Goal: Task Accomplishment & Management: Use online tool/utility

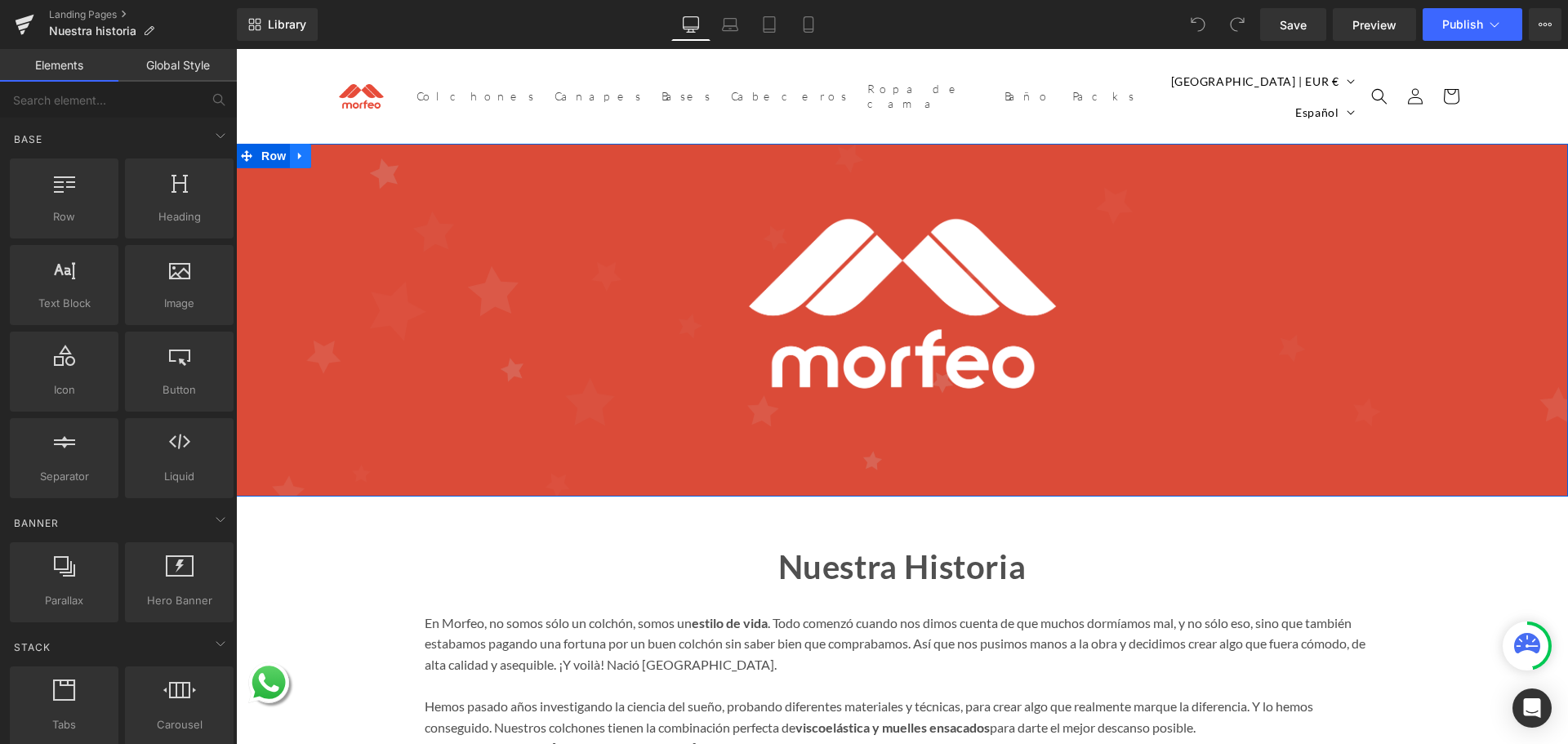
click at [302, 145] on link at bounding box center [300, 155] width 21 height 24
click at [338, 150] on icon at bounding box center [343, 156] width 12 height 12
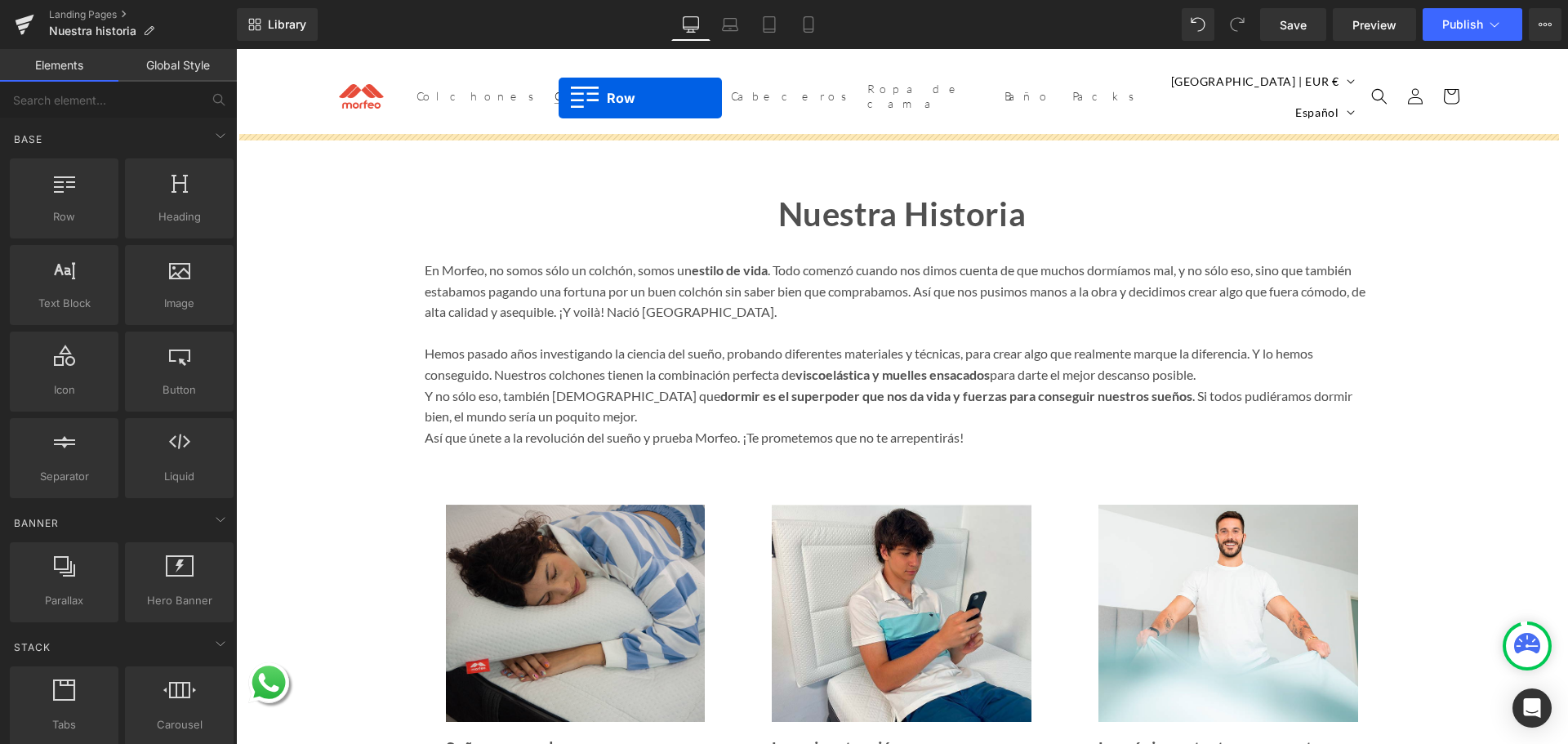
drag, startPoint x: 390, startPoint y: 251, endPoint x: 558, endPoint y: 98, distance: 227.2
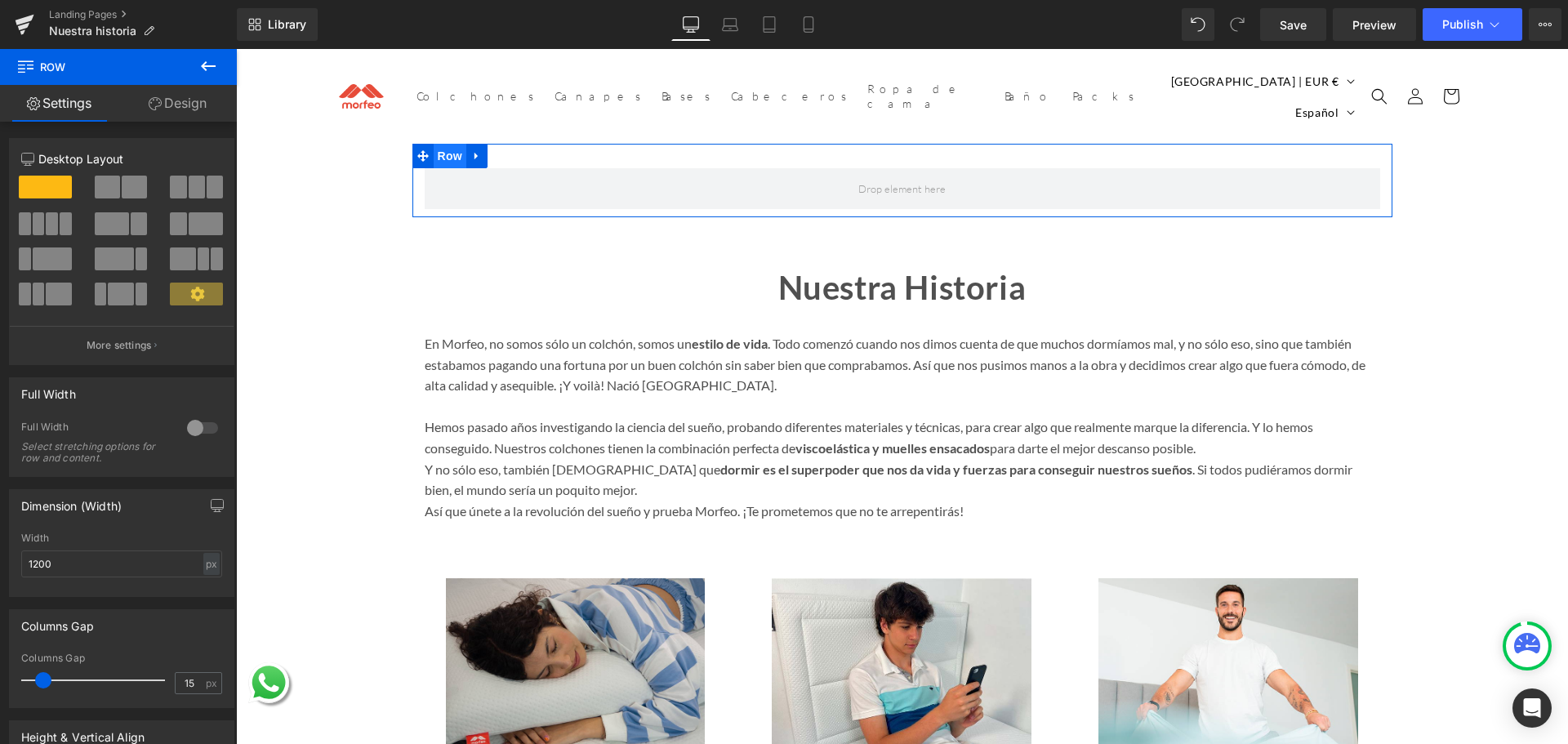
click at [442, 148] on span "Row" at bounding box center [450, 155] width 33 height 24
click at [188, 431] on div at bounding box center [202, 427] width 39 height 26
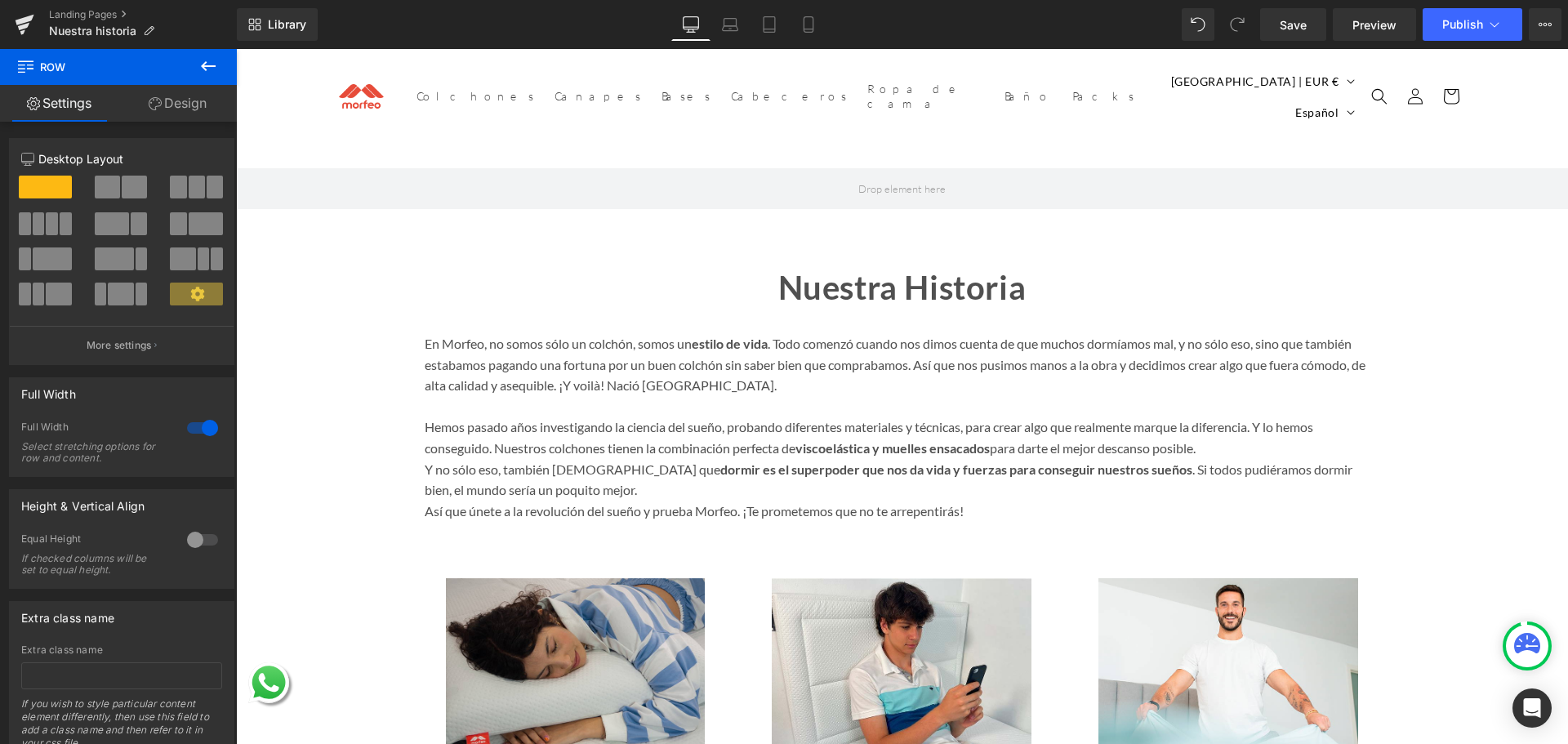
click at [191, 64] on button at bounding box center [208, 66] width 57 height 36
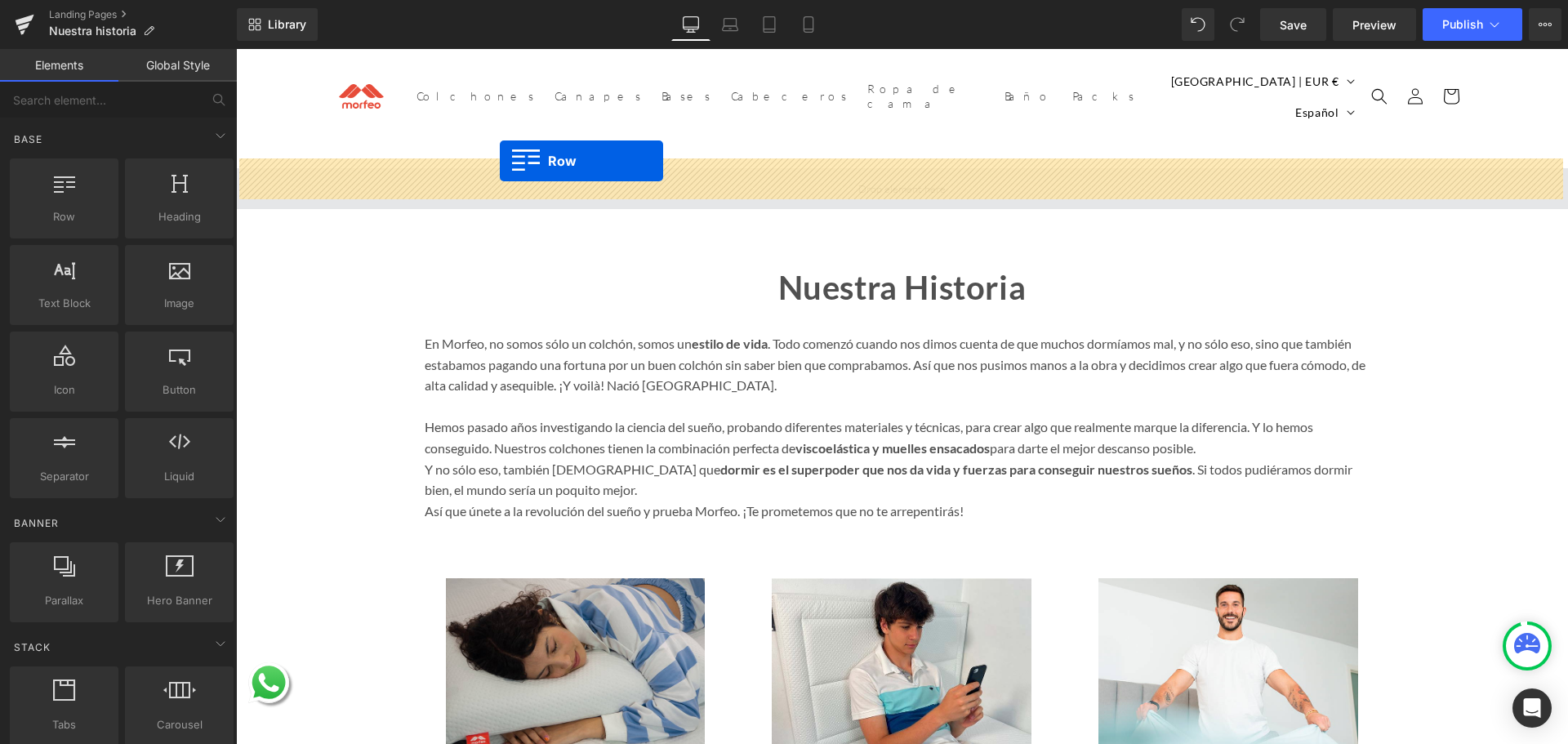
drag, startPoint x: 347, startPoint y: 259, endPoint x: 500, endPoint y: 161, distance: 181.7
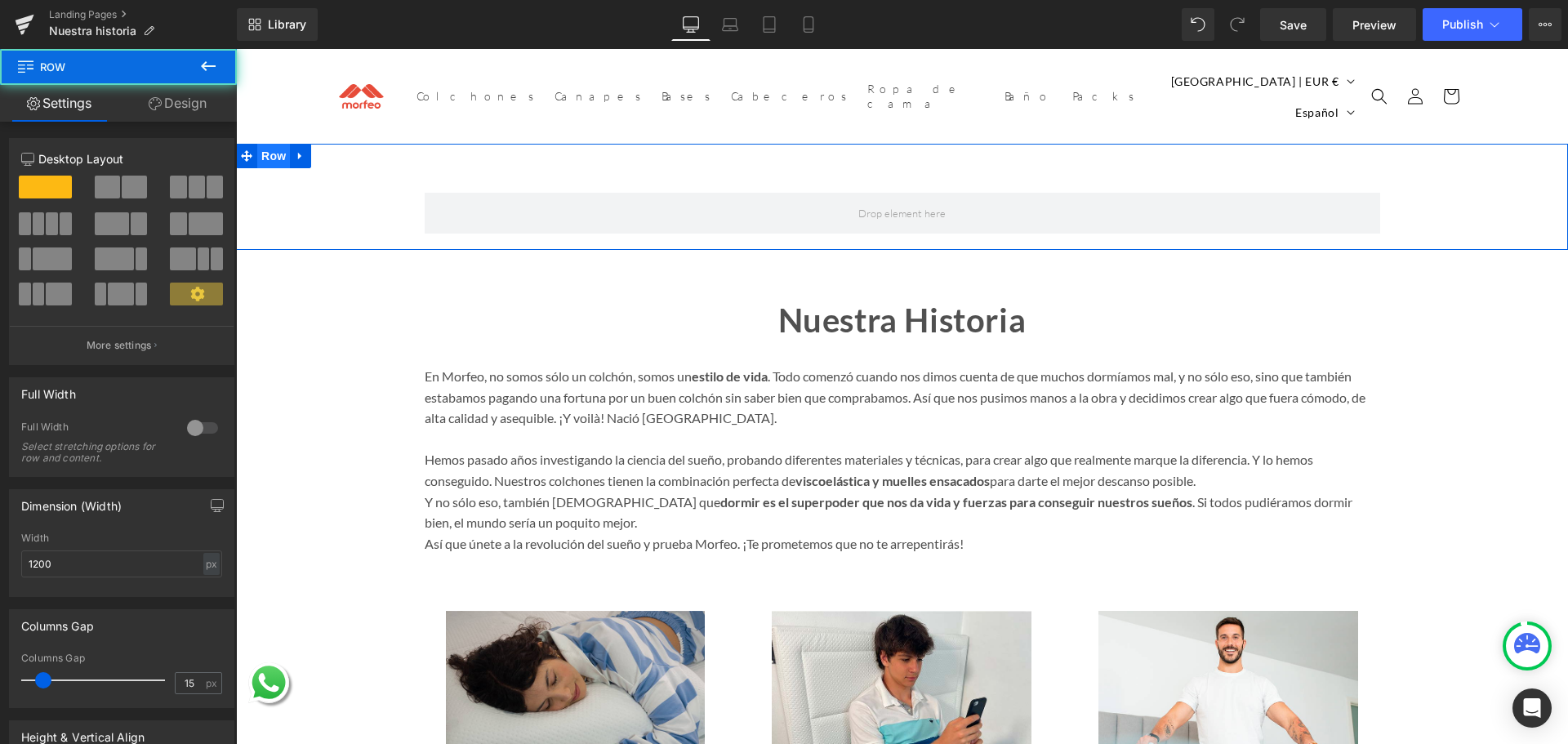
click at [272, 143] on span "Row" at bounding box center [273, 155] width 33 height 24
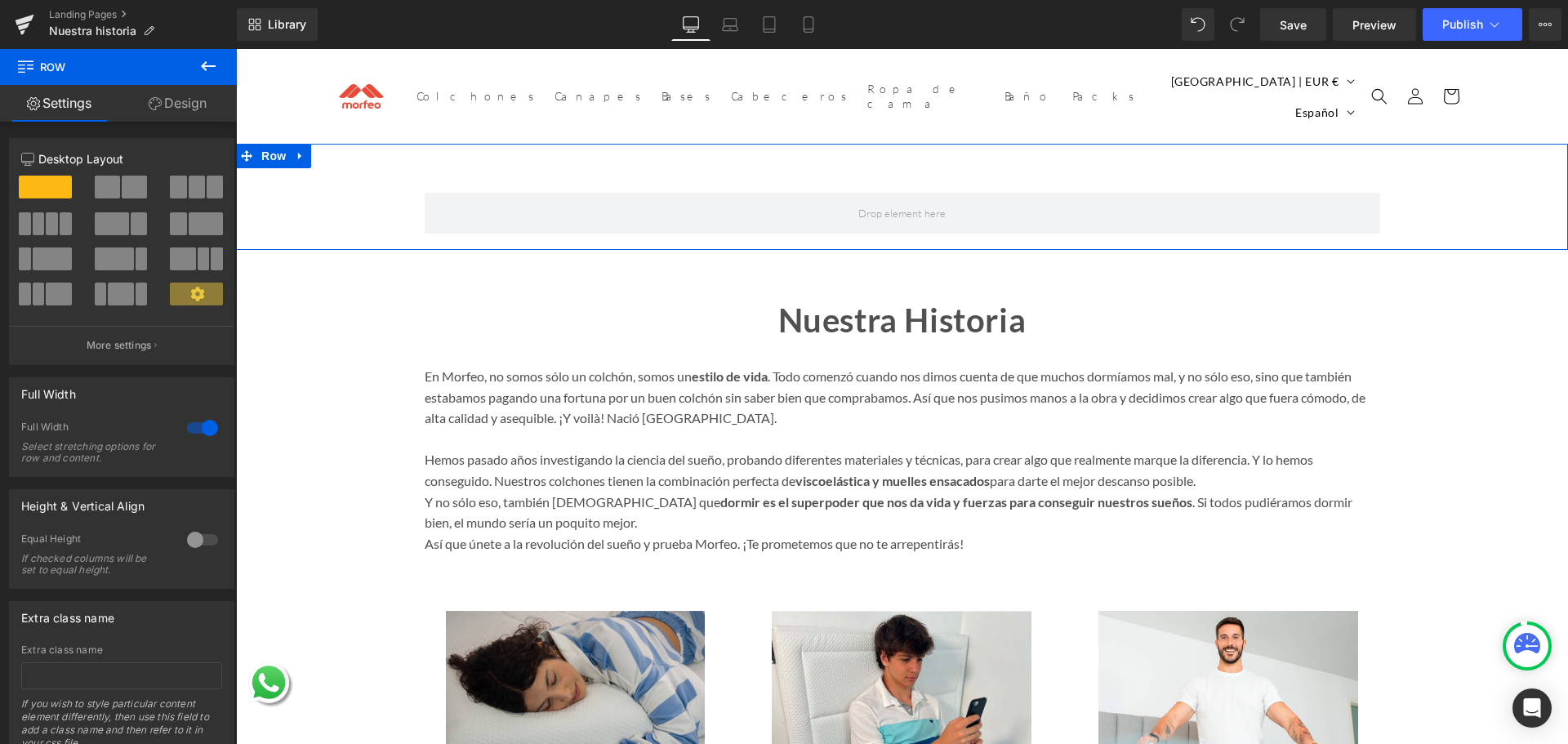
drag, startPoint x: 154, startPoint y: 110, endPoint x: 157, endPoint y: 240, distance: 130.0
click at [155, 110] on icon at bounding box center [155, 104] width 13 height 13
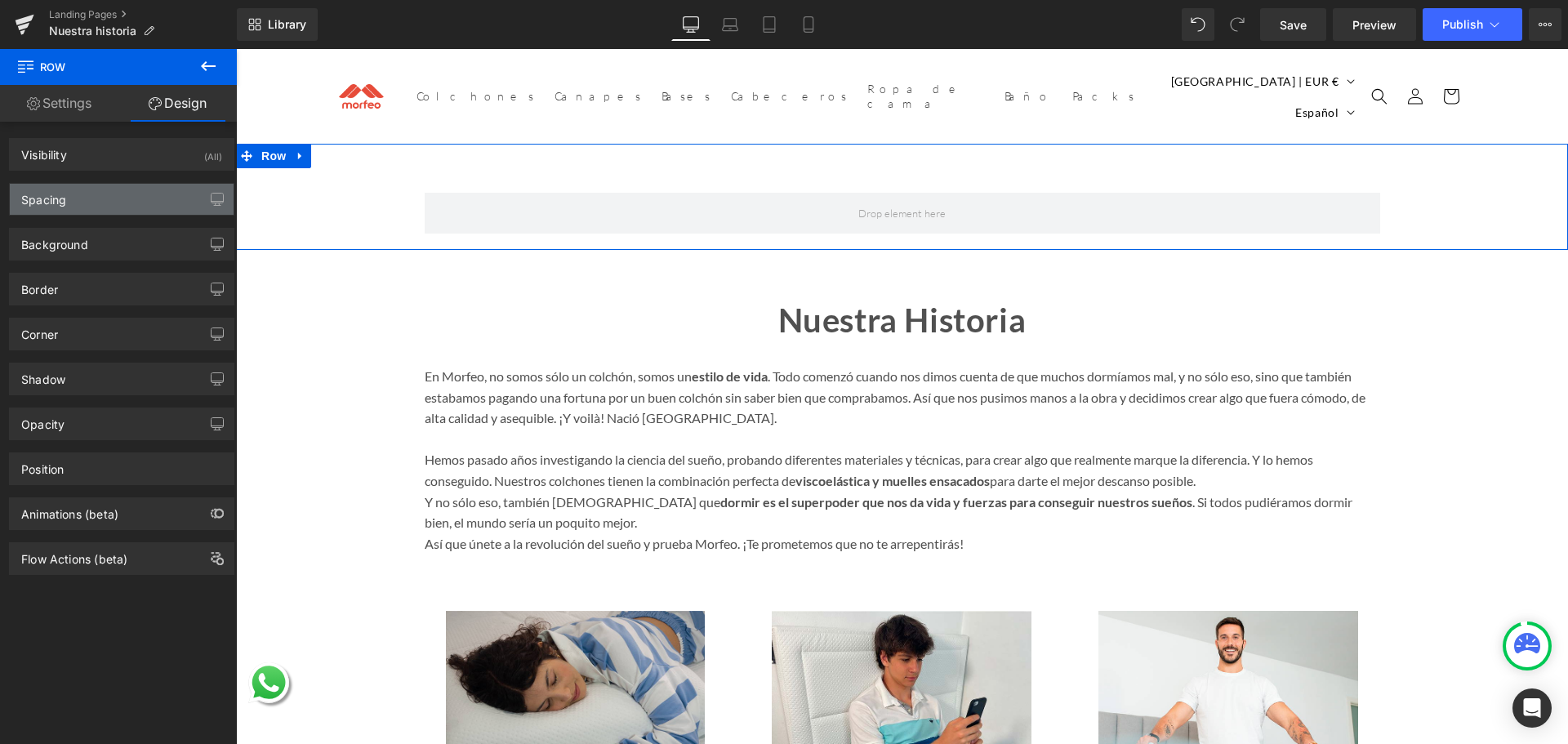
click at [176, 198] on div "Spacing" at bounding box center [121, 199] width 223 height 31
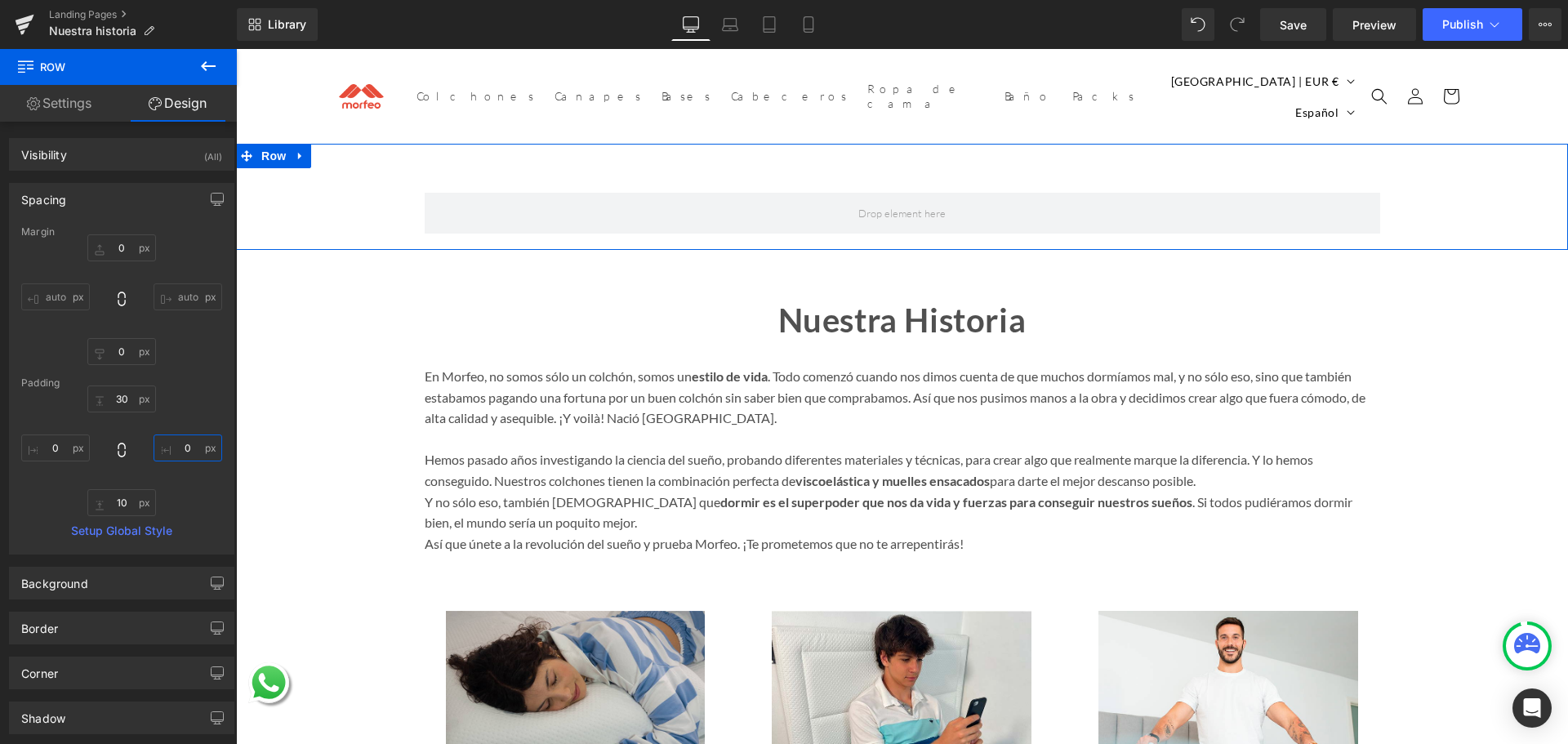
click at [167, 444] on input "0" at bounding box center [188, 448] width 68 height 27
type input "40"
click at [55, 449] on input "0" at bounding box center [55, 448] width 68 height 27
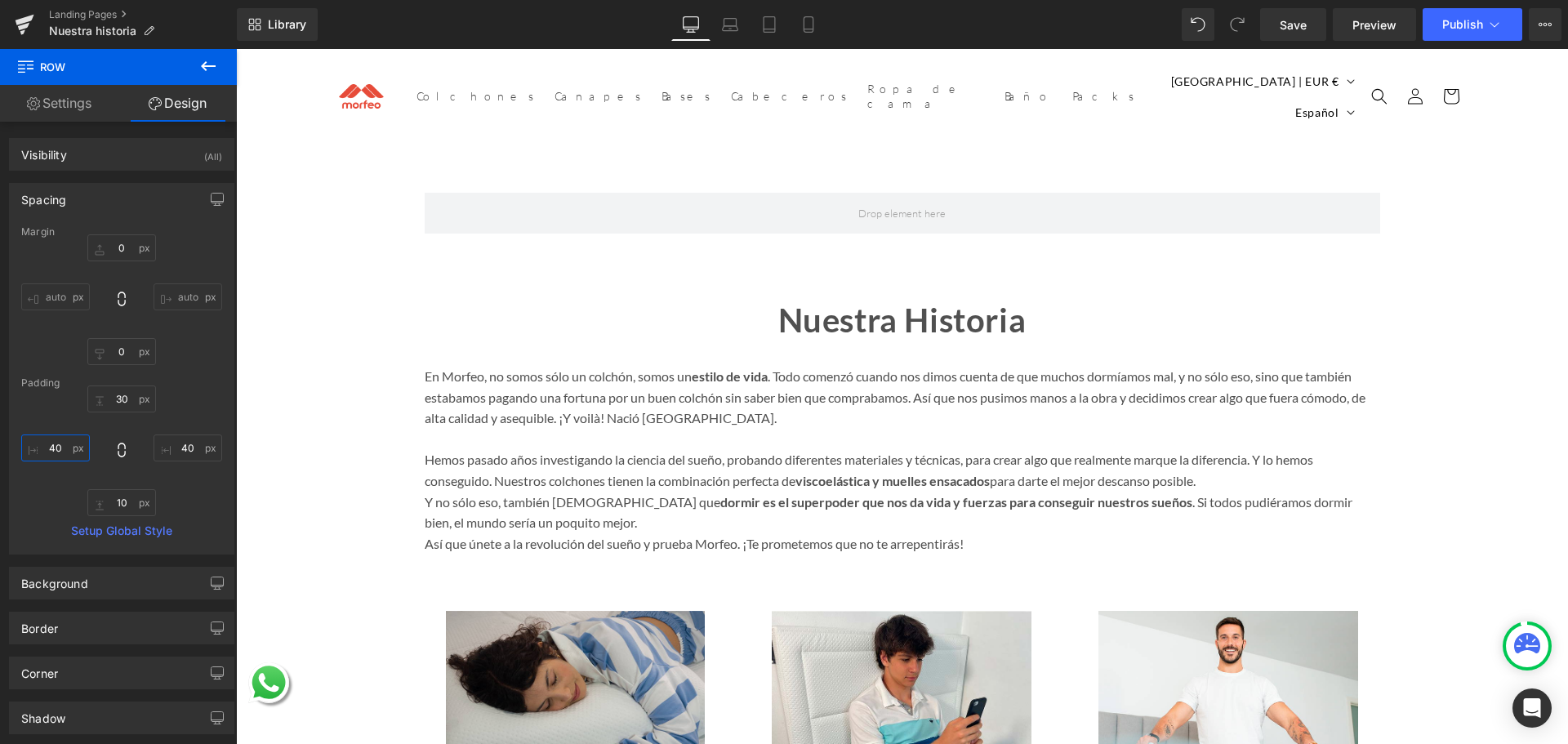
type input "40"
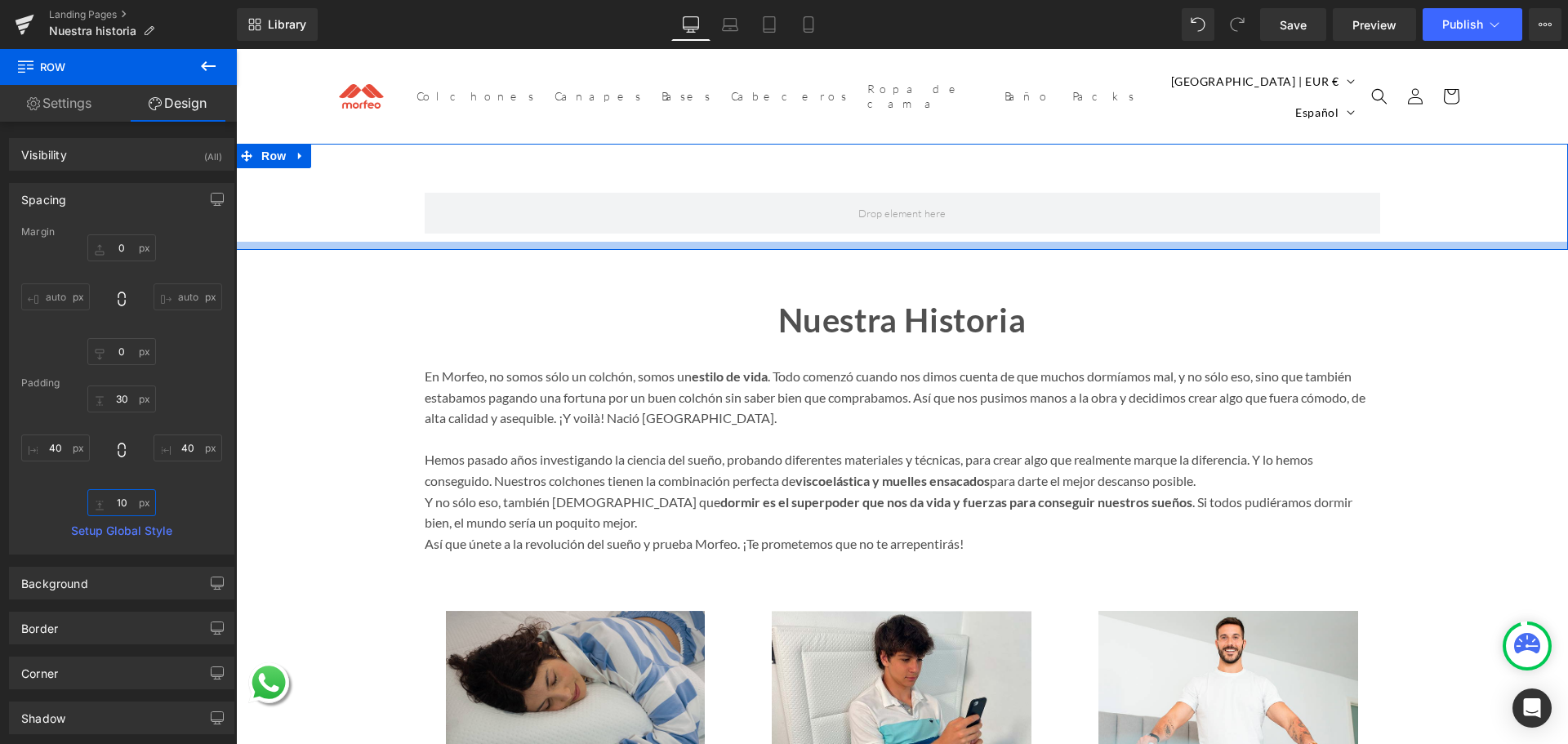
click at [116, 499] on input "10" at bounding box center [121, 502] width 68 height 27
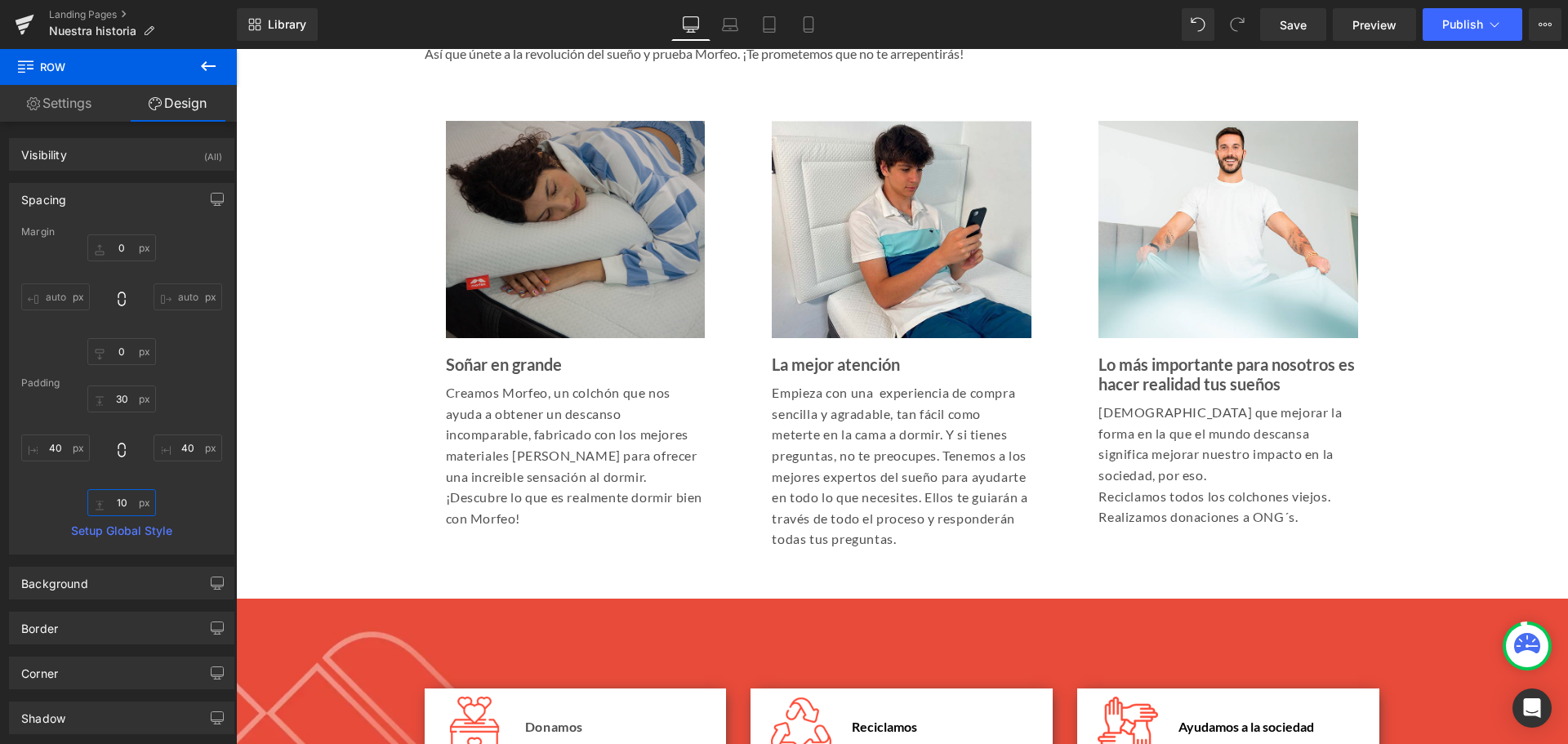
scroll to position [164, 0]
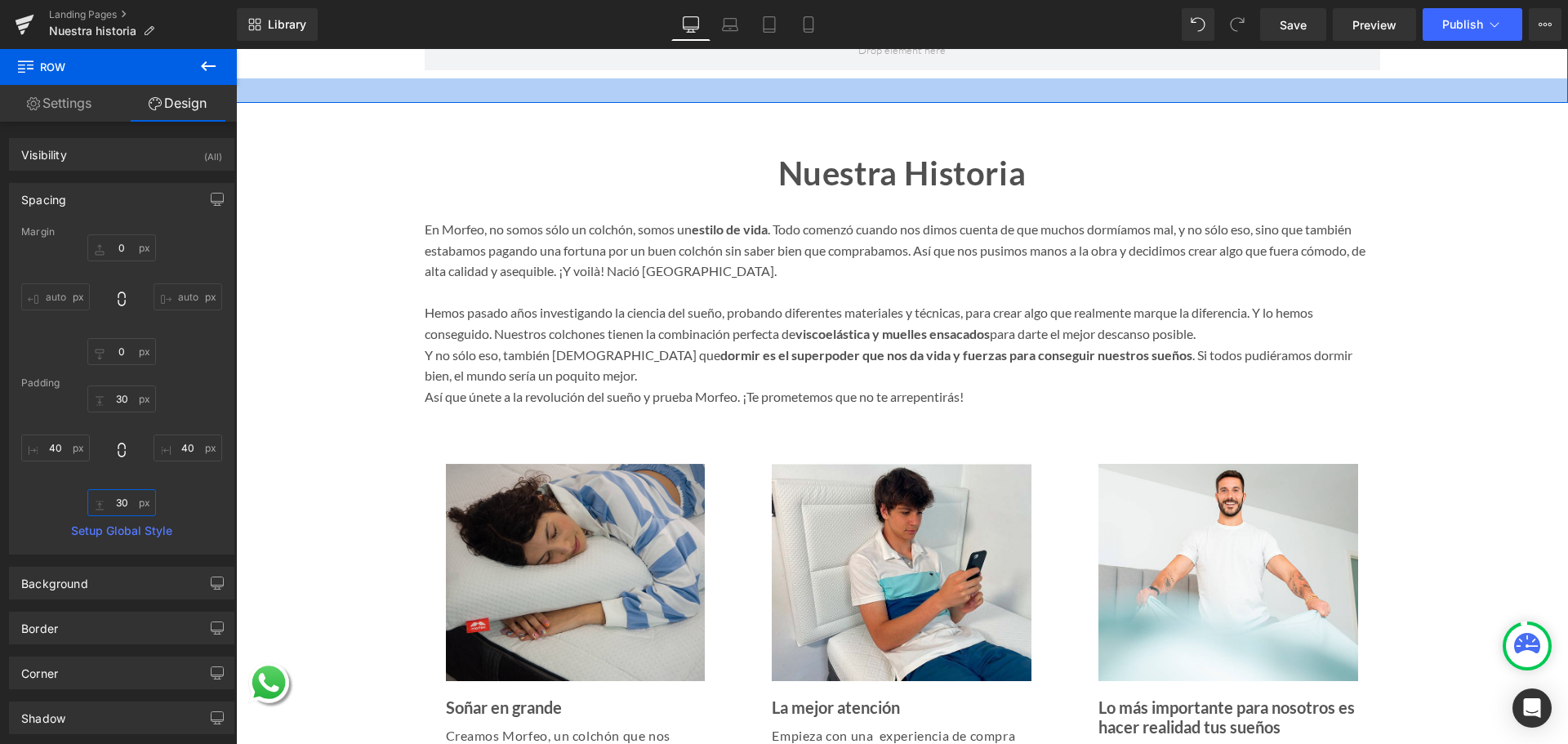
click at [116, 506] on input "30" at bounding box center [121, 502] width 68 height 27
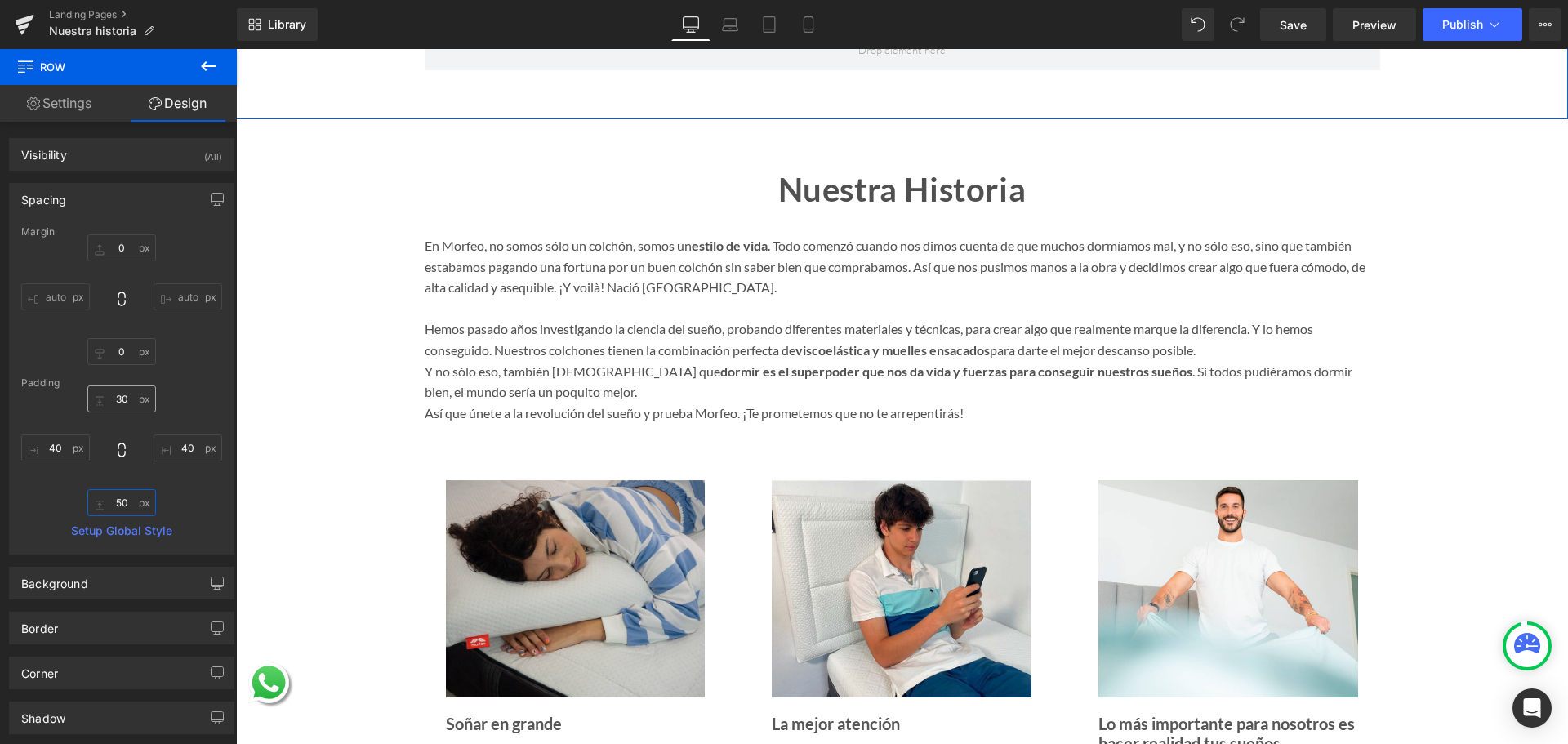
type input "50"
click at [116, 404] on input "30" at bounding box center [121, 398] width 68 height 27
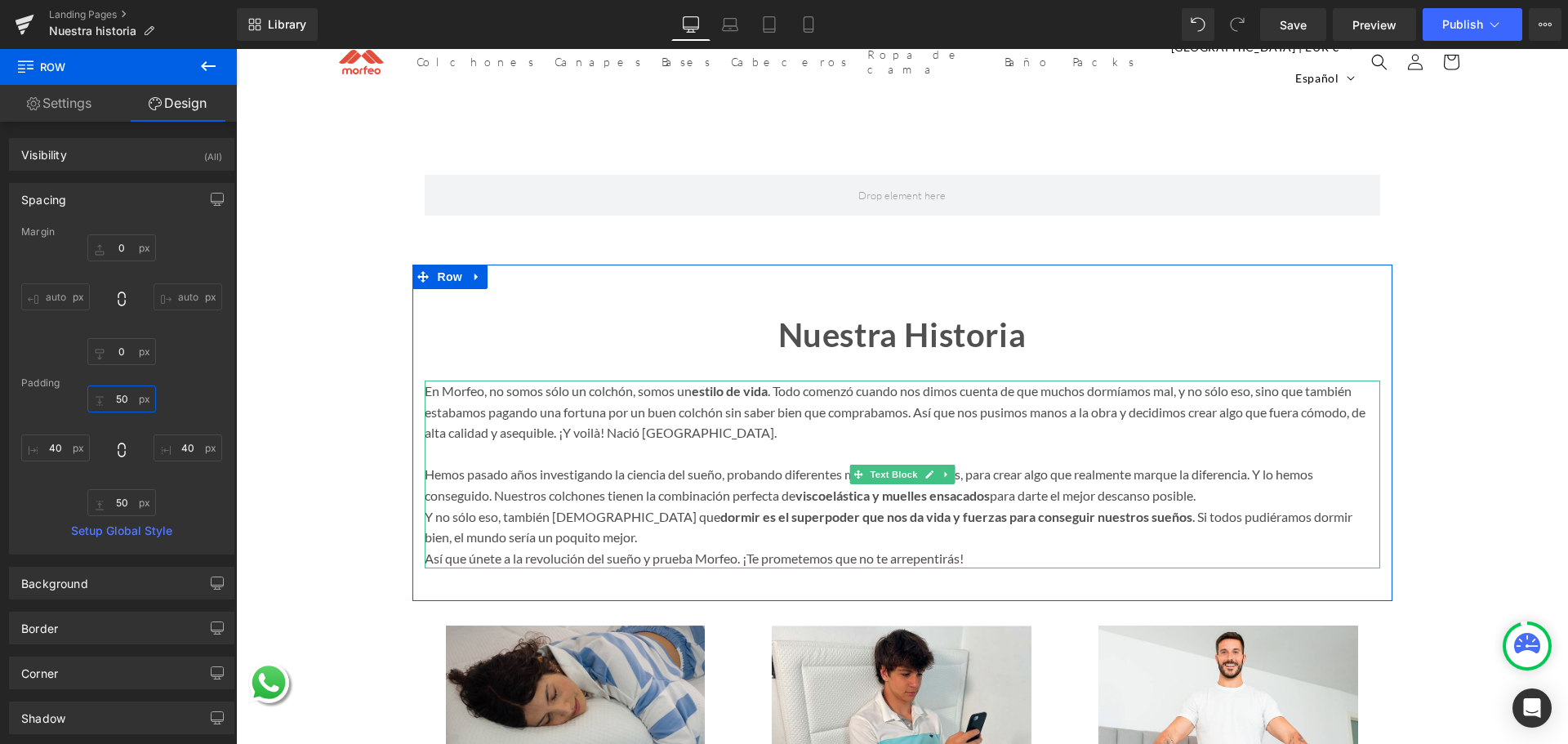
scroll to position [0, 0]
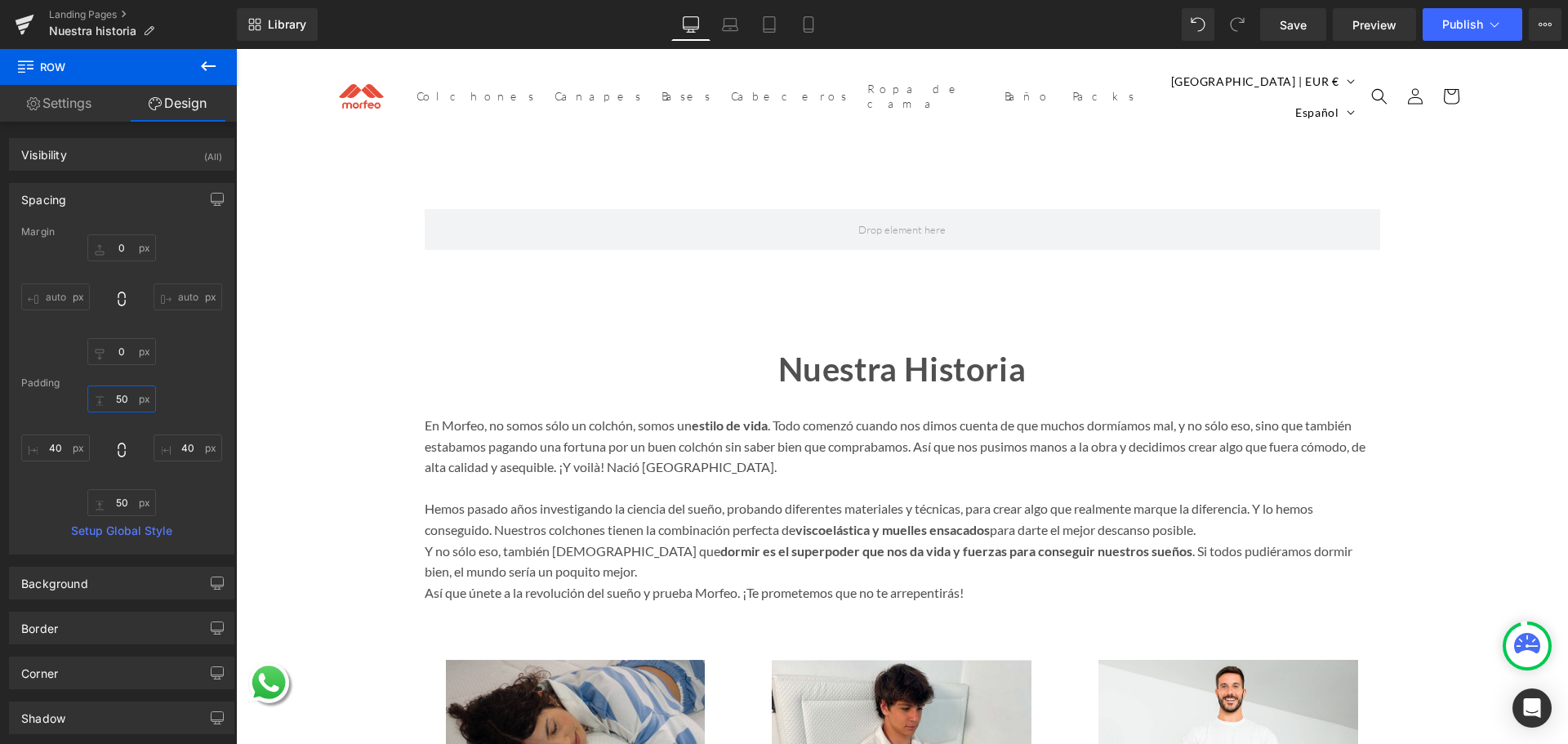
type input "50"
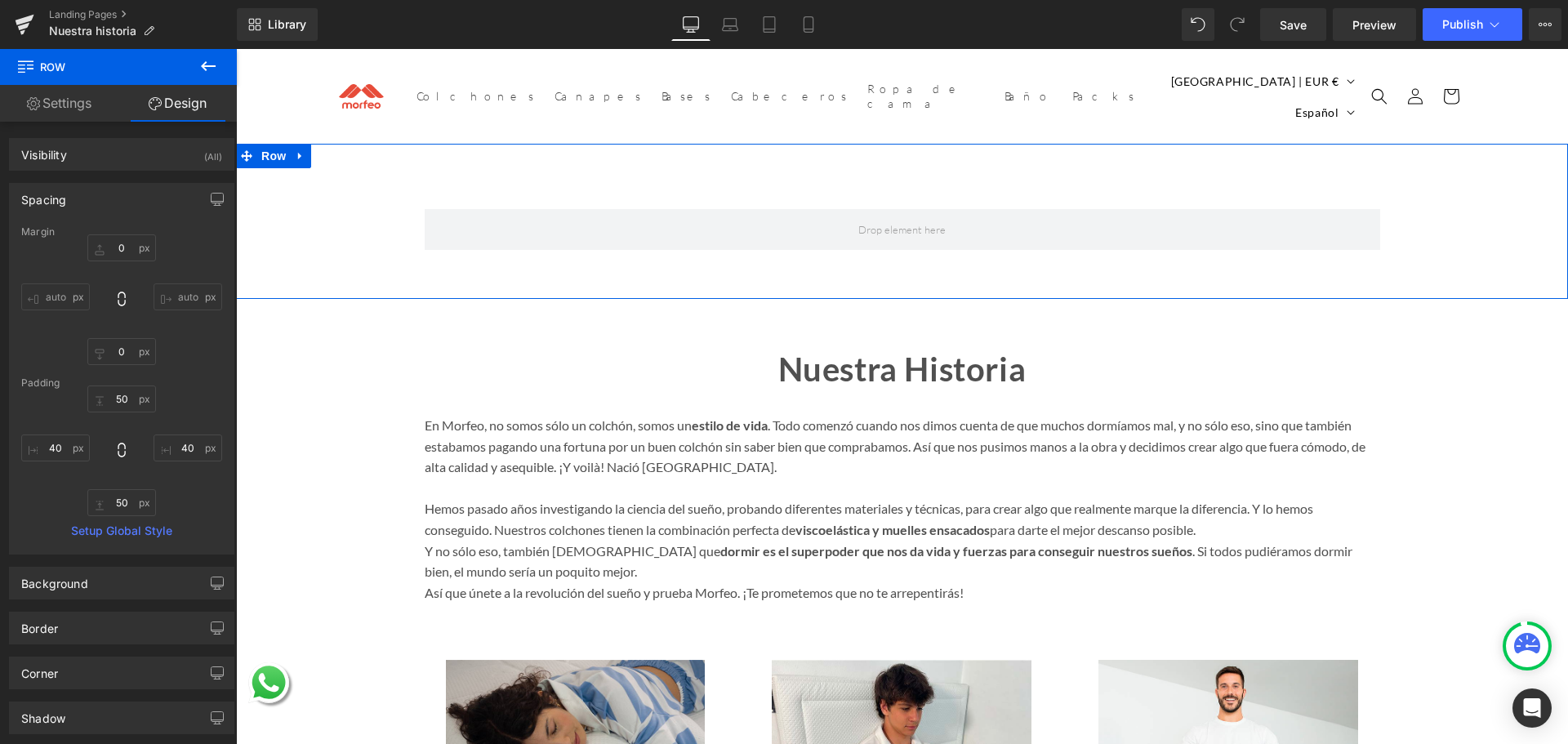
click at [328, 202] on div "Row" at bounding box center [902, 221] width 1267 height 73
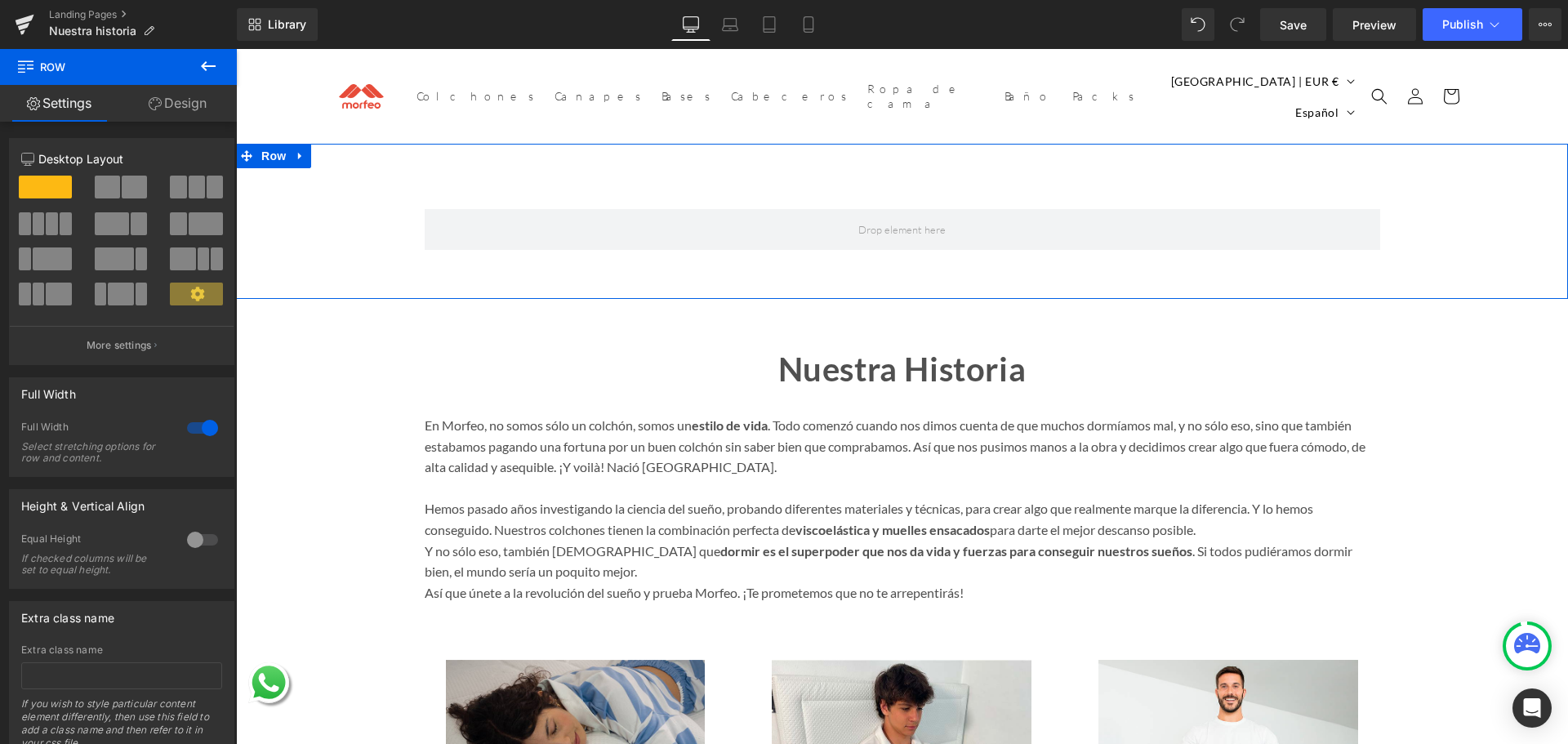
click at [169, 89] on link "Design" at bounding box center [177, 103] width 118 height 37
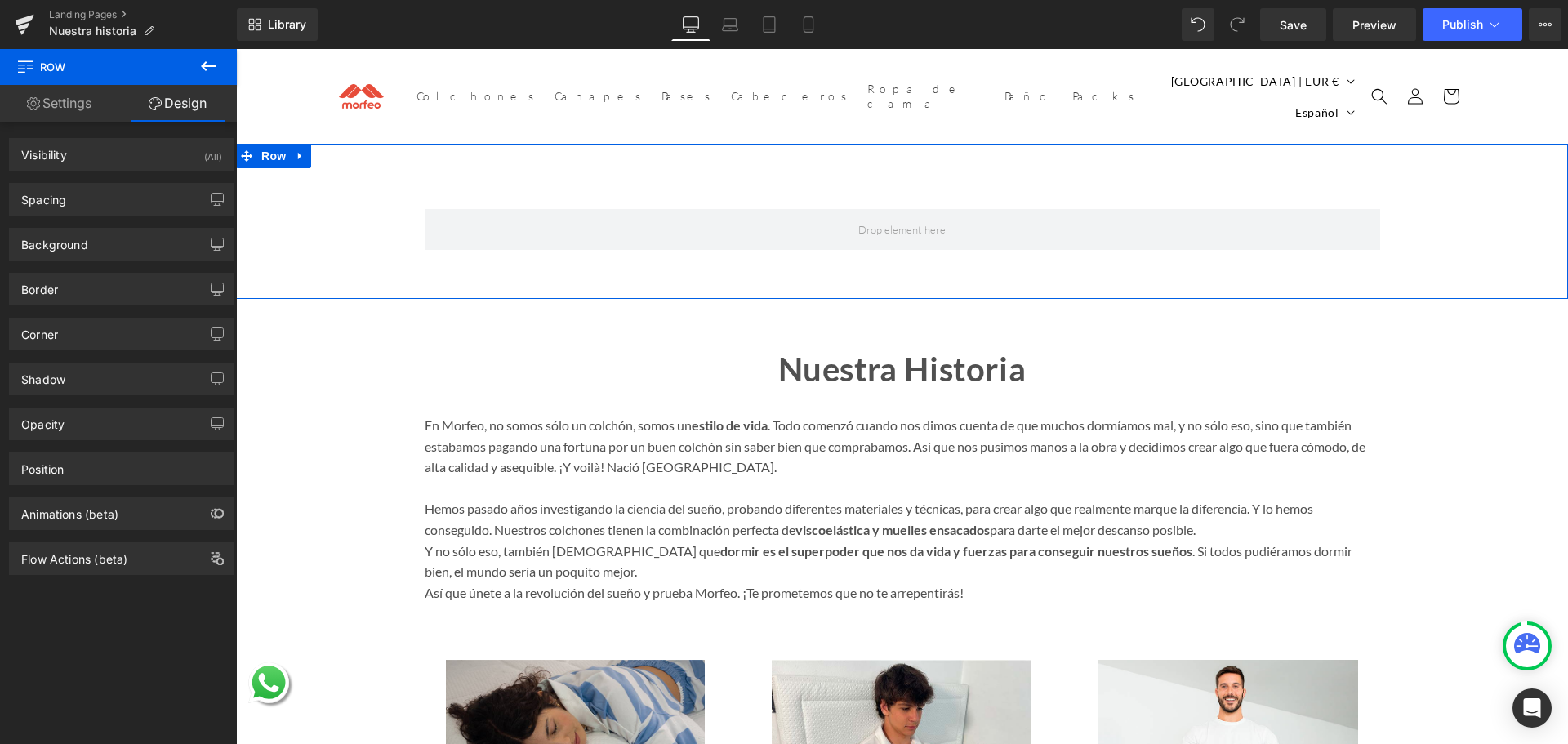
click at [105, 226] on div "Background Color & Image color transparent Color transparent 0 % Image Replace …" at bounding box center [122, 238] width 244 height 45
click at [141, 248] on div "Background" at bounding box center [121, 244] width 223 height 31
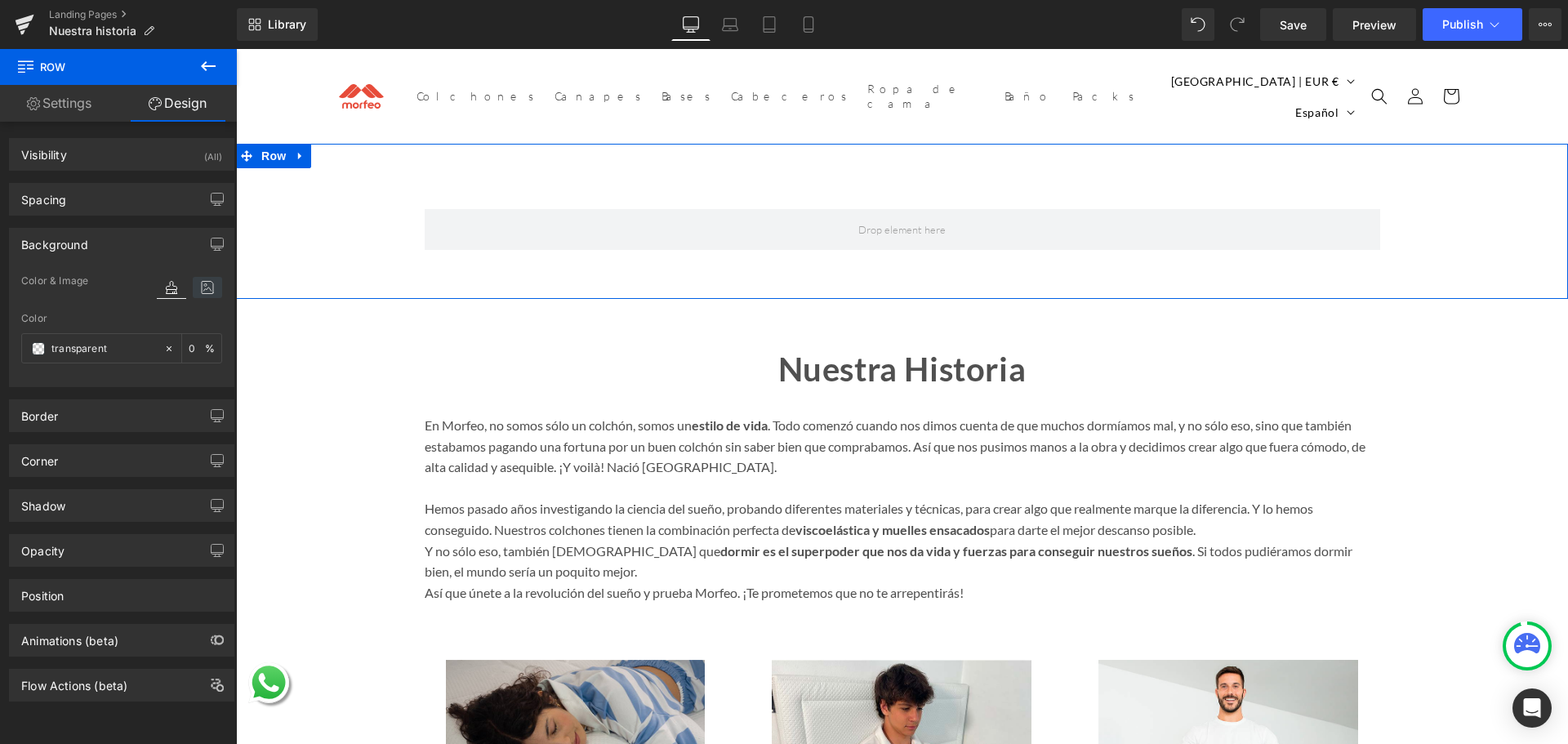
click at [193, 292] on icon at bounding box center [207, 288] width 30 height 21
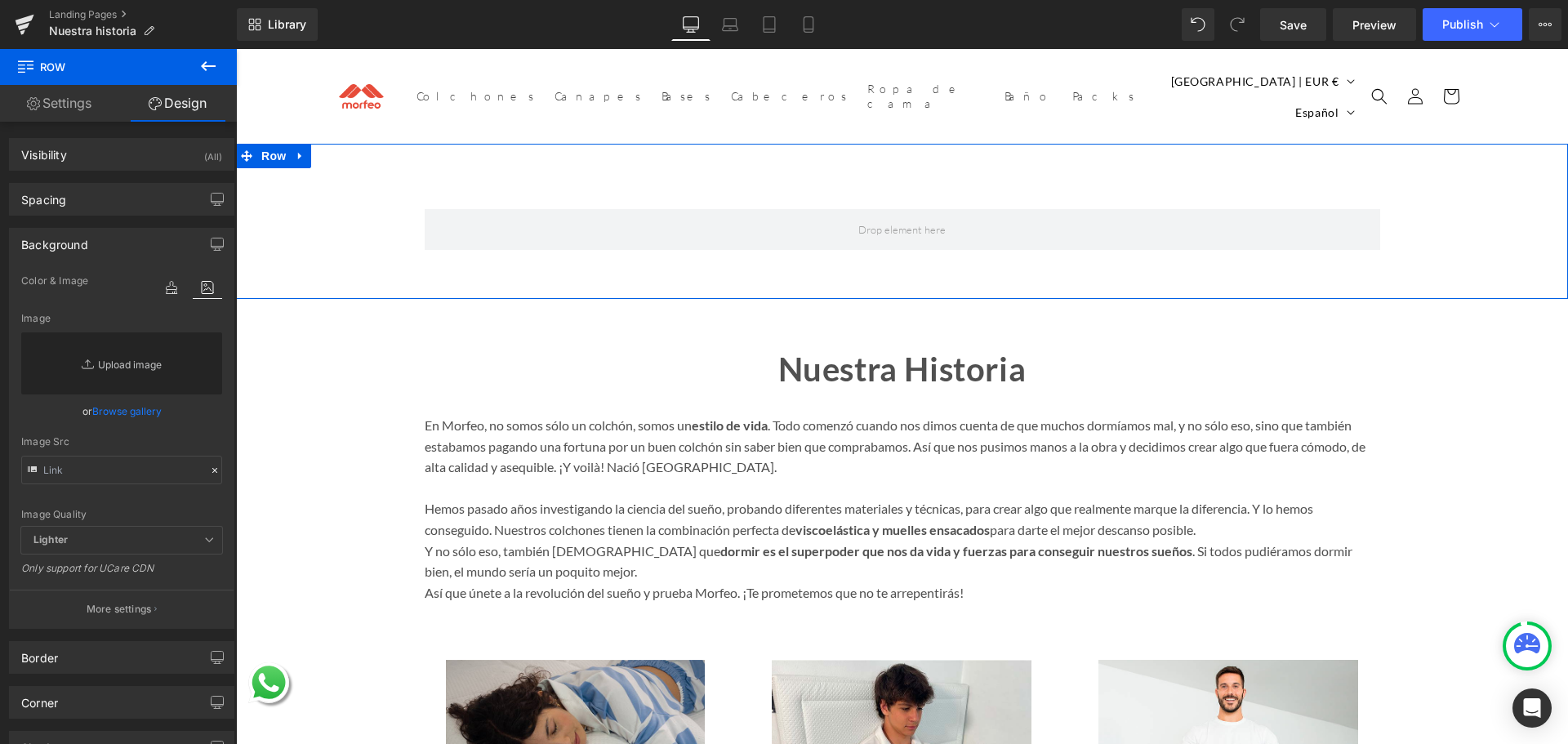
click at [100, 361] on link "Replace Image" at bounding box center [121, 363] width 201 height 62
type input "C:\fakepath\Background.jpg"
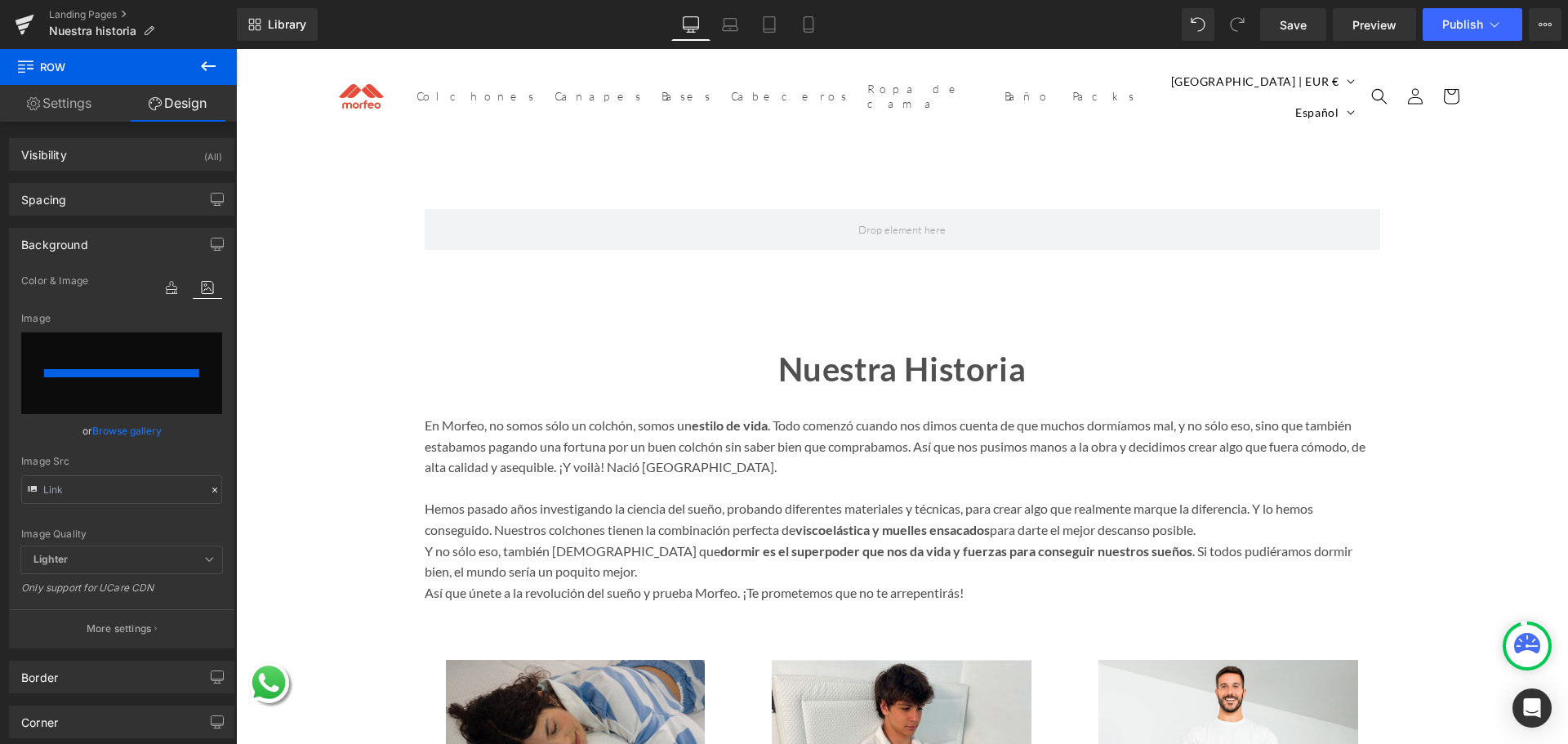
type input "https://ucarecdn.com/85cff9cd-1140-4abb-b3de-82ad0d0ce244/-/format/auto/-/previ…"
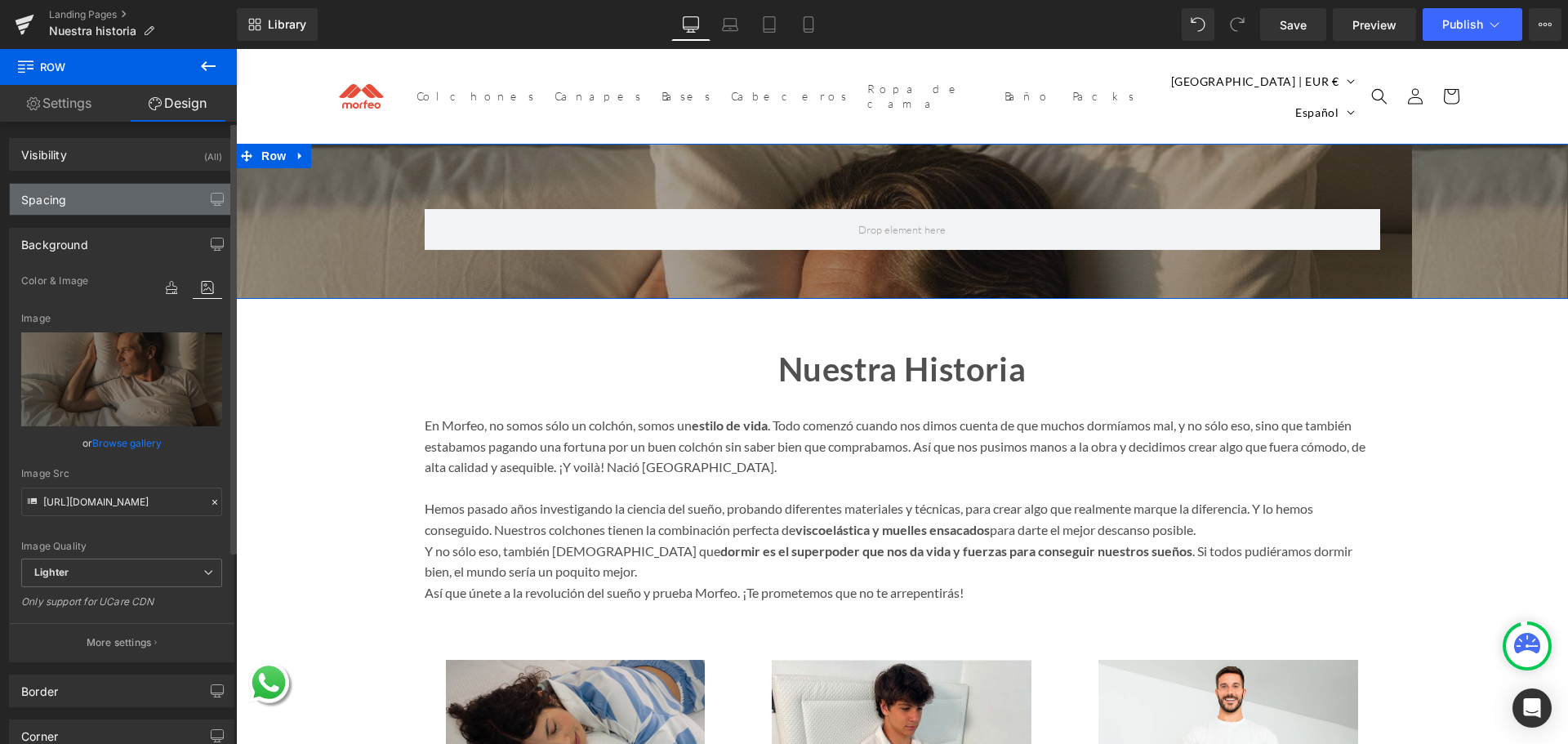
click at [94, 192] on div "Spacing" at bounding box center [121, 199] width 223 height 31
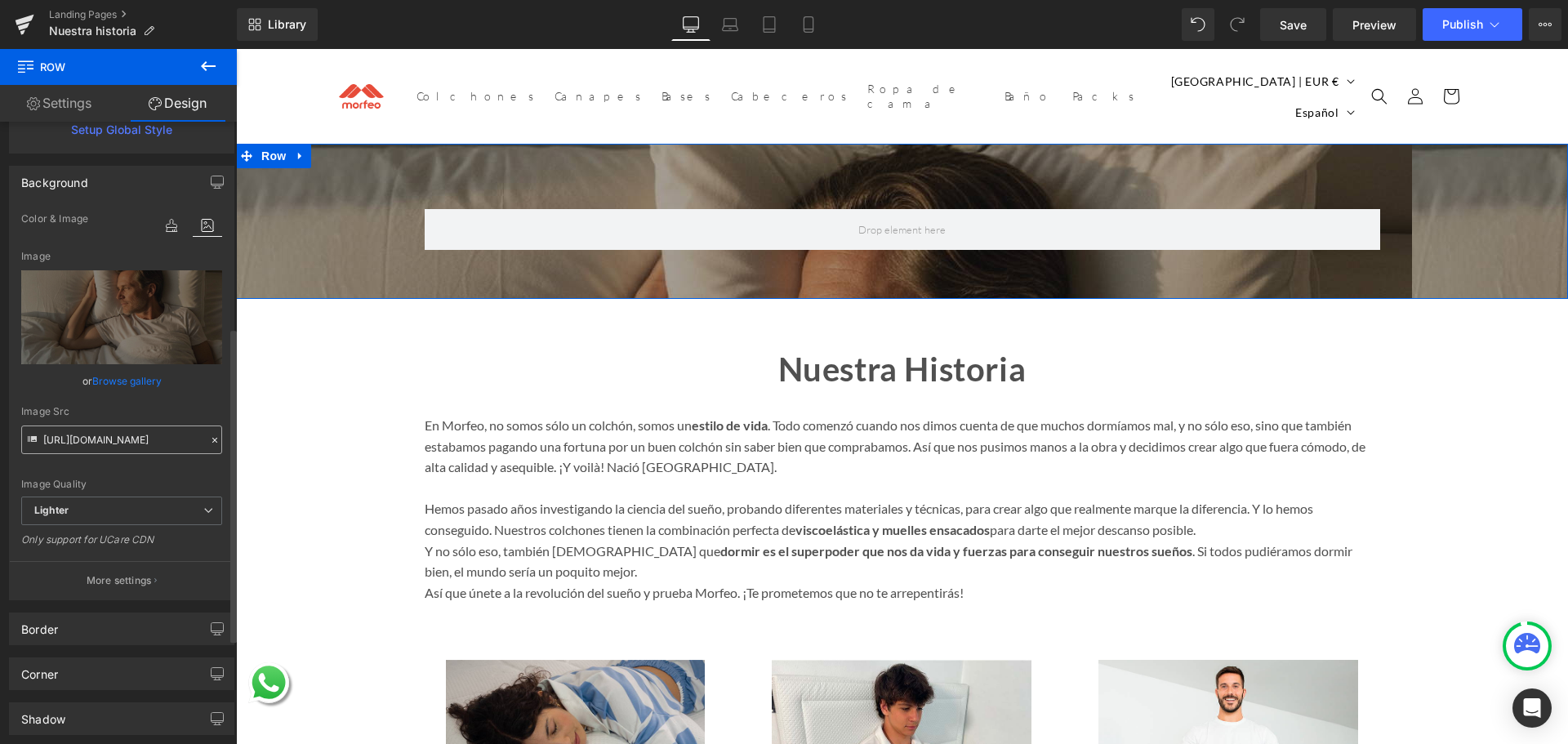
scroll to position [408, 0]
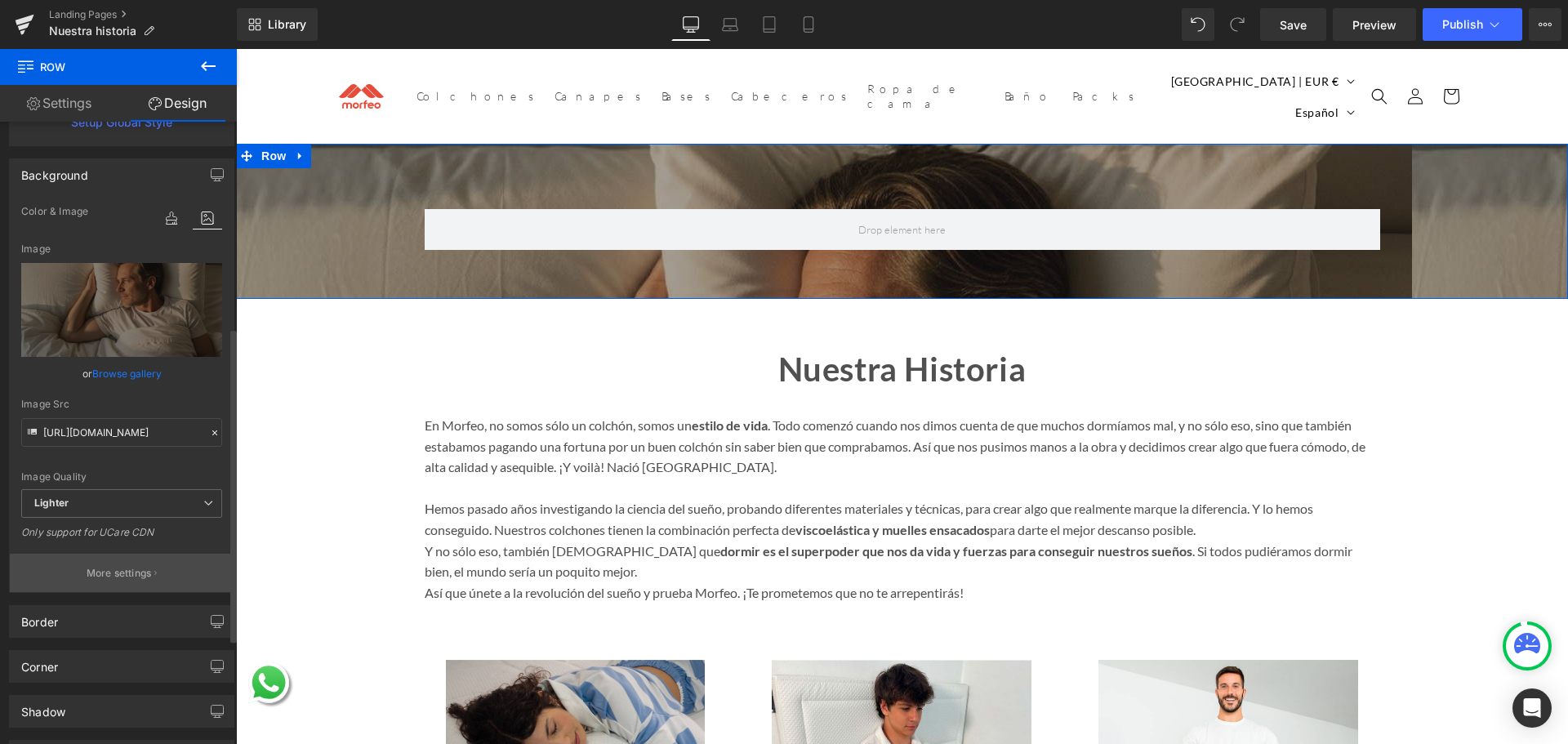
click at [137, 570] on p "More settings" at bounding box center [119, 573] width 65 height 14
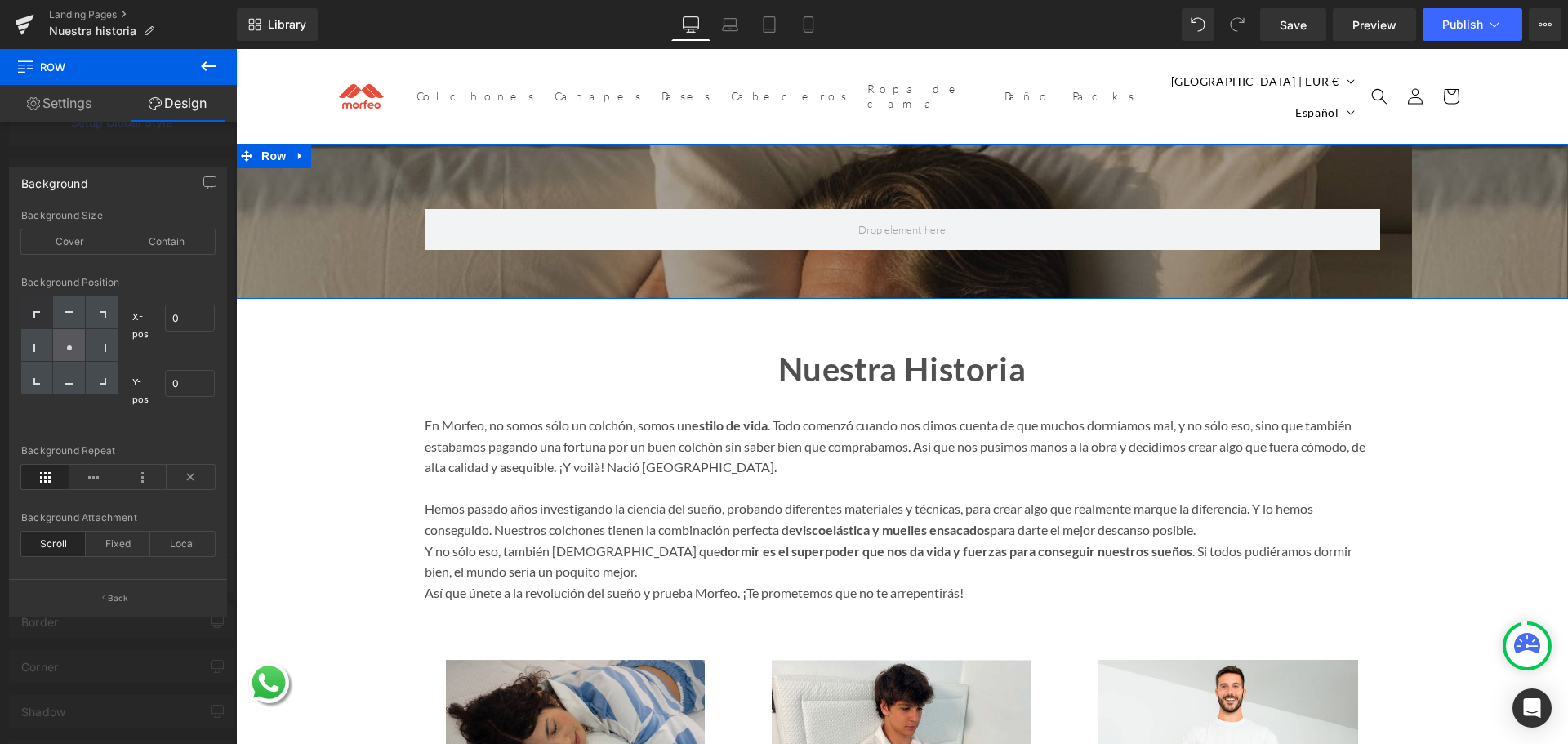
click at [70, 350] on icon at bounding box center [69, 347] width 8 height 8
type input "50"
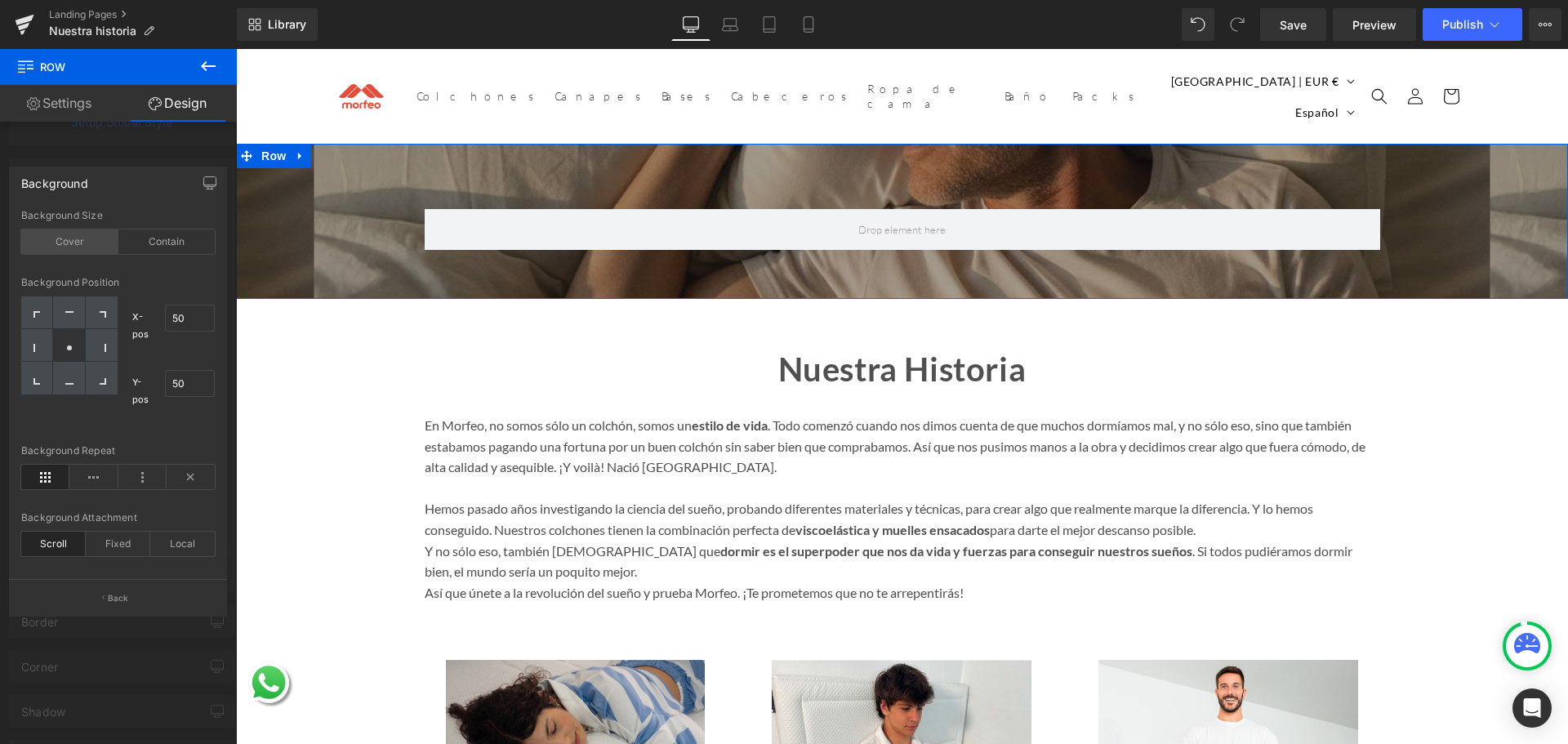
click at [90, 245] on div "Cover" at bounding box center [69, 241] width 97 height 24
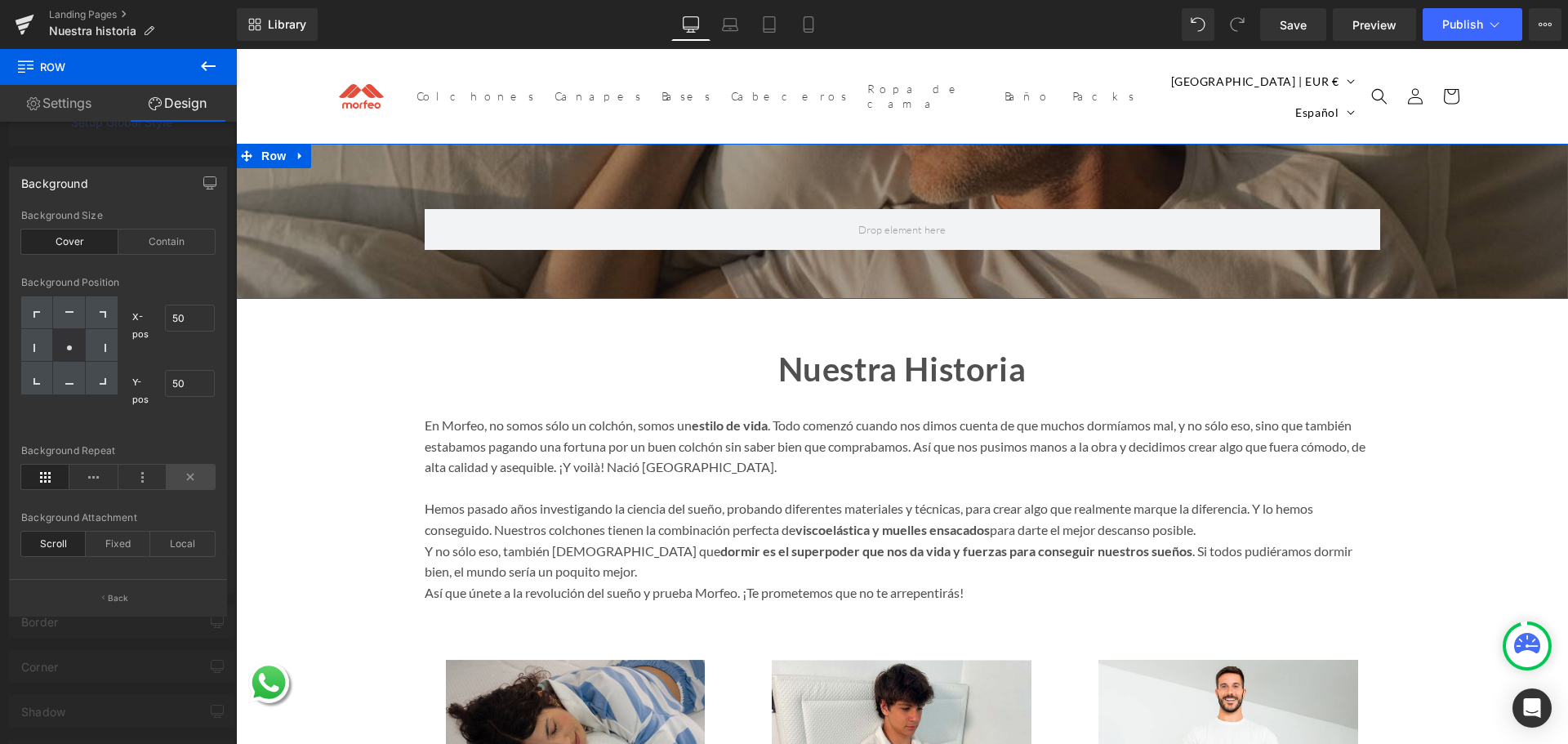
click at [189, 479] on icon at bounding box center [191, 476] width 48 height 24
click at [120, 544] on div "Fixed" at bounding box center [117, 543] width 64 height 24
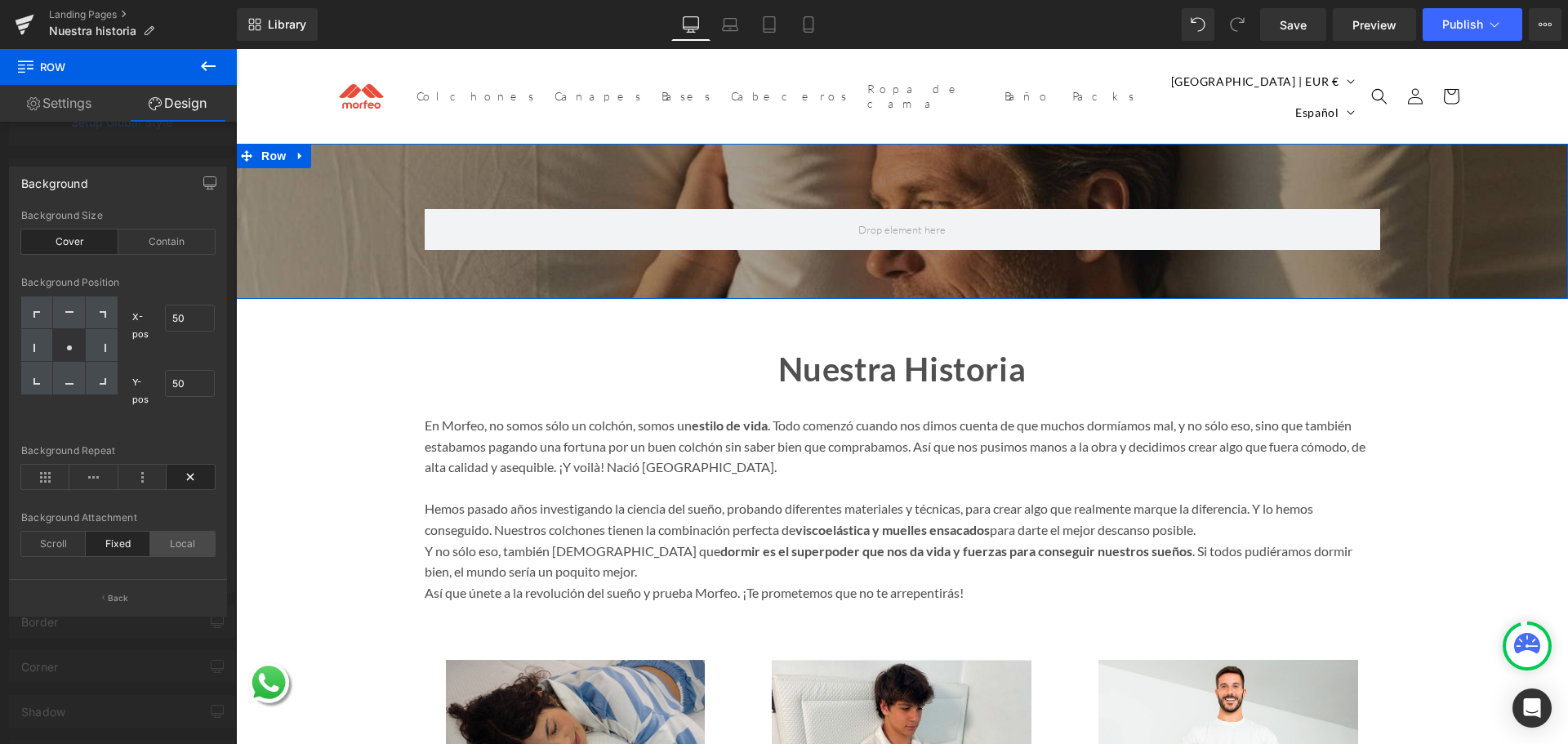
click at [171, 539] on div "Local" at bounding box center [182, 543] width 64 height 24
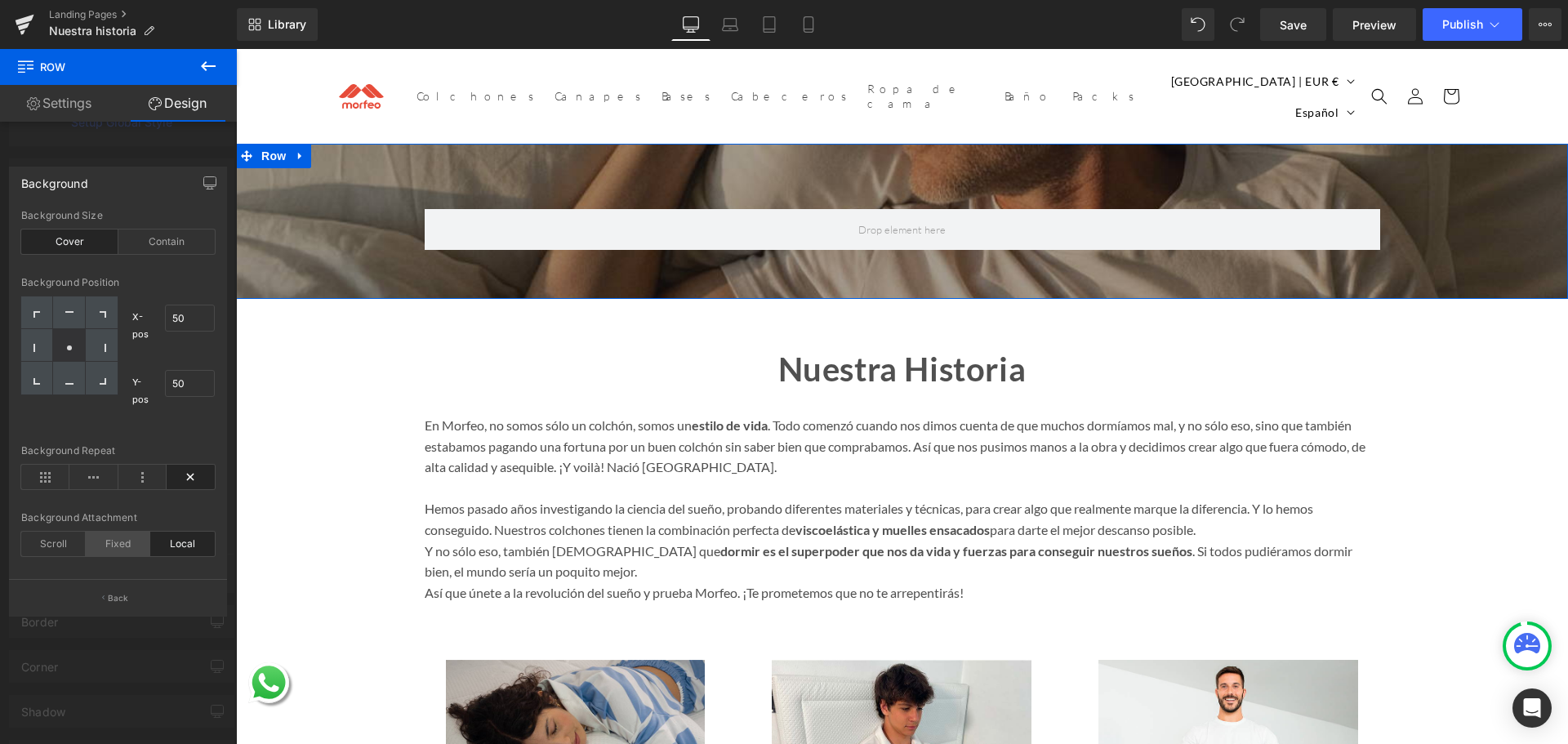
click at [116, 548] on div "Fixed" at bounding box center [117, 543] width 64 height 24
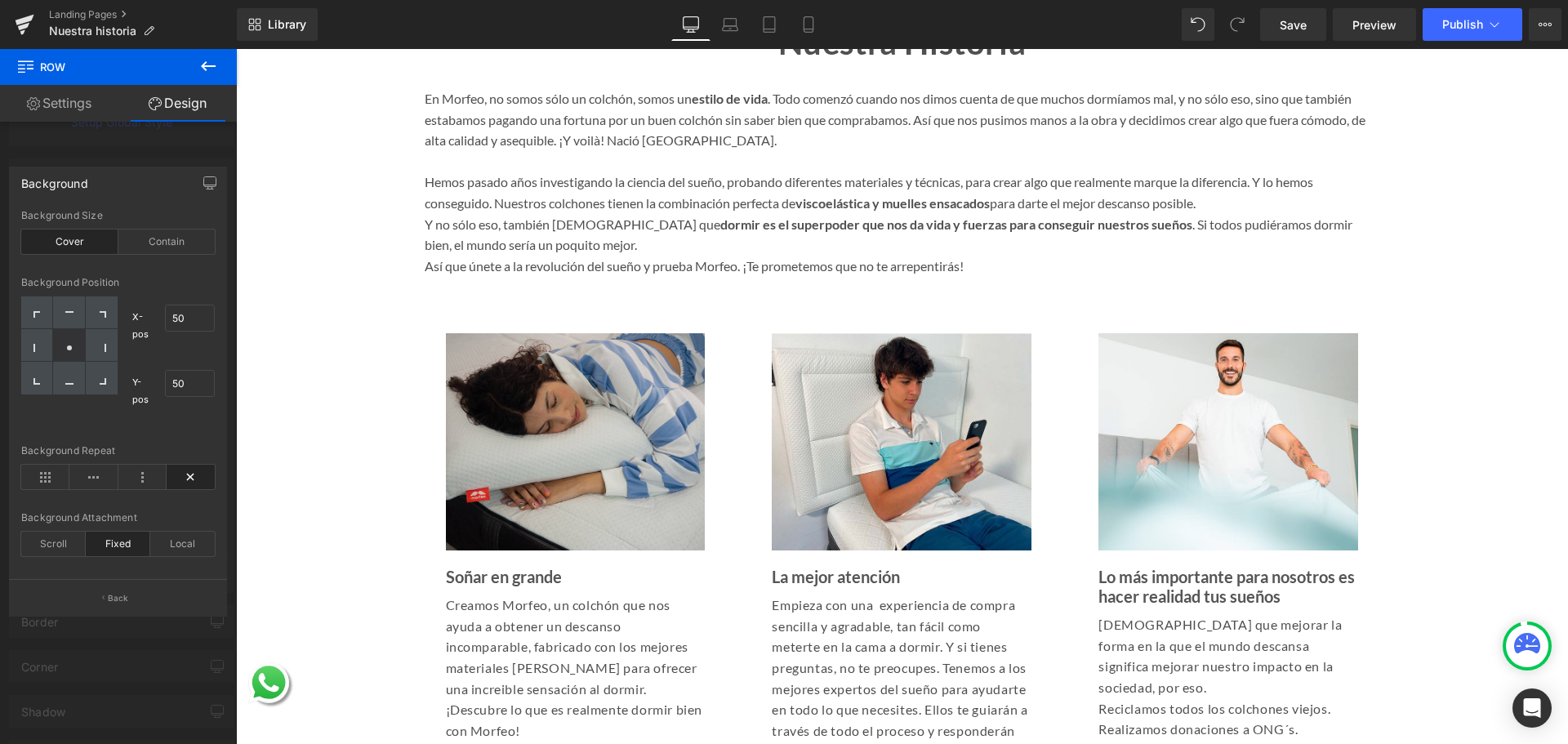
scroll to position [82, 0]
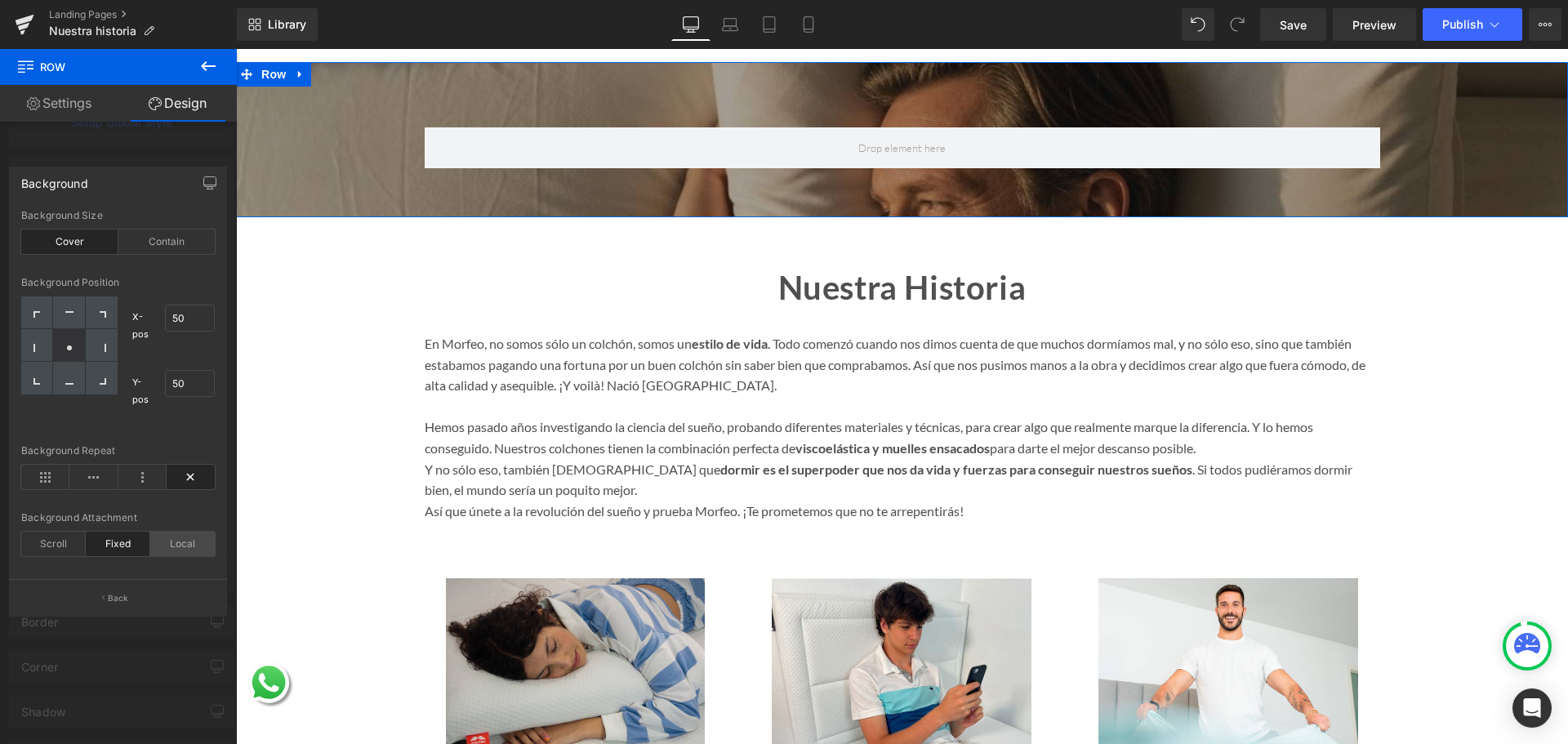
click at [177, 536] on div "Local" at bounding box center [182, 543] width 64 height 24
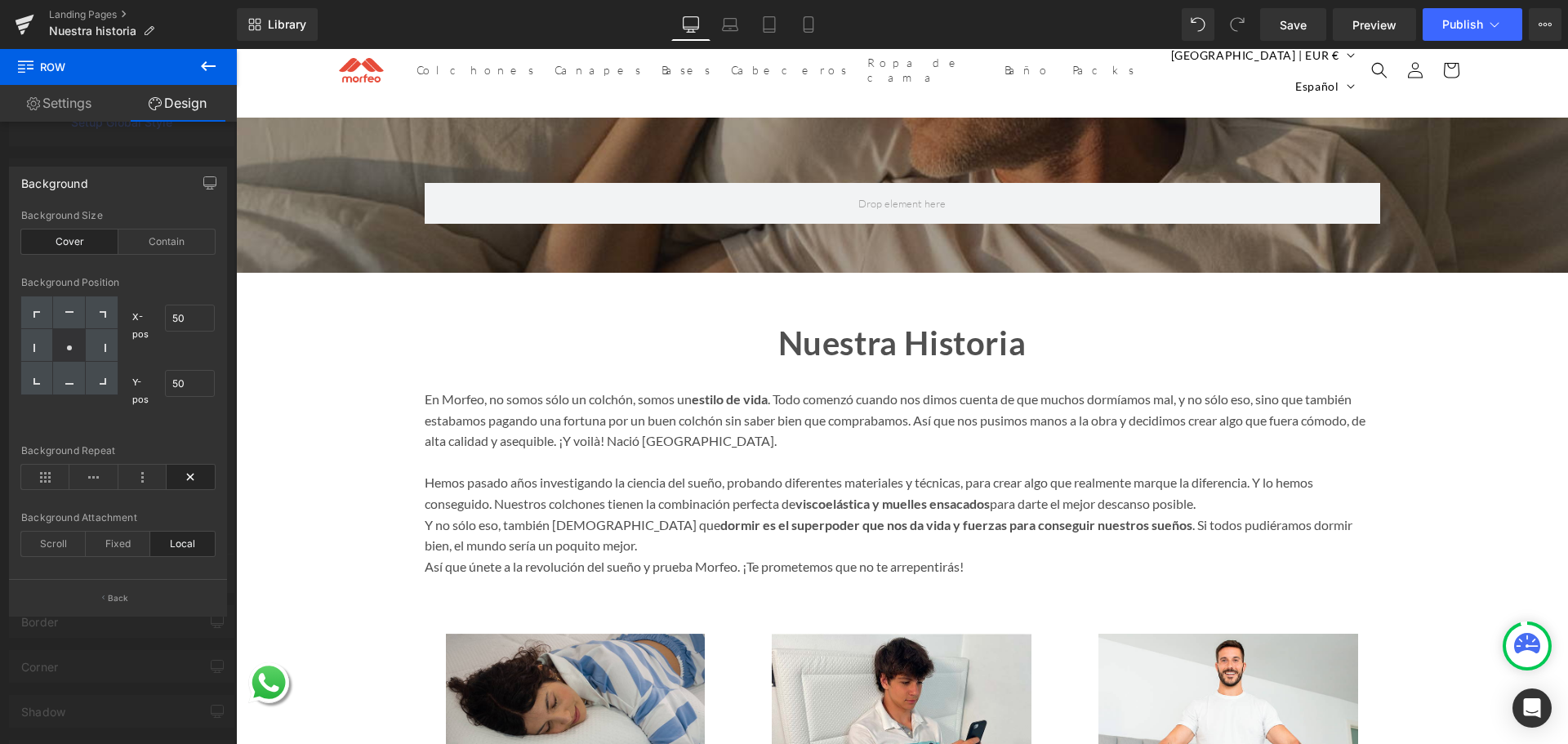
scroll to position [0, 0]
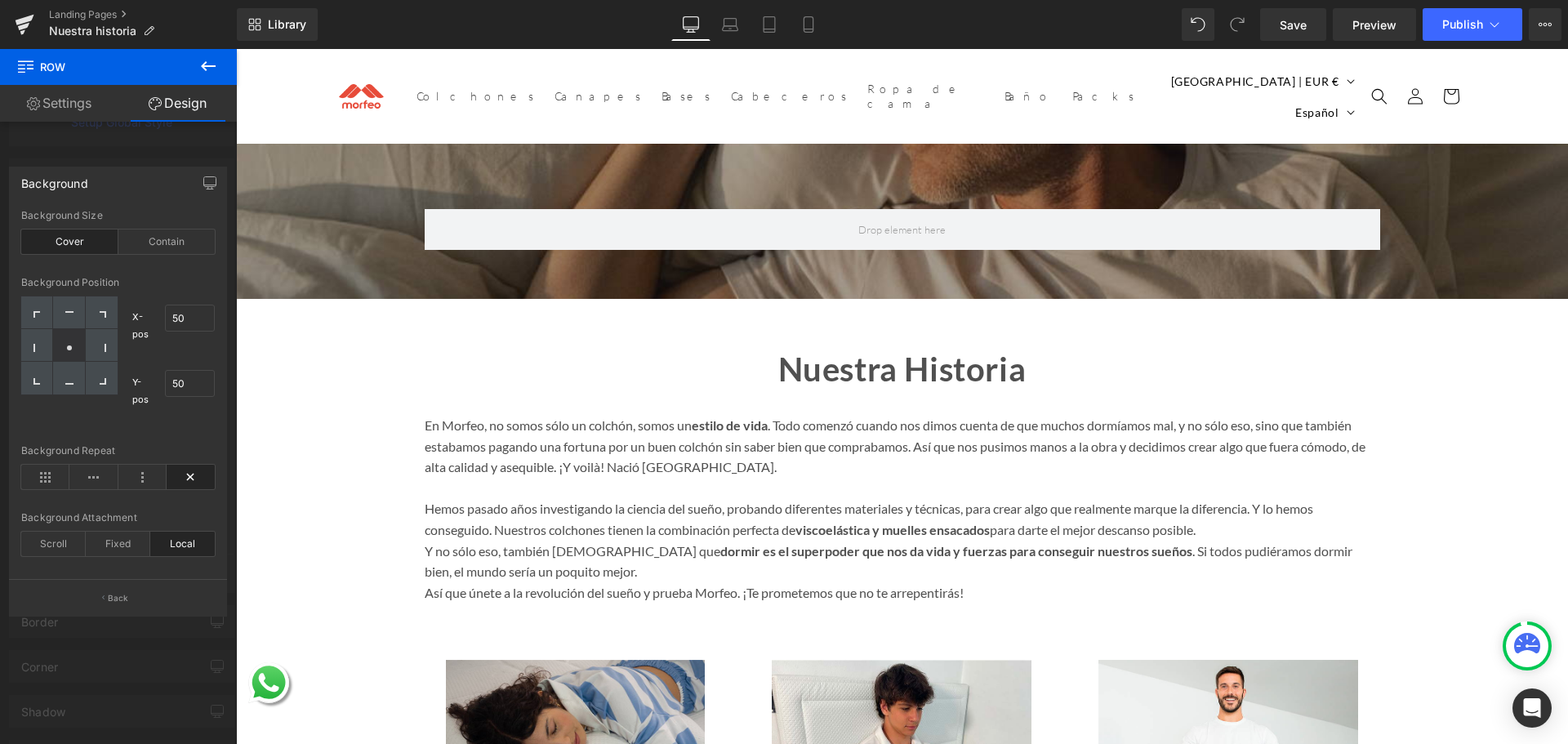
click at [207, 65] on icon at bounding box center [208, 66] width 14 height 10
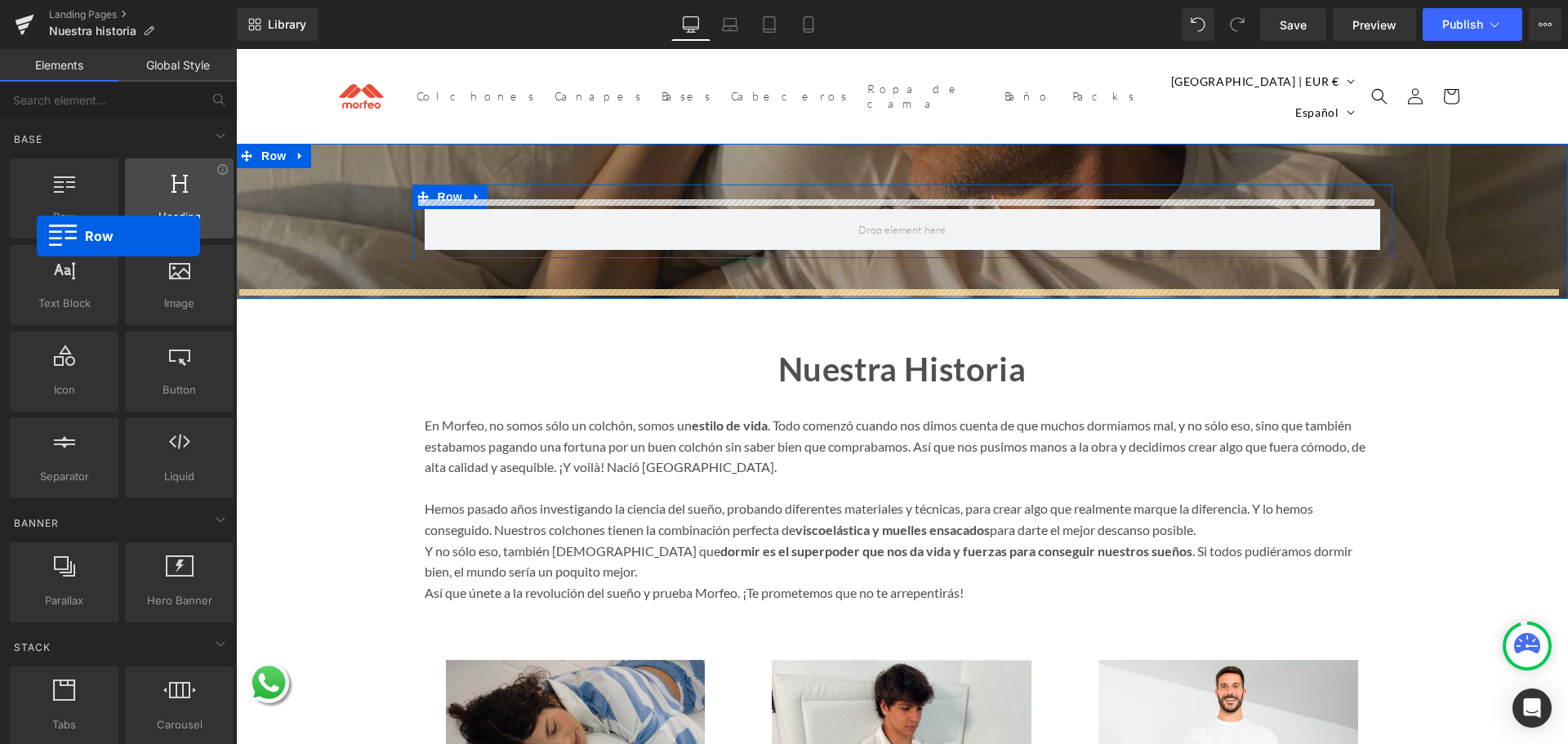
drag, startPoint x: 147, startPoint y: 199, endPoint x: 211, endPoint y: 219, distance: 67.1
click at [31, 219] on div "Row rows, columns, layouts, div" at bounding box center [64, 198] width 109 height 80
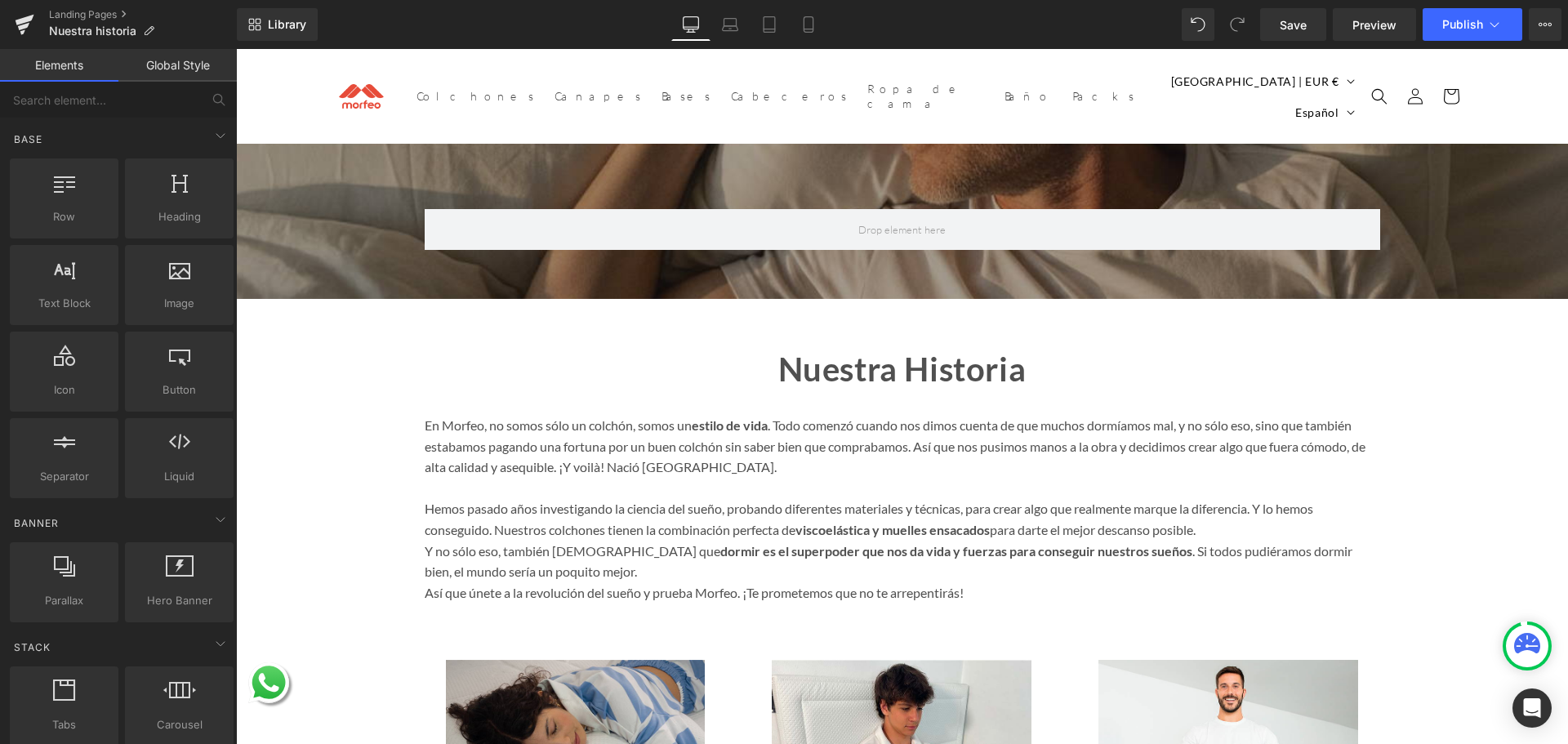
click at [447, 193] on div "Row" at bounding box center [902, 221] width 980 height 73
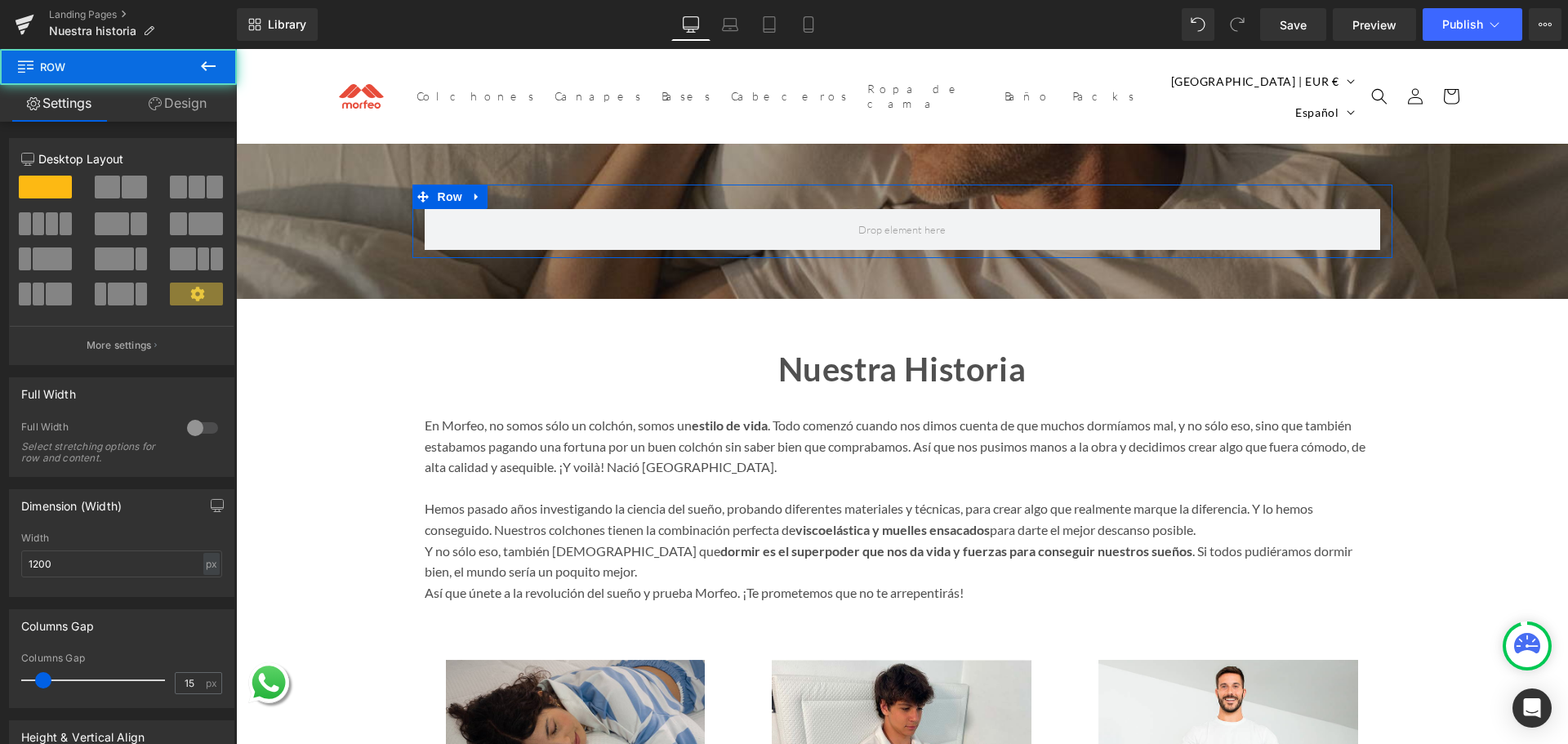
click at [188, 118] on link "Design" at bounding box center [177, 103] width 118 height 37
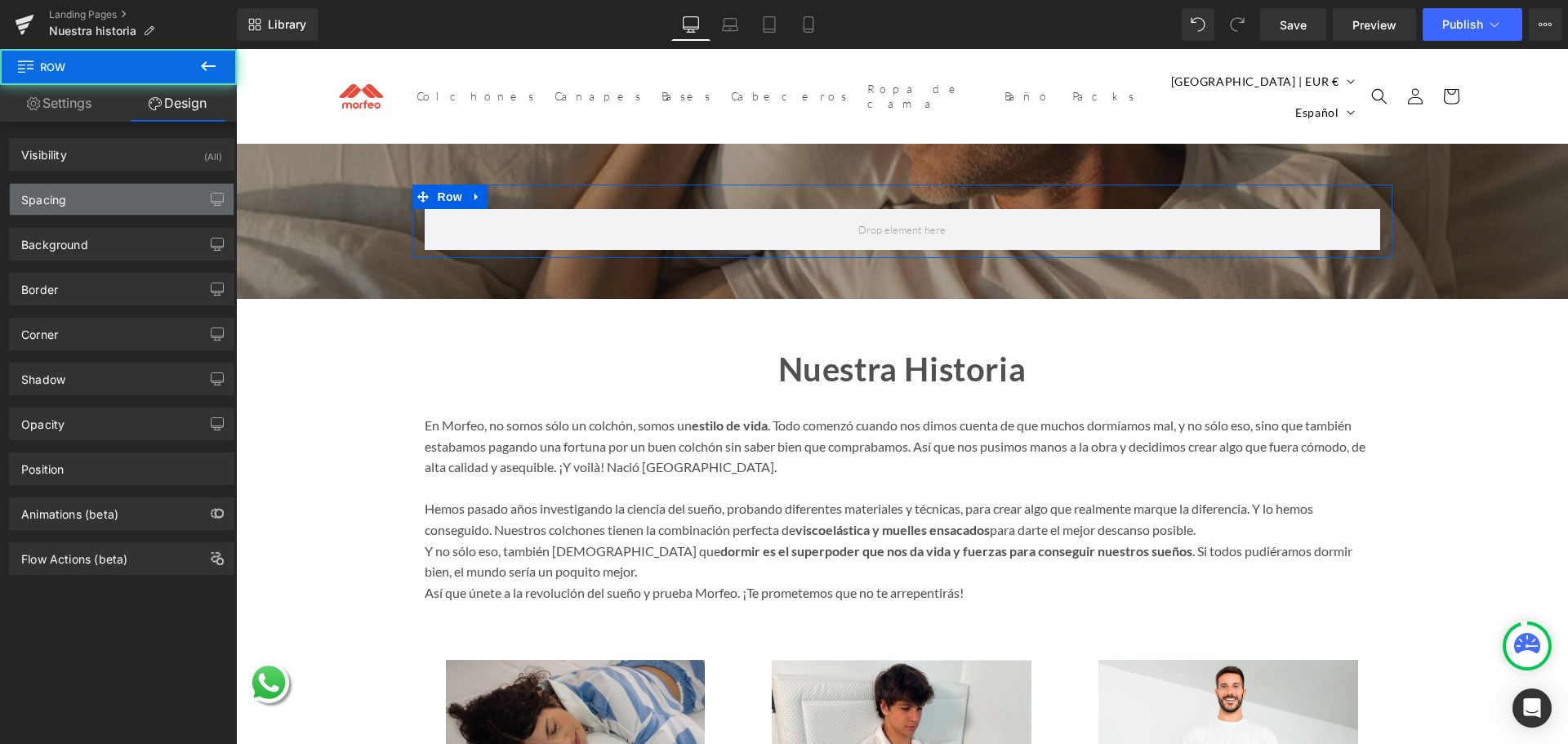
click at [157, 205] on div "Spacing" at bounding box center [121, 199] width 223 height 31
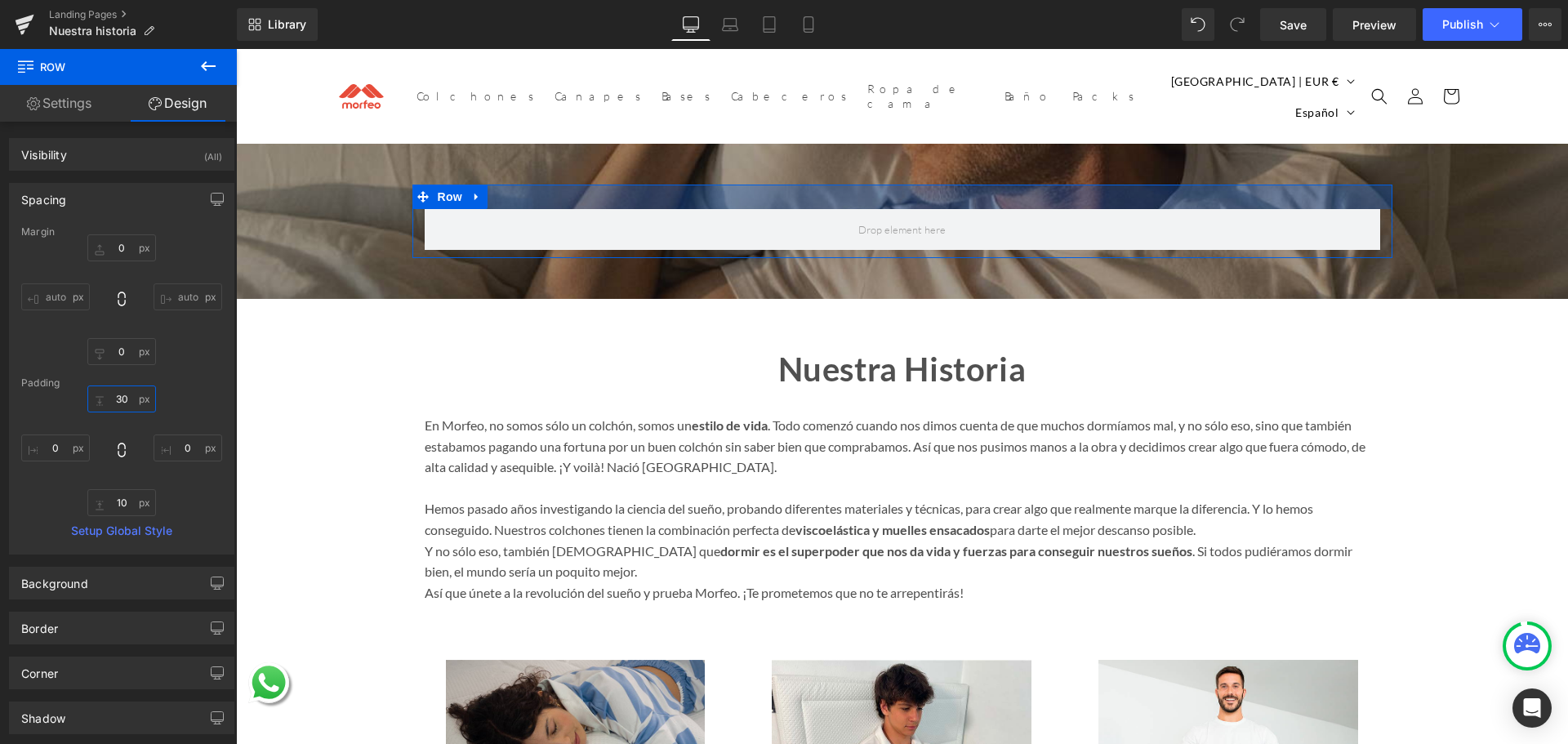
click at [115, 411] on input "30" at bounding box center [121, 398] width 68 height 27
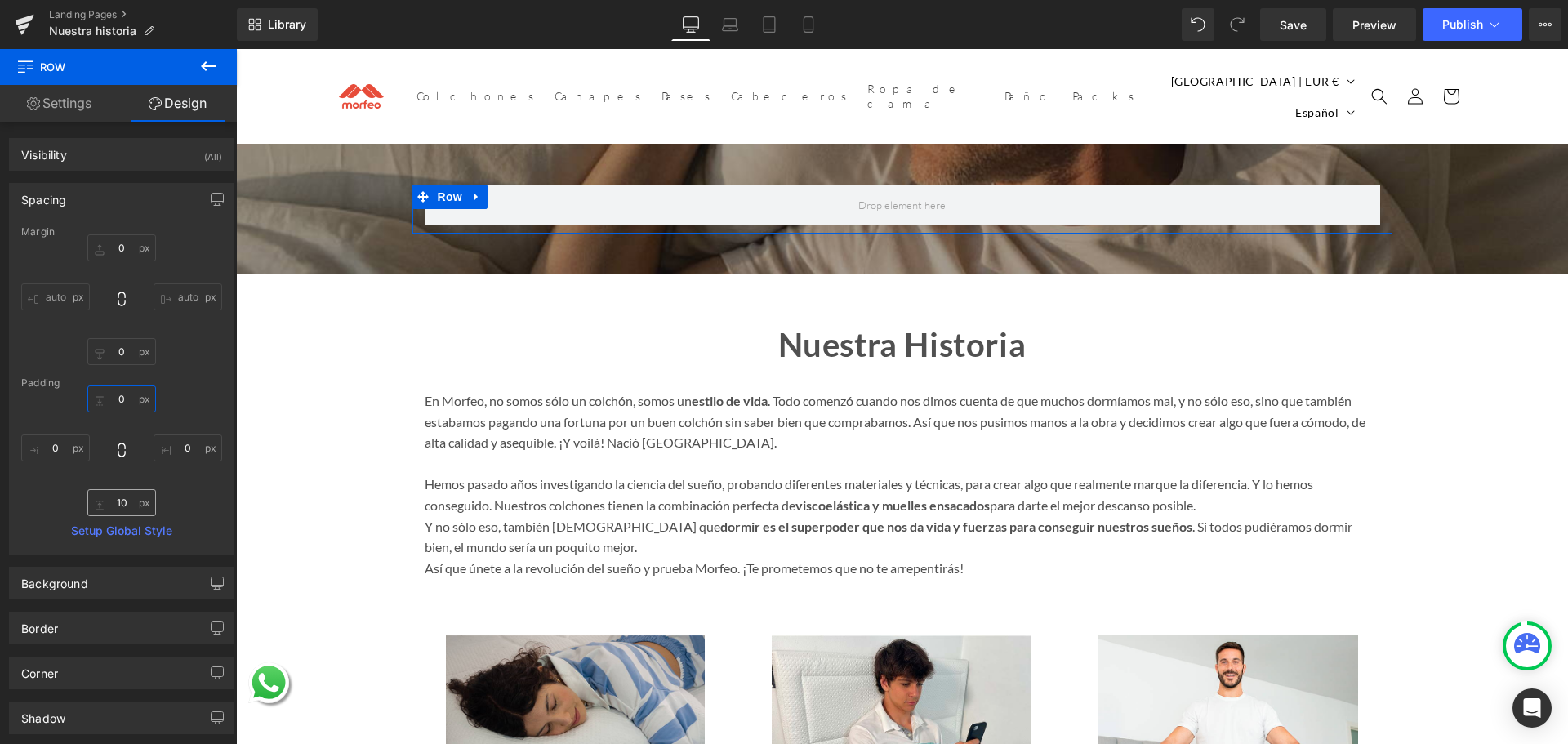
type input "0"
click at [120, 504] on input "10" at bounding box center [121, 502] width 68 height 27
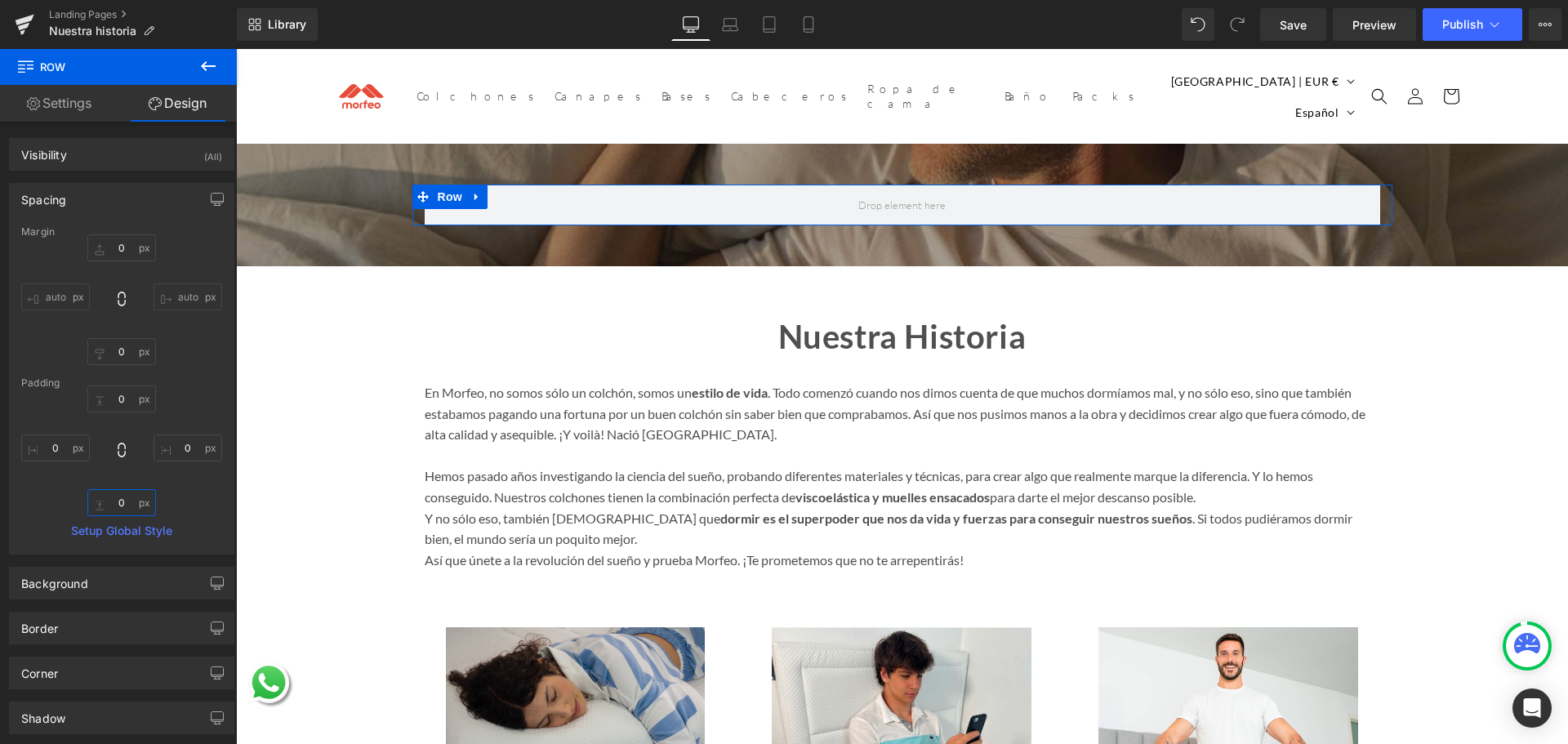
type input "0"
click at [65, 100] on link "Settings" at bounding box center [59, 103] width 118 height 37
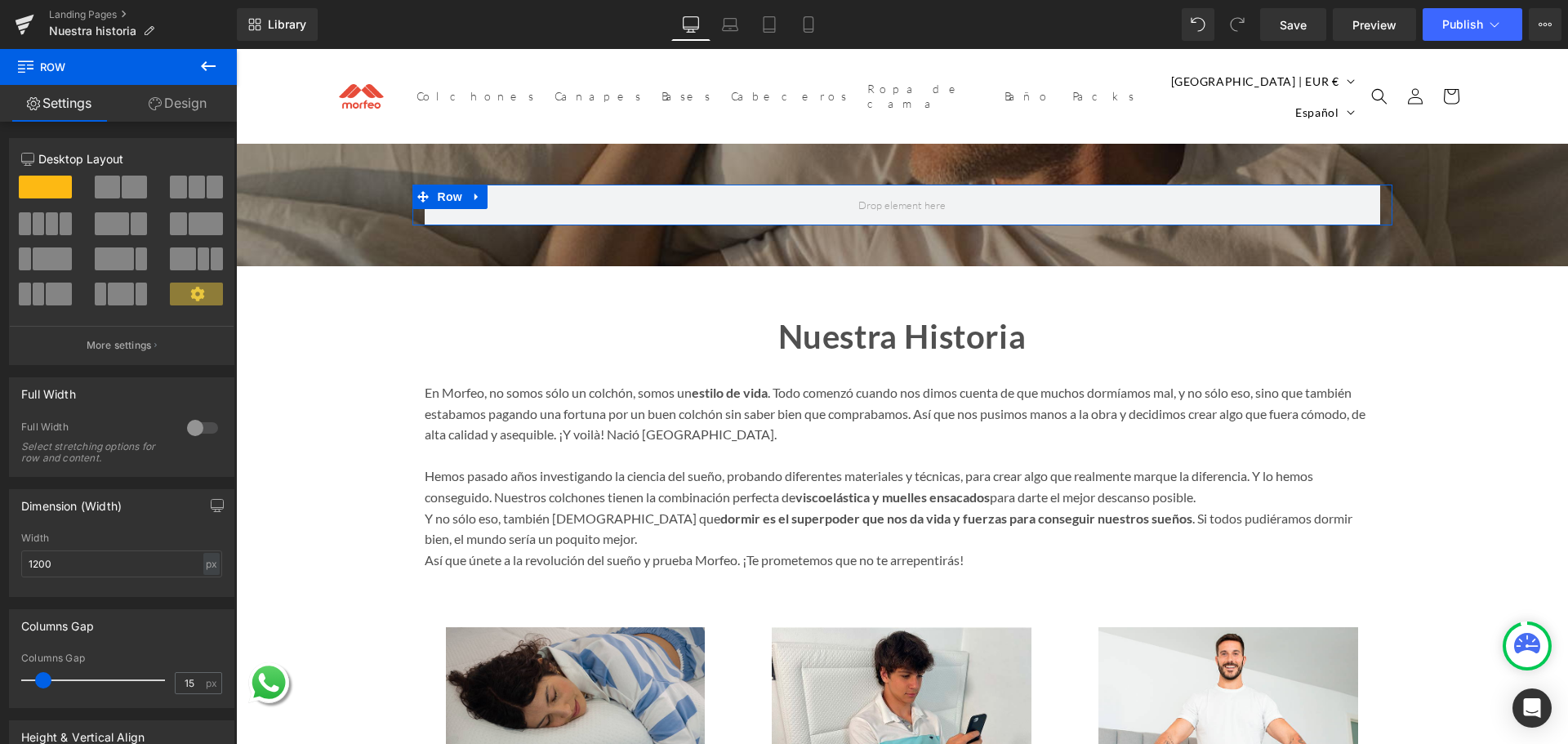
click at [173, 105] on link "Design" at bounding box center [177, 103] width 118 height 37
type input "0"
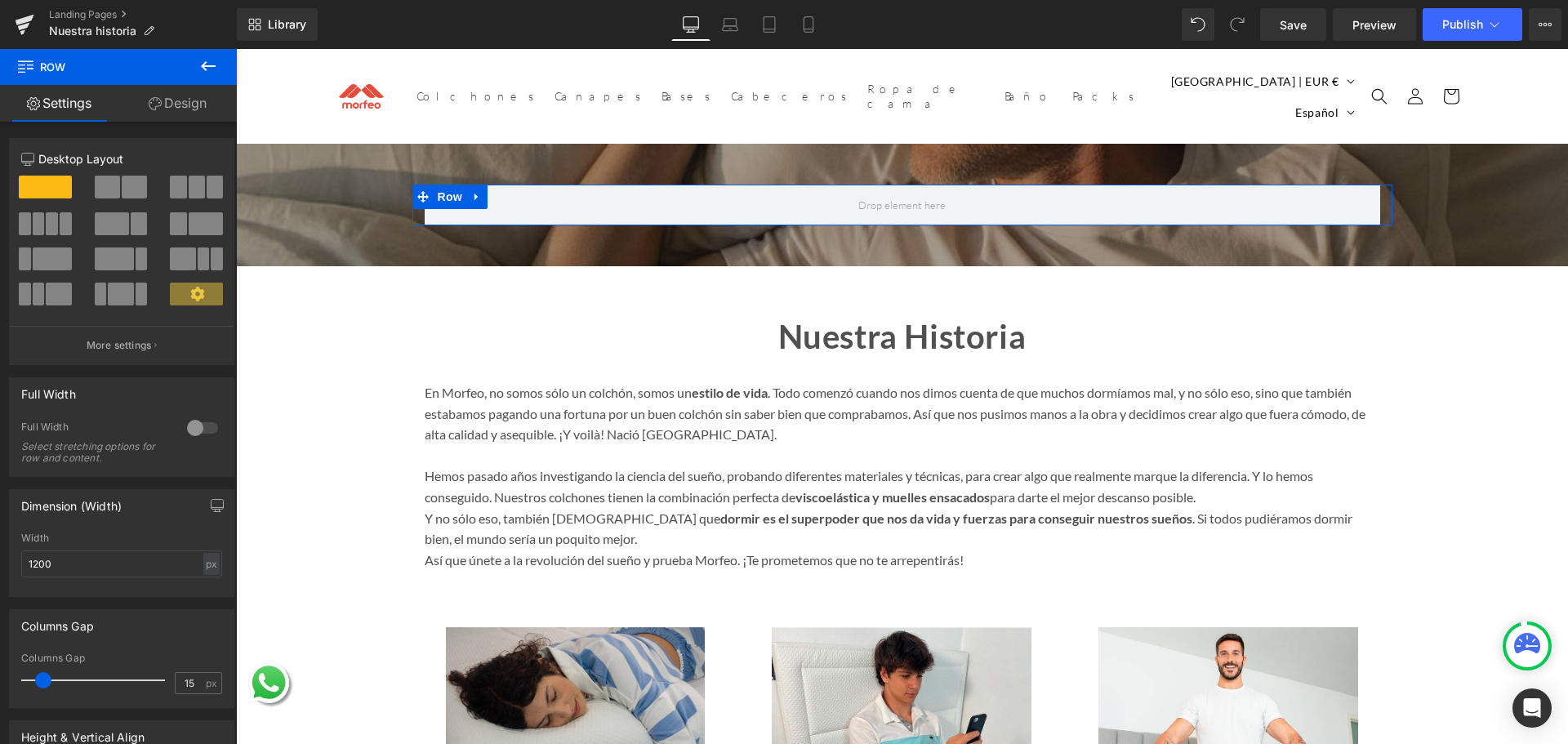
type input "0"
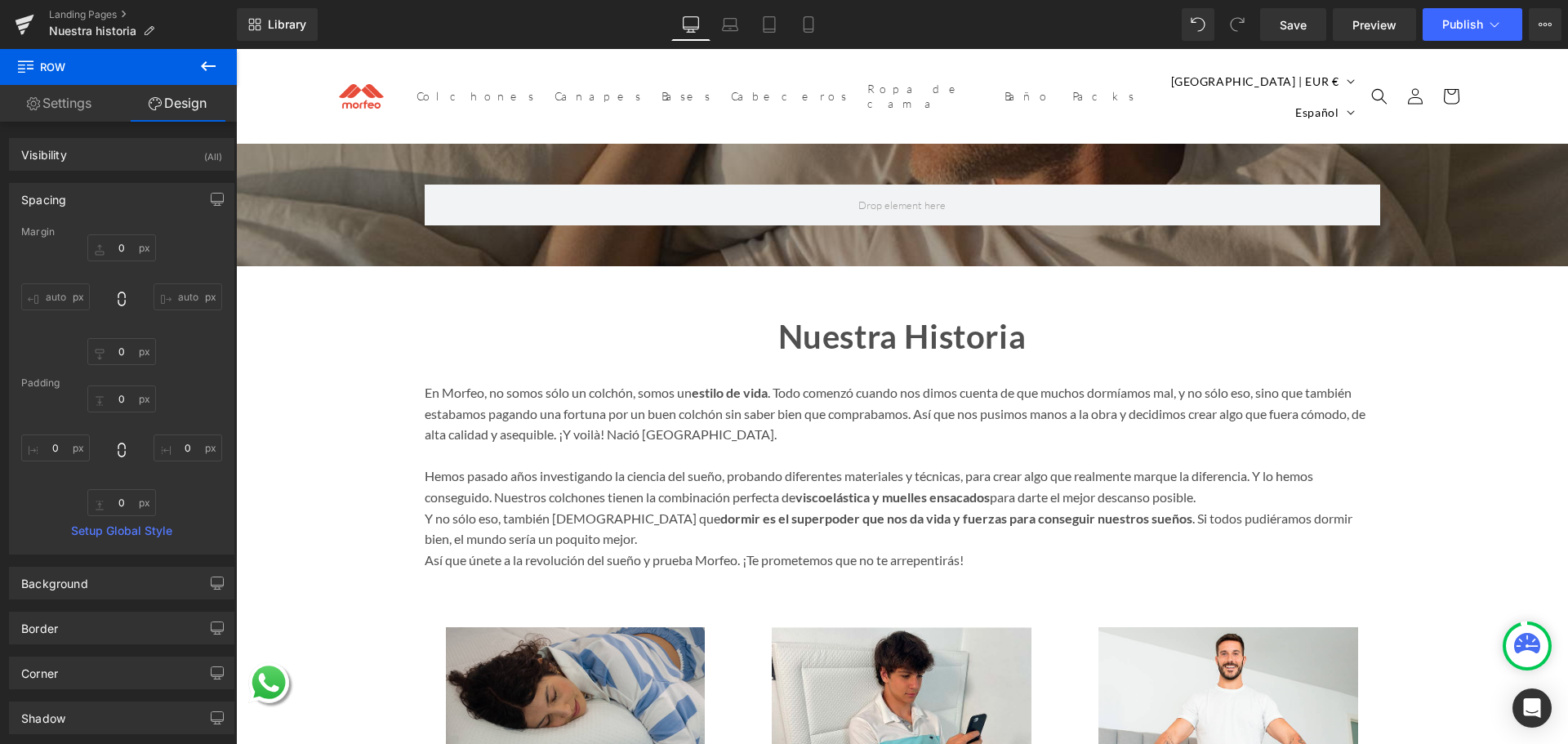
click at [194, 75] on button at bounding box center [208, 66] width 57 height 36
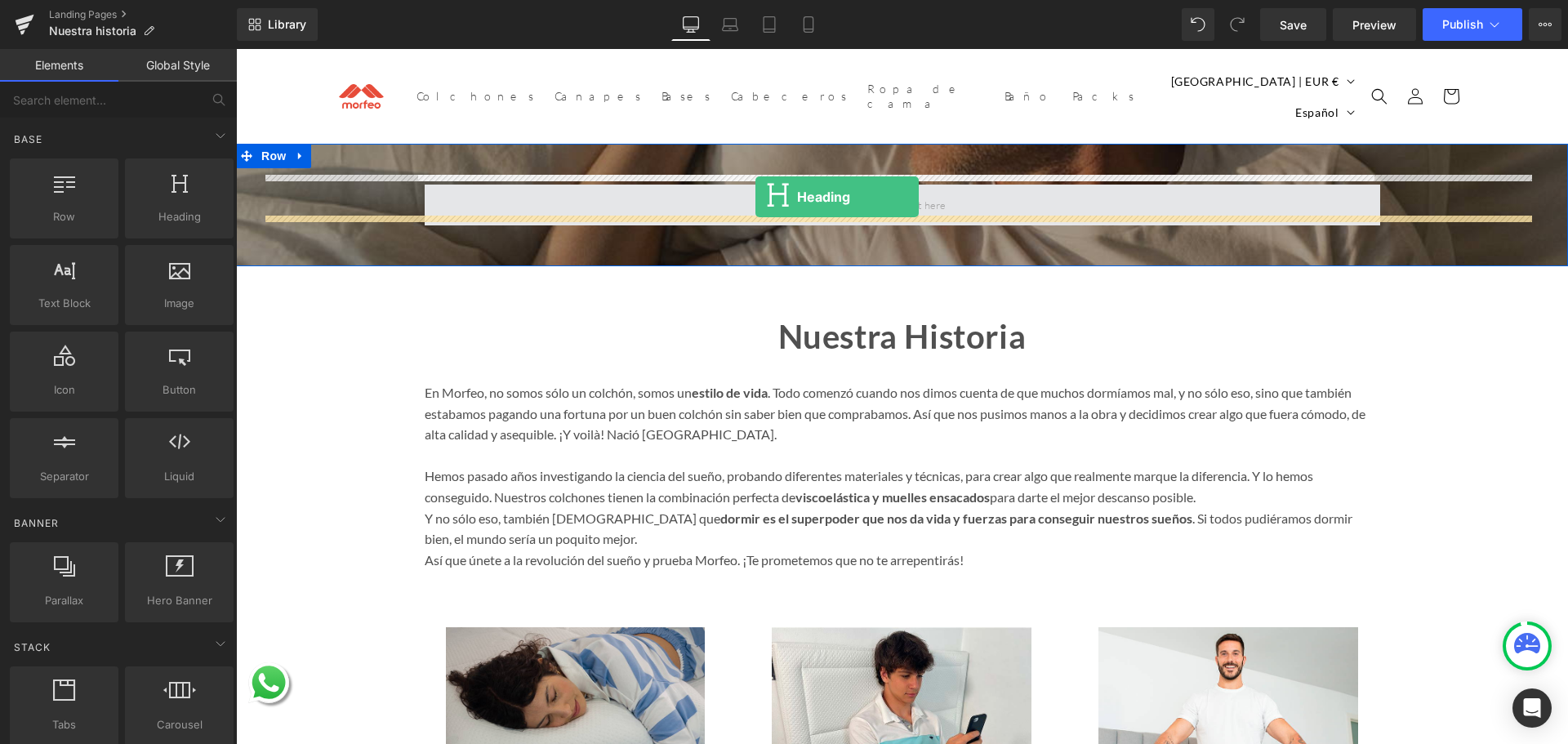
drag, startPoint x: 424, startPoint y: 264, endPoint x: 756, endPoint y: 196, distance: 338.9
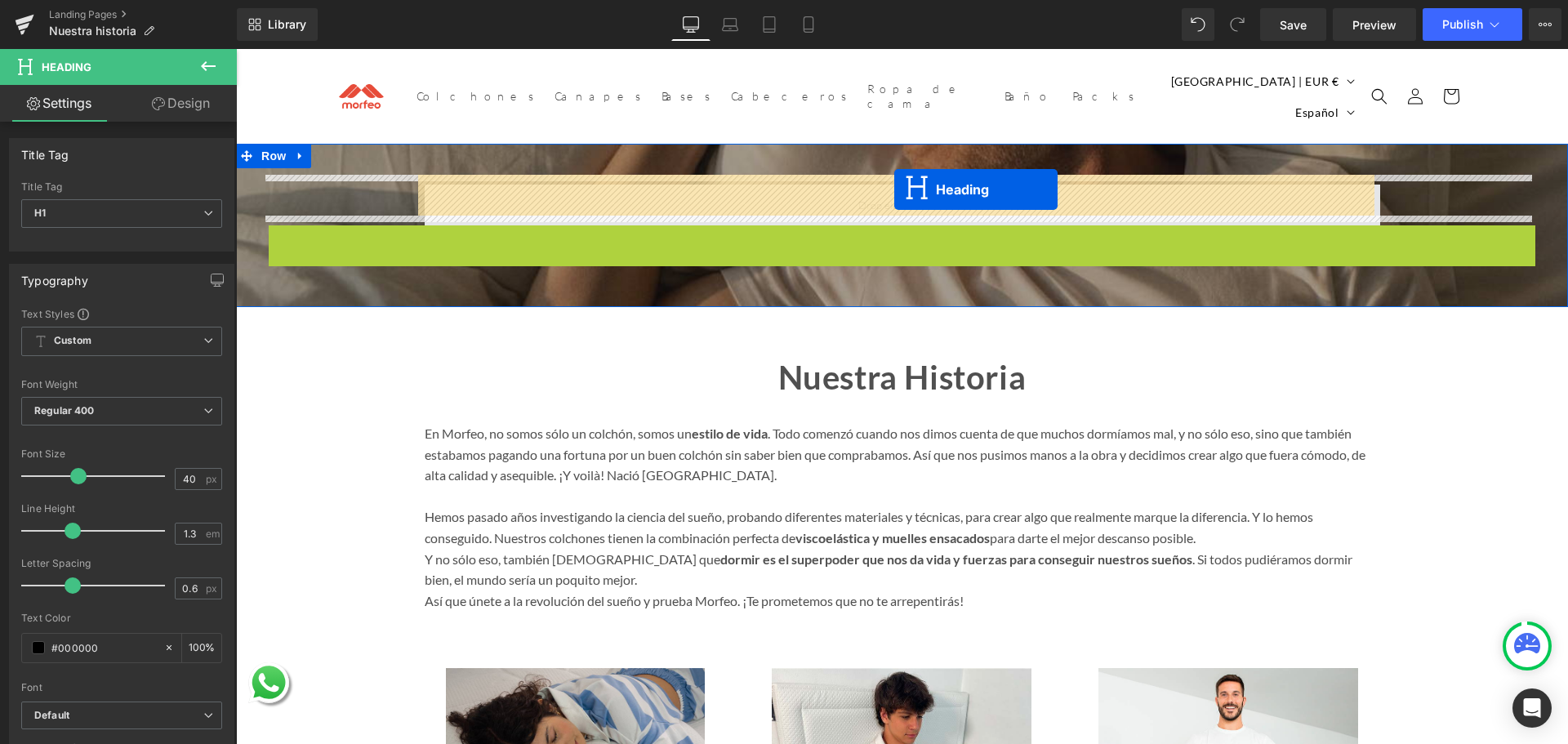
drag, startPoint x: 884, startPoint y: 238, endPoint x: 894, endPoint y: 190, distance: 49.0
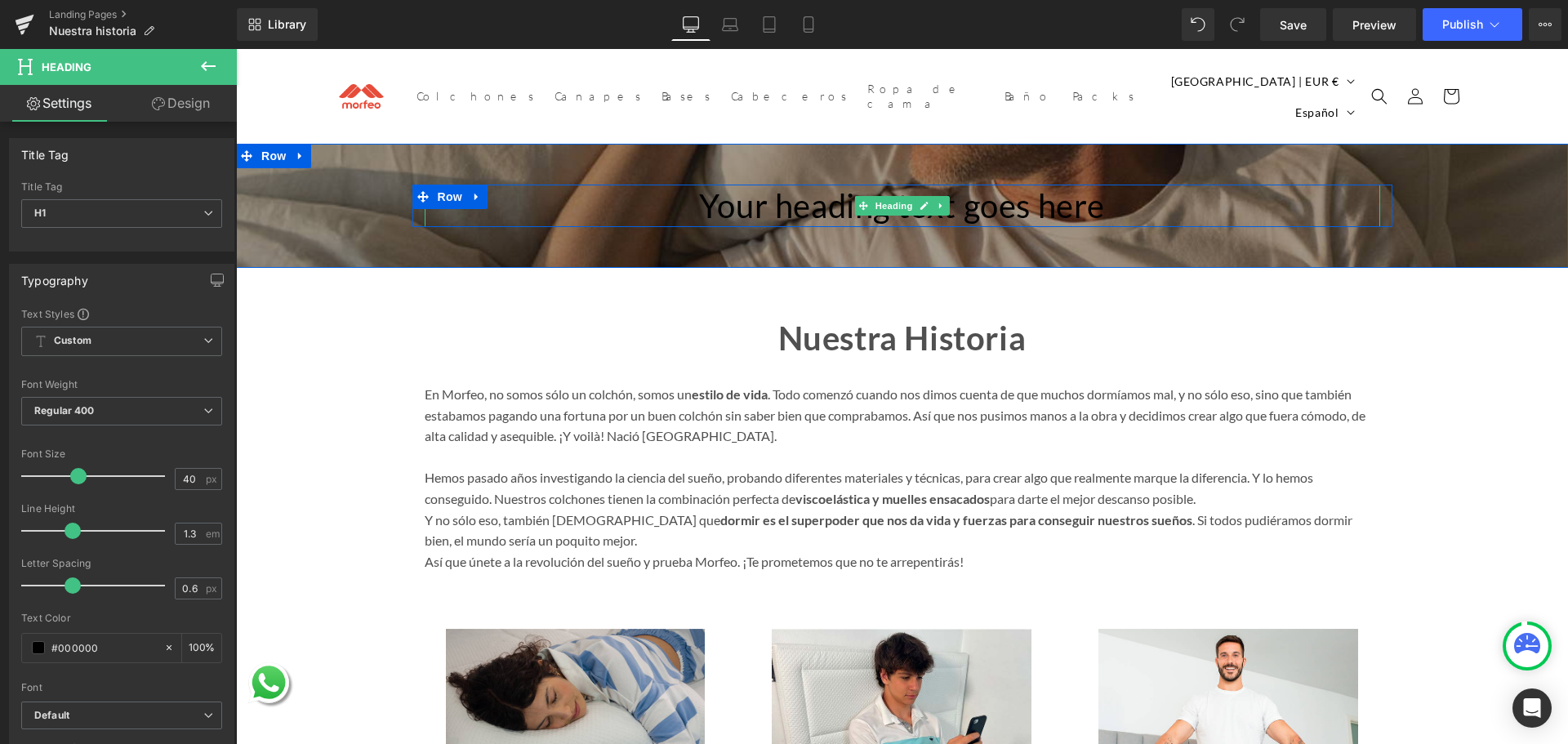
click at [790, 186] on h1 "Your heading text goes here" at bounding box center [902, 206] width 956 height 42
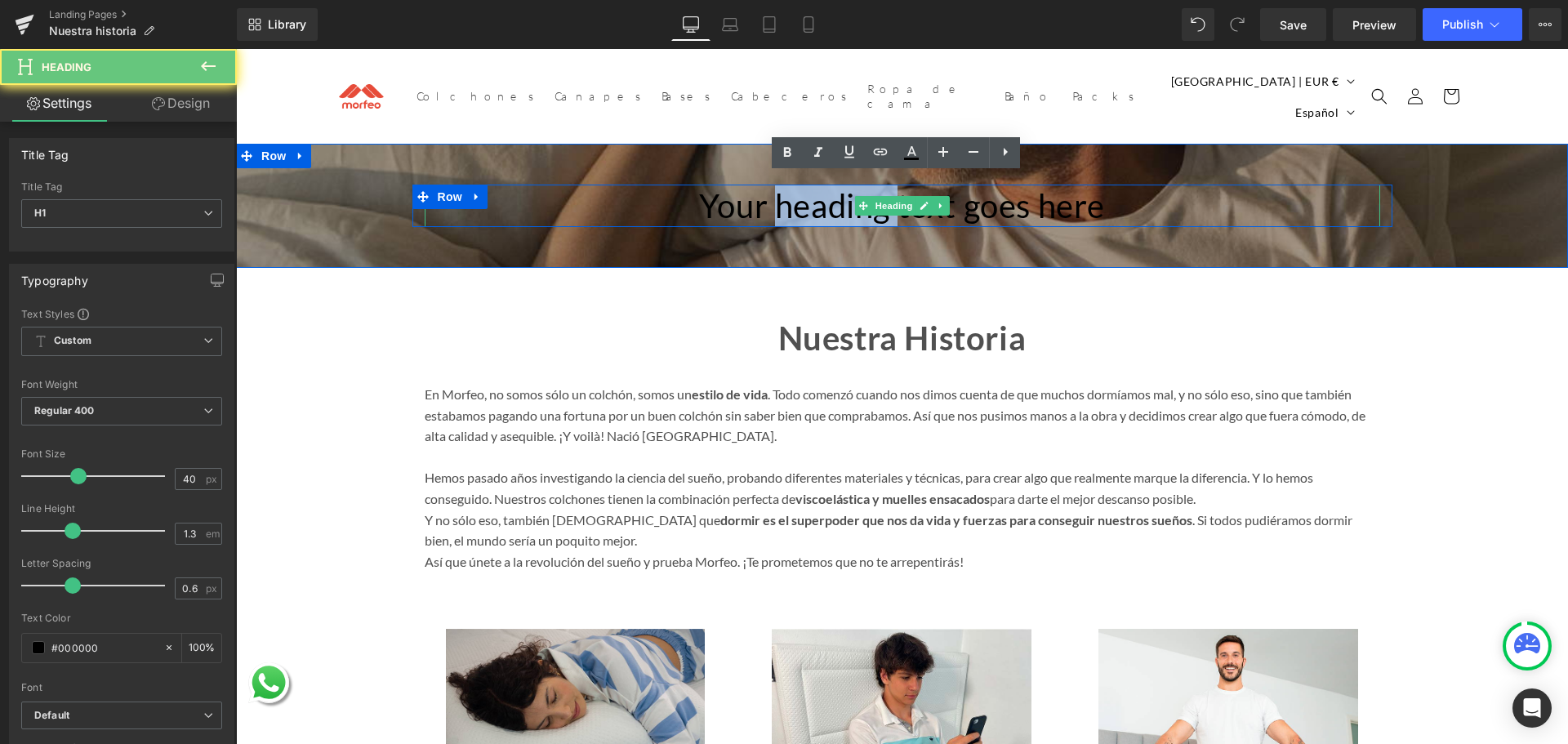
click at [790, 186] on h1 "Your heading text goes here" at bounding box center [902, 206] width 956 height 42
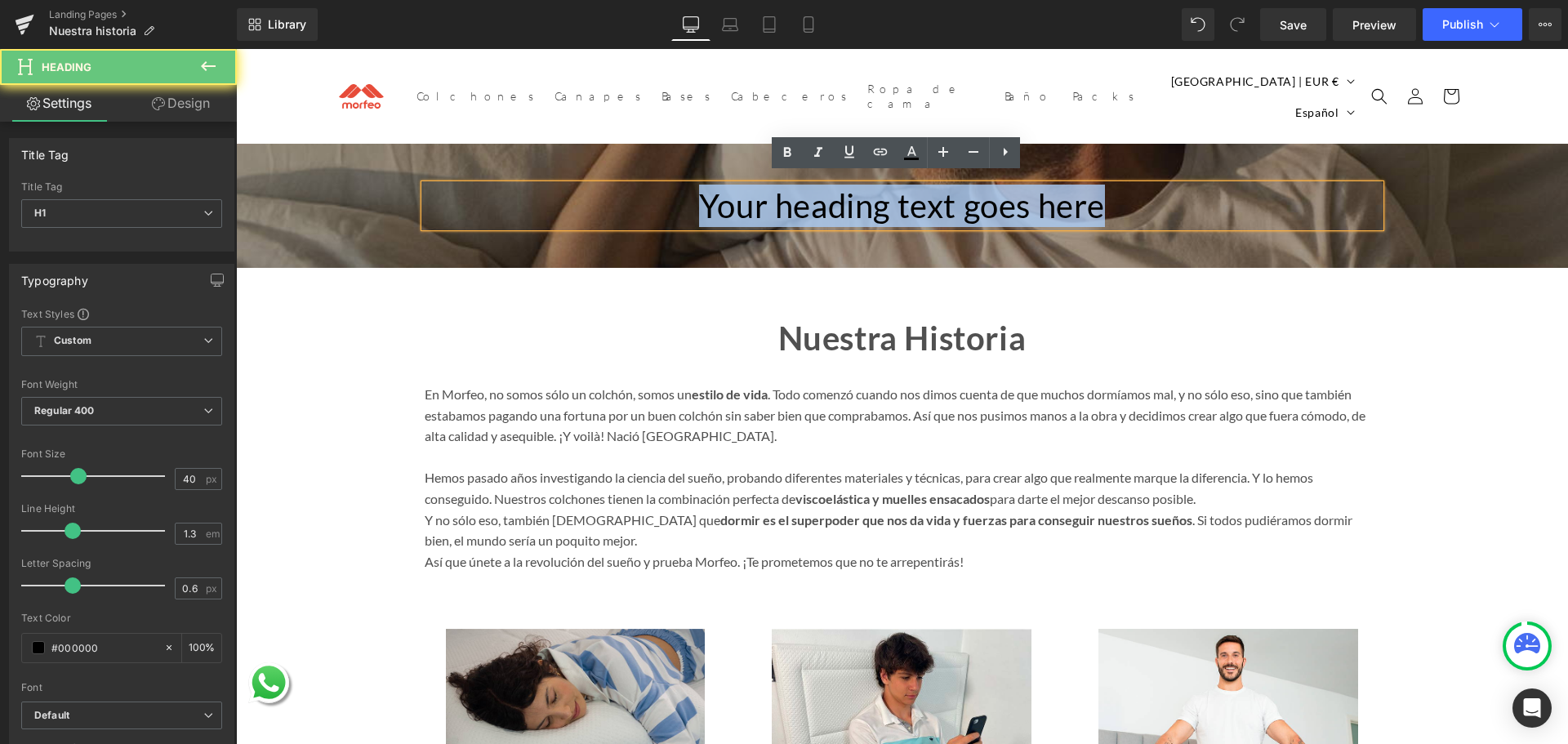
click at [790, 186] on h1 "Your heading text goes here" at bounding box center [902, 206] width 956 height 42
paste div
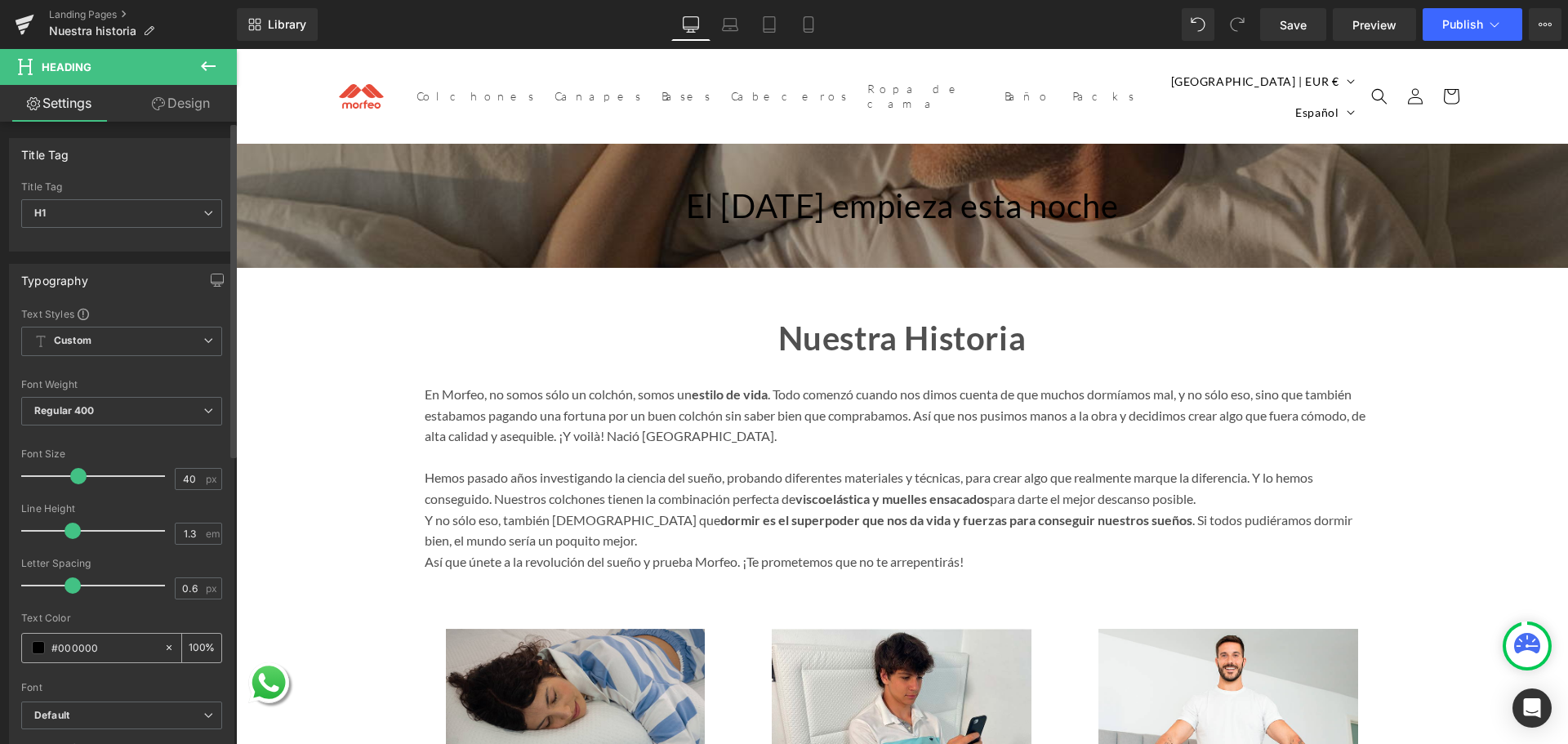
click at [39, 648] on span at bounding box center [39, 648] width 13 height 13
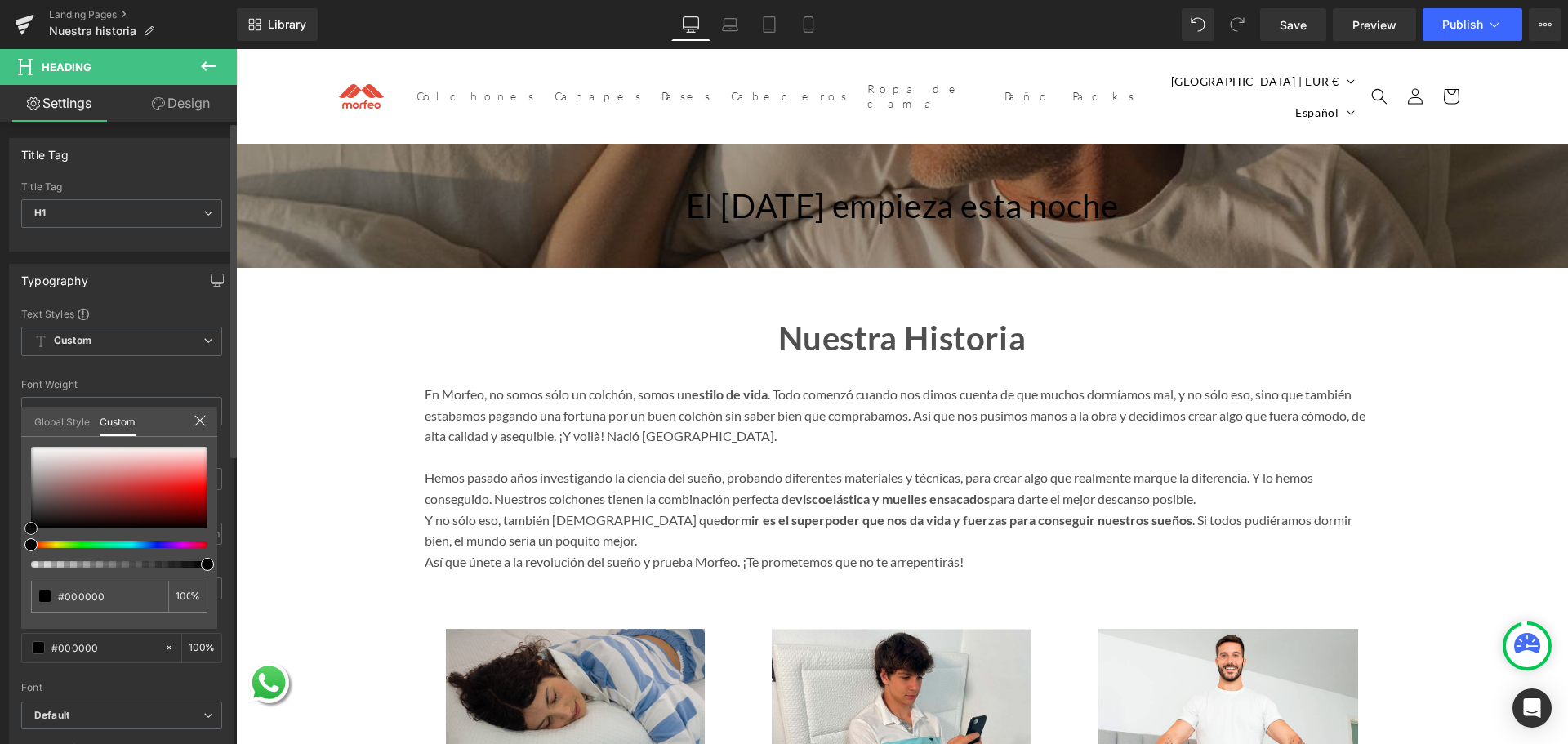
type input "#663737"
type input "#653838"
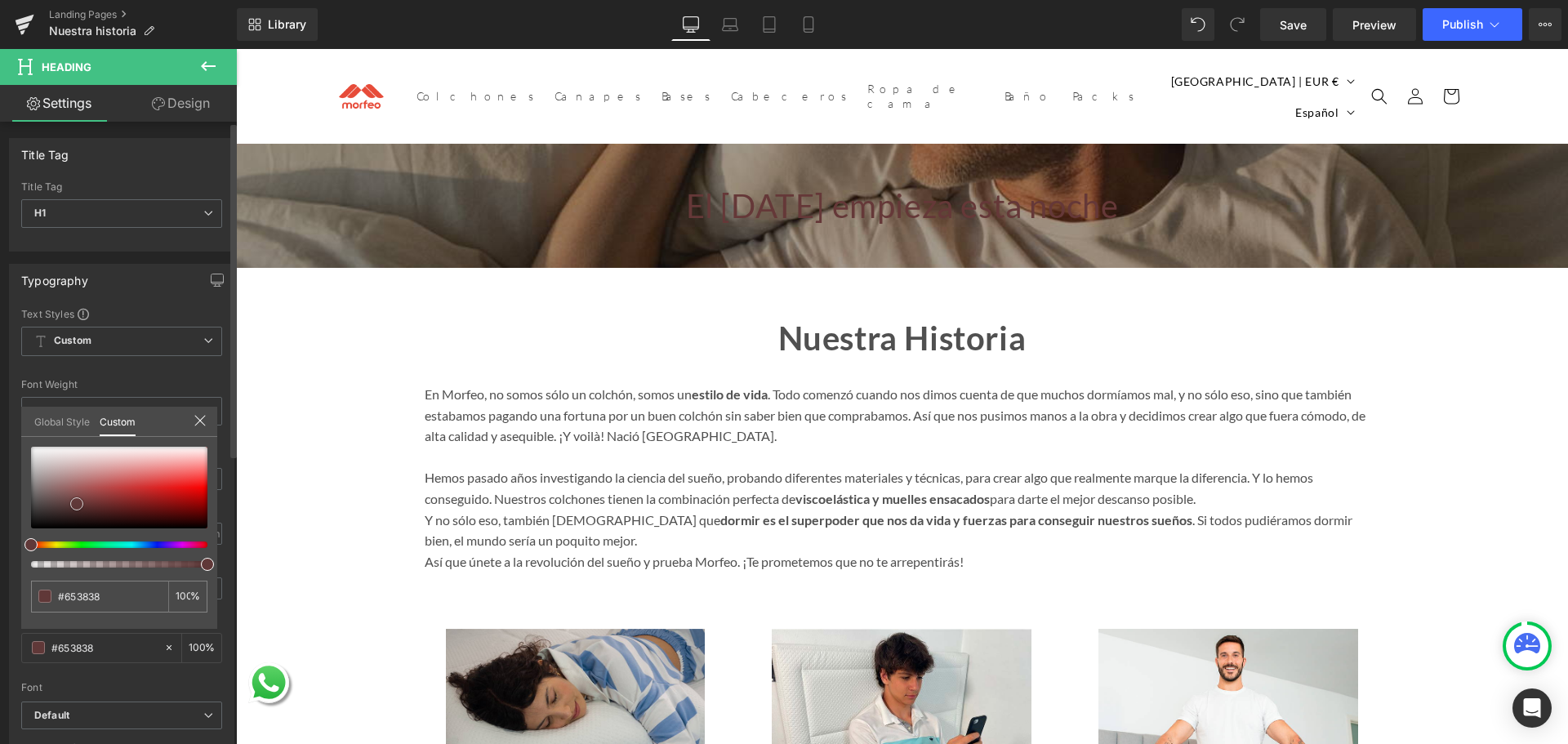
type input "#5b3838"
type input "#8f5f5f"
type input "#f5f4f4"
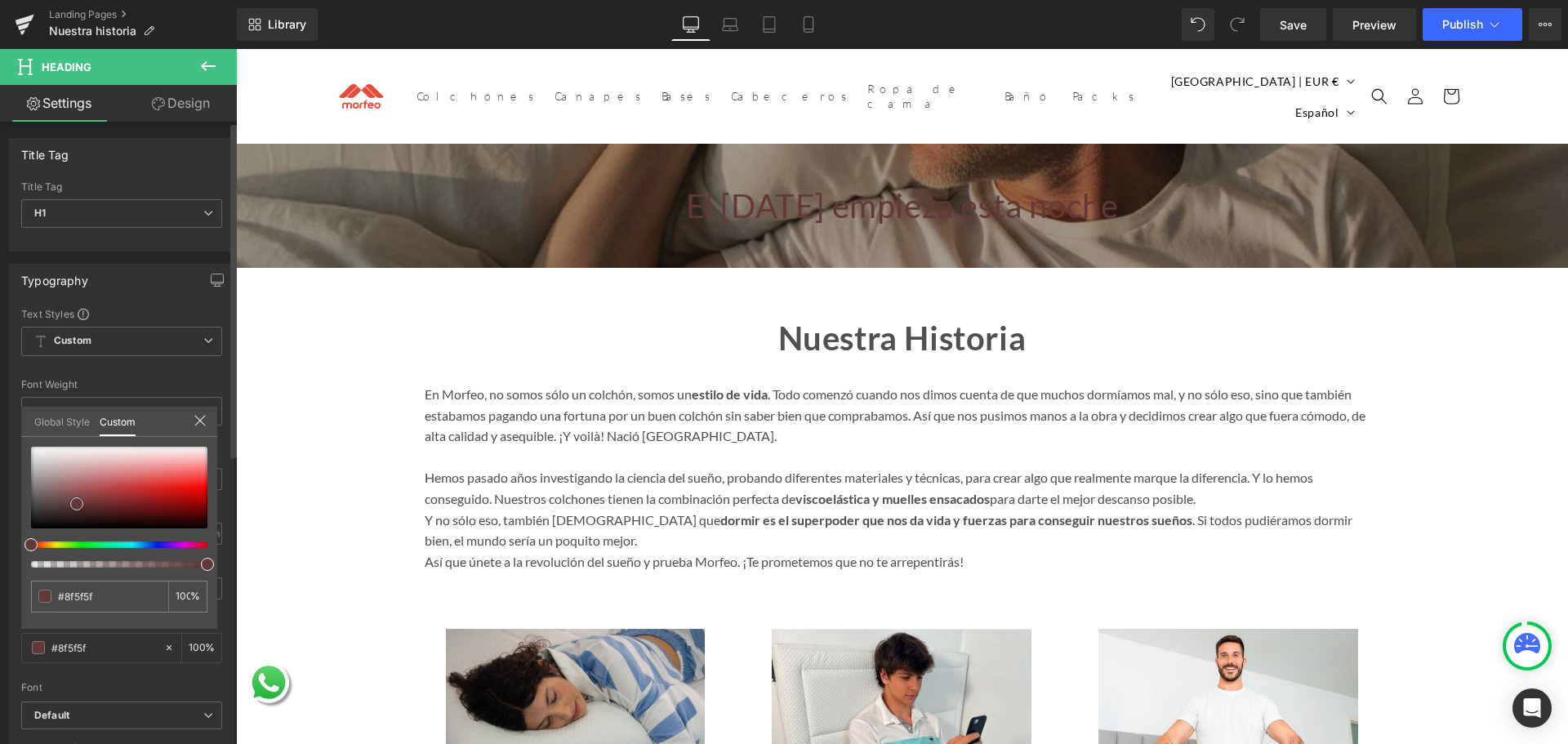
type input "#f5f4f4"
type input "#ffffff"
drag, startPoint x: 77, startPoint y: 504, endPoint x: 18, endPoint y: 413, distance: 108.5
click at [18, 413] on div "Typography Text Styles Custom Custom Setup Global Style Custom Setup Global Sty…" at bounding box center [122, 531] width 244 height 561
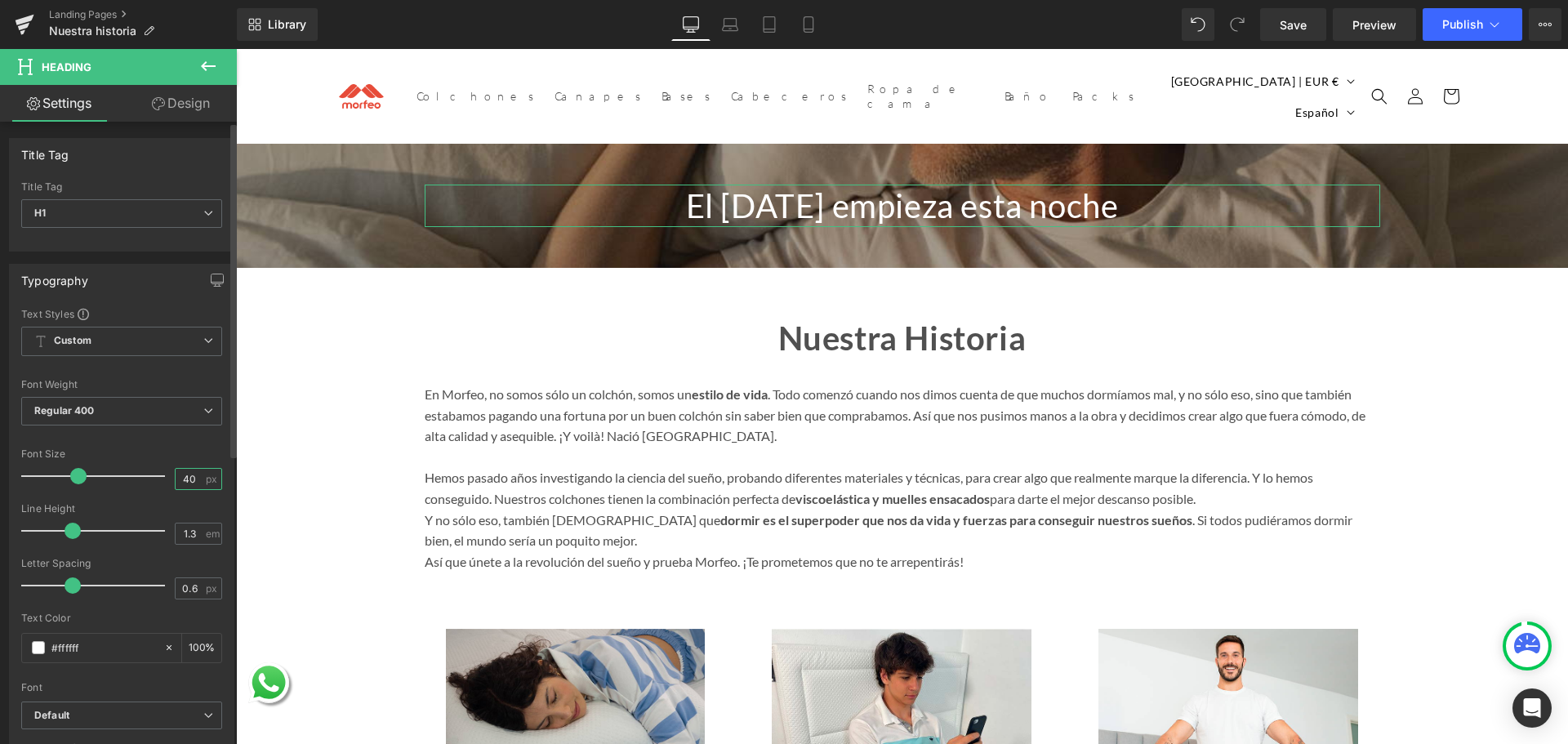
click at [183, 484] on input "40" at bounding box center [190, 478] width 29 height 20
type input "48"
click at [154, 507] on div "Line Height" at bounding box center [121, 509] width 201 height 12
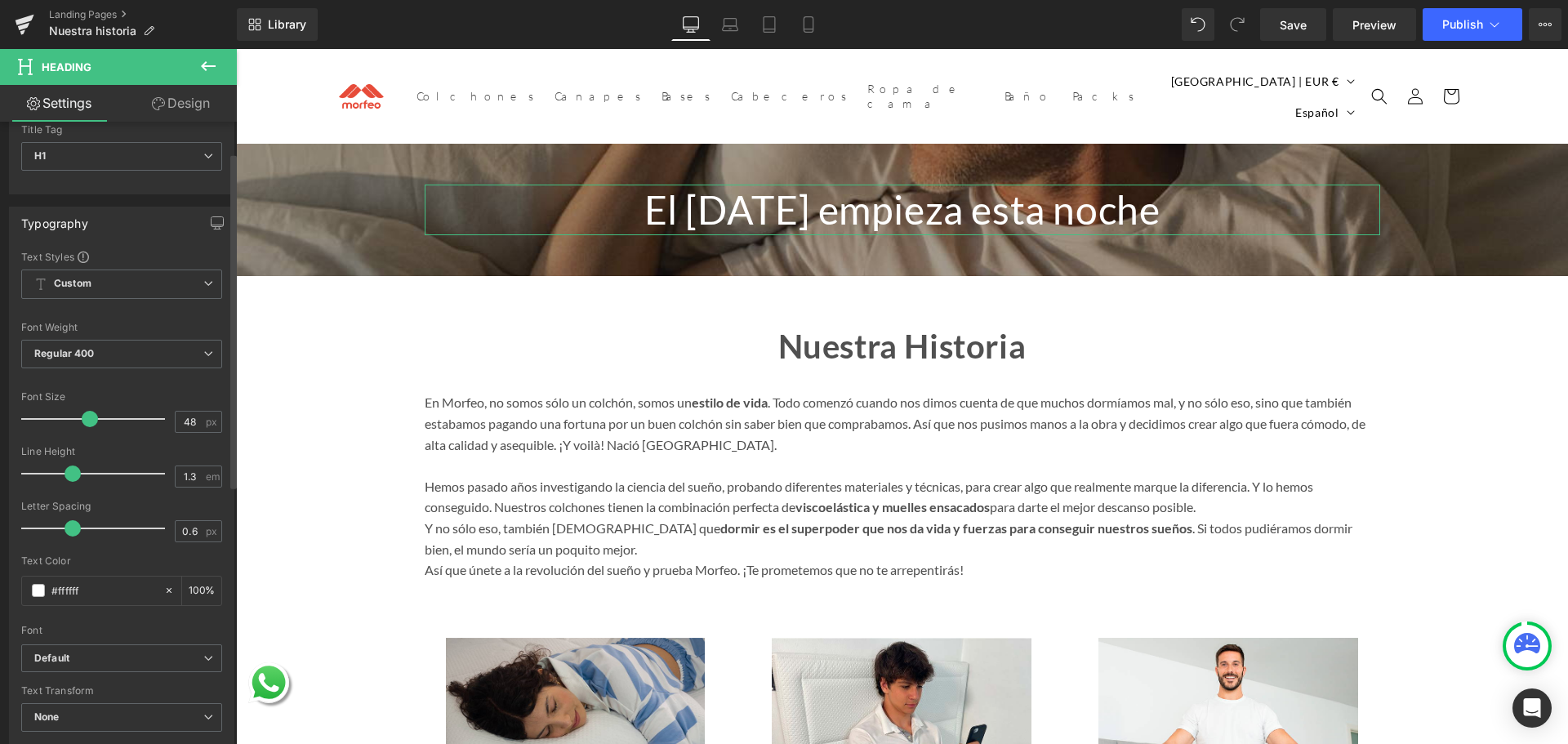
scroll to position [82, 0]
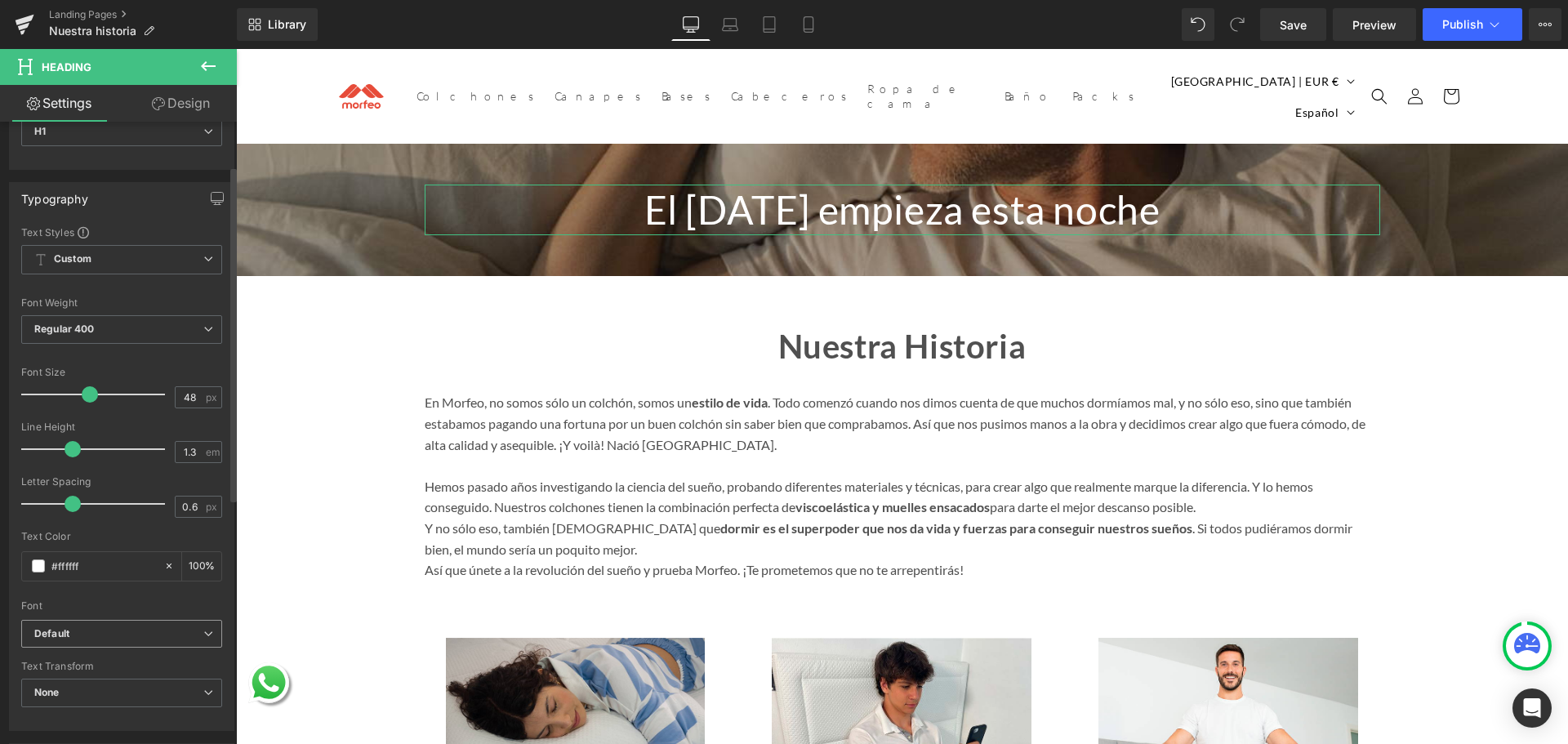
click at [89, 628] on b "Default" at bounding box center [119, 634] width 169 height 13
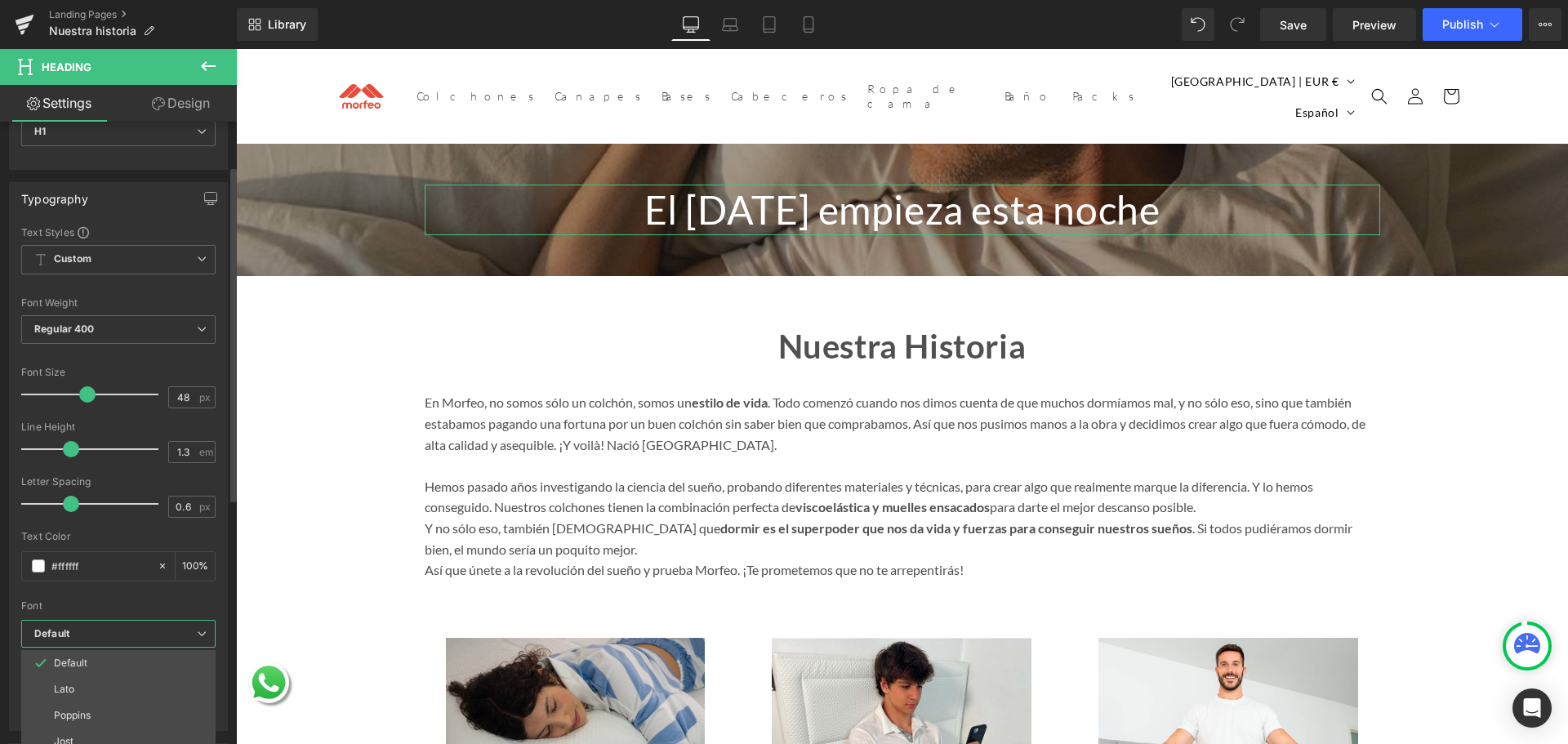
click at [89, 628] on b "Default" at bounding box center [116, 634] width 163 height 13
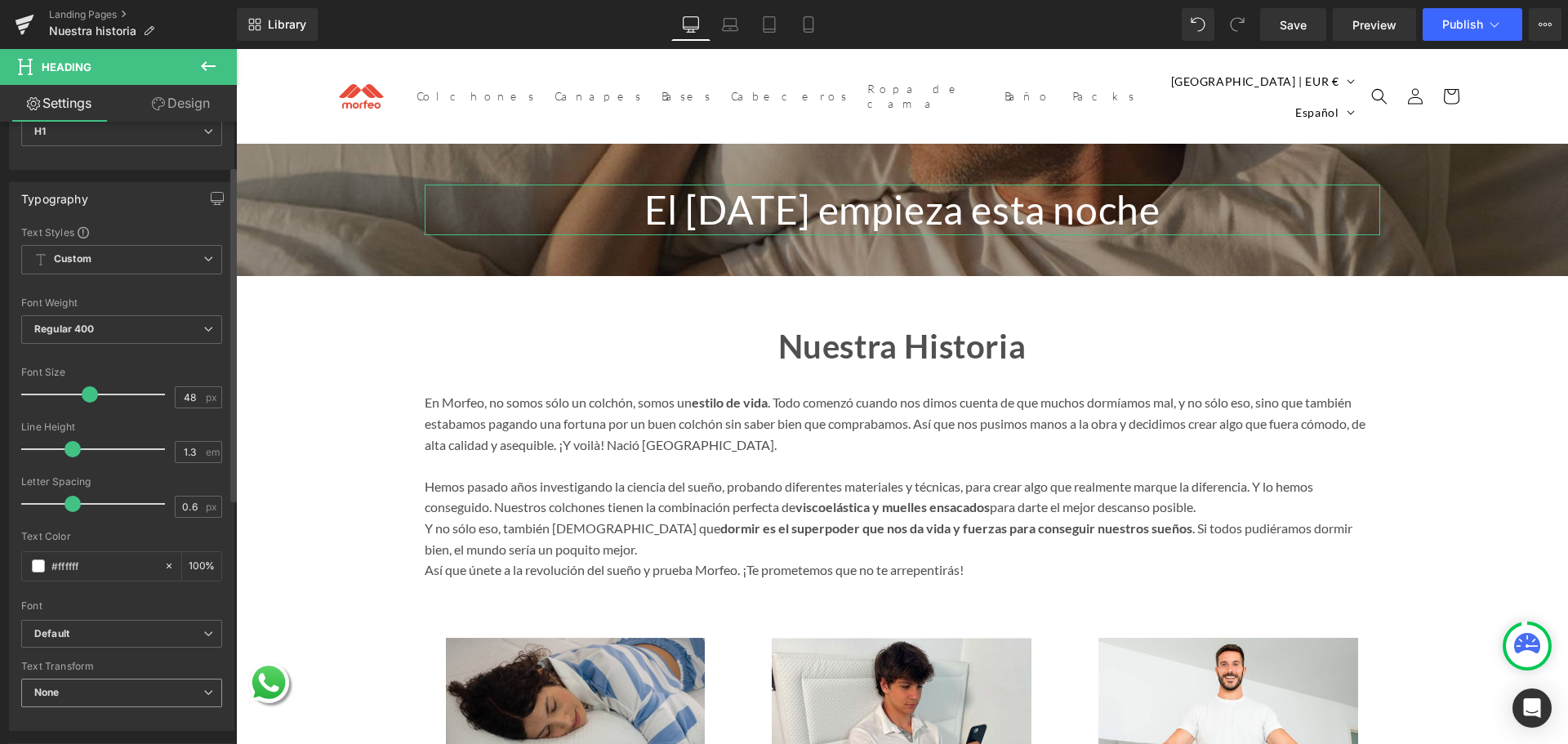
click at [101, 694] on span "None" at bounding box center [121, 693] width 201 height 29
click at [101, 694] on span "None" at bounding box center [118, 693] width 194 height 29
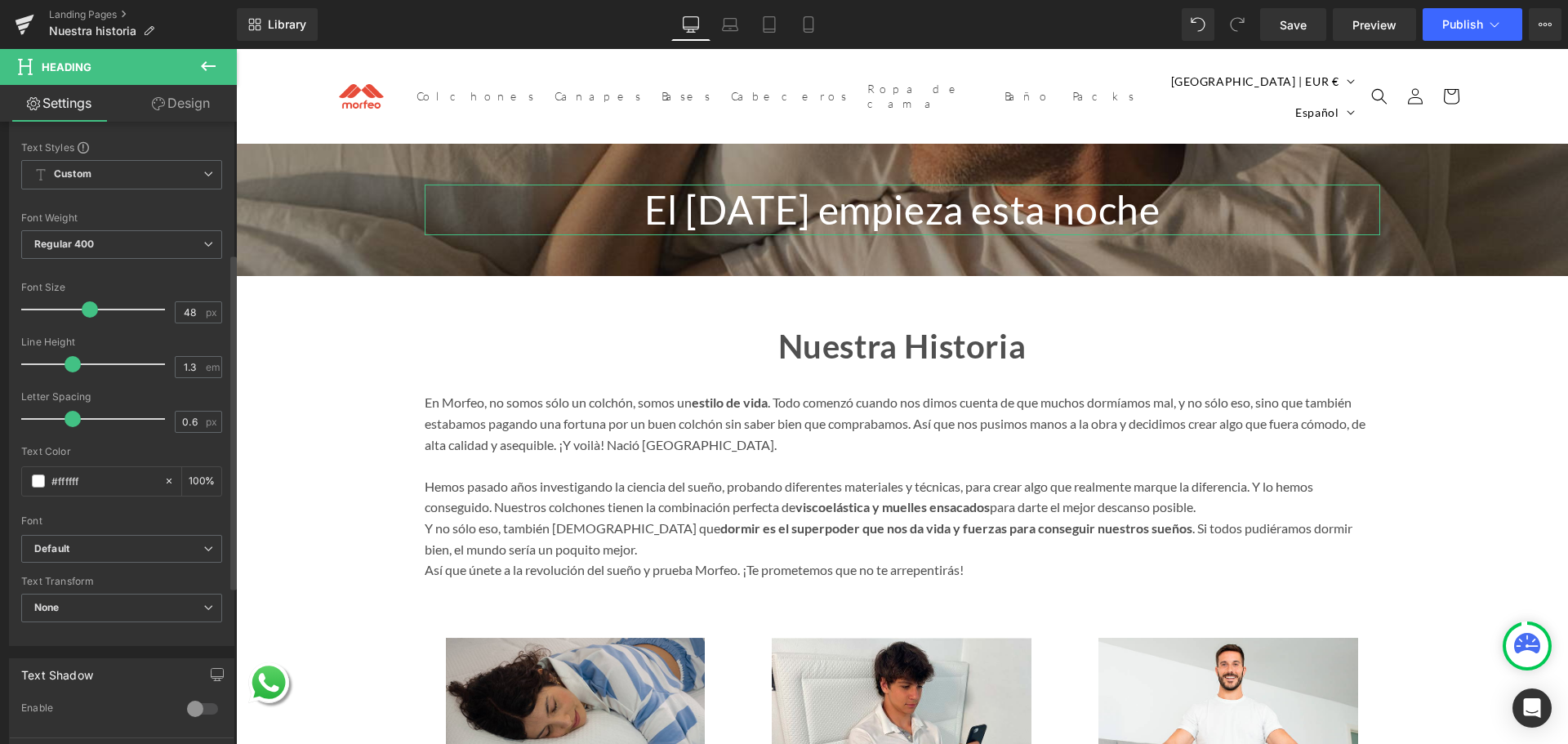
scroll to position [245, 0]
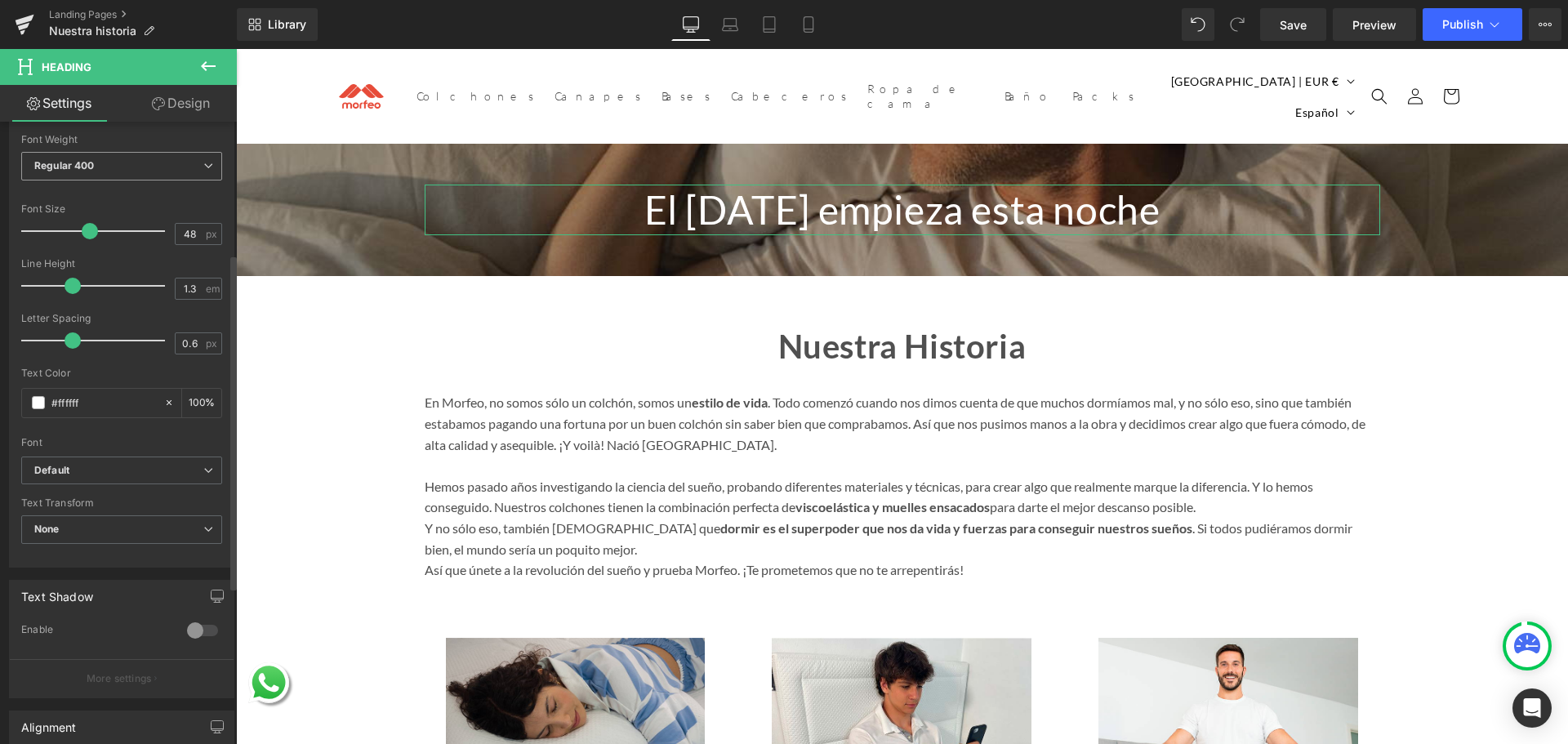
click at [152, 175] on span "Regular 400" at bounding box center [121, 167] width 201 height 29
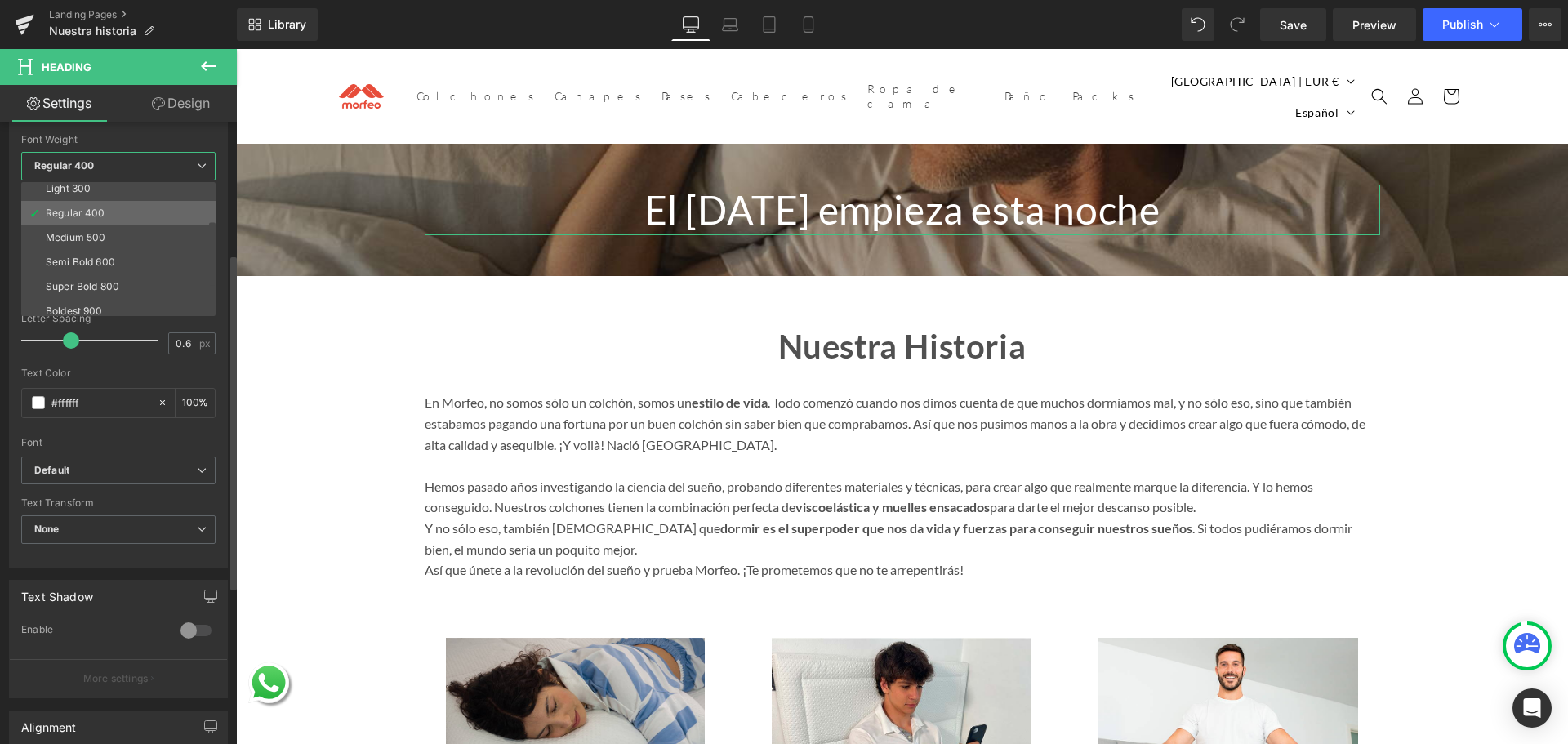
scroll to position [82, 0]
click at [116, 262] on div "Super Bold 800" at bounding box center [83, 260] width 73 height 12
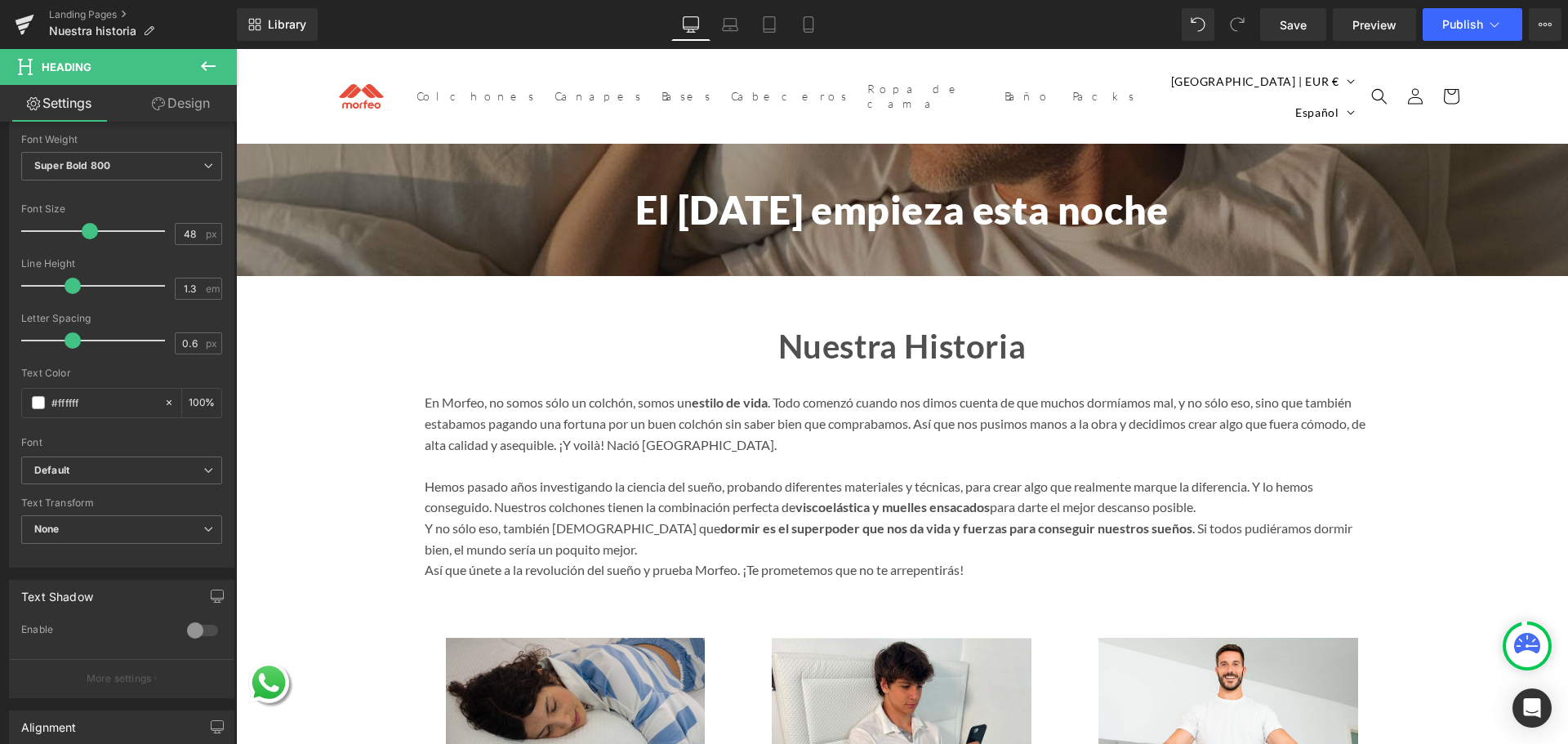
click at [215, 61] on icon at bounding box center [208, 66] width 19 height 19
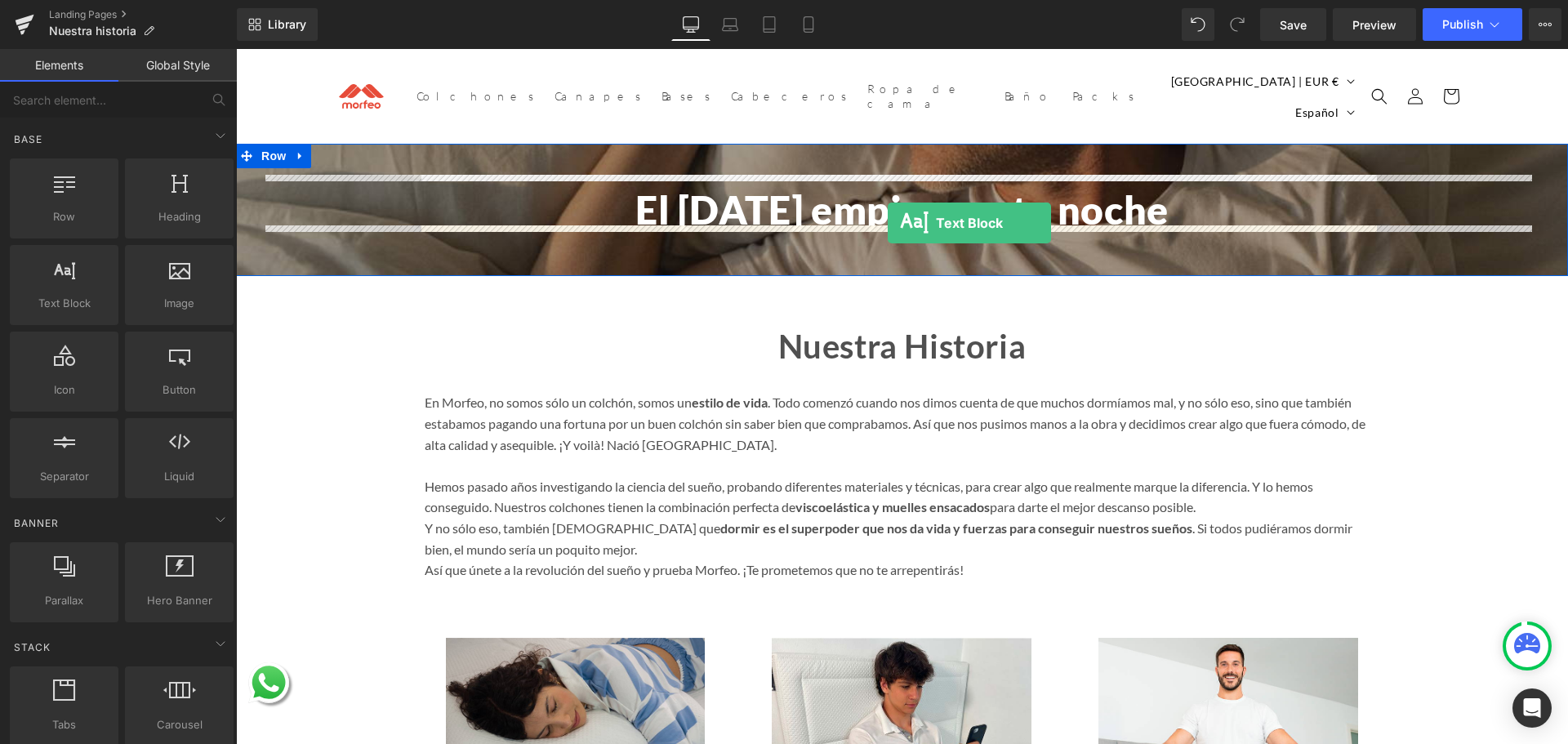
drag, startPoint x: 321, startPoint y: 364, endPoint x: 887, endPoint y: 223, distance: 583.3
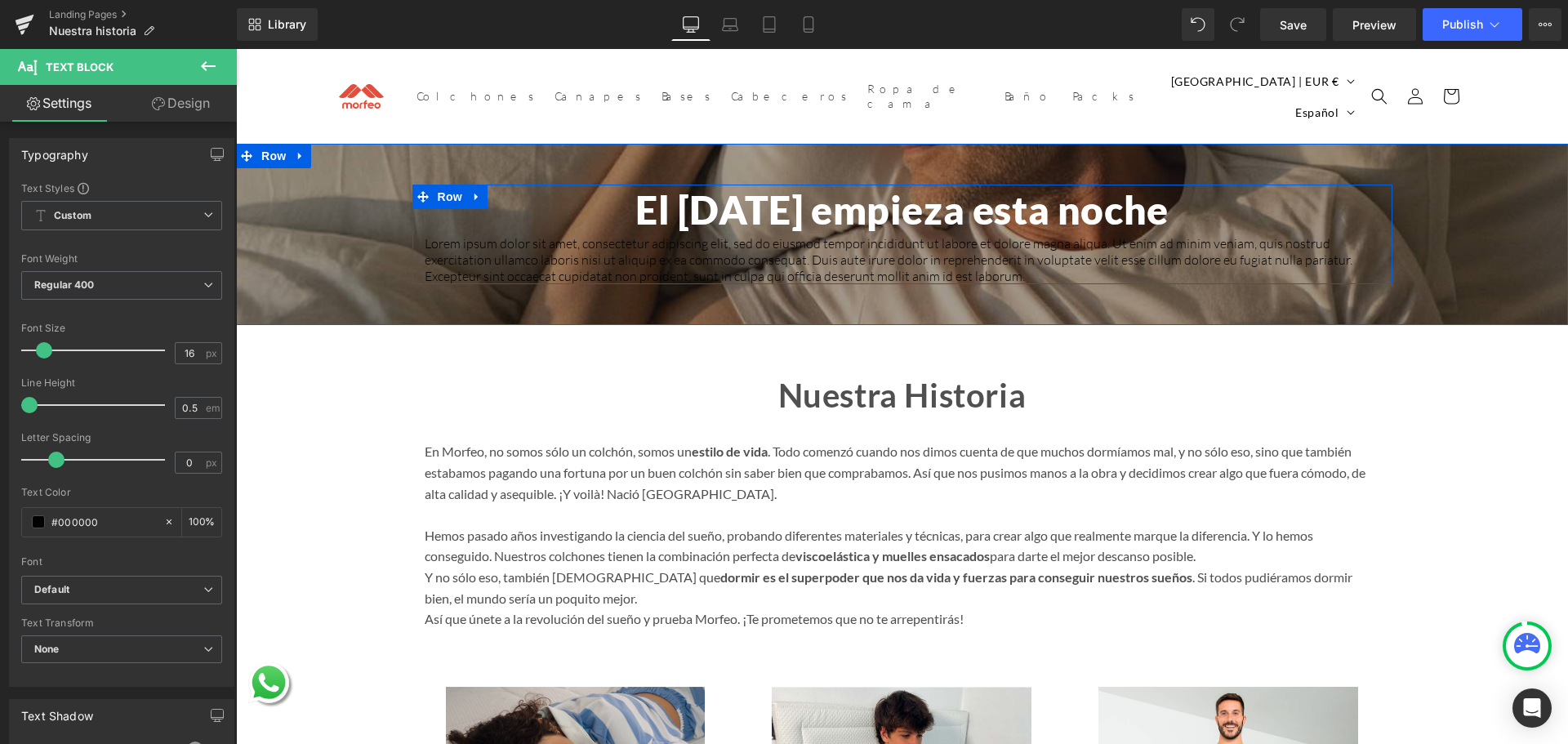
click at [608, 260] on p "Lorem ipsum dolor sit amet, consectetur adipiscing elit, sed do eiusmod tempor …" at bounding box center [902, 259] width 956 height 49
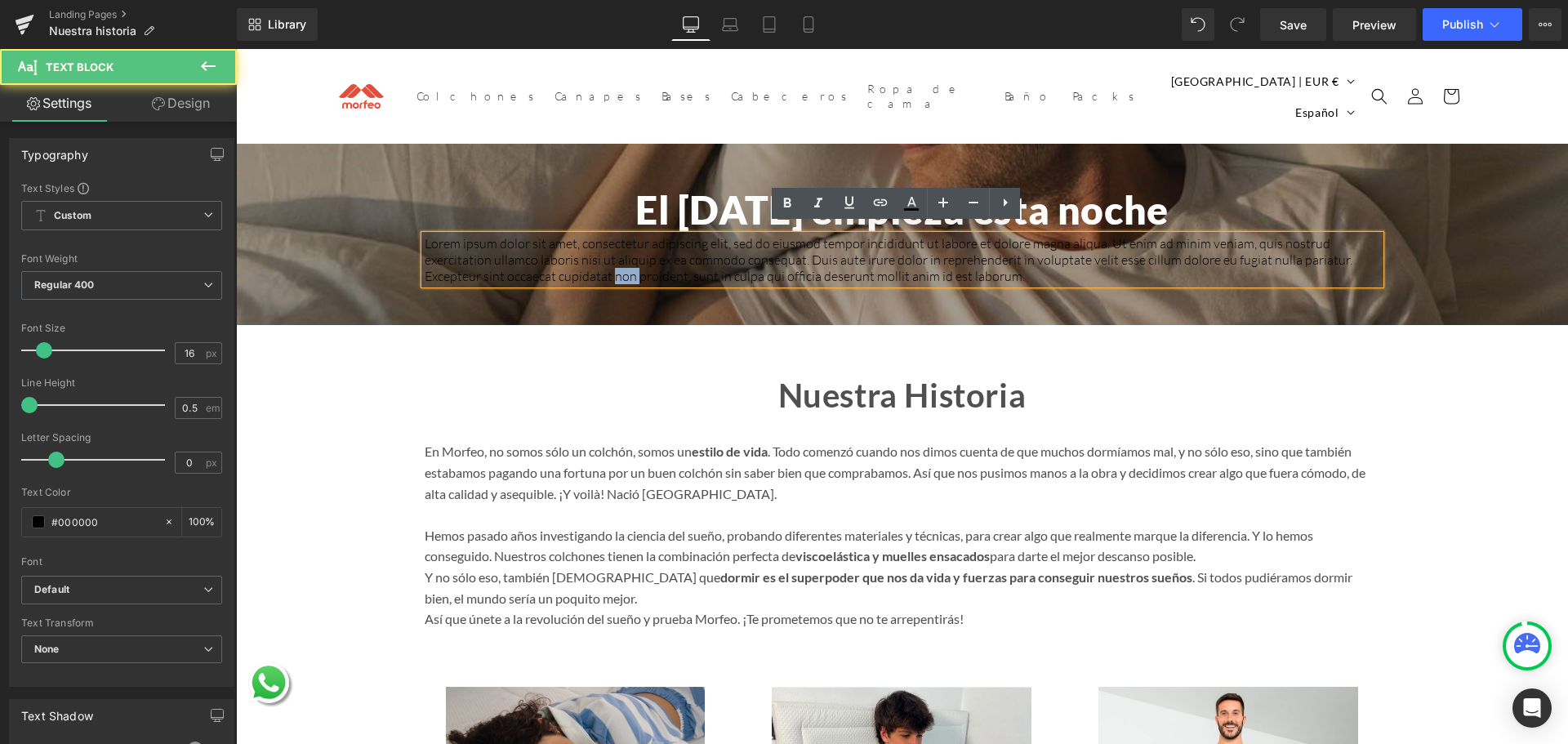
click at [608, 260] on p "Lorem ipsum dolor sit amet, consectetur adipiscing elit, sed do eiusmod tempor …" at bounding box center [902, 259] width 956 height 49
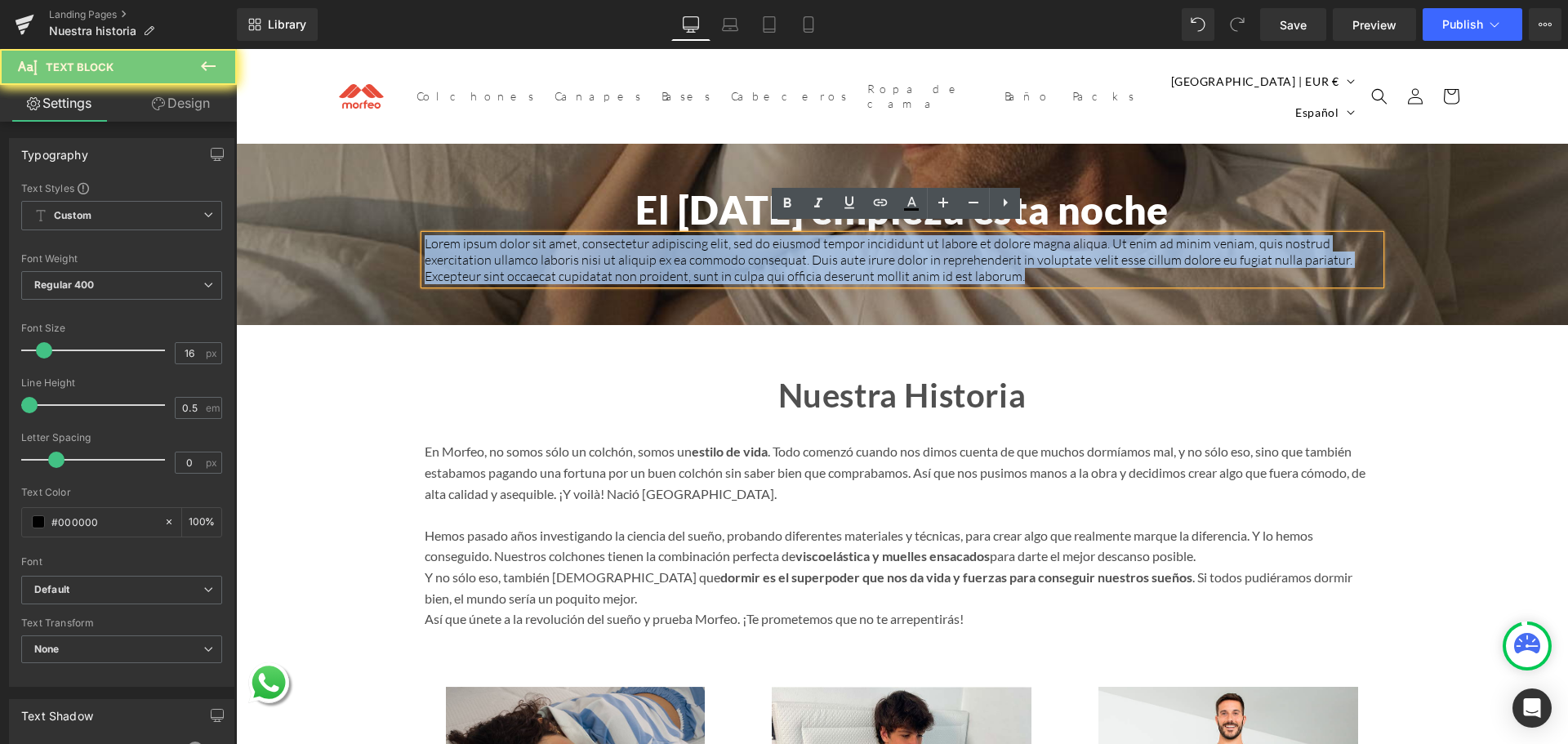
click at [608, 260] on p "Lorem ipsum dolor sit amet, consectetur adipiscing elit, sed do eiusmod tempor …" at bounding box center [902, 259] width 956 height 49
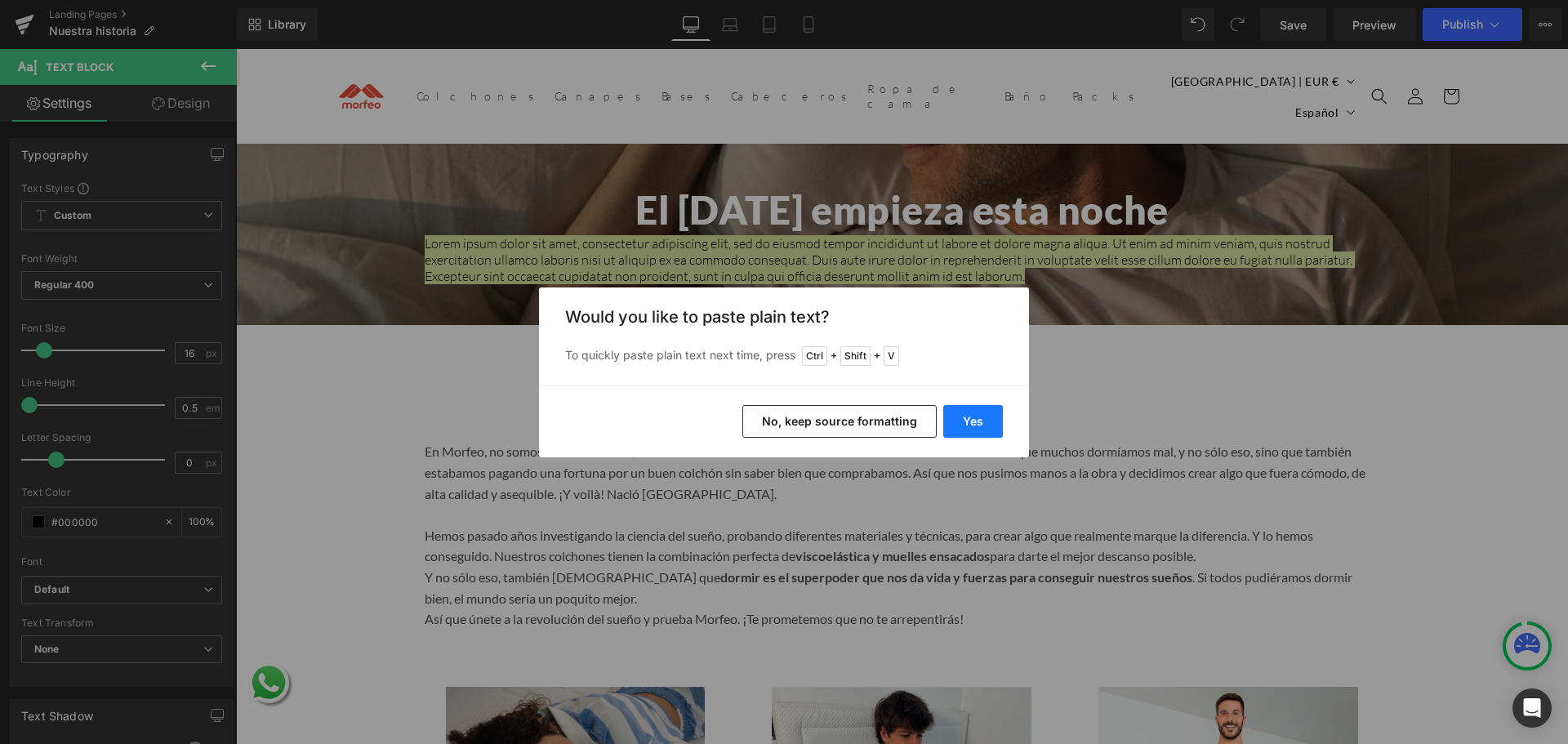
click at [990, 419] on button "Yes" at bounding box center [973, 422] width 60 height 33
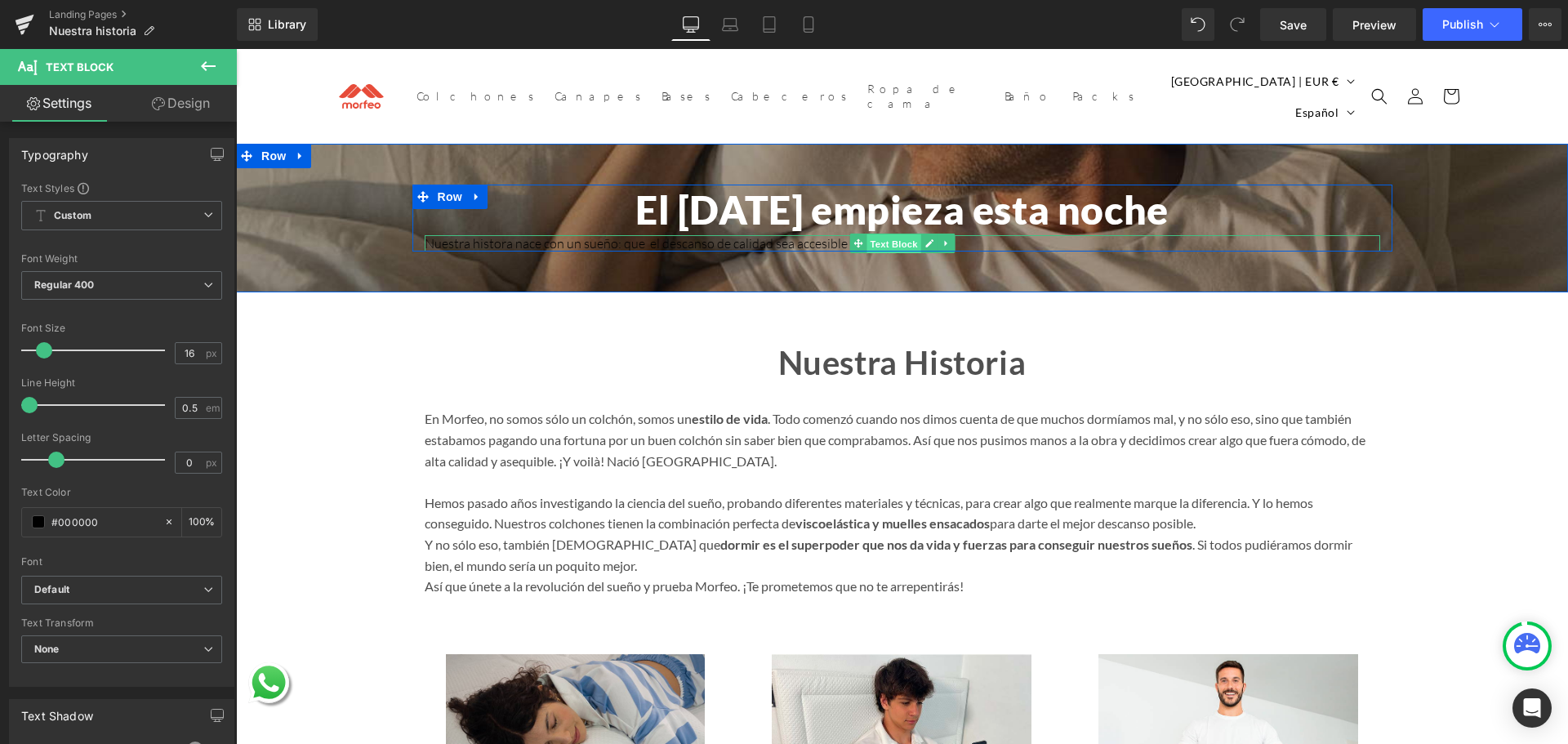
click at [880, 235] on span "Text Block" at bounding box center [893, 244] width 54 height 19
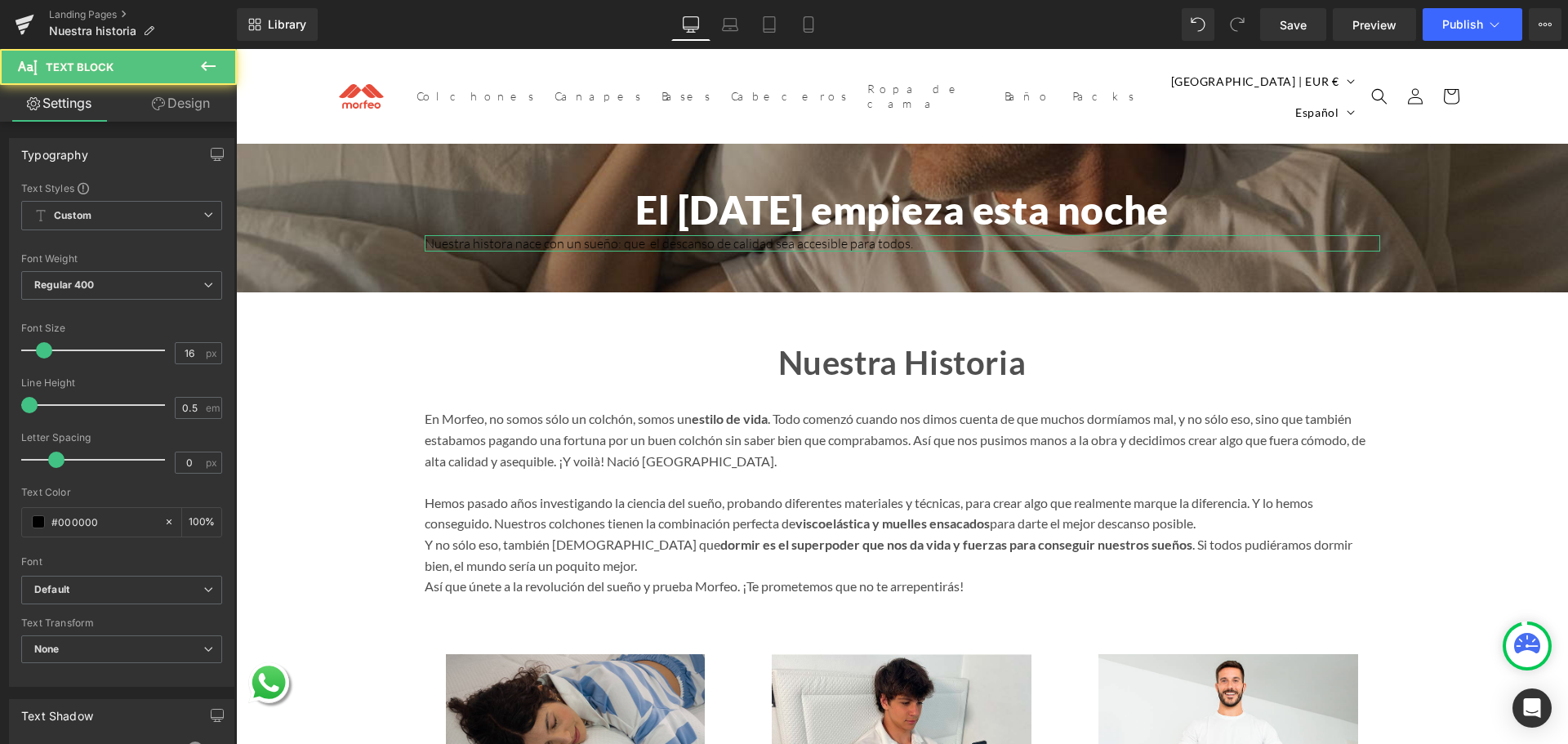
click at [186, 115] on link "Design" at bounding box center [180, 103] width 118 height 37
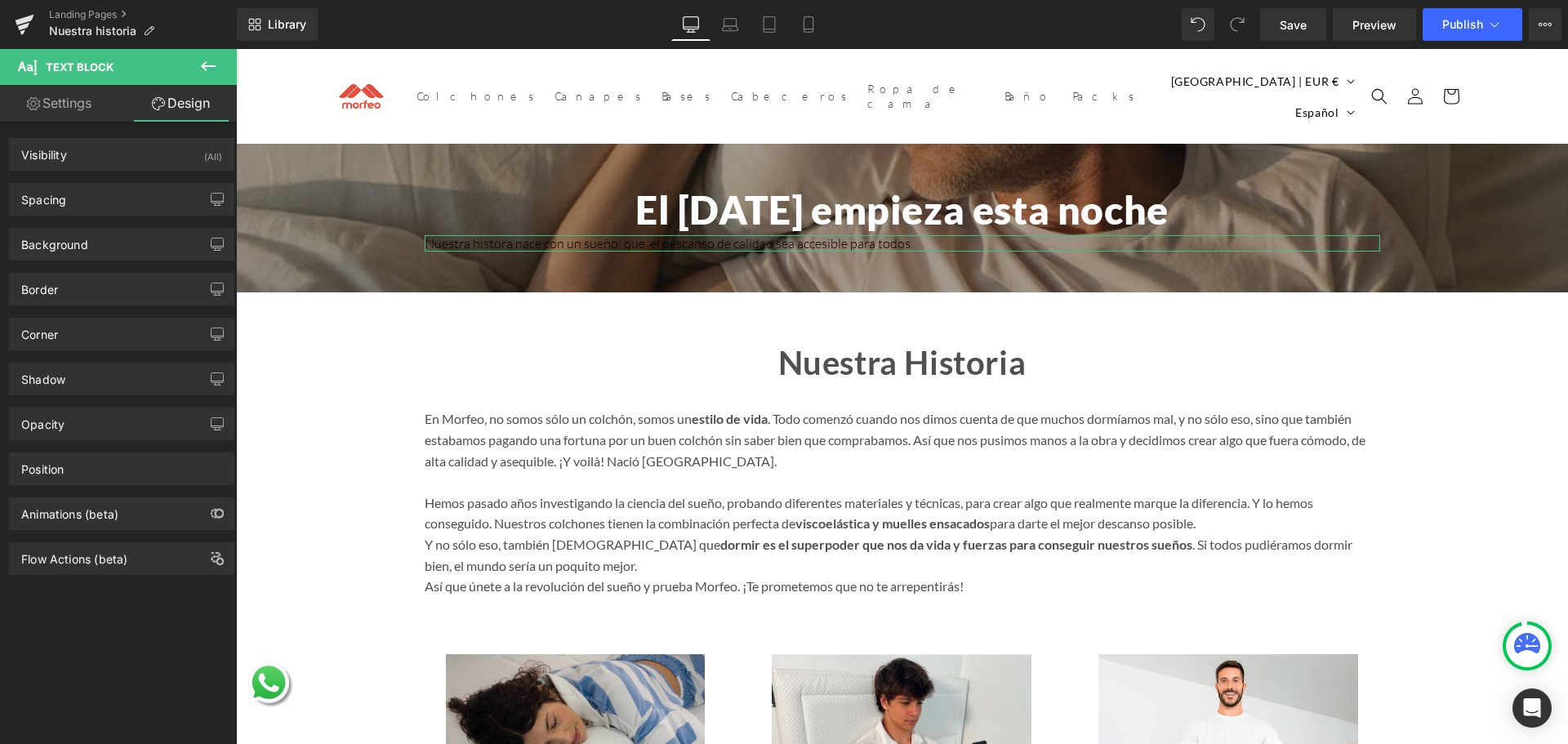
click at [108, 114] on link "Settings" at bounding box center [59, 103] width 118 height 37
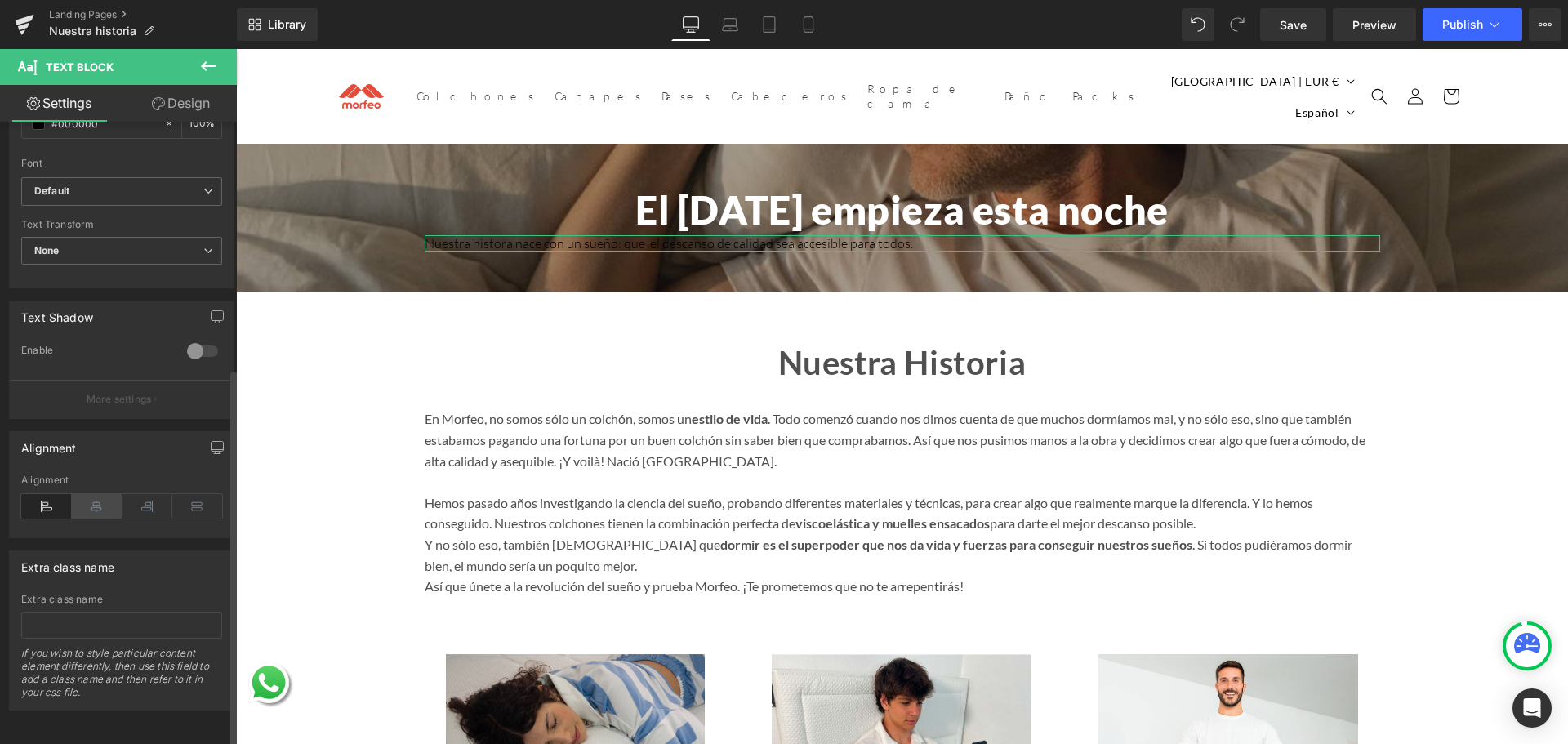
click at [95, 494] on icon at bounding box center [97, 505] width 51 height 24
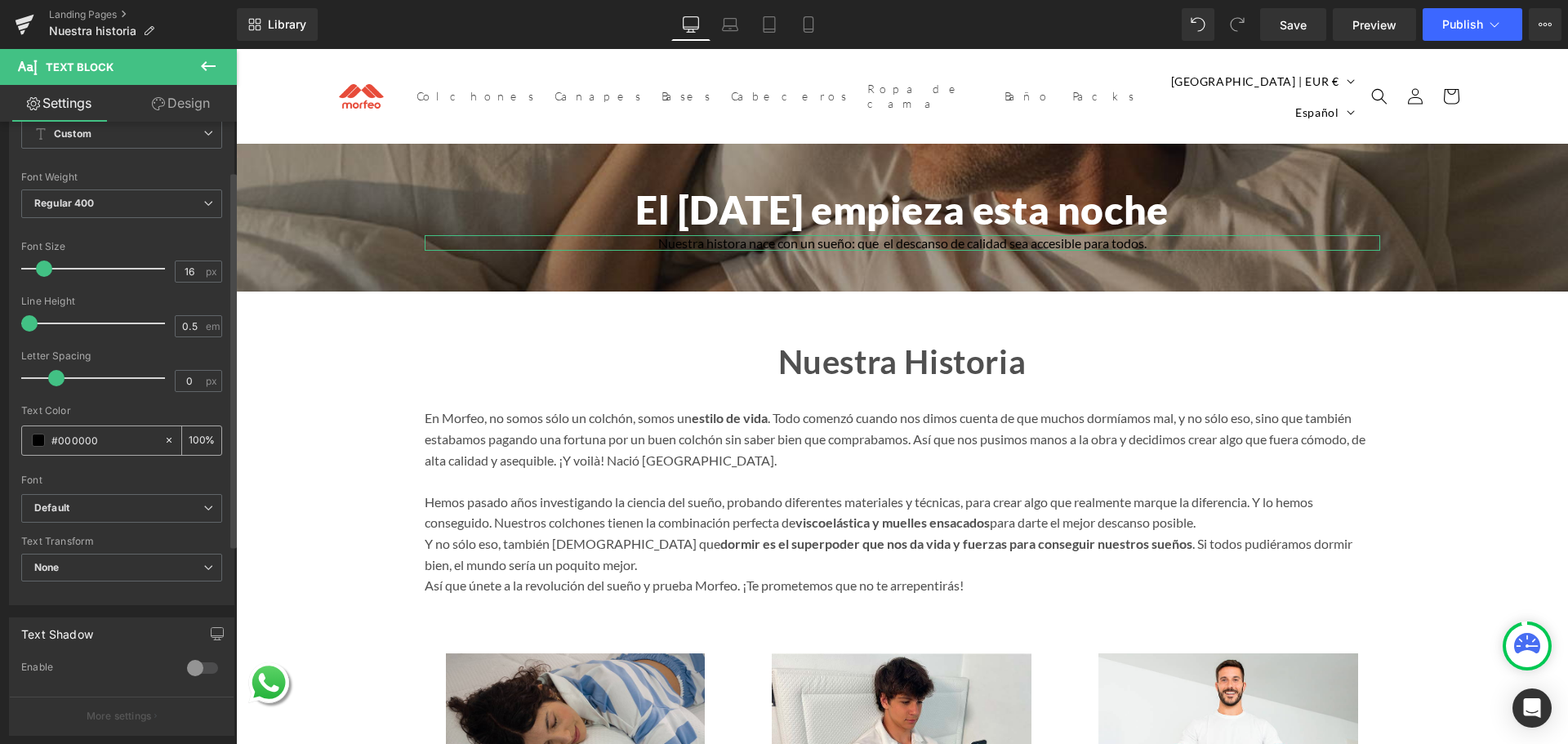
click at [40, 446] on span at bounding box center [39, 441] width 13 height 13
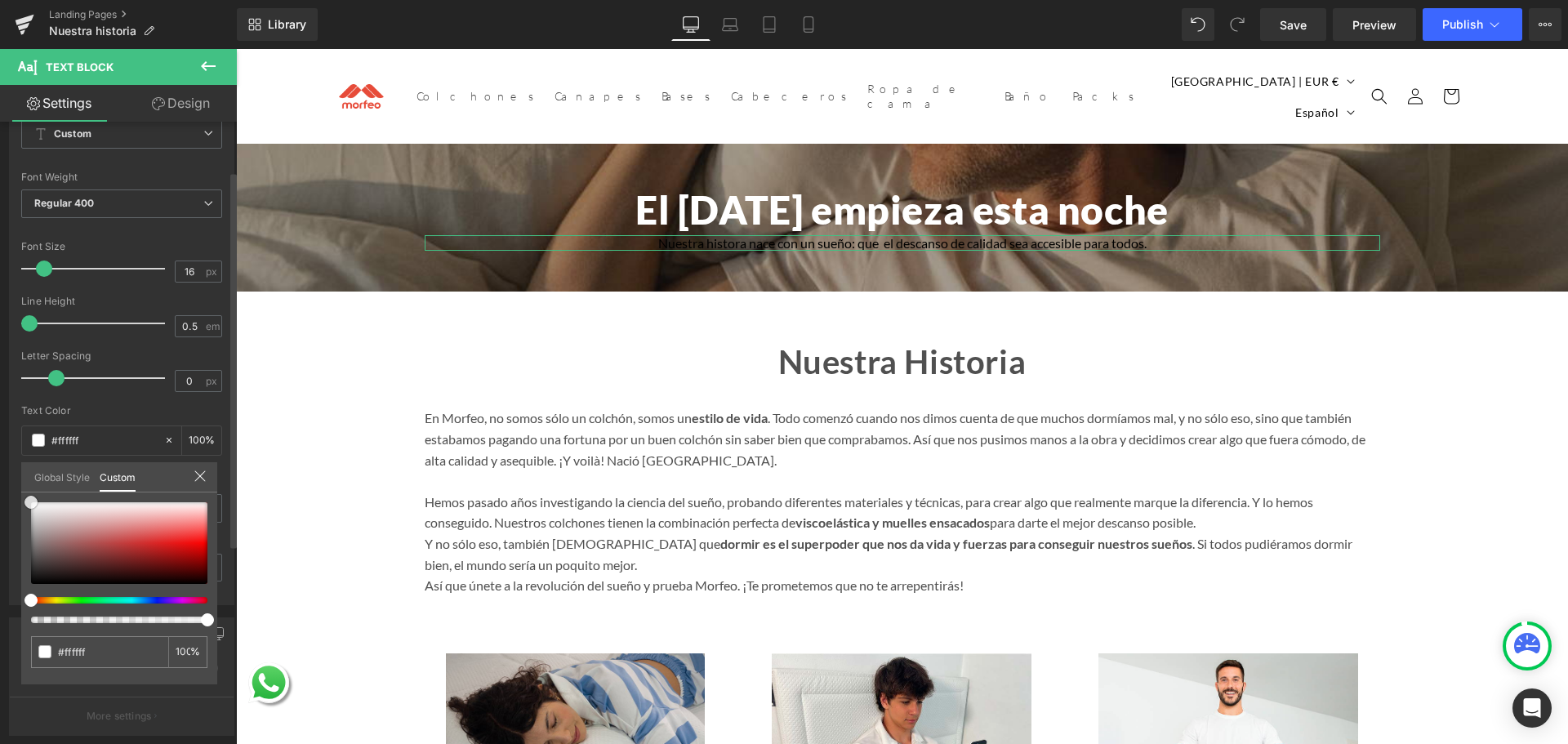
drag, startPoint x: 0, startPoint y: 430, endPoint x: 24, endPoint y: 439, distance: 25.6
click at [0, 427] on div "Typography Text Styles Custom Custom Setup Global Style Custom Setup Global Sty…" at bounding box center [122, 324] width 244 height 561
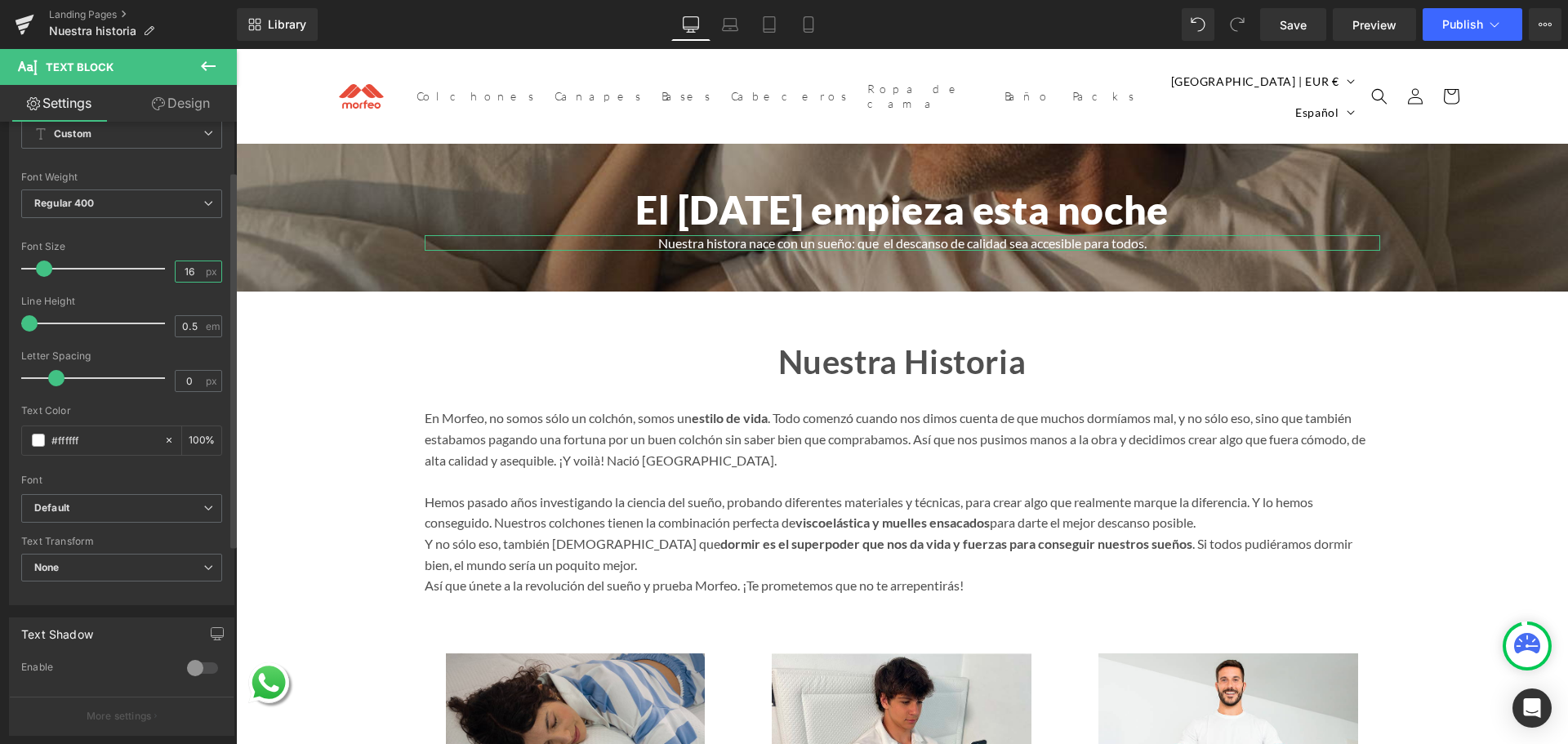
drag, startPoint x: 190, startPoint y: 267, endPoint x: 165, endPoint y: 267, distance: 25.0
click at [165, 267] on div "Font Size 16 px" at bounding box center [121, 268] width 201 height 55
type input "24"
click at [150, 175] on div "Font Weight" at bounding box center [121, 177] width 201 height 12
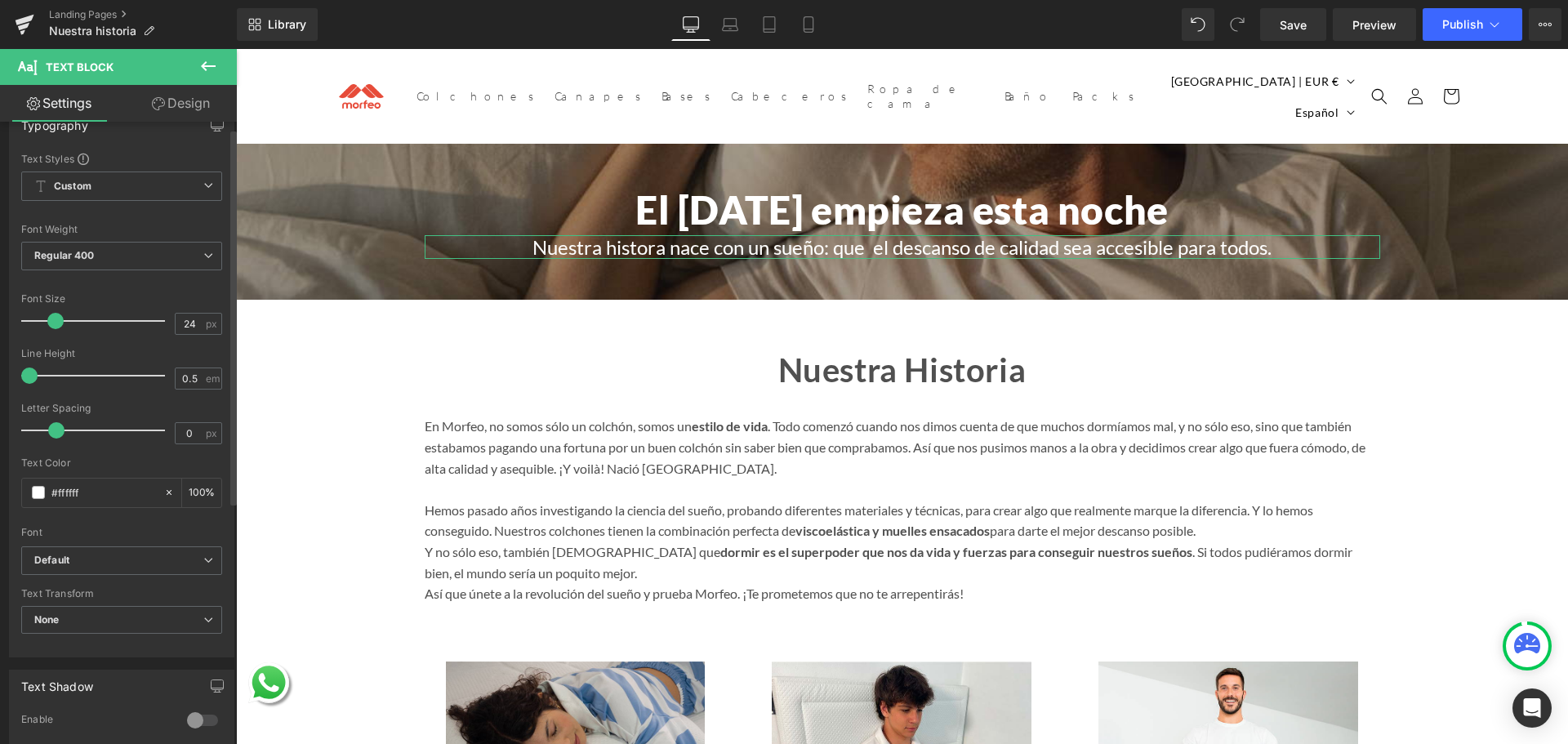
scroll to position [0, 0]
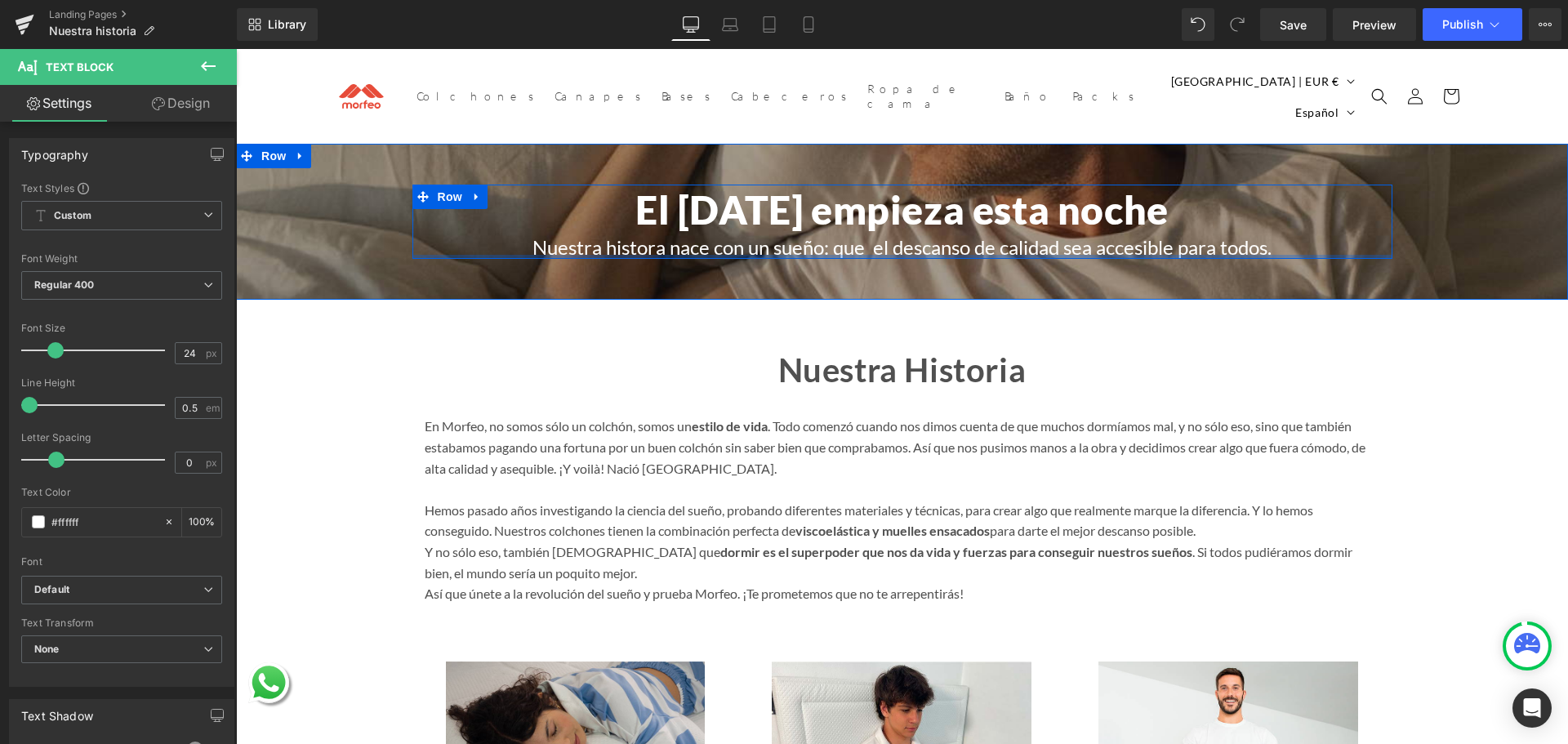
click at [631, 240] on p "Nuestra histora nace con un sueño: que  el descanso de calidad sea accesible pa…" at bounding box center [902, 246] width 956 height 24
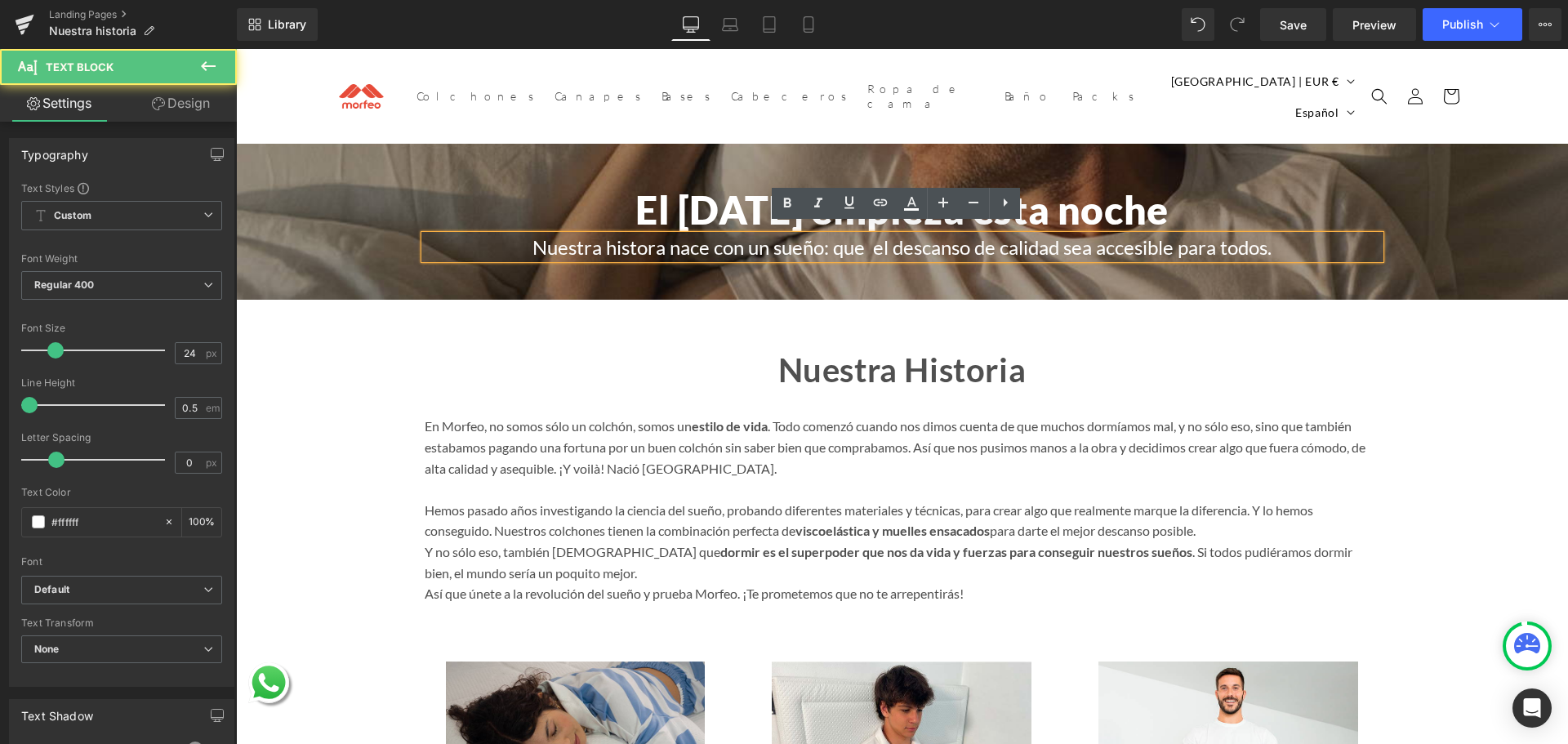
click at [236, 49] on lt-span "historia" at bounding box center [236, 49] width 0 height 0
click at [655, 264] on div "El mañana empieza esta noche Heading Nuestra historia nace con un sueño: que  e…" at bounding box center [902, 221] width 1332 height 156
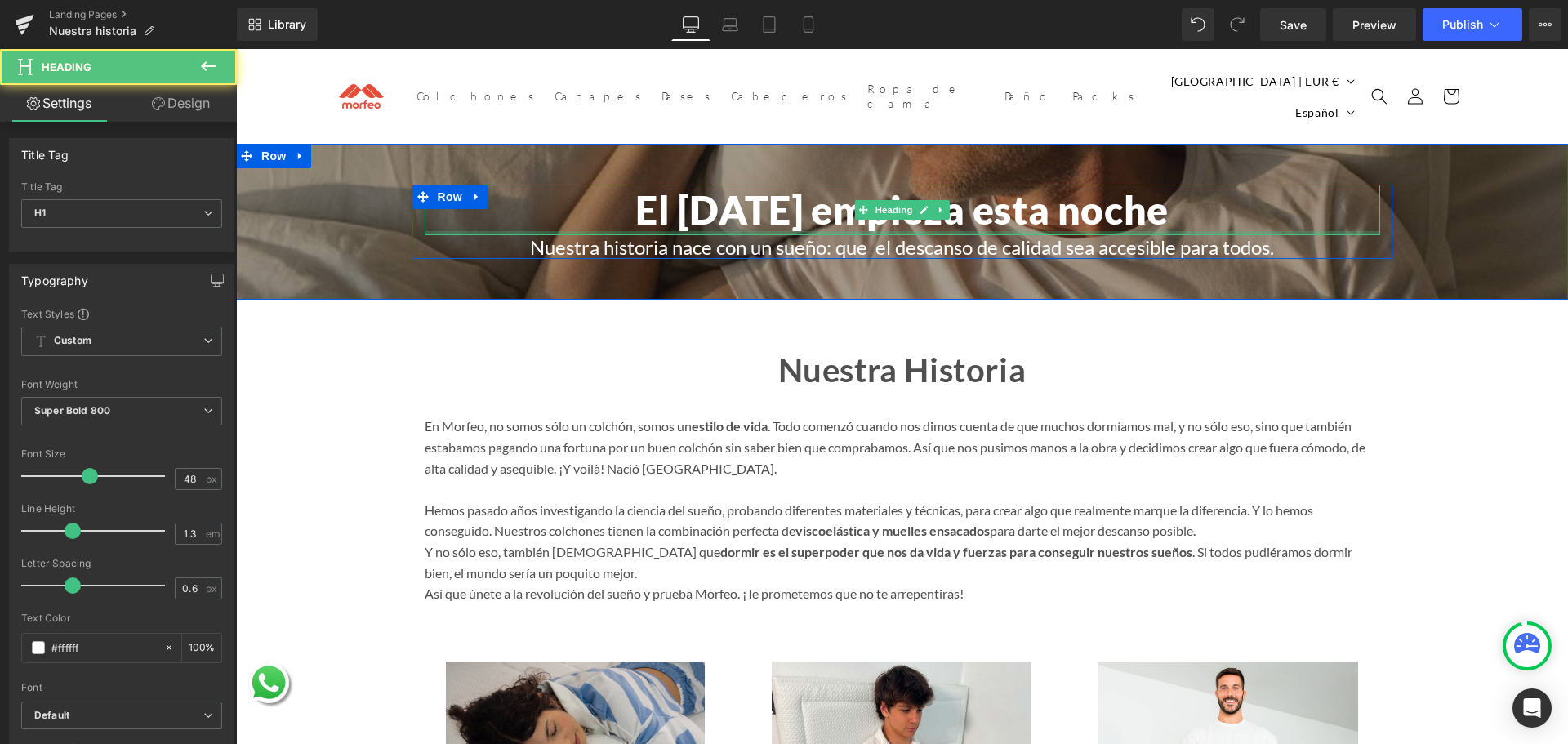
click at [696, 231] on div at bounding box center [902, 233] width 956 height 4
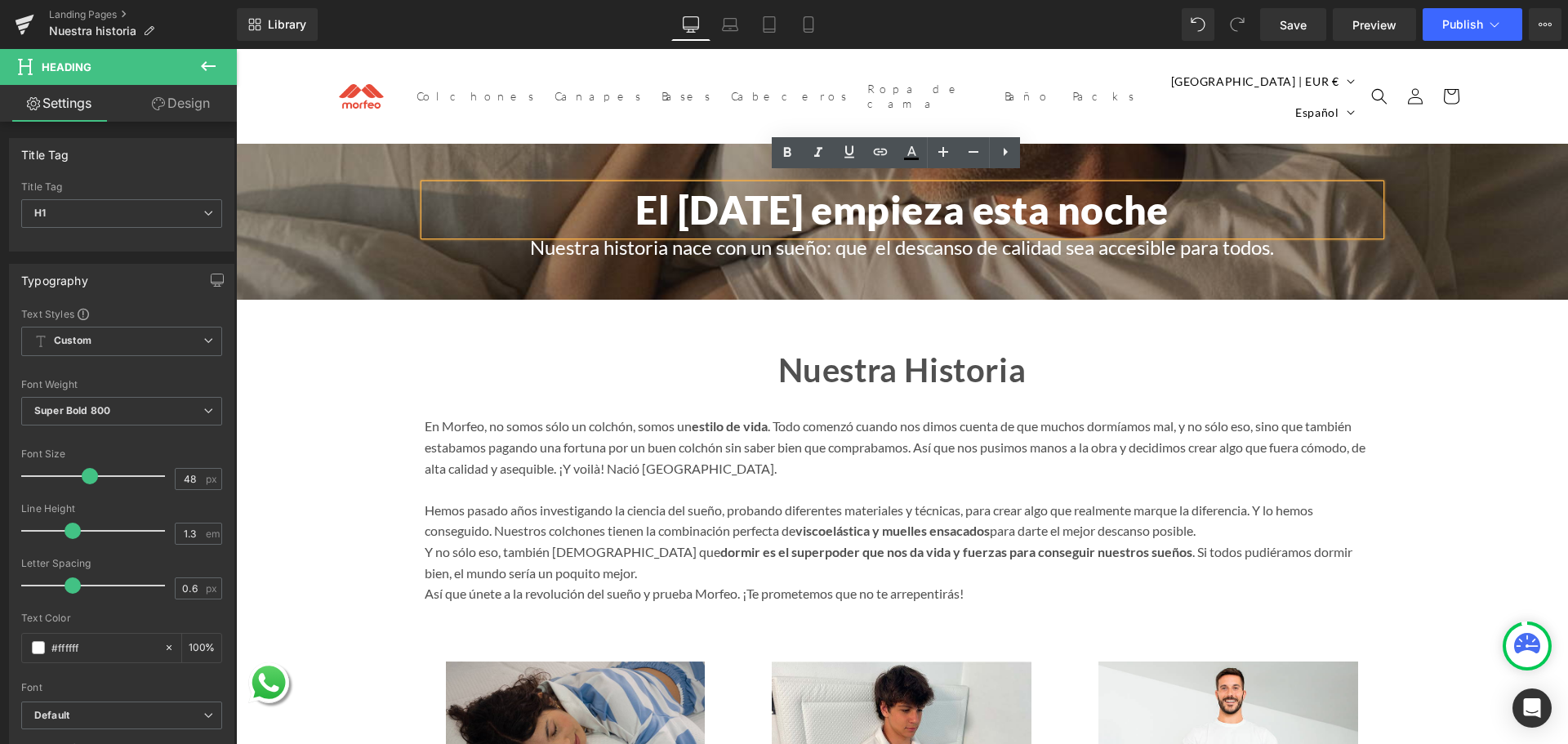
click at [393, 190] on div "El mañana empieza esta noche Heading Nuestra historia nace con un sueño: que  e…" at bounding box center [902, 221] width 1267 height 74
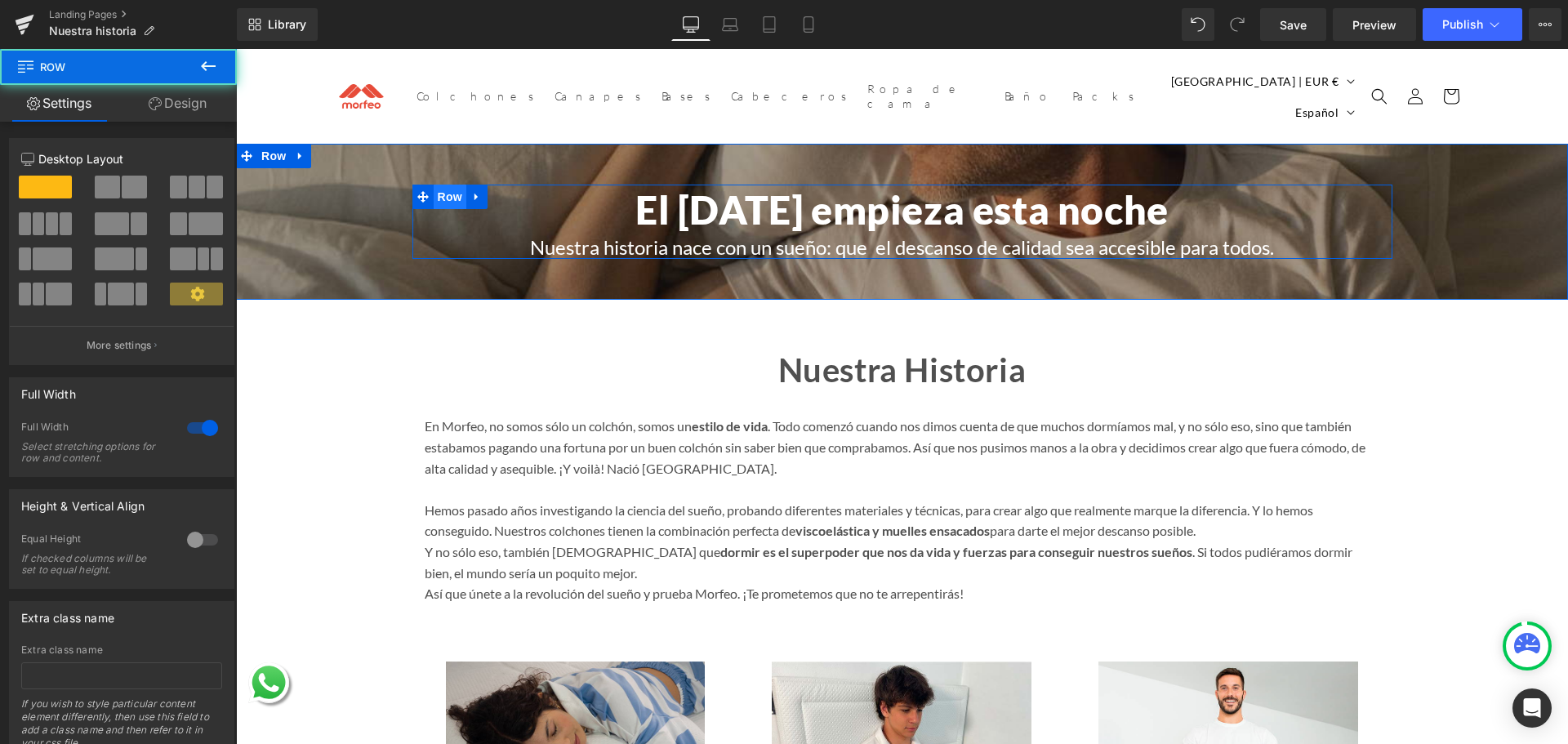
click at [434, 185] on span "Row" at bounding box center [450, 196] width 33 height 24
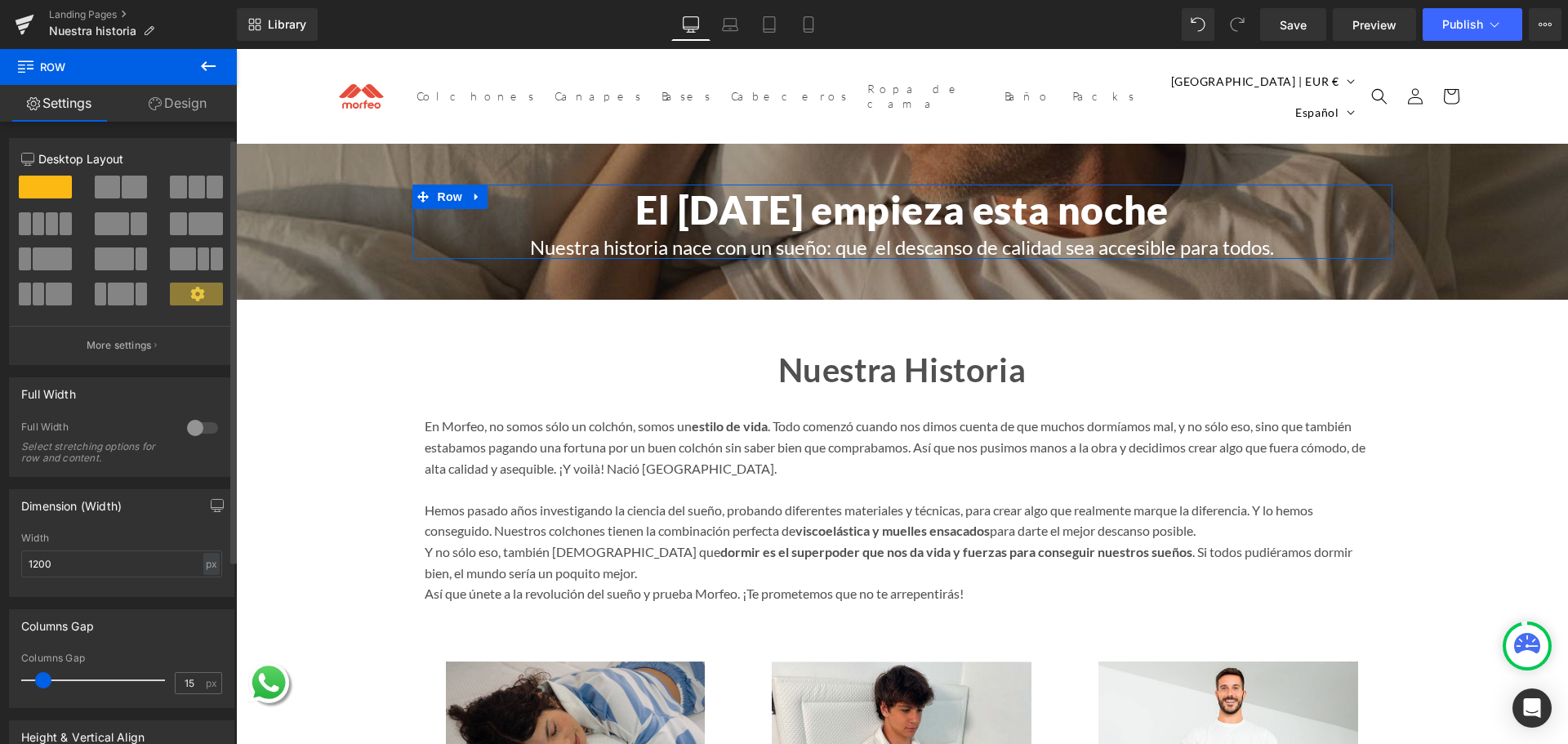
scroll to position [164, 0]
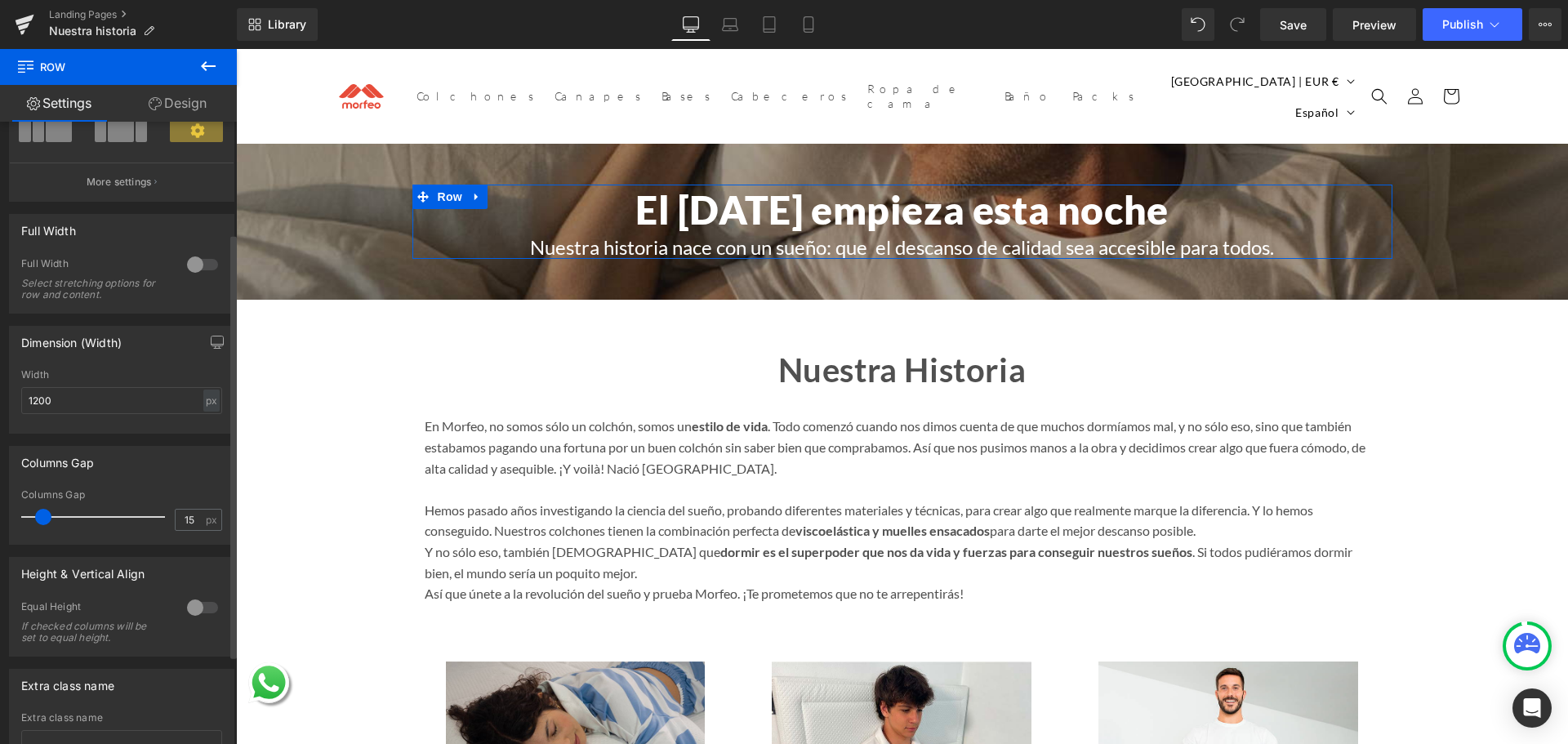
drag, startPoint x: 181, startPoint y: 517, endPoint x: 160, endPoint y: 517, distance: 21.0
click at [165, 517] on div "Columns Gap 15 px" at bounding box center [121, 516] width 201 height 55
type input "20"
click at [193, 484] on div "Columns Gap 15px Columns Gap 20 px" at bounding box center [121, 495] width 225 height 99
click at [210, 65] on icon at bounding box center [208, 66] width 14 height 10
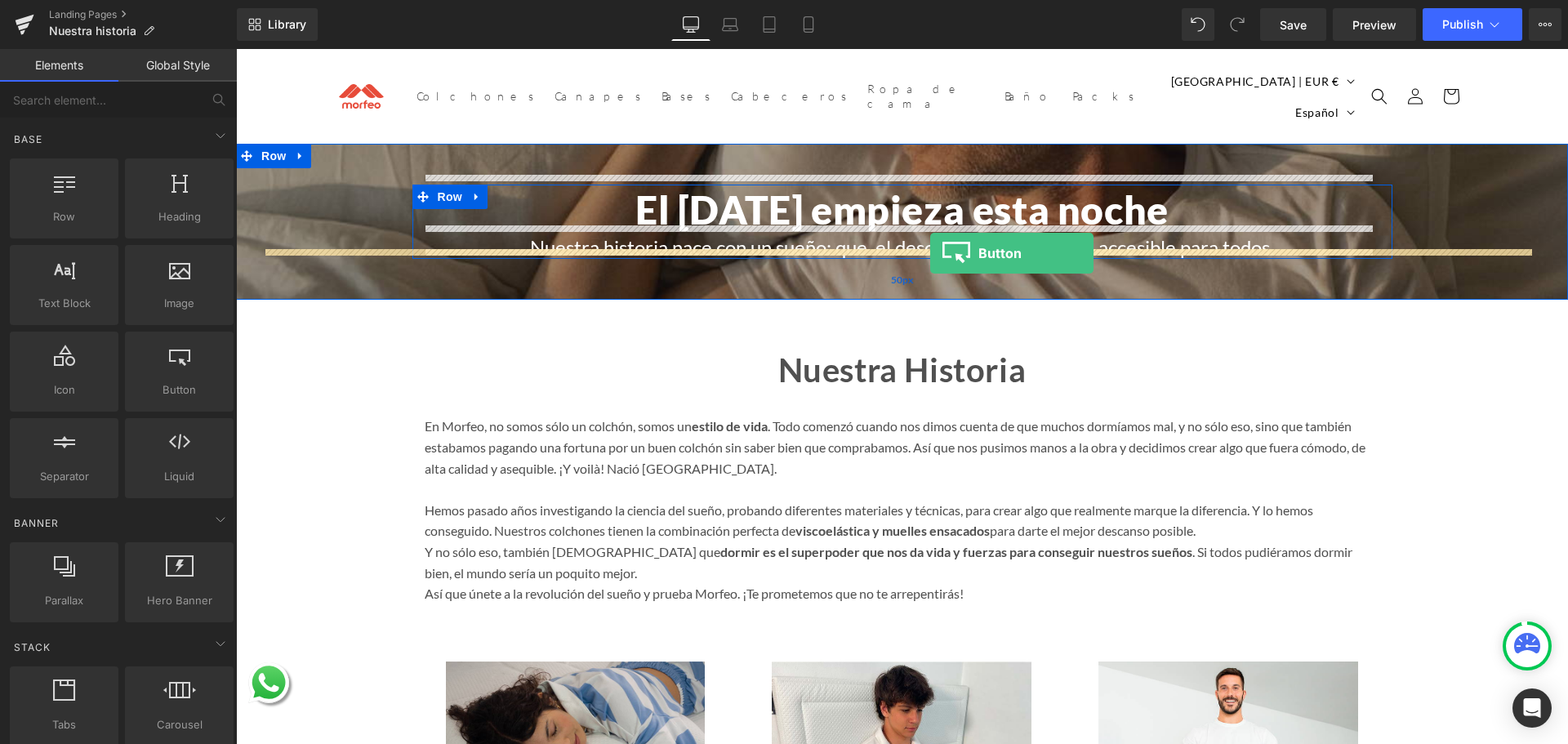
drag, startPoint x: 420, startPoint y: 429, endPoint x: 930, endPoint y: 253, distance: 539.5
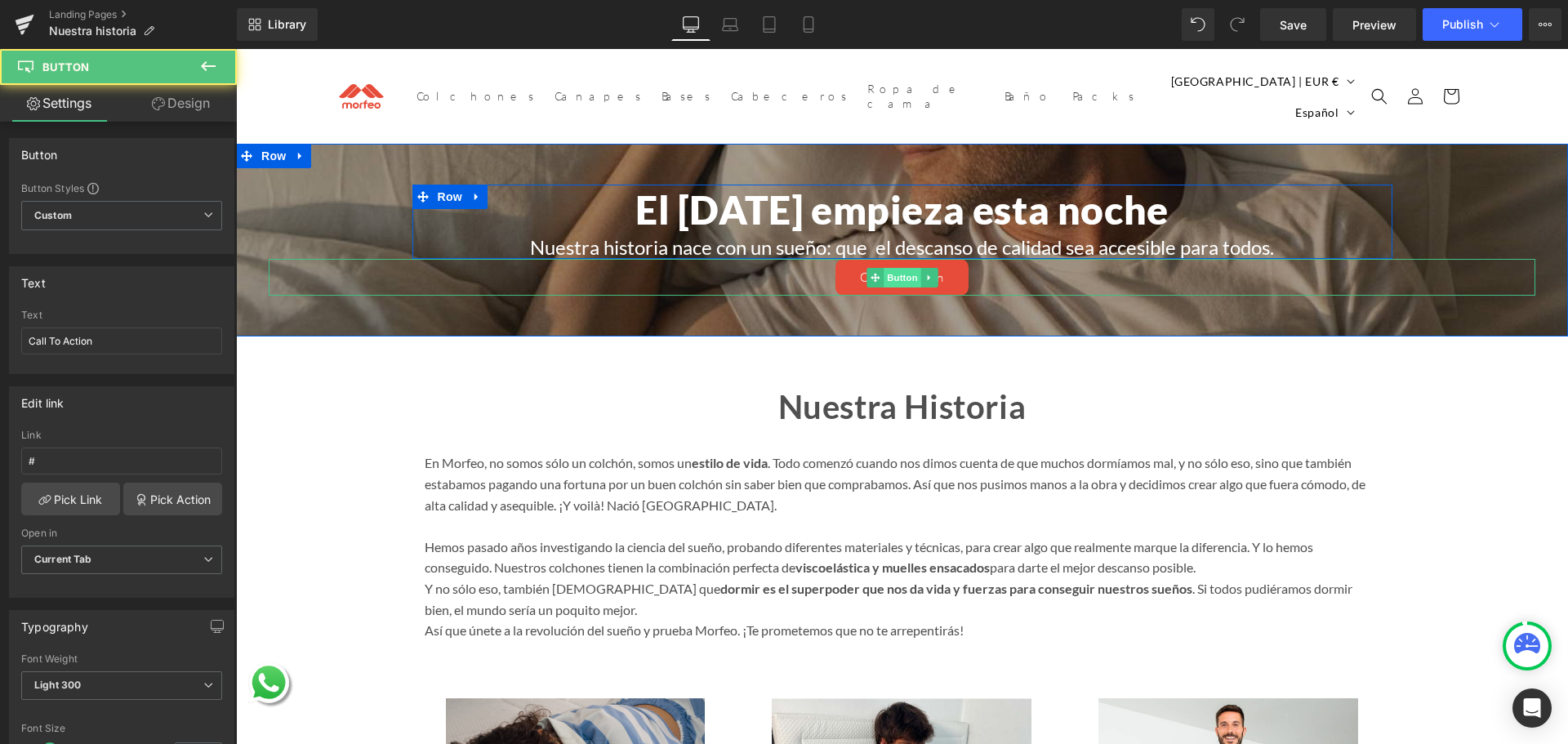
click at [905, 268] on span "Button" at bounding box center [902, 277] width 38 height 19
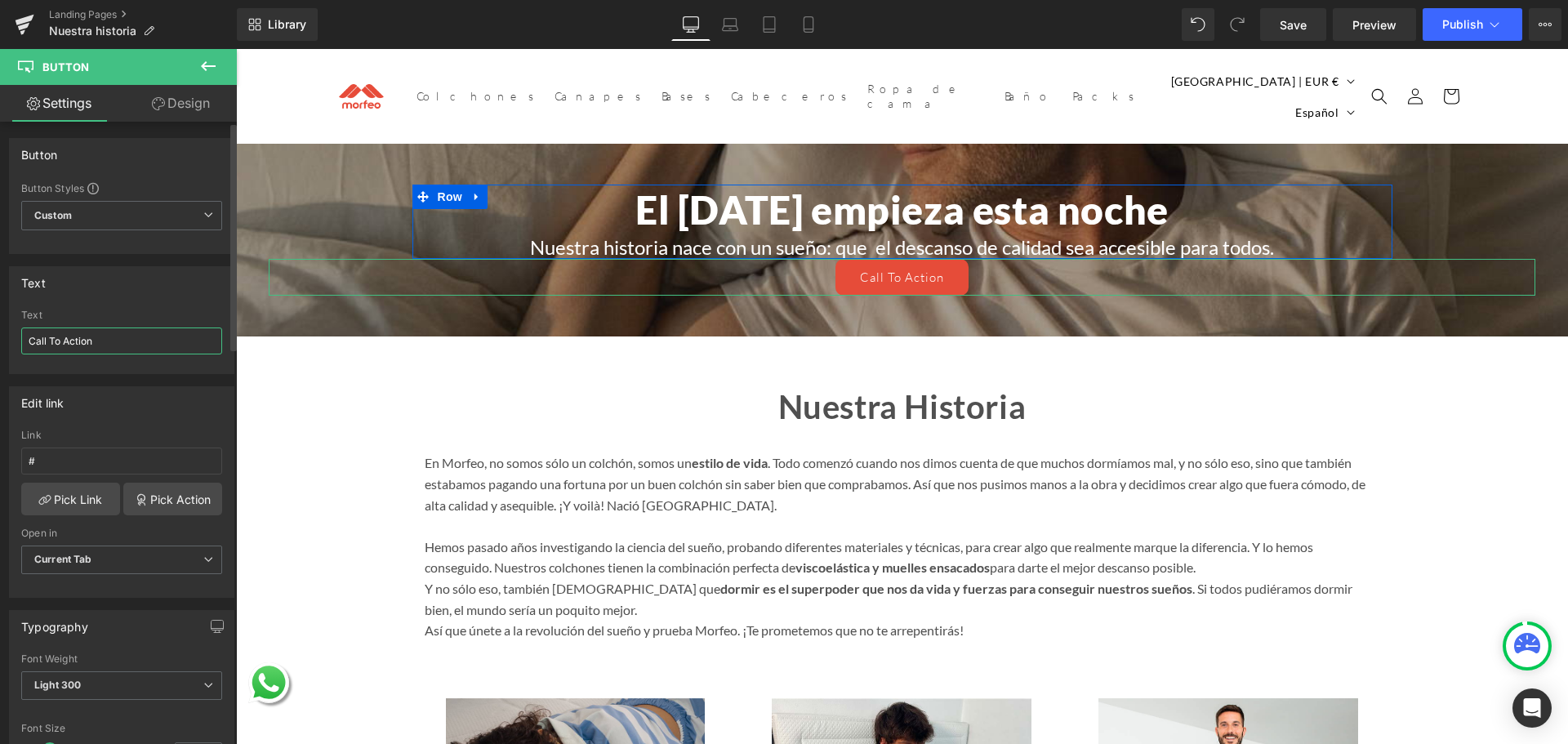
click at [93, 338] on input "Call To Action" at bounding box center [121, 341] width 201 height 27
paste input "Solicita presupuesto"
type input "Solicita presupuesto"
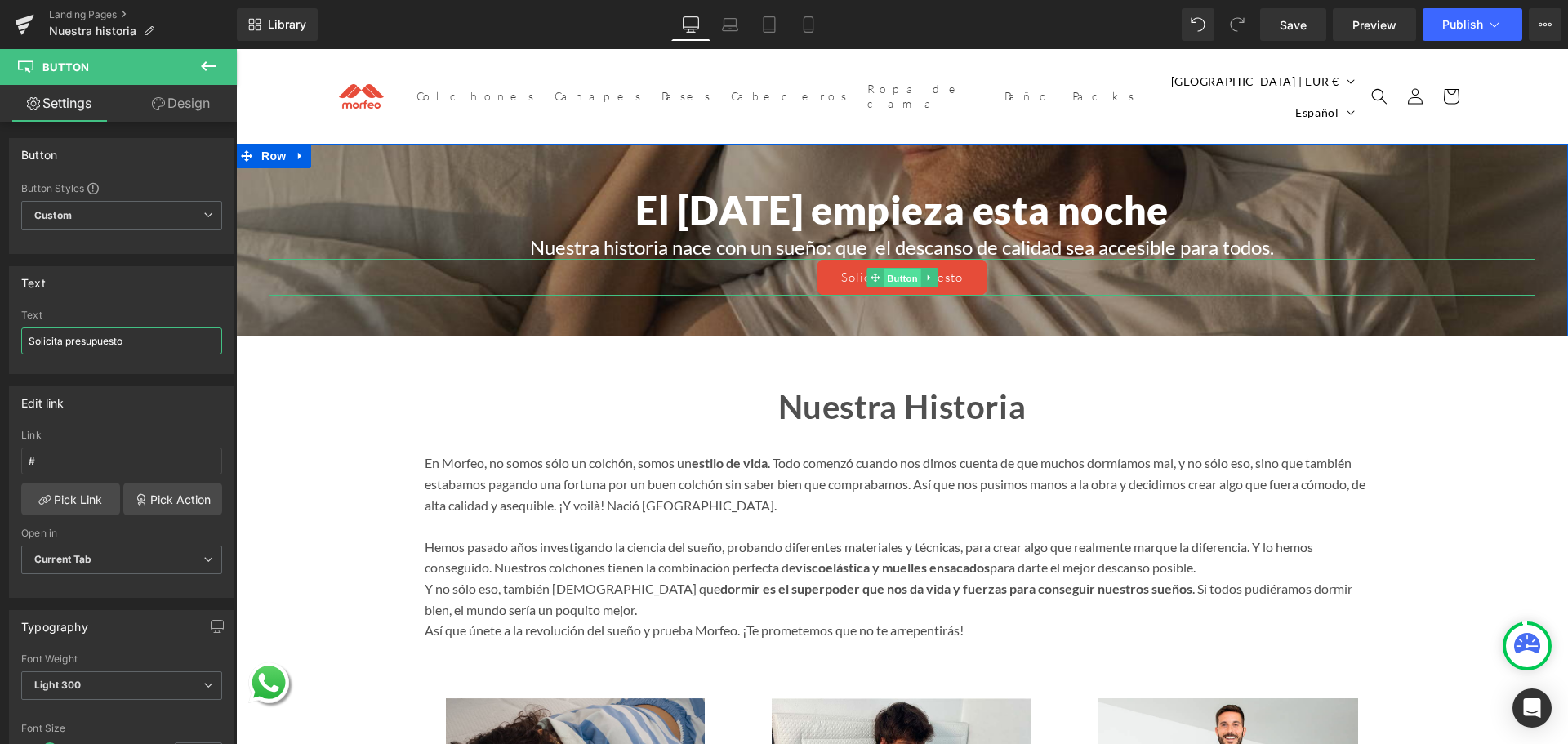
click at [893, 269] on span "Button" at bounding box center [902, 278] width 38 height 19
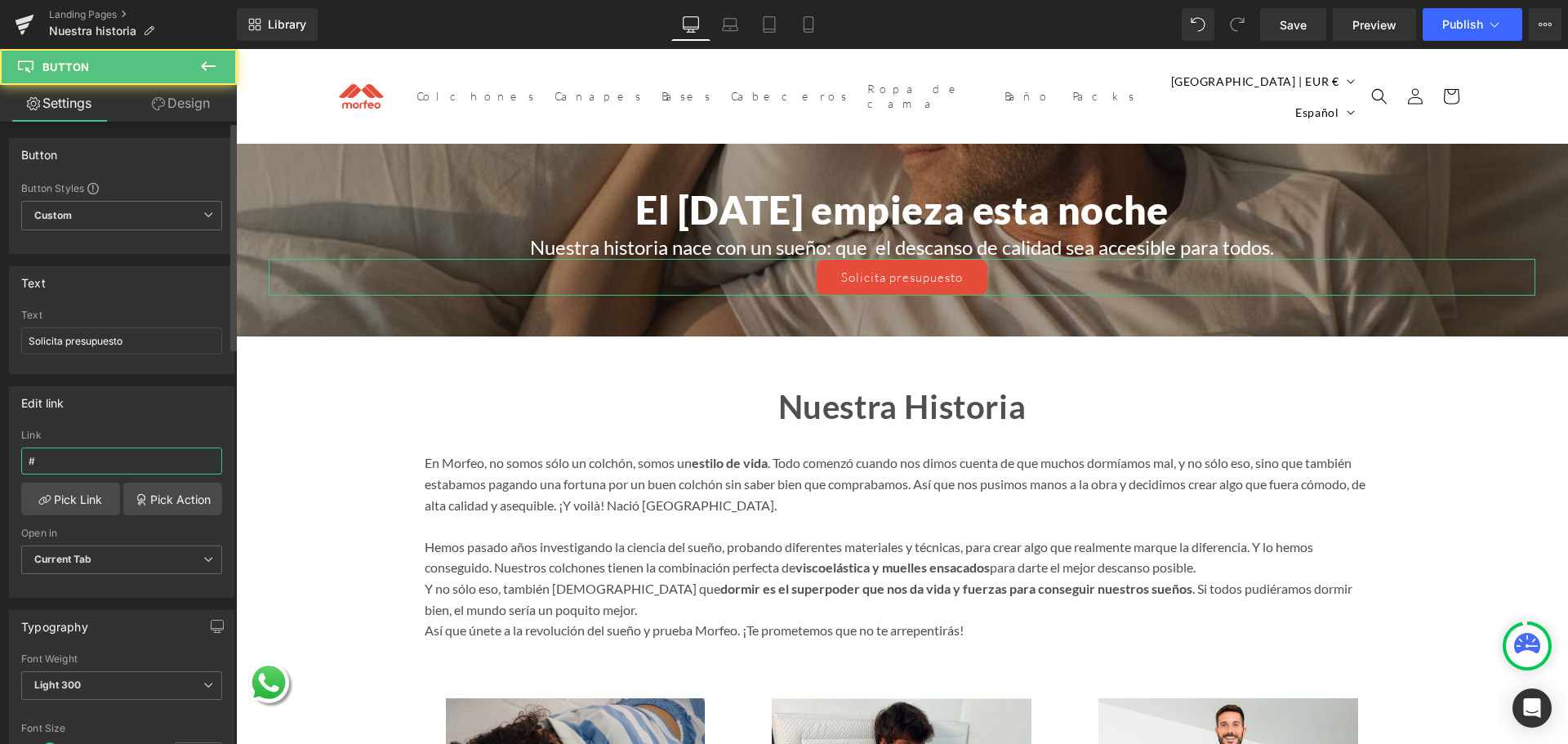
click at [64, 452] on input "#" at bounding box center [121, 461] width 201 height 27
paste input "[URL][DOMAIN_NAME]"
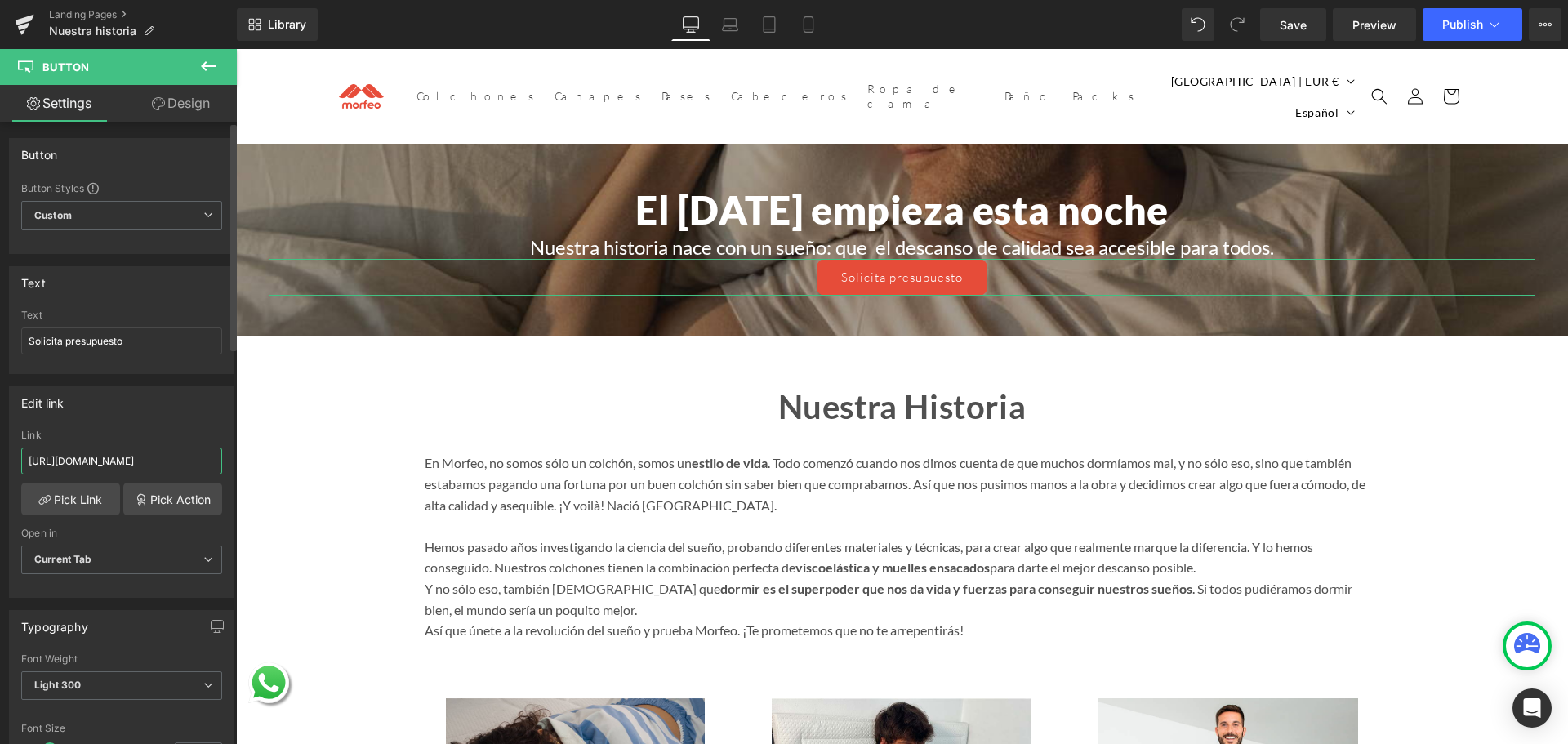
type input "[URL][DOMAIN_NAME]"
drag, startPoint x: 163, startPoint y: 418, endPoint x: 155, endPoint y: 455, distance: 37.9
click at [163, 418] on div "Edit link # Link https://morfeo.com/collections/colchones-morfeo Pick Link Pick…" at bounding box center [121, 492] width 225 height 212
click at [901, 268] on span "Button" at bounding box center [902, 277] width 38 height 19
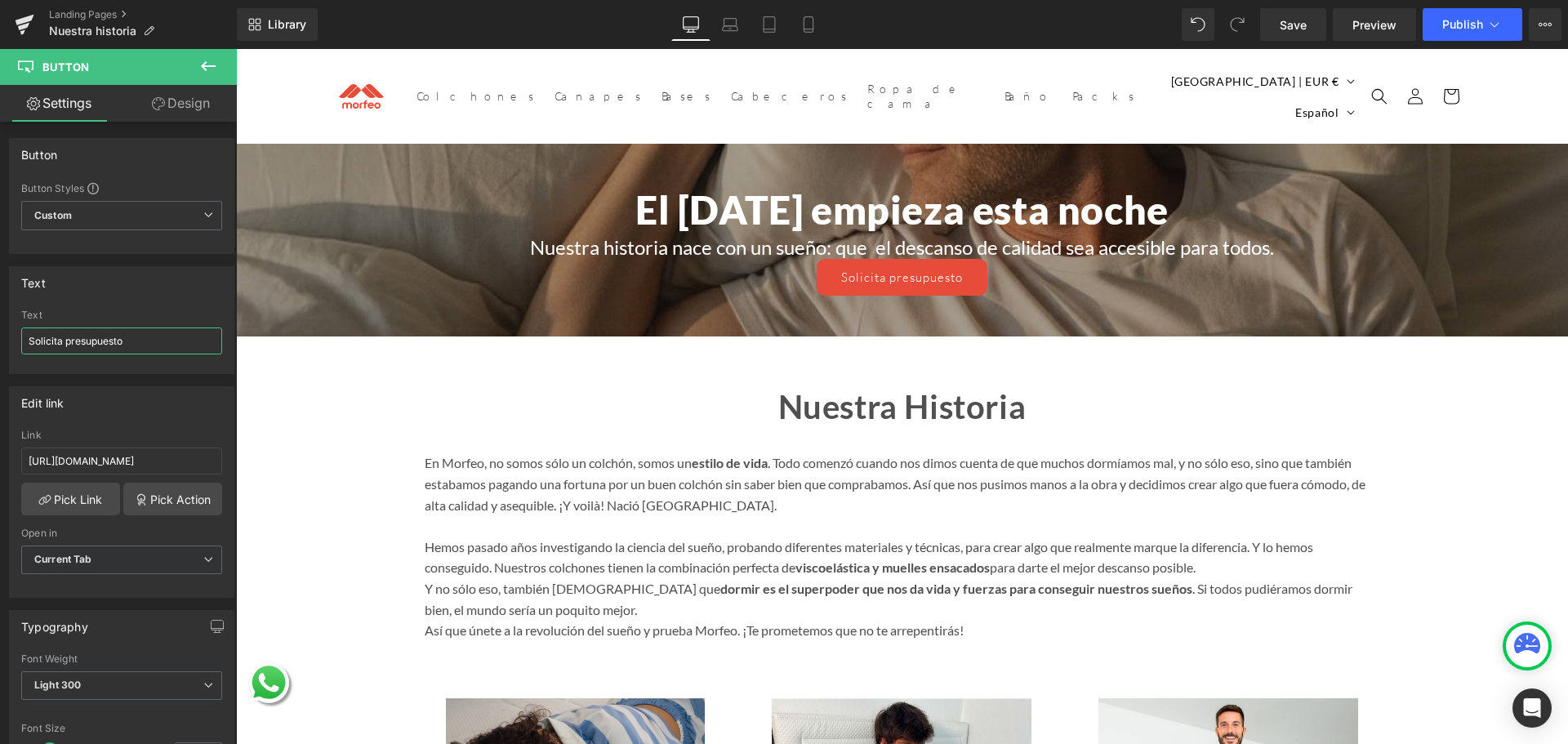
drag, startPoint x: 133, startPoint y: 343, endPoint x: -31, endPoint y: 342, distance: 164.0
click at [0, 342] on html "Button You are previewing how the will restyle your page. You can not edit Elem…" at bounding box center [784, 372] width 1568 height 744
type input "Ver colchones"
click at [896, 269] on span "Button" at bounding box center [902, 277] width 38 height 19
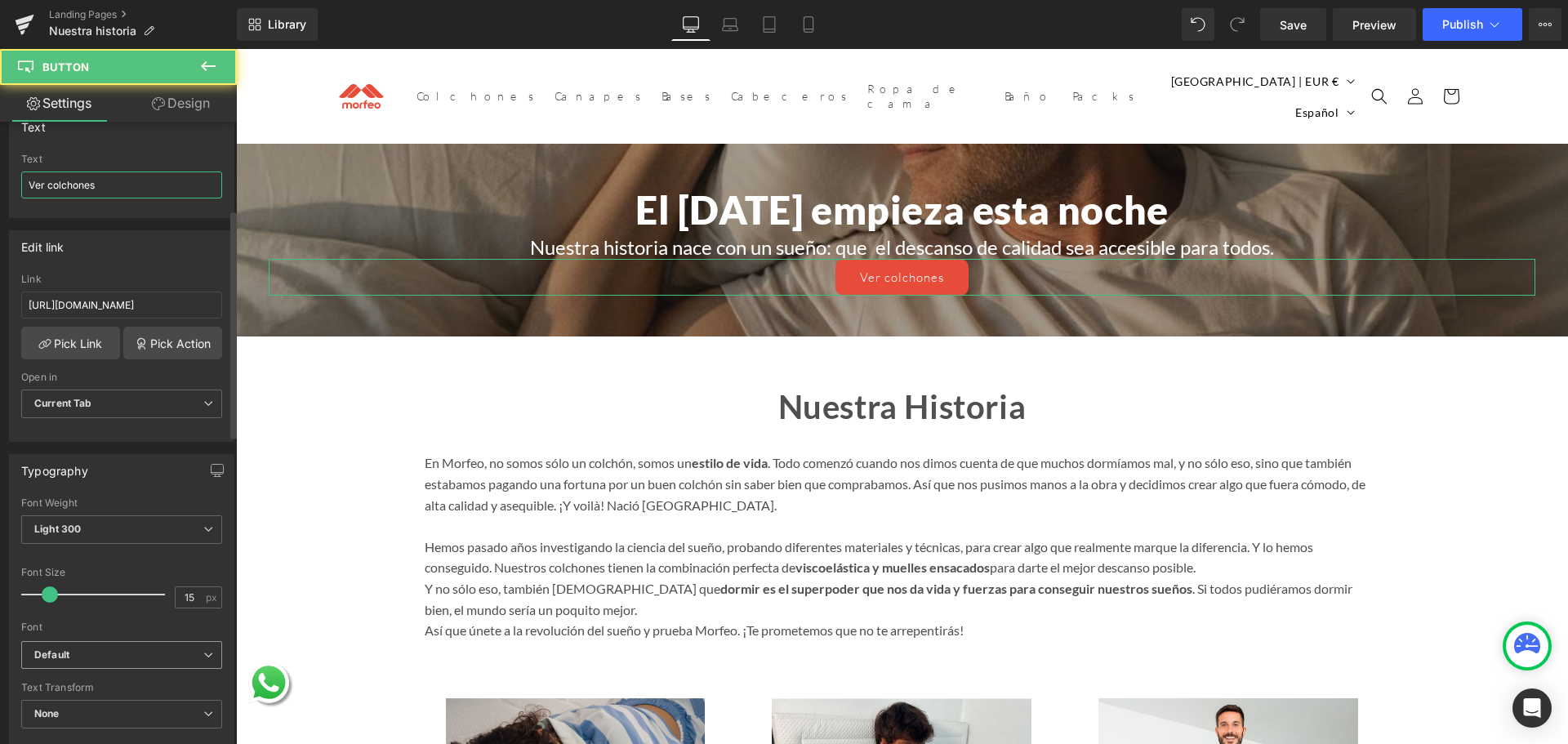
scroll to position [245, 0]
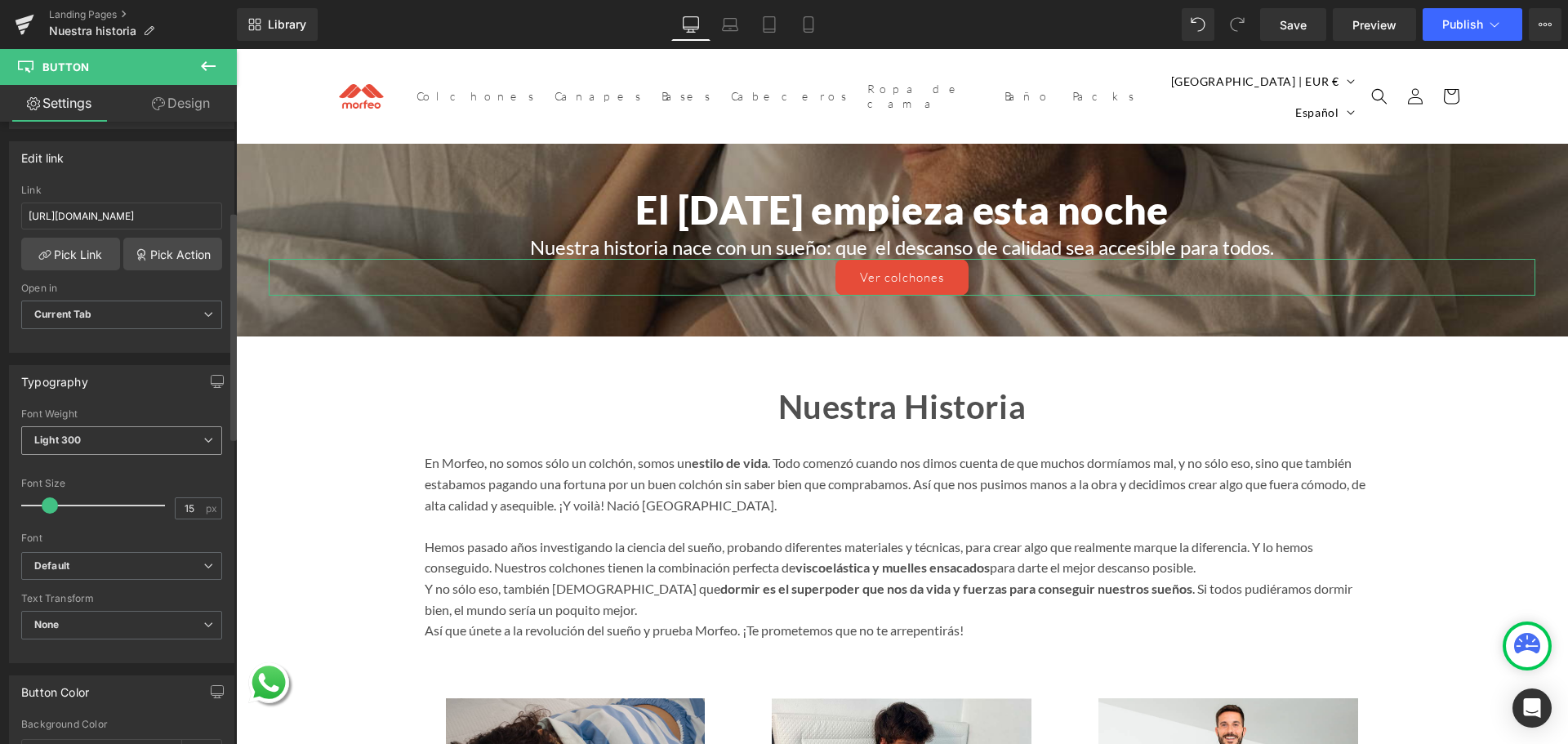
click at [120, 443] on span "Light 300" at bounding box center [121, 441] width 201 height 29
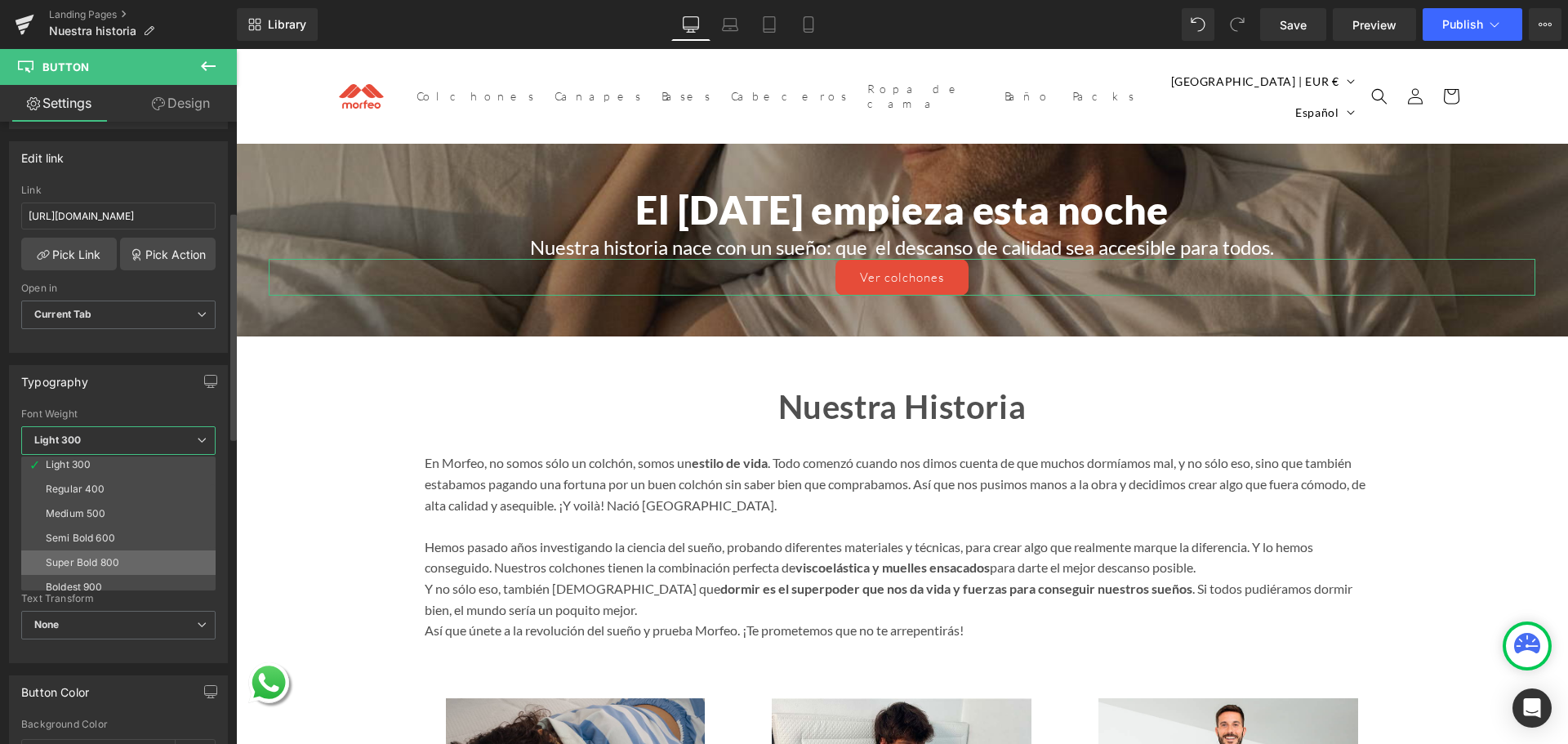
scroll to position [82, 0]
click at [89, 575] on li "Bold 700" at bounding box center [122, 582] width 202 height 24
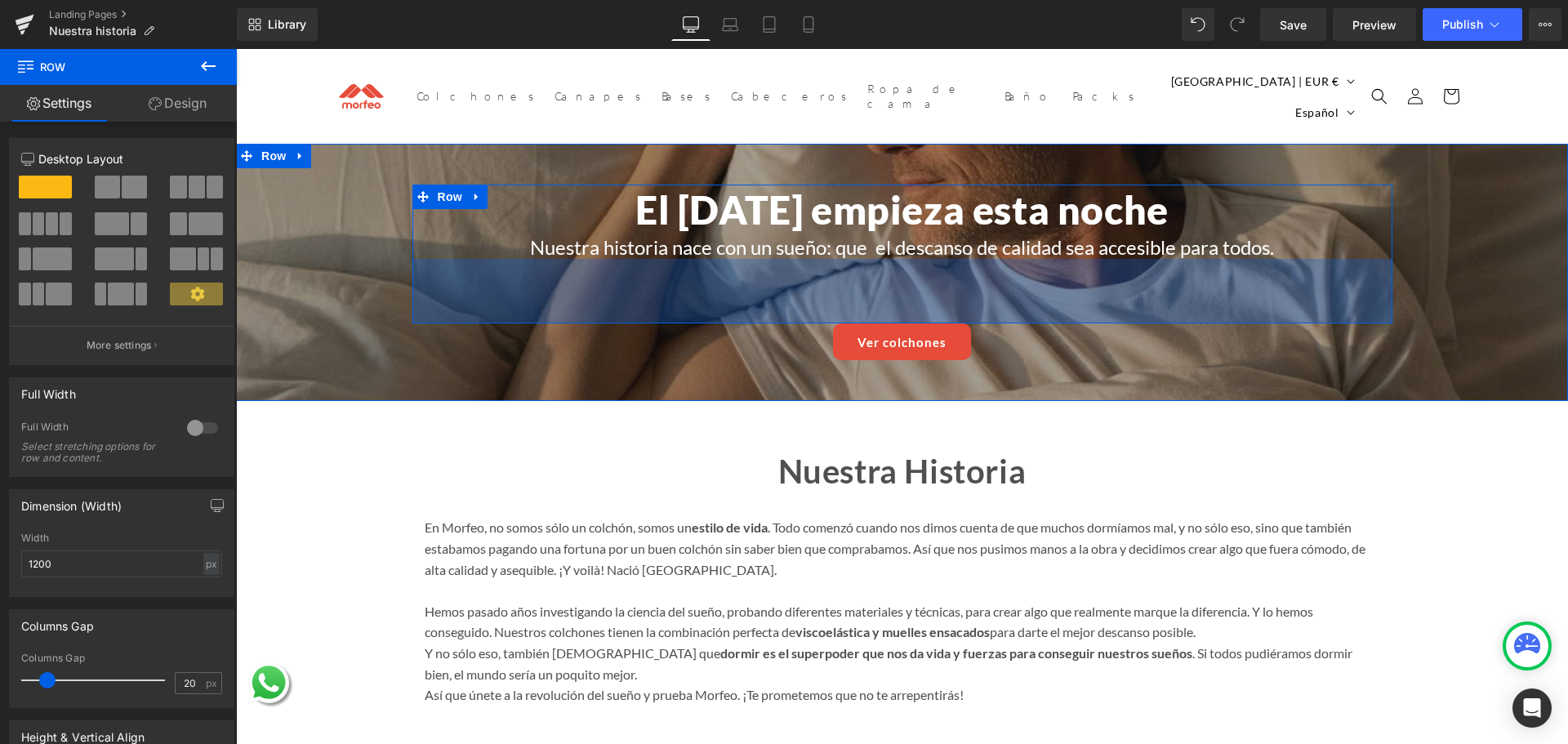
drag, startPoint x: 801, startPoint y: 248, endPoint x: 790, endPoint y: 313, distance: 65.9
click at [790, 313] on div "79px" at bounding box center [902, 291] width 980 height 64
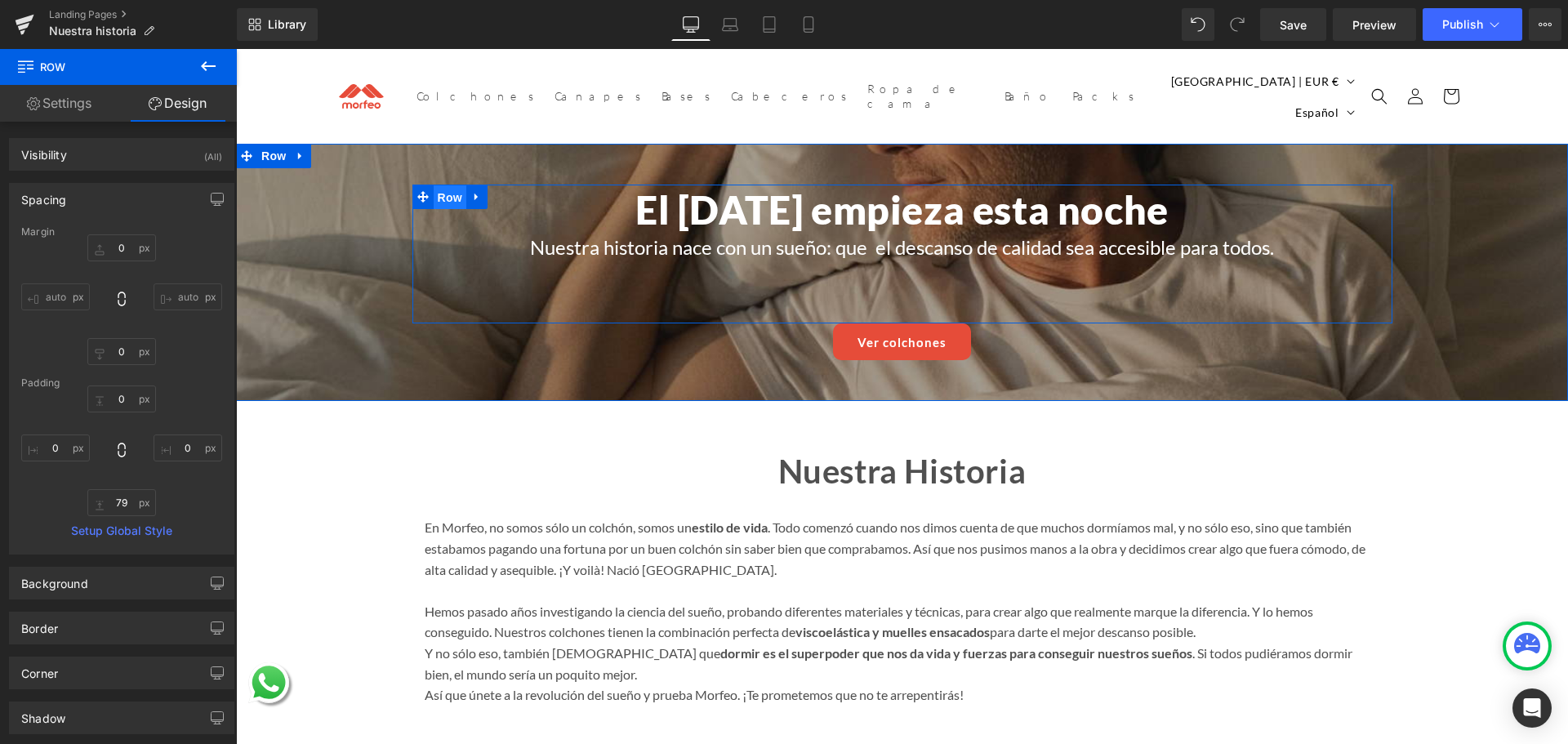
click at [439, 188] on span "Row" at bounding box center [450, 197] width 33 height 24
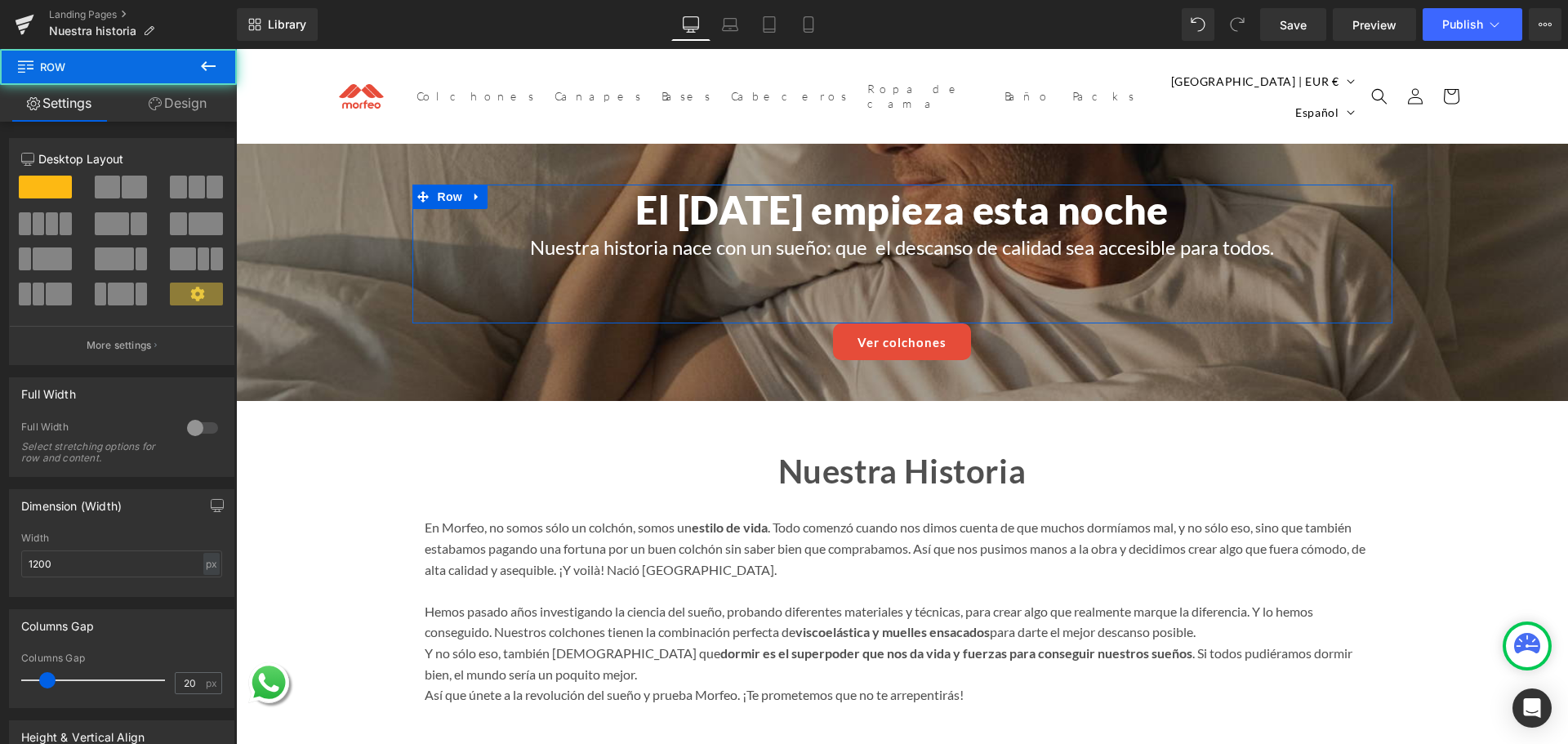
click at [162, 96] on link "Design" at bounding box center [177, 103] width 118 height 37
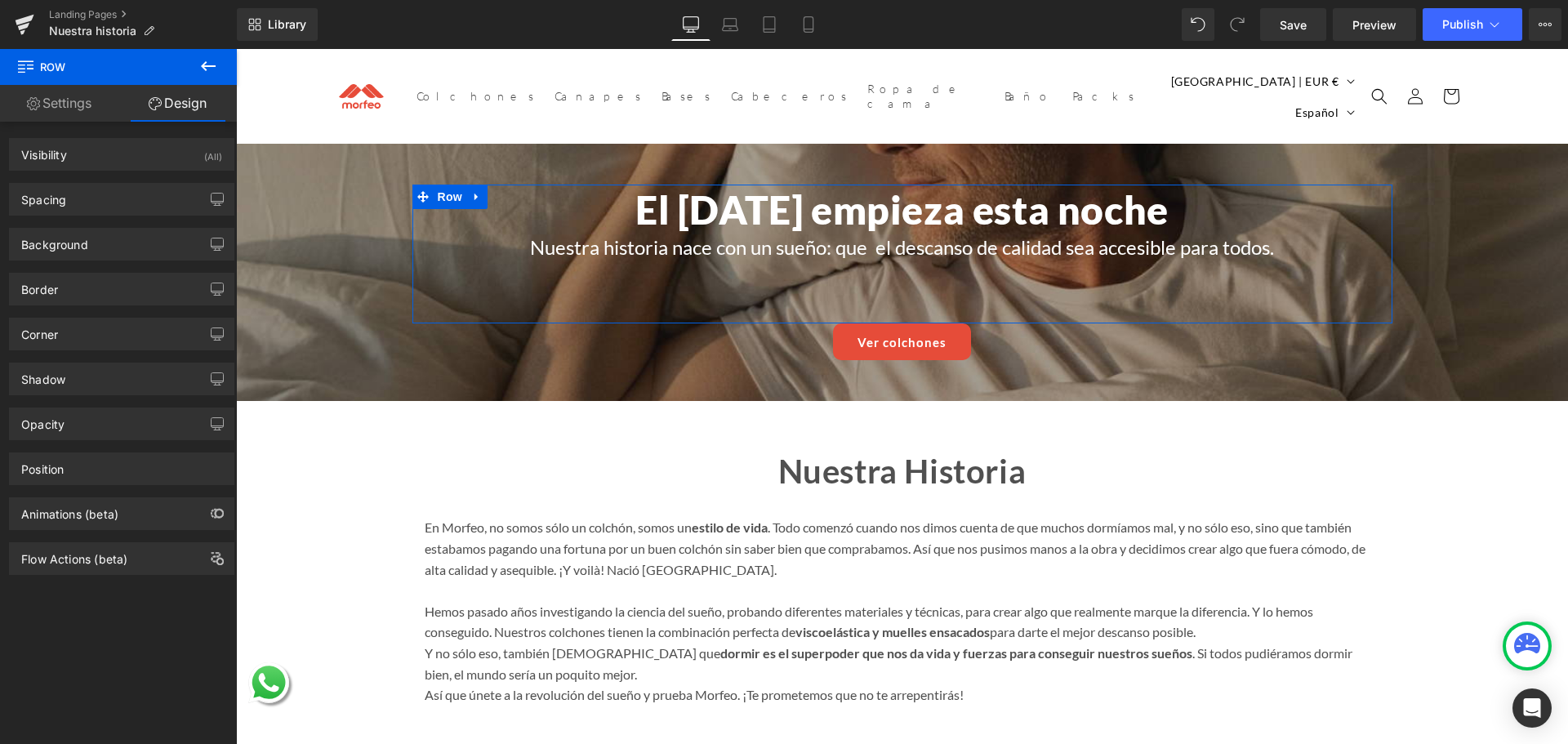
click at [89, 216] on div "Background Color & Image color Color transparent 0 % Image Replace Image Upload…" at bounding box center [122, 238] width 244 height 45
click at [73, 192] on div "Spacing" at bounding box center [121, 199] width 223 height 31
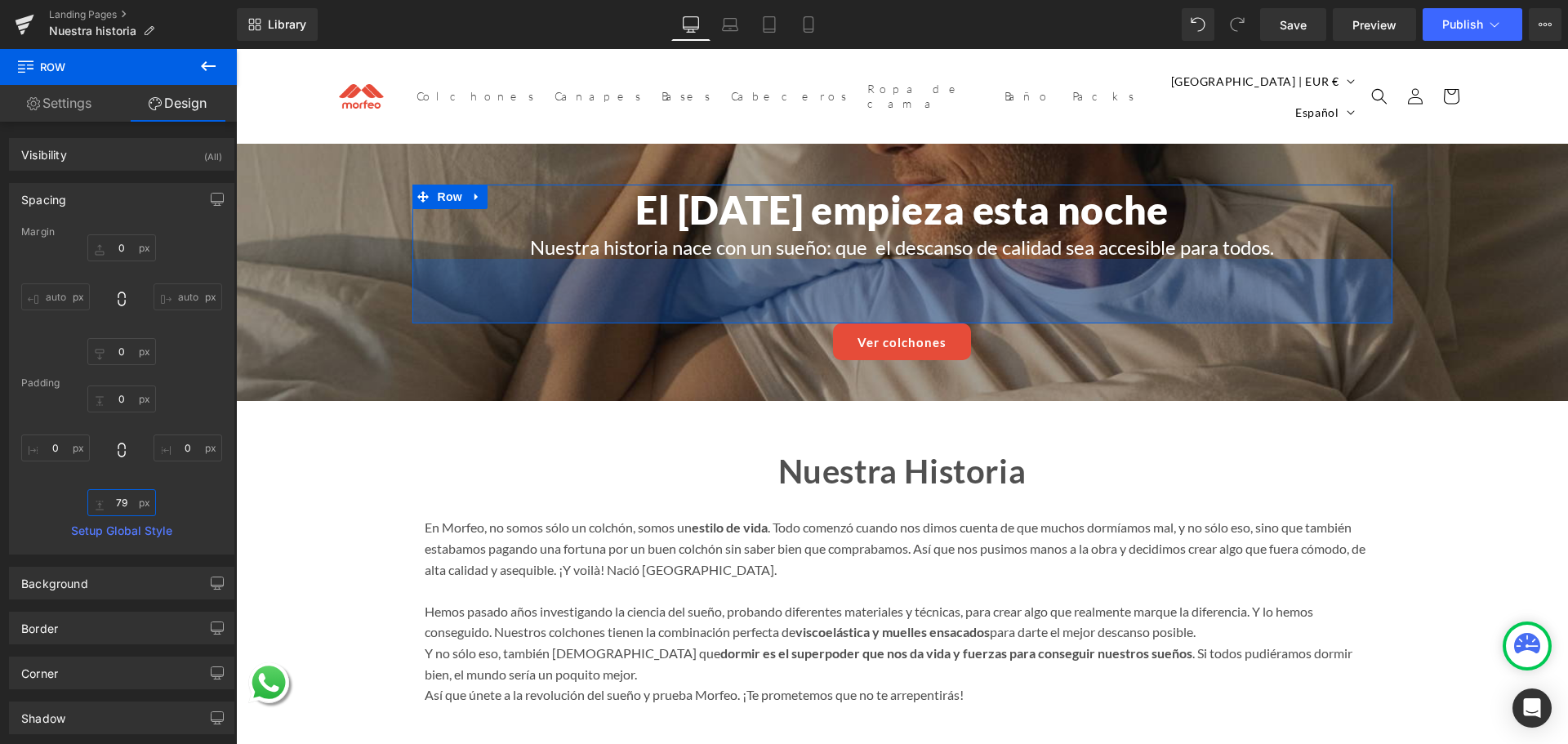
click at [117, 504] on input "79" at bounding box center [121, 502] width 68 height 27
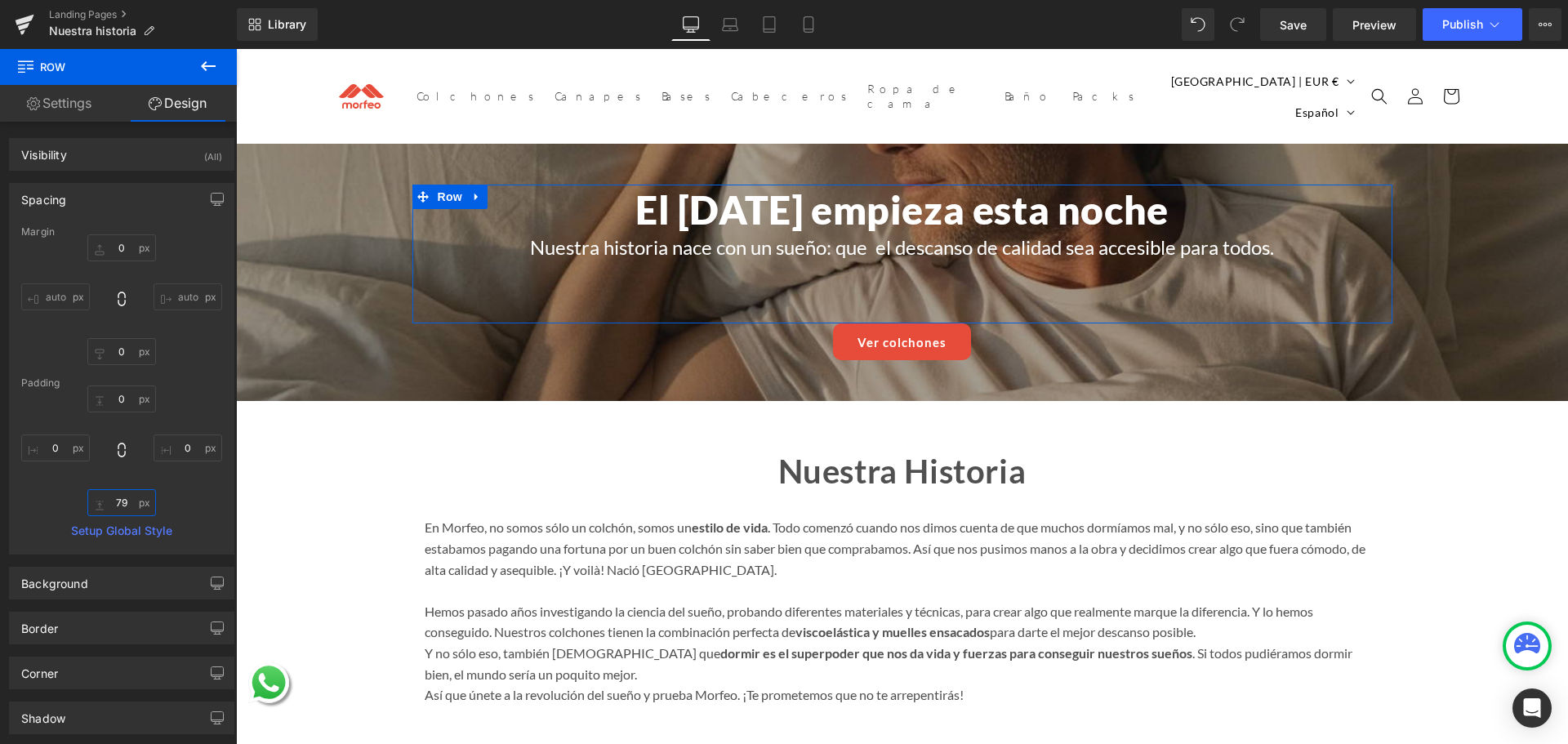
click at [117, 504] on input "79" at bounding box center [121, 502] width 68 height 27
type input "80"
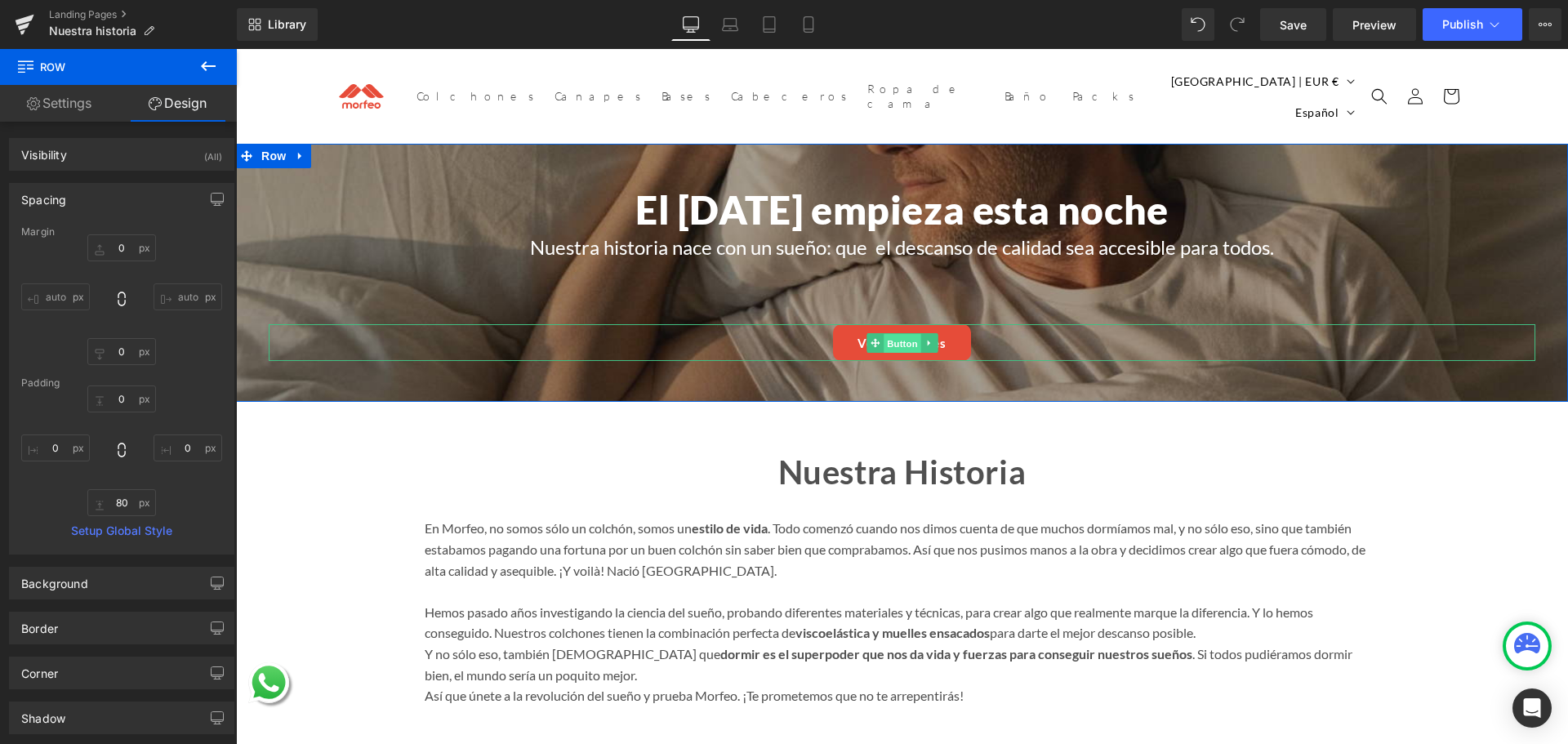
click at [896, 336] on span "Button" at bounding box center [902, 344] width 38 height 19
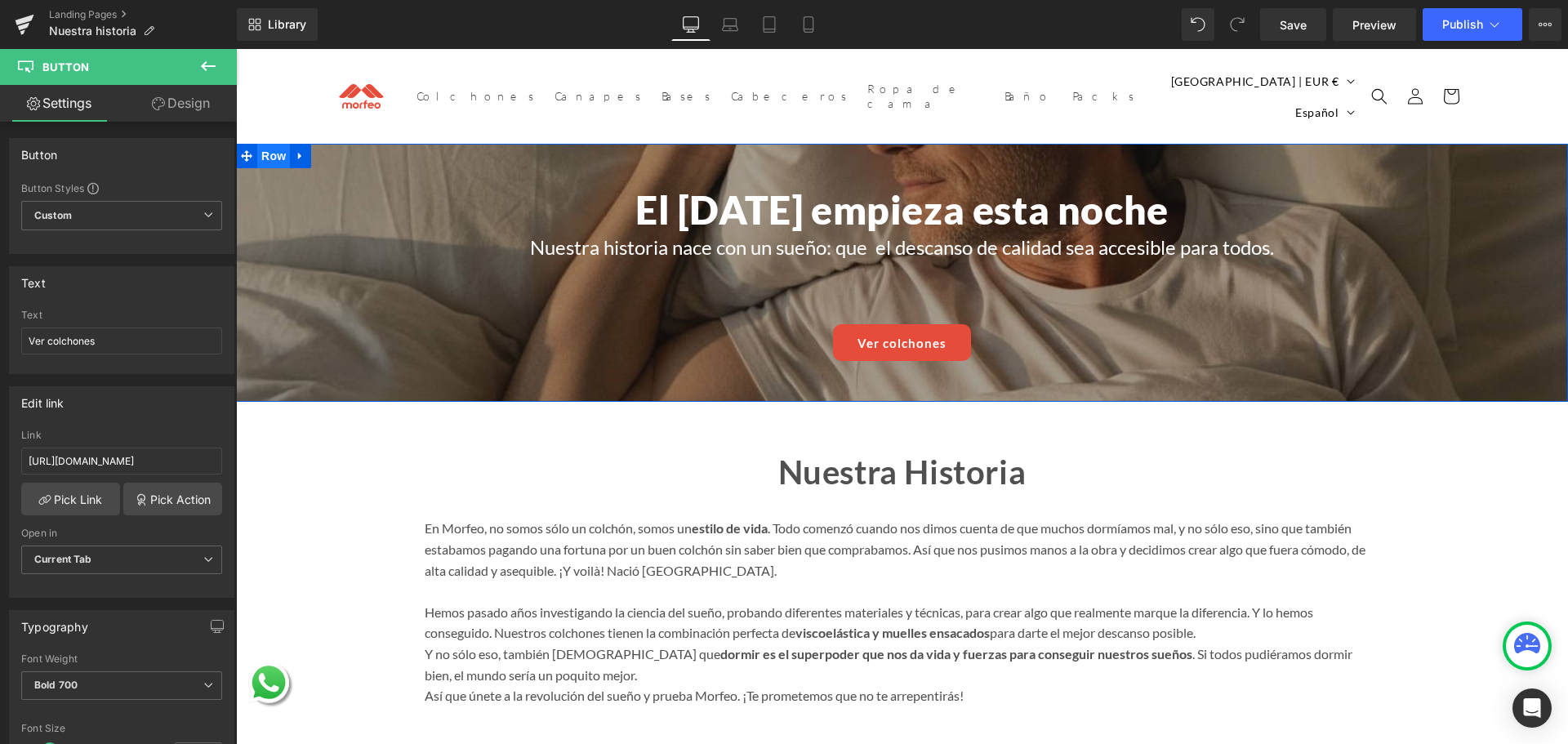
click at [267, 148] on span "Row" at bounding box center [273, 155] width 33 height 24
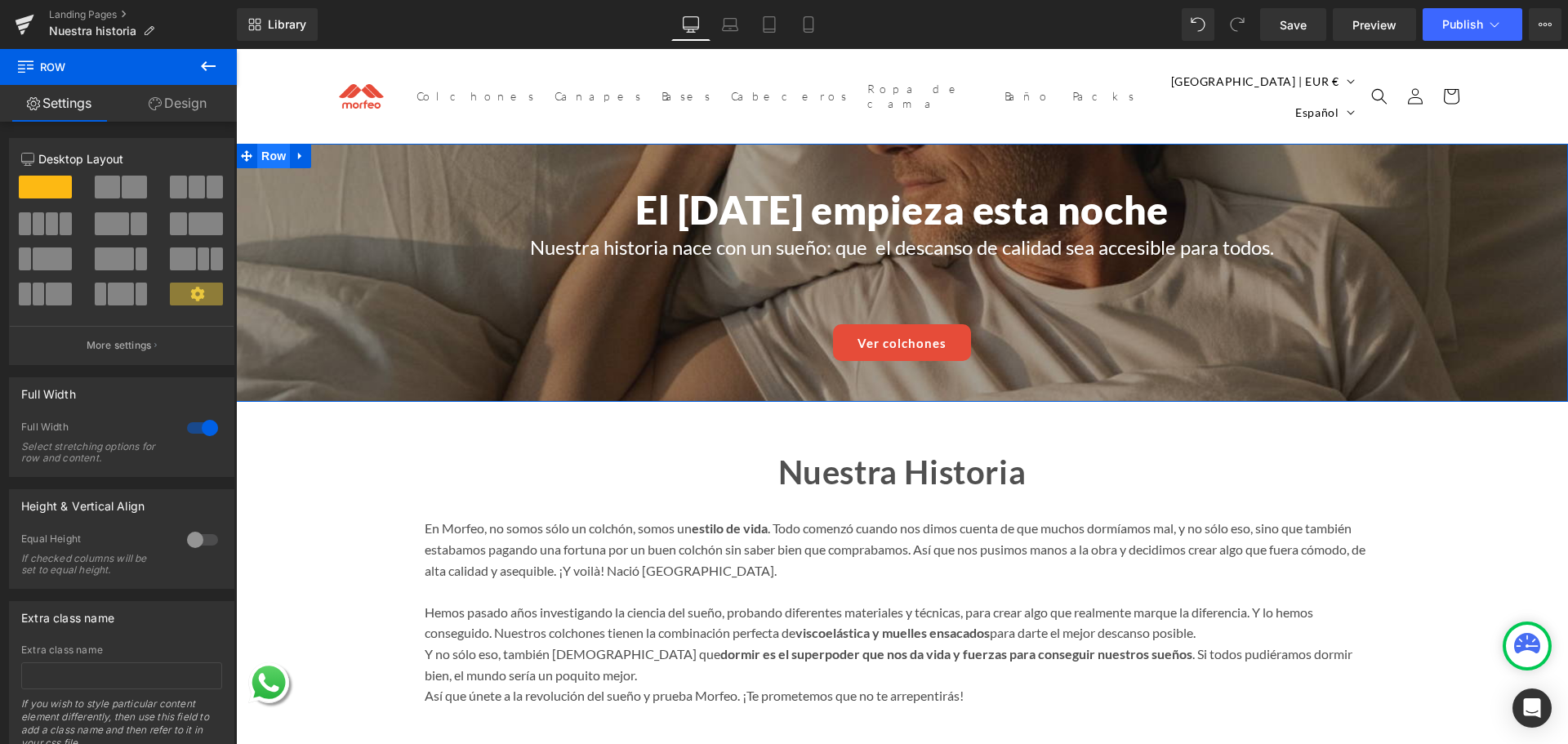
click at [266, 149] on span "Row" at bounding box center [273, 155] width 33 height 24
click at [184, 111] on link "Design" at bounding box center [177, 103] width 118 height 37
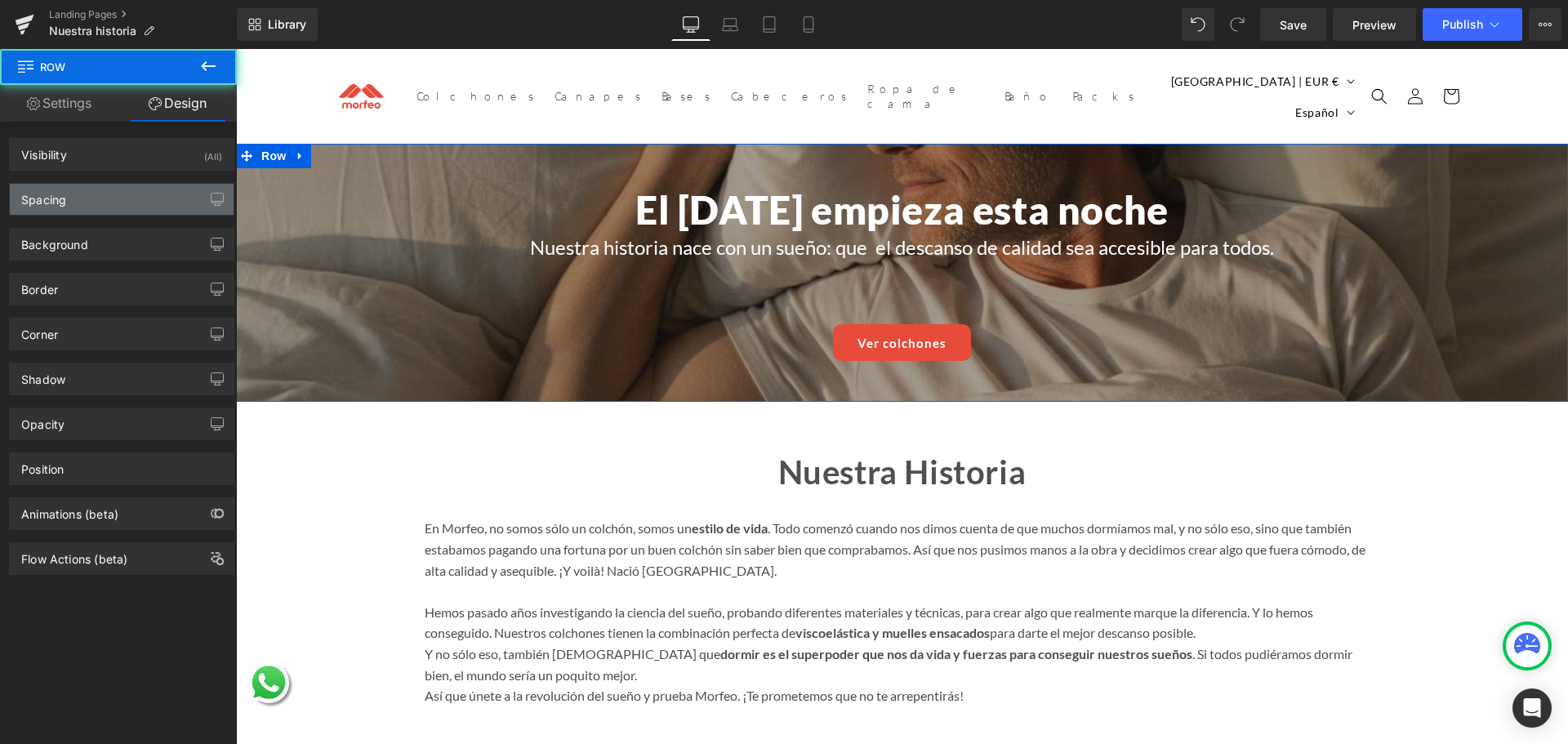
click at [63, 213] on div "Spacing" at bounding box center [121, 199] width 223 height 31
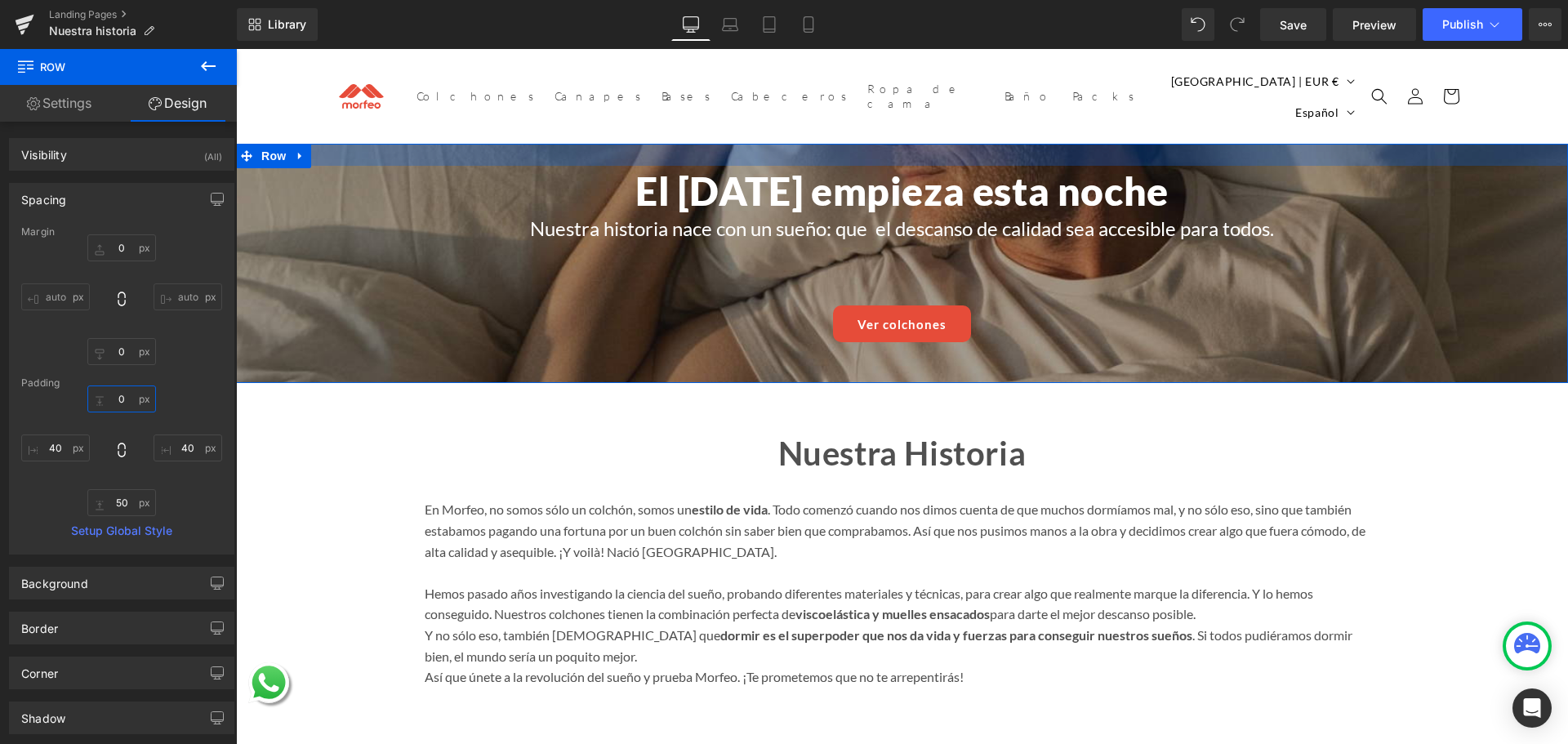
click at [111, 407] on input "0" at bounding box center [121, 398] width 68 height 27
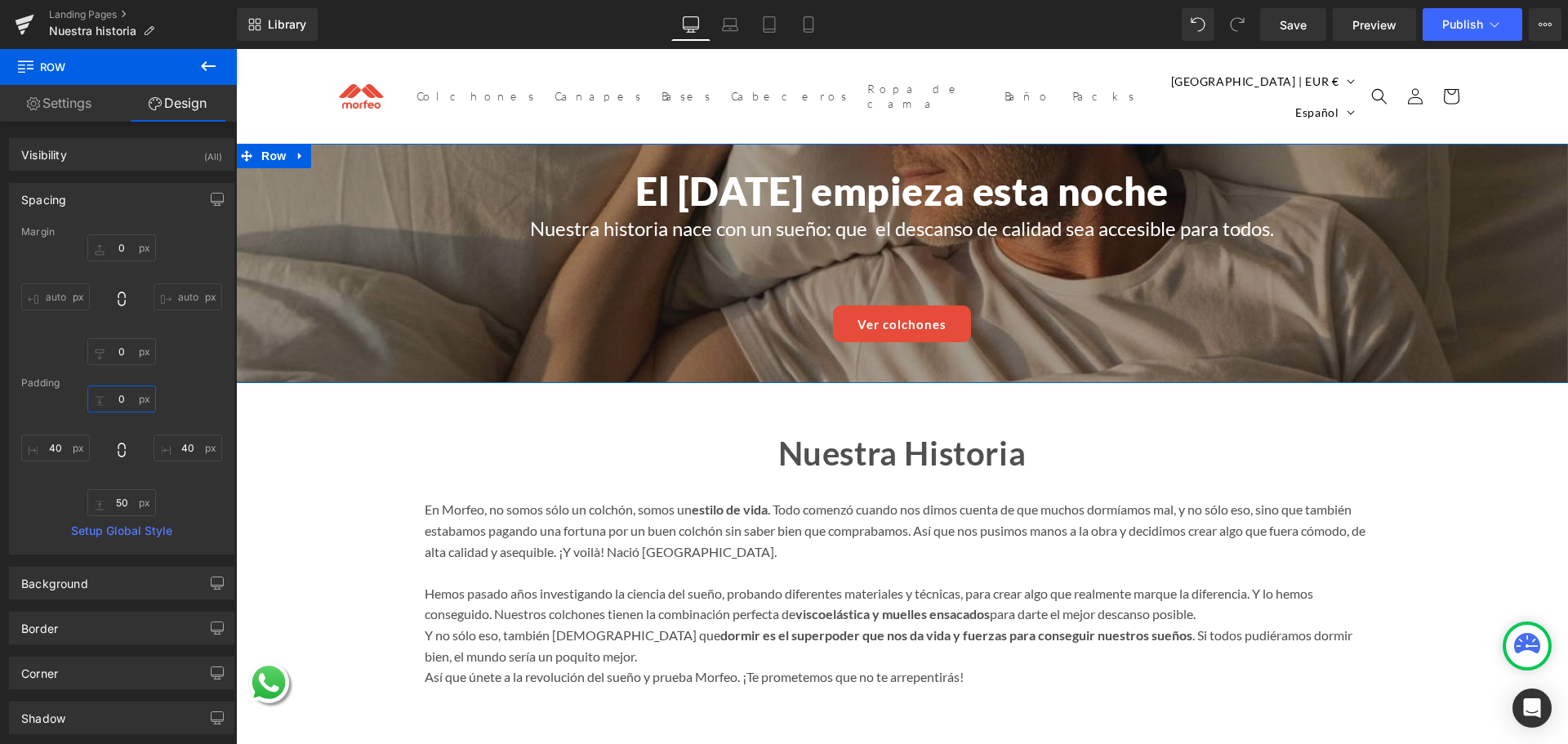
click at [111, 407] on input "0" at bounding box center [121, 398] width 68 height 27
click at [111, 406] on input "0" at bounding box center [121, 398] width 68 height 27
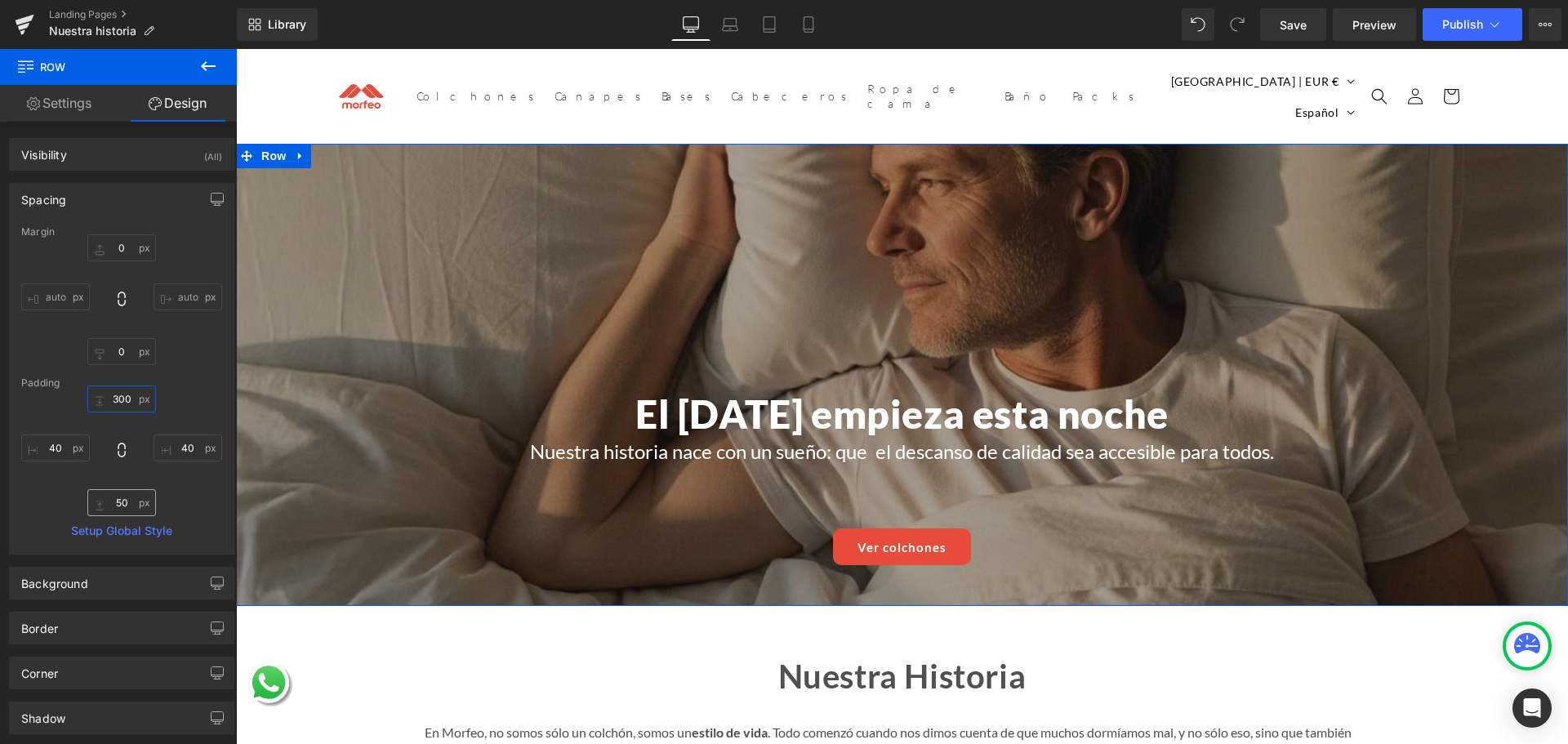
type input "300"
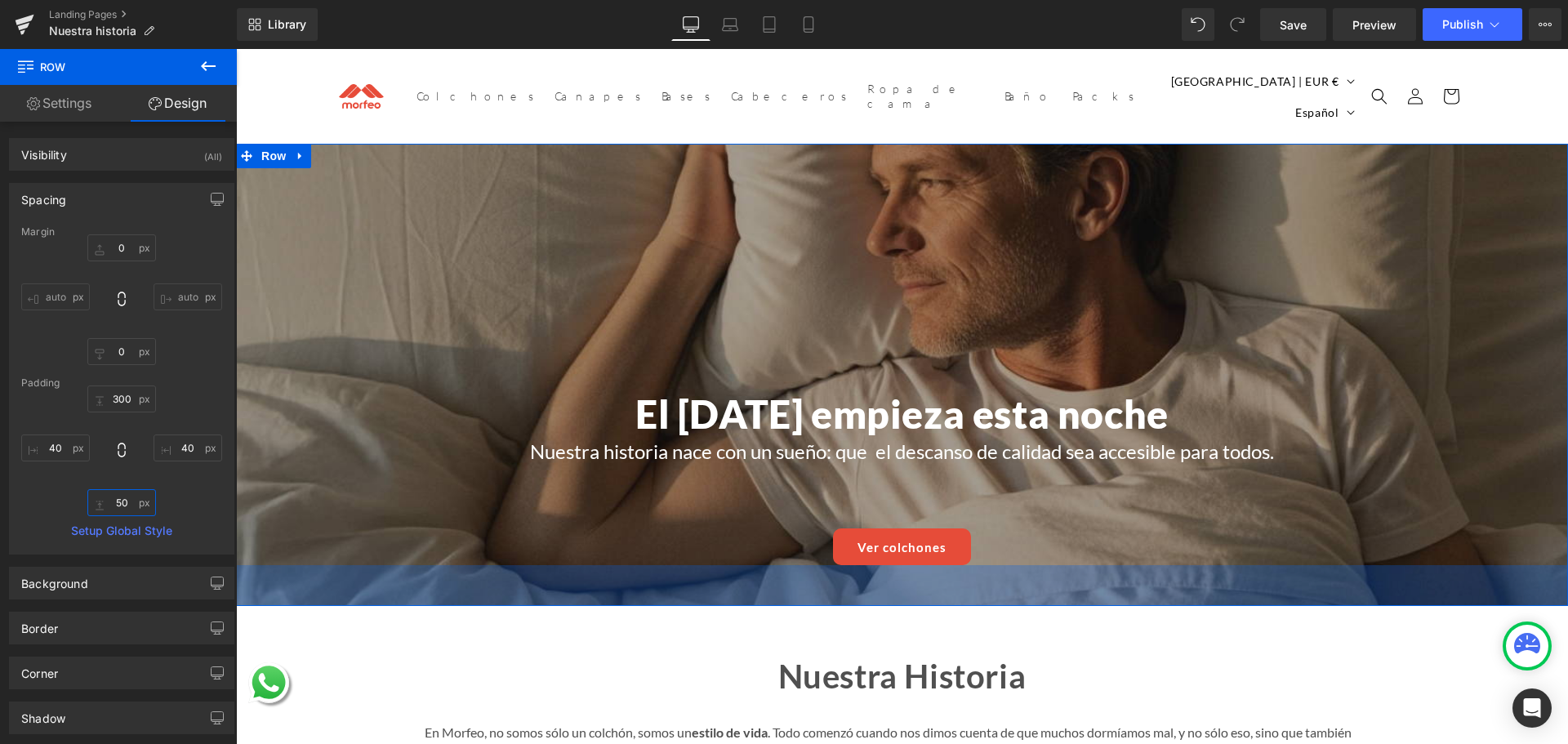
click at [120, 506] on input "50" at bounding box center [121, 502] width 68 height 27
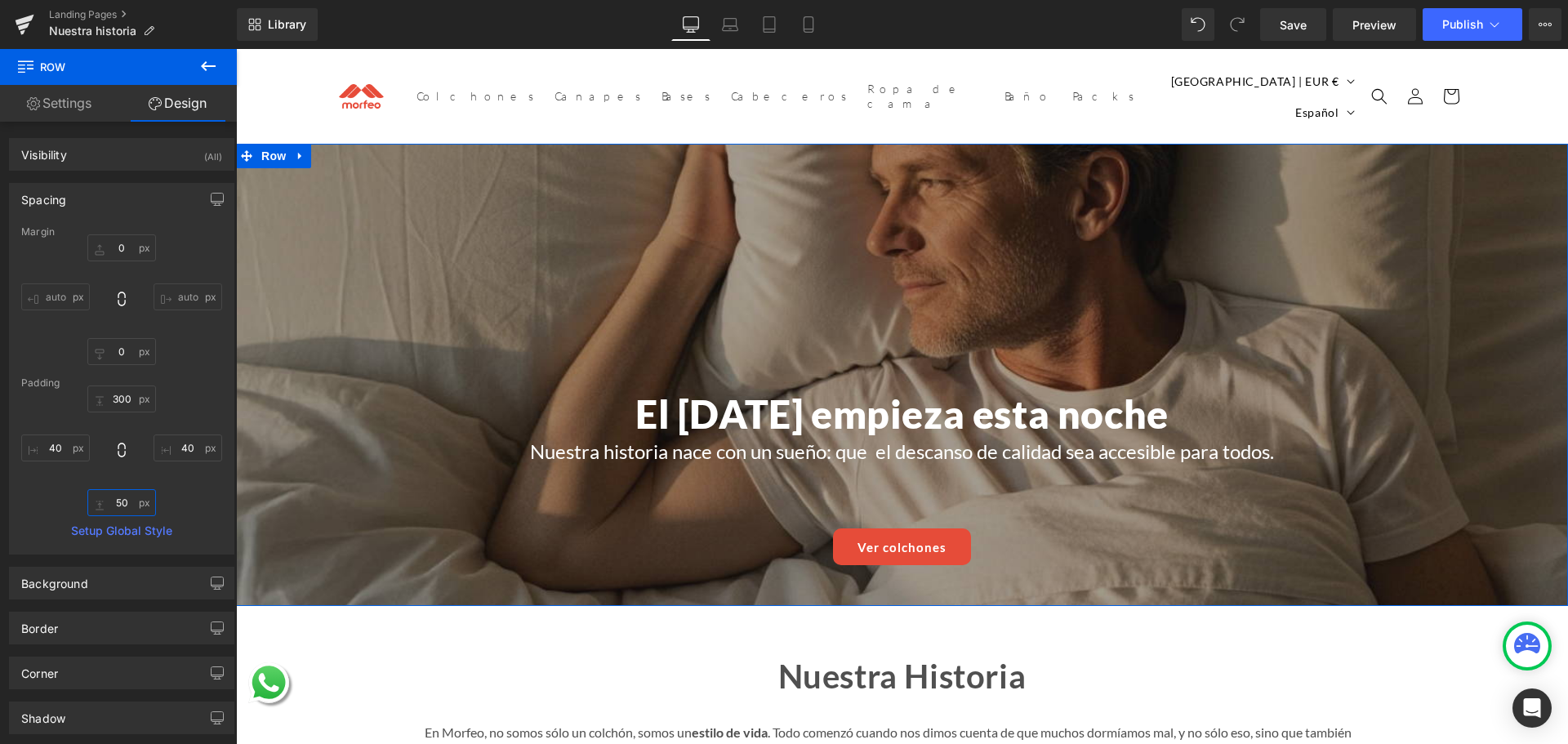
click at [120, 506] on input "50" at bounding box center [121, 502] width 68 height 27
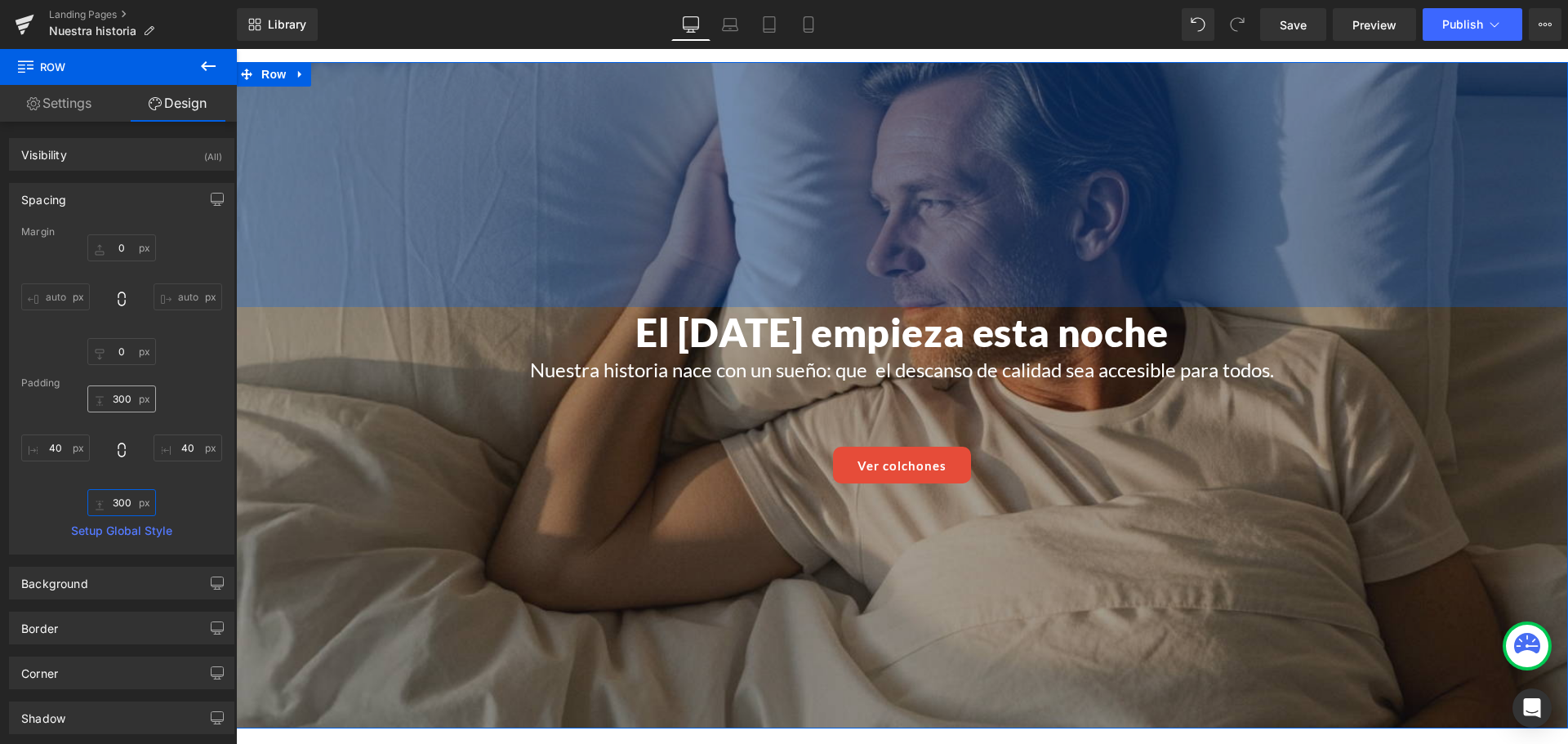
type input "300"
click at [111, 398] on input "300" at bounding box center [121, 398] width 68 height 27
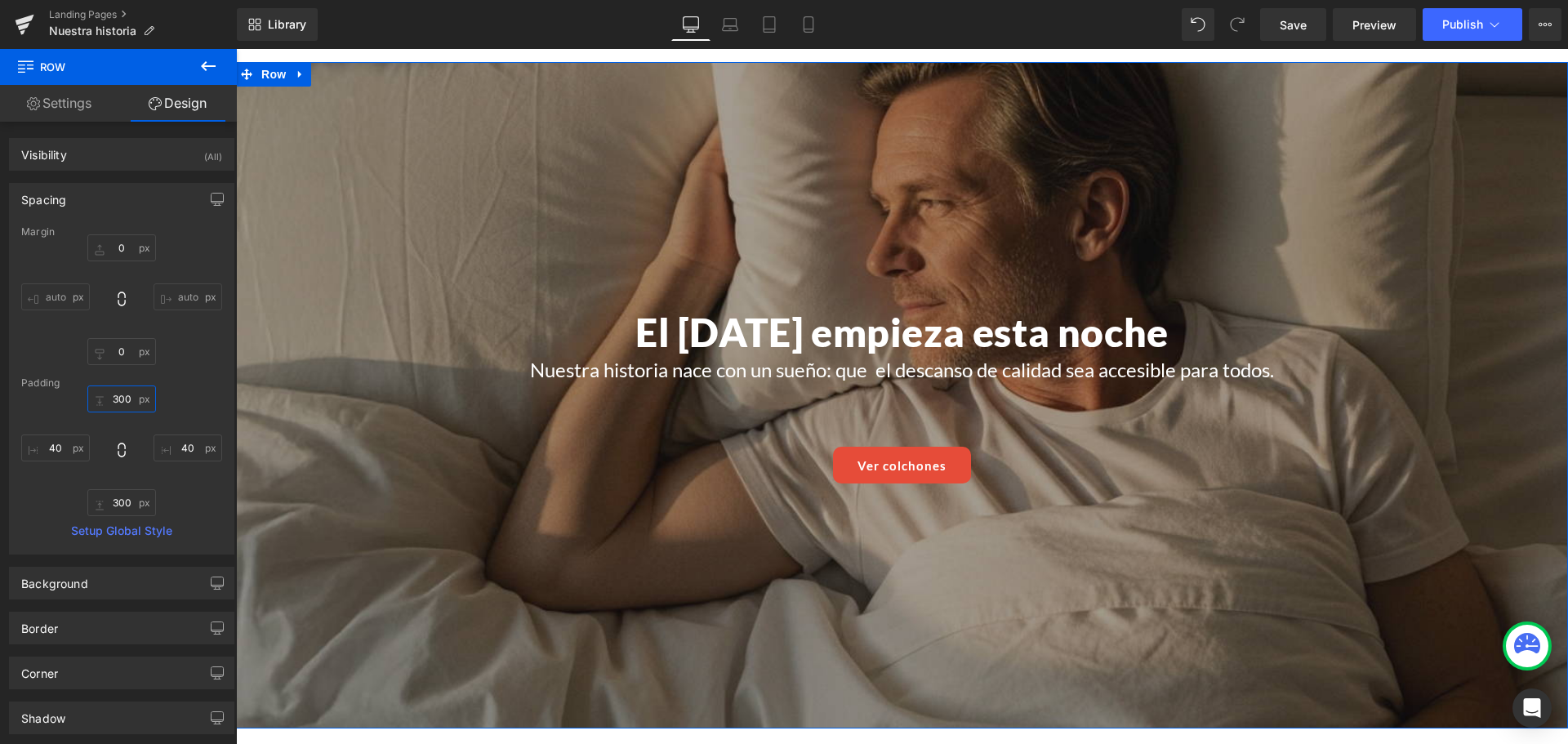
click at [111, 398] on input "300" at bounding box center [121, 398] width 68 height 27
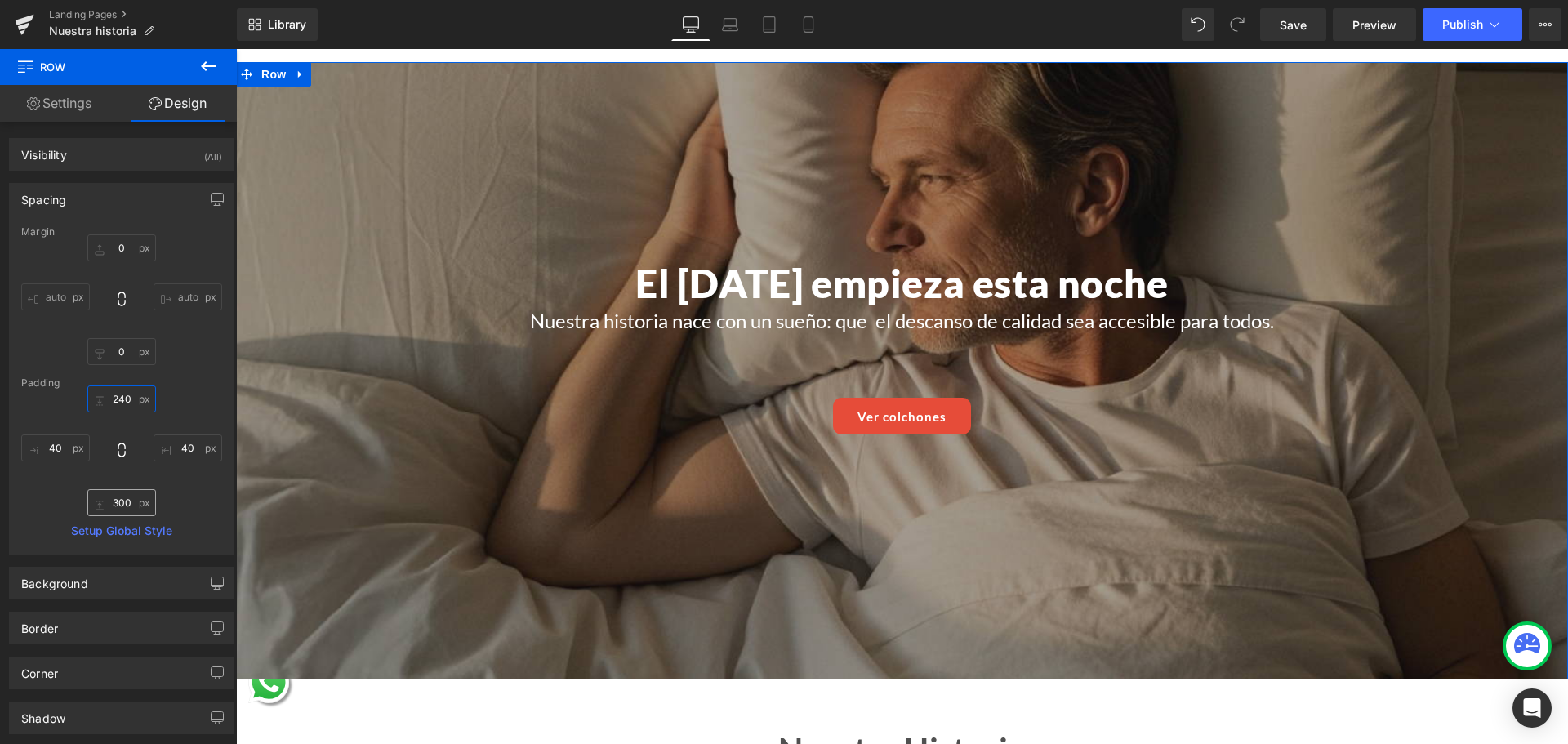
type input "240"
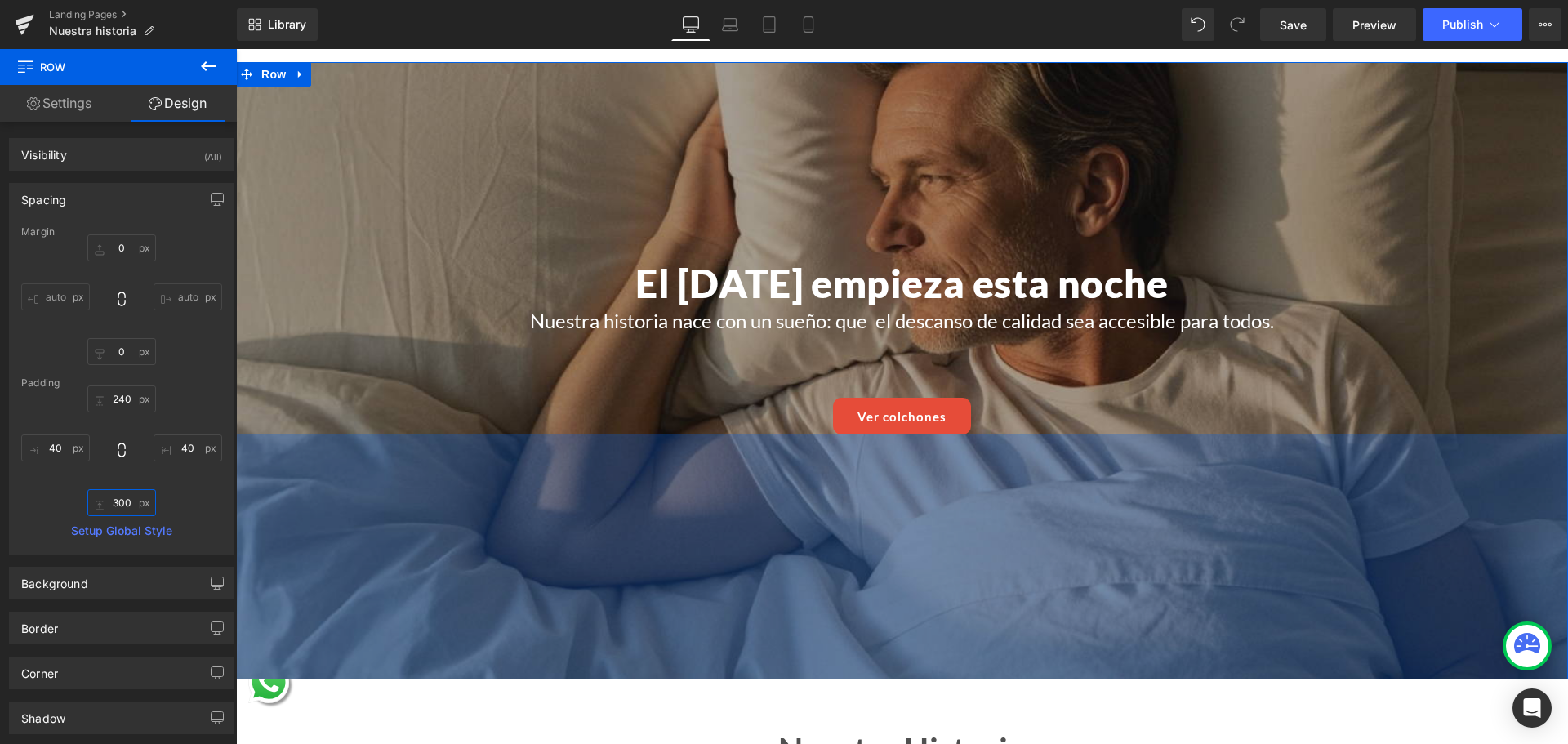
click at [118, 507] on input "300" at bounding box center [121, 502] width 68 height 27
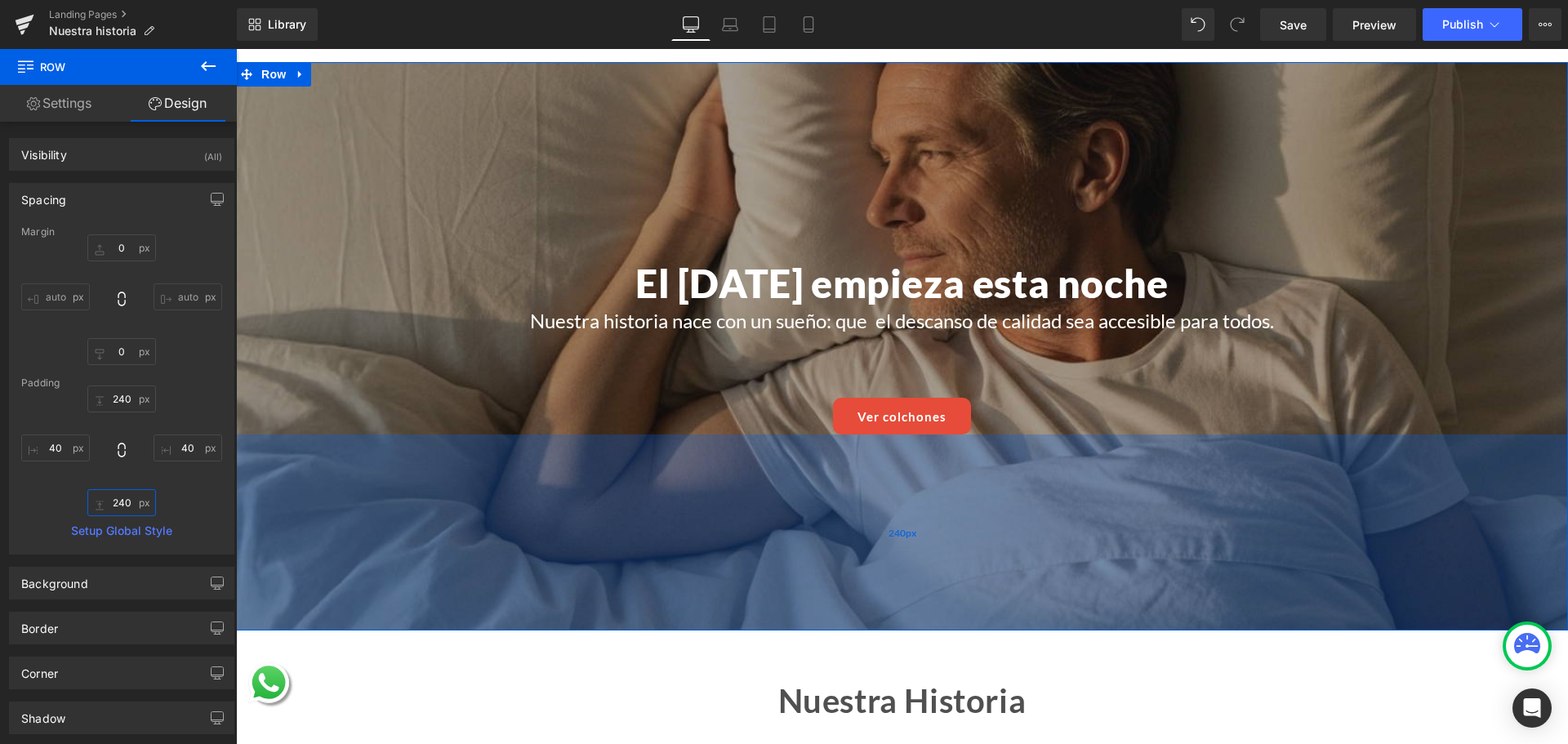
scroll to position [0, 0]
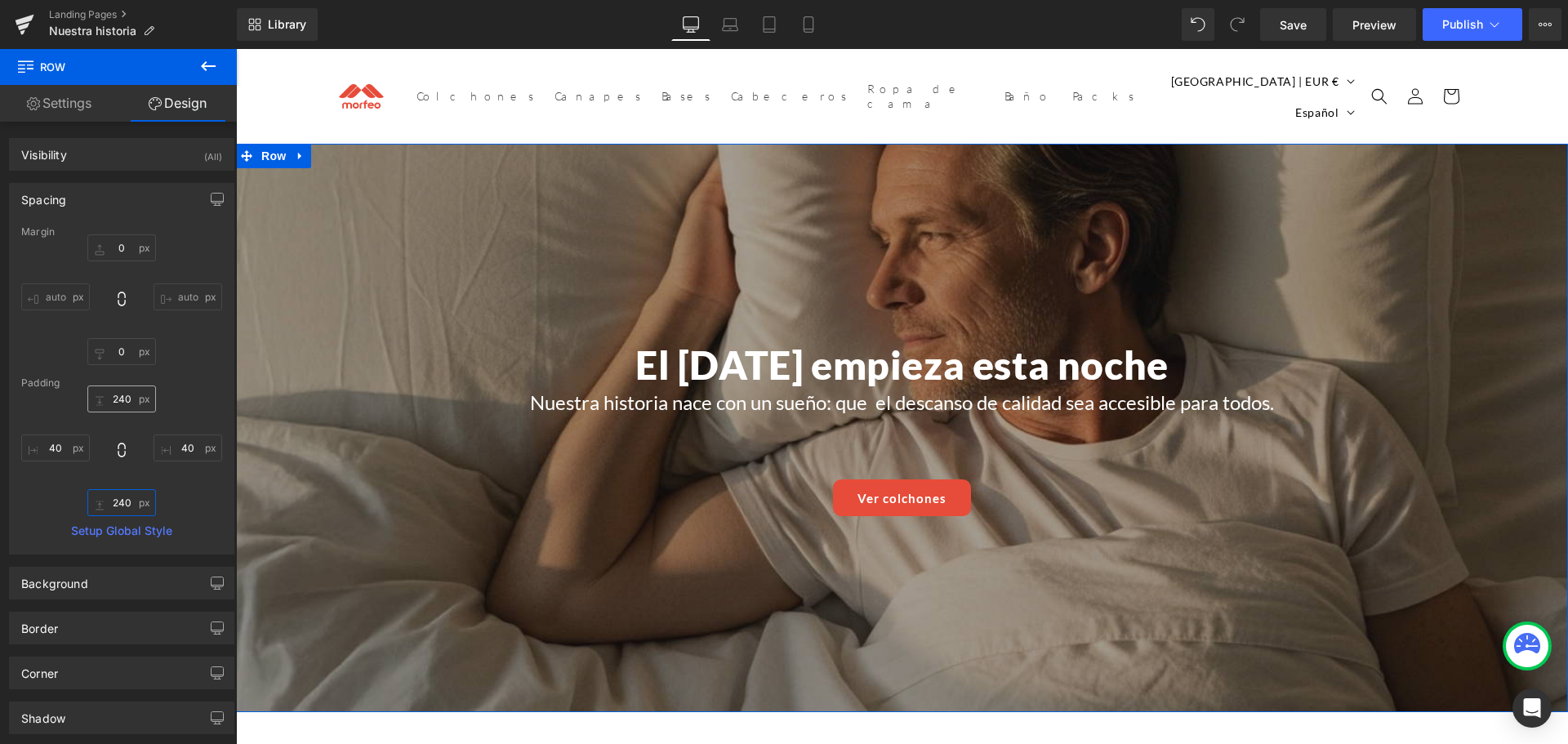
type input "240"
click at [119, 396] on input "240" at bounding box center [121, 398] width 68 height 27
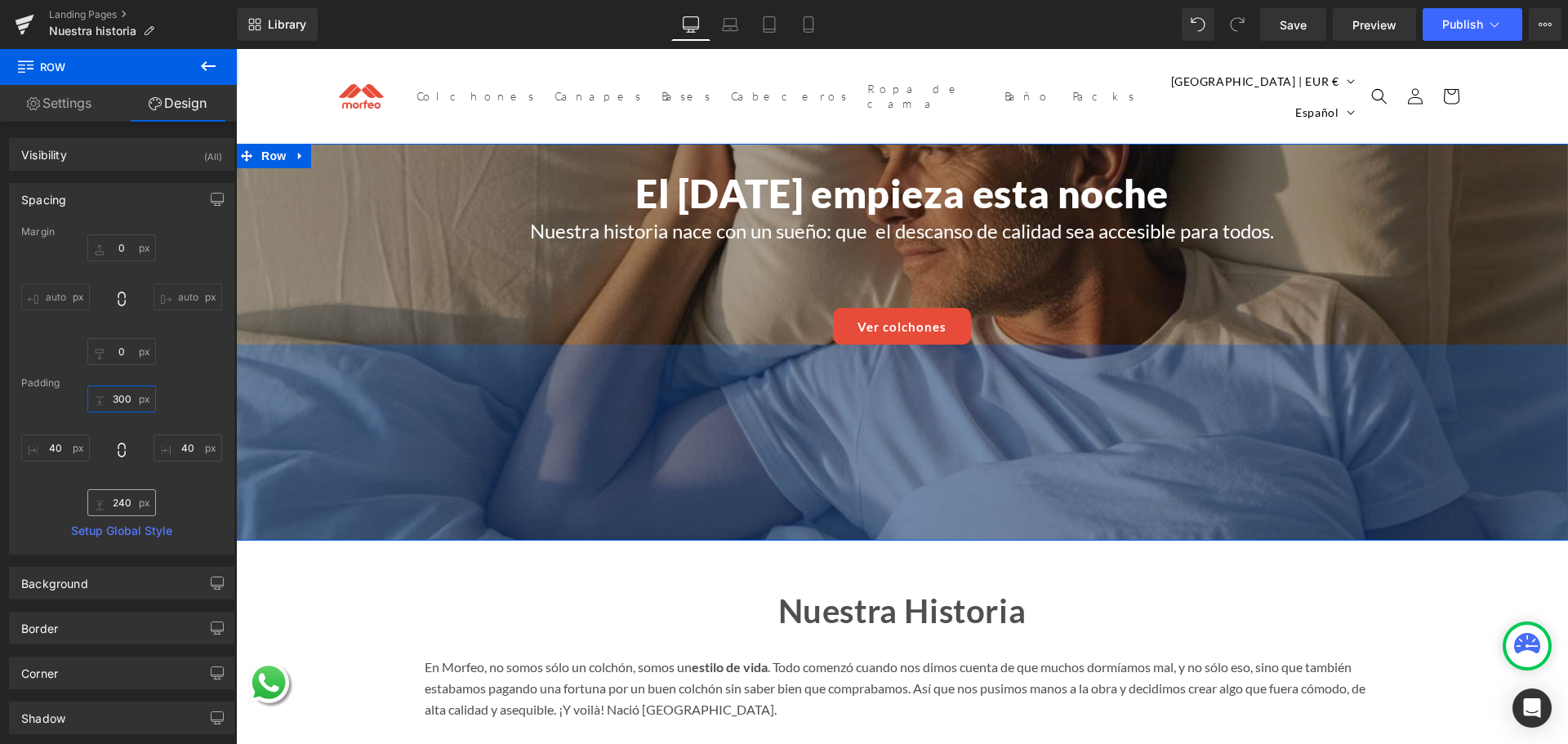
type input "300"
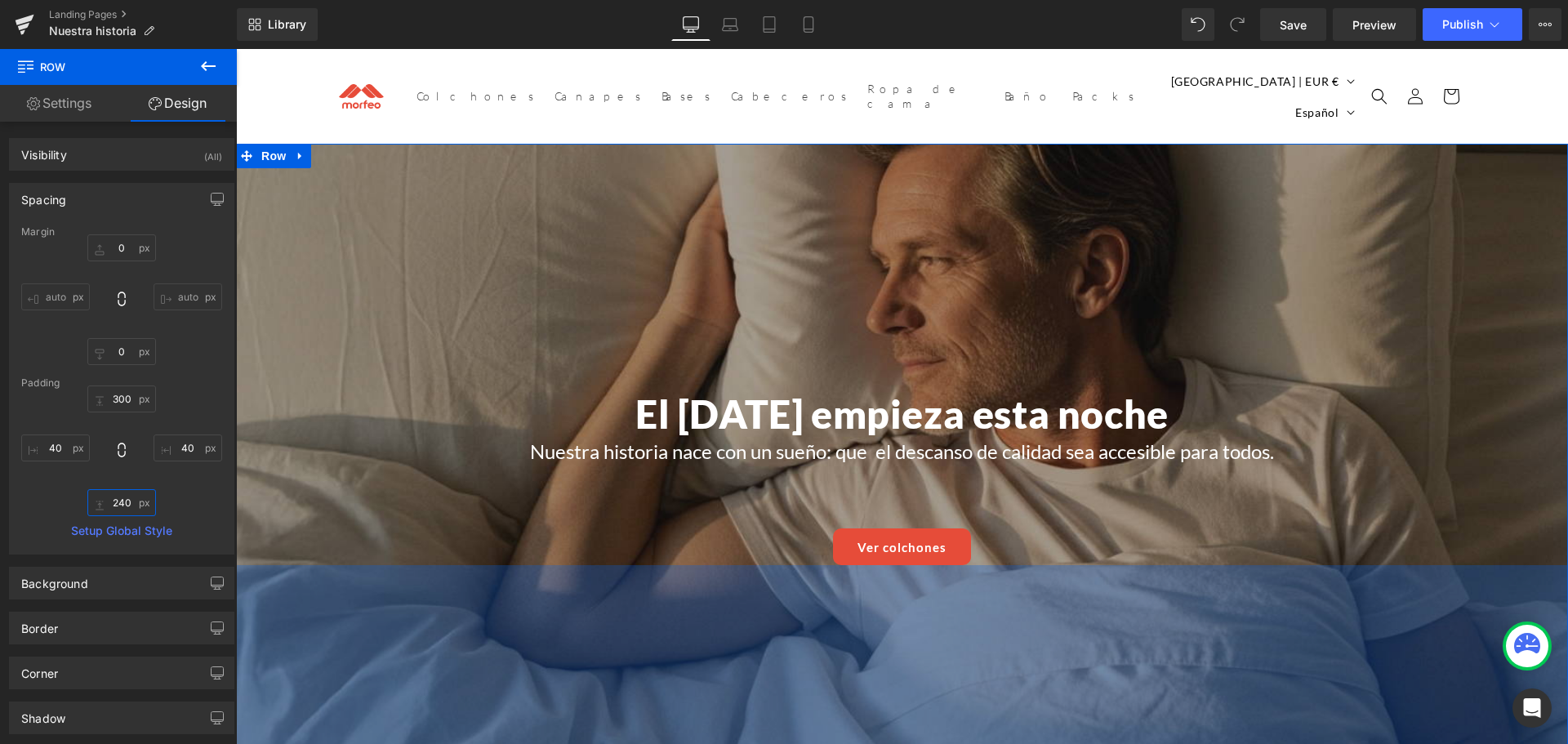
click at [121, 499] on input "240" at bounding box center [121, 502] width 68 height 27
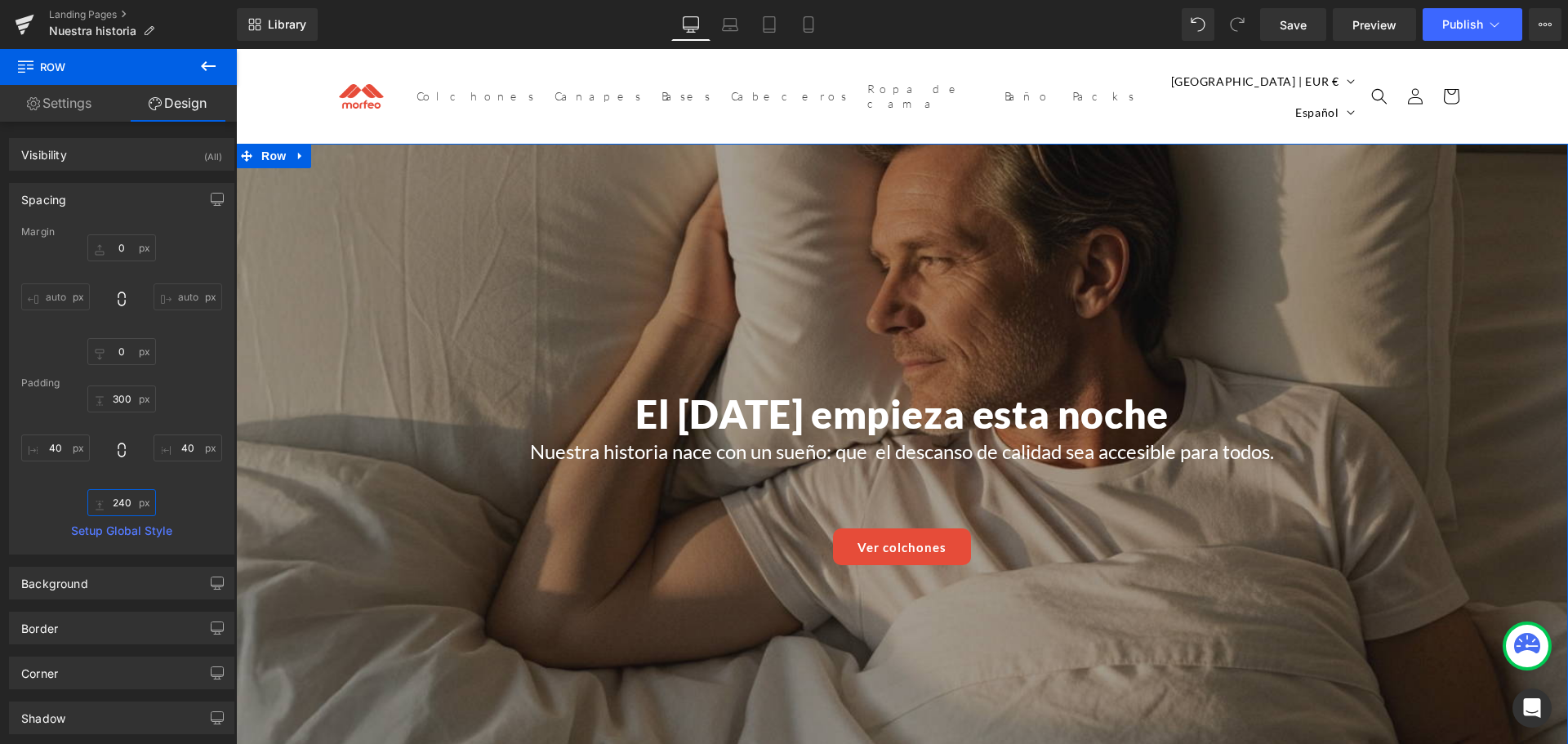
click at [121, 499] on input "240" at bounding box center [121, 502] width 68 height 27
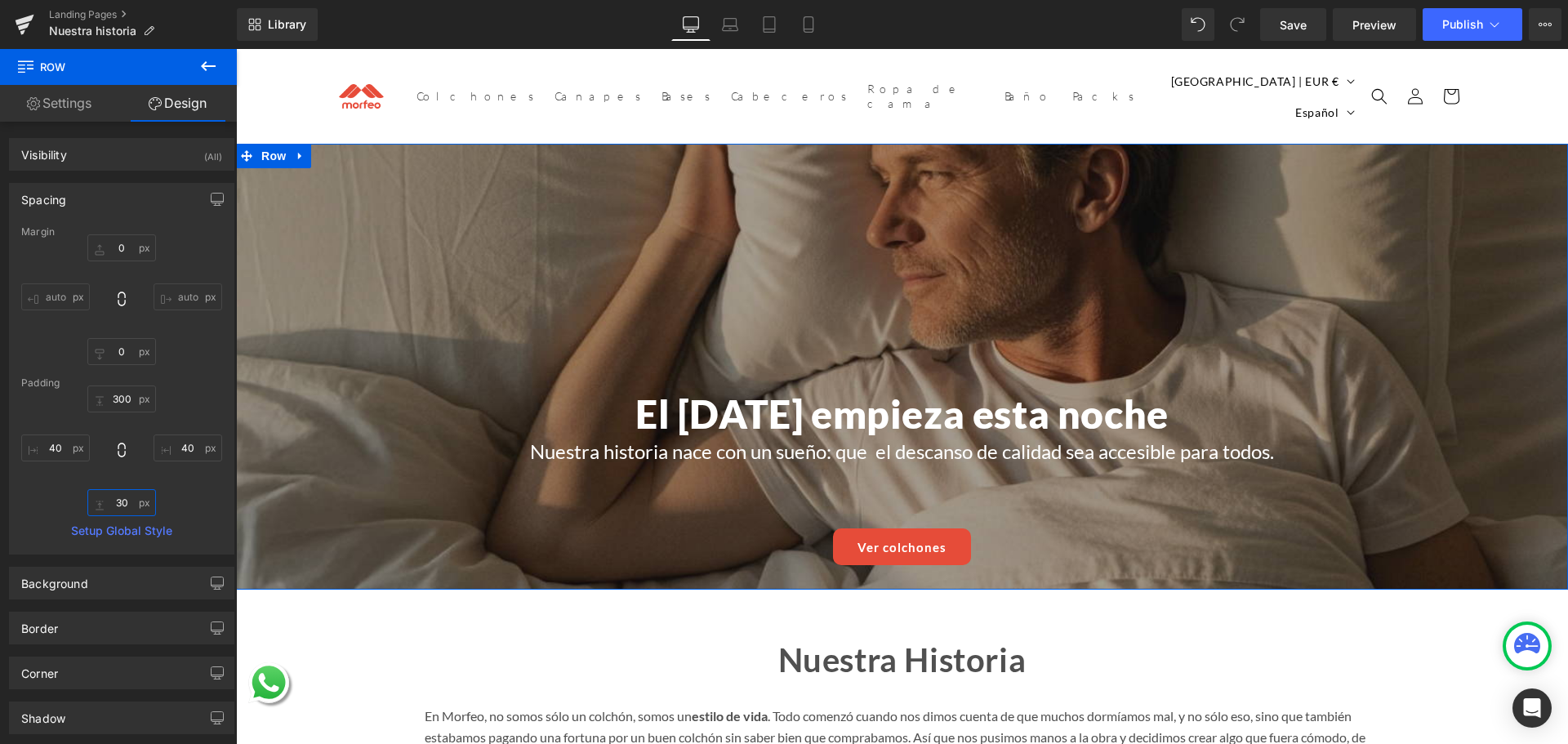
type input "300"
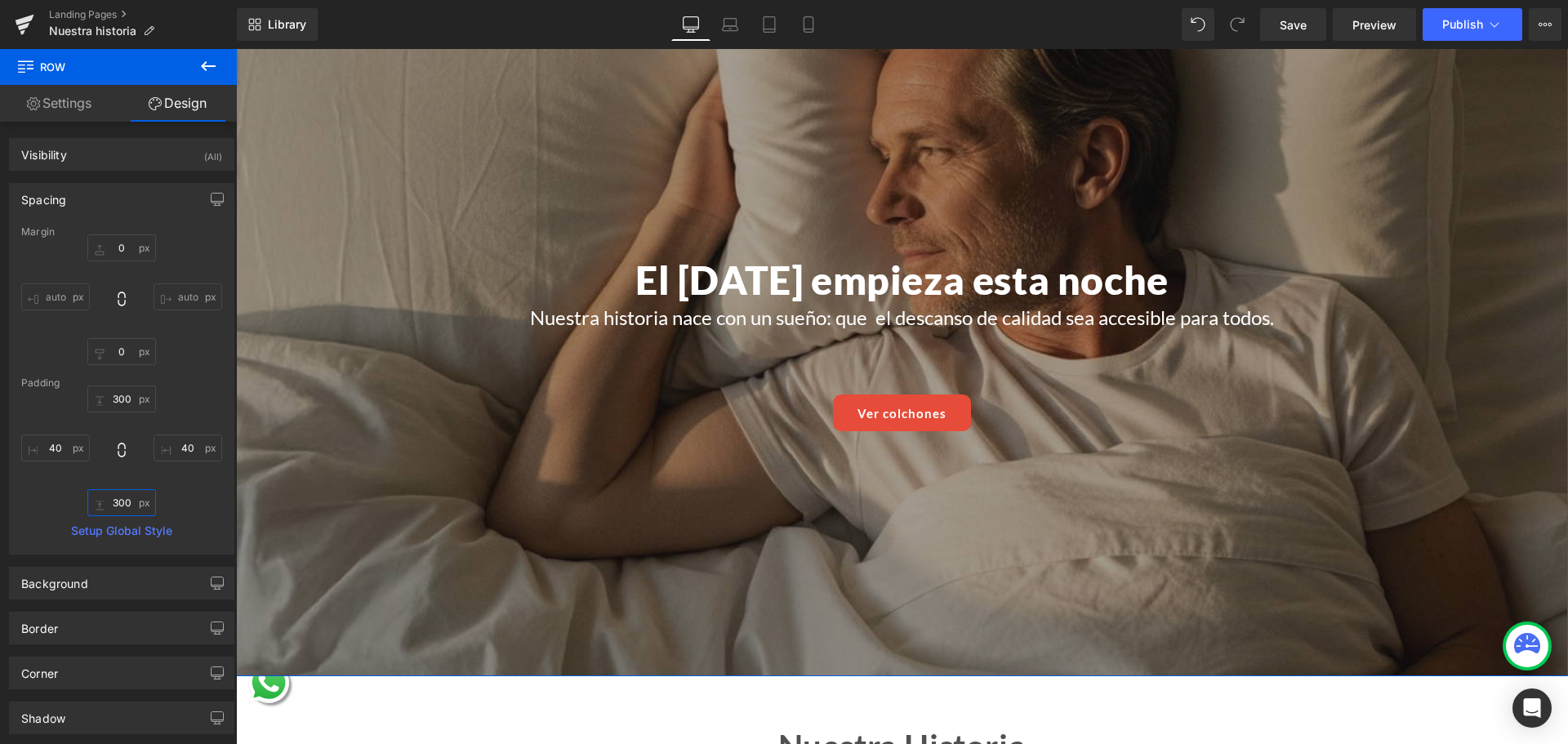
scroll to position [164, 0]
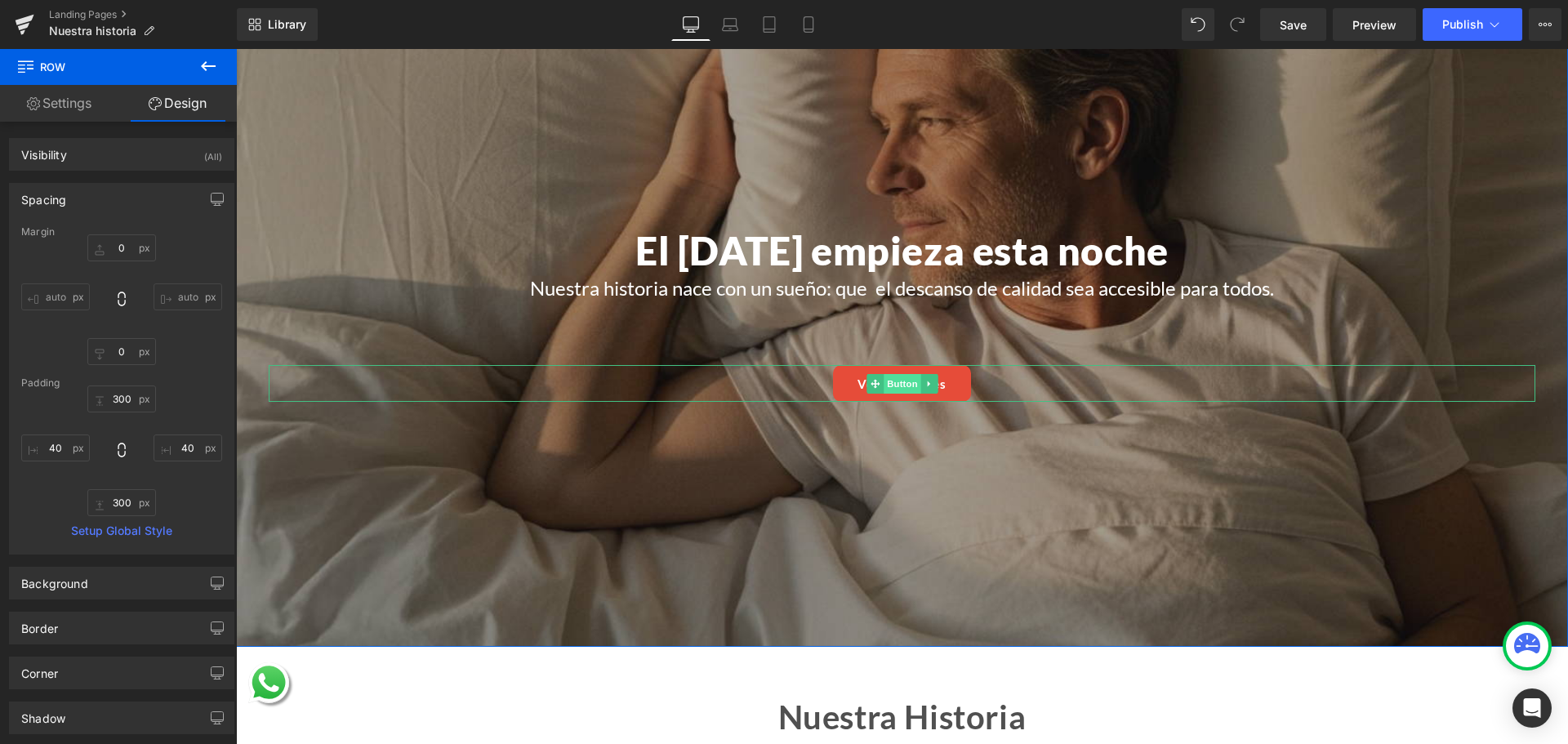
click at [890, 374] on span "Button" at bounding box center [902, 384] width 38 height 19
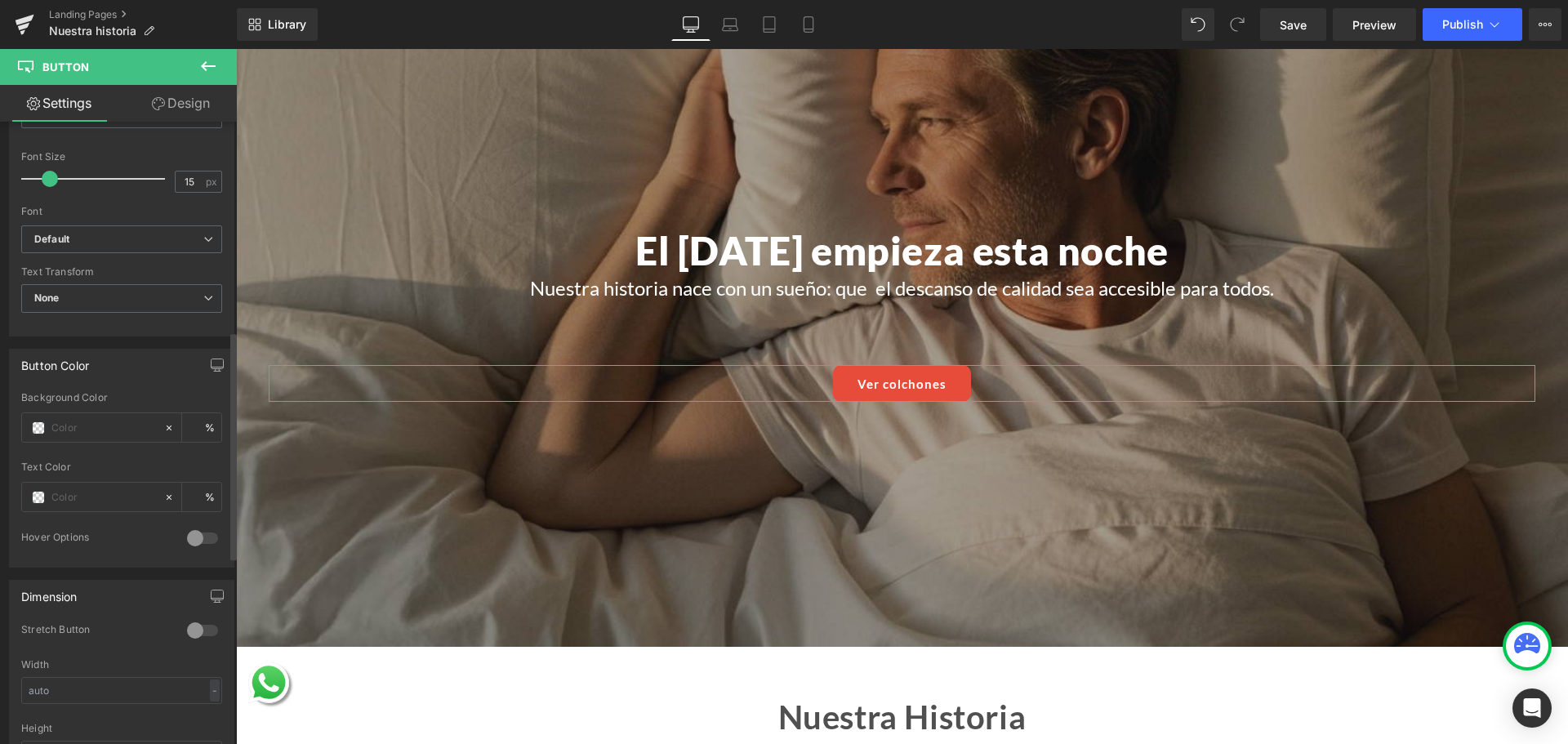
scroll to position [654, 0]
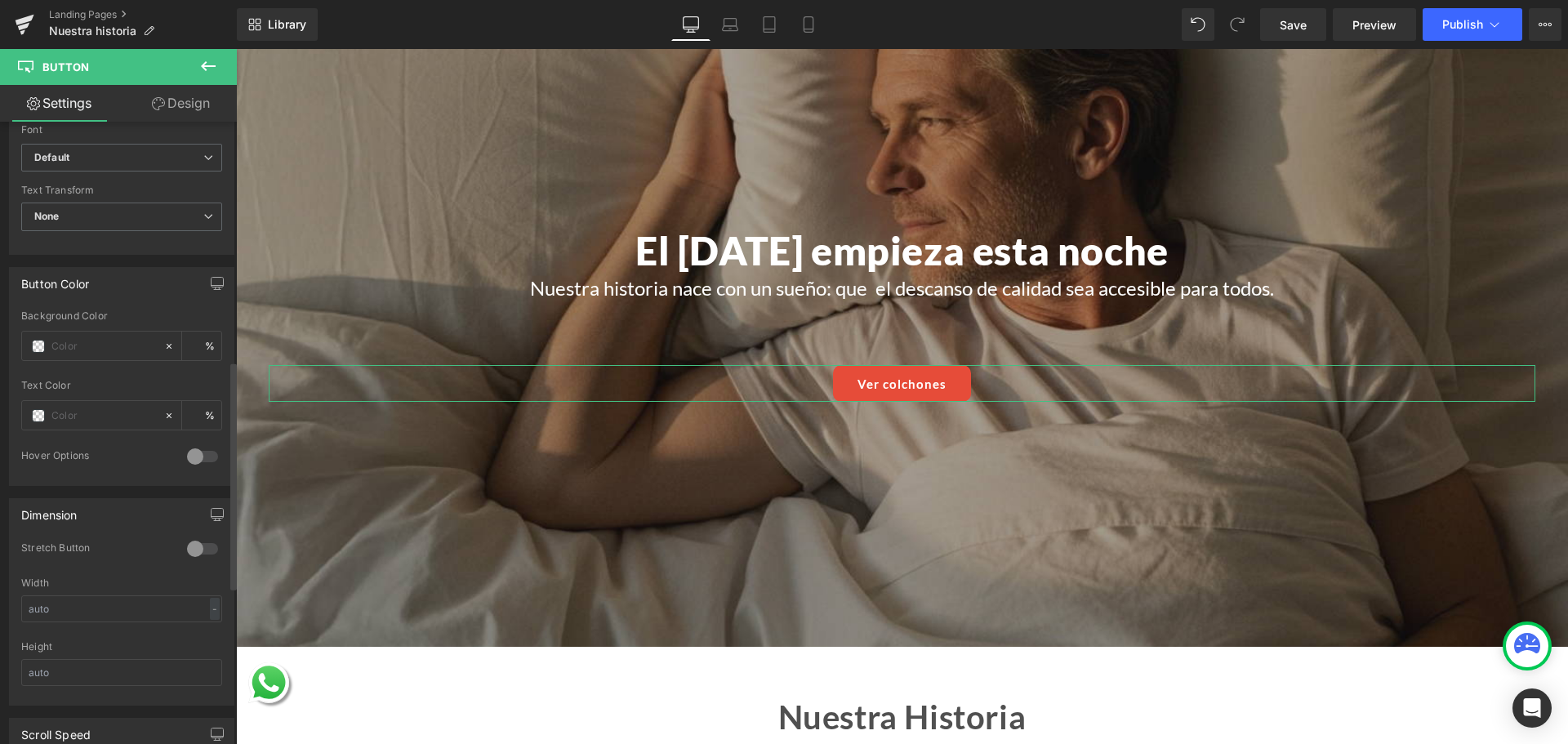
click at [195, 456] on div at bounding box center [202, 456] width 39 height 26
click at [39, 518] on span at bounding box center [39, 522] width 13 height 13
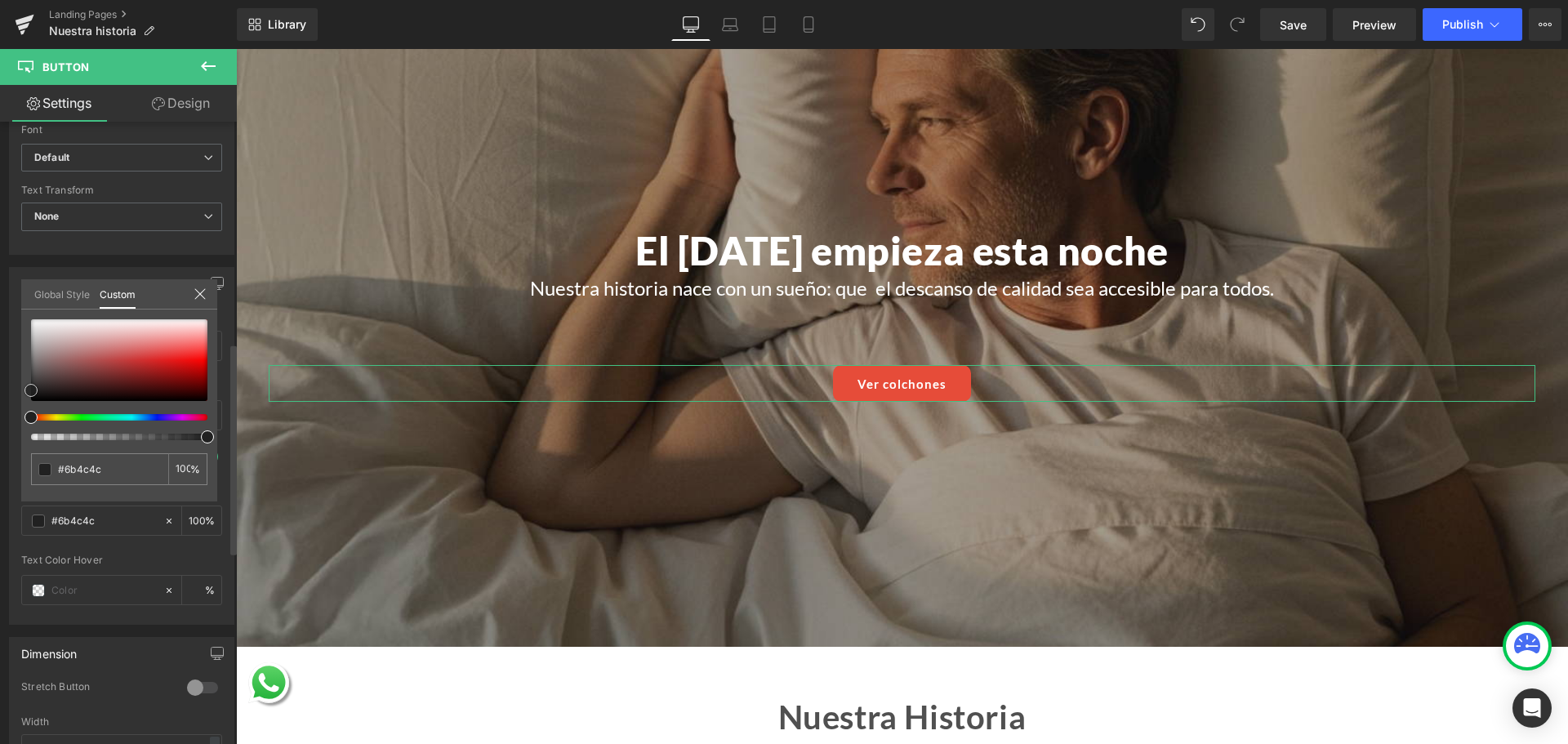
drag, startPoint x: 55, startPoint y: 374, endPoint x: 6, endPoint y: 420, distance: 67.2
click at [0, 402] on div "Button Color Background Color % Text Color % 0 Hover Options Background Color H…" at bounding box center [122, 440] width 244 height 370
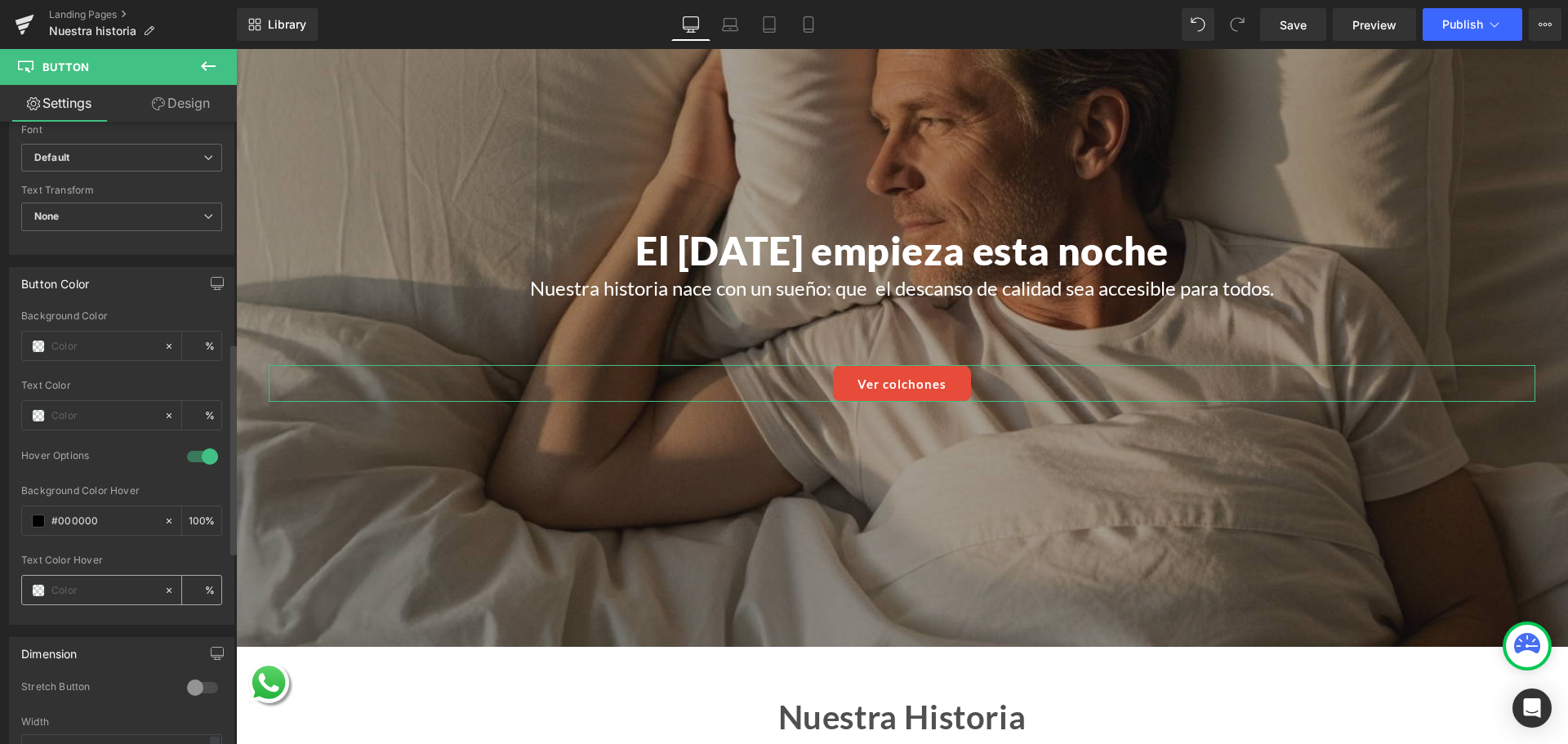
click at [39, 588] on span at bounding box center [39, 591] width 13 height 13
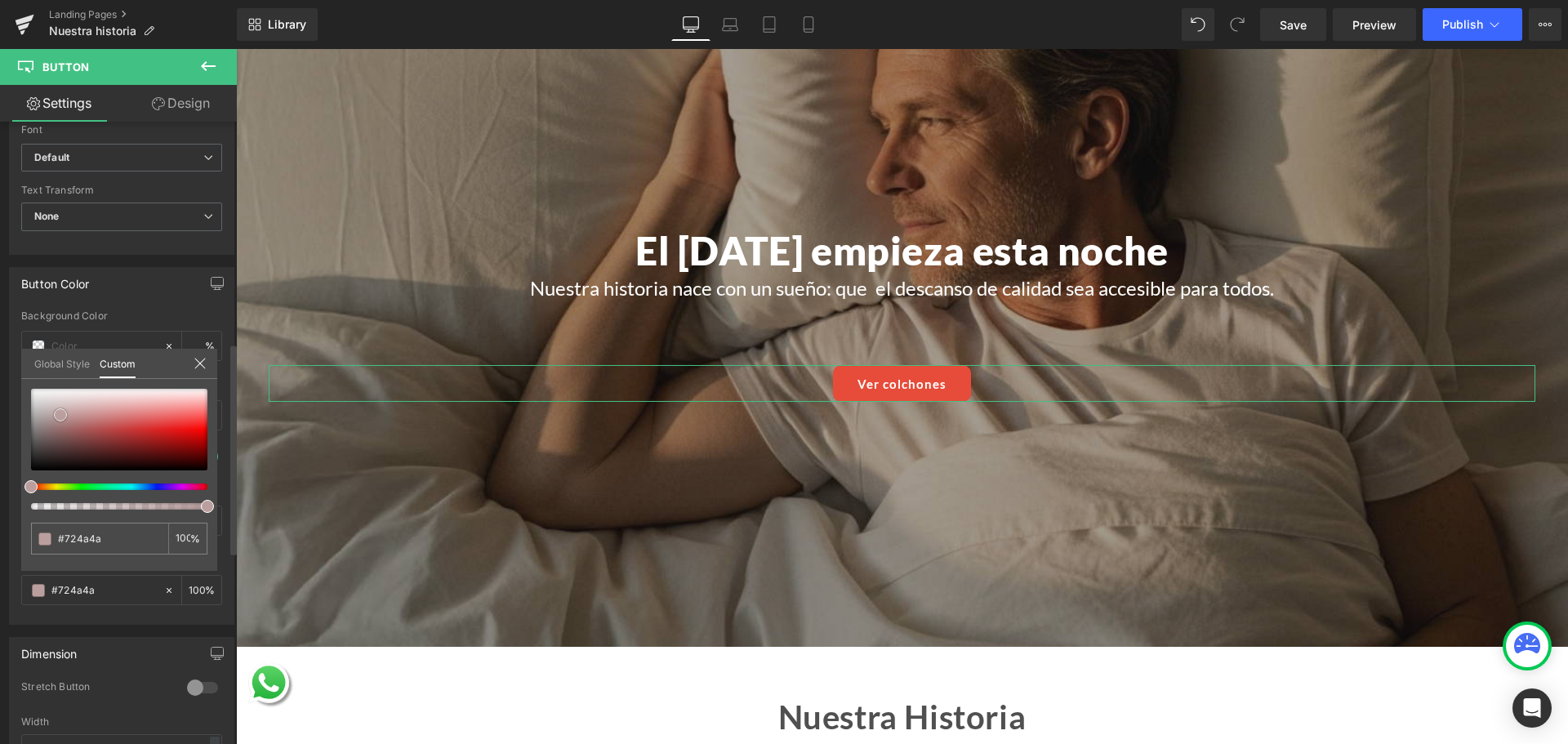
drag, startPoint x: 61, startPoint y: 415, endPoint x: 178, endPoint y: 298, distance: 165.5
click at [9, 300] on div "Button Color Background Color % Text Color % 0 Hover Options Background Color H…" at bounding box center [122, 440] width 244 height 370
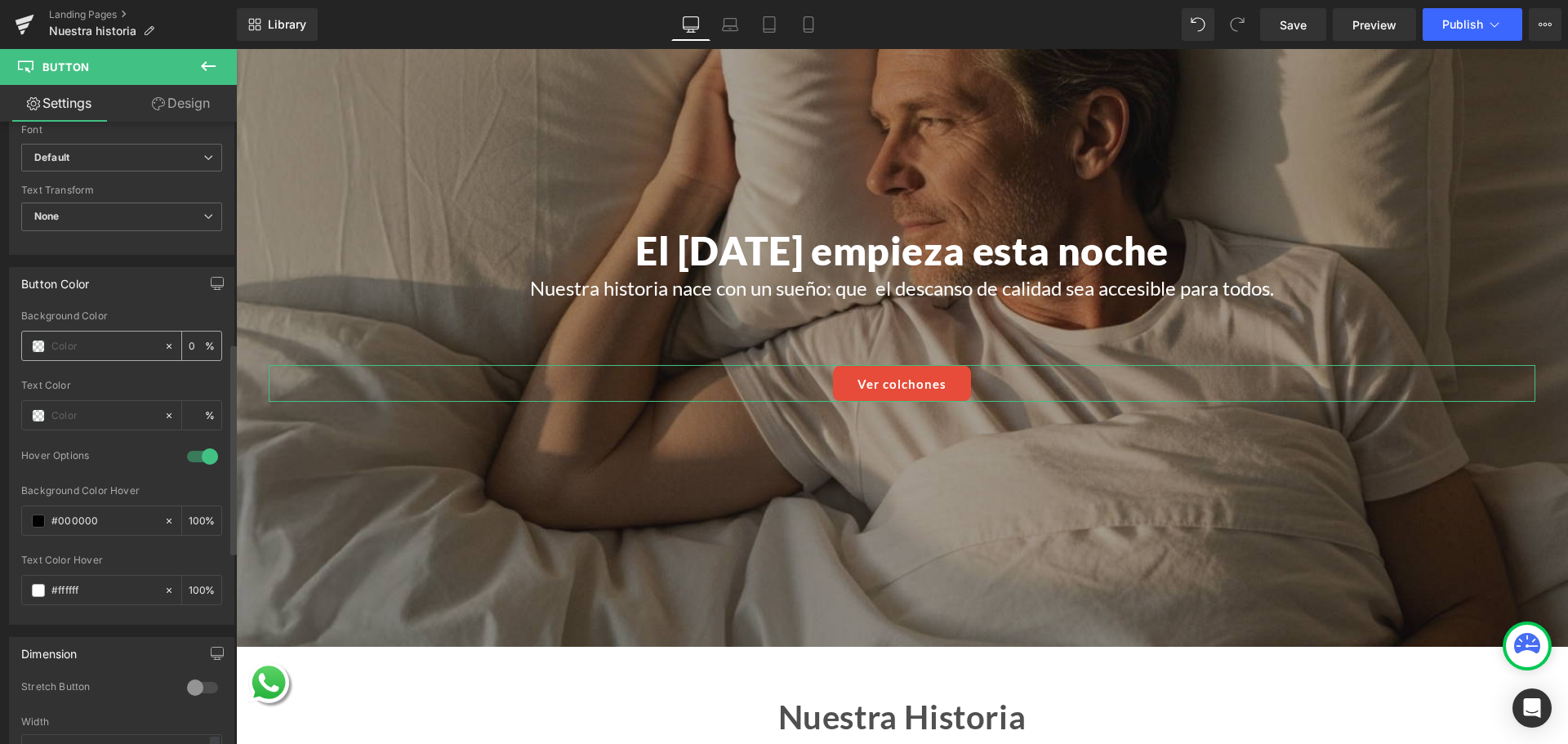
click at [40, 344] on span at bounding box center [39, 346] width 13 height 13
click at [37, 418] on span at bounding box center [39, 416] width 13 height 13
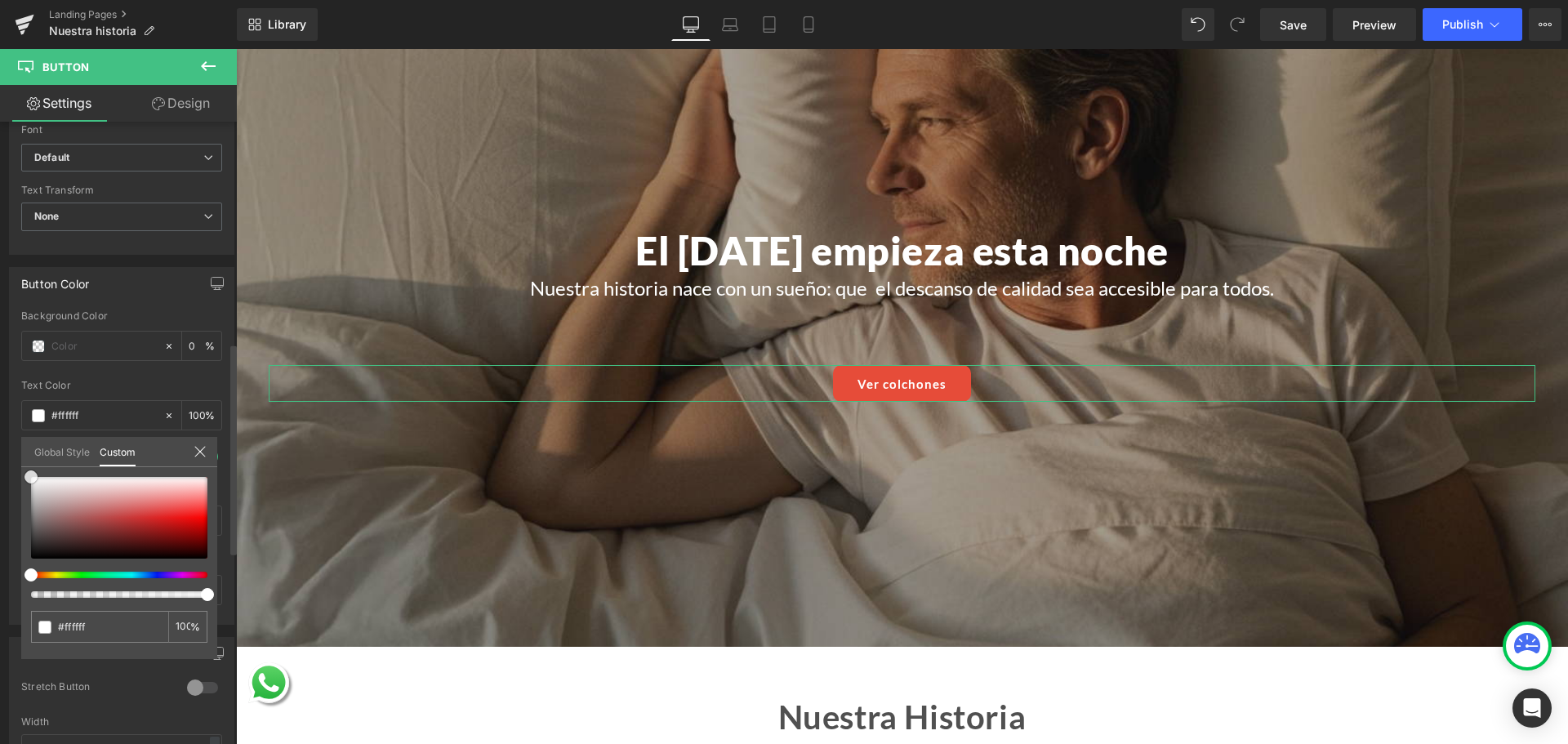
drag, startPoint x: 1, startPoint y: 469, endPoint x: 26, endPoint y: 398, distance: 75.3
click at [0, 417] on div "Button Color Background Color % Text Color % 0 Hover Options Background Color H…" at bounding box center [122, 440] width 244 height 370
drag, startPoint x: 40, startPoint y: 346, endPoint x: 56, endPoint y: 351, distance: 16.8
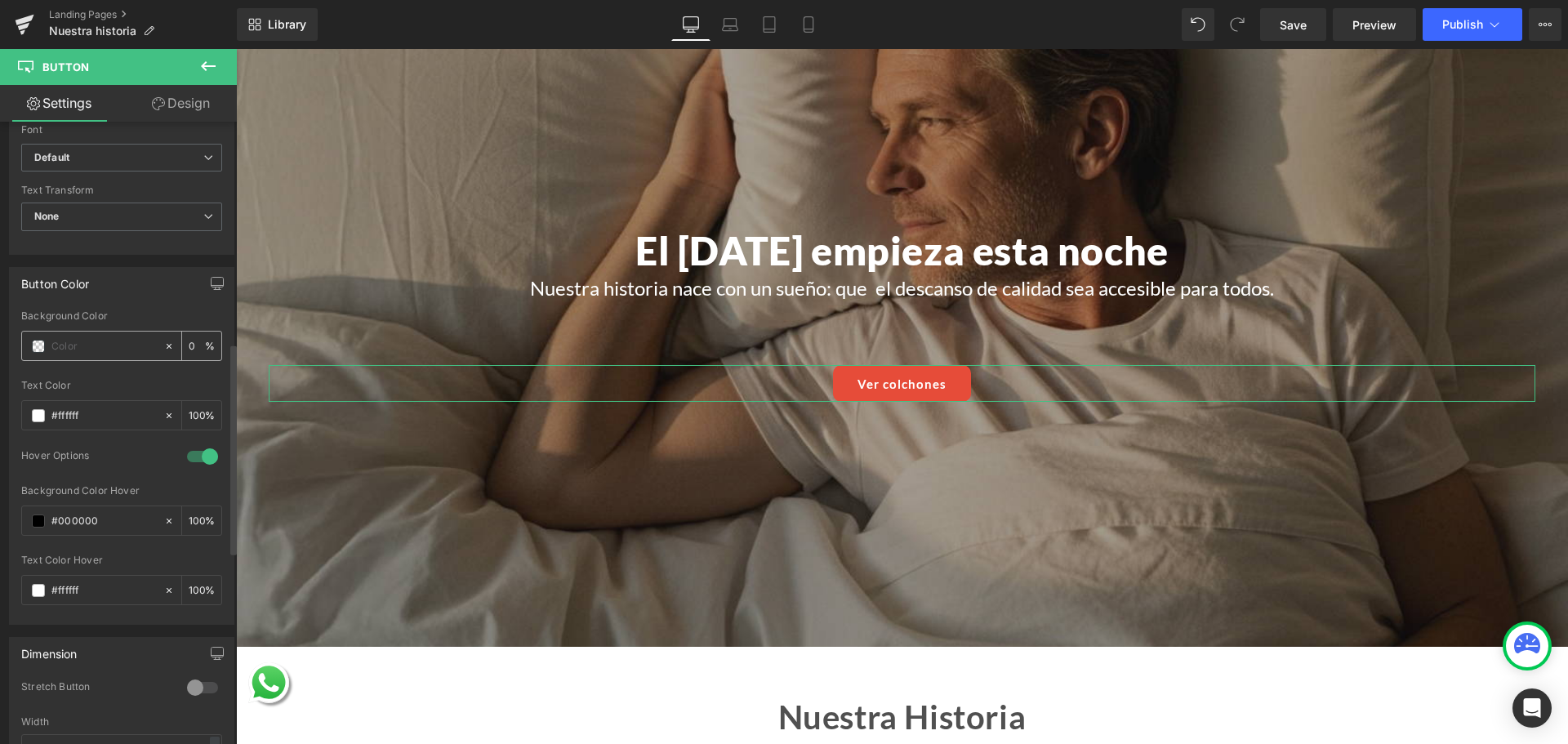
click at [38, 346] on span at bounding box center [39, 346] width 13 height 13
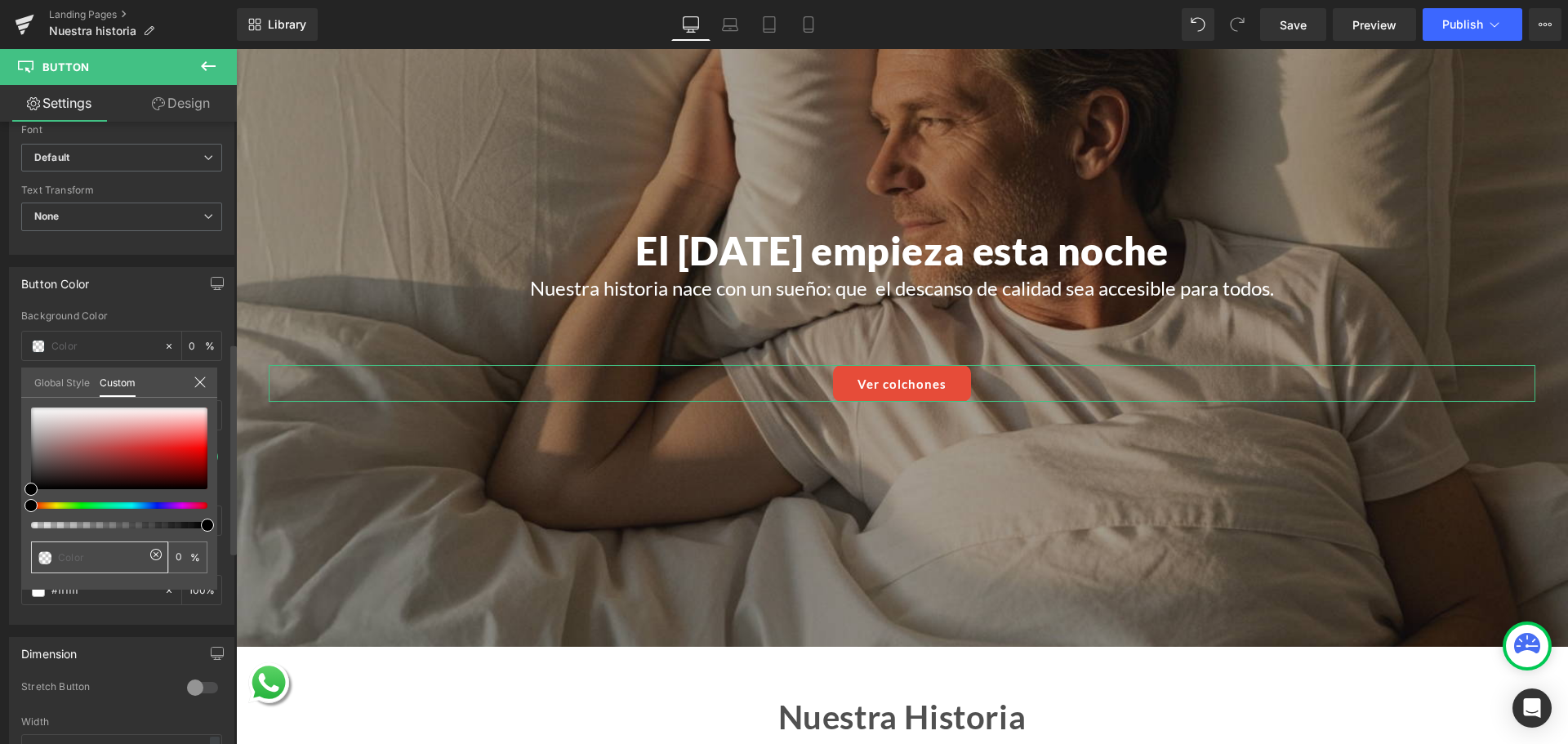
click at [80, 554] on input "text" at bounding box center [101, 557] width 87 height 17
paste input "E74B39"
type input "E74B39"
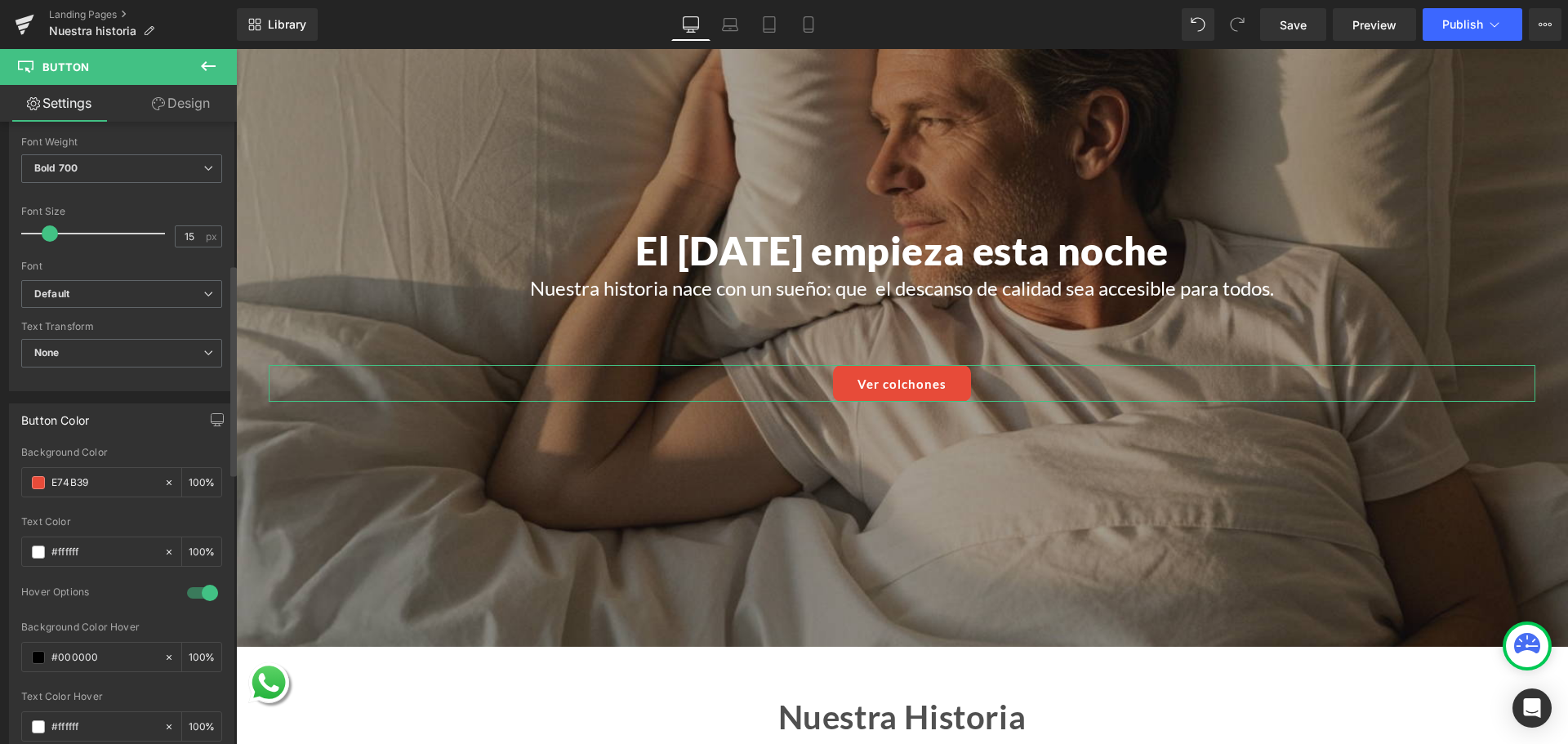
scroll to position [408, 0]
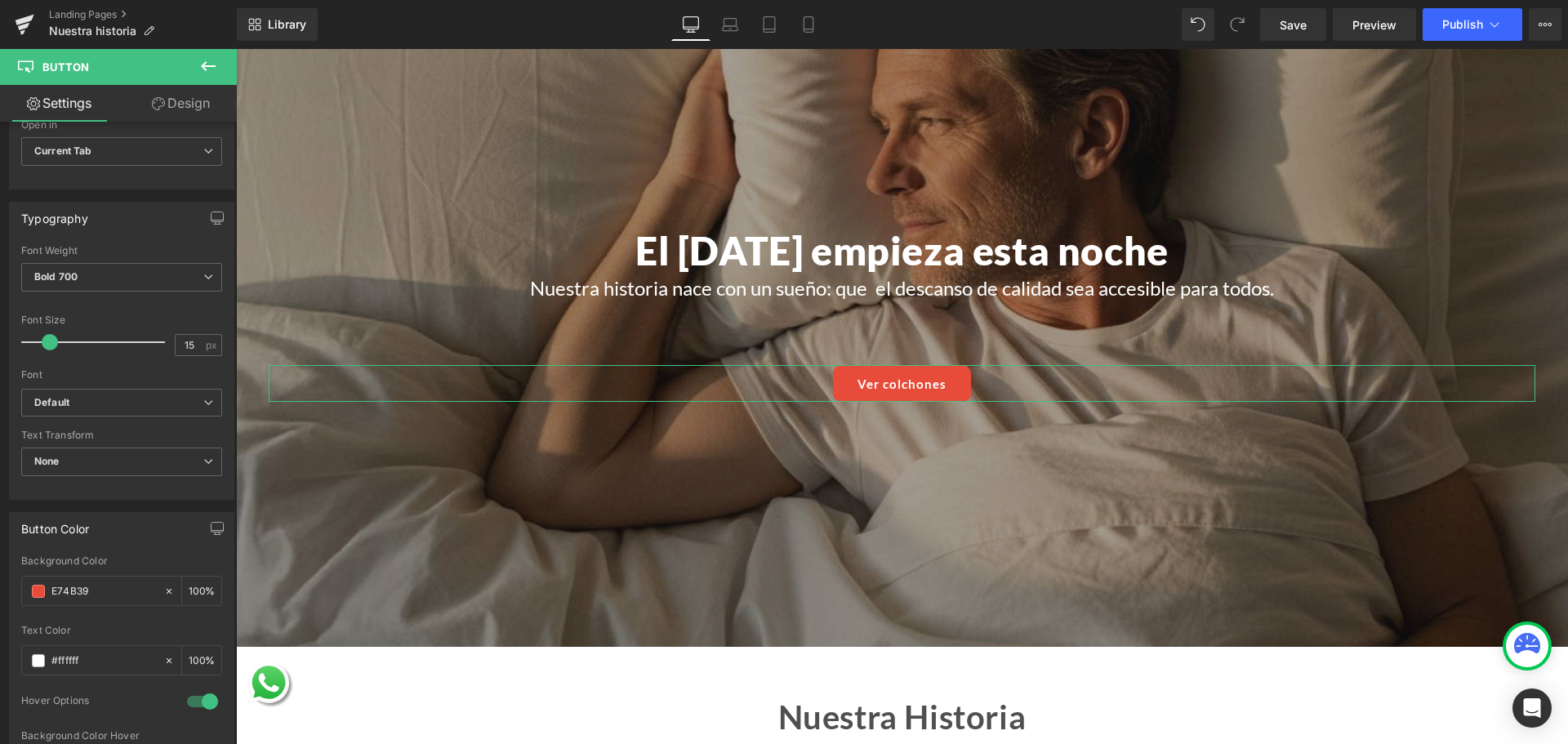
click at [181, 114] on link "Design" at bounding box center [180, 103] width 118 height 37
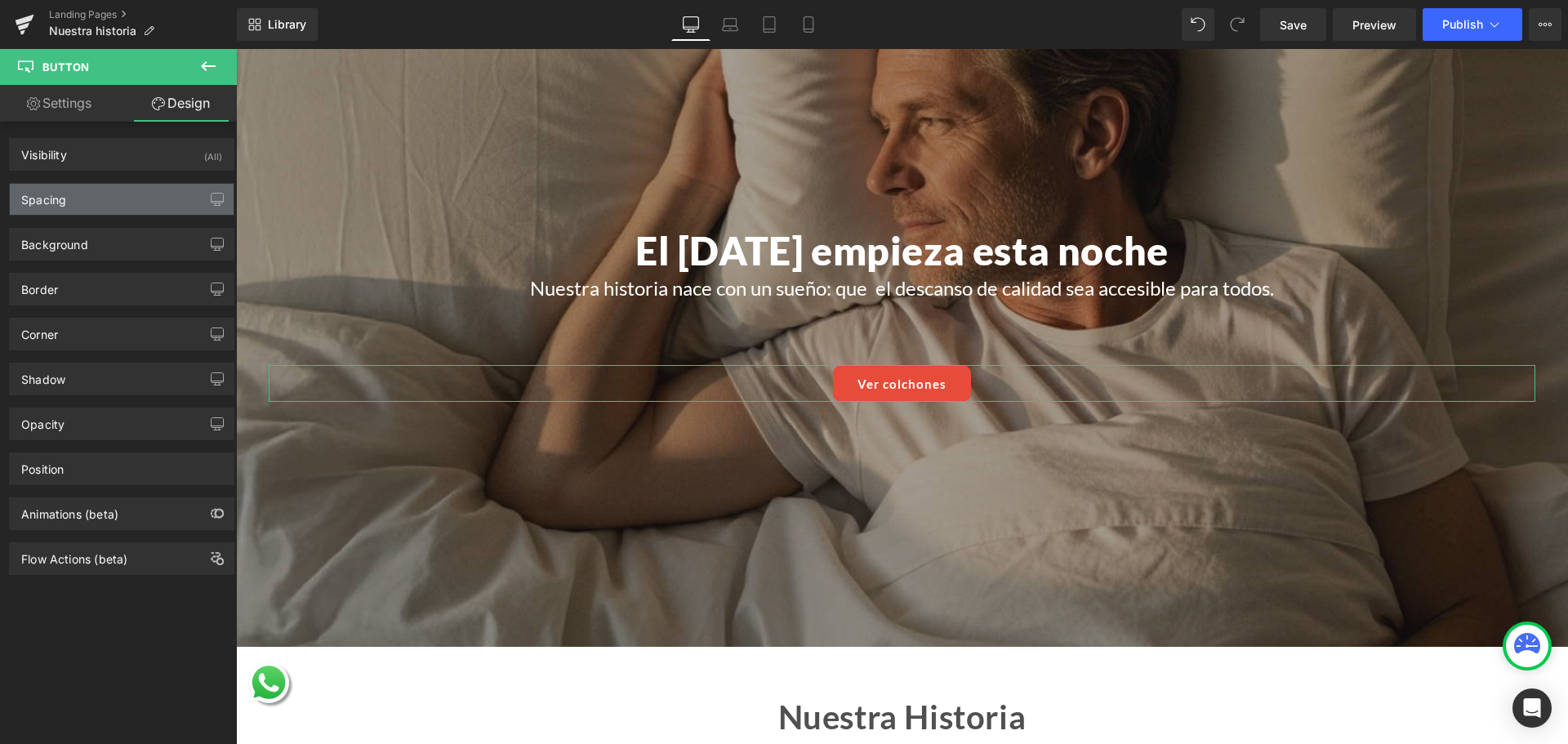
click at [101, 204] on div "Spacing" at bounding box center [121, 199] width 223 height 31
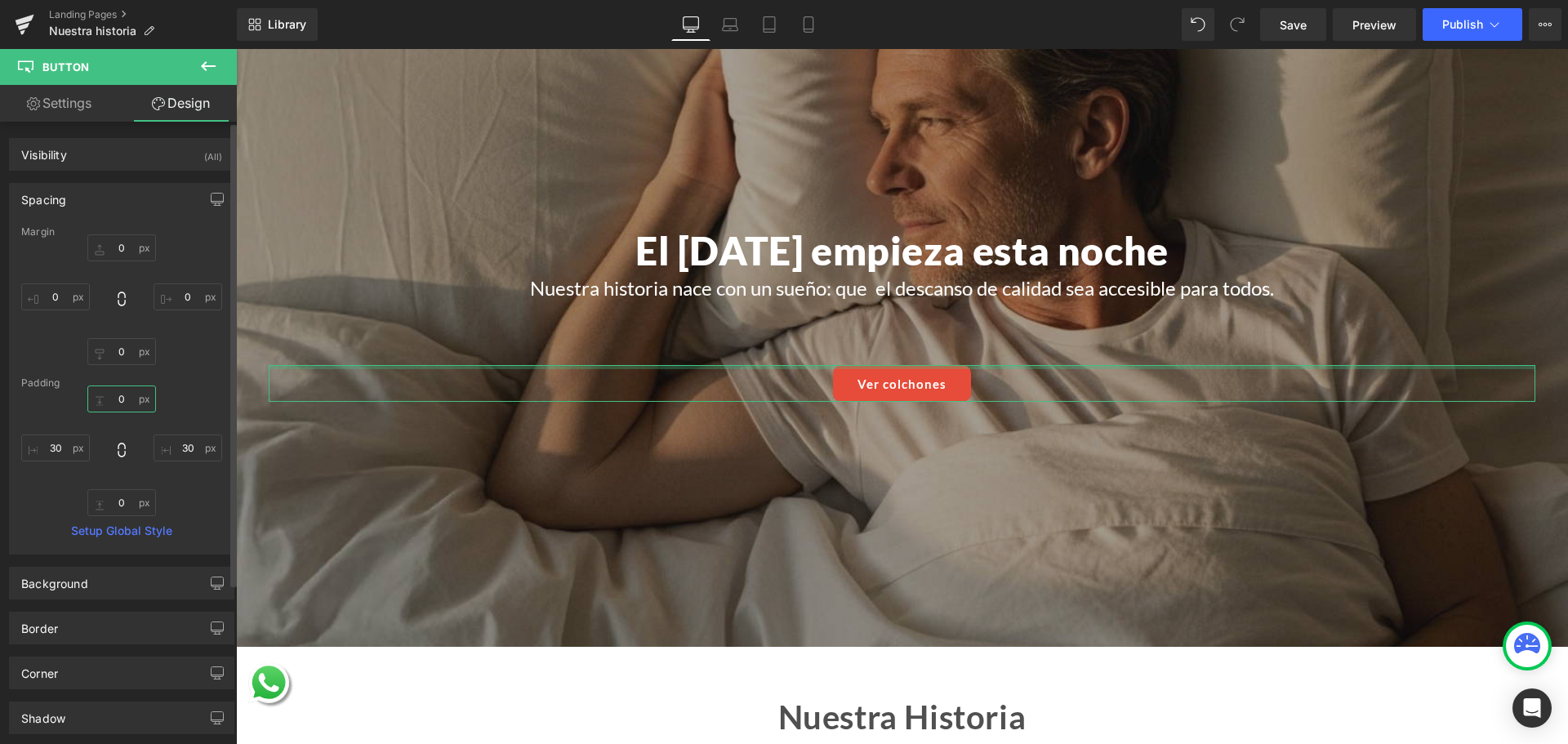
click at [117, 397] on input "0" at bounding box center [121, 398] width 68 height 27
type input "15"
click at [112, 496] on input "0" at bounding box center [121, 502] width 68 height 27
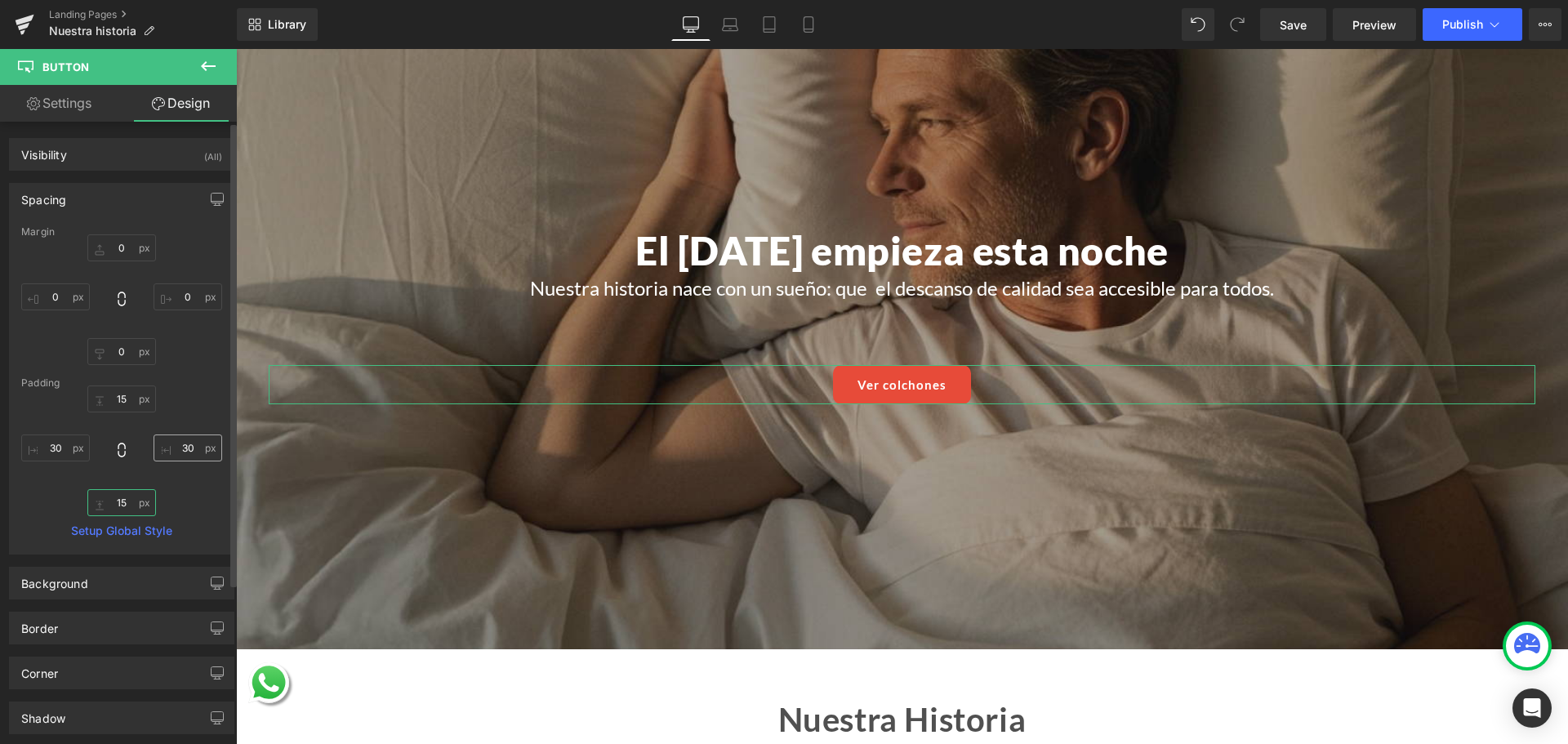
type input "15"
click at [185, 449] on input "30" at bounding box center [188, 448] width 68 height 27
type input "26"
click at [60, 451] on input "30" at bounding box center [55, 448] width 68 height 27
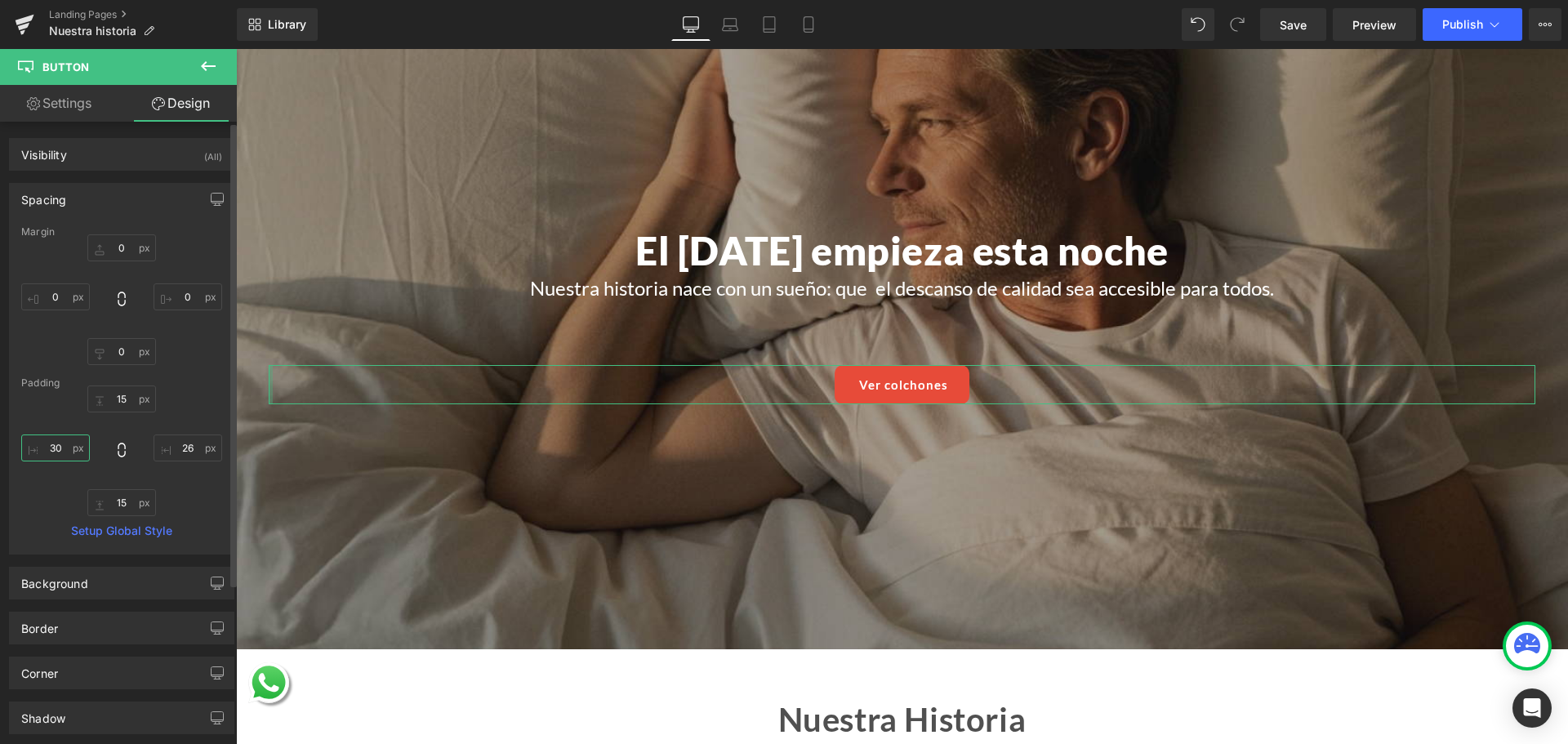
click at [60, 451] on input "30" at bounding box center [55, 448] width 68 height 27
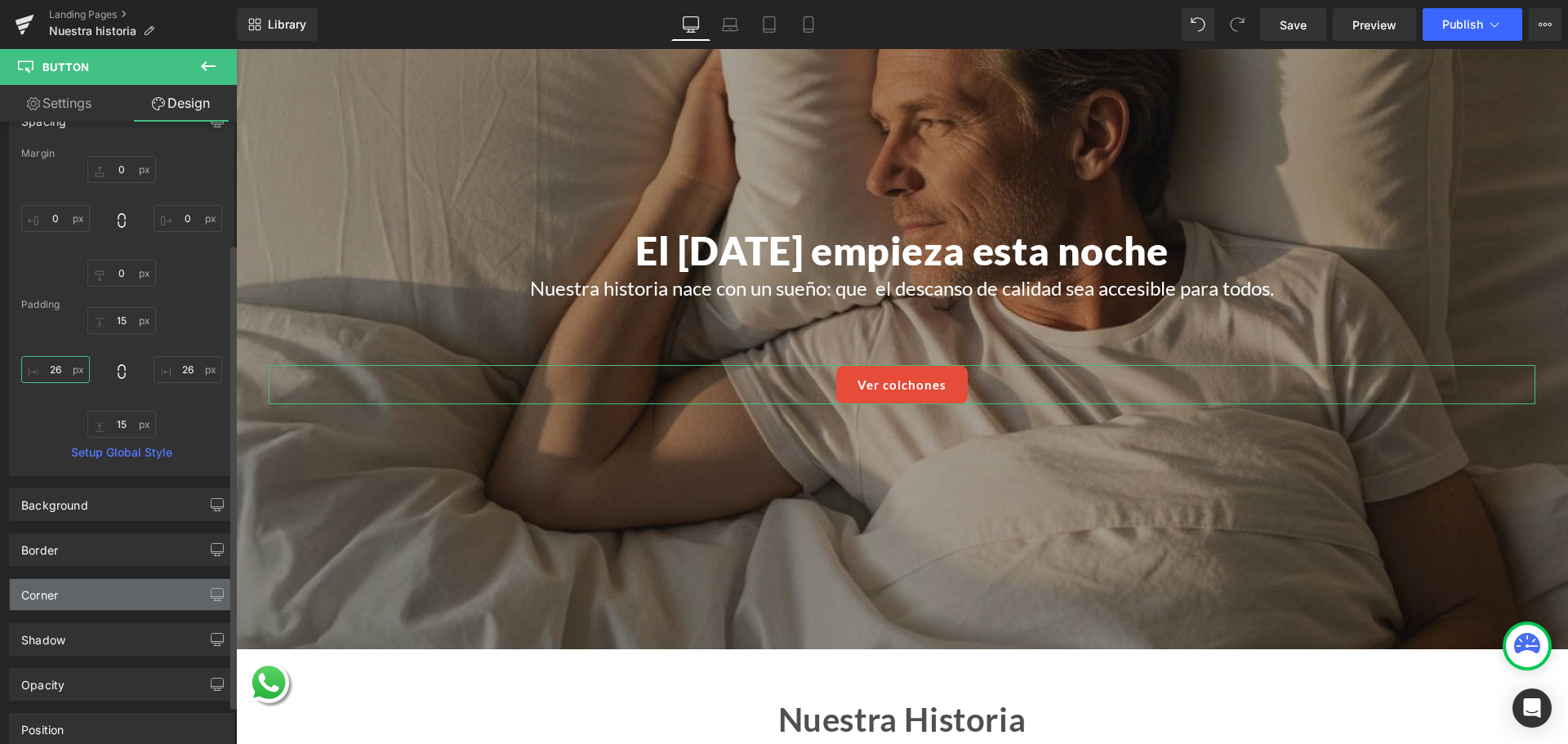
scroll to position [164, 0]
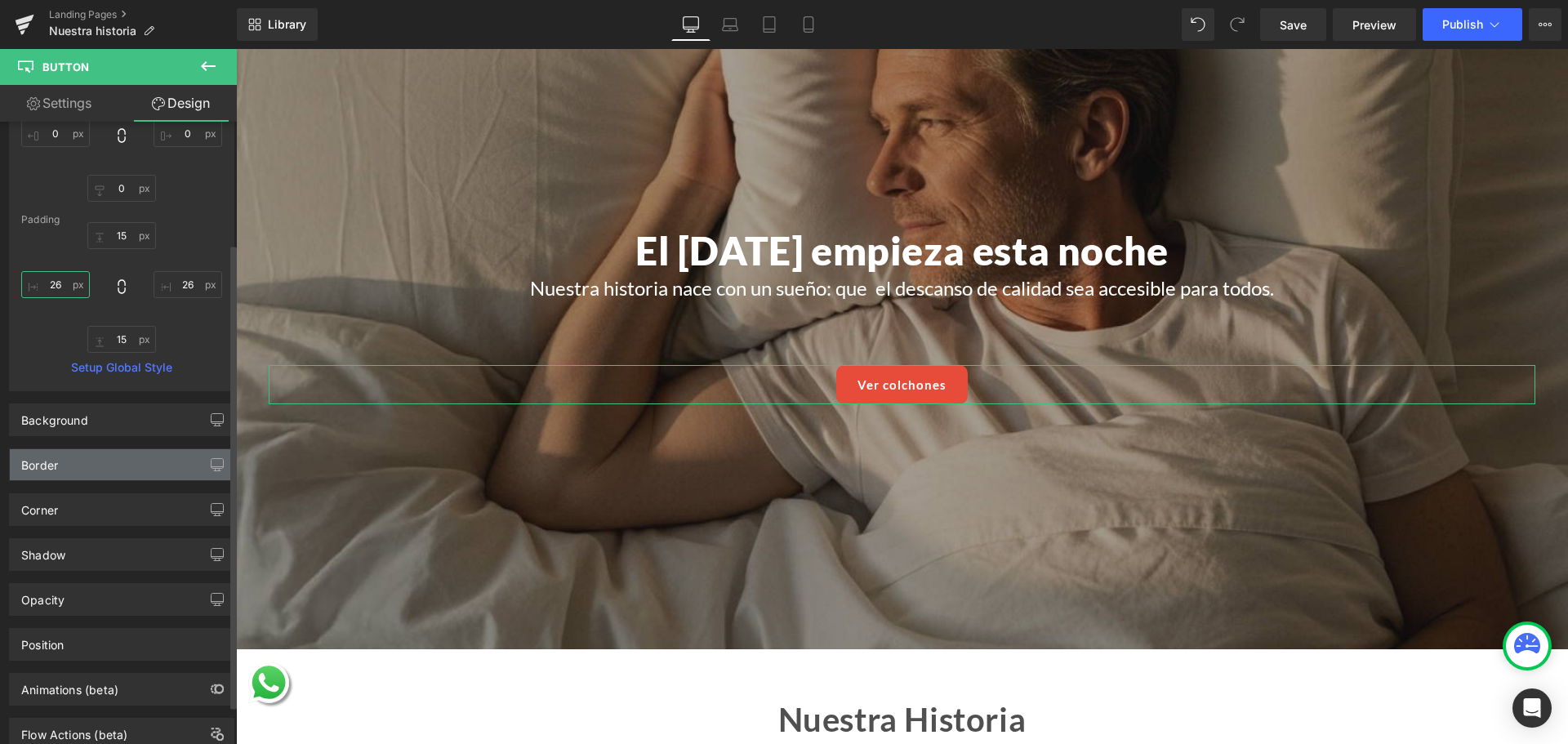
type input "26"
click at [80, 467] on div "Border" at bounding box center [121, 465] width 223 height 31
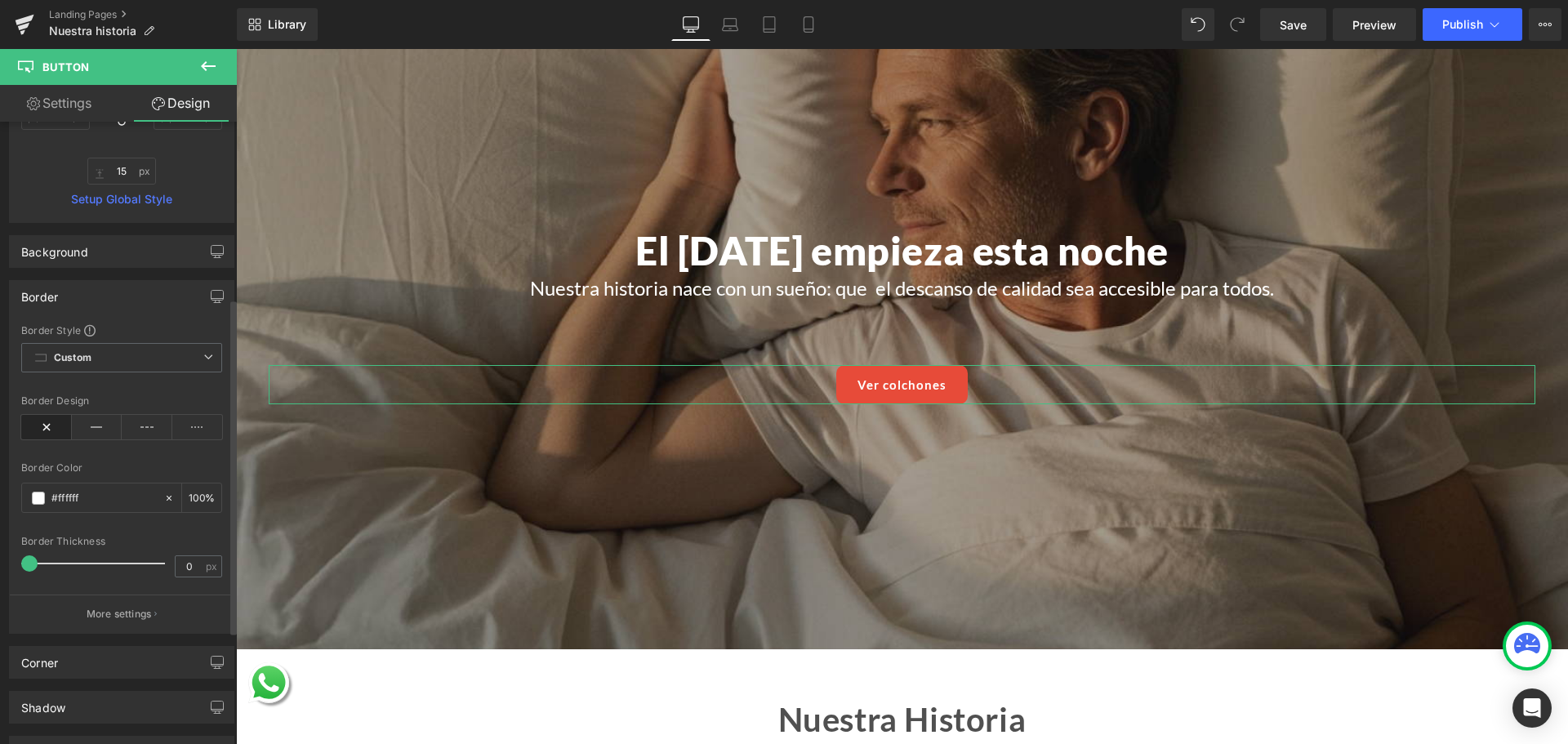
scroll to position [536, 0]
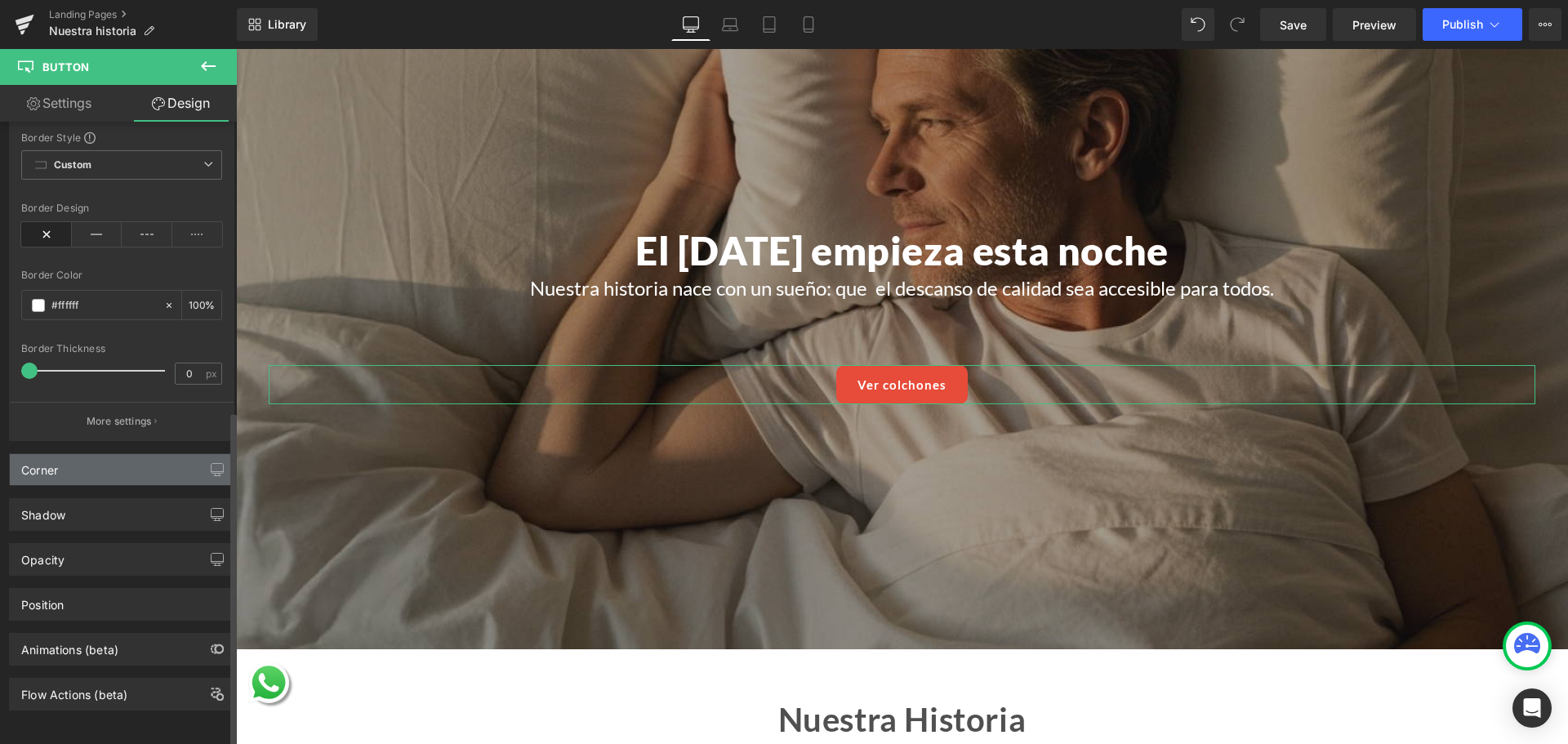
click at [92, 455] on div "Corner" at bounding box center [121, 470] width 223 height 31
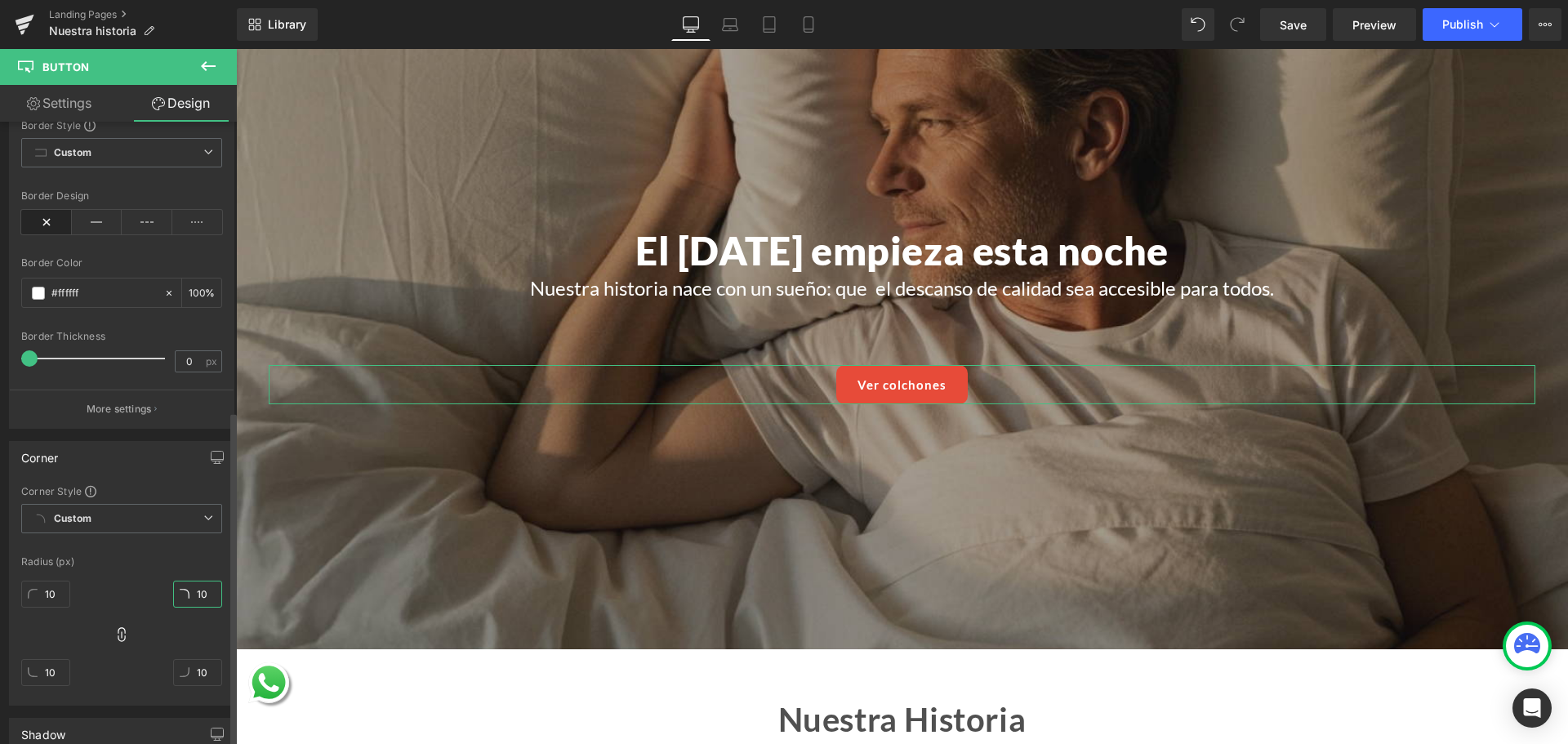
click at [193, 594] on input "10" at bounding box center [197, 594] width 49 height 27
type input "5"
click at [166, 548] on div at bounding box center [121, 547] width 201 height 11
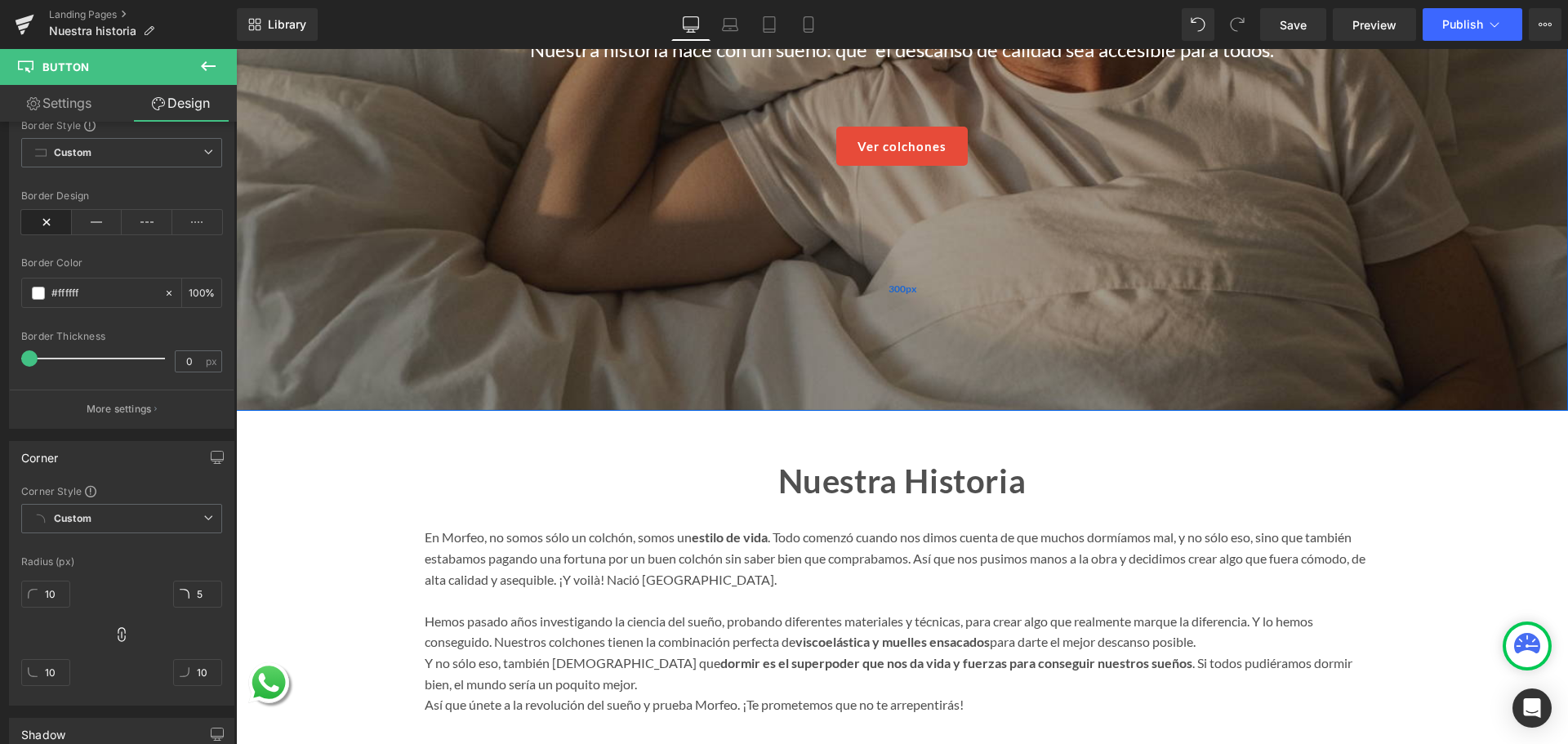
scroll to position [408, 0]
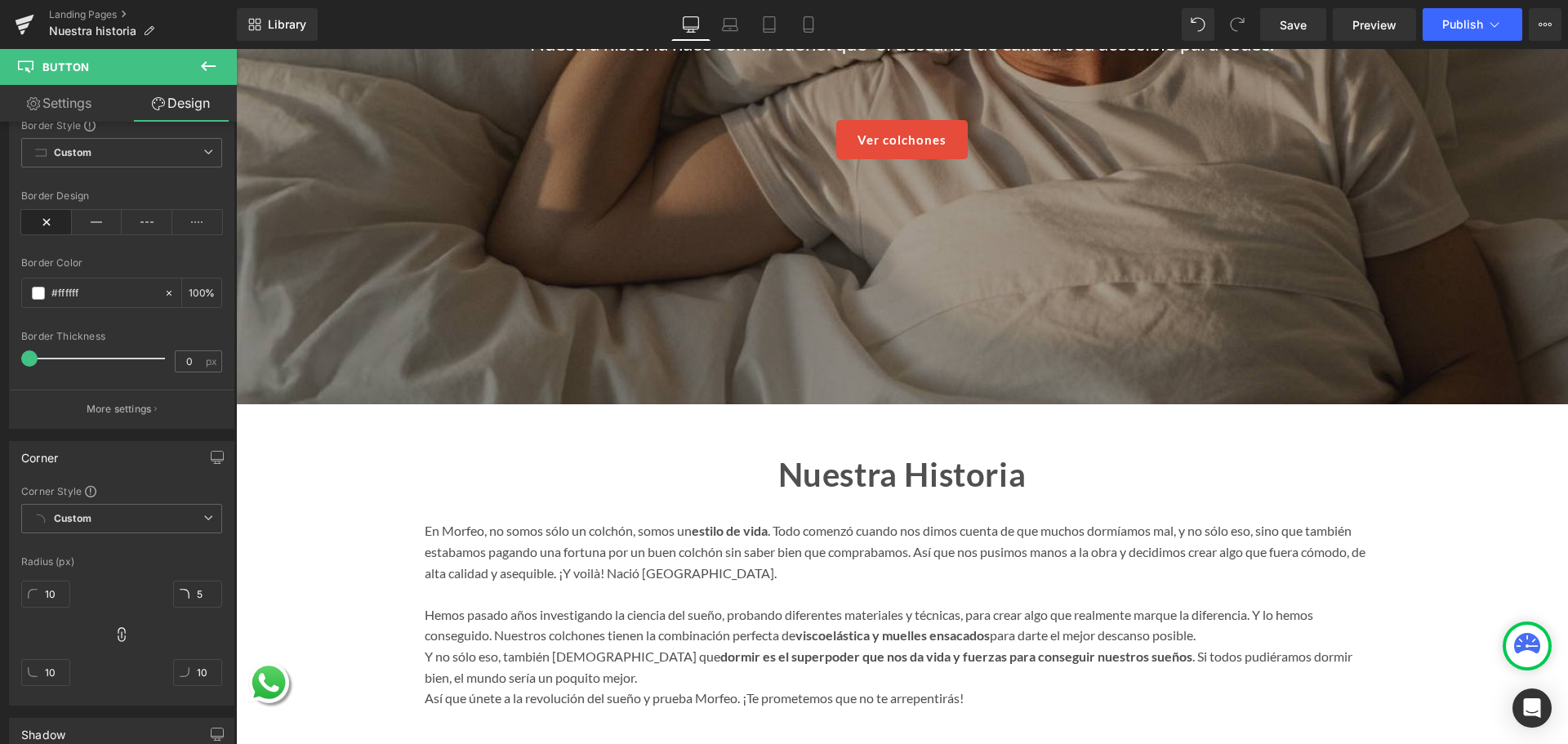
drag, startPoint x: 206, startPoint y: 73, endPoint x: 193, endPoint y: 166, distance: 93.9
click at [206, 71] on icon at bounding box center [208, 66] width 19 height 19
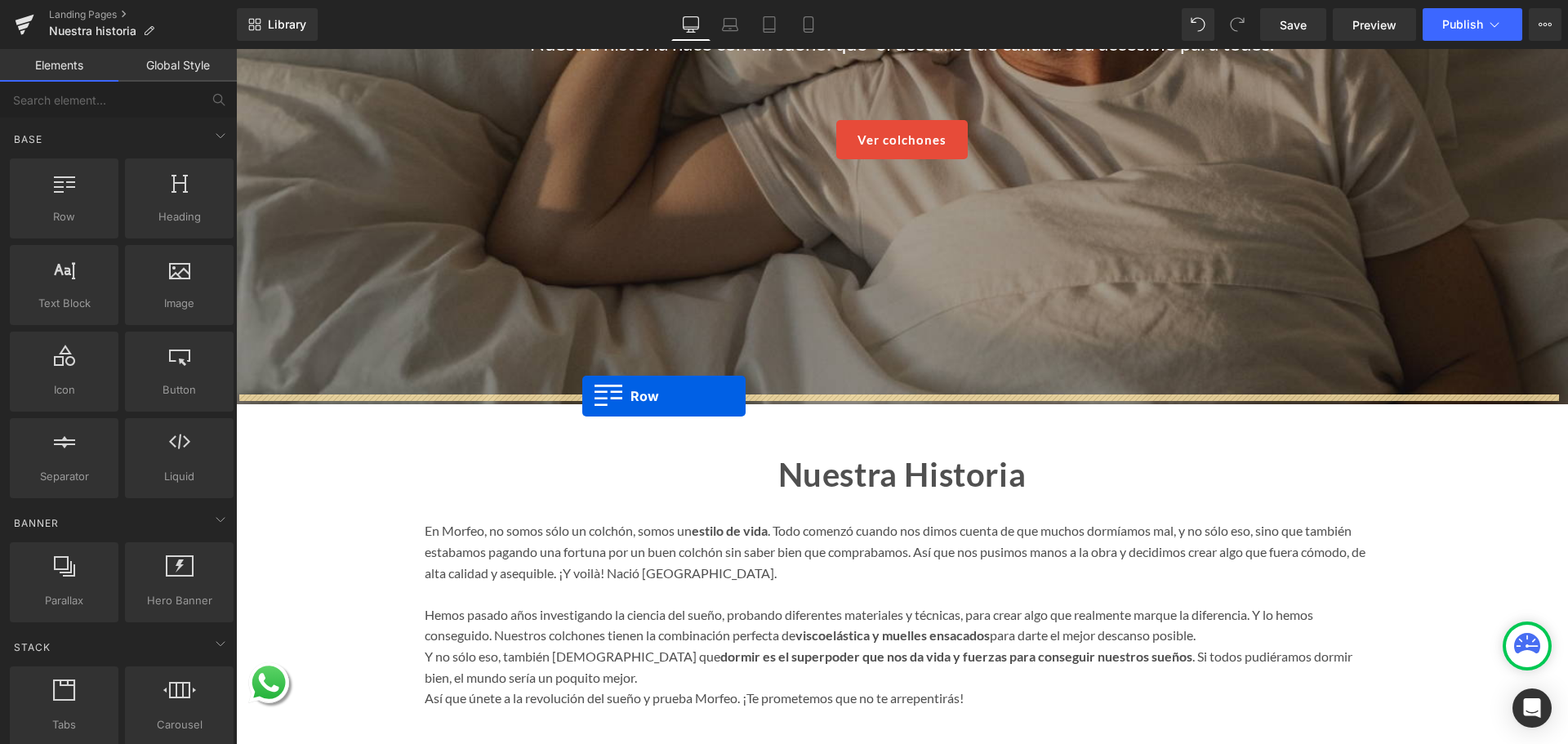
drag, startPoint x: 406, startPoint y: 316, endPoint x: 582, endPoint y: 397, distance: 193.7
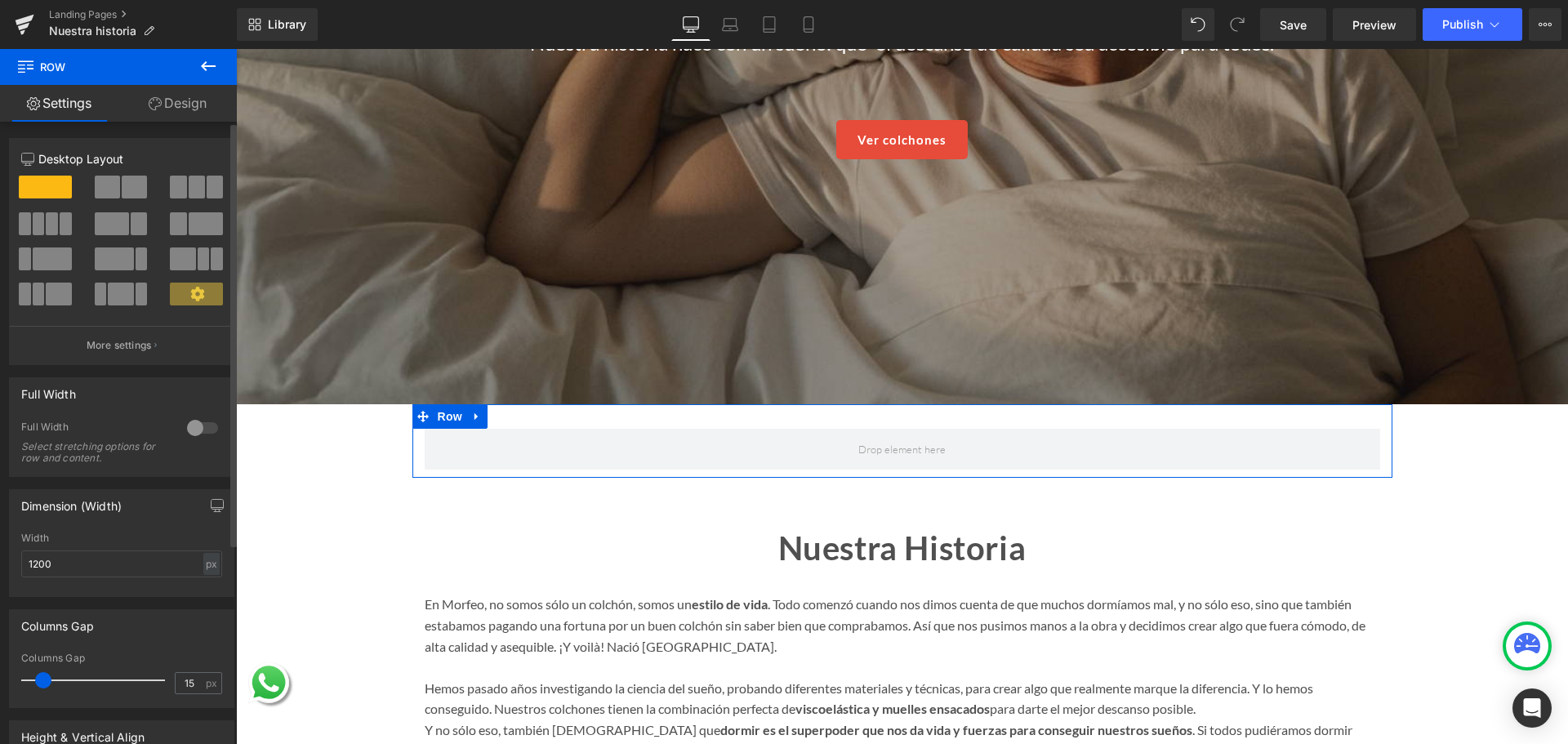
click at [189, 430] on div at bounding box center [202, 427] width 39 height 26
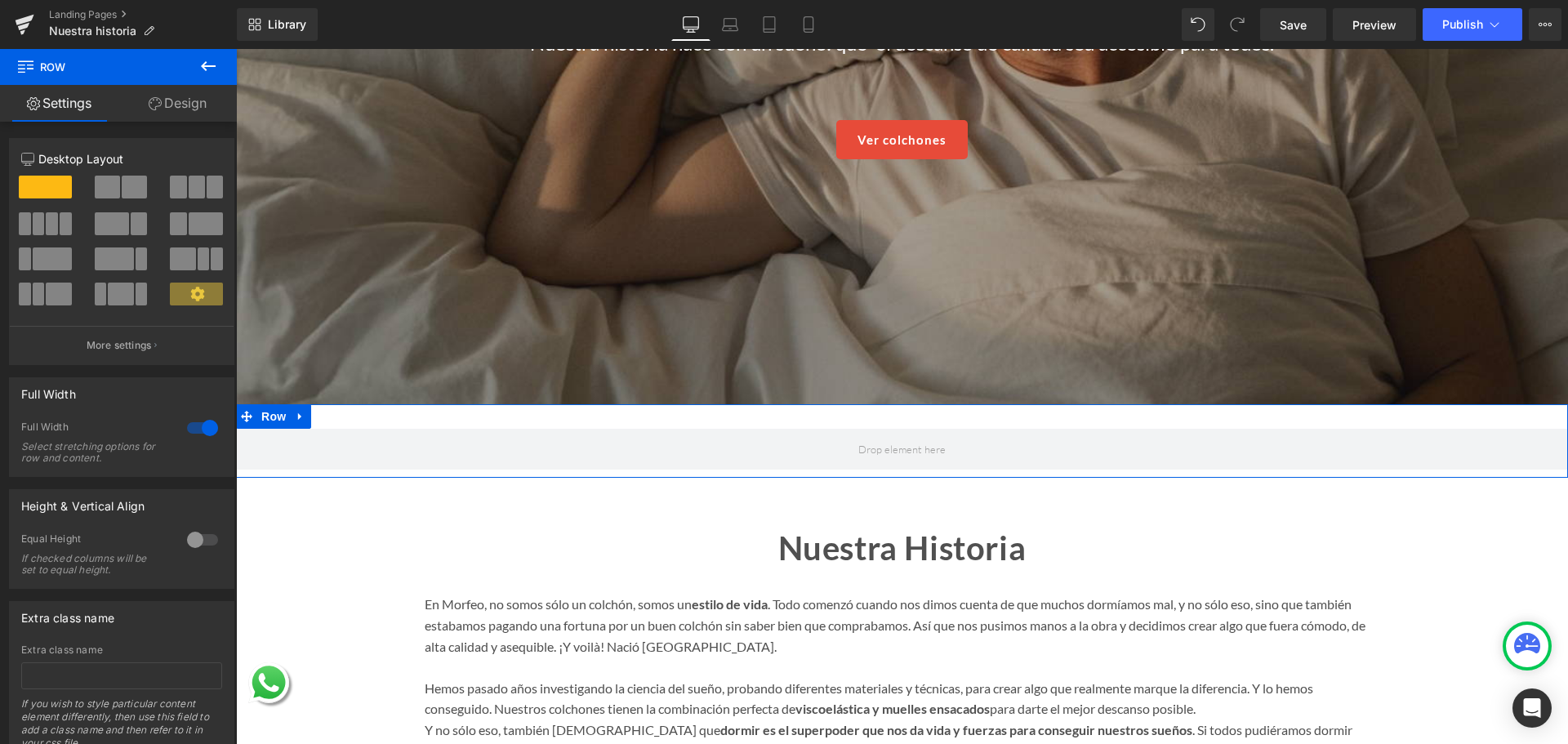
click at [183, 111] on link "Design" at bounding box center [177, 103] width 118 height 37
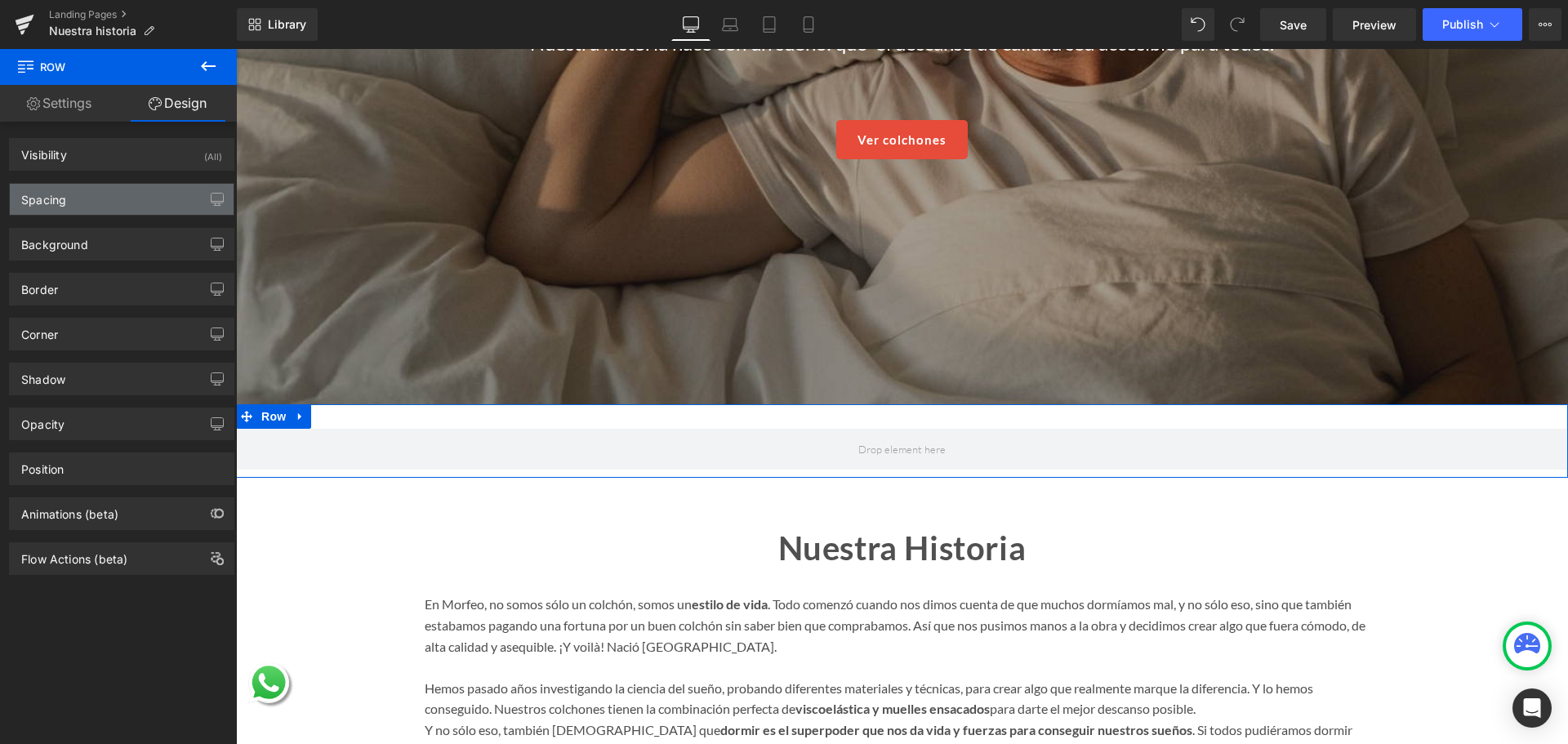
click at [115, 196] on div "Spacing" at bounding box center [121, 199] width 223 height 31
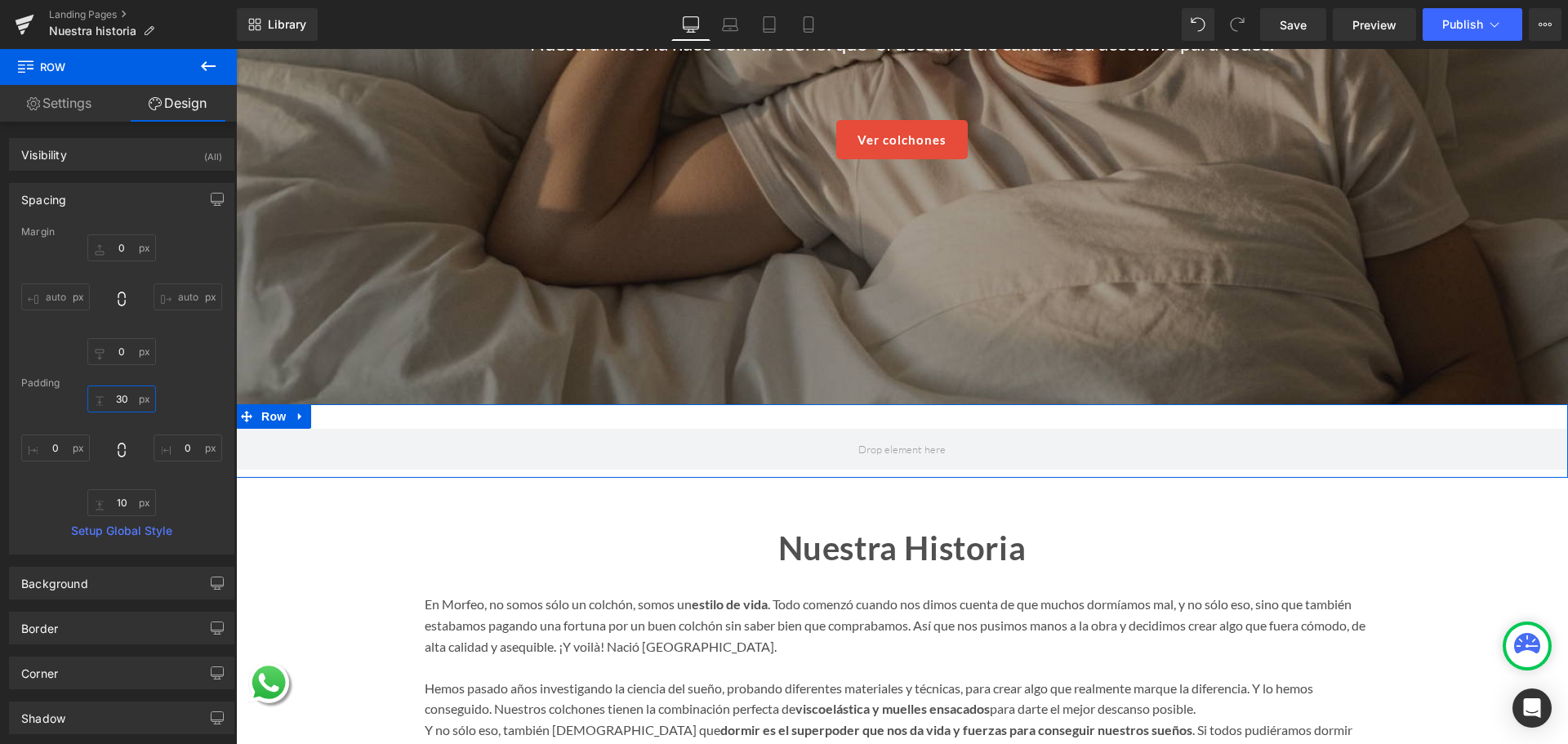
click at [124, 391] on input "text" at bounding box center [121, 398] width 68 height 27
click at [116, 396] on input "text" at bounding box center [121, 398] width 68 height 27
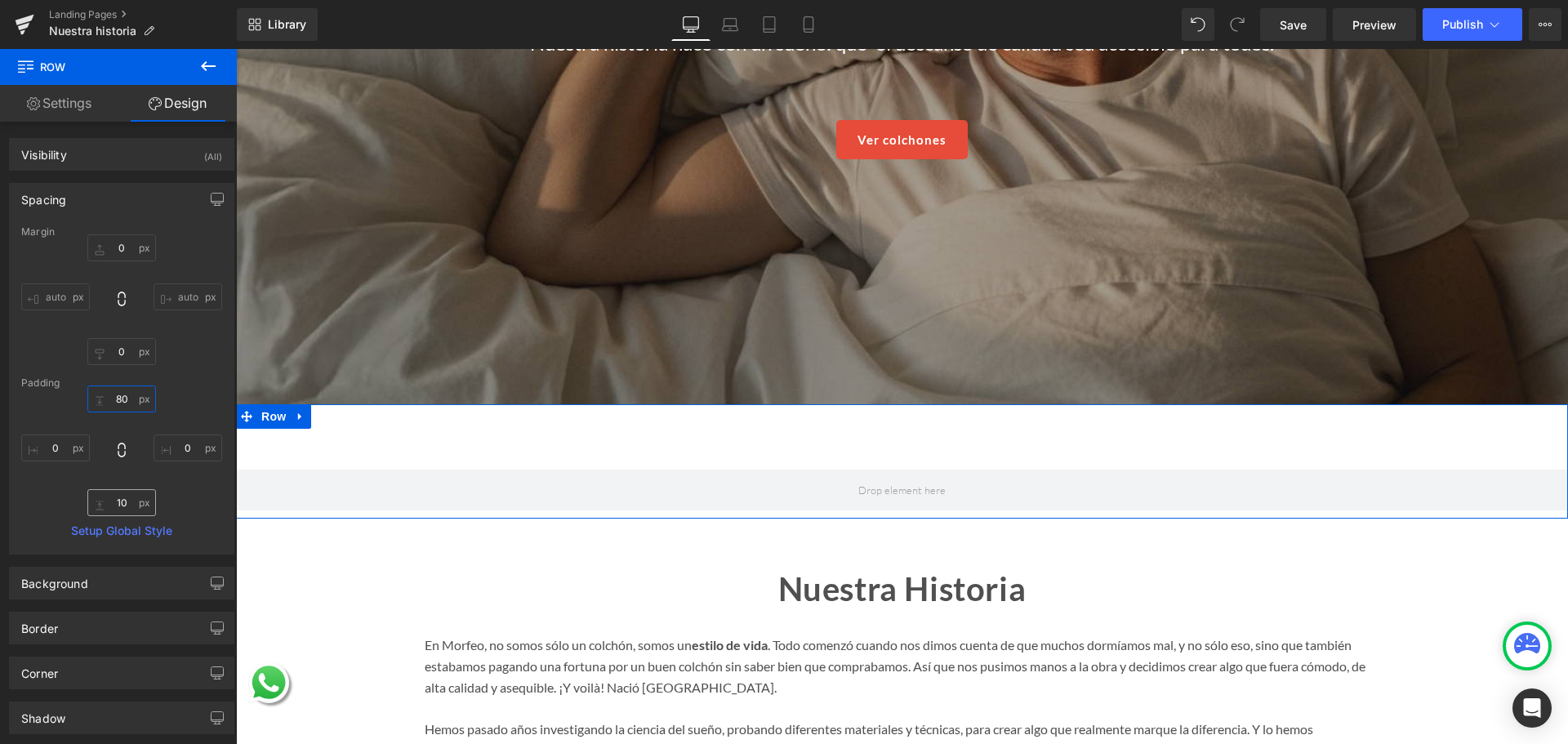
type input "80"
click at [131, 505] on input "text" at bounding box center [121, 502] width 68 height 27
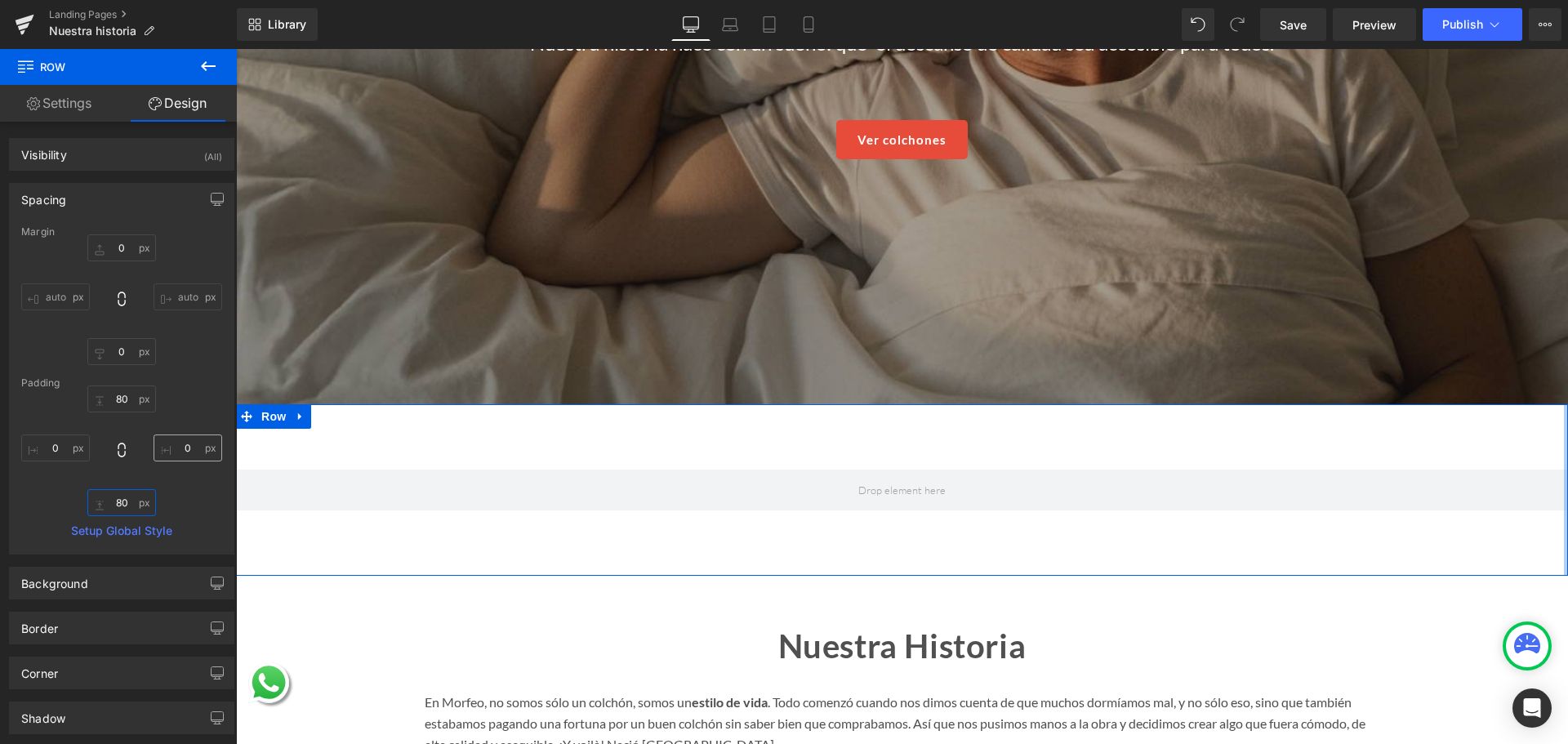
type input "80"
click at [171, 450] on input "text" at bounding box center [188, 448] width 68 height 27
type input "40"
click at [53, 449] on input "text" at bounding box center [55, 448] width 68 height 27
type input "40"
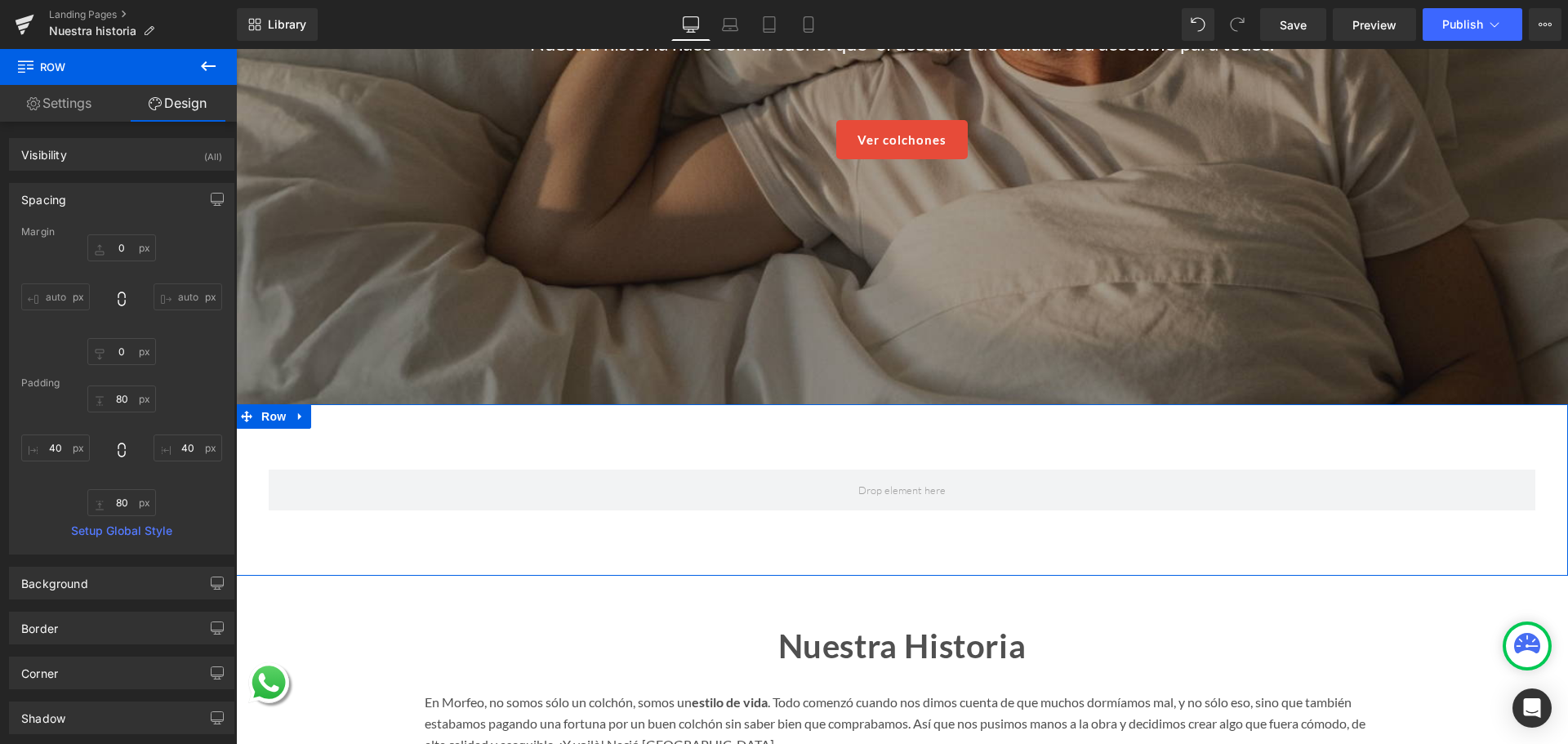
click at [202, 73] on icon at bounding box center [208, 66] width 19 height 19
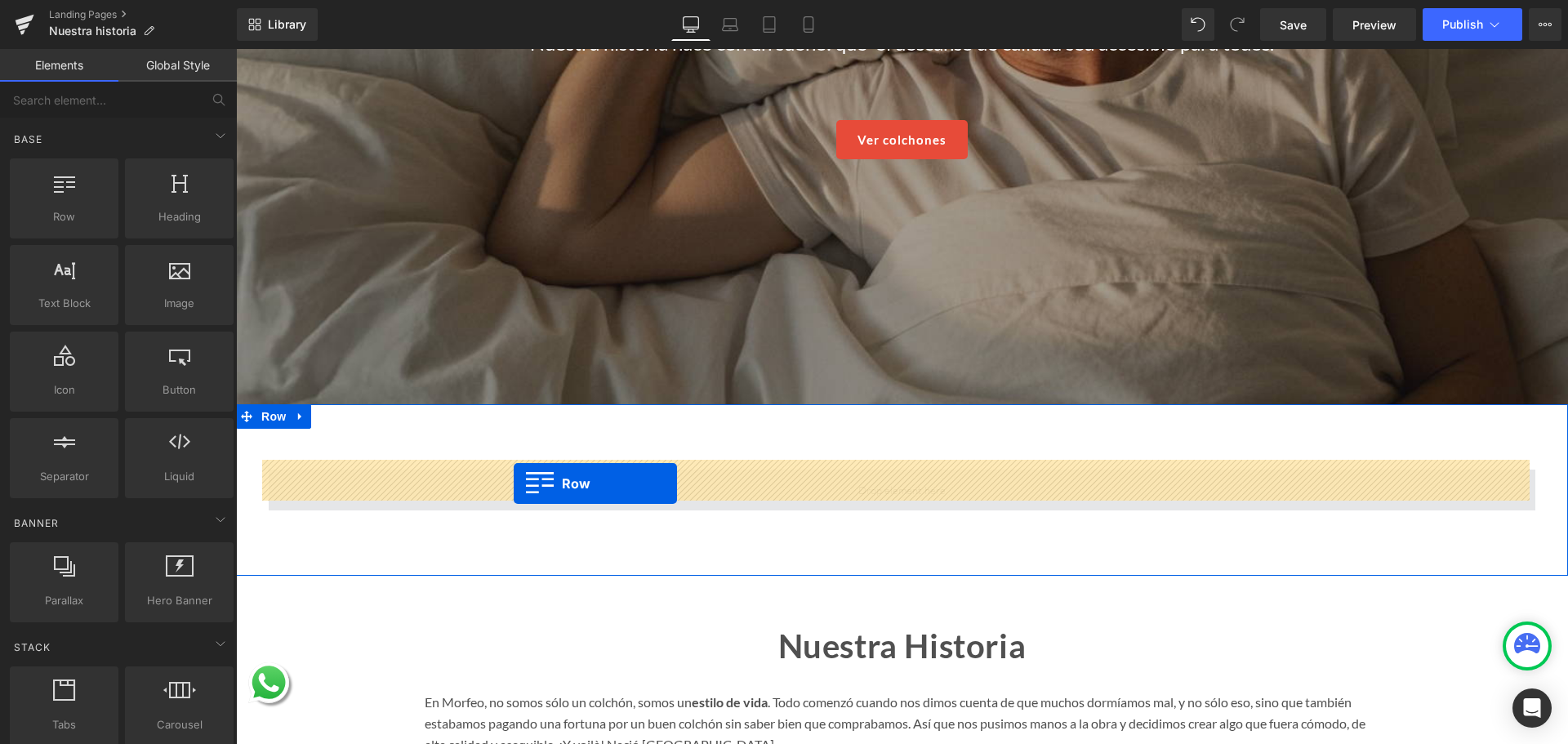
drag, startPoint x: 394, startPoint y: 349, endPoint x: 514, endPoint y: 483, distance: 179.9
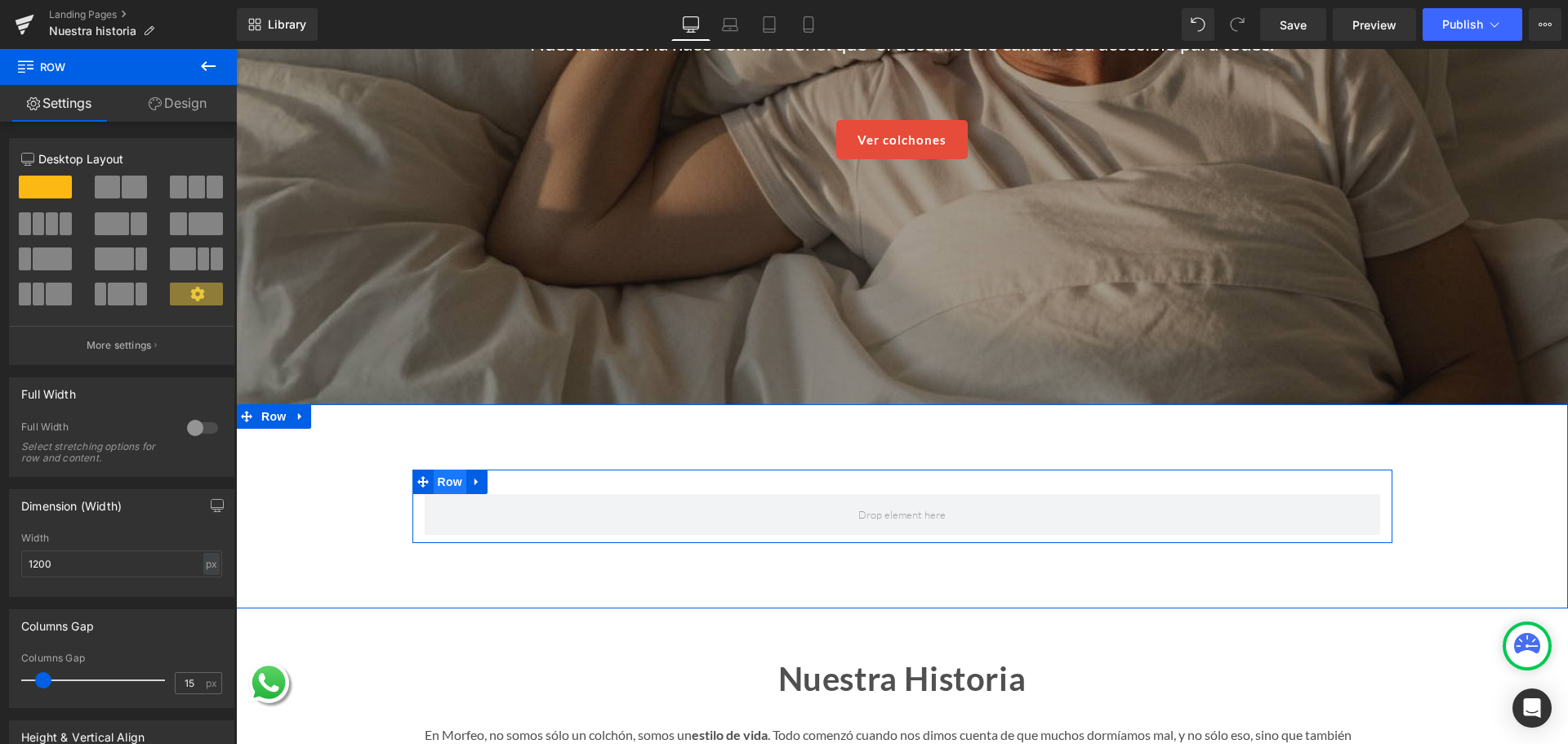
click at [453, 473] on span "Row" at bounding box center [450, 481] width 33 height 24
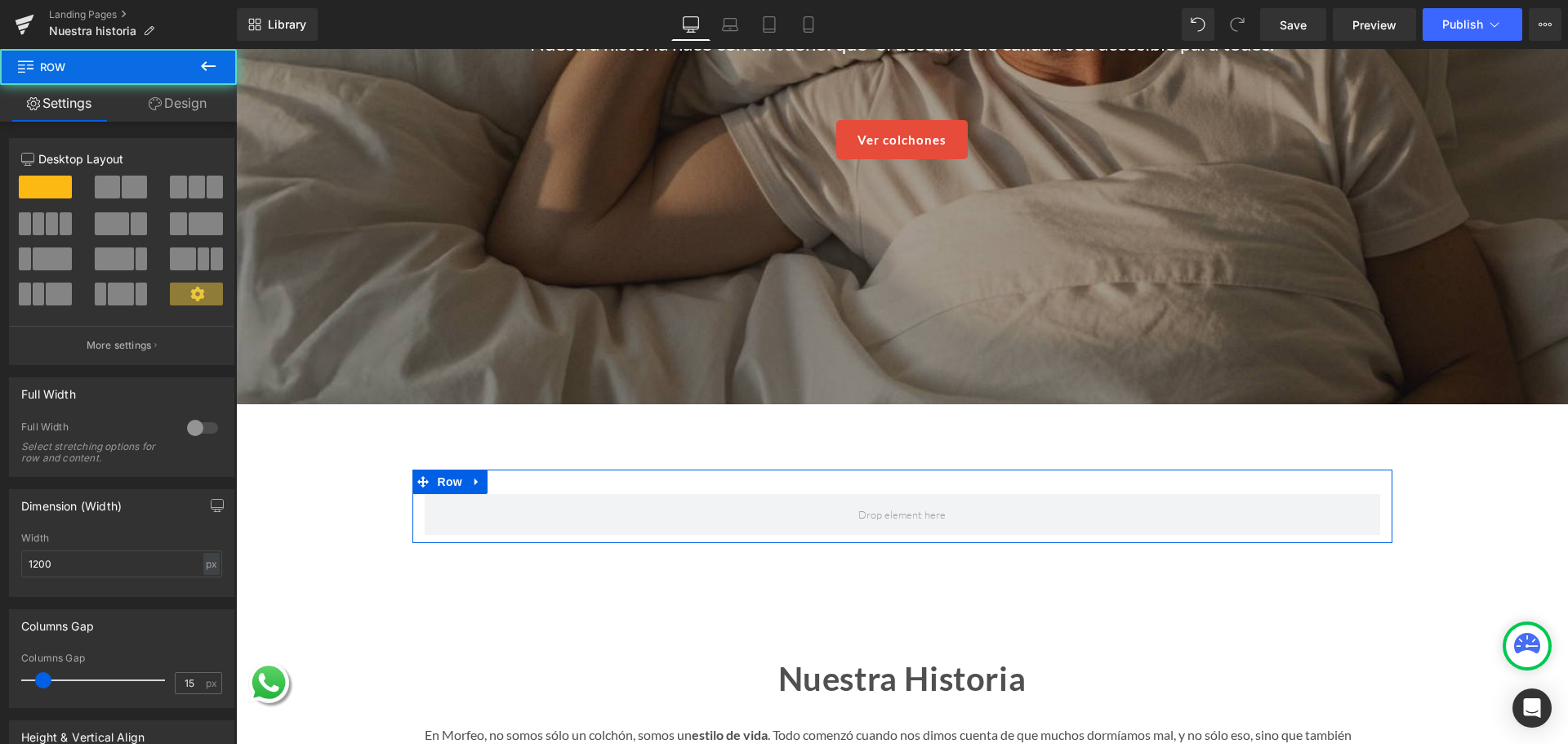
click at [196, 111] on link "Design" at bounding box center [177, 103] width 118 height 37
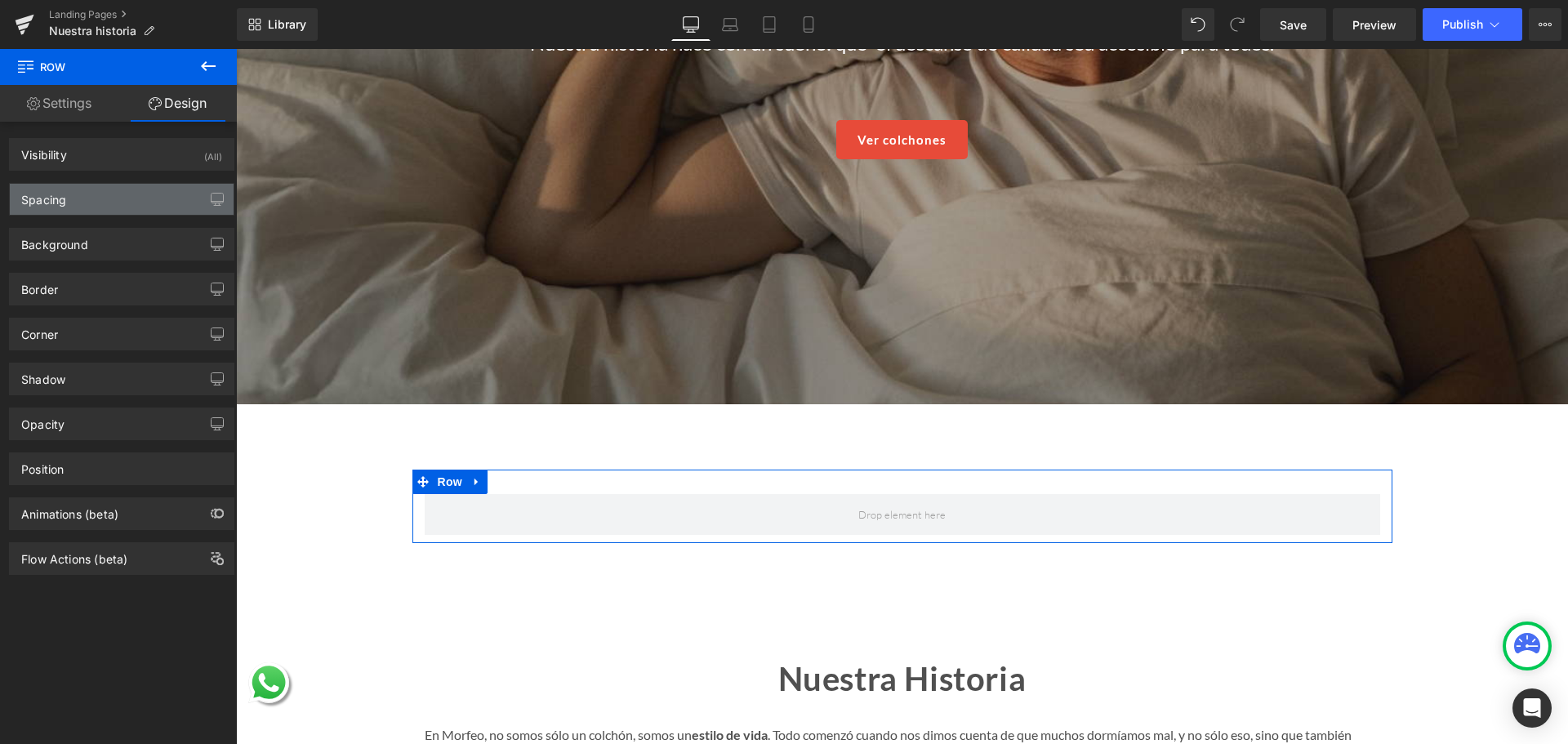
click at [114, 201] on div "Spacing" at bounding box center [121, 199] width 223 height 31
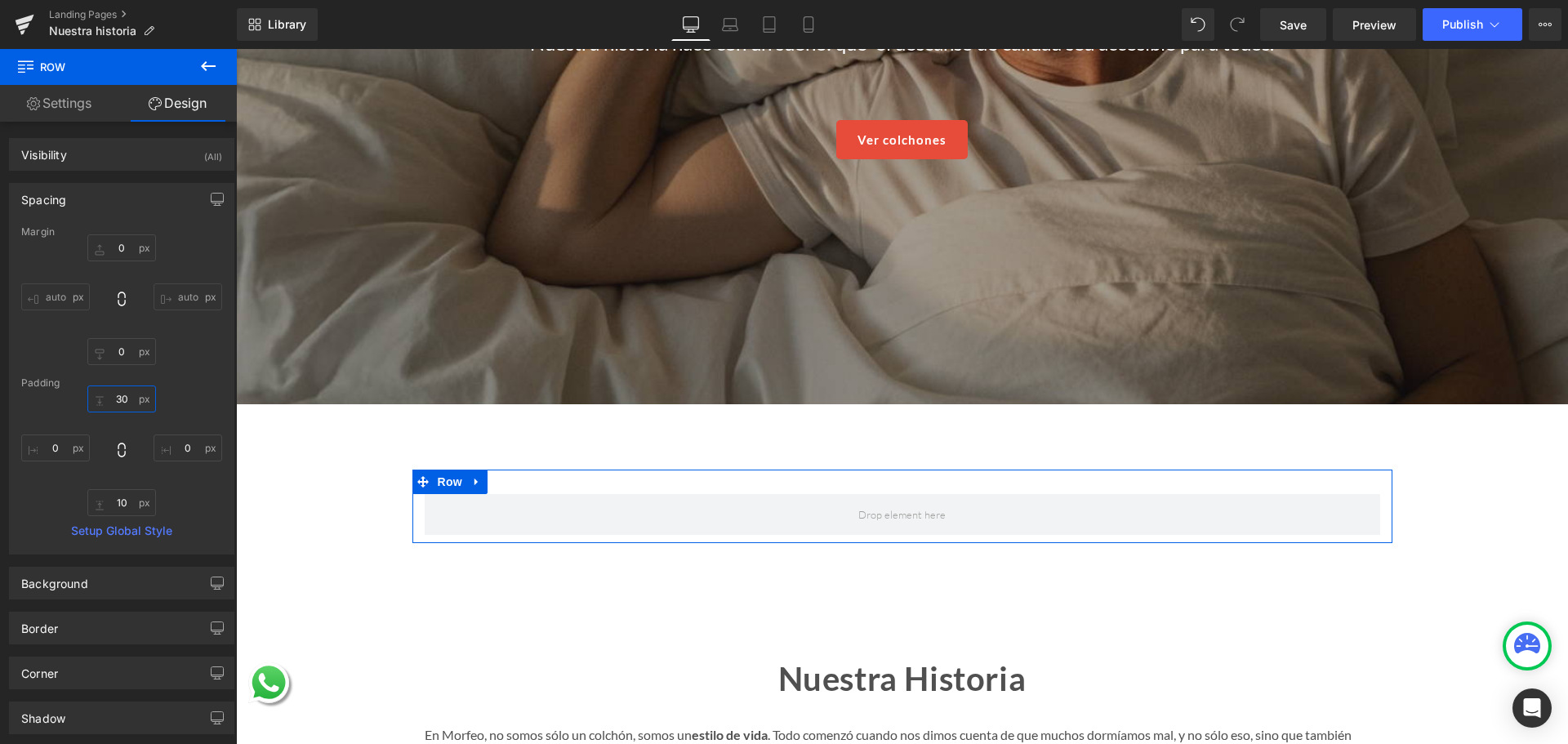
click at [115, 399] on input "text" at bounding box center [121, 398] width 68 height 27
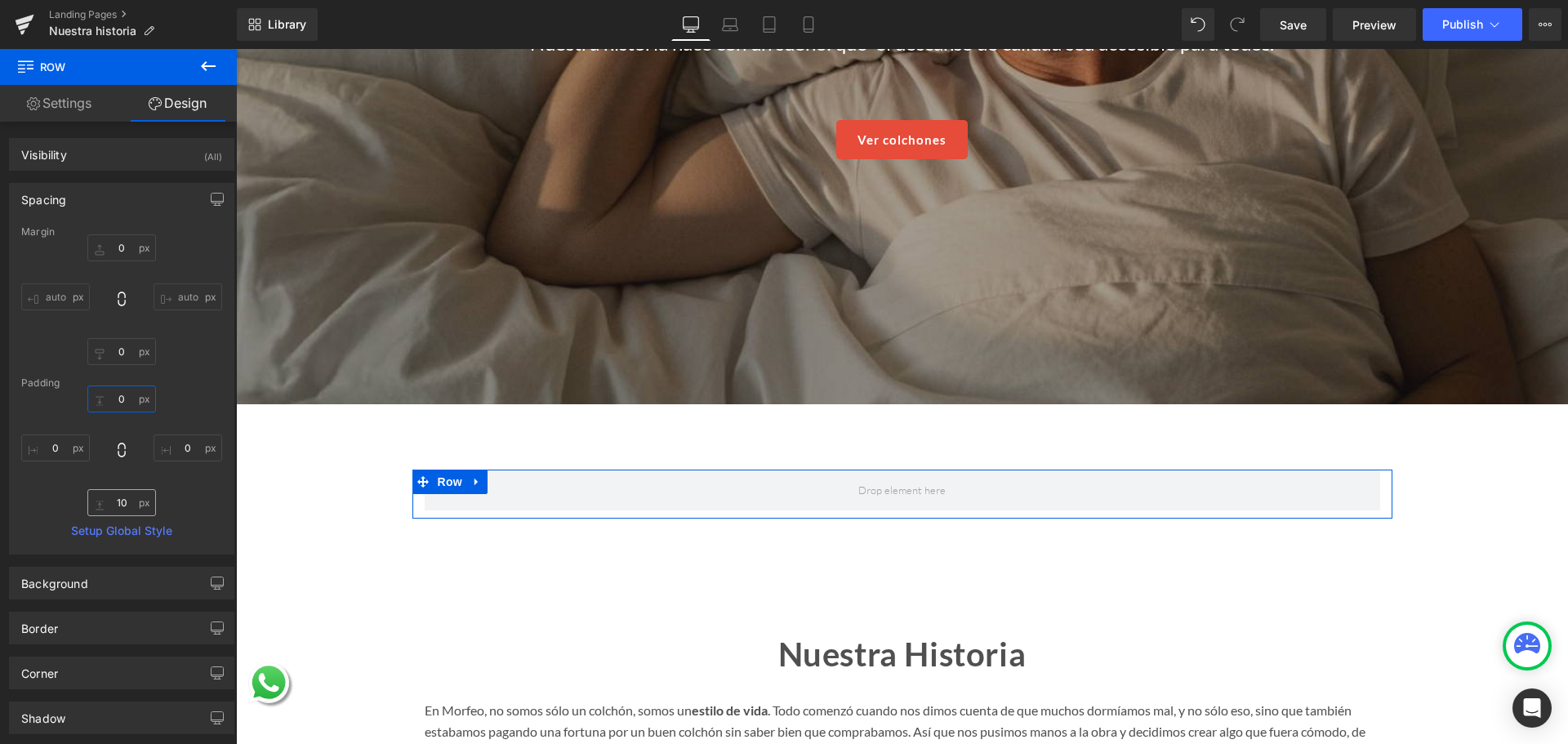
type input "0"
click at [128, 504] on input "text" at bounding box center [121, 502] width 68 height 27
type input "0"
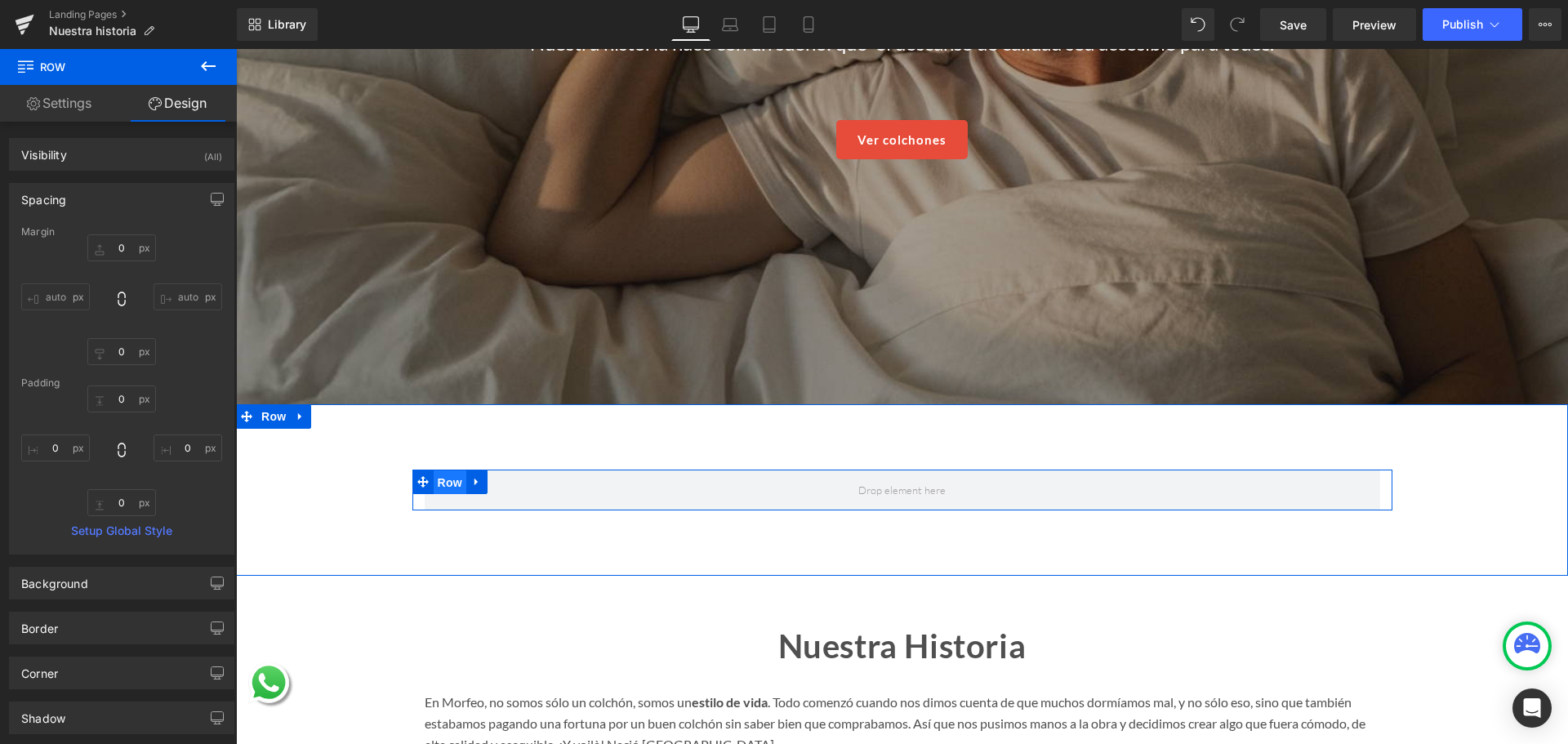
click at [451, 471] on span "Row" at bounding box center [450, 482] width 33 height 24
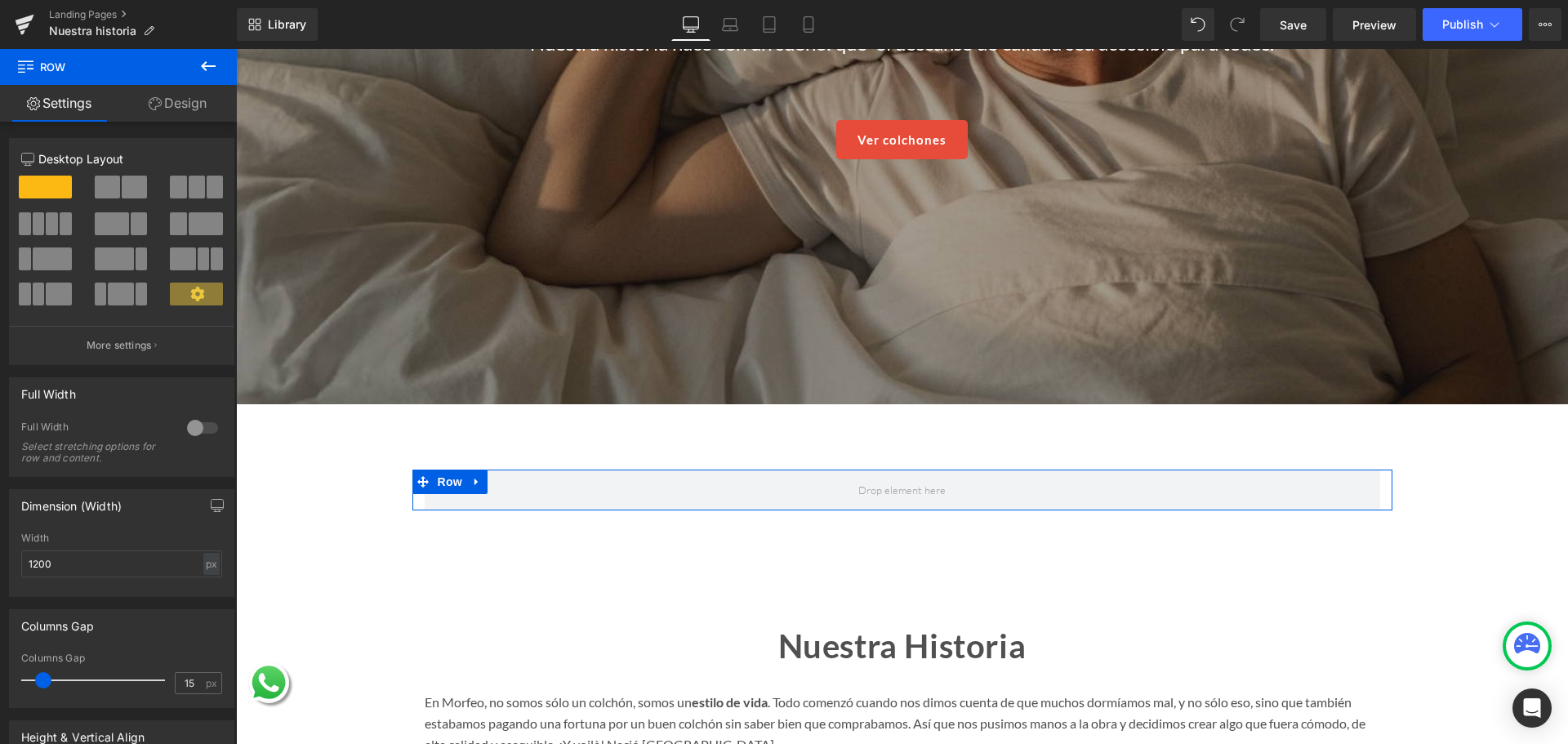
click at [127, 191] on span at bounding box center [134, 187] width 25 height 23
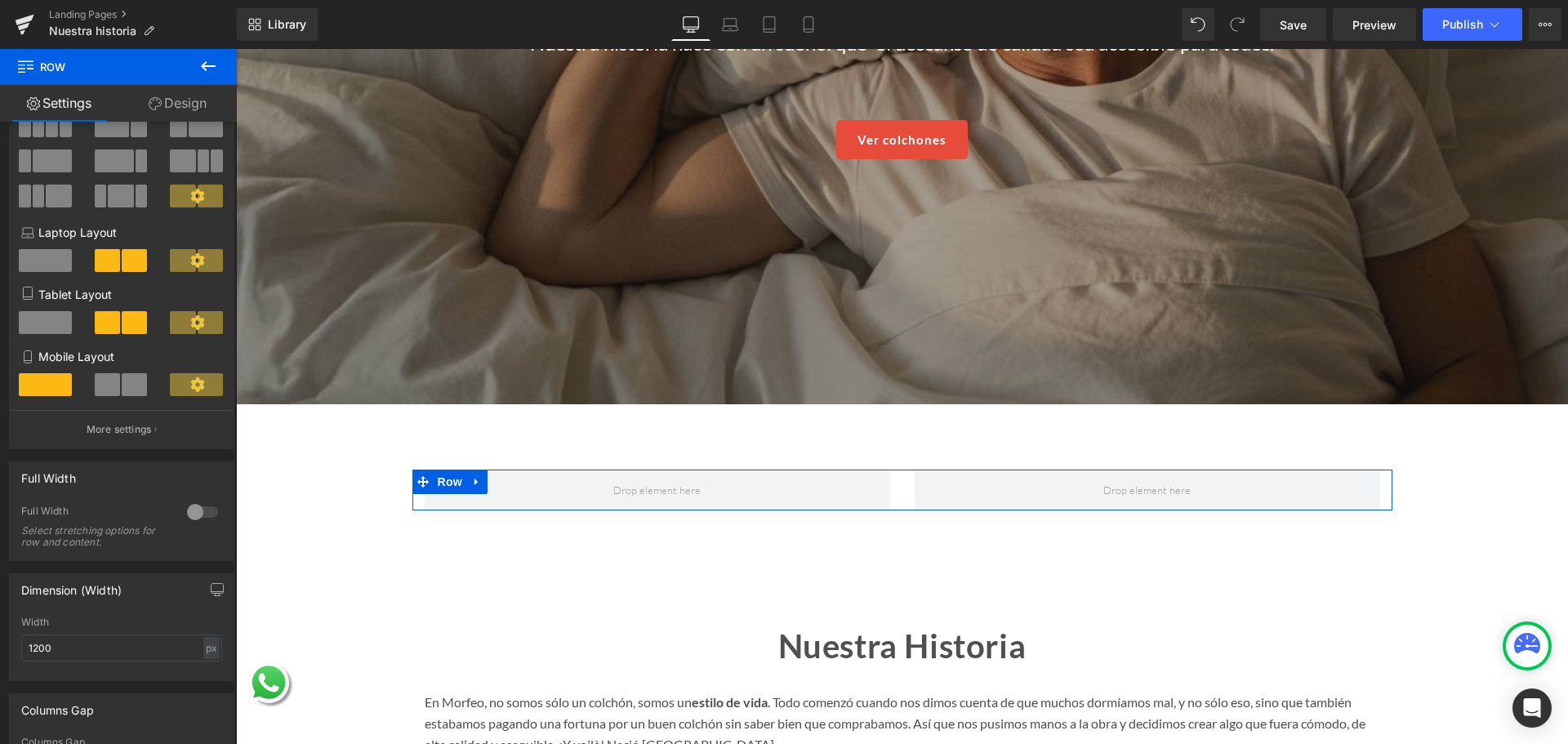
scroll to position [326, 0]
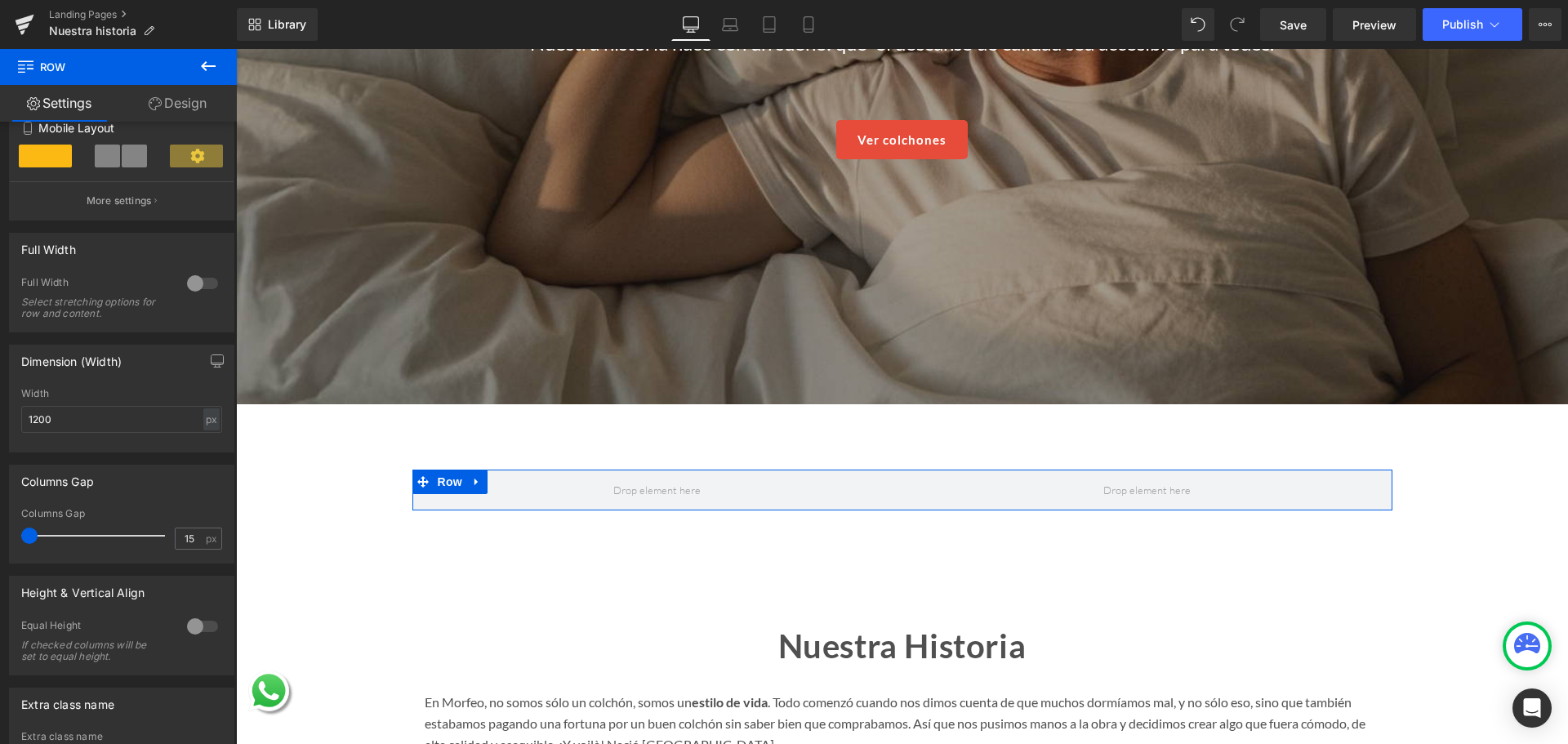
drag, startPoint x: 43, startPoint y: 534, endPoint x: 0, endPoint y: 534, distance: 43.0
click at [0, 534] on div "Columns Gap 15px Columns Gap 15 px" at bounding box center [122, 507] width 244 height 111
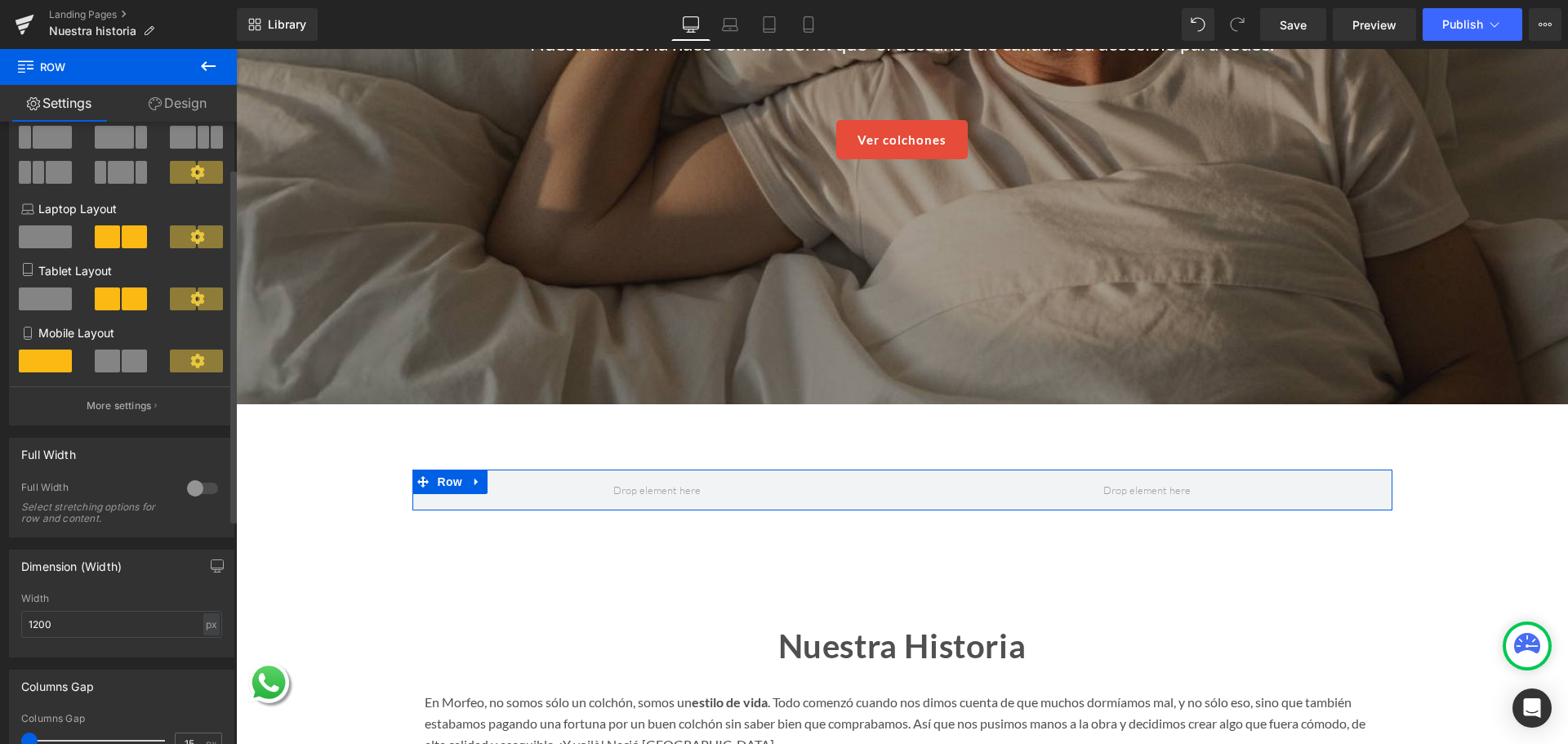
scroll to position [82, 0]
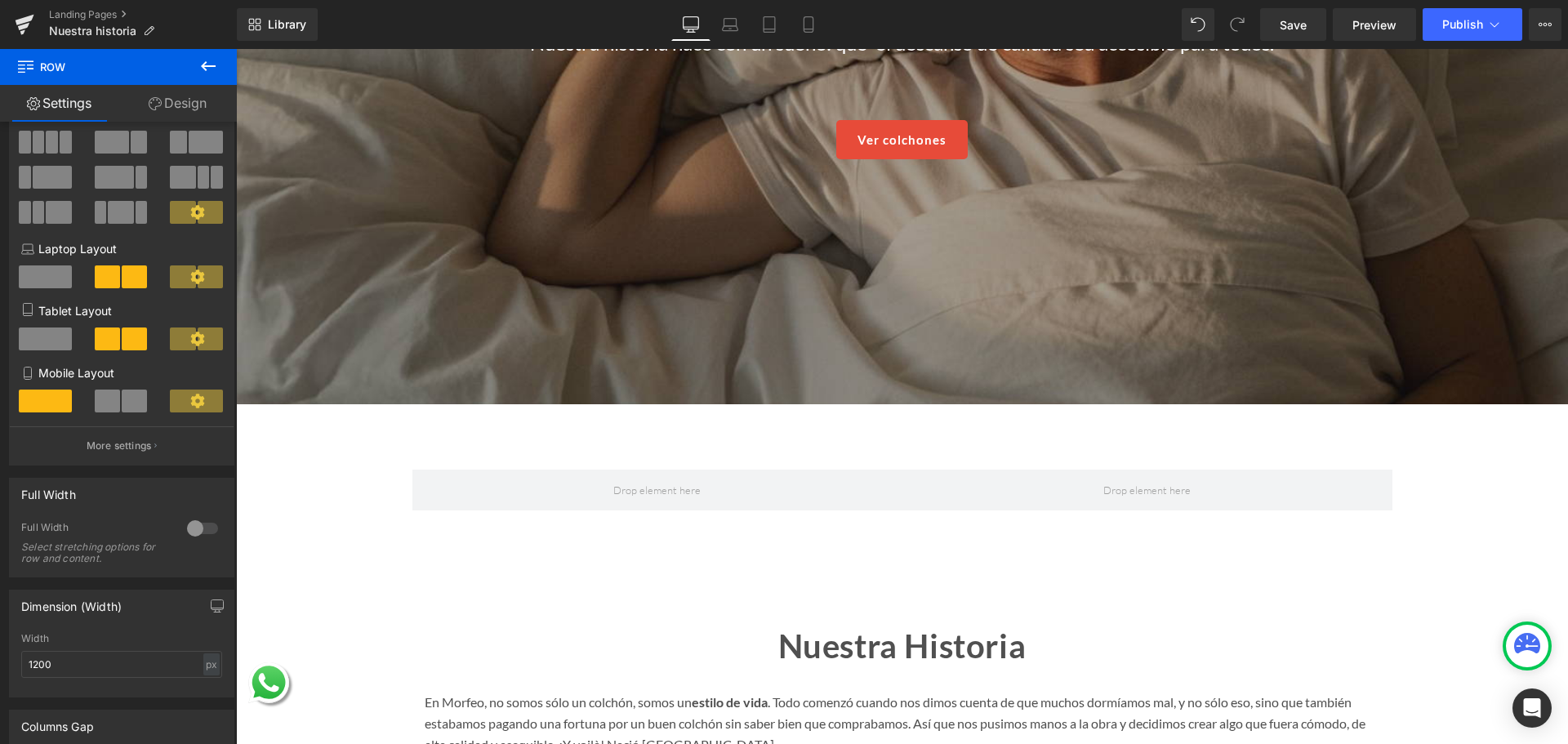
click at [208, 67] on icon at bounding box center [208, 66] width 19 height 19
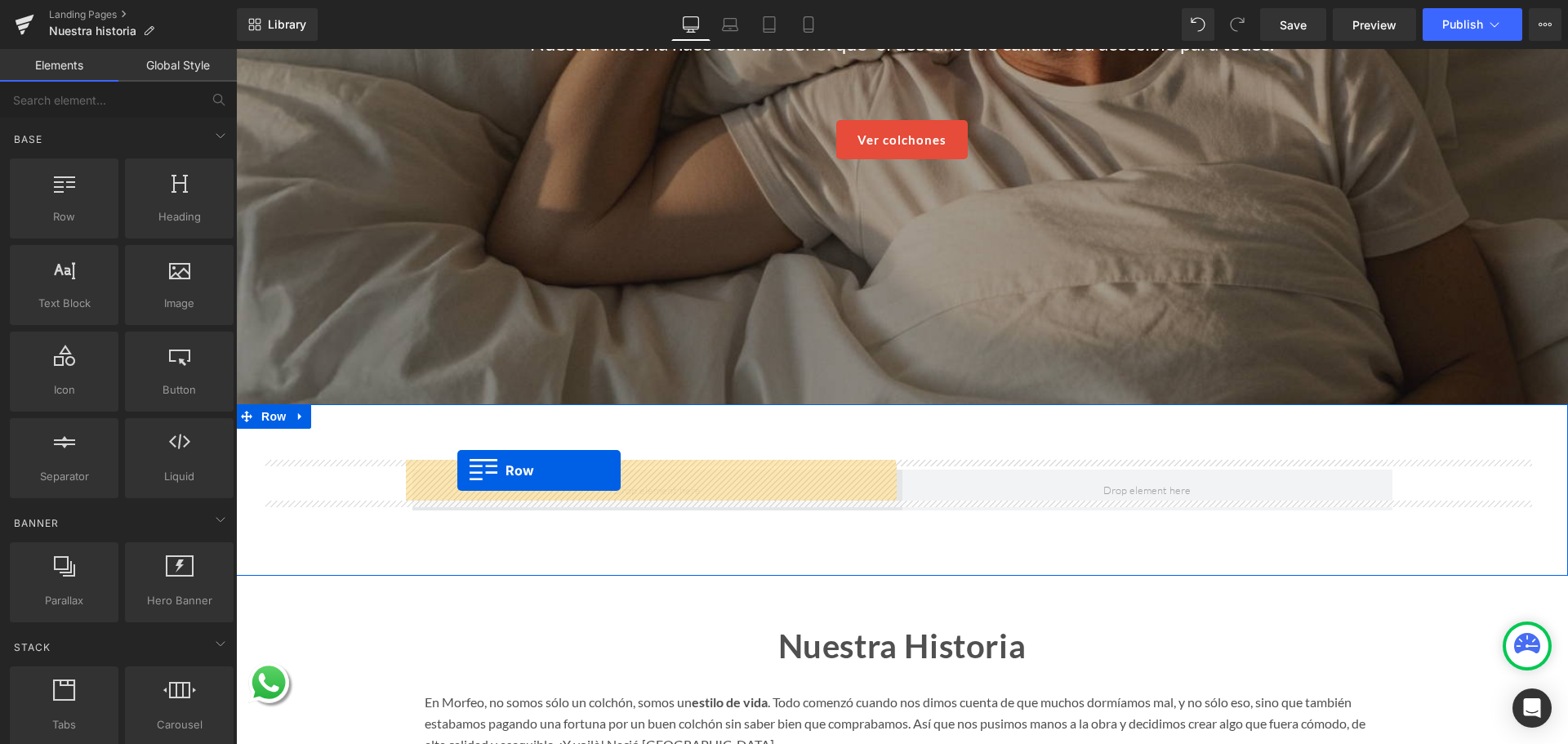
drag, startPoint x: 316, startPoint y: 252, endPoint x: 457, endPoint y: 471, distance: 260.5
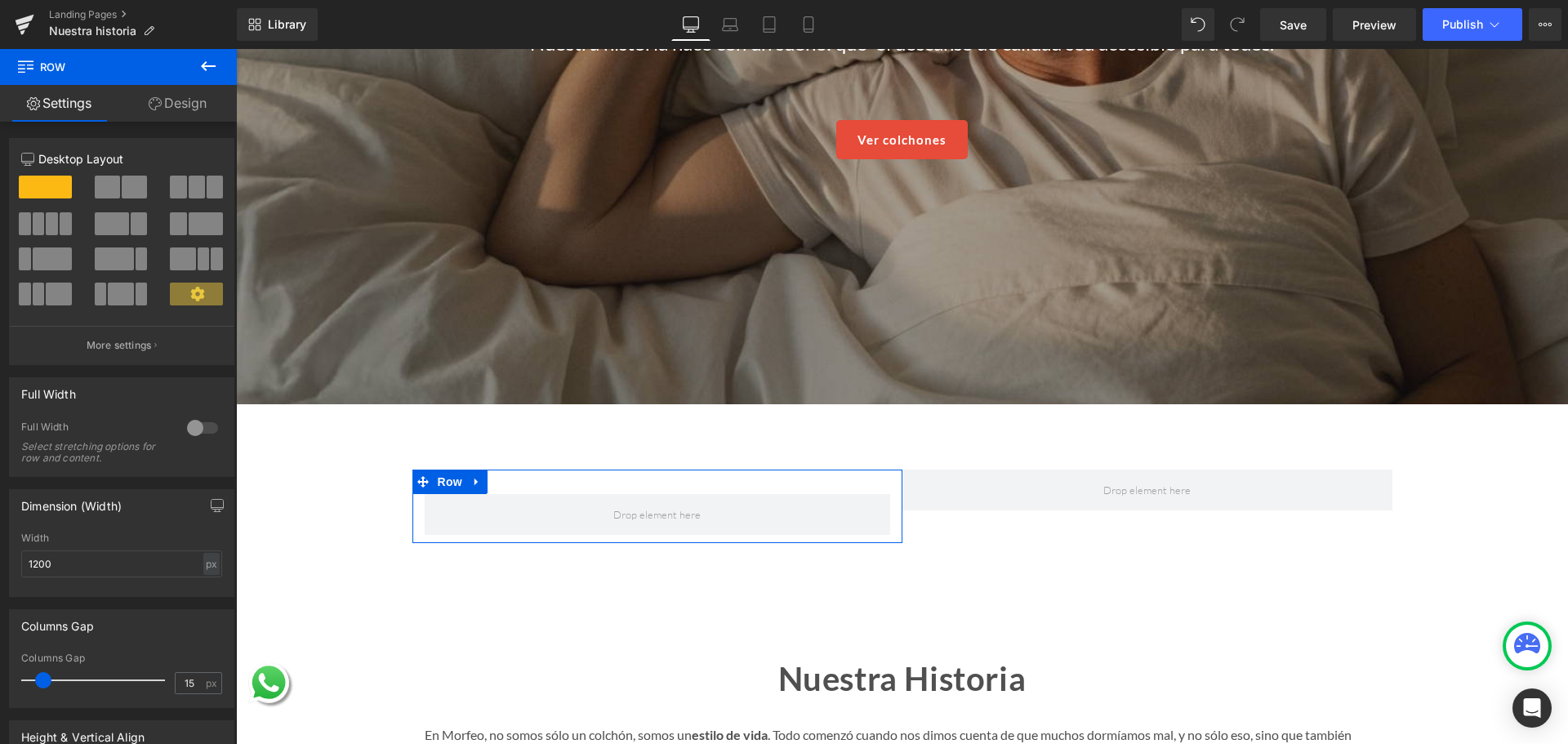
click at [175, 107] on link "Design" at bounding box center [177, 103] width 118 height 37
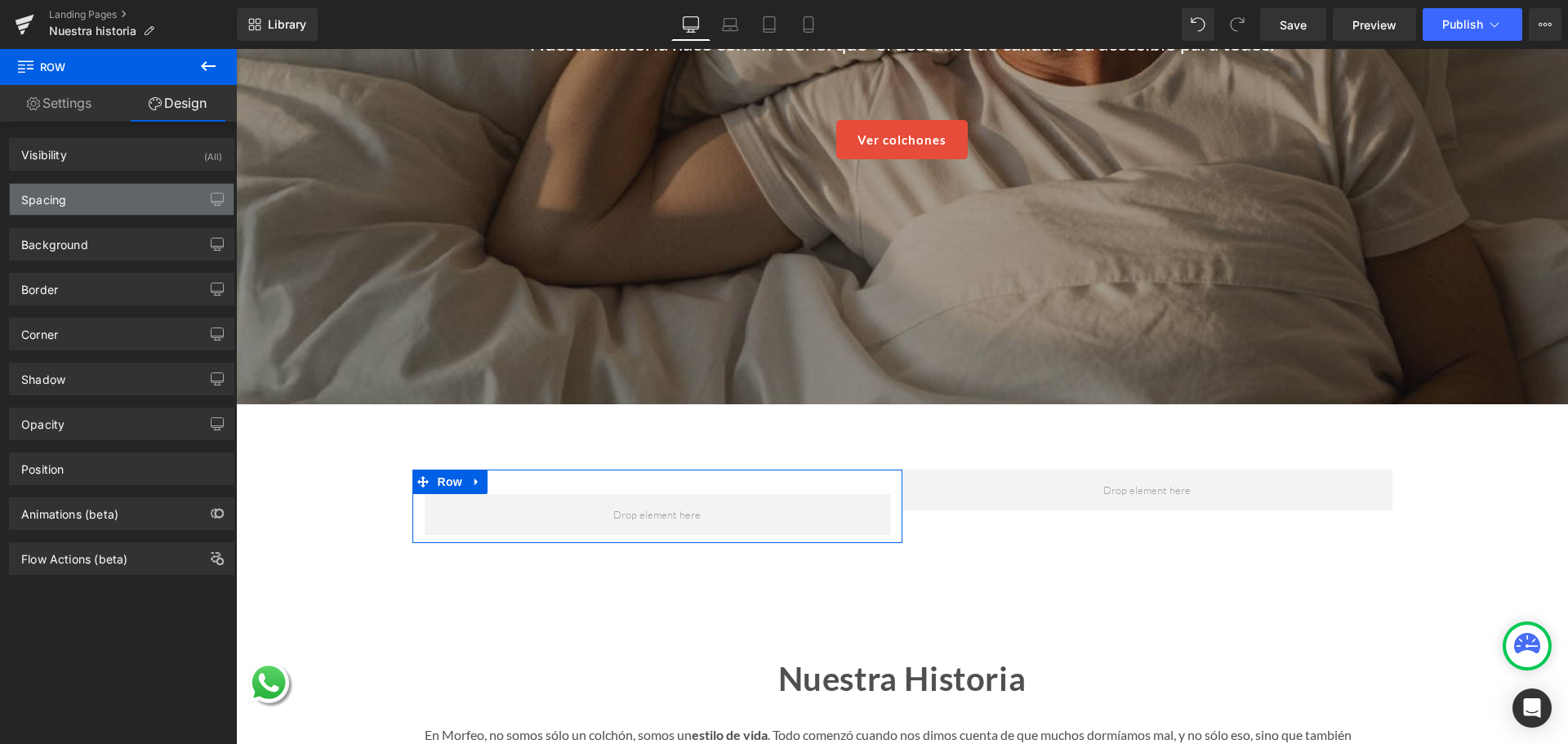
click at [96, 188] on div "Spacing" at bounding box center [121, 199] width 223 height 31
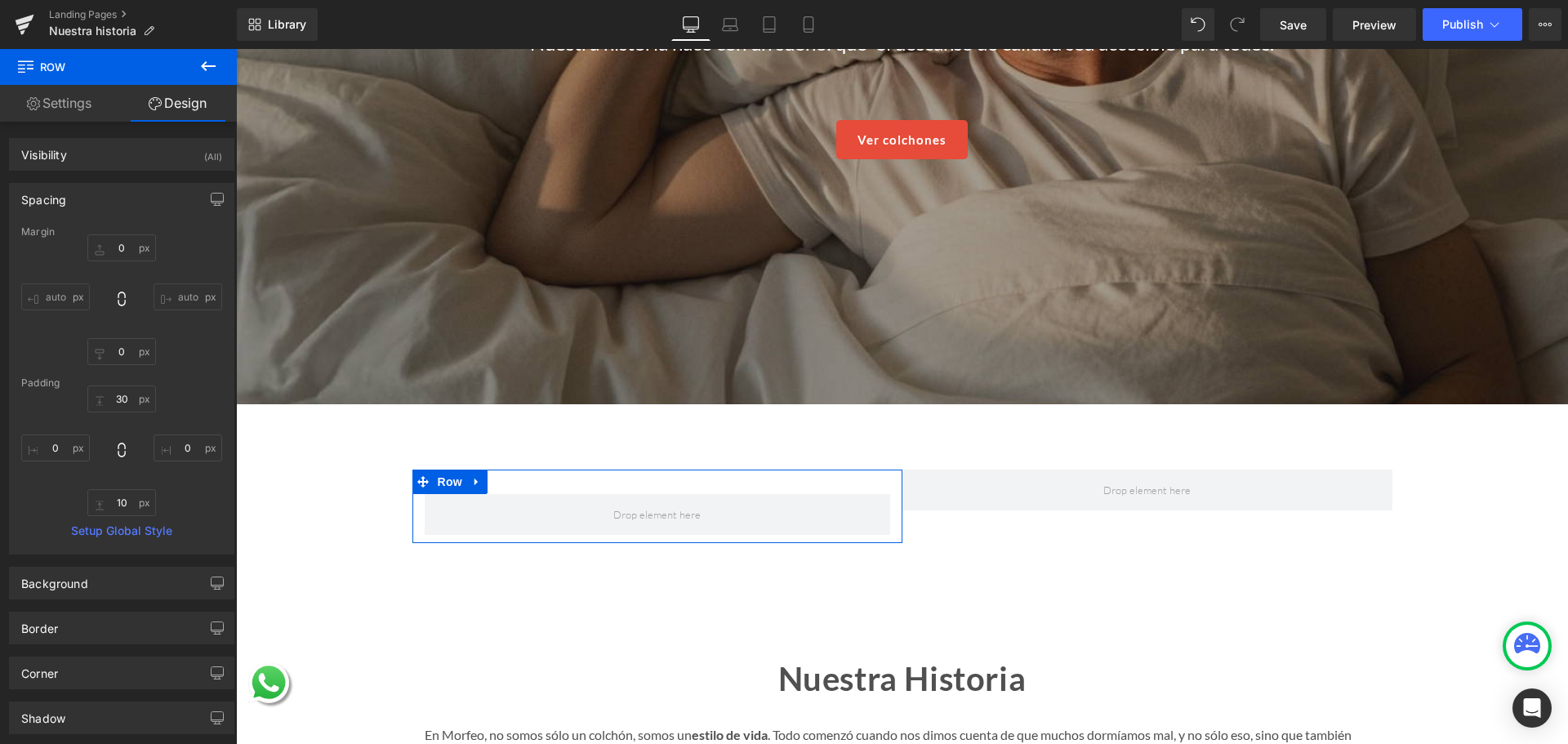
click at [120, 413] on div "30 0 10 0" at bounding box center [121, 450] width 201 height 131
click at [120, 399] on input "30" at bounding box center [121, 398] width 68 height 27
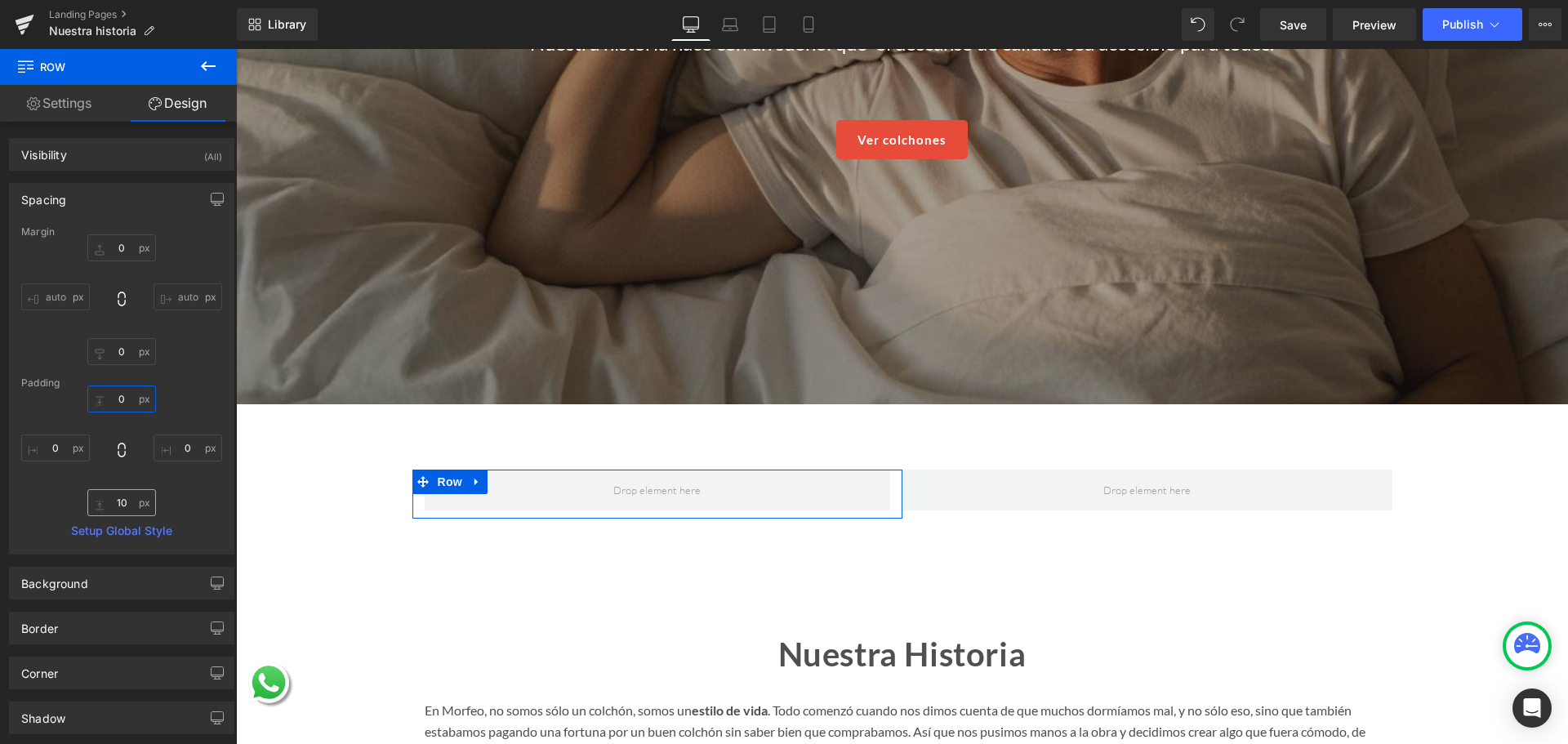
type input "0"
click at [122, 502] on input "10" at bounding box center [121, 502] width 68 height 27
type input "00"
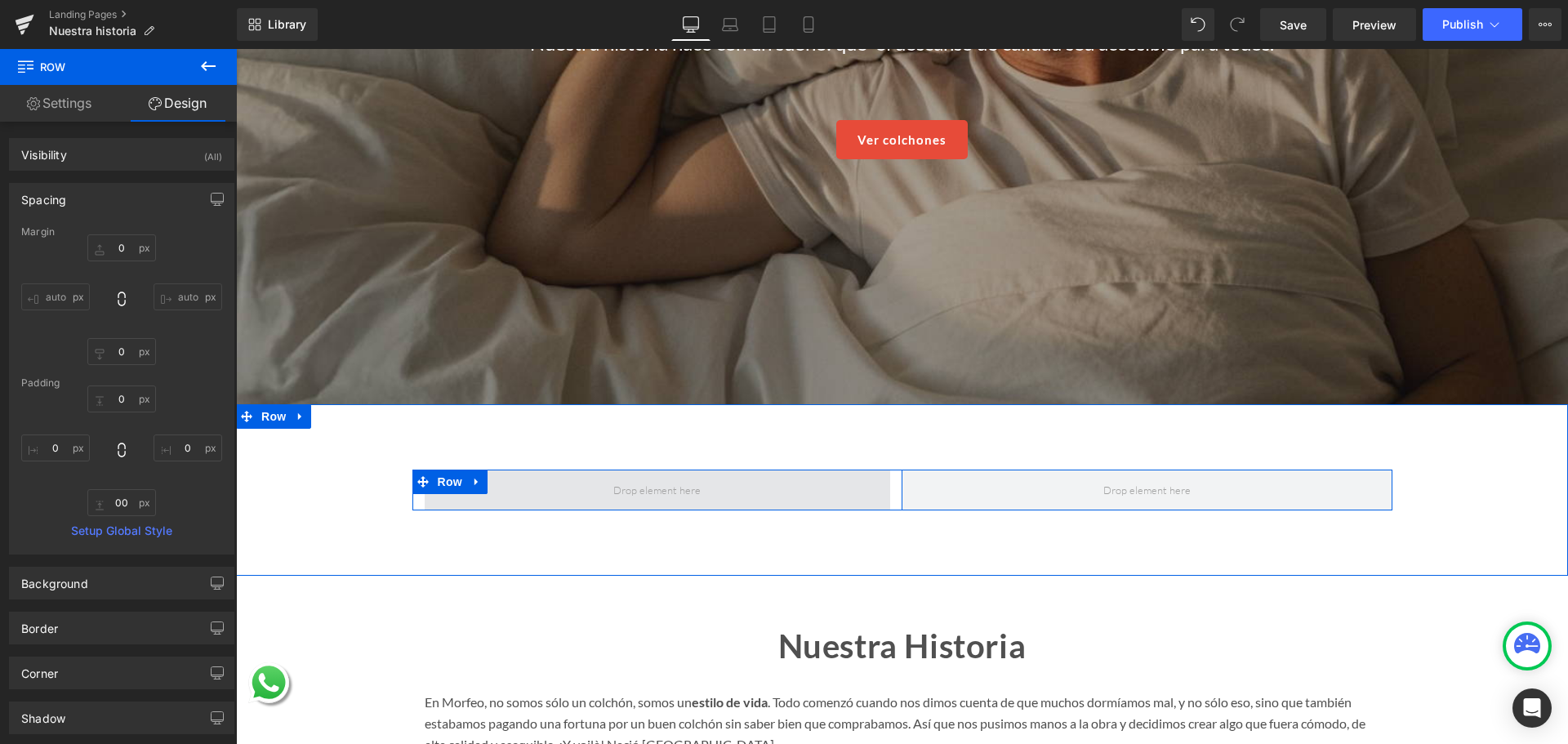
click at [533, 479] on span at bounding box center [657, 490] width 466 height 40
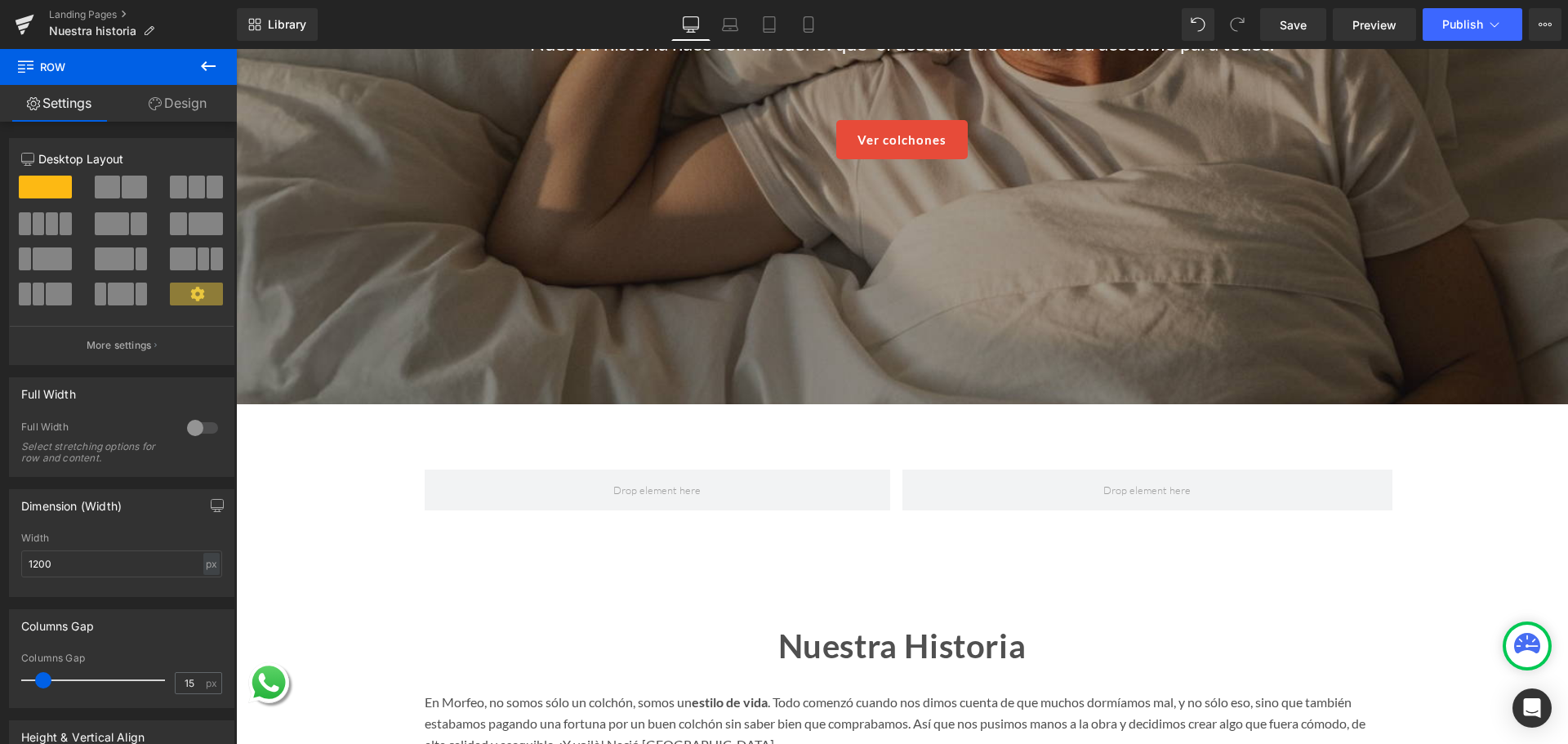
click at [196, 71] on button at bounding box center [208, 66] width 57 height 36
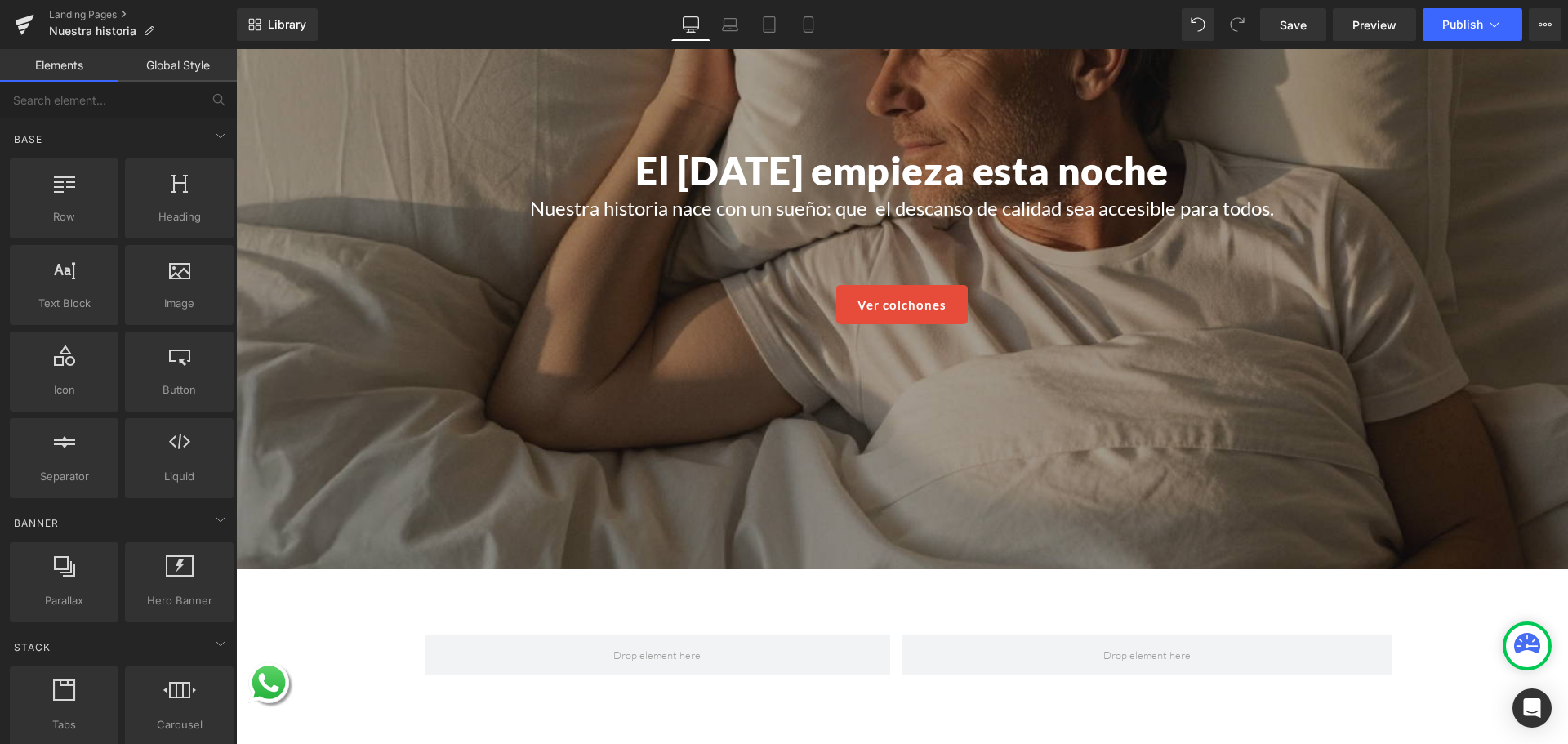
scroll to position [164, 0]
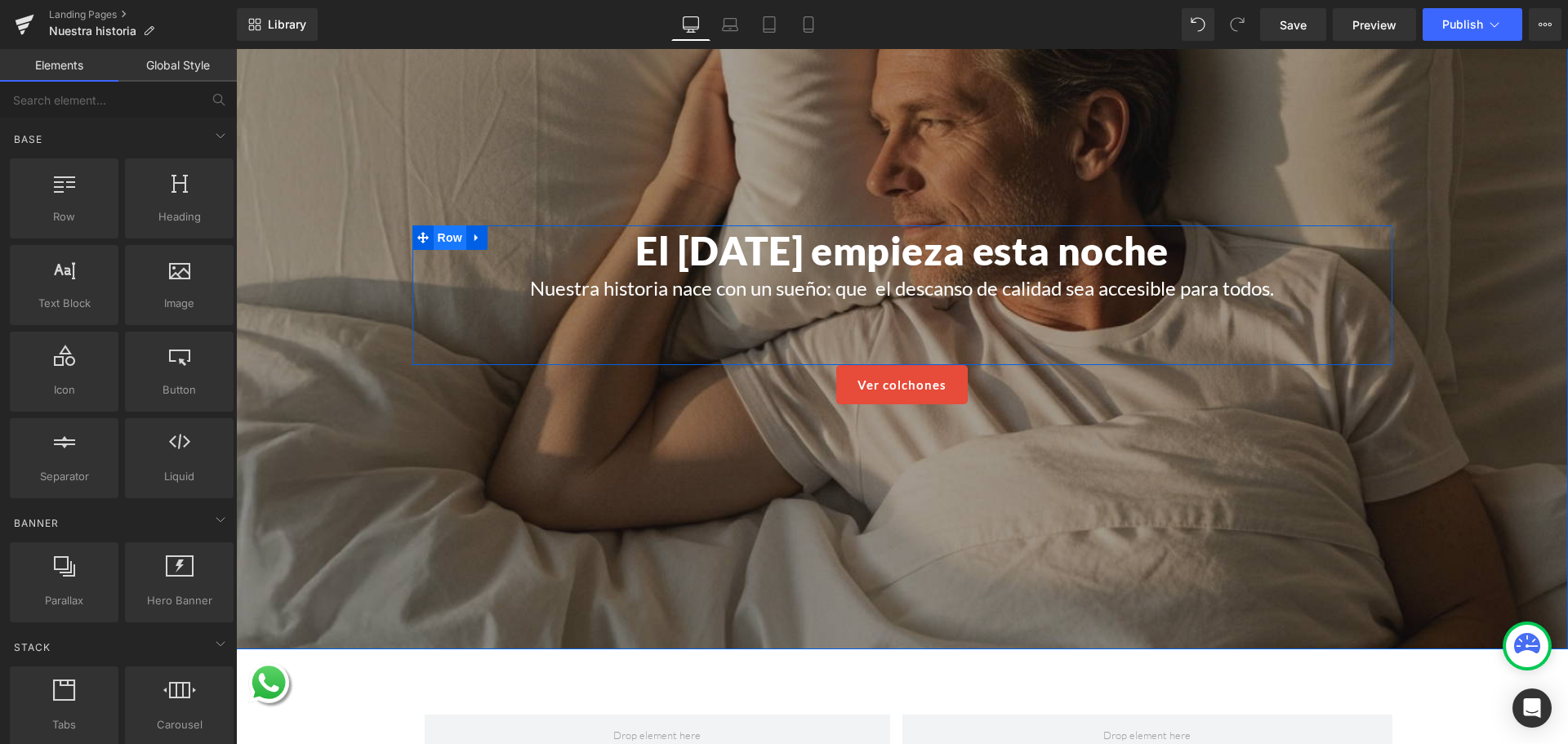
click at [446, 225] on span "Row" at bounding box center [450, 237] width 33 height 24
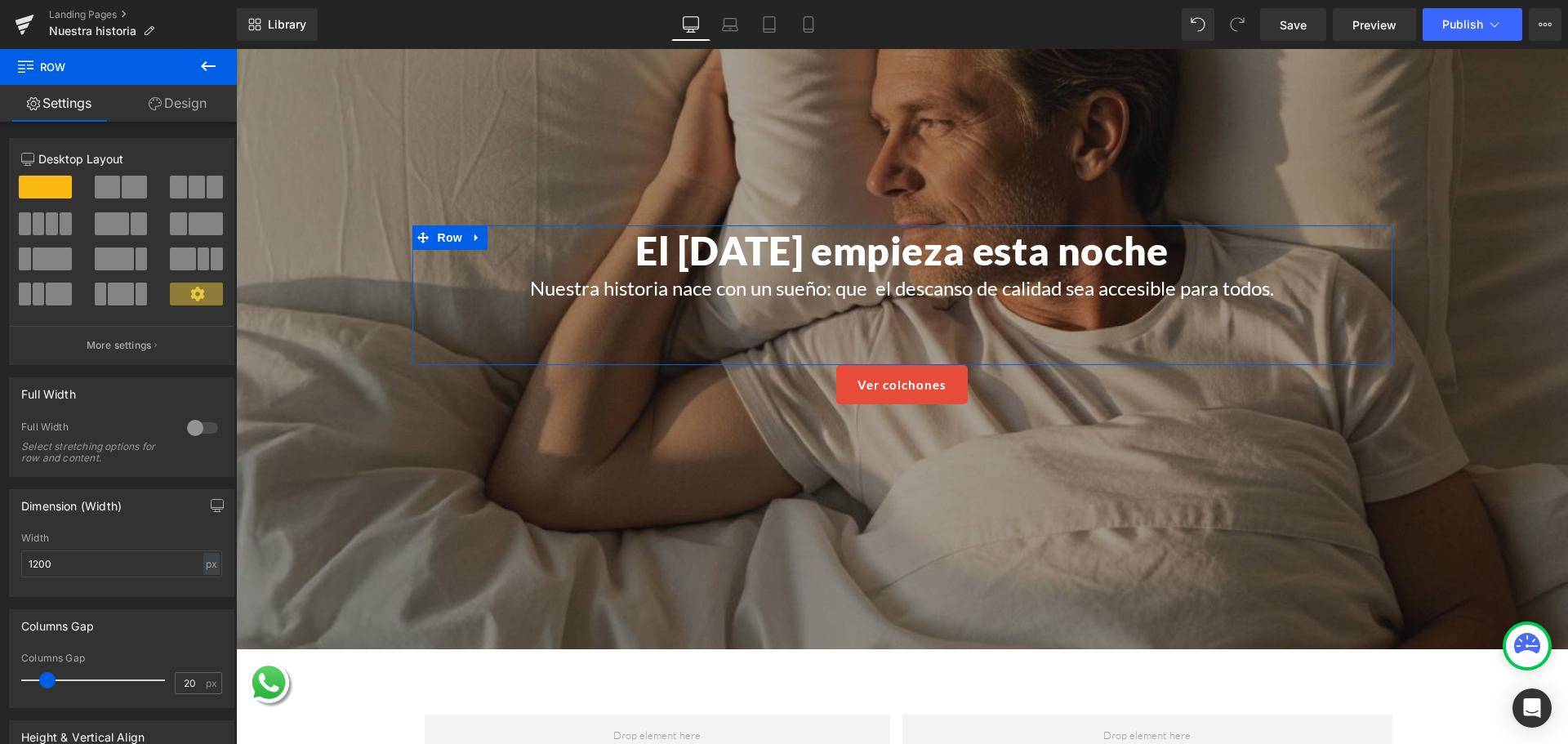
click at [195, 425] on div at bounding box center [202, 427] width 39 height 26
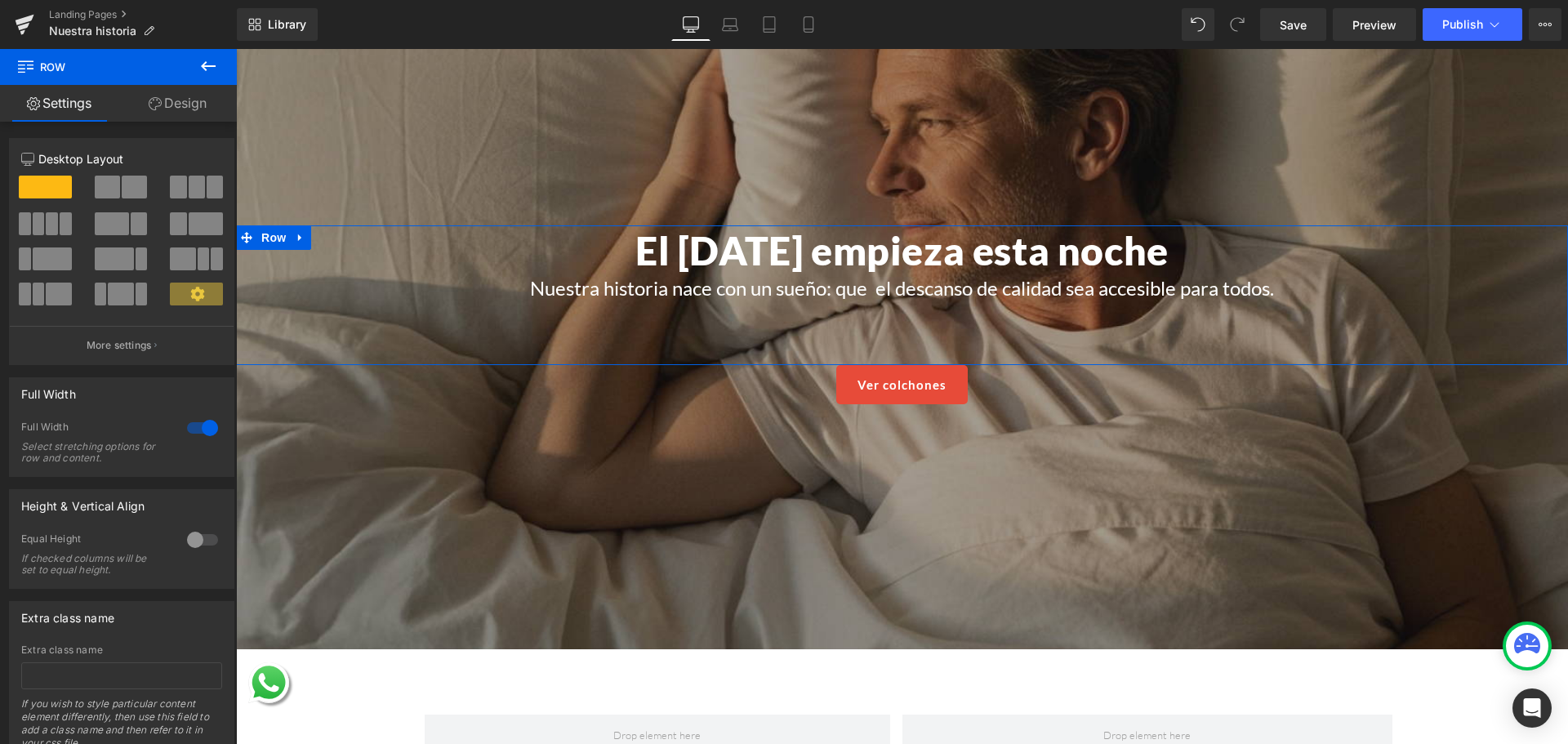
click at [192, 434] on div at bounding box center [202, 427] width 39 height 26
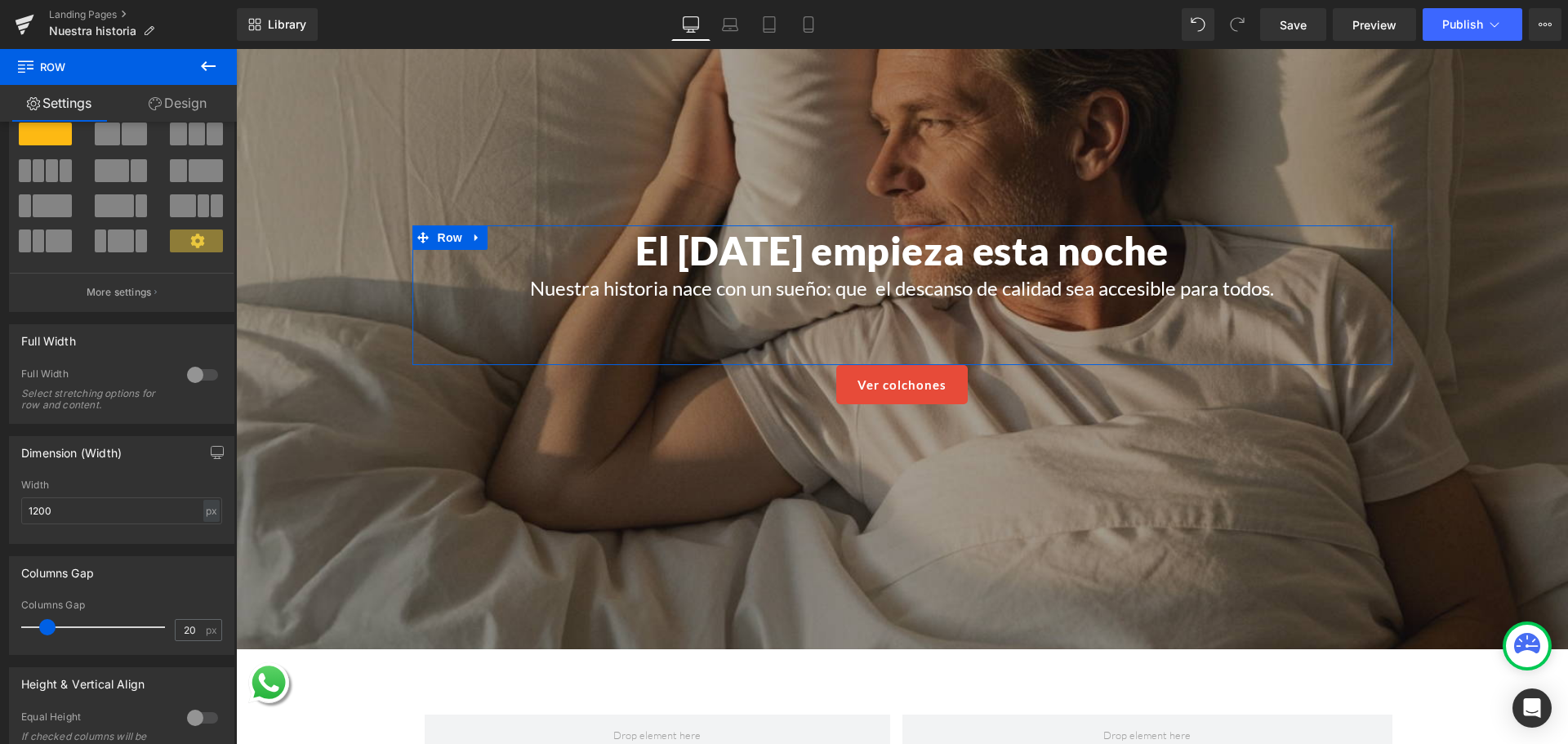
scroll to position [82, 0]
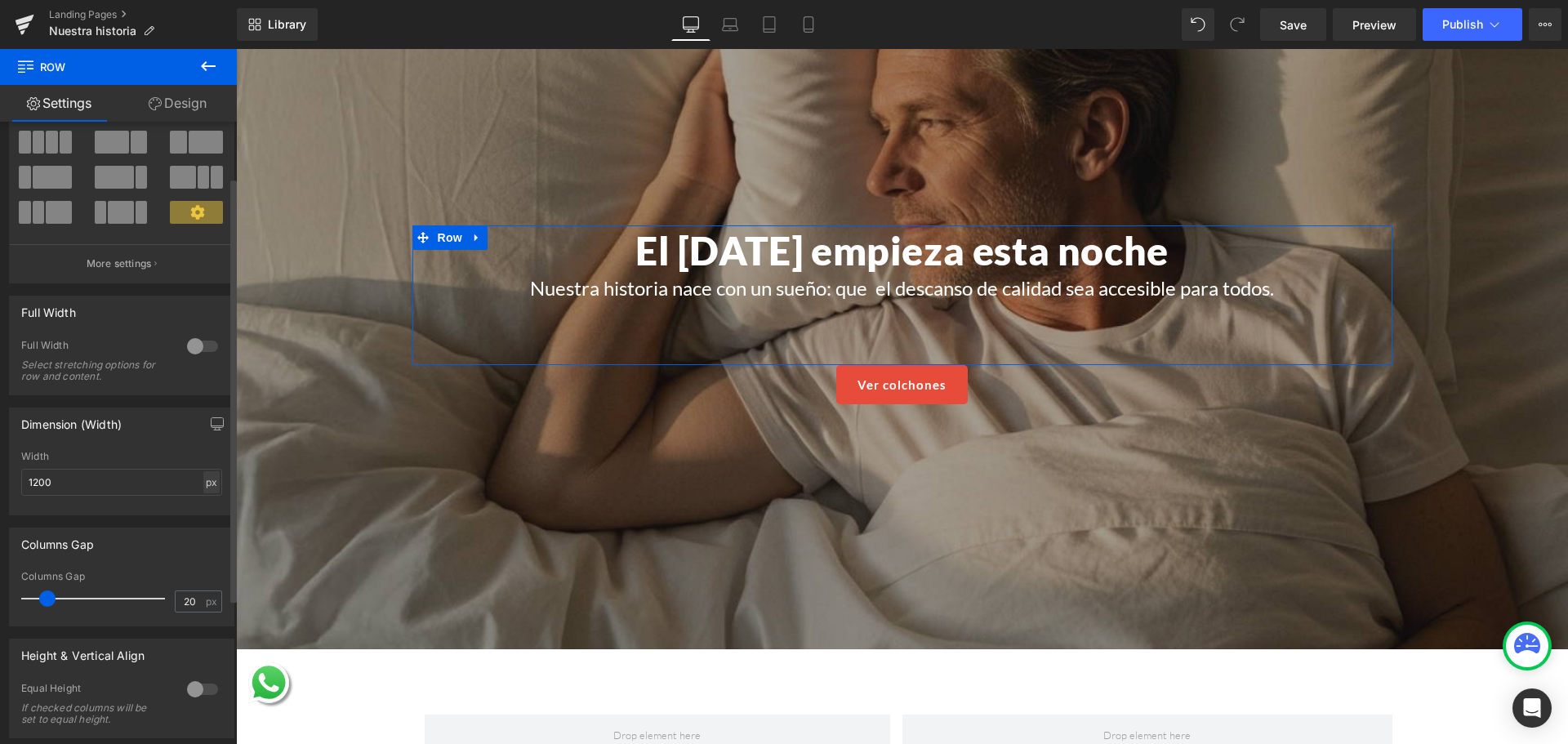
click at [205, 486] on div "px" at bounding box center [211, 482] width 16 height 22
click at [206, 507] on li "%" at bounding box center [211, 507] width 20 height 24
click at [62, 481] on input "1200" at bounding box center [121, 482] width 201 height 27
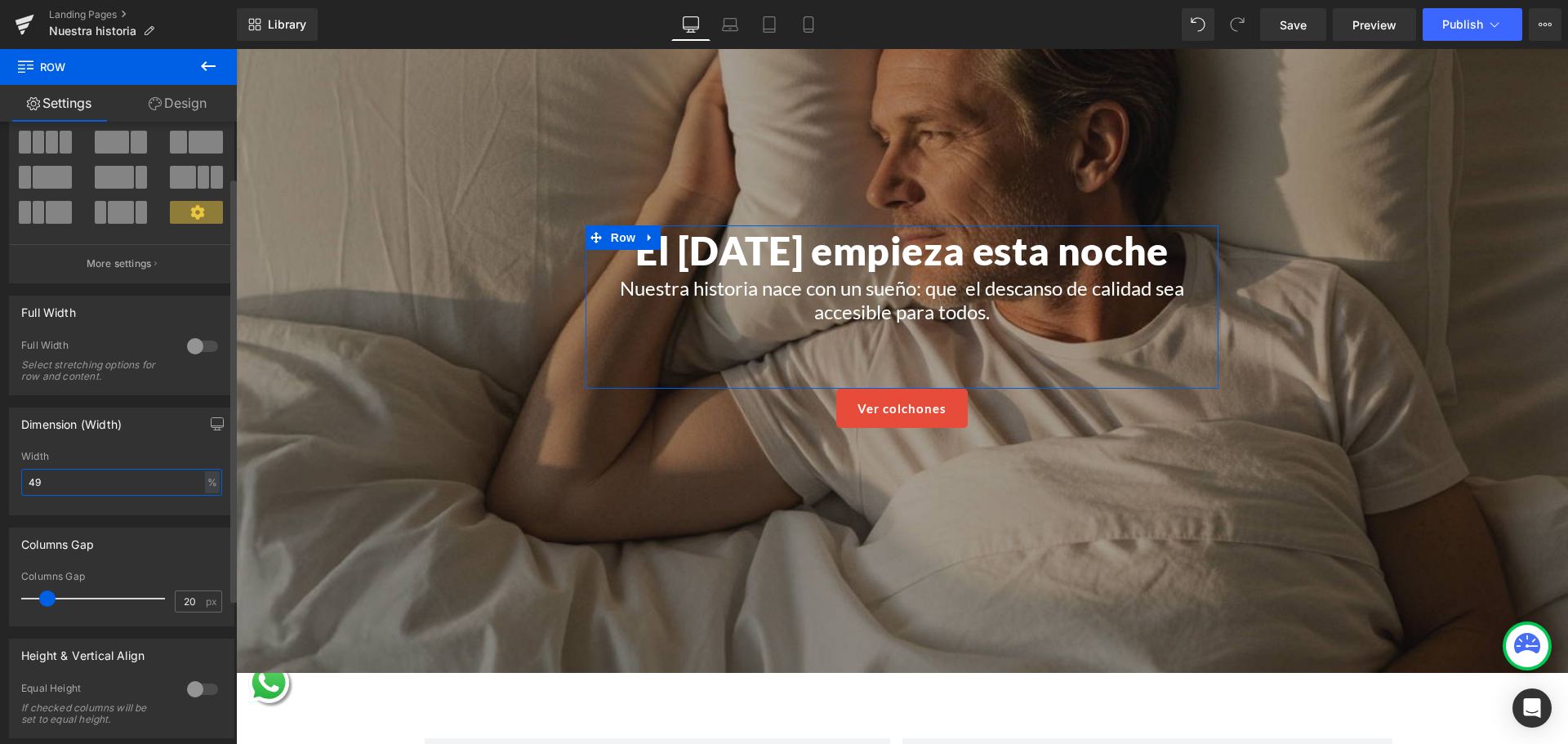
type input "50"
click at [894, 244] on span "Heading" at bounding box center [893, 251] width 44 height 19
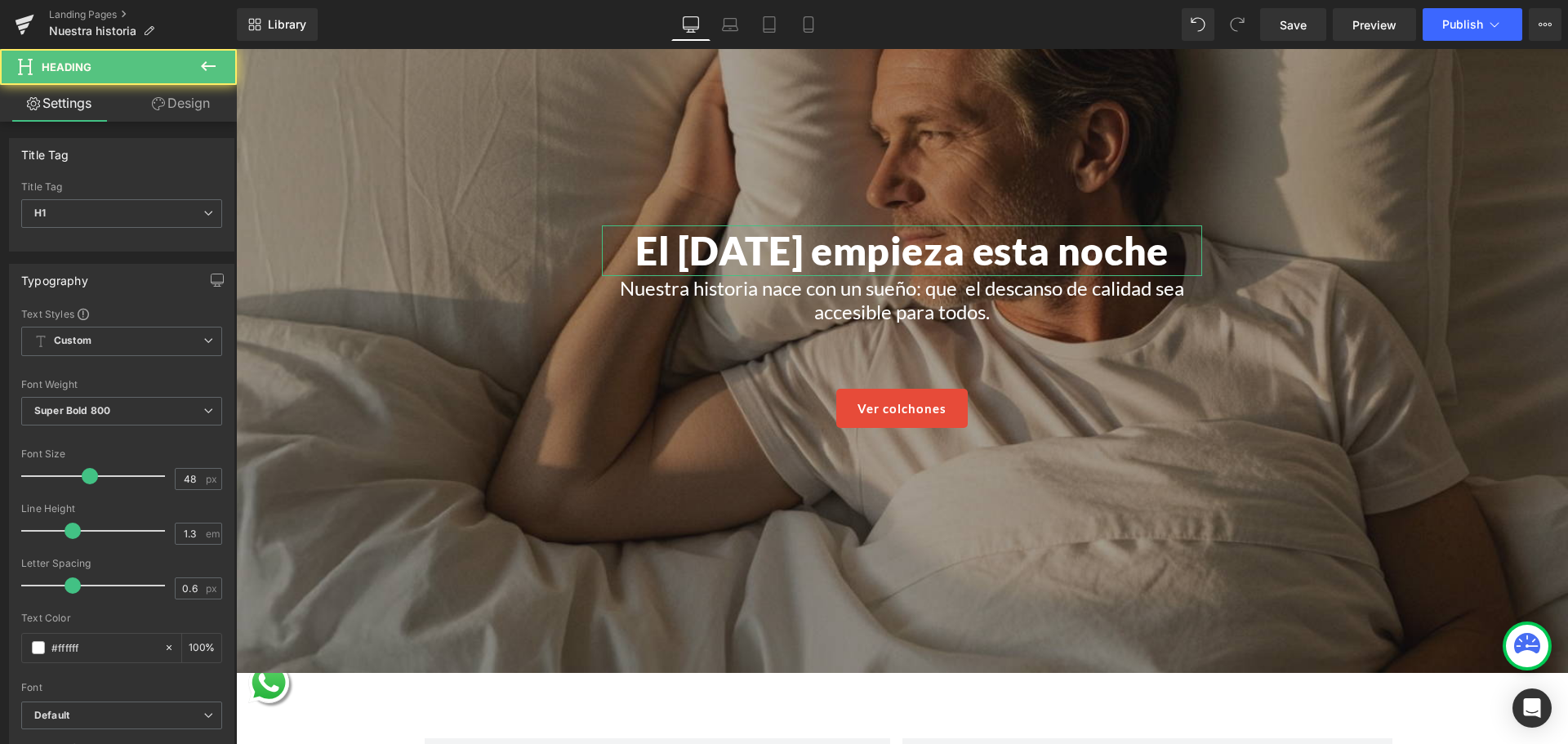
click at [176, 104] on link "Design" at bounding box center [180, 103] width 118 height 37
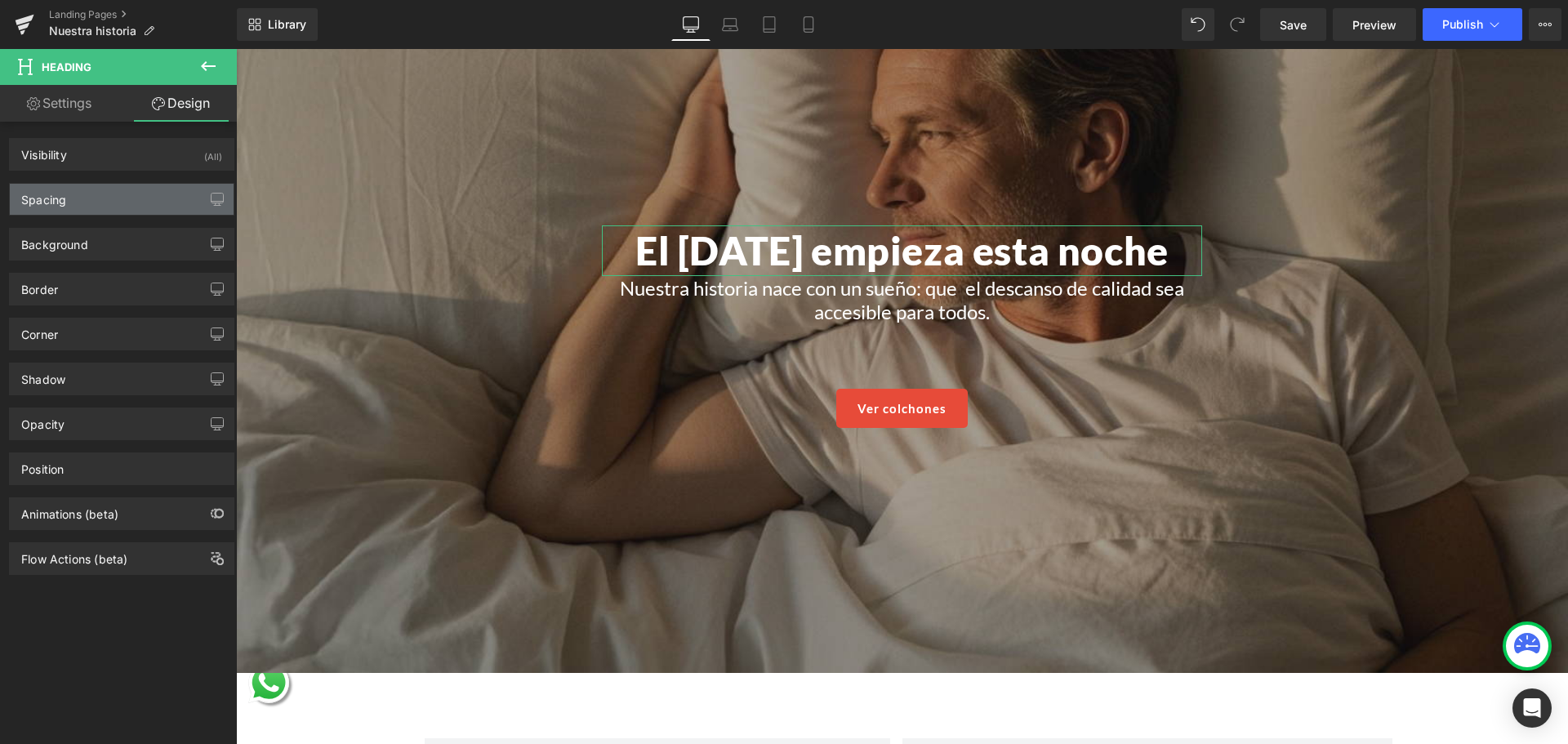
click at [166, 207] on div "Spacing" at bounding box center [121, 199] width 223 height 31
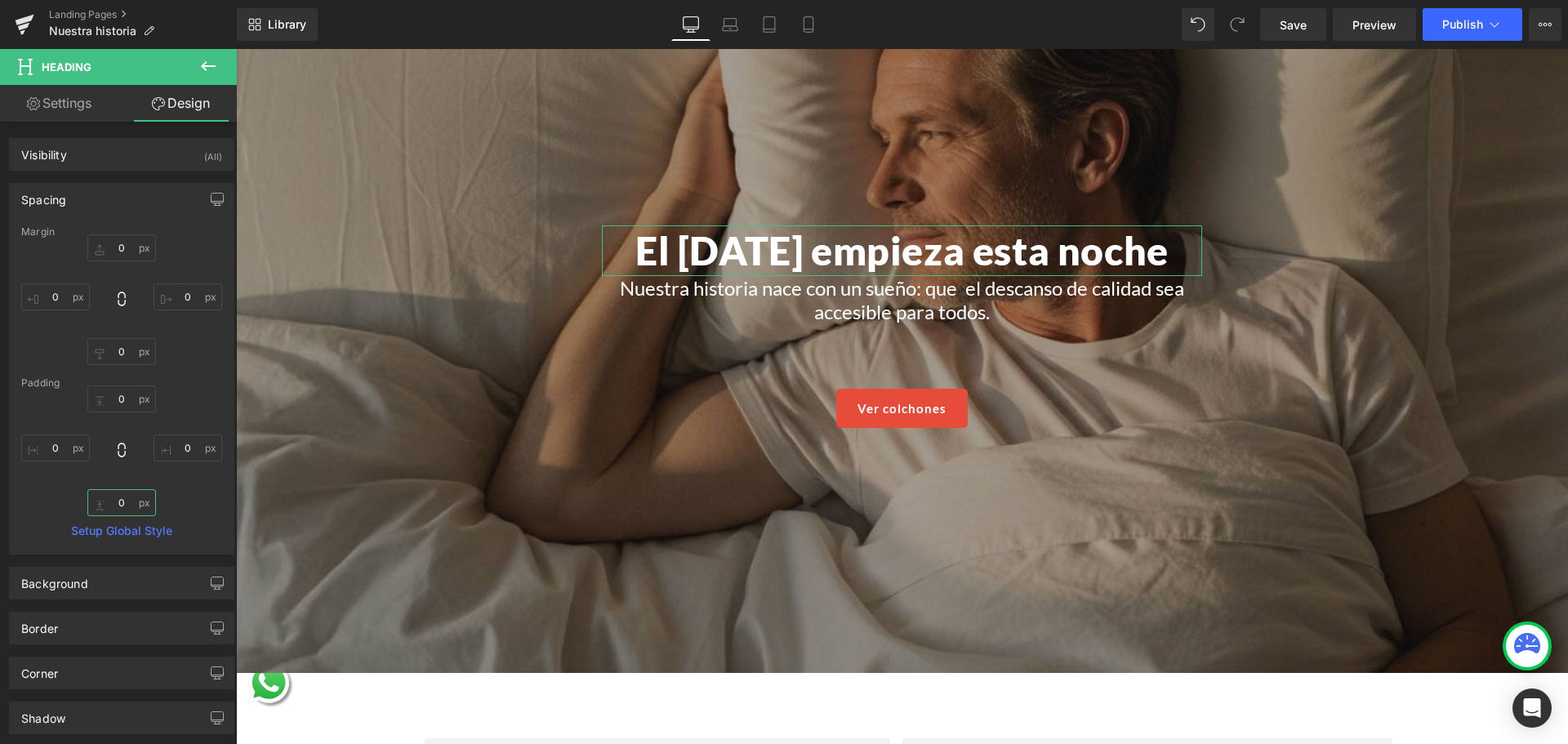
click at [114, 498] on input "0" at bounding box center [121, 502] width 68 height 27
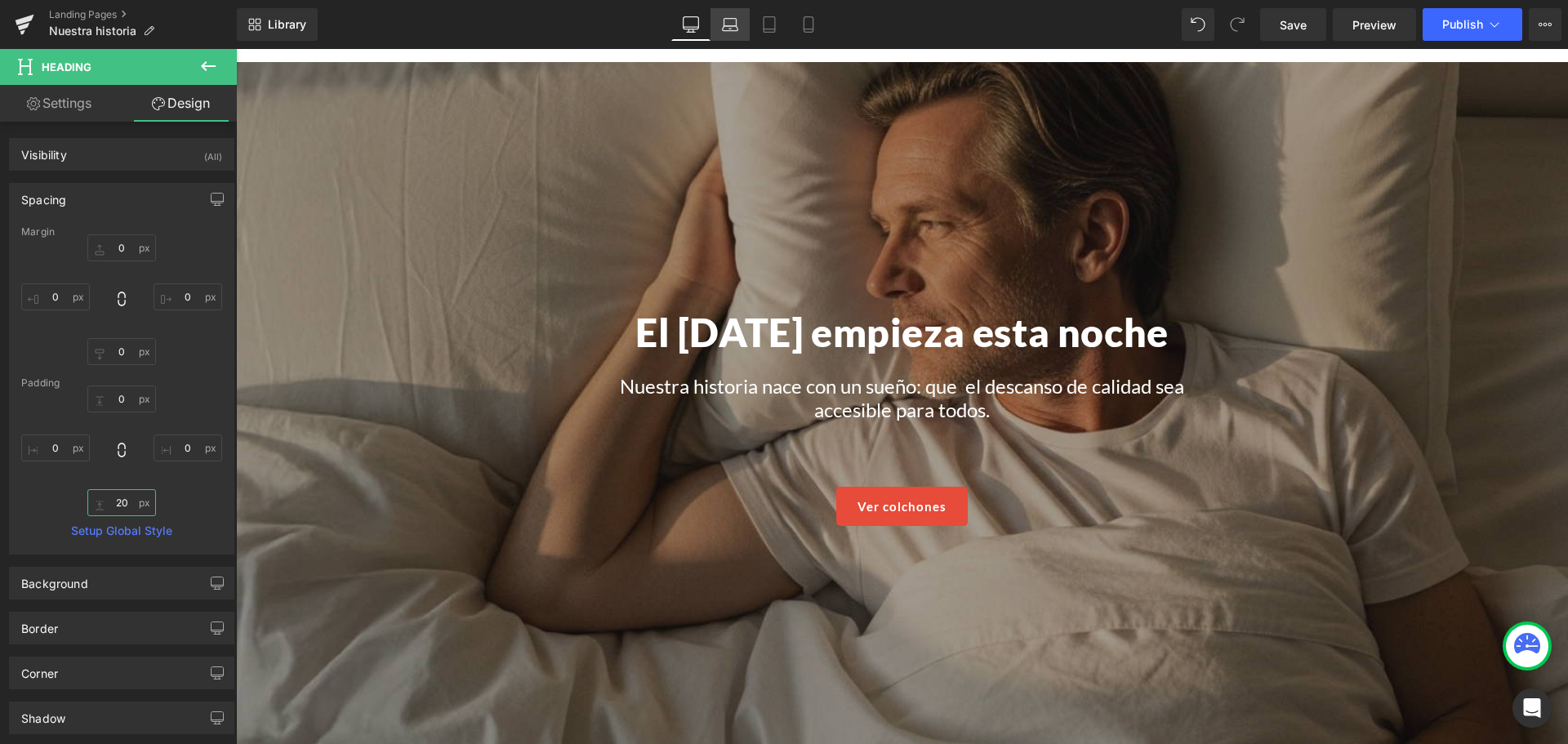
type input "20"
click at [728, 19] on icon at bounding box center [730, 24] width 16 height 16
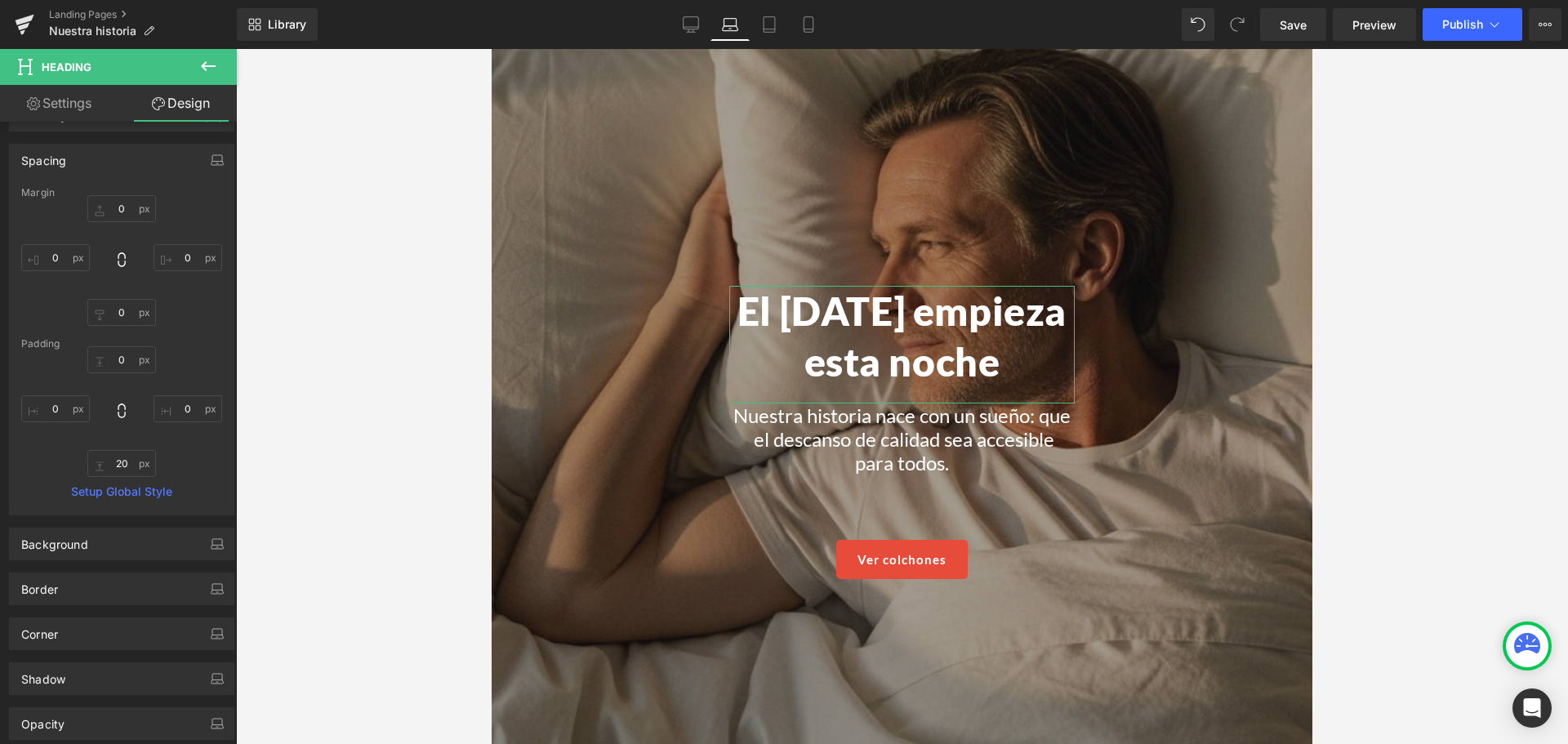
scroll to position [0, 0]
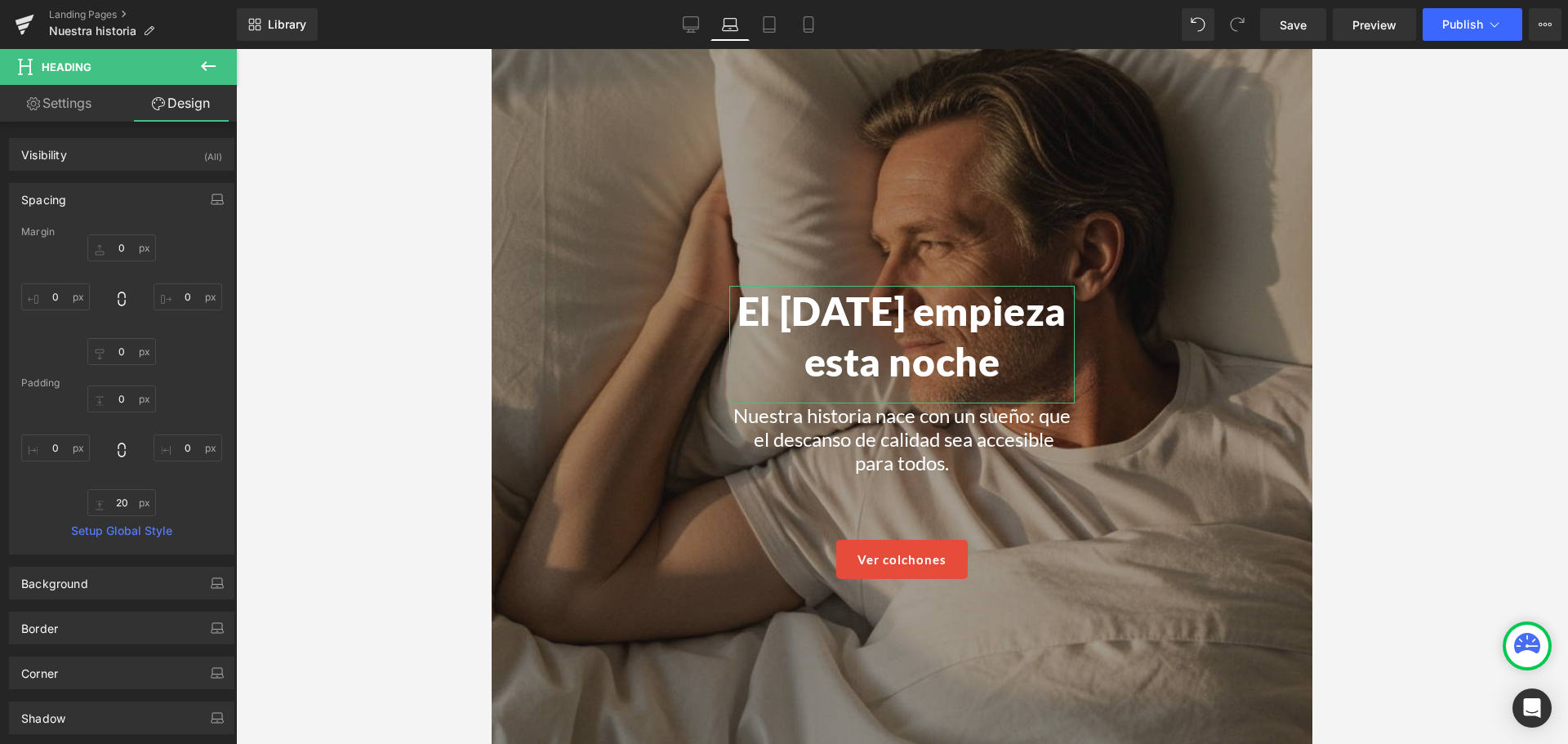
click at [98, 102] on link "Settings" at bounding box center [59, 103] width 118 height 37
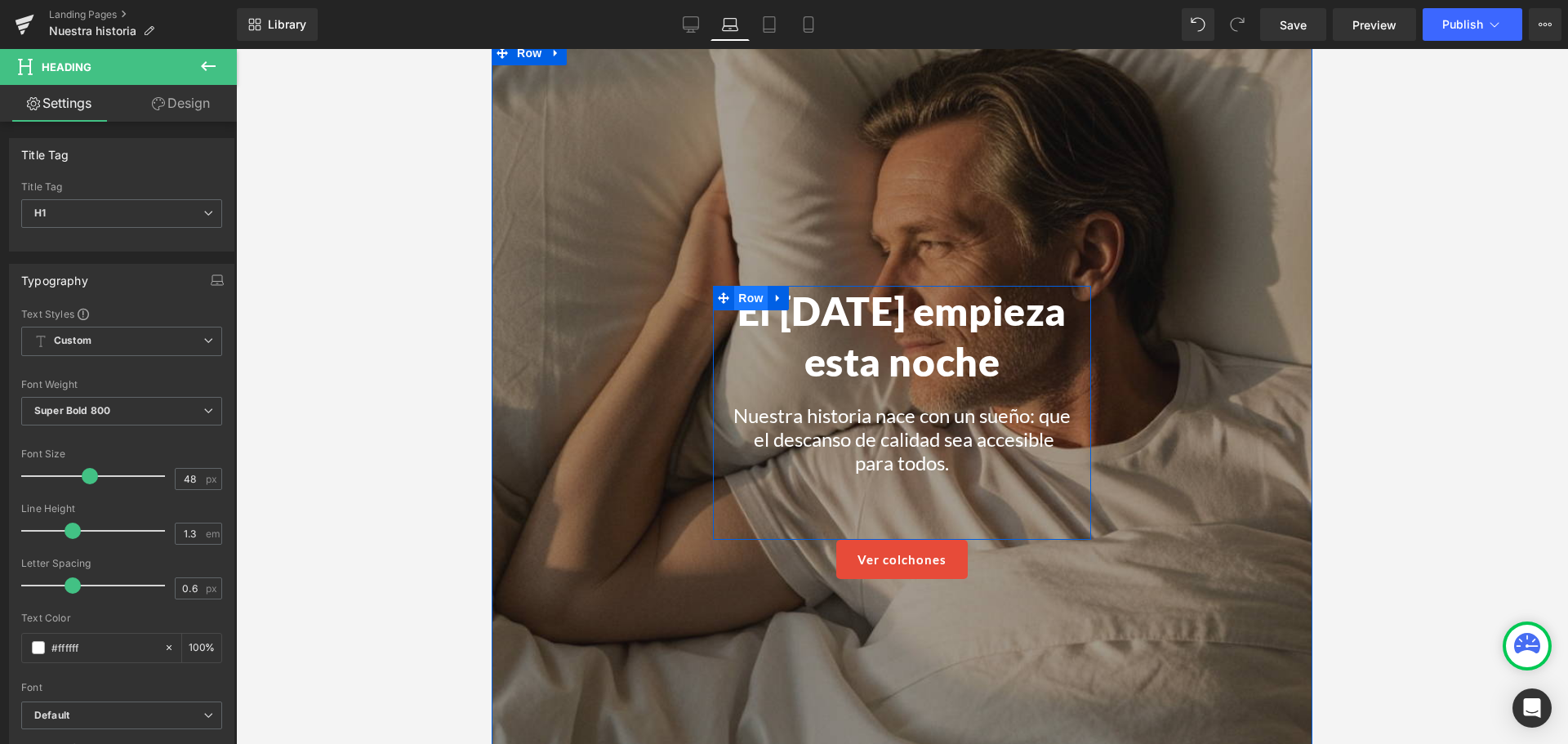
click at [736, 300] on span "Row" at bounding box center [751, 297] width 33 height 24
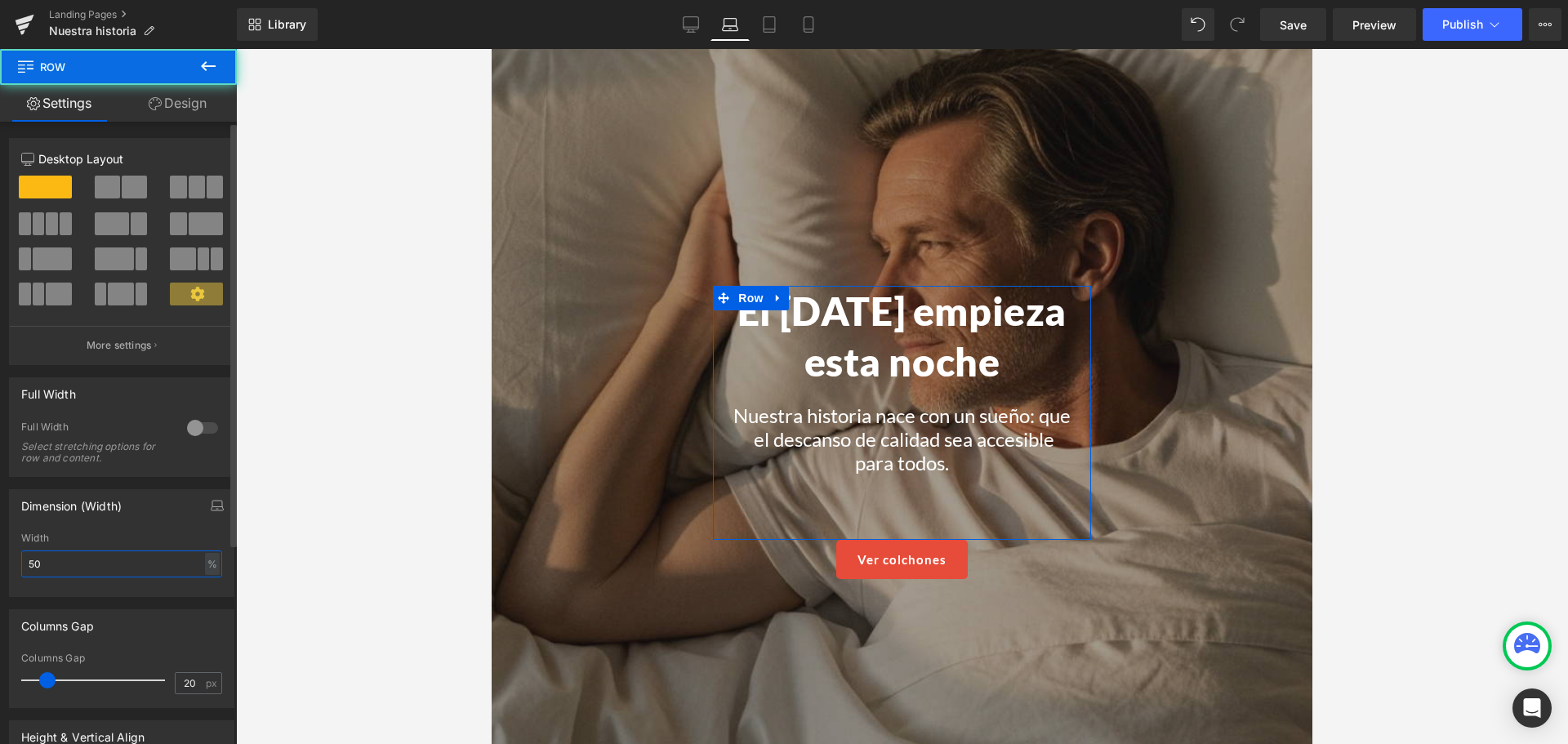
click at [187, 571] on input "50" at bounding box center [121, 564] width 201 height 27
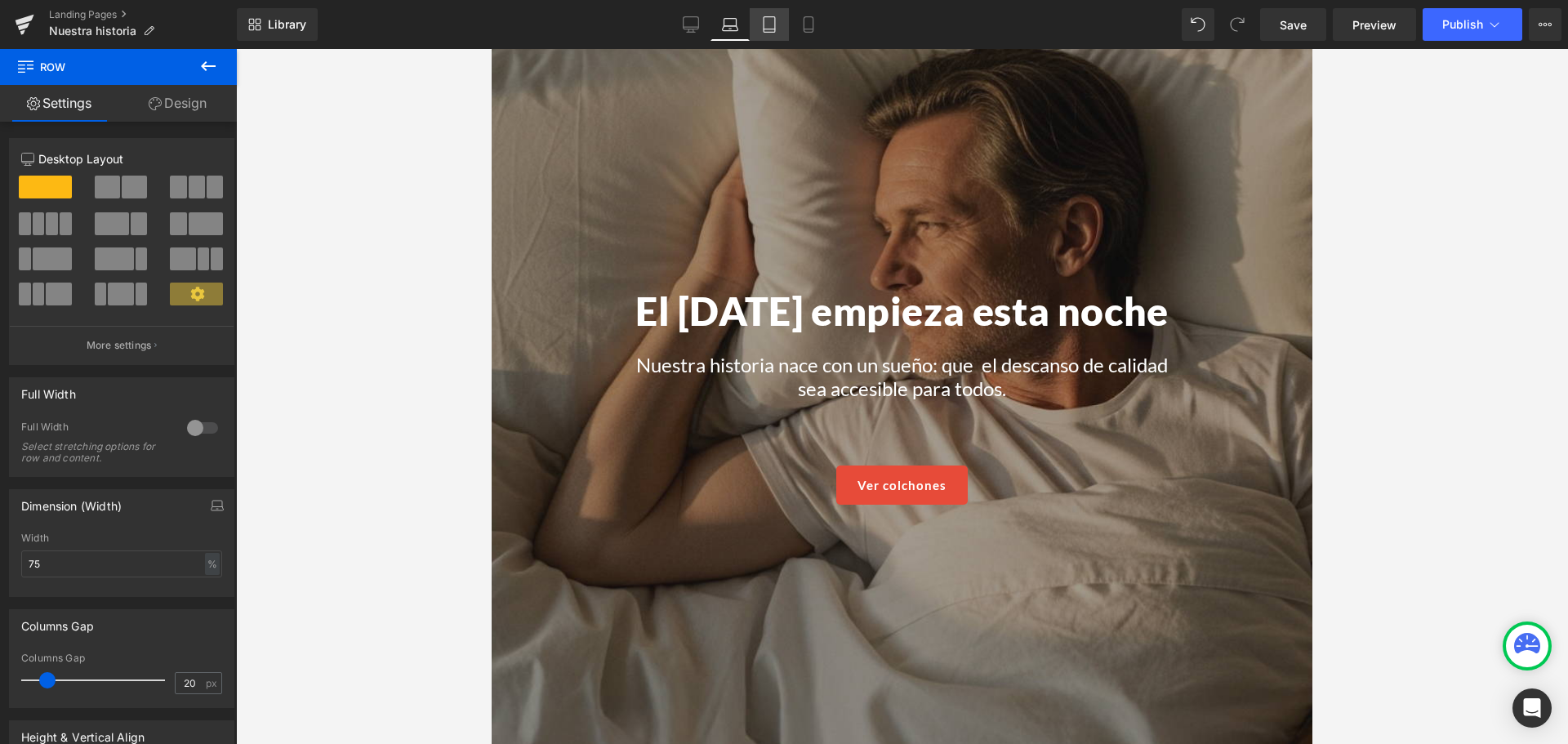
click at [779, 18] on link "Tablet" at bounding box center [769, 24] width 39 height 33
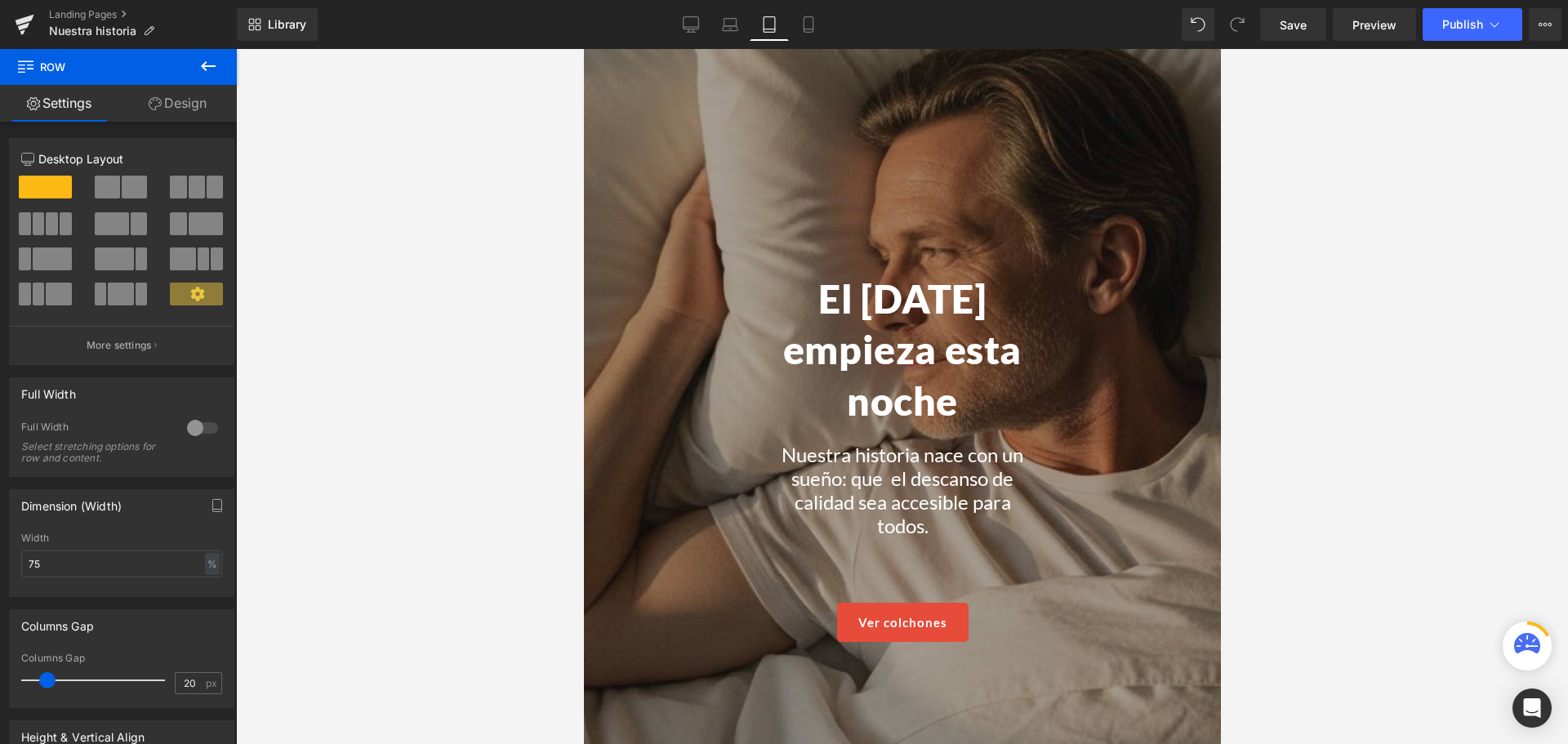
scroll to position [95, 0]
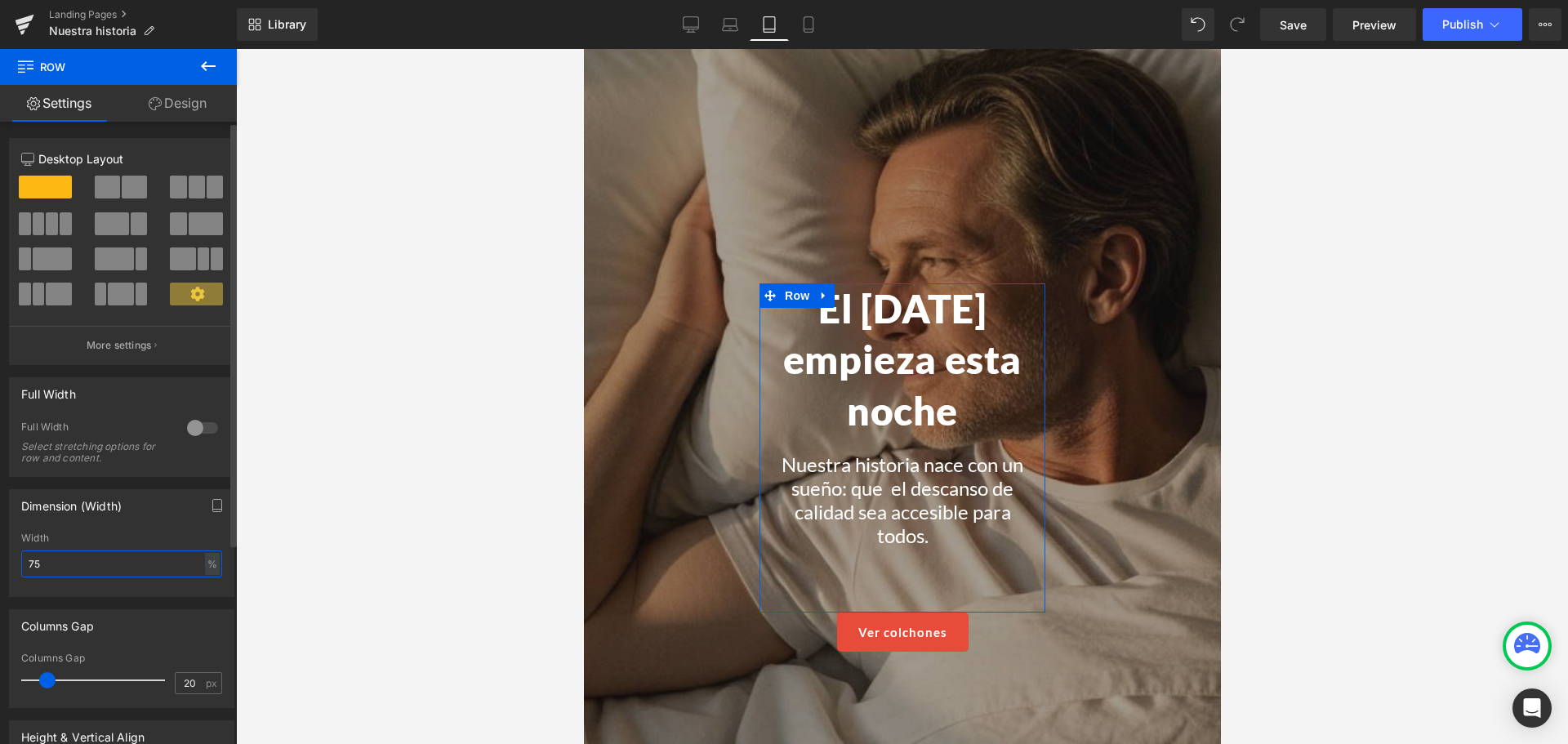
click at [65, 561] on input "75" at bounding box center [121, 564] width 201 height 27
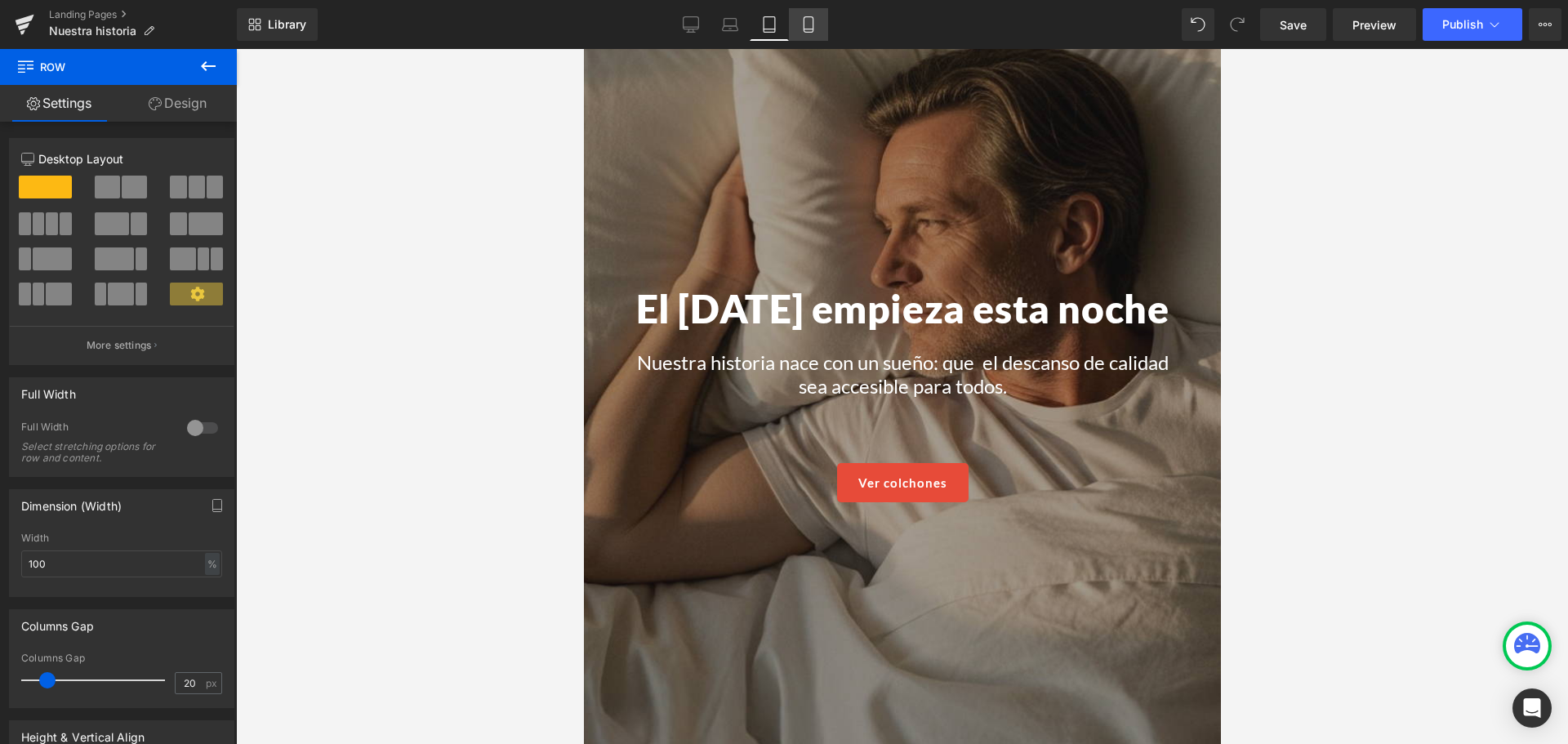
click at [803, 30] on icon at bounding box center [809, 24] width 16 height 16
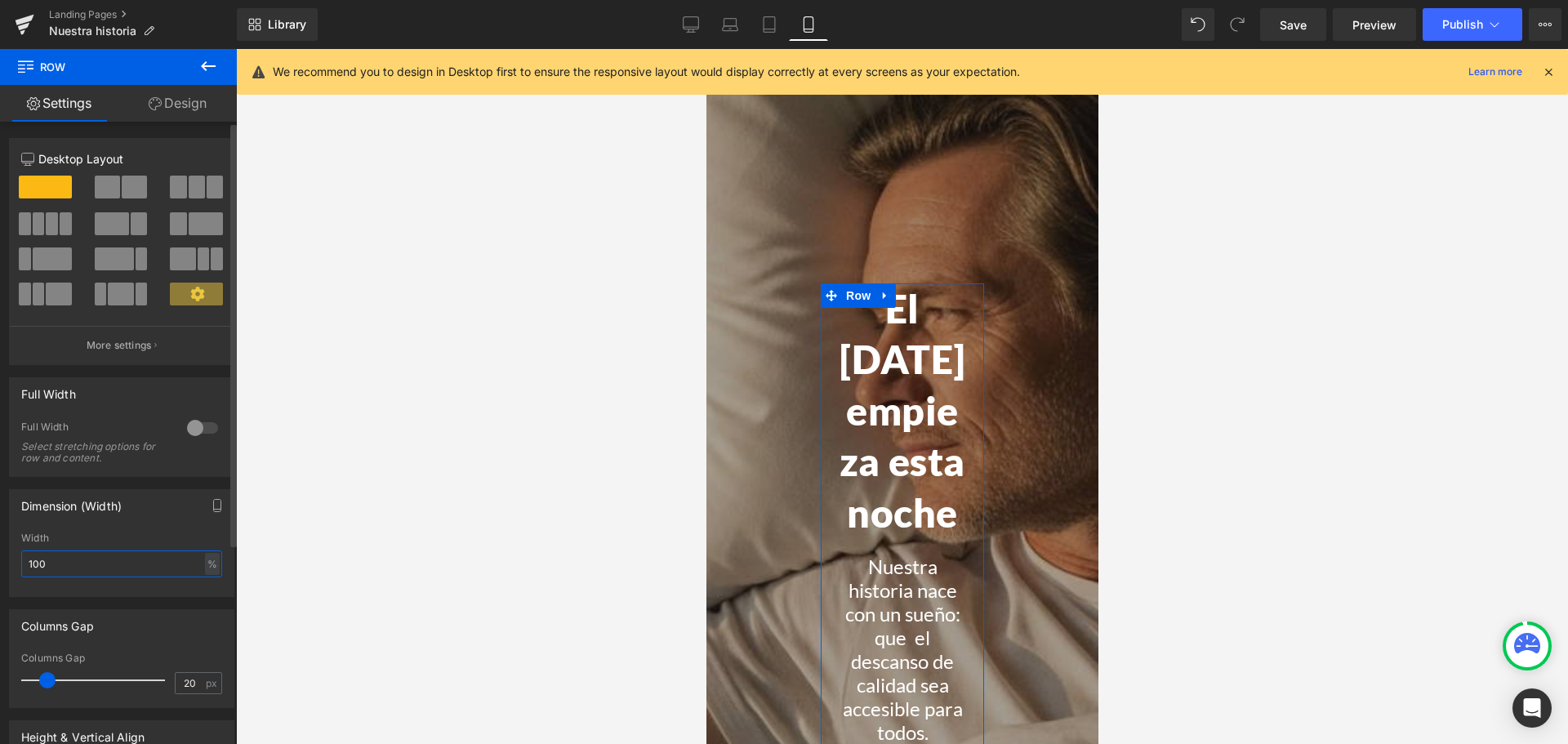
click at [95, 570] on input "100" at bounding box center [121, 564] width 201 height 27
click at [109, 566] on input "100" at bounding box center [121, 564] width 201 height 27
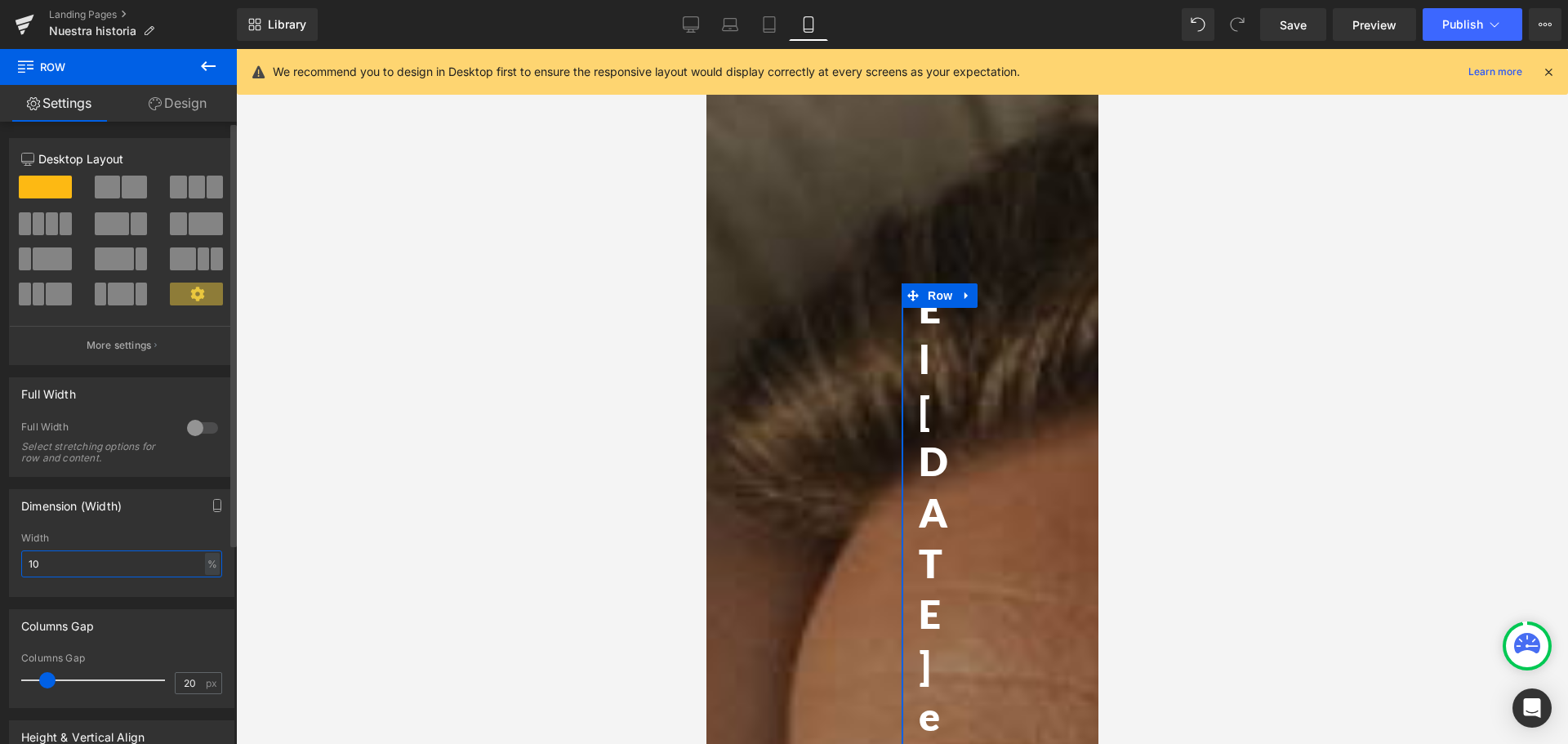
type input "100"
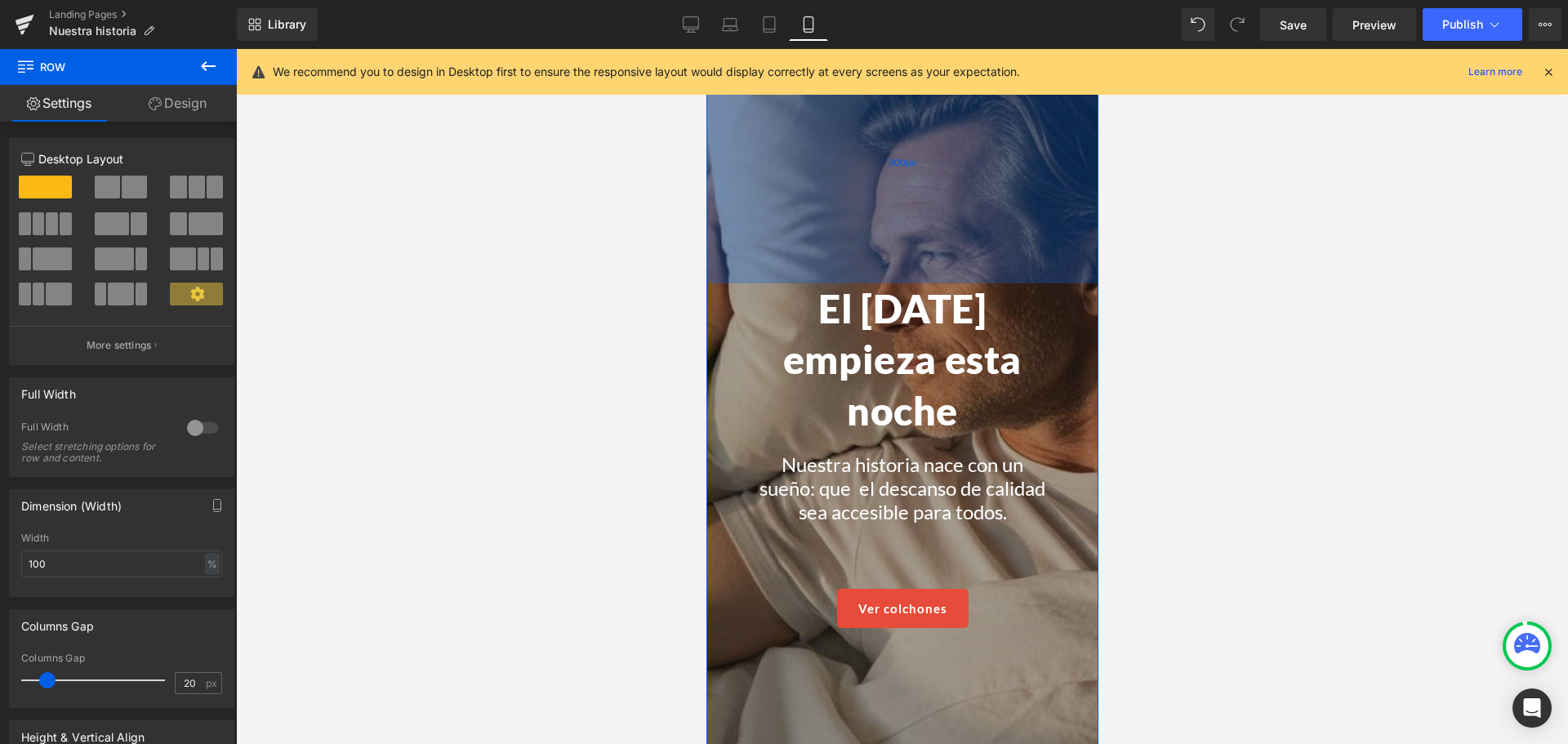
click at [863, 212] on div "300px" at bounding box center [901, 161] width 392 height 245
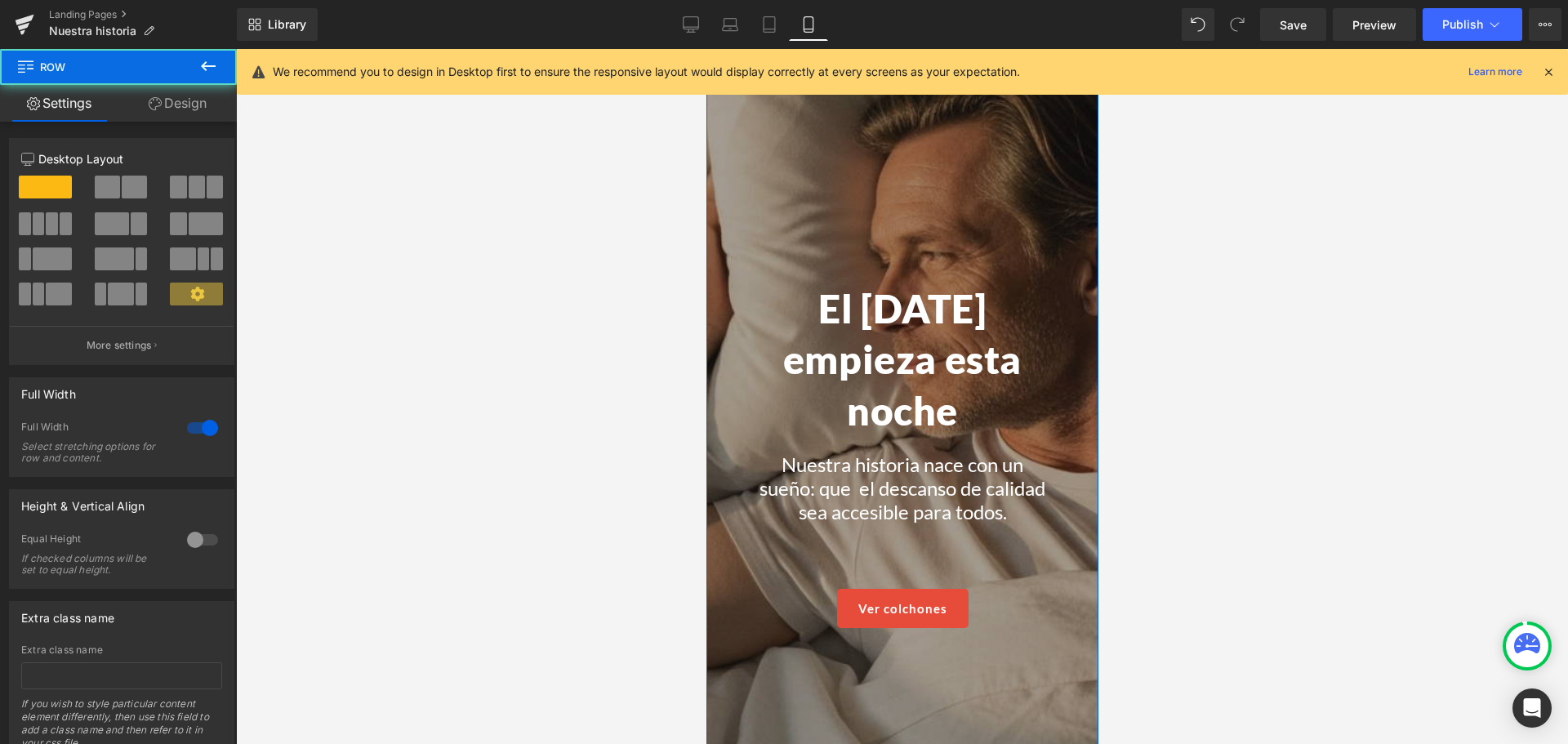
click at [170, 120] on link "Design" at bounding box center [177, 103] width 118 height 37
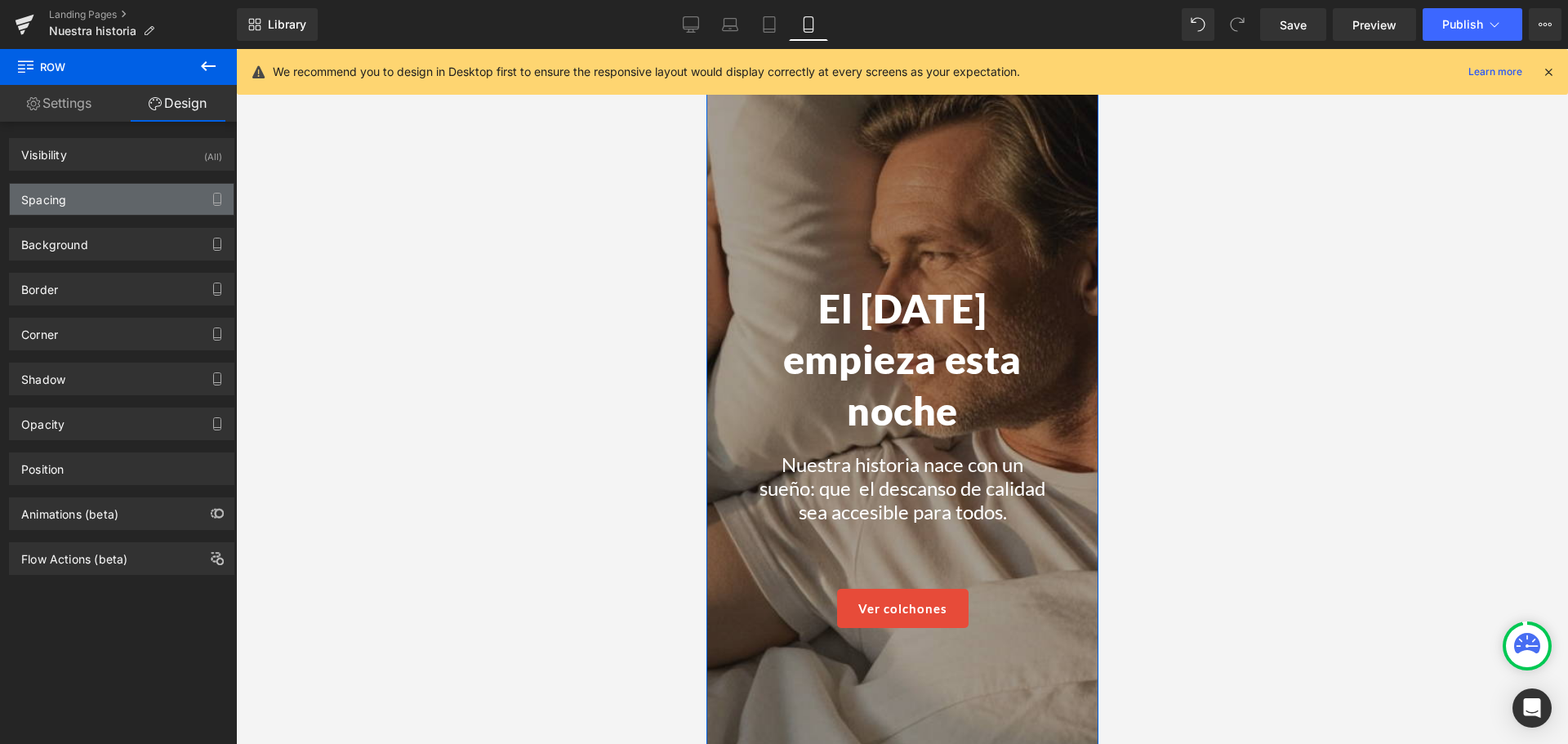
click at [123, 199] on div "Spacing" at bounding box center [121, 199] width 223 height 31
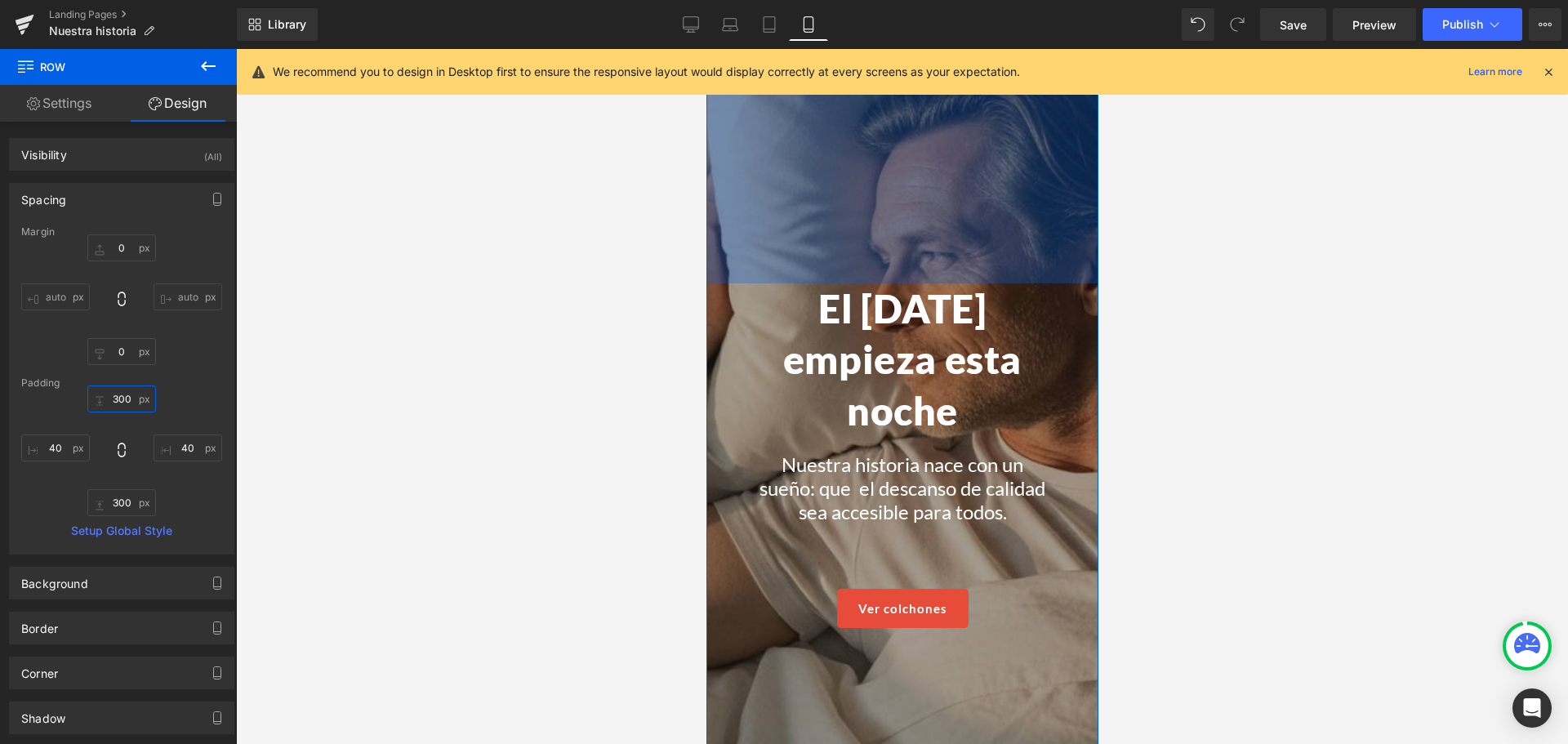
click at [122, 403] on input "300" at bounding box center [121, 398] width 68 height 27
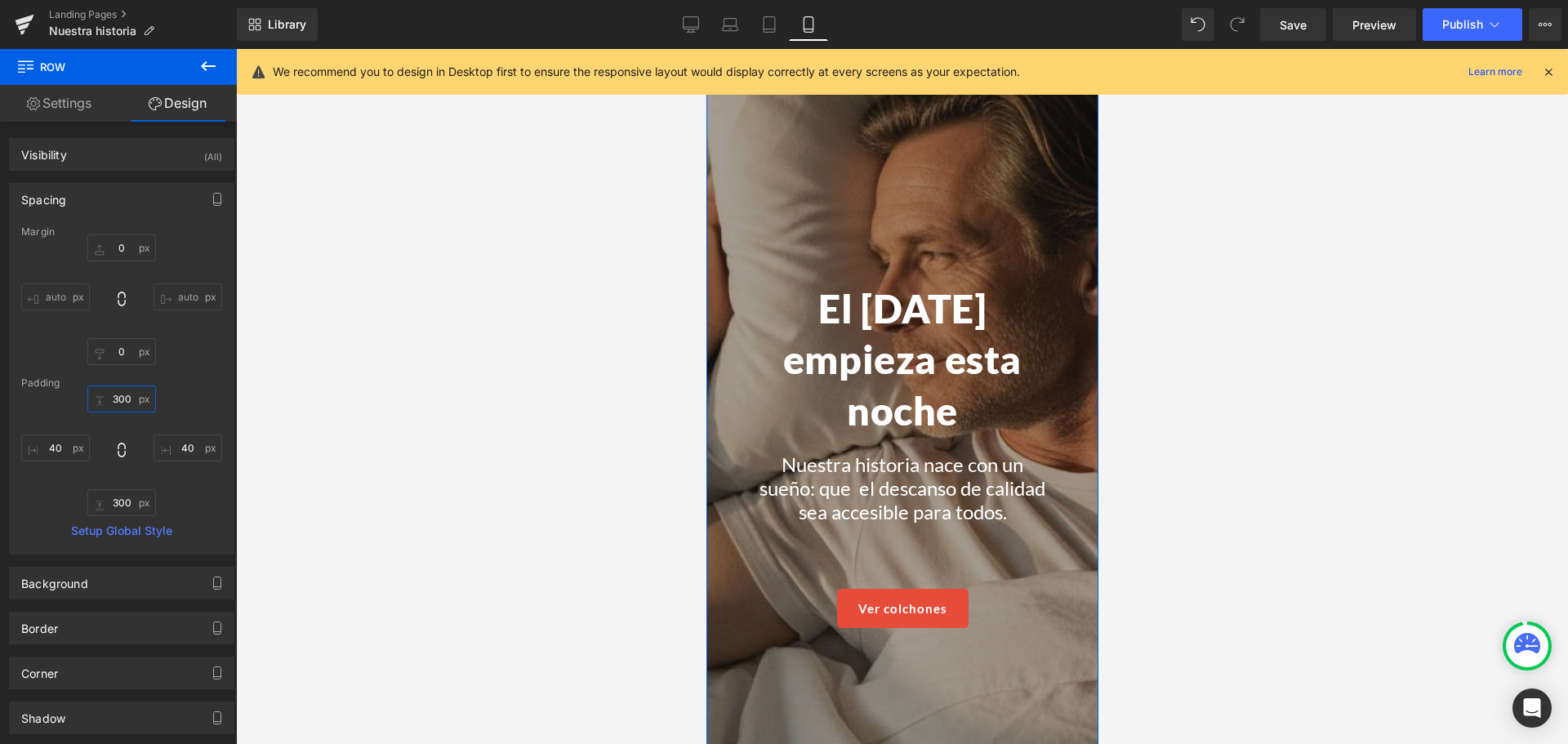
click at [122, 403] on input "300" at bounding box center [121, 398] width 68 height 27
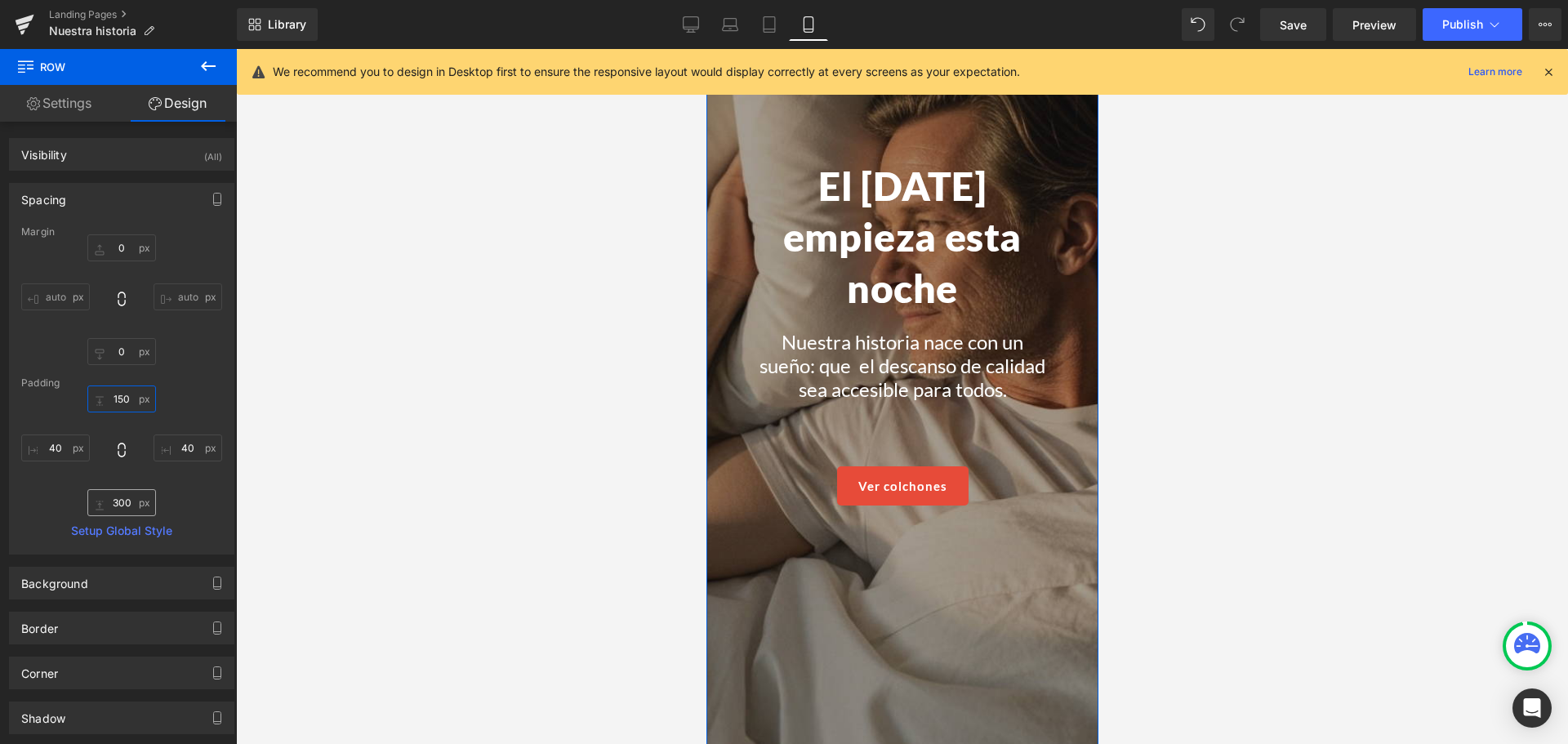
type input "150"
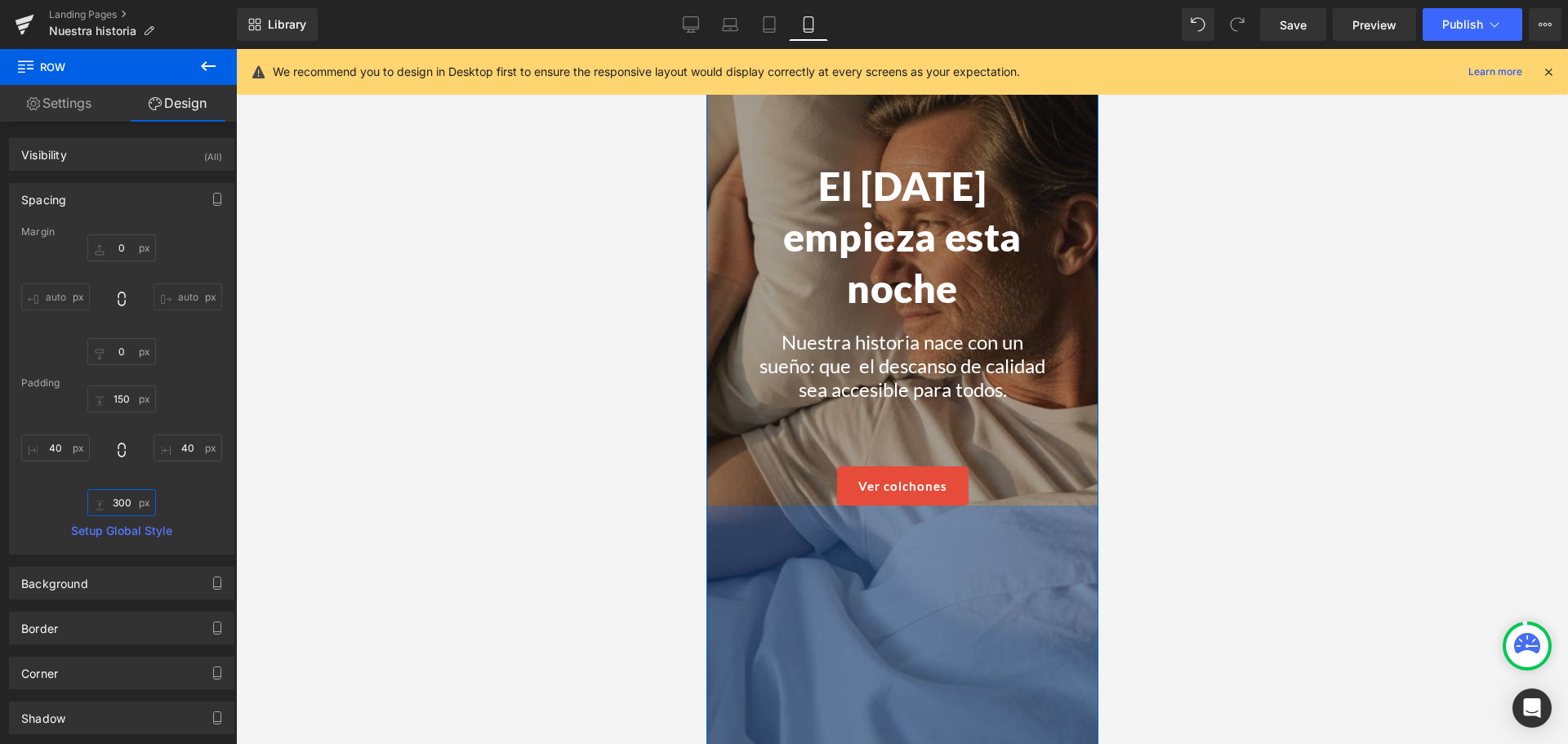
click at [118, 504] on input "300" at bounding box center [121, 502] width 68 height 27
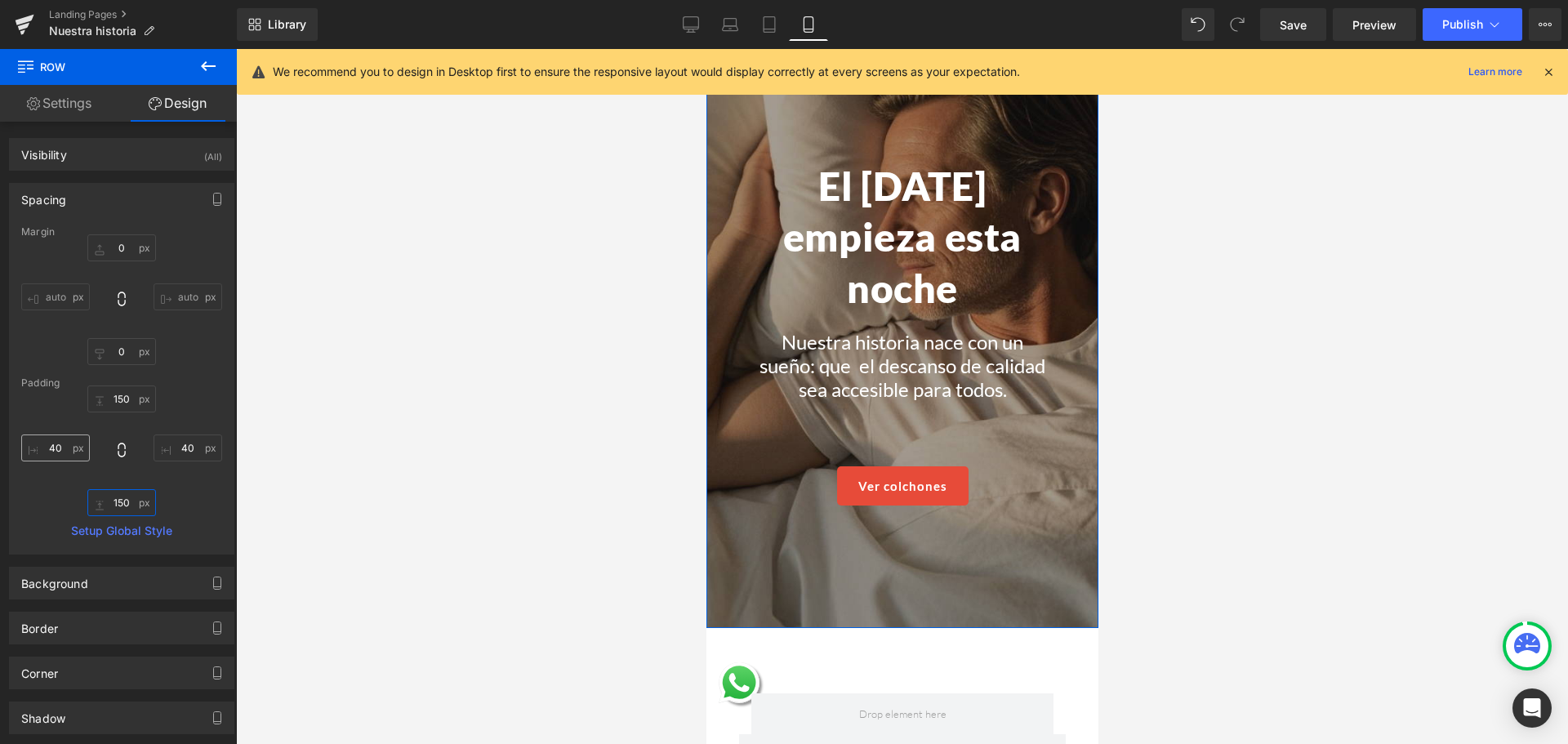
type input "150"
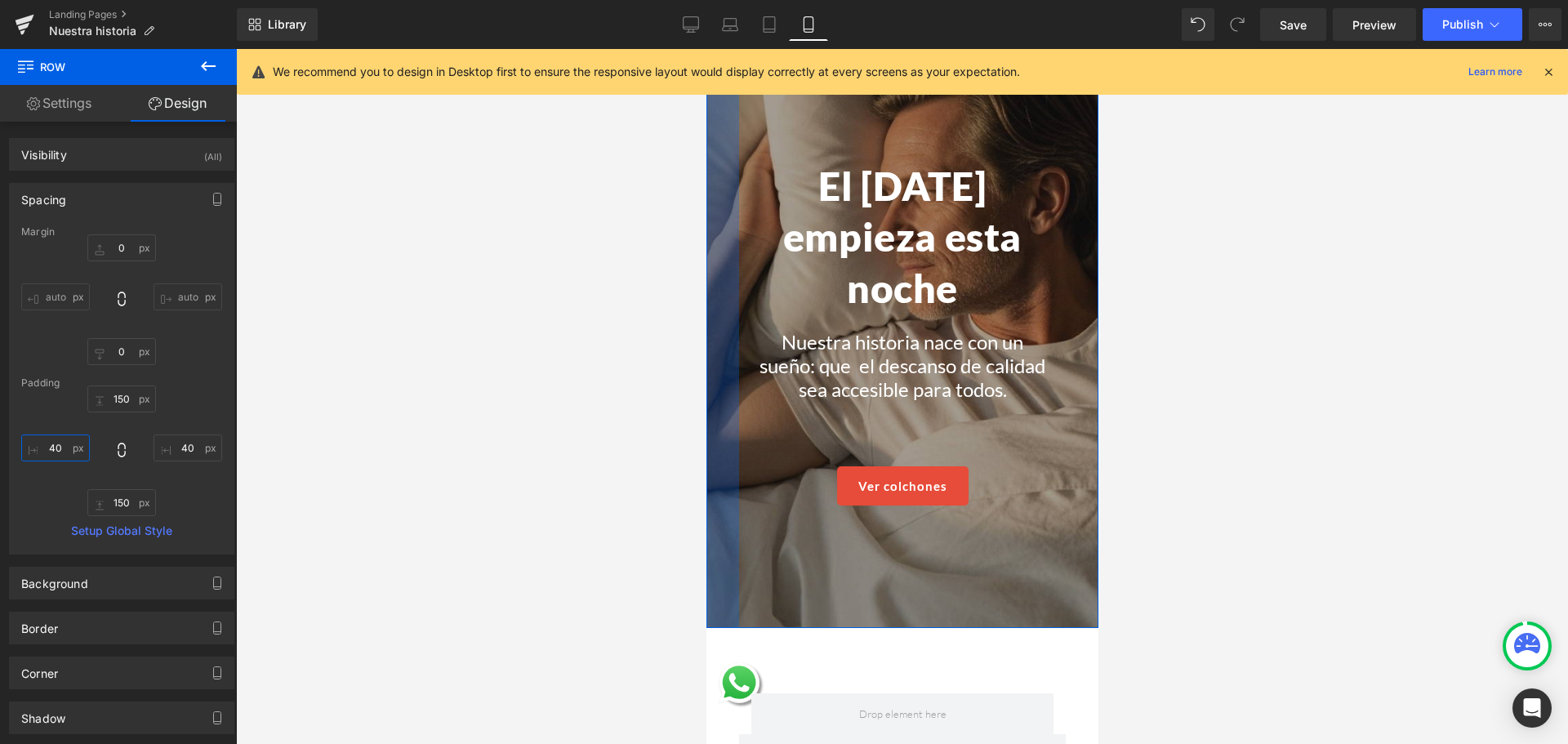
click at [55, 449] on input "40" at bounding box center [55, 448] width 68 height 27
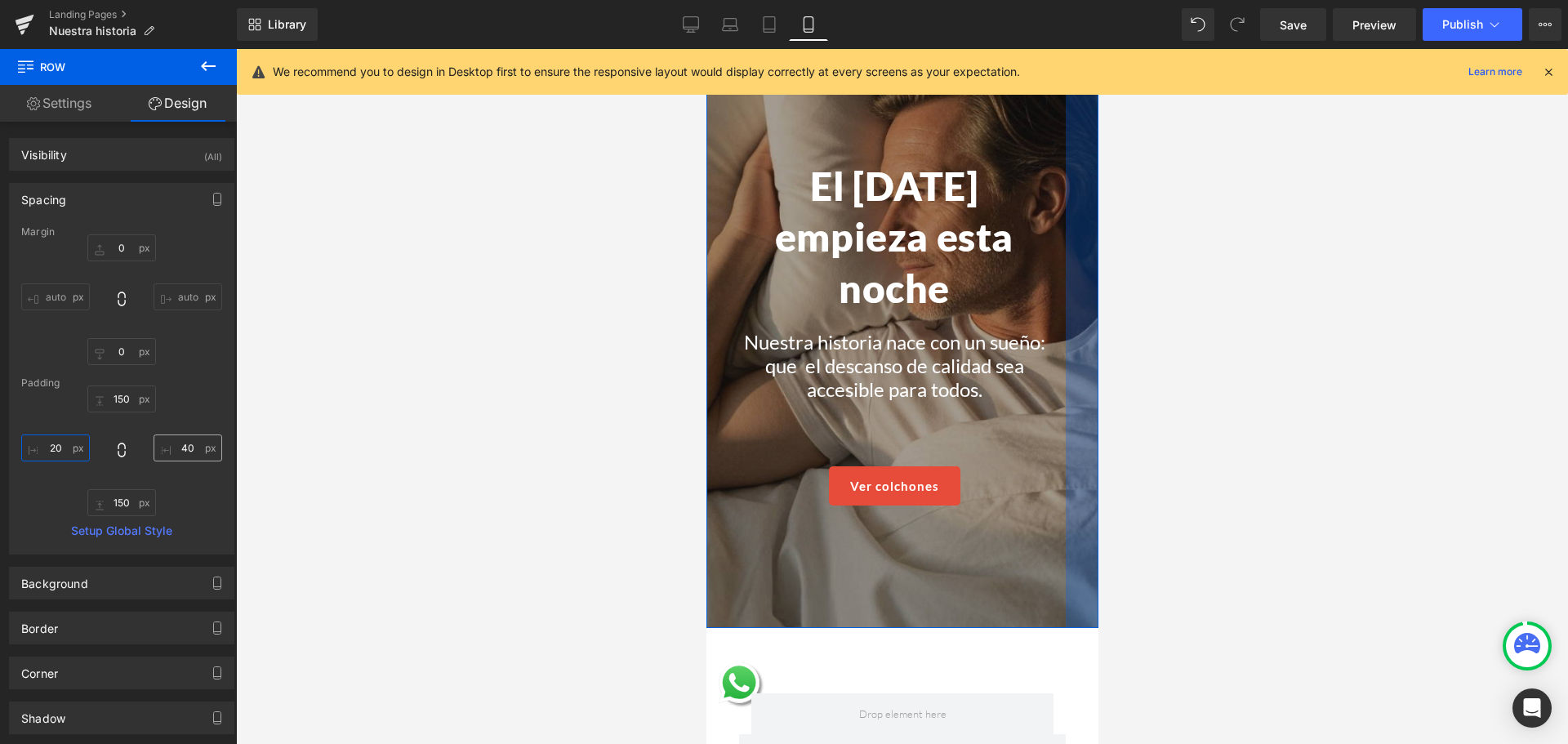
type input "20"
click at [177, 447] on input "40" at bounding box center [188, 448] width 68 height 27
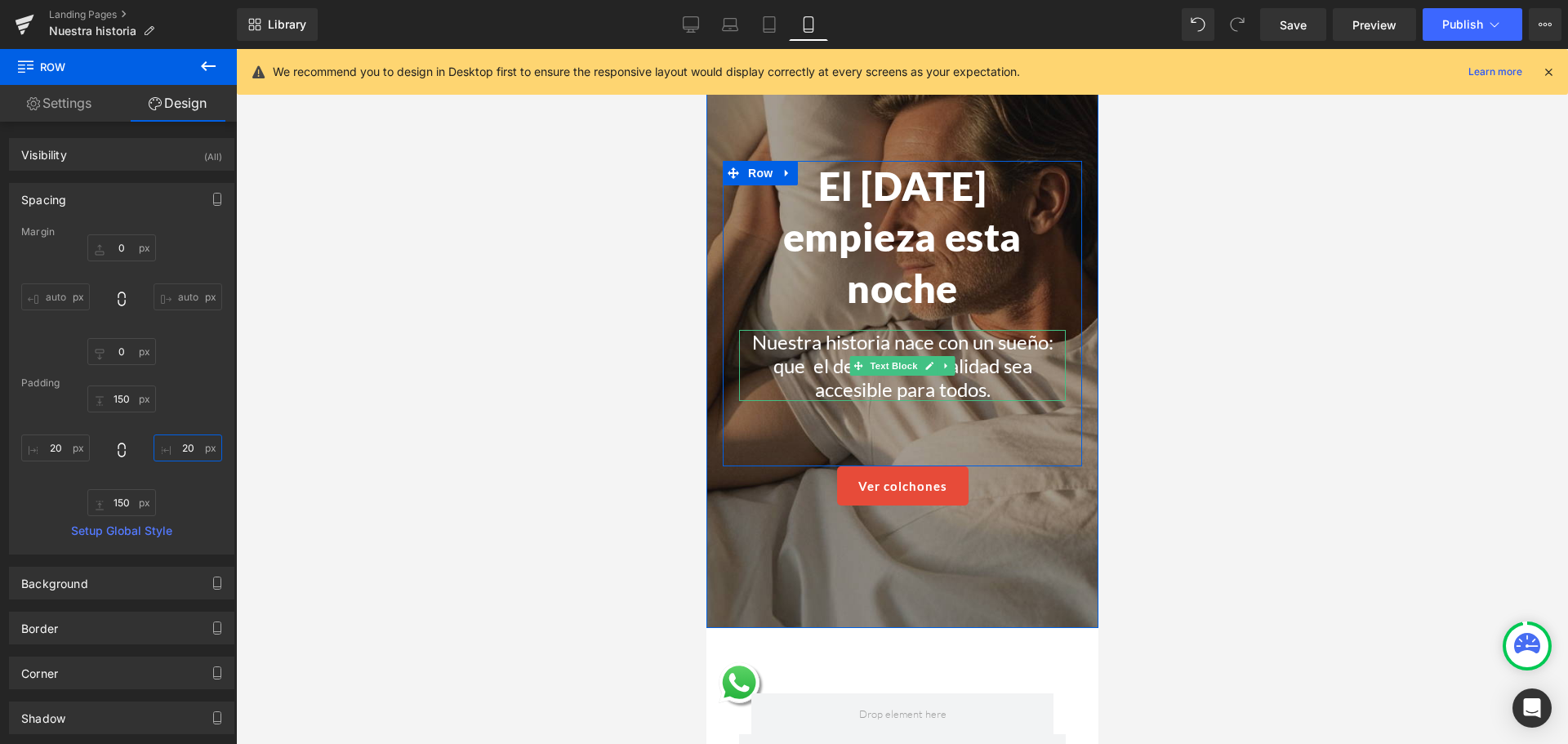
scroll to position [0, 0]
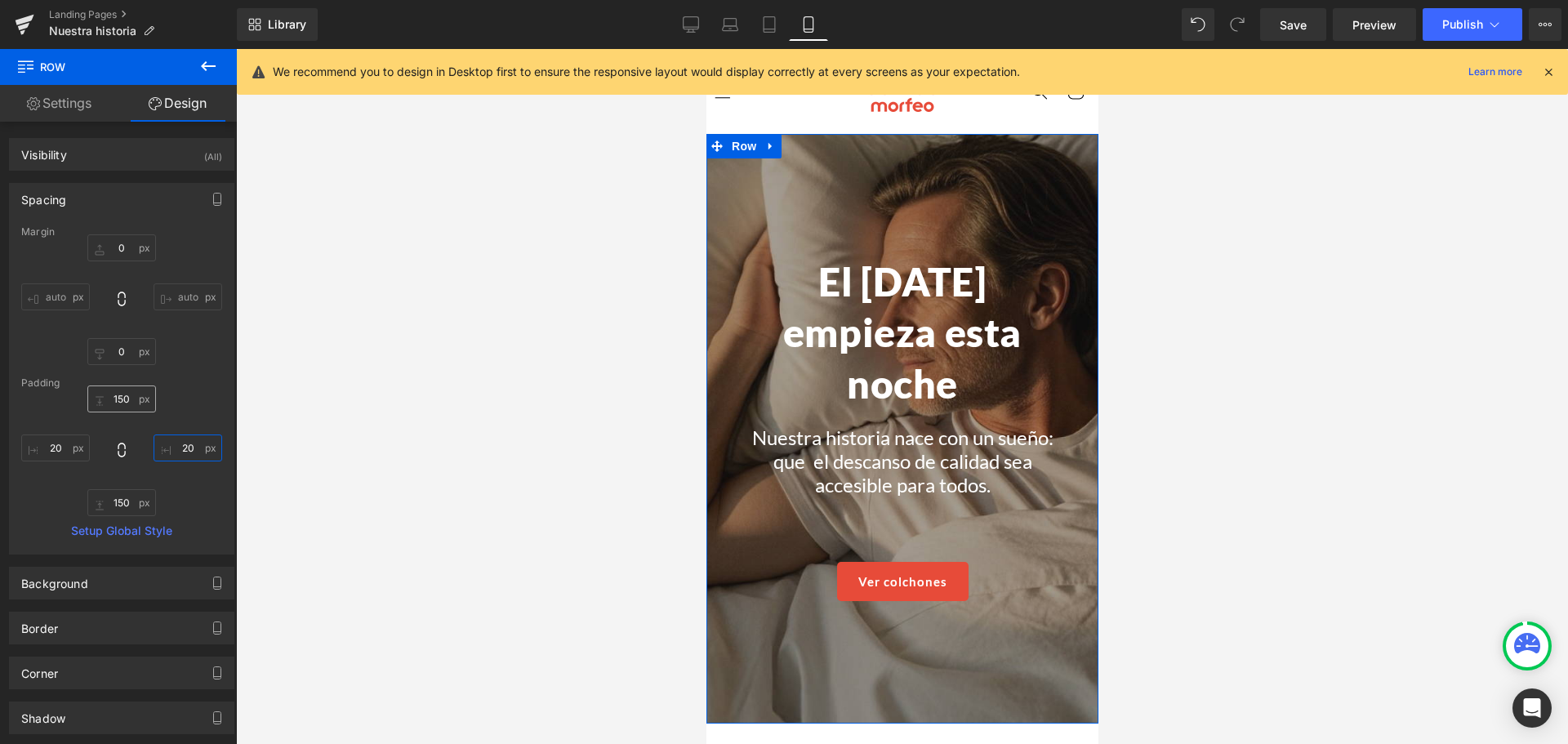
type input "20"
click at [110, 401] on input "150" at bounding box center [121, 398] width 68 height 27
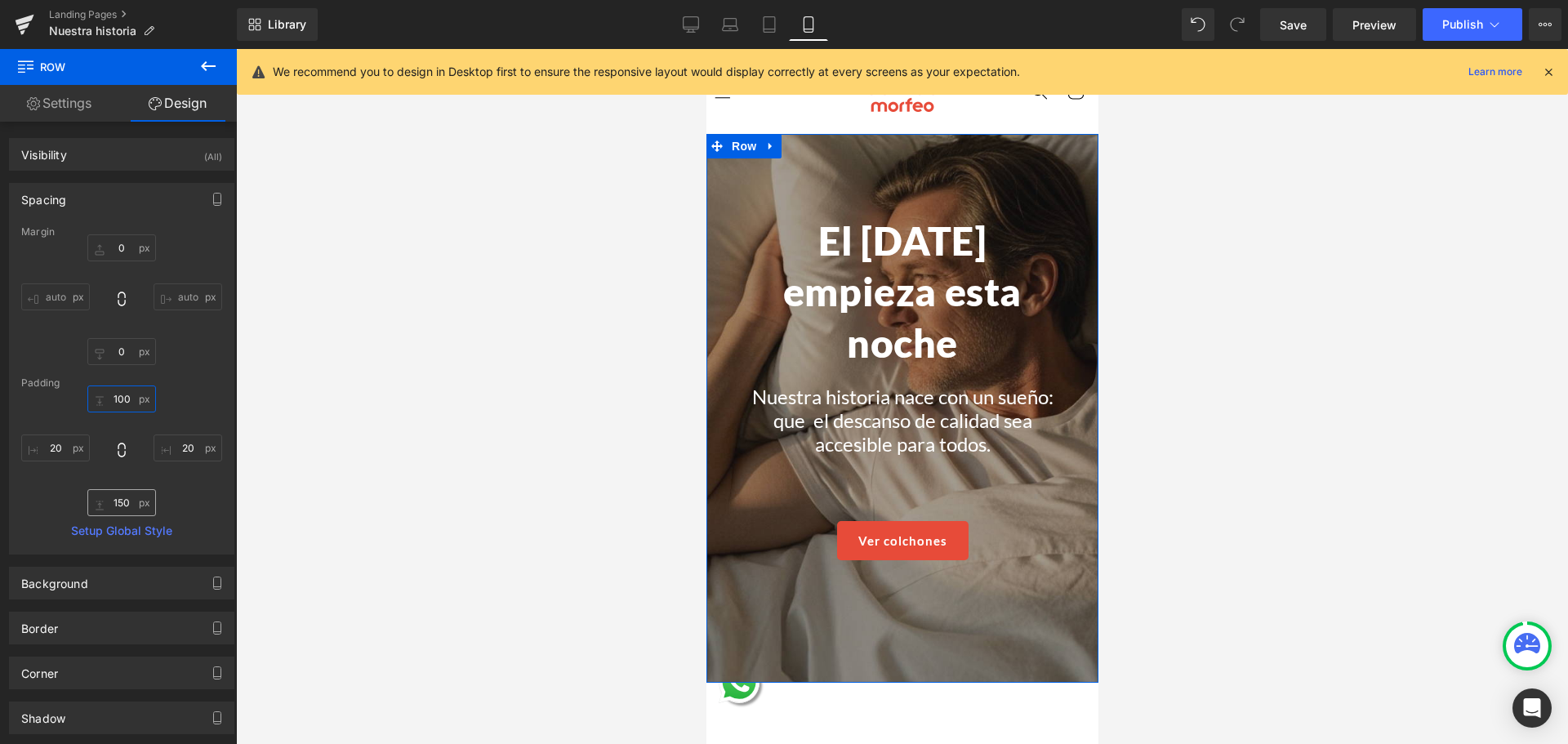
type input "100"
click at [111, 499] on input "150" at bounding box center [121, 502] width 68 height 27
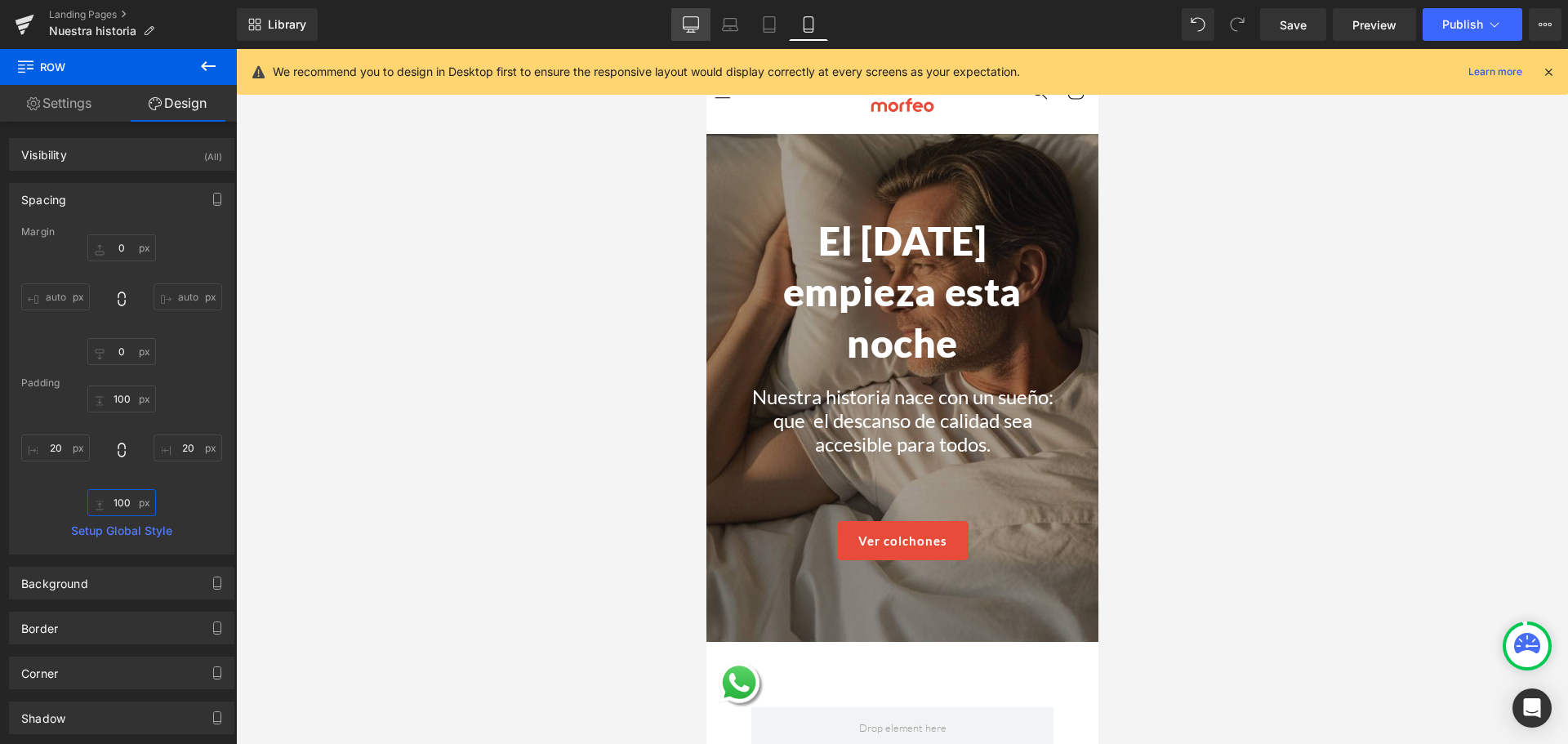
type input "100"
click at [695, 18] on icon at bounding box center [690, 24] width 16 height 16
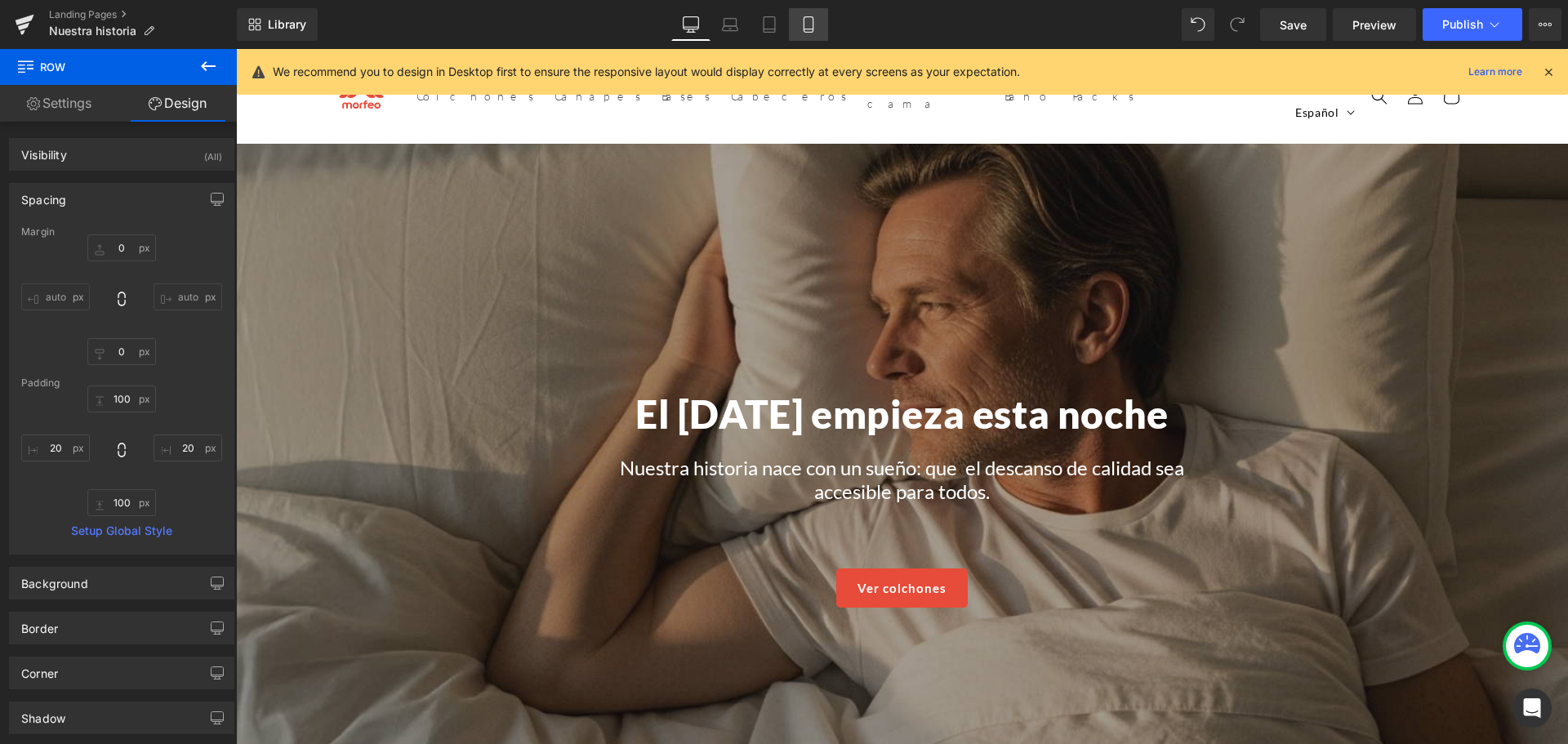
click at [817, 22] on link "Mobile" at bounding box center [809, 24] width 39 height 33
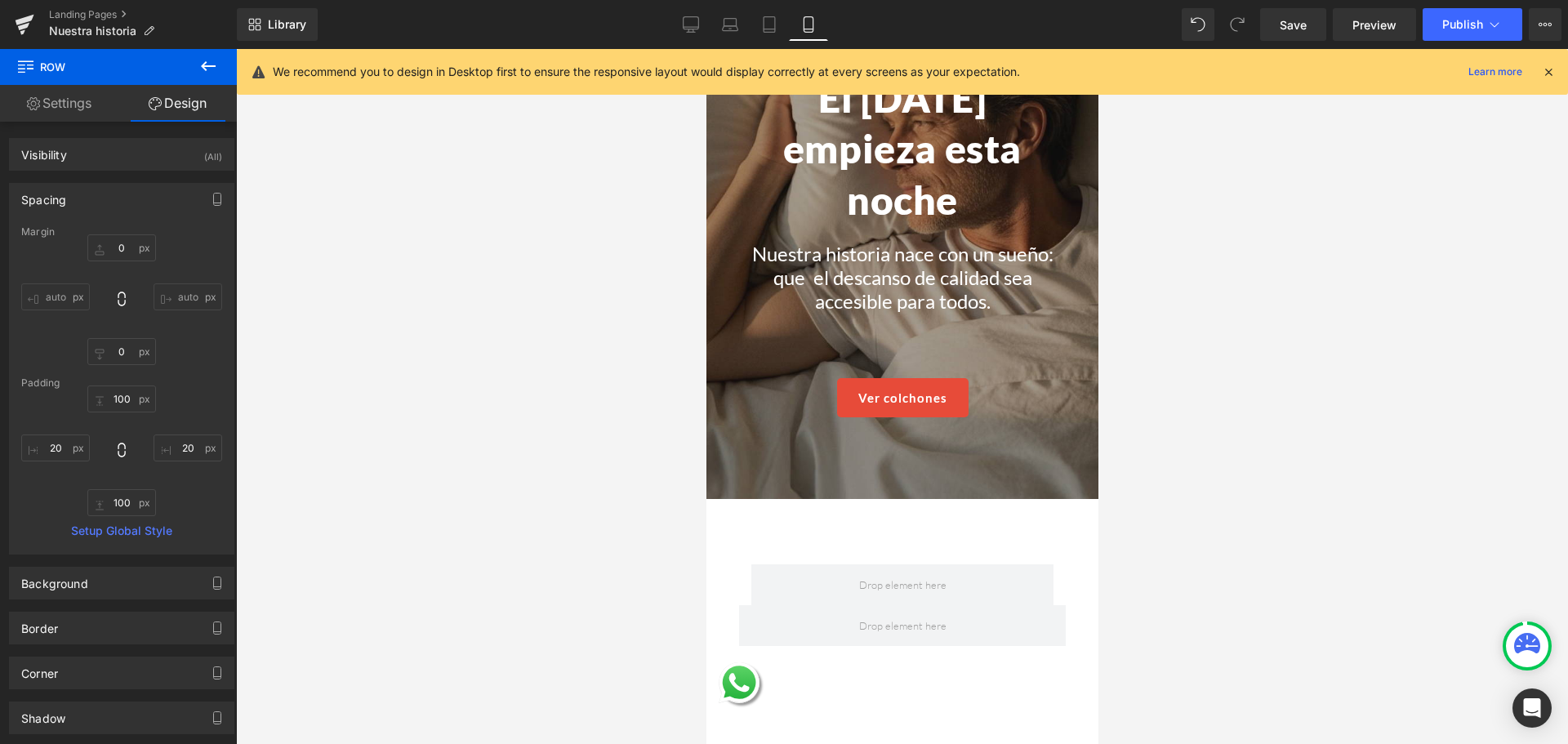
scroll to position [326, 0]
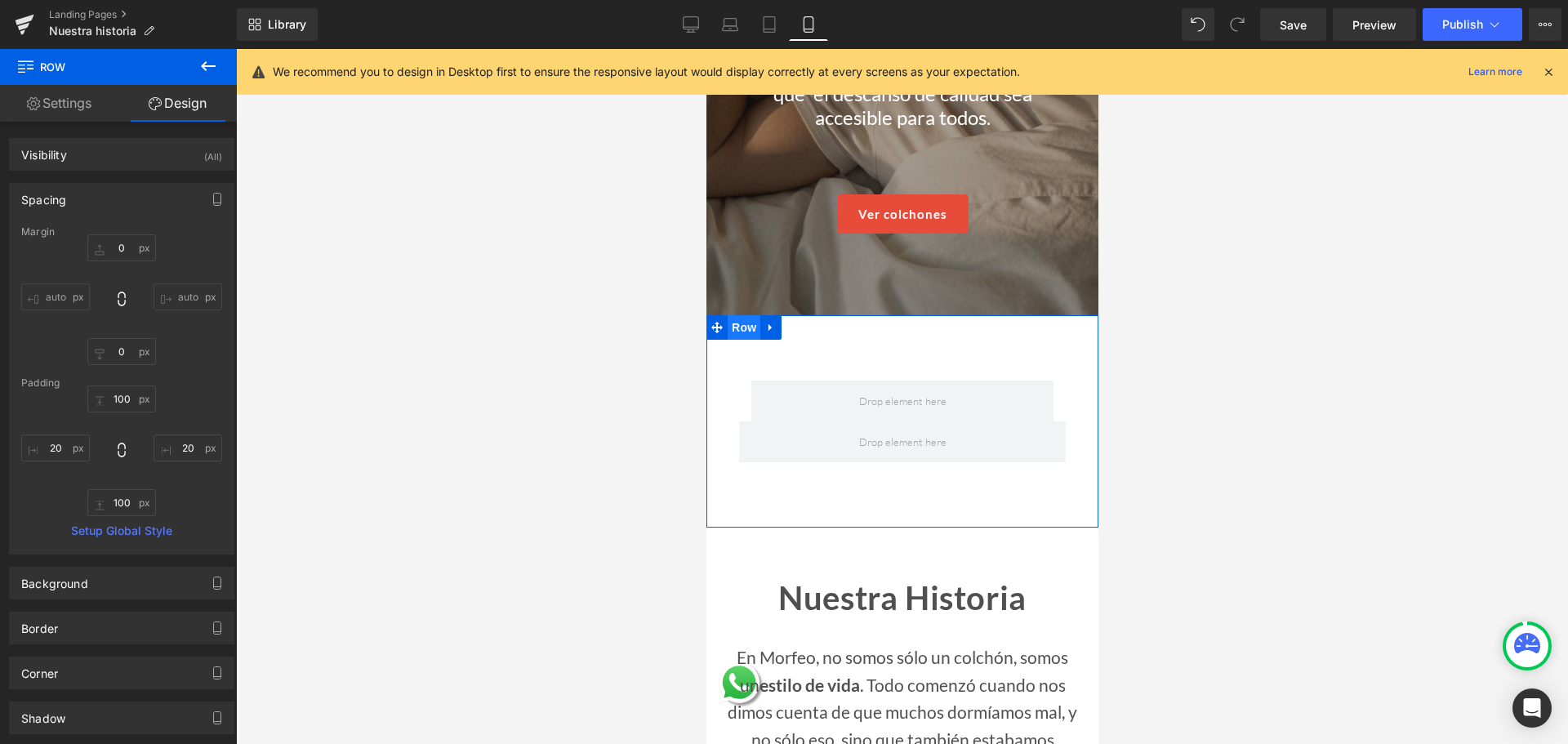
click at [747, 331] on span "Row" at bounding box center [743, 327] width 33 height 24
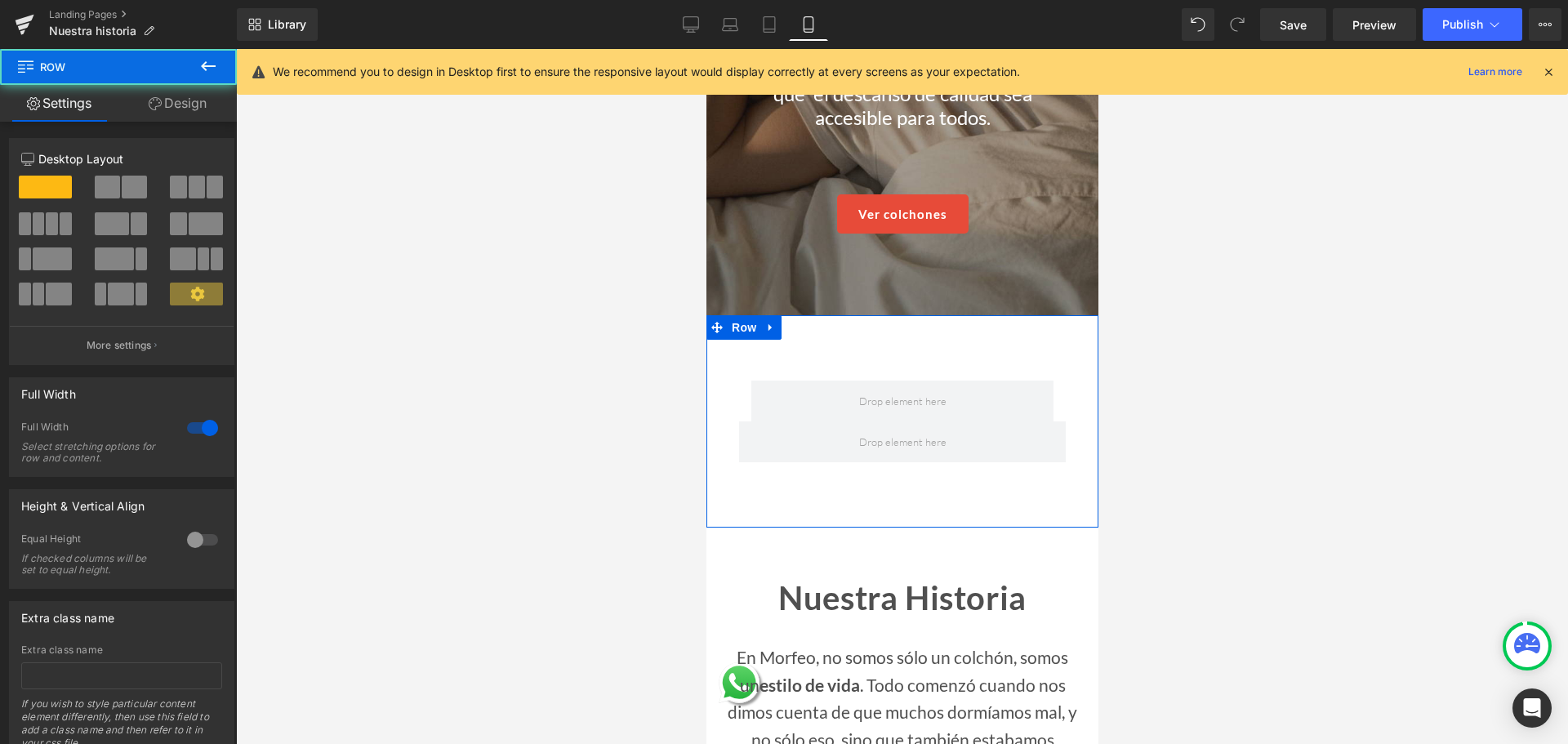
click at [193, 124] on div "12 12 12 Column Size Customizer 12 Desktop Layout Laptop Layout Tablet Layout M…" at bounding box center [122, 441] width 244 height 639
click at [198, 119] on link "Design" at bounding box center [177, 103] width 118 height 37
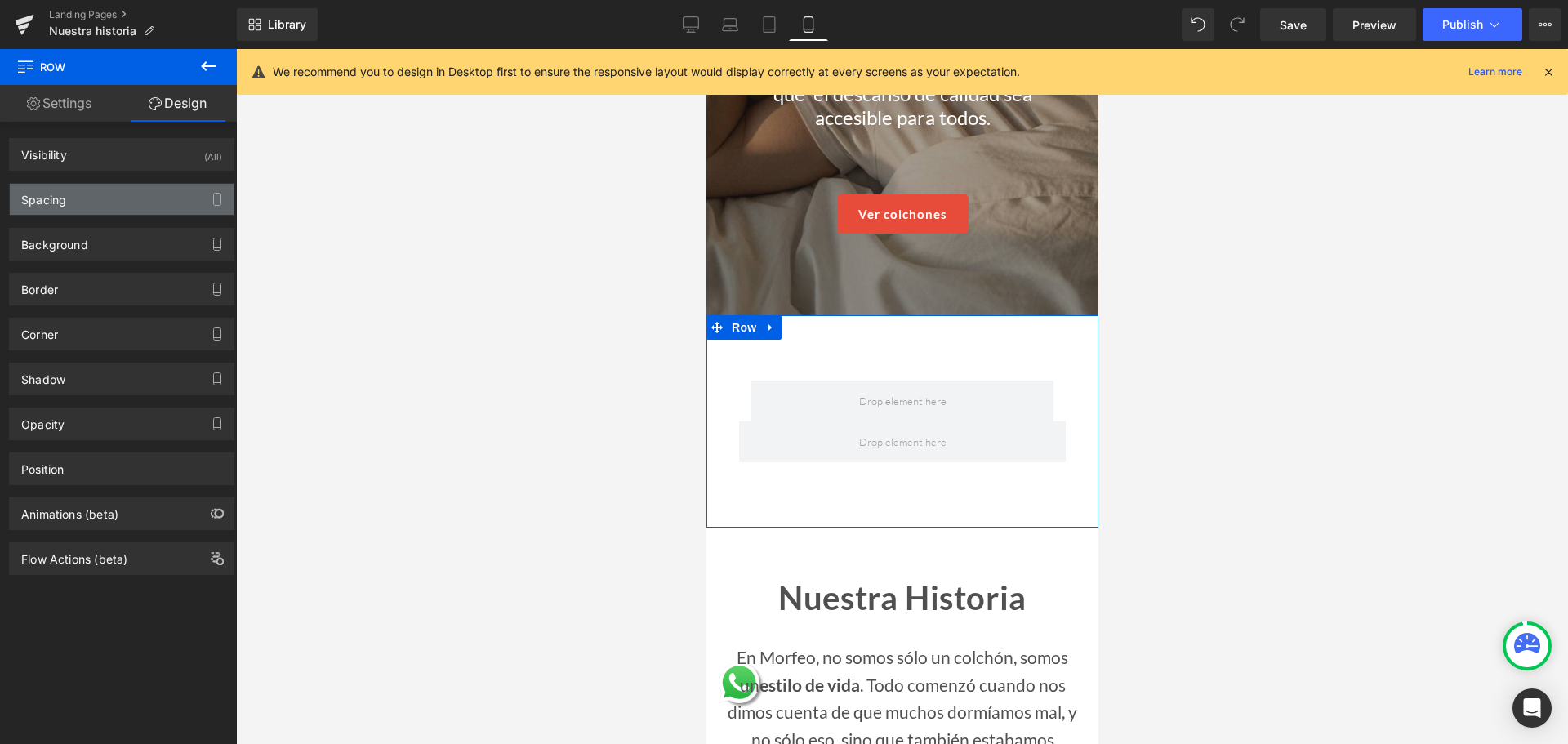
click at [114, 192] on div "Spacing" at bounding box center [121, 199] width 223 height 31
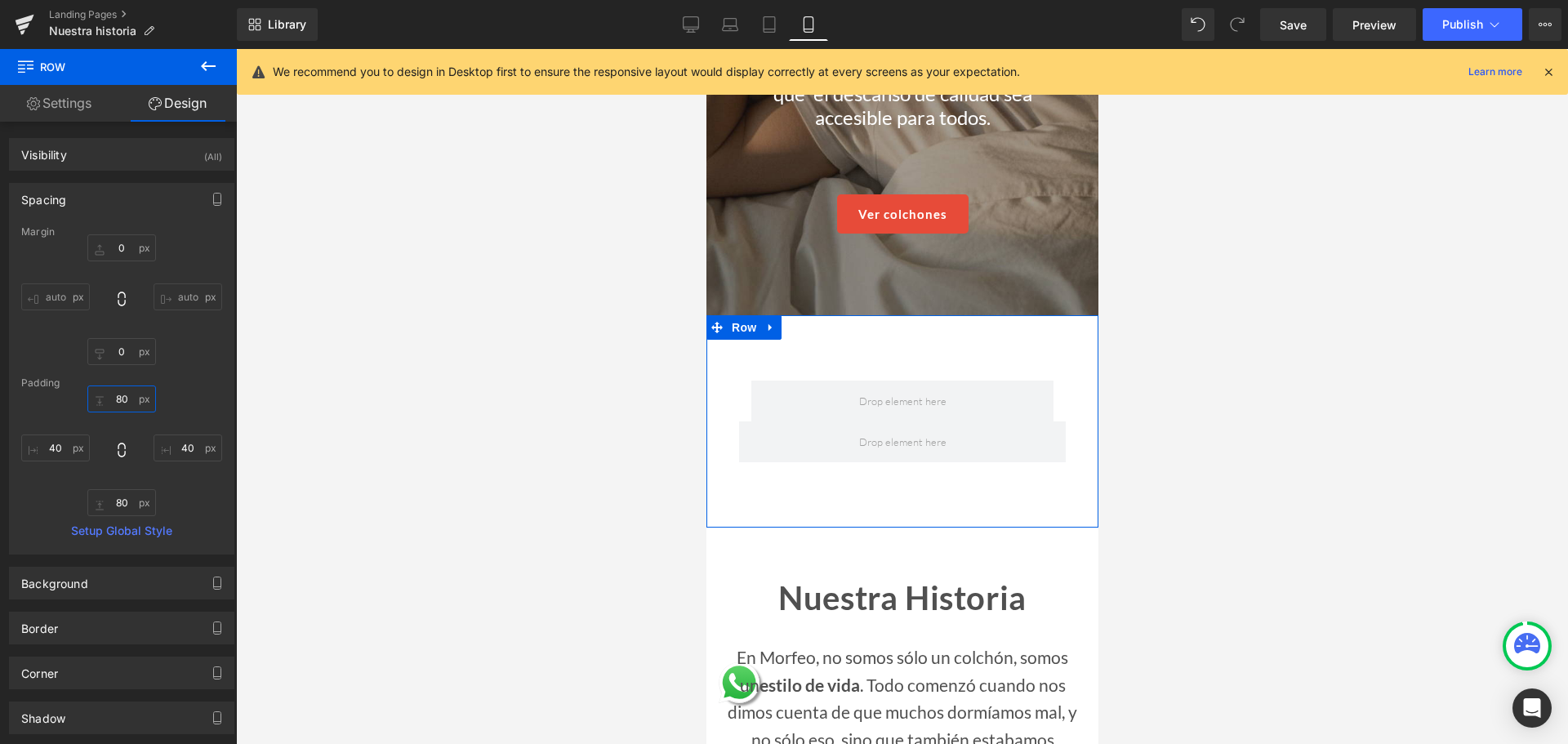
click at [121, 400] on input "80" at bounding box center [121, 398] width 68 height 27
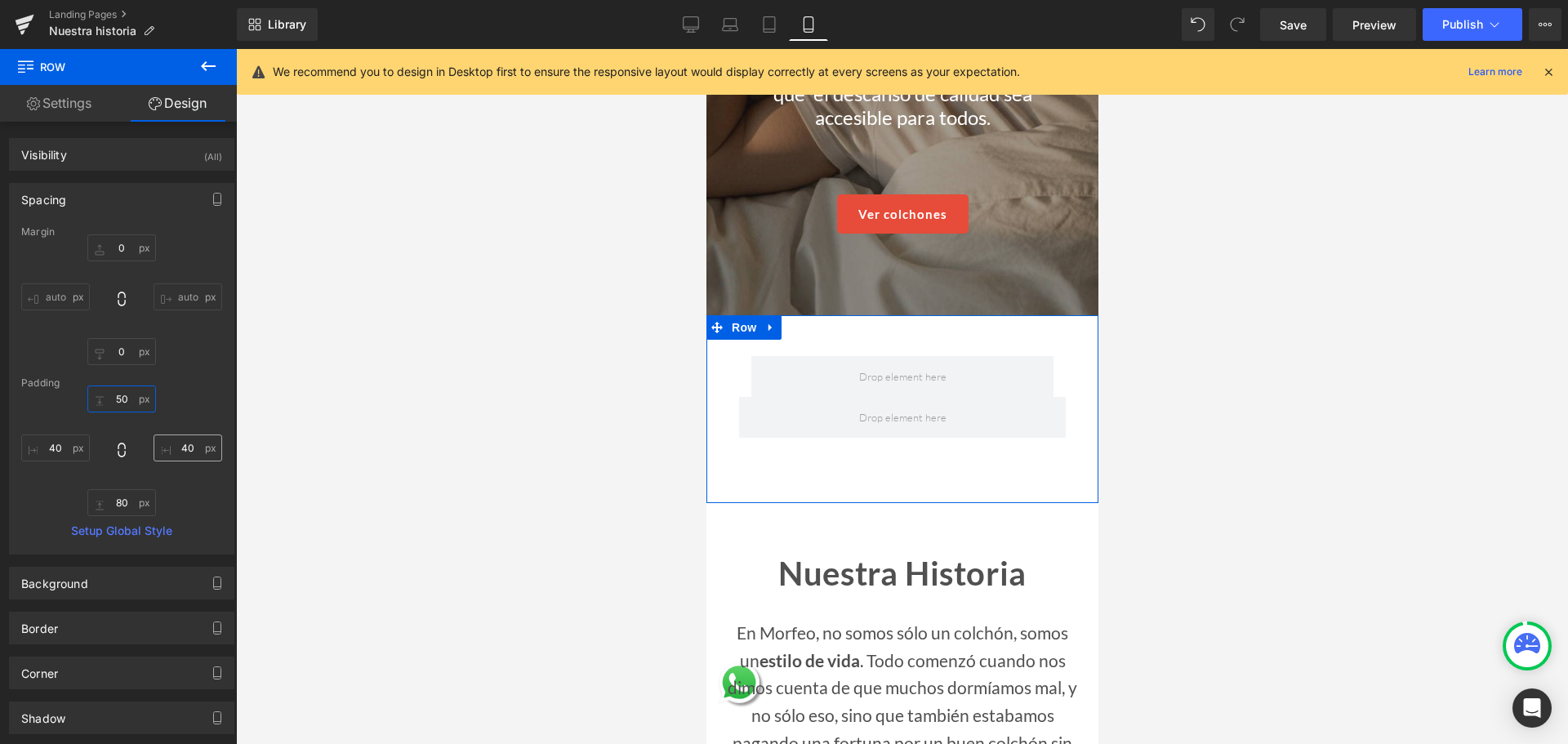
type input "50"
click at [173, 443] on input "40" at bounding box center [188, 448] width 68 height 27
type input "20"
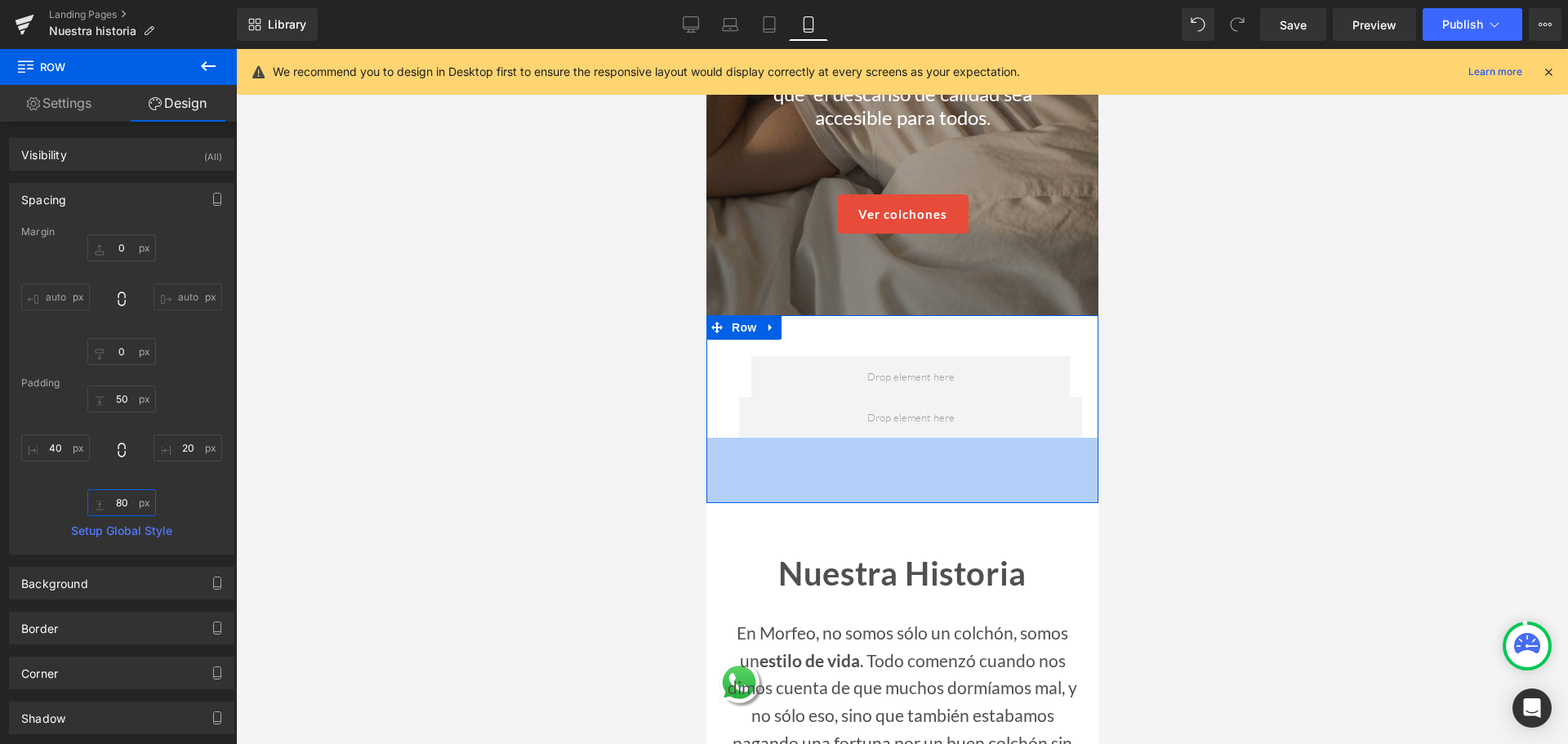
click at [116, 506] on input "80" at bounding box center [121, 502] width 68 height 27
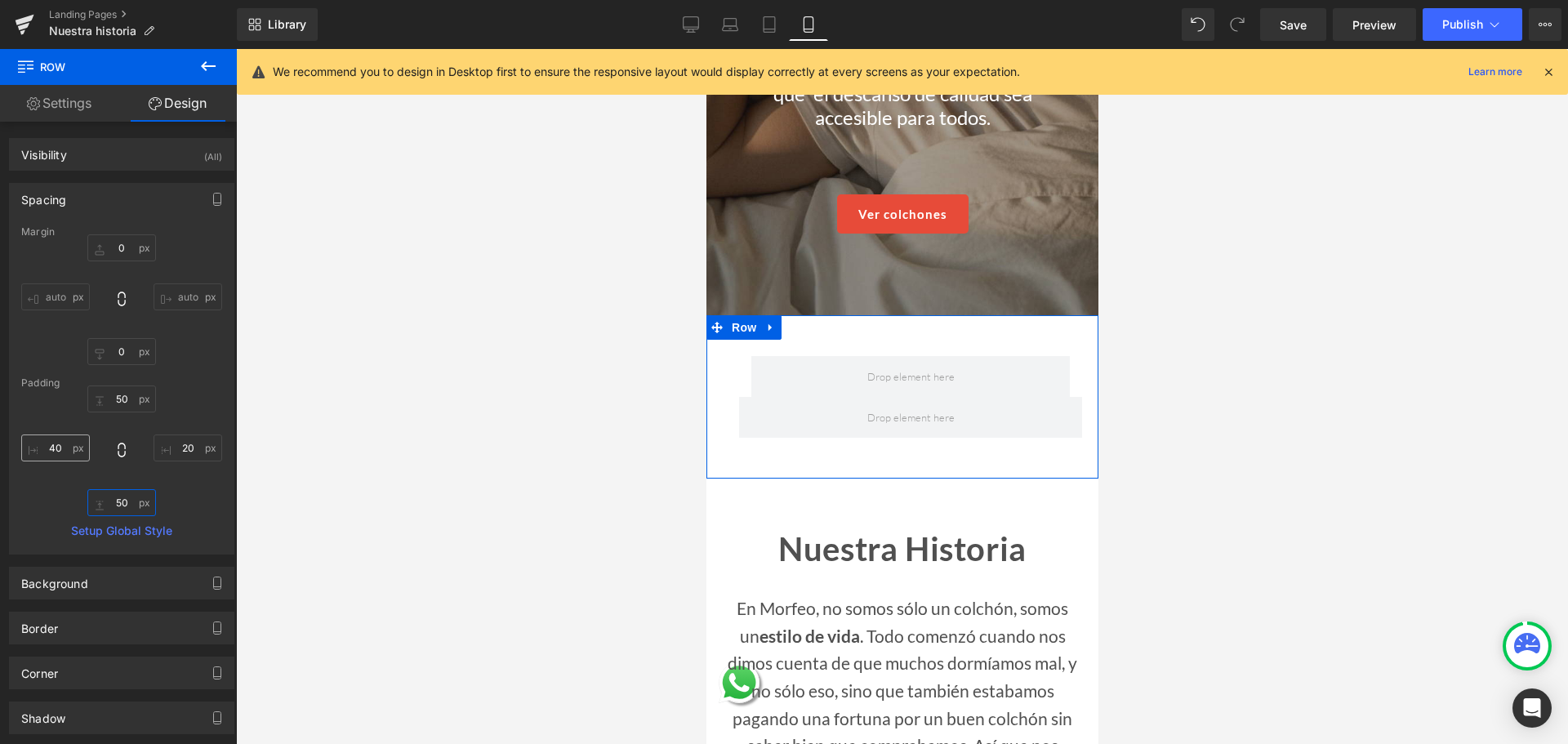
type input "50"
click at [56, 450] on input "40" at bounding box center [55, 448] width 68 height 27
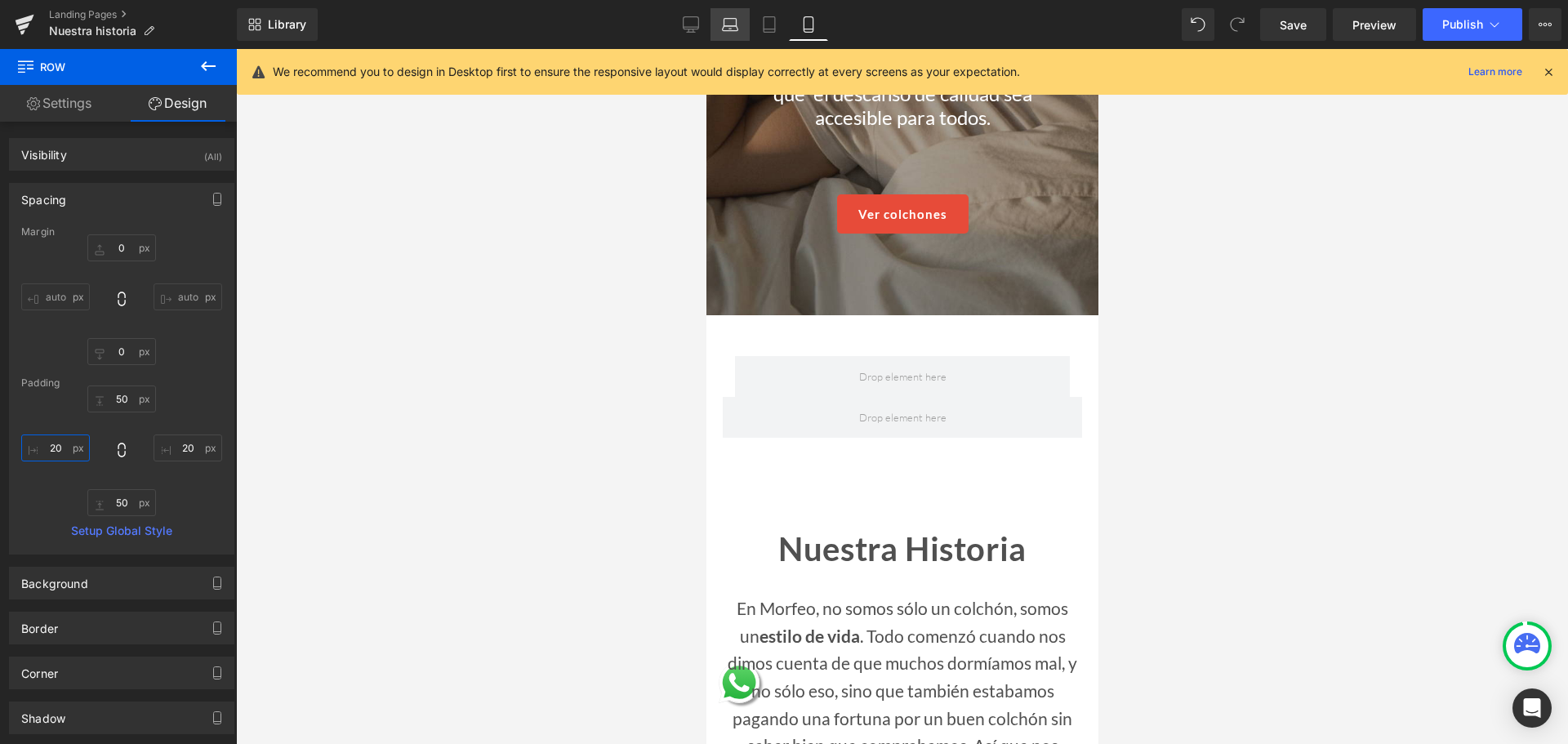
type input "20"
click at [732, 25] on icon at bounding box center [730, 24] width 16 height 16
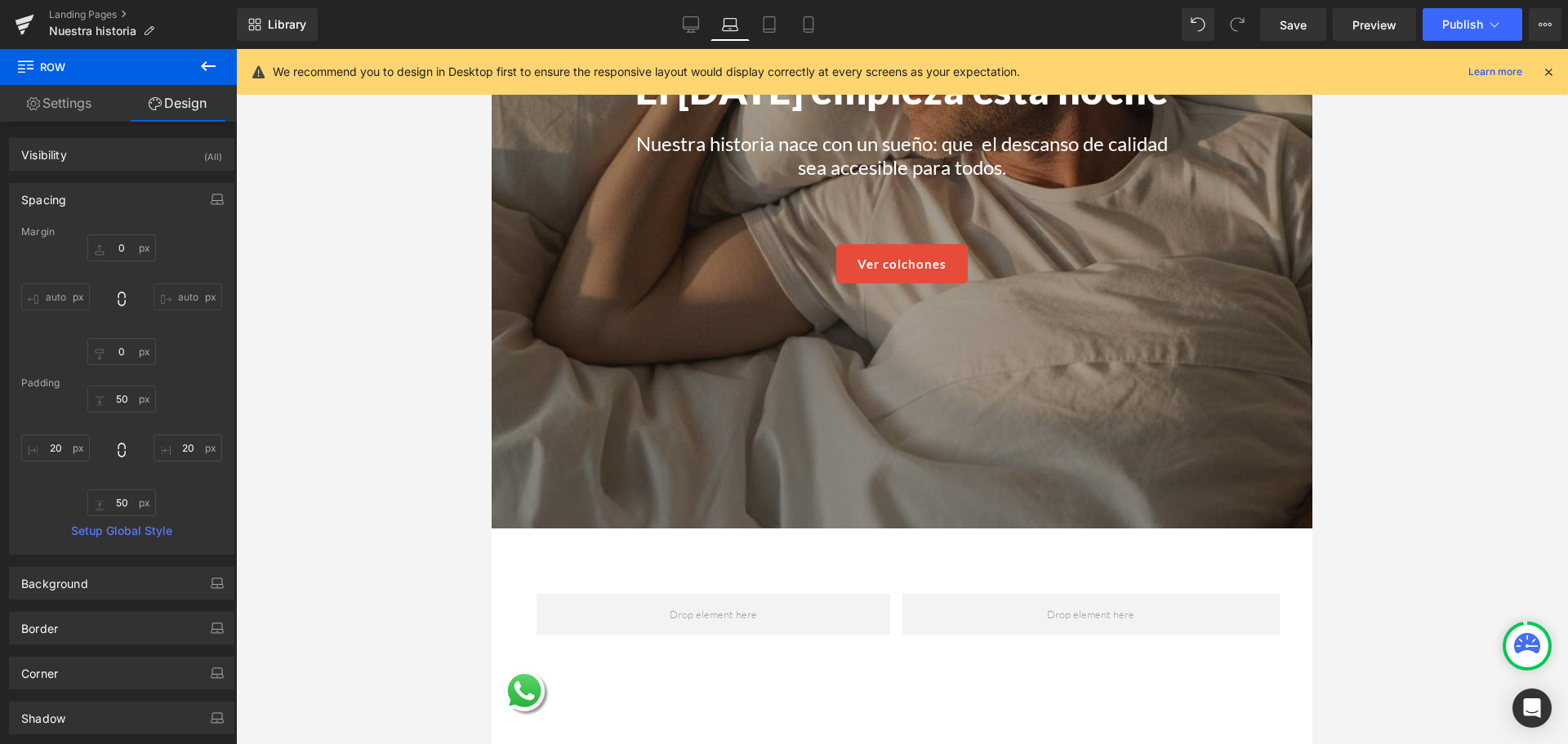
scroll to position [589, 0]
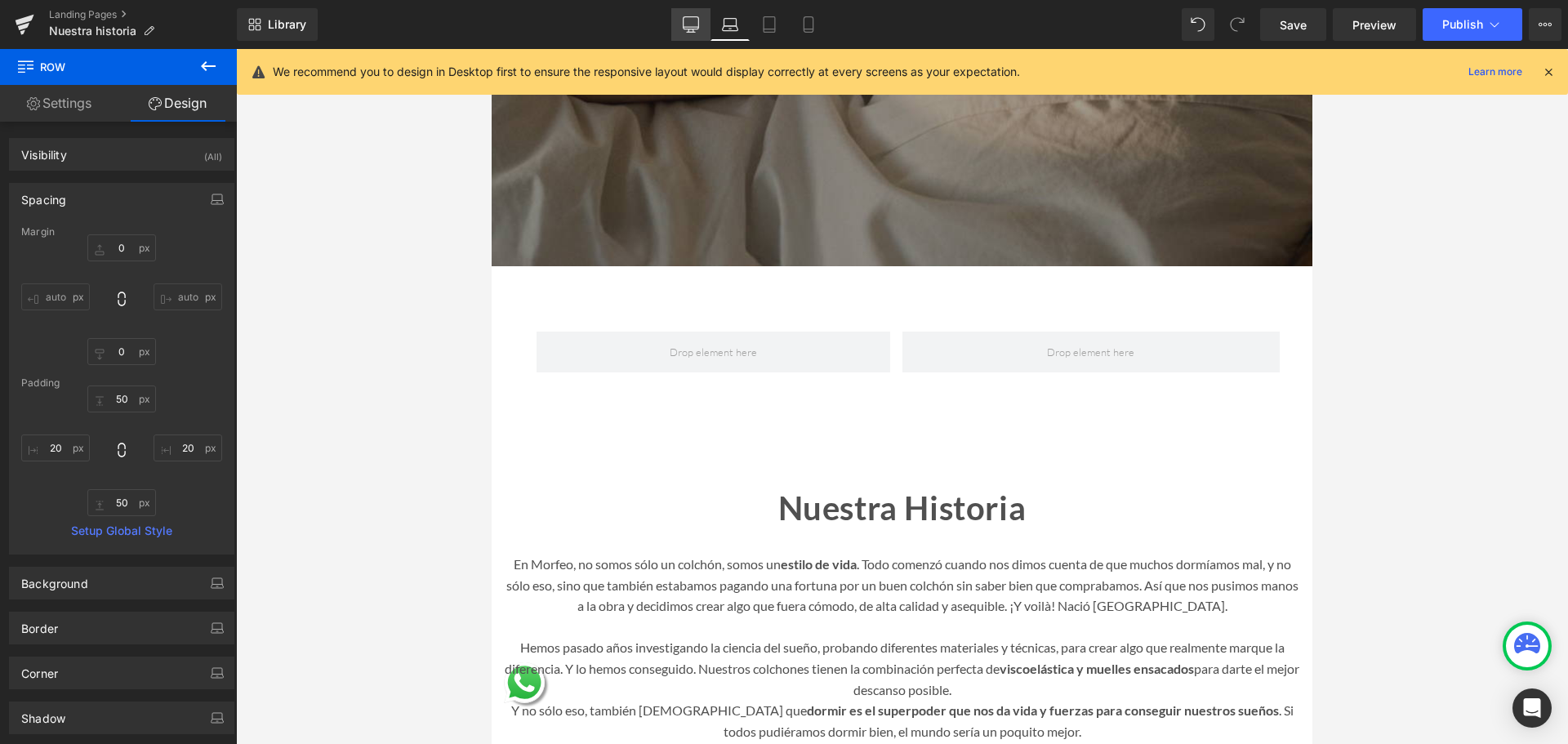
click at [698, 17] on icon at bounding box center [691, 23] width 15 height 13
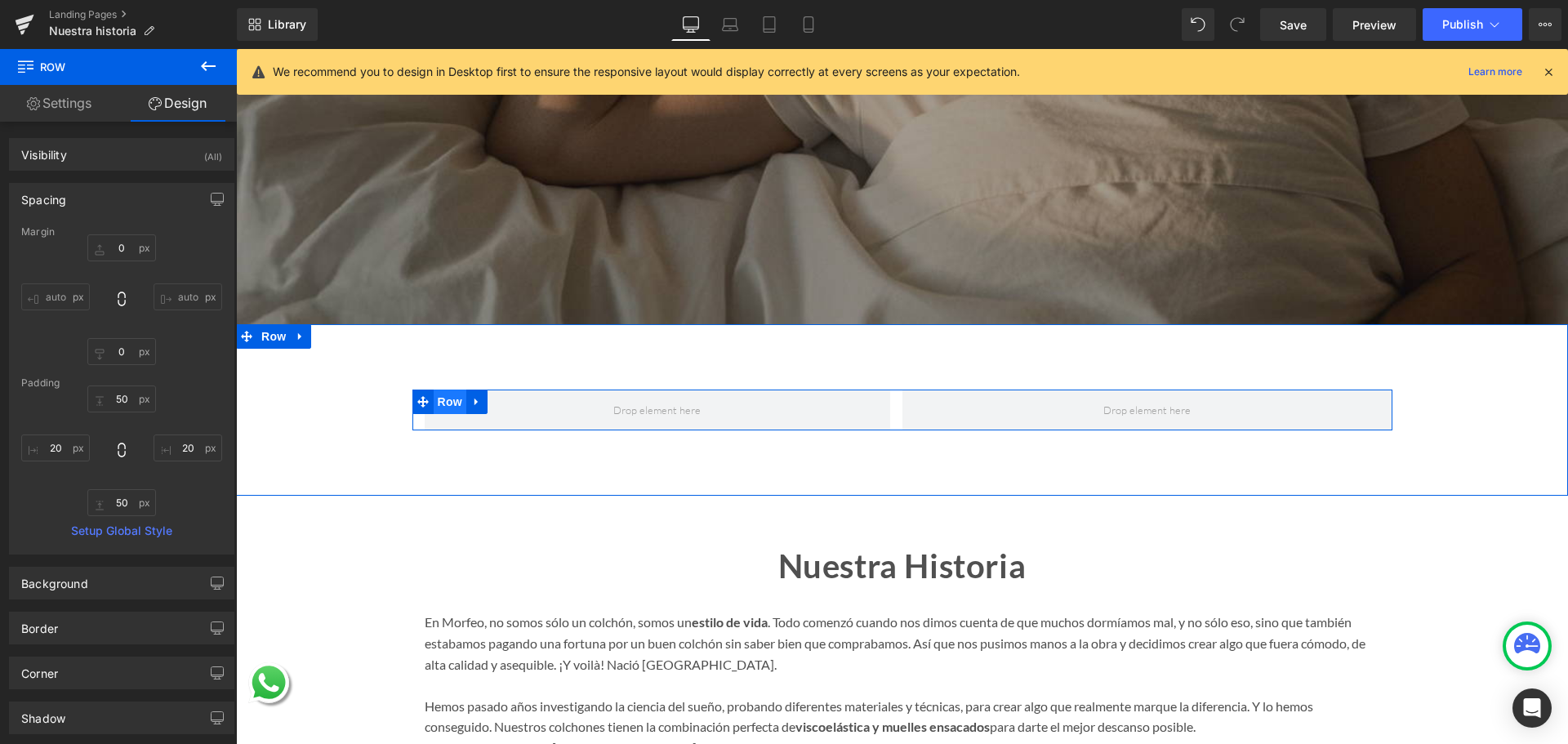
click at [451, 391] on span "Row" at bounding box center [450, 401] width 33 height 24
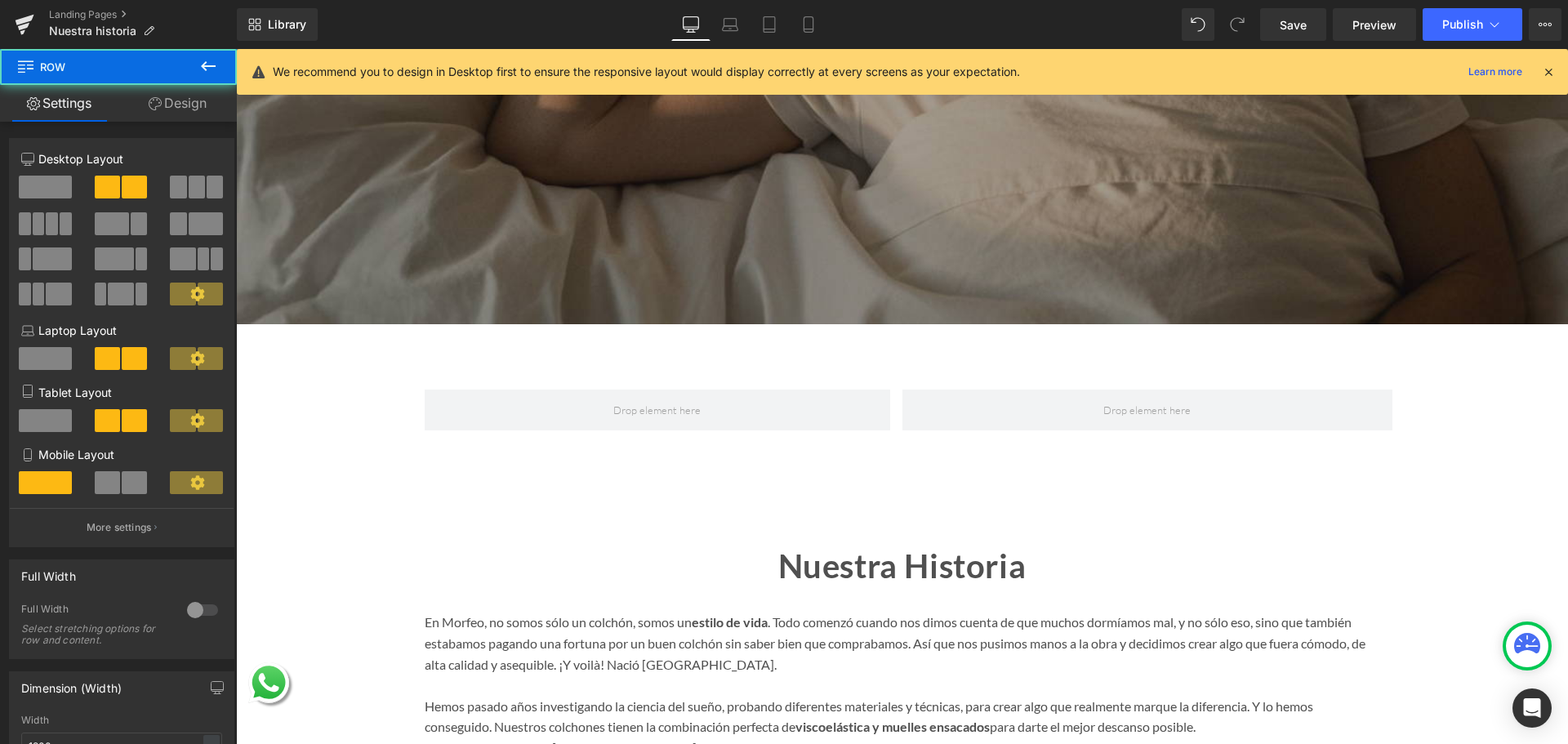
click at [206, 58] on icon at bounding box center [208, 66] width 19 height 19
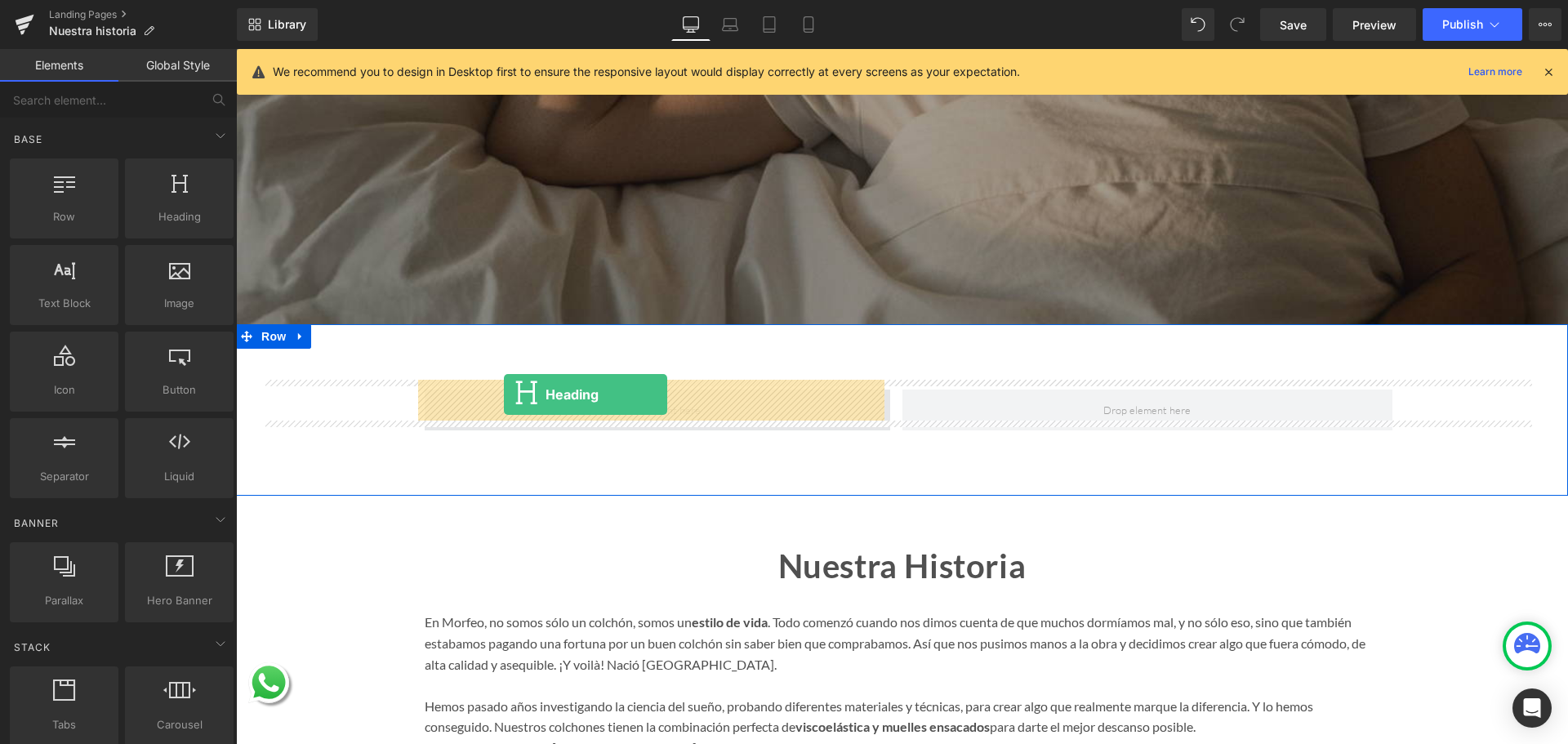
drag, startPoint x: 424, startPoint y: 255, endPoint x: 504, endPoint y: 395, distance: 161.2
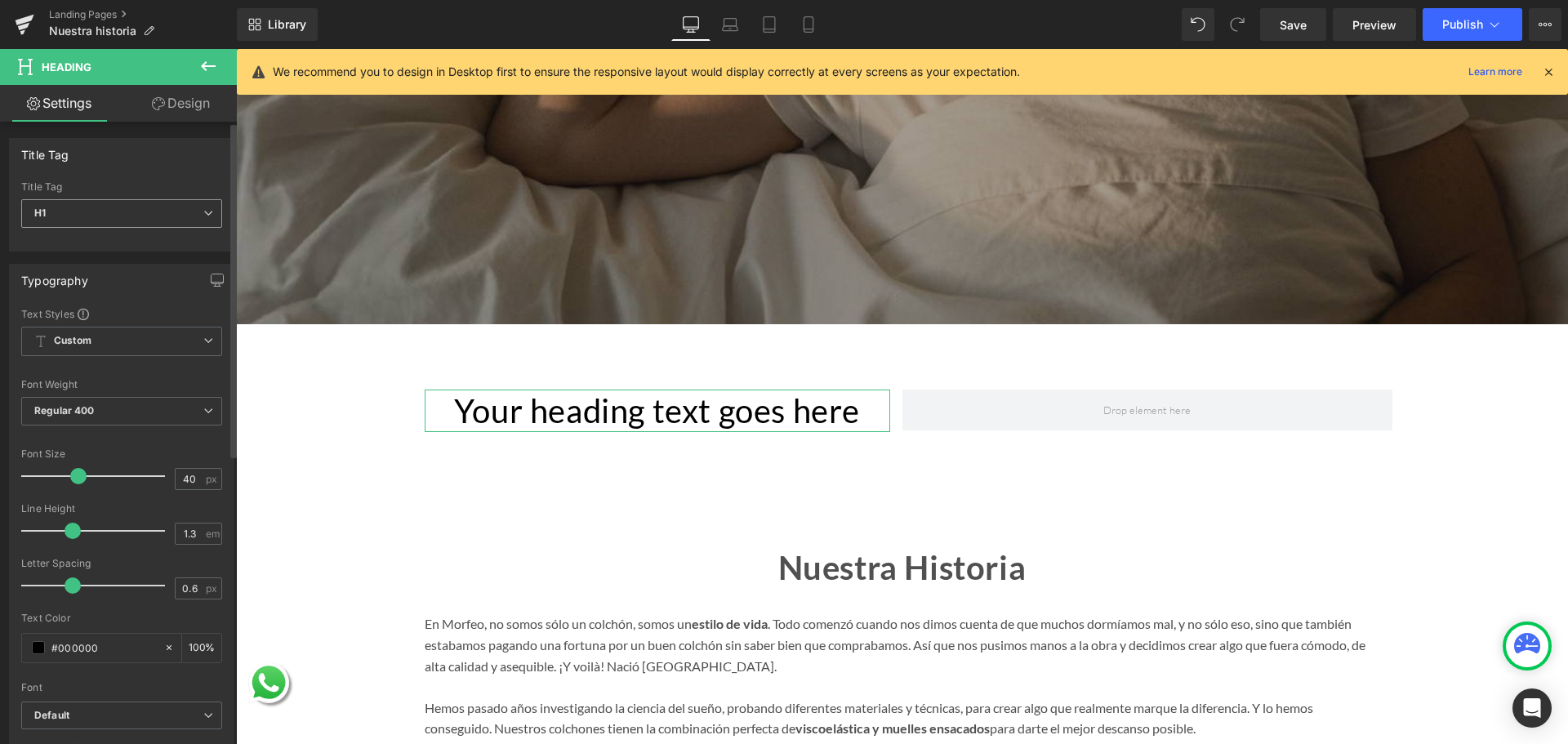
drag, startPoint x: 92, startPoint y: 214, endPoint x: 88, endPoint y: 225, distance: 11.7
click at [92, 214] on span "H1" at bounding box center [121, 214] width 201 height 29
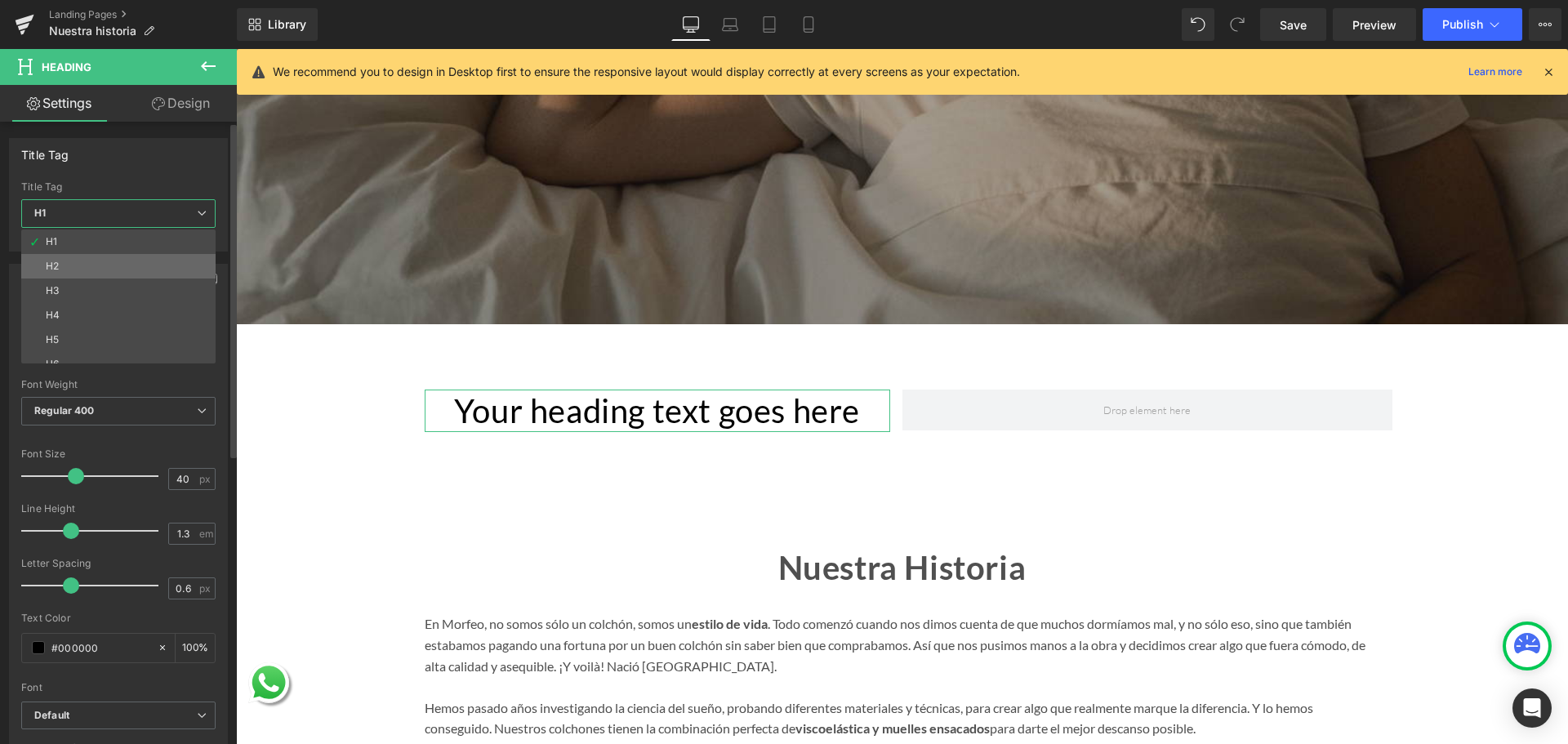
click at [79, 259] on li "H2" at bounding box center [122, 266] width 202 height 24
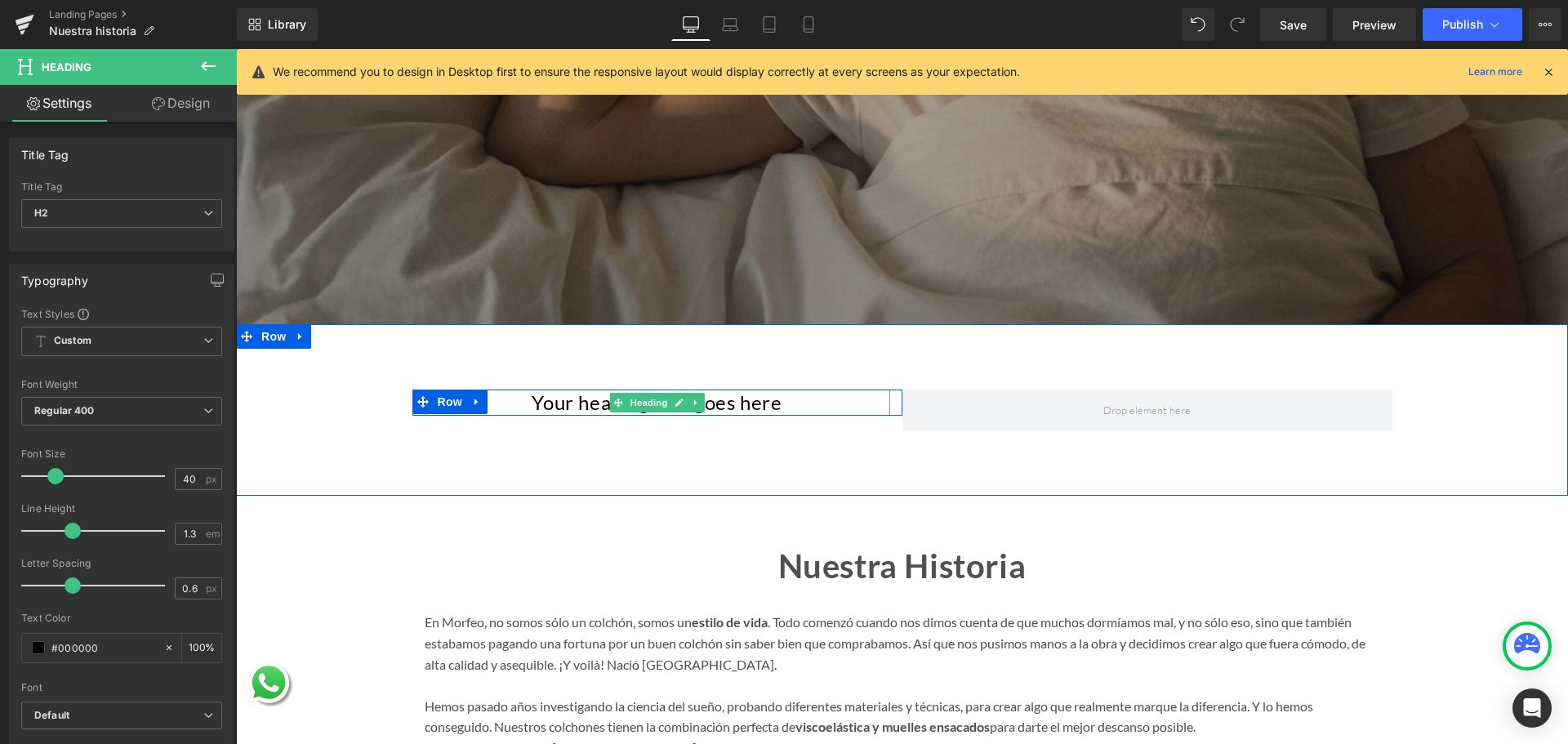
click at [541, 400] on h2 "Your heading text goes here" at bounding box center [657, 402] width 466 height 25
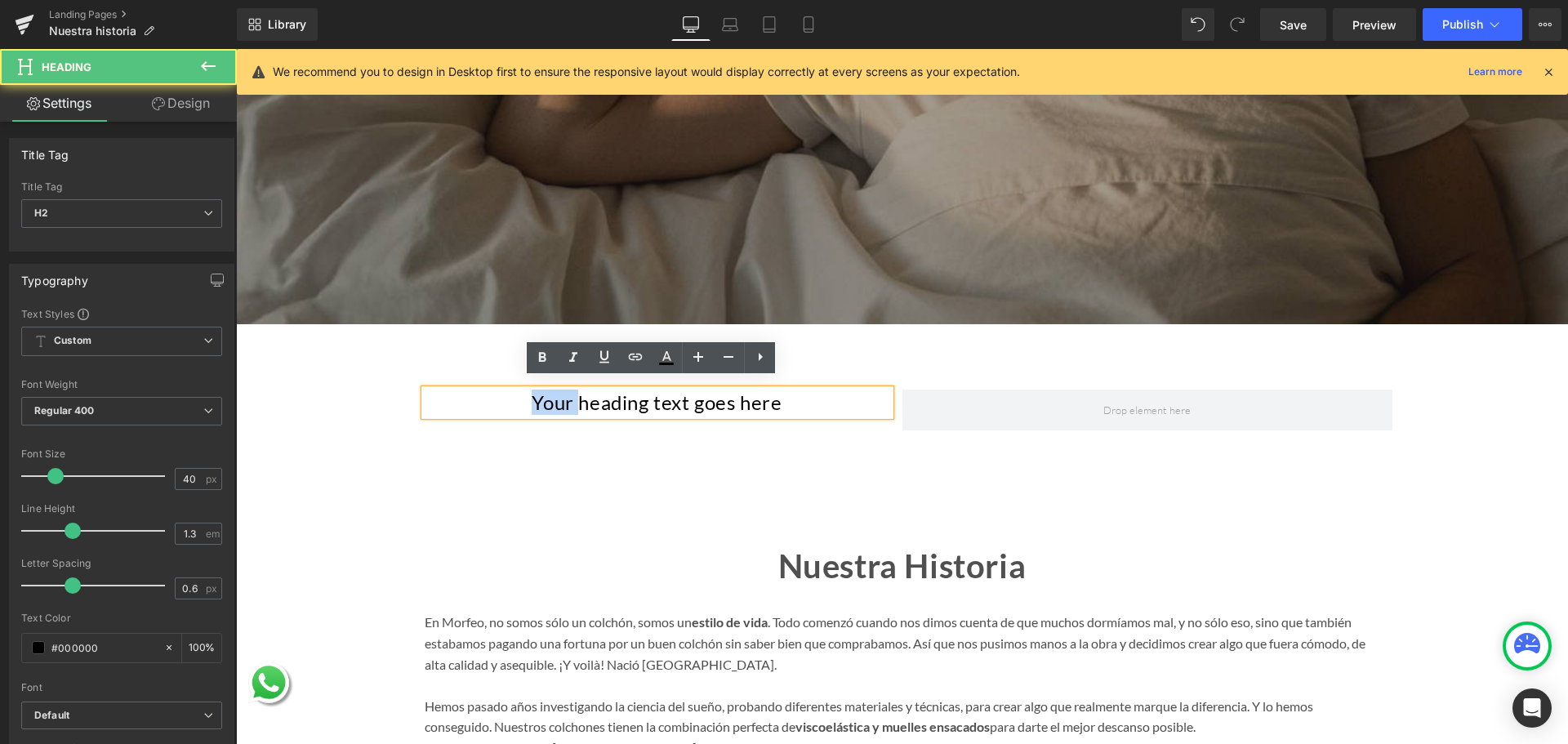
click at [541, 400] on h2 "Your heading text goes here" at bounding box center [657, 402] width 466 height 25
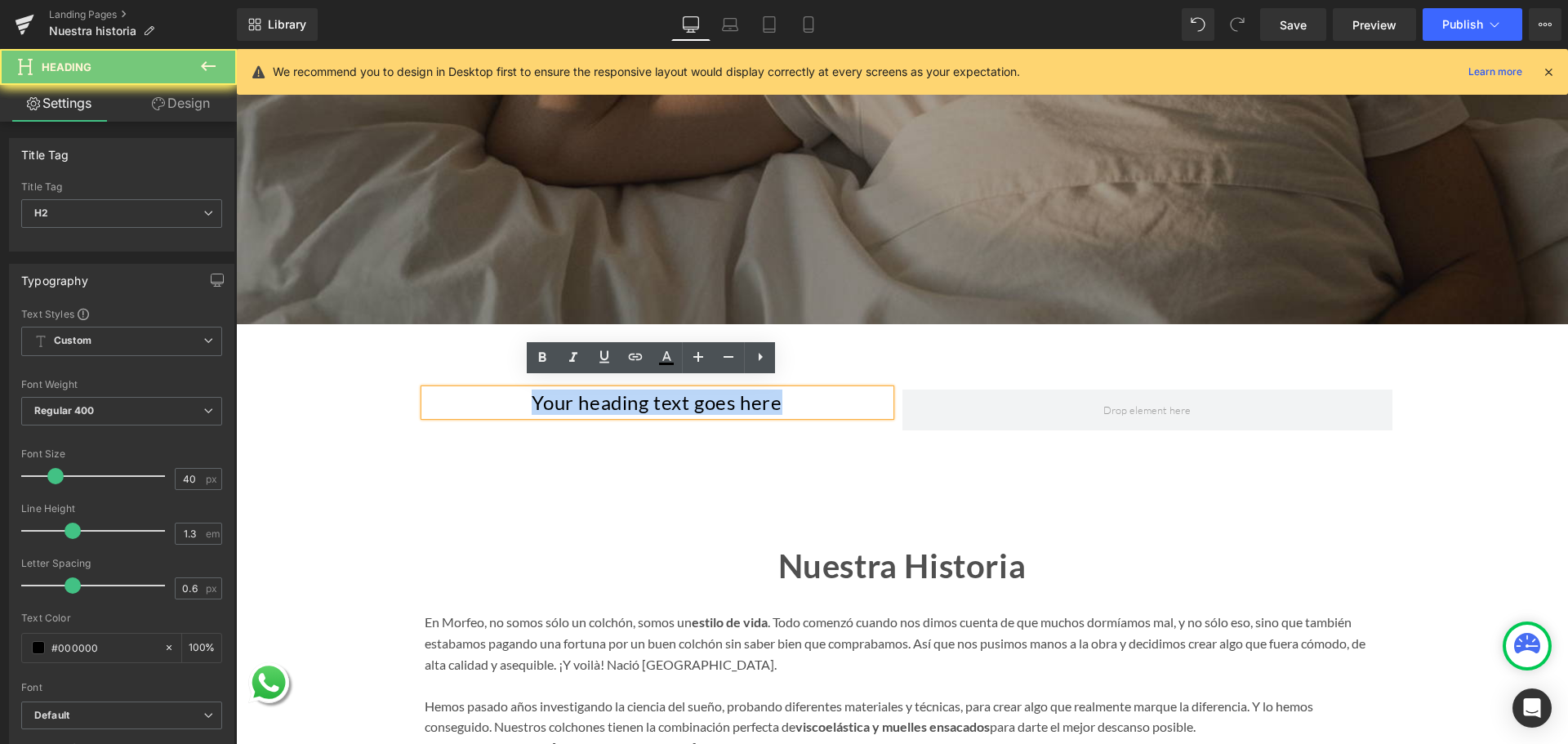
click at [541, 400] on h2 "Your heading text goes here" at bounding box center [657, 402] width 466 height 25
paste div
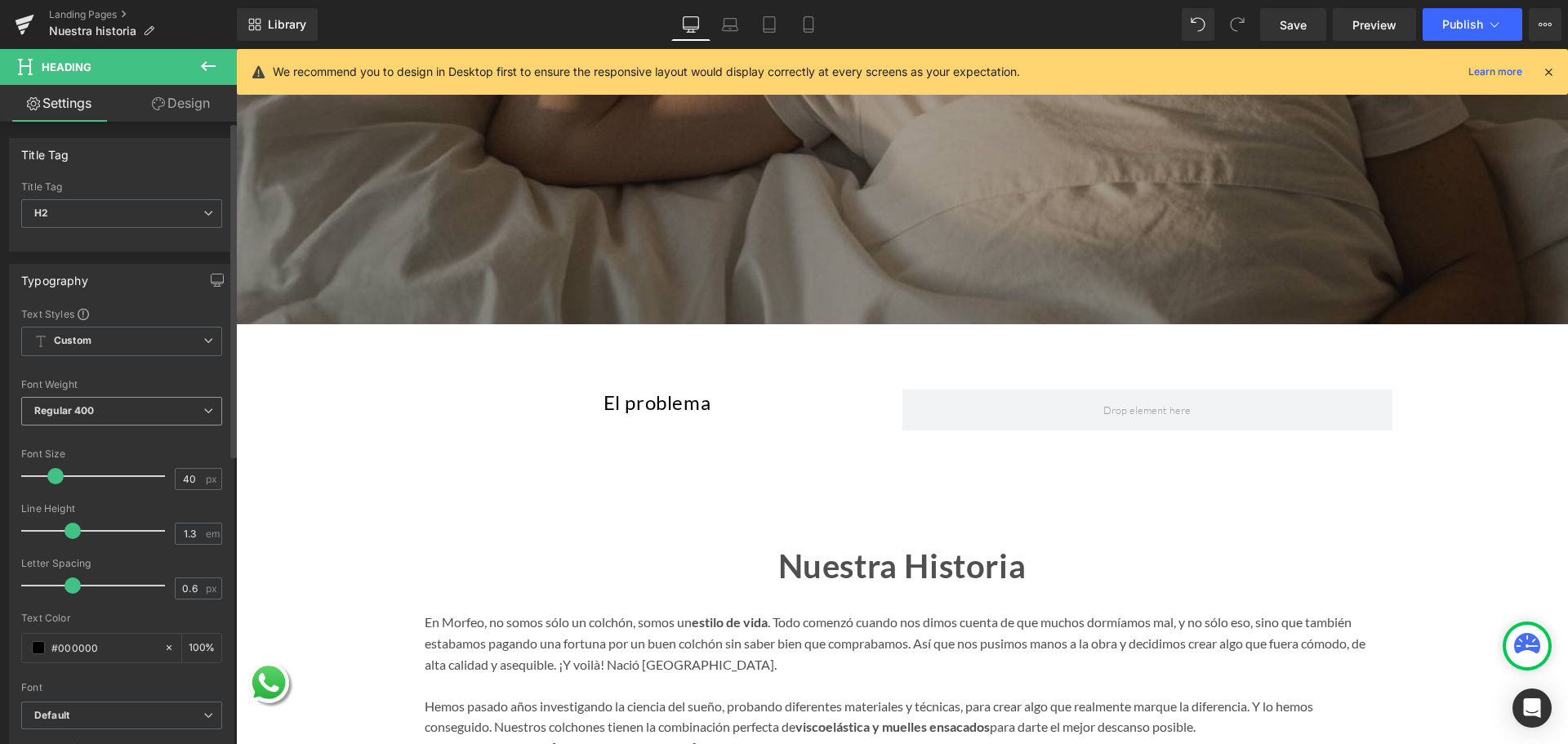
click at [129, 418] on span "Regular 400" at bounding box center [121, 411] width 201 height 29
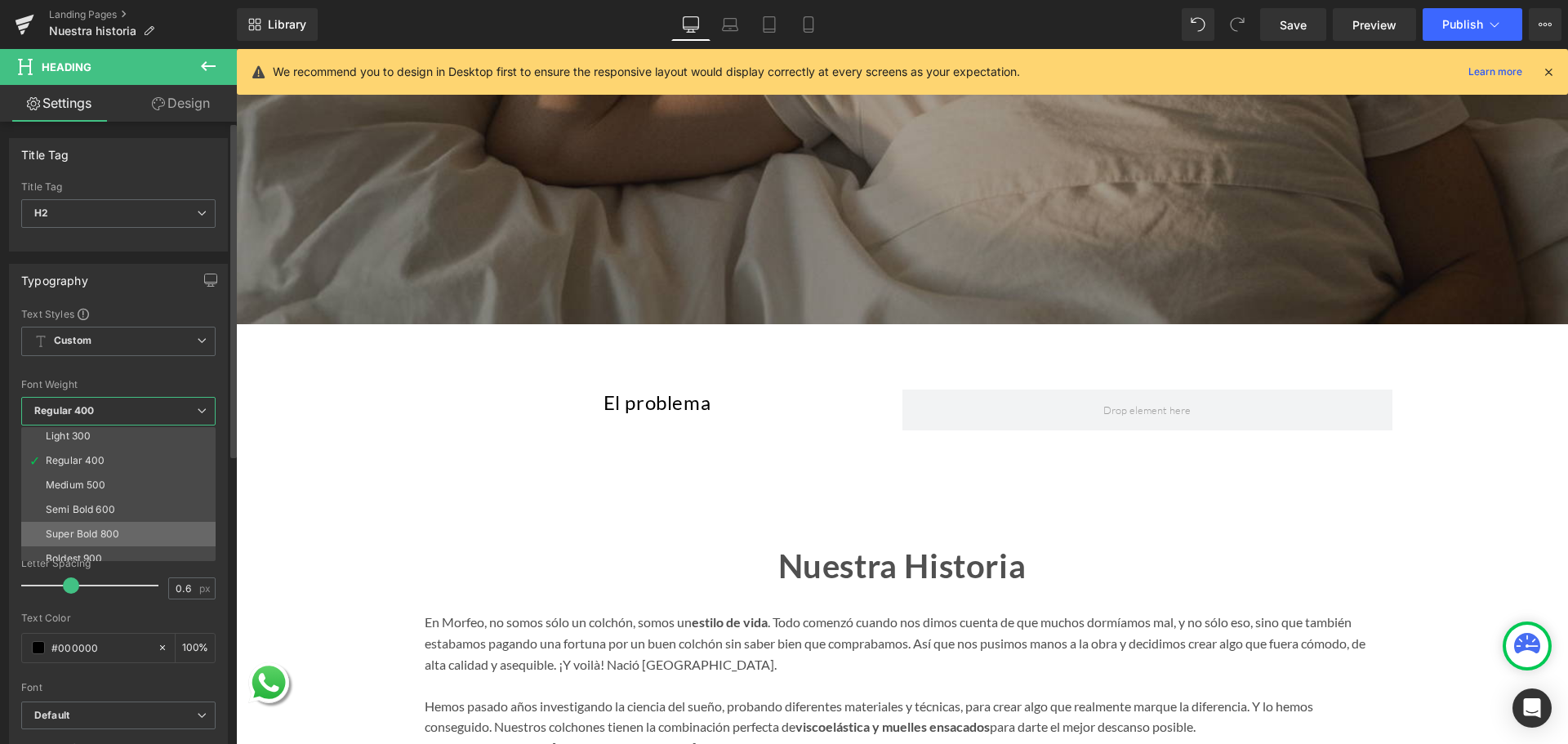
scroll to position [82, 0]
click at [114, 504] on div "Super Bold 800" at bounding box center [83, 504] width 73 height 12
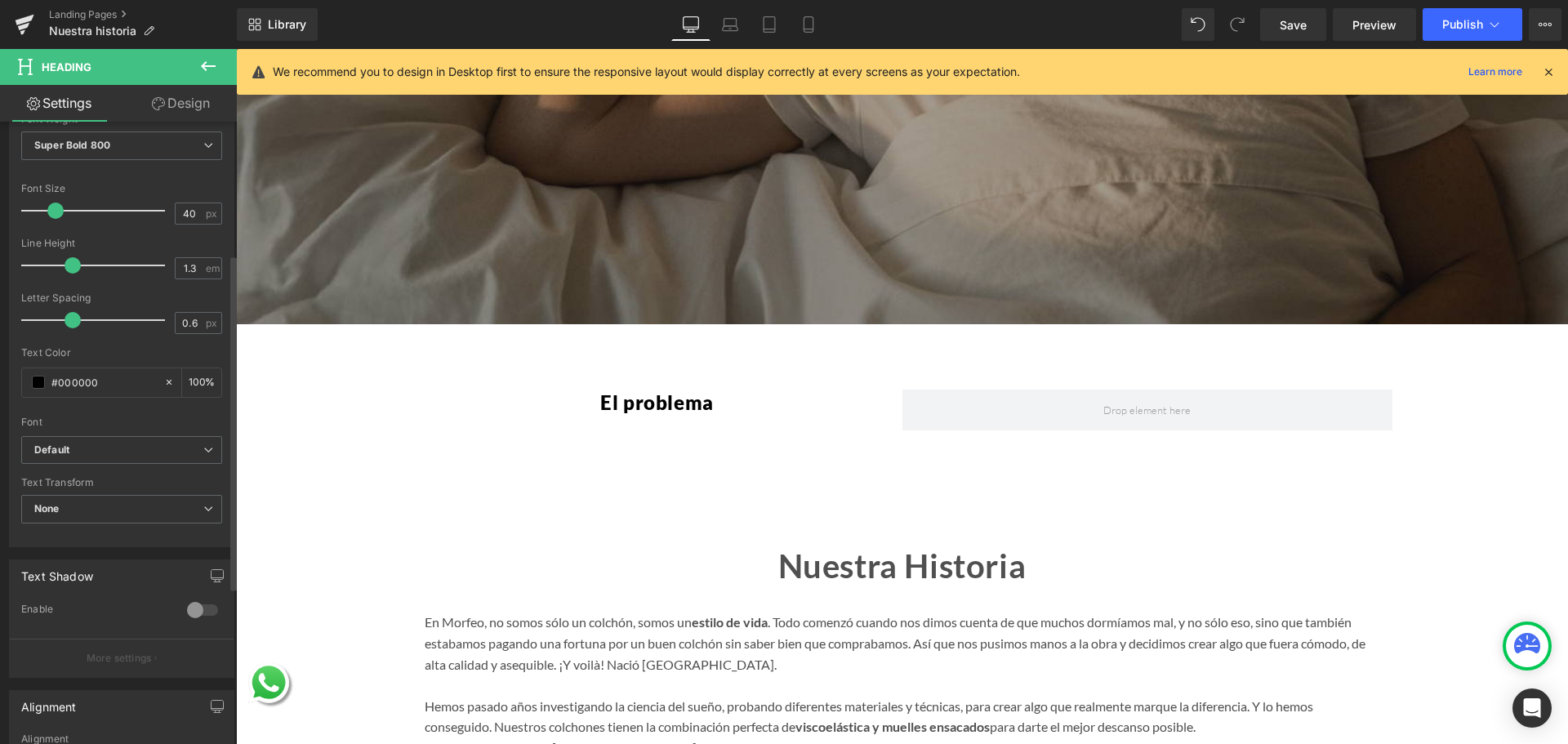
scroll to position [326, 0]
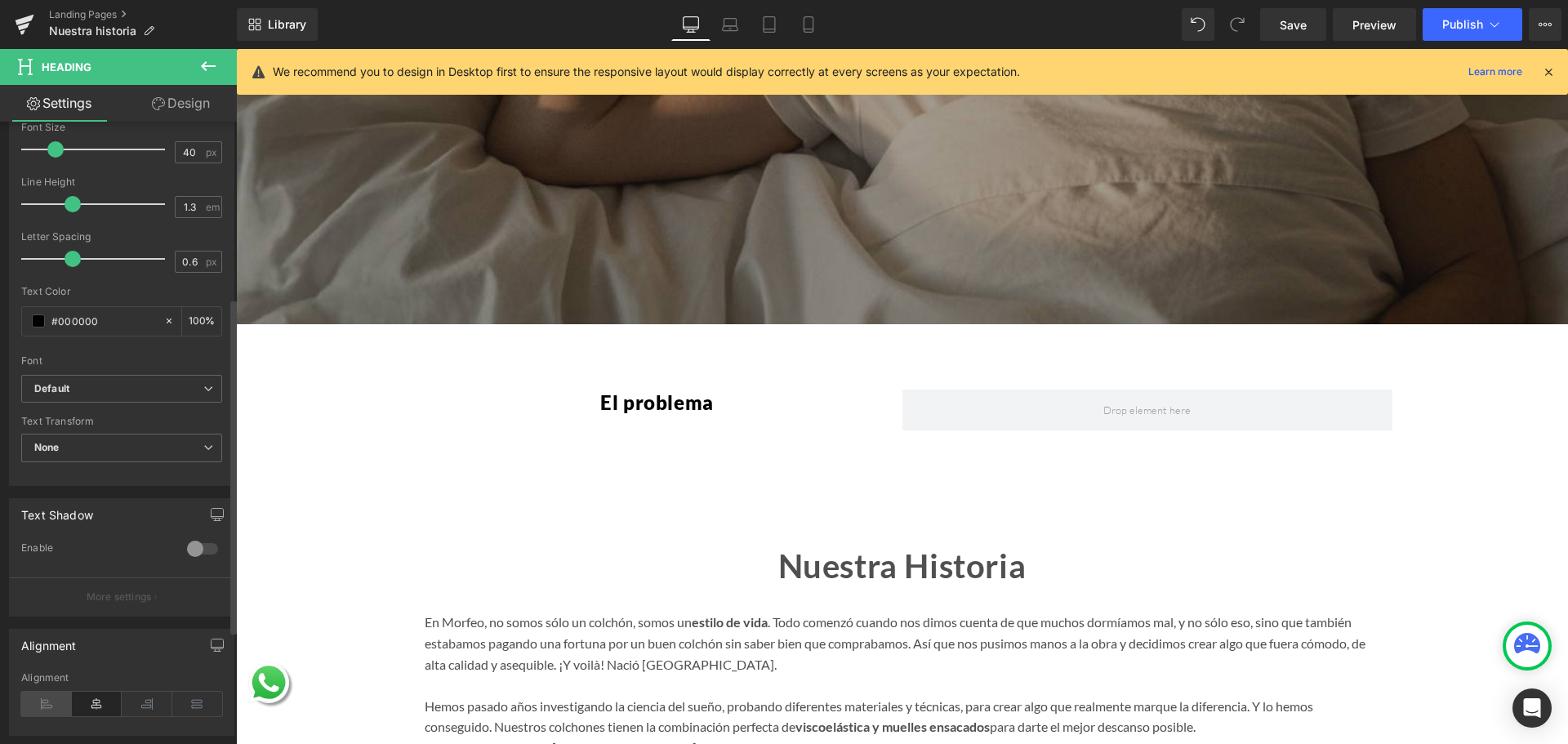
click at [51, 703] on icon at bounding box center [46, 704] width 51 height 24
click at [35, 316] on span at bounding box center [39, 321] width 13 height 13
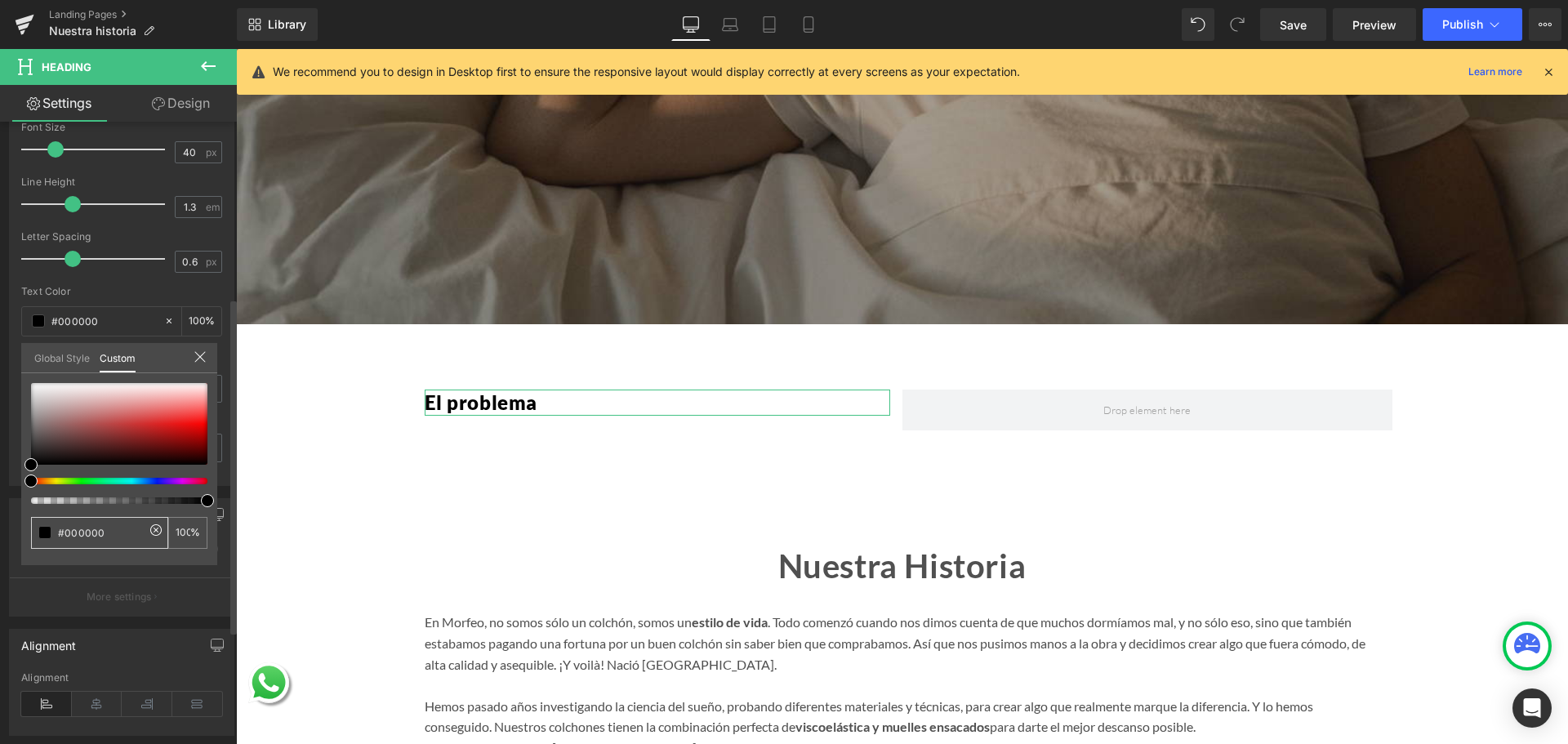
click at [92, 526] on input "#000000" at bounding box center [101, 533] width 87 height 17
paste input "383838"
type input "#383838"
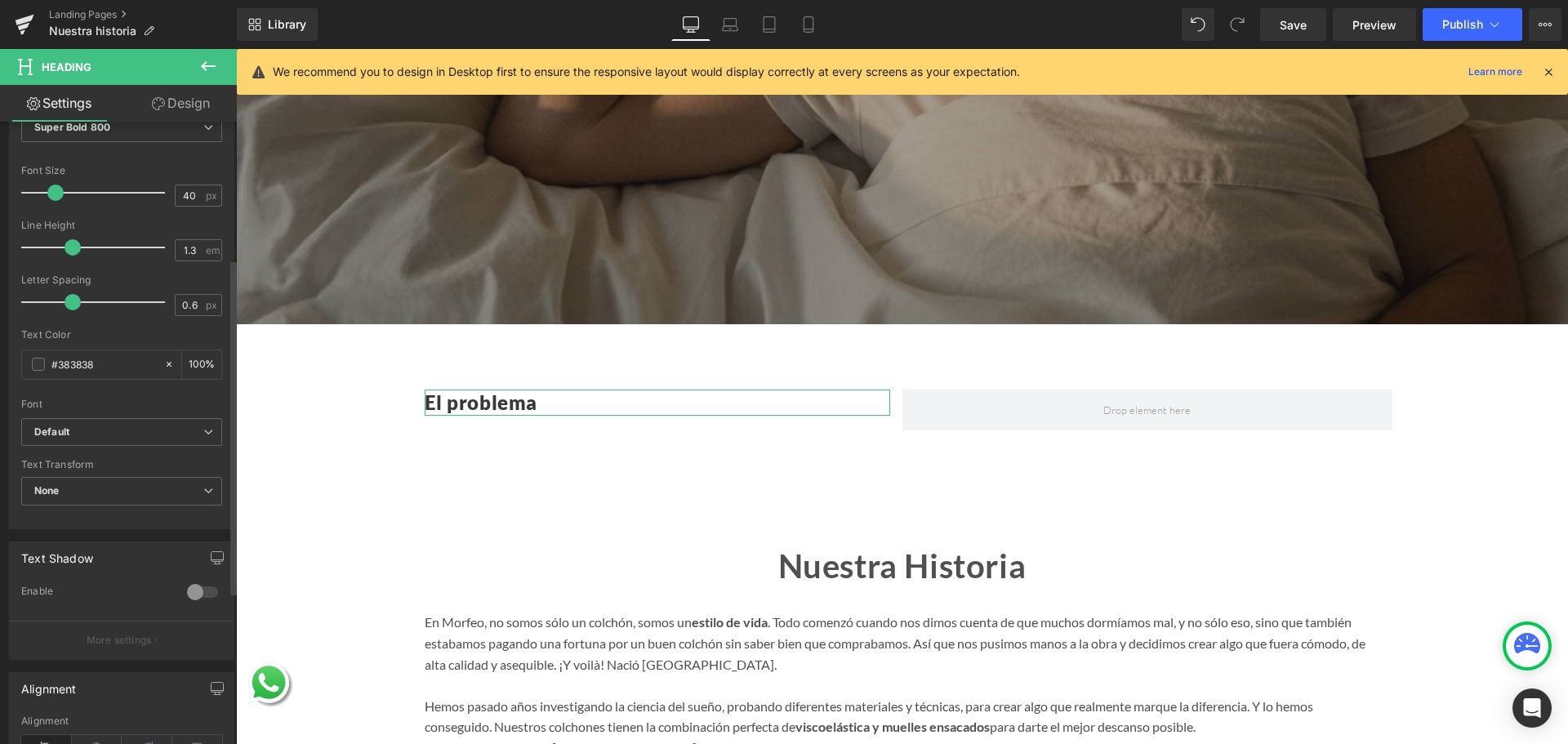
scroll to position [245, 0]
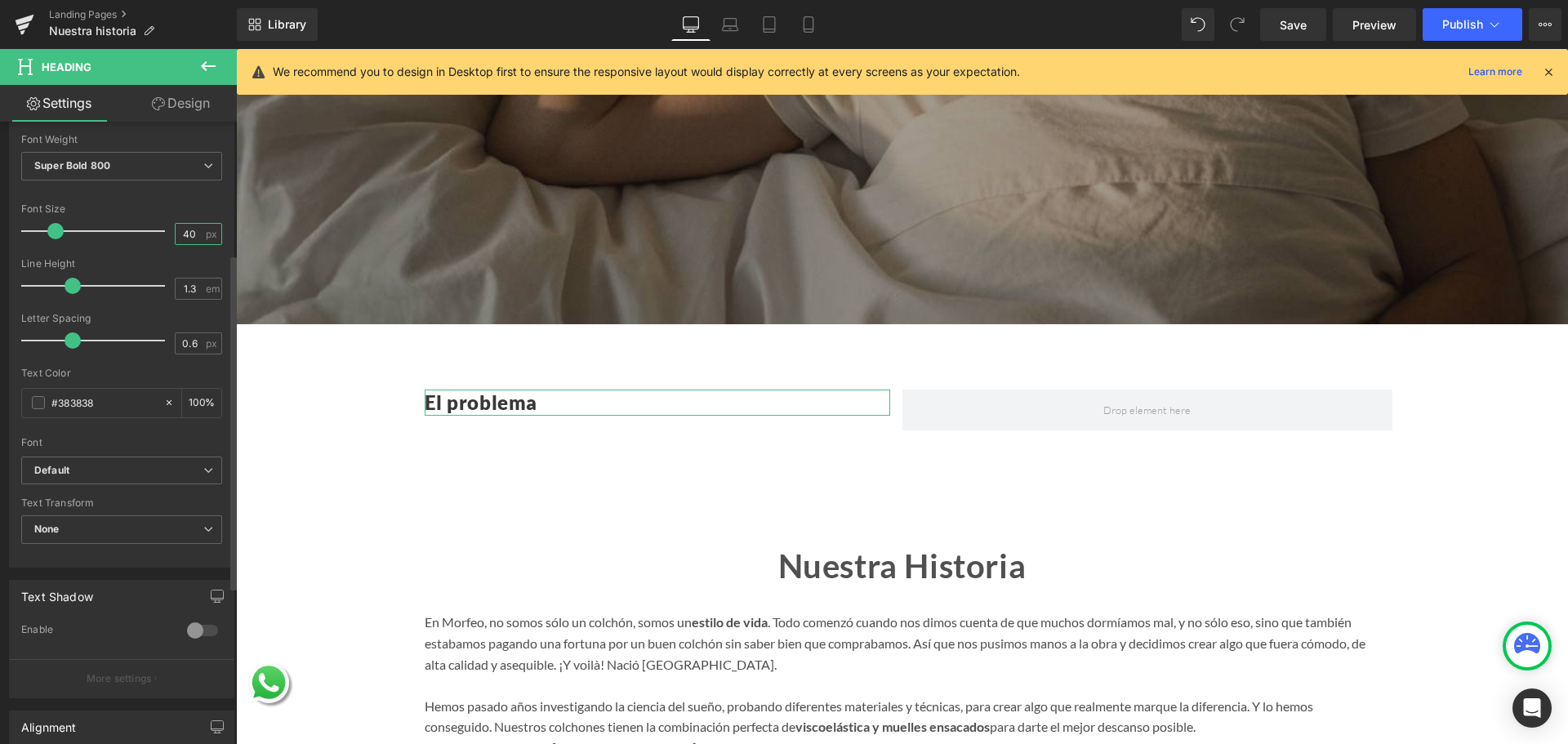
click at [180, 231] on input "40" at bounding box center [190, 233] width 29 height 20
click at [183, 236] on input "40" at bounding box center [190, 233] width 29 height 20
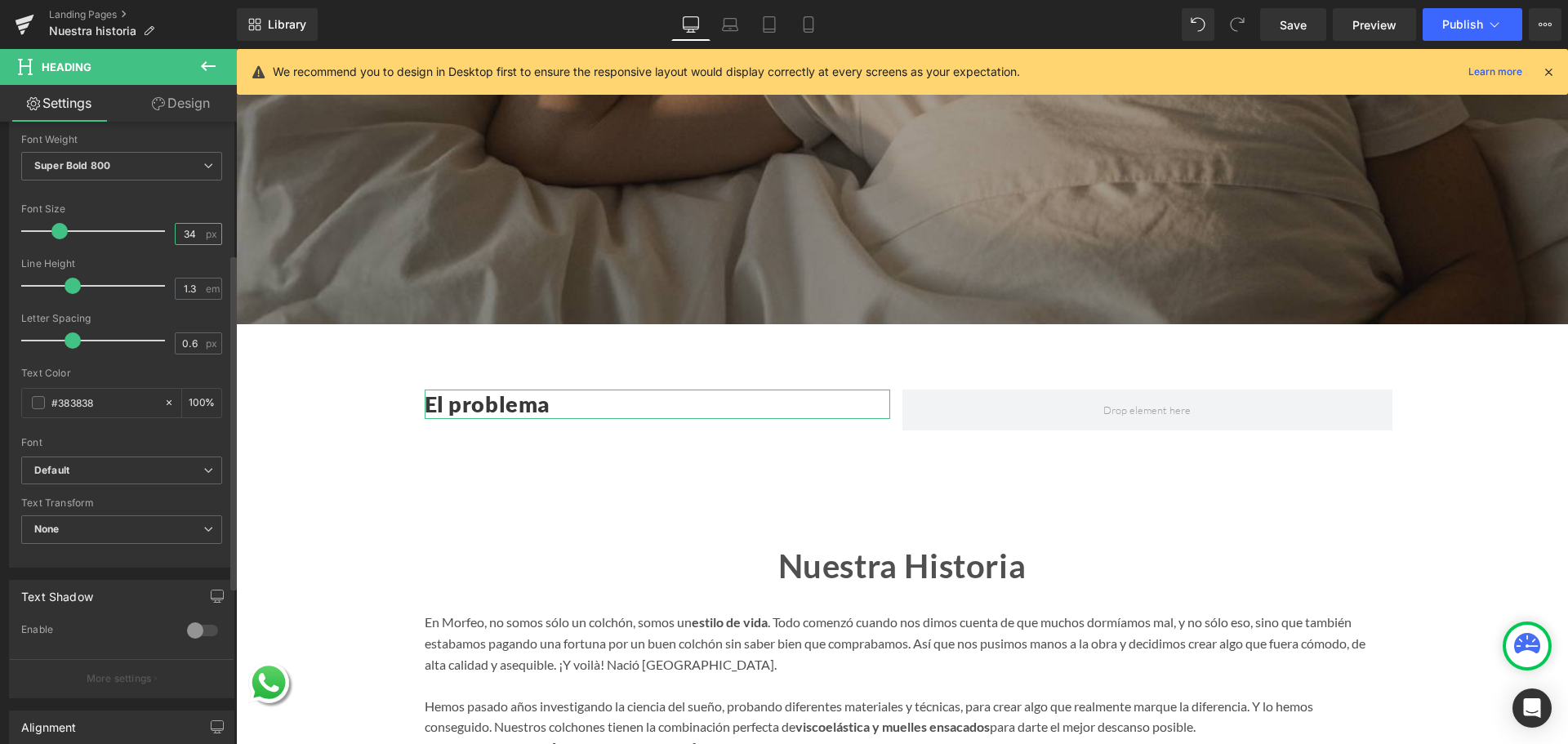
drag, startPoint x: 193, startPoint y: 236, endPoint x: 158, endPoint y: 235, distance: 35.0
click at [158, 235] on div "Font Size 34 px" at bounding box center [121, 230] width 201 height 55
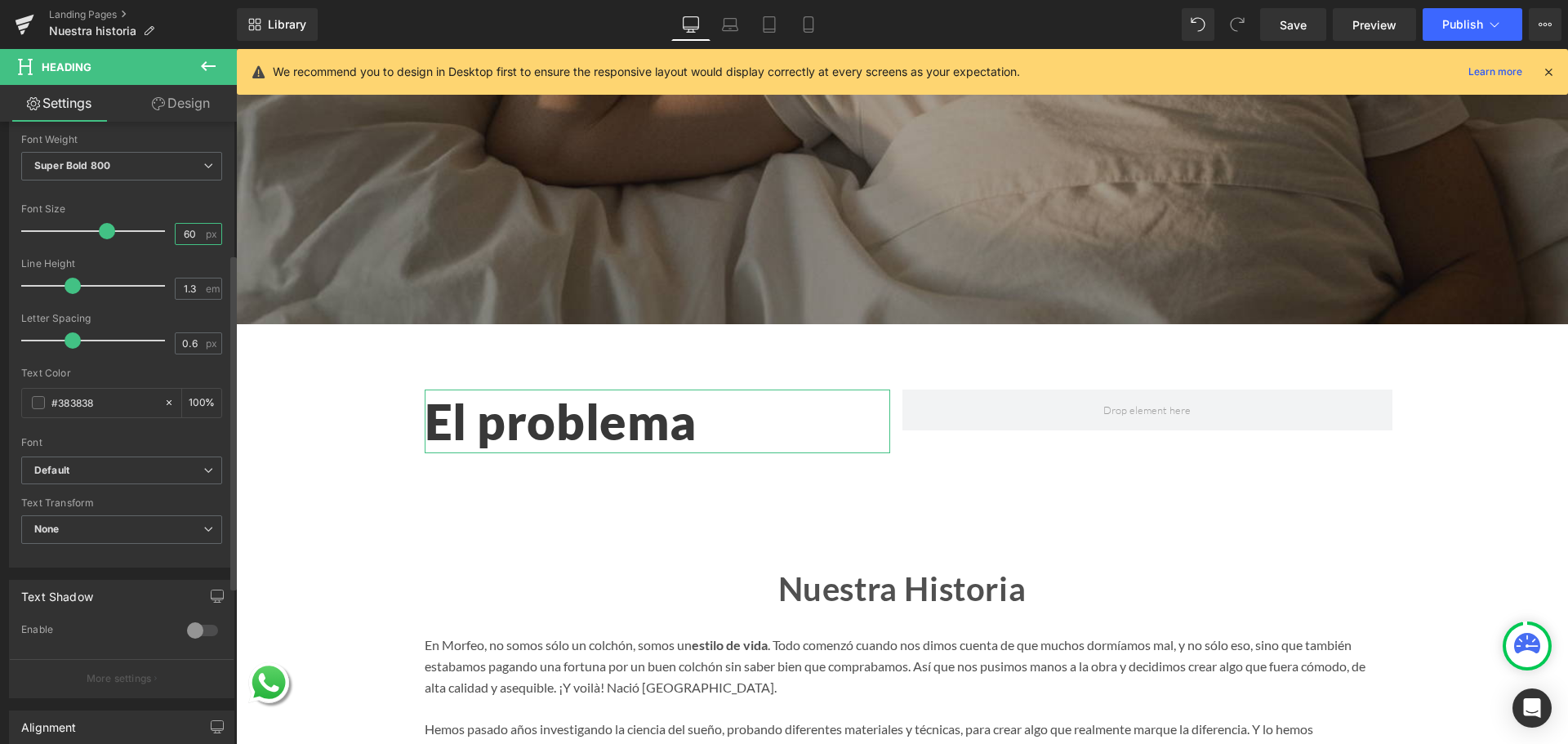
drag, startPoint x: 192, startPoint y: 235, endPoint x: 148, endPoint y: 235, distance: 44.0
click at [148, 235] on div "Font Size 60 px" at bounding box center [121, 230] width 201 height 55
type input "40"
click at [153, 254] on div at bounding box center [121, 252] width 201 height 11
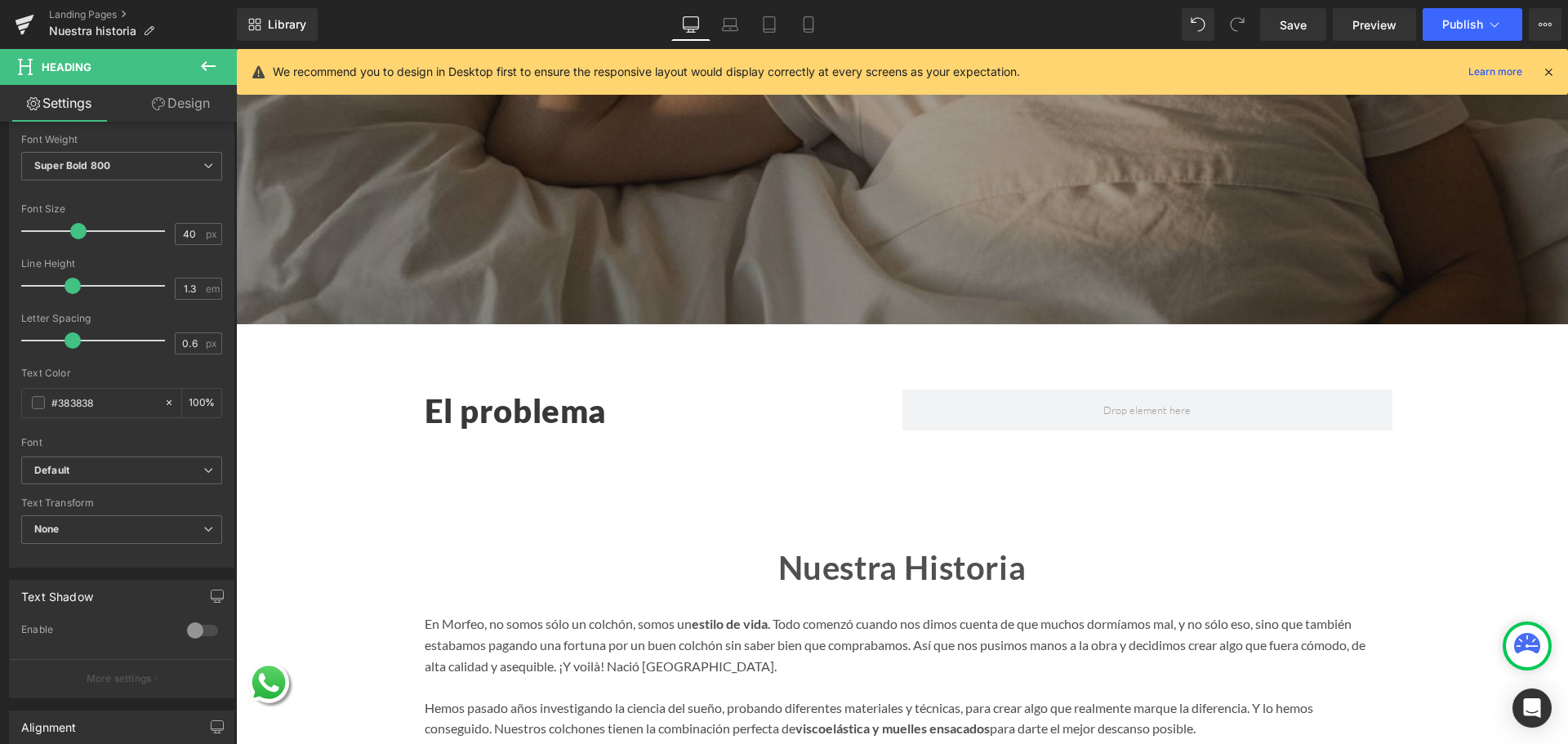
click at [218, 66] on icon at bounding box center [208, 66] width 19 height 19
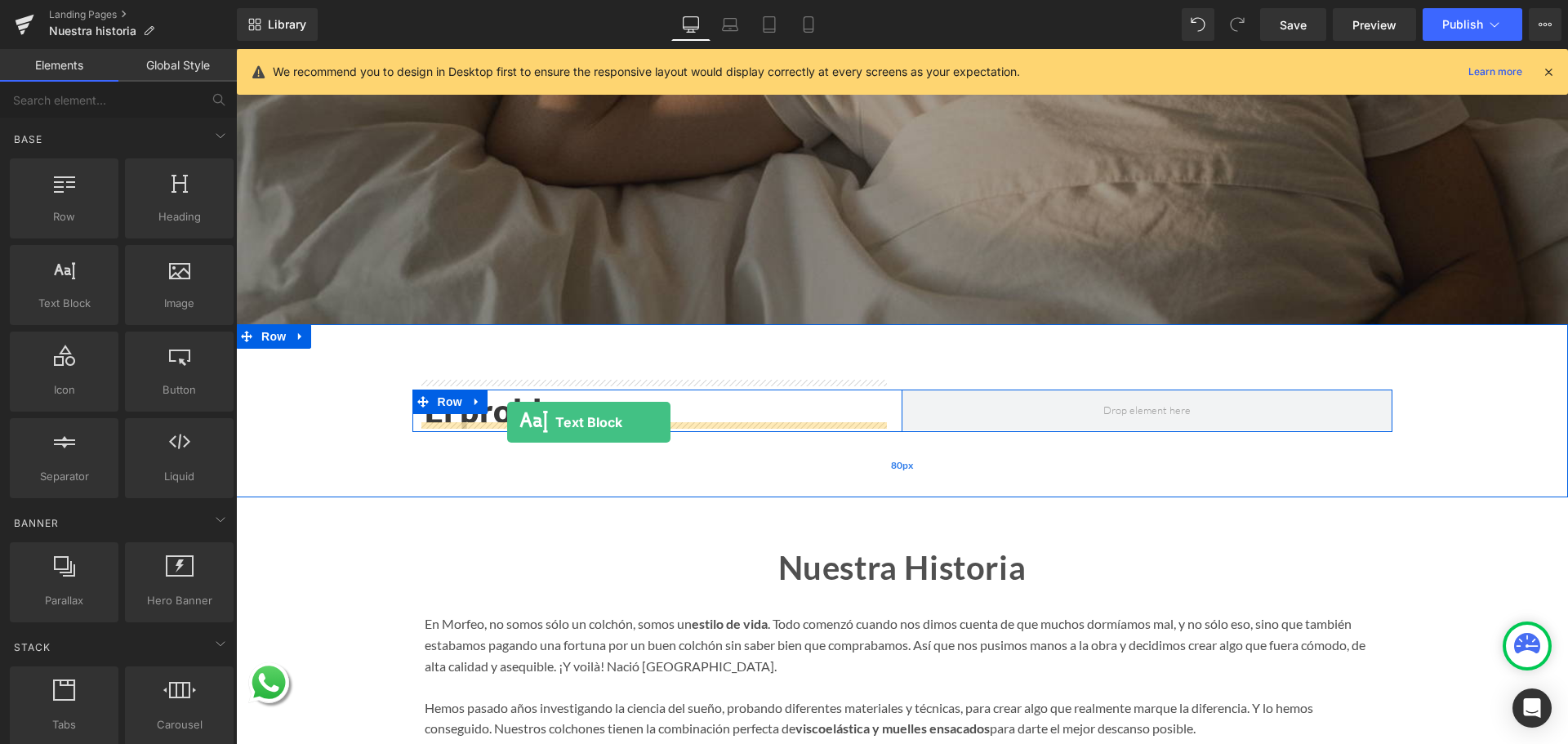
drag, startPoint x: 321, startPoint y: 353, endPoint x: 507, endPoint y: 423, distance: 198.7
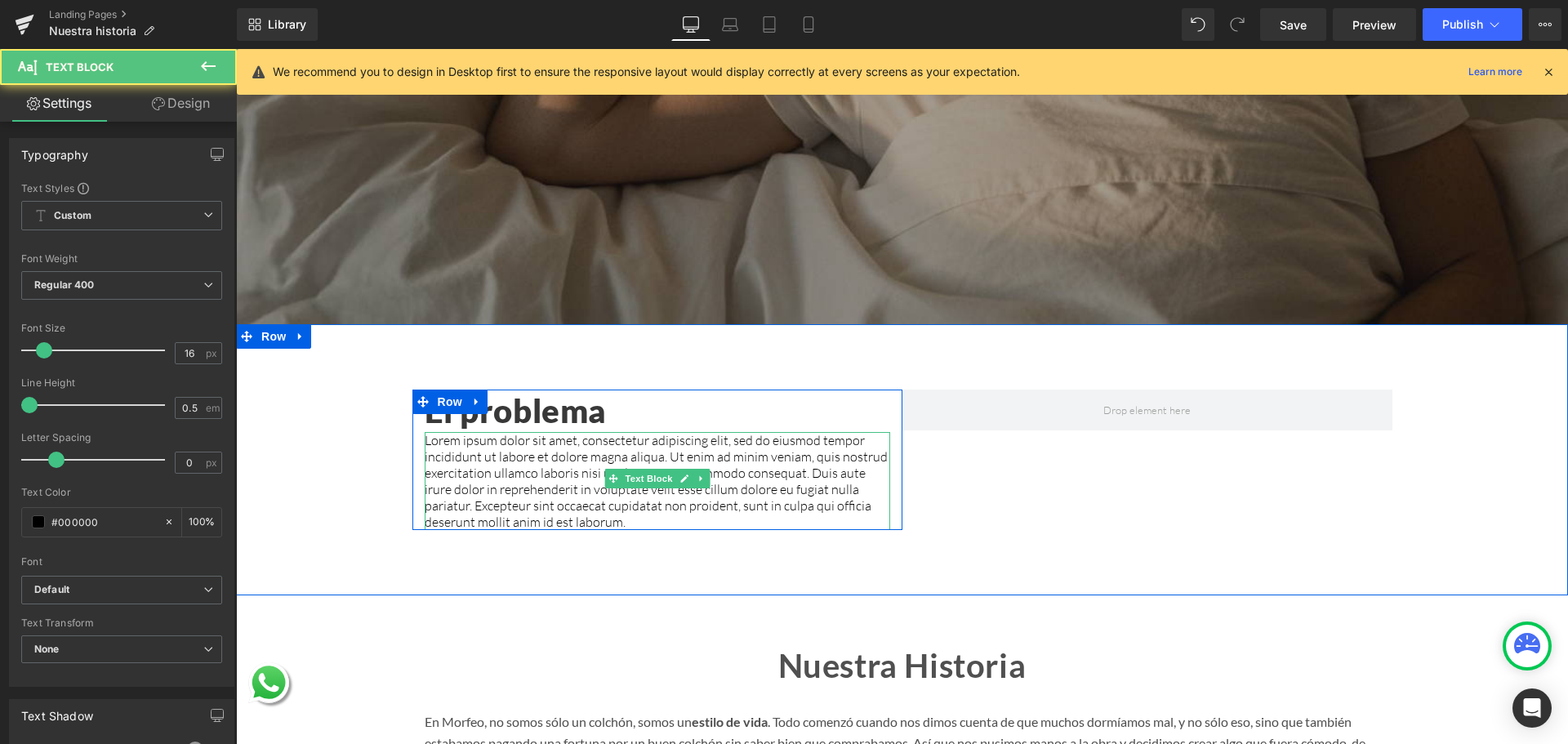
click at [598, 497] on p "Lorem ipsum dolor sit amet, consectetur adipiscing elit, sed do eiusmod tempor …" at bounding box center [657, 481] width 466 height 98
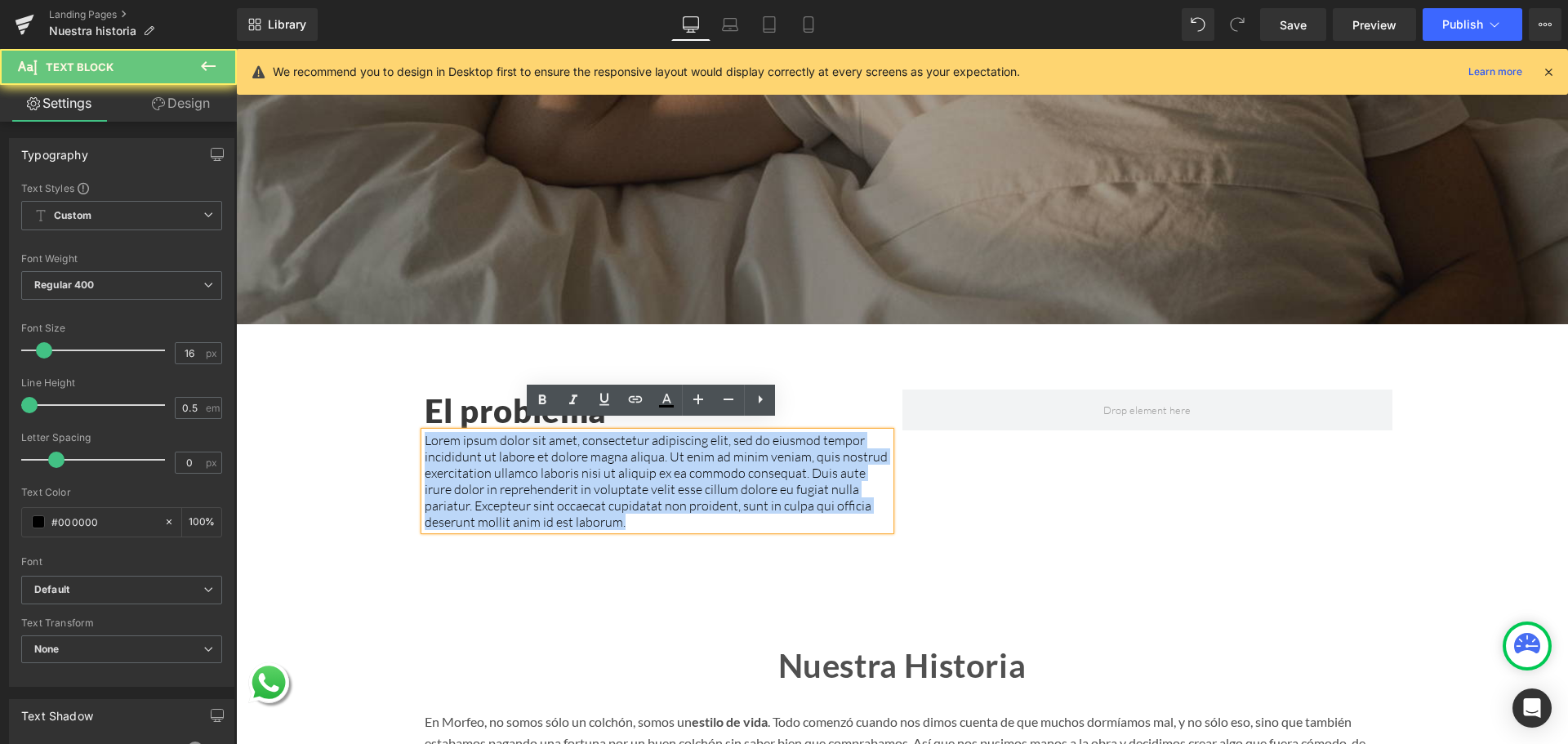
click at [598, 497] on p "Lorem ipsum dolor sit amet, consectetur adipiscing elit, sed do eiusmod tempor …" at bounding box center [657, 481] width 466 height 98
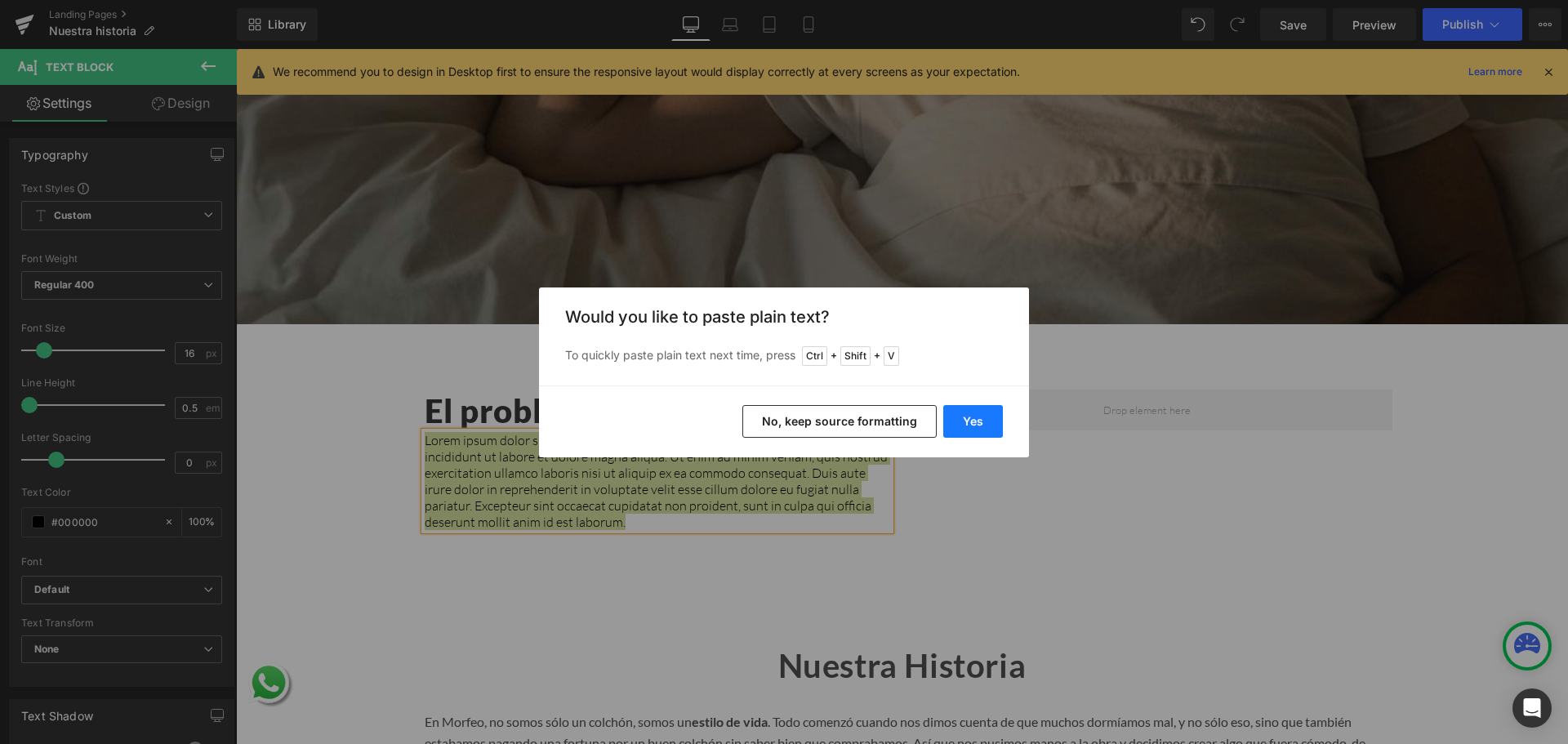
click at [985, 412] on button "Yes" at bounding box center [973, 422] width 60 height 33
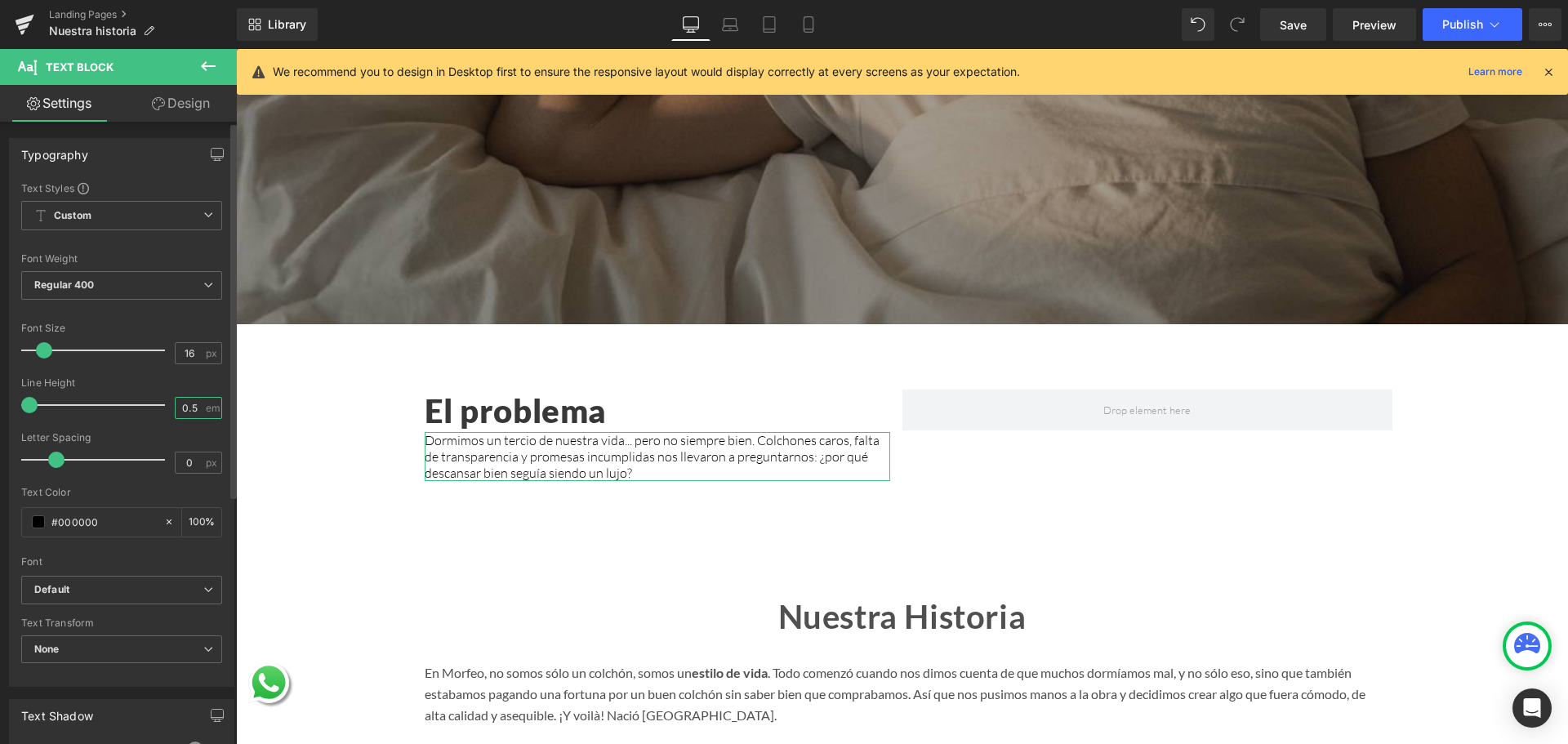
click at [176, 406] on input "0.5" at bounding box center [190, 407] width 29 height 20
click at [171, 432] on div "Letter Spacing" at bounding box center [121, 438] width 201 height 12
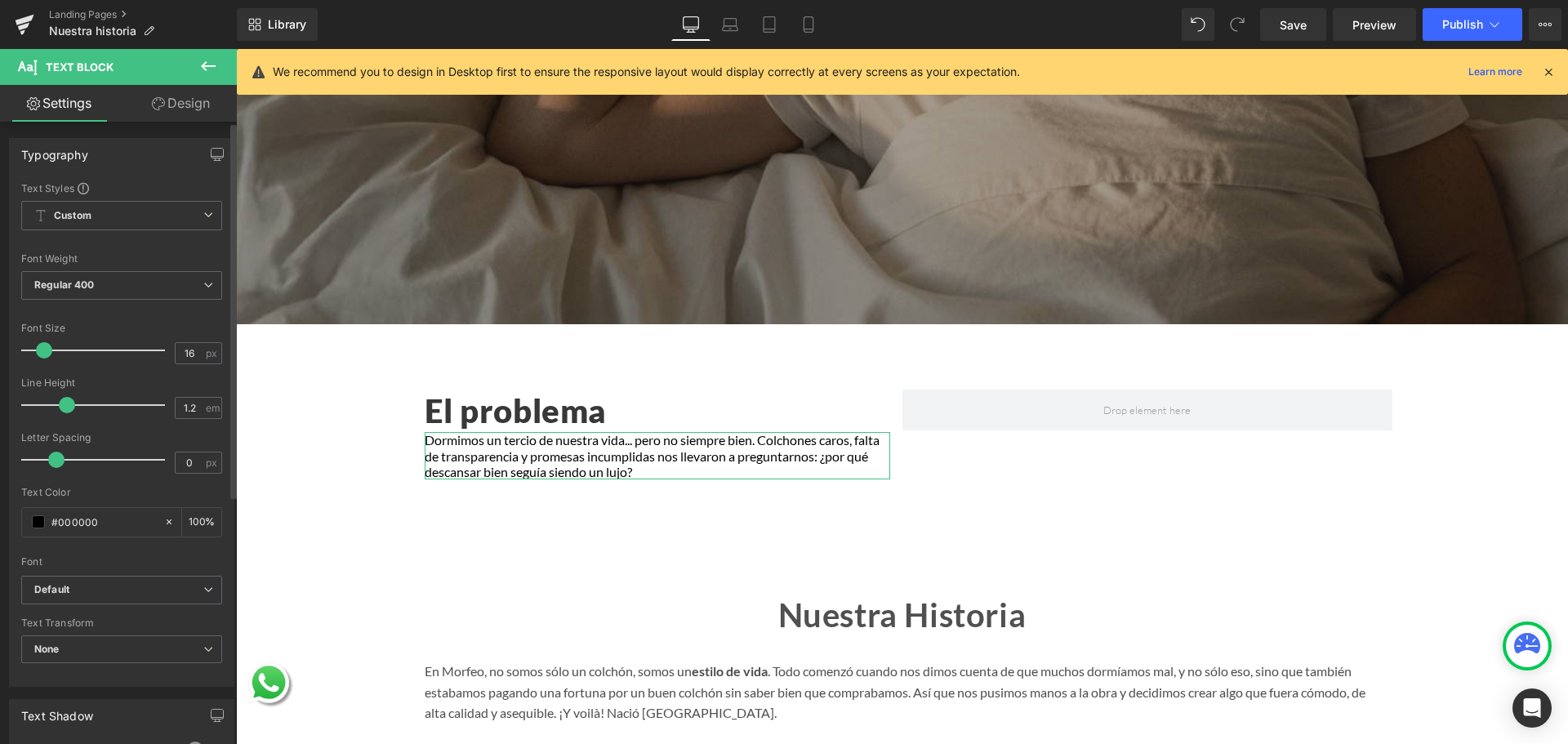
click at [179, 419] on div "Line Height 1.2 em" at bounding box center [121, 404] width 201 height 55
click at [186, 412] on input "1.2" at bounding box center [190, 407] width 29 height 20
type input "1.3"
click at [147, 485] on div at bounding box center [121, 481] width 201 height 11
click at [84, 527] on input "#000000" at bounding box center [103, 522] width 105 height 18
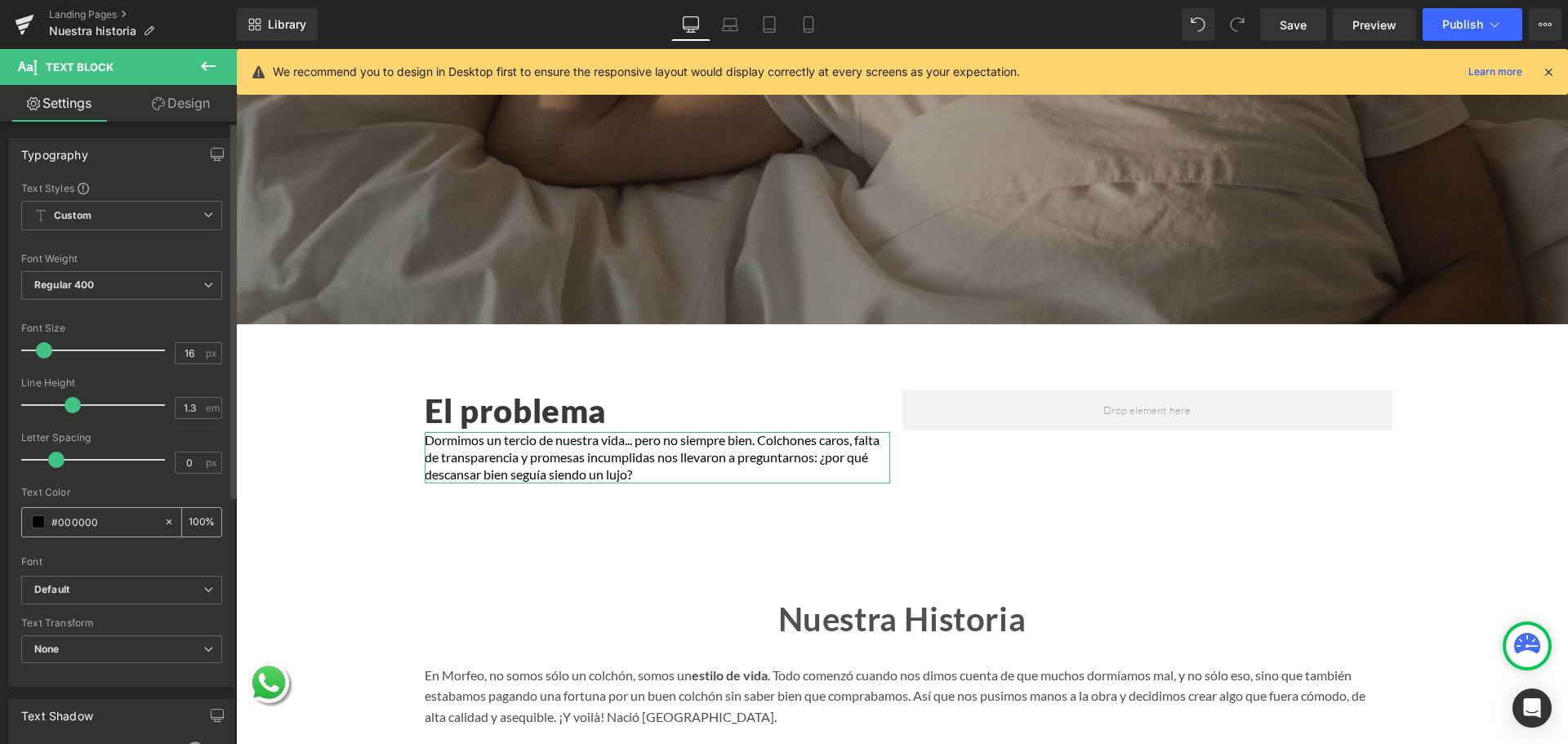
click at [84, 527] on input "#000000" at bounding box center [103, 522] width 105 height 18
paste input "1F1F1F"
type input "#1F1F1F"
click at [124, 482] on div at bounding box center [121, 481] width 201 height 11
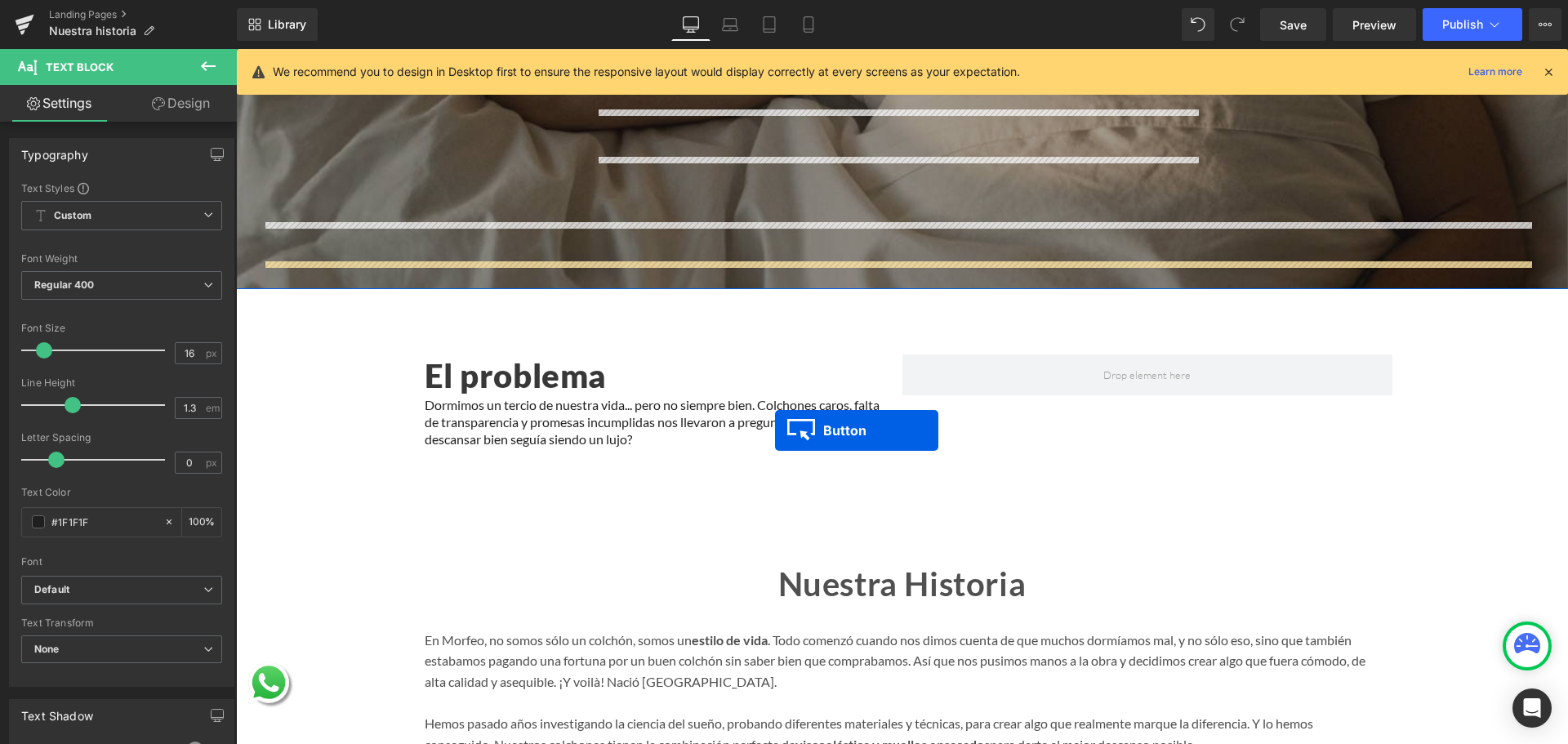
scroll to position [610, 0]
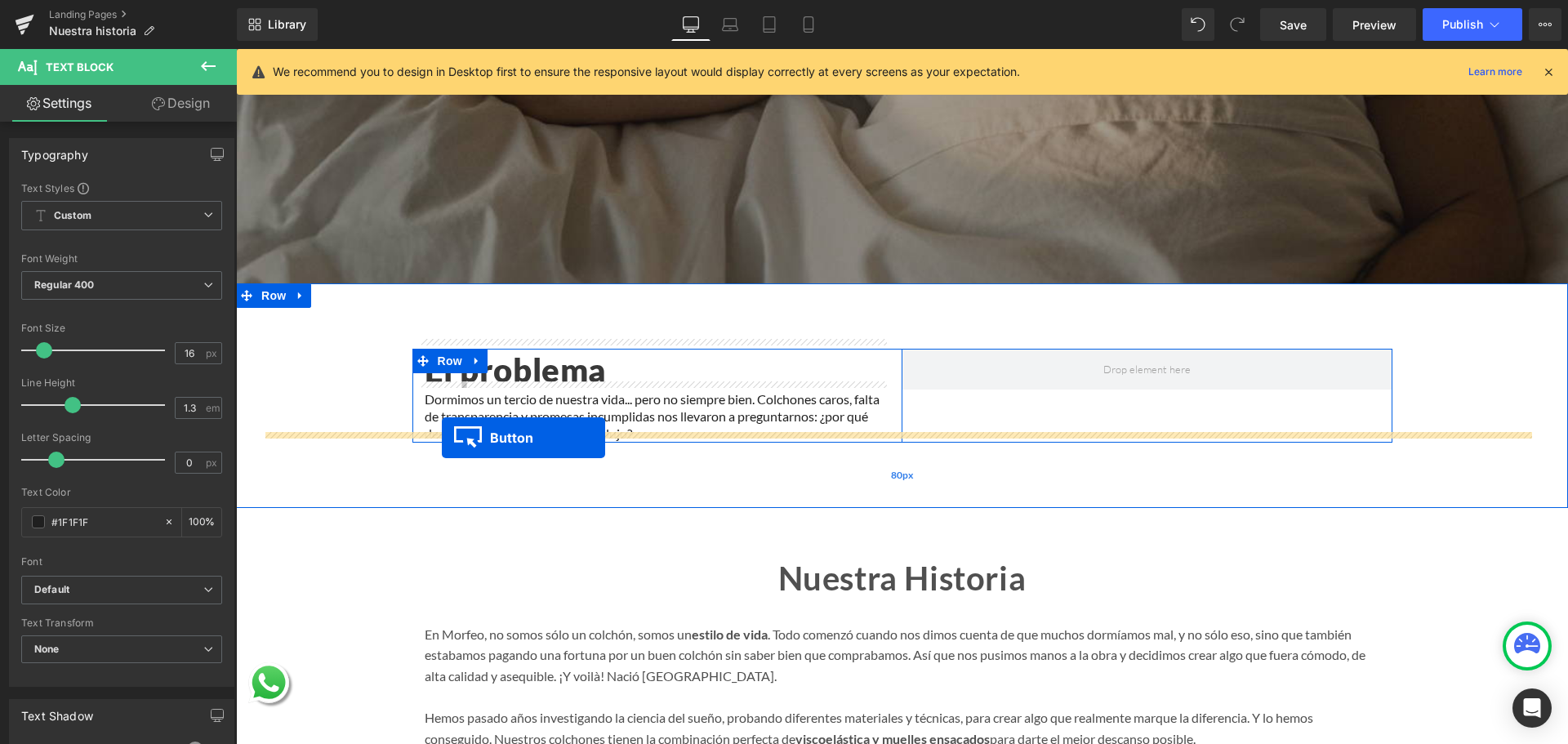
drag, startPoint x: 893, startPoint y: 331, endPoint x: 442, endPoint y: 438, distance: 463.5
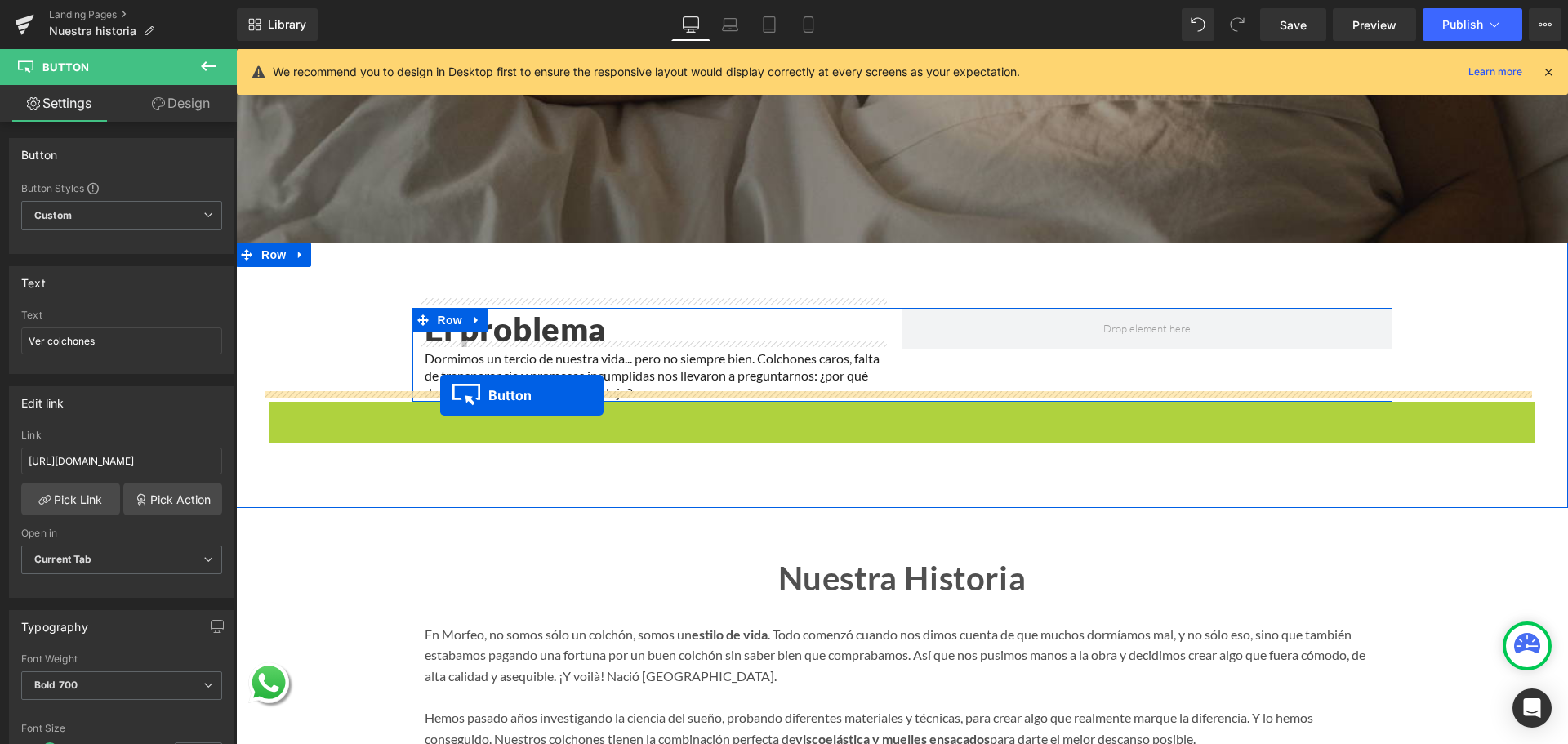
drag, startPoint x: 908, startPoint y: 415, endPoint x: 440, endPoint y: 396, distance: 468.4
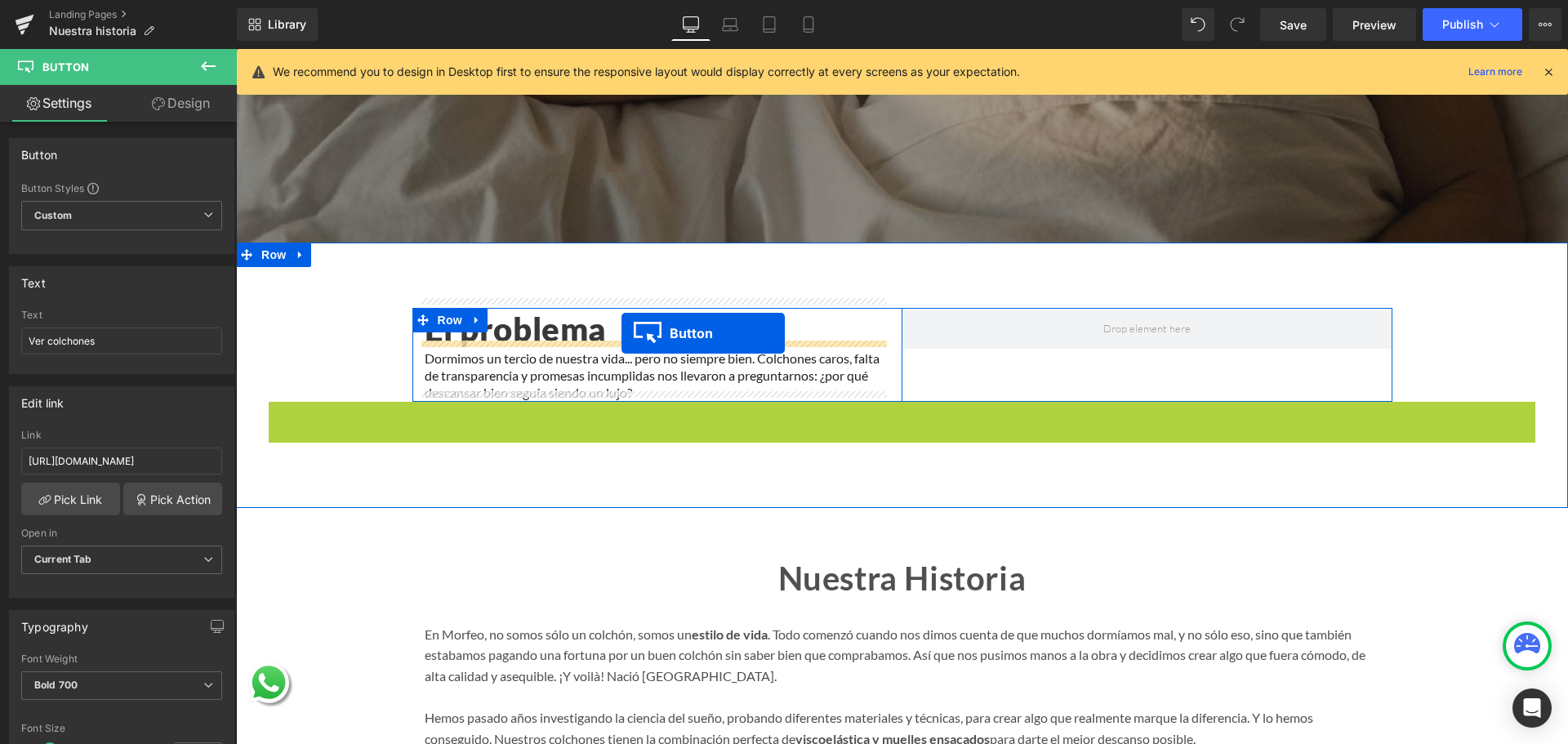
drag, startPoint x: 896, startPoint y: 411, endPoint x: 622, endPoint y: 333, distance: 284.9
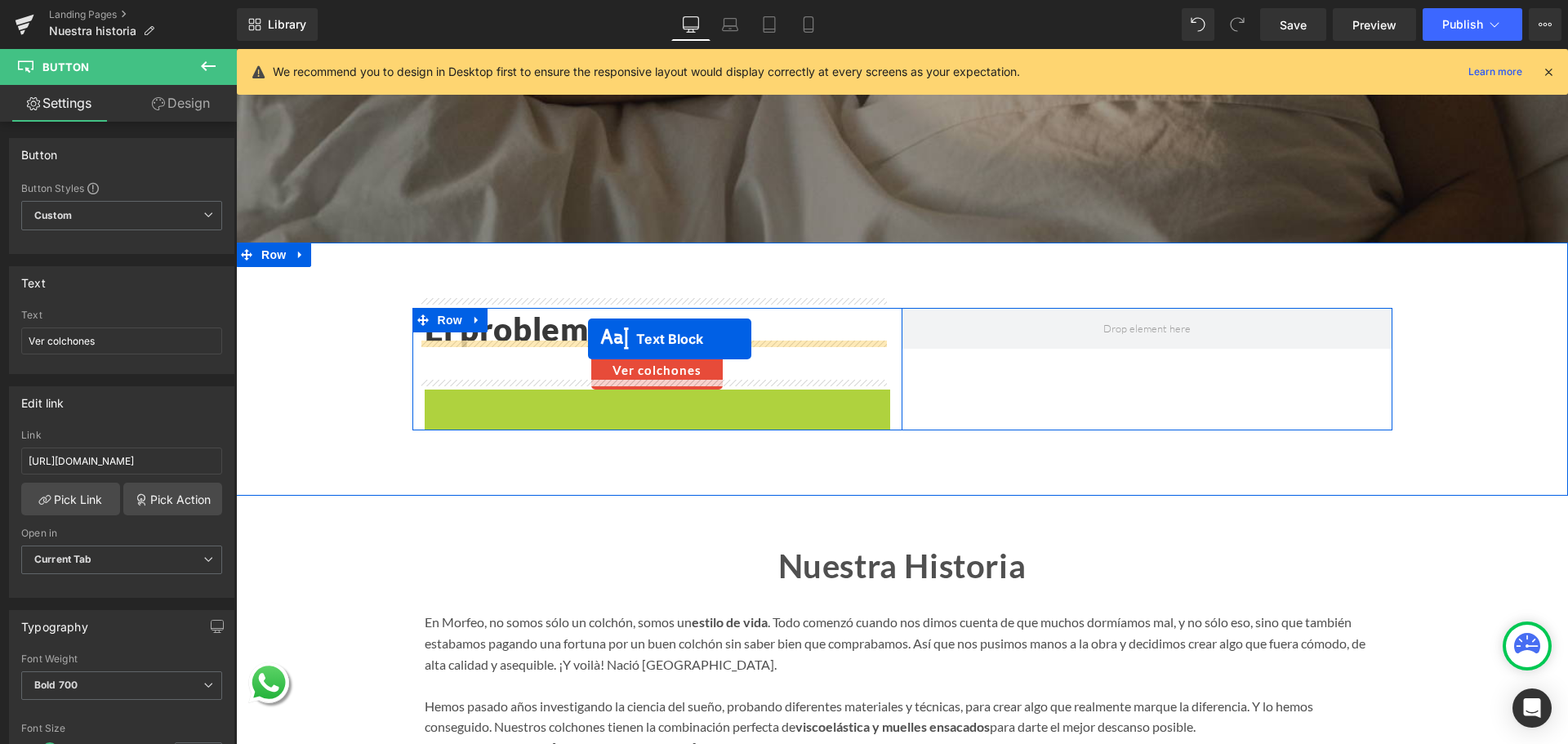
drag, startPoint x: 635, startPoint y: 410, endPoint x: 588, endPoint y: 339, distance: 85.1
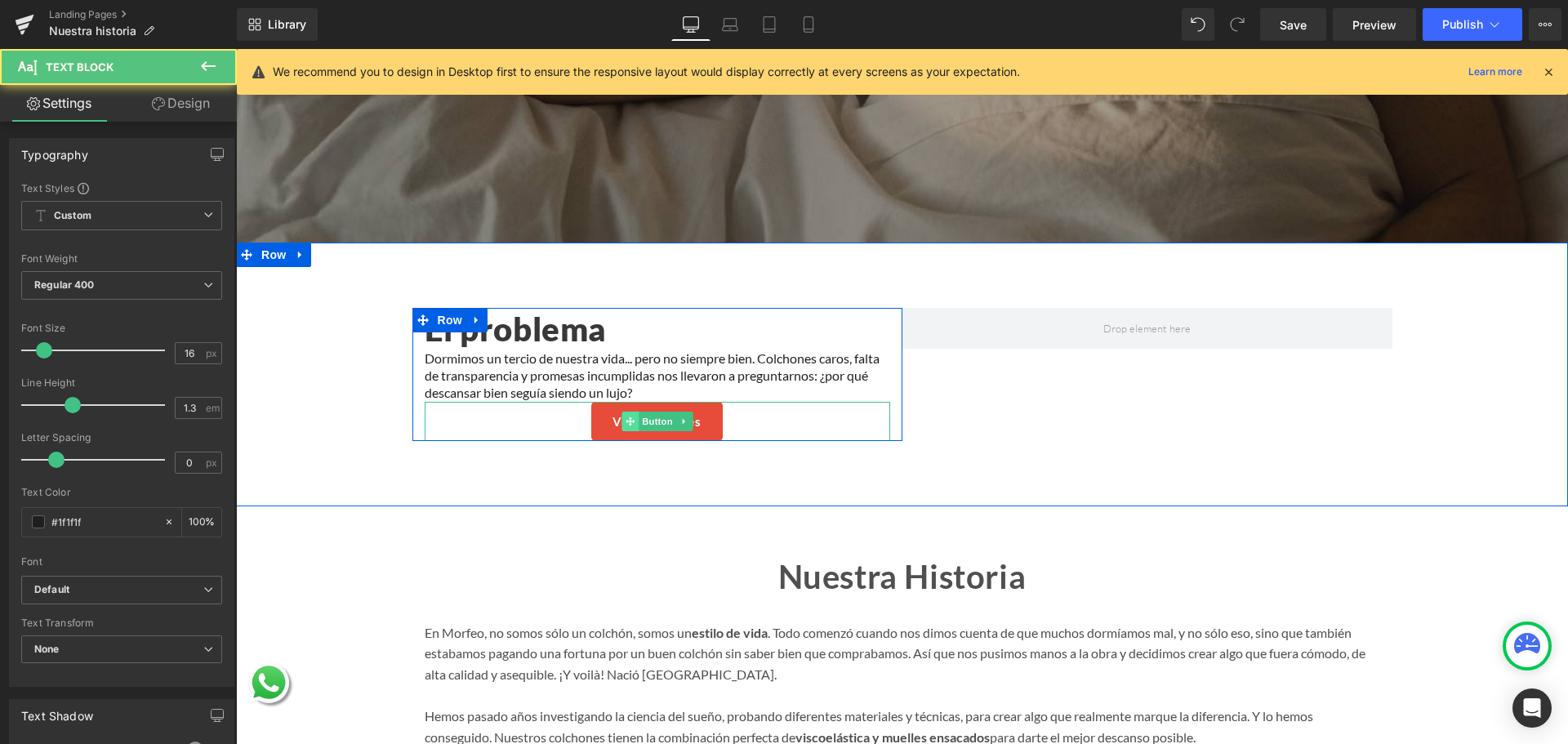
click at [630, 412] on span at bounding box center [630, 422] width 17 height 19
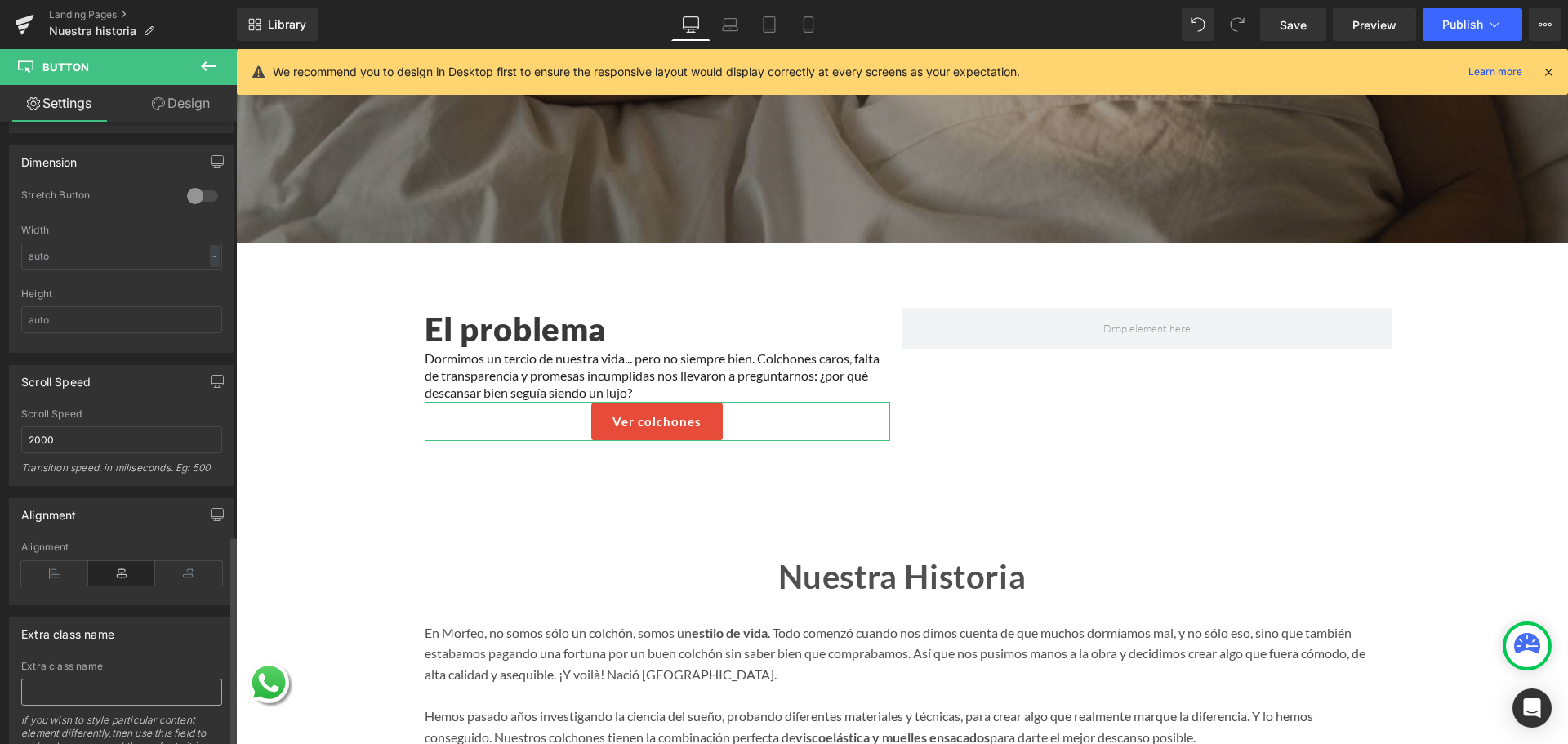
scroll to position [1224, 0]
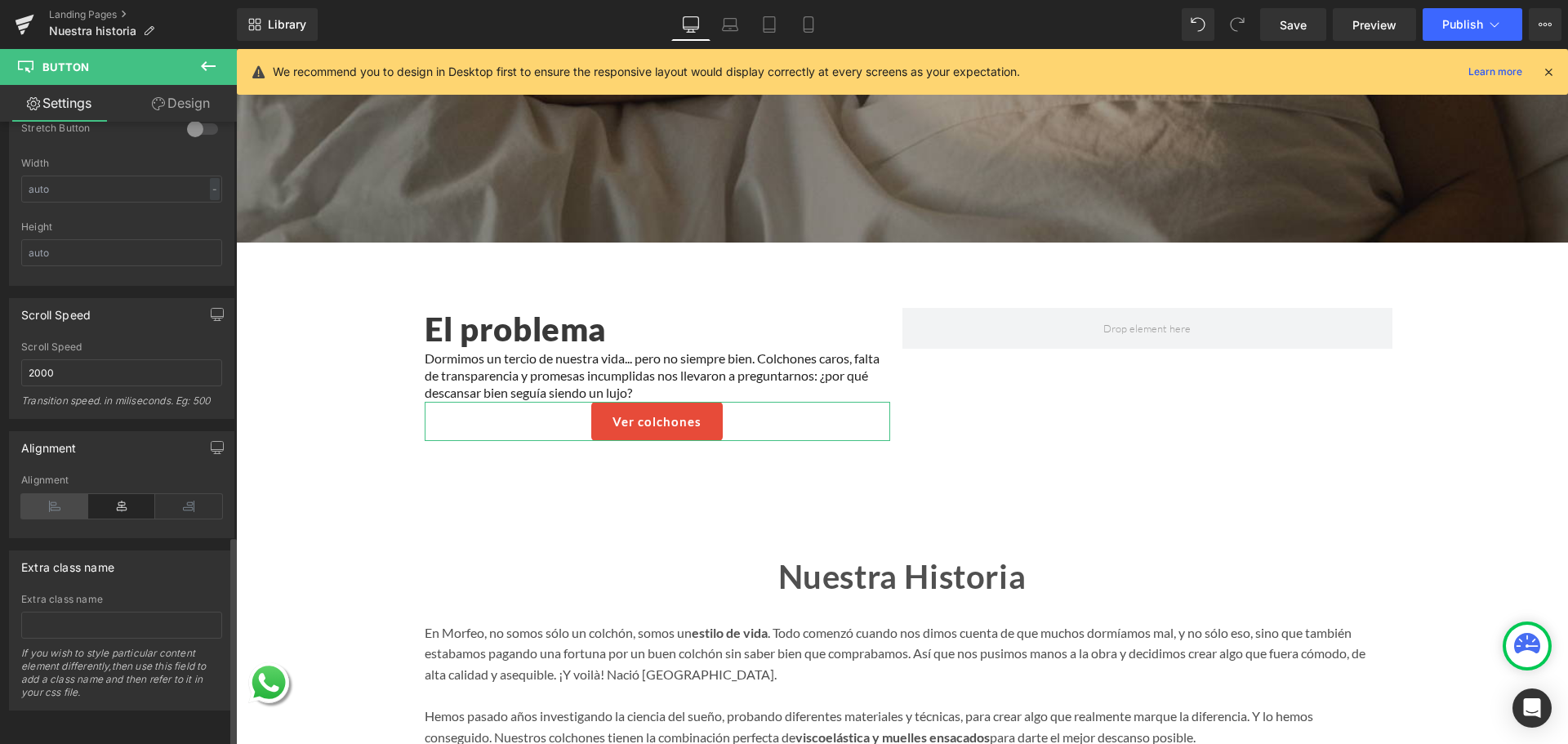
click at [54, 507] on div "Alignment" at bounding box center [121, 505] width 201 height 63
click at [57, 502] on icon at bounding box center [55, 505] width 67 height 24
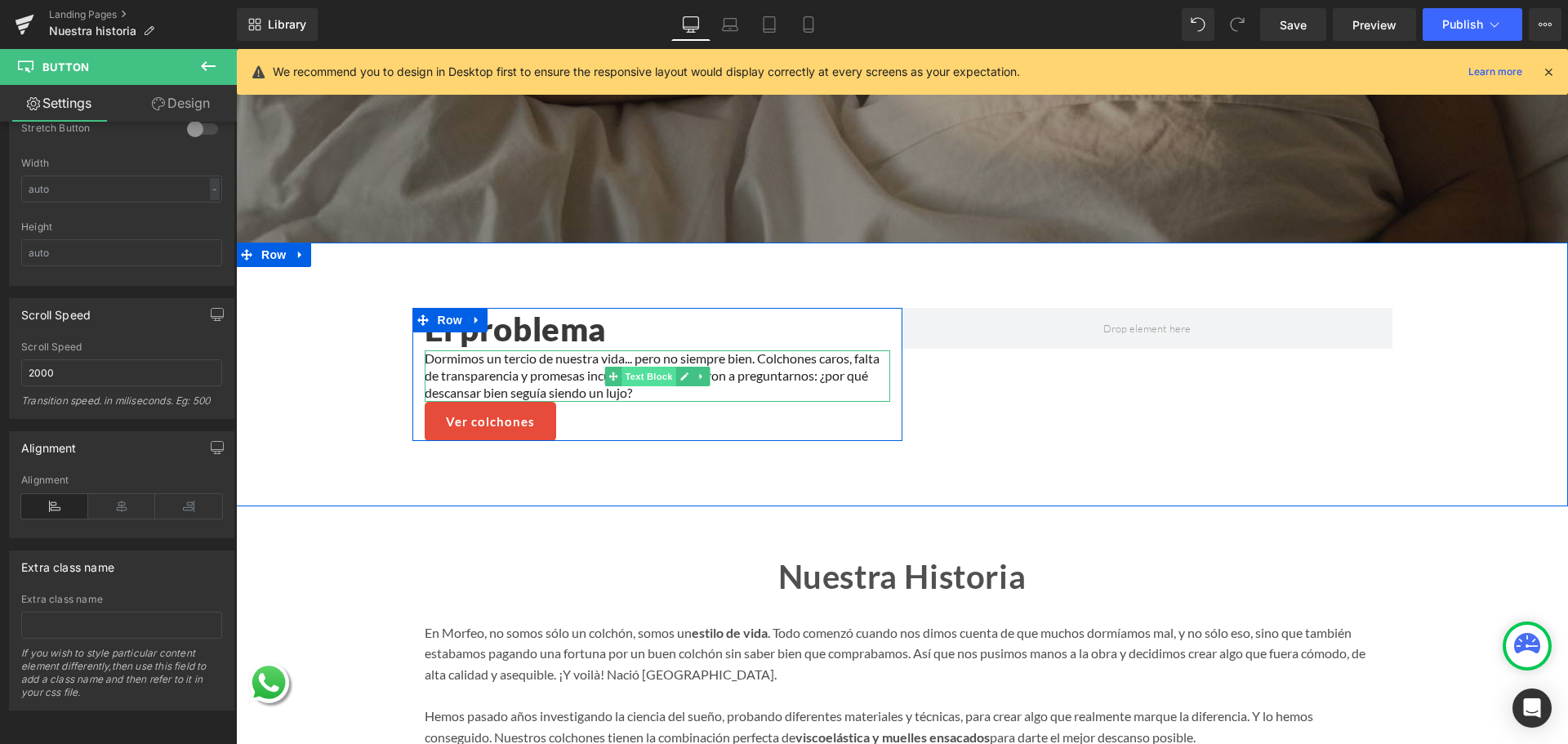
click at [641, 367] on span "Text Block" at bounding box center [649, 376] width 54 height 19
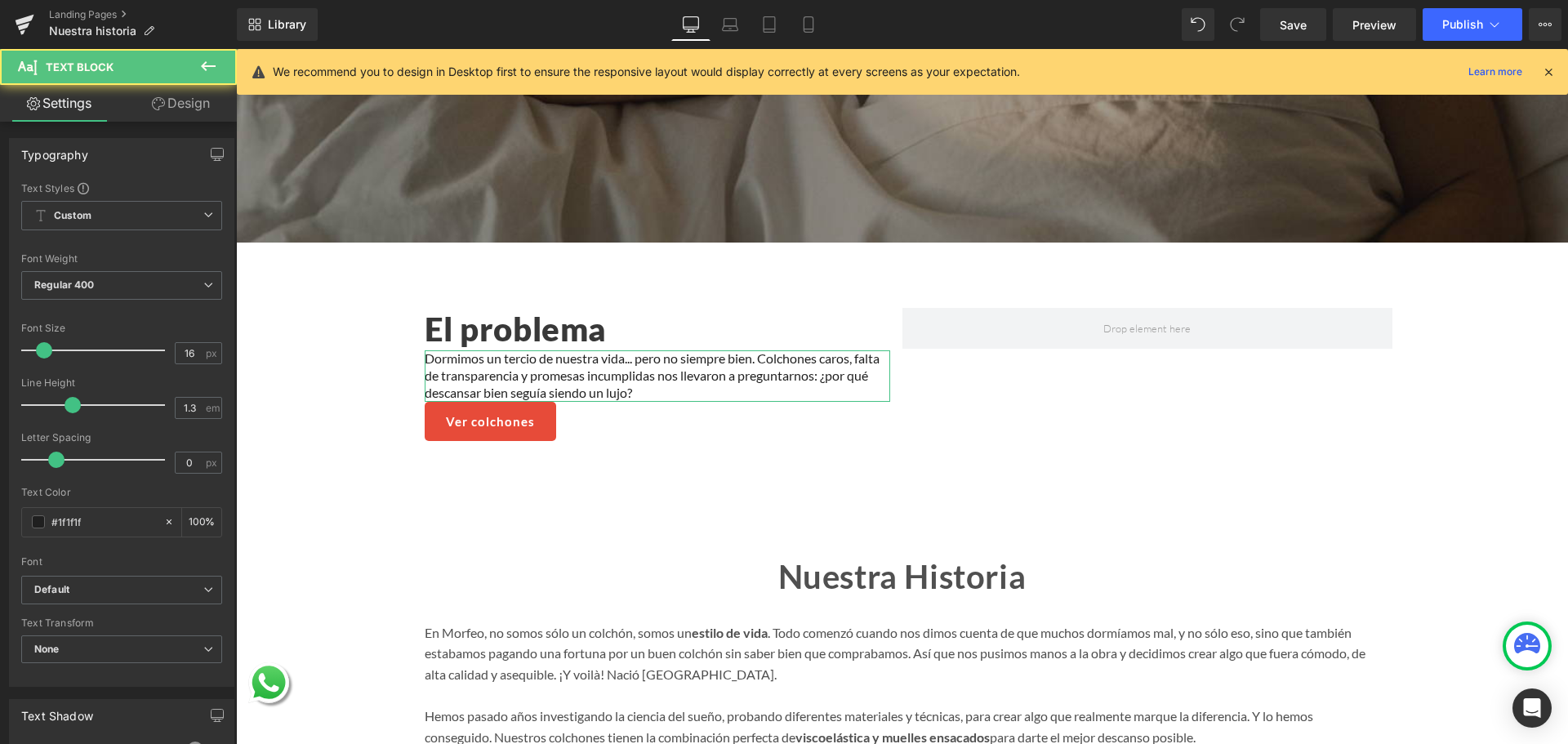
click at [190, 113] on link "Design" at bounding box center [180, 103] width 118 height 37
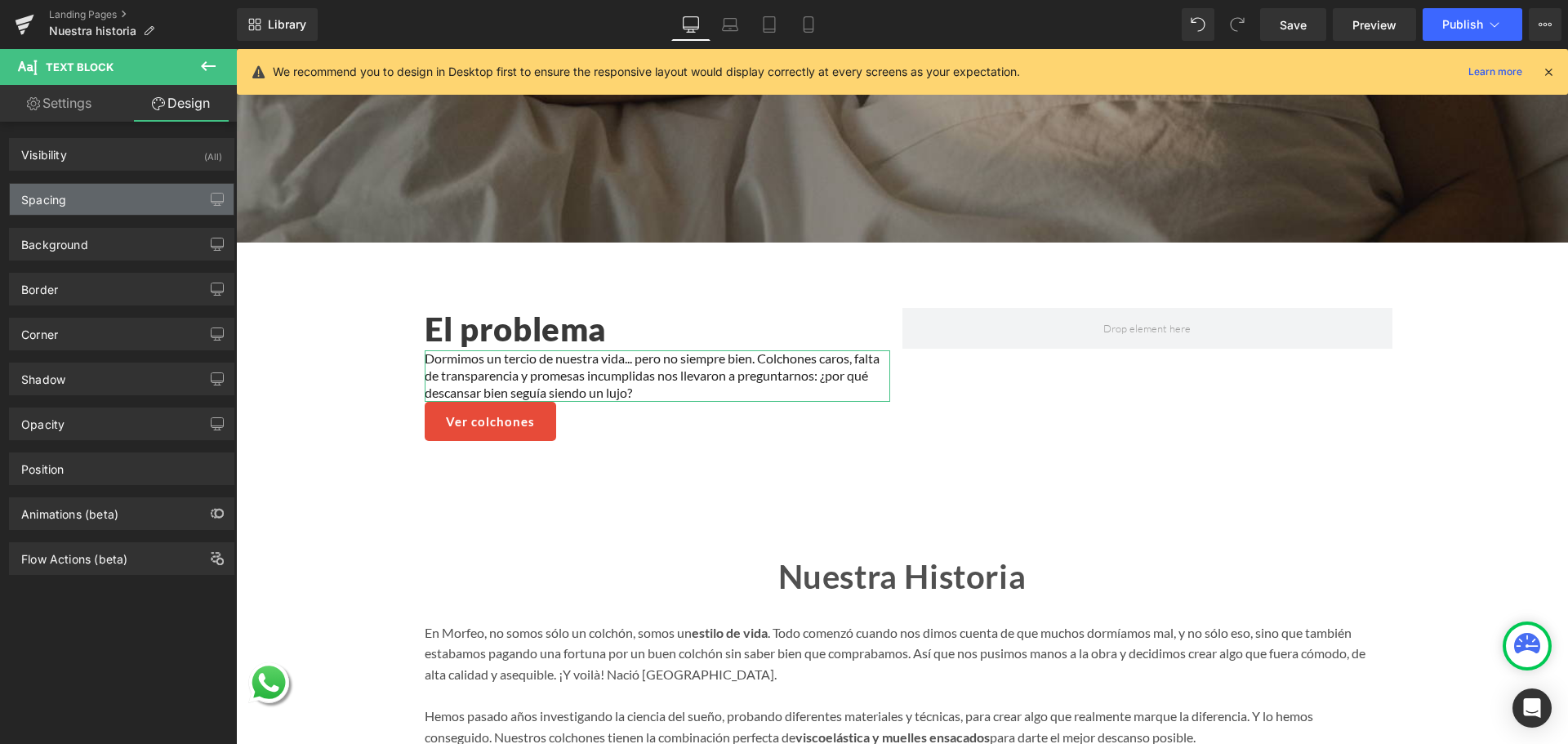
click at [148, 199] on div "Spacing" at bounding box center [121, 199] width 223 height 31
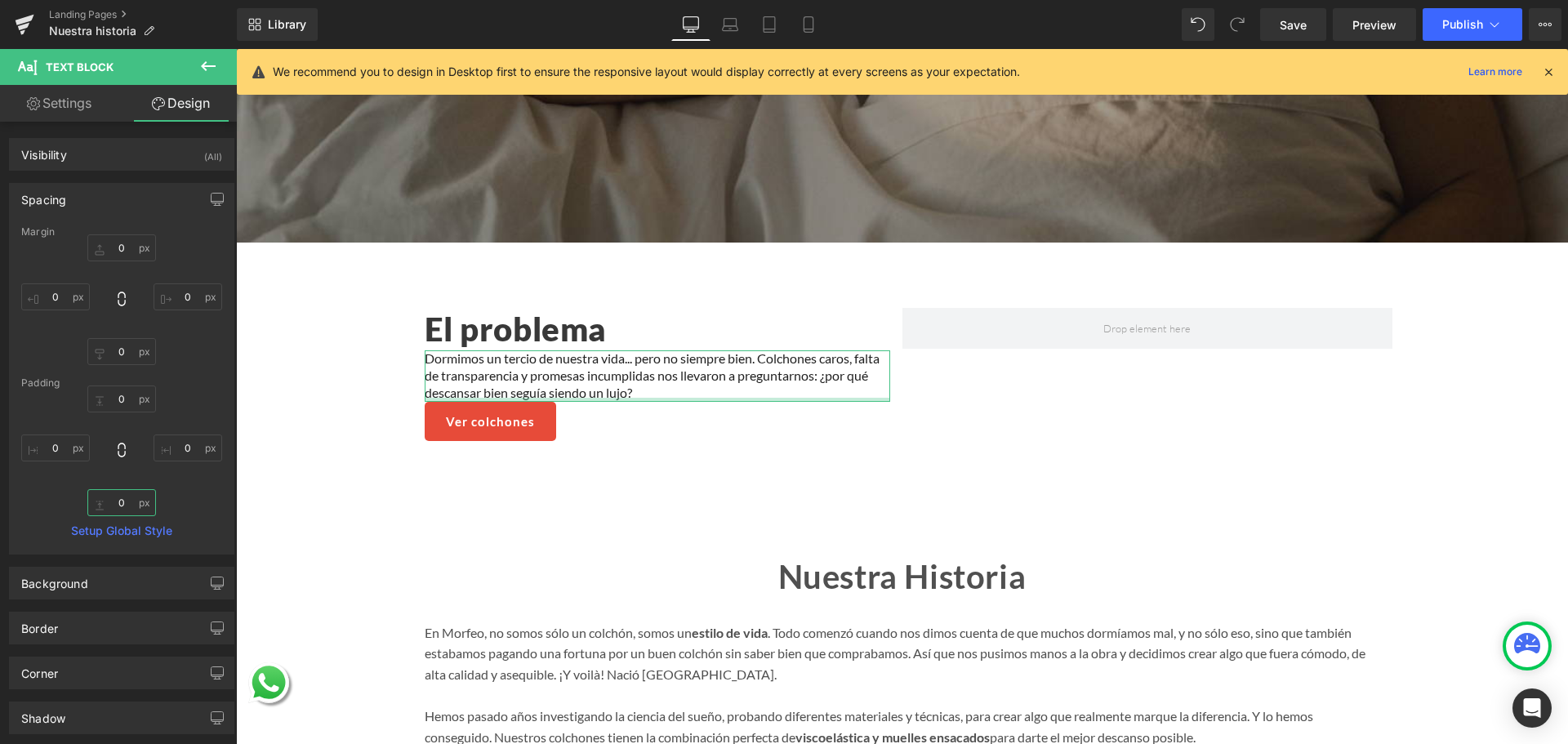
click at [111, 503] on input "text" at bounding box center [121, 502] width 68 height 27
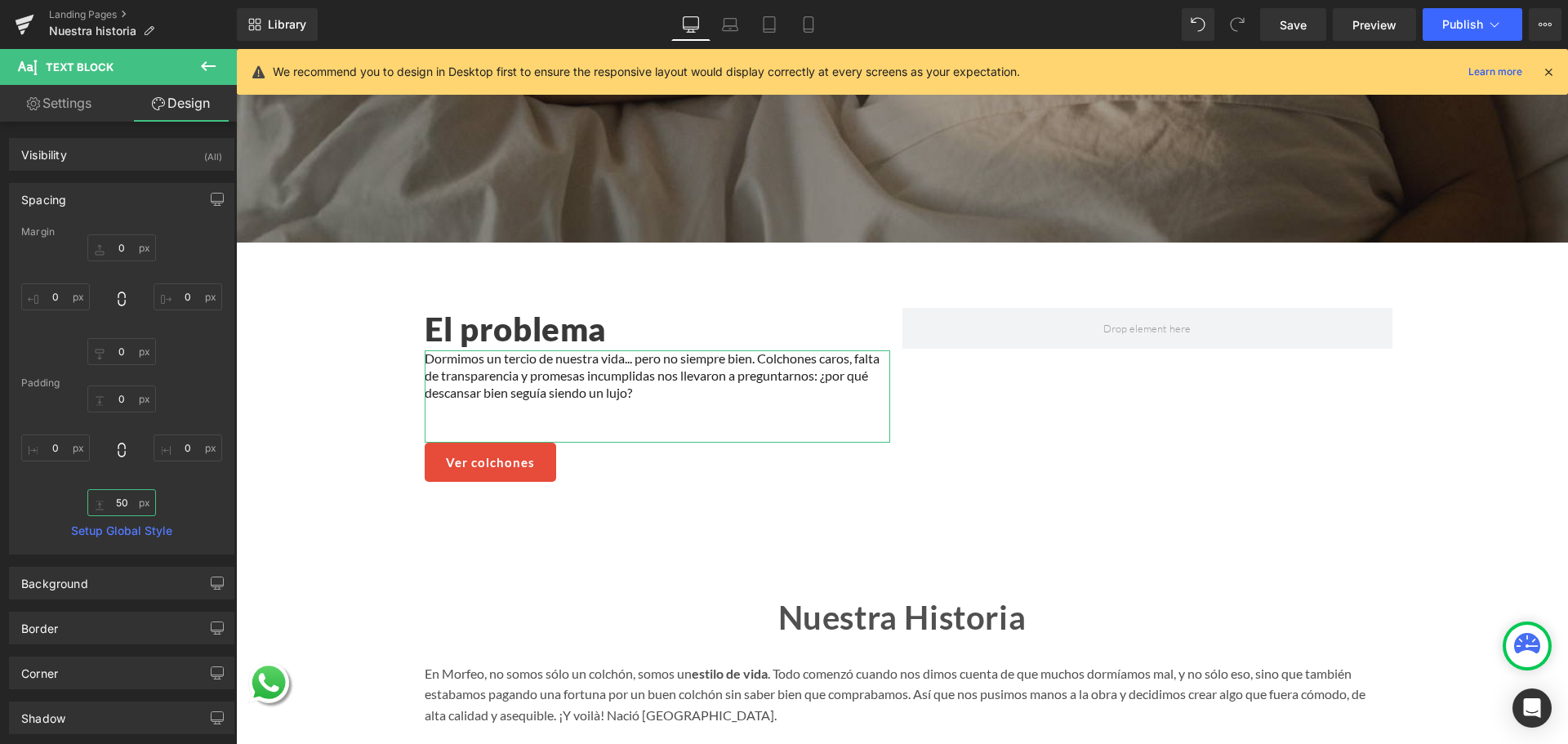
click at [134, 491] on input "50" at bounding box center [121, 502] width 68 height 27
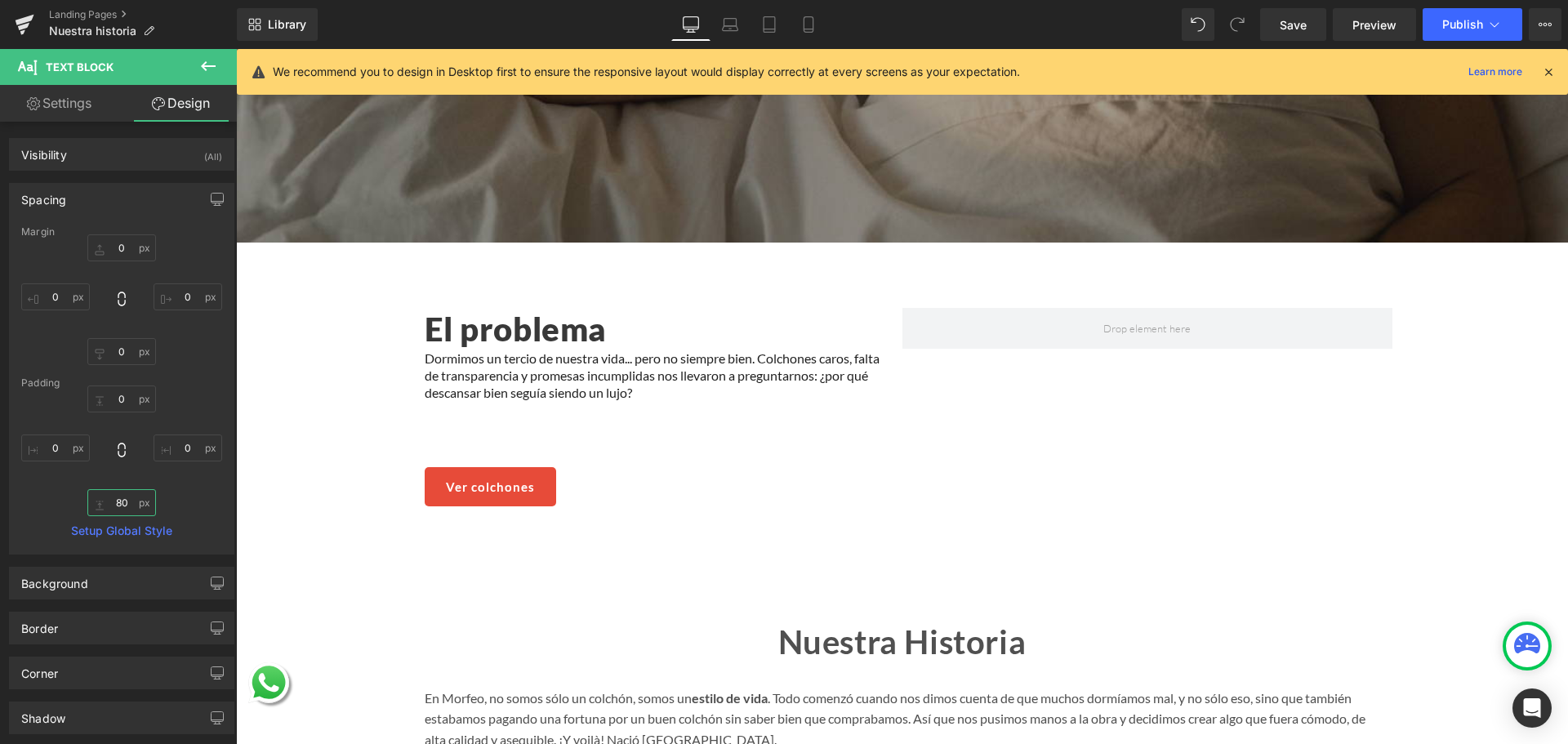
type input "80"
click at [209, 64] on icon at bounding box center [208, 66] width 19 height 19
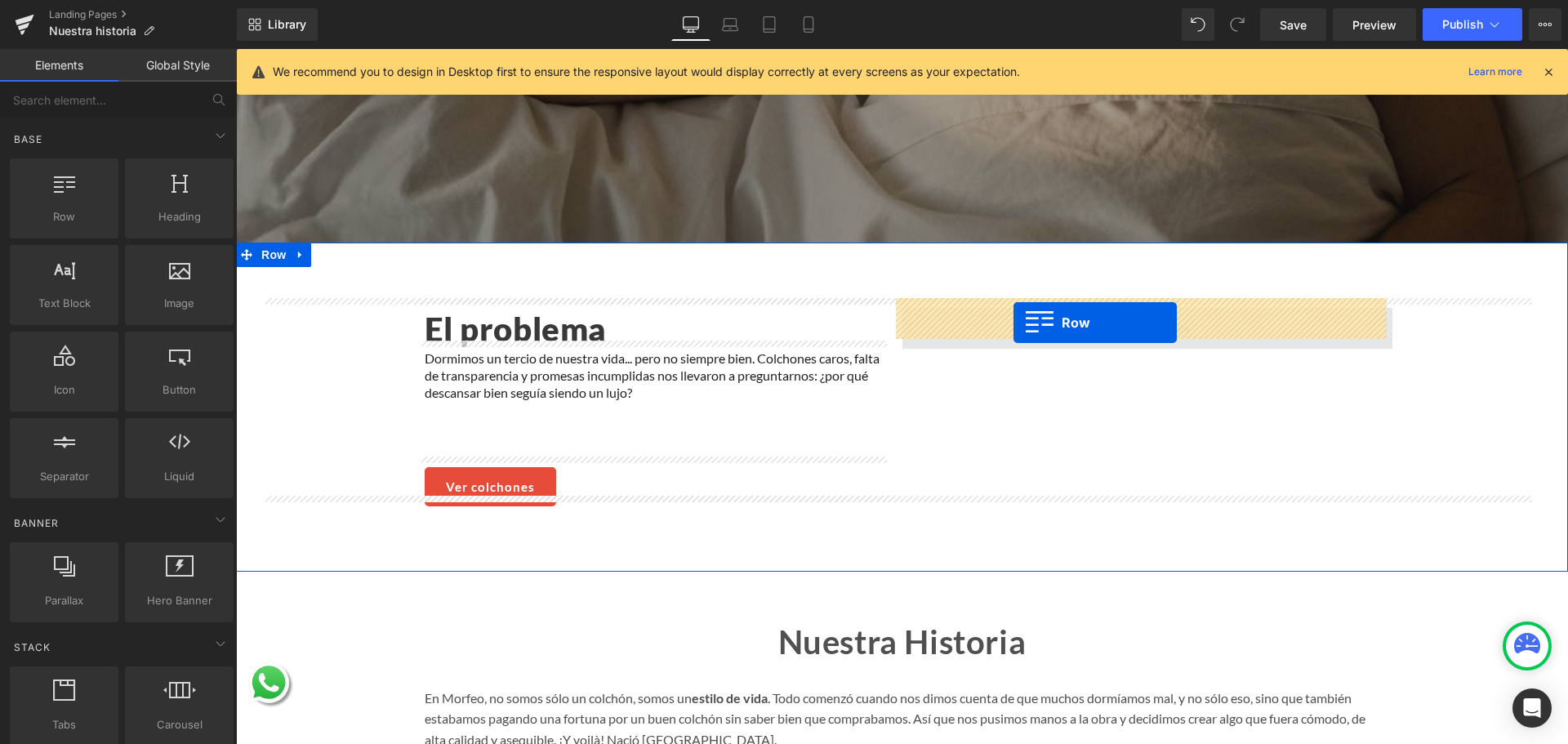
drag, startPoint x: 353, startPoint y: 261, endPoint x: 1014, endPoint y: 322, distance: 663.8
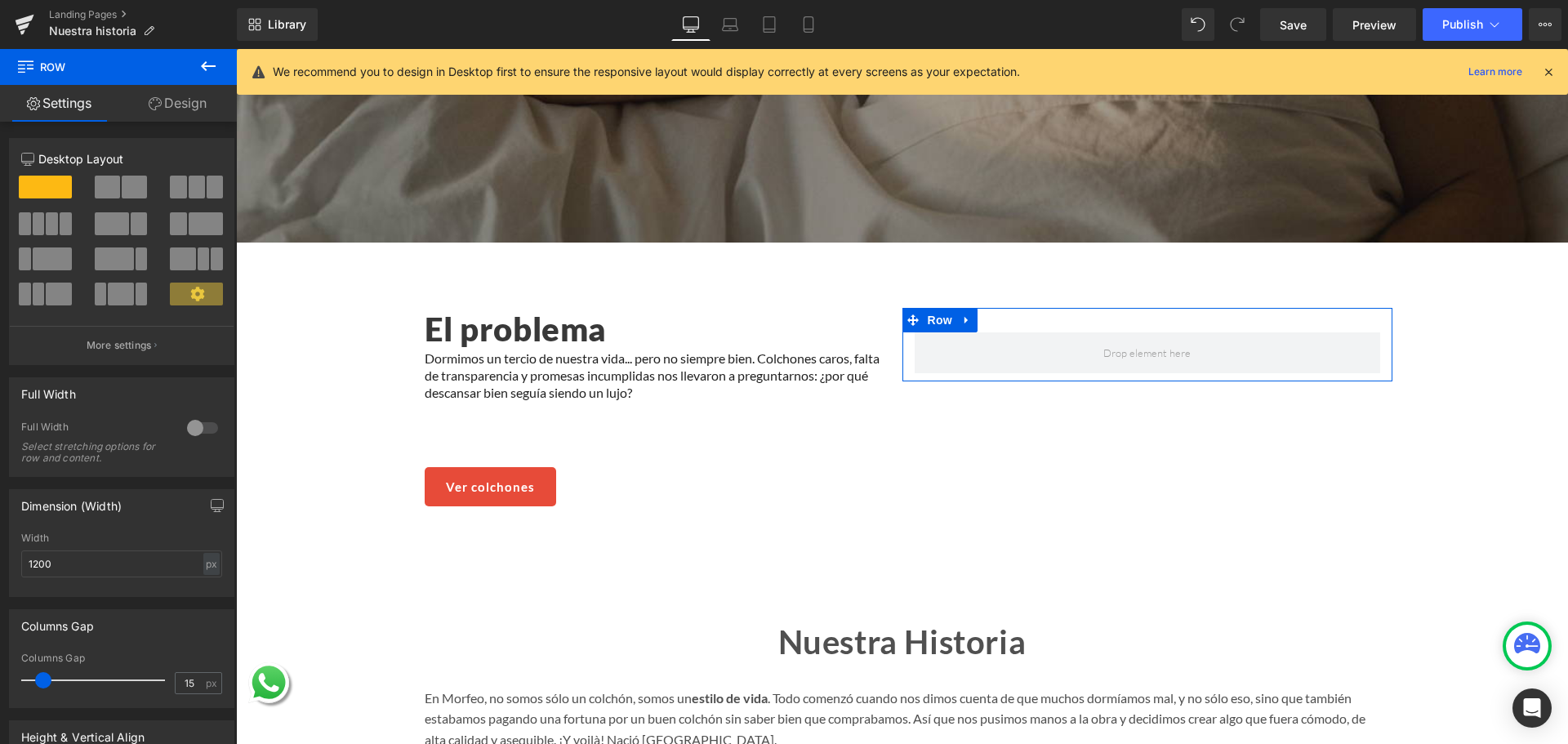
click at [210, 96] on link "Design" at bounding box center [177, 103] width 118 height 37
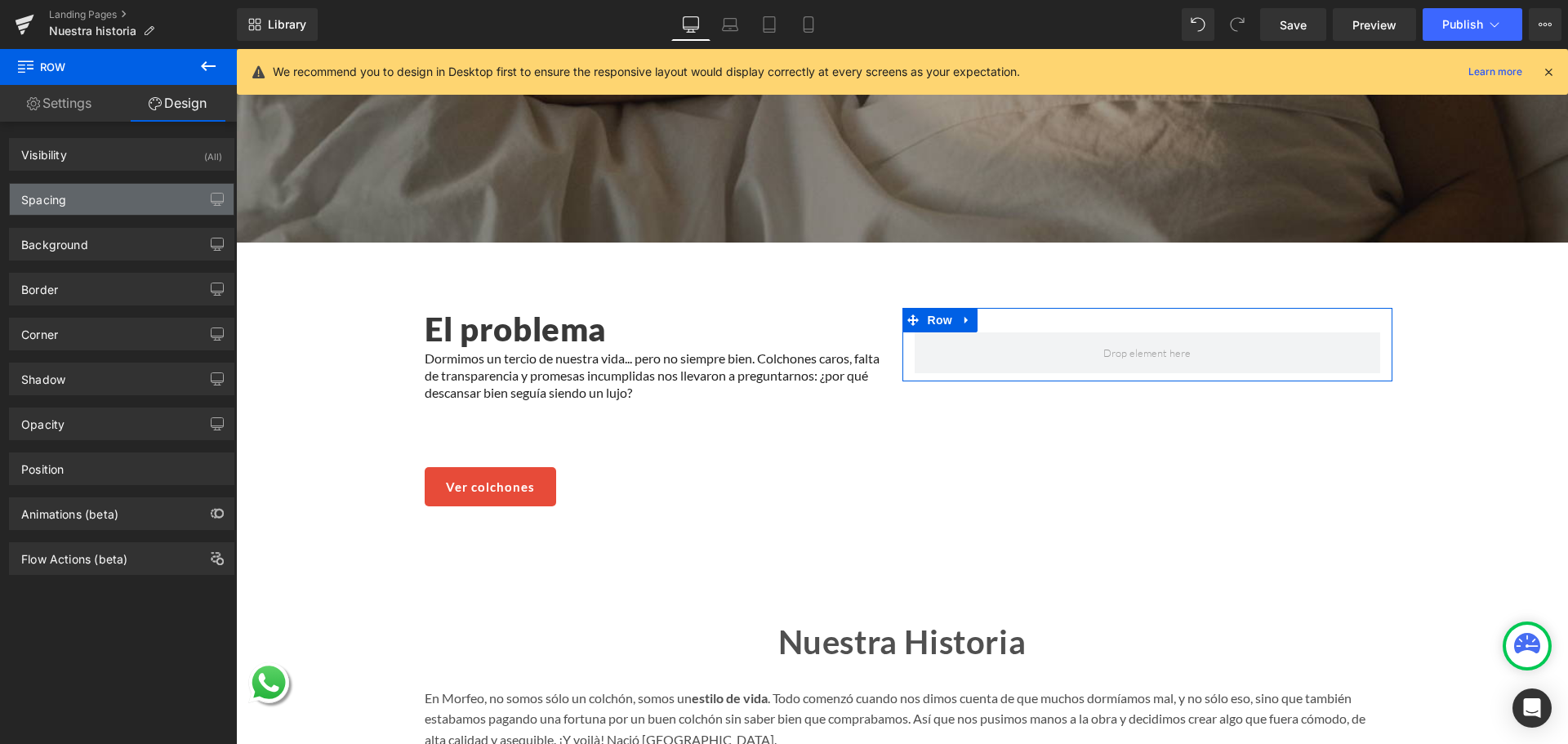
click at [108, 192] on div "Spacing" at bounding box center [121, 199] width 223 height 31
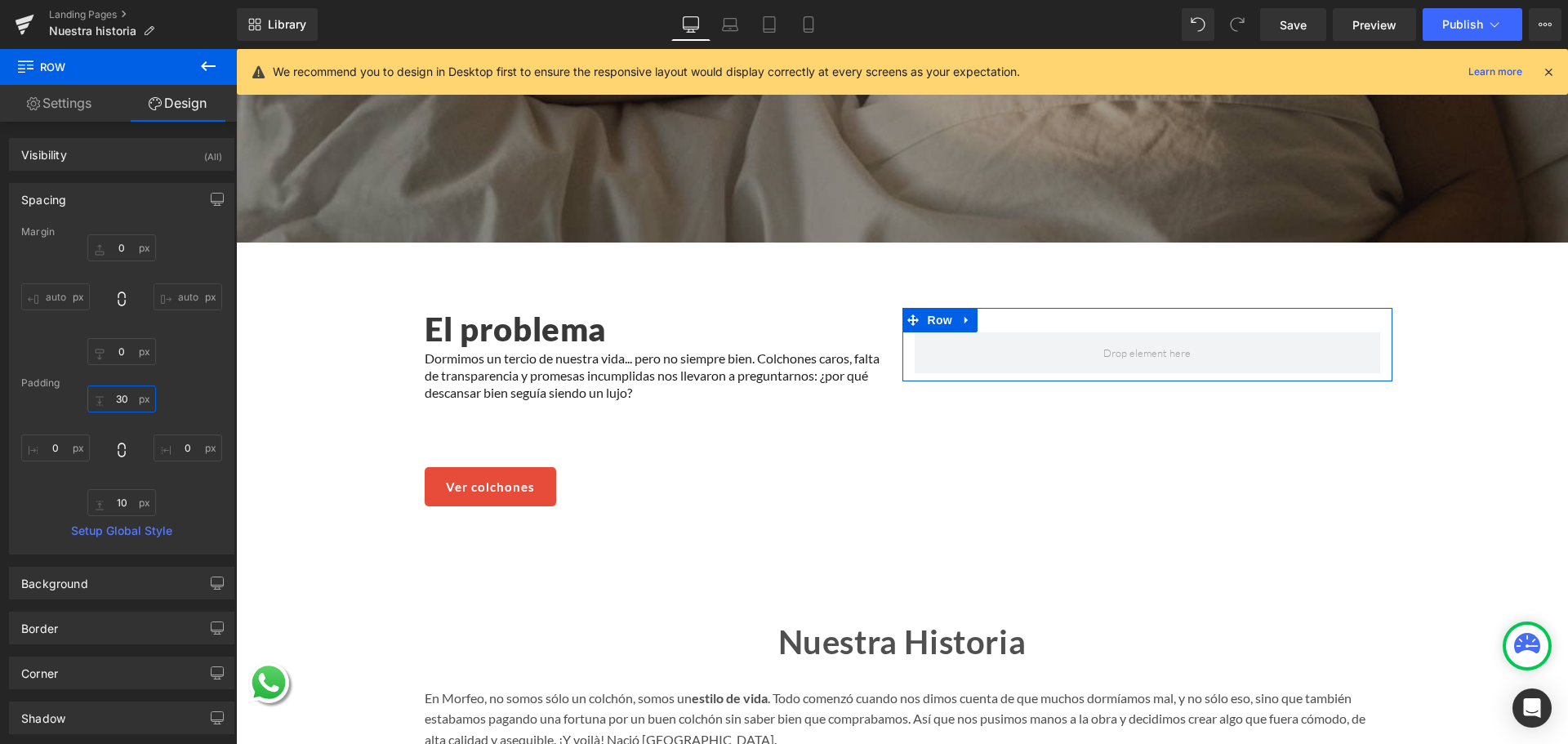
click at [118, 394] on input "text" at bounding box center [121, 398] width 68 height 27
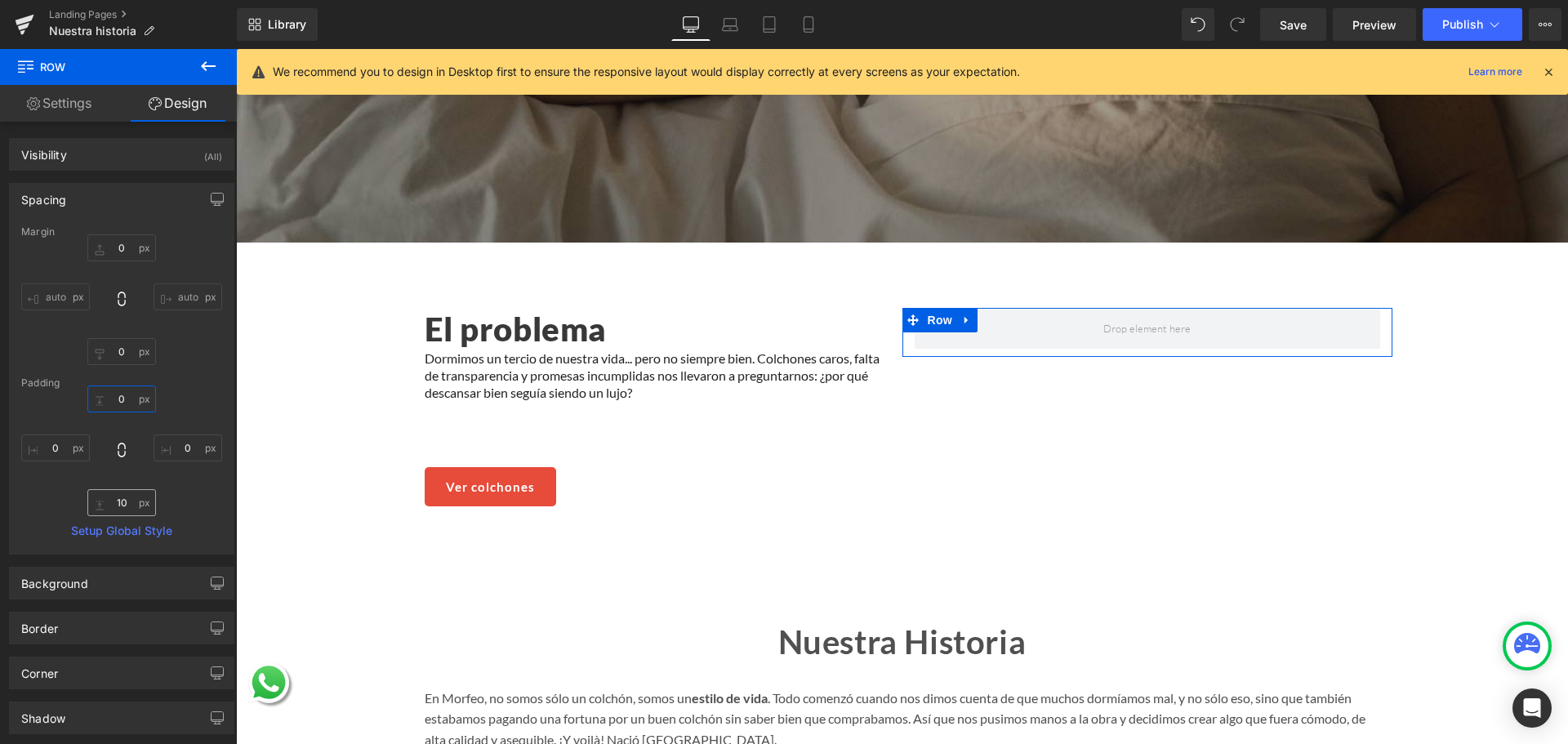
type input "0"
drag, startPoint x: 120, startPoint y: 499, endPoint x: 153, endPoint y: 306, distance: 195.8
click at [121, 499] on input "text" at bounding box center [121, 502] width 68 height 27
type input "0"
click at [214, 64] on icon at bounding box center [208, 66] width 19 height 19
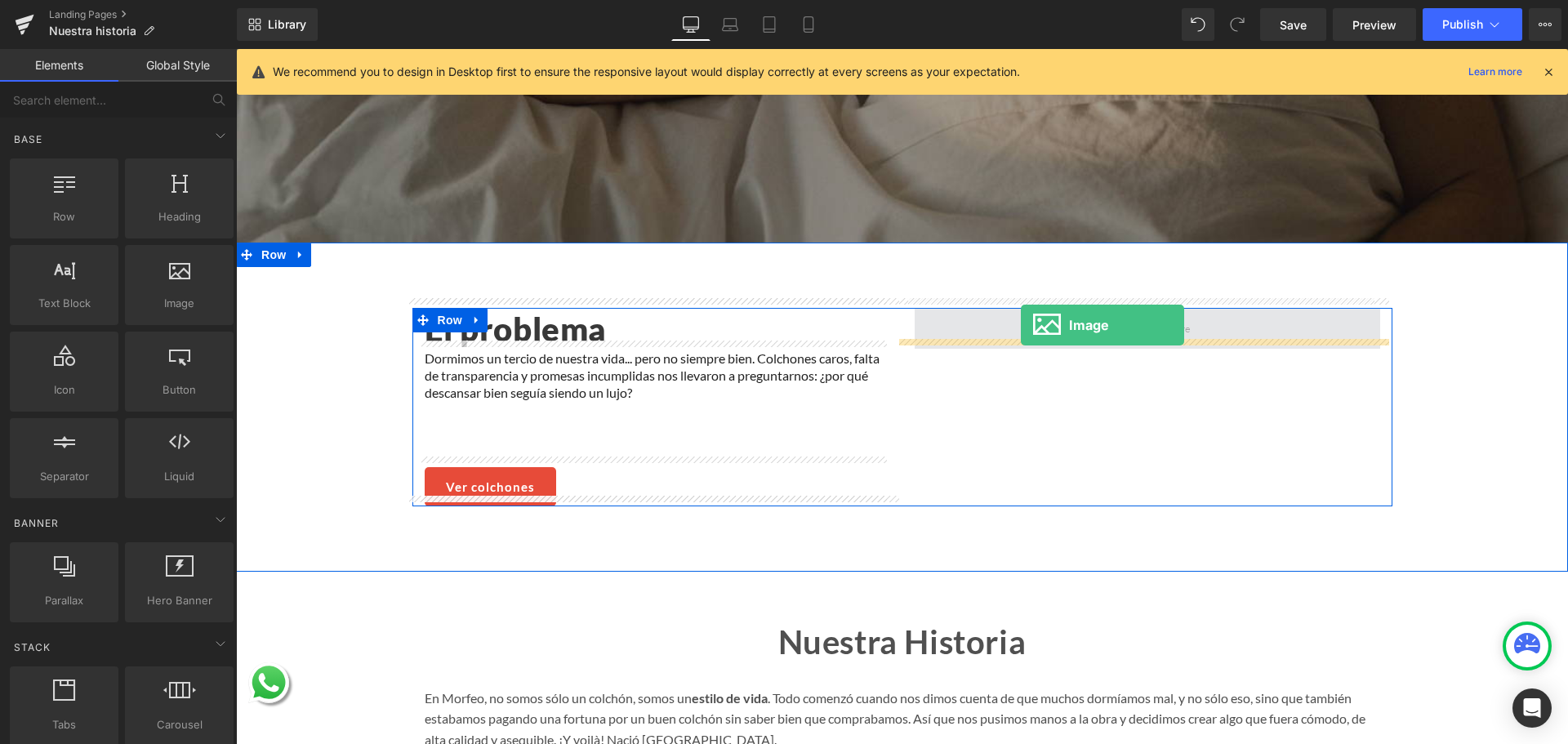
drag, startPoint x: 417, startPoint y: 347, endPoint x: 1021, endPoint y: 325, distance: 604.4
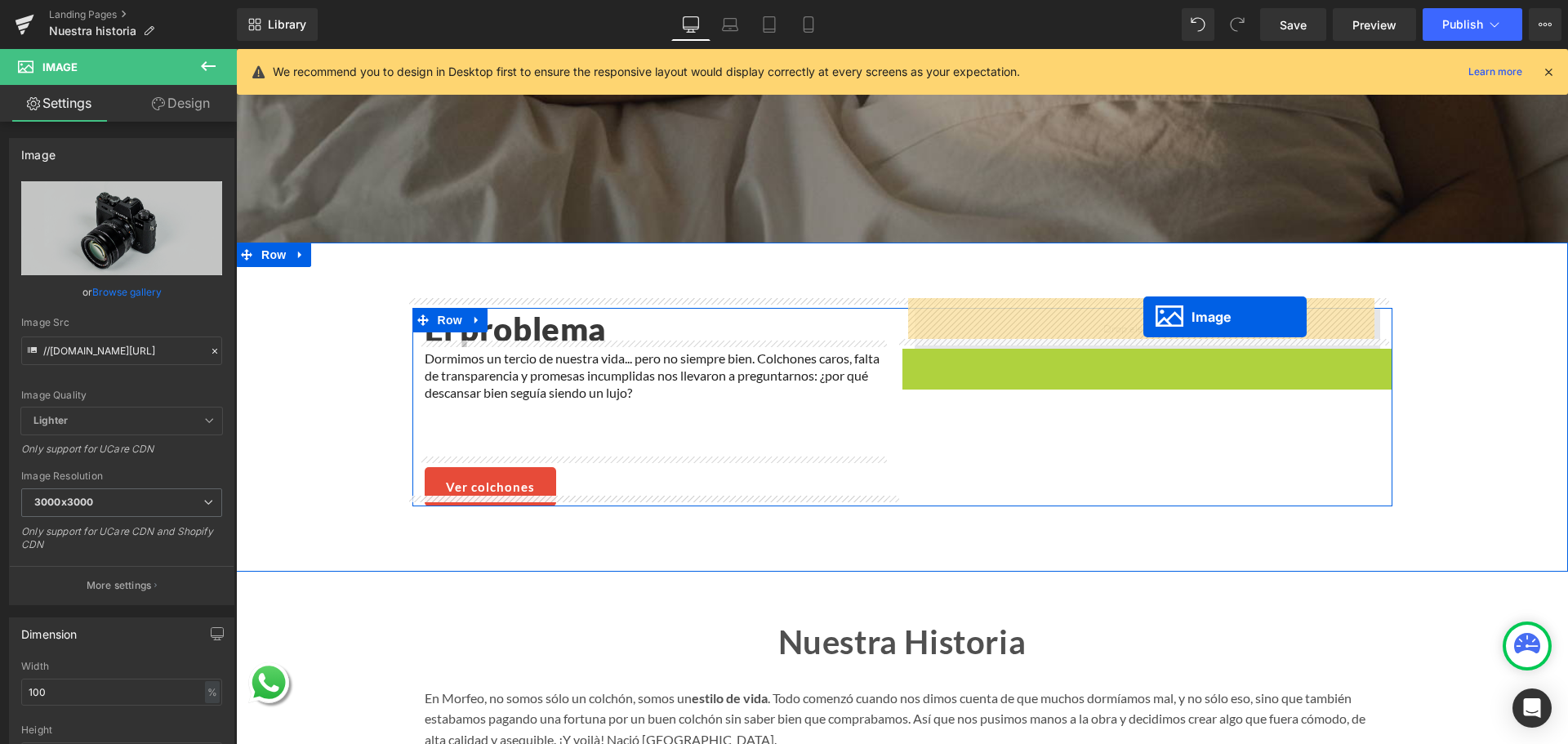
drag, startPoint x: 1145, startPoint y: 471, endPoint x: 1144, endPoint y: 317, distance: 154.0
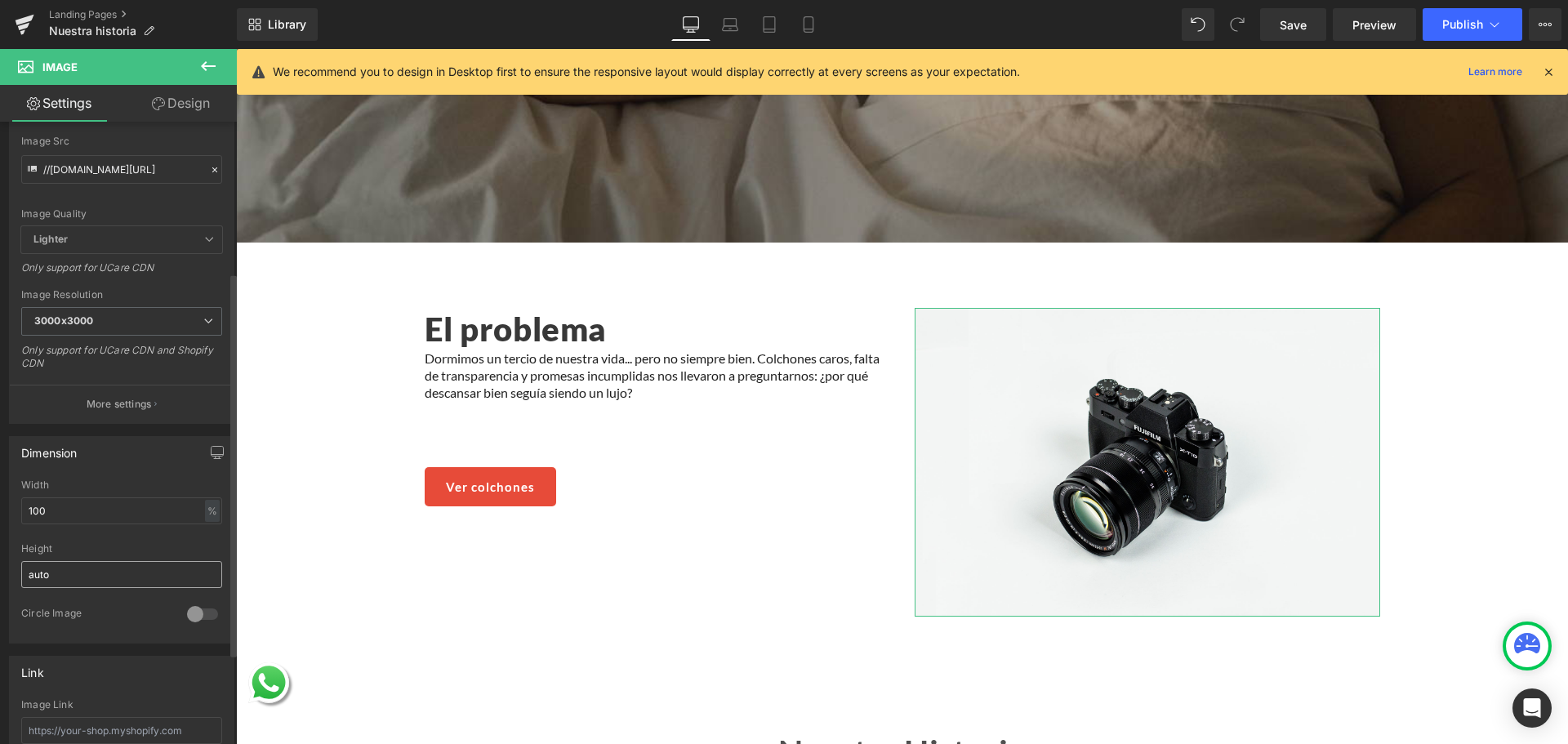
scroll to position [0, 0]
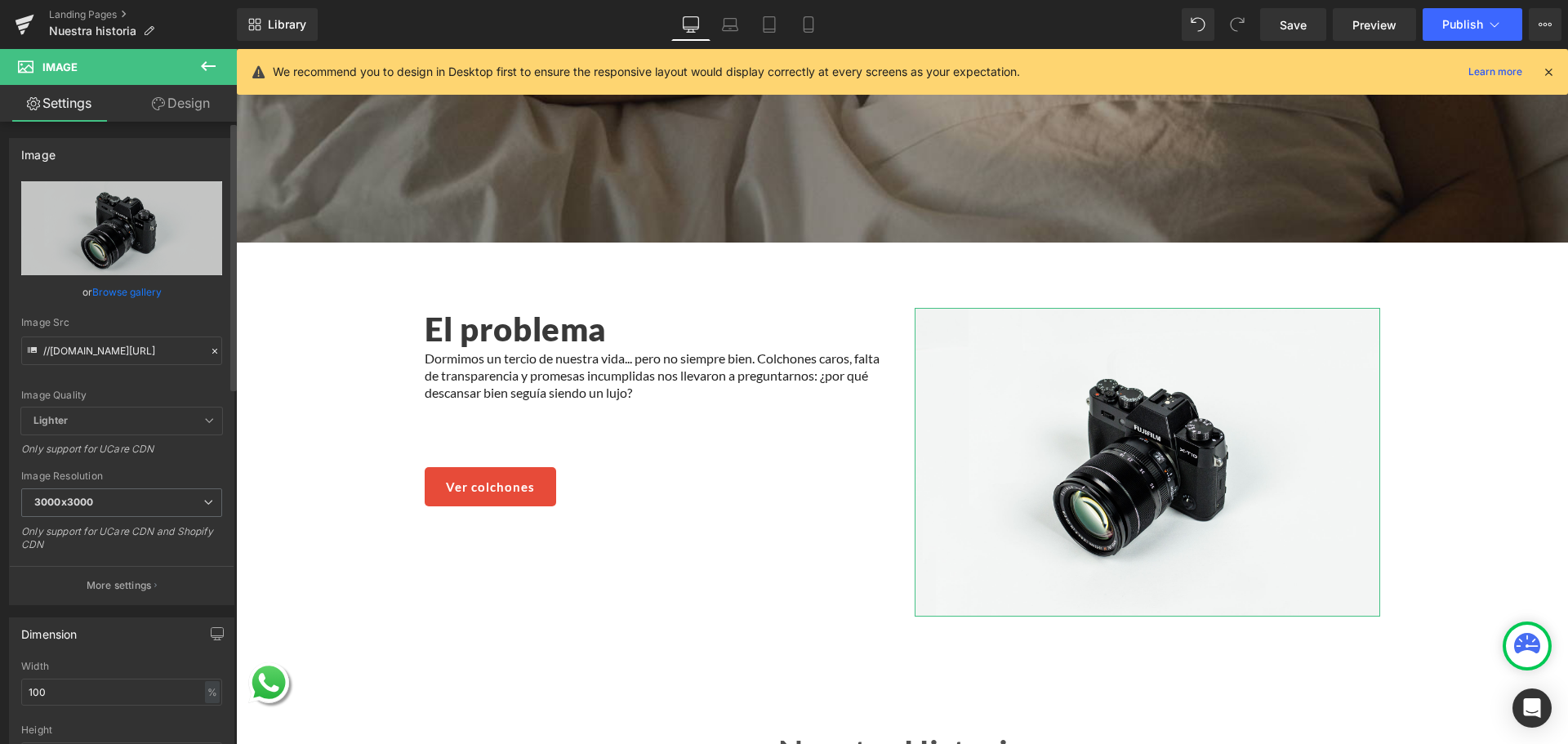
click at [111, 284] on link "Browse gallery" at bounding box center [127, 292] width 69 height 29
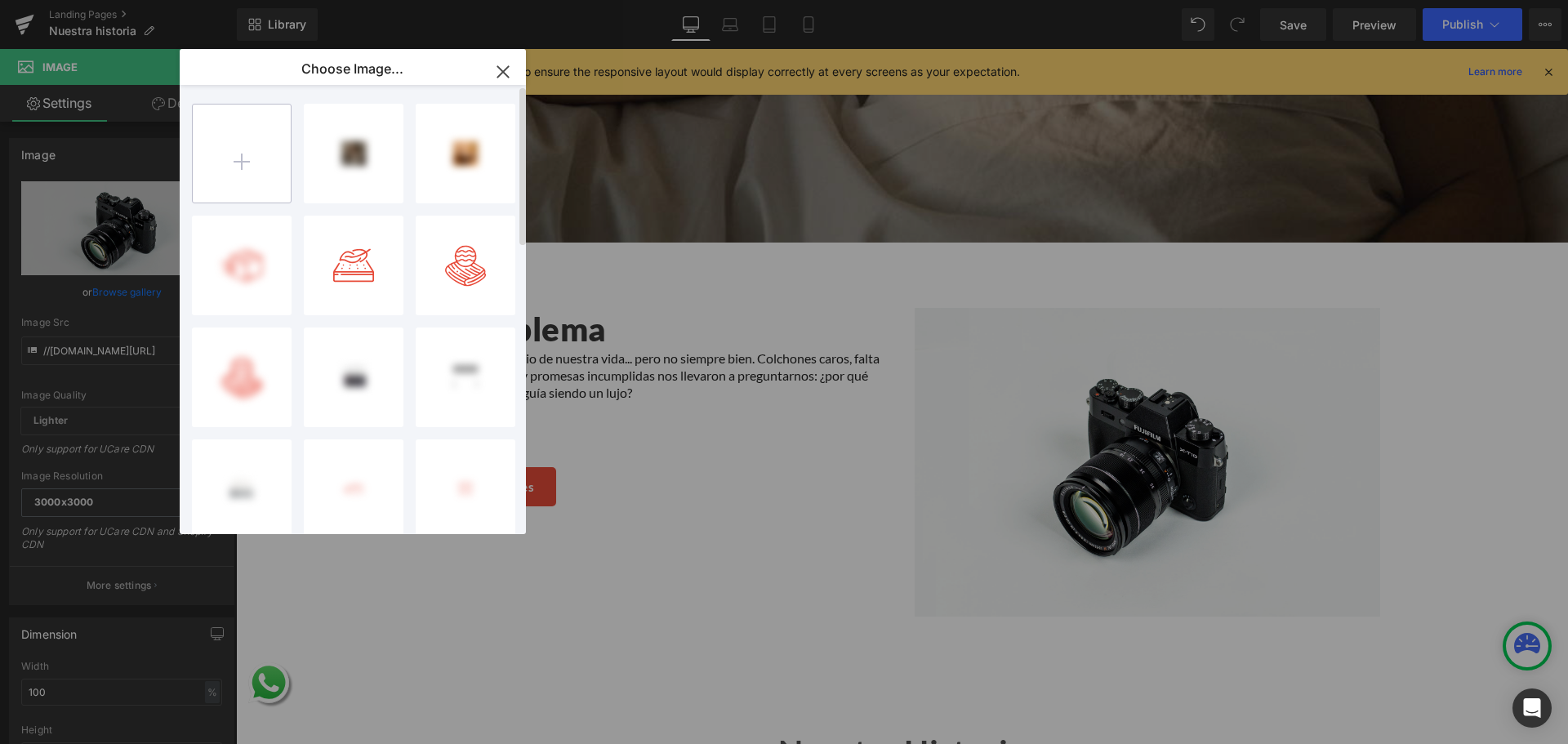
click at [251, 145] on input "file" at bounding box center [242, 154] width 98 height 98
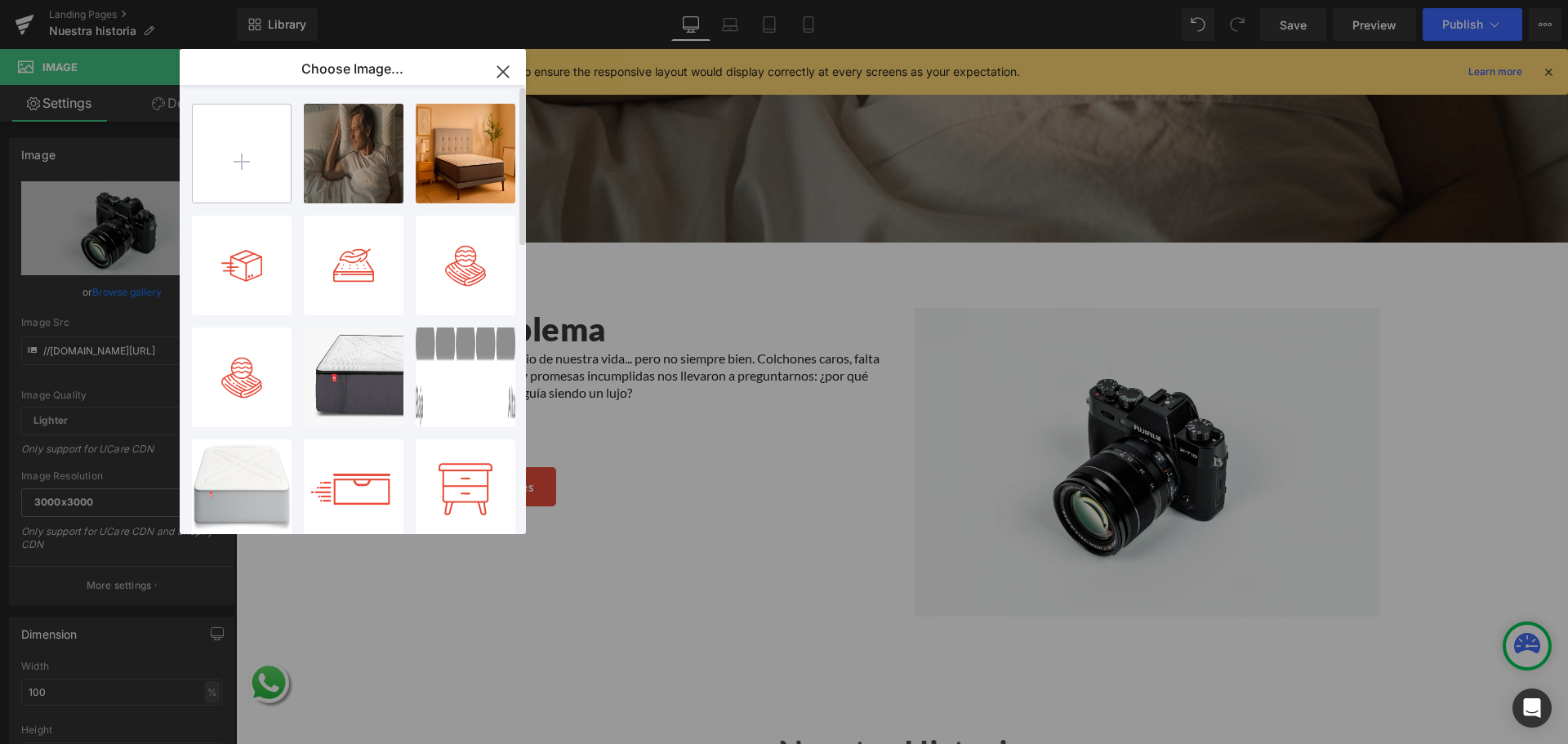
type input "C:\fakepath\53 1.png"
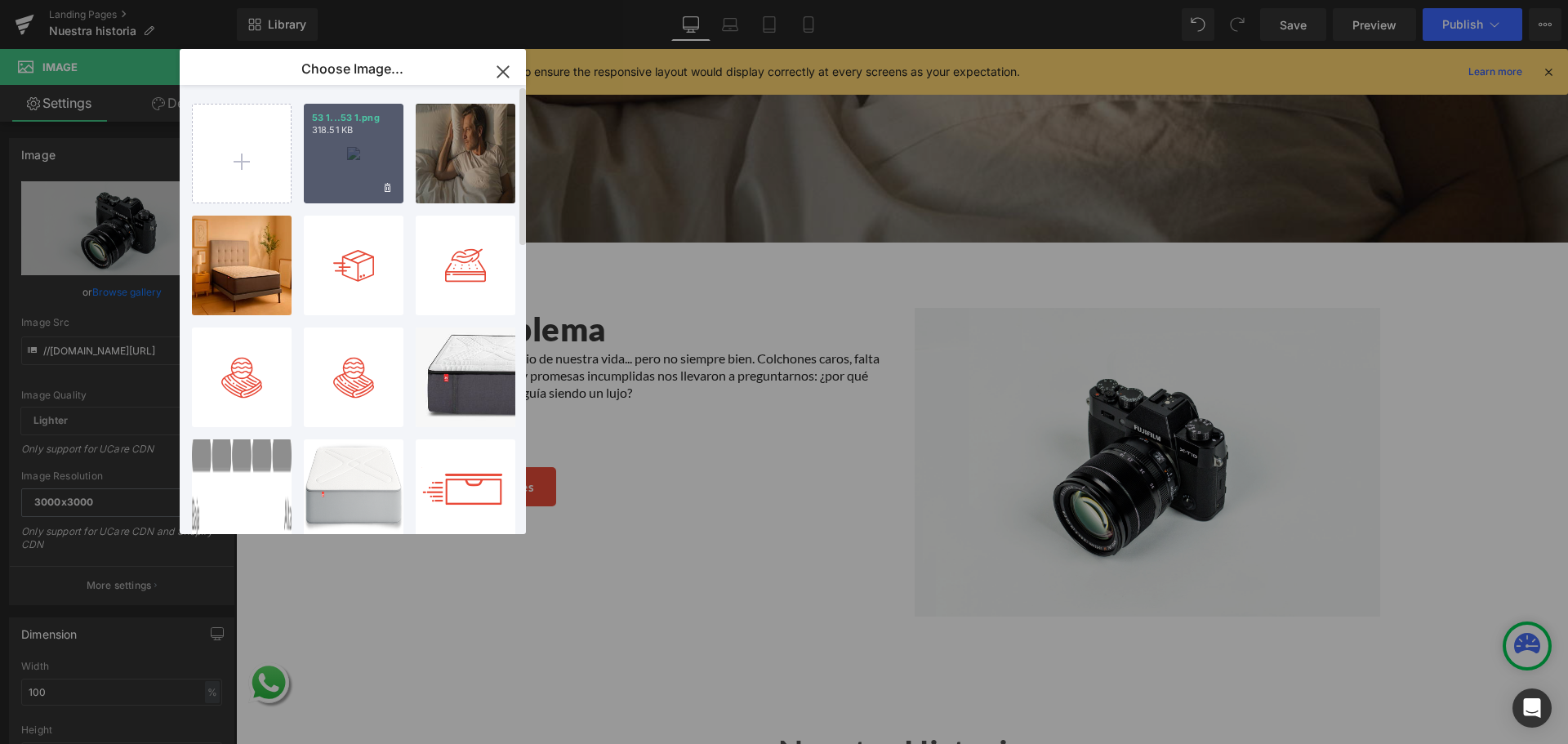
click at [377, 167] on div "53 1...53 1.png 318.51 KB" at bounding box center [354, 154] width 100 height 100
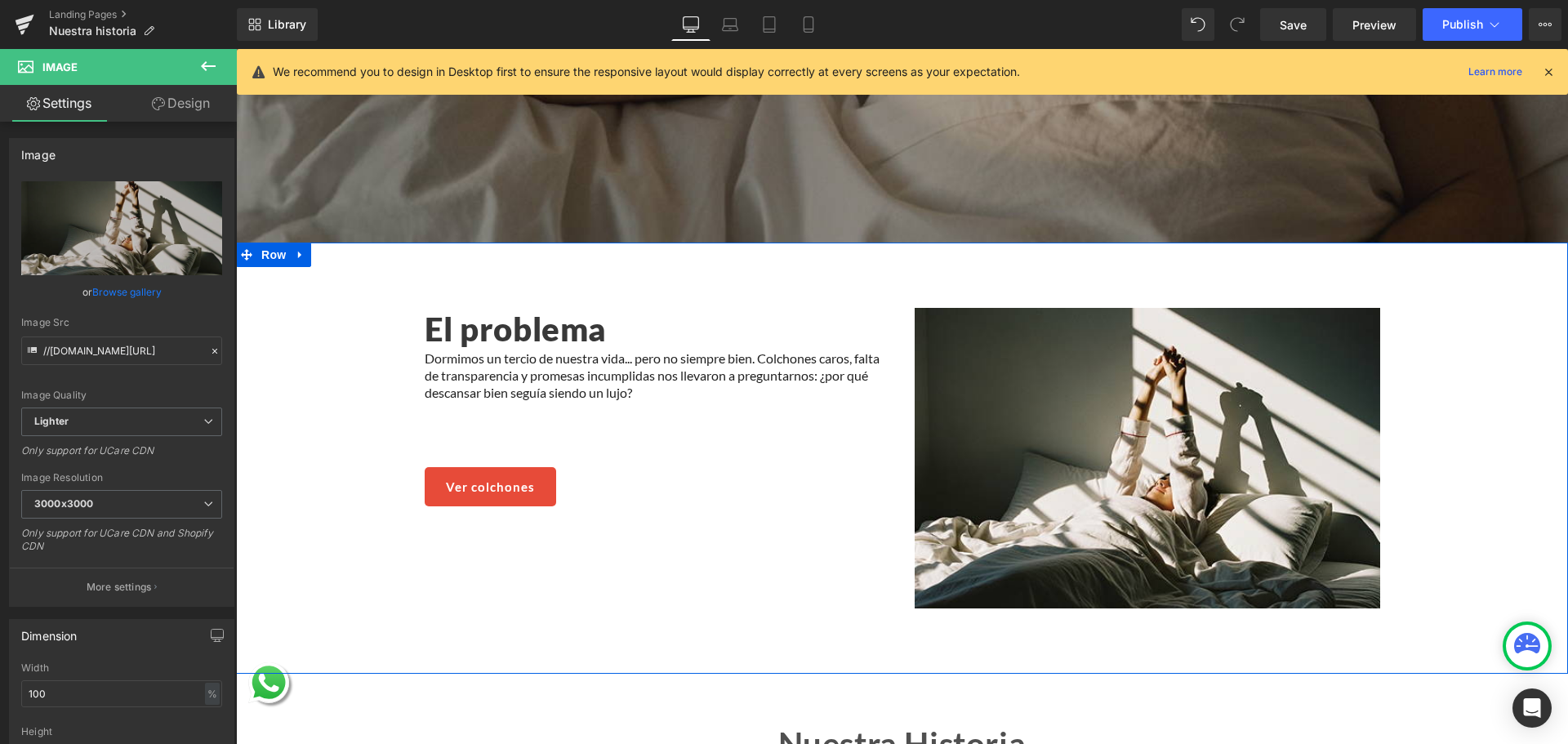
click at [329, 315] on div "El problema Heading Dormimos un tercio de nuestra vida... pero no siempre bien.…" at bounding box center [902, 457] width 1267 height 299
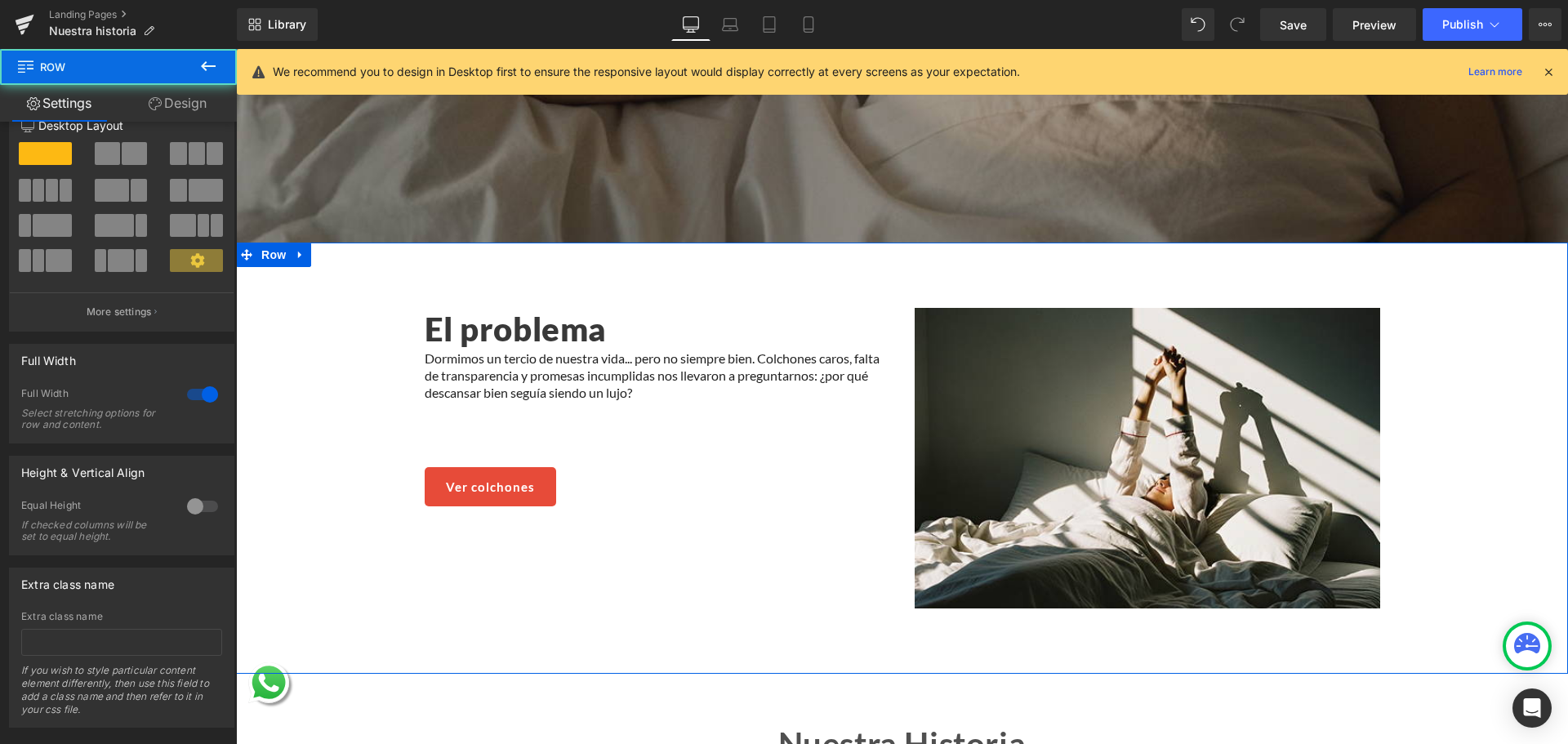
scroll to position [63, 0]
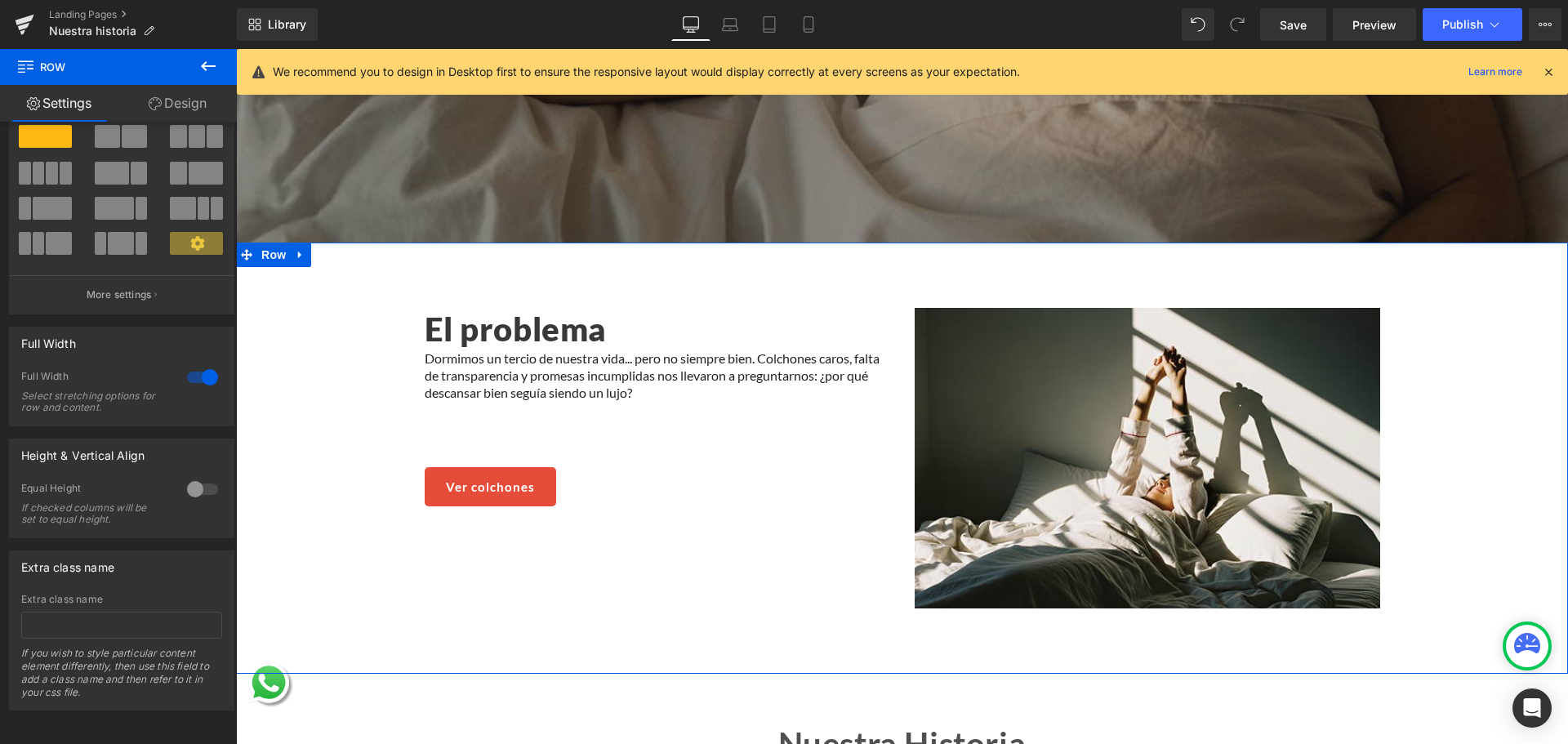
click at [190, 477] on div at bounding box center [202, 489] width 39 height 26
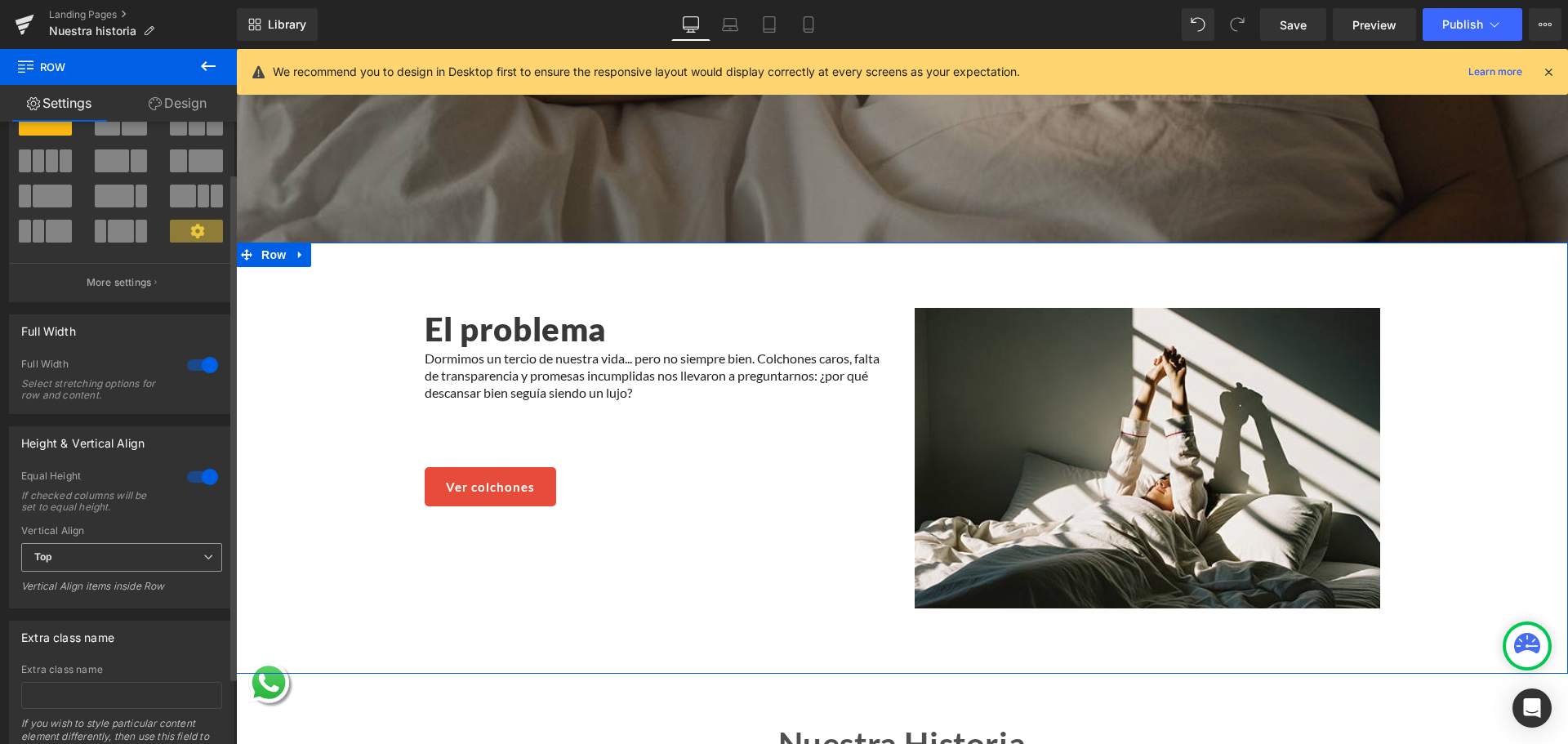
drag, startPoint x: 135, startPoint y: 549, endPoint x: 116, endPoint y: 574, distance: 31.4
click at [134, 549] on span "Top" at bounding box center [121, 557] width 201 height 29
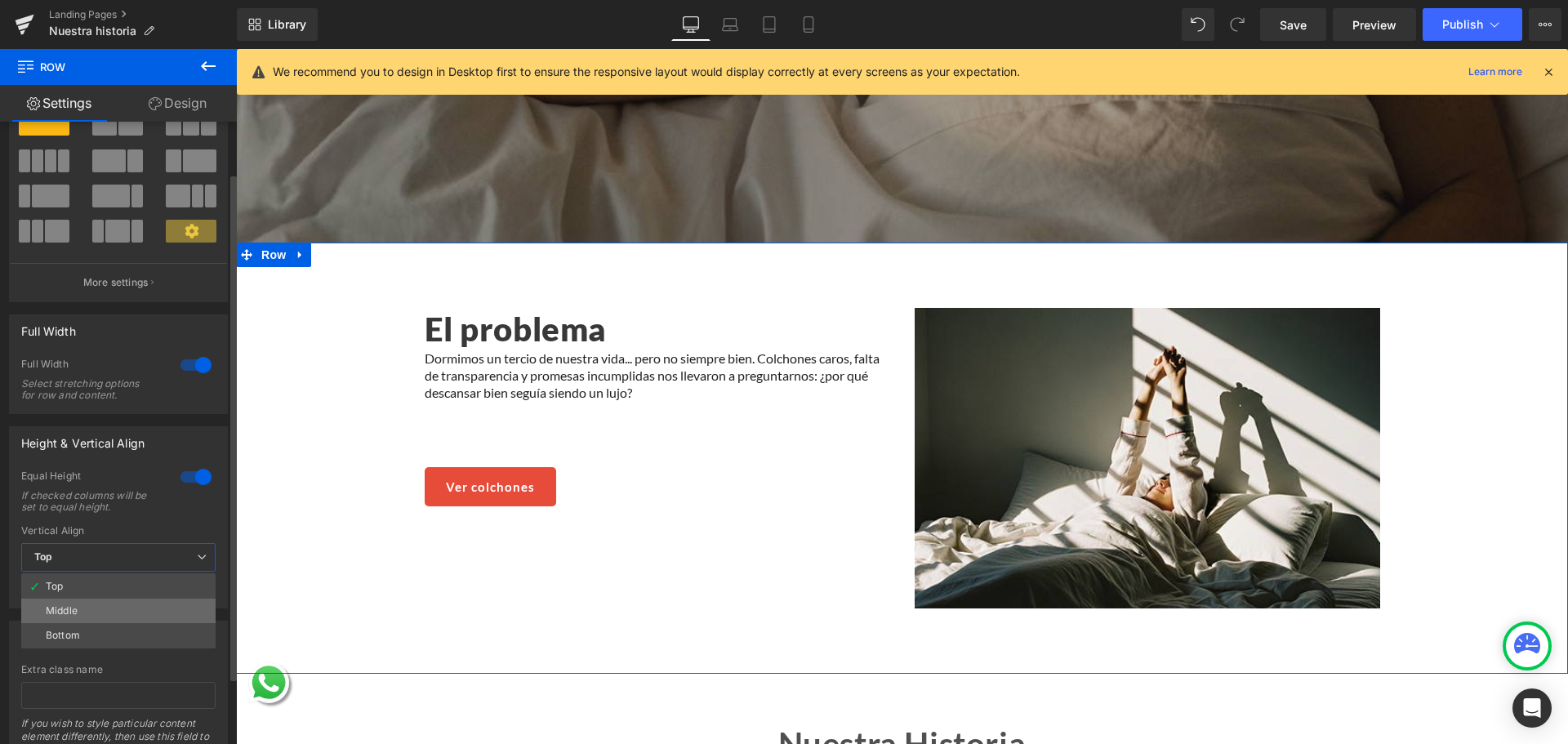
click at [97, 611] on li "Middle" at bounding box center [118, 610] width 194 height 24
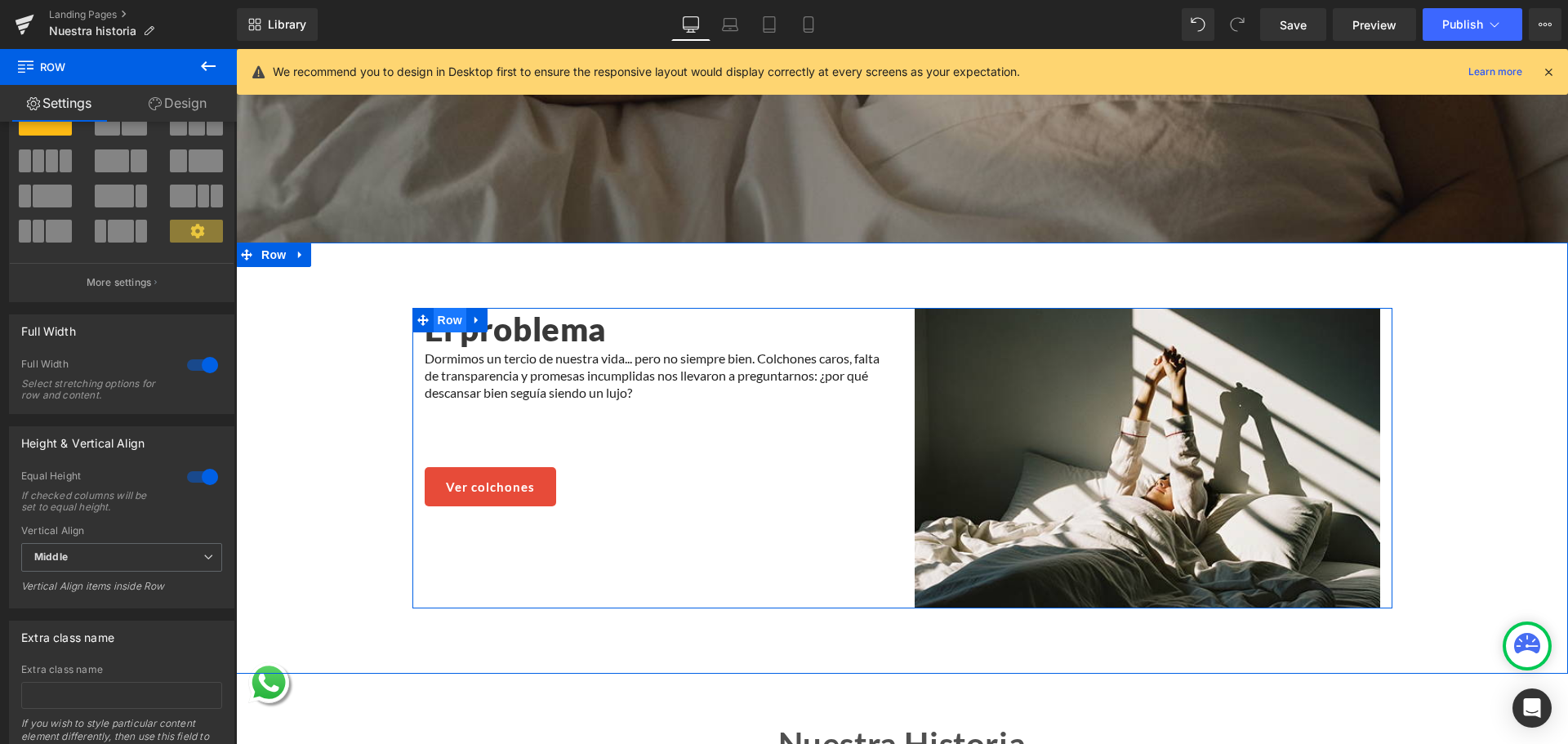
click at [437, 310] on span "Row" at bounding box center [450, 320] width 33 height 24
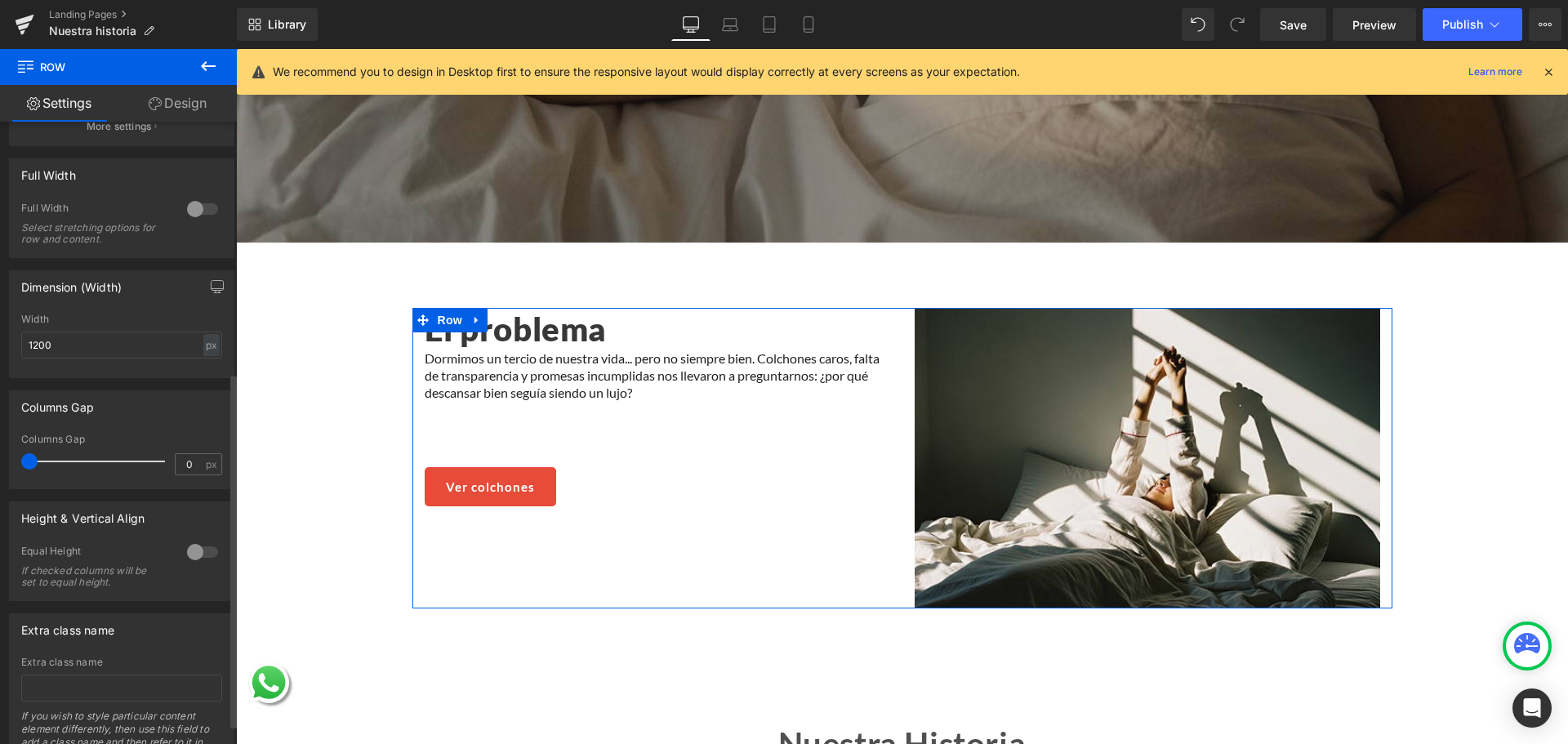
scroll to position [476, 0]
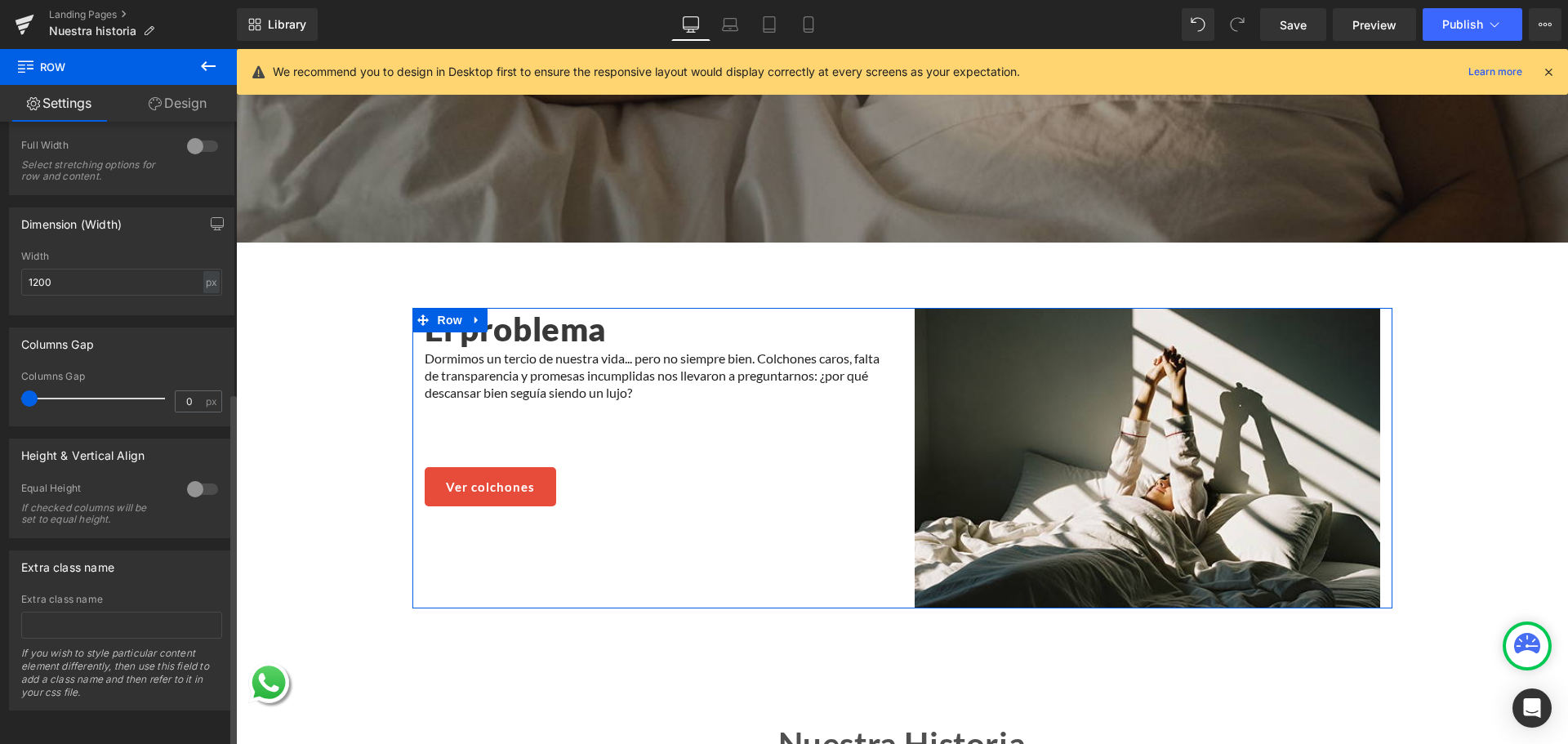
click at [205, 476] on div at bounding box center [202, 489] width 39 height 26
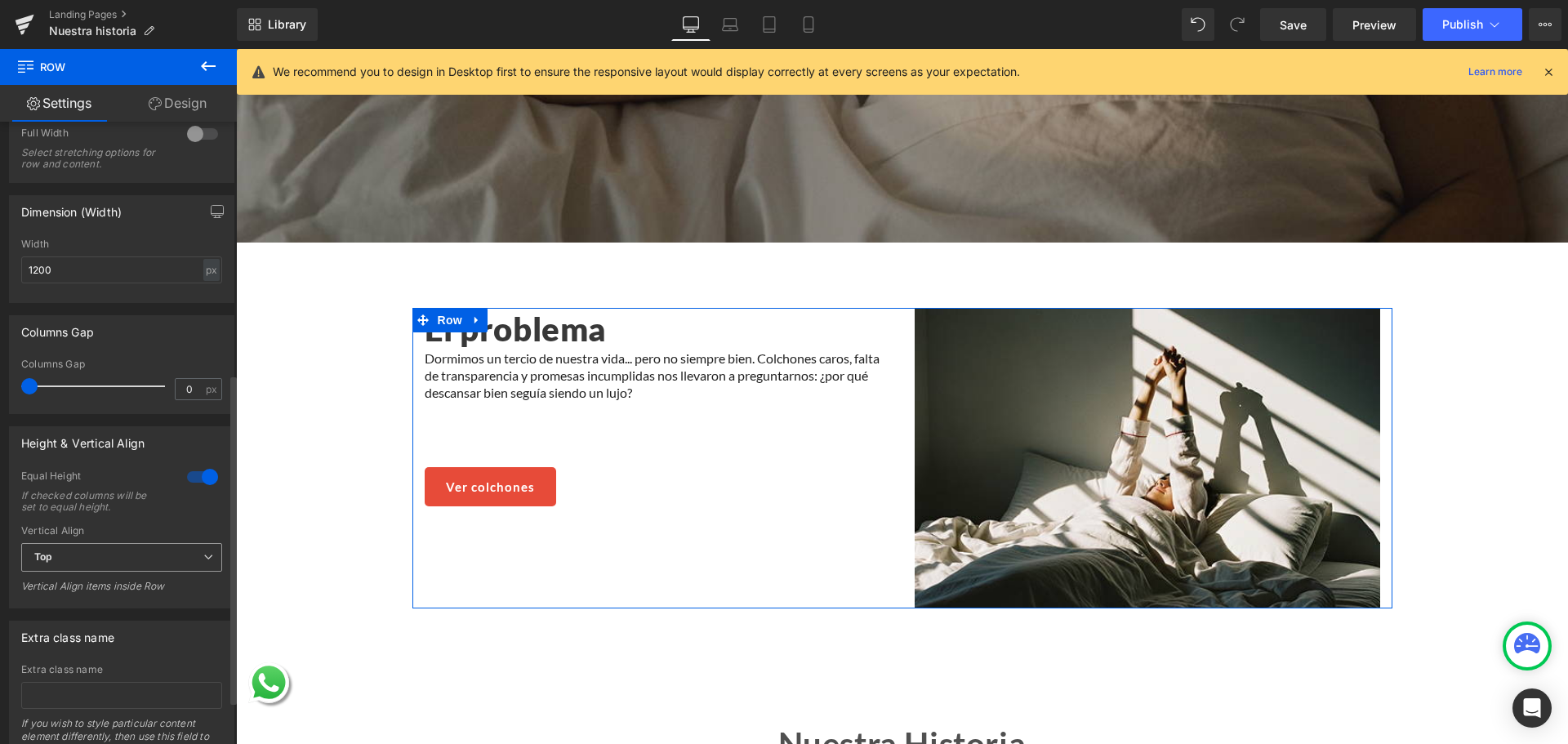
click at [156, 559] on span "Top" at bounding box center [121, 557] width 201 height 29
click at [94, 608] on li "Middle" at bounding box center [118, 610] width 194 height 24
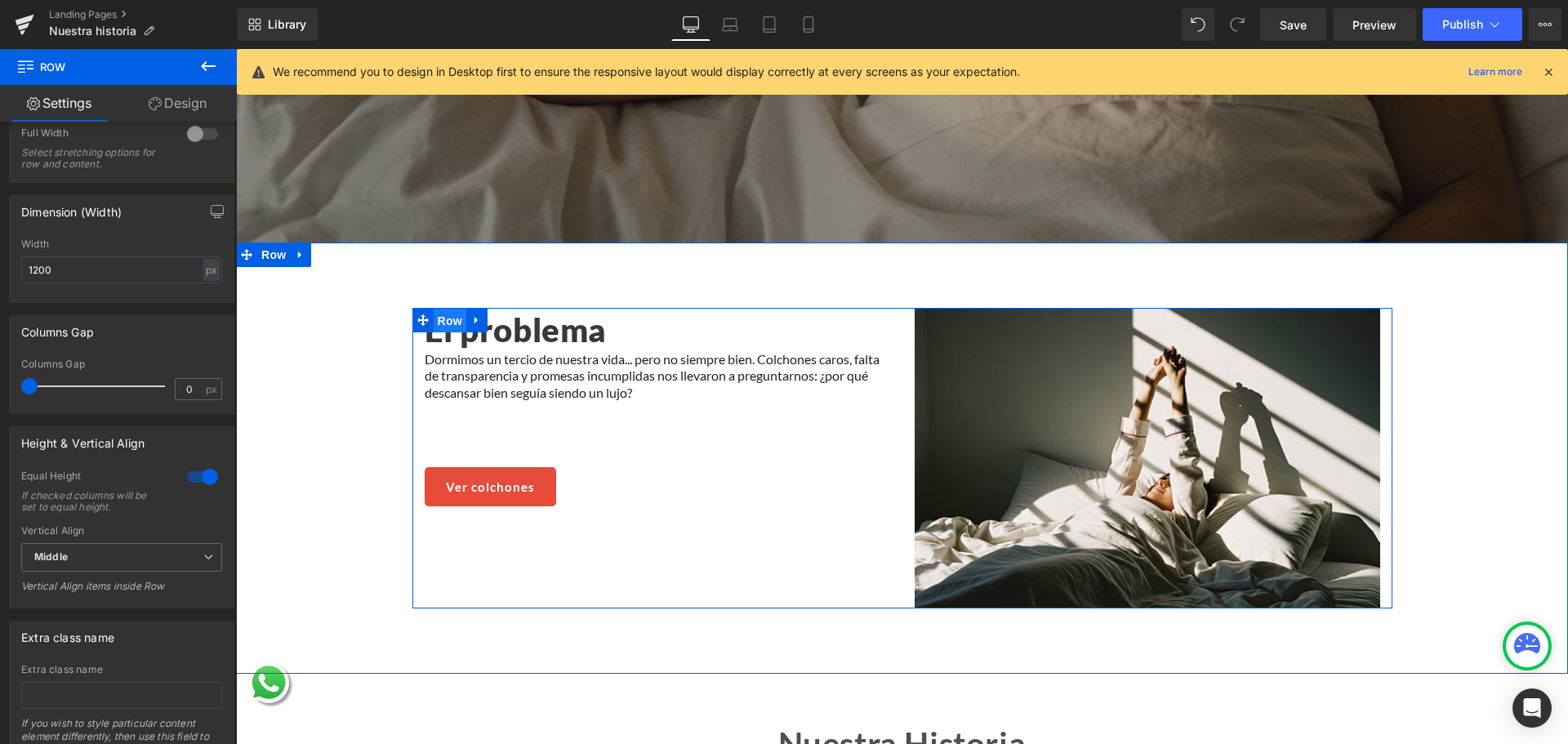
click at [450, 318] on span "Row" at bounding box center [450, 321] width 33 height 24
click at [450, 317] on span "Row" at bounding box center [450, 320] width 33 height 24
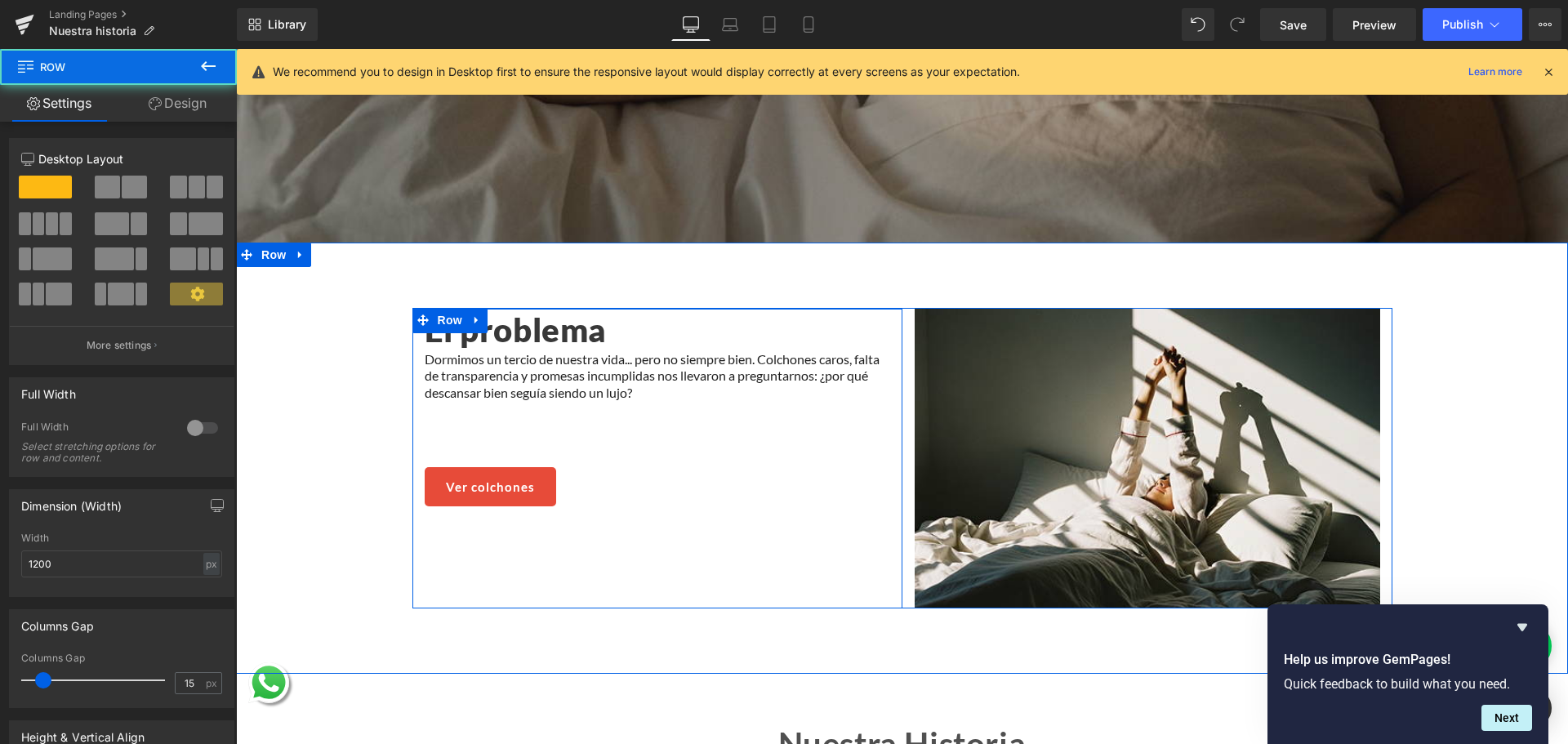
click at [584, 504] on div "El problema Heading Dormimos un tercio de nuestra vida... pero no siempre bien.…" at bounding box center [656, 458] width 490 height 299
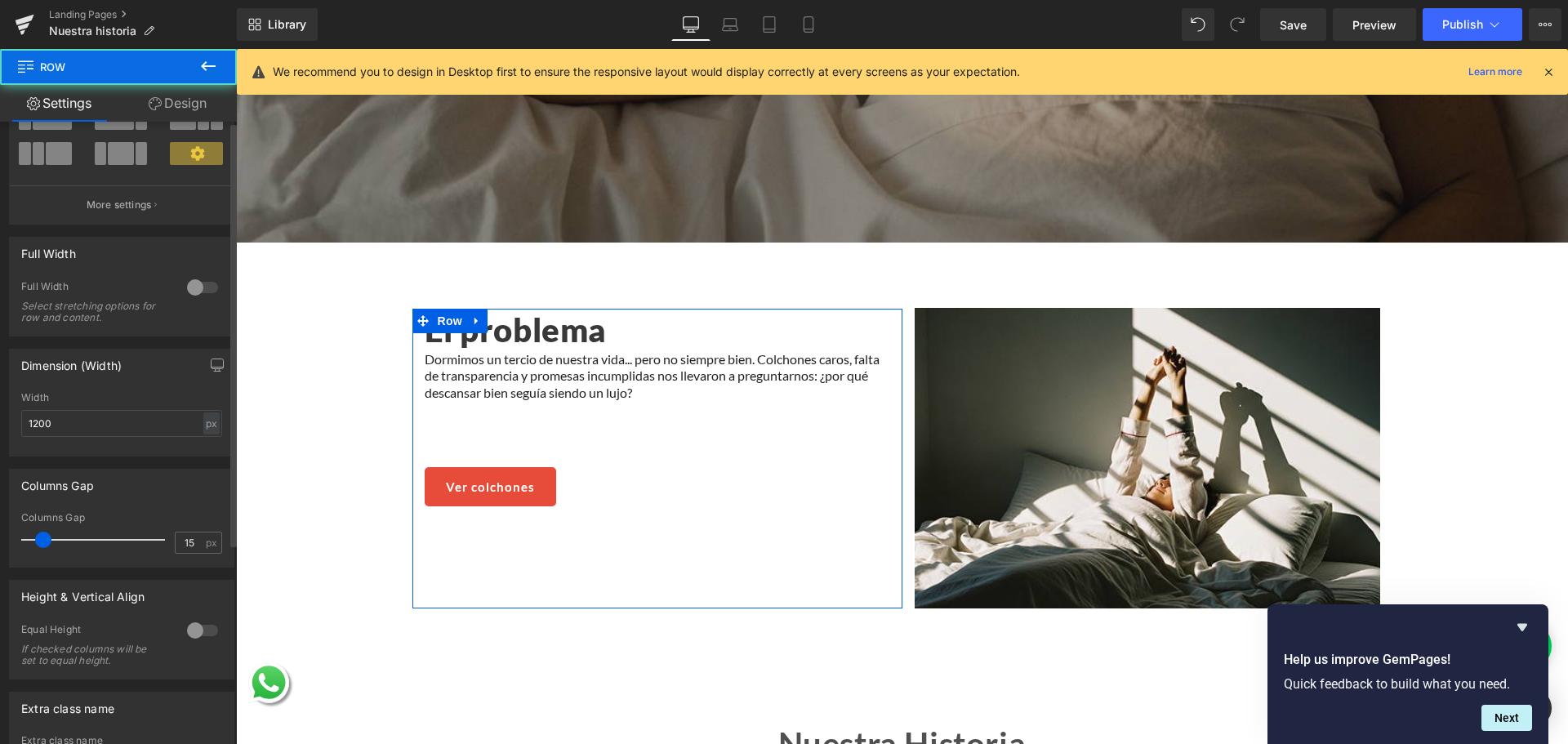
scroll to position [294, 0]
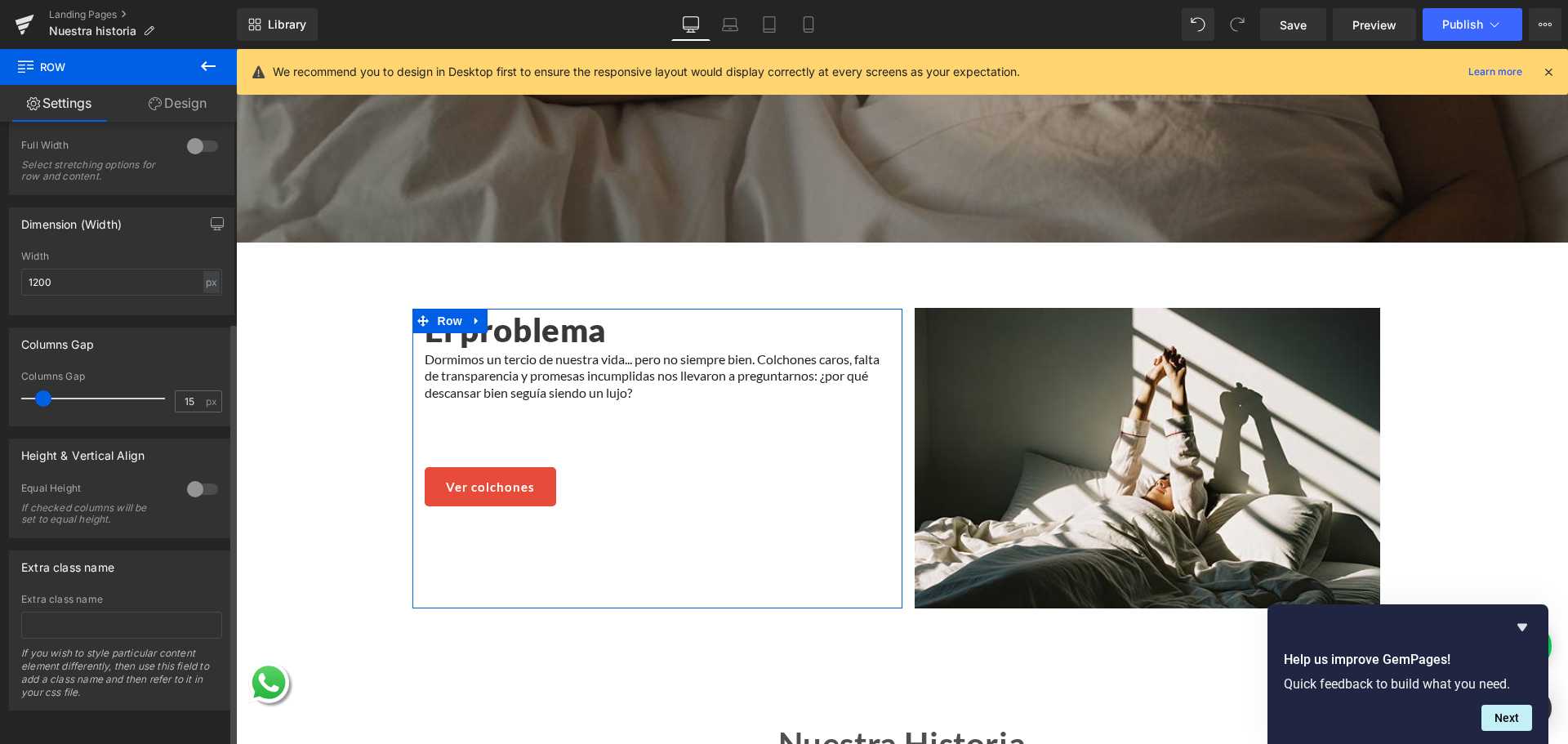
click at [192, 482] on div at bounding box center [202, 489] width 39 height 26
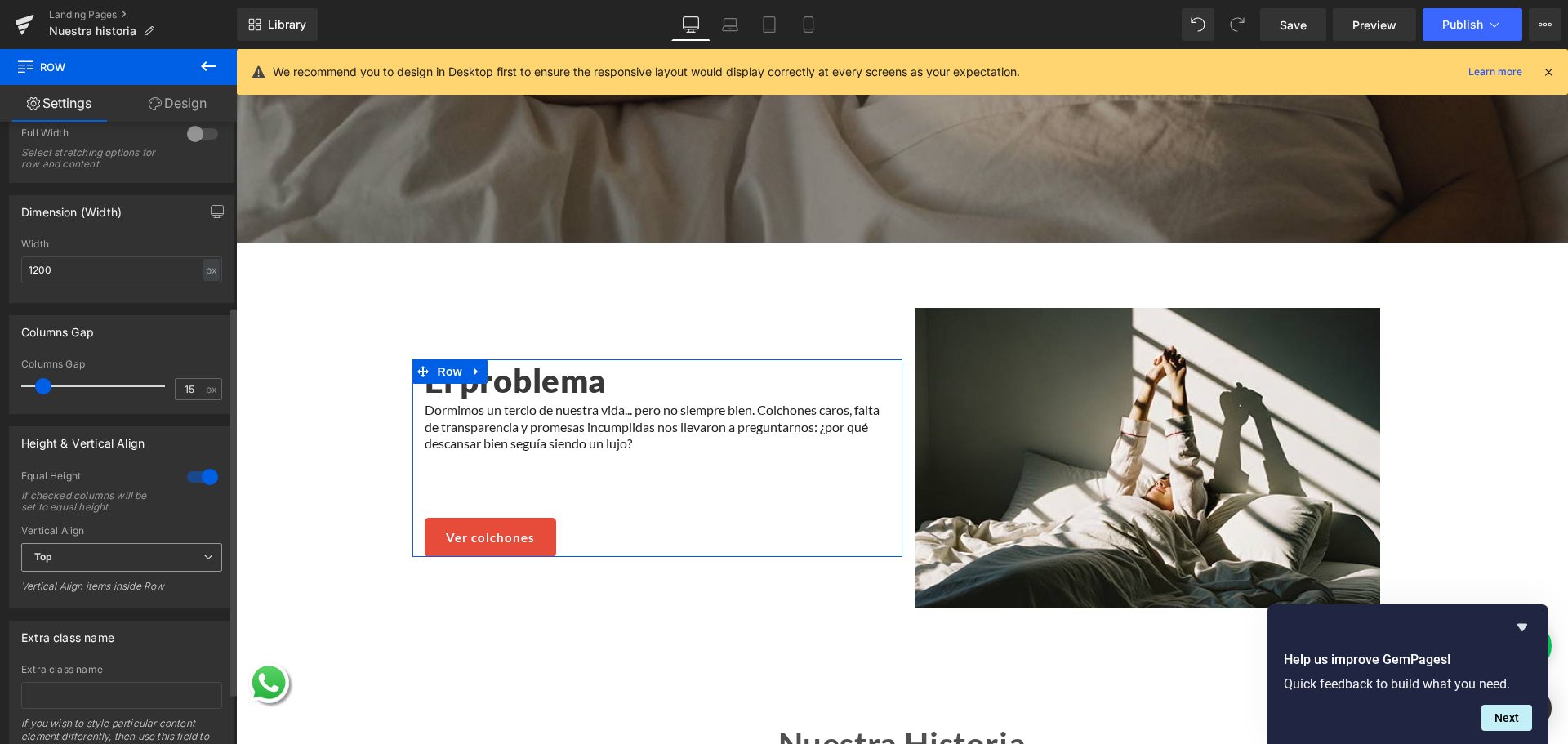
click at [92, 569] on span "Top" at bounding box center [121, 557] width 201 height 29
drag, startPoint x: 76, startPoint y: 619, endPoint x: 307, endPoint y: 410, distance: 311.5
click at [76, 619] on li "Middle" at bounding box center [118, 610] width 194 height 24
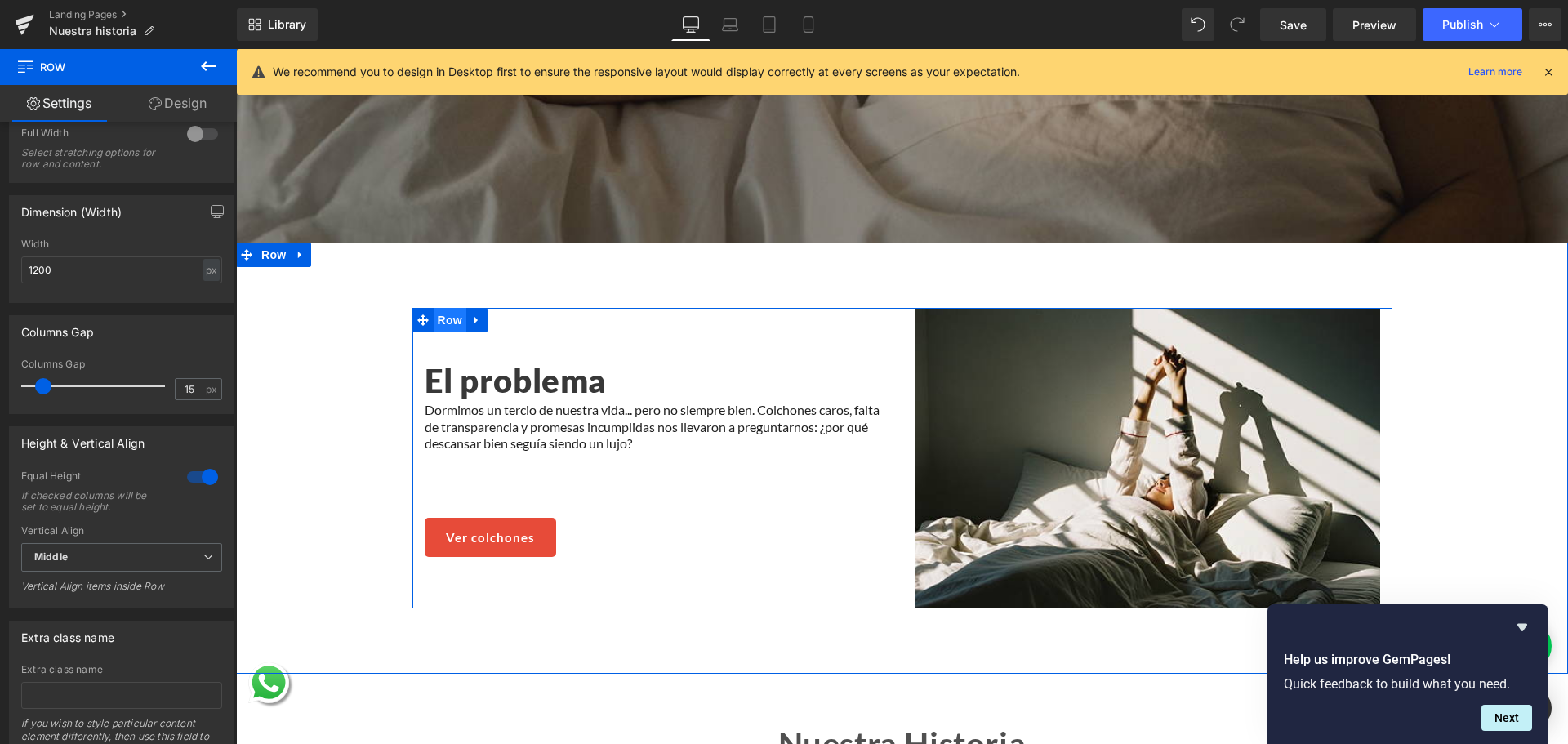
click at [434, 310] on span "Row" at bounding box center [450, 320] width 33 height 24
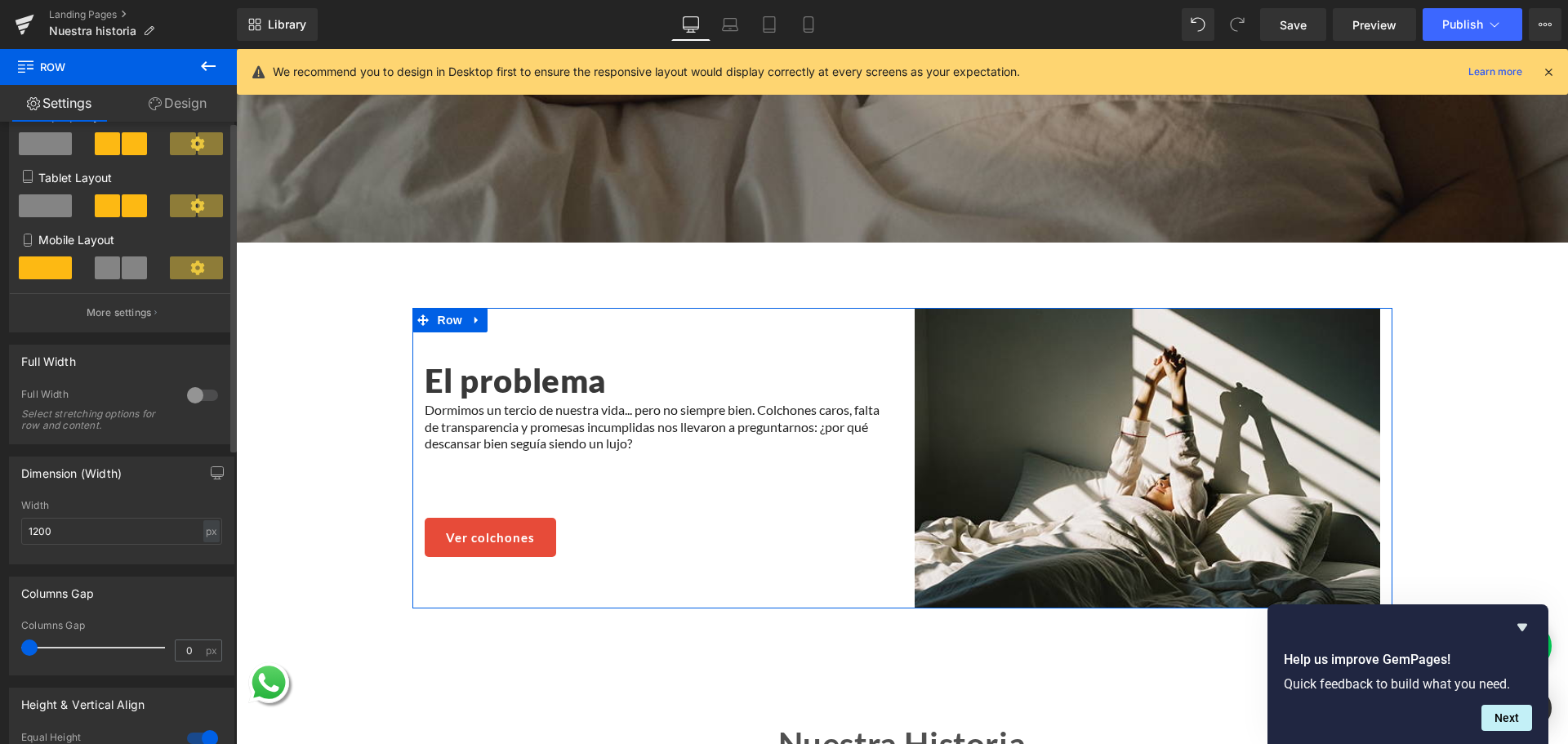
scroll to position [326, 0]
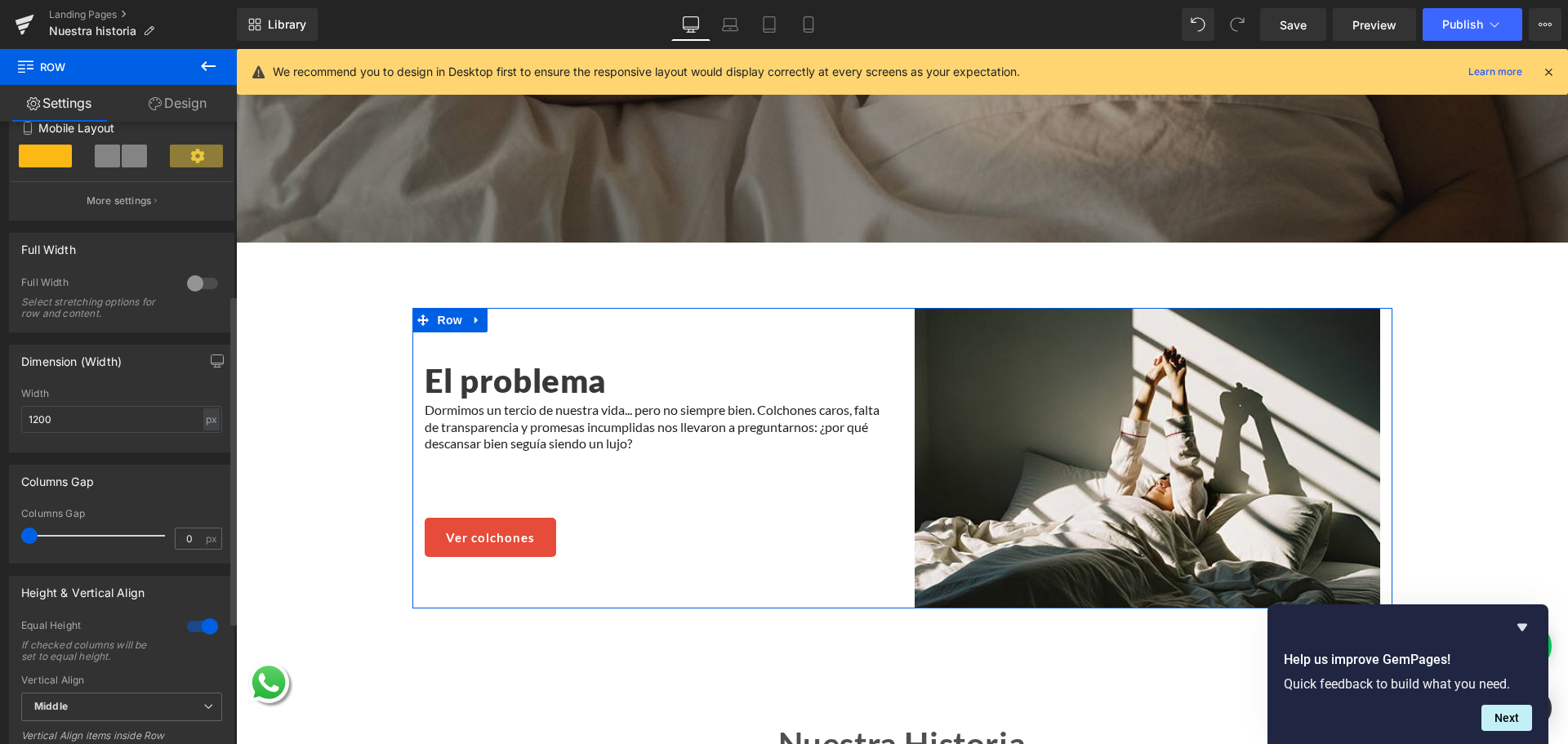
drag, startPoint x: 35, startPoint y: 531, endPoint x: 26, endPoint y: 541, distance: 13.5
click at [13, 542] on div "0px Columns Gap 0 px" at bounding box center [121, 535] width 223 height 55
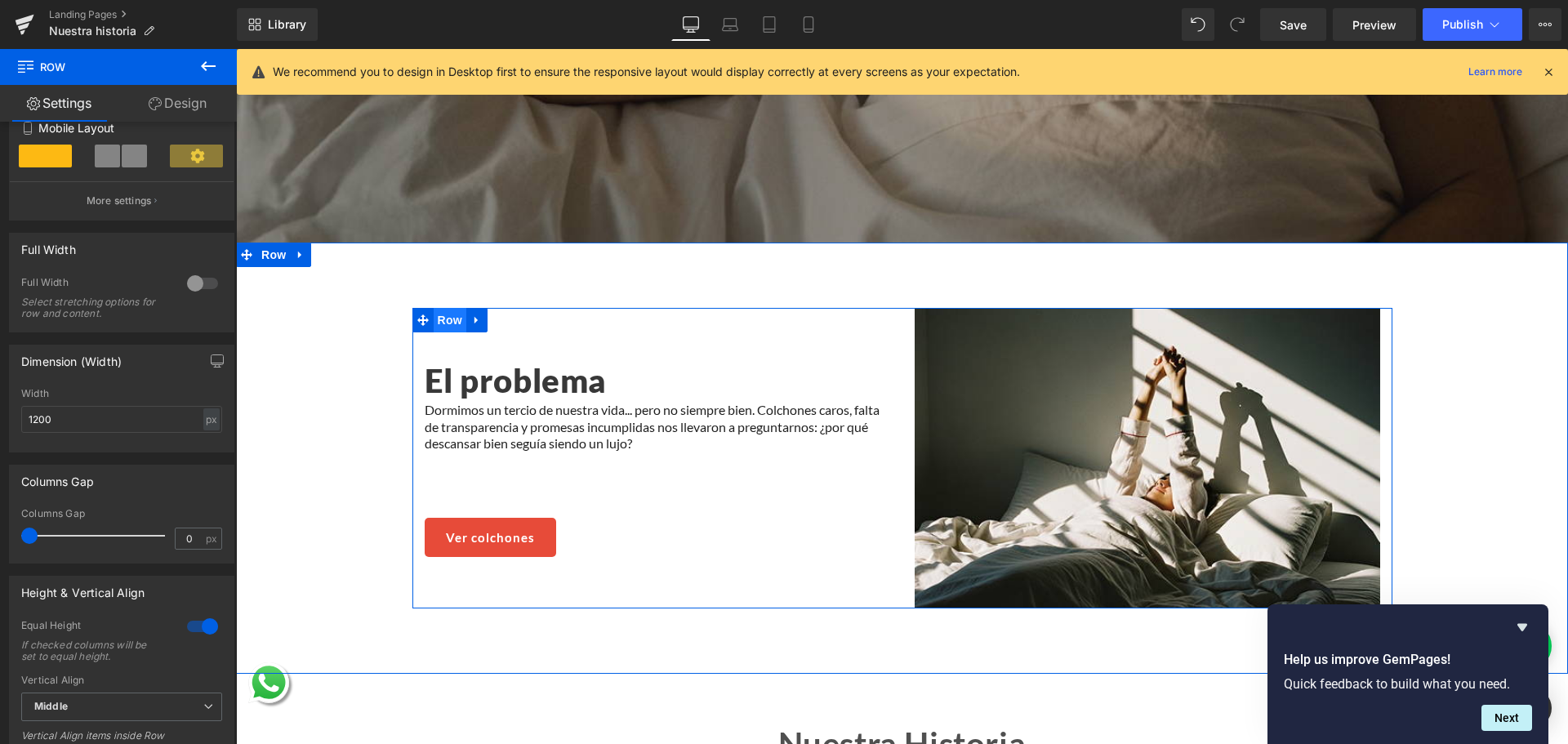
click at [434, 314] on span "Row" at bounding box center [450, 320] width 33 height 24
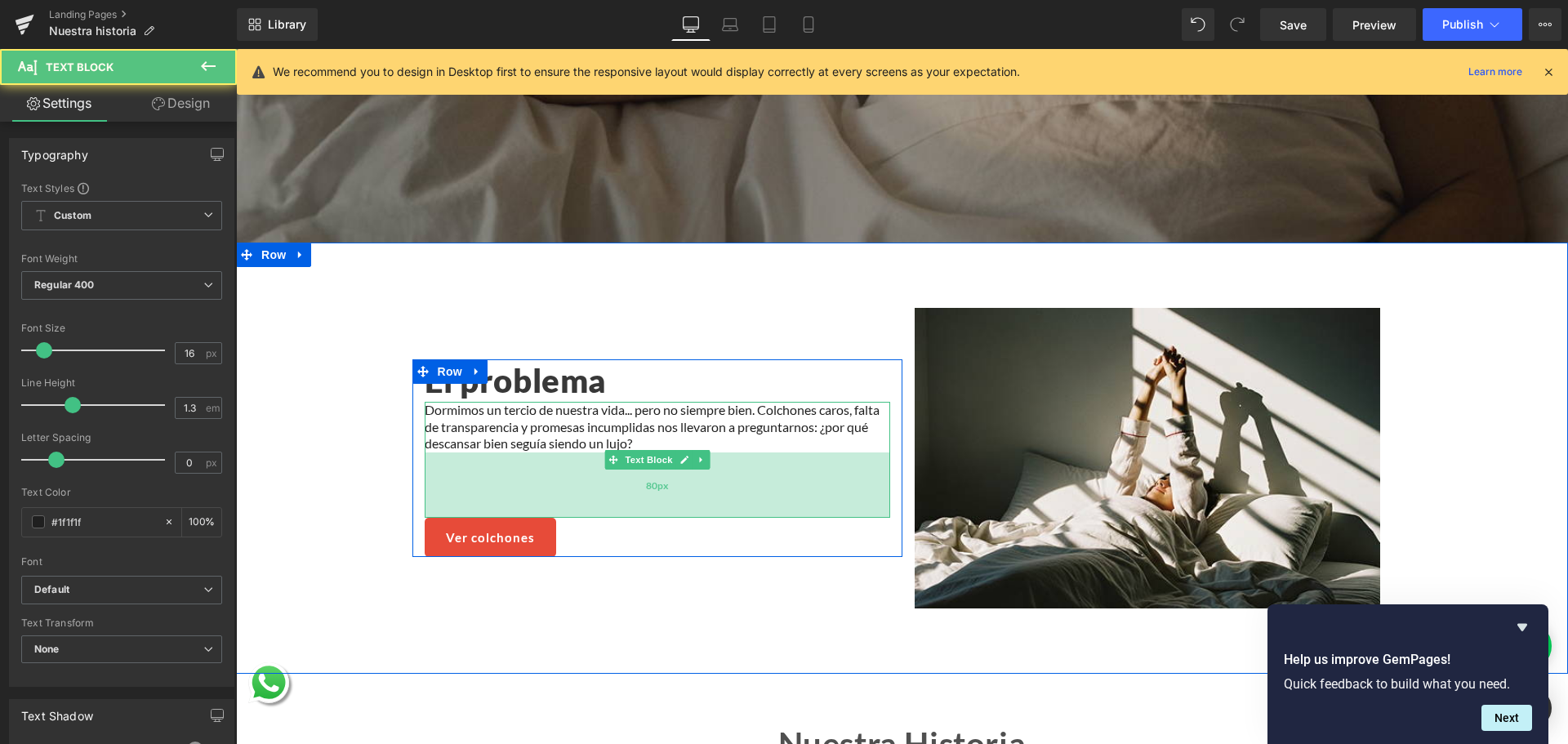
click at [594, 490] on div "80px" at bounding box center [657, 485] width 466 height 65
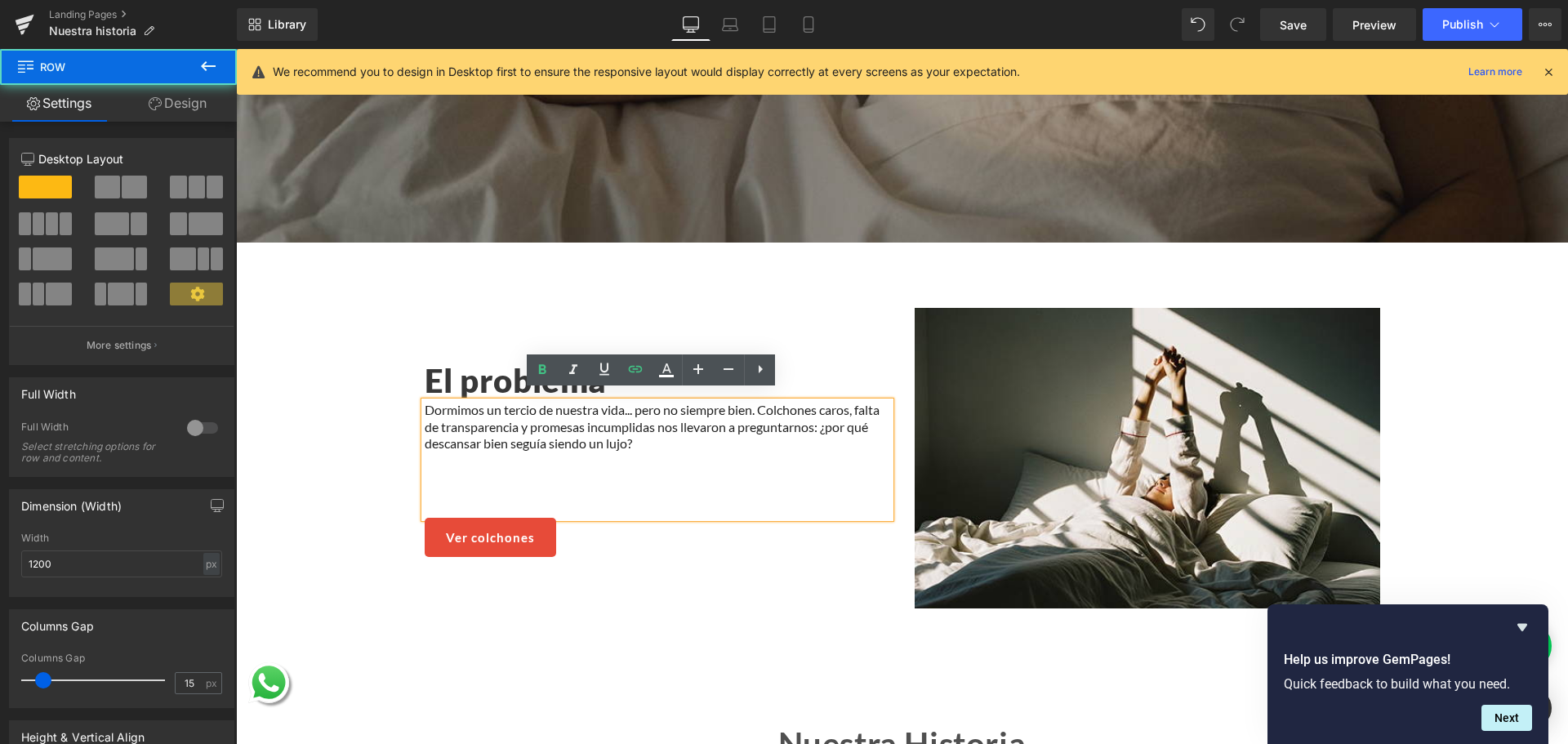
click at [412, 404] on div "El problema Heading Dormimos un tercio de nuestra vida... pero no siempre bien.…" at bounding box center [656, 457] width 490 height 197
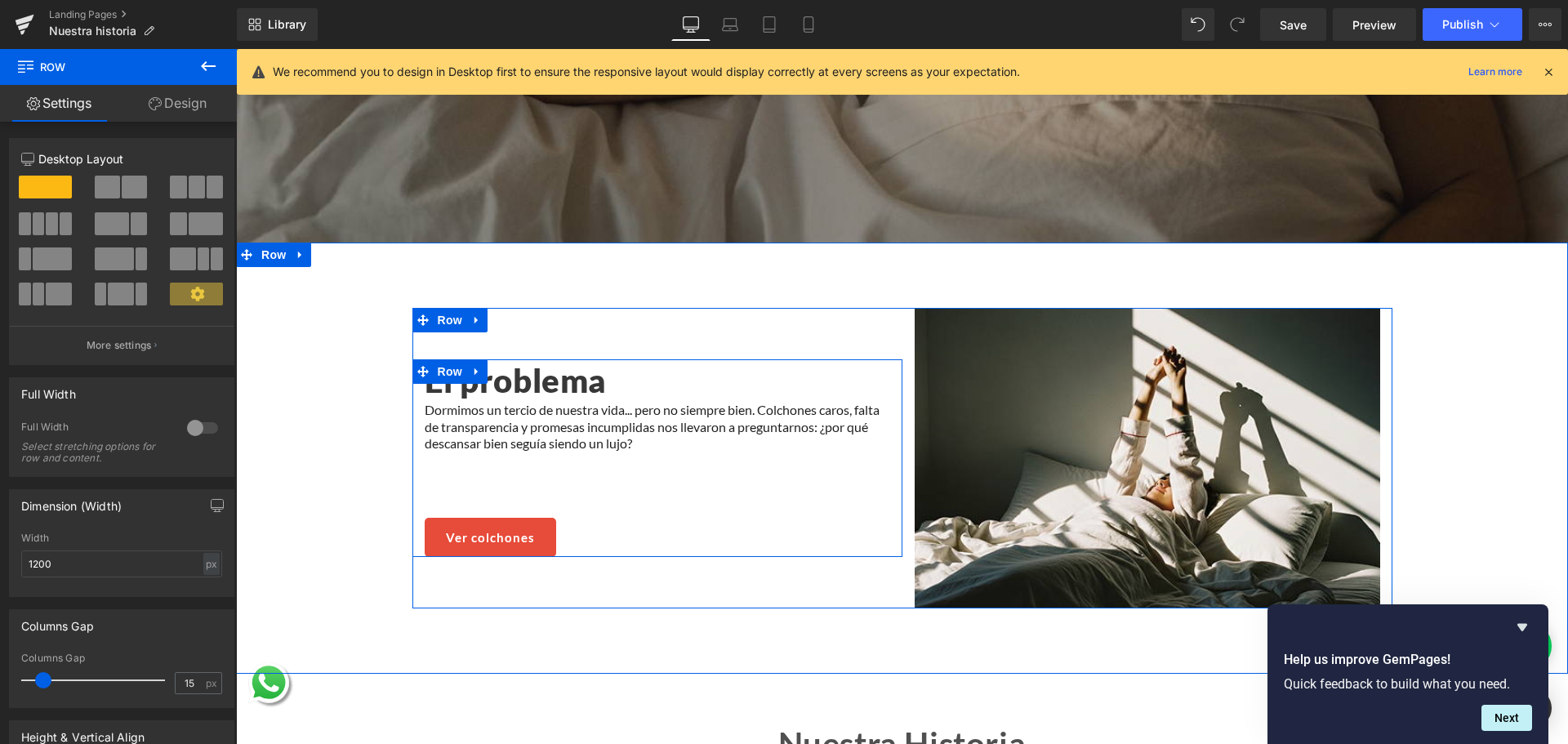
click at [412, 386] on div "El problema Heading Dormimos un tercio de nuestra vida... pero no siempre bien.…" at bounding box center [656, 457] width 490 height 197
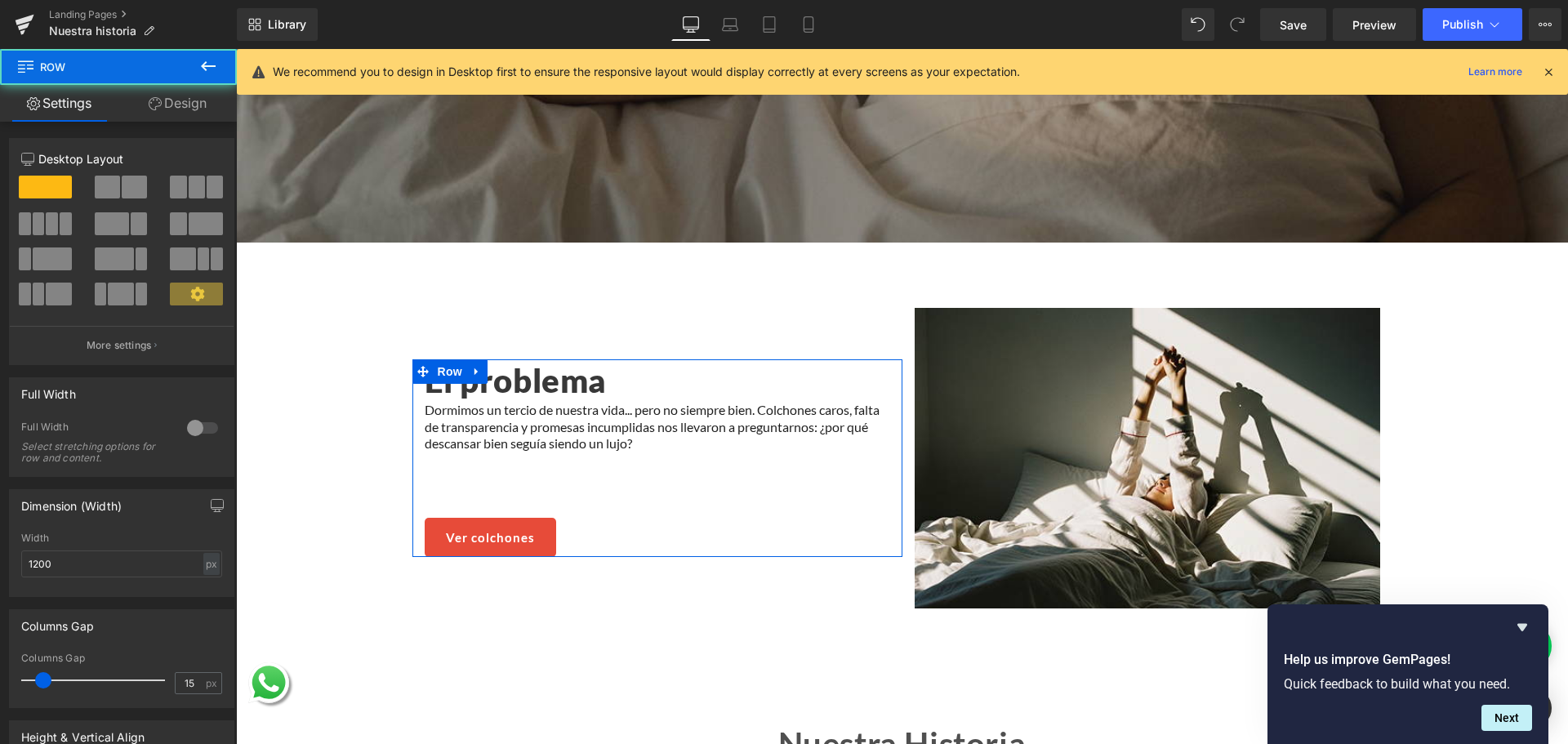
click at [188, 101] on link "Design" at bounding box center [177, 103] width 118 height 37
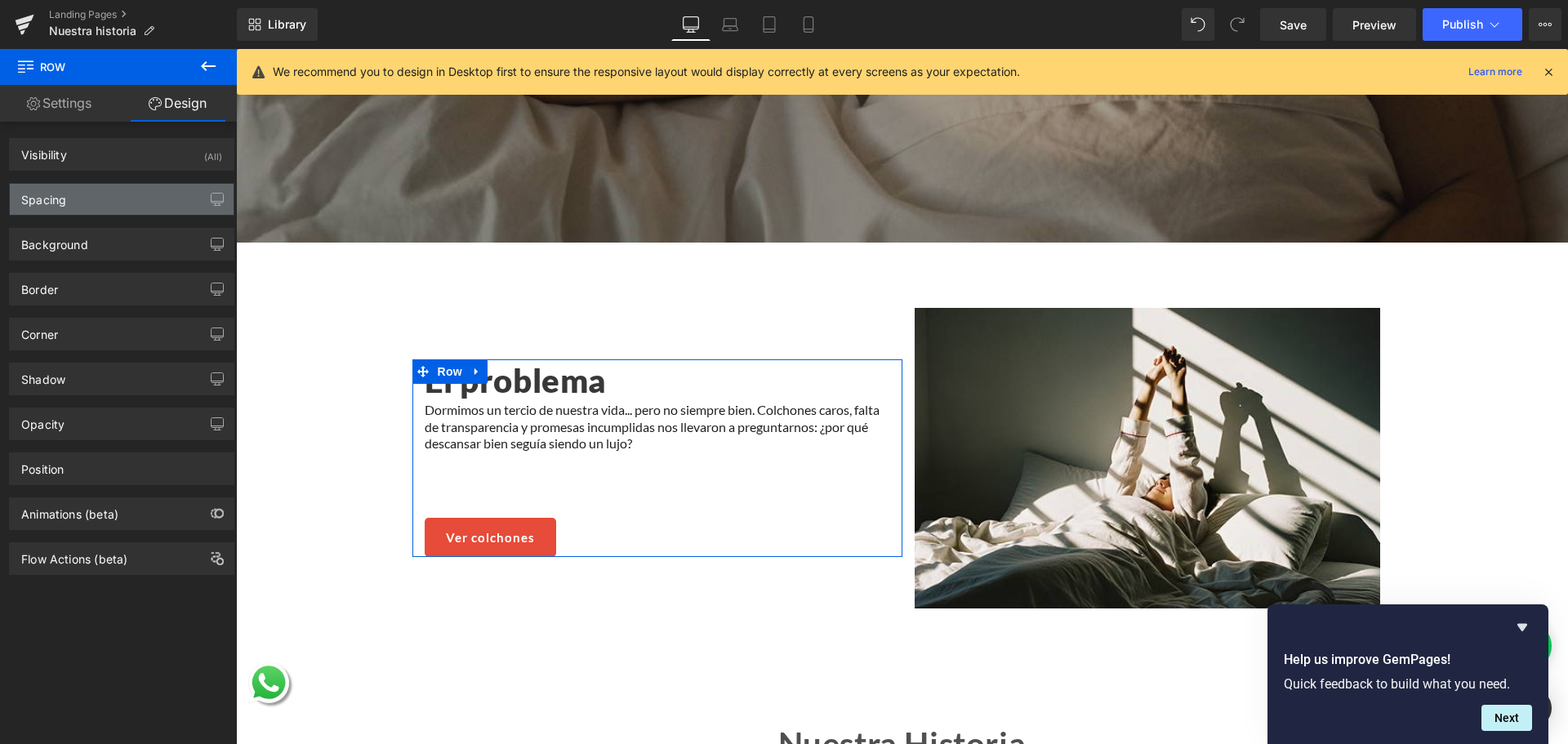
click at [144, 204] on div "Spacing" at bounding box center [121, 199] width 223 height 31
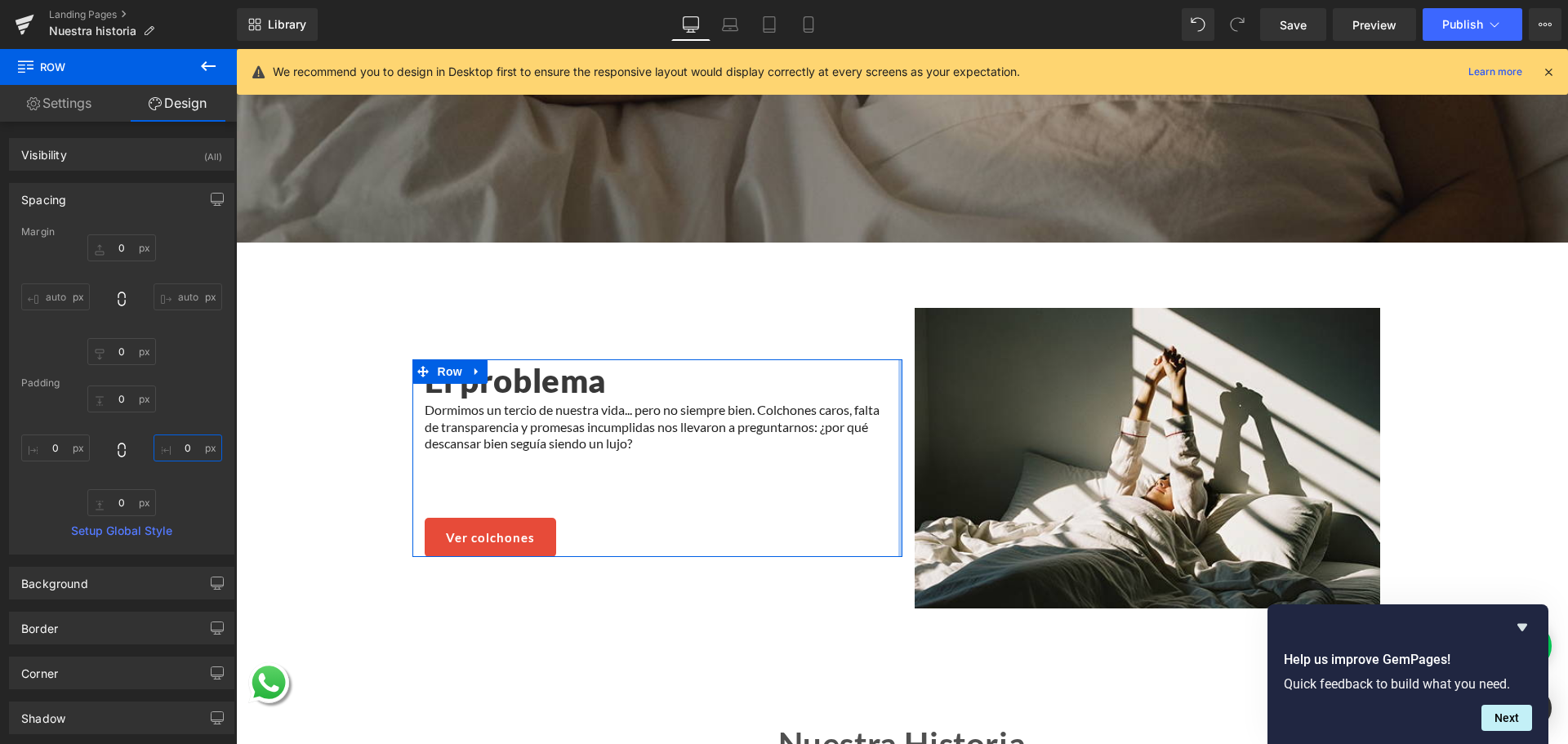
click at [181, 456] on input "0" at bounding box center [188, 448] width 68 height 27
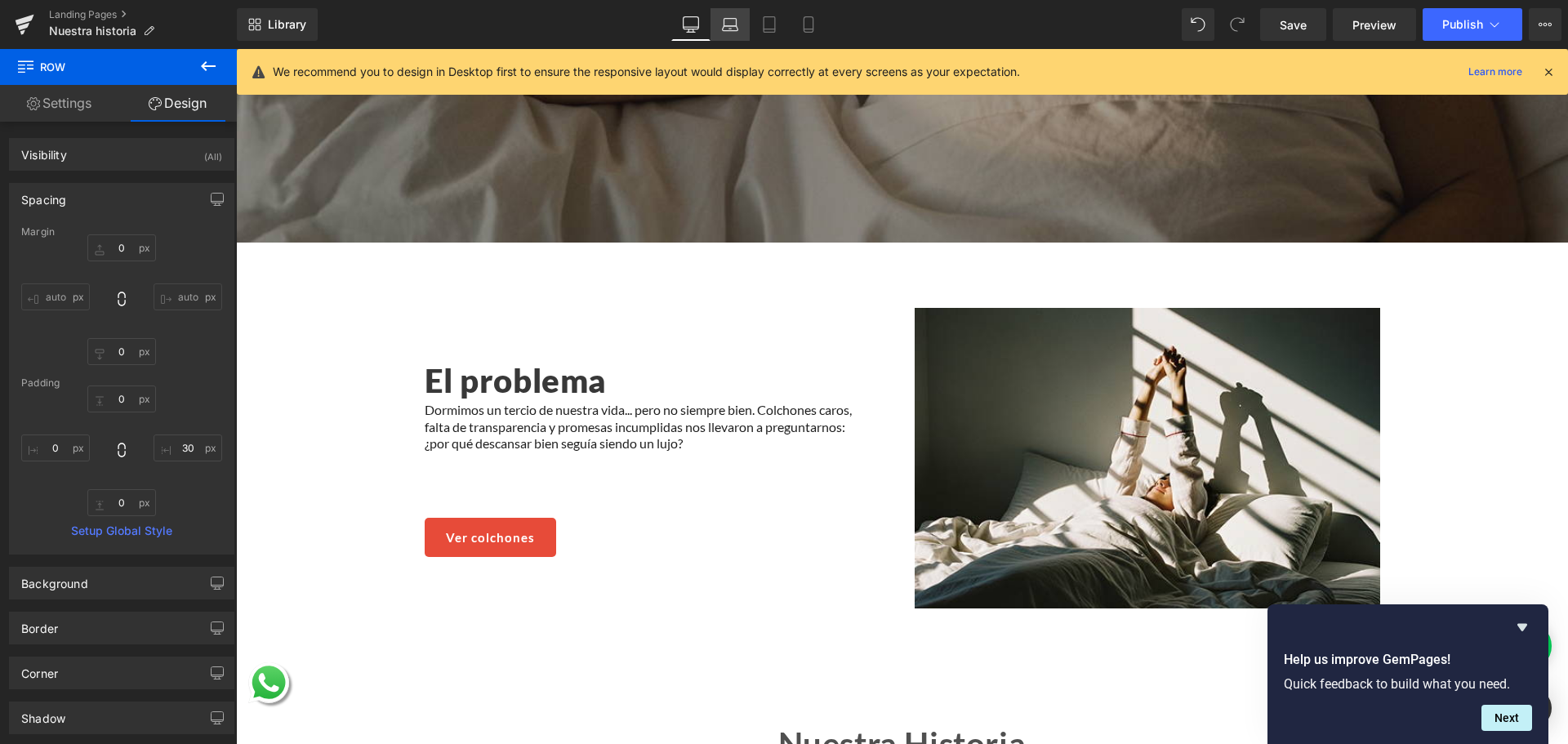
click at [736, 32] on icon at bounding box center [730, 24] width 16 height 16
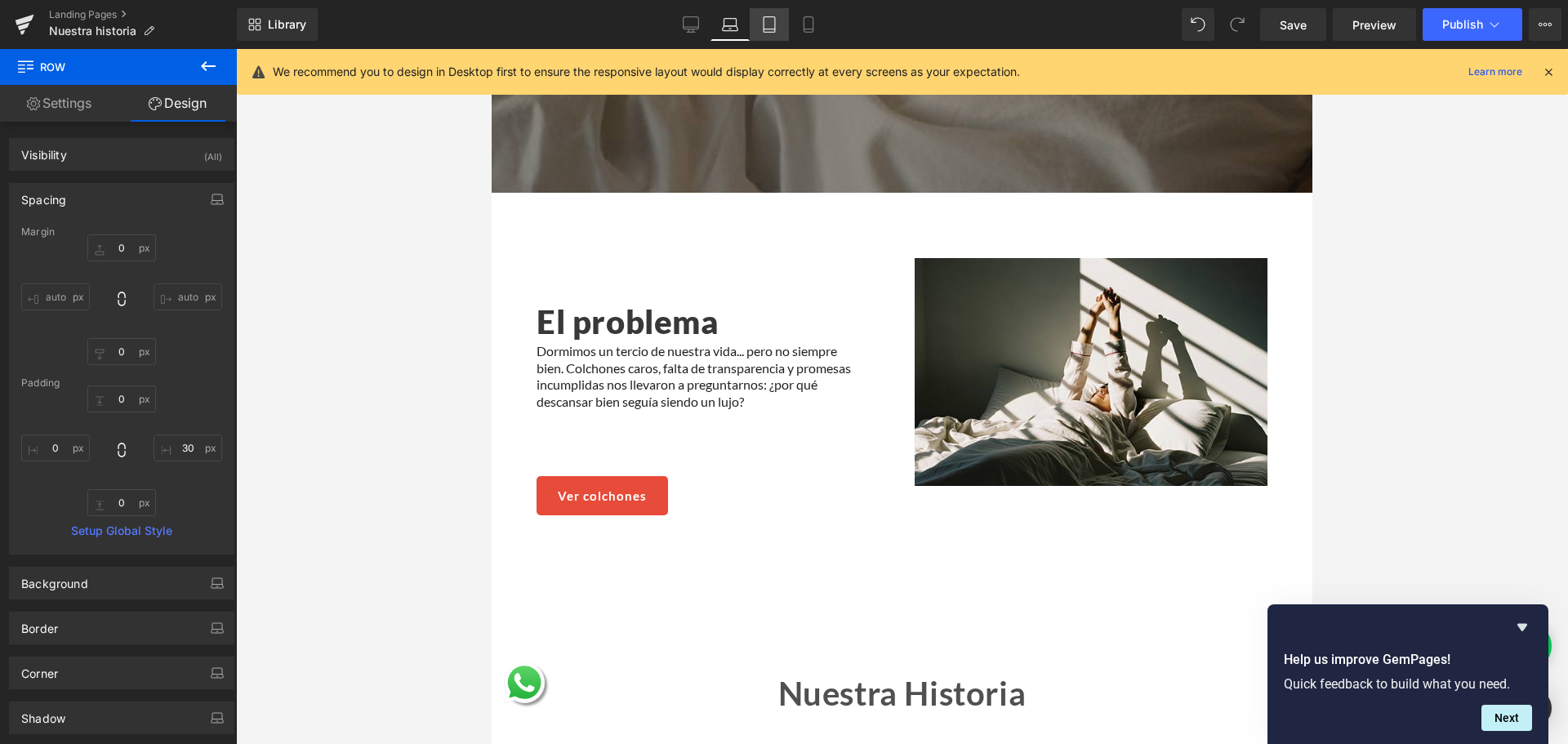
click at [752, 27] on link "Tablet" at bounding box center [769, 24] width 39 height 33
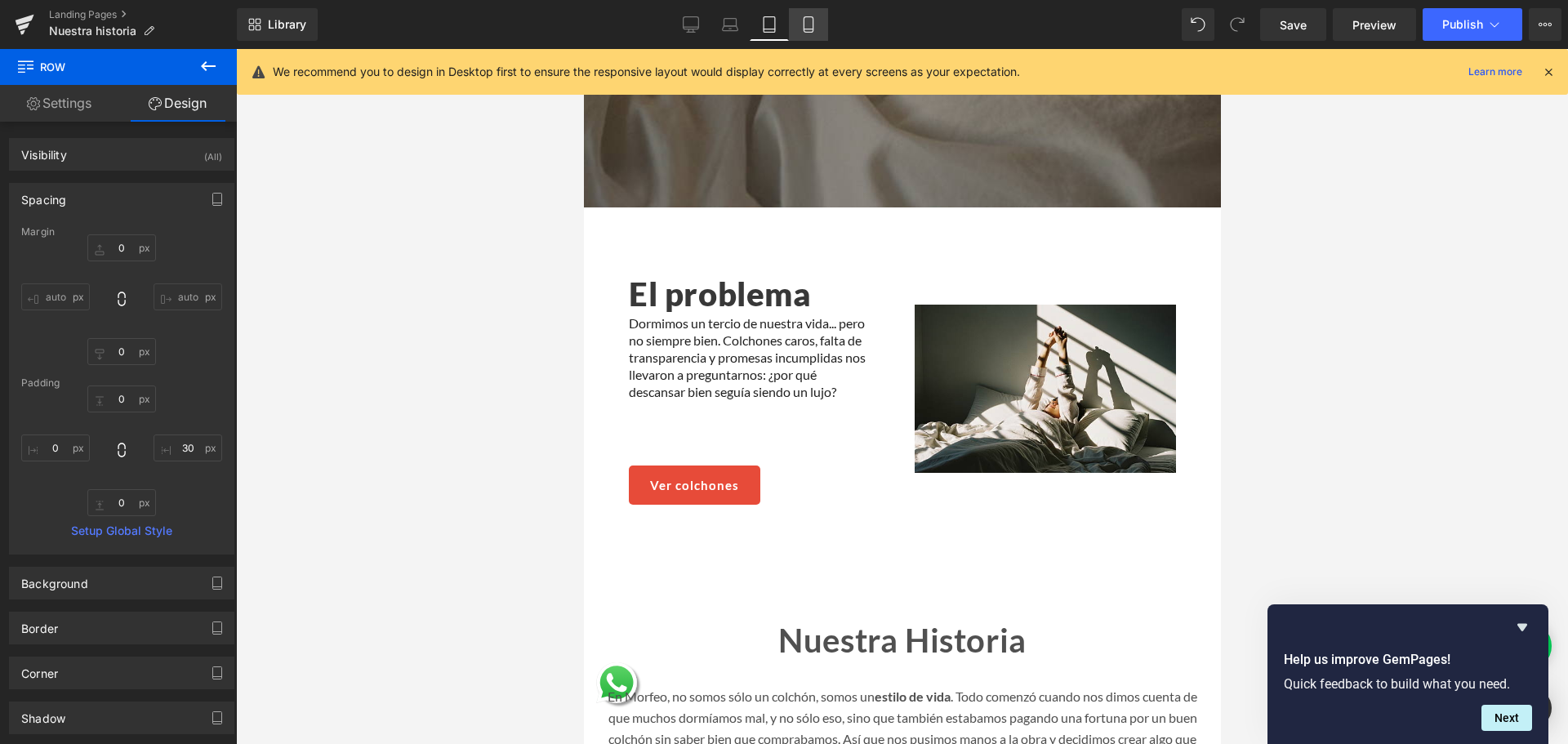
click at [804, 24] on icon at bounding box center [809, 24] width 16 height 16
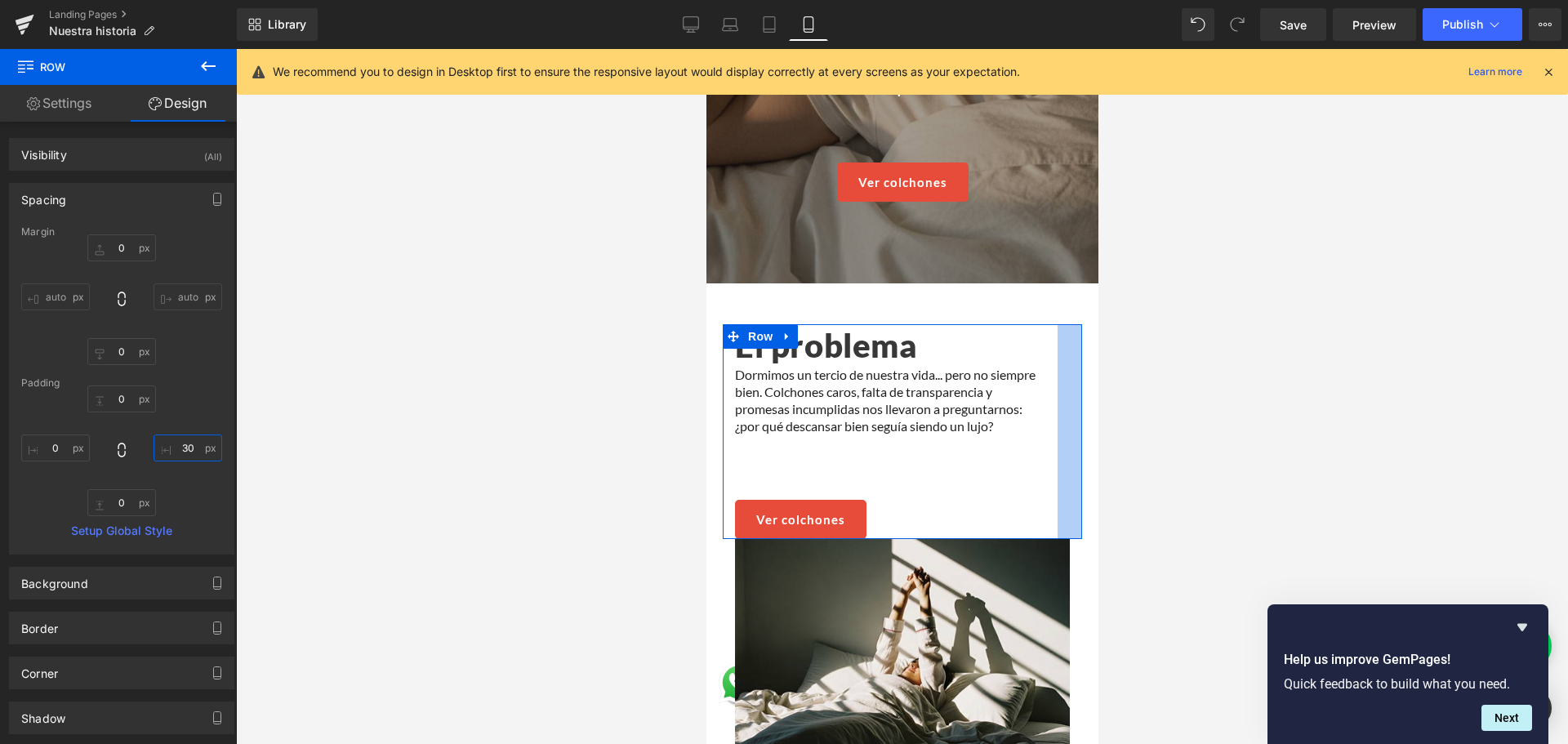
click at [176, 455] on input "30" at bounding box center [188, 448] width 68 height 27
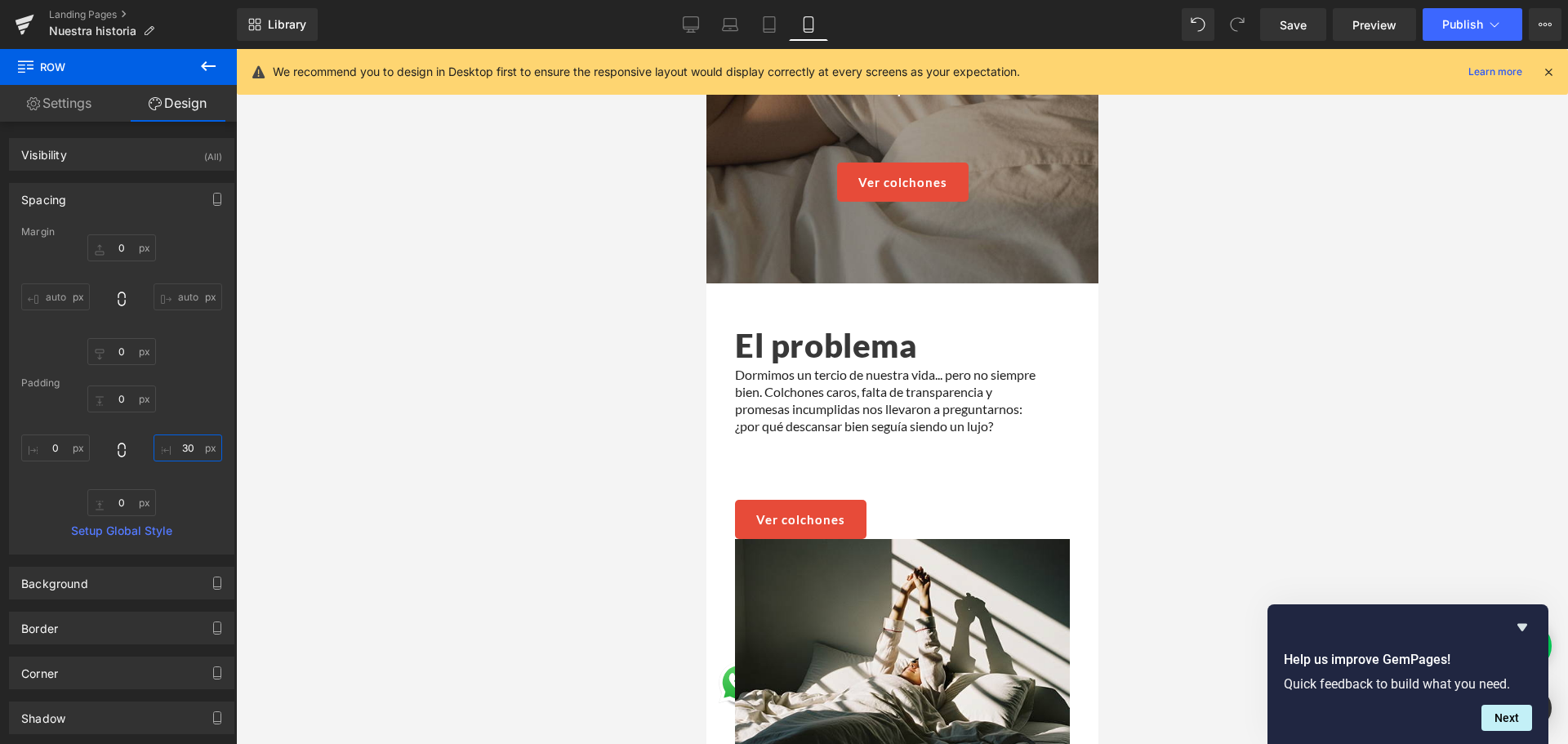
type input "0"
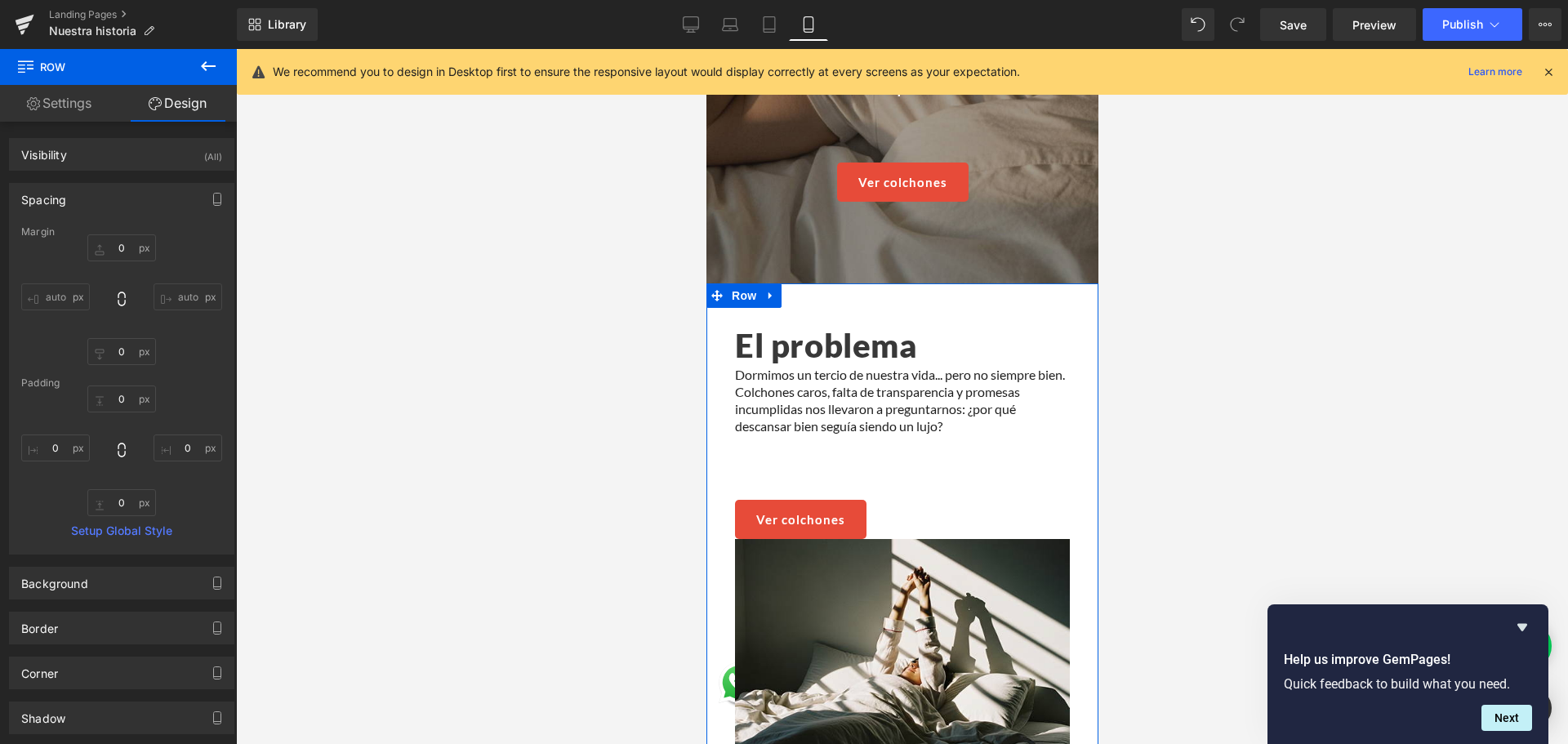
click at [762, 334] on span "Row" at bounding box center [759, 336] width 26 height 19
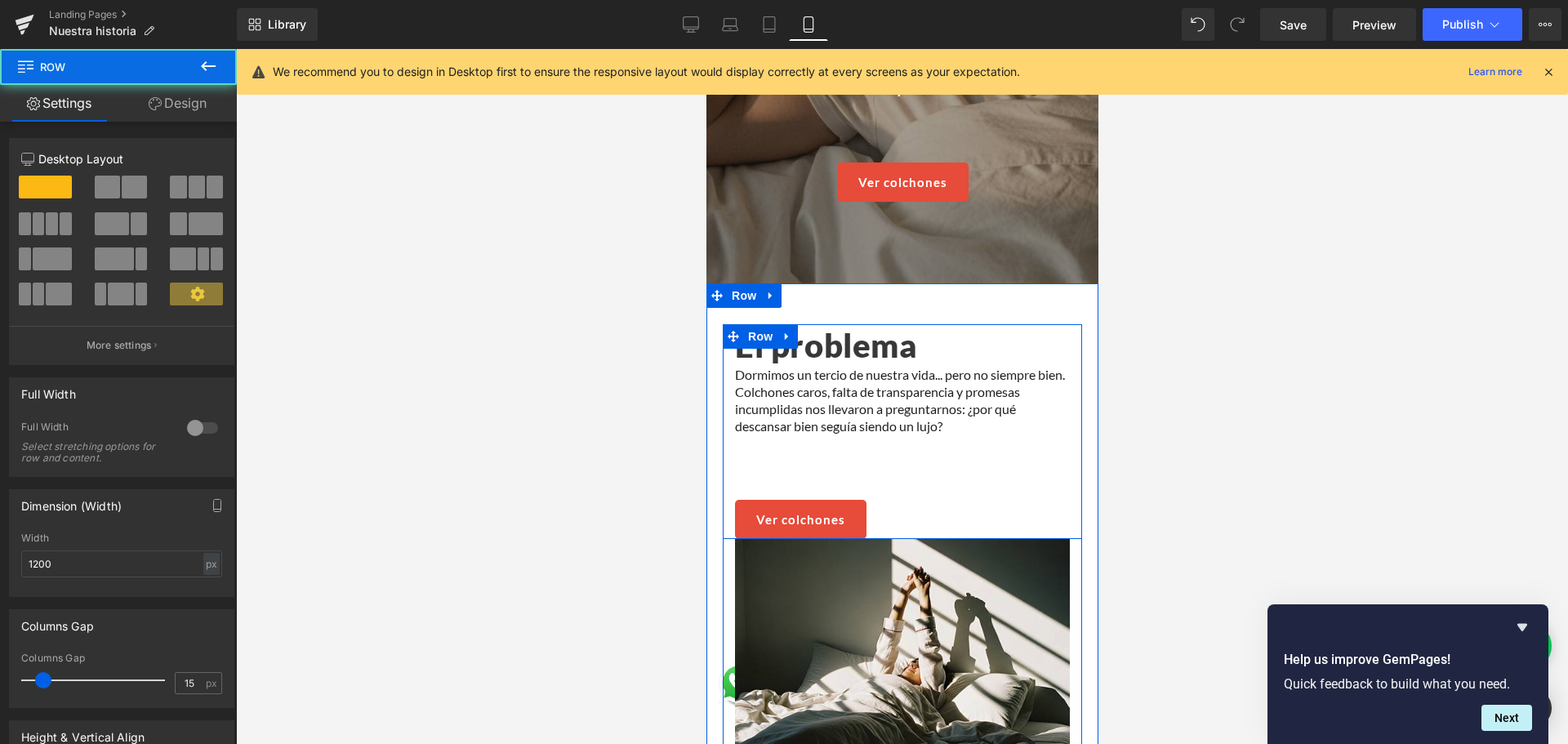
click at [723, 485] on div "El problema Heading Dormimos un tercio de nuestra vida... pero no siempre bien.…" at bounding box center [901, 431] width 359 height 215
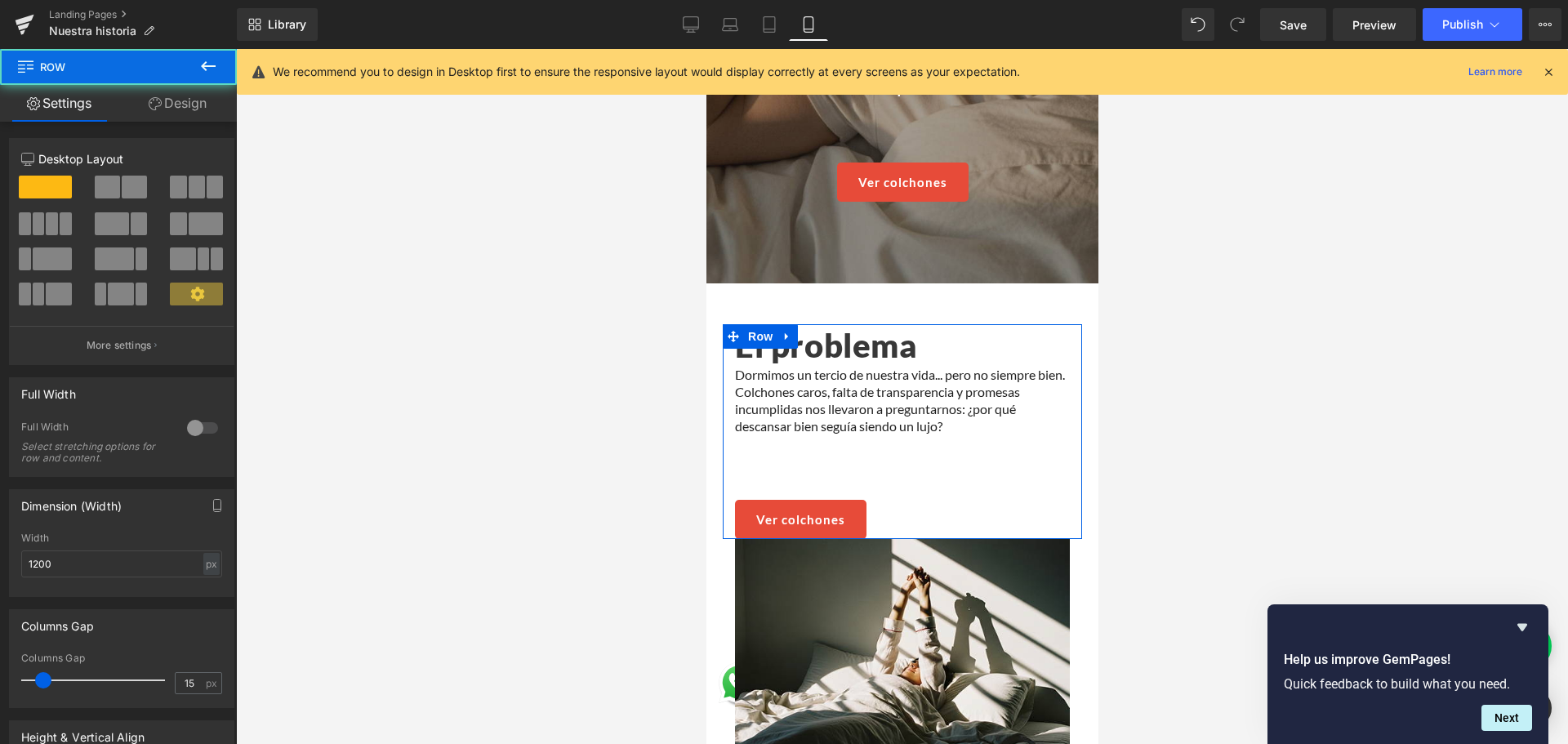
click at [193, 111] on link "Design" at bounding box center [177, 103] width 118 height 37
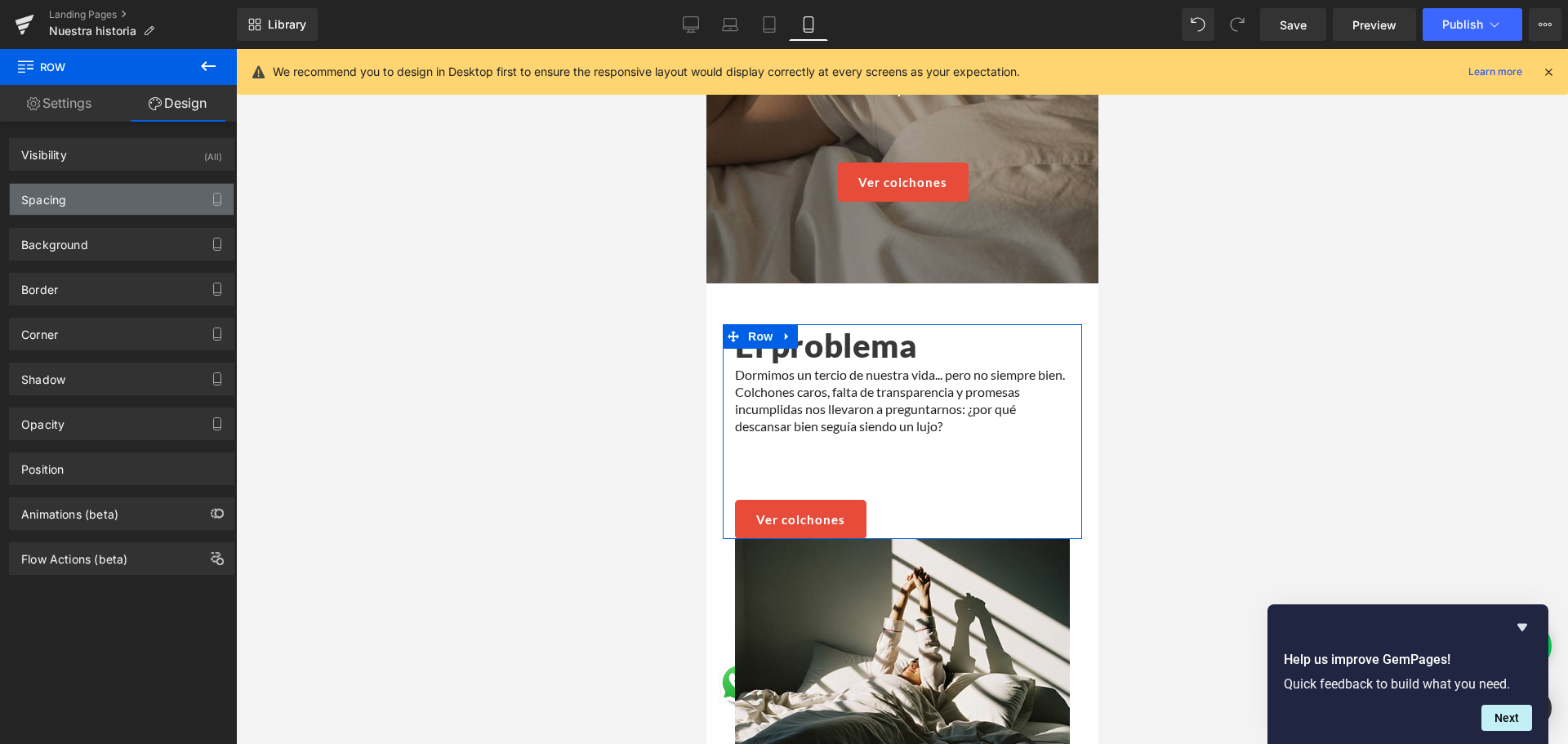
click at [97, 196] on div "Spacing" at bounding box center [121, 199] width 223 height 31
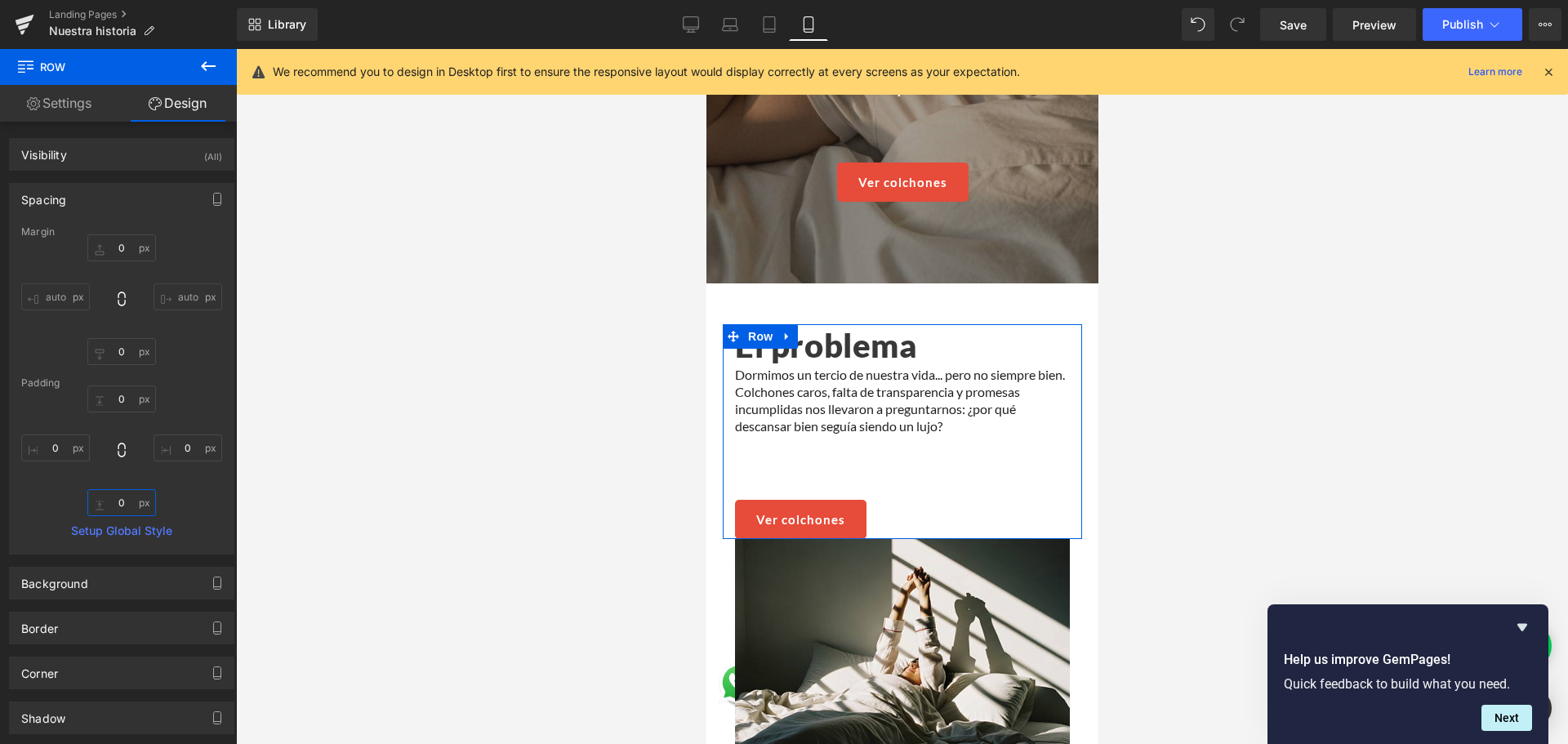
drag, startPoint x: 116, startPoint y: 499, endPoint x: 241, endPoint y: 500, distance: 125.0
click at [115, 499] on input "0" at bounding box center [121, 502] width 68 height 27
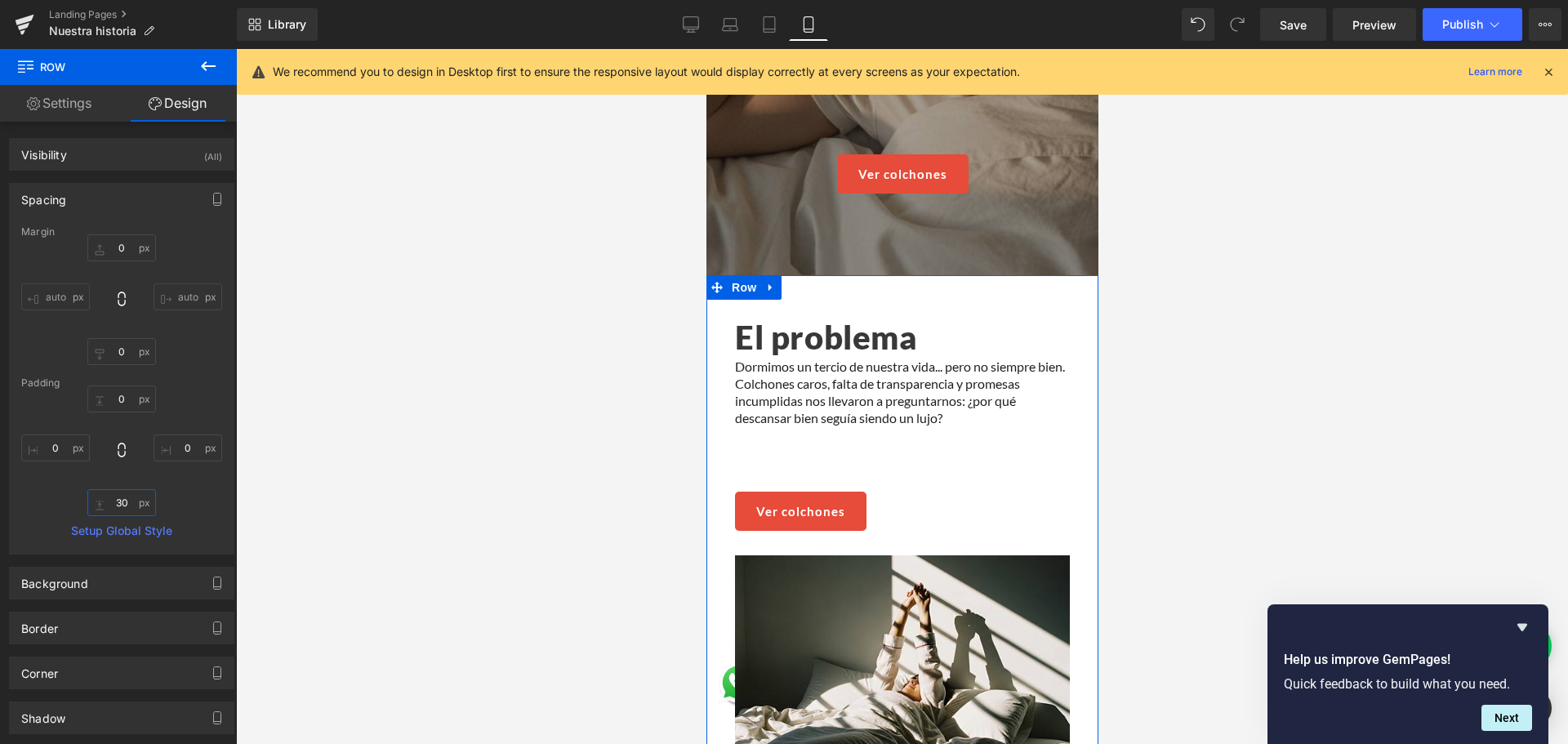
scroll to position [277, 0]
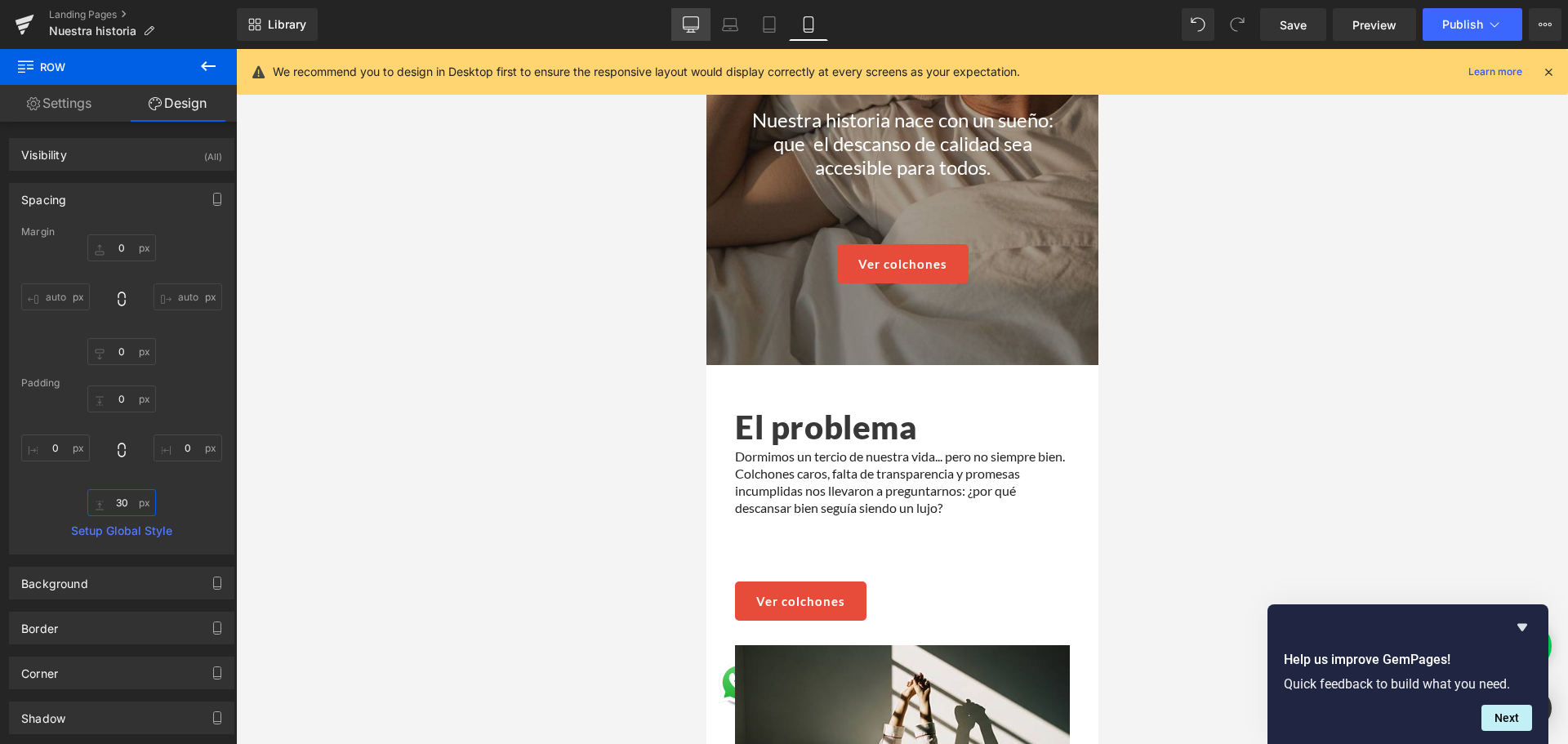
type input "30"
click at [688, 35] on link "Desktop" at bounding box center [690, 24] width 39 height 33
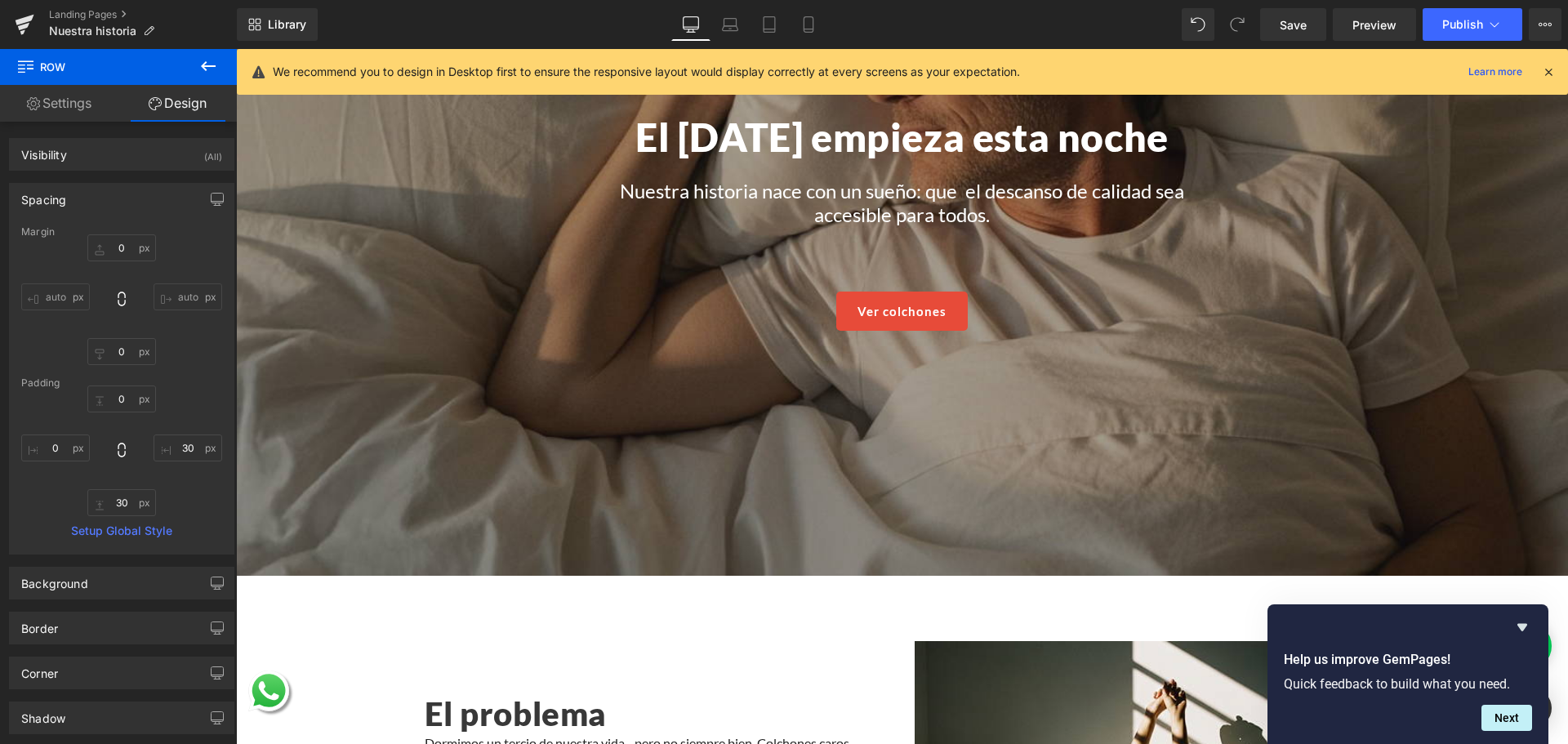
scroll to position [553, 0]
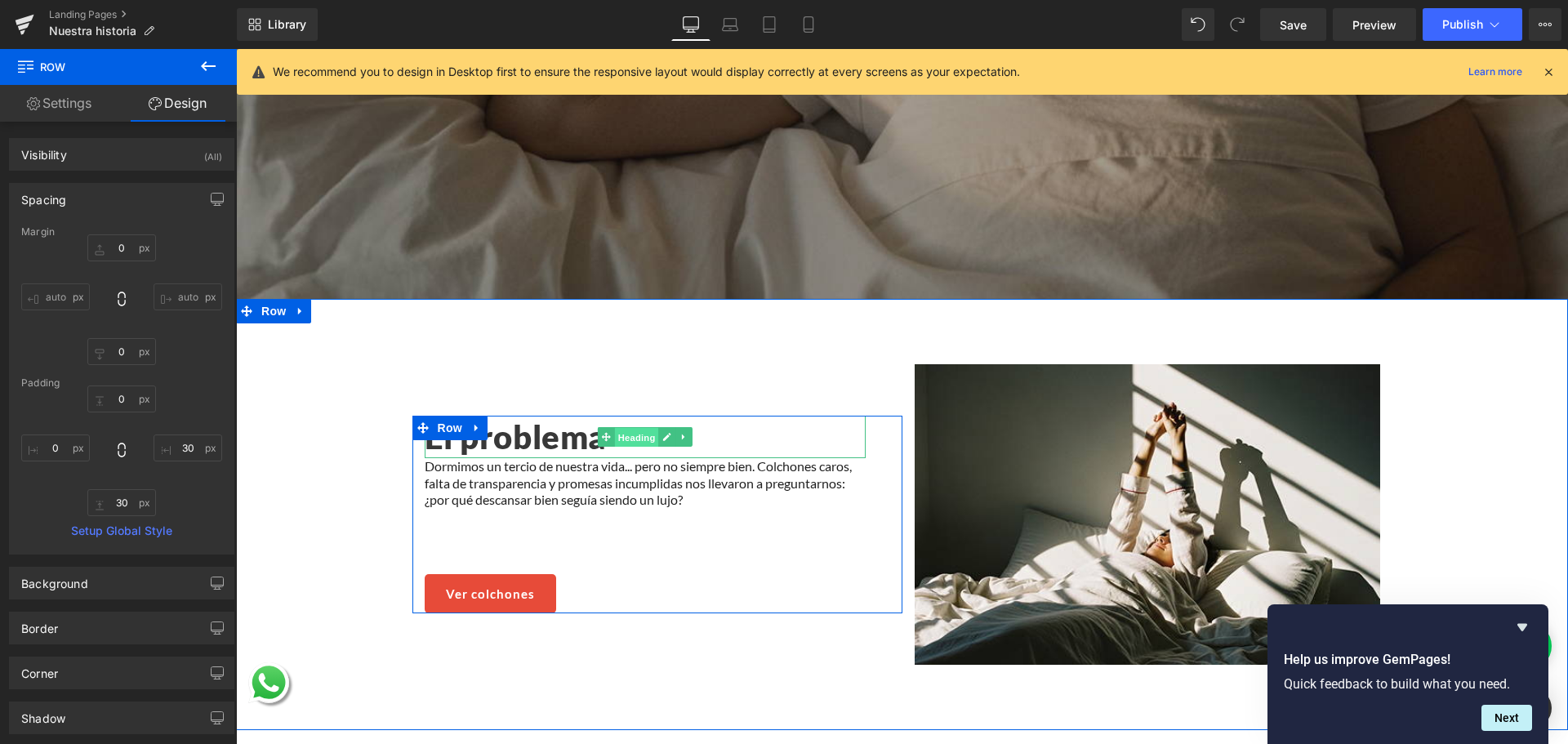
click at [614, 428] on span "Heading" at bounding box center [636, 438] width 44 height 19
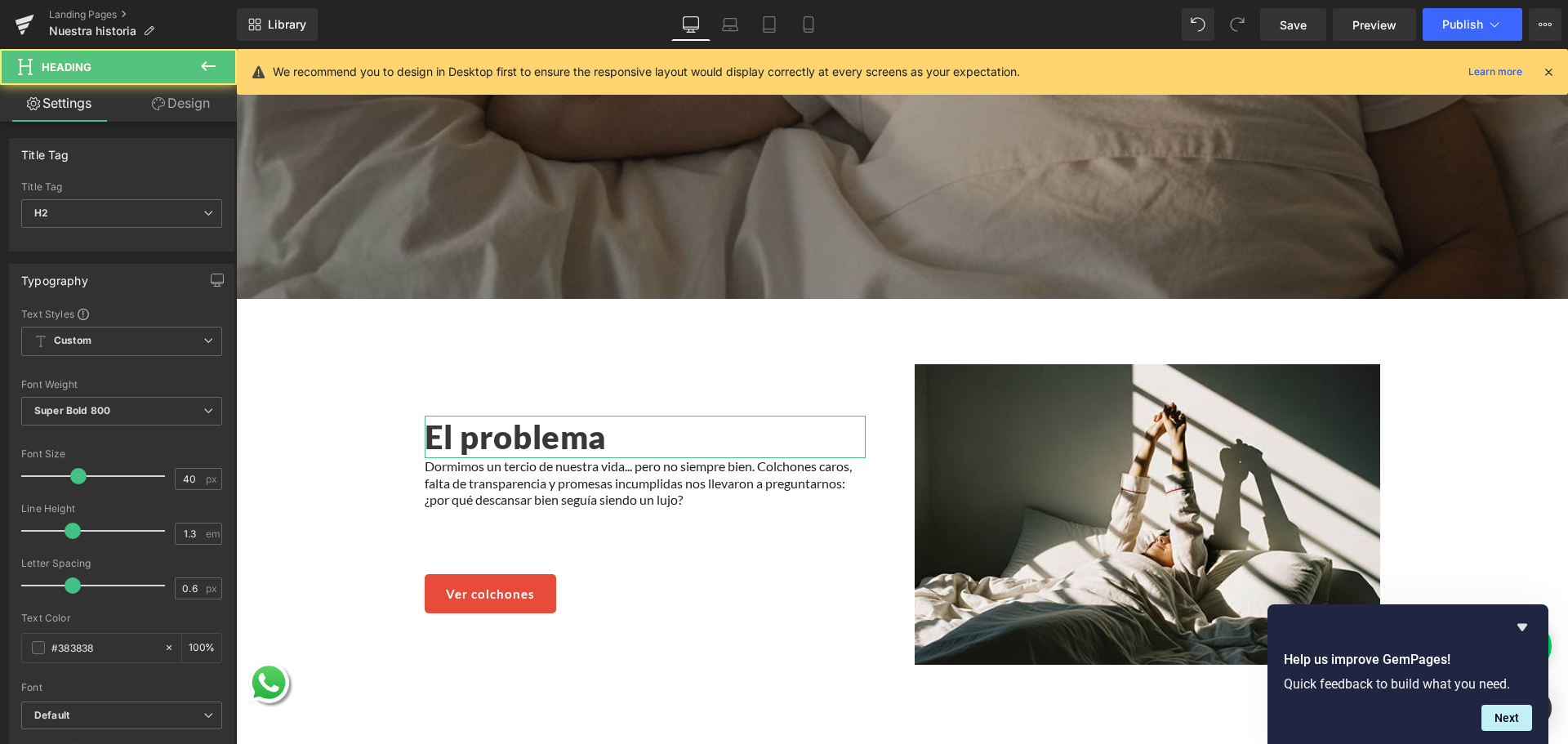
click at [162, 89] on link "Design" at bounding box center [180, 103] width 118 height 37
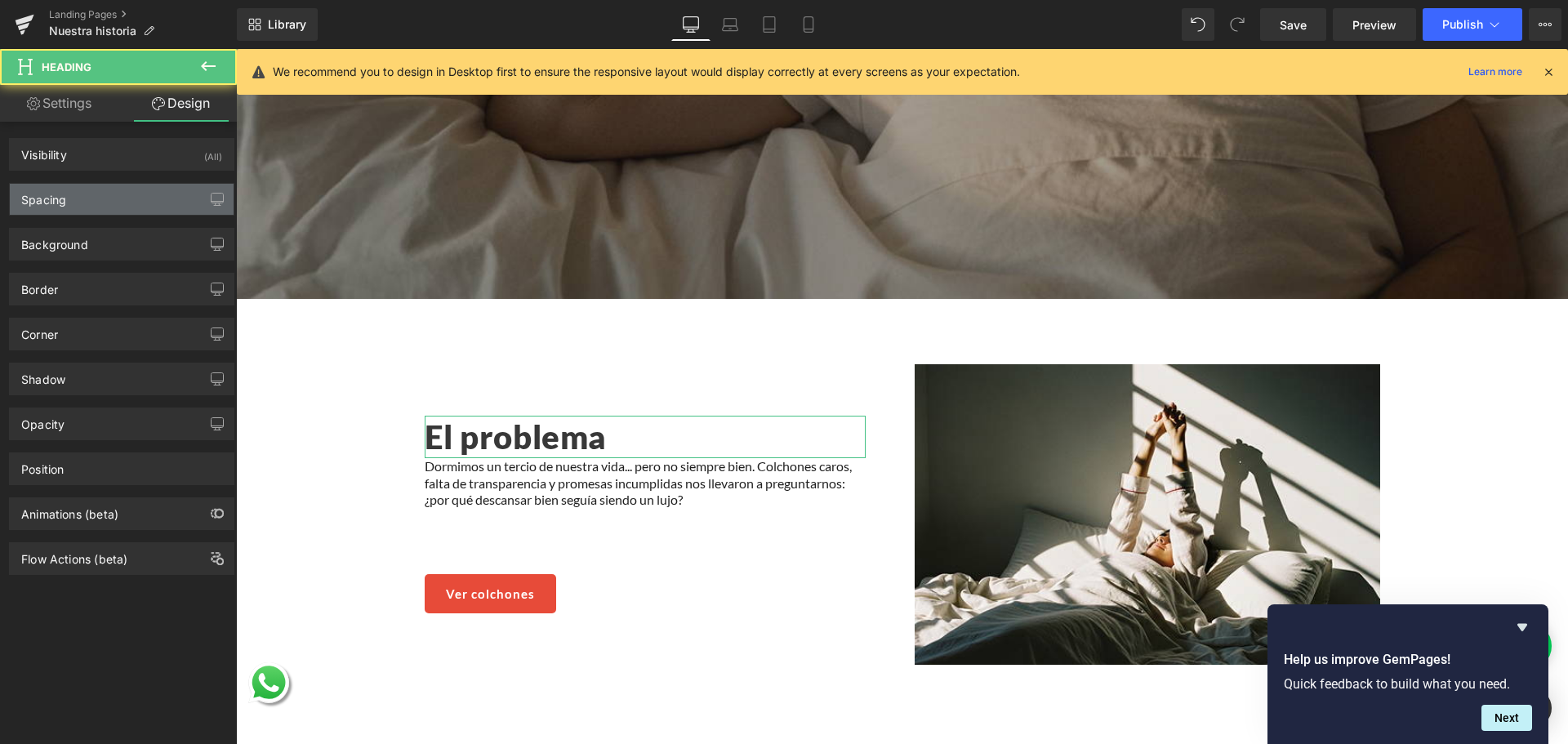
click at [129, 201] on div "Spacing" at bounding box center [121, 199] width 223 height 31
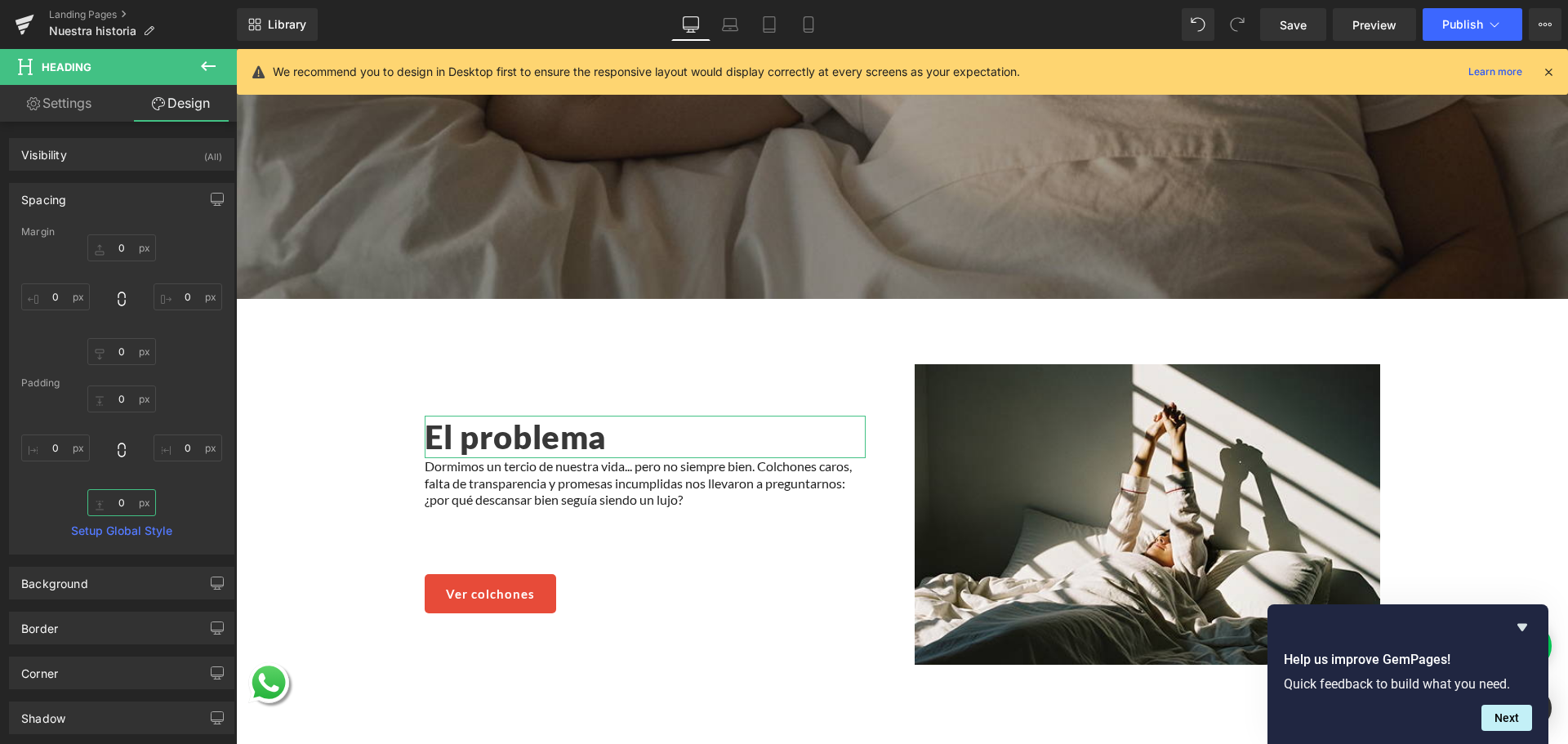
click at [115, 502] on input "text" at bounding box center [121, 502] width 68 height 27
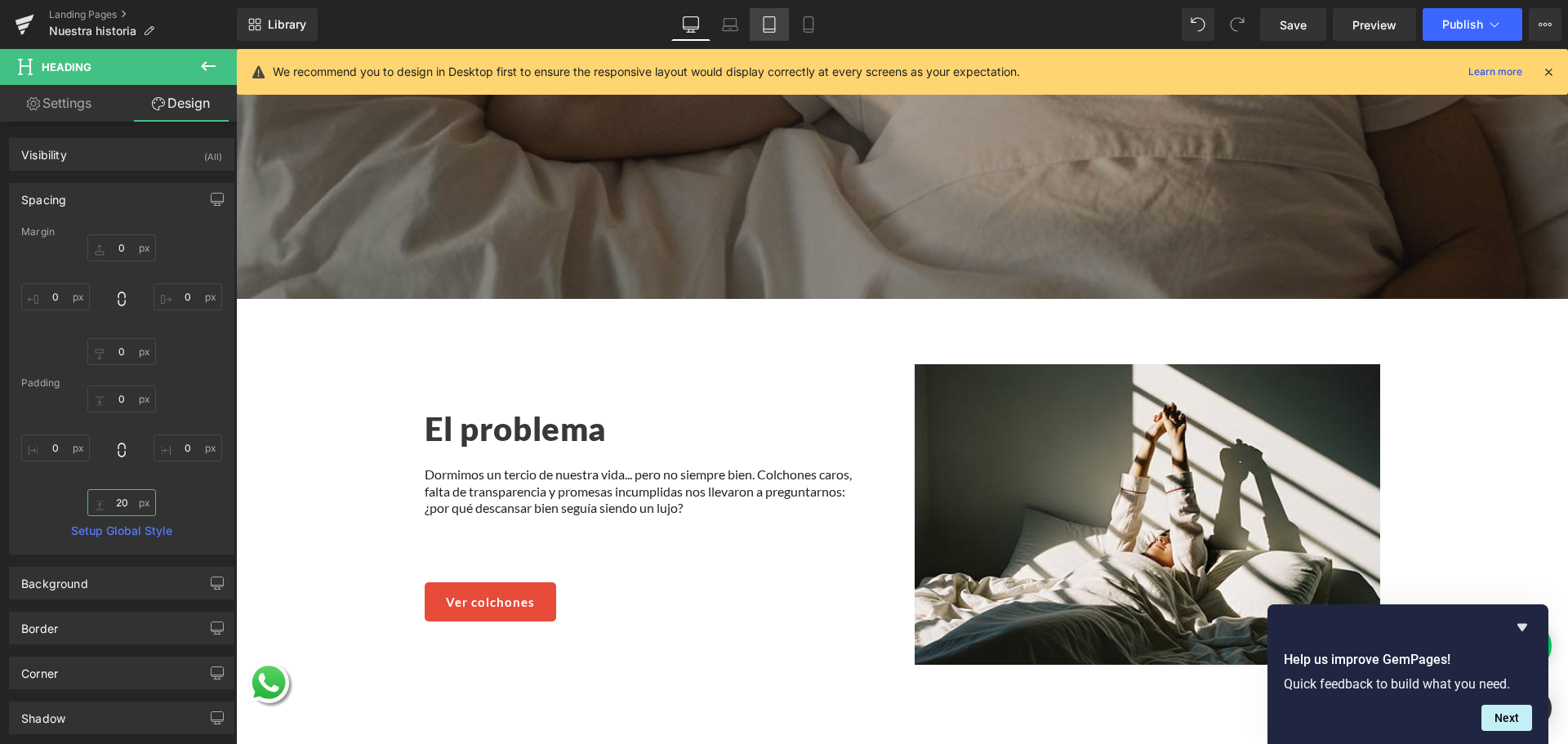
type input "20"
click at [752, 15] on link "Tablet" at bounding box center [769, 24] width 39 height 33
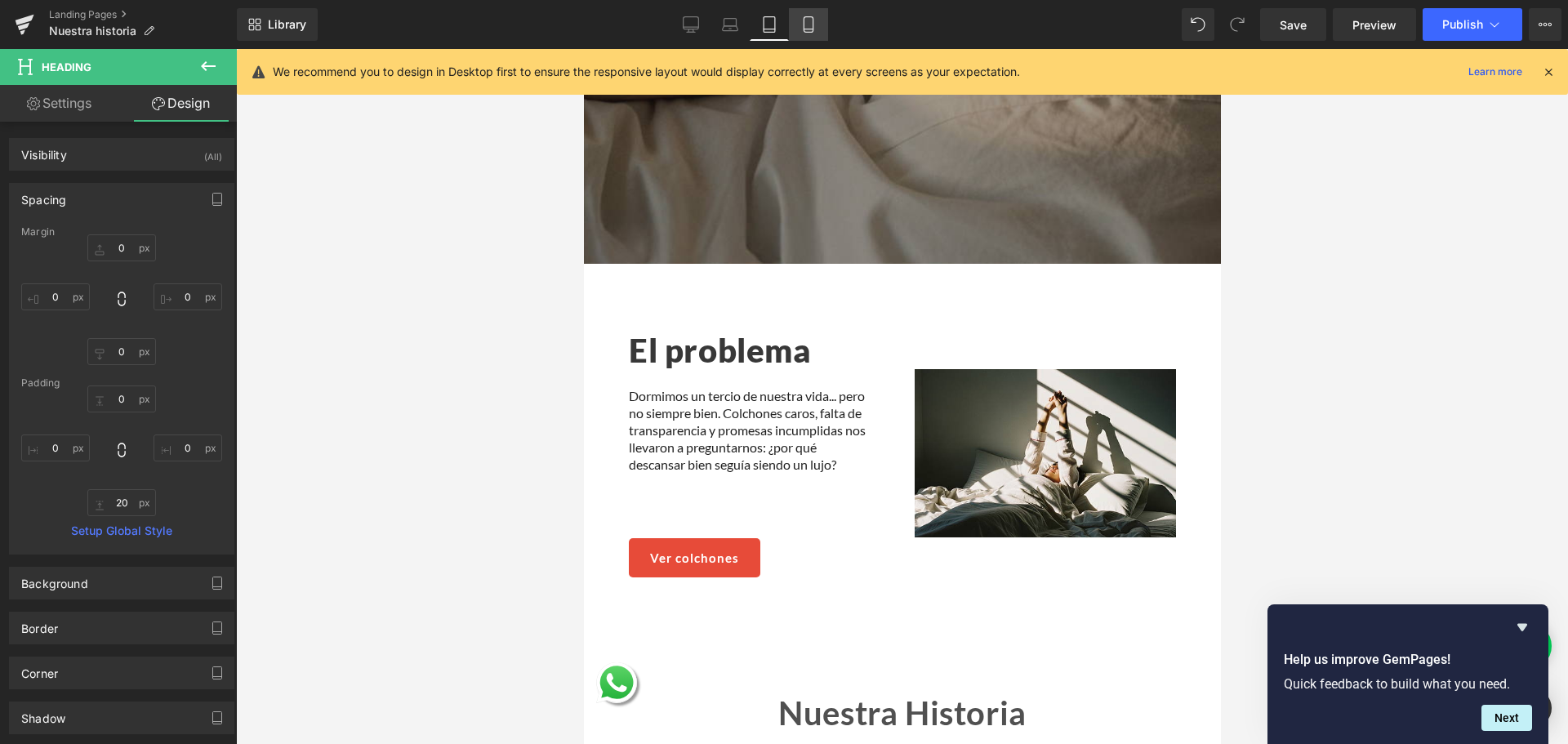
click at [796, 23] on link "Mobile" at bounding box center [809, 24] width 39 height 33
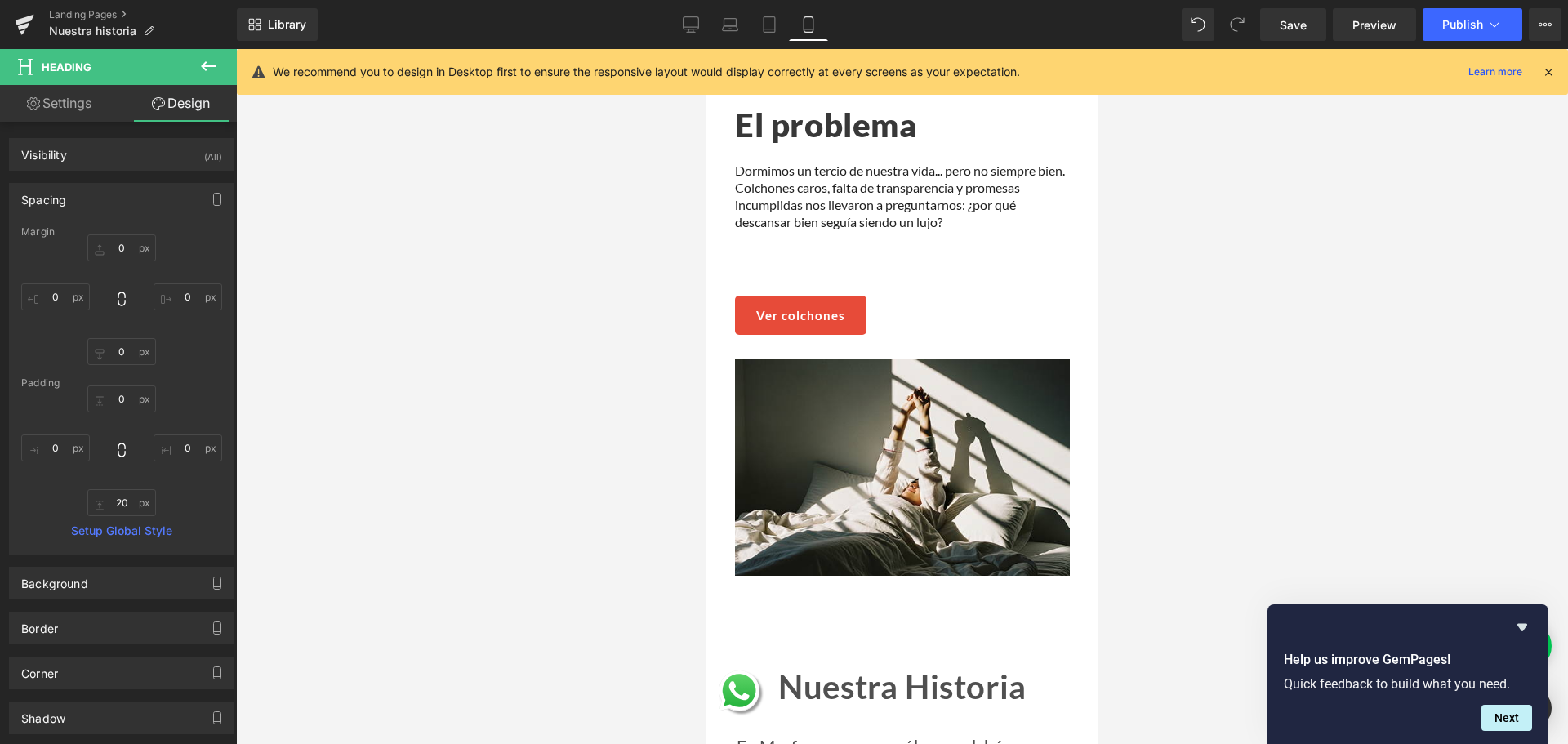
scroll to position [302, 0]
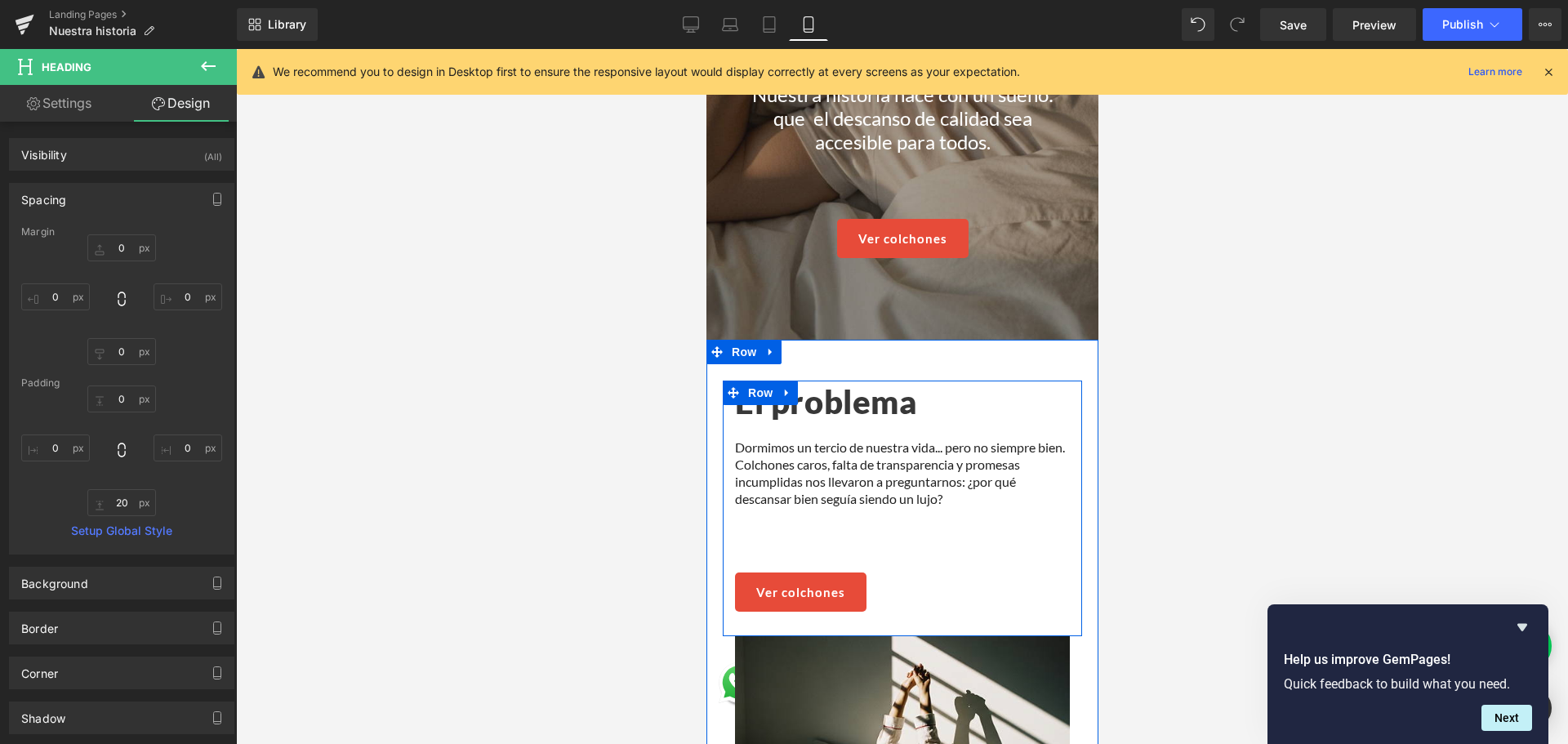
click at [789, 408] on h2 "El problema" at bounding box center [902, 401] width 335 height 42
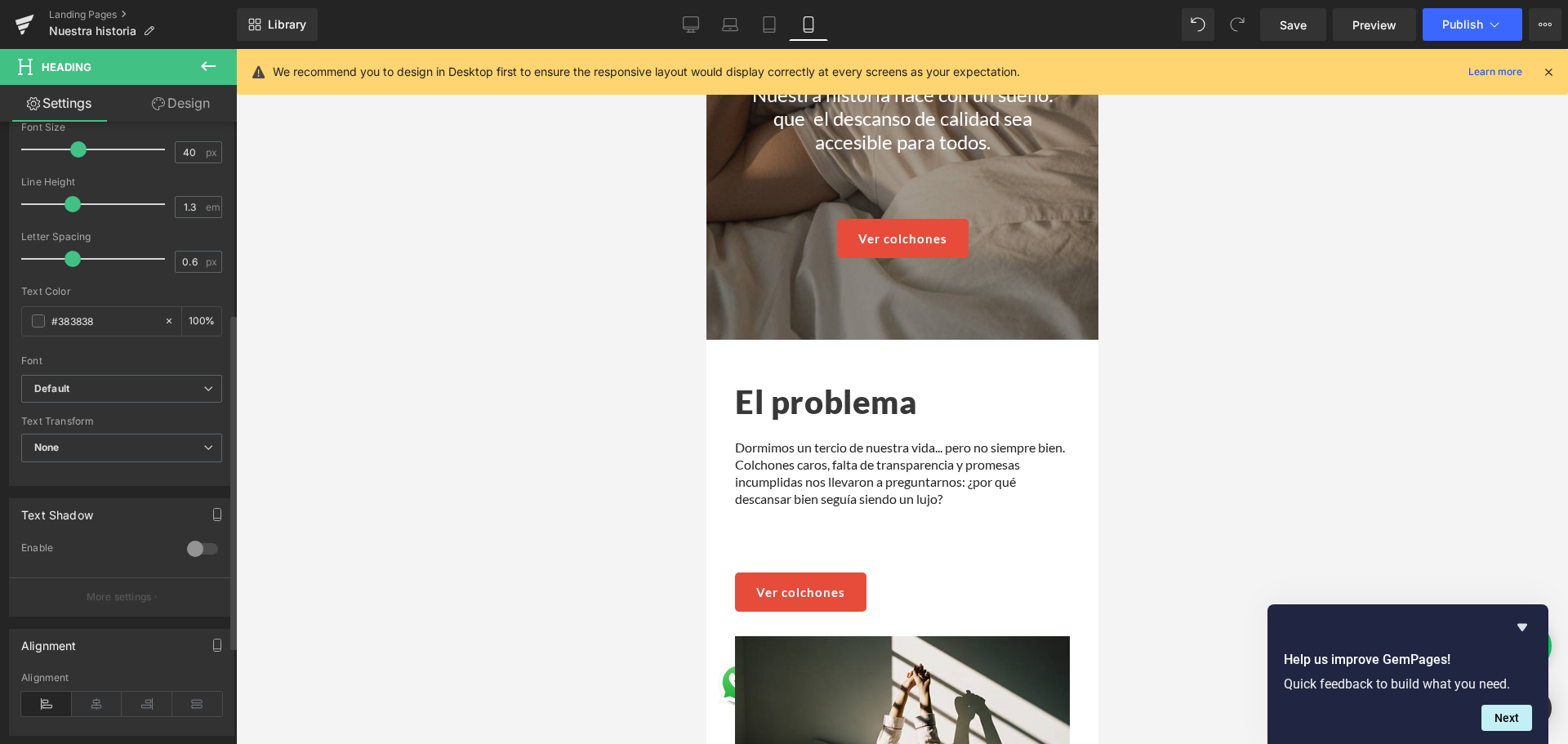
scroll to position [536, 0]
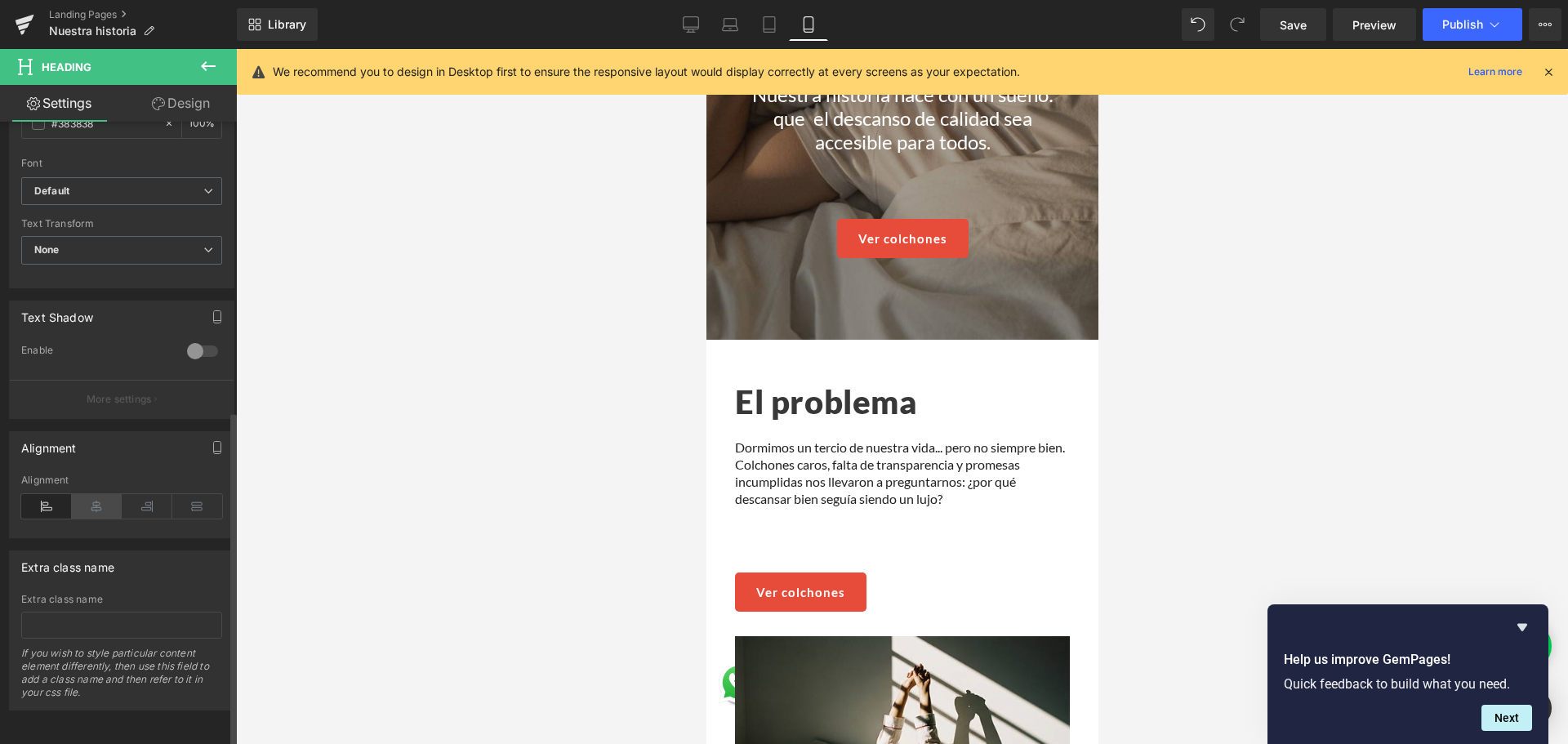
click at [94, 494] on icon at bounding box center [97, 505] width 51 height 24
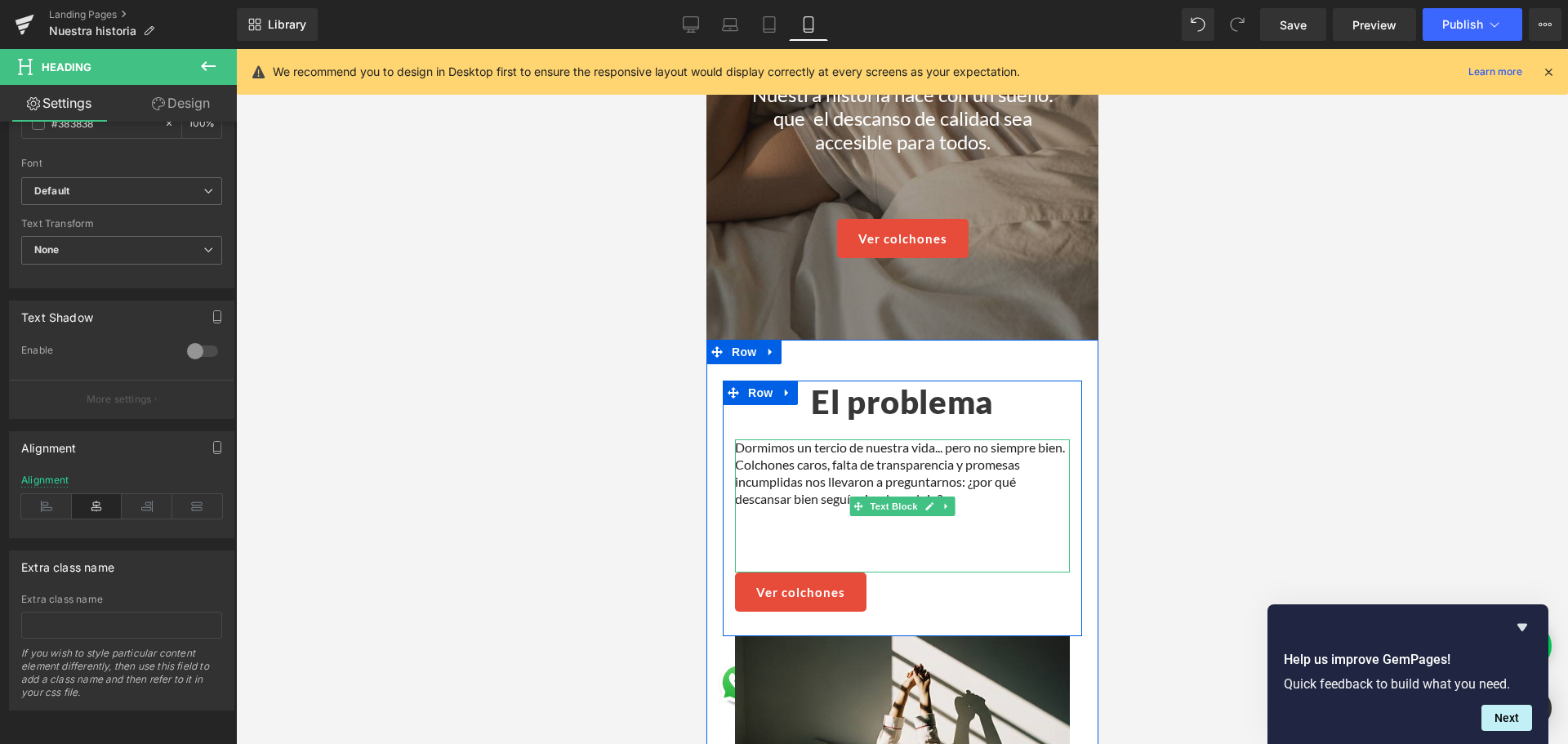
click at [810, 489] on p "Dormimos un tercio de nuestra vida... pero no siempre bien. Colchones caros, fa…" at bounding box center [902, 473] width 335 height 67
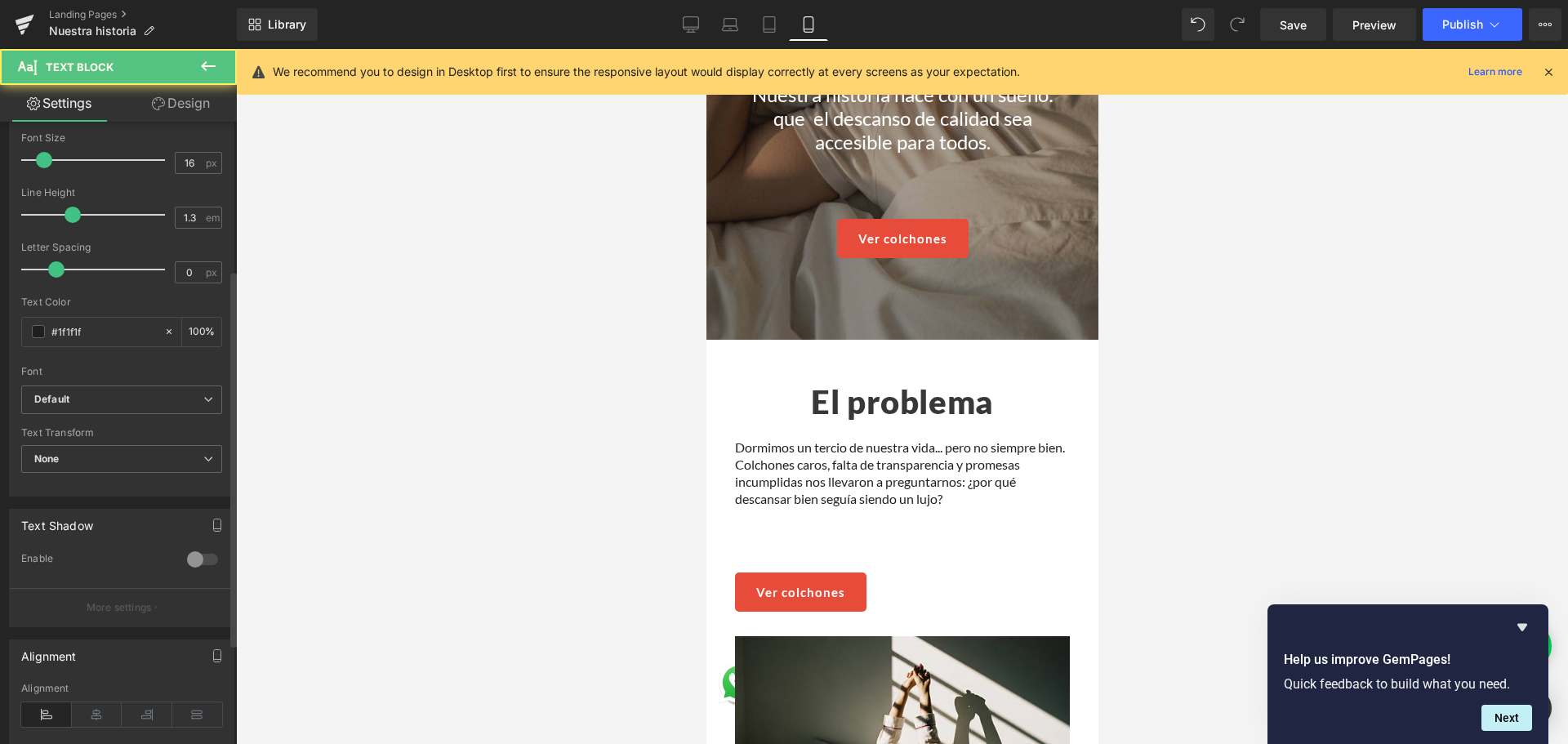
scroll to position [245, 0]
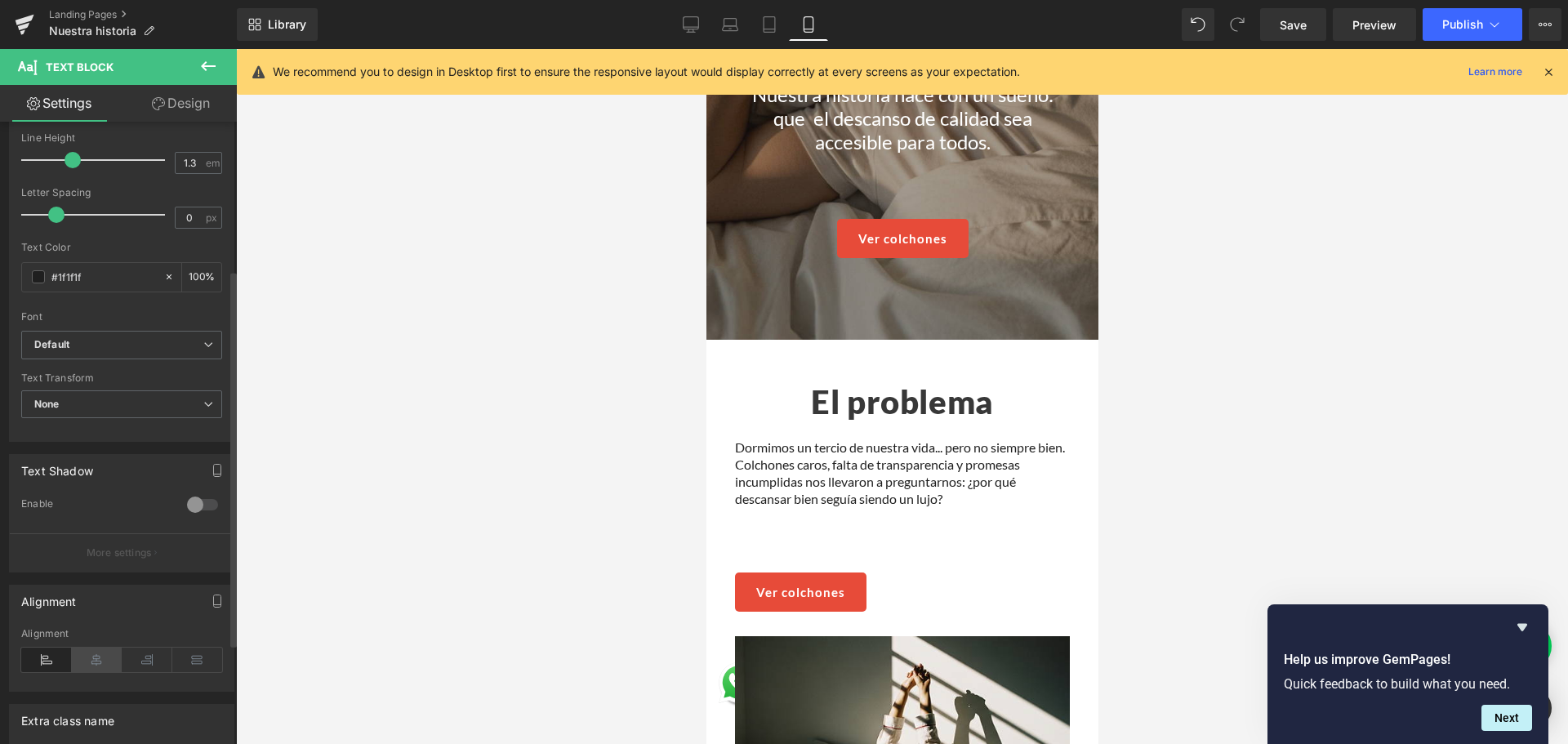
click at [94, 662] on icon at bounding box center [97, 659] width 51 height 24
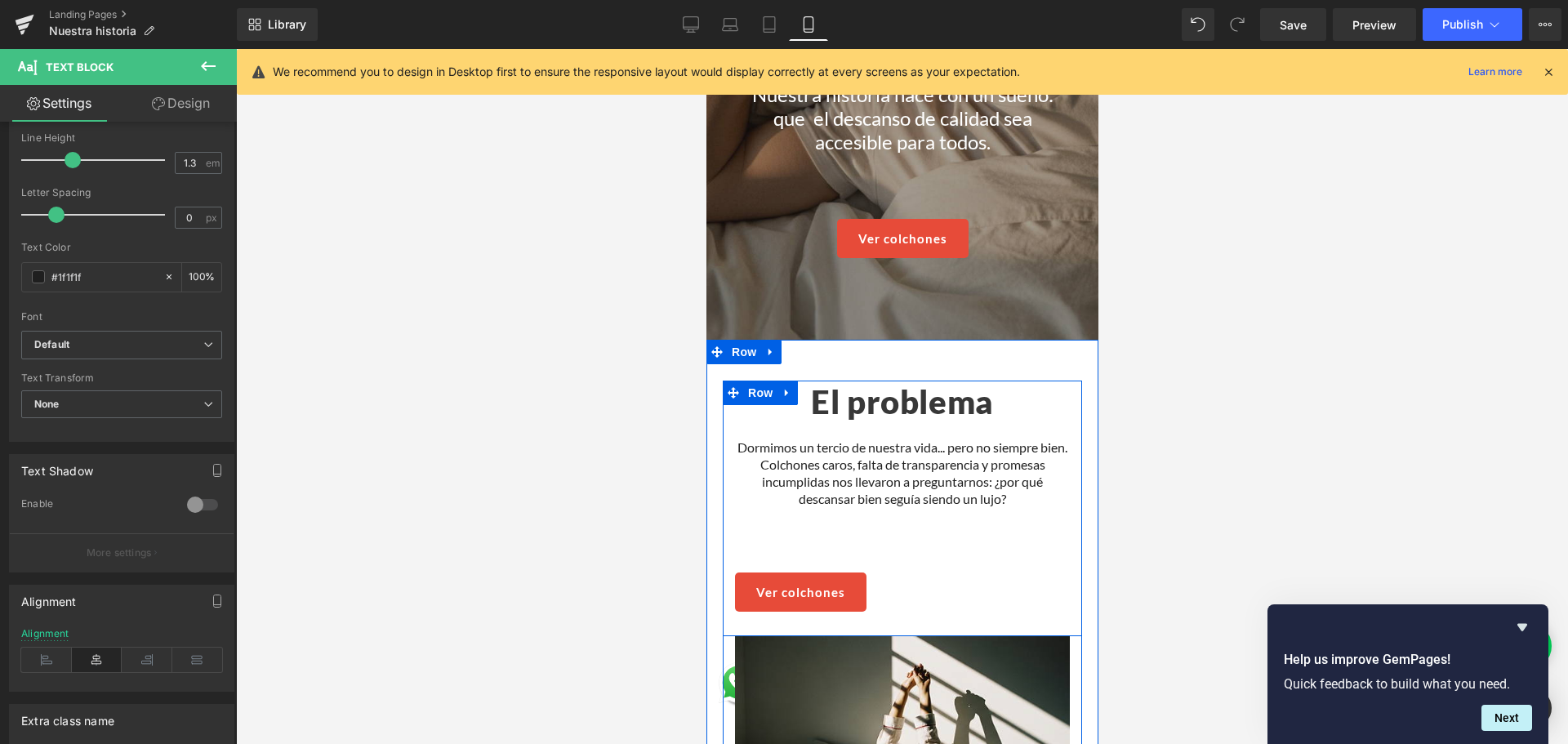
click at [796, 592] on span "Button" at bounding box center [799, 592] width 38 height 19
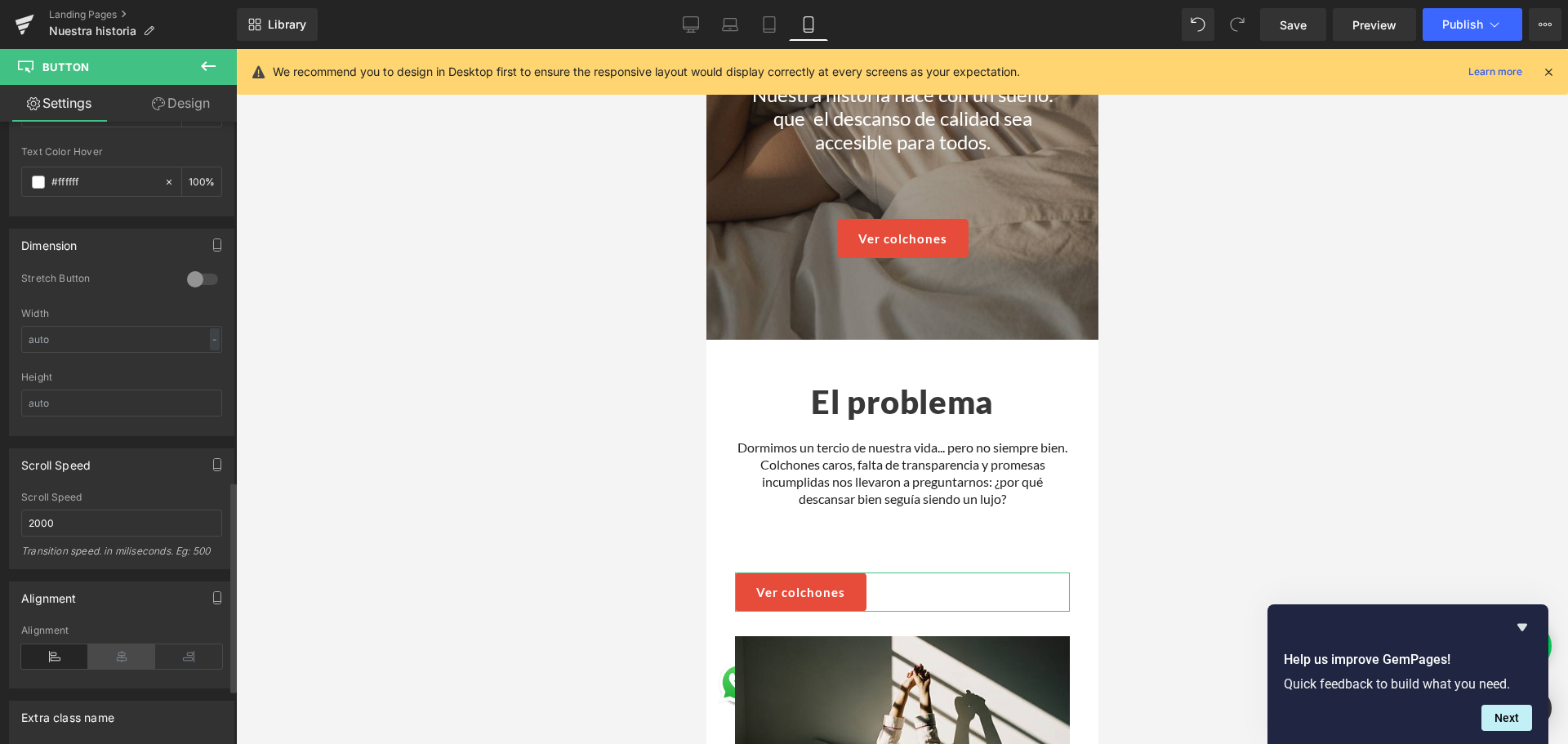
click at [114, 654] on icon at bounding box center [122, 655] width 67 height 24
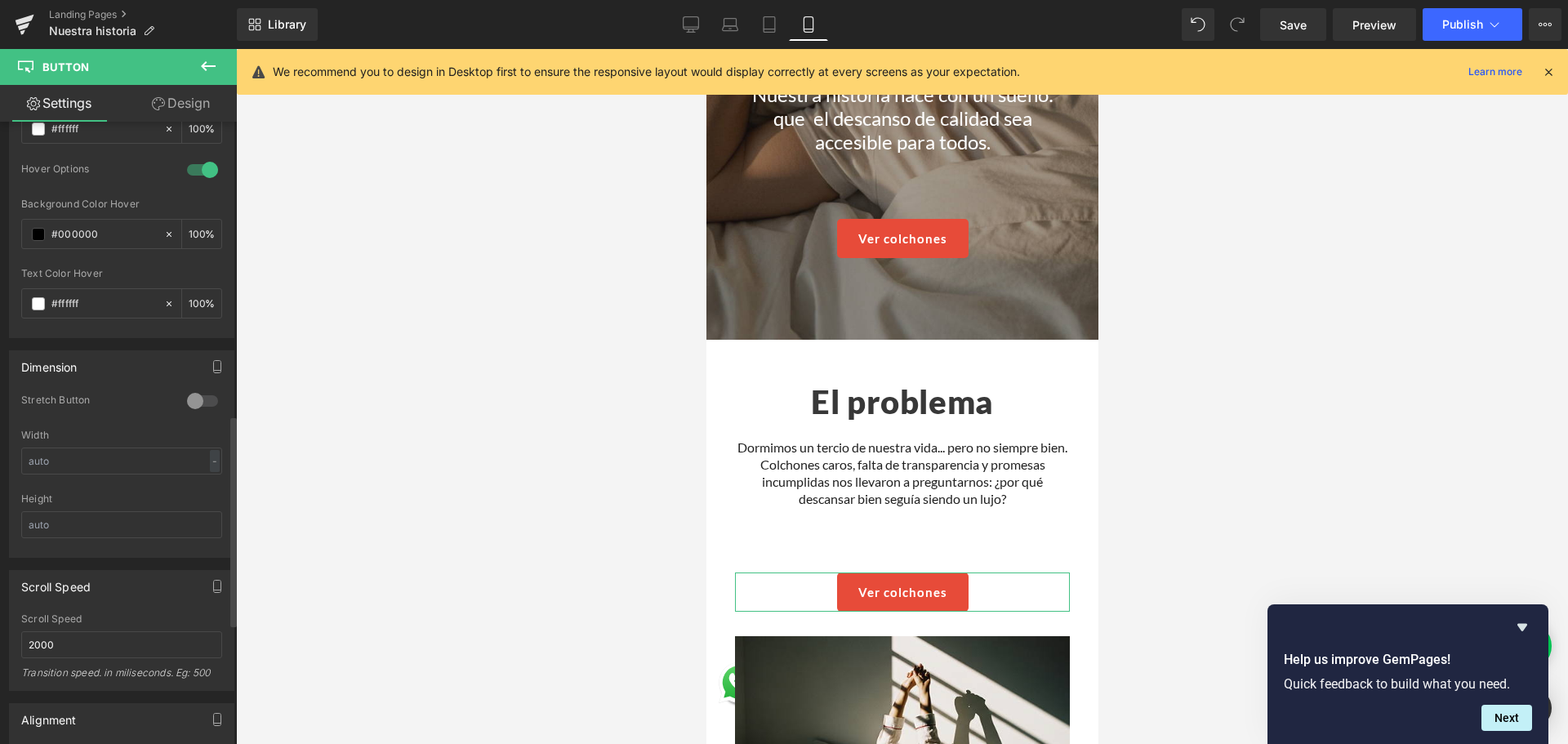
scroll to position [816, 0]
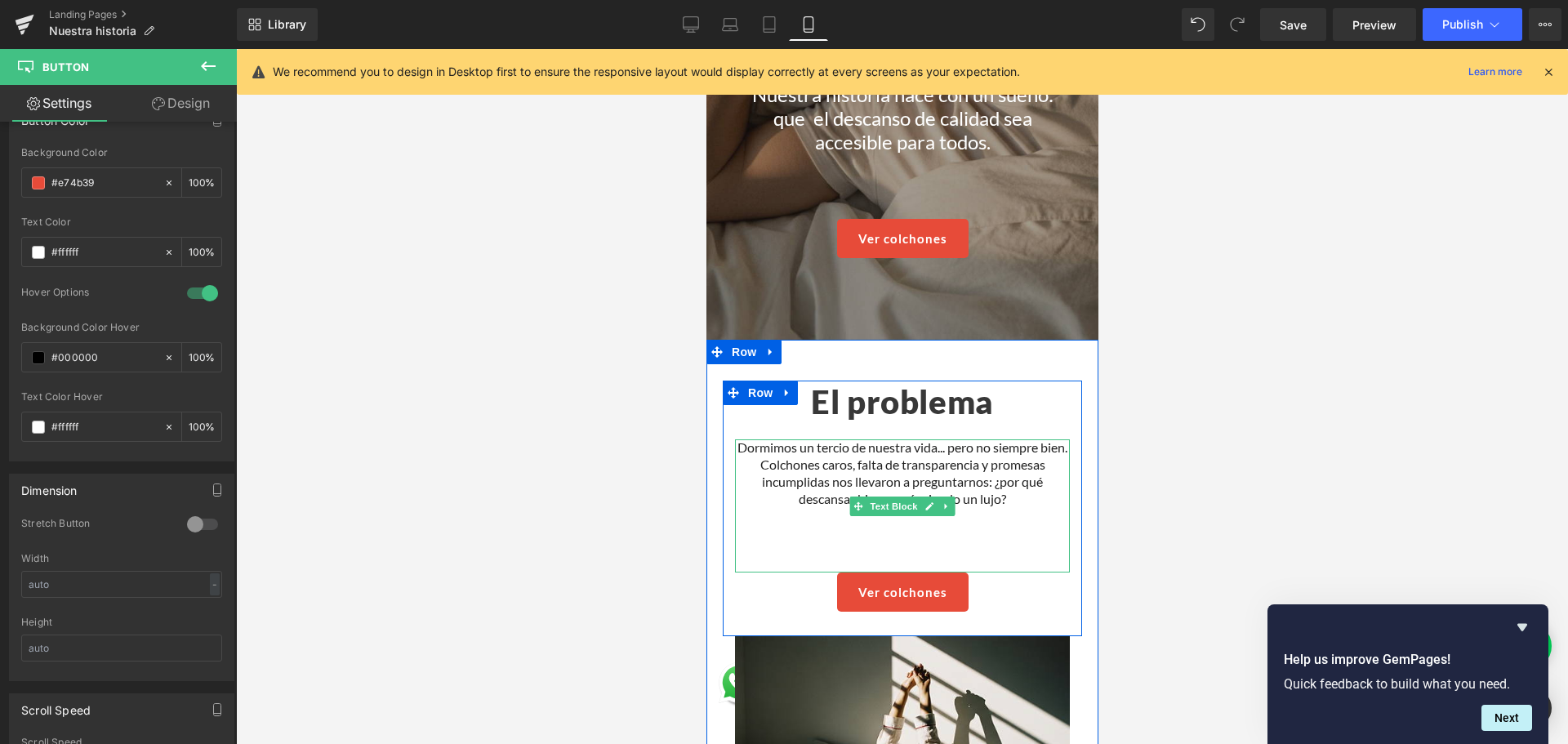
click at [964, 484] on p "Dormimos un tercio de nuestra vida... pero no siempre bien. Colchones caros, fa…" at bounding box center [902, 473] width 335 height 67
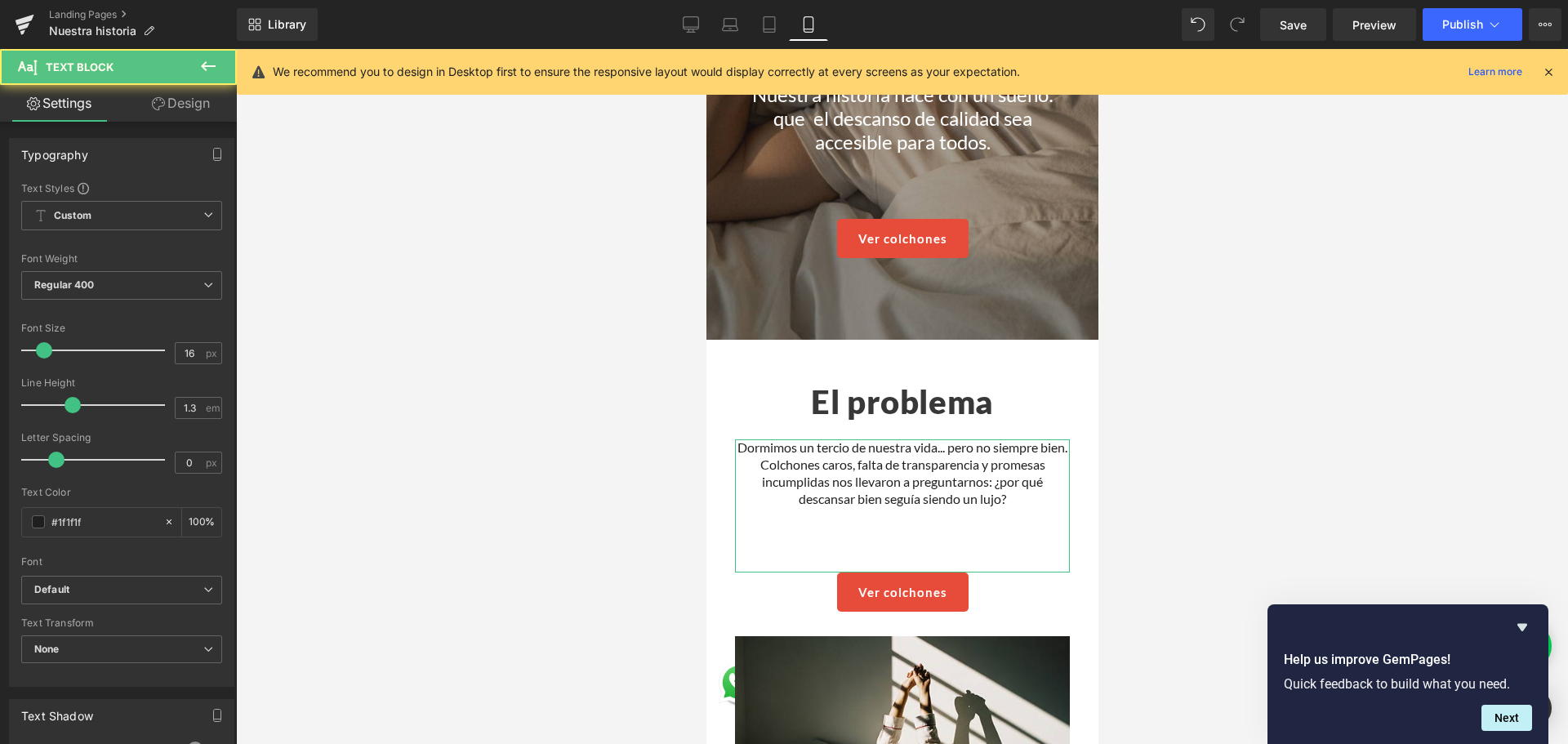
click at [179, 90] on link "Design" at bounding box center [180, 103] width 118 height 37
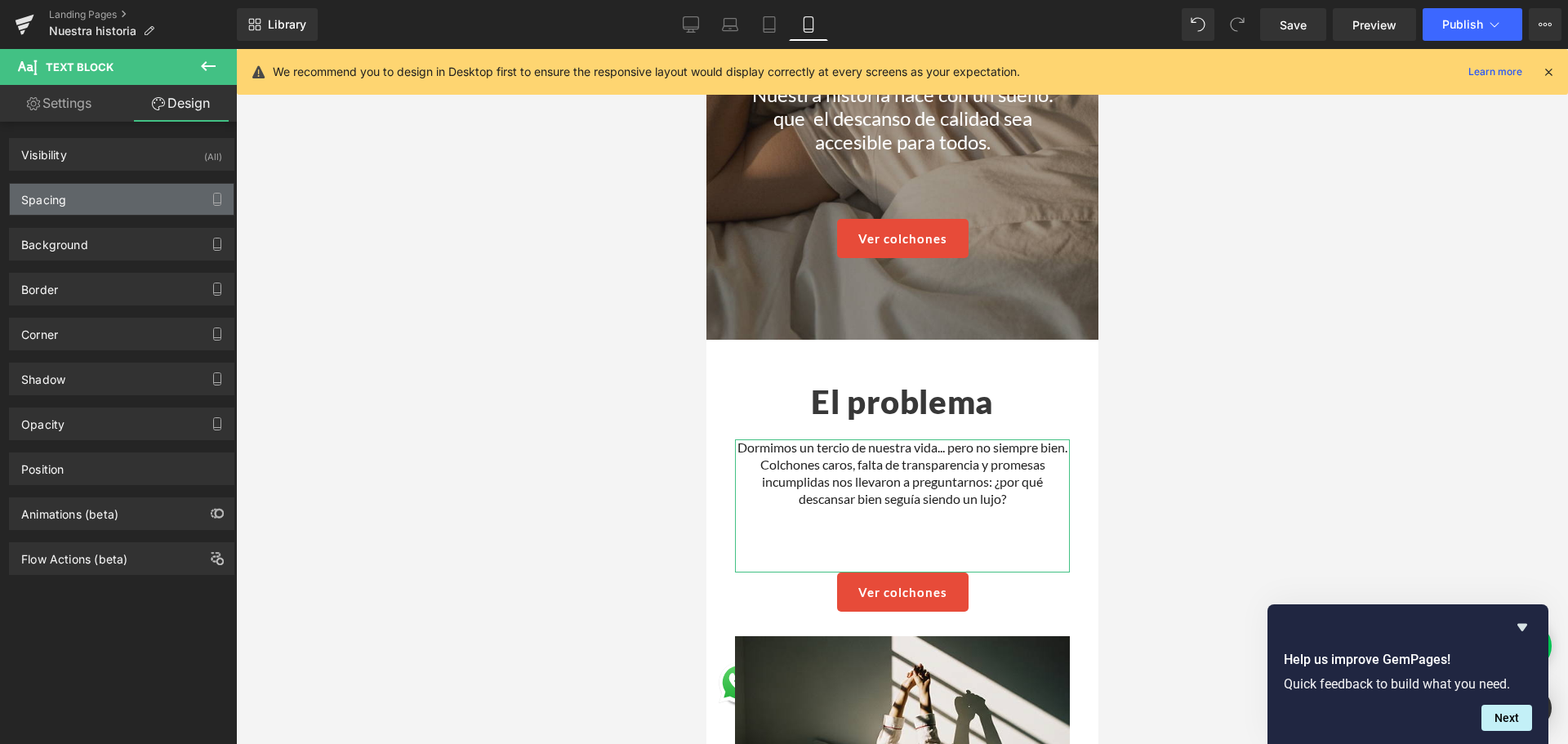
click at [138, 197] on div "Spacing" at bounding box center [121, 199] width 223 height 31
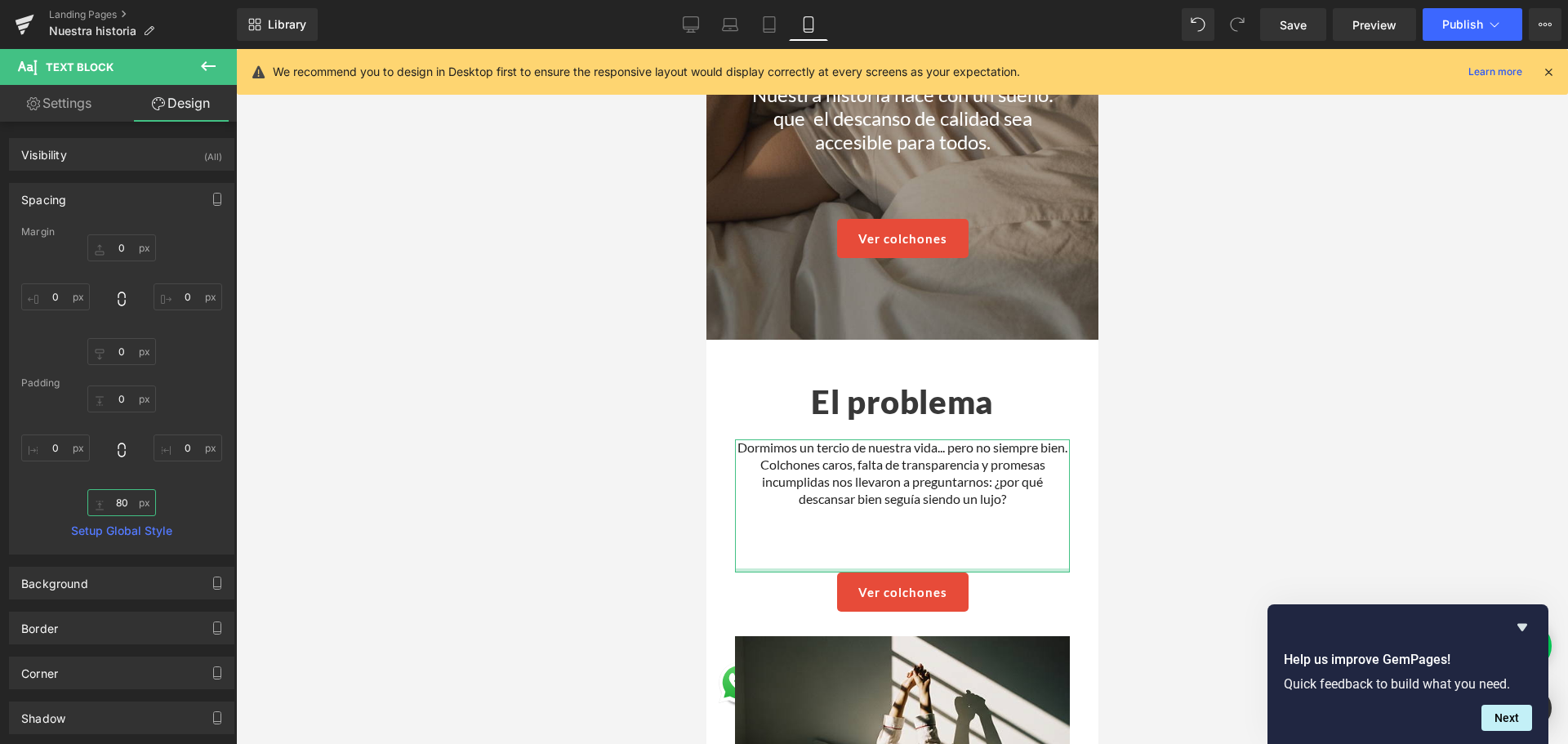
click at [116, 501] on input "80" at bounding box center [121, 502] width 68 height 27
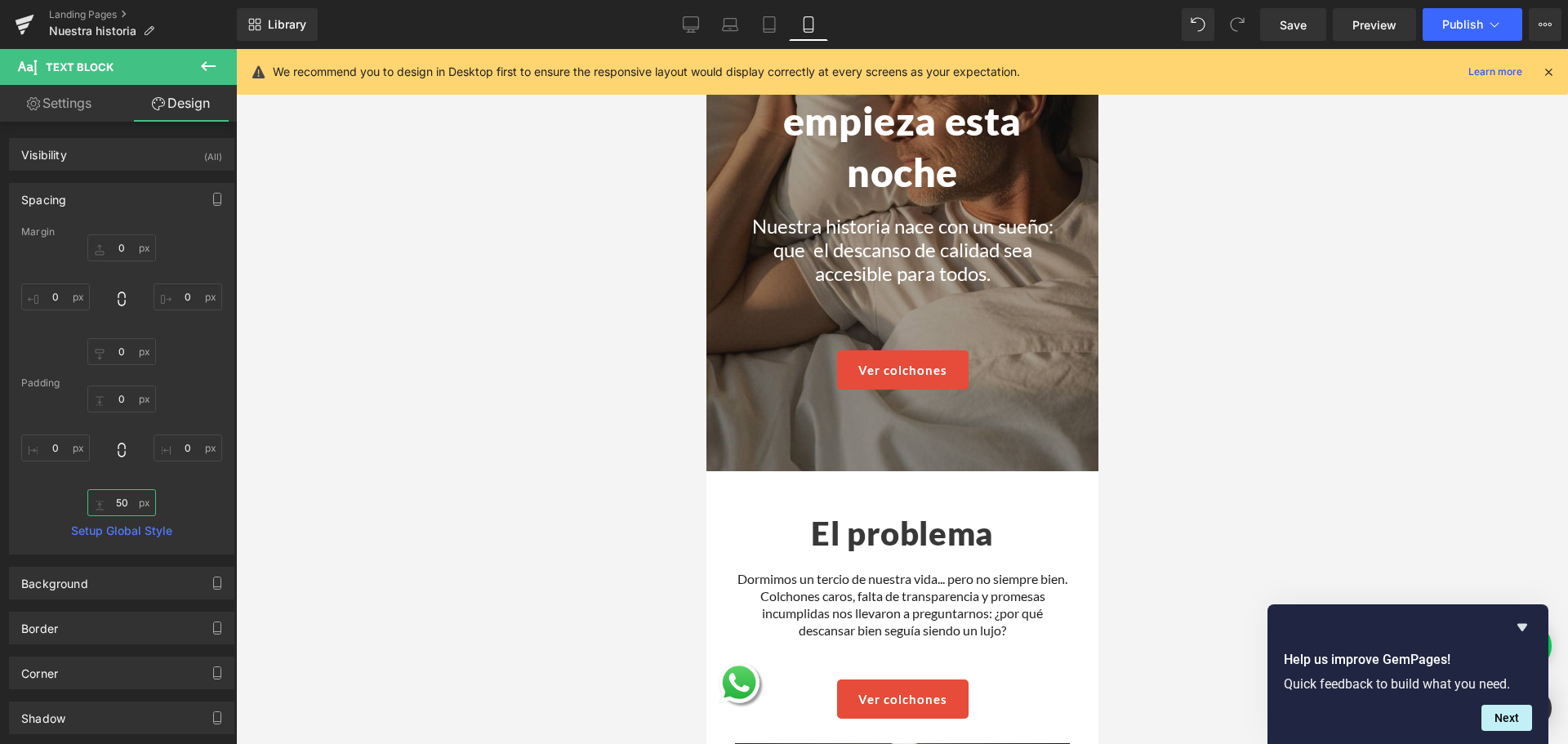
scroll to position [0, 0]
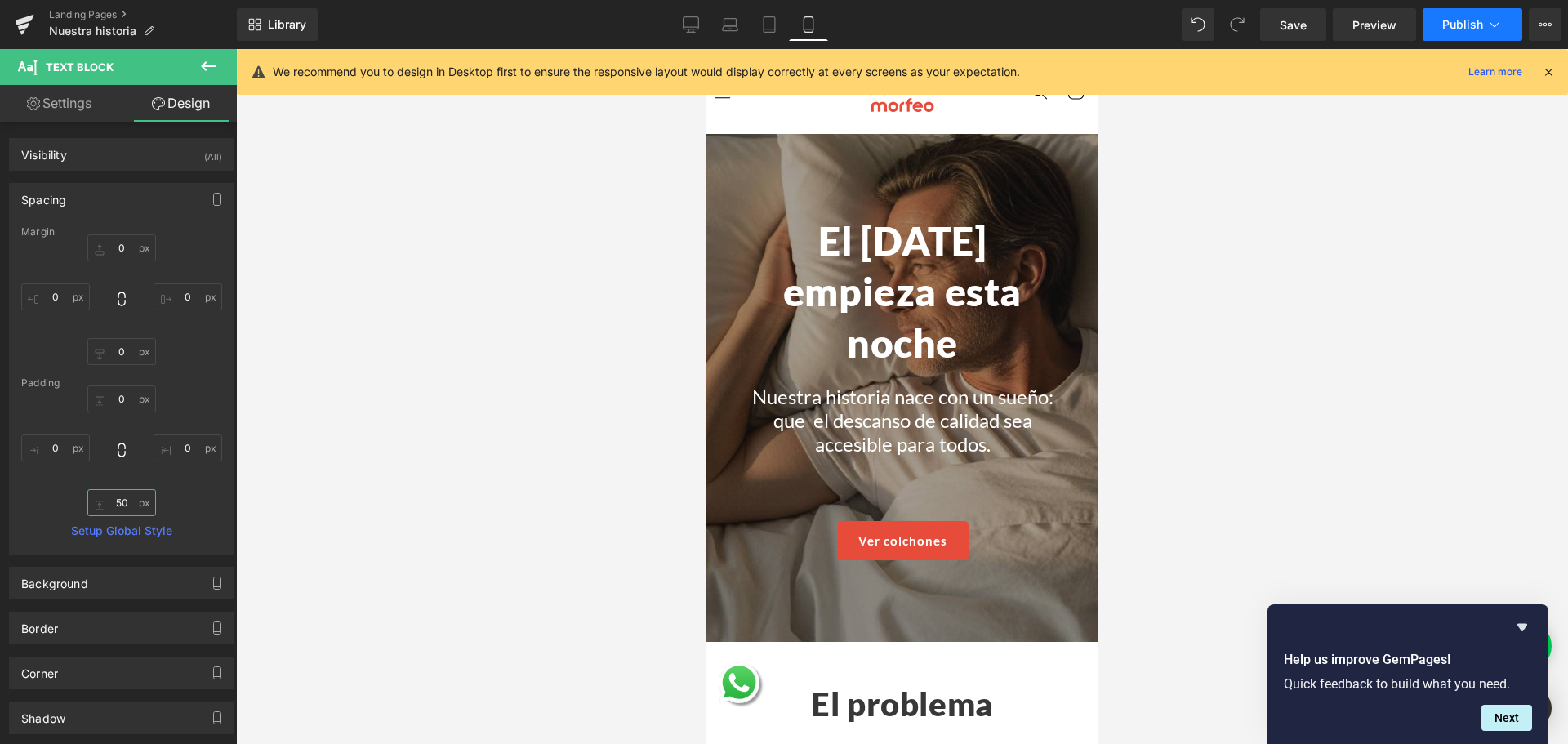
type input "50"
click at [1467, 27] on span "Publish" at bounding box center [1462, 25] width 40 height 13
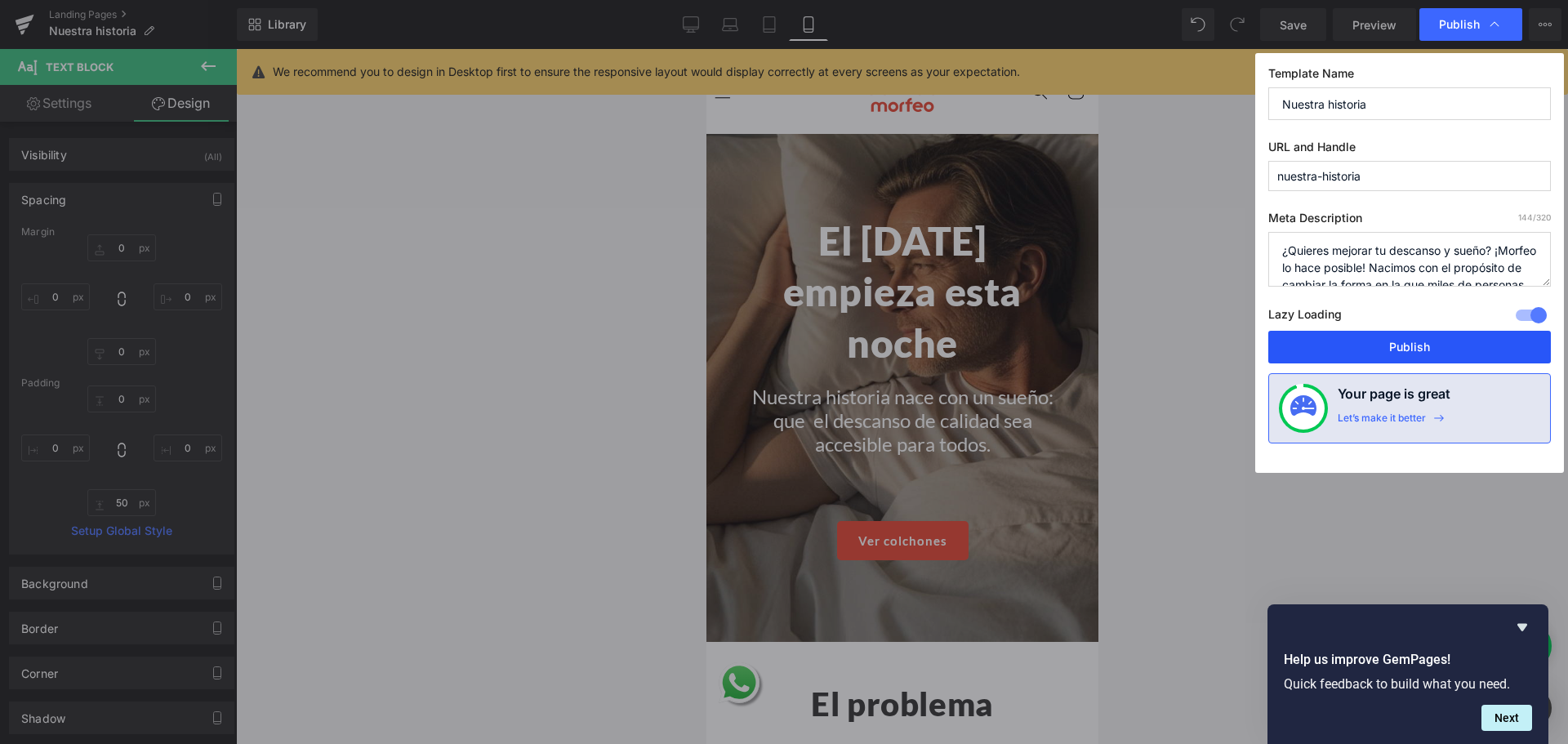
click at [1410, 358] on button "Publish" at bounding box center [1410, 347] width 283 height 33
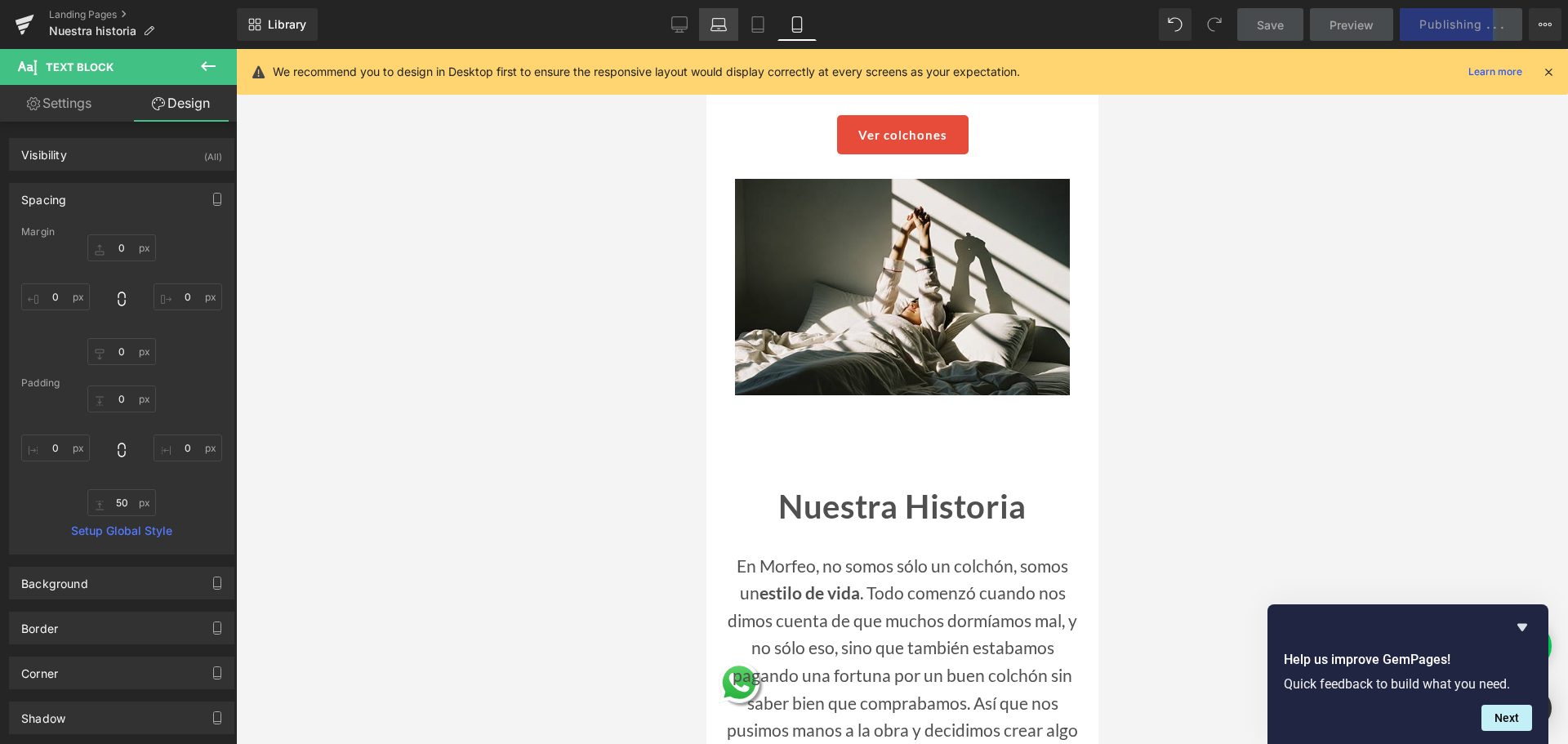
click at [713, 22] on icon at bounding box center [718, 23] width 13 height 8
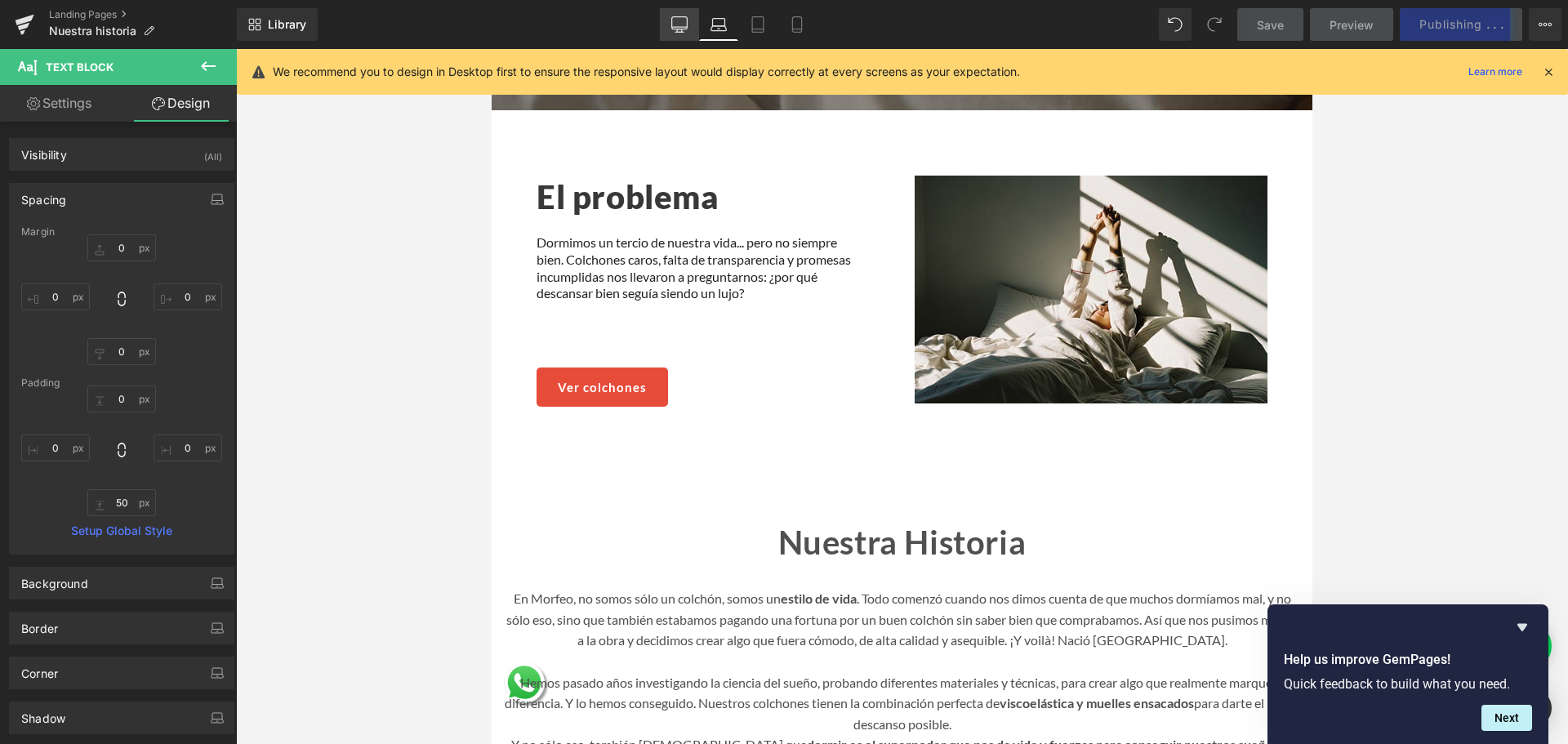
click at [673, 32] on icon at bounding box center [679, 24] width 16 height 16
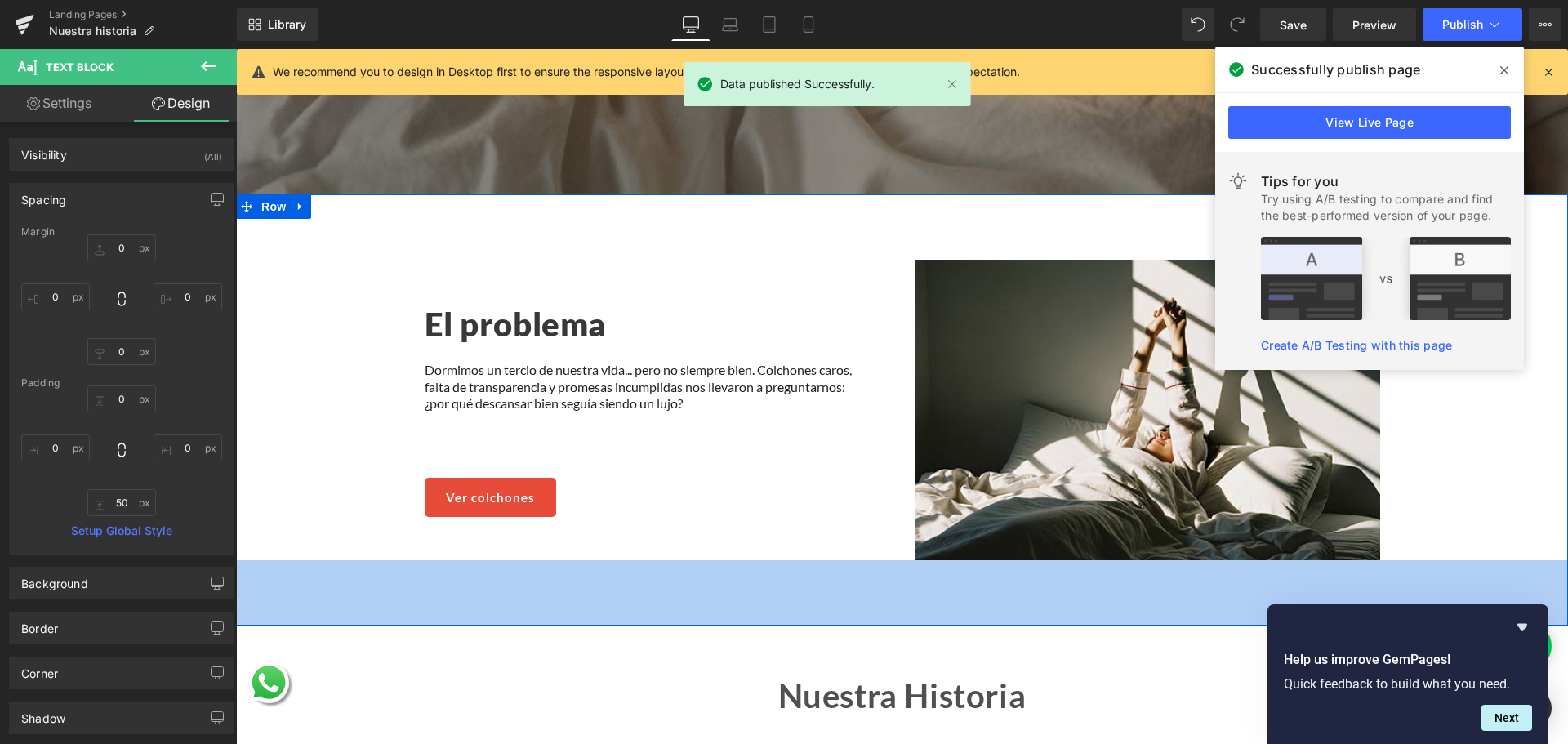
scroll to position [563, 0]
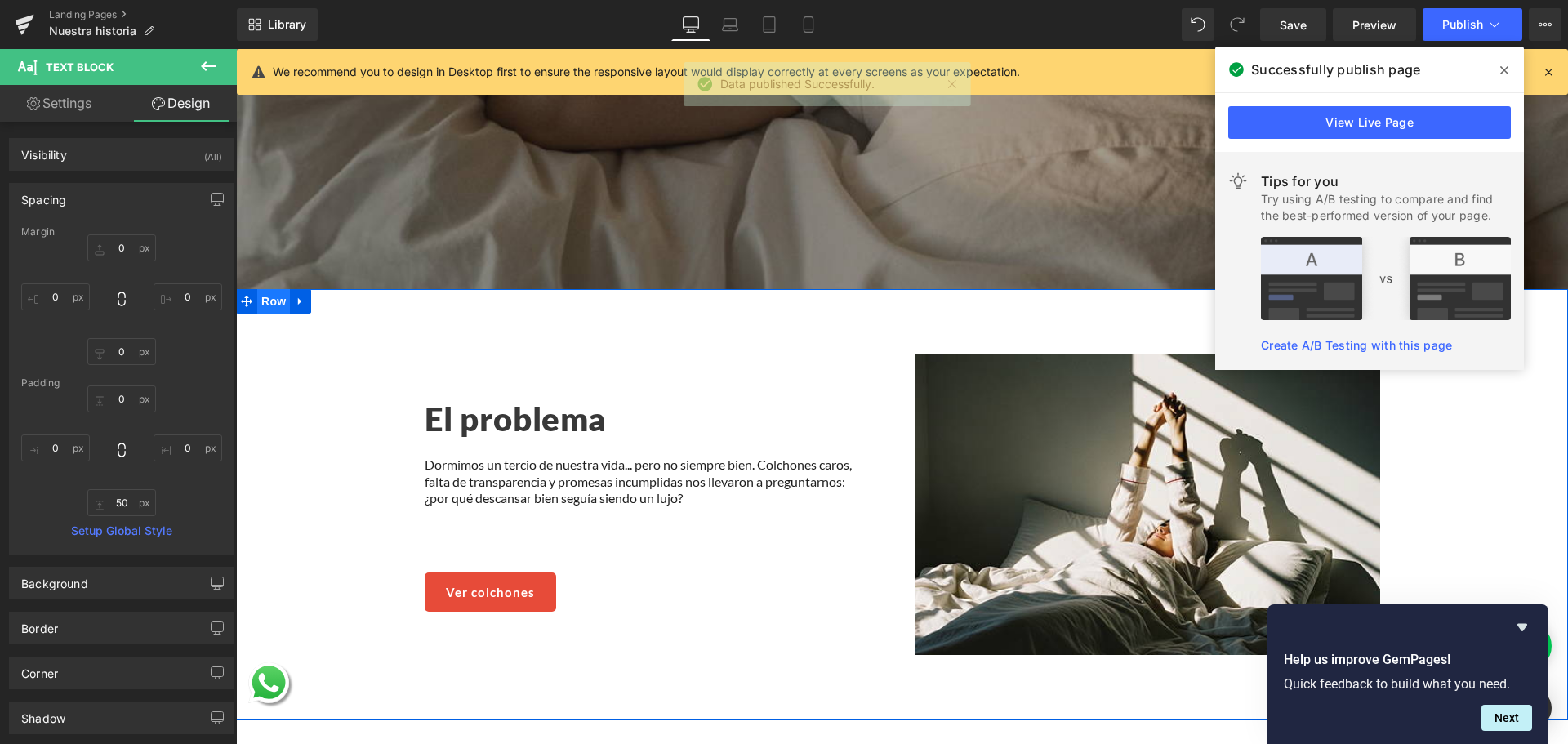
click at [270, 298] on span "Row" at bounding box center [273, 300] width 33 height 24
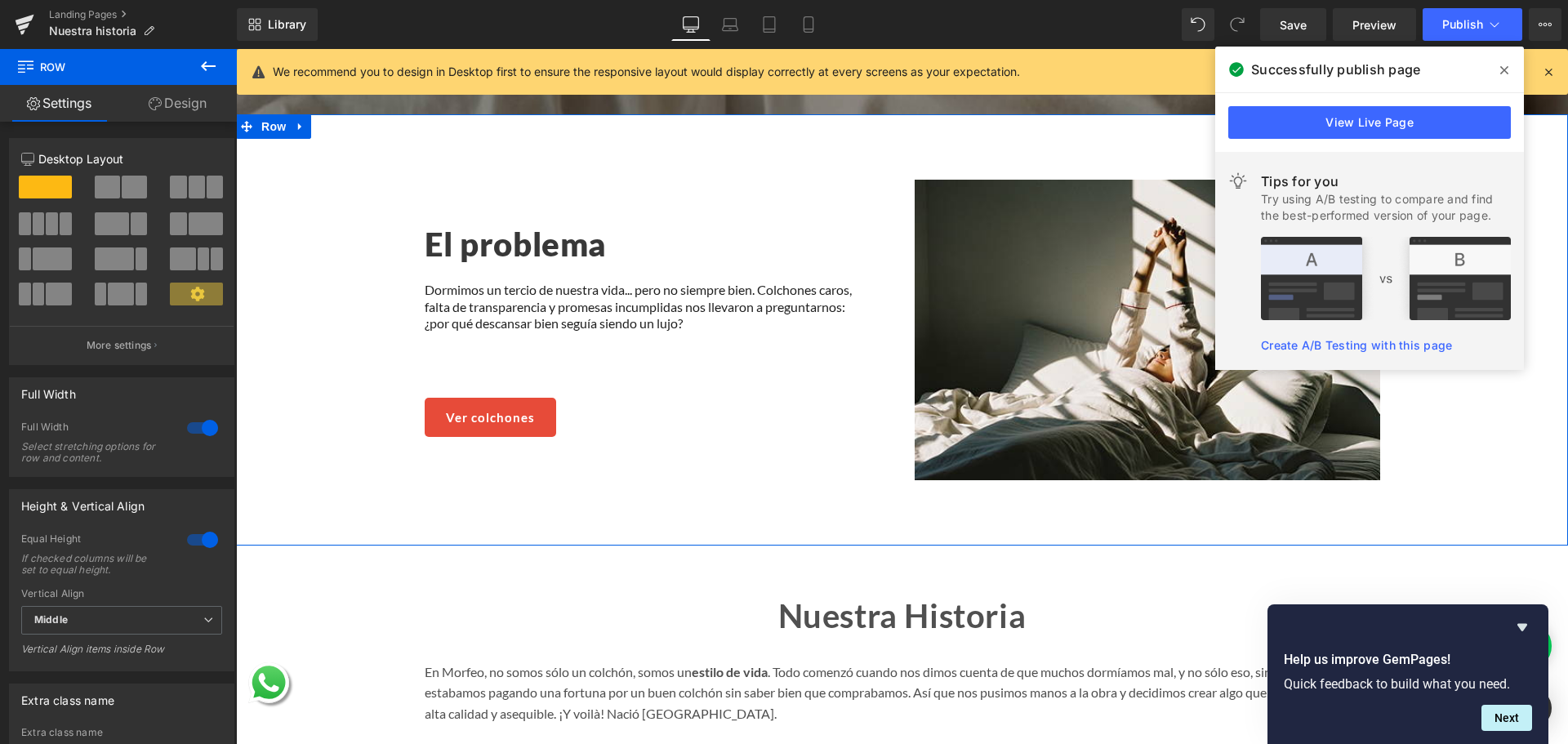
scroll to position [890, 0]
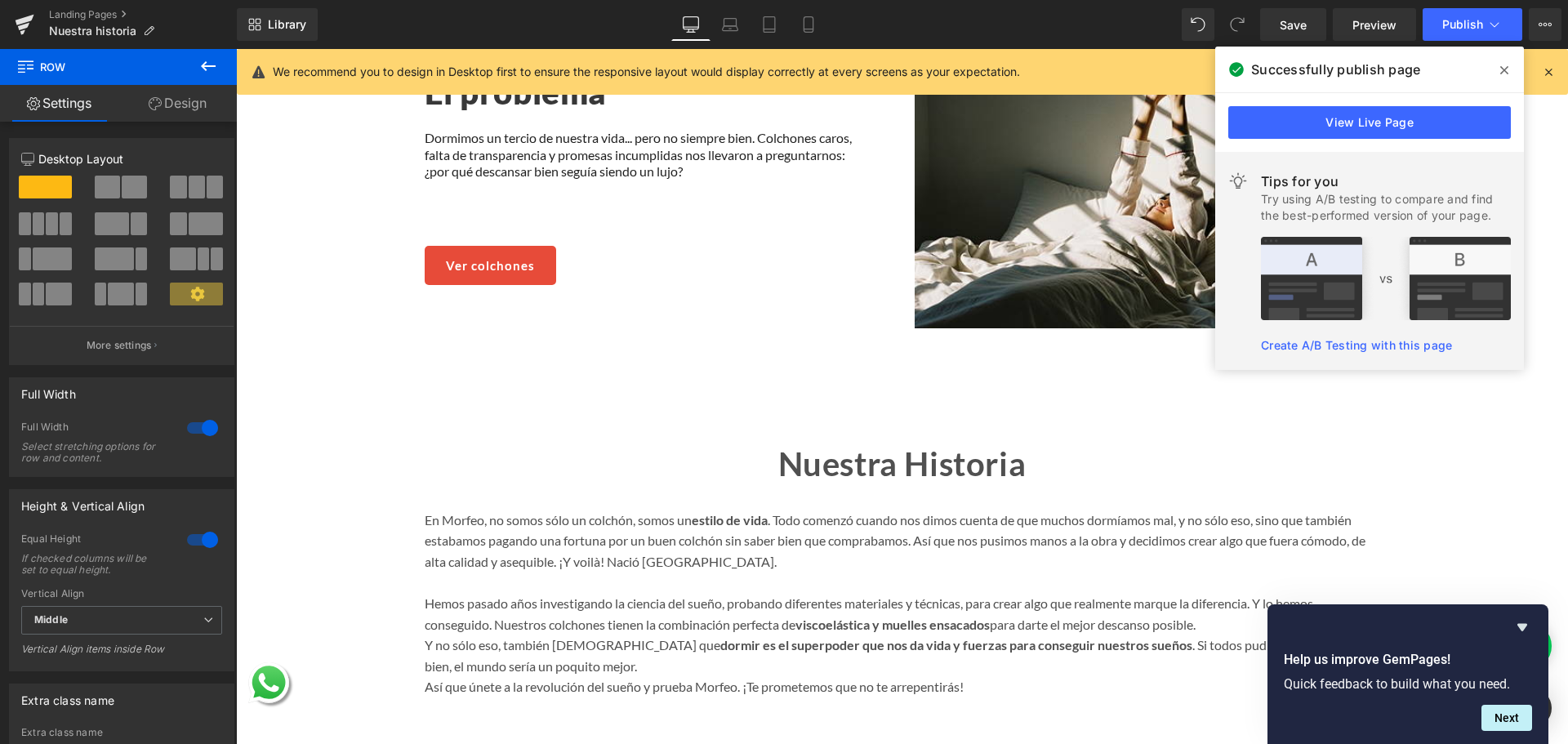
click at [199, 67] on icon at bounding box center [208, 66] width 19 height 19
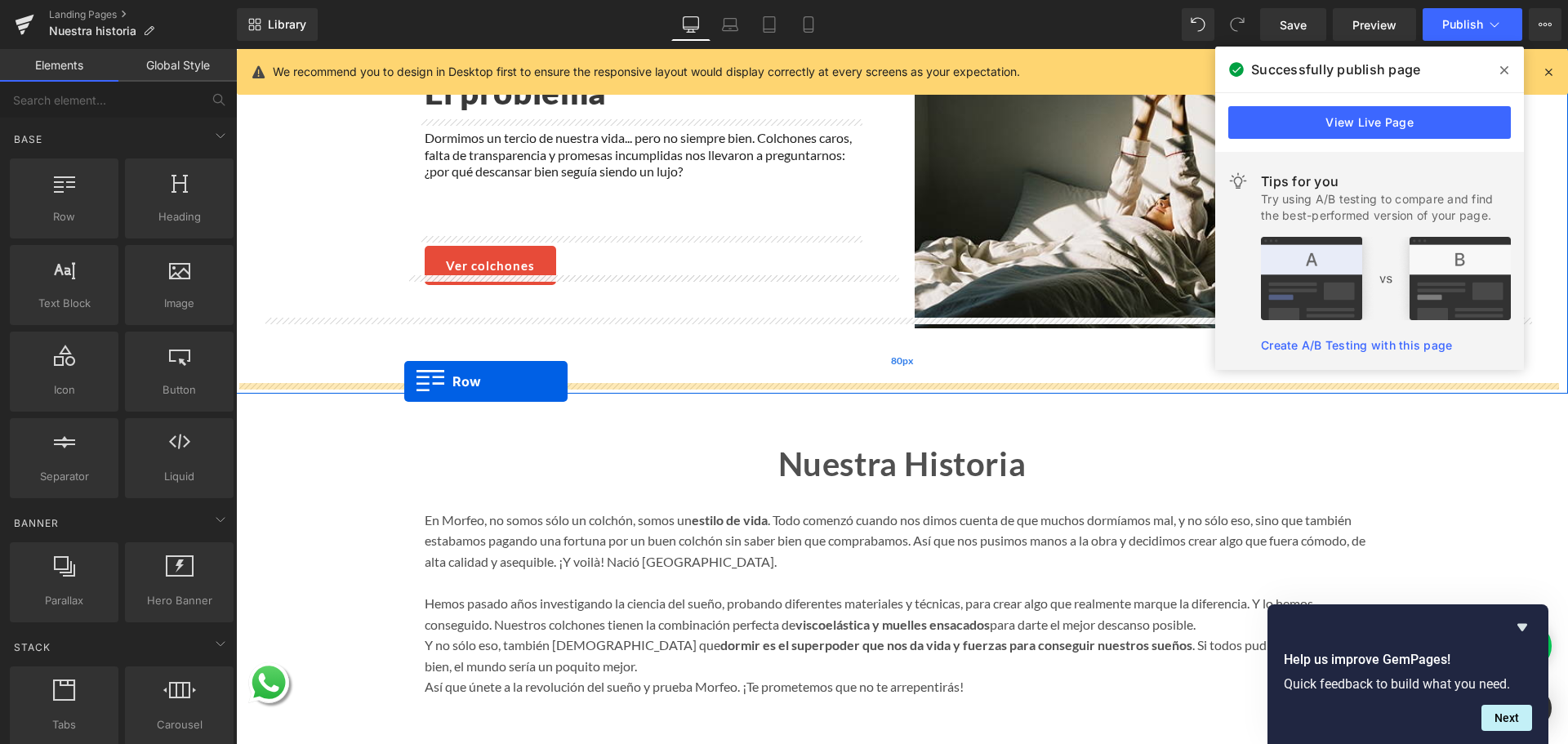
drag, startPoint x: 316, startPoint y: 265, endPoint x: 403, endPoint y: 381, distance: 145.0
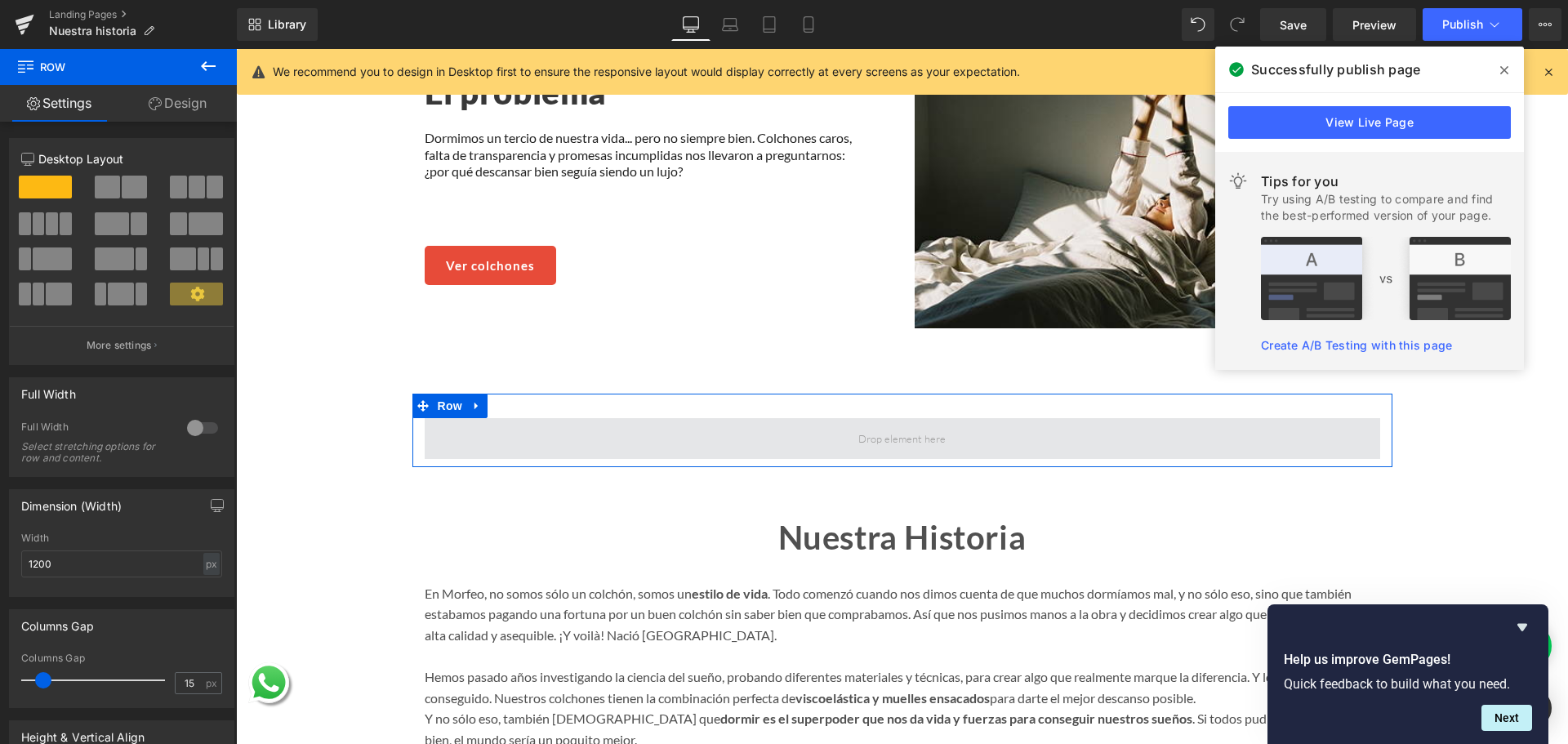
drag, startPoint x: 345, startPoint y: 412, endPoint x: 770, endPoint y: 434, distance: 425.6
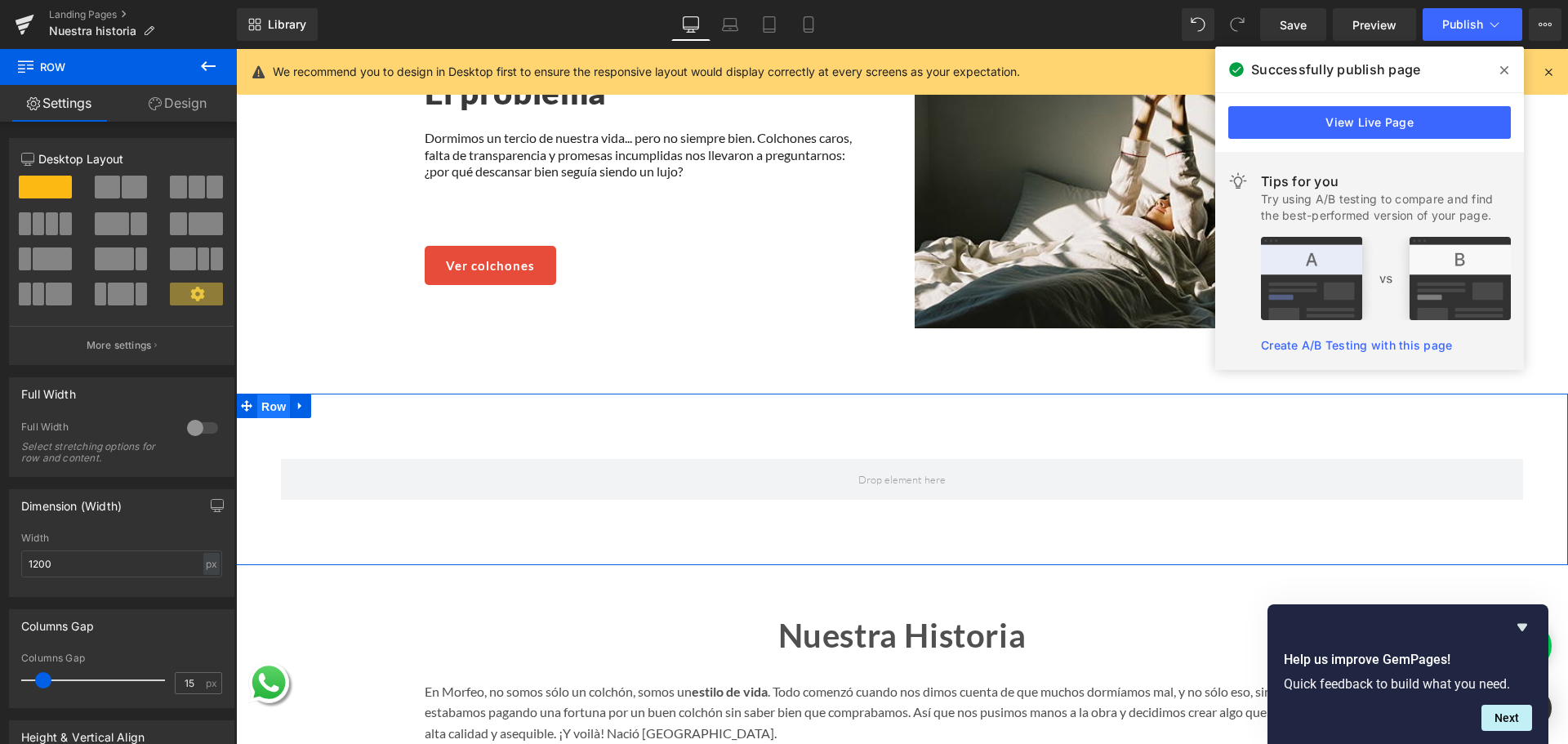
click at [279, 399] on span "Row" at bounding box center [273, 406] width 33 height 24
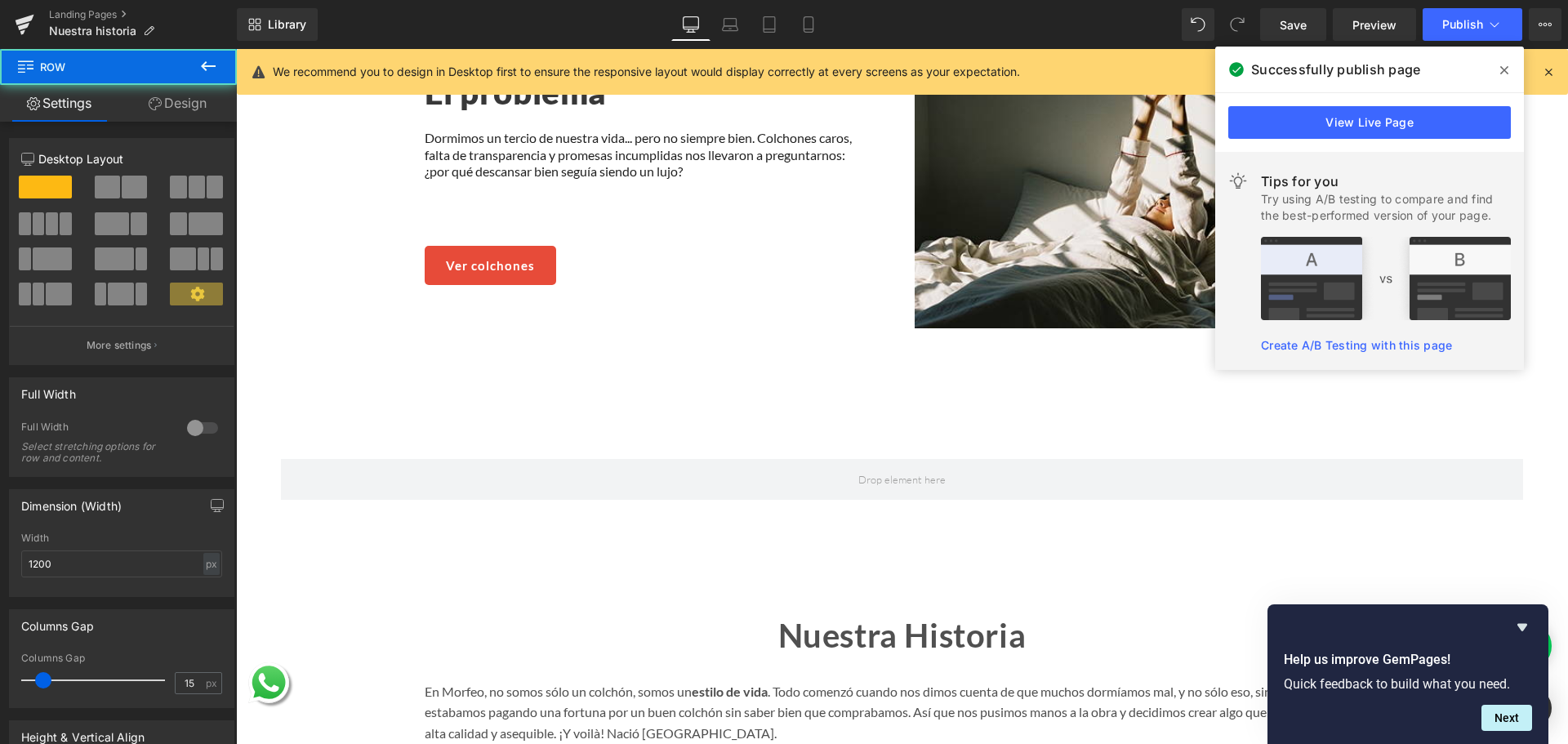
click at [204, 62] on icon at bounding box center [208, 66] width 19 height 19
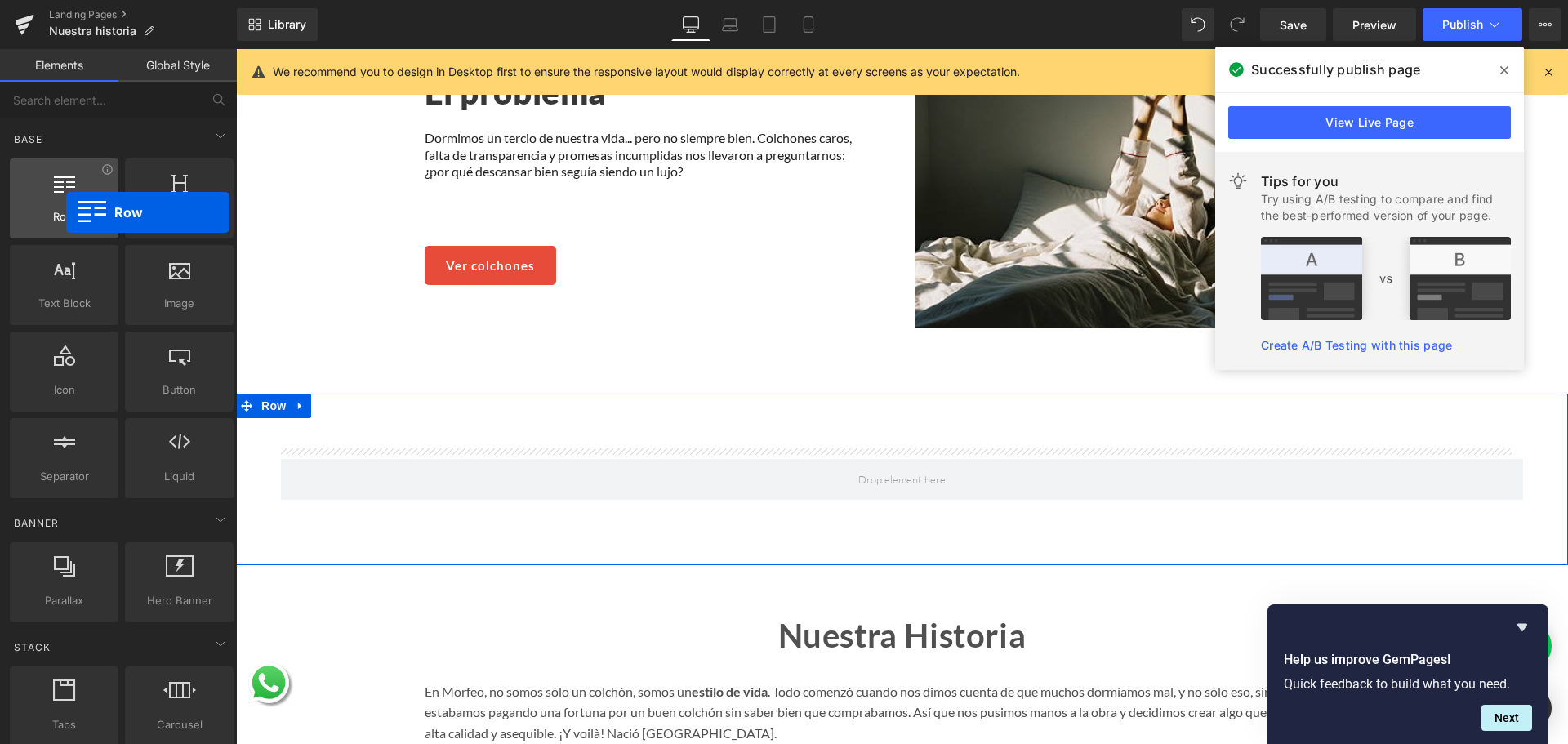
drag, startPoint x: 72, startPoint y: 218, endPoint x: 43, endPoint y: 192, distance: 38.9
click at [43, 192] on div "Row rows, columns, layouts, div" at bounding box center [64, 198] width 109 height 80
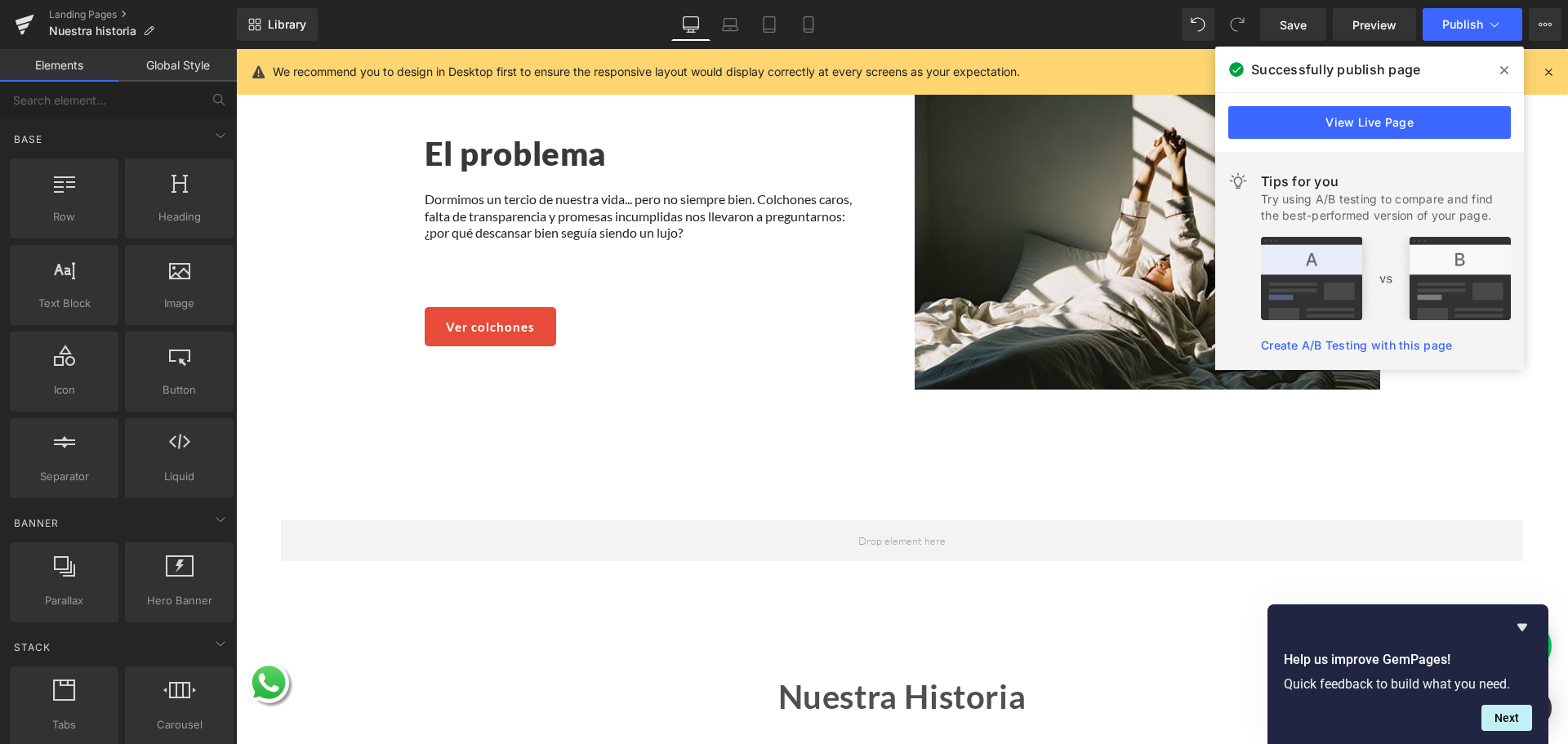
scroll to position [727, 0]
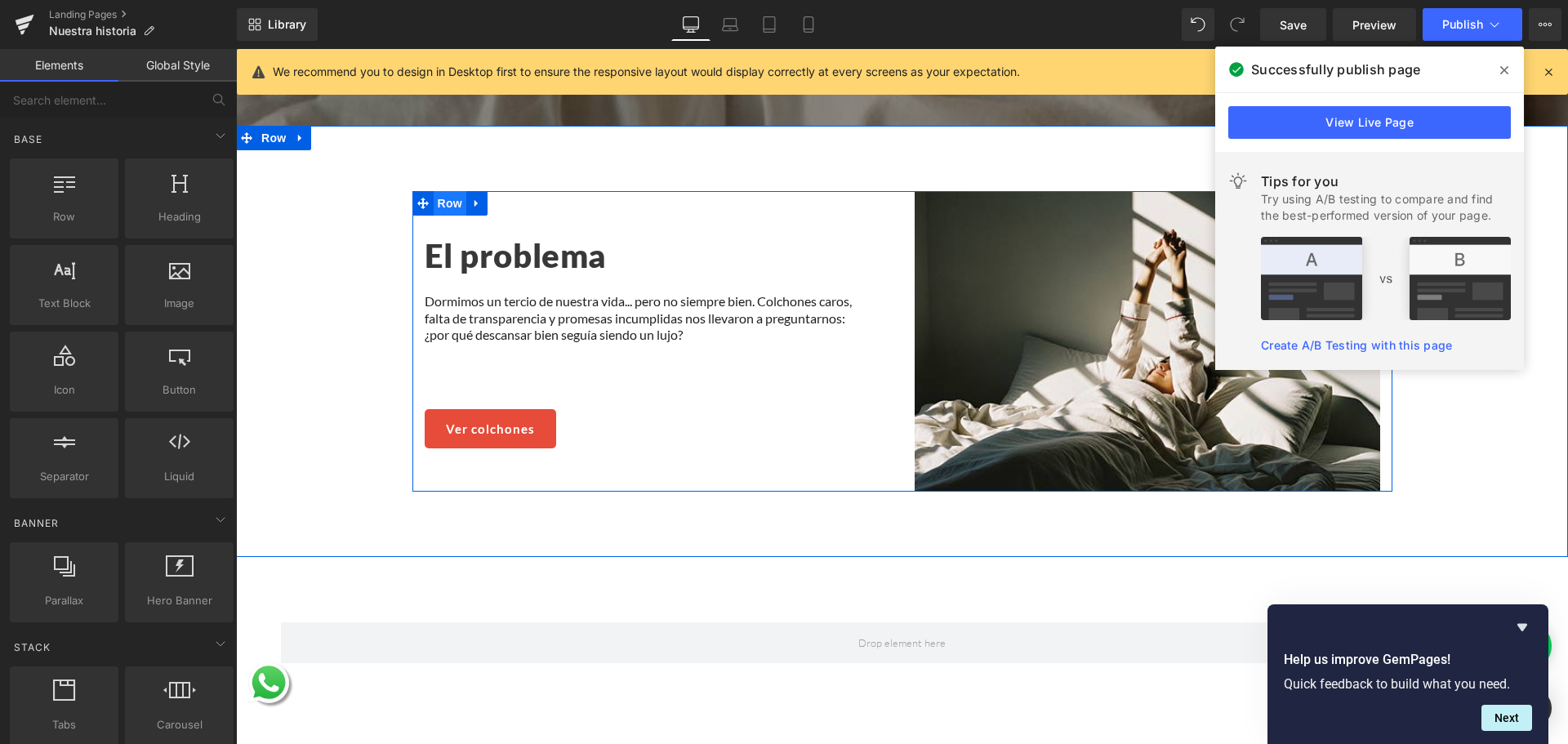
click at [445, 196] on span "Row" at bounding box center [450, 203] width 33 height 24
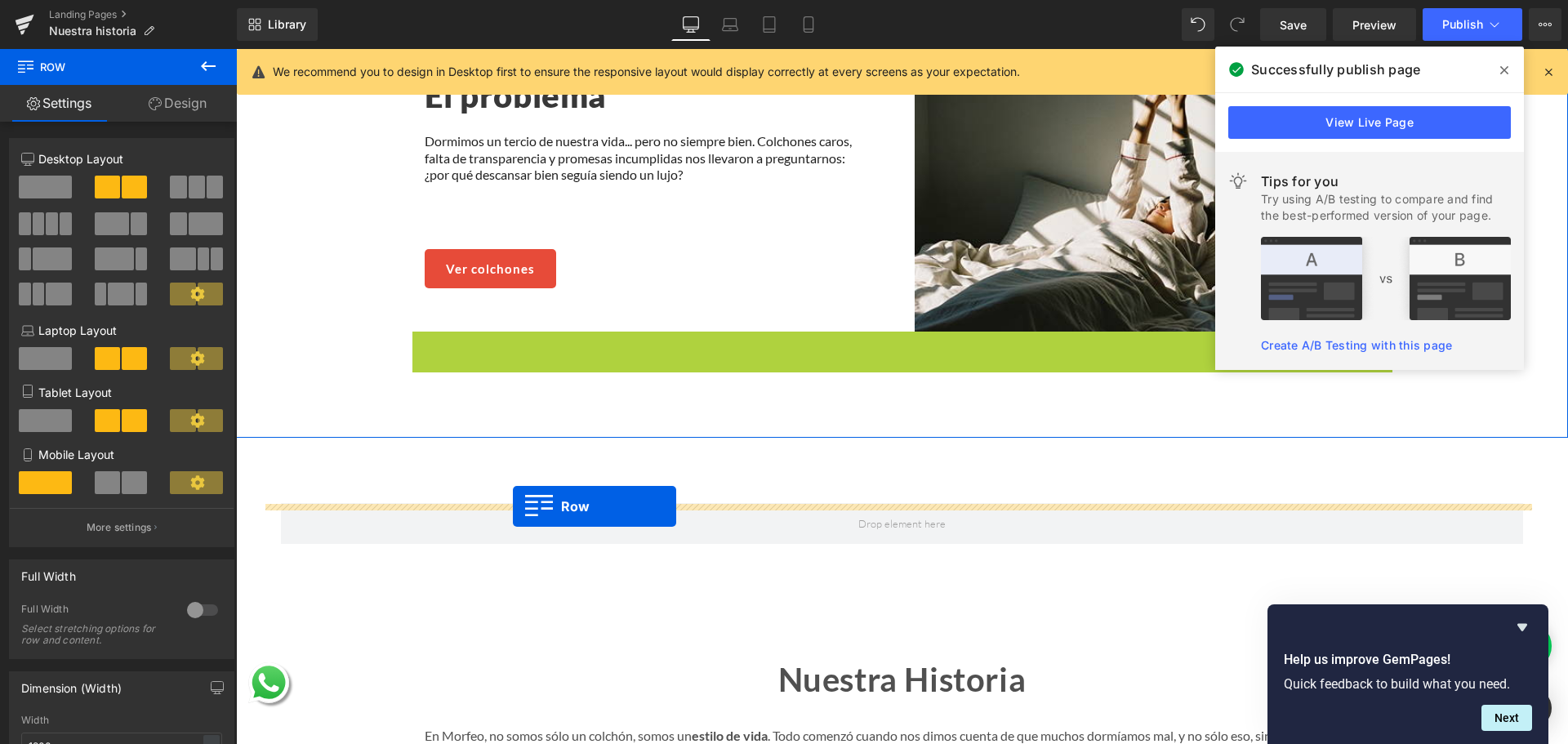
scroll to position [972, 0]
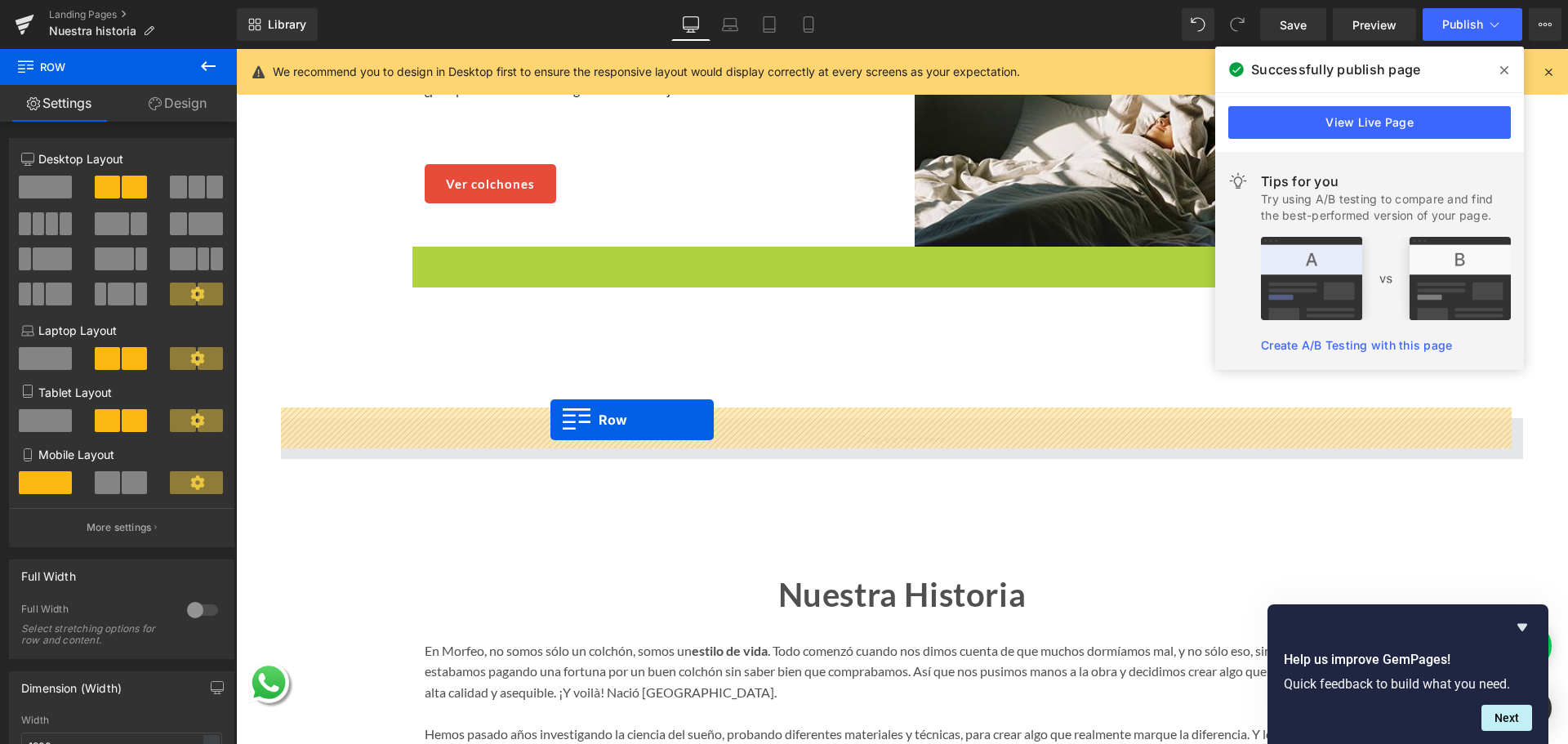
drag, startPoint x: 449, startPoint y: 496, endPoint x: 550, endPoint y: 422, distance: 125.2
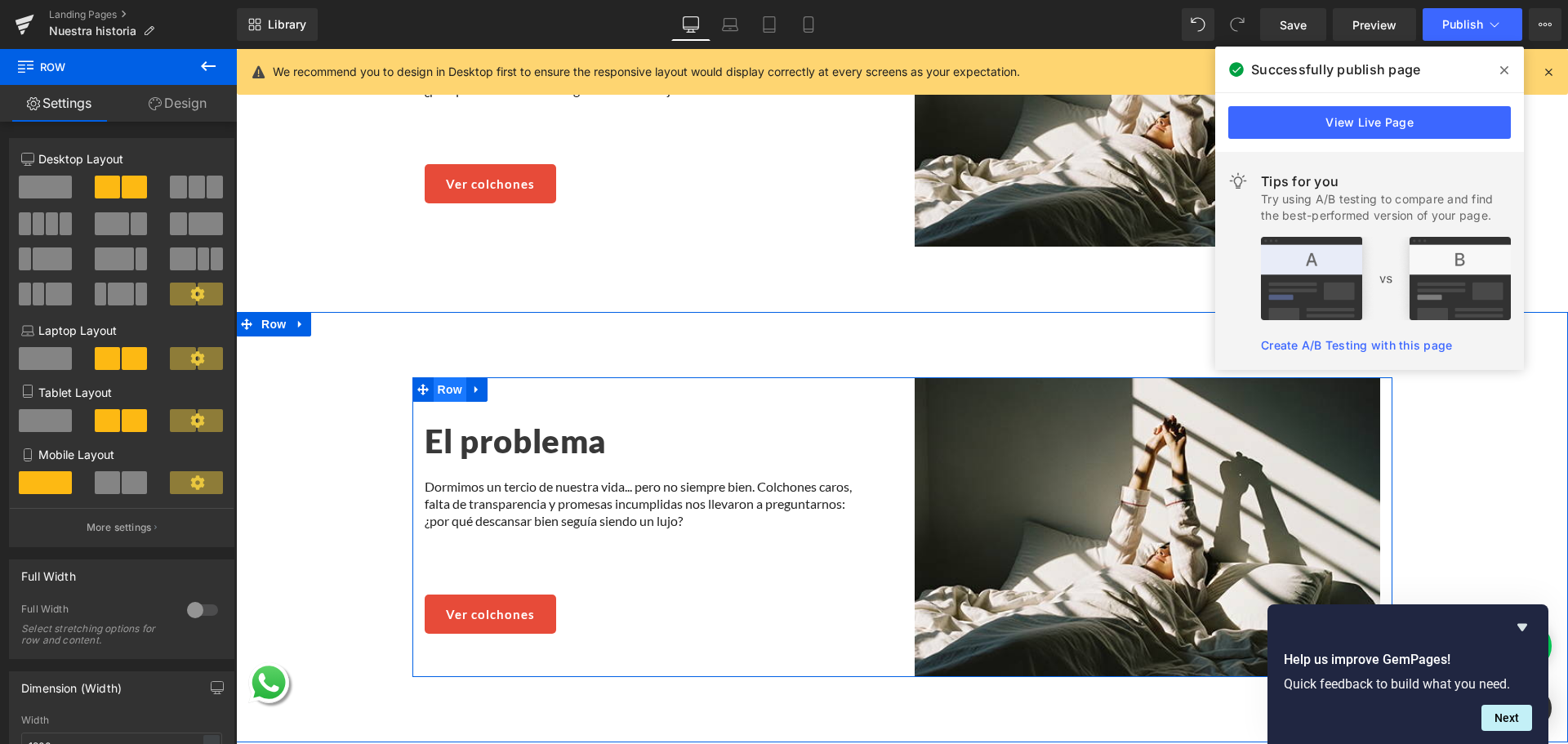
click at [446, 386] on span "Row" at bounding box center [450, 389] width 33 height 24
click at [447, 423] on span "Row" at bounding box center [450, 431] width 33 height 24
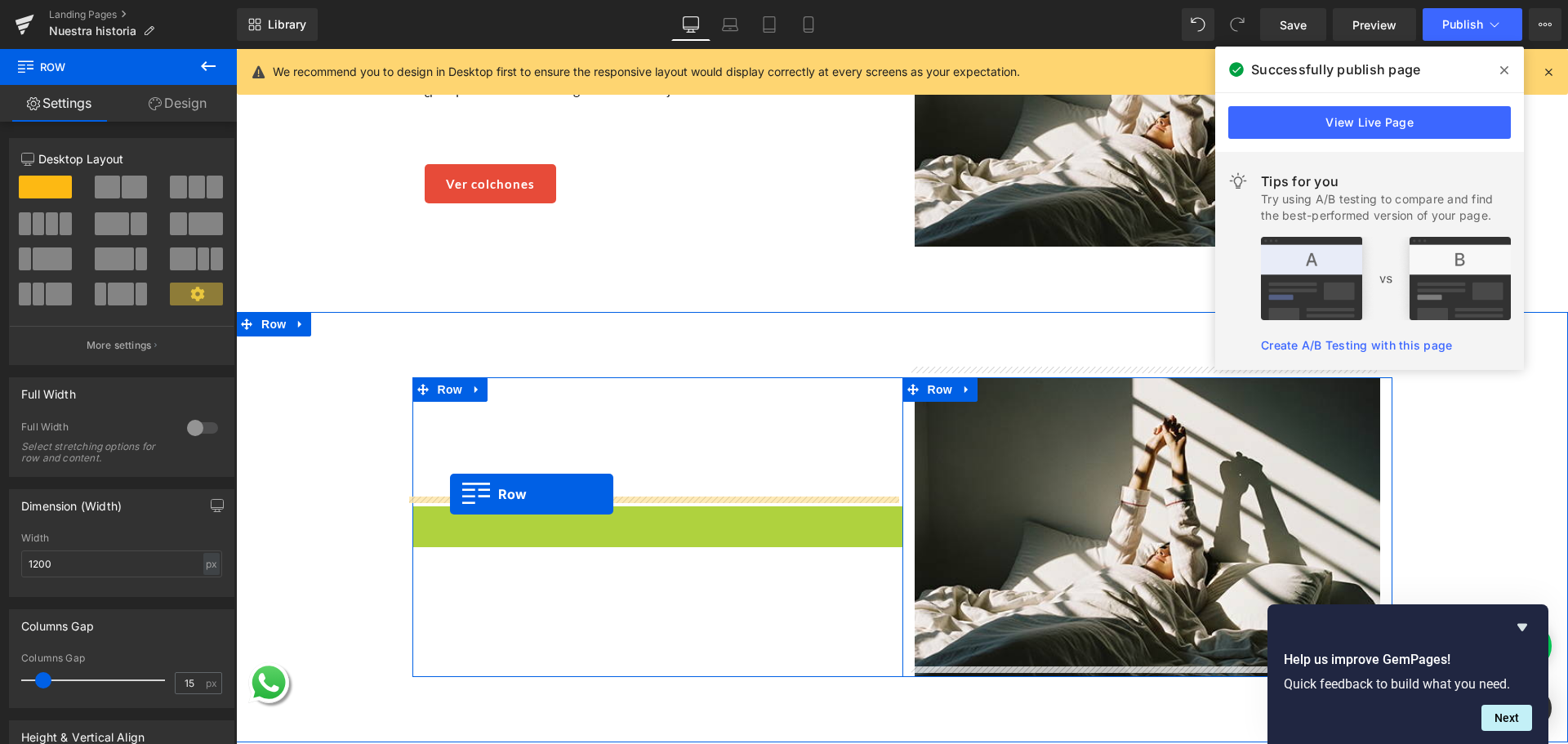
drag, startPoint x: 447, startPoint y: 423, endPoint x: 450, endPoint y: 494, distance: 71.1
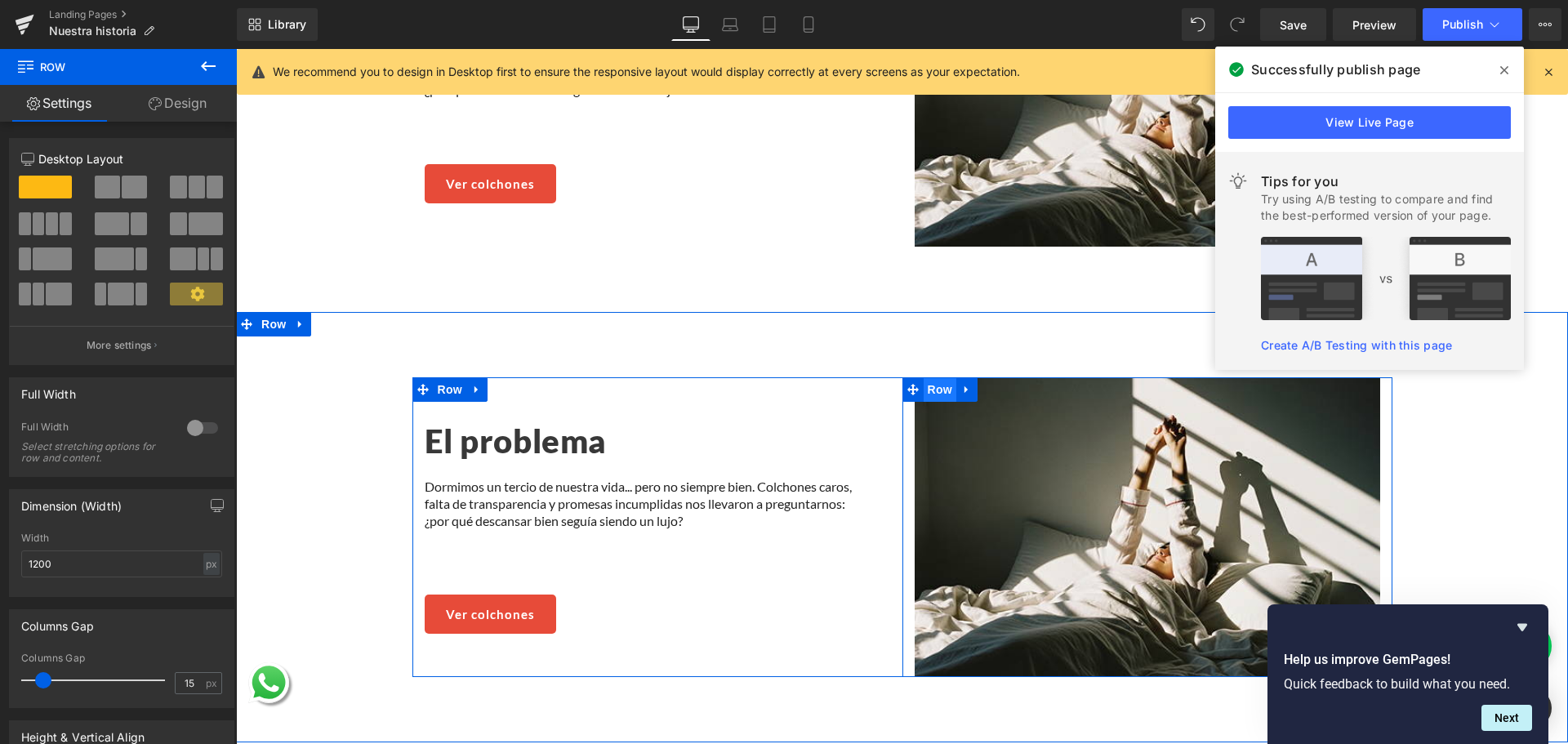
click at [936, 386] on span "Row" at bounding box center [940, 389] width 33 height 24
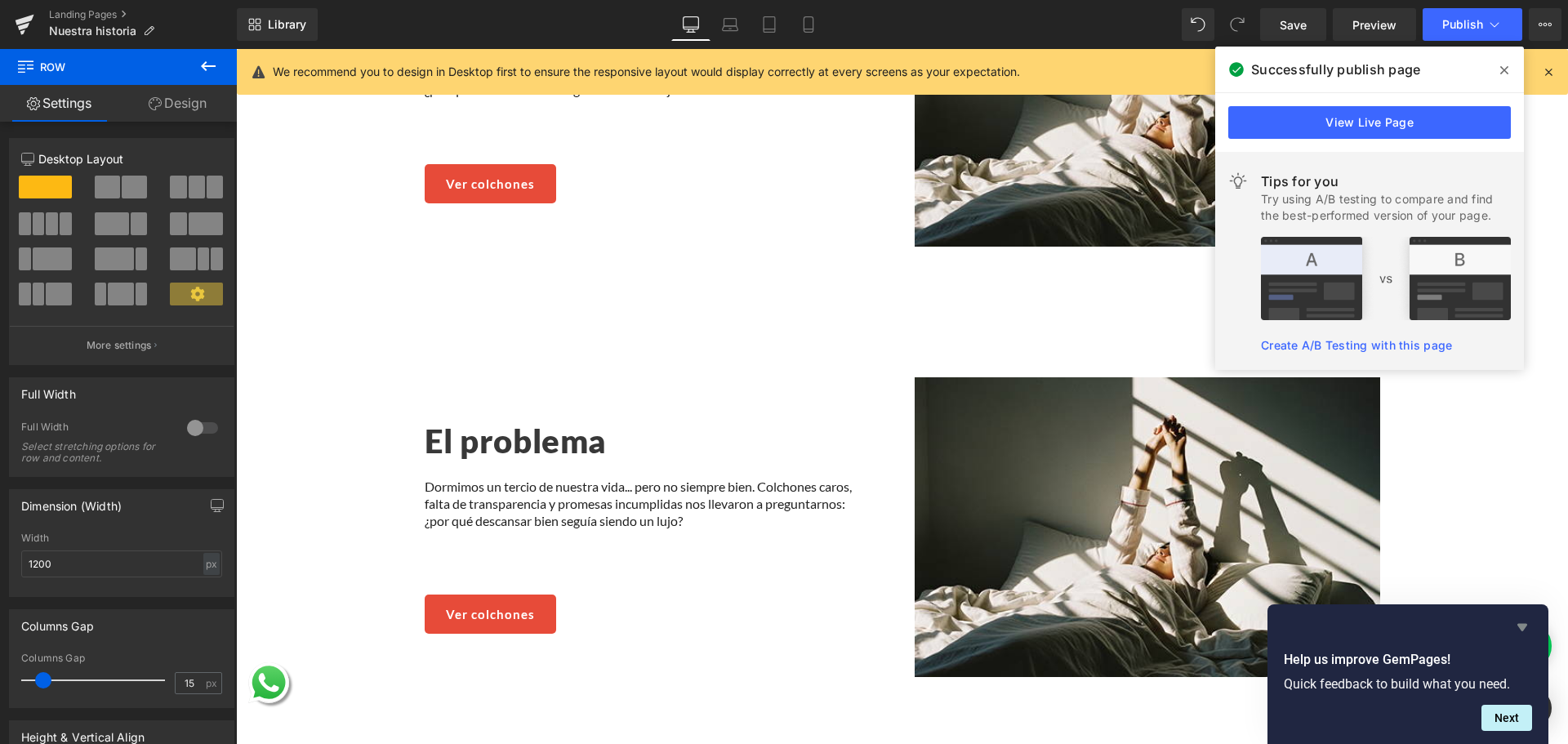
click at [1521, 621] on icon "Hide survey" at bounding box center [1522, 627] width 19 height 19
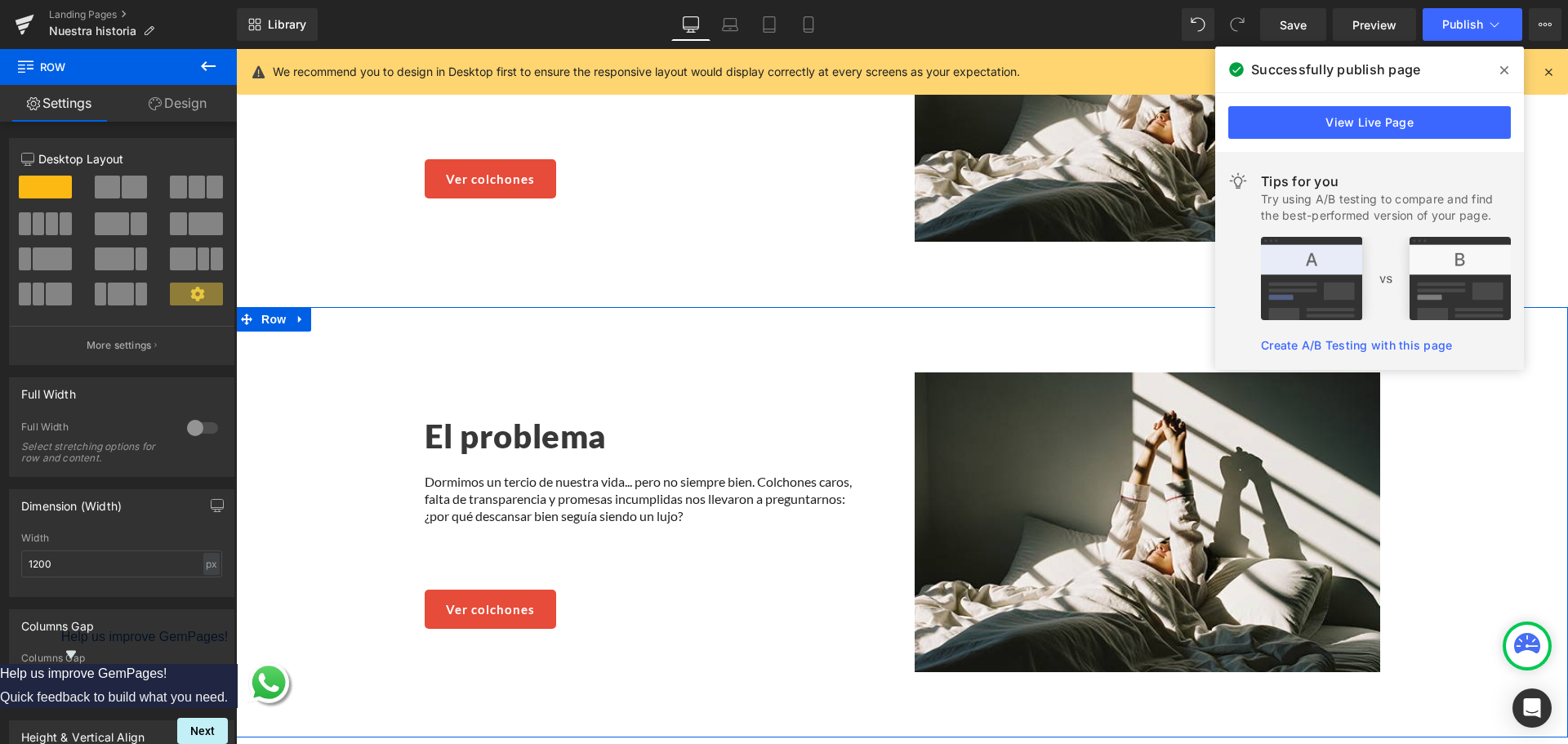
scroll to position [1135, 0]
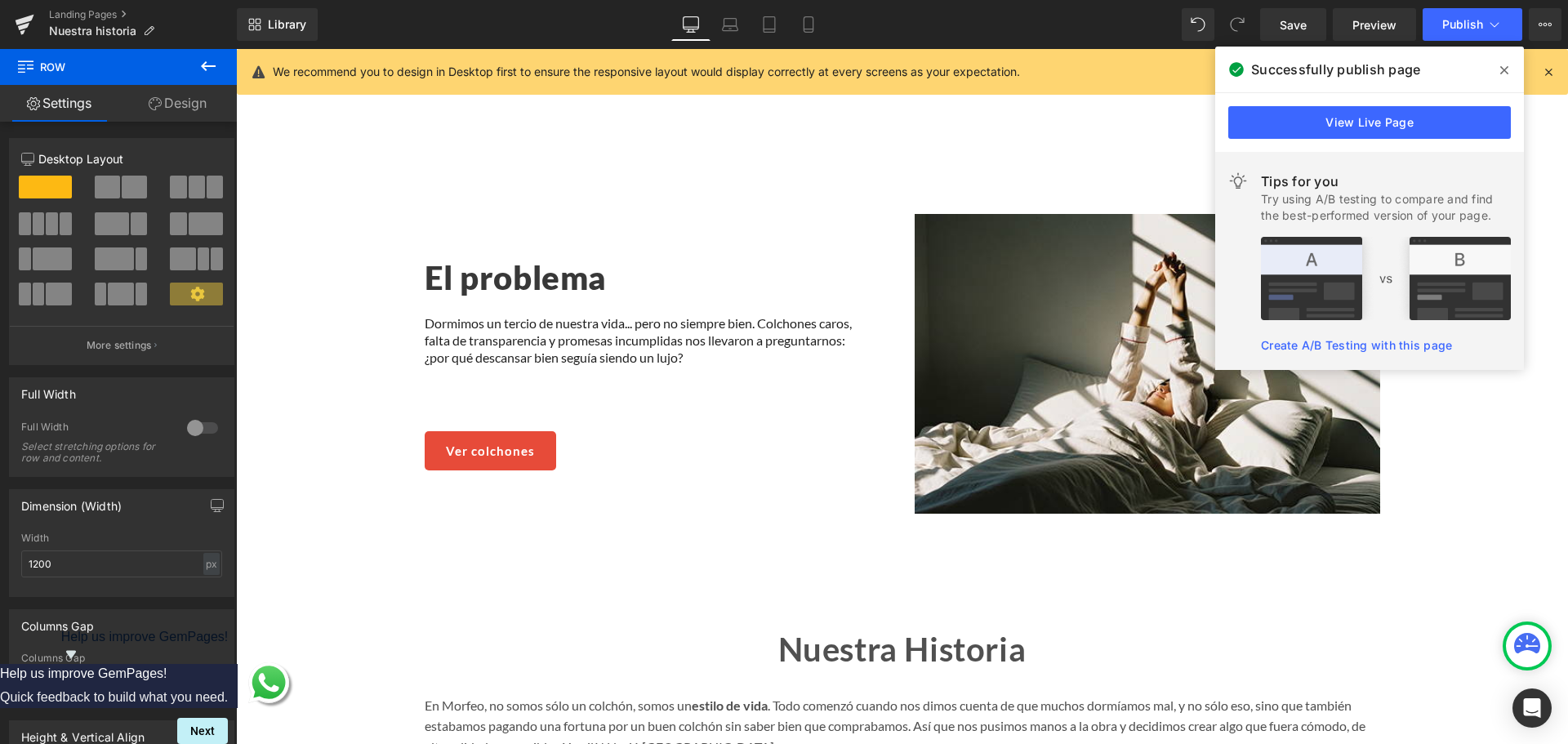
click at [1496, 74] on span at bounding box center [1504, 69] width 26 height 26
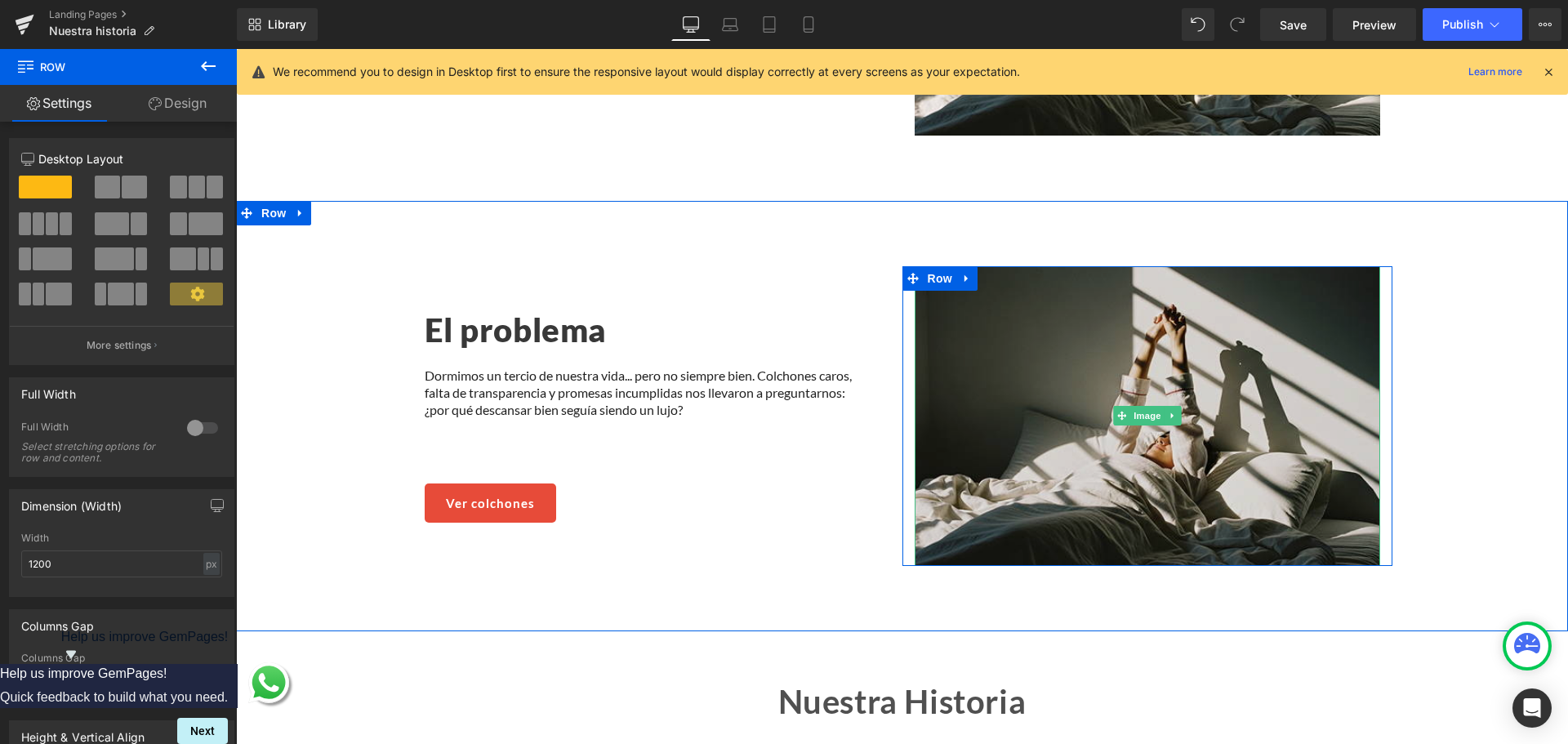
scroll to position [1054, 0]
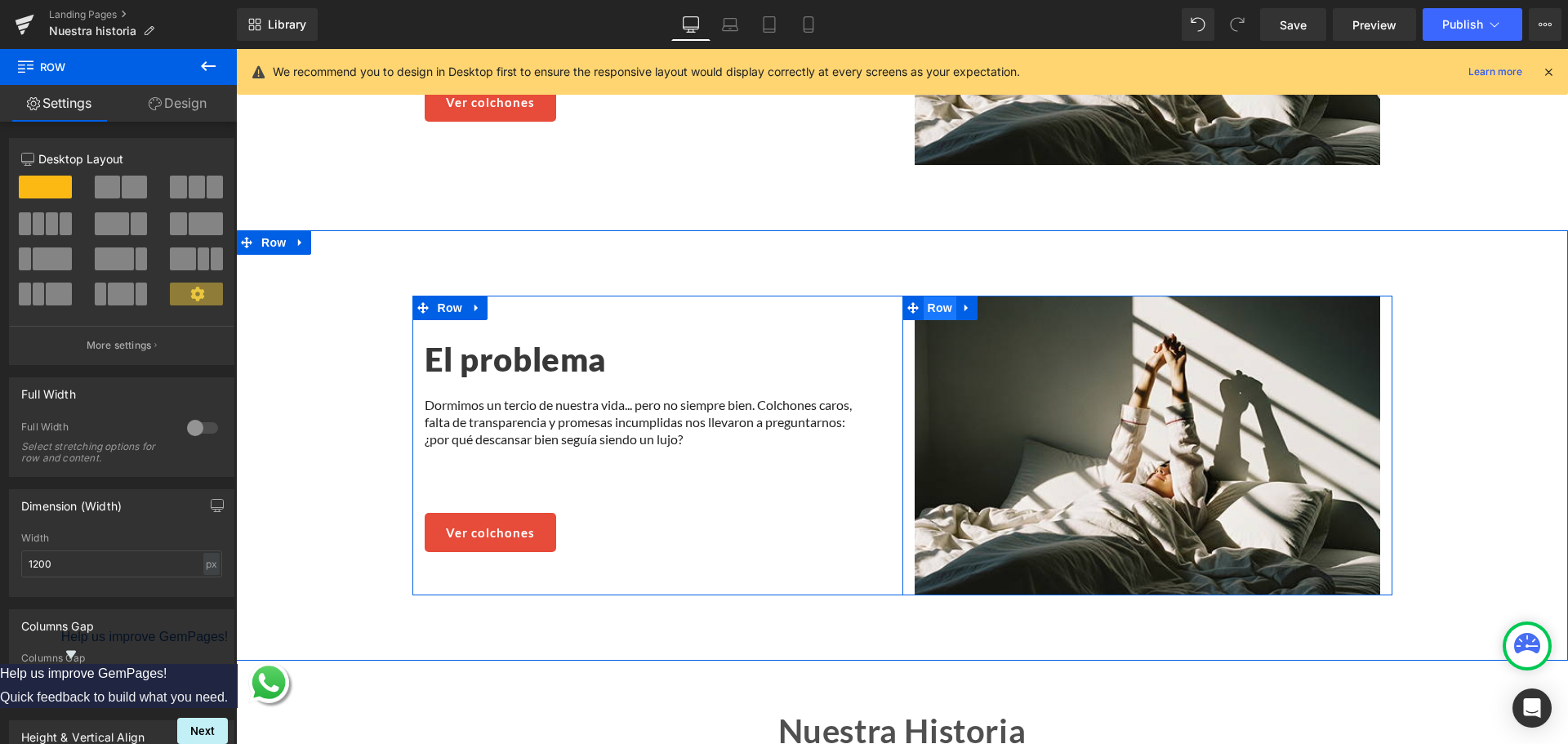
click at [938, 302] on span "Row" at bounding box center [940, 307] width 33 height 24
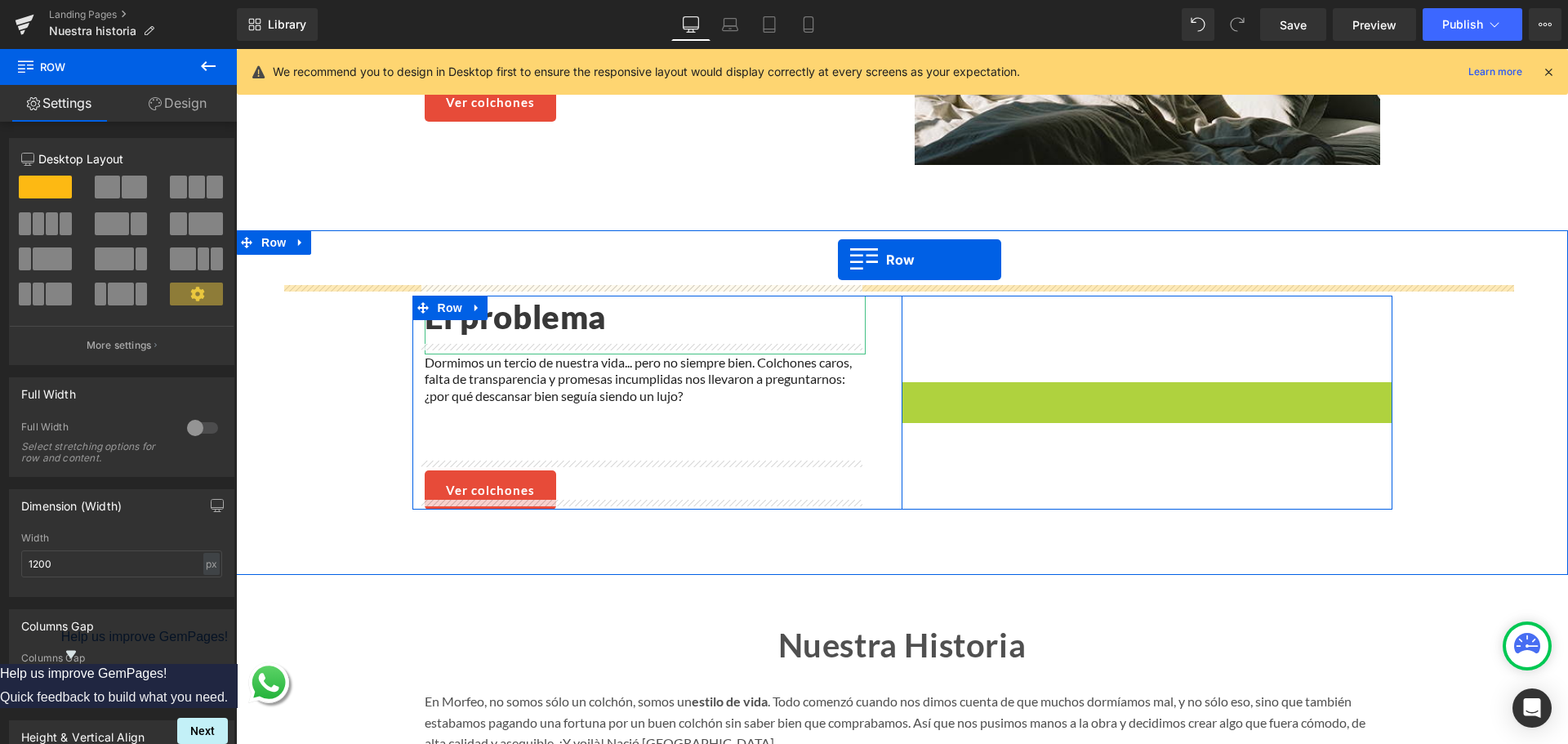
drag, startPoint x: 941, startPoint y: 302, endPoint x: 838, endPoint y: 260, distance: 111.2
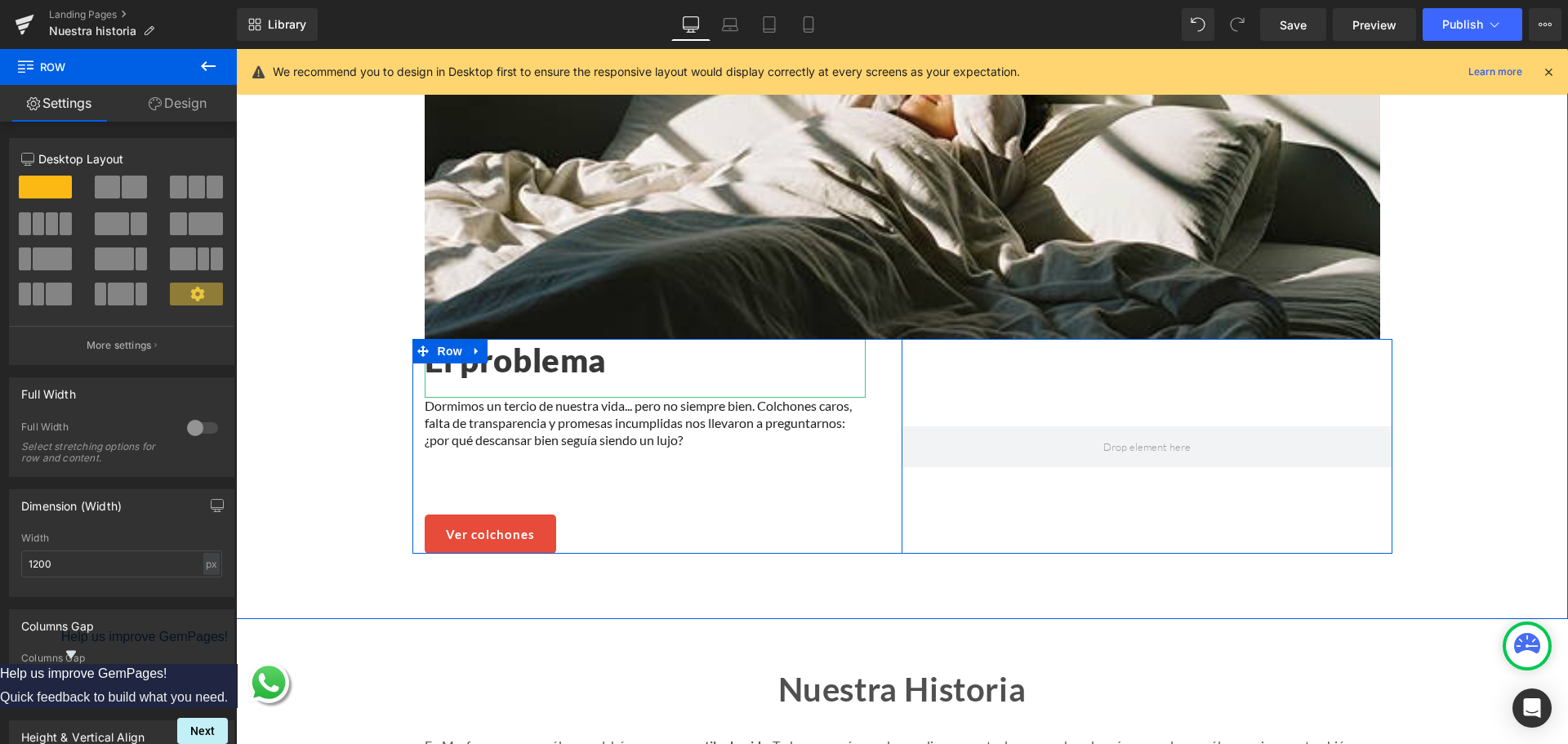
scroll to position [1706, 0]
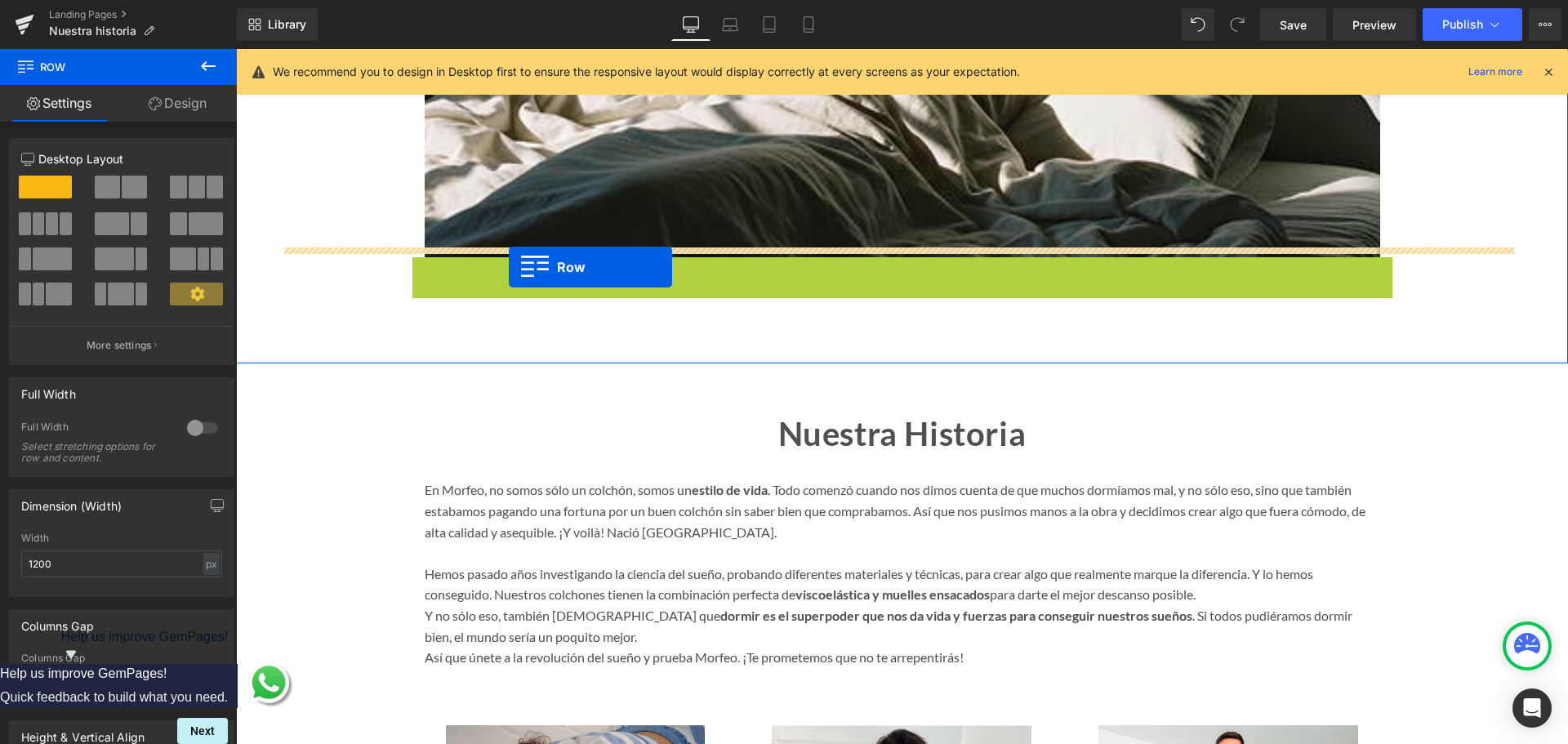
drag, startPoint x: 447, startPoint y: 262, endPoint x: 509, endPoint y: 267, distance: 62.2
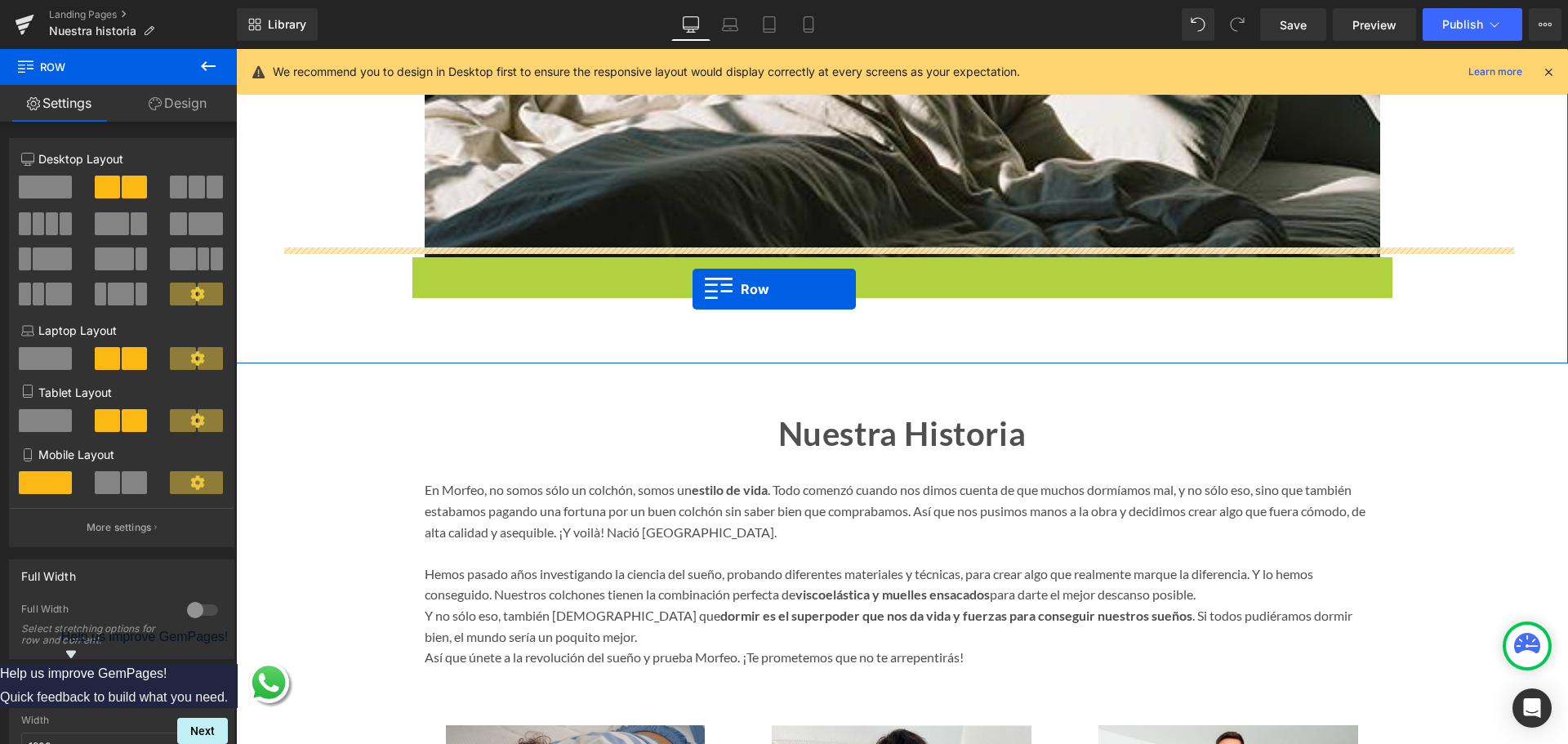
drag, startPoint x: 436, startPoint y: 265, endPoint x: 693, endPoint y: 289, distance: 258.1
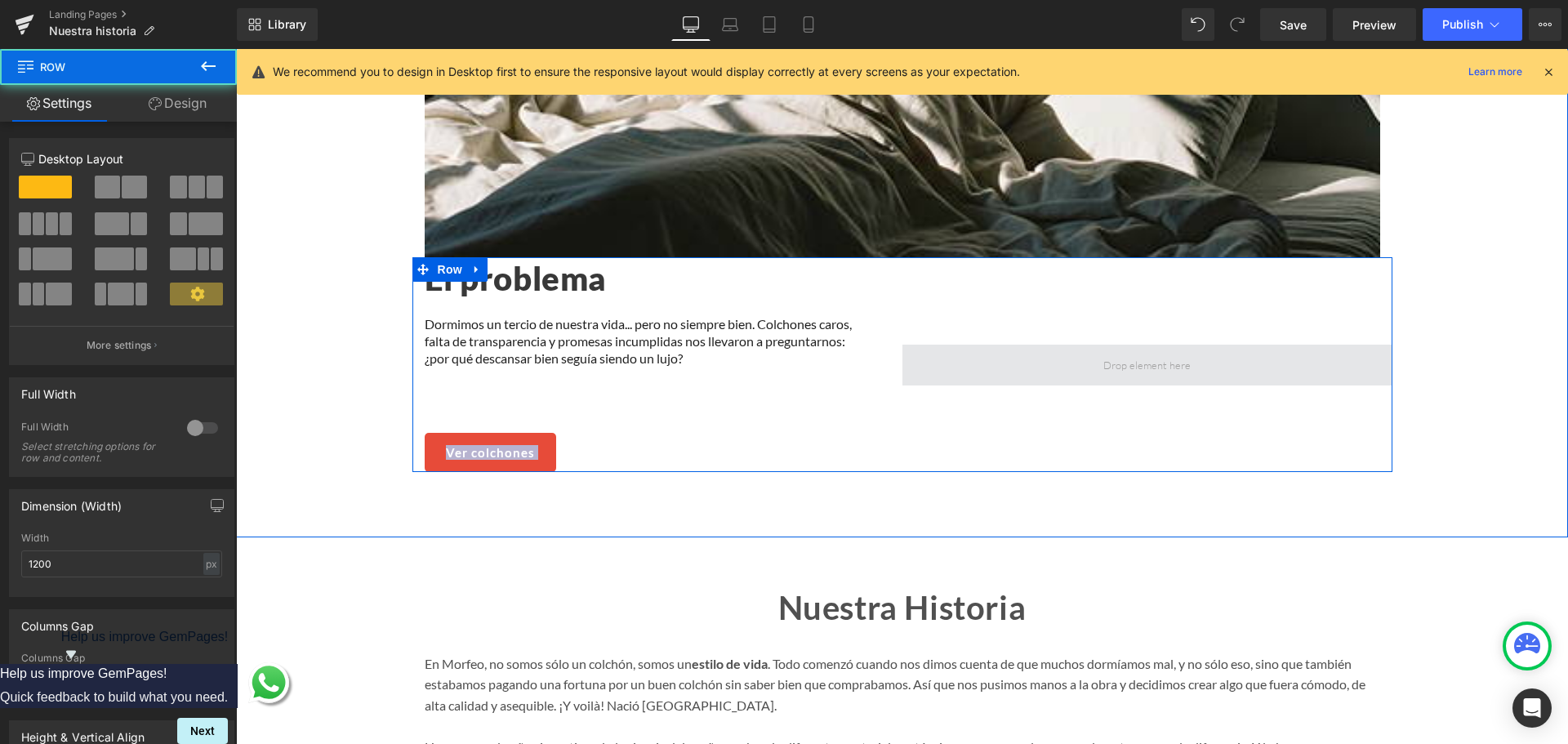
drag, startPoint x: 877, startPoint y: 385, endPoint x: 1052, endPoint y: 359, distance: 176.9
click at [1052, 359] on div "El problema Heading Dormimos un tercio de nuestra vida... pero no siempre bien.…" at bounding box center [902, 364] width 980 height 214
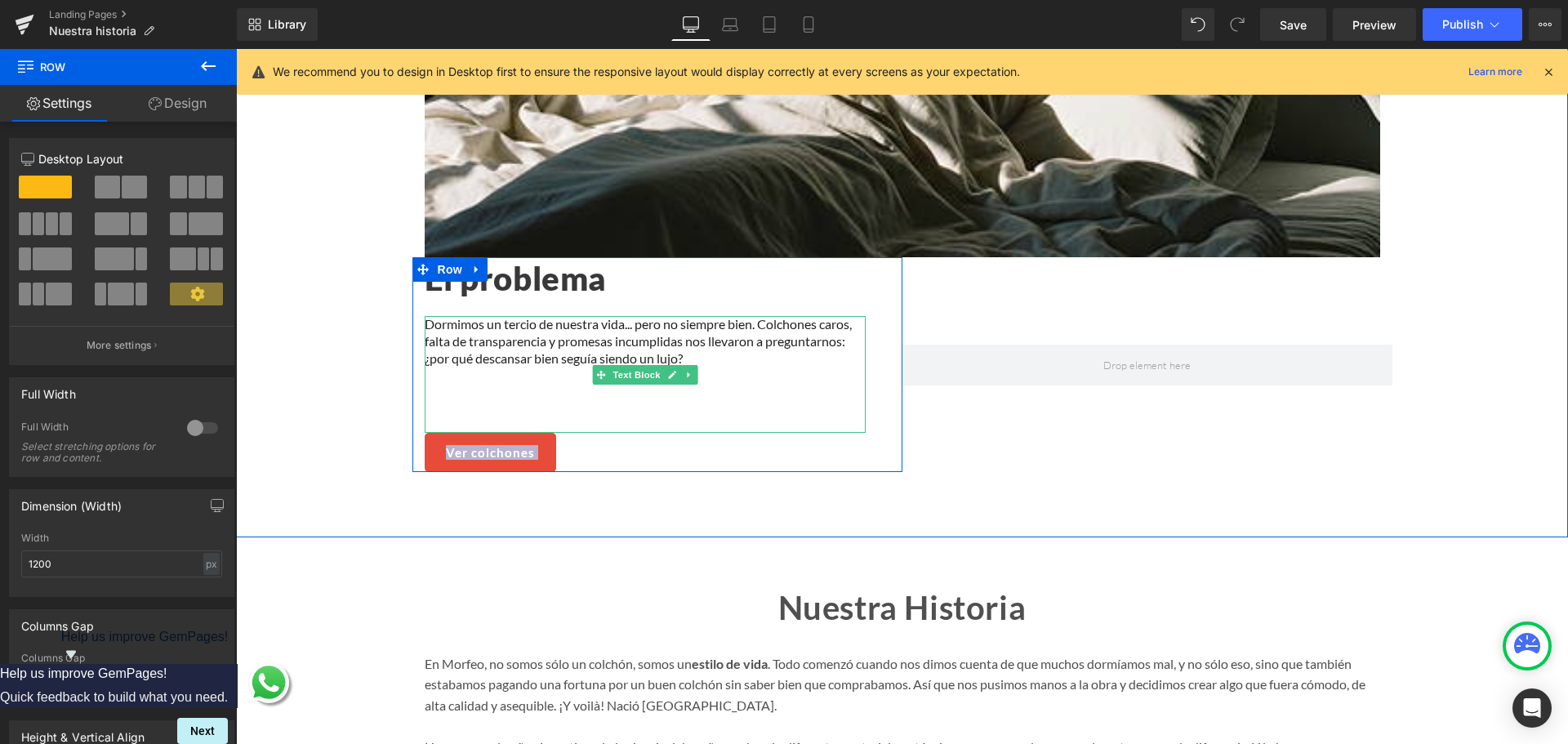
scroll to position [1626, 0]
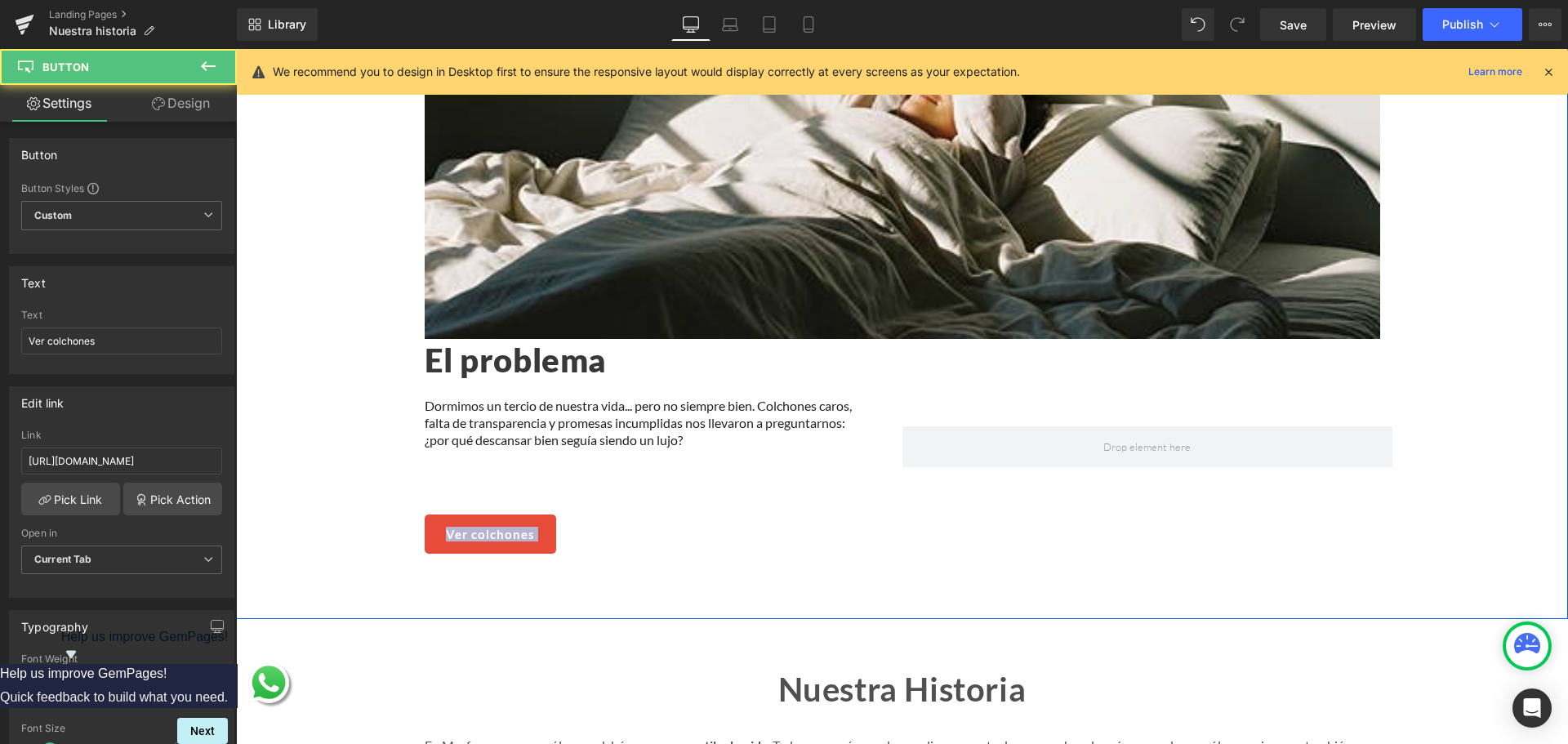
click at [620, 527] on div "Ver colchones" at bounding box center [645, 534] width 441 height 39
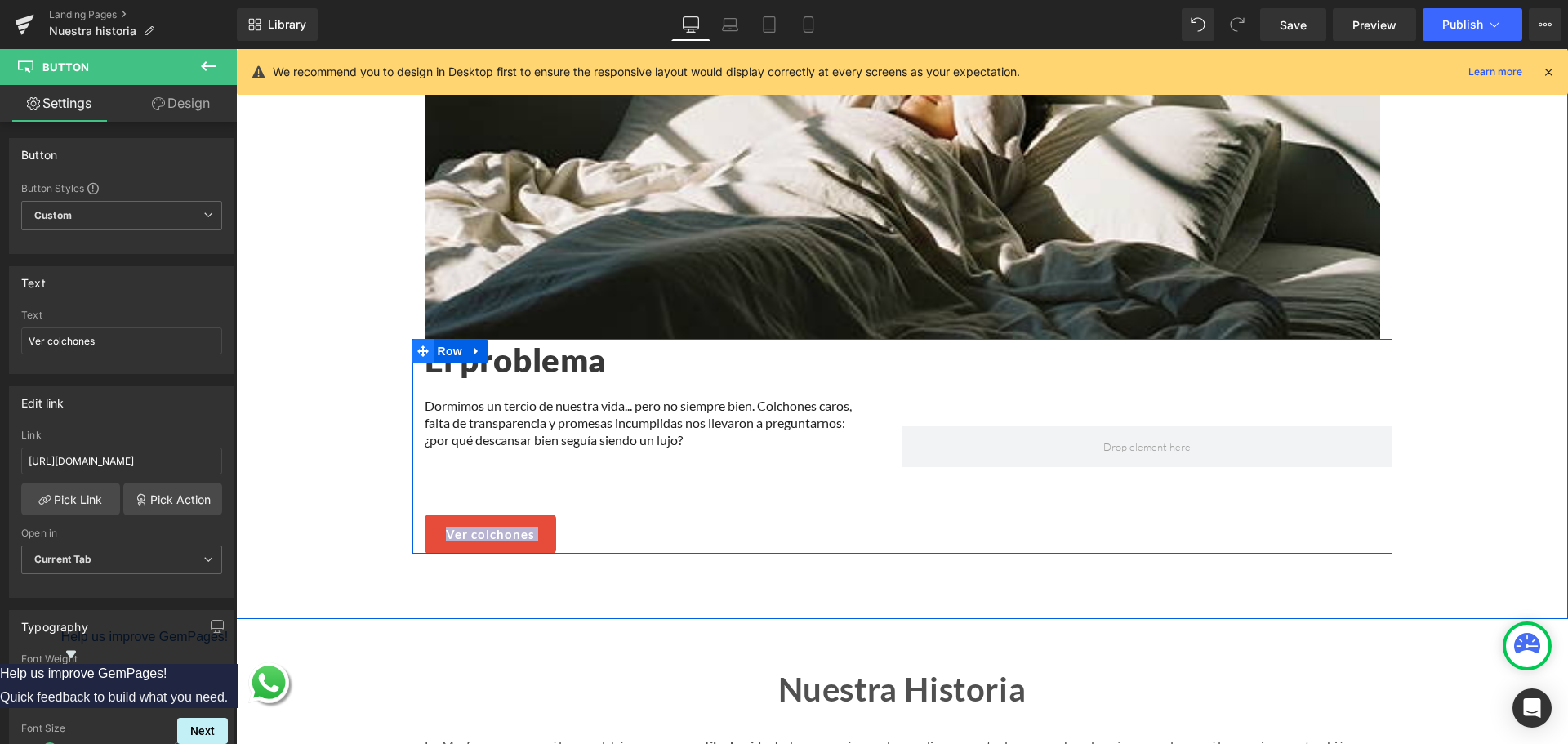
click at [418, 346] on icon at bounding box center [424, 351] width 12 height 13
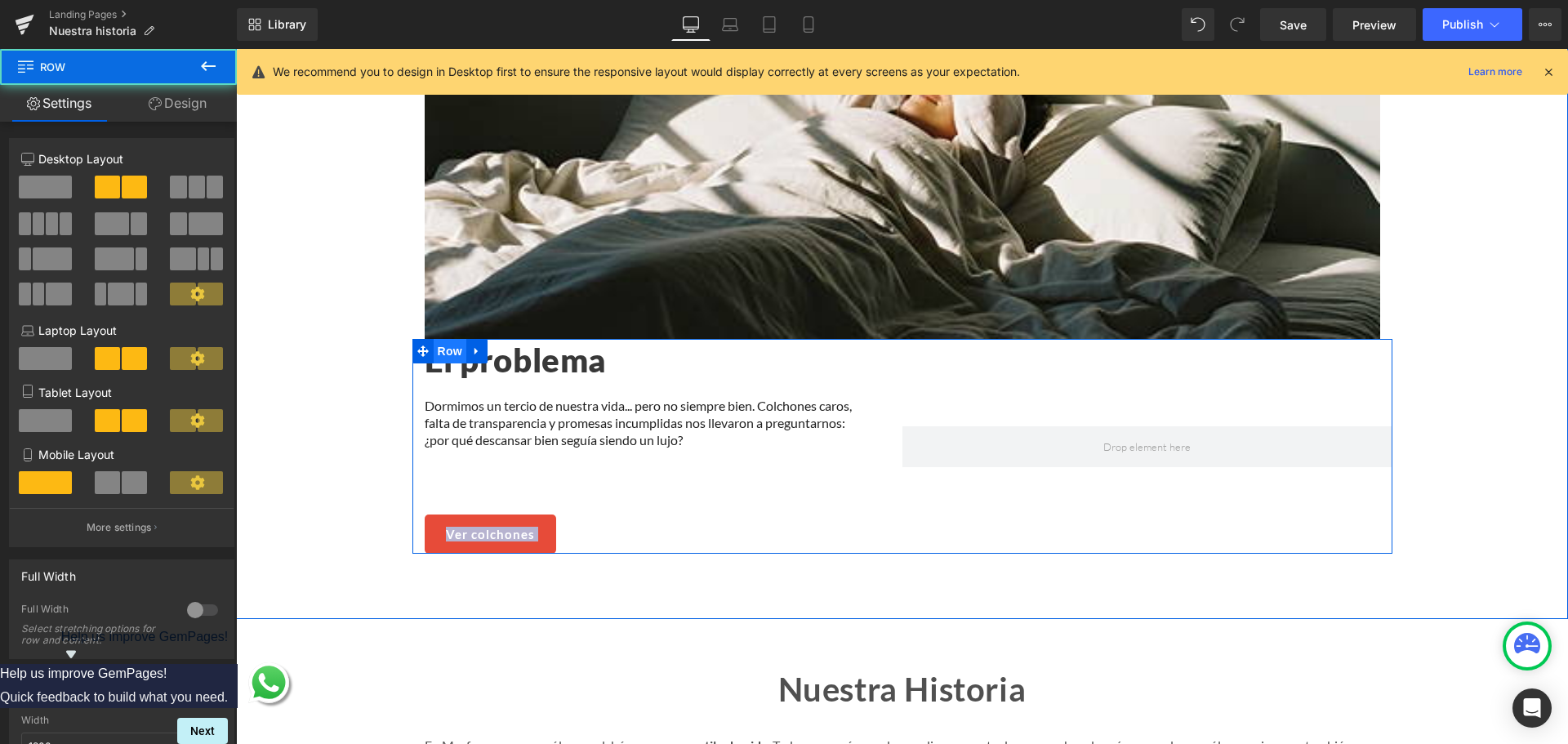
click at [442, 342] on span "Row" at bounding box center [450, 350] width 33 height 24
click at [478, 342] on link at bounding box center [476, 350] width 21 height 24
click at [426, 341] on span at bounding box center [423, 350] width 21 height 24
click at [418, 346] on icon at bounding box center [424, 351] width 12 height 12
click at [434, 342] on span "Row" at bounding box center [450, 351] width 33 height 24
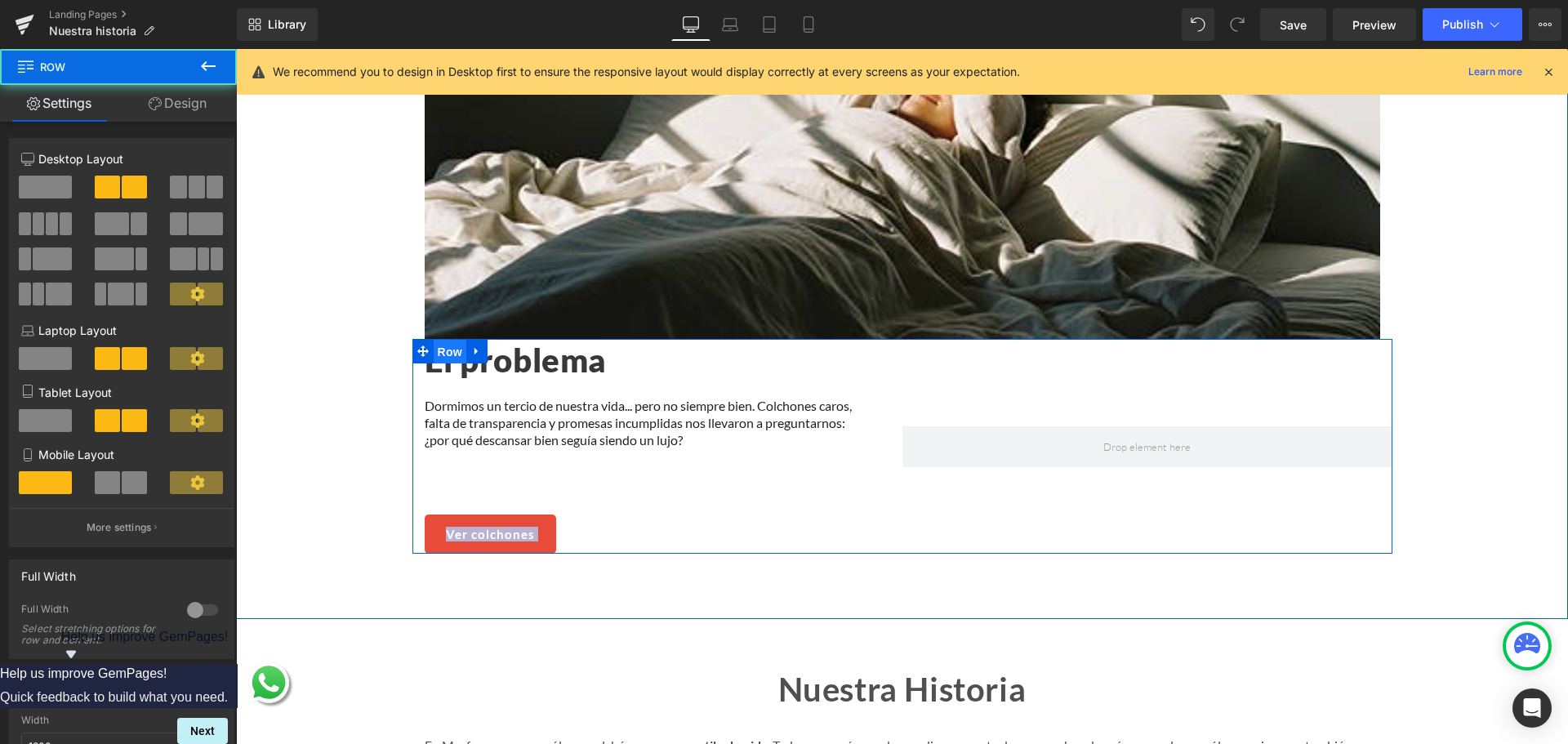
click at [442, 342] on span "Row" at bounding box center [450, 351] width 33 height 24
click at [442, 342] on span "Row" at bounding box center [450, 350] width 33 height 24
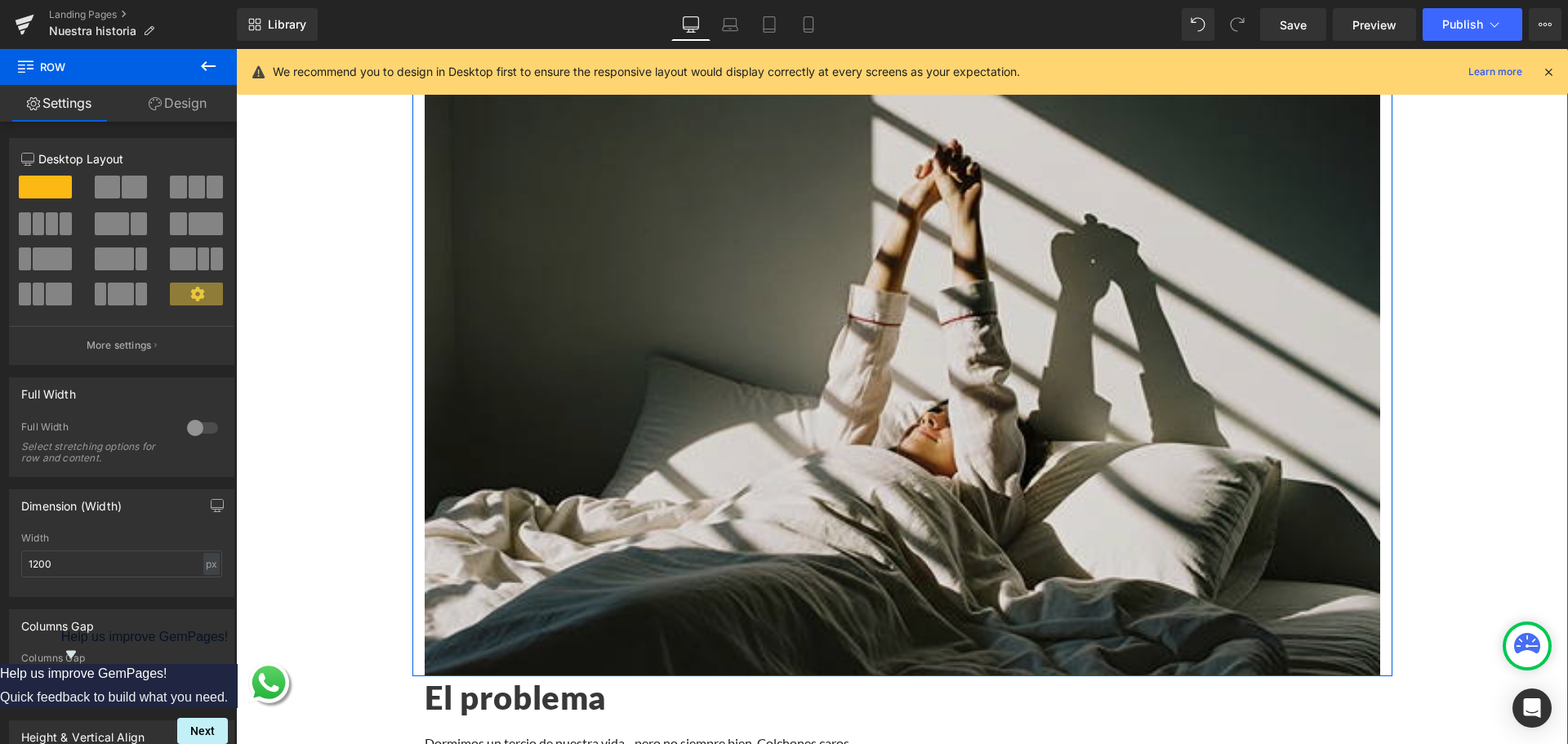
scroll to position [1404, 0]
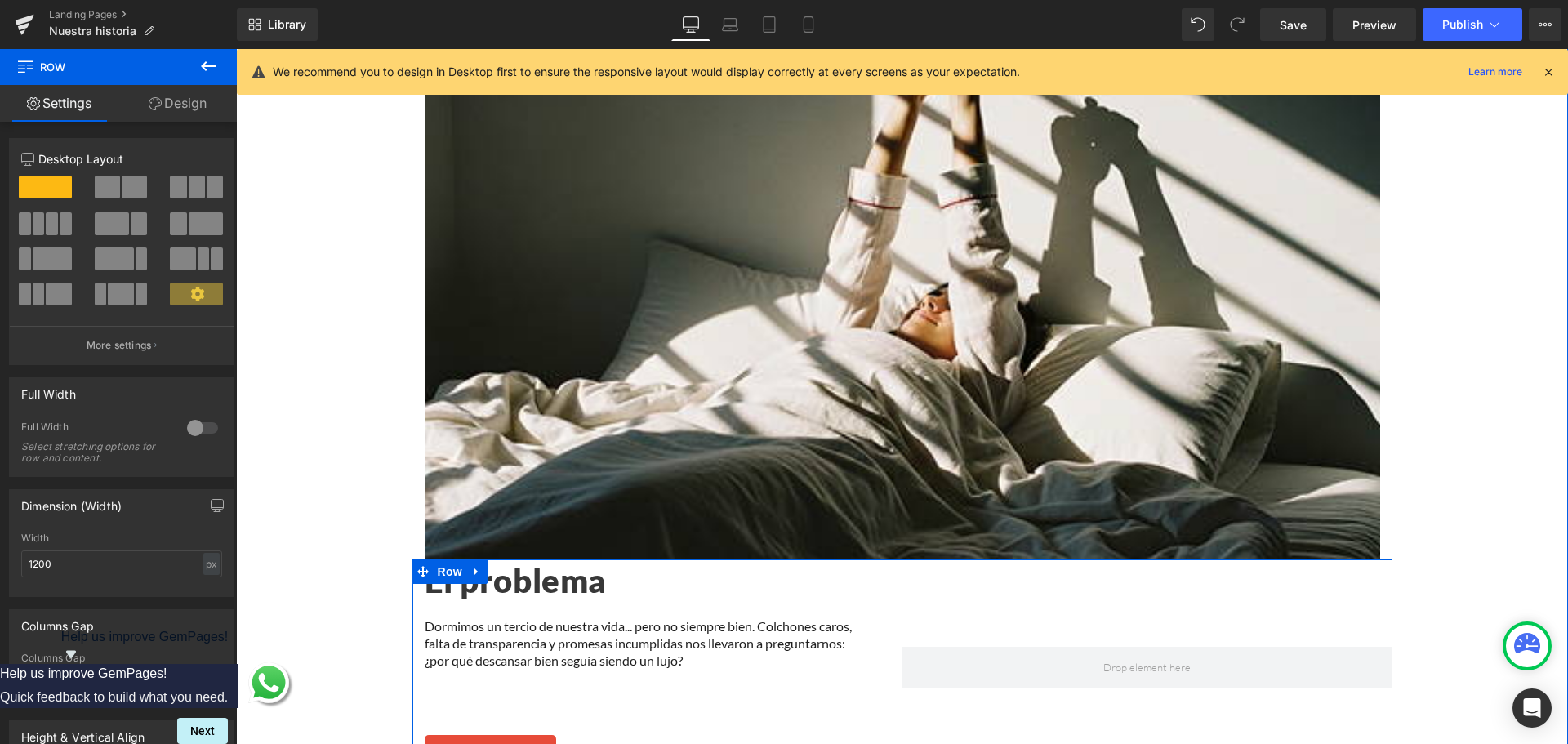
click at [862, 599] on div "El problema Heading Dormimos un tercio de nuestra vida... pero no siempre bien.…" at bounding box center [645, 666] width 466 height 214
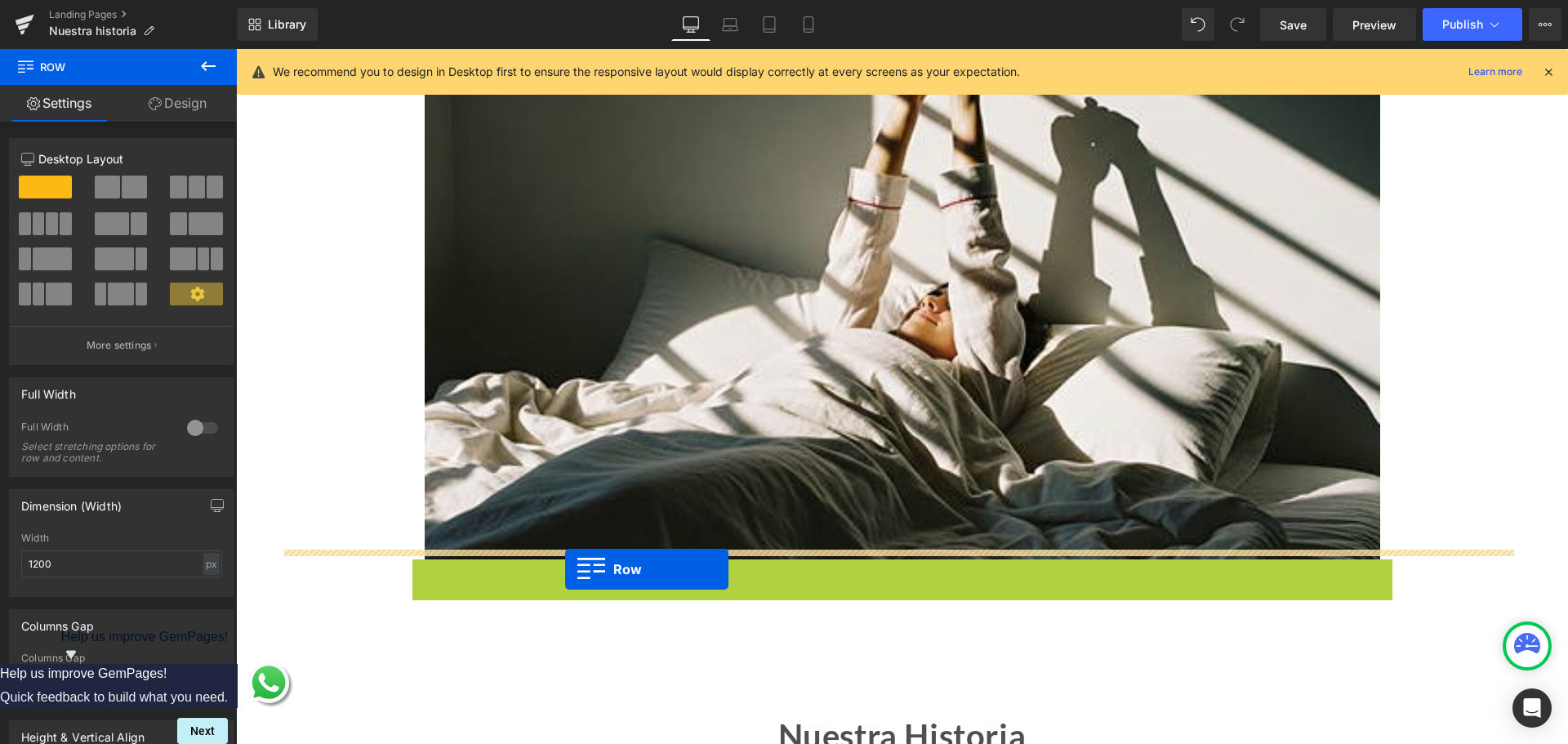
drag, startPoint x: 449, startPoint y: 568, endPoint x: 565, endPoint y: 569, distance: 116.0
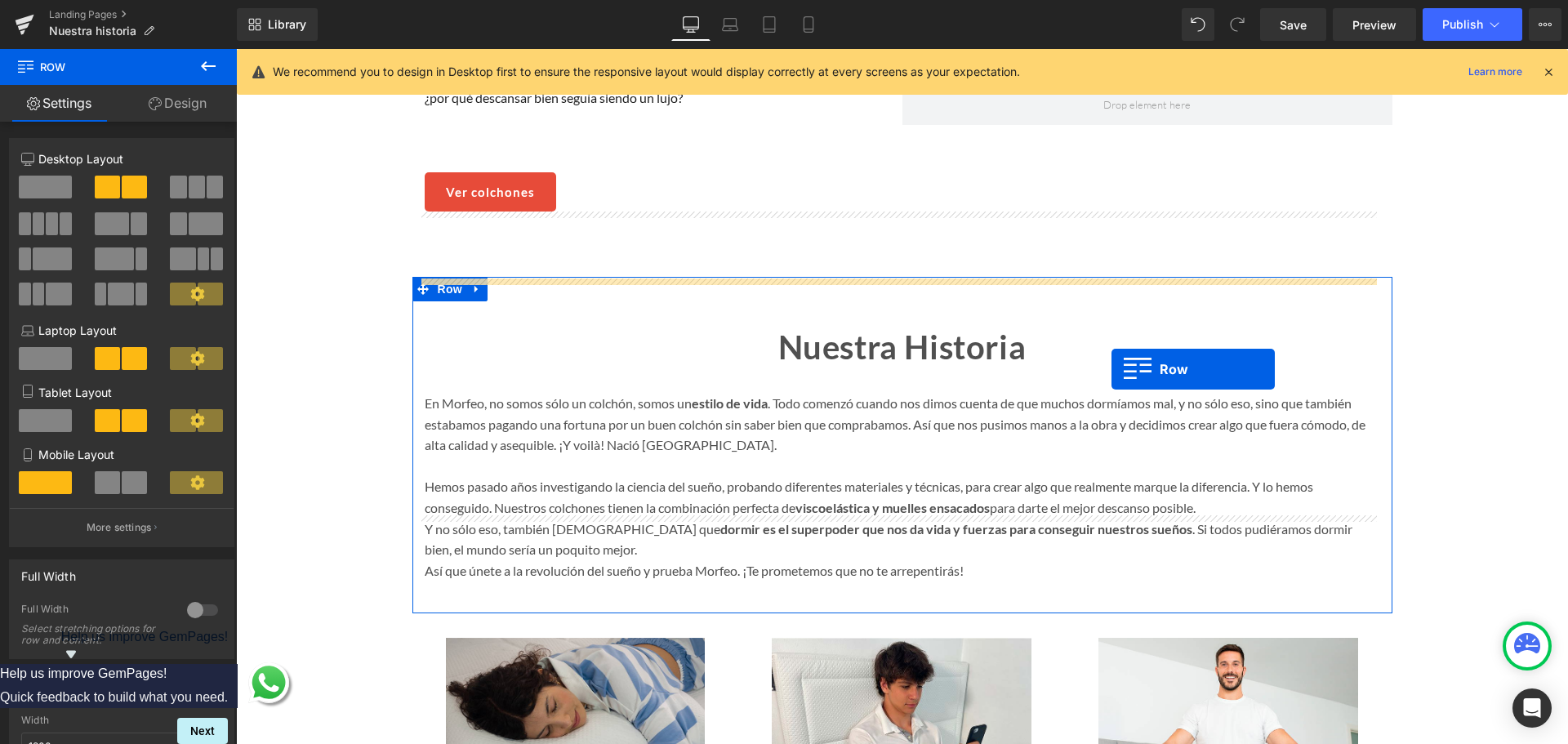
scroll to position [1160, 0]
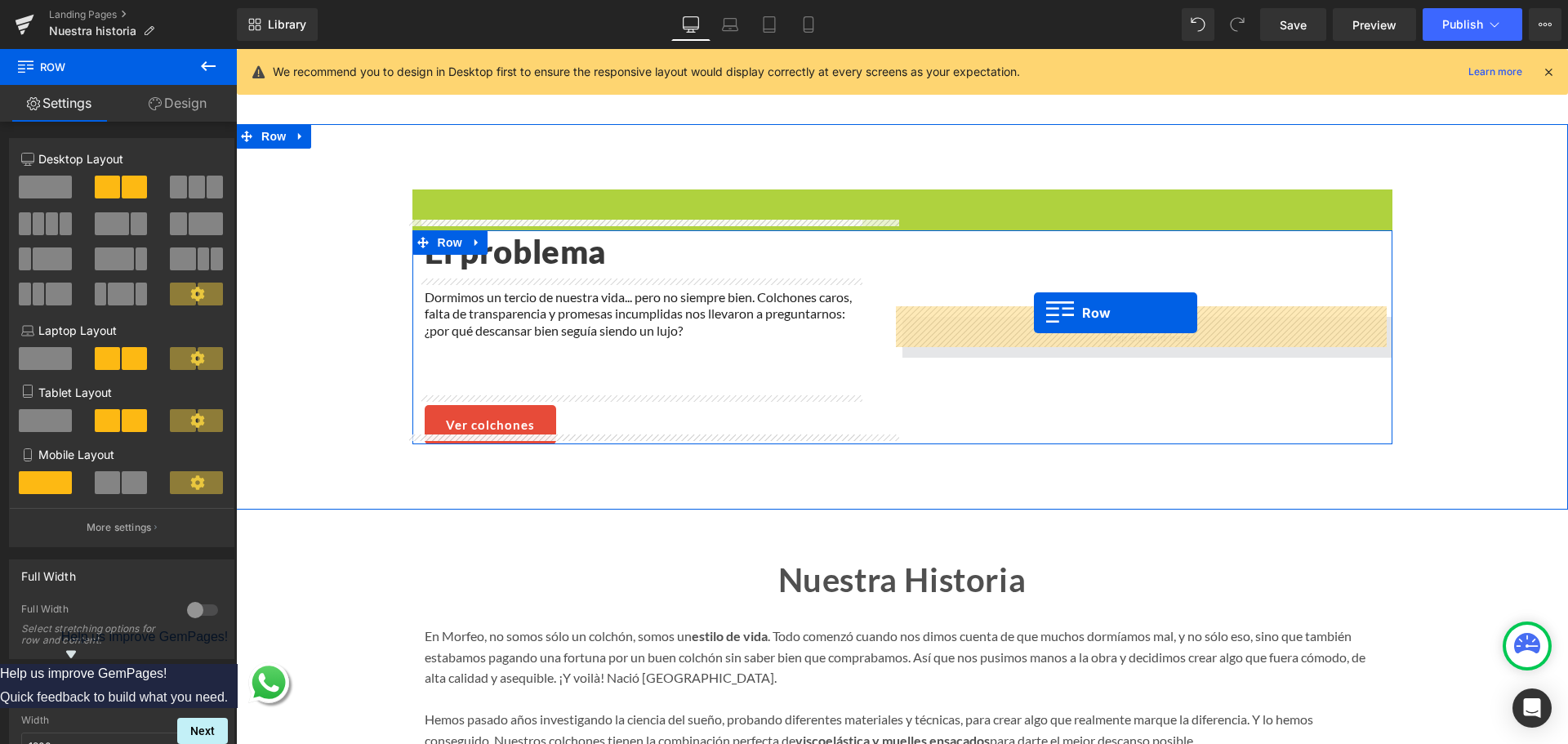
drag, startPoint x: 439, startPoint y: 199, endPoint x: 1034, endPoint y: 313, distance: 605.8
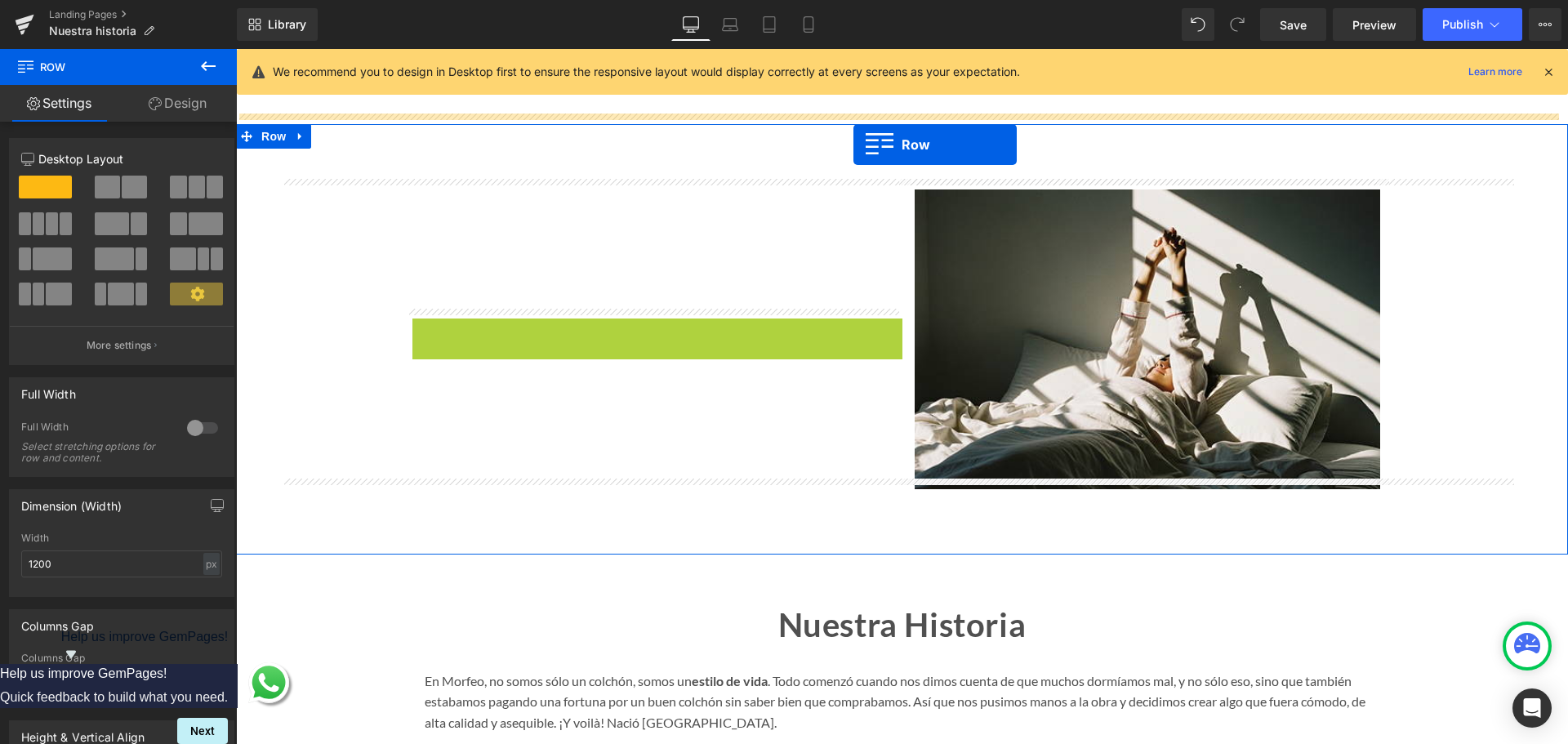
drag, startPoint x: 449, startPoint y: 235, endPoint x: 854, endPoint y: 144, distance: 415.1
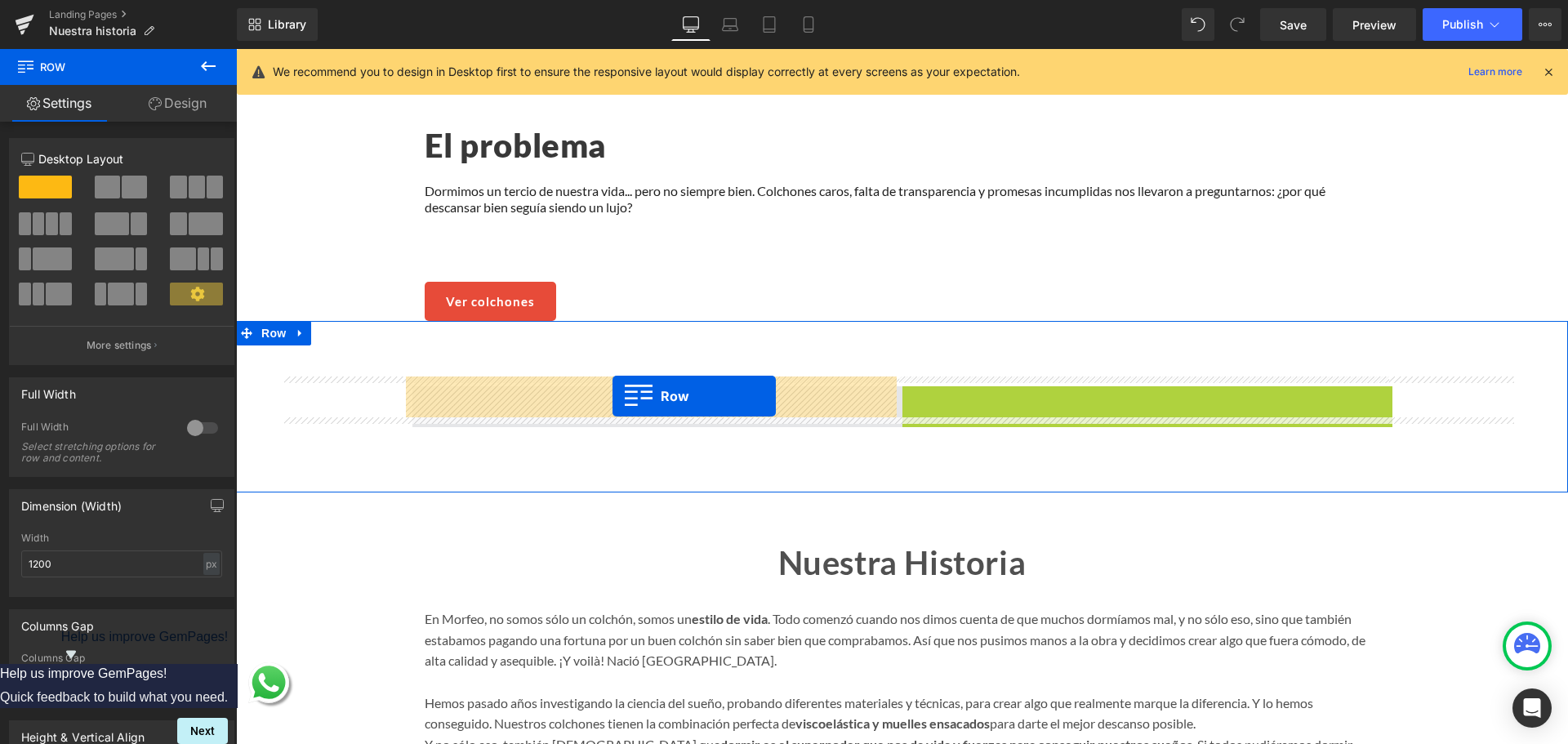
drag, startPoint x: 947, startPoint y: 393, endPoint x: 612, endPoint y: 397, distance: 335.0
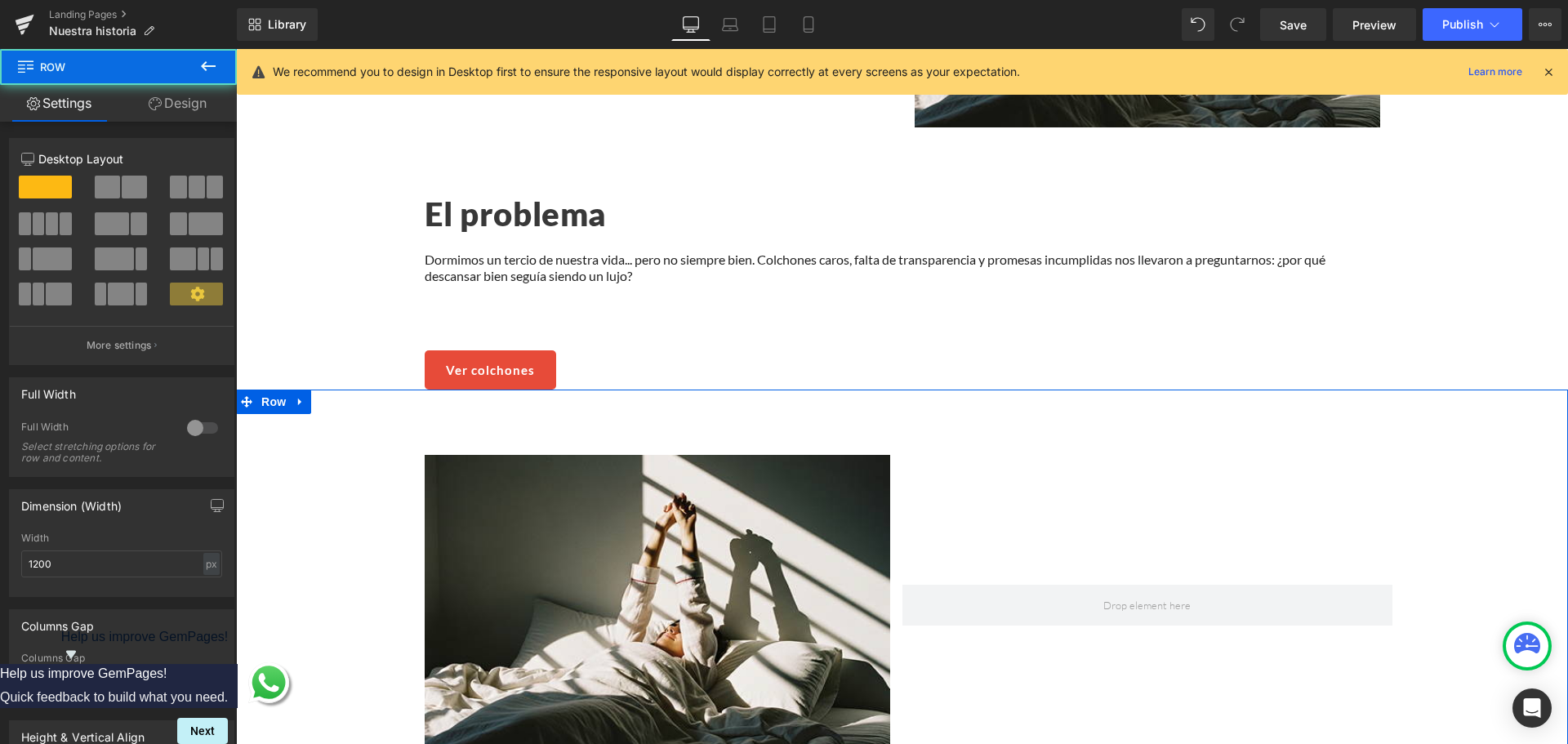
scroll to position [996, 0]
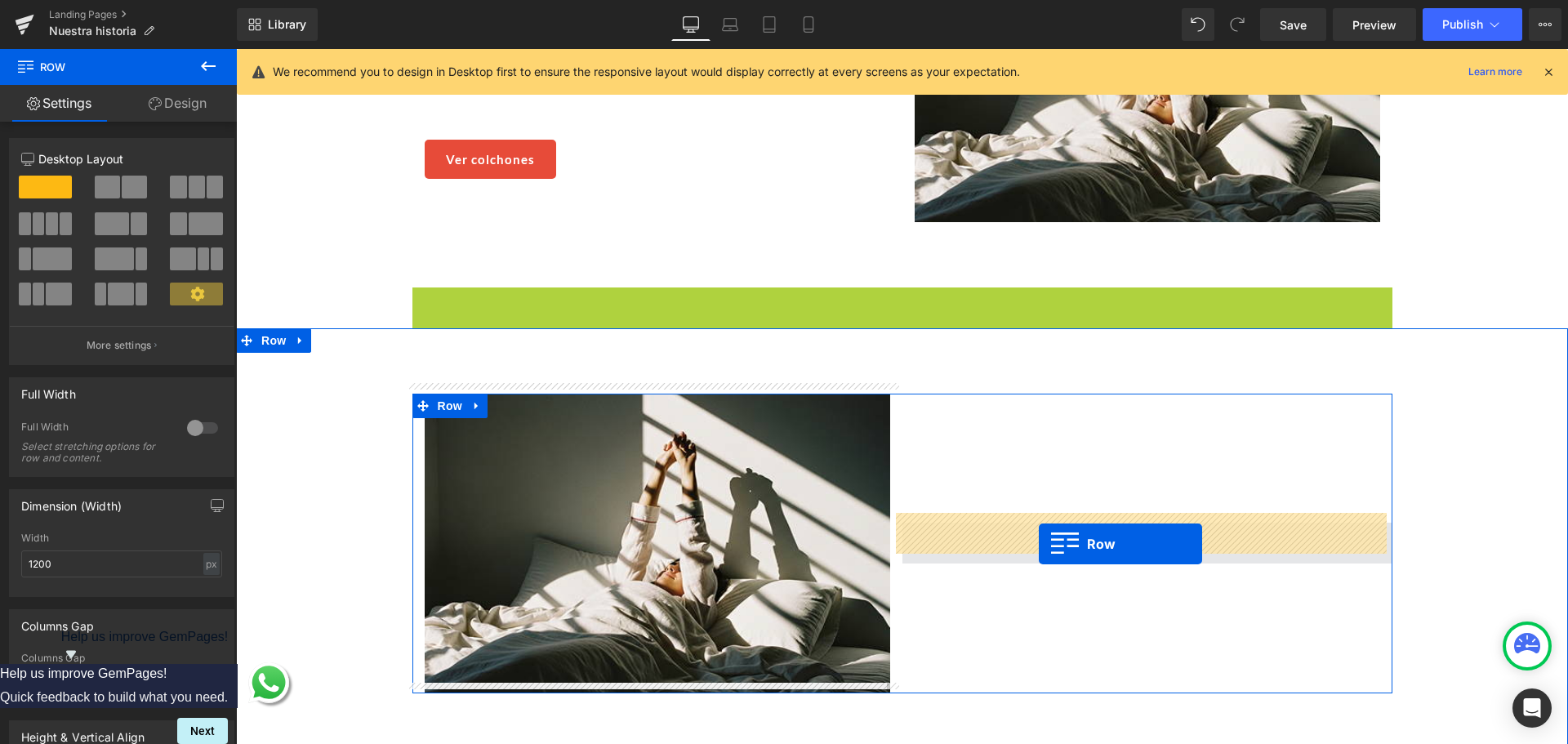
drag, startPoint x: 502, startPoint y: 337, endPoint x: 1039, endPoint y: 544, distance: 575.5
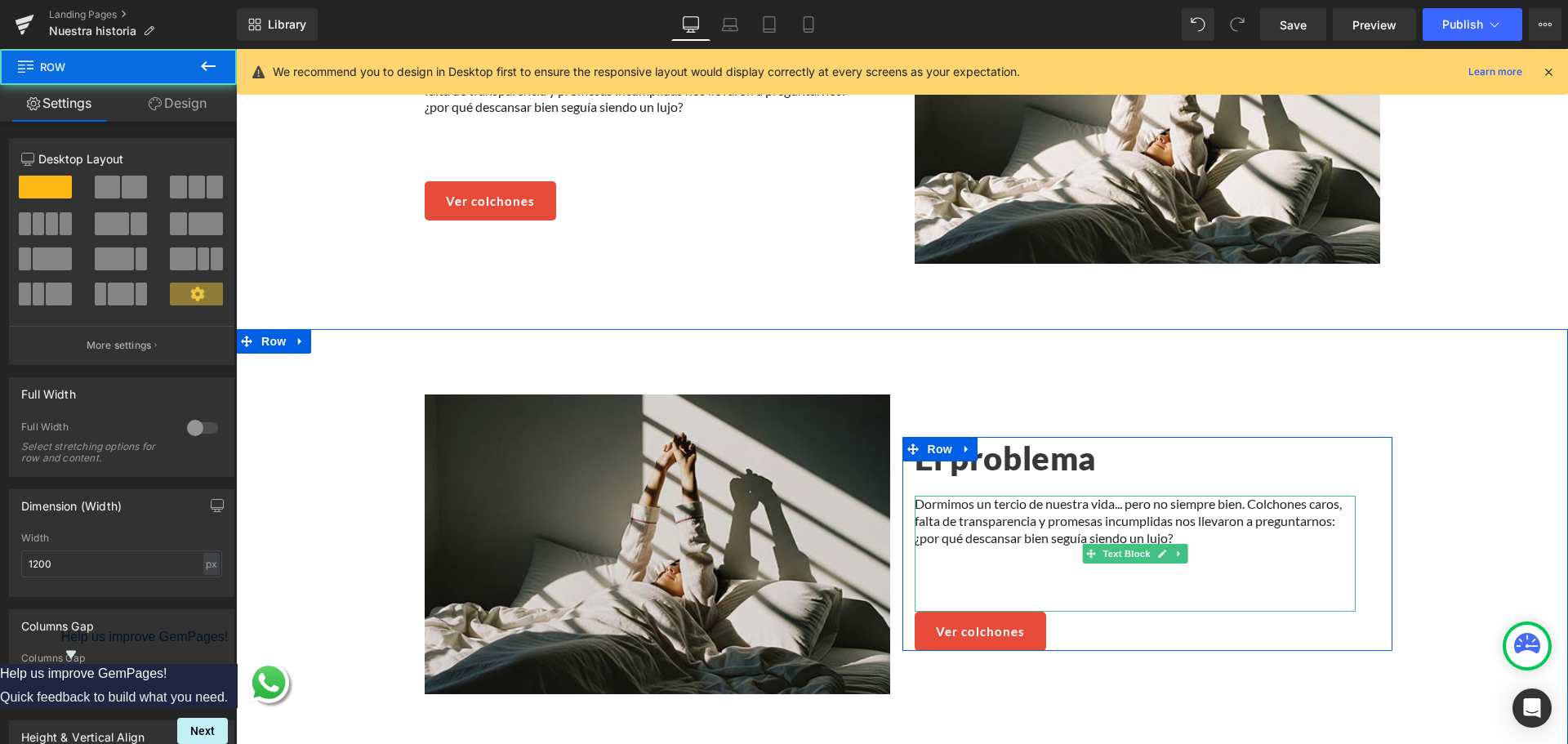
scroll to position [914, 0]
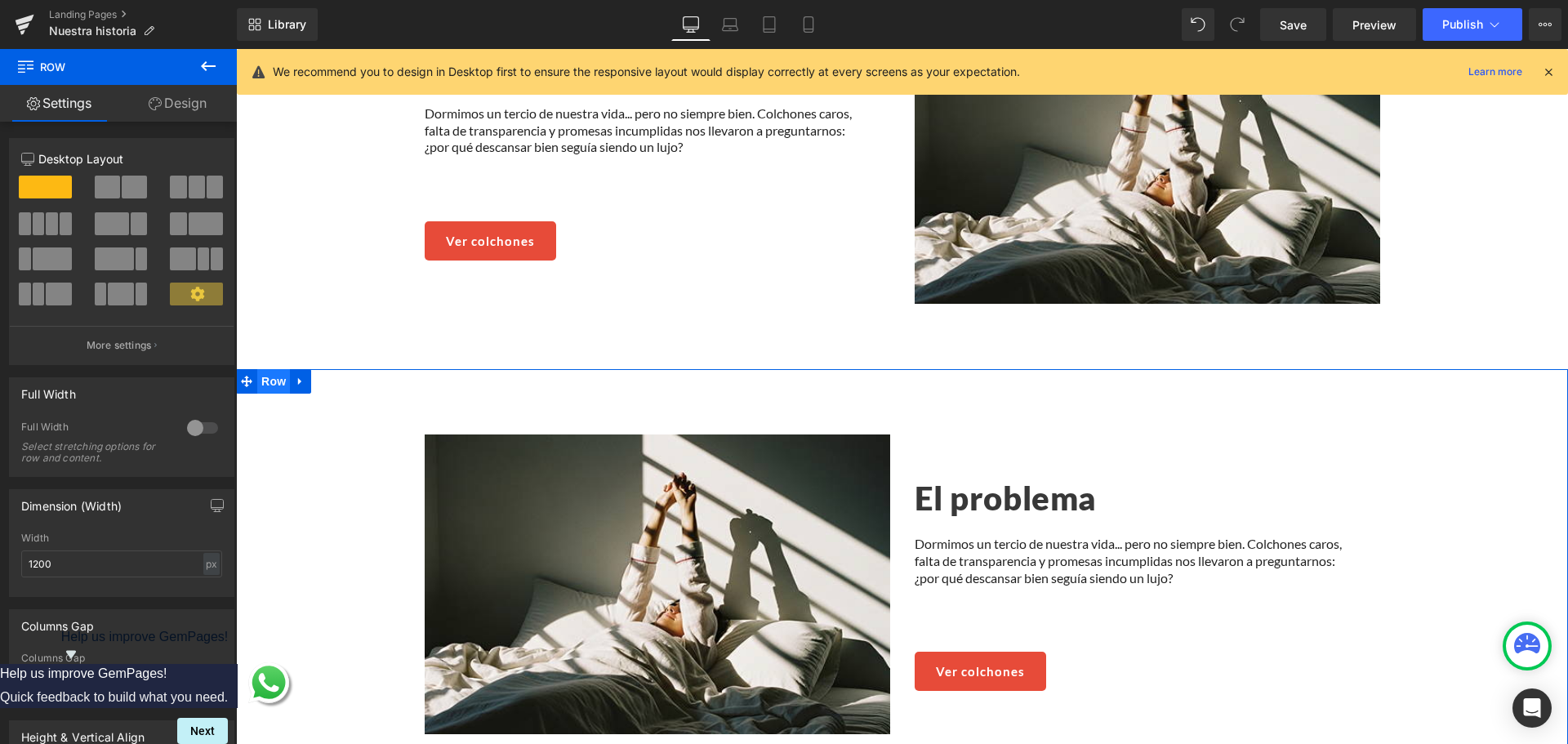
click at [276, 375] on span "Row" at bounding box center [273, 381] width 33 height 24
drag, startPoint x: 193, startPoint y: 101, endPoint x: 127, endPoint y: 360, distance: 267.3
click at [193, 101] on link "Design" at bounding box center [177, 103] width 118 height 37
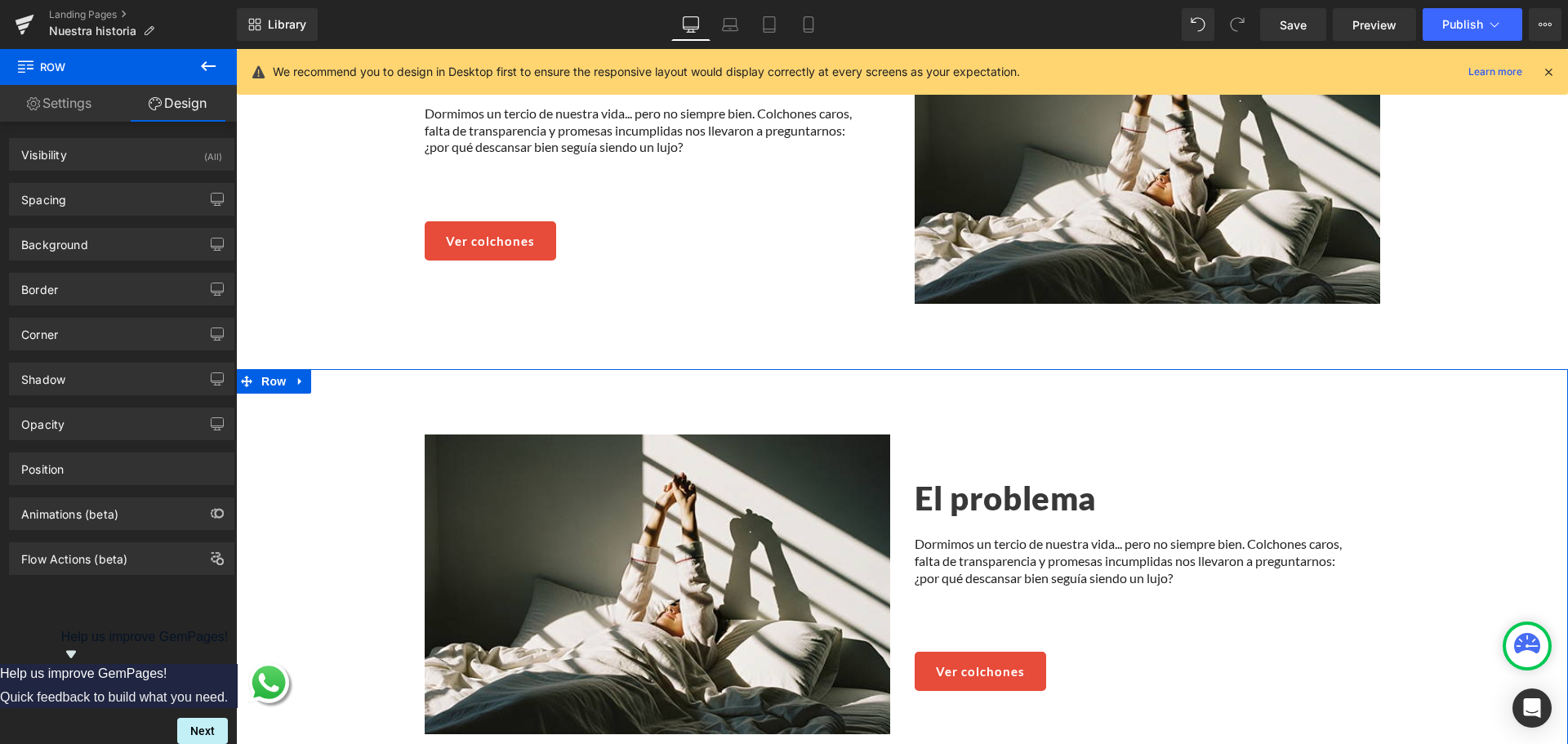
drag, startPoint x: 121, startPoint y: 248, endPoint x: 148, endPoint y: 321, distance: 77.8
click at [121, 248] on div "Background" at bounding box center [121, 244] width 223 height 31
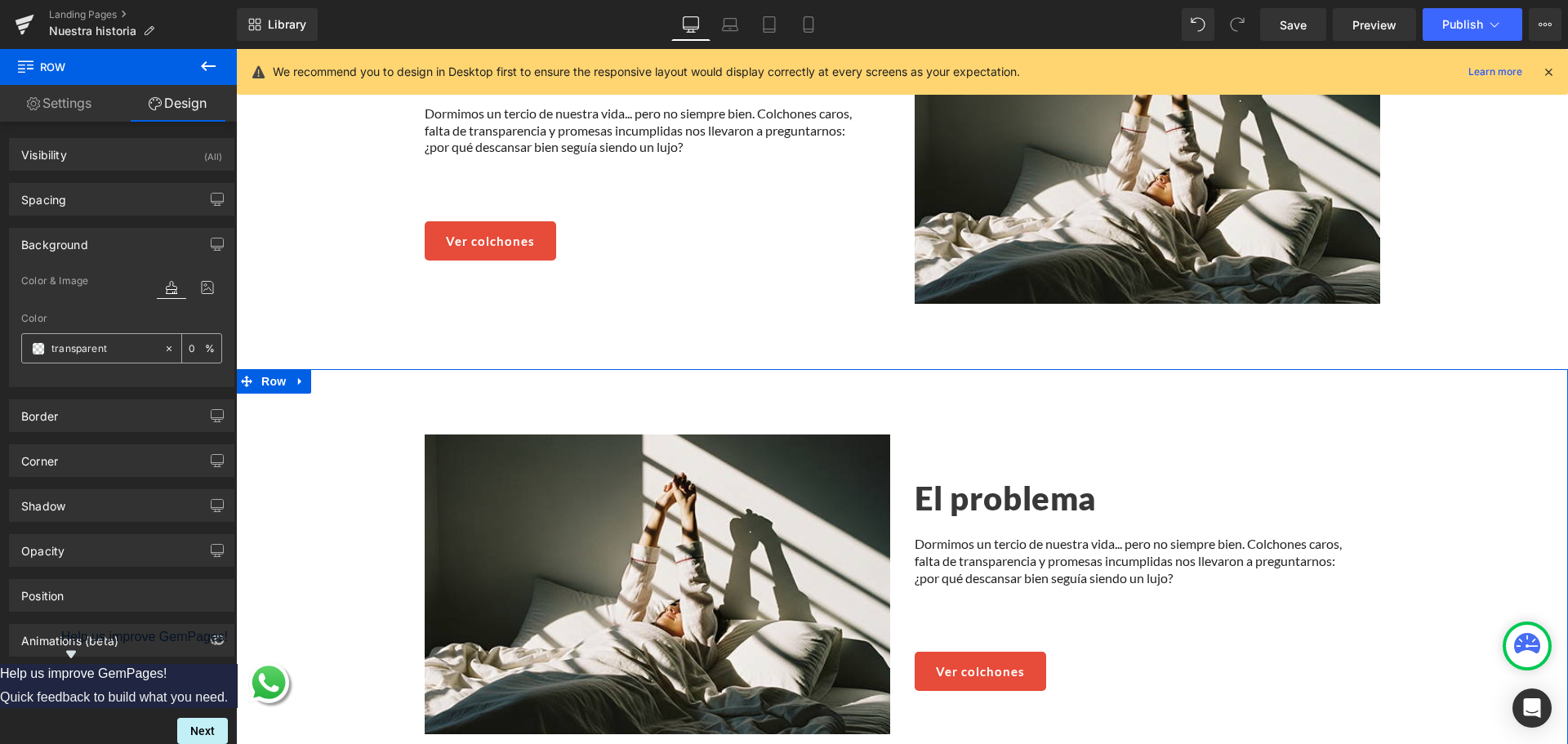
click at [109, 351] on input "transparent" at bounding box center [103, 348] width 105 height 18
paste input "EAEAEA"
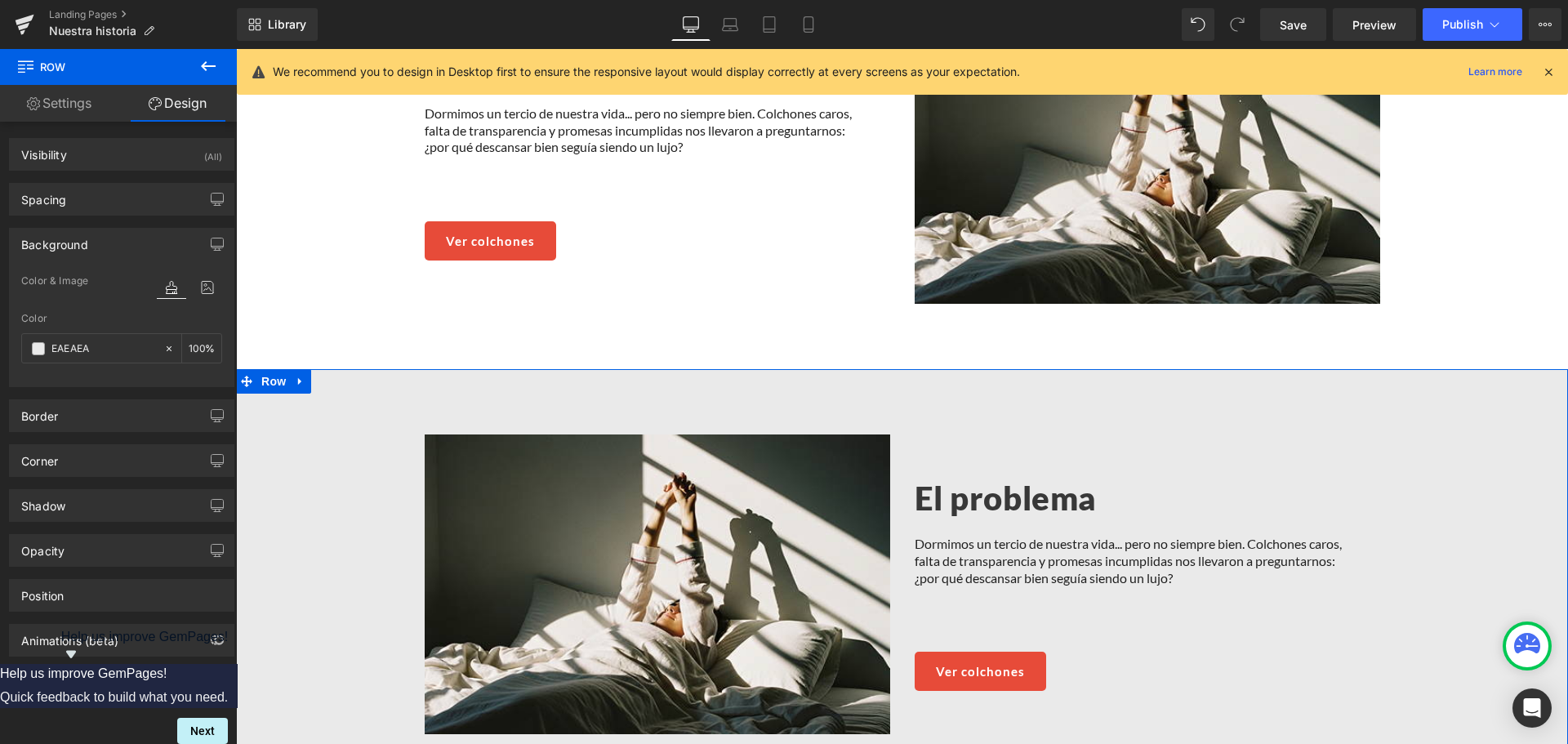
type input "EAEAEA"
click at [108, 318] on div "Color" at bounding box center [121, 319] width 201 height 12
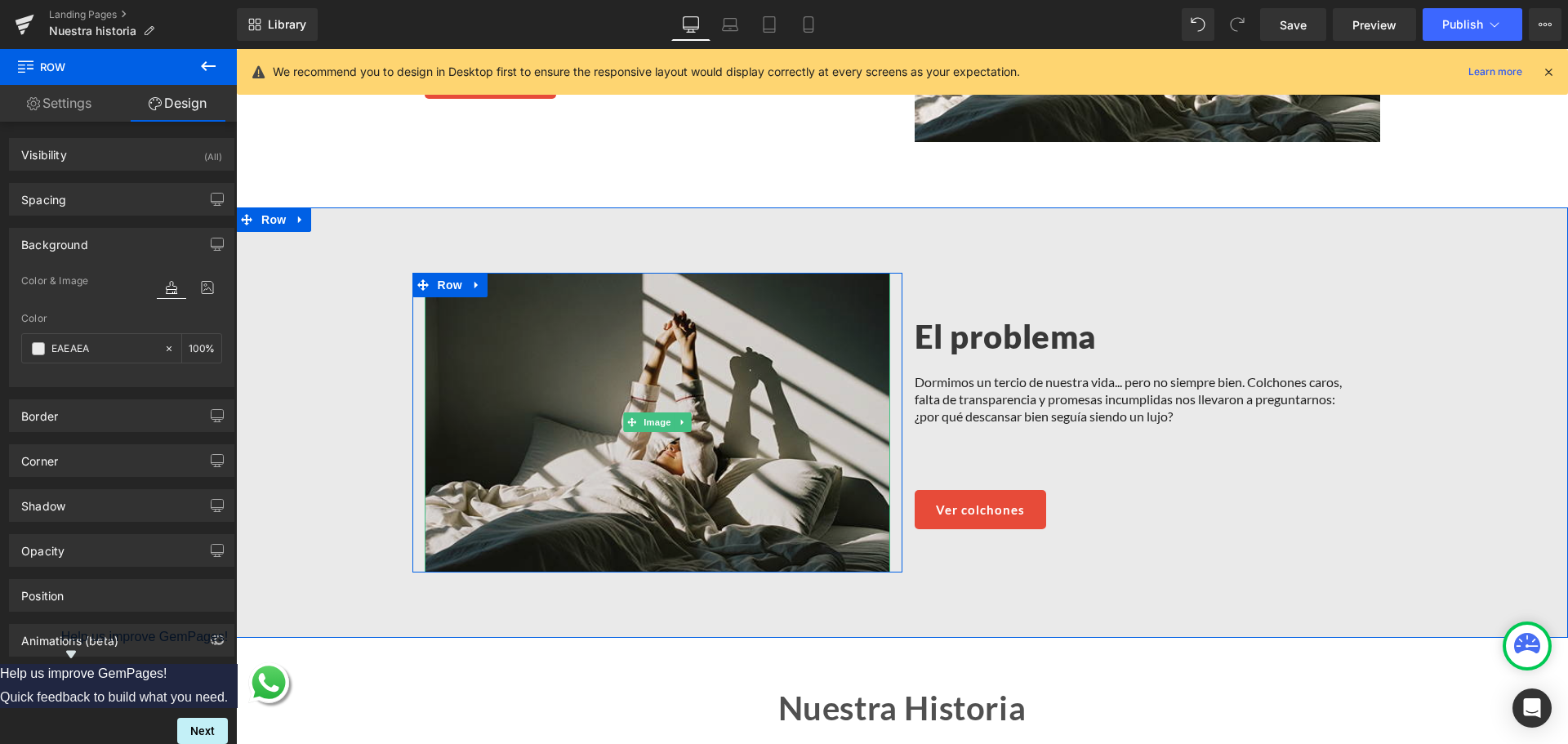
scroll to position [1078, 0]
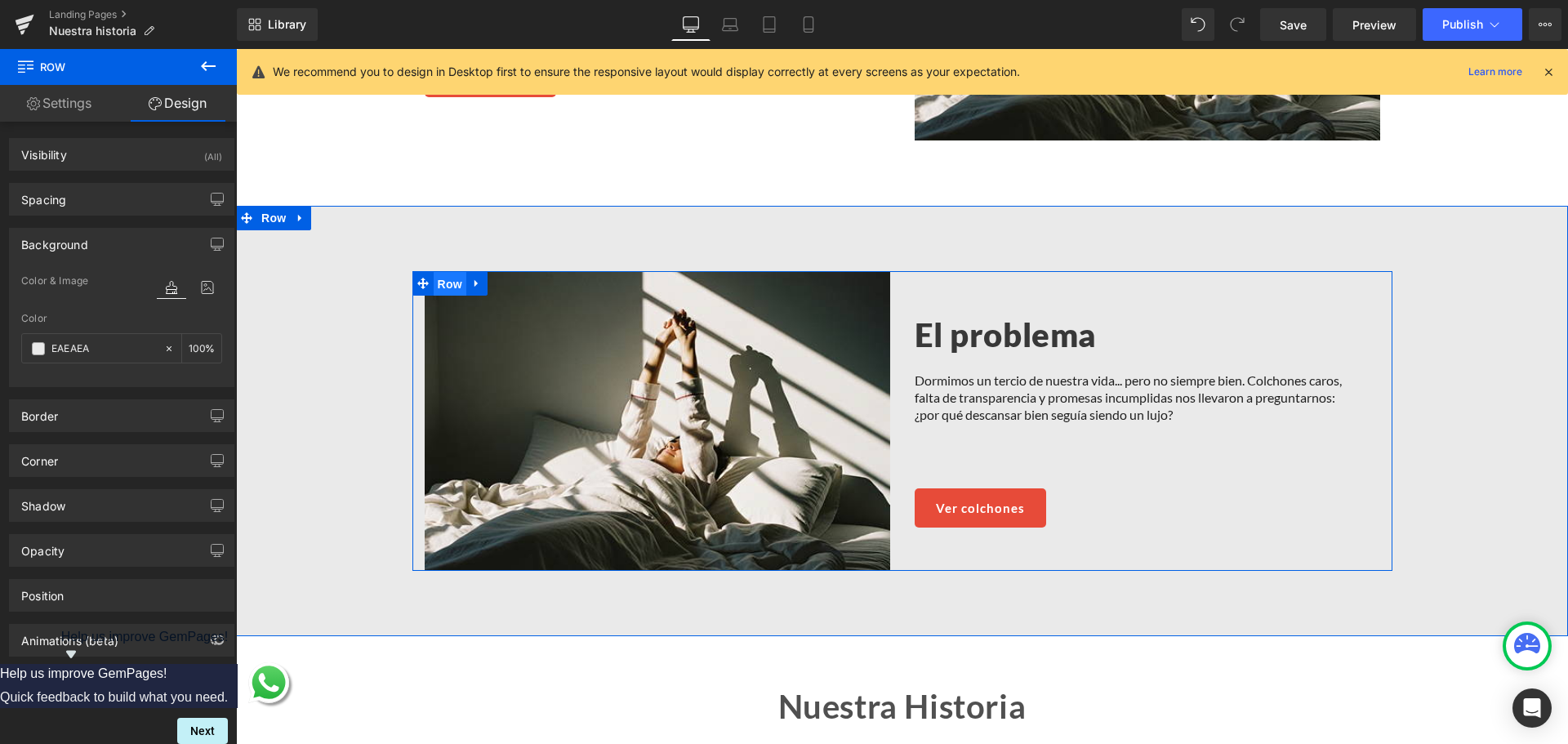
click at [439, 280] on span "Row" at bounding box center [450, 284] width 33 height 24
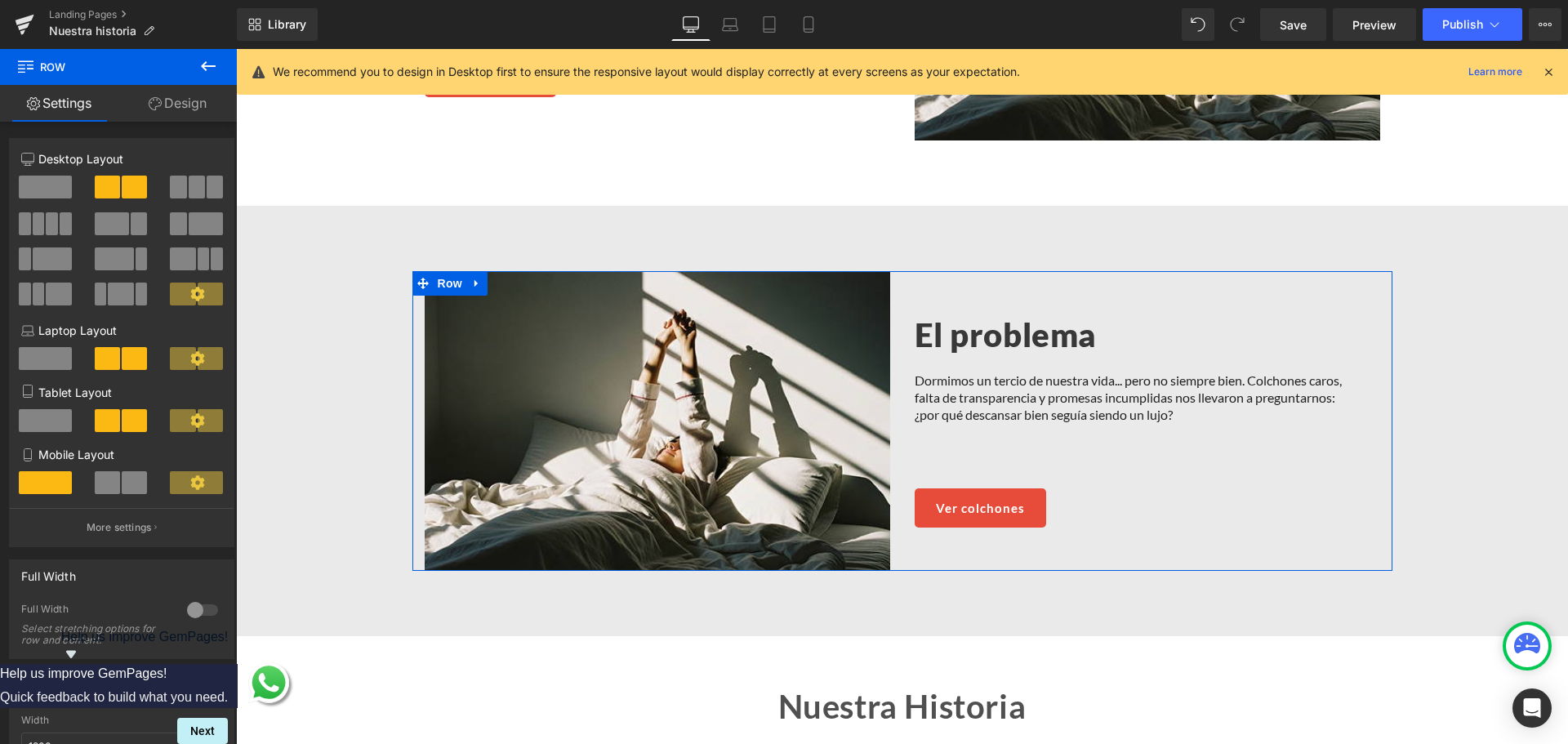
click at [122, 249] on span at bounding box center [114, 259] width 39 height 23
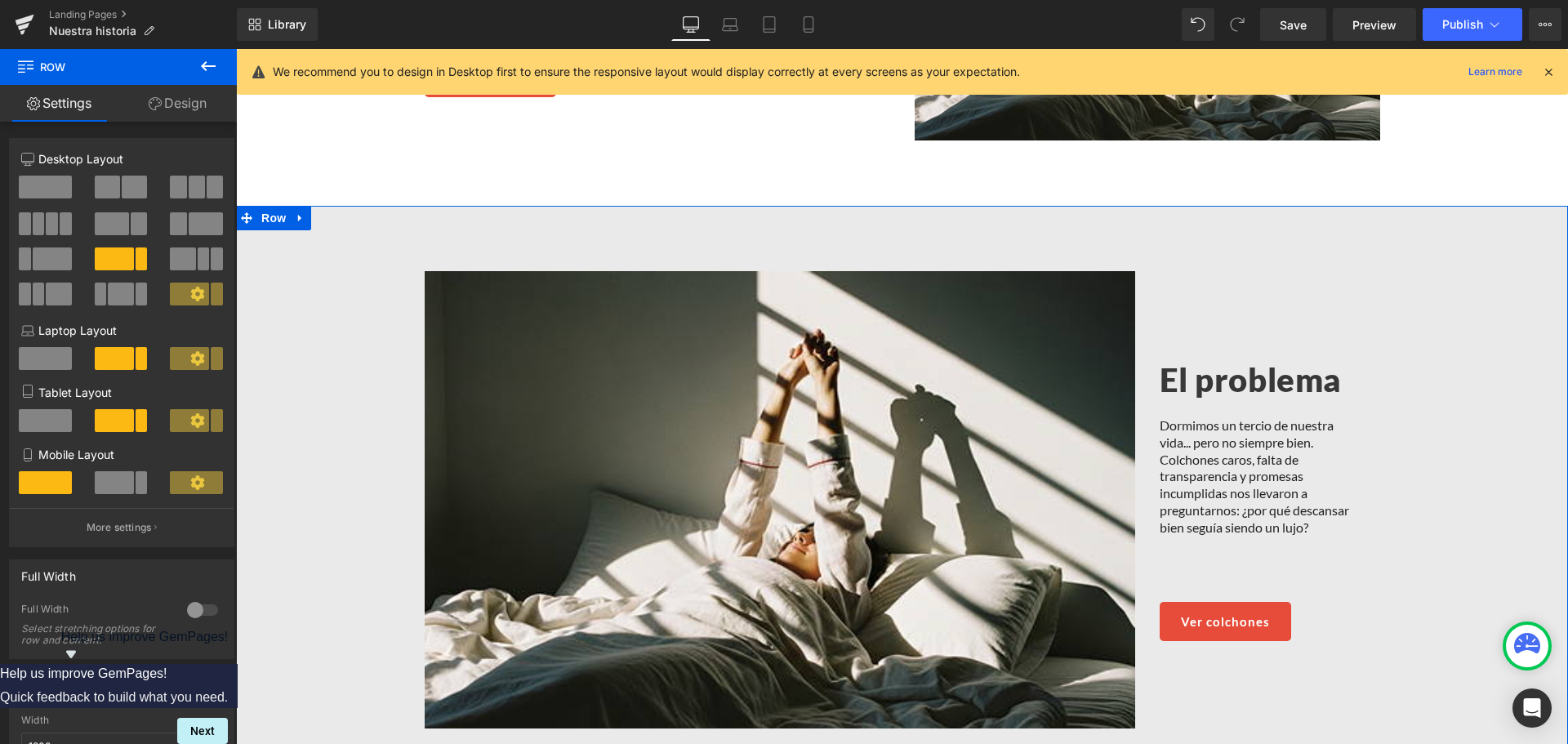
click at [451, 273] on span "Row" at bounding box center [450, 283] width 26 height 19
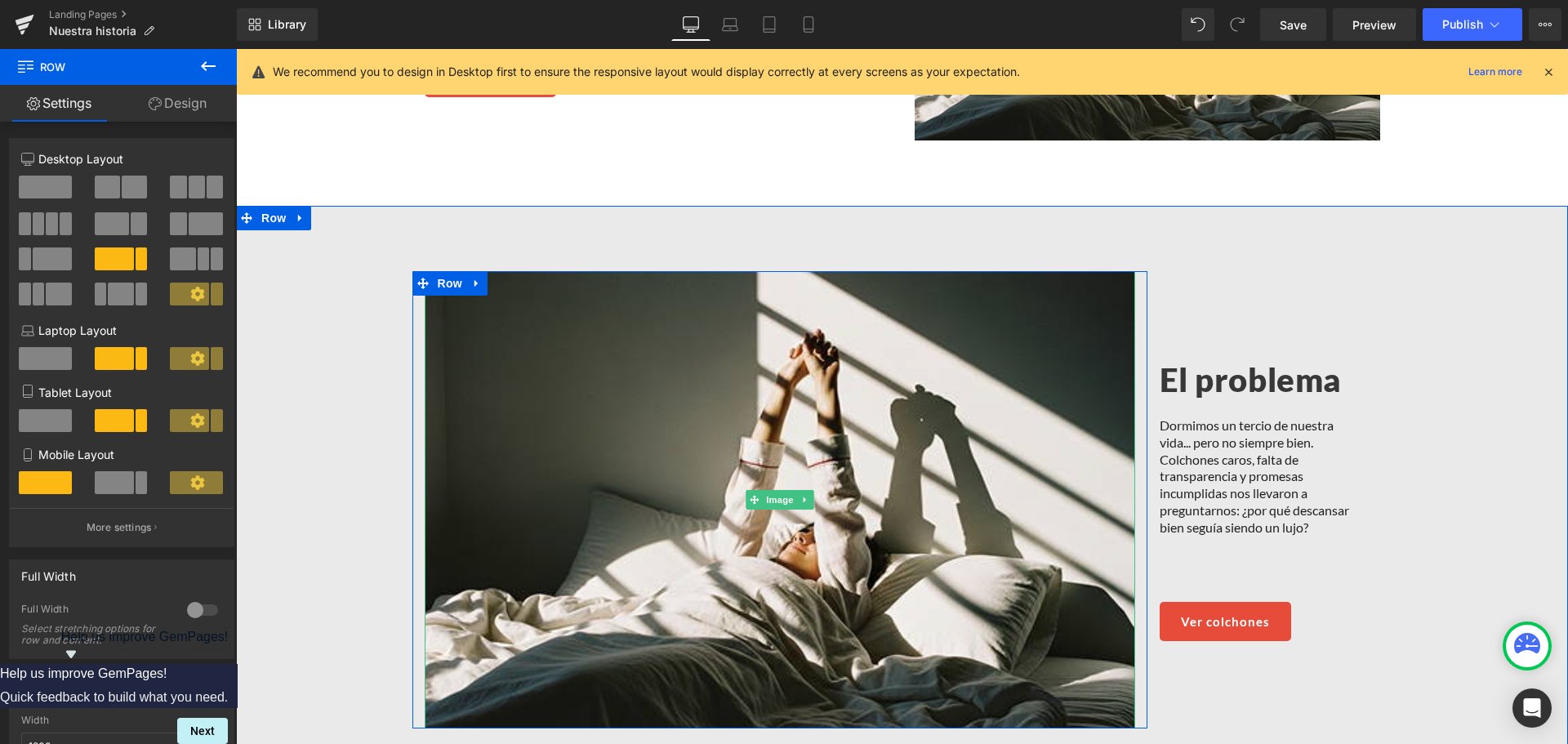
click at [457, 278] on span "Row" at bounding box center [450, 283] width 26 height 19
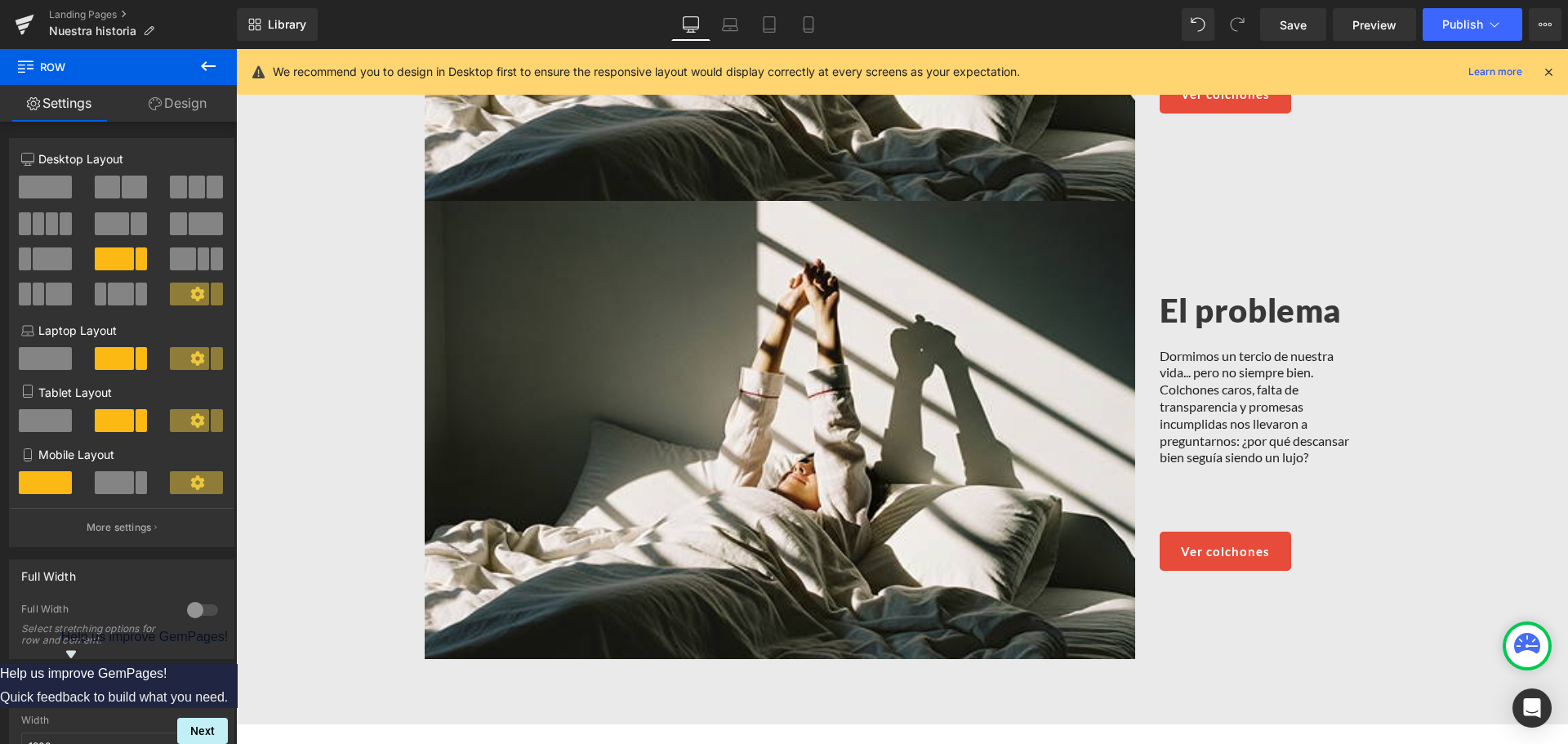
scroll to position [1519, 0]
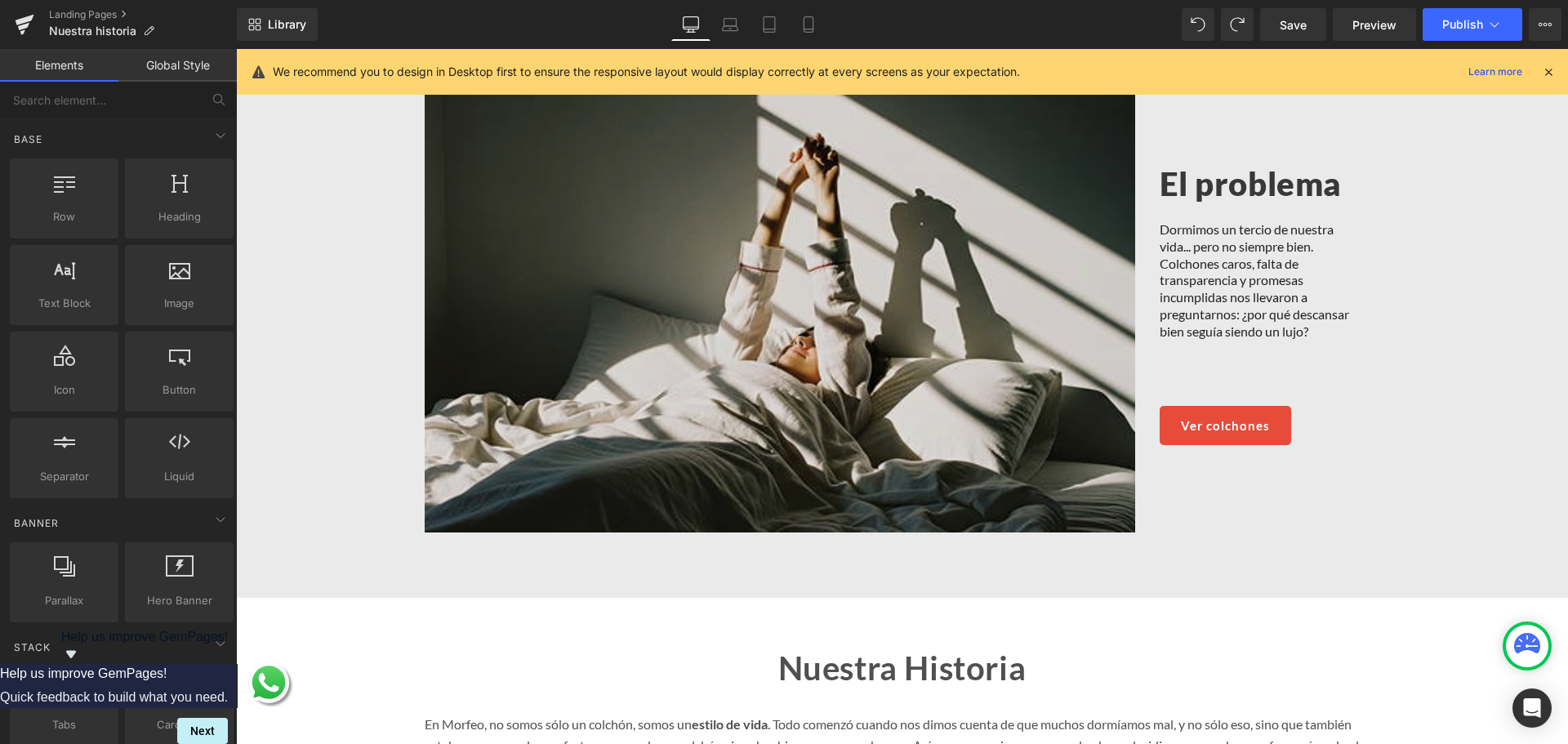
click at [640, 307] on img at bounding box center [780, 303] width 710 height 457
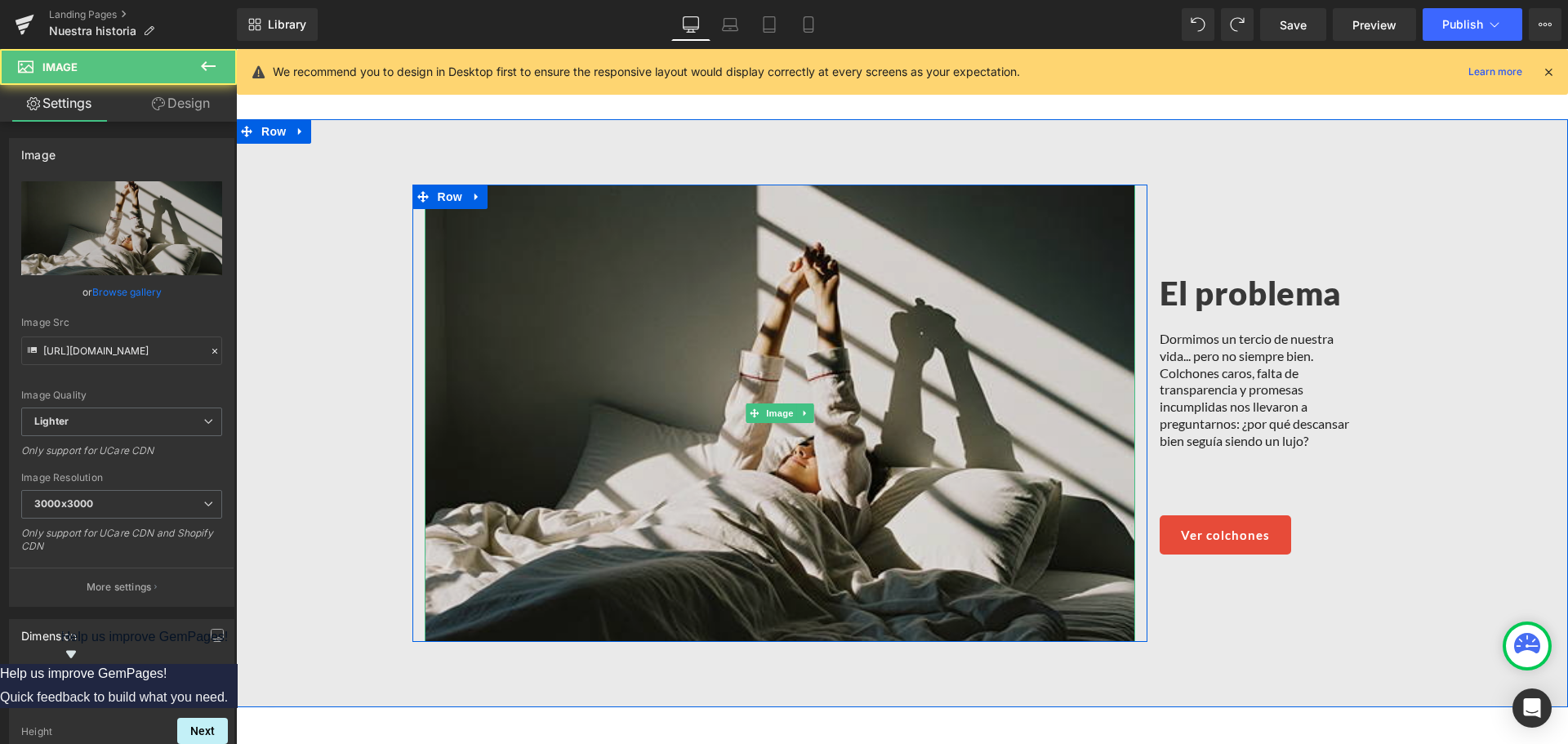
scroll to position [1029, 0]
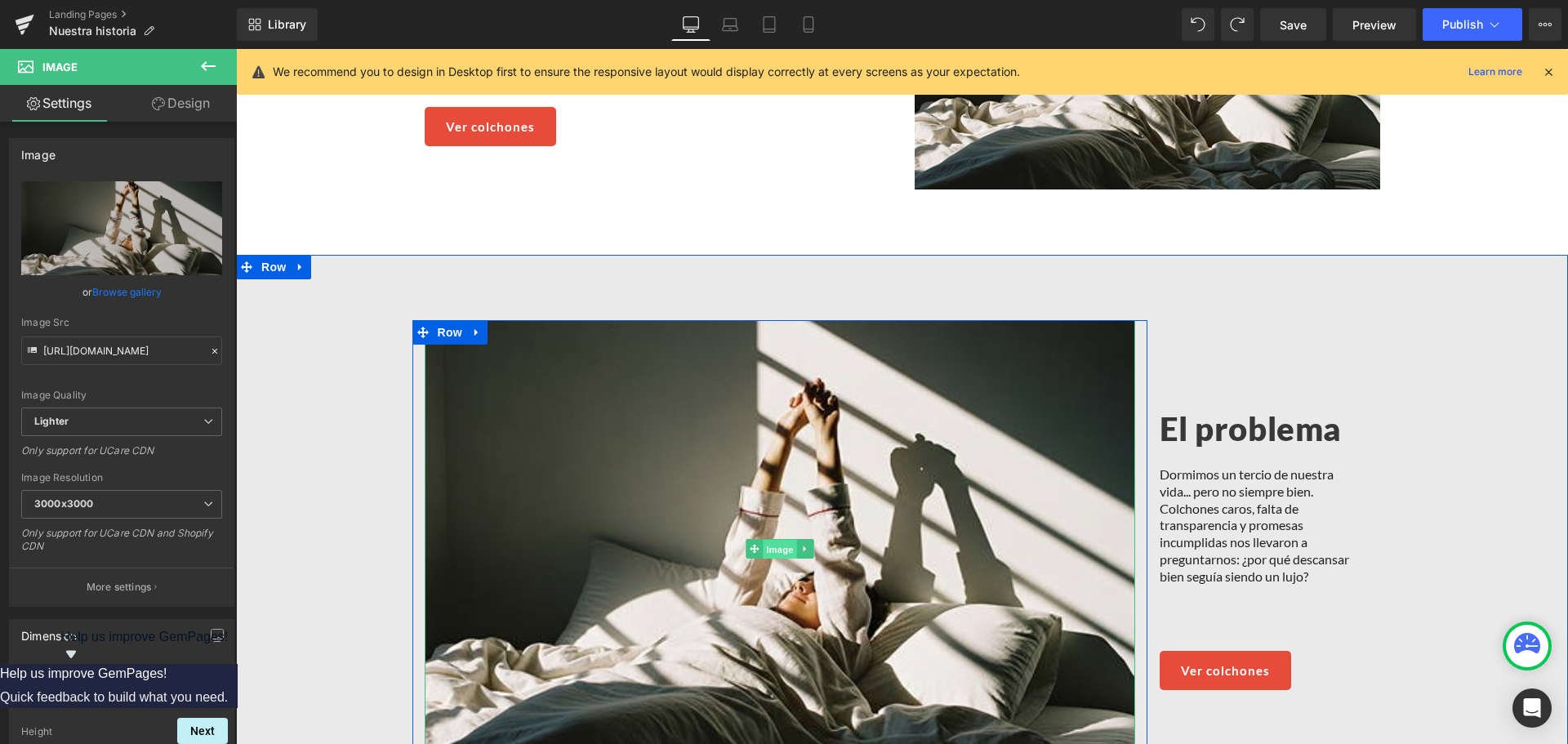
click at [783, 540] on span "Image" at bounding box center [780, 550] width 35 height 19
click at [754, 539] on span at bounding box center [755, 549] width 17 height 19
click at [774, 539] on span "Image" at bounding box center [780, 549] width 35 height 19
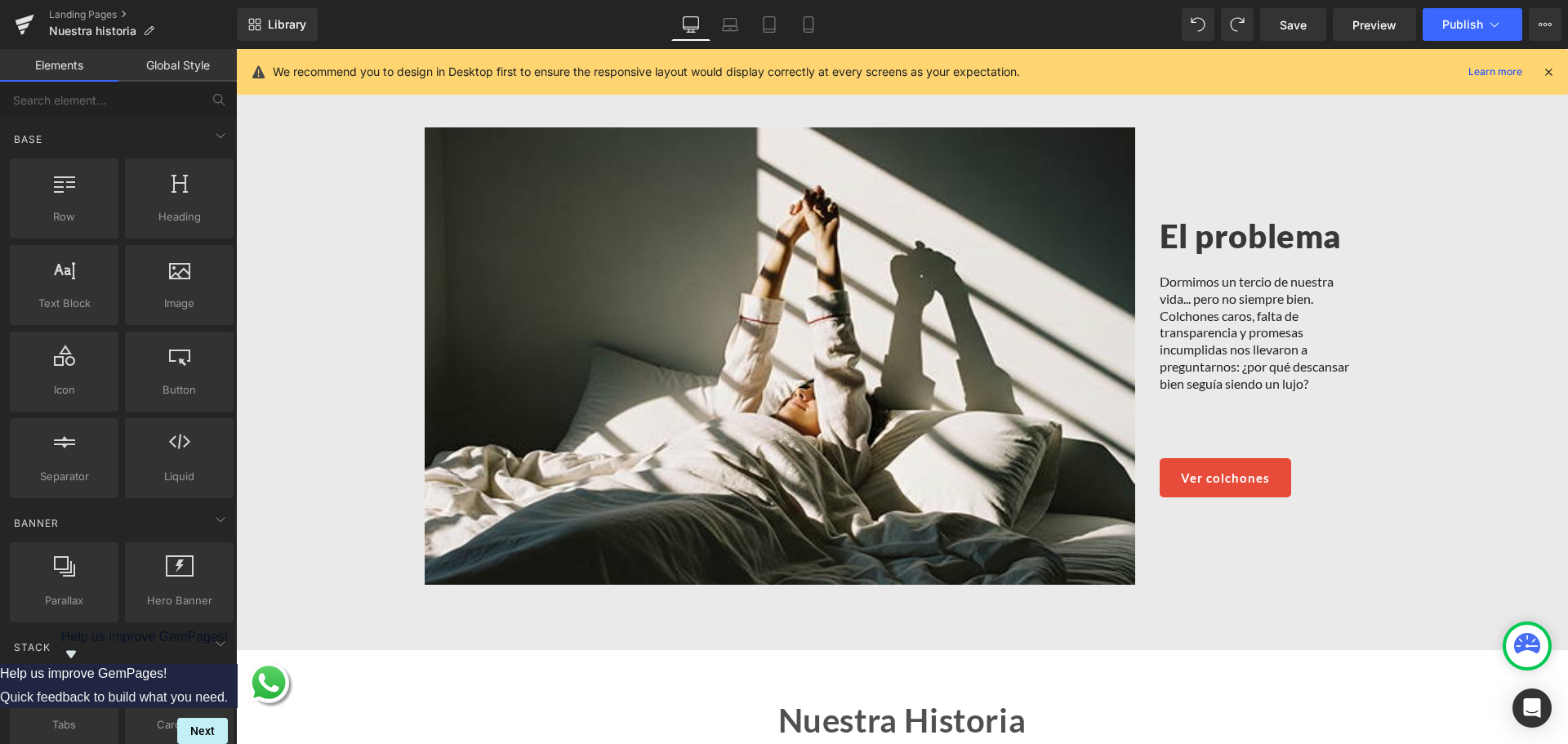
scroll to position [1193, 0]
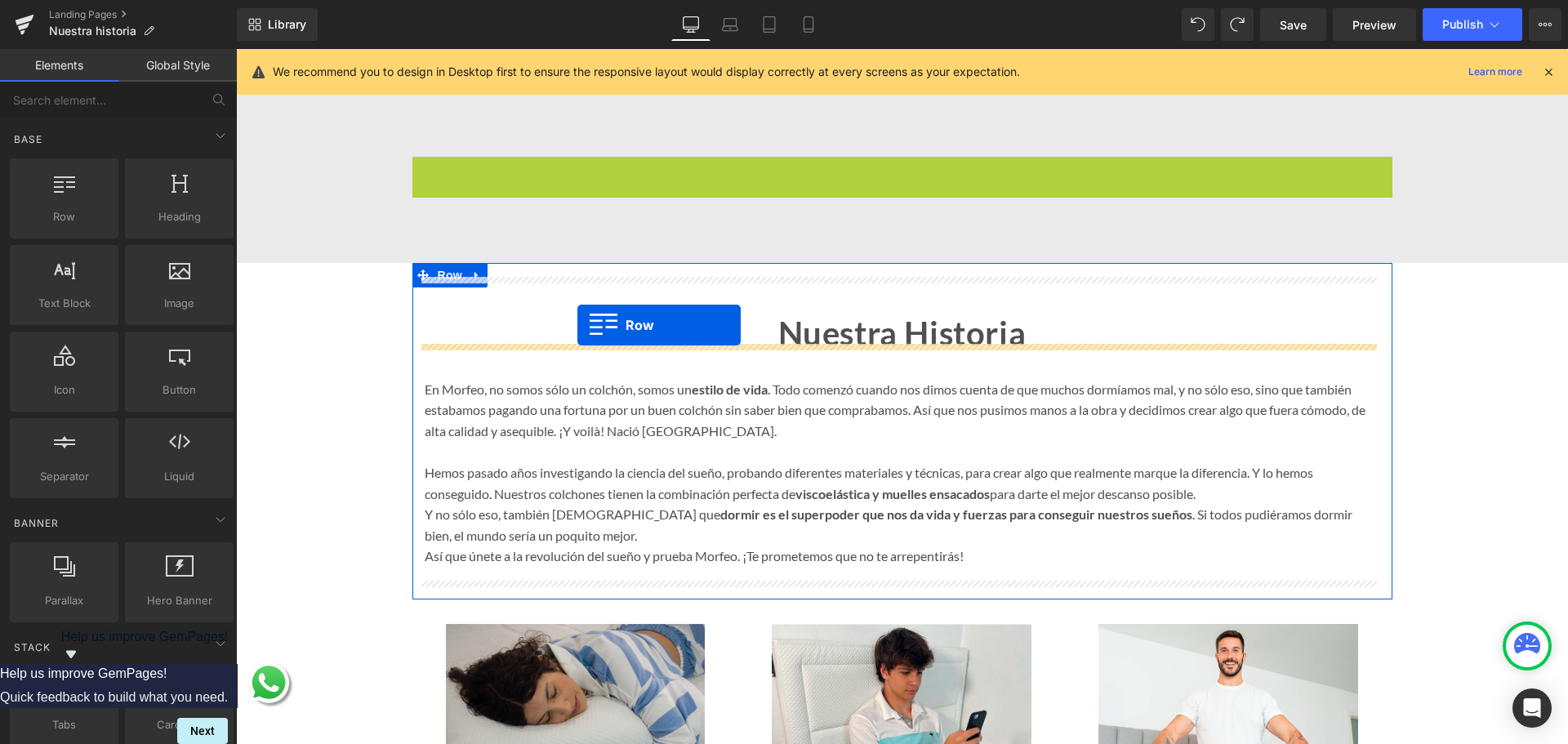
drag, startPoint x: 449, startPoint y: 164, endPoint x: 574, endPoint y: 318, distance: 198.3
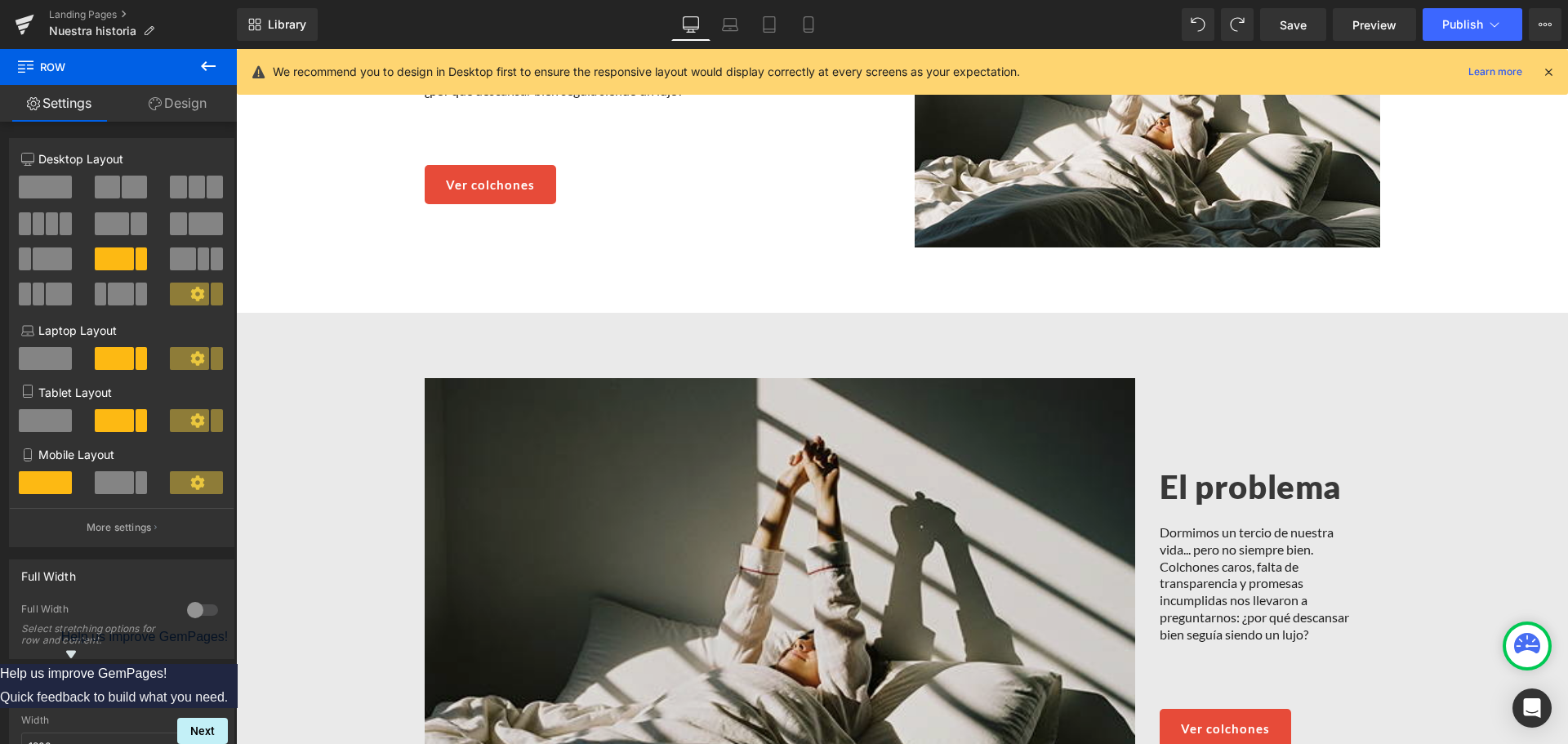
scroll to position [1111, 0]
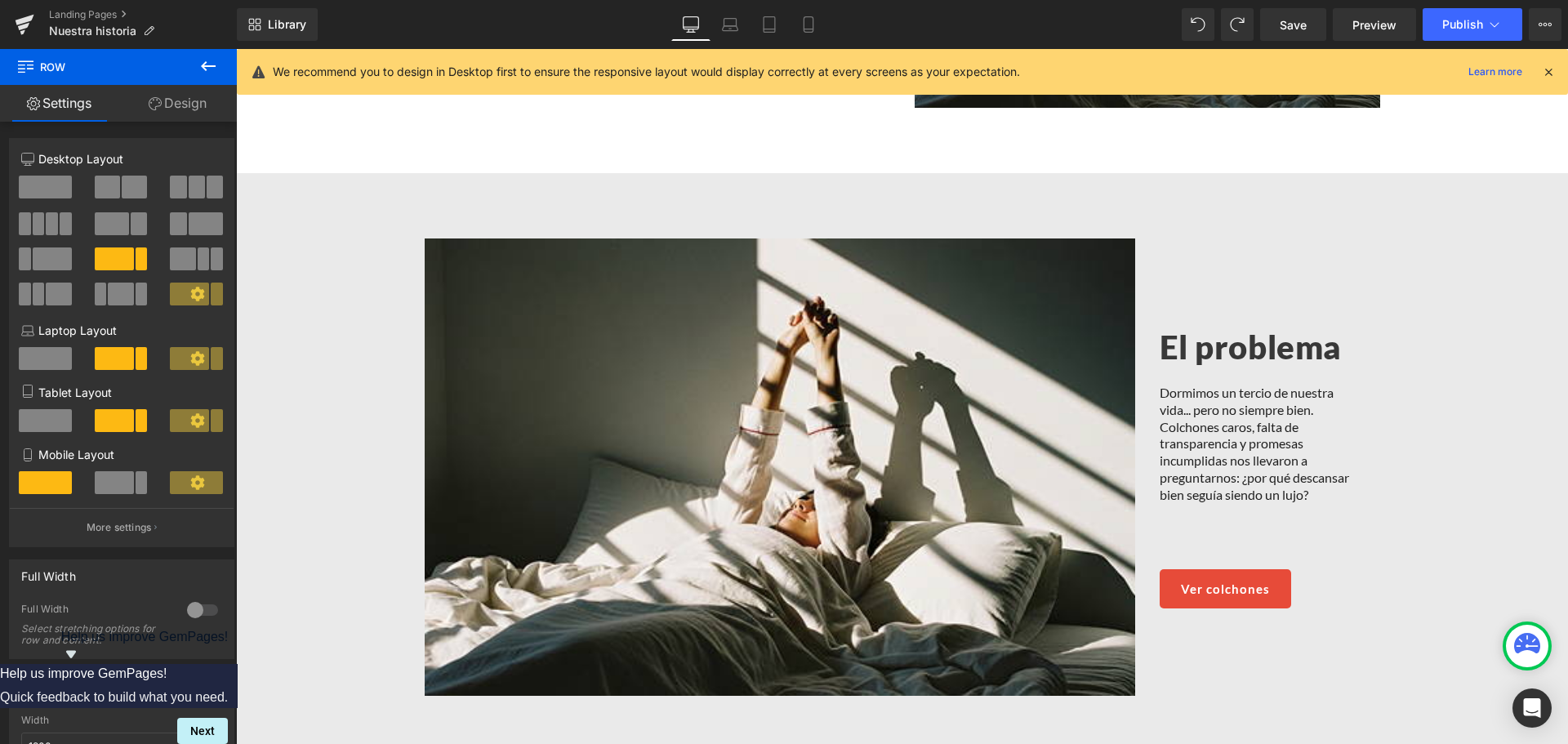
click at [196, 59] on button at bounding box center [208, 66] width 57 height 36
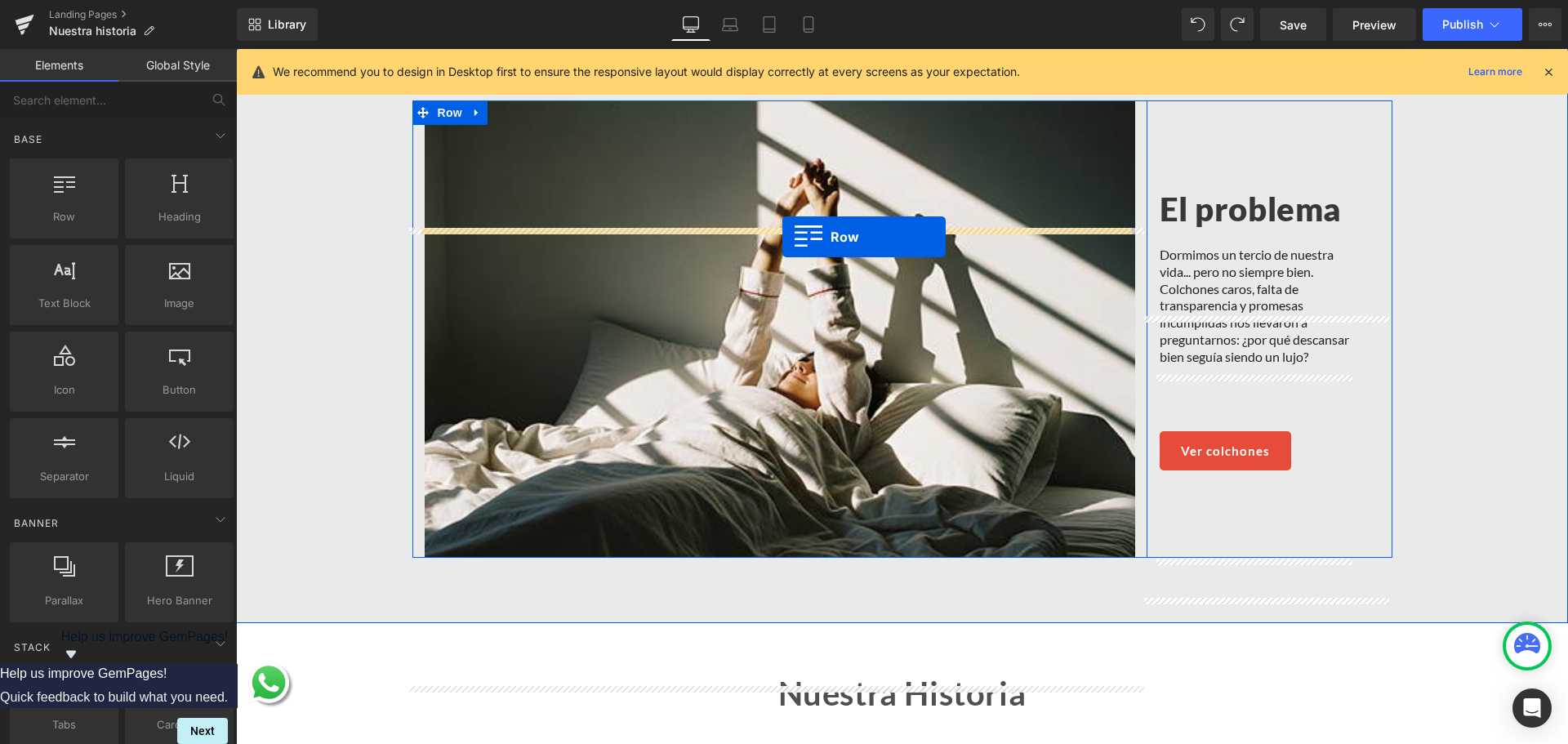
scroll to position [1519, 0]
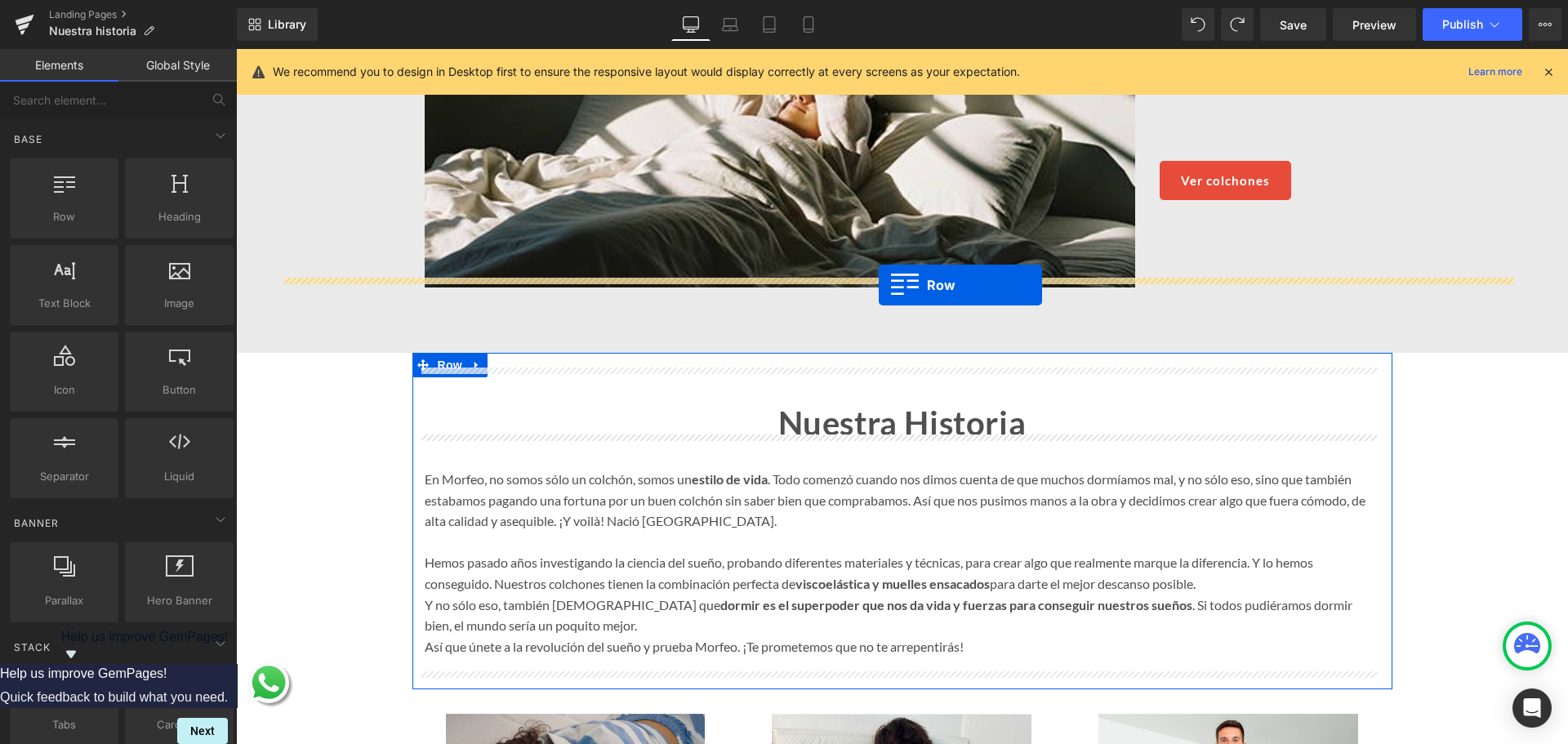
drag, startPoint x: 286, startPoint y: 261, endPoint x: 879, endPoint y: 285, distance: 593.5
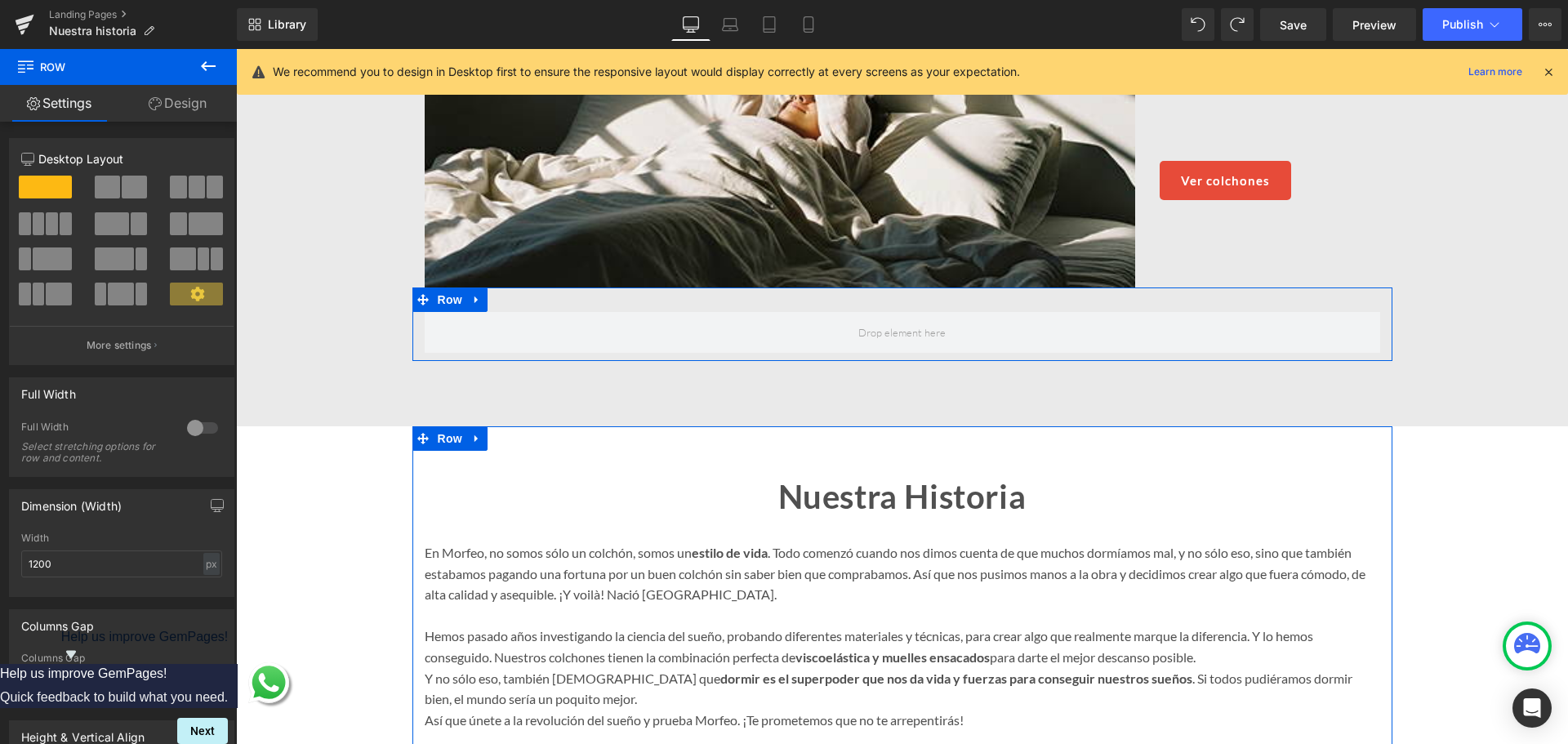
click at [113, 250] on span at bounding box center [114, 259] width 39 height 23
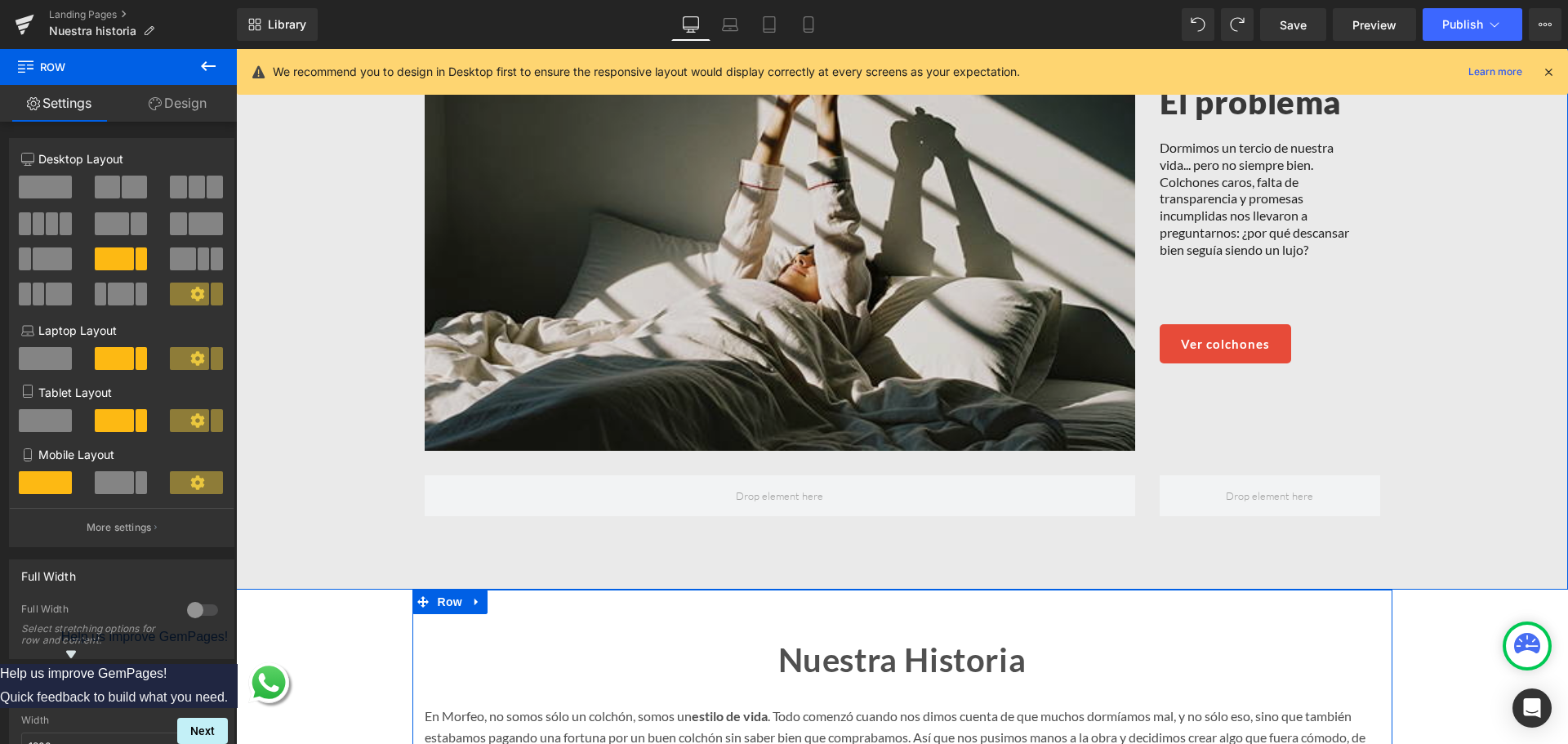
scroll to position [1193, 0]
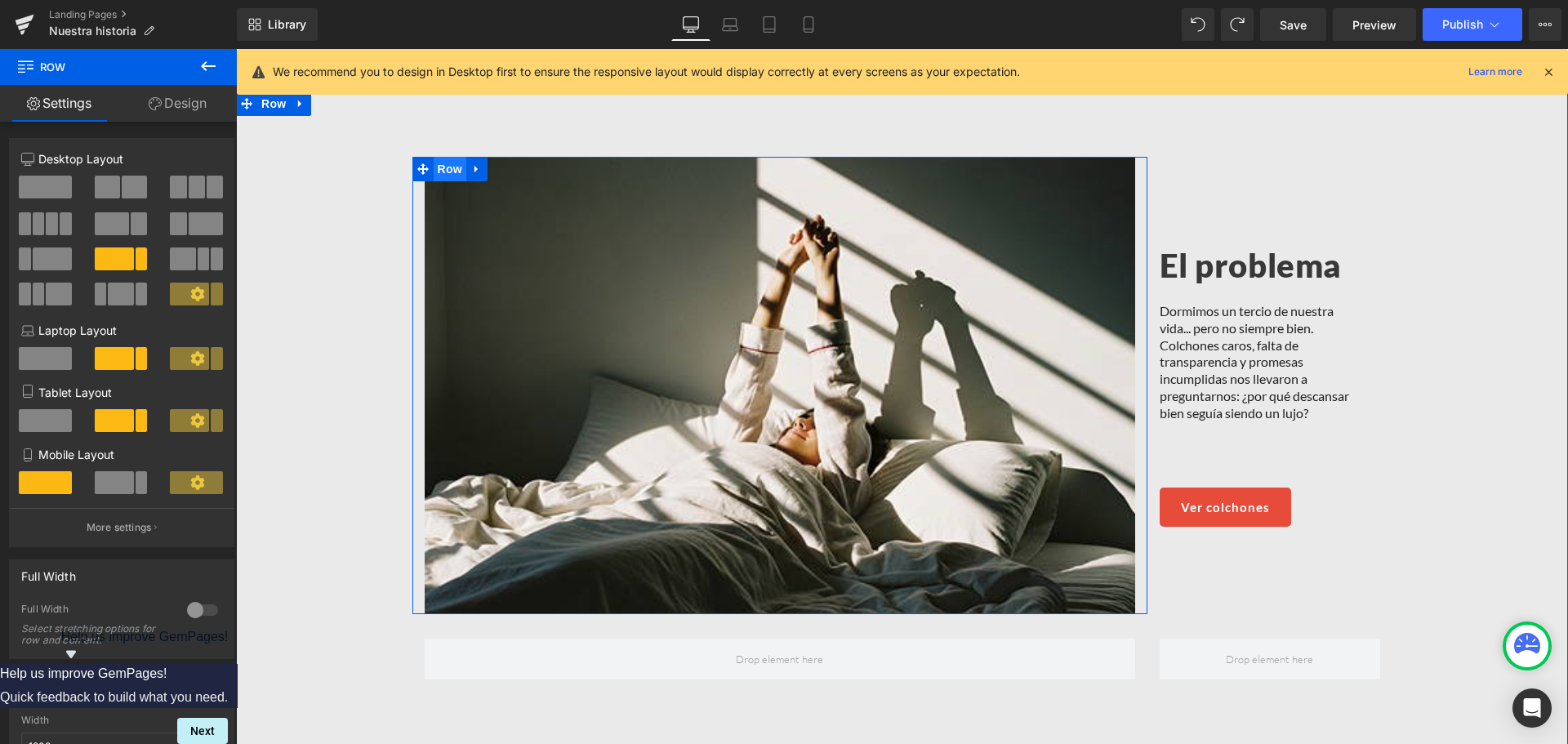
click at [452, 169] on div "Image Row El problema Heading Dormimos un tercio de nuestra vida... pero no sie…" at bounding box center [902, 385] width 980 height 457
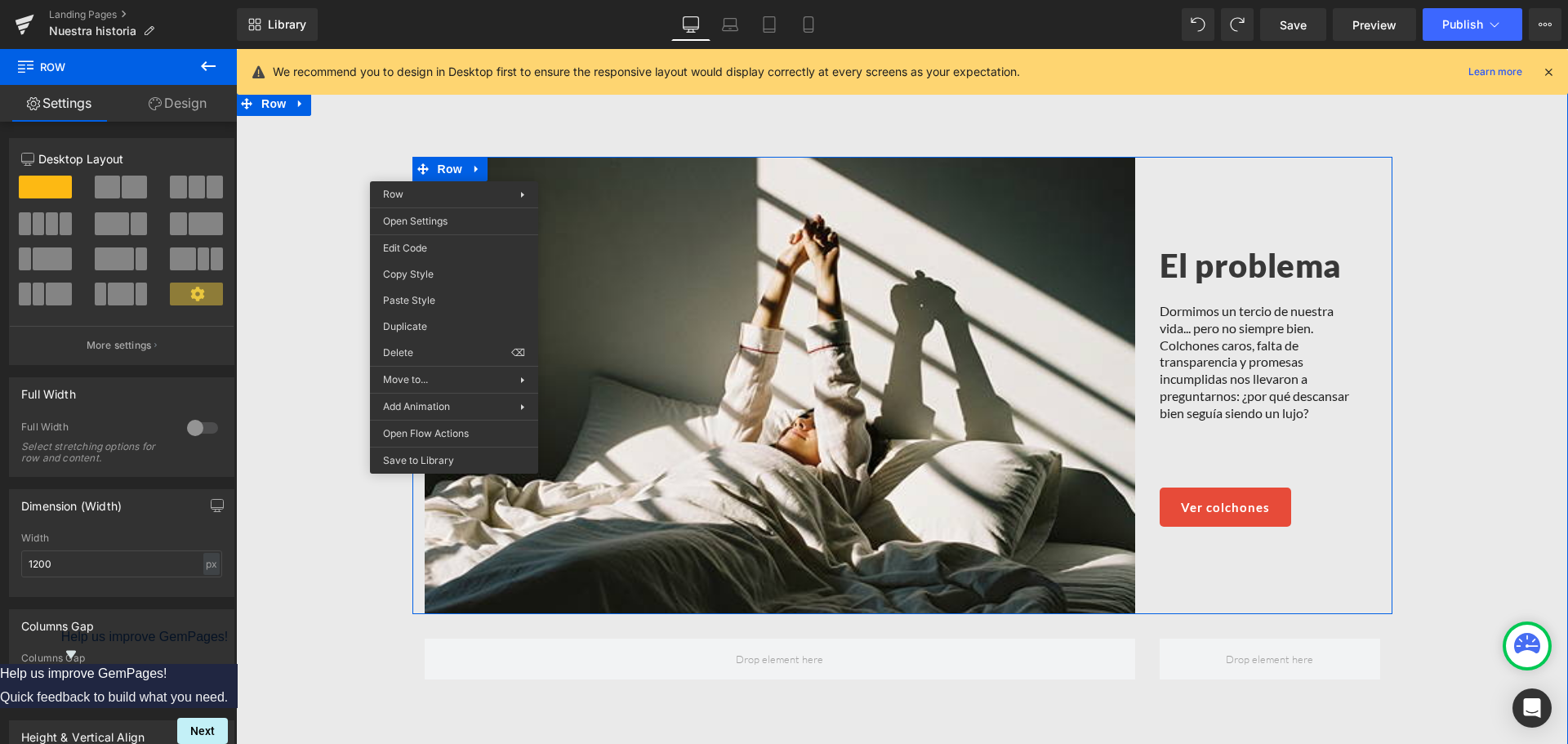
click at [287, 277] on div "Image Row El problema Heading Dormimos un tercio de nuestra vida... pero no sie…" at bounding box center [902, 423] width 1267 height 531
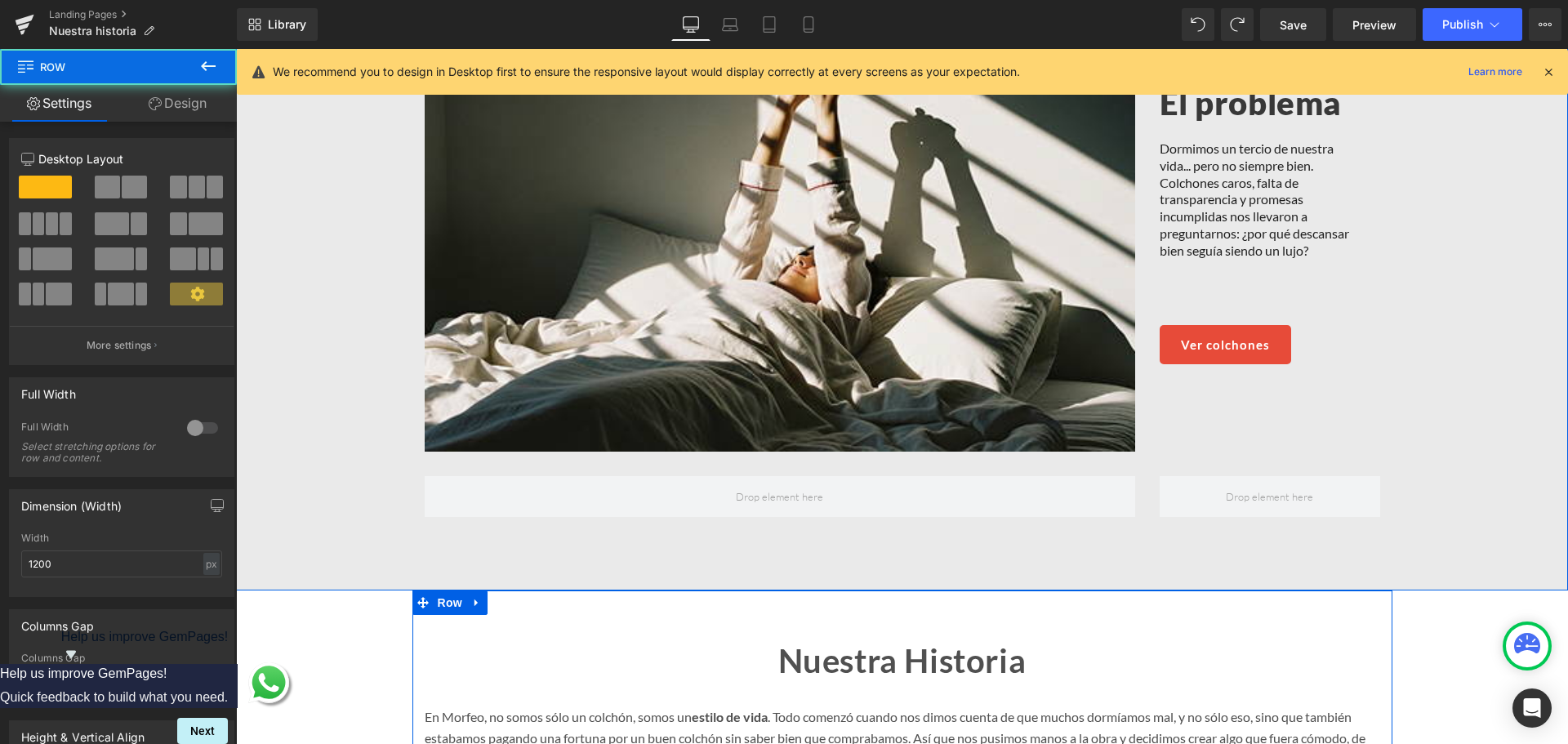
scroll to position [1356, 0]
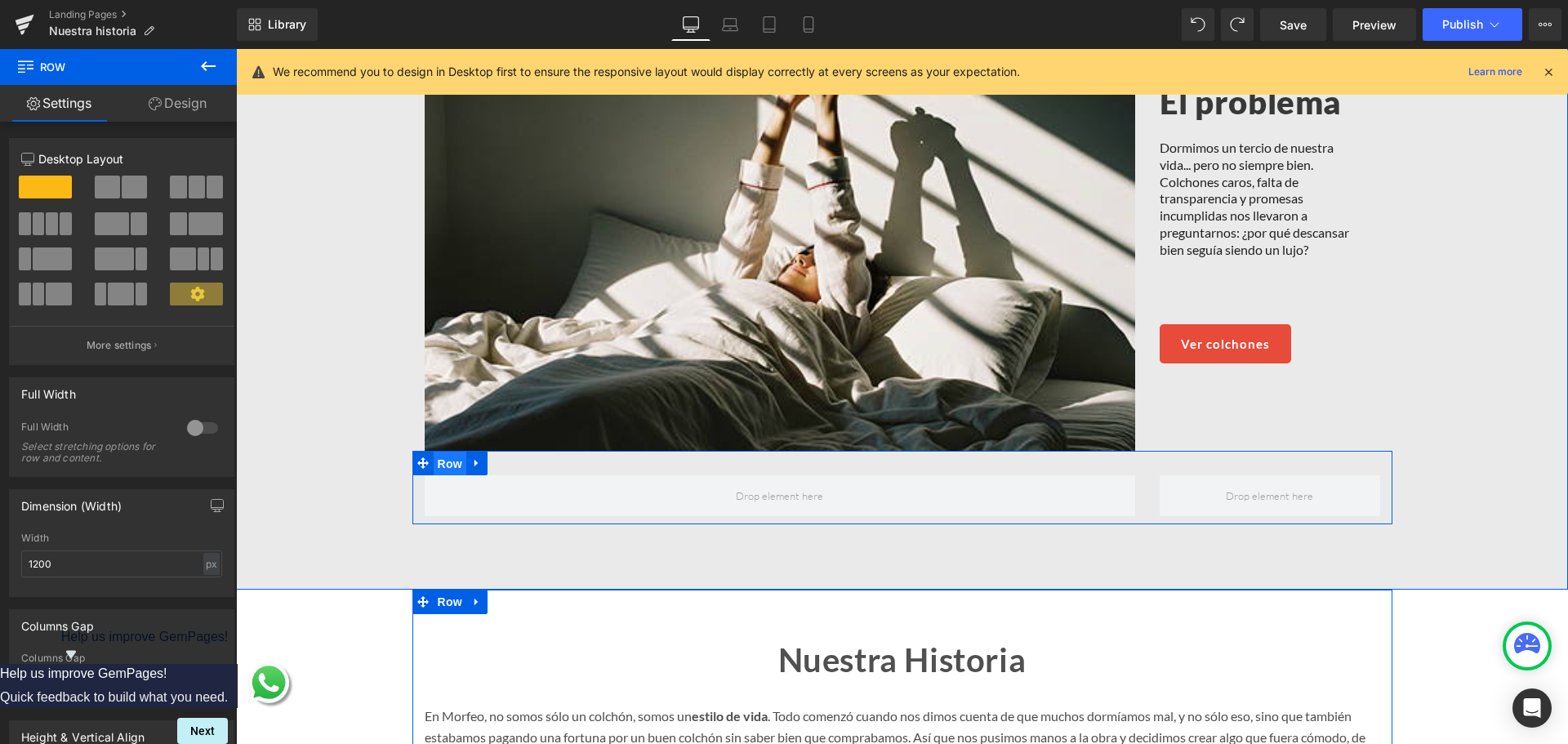
click at [450, 457] on span "Row" at bounding box center [450, 463] width 33 height 24
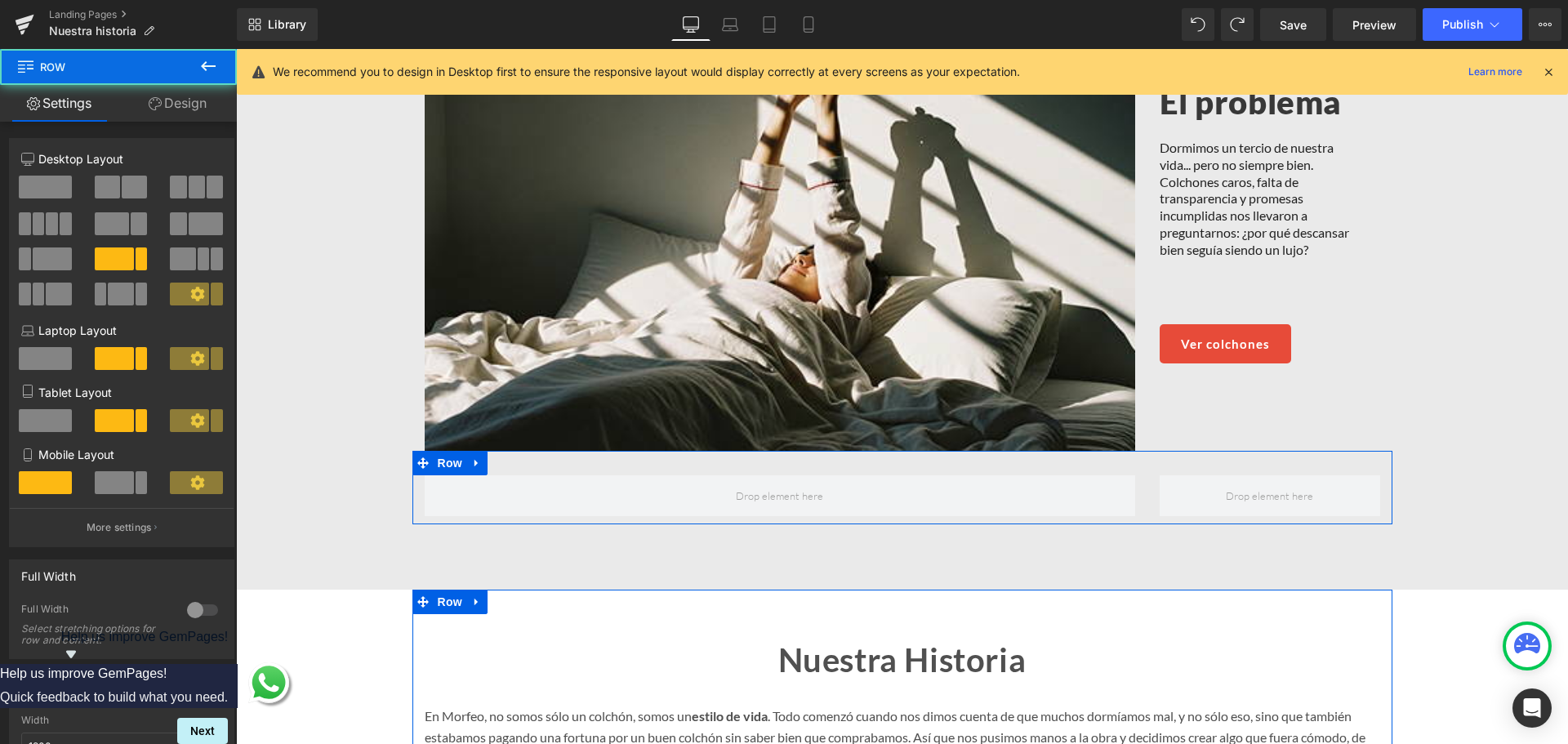
click at [184, 115] on link "Design" at bounding box center [177, 103] width 118 height 37
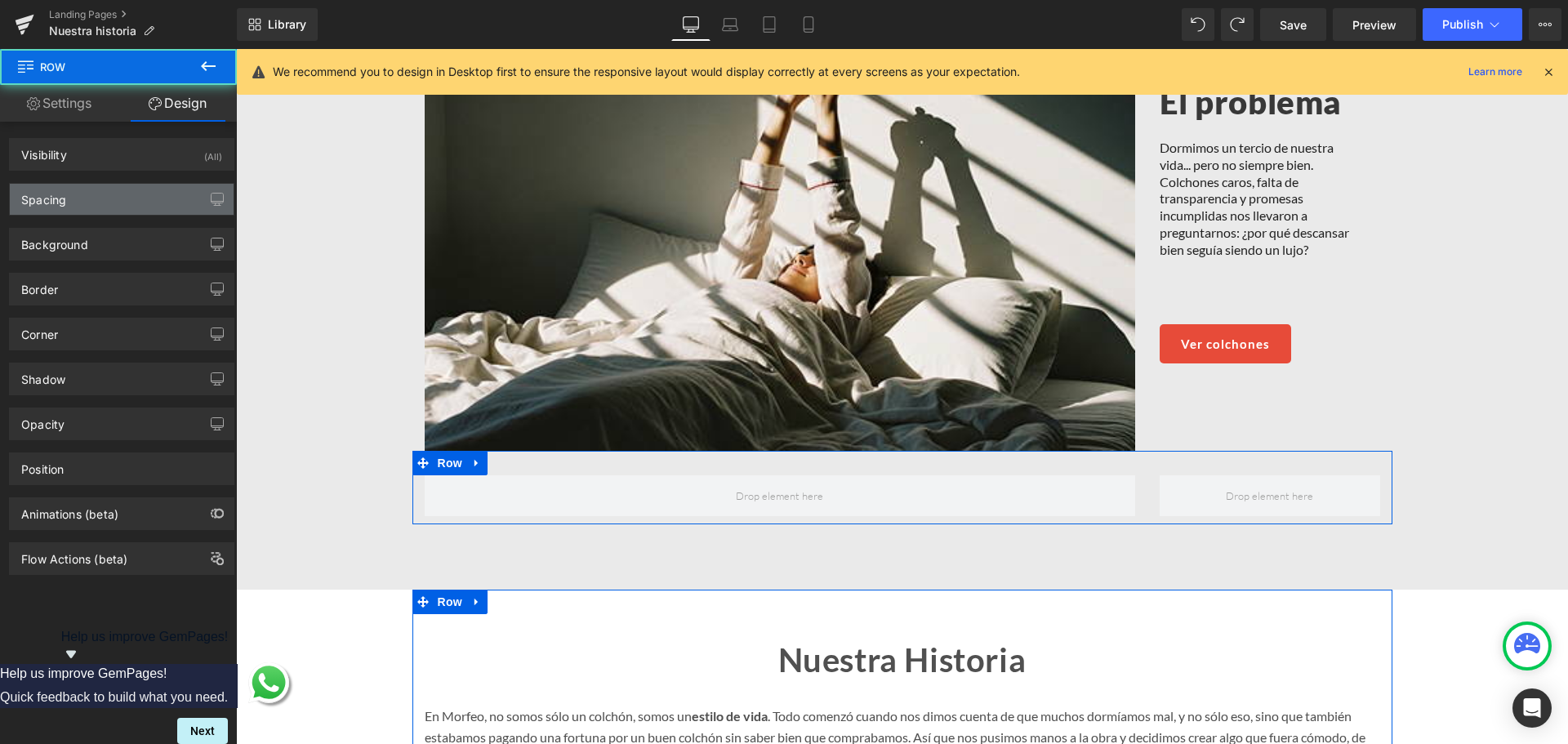
click at [111, 204] on div "Spacing" at bounding box center [121, 199] width 223 height 31
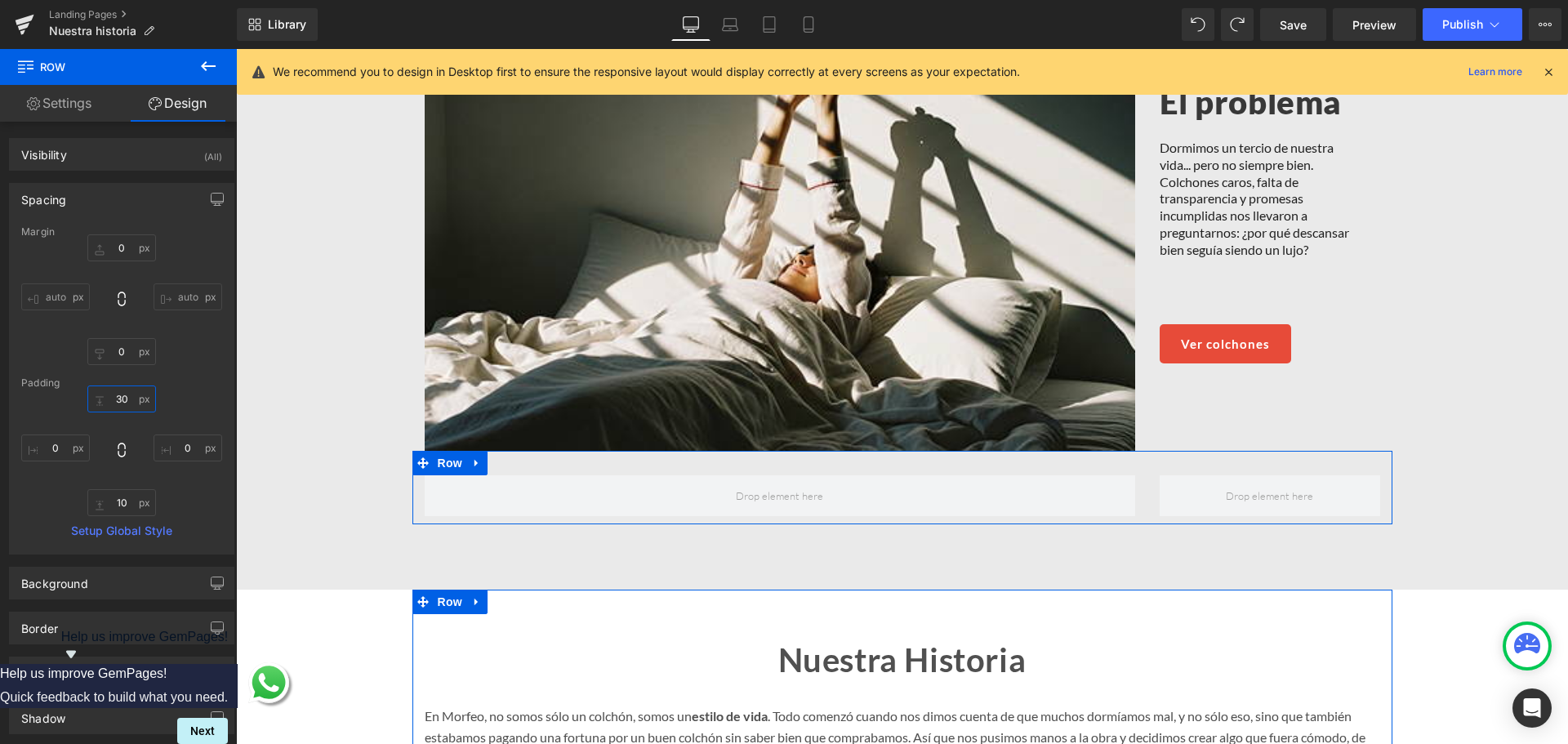
click at [113, 400] on input "text" at bounding box center [121, 398] width 68 height 27
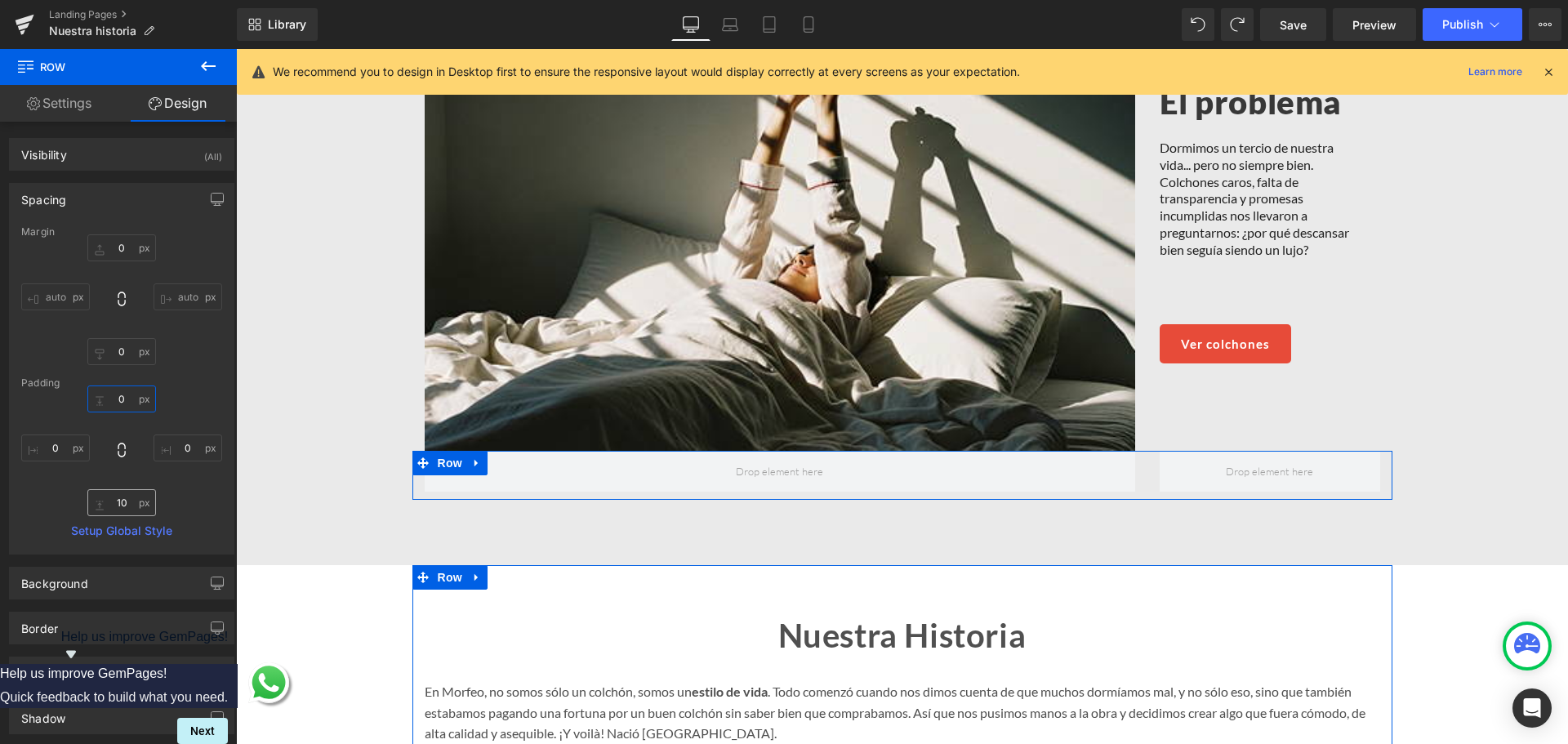
type input "0"
click at [115, 504] on input "text" at bounding box center [121, 502] width 68 height 27
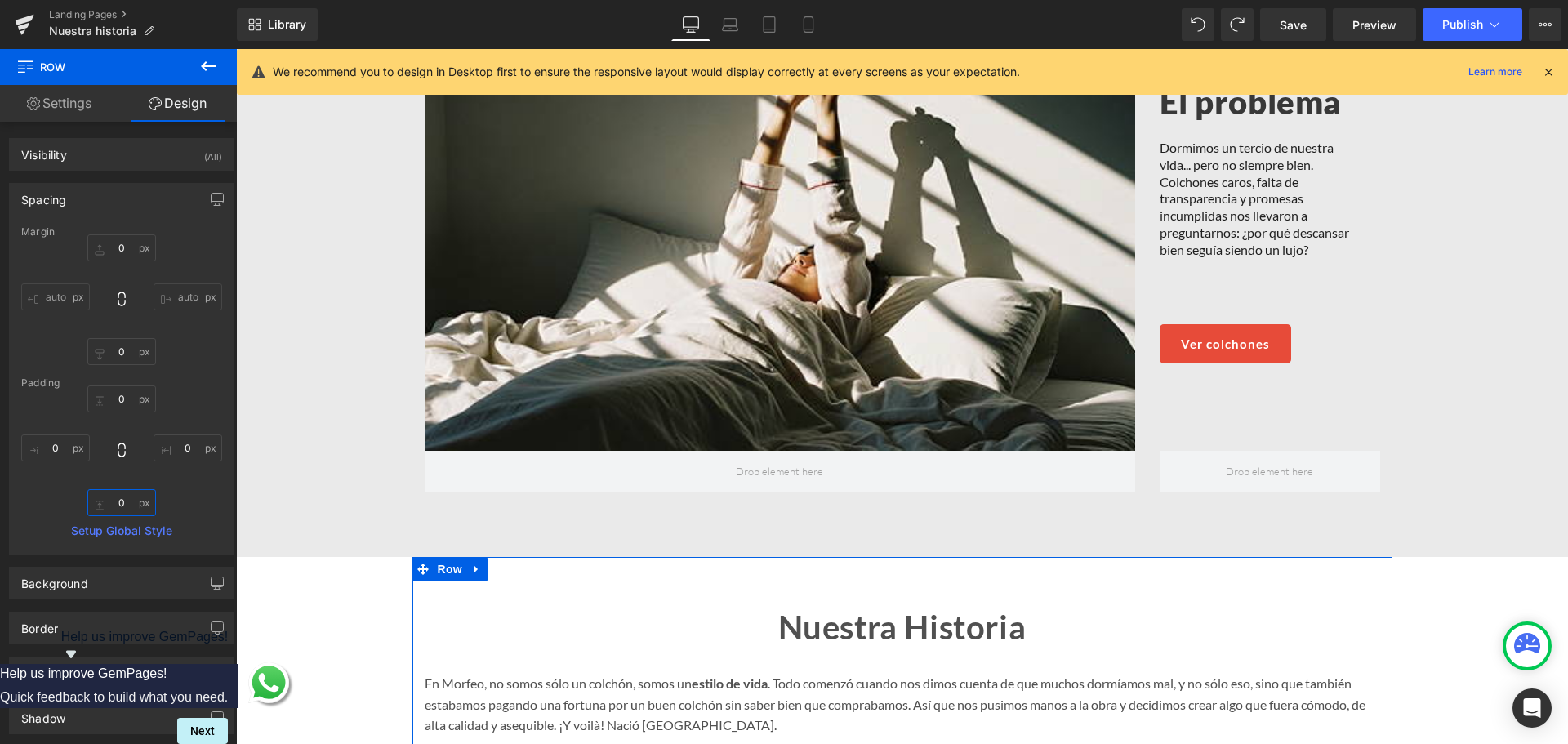
type input "0"
click at [215, 63] on icon at bounding box center [208, 66] width 19 height 19
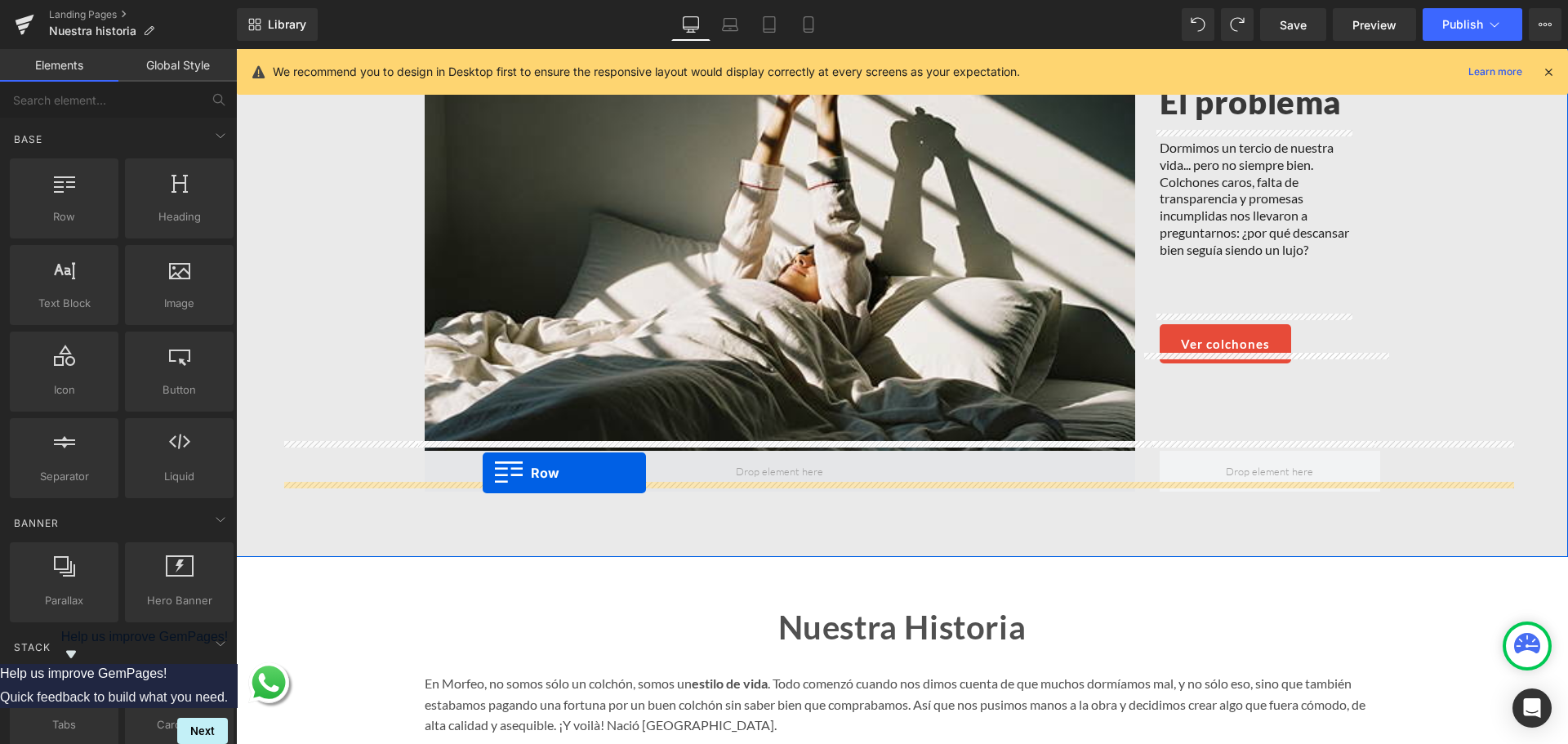
drag, startPoint x: 326, startPoint y: 274, endPoint x: 482, endPoint y: 473, distance: 252.9
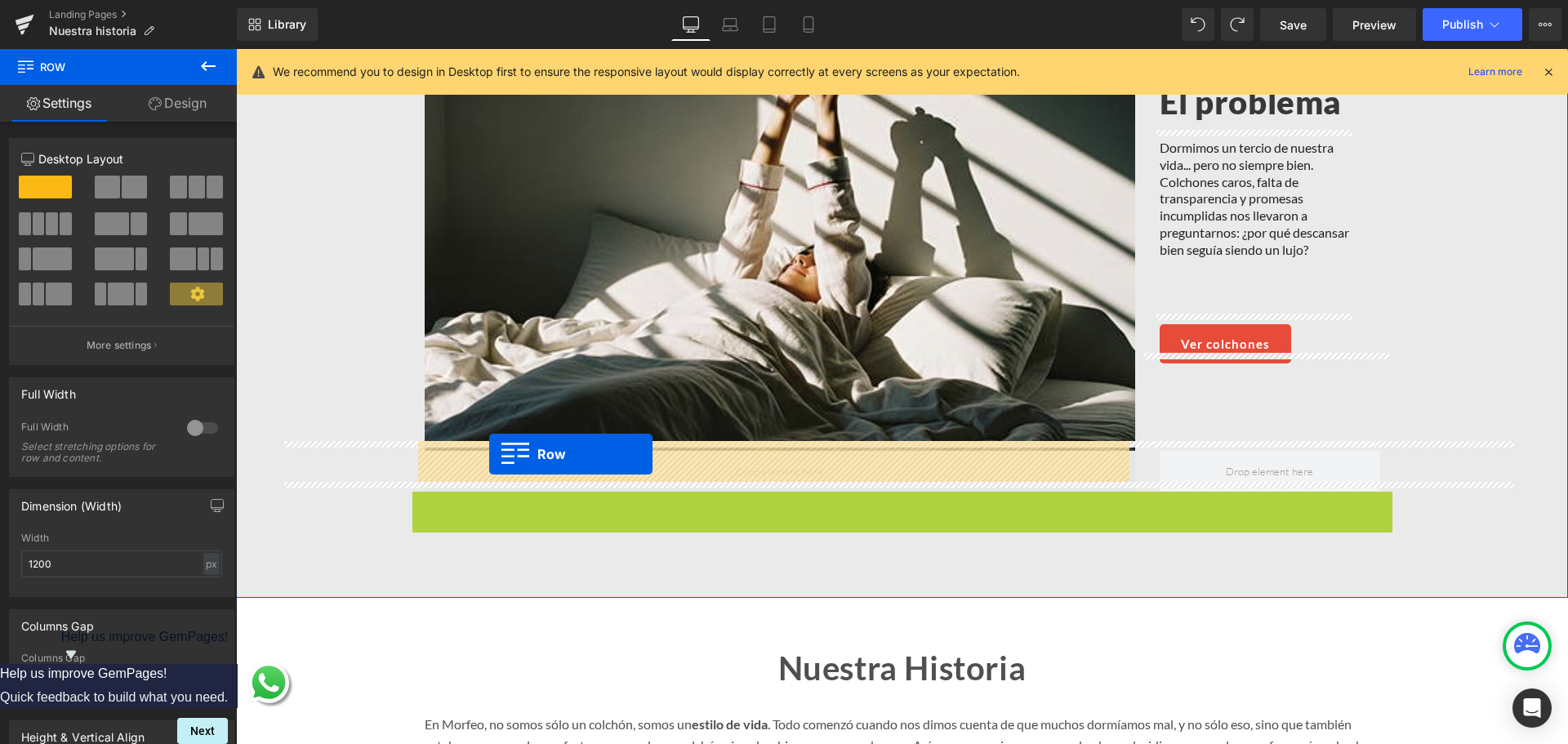
drag, startPoint x: 450, startPoint y: 491, endPoint x: 391, endPoint y: 225, distance: 272.5
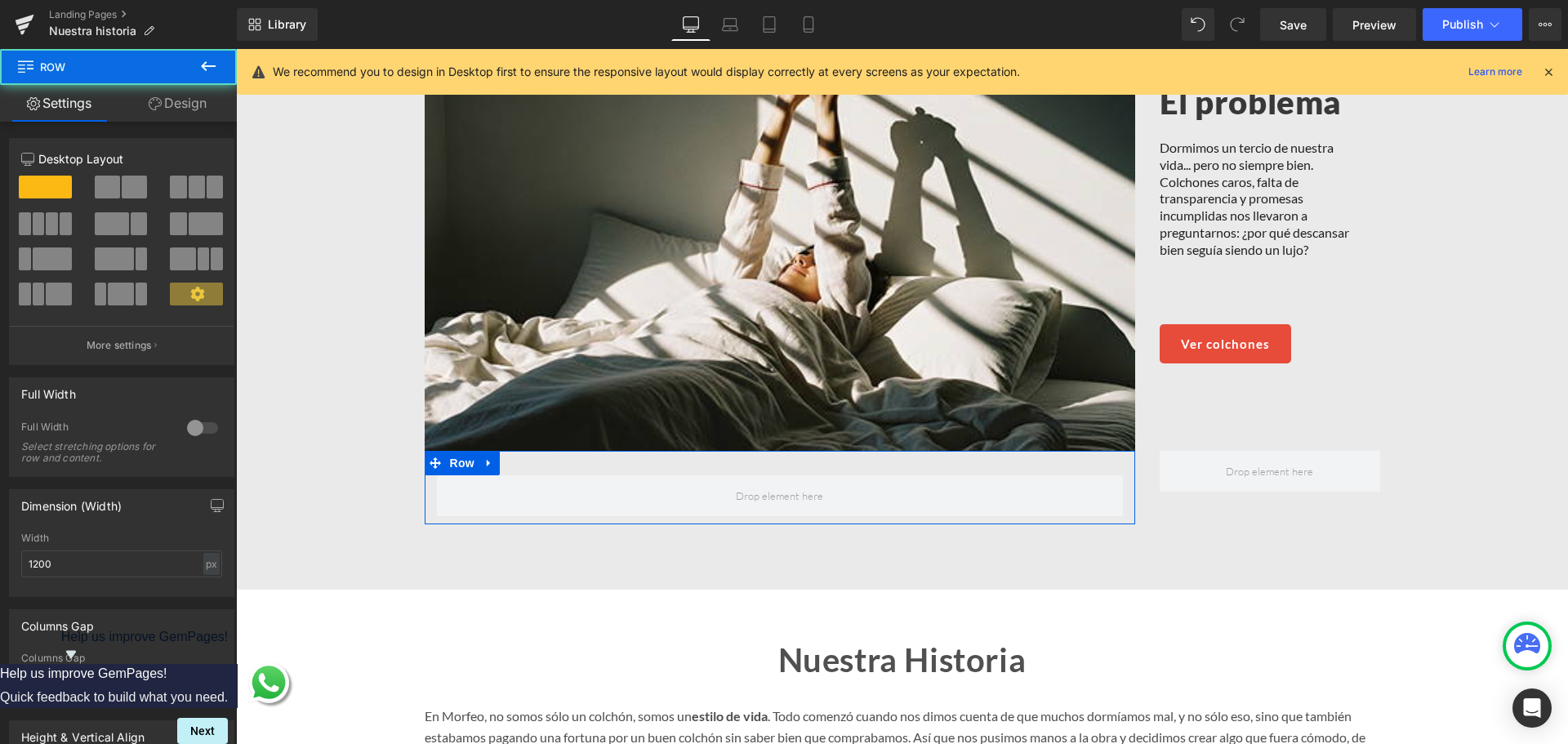
click at [175, 103] on link "Design" at bounding box center [177, 103] width 118 height 37
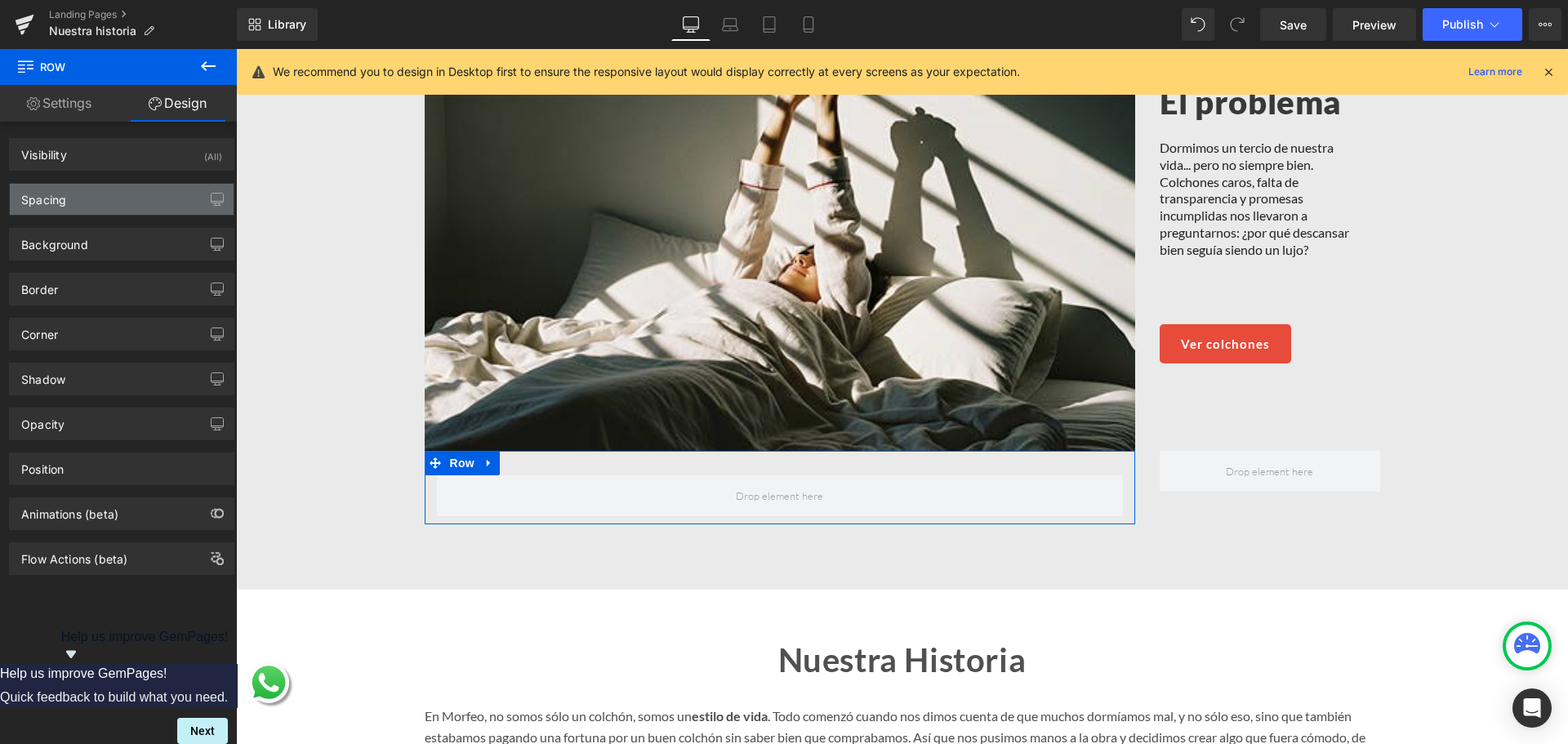
click at [91, 204] on div "Spacing" at bounding box center [121, 199] width 223 height 31
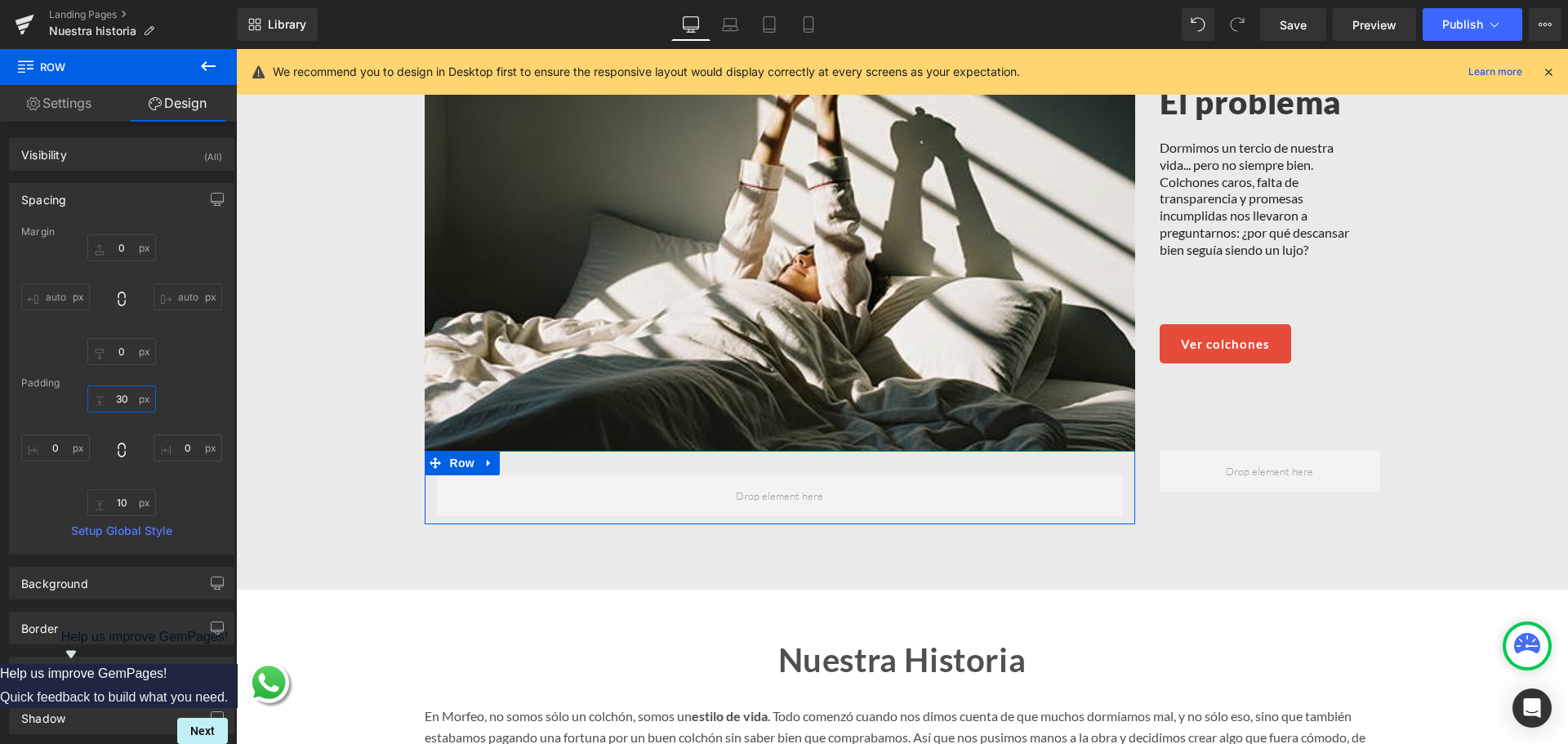
click at [124, 401] on input "text" at bounding box center [121, 398] width 68 height 27
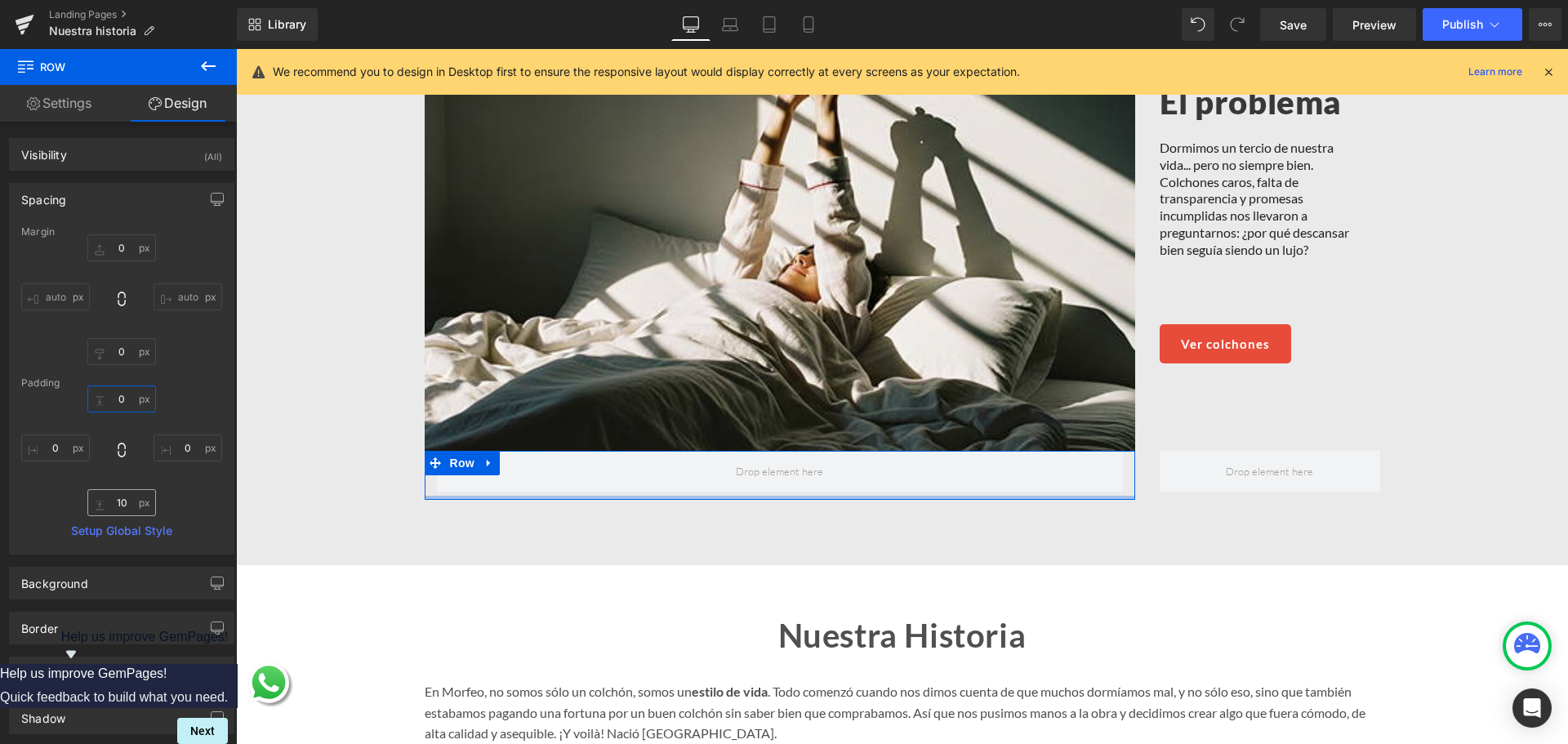
type input "0"
click at [126, 500] on input "text" at bounding box center [121, 502] width 68 height 27
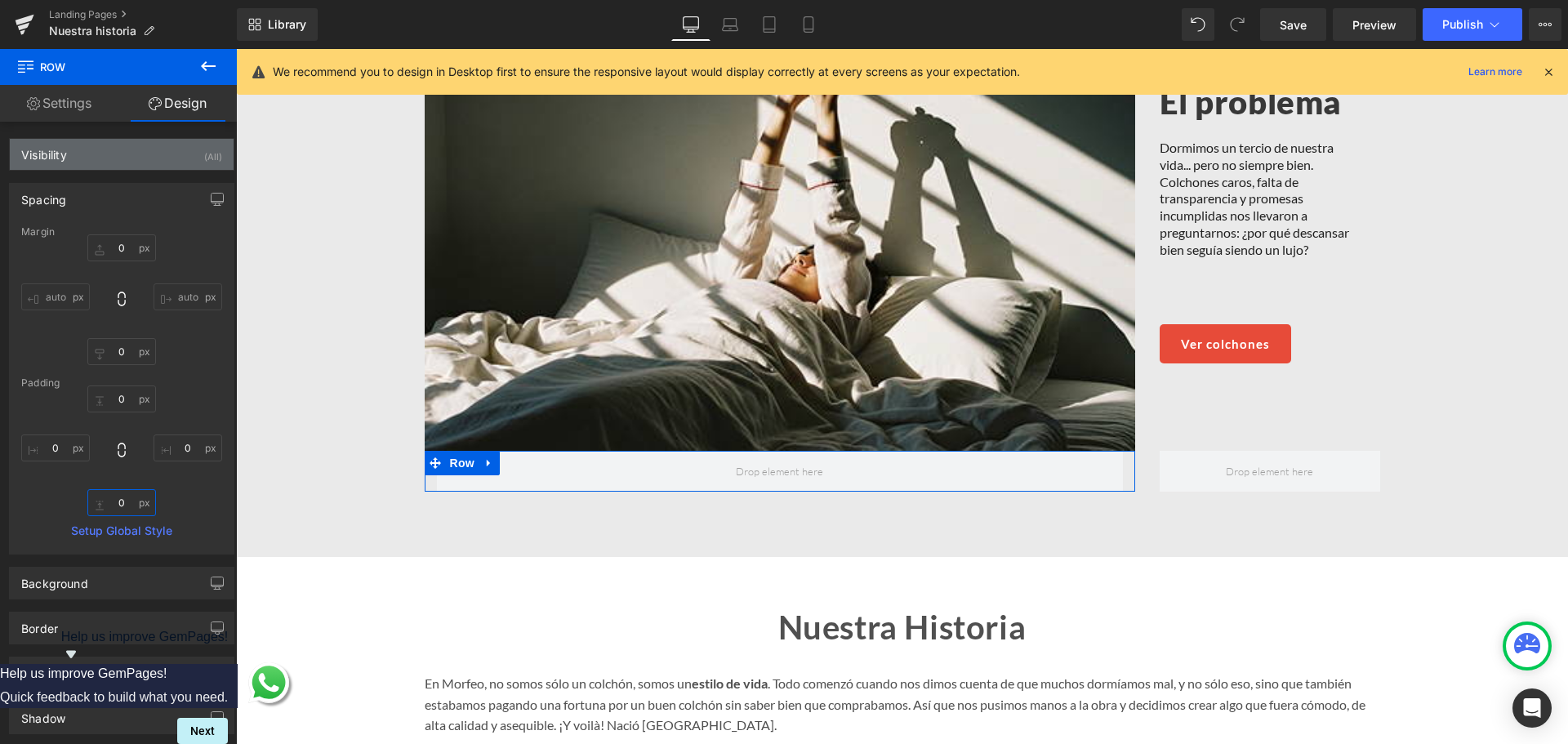
type input "0"
click at [39, 153] on div "Visibility" at bounding box center [44, 150] width 46 height 23
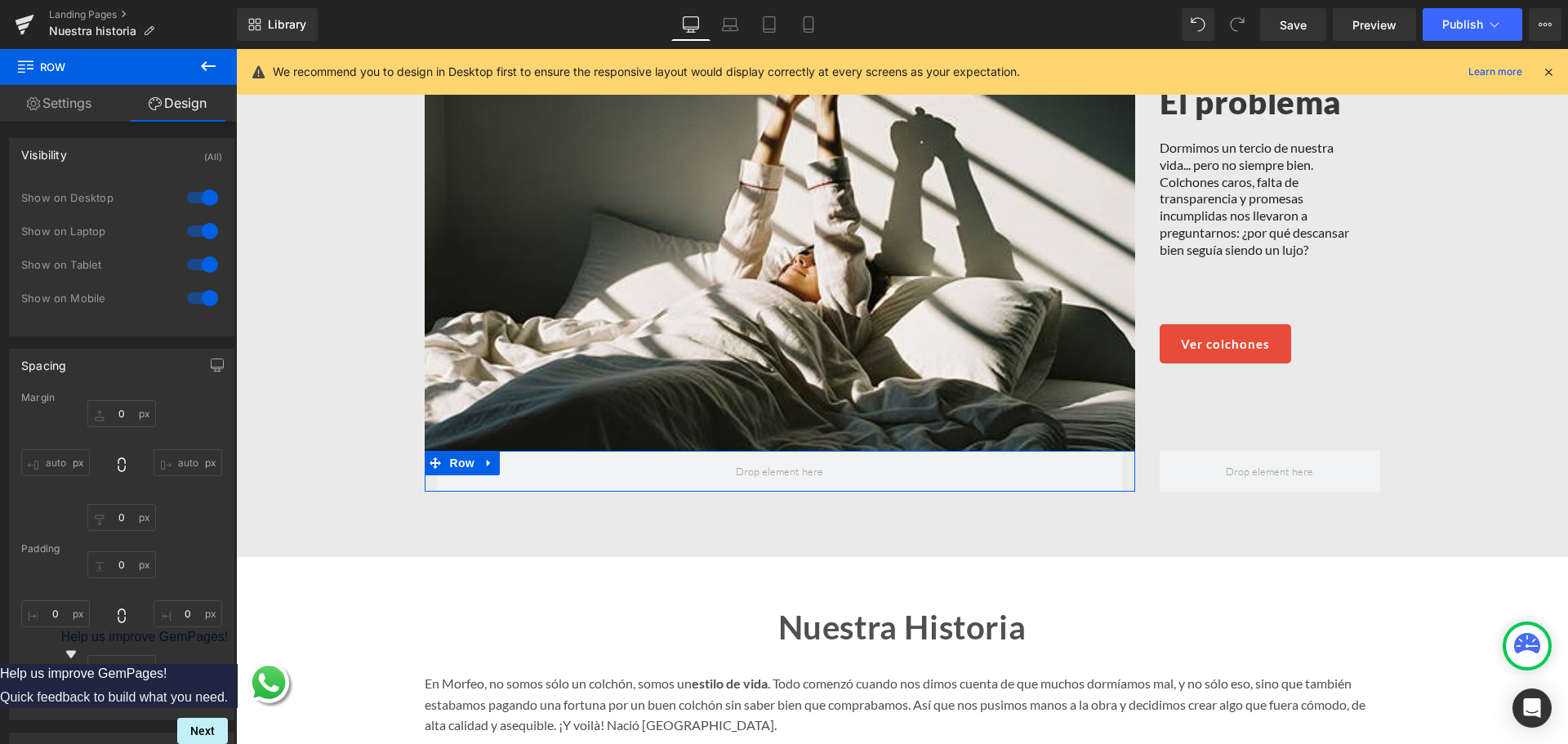
click at [54, 124] on div "Visibility (All) 0|0|0|0 1 Show on Desktop 1 Show on Laptop 1 Show on Tablet 1 …" at bounding box center [122, 600] width 244 height 958
click at [58, 115] on link "Settings" at bounding box center [59, 103] width 118 height 37
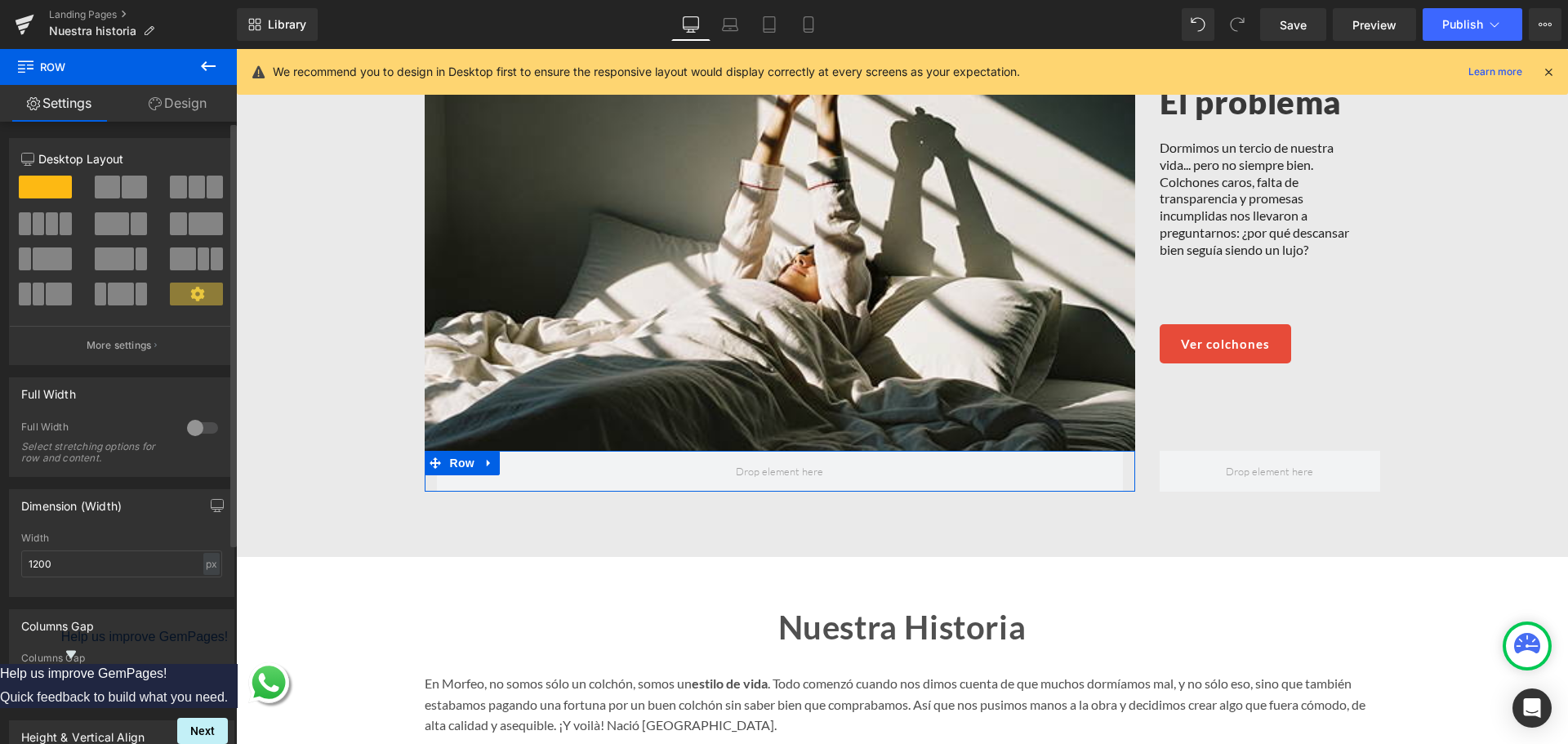
click at [121, 186] on span at bounding box center [134, 187] width 25 height 23
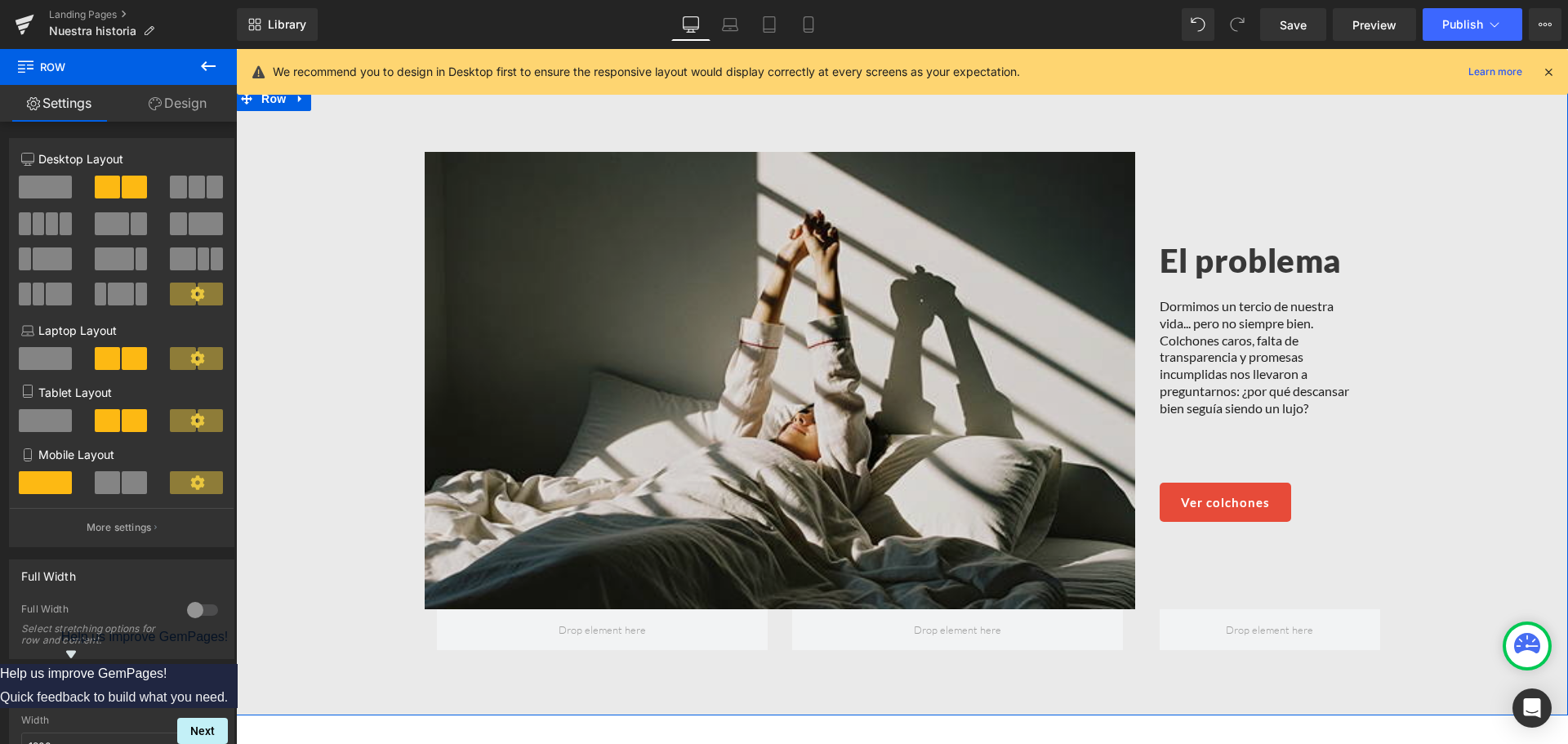
scroll to position [1193, 0]
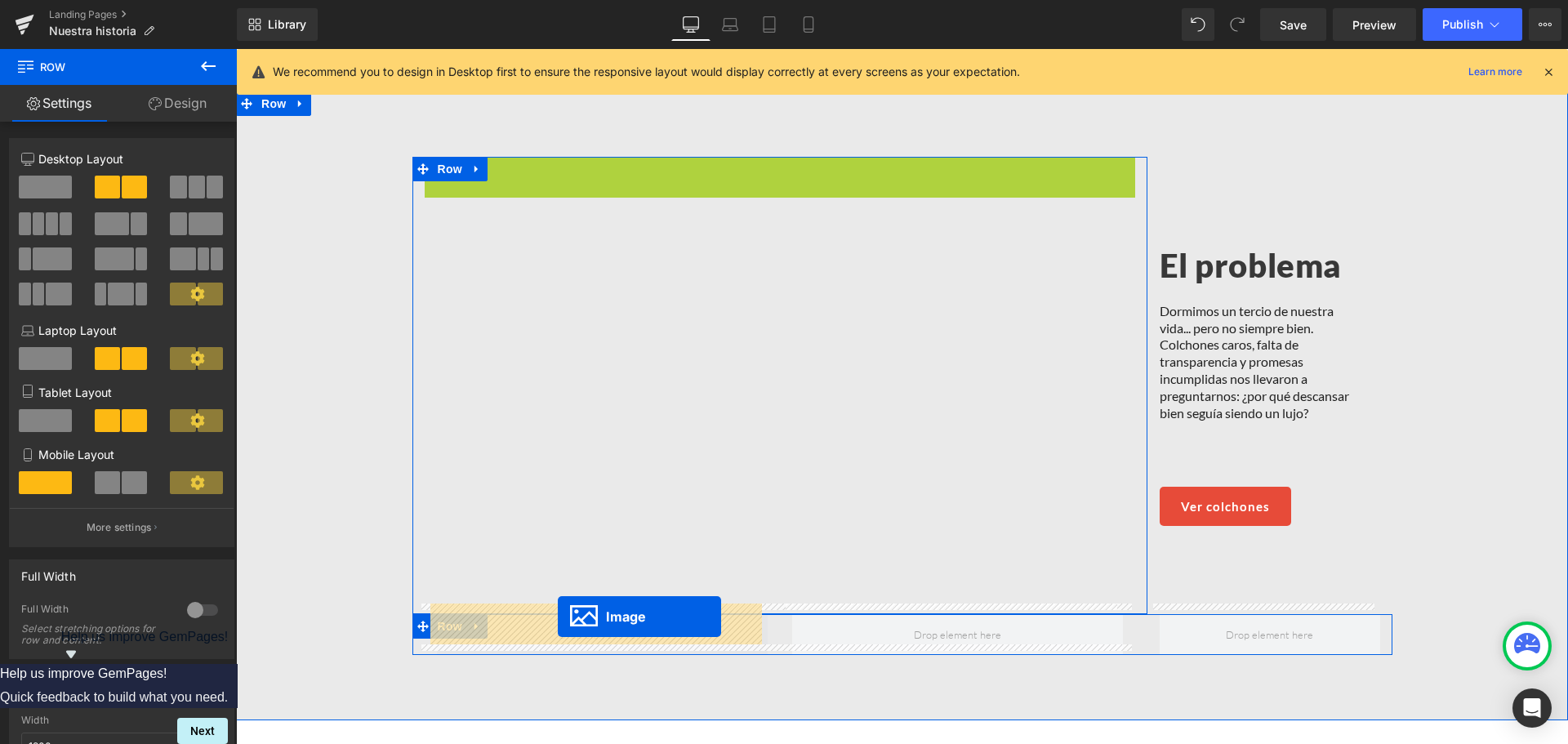
drag, startPoint x: 767, startPoint y: 372, endPoint x: 558, endPoint y: 617, distance: 322.0
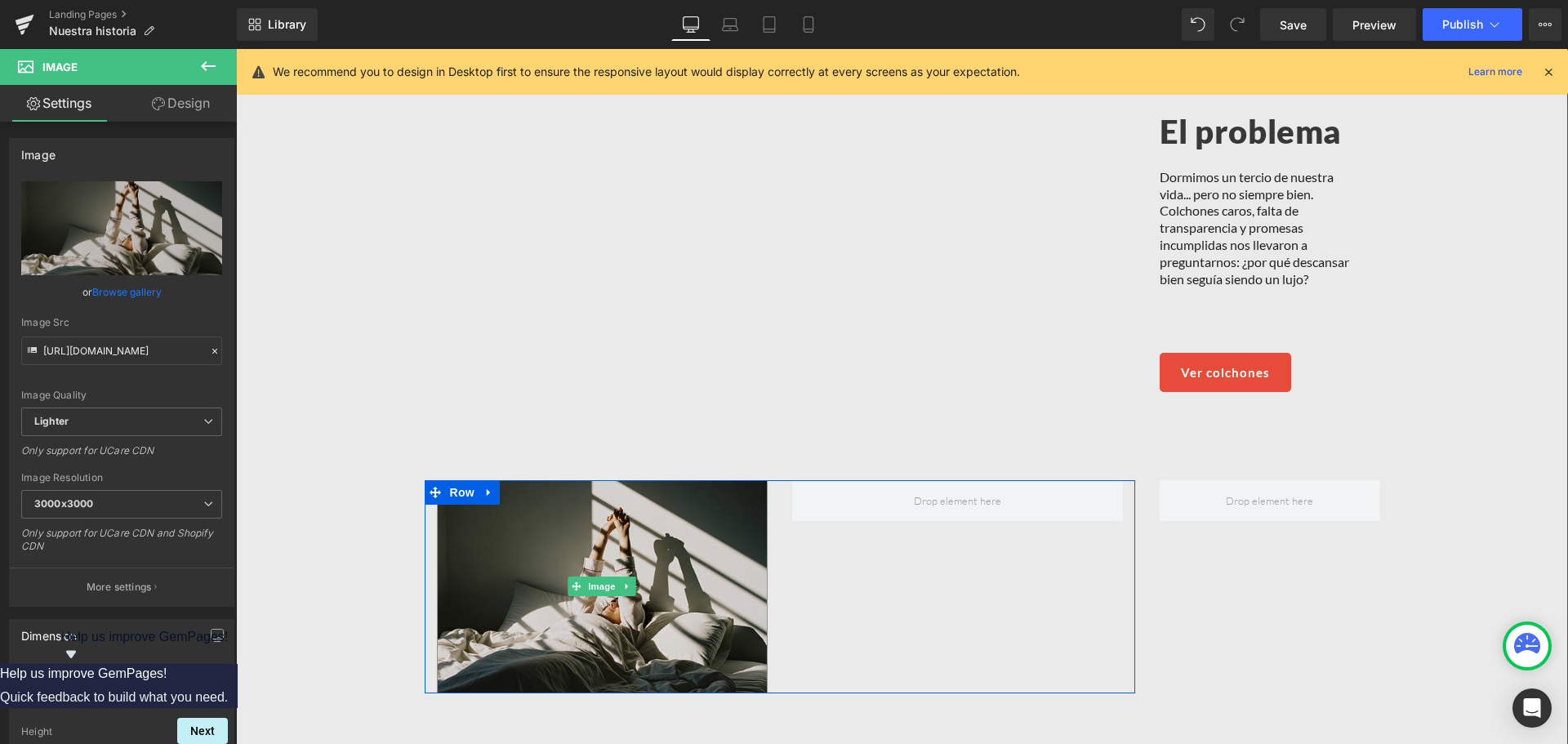
scroll to position [1356, 0]
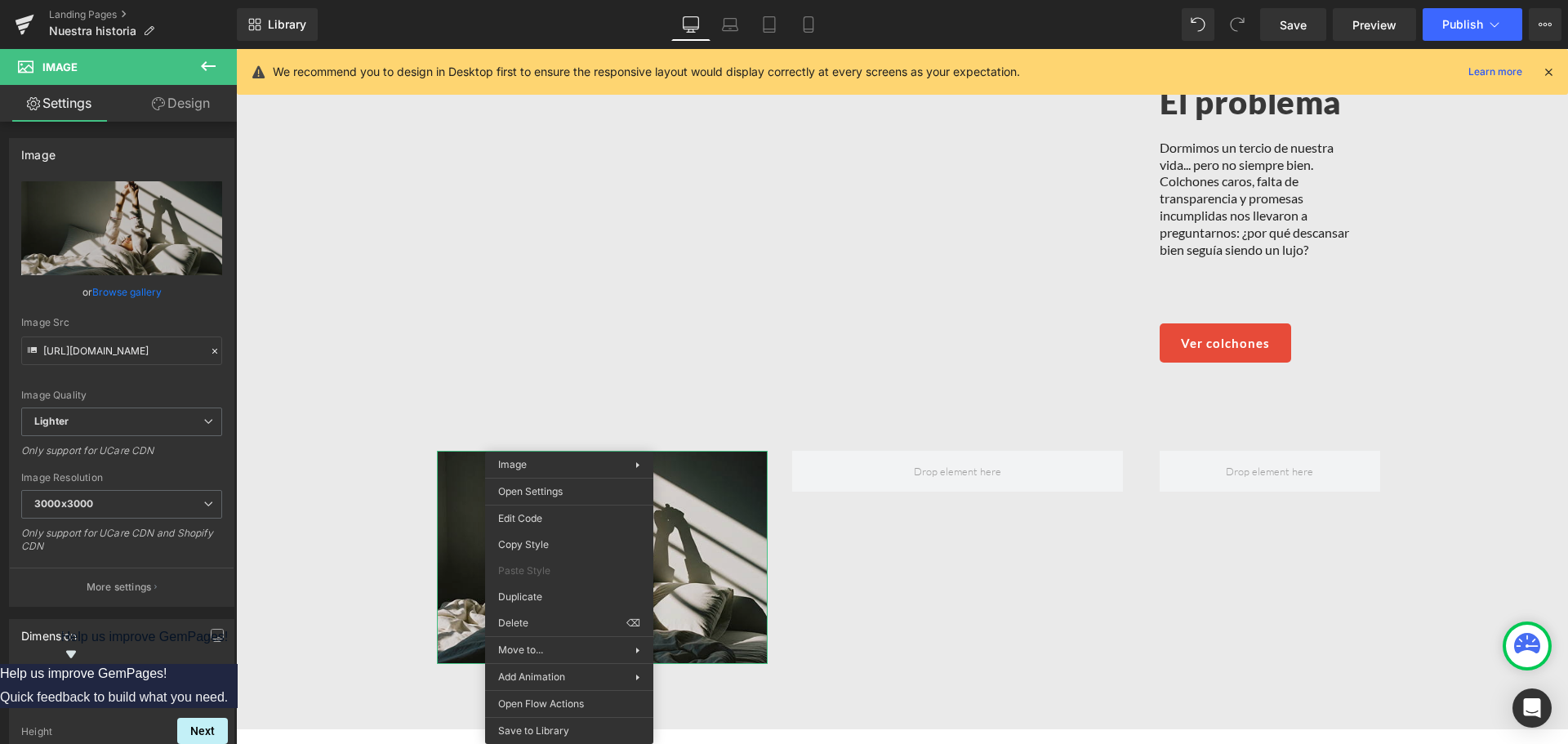
drag, startPoint x: 769, startPoint y: 648, endPoint x: 535, endPoint y: 596, distance: 239.7
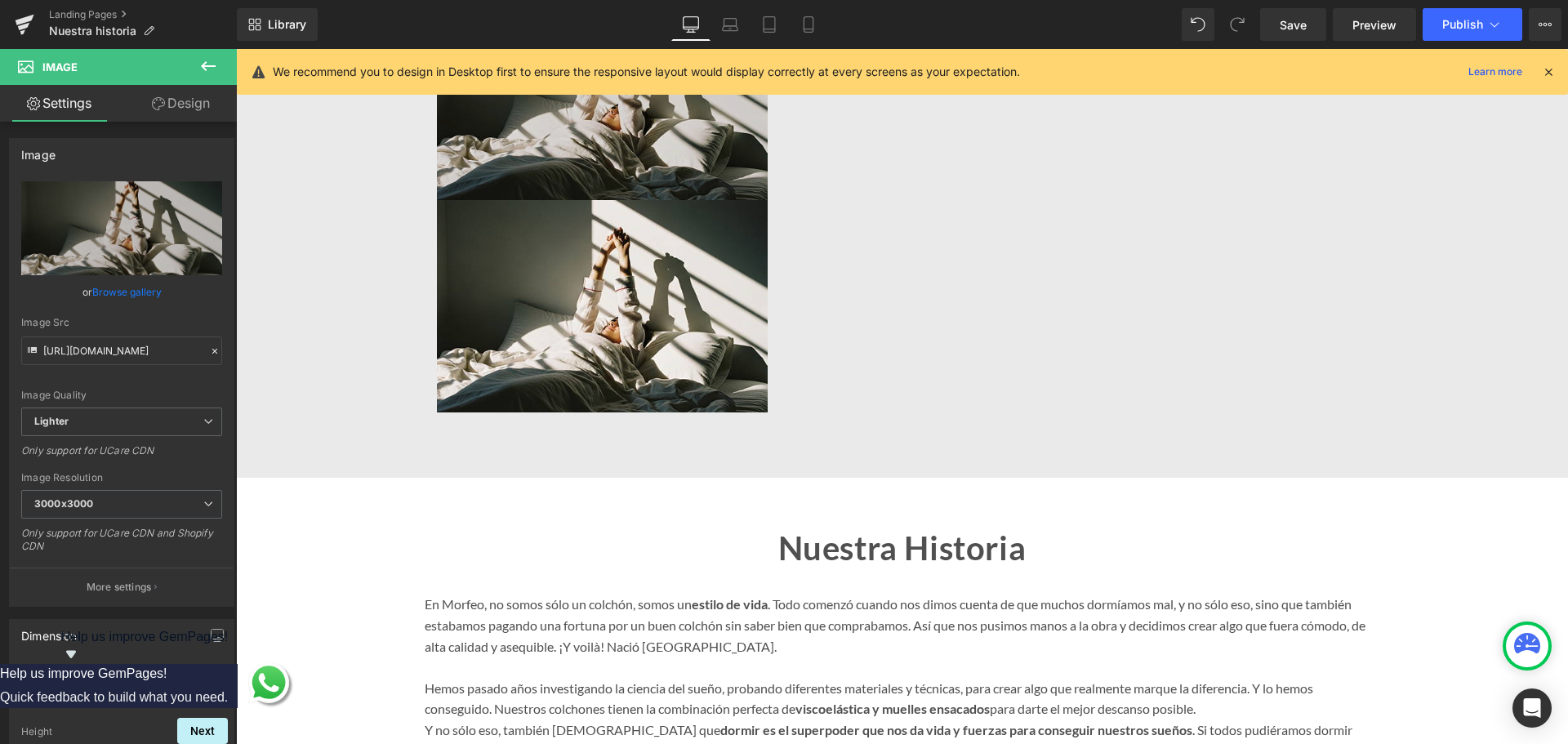
scroll to position [1494, 0]
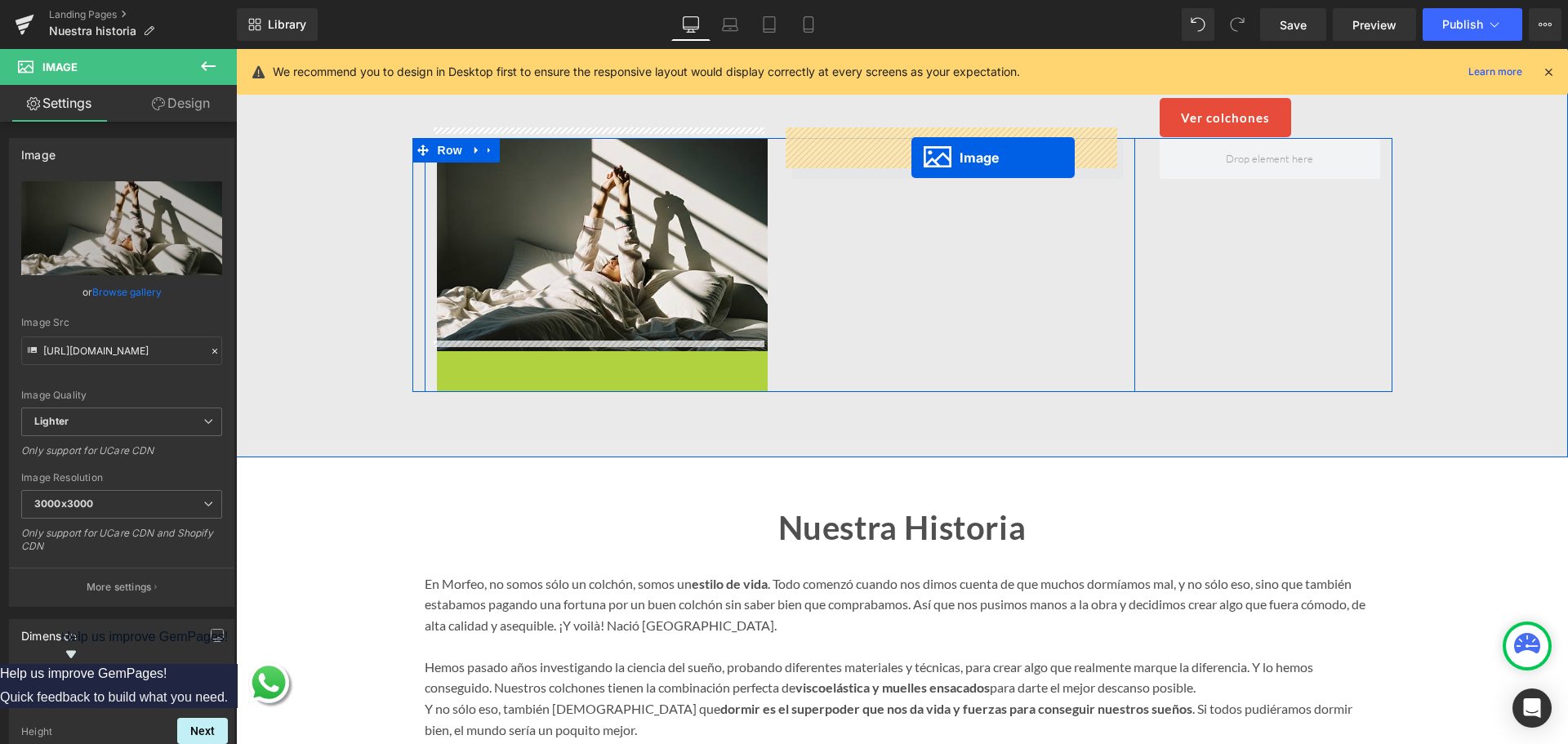
drag, startPoint x: 597, startPoint y: 447, endPoint x: 912, endPoint y: 158, distance: 427.5
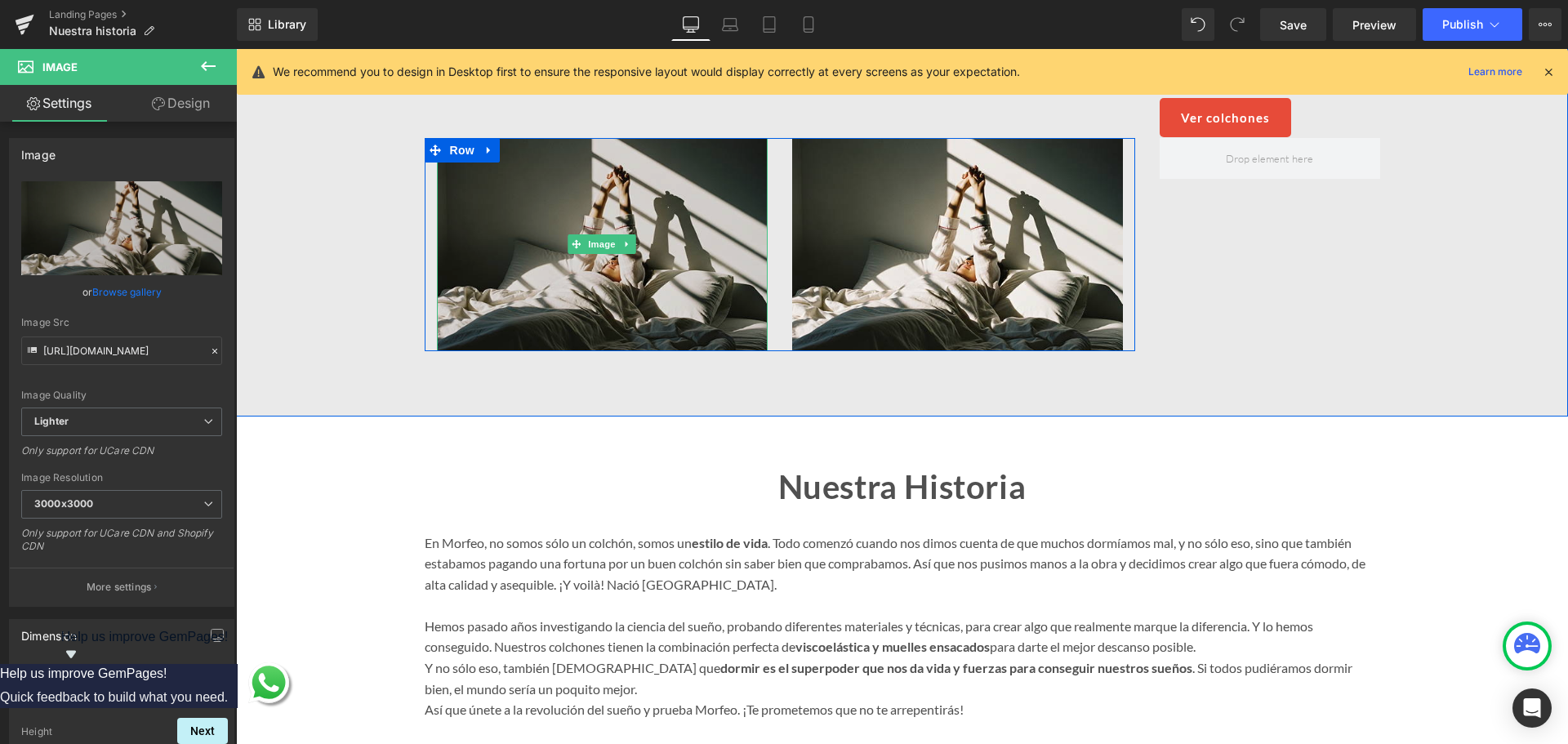
click at [515, 187] on img at bounding box center [603, 244] width 331 height 213
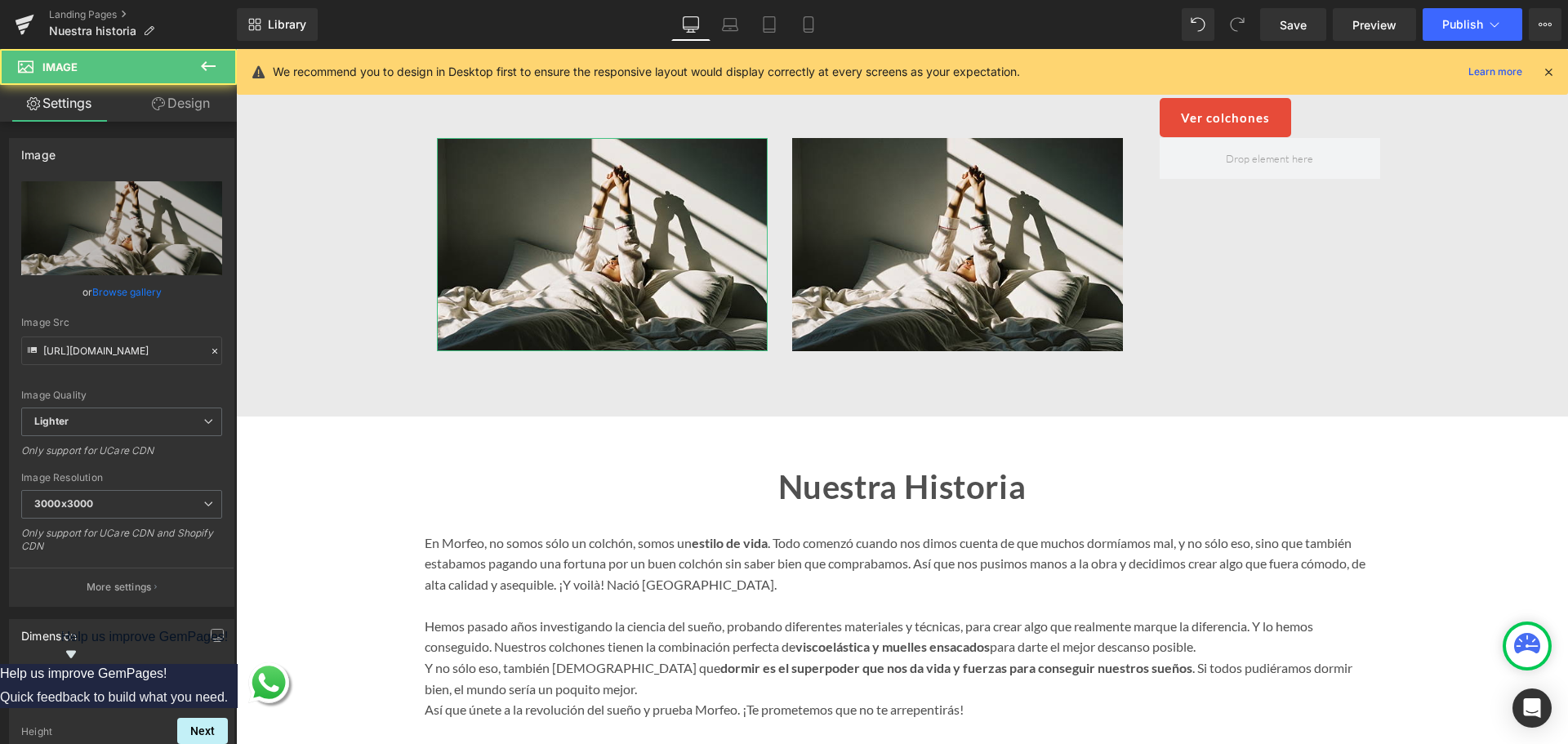
drag, startPoint x: 119, startPoint y: 290, endPoint x: 148, endPoint y: 221, distance: 74.8
click at [119, 290] on link "Browse gallery" at bounding box center [127, 292] width 69 height 29
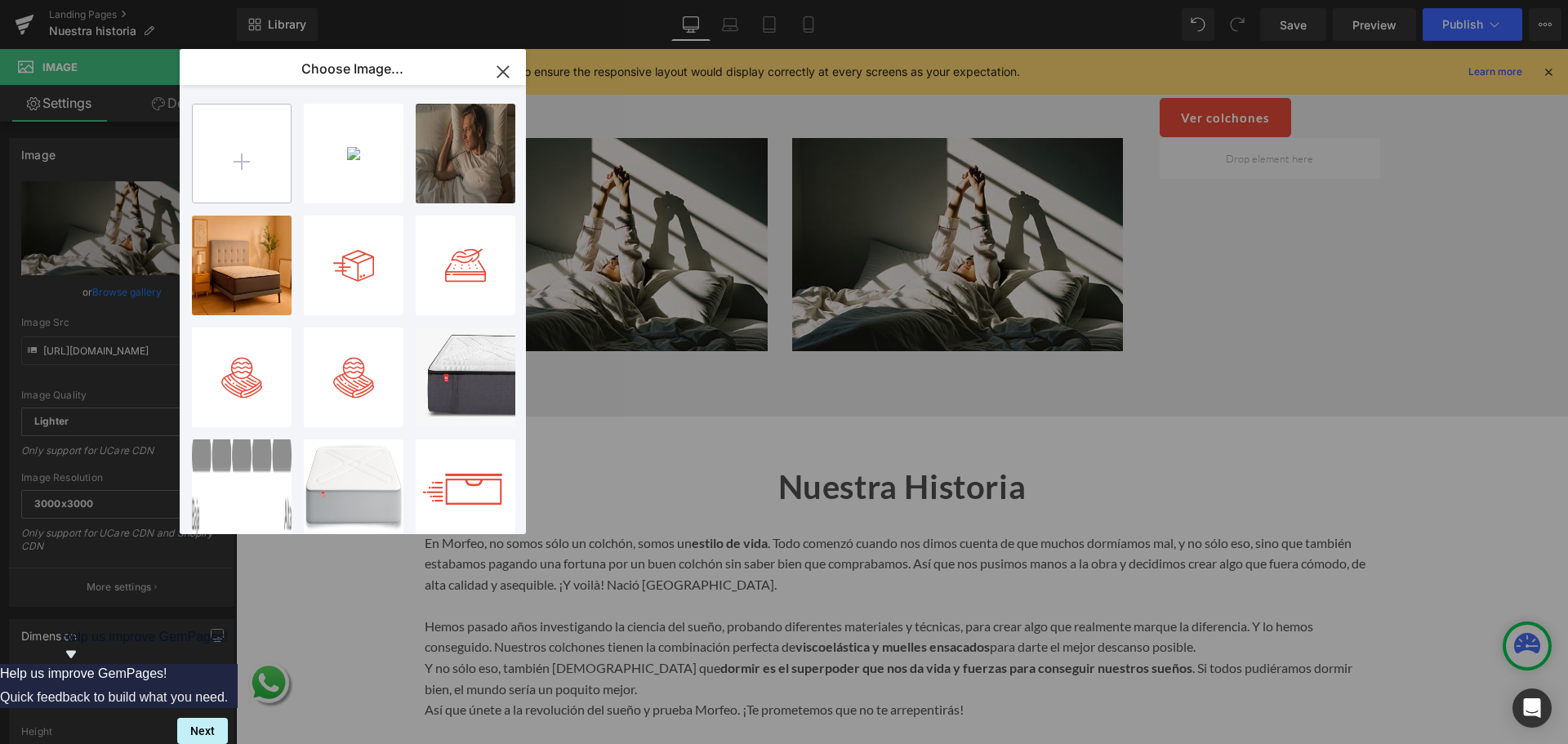
click at [217, 158] on input "file" at bounding box center [242, 154] width 98 height 98
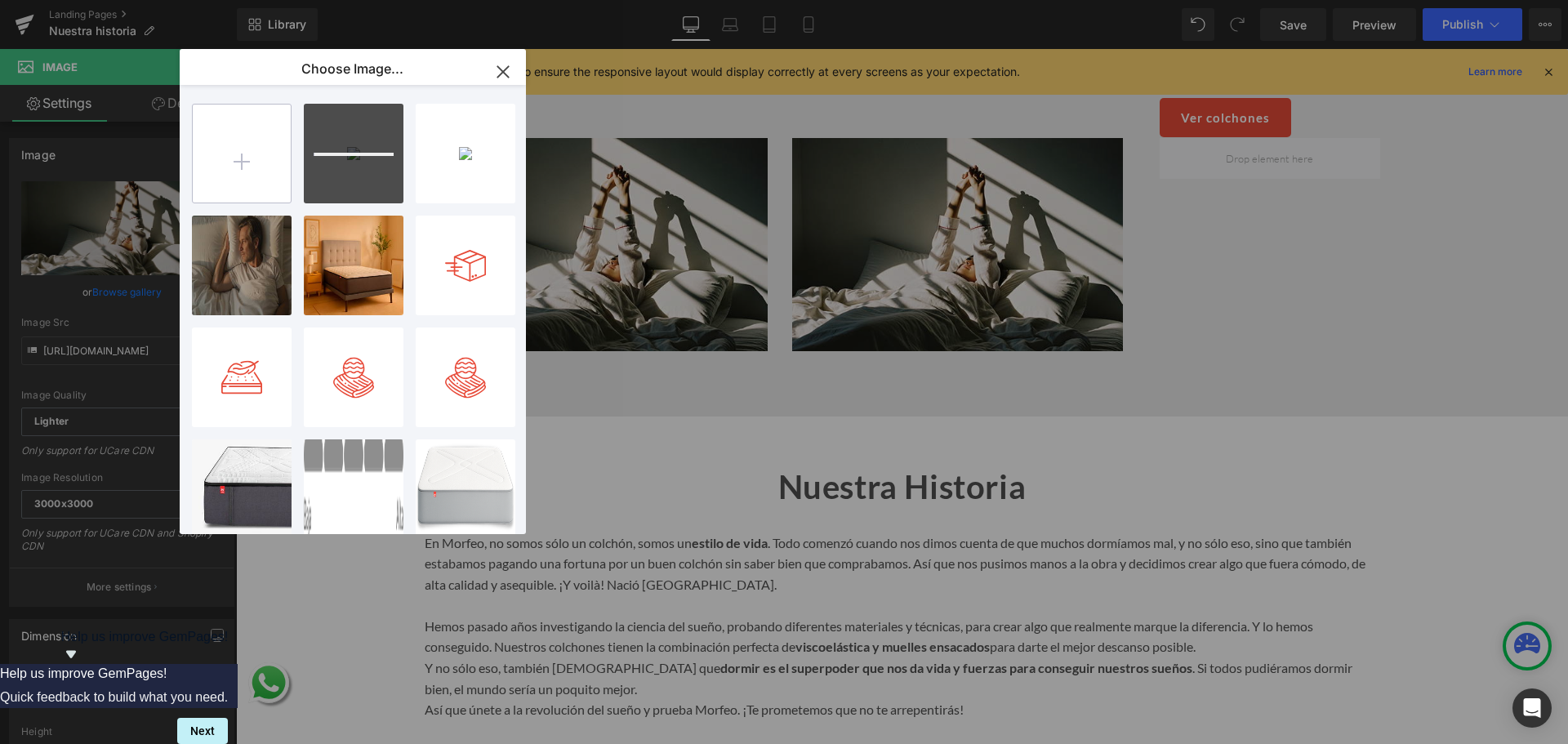
click at [231, 176] on input "file" at bounding box center [242, 154] width 98 height 98
type input "C:\fakepath\Frame 177.png"
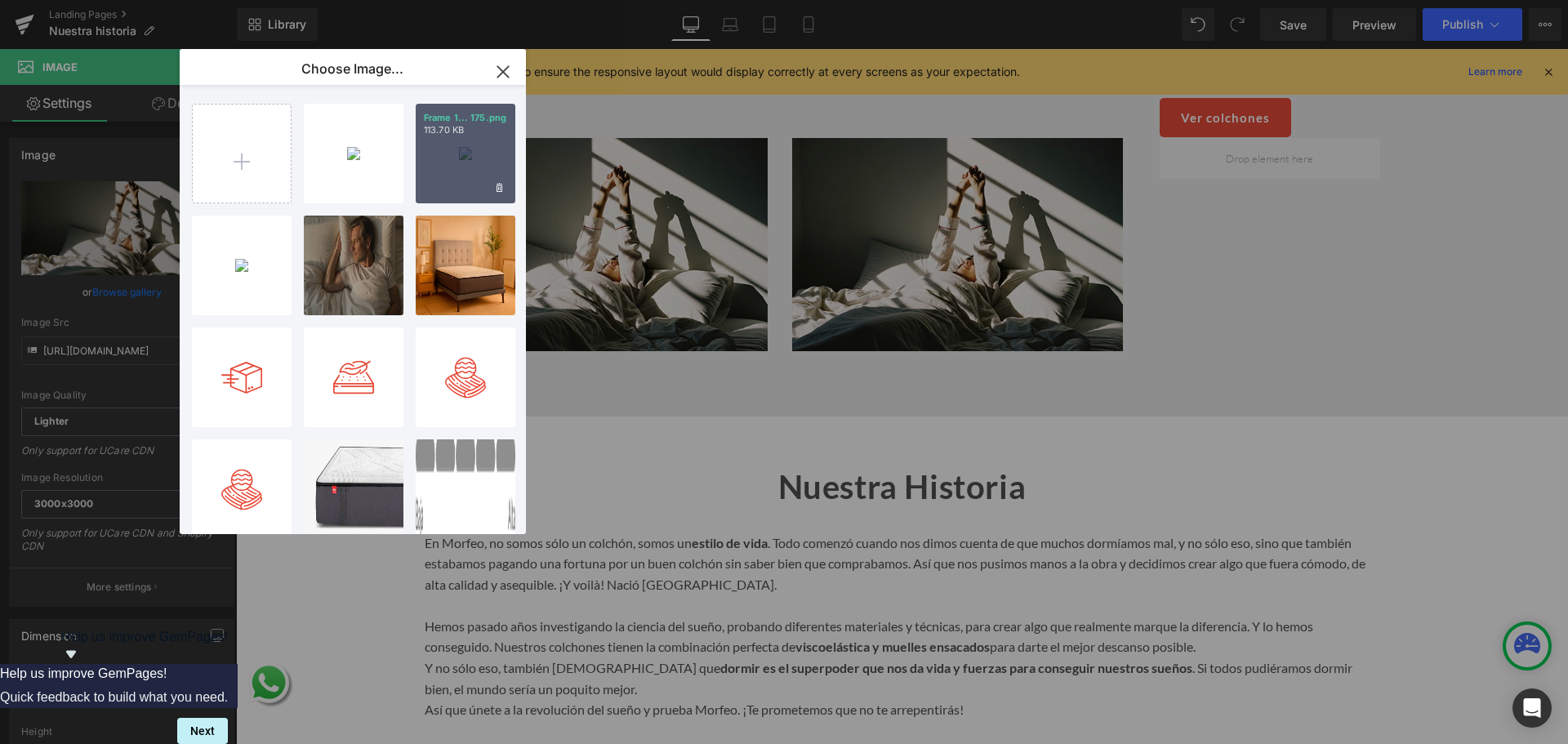
click at [472, 167] on div "Frame 1... 175.png 113.70 KB" at bounding box center [466, 154] width 100 height 100
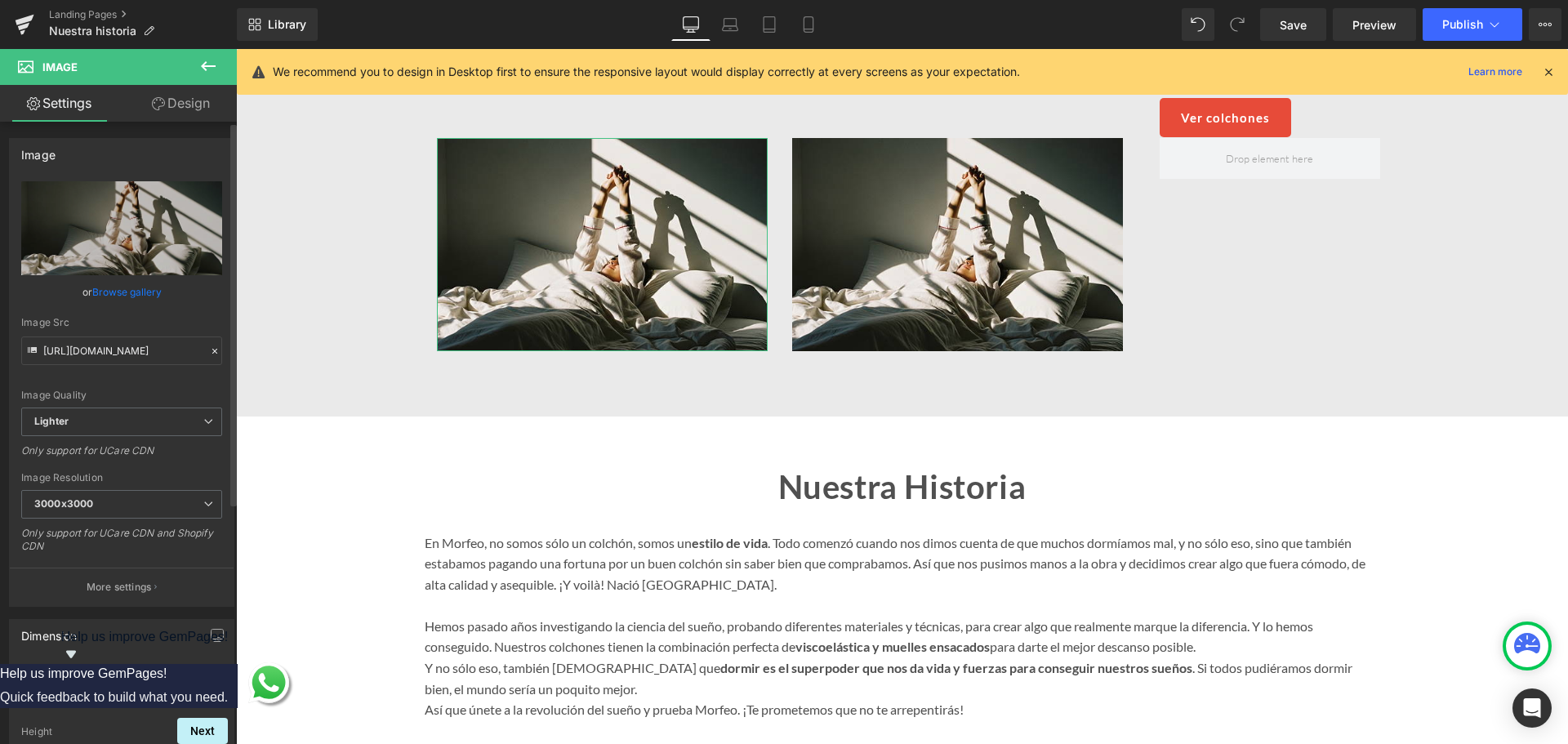
click at [125, 295] on link "Browse gallery" at bounding box center [127, 292] width 69 height 29
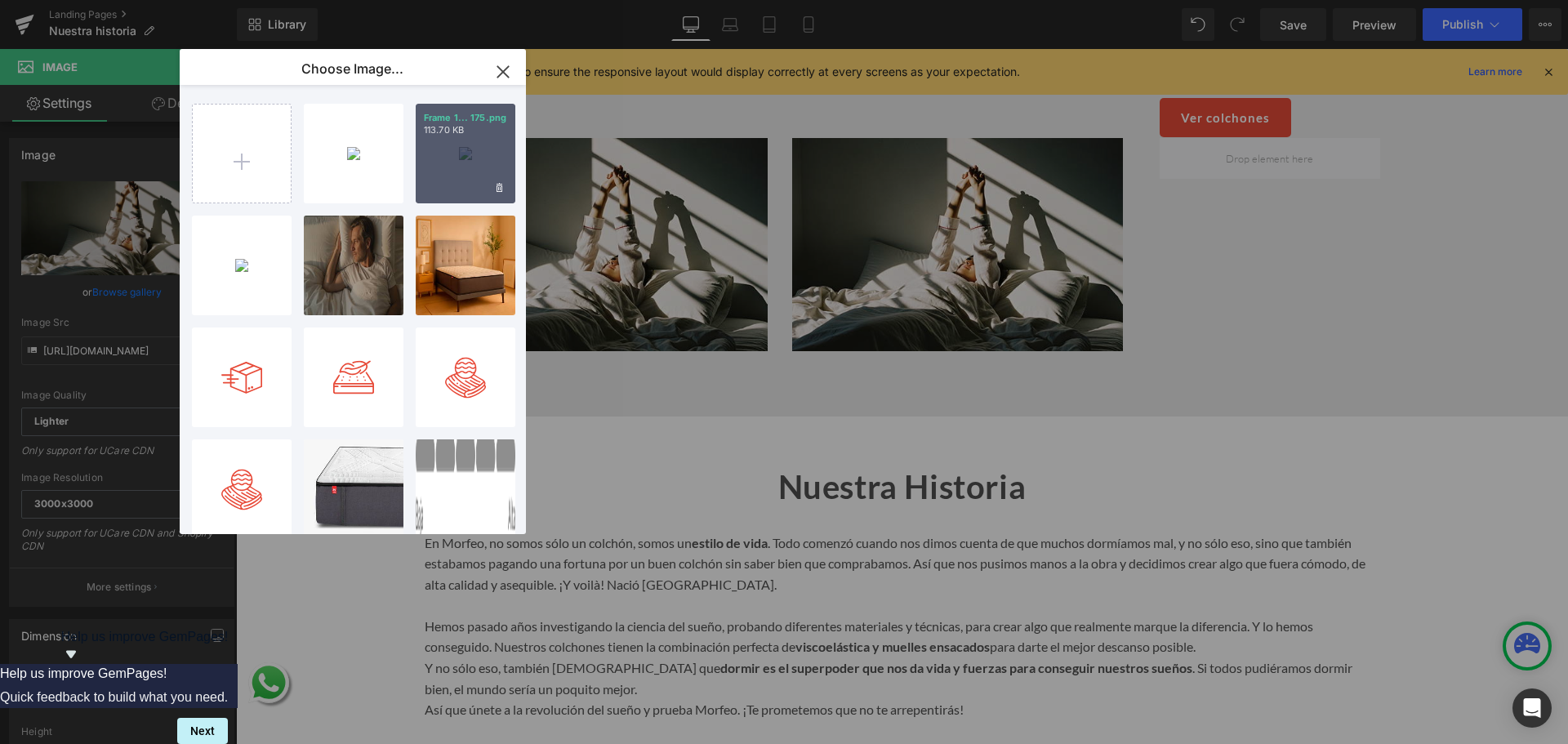
click at [428, 152] on div "Frame 1... 175.png 113.70 KB" at bounding box center [466, 154] width 100 height 100
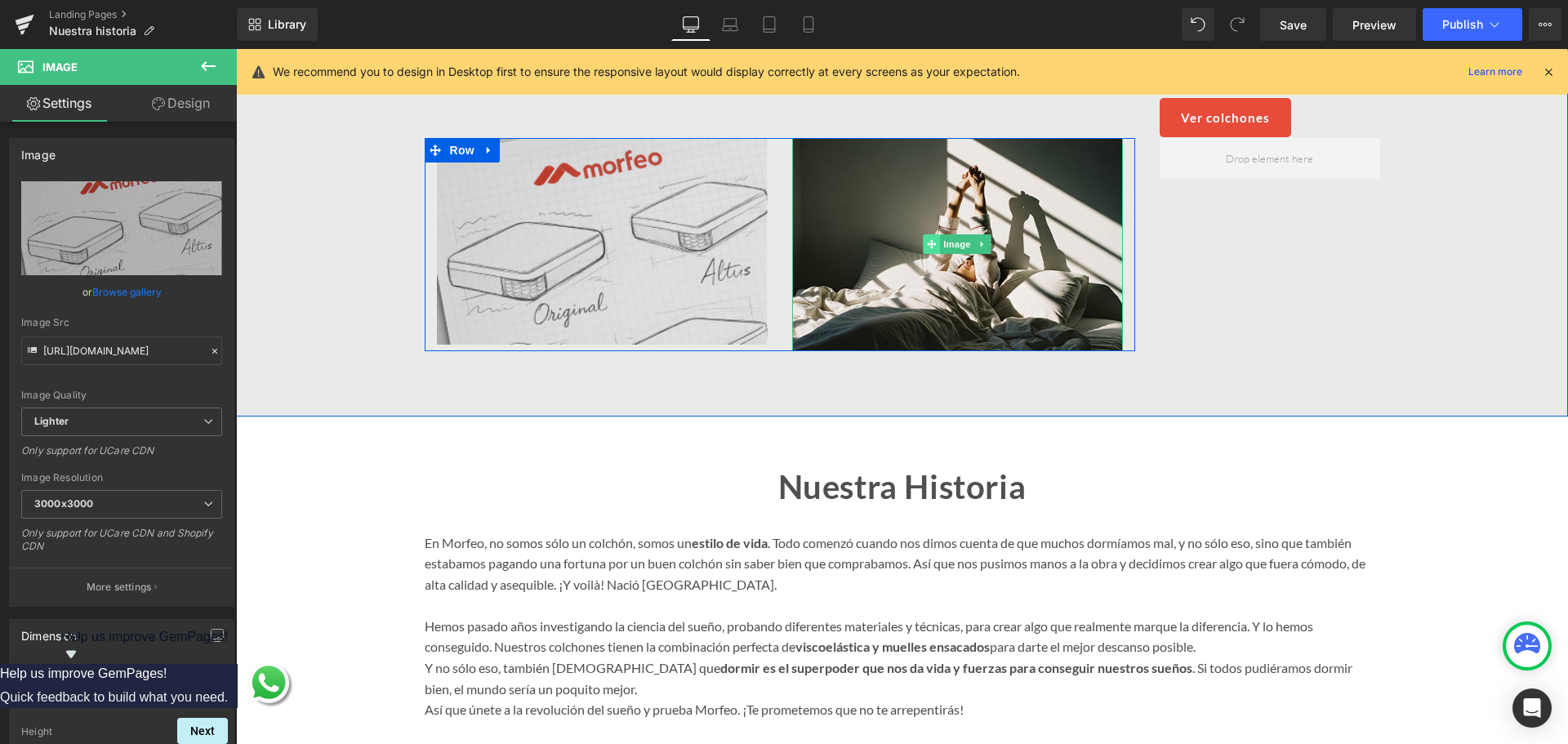
click at [930, 240] on icon at bounding box center [931, 244] width 9 height 10
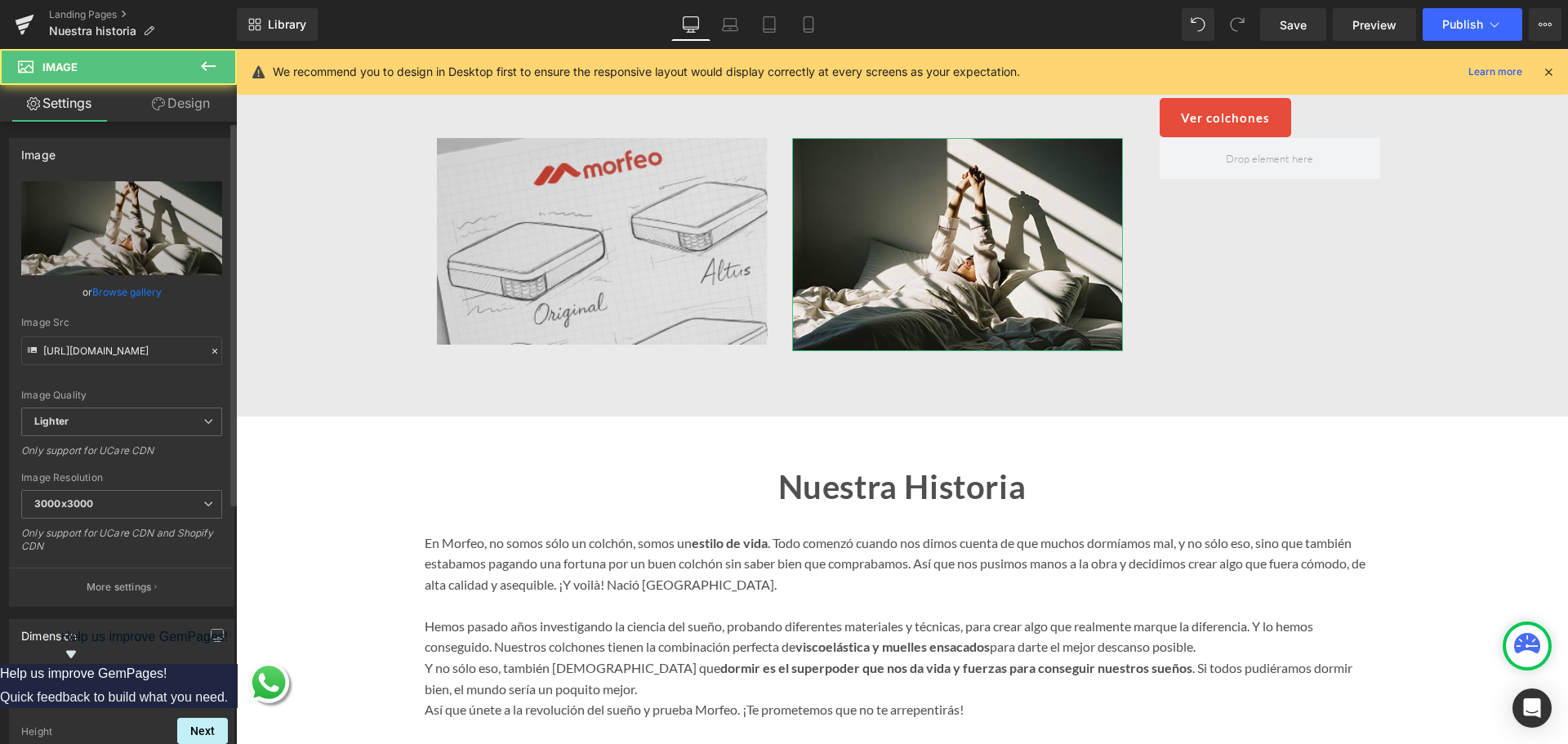
click at [132, 286] on link "Browse gallery" at bounding box center [127, 292] width 69 height 29
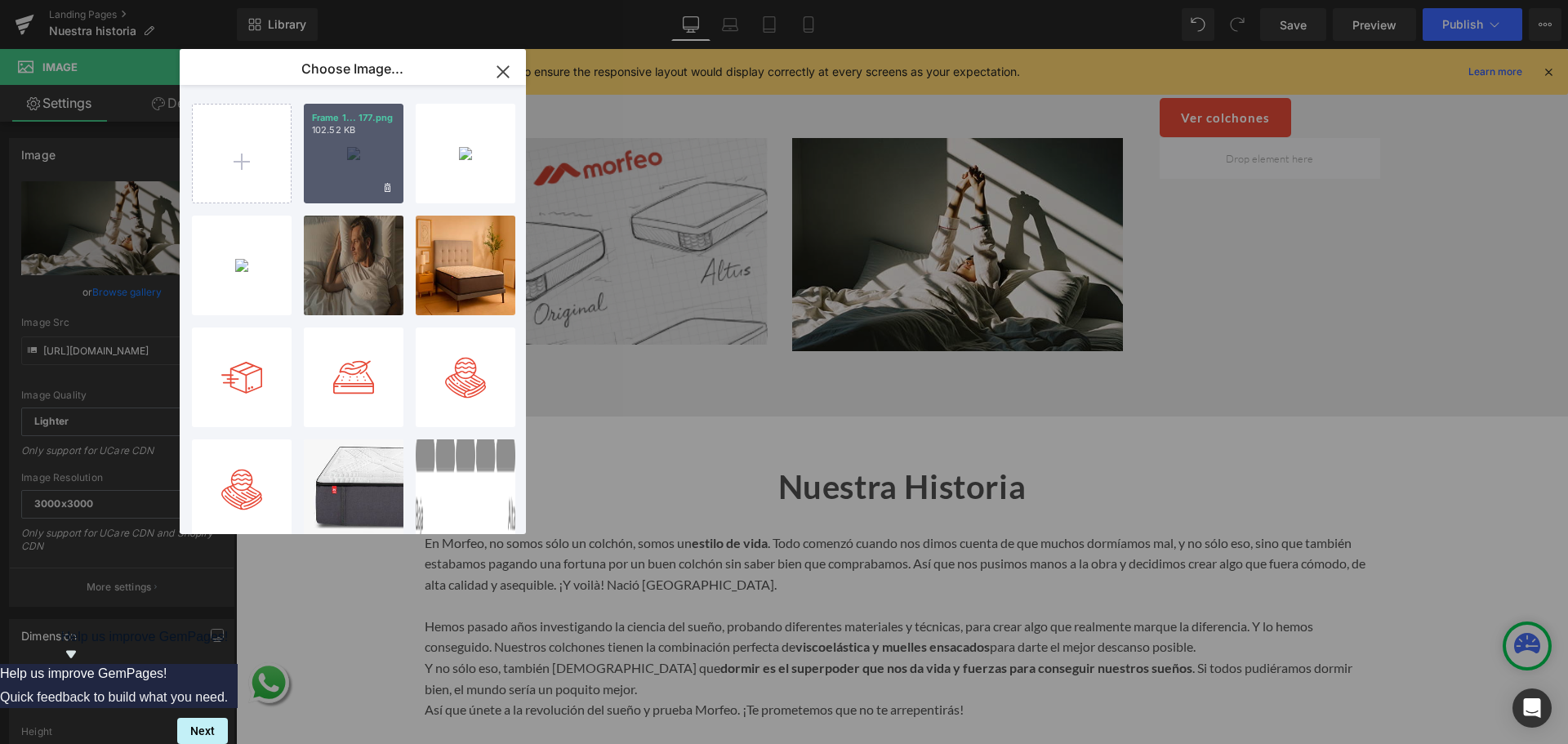
click at [333, 161] on div "Frame 1... 177.png 102.52 KB" at bounding box center [354, 154] width 100 height 100
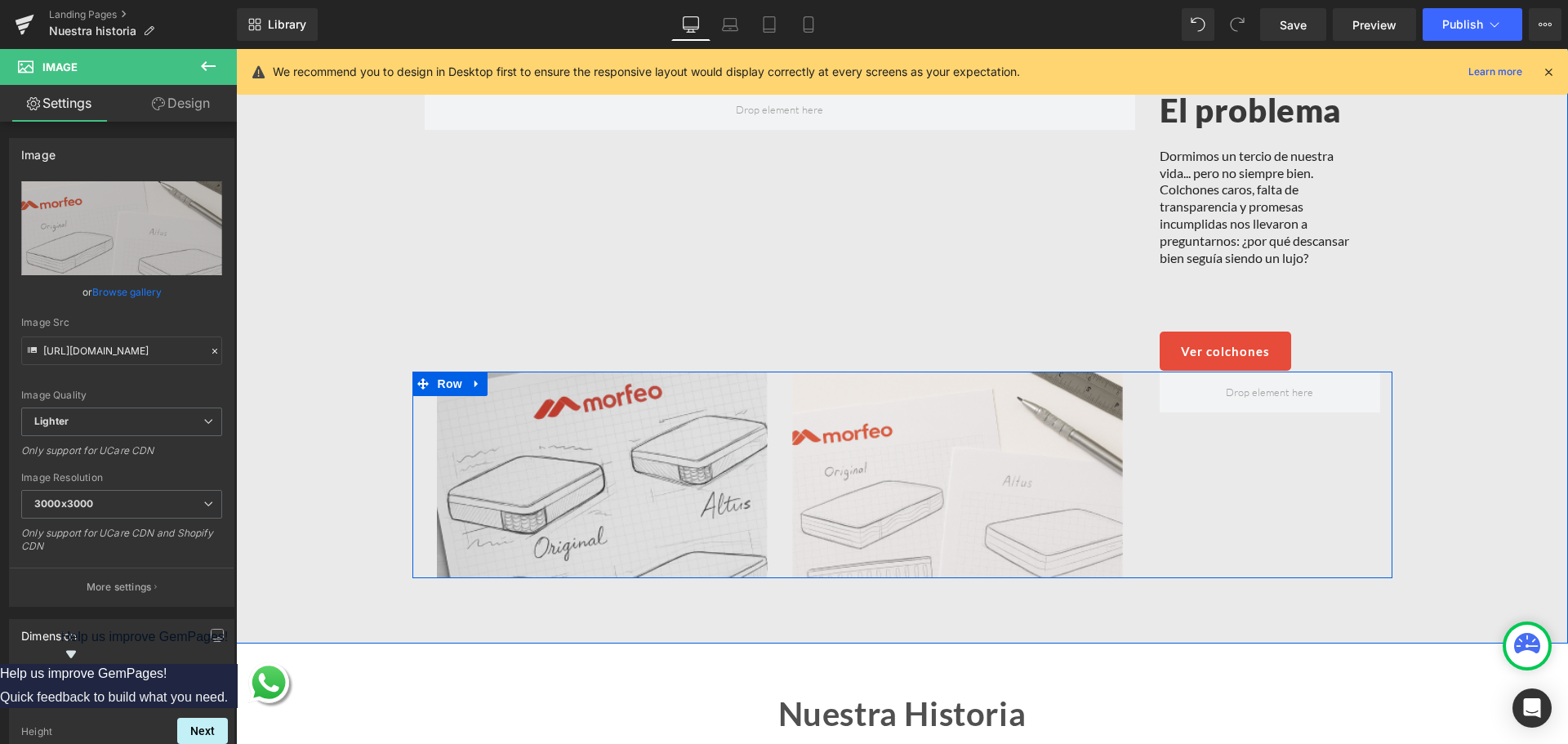
scroll to position [1167, 0]
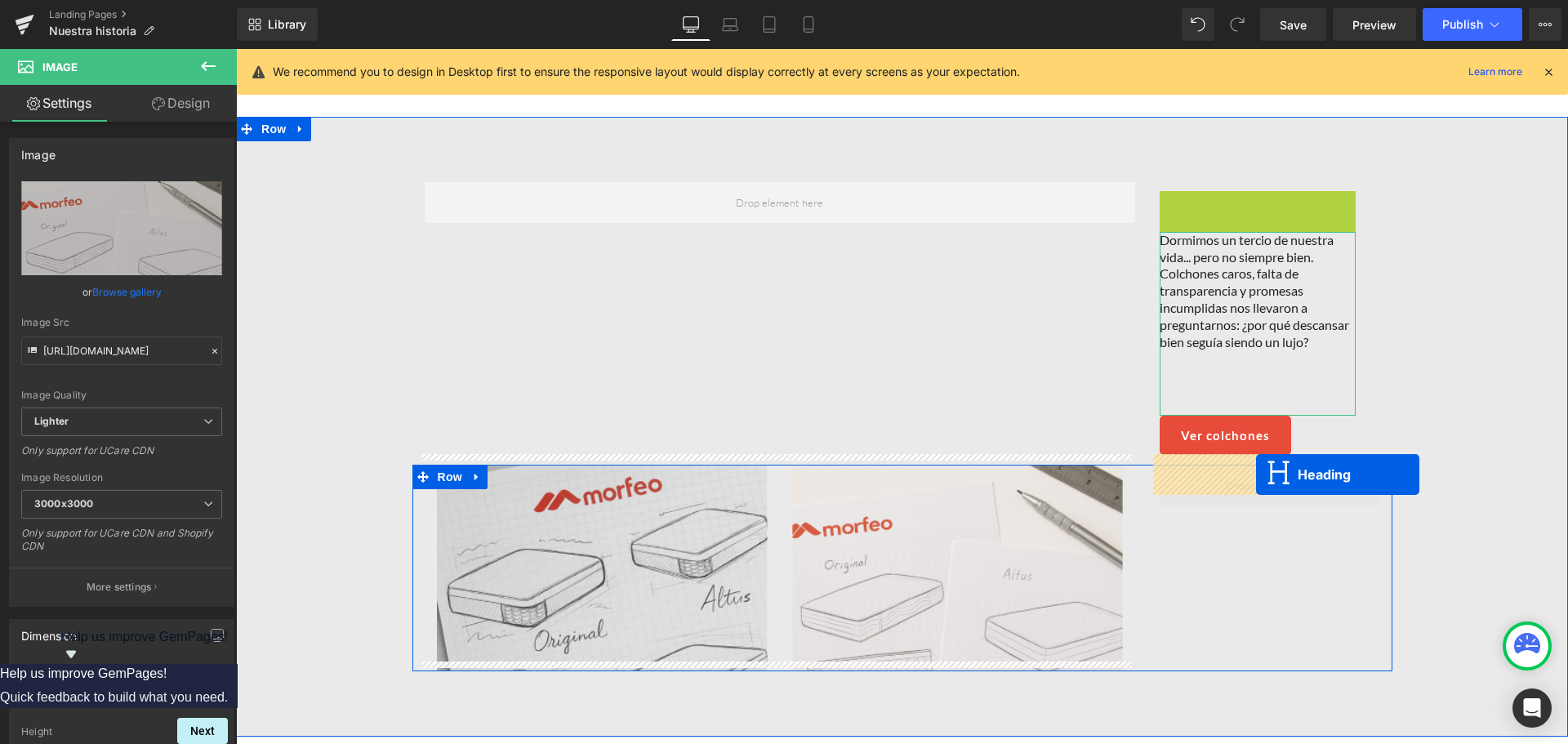
drag, startPoint x: 1239, startPoint y: 199, endPoint x: 1256, endPoint y: 475, distance: 276.5
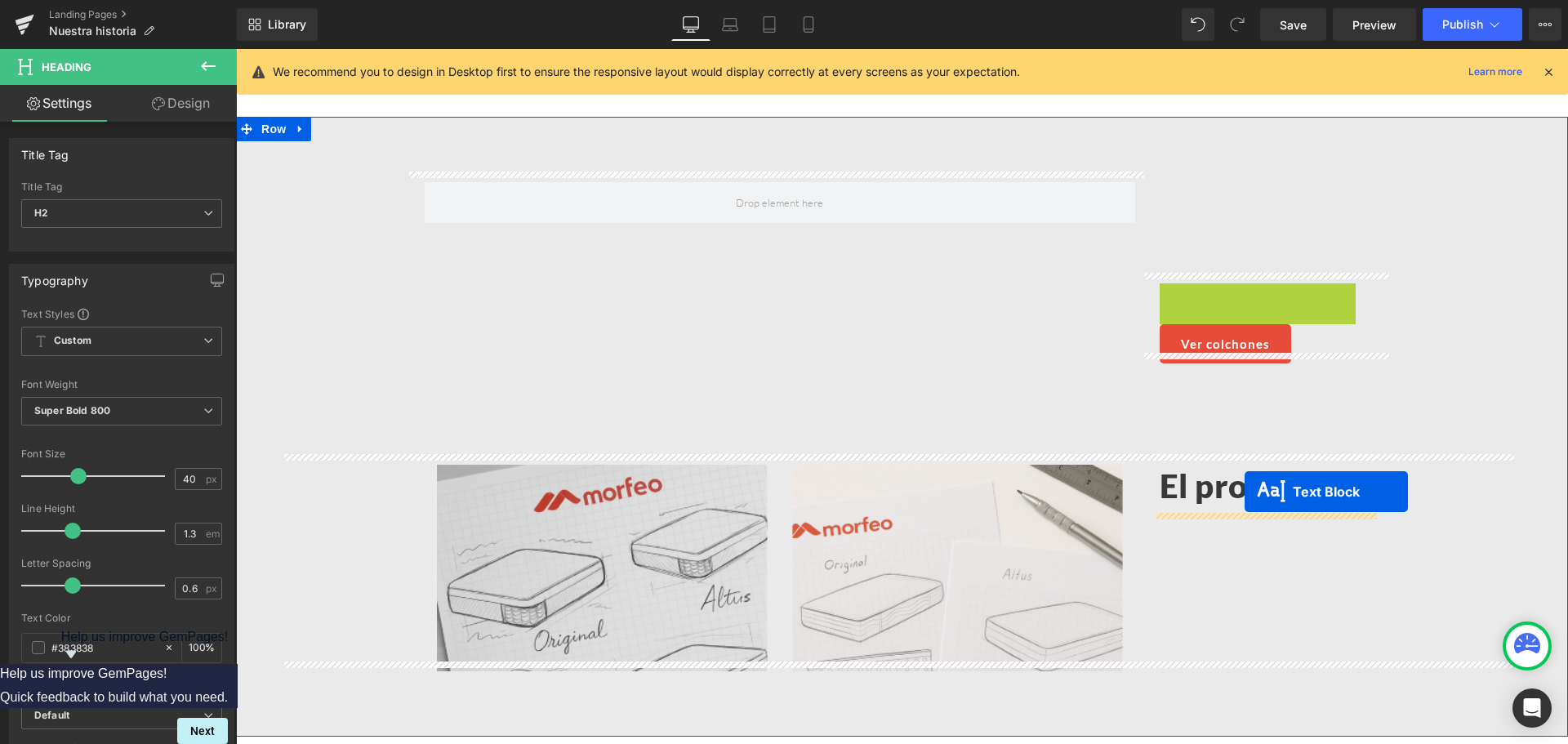
drag, startPoint x: 1237, startPoint y: 299, endPoint x: 1245, endPoint y: 492, distance: 193.2
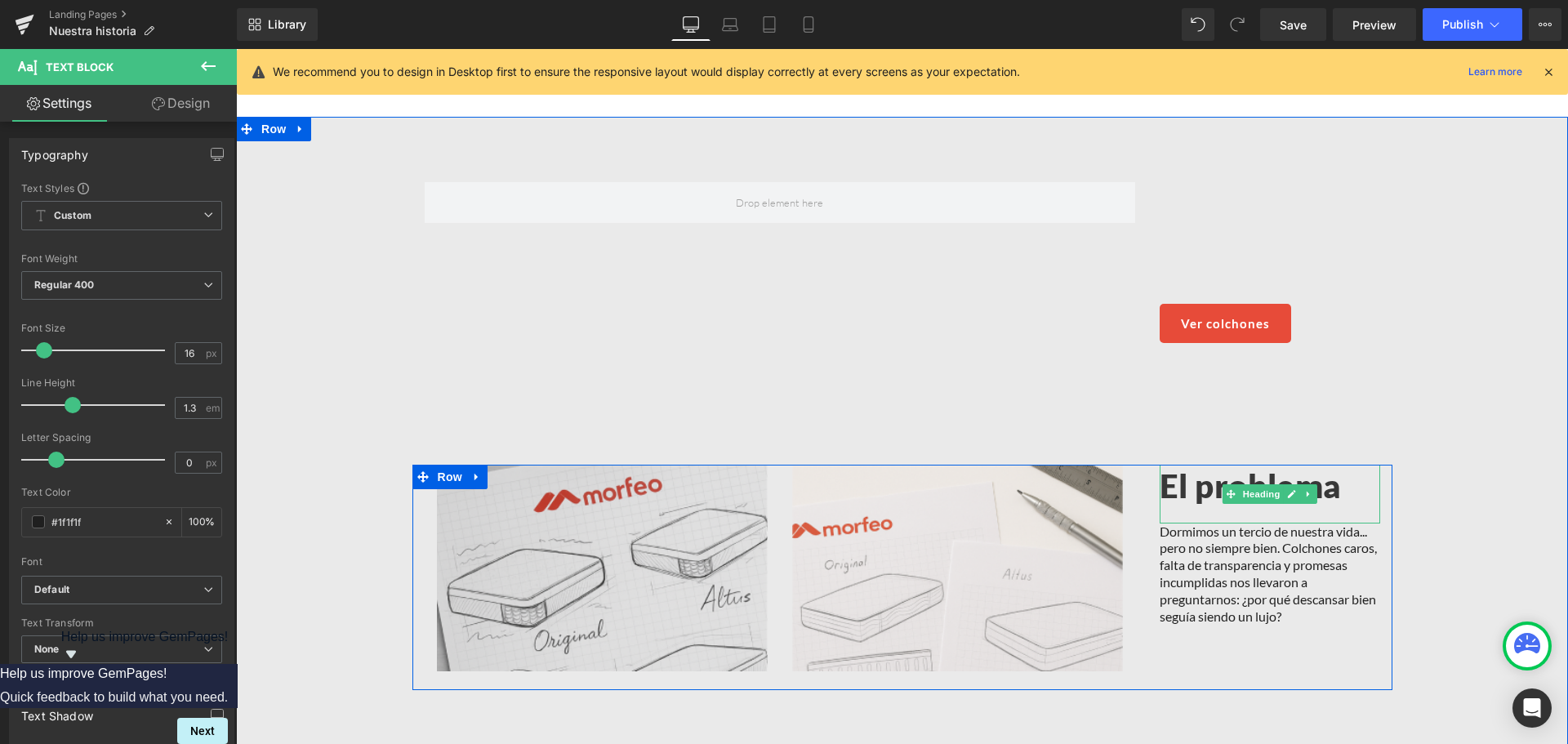
click at [1185, 484] on h2 "El problema" at bounding box center [1270, 486] width 220 height 42
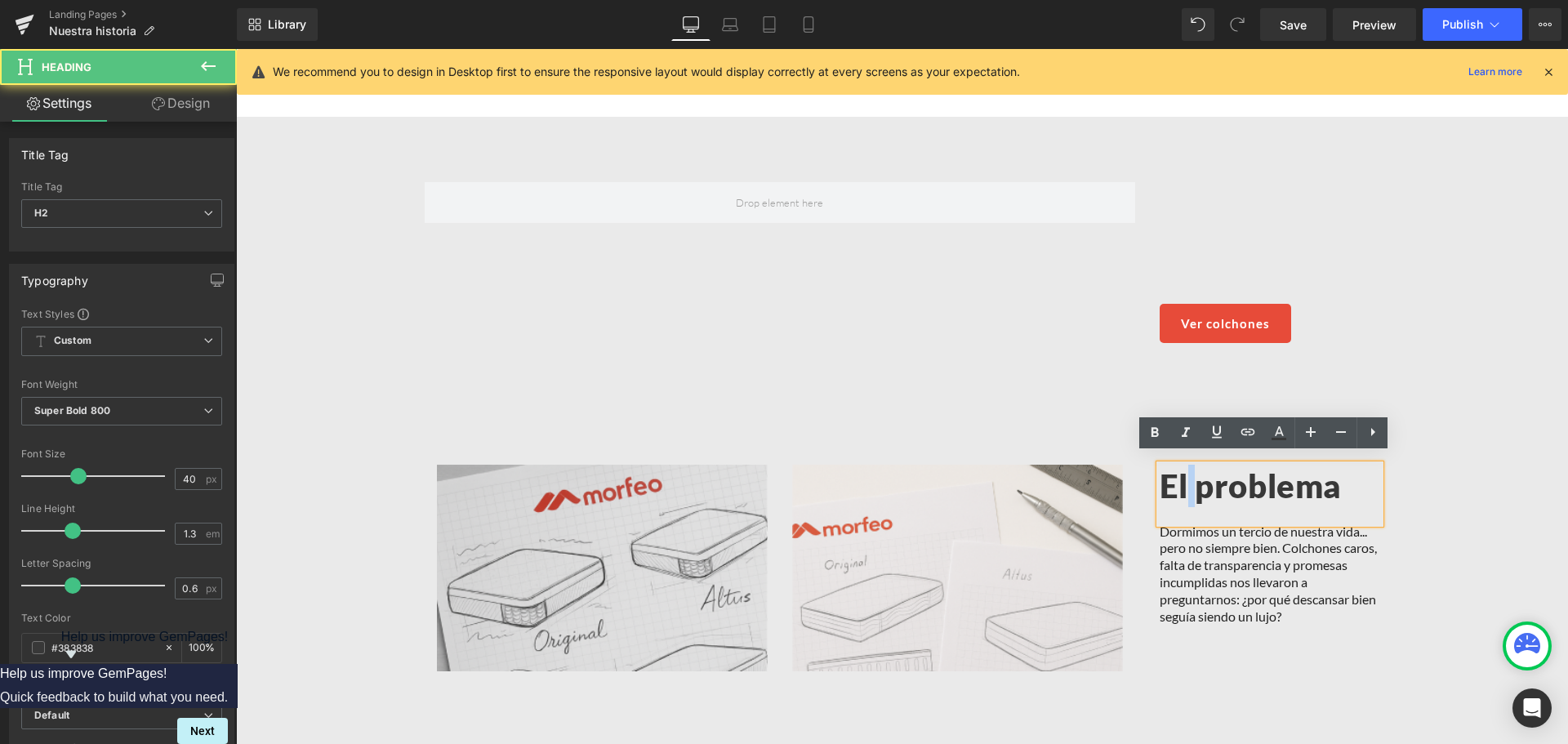
click at [1185, 484] on h2 "El problema" at bounding box center [1270, 486] width 220 height 42
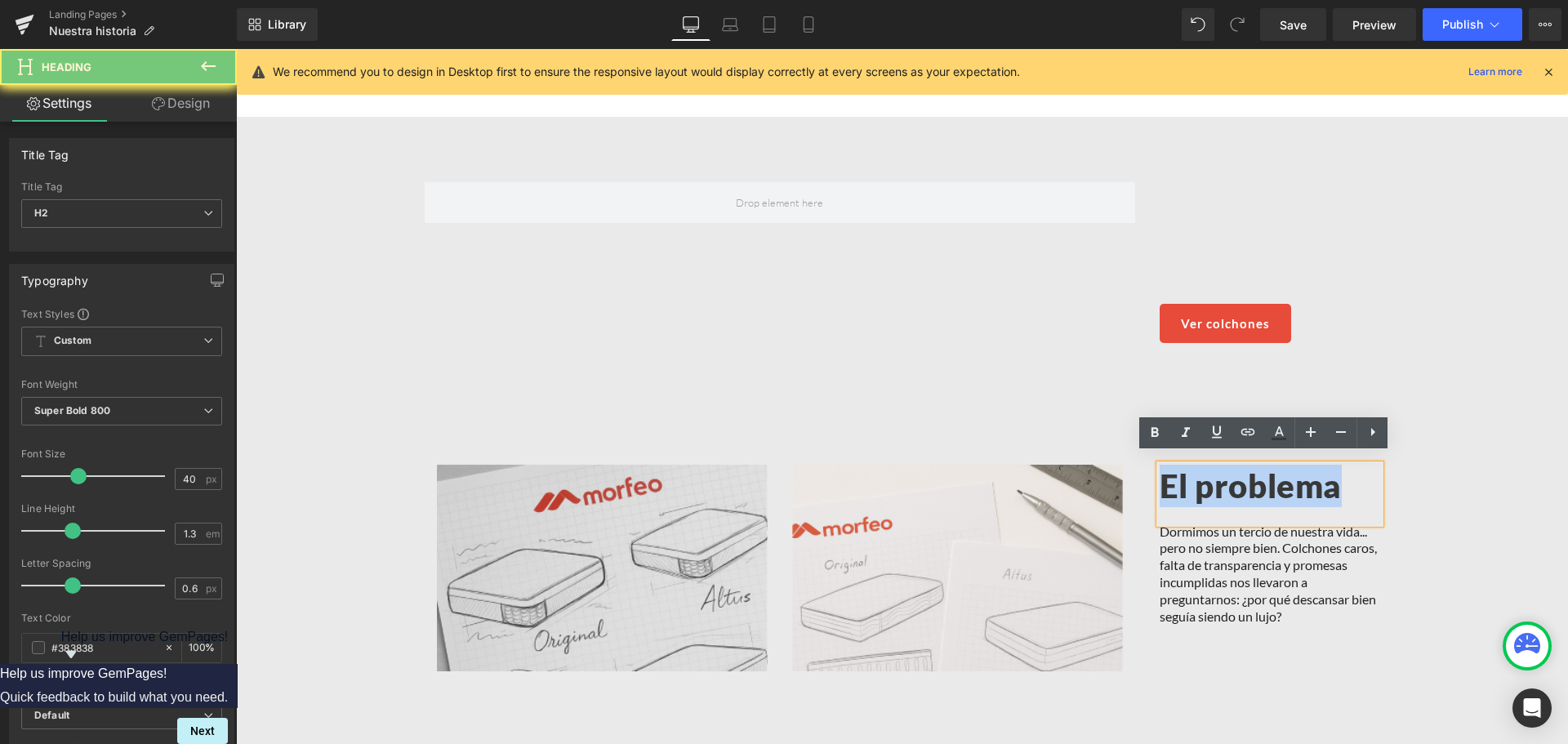
click at [1185, 484] on h2 "El problema" at bounding box center [1270, 486] width 220 height 42
paste div
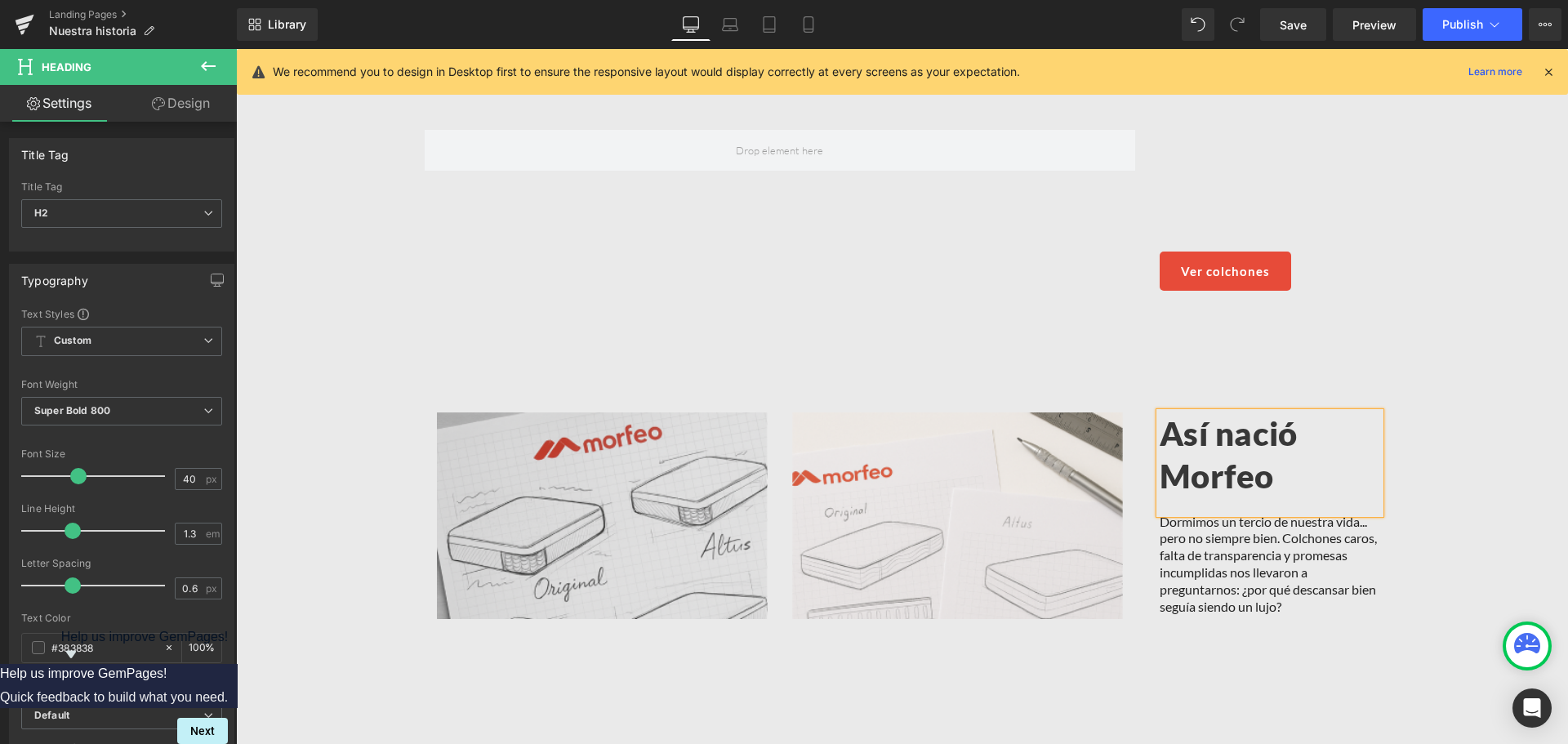
scroll to position [1248, 0]
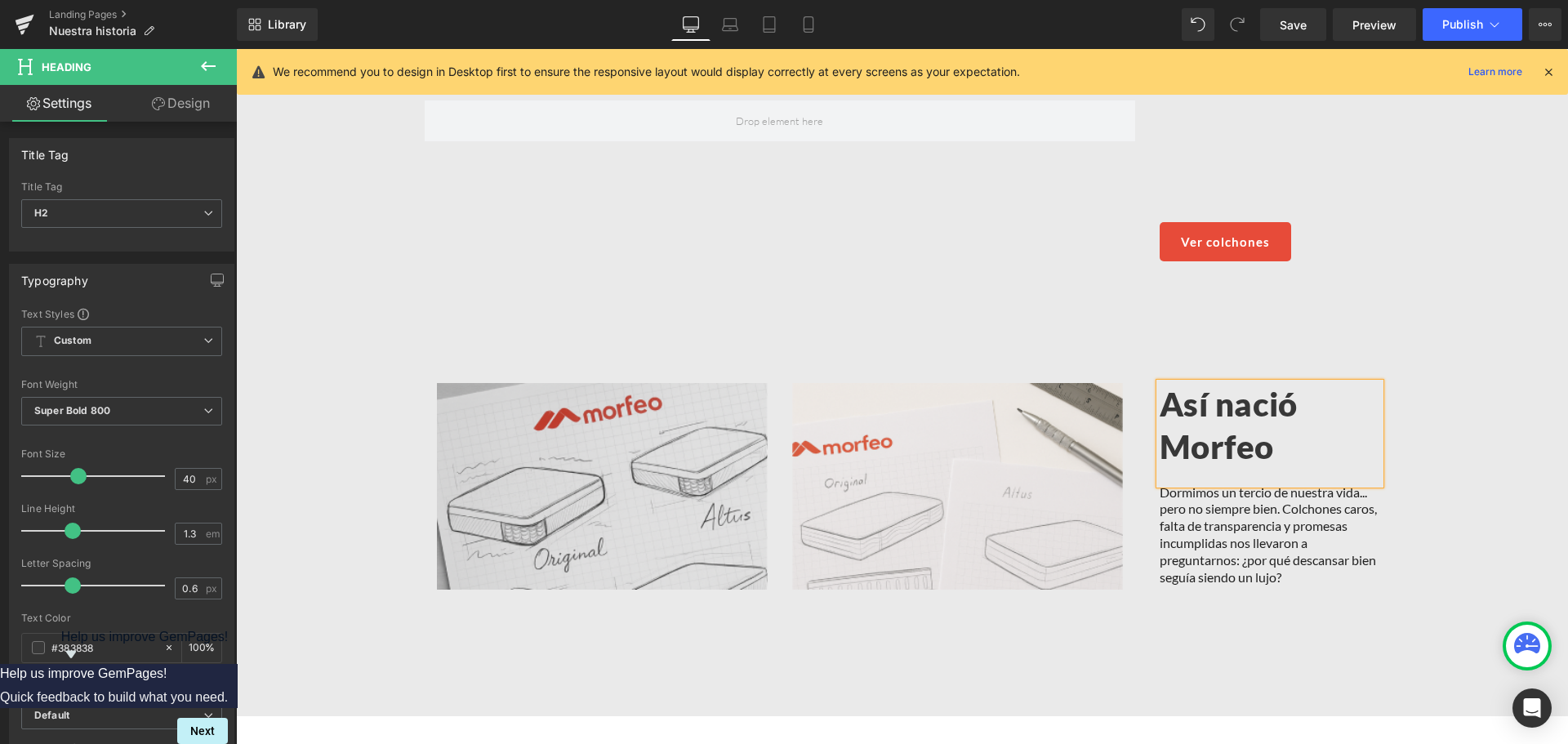
click at [1249, 499] on p "Dormimos un tercio de nuestra vida... pero no siempre bien. Colchones caros, fa…" at bounding box center [1270, 535] width 220 height 102
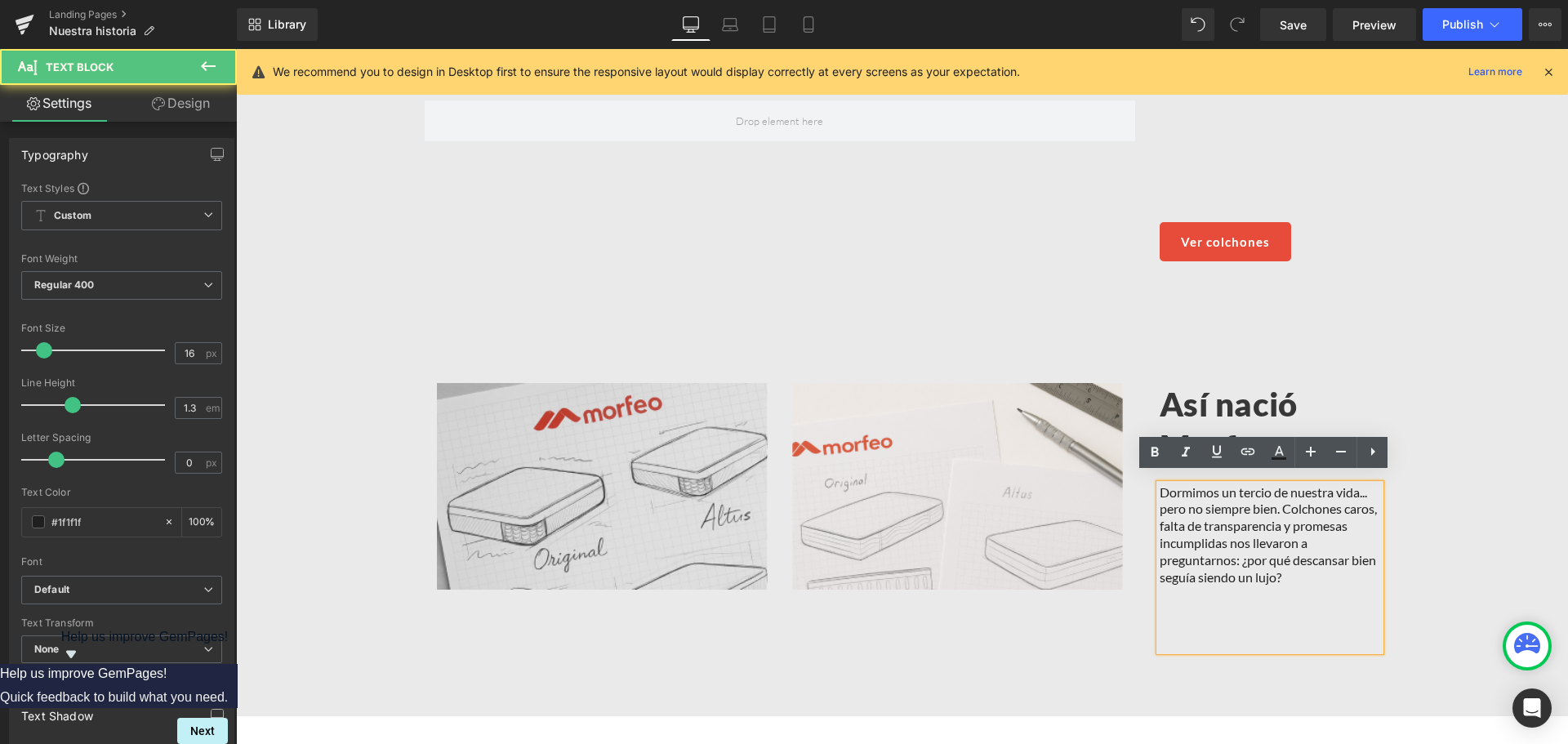
click at [1292, 515] on p "Dormimos un tercio de nuestra vida... pero no siempre bien. Colchones caros, fa…" at bounding box center [1270, 535] width 220 height 102
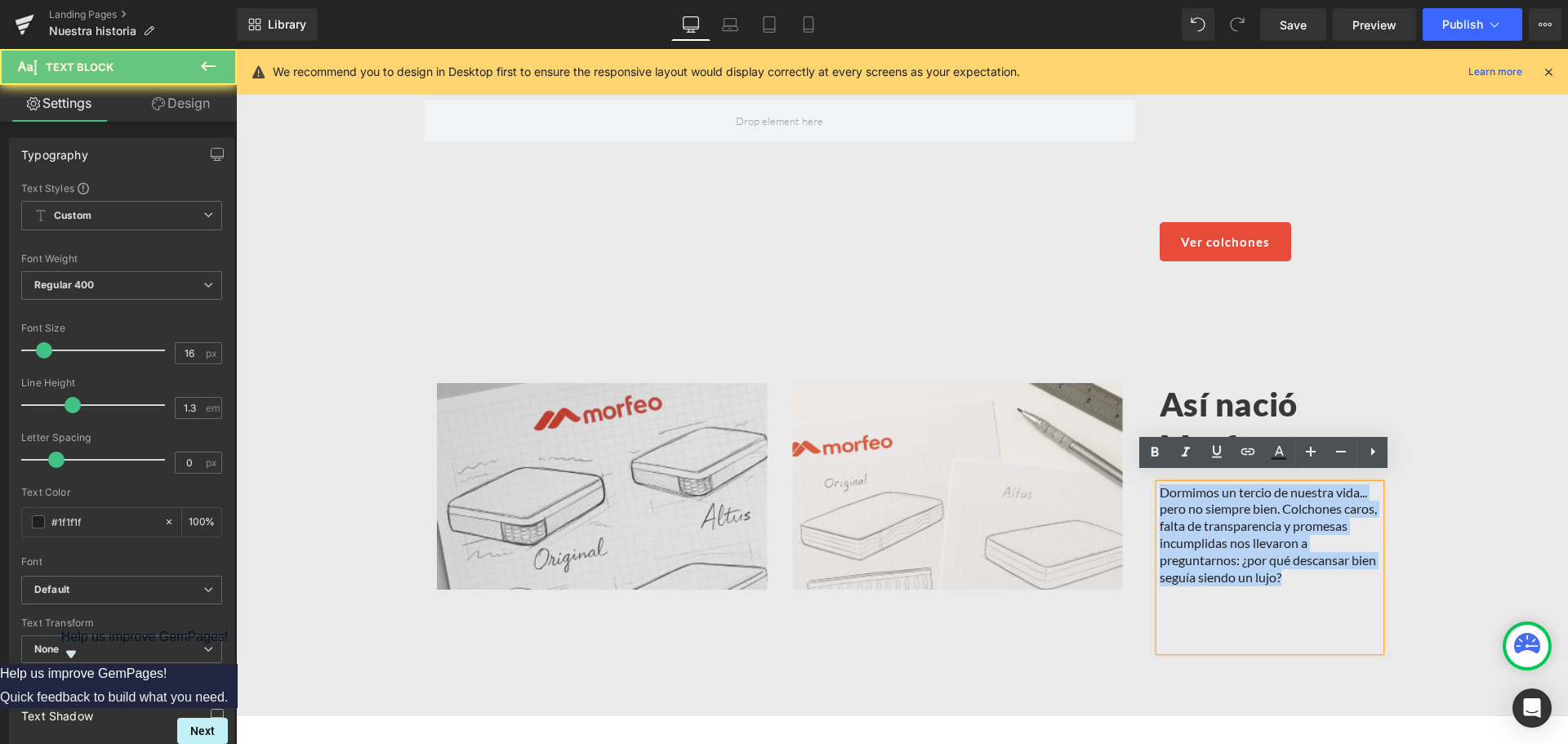
click at [1292, 515] on p "Dormimos un tercio de nuestra vida... pero no siempre bien. Colchones caros, fa…" at bounding box center [1270, 535] width 220 height 102
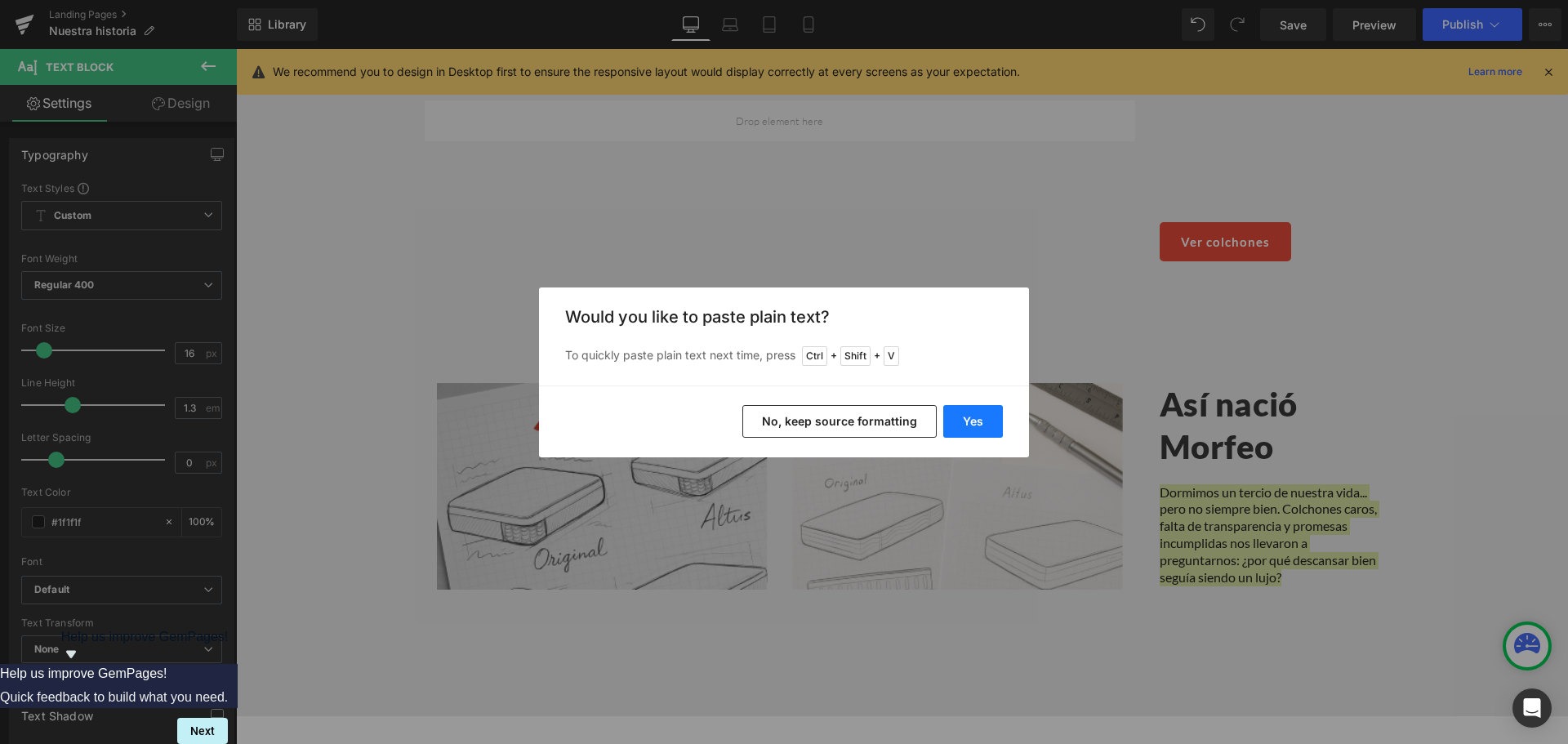
click at [976, 423] on button "Yes" at bounding box center [973, 422] width 60 height 33
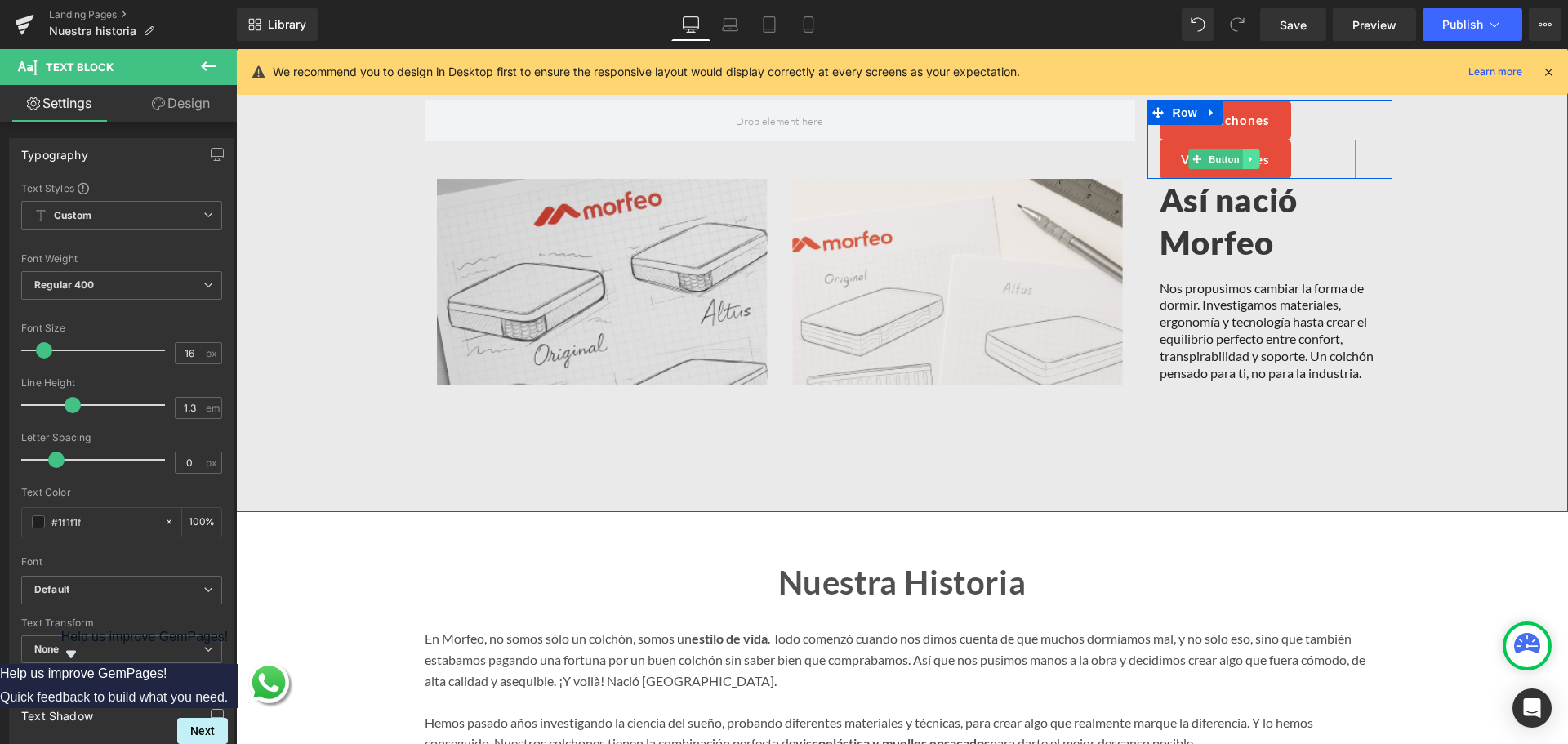
click at [1247, 154] on icon at bounding box center [1250, 159] width 9 height 10
click at [1255, 154] on icon at bounding box center [1259, 158] width 9 height 9
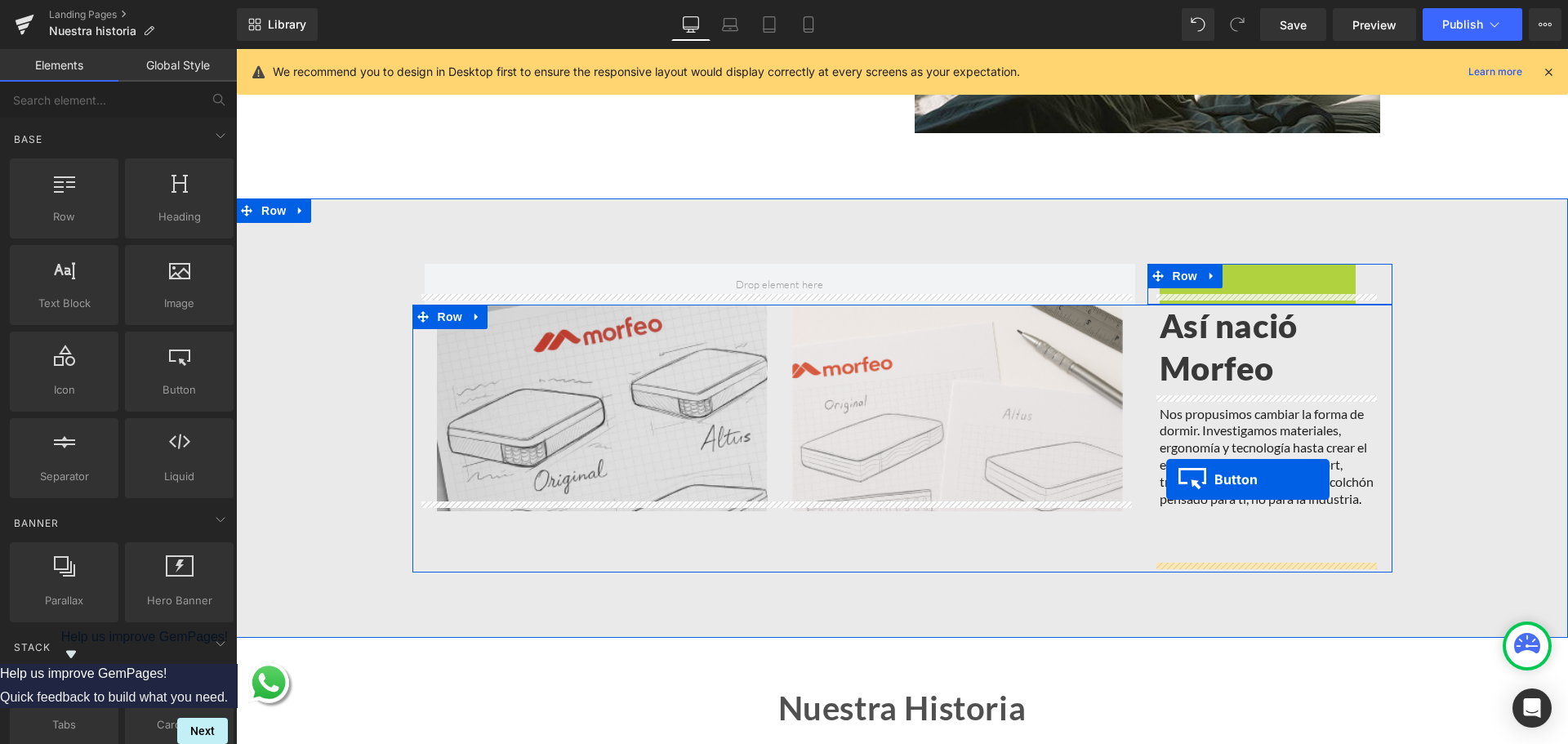
drag, startPoint x: 1234, startPoint y: 274, endPoint x: 1169, endPoint y: 479, distance: 215.1
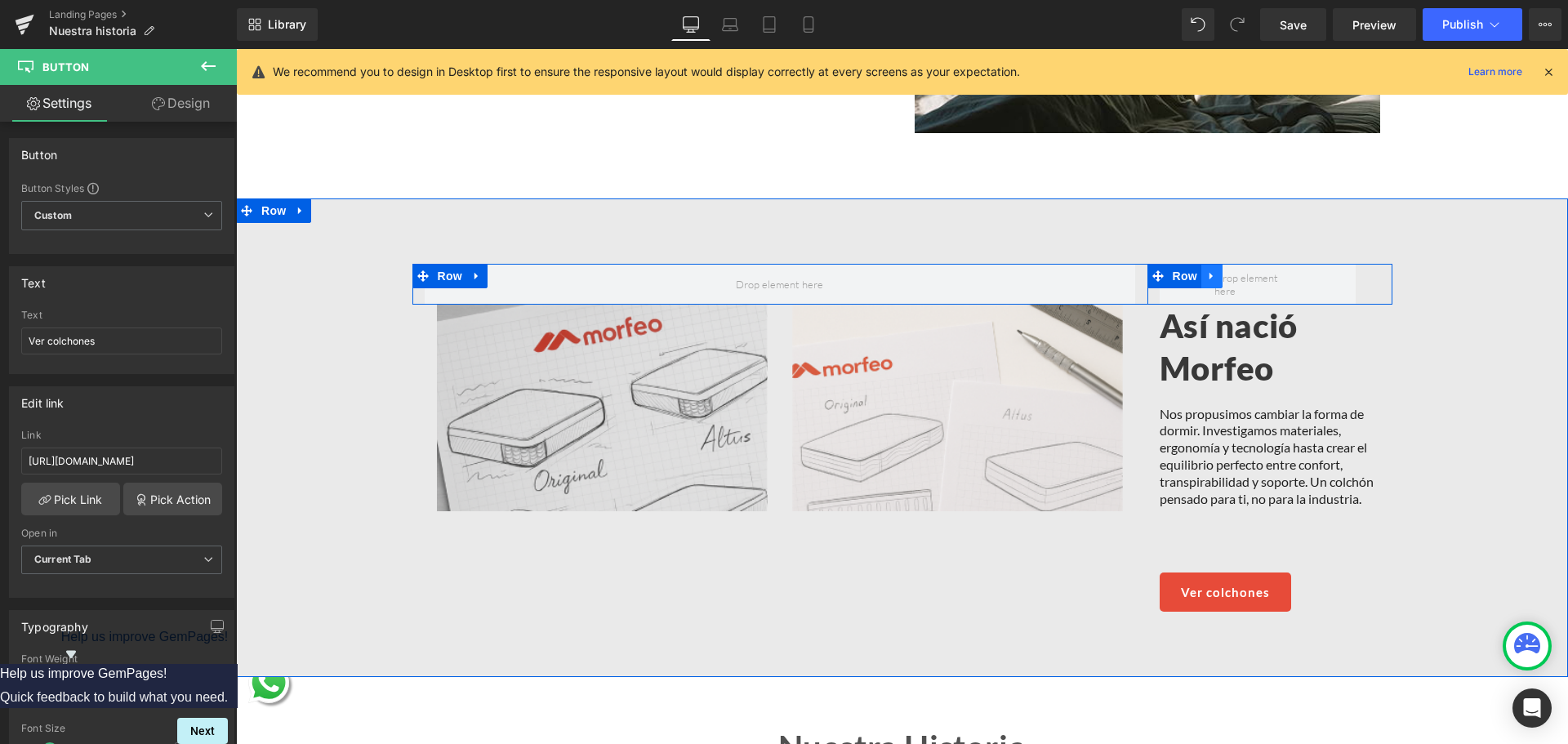
click at [1211, 269] on icon at bounding box center [1212, 275] width 12 height 13
click at [1248, 269] on icon at bounding box center [1254, 275] width 12 height 13
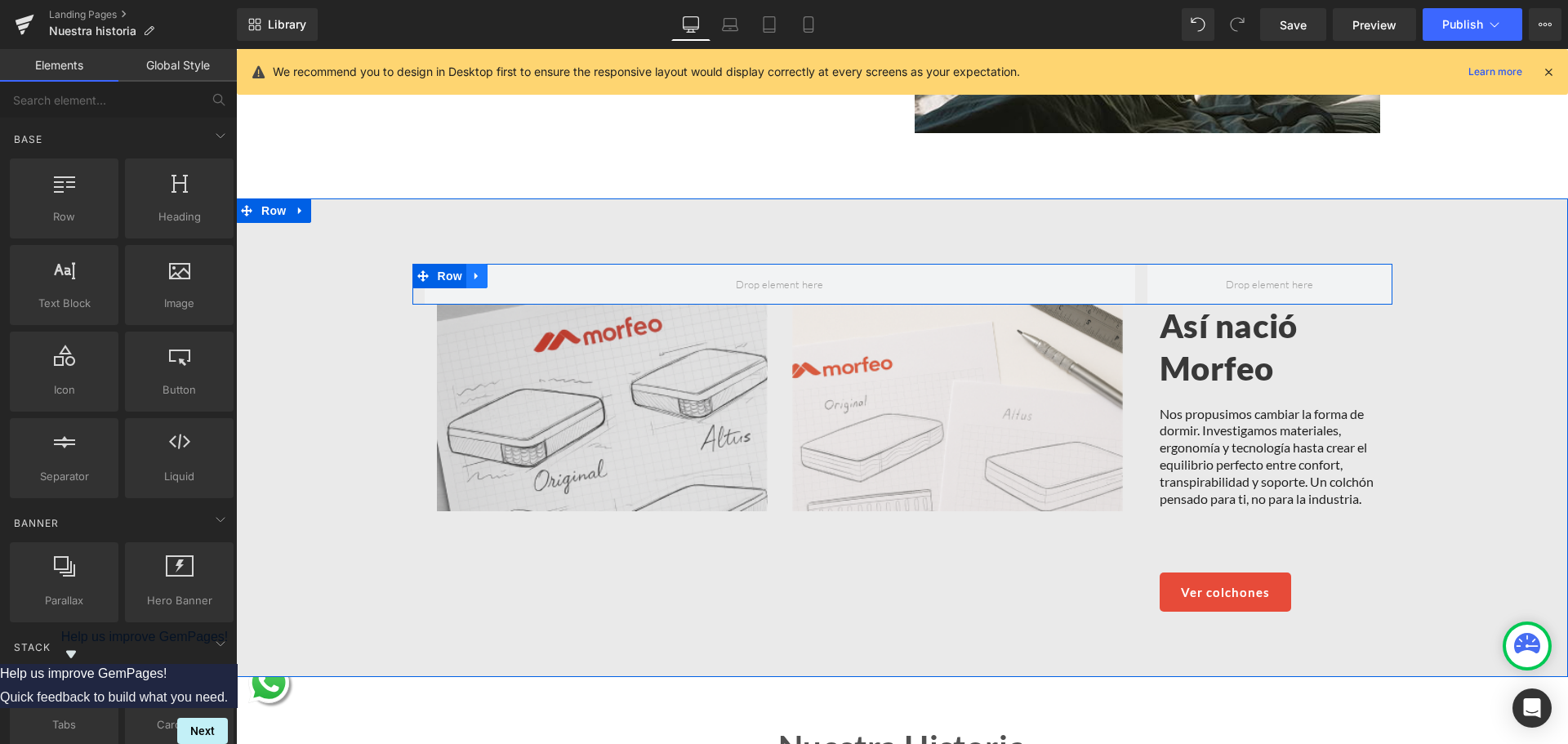
click at [472, 269] on icon at bounding box center [477, 275] width 12 height 13
click at [515, 270] on icon at bounding box center [520, 276] width 12 height 12
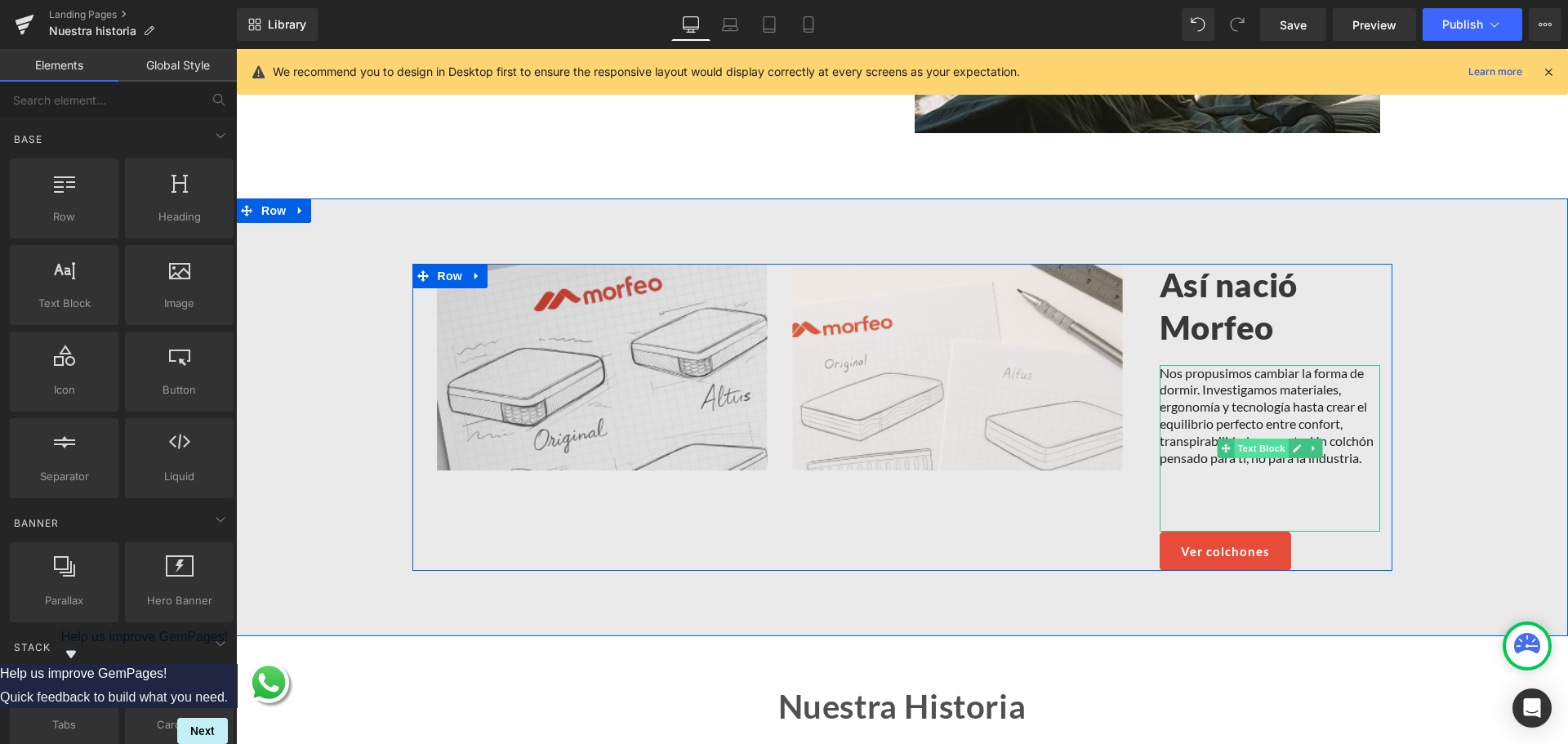
click at [1254, 441] on span "Text Block" at bounding box center [1261, 449] width 54 height 19
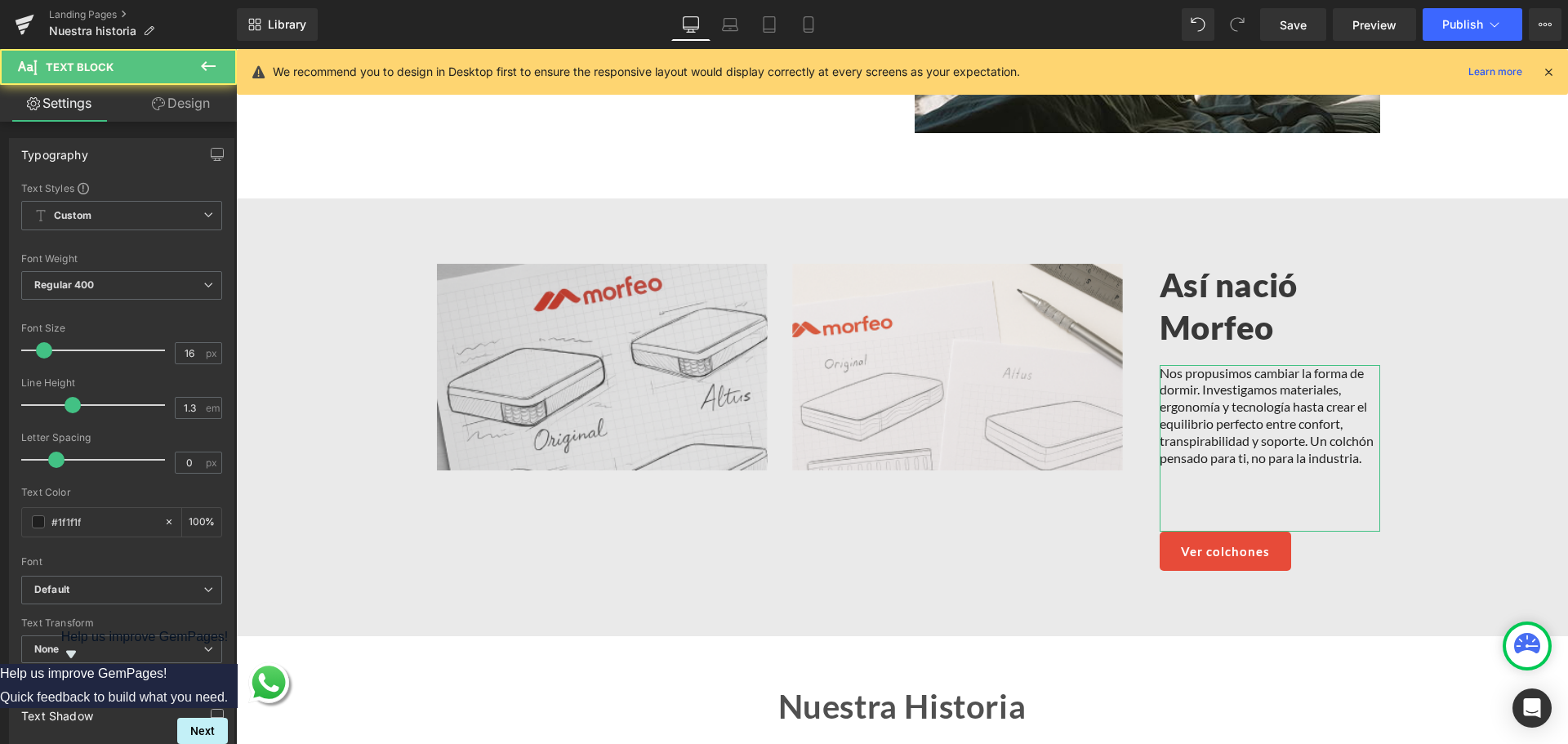
click at [165, 115] on link "Design" at bounding box center [180, 103] width 118 height 37
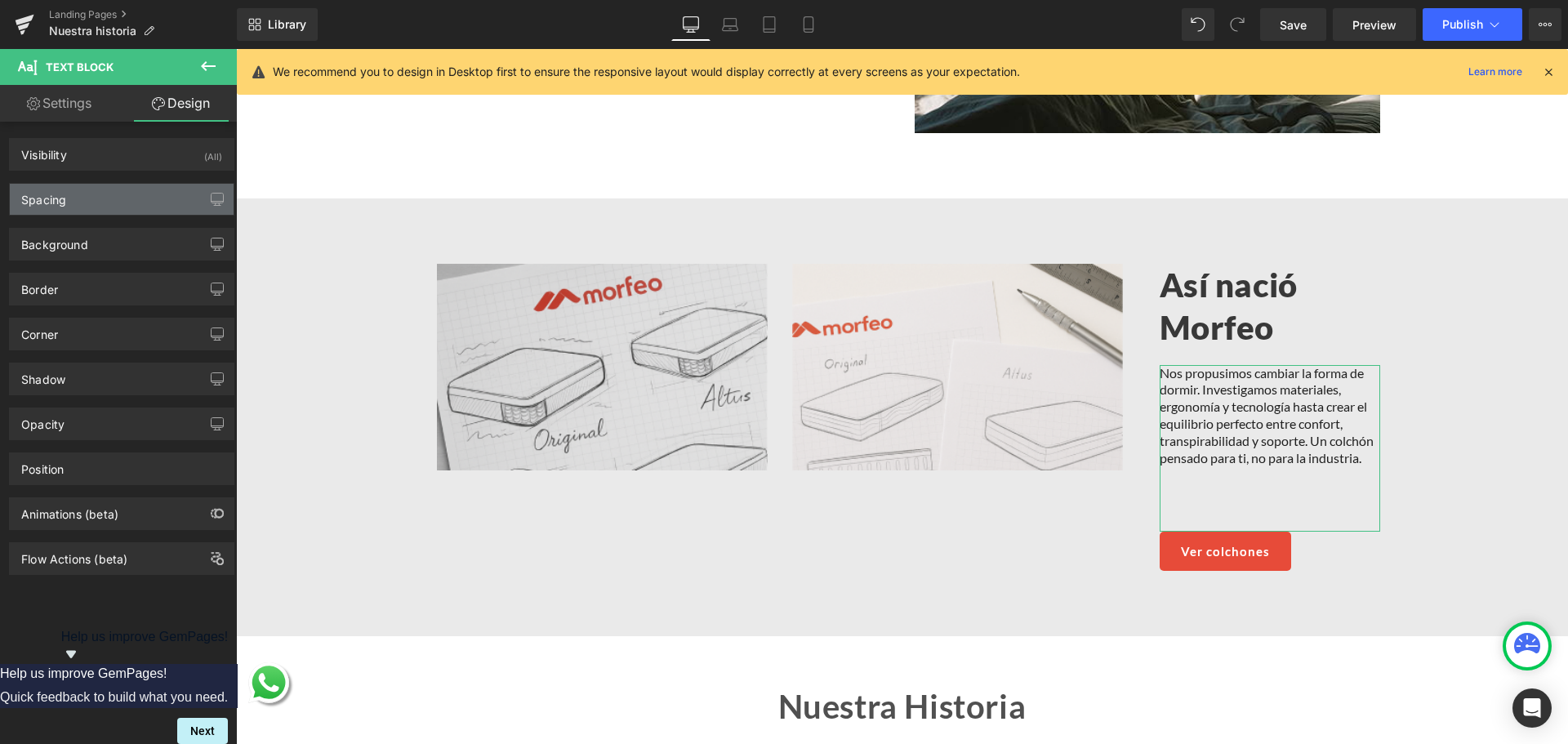
click at [142, 198] on div "Spacing" at bounding box center [121, 199] width 223 height 31
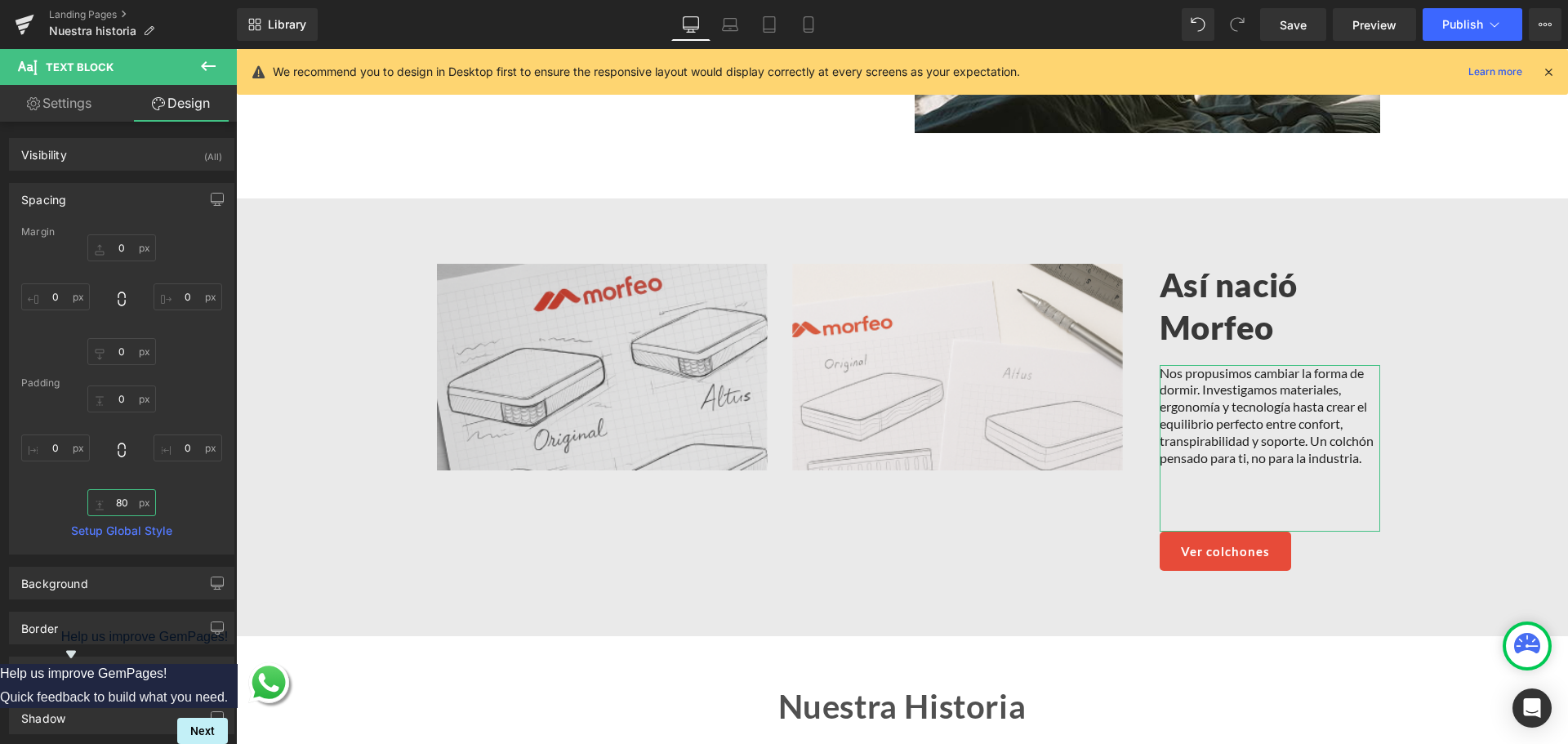
click at [111, 499] on input "80" at bounding box center [121, 502] width 68 height 27
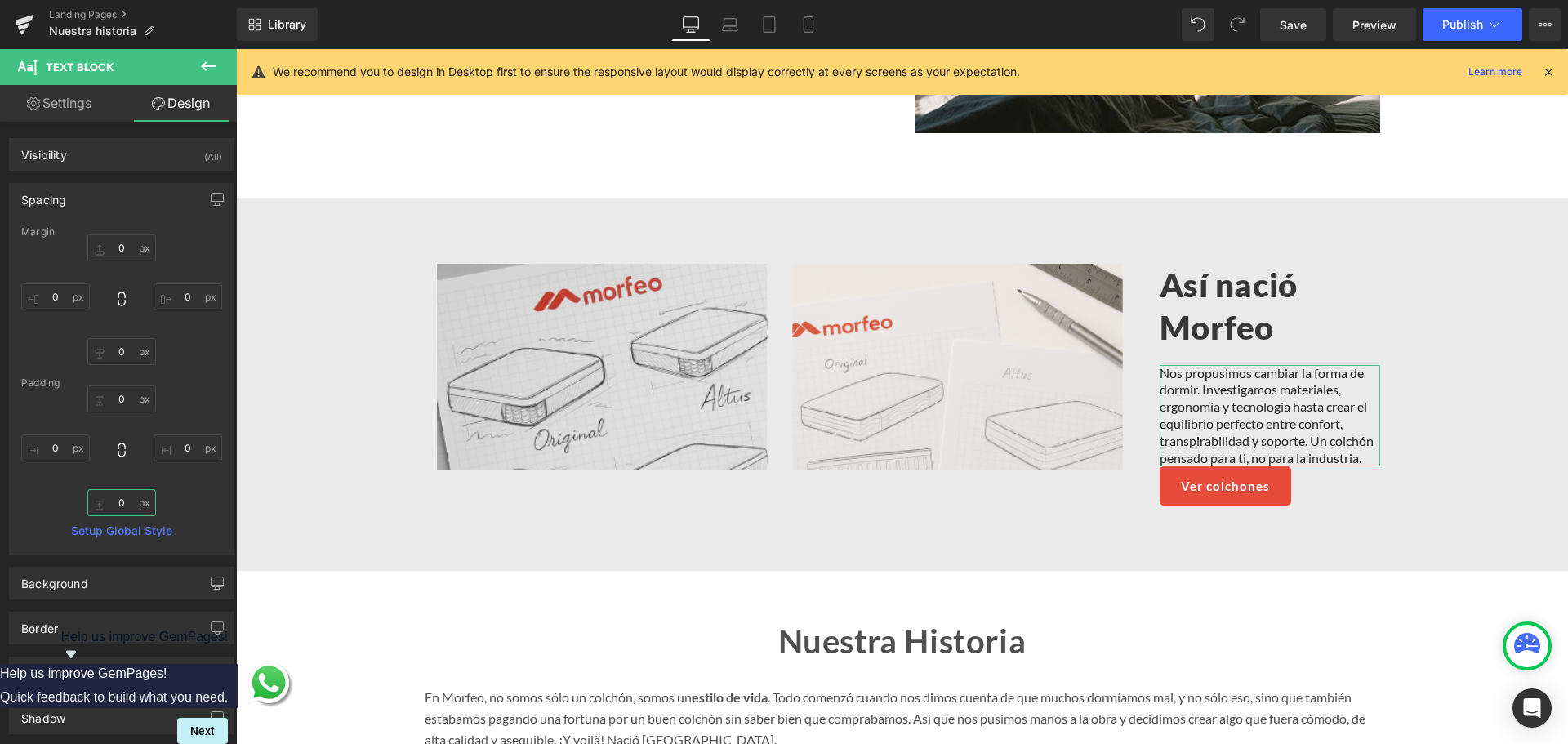
drag, startPoint x: 136, startPoint y: 496, endPoint x: 101, endPoint y: 504, distance: 35.9
click at [101, 504] on input "0" at bounding box center [121, 502] width 68 height 27
type input "20"
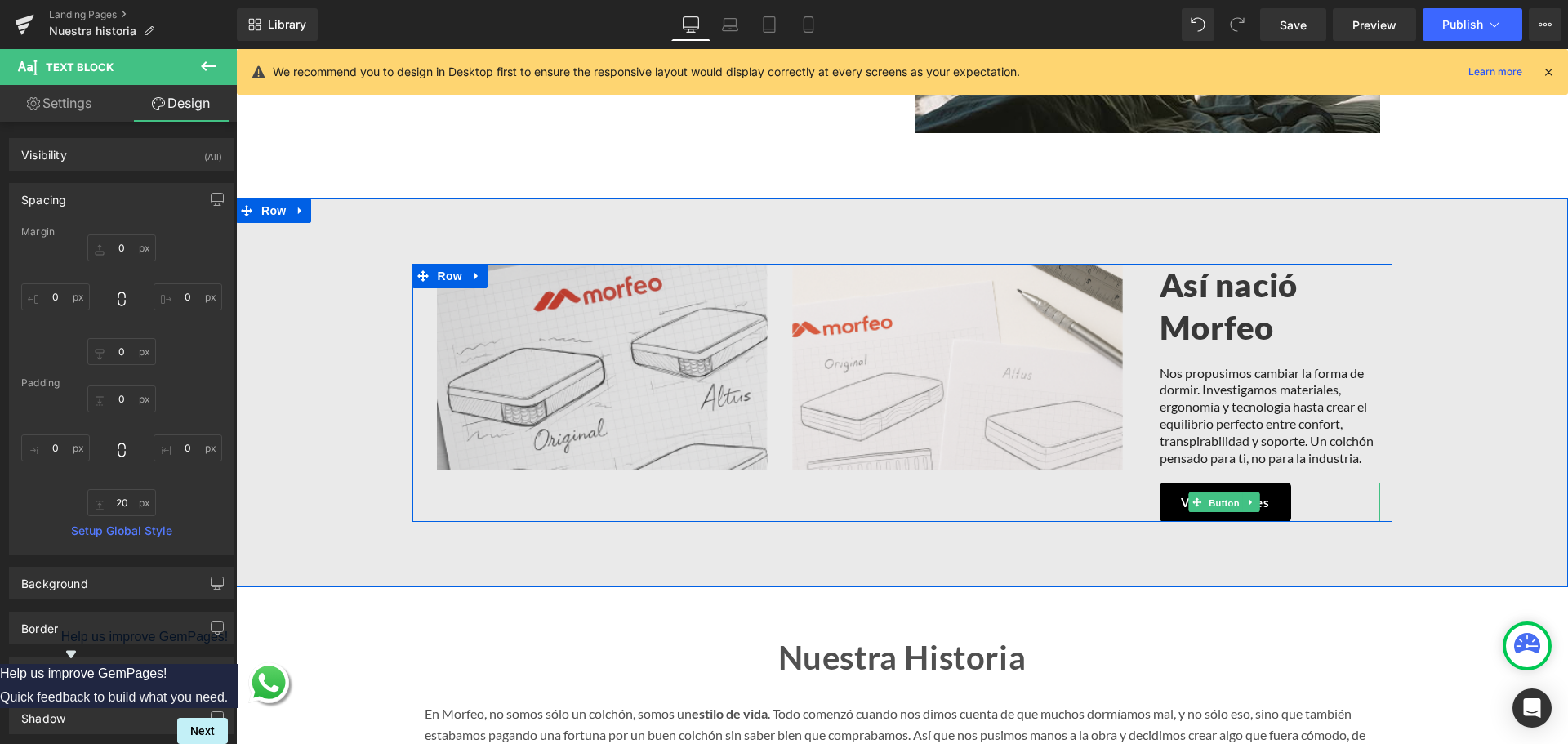
click at [1205, 493] on span "Button" at bounding box center [1223, 502] width 38 height 19
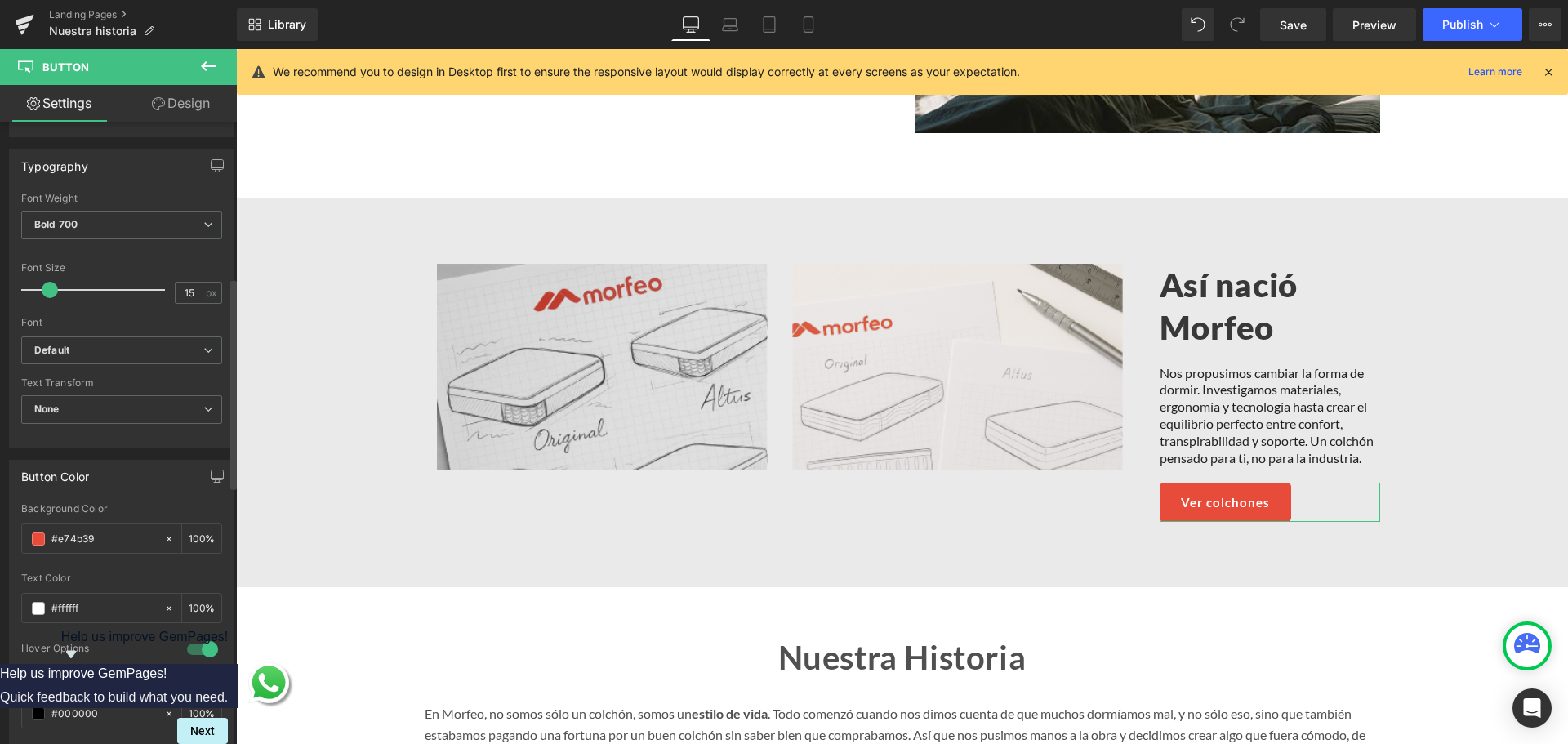
scroll to position [490, 0]
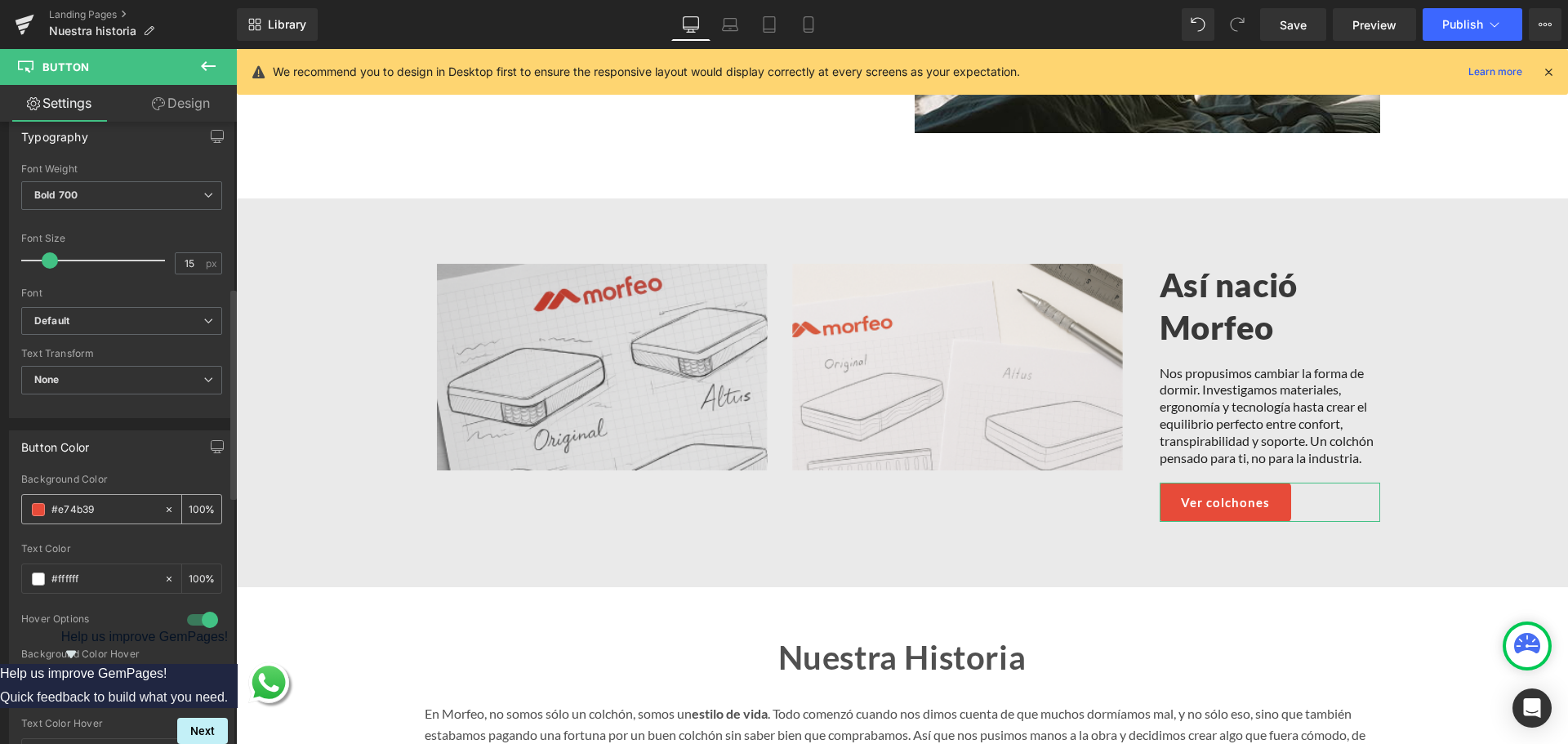
click at [40, 509] on span at bounding box center [39, 510] width 13 height 13
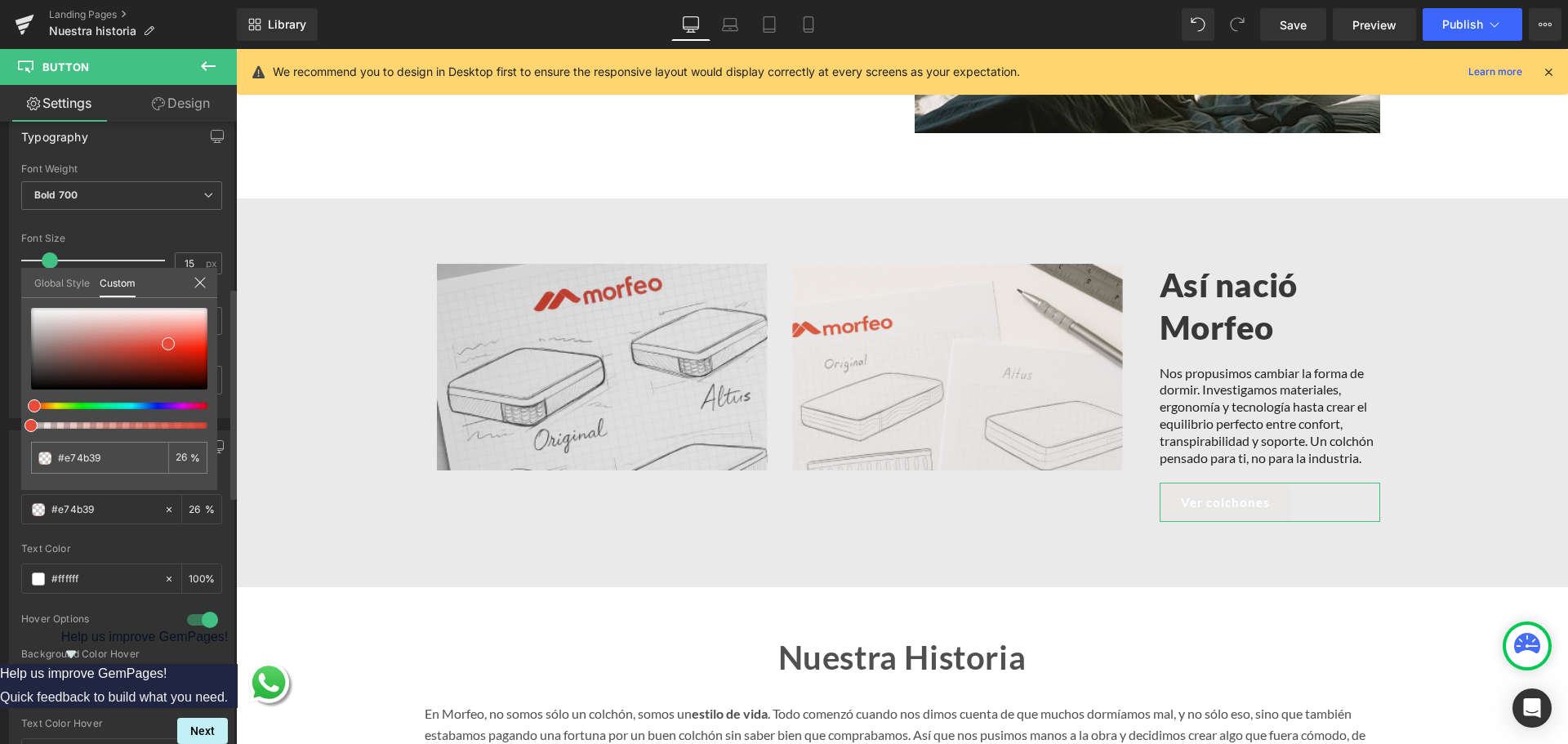
drag, startPoint x: 94, startPoint y: 423, endPoint x: 138, endPoint y: 603, distance: 185.3
click at [0, 427] on div "Button Color rgb(231, 75, 57) Background Color #e74b39 100 % rgba(255, 255, 255…" at bounding box center [122, 603] width 244 height 370
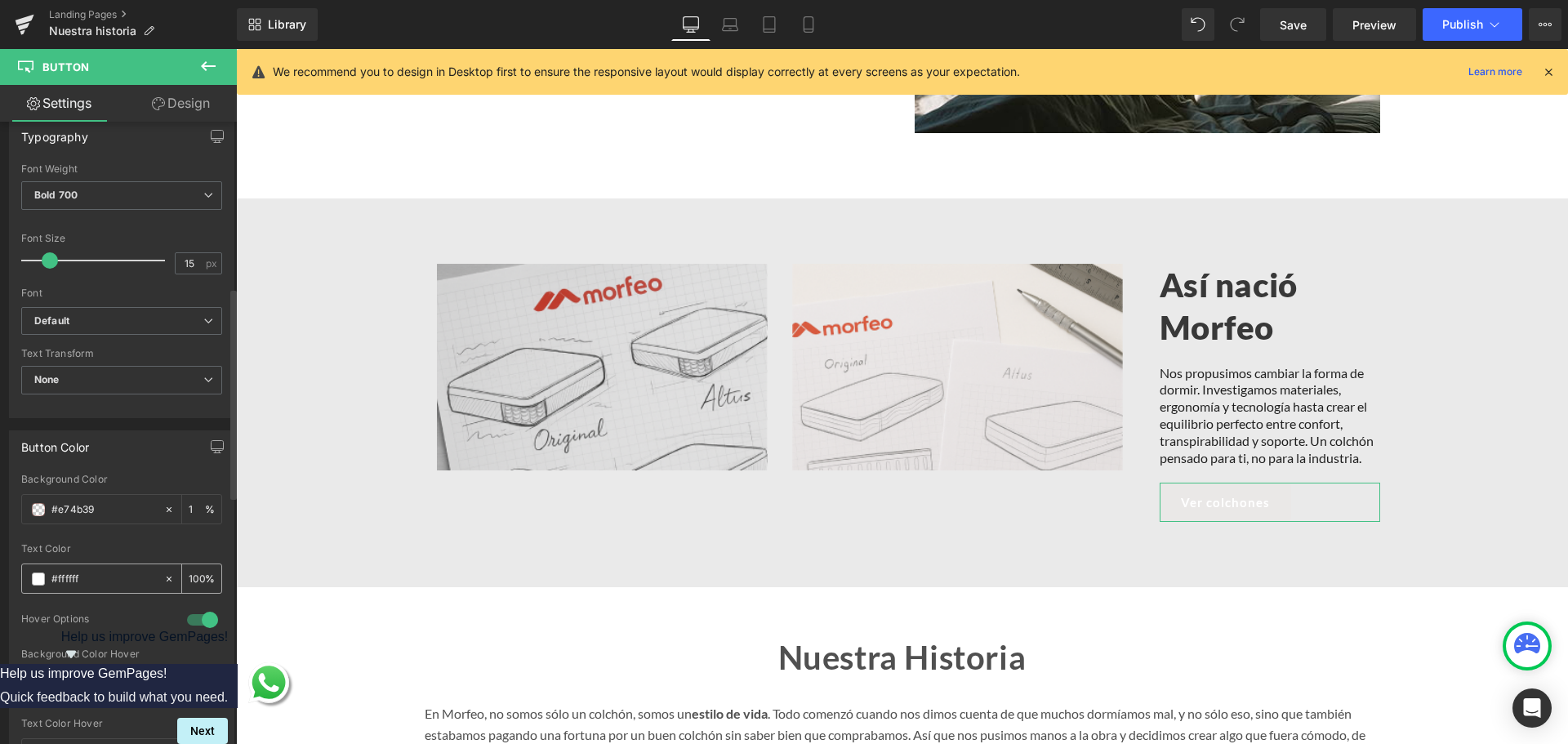
click at [40, 580] on span at bounding box center [39, 579] width 13 height 13
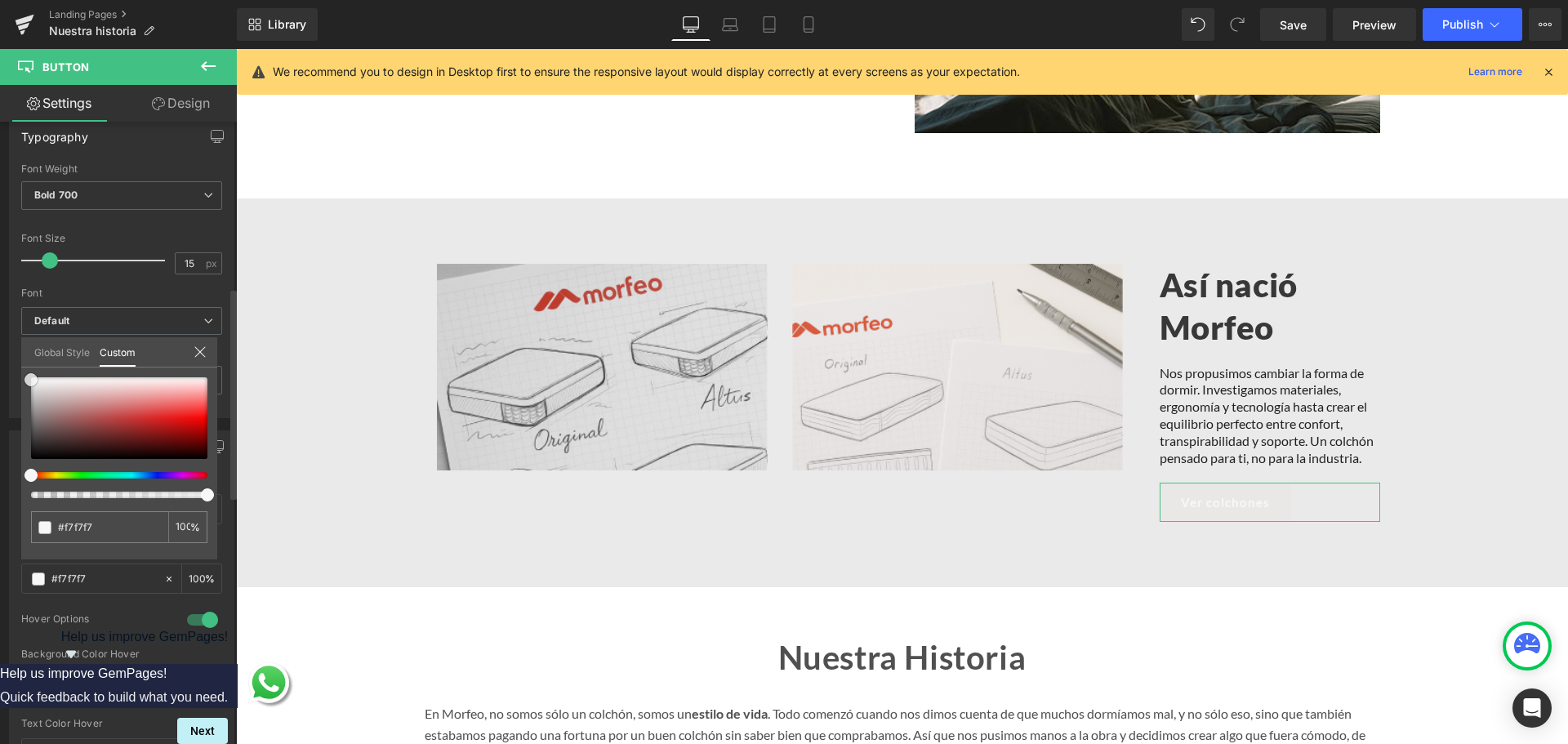
drag, startPoint x: 63, startPoint y: 413, endPoint x: 62, endPoint y: 459, distance: 46.0
click at [15, 418] on div "Button Color rgb(231, 75, 57) Background Color #e74b39 100 % rgba(255, 255, 255…" at bounding box center [122, 603] width 244 height 370
drag, startPoint x: 53, startPoint y: 493, endPoint x: 3, endPoint y: 492, distance: 50.0
click at [3, 492] on div "Button Color rgb(231, 75, 57) Background Color #e74b39 100 % rgba(255, 255, 255…" at bounding box center [122, 603] width 244 height 370
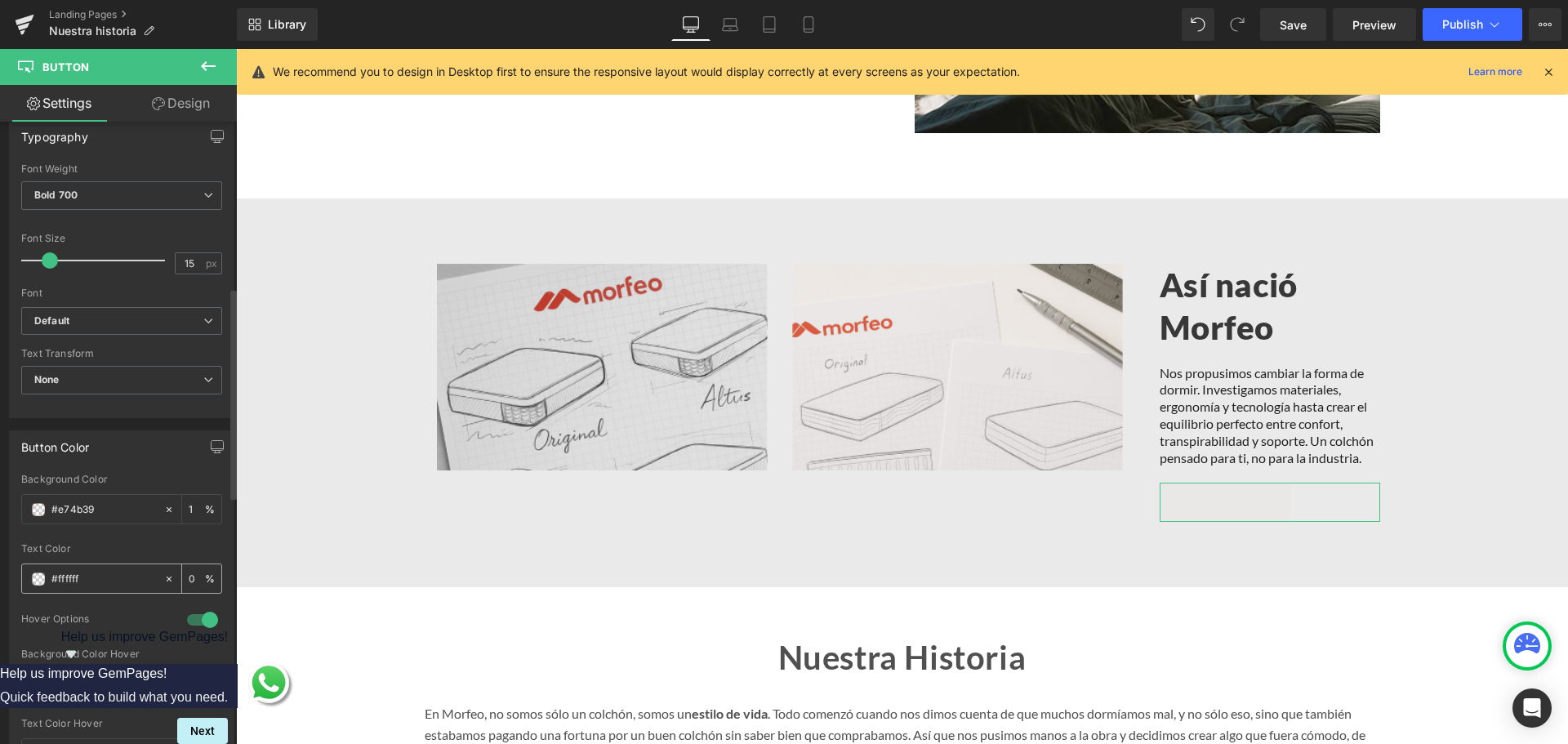
click at [72, 572] on input "#ffffff" at bounding box center [103, 578] width 105 height 18
paste input "1F1F1F"
type input "#1F1F1F"
click at [111, 548] on div "Text Color" at bounding box center [121, 549] width 201 height 12
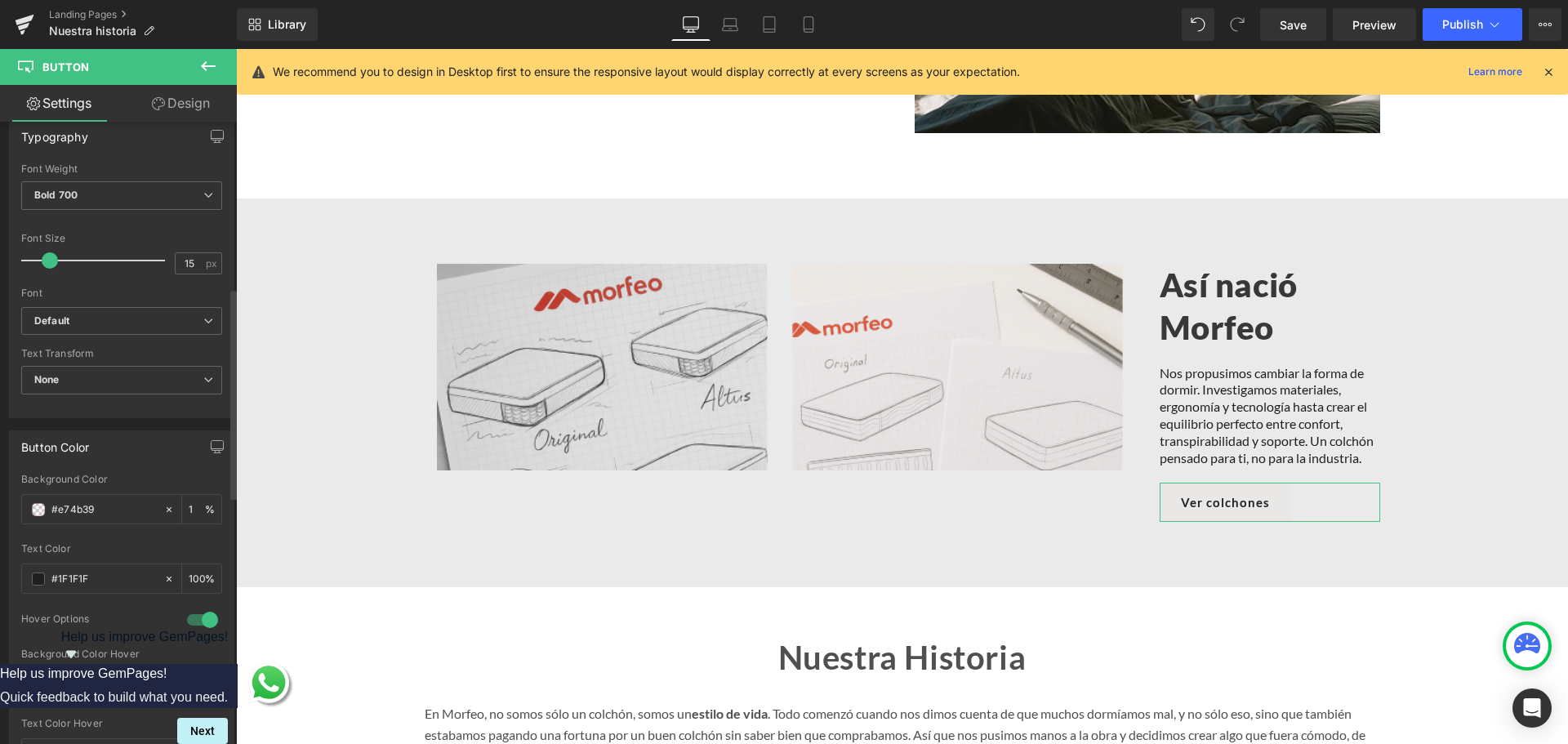
scroll to position [572, 0]
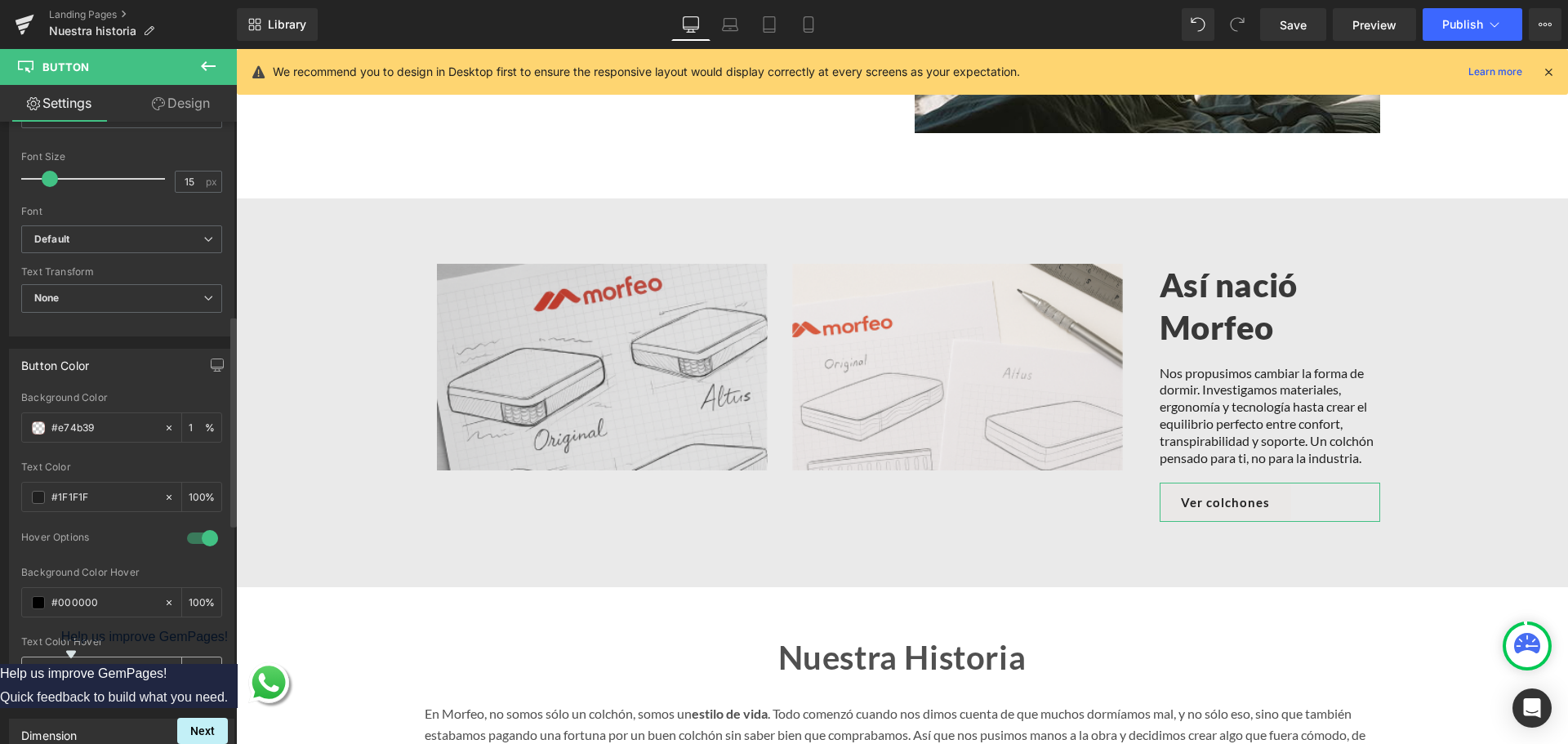
click at [67, 677] on input "#ffffff" at bounding box center [103, 672] width 105 height 18
paste input "1F1F1F"
type input "#1F1F1F"
click at [73, 606] on input "#000000" at bounding box center [103, 603] width 105 height 18
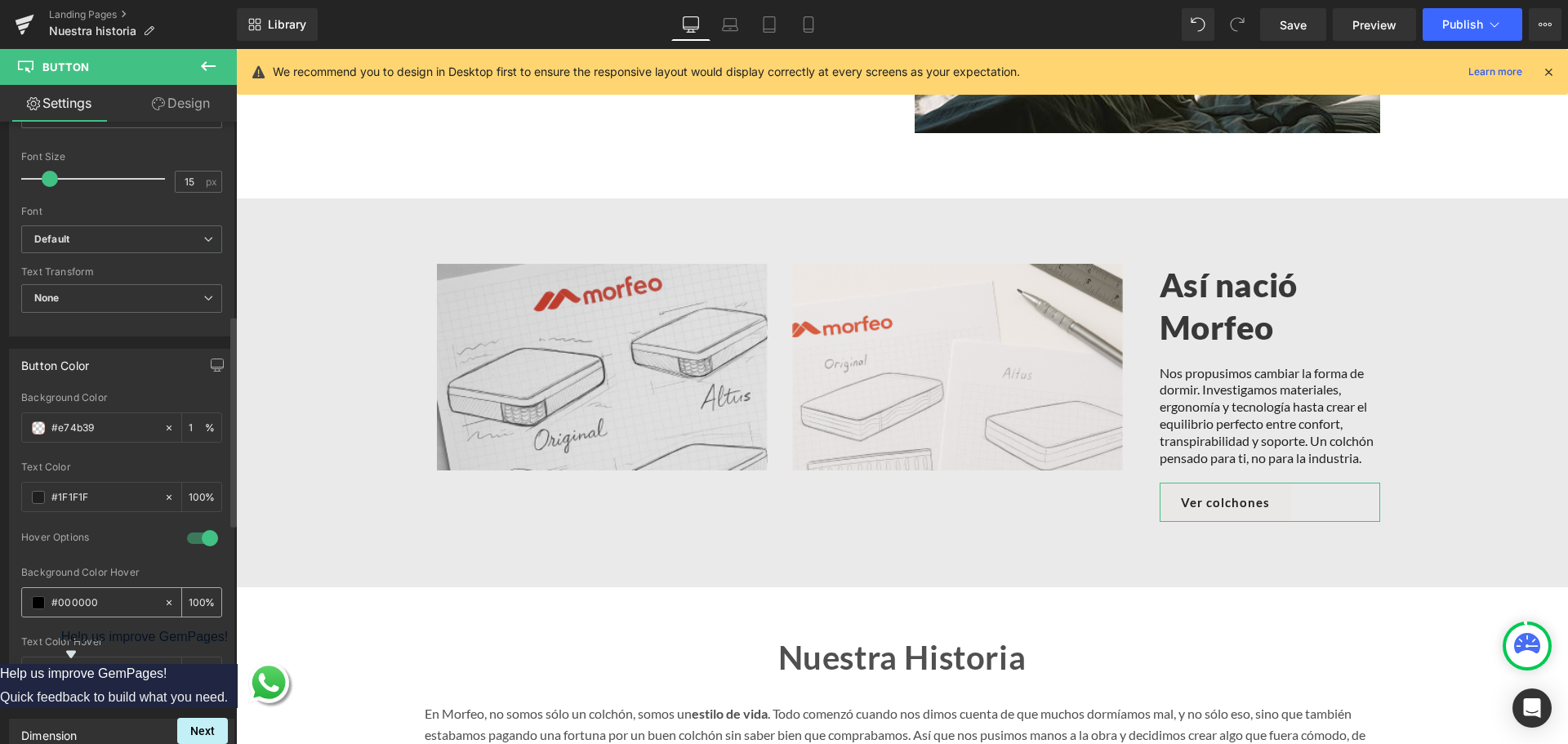
click at [39, 601] on span at bounding box center [39, 603] width 13 height 13
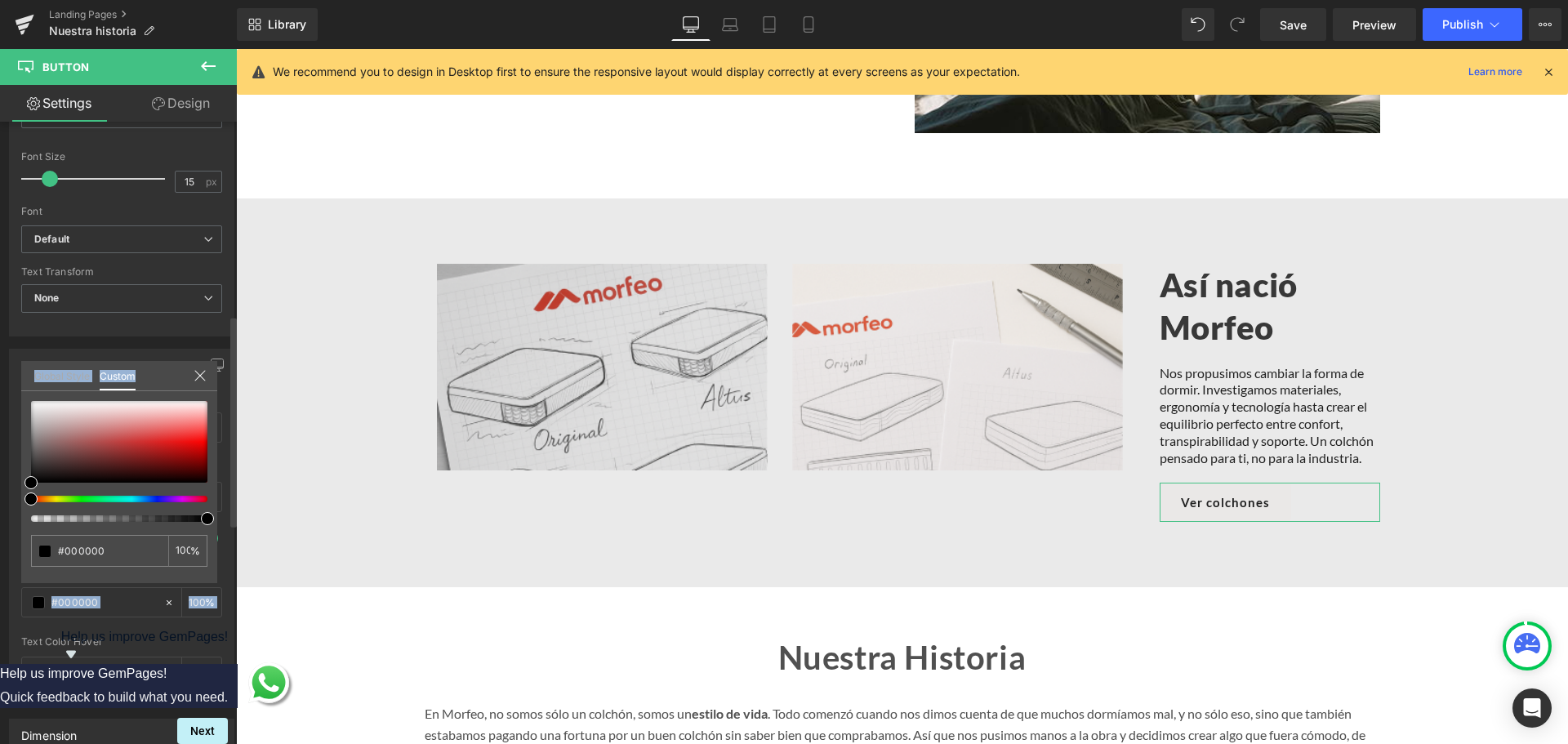
drag, startPoint x: 75, startPoint y: 523, endPoint x: 0, endPoint y: 517, distance: 75.2
click at [0, 519] on div "Button Color rgb(231, 75, 57) Background Color #e74b39 100 % rgba(255, 255, 255…" at bounding box center [122, 522] width 244 height 370
drag, startPoint x: 26, startPoint y: 515, endPoint x: 44, endPoint y: 456, distance: 61.7
click at [0, 515] on div "Button Color rgb(231, 75, 57) Background Color #e74b39 100 % rgba(255, 255, 255…" at bounding box center [122, 522] width 244 height 370
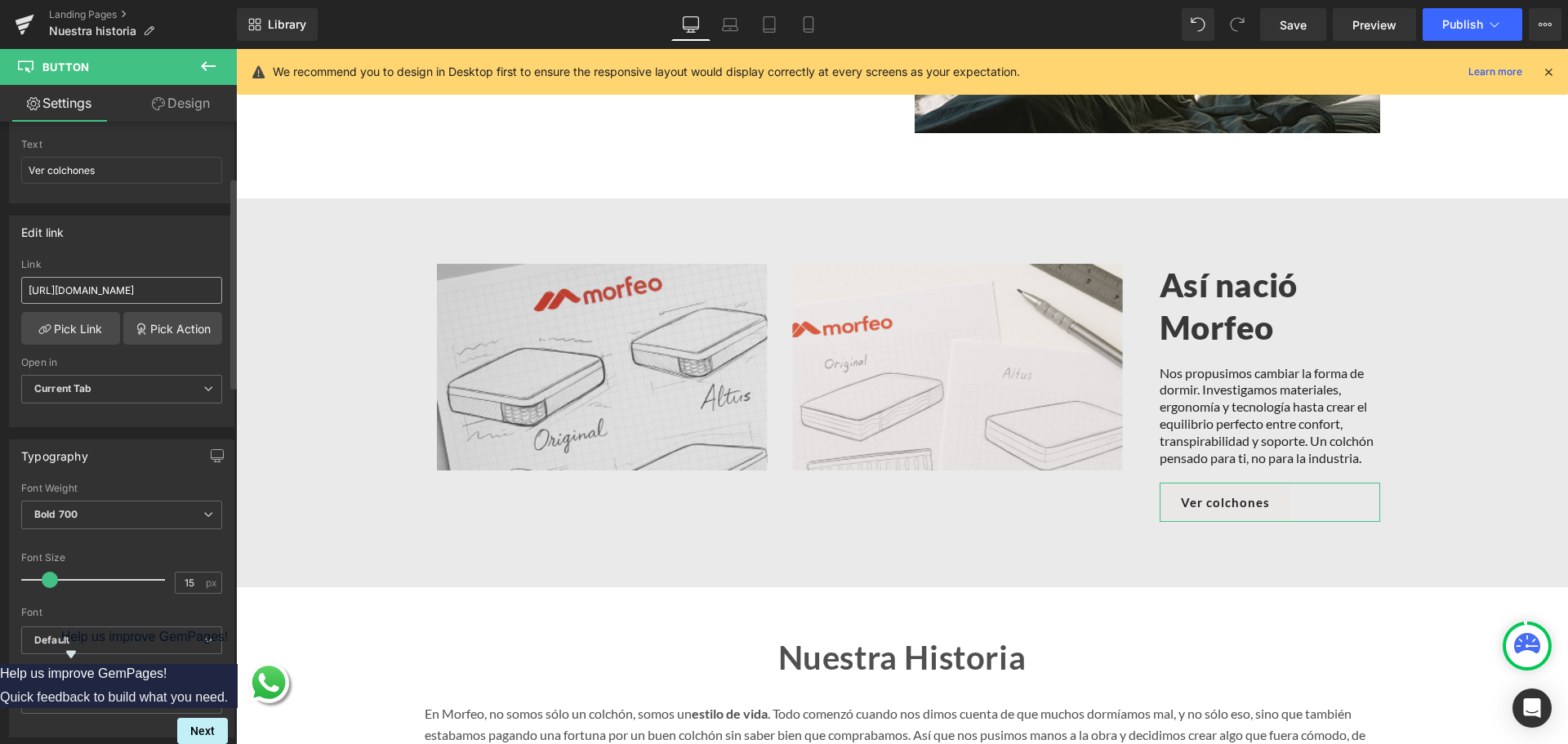
scroll to position [164, 0]
click at [99, 184] on input "Ver colchones" at bounding box center [121, 178] width 201 height 27
paste input "Origen Morfeo"
type input "Origen Morfeo"
click at [117, 294] on input "[URL][DOMAIN_NAME]" at bounding box center [121, 297] width 201 height 27
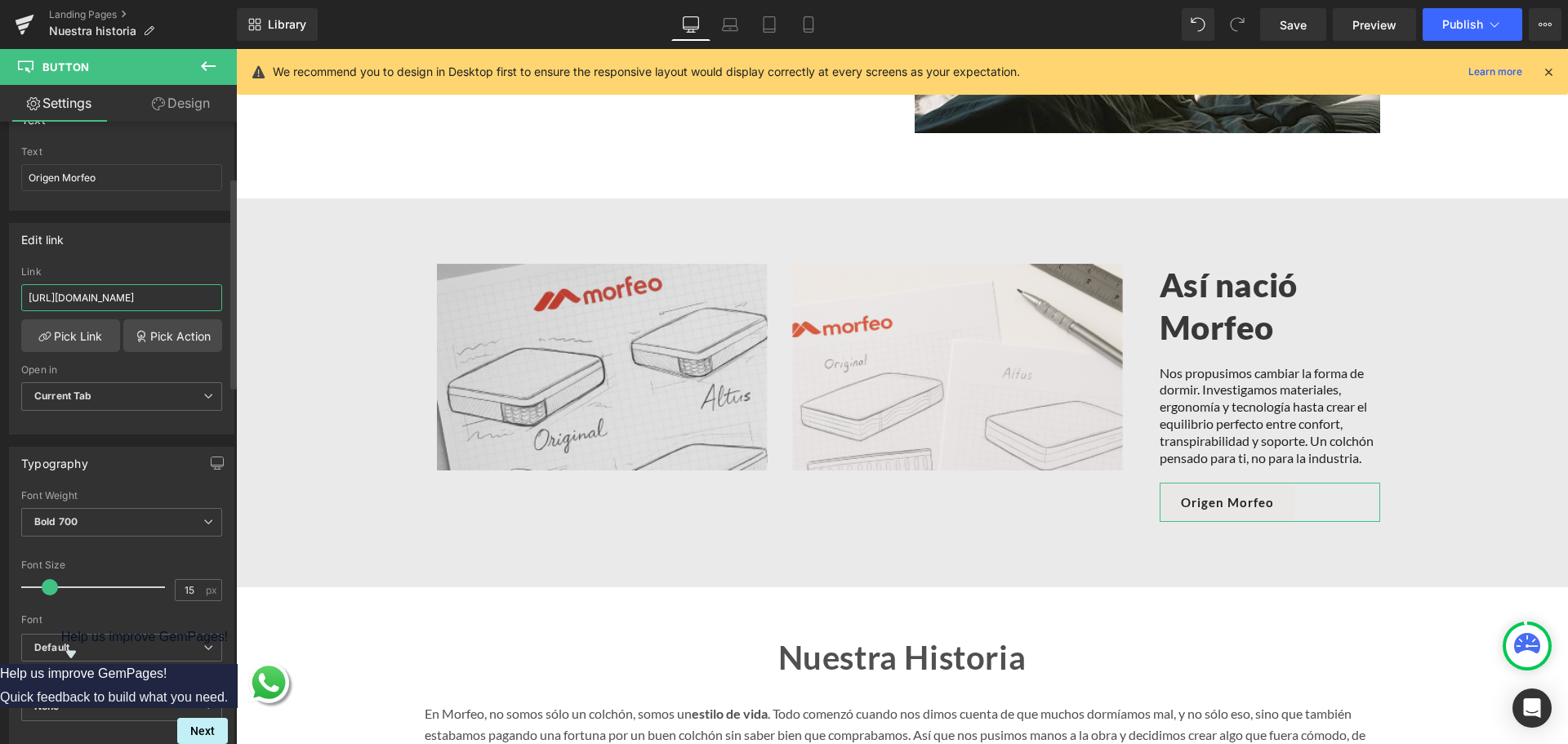
click at [117, 294] on input "[URL][DOMAIN_NAME]" at bounding box center [121, 297] width 201 height 27
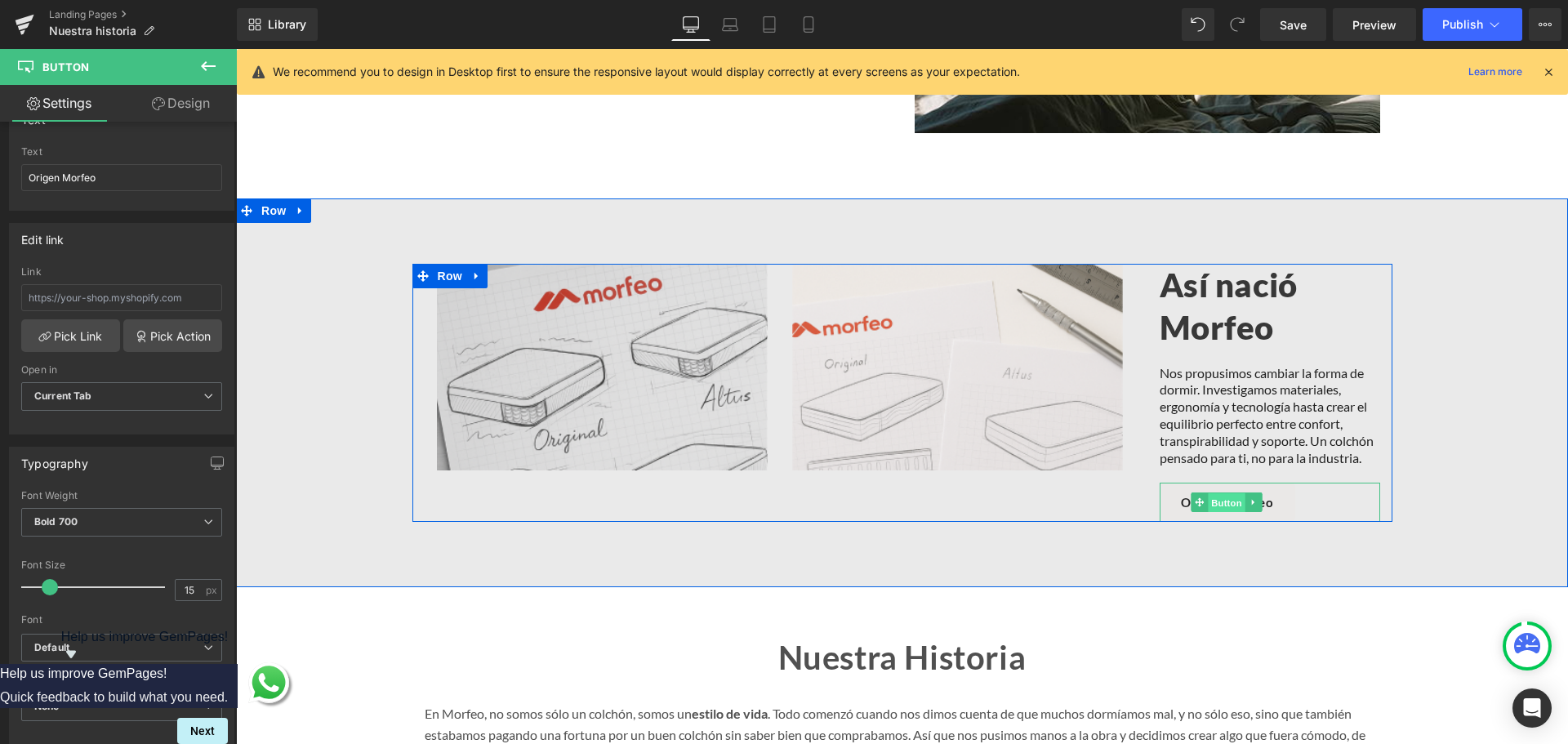
drag, startPoint x: 1213, startPoint y: 495, endPoint x: 471, endPoint y: 535, distance: 743.1
click at [1213, 495] on span "Button" at bounding box center [1226, 502] width 38 height 19
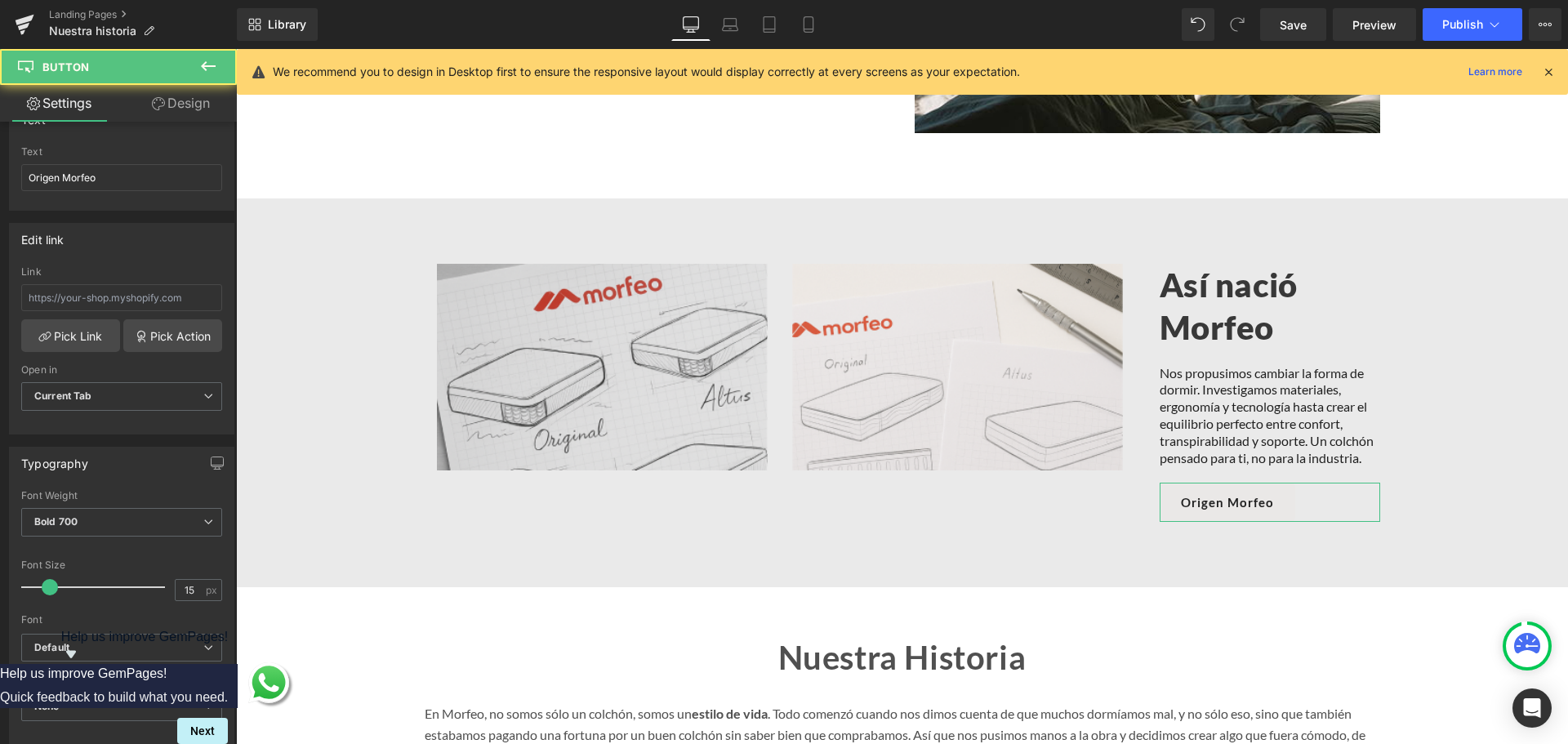
click at [167, 105] on link "Design" at bounding box center [180, 103] width 118 height 37
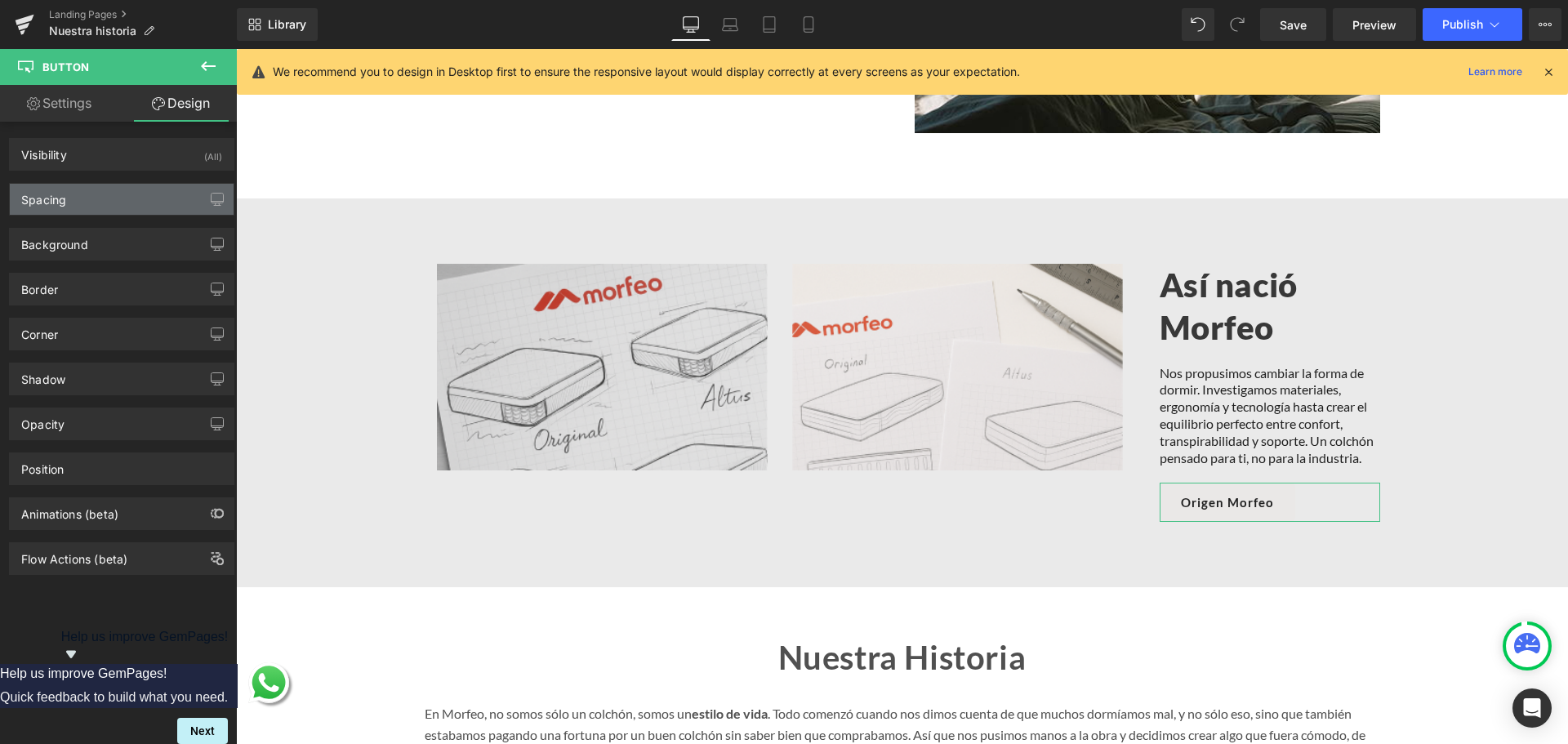
click at [82, 191] on div "Spacing" at bounding box center [121, 199] width 223 height 31
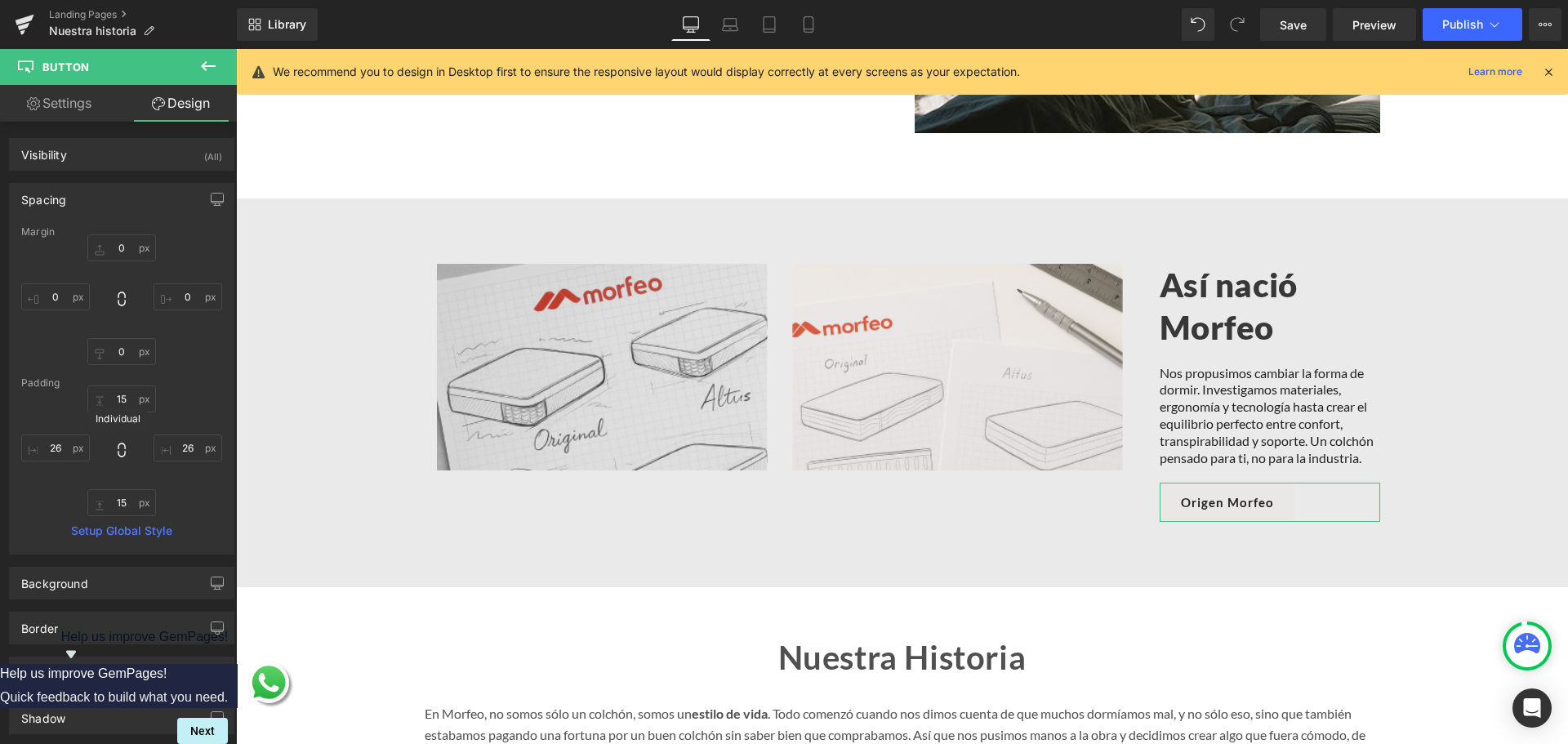
click at [121, 446] on icon at bounding box center [121, 449] width 16 height 16
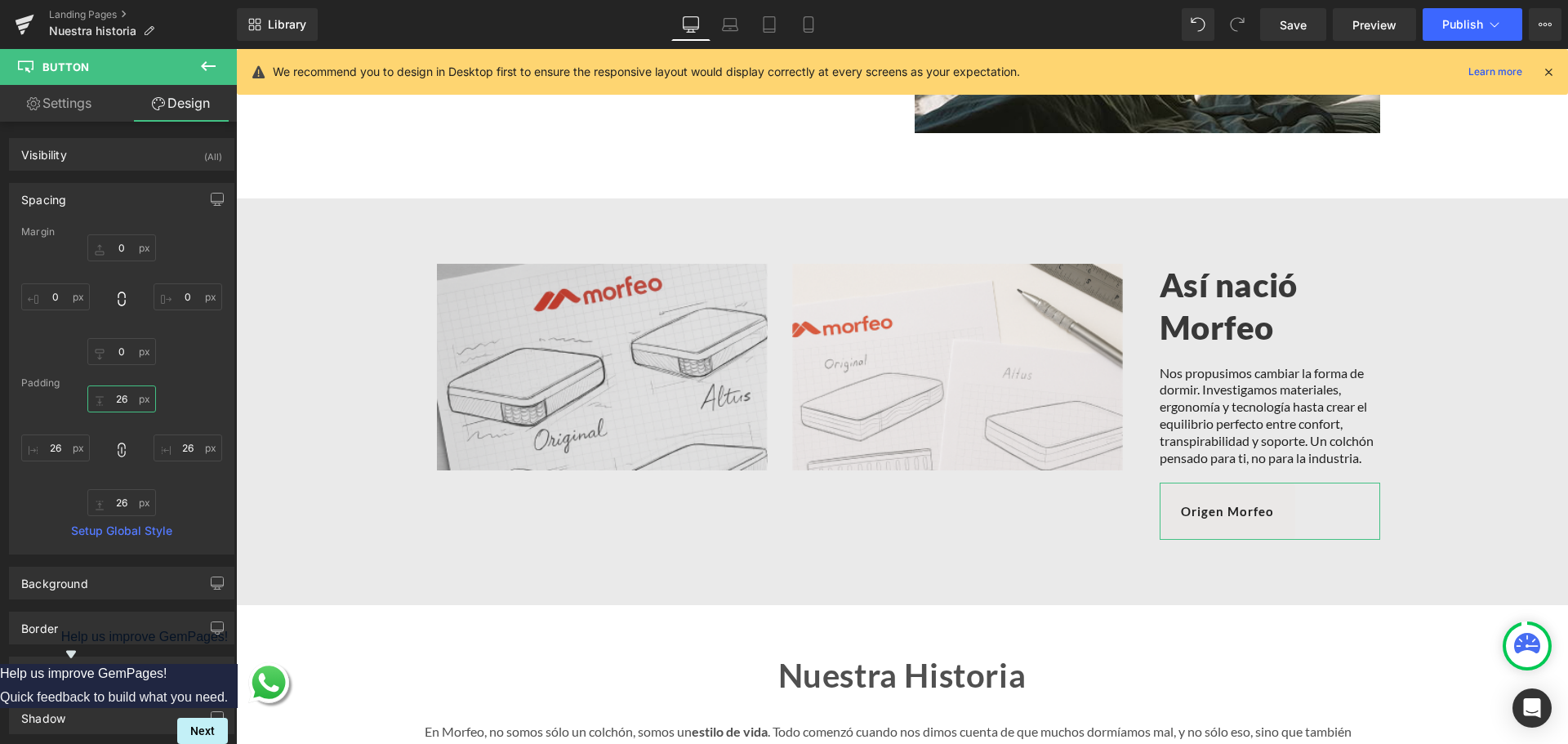
click at [118, 403] on input "15" at bounding box center [121, 398] width 68 height 27
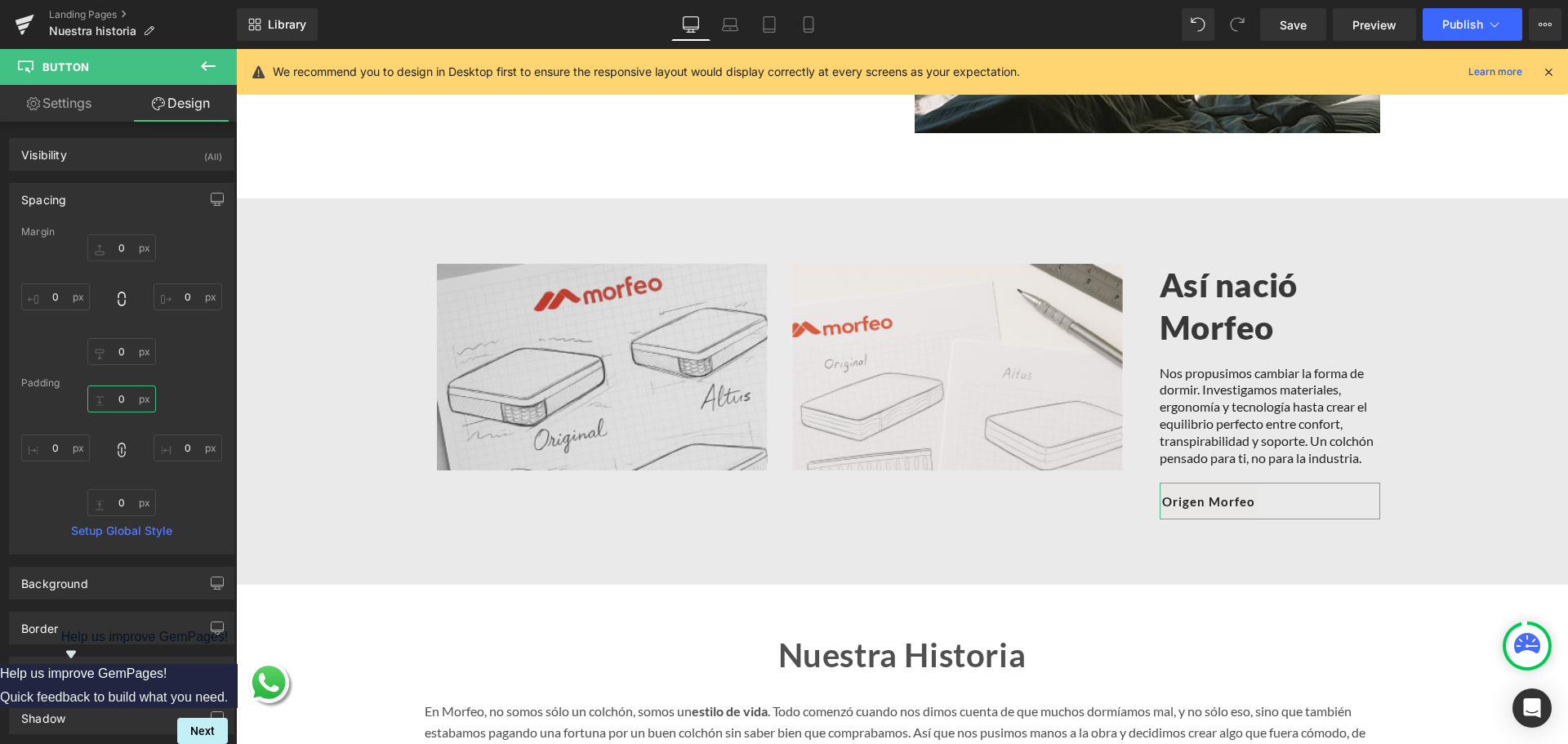
type input "0"
click at [192, 382] on div "Padding" at bounding box center [121, 383] width 201 height 12
click at [57, 96] on link "Settings" at bounding box center [59, 103] width 118 height 37
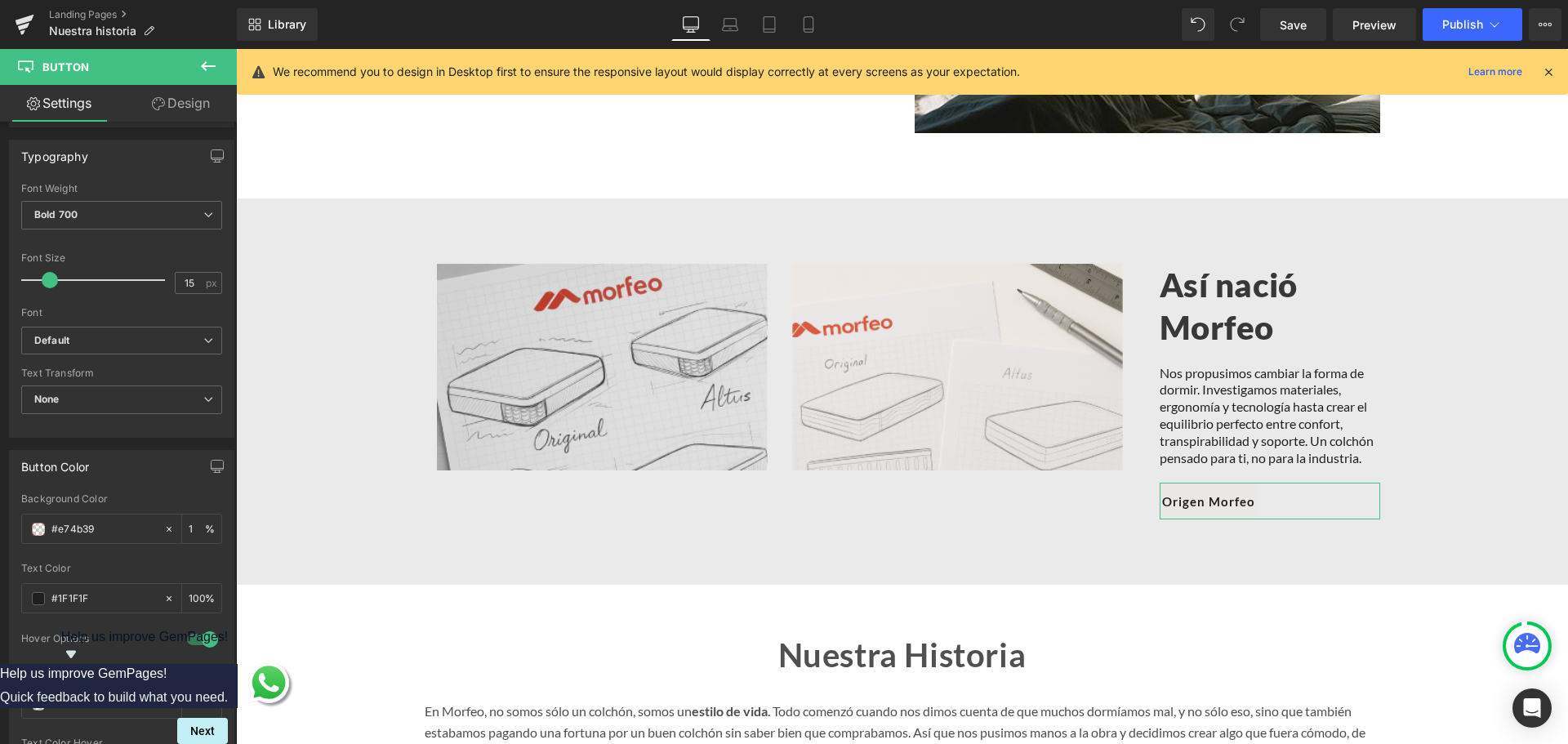
scroll to position [490, 0]
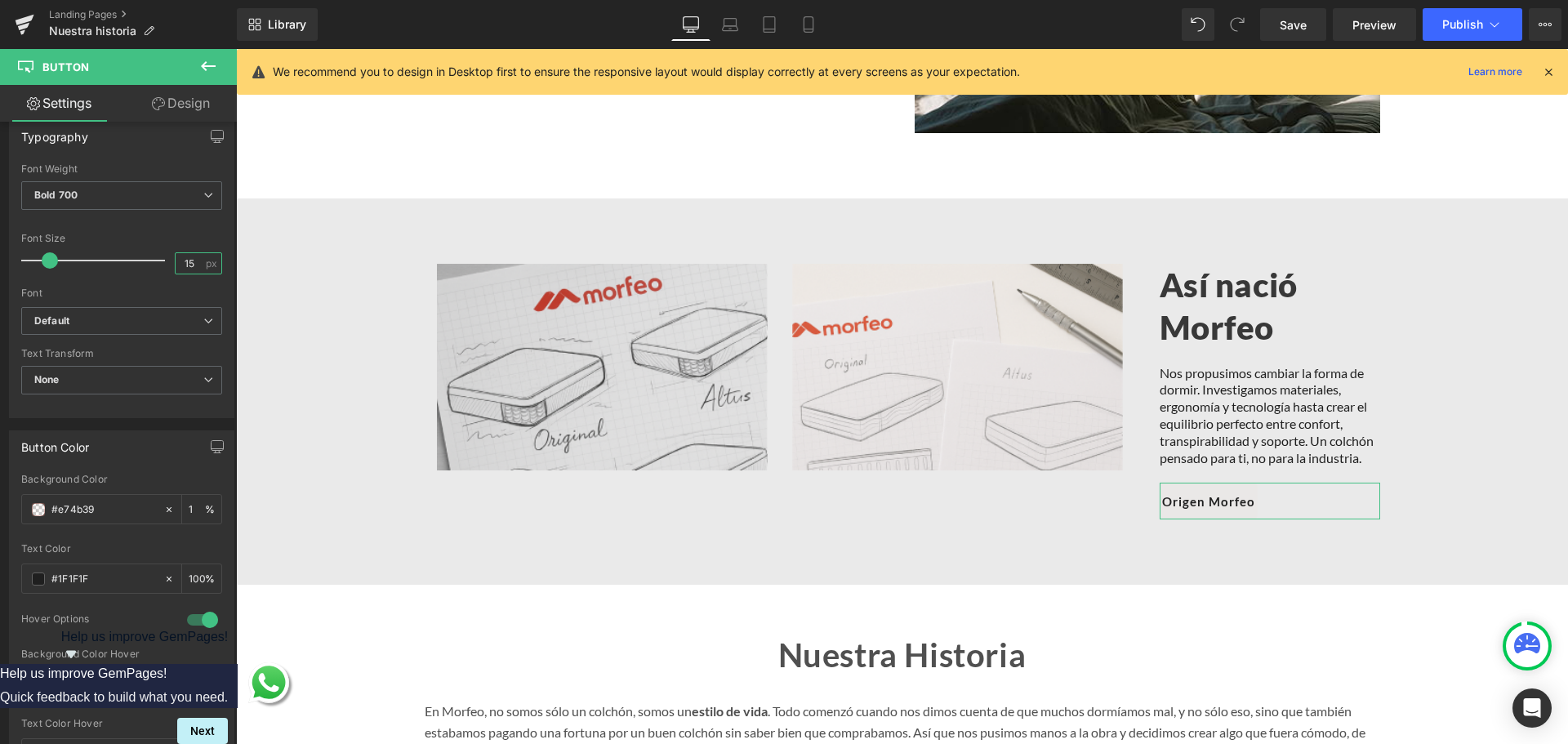
click at [182, 256] on input "15" at bounding box center [190, 263] width 29 height 20
click at [182, 256] on input "2" at bounding box center [190, 263] width 29 height 20
type input "20"
click at [162, 289] on div "Font" at bounding box center [121, 294] width 201 height 12
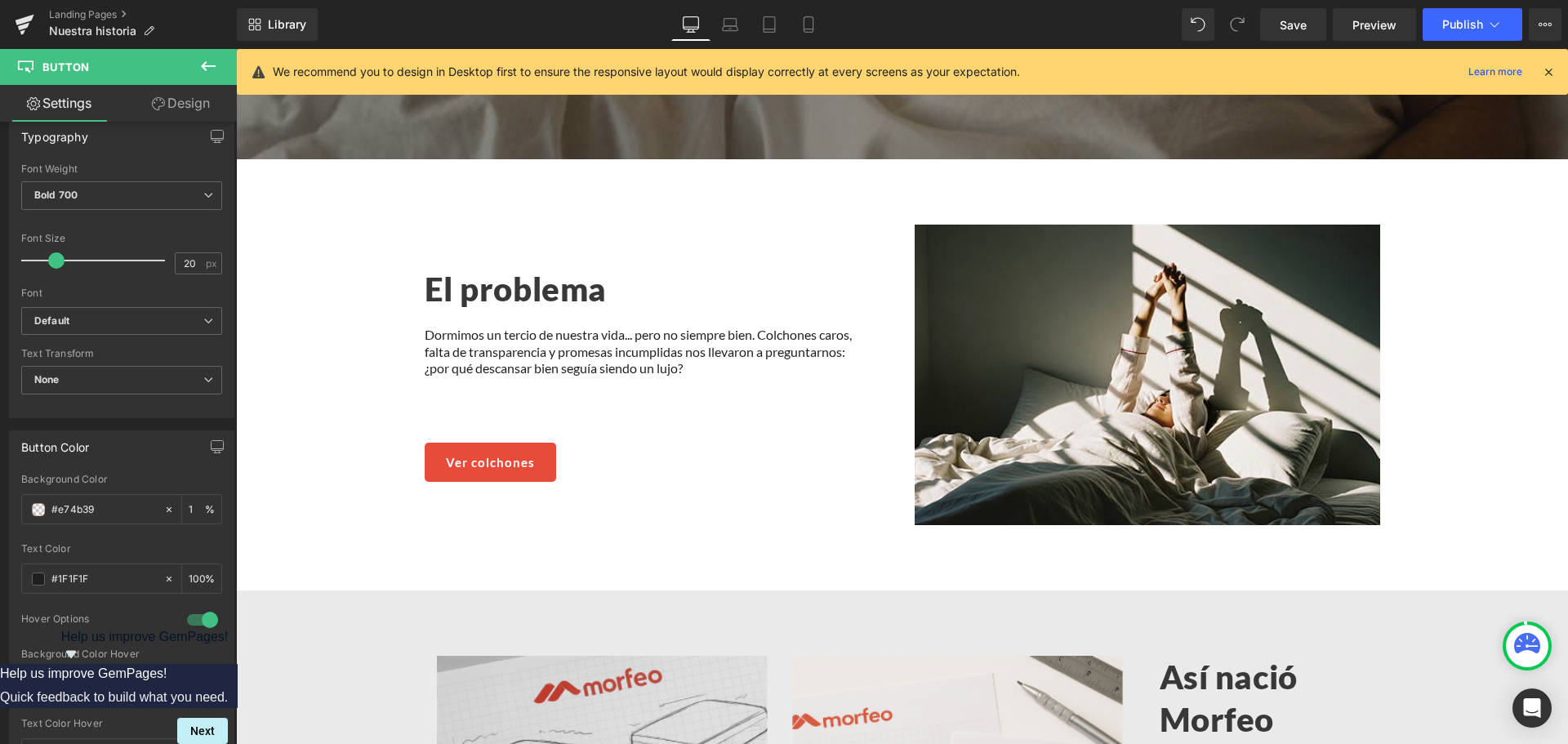
scroll to position [677, 0]
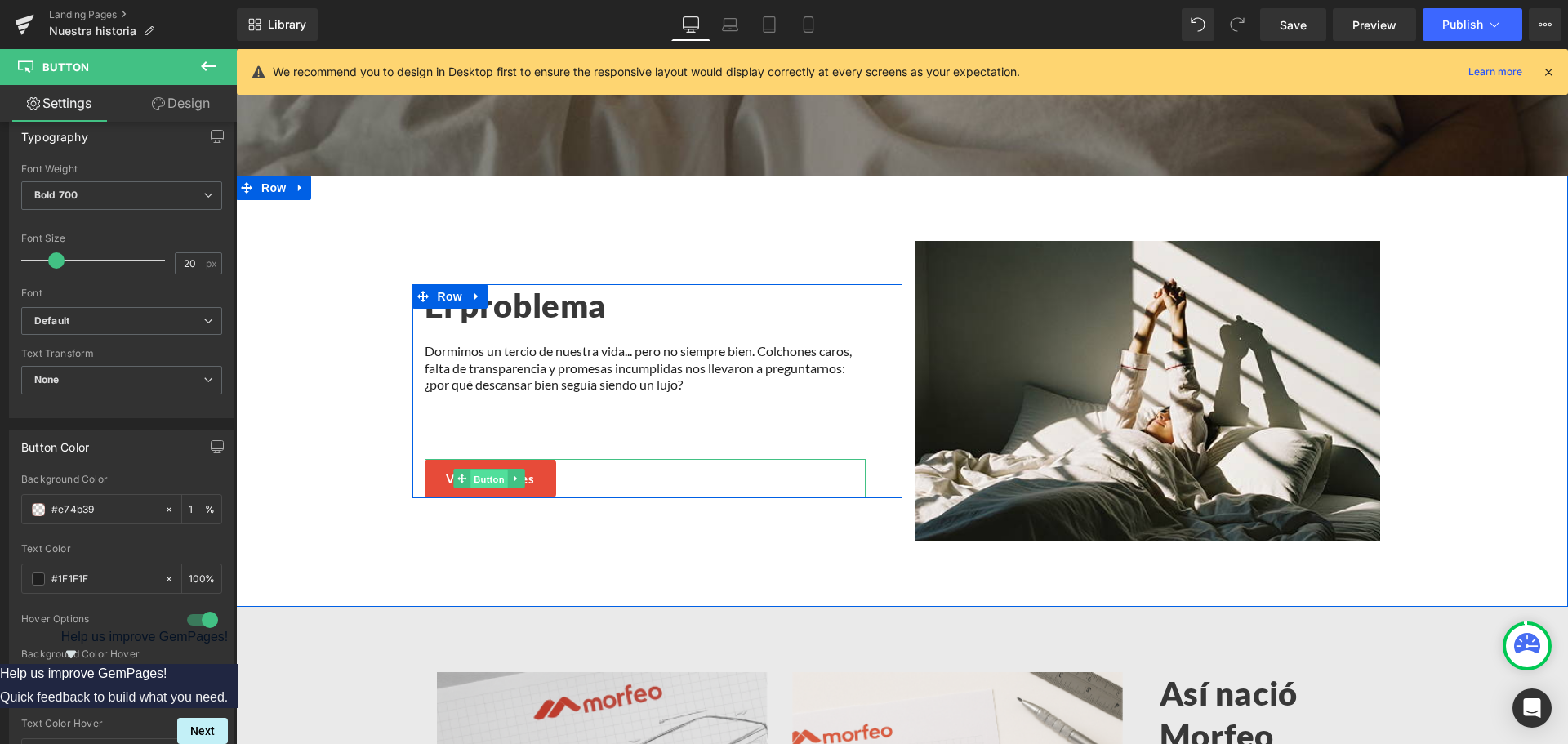
click at [471, 470] on span "Button" at bounding box center [489, 479] width 38 height 19
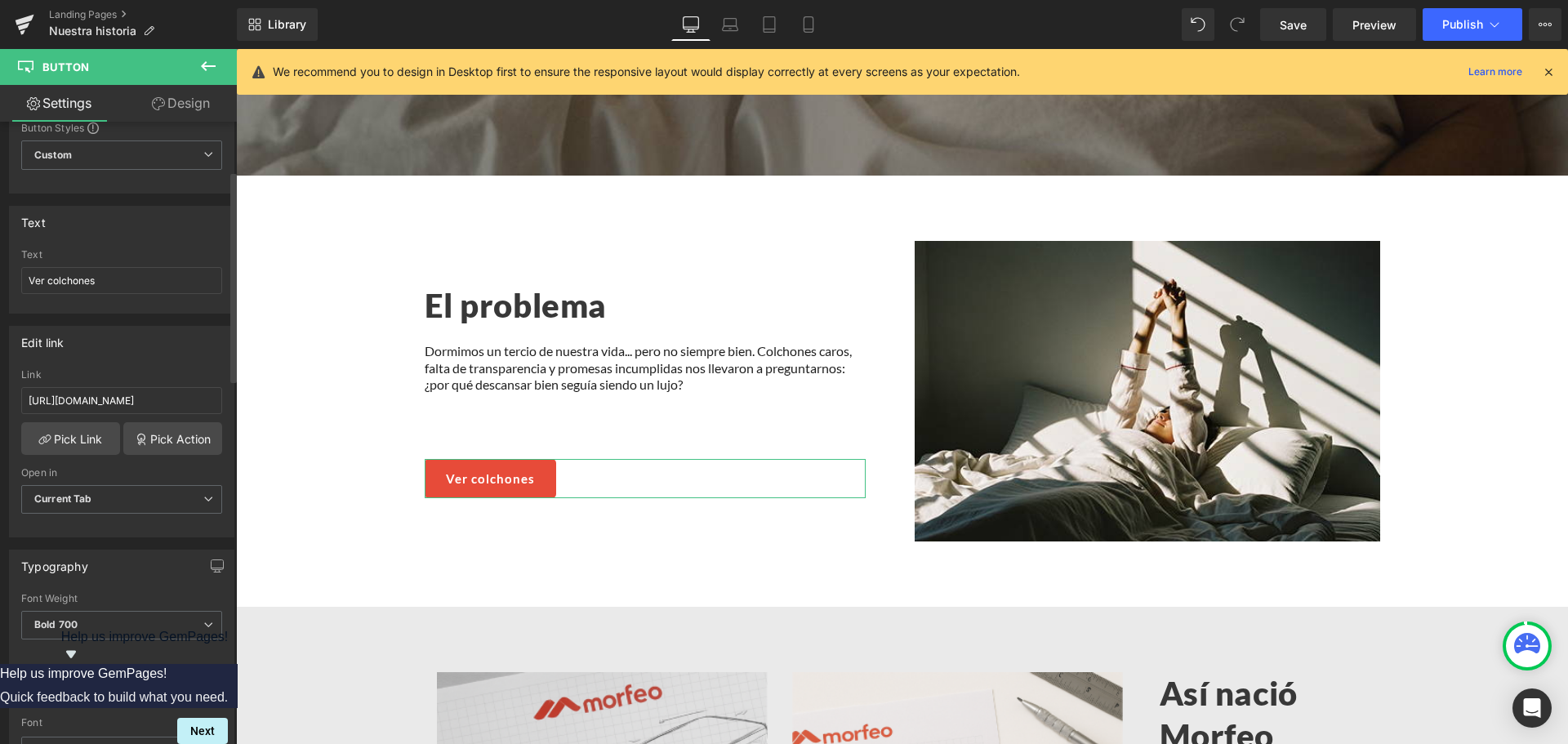
scroll to position [164, 0]
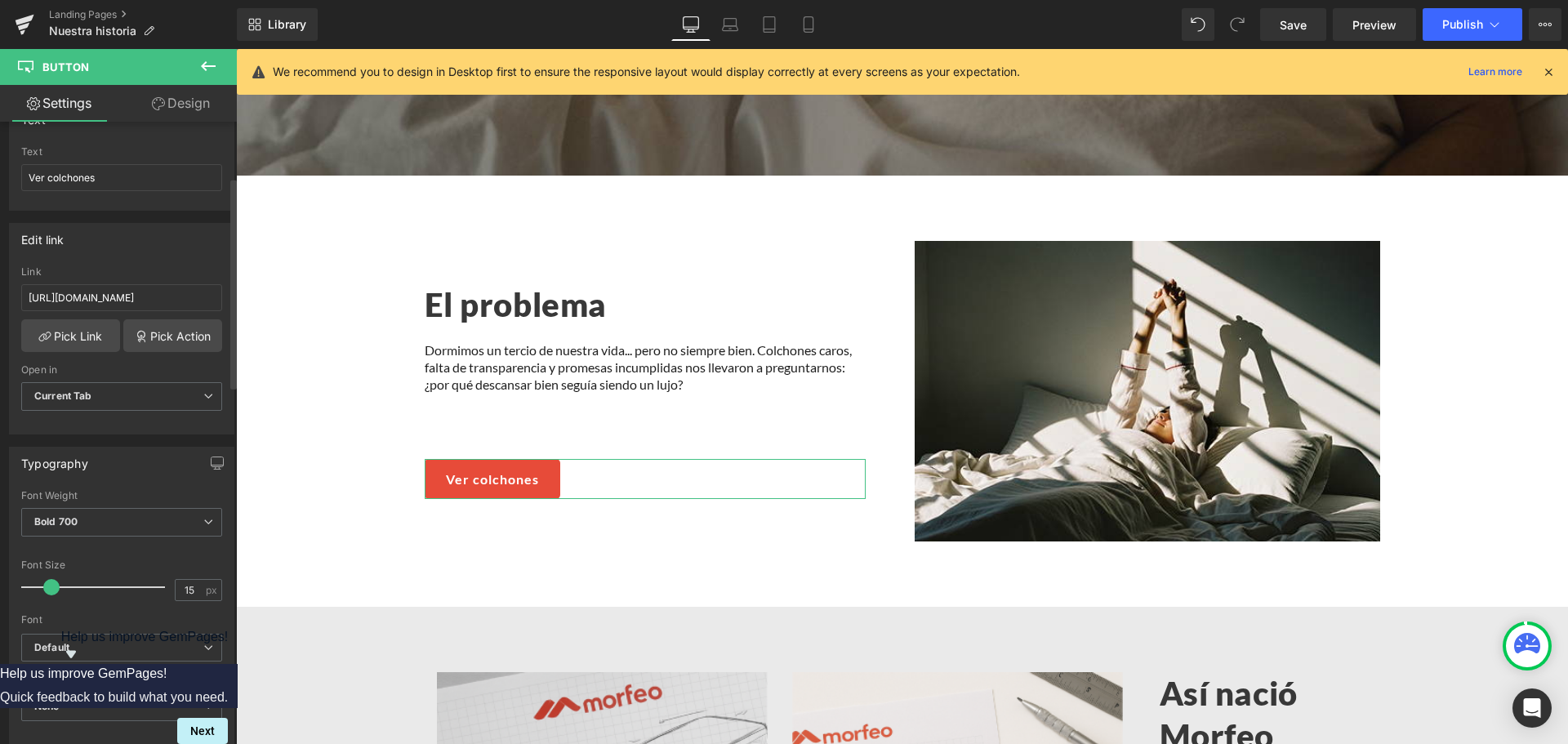
click at [51, 590] on span at bounding box center [51, 587] width 16 height 16
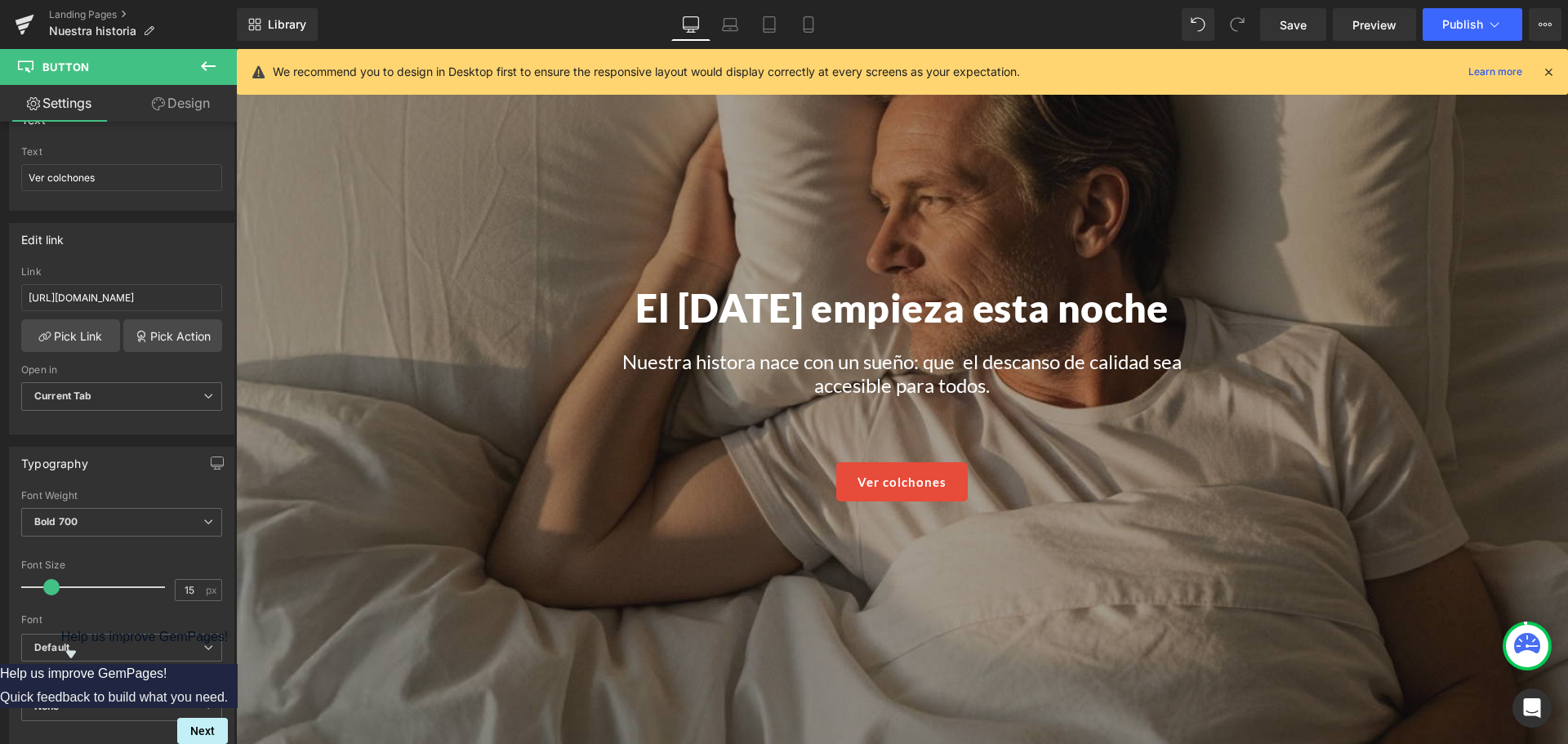
scroll to position [105, 0]
click at [716, 360] on p "Nuestra histora nace con un sueño: que  el descanso de calidad sea accesible pa…" at bounding box center [902, 373] width 601 height 47
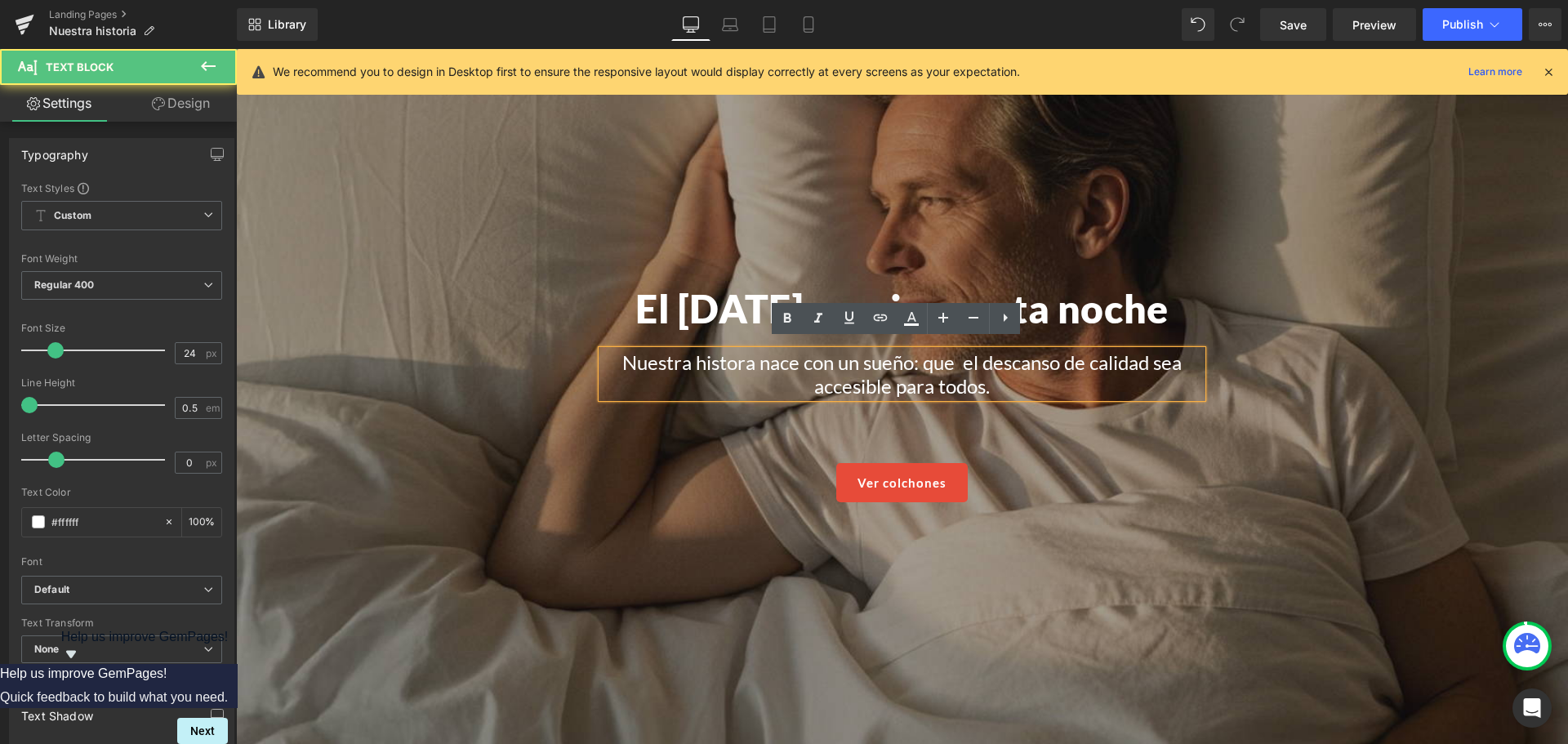
click at [236, 49] on lt-span "historia" at bounding box center [236, 49] width 0 height 0
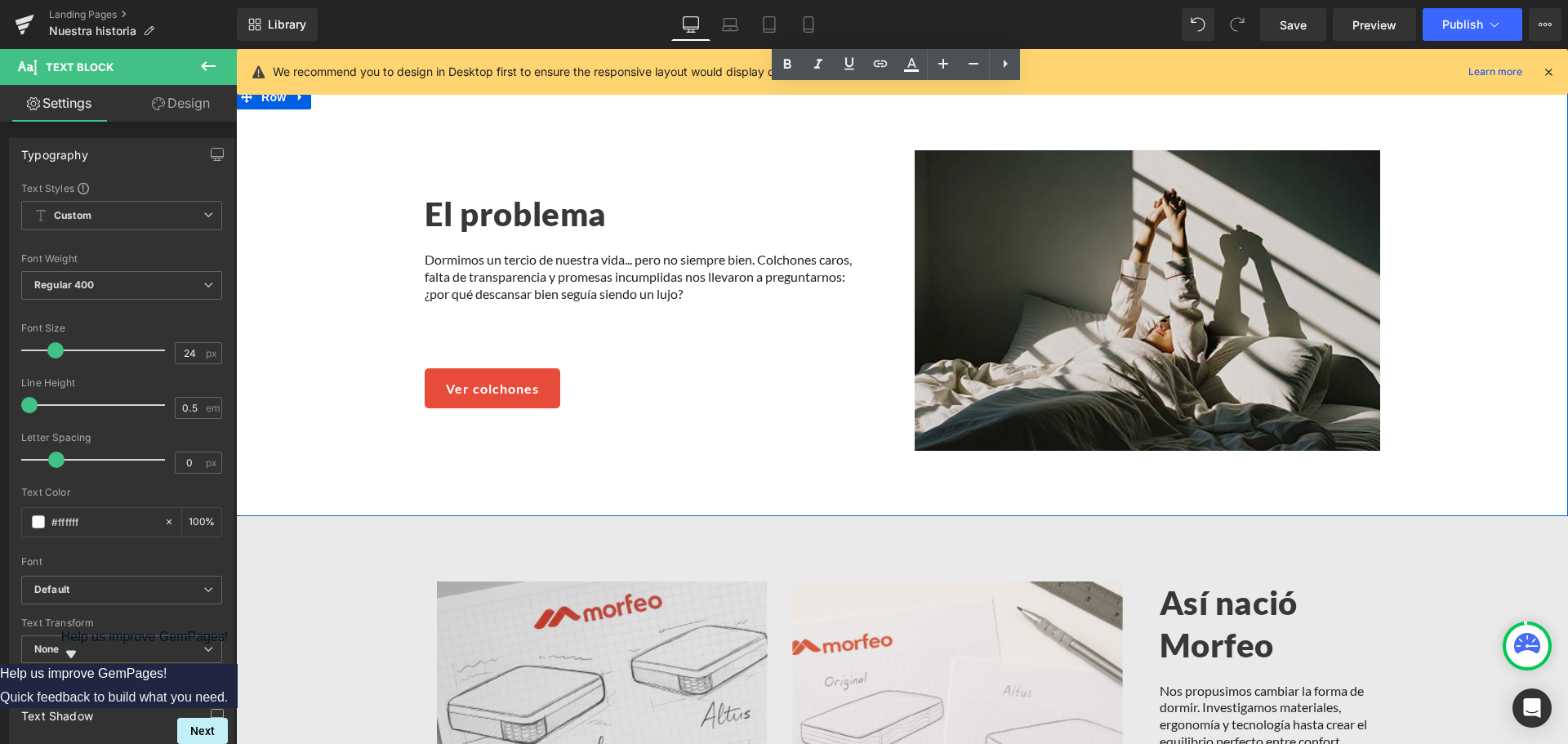
scroll to position [840, 0]
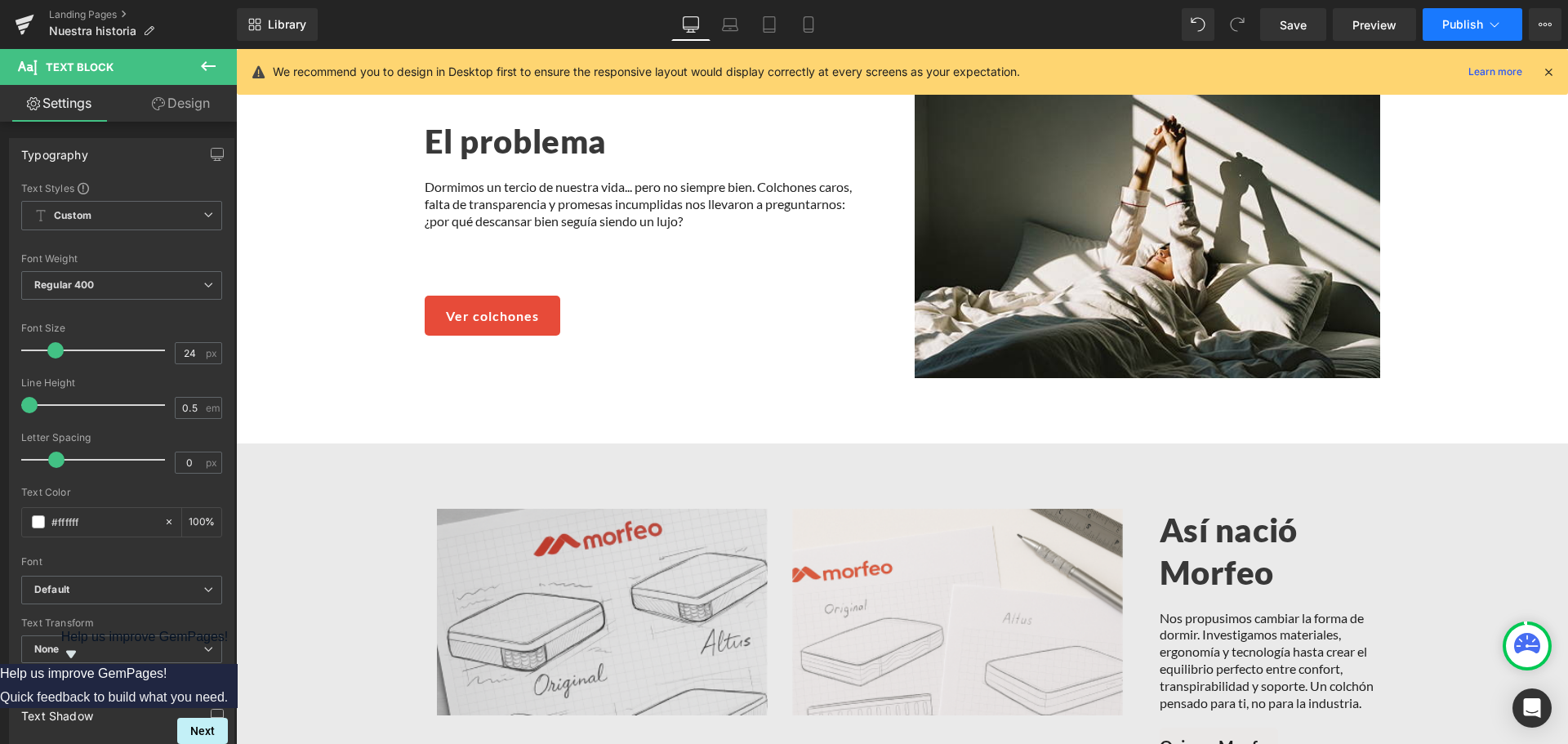
click at [1483, 16] on button "Publish" at bounding box center [1473, 24] width 100 height 33
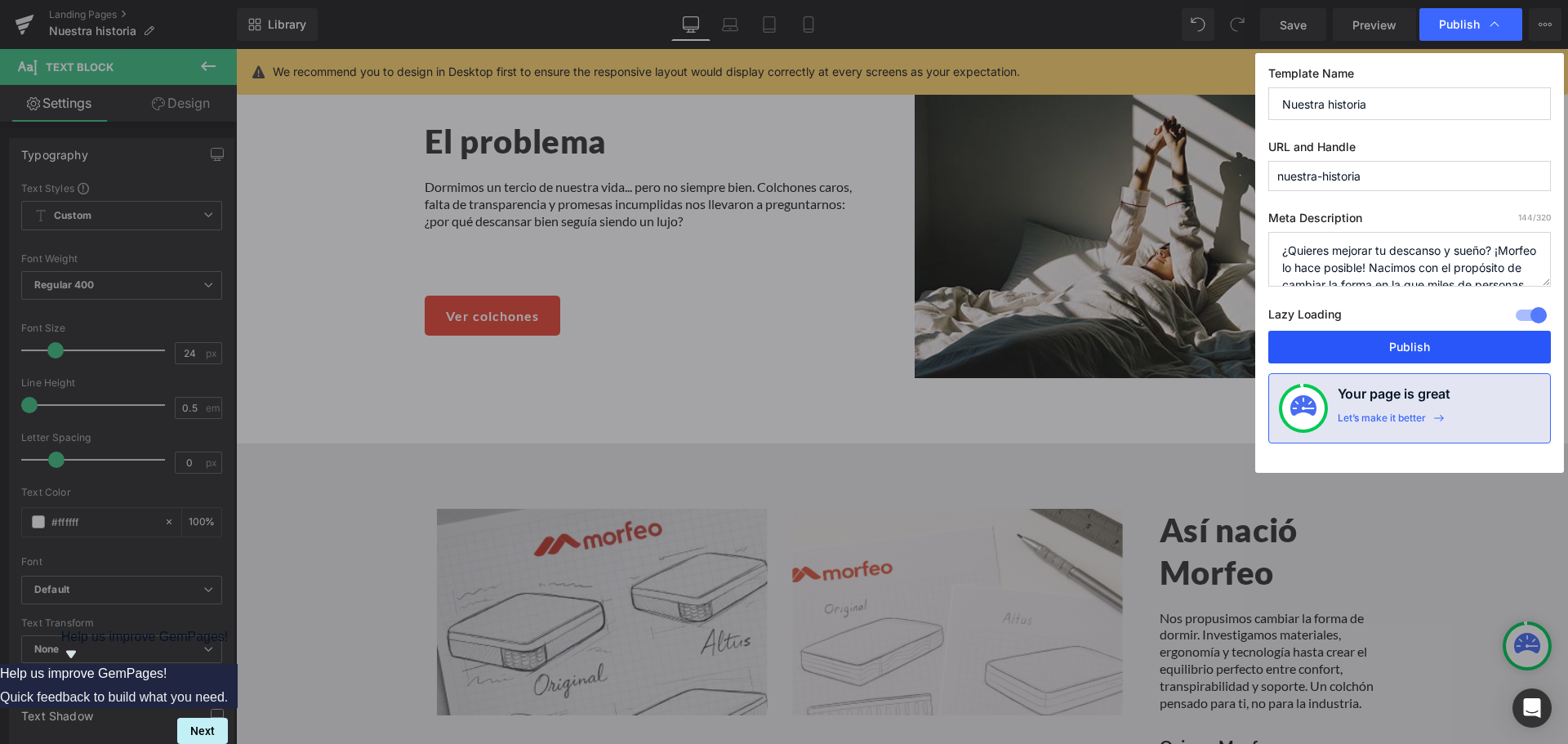
click at [1432, 346] on button "Publish" at bounding box center [1410, 347] width 283 height 33
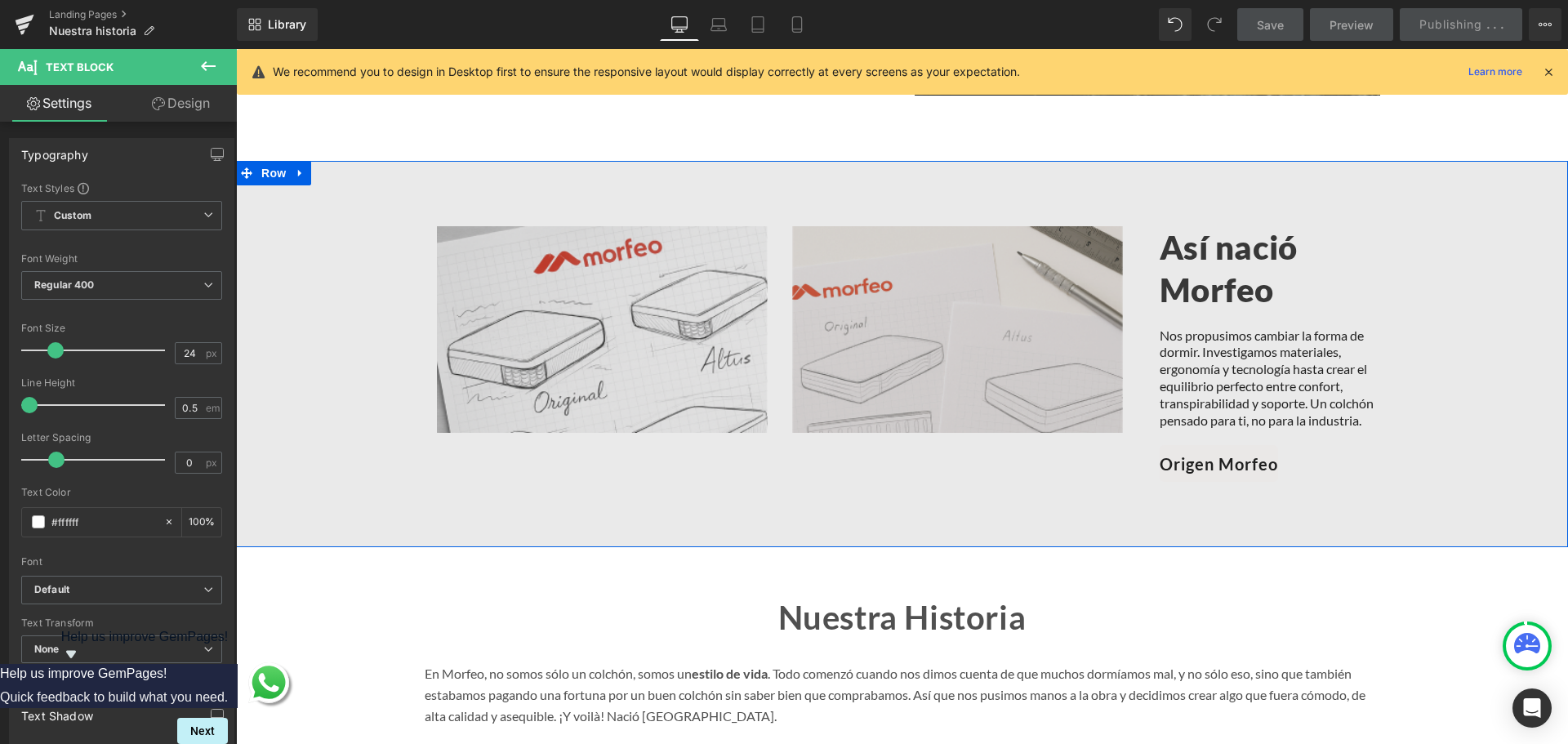
scroll to position [1086, 0]
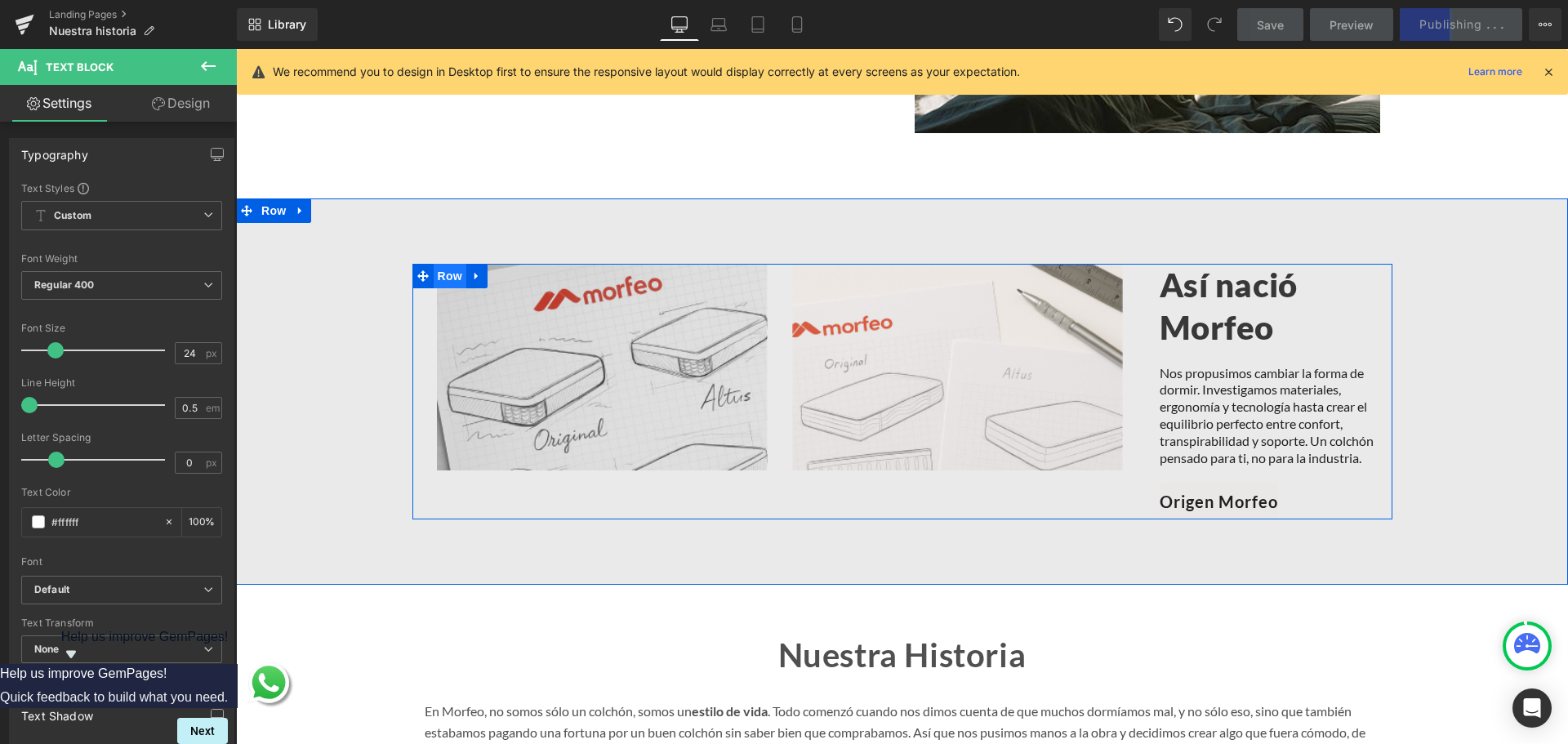
click at [442, 264] on span "Row" at bounding box center [450, 275] width 33 height 24
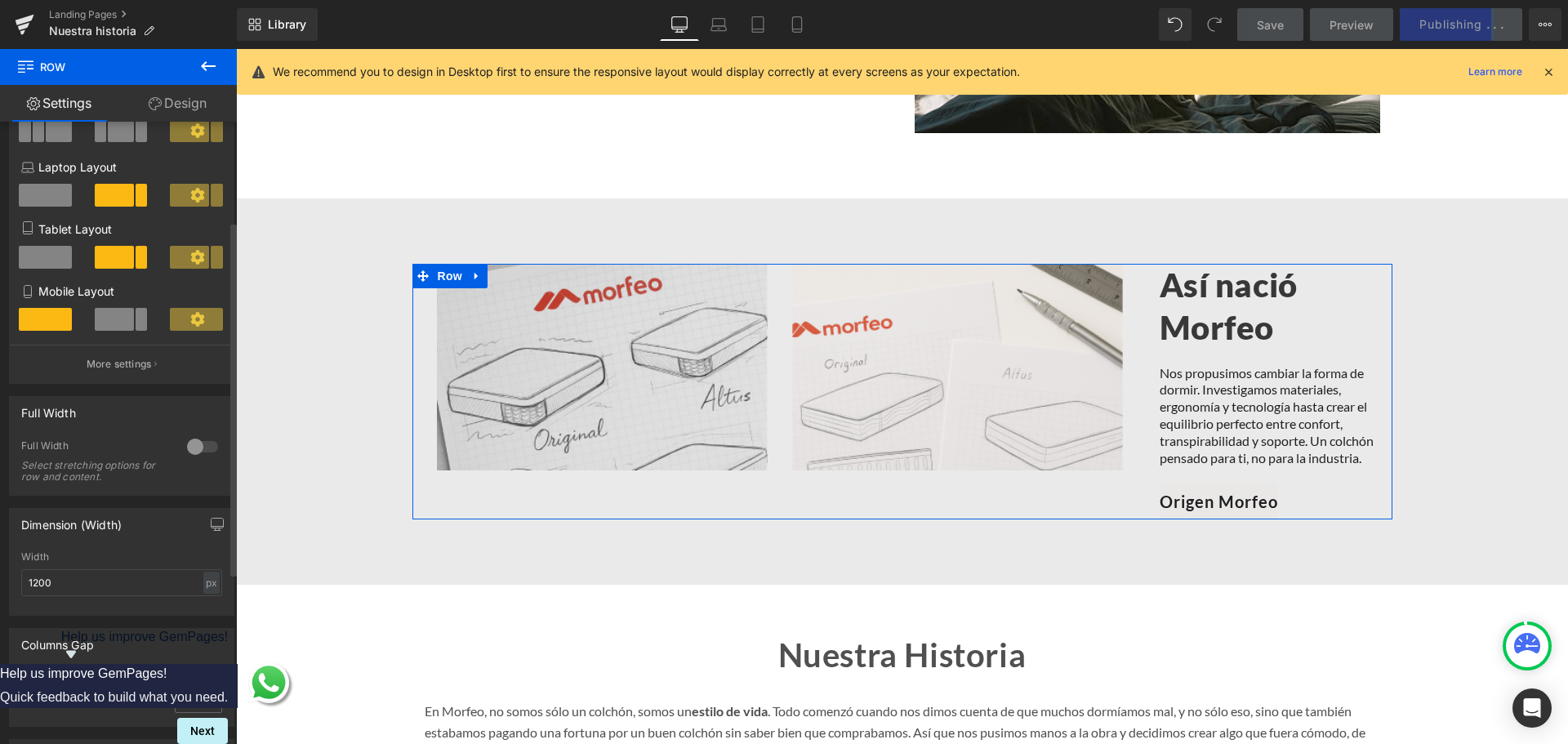
scroll to position [326, 0]
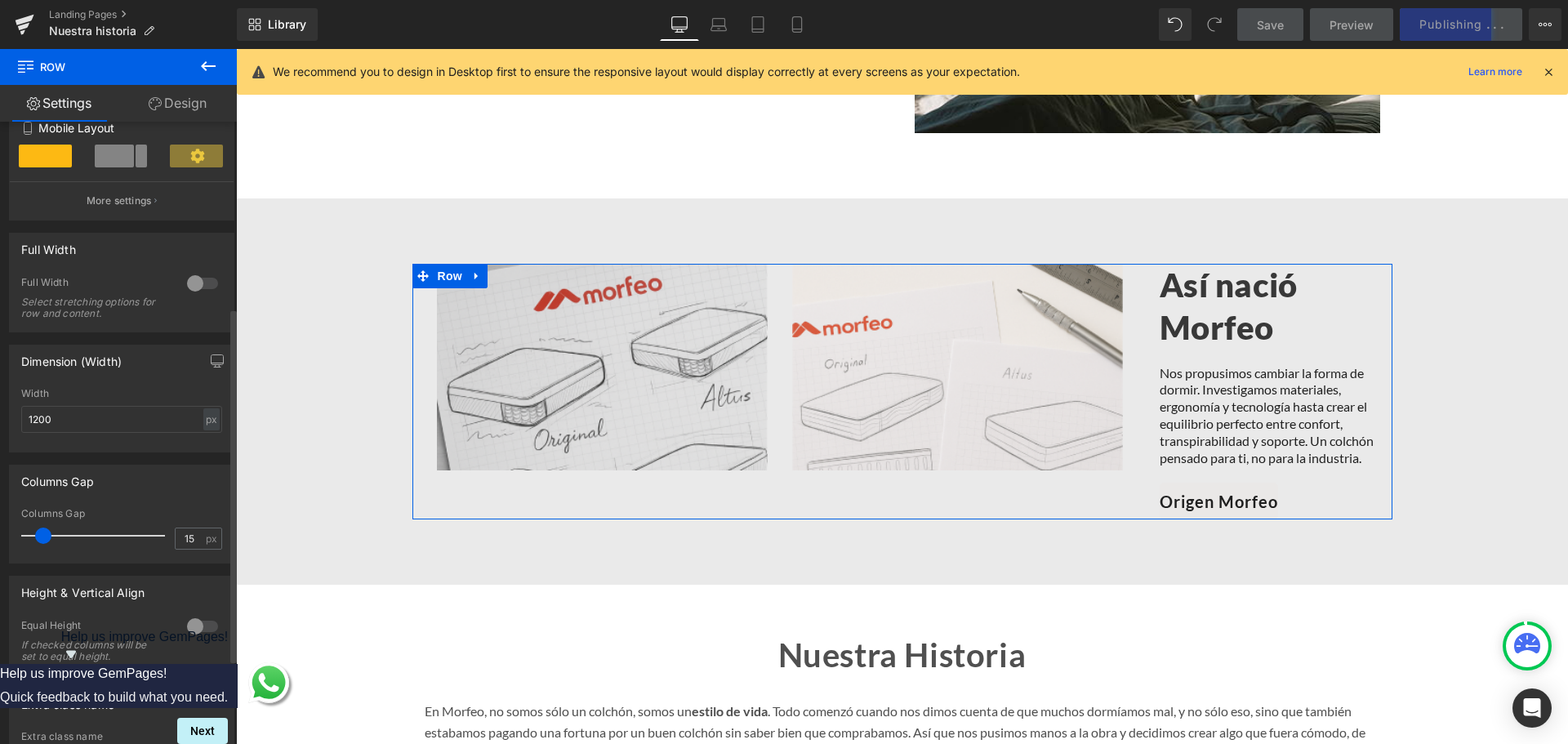
click at [189, 623] on div at bounding box center [202, 626] width 39 height 26
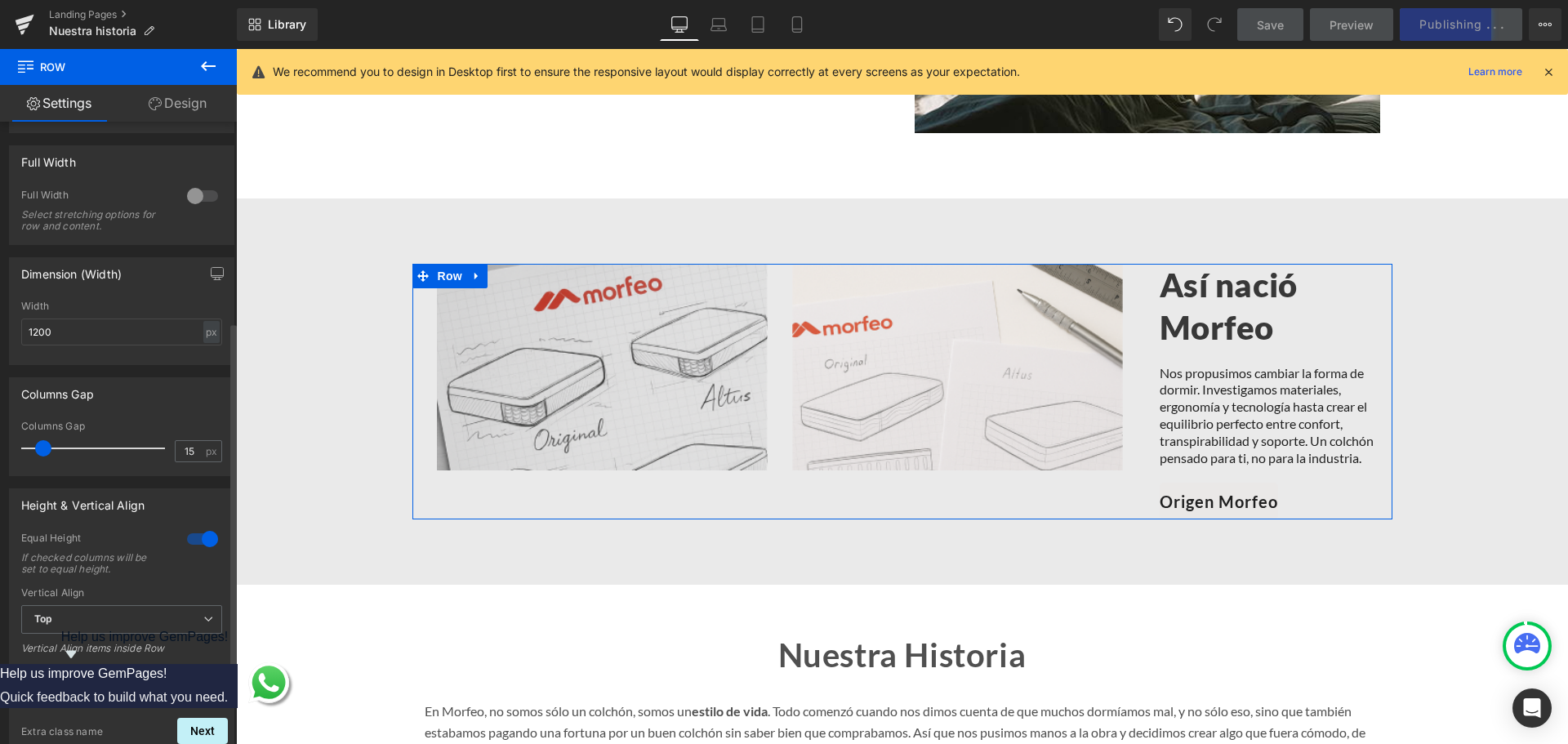
scroll to position [490, 0]
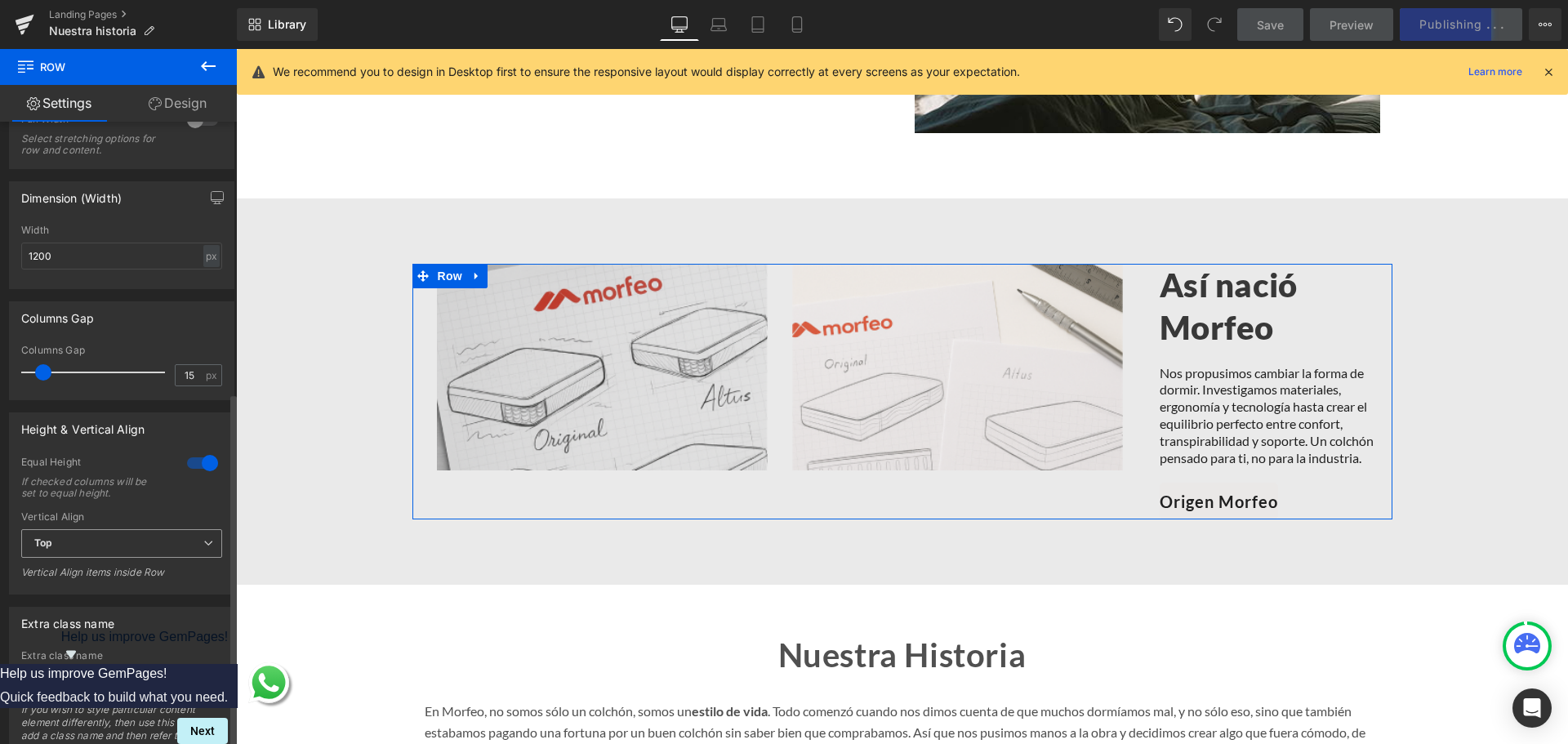
click at [144, 544] on span "Top" at bounding box center [121, 544] width 201 height 29
click at [114, 603] on li "Middle" at bounding box center [118, 597] width 194 height 24
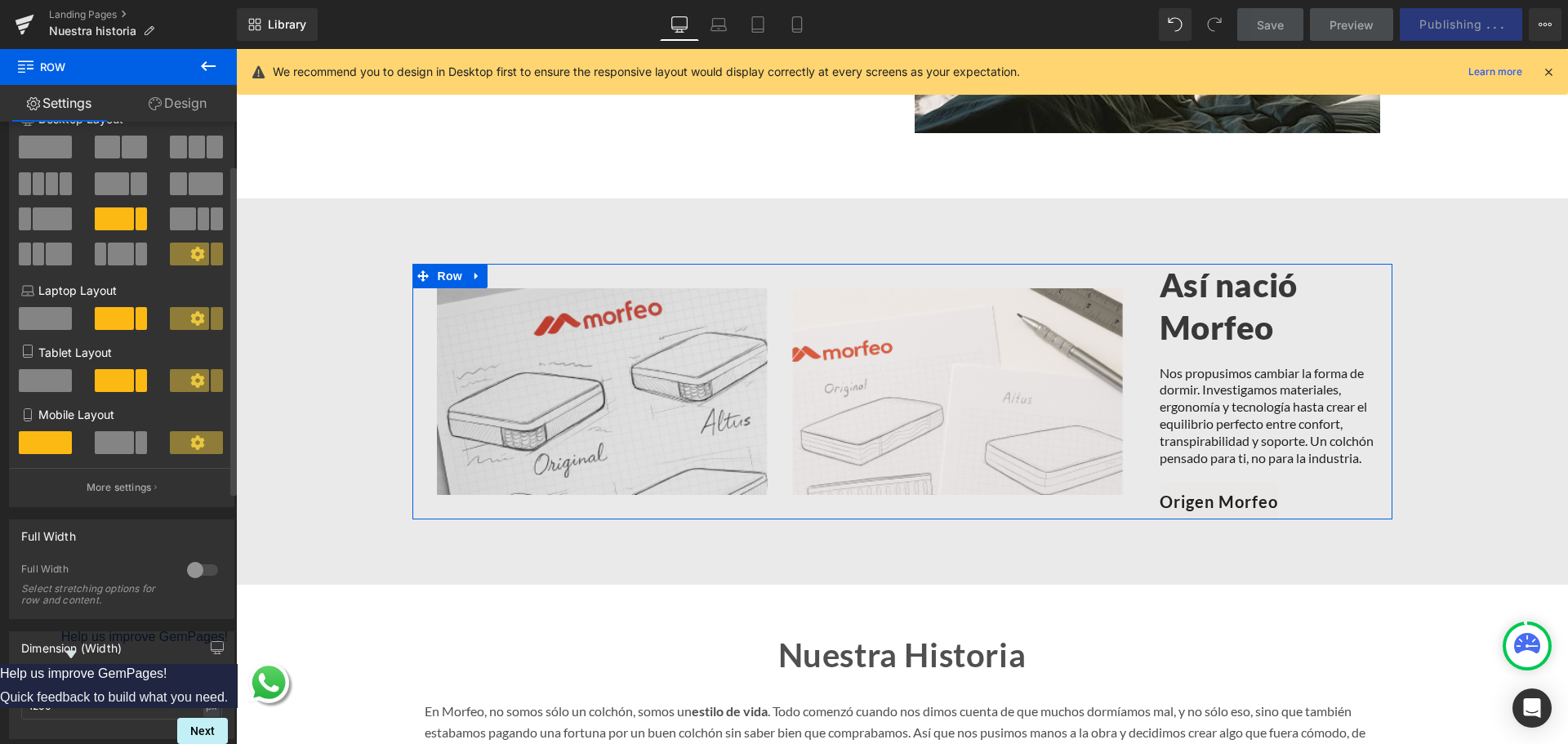
scroll to position [0, 0]
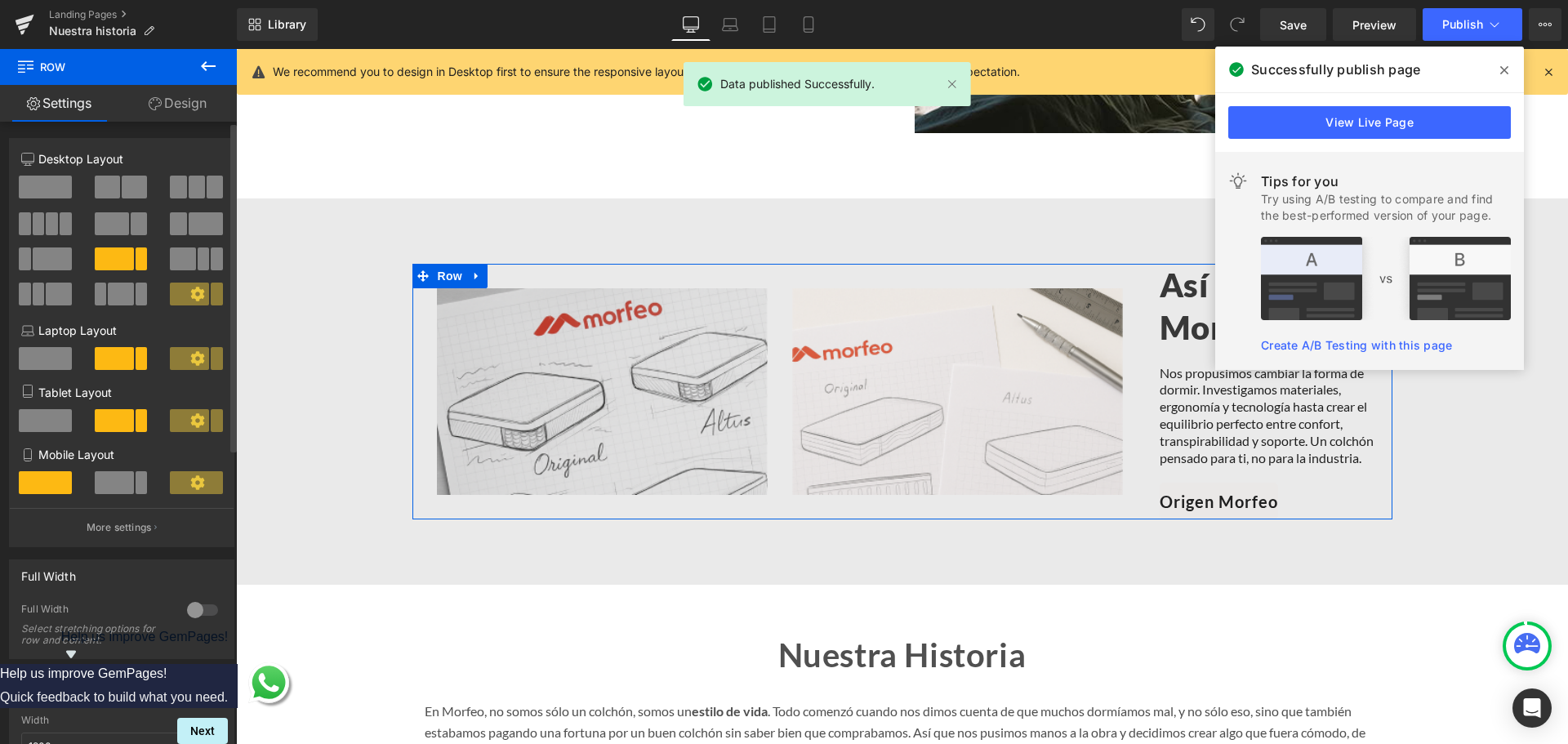
click at [136, 258] on span at bounding box center [141, 259] width 13 height 23
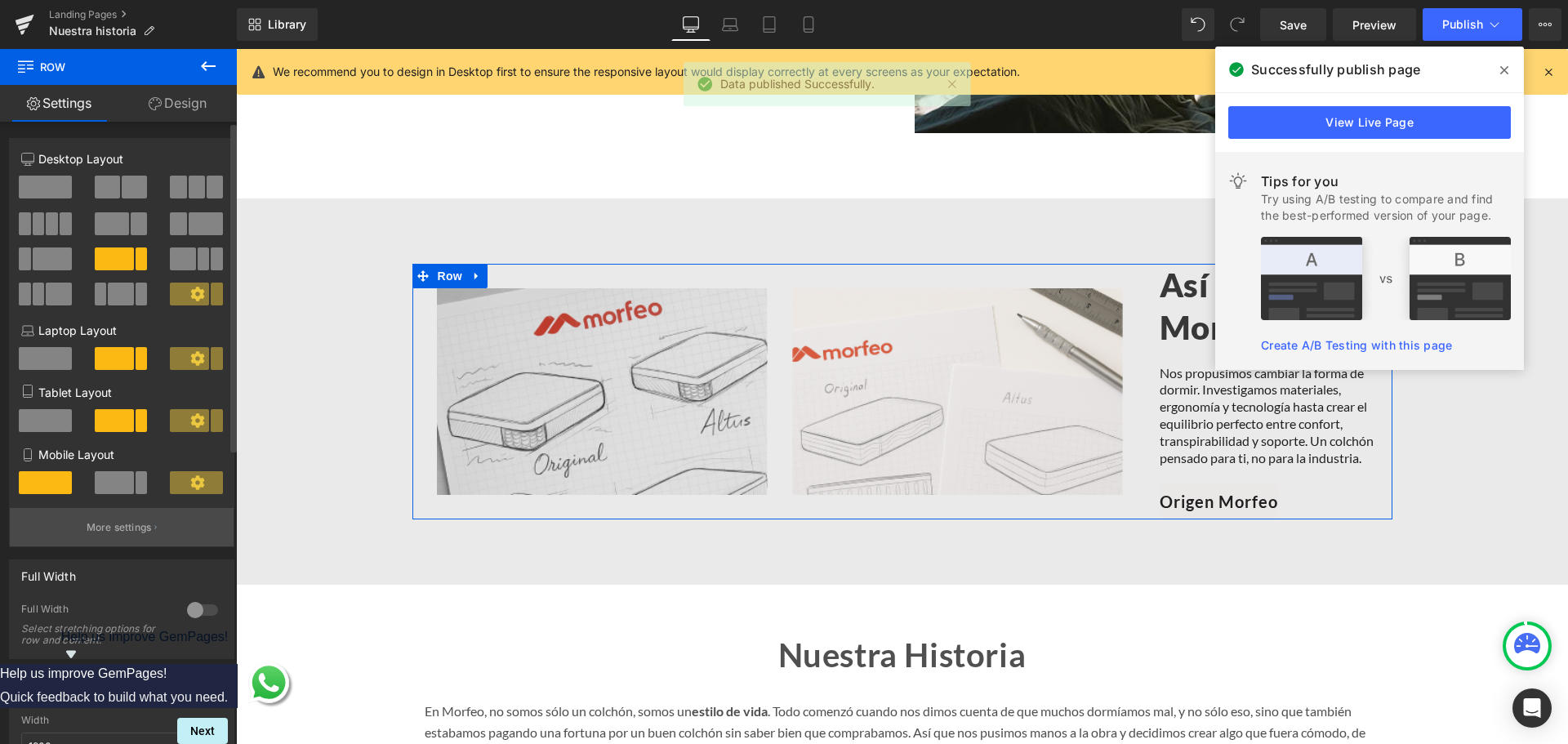
click at [127, 520] on p "More settings" at bounding box center [119, 526] width 65 height 14
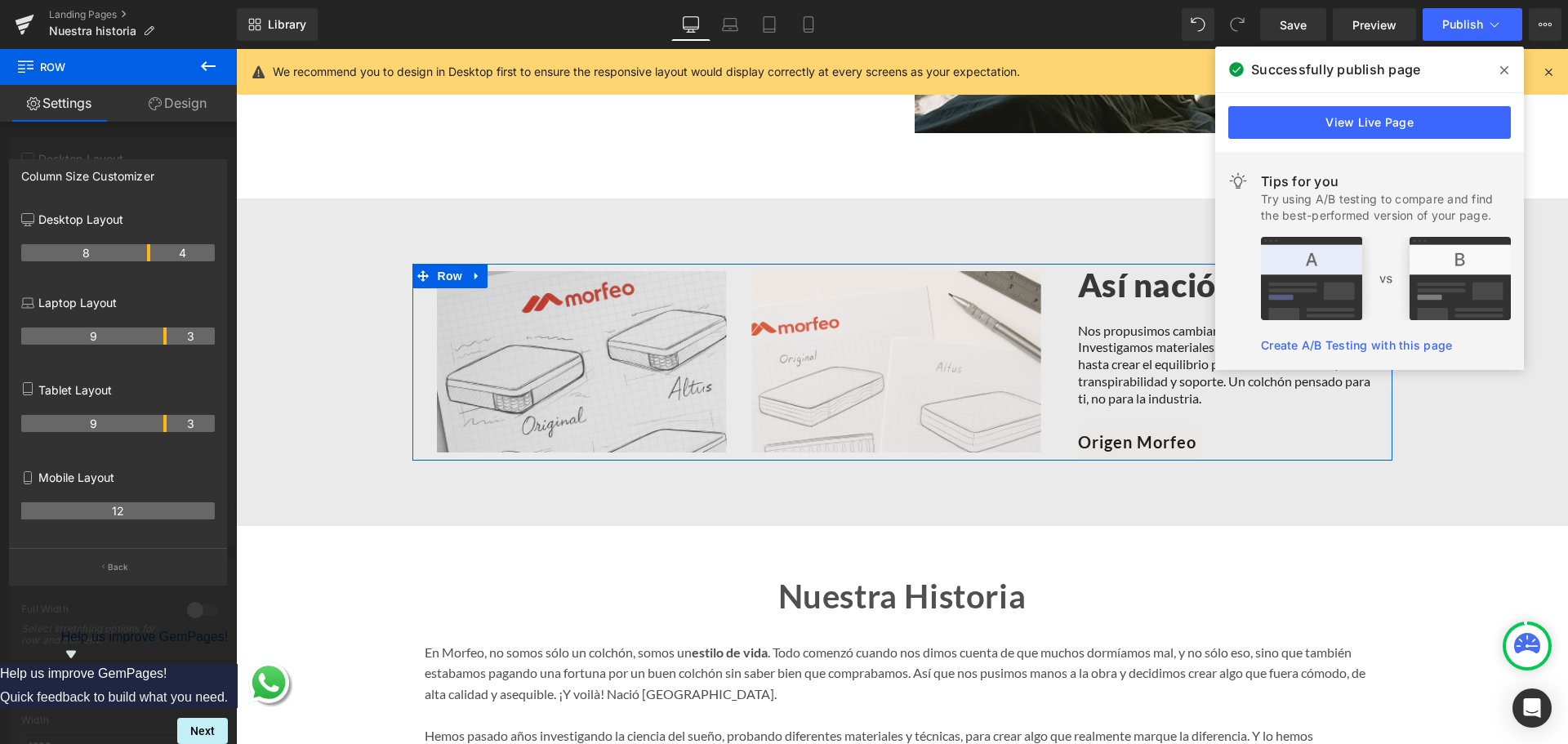
drag, startPoint x: 165, startPoint y: 257, endPoint x: 154, endPoint y: 257, distance: 11.0
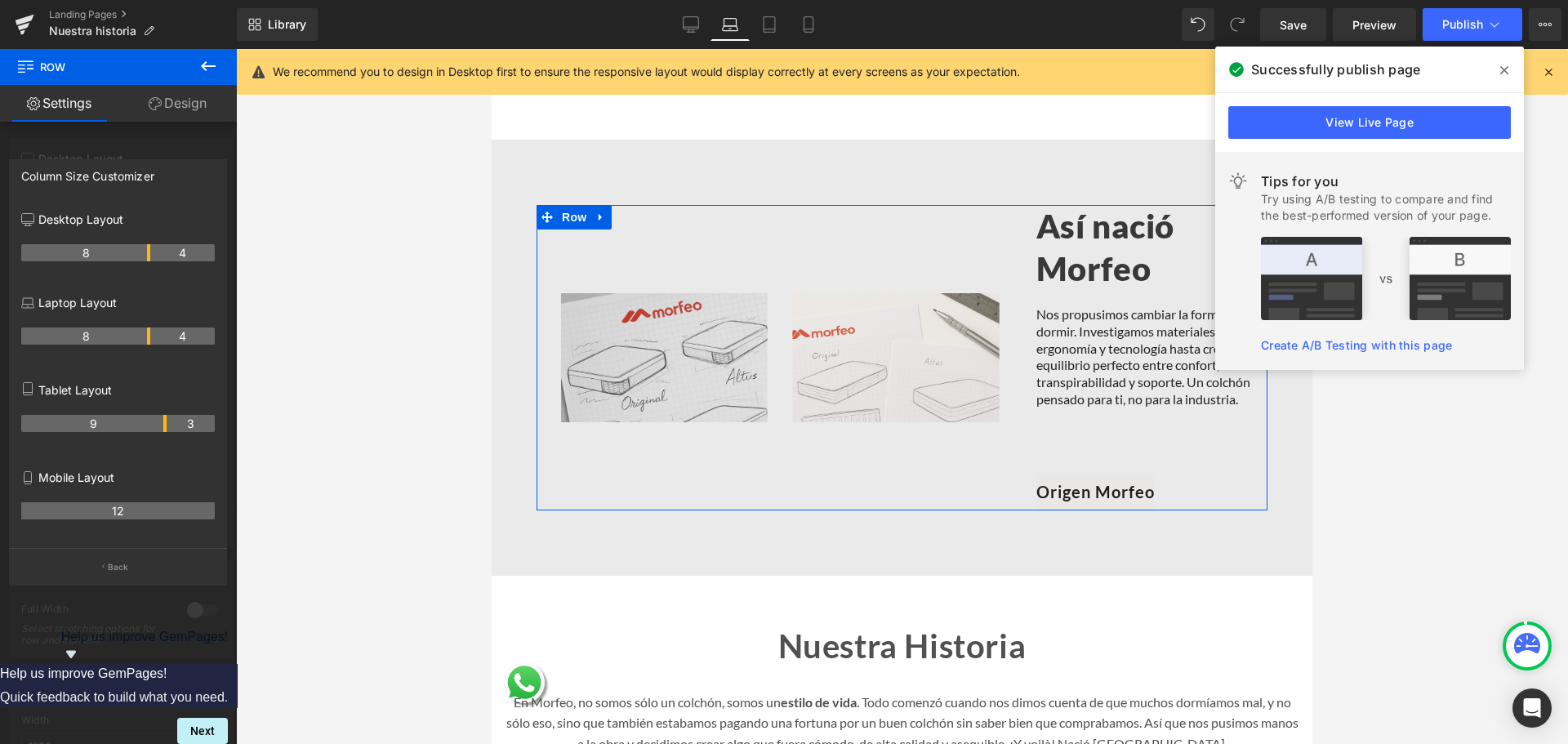
drag, startPoint x: 163, startPoint y: 335, endPoint x: 153, endPoint y: 335, distance: 10.0
click at [153, 335] on tr "8 4" at bounding box center [117, 336] width 193 height 17
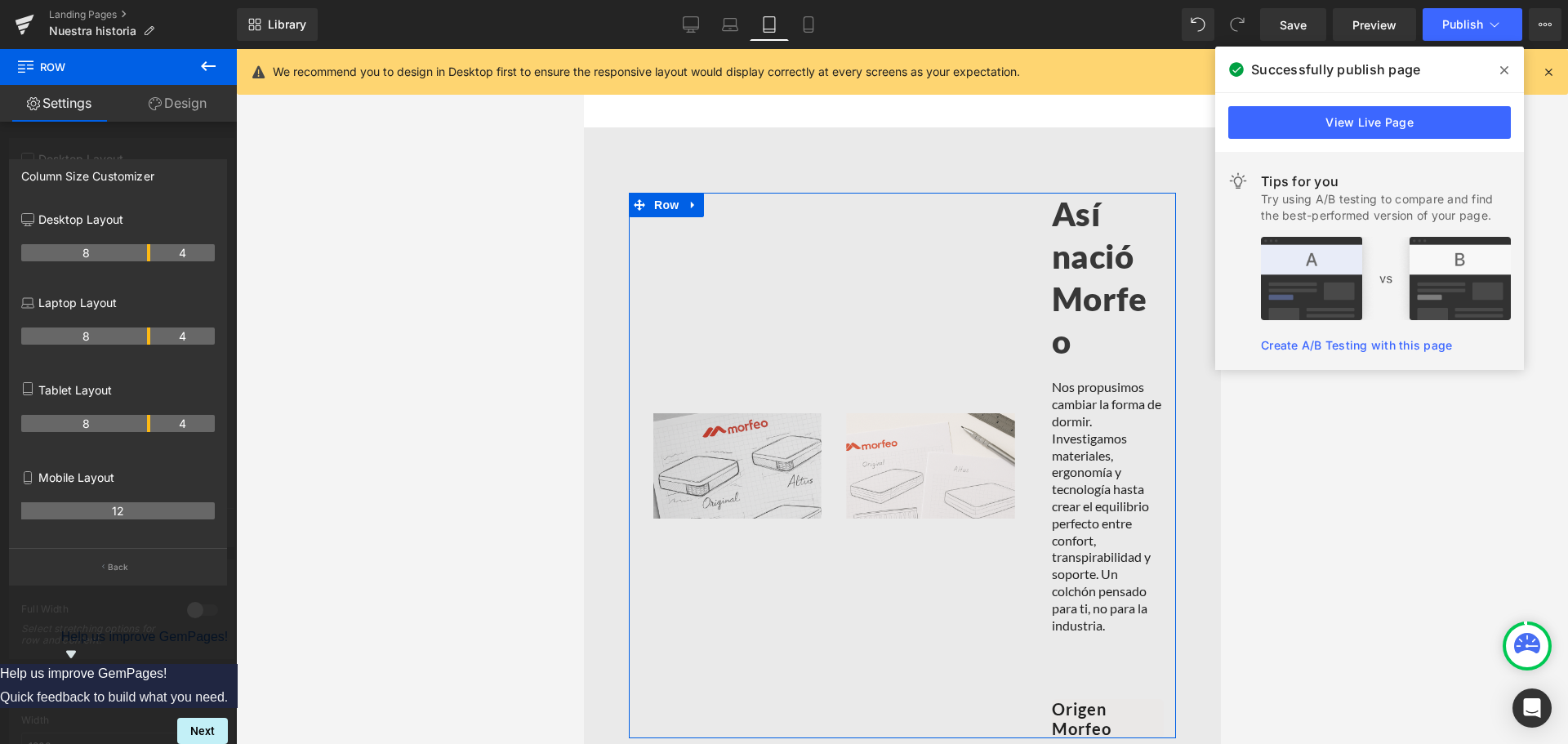
scroll to position [1119, 0]
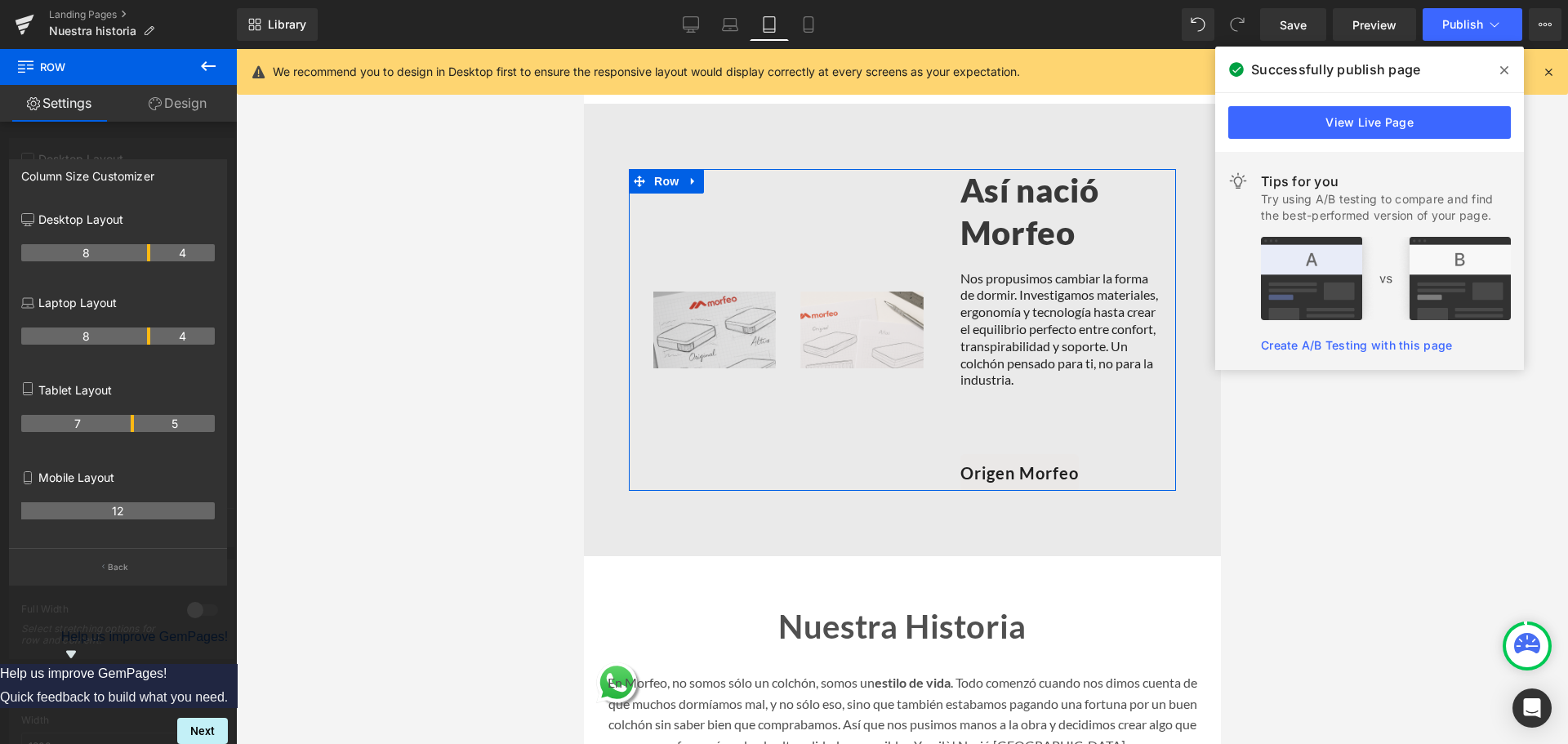
drag, startPoint x: 164, startPoint y: 423, endPoint x: 130, endPoint y: 423, distance: 34.0
click at [130, 423] on th "7" at bounding box center [77, 423] width 113 height 17
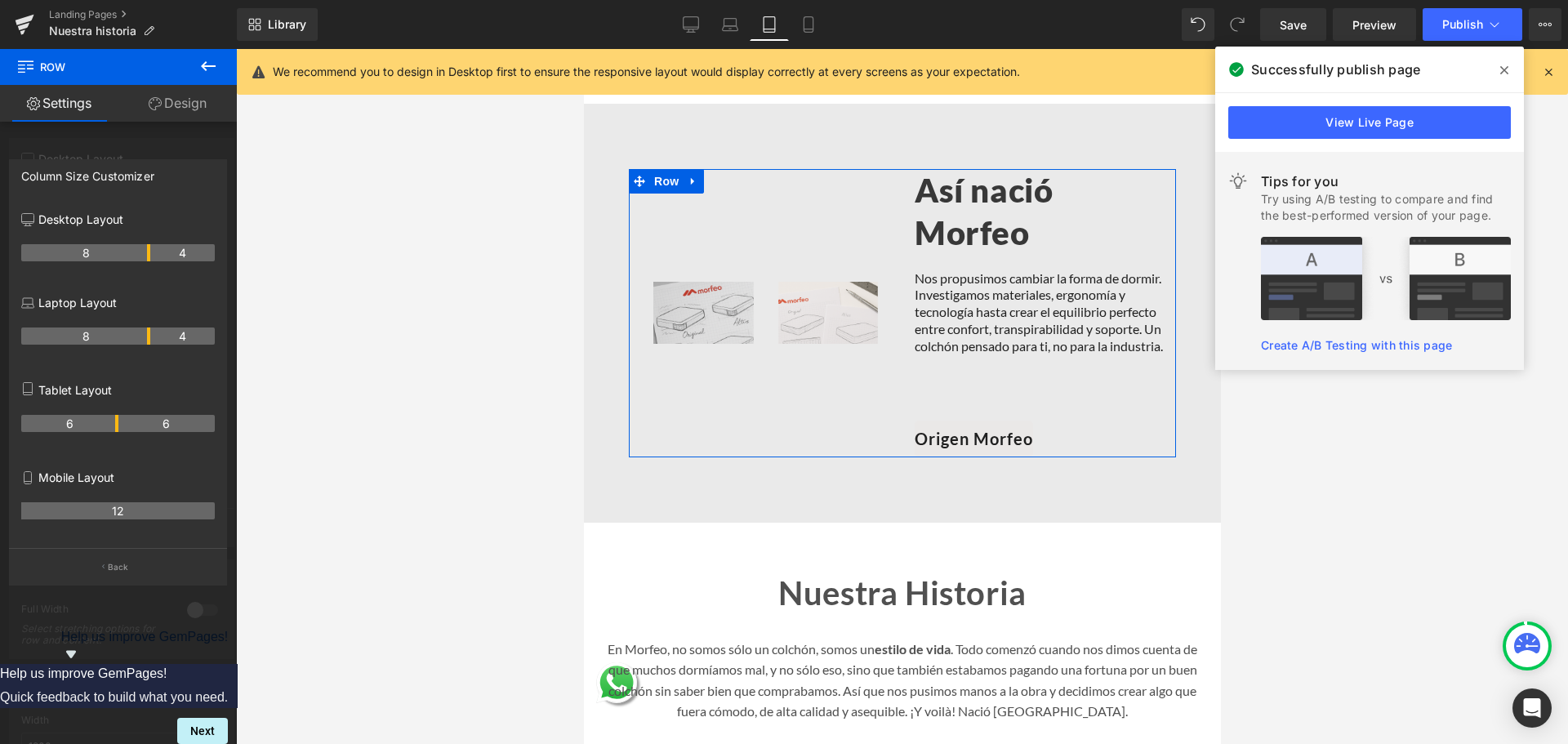
drag, startPoint x: 131, startPoint y: 423, endPoint x: 116, endPoint y: 423, distance: 15.0
click at [116, 423] on th "6" at bounding box center [69, 423] width 97 height 17
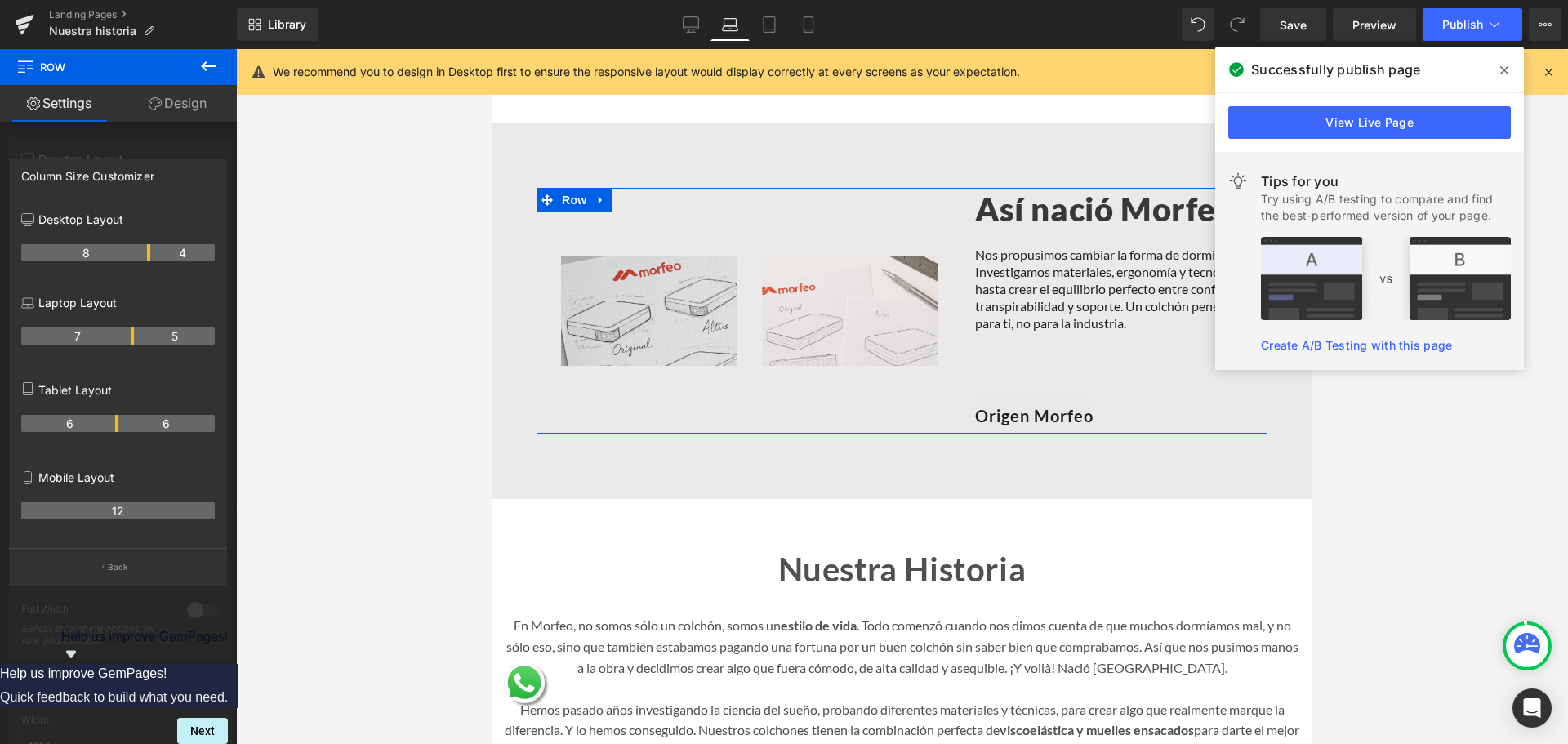
drag, startPoint x: 148, startPoint y: 335, endPoint x: 138, endPoint y: 337, distance: 10.2
click at [138, 337] on tr "7 5" at bounding box center [117, 336] width 193 height 17
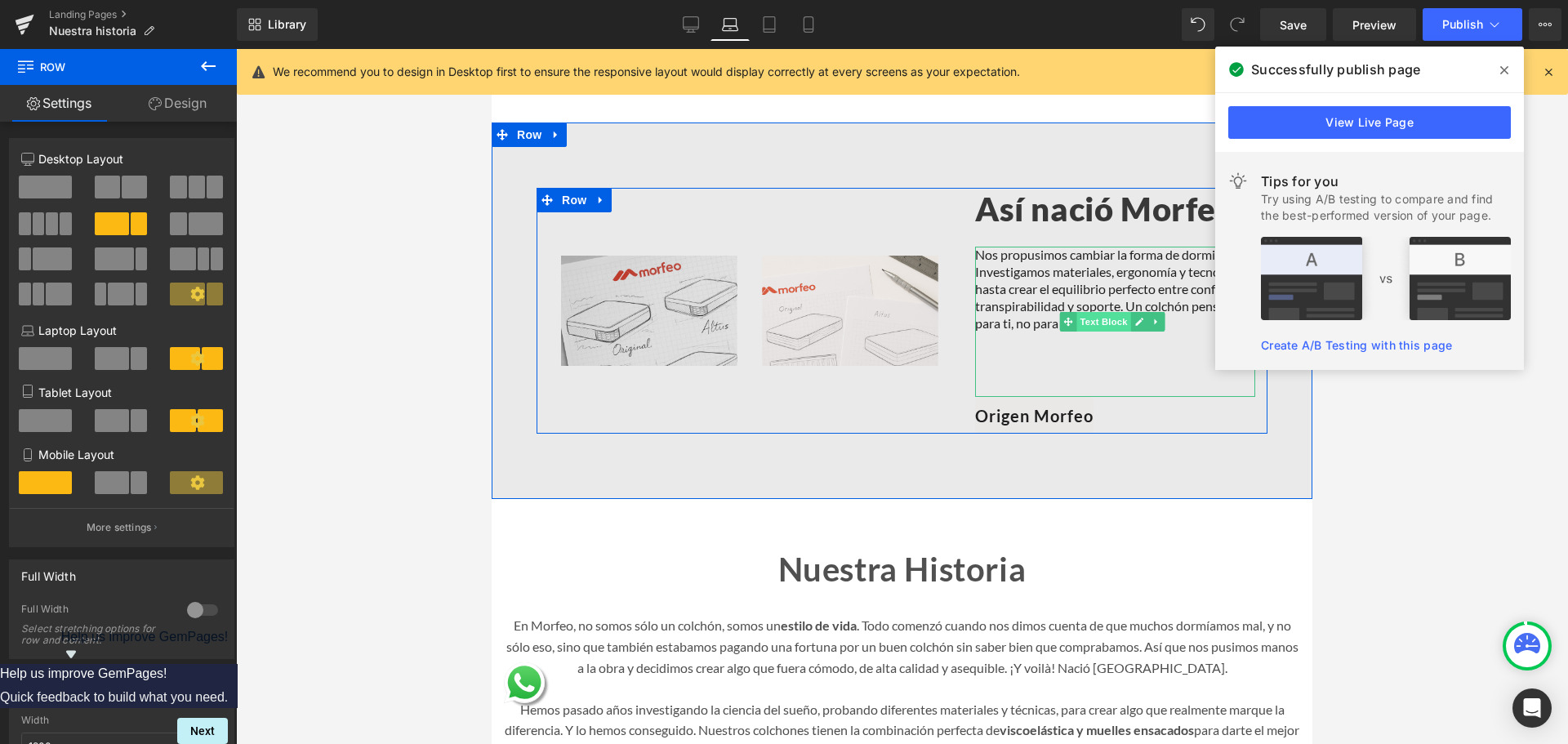
click at [1096, 331] on span "Text Block" at bounding box center [1104, 321] width 54 height 19
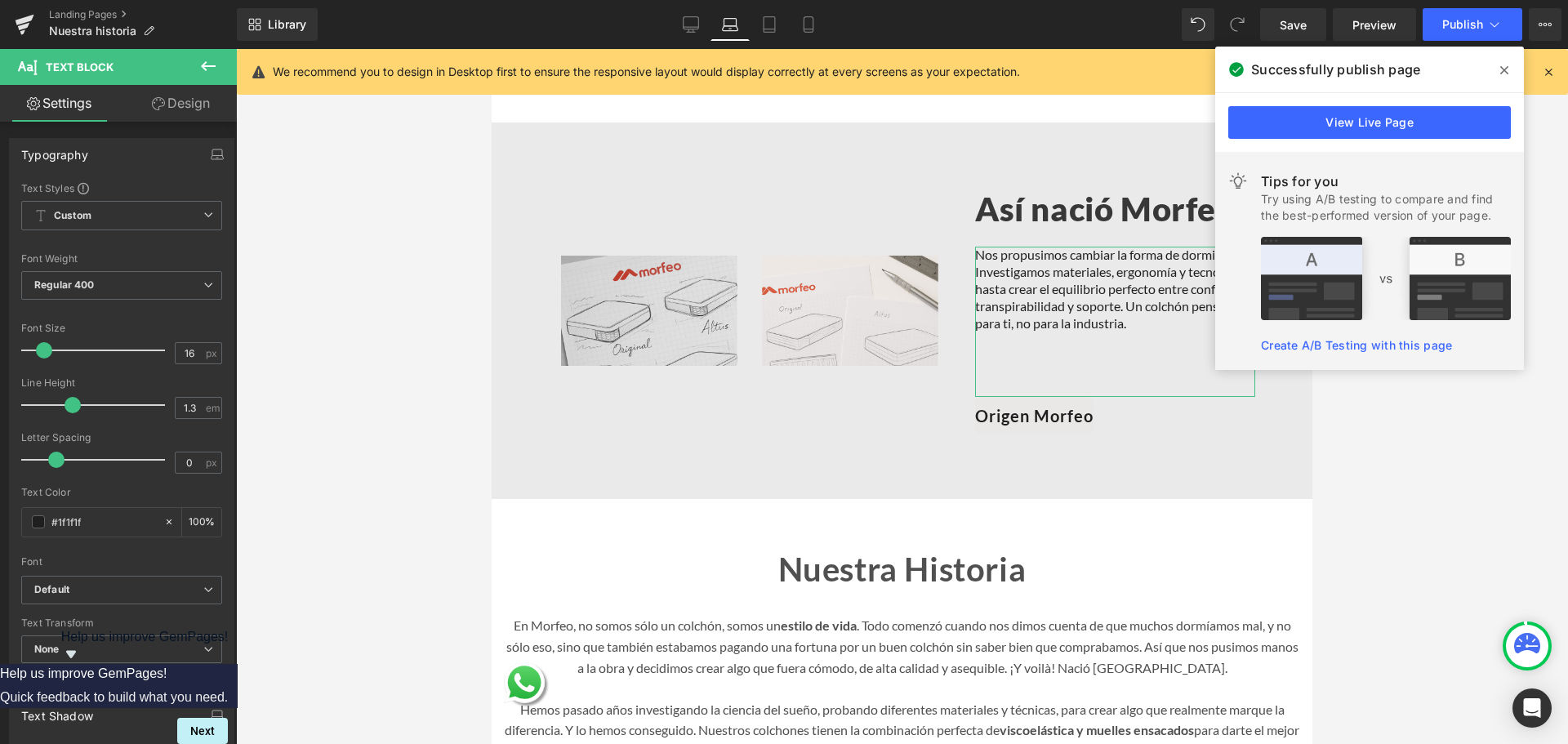
click at [165, 95] on link "Design" at bounding box center [180, 103] width 118 height 37
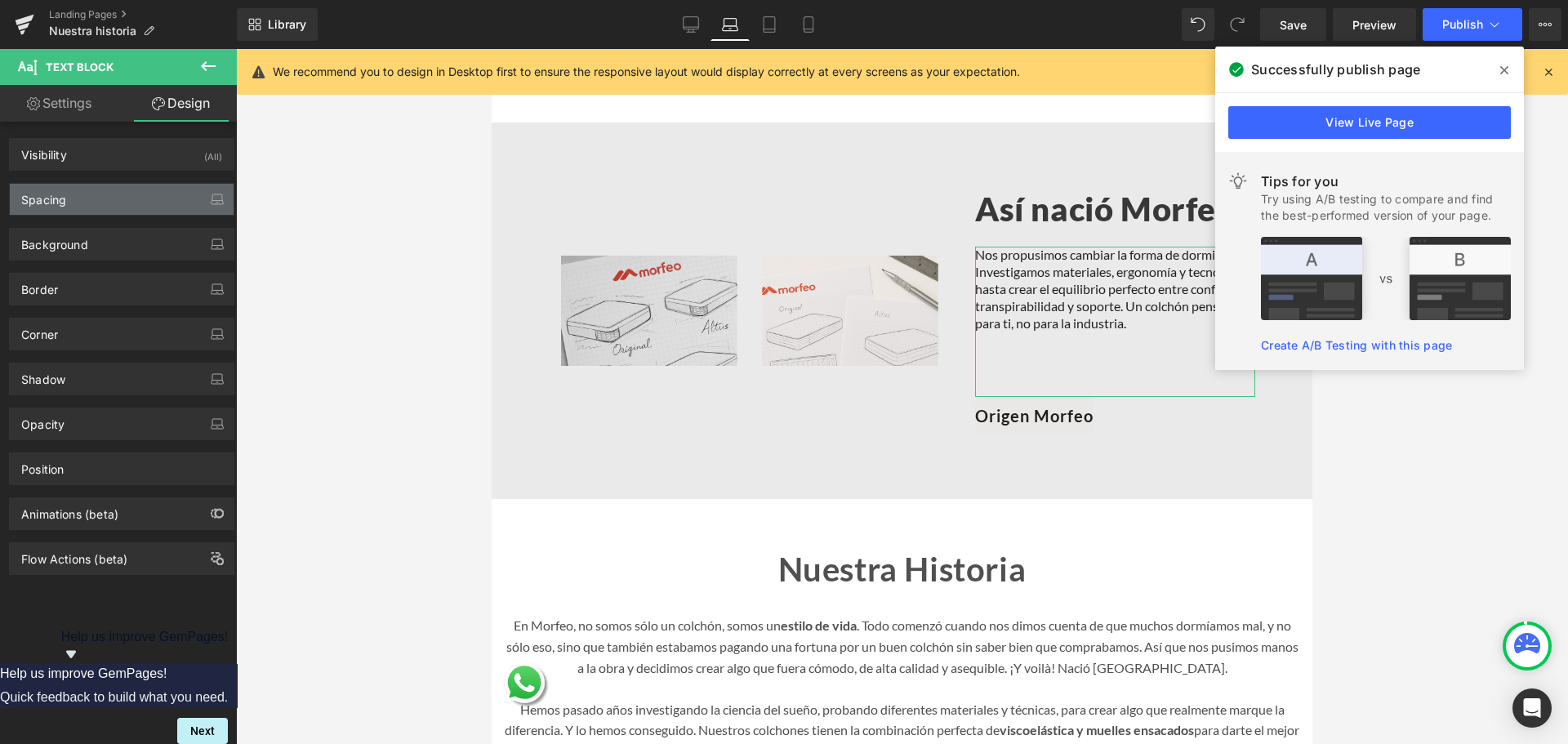
click at [106, 188] on div "Spacing" at bounding box center [121, 199] width 223 height 31
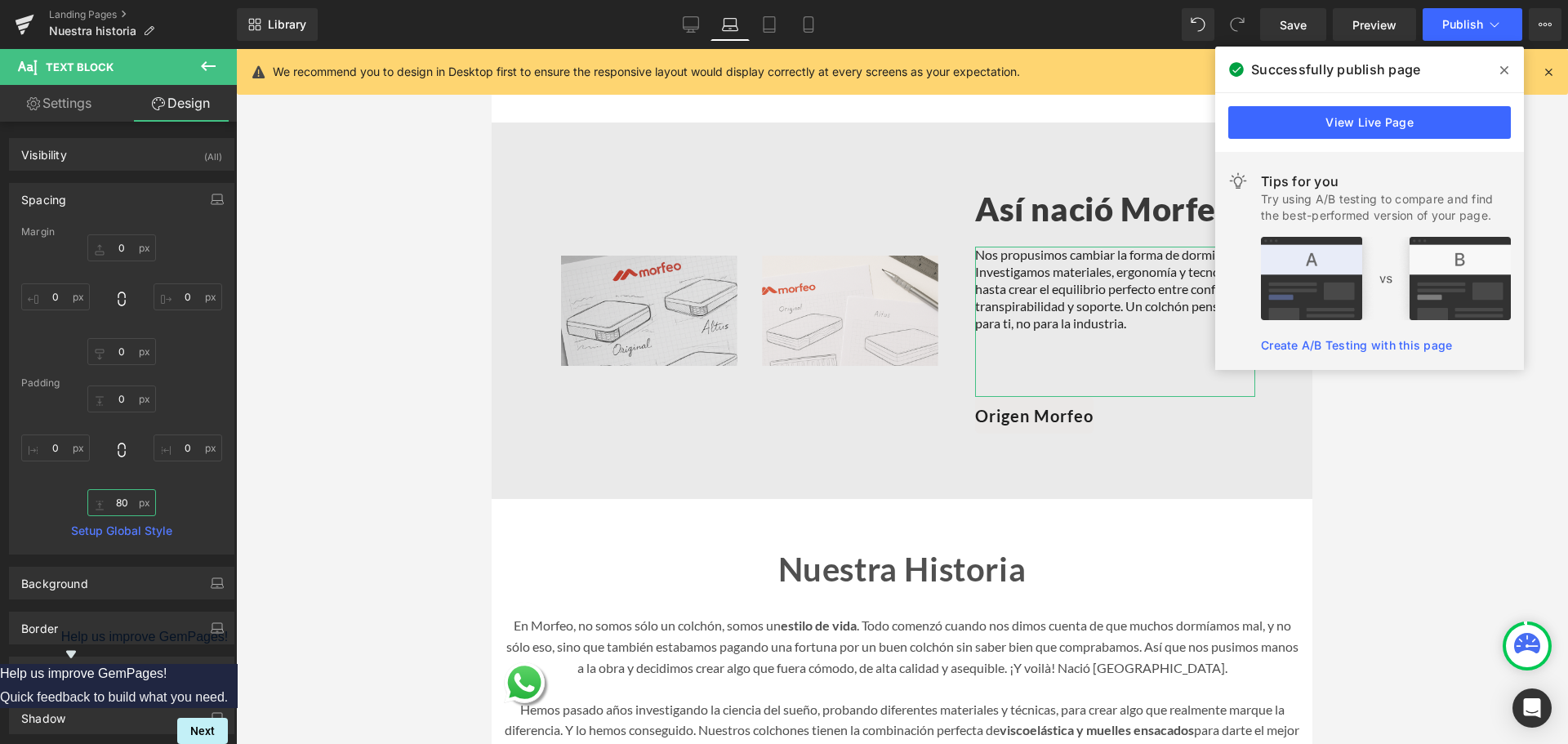
click at [120, 509] on input "80" at bounding box center [121, 502] width 68 height 27
type input "20"
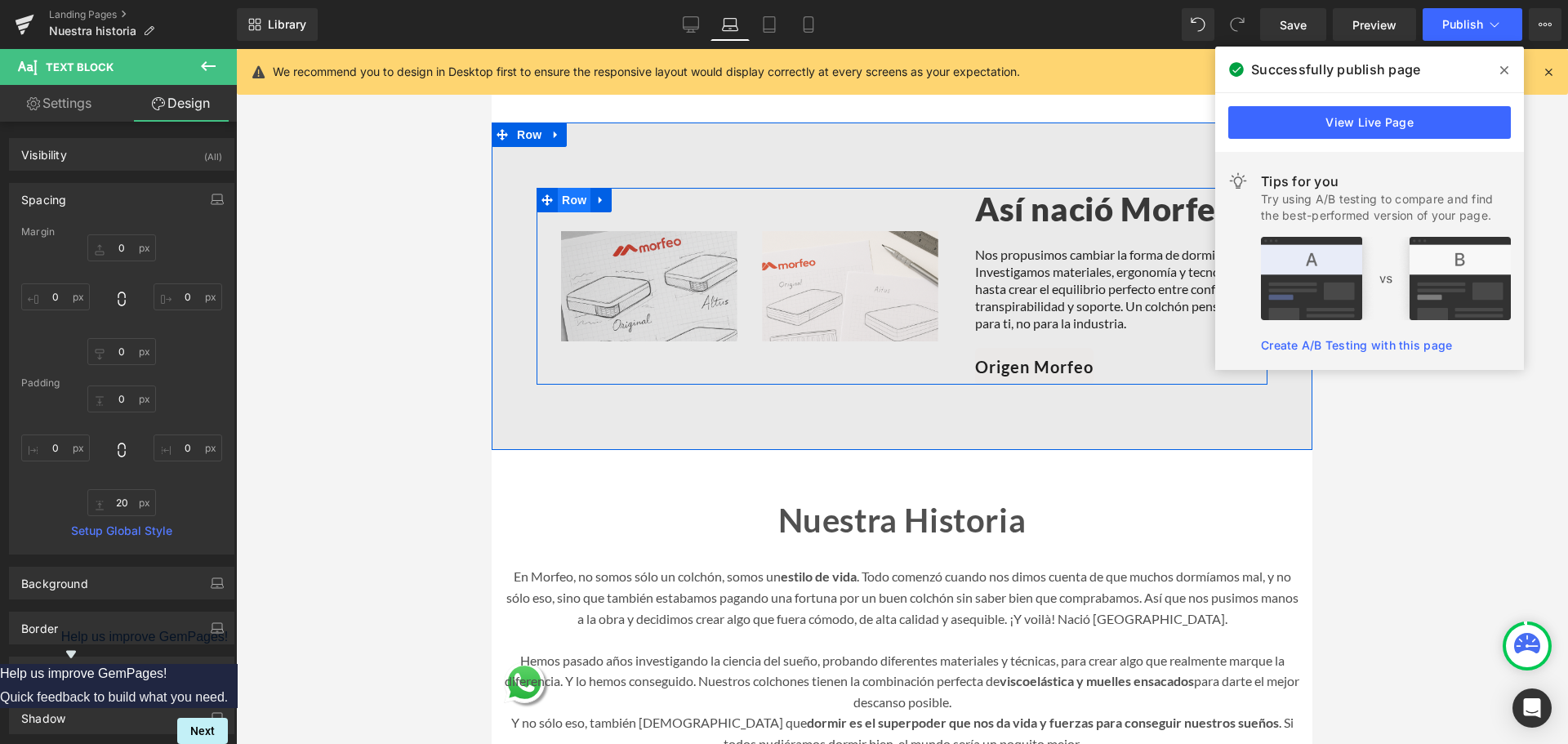
click at [569, 213] on span "Row" at bounding box center [575, 199] width 33 height 24
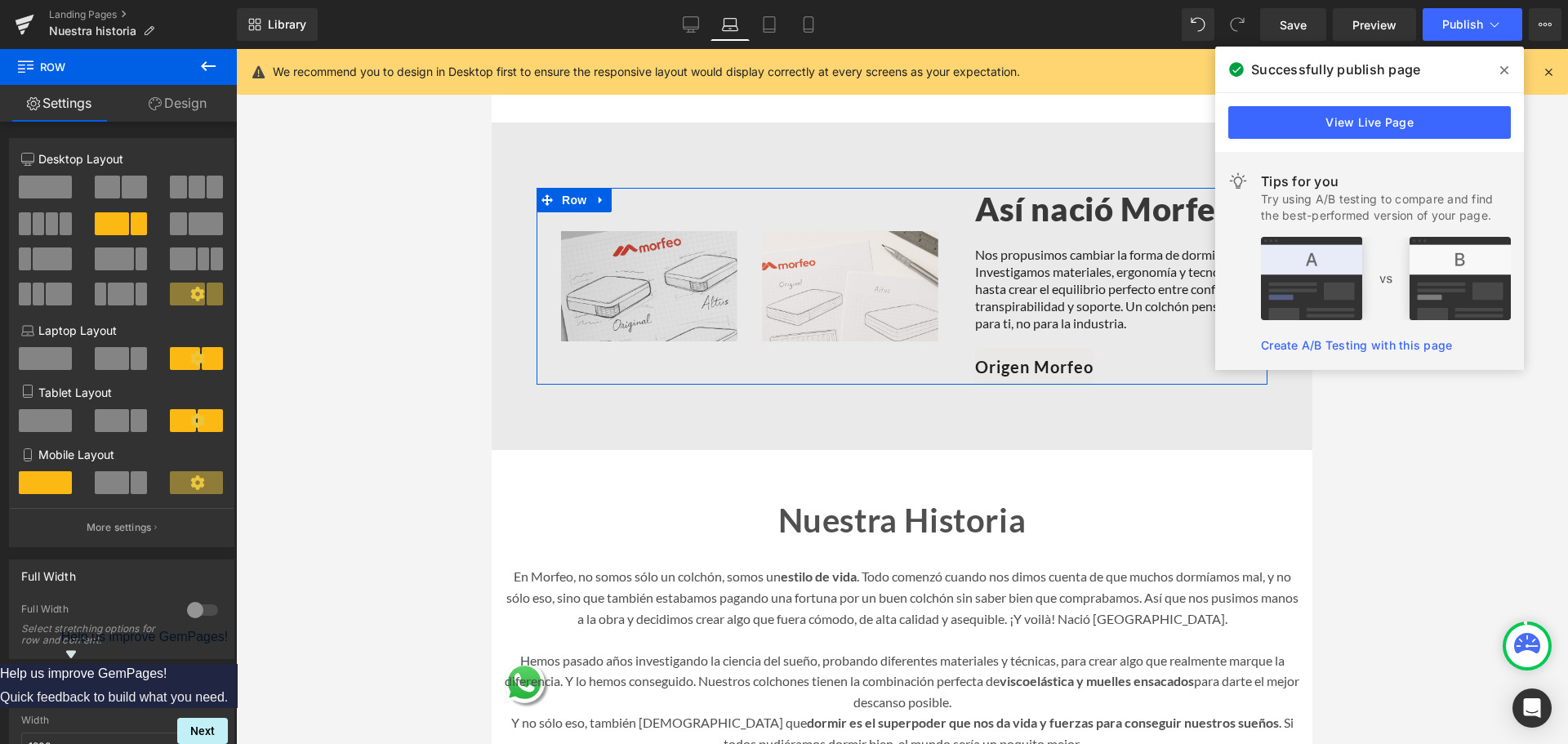
click at [200, 97] on link "Design" at bounding box center [177, 103] width 118 height 37
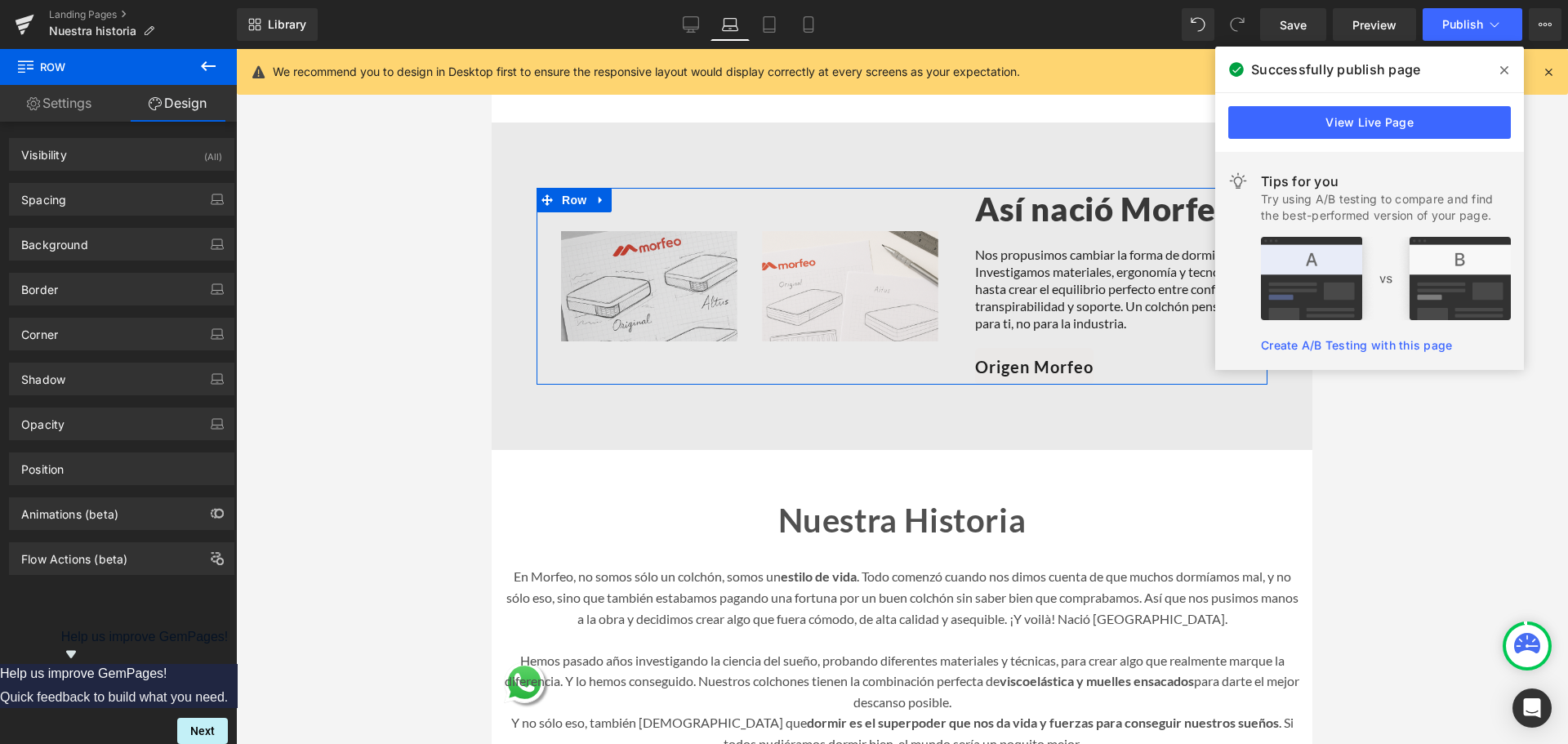
click at [116, 202] on div "Spacing" at bounding box center [121, 199] width 223 height 31
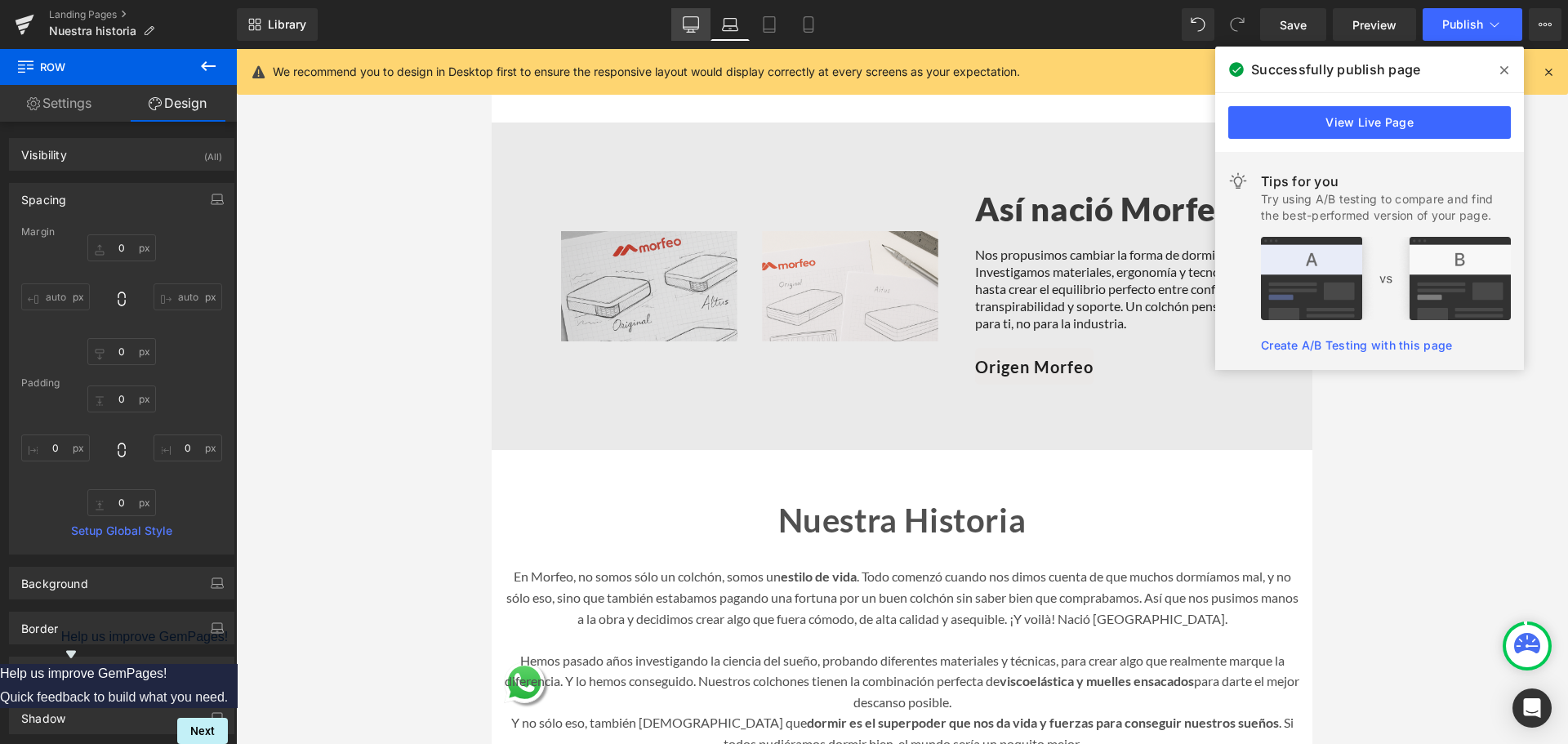
click at [680, 24] on link "Desktop" at bounding box center [690, 24] width 39 height 33
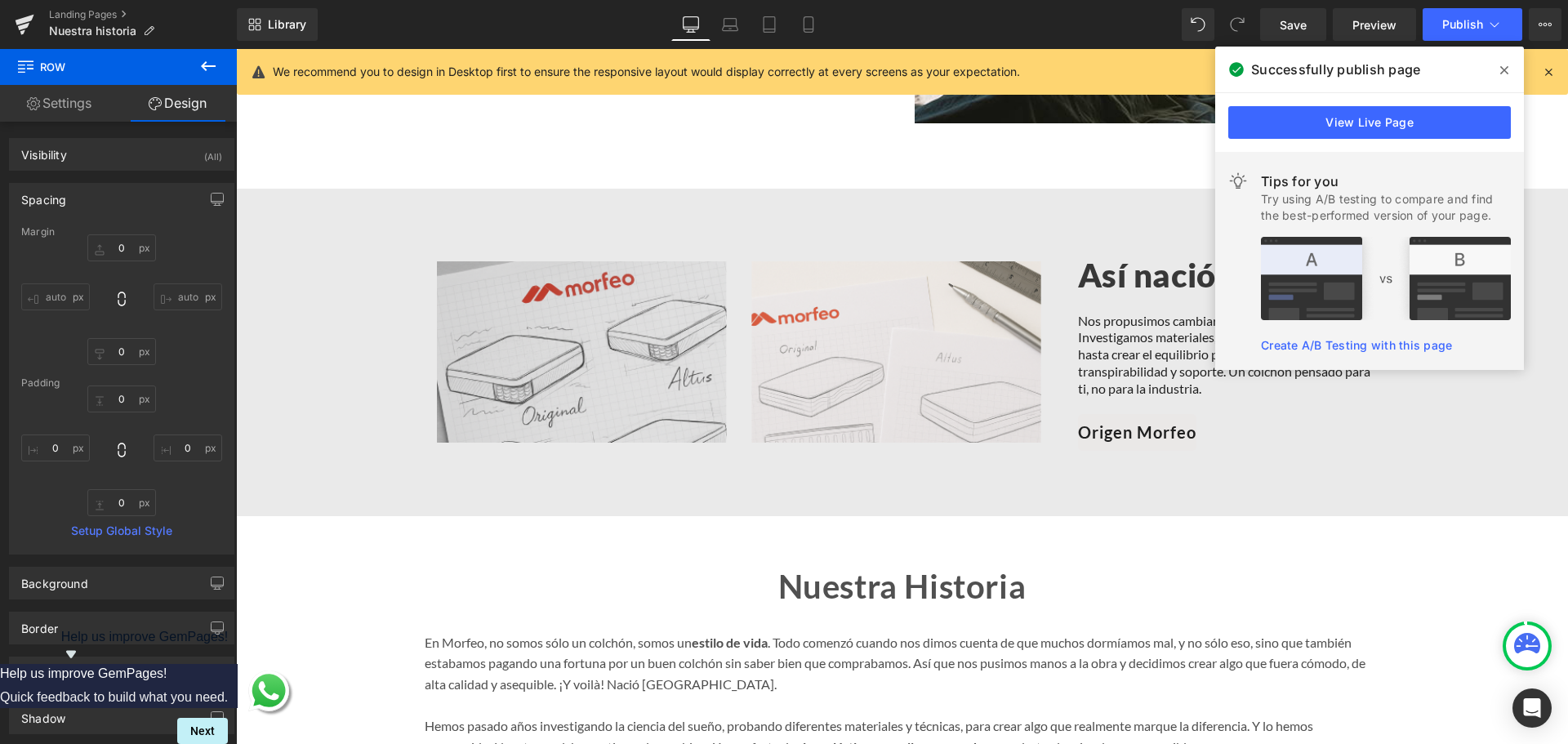
scroll to position [1102, 0]
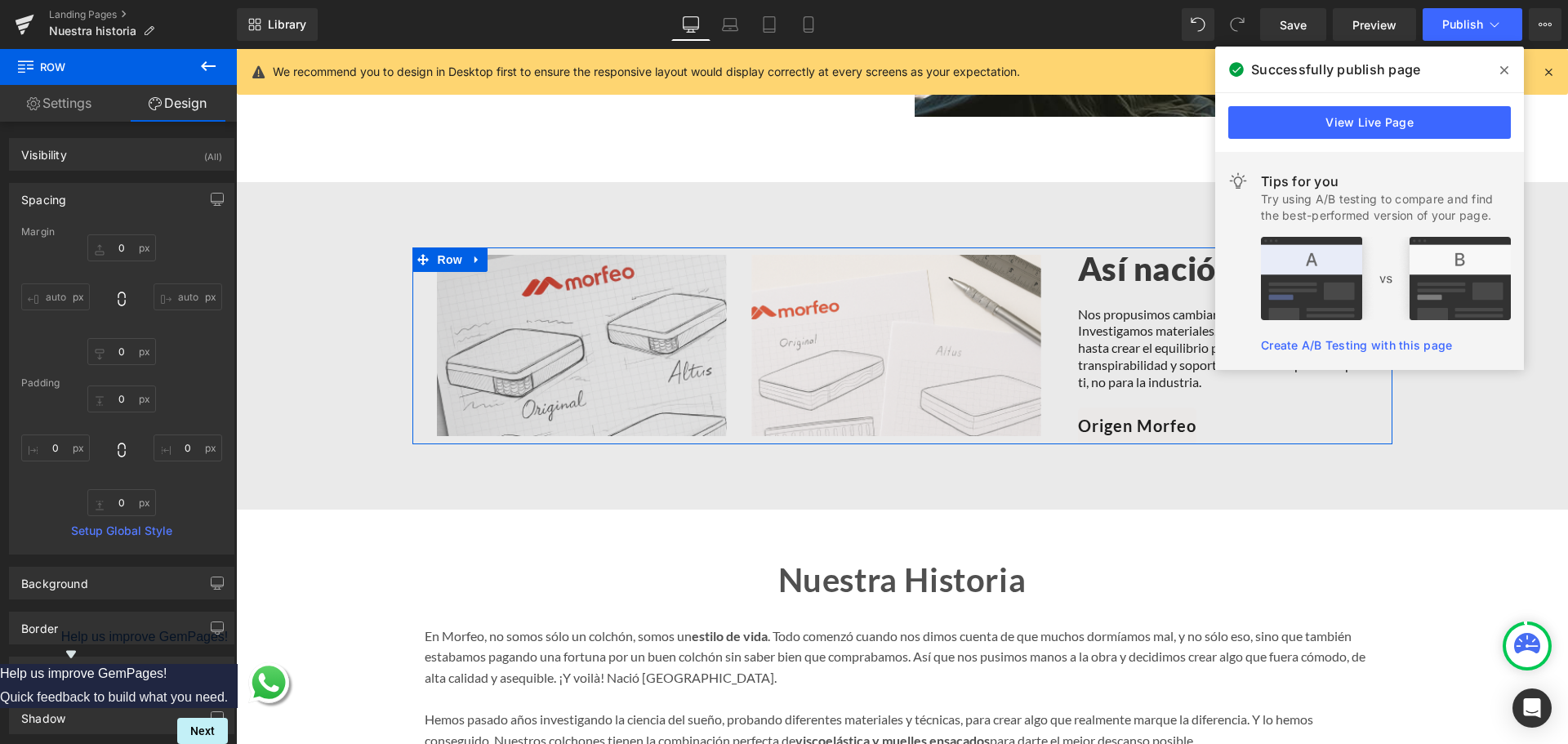
click at [103, 99] on link "Settings" at bounding box center [59, 103] width 118 height 37
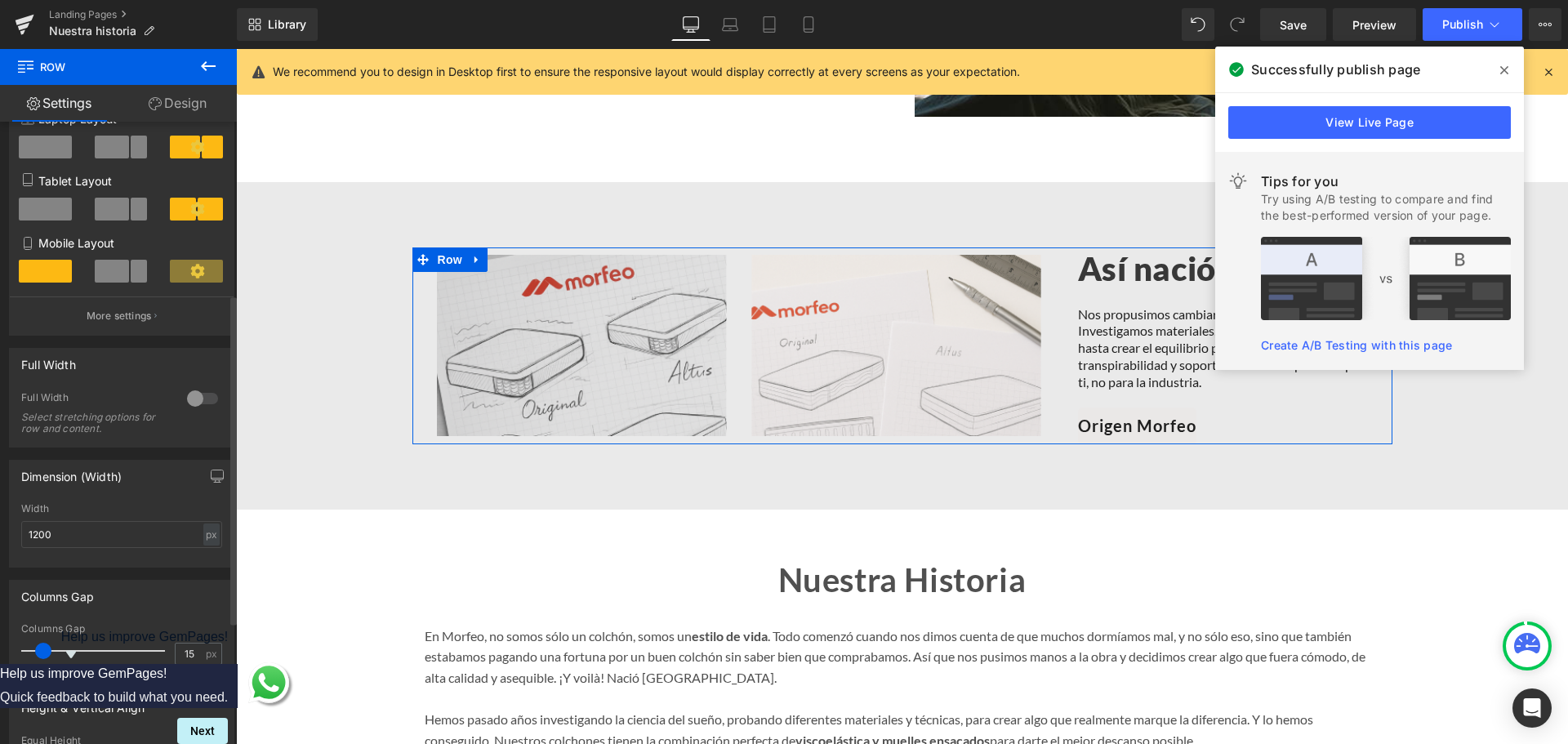
scroll to position [326, 0]
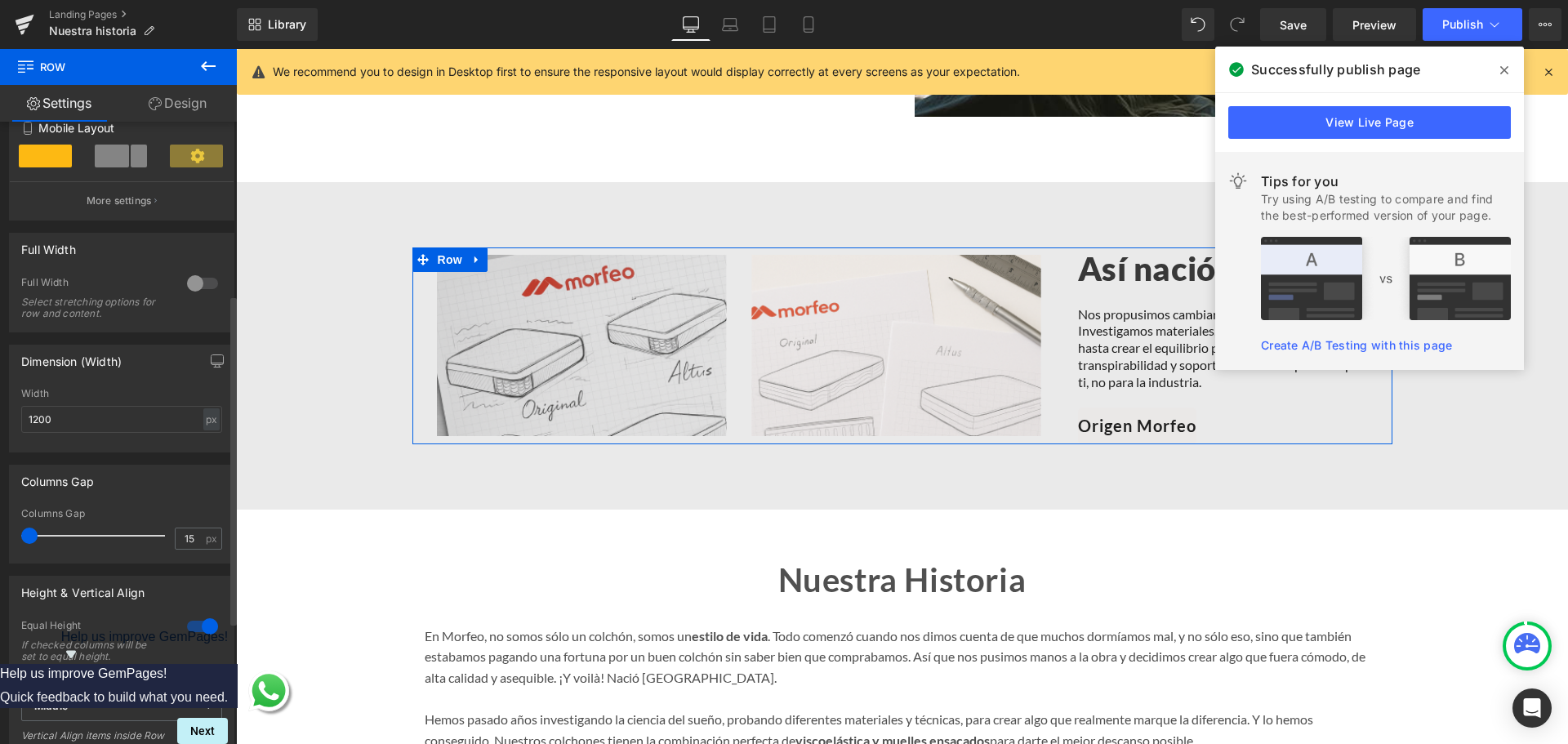
drag, startPoint x: 34, startPoint y: 536, endPoint x: 4, endPoint y: 531, distance: 30.4
click at [4, 531] on div "Columns Gap 15px Columns Gap 15 px" at bounding box center [122, 507] width 244 height 111
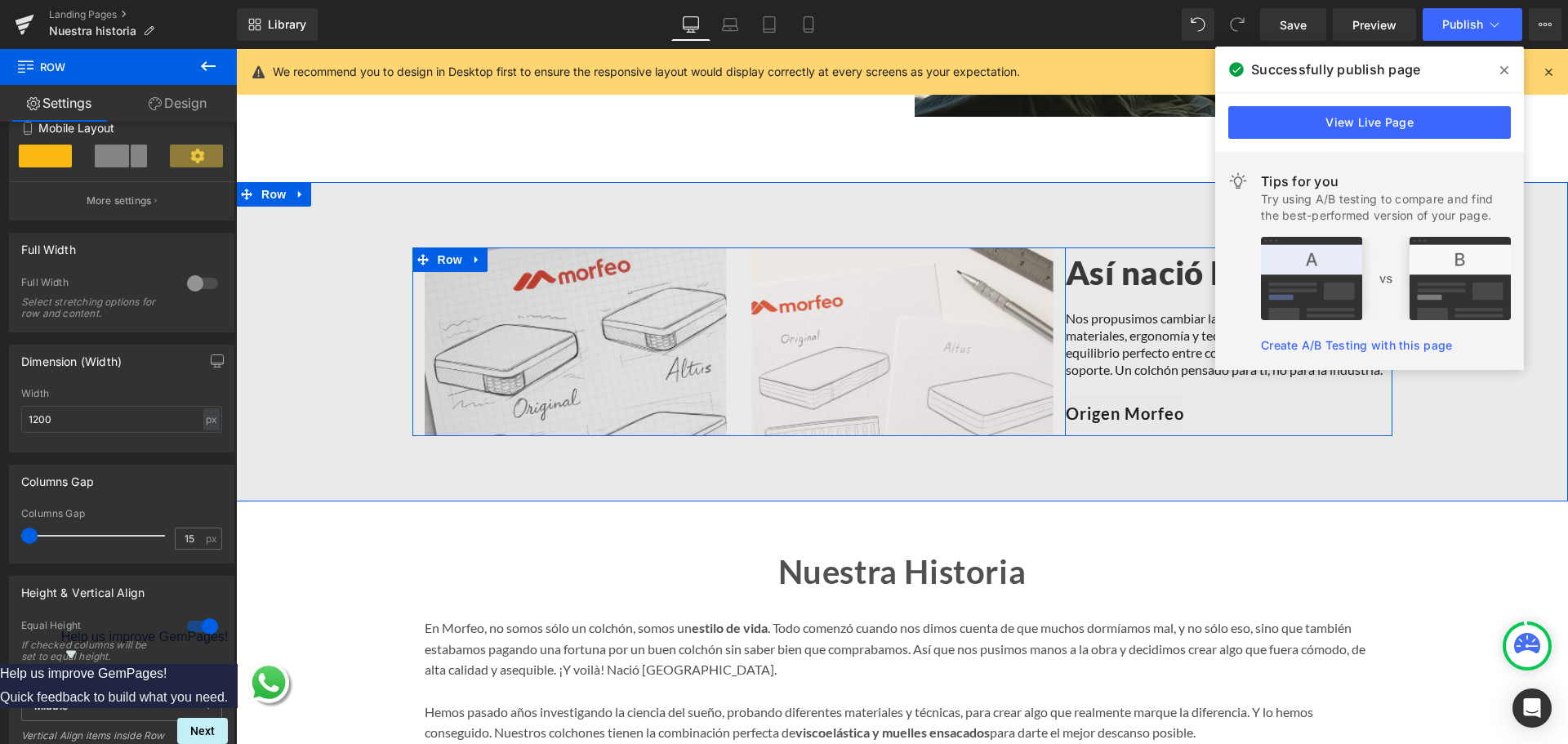
click at [412, 346] on div "Image" at bounding box center [575, 342] width 326 height 190
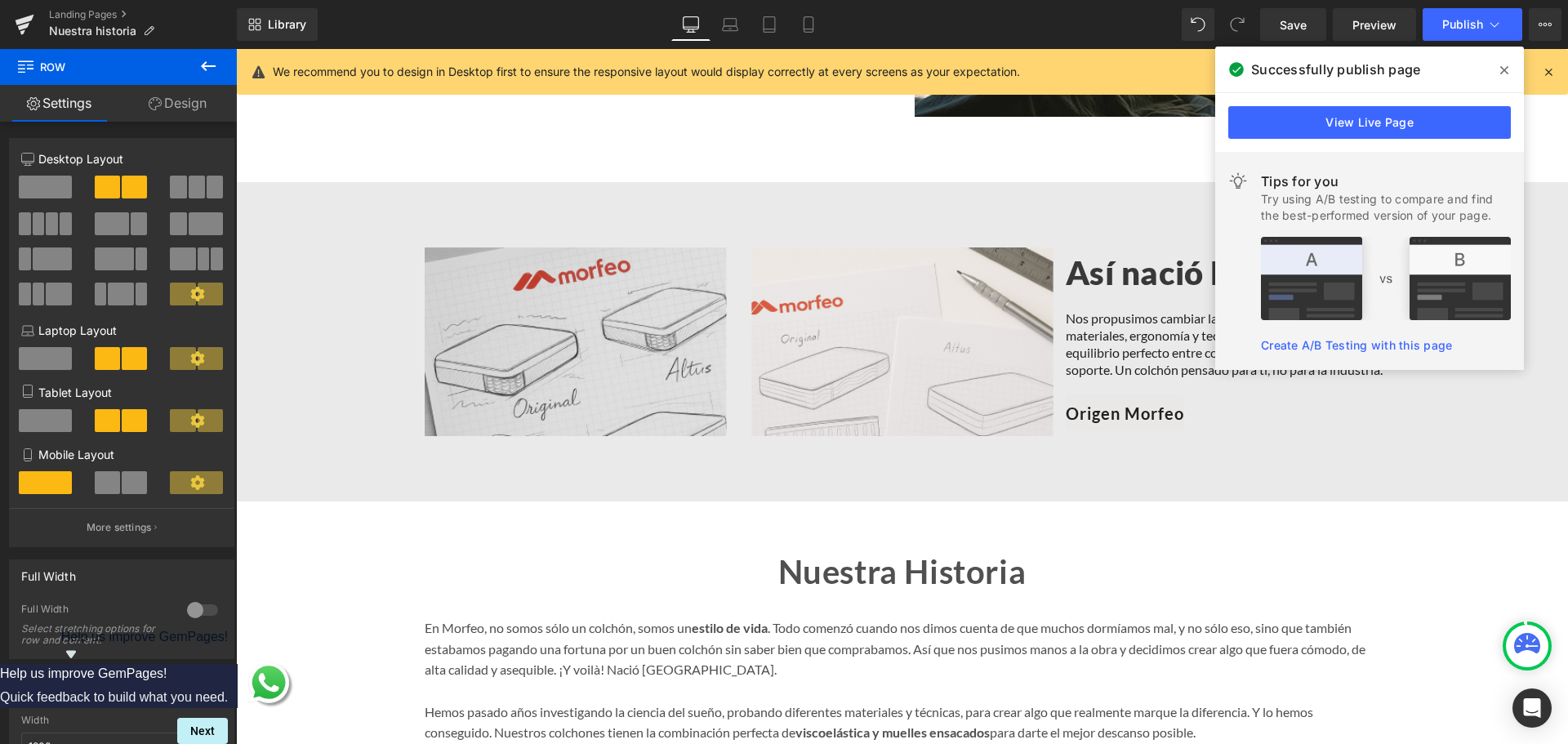
click at [211, 115] on link "Design" at bounding box center [177, 103] width 118 height 37
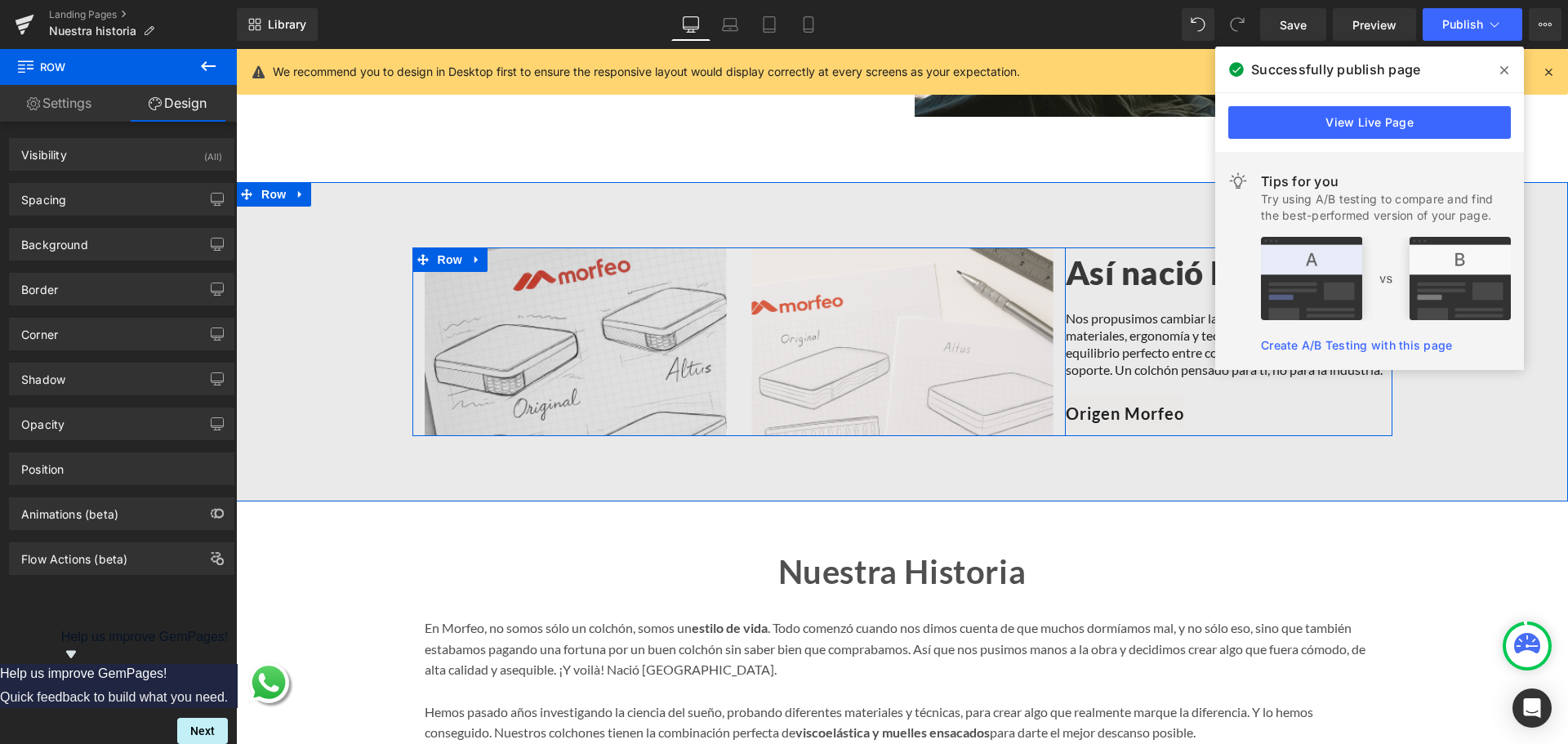
click at [1051, 283] on div "Image" at bounding box center [902, 342] width 326 height 190
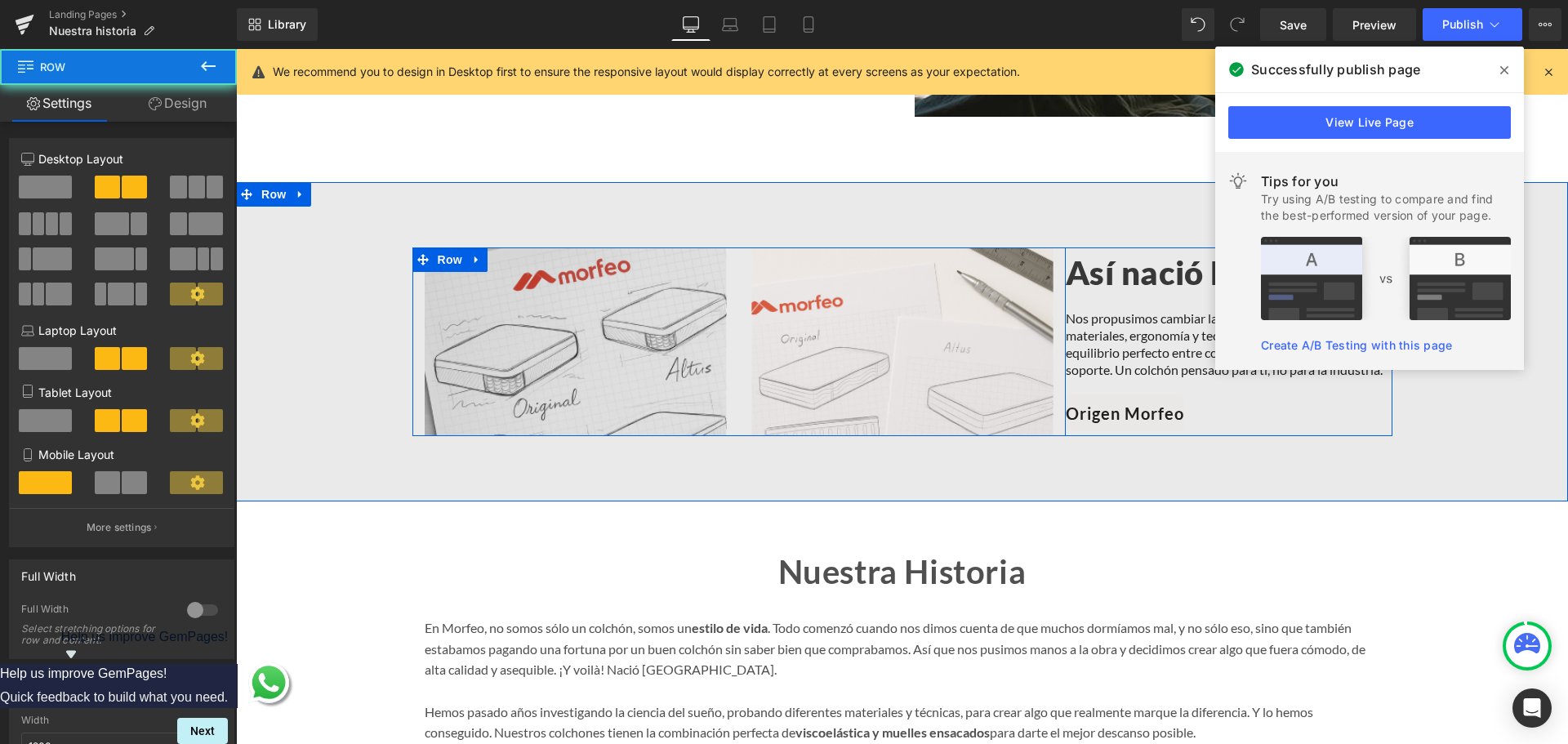
click at [1051, 283] on div "Image" at bounding box center [902, 342] width 326 height 190
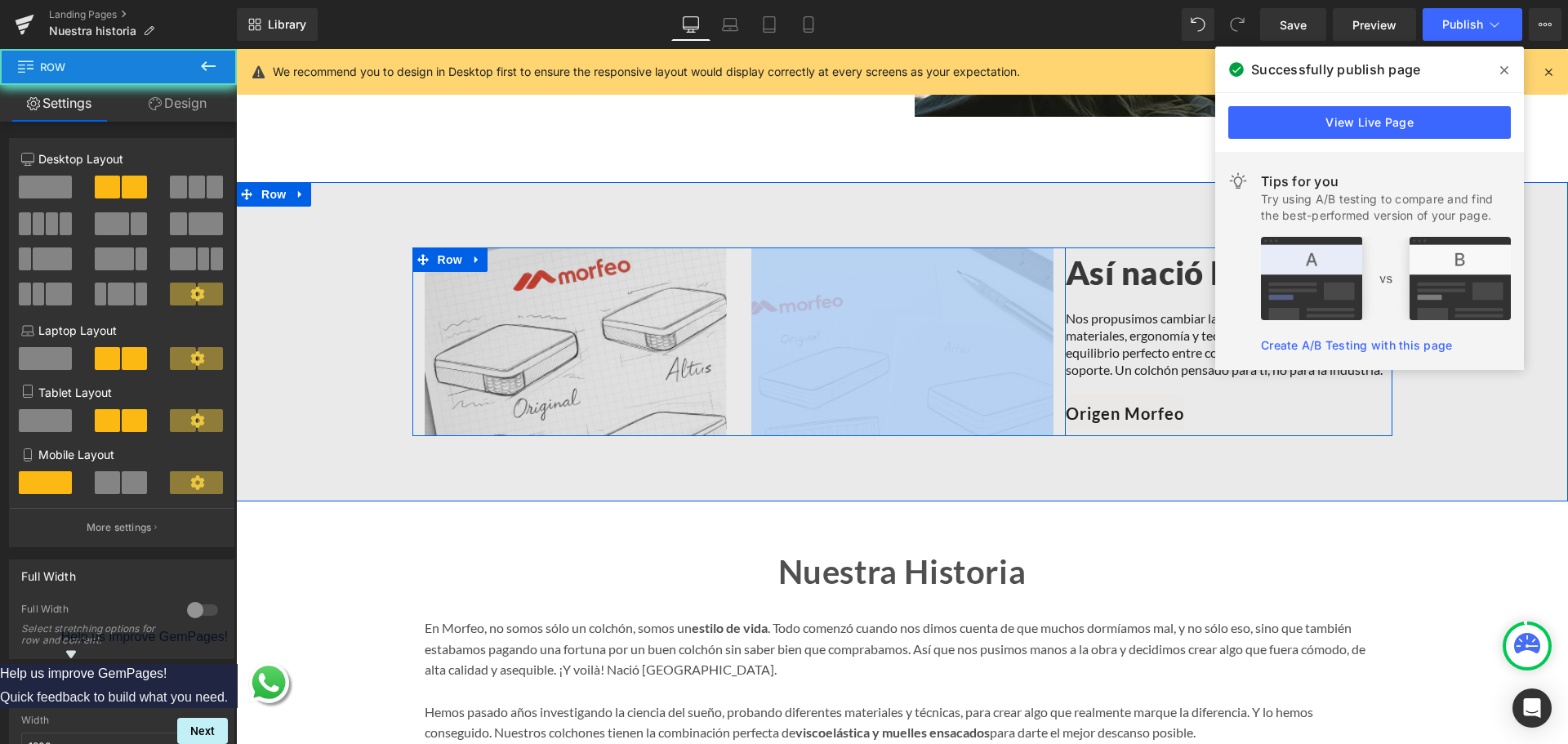
click at [1051, 283] on div "Image" at bounding box center [902, 342] width 326 height 190
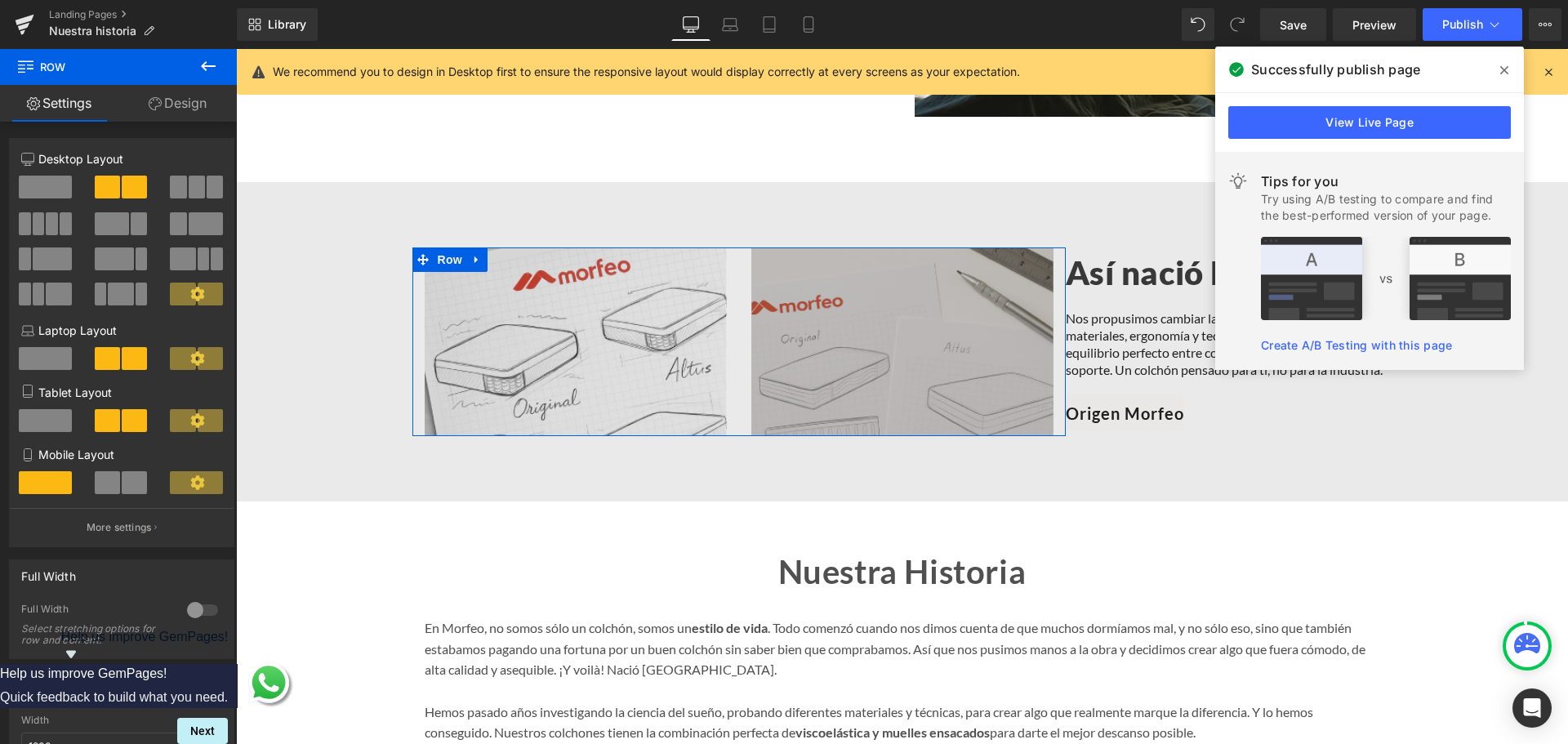
click at [171, 115] on link "Design" at bounding box center [177, 103] width 118 height 37
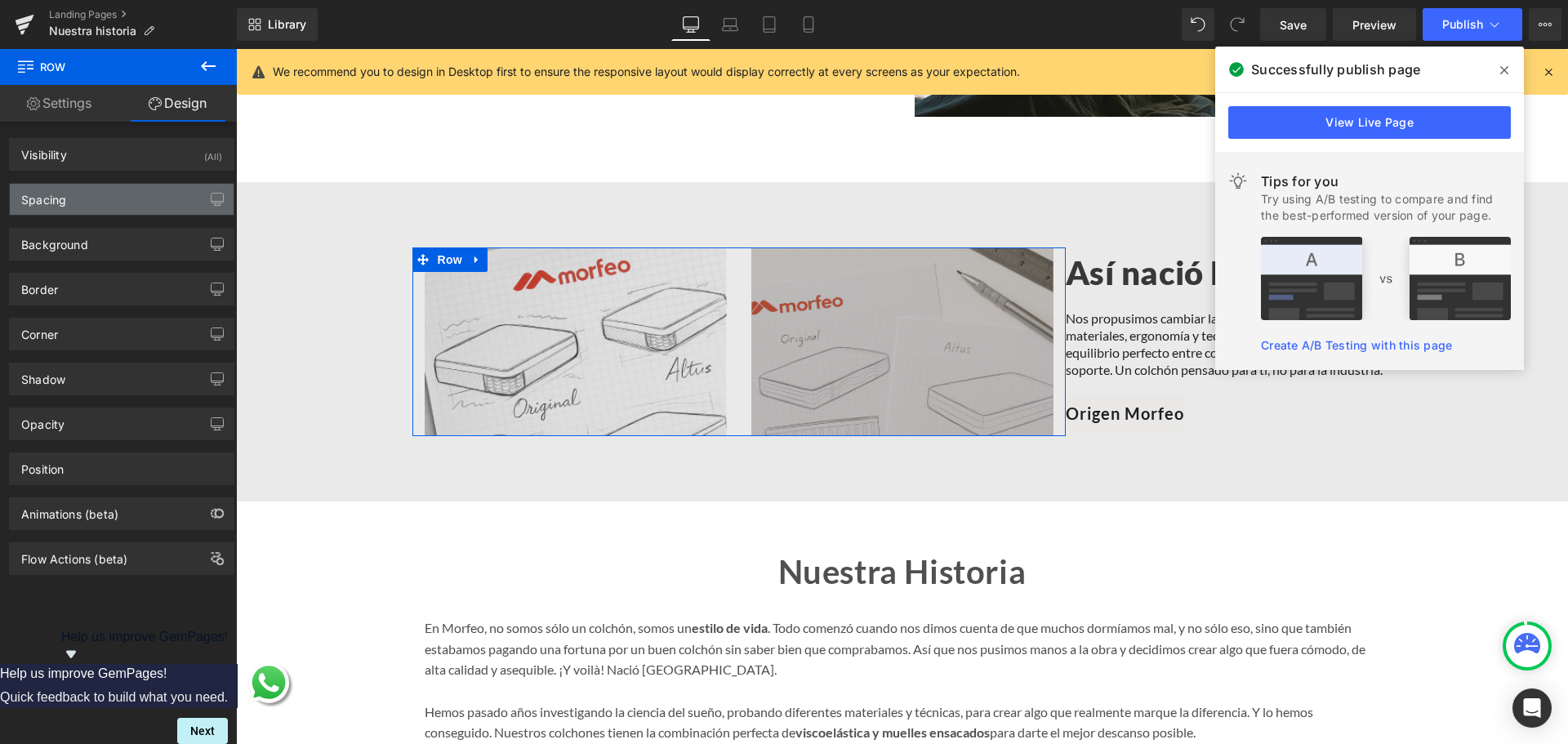
click at [115, 197] on div "Spacing" at bounding box center [121, 199] width 223 height 31
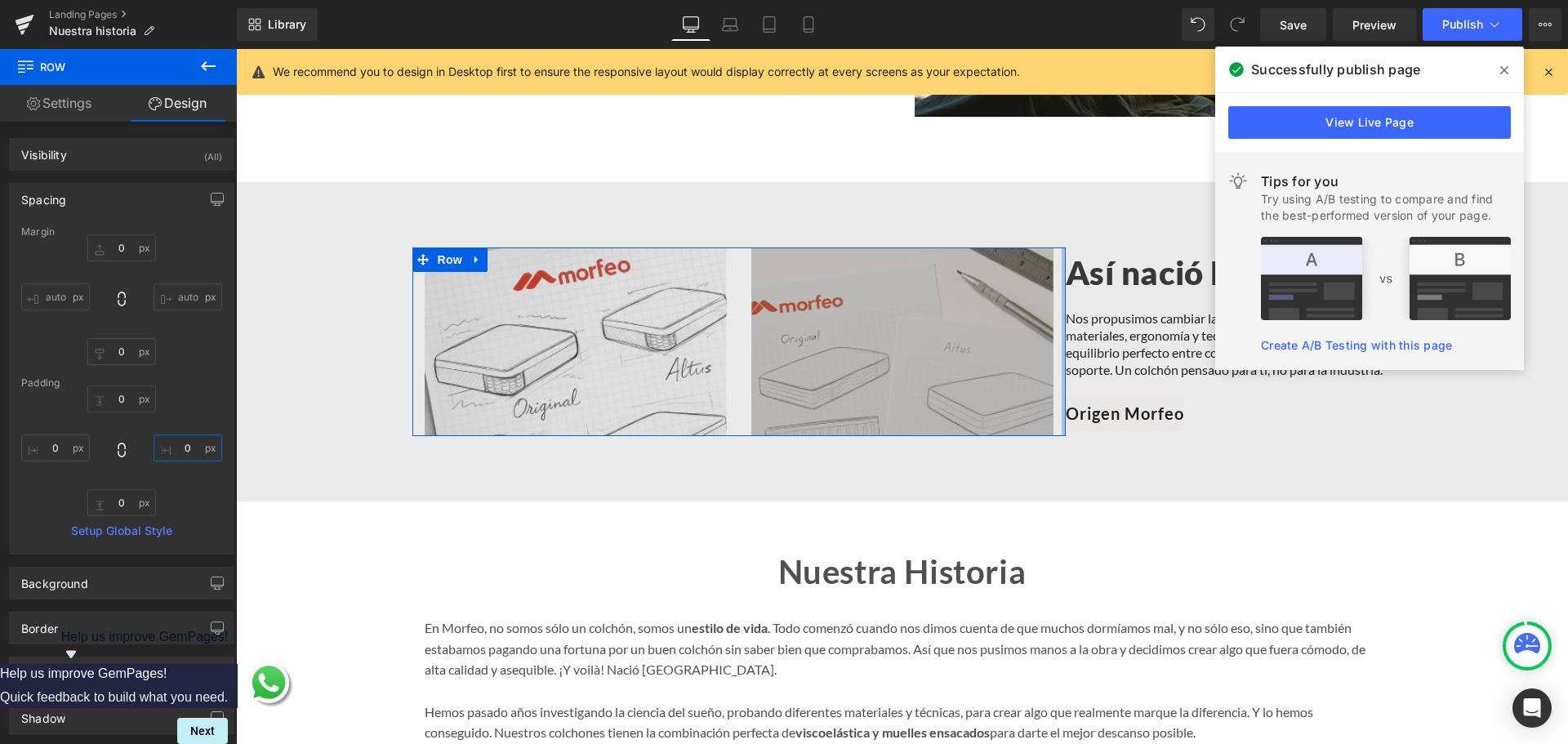
click at [181, 449] on input "0" at bounding box center [188, 448] width 68 height 27
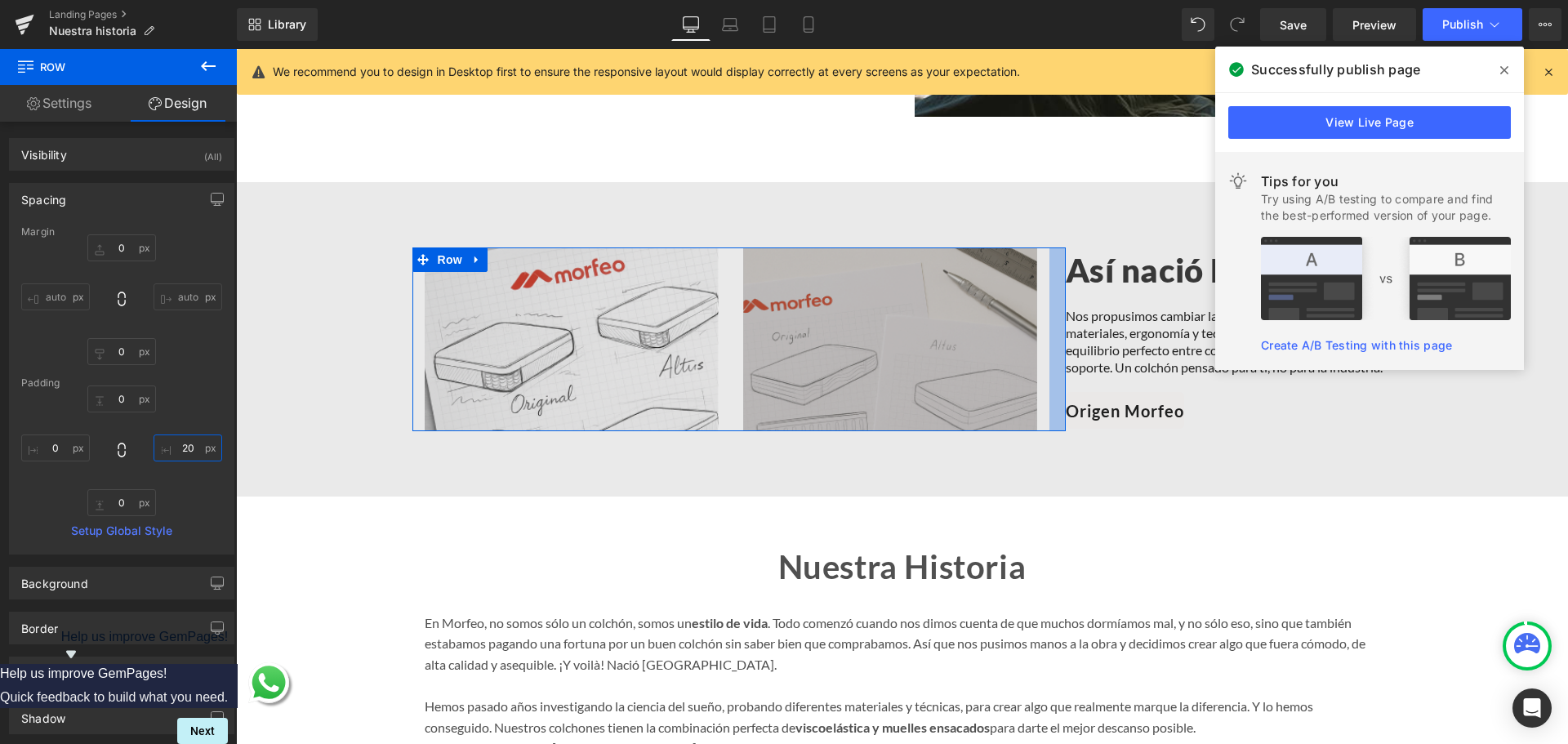
click at [184, 447] on input "20" at bounding box center [188, 448] width 68 height 27
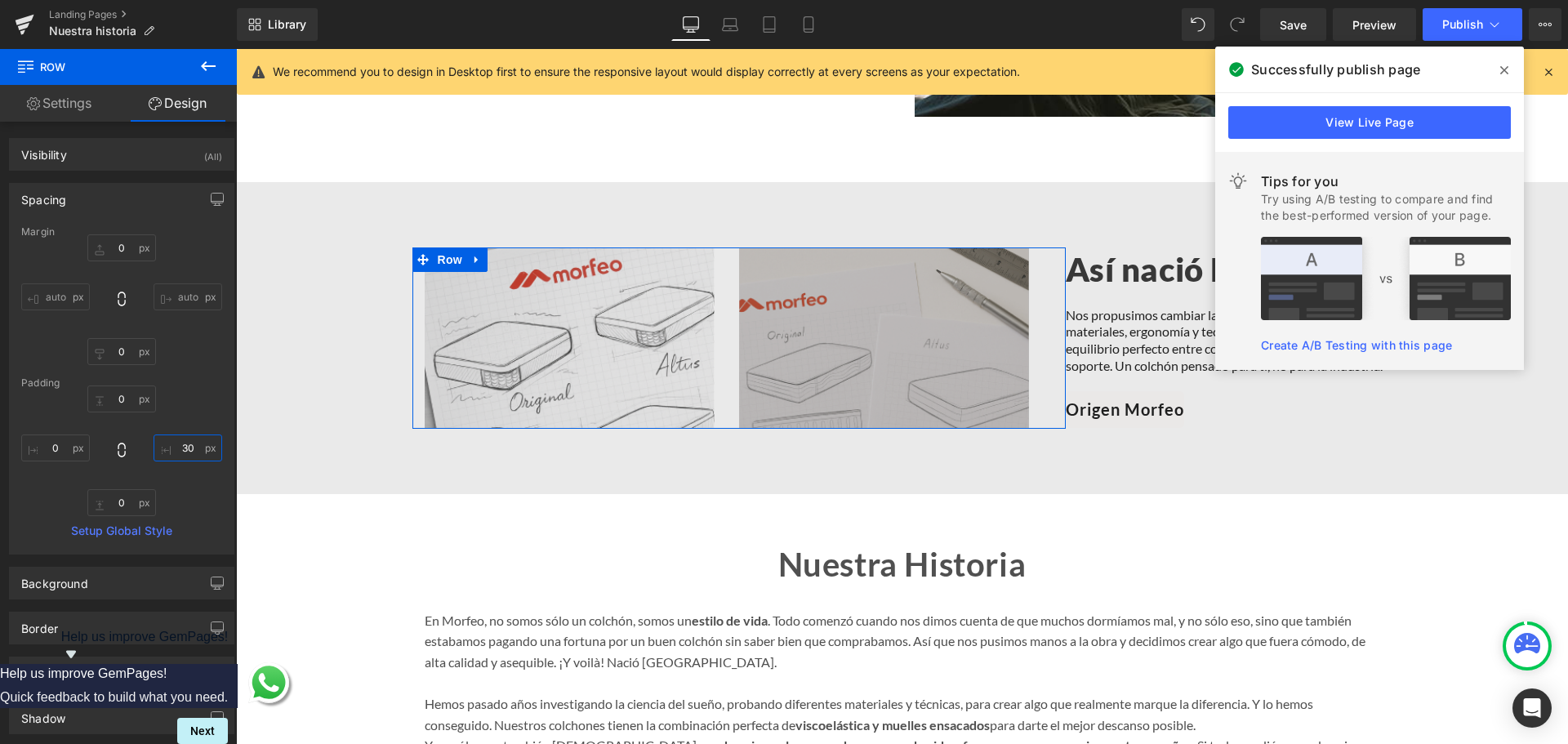
type input "30"
click at [188, 423] on div "0 30 0 0" at bounding box center [121, 450] width 201 height 131
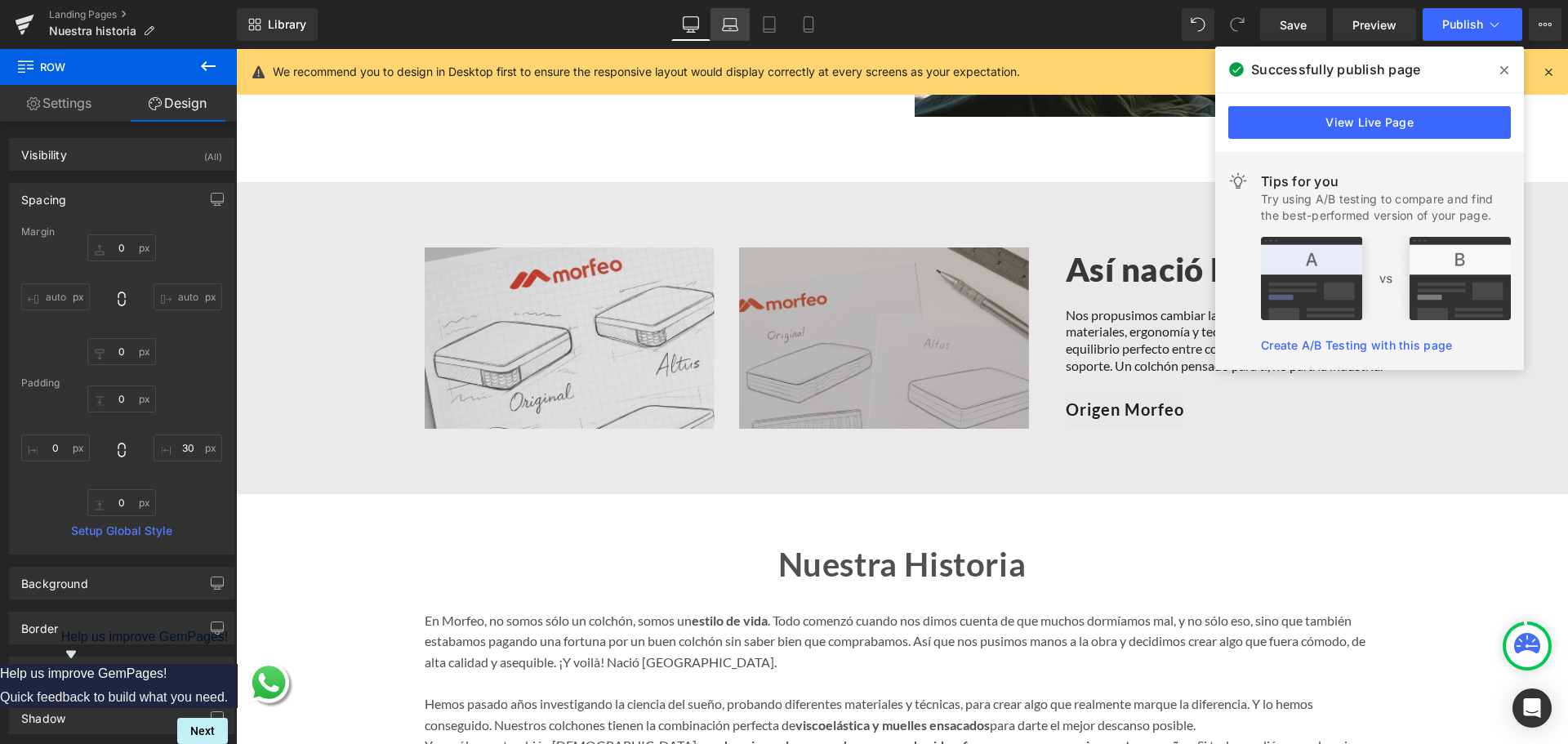
click at [731, 19] on icon at bounding box center [731, 23] width 13 height 8
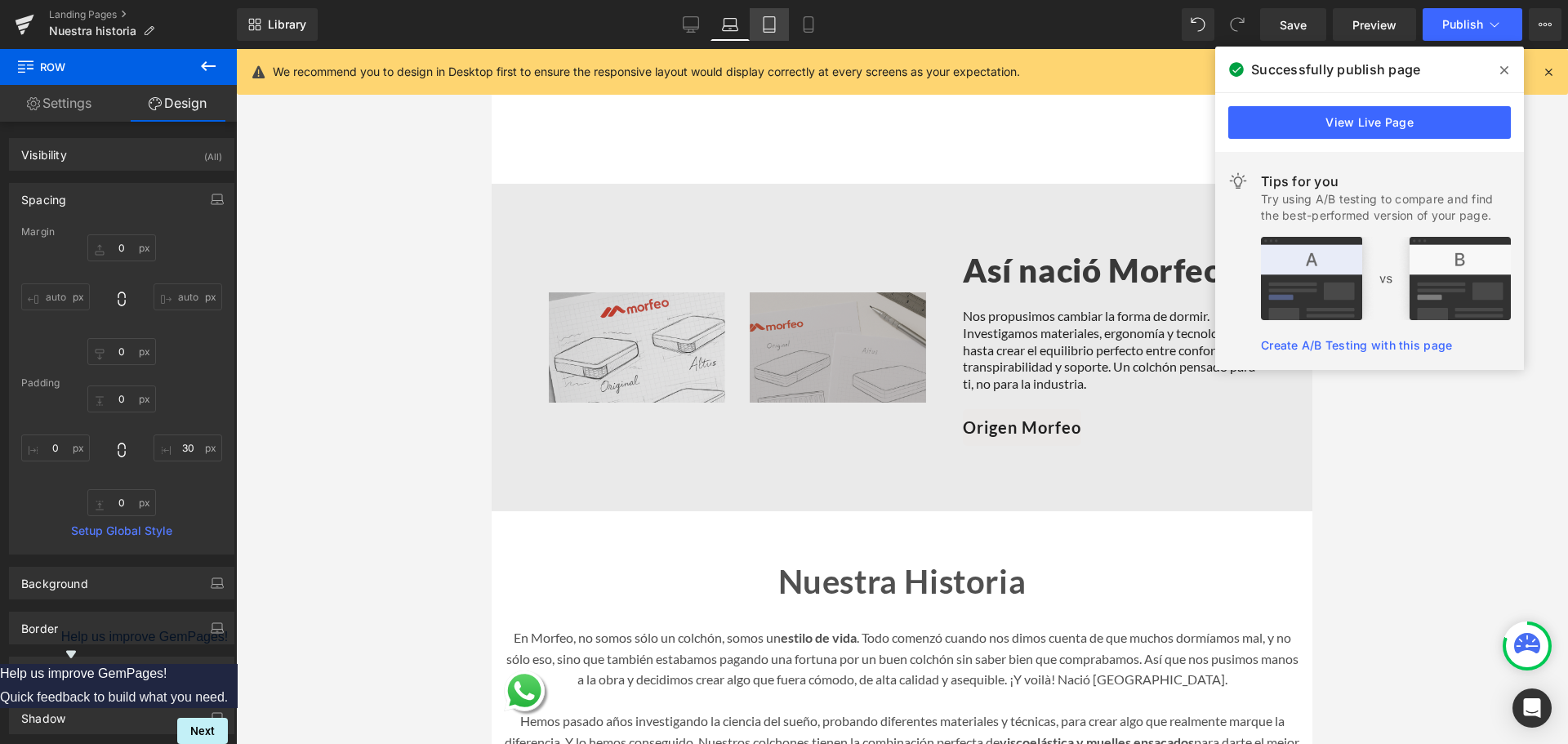
scroll to position [1199, 0]
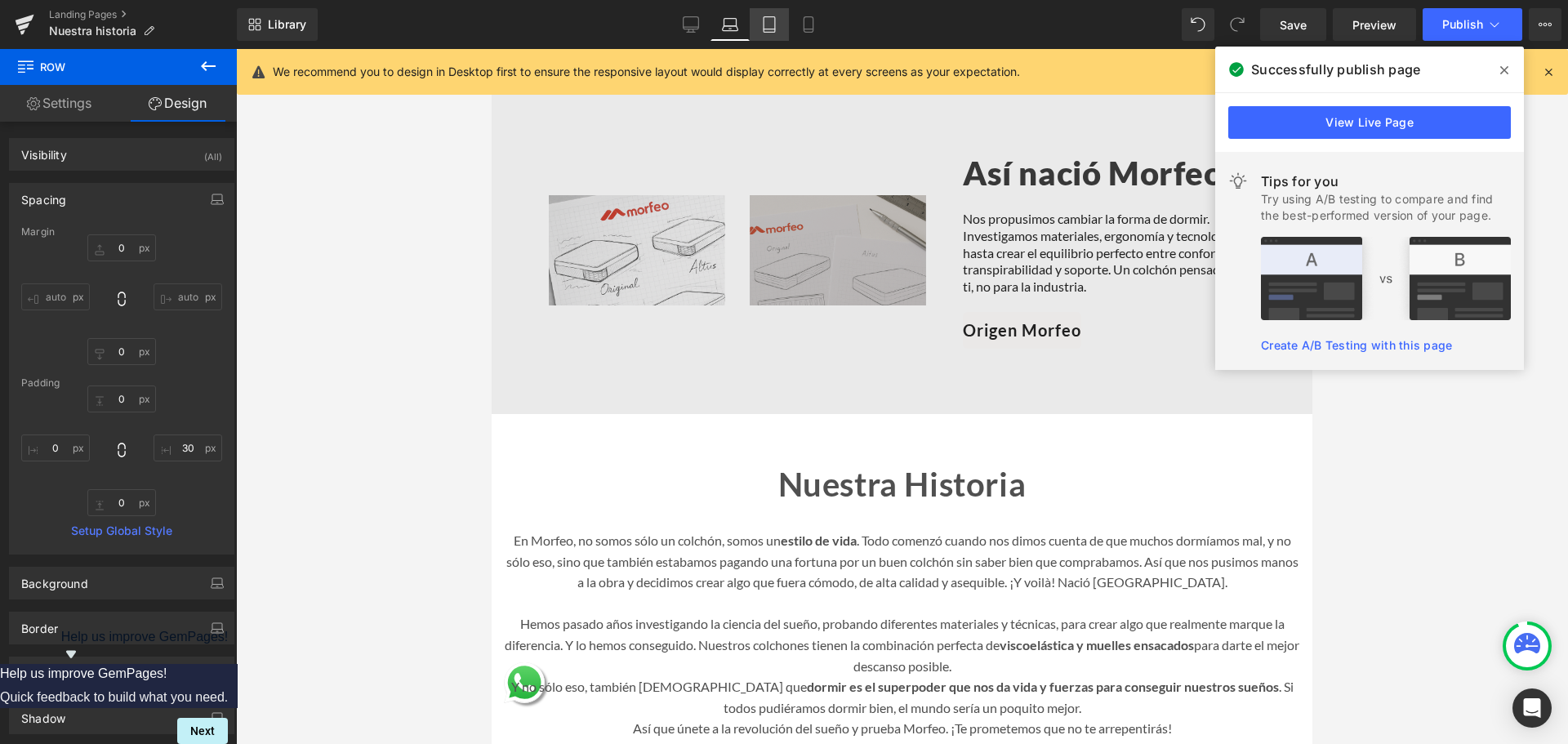
click at [771, 26] on icon at bounding box center [769, 24] width 16 height 16
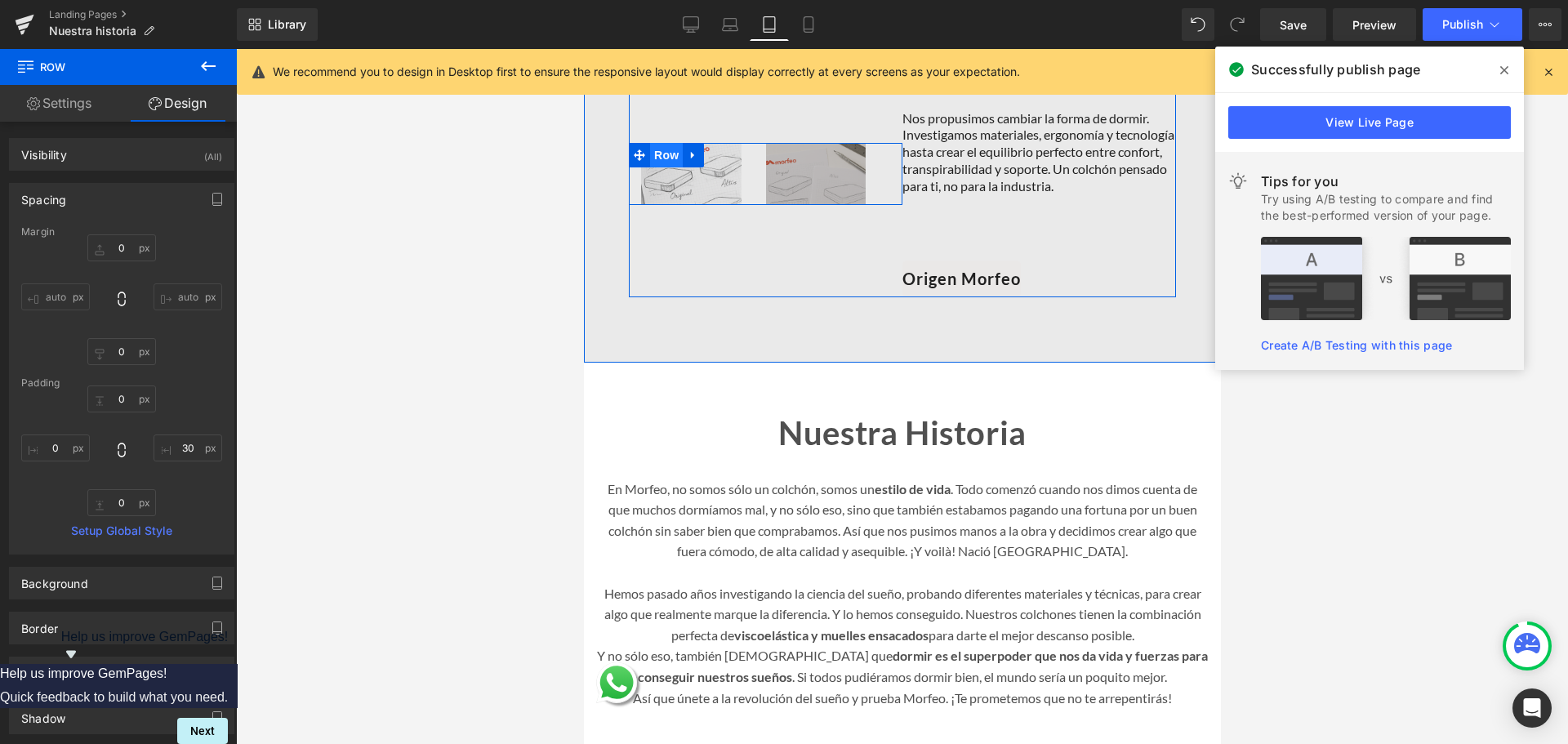
click at [666, 167] on span "Row" at bounding box center [666, 154] width 33 height 24
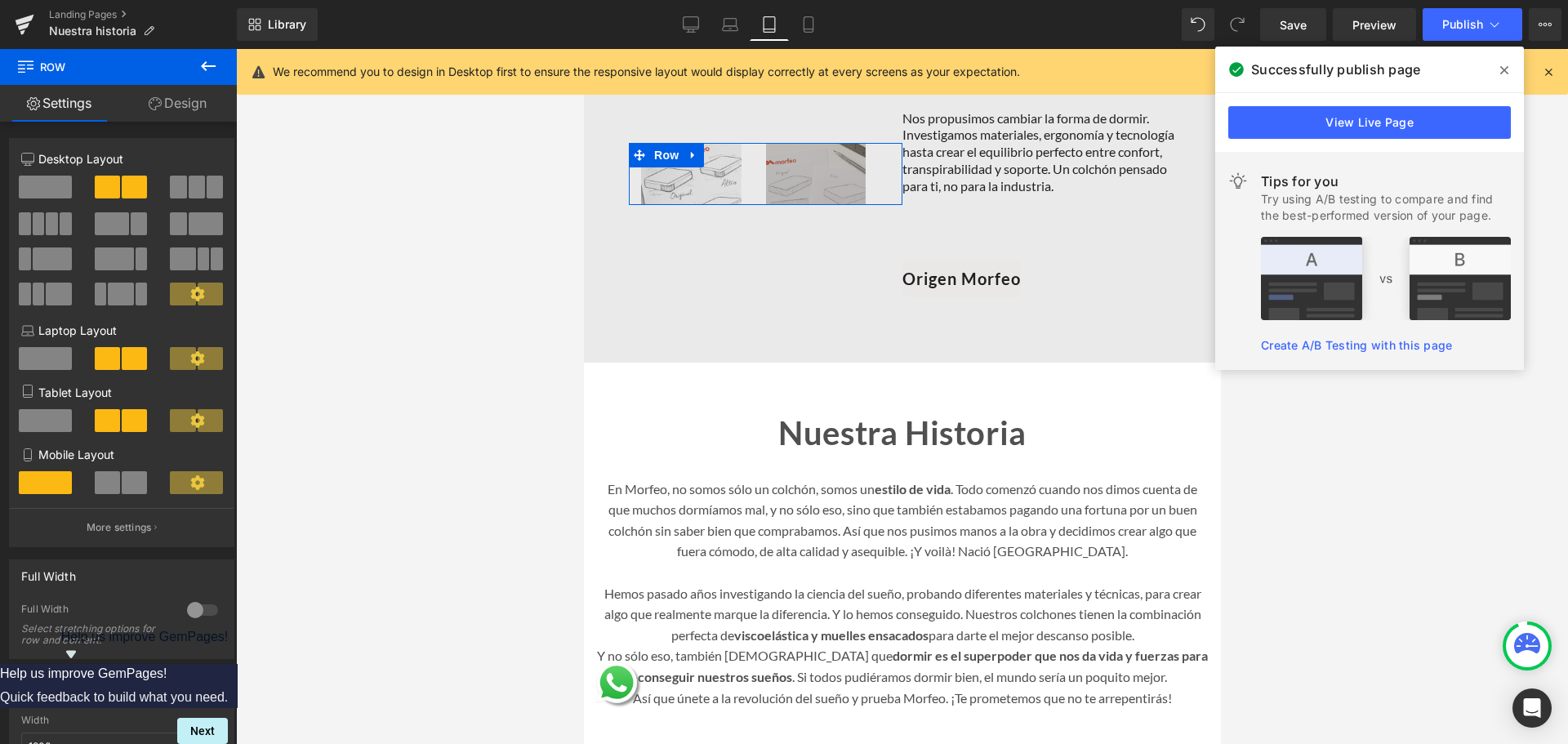
click at [49, 421] on span at bounding box center [45, 421] width 53 height 23
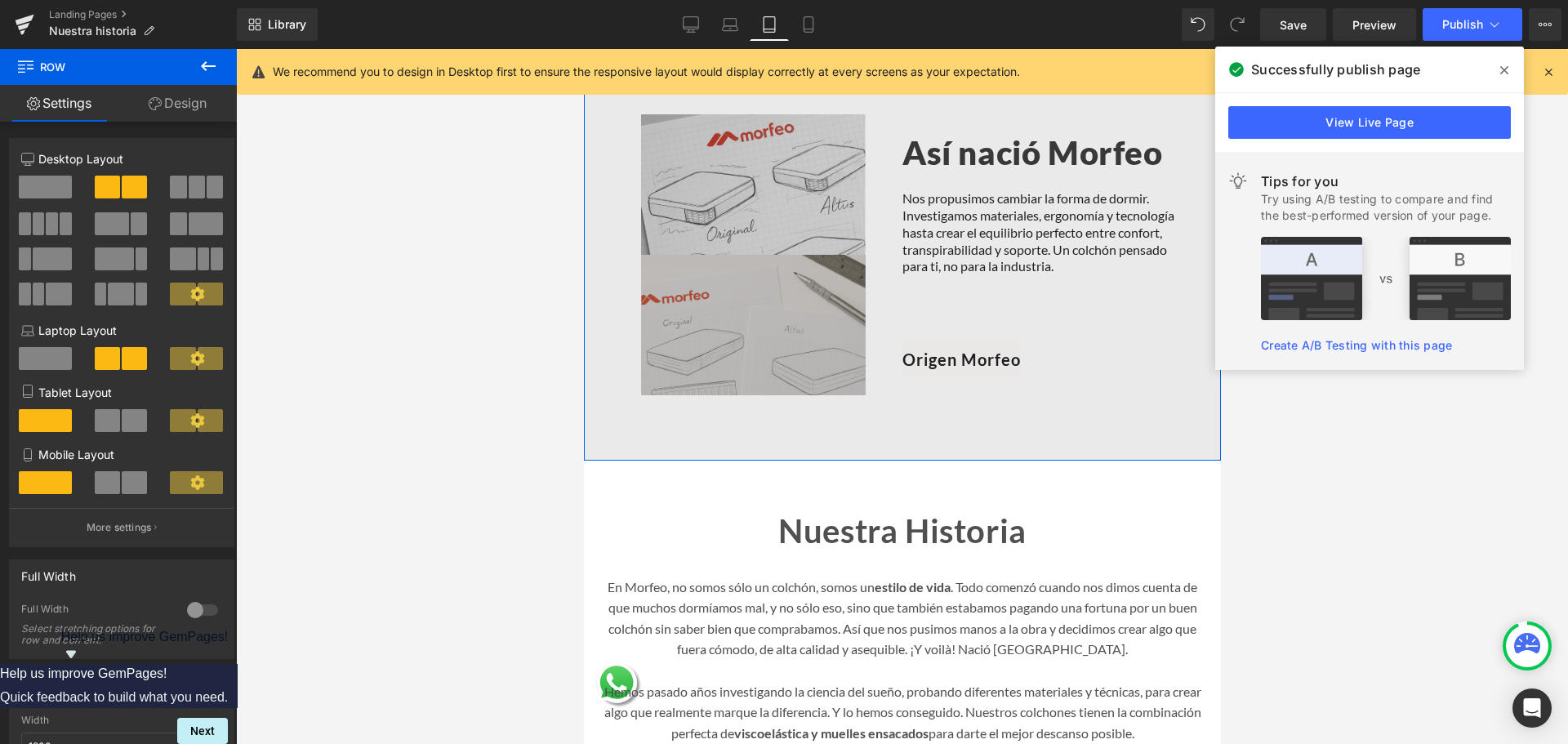
scroll to position [1156, 0]
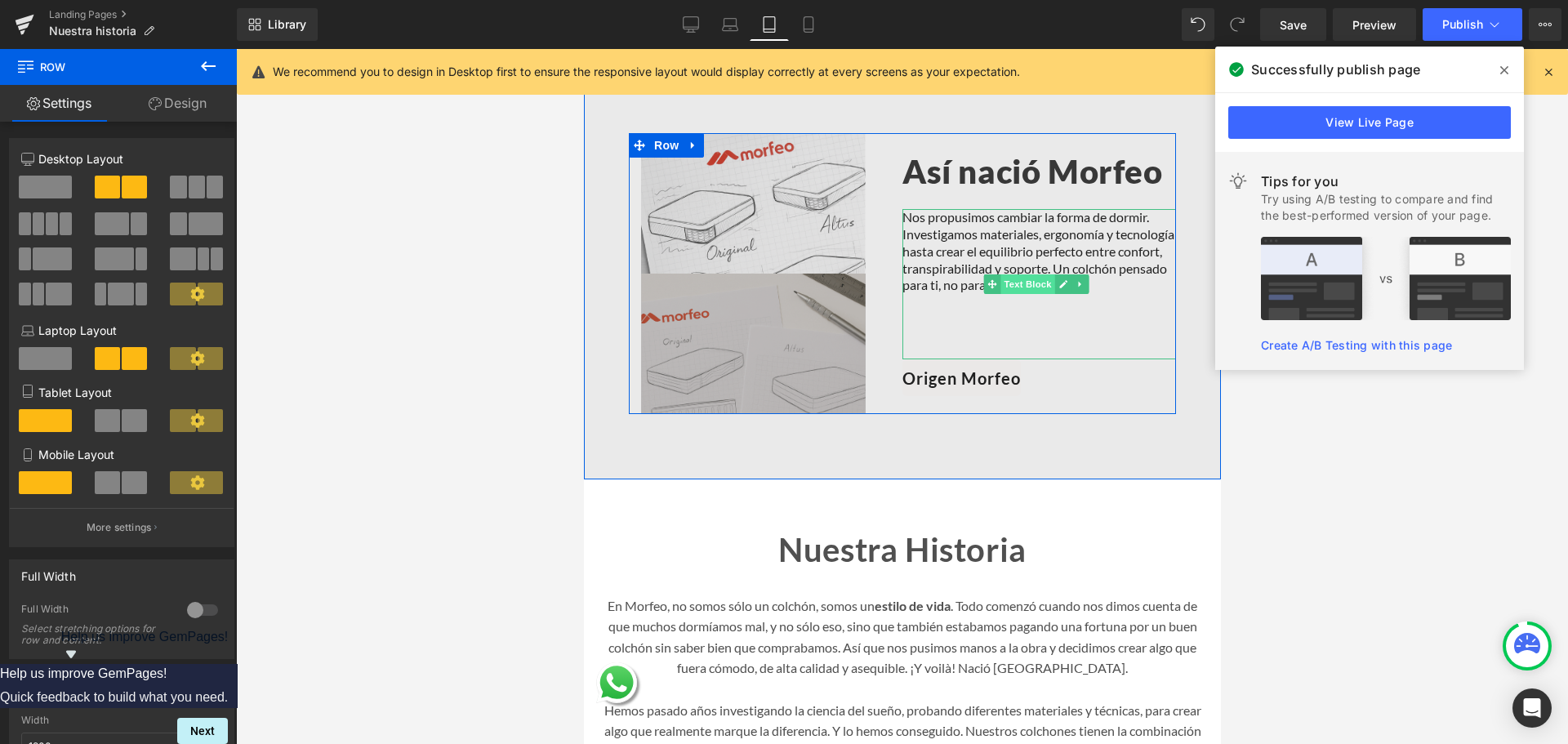
click at [1028, 294] on span "Text Block" at bounding box center [1027, 284] width 54 height 19
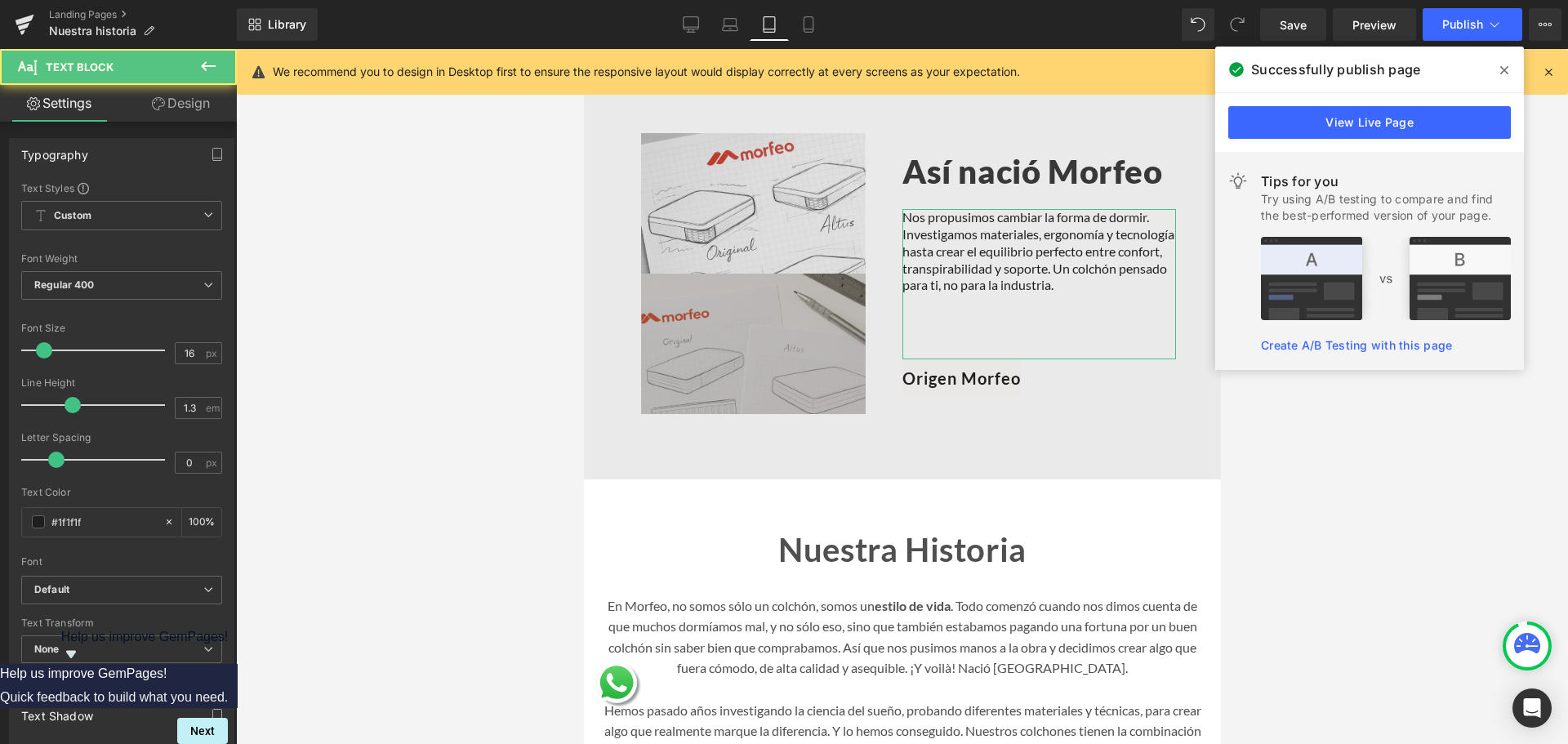
drag, startPoint x: 181, startPoint y: 106, endPoint x: 107, endPoint y: 343, distance: 248.3
click at [181, 106] on link "Design" at bounding box center [180, 103] width 118 height 37
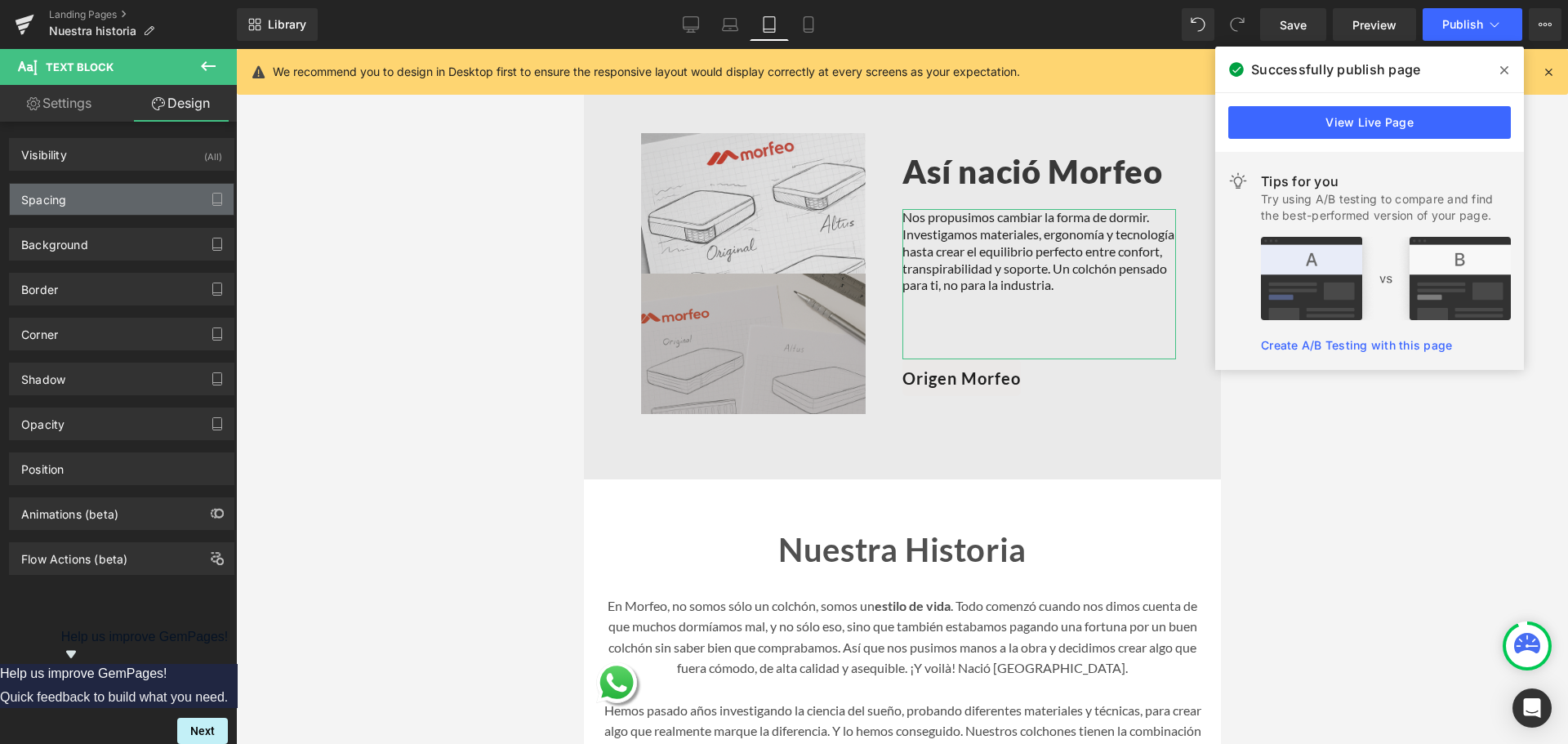
click at [108, 202] on div "Spacing" at bounding box center [121, 199] width 223 height 31
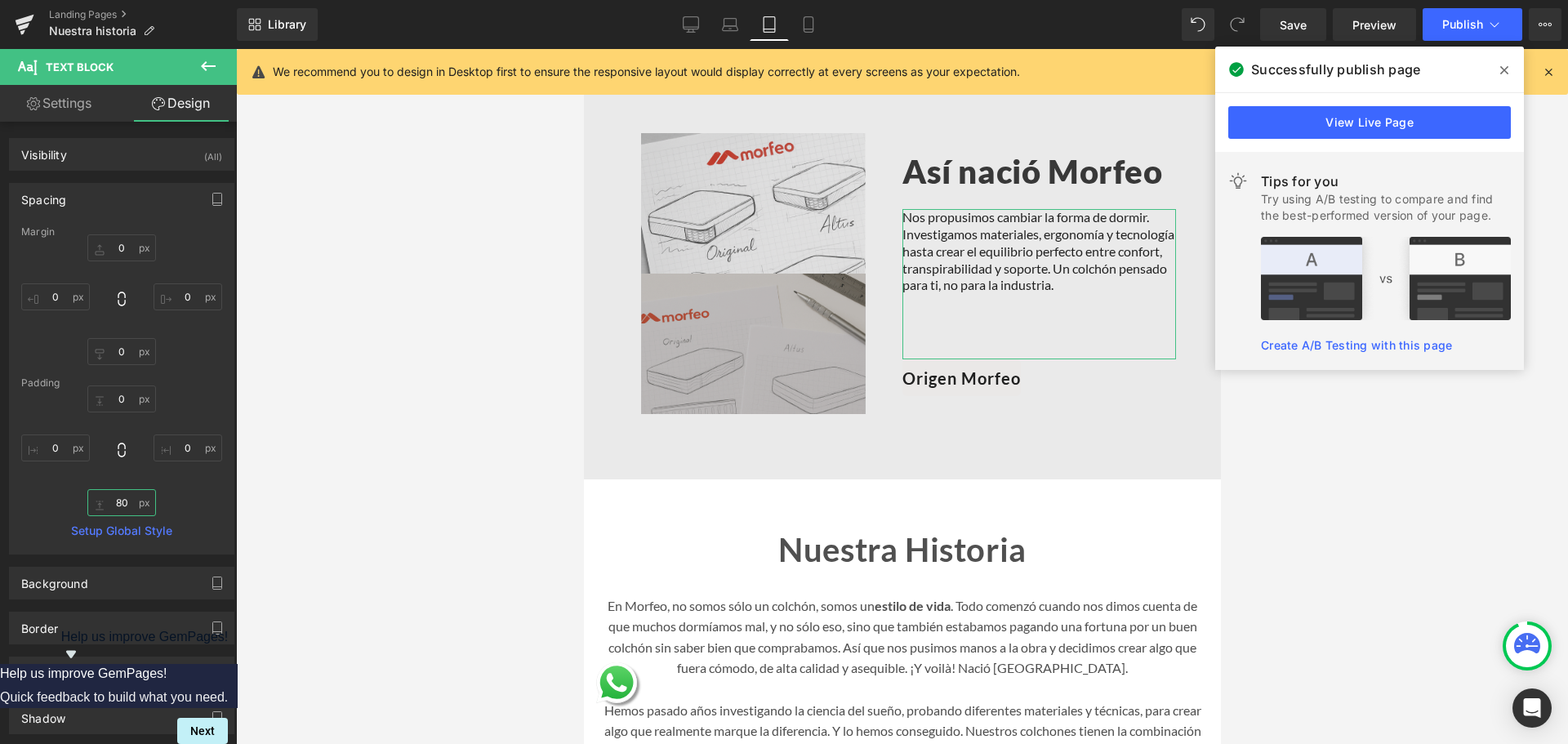
click at [121, 509] on input "text" at bounding box center [121, 502] width 68 height 27
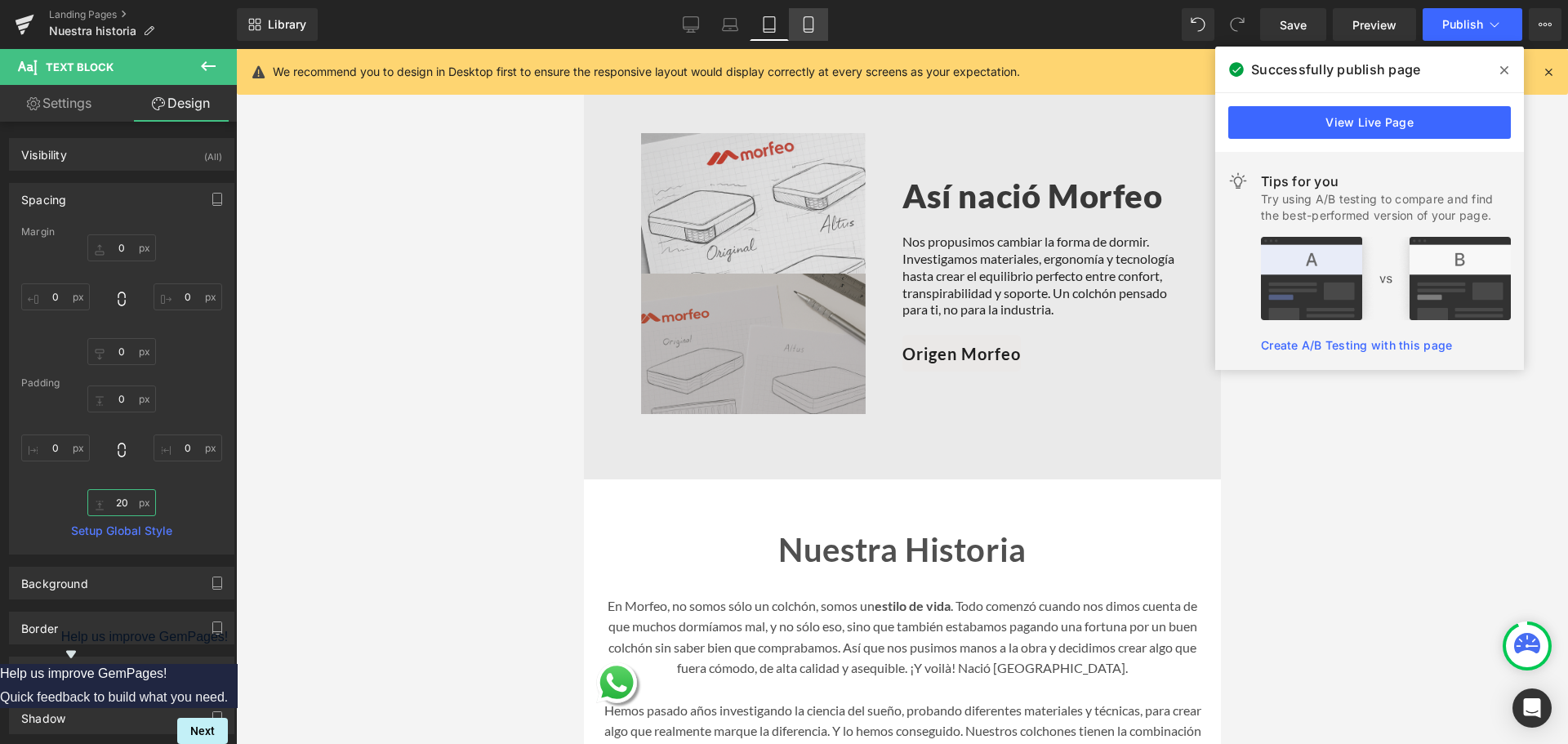
type input "20"
click at [803, 31] on icon at bounding box center [809, 24] width 16 height 16
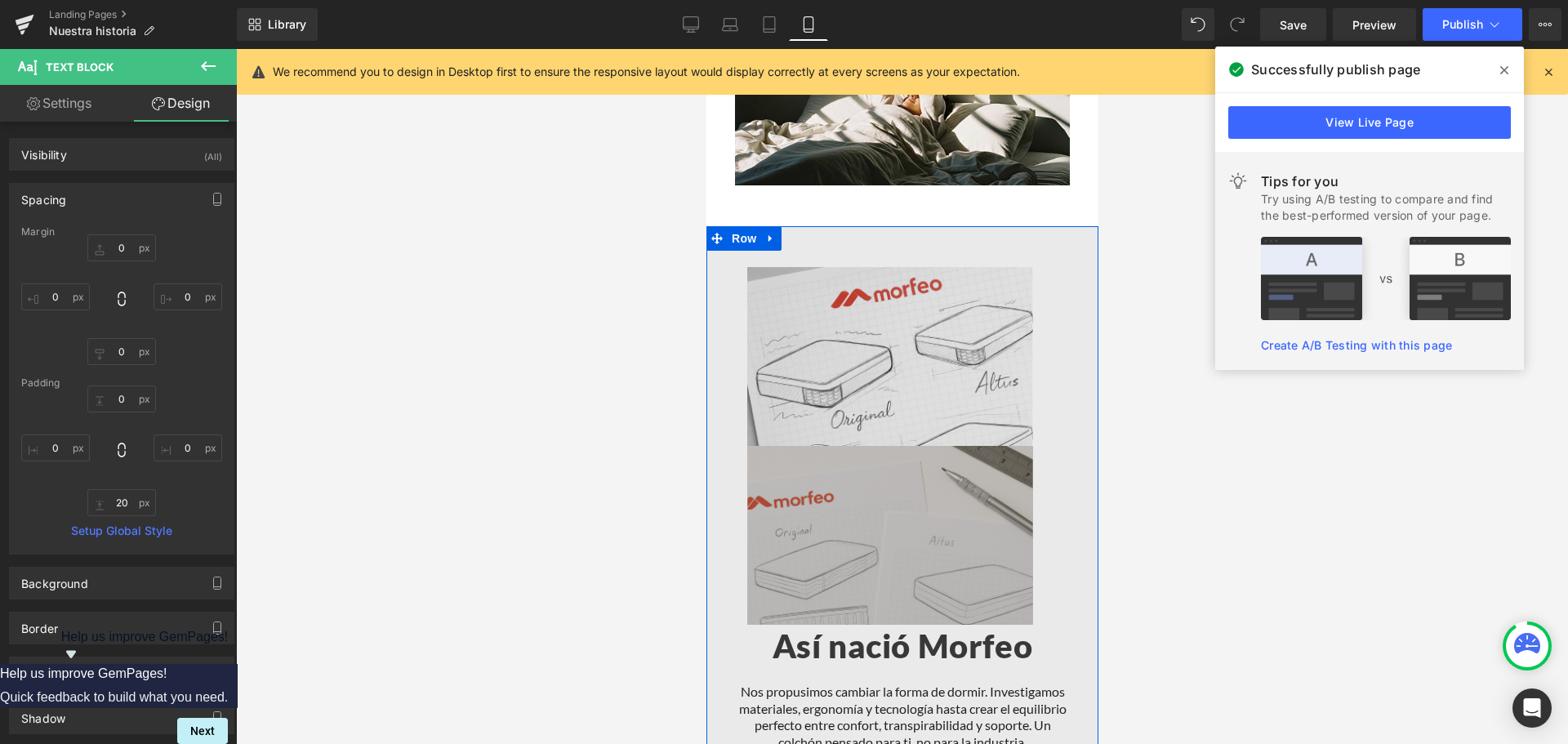
scroll to position [908, 0]
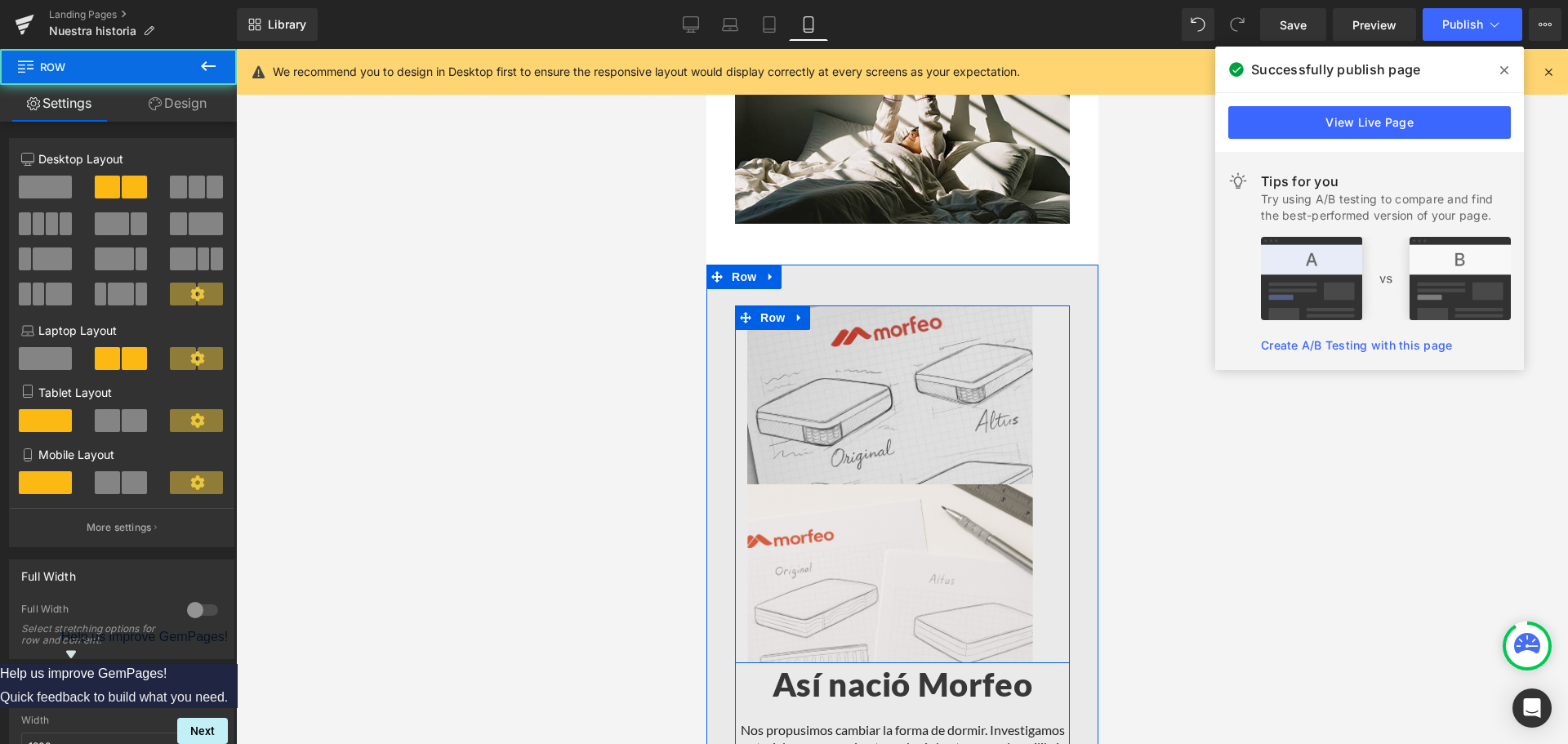
click at [739, 341] on div "Image" at bounding box center [889, 395] width 310 height 179
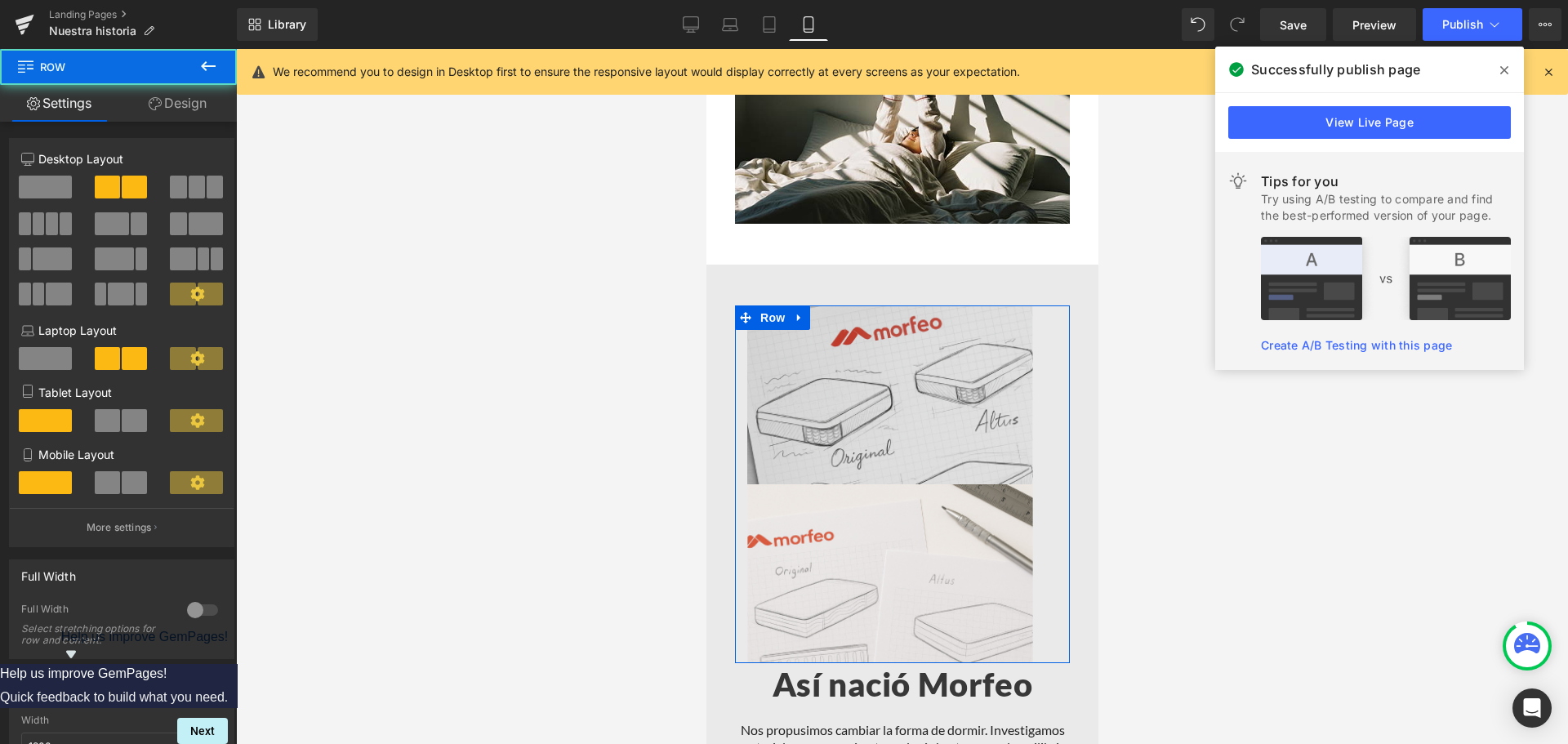
click at [142, 108] on link "Design" at bounding box center [177, 103] width 118 height 37
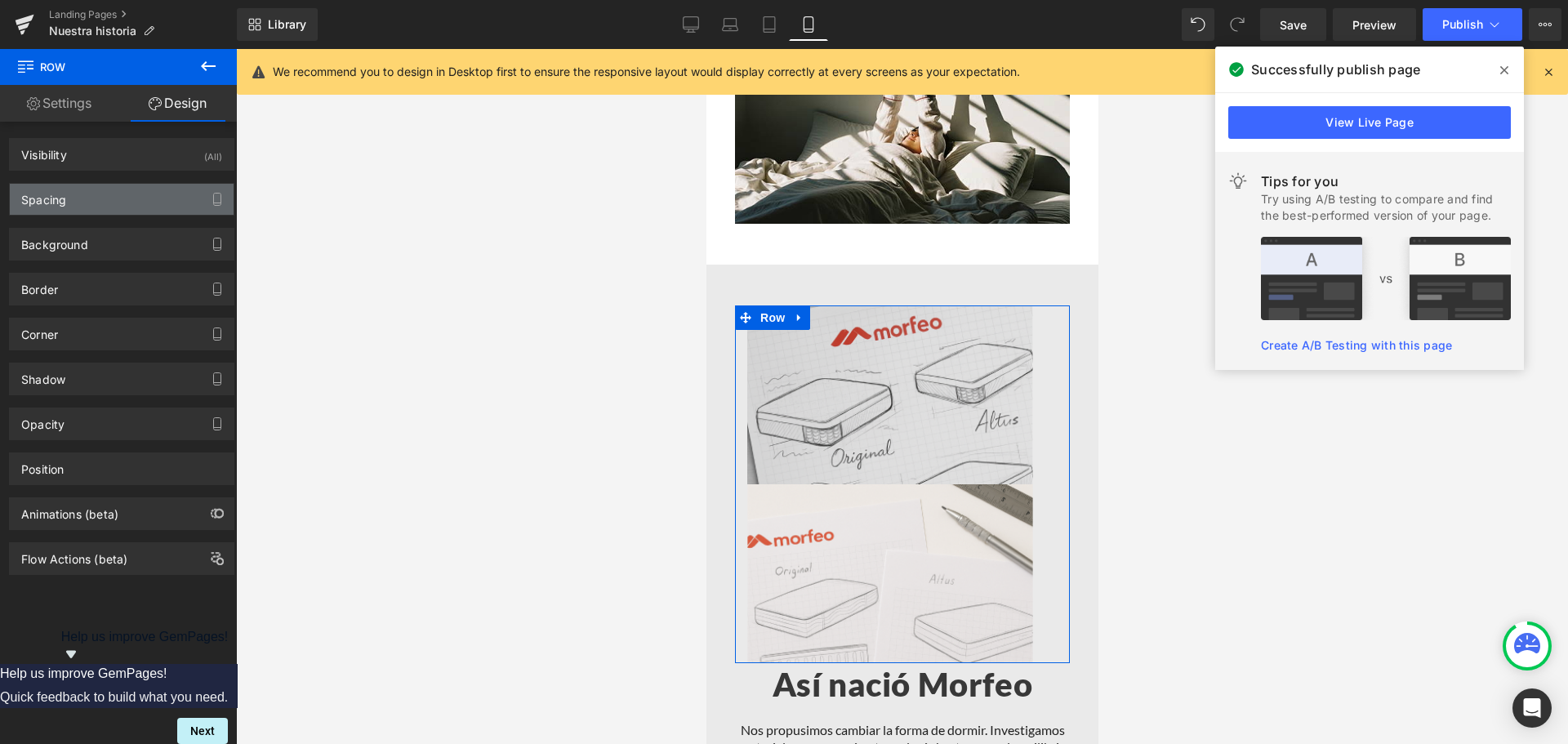
click at [100, 191] on div "Spacing" at bounding box center [121, 199] width 223 height 31
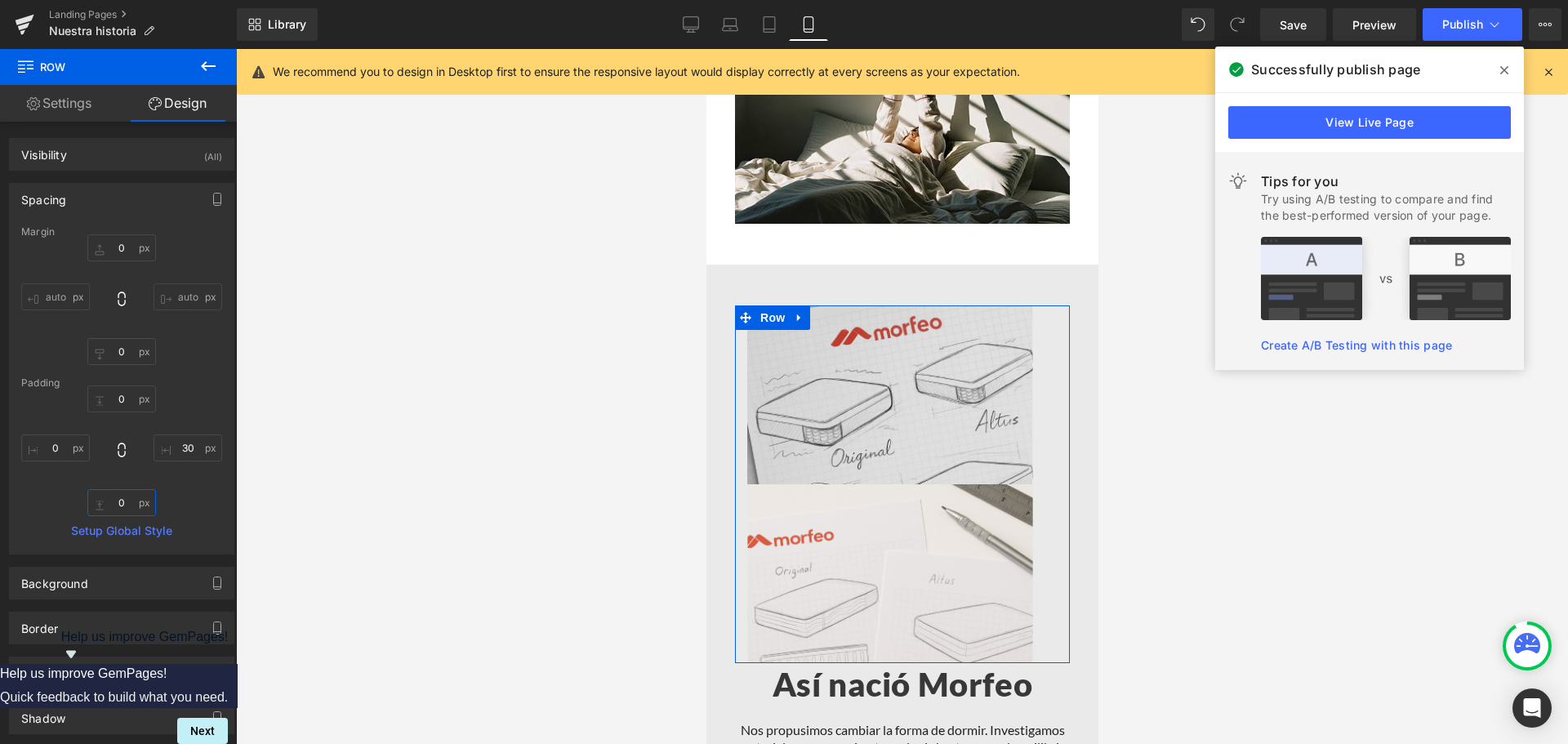
click at [117, 513] on input "0" at bounding box center [121, 502] width 68 height 27
type input "30"
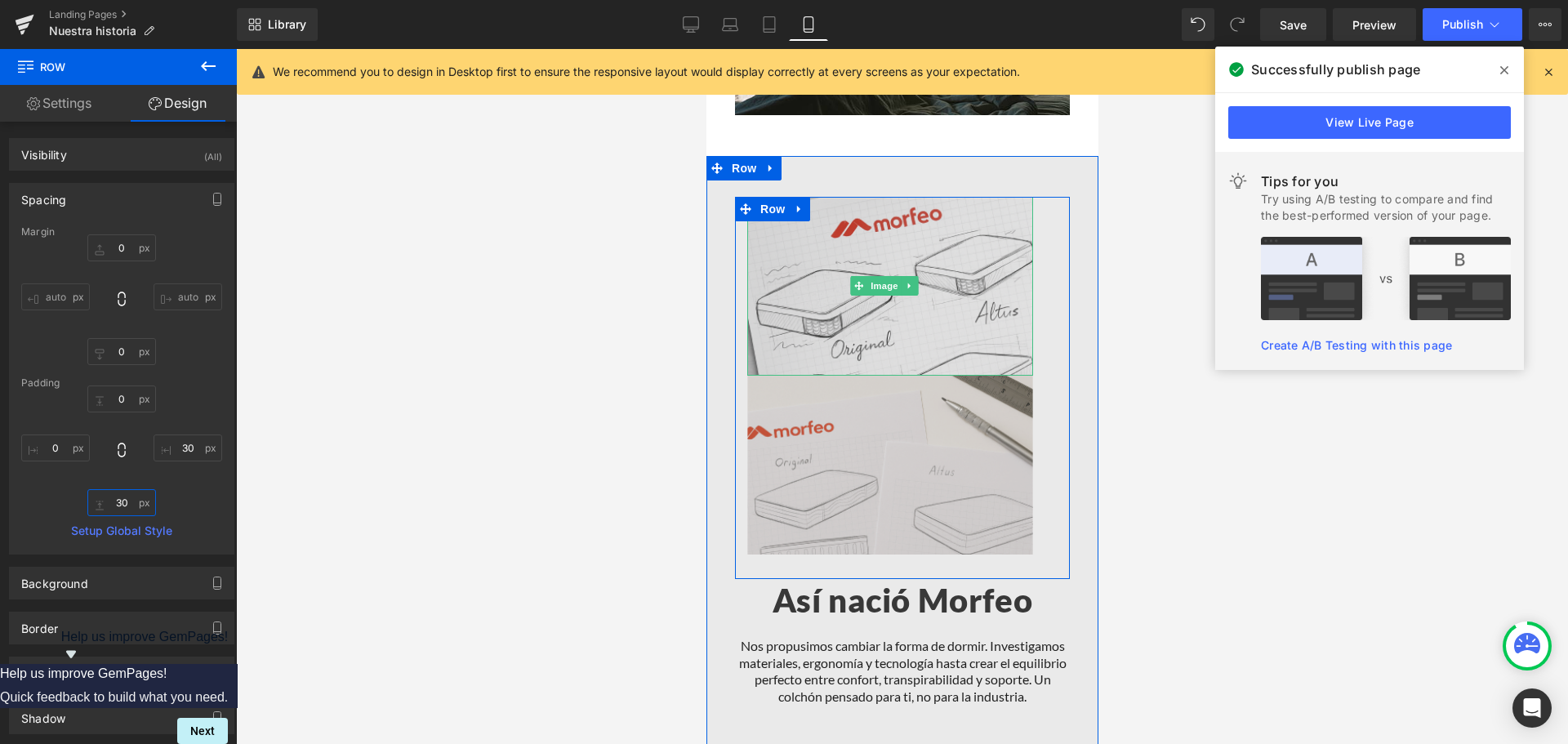
scroll to position [1152, 0]
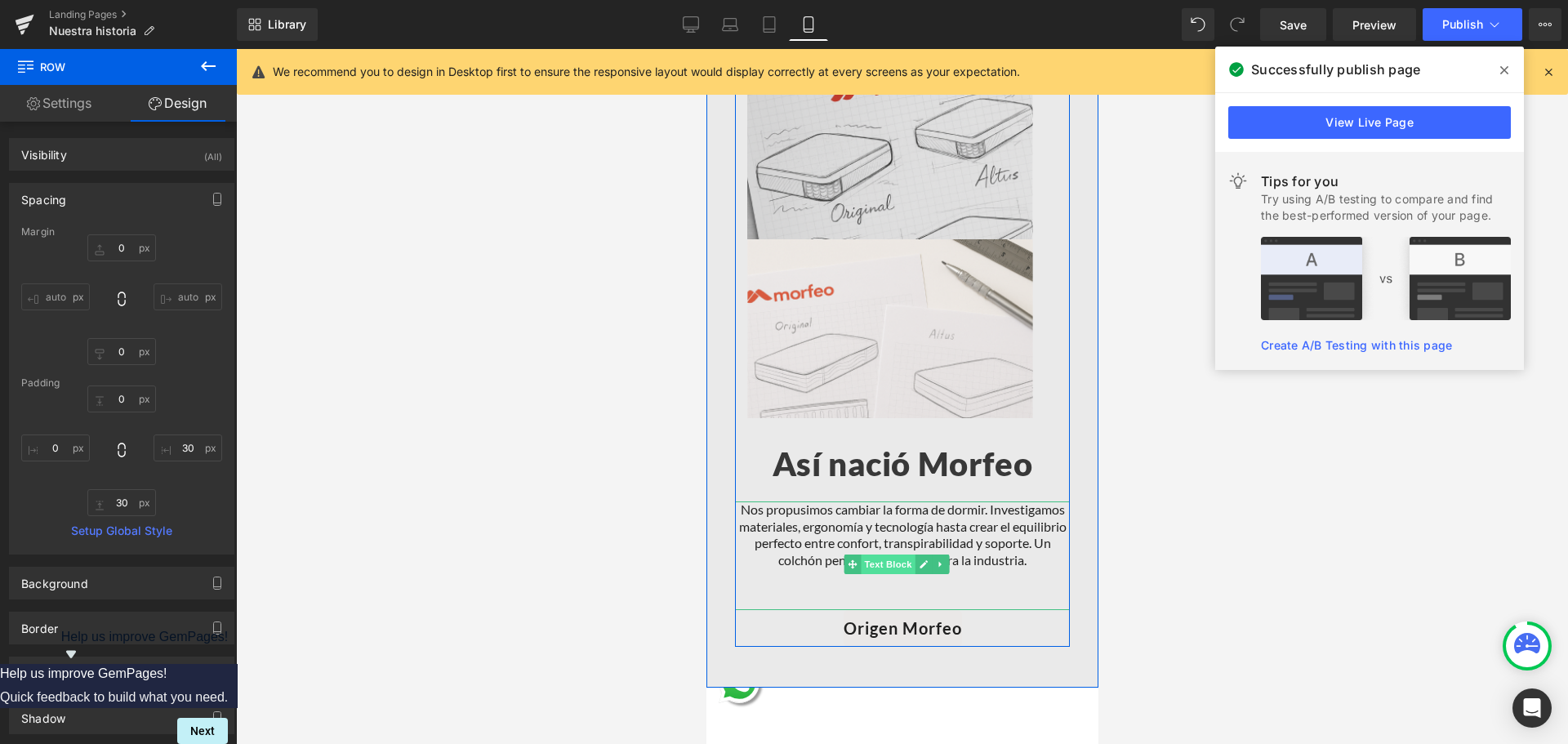
click at [905, 554] on span "Text Block" at bounding box center [887, 564] width 54 height 19
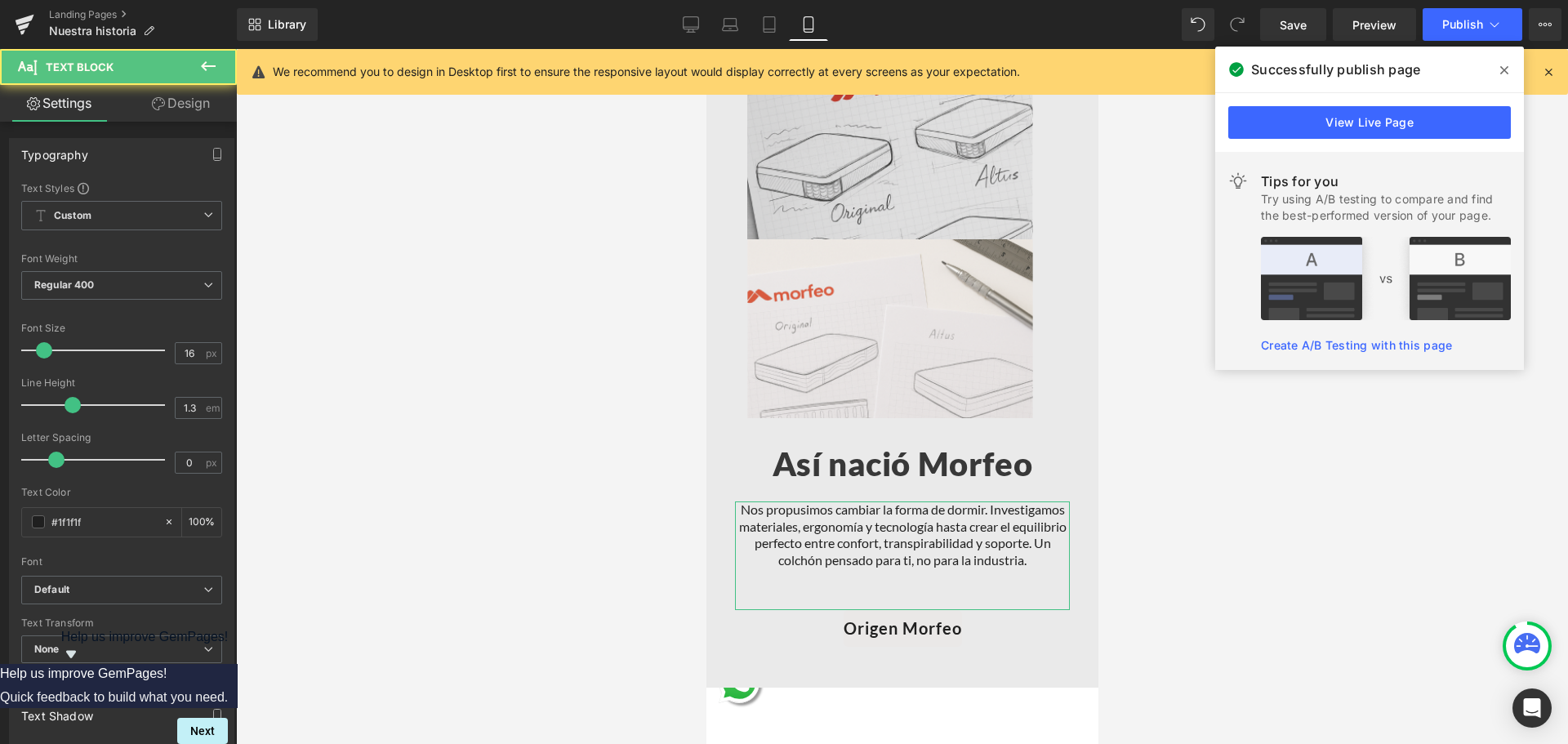
click at [189, 105] on link "Design" at bounding box center [180, 103] width 118 height 37
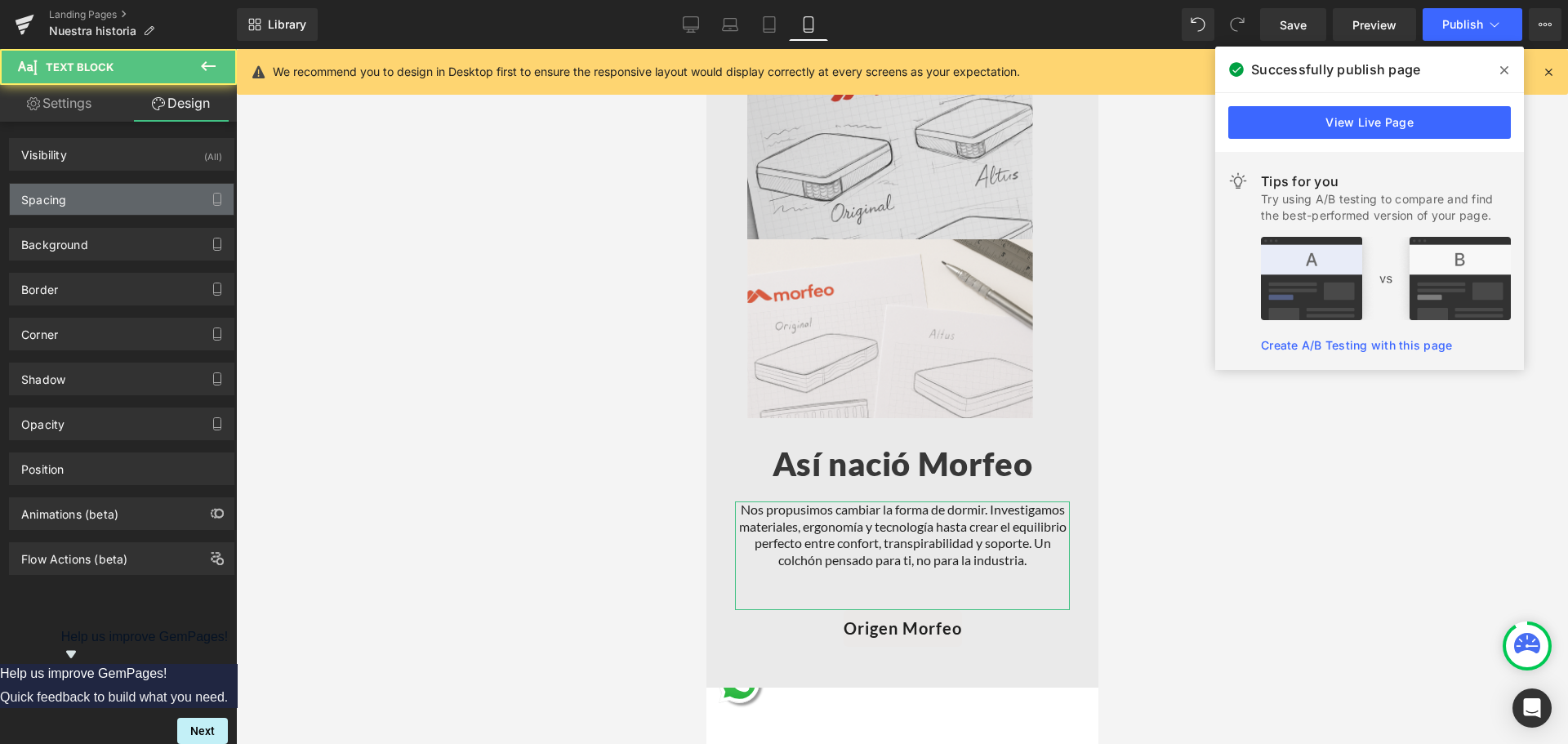
click at [108, 187] on div "Spacing" at bounding box center [121, 199] width 223 height 31
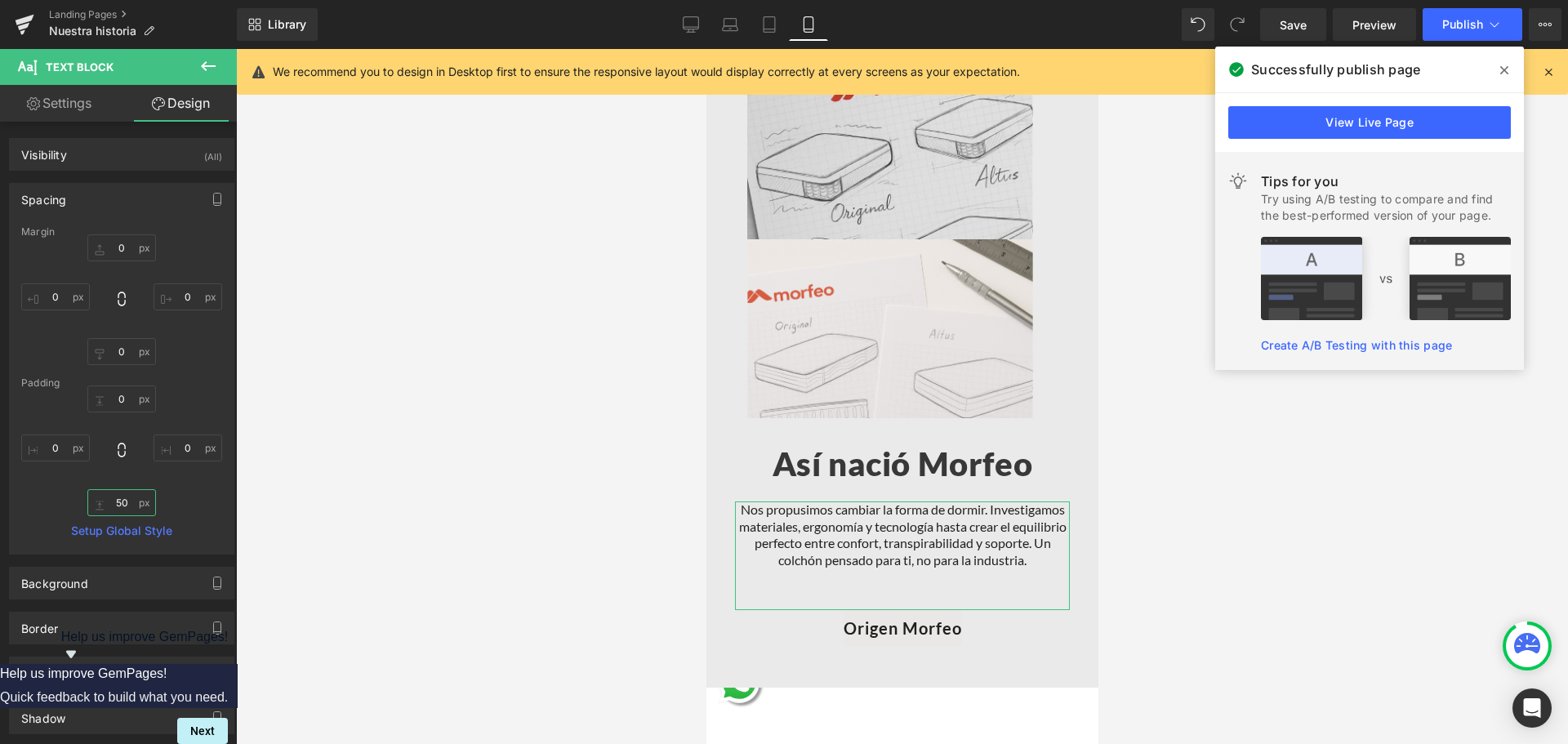
click at [123, 491] on input "text" at bounding box center [121, 502] width 68 height 27
type input "20"
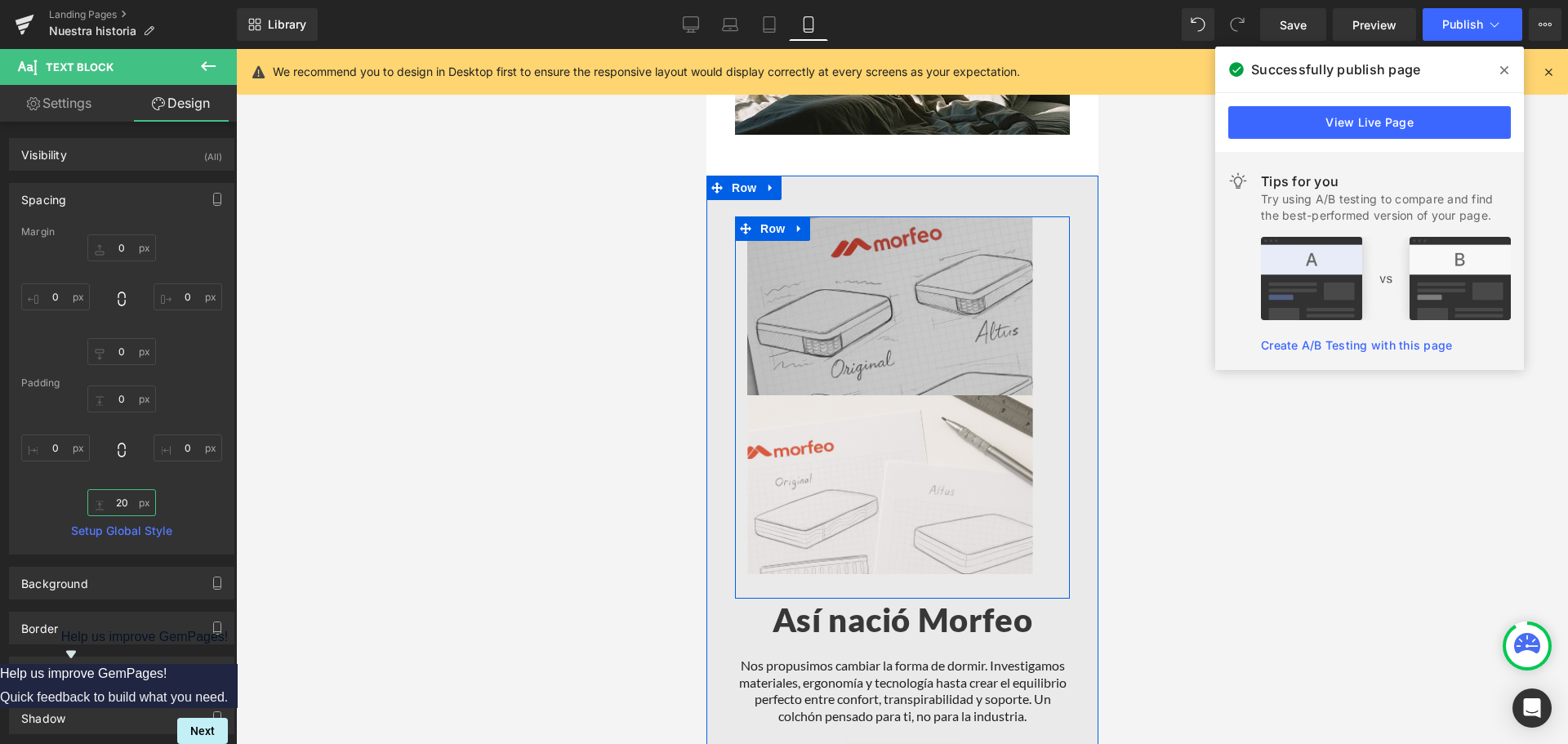
scroll to position [908, 0]
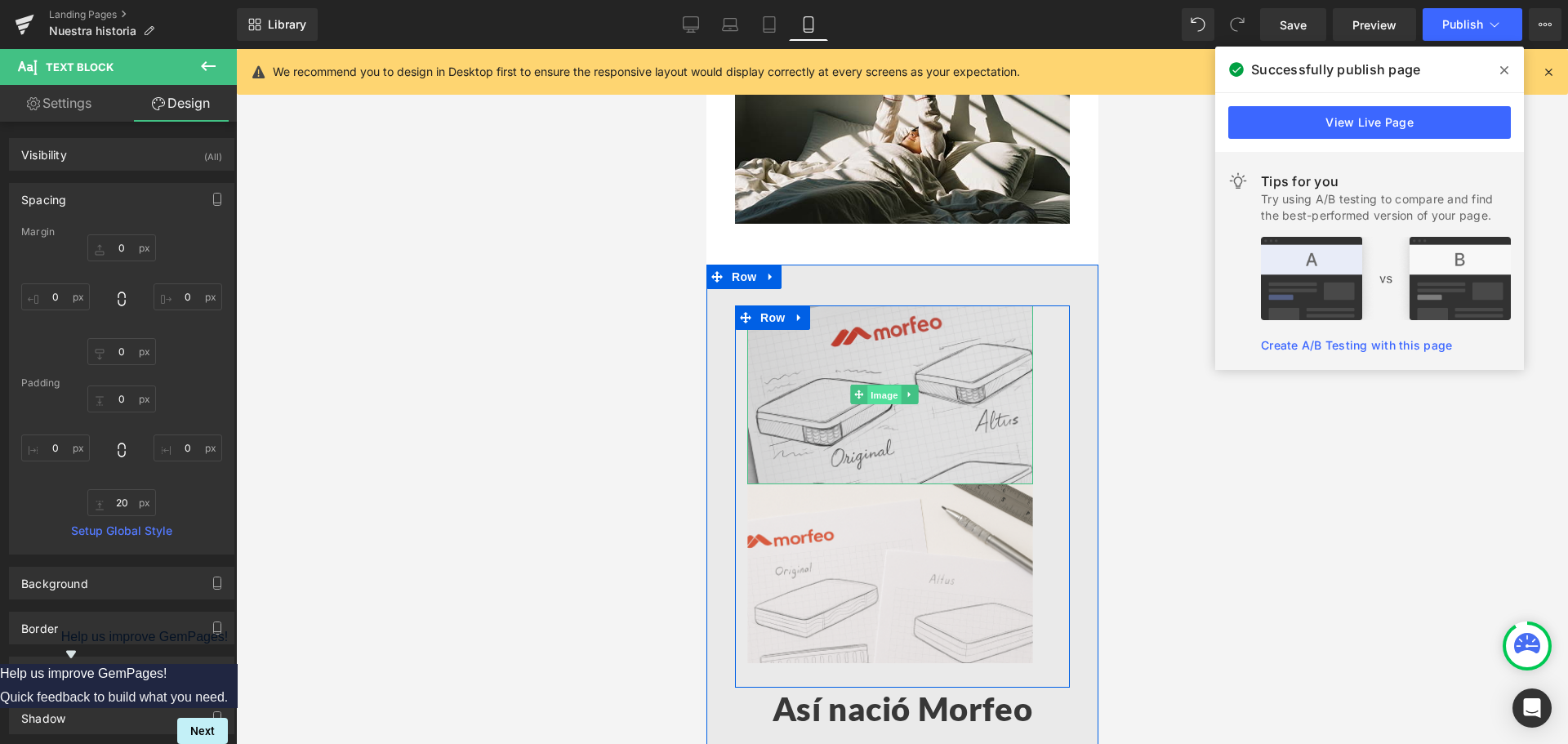
click at [882, 389] on span "Image" at bounding box center [884, 395] width 35 height 19
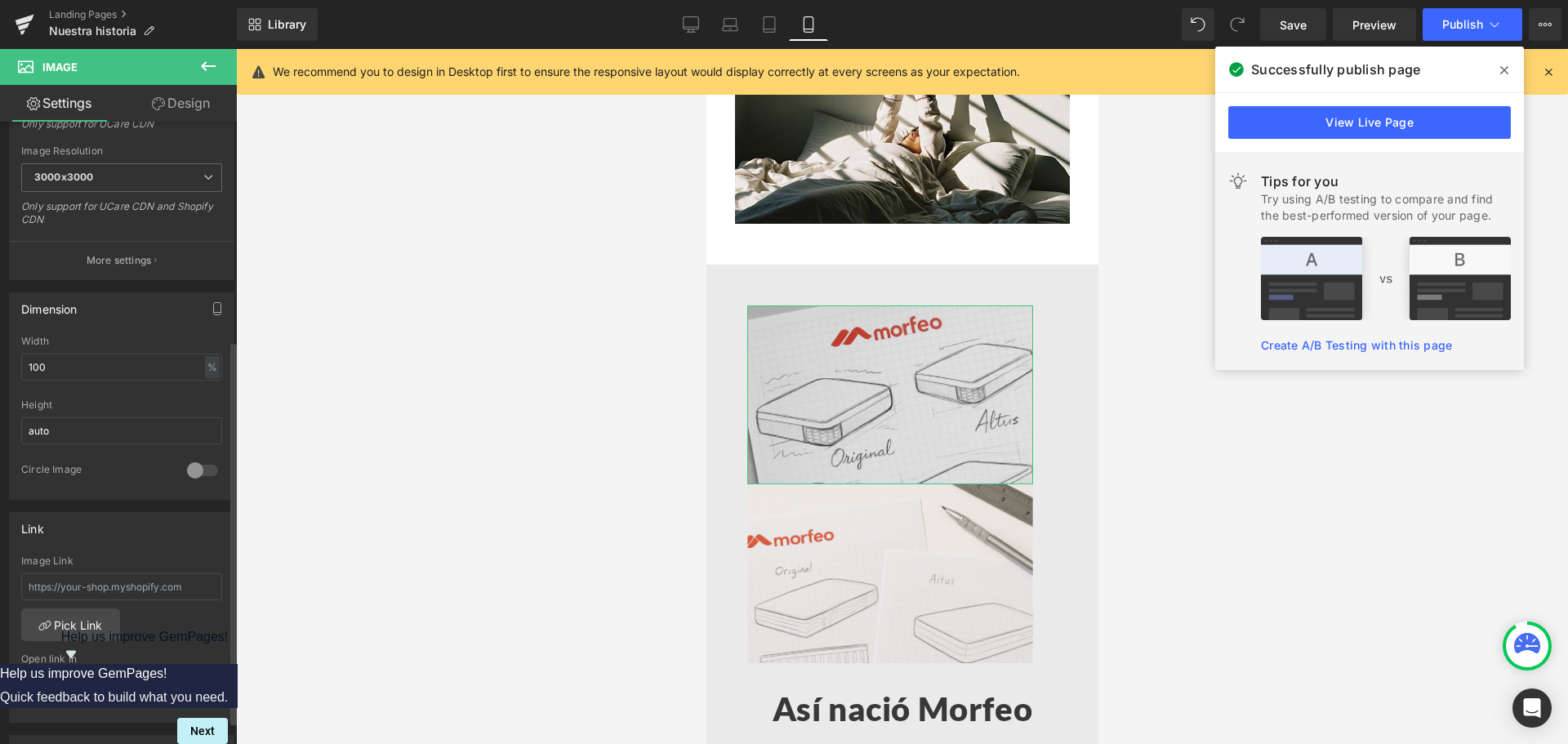
scroll to position [654, 0]
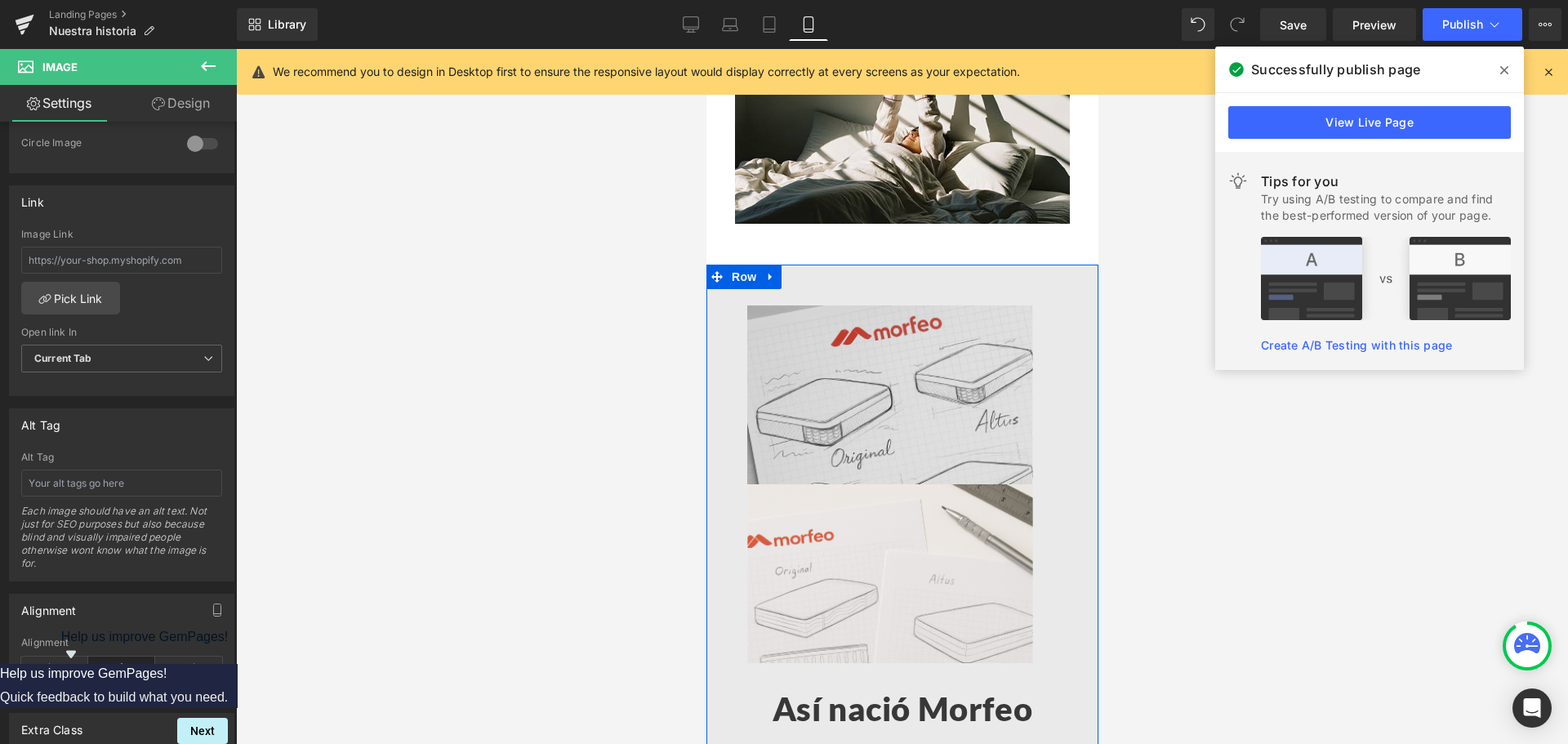
click at [769, 324] on span "Row" at bounding box center [771, 318] width 26 height 19
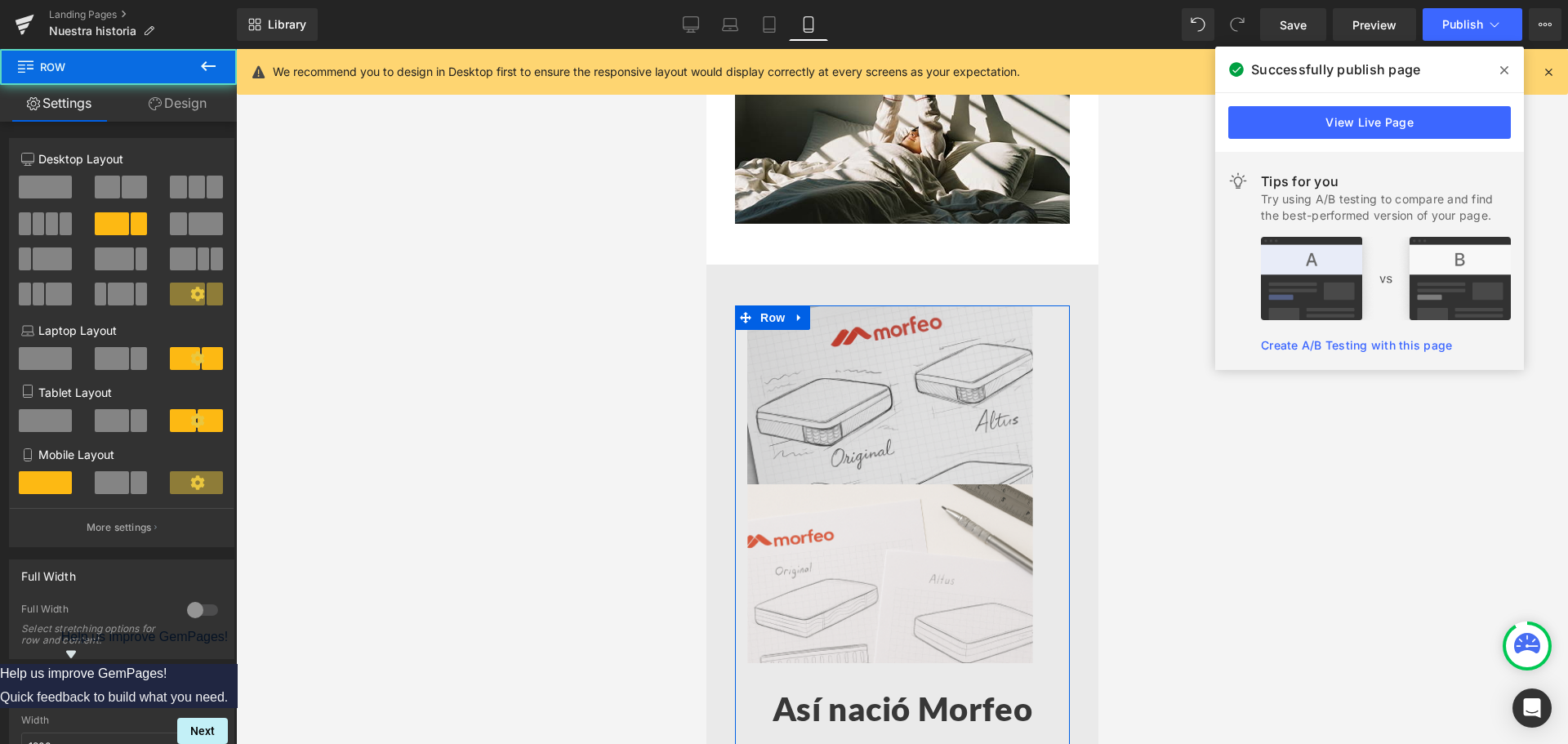
click at [171, 95] on link "Design" at bounding box center [177, 103] width 118 height 37
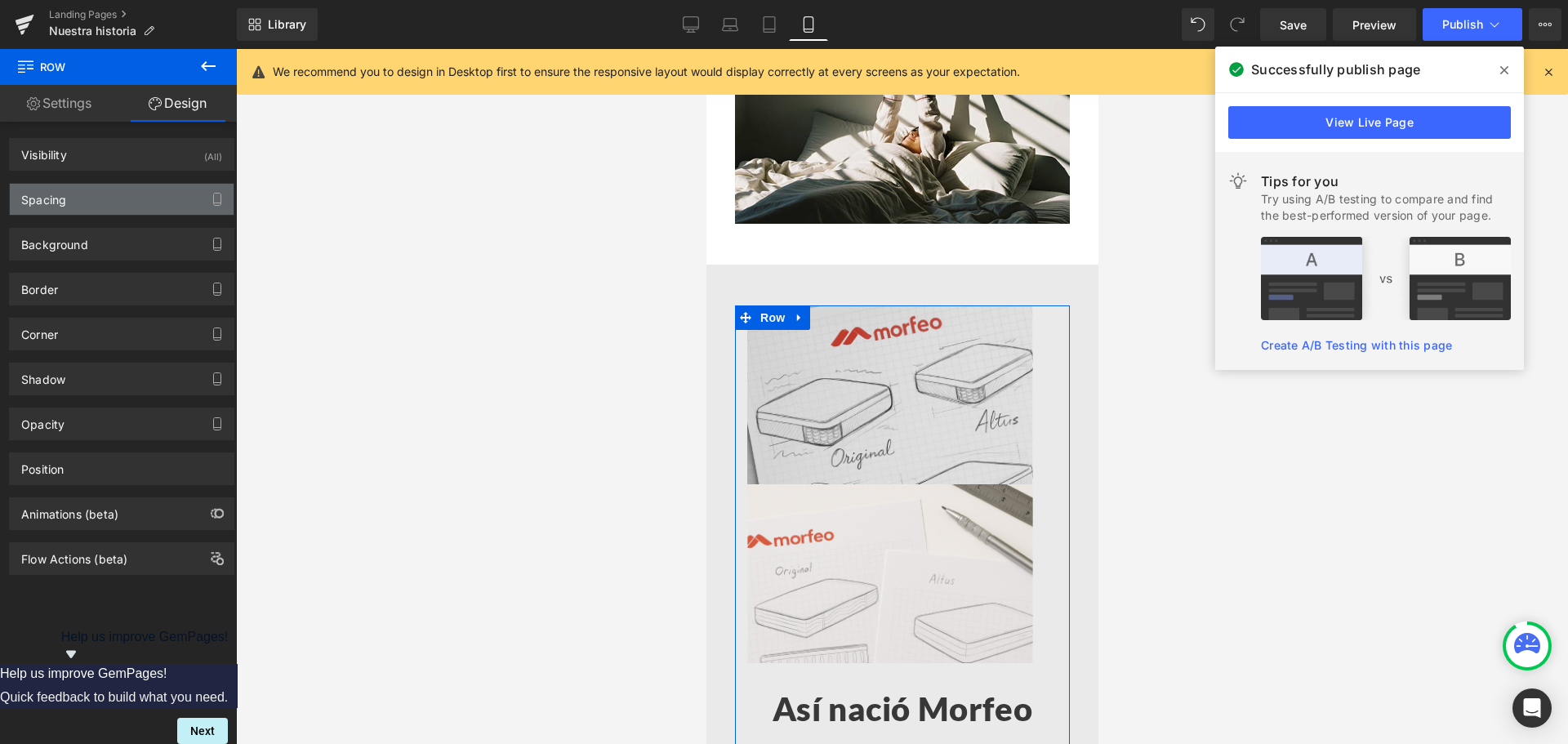
click at [46, 203] on div "Spacing" at bounding box center [43, 195] width 45 height 23
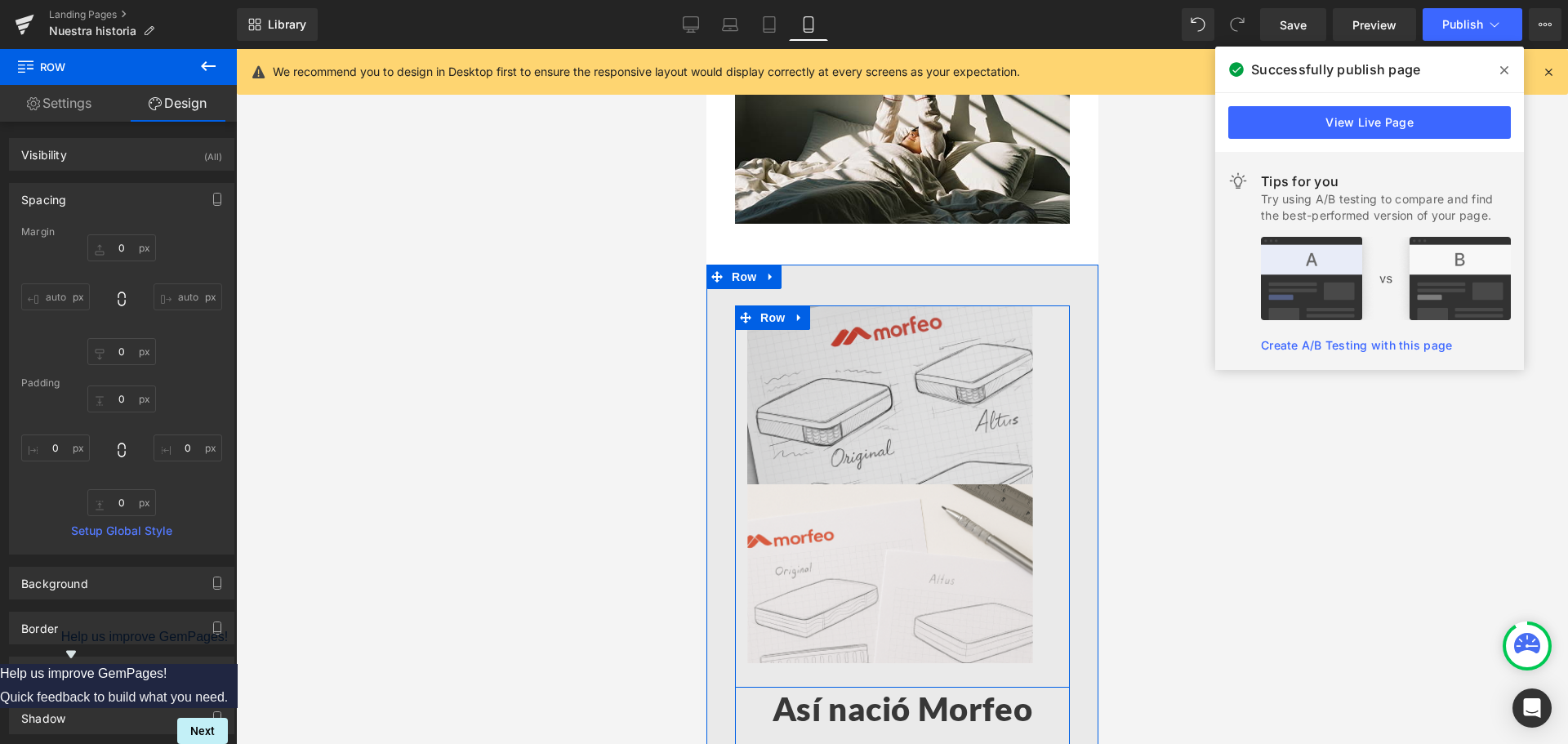
click at [1031, 348] on div "Image" at bounding box center [889, 395] width 310 height 179
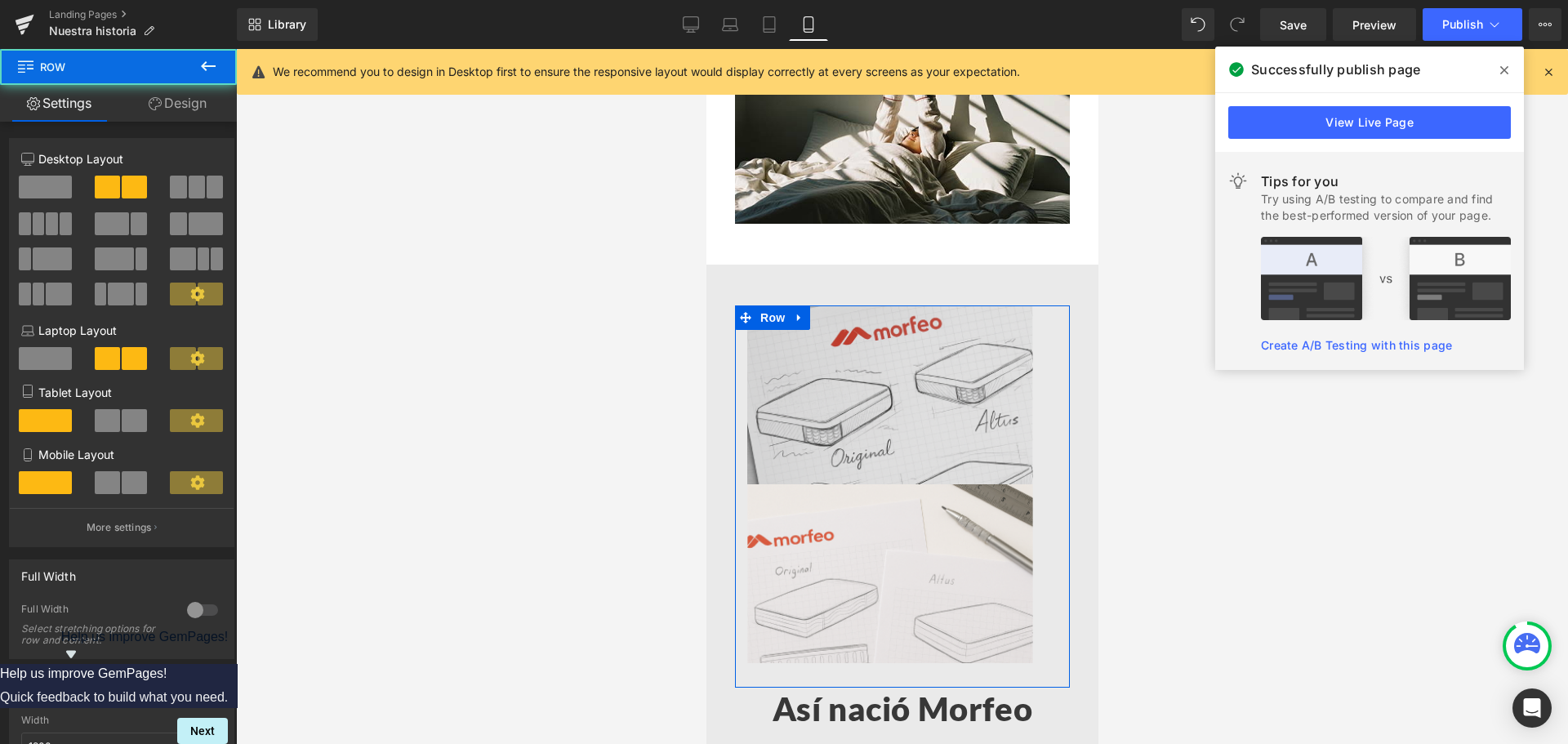
click at [165, 113] on link "Design" at bounding box center [177, 103] width 118 height 37
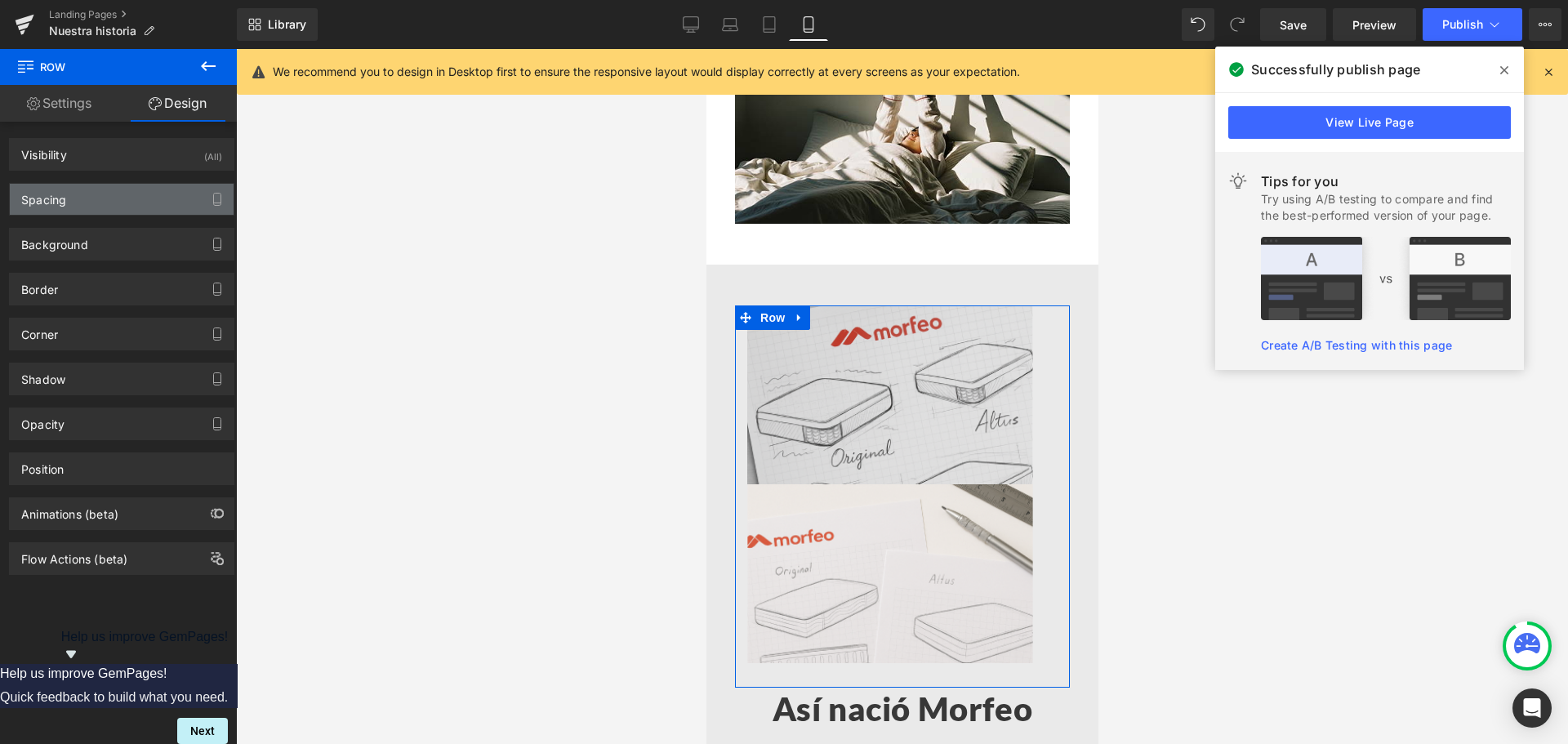
click at [107, 194] on div "Spacing" at bounding box center [121, 199] width 223 height 31
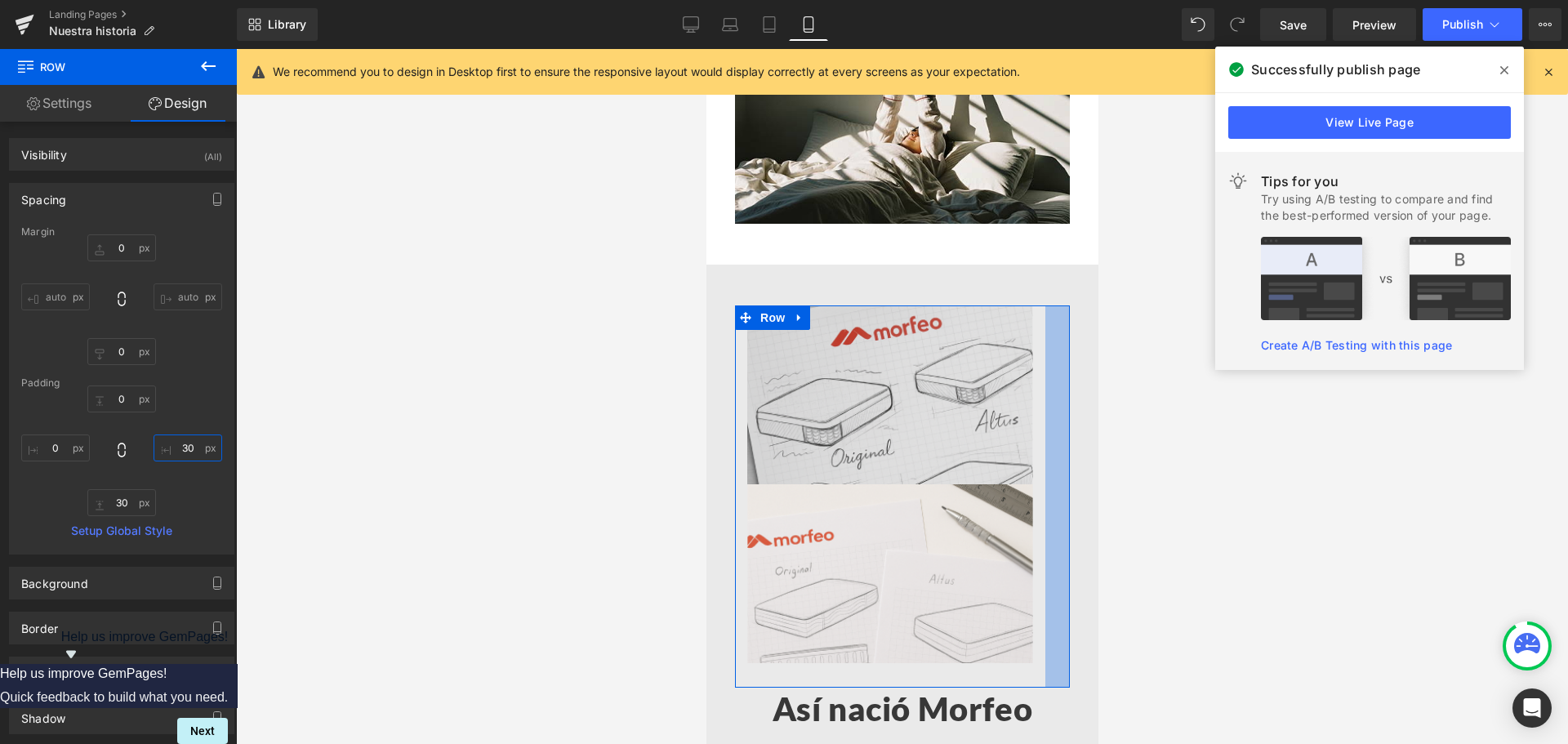
click at [179, 445] on input "30" at bounding box center [188, 448] width 68 height 27
type input "0"
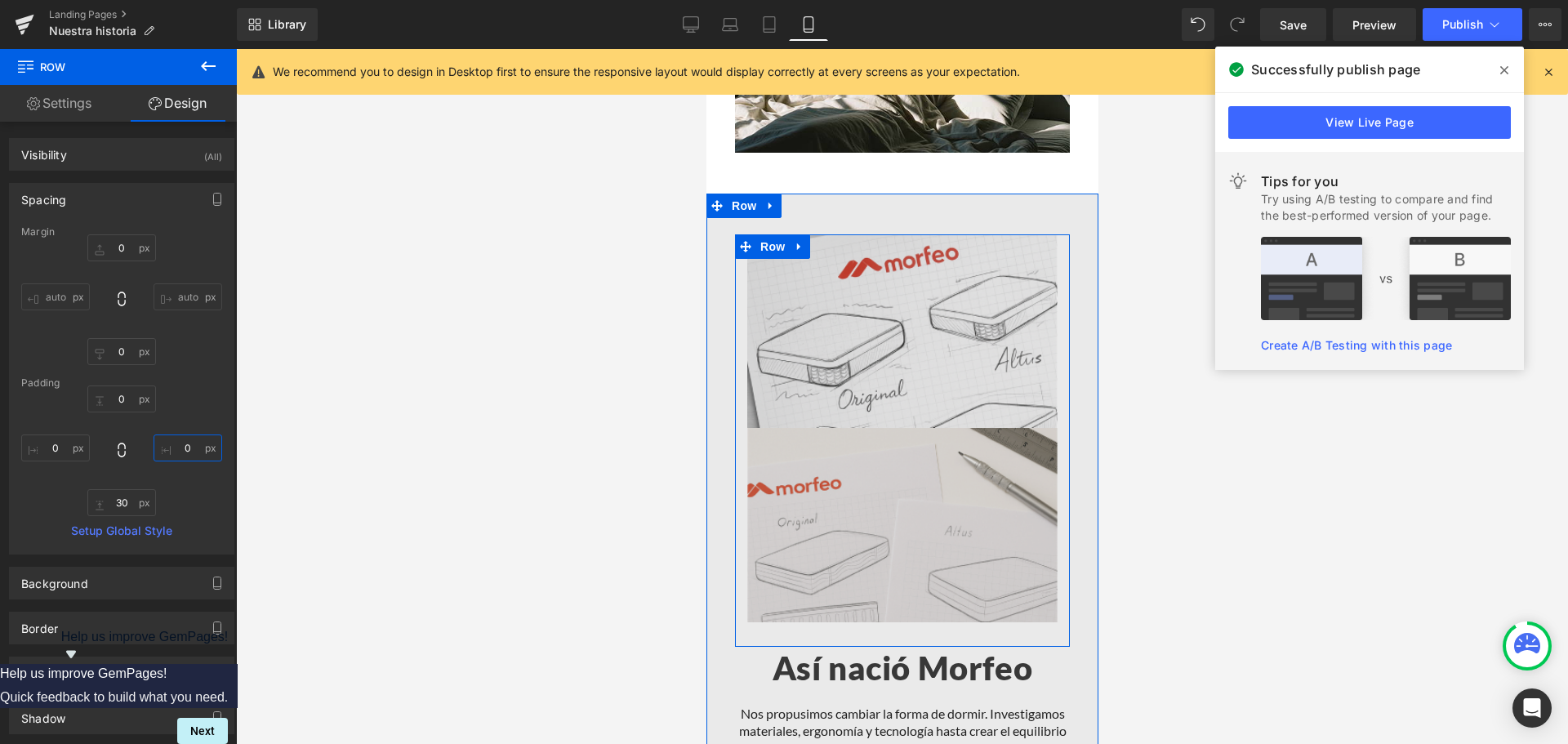
scroll to position [1070, 0]
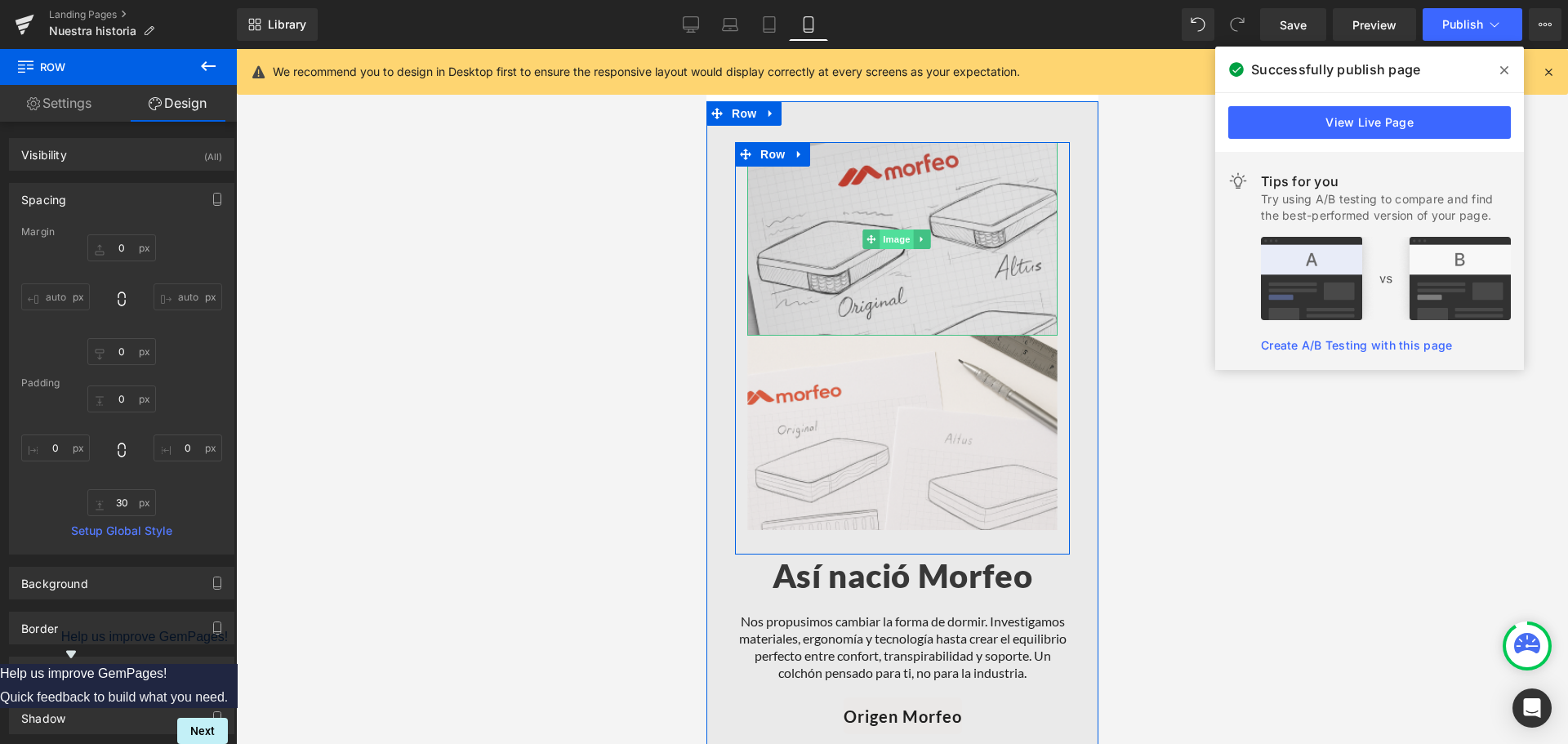
click at [879, 233] on span "Image" at bounding box center [896, 239] width 35 height 19
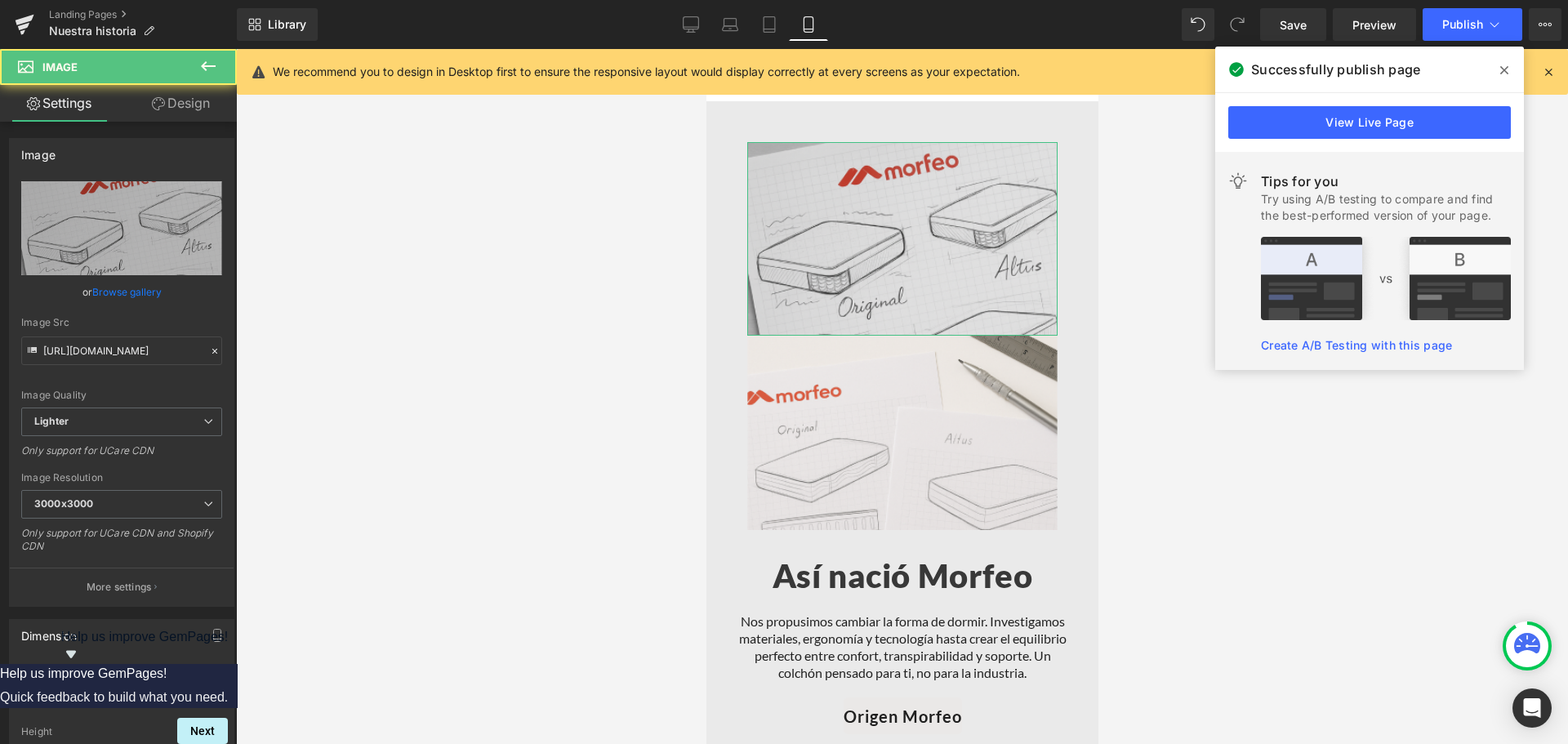
click at [193, 107] on link "Design" at bounding box center [180, 103] width 118 height 37
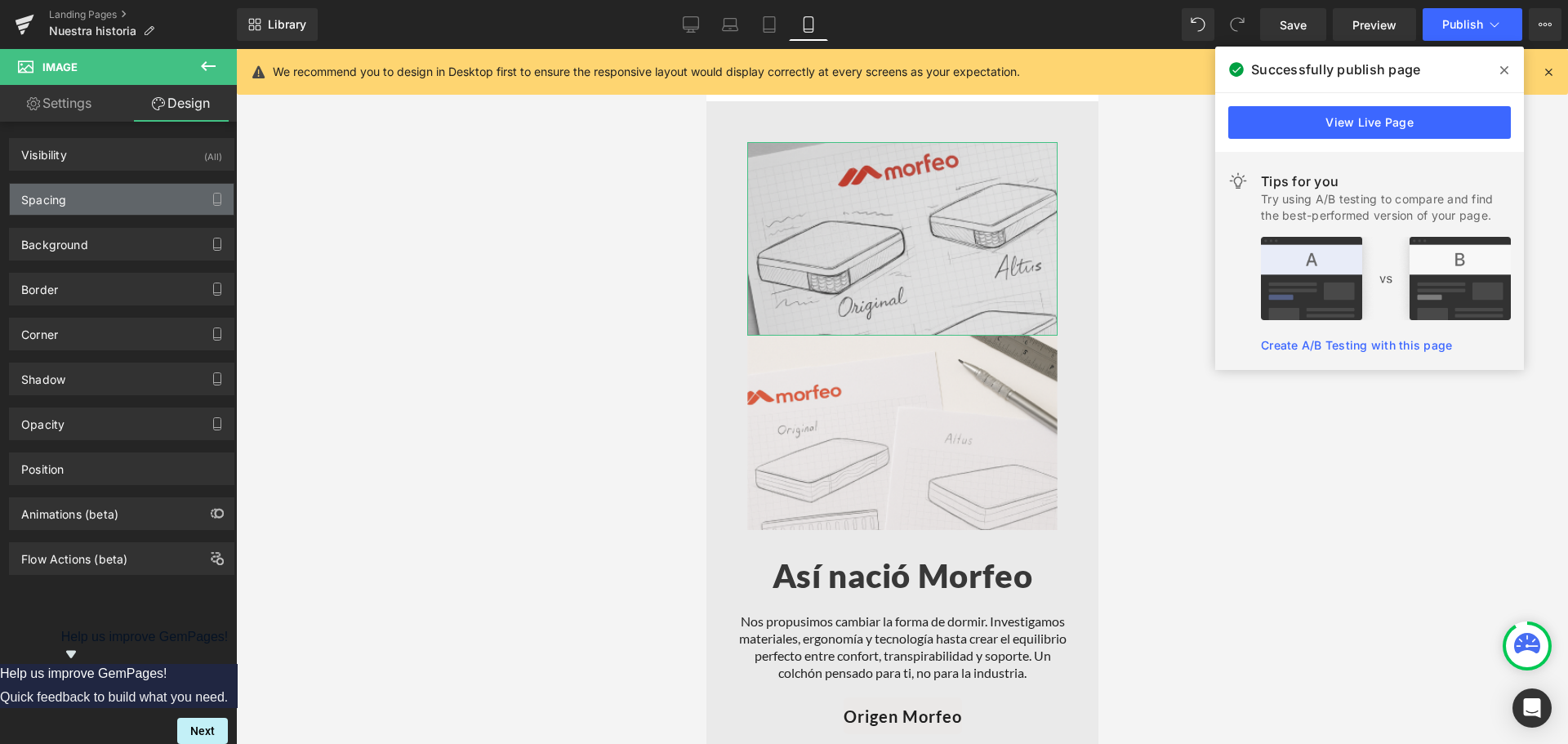
click at [113, 192] on div "Spacing" at bounding box center [121, 199] width 223 height 31
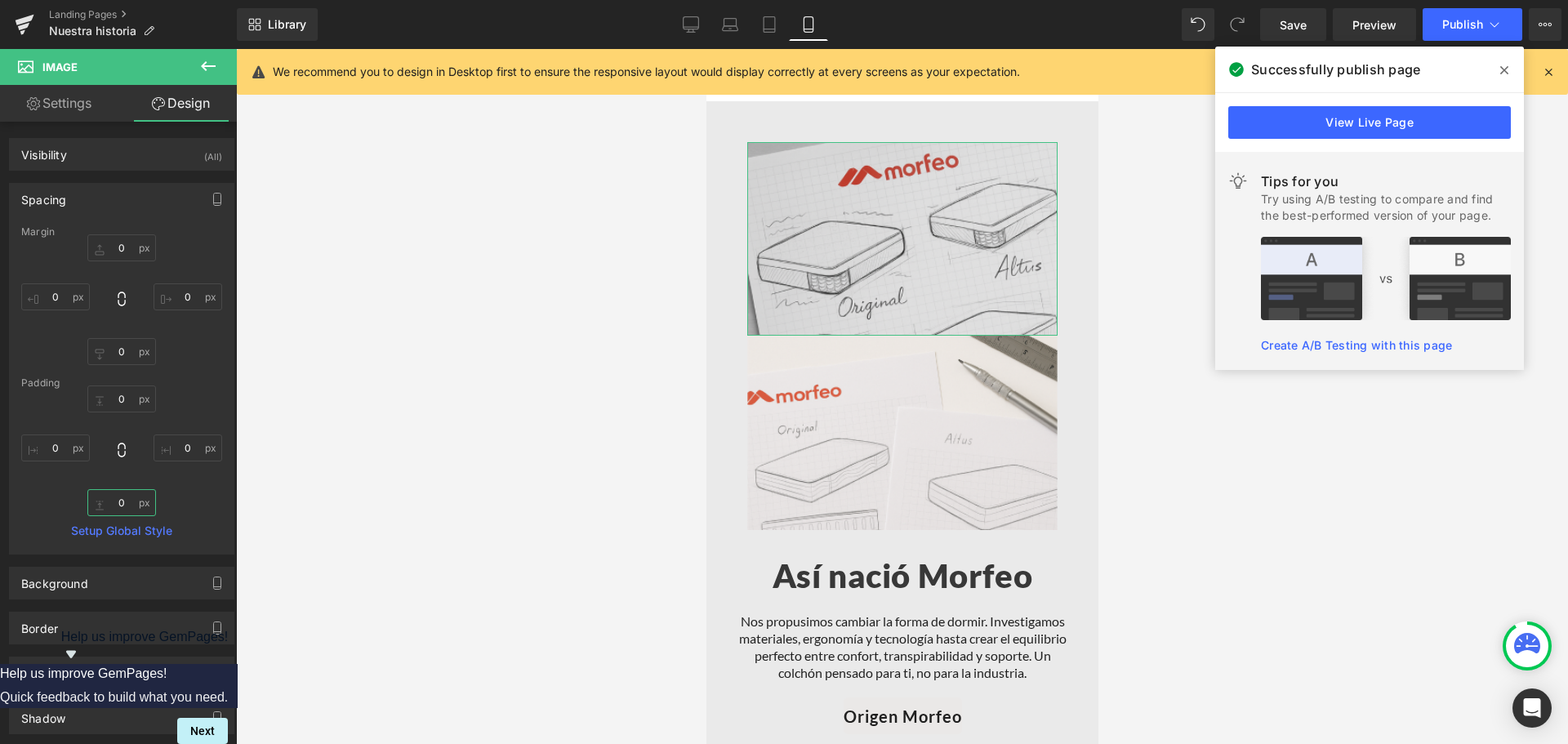
click at [116, 497] on input "0" at bounding box center [121, 502] width 68 height 27
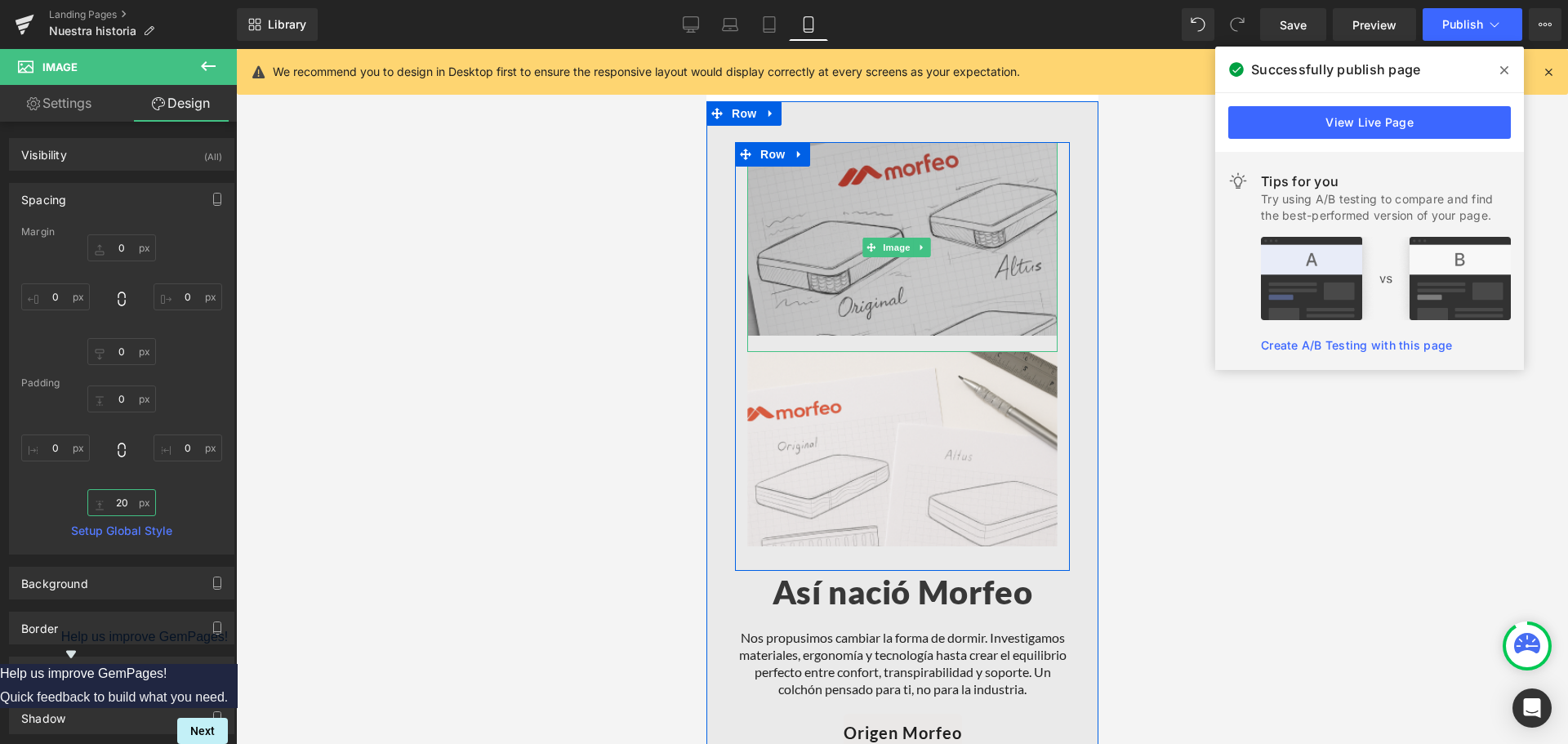
scroll to position [1234, 0]
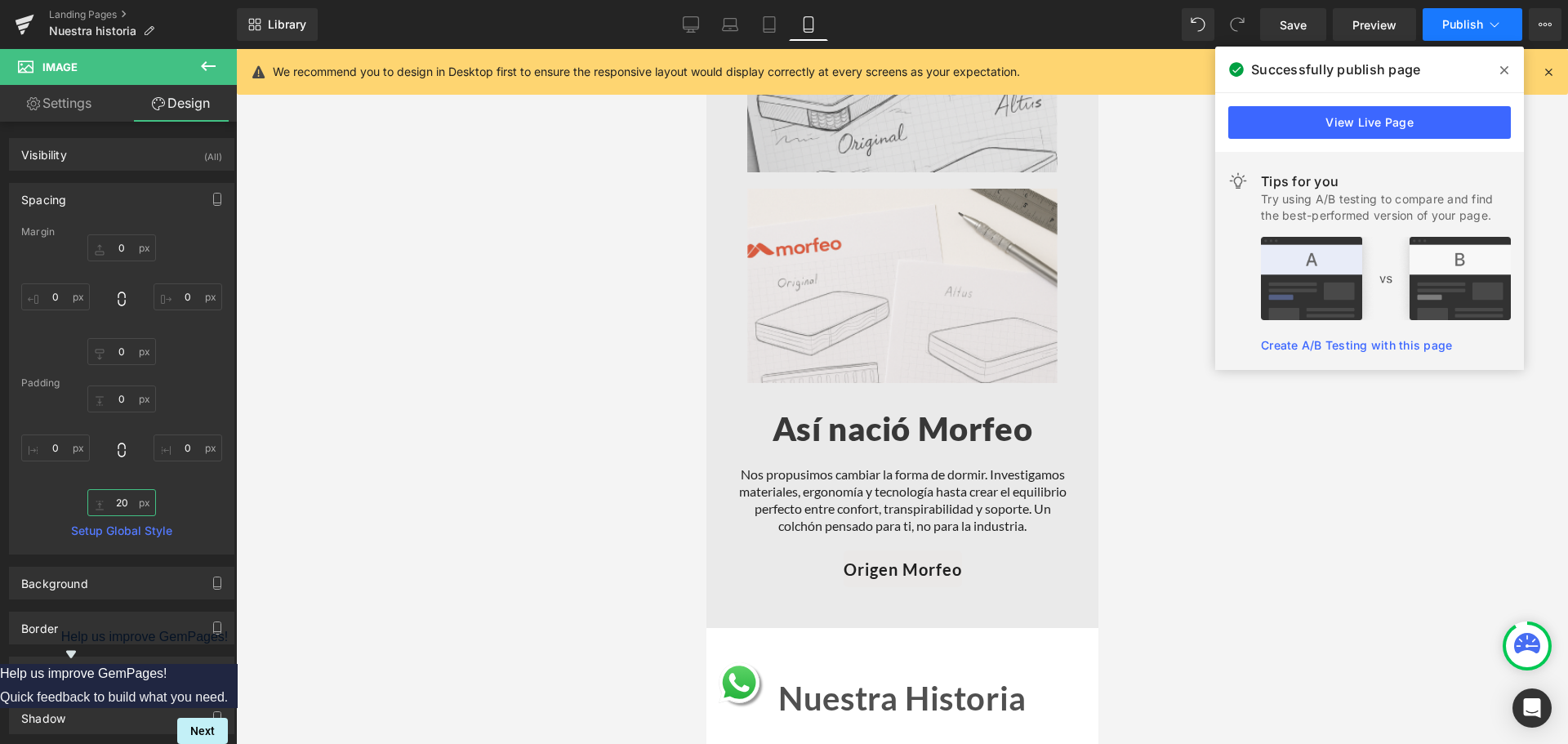
type input "20"
click at [1467, 16] on button "Publish" at bounding box center [1473, 24] width 100 height 33
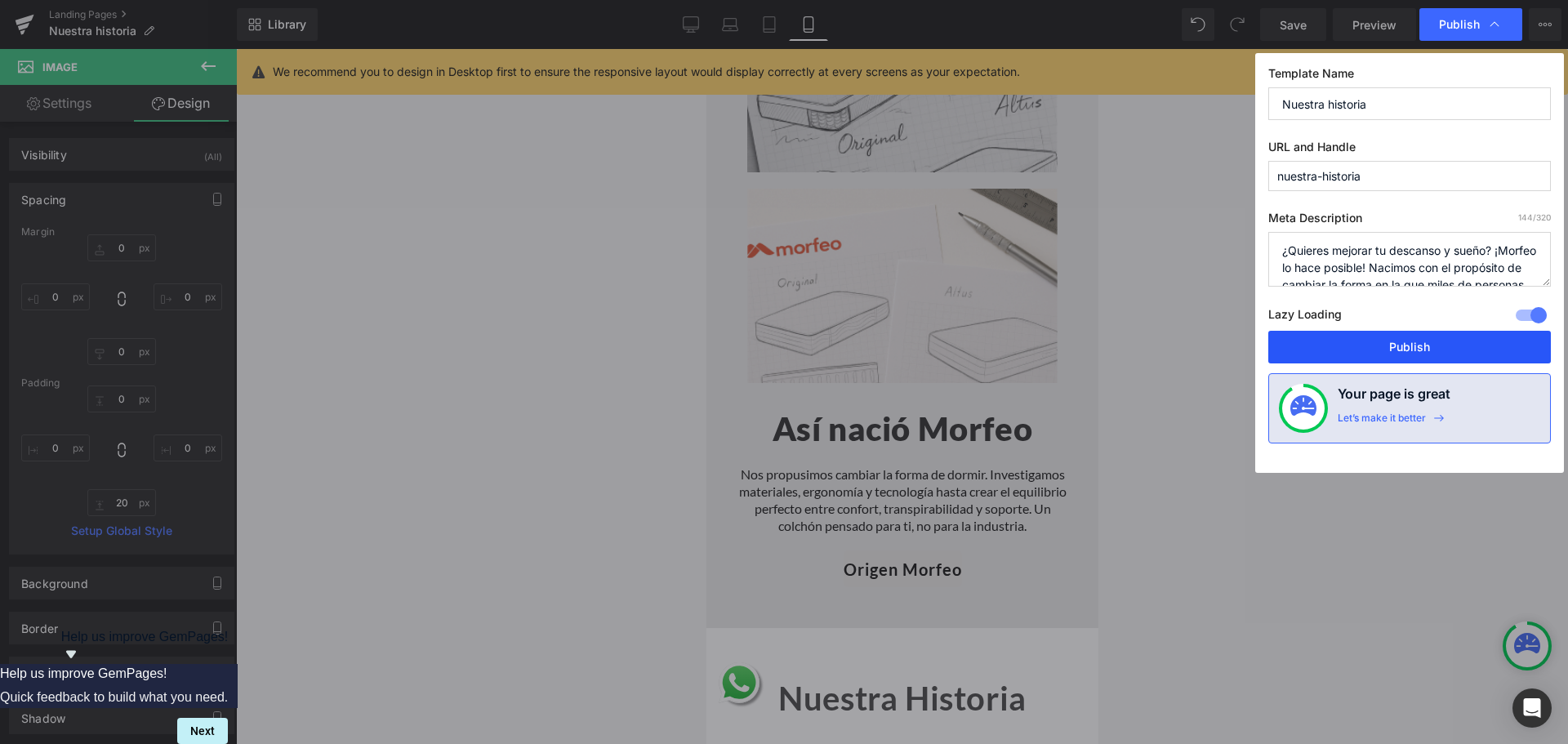
drag, startPoint x: 1357, startPoint y: 340, endPoint x: 1117, endPoint y: 255, distance: 254.6
click at [1356, 341] on button "Publish" at bounding box center [1410, 347] width 283 height 33
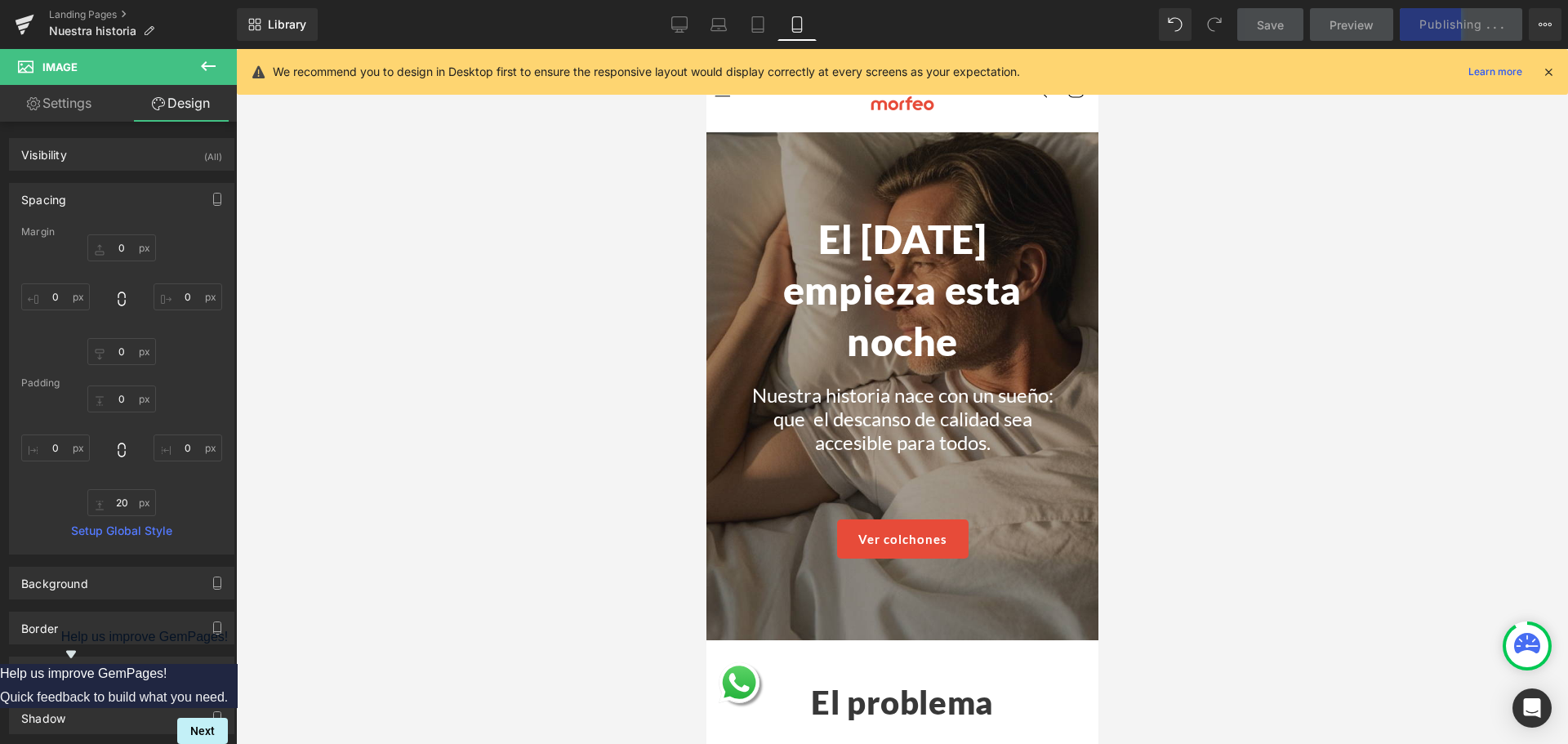
scroll to position [0, 0]
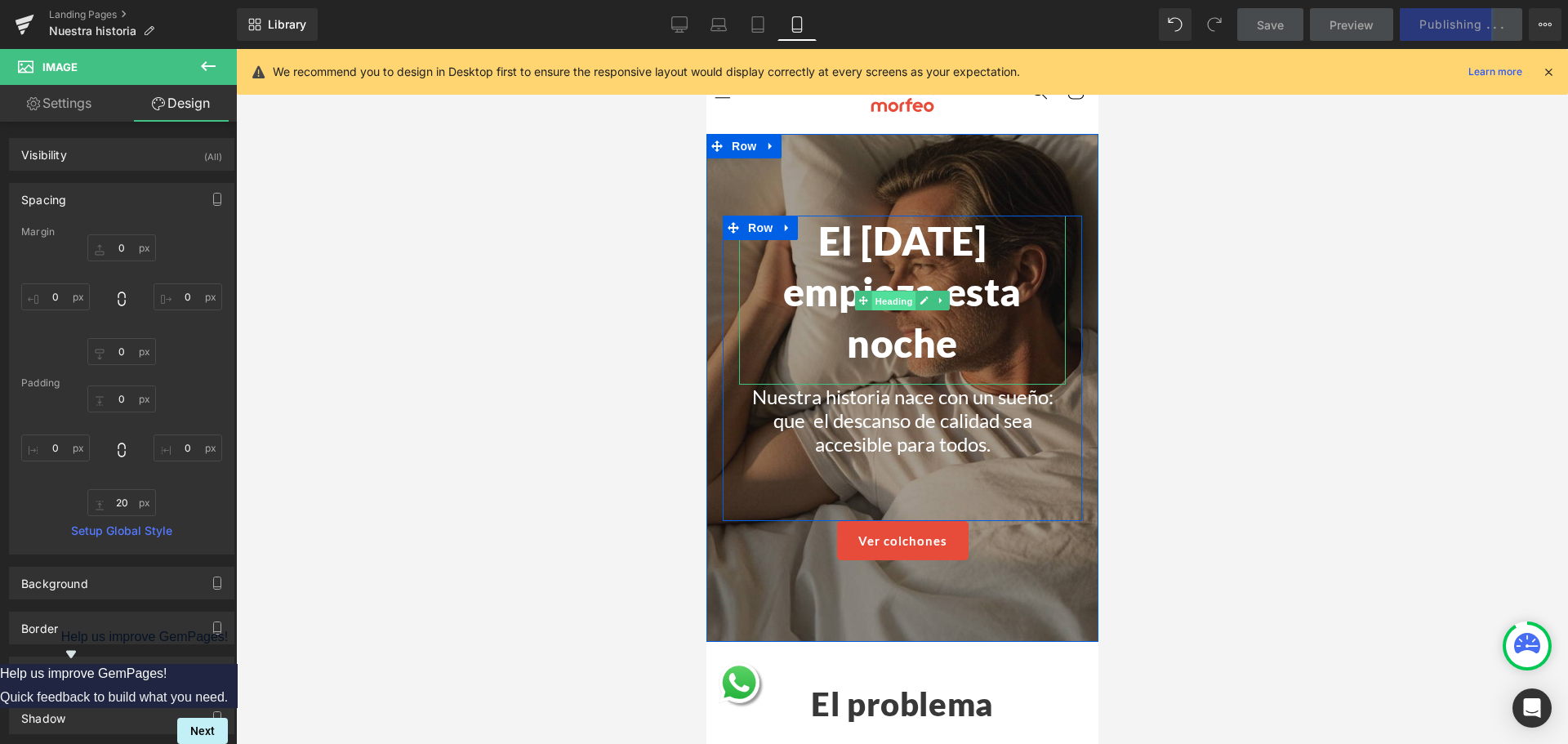
click at [882, 298] on span "Heading" at bounding box center [893, 300] width 44 height 19
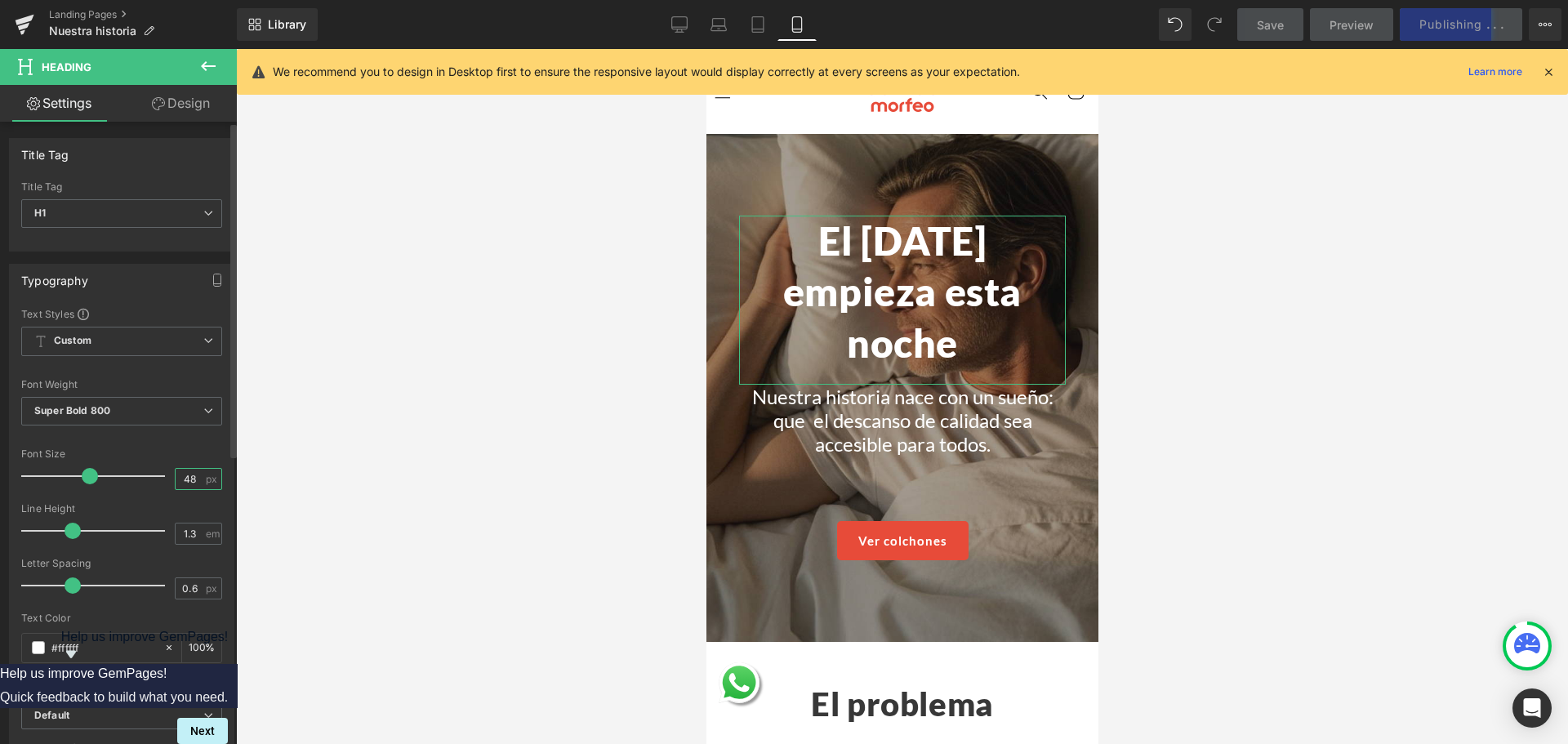
click at [187, 475] on input "48" at bounding box center [190, 478] width 29 height 20
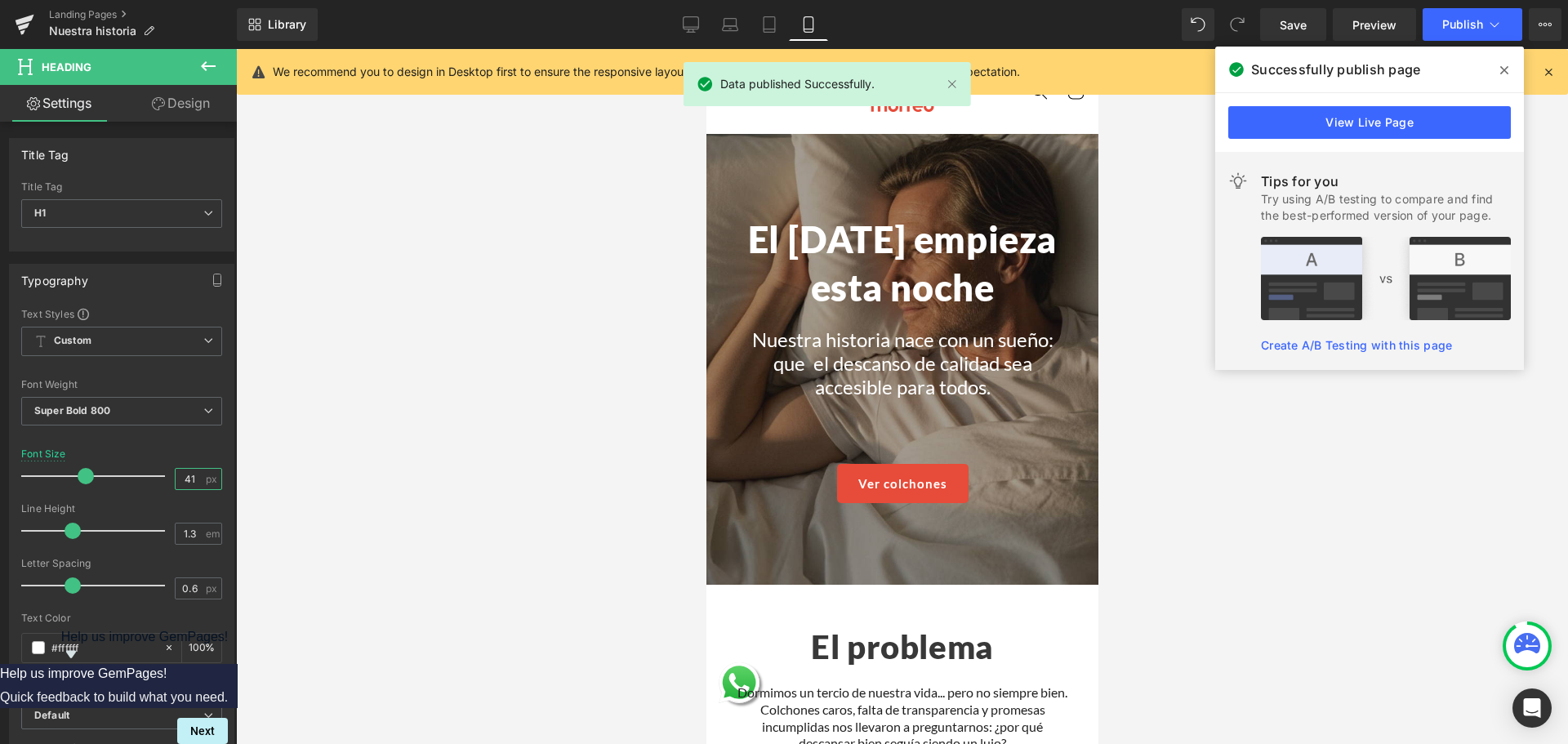
type input "40"
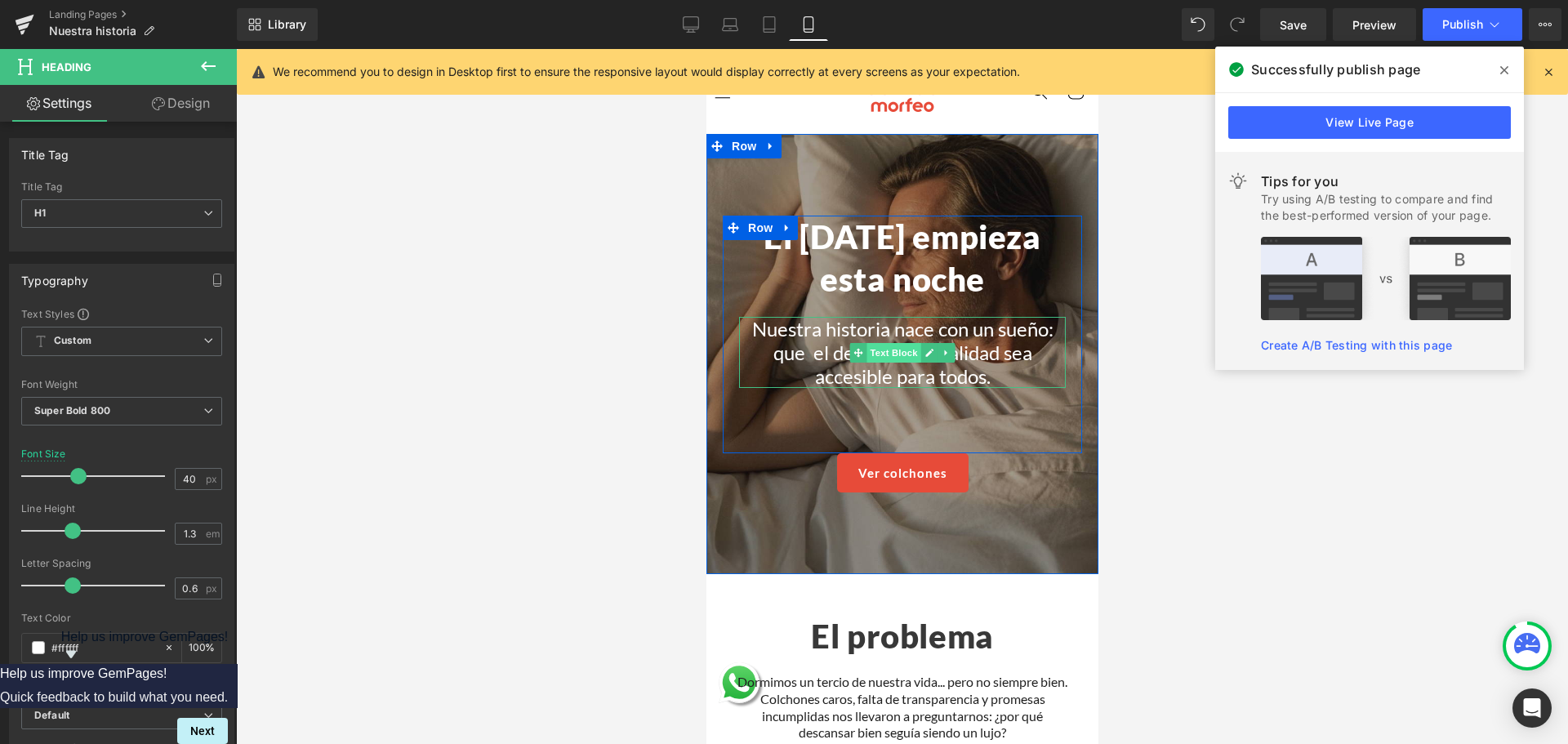
click at [882, 353] on span "Text Block" at bounding box center [892, 352] width 54 height 19
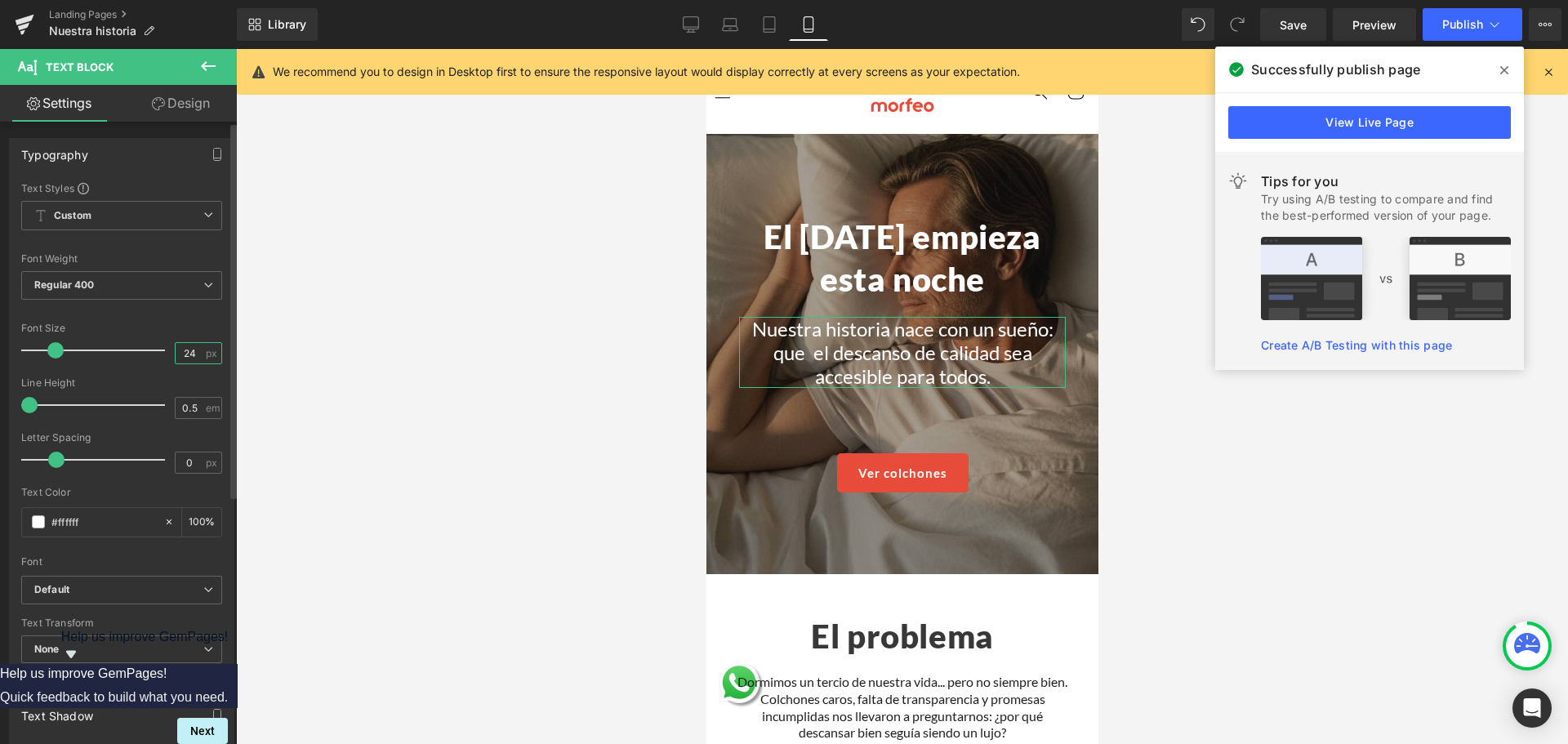
click at [179, 347] on input "24" at bounding box center [190, 352] width 29 height 20
type input "22"
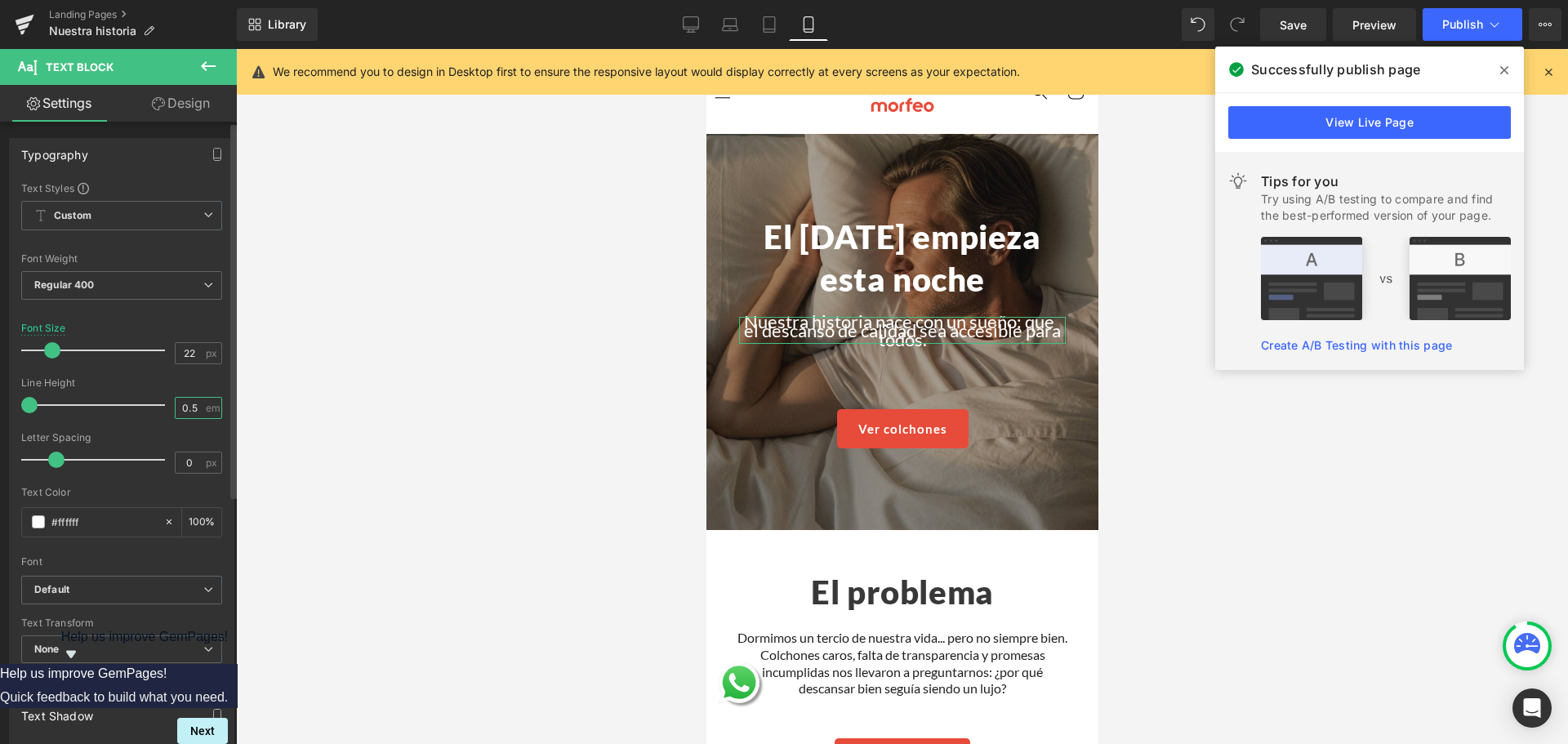
click at [185, 410] on input "0.5" at bounding box center [190, 407] width 29 height 20
type input "1.1"
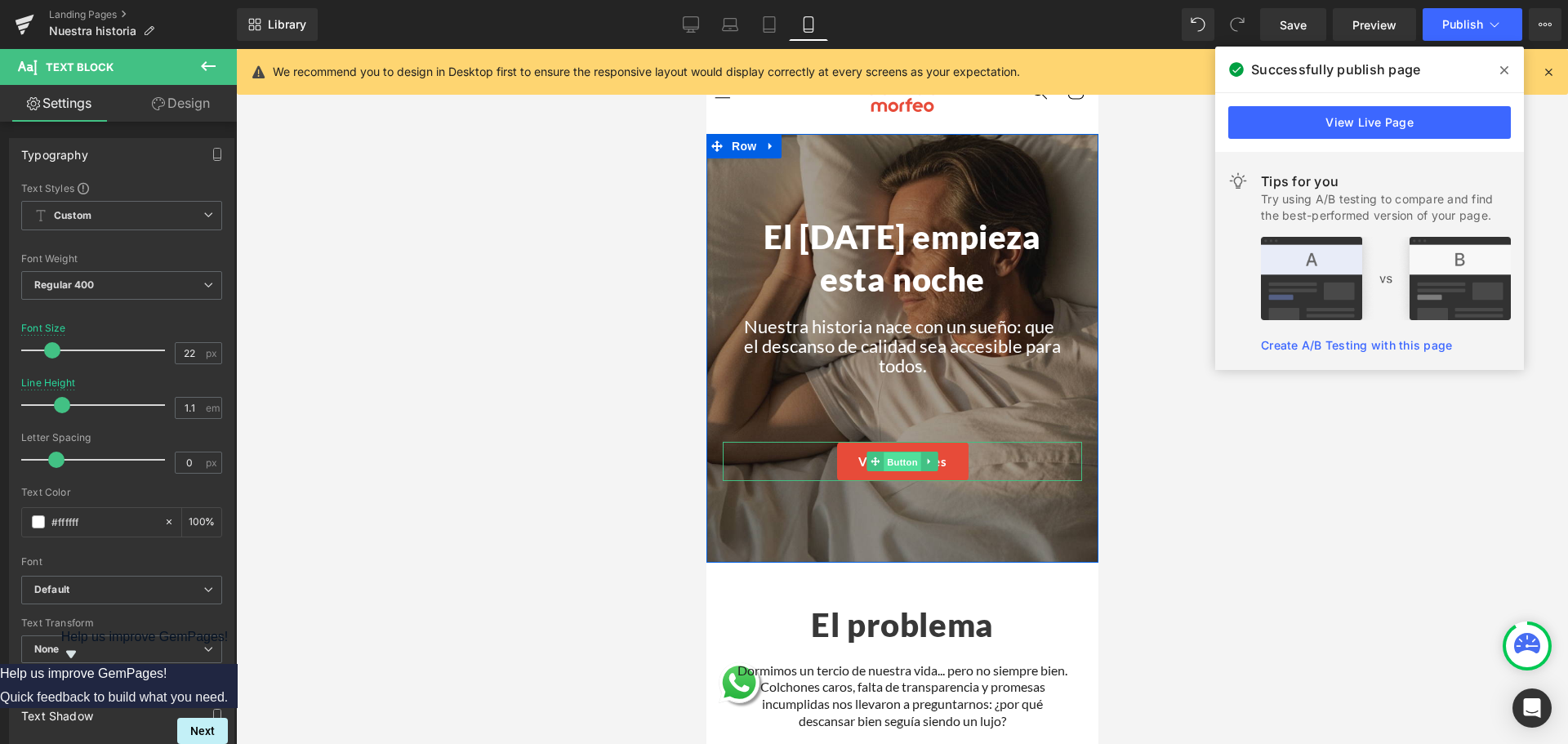
click at [883, 464] on span "Button" at bounding box center [901, 461] width 38 height 19
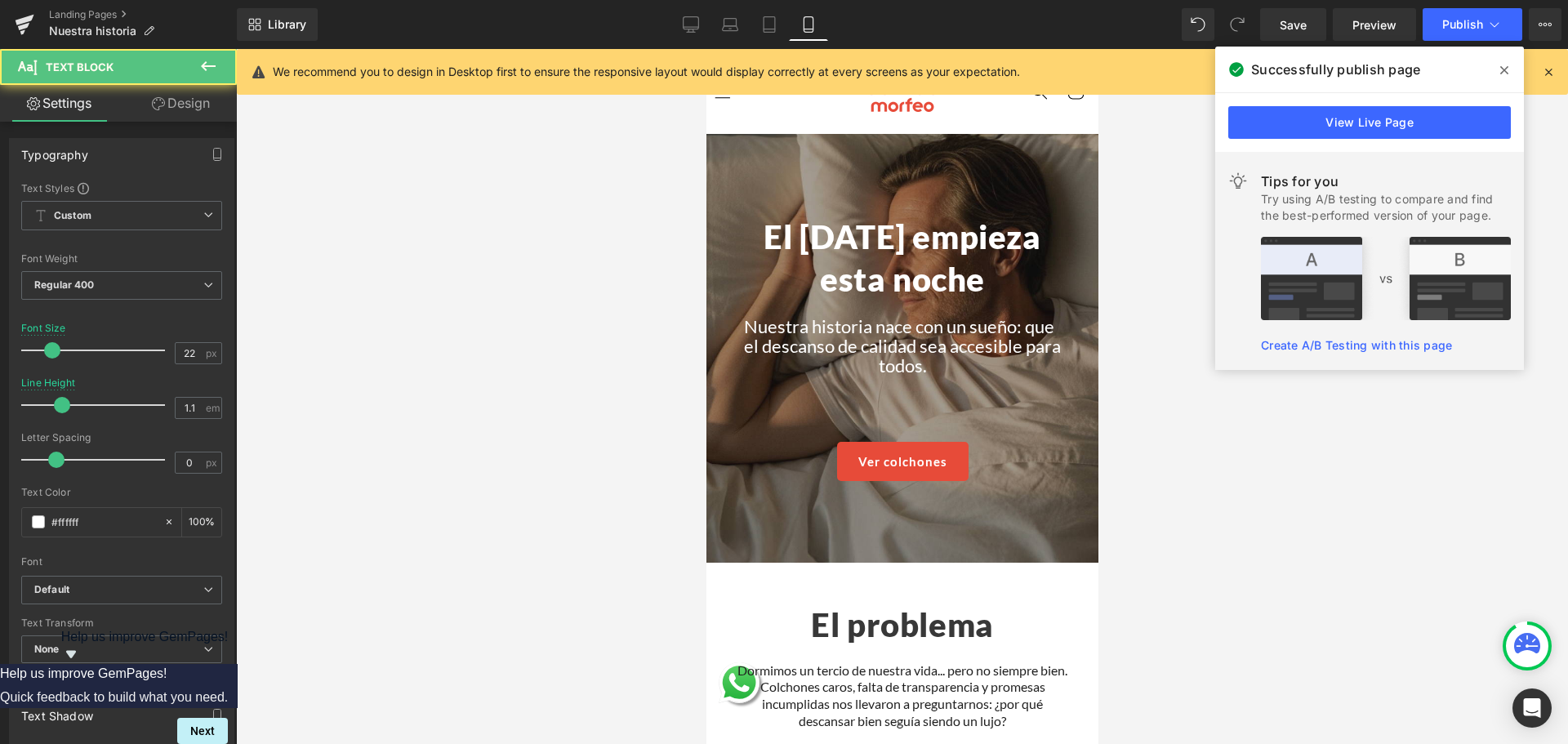
click at [822, 346] on p "Nuestra historia nace con un sueño: que  el descanso de calidad sea accesible p…" at bounding box center [901, 346] width 326 height 60
click at [184, 120] on link "Design" at bounding box center [180, 103] width 118 height 37
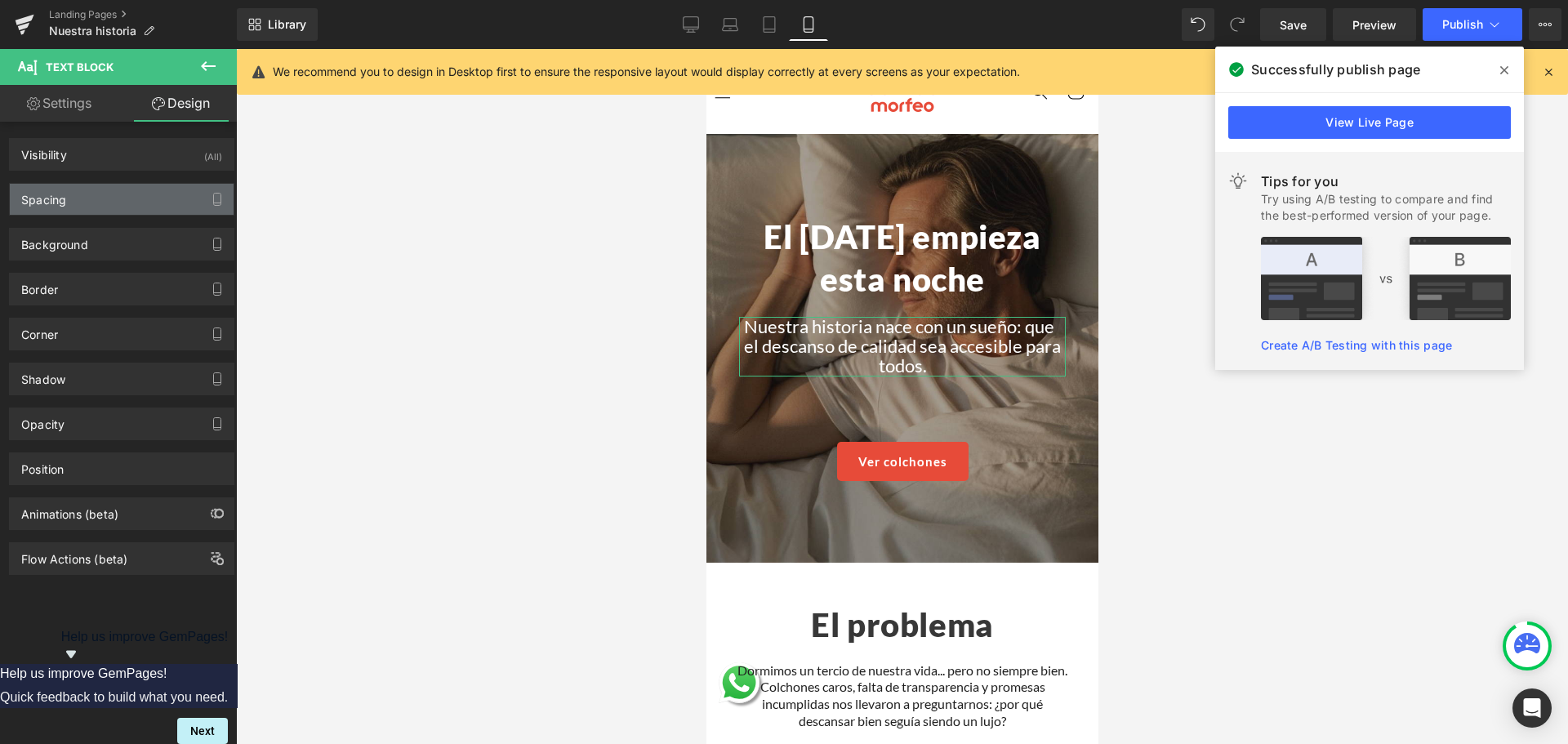
click at [127, 196] on div "Spacing" at bounding box center [121, 199] width 223 height 31
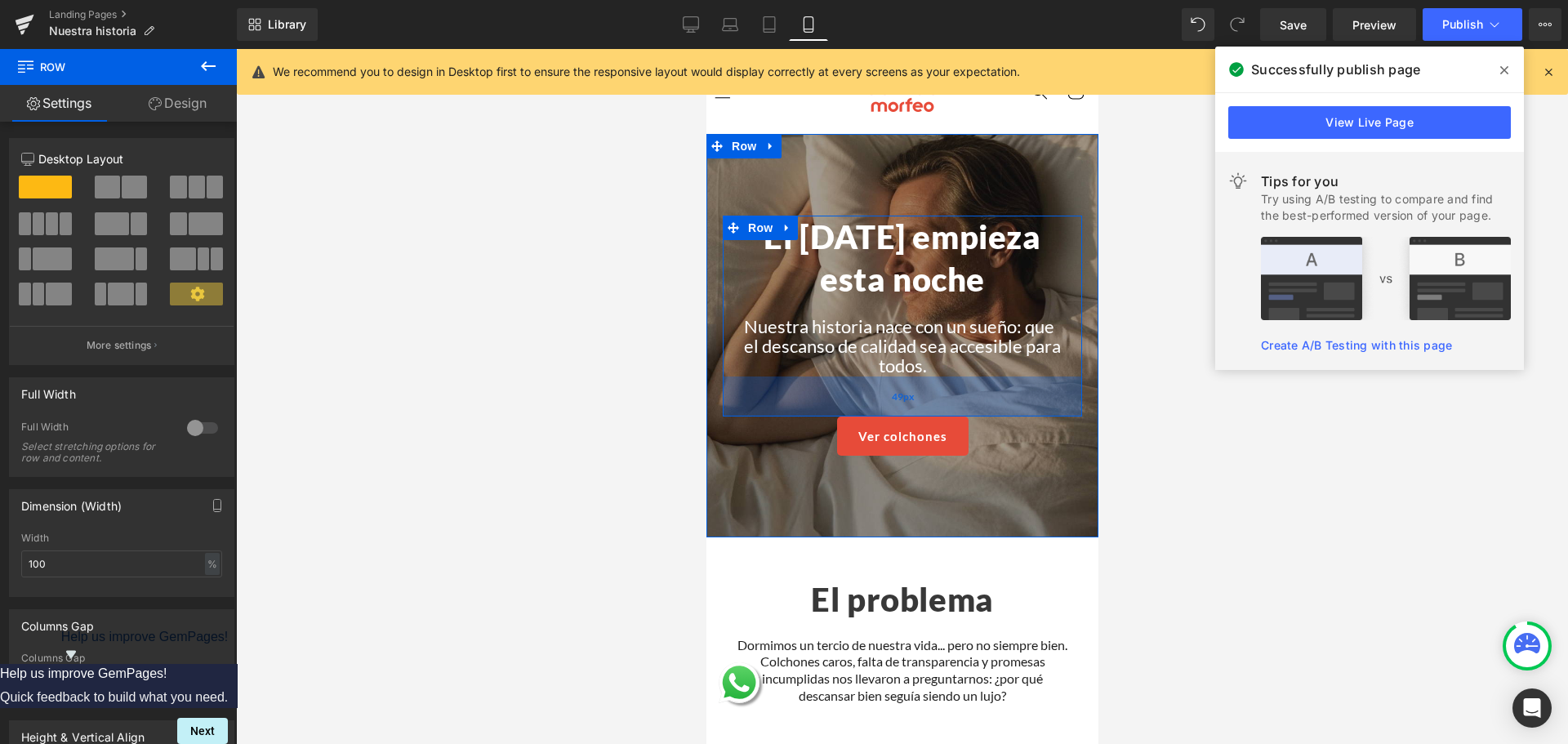
drag, startPoint x: 886, startPoint y: 410, endPoint x: 893, endPoint y: 385, distance: 26.0
click at [893, 385] on div "49px" at bounding box center [901, 397] width 359 height 40
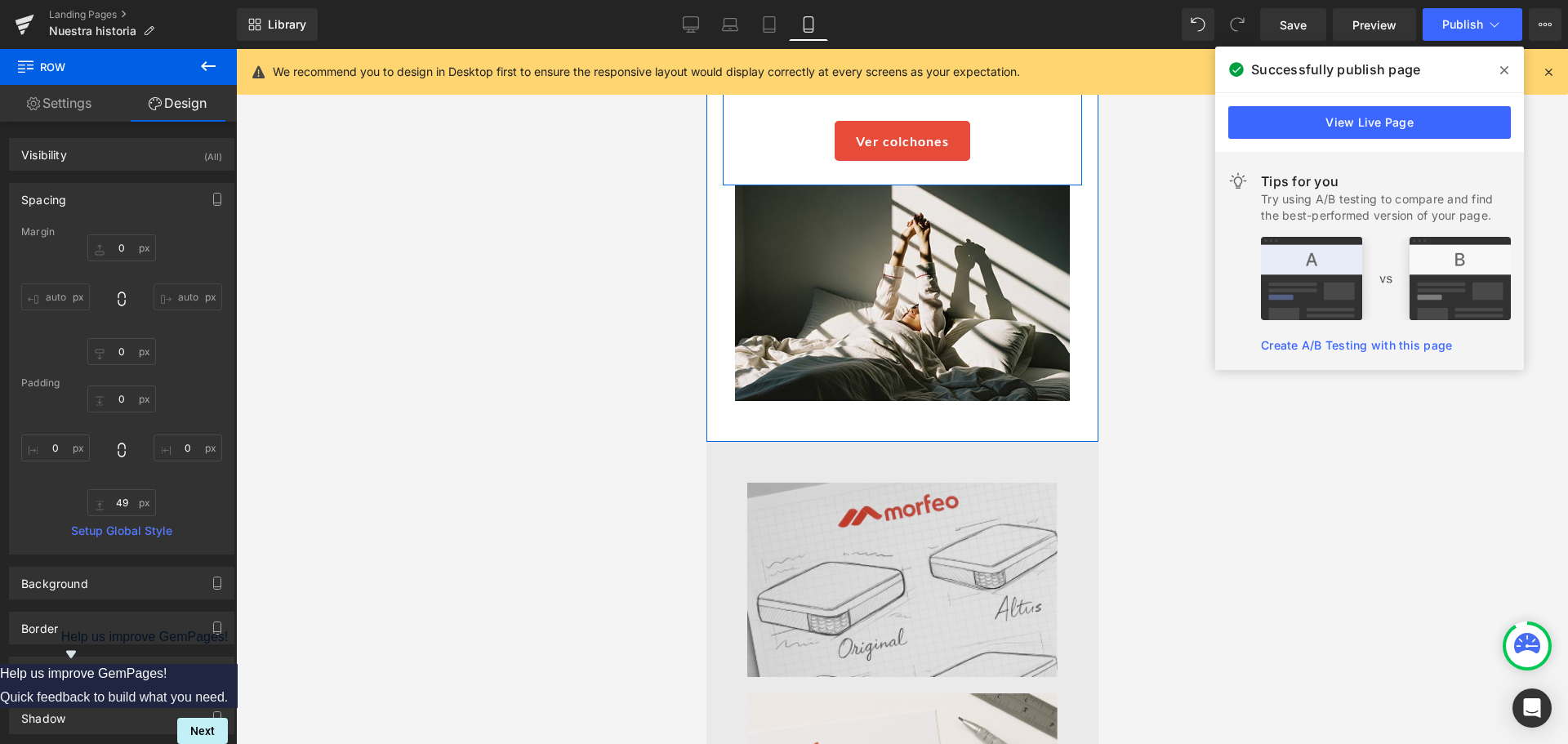
scroll to position [816, 0]
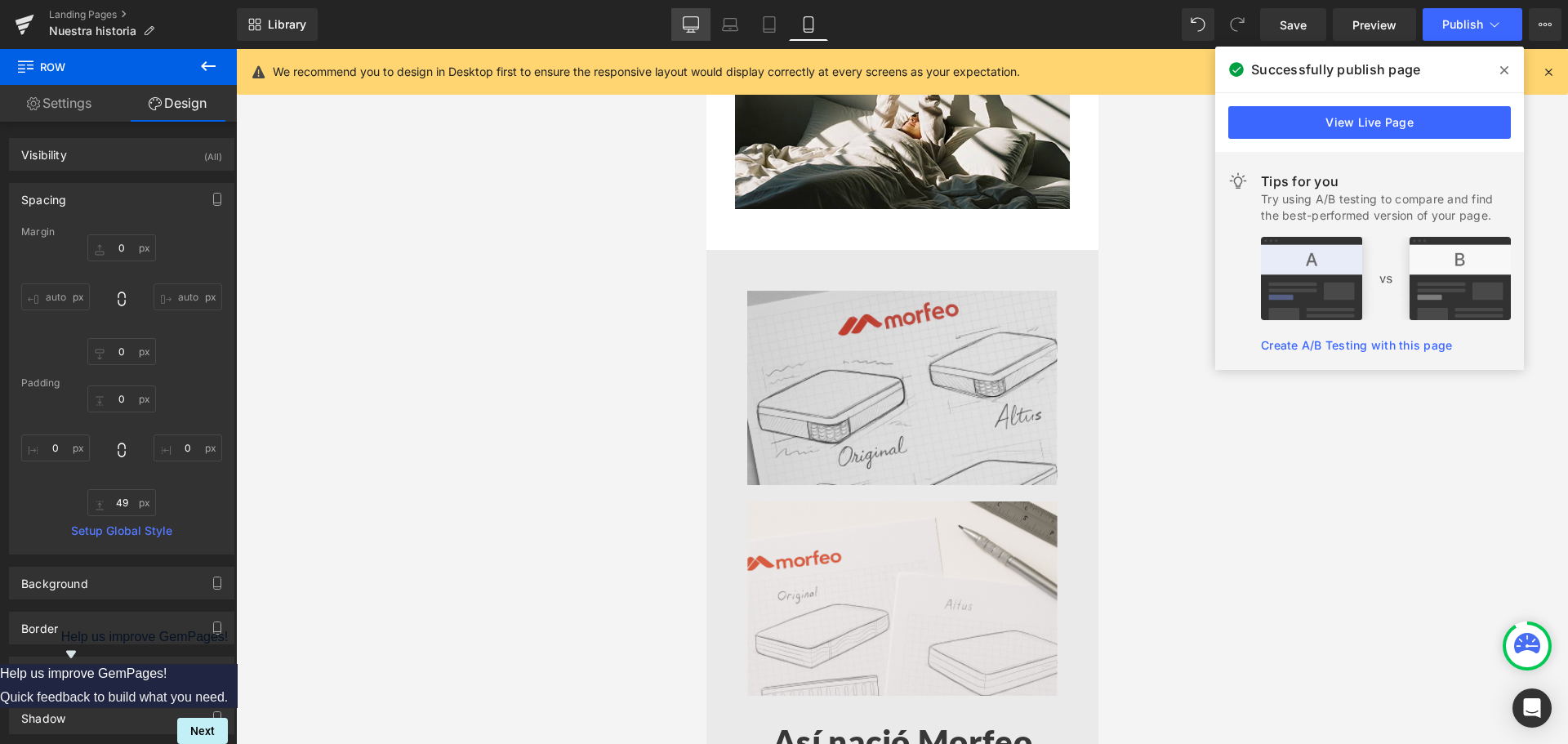
click at [694, 28] on icon at bounding box center [690, 24] width 16 height 16
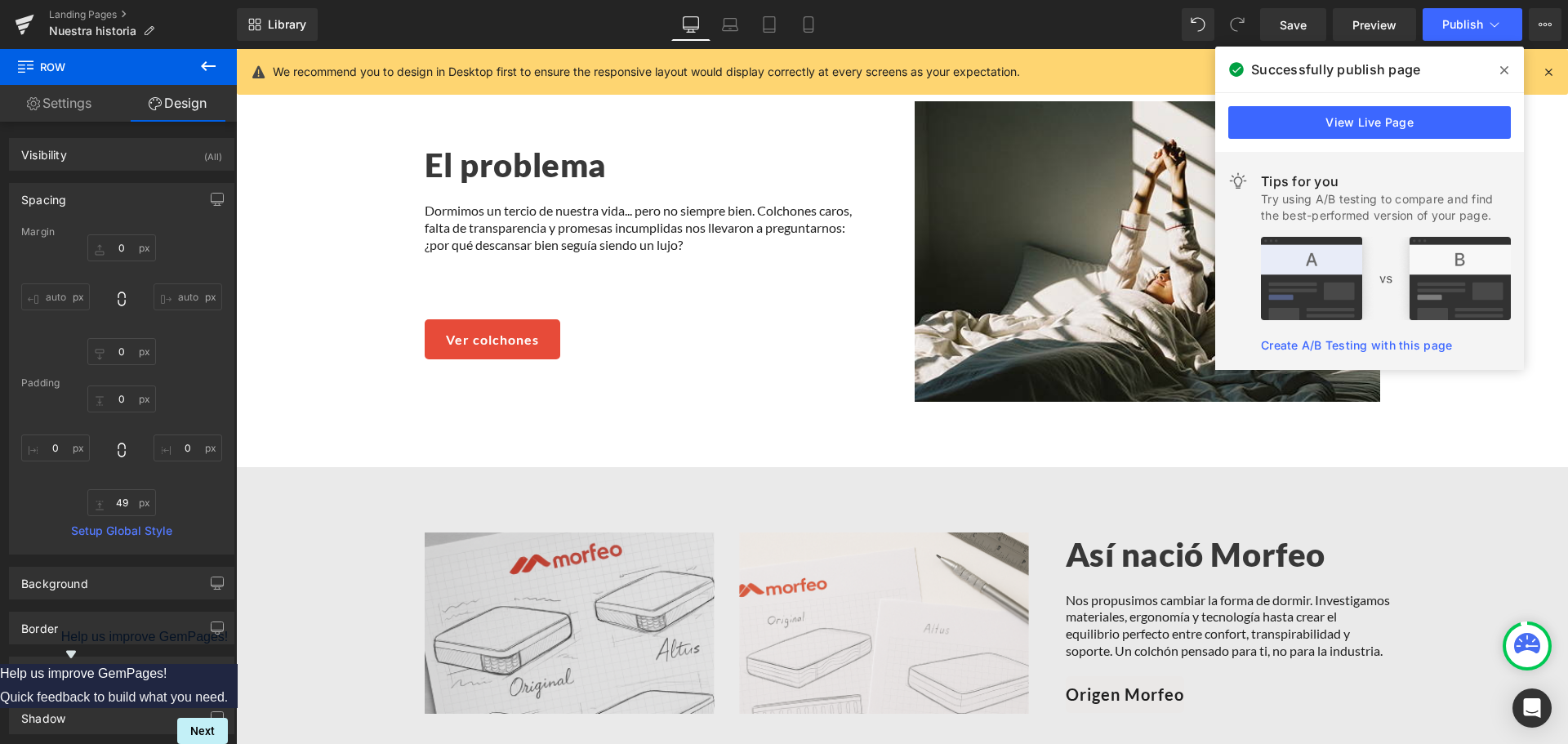
scroll to position [95, 0]
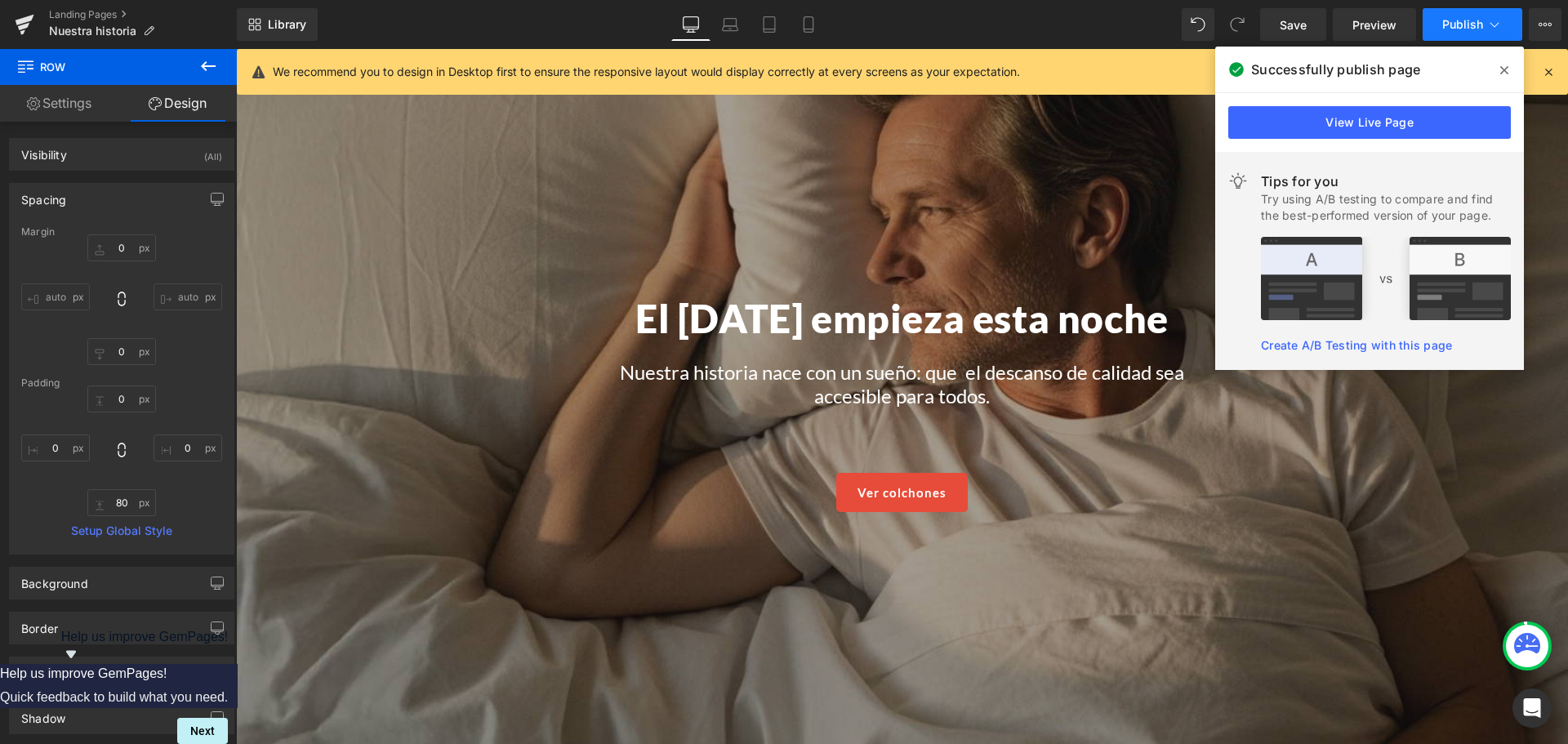
click at [1457, 29] on span "Publish" at bounding box center [1462, 25] width 40 height 13
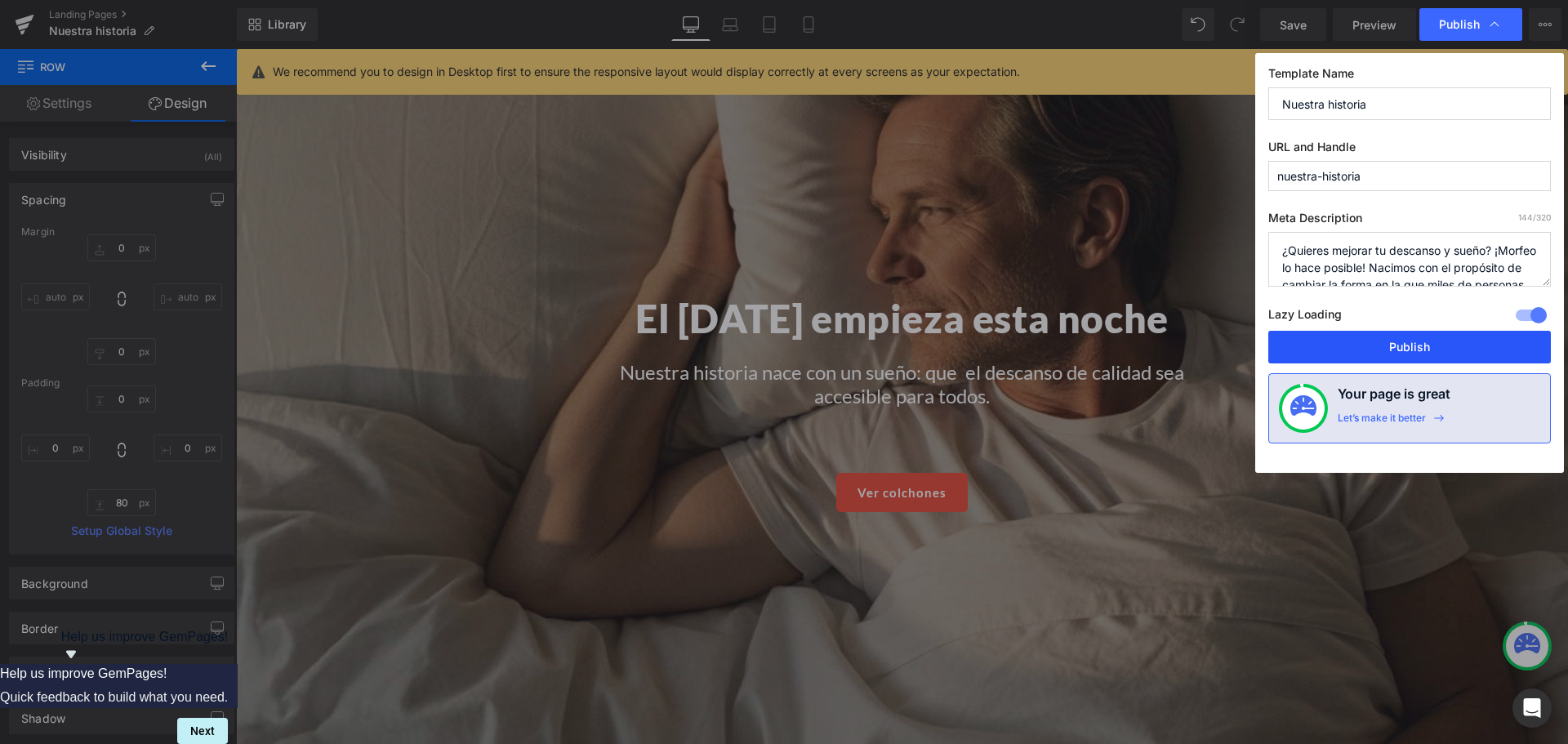
click at [1386, 358] on button "Publish" at bounding box center [1410, 347] width 283 height 33
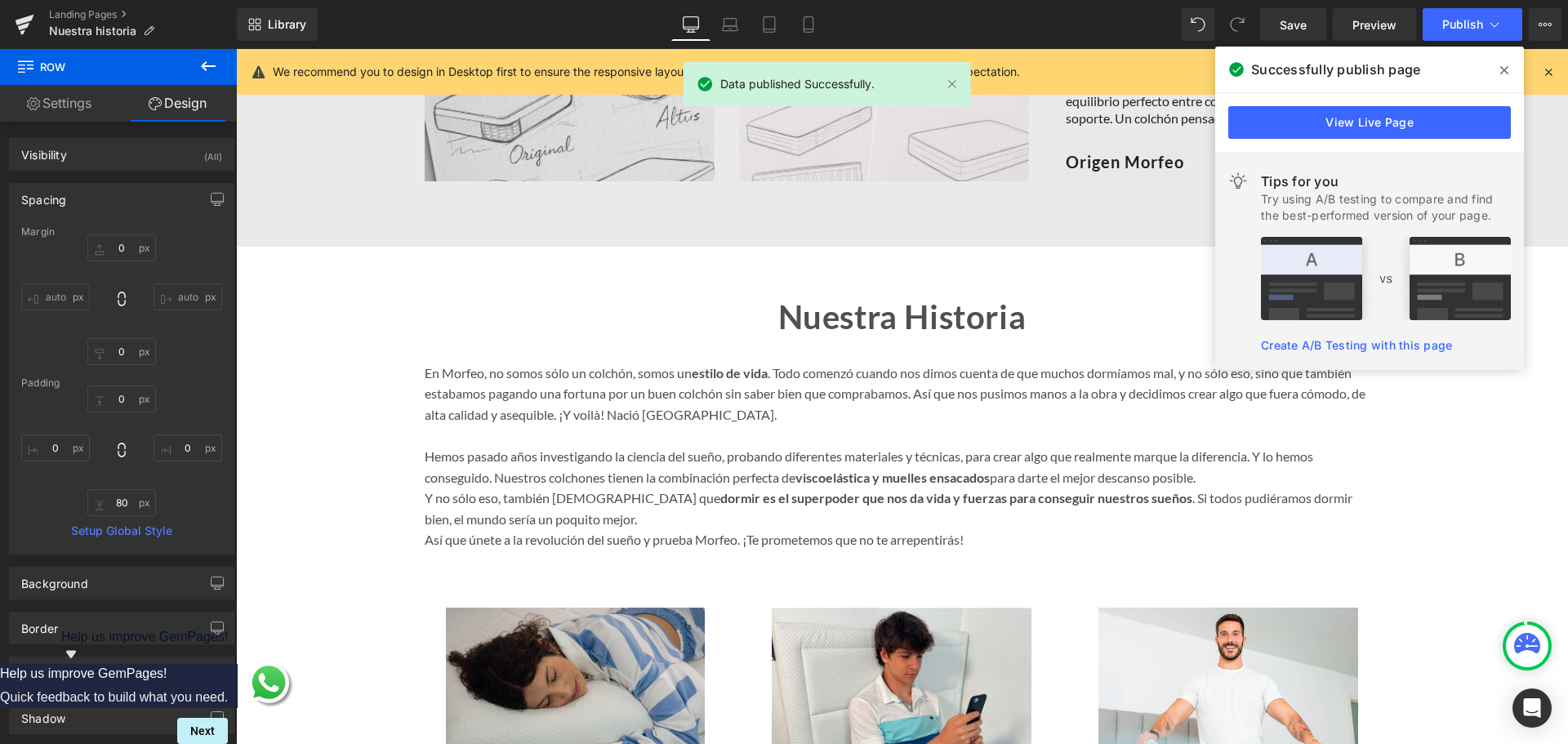
scroll to position [1321, 0]
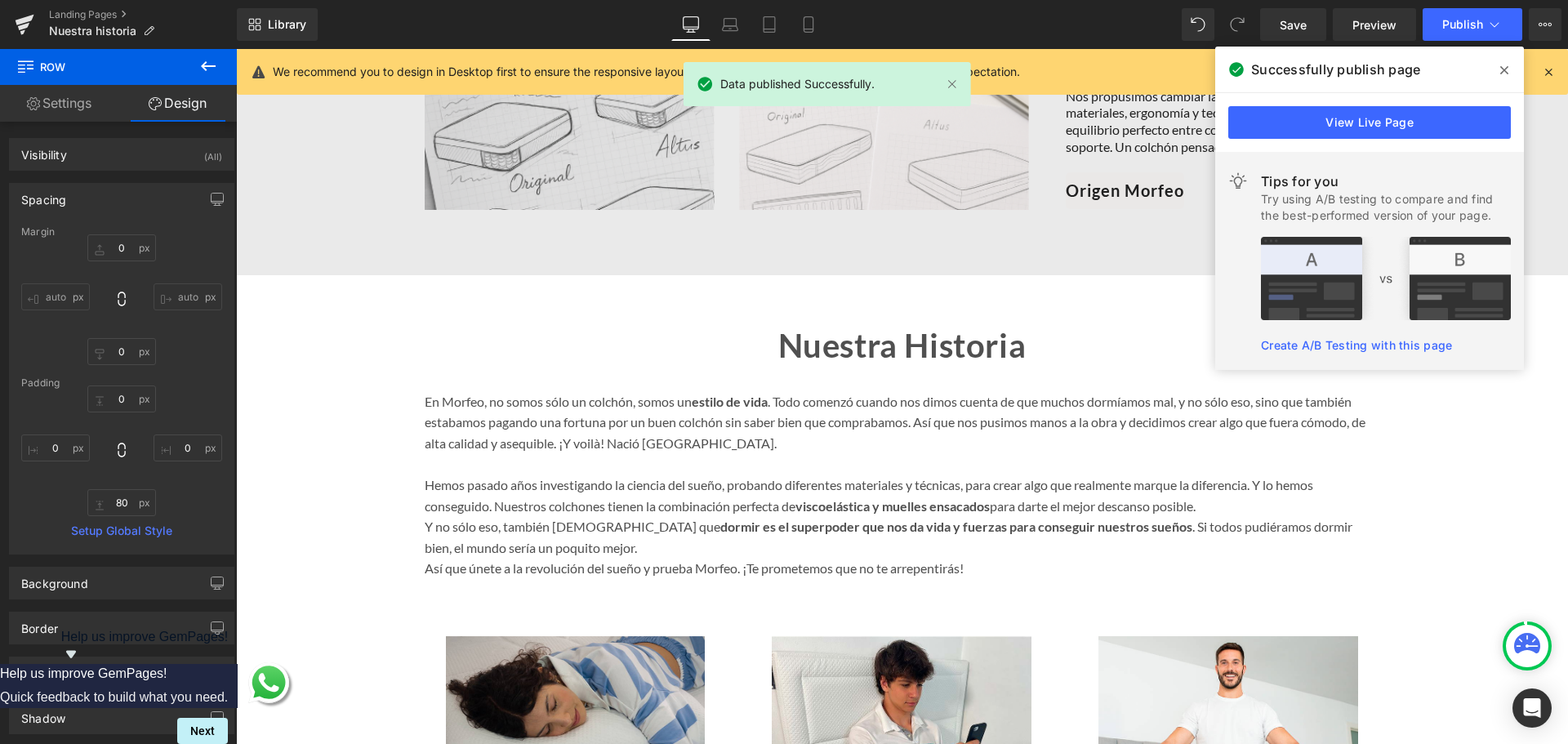
click at [781, 331] on strong "Nuestra Historia" at bounding box center [903, 346] width 248 height 39
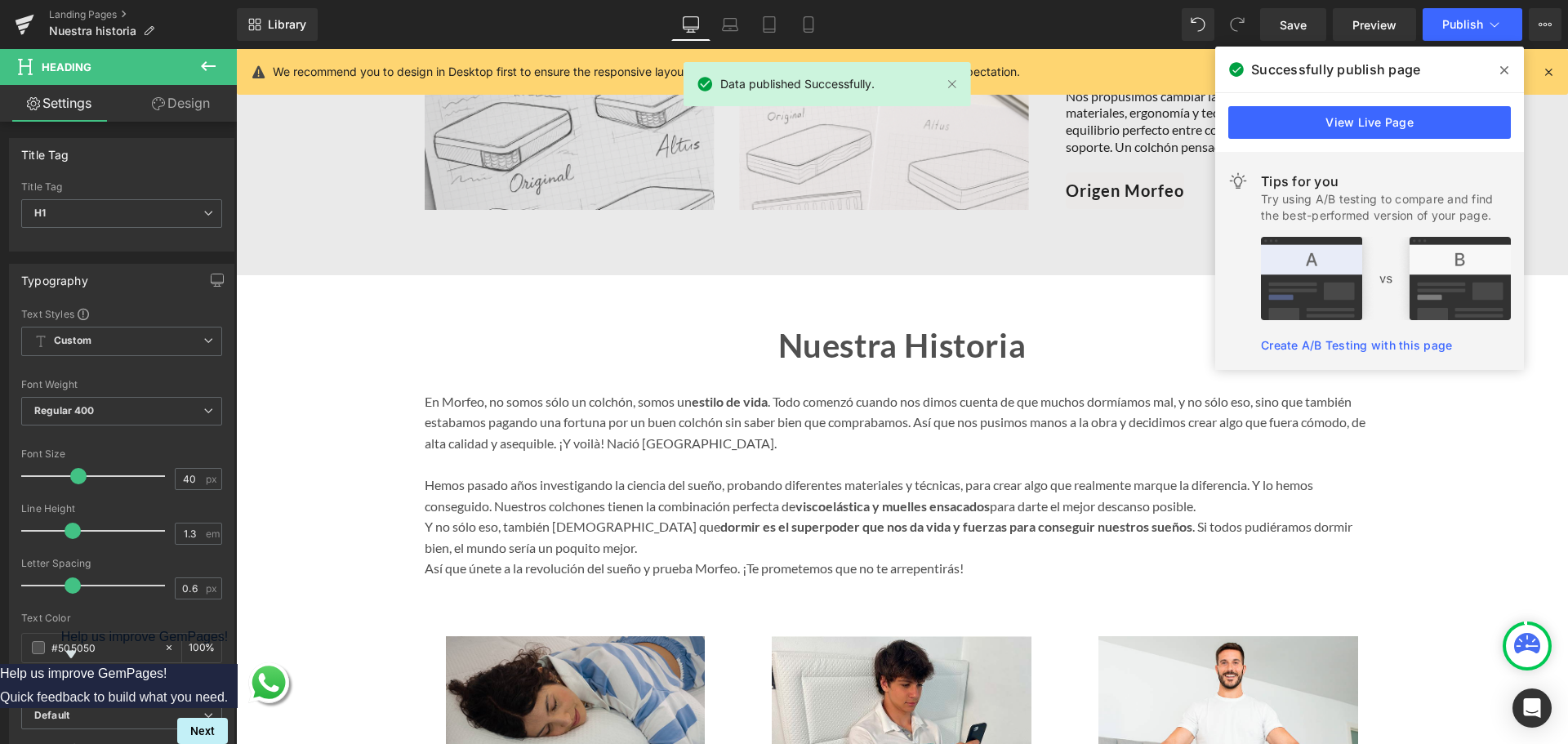
click at [200, 65] on icon at bounding box center [208, 66] width 19 height 19
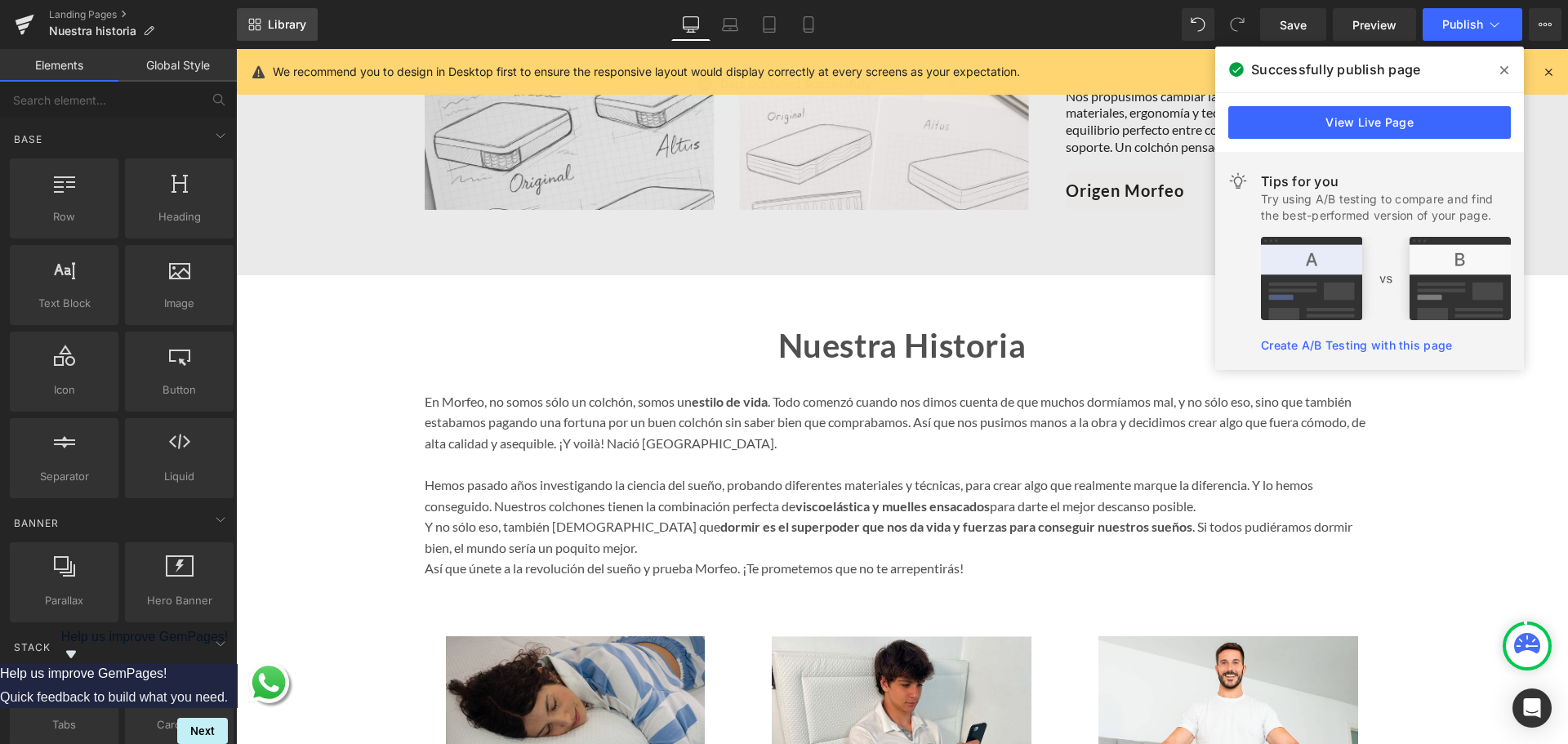
click at [285, 31] on link "Library" at bounding box center [277, 24] width 81 height 33
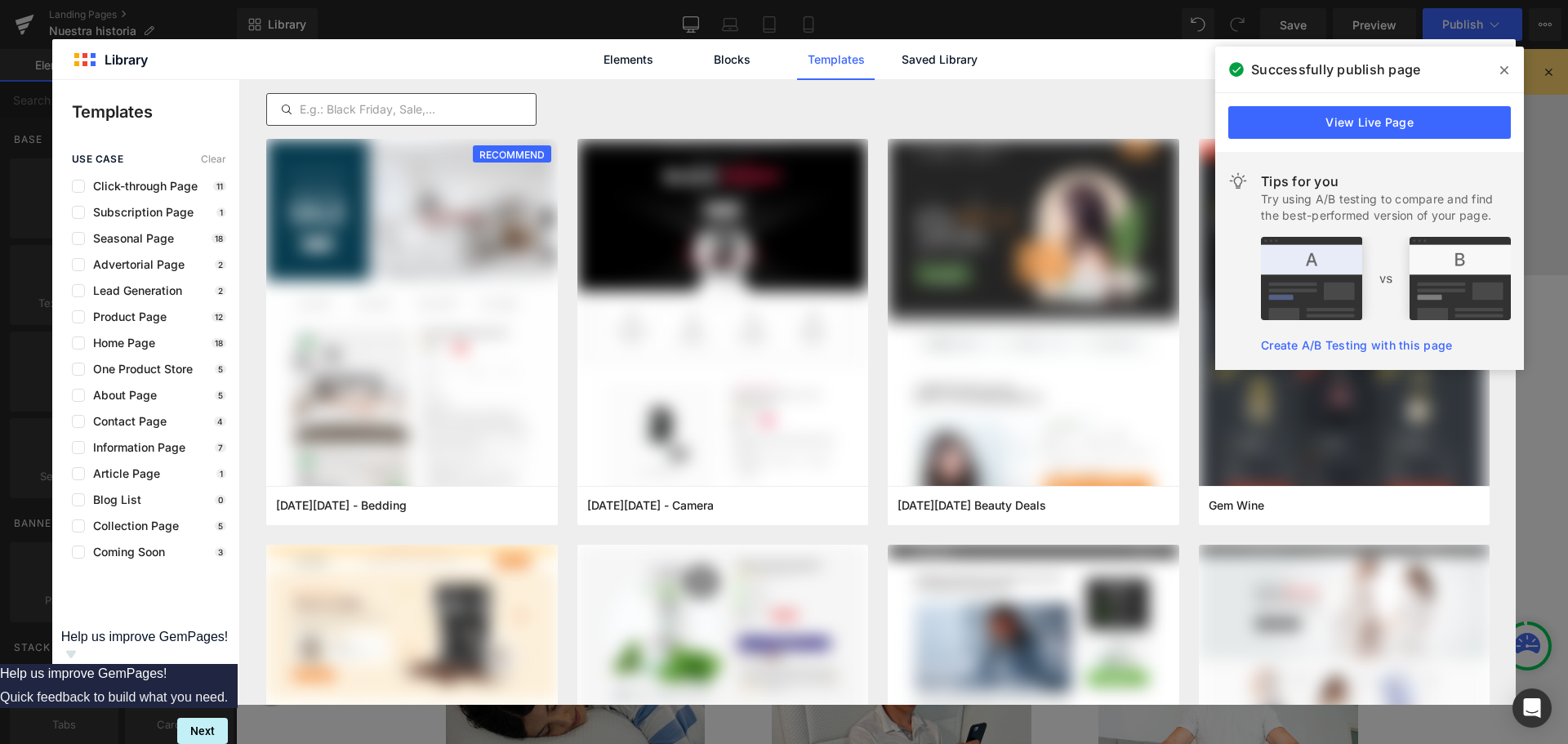
drag, startPoint x: 373, startPoint y: 106, endPoint x: 566, endPoint y: 53, distance: 200.1
click at [374, 106] on input "text" at bounding box center [400, 110] width 269 height 19
drag, startPoint x: 979, startPoint y: 62, endPoint x: 500, endPoint y: 115, distance: 481.9
click at [978, 62] on div "Elements Blocks Templates Saved Library" at bounding box center [784, 60] width 415 height 40
click at [401, 113] on input "text" at bounding box center [400, 110] width 269 height 19
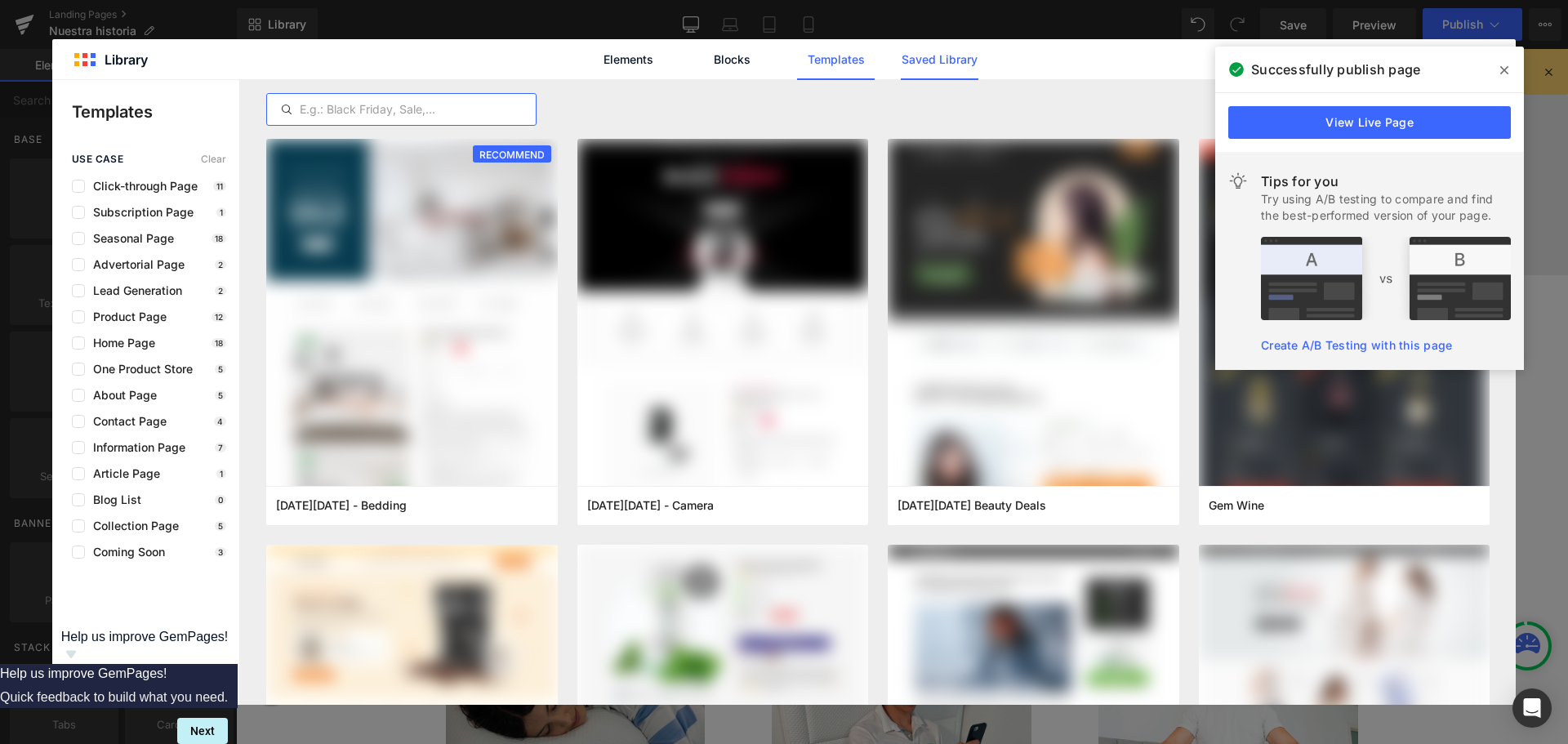
click at [919, 63] on link "Saved Library" at bounding box center [939, 60] width 78 height 40
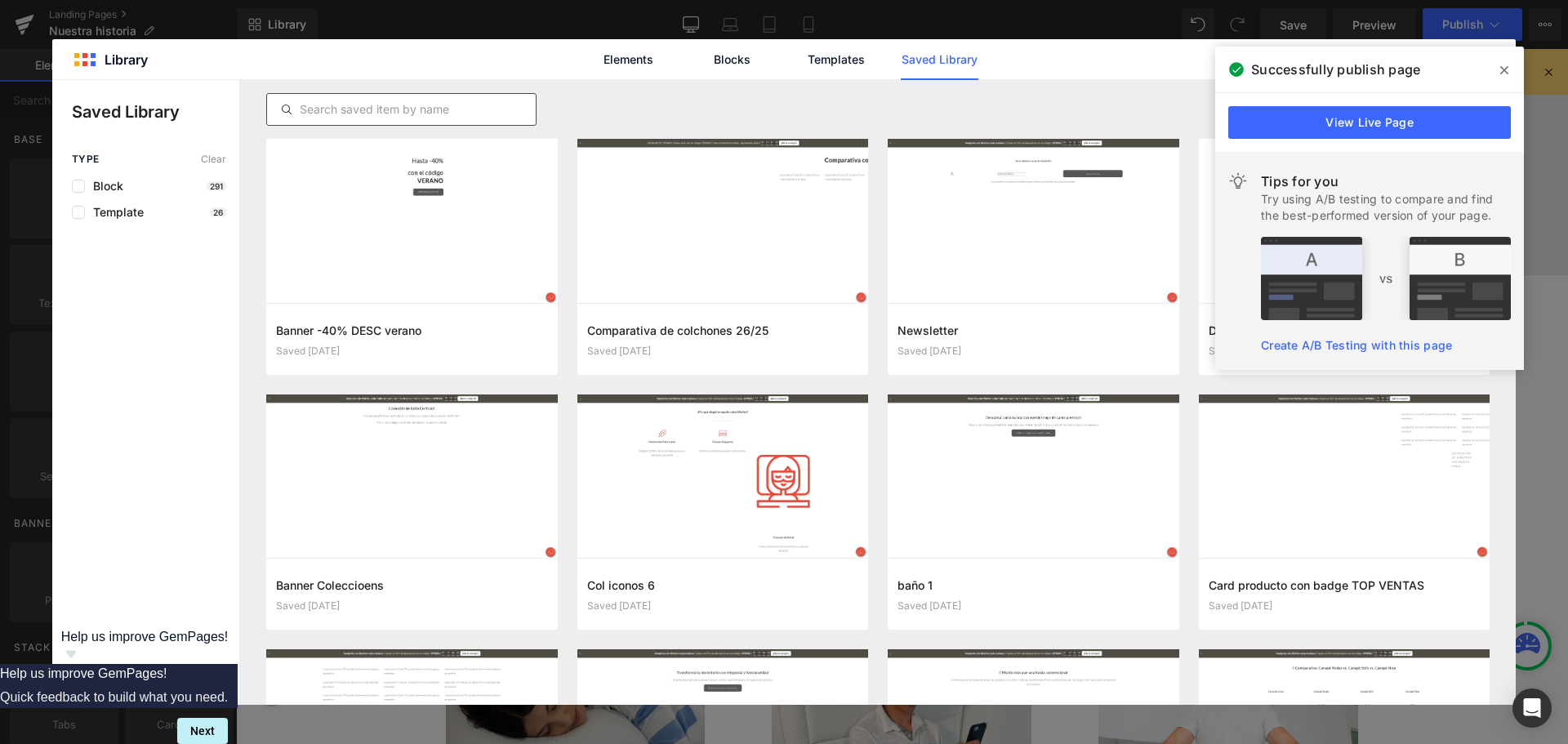
click at [451, 106] on input "text" at bounding box center [400, 110] width 269 height 19
click at [1506, 76] on icon at bounding box center [1504, 70] width 8 height 13
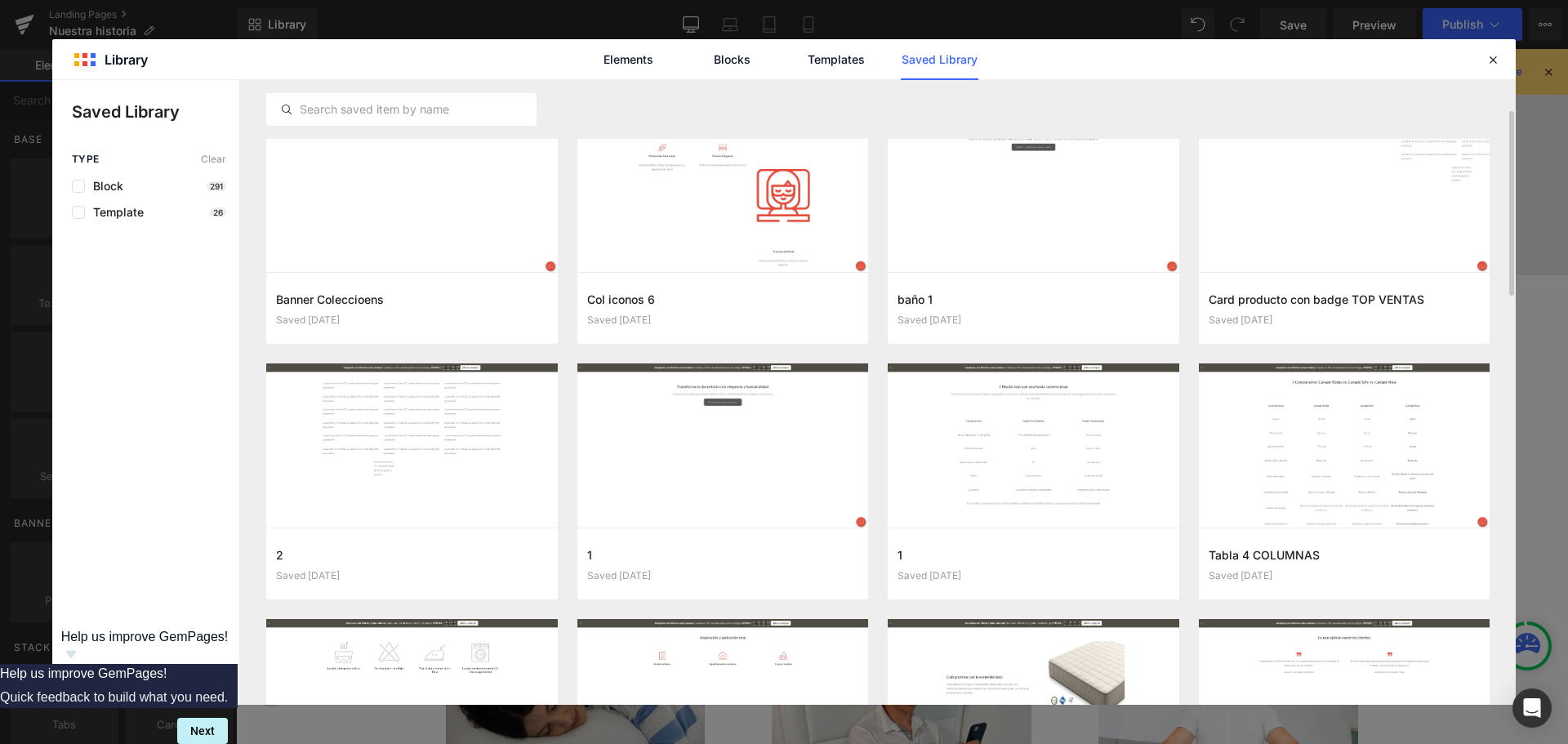
scroll to position [164, 0]
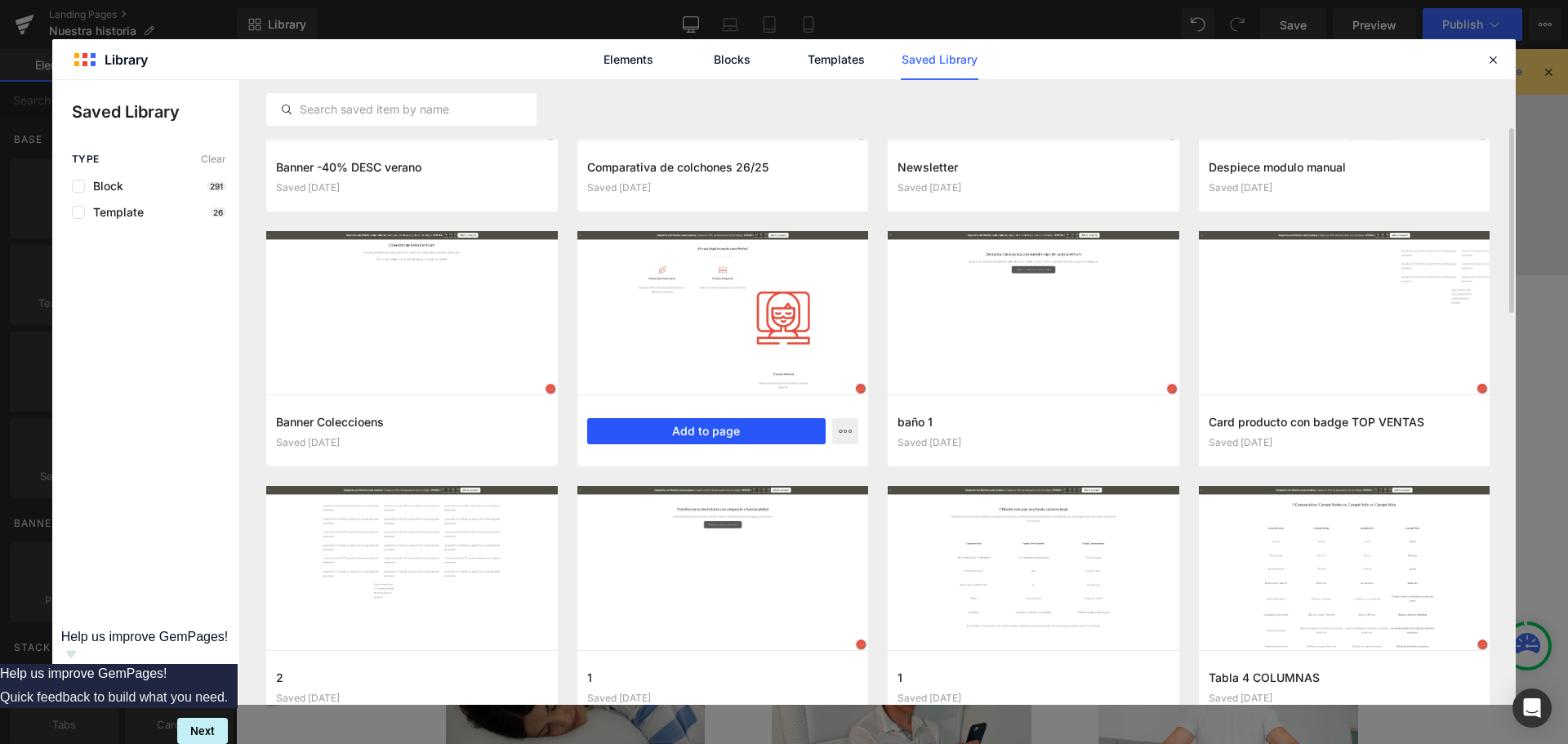
click at [660, 421] on button "Add to page" at bounding box center [707, 430] width 240 height 26
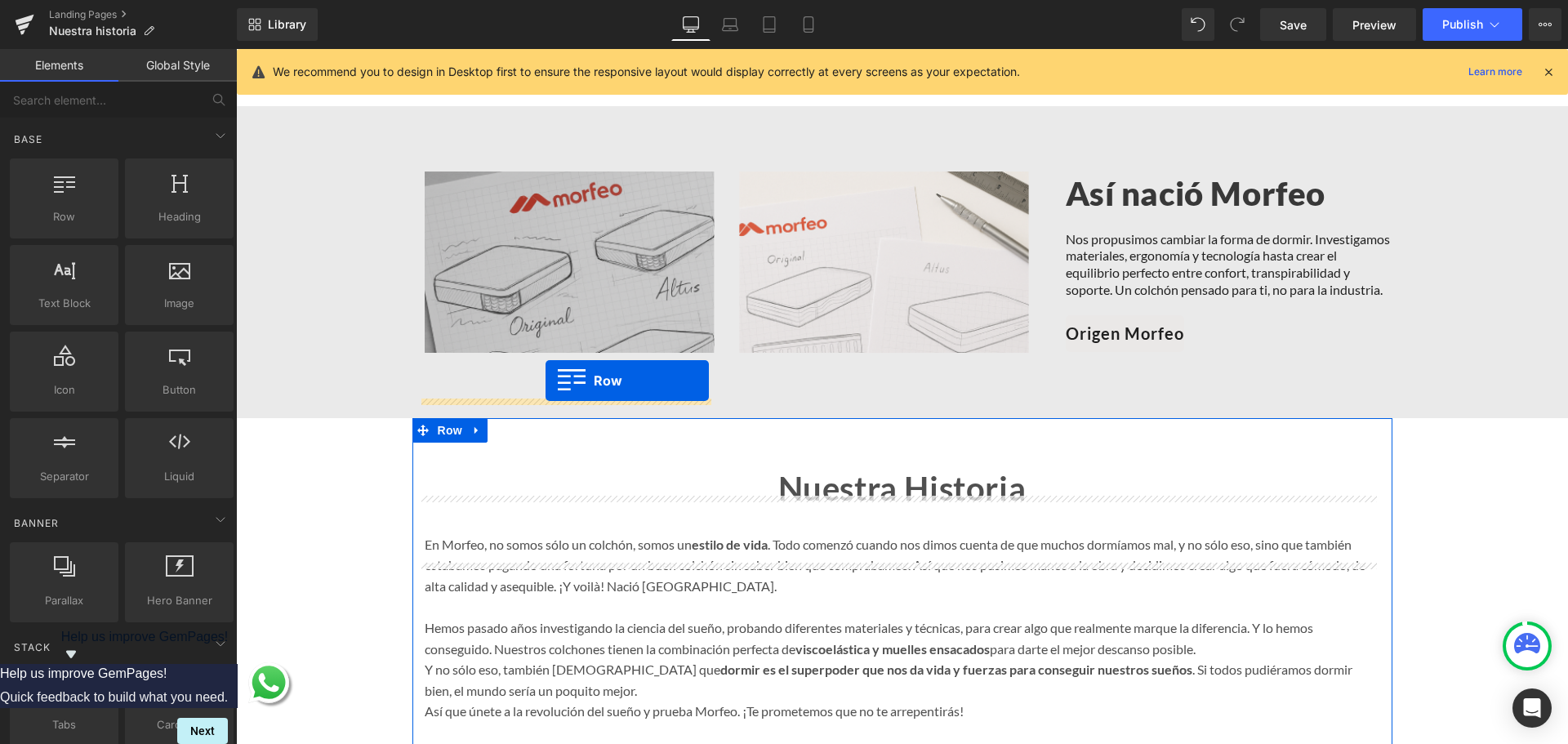
scroll to position [933, 0]
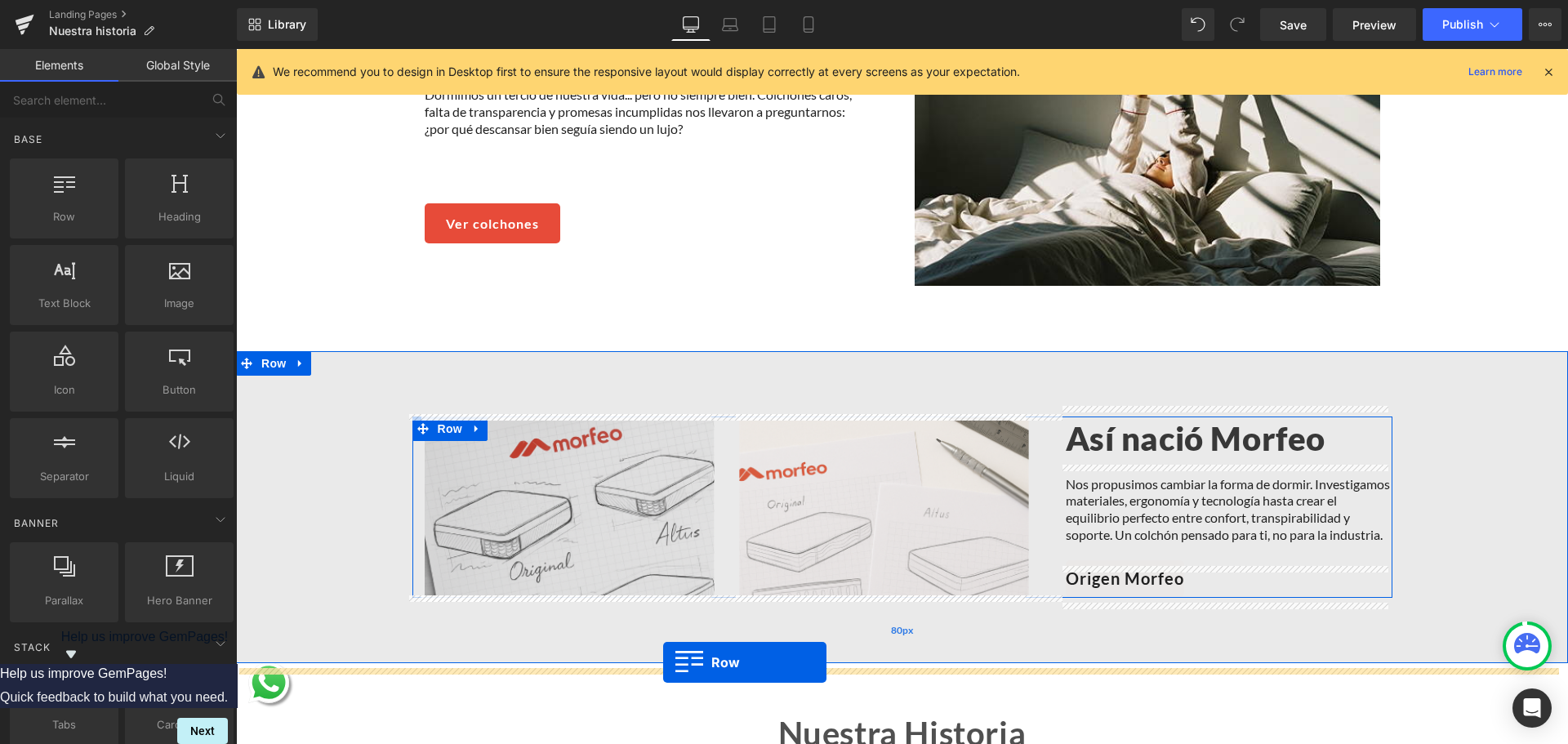
drag, startPoint x: 262, startPoint y: 385, endPoint x: 663, endPoint y: 662, distance: 487.4
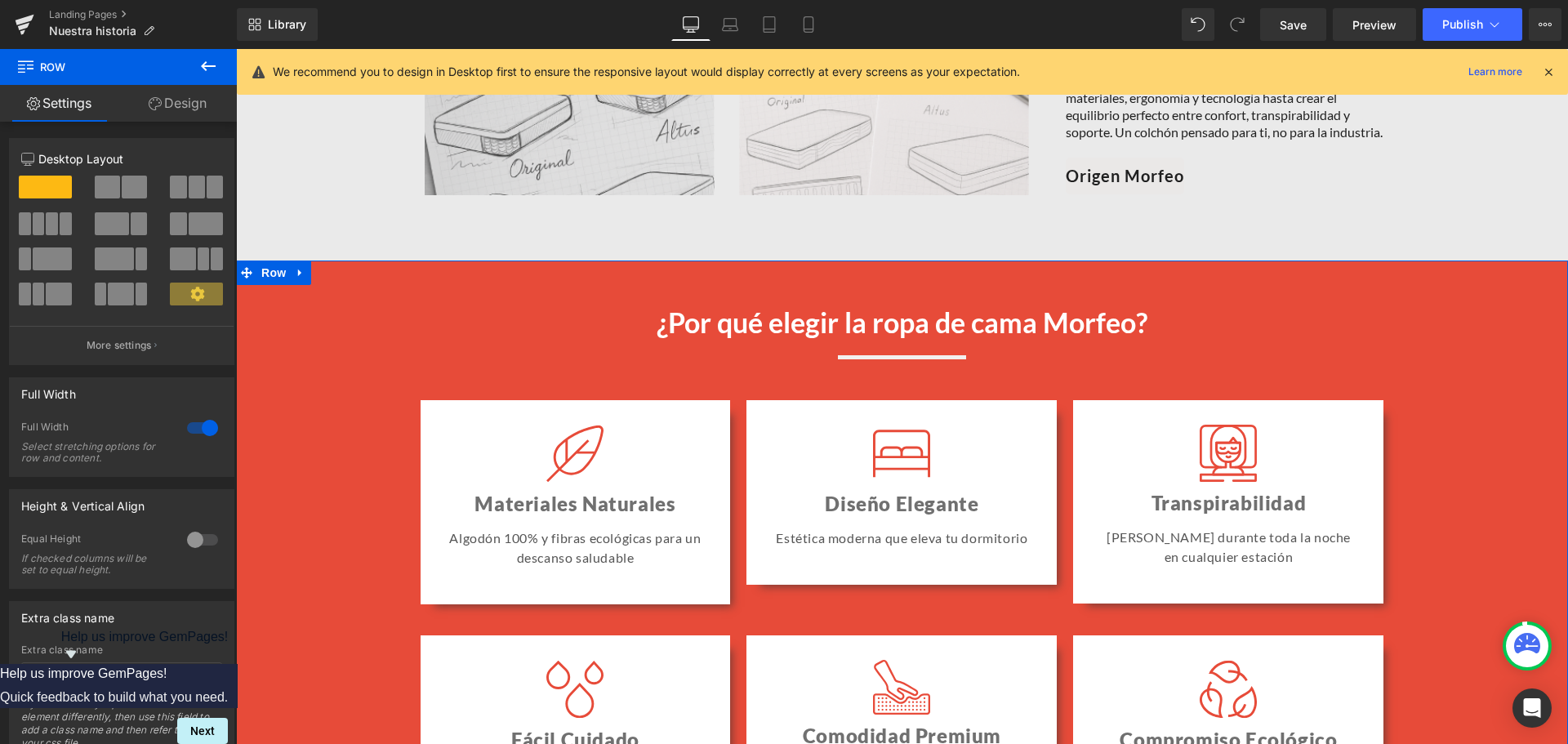
scroll to position [1341, 0]
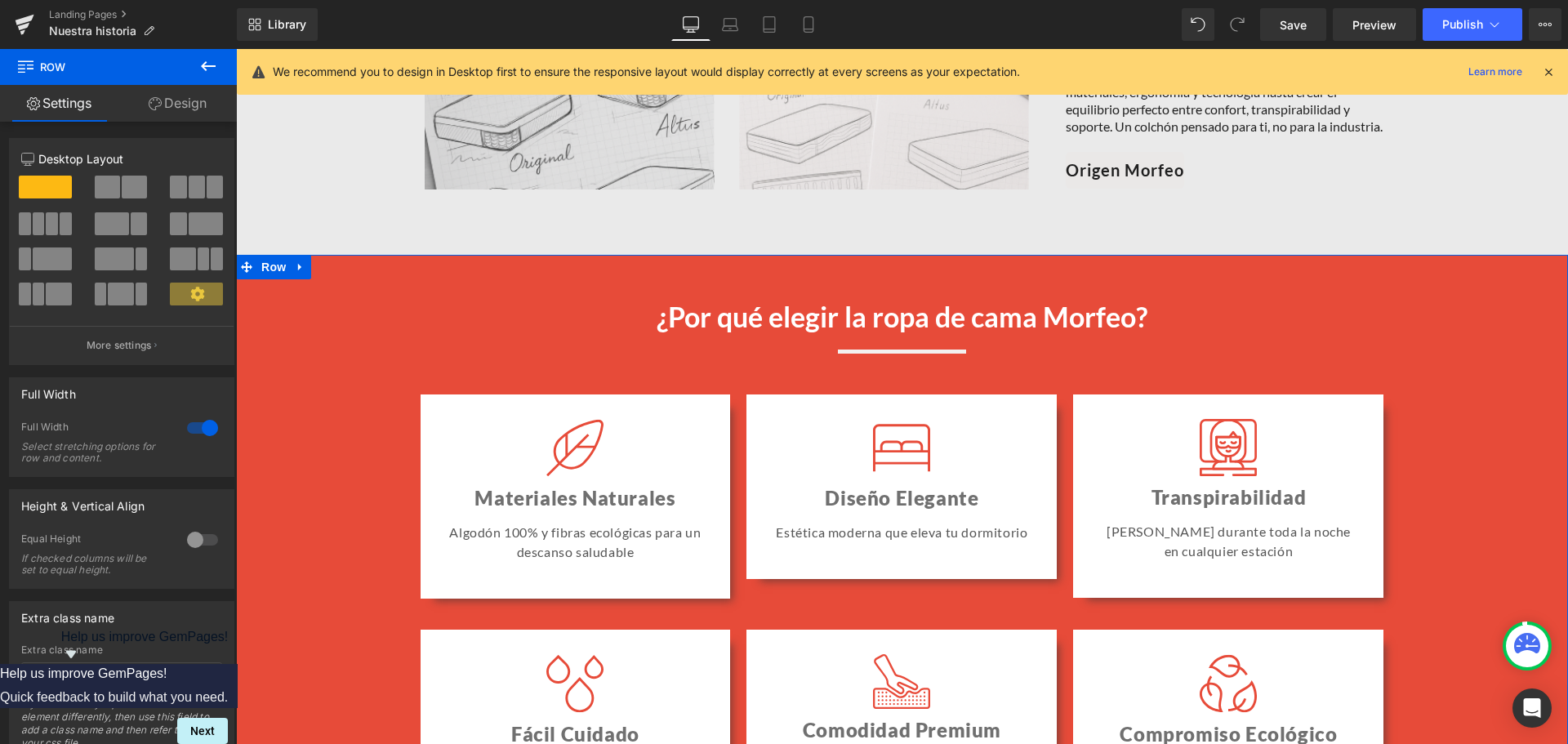
click at [821, 326] on strong "¿Por qué elegir la ropa de cama Morfeo?" at bounding box center [902, 316] width 491 height 34
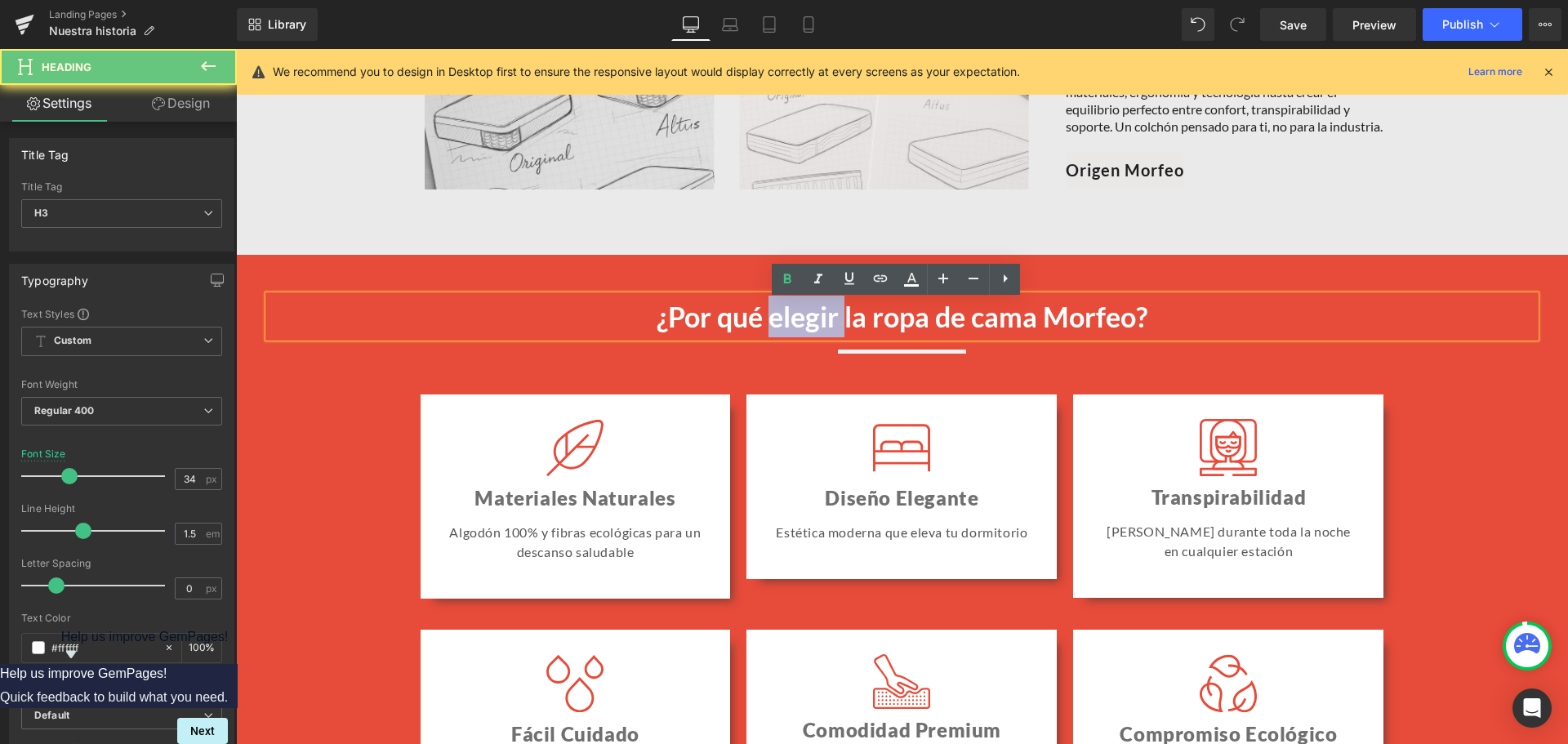
click at [821, 326] on strong "¿Por qué elegir la ropa de cama Morfeo?" at bounding box center [902, 316] width 491 height 34
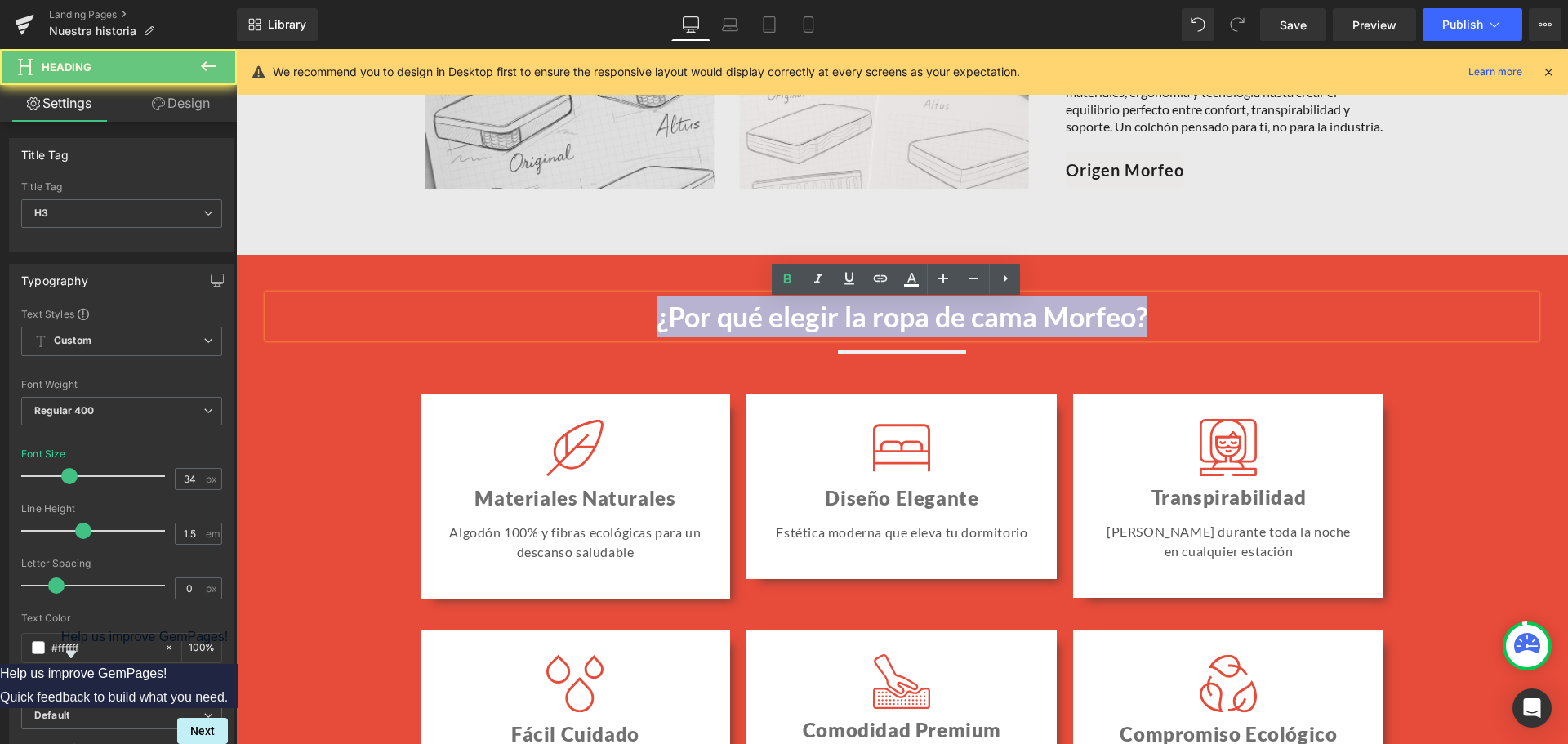
click at [821, 326] on strong "¿Por qué elegir la ropa de cama Morfeo?" at bounding box center [902, 316] width 491 height 34
paste div
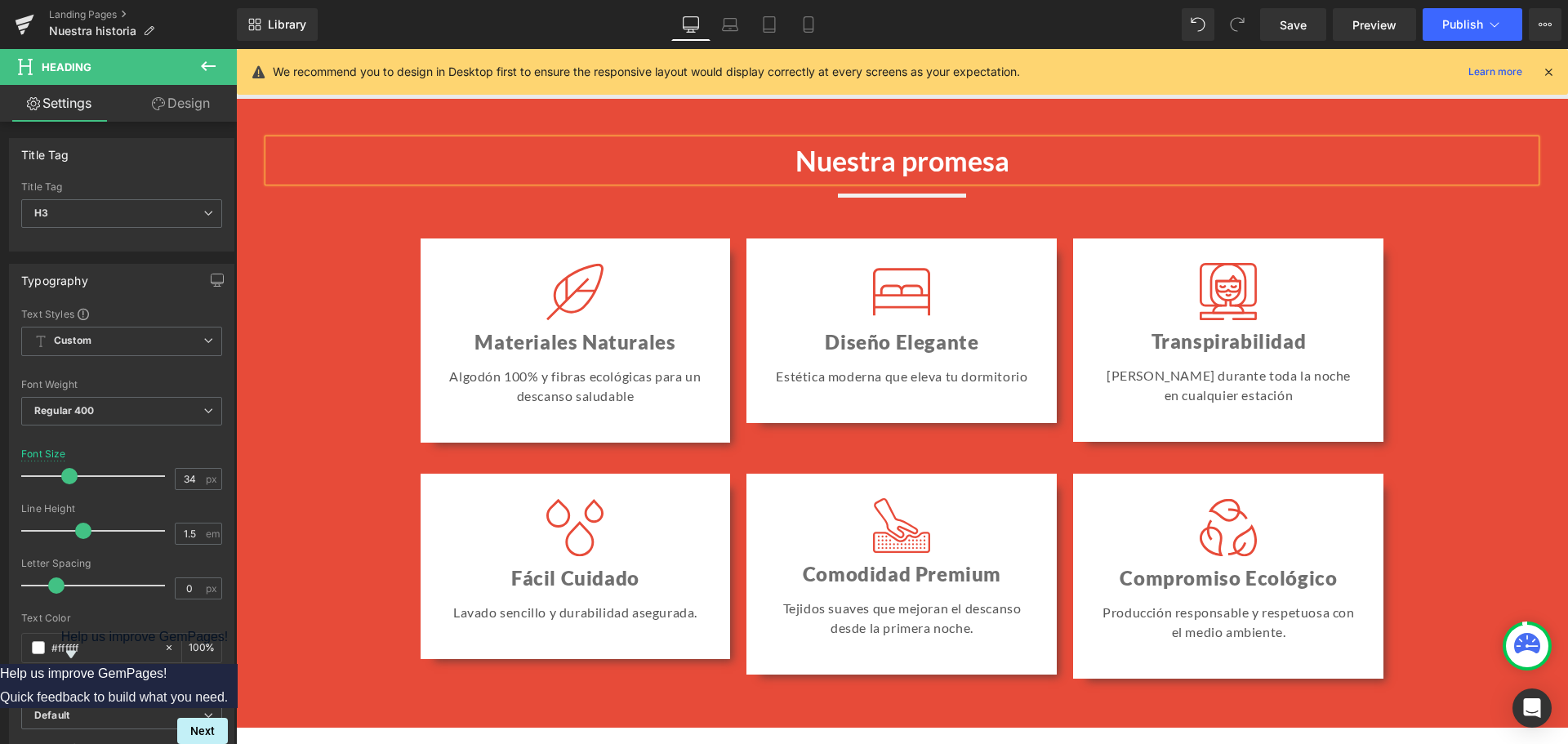
scroll to position [1504, 0]
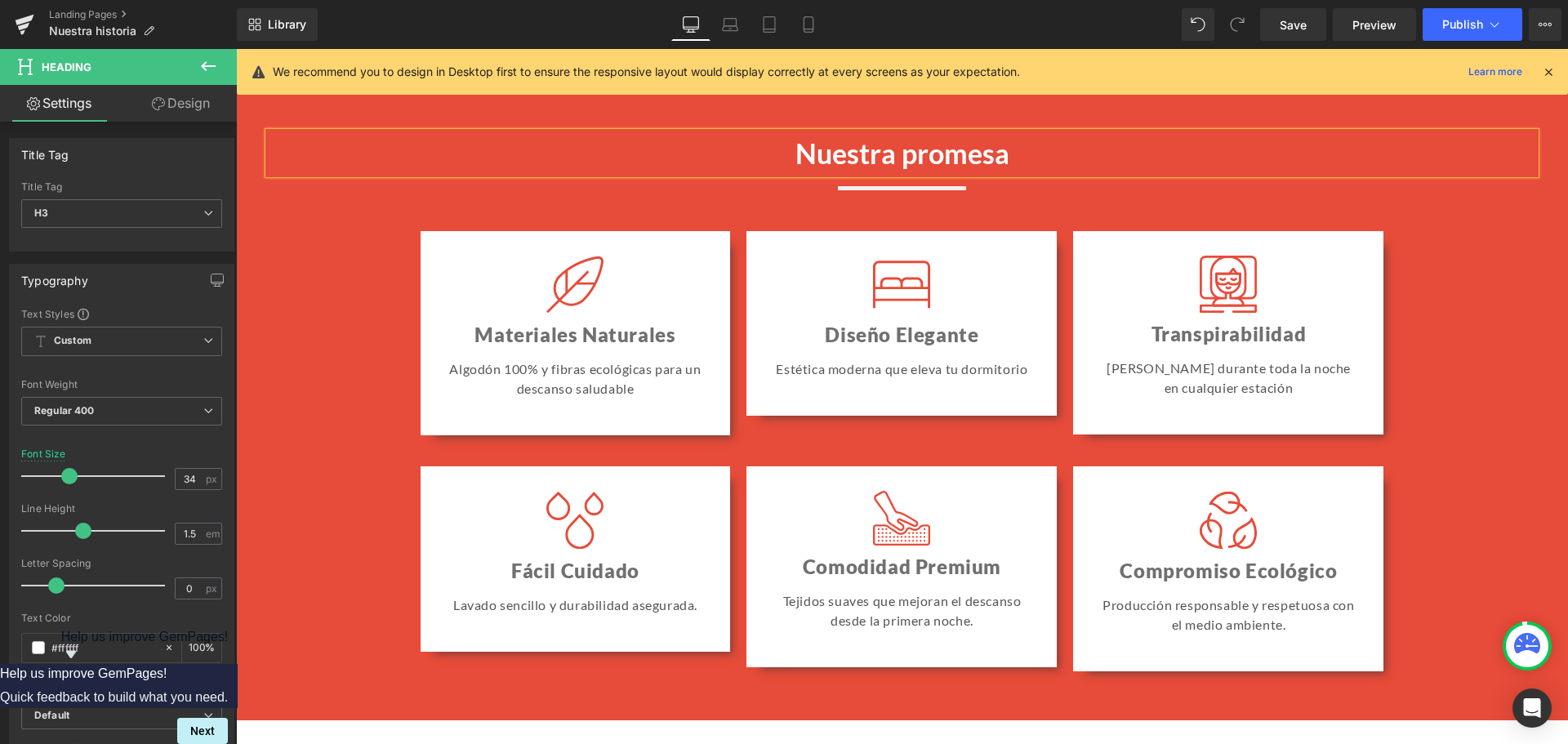
click at [540, 340] on div "Materiales Naturales Heading" at bounding box center [576, 340] width 253 height 38
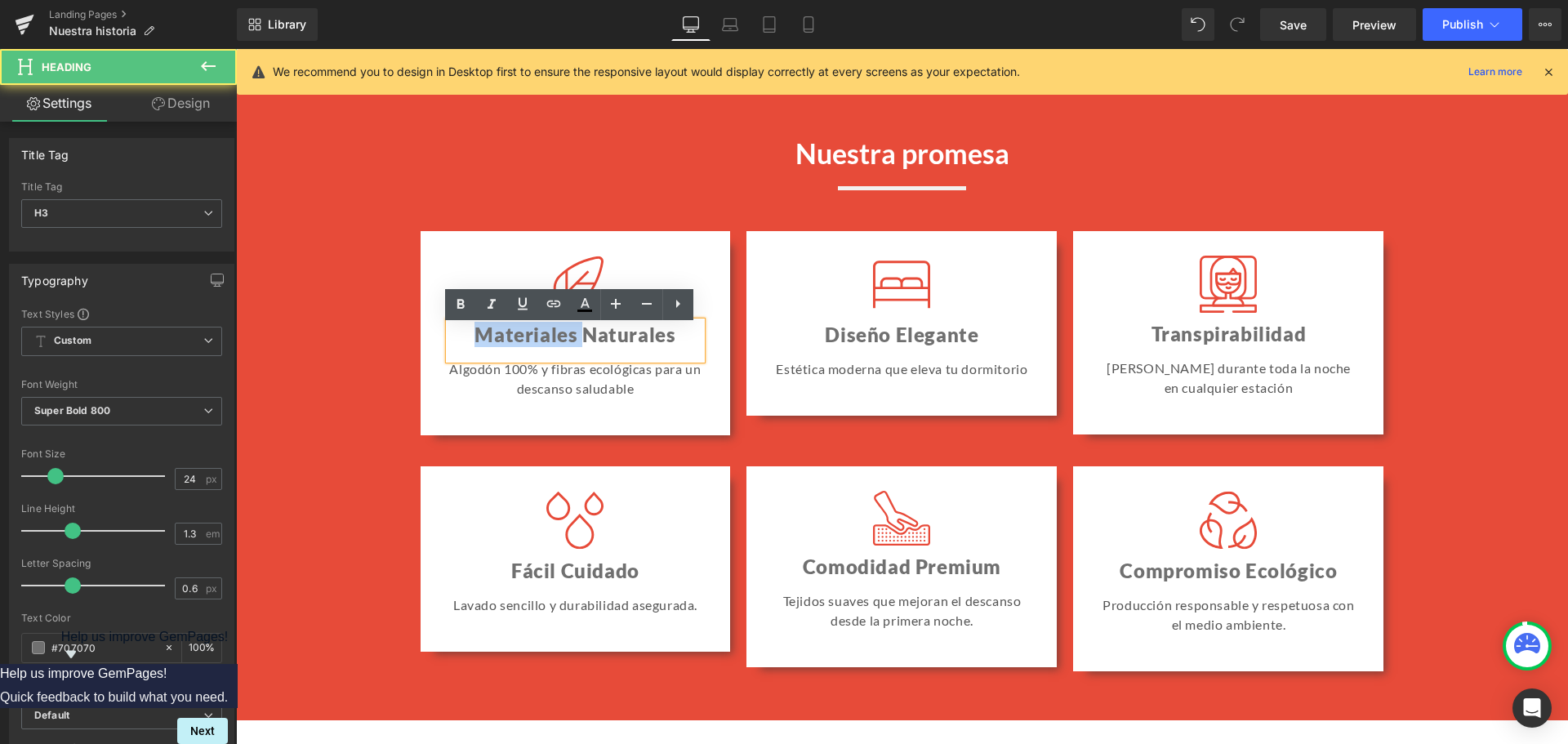
click at [540, 340] on h3 "Materiales Naturales" at bounding box center [576, 334] width 253 height 25
paste div
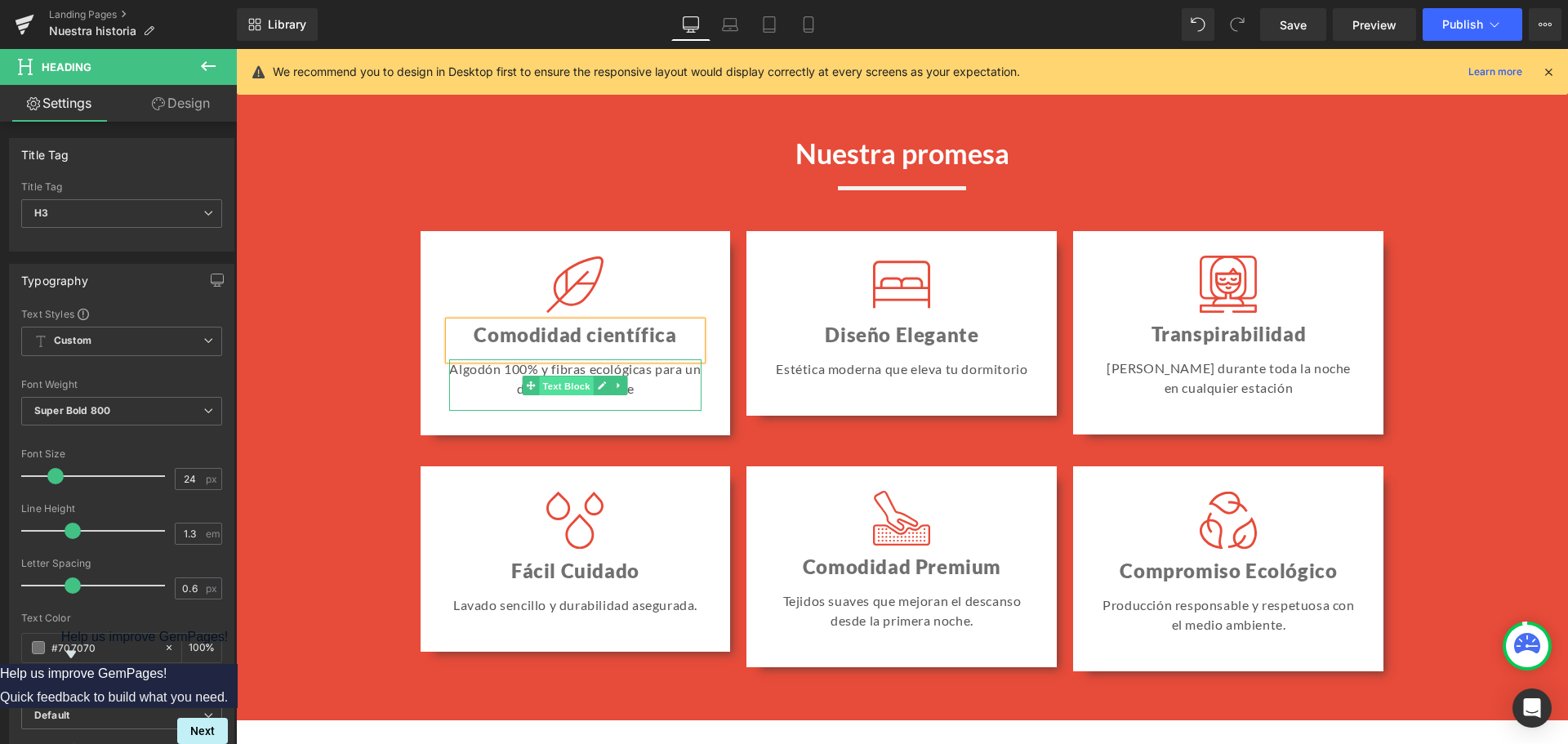
click at [542, 384] on span "Text Block" at bounding box center [567, 386] width 54 height 19
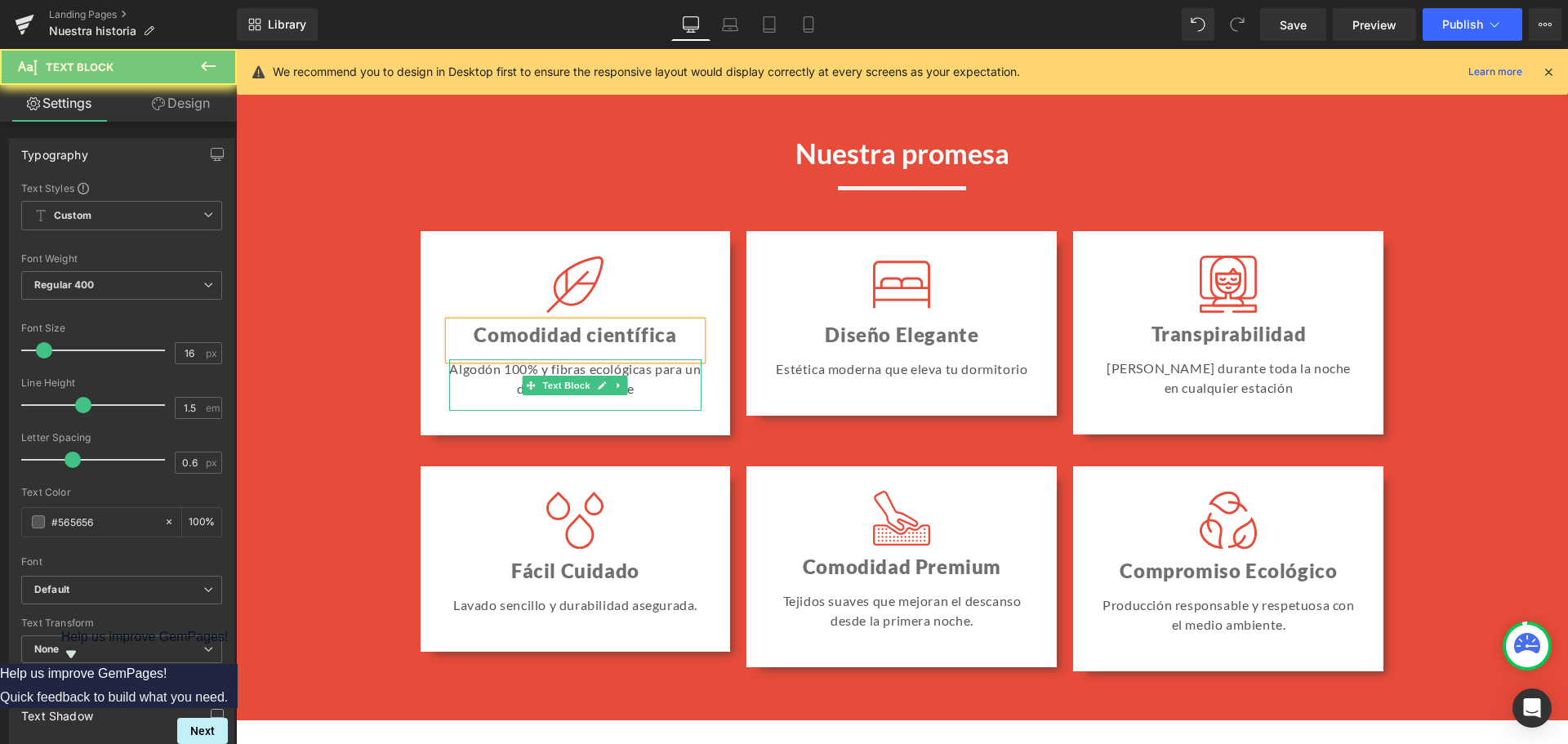
click at [542, 370] on p "Algodón 100% y fibras ecológicas para un descanso saludable" at bounding box center [576, 378] width 253 height 39
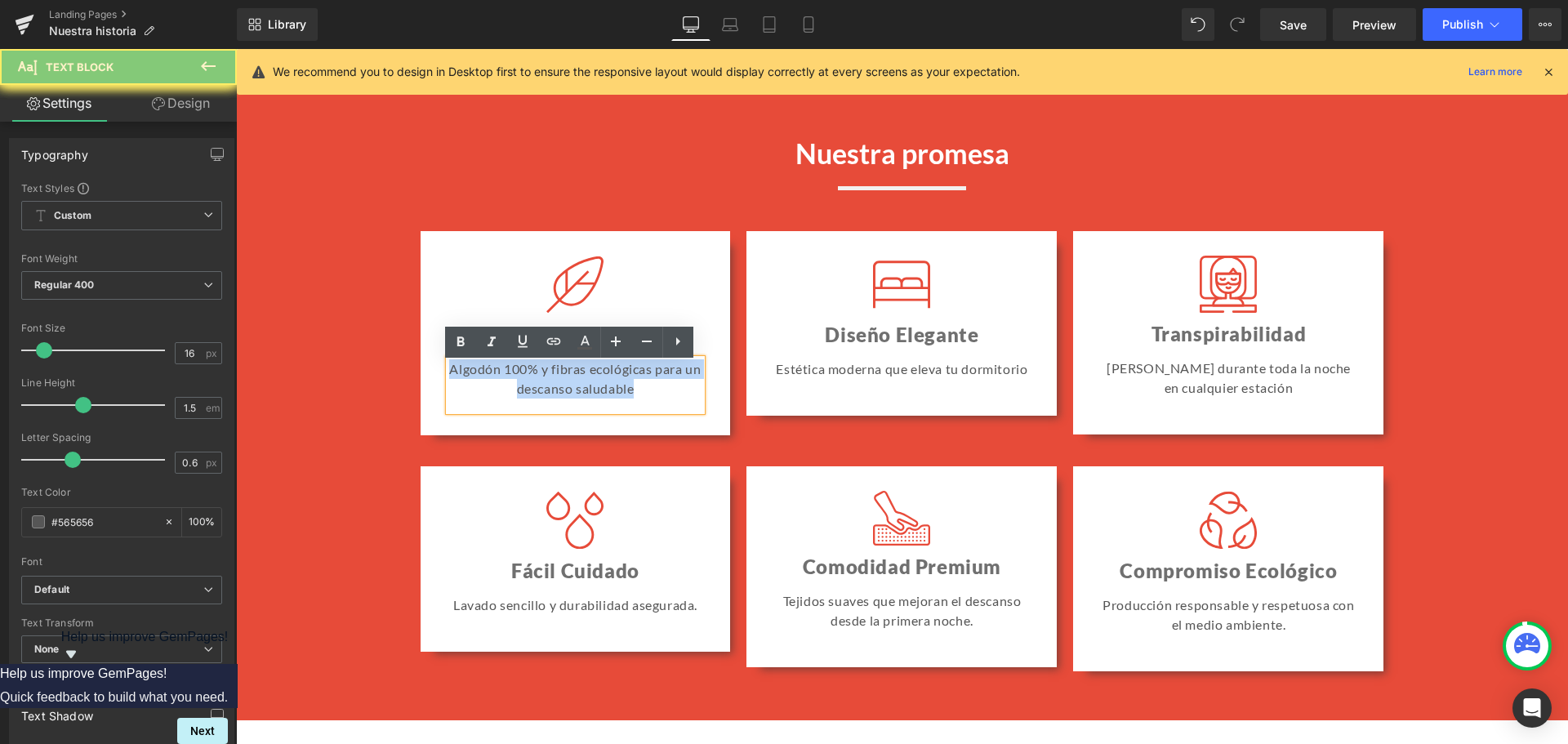
click at [542, 370] on p "Algodón 100% y fibras ecológicas para un descanso saludable" at bounding box center [576, 378] width 253 height 39
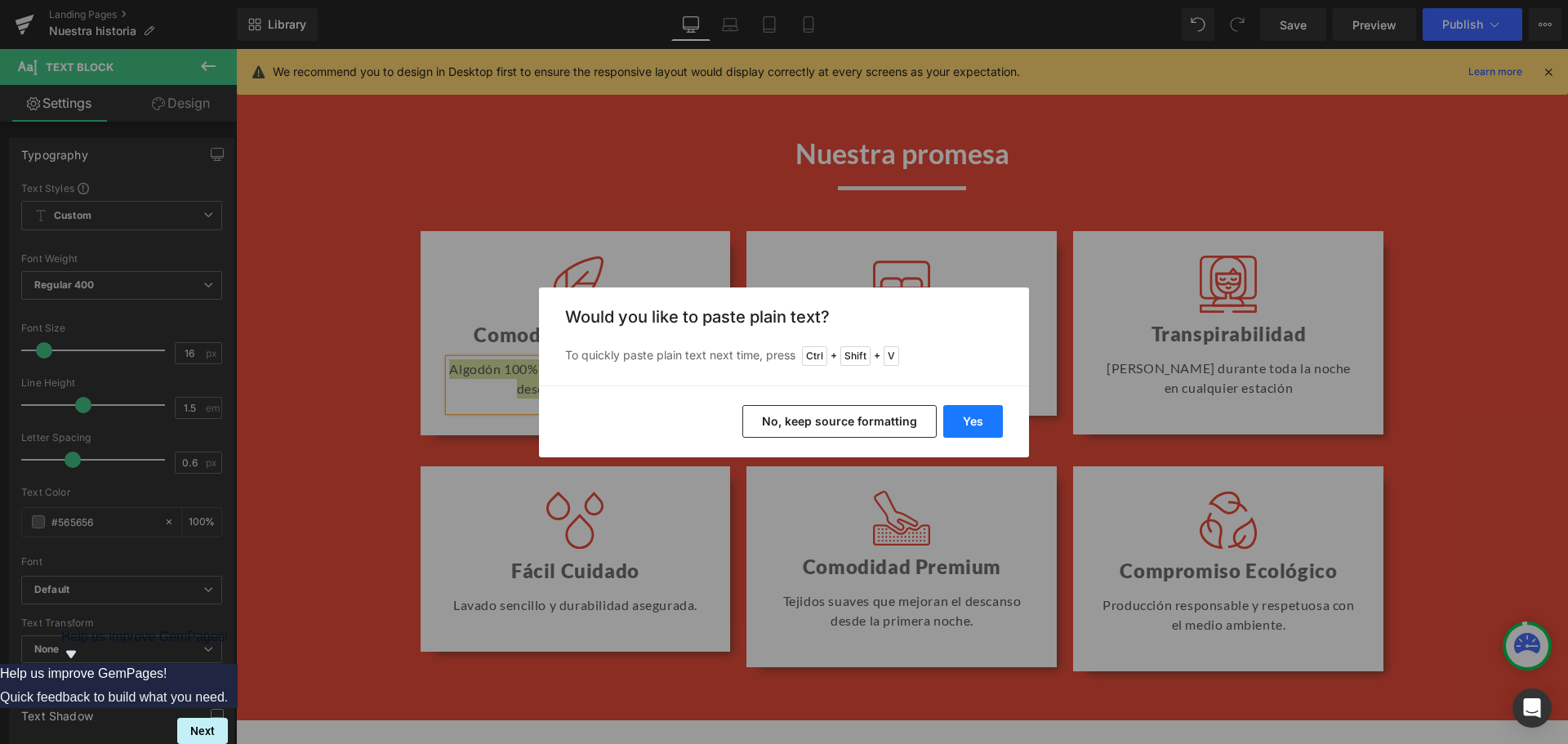
click at [985, 413] on button "Yes" at bounding box center [973, 422] width 60 height 33
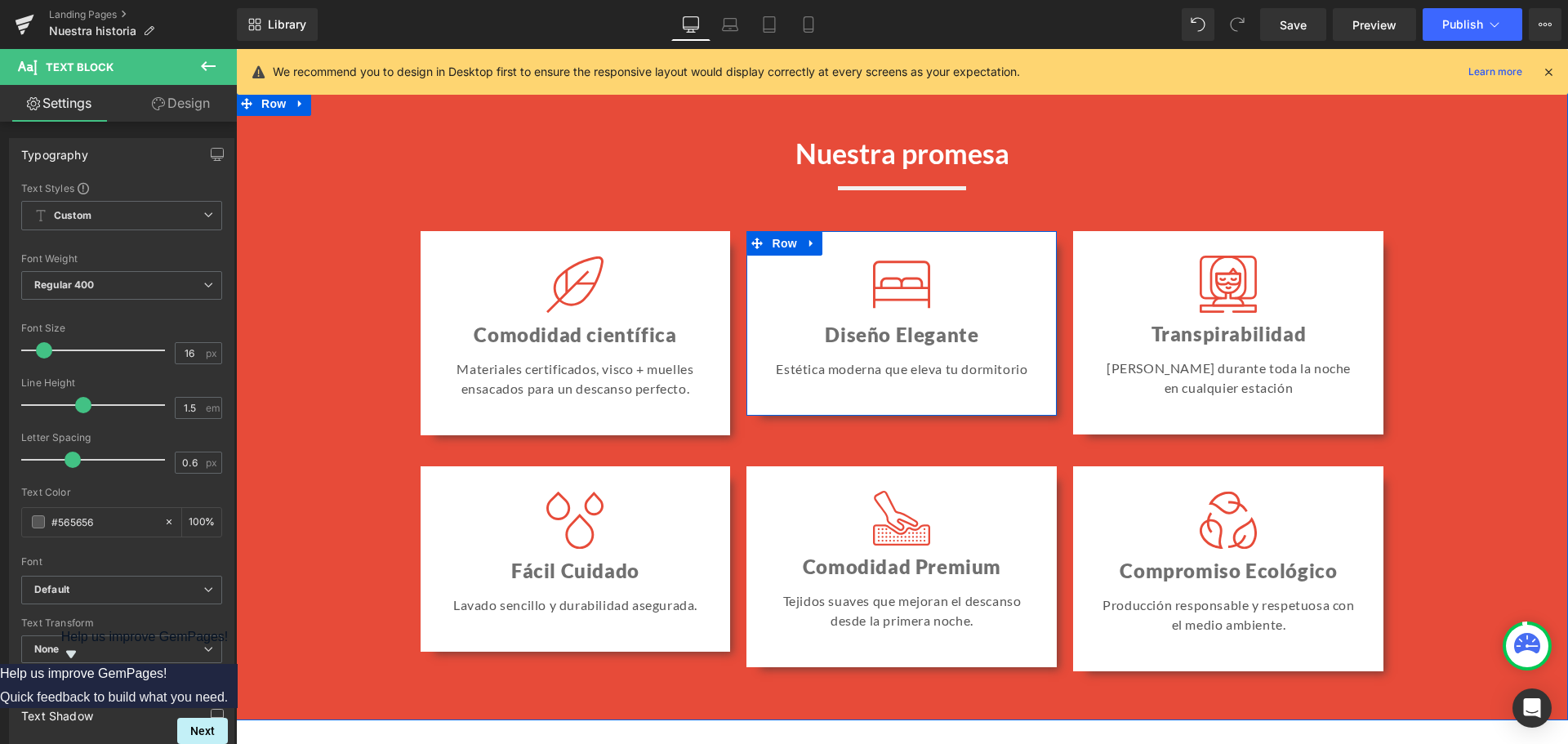
click at [937, 346] on icon at bounding box center [940, 341] width 9 height 10
click at [932, 346] on link at bounding box center [933, 341] width 17 height 19
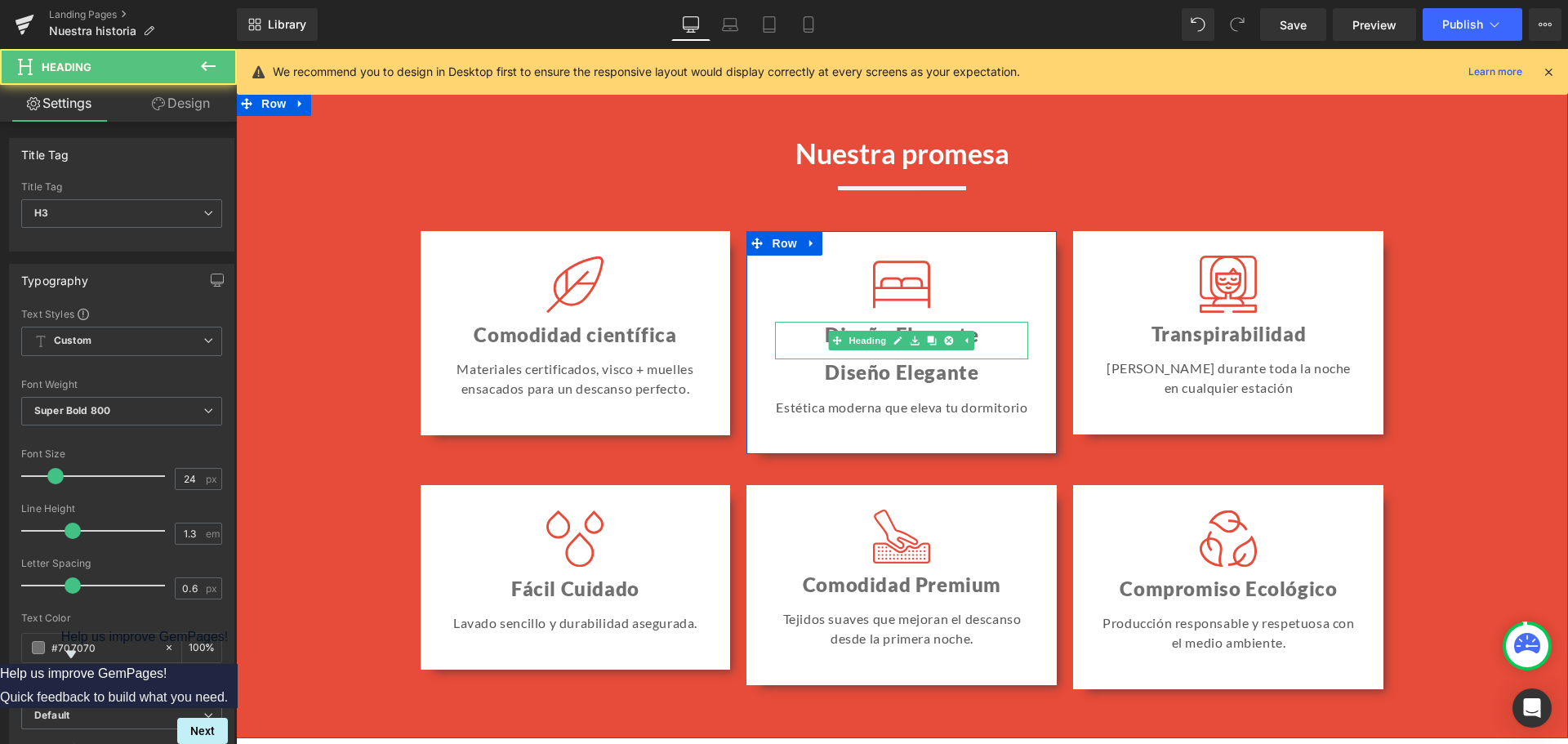
click at [990, 344] on h3 "Diseño Elegante" at bounding box center [901, 334] width 253 height 25
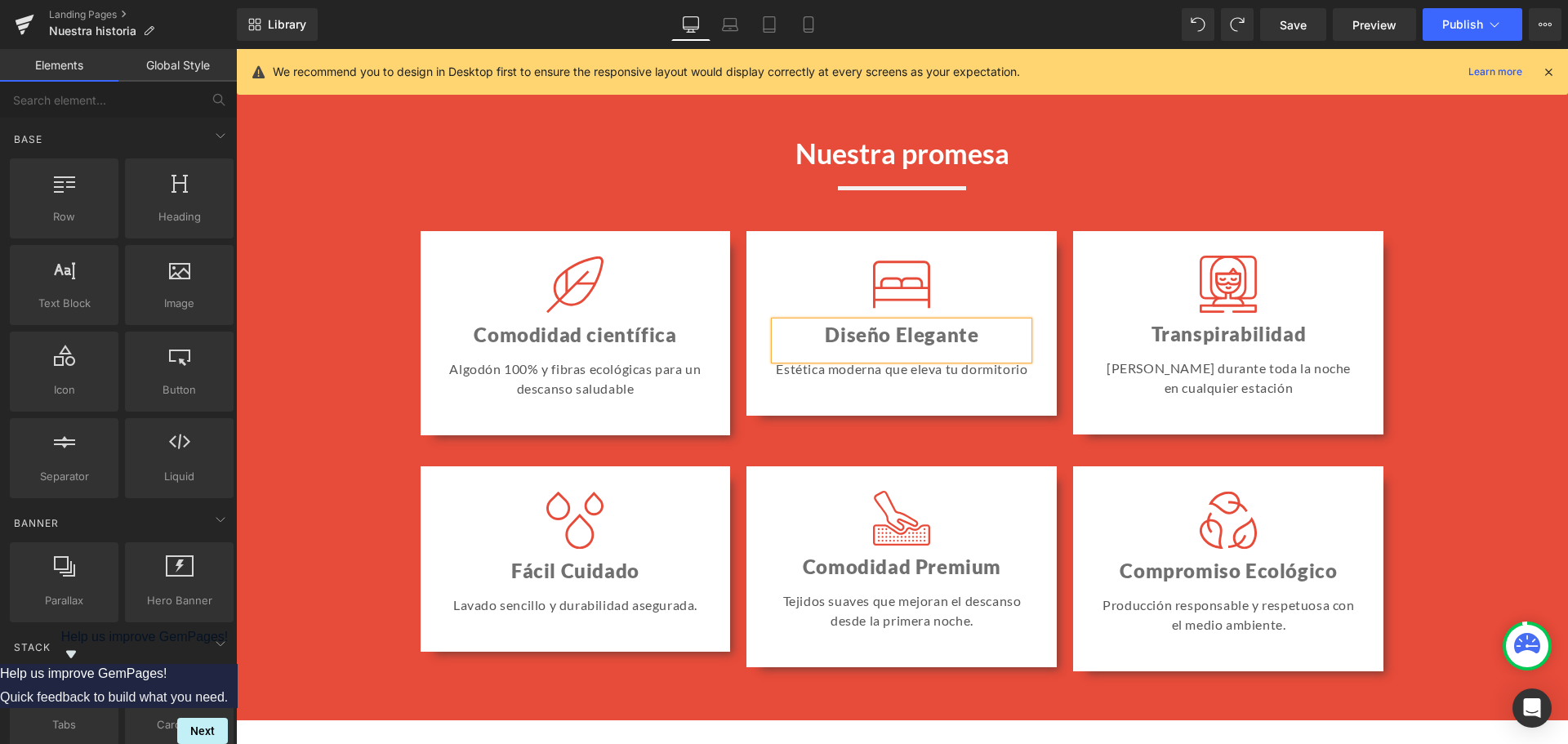
click at [991, 343] on h3 "Diseño Elegante" at bounding box center [901, 334] width 253 height 25
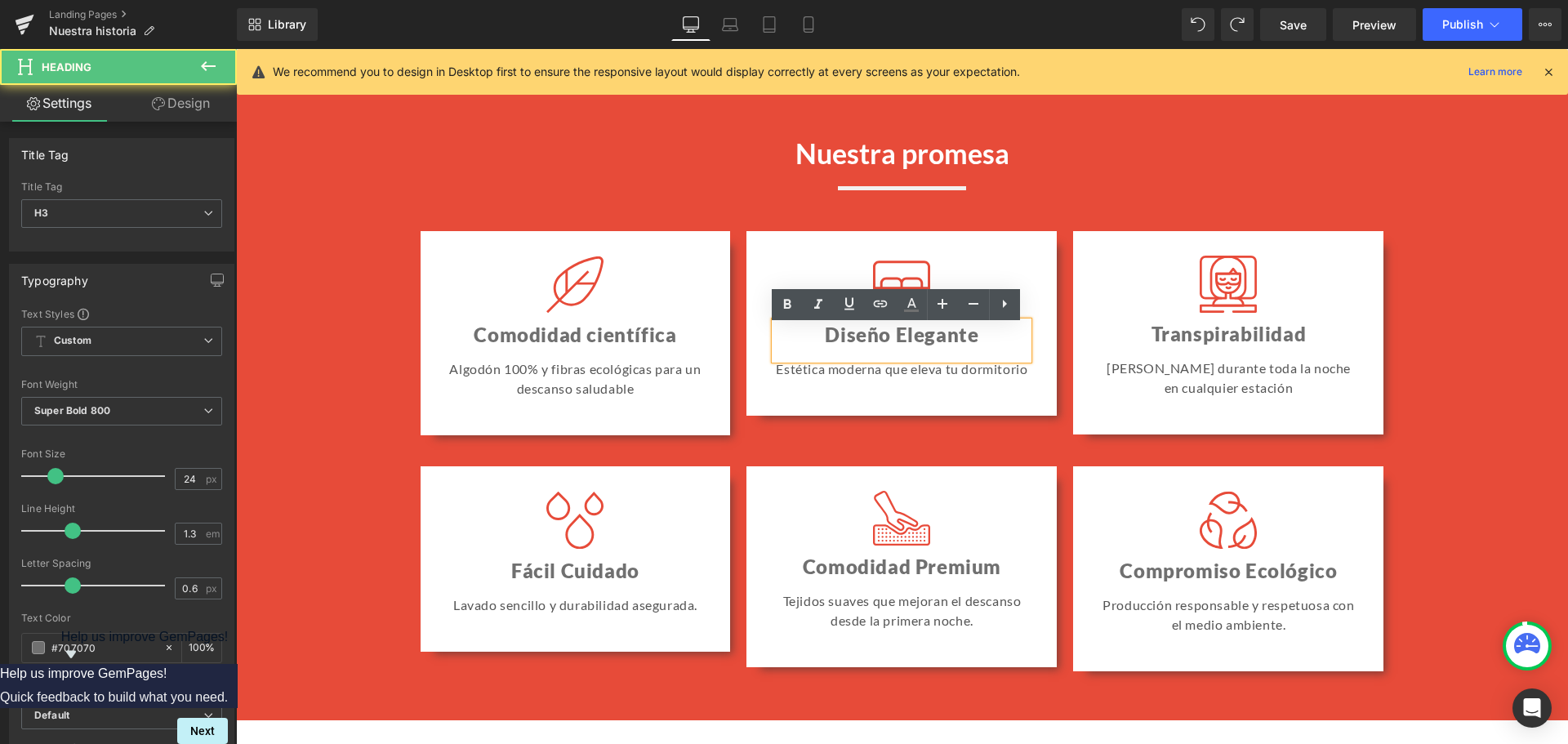
click at [991, 343] on h3 "Diseño Elegante" at bounding box center [901, 334] width 253 height 25
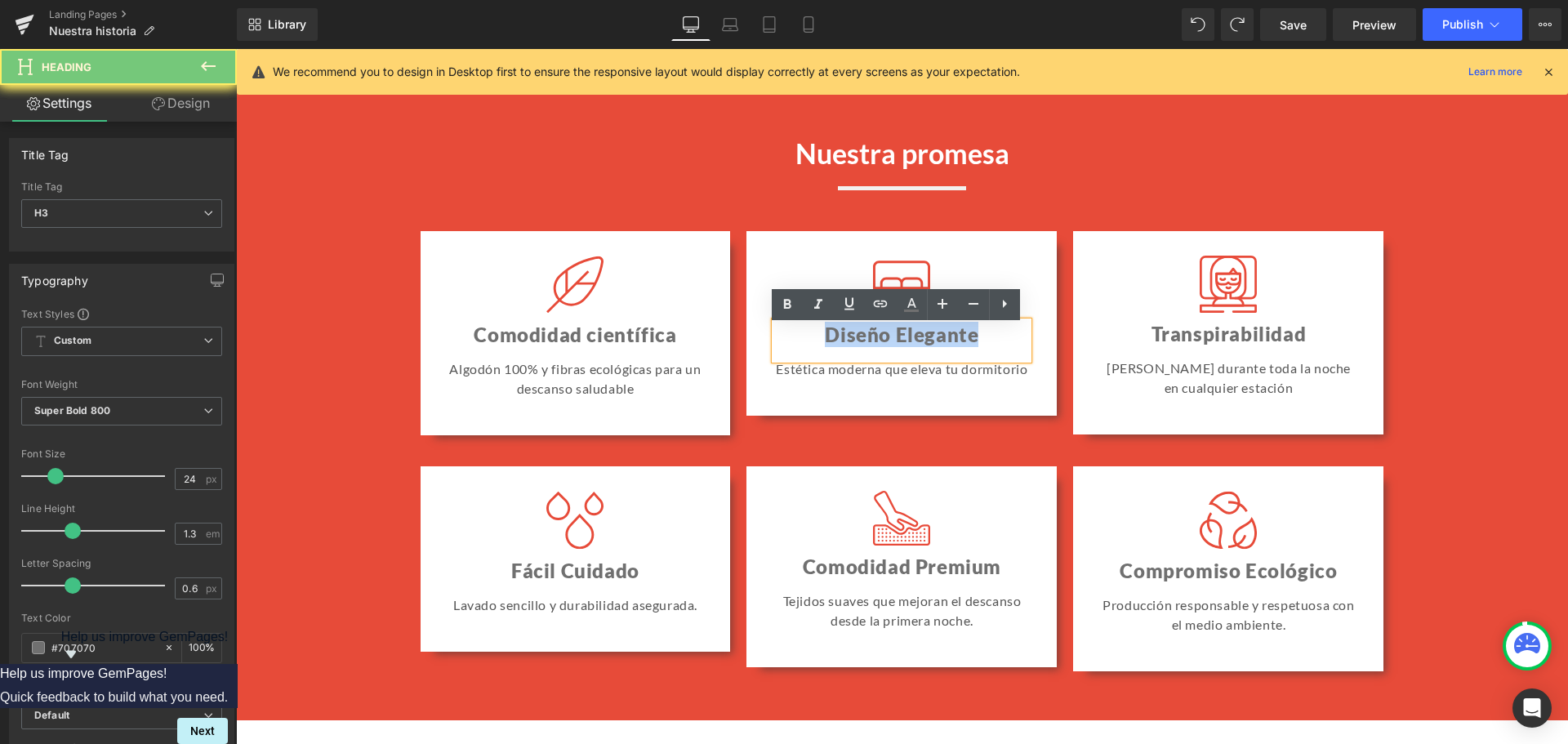
paste div
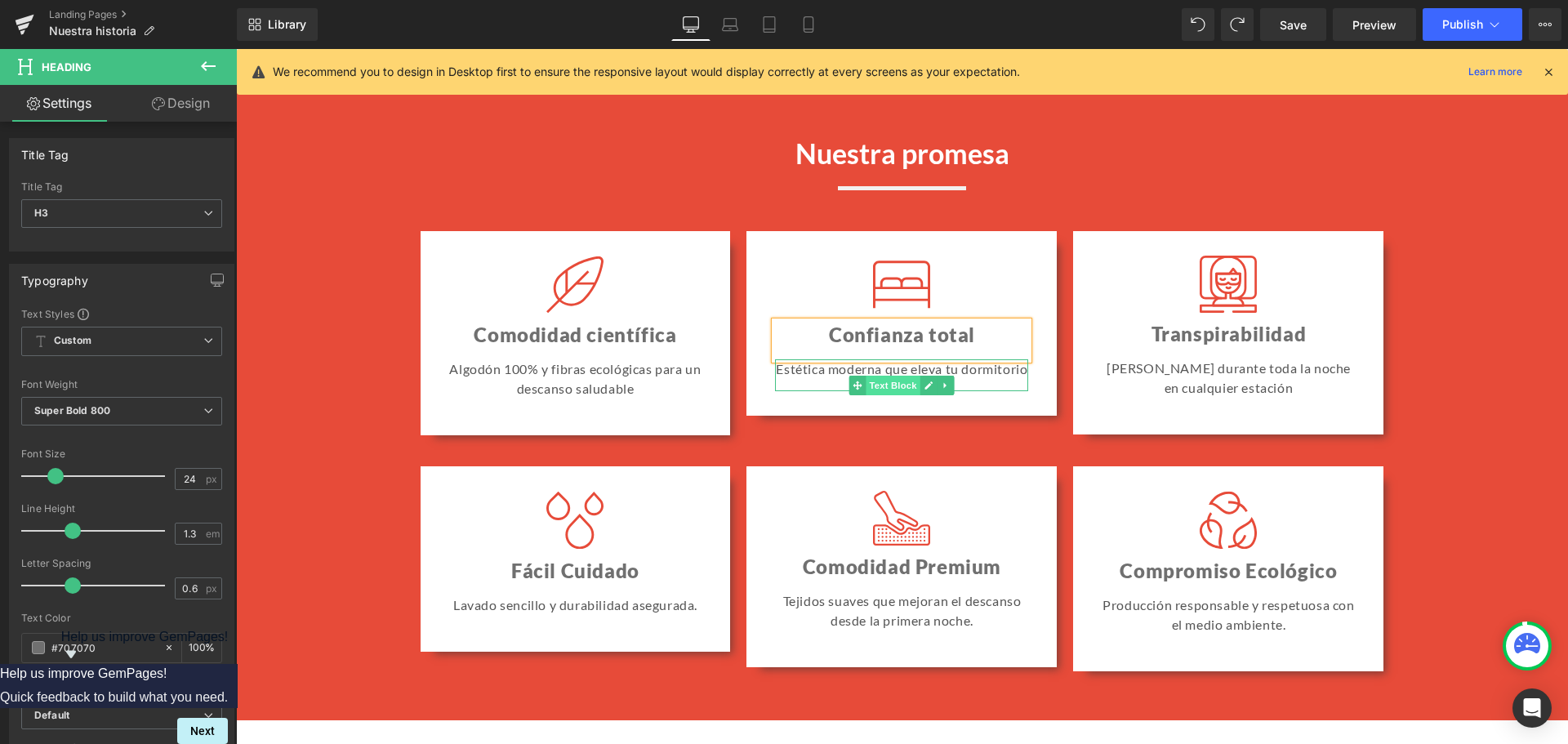
click at [893, 390] on span "Text Block" at bounding box center [893, 385] width 54 height 19
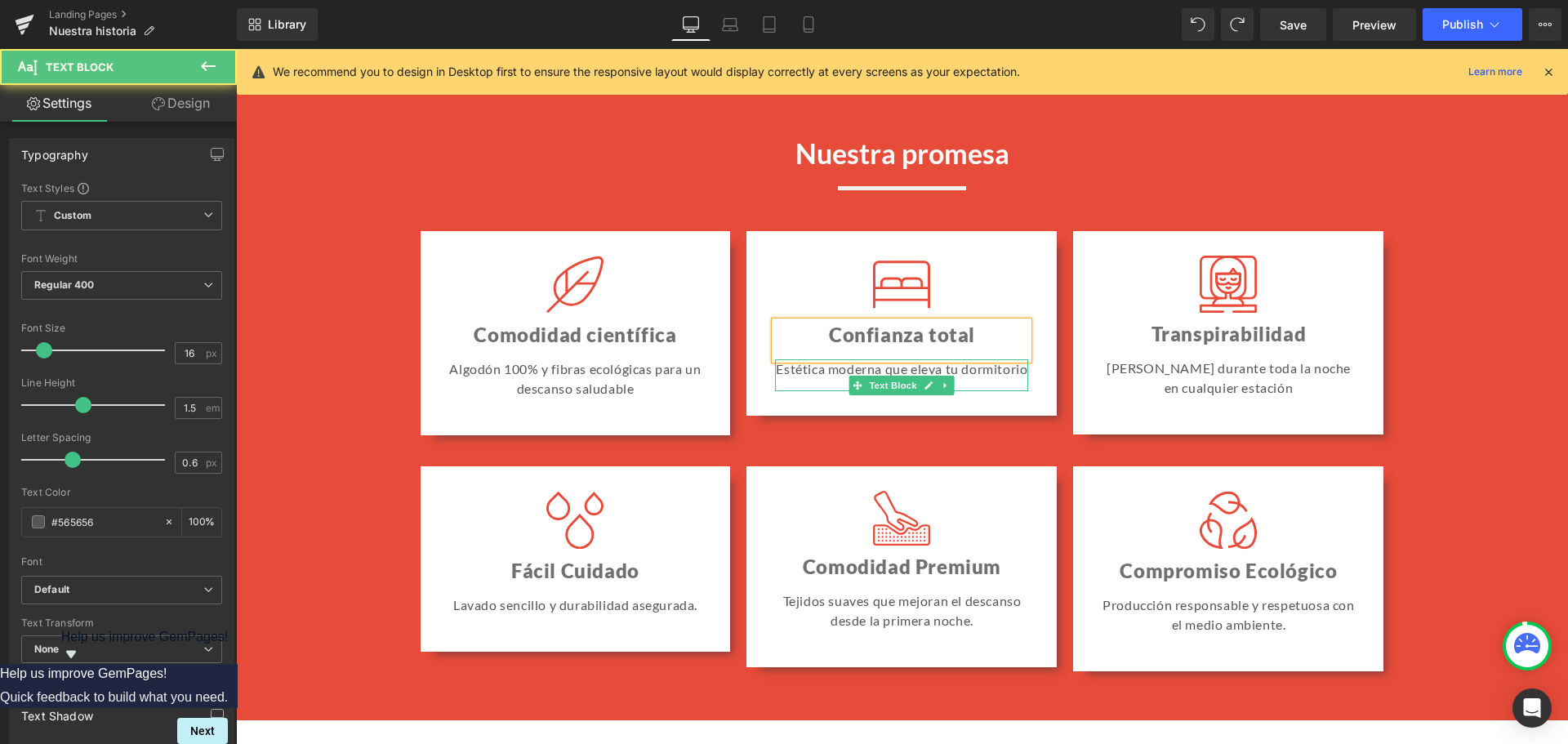
click at [806, 379] on p "Estética moderna que eleva tu dormitorio" at bounding box center [901, 369] width 253 height 19
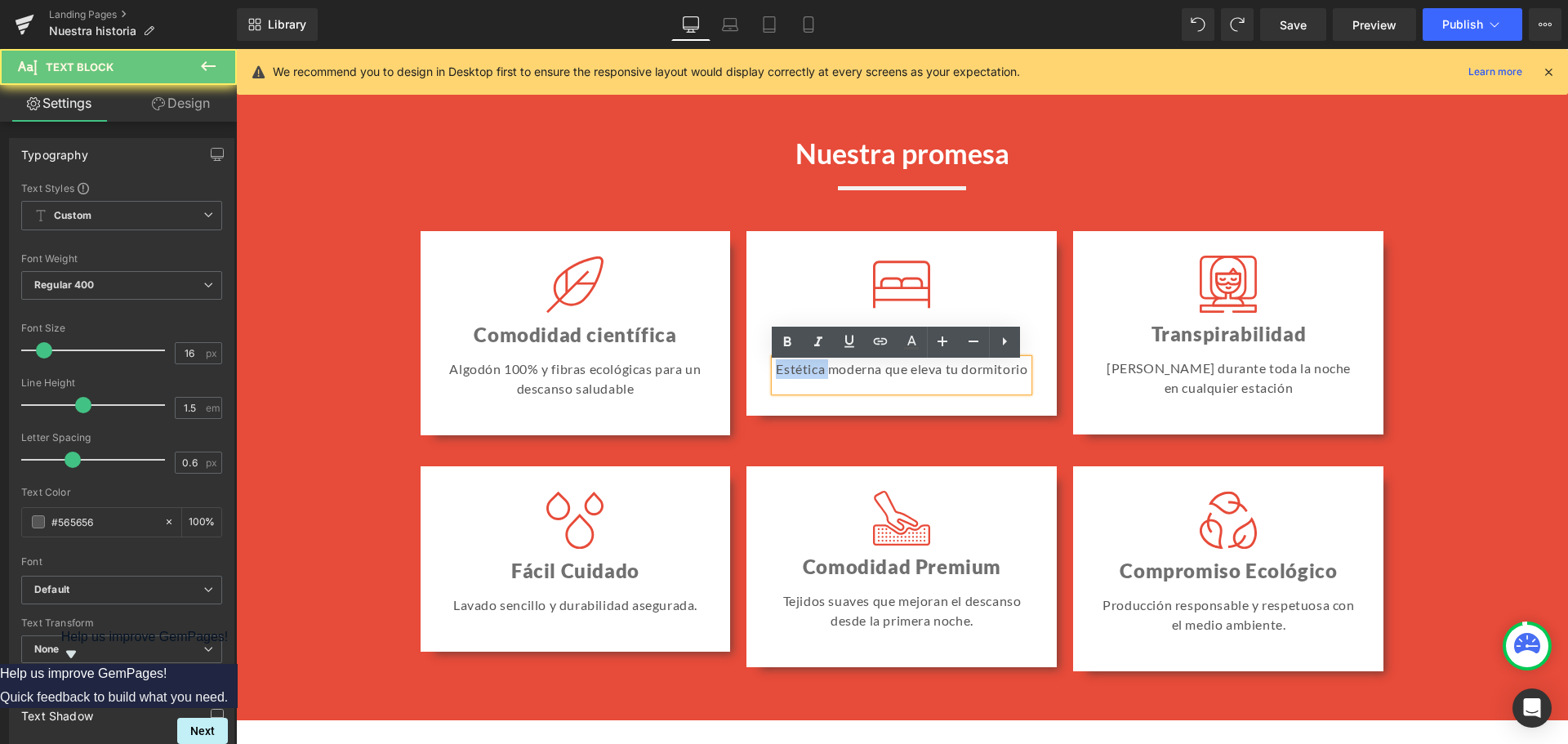
click at [806, 379] on p "Estética moderna que eleva tu dormitorio" at bounding box center [901, 369] width 253 height 19
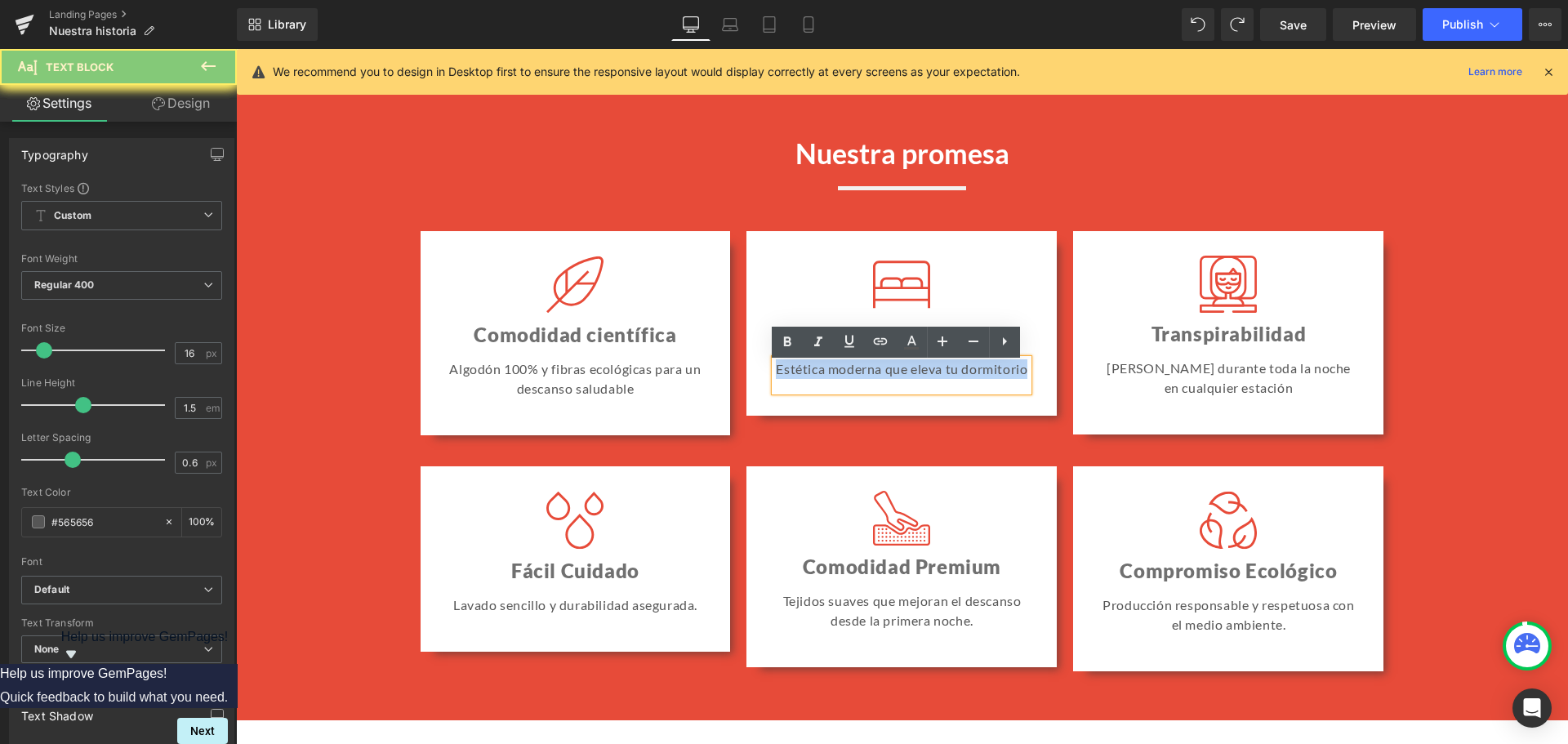
click at [806, 379] on p "Estética moderna que eleva tu dormitorio" at bounding box center [901, 369] width 253 height 19
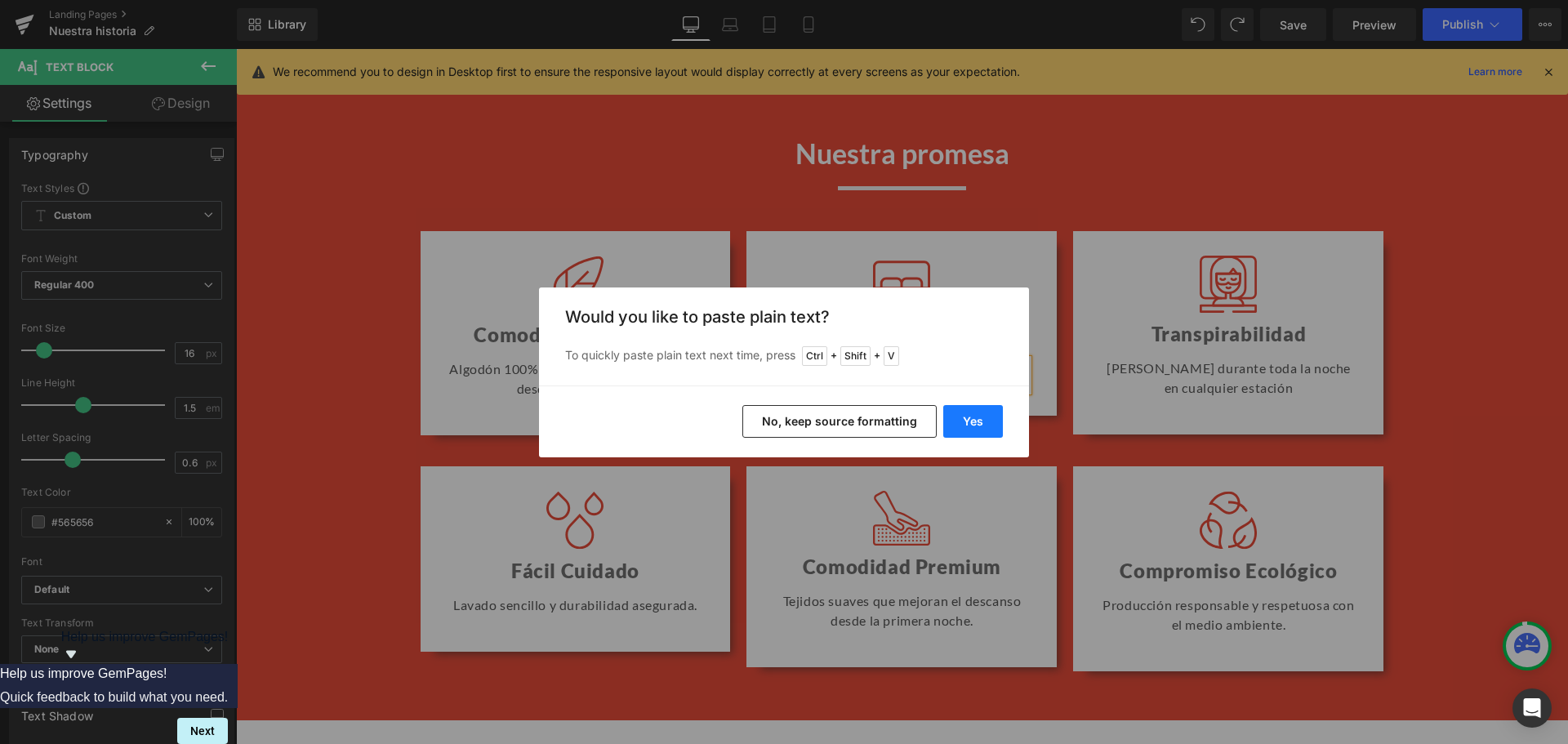
click at [988, 423] on button "Yes" at bounding box center [973, 422] width 60 height 33
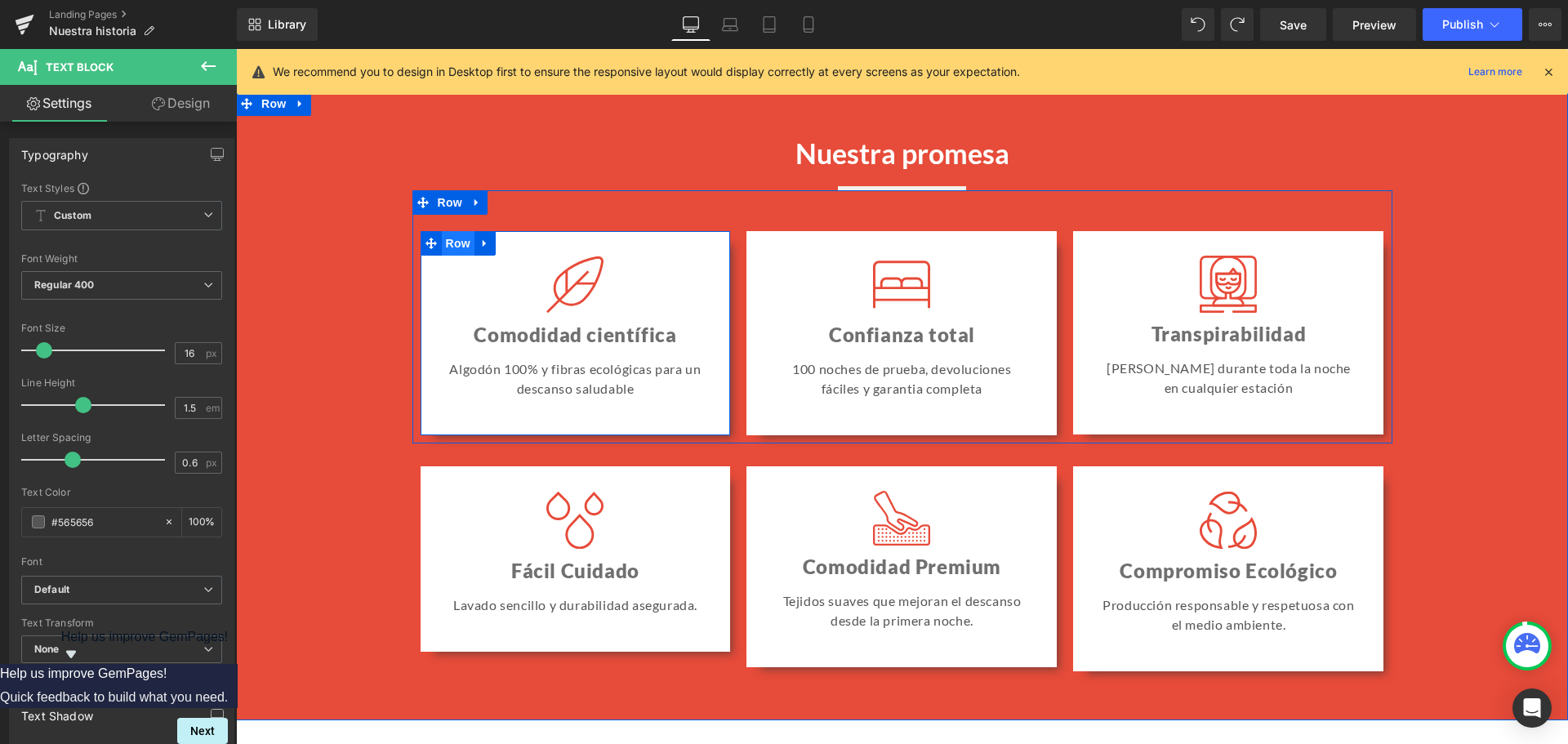
click at [452, 248] on span "Row" at bounding box center [458, 243] width 33 height 24
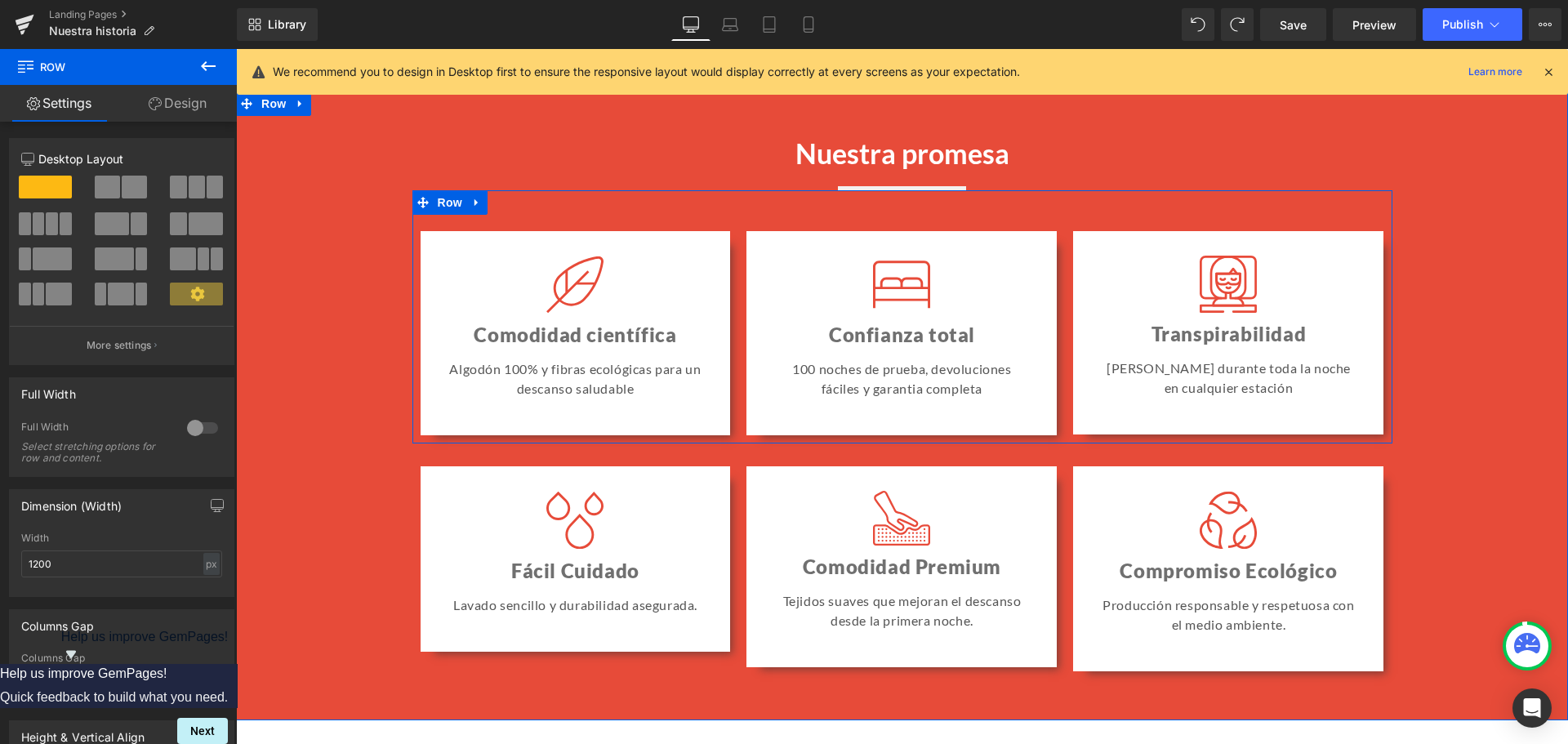
click at [738, 295] on div "Image Confianza total Heading 100 noches de prueba, devoluciones fáciles y gara…" at bounding box center [901, 333] width 326 height 205
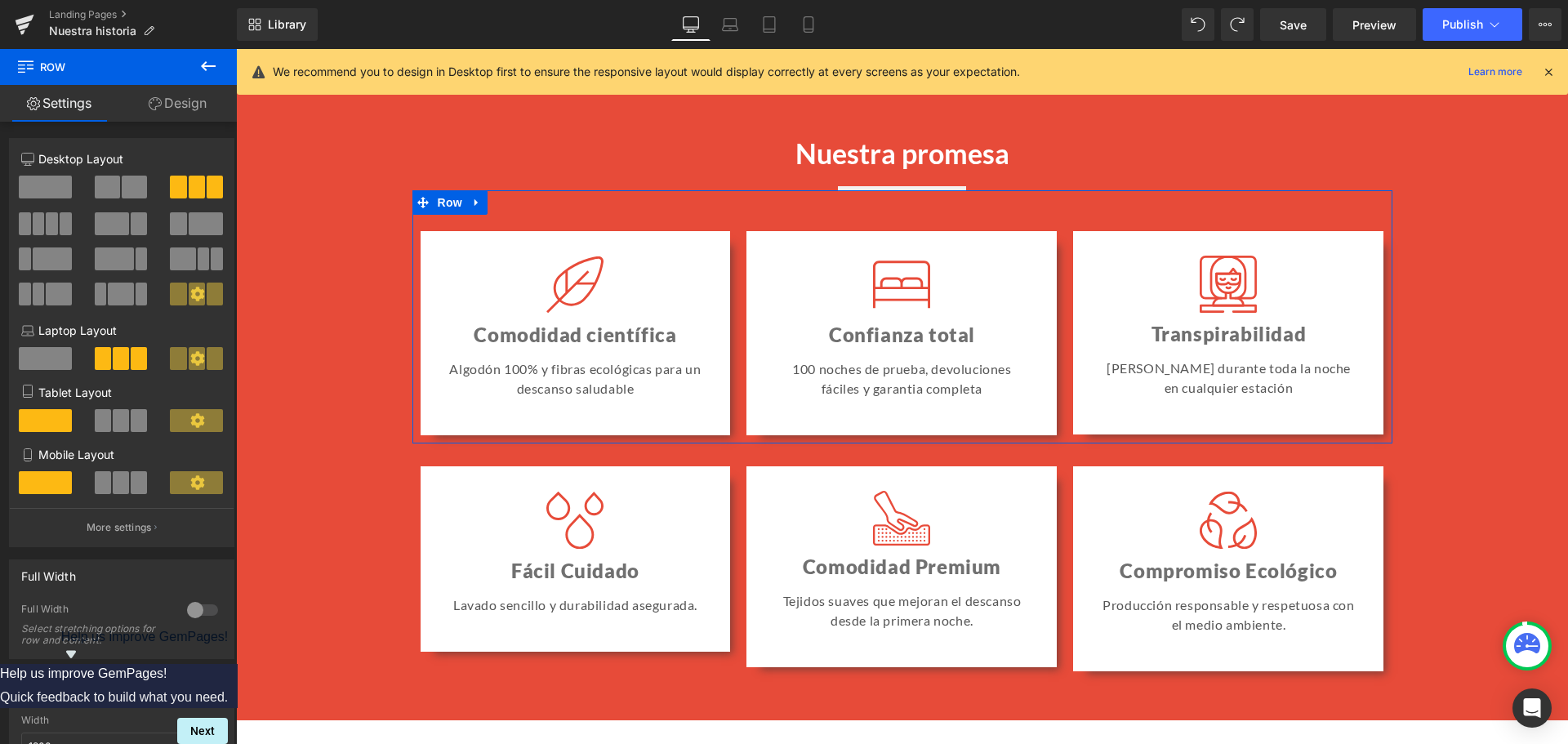
click at [121, 191] on span at bounding box center [134, 187] width 25 height 23
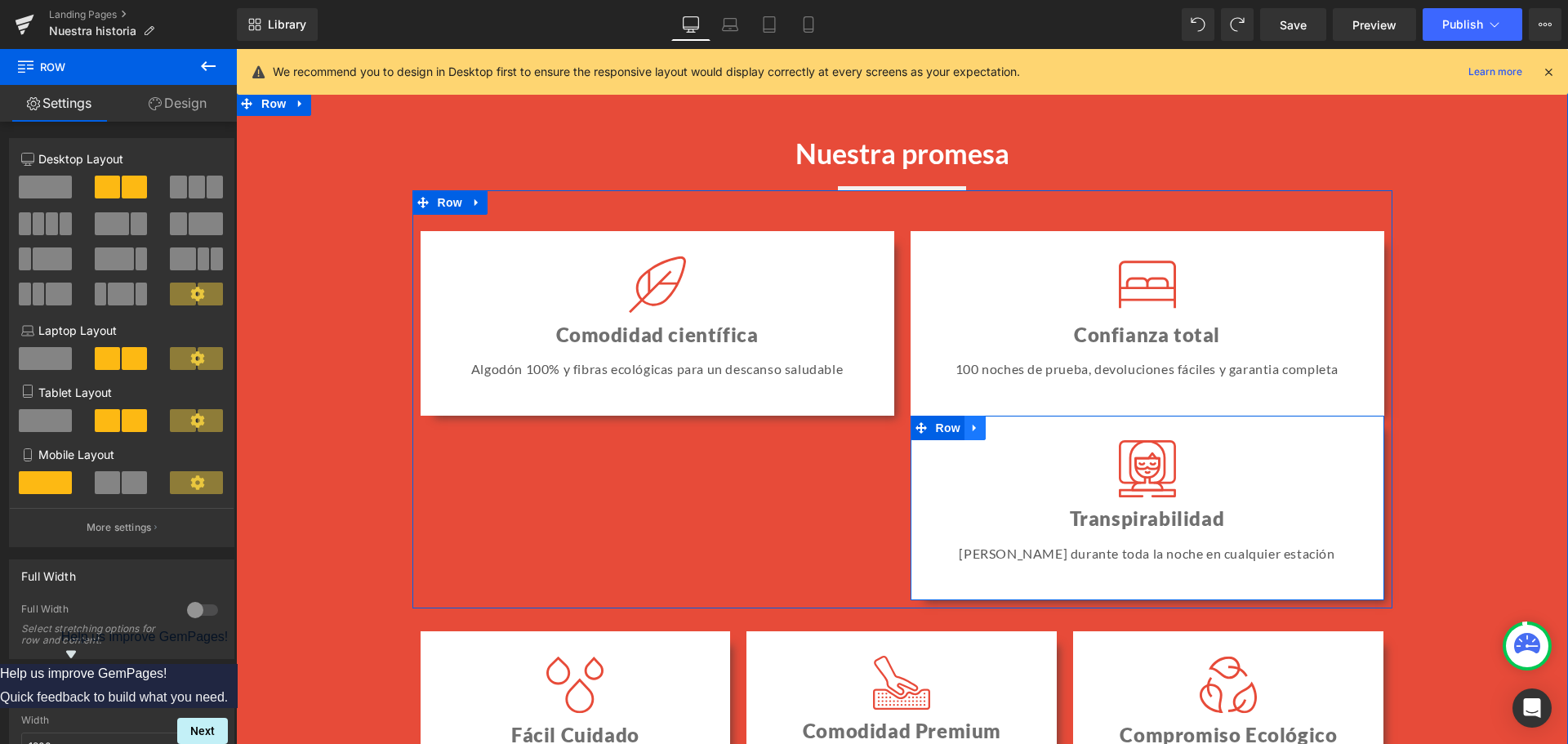
click at [973, 432] on icon at bounding box center [974, 428] width 3 height 8
click at [1012, 434] on icon at bounding box center [1017, 428] width 12 height 13
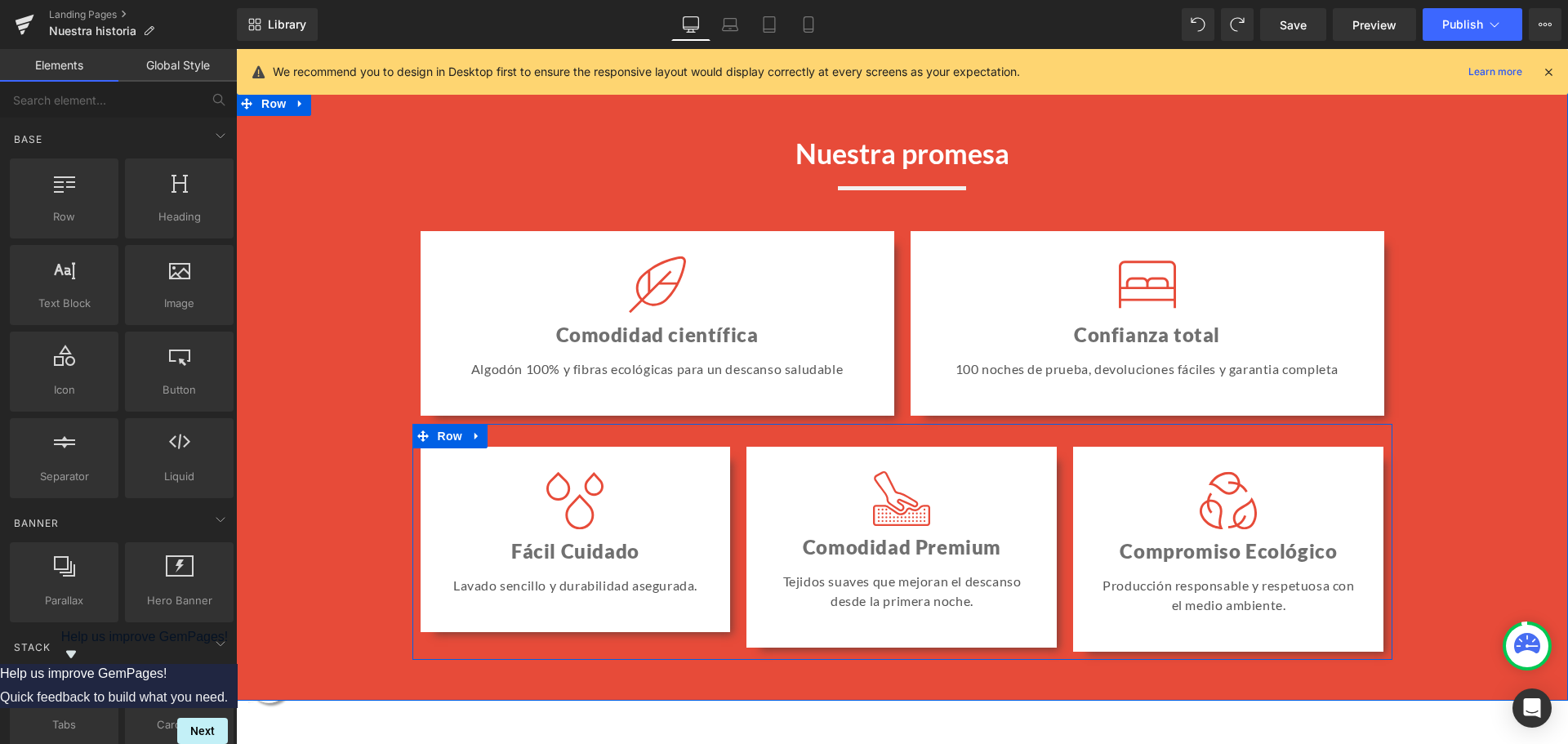
click at [728, 477] on div "Image Fácil Cuidado Heading Lavado sencillo y durabilidad asegurada. Text Block…" at bounding box center [575, 549] width 326 height 205
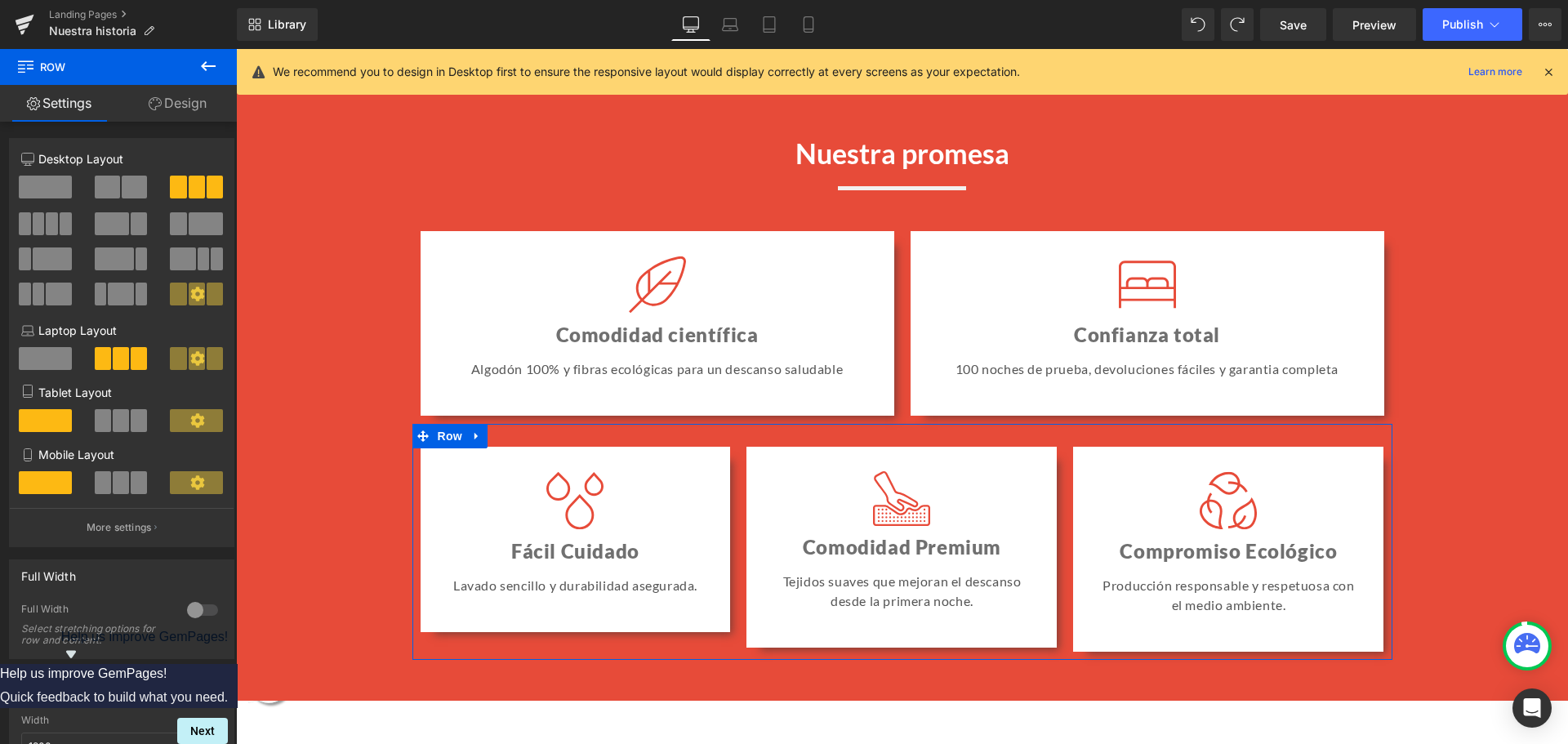
click at [132, 185] on span at bounding box center [134, 187] width 25 height 23
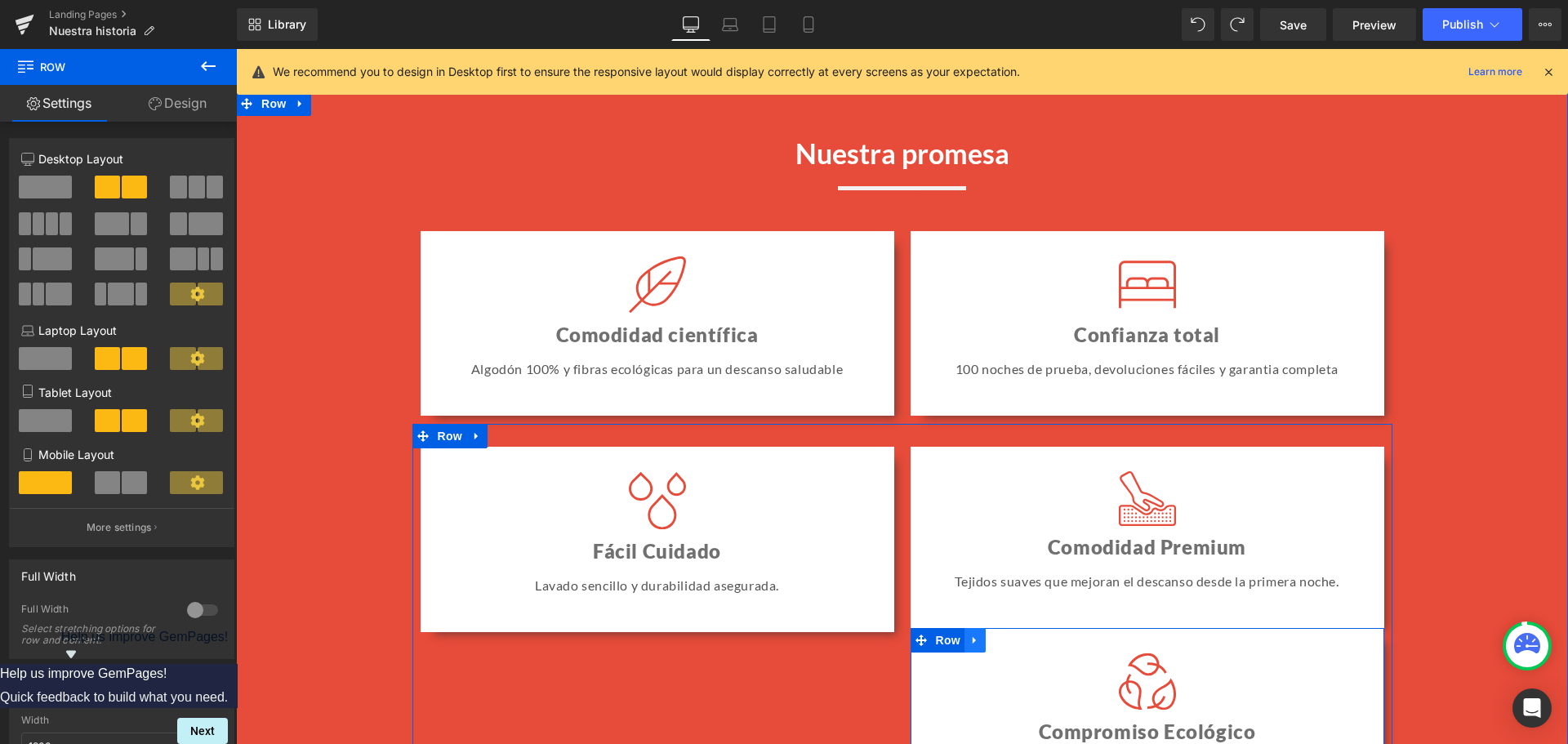
click at [972, 647] on icon at bounding box center [975, 640] width 12 height 13
click at [1012, 642] on icon at bounding box center [1017, 640] width 12 height 12
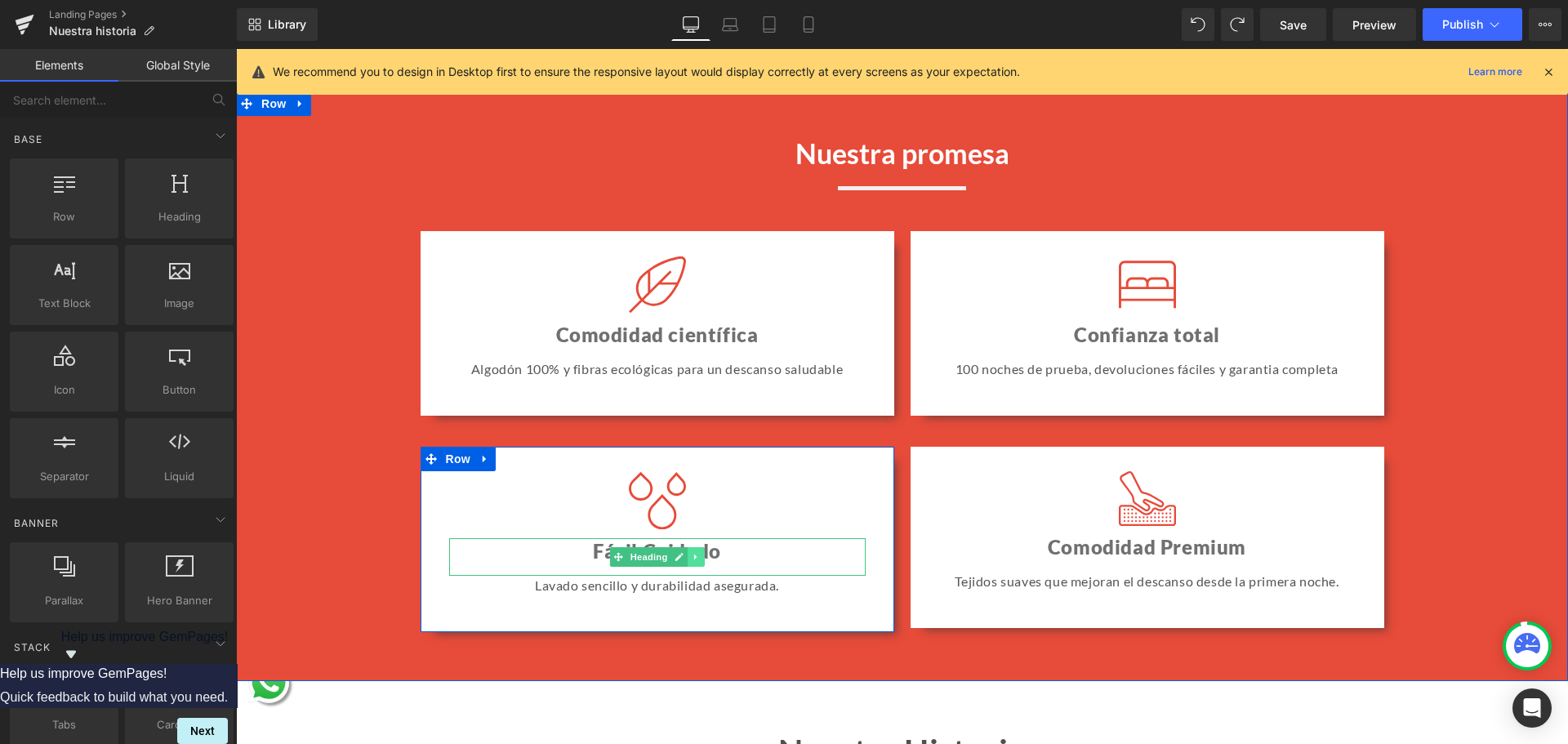
click at [694, 559] on icon at bounding box center [695, 556] width 3 height 6
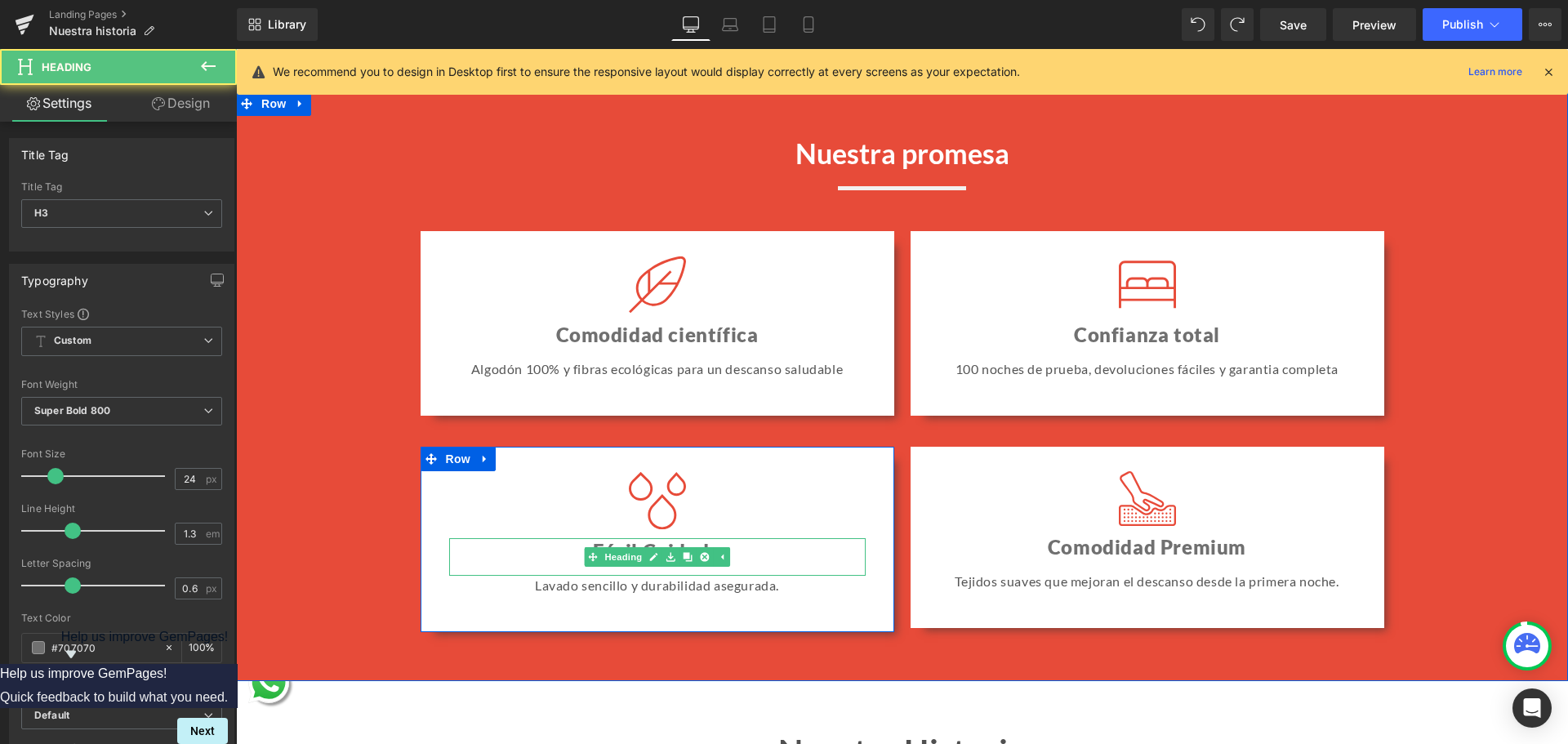
click at [745, 560] on h3 "Fácil Cuidado" at bounding box center [657, 551] width 417 height 25
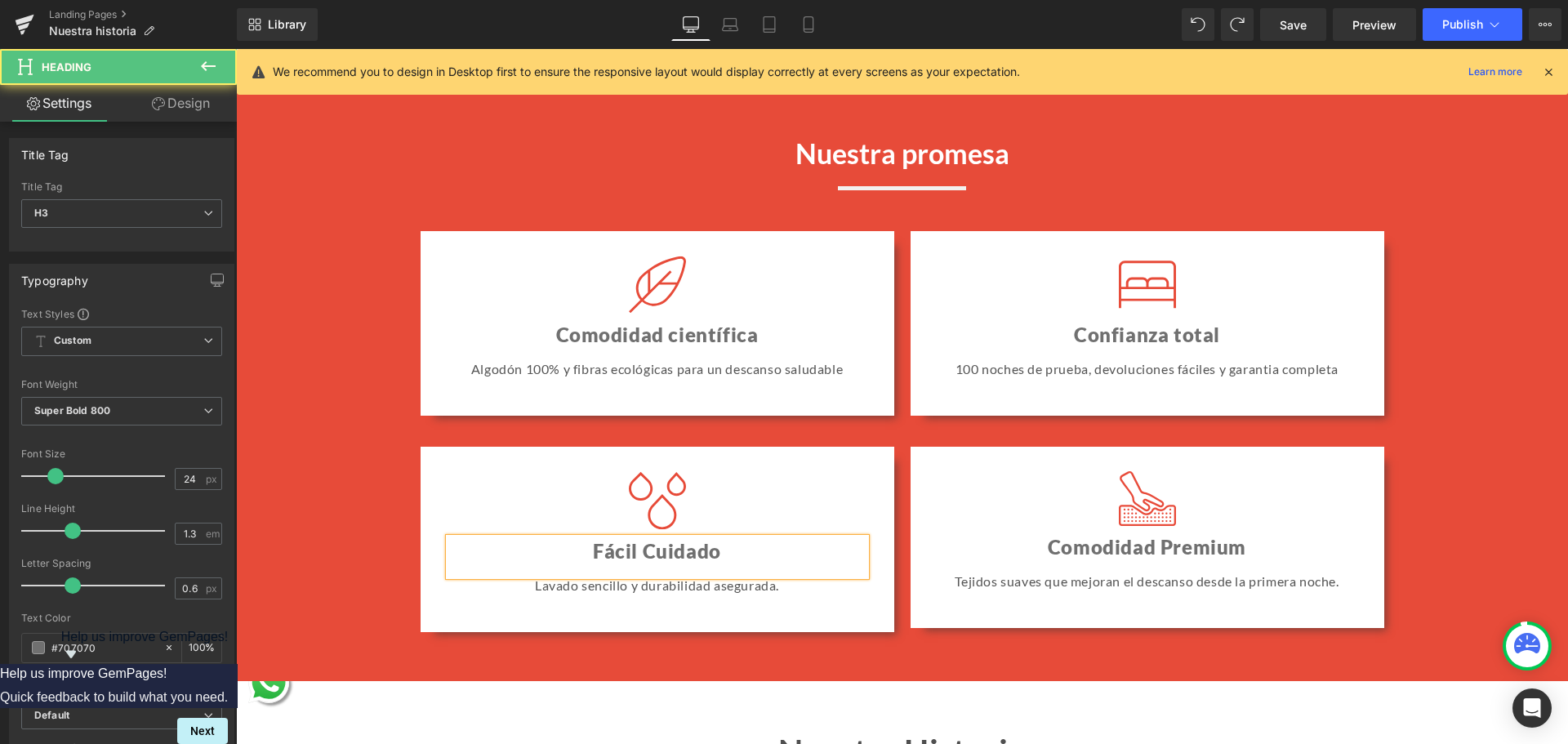
click at [745, 560] on h3 "Fácil Cuidado" at bounding box center [657, 551] width 417 height 25
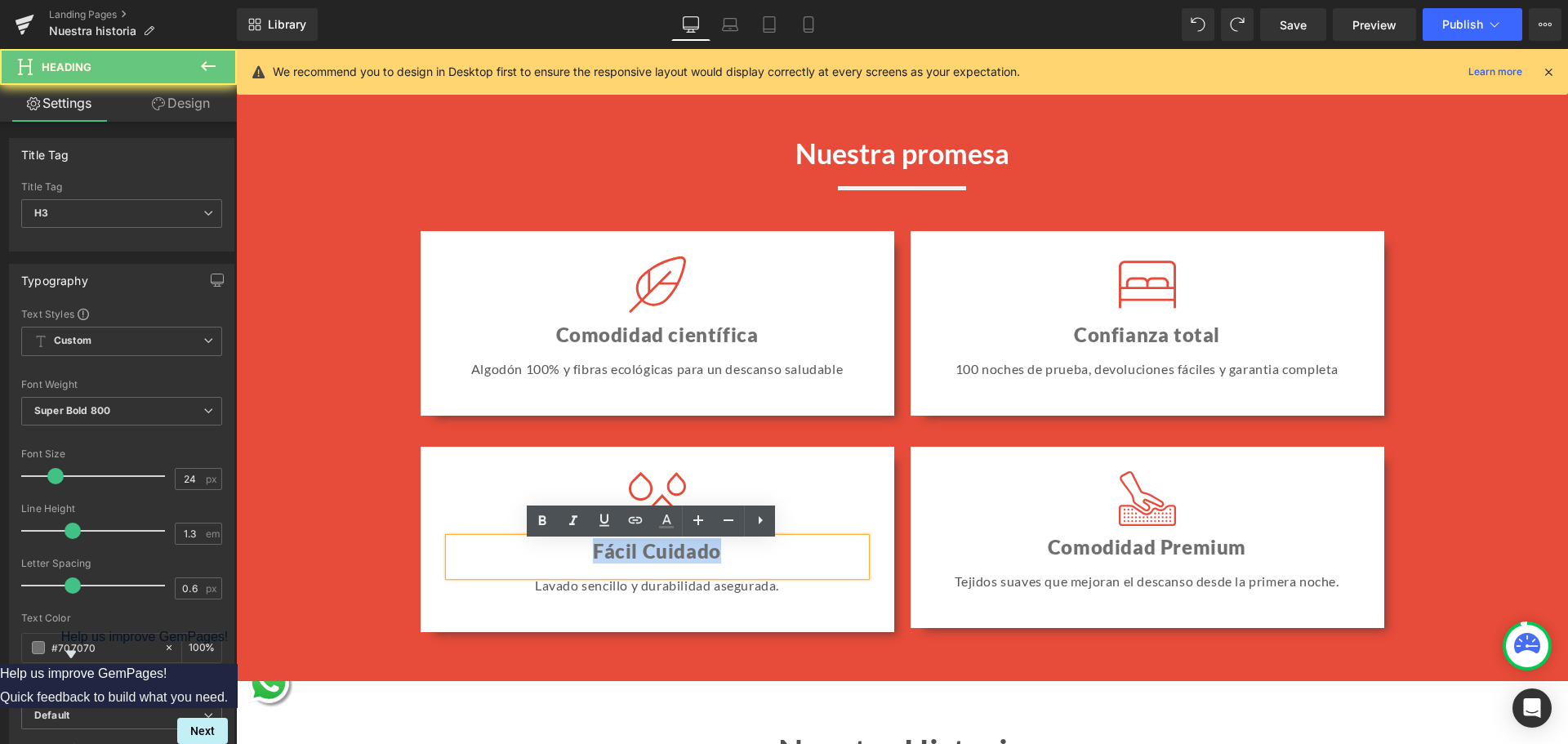
click at [745, 560] on h3 "Fácil Cuidado" at bounding box center [657, 551] width 417 height 25
paste div
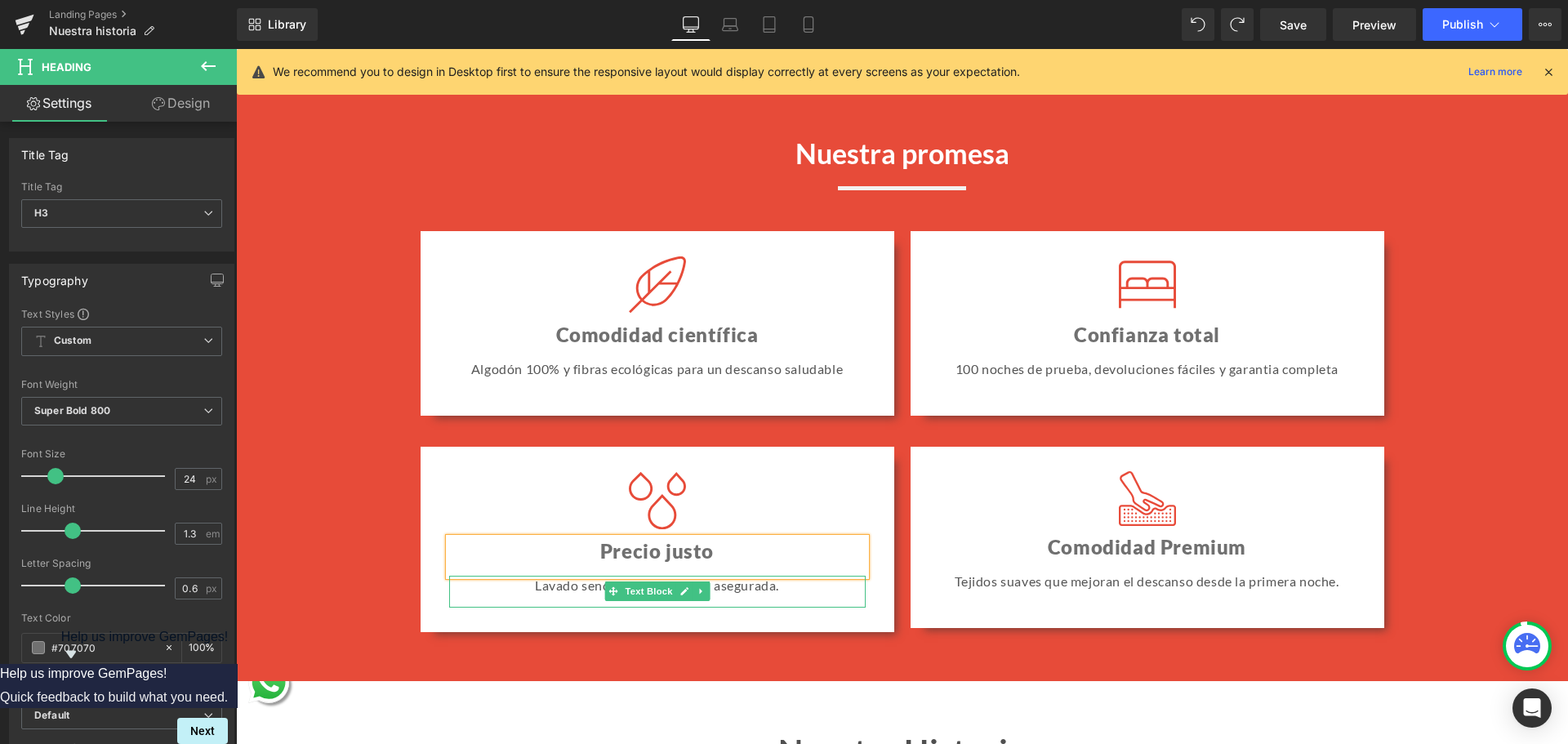
click at [536, 596] on p "Lavado sencillo y durabilidad asegurada." at bounding box center [657, 585] width 417 height 19
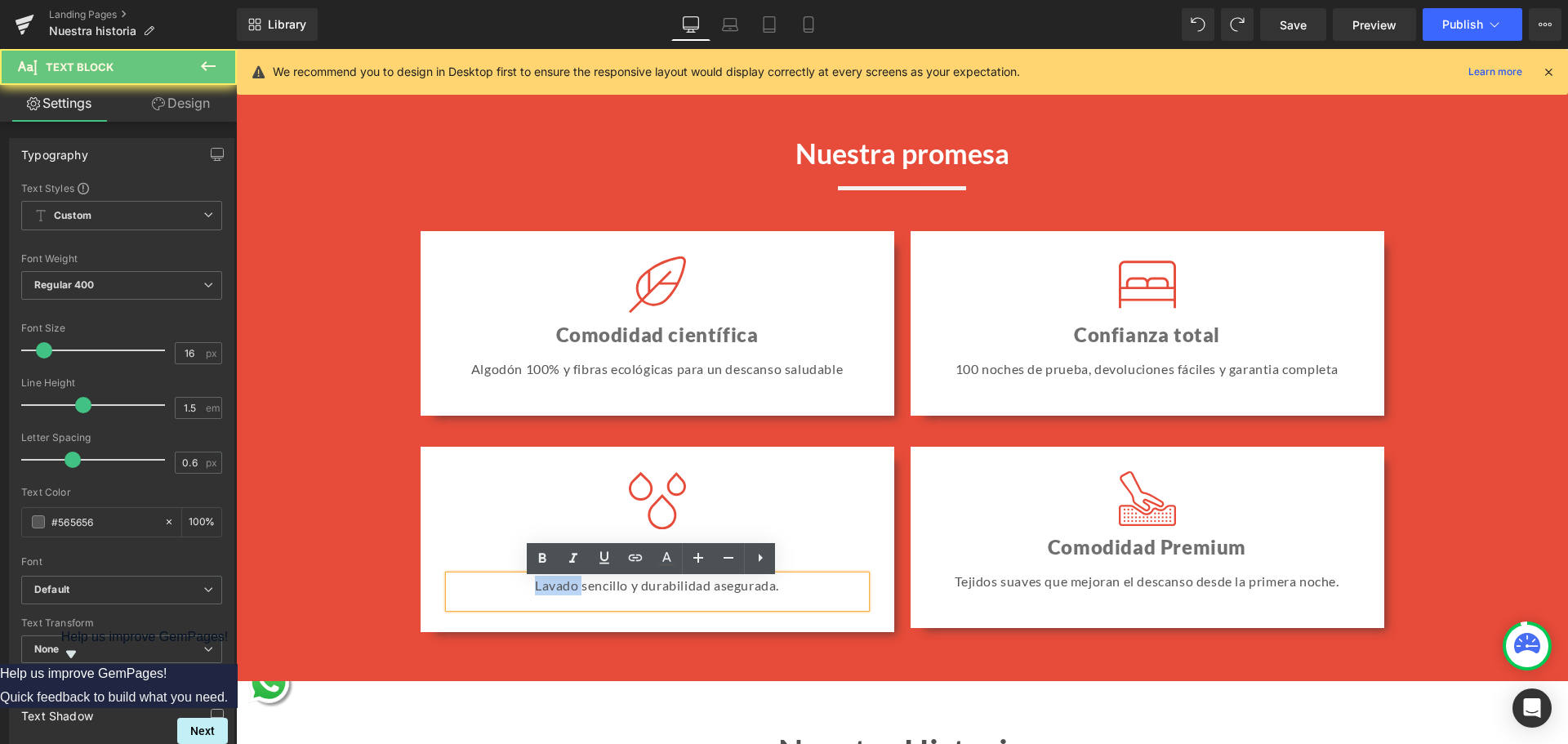
click at [536, 596] on p "Lavado sencillo y durabilidad asegurada." at bounding box center [657, 585] width 417 height 19
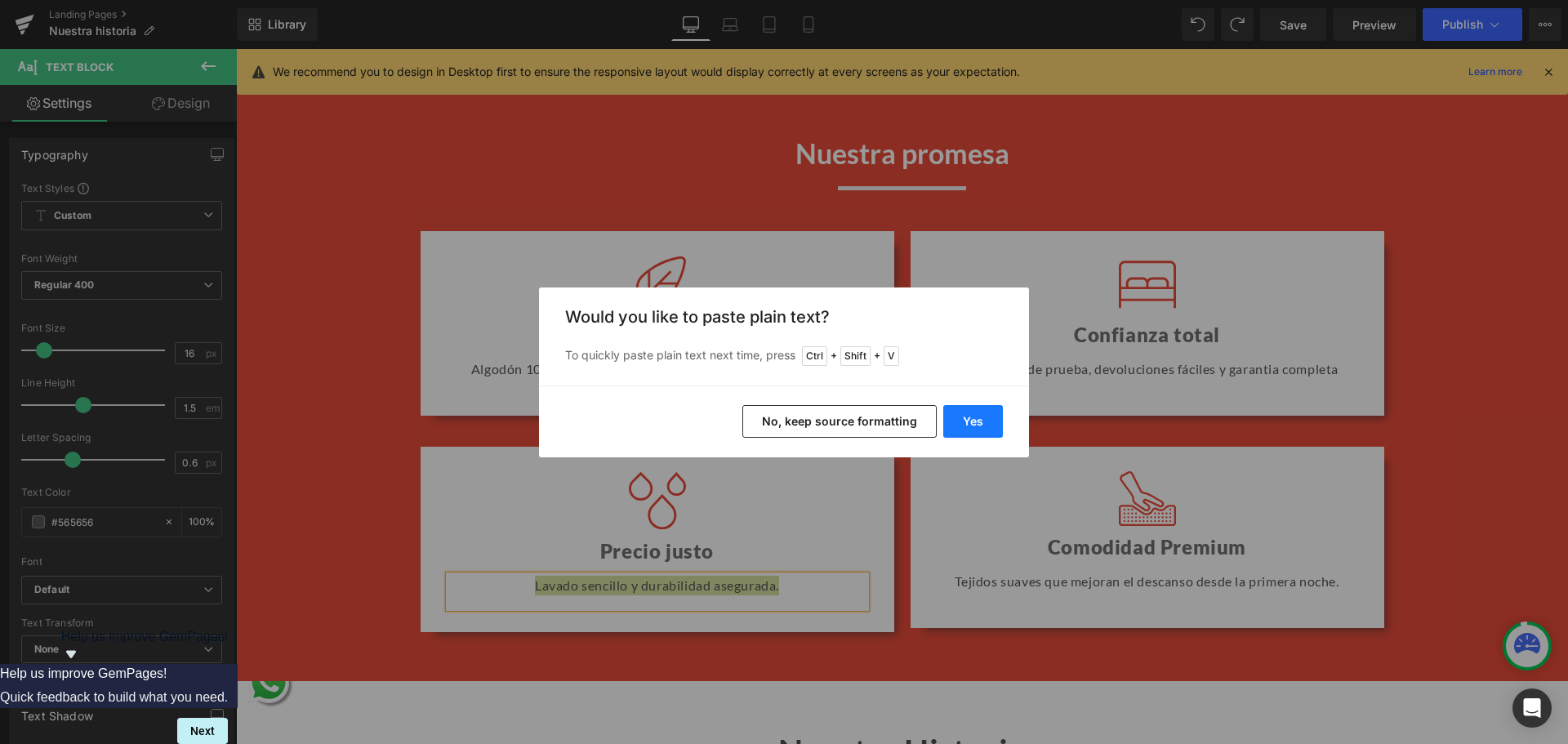
click at [957, 414] on button "Yes" at bounding box center [973, 422] width 60 height 33
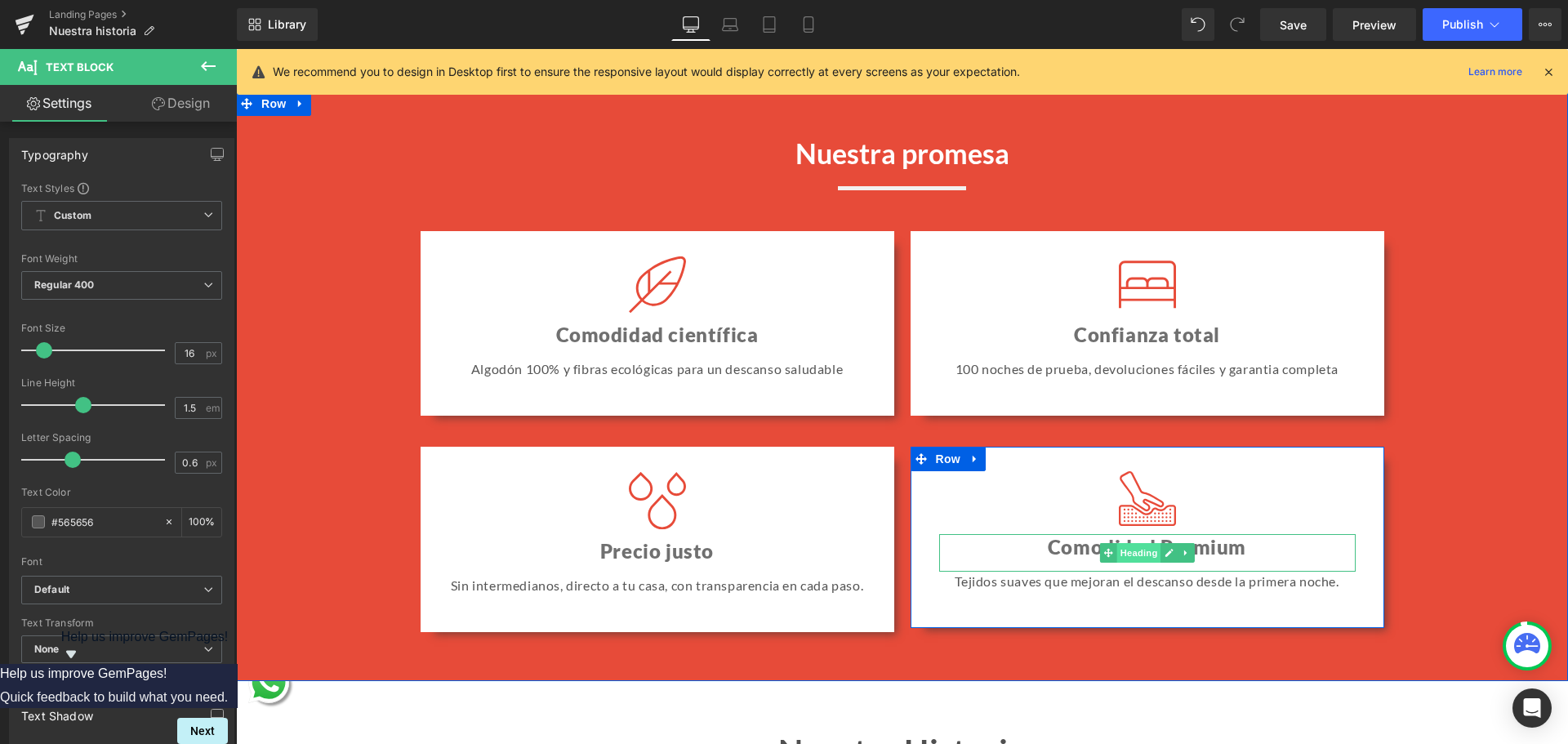
click at [1132, 552] on span "Heading" at bounding box center [1139, 552] width 44 height 19
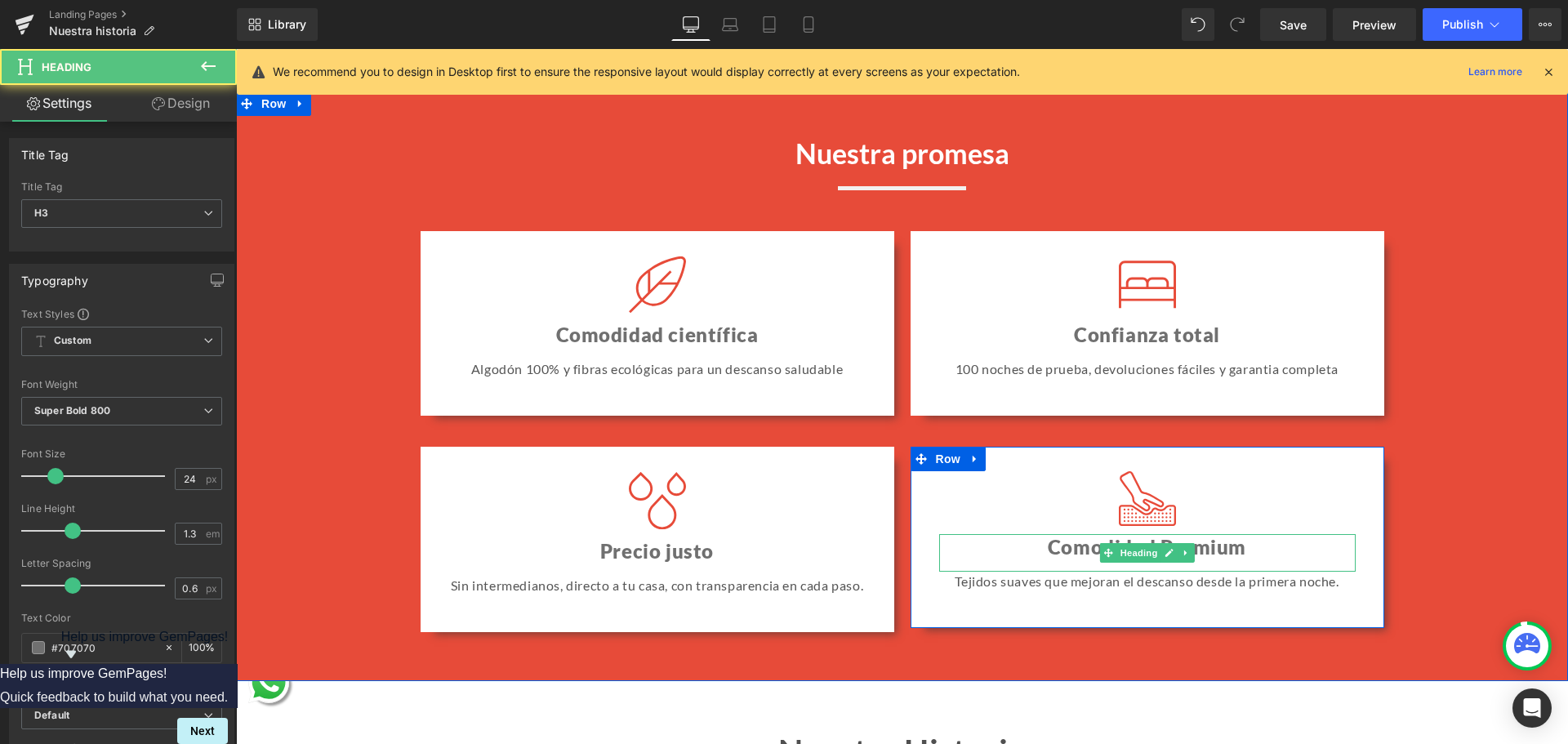
click at [1254, 552] on h3 "Comodidad Premium" at bounding box center [1147, 547] width 417 height 25
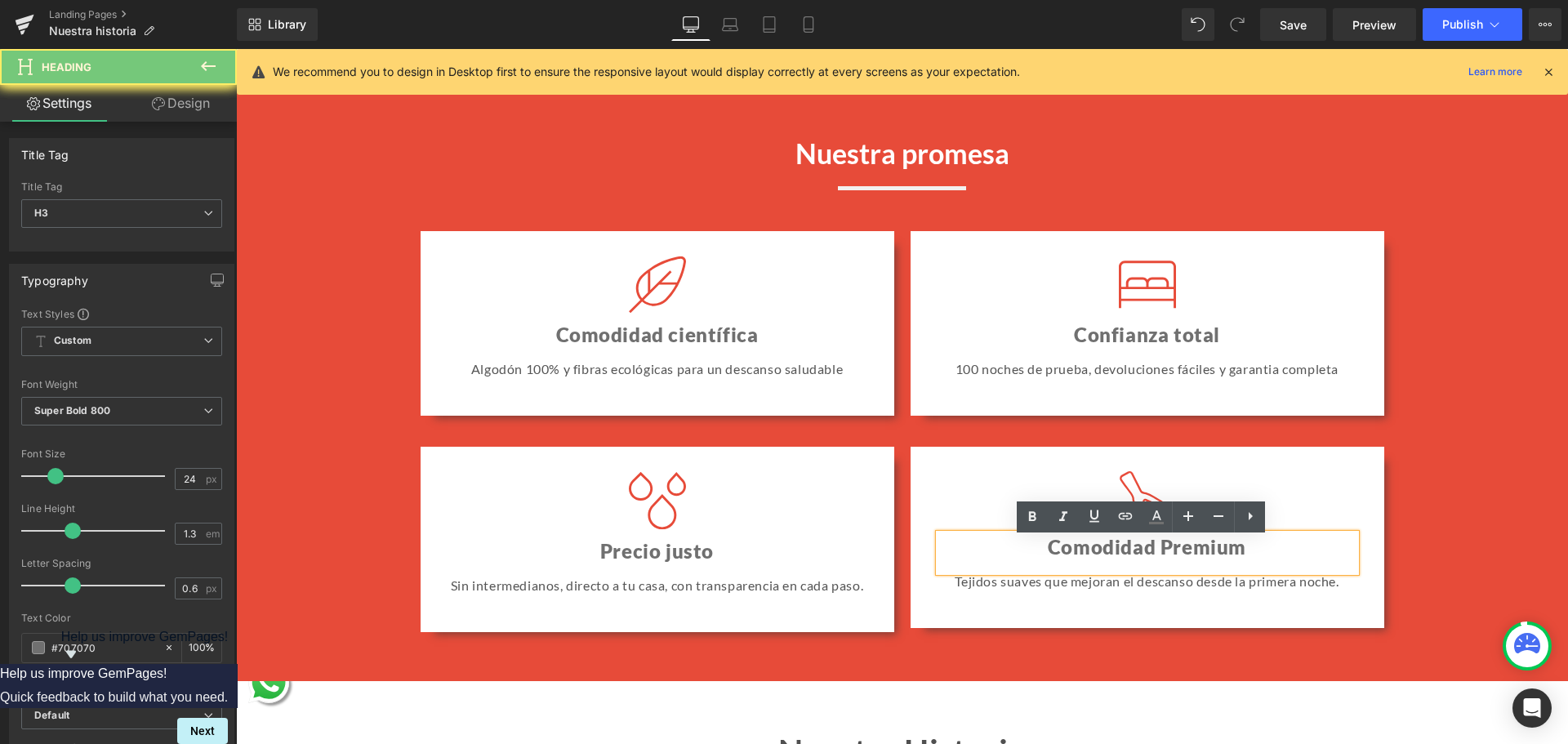
click at [1254, 552] on h3 "Comodidad Premium" at bounding box center [1147, 547] width 417 height 25
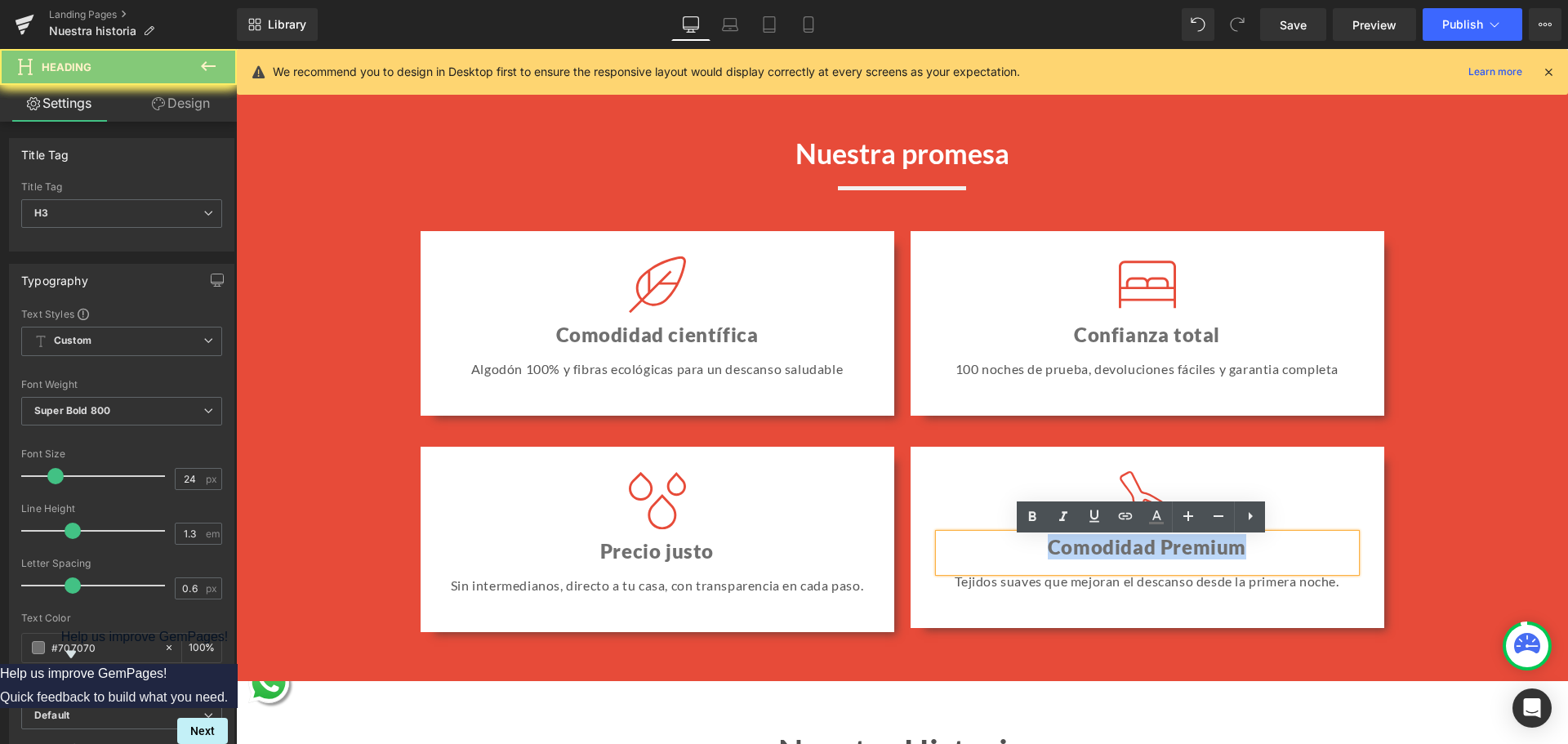
click at [1254, 552] on h3 "Comodidad Premium" at bounding box center [1147, 547] width 417 height 25
paste div
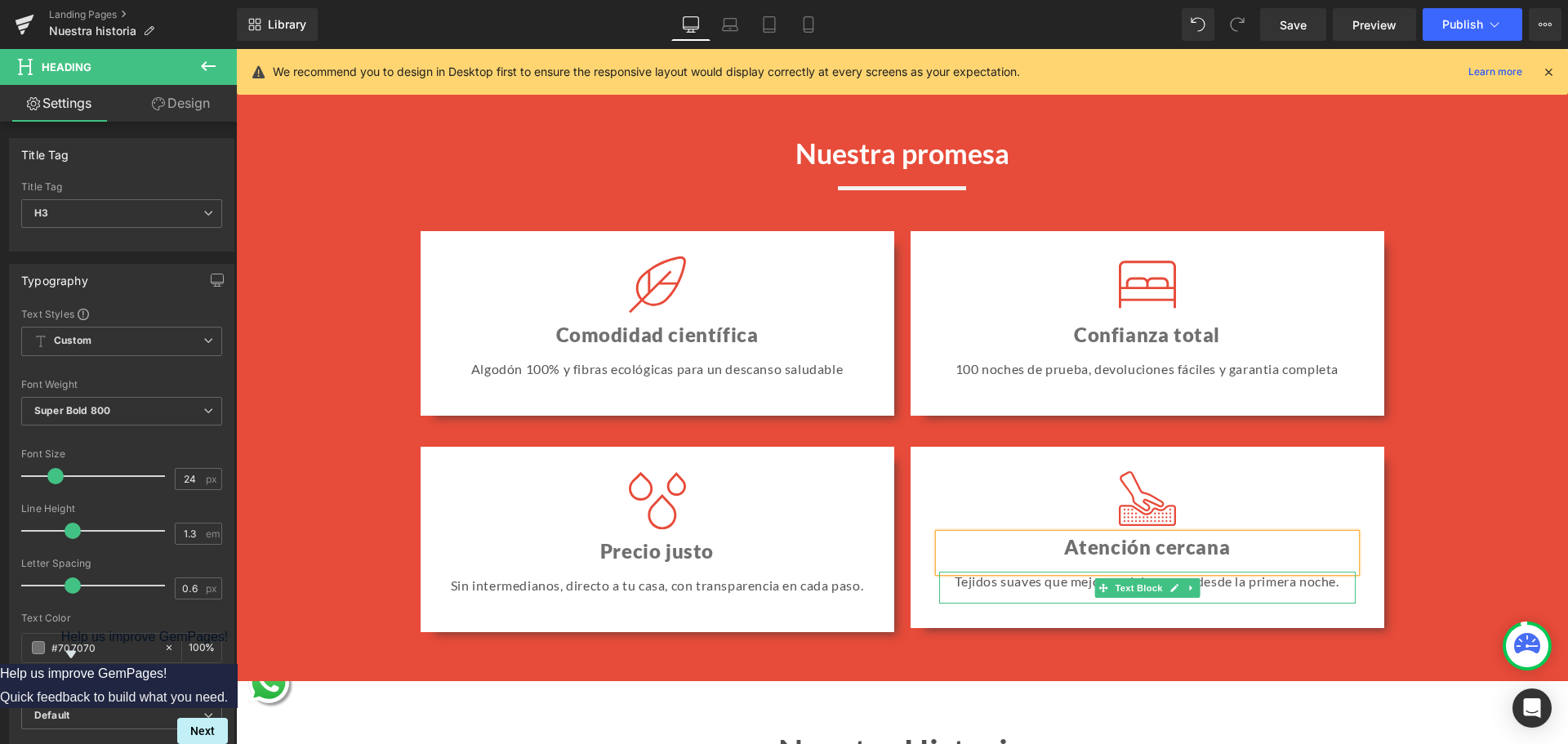
click at [1017, 591] on p "Tejidos suaves que mejoran el descanso desde la primera noche." at bounding box center [1147, 581] width 417 height 19
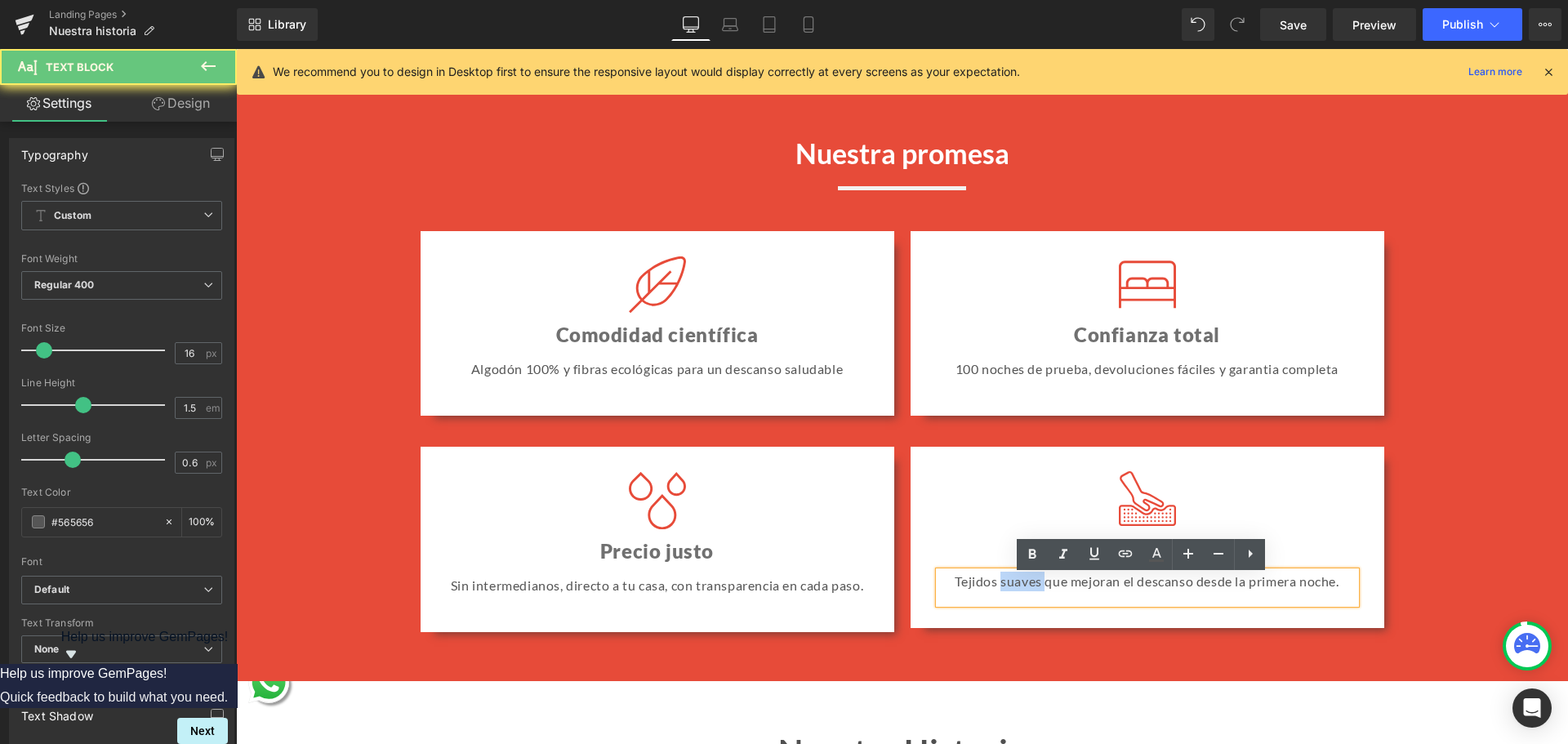
click at [1017, 591] on p "Tejidos suaves que mejoran el descanso desde la primera noche." at bounding box center [1147, 581] width 417 height 19
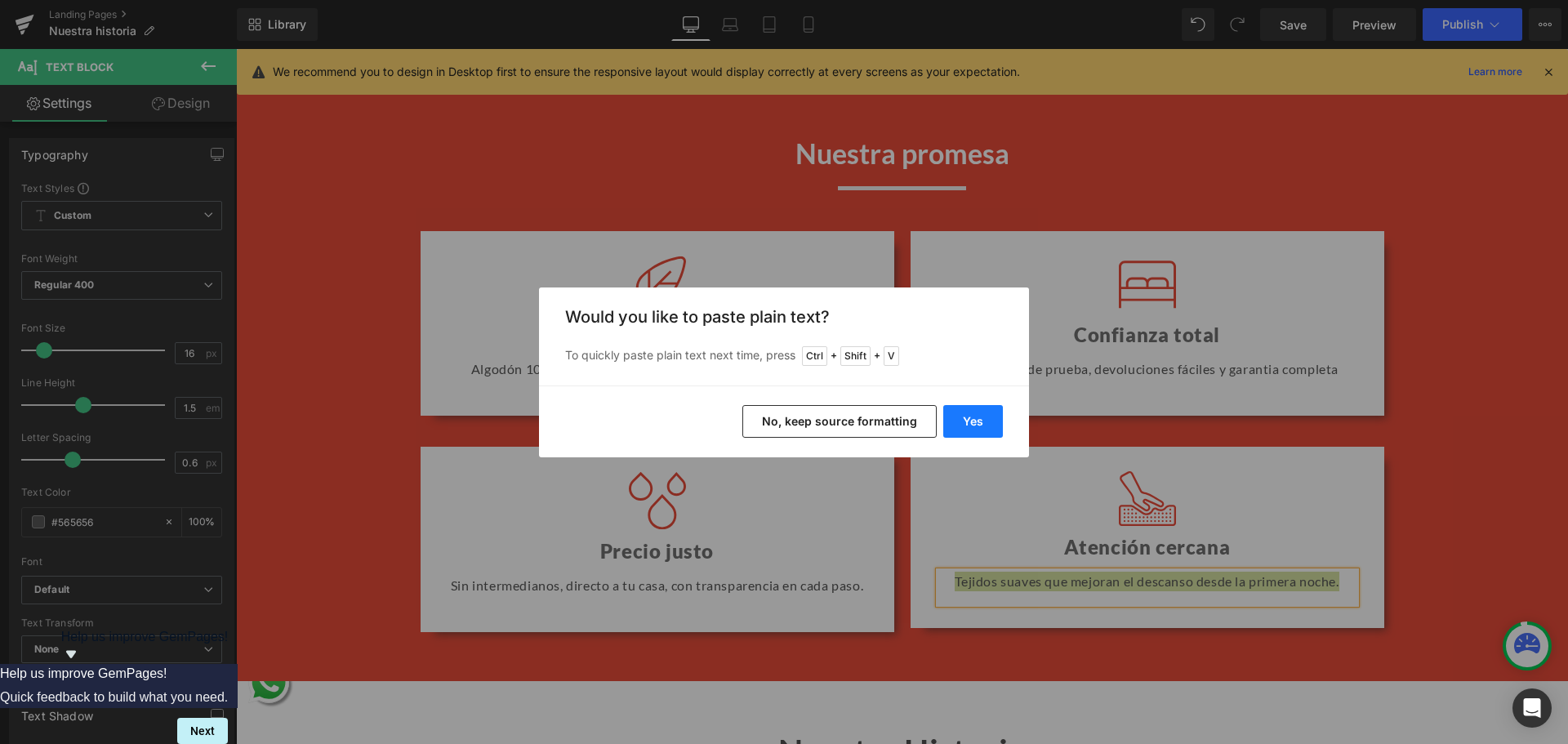
click at [974, 419] on button "Yes" at bounding box center [973, 422] width 60 height 33
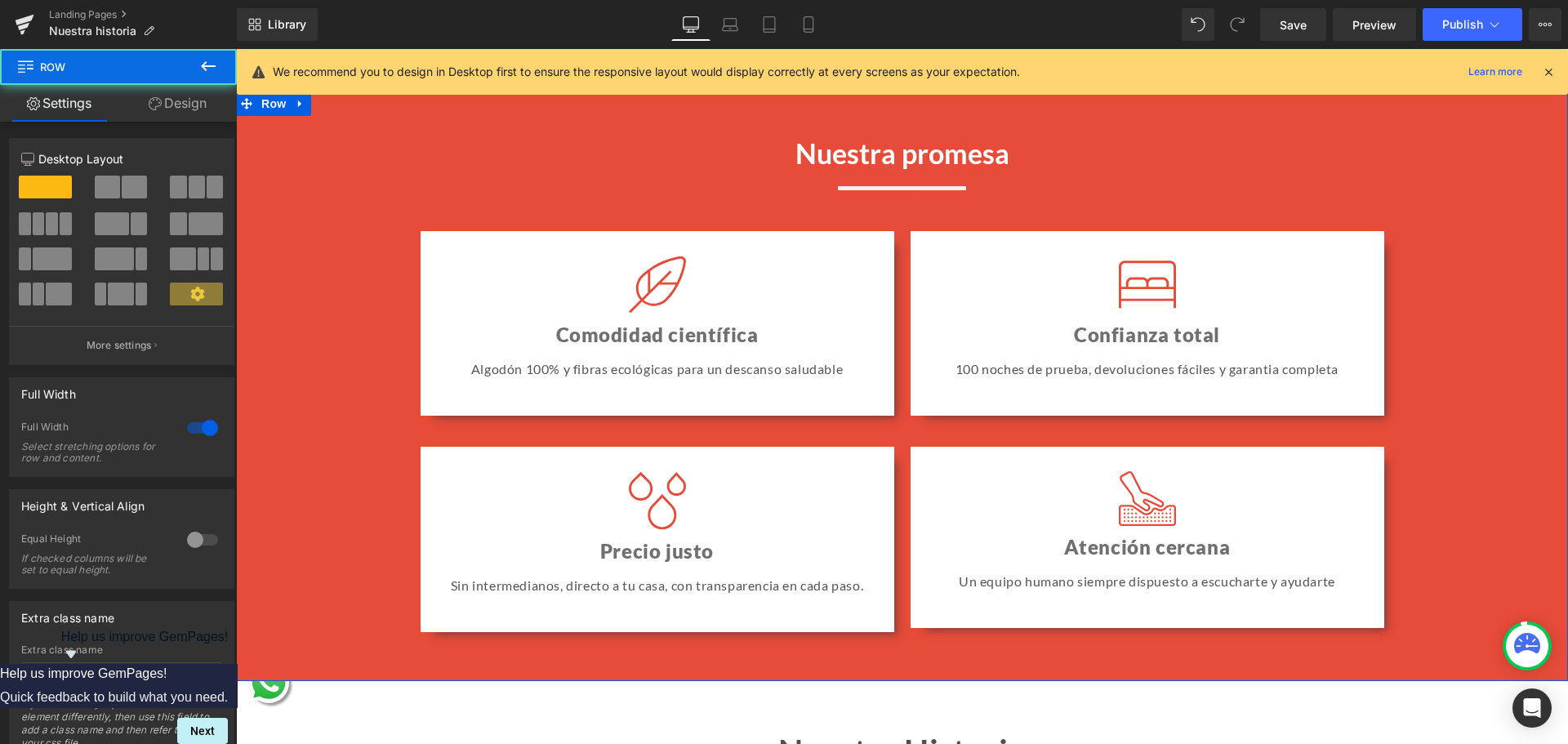
click at [1488, 480] on div "Nuestra promesa Heading Image Image Comodidad científica Heading Algodón 100% y…" at bounding box center [902, 386] width 1267 height 508
click at [1256, 379] on p "100 noches de prueba, devoluciones fáciles y garantia completa" at bounding box center [1147, 369] width 417 height 19
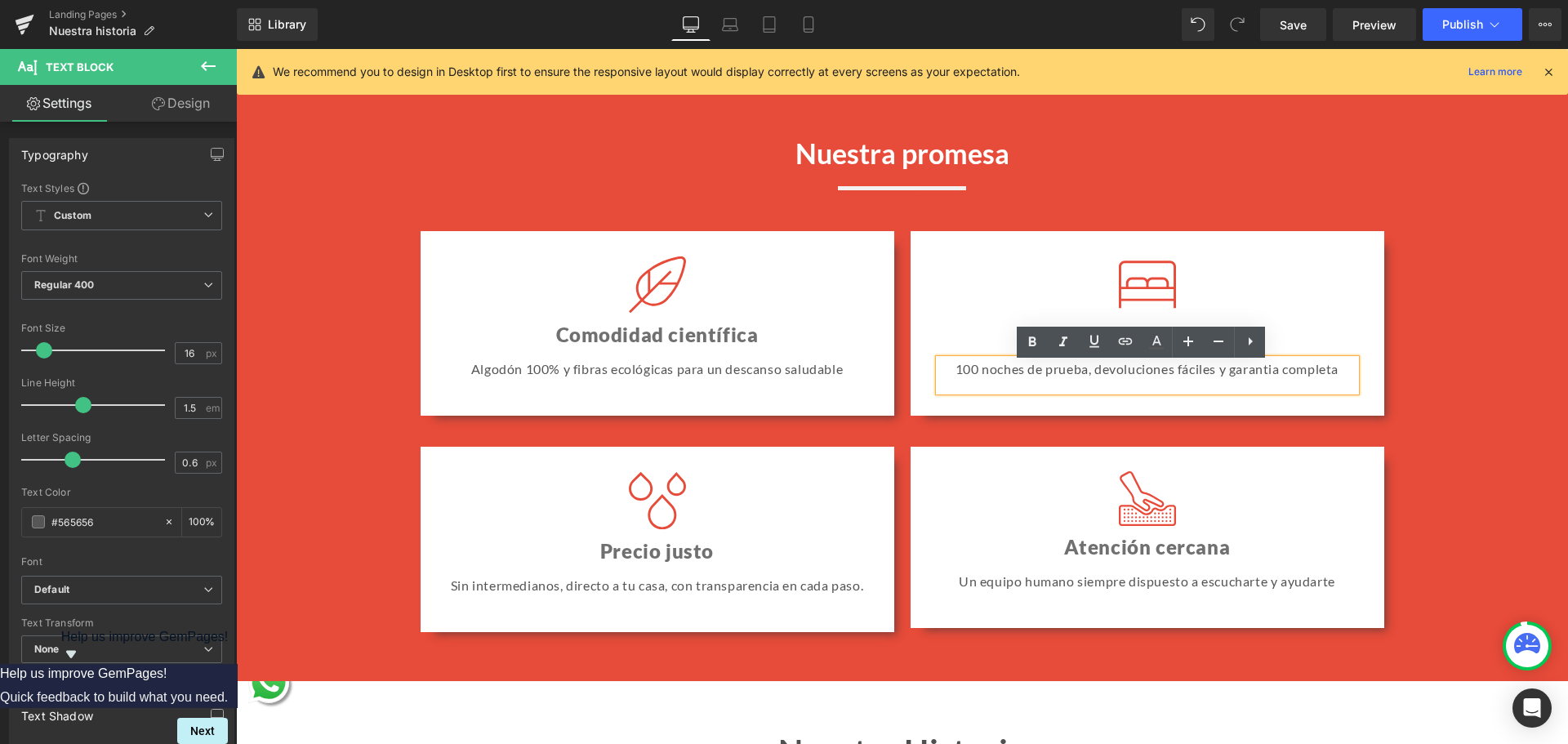
click at [1256, 376] on p "100 noches de prueba, devoluciones fáciles y garantia completa" at bounding box center [1147, 369] width 417 height 19
click at [236, 49] on lt-span "garantía" at bounding box center [236, 49] width 0 height 0
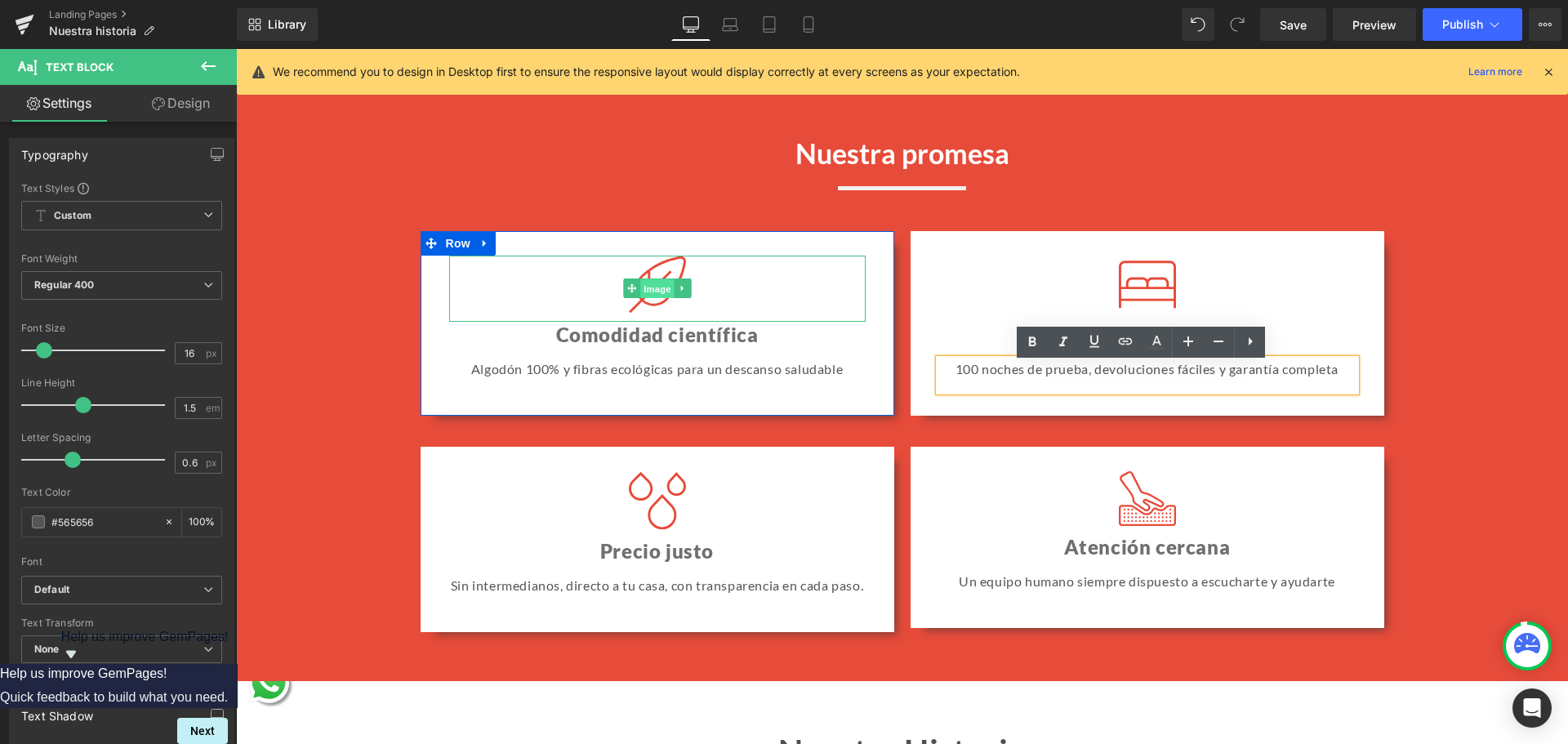
click at [647, 293] on span "Image" at bounding box center [657, 289] width 35 height 19
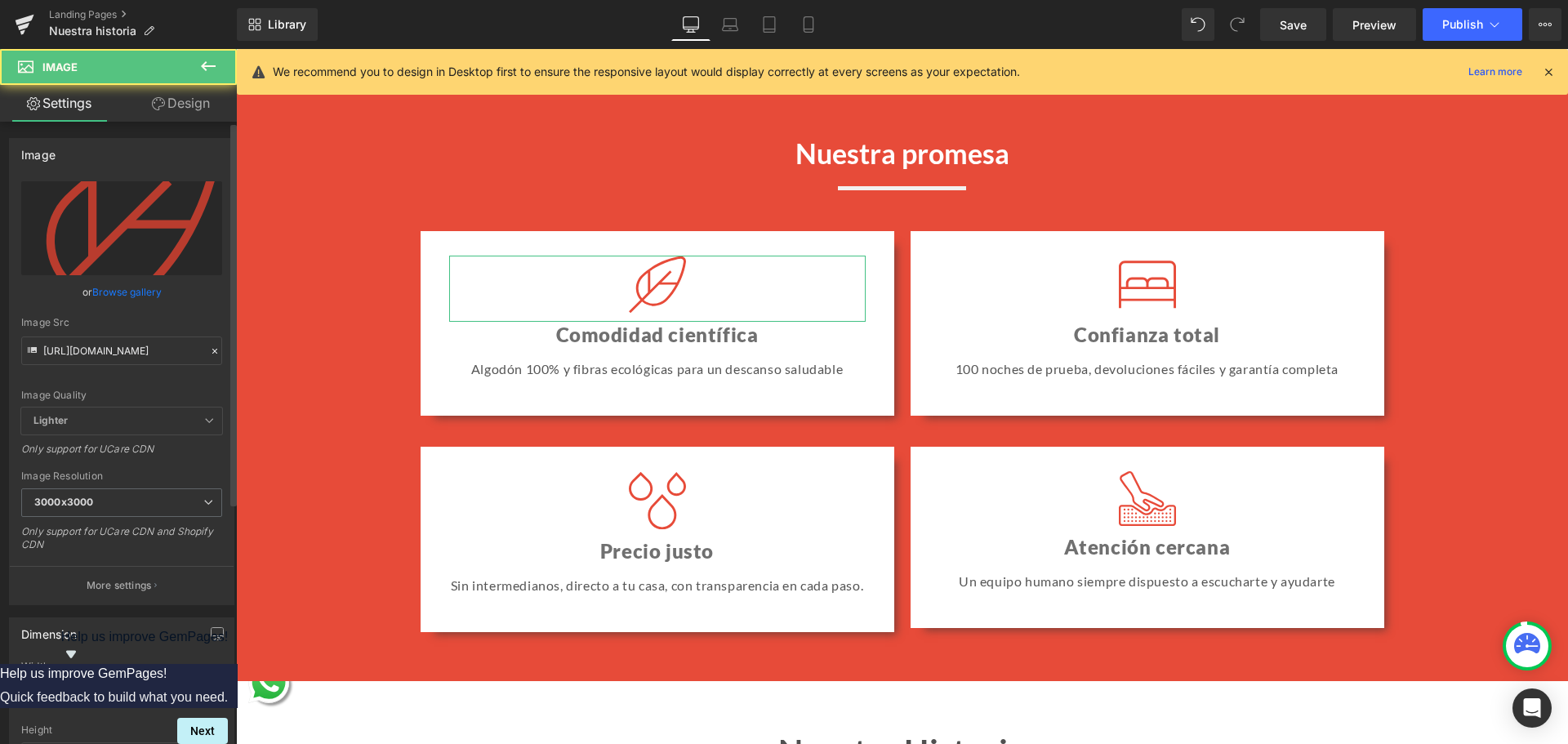
click at [130, 294] on link "Browse gallery" at bounding box center [127, 292] width 69 height 29
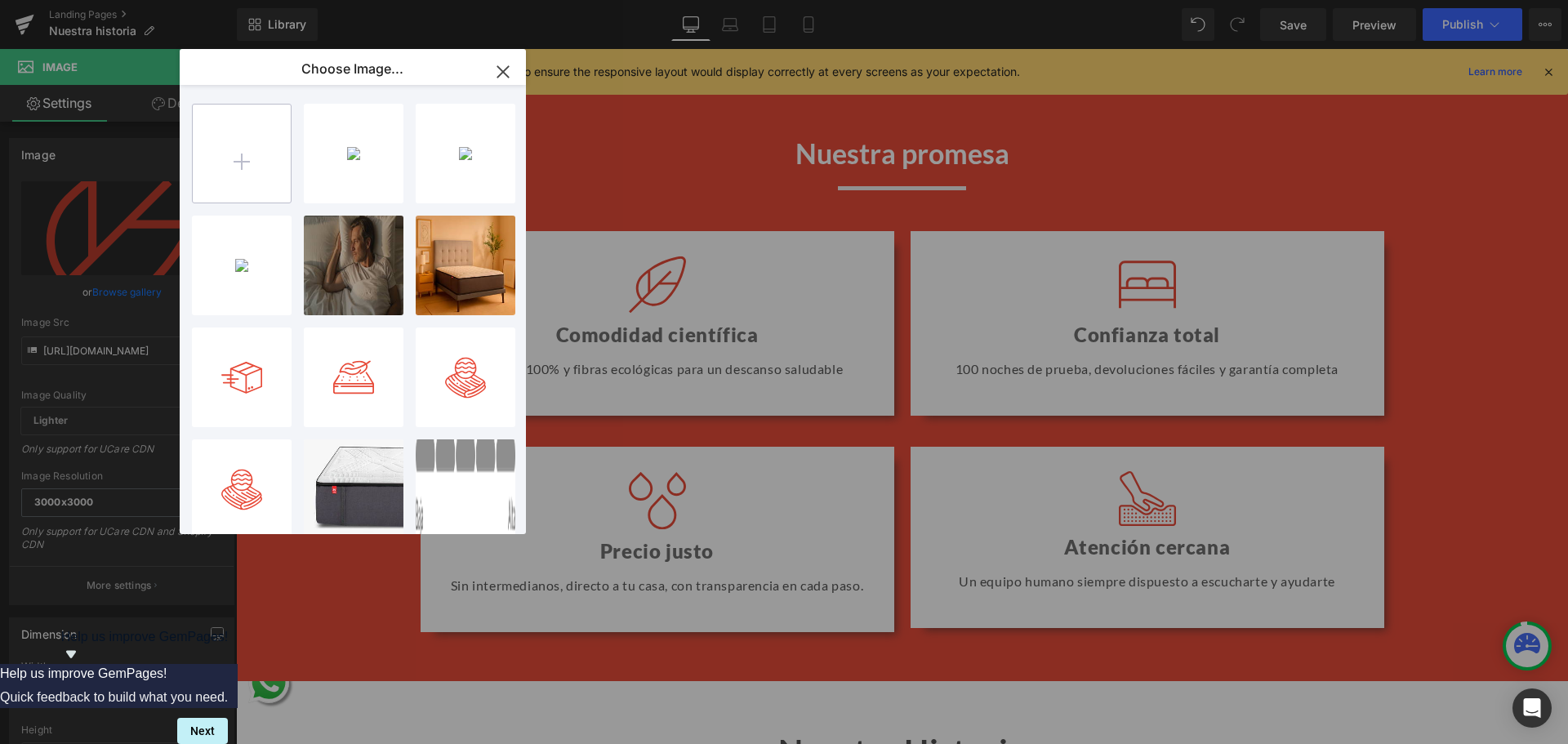
click at [234, 148] on input "file" at bounding box center [242, 154] width 98 height 98
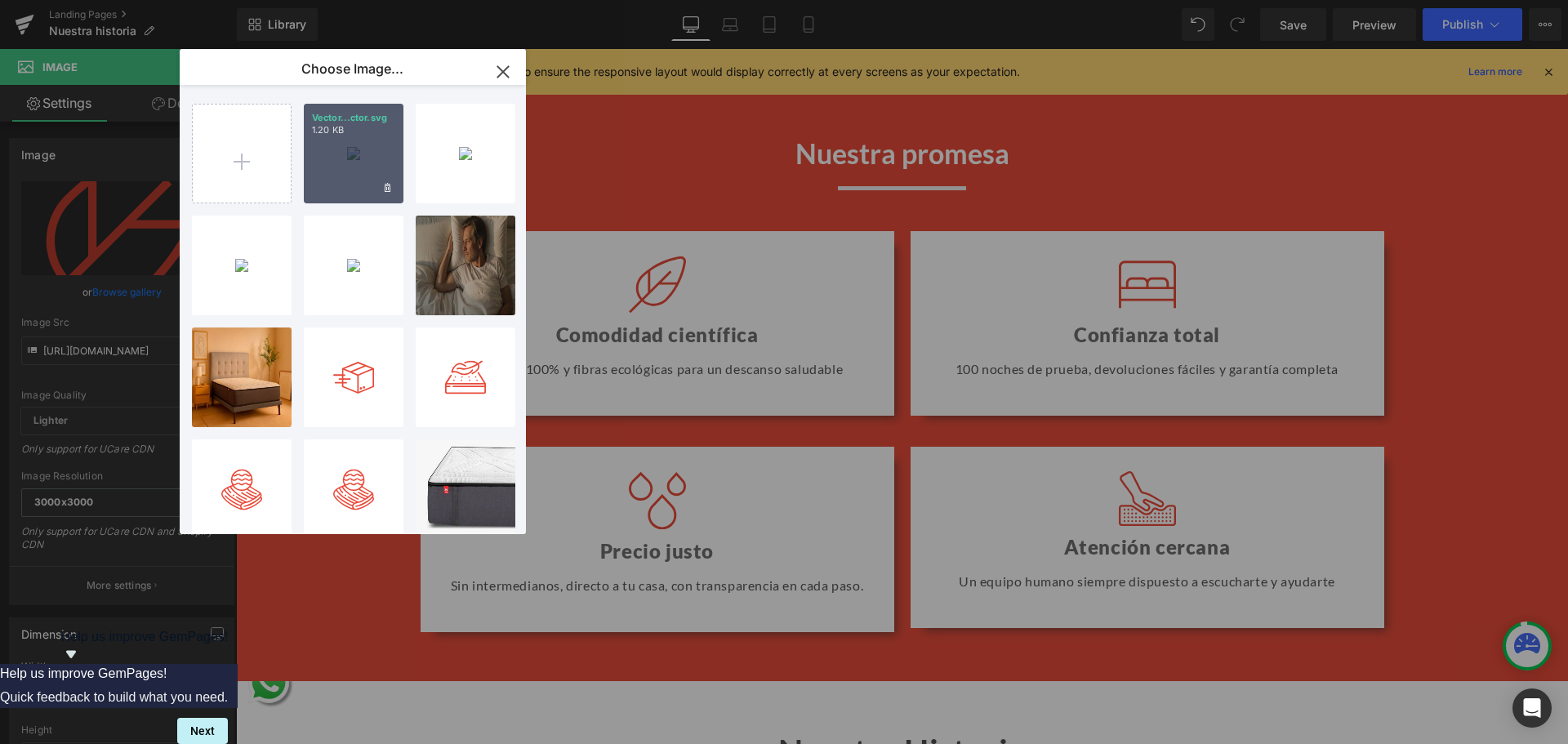
click at [353, 149] on div "Vector...ctor.svg 1.20 KB" at bounding box center [354, 154] width 100 height 100
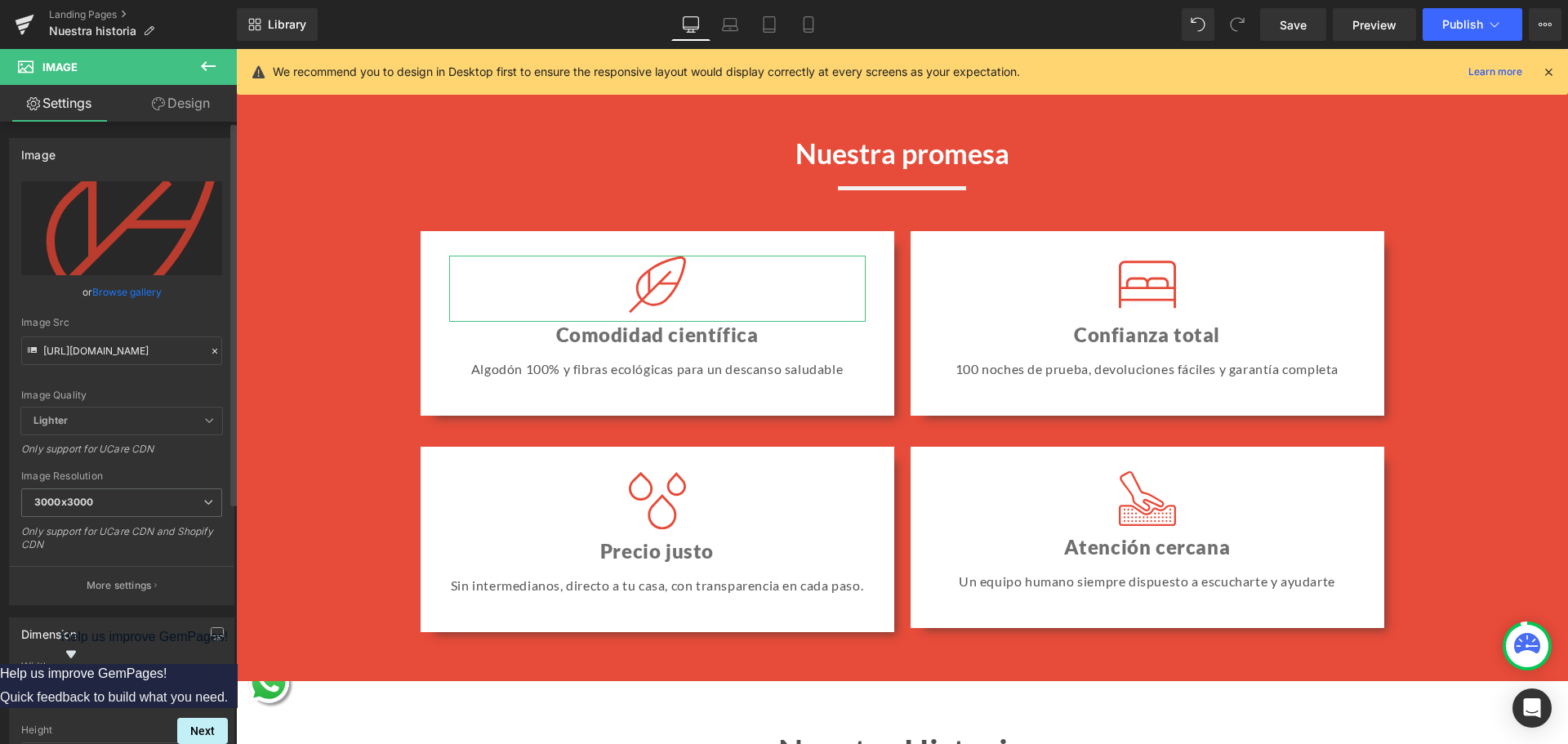
click at [111, 295] on link "Browse gallery" at bounding box center [127, 292] width 69 height 29
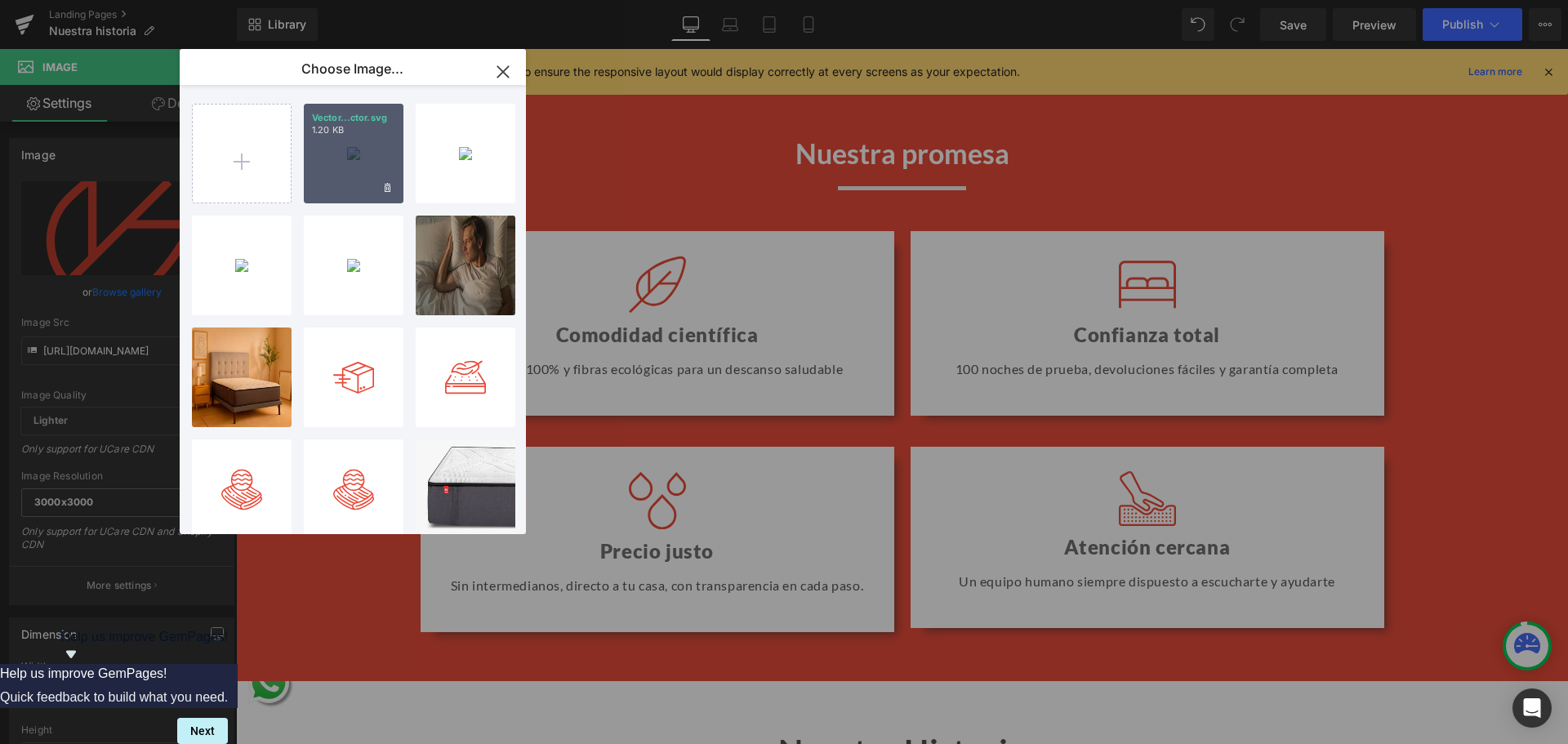
click at [345, 154] on div "Vector...ctor.svg 1.20 KB" at bounding box center [354, 154] width 100 height 100
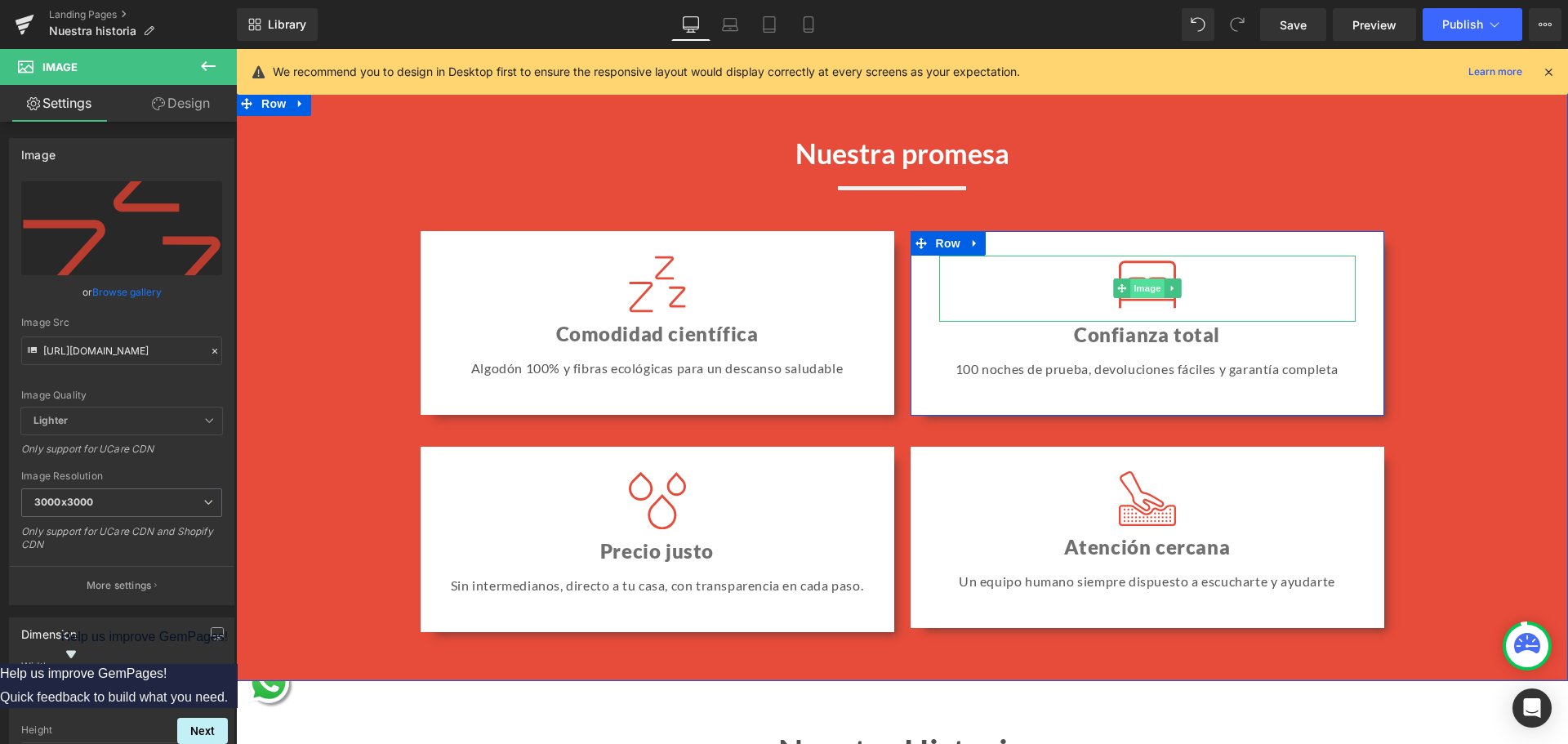
click at [1144, 294] on span "Image" at bounding box center [1147, 288] width 35 height 19
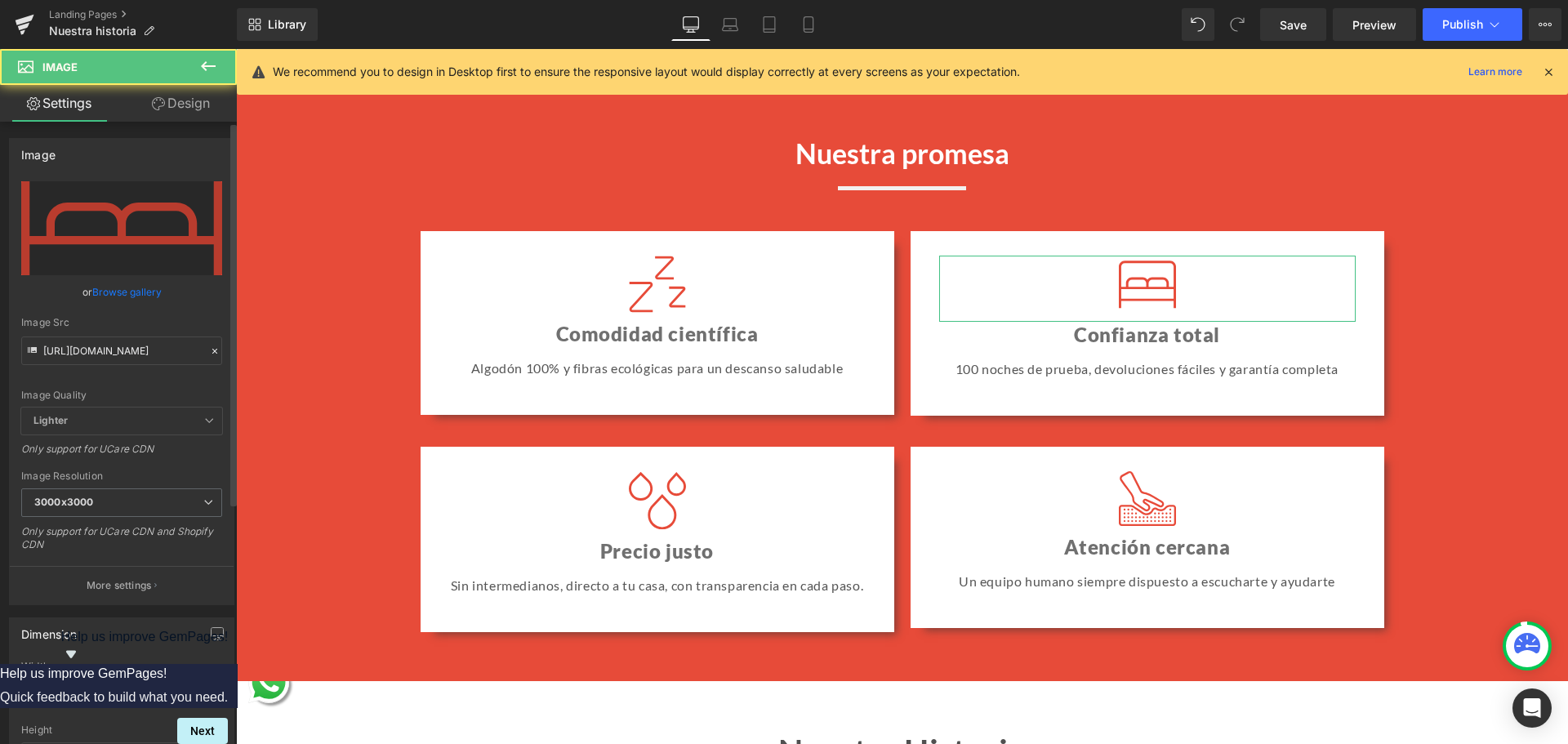
click at [134, 291] on link "Browse gallery" at bounding box center [127, 292] width 69 height 29
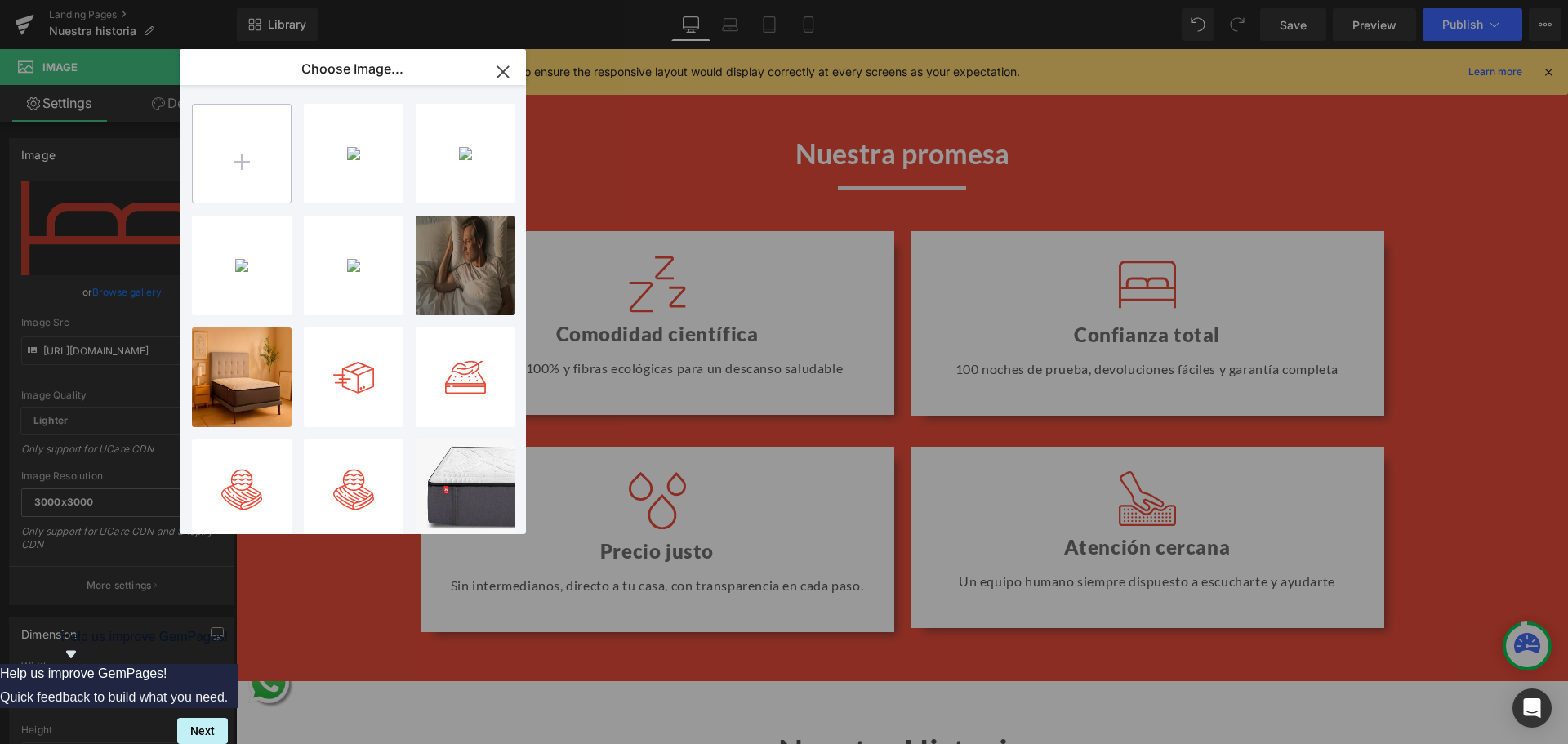
click at [245, 128] on input "file" at bounding box center [242, 154] width 98 height 98
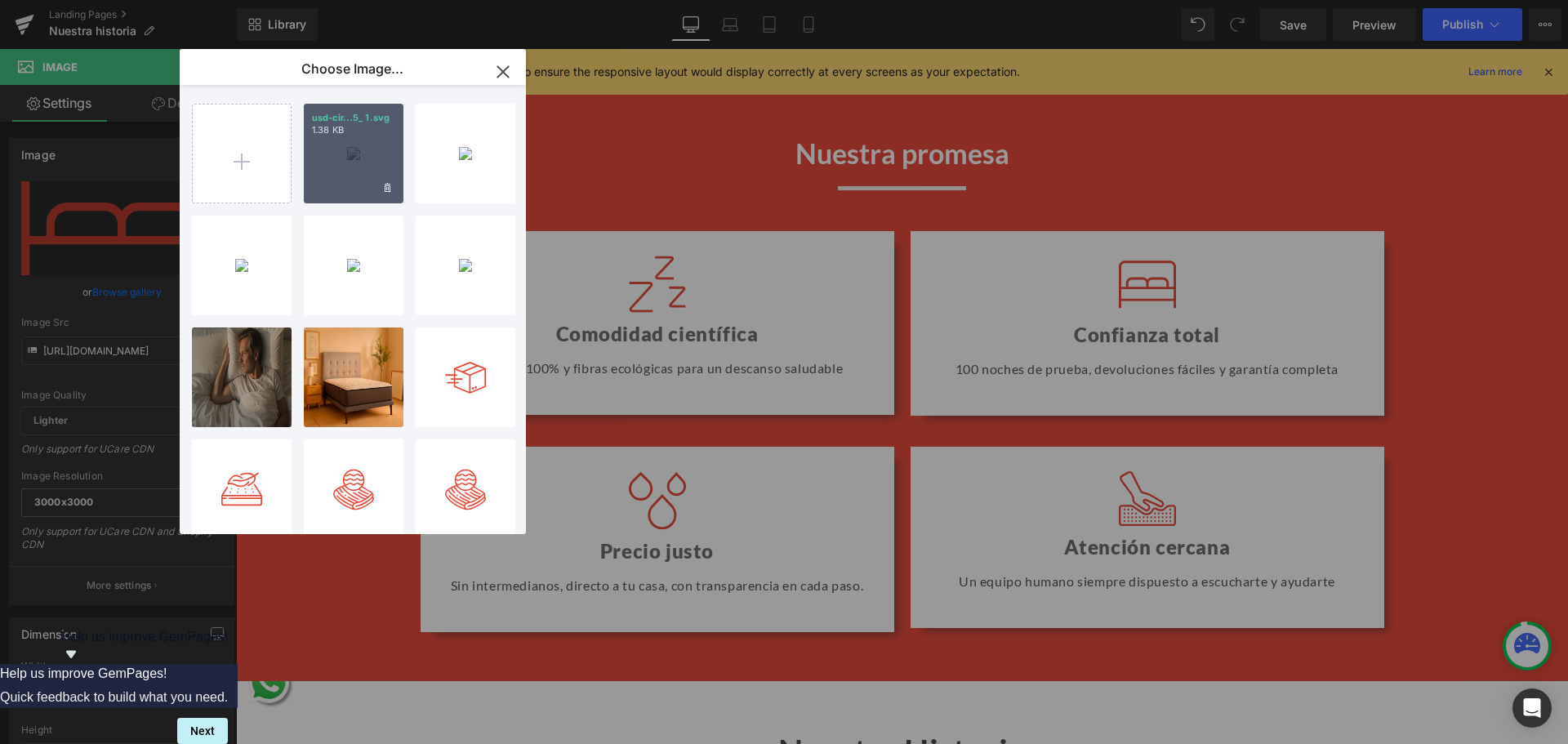
click at [355, 163] on div "usd-cir...5_ 1.svg 1.38 KB" at bounding box center [354, 154] width 100 height 100
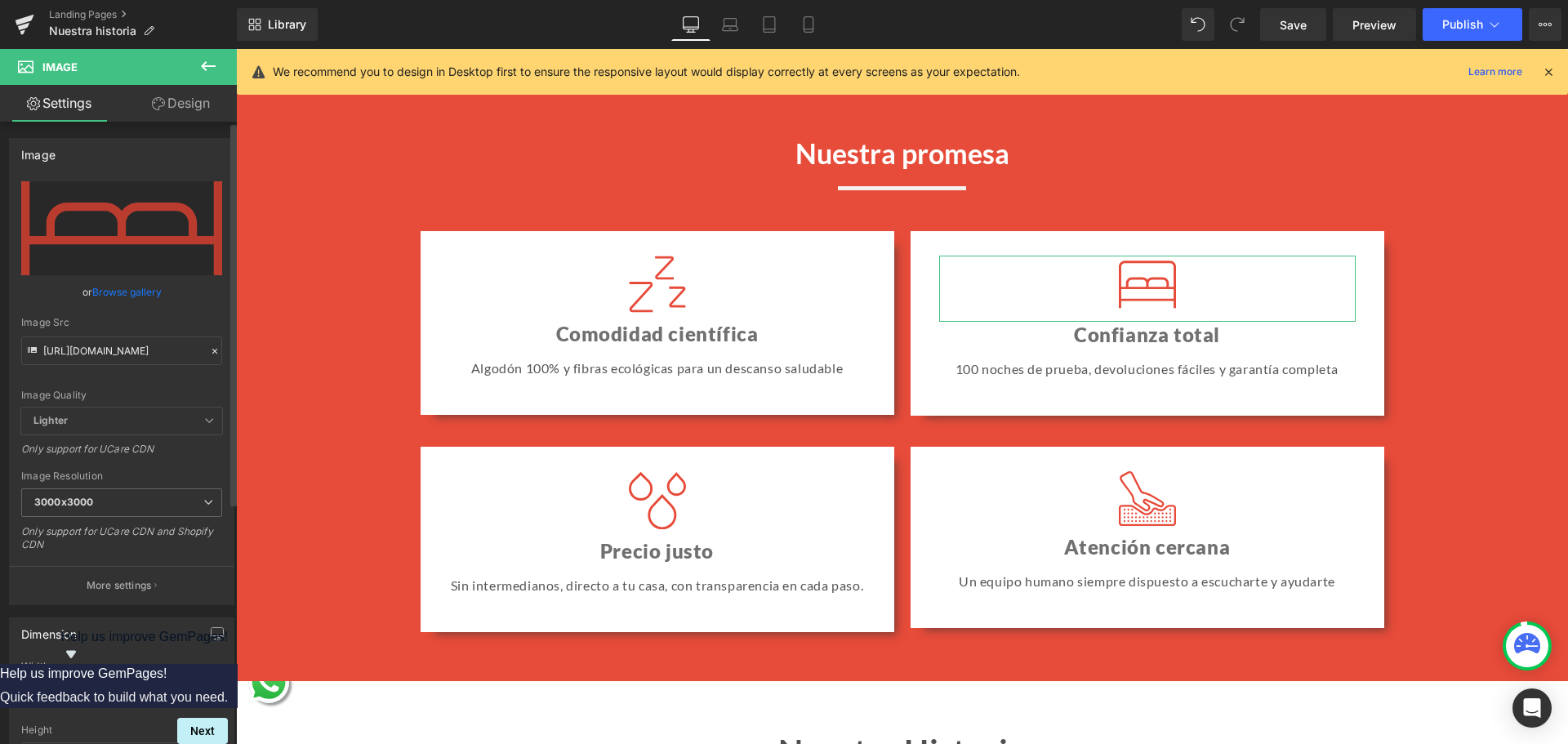
click at [100, 292] on link "Browse gallery" at bounding box center [127, 292] width 69 height 29
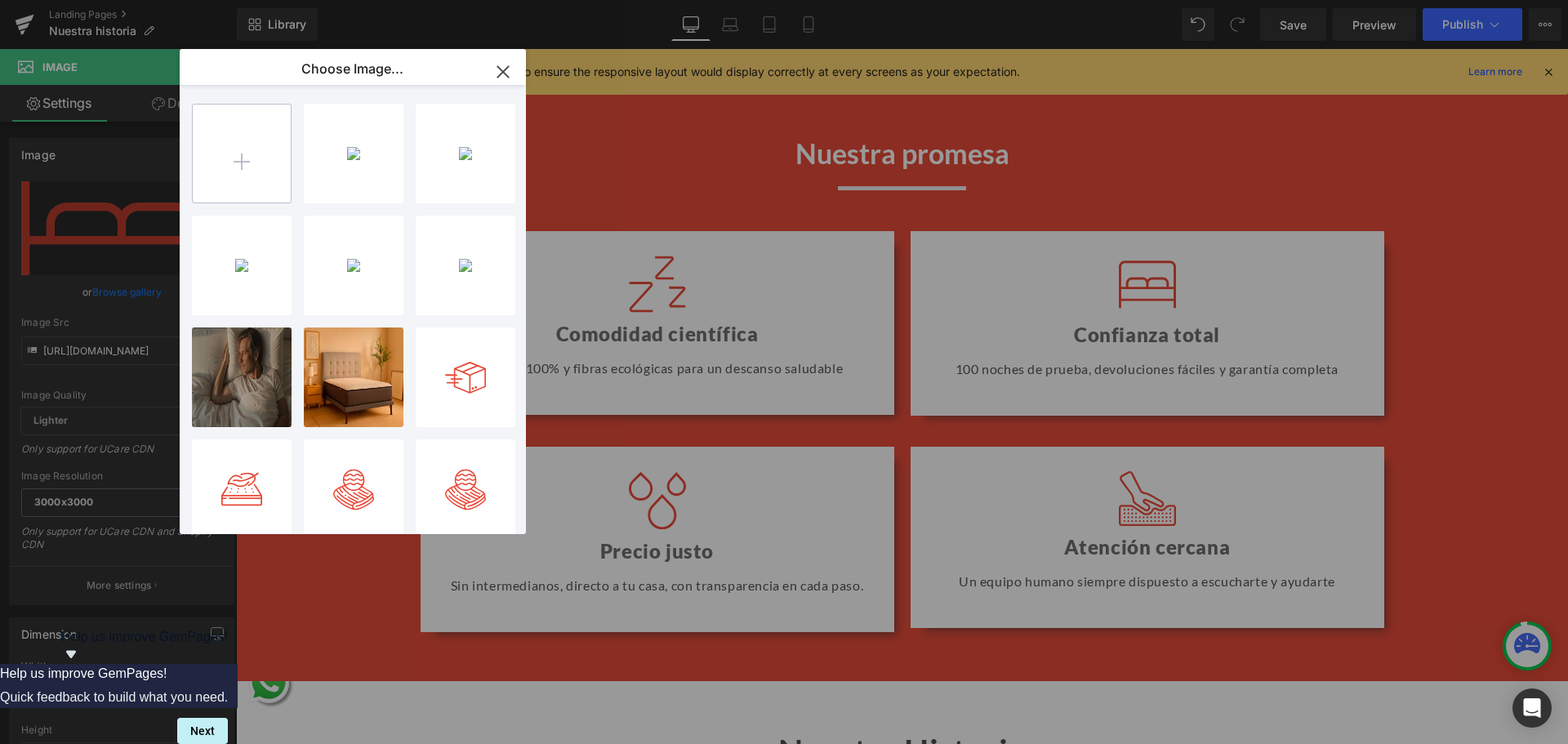
click at [217, 158] on input "file" at bounding box center [242, 154] width 98 height 98
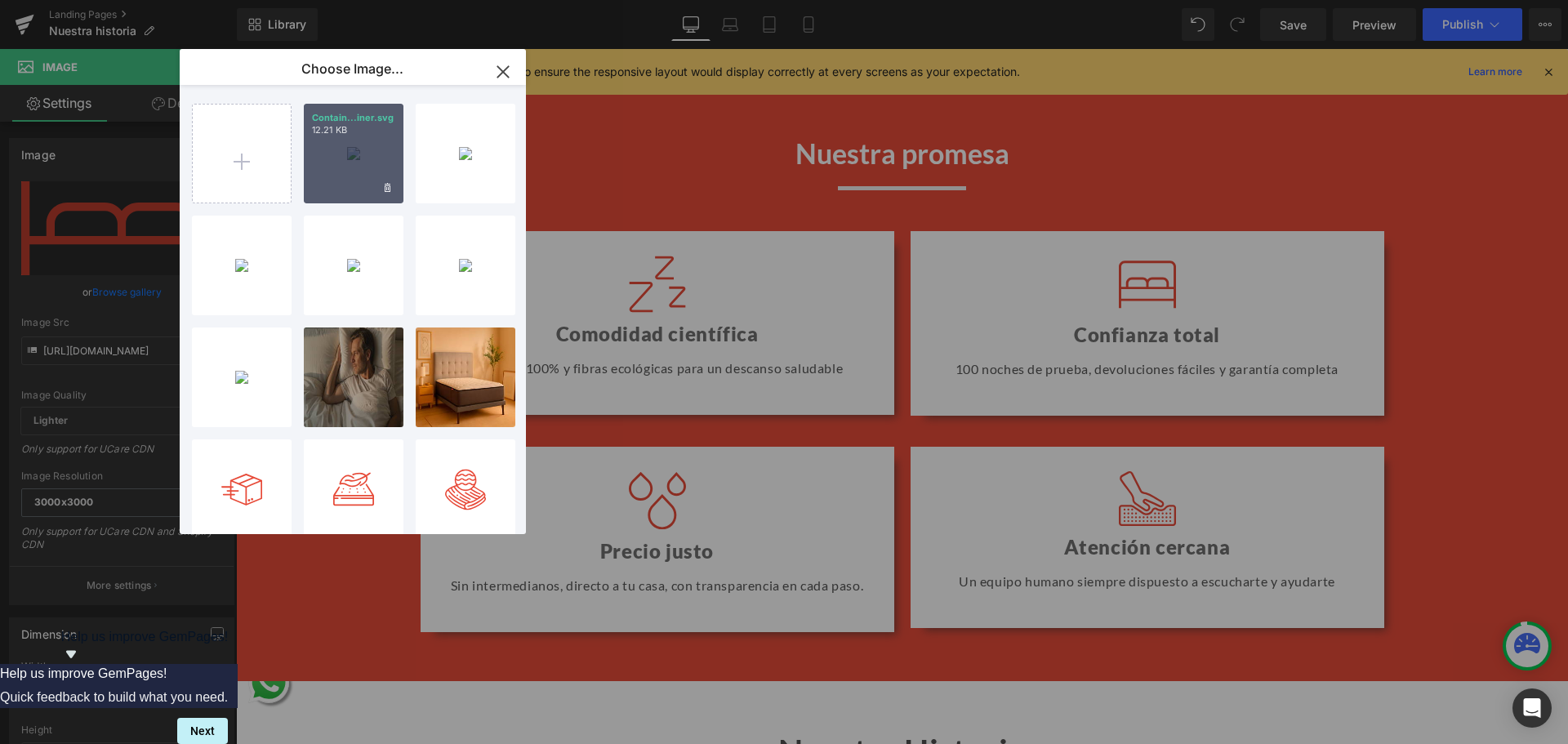
click at [331, 147] on div "Contain...iner.svg 12.21 KB" at bounding box center [354, 154] width 100 height 100
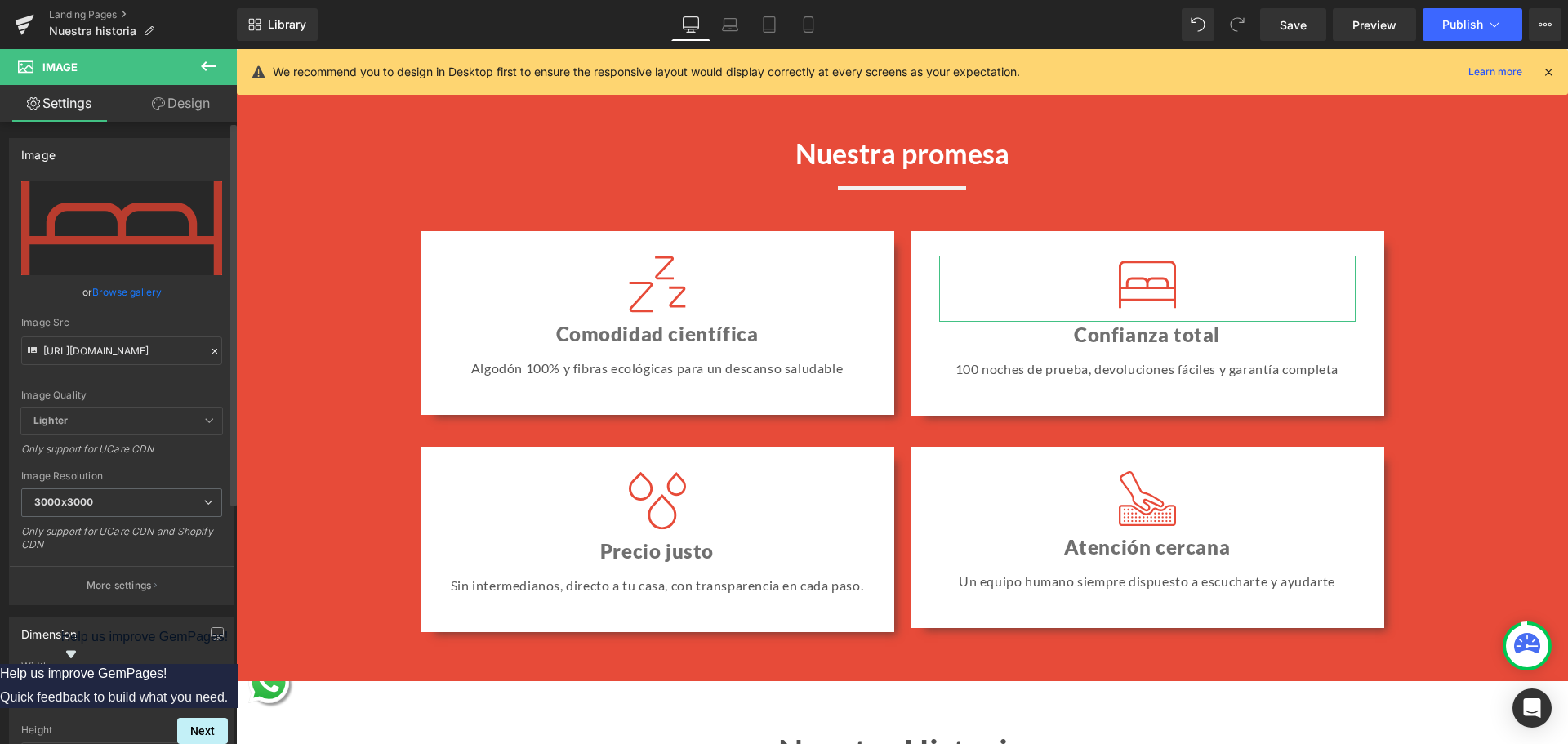
click at [141, 287] on link "Browse gallery" at bounding box center [127, 292] width 69 height 29
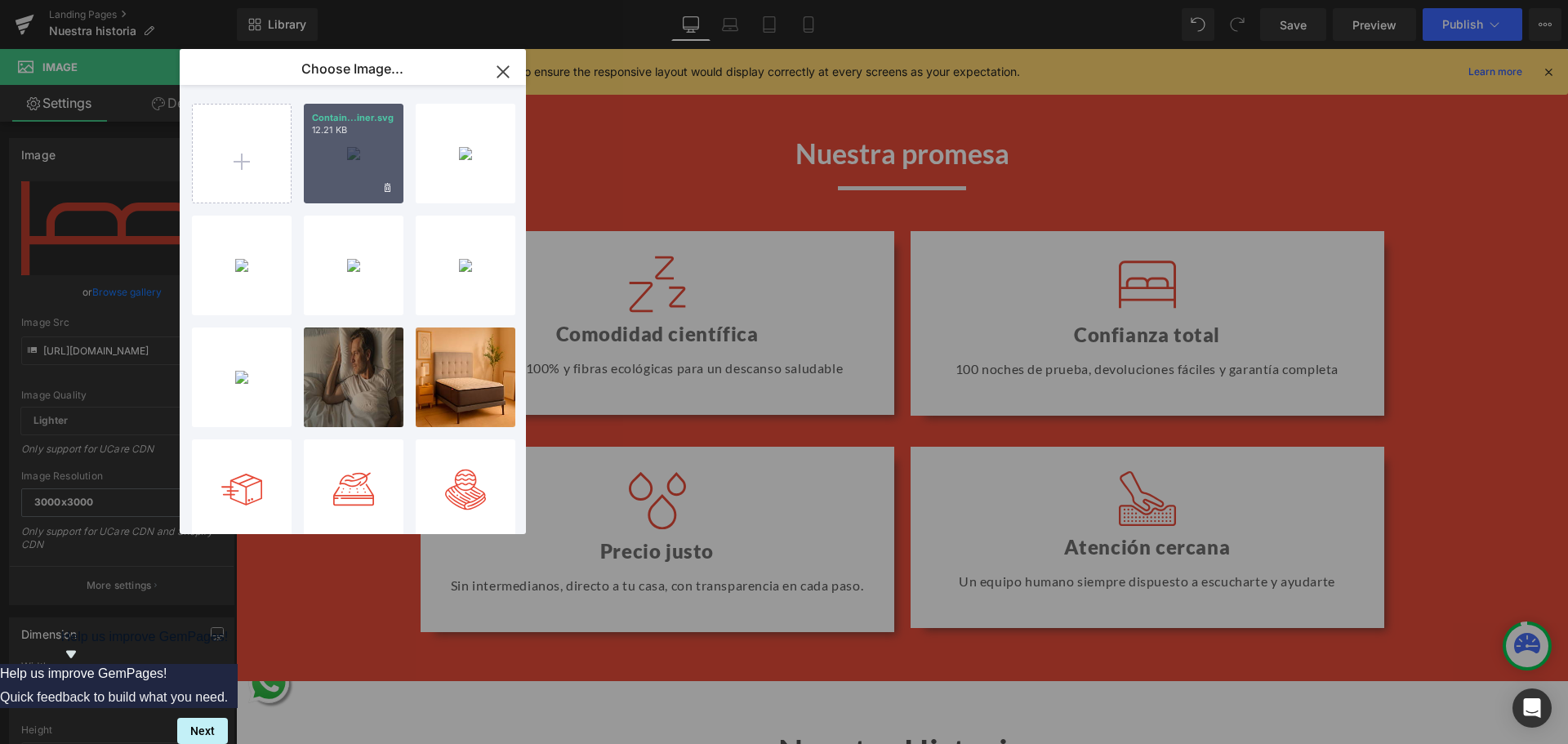
click at [398, 154] on div "Contain...iner.svg 12.21 KB" at bounding box center [354, 154] width 100 height 100
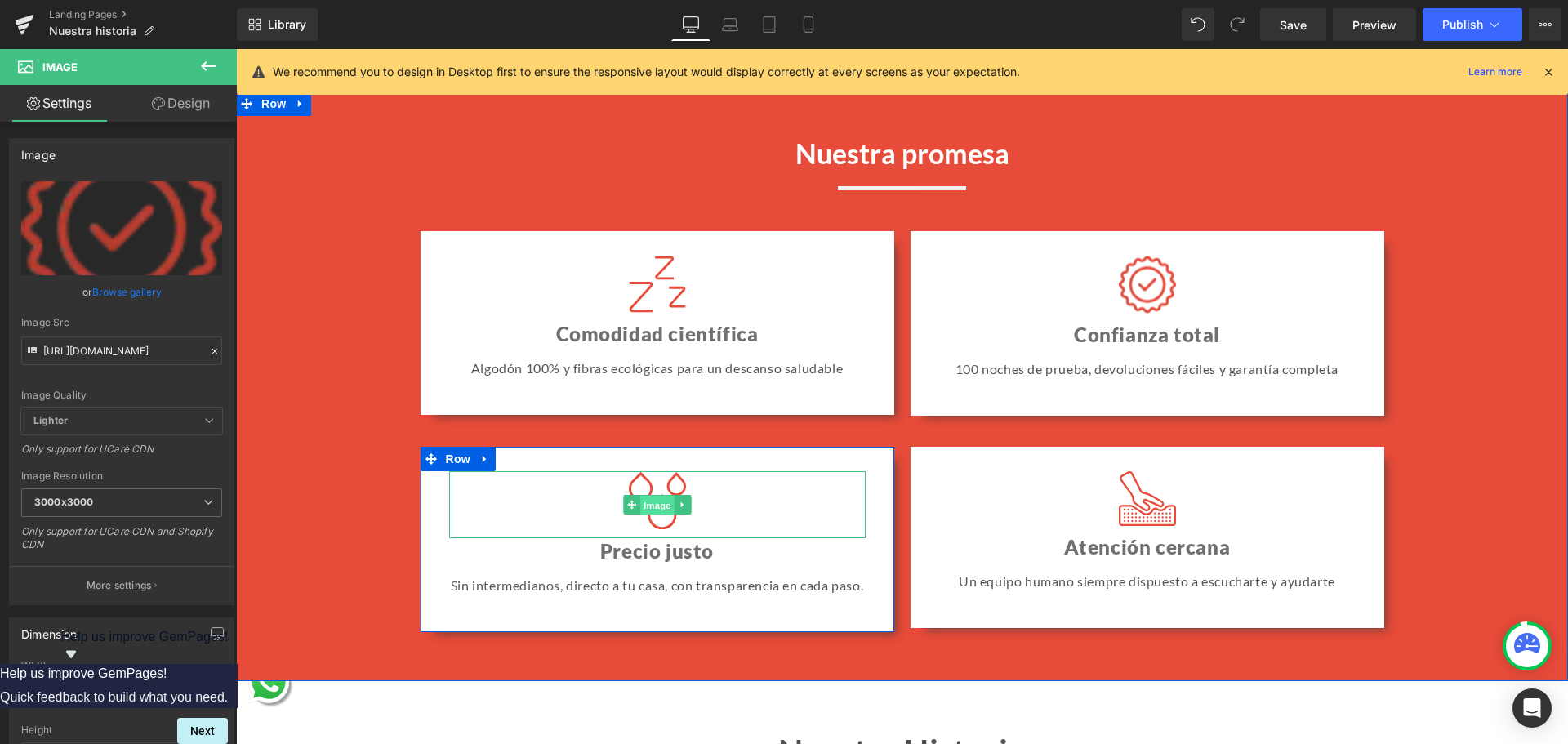
click at [645, 509] on span "Image" at bounding box center [657, 505] width 35 height 19
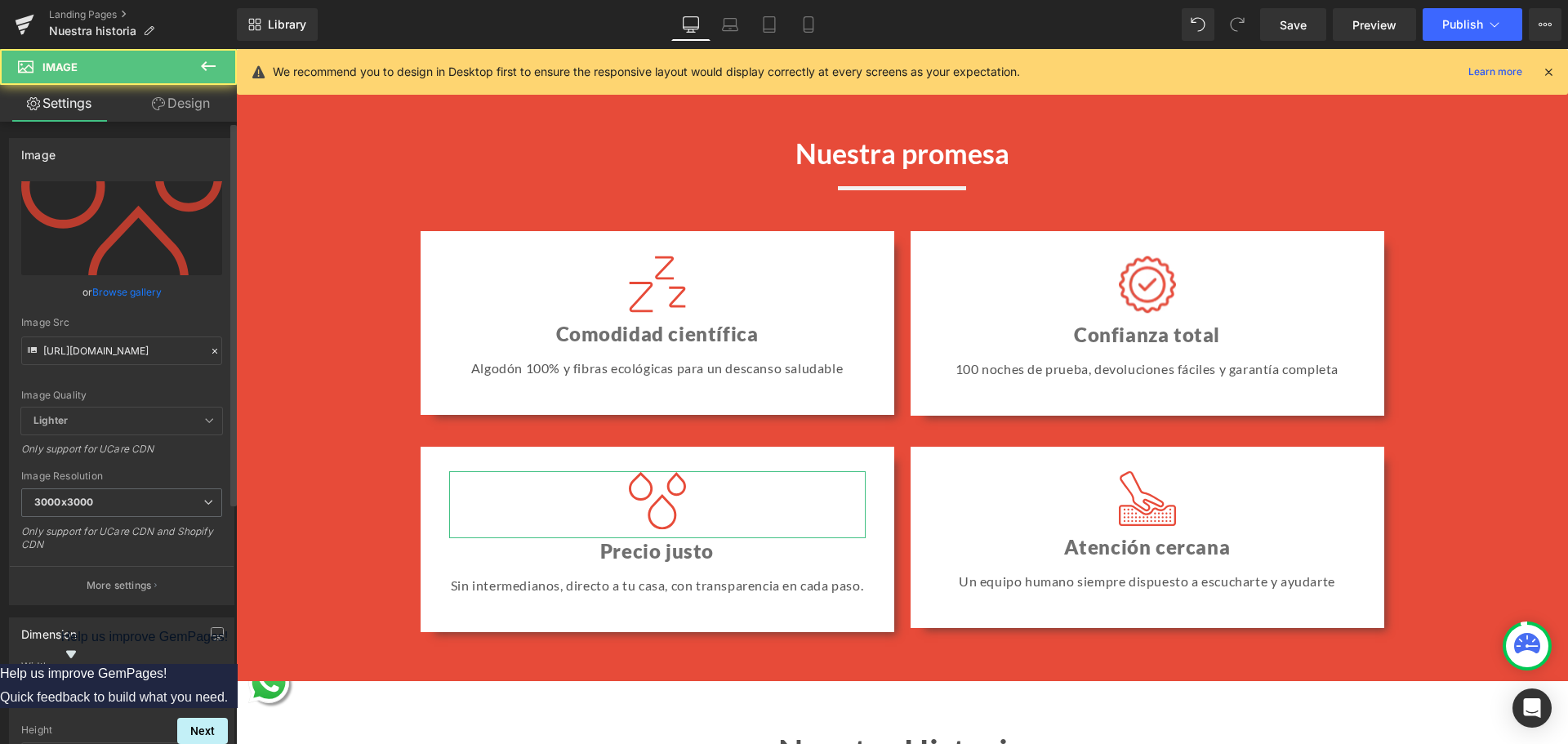
click at [148, 291] on link "Browse gallery" at bounding box center [127, 292] width 69 height 29
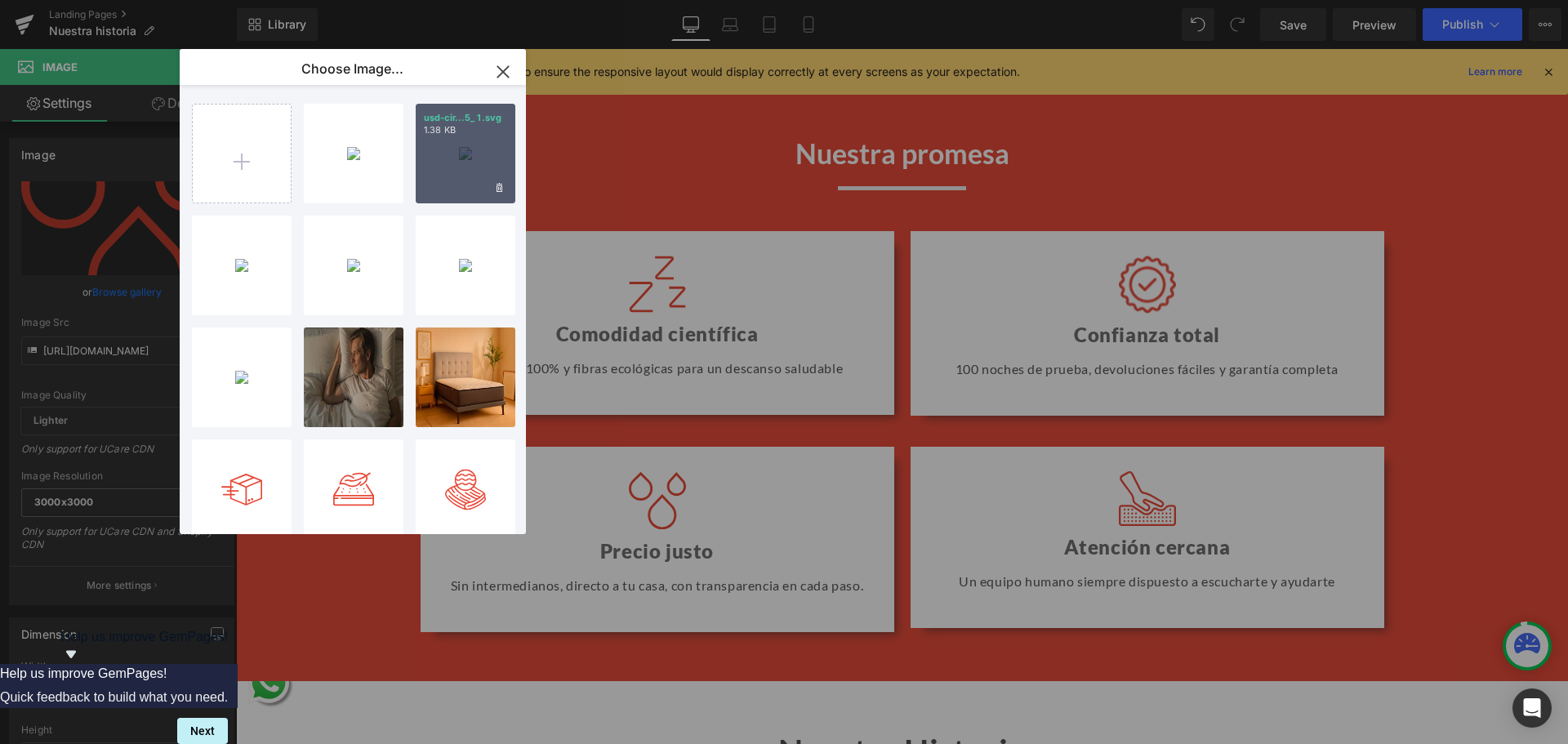
click at [439, 135] on p "1.38 KB" at bounding box center [465, 130] width 84 height 13
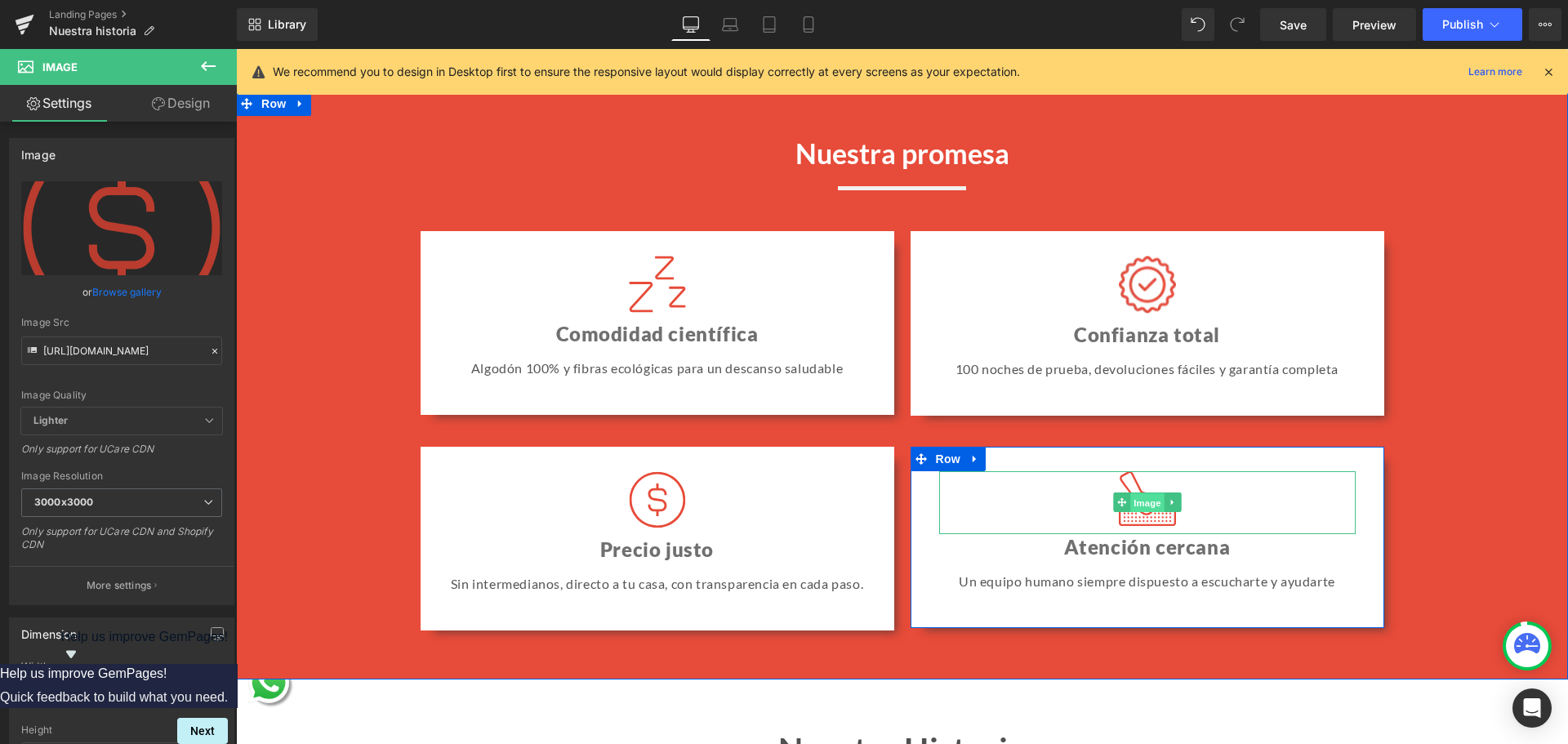
click at [1146, 513] on span "Image" at bounding box center [1147, 502] width 35 height 19
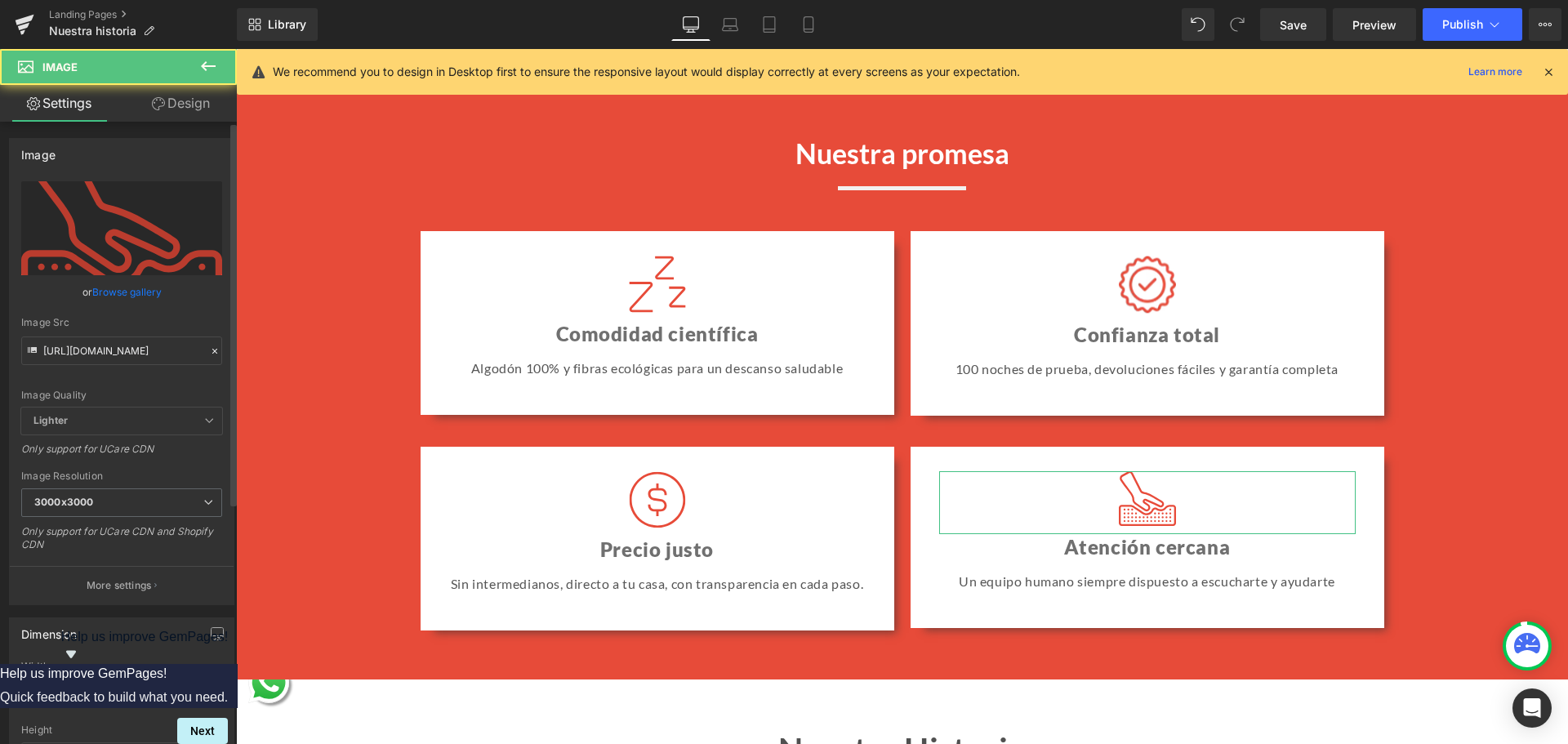
click at [120, 288] on link "Browse gallery" at bounding box center [127, 292] width 69 height 29
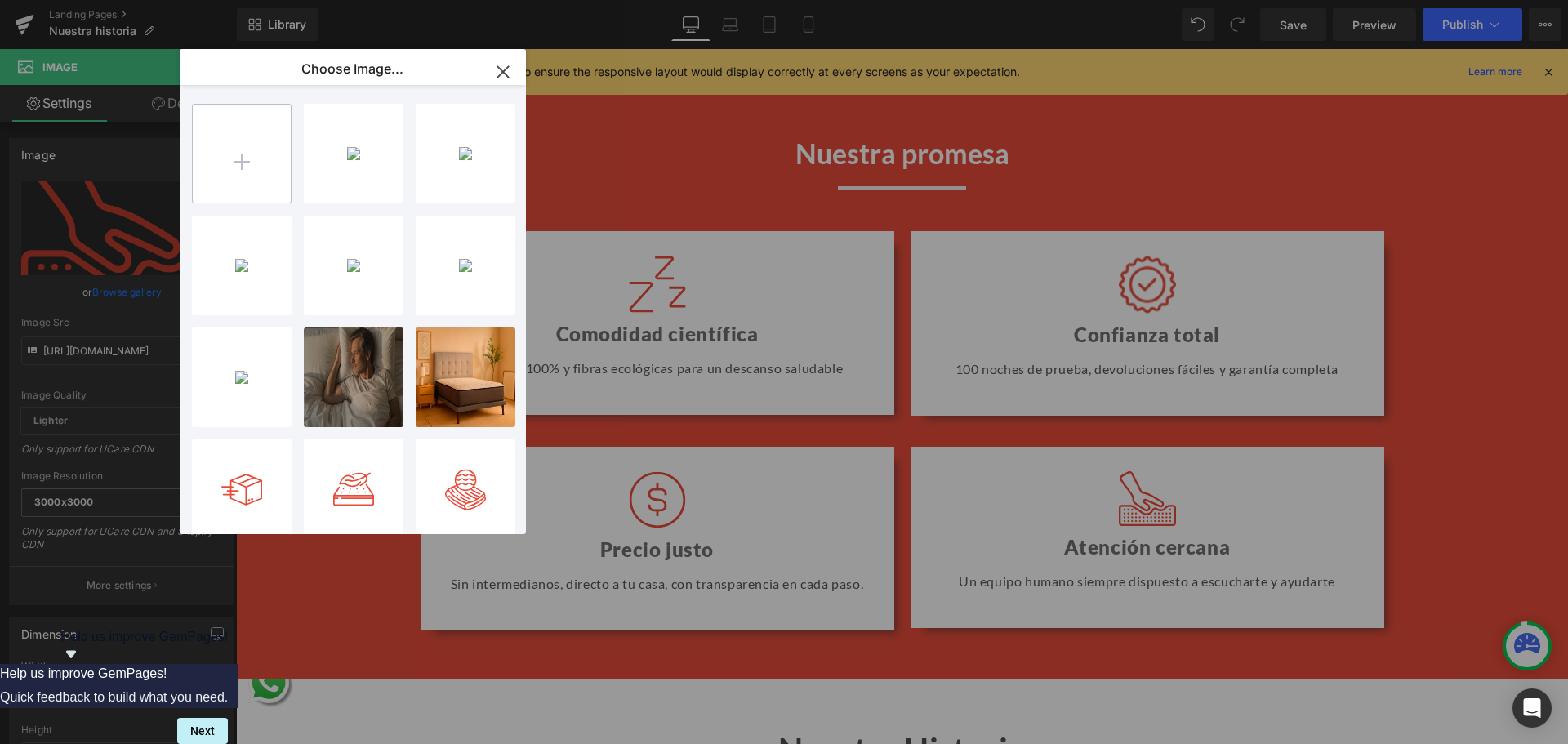
click at [256, 158] on input "file" at bounding box center [242, 154] width 98 height 98
type input "C:\fakepath\comentarios-pregunta 1.svg"
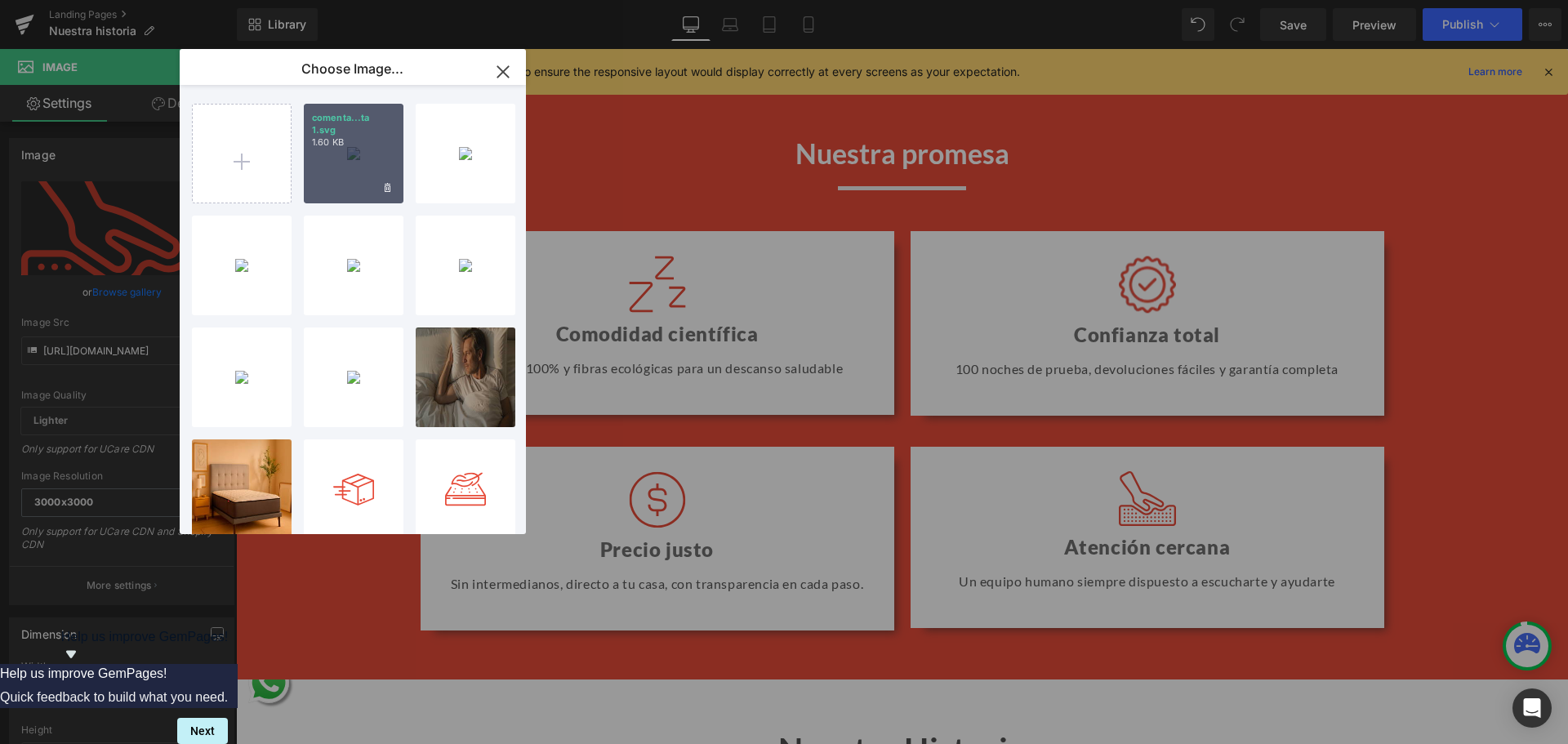
click at [347, 169] on div "comenta...ta 1.svg 1.60 KB" at bounding box center [354, 154] width 100 height 100
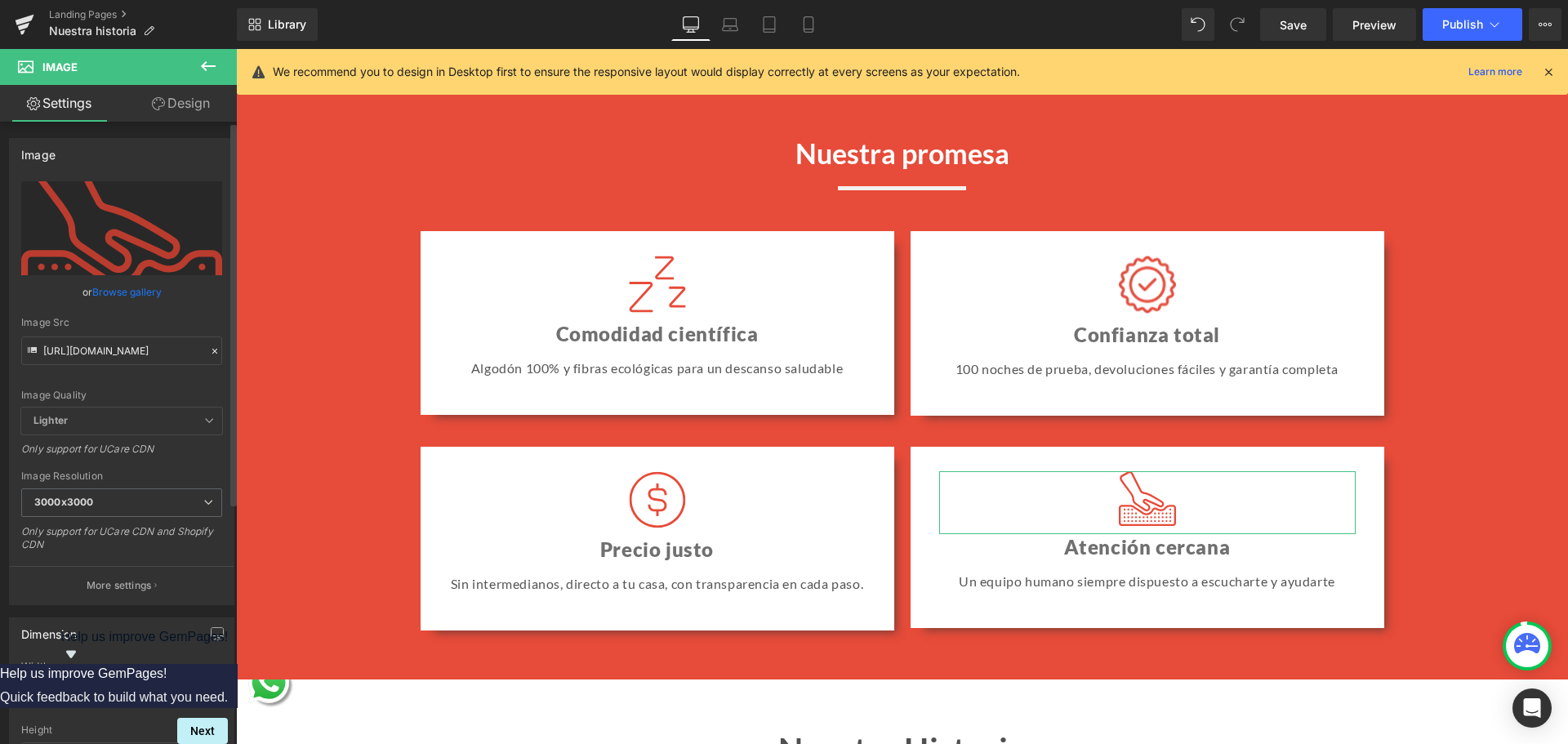
drag, startPoint x: 126, startPoint y: 288, endPoint x: 154, endPoint y: 255, distance: 43.3
click at [127, 288] on link "Browse gallery" at bounding box center [127, 292] width 69 height 29
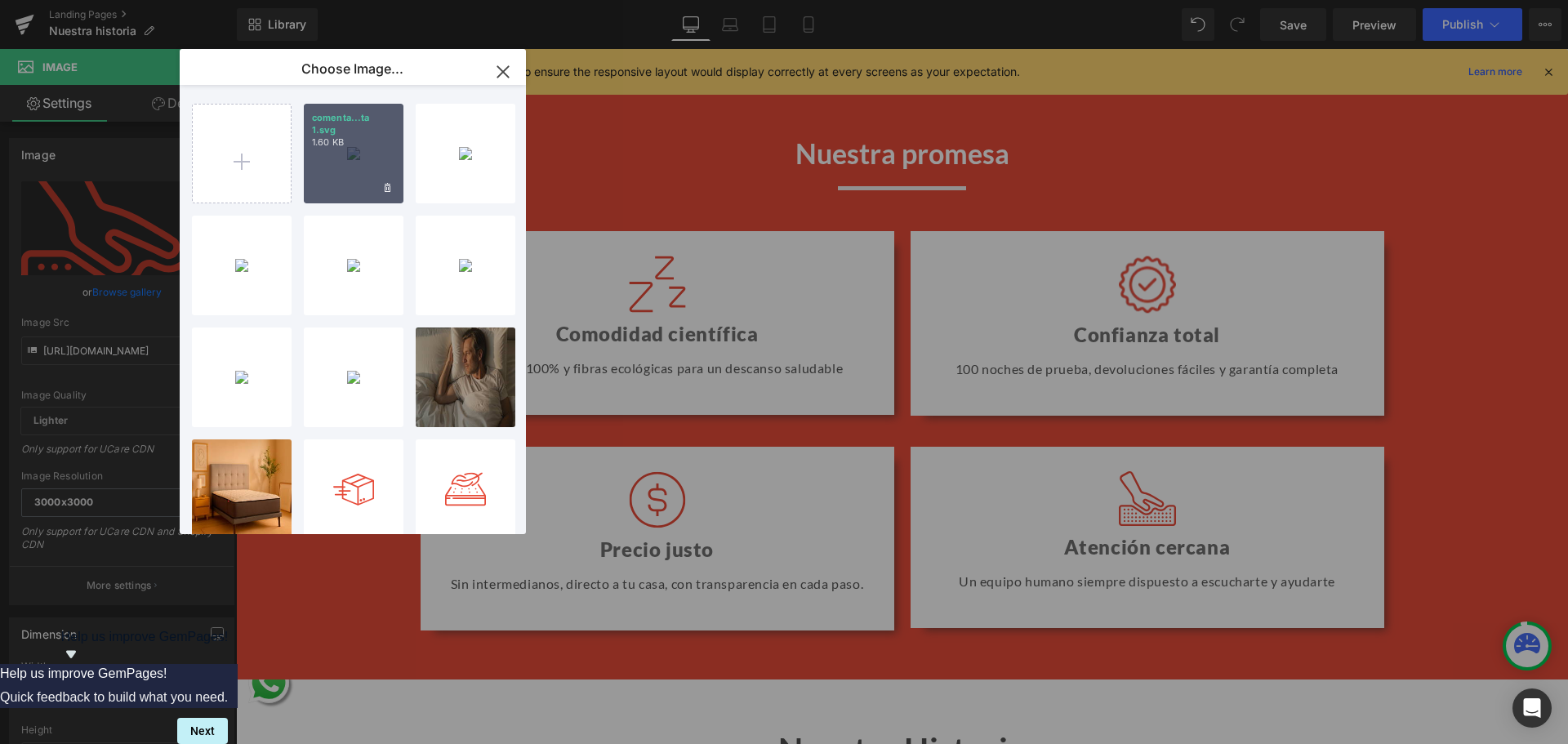
drag, startPoint x: 340, startPoint y: 141, endPoint x: 734, endPoint y: 374, distance: 457.7
click at [340, 141] on div "comenta...ta 1.svg 1.60 KB" at bounding box center [354, 154] width 100 height 100
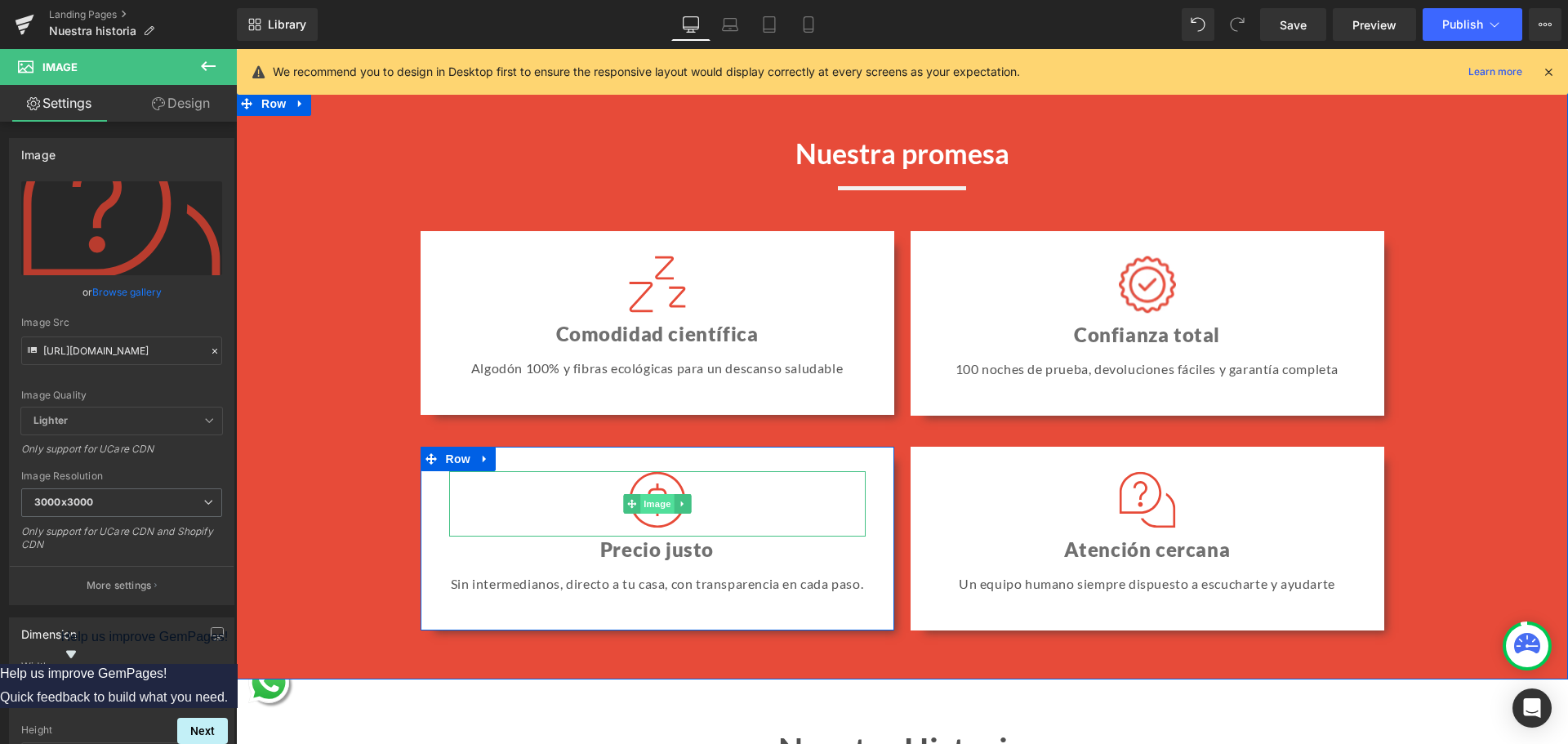
click at [645, 502] on span "Image" at bounding box center [657, 503] width 35 height 19
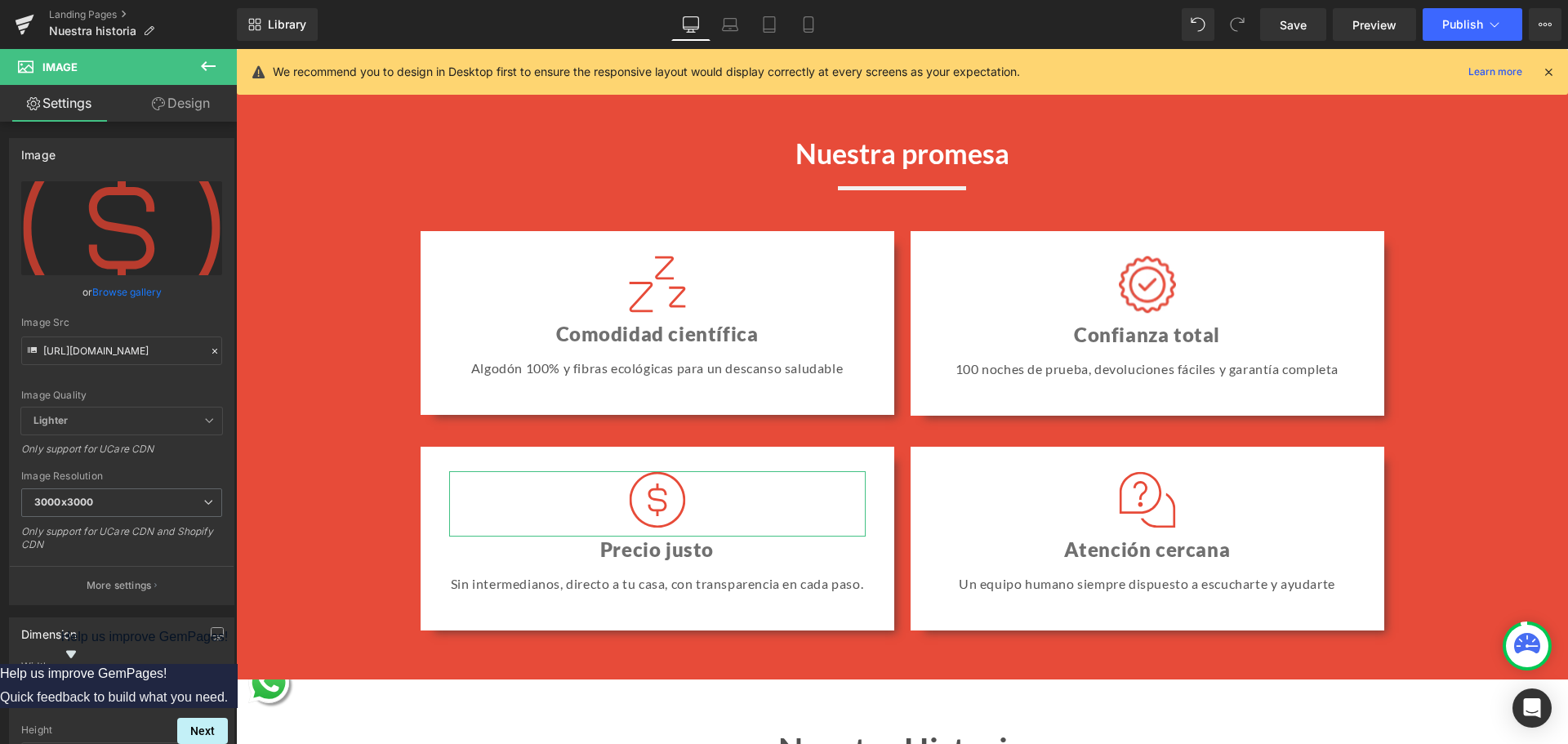
click at [183, 102] on link "Design" at bounding box center [180, 103] width 118 height 37
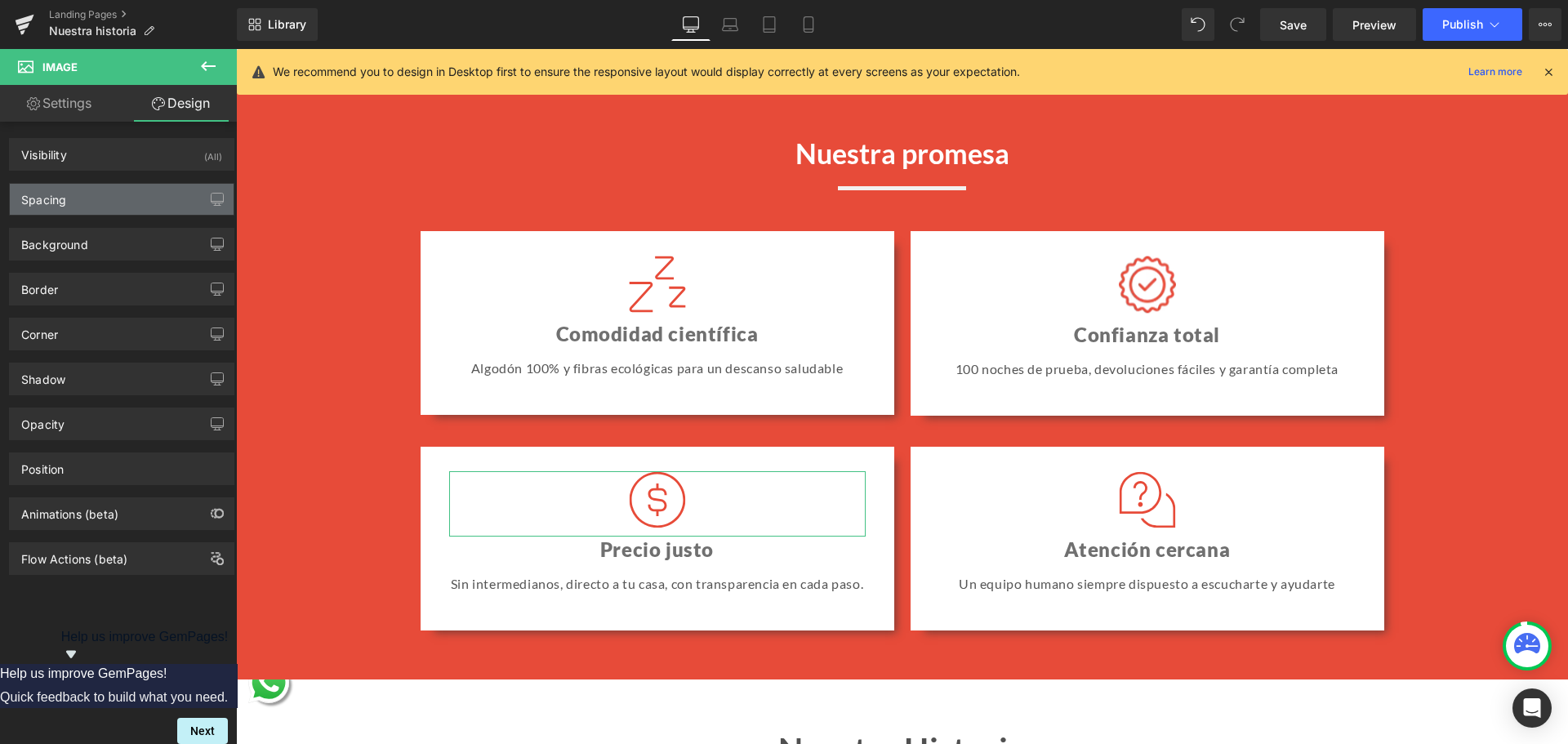
click at [121, 200] on div "Spacing" at bounding box center [121, 199] width 223 height 31
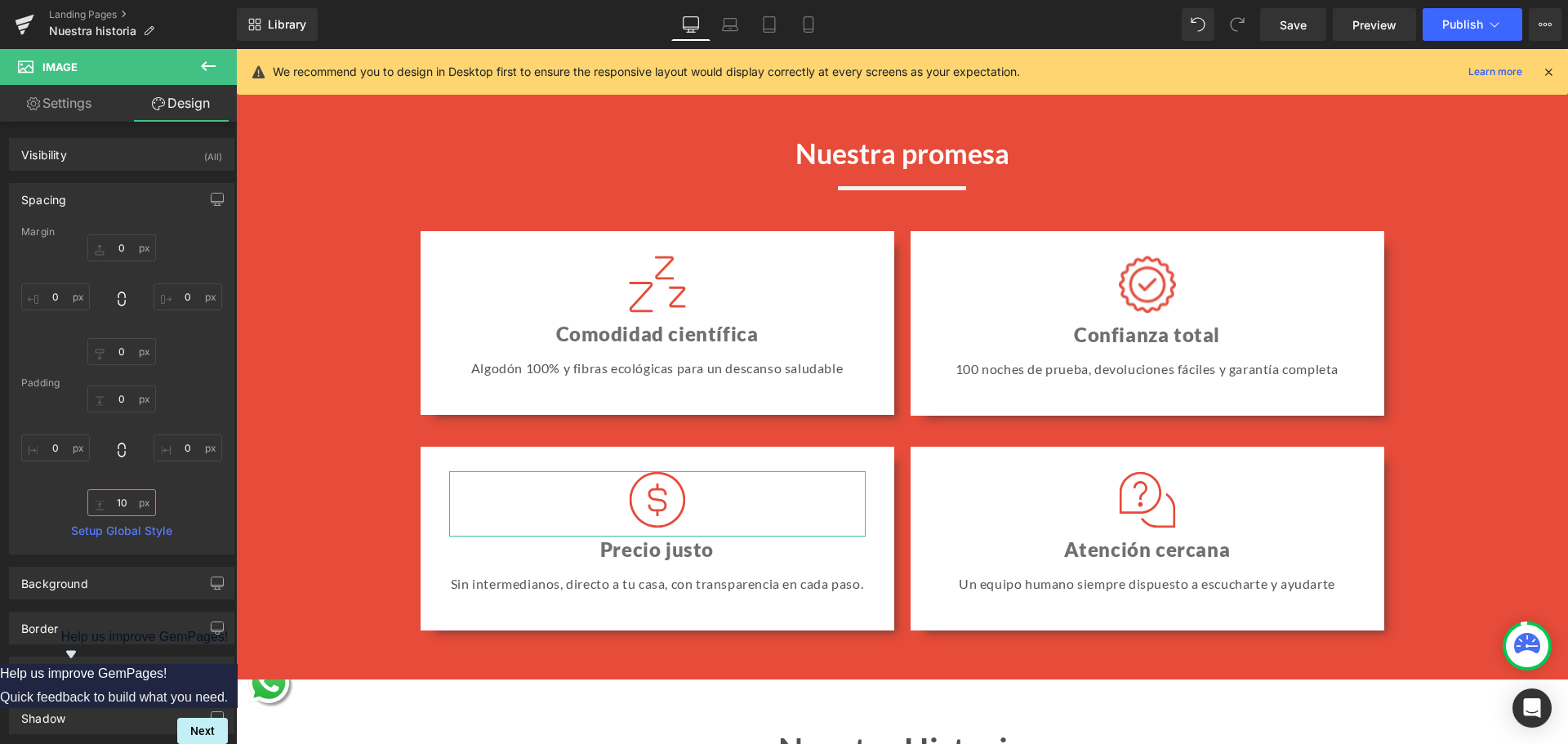
click at [116, 502] on input "10" at bounding box center [121, 502] width 68 height 27
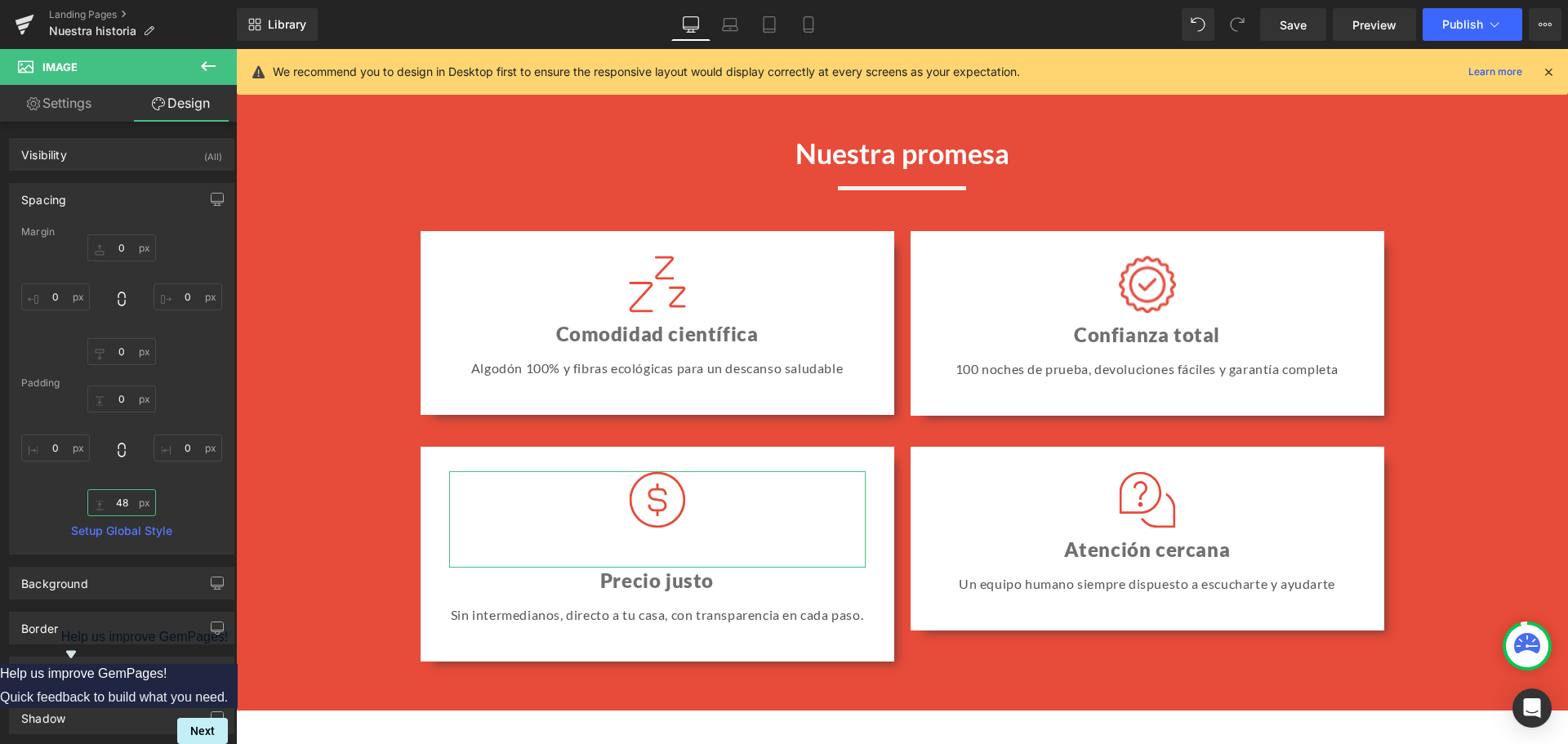
click at [118, 499] on input "48" at bounding box center [121, 502] width 68 height 27
type input "30"
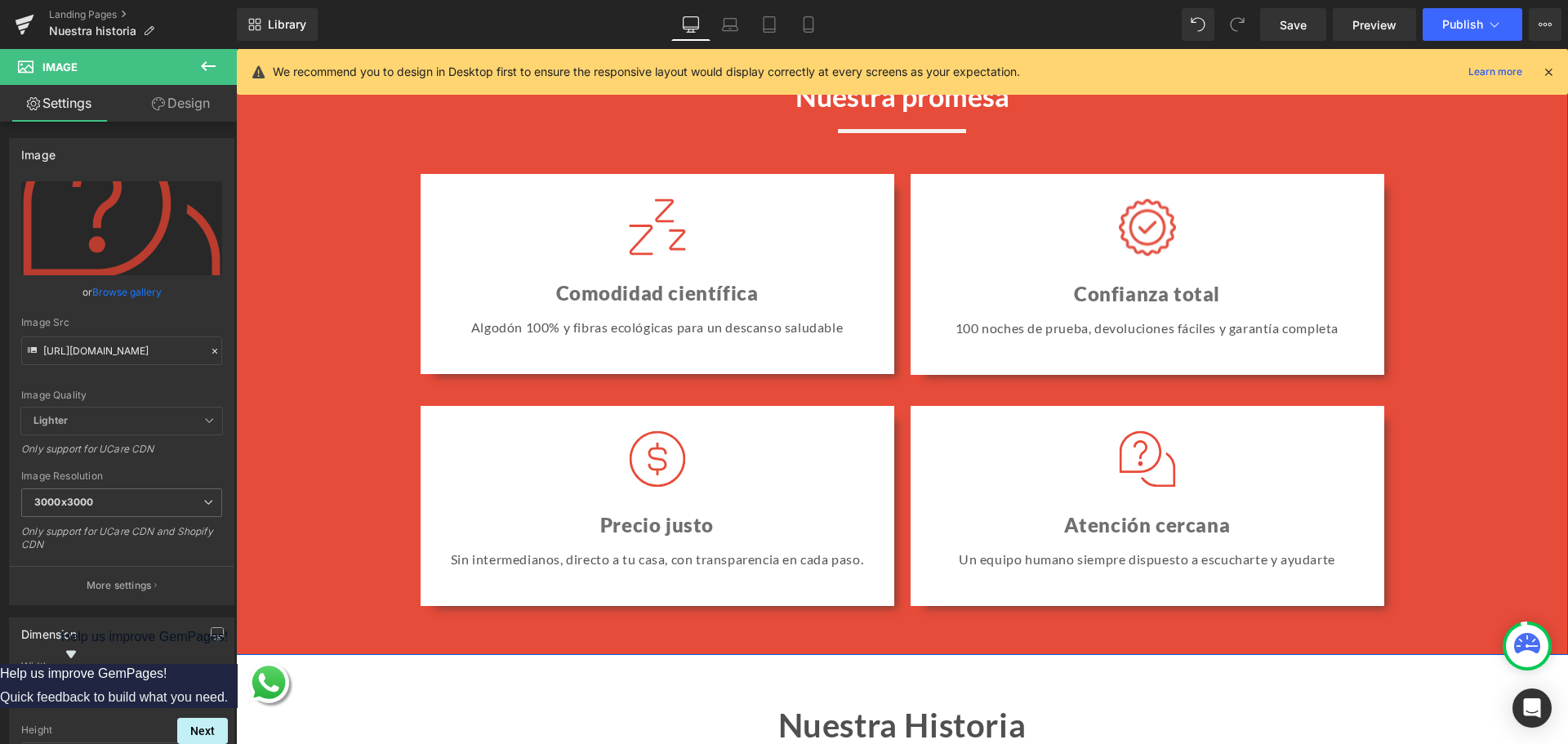
scroll to position [1586, 0]
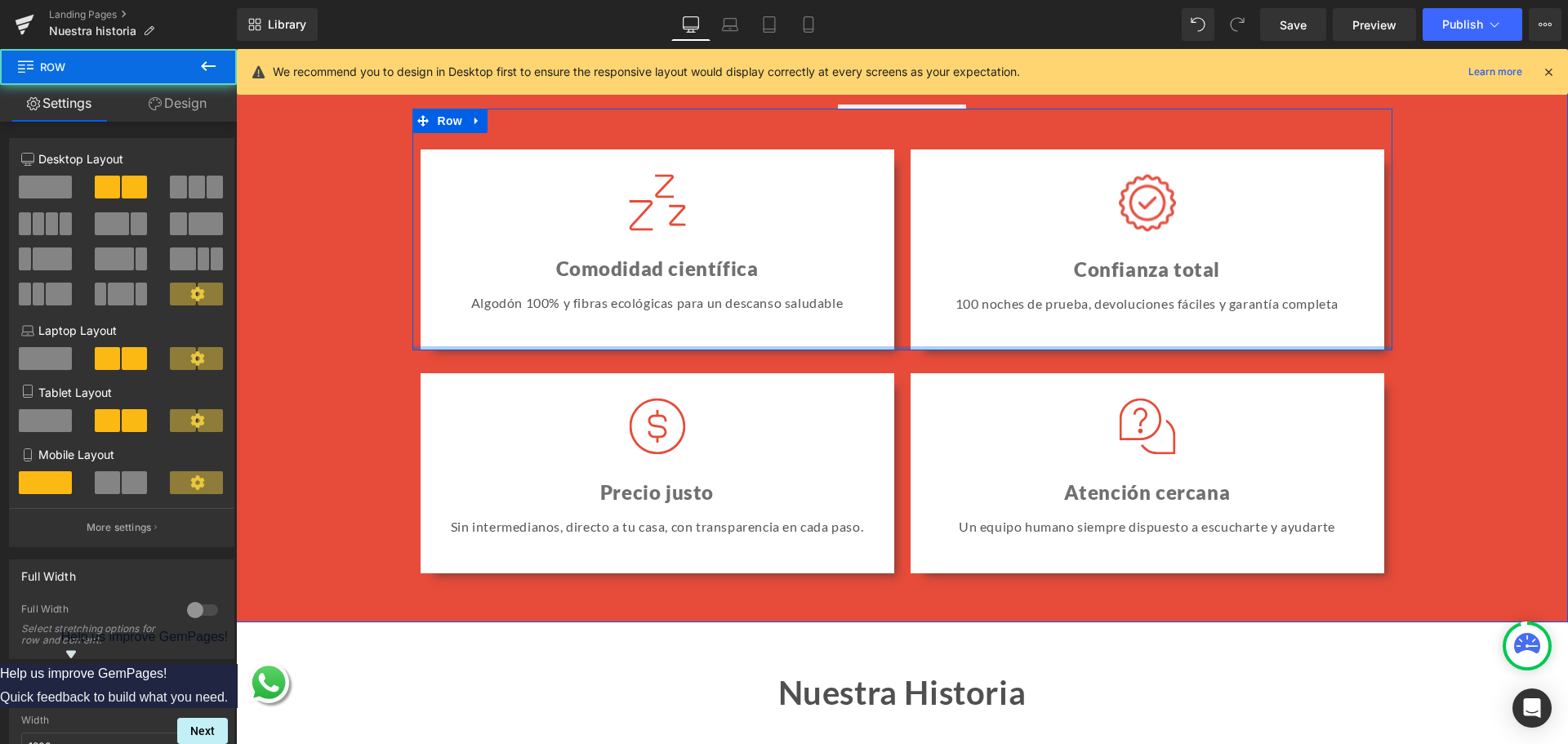
drag, startPoint x: 906, startPoint y: 359, endPoint x: 913, endPoint y: 320, distance: 39.6
click at [913, 294] on div "Image Comodidad científica Heading Algodón 100% y fibras ecológicas para un des…" at bounding box center [902, 229] width 980 height 242
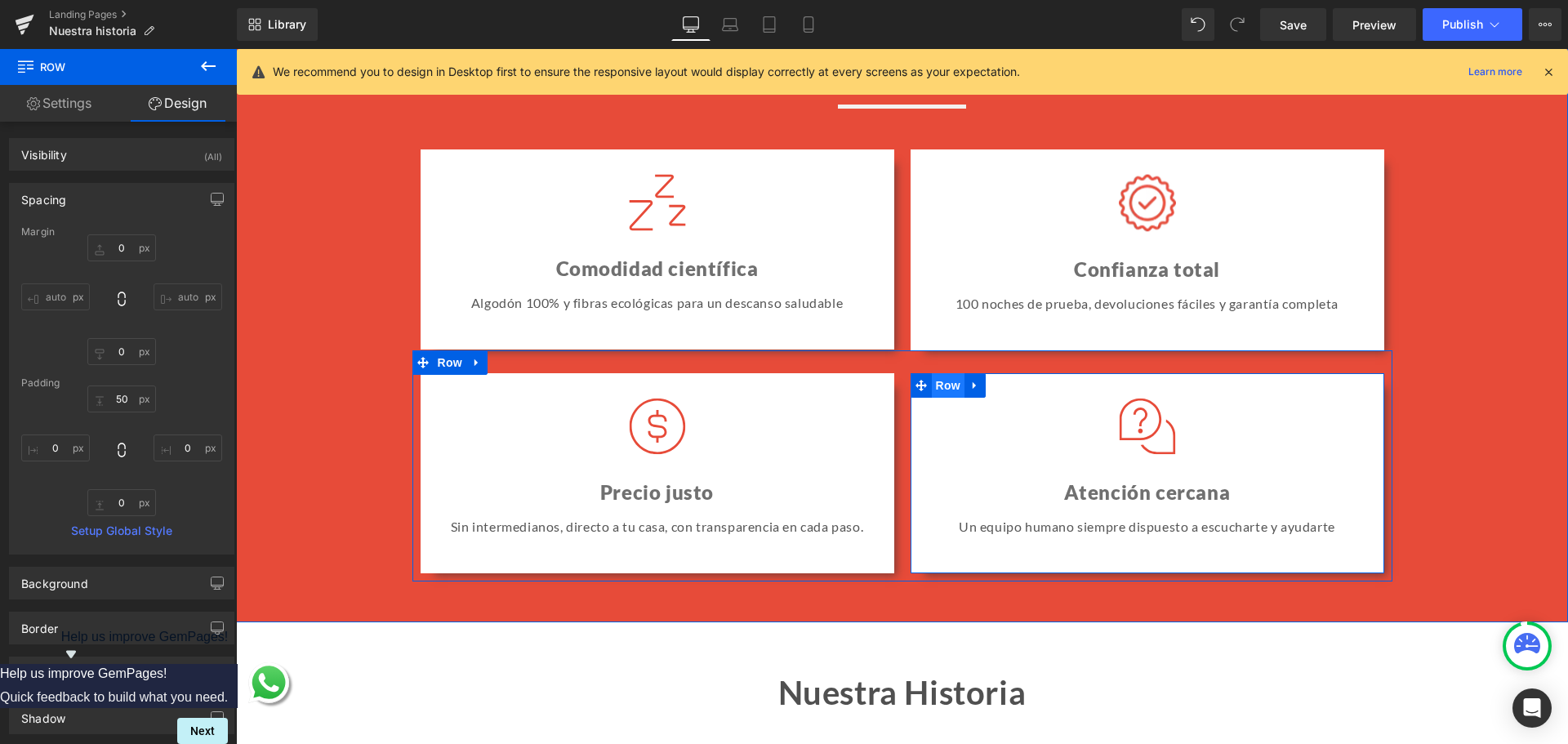
click at [939, 395] on span "Row" at bounding box center [948, 385] width 33 height 24
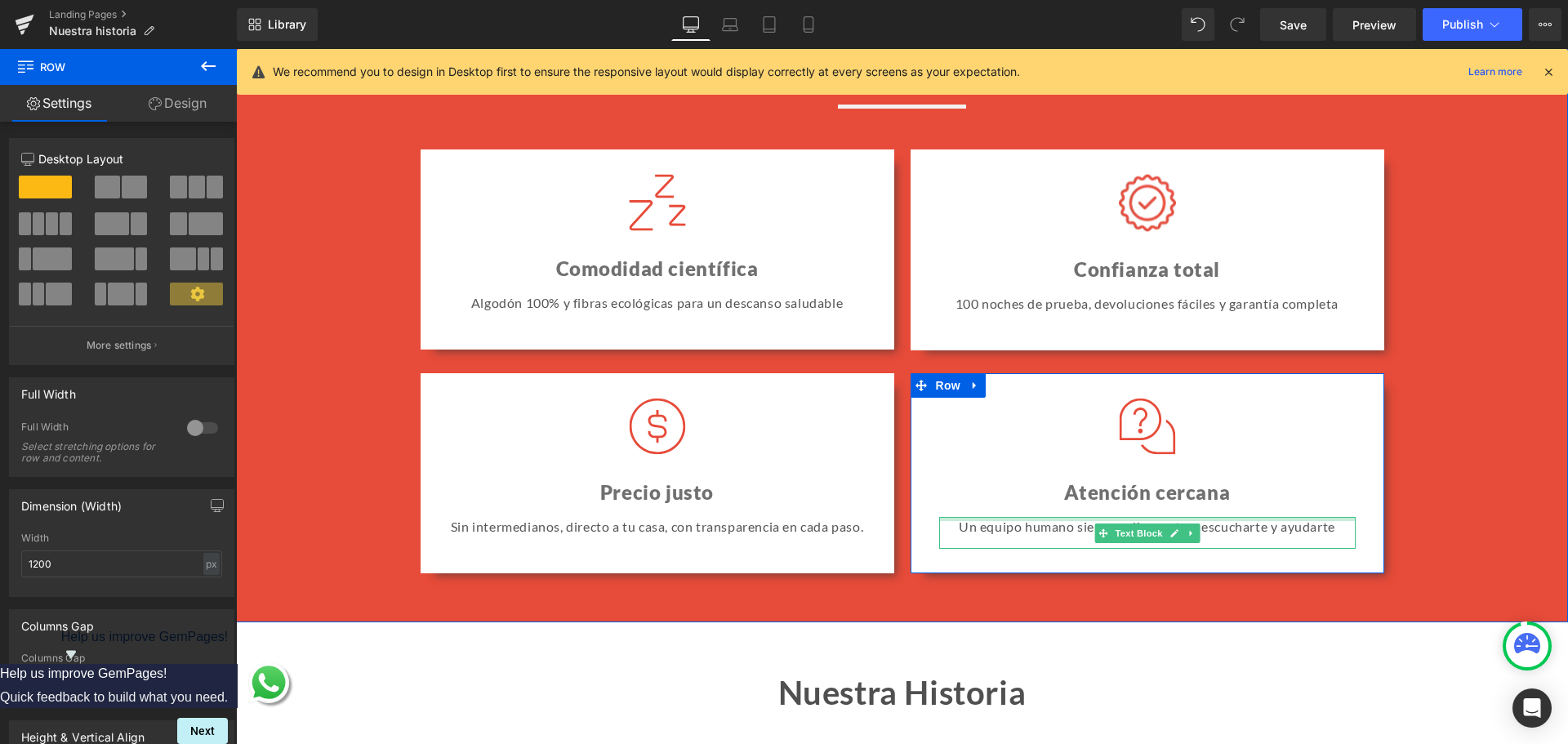
click at [1198, 521] on div at bounding box center [1147, 519] width 417 height 4
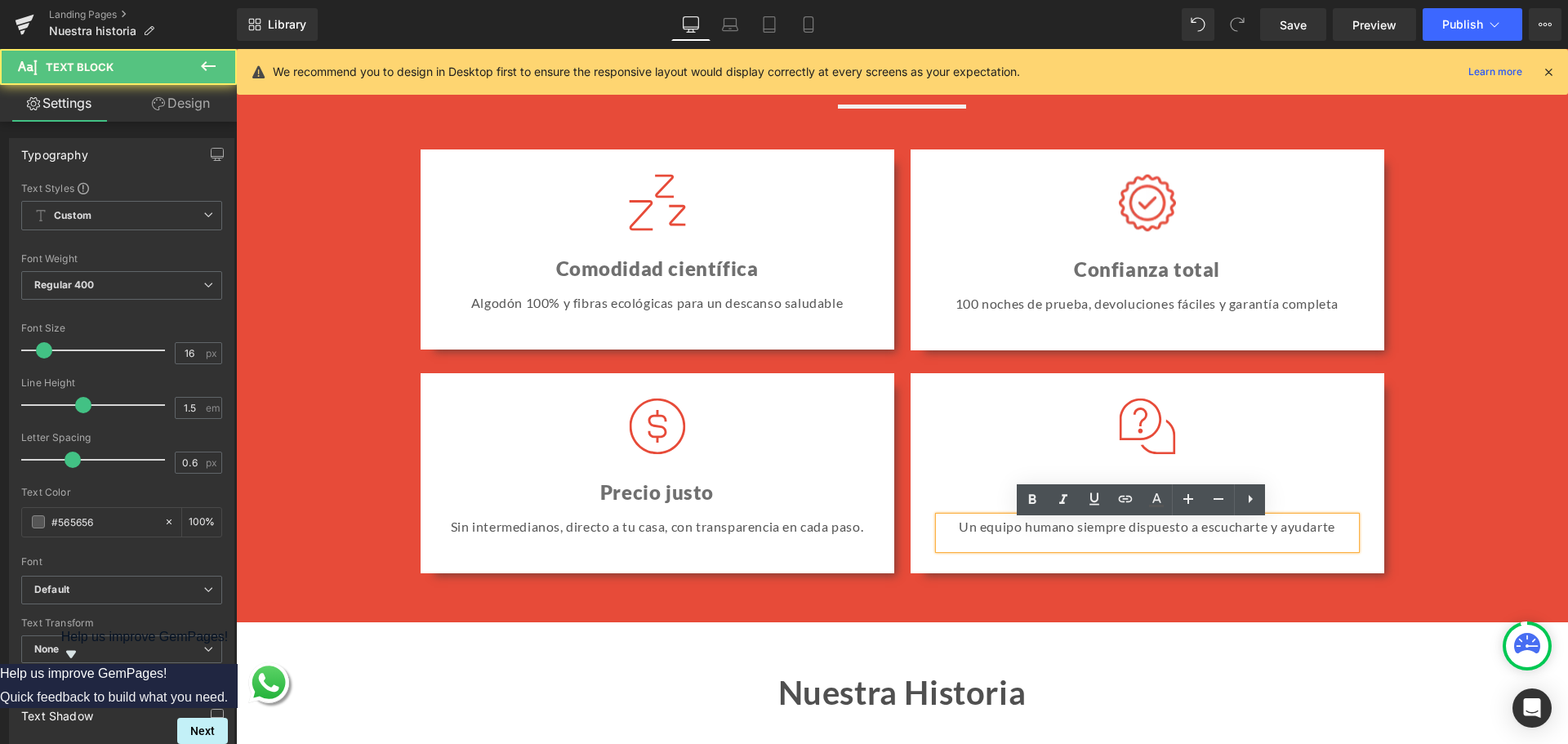
click at [1194, 535] on p "Un equipo humano siempre dispuesto a escucharte y ayudarte" at bounding box center [1147, 526] width 417 height 19
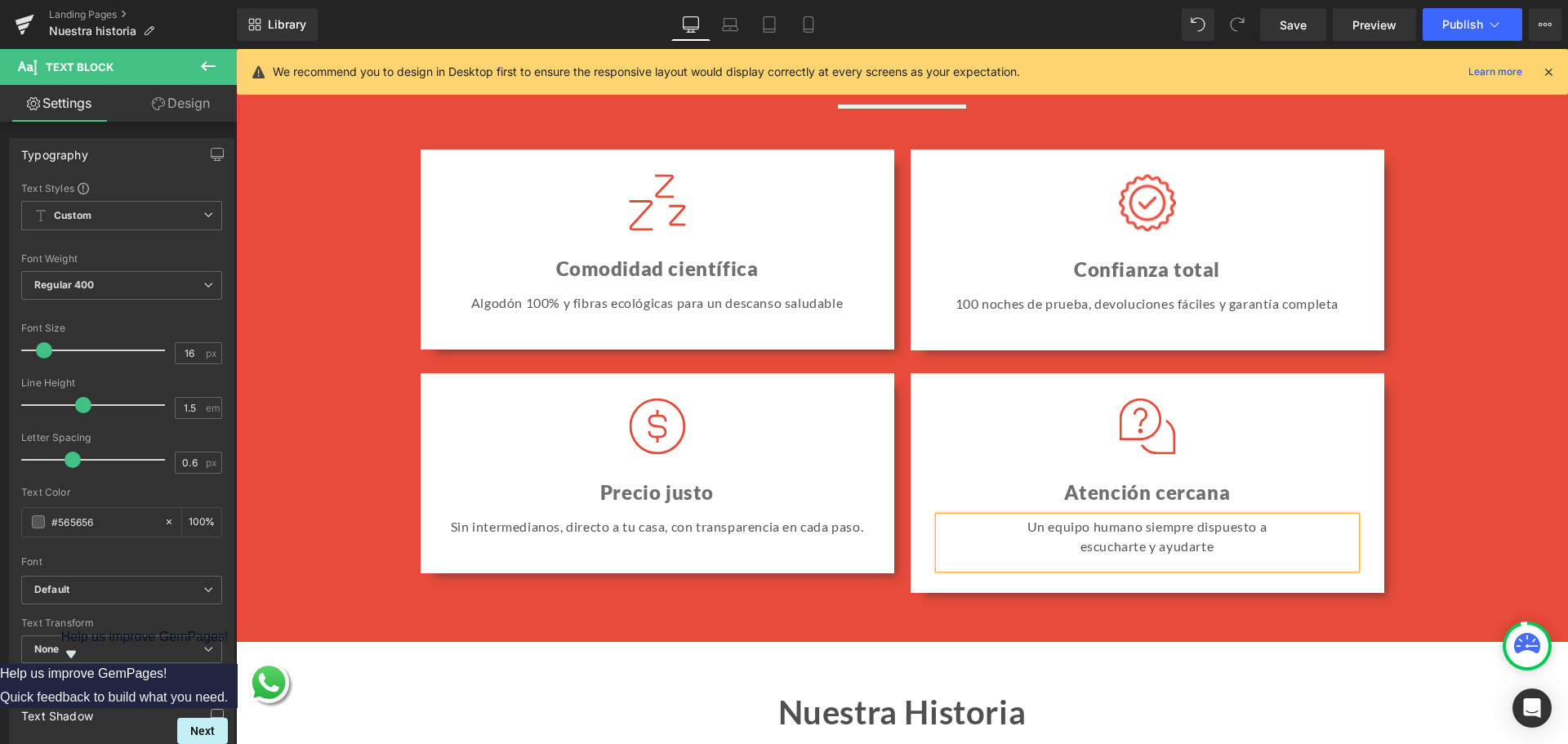
click at [1485, 403] on div "Nuestra promesa Heading Image Image Comodidad científica Heading Algodón 100% y…" at bounding box center [902, 326] width 1267 height 552
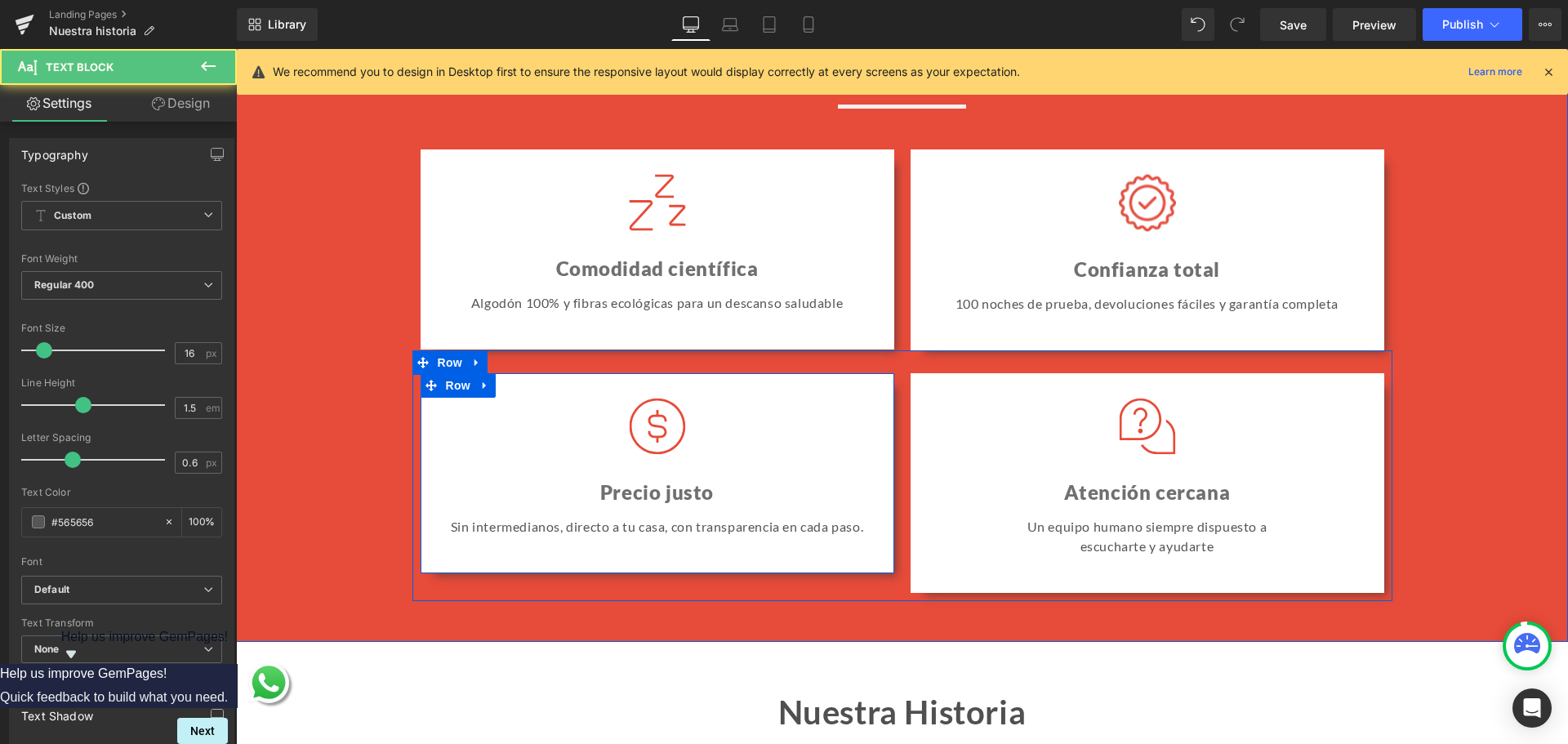
click at [728, 549] on div "Sin intermedianos, directo a tu casa, con transparencia en cada paso." at bounding box center [657, 532] width 417 height 32
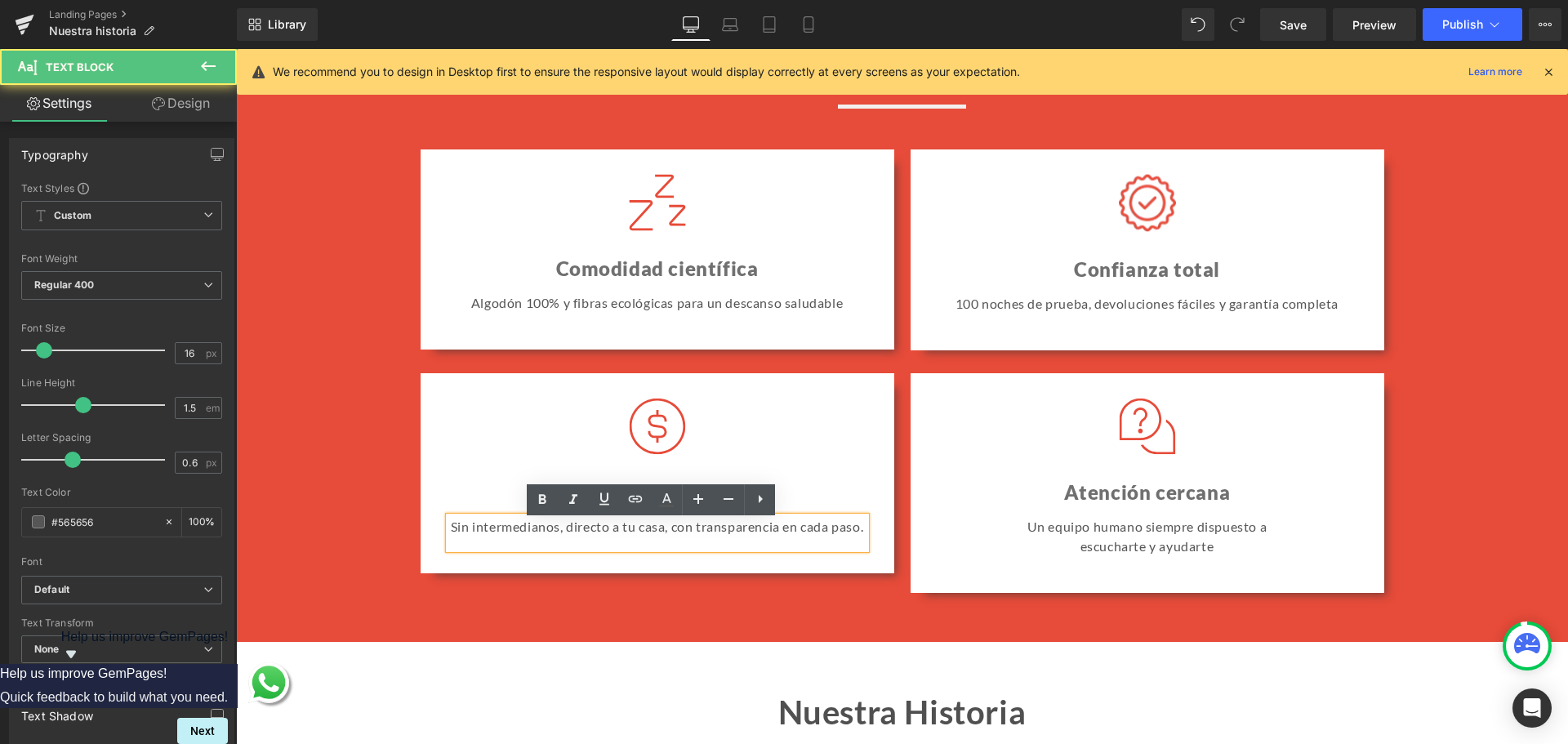
click at [704, 532] on p "Sin intermedianos, directo a tu casa, con transparencia en cada paso." at bounding box center [657, 526] width 417 height 19
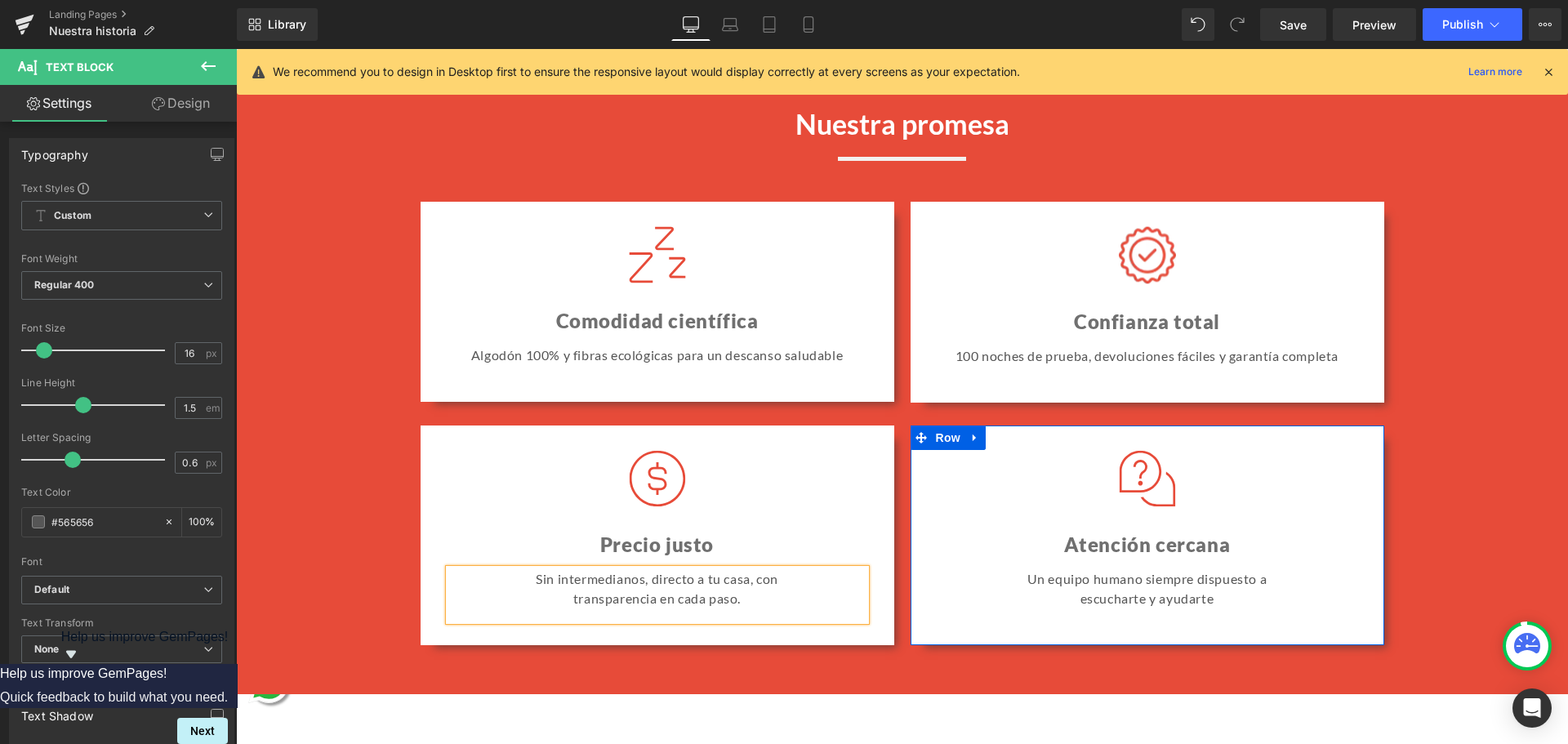
scroll to position [1504, 0]
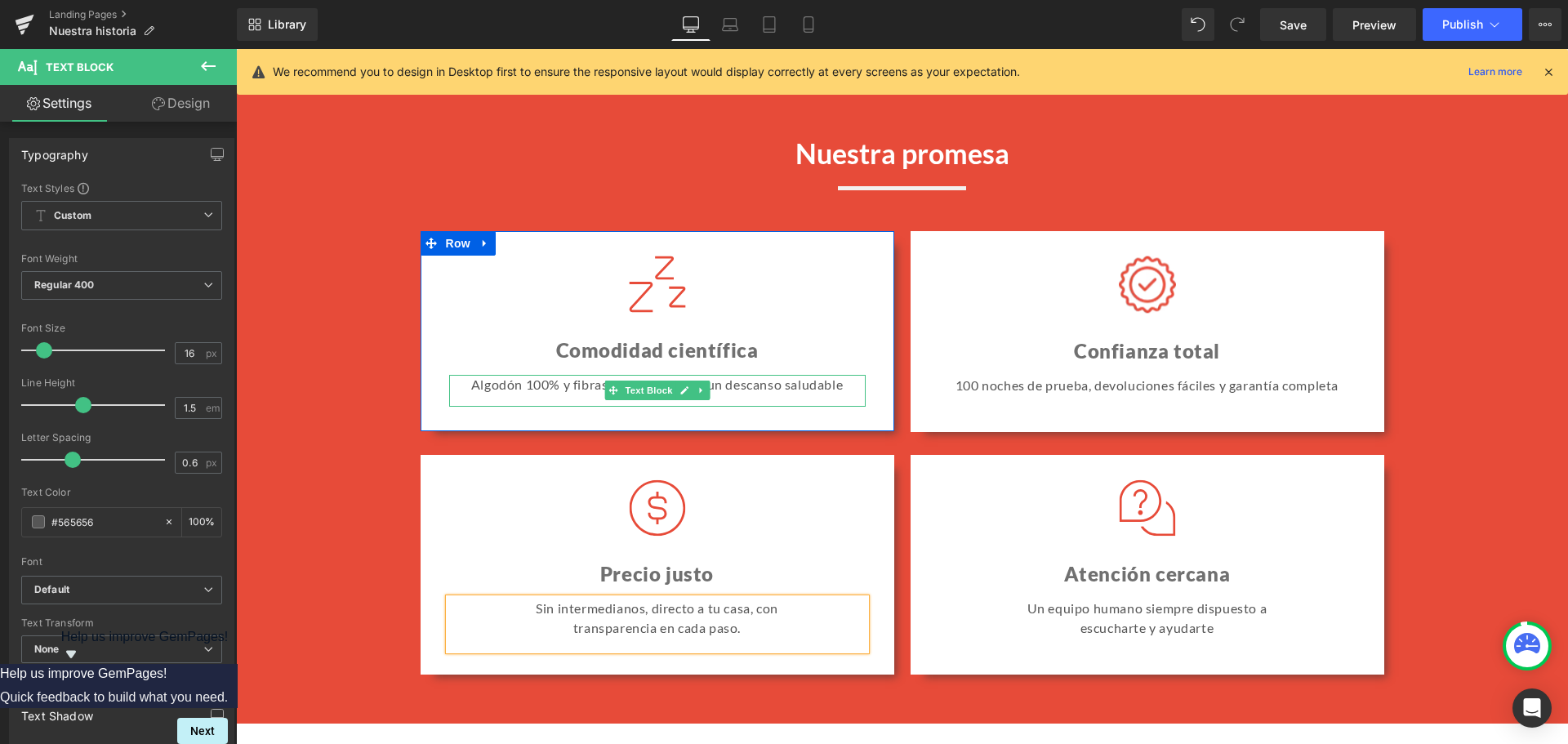
click at [796, 394] on p "Algodón 100% y fibras ecológicas para un descanso saludable" at bounding box center [657, 384] width 417 height 19
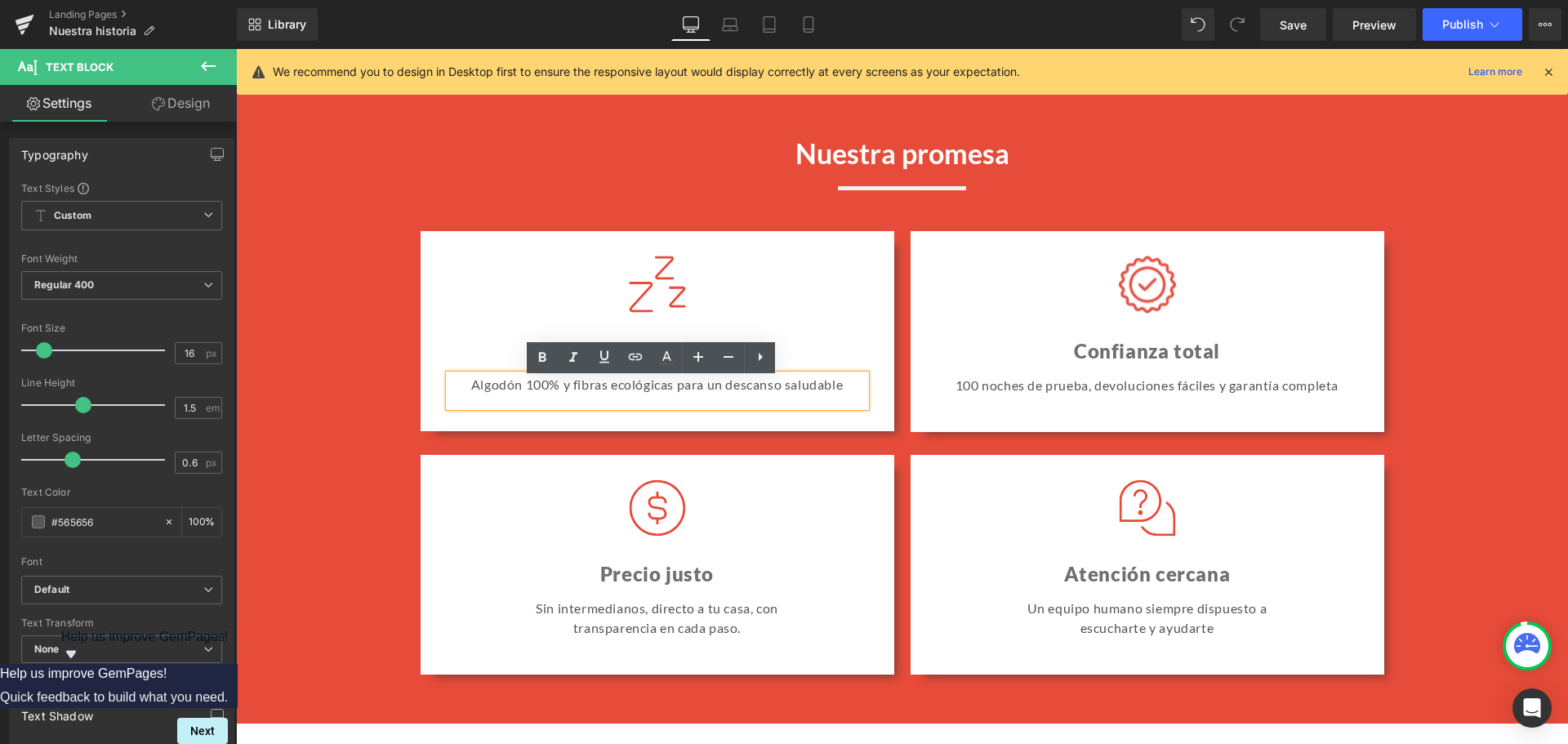
click at [495, 389] on p "Algodón 100% y fibras ecológicas para un descanso saludable" at bounding box center [657, 384] width 417 height 19
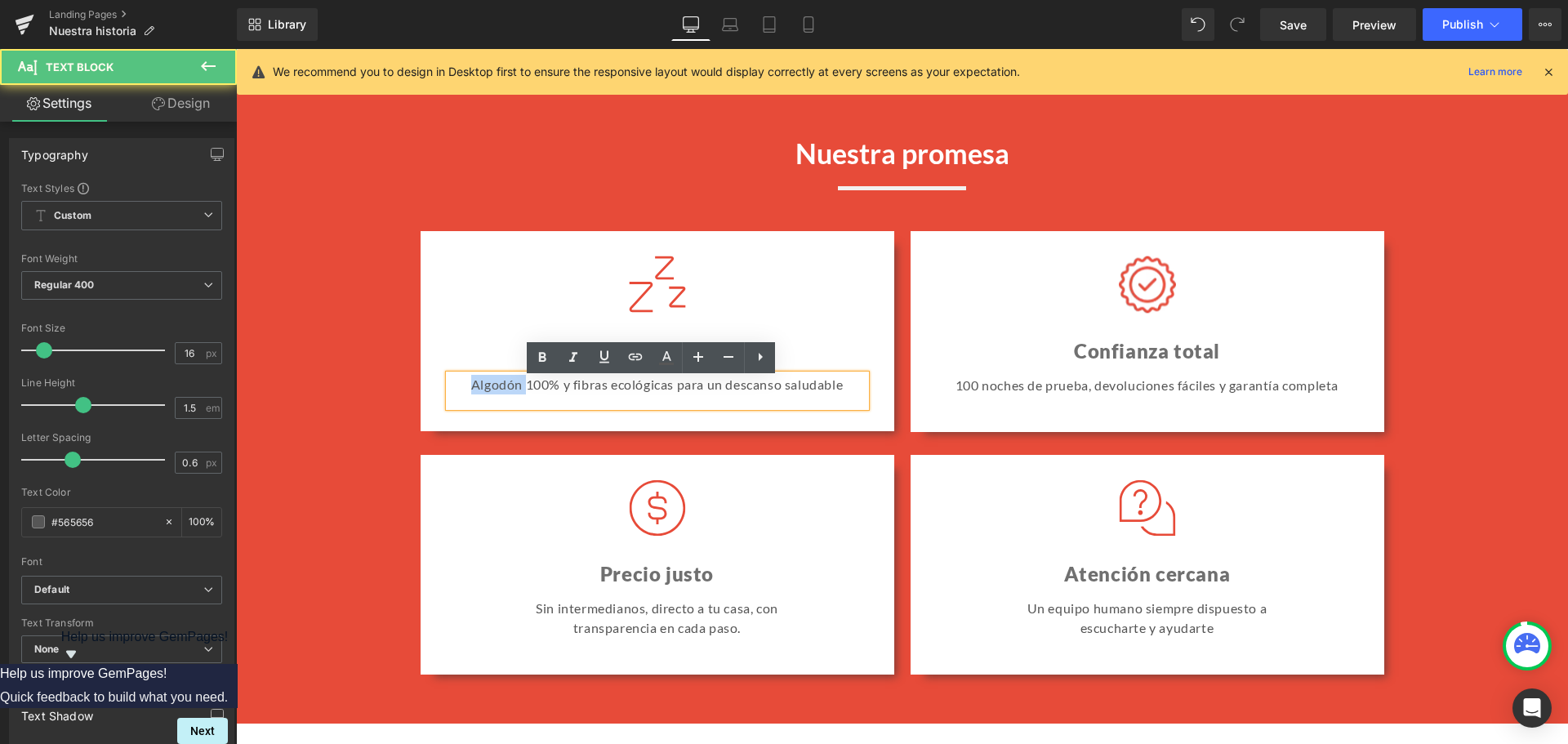
click at [495, 389] on p "Algodón 100% y fibras ecológicas para un descanso saludable" at bounding box center [657, 384] width 417 height 19
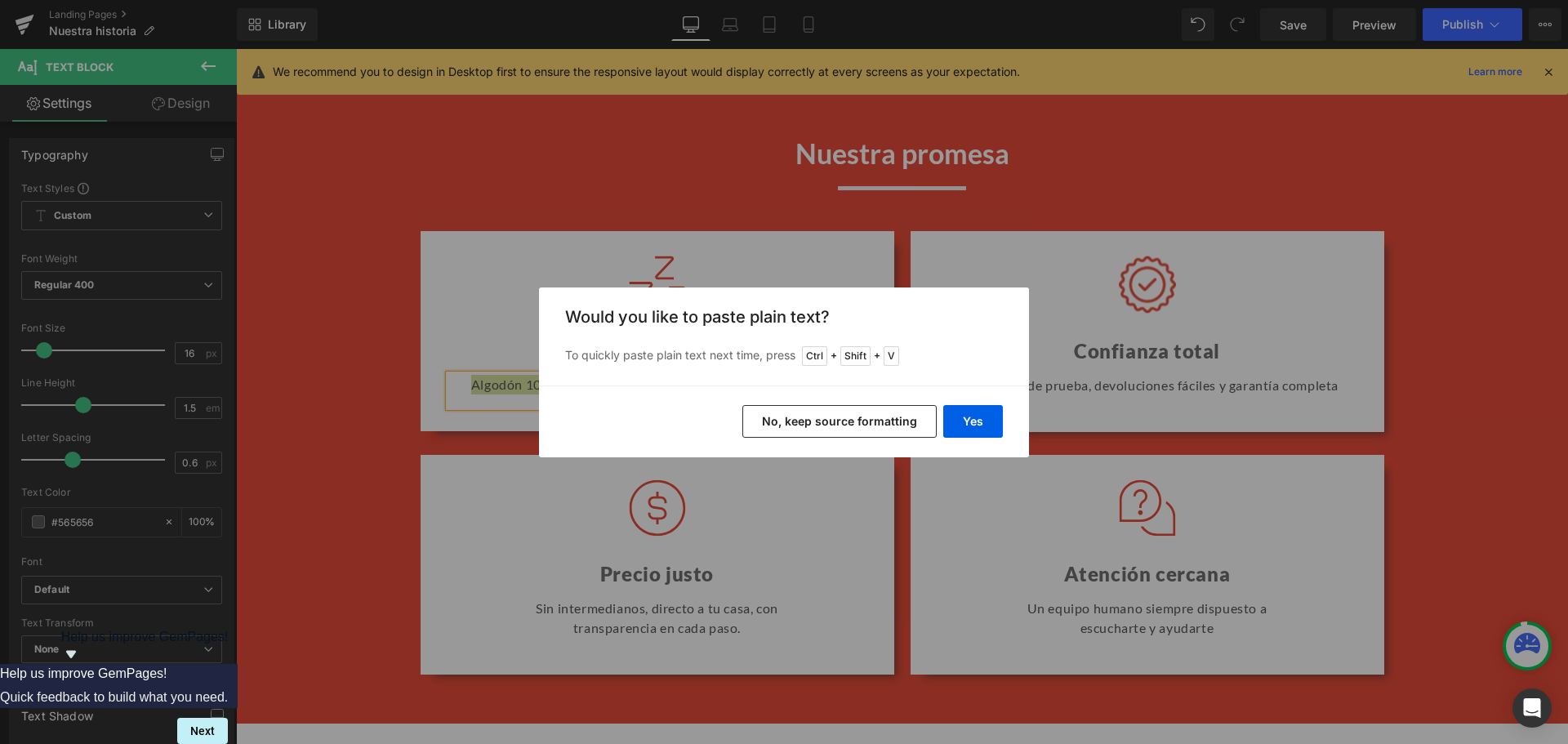
click at [942, 423] on div "Yes No, keep source formatting" at bounding box center [784, 421] width 490 height 72
click at [953, 423] on button "Yes" at bounding box center [973, 422] width 60 height 33
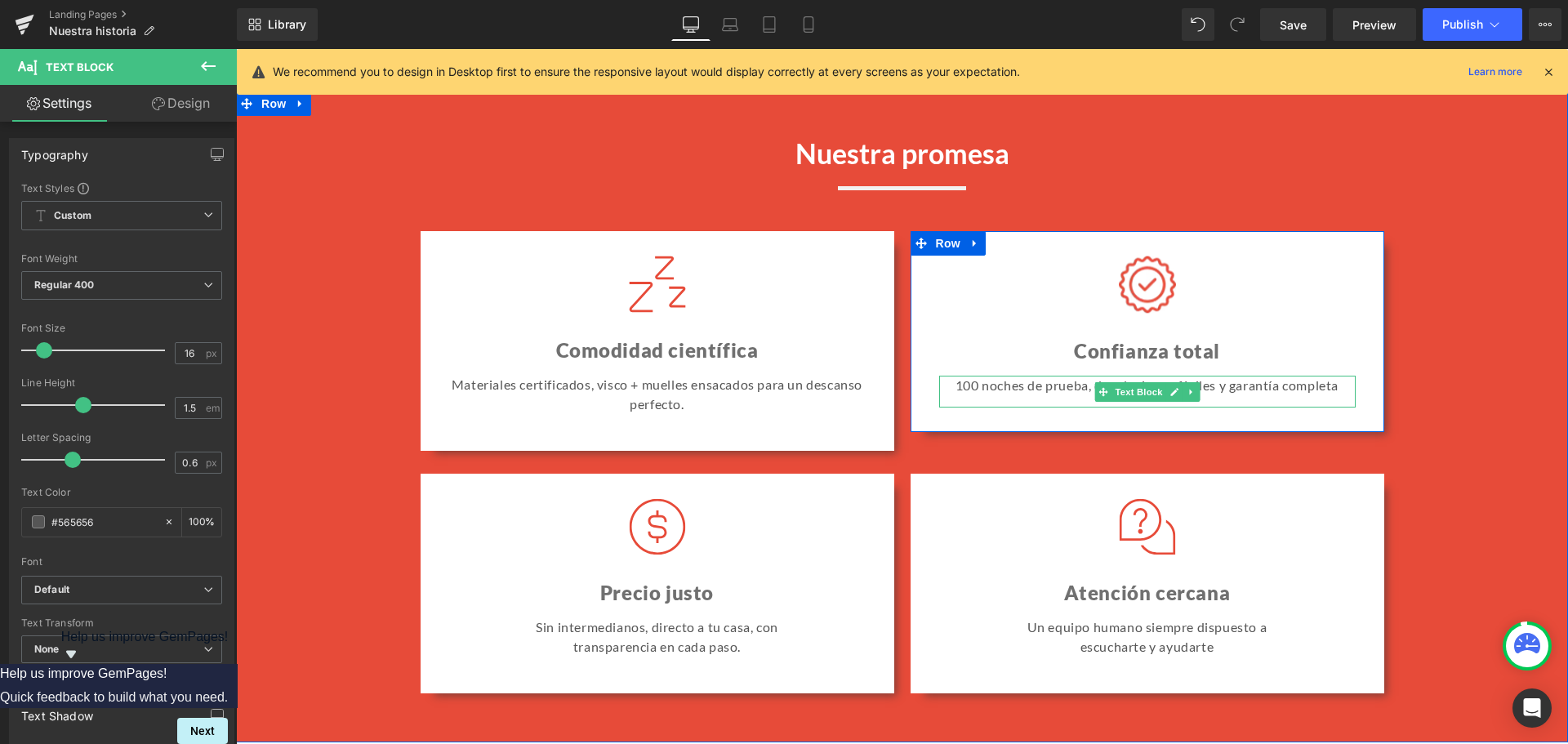
click at [1227, 396] on p "100 noches de prueba, devoluciones fáciles y garantía completa" at bounding box center [1147, 385] width 417 height 19
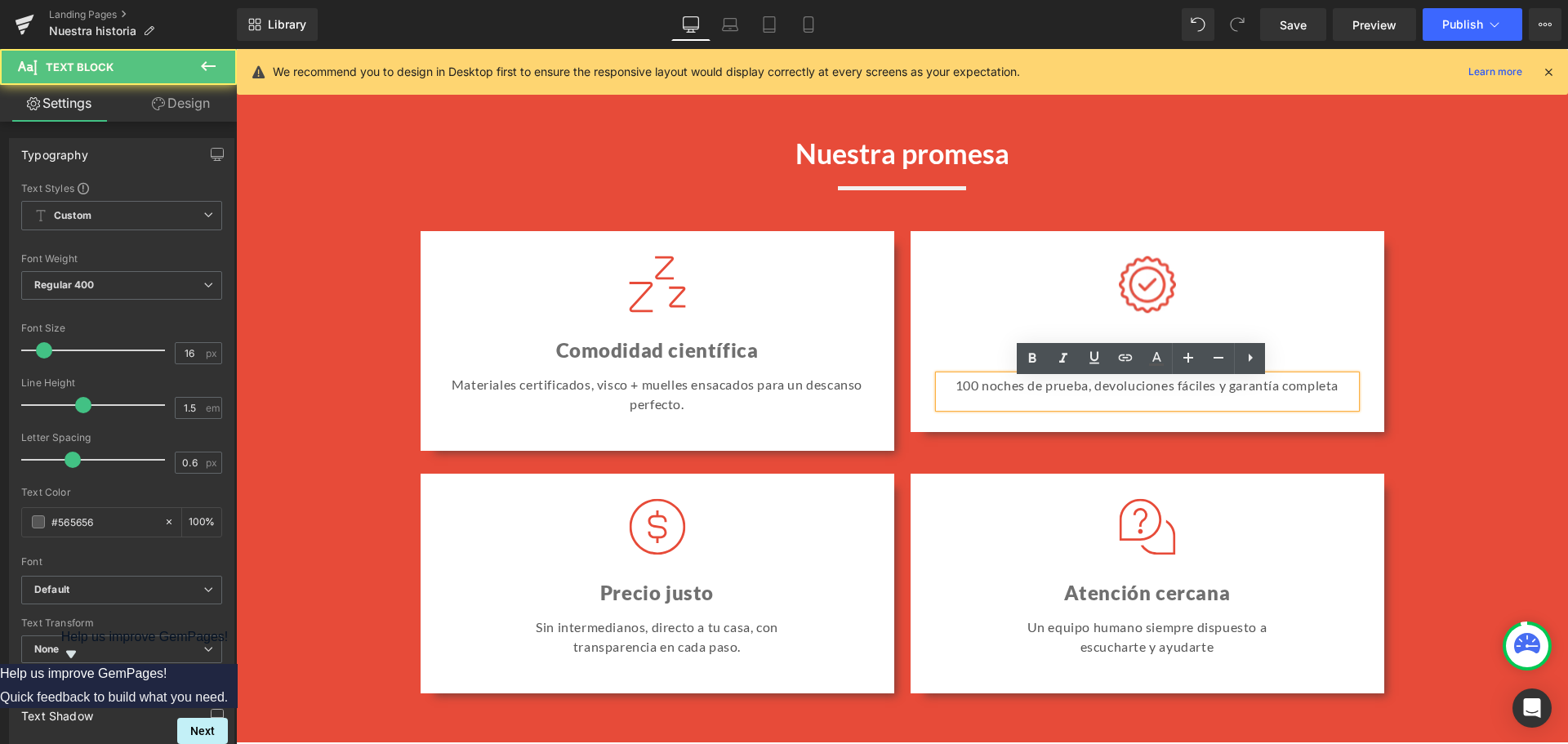
click at [1220, 396] on p "100 noches de prueba, devoluciones fáciles y garantía completa" at bounding box center [1147, 385] width 417 height 19
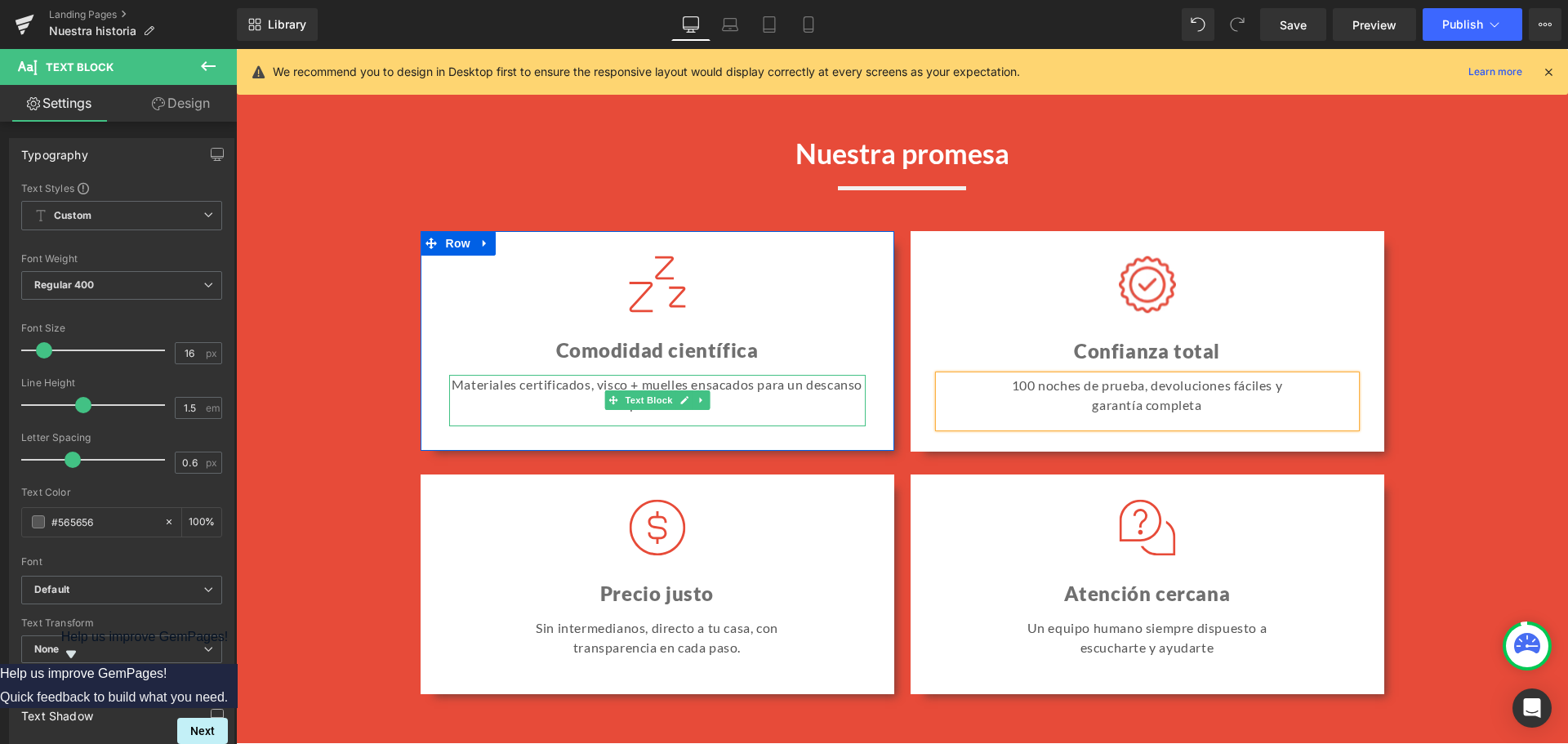
click at [779, 397] on p "Materiales certificados, visco + muelles ensacados para un descanso perfecto." at bounding box center [657, 394] width 417 height 39
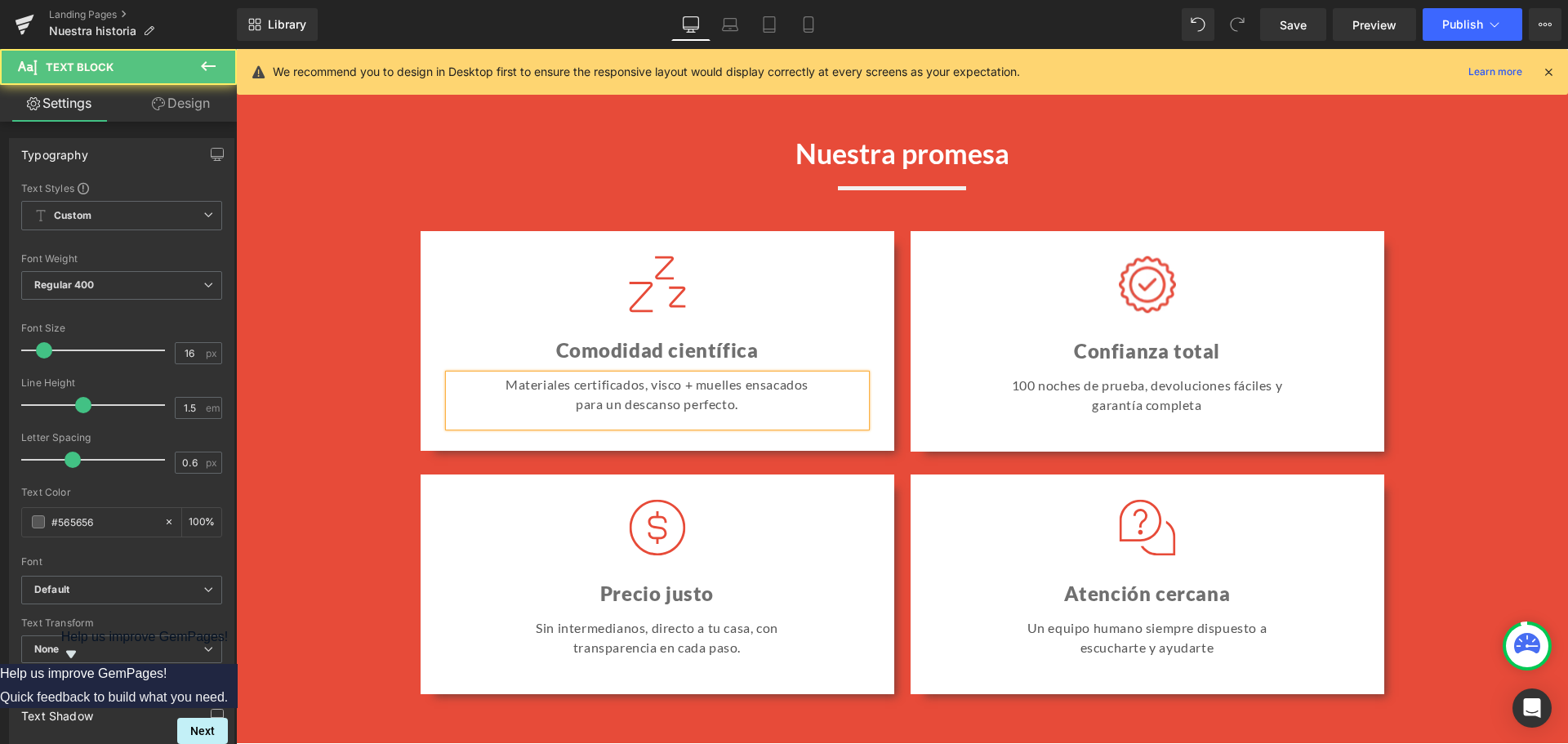
click at [583, 403] on p "para un descanso perfecto." at bounding box center [657, 404] width 417 height 19
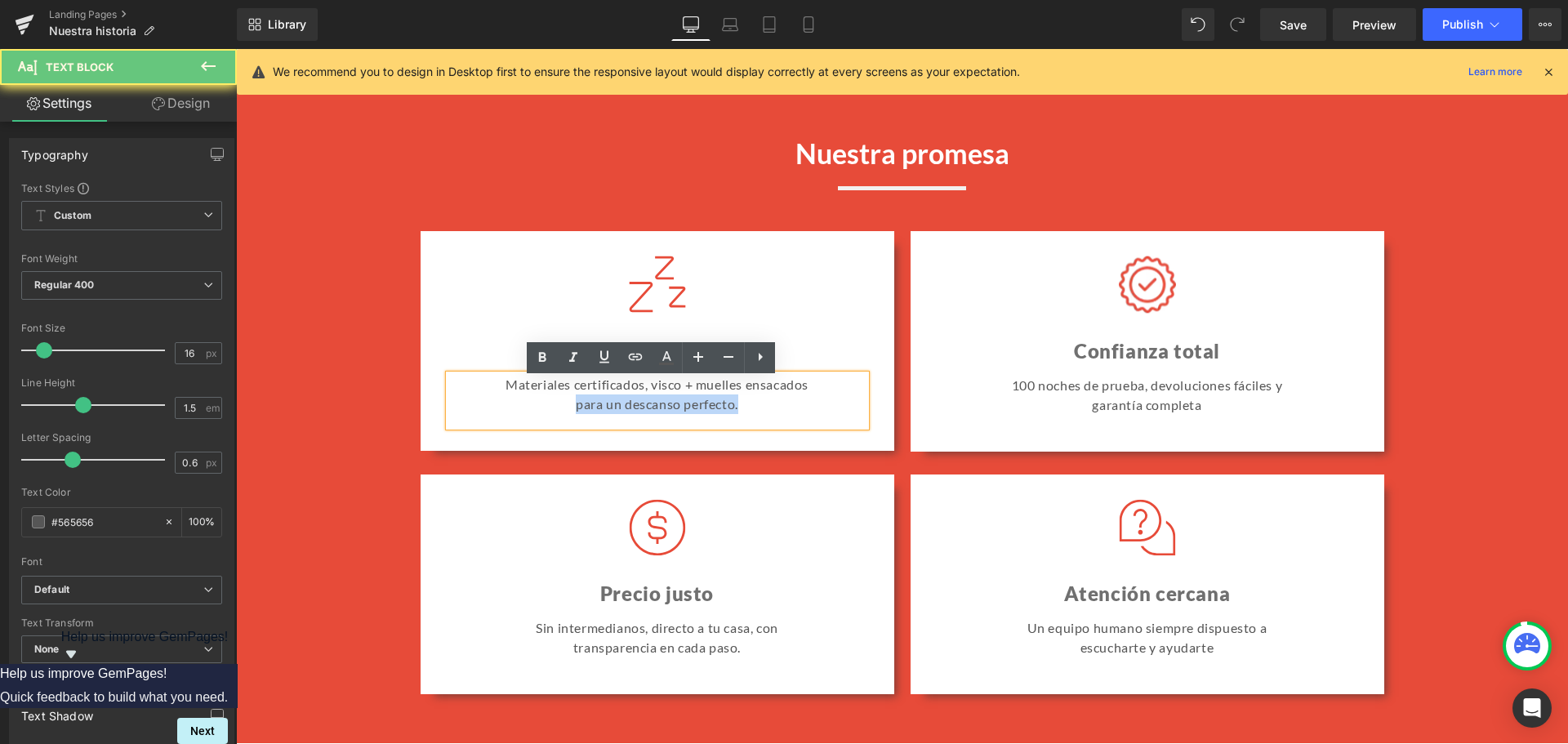
click at [583, 403] on p "para un descanso perfecto." at bounding box center [657, 404] width 417 height 19
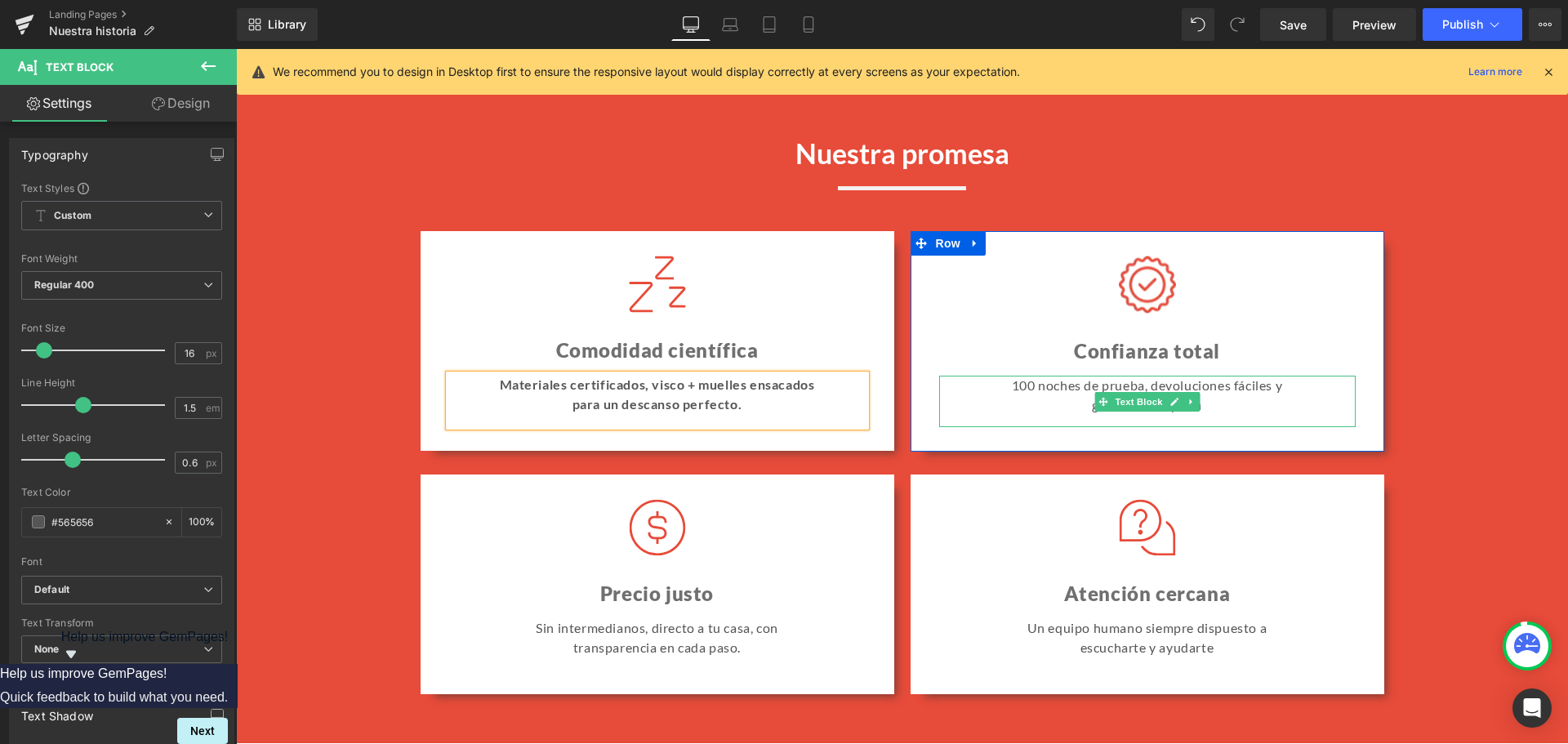
click at [1066, 396] on p "100 noches de prueba, devoluciones fáciles y" at bounding box center [1147, 385] width 417 height 19
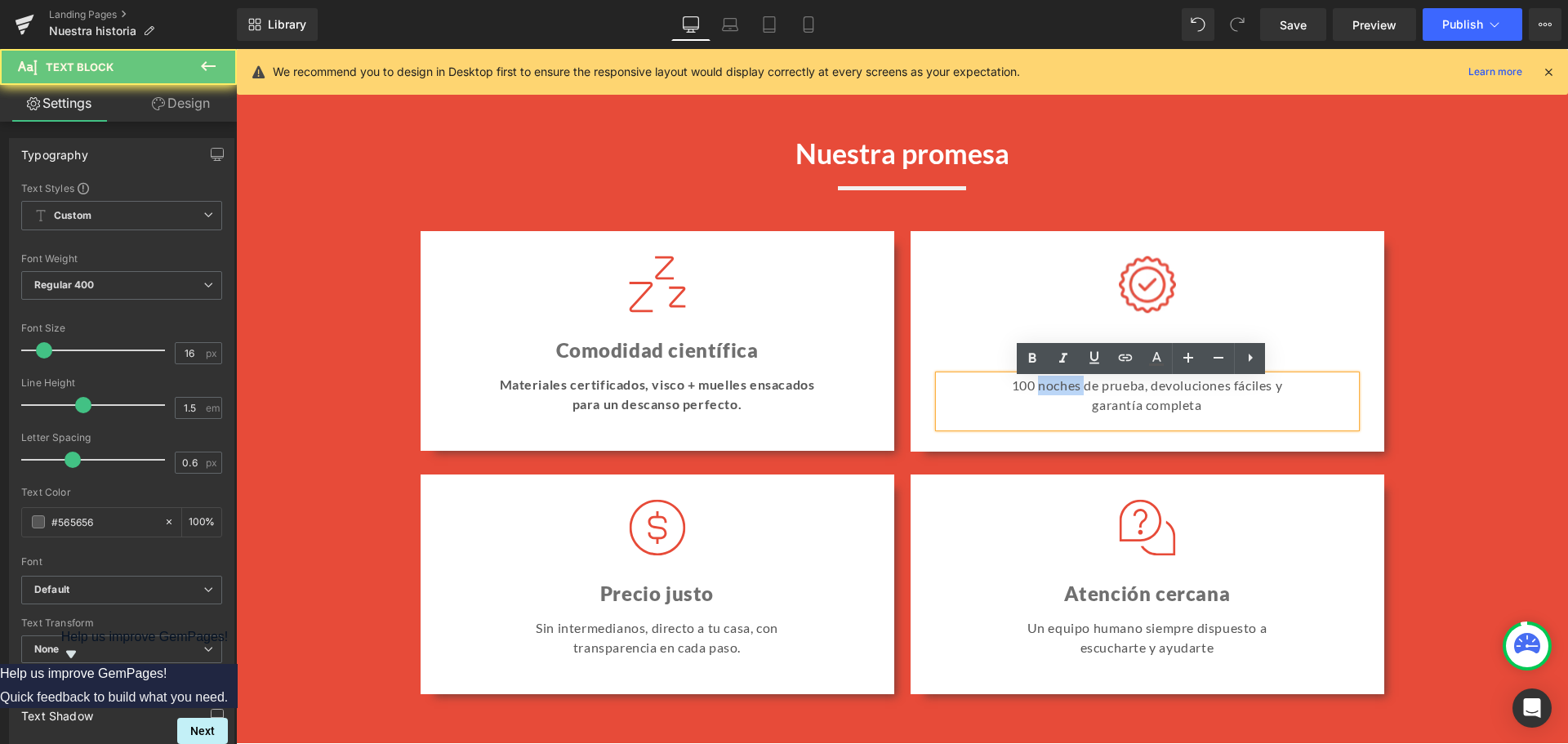
click at [1066, 396] on p "100 noches de prueba, devoluciones fáciles y" at bounding box center [1147, 385] width 417 height 19
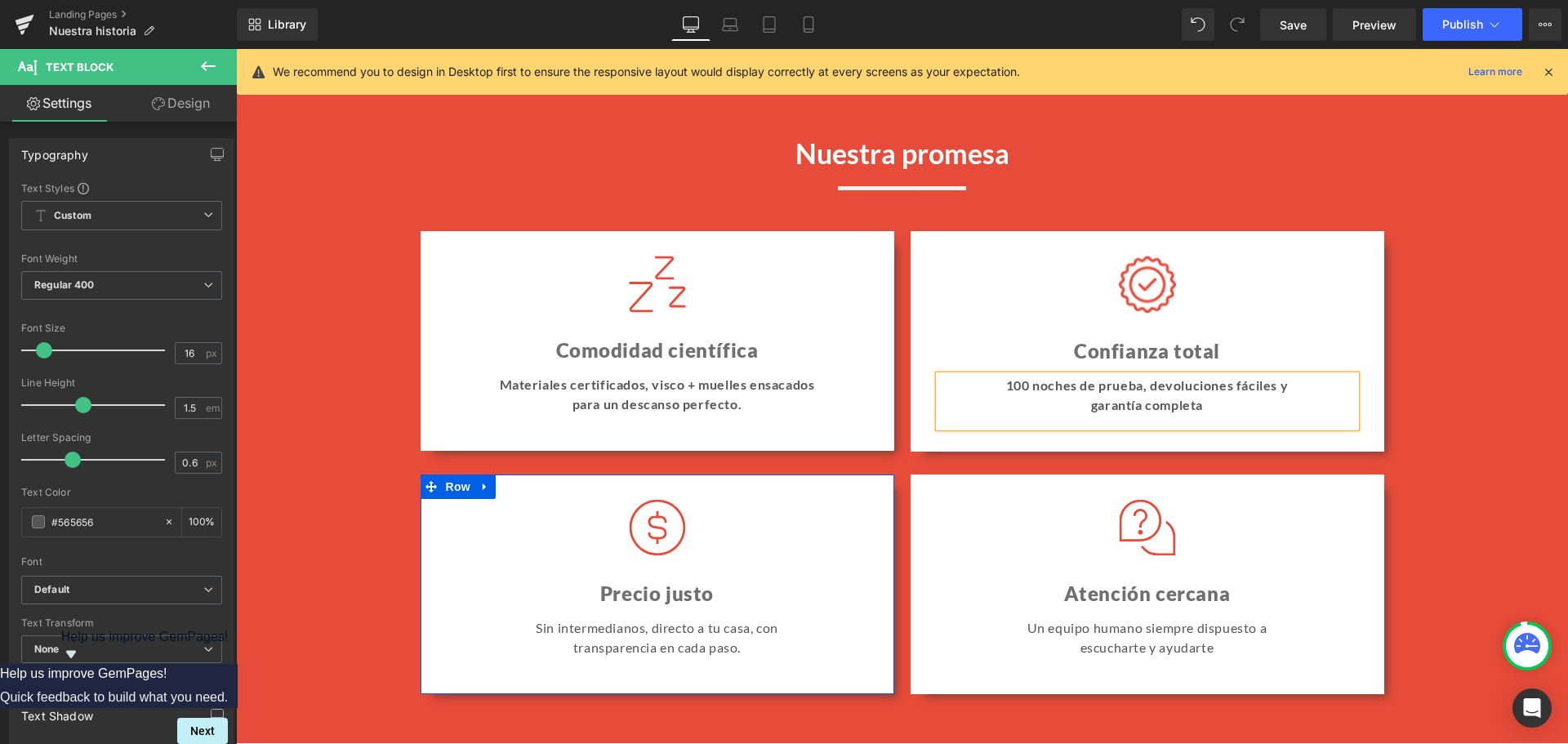
click at [585, 650] on p "transparencia en cada paso." at bounding box center [657, 648] width 417 height 19
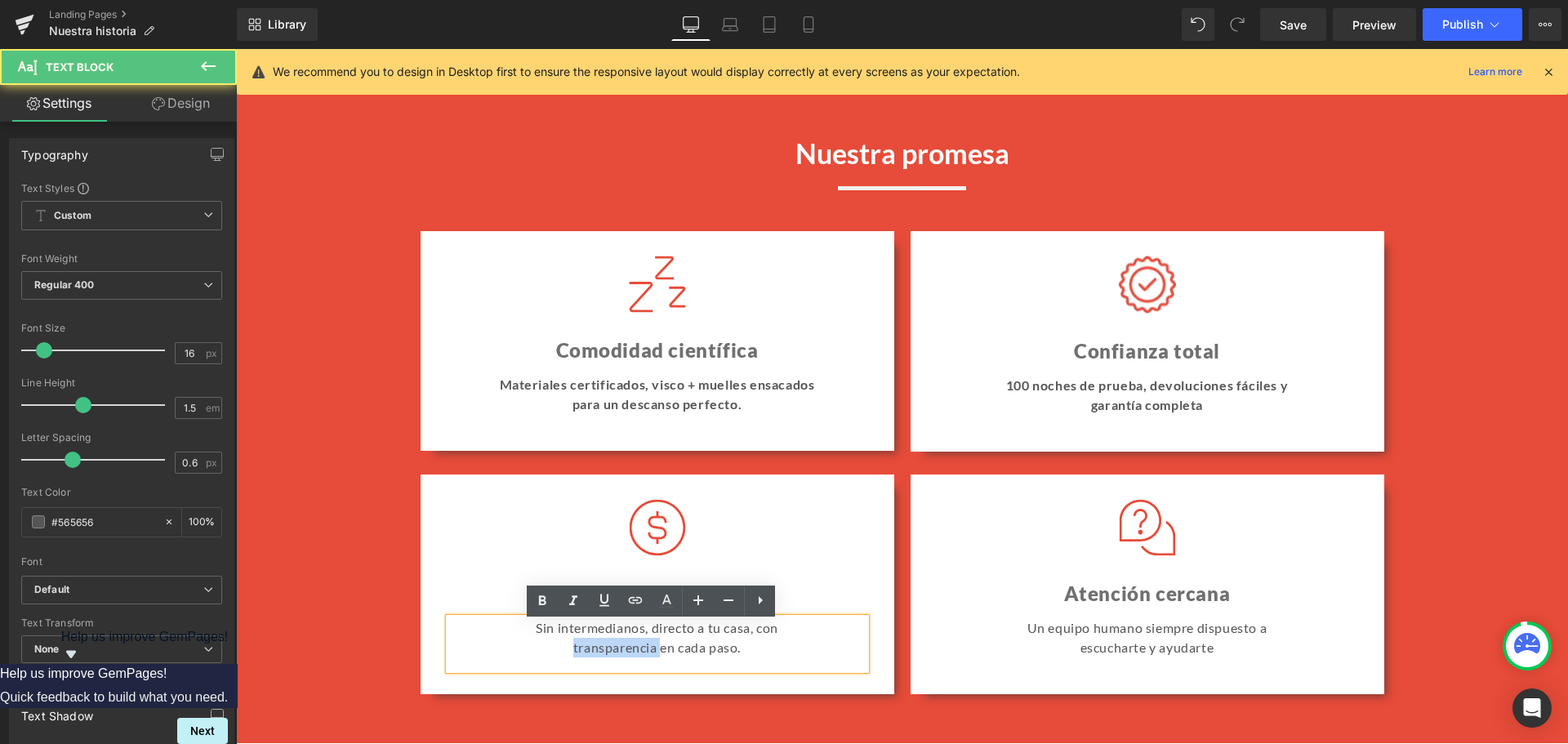
click at [585, 650] on p "transparencia en cada paso." at bounding box center [657, 648] width 417 height 19
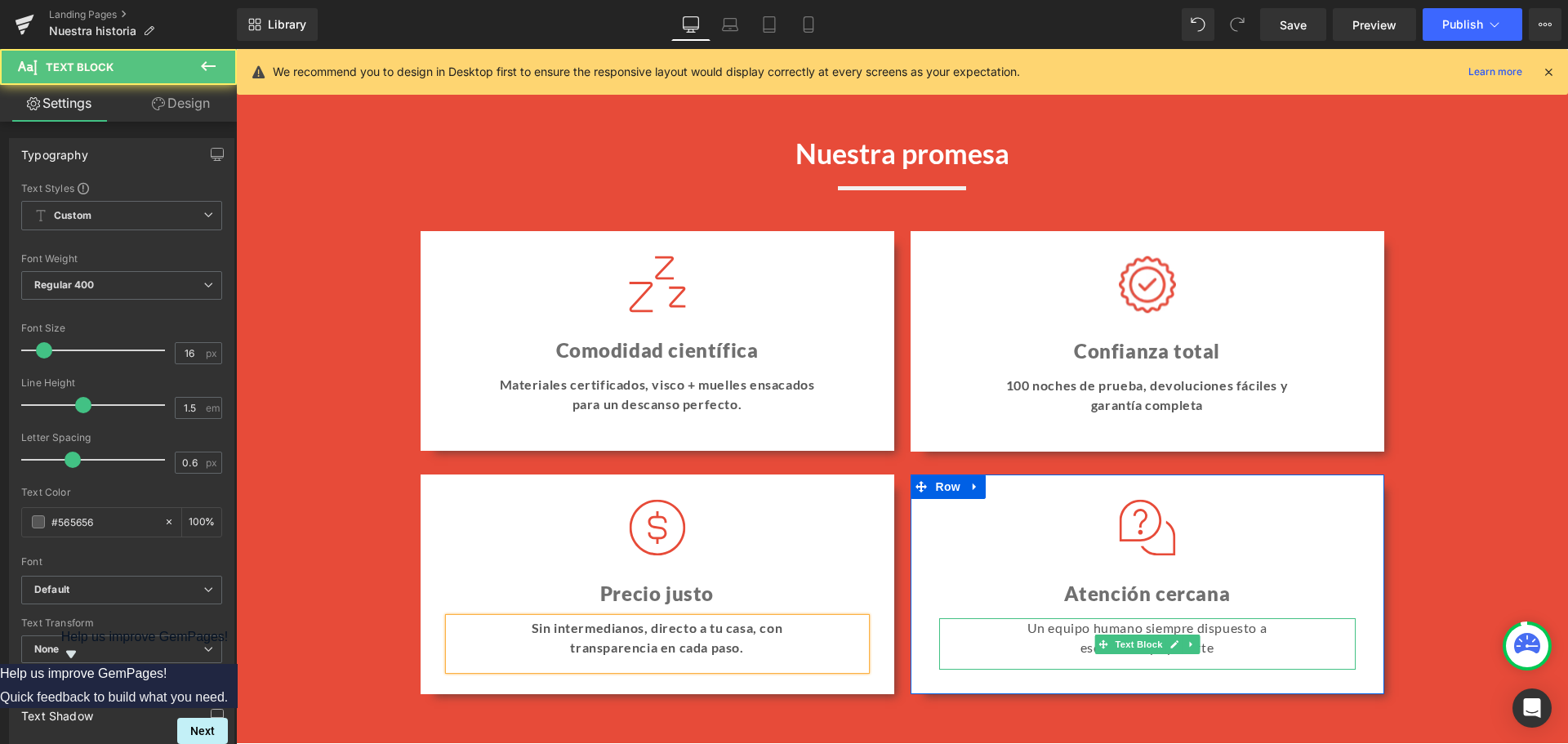
click at [1052, 644] on p "escucharte y ayudarte" at bounding box center [1147, 648] width 417 height 19
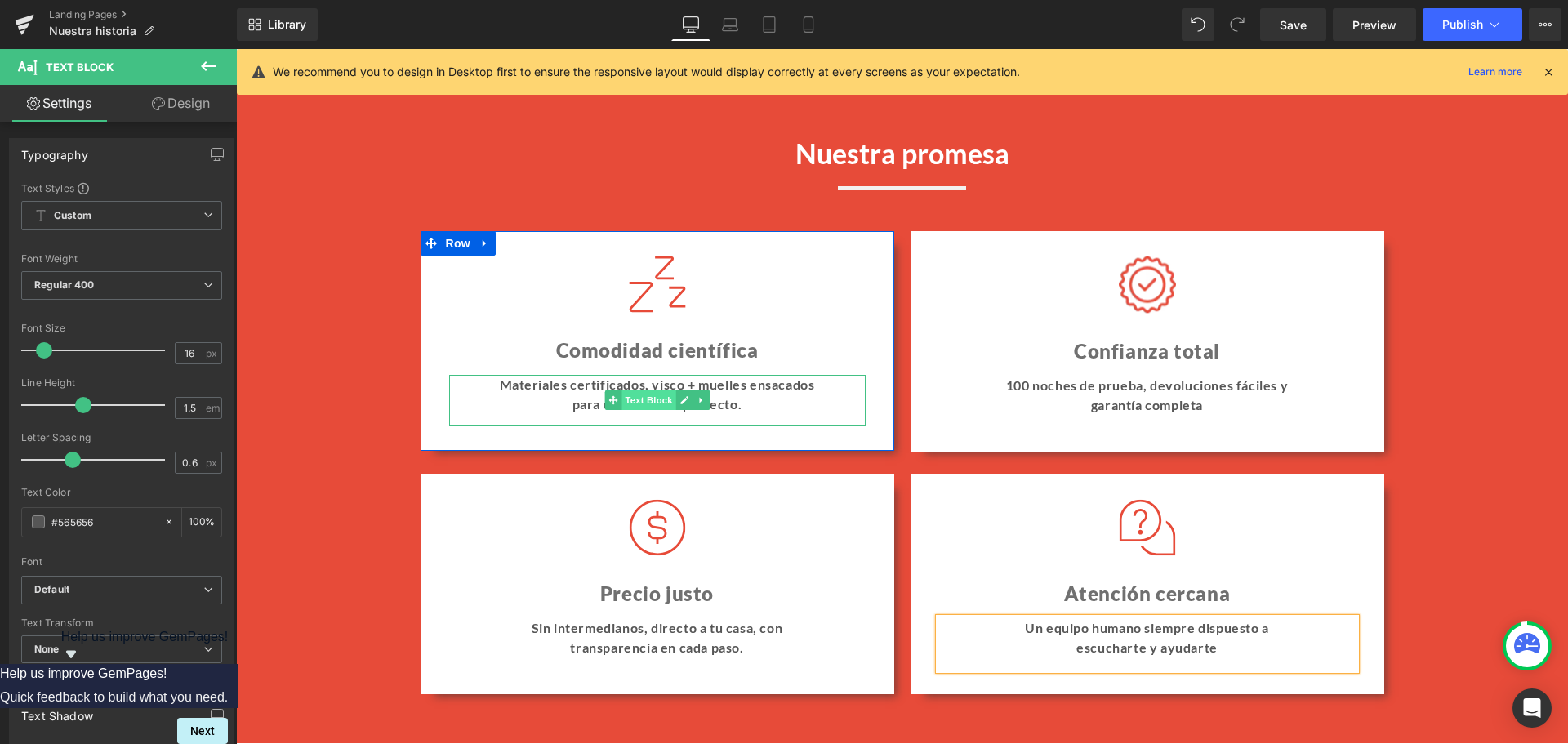
drag, startPoint x: 636, startPoint y: 400, endPoint x: 617, endPoint y: 400, distance: 19.0
click at [636, 400] on span "Text Block" at bounding box center [649, 400] width 54 height 19
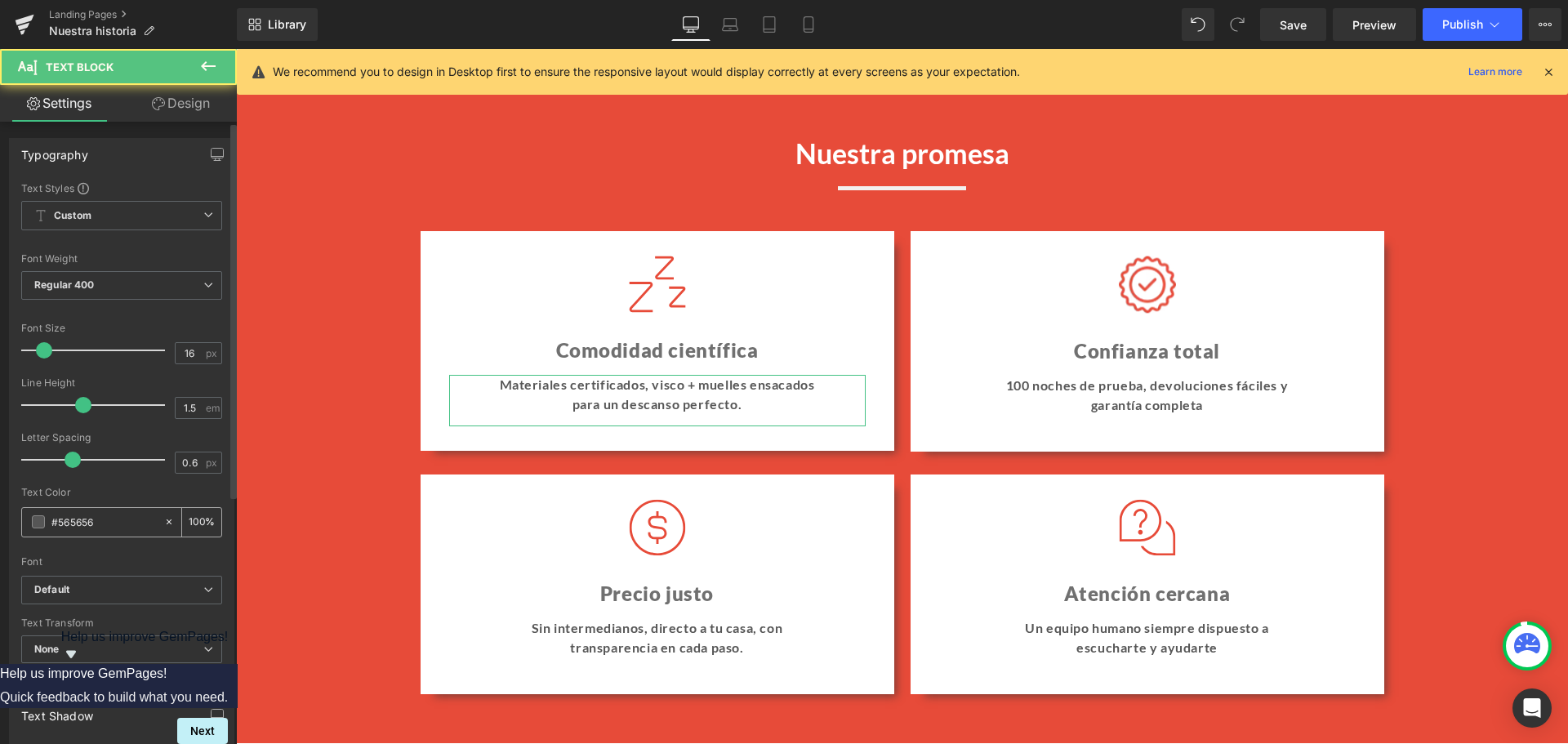
click at [73, 520] on input "#565656" at bounding box center [103, 522] width 105 height 18
paste input "707070"
type input "#707070"
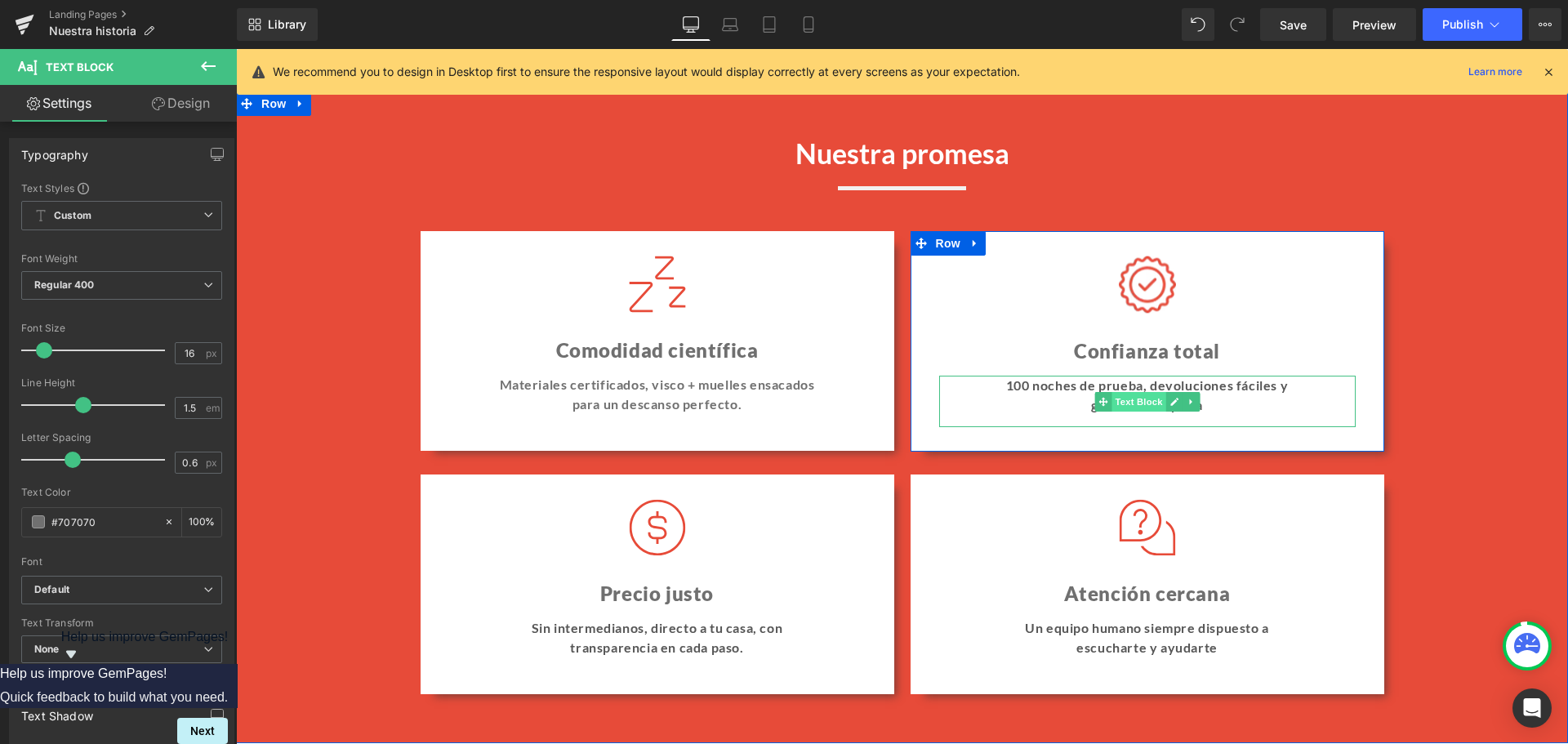
click at [1130, 398] on span "Text Block" at bounding box center [1139, 401] width 54 height 19
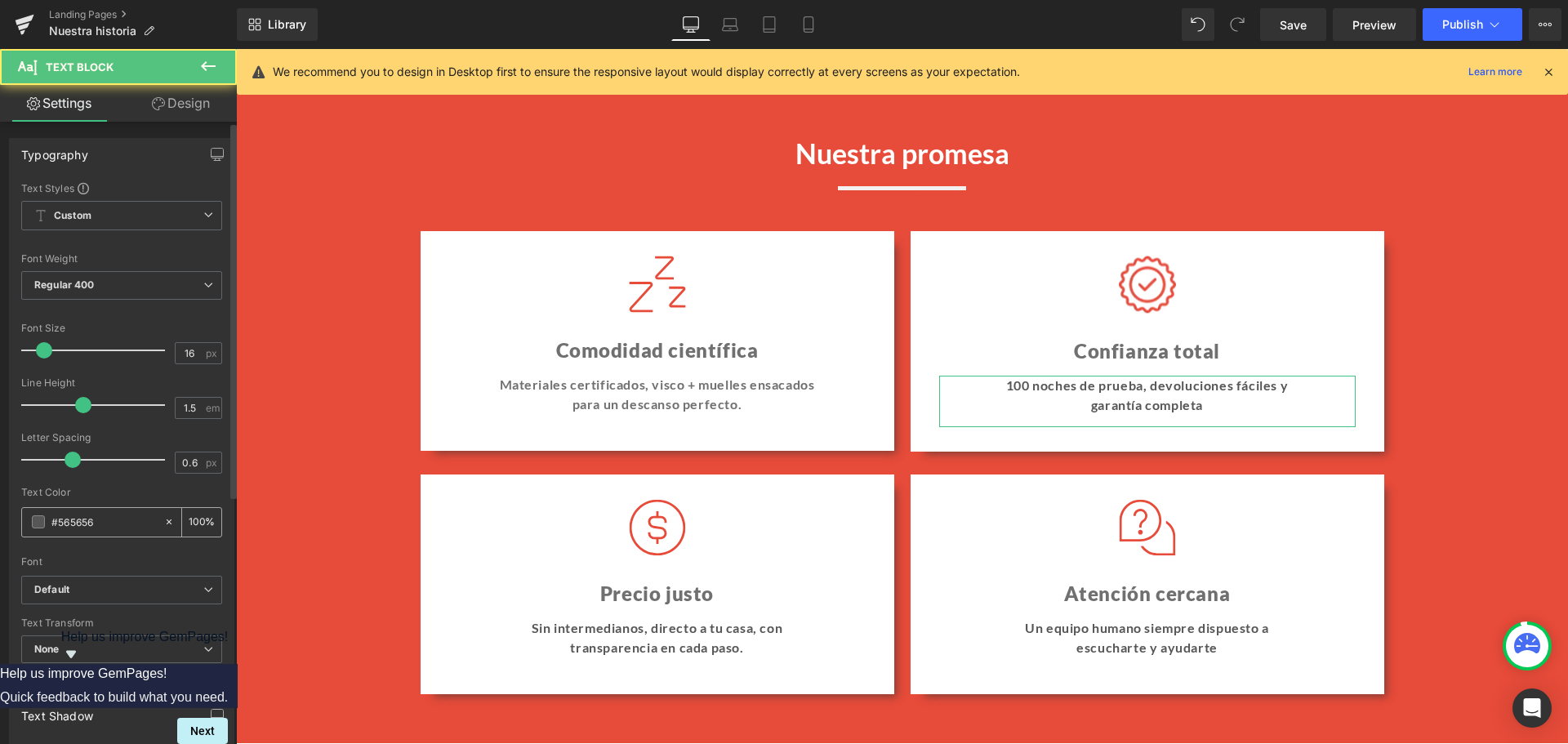
click at [73, 530] on input "#565656" at bounding box center [103, 522] width 105 height 18
click at [74, 529] on input "#565656" at bounding box center [103, 522] width 105 height 18
paste input "707070"
type input "#707070"
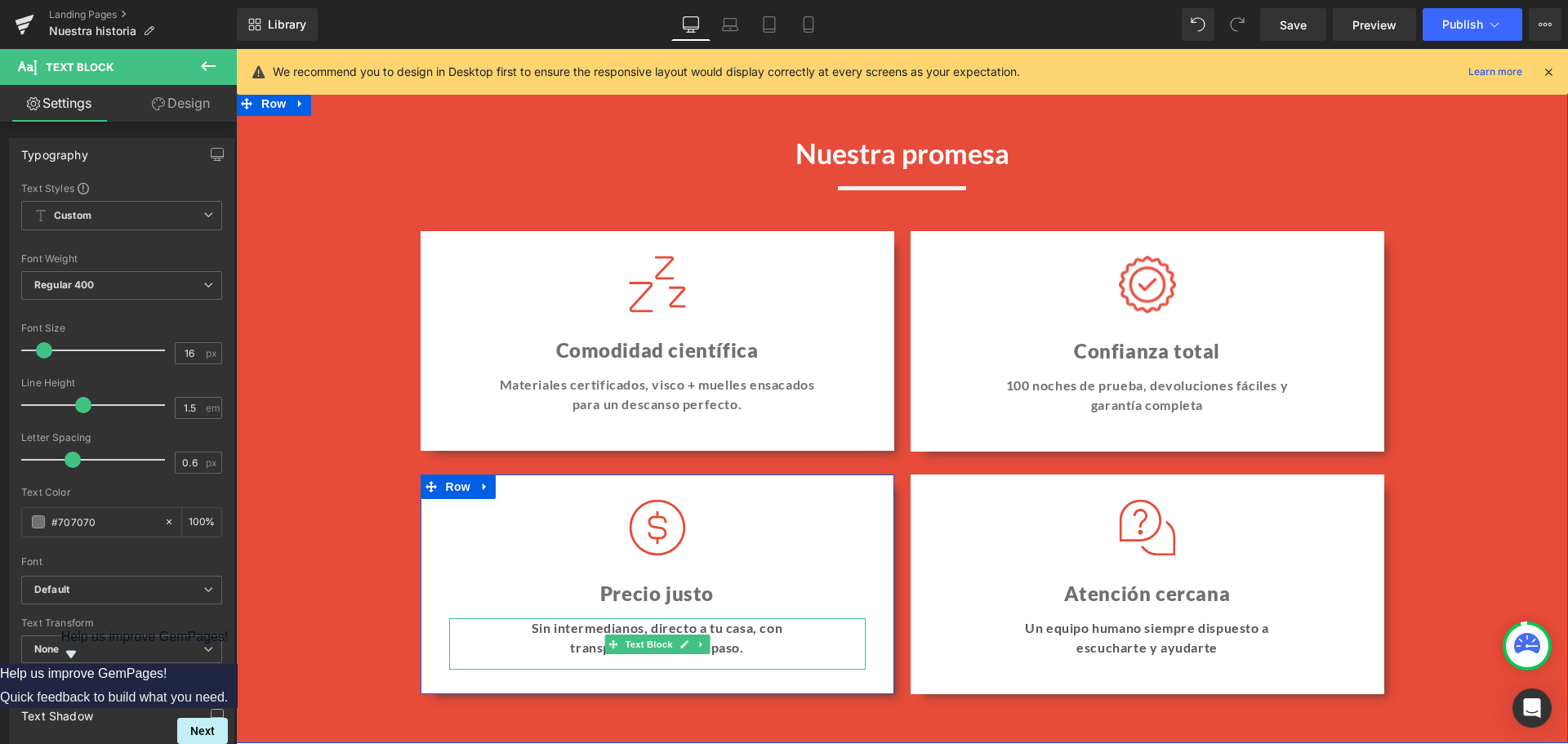
click at [634, 647] on span "Text Block" at bounding box center [649, 644] width 54 height 19
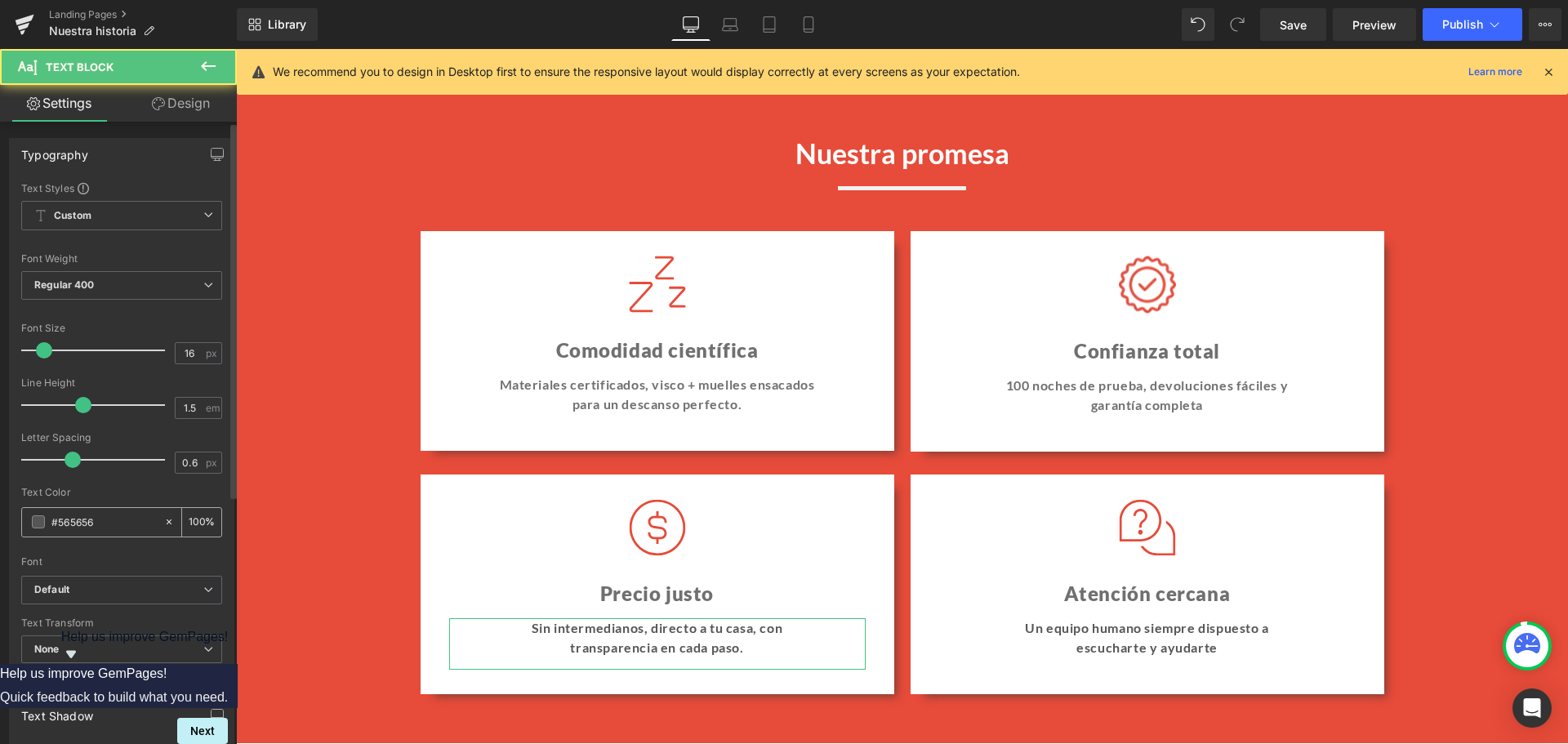
click at [67, 522] on input "#565656" at bounding box center [103, 522] width 105 height 18
paste input "707070"
type input "707070"
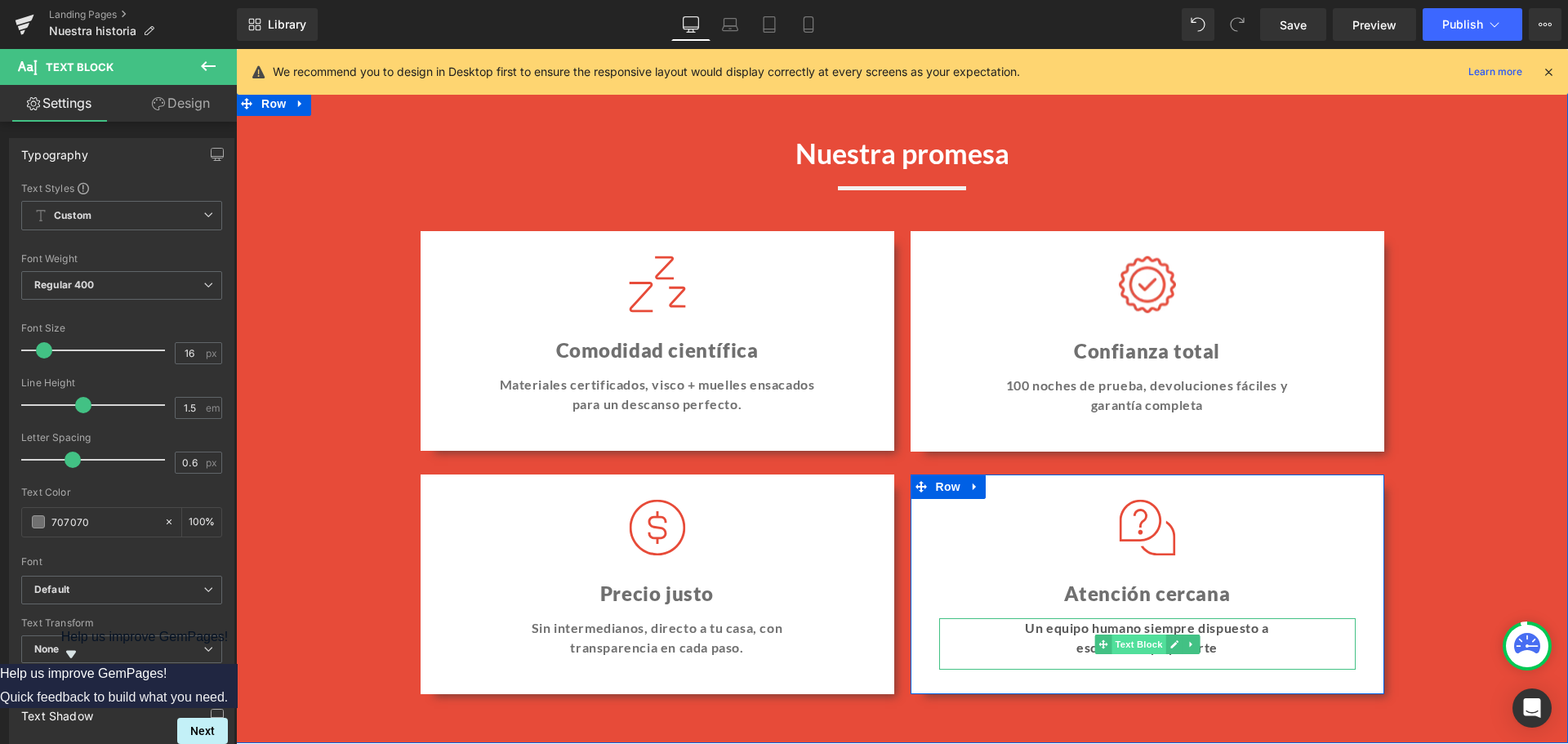
click at [1129, 640] on span "Text Block" at bounding box center [1139, 644] width 54 height 19
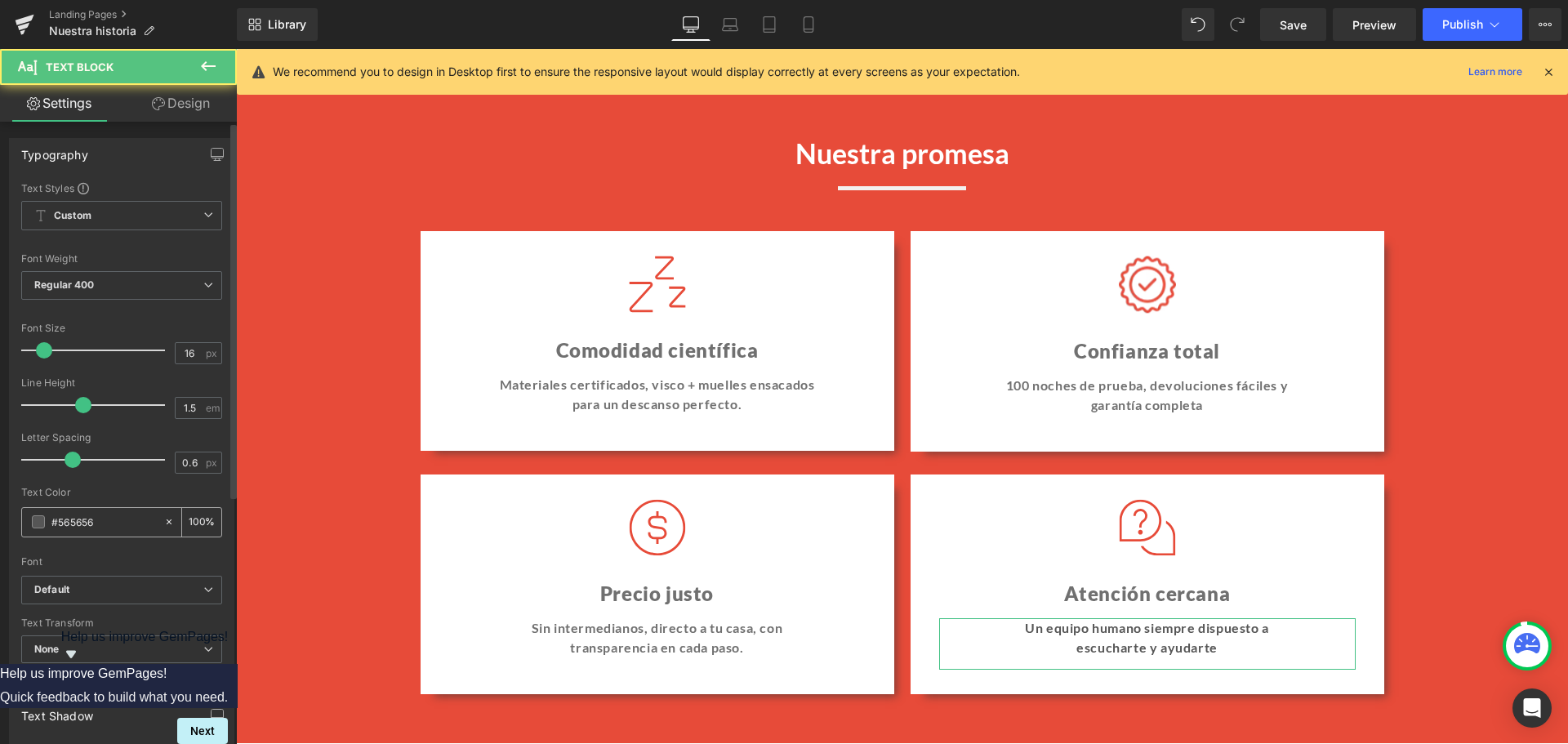
click at [83, 511] on div "#565656" at bounding box center [92, 523] width 141 height 29
click at [89, 520] on input "#565656" at bounding box center [103, 522] width 105 height 18
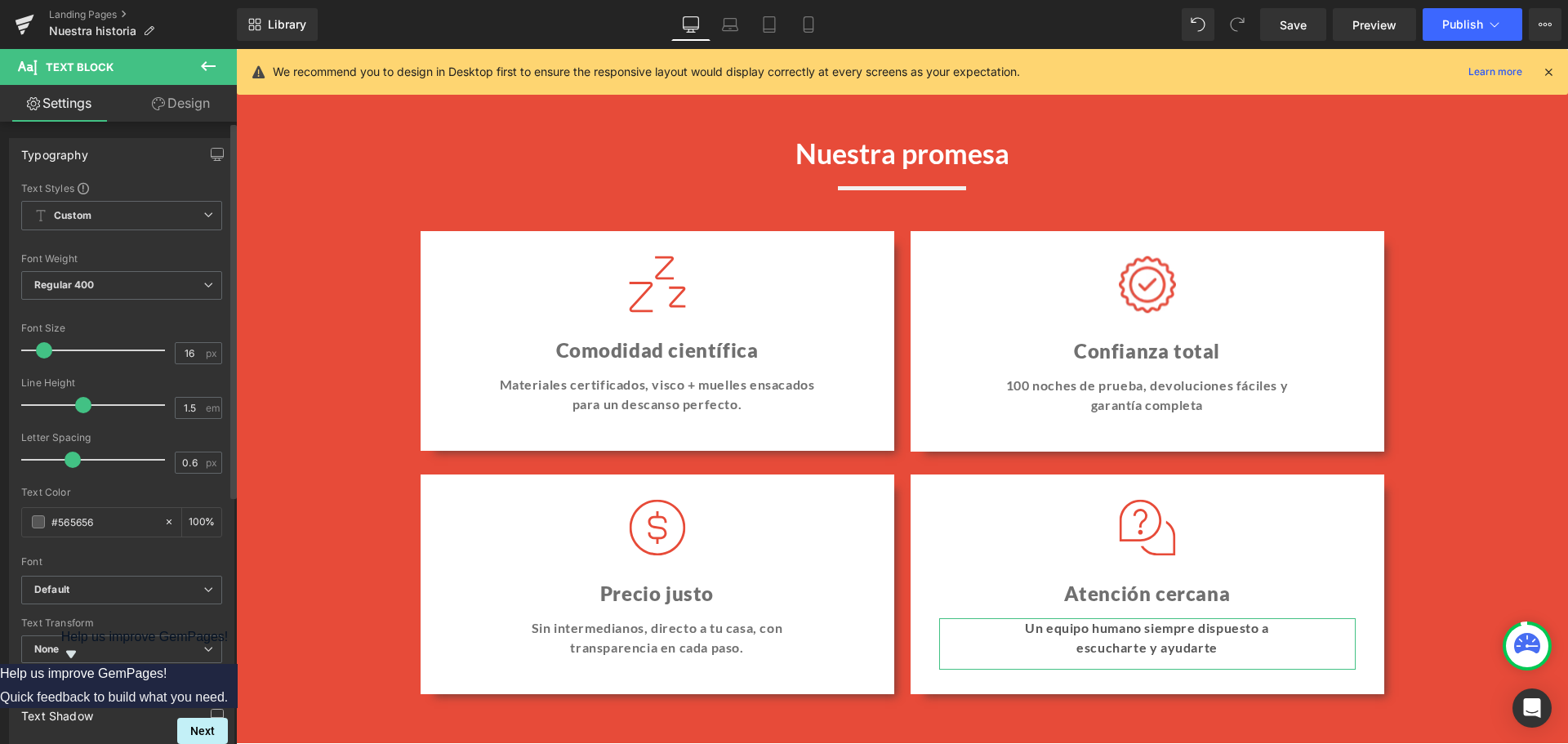
paste input "707070"
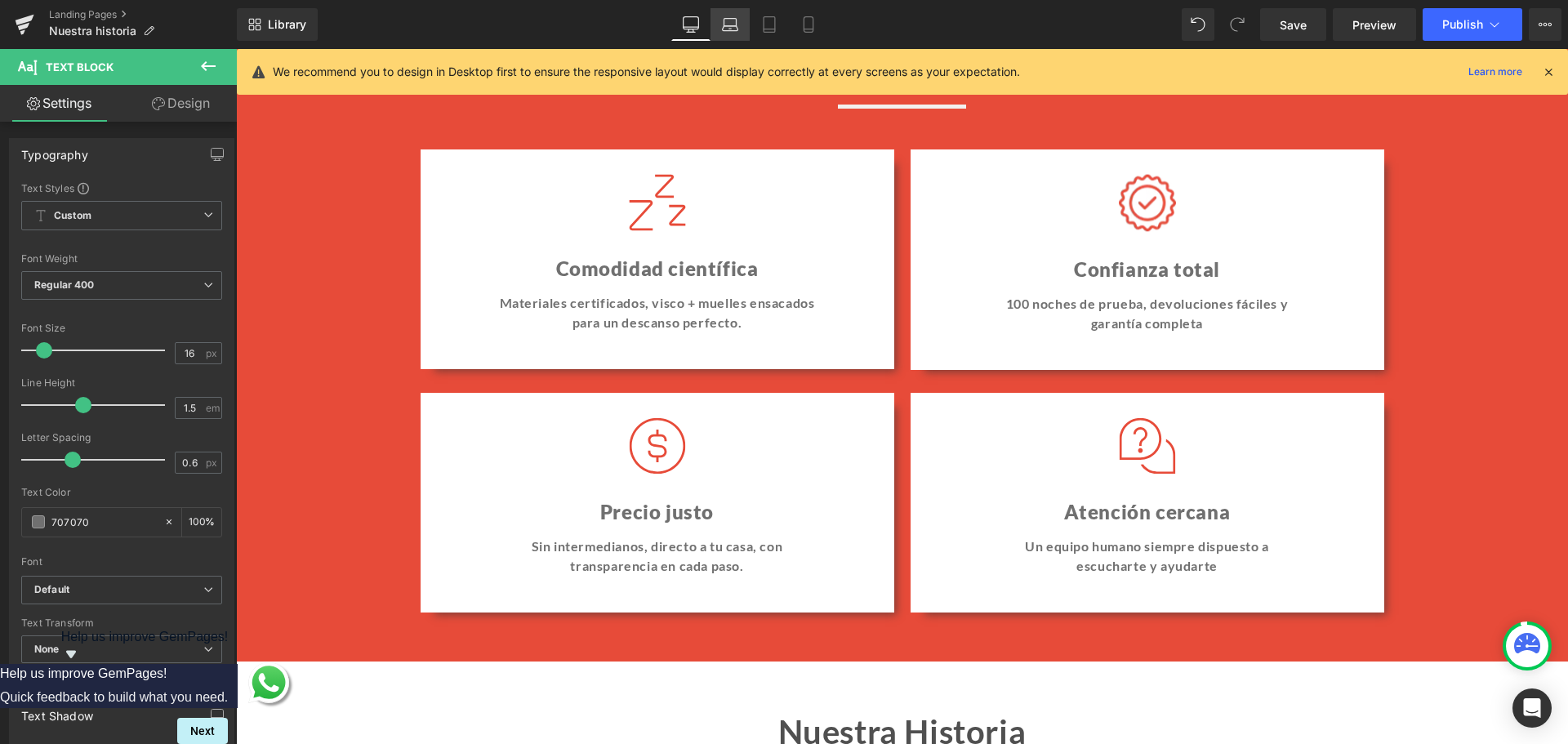
type input "707070"
click at [731, 31] on icon at bounding box center [731, 28] width 15 height 5
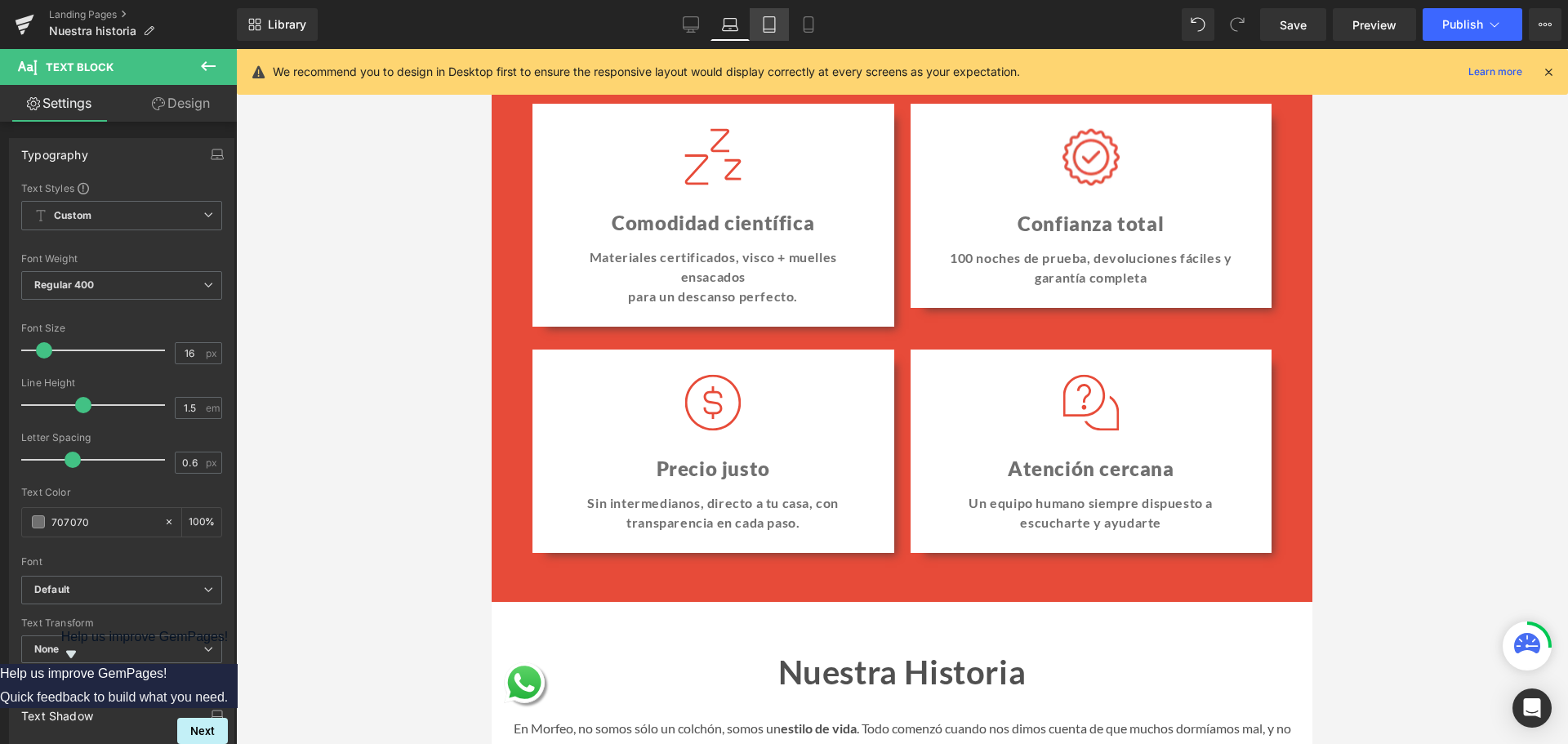
click at [762, 34] on link "Tablet" at bounding box center [769, 24] width 39 height 33
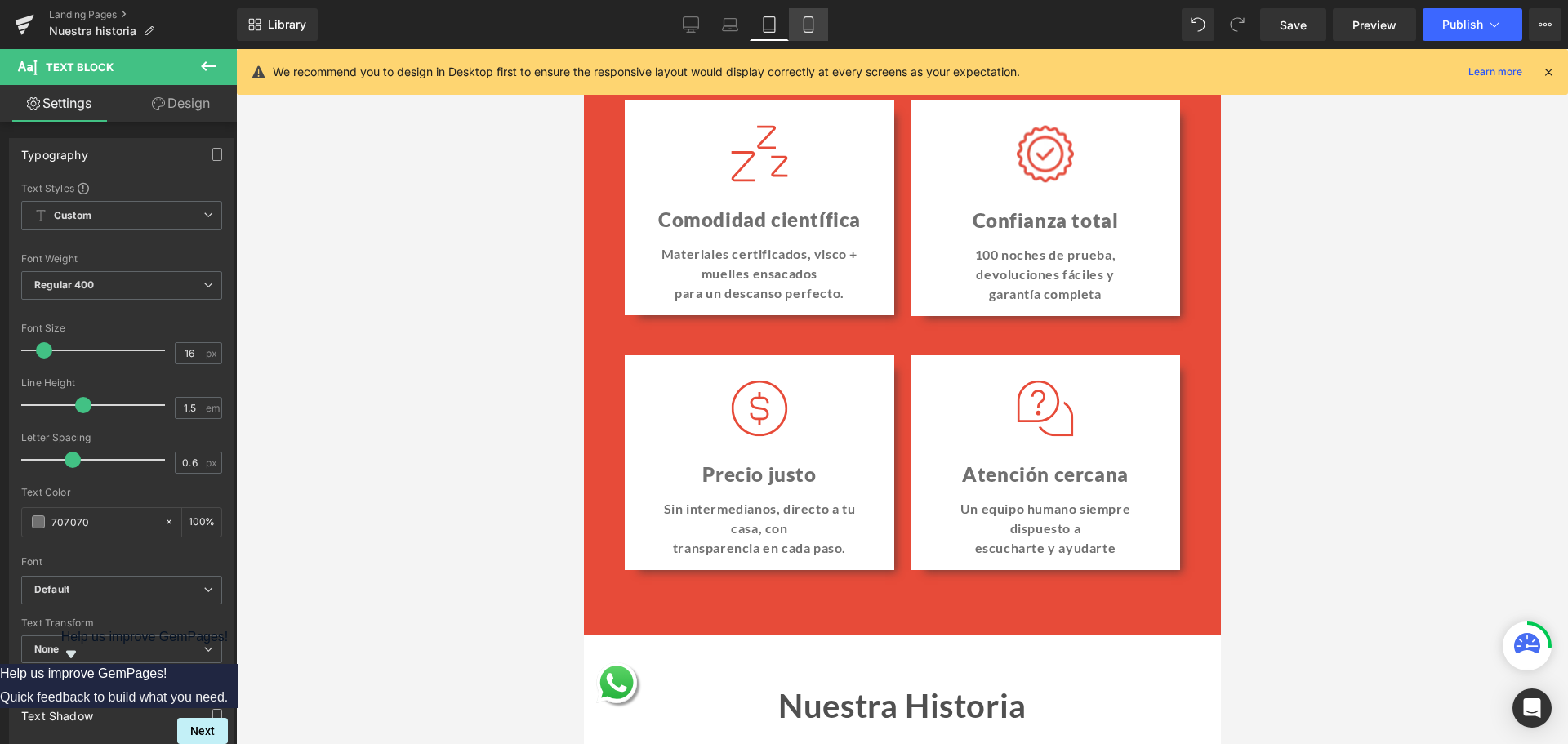
scroll to position [1691, 0]
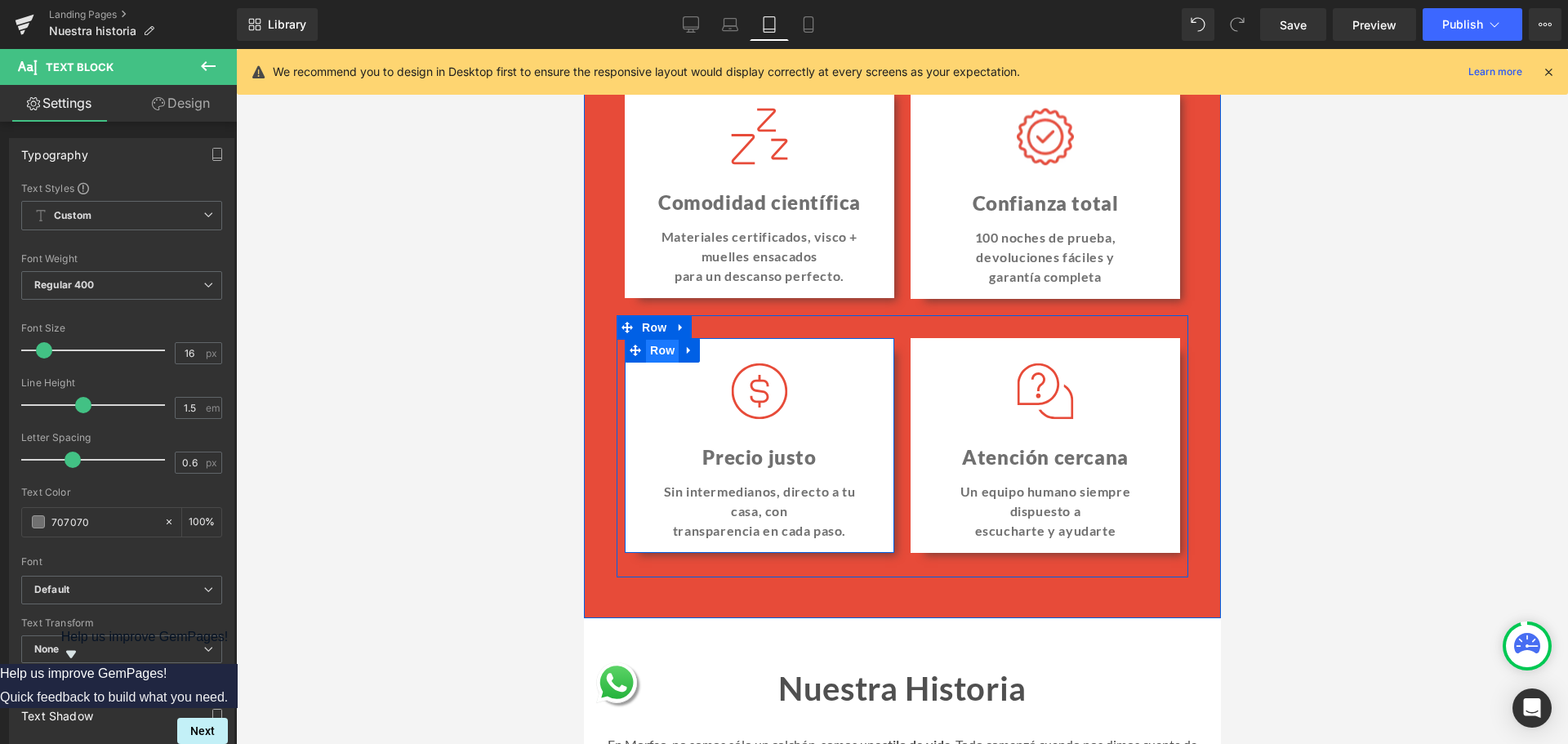
click at [655, 363] on span "Row" at bounding box center [661, 349] width 33 height 24
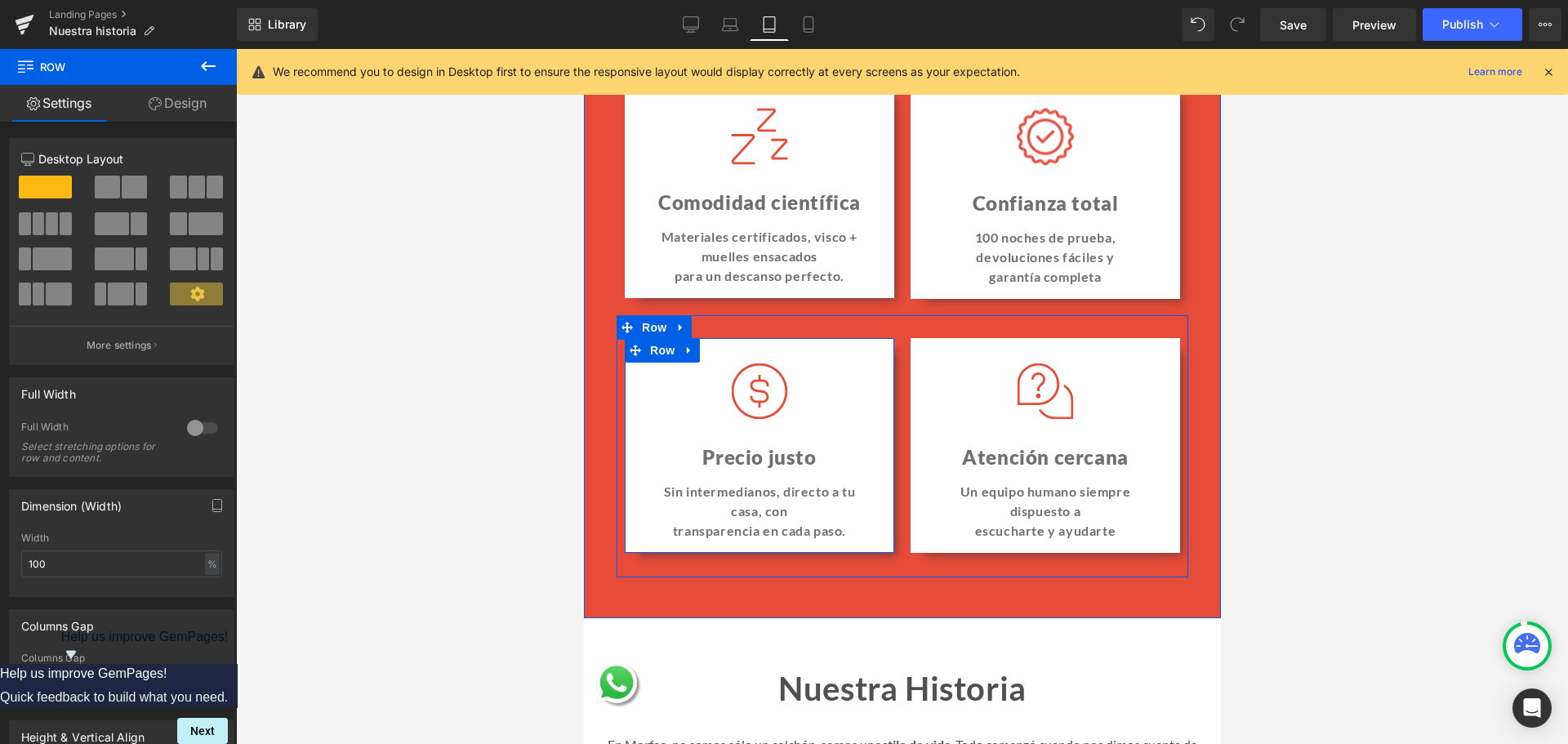
click at [860, 436] on div "Image Precio justo Heading Sin intermedianos, directo a tu casa, con transparen…" at bounding box center [758, 458] width 237 height 191
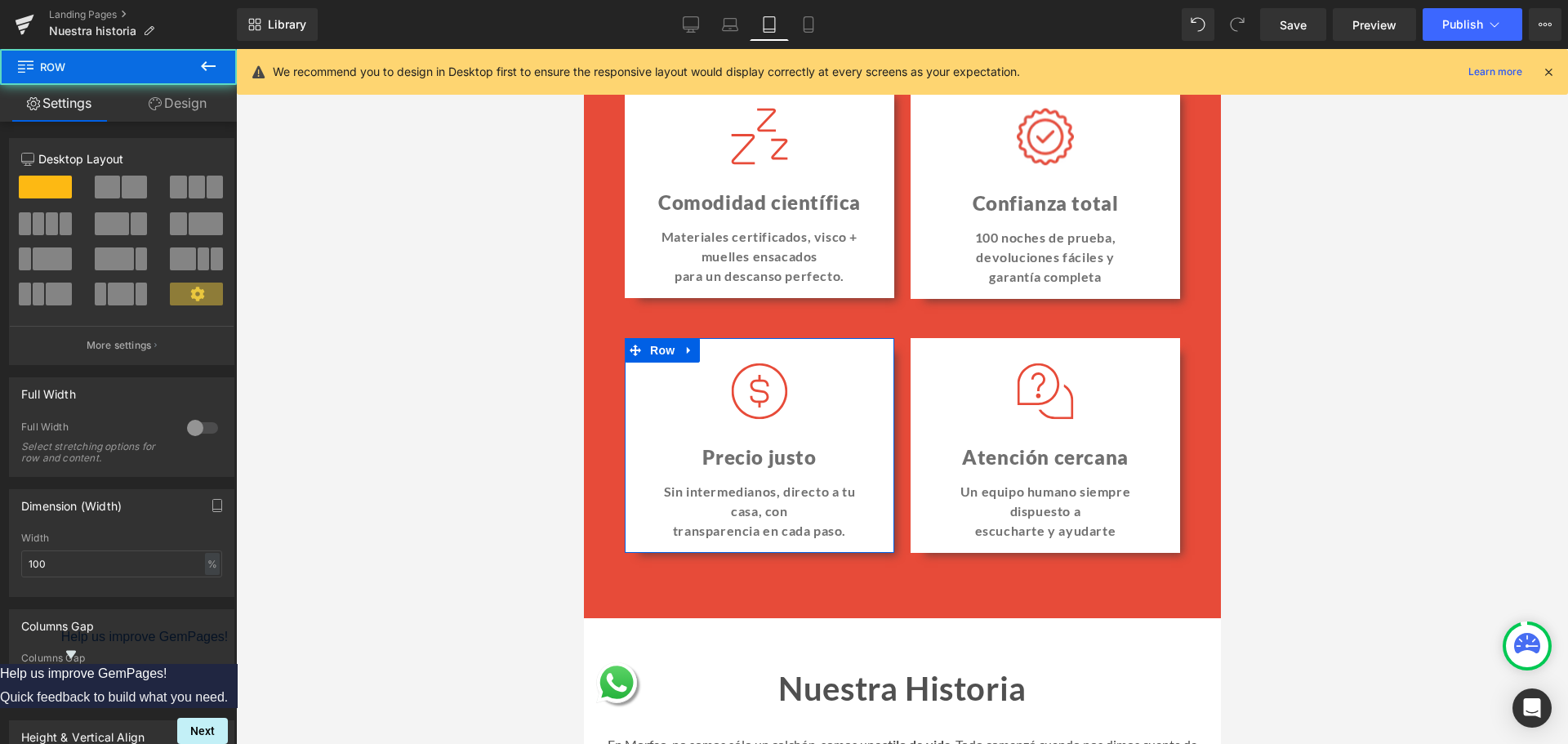
click at [169, 94] on link "Design" at bounding box center [177, 103] width 118 height 37
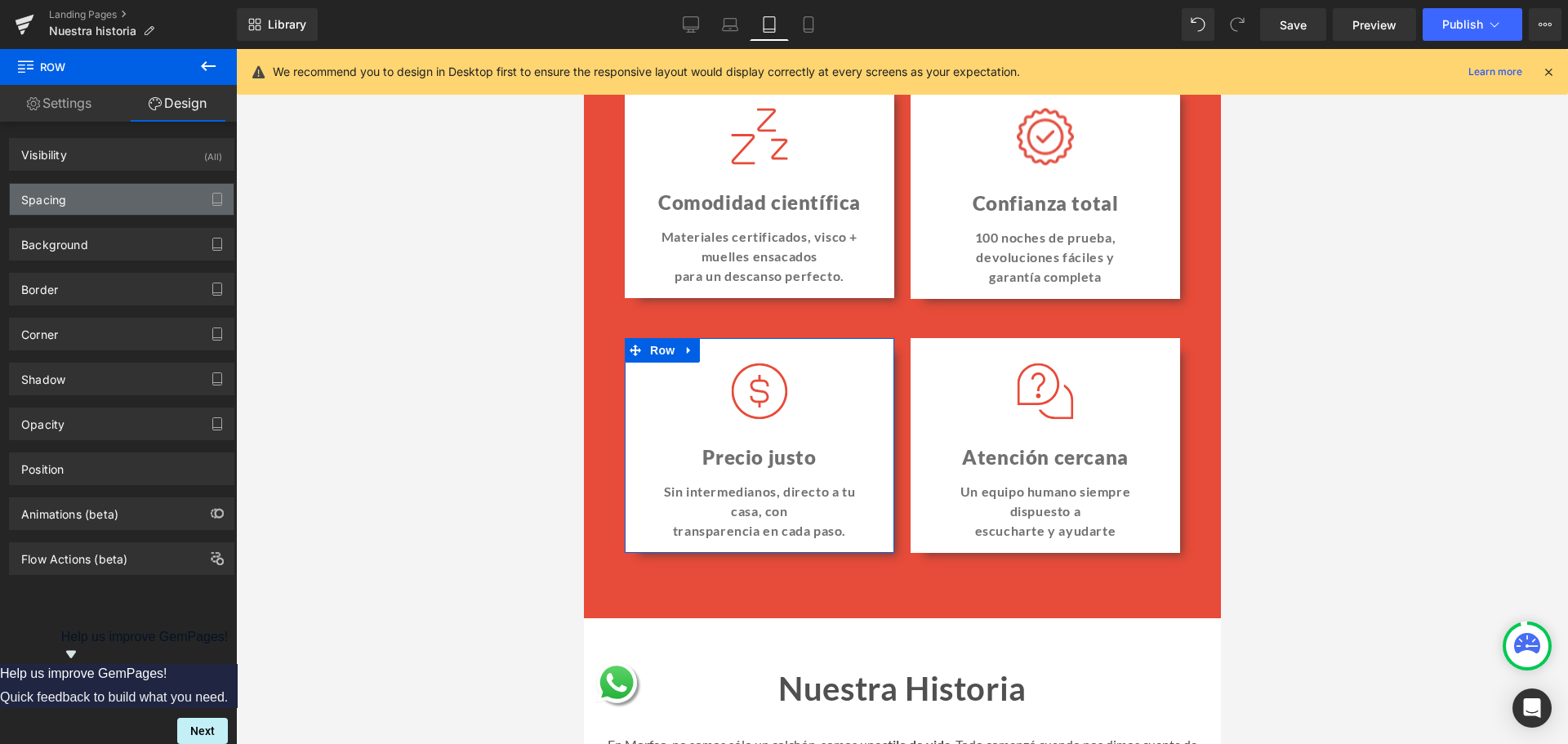
click at [116, 204] on div "Spacing" at bounding box center [121, 199] width 223 height 31
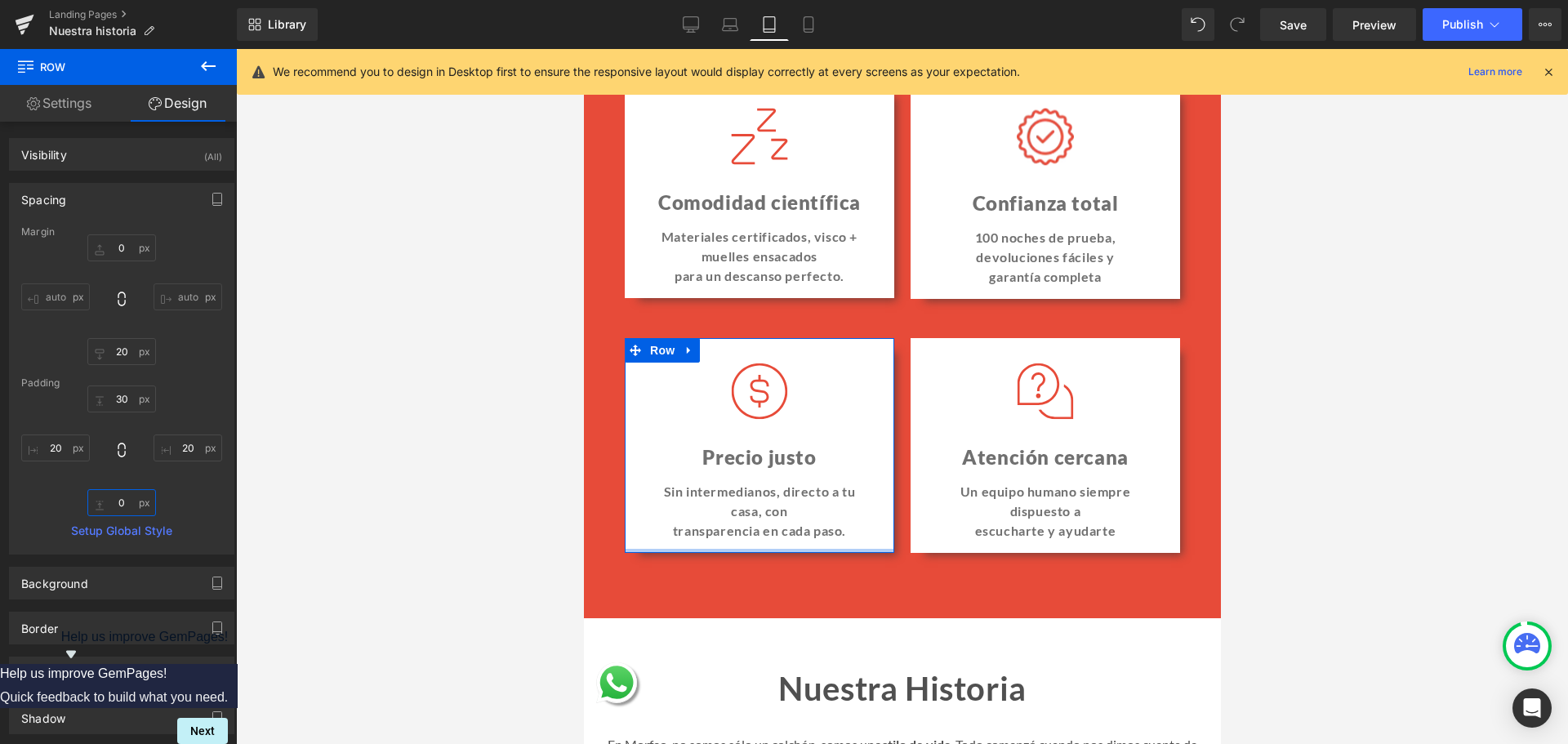
click at [127, 495] on input "0" at bounding box center [121, 502] width 68 height 27
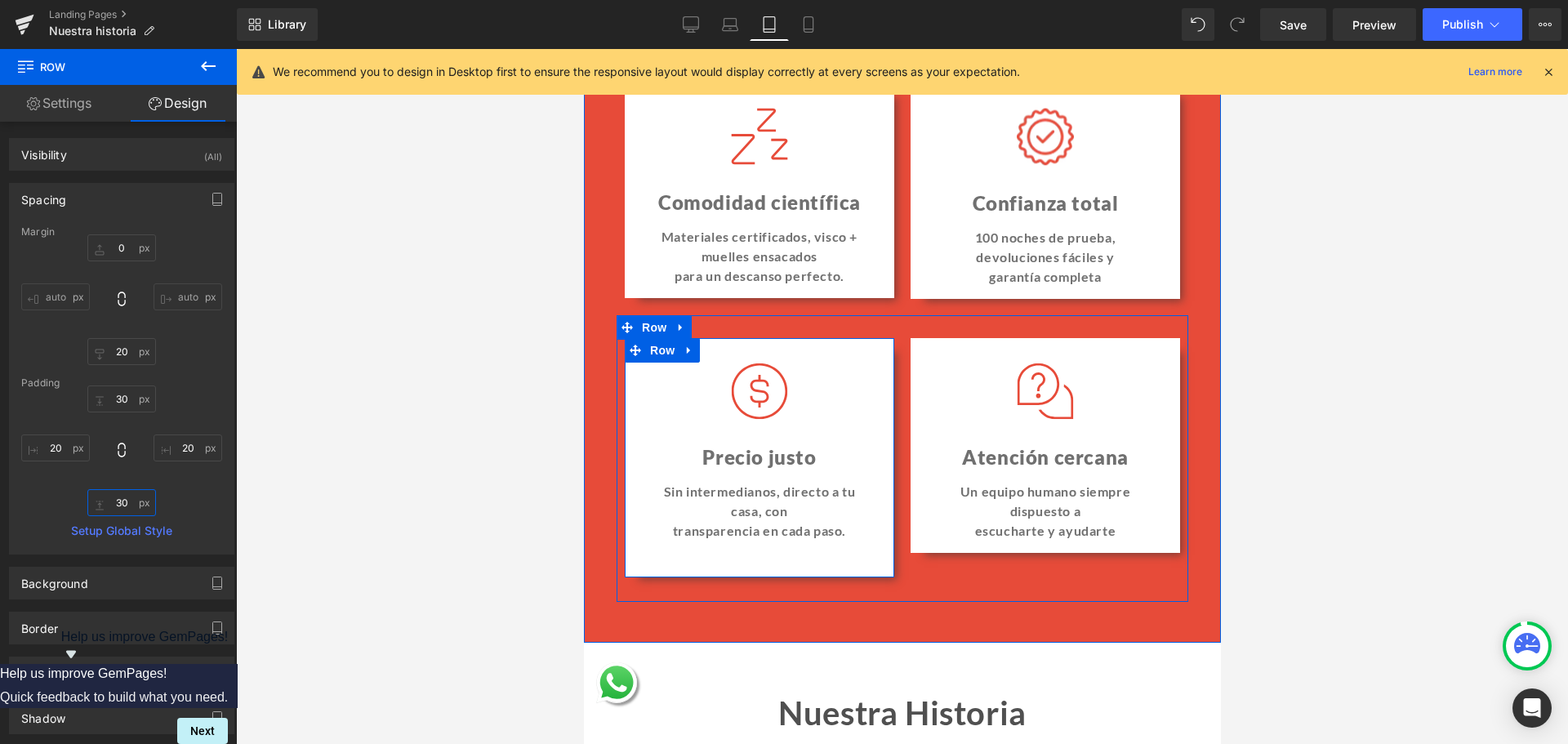
type input "30"
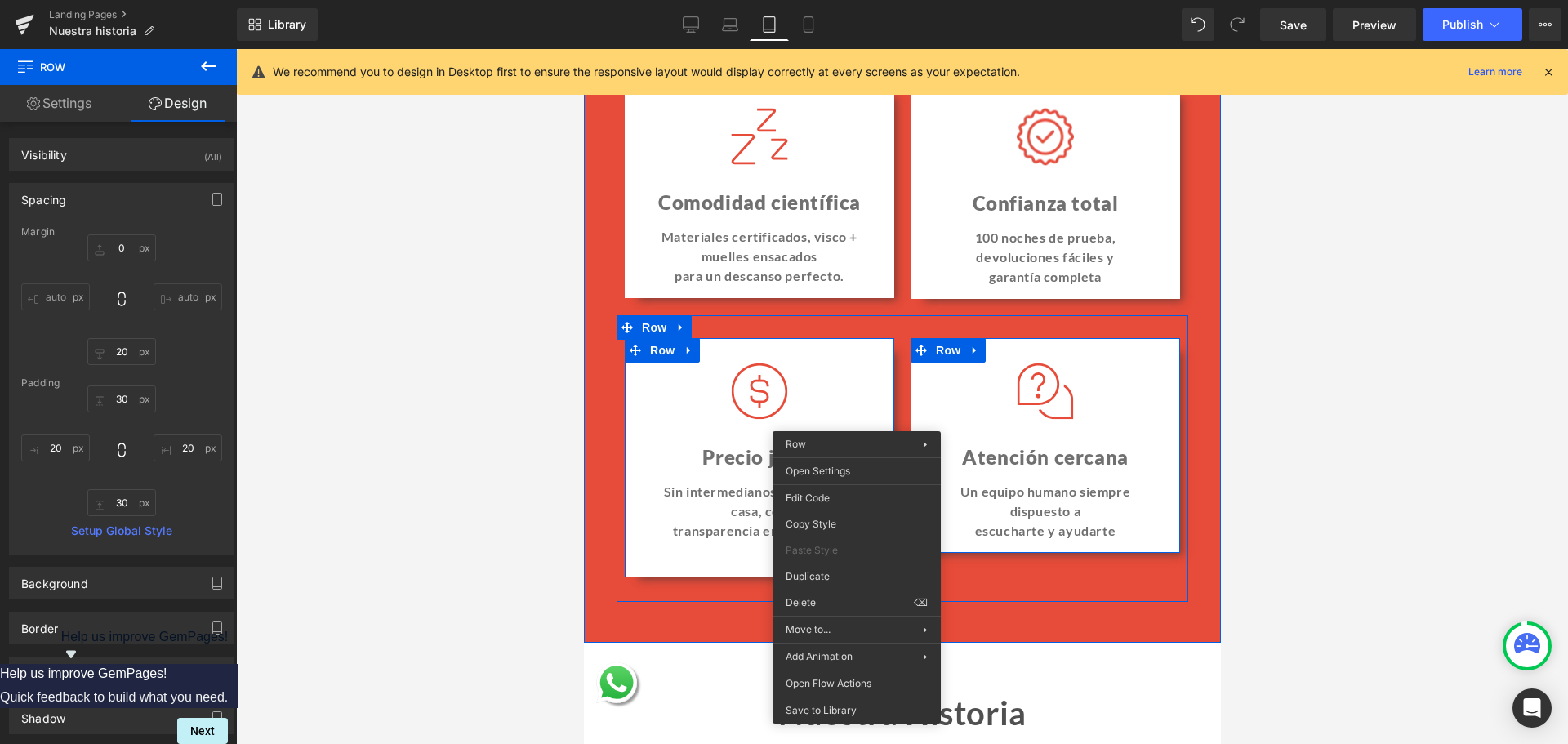
click at [995, 406] on div "Image Atención cercana Heading Un equipo humano siempre dispuesto a escucharte …" at bounding box center [1044, 445] width 270 height 215
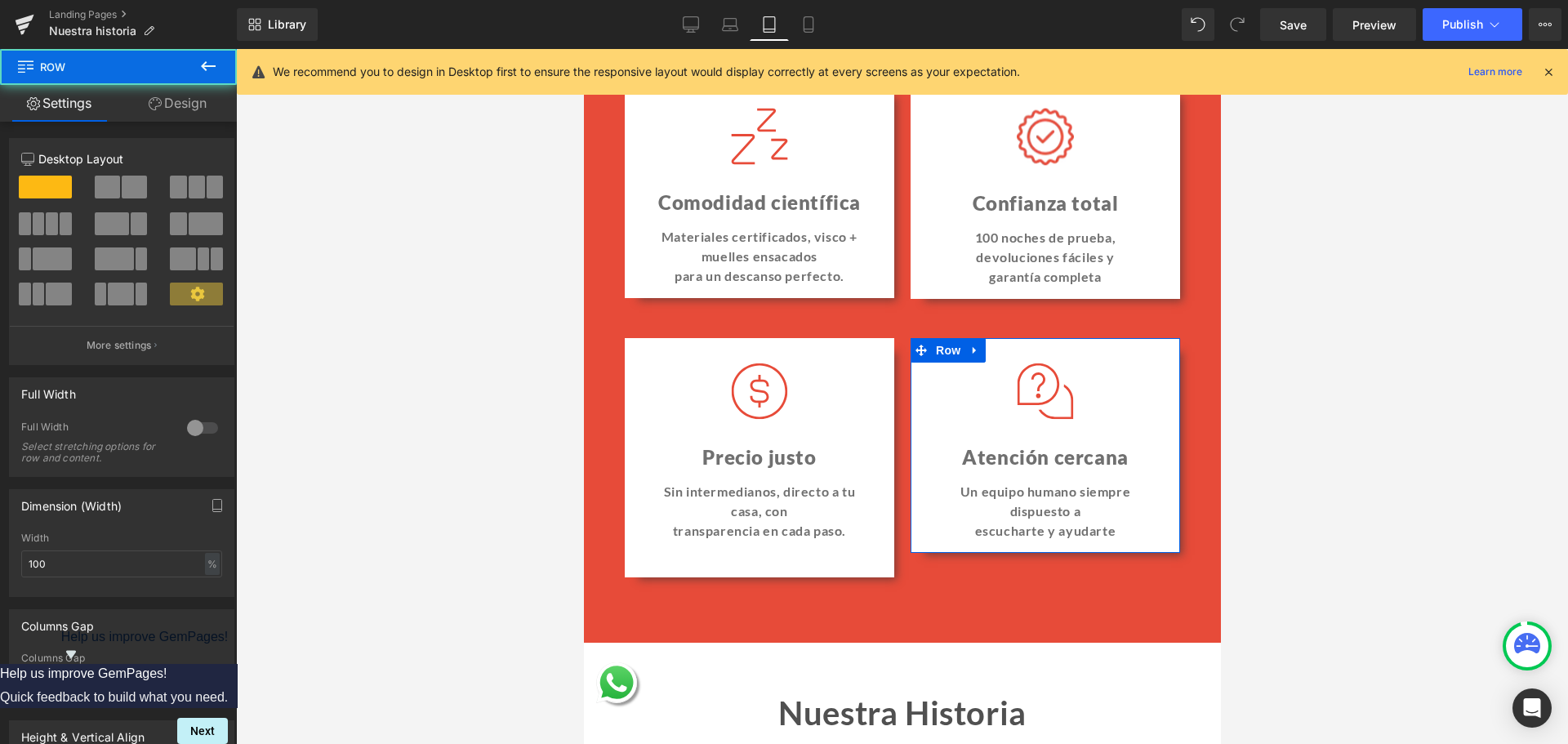
click at [203, 107] on link "Design" at bounding box center [177, 103] width 118 height 37
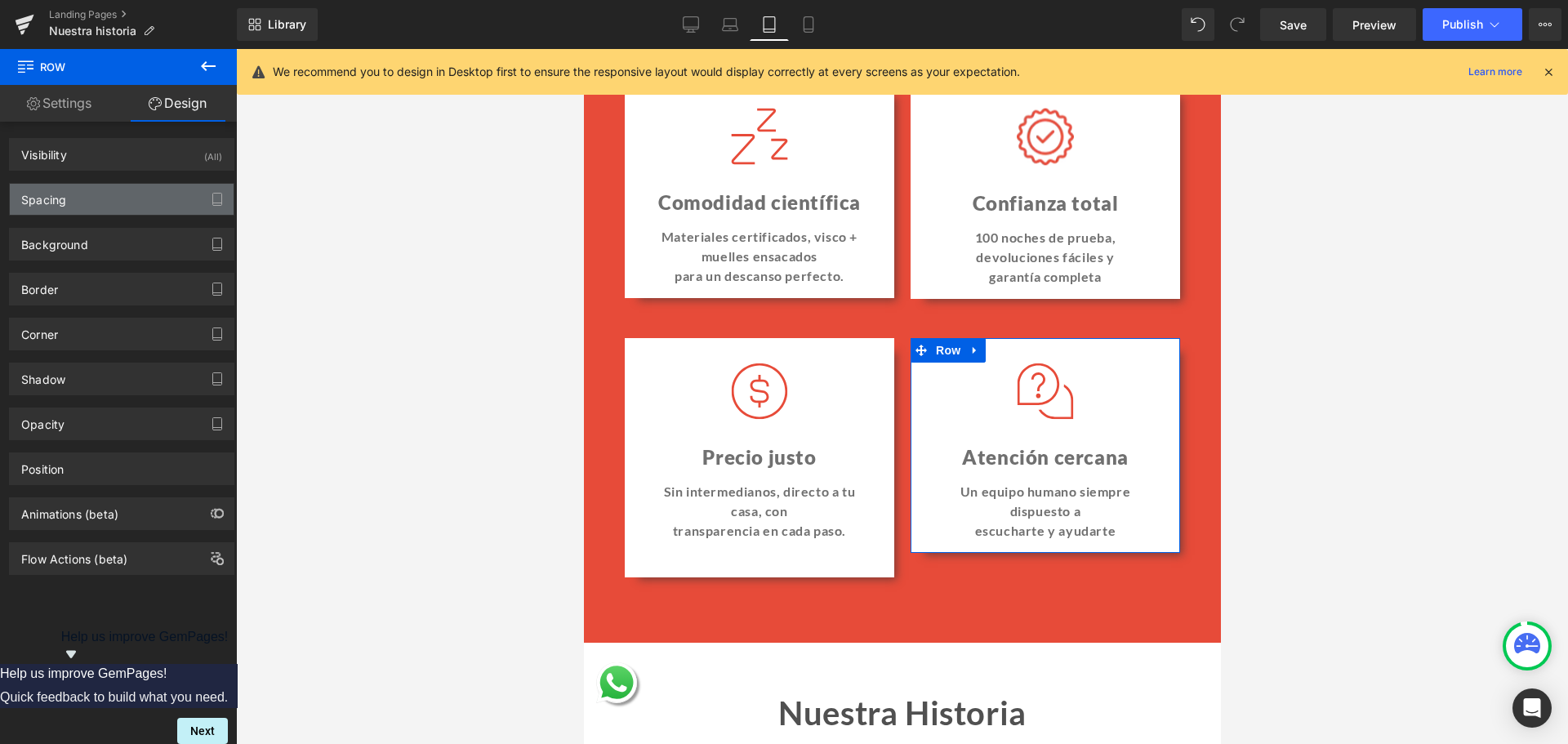
click at [112, 199] on div "Spacing" at bounding box center [121, 199] width 223 height 31
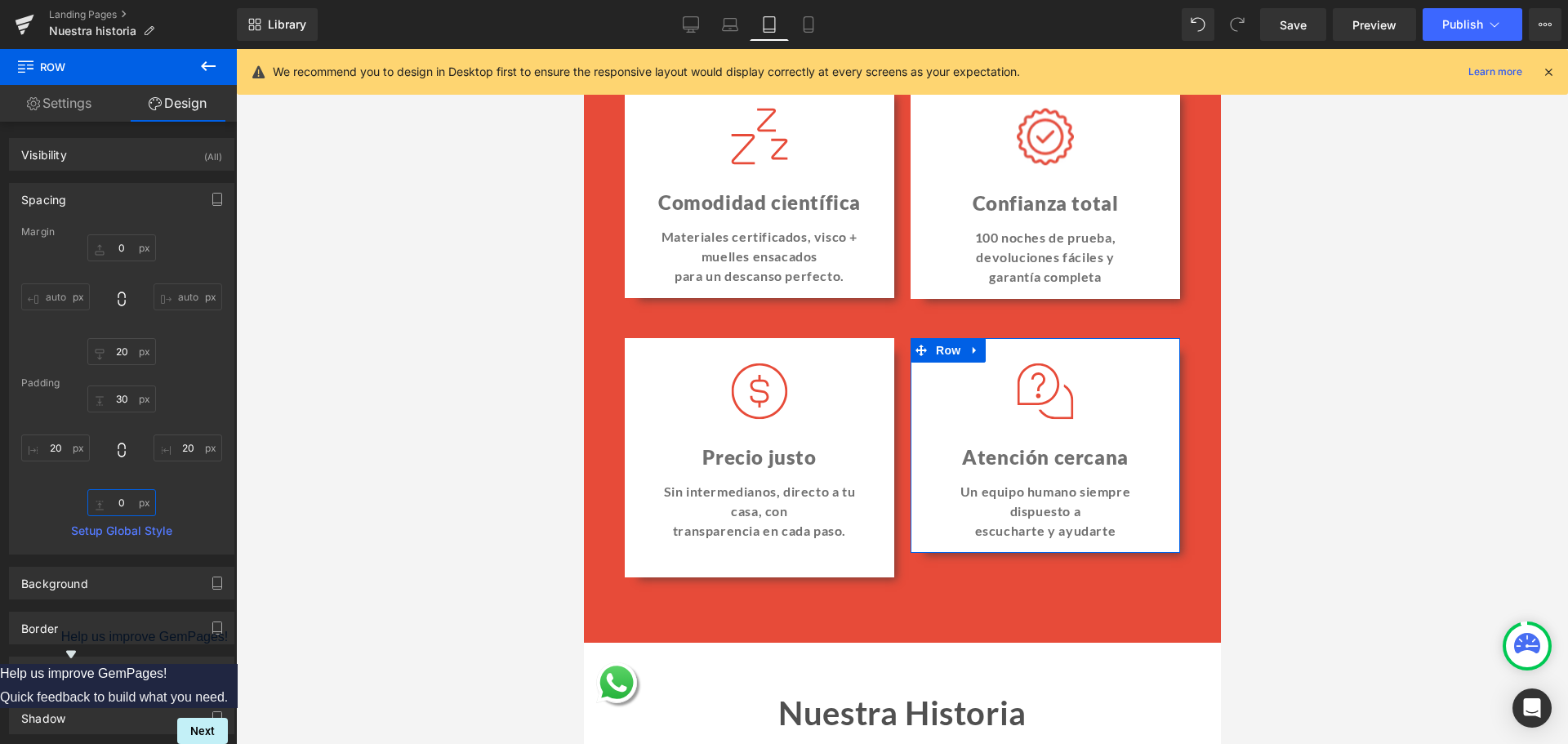
click at [119, 505] on input "text" at bounding box center [121, 502] width 68 height 27
type input "30"
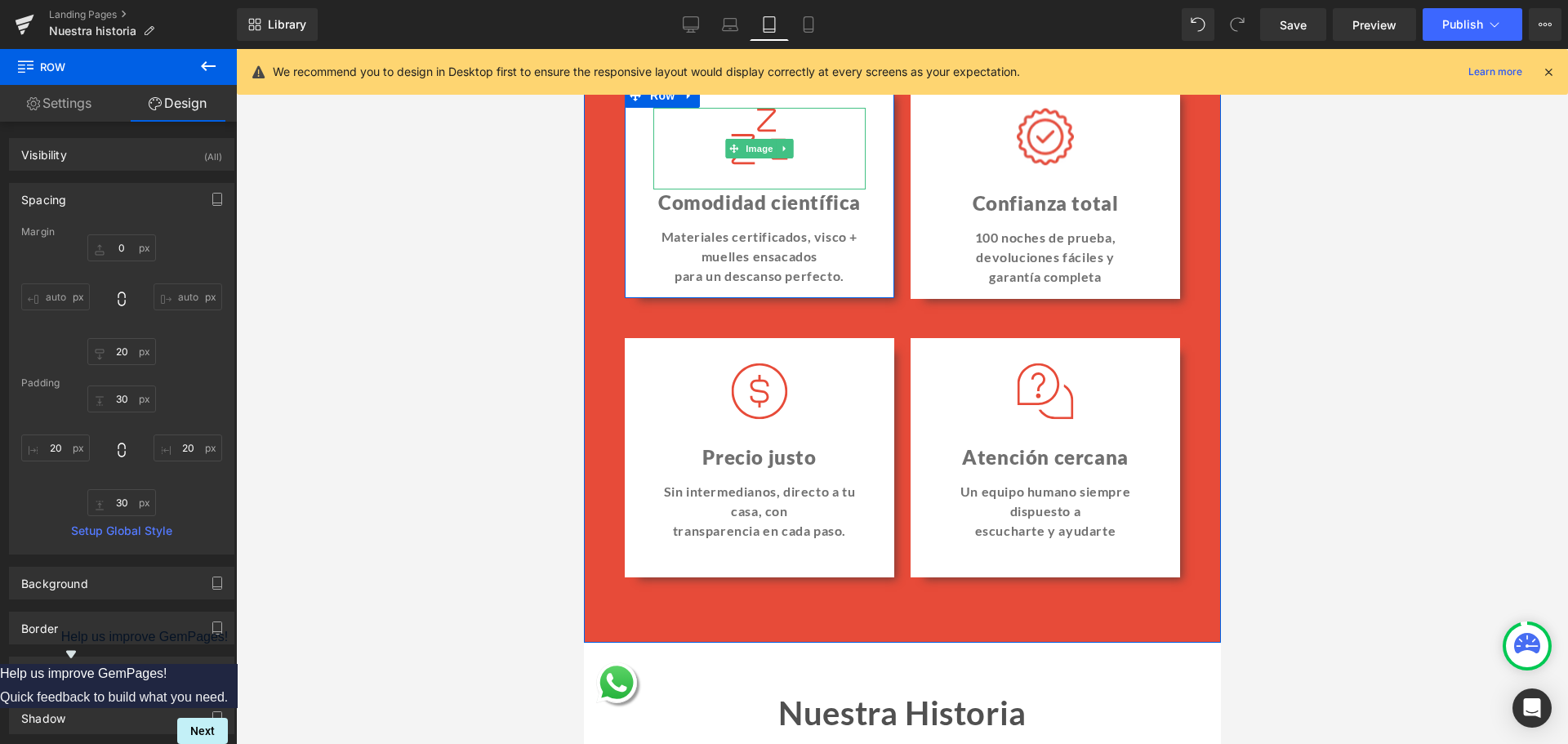
click at [877, 164] on div at bounding box center [885, 191] width 16 height 215
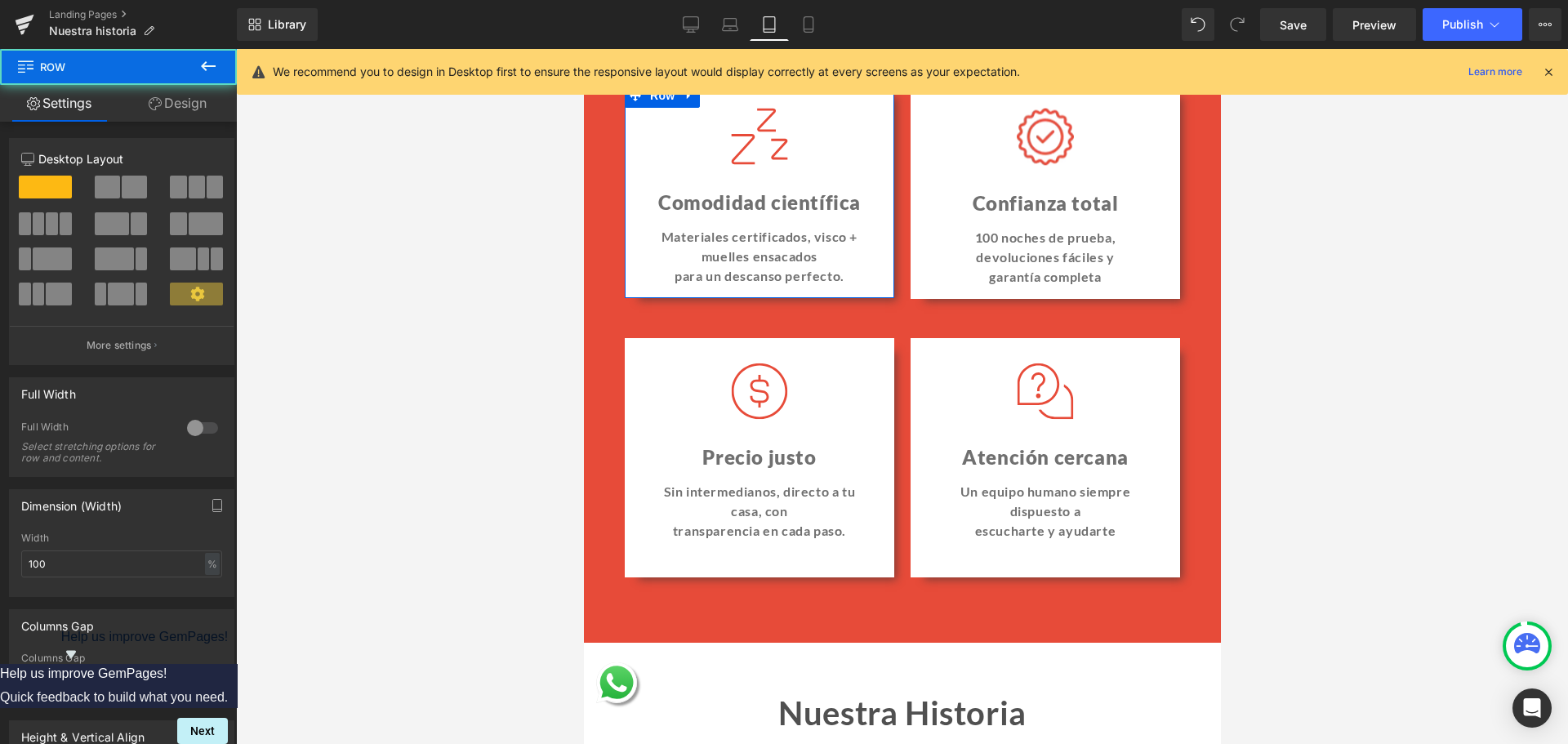
click at [207, 105] on link "Design" at bounding box center [177, 103] width 118 height 37
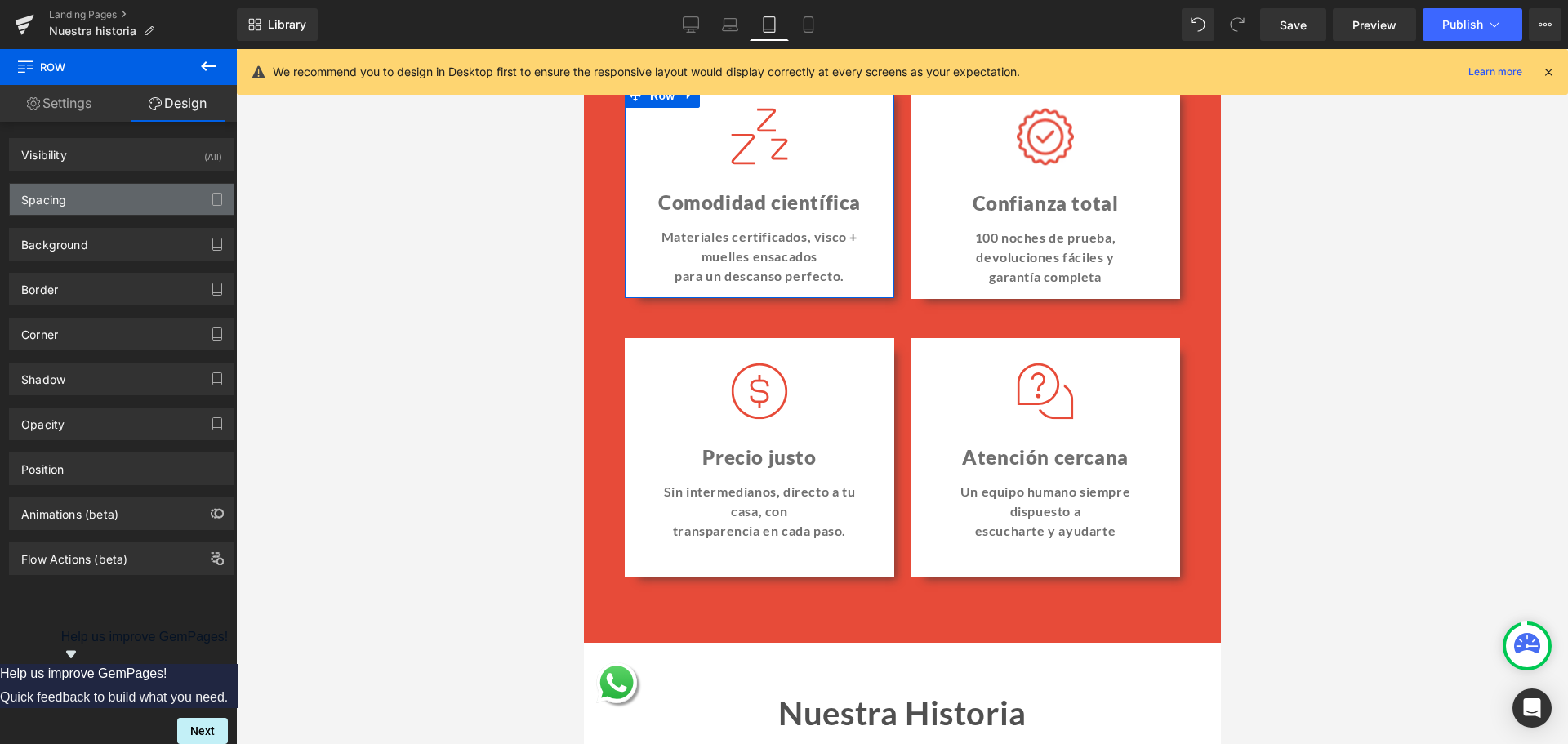
click at [62, 197] on div "Spacing" at bounding box center [43, 195] width 45 height 23
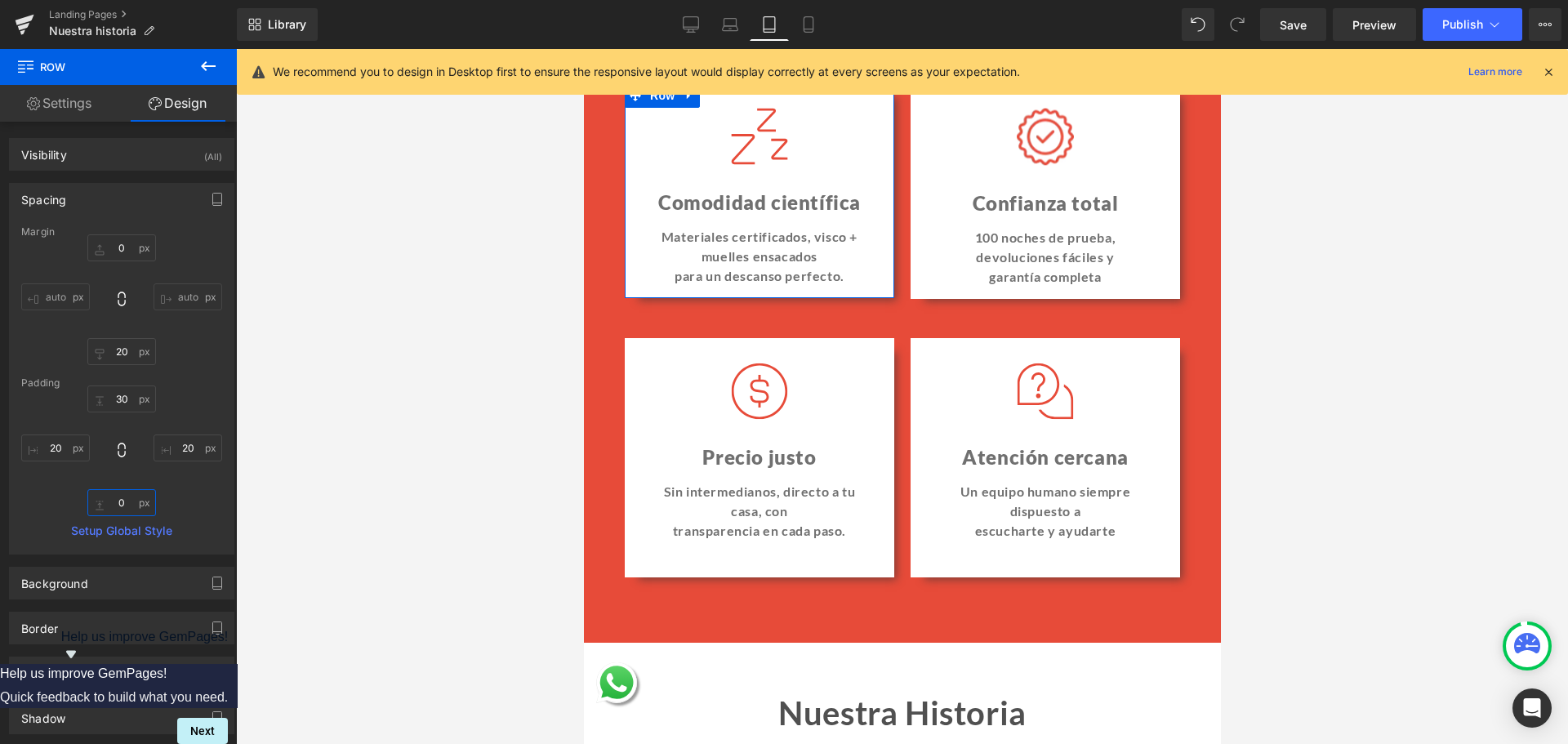
click at [116, 503] on input "0" at bounding box center [121, 502] width 68 height 27
type input "30"
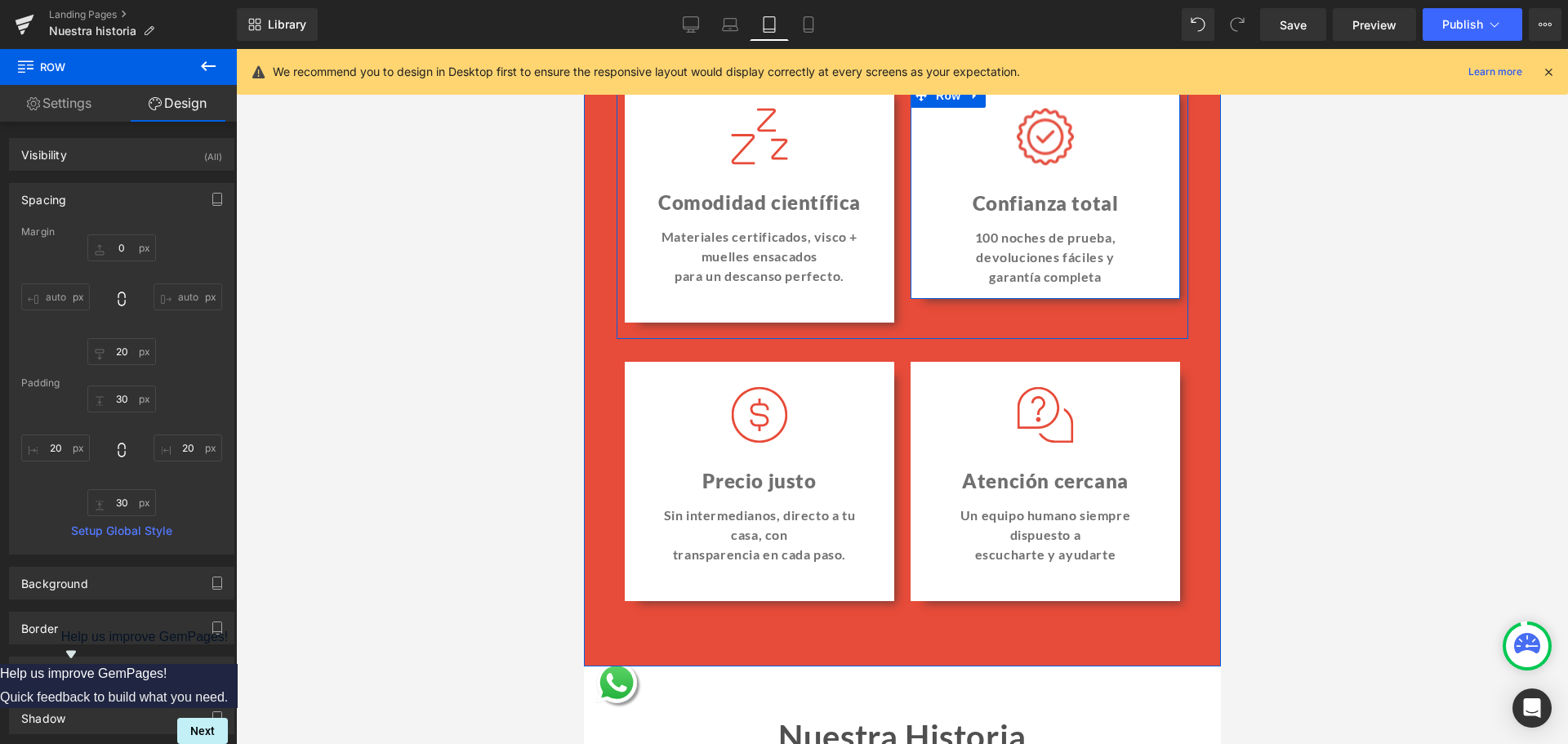
click at [583, 49] on div at bounding box center [583, 49] width 0 height 0
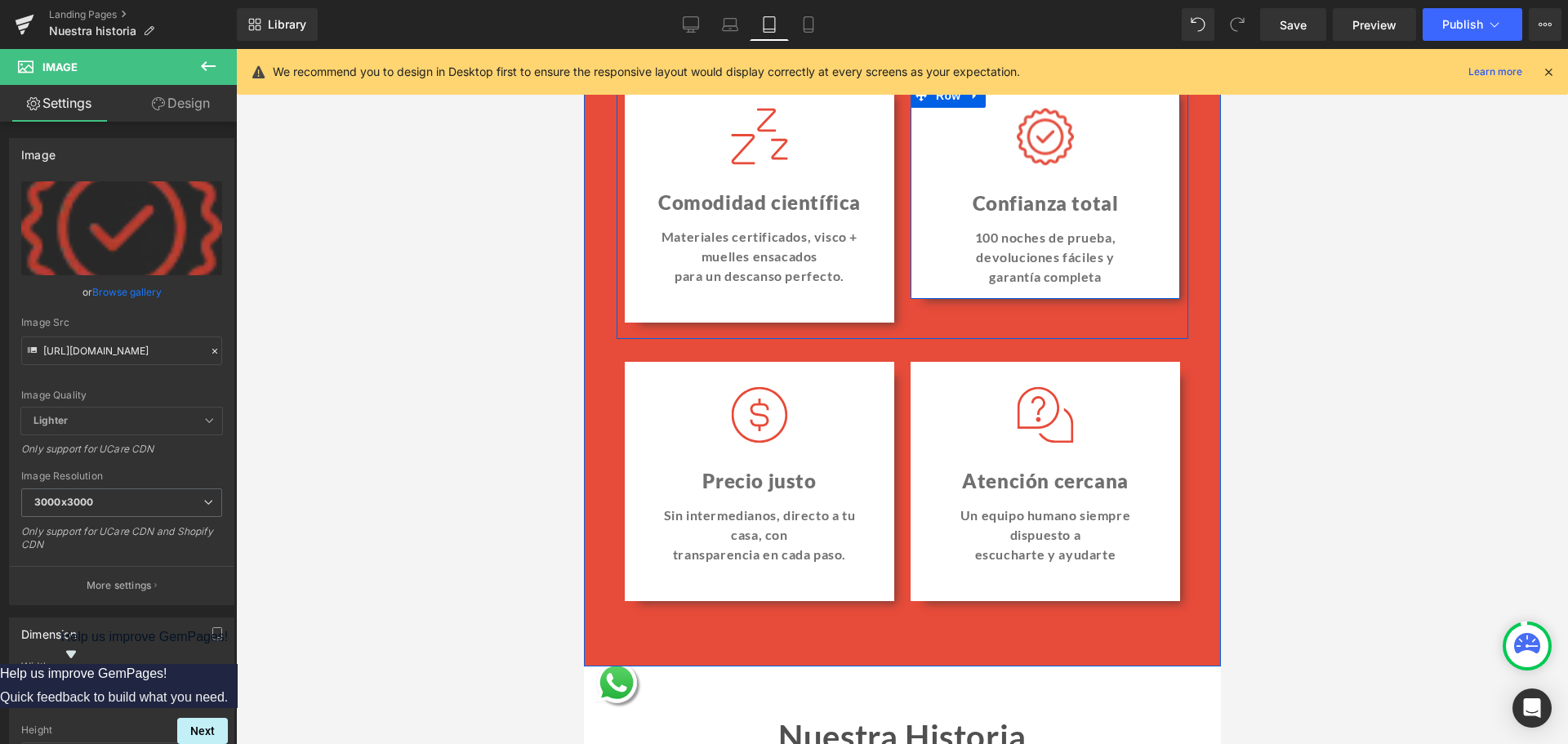
click at [919, 239] on div at bounding box center [917, 192] width 16 height 216
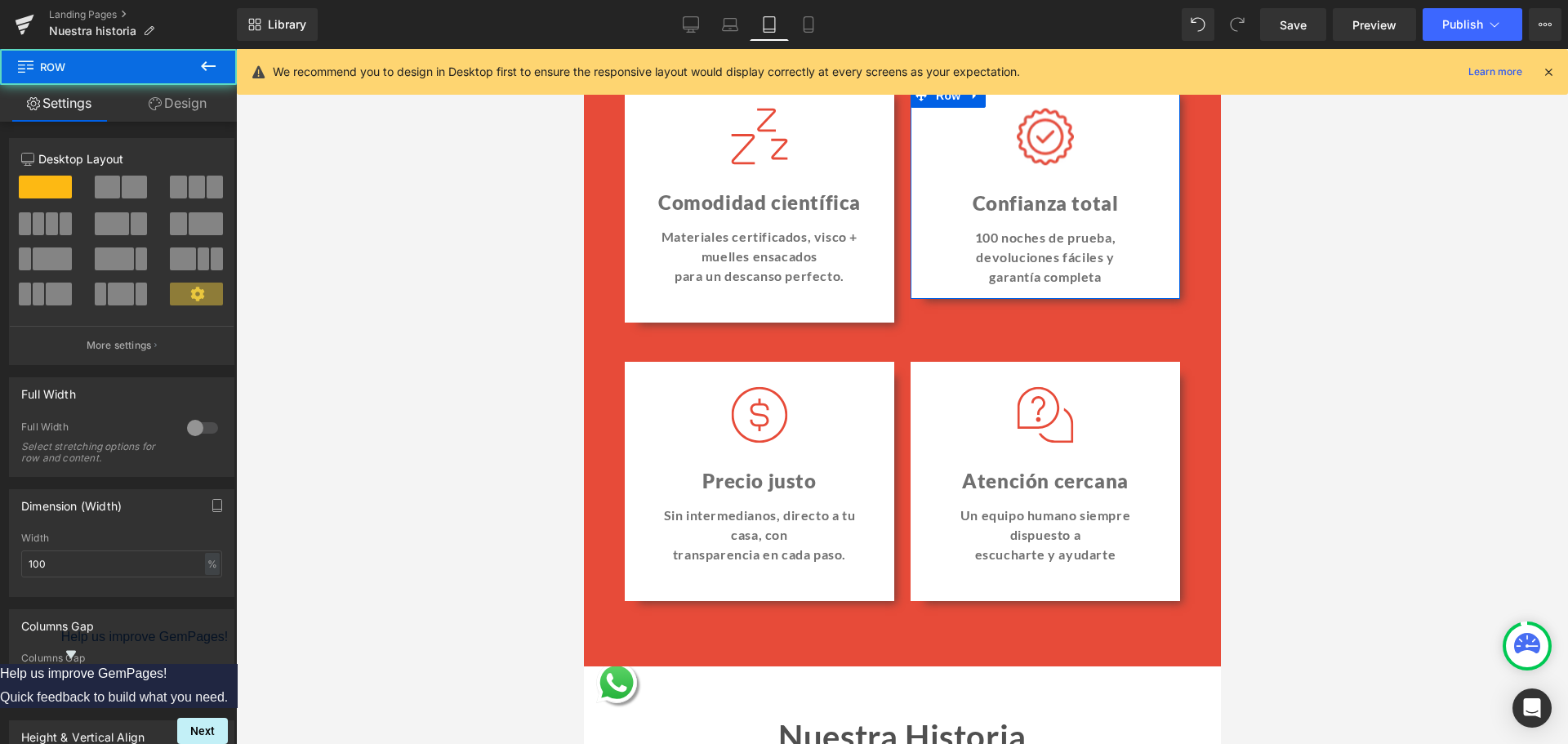
click at [167, 112] on link "Design" at bounding box center [177, 103] width 118 height 37
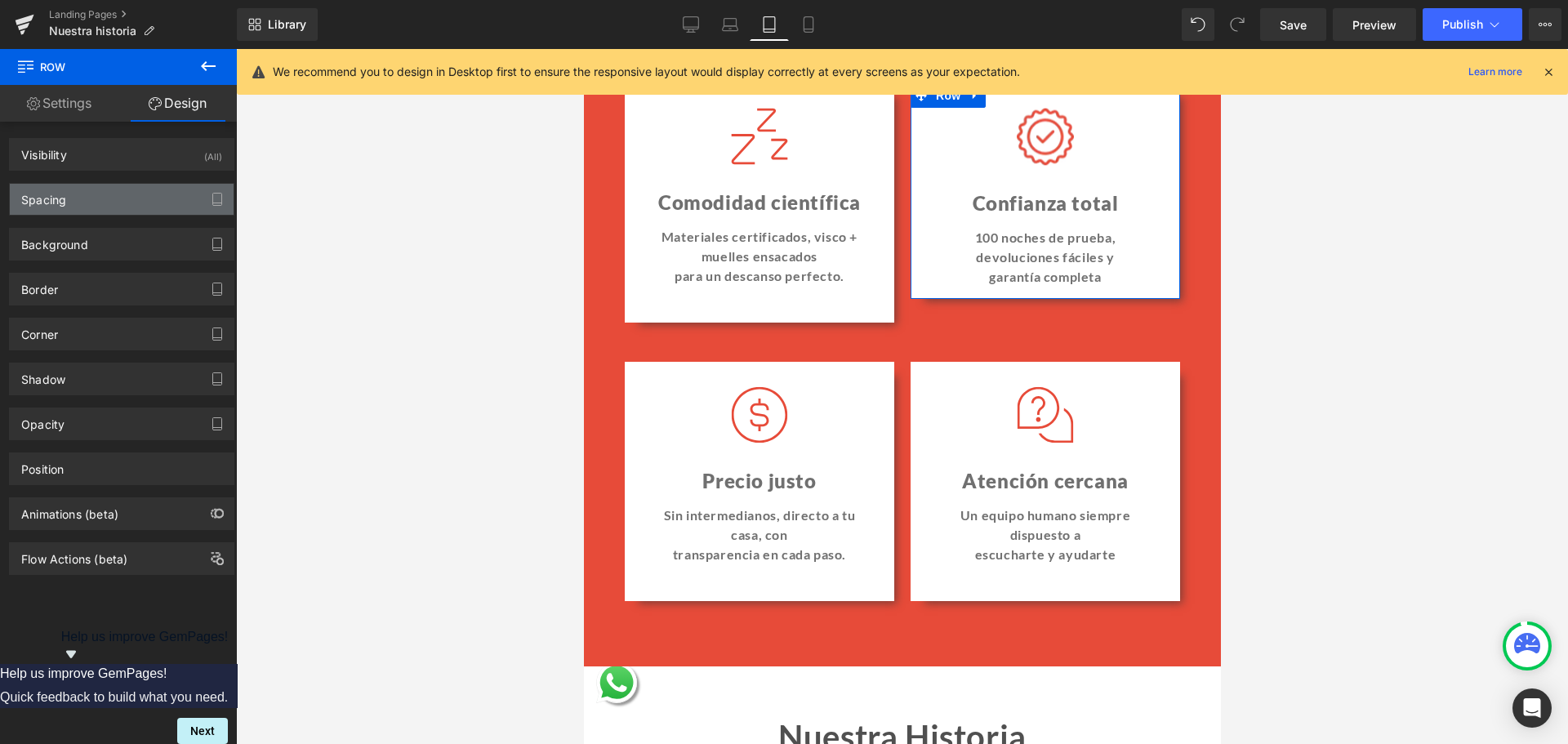
click at [123, 194] on div "Spacing" at bounding box center [121, 199] width 223 height 31
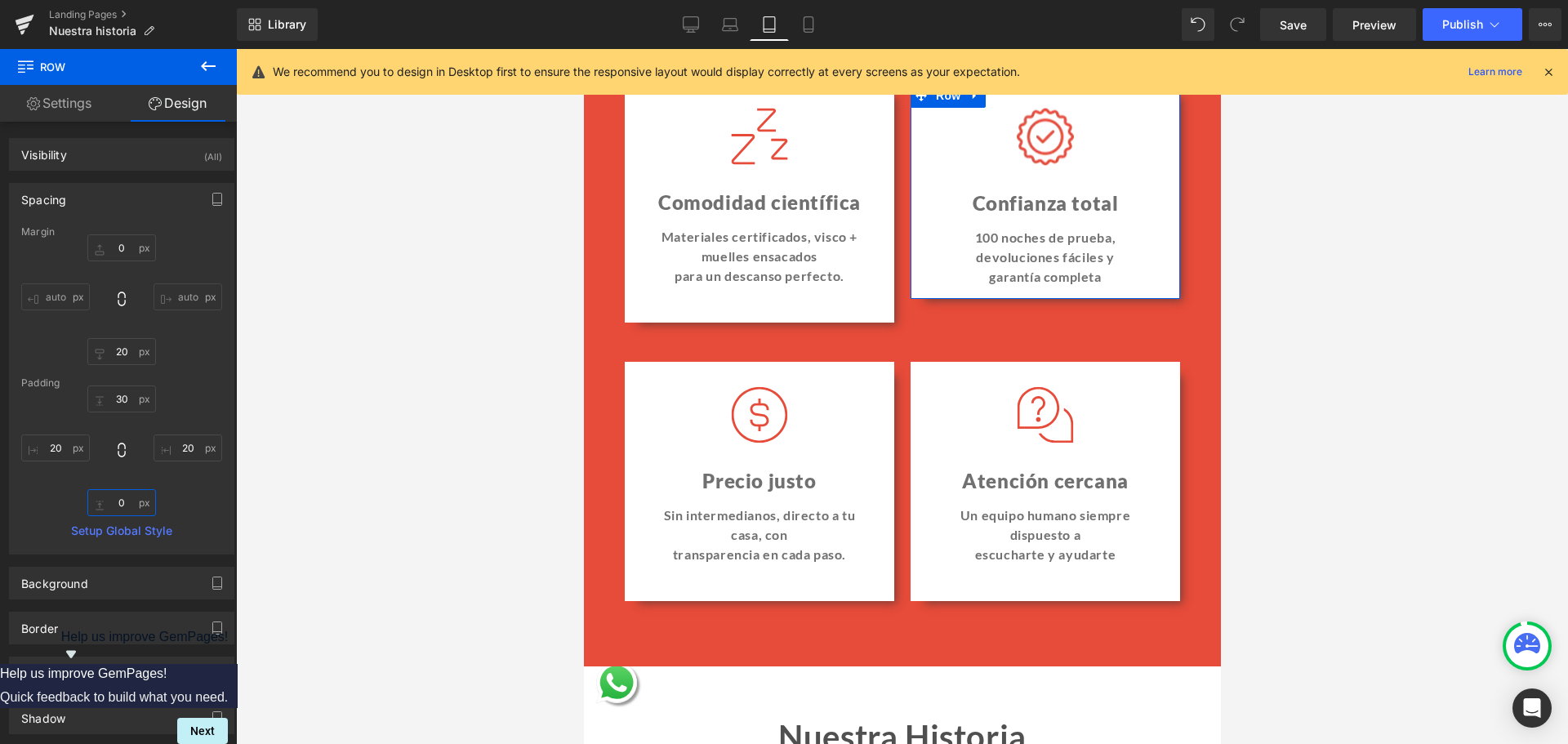
click at [115, 500] on input "0" at bounding box center [121, 502] width 68 height 27
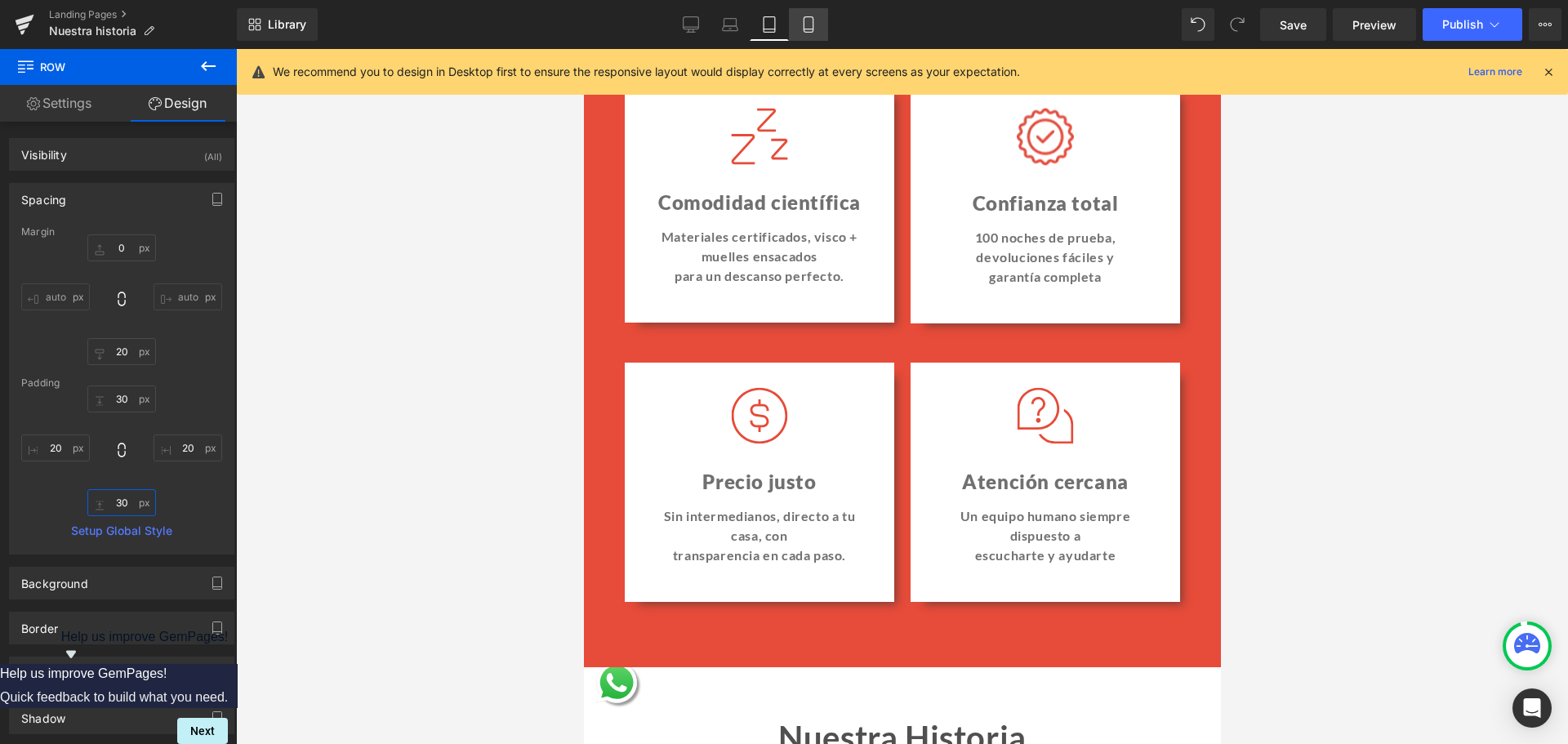
type input "30"
click at [795, 27] on link "Mobile" at bounding box center [809, 24] width 39 height 33
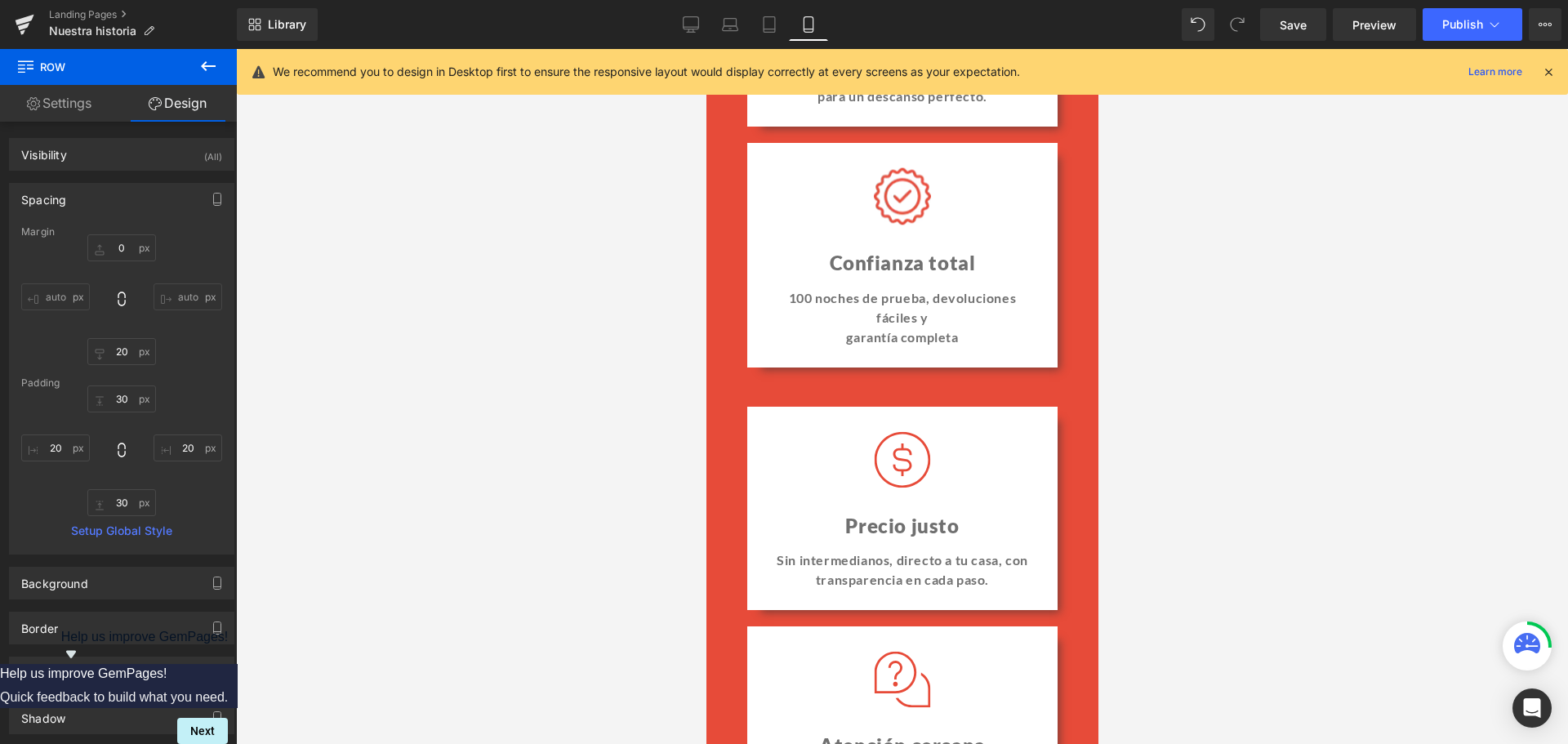
scroll to position [1988, 0]
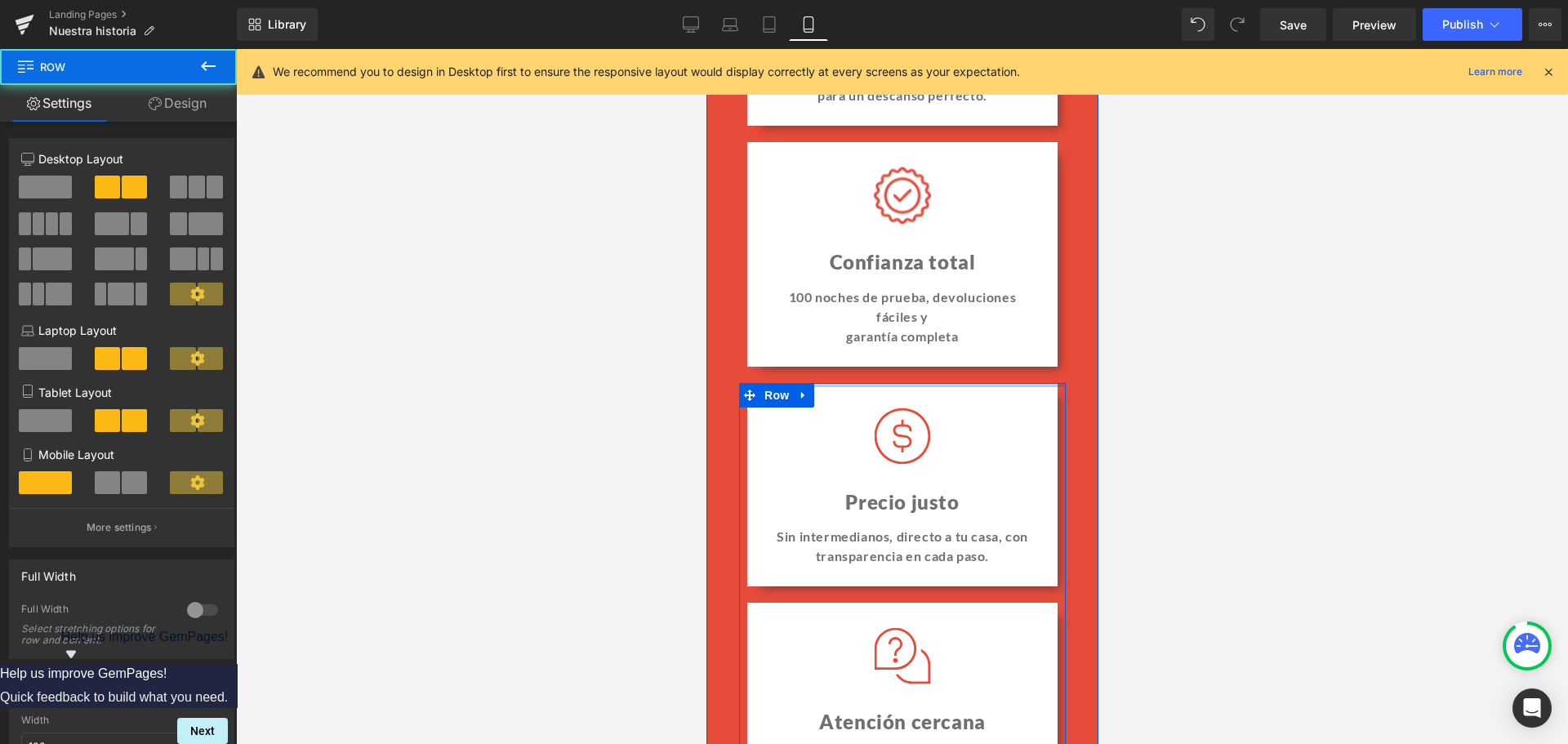
drag, startPoint x: 851, startPoint y: 396, endPoint x: 833, endPoint y: 340, distance: 58.8
click at [860, 348] on div "Nuestra promesa Heading Image Image Comodidad científica Heading Materiales cer…" at bounding box center [901, 320] width 326 height 1021
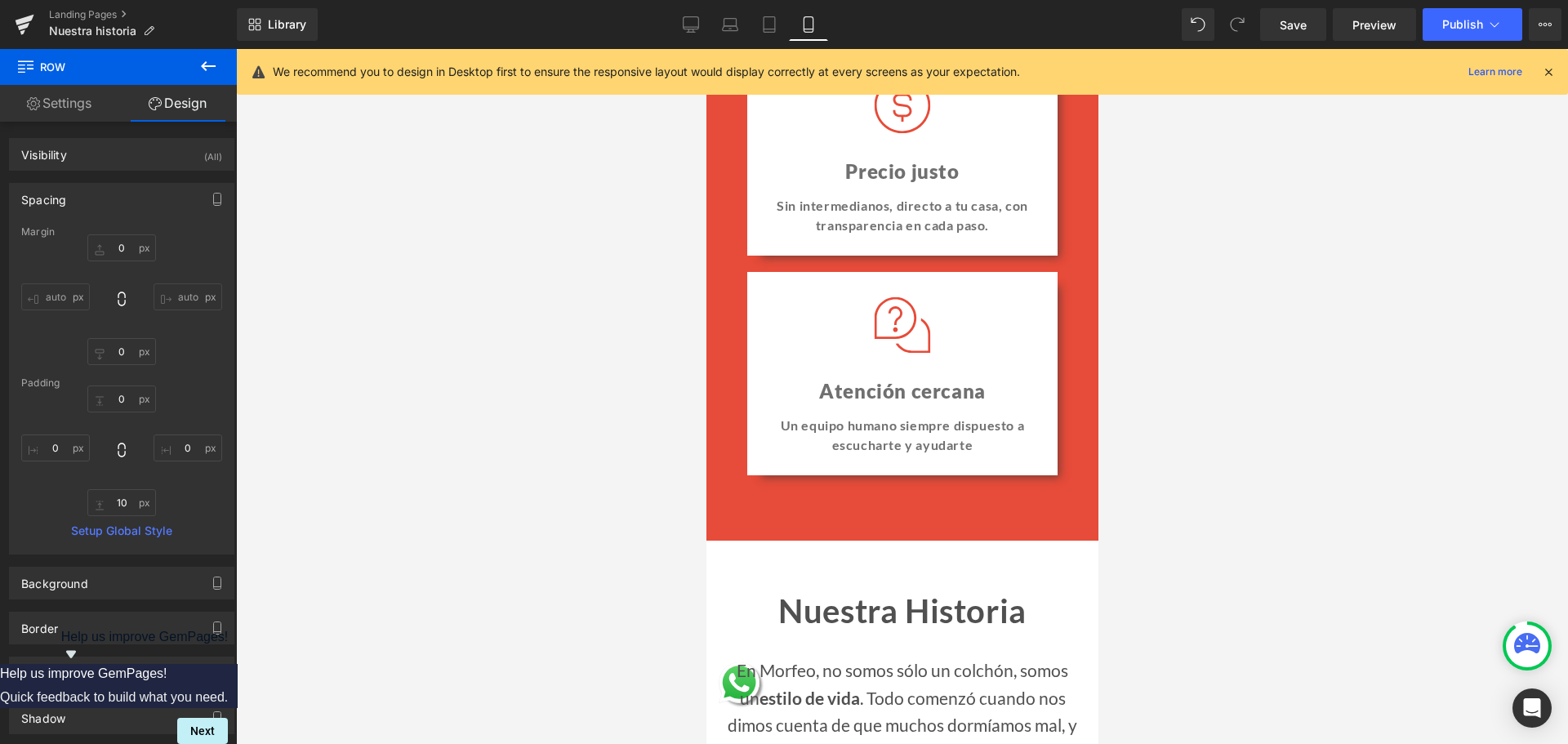
scroll to position [2315, 0]
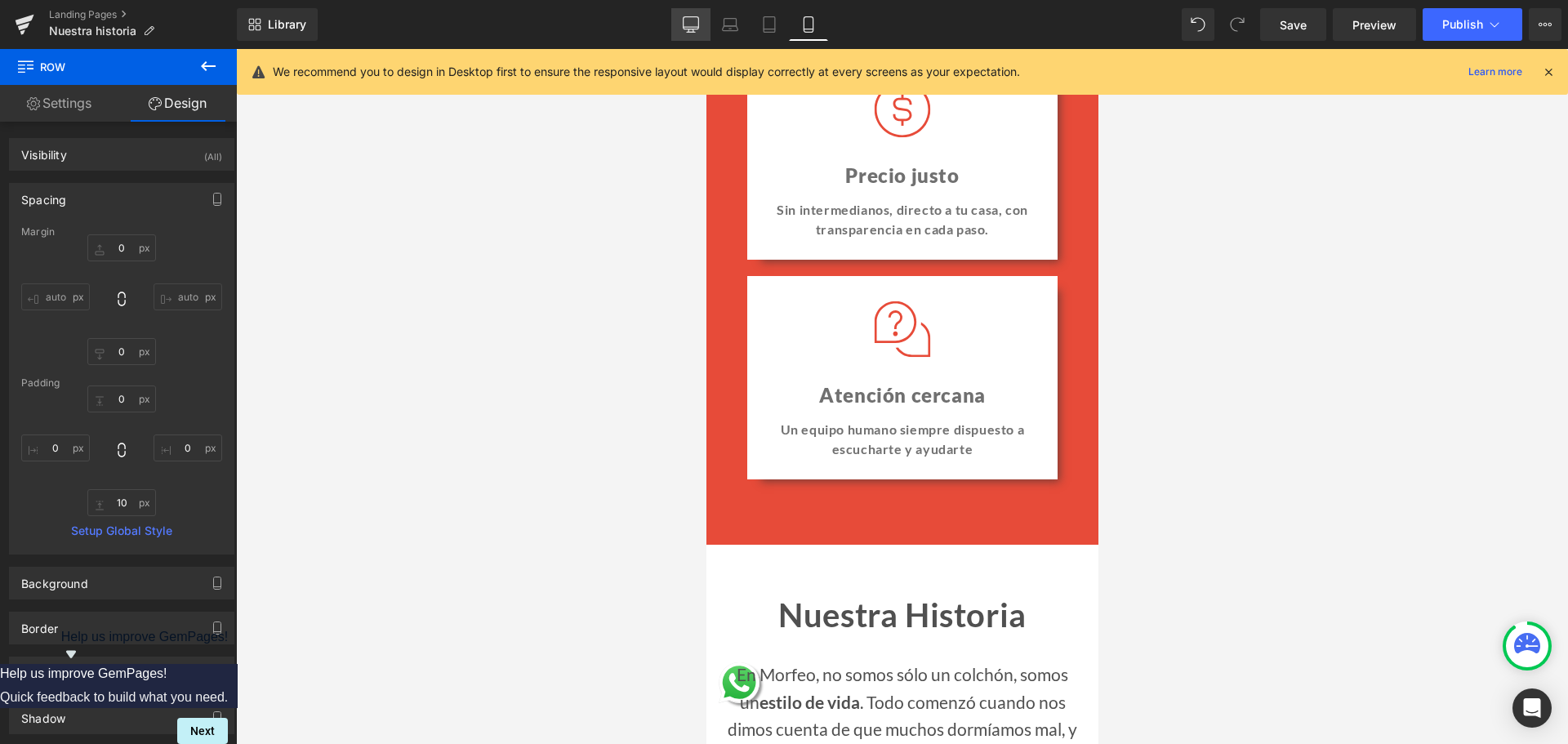
click at [700, 24] on link "Desktop" at bounding box center [690, 24] width 39 height 33
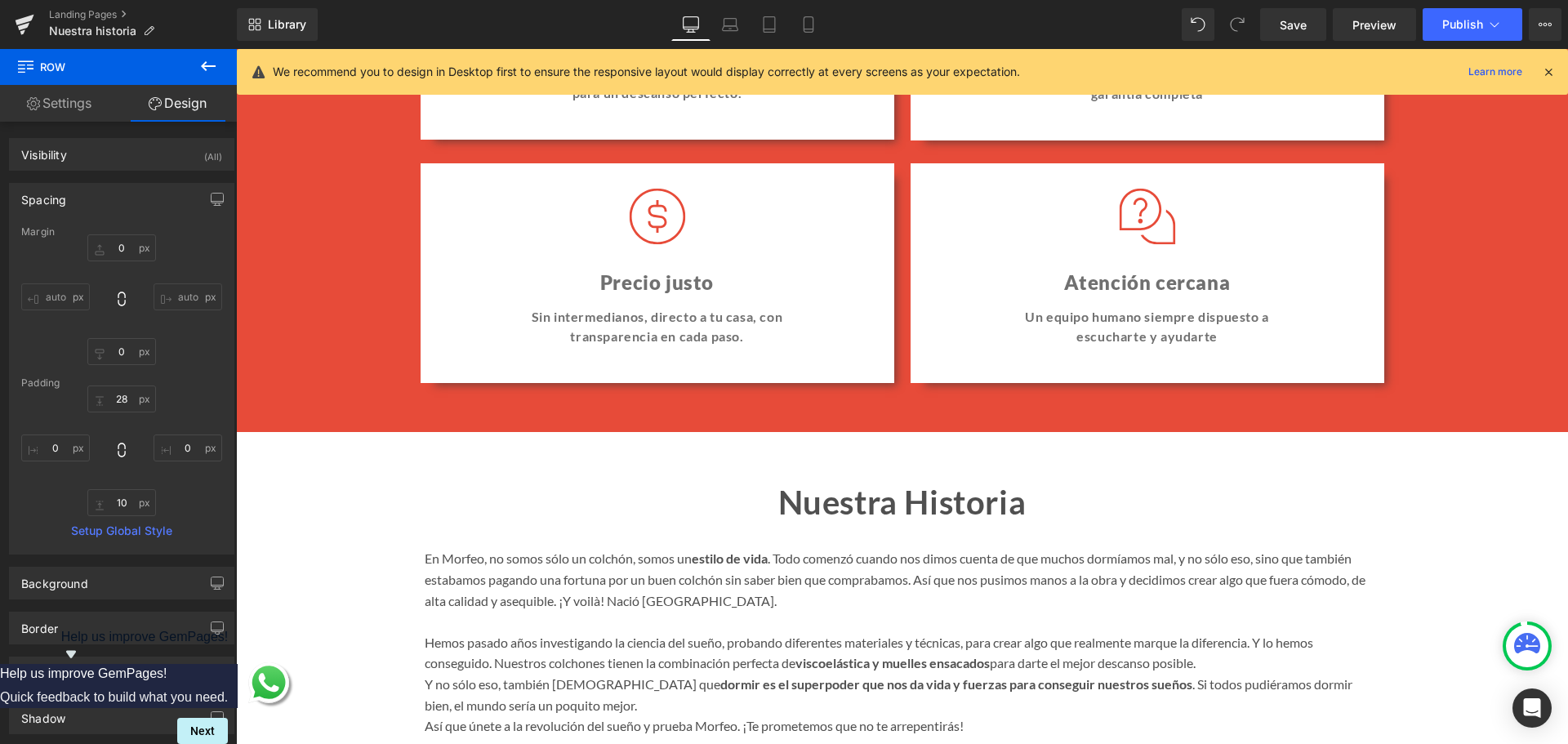
scroll to position [1741, 0]
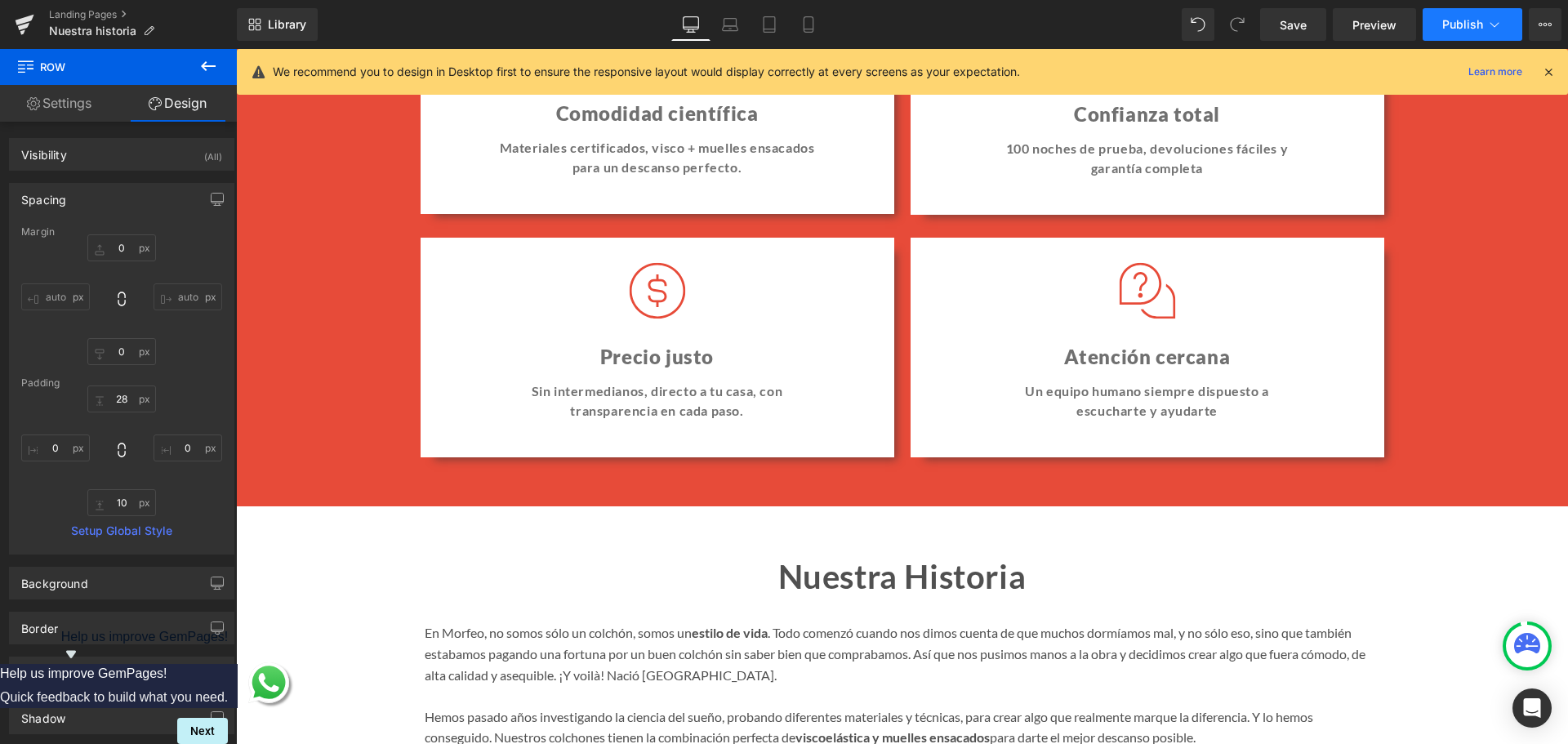
click at [1475, 17] on button "Publish" at bounding box center [1473, 24] width 100 height 33
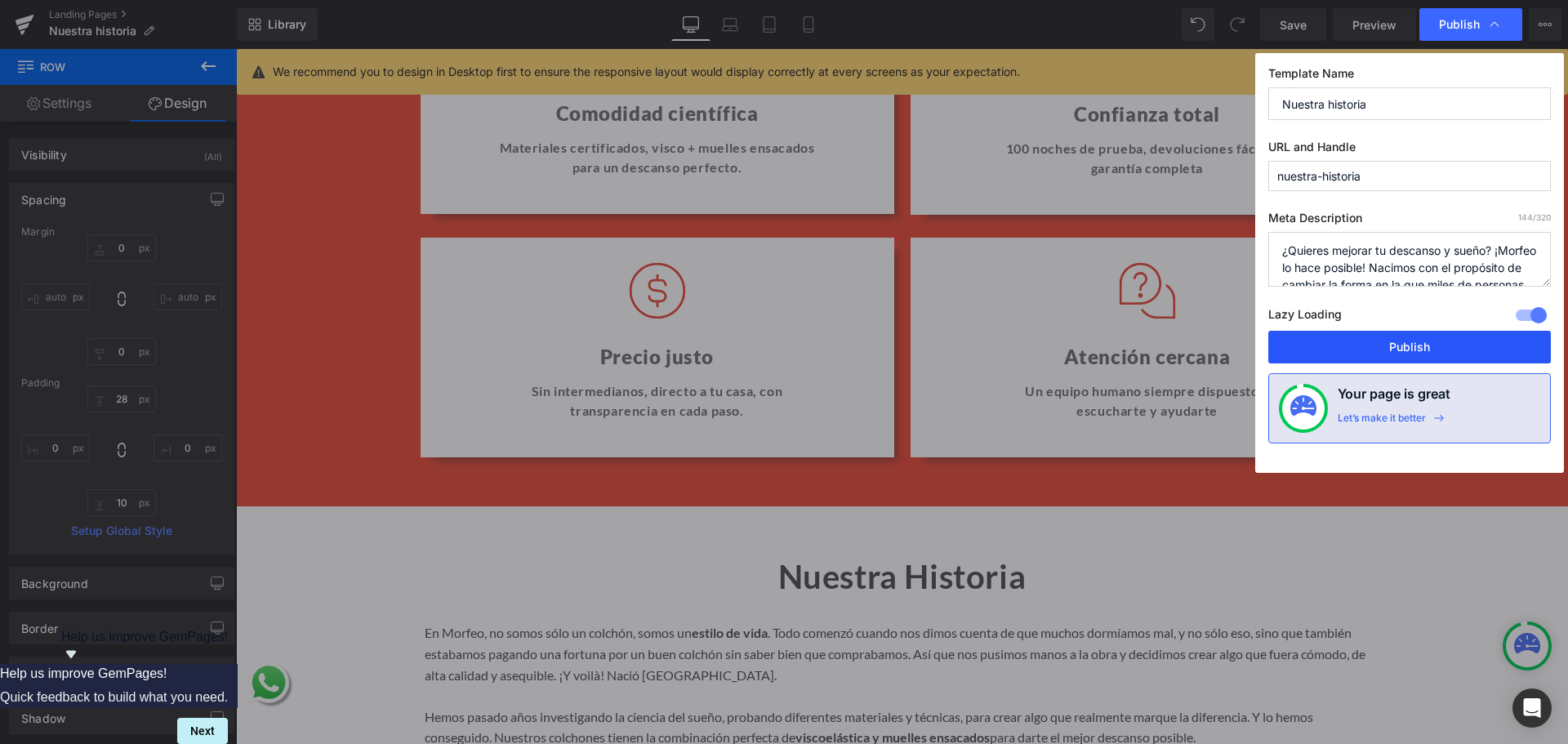
click at [1409, 353] on button "Publish" at bounding box center [1410, 347] width 283 height 33
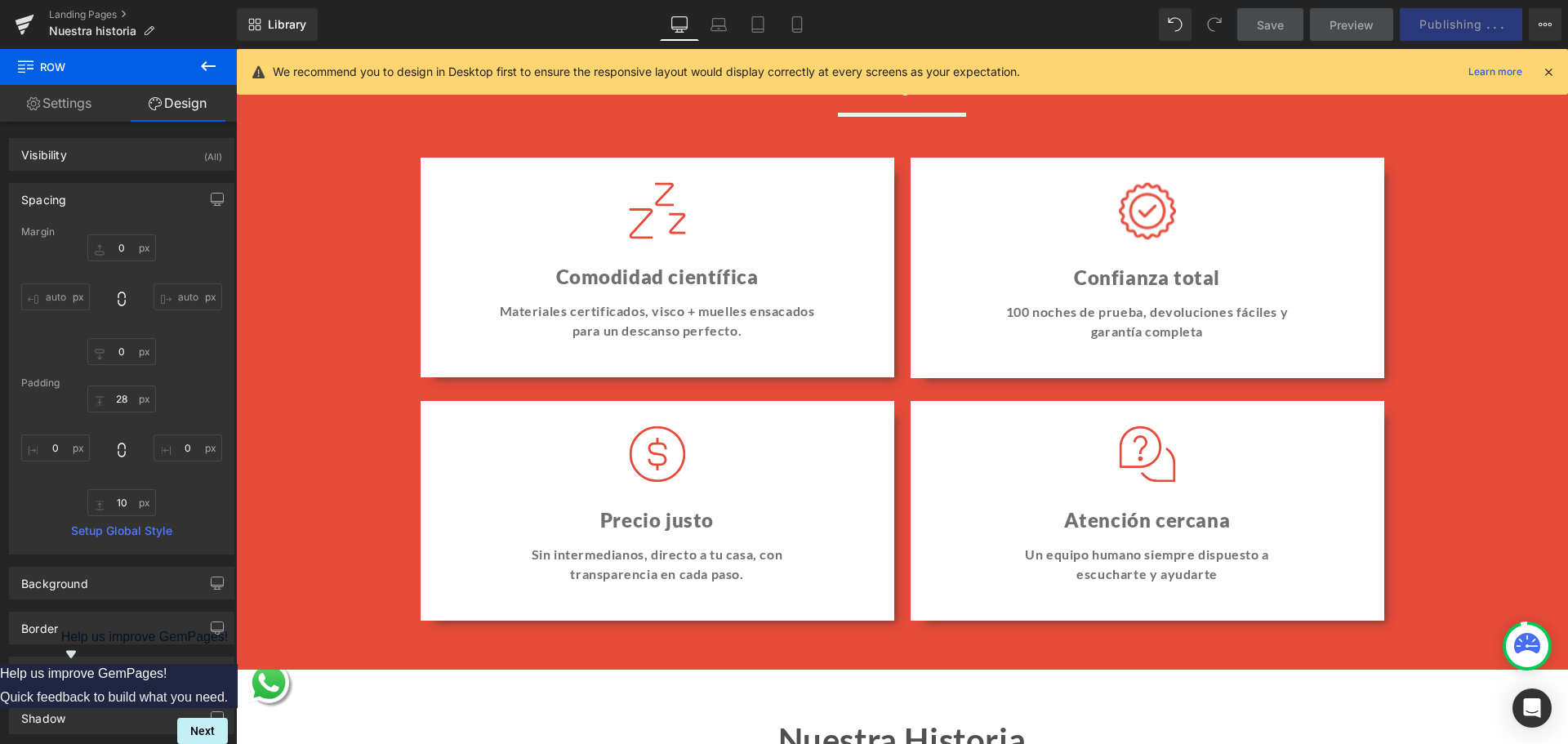
scroll to position [1333, 0]
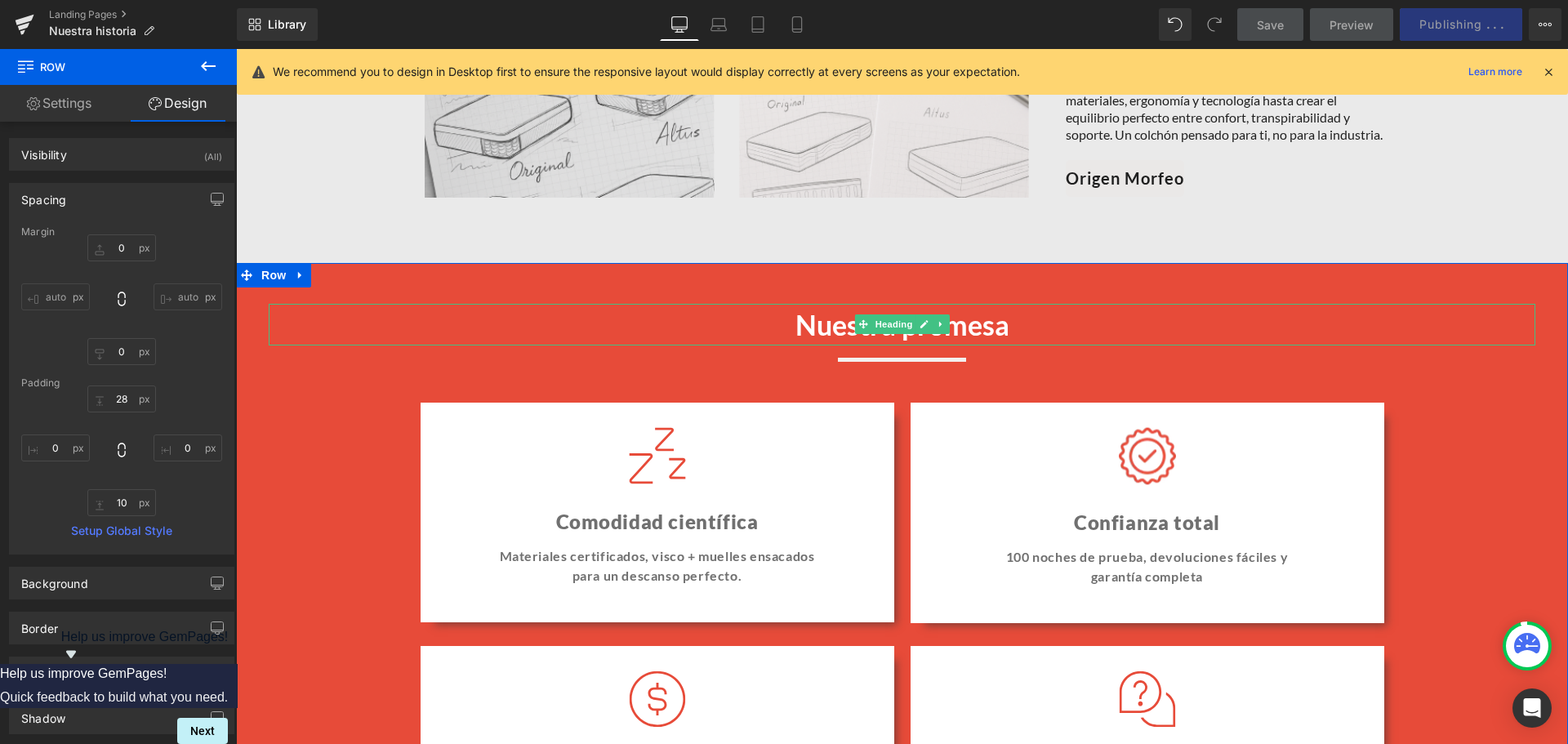
click at [888, 325] on span "Heading" at bounding box center [893, 324] width 44 height 19
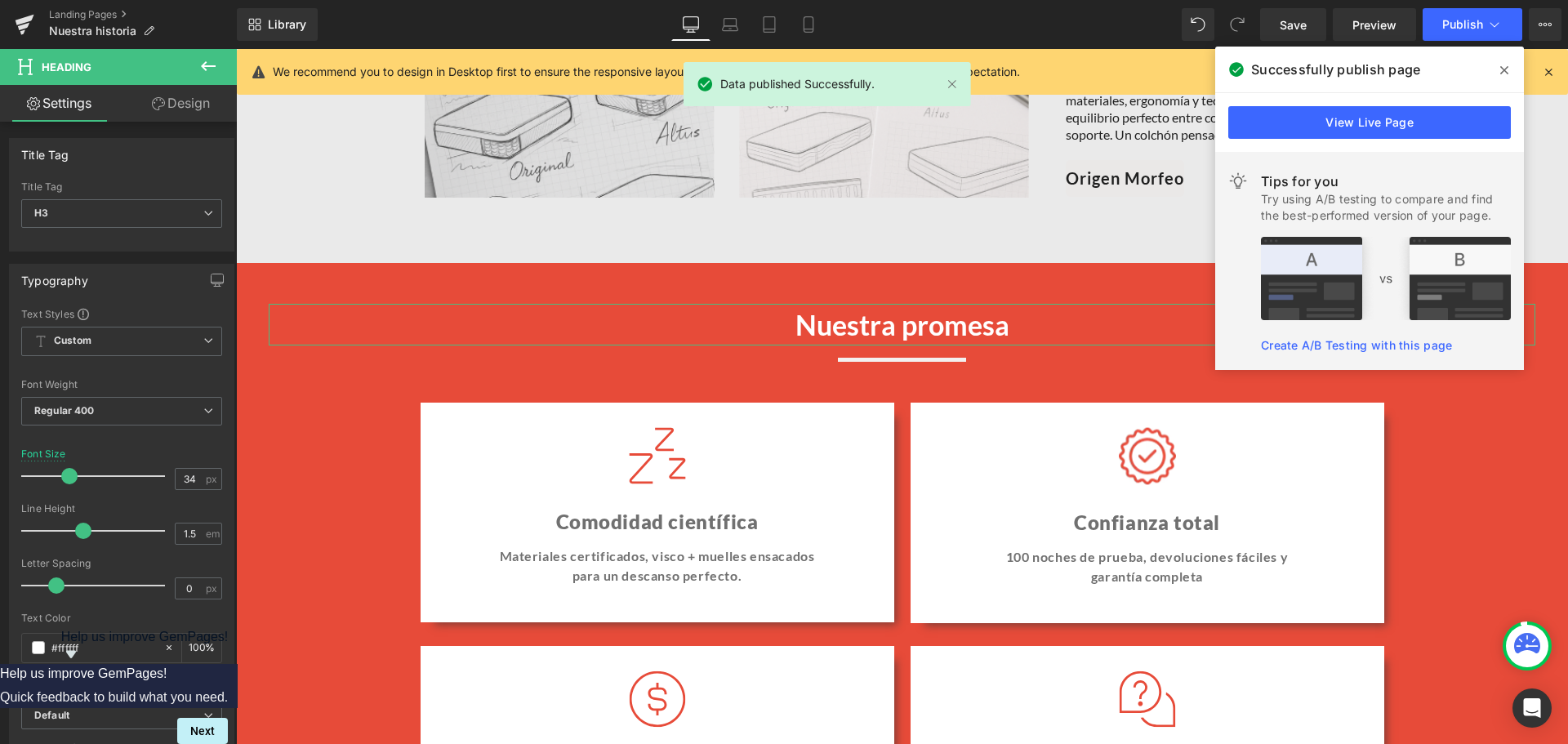
click at [192, 114] on link "Design" at bounding box center [180, 103] width 118 height 37
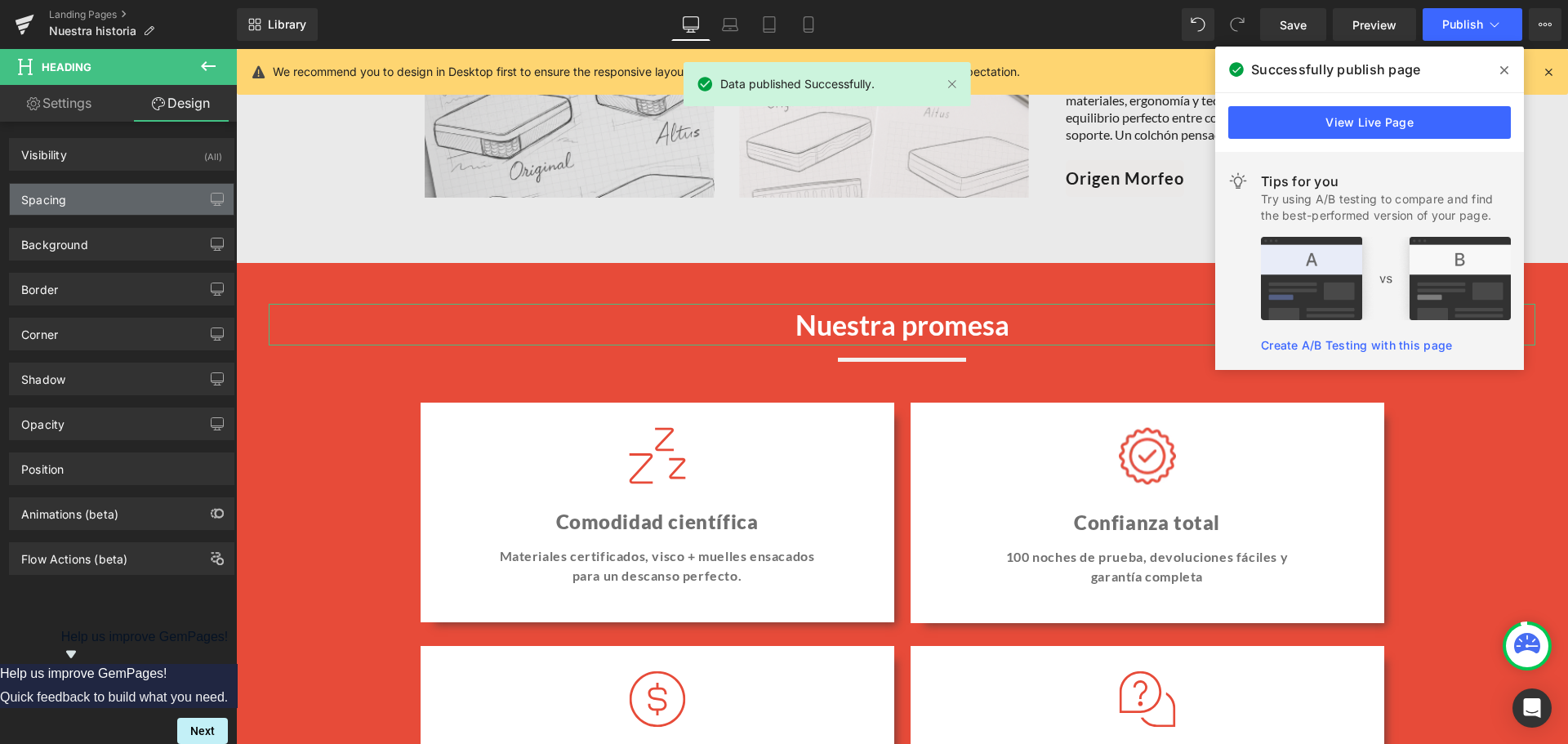
click at [127, 197] on div "Spacing" at bounding box center [121, 199] width 223 height 31
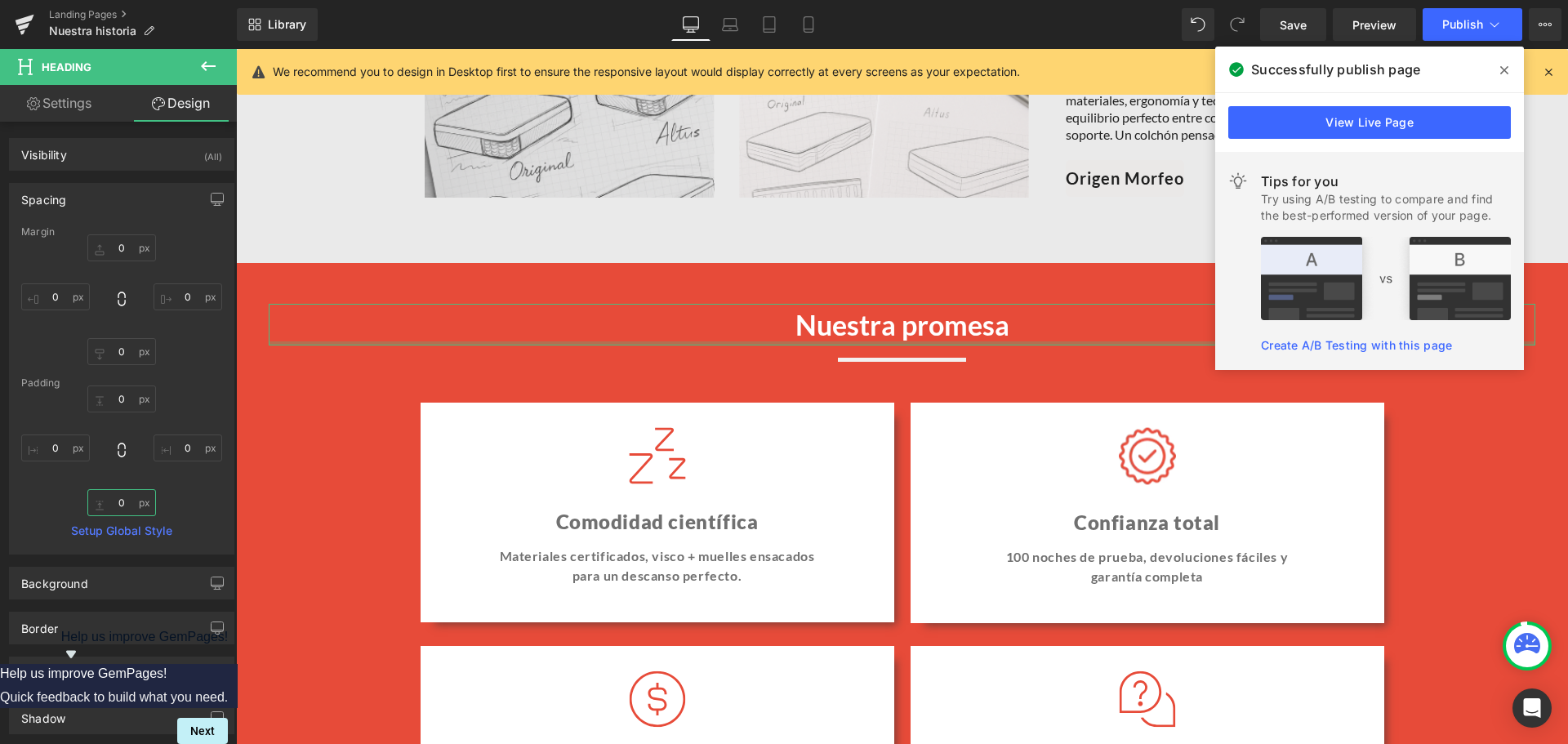
click at [116, 502] on input "0" at bounding box center [121, 502] width 68 height 27
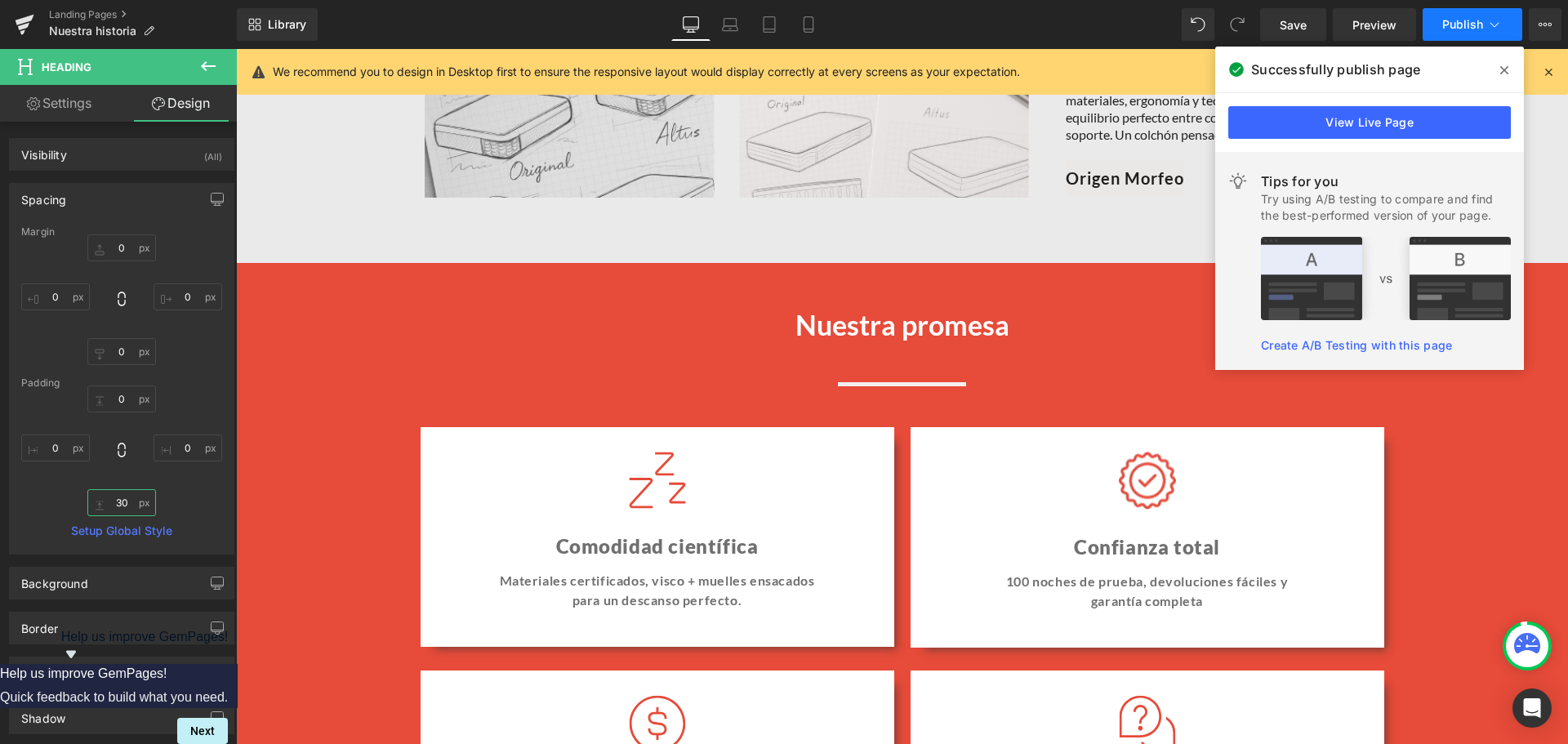
type input "30"
click at [1463, 30] on span "Publish" at bounding box center [1462, 25] width 40 height 13
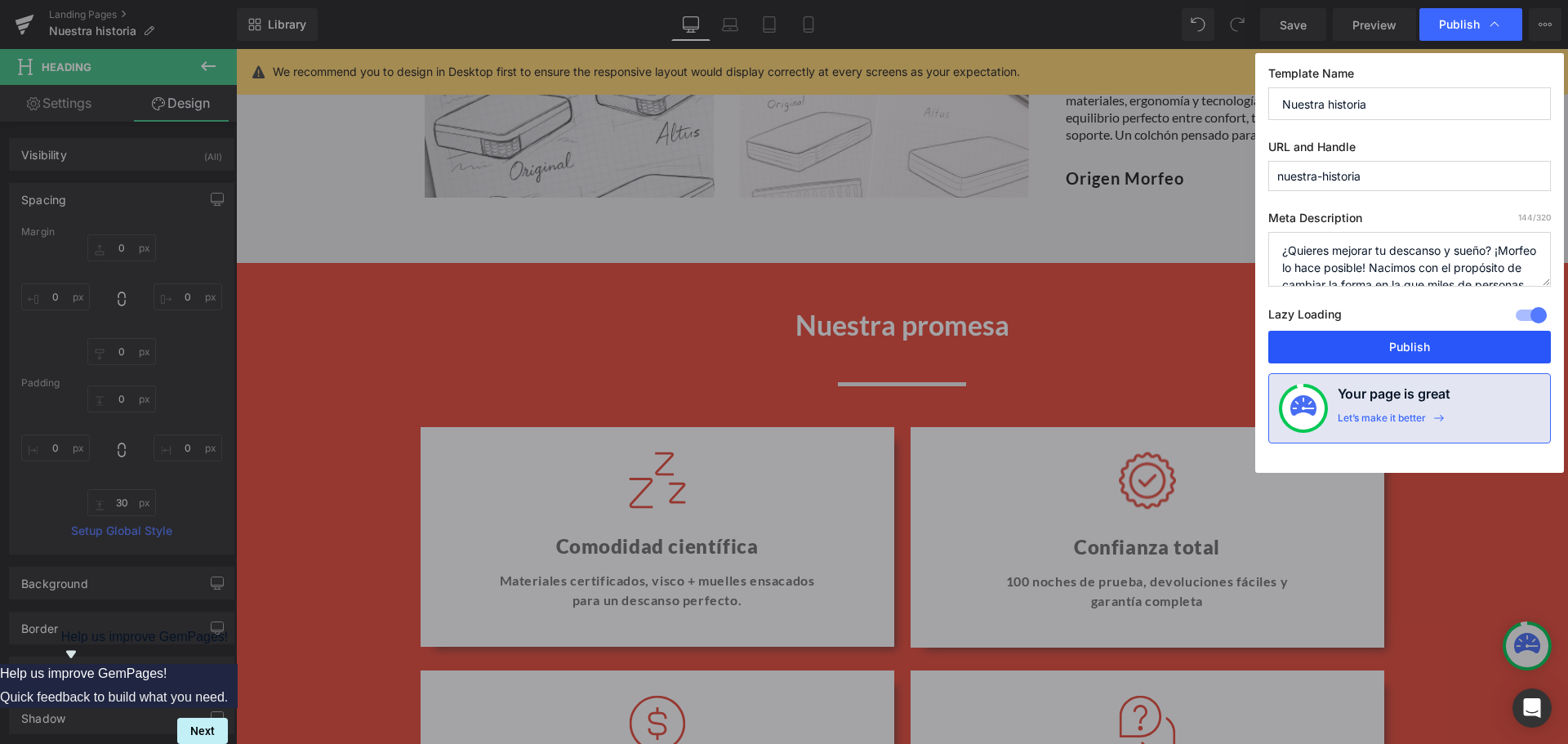
click at [1380, 341] on button "Publish" at bounding box center [1410, 347] width 283 height 33
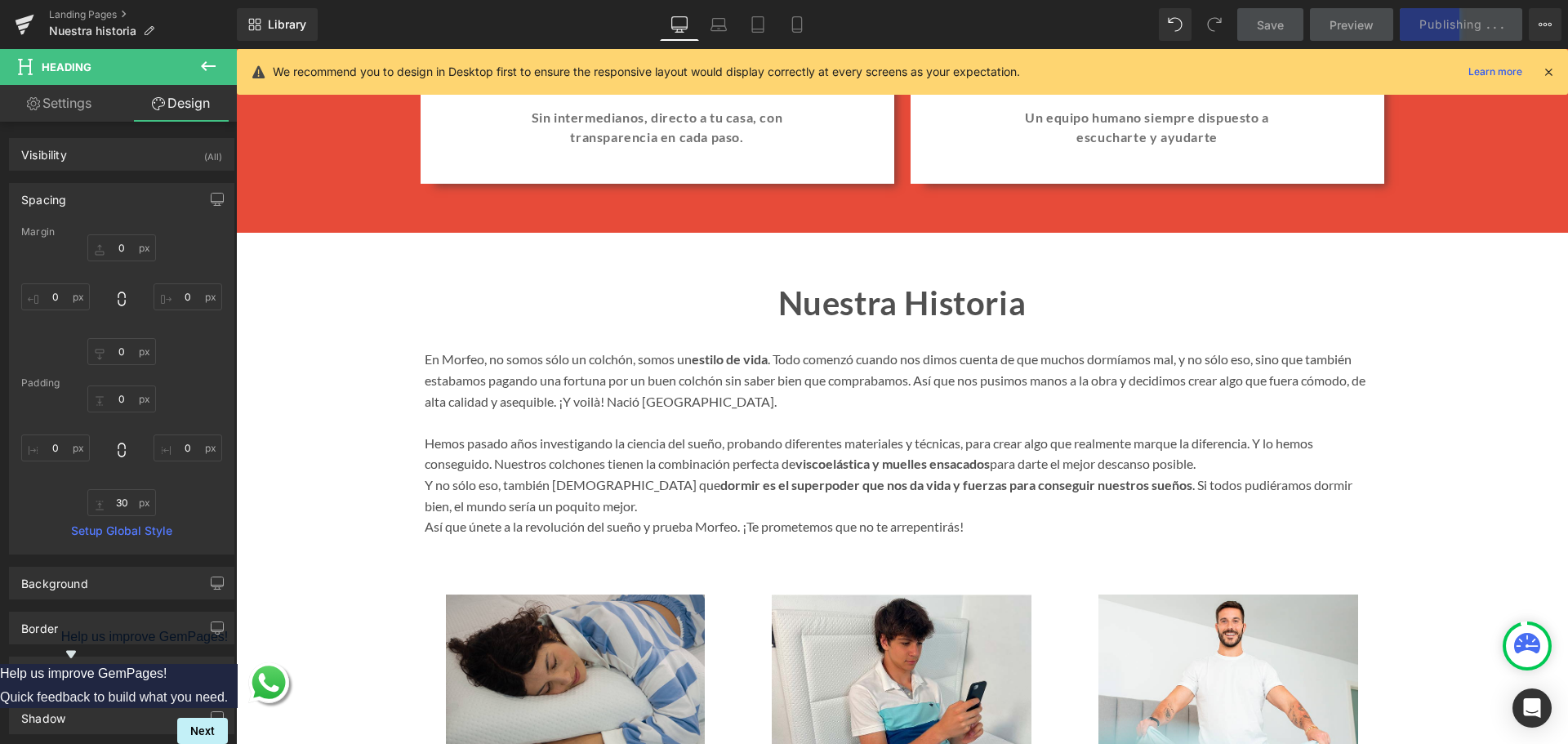
scroll to position [1987, 0]
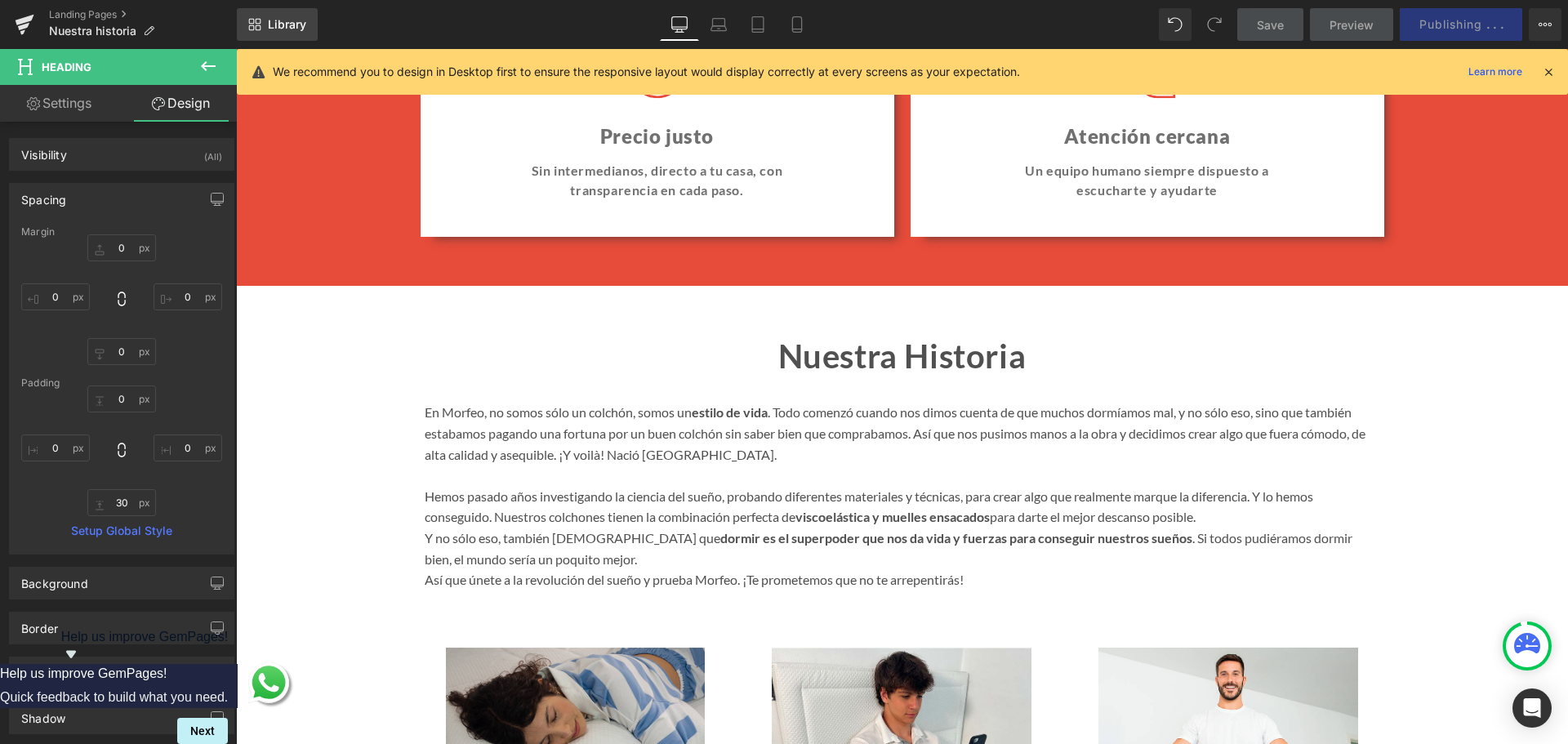
click at [265, 24] on link "Library" at bounding box center [277, 24] width 81 height 33
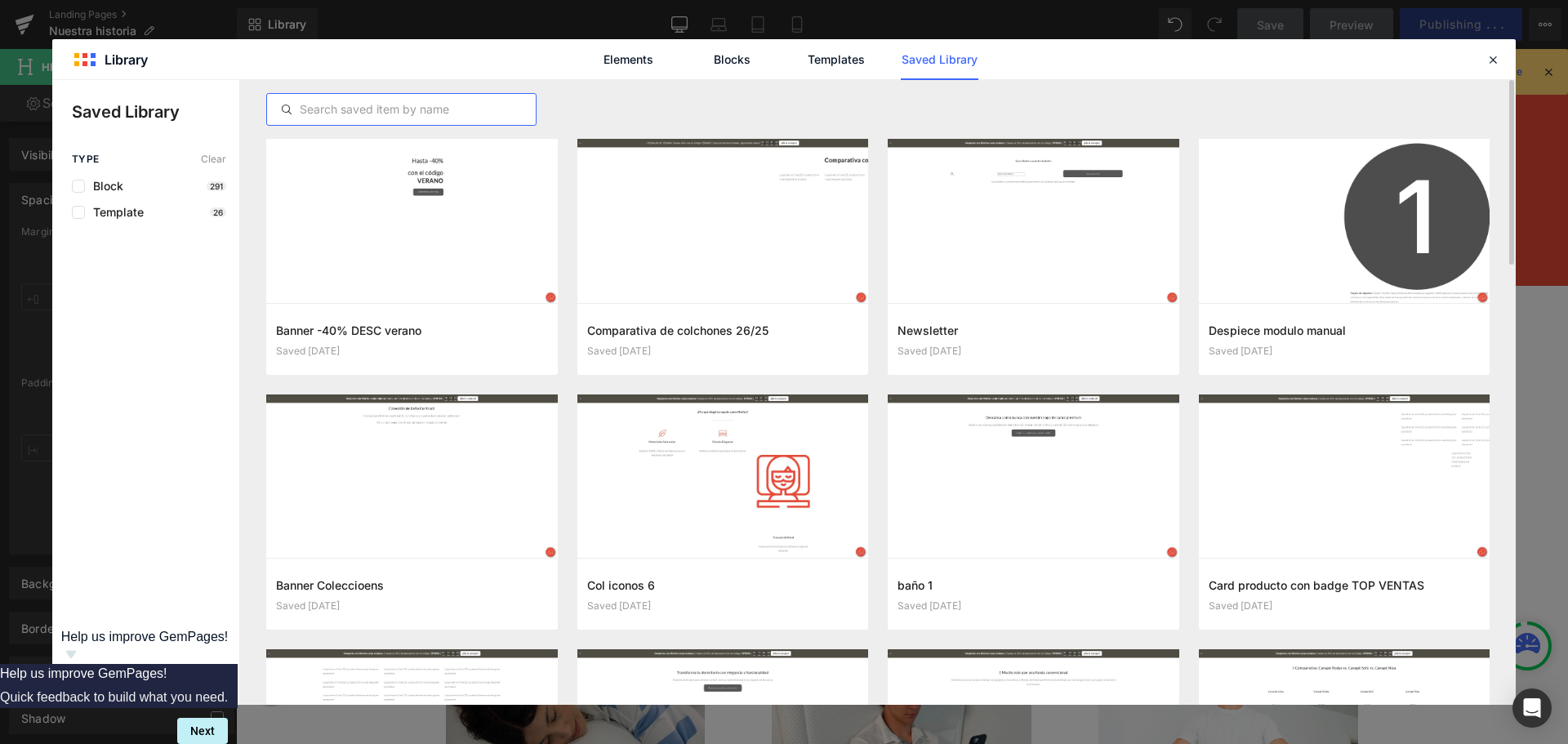
click at [460, 108] on input "text" at bounding box center [400, 110] width 269 height 19
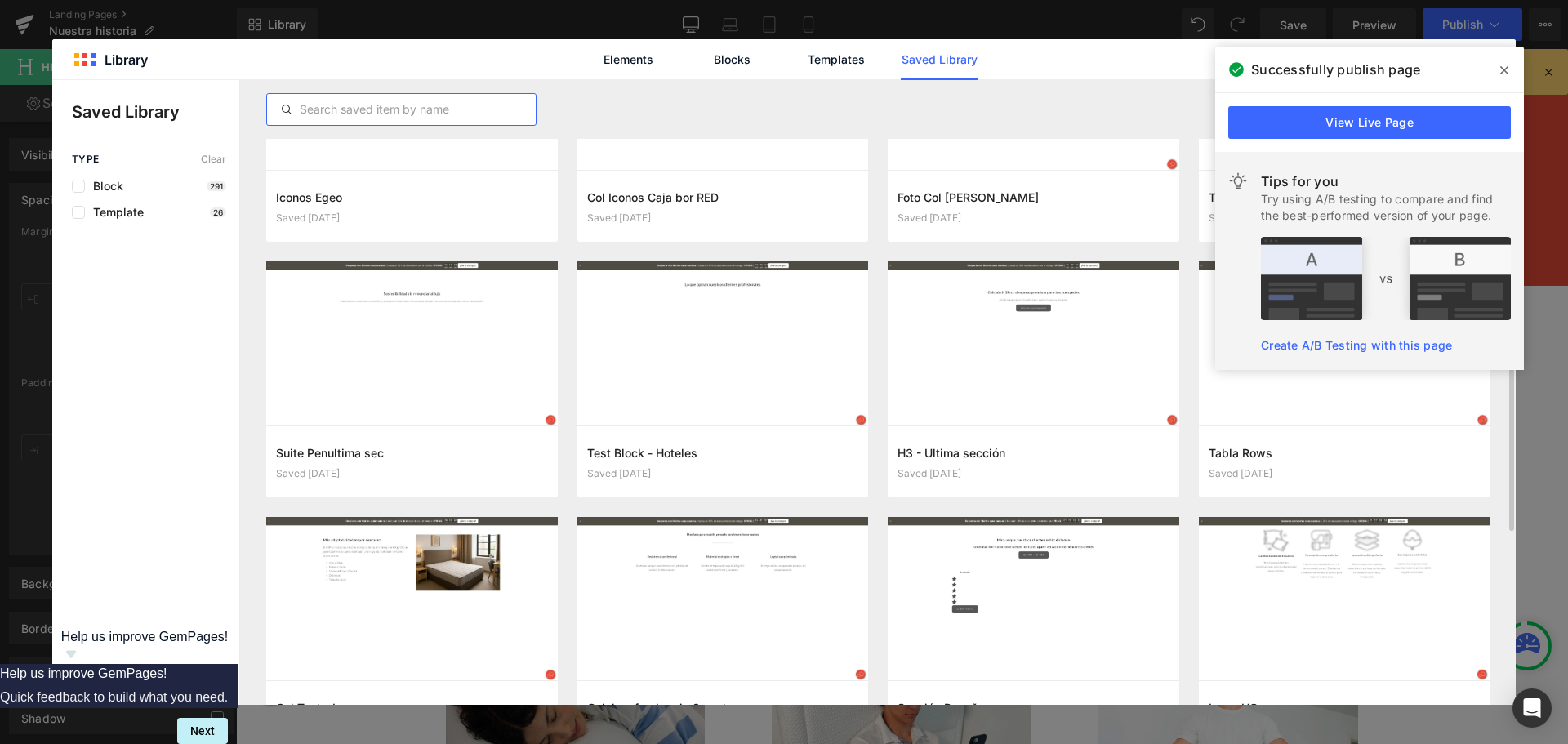
scroll to position [1021, 0]
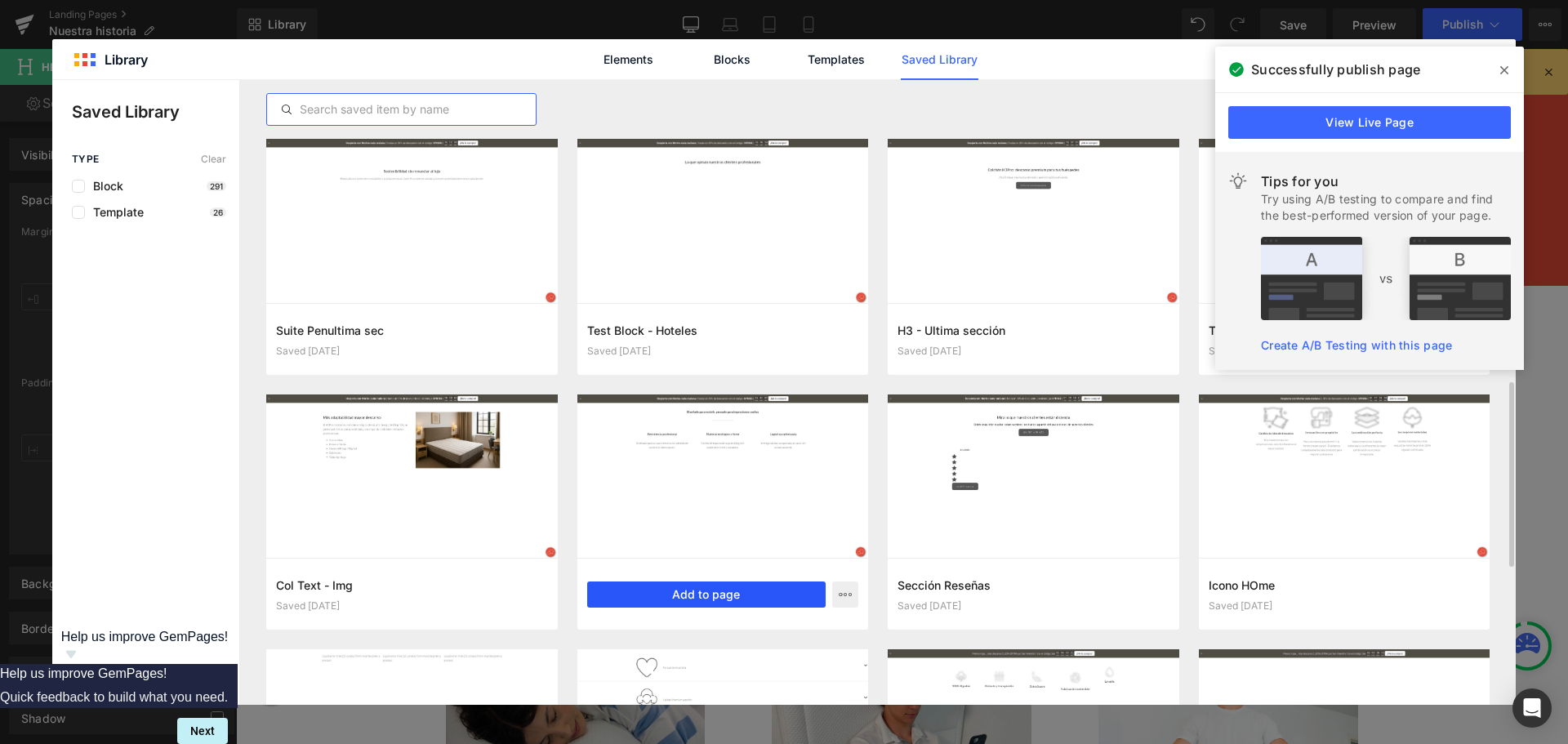
click at [650, 588] on button "Add to page" at bounding box center [707, 594] width 240 height 26
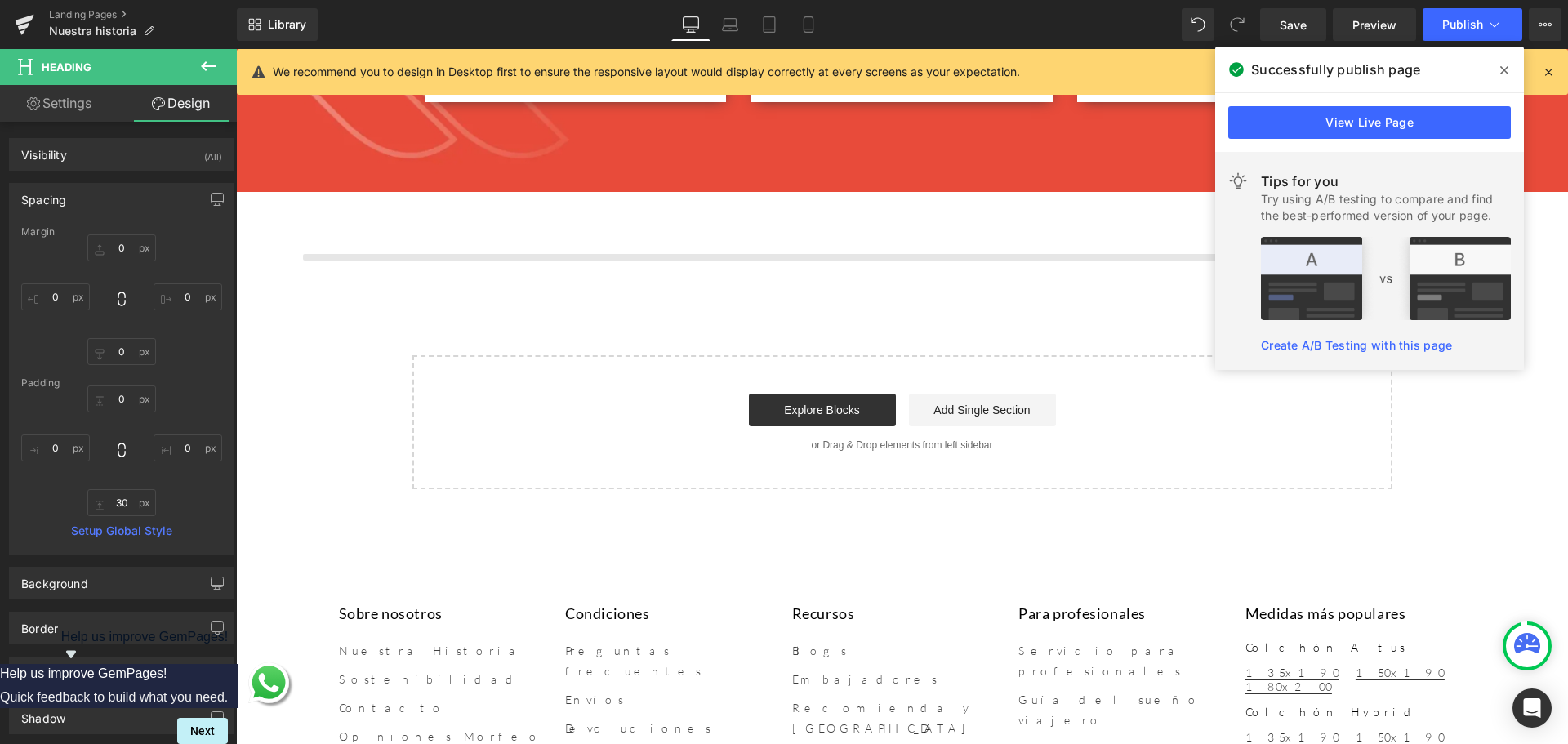
scroll to position [3242, 0]
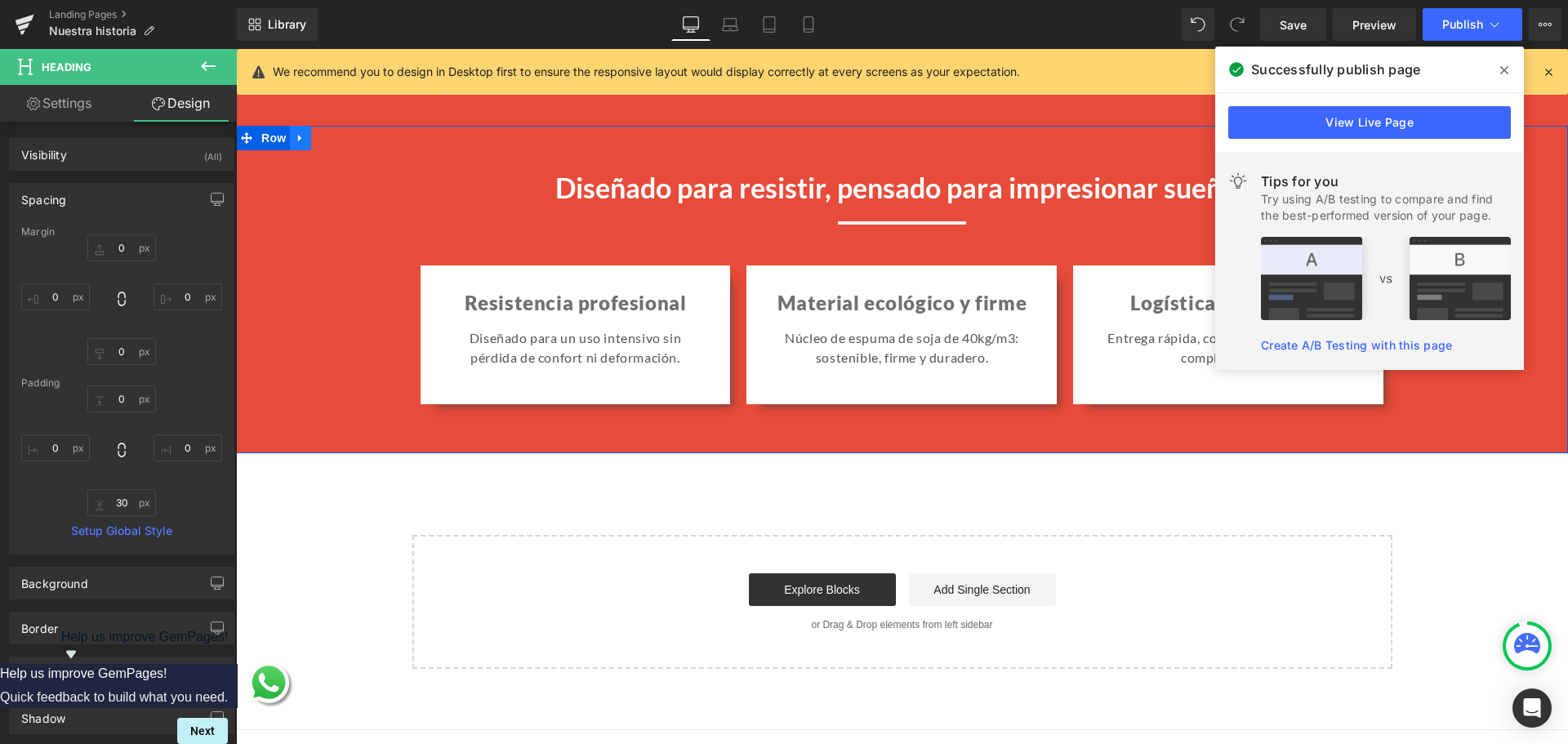
click at [295, 144] on icon at bounding box center [300, 138] width 12 height 13
click at [344, 142] on link at bounding box center [343, 138] width 21 height 24
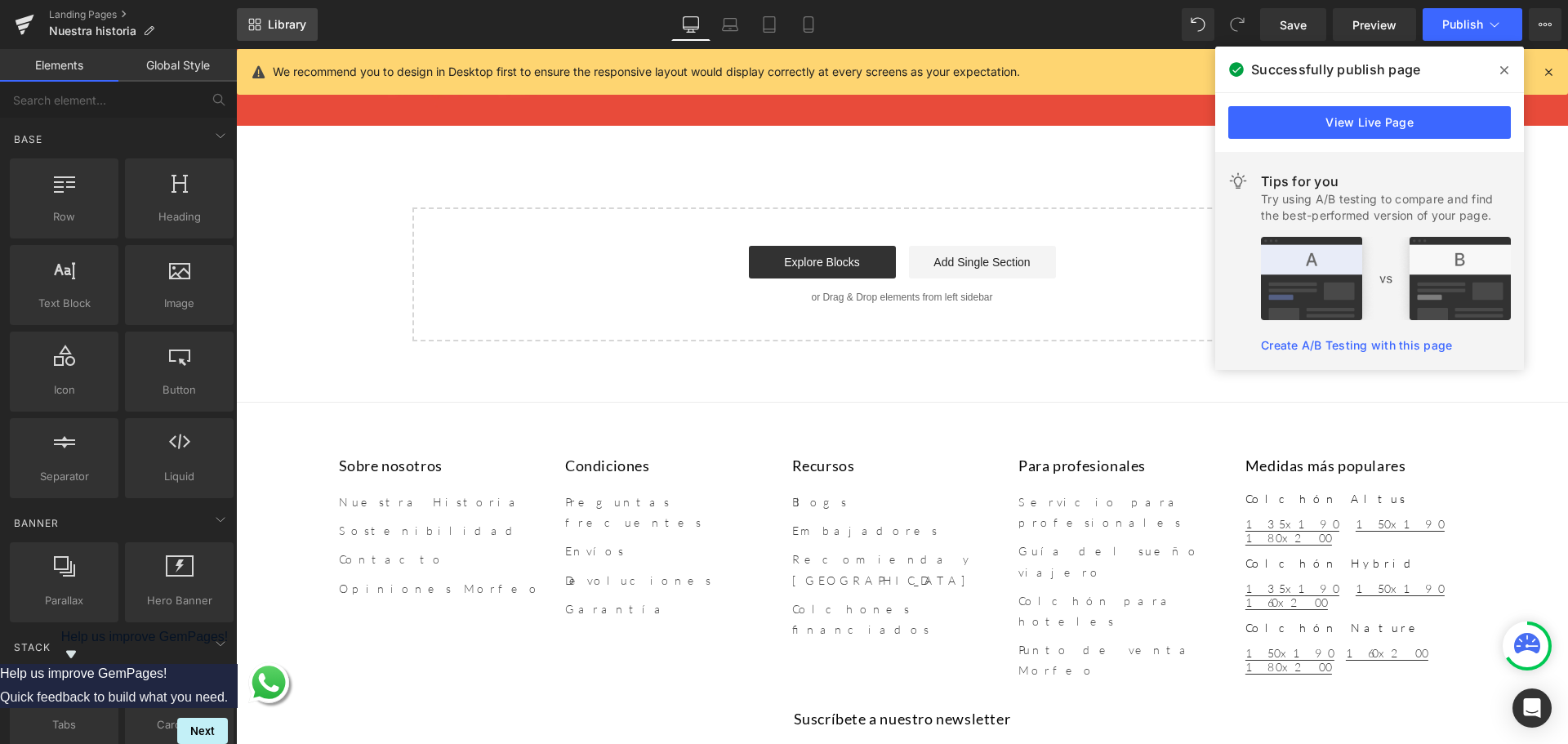
click at [303, 23] on span "Library" at bounding box center [287, 24] width 39 height 14
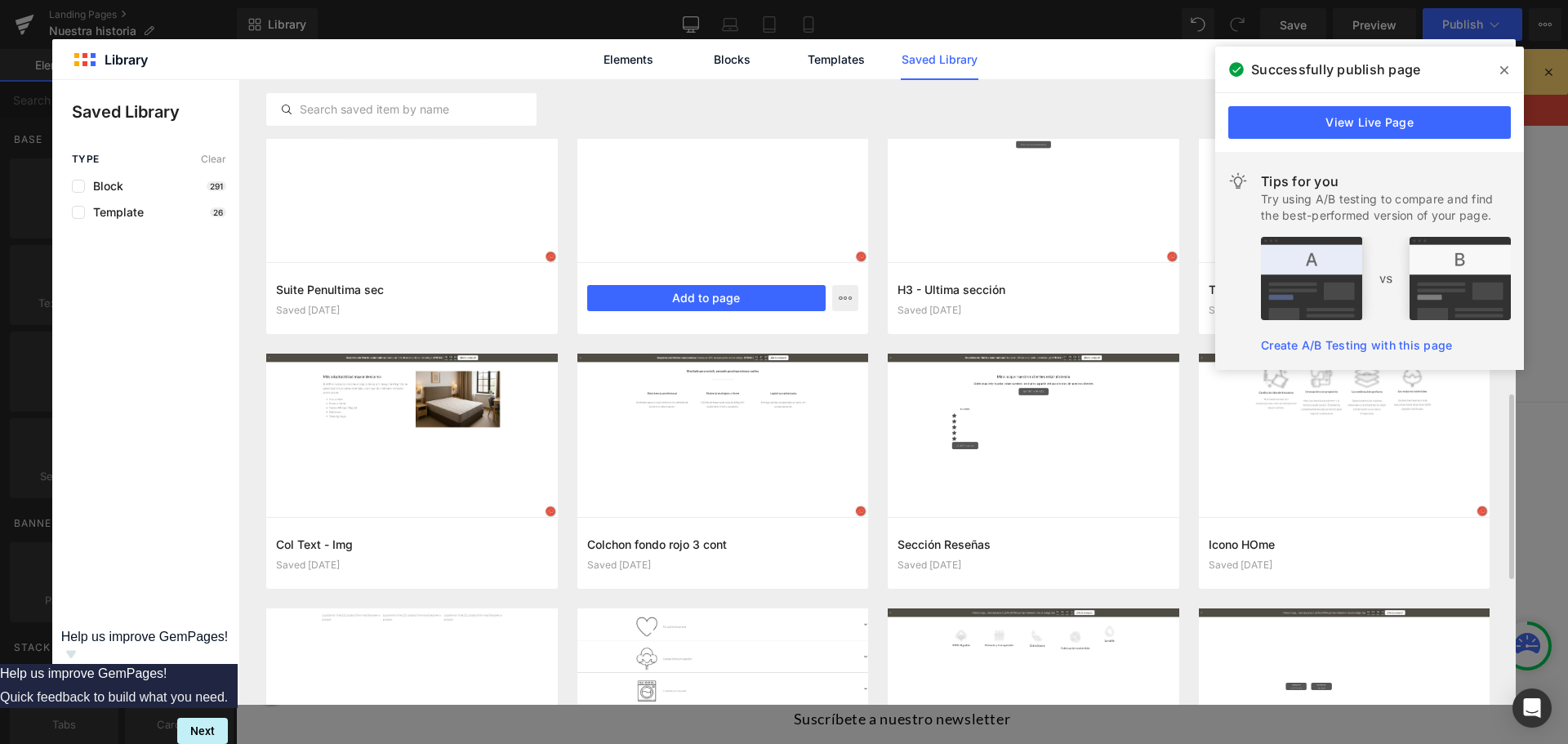
scroll to position [939, 0]
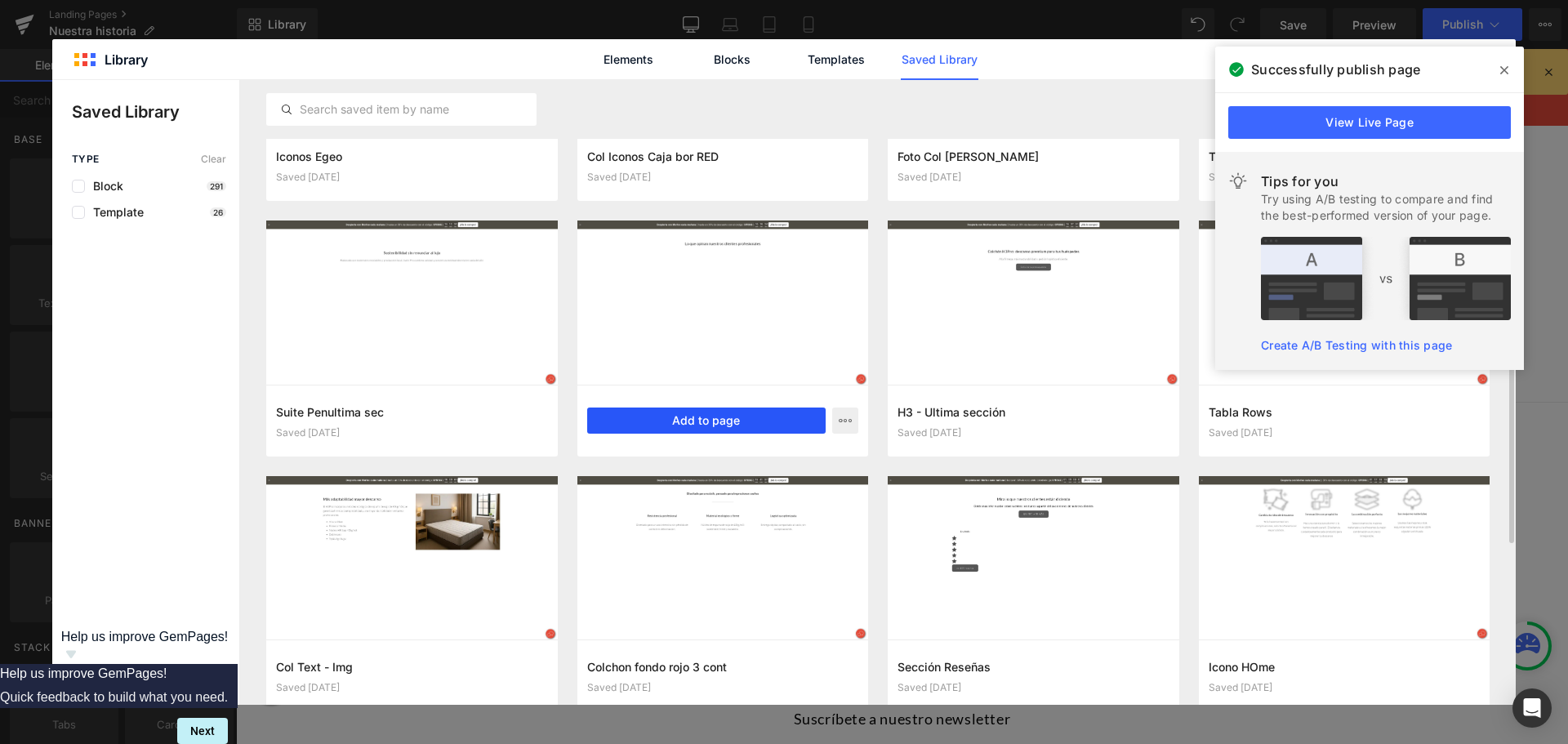
click at [702, 428] on button "Add to page" at bounding box center [707, 420] width 240 height 26
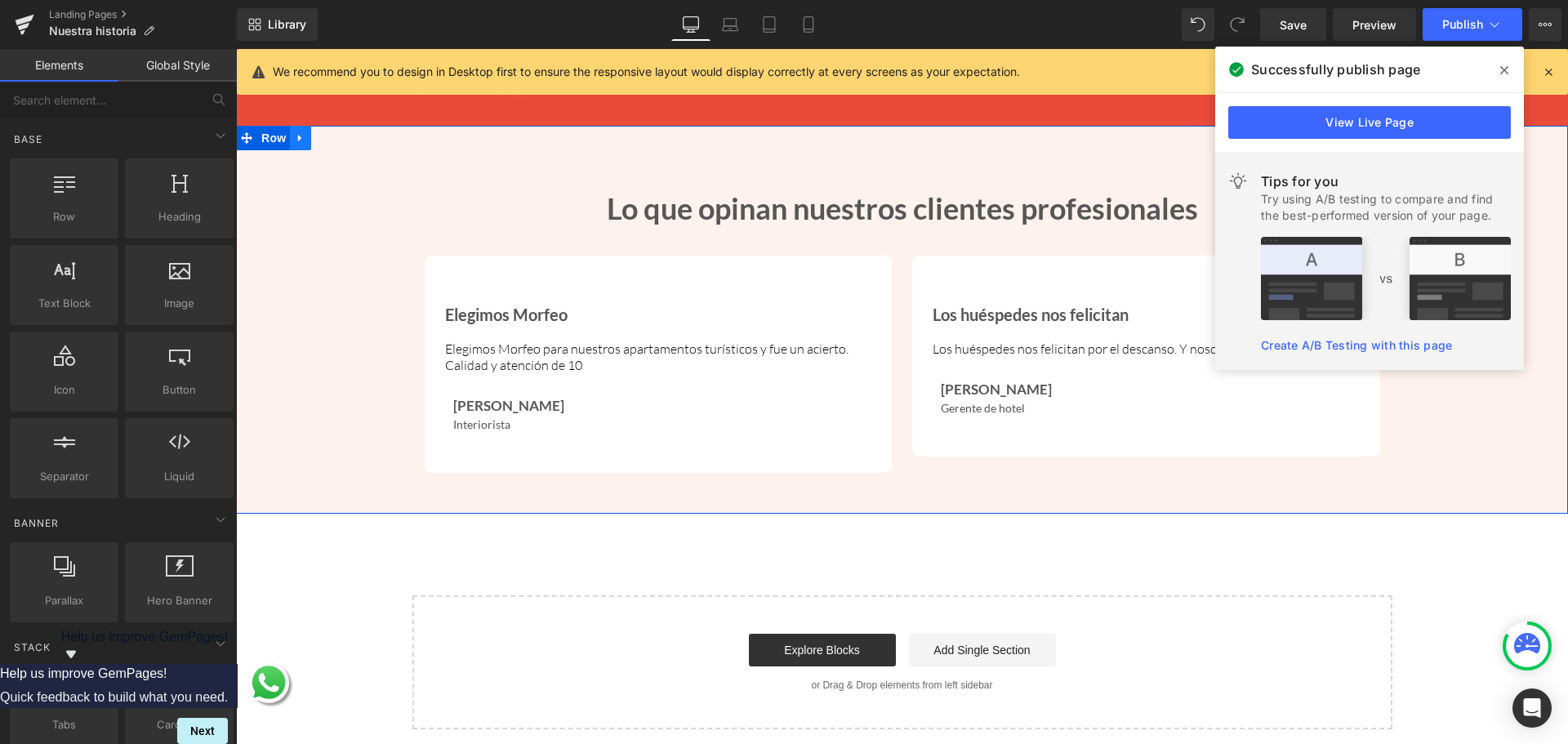
click at [300, 141] on link at bounding box center [300, 138] width 21 height 24
drag, startPoint x: 340, startPoint y: 148, endPoint x: 544, endPoint y: 107, distance: 208.1
click at [340, 143] on icon at bounding box center [343, 138] width 12 height 12
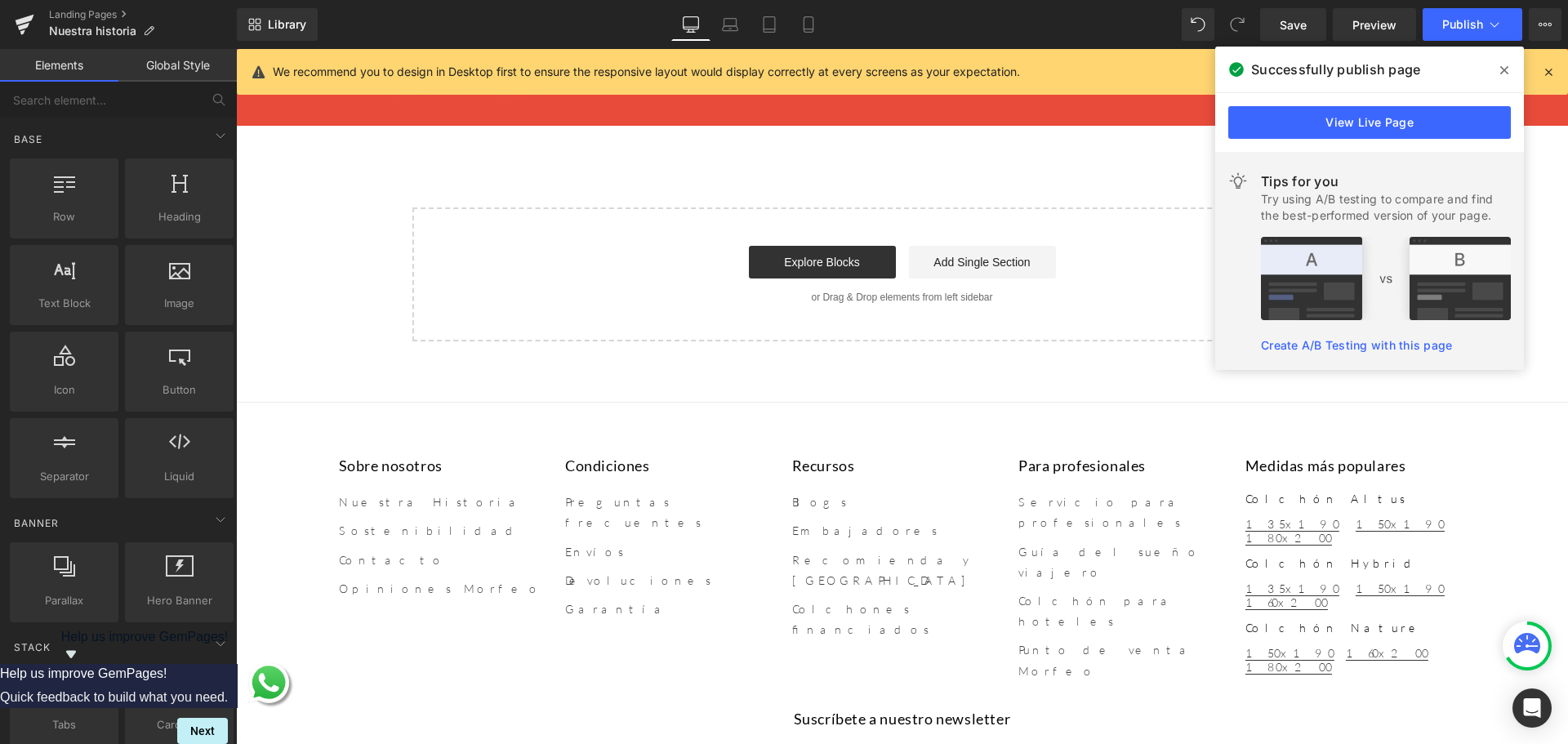
scroll to position [2996, 0]
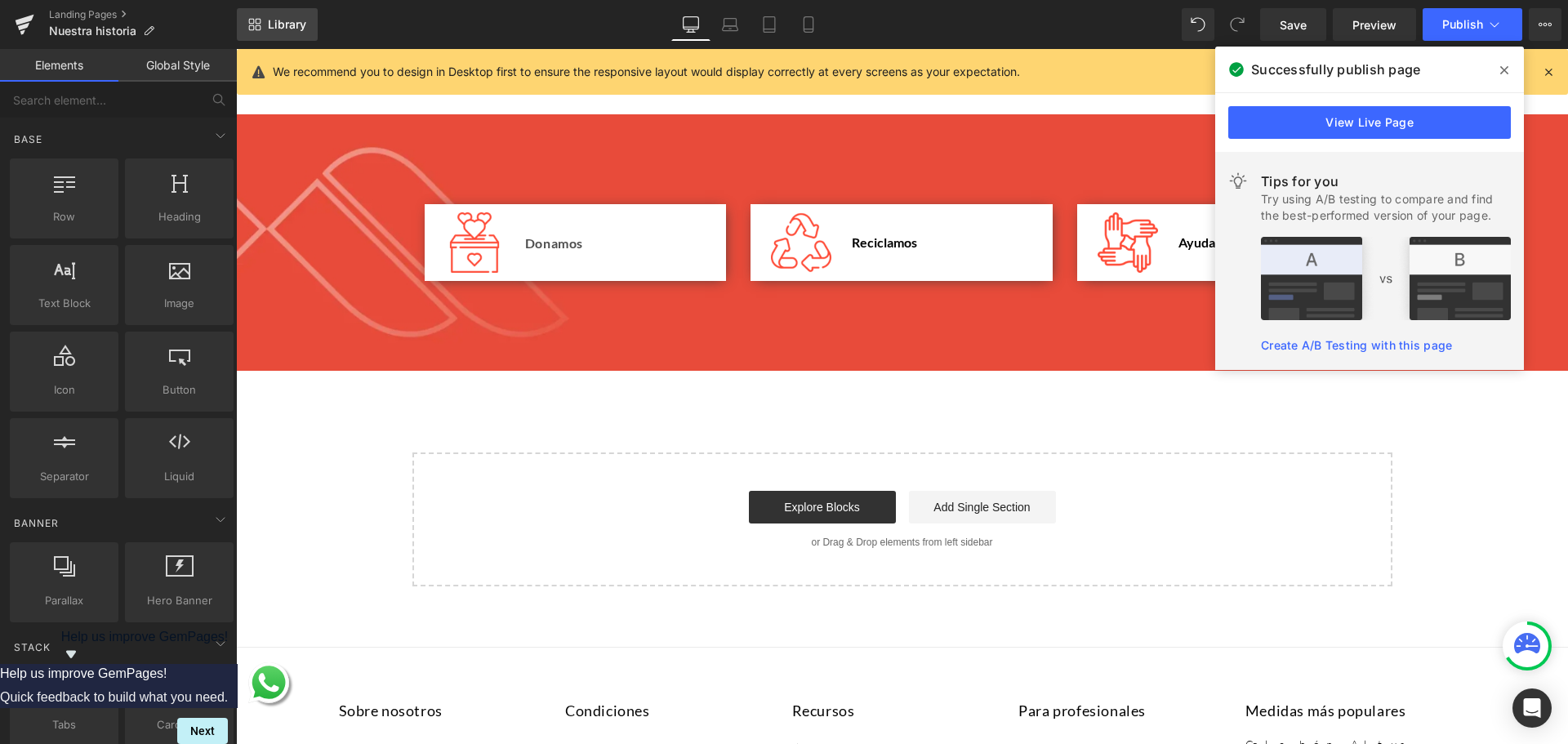
click at [299, 29] on span "Library" at bounding box center [287, 24] width 39 height 14
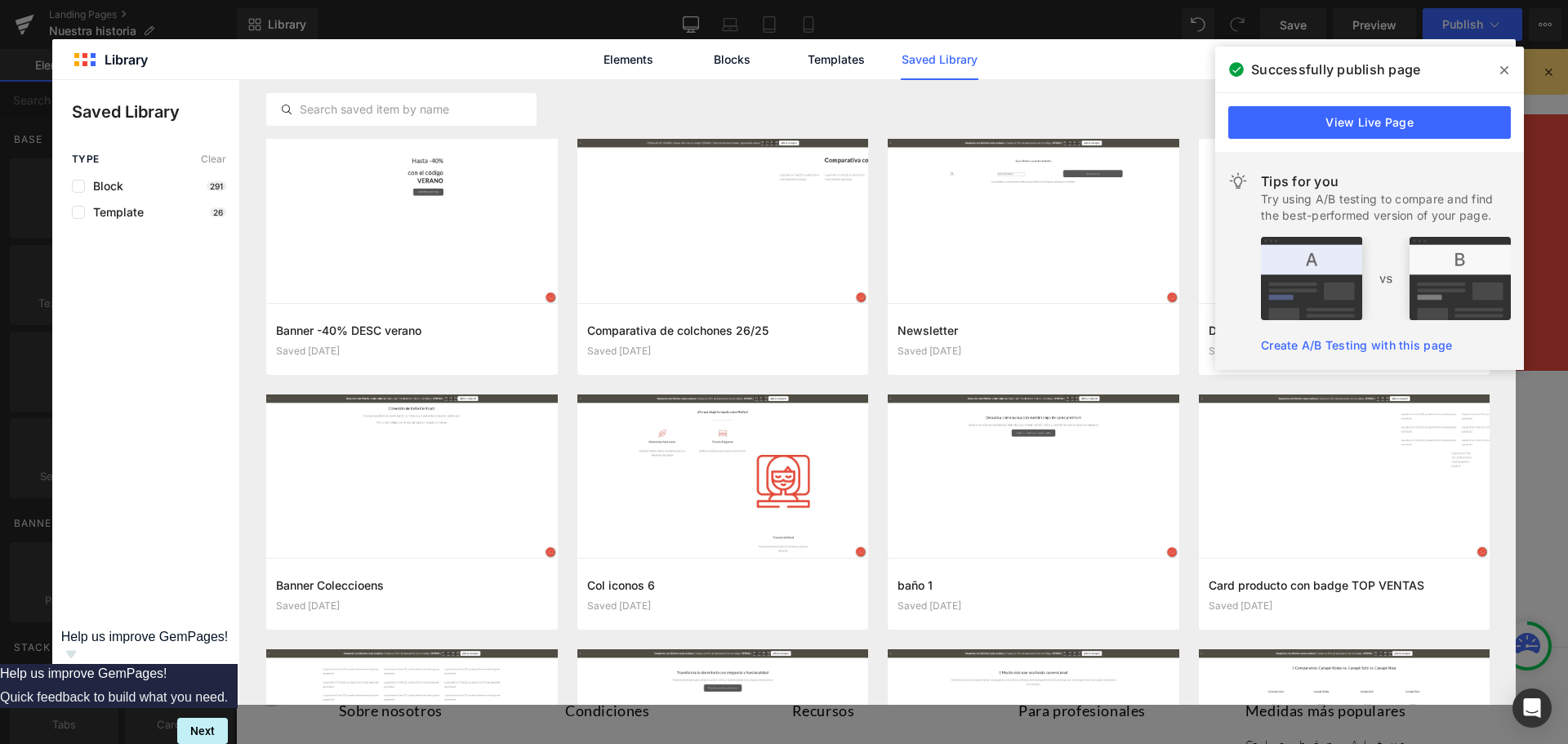
click at [1508, 72] on span at bounding box center [1504, 69] width 26 height 26
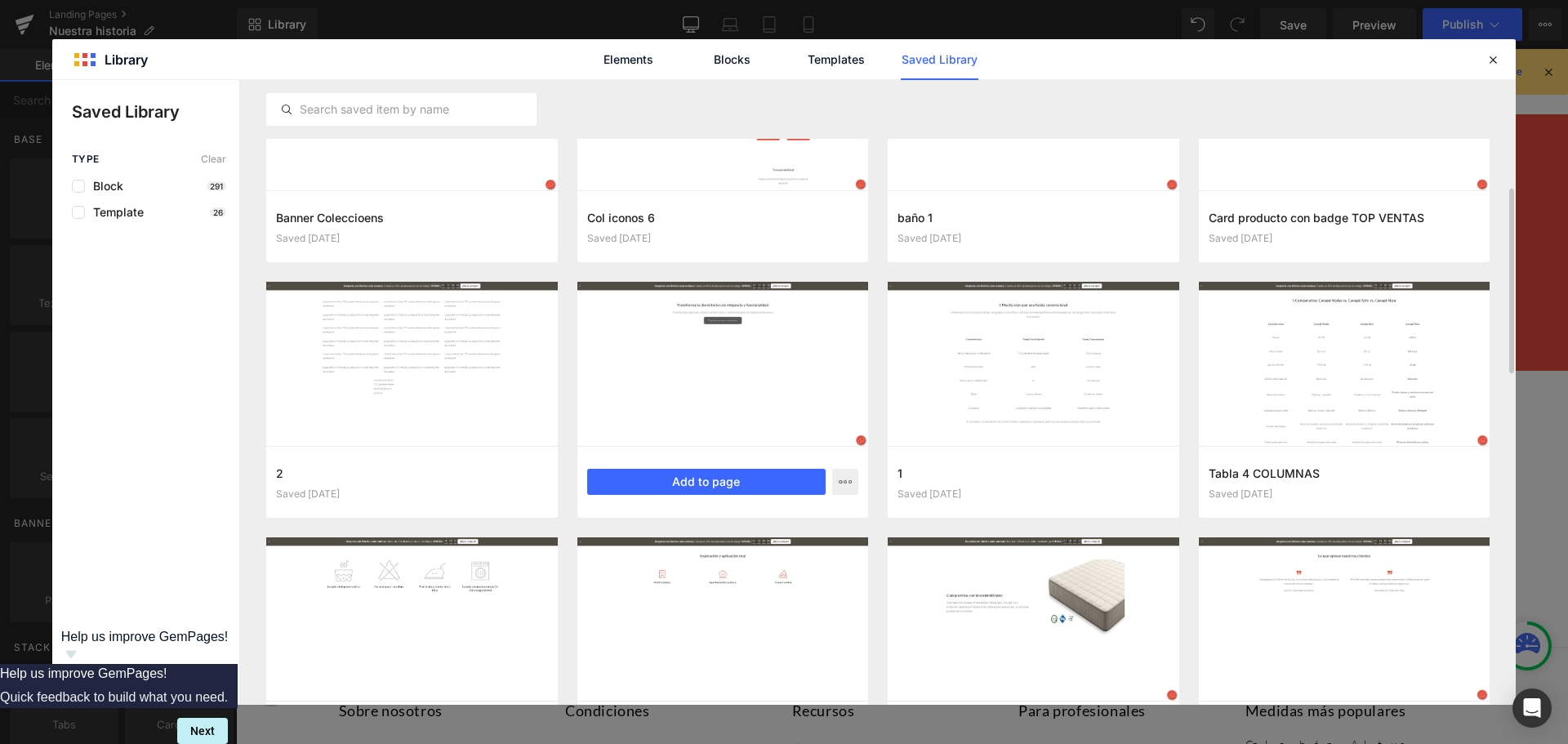
scroll to position [572, 0]
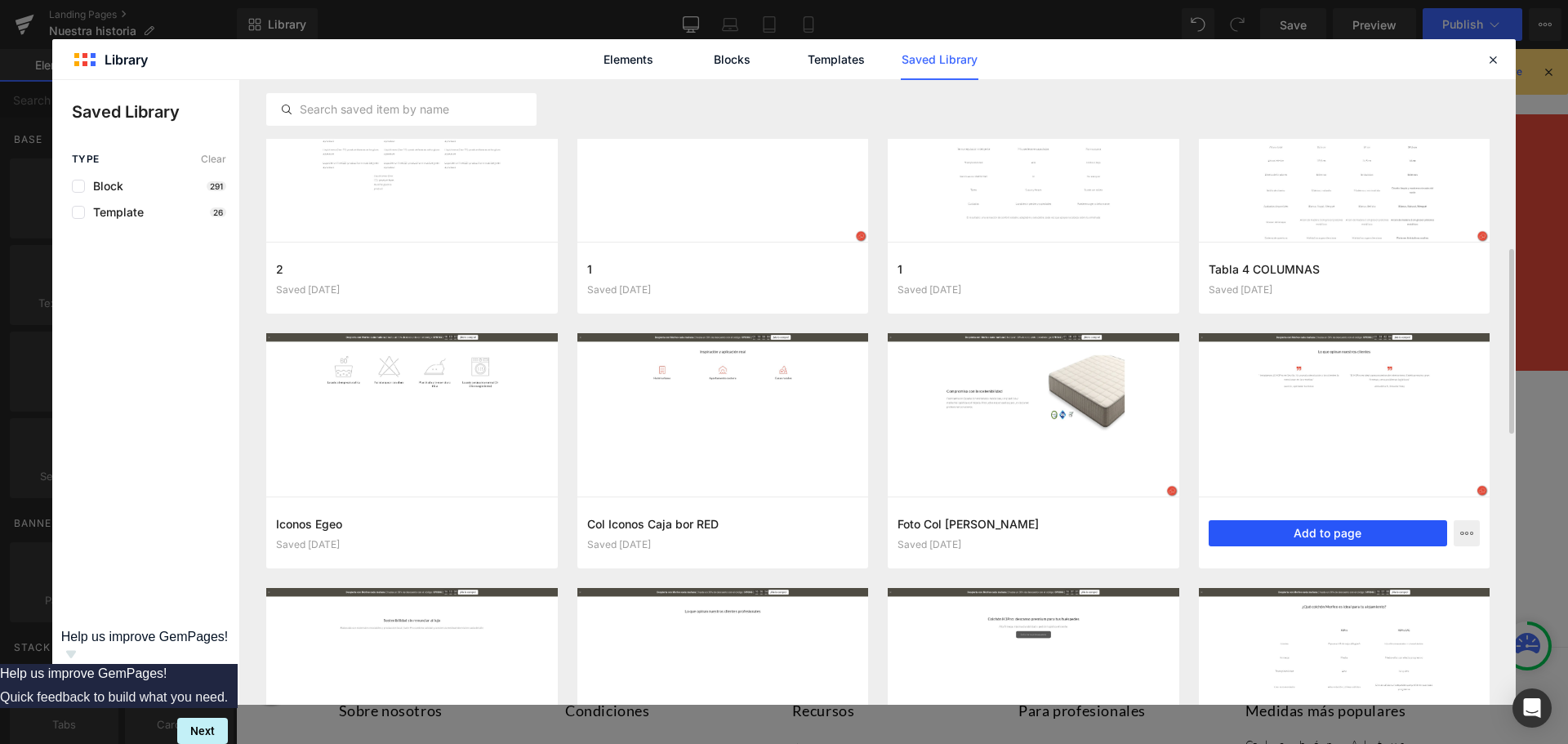
click at [1345, 526] on button "Add to page" at bounding box center [1328, 532] width 240 height 26
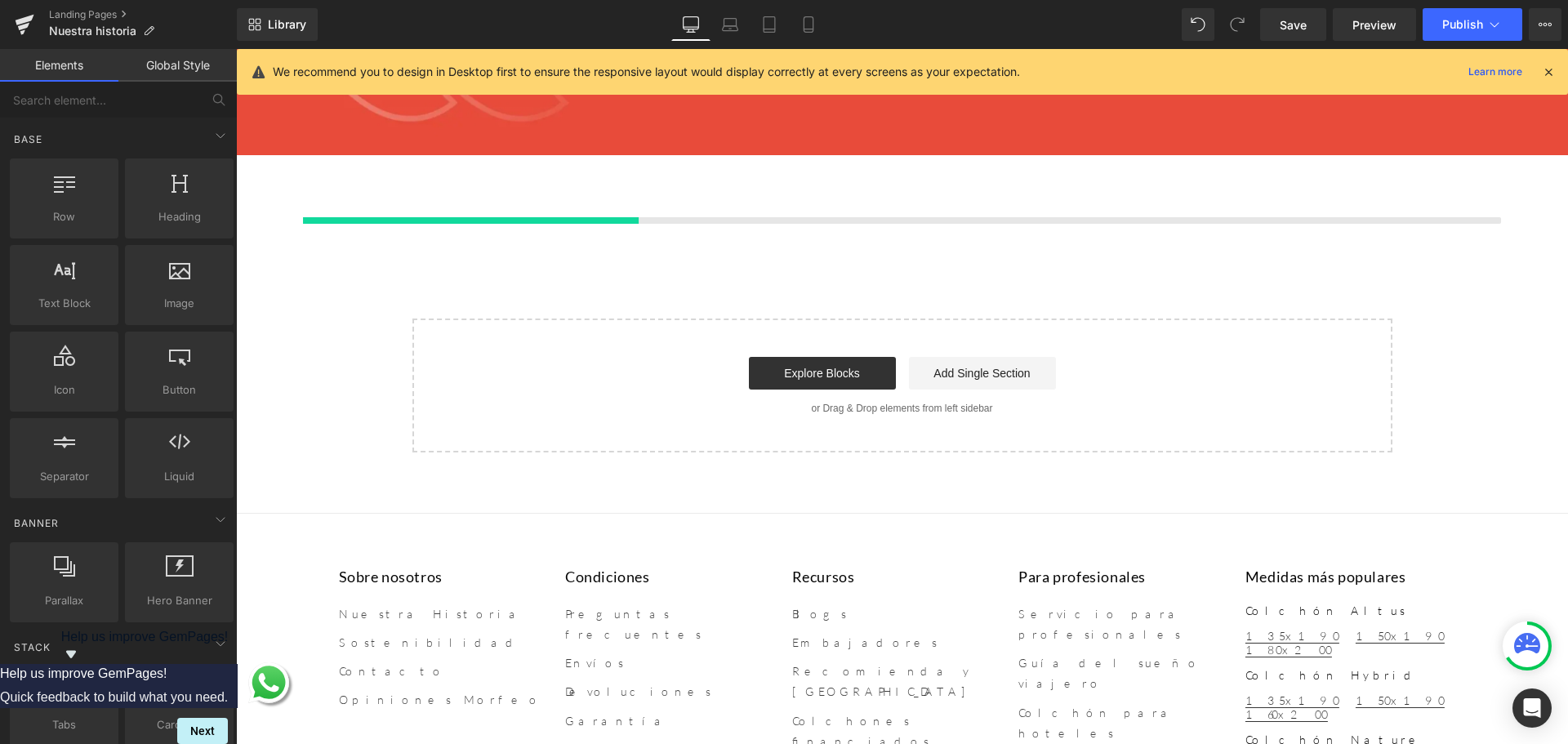
scroll to position [3242, 0]
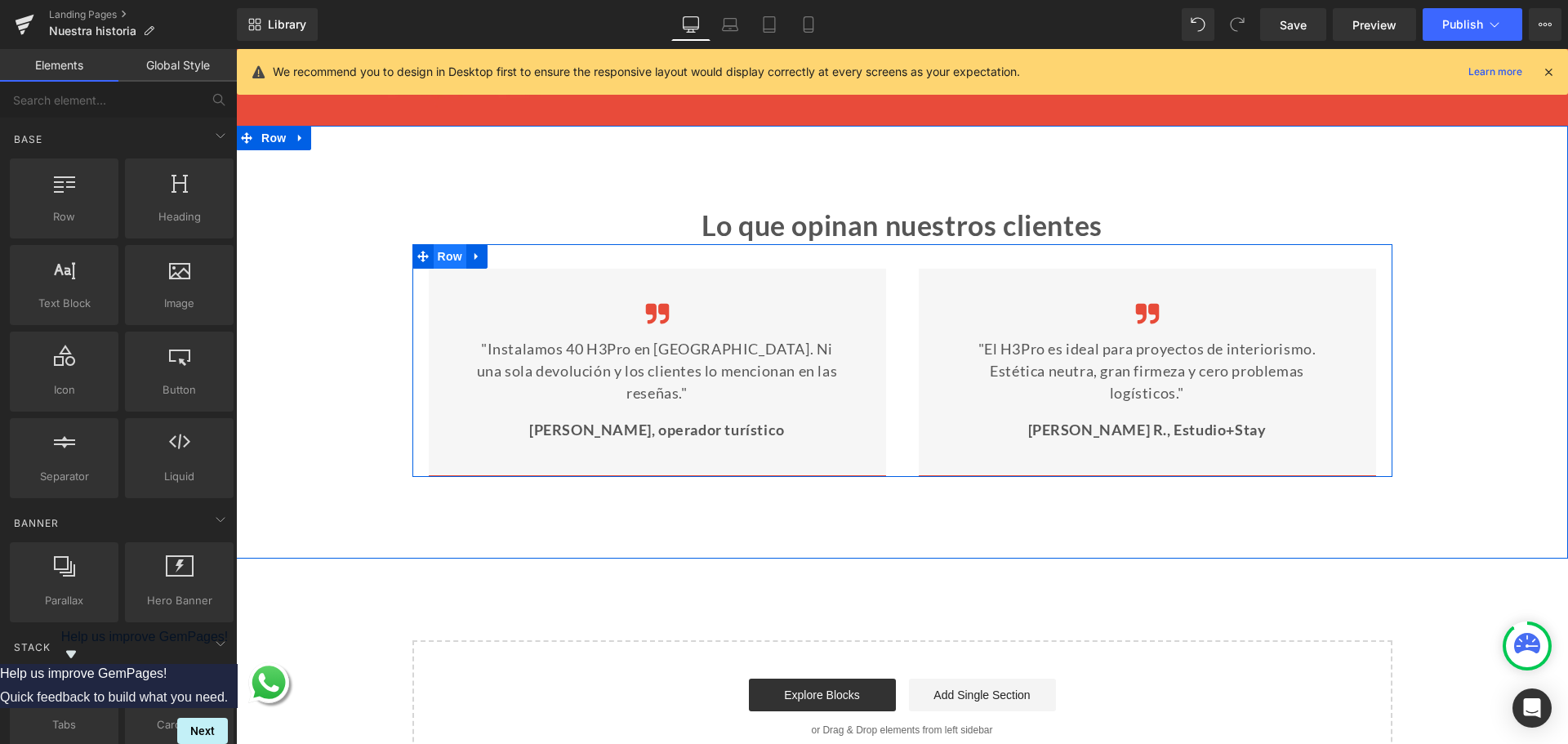
click at [455, 263] on span "Row" at bounding box center [450, 256] width 33 height 24
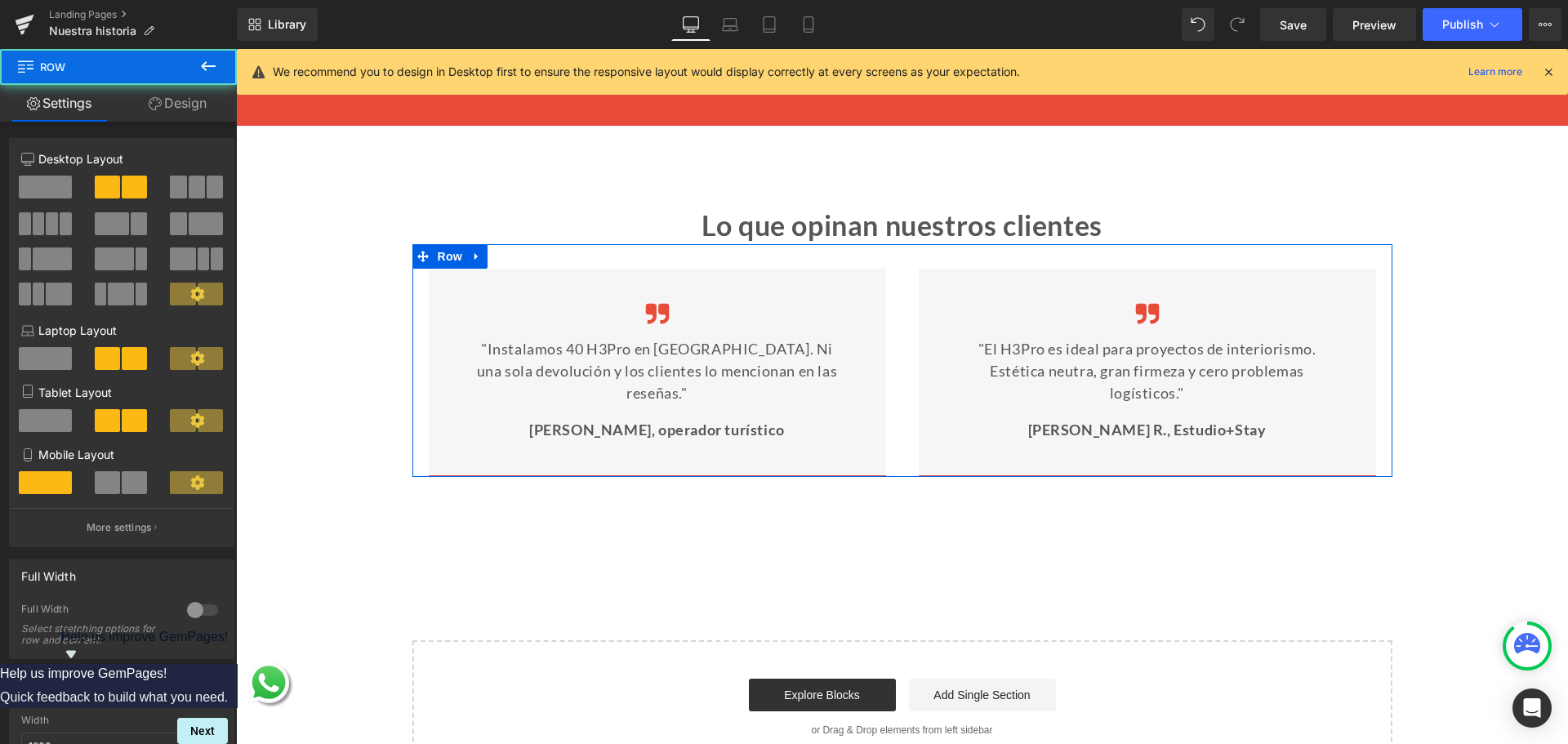
click at [189, 182] on span at bounding box center [196, 187] width 16 height 23
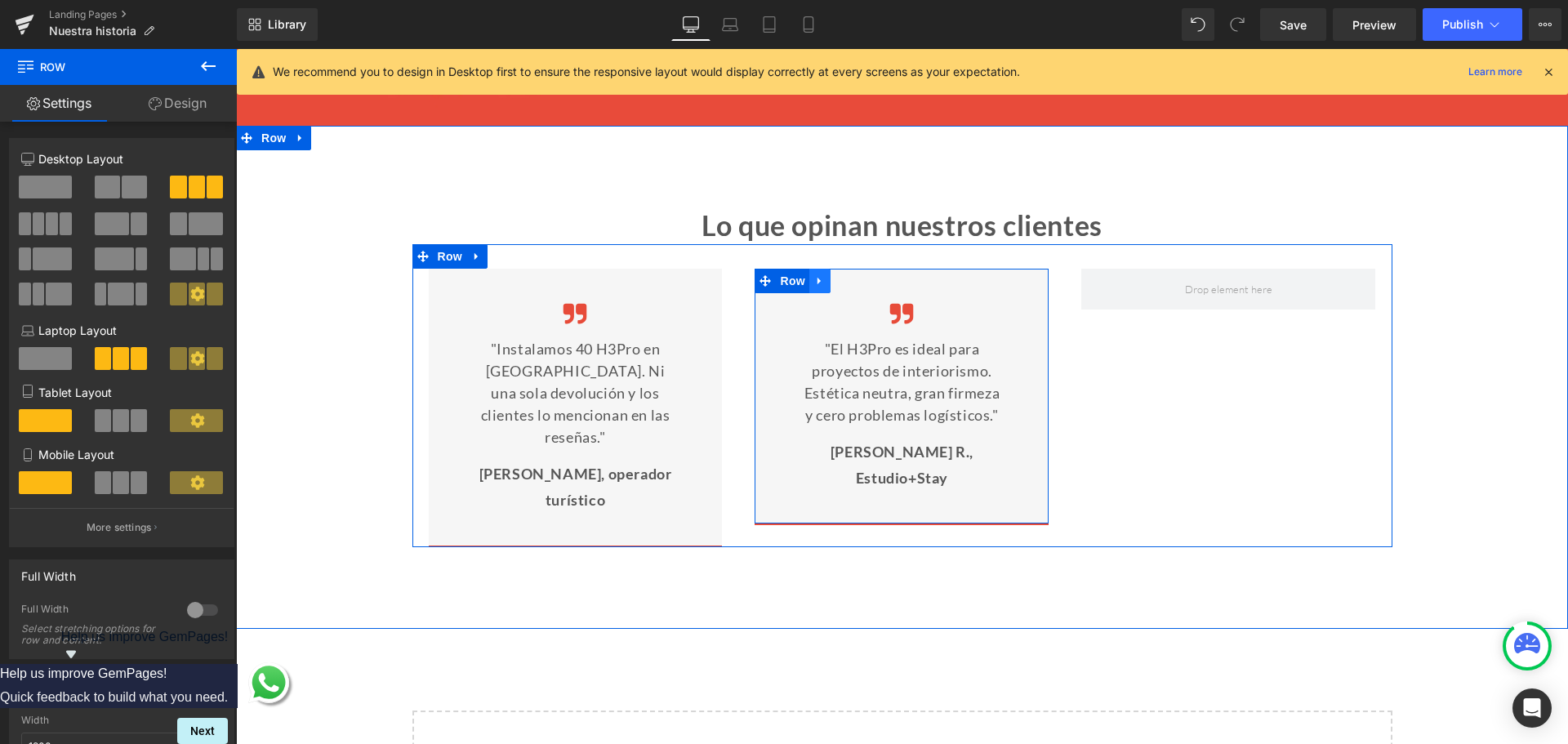
click at [814, 282] on icon at bounding box center [820, 280] width 12 height 13
click at [839, 285] on icon at bounding box center [841, 281] width 12 height 12
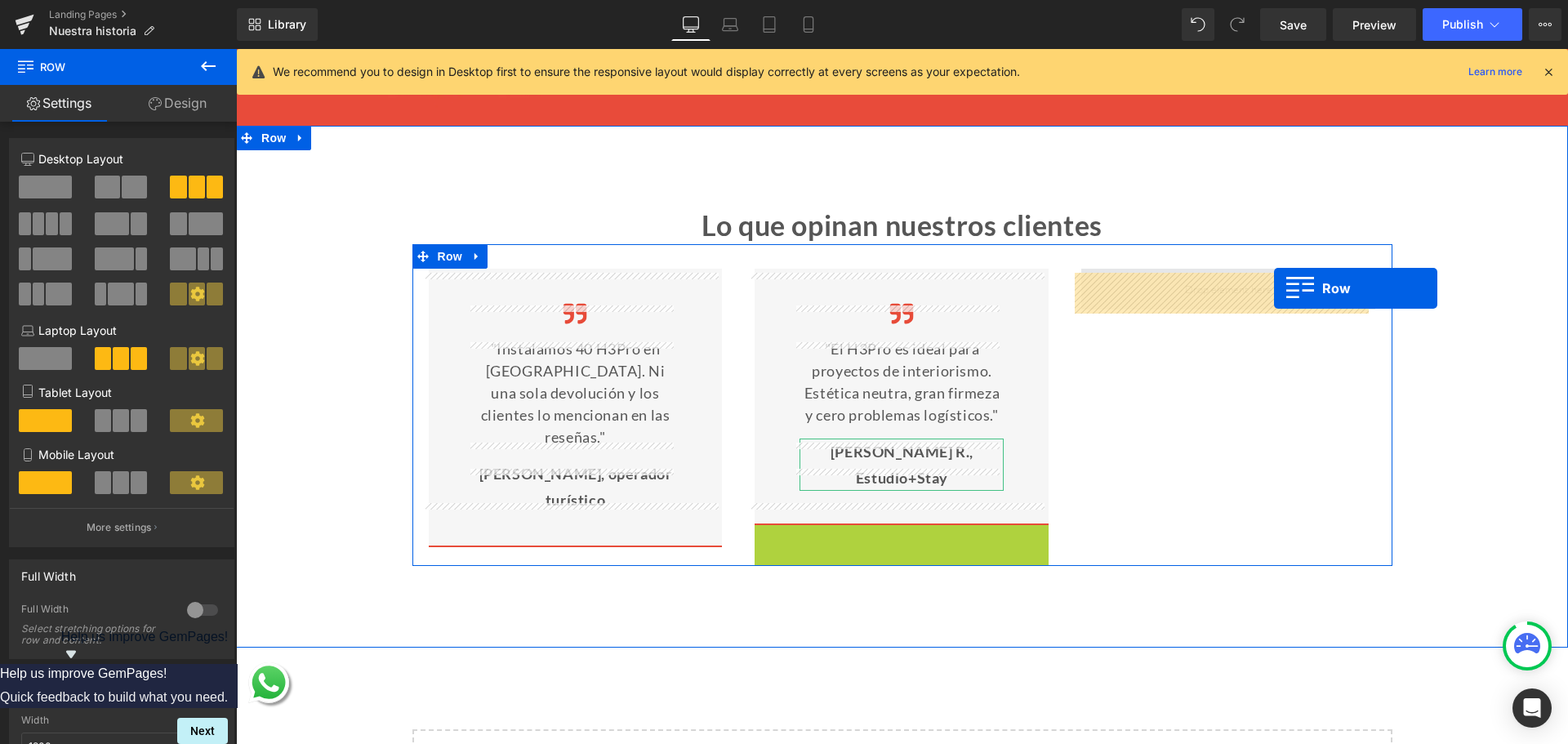
drag, startPoint x: 785, startPoint y: 514, endPoint x: 1274, endPoint y: 289, distance: 538.3
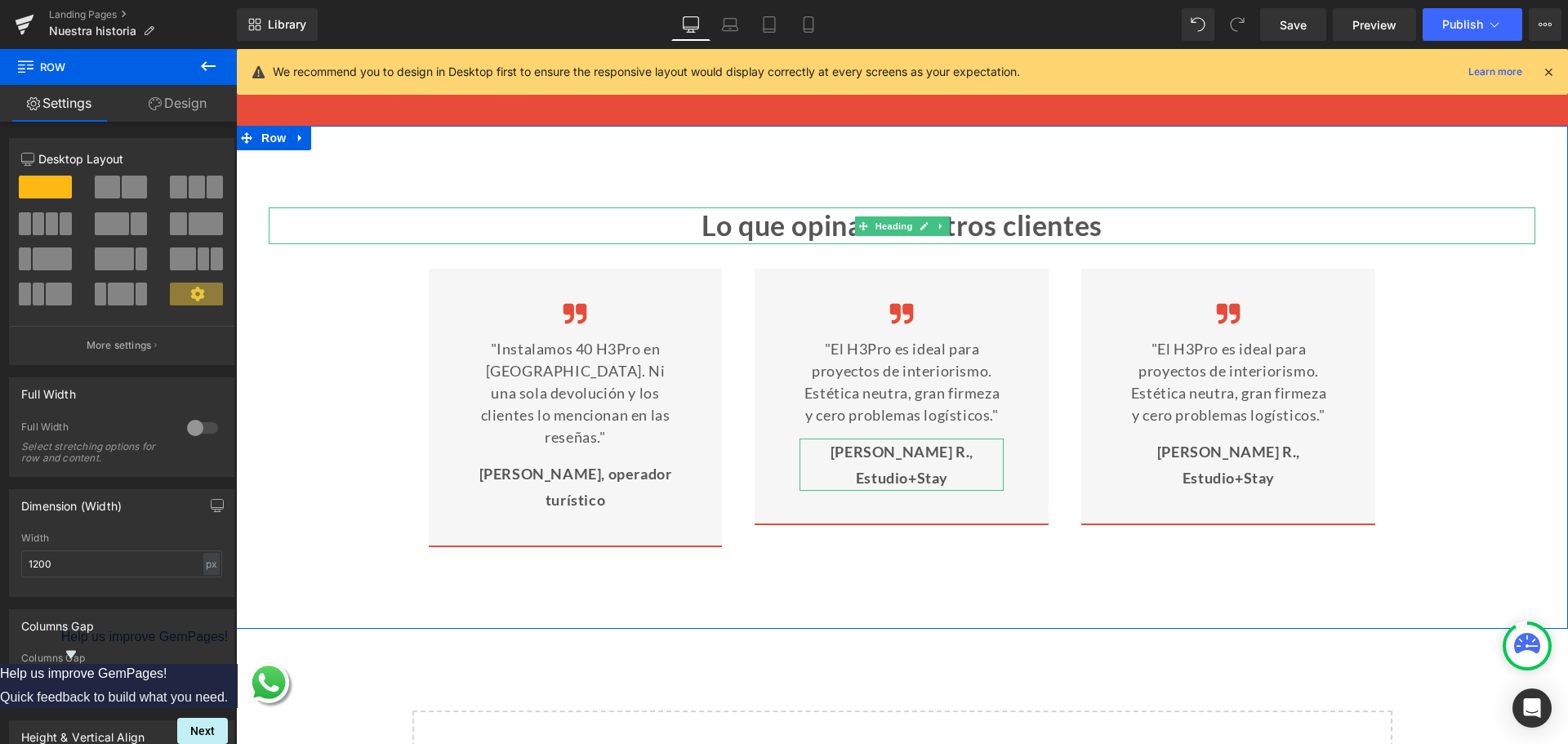
click at [793, 220] on h2 "Lo que opinan nuestros clientes" at bounding box center [902, 225] width 1267 height 36
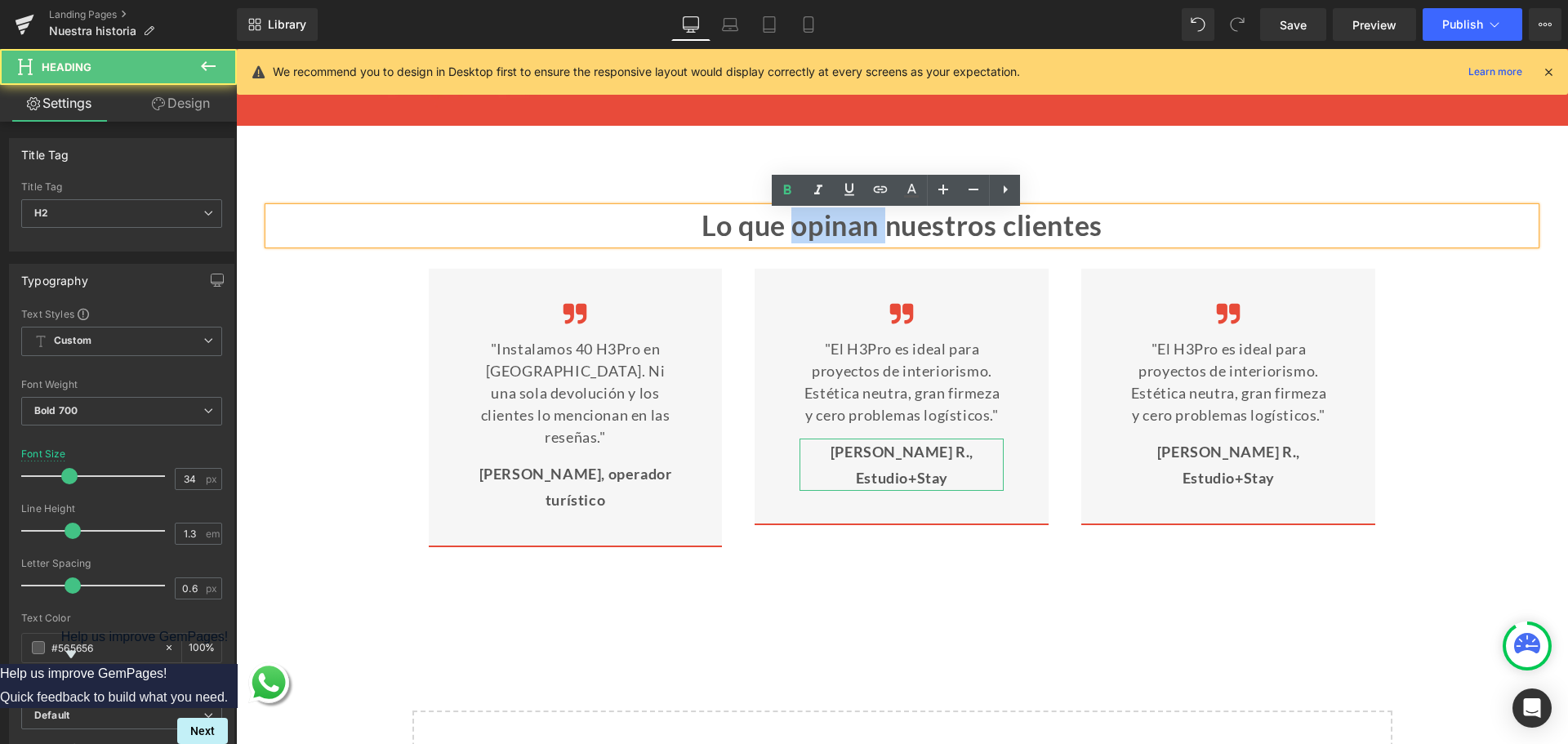
click at [793, 220] on h2 "Lo que opinan nuestros clientes" at bounding box center [902, 225] width 1267 height 36
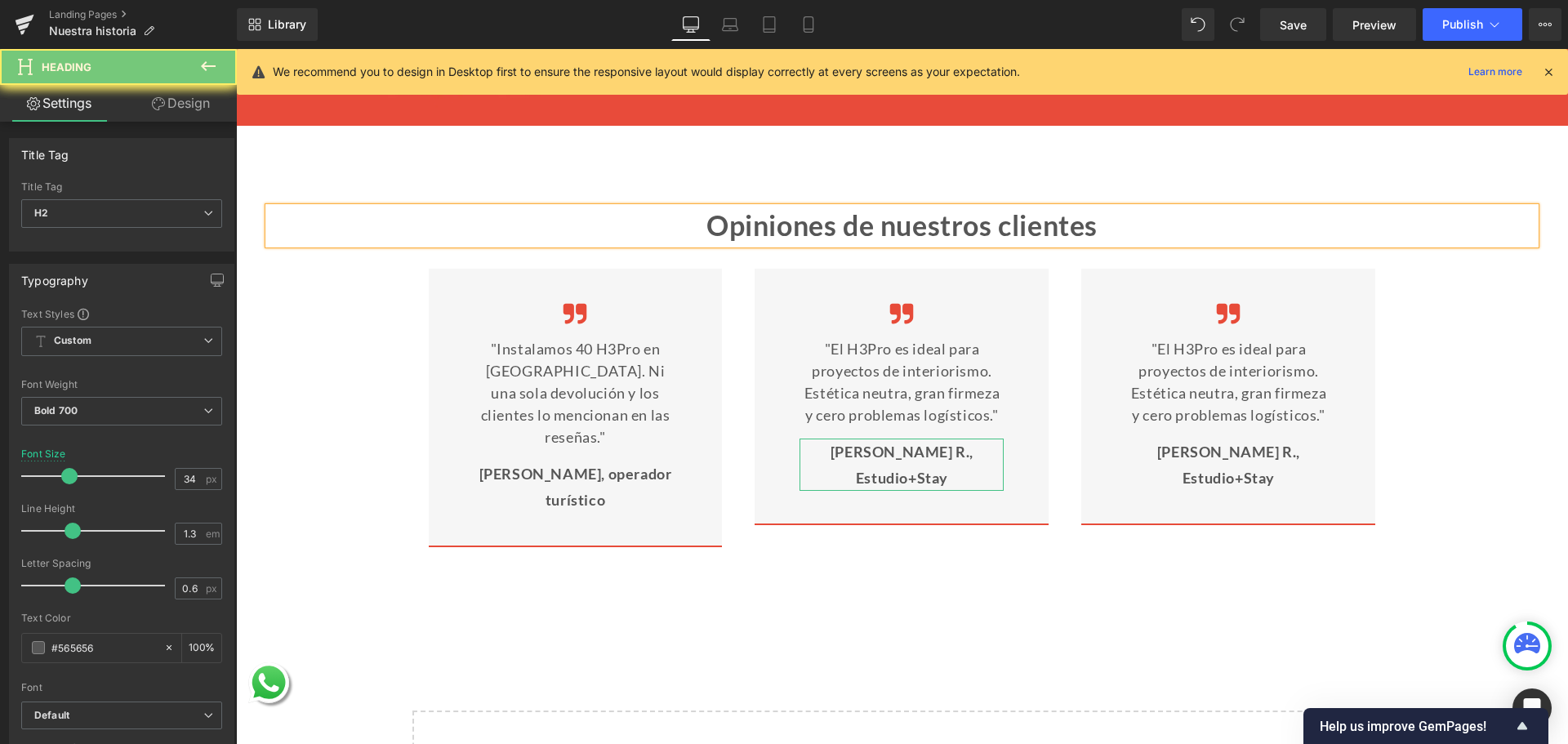
click at [1253, 219] on h2 "Opiniones de nuestros clientes" at bounding box center [902, 225] width 1267 height 36
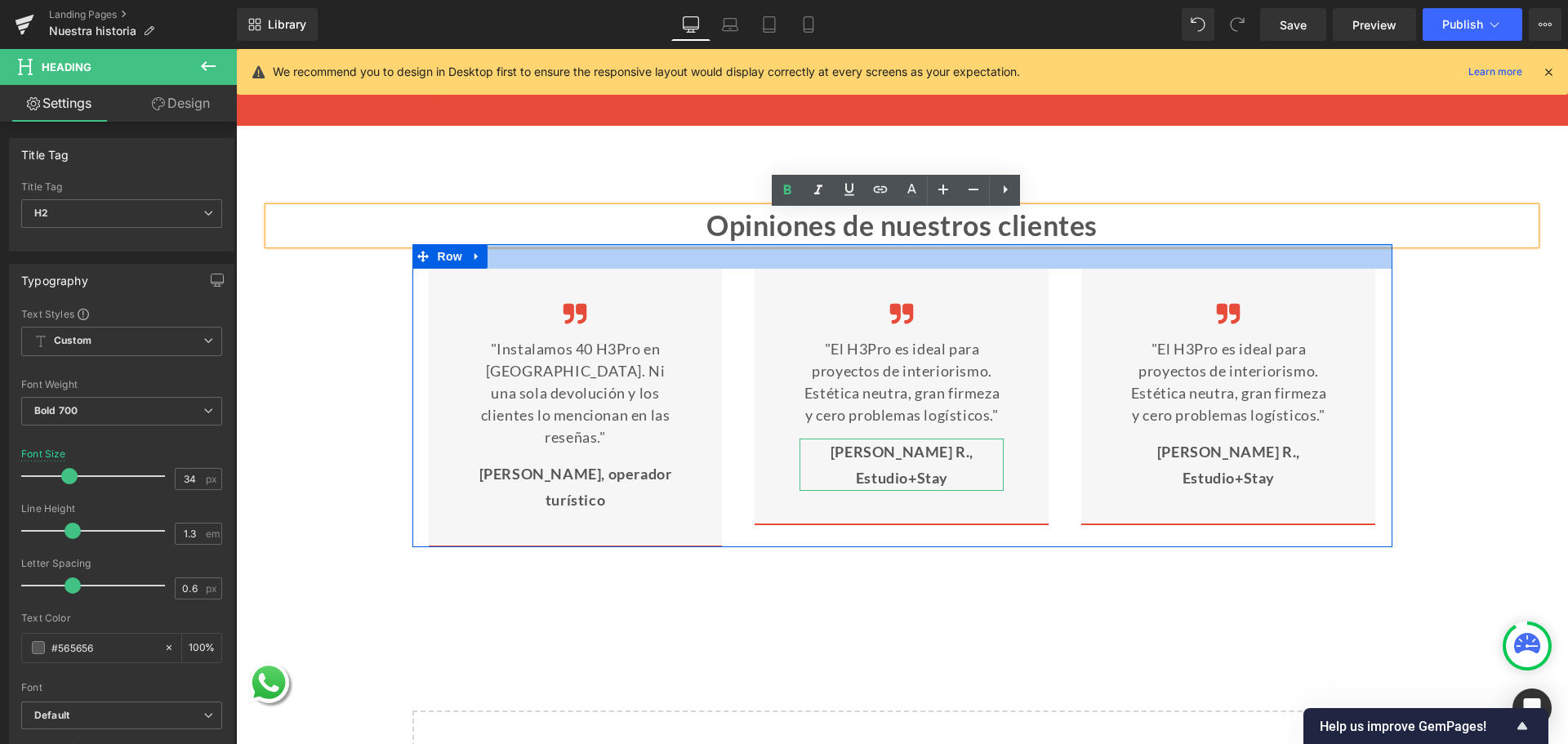
click at [987, 251] on div at bounding box center [902, 256] width 980 height 24
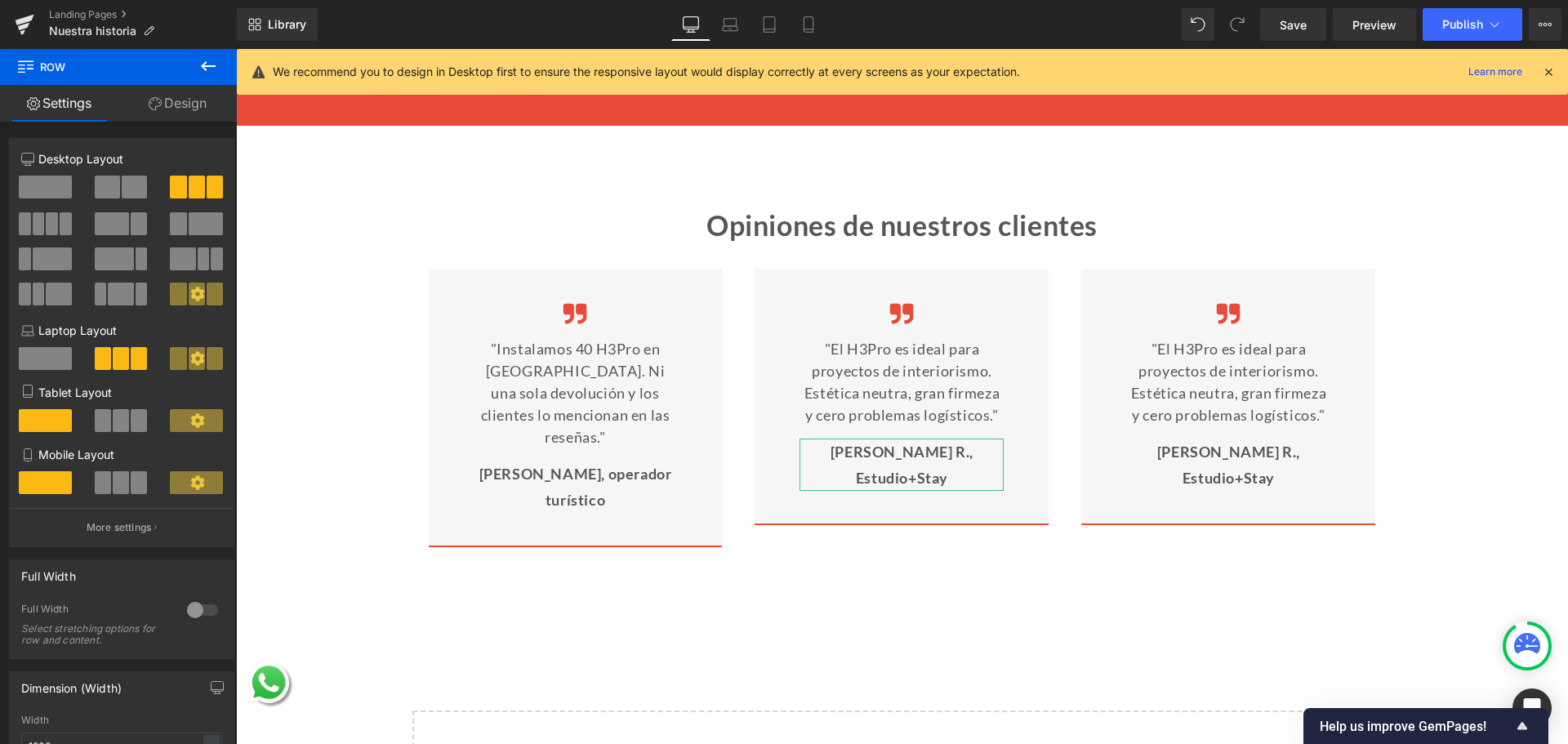
click at [602, 376] on p ""Instalamos 40 H3Pro en [GEOGRAPHIC_DATA]. Ni una sola devolución y los cliente…" at bounding box center [576, 393] width 204 height 111
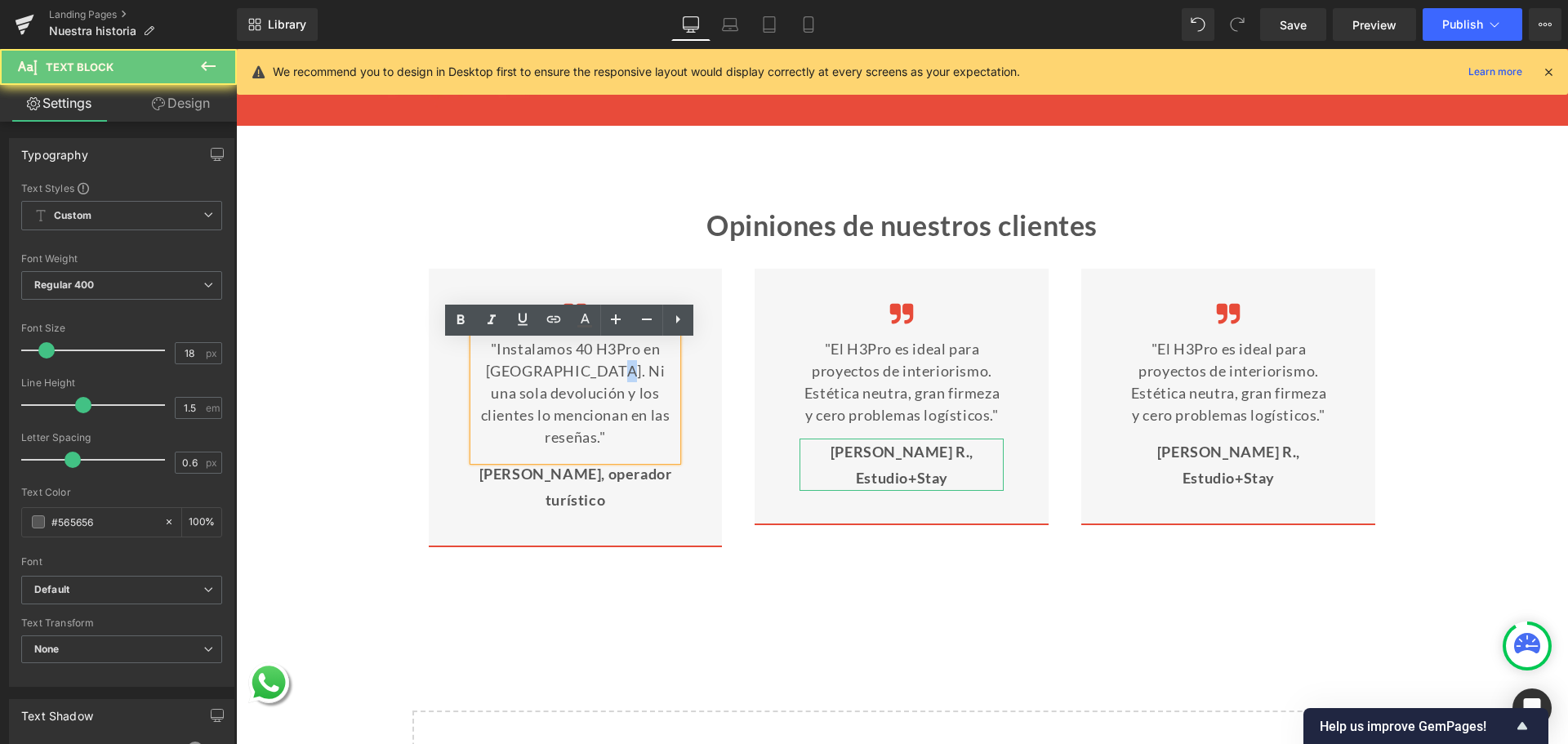
click at [602, 376] on p ""Instalamos 40 H3Pro en [GEOGRAPHIC_DATA]. Ni una sola devolución y los cliente…" at bounding box center [576, 393] width 204 height 111
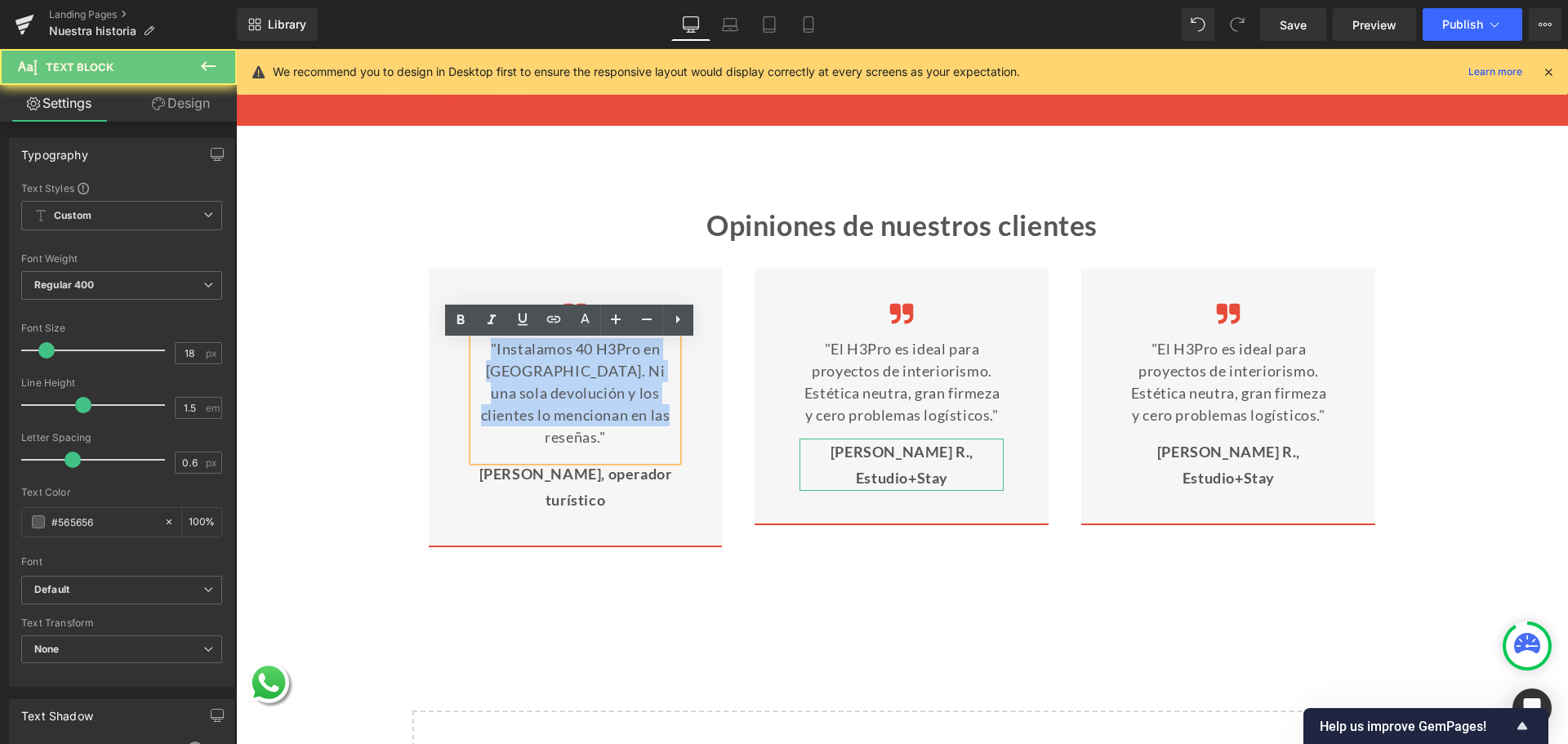
click at [602, 376] on p ""Instalamos 40 H3Pro en [GEOGRAPHIC_DATA]. Ni una sola devolución y los cliente…" at bounding box center [576, 393] width 204 height 111
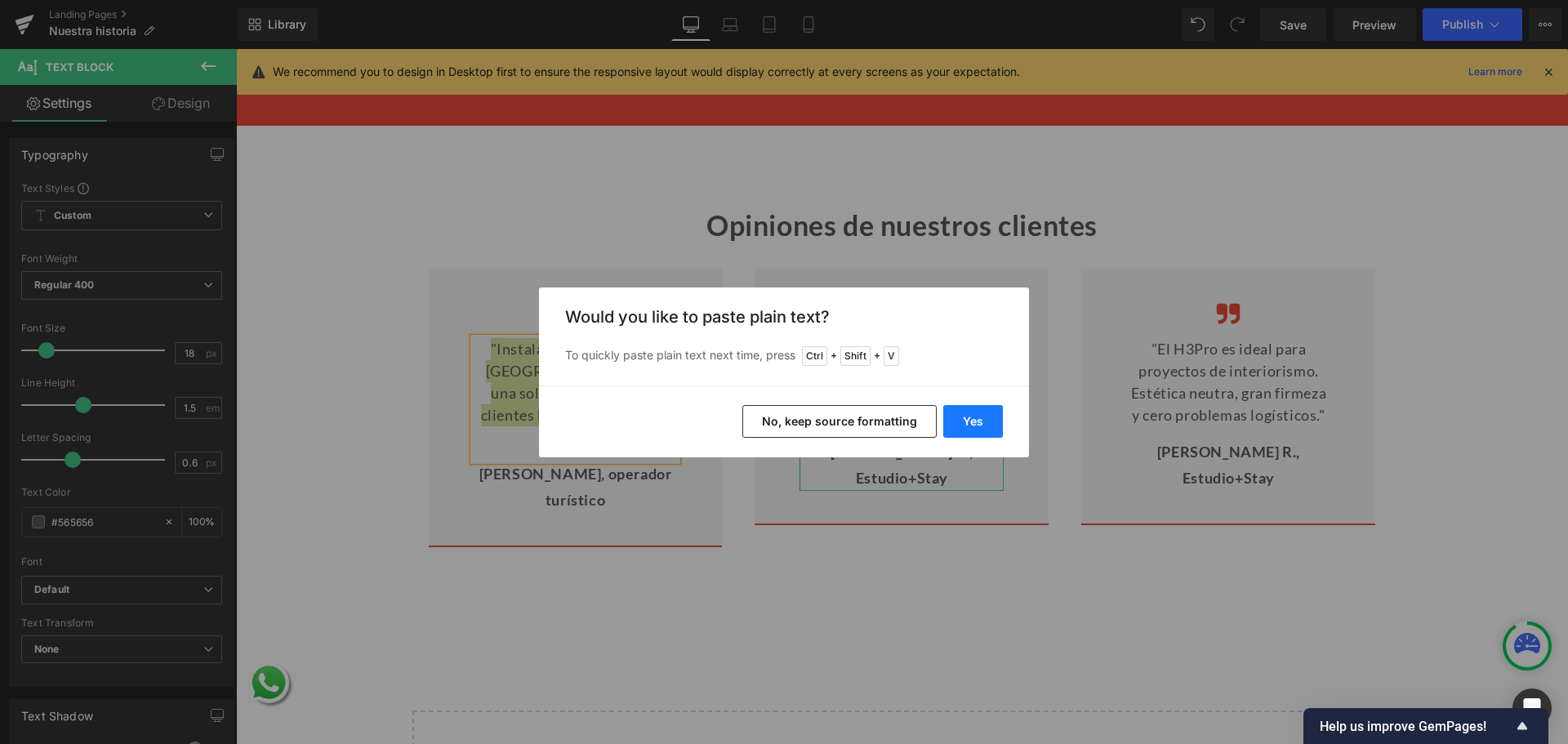
click at [976, 418] on button "Yes" at bounding box center [973, 422] width 60 height 33
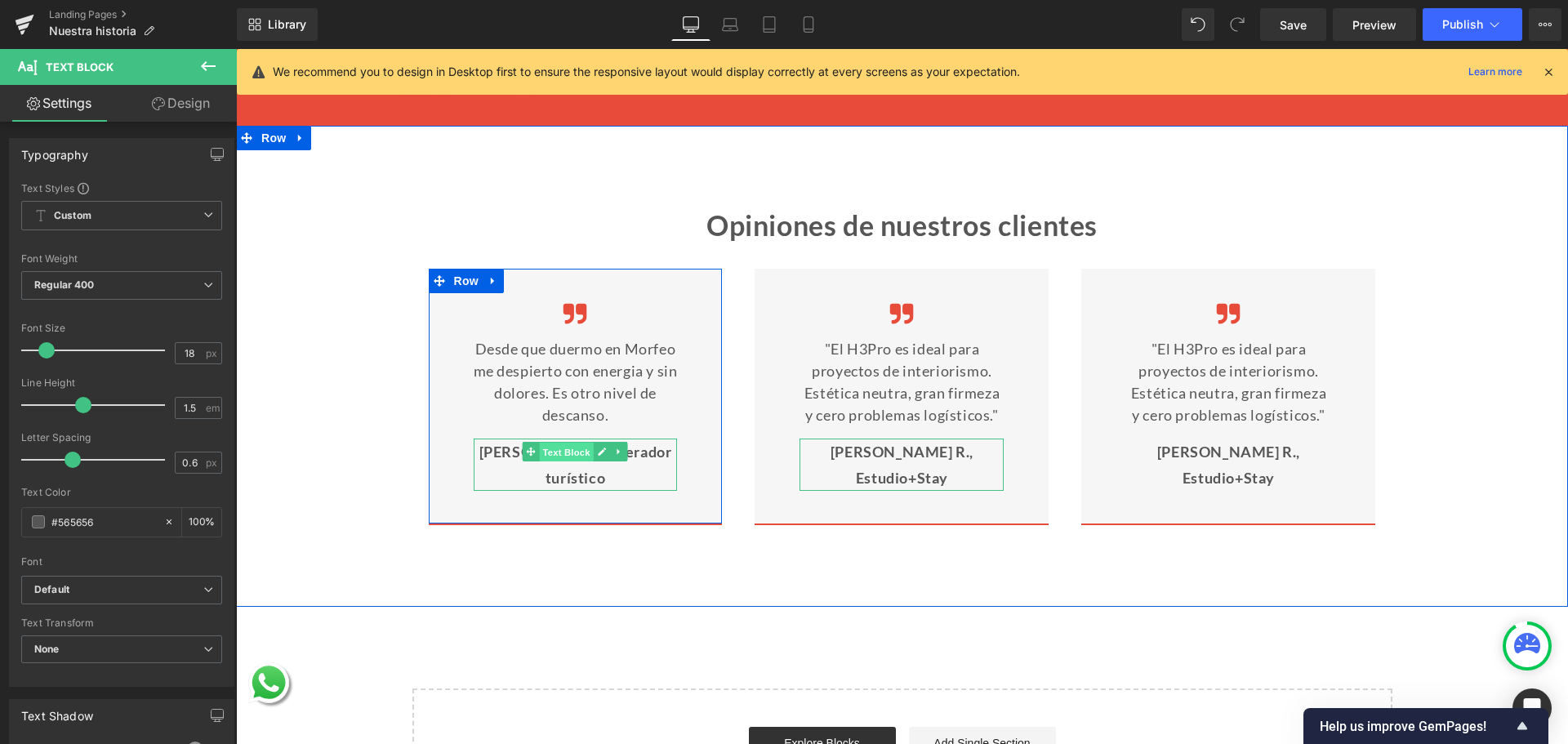
click at [586, 461] on span "Text Block" at bounding box center [567, 452] width 54 height 19
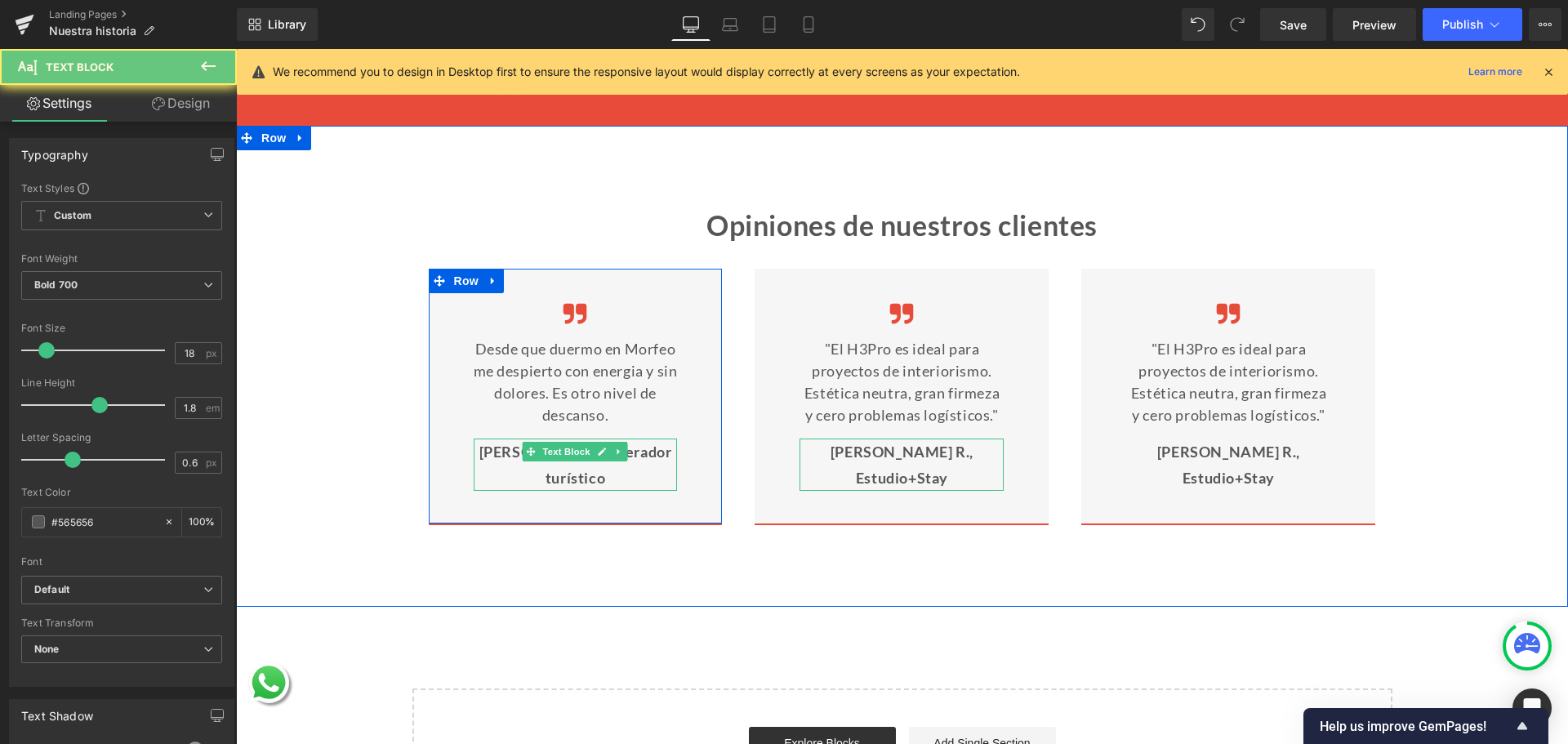
click at [635, 457] on p "[PERSON_NAME], operador turístico" at bounding box center [576, 465] width 204 height 53
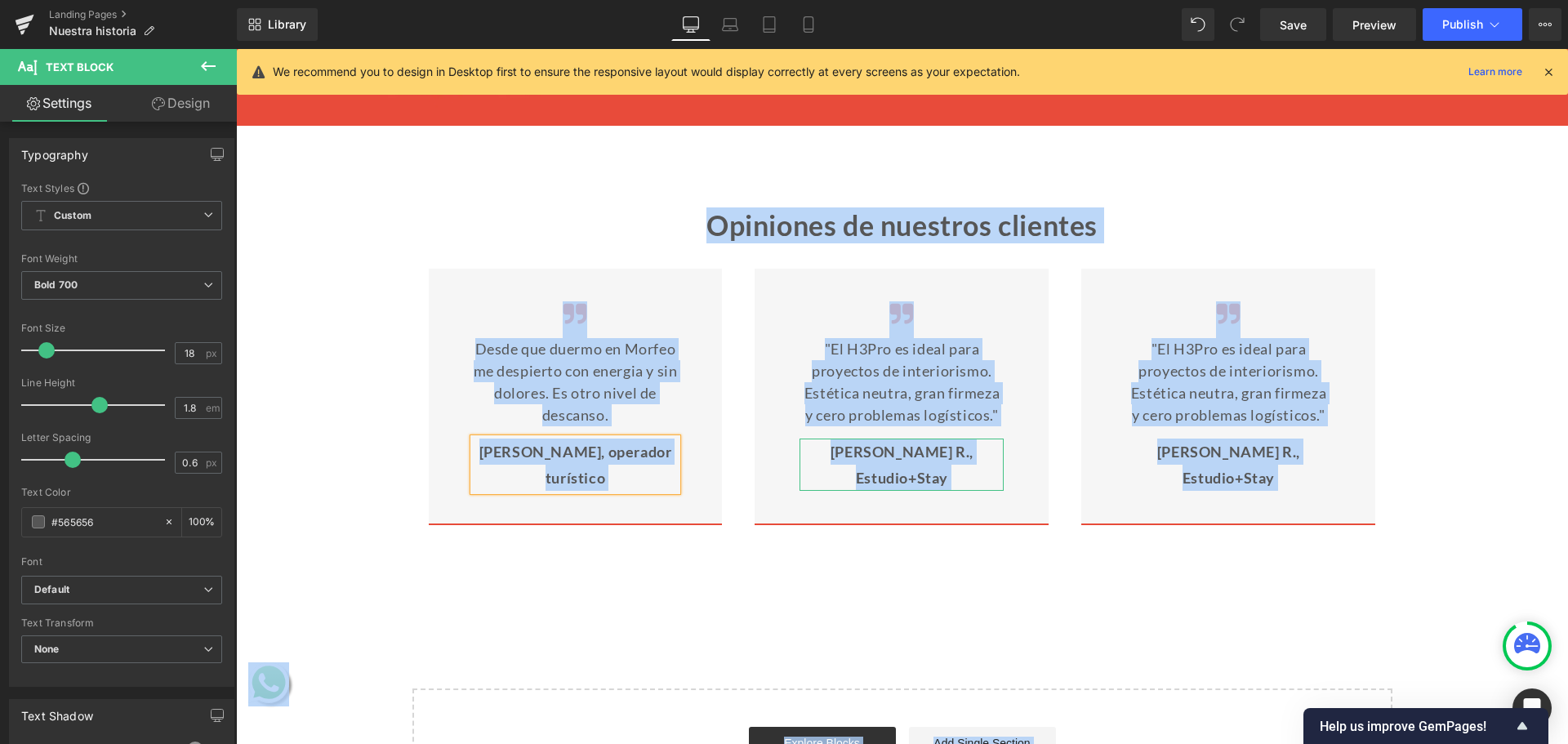
click at [635, 457] on p "[PERSON_NAME], operador turístico" at bounding box center [576, 465] width 204 height 53
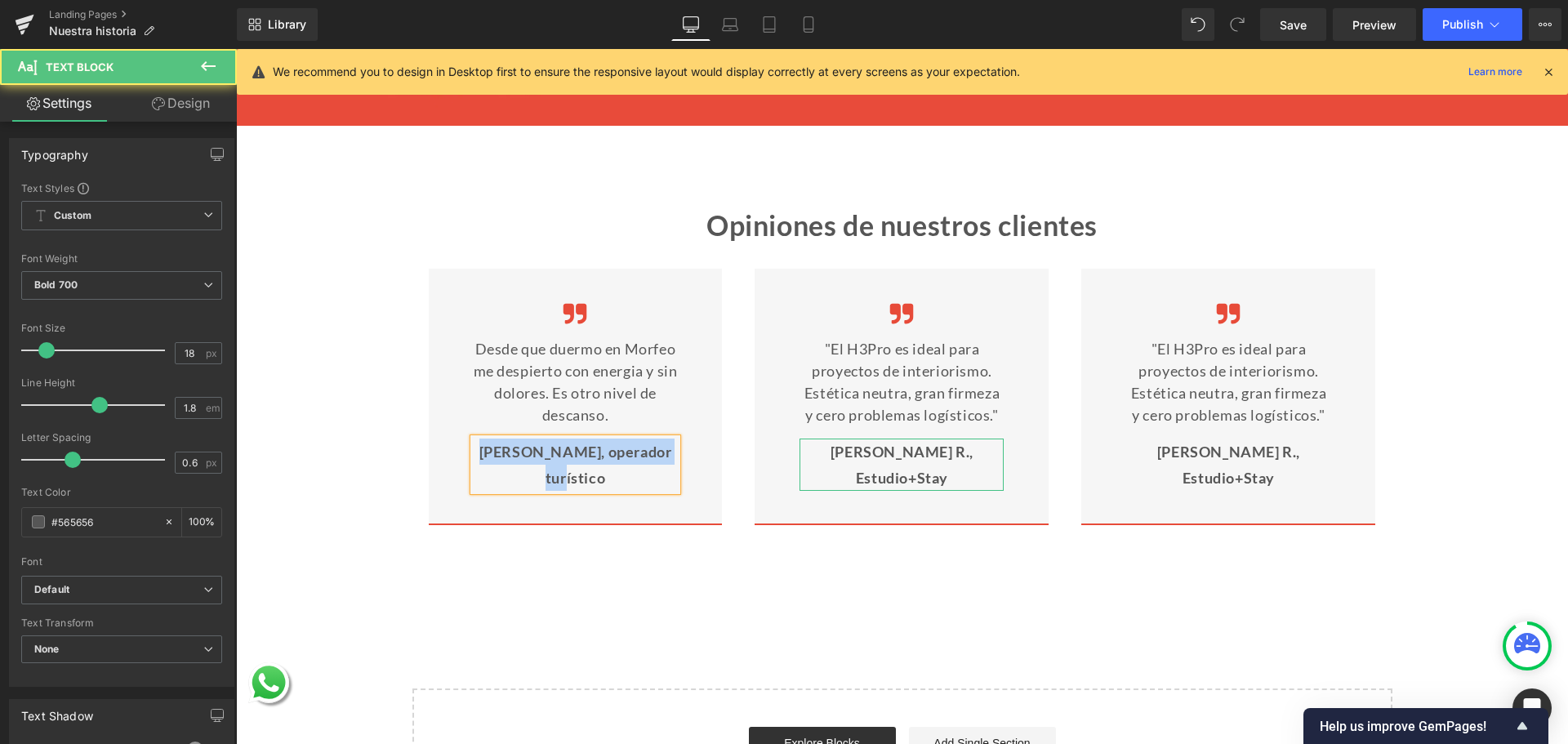
paste div
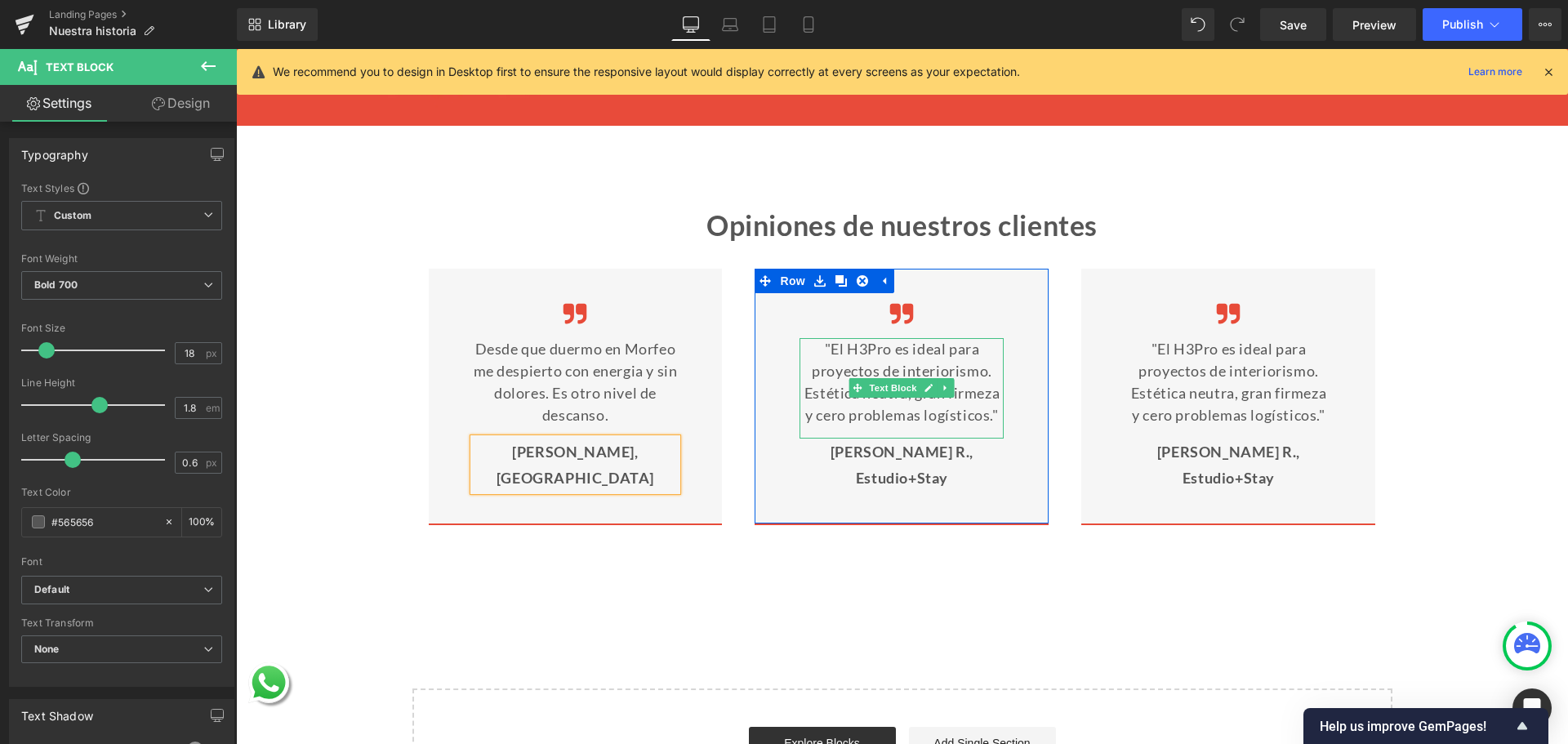
click at [908, 358] on p ""El H3Pro es ideal para proyectos de interiorismo. Estética neutra, gran firmez…" at bounding box center [902, 382] width 204 height 89
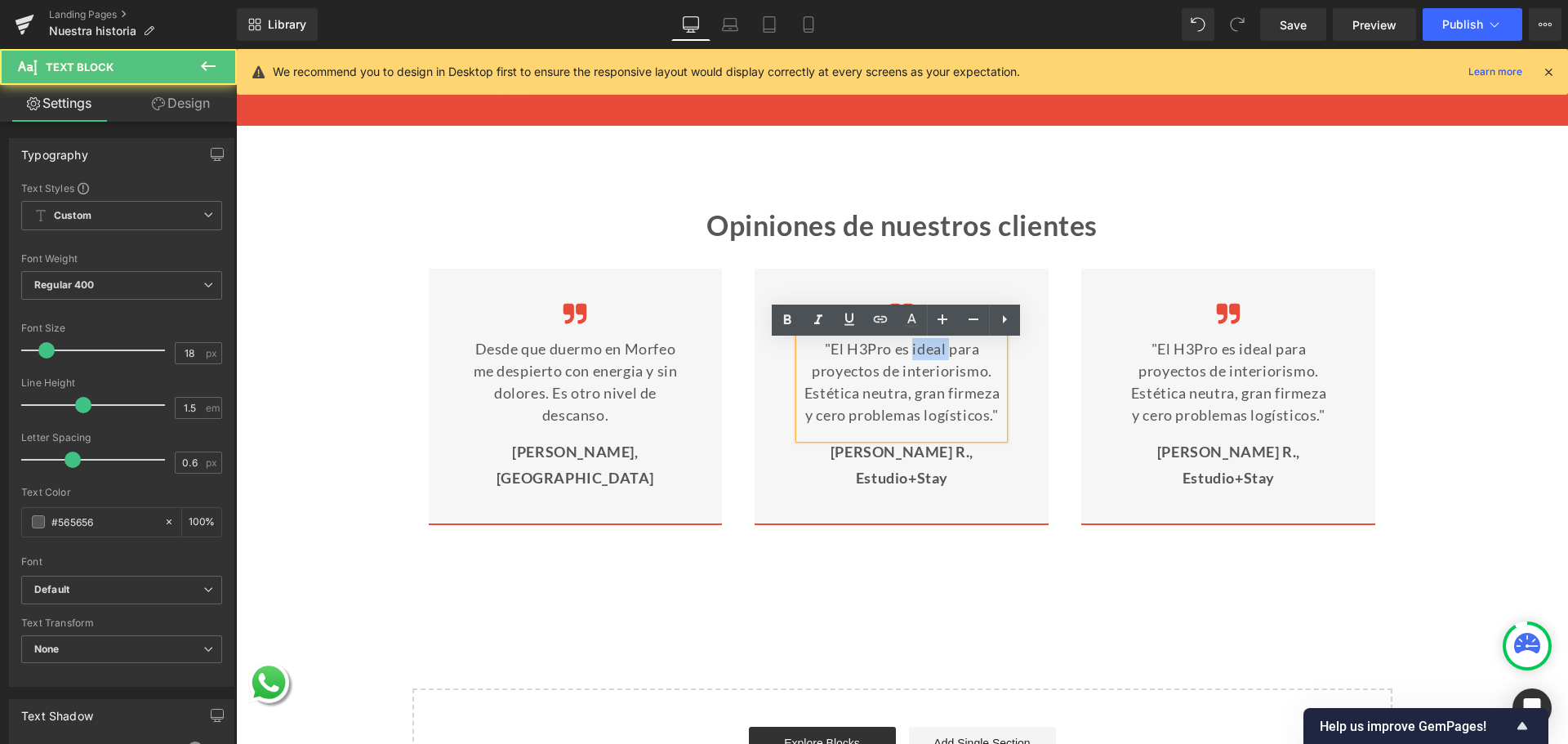
click at [908, 358] on p ""El H3Pro es ideal para proyectos de interiorismo. Estética neutra, gran firmez…" at bounding box center [902, 382] width 204 height 89
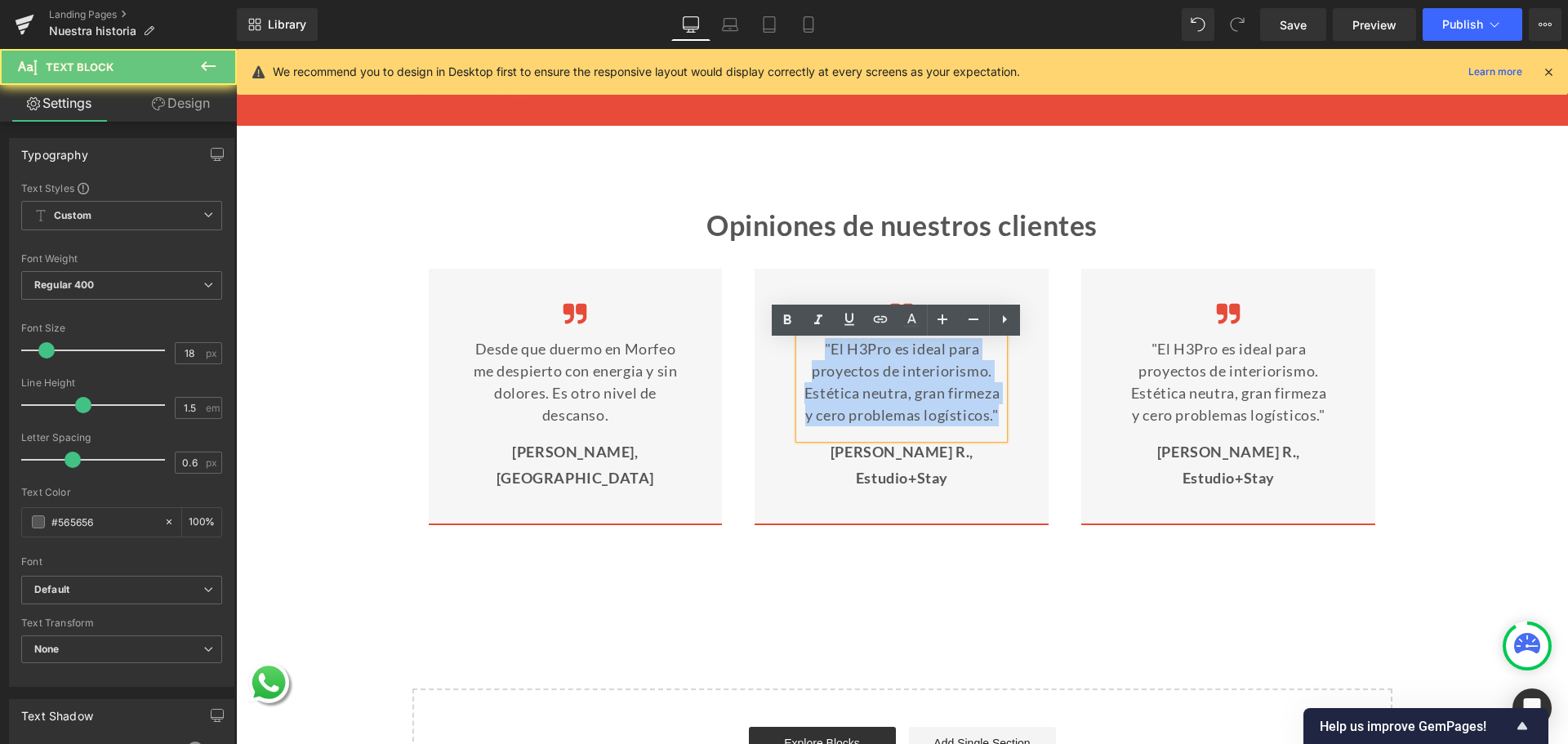
click at [908, 358] on p ""El H3Pro es ideal para proyectos de interiorismo. Estética neutra, gran firmez…" at bounding box center [902, 382] width 204 height 89
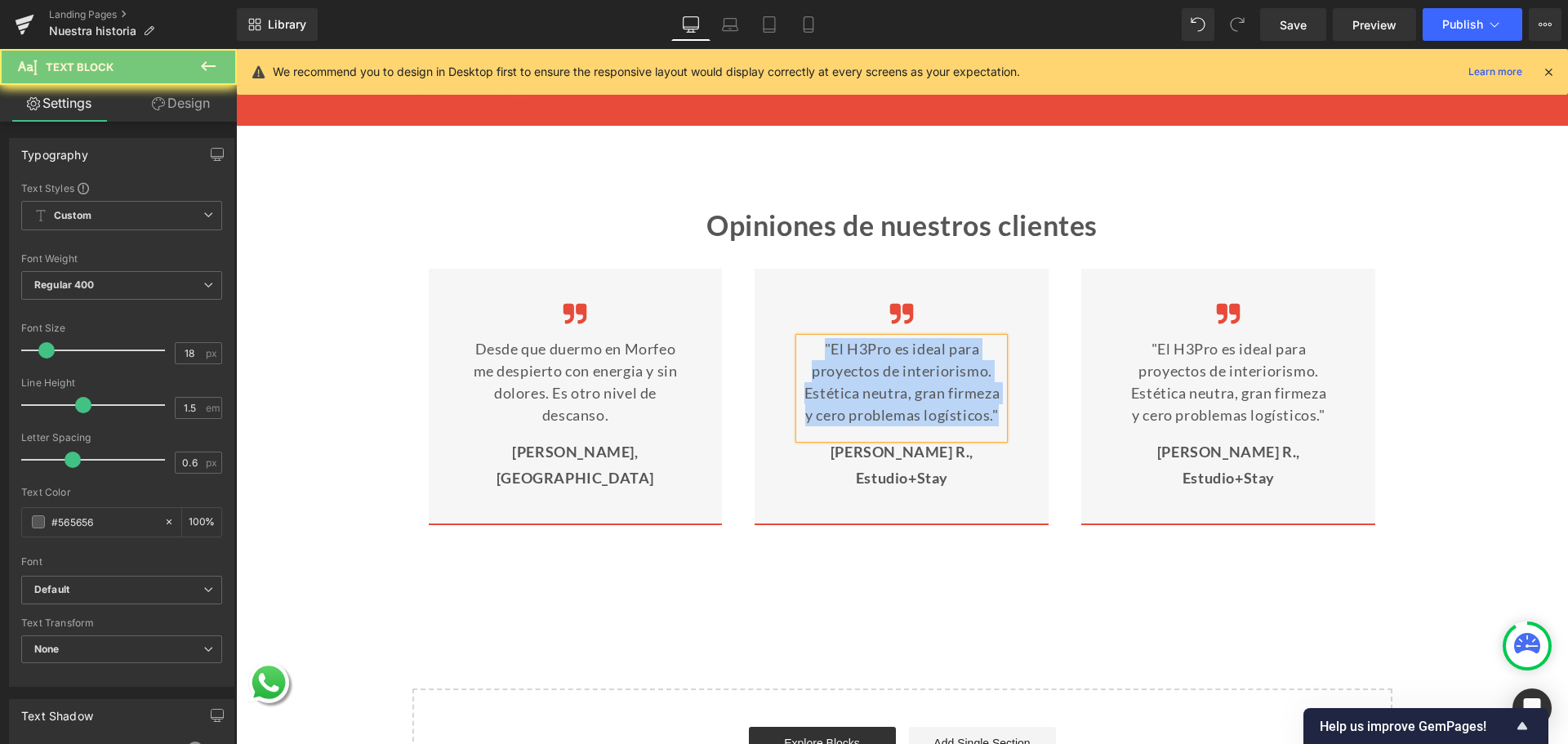
paste div
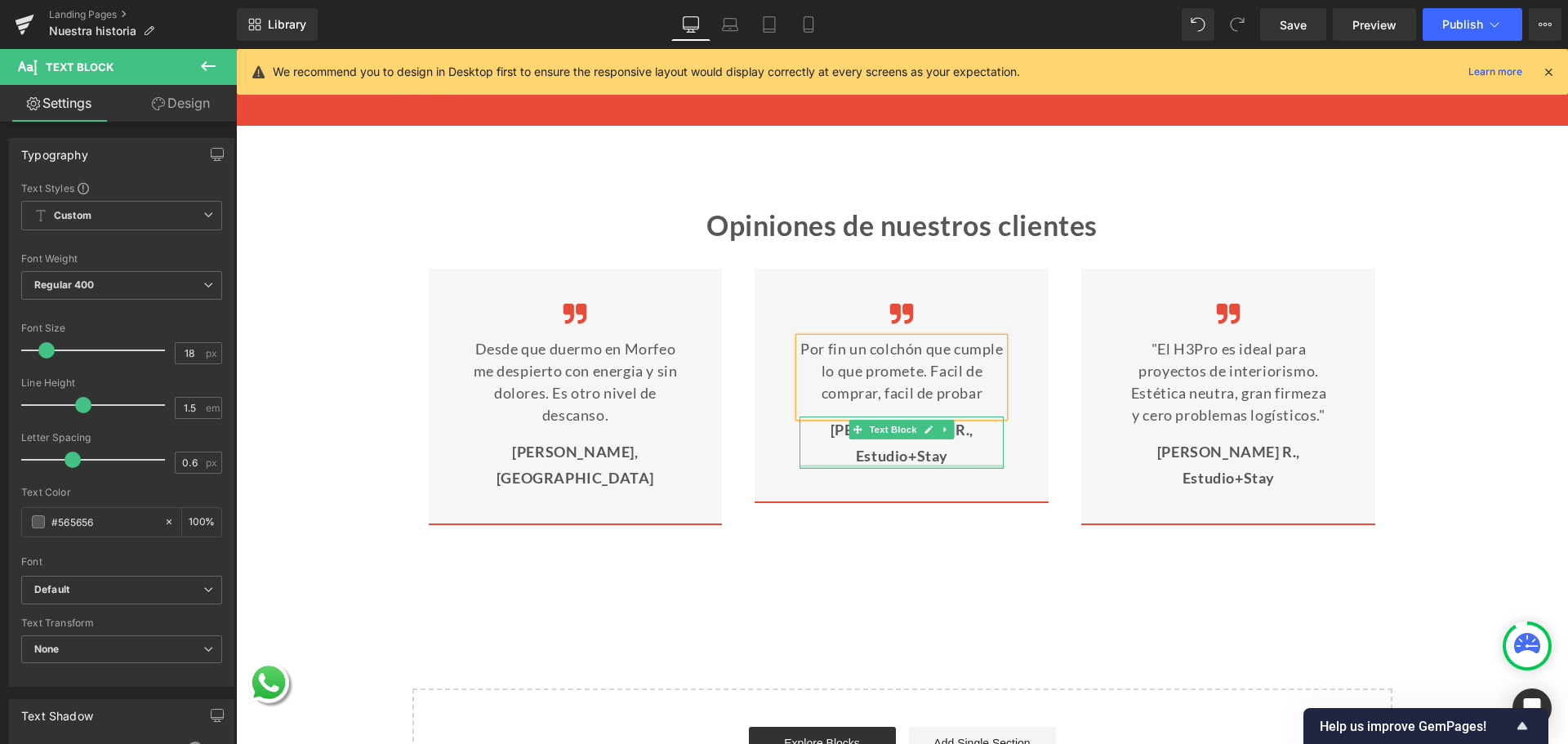
click at [871, 445] on div "[PERSON_NAME] R., Estudio+Stay Text Block" at bounding box center [902, 443] width 204 height 53
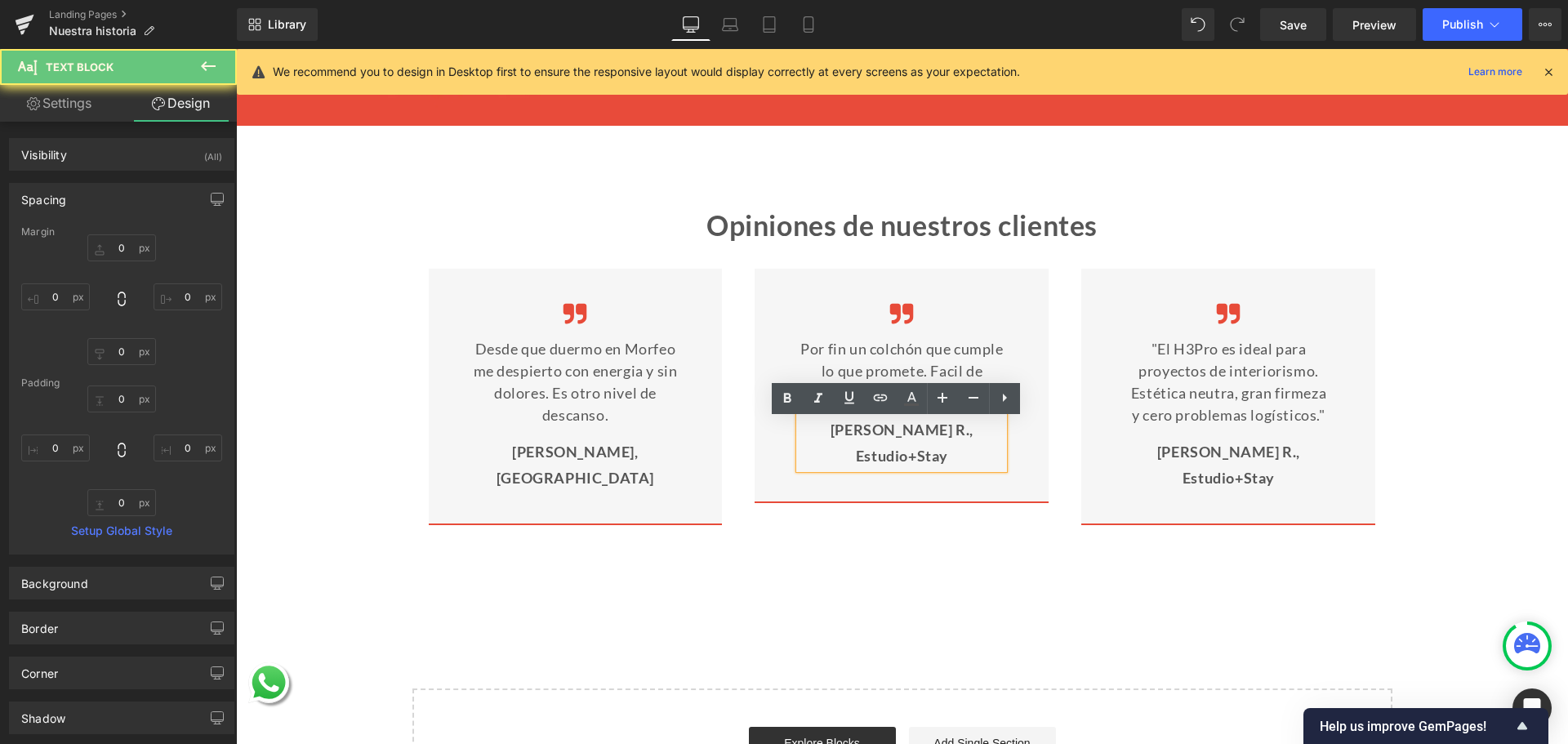
click at [820, 434] on p "[PERSON_NAME] R., Estudio+Stay" at bounding box center [902, 443] width 204 height 53
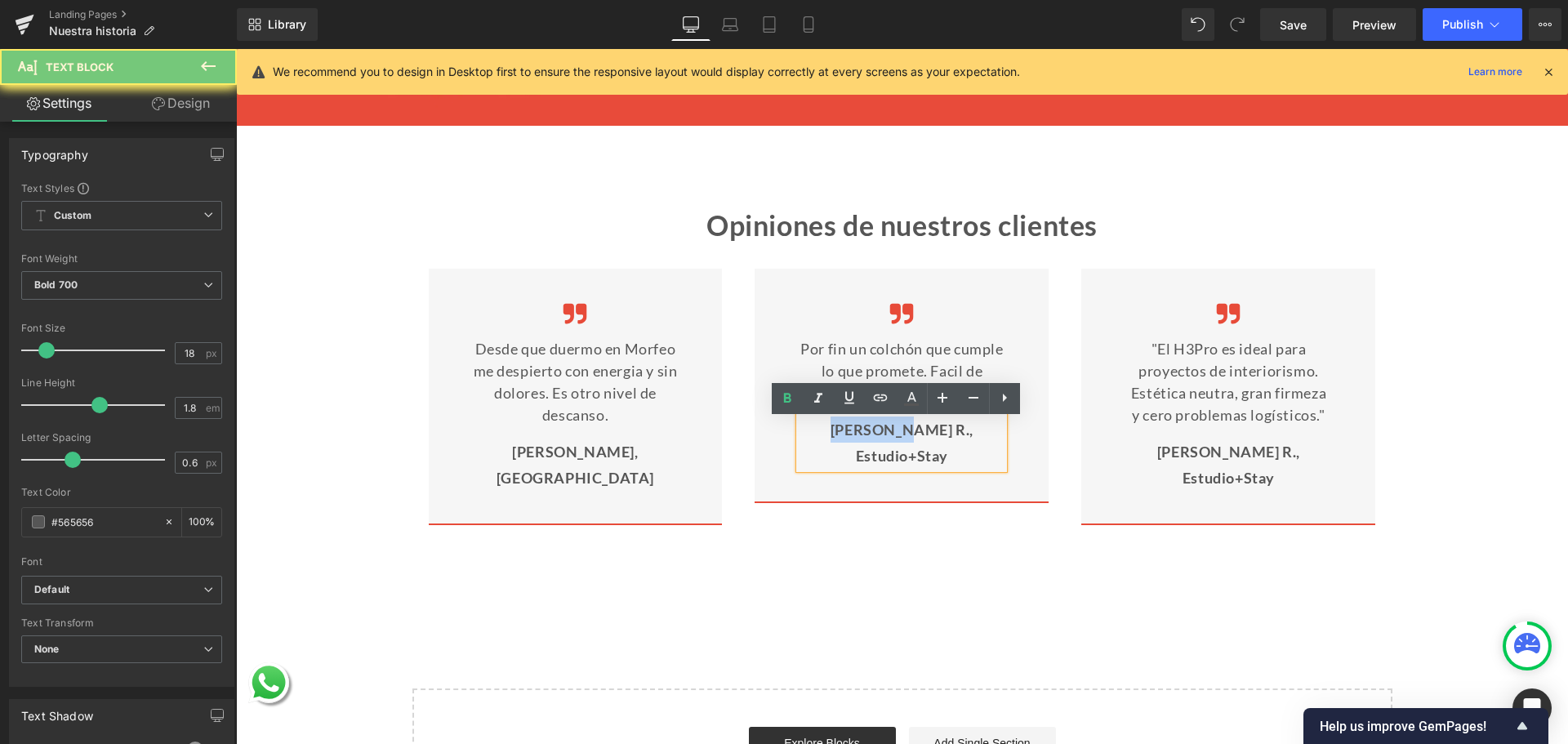
click at [820, 434] on p "[PERSON_NAME] R., Estudio+Stay" at bounding box center [902, 443] width 204 height 53
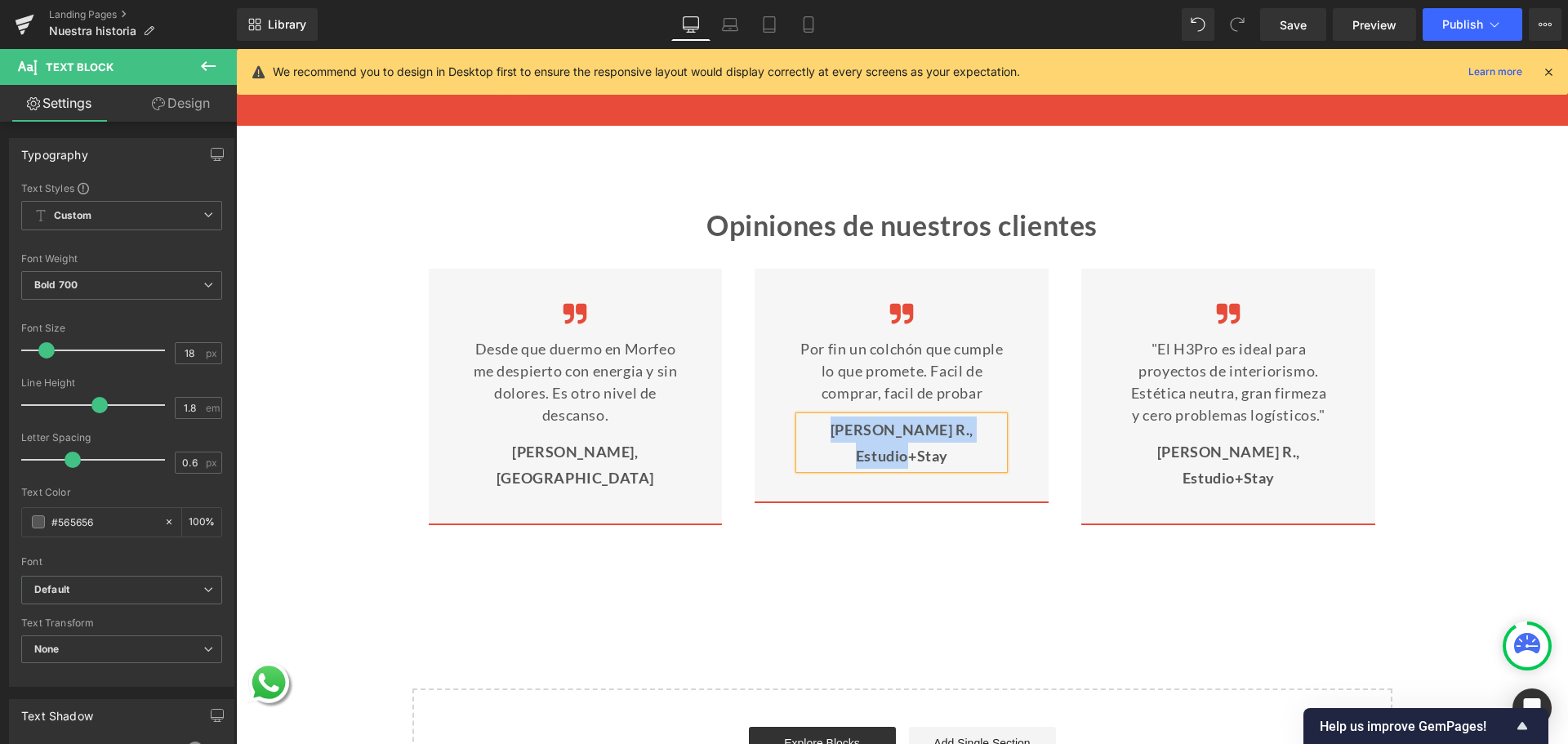
paste div
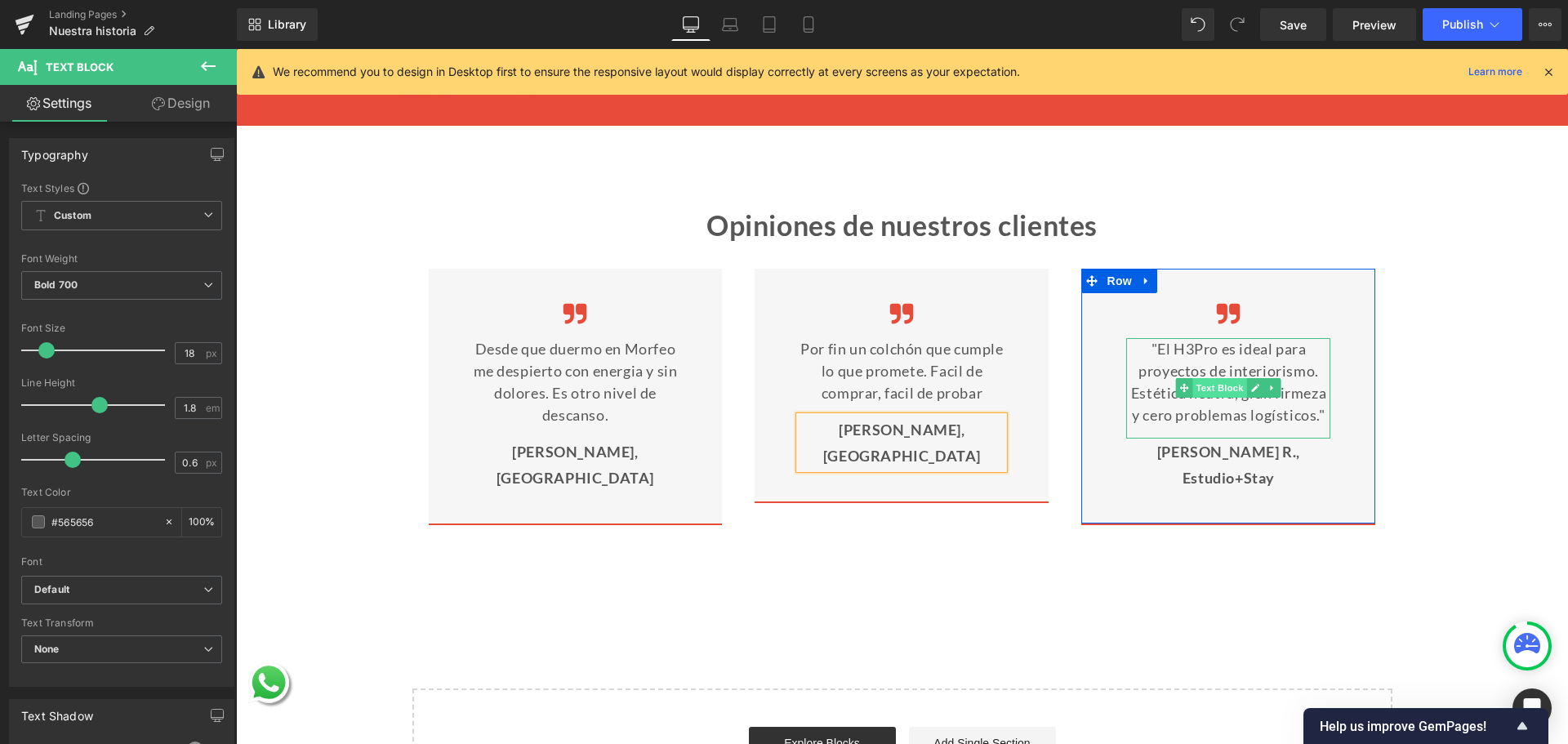
click at [1198, 391] on span "Text Block" at bounding box center [1221, 388] width 54 height 19
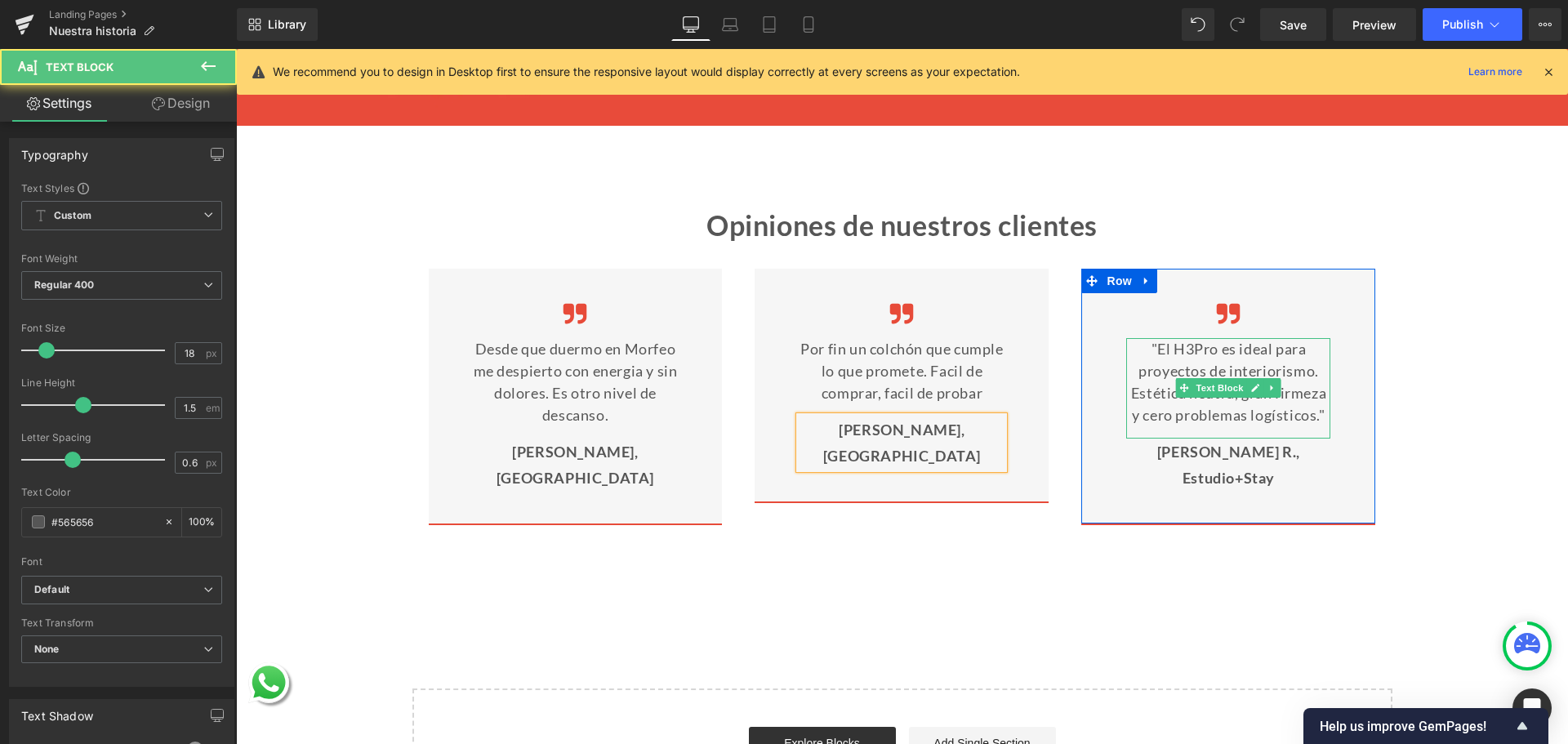
click at [1193, 371] on p ""El H3Pro es ideal para proyectos de interiorismo. Estética neutra, gran firmez…" at bounding box center [1228, 382] width 204 height 89
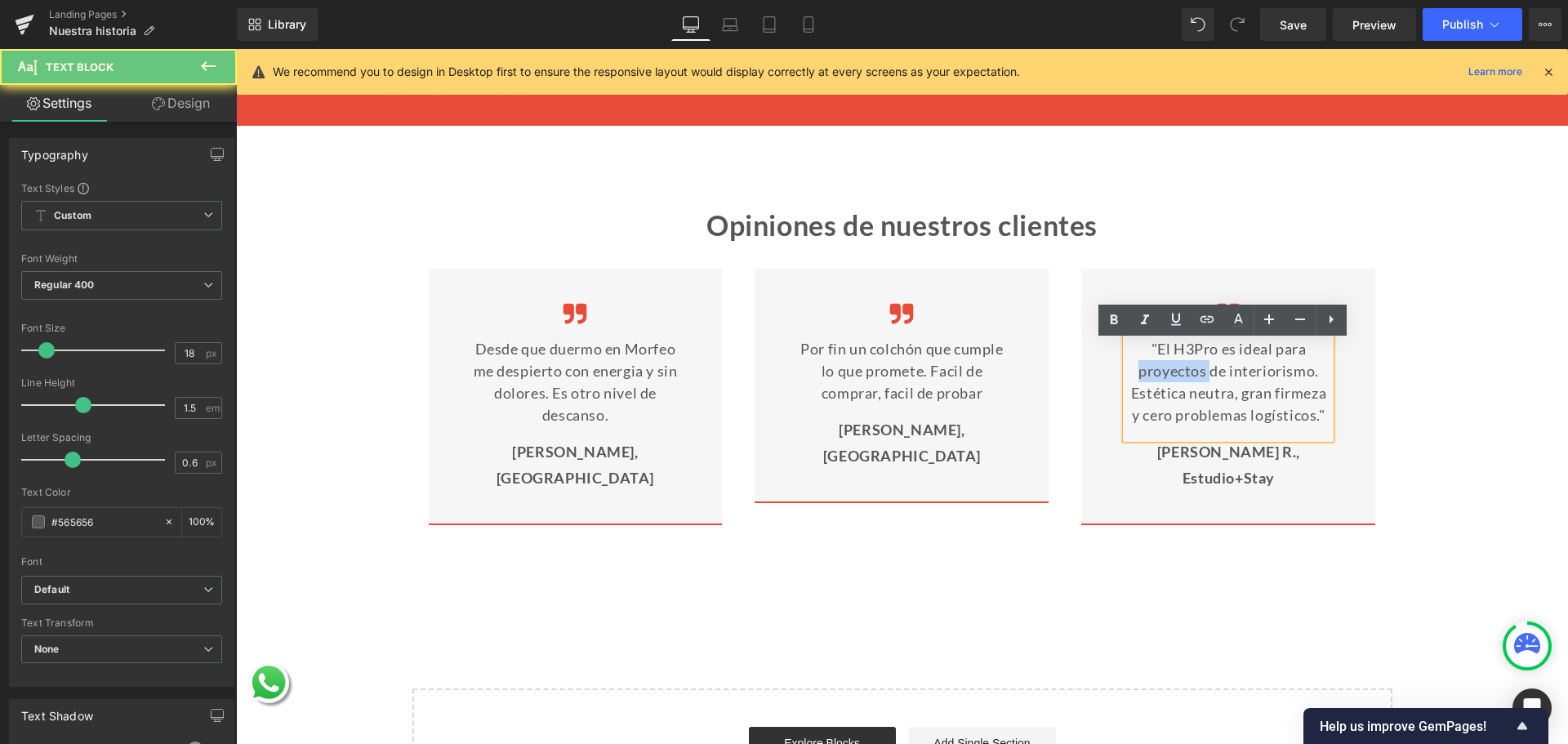
click at [1193, 371] on p ""El H3Pro es ideal para proyectos de interiorismo. Estética neutra, gran firmez…" at bounding box center [1228, 382] width 204 height 89
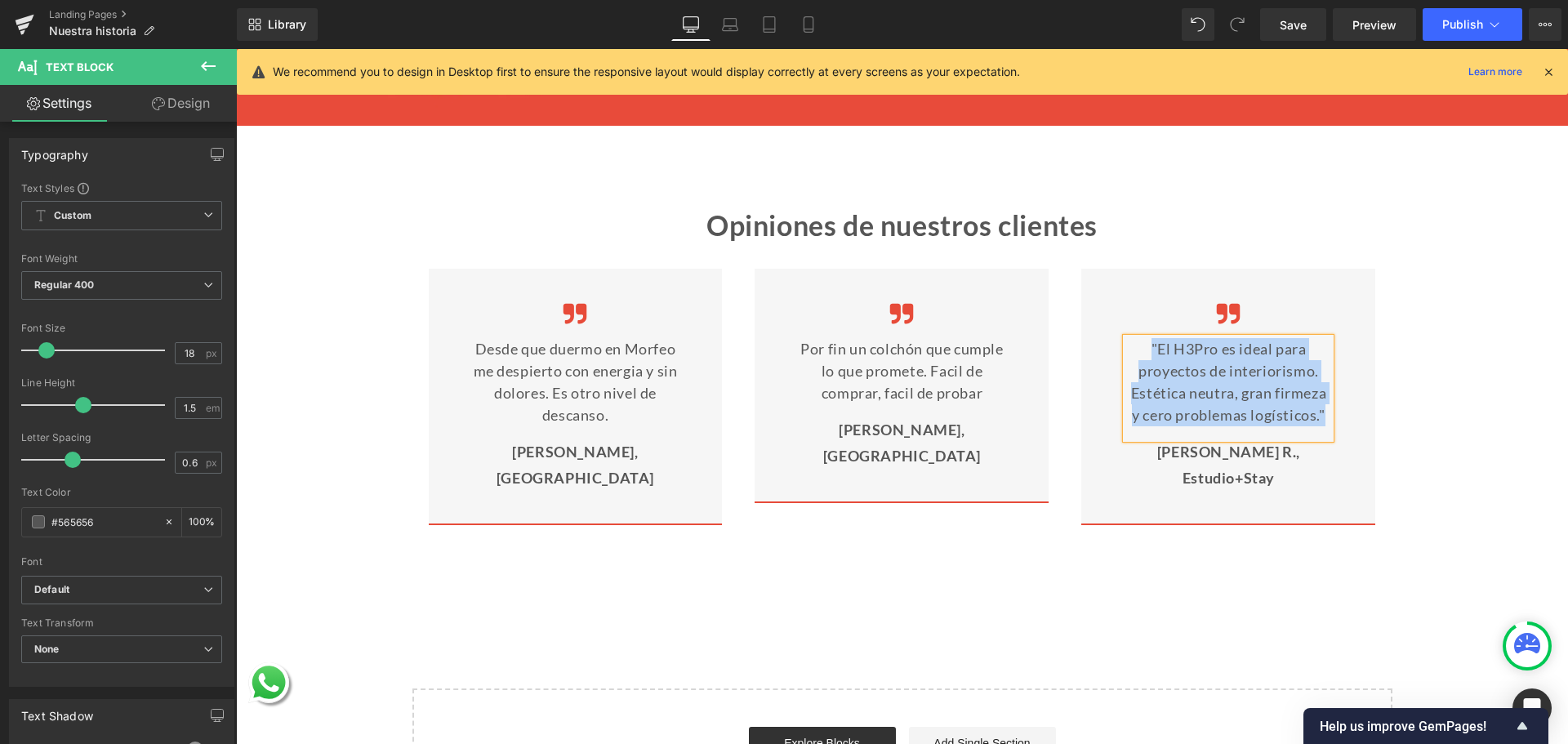
paste div
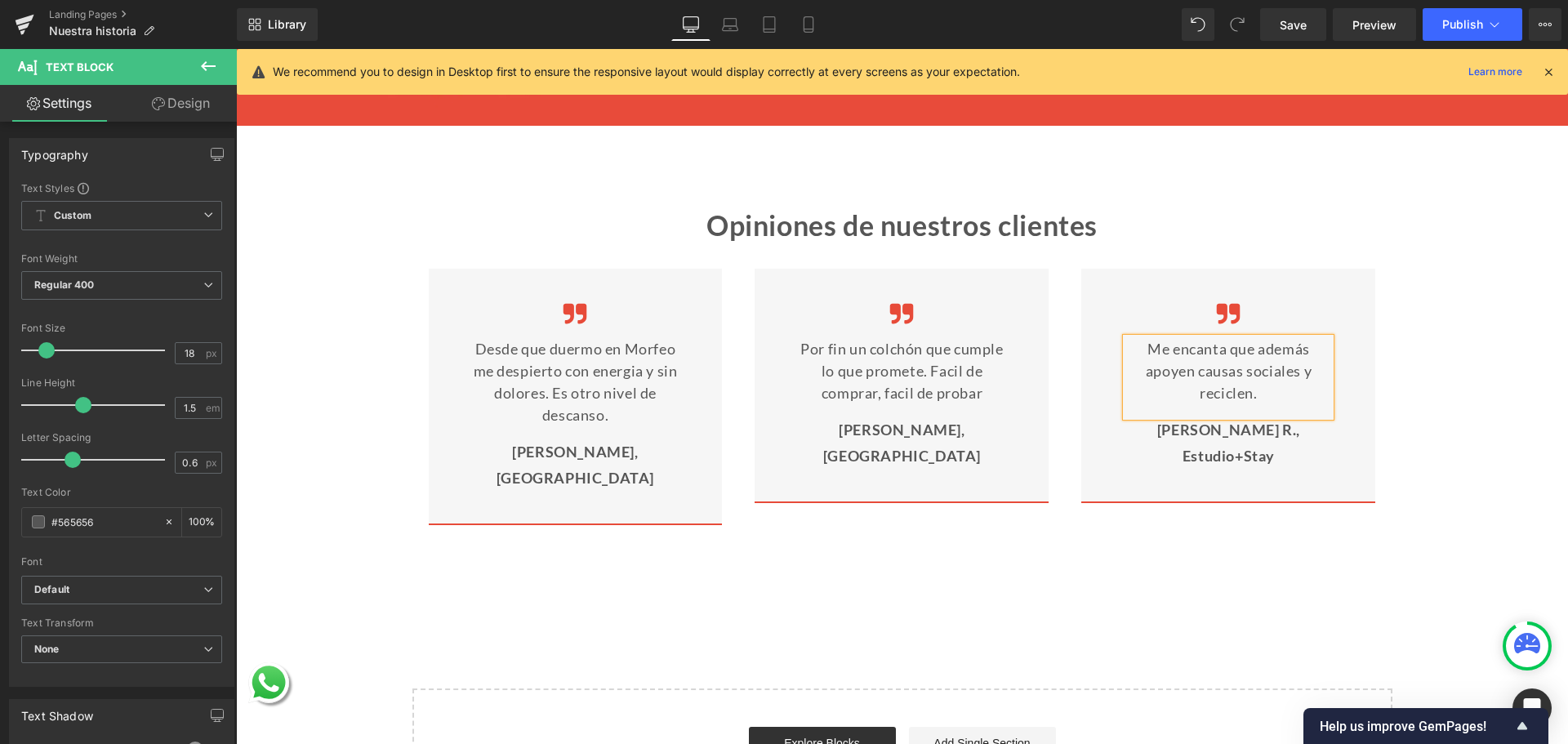
click at [1301, 437] on p "[PERSON_NAME] R., Estudio+Stay" at bounding box center [1228, 443] width 204 height 53
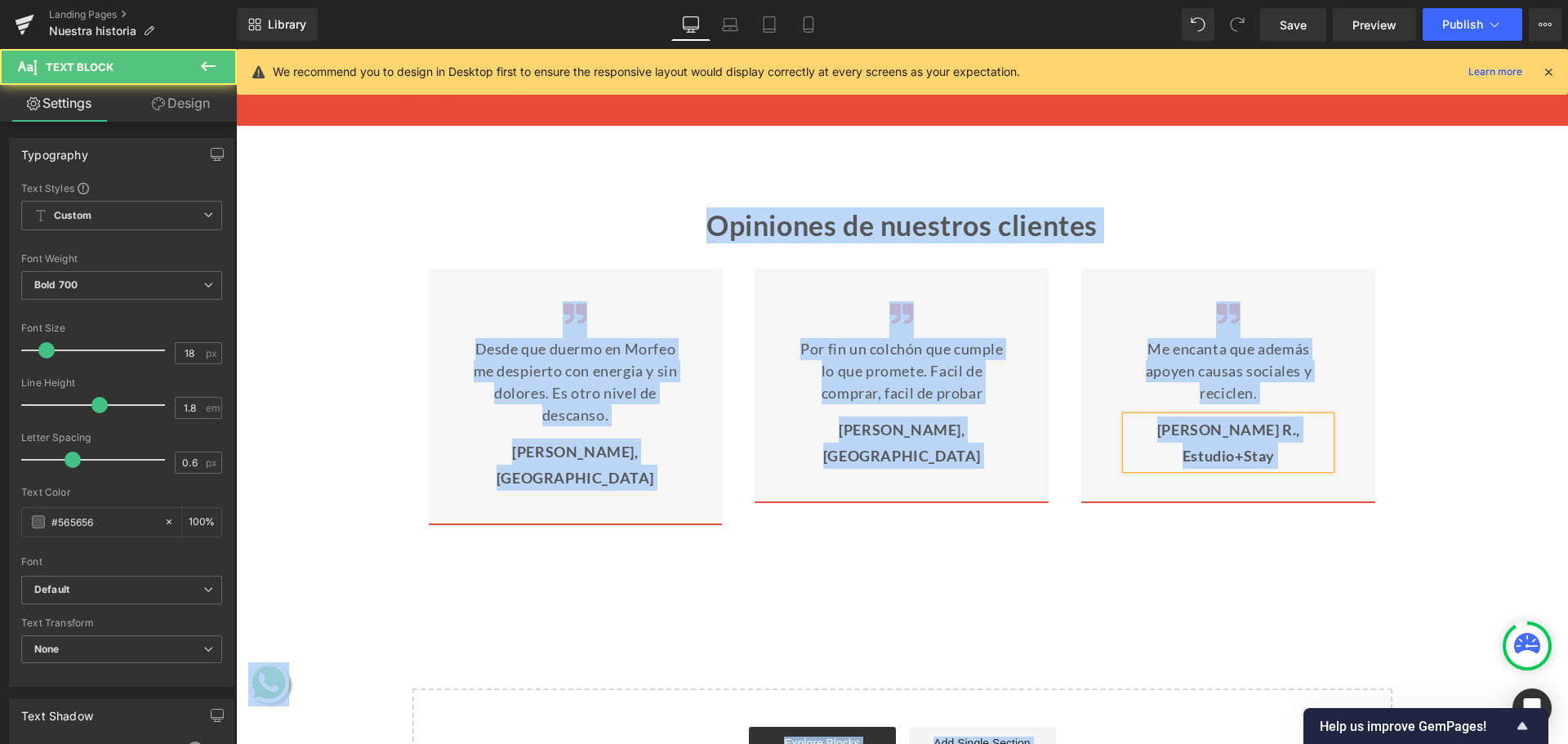
click at [1304, 437] on p "[PERSON_NAME] R., Estudio+Stay" at bounding box center [1228, 443] width 204 height 53
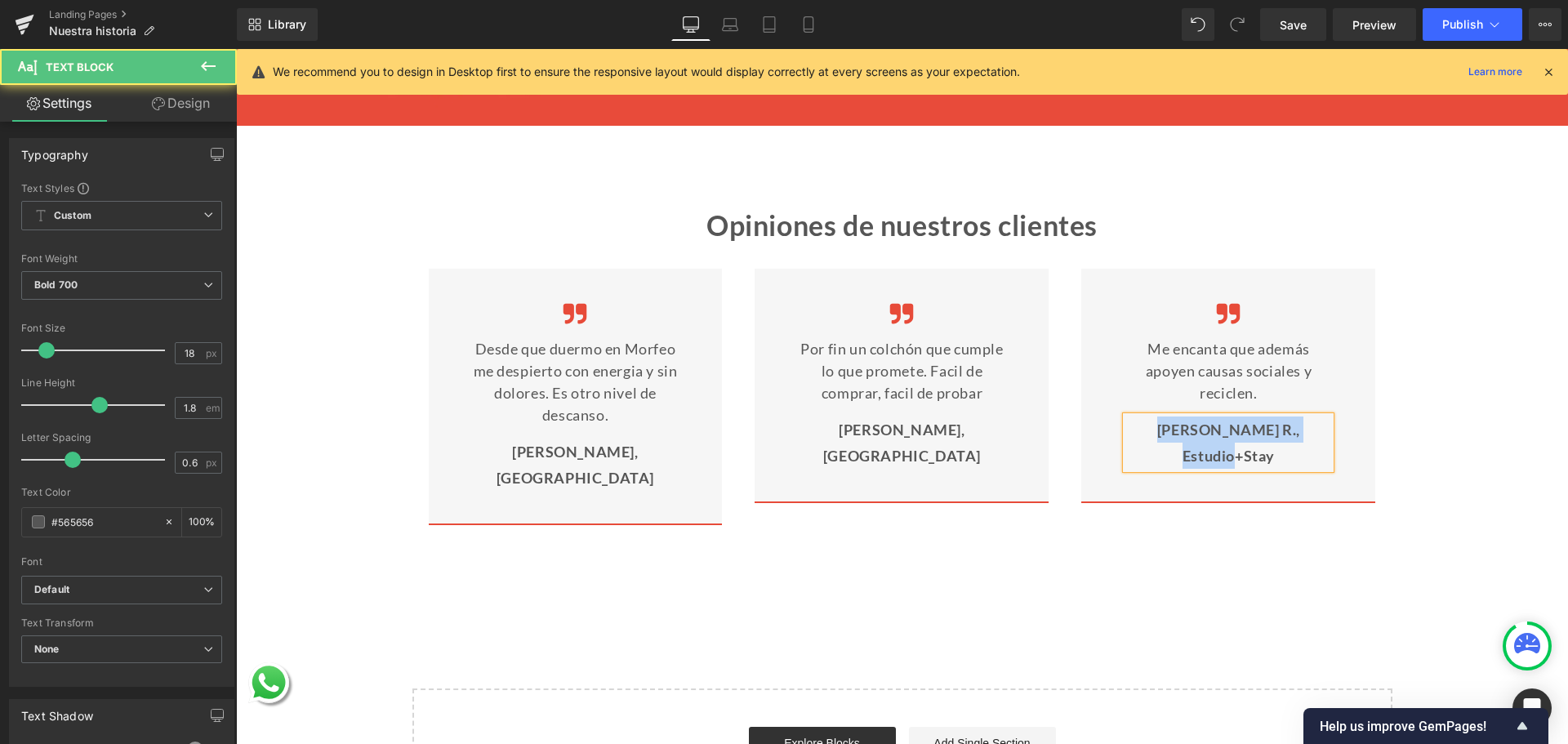
paste div
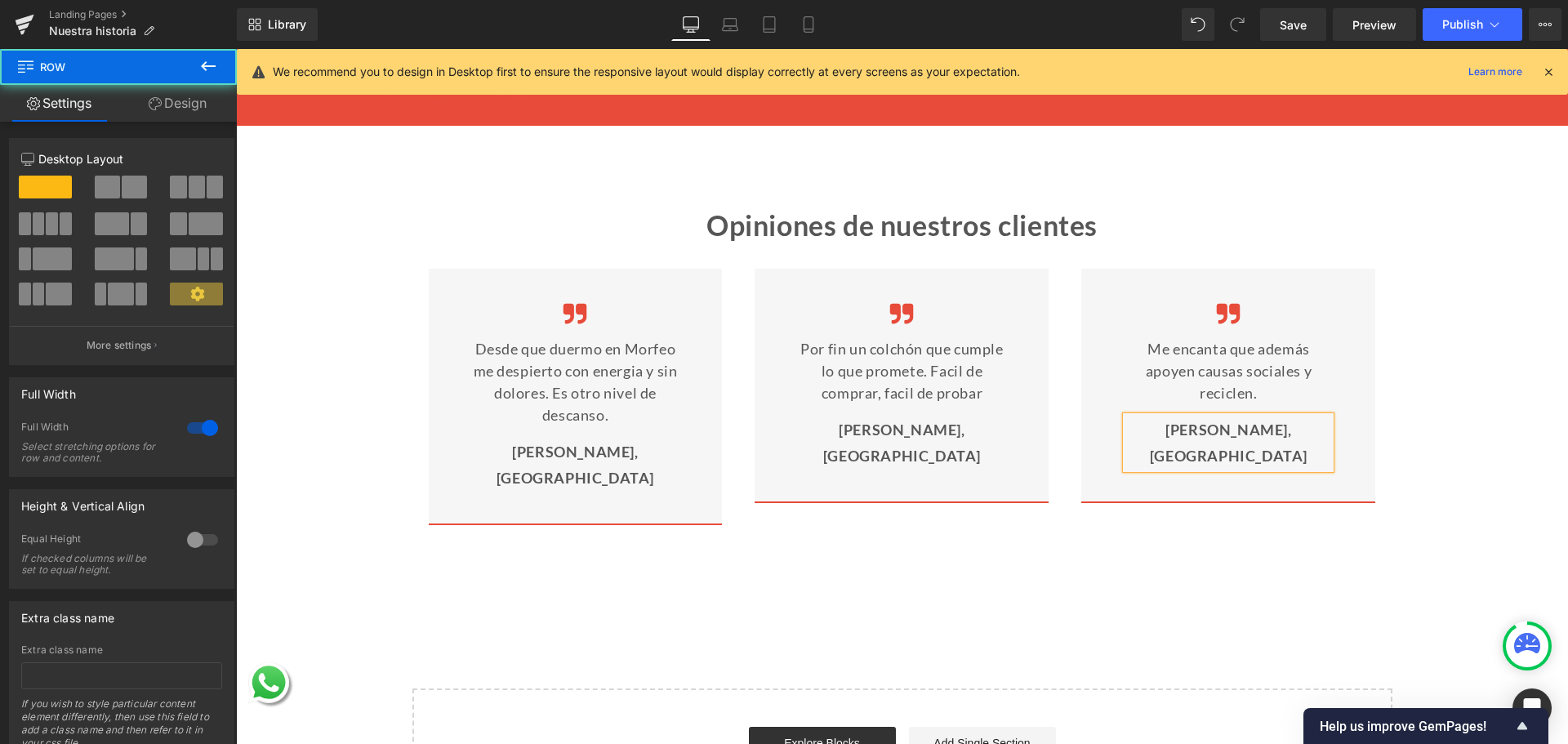
click at [1437, 349] on div "Opiniones de nuestros clientes Heading Image Desde que duermo en Morfeo me desp…" at bounding box center [902, 367] width 1267 height 318
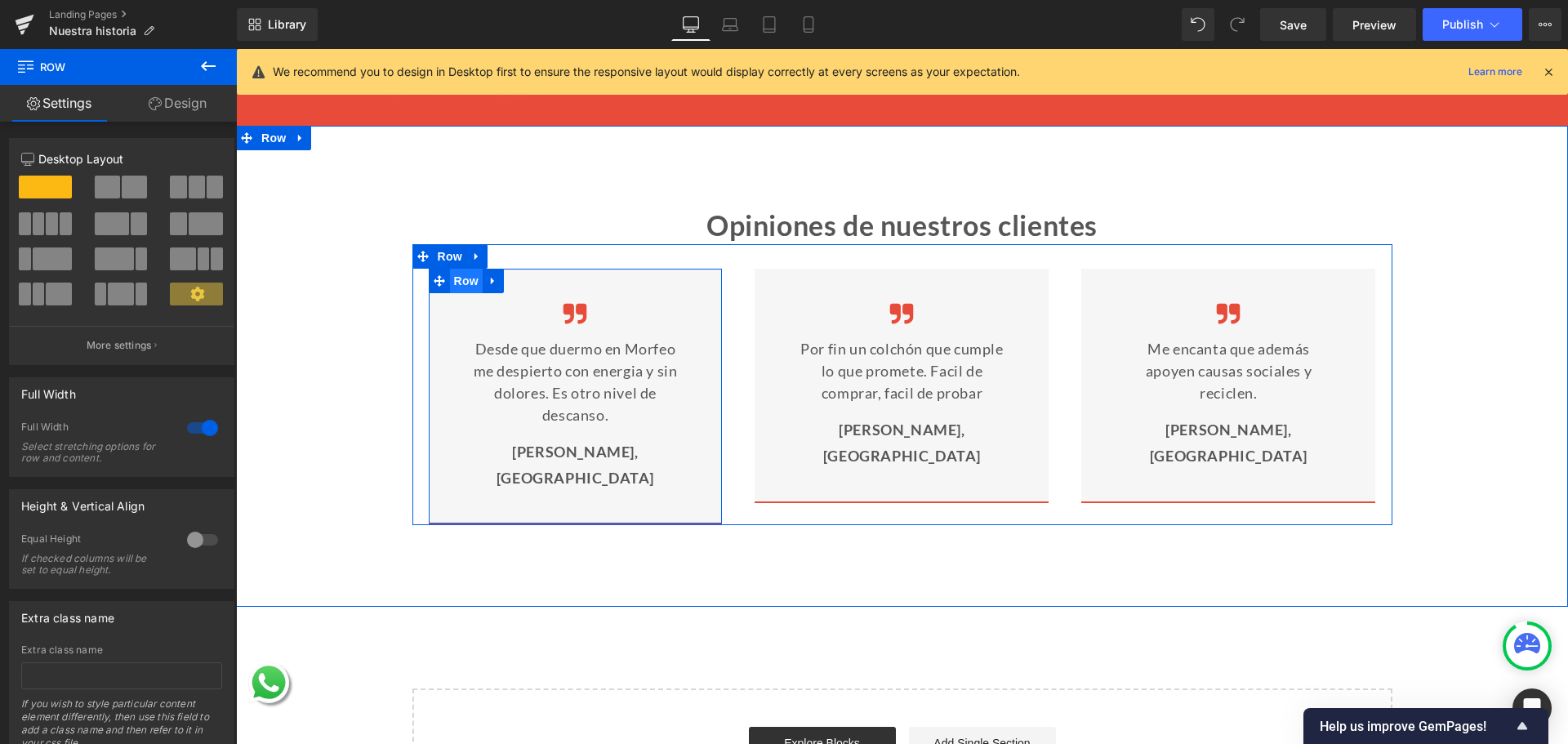
click at [466, 293] on span "Row" at bounding box center [467, 280] width 33 height 24
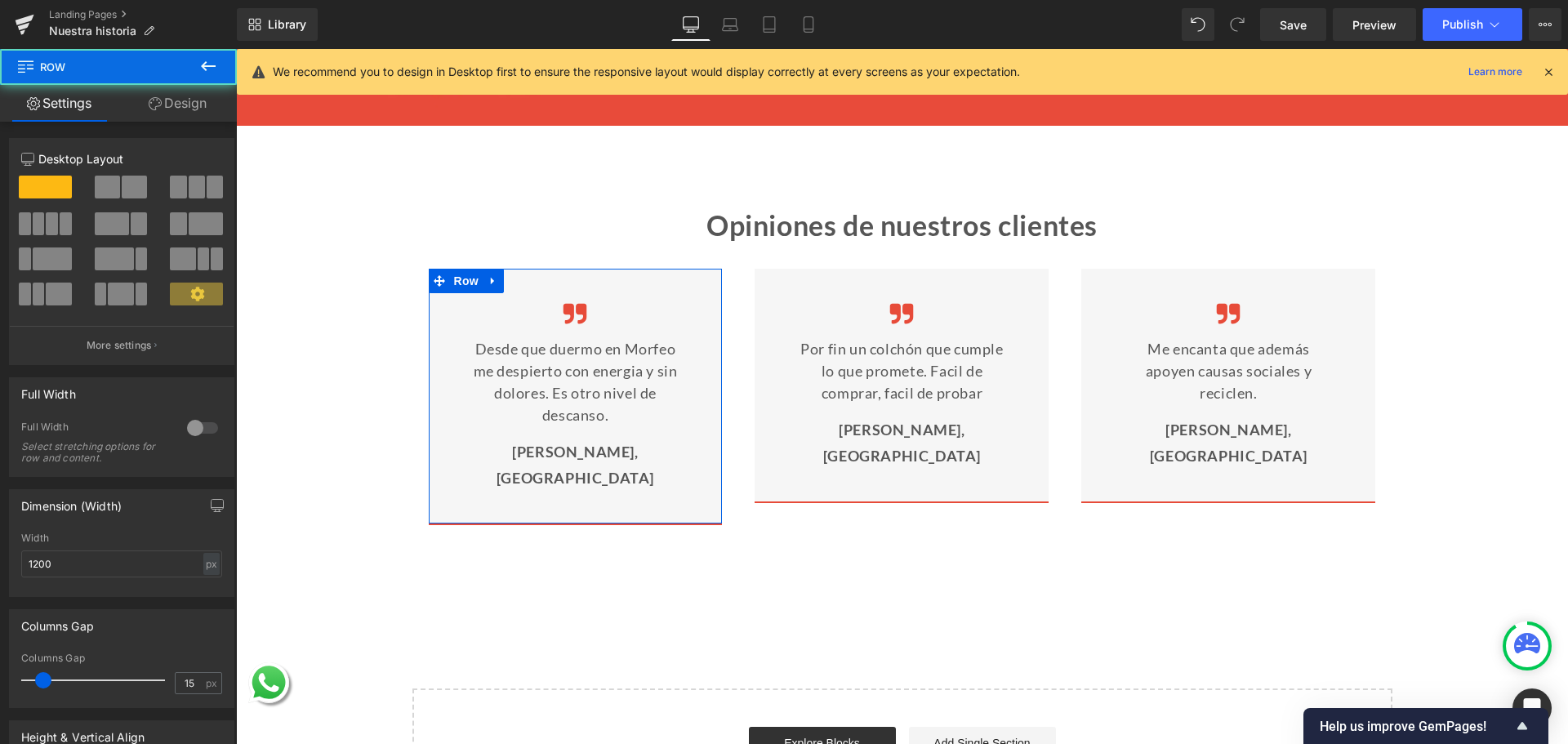
drag, startPoint x: 152, startPoint y: 87, endPoint x: 158, endPoint y: 106, distance: 19.9
click at [153, 87] on link "Design" at bounding box center [177, 103] width 118 height 37
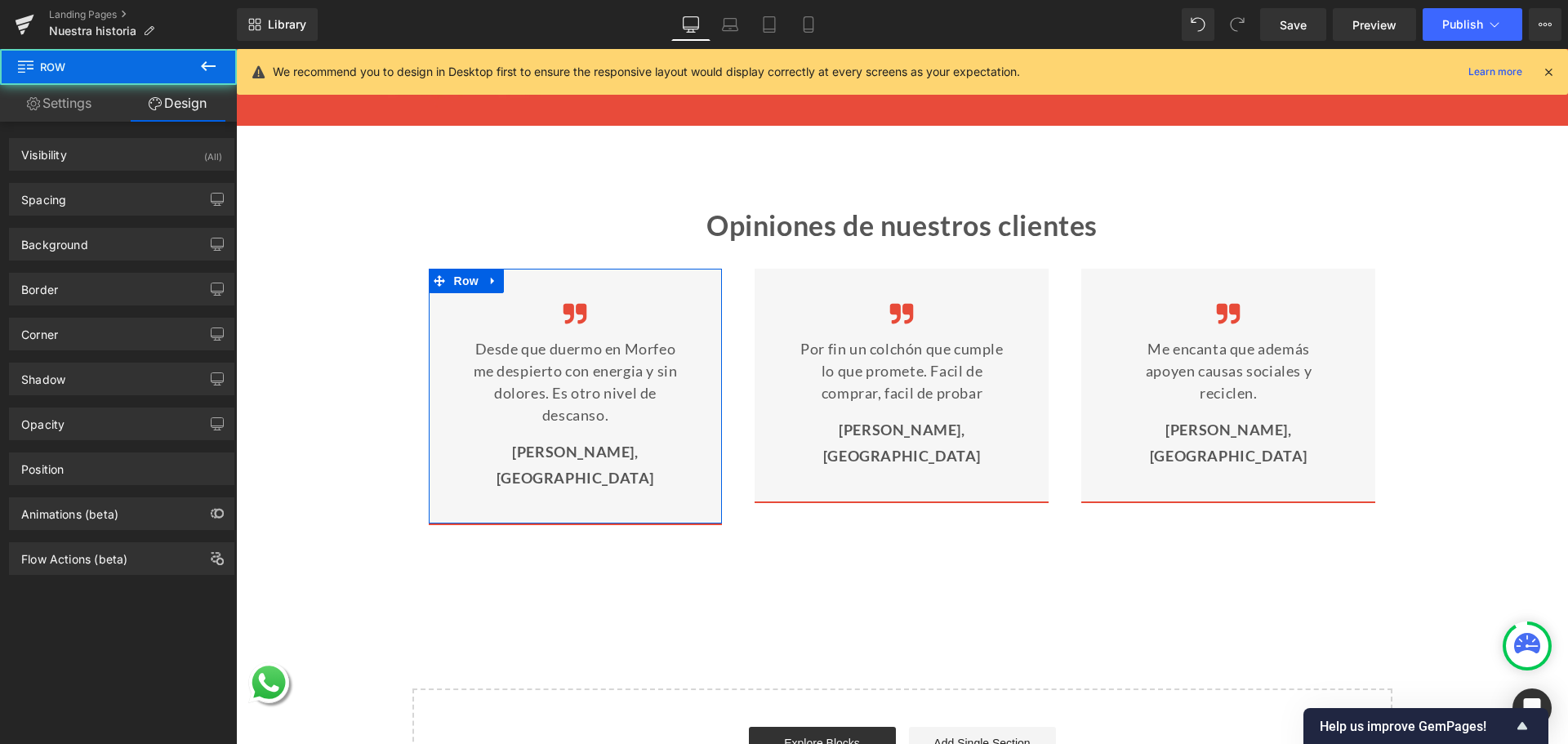
type input "0"
type input "40"
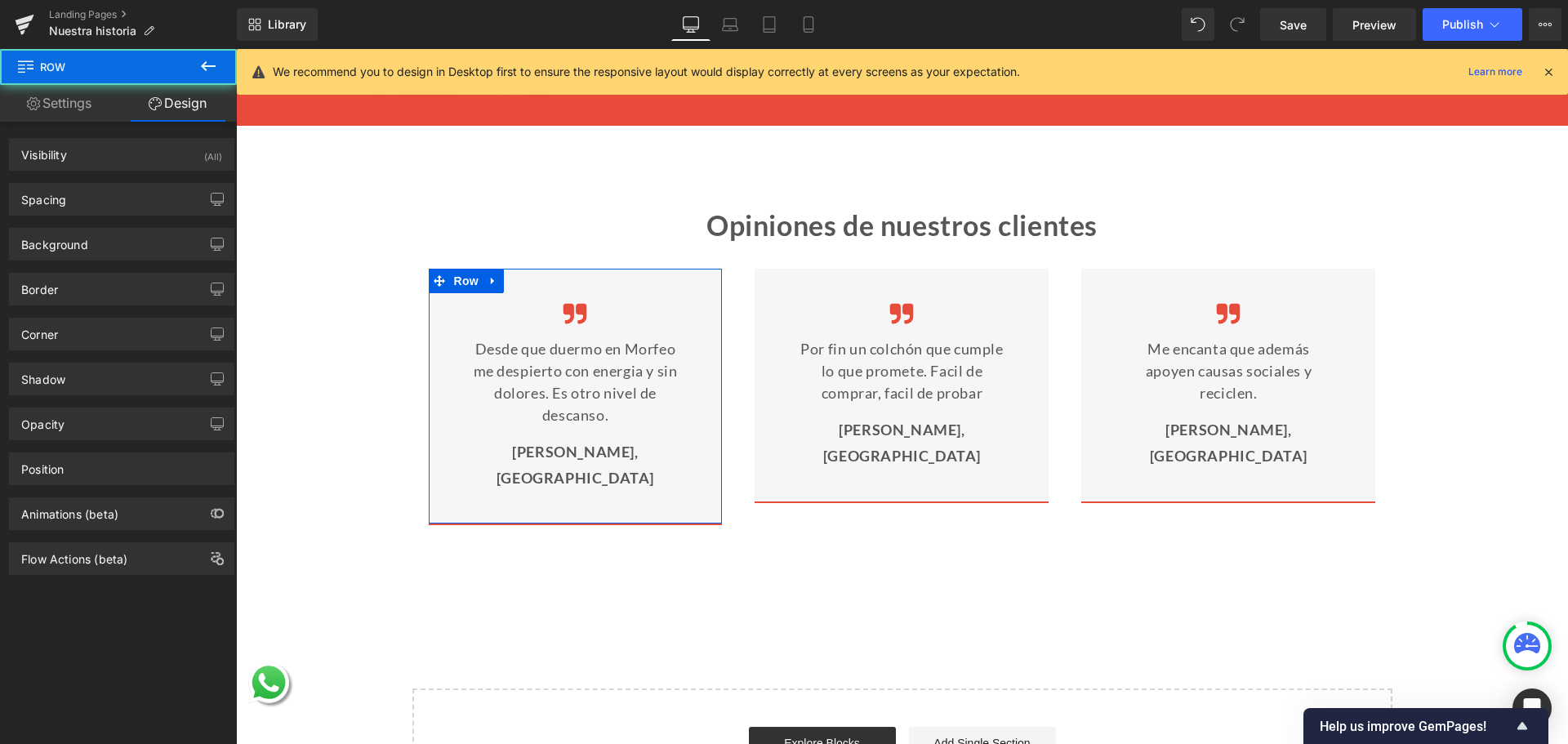
type input "40"
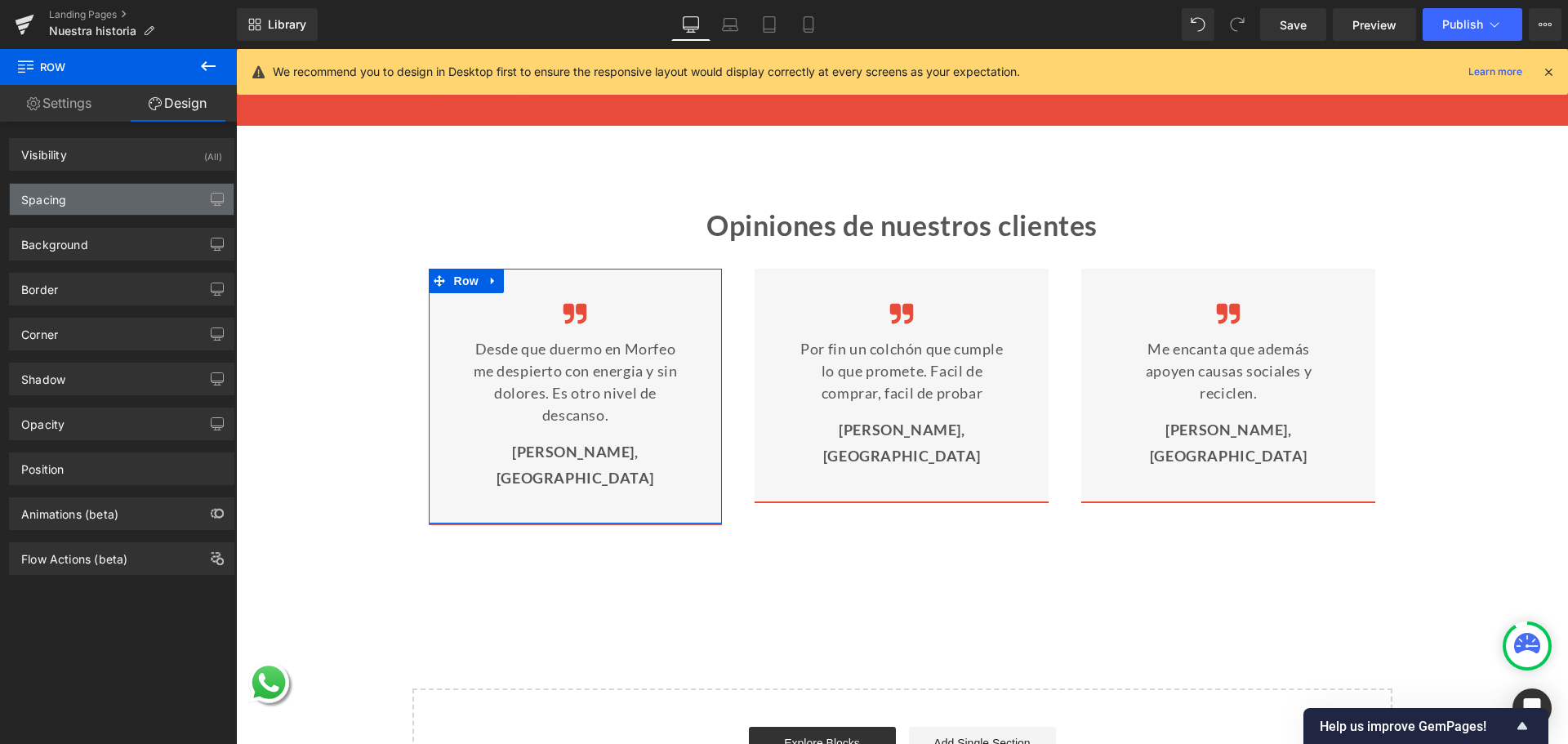
click at [99, 197] on div "Spacing" at bounding box center [121, 199] width 223 height 31
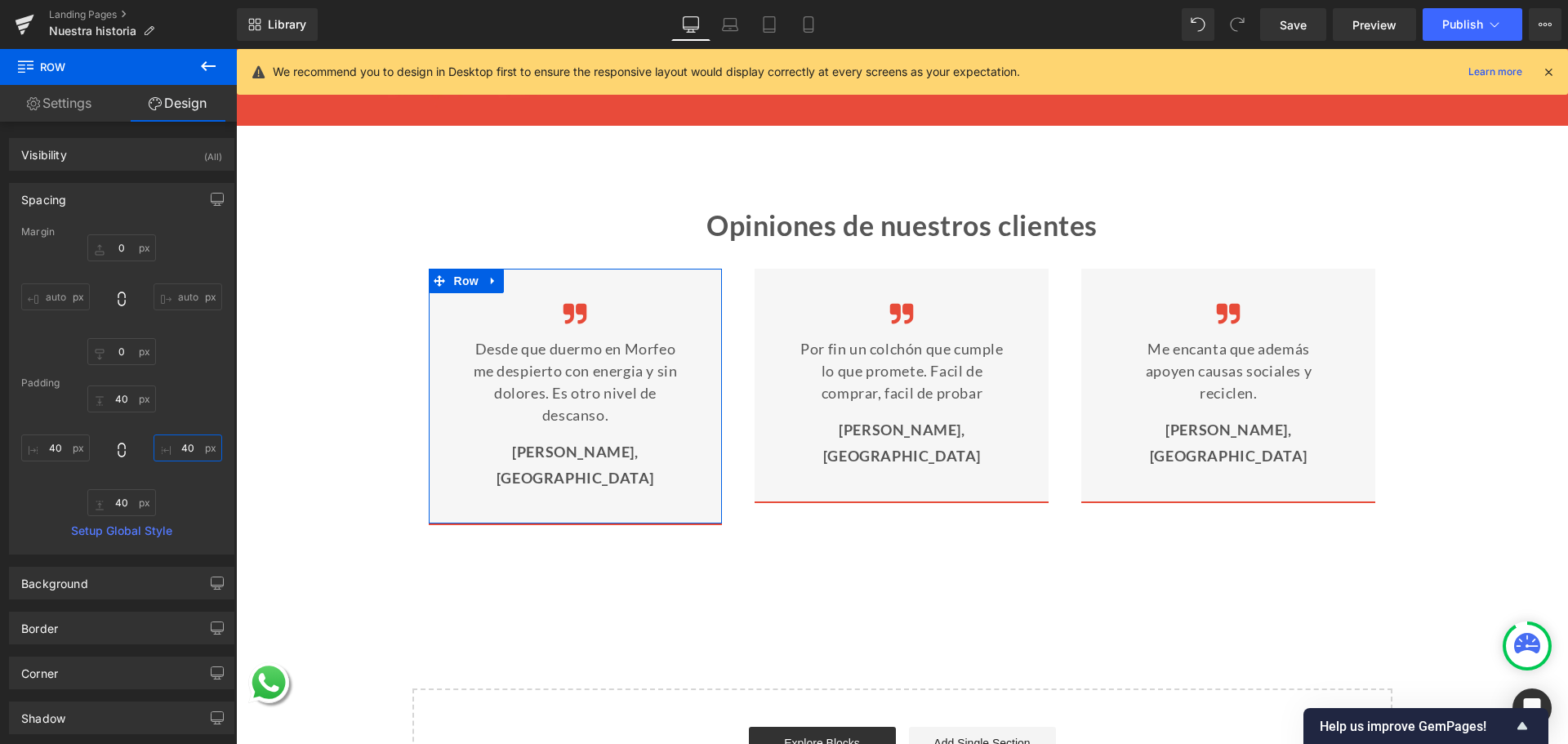
click at [175, 444] on input "40" at bounding box center [188, 448] width 68 height 27
type input "30"
click at [56, 445] on input "40" at bounding box center [55, 448] width 68 height 27
type input "30"
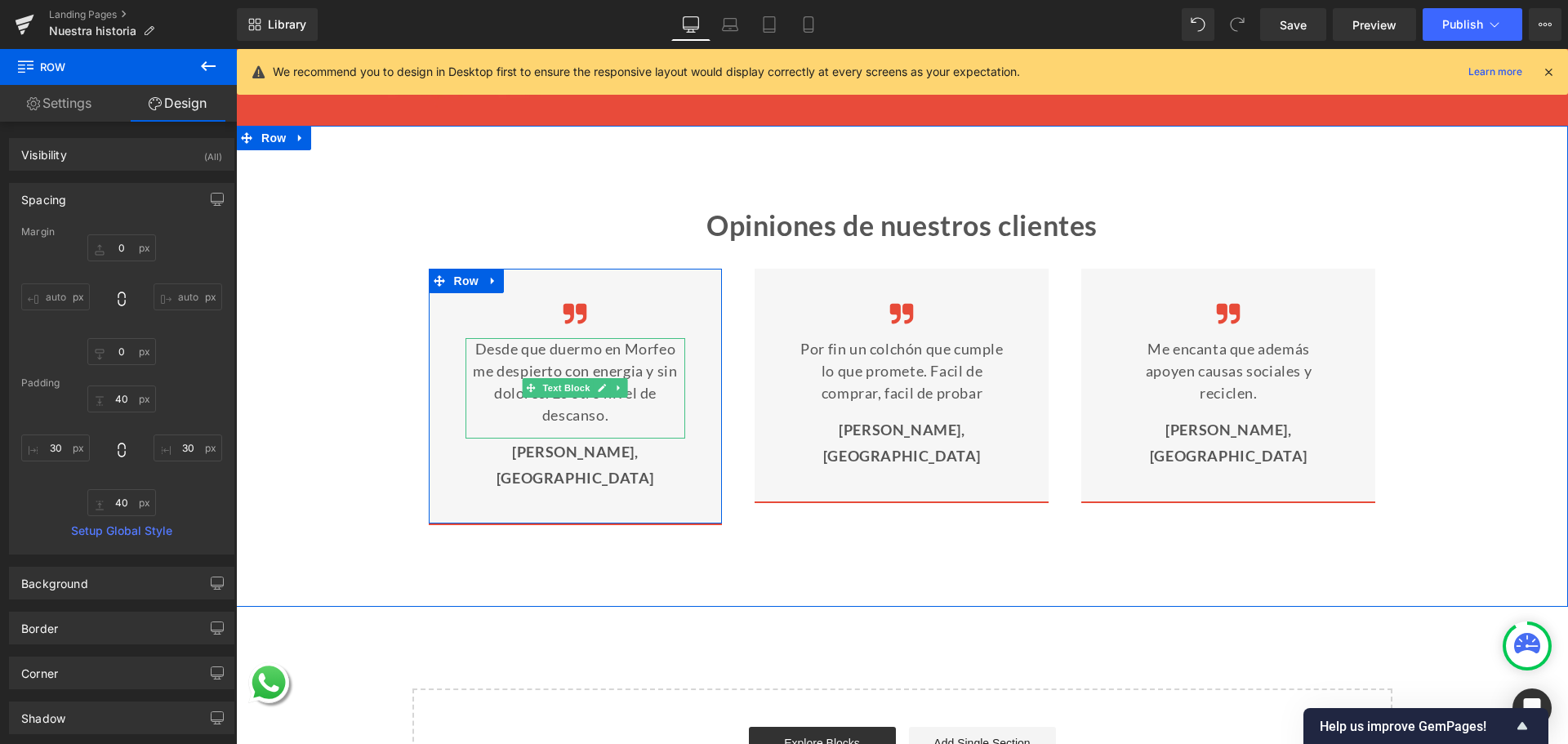
click at [620, 374] on p "Desde que duermo en Morfeo me despierto con energia y sin dolores. Es otro nive…" at bounding box center [576, 382] width 220 height 89
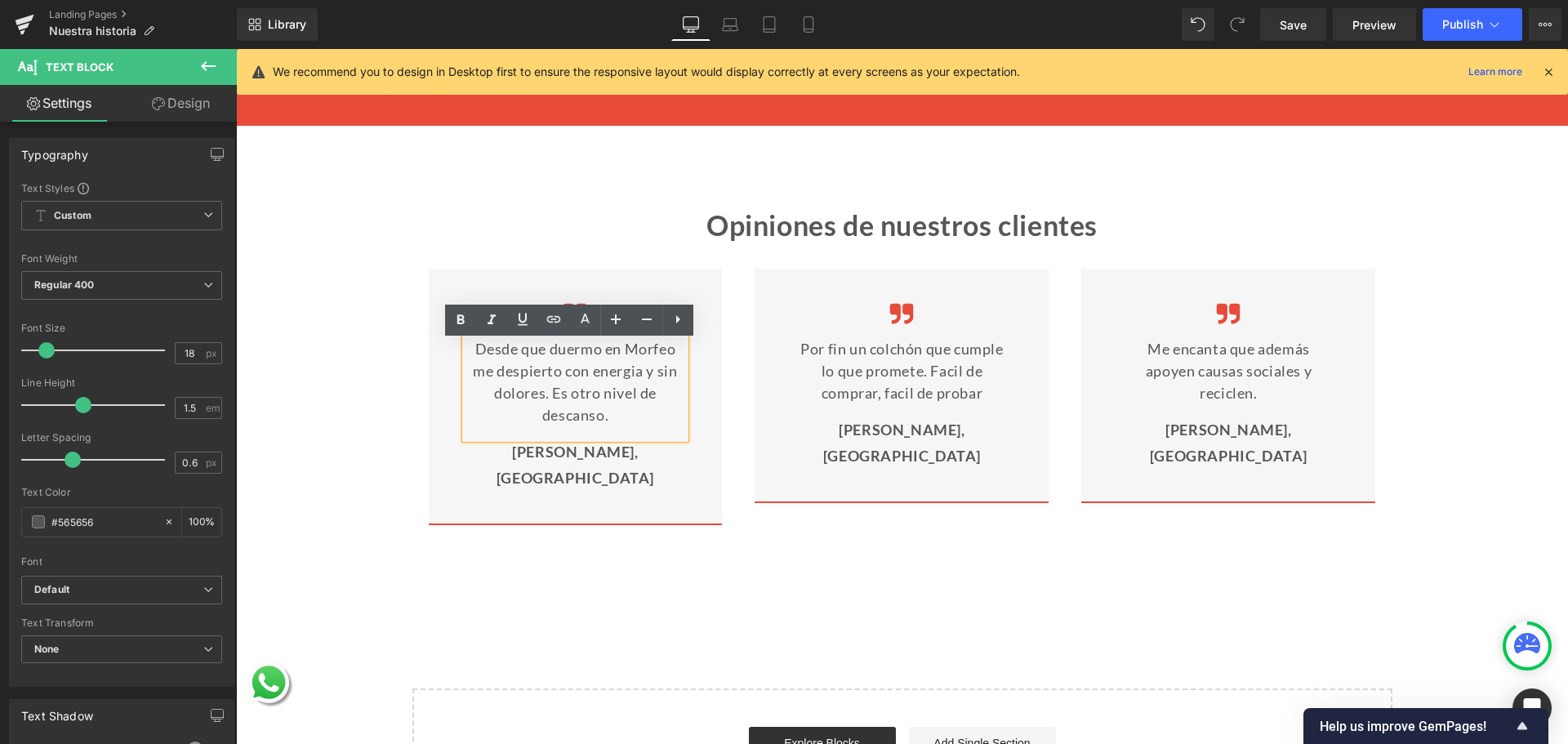
click at [236, 49] on lt-span "energía" at bounding box center [236, 49] width 0 height 0
click at [820, 254] on div "Image Desde que duermo en Morfeo me despierto con energía y sin dolores. Es otr…" at bounding box center [902, 385] width 980 height 282
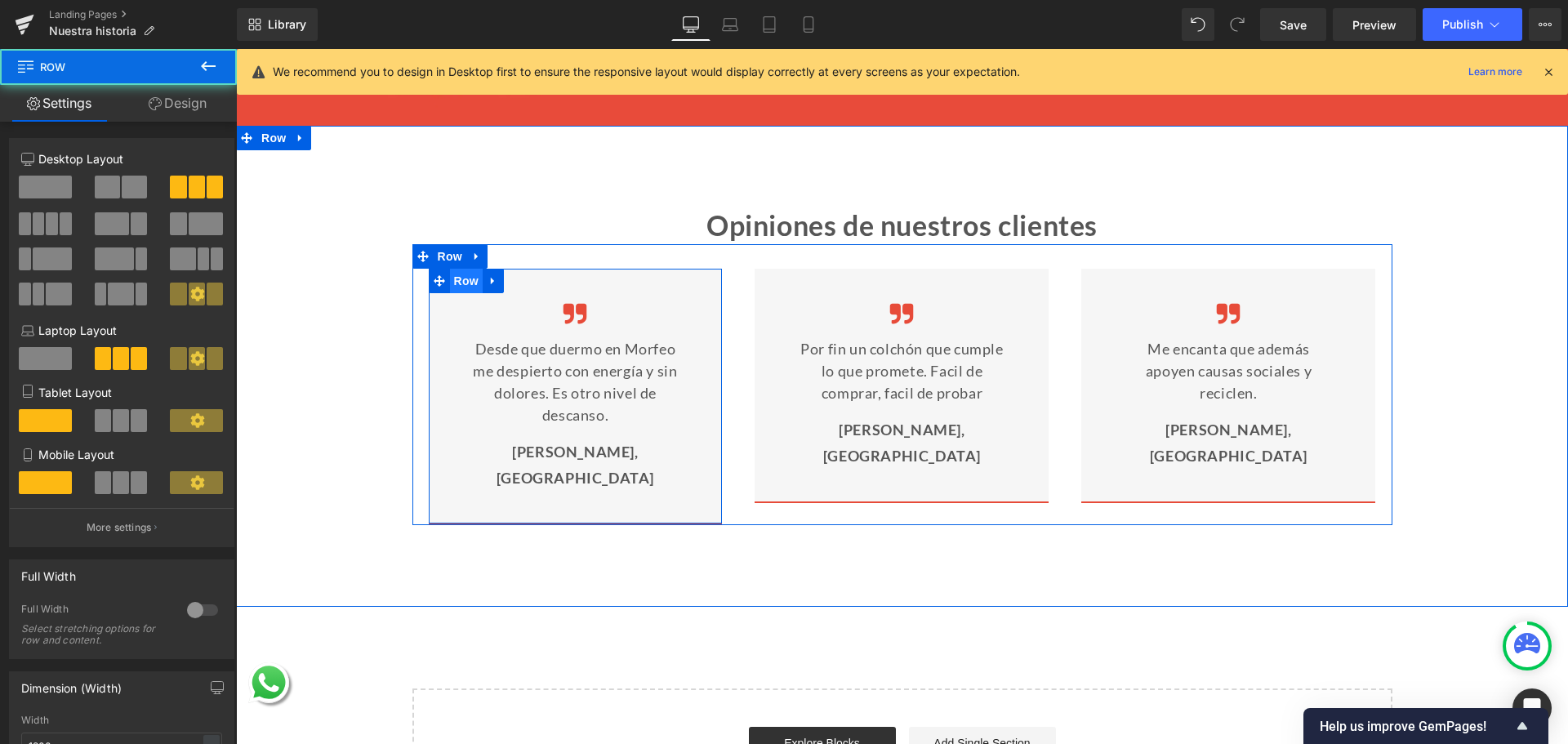
click at [458, 283] on span "Row" at bounding box center [467, 280] width 33 height 24
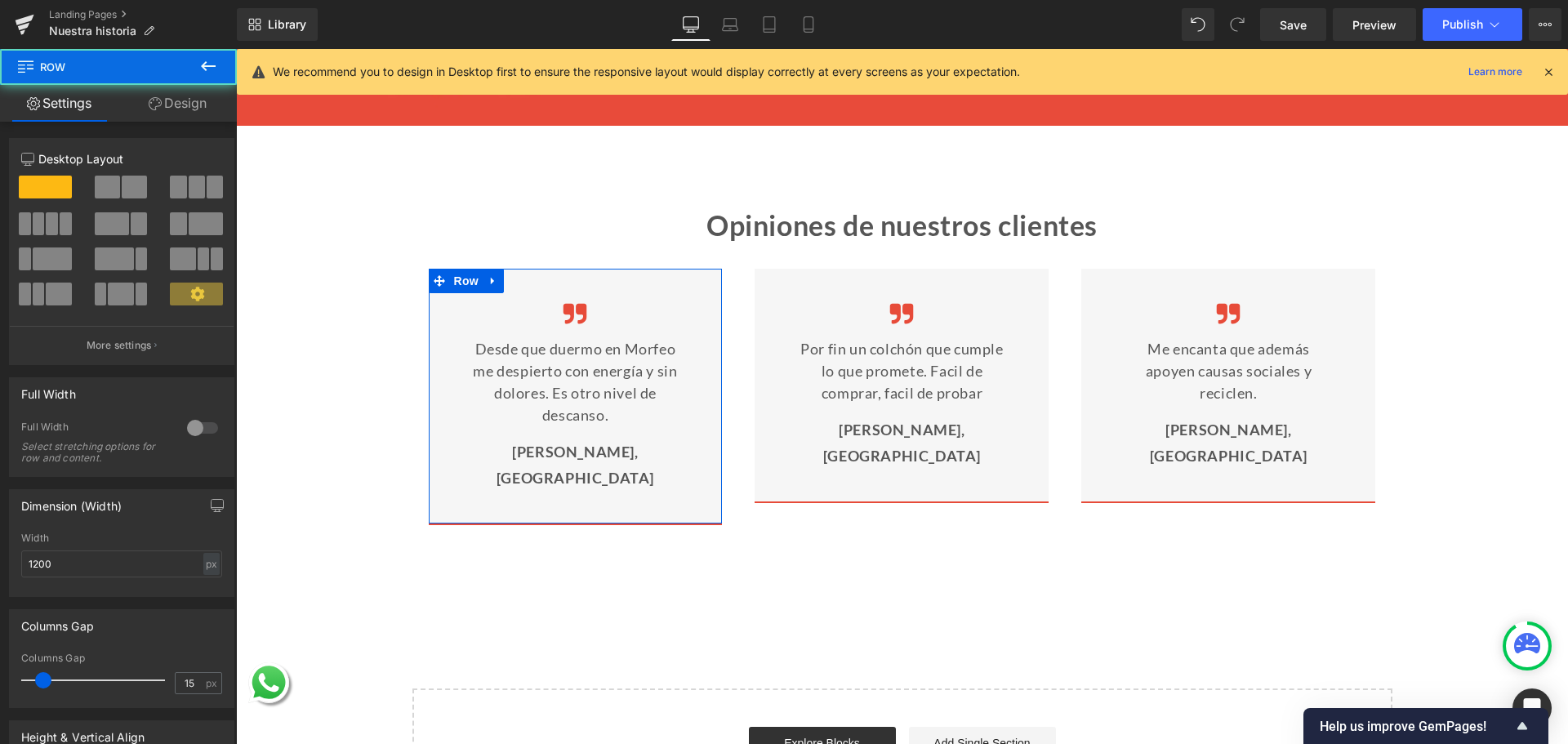
click at [196, 88] on link "Design" at bounding box center [177, 103] width 118 height 37
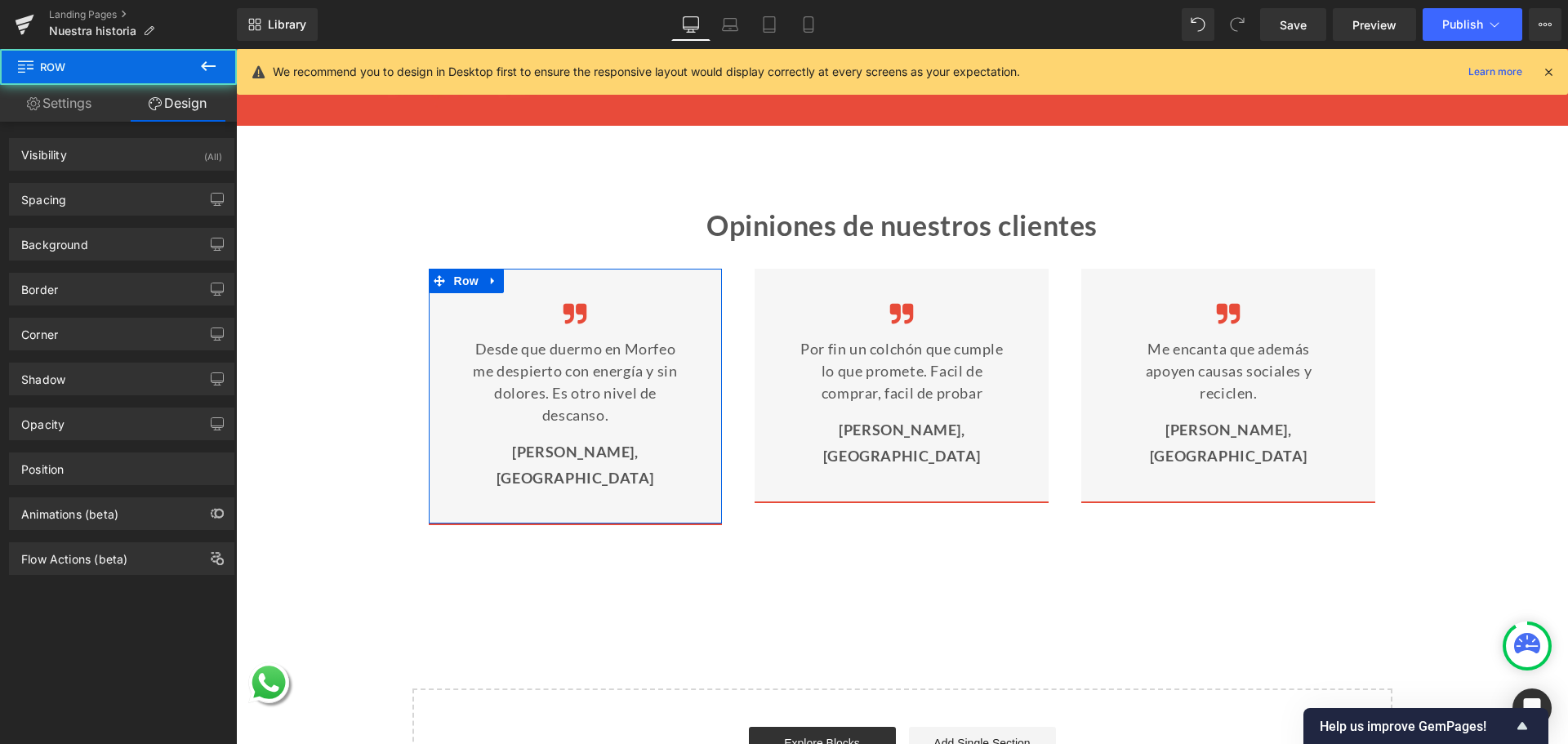
type input "0"
type input "40"
type input "30"
type input "40"
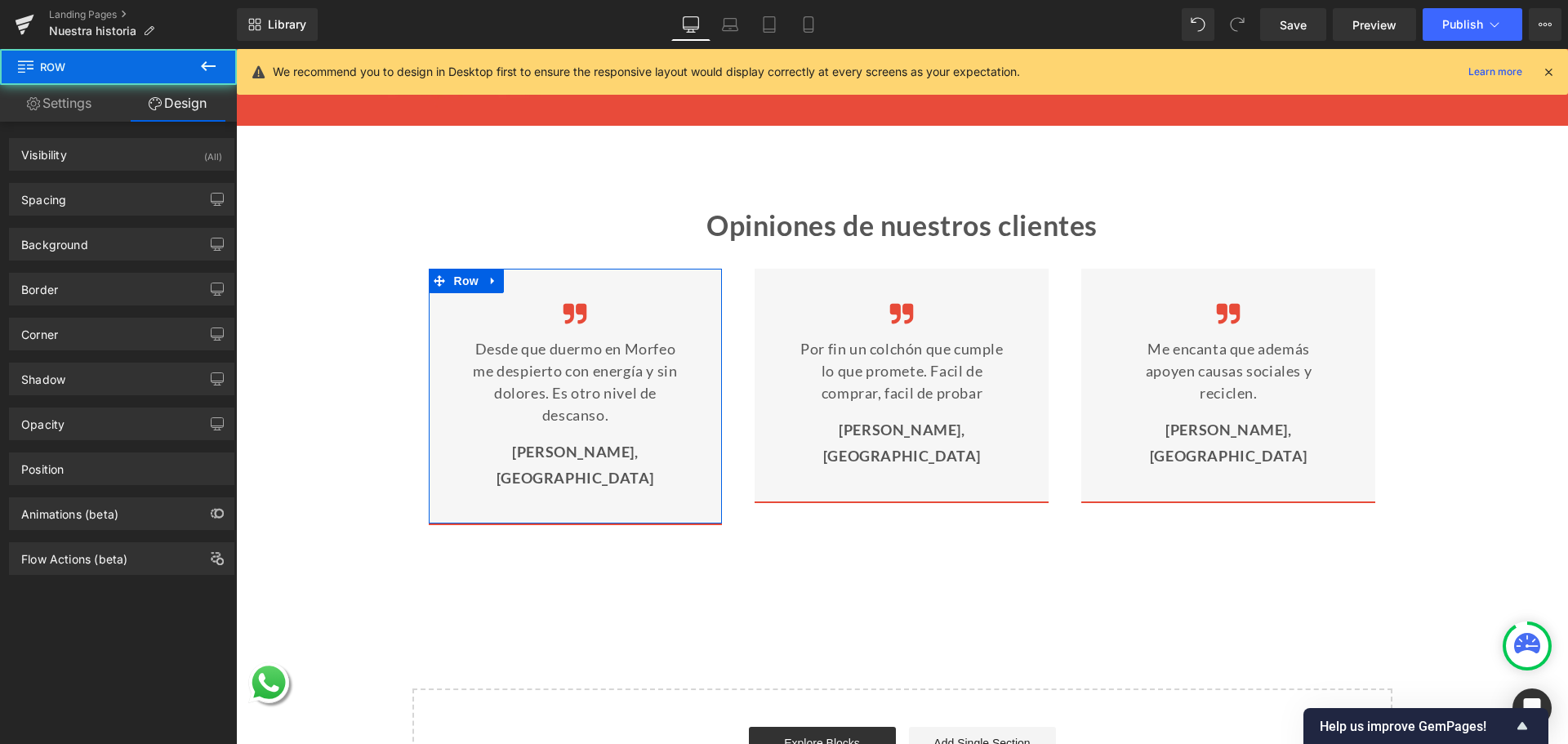
type input "30"
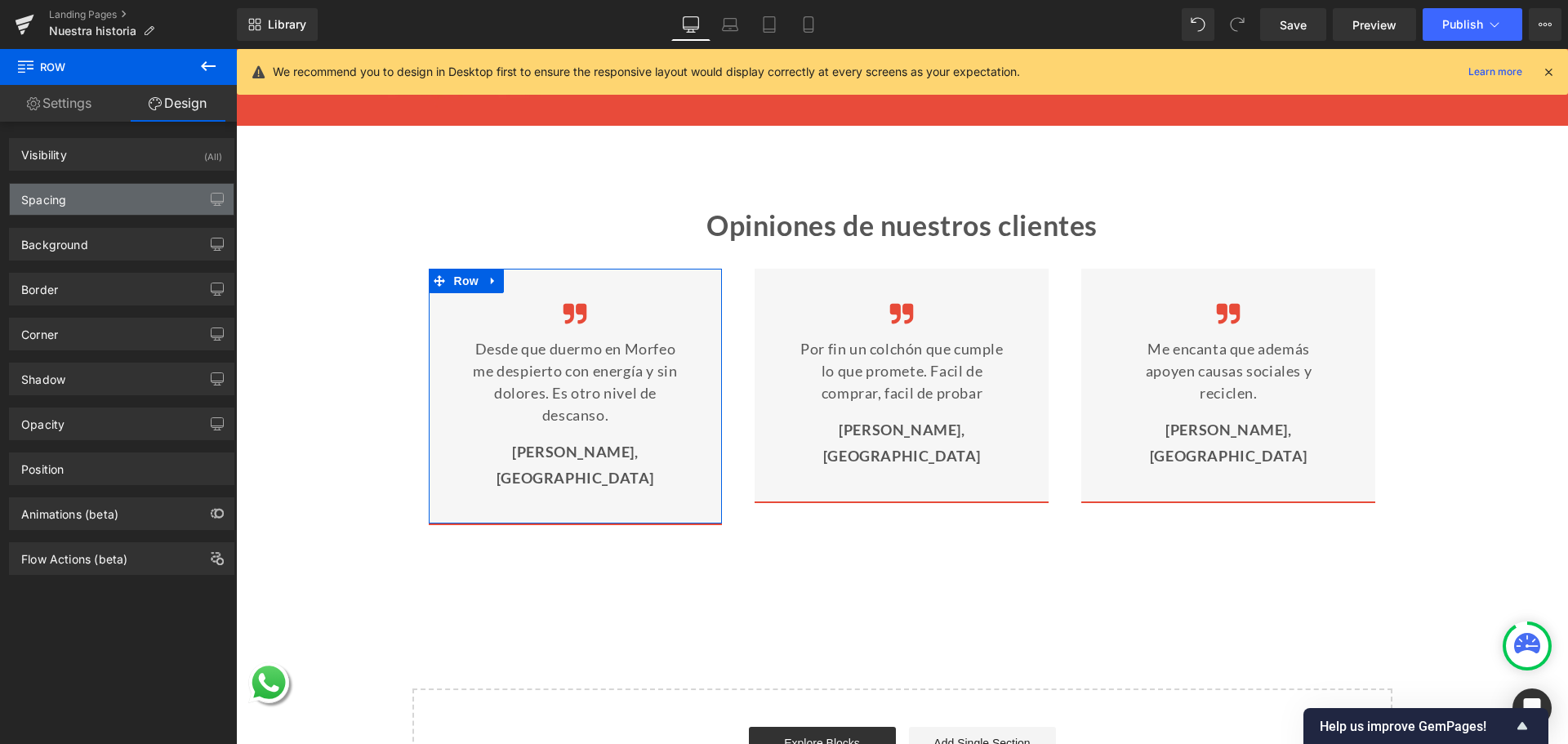
click at [127, 194] on div "Spacing" at bounding box center [121, 199] width 223 height 31
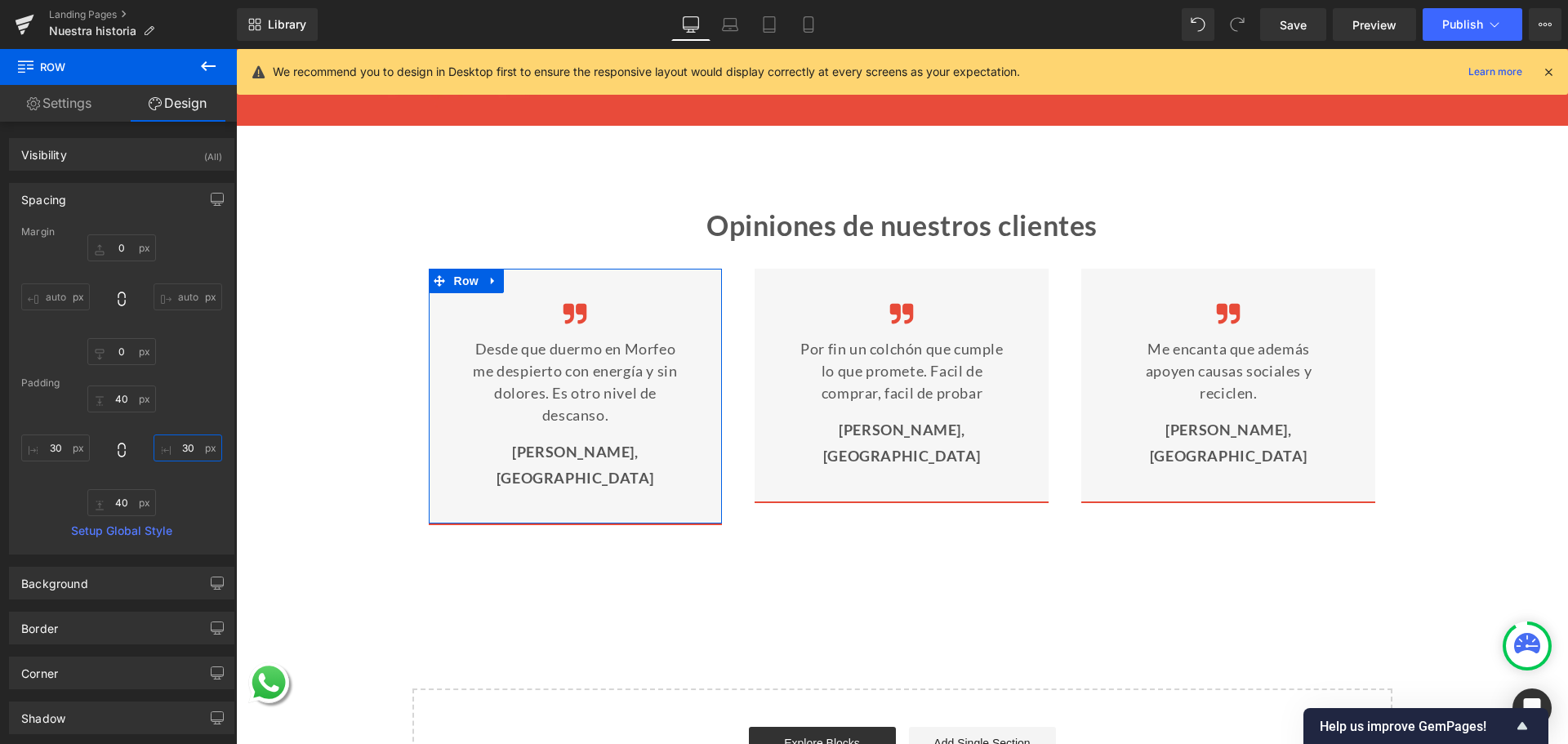
click at [176, 452] on input "30" at bounding box center [188, 448] width 68 height 27
type input "20"
click at [50, 447] on input "30" at bounding box center [55, 448] width 68 height 27
type input "20"
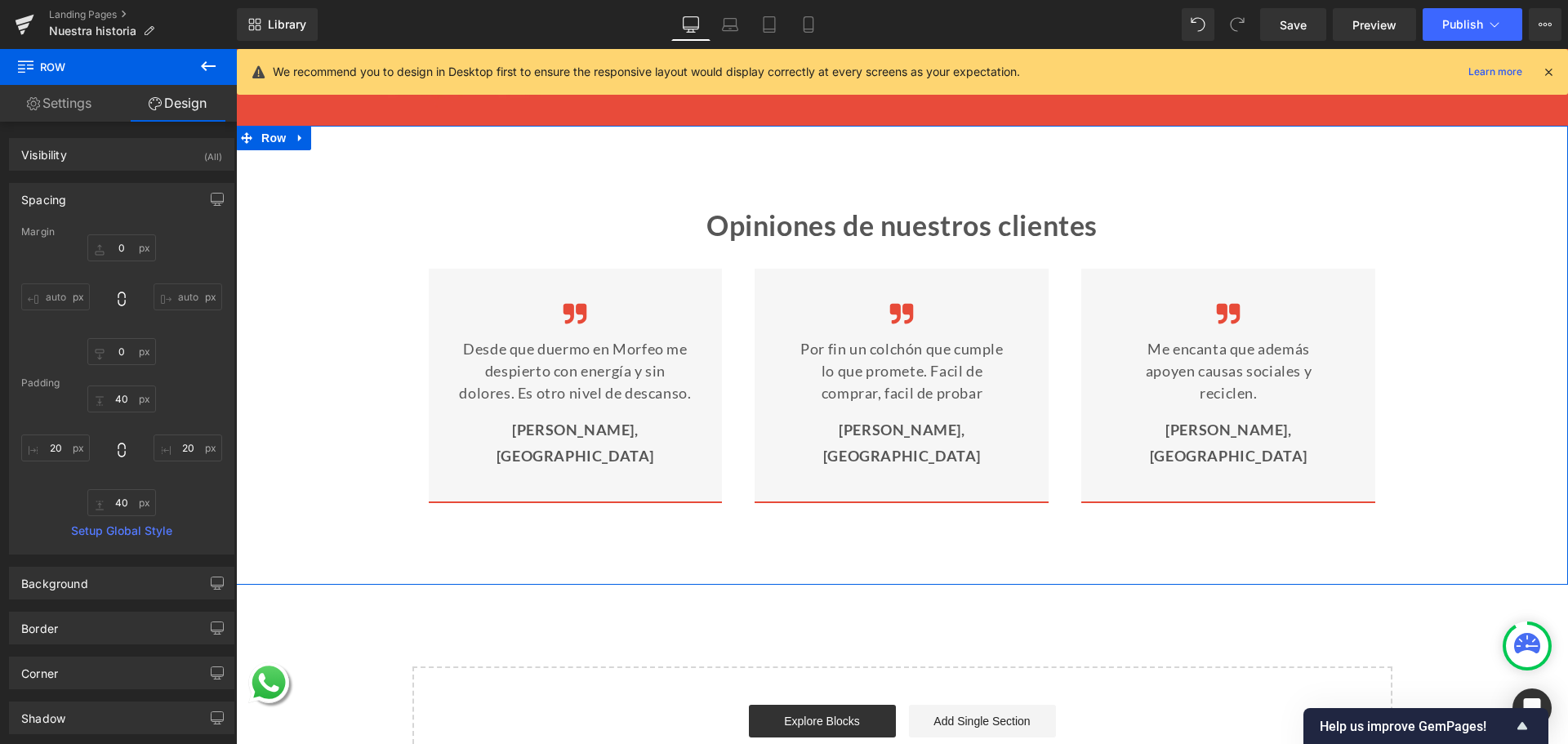
click at [657, 538] on div "Opiniones de nuestros clientes Heading Image Desde que duermo en Morfeo me desp…" at bounding box center [902, 355] width 1332 height 459
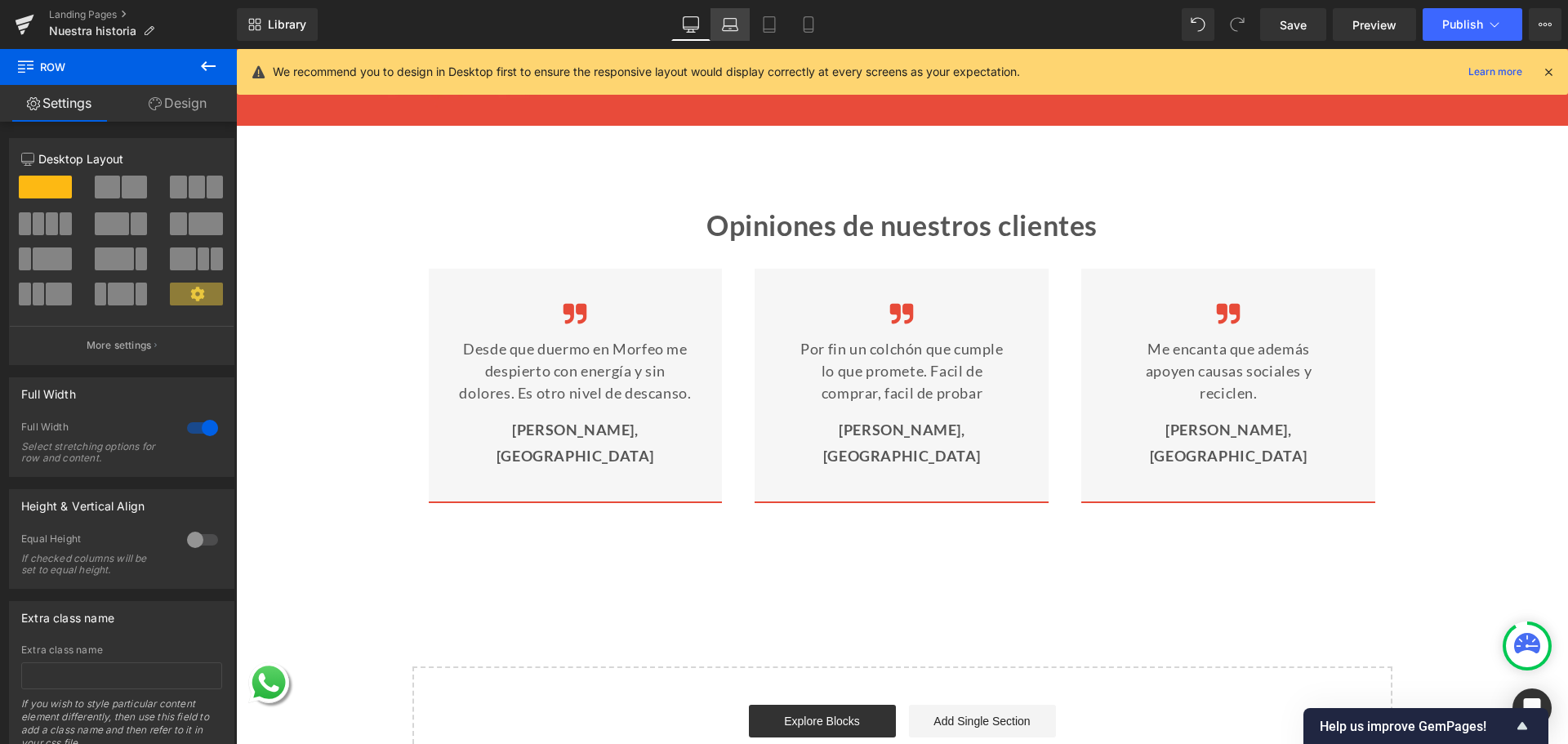
click at [733, 9] on link "Laptop" at bounding box center [730, 24] width 39 height 33
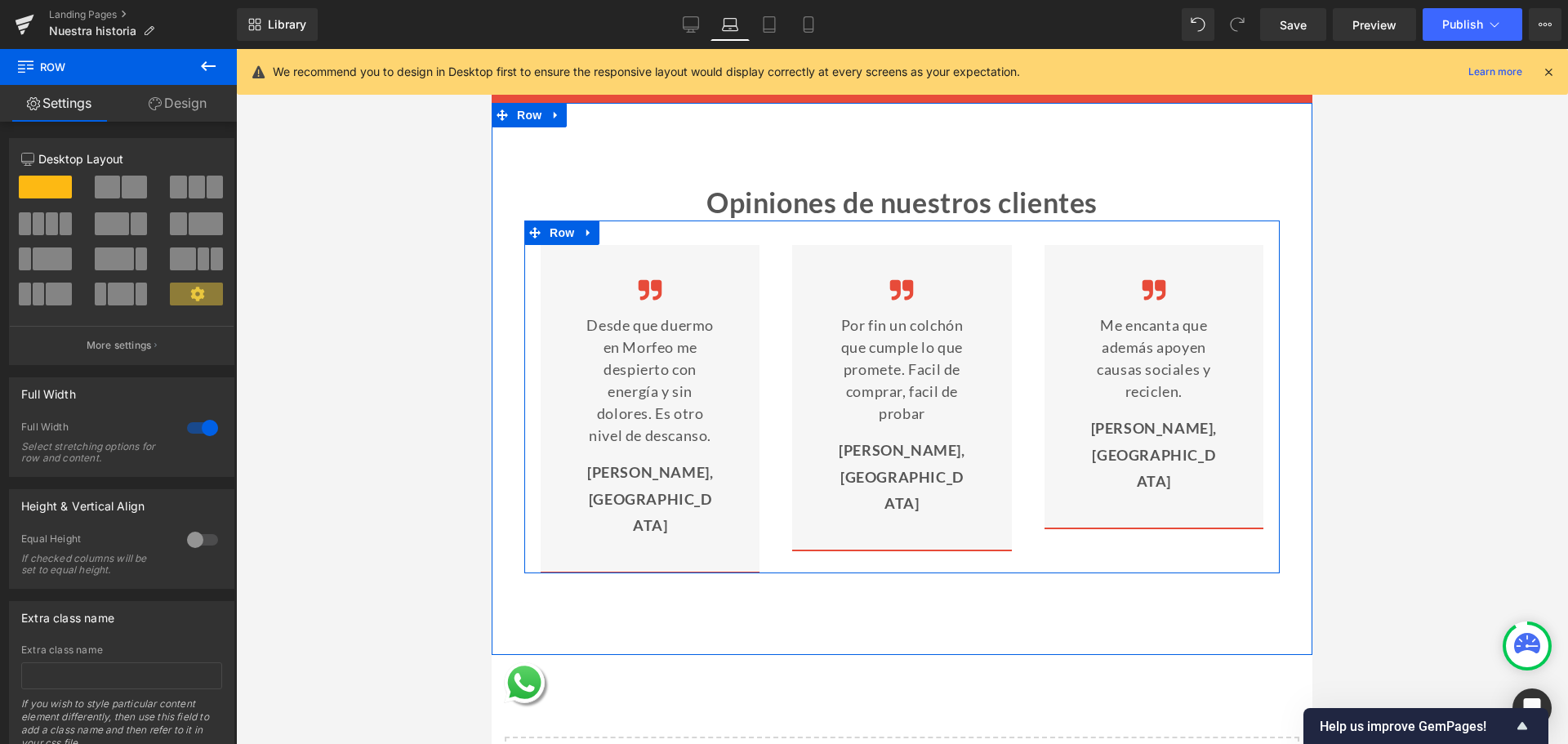
click at [776, 329] on div "Image Por fin un colchón que cumple lo que promete. Facil de comprar, facil de …" at bounding box center [901, 398] width 251 height 305
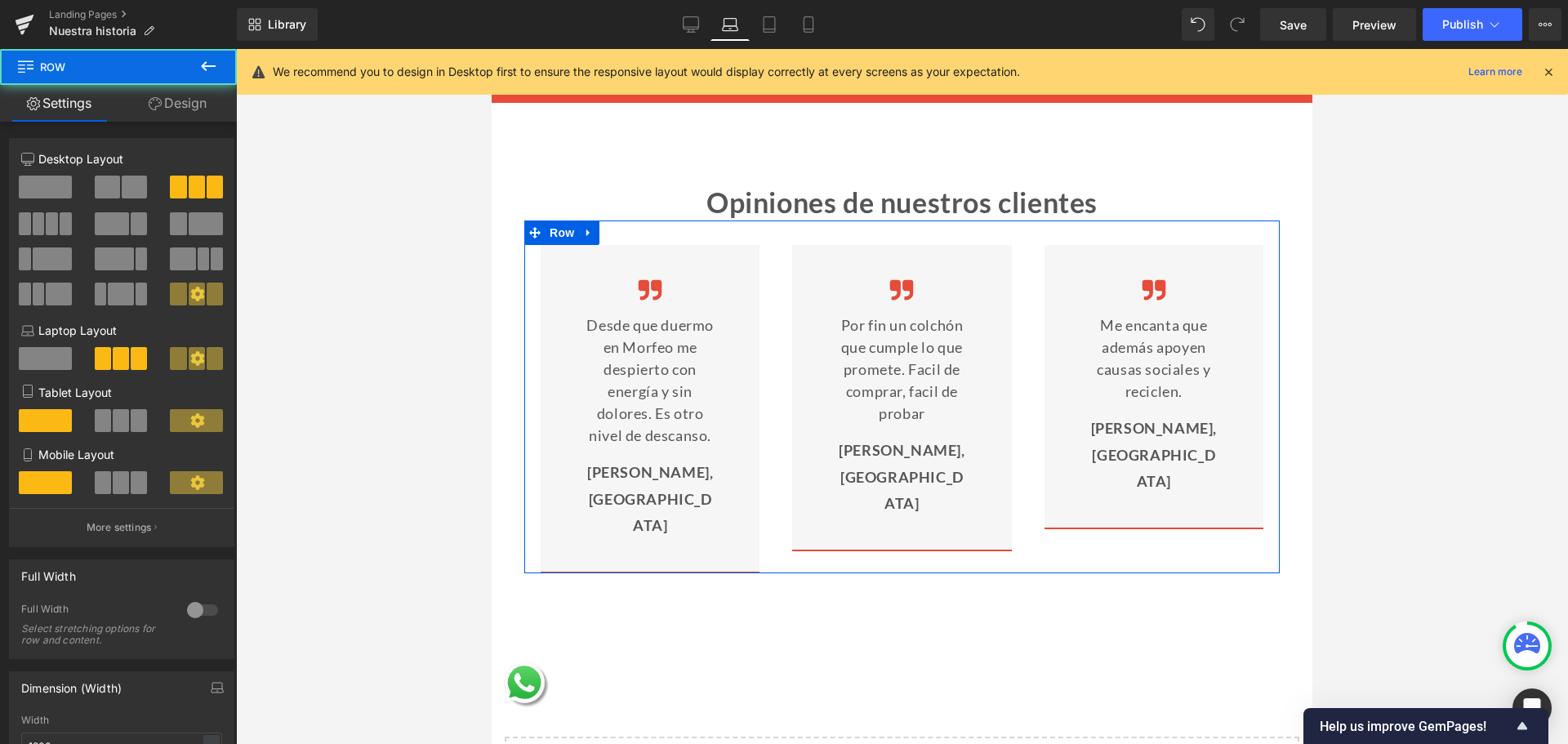
scroll to position [408, 0]
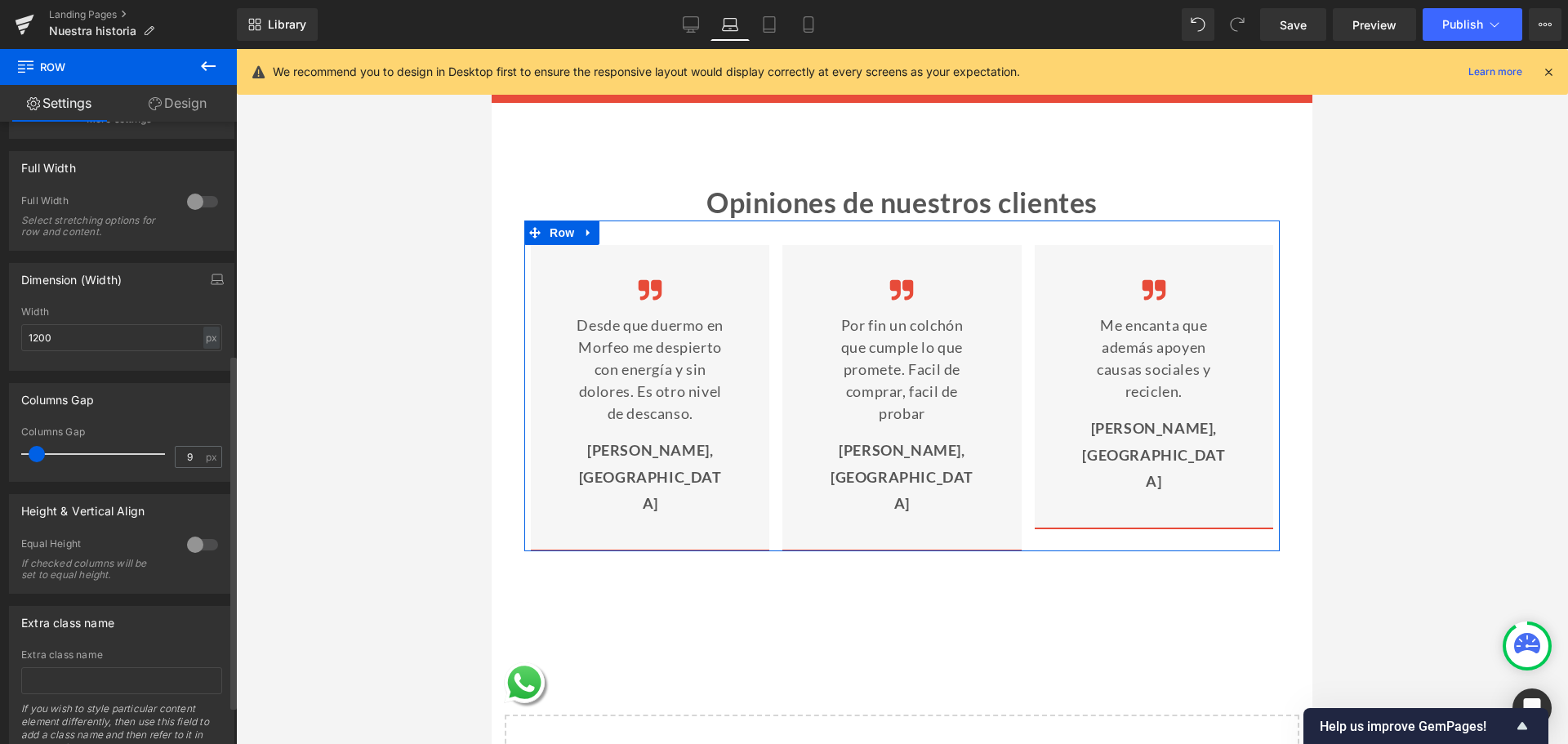
type input "10"
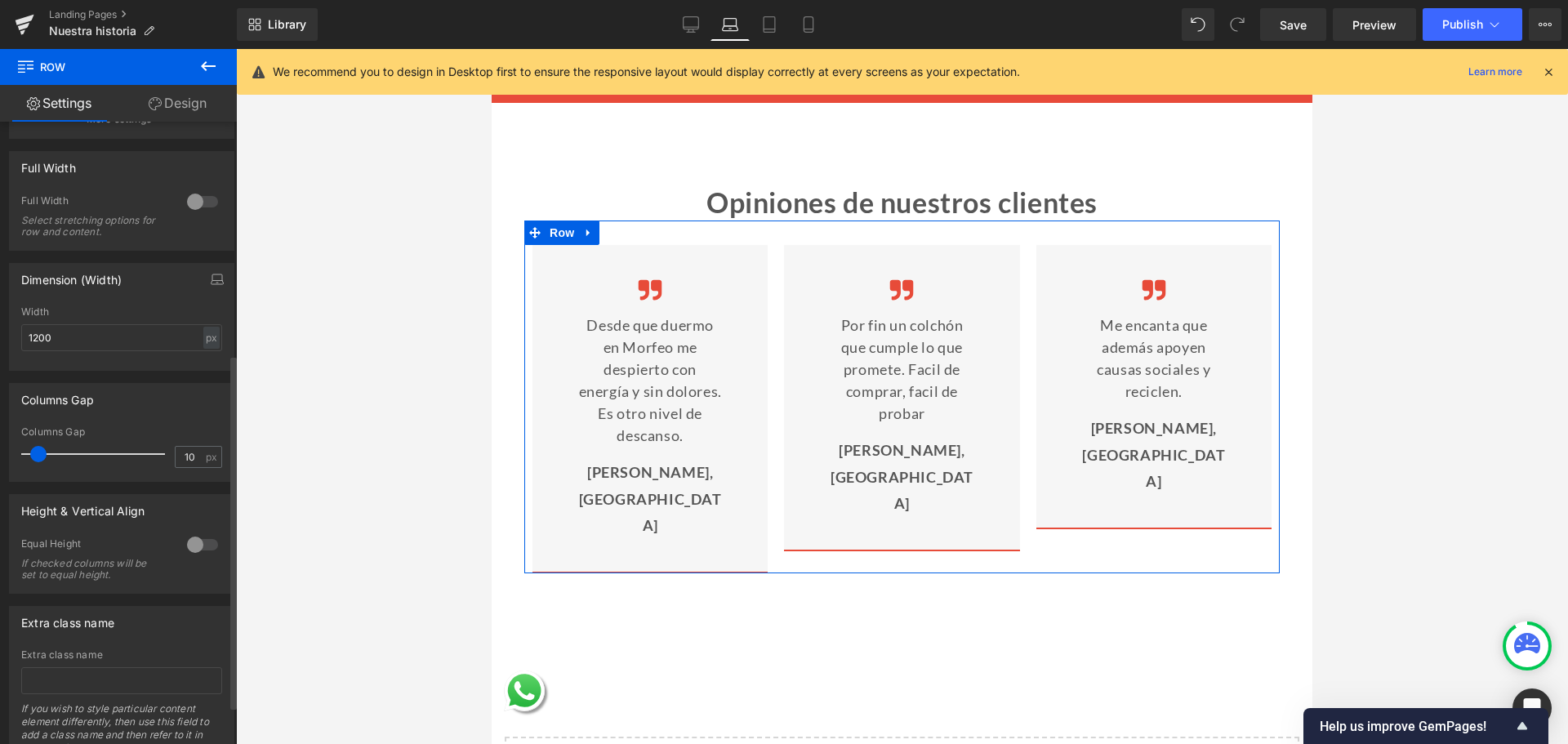
drag, startPoint x: 46, startPoint y: 455, endPoint x: 38, endPoint y: 457, distance: 8.2
click at [38, 457] on span at bounding box center [38, 453] width 16 height 16
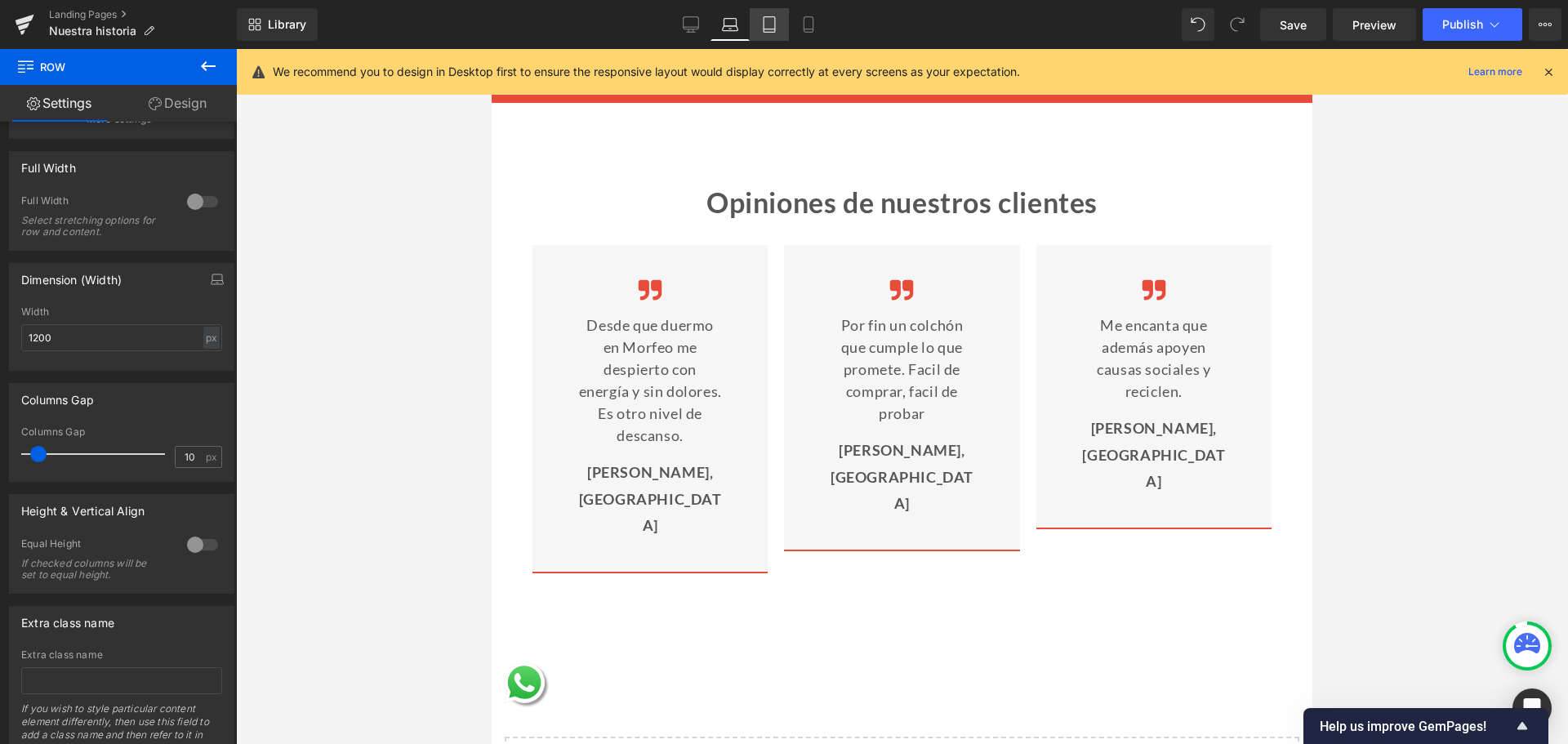
click at [768, 14] on link "Tablet" at bounding box center [769, 24] width 39 height 33
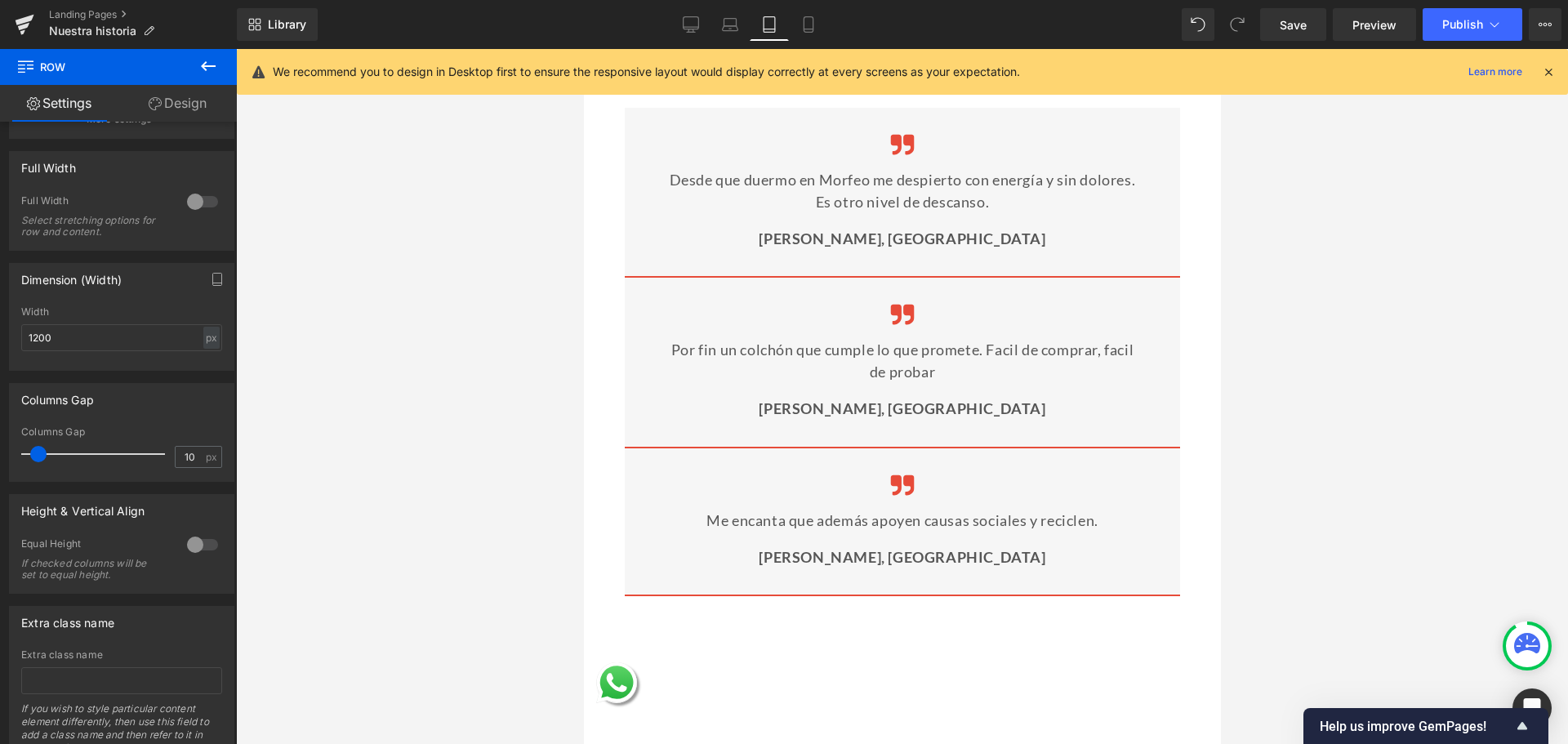
scroll to position [4487, 0]
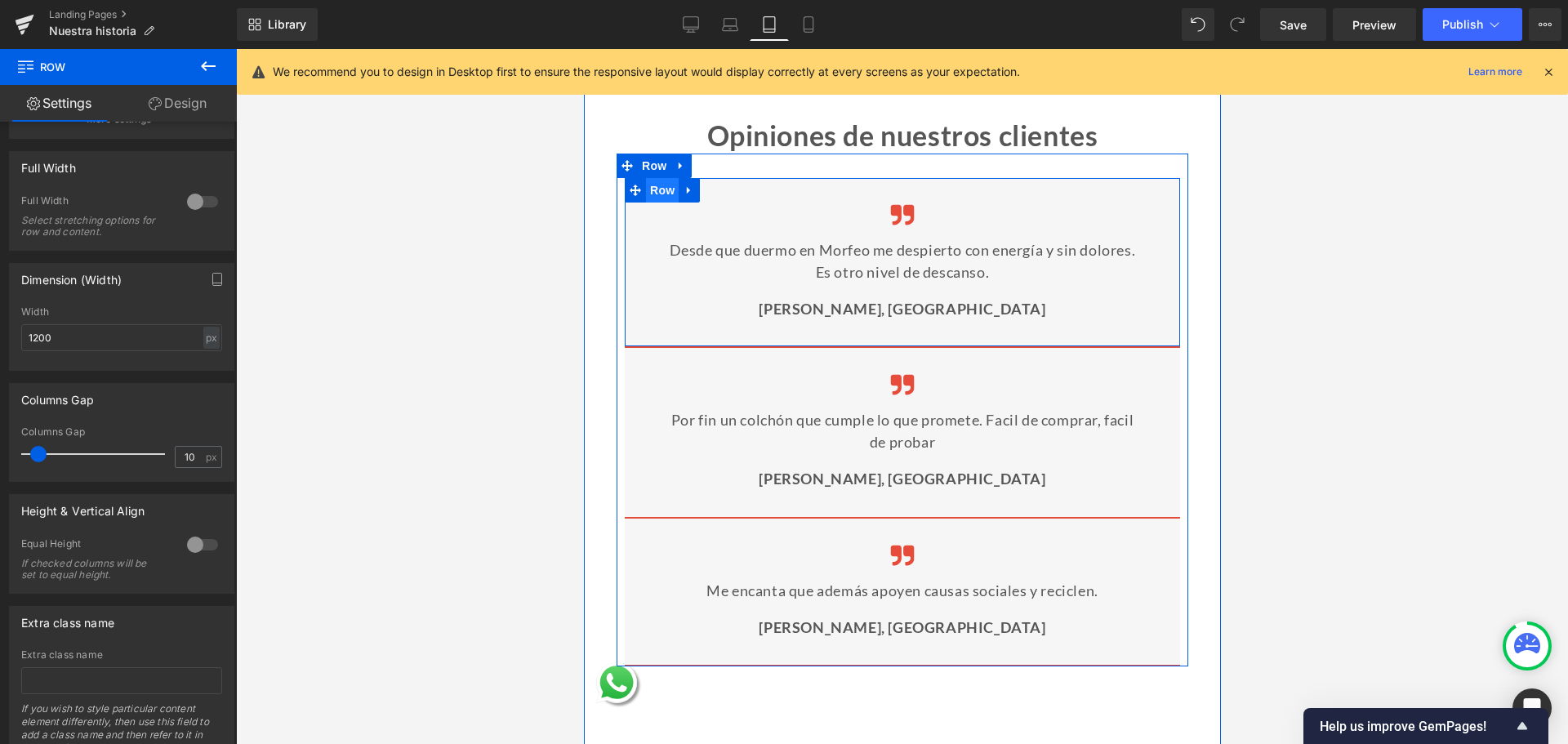
click at [652, 202] on span "Row" at bounding box center [661, 190] width 33 height 24
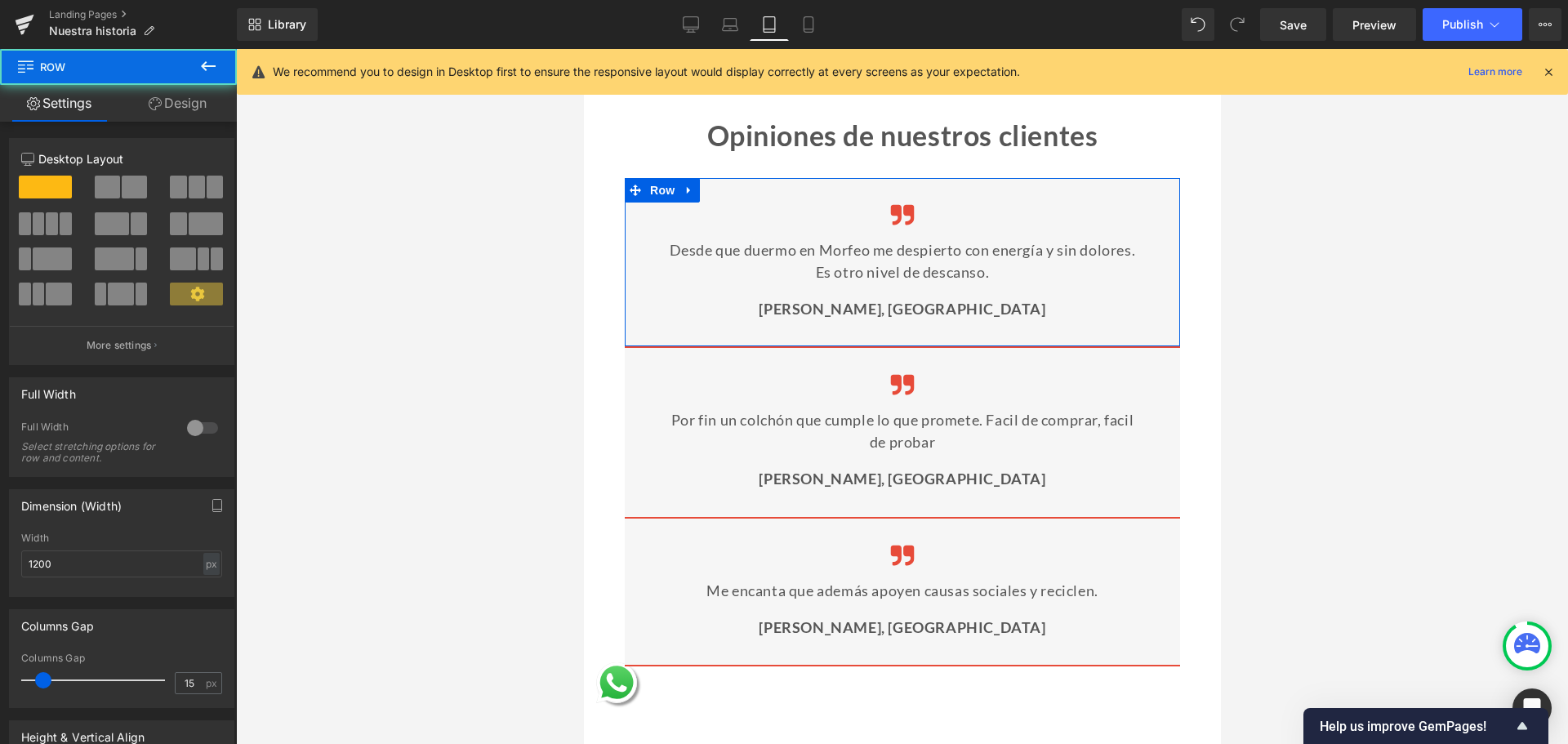
click at [204, 120] on link "Design" at bounding box center [177, 103] width 118 height 37
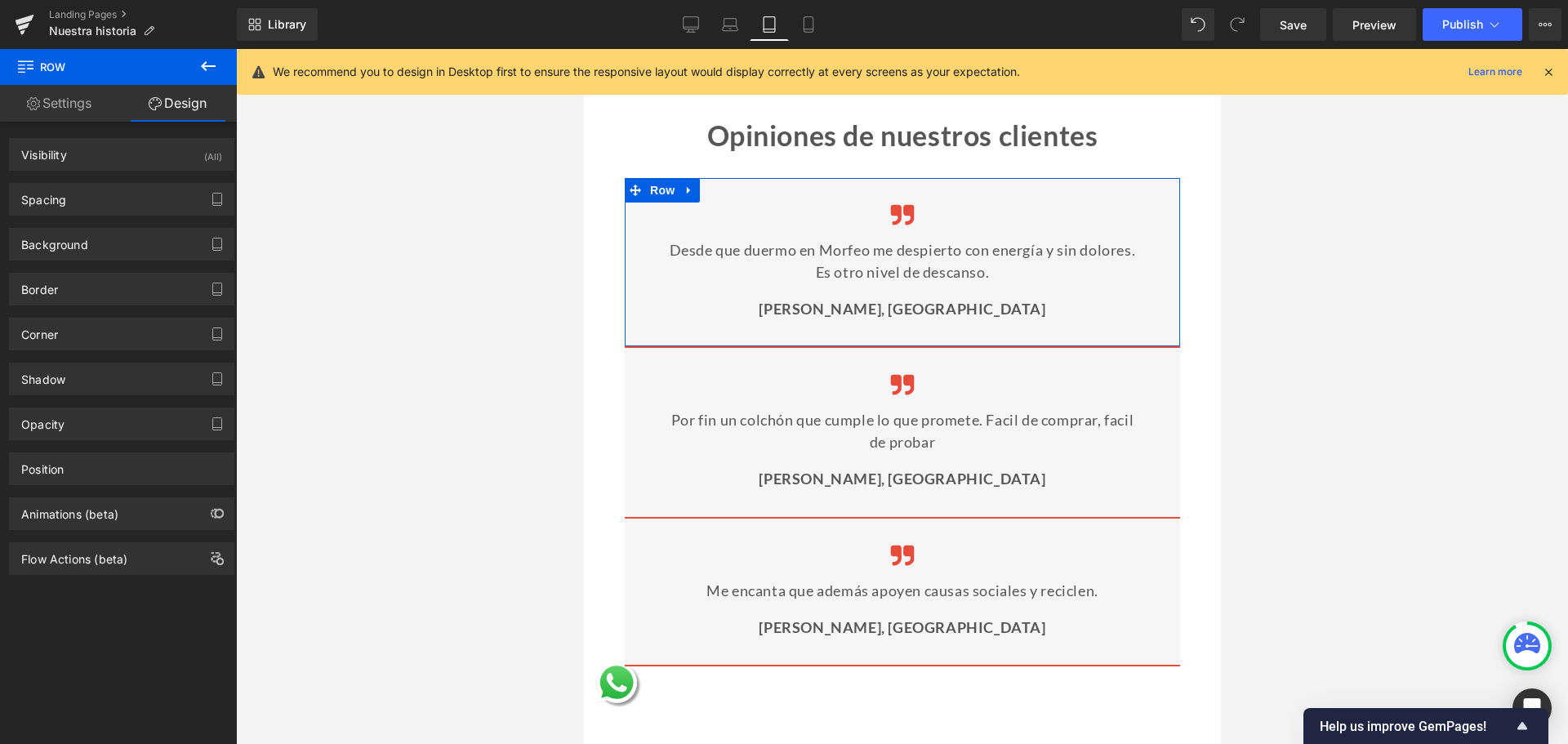
type input "0"
type input "30"
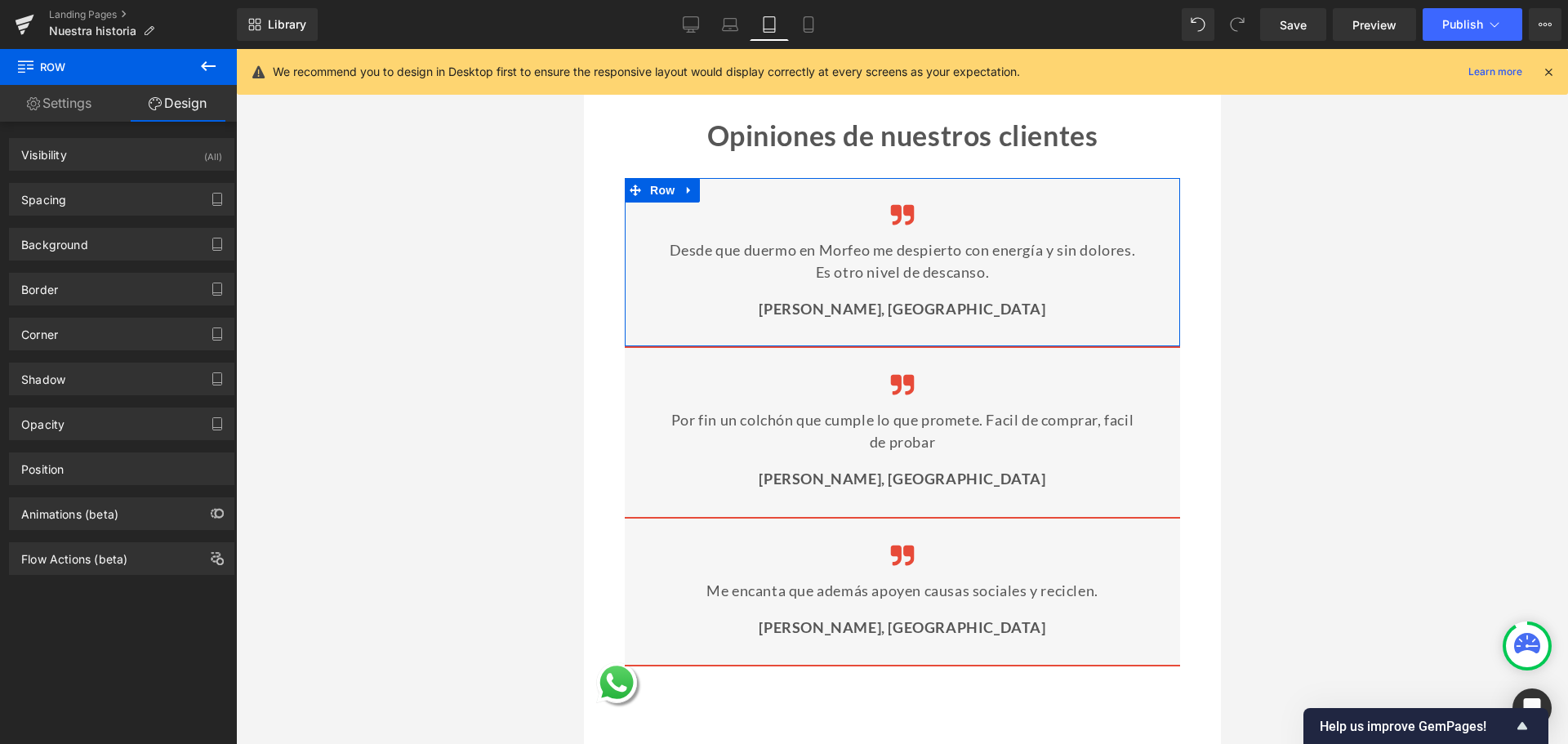
type input "30"
click at [89, 196] on div "Spacing" at bounding box center [121, 199] width 223 height 31
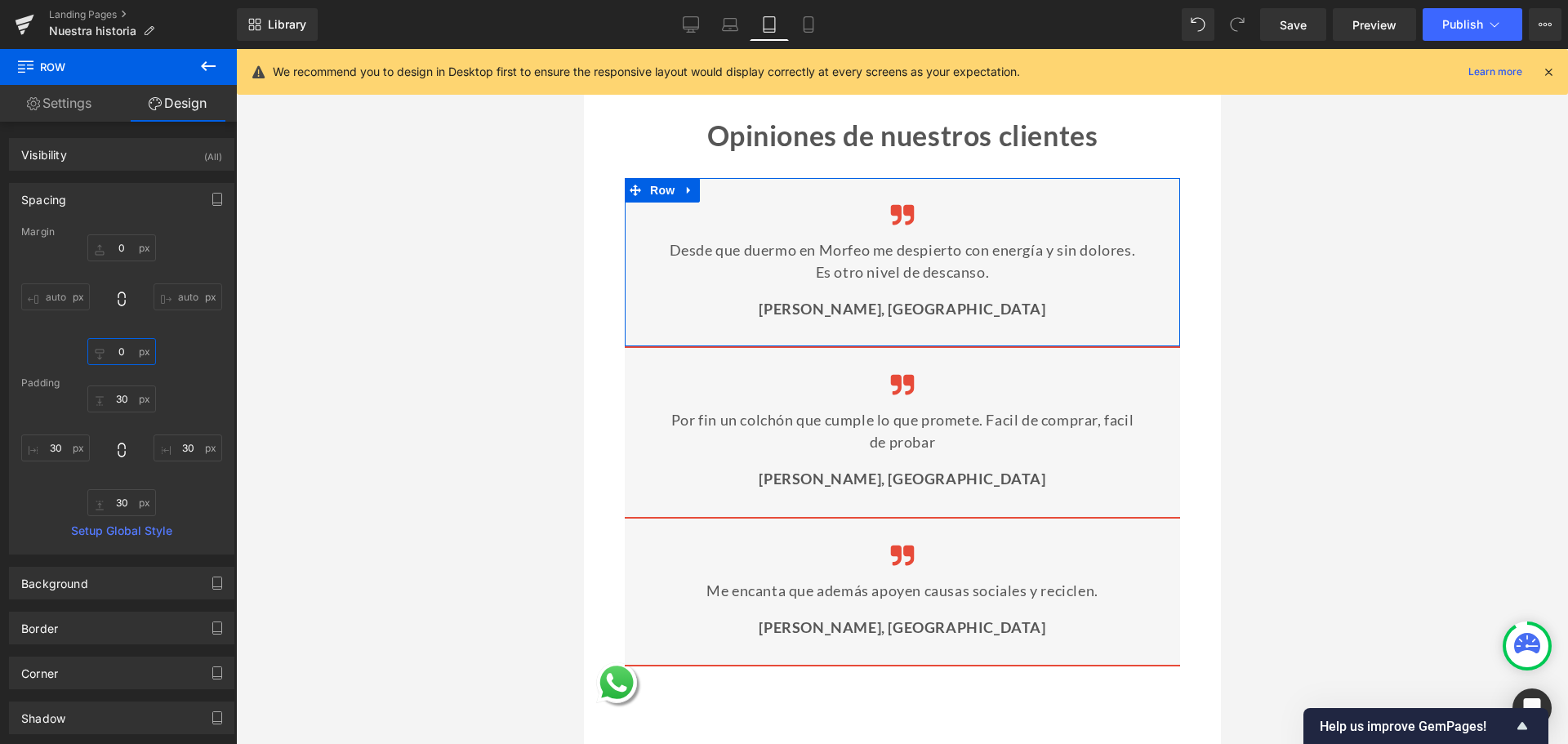
click at [122, 345] on input "0" at bounding box center [121, 351] width 68 height 27
type input "20"
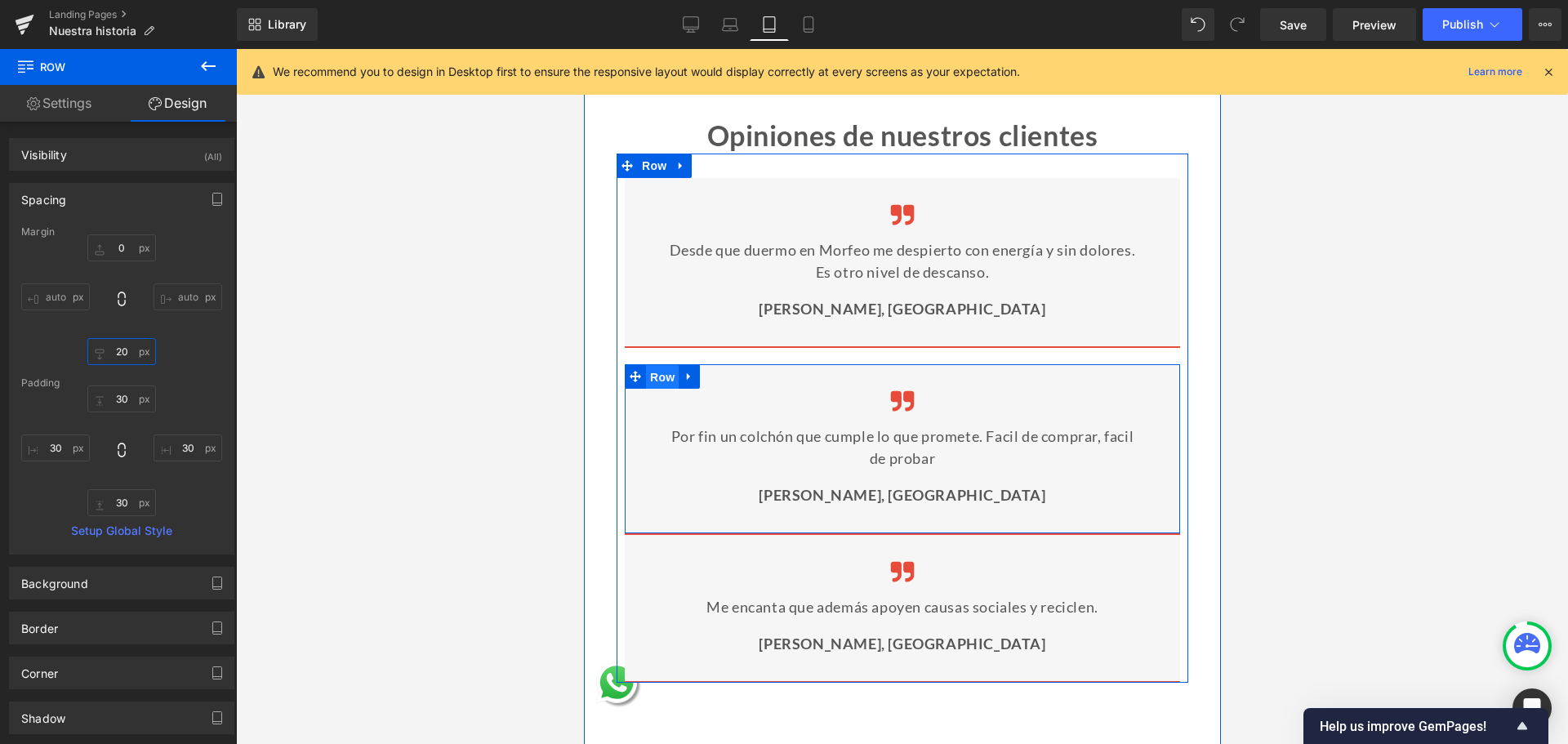
drag, startPoint x: 659, startPoint y: 417, endPoint x: 909, endPoint y: 272, distance: 289.0
click at [659, 390] on span "Row" at bounding box center [661, 376] width 33 height 24
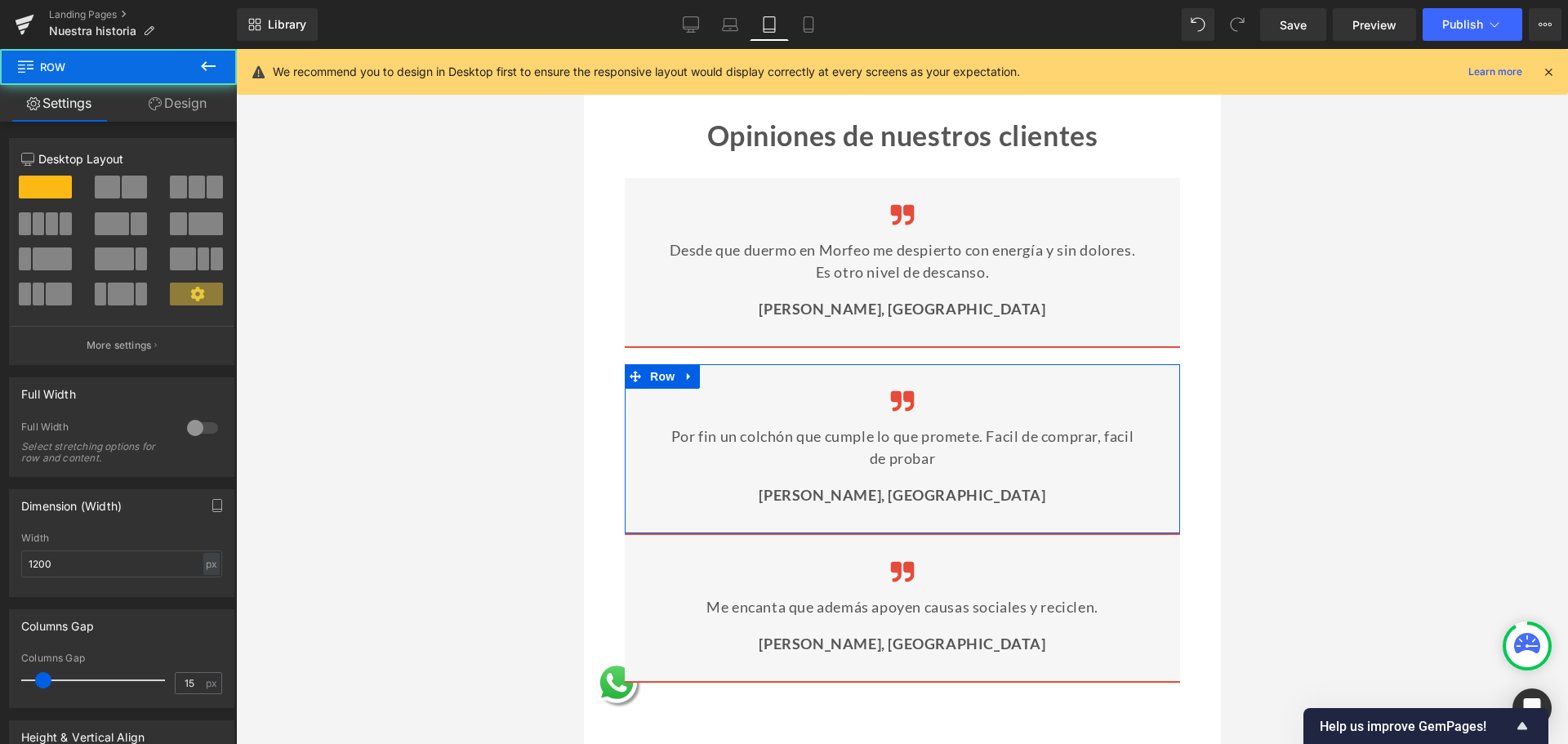
click at [178, 97] on link "Design" at bounding box center [177, 103] width 118 height 37
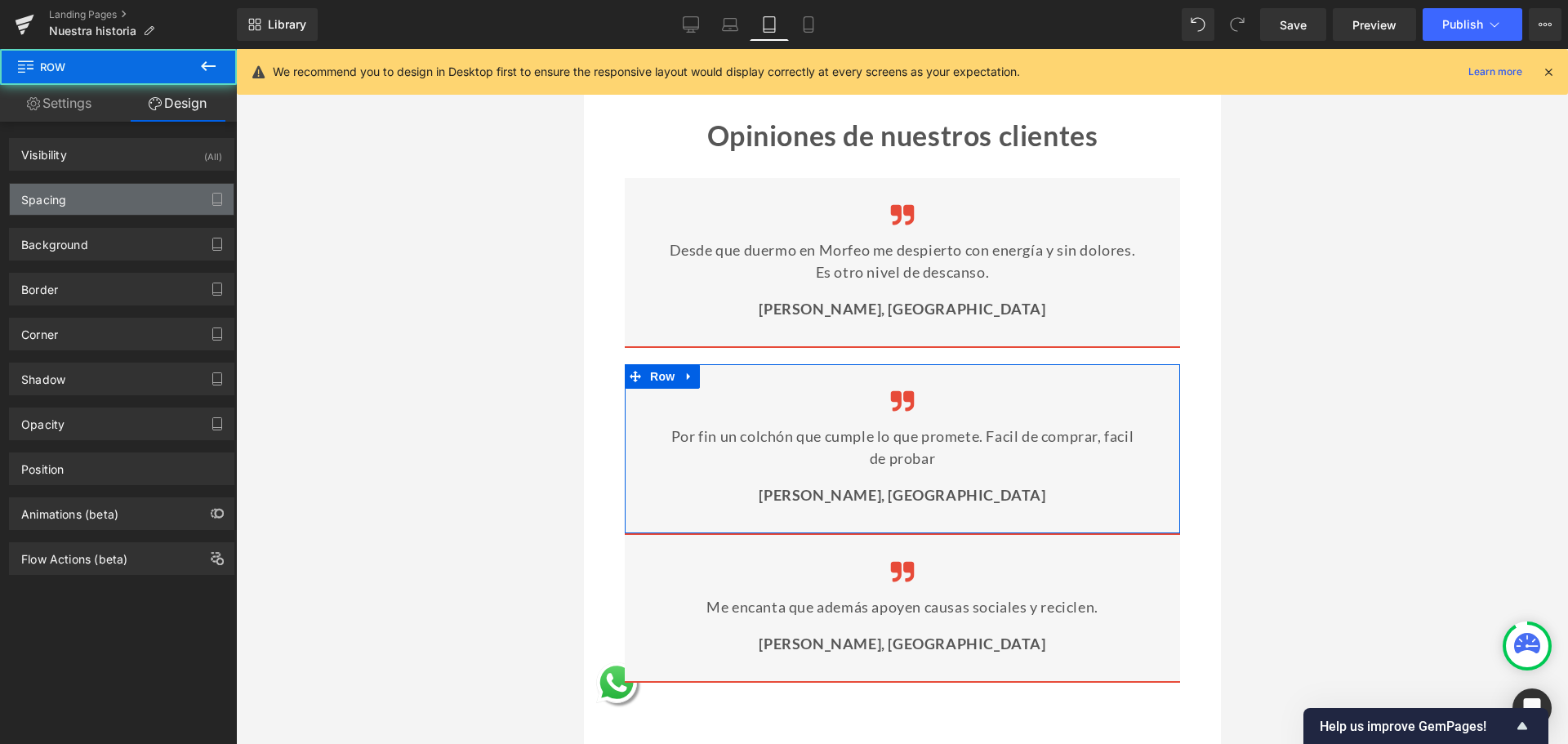
type input "0"
type input "30"
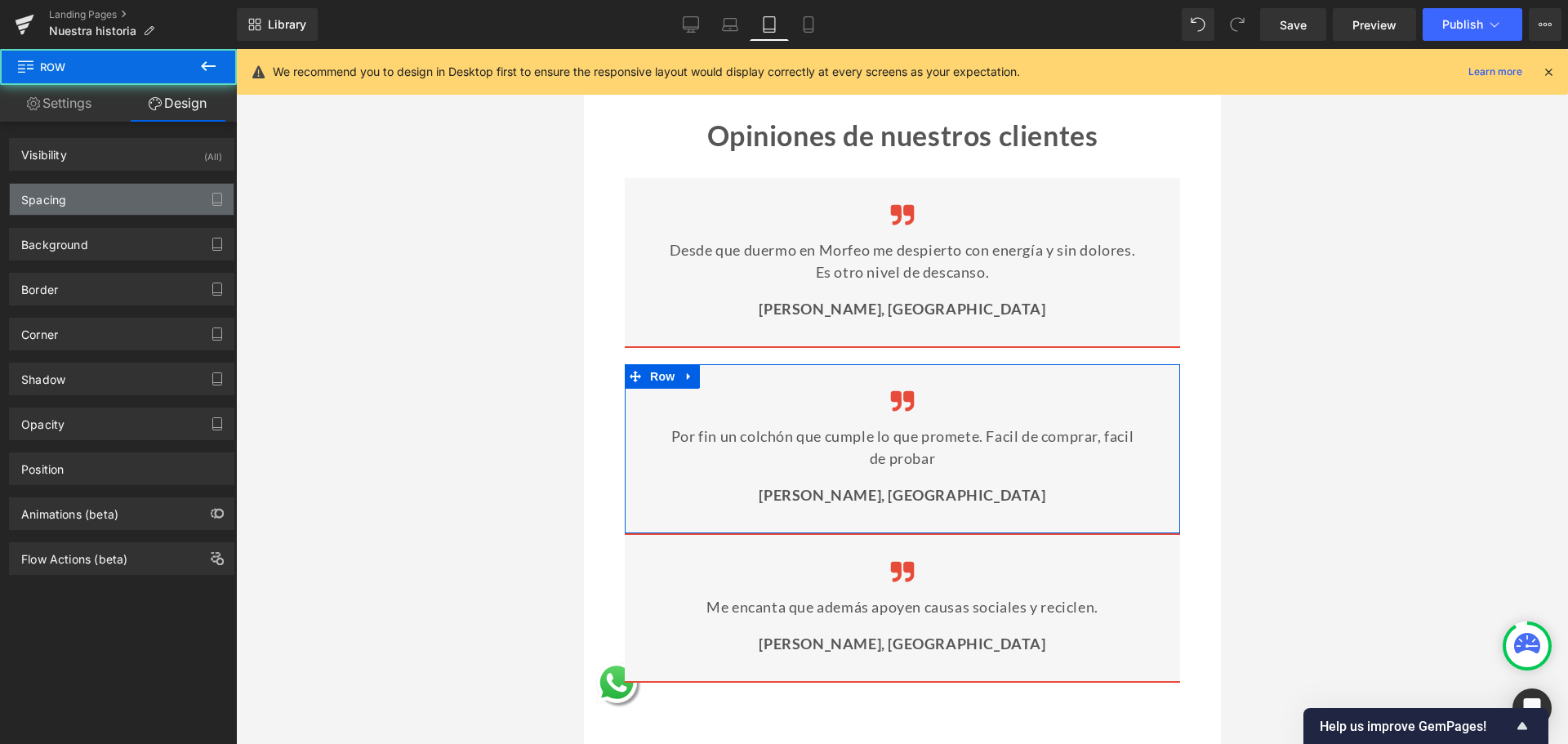
type input "30"
click at [84, 190] on div "Spacing" at bounding box center [121, 199] width 223 height 31
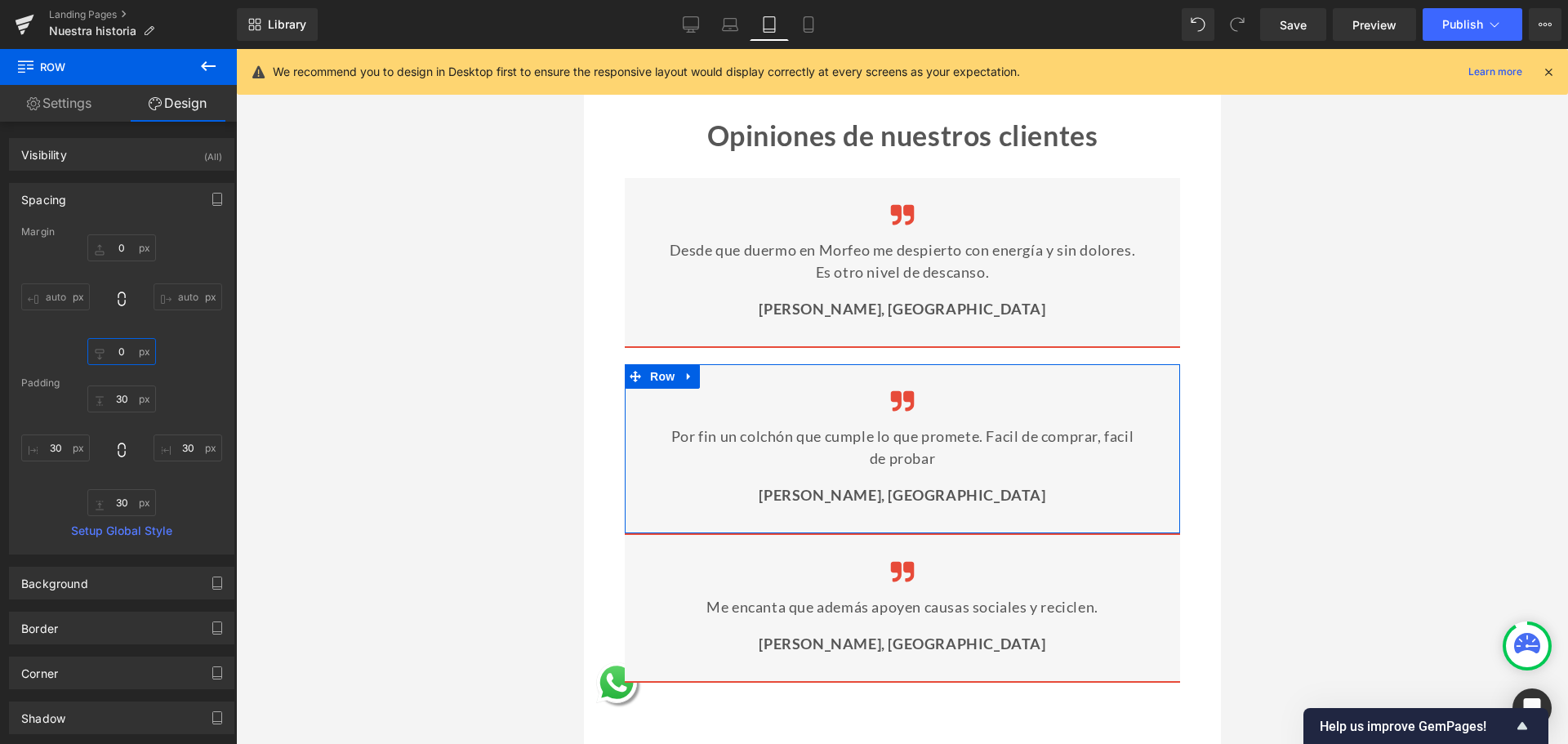
click at [119, 352] on input "0" at bounding box center [121, 351] width 68 height 27
type input "20"
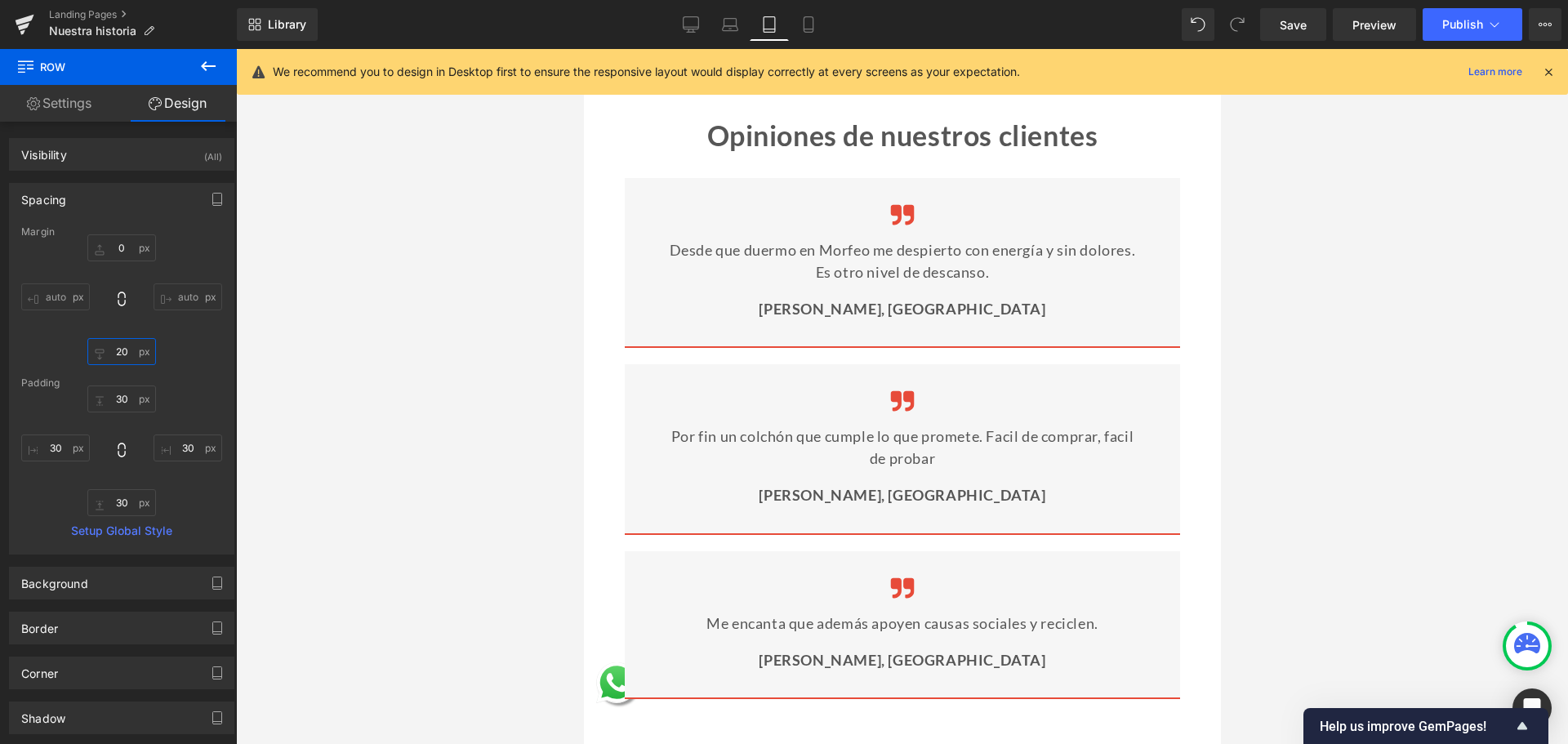
scroll to position [4732, 0]
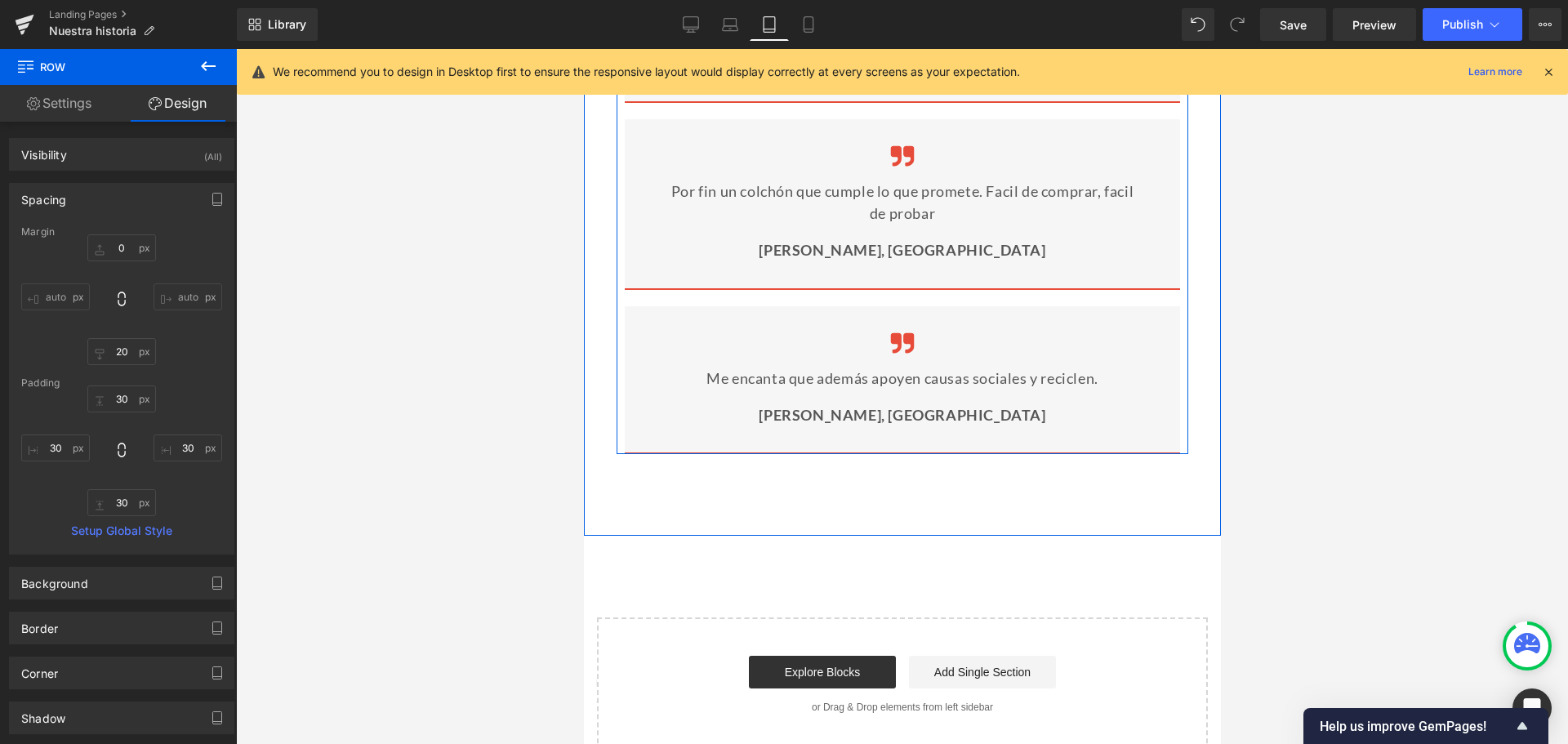
click at [648, 355] on div "Image Me encanta que además apoyen causas sociales y reciclen. Text Block [PERS…" at bounding box center [901, 380] width 555 height 148
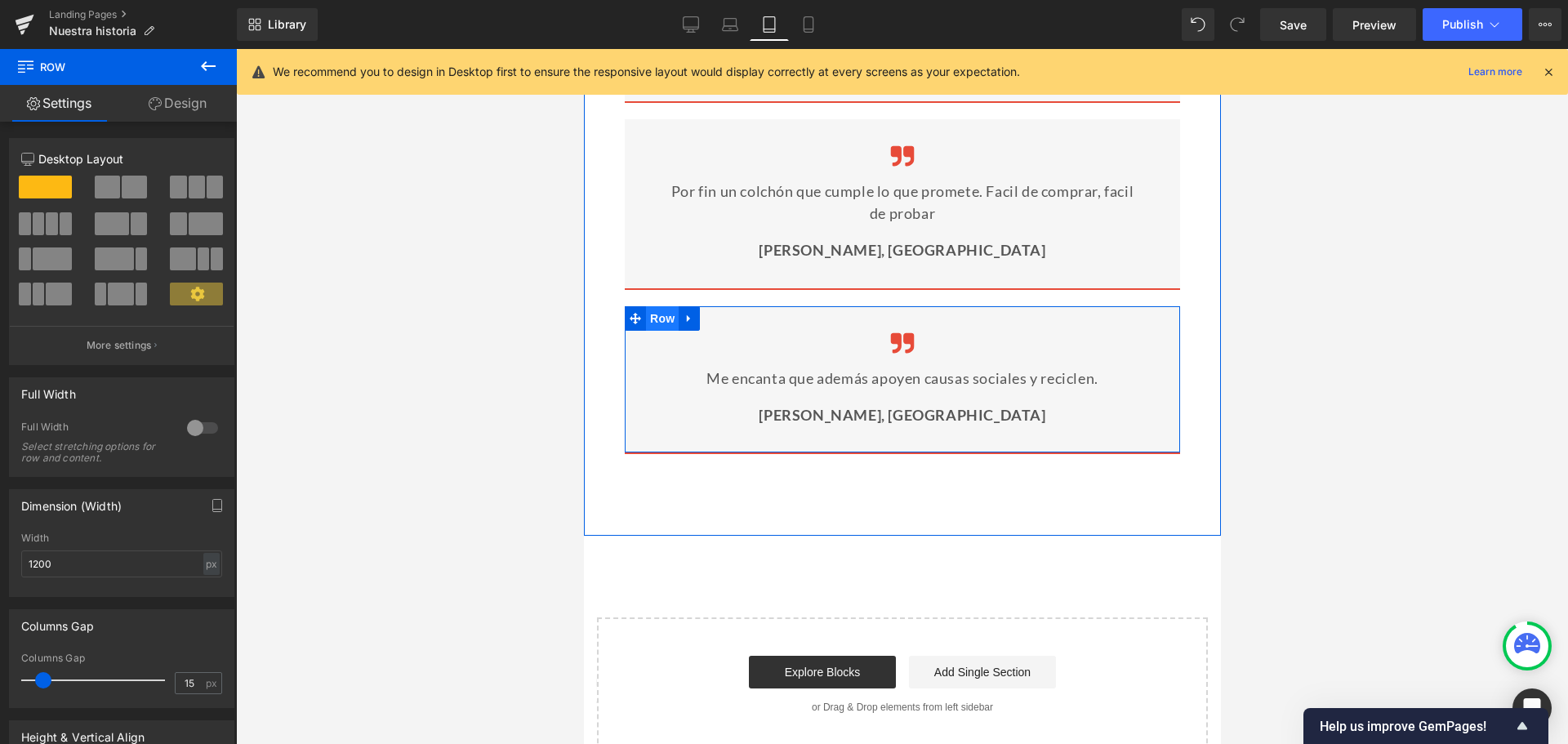
click at [655, 331] on span "Row" at bounding box center [661, 318] width 33 height 24
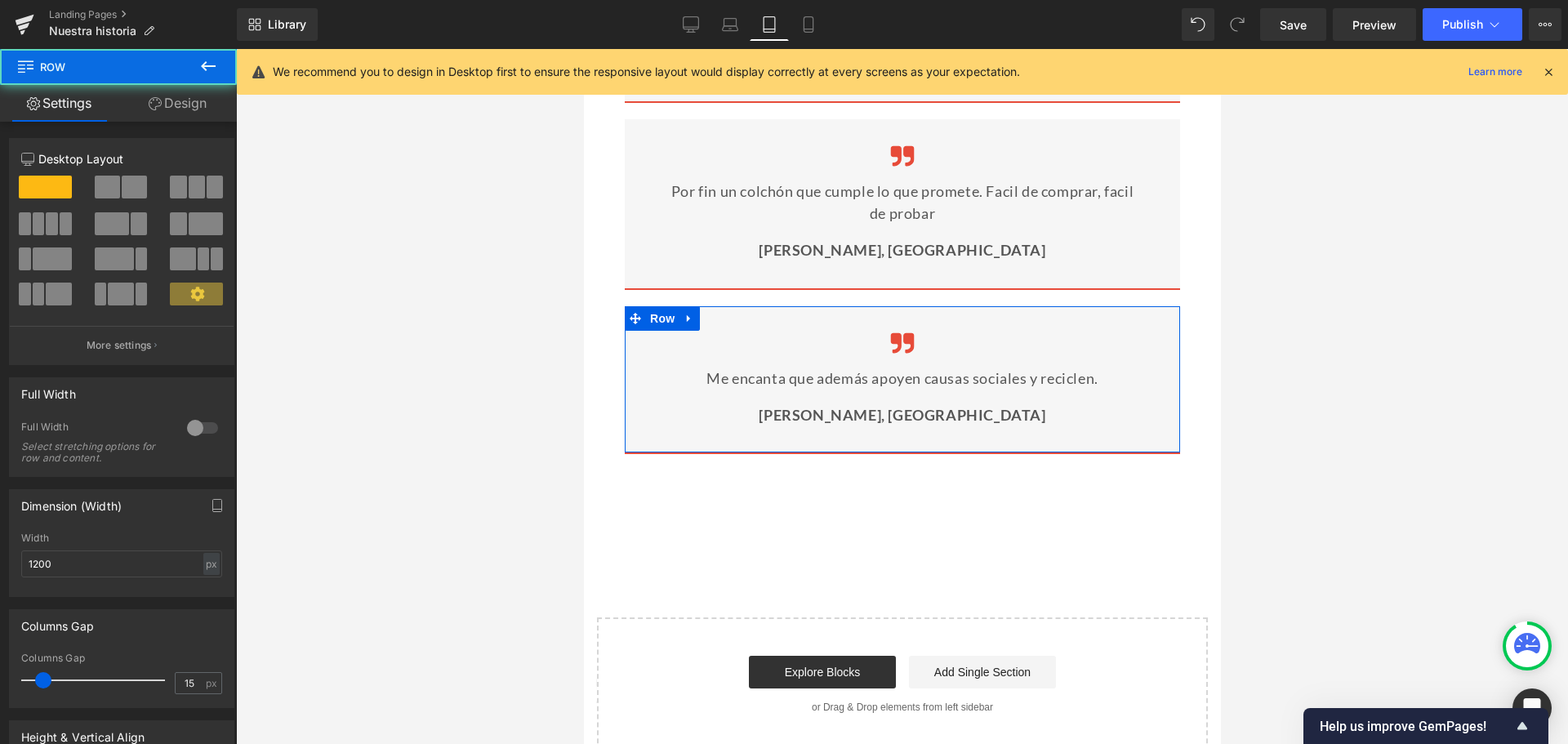
click at [174, 109] on link "Design" at bounding box center [177, 103] width 118 height 37
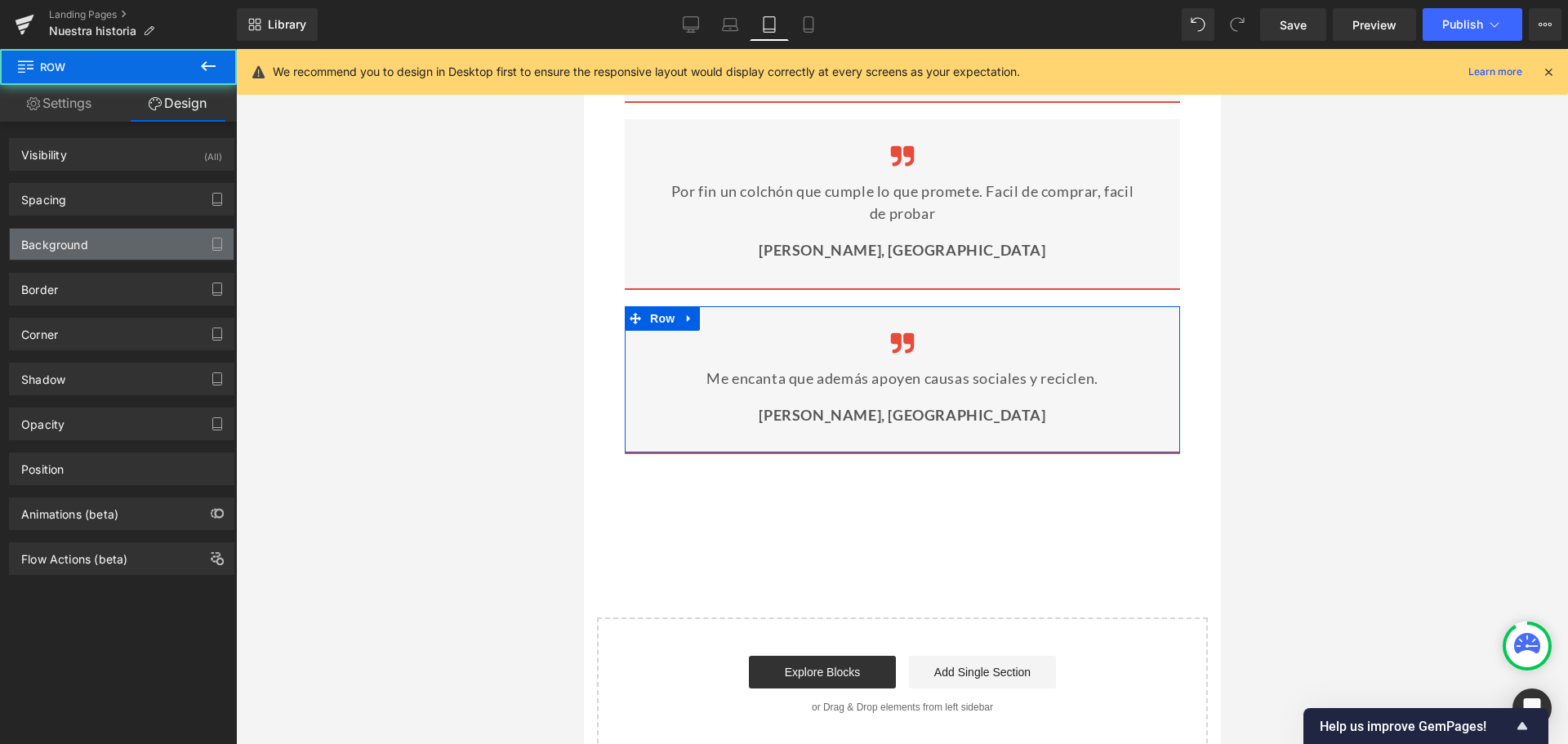
type input "0"
type input "30"
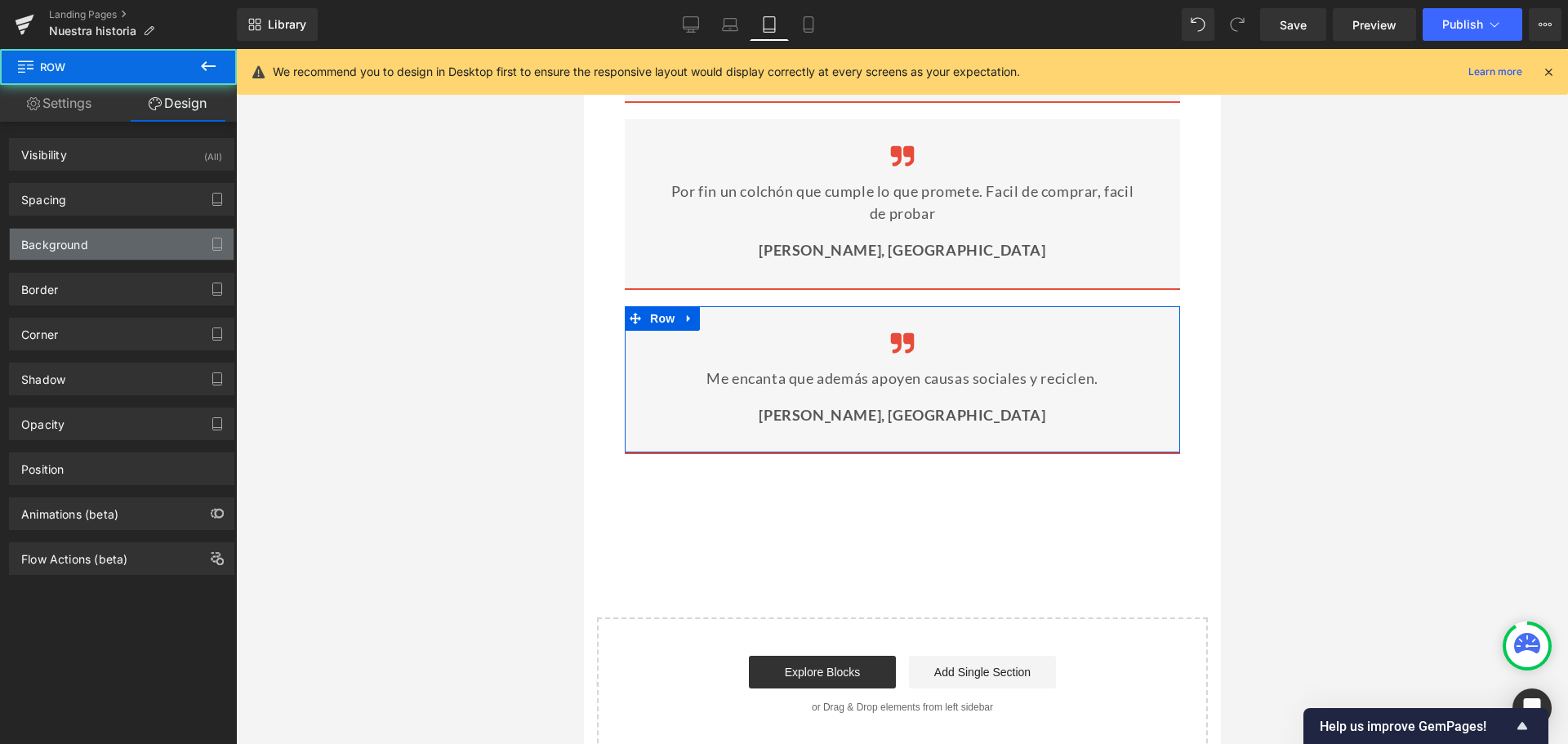
type input "30"
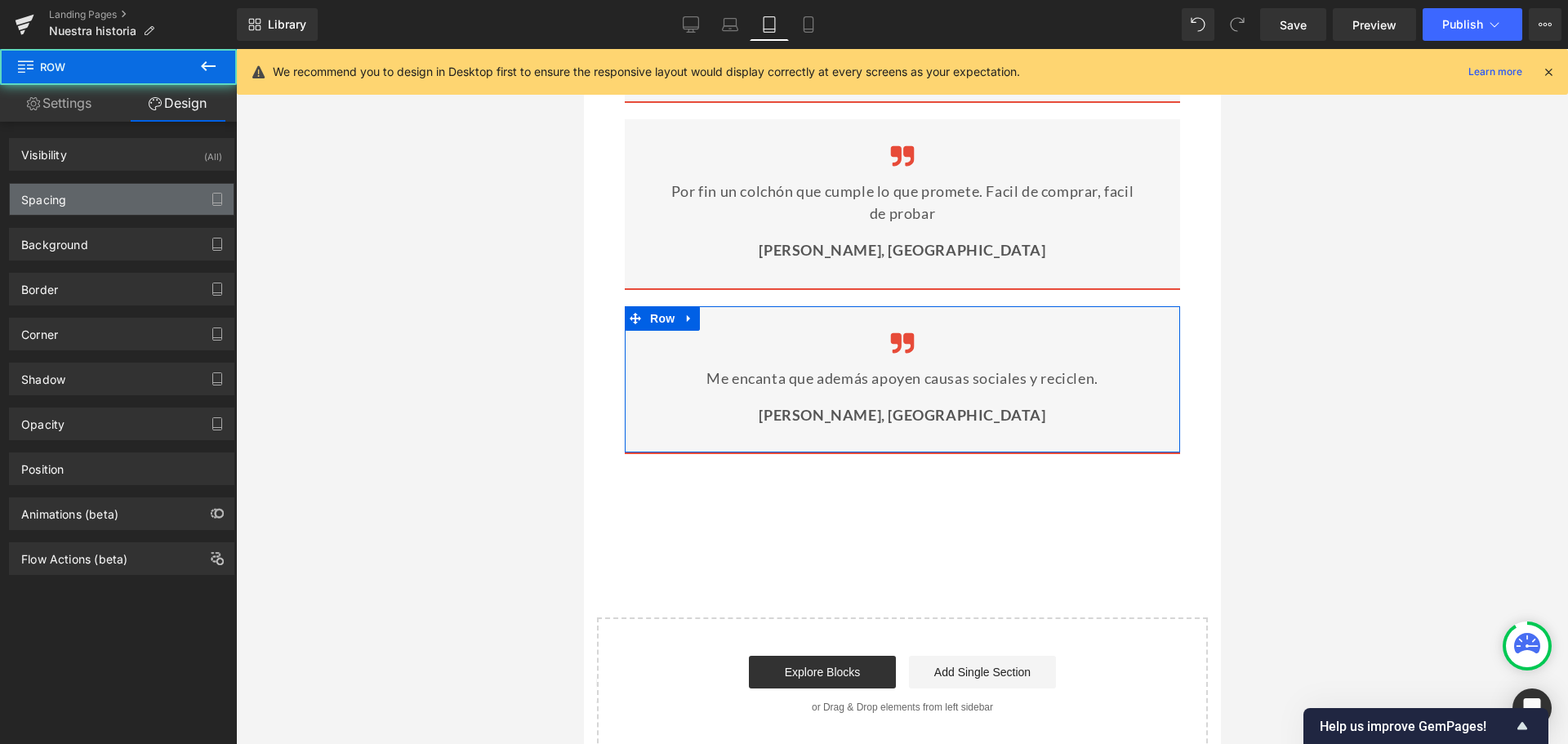
click at [94, 208] on div "Spacing" at bounding box center [121, 199] width 223 height 31
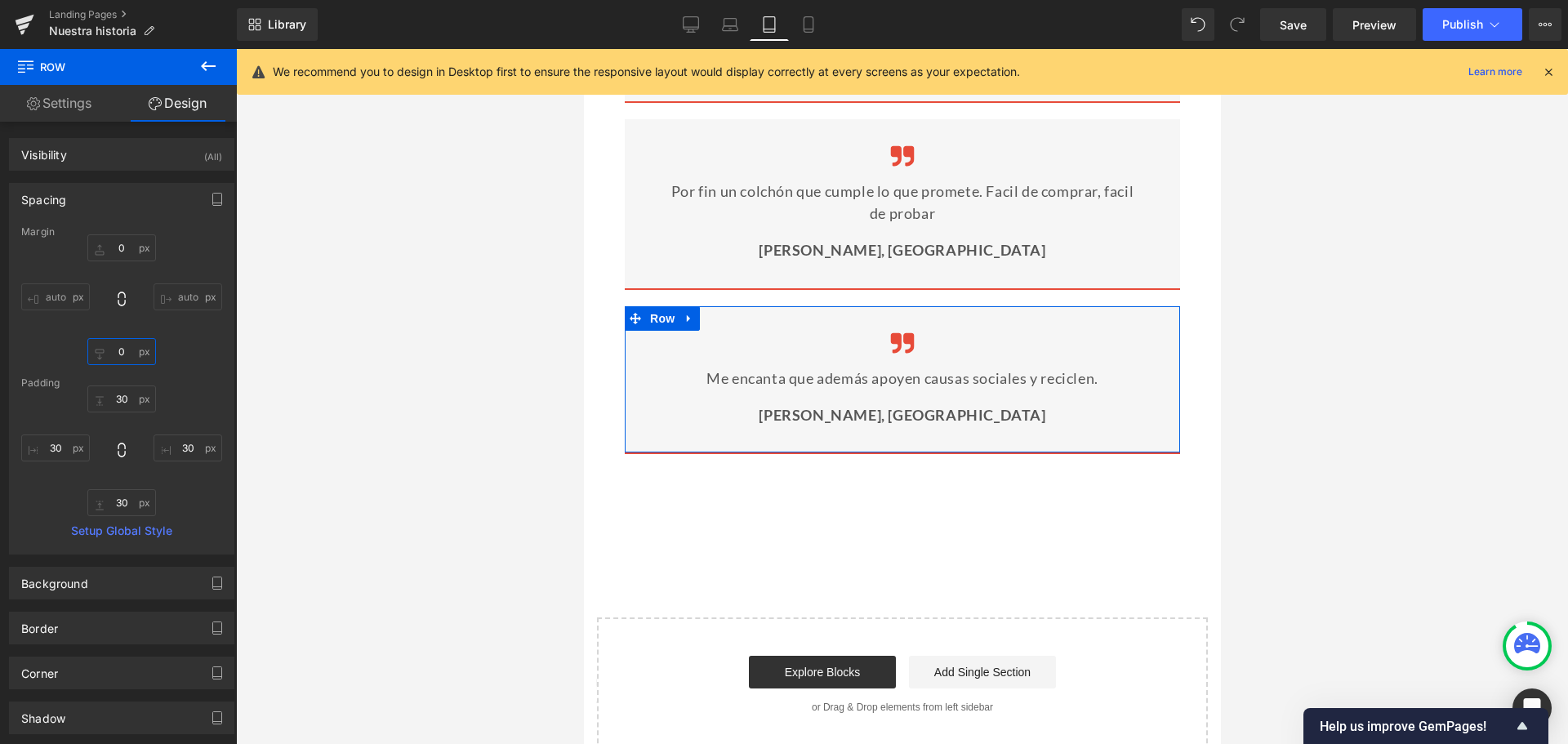
click at [120, 364] on input "0" at bounding box center [121, 351] width 68 height 27
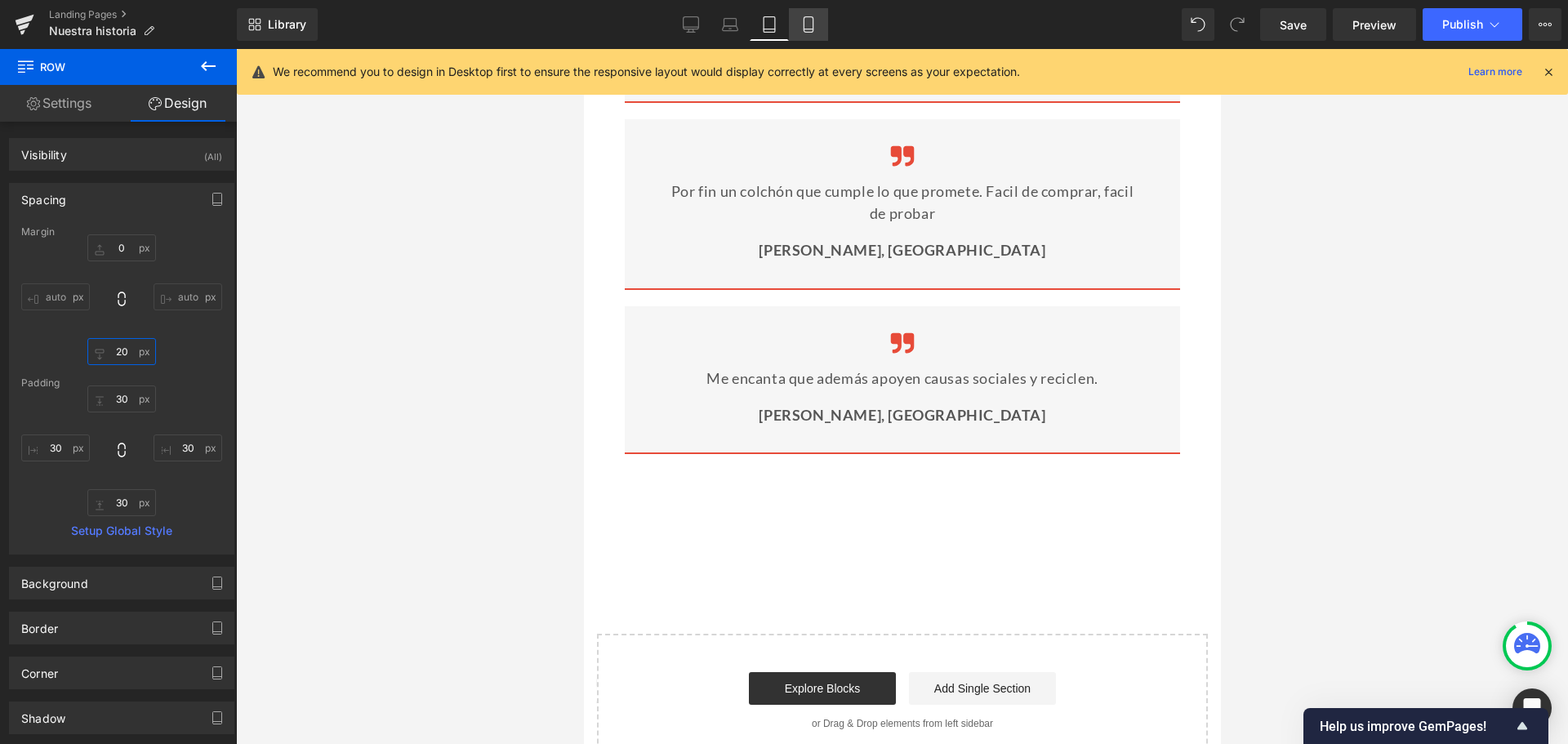
type input "20"
click at [799, 35] on link "Mobile" at bounding box center [809, 24] width 39 height 33
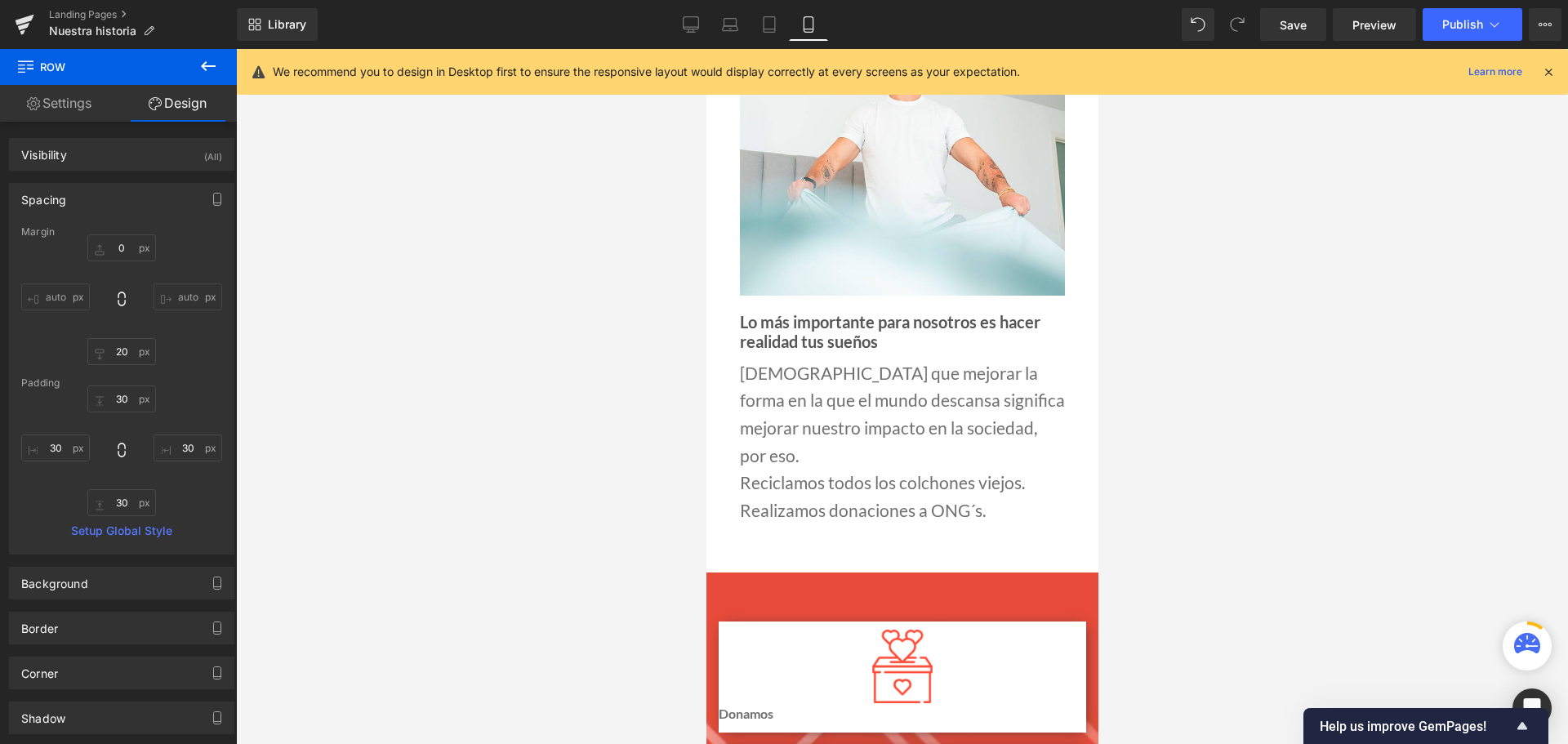
type input "0"
type input "40"
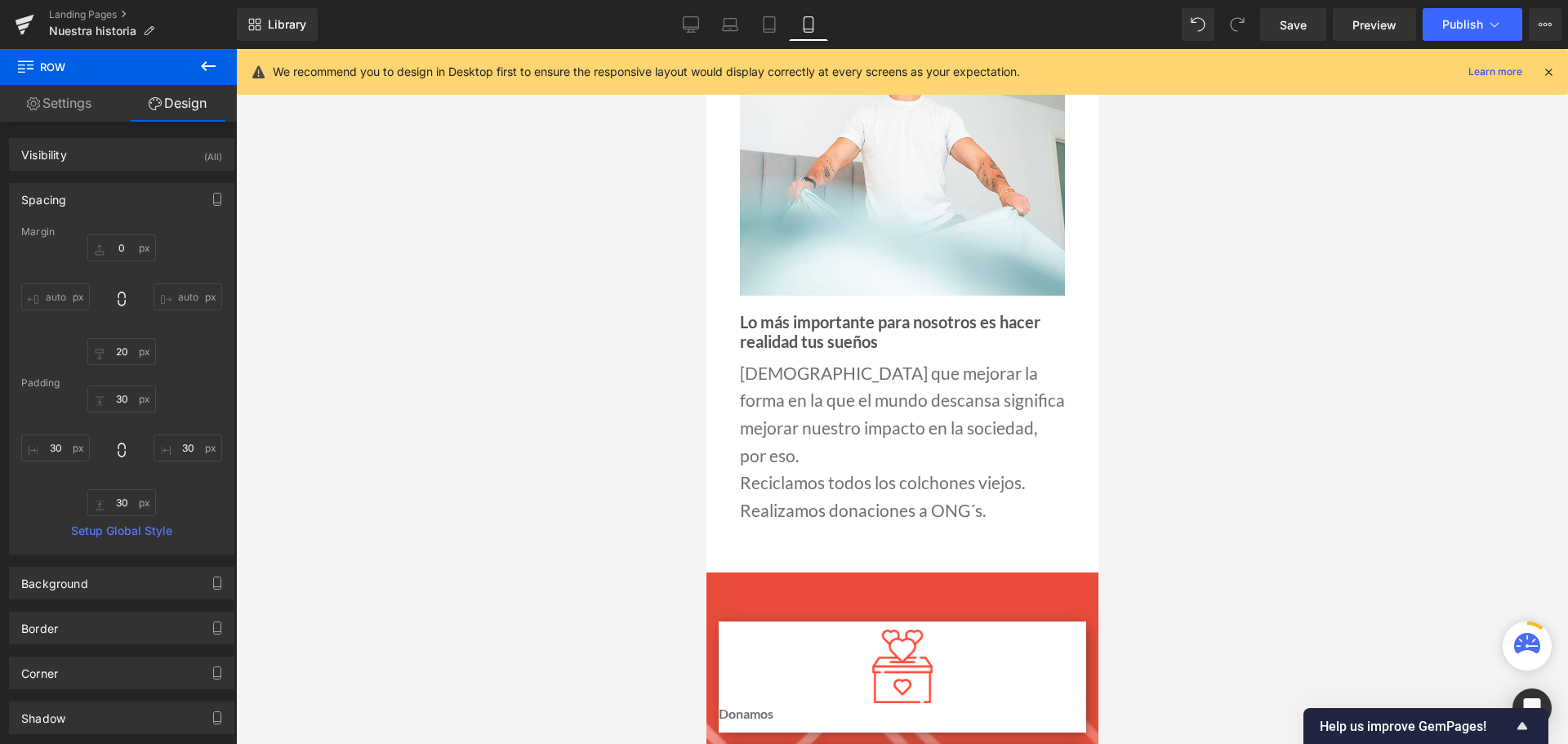
type input "40"
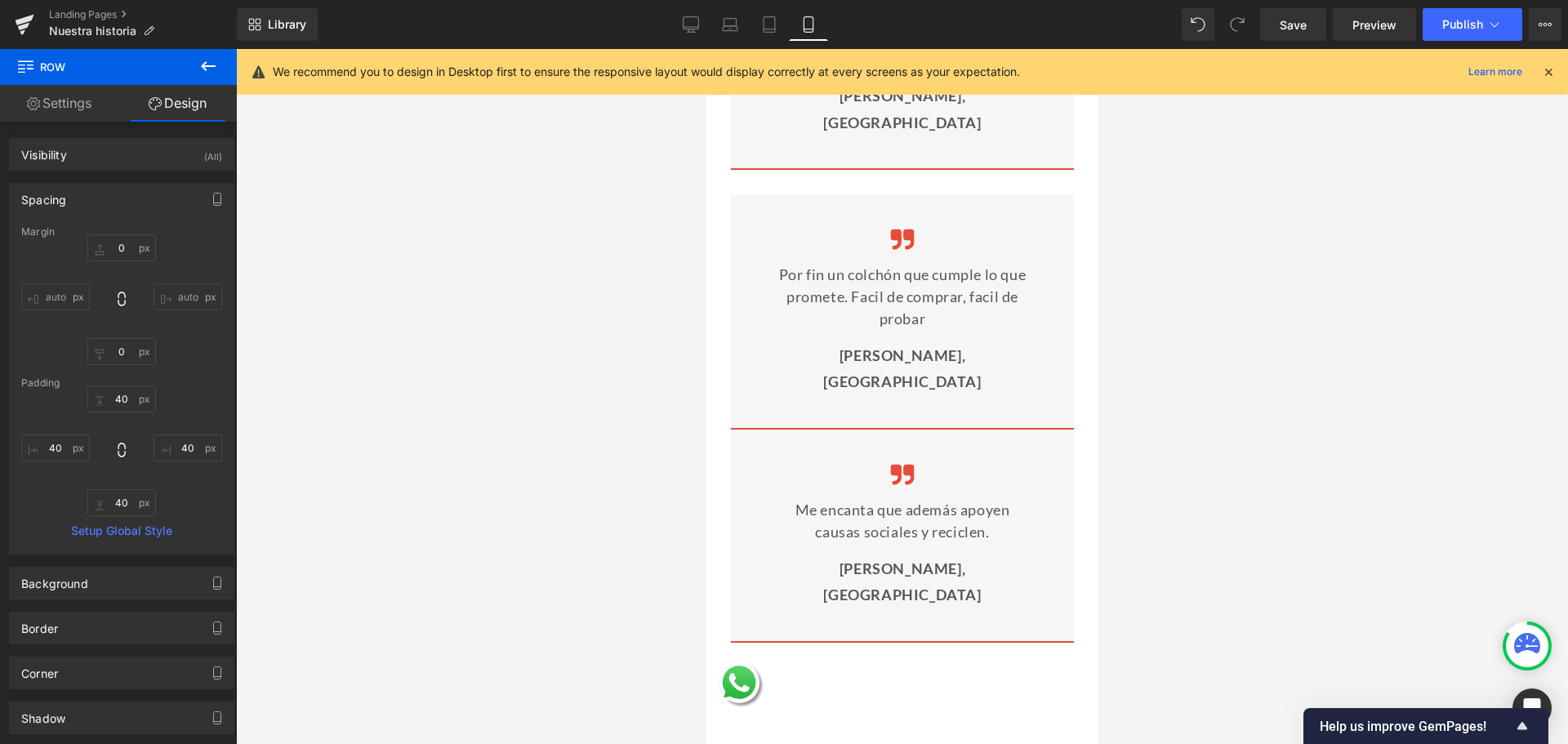
scroll to position [5726, 0]
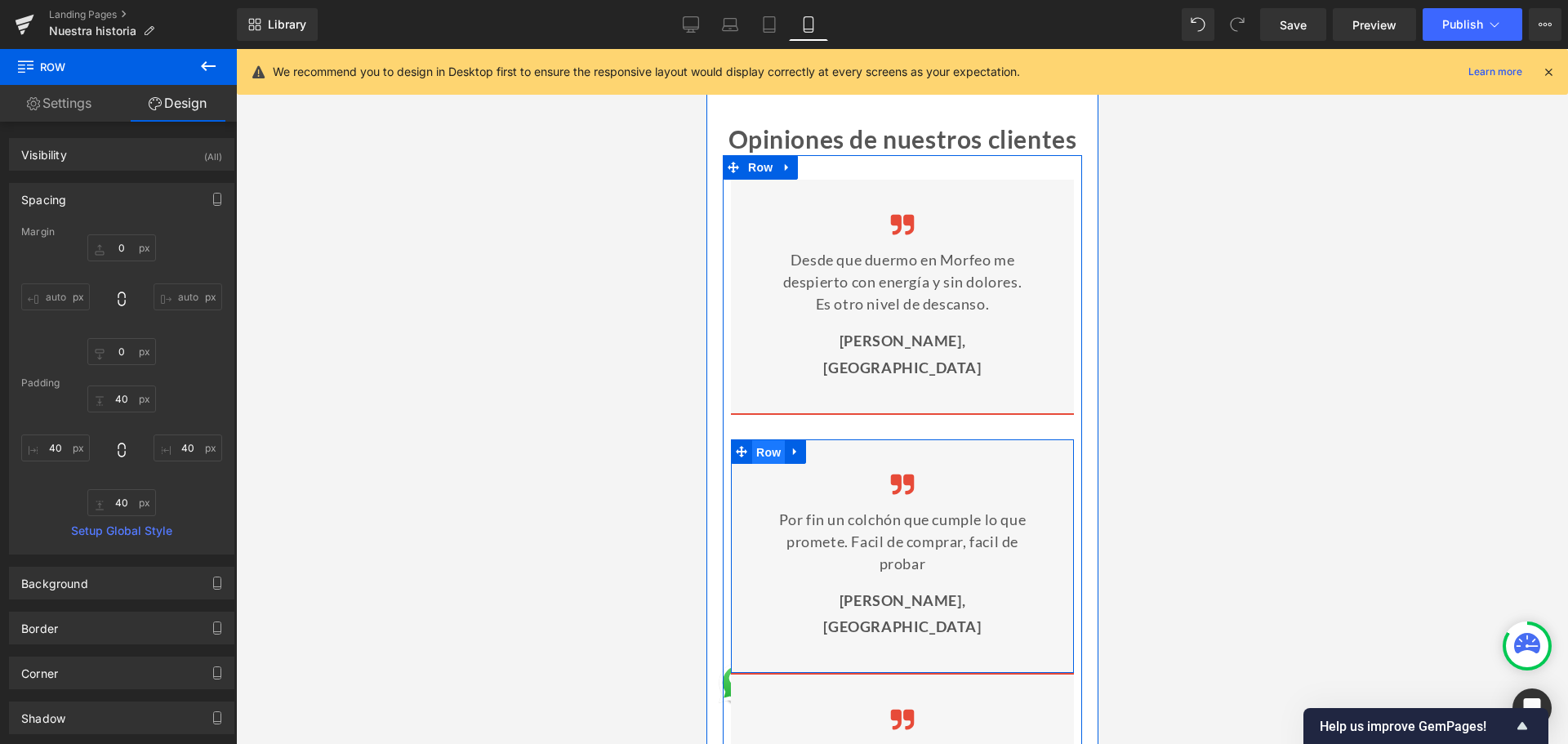
click at [764, 440] on span "Row" at bounding box center [768, 451] width 33 height 24
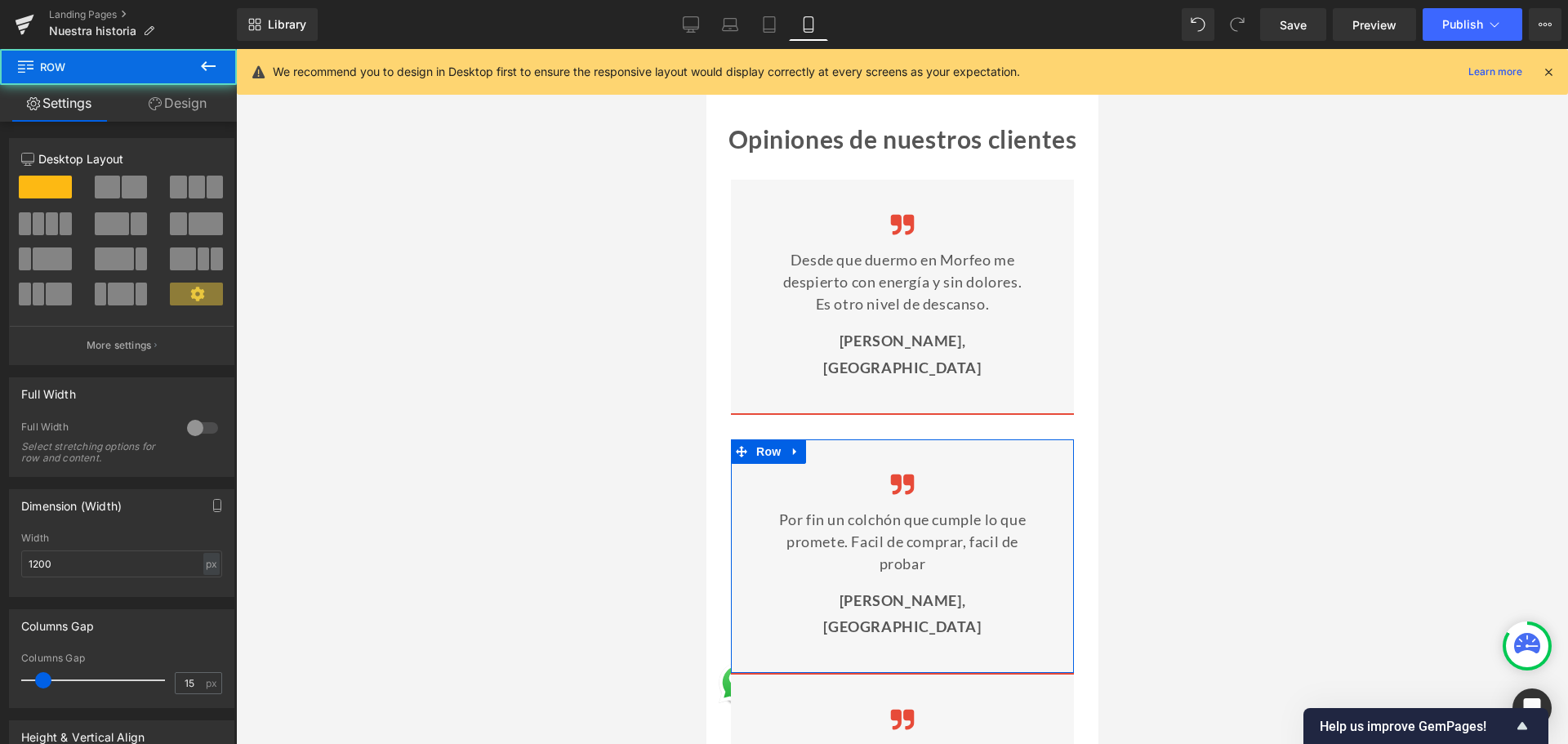
click at [188, 100] on link "Design" at bounding box center [177, 103] width 118 height 37
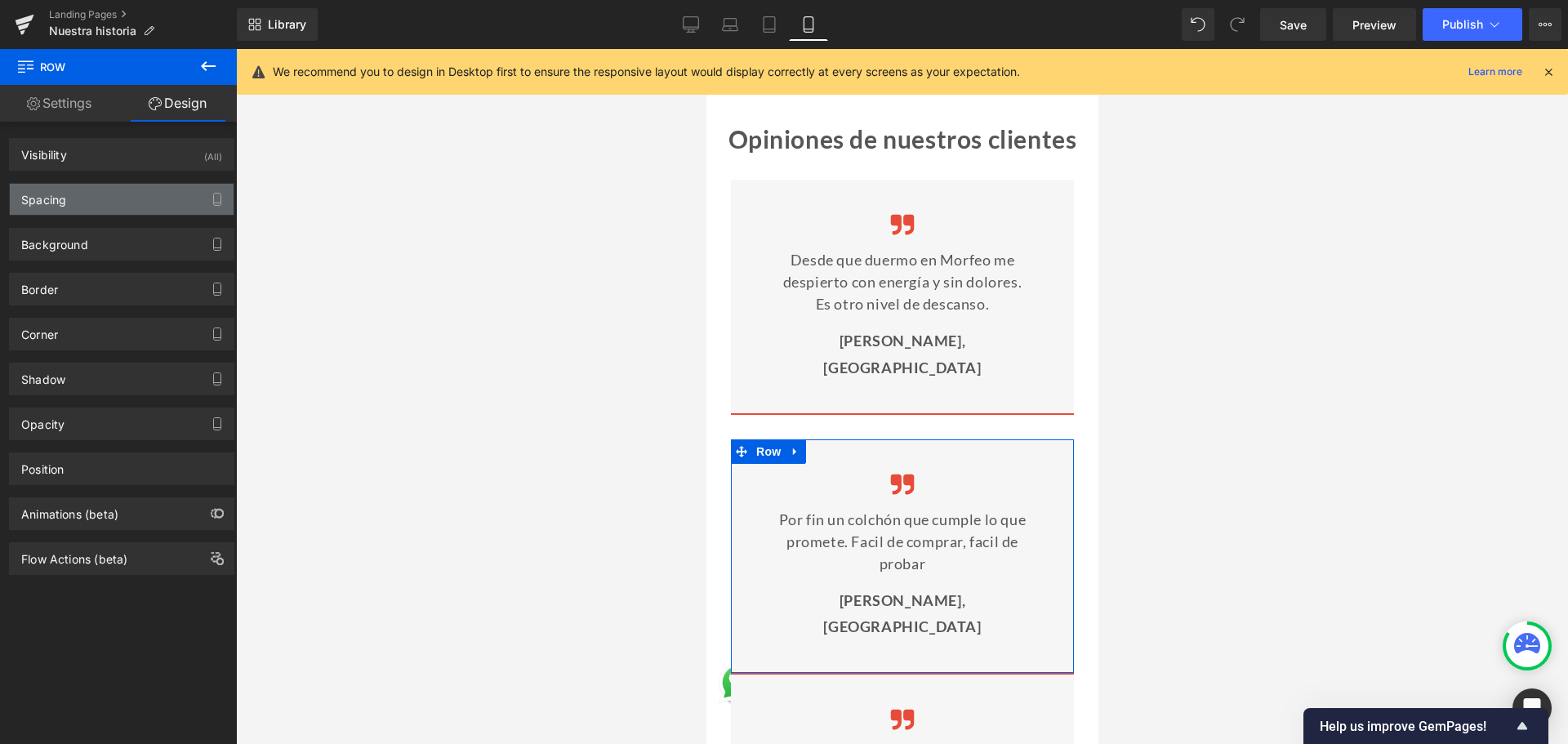
click at [67, 208] on div "Spacing" at bounding box center [121, 199] width 223 height 31
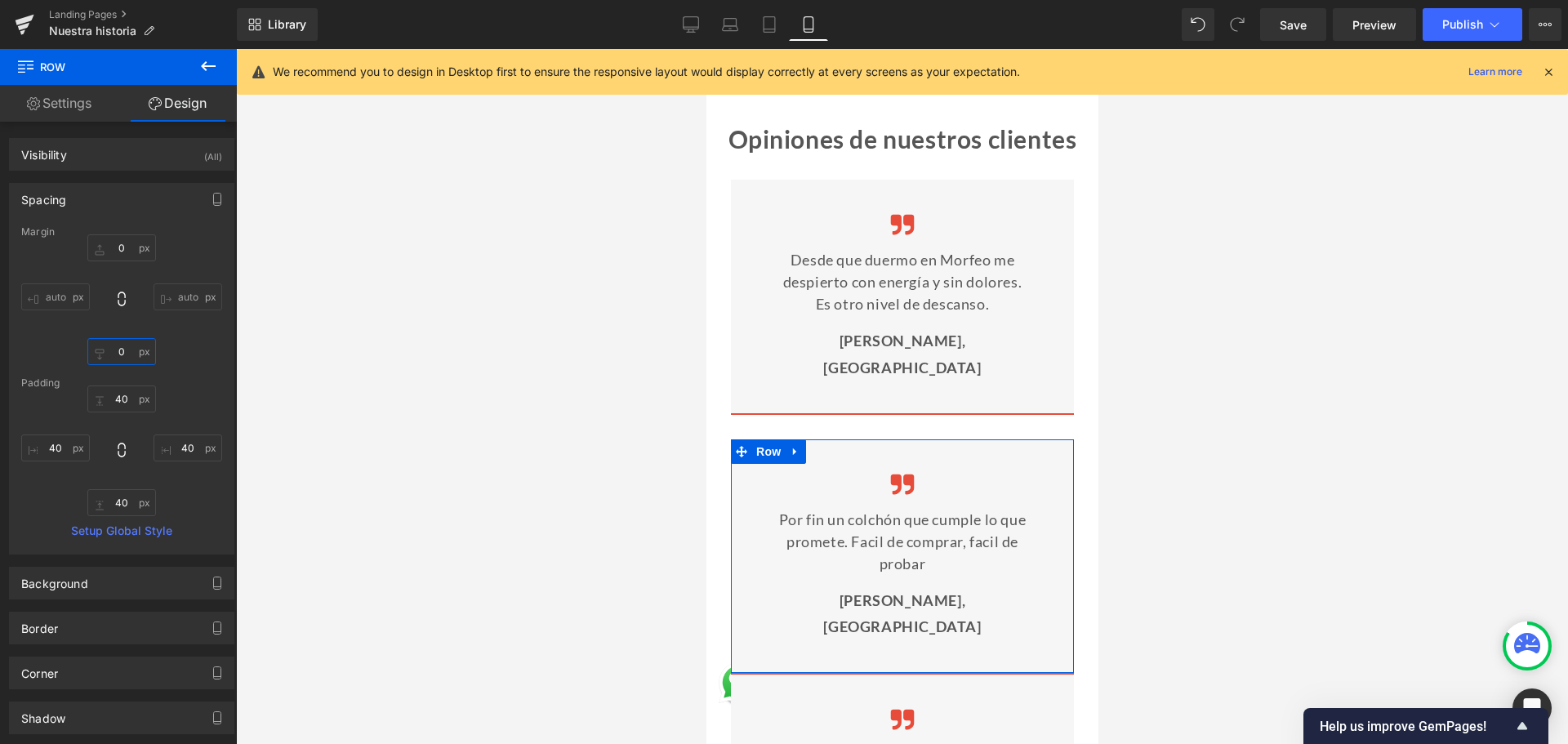
click at [123, 358] on input "0" at bounding box center [121, 351] width 68 height 27
type input "20"
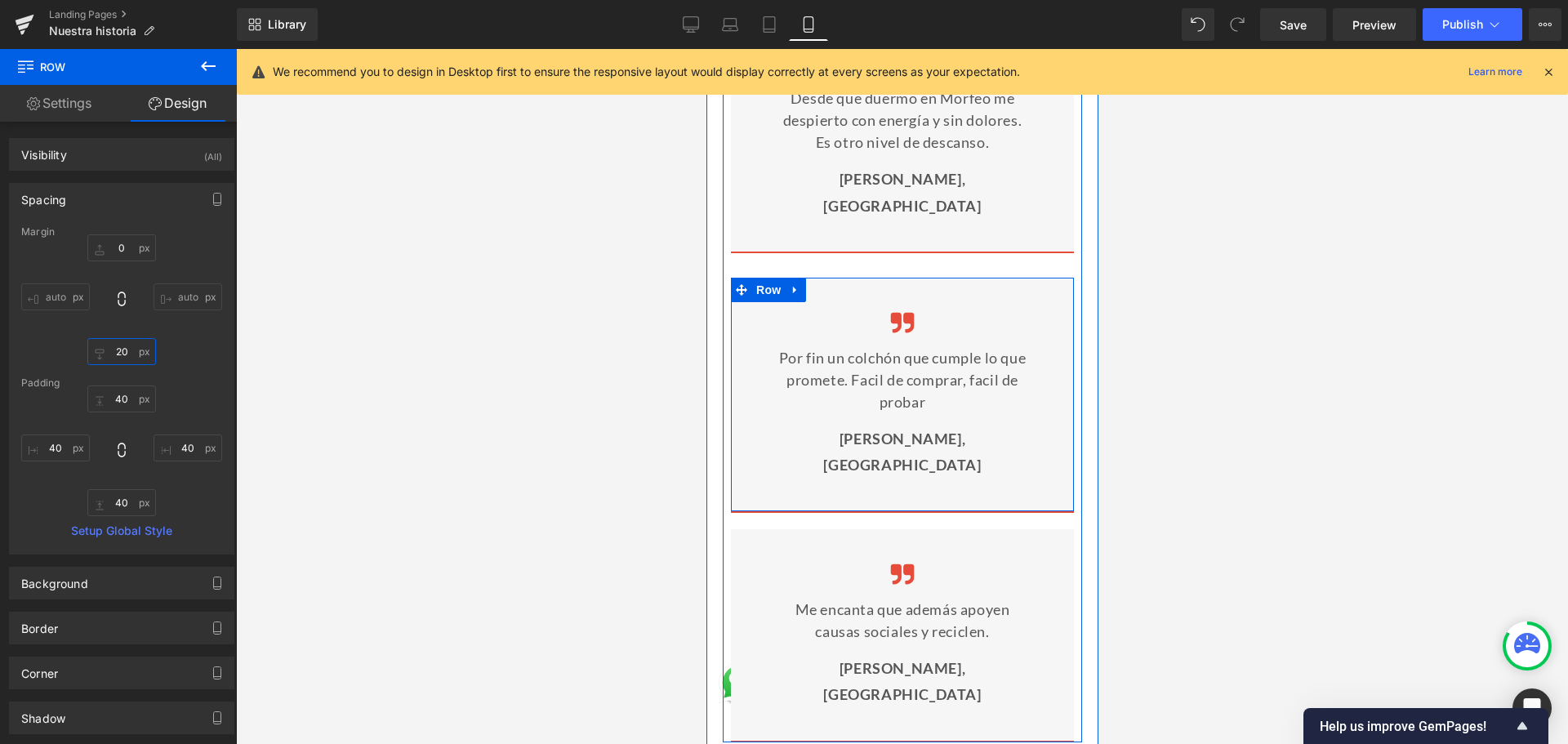
scroll to position [5888, 0]
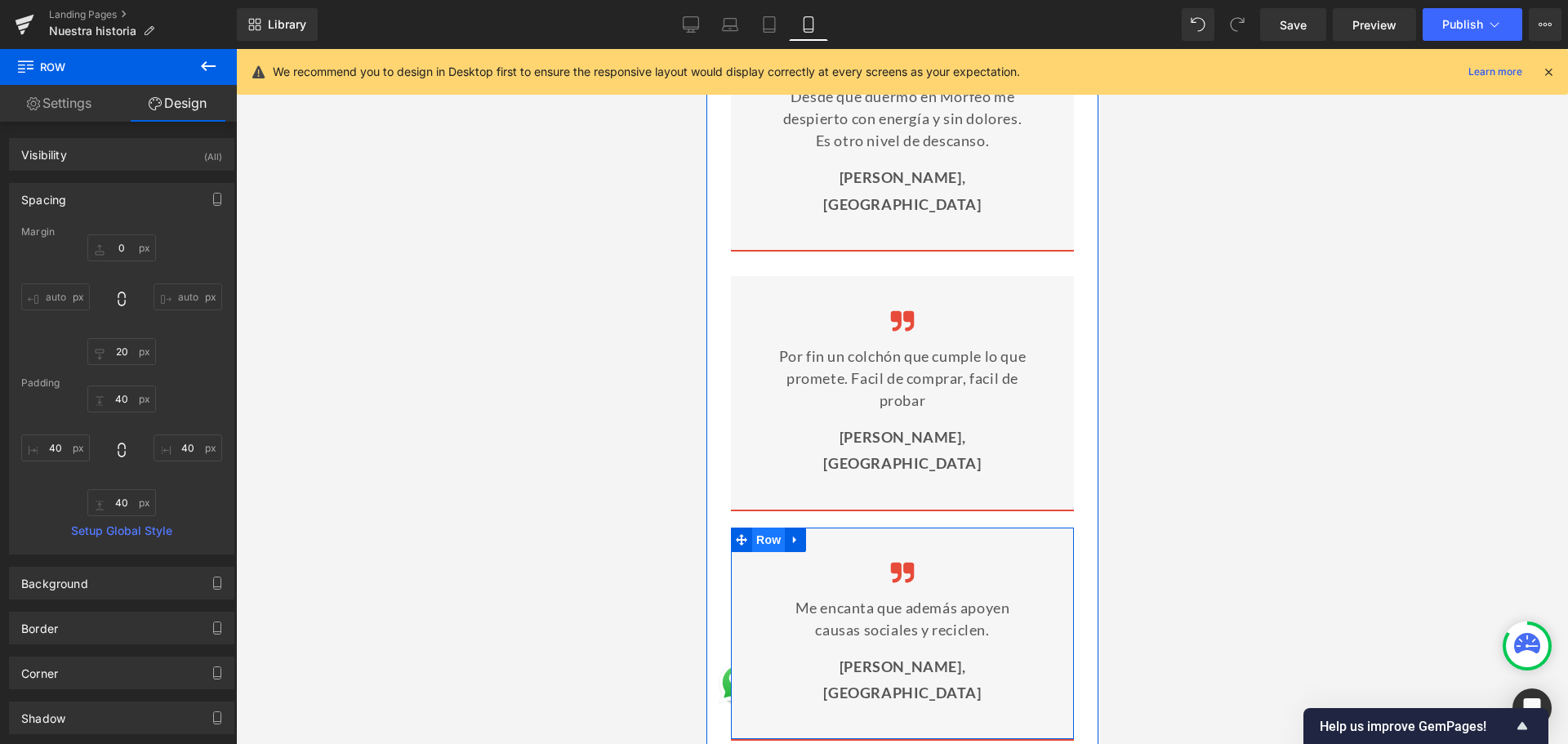
click at [766, 527] on span "Row" at bounding box center [768, 539] width 33 height 24
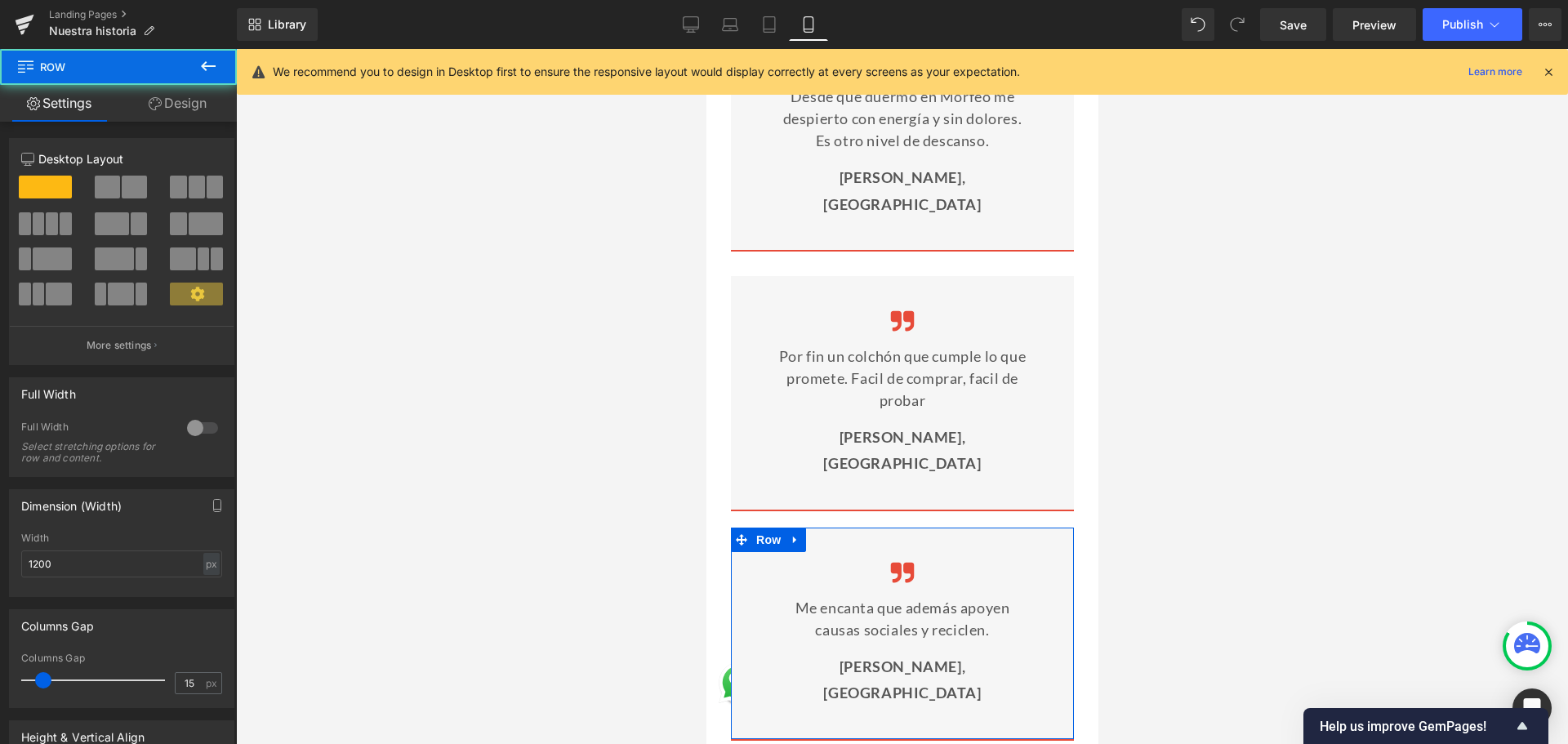
click at [181, 107] on link "Design" at bounding box center [177, 103] width 118 height 37
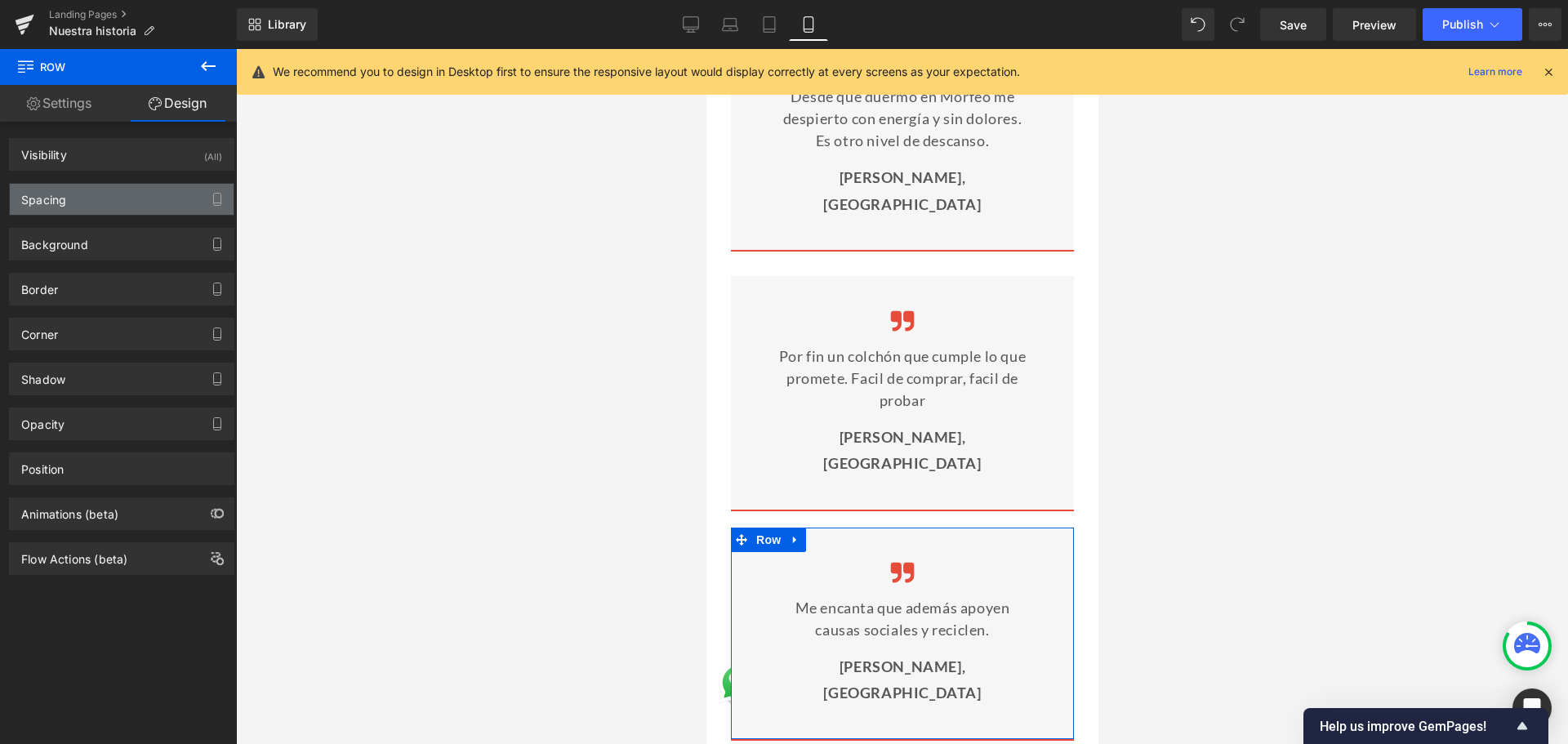
click at [115, 190] on div "Spacing" at bounding box center [121, 199] width 223 height 31
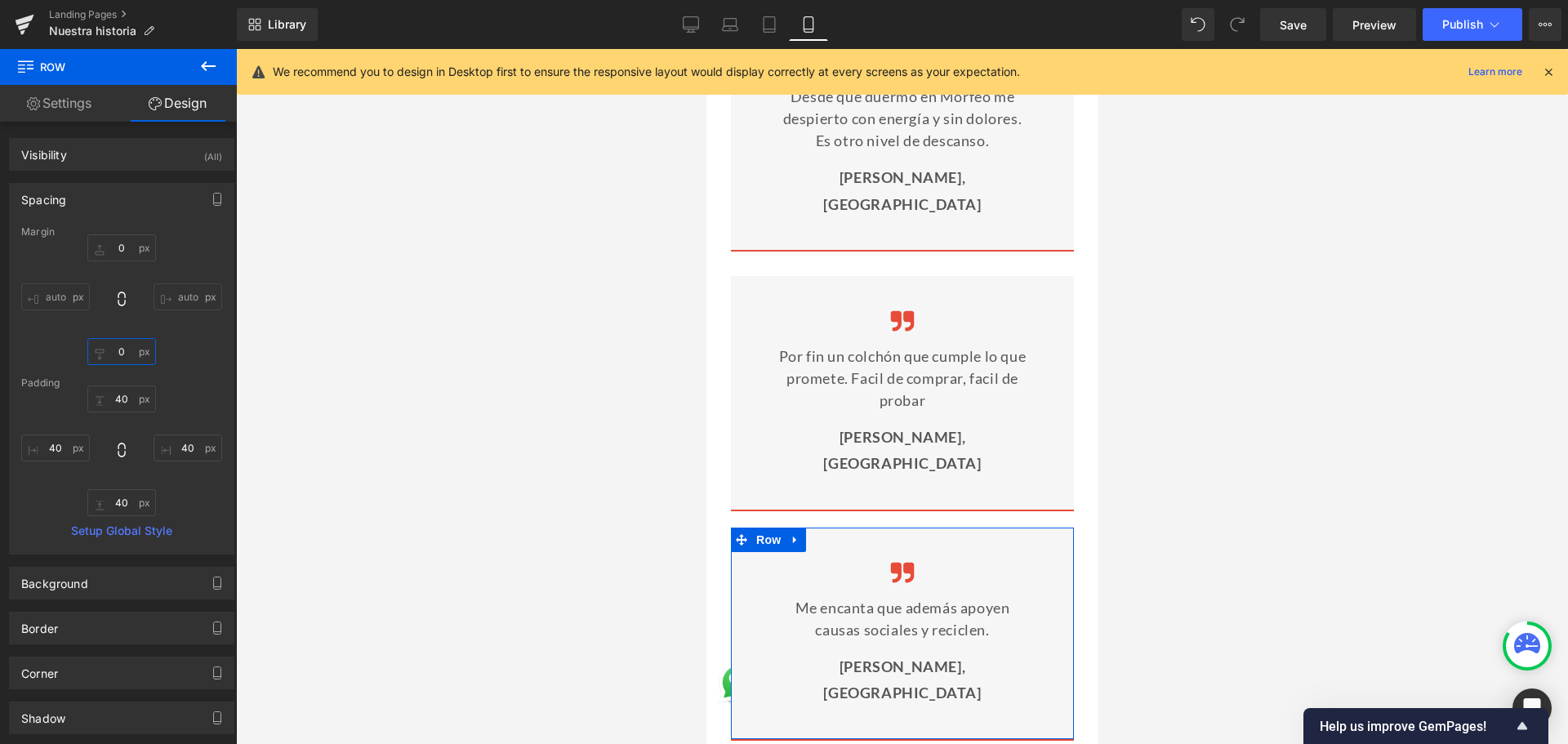
click at [120, 343] on input "0" at bounding box center [121, 351] width 68 height 27
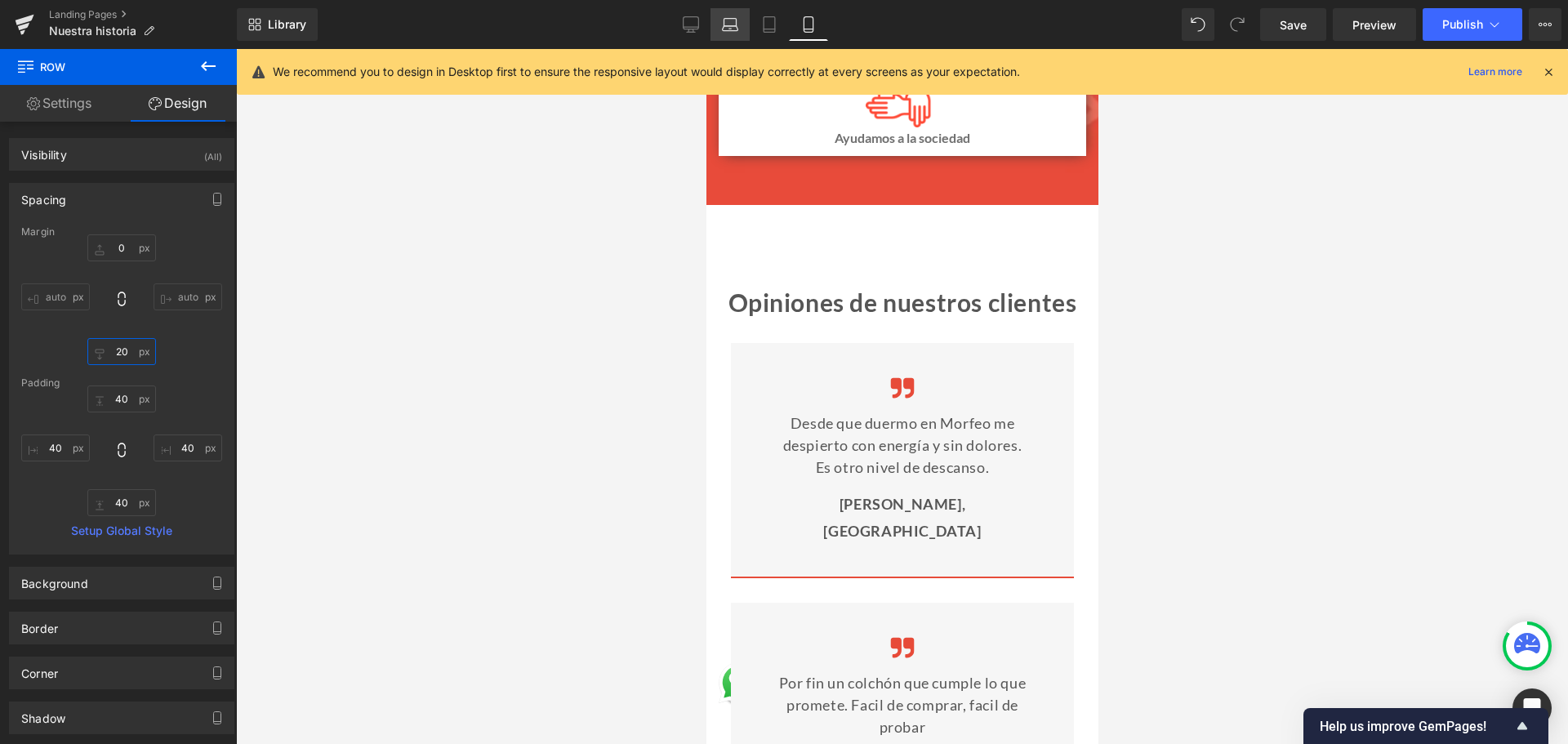
type input "20"
click at [727, 29] on icon at bounding box center [730, 24] width 16 height 16
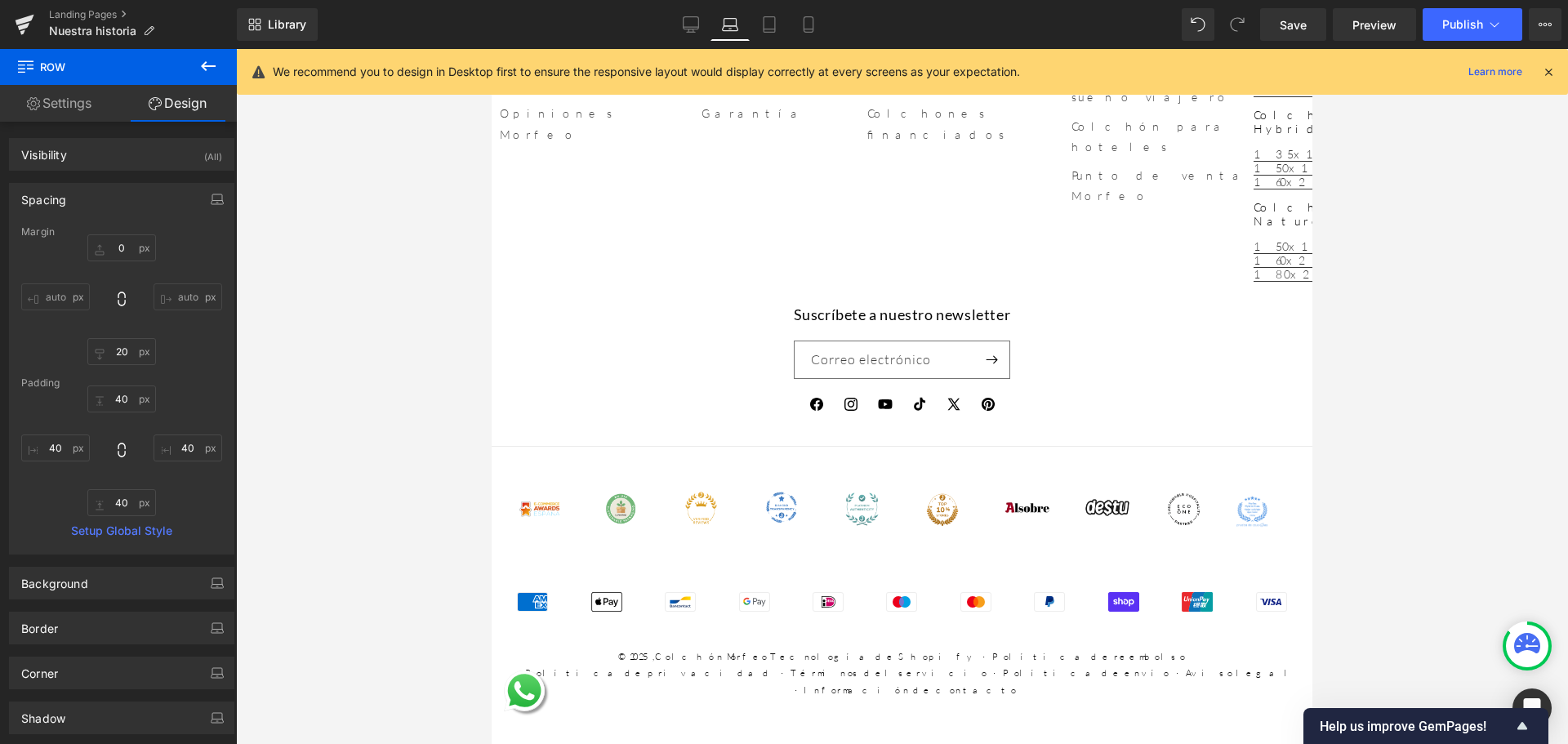
type input "0"
type input "40"
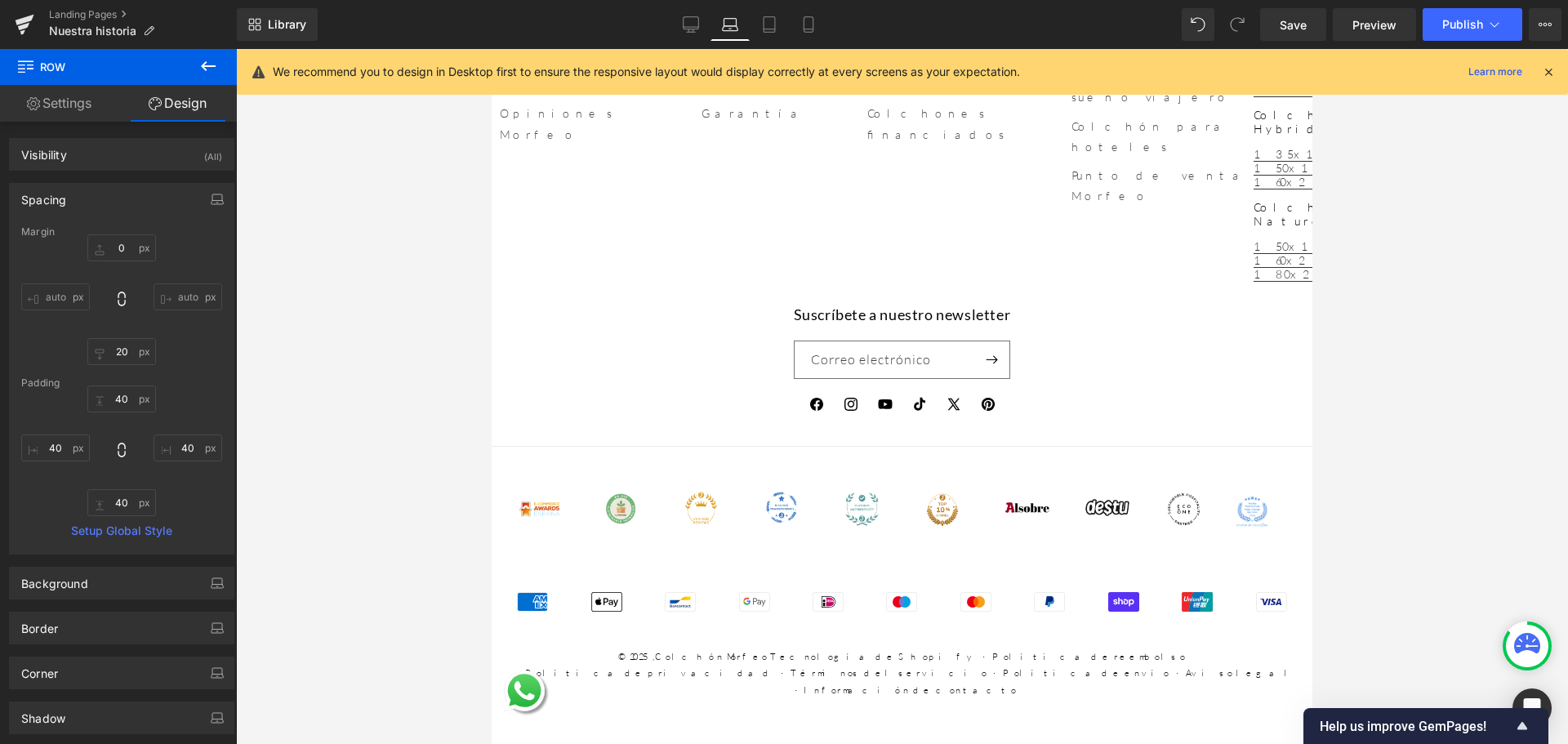
type input "40"
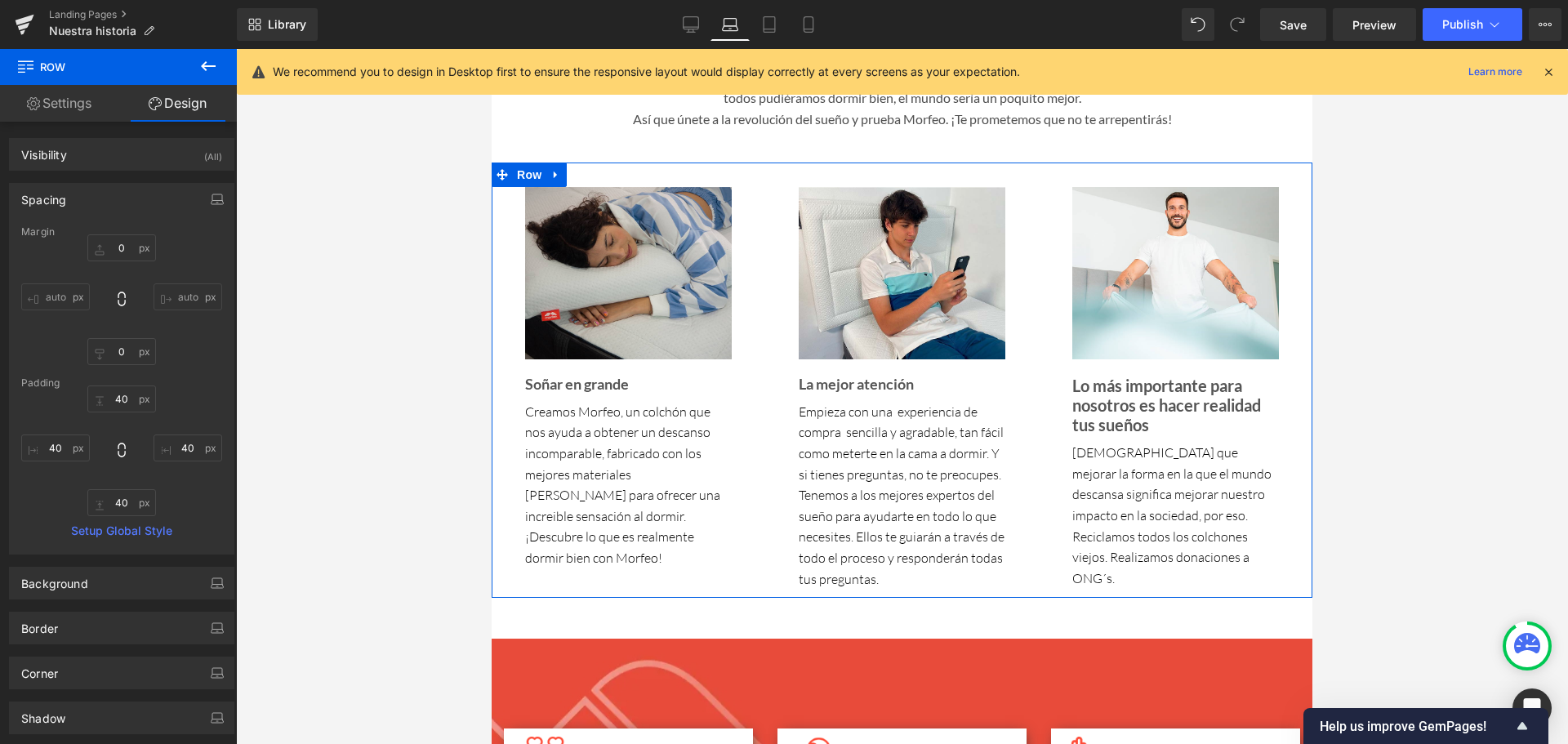
scroll to position [2267, 0]
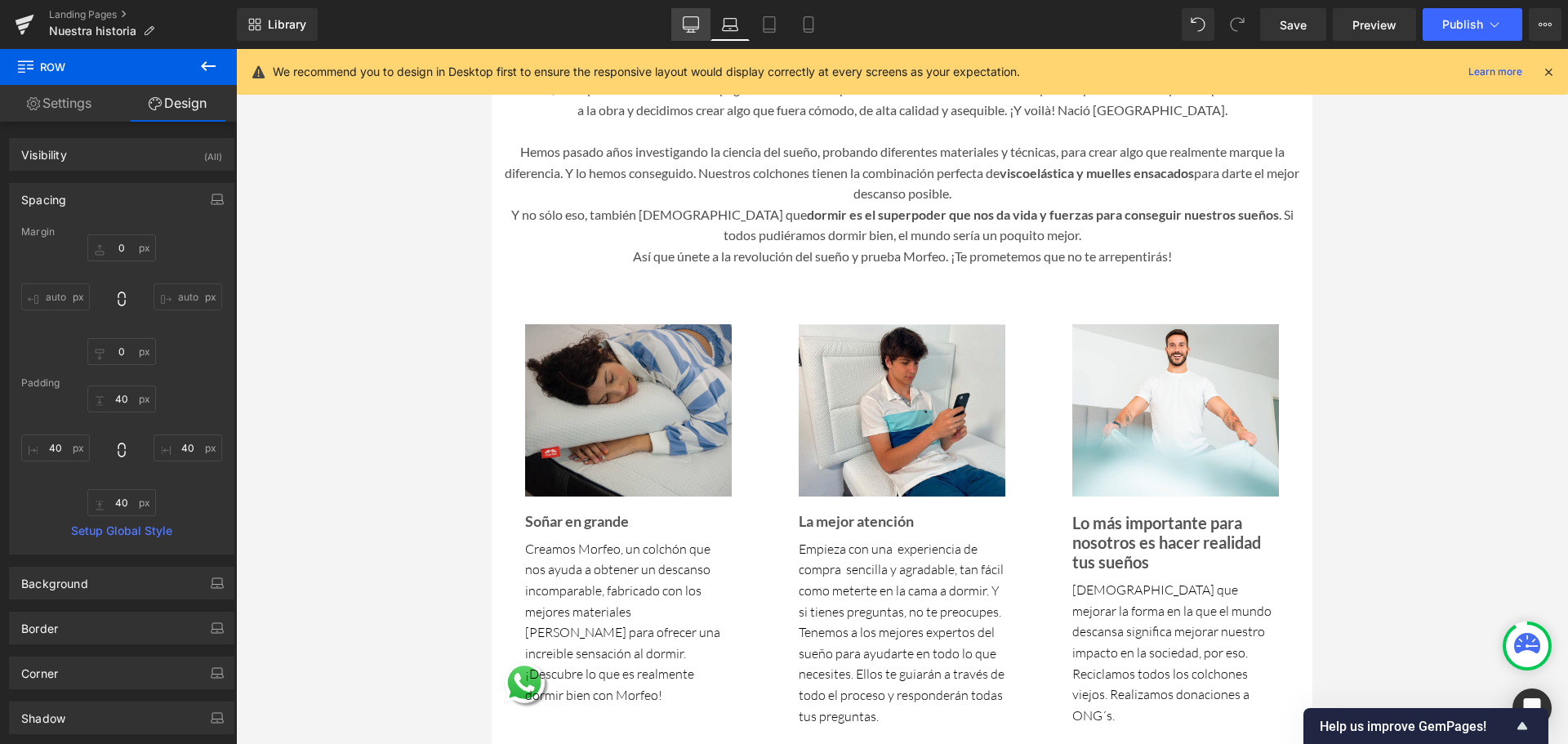
click at [700, 18] on link "Desktop" at bounding box center [690, 24] width 39 height 33
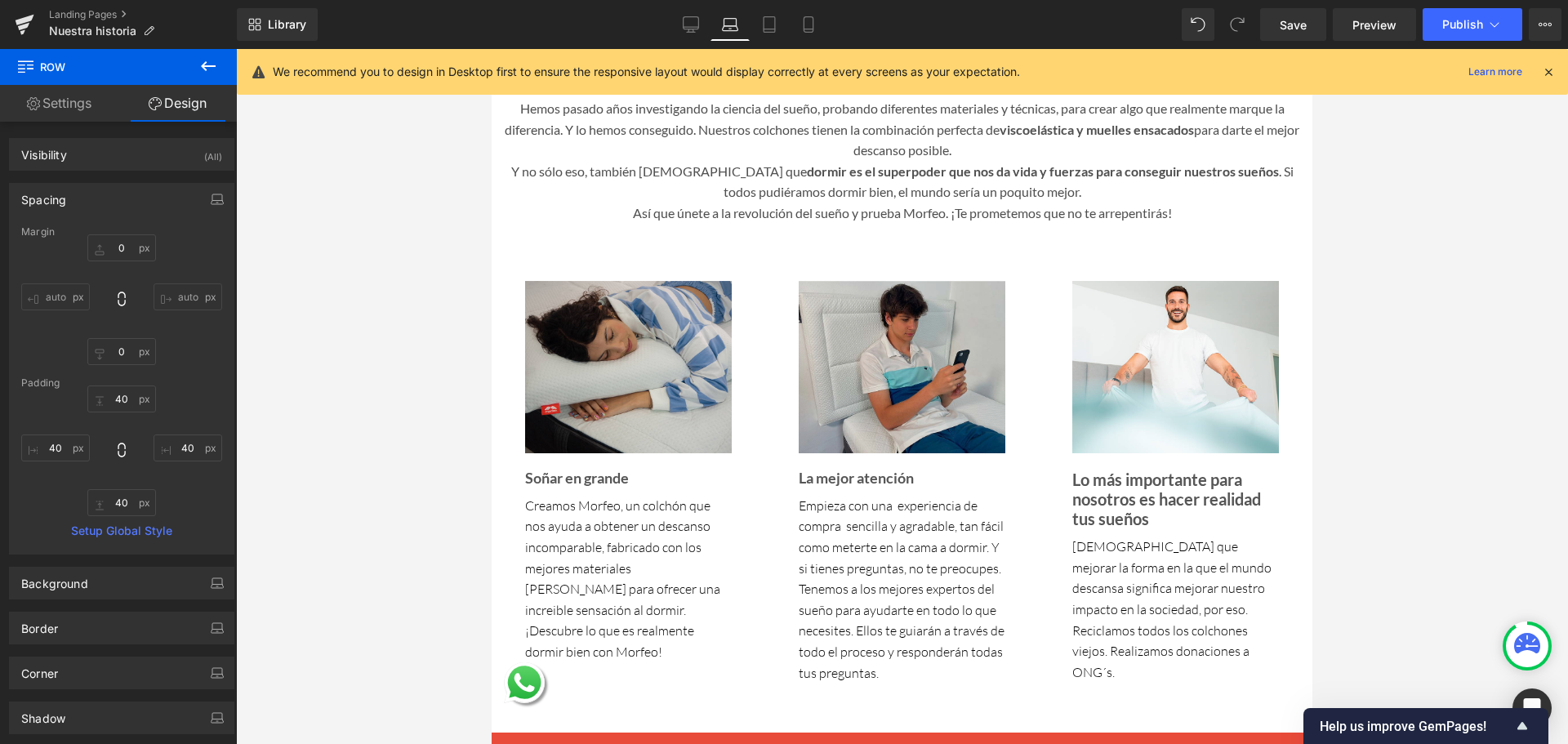
type input "0"
type input "40"
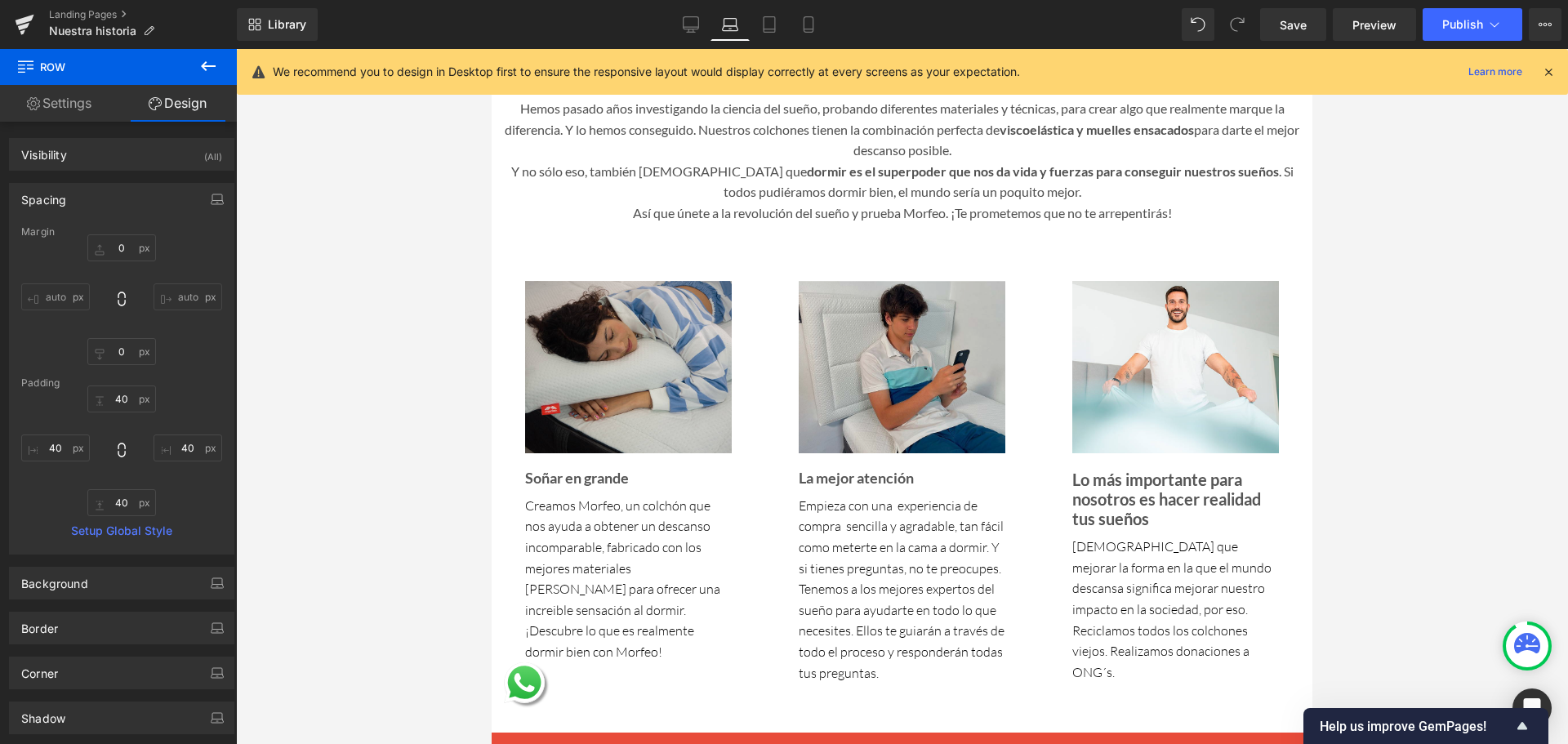
type input "40"
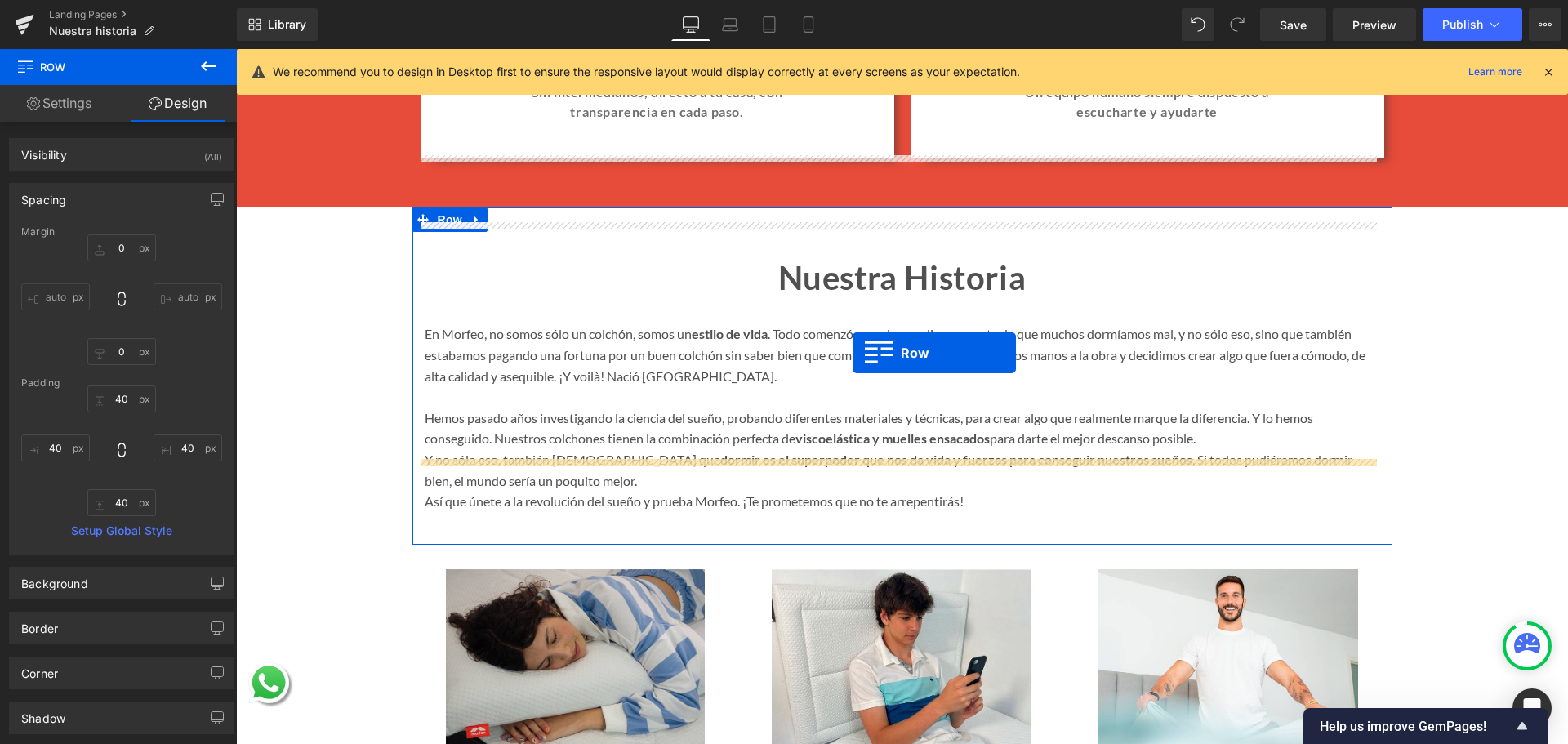
scroll to position [1901, 0]
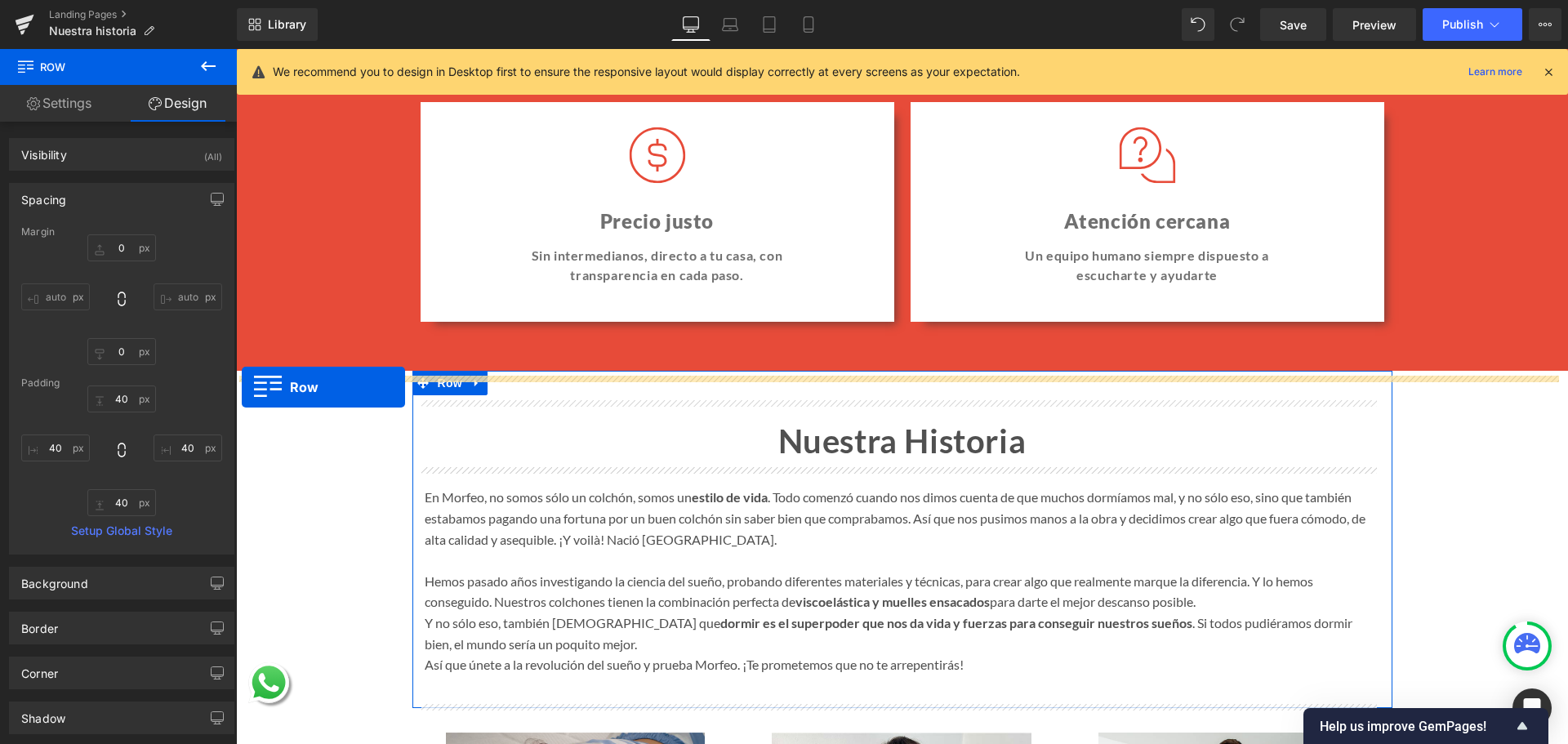
drag, startPoint x: 281, startPoint y: 260, endPoint x: 242, endPoint y: 387, distance: 132.9
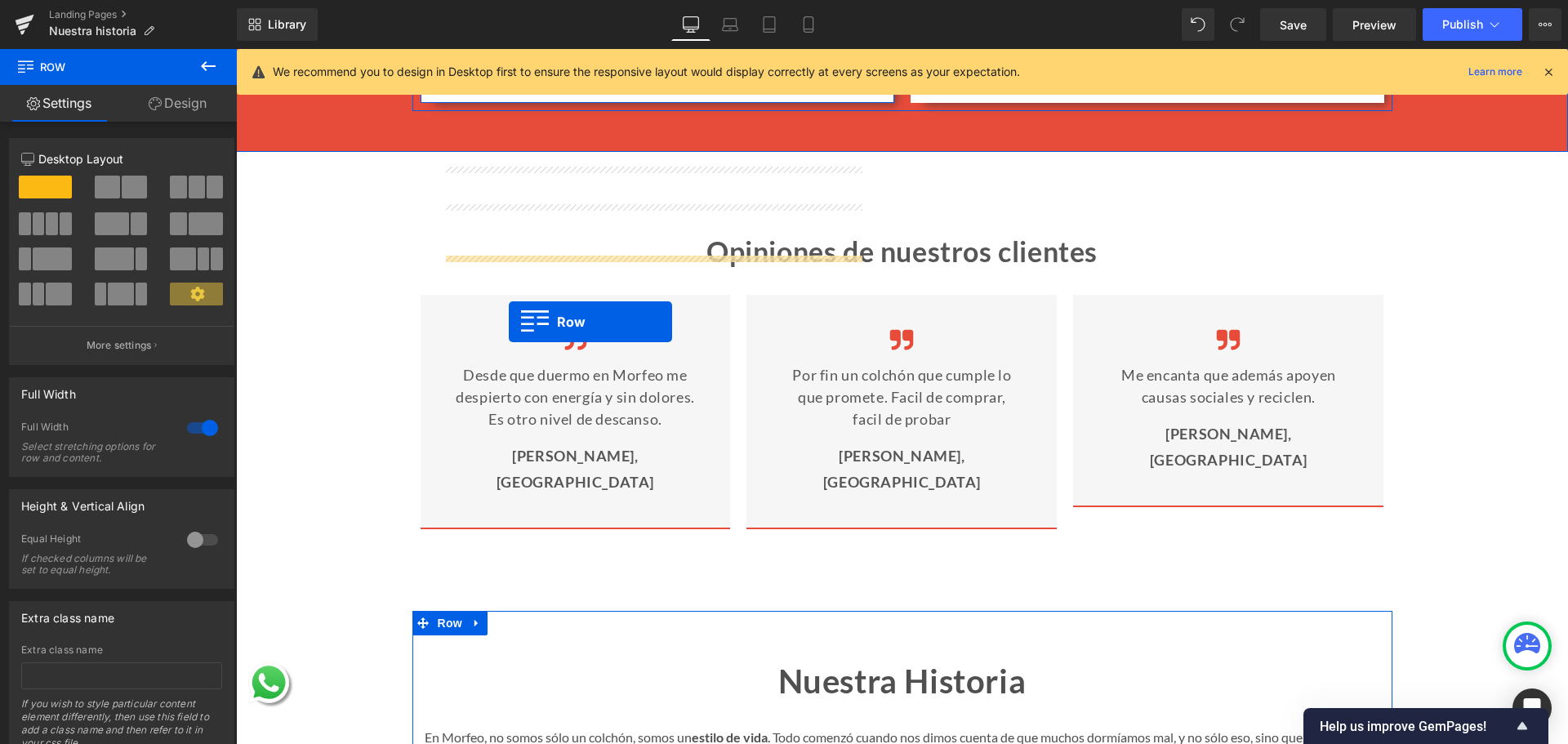
scroll to position [2303, 0]
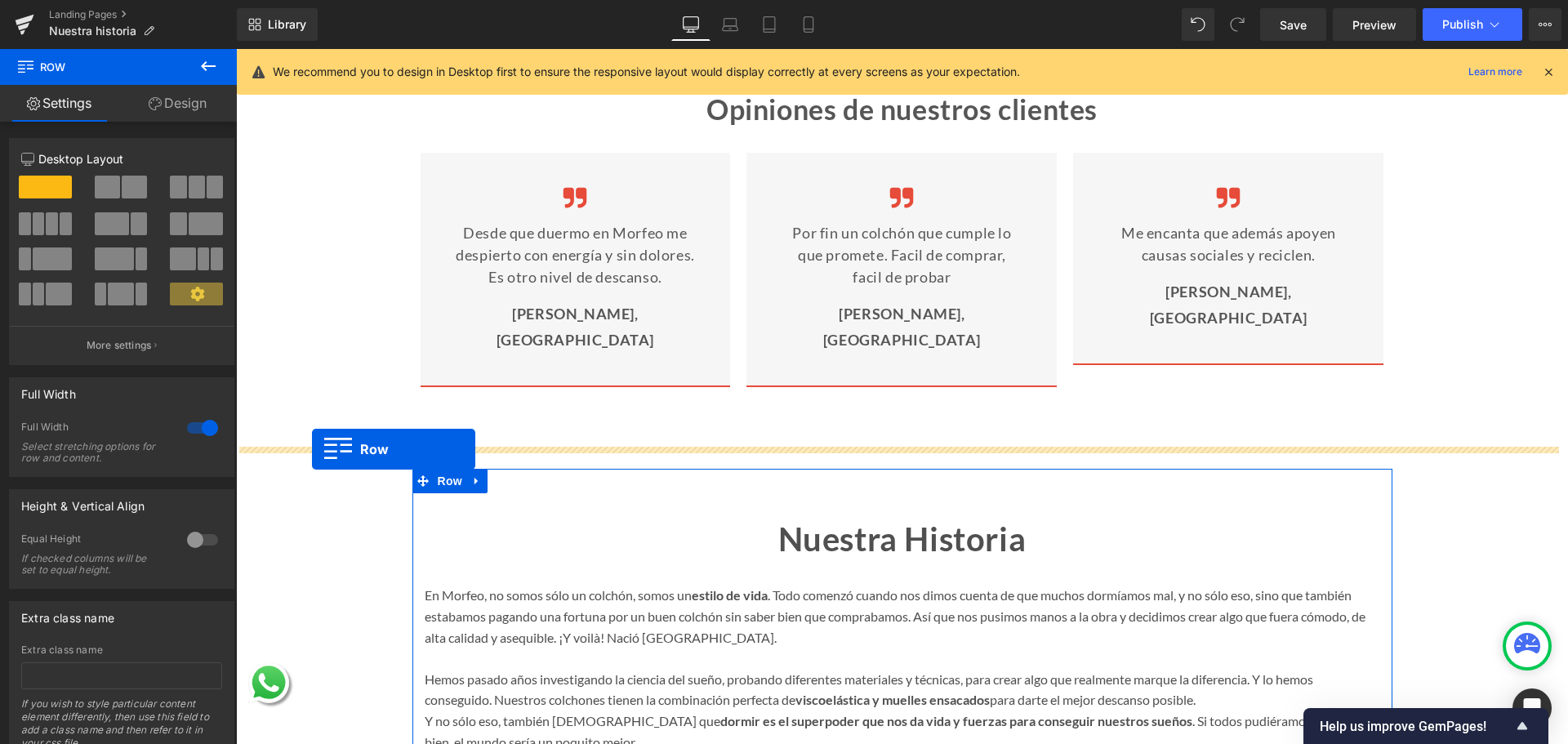
drag, startPoint x: 272, startPoint y: 294, endPoint x: 312, endPoint y: 449, distance: 160.1
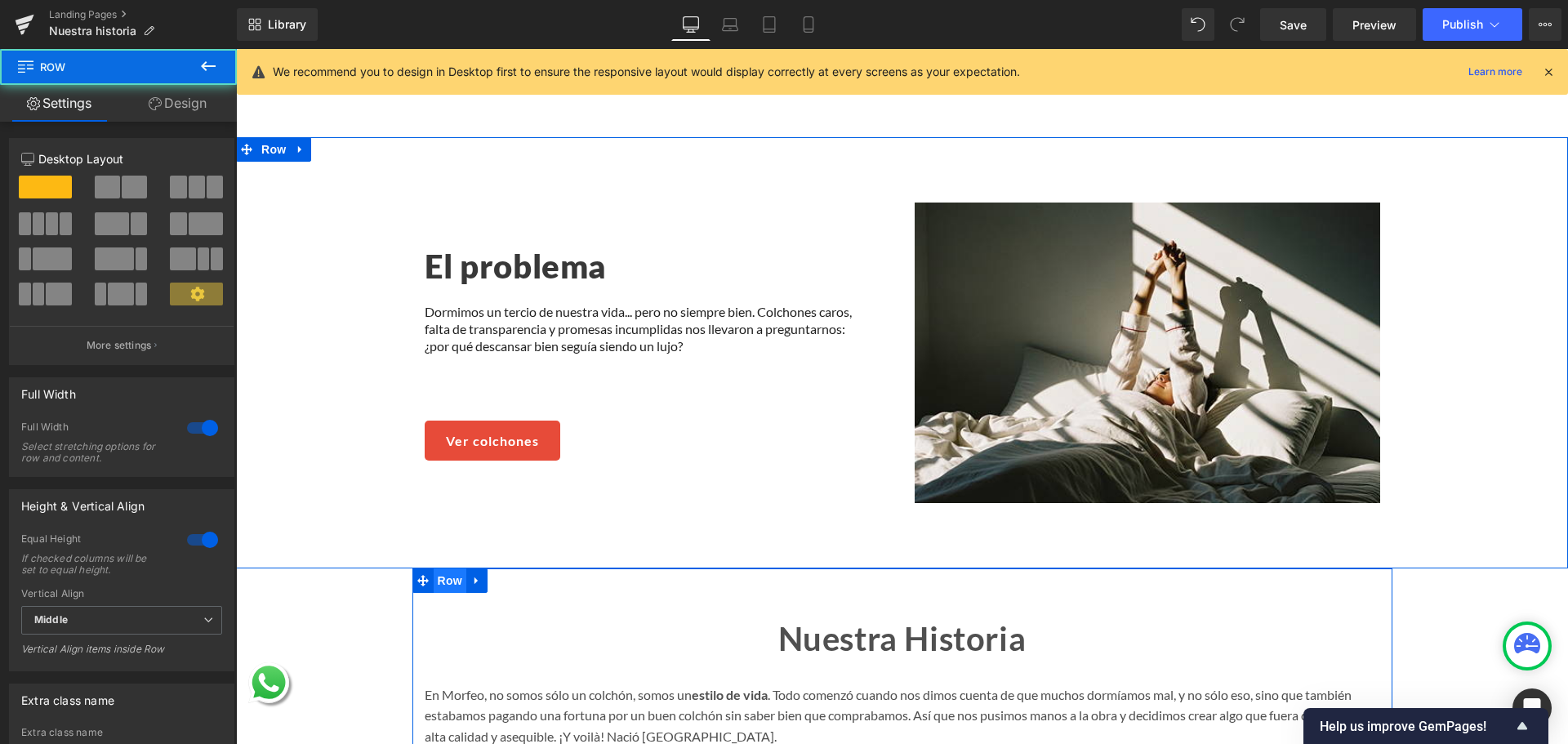
scroll to position [2752, 0]
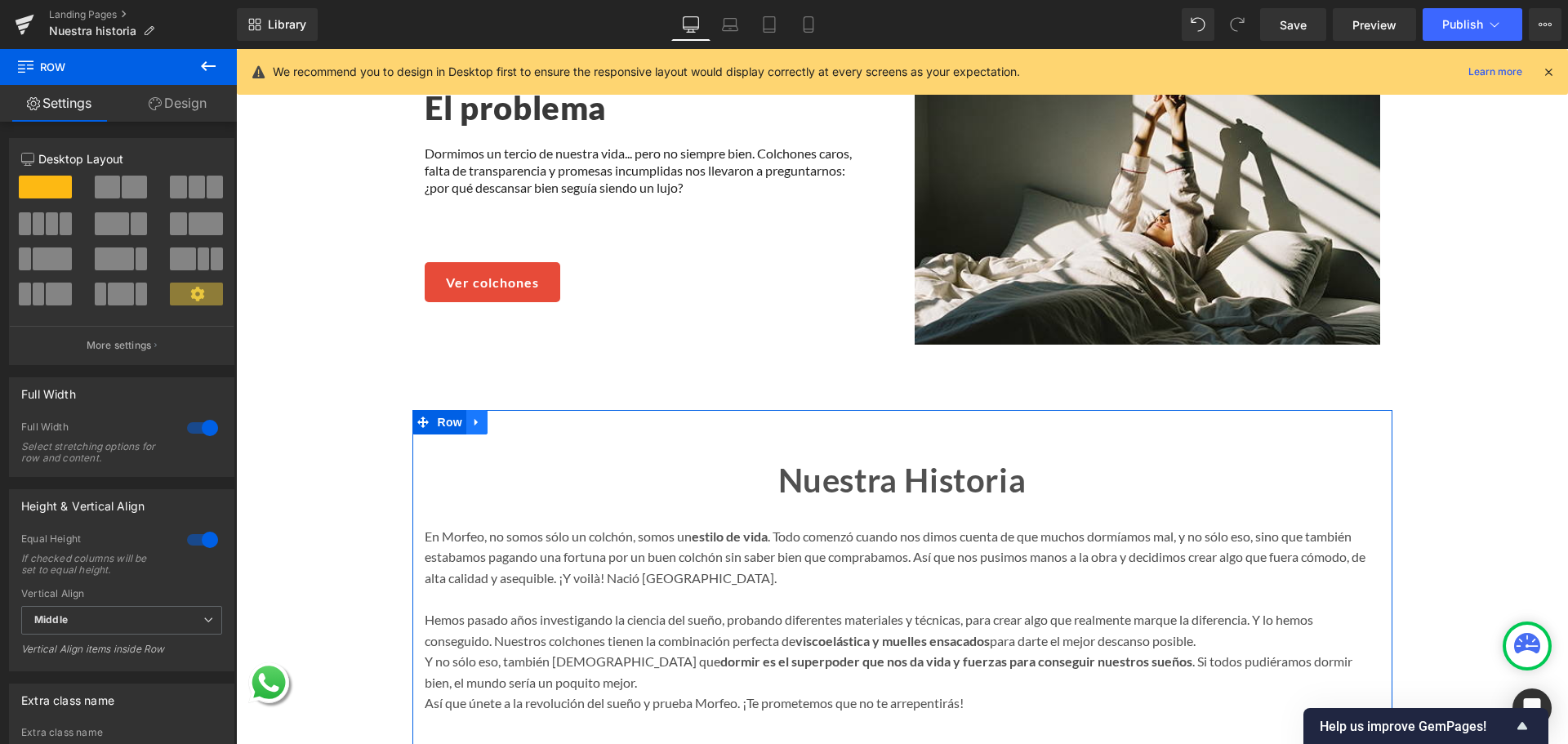
click at [475, 418] on icon at bounding box center [476, 422] width 3 height 8
drag, startPoint x: 508, startPoint y: 399, endPoint x: 497, endPoint y: 406, distance: 13.0
click at [514, 417] on icon at bounding box center [520, 423] width 12 height 12
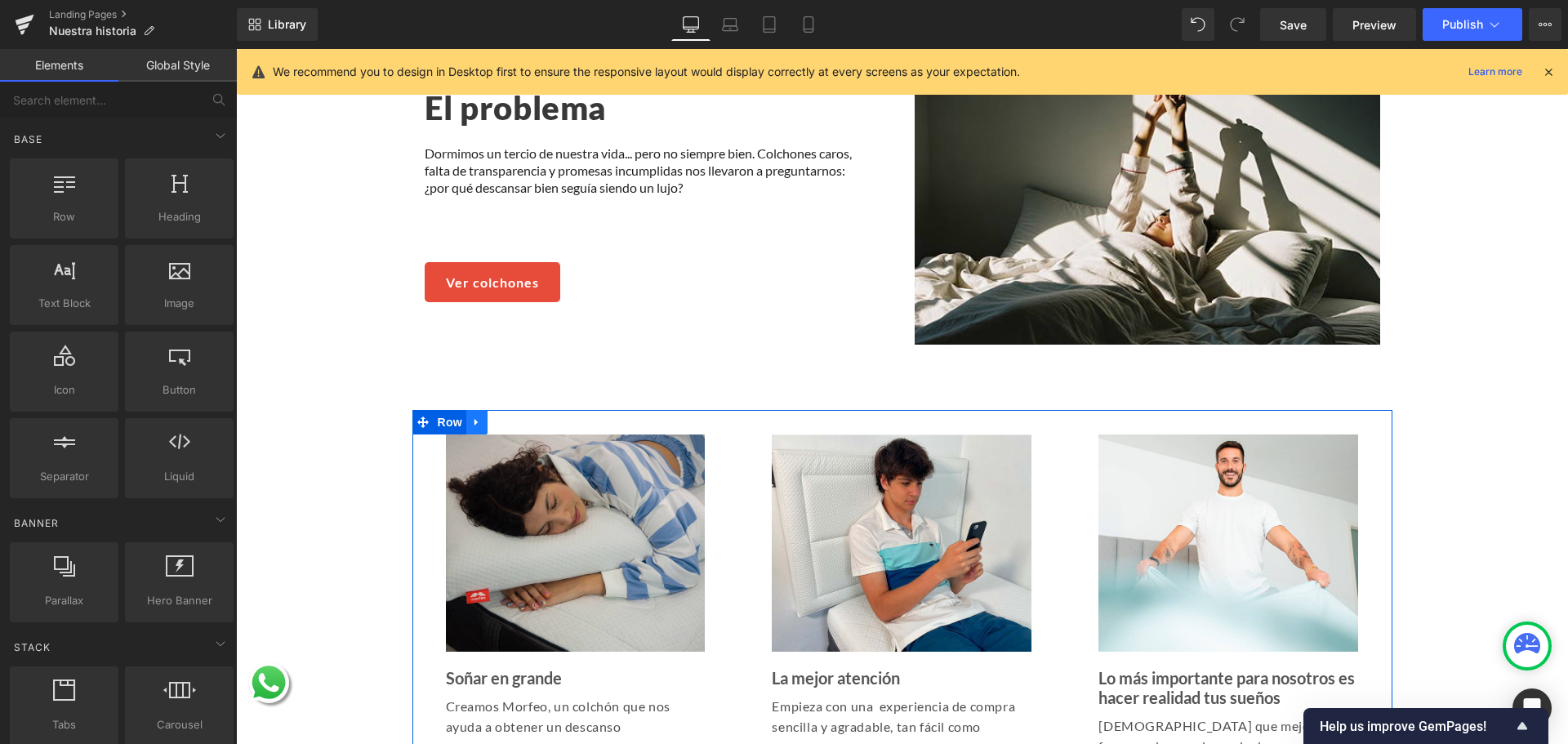
click at [472, 416] on icon at bounding box center [477, 422] width 12 height 13
click at [509, 410] on link at bounding box center [520, 422] width 21 height 24
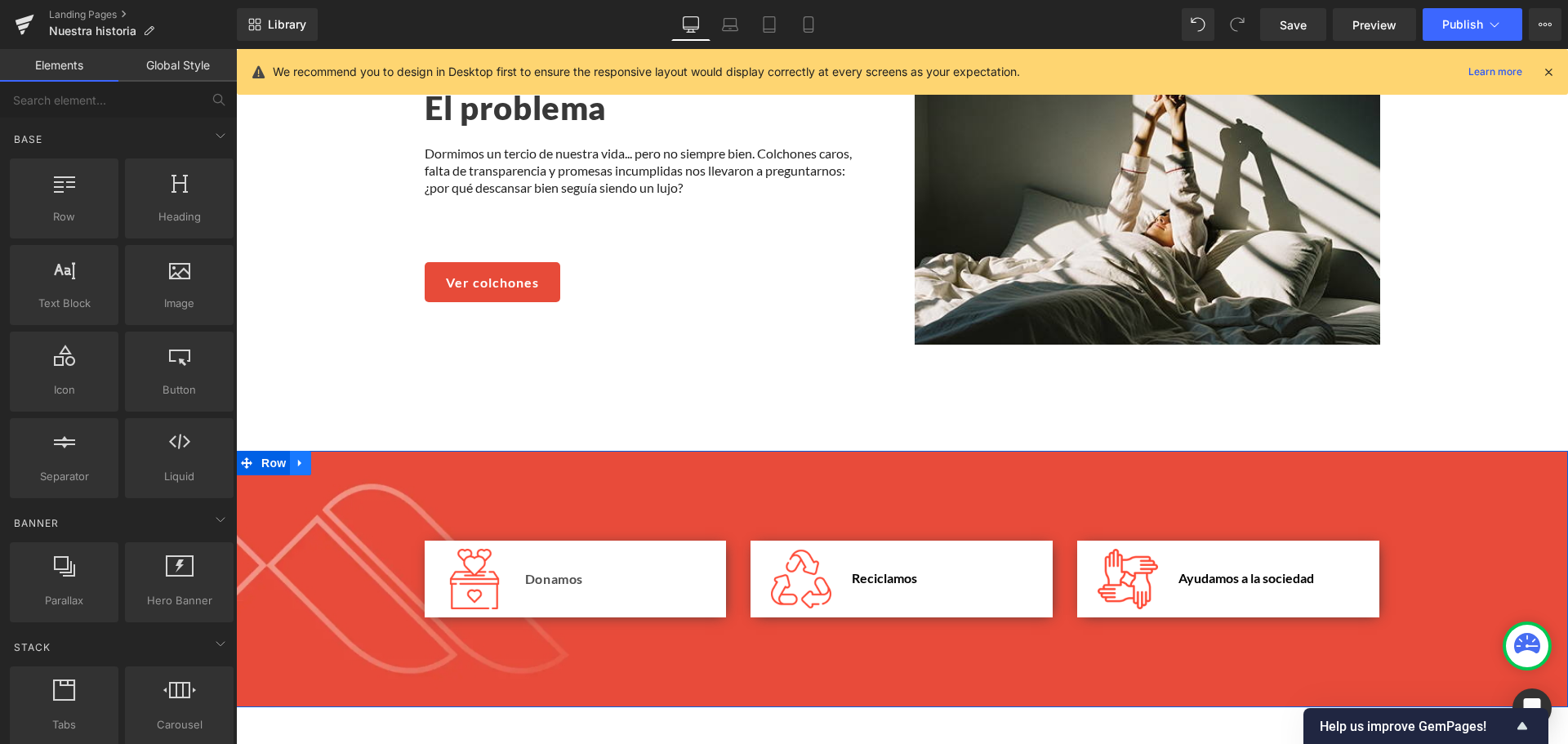
click at [298, 459] on icon at bounding box center [299, 463] width 3 height 8
click at [337, 457] on icon at bounding box center [343, 463] width 12 height 12
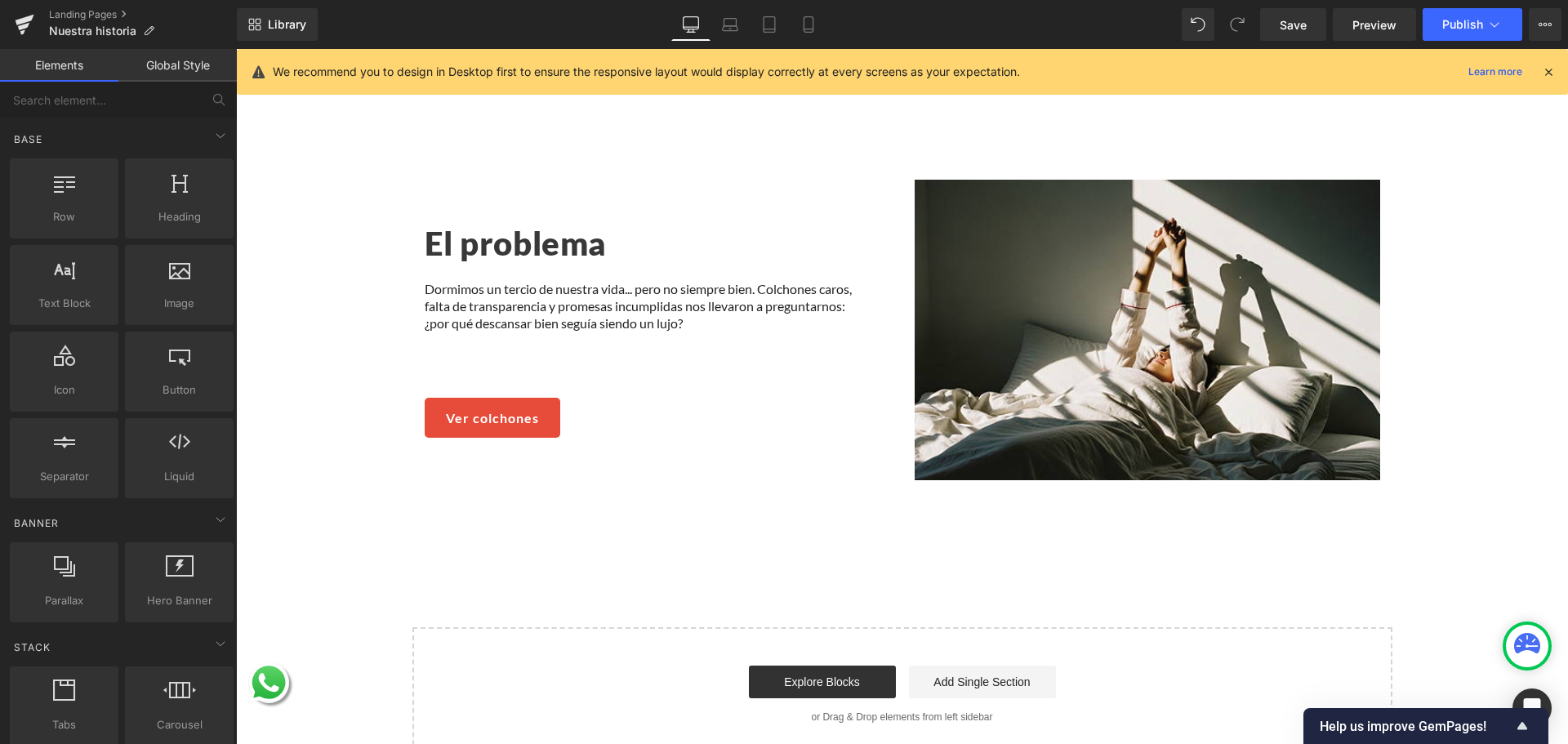
scroll to position [2507, 0]
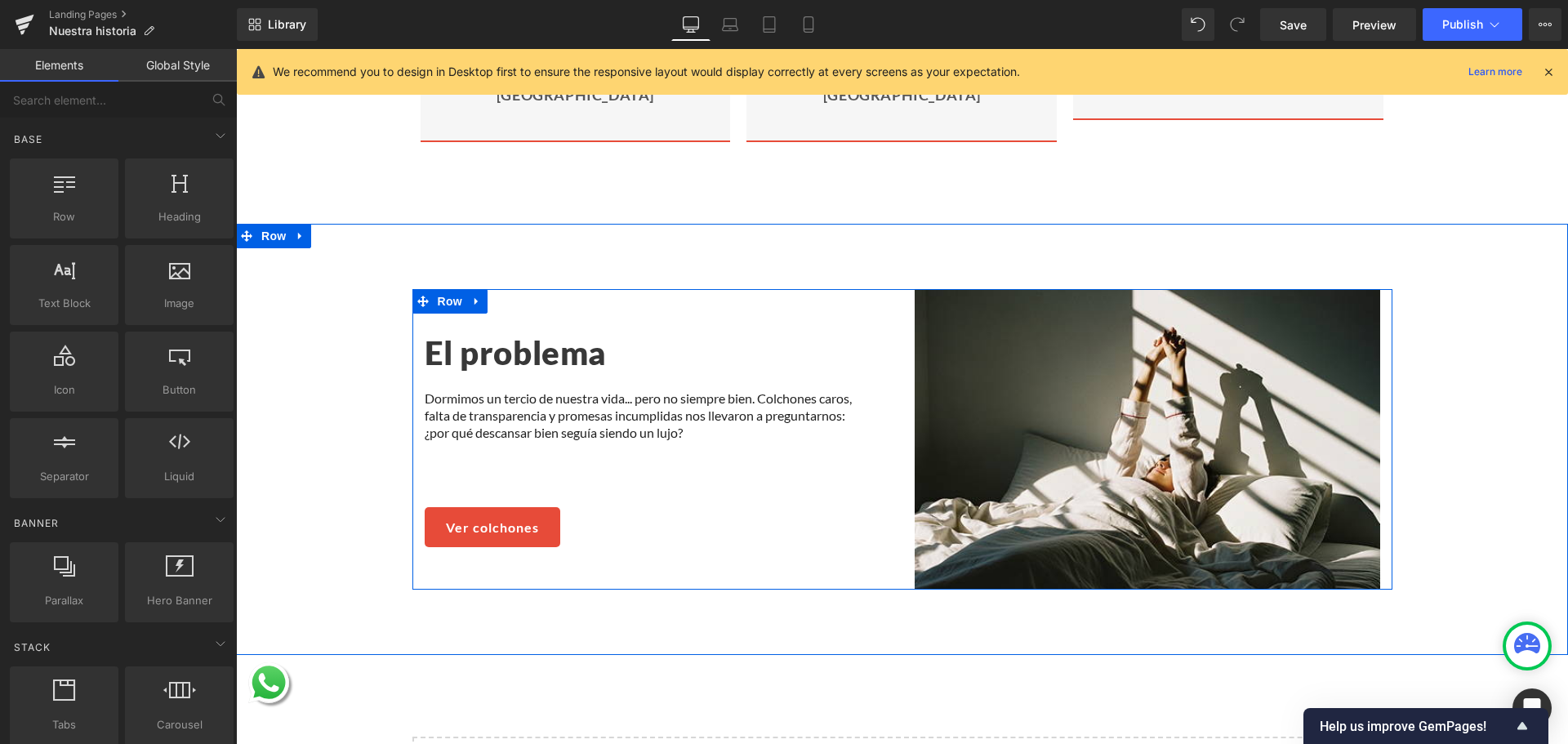
click at [509, 331] on h2 "El problema" at bounding box center [645, 352] width 441 height 42
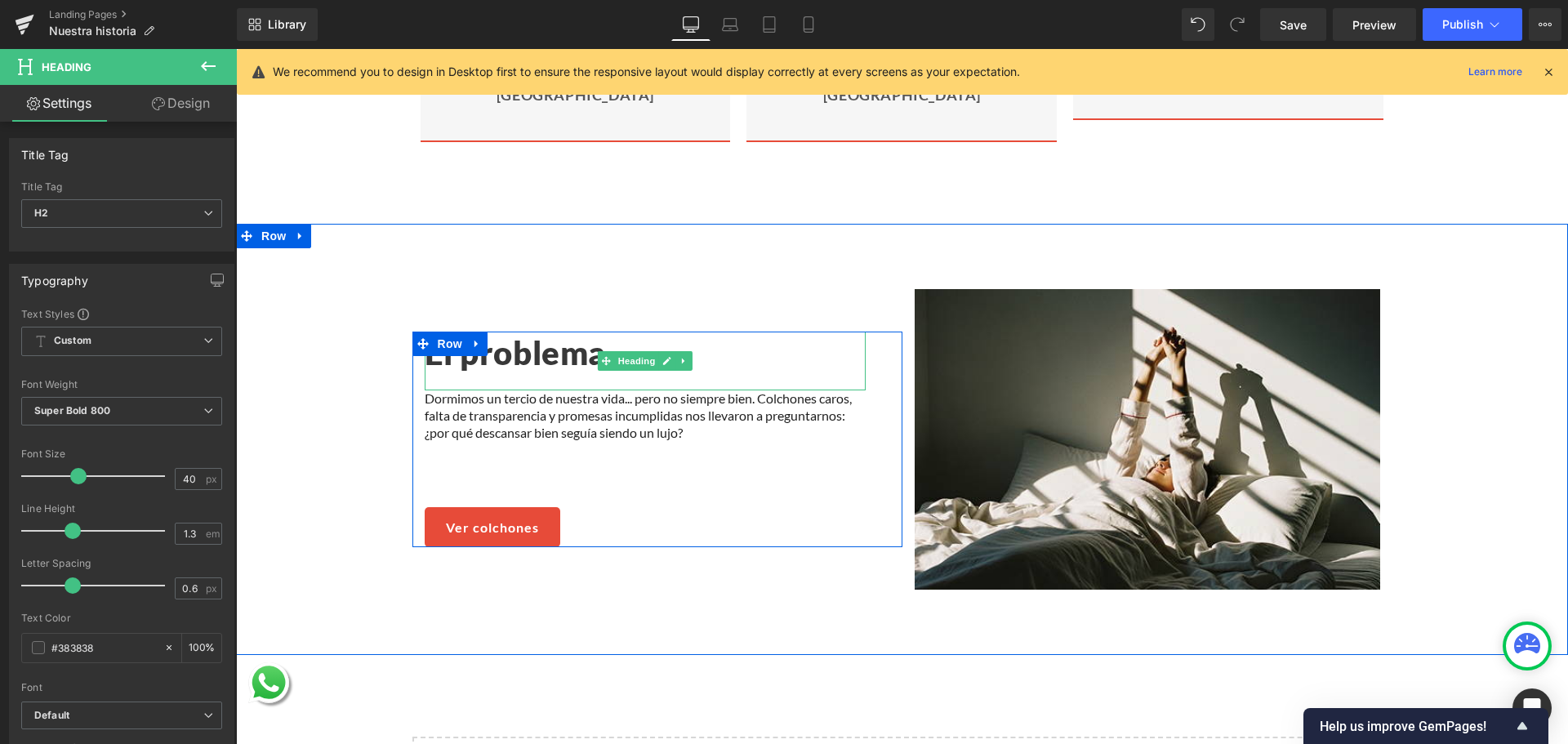
click at [491, 331] on h2 "El problema" at bounding box center [645, 352] width 441 height 42
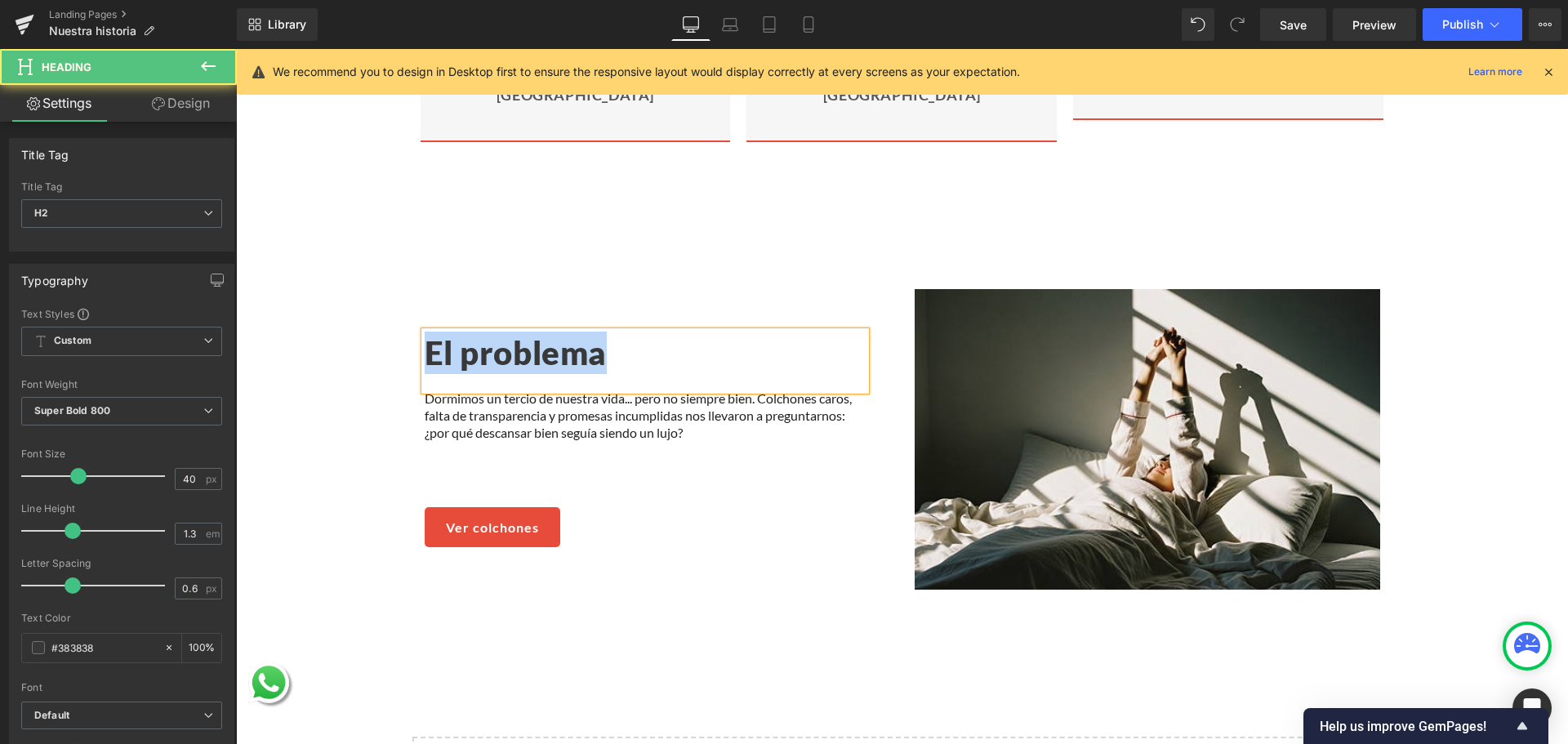
paste div
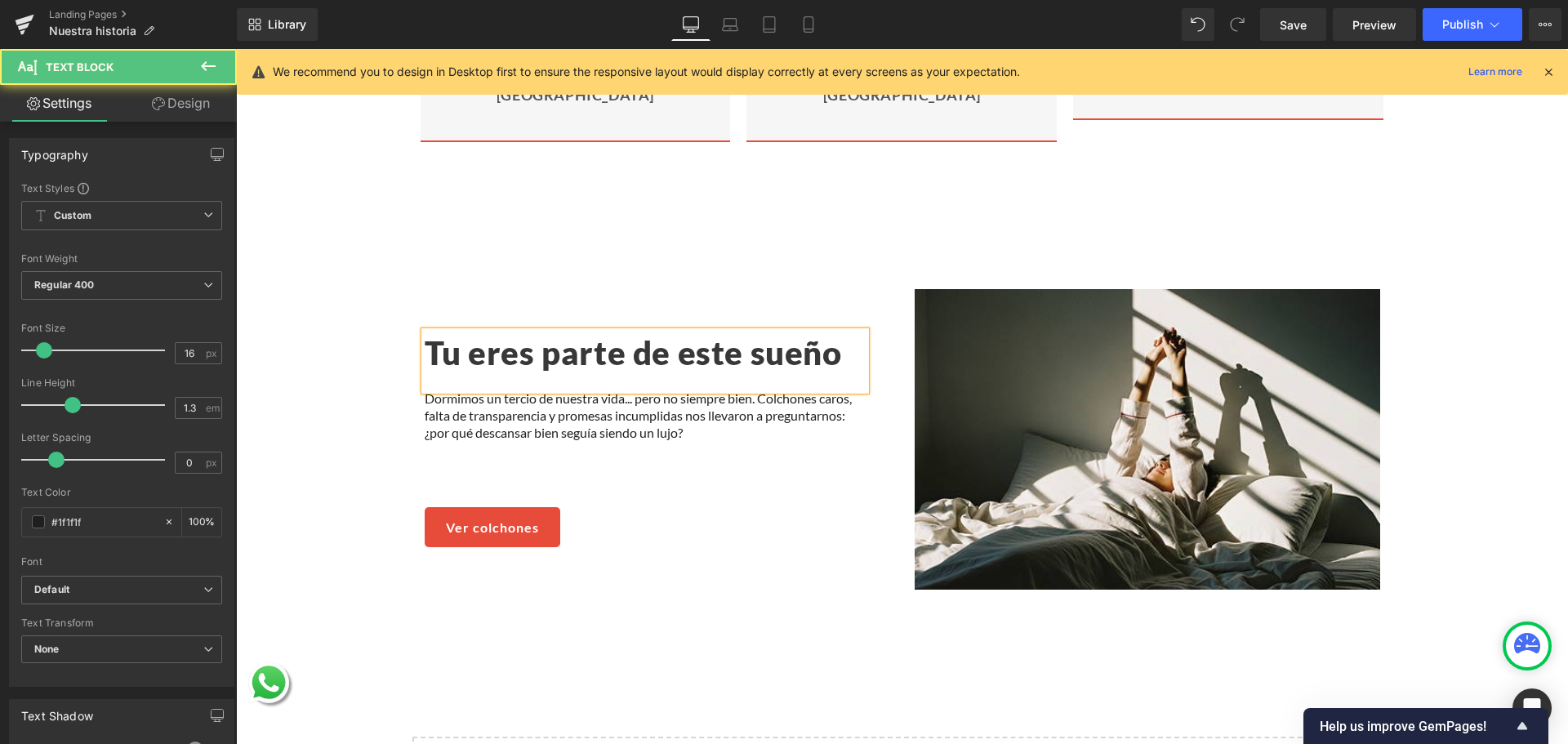
click at [458, 398] on p "Dormimos un tercio de nuestra vida... pero no siempre bien. Colchones caros, fa…" at bounding box center [645, 416] width 441 height 51
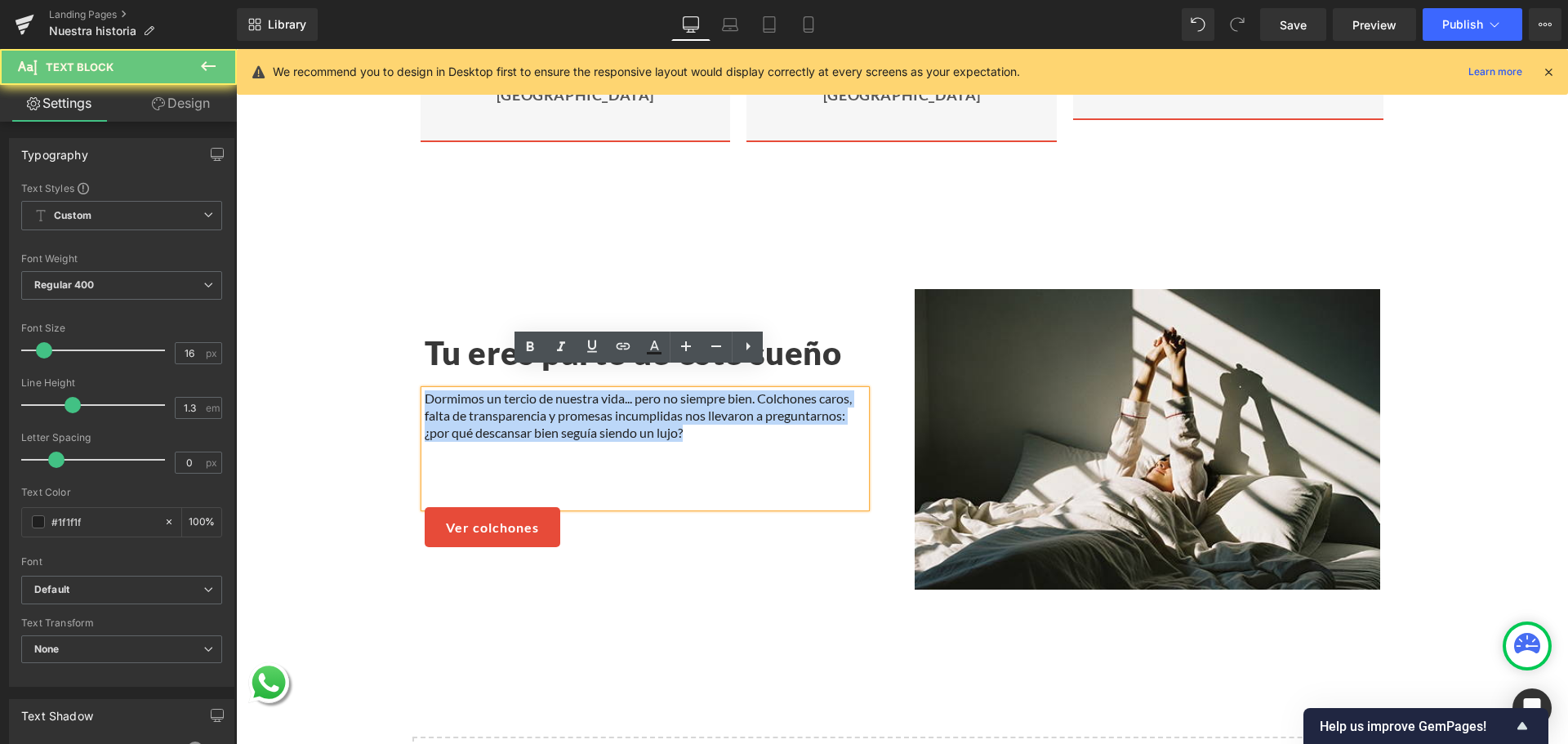
click at [458, 398] on p "Dormimos un tercio de nuestra vida... pero no siempre bien. Colchones caros, fa…" at bounding box center [645, 416] width 441 height 51
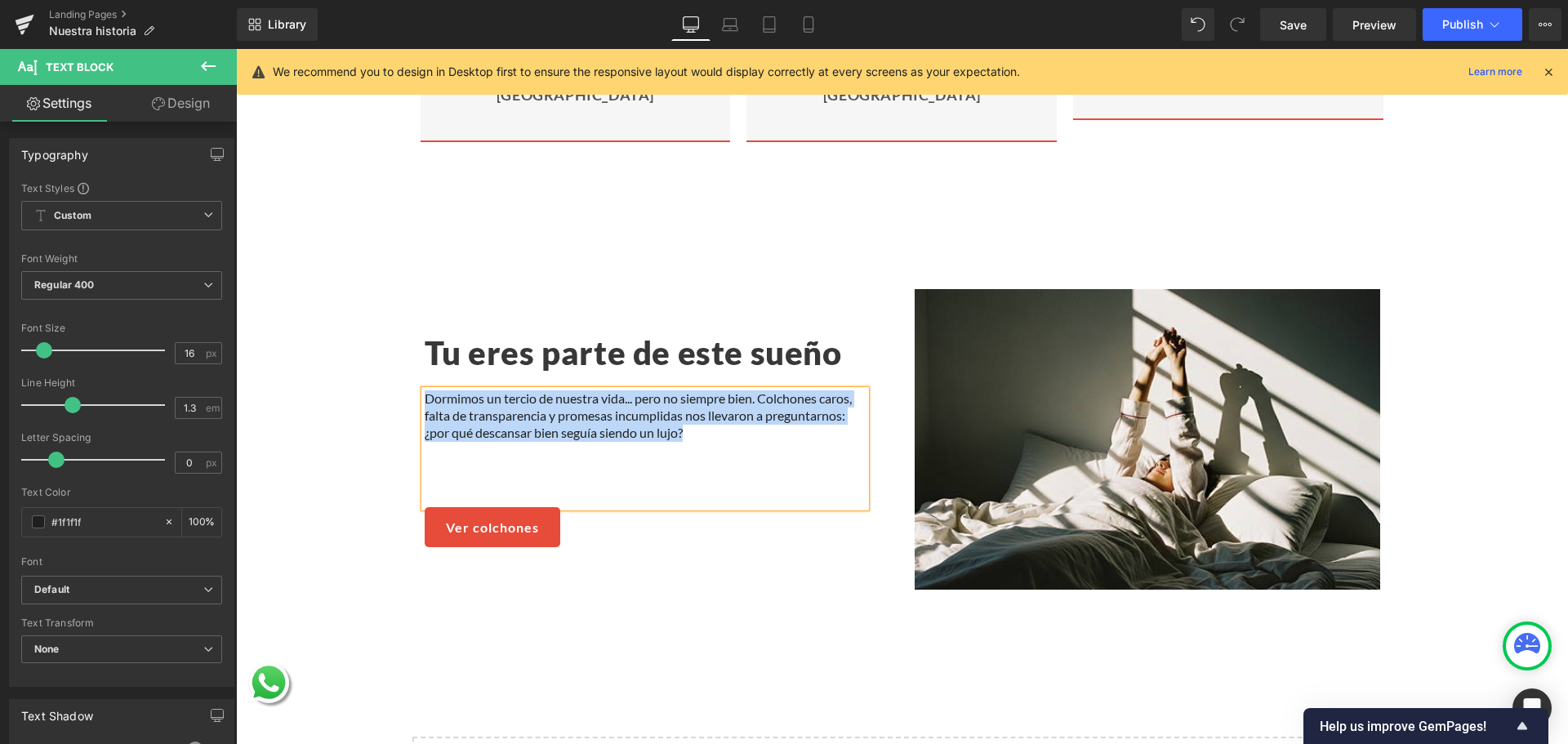
paste div
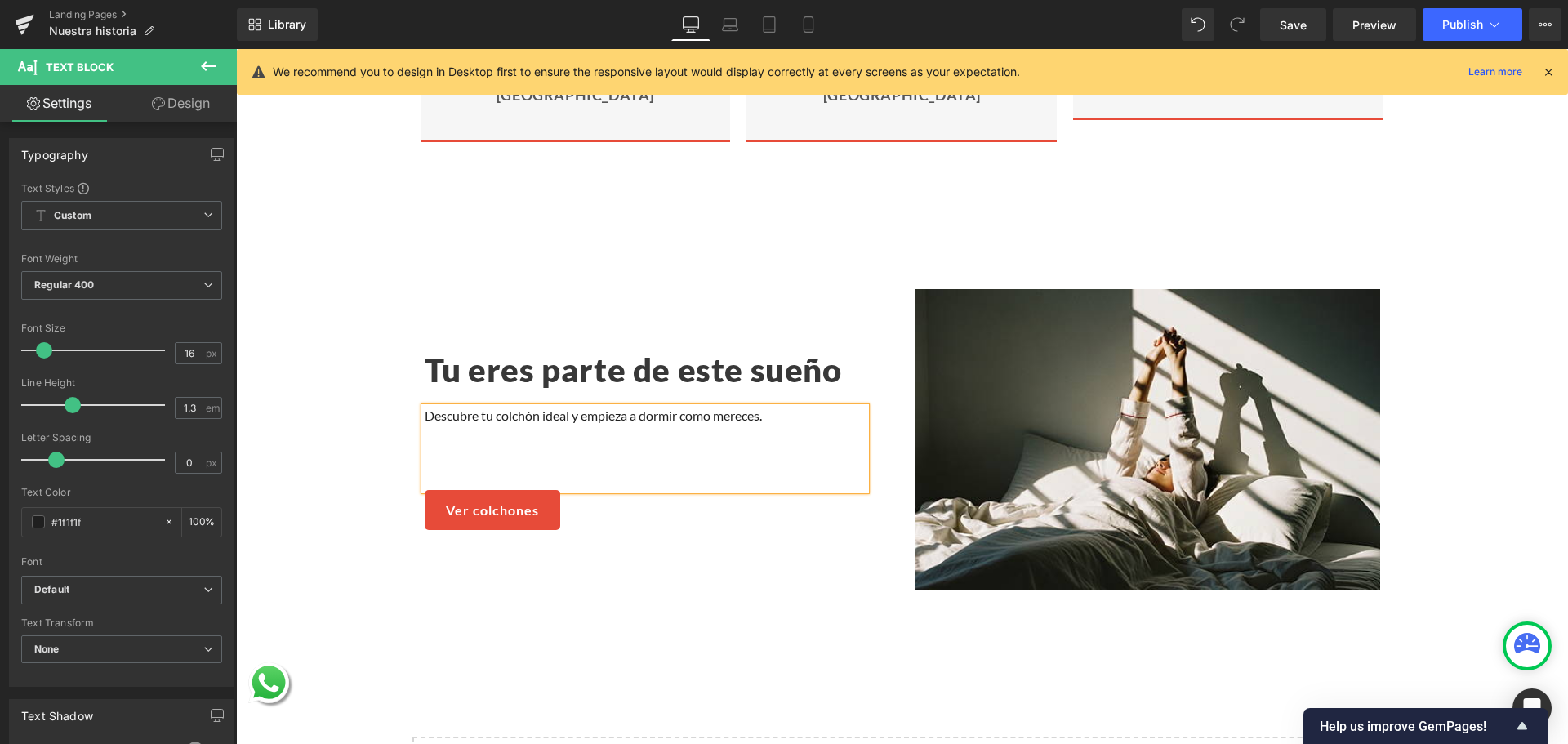
scroll to position [2524, 0]
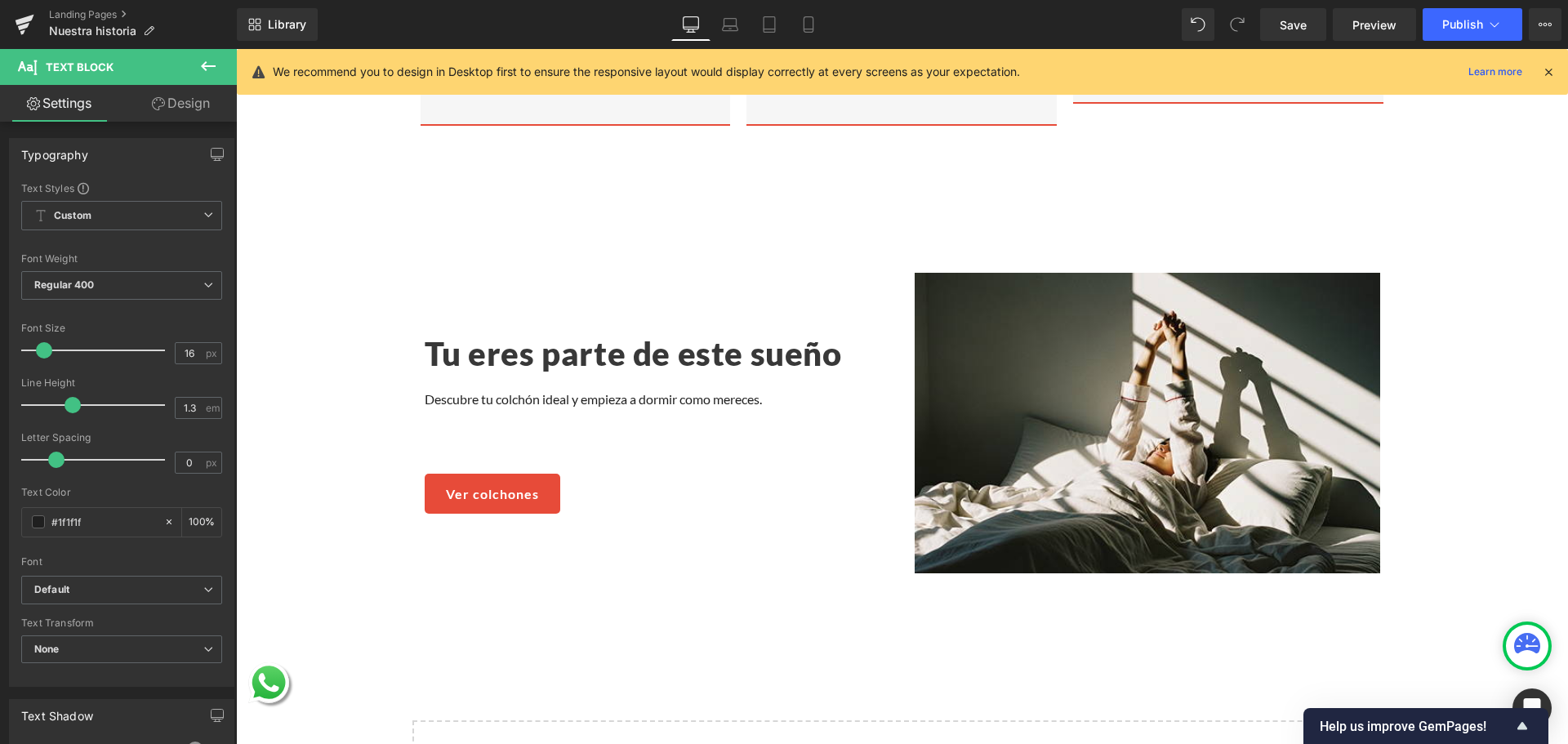
click at [236, 49] on div "80px" at bounding box center [236, 49] width 0 height 0
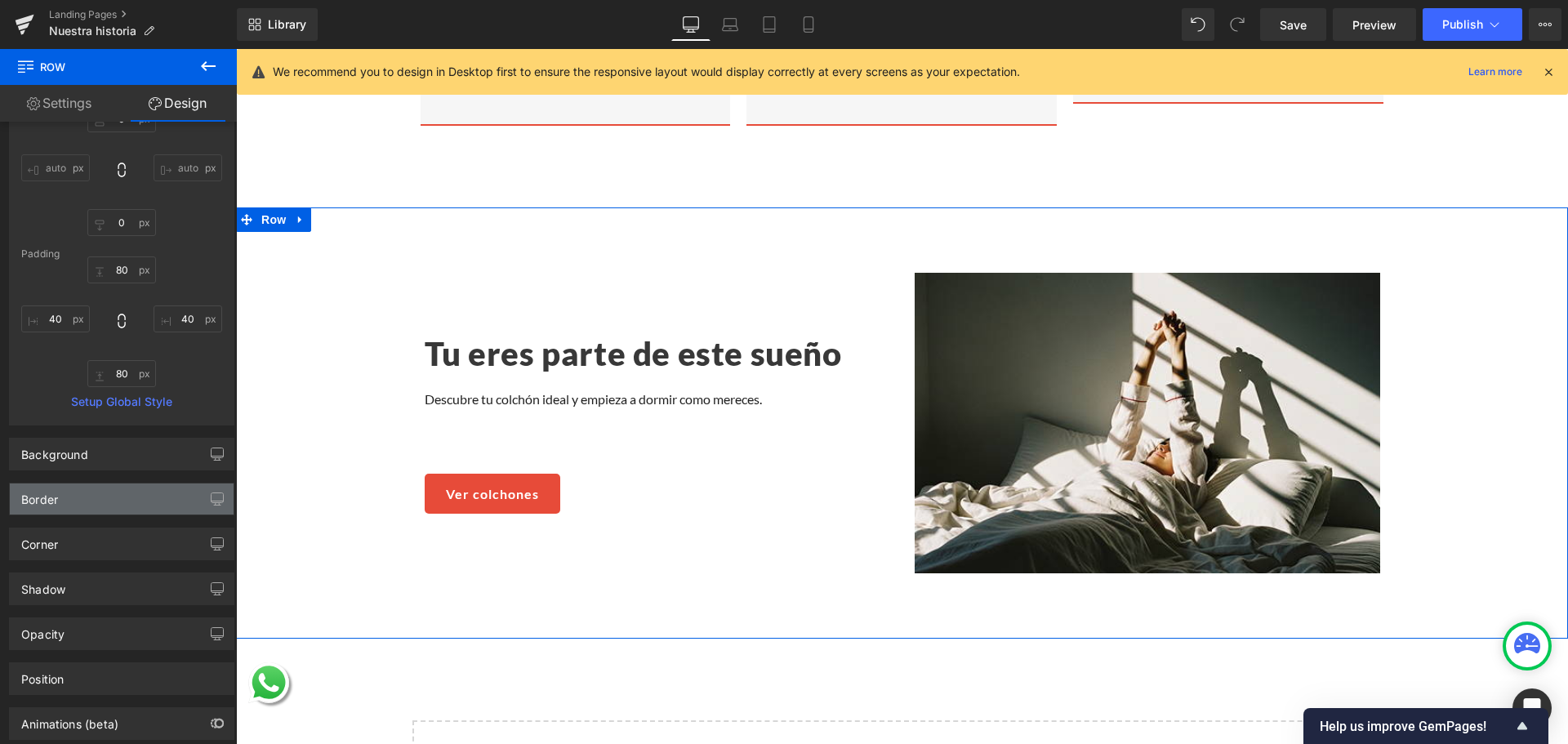
scroll to position [216, 0]
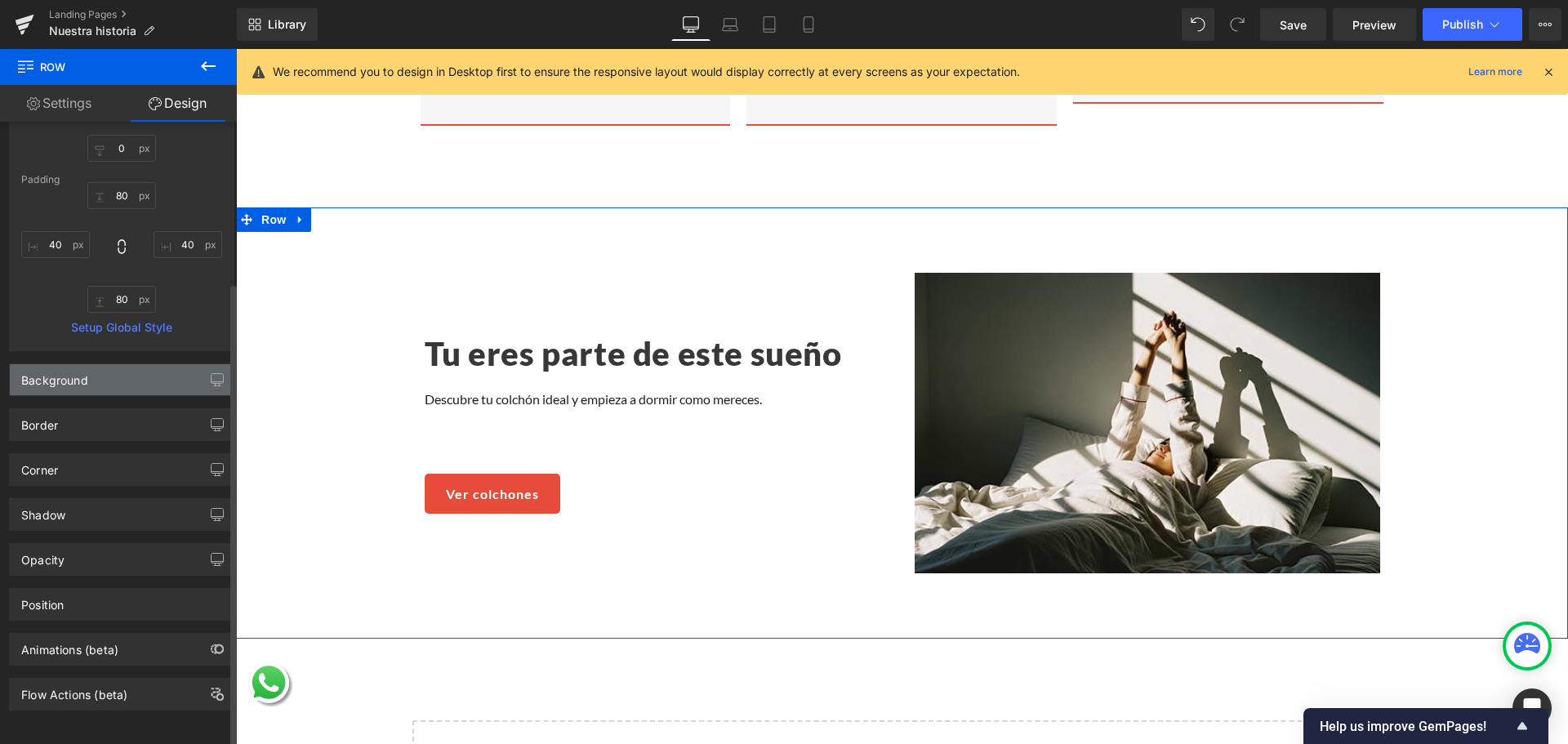
click at [81, 372] on div "Background" at bounding box center [55, 375] width 67 height 23
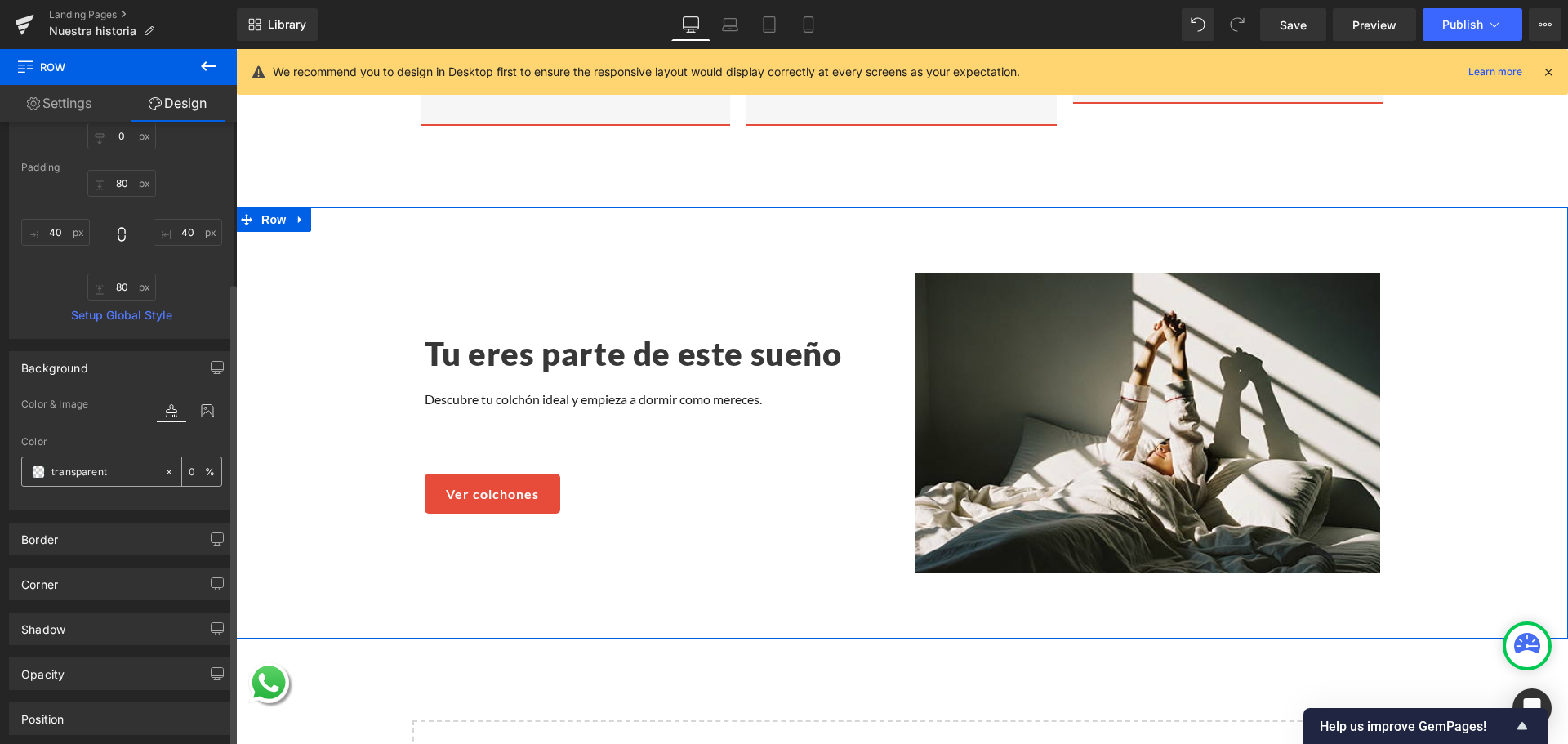
click at [76, 470] on input "transparent" at bounding box center [103, 472] width 105 height 18
paste input "E74B39"
type input "E74B39"
type input "100"
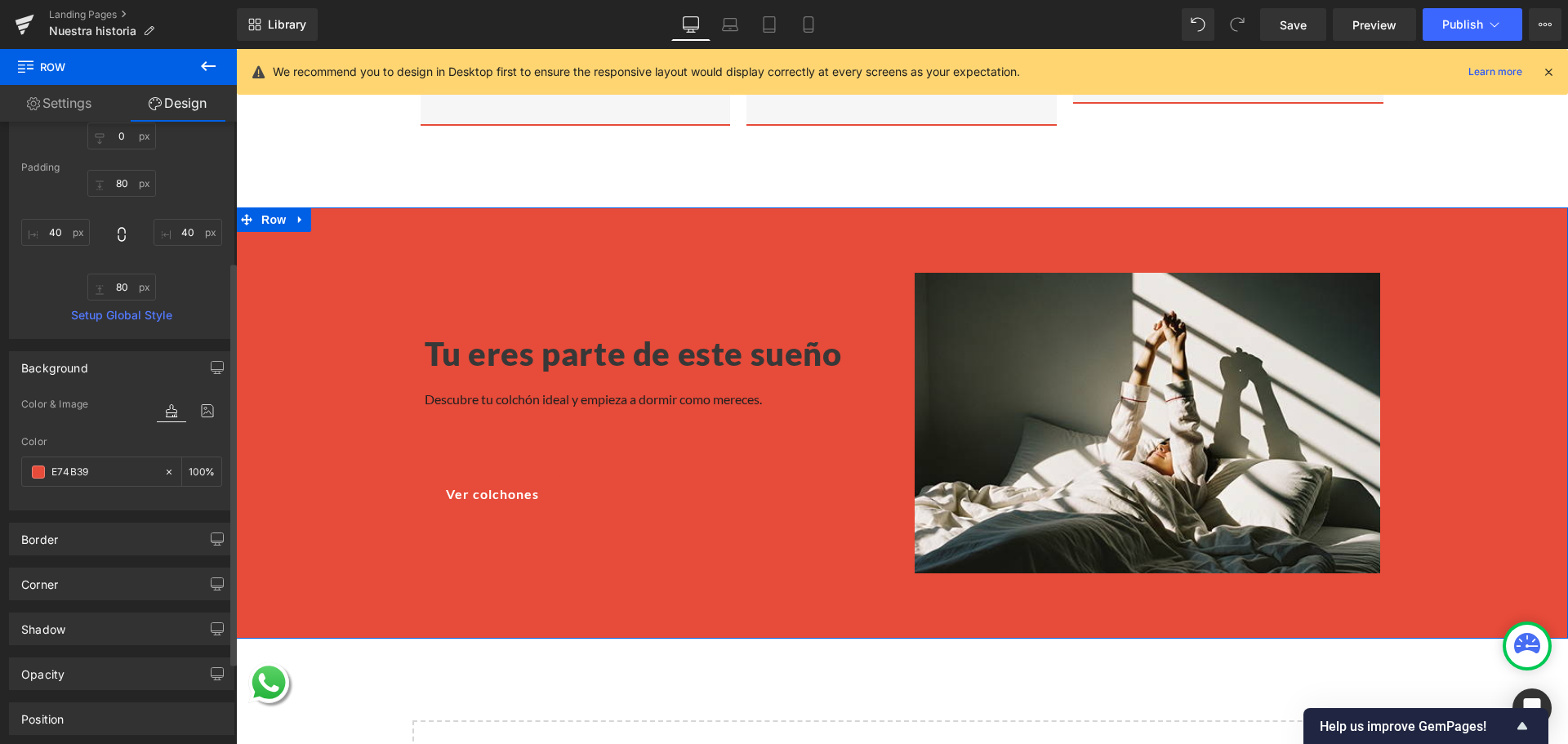
type input "#e74b39"
click at [105, 439] on div "Color" at bounding box center [121, 442] width 201 height 12
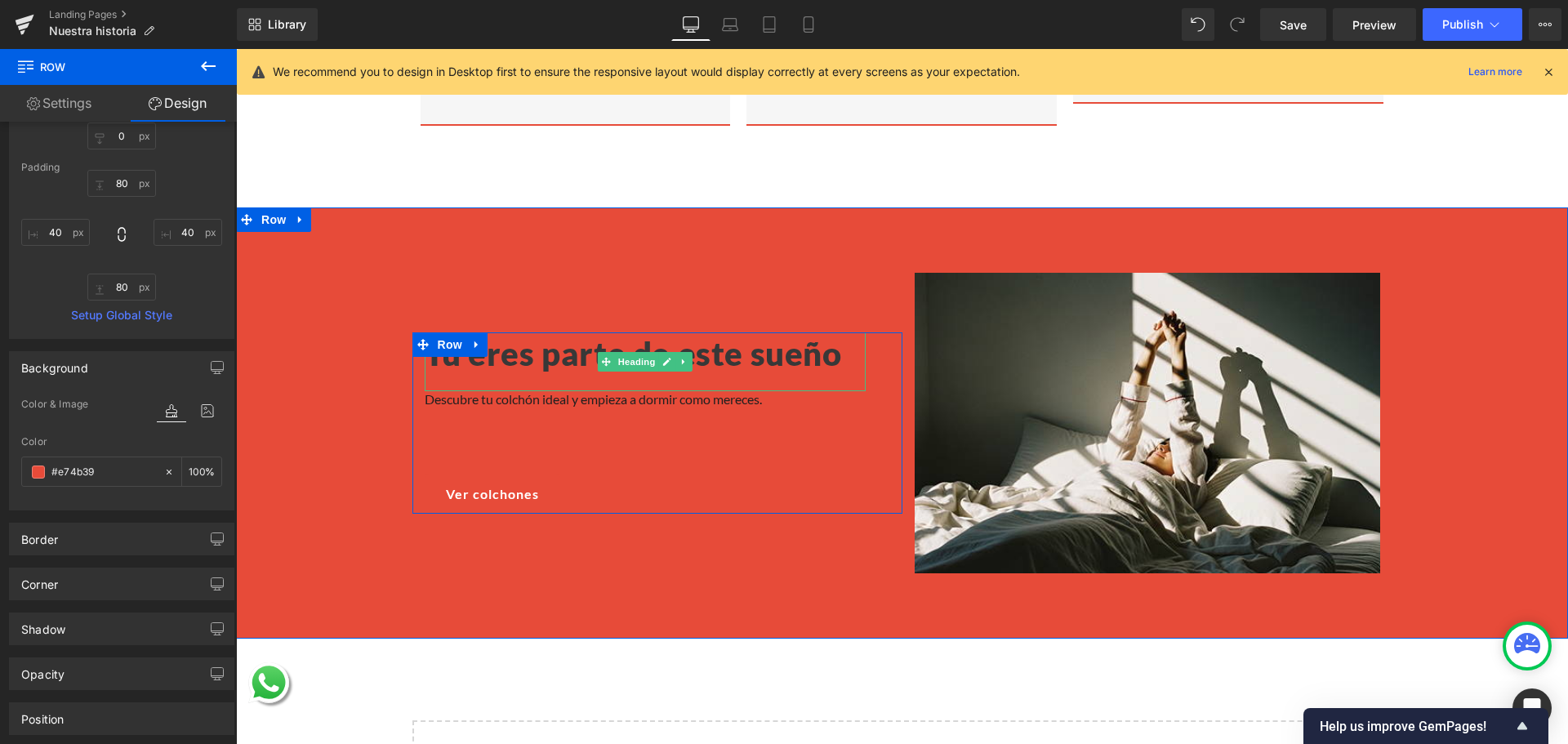
click at [516, 335] on h2 "Tu eres parte de este sueño" at bounding box center [645, 353] width 441 height 42
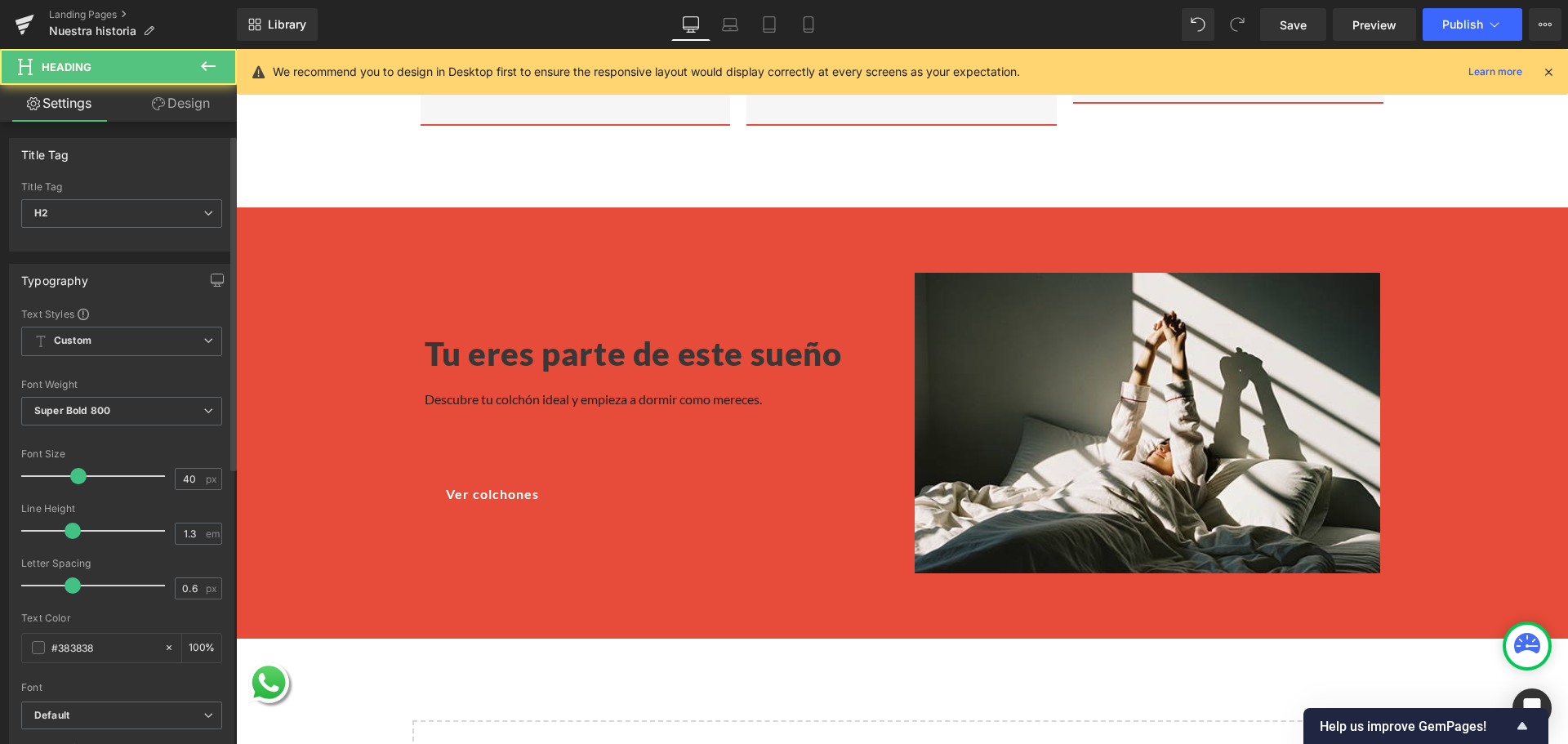
scroll to position [164, 0]
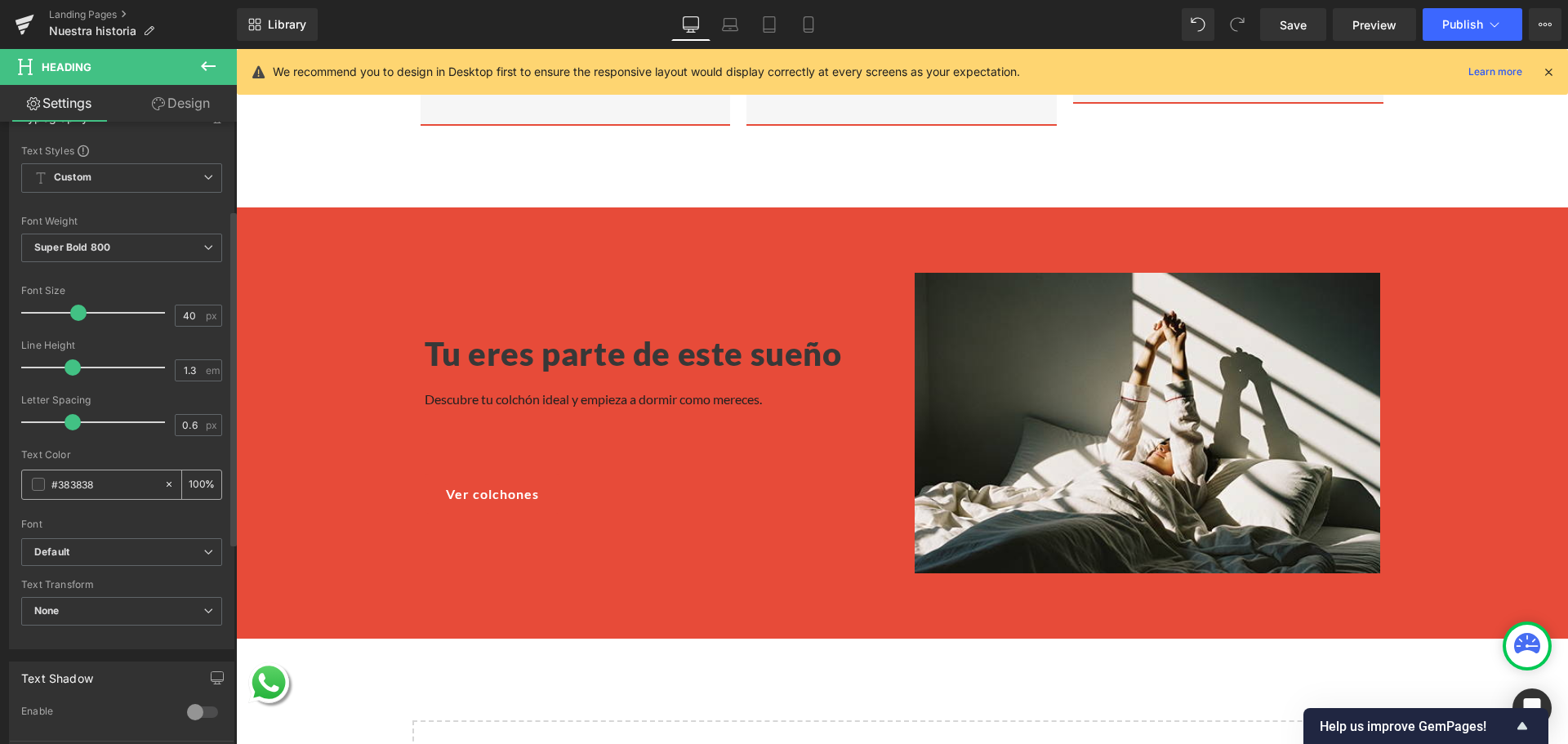
click at [38, 479] on span at bounding box center [39, 484] width 13 height 13
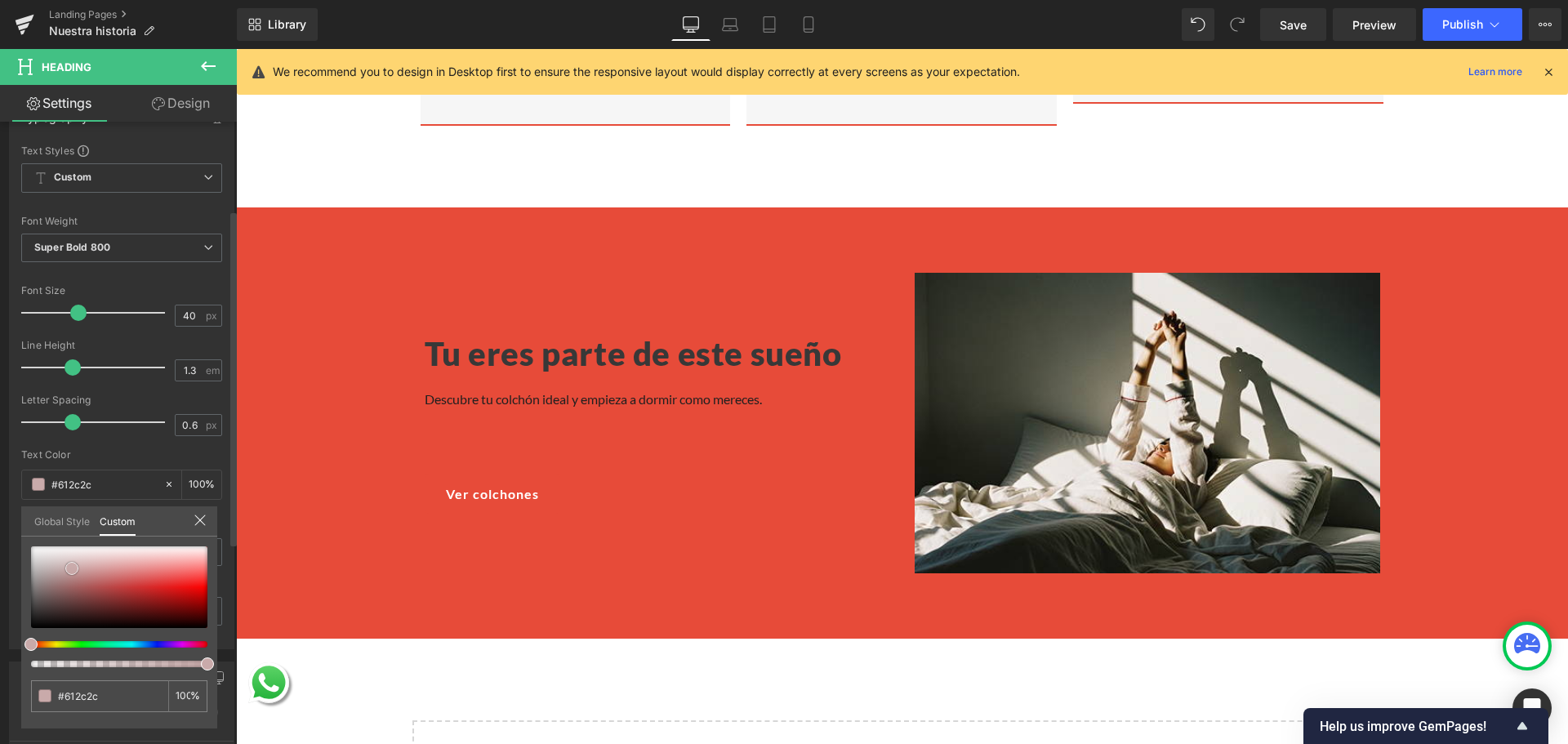
type input "#612c2c"
type input "#c9aaaa"
type input "#ffffff"
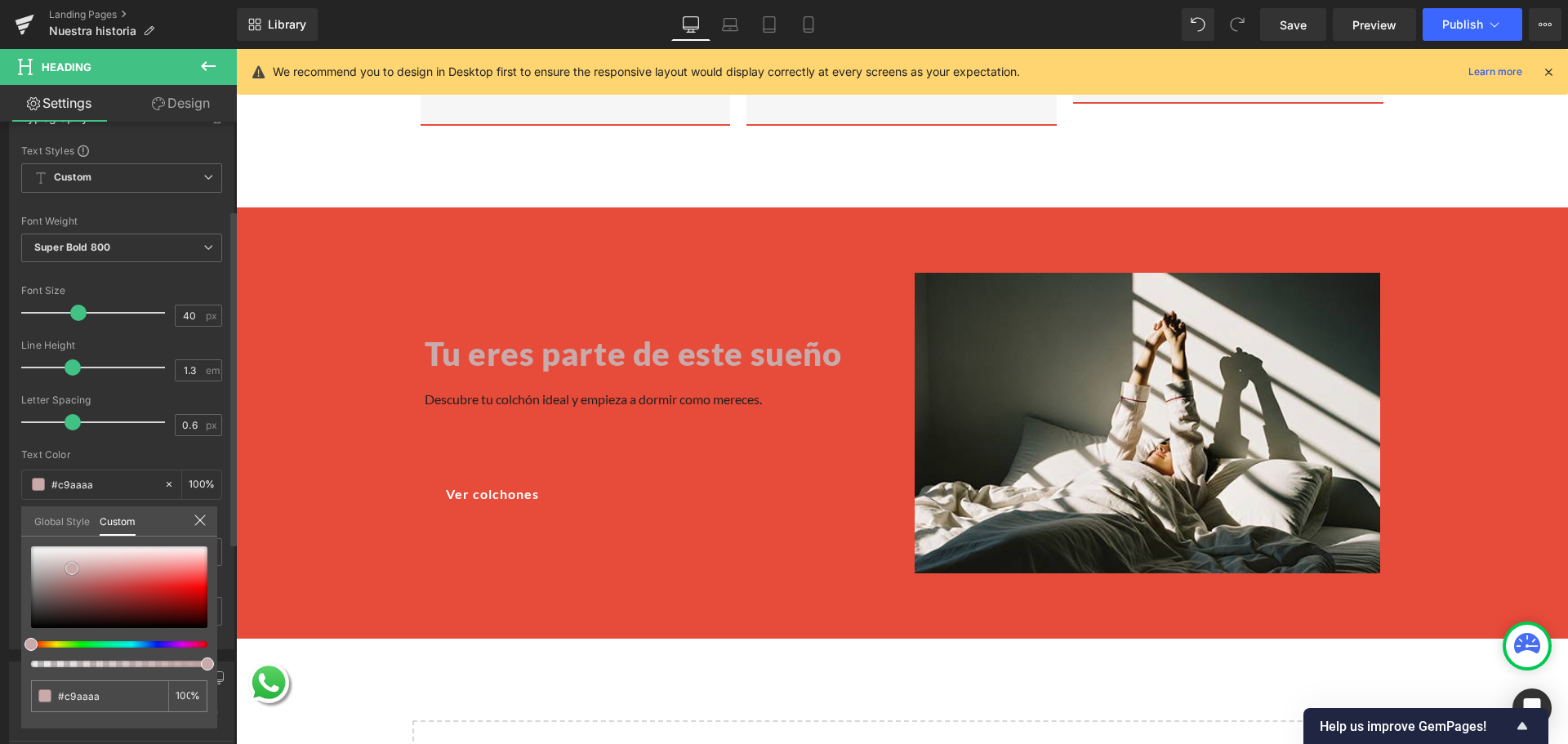
type input "#ffffff"
drag, startPoint x: 72, startPoint y: 569, endPoint x: 3, endPoint y: 477, distance: 115.0
click at [3, 477] on div "Typography Text Styles Custom Custom Setup Global Style Custom Setup Global Sty…" at bounding box center [122, 369] width 244 height 561
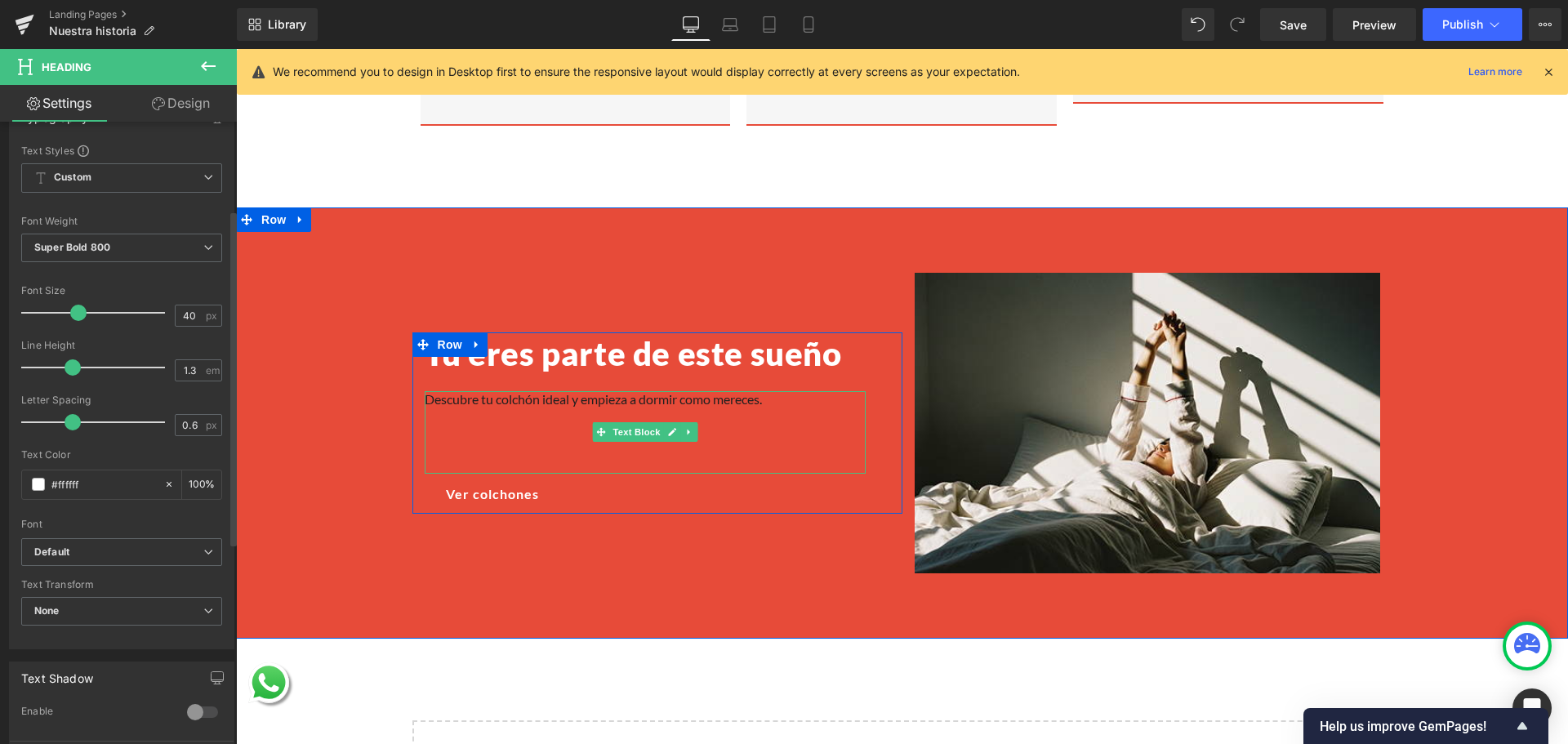
click at [520, 391] on p "Descubre tu colchón ideal y empieza a dormir como mereces." at bounding box center [645, 399] width 441 height 17
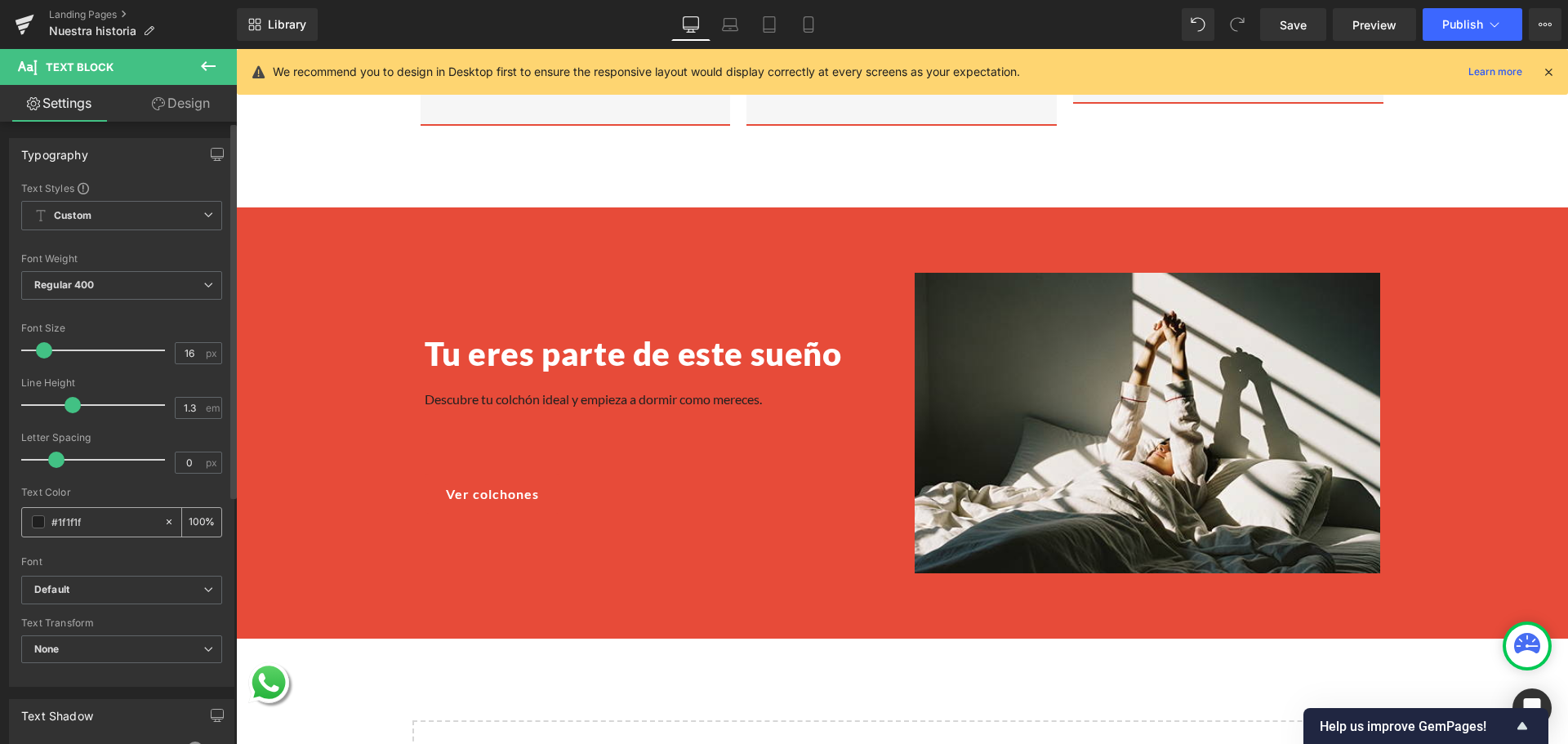
click at [44, 520] on span at bounding box center [39, 522] width 13 height 13
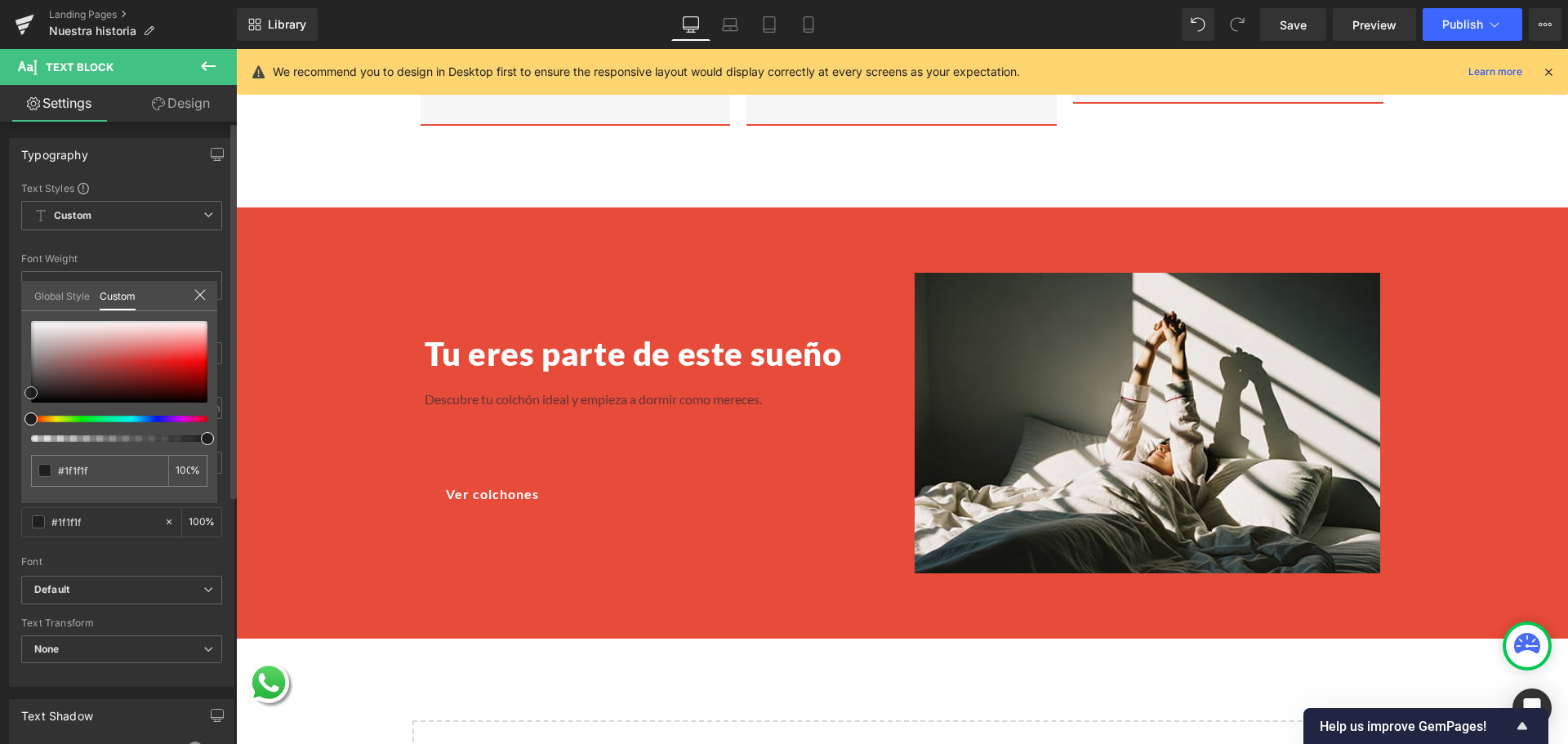
type input "#643434"
type input "#7a4242"
type input "#f6f3f3"
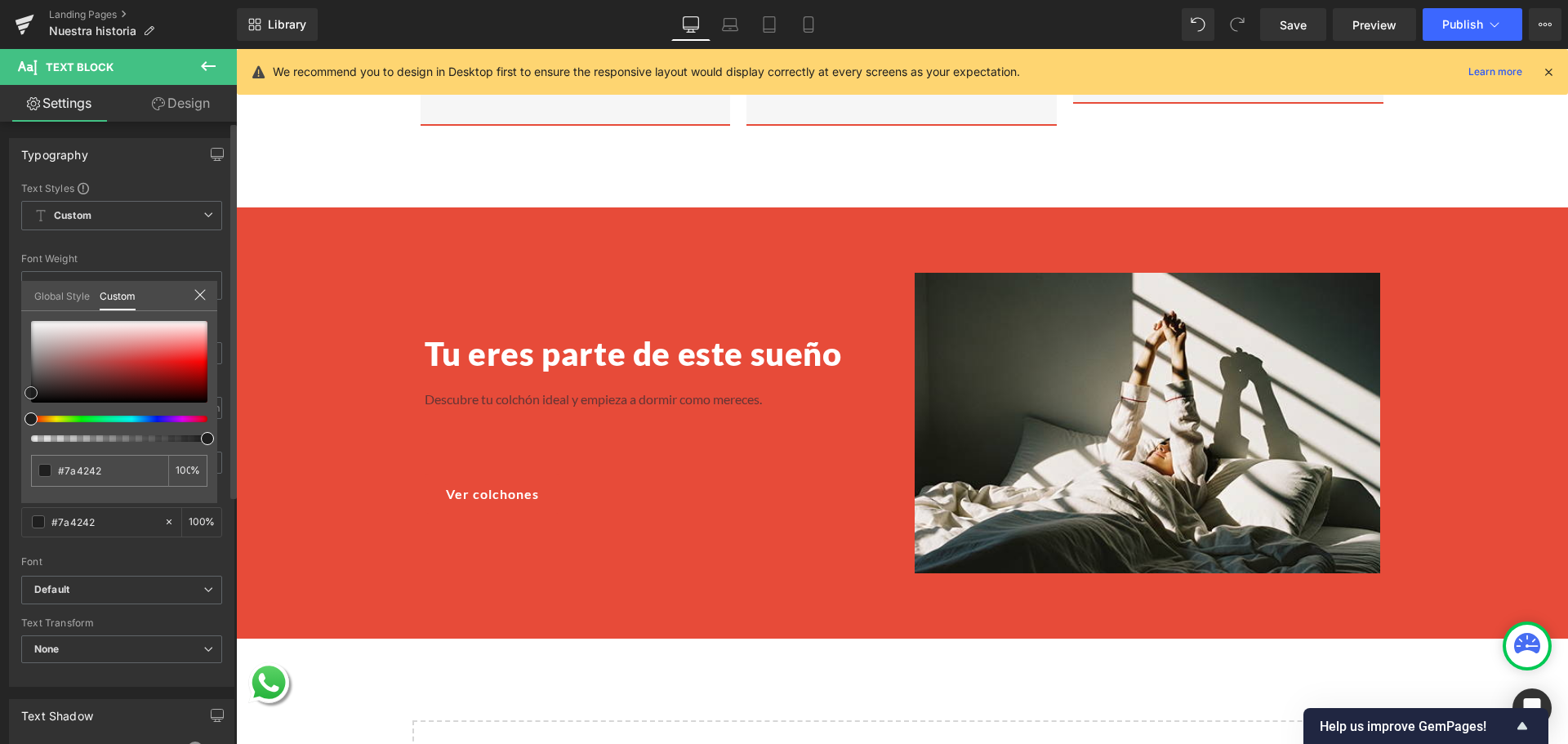
type input "#f6f3f3"
type input "#ffffff"
drag, startPoint x: 86, startPoint y: 378, endPoint x: 0, endPoint y: 218, distance: 181.6
click at [0, 218] on div "Typography Text Styles Custom Custom Setup Global Style Custom Setup Global Sty…" at bounding box center [122, 406] width 244 height 561
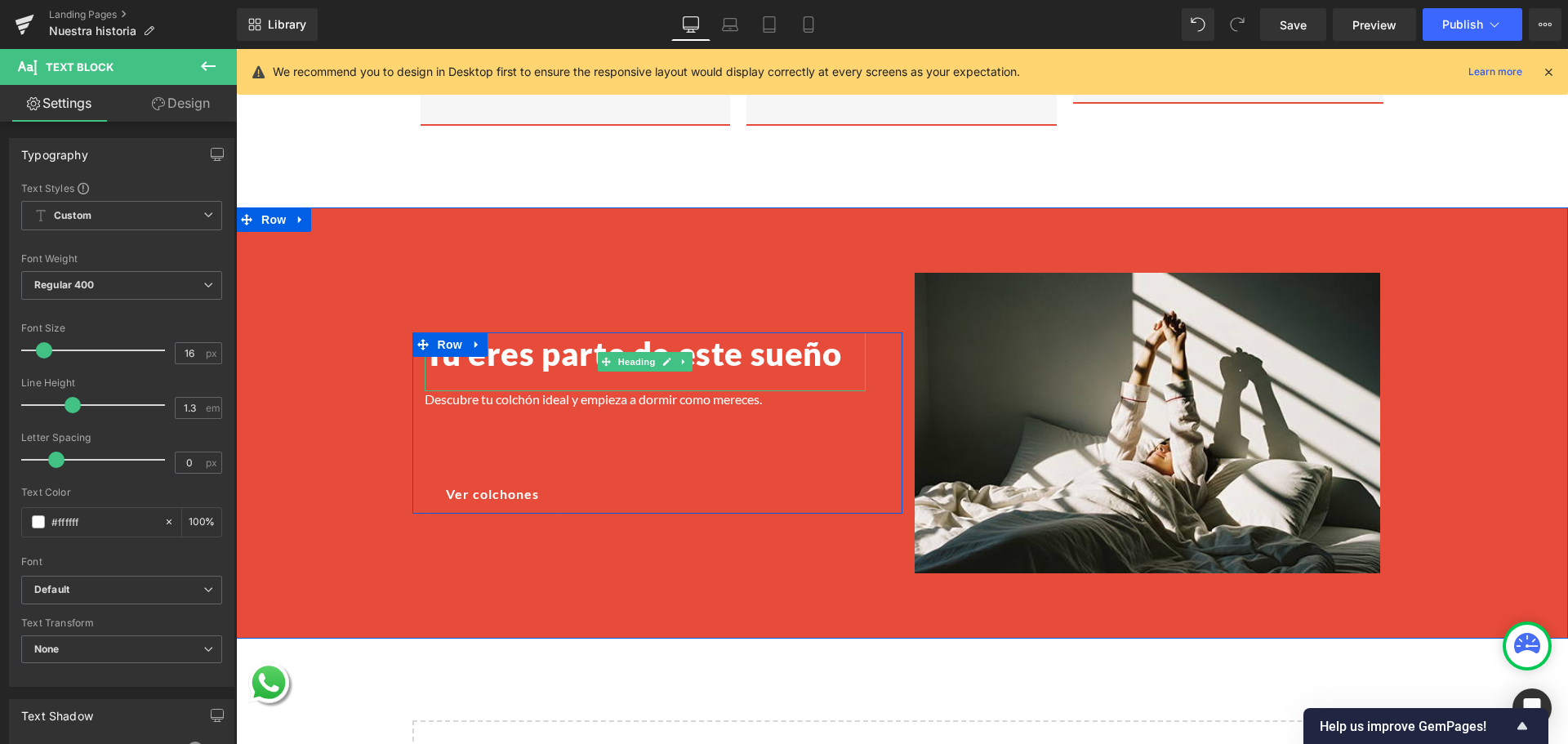
click at [579, 336] on h2 "Tu eres parte de este sueño" at bounding box center [645, 353] width 441 height 42
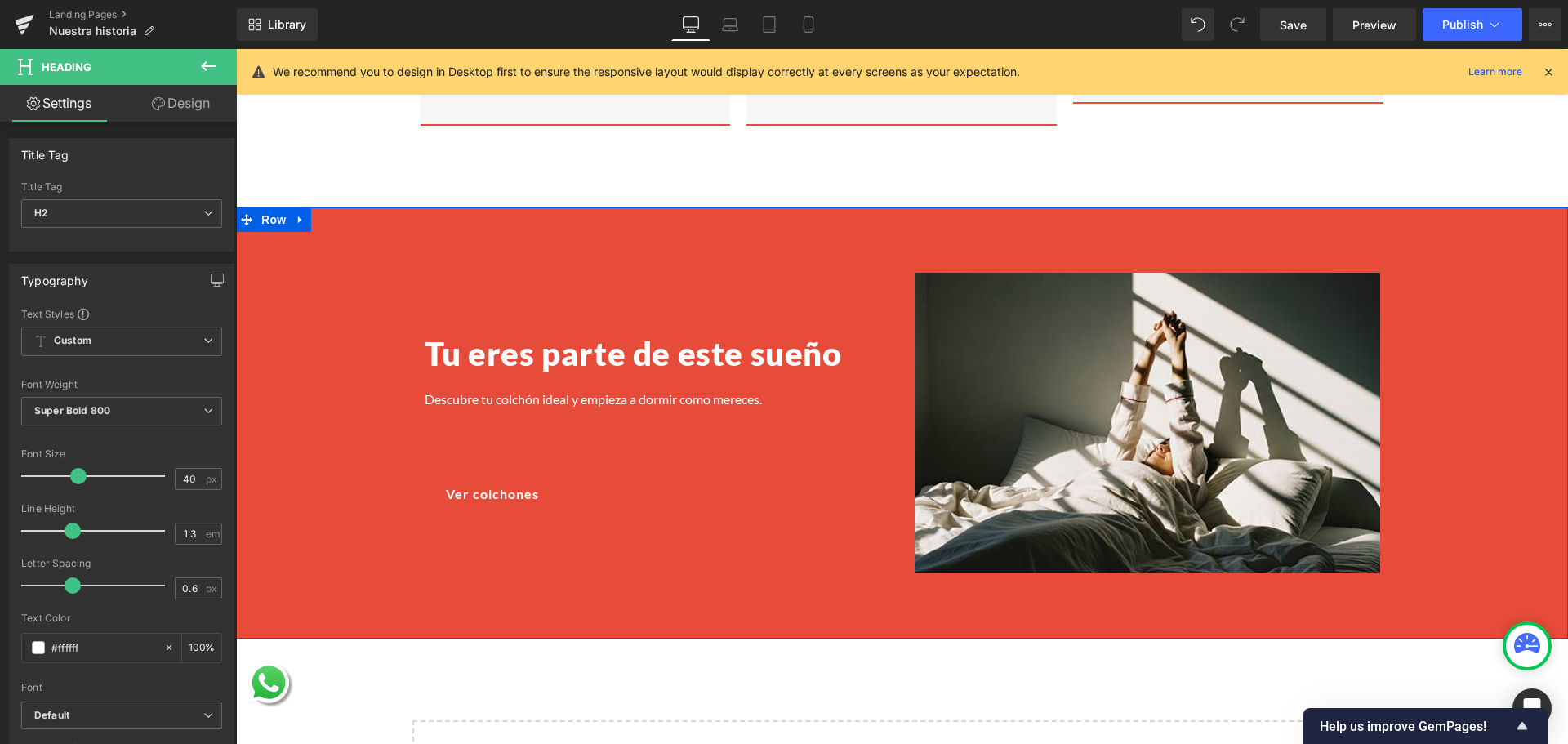
click at [438, 391] on p "Descubre tu colchón ideal y empieza a dormir como mereces." at bounding box center [645, 399] width 441 height 17
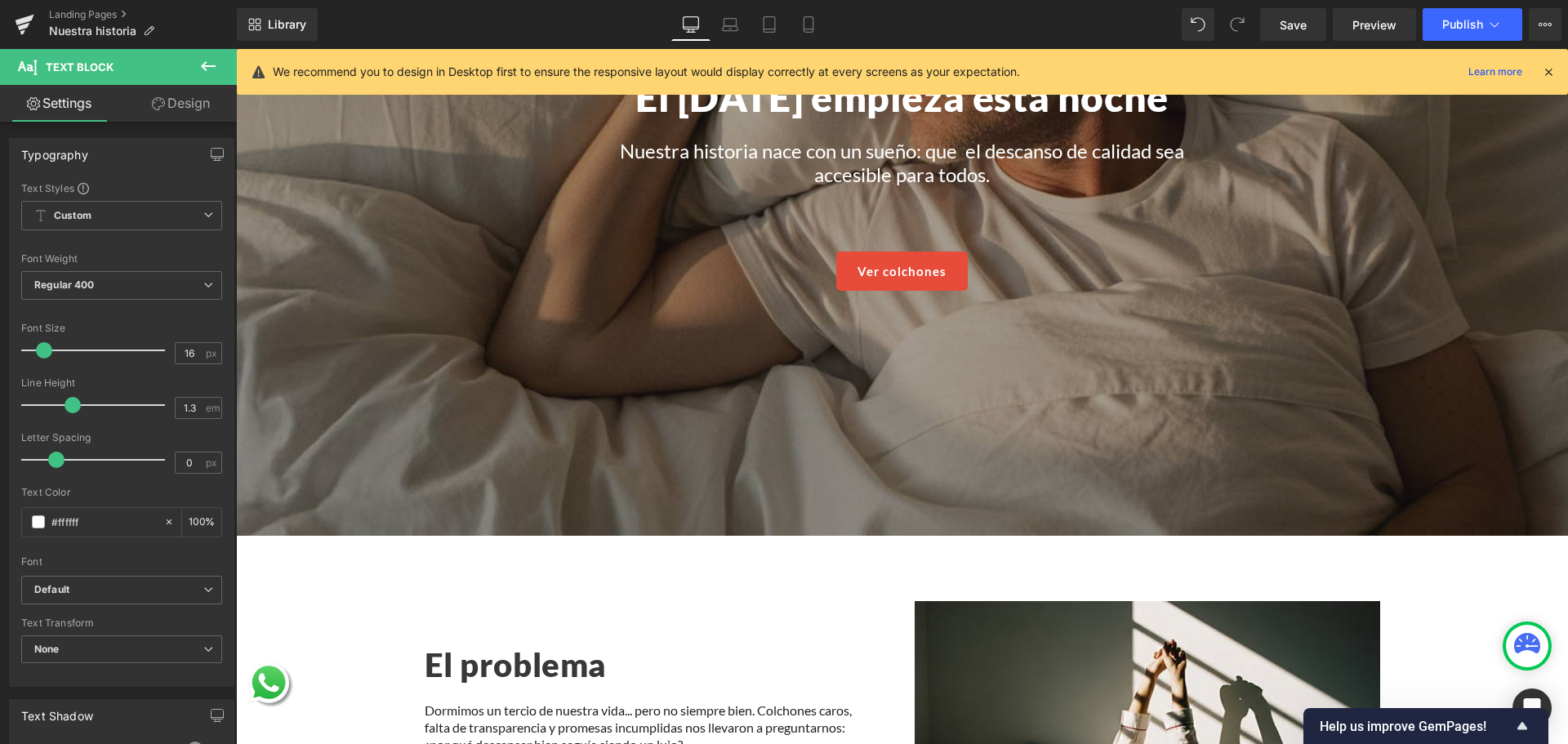
scroll to position [237, 0]
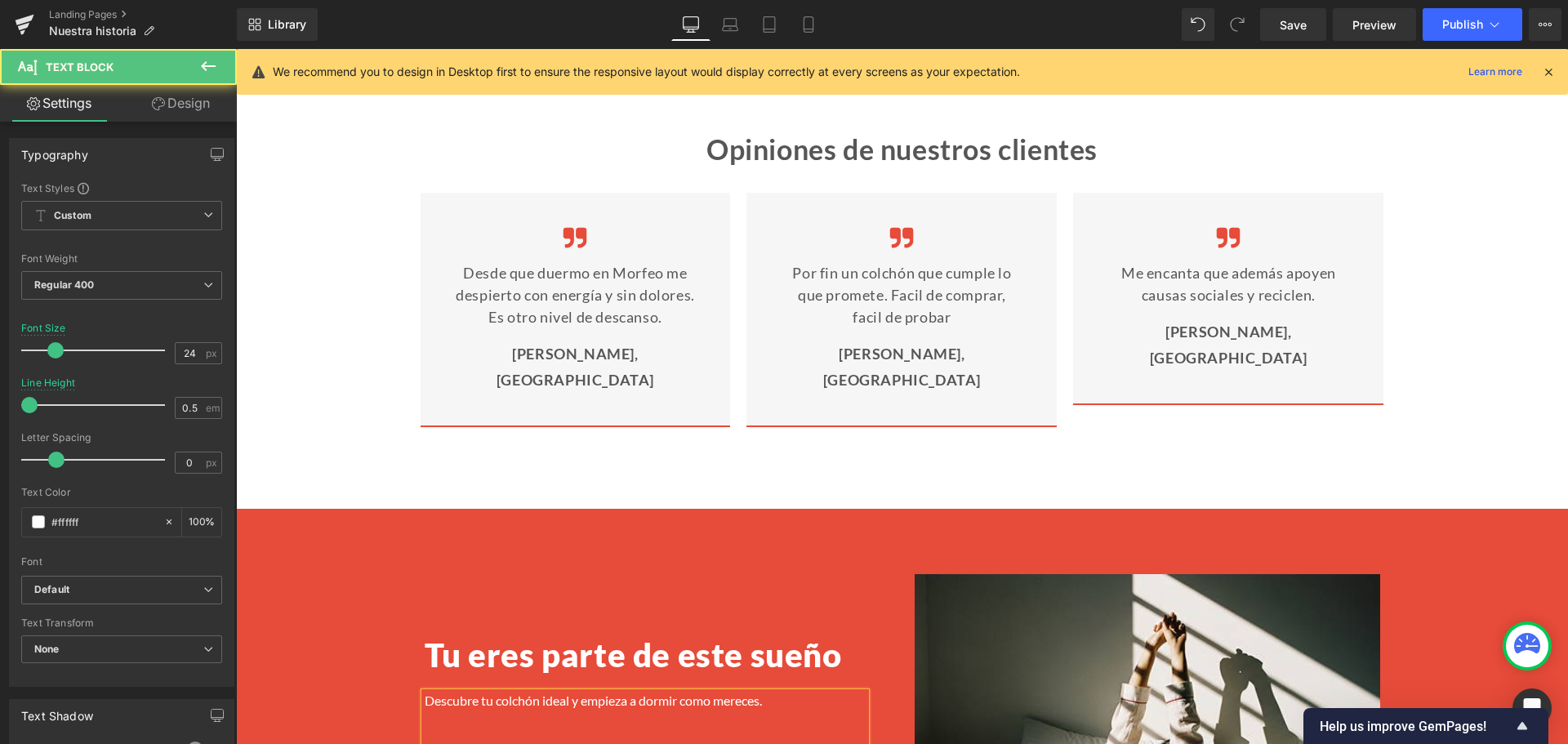
drag, startPoint x: 789, startPoint y: 245, endPoint x: 715, endPoint y: 436, distance: 204.8
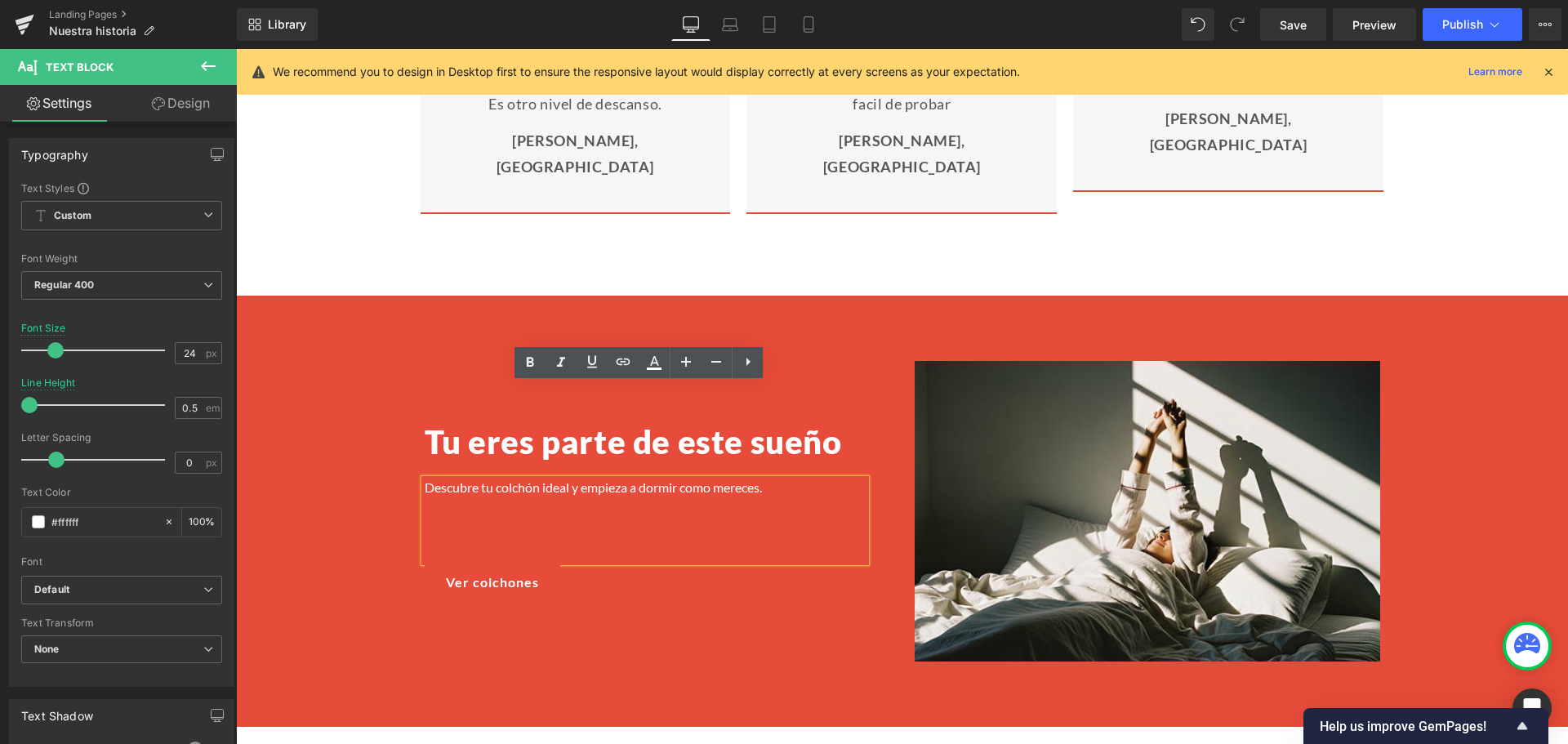
scroll to position [2508, 0]
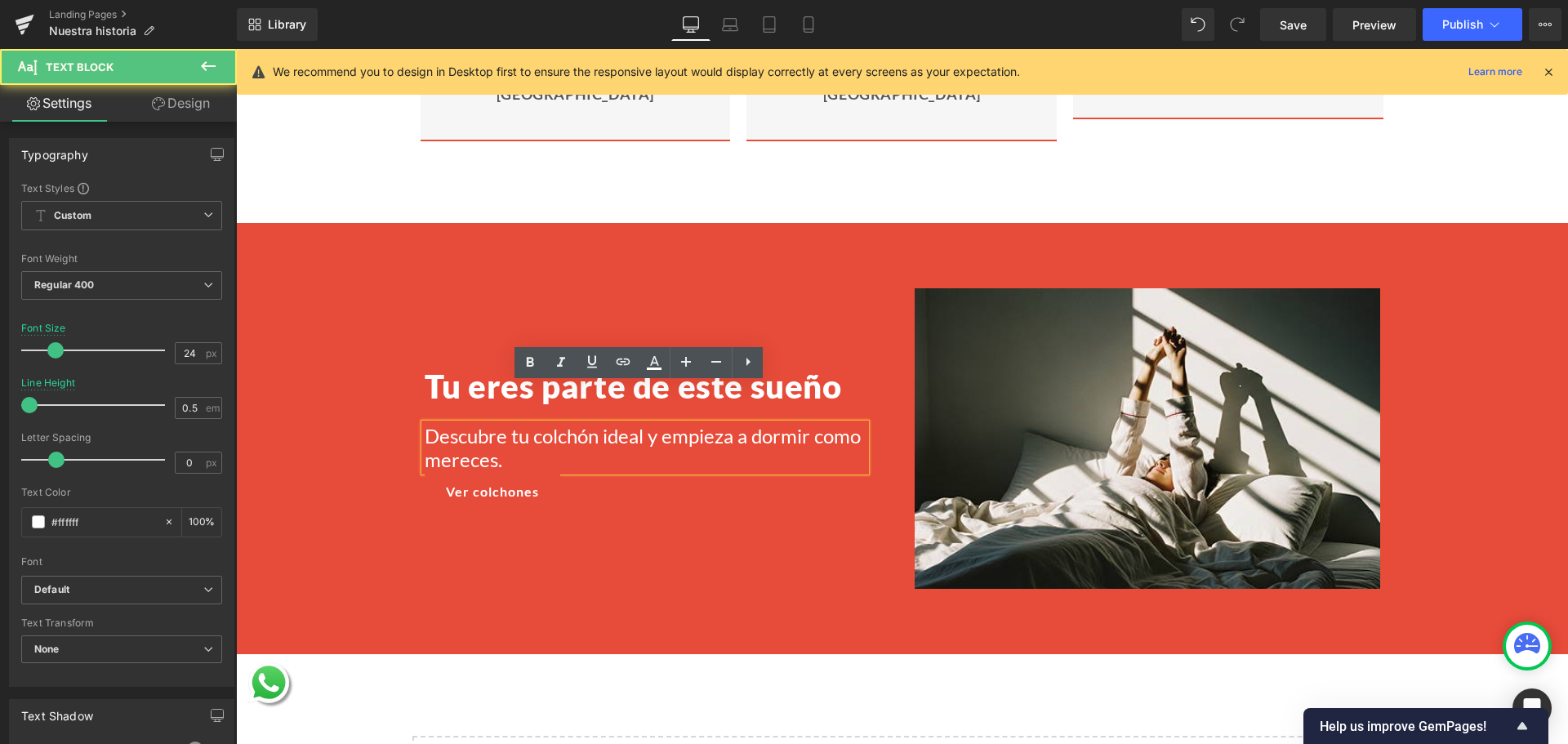
click at [343, 421] on div "Tu eres parte de este sueño Heading Descubre tu colchón ideal y empieza a dormi…" at bounding box center [902, 438] width 1267 height 299
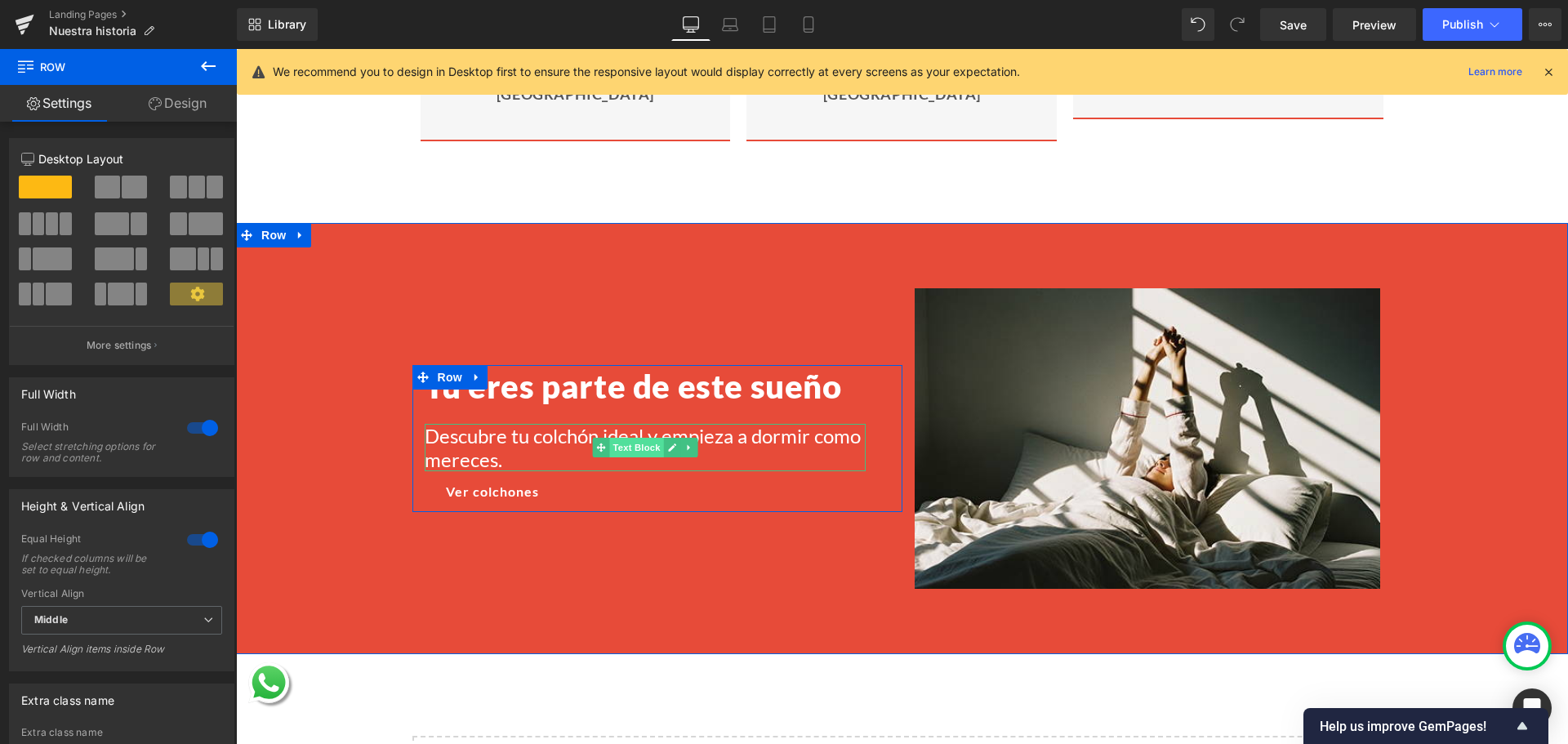
click at [648, 438] on span "Text Block" at bounding box center [636, 448] width 54 height 19
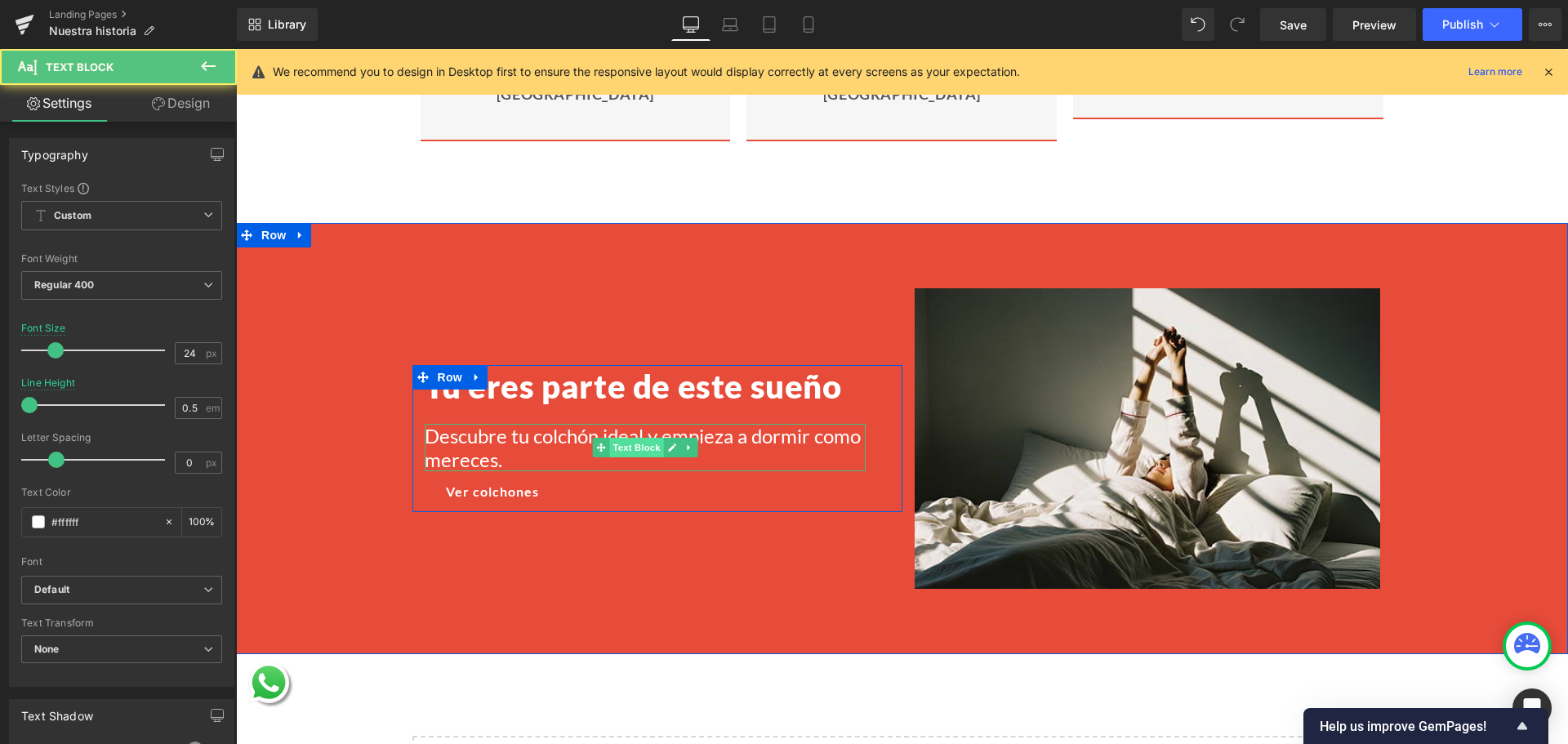
click at [635, 438] on span "Text Block" at bounding box center [636, 448] width 54 height 19
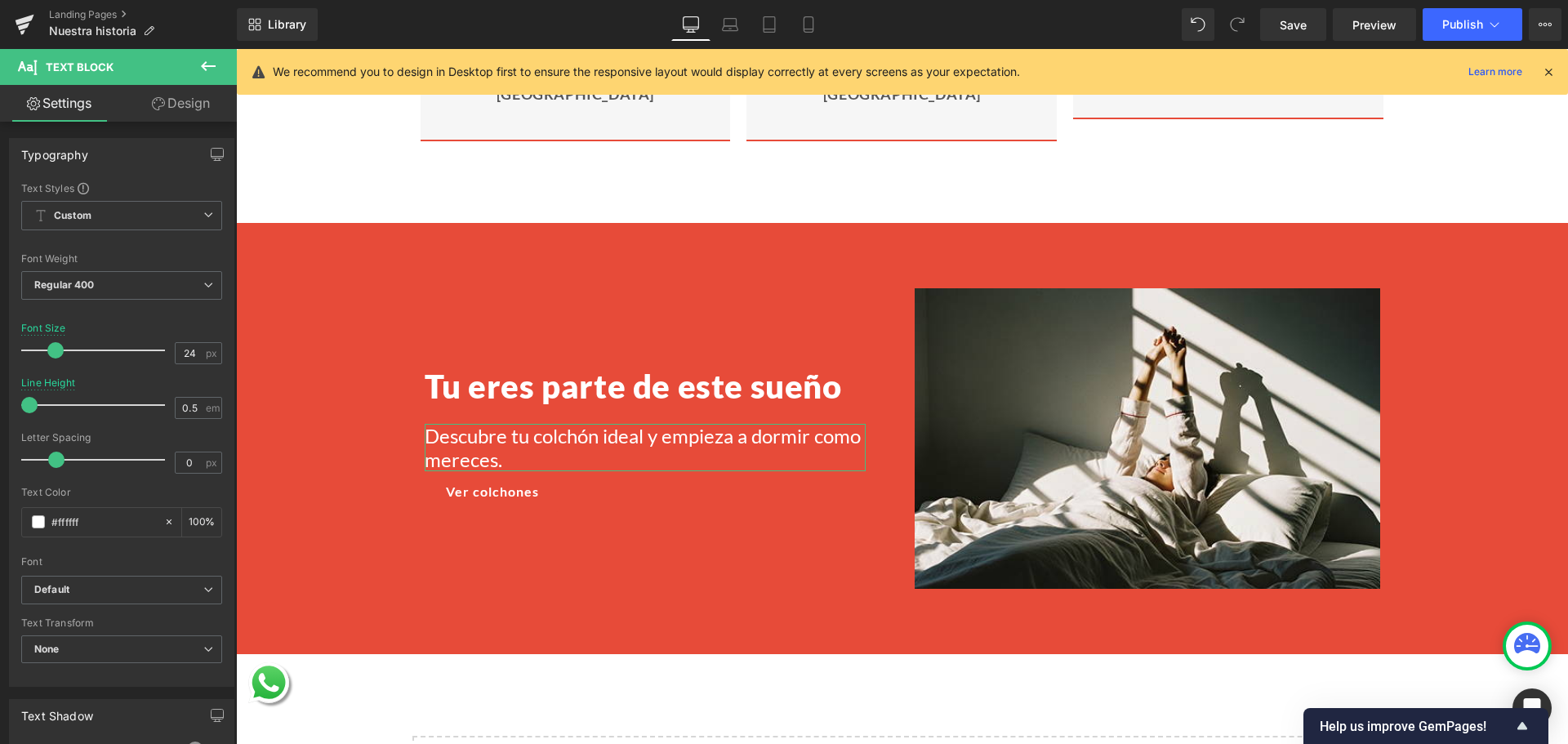
click at [181, 94] on link "Design" at bounding box center [180, 103] width 118 height 37
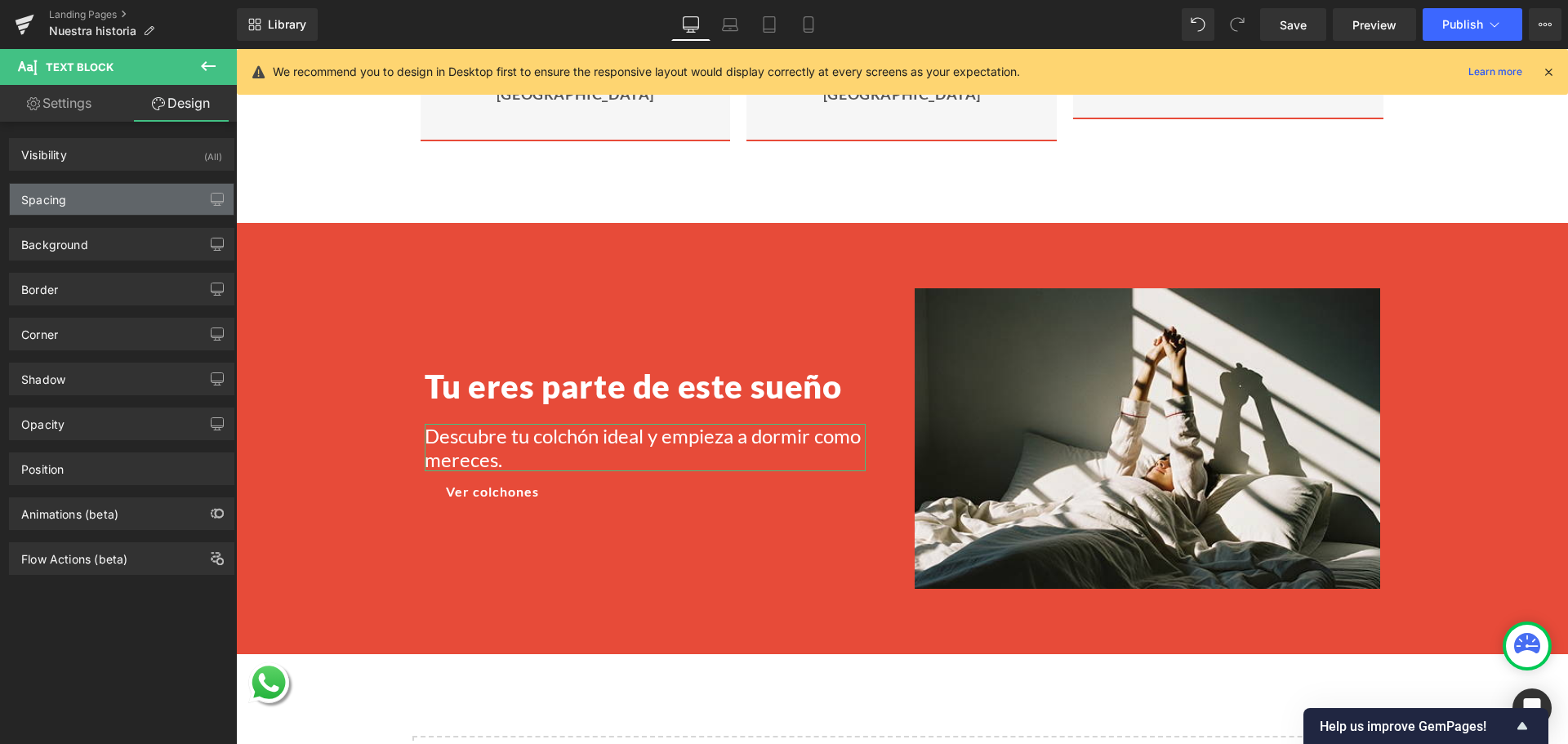
click at [108, 199] on div "Spacing" at bounding box center [121, 199] width 223 height 31
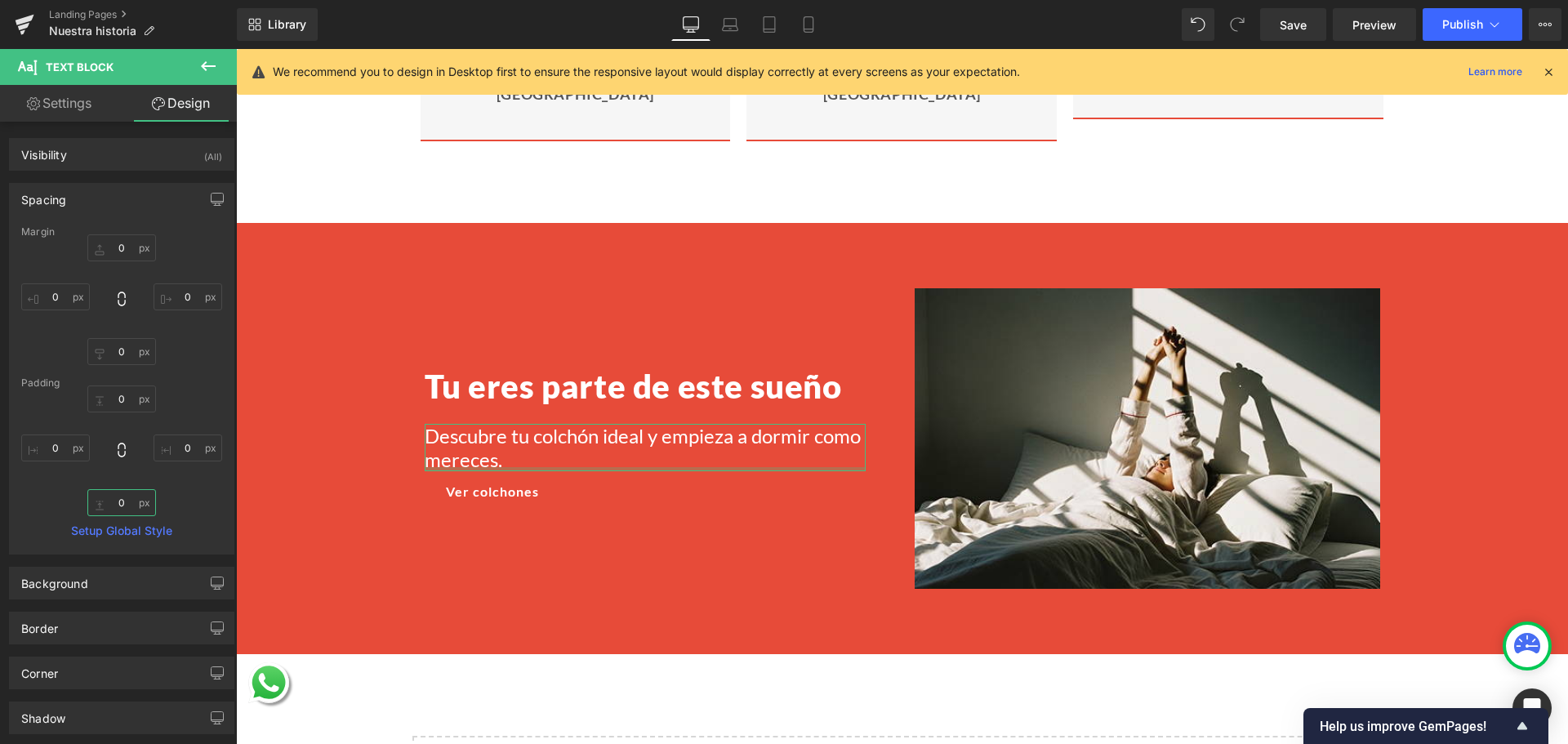
click at [119, 505] on input "0" at bounding box center [121, 502] width 68 height 27
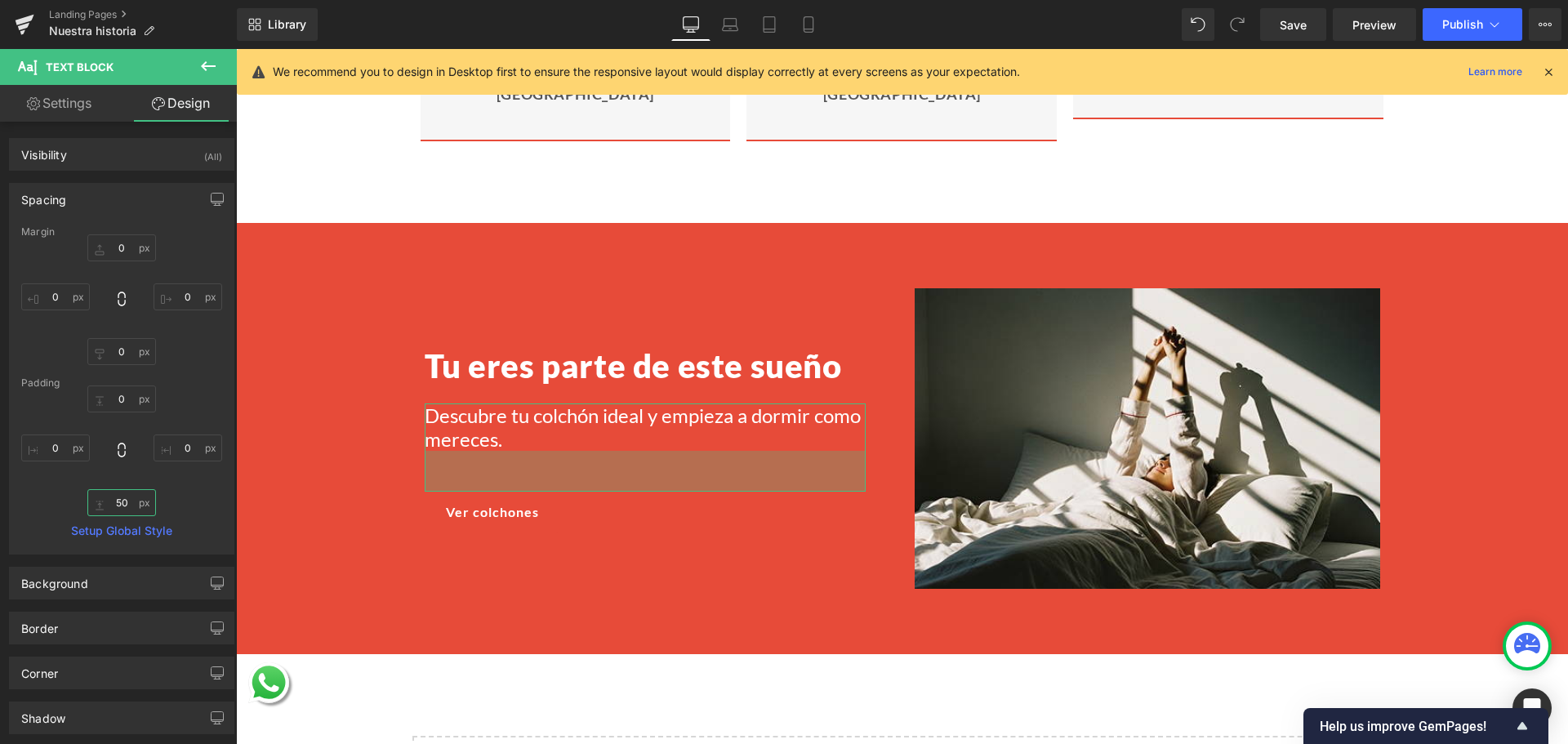
click at [128, 507] on input "50" at bounding box center [121, 502] width 68 height 27
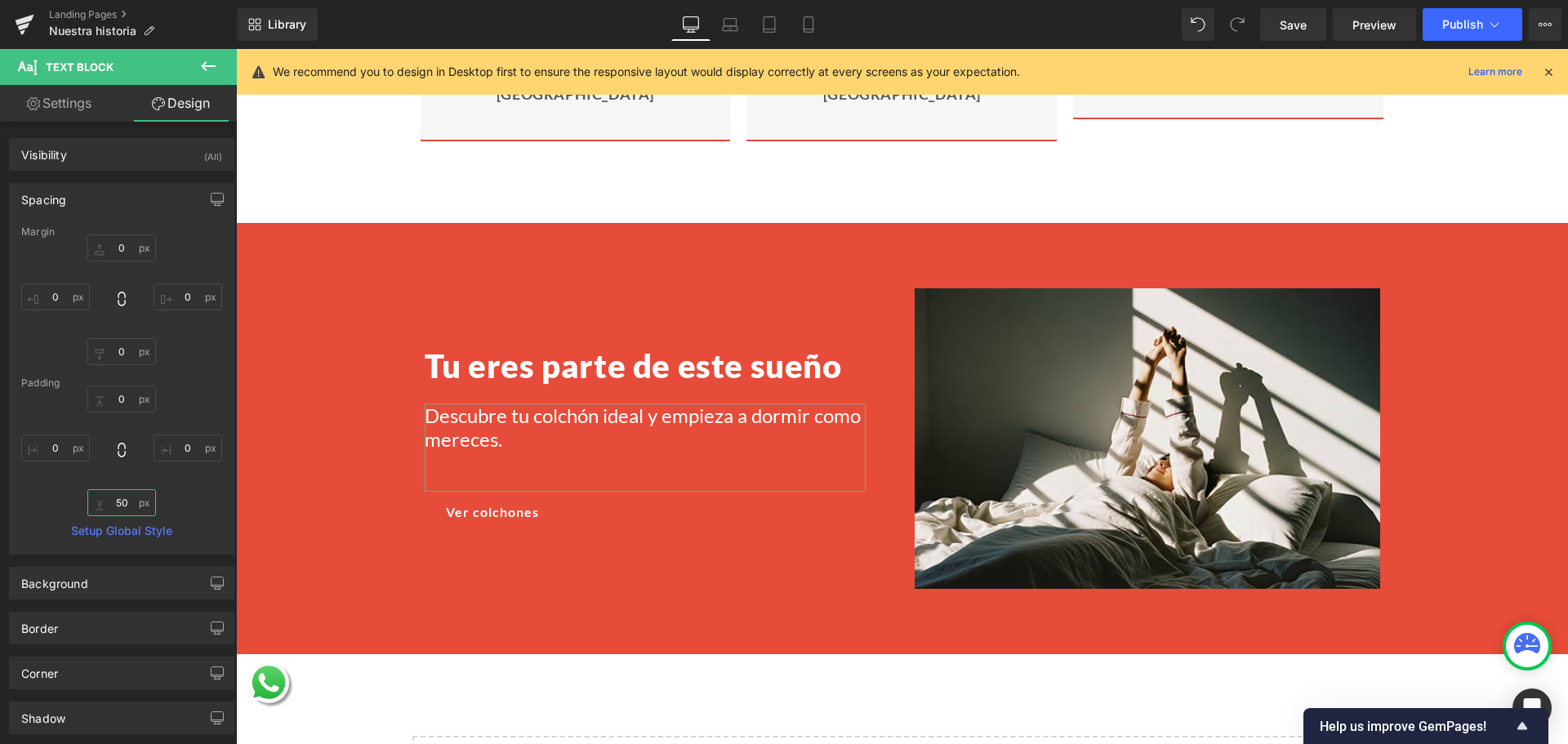
click at [128, 507] on input "50" at bounding box center [121, 502] width 68 height 27
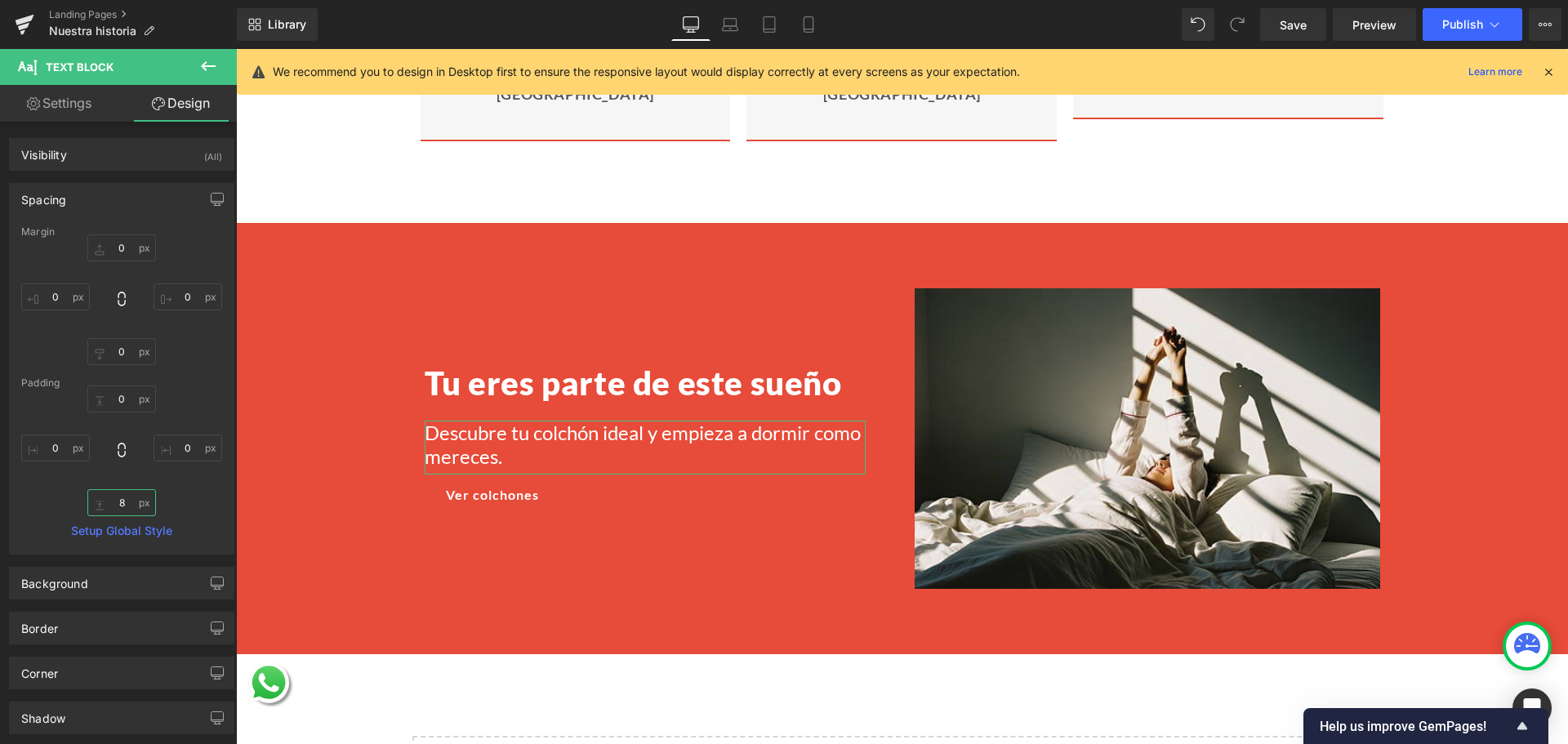
type input "80"
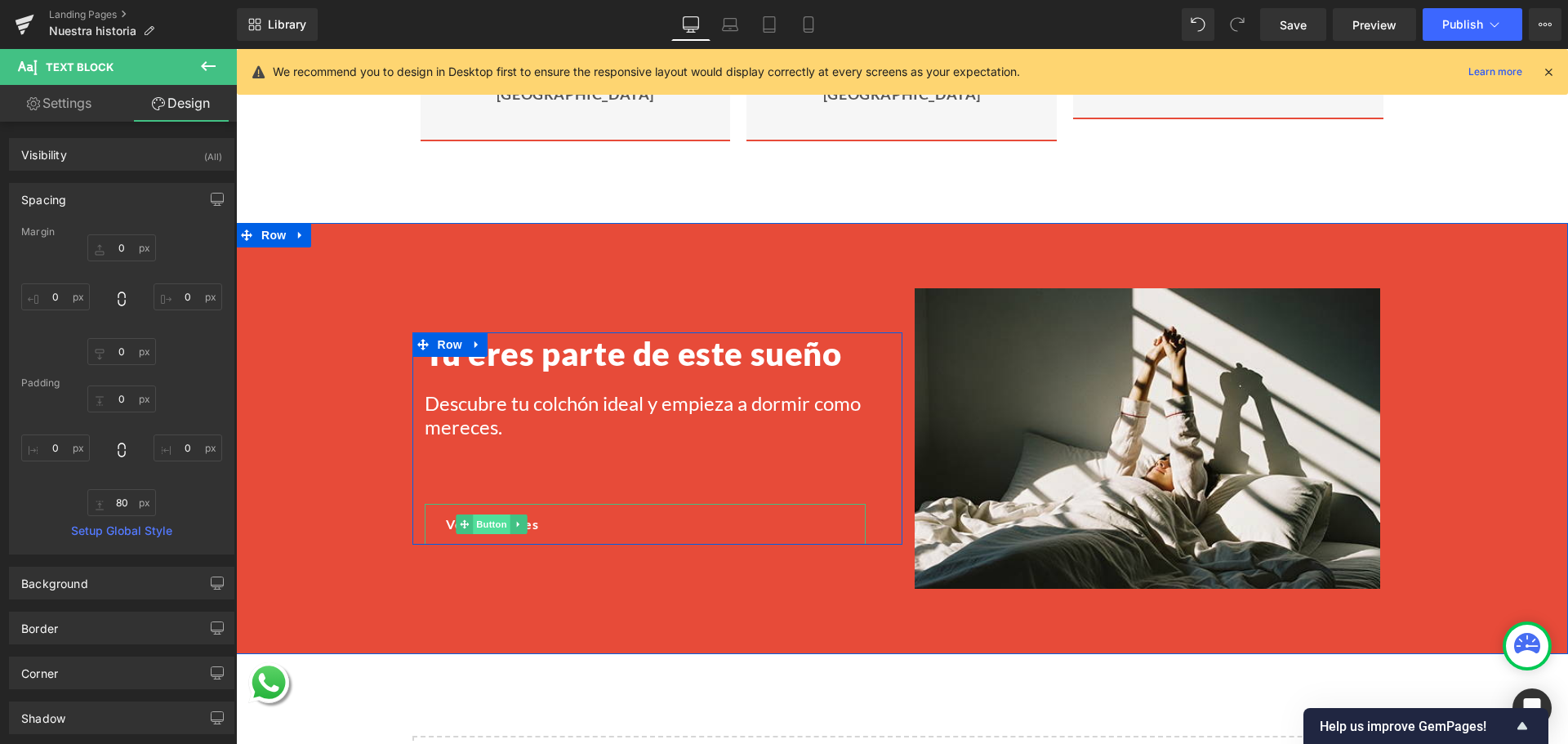
click at [496, 515] on span "Button" at bounding box center [491, 525] width 38 height 19
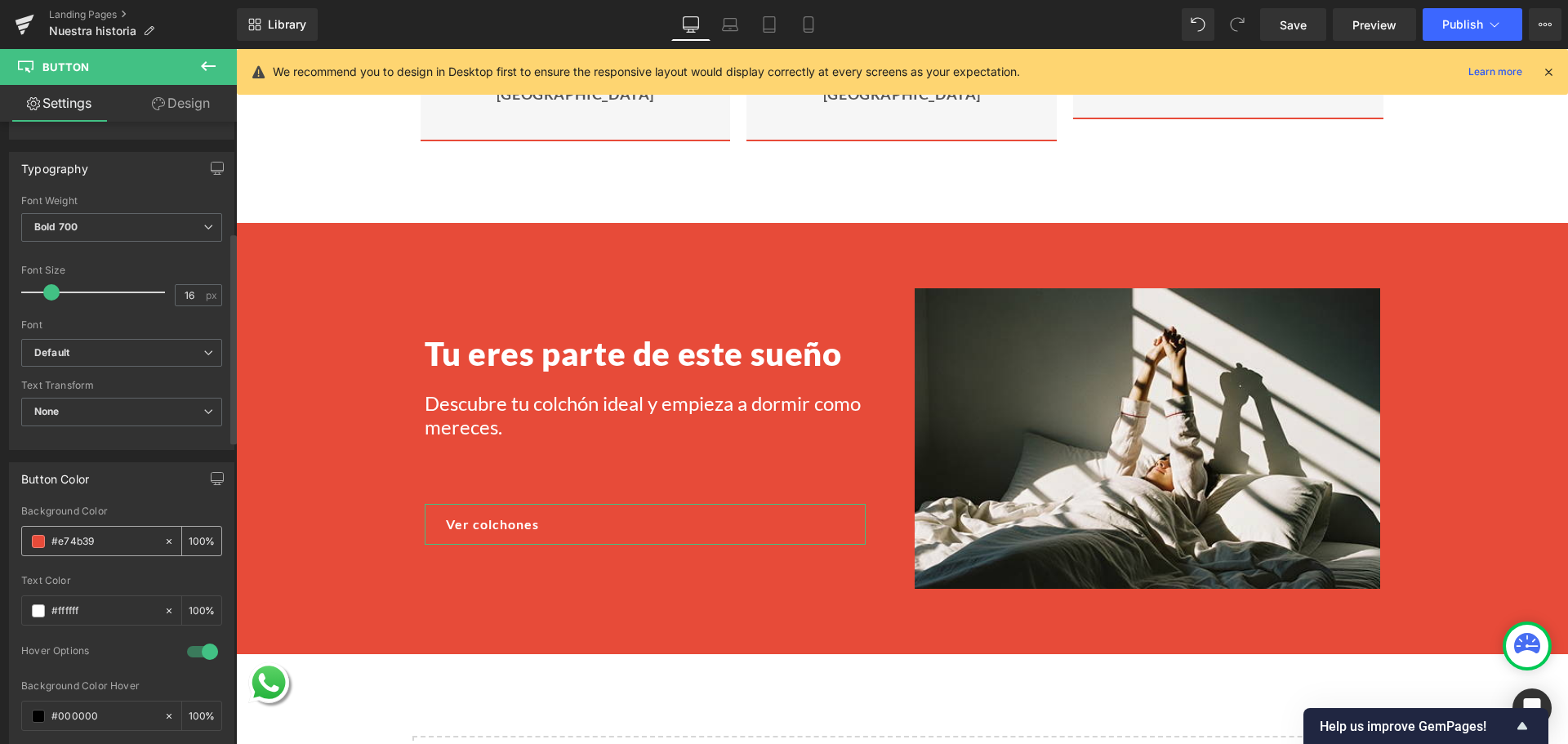
scroll to position [654, 0]
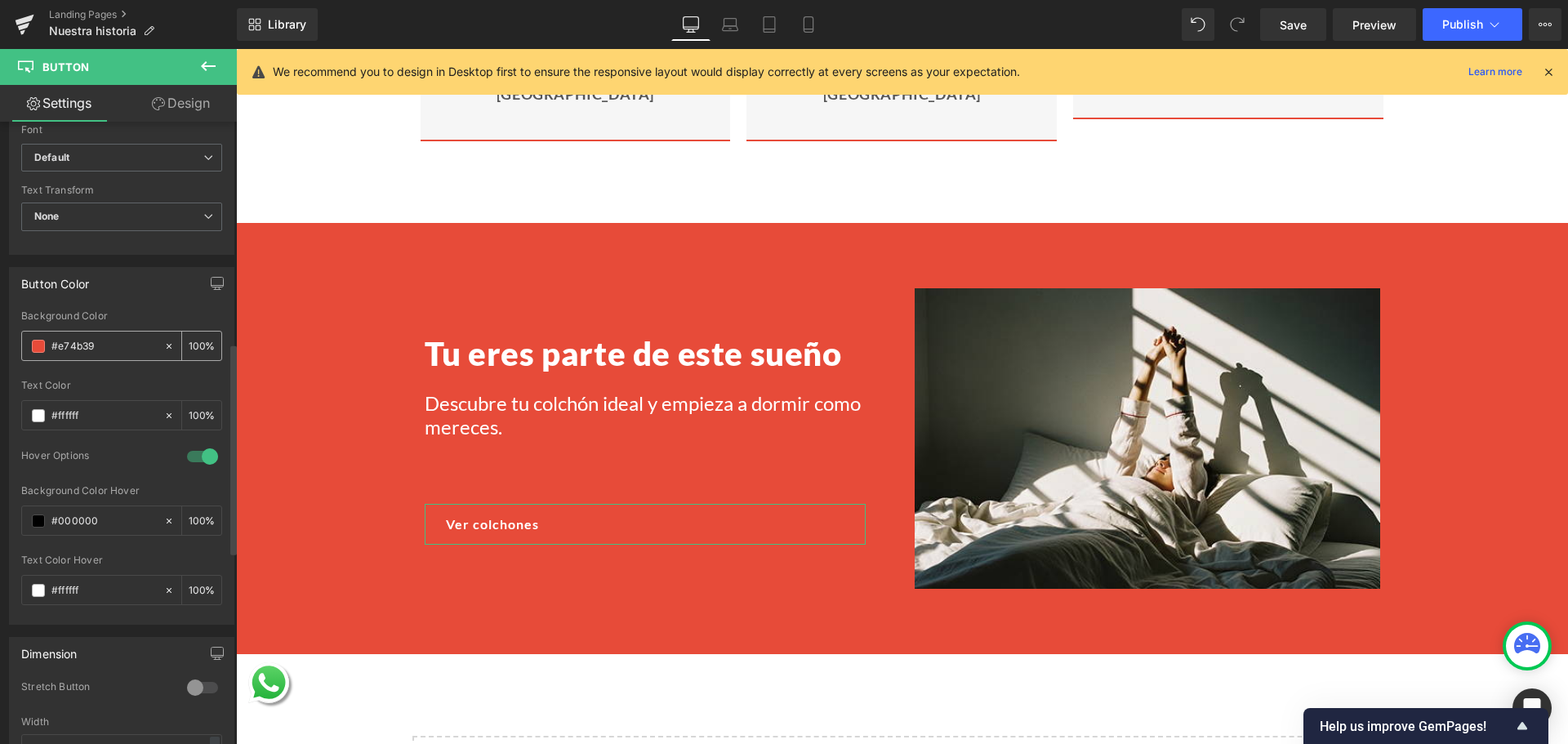
click at [83, 339] on input "#e74b39" at bounding box center [103, 346] width 105 height 18
click at [83, 338] on input "#e74b39" at bounding box center [103, 346] width 105 height 18
click at [78, 525] on input "#000000" at bounding box center [103, 521] width 105 height 18
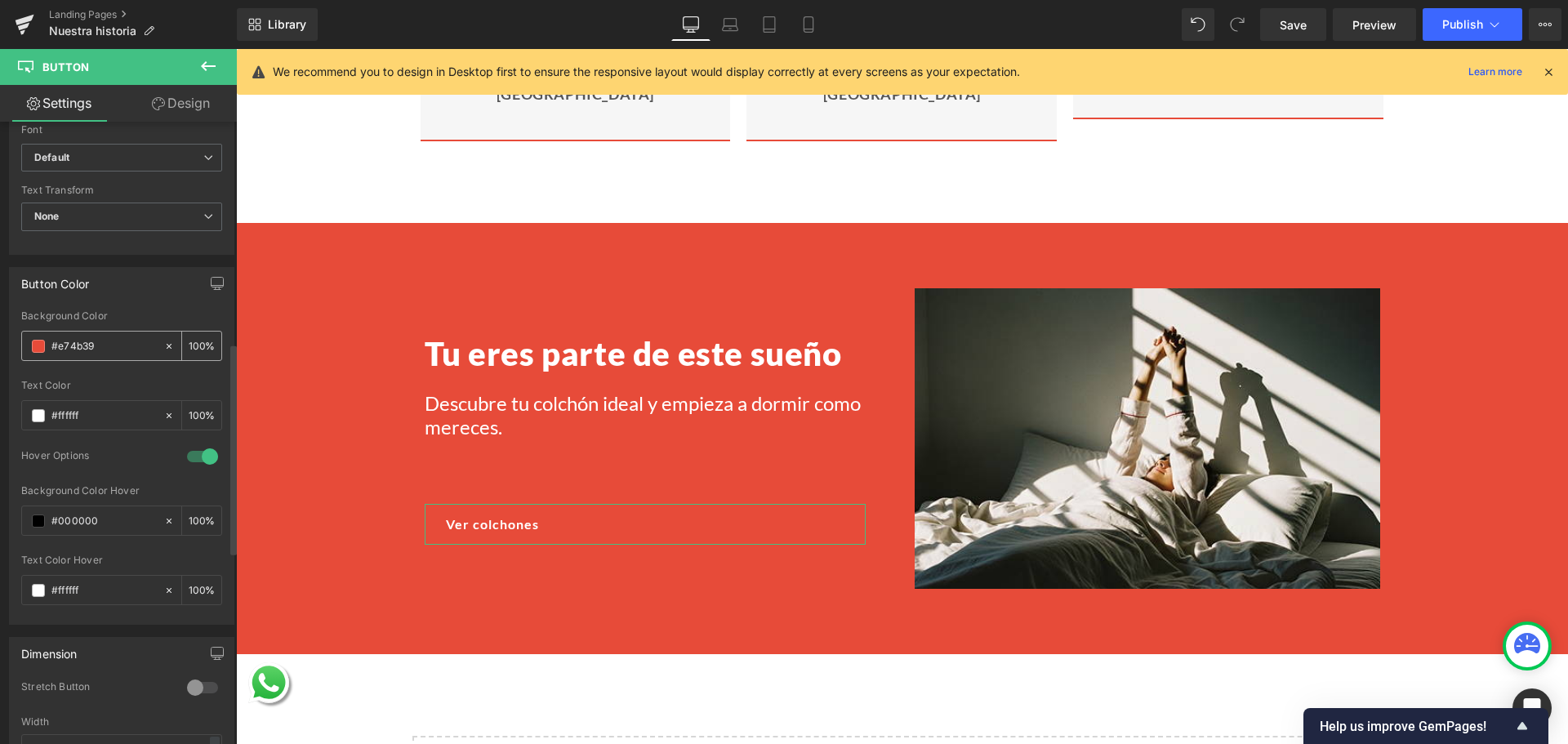
paste input "#e74b39"
type input "##e74b39"
type input "0"
type input "##e74b39"
click at [65, 345] on input "#e74b39" at bounding box center [103, 346] width 105 height 18
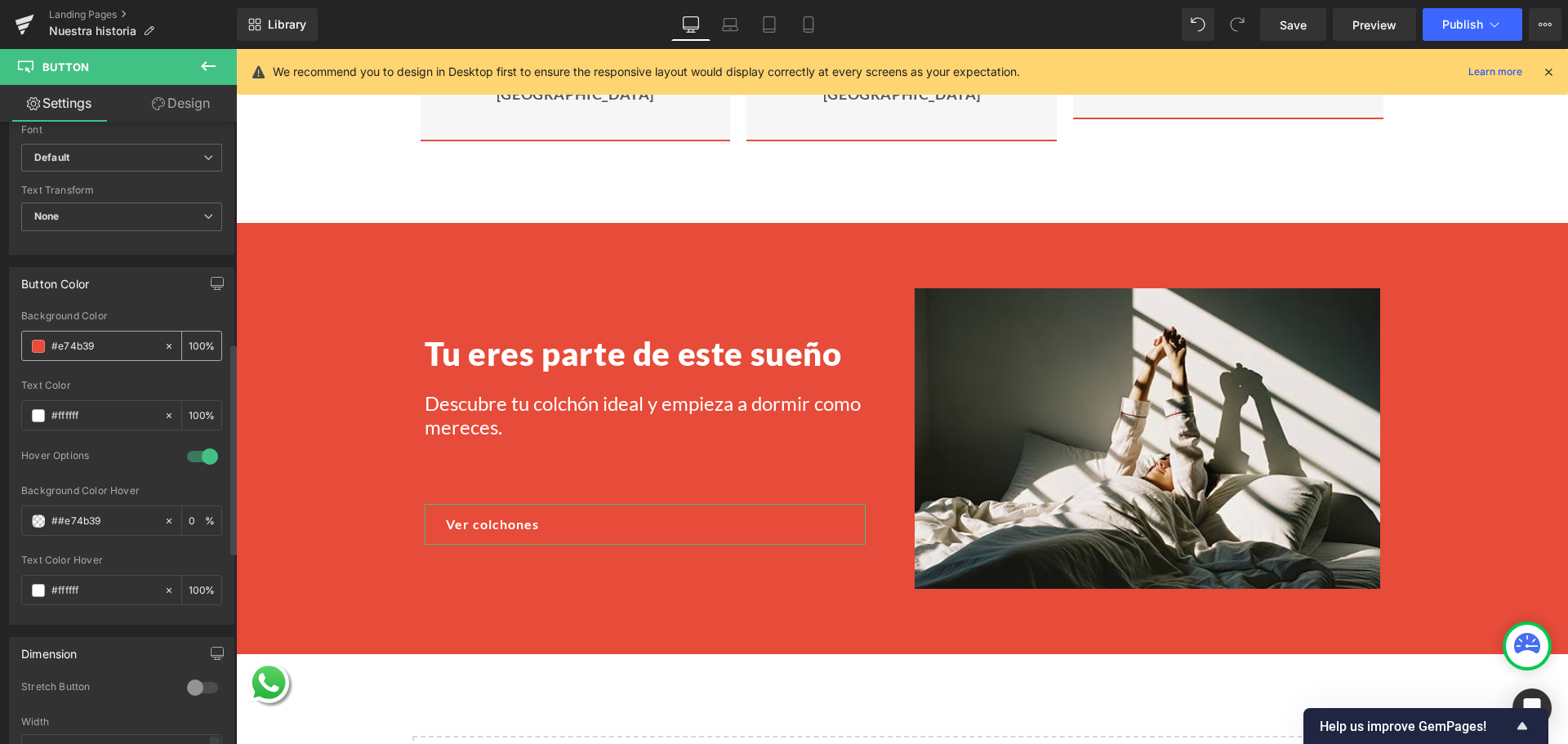
click at [65, 345] on input "#e74b39" at bounding box center [103, 346] width 105 height 18
click at [40, 343] on span at bounding box center [39, 346] width 13 height 13
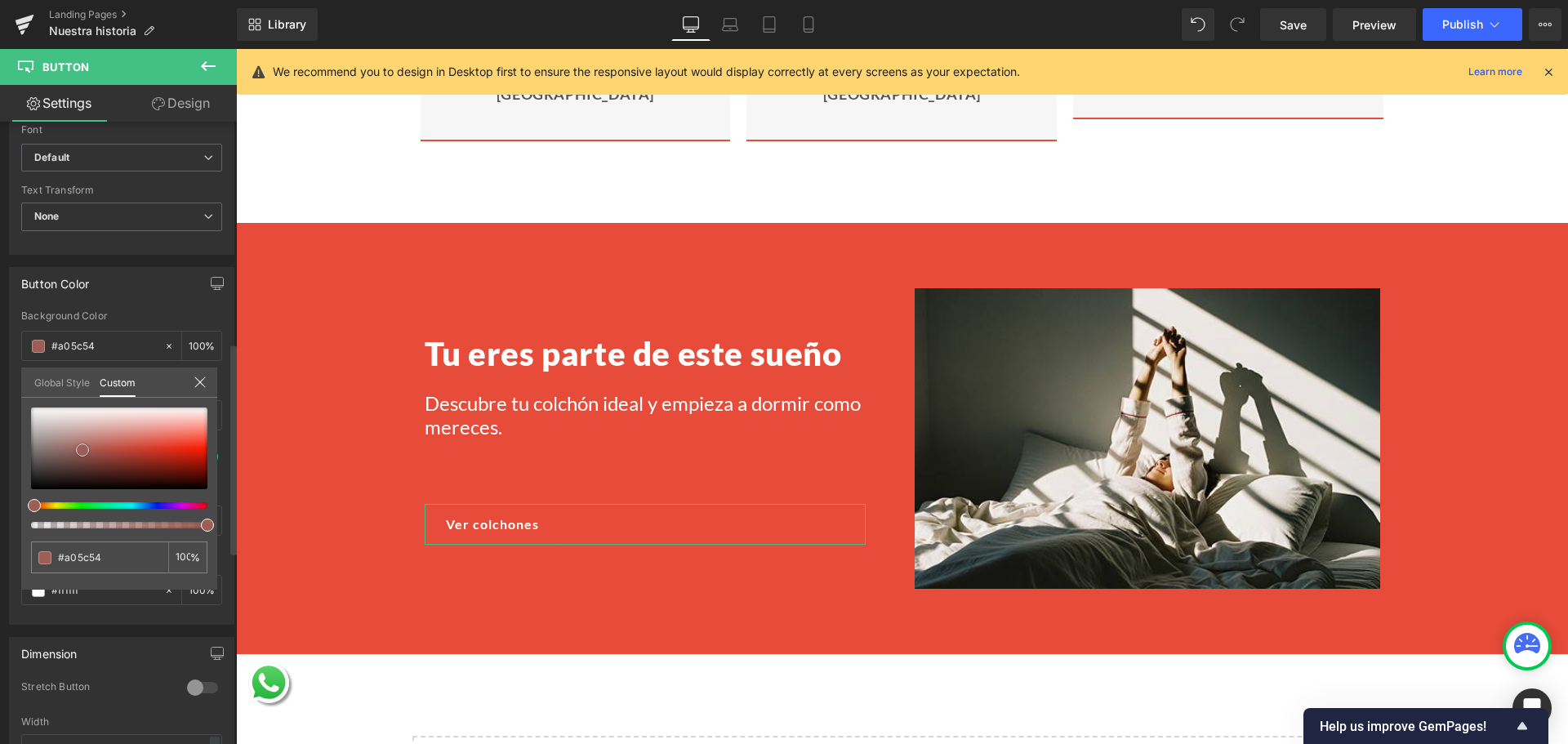
type input "#a05c54"
type input "#9d5e56"
type input "#b89b97"
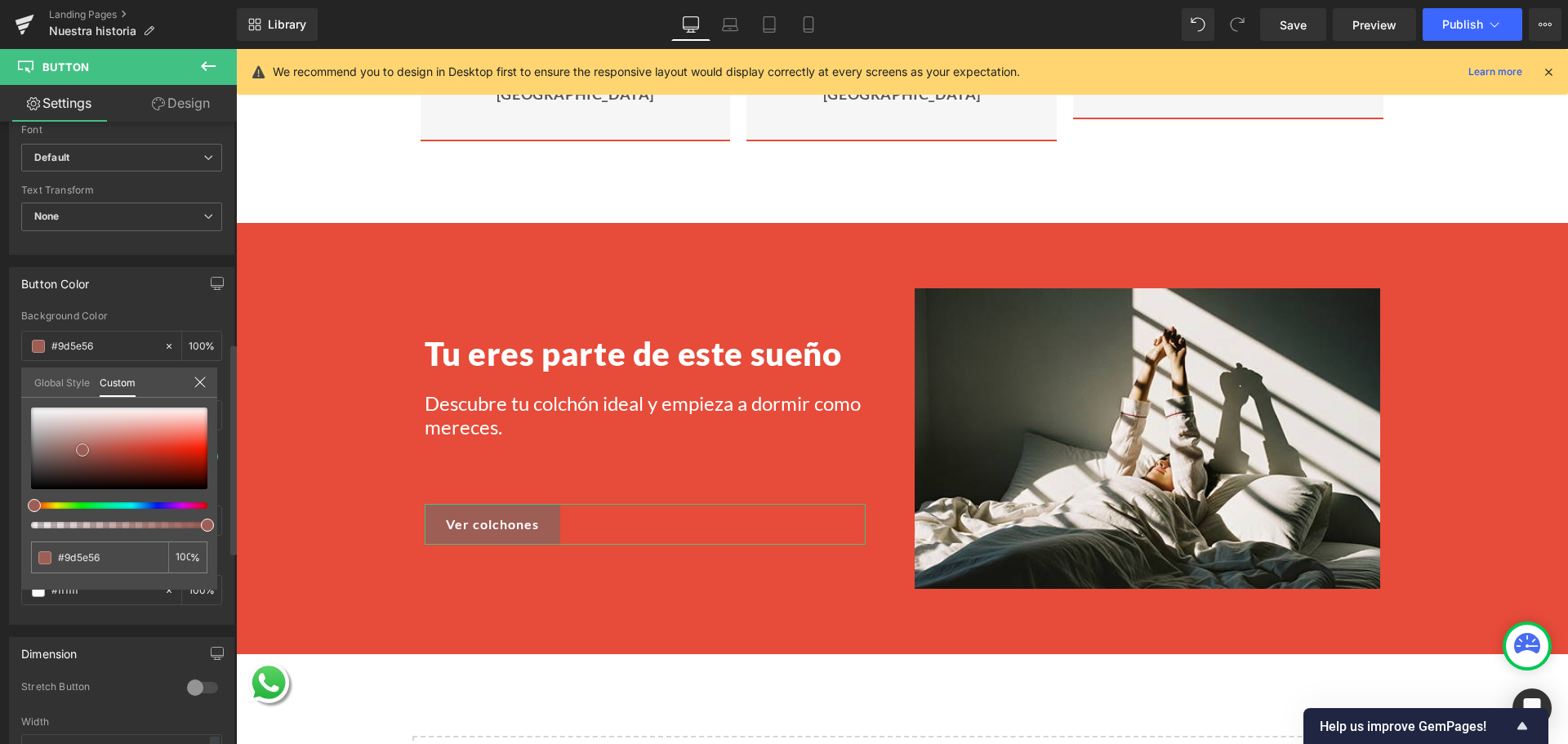
type input "#b89b97"
type input "#e6e4e4"
type input "#f4f4f4"
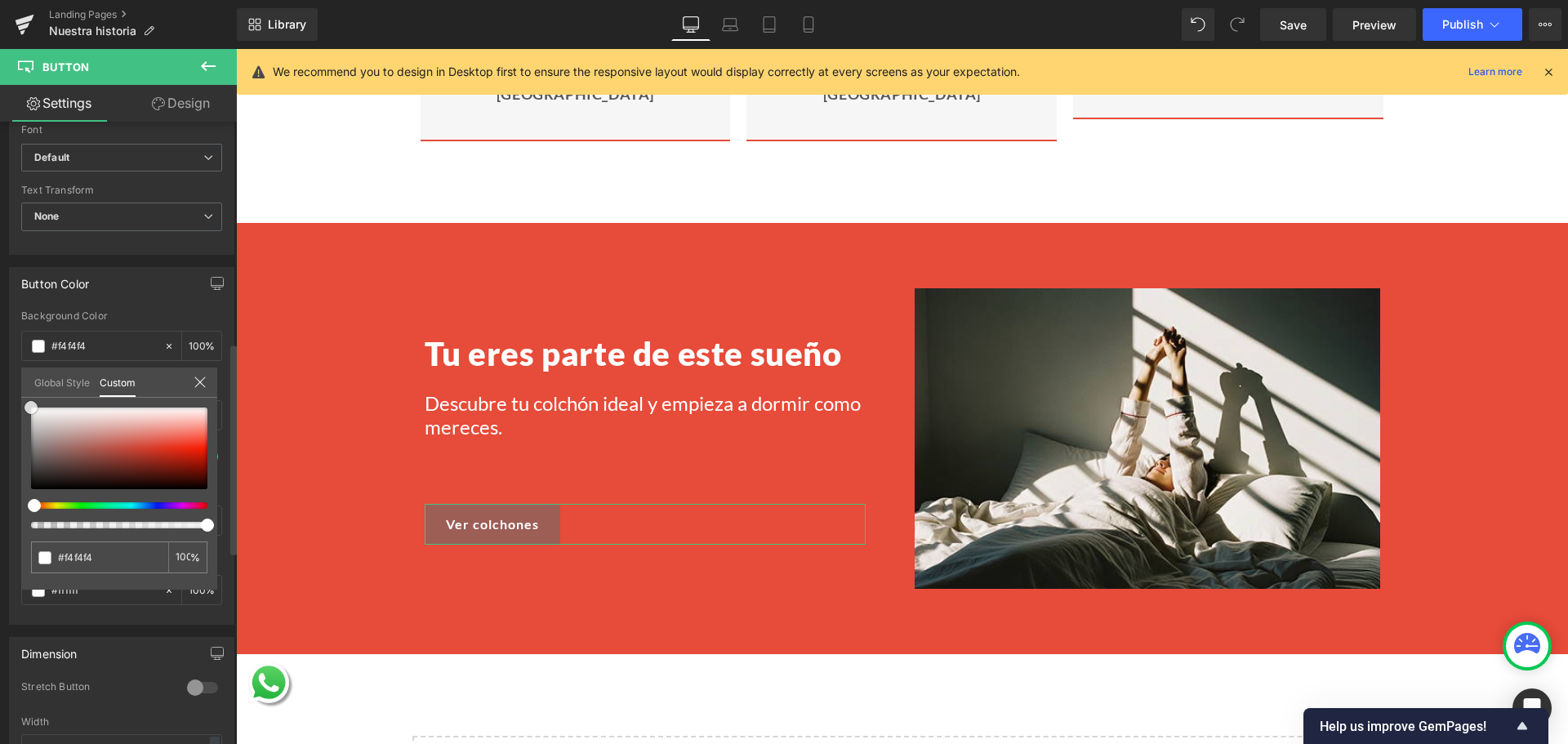
type input "#ffffff"
type input "#666666"
type input "#000000"
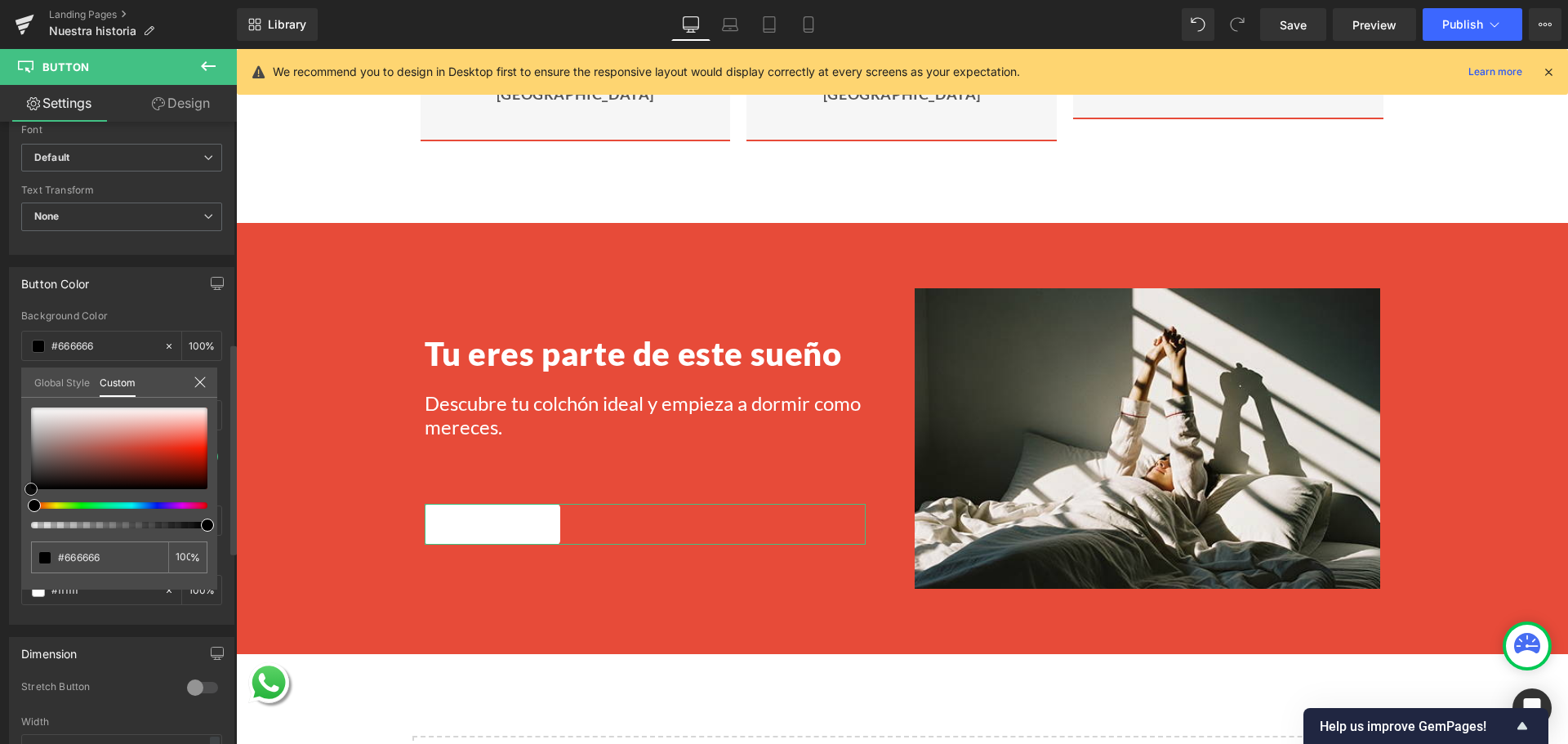
type input "#000000"
drag, startPoint x: 83, startPoint y: 450, endPoint x: 0, endPoint y: 512, distance: 103.6
click at [0, 512] on div "Button Color rgba(0, 0, 0, 1) Background Color #000000 100 % rgba(255, 255, 255…" at bounding box center [122, 440] width 244 height 370
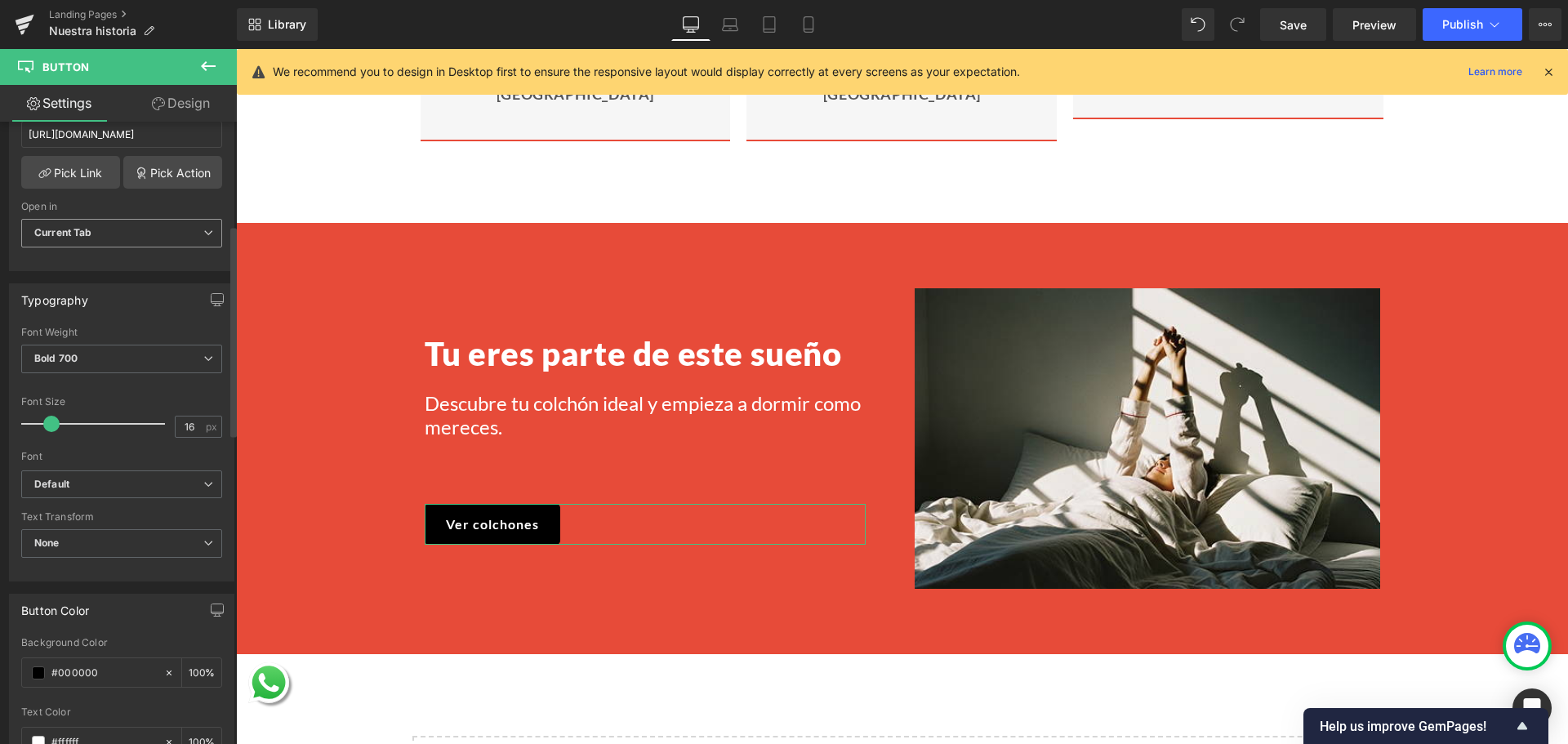
scroll to position [82, 0]
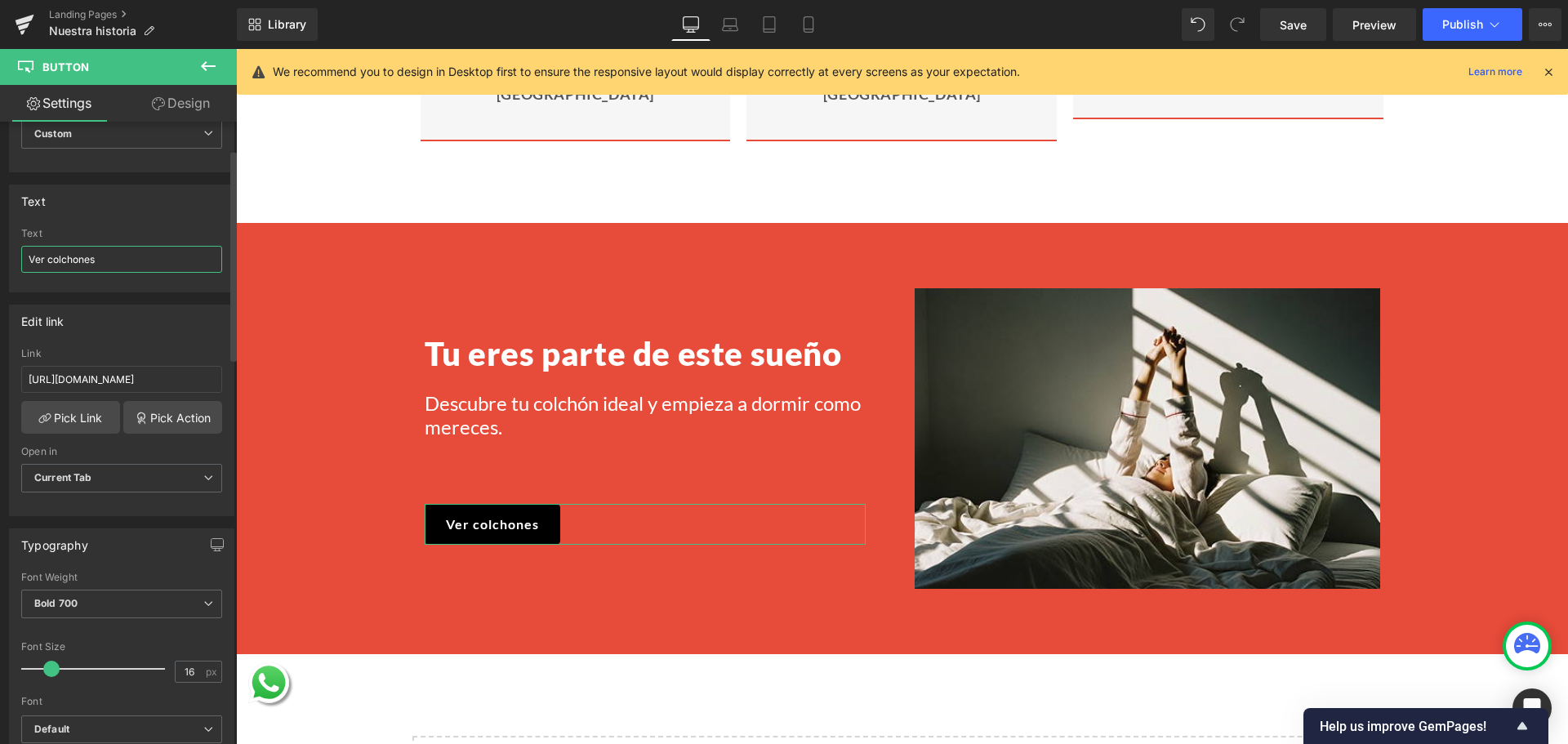
click at [86, 267] on input "Ver colchones" at bounding box center [121, 259] width 201 height 27
paste input "Encuentra tu Morfeo"
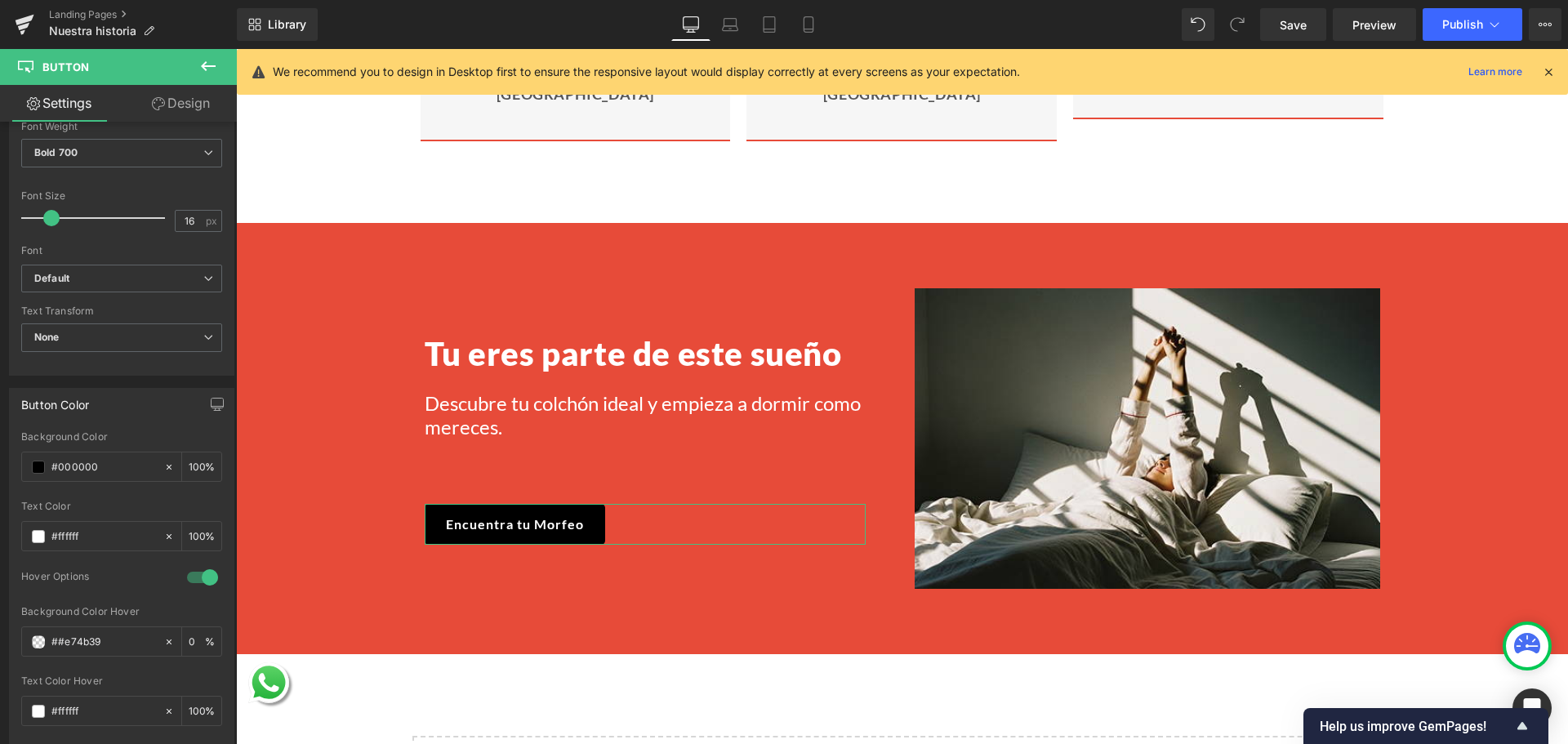
scroll to position [572, 0]
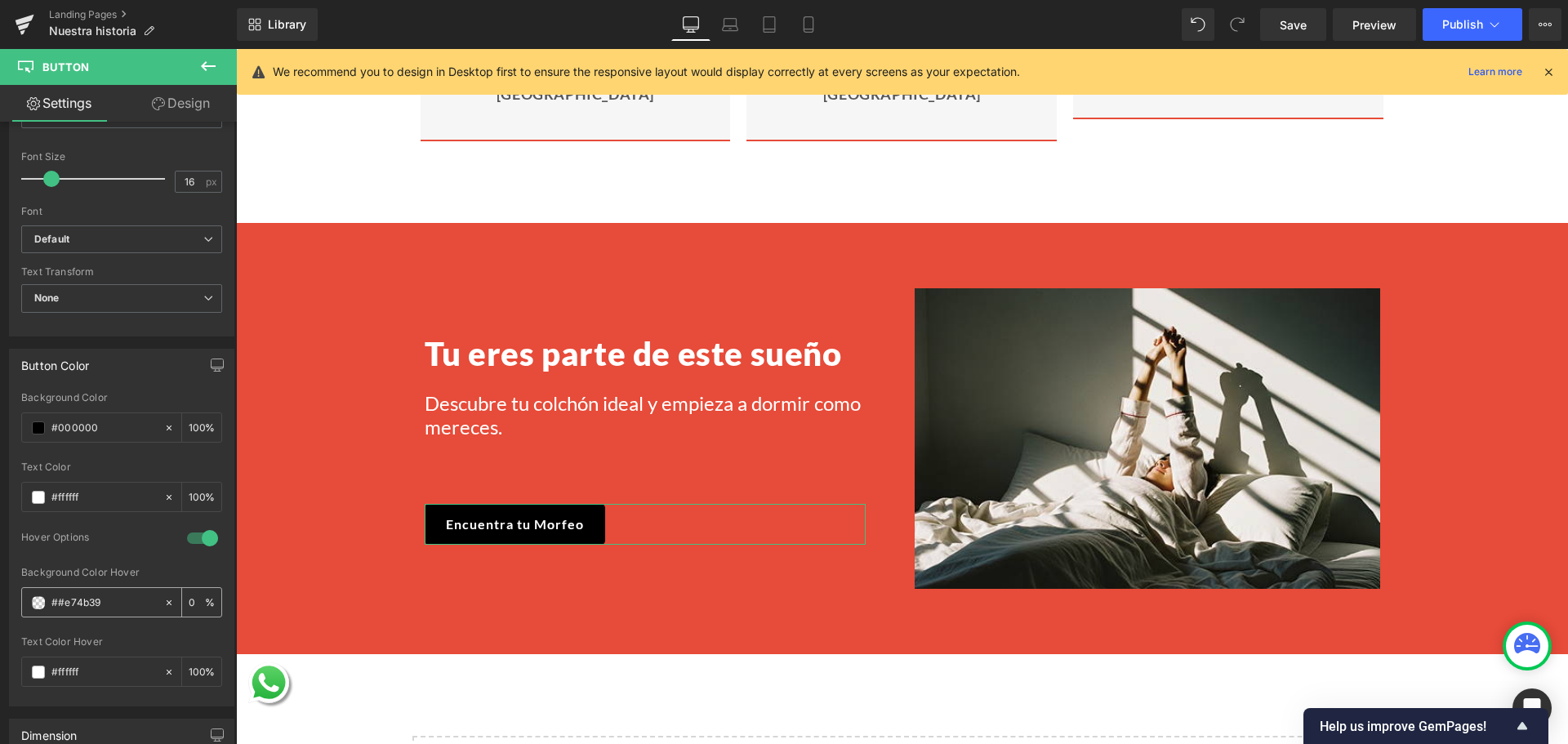
type input "Encuentra tu Morfeo"
click at [38, 603] on span at bounding box center [39, 603] width 13 height 13
click at [65, 602] on input "##e74b39" at bounding box center [103, 603] width 105 height 18
type input "#e74b39"
type input "100"
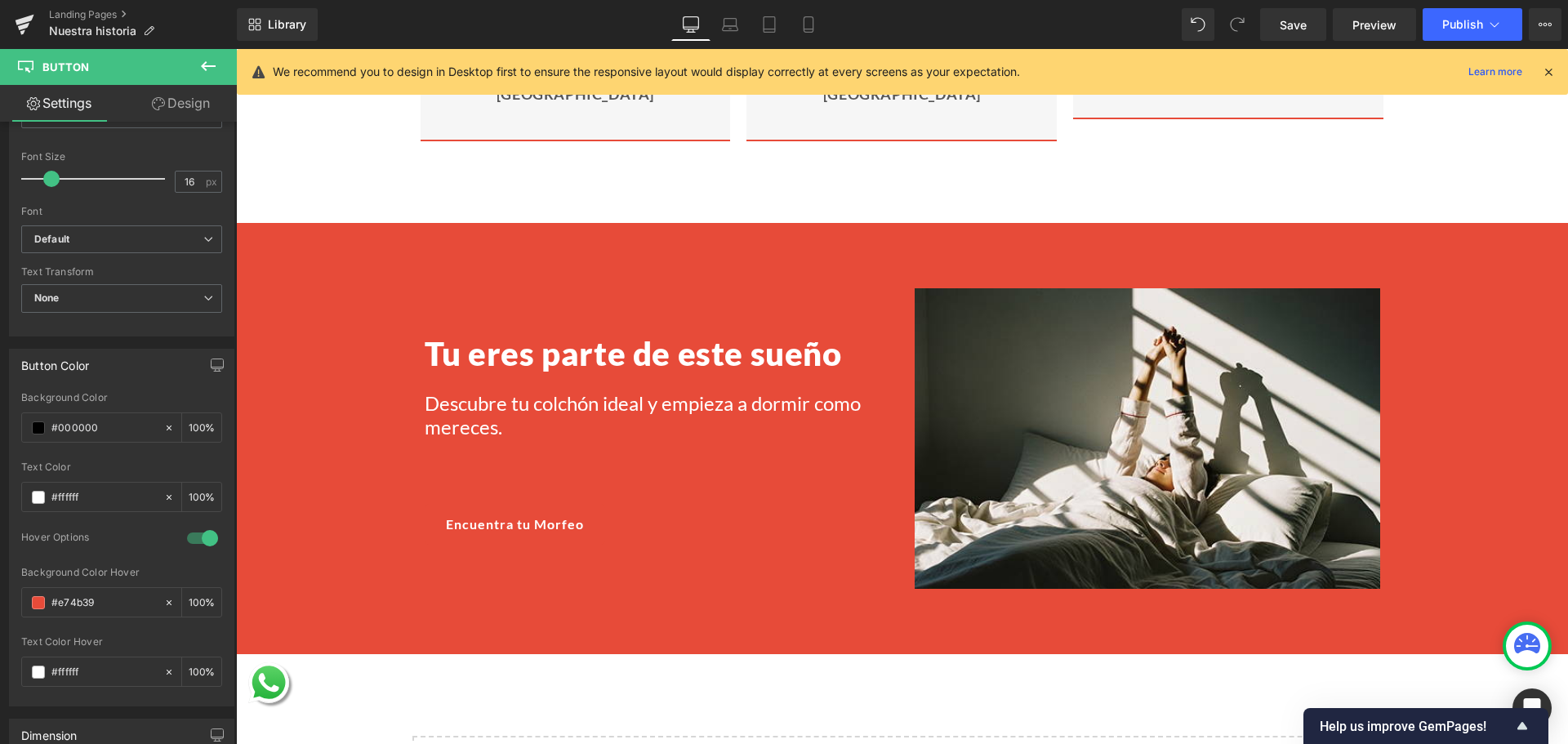
click at [38, 606] on span at bounding box center [39, 603] width 13 height 13
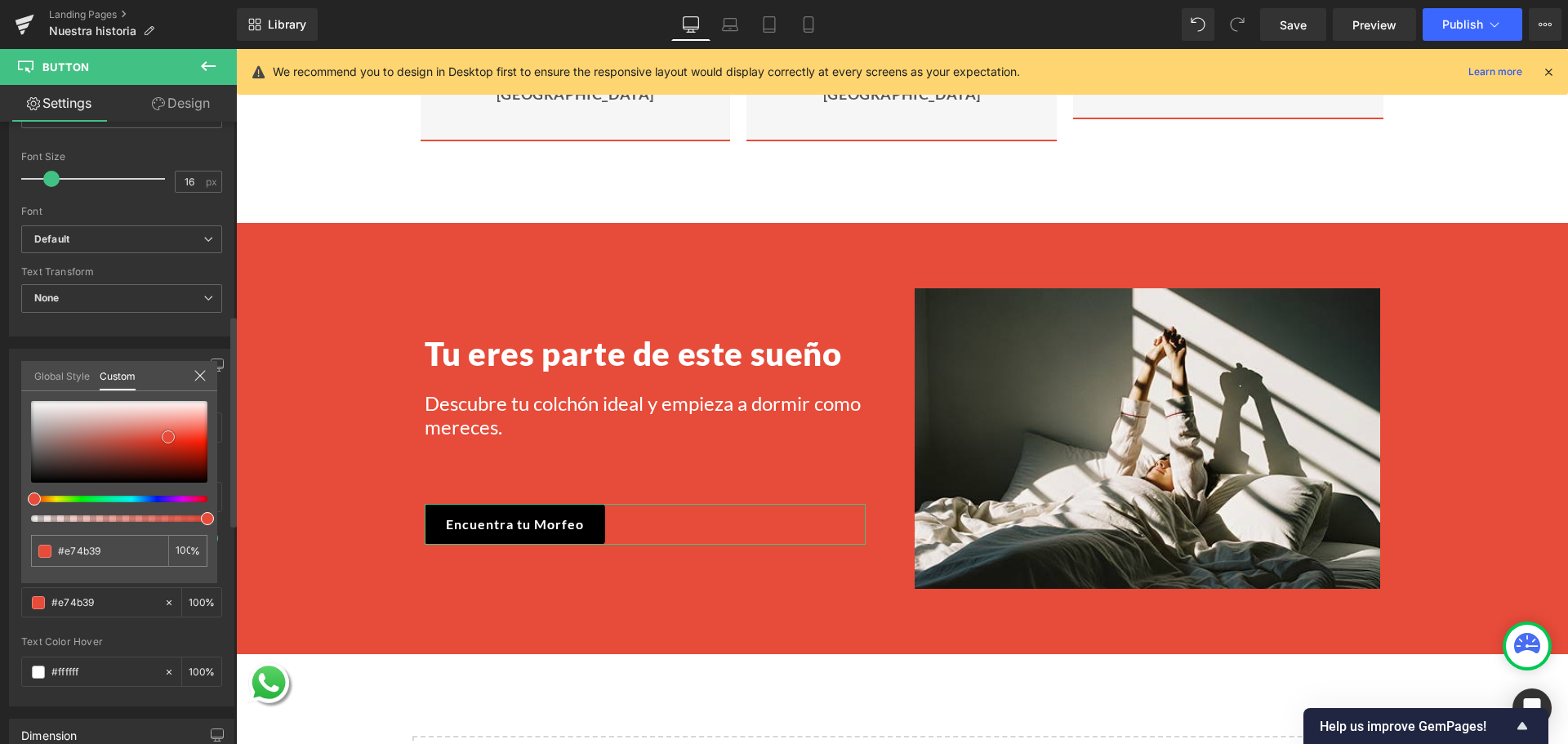
type input "#7a4c47"
type input "#875853"
type input "#ae9592"
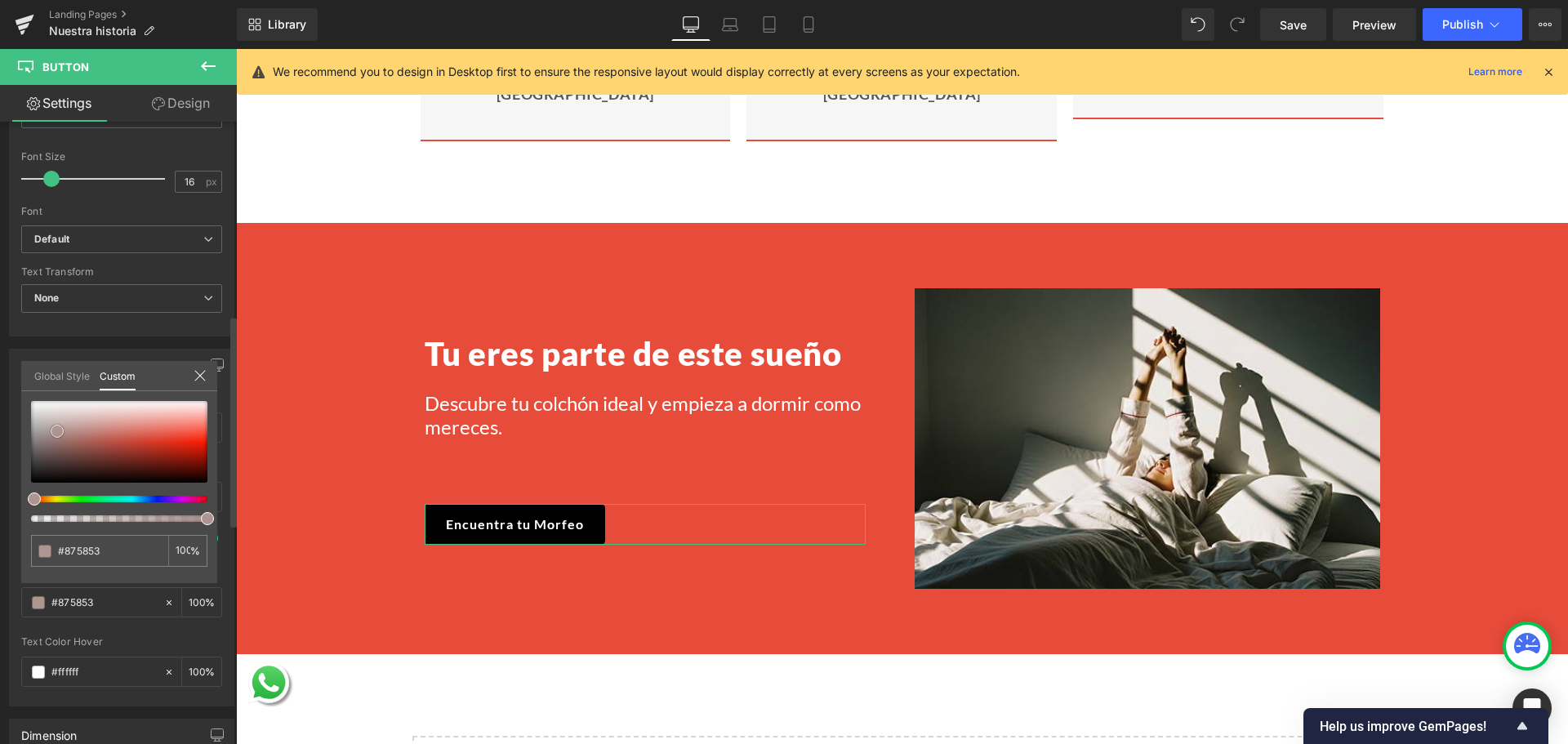
type input "#ae9592"
type input "#524c4b"
type input "#111111"
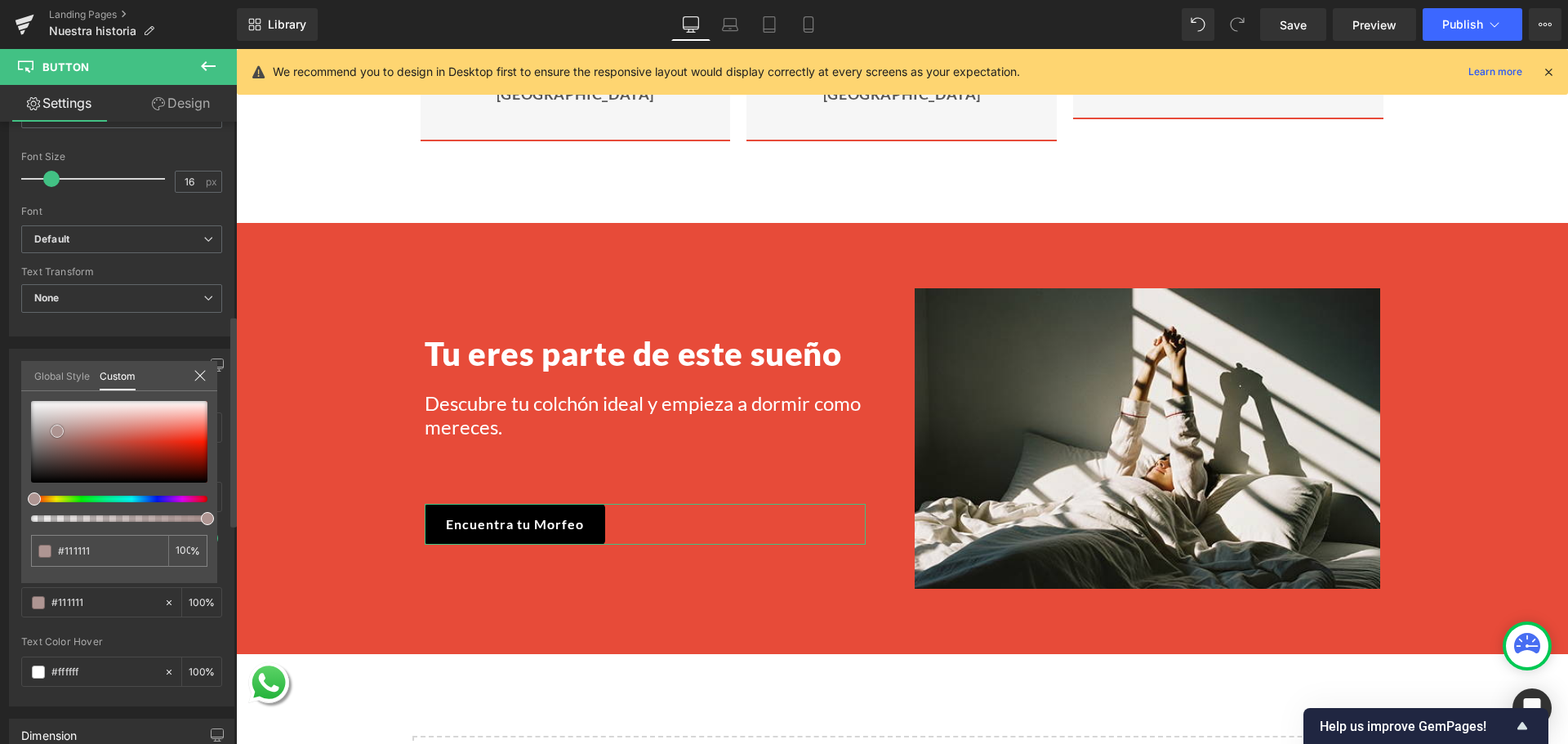
type input "#0a0a0a"
type input "#161616"
type input "#e2e2e2"
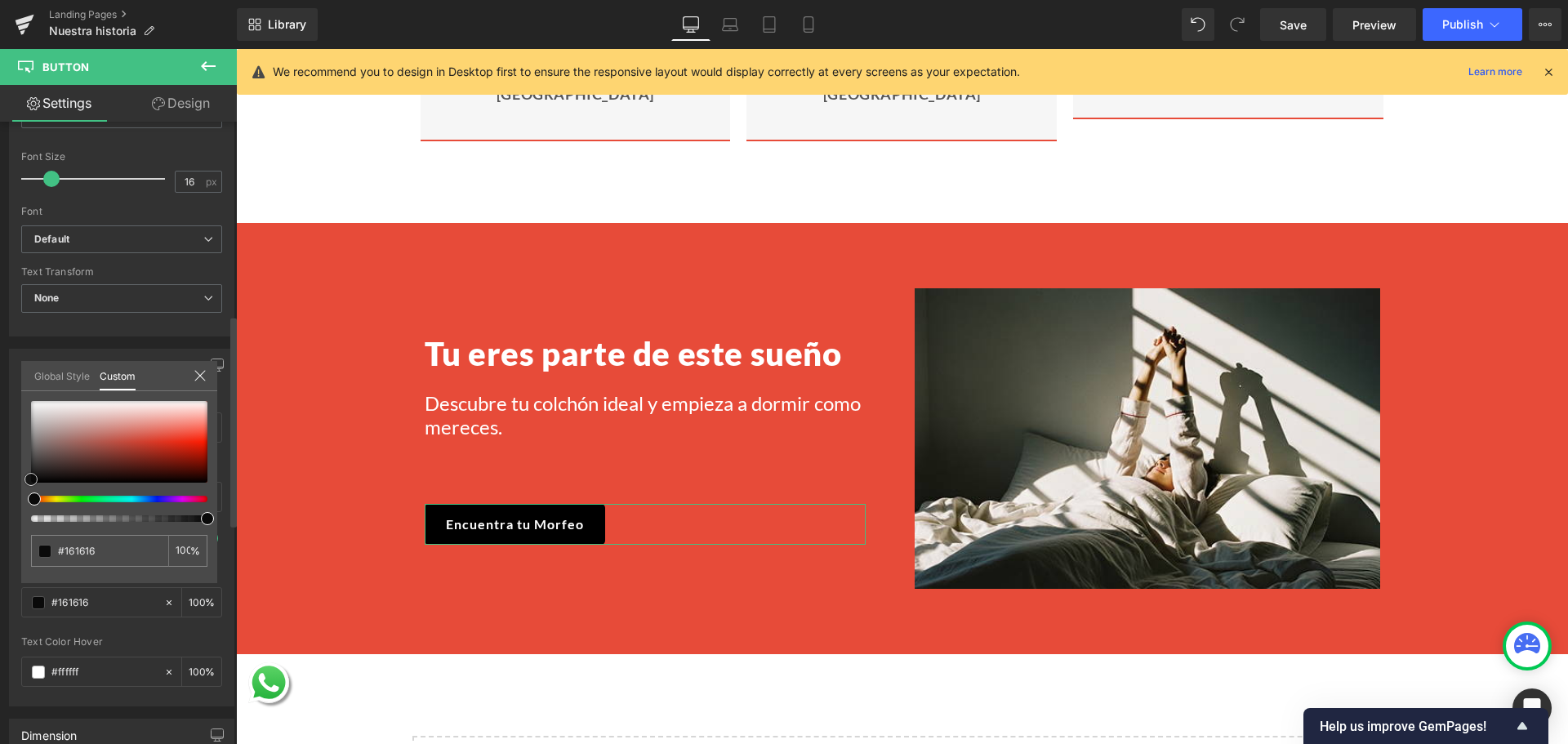
type input "#e2e2e2"
type input "#ffffff"
drag, startPoint x: 77, startPoint y: 451, endPoint x: 17, endPoint y: 350, distance: 117.5
click at [17, 350] on div "Button Color rgba(0, 0, 0, 1) Background Color #000000 100 % rgba(255, 255, 255…" at bounding box center [122, 522] width 244 height 370
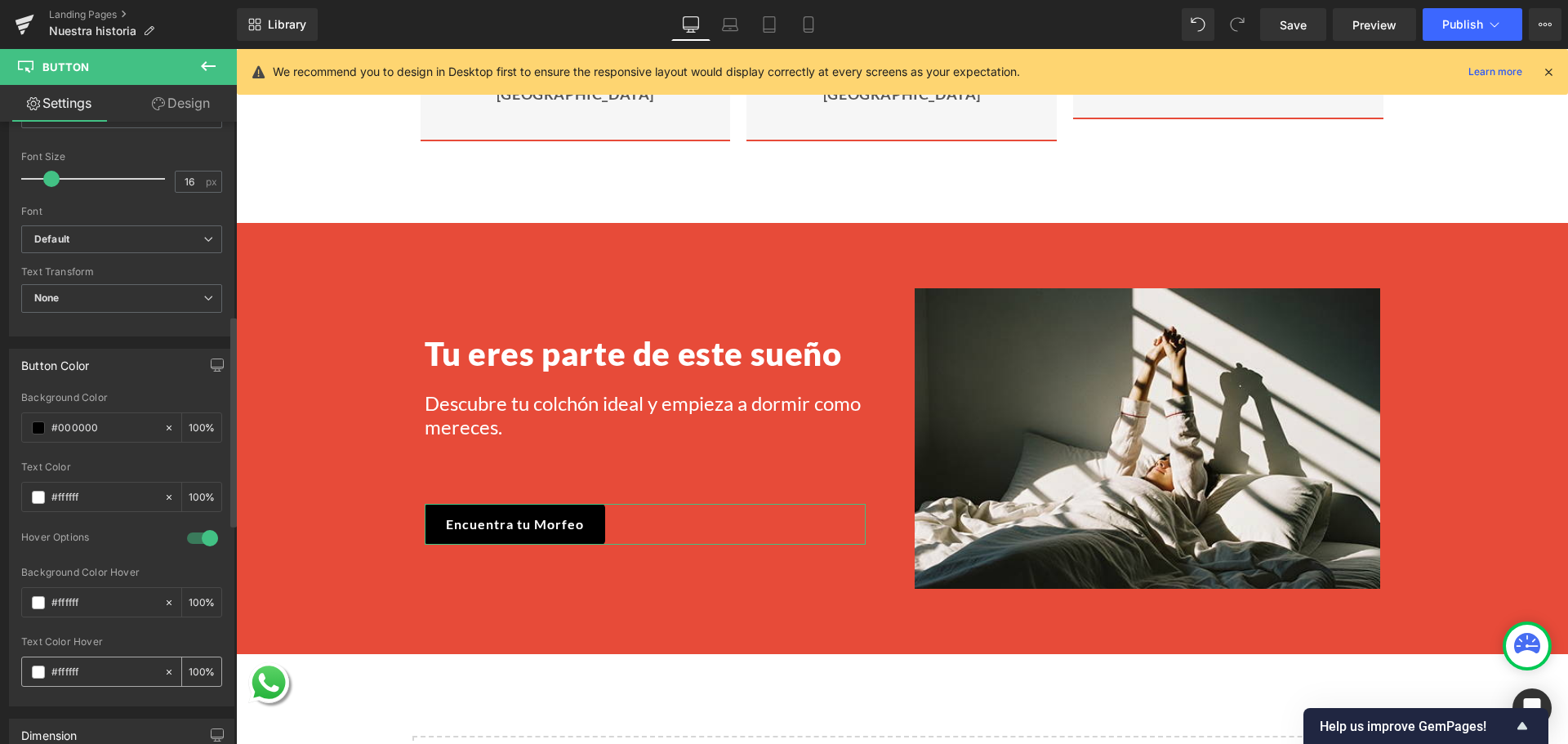
click at [35, 678] on span at bounding box center [39, 673] width 13 height 13
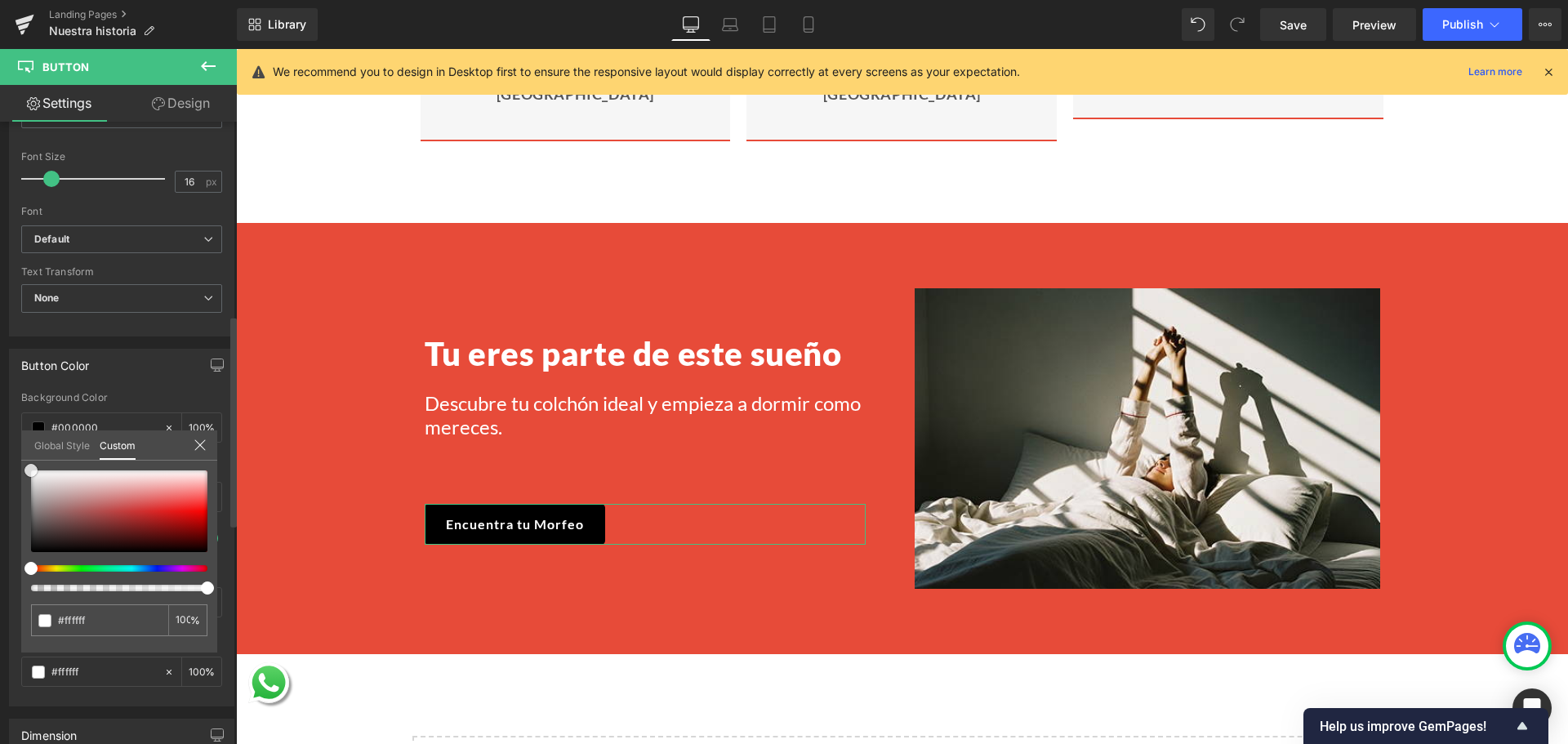
type input "#af8282"
type input "#6f5c5c"
drag, startPoint x: 25, startPoint y: 539, endPoint x: 42, endPoint y: 572, distance: 37.1
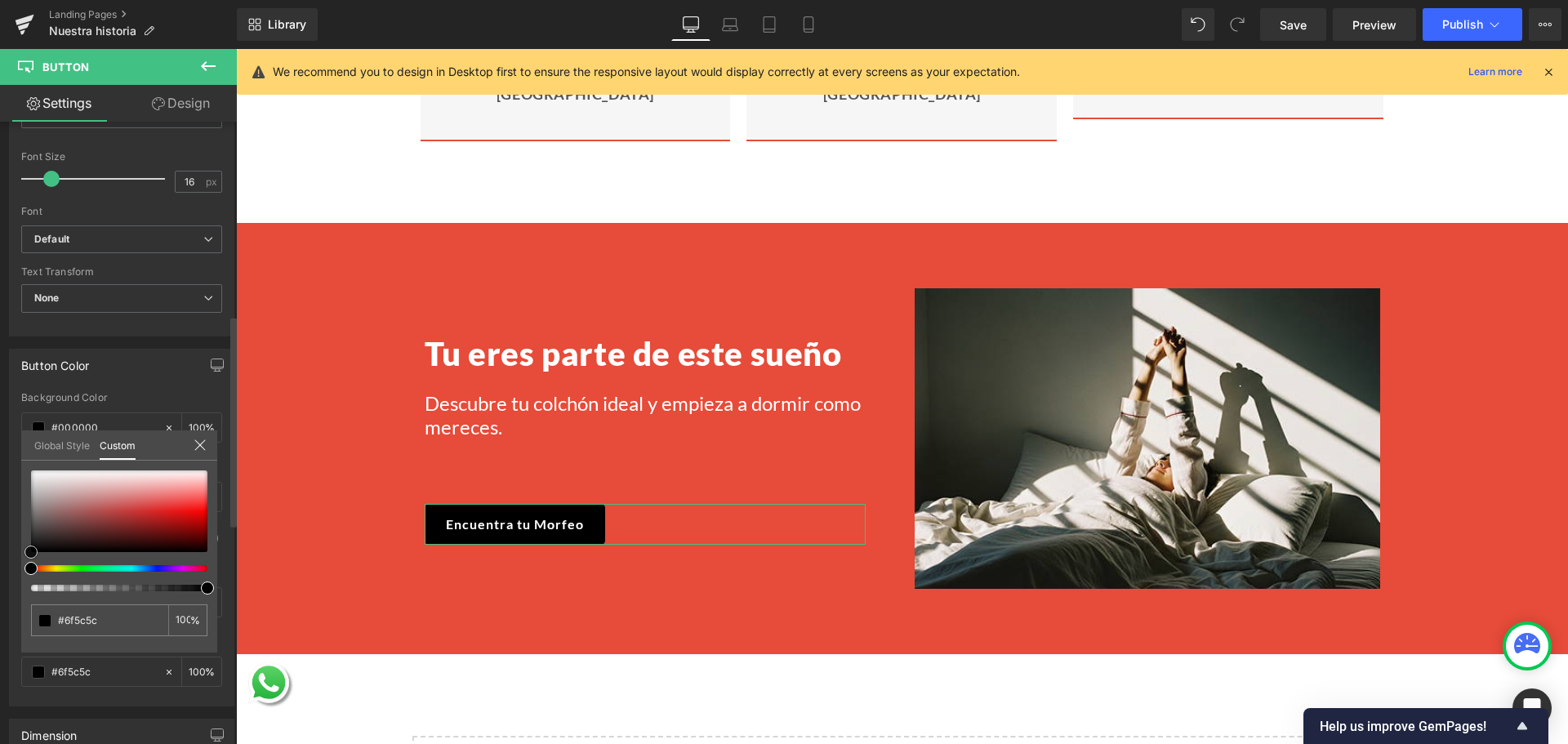
click at [0, 584] on div "Button Color rgba(0, 0, 0, 1) Background Color #000000 100 % rgba(255, 255, 255…" at bounding box center [122, 522] width 244 height 370
type input "#000000"
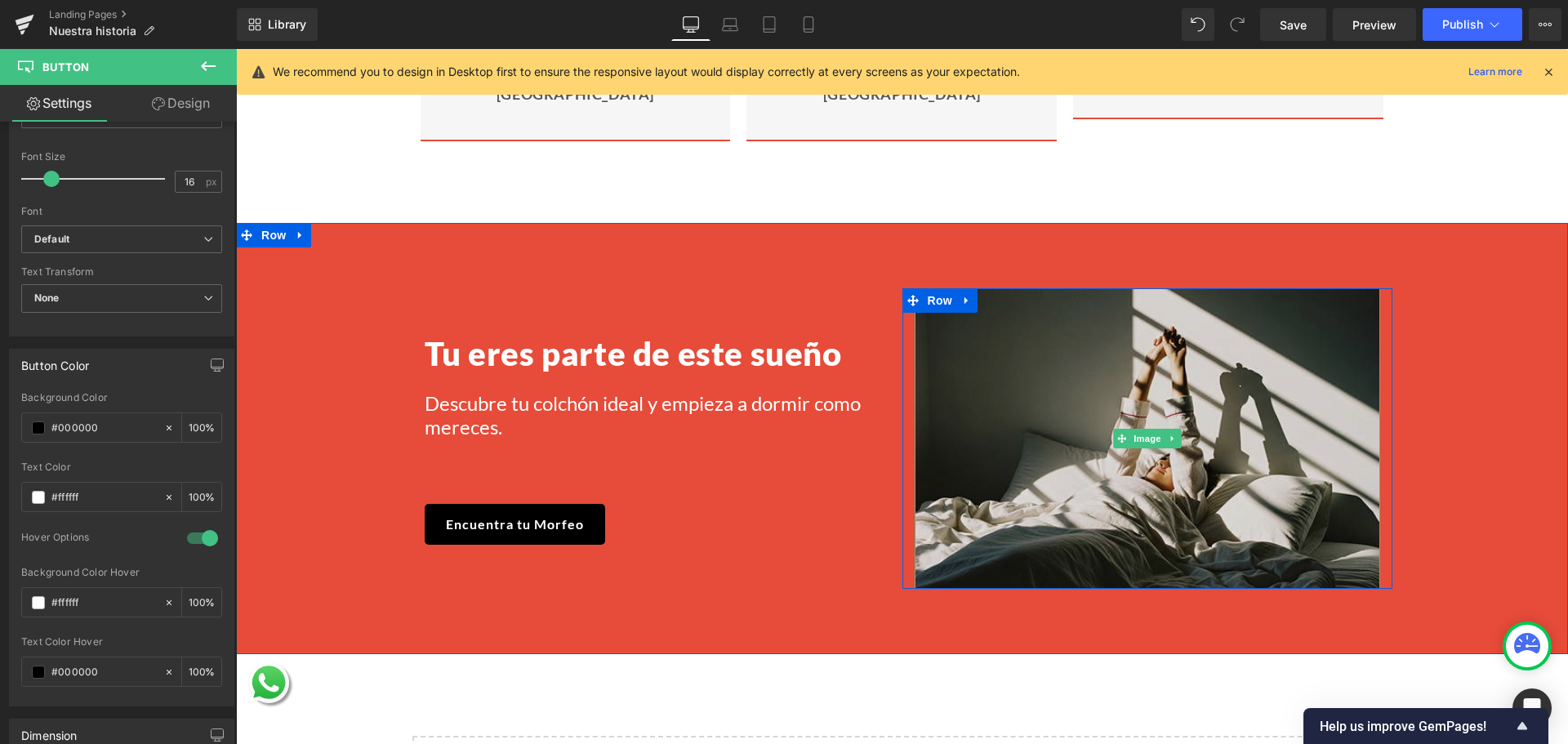
click at [1195, 368] on img at bounding box center [1147, 438] width 466 height 299
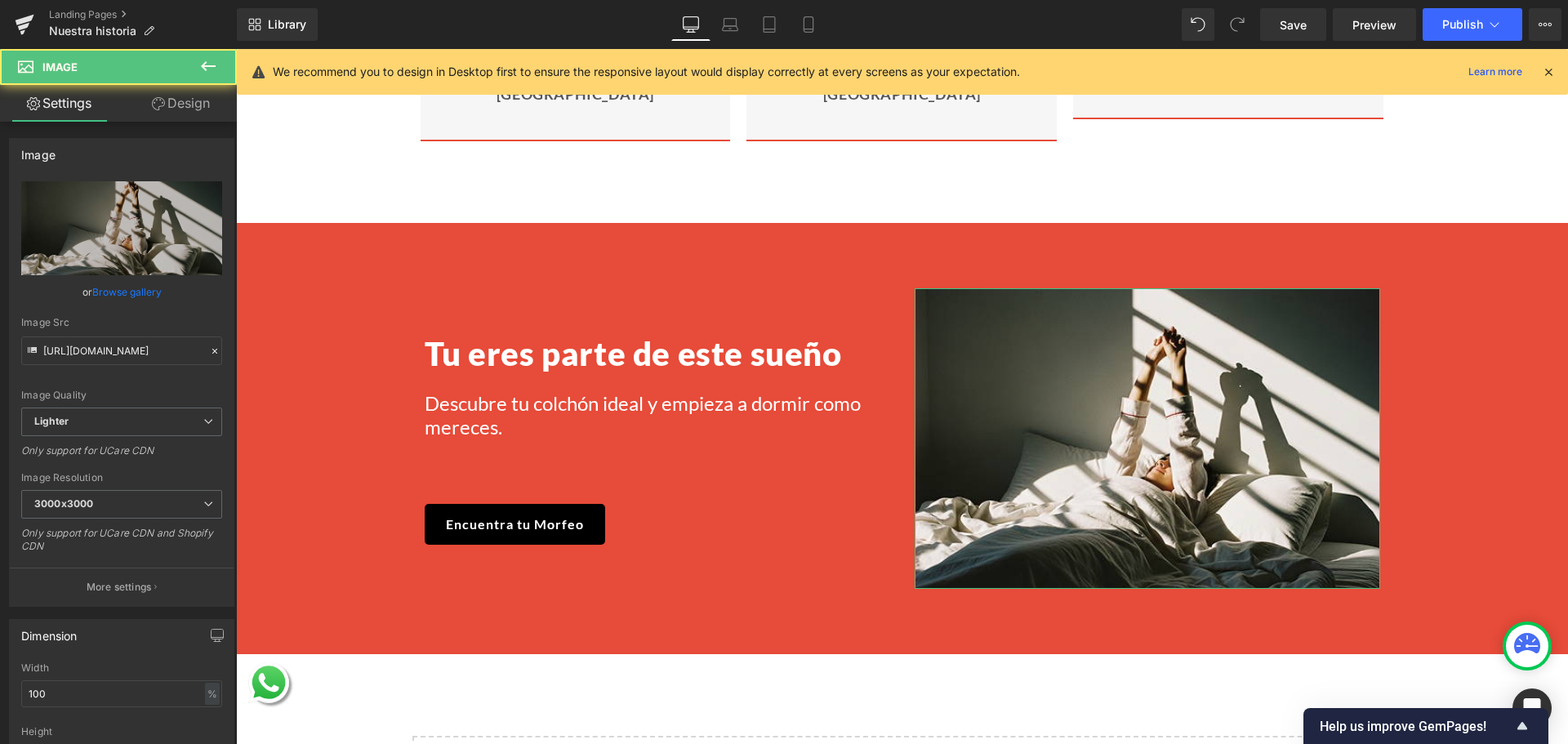
click at [139, 299] on link "Browse gallery" at bounding box center [127, 292] width 69 height 29
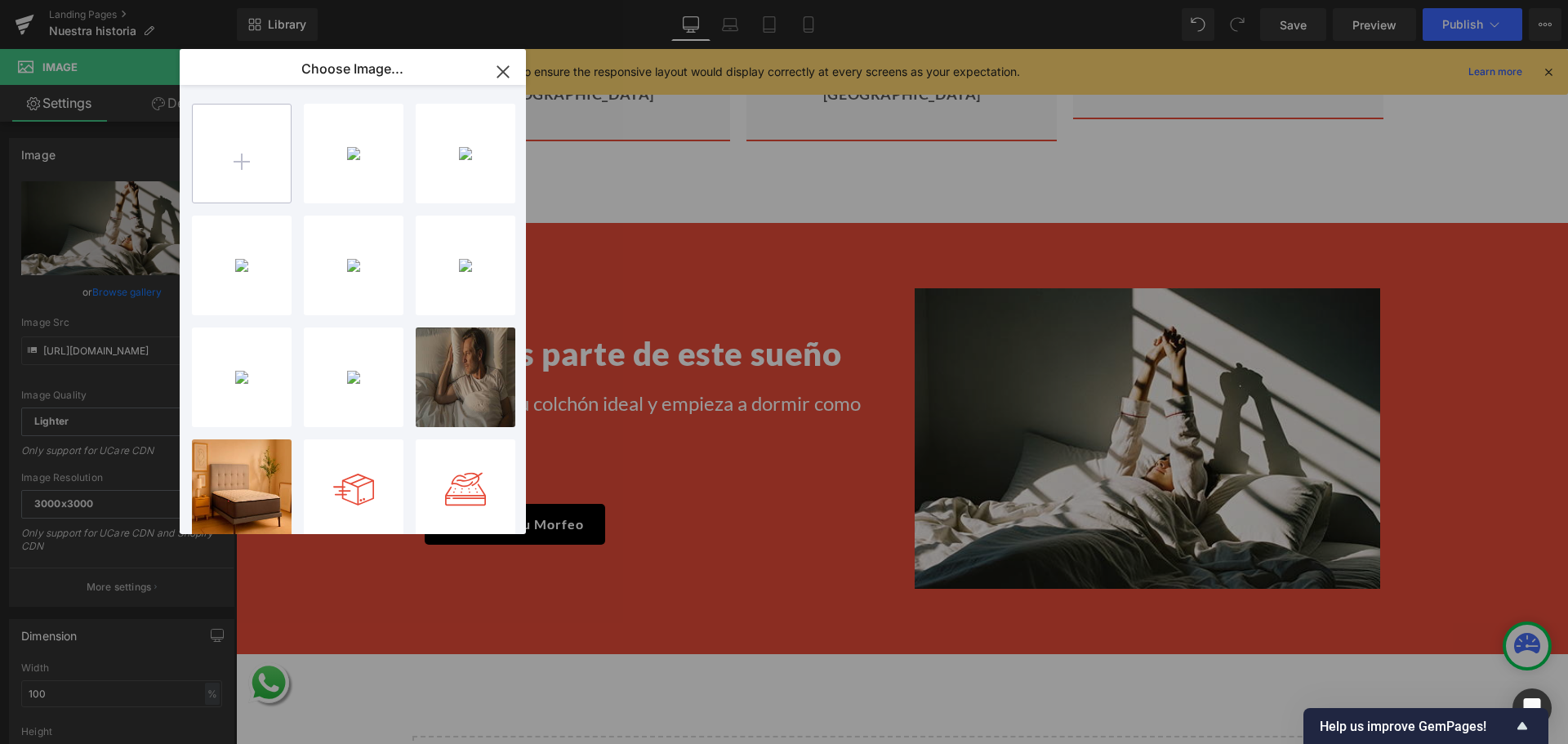
click at [215, 129] on input "file" at bounding box center [242, 154] width 98 height 98
type input "C:\fakepath\Picture1 1.png"
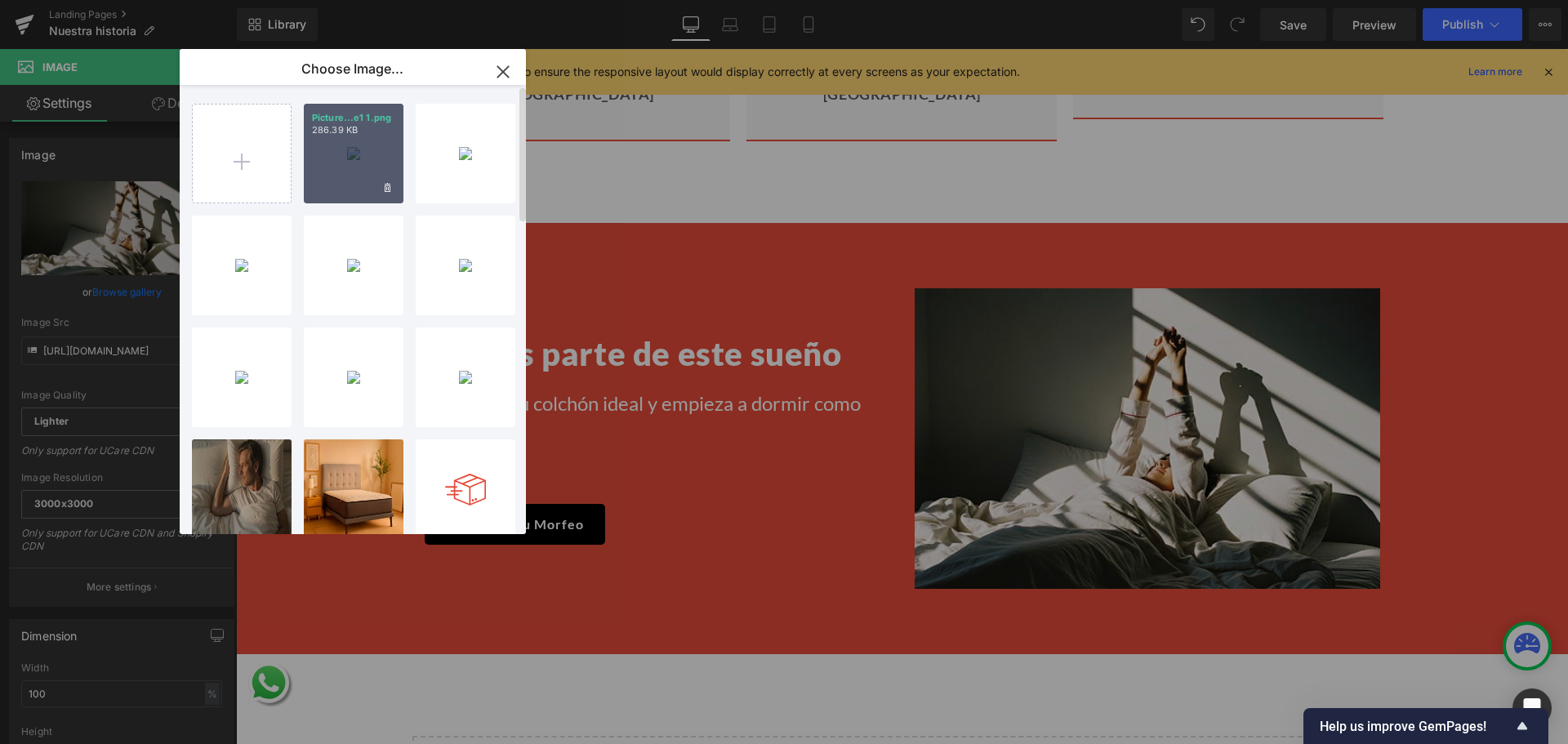
click at [322, 141] on div "Picture...e1 1.png 286.39 KB" at bounding box center [354, 154] width 100 height 100
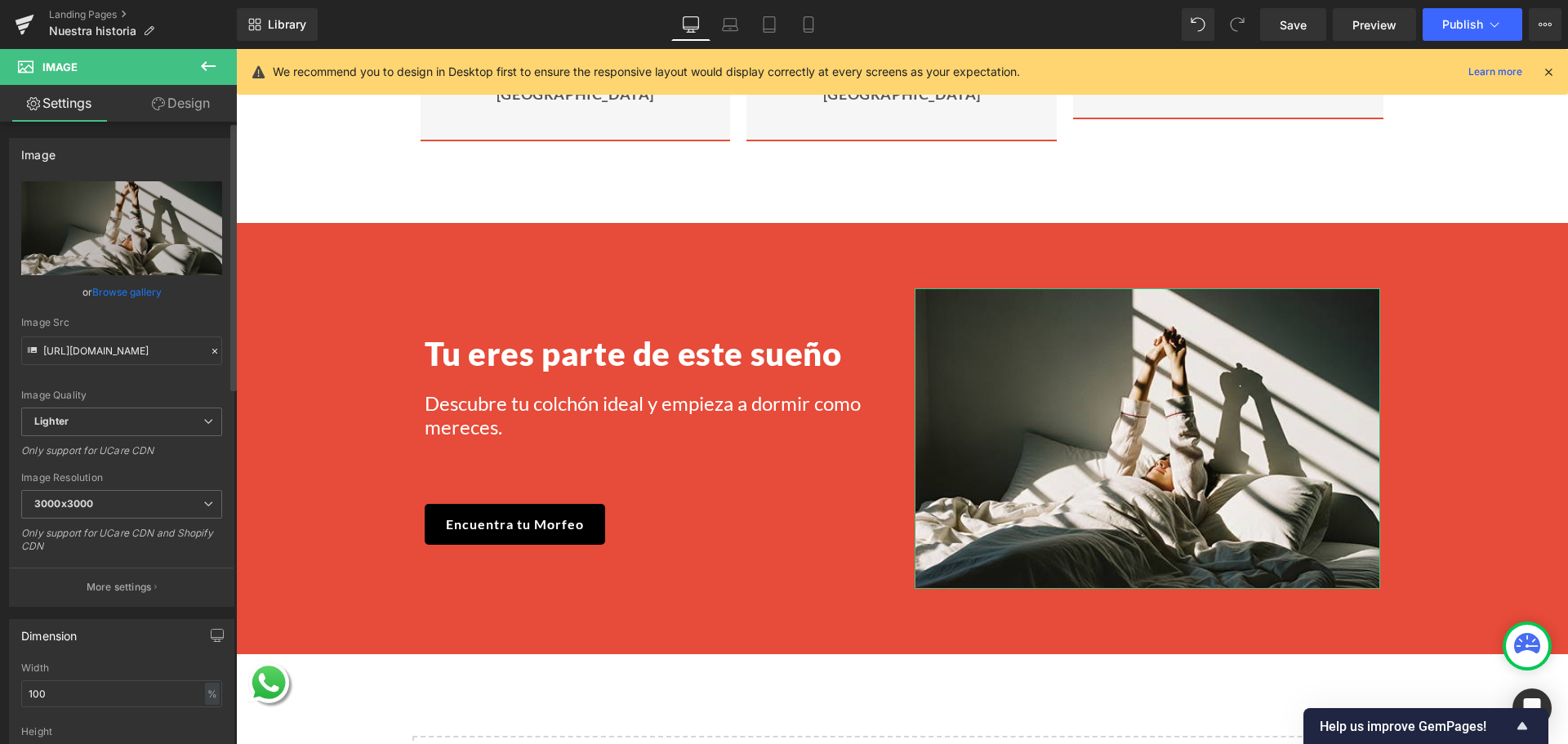
click at [153, 289] on link "Browse gallery" at bounding box center [127, 292] width 69 height 29
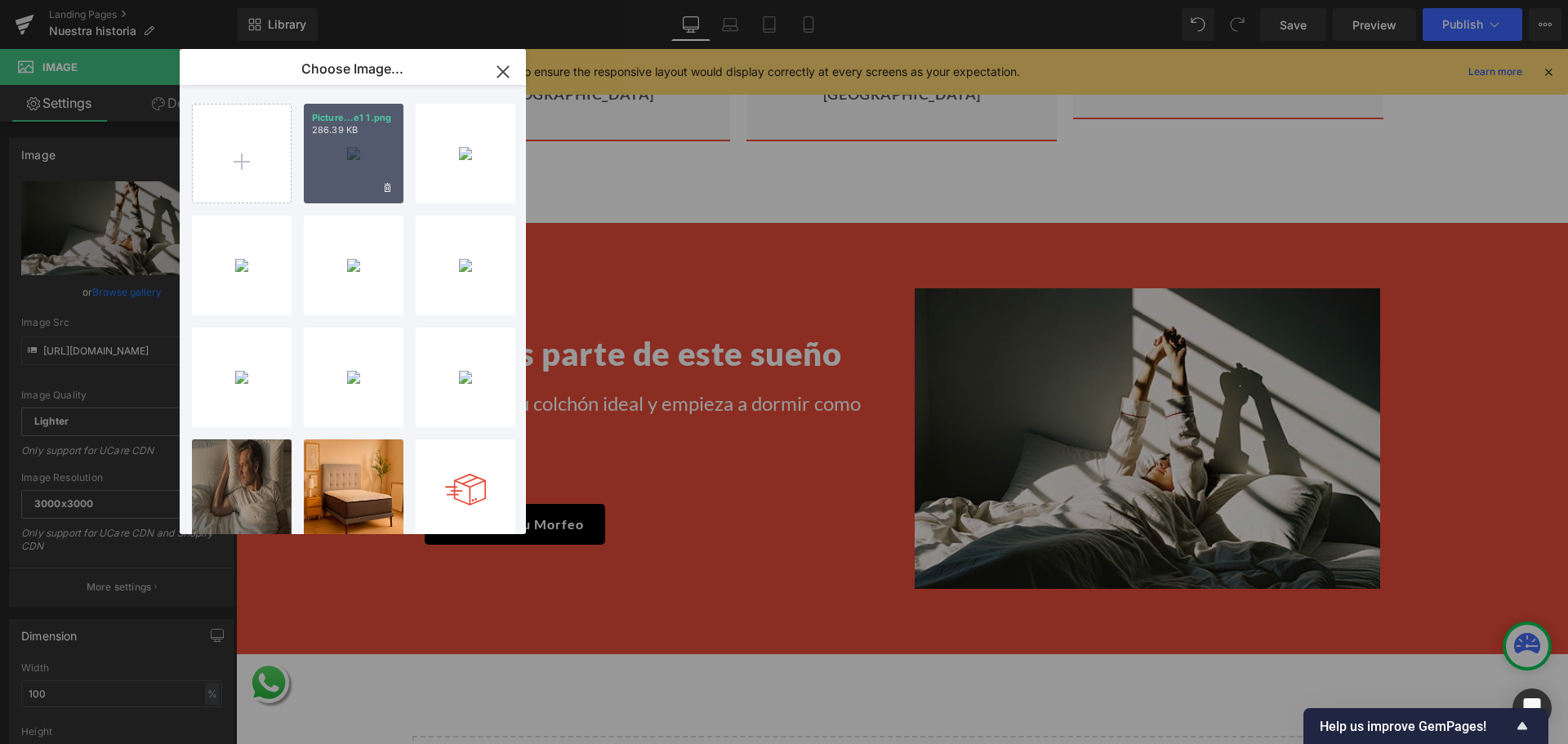
click at [318, 142] on div "Picture...e1 1.png 286.39 KB" at bounding box center [354, 154] width 100 height 100
type input "[URL][DOMAIN_NAME]"
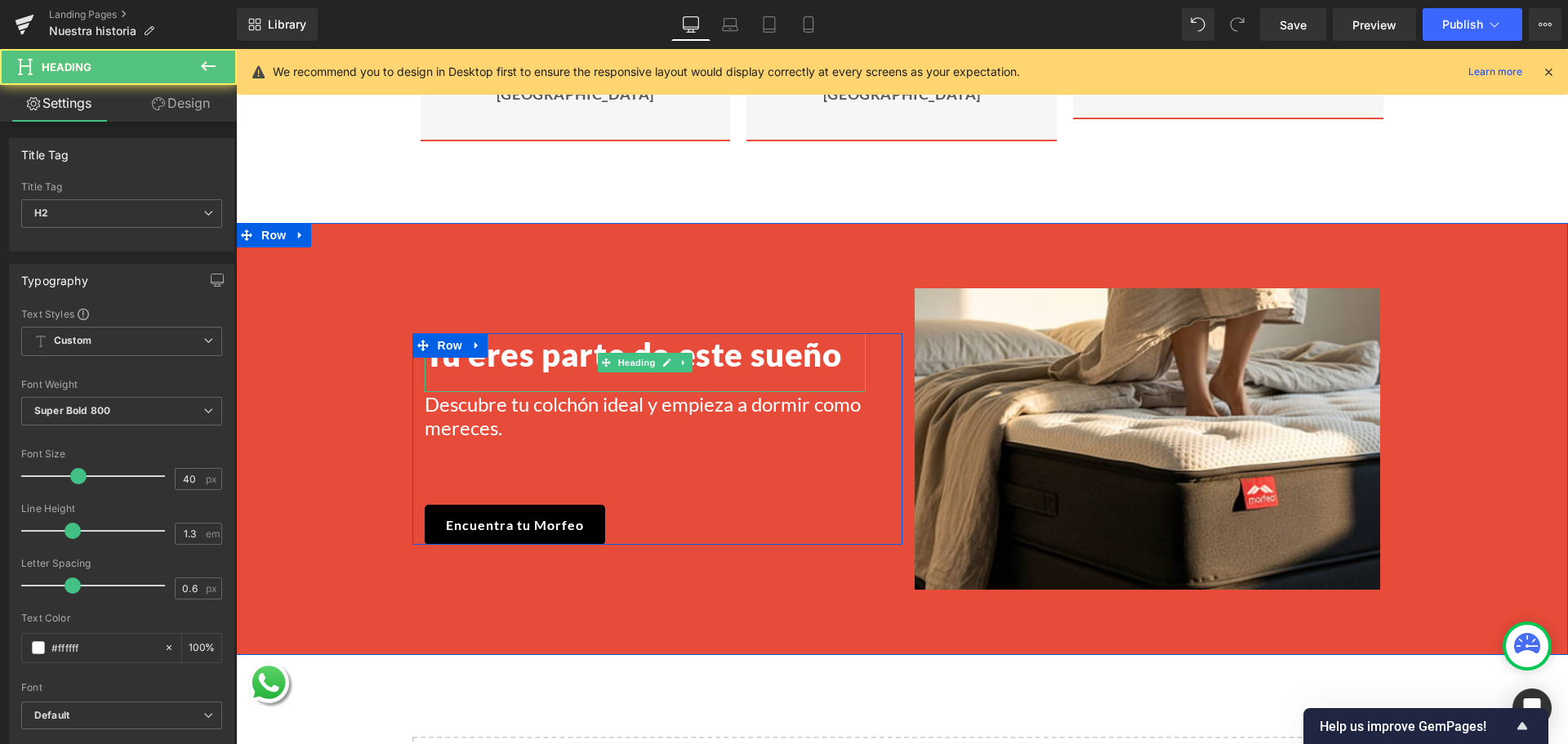
click at [454, 346] on h2 "Tu eres parte de este sueño" at bounding box center [645, 354] width 441 height 42
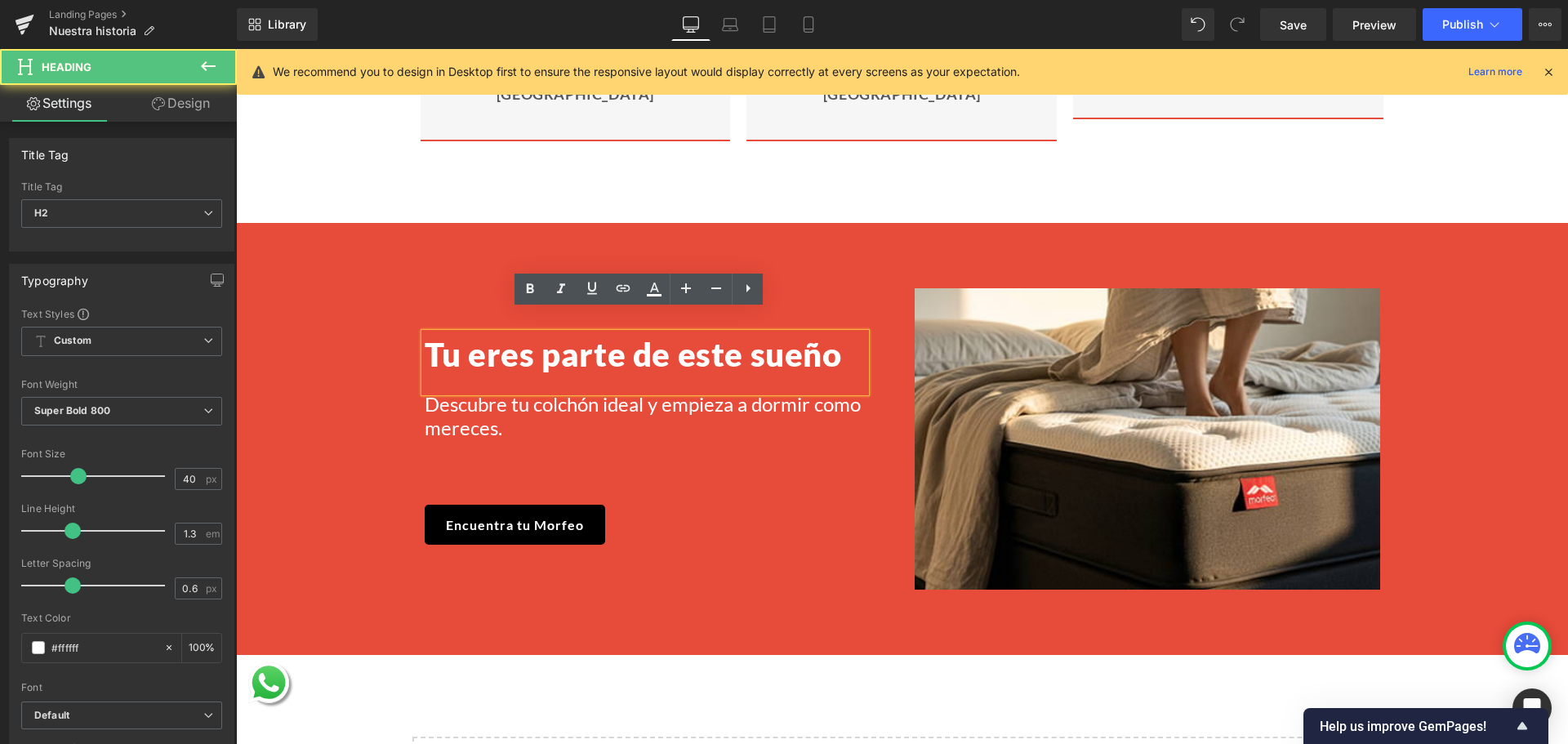
click at [236, 49] on lt-span "Tú" at bounding box center [236, 49] width 0 height 0
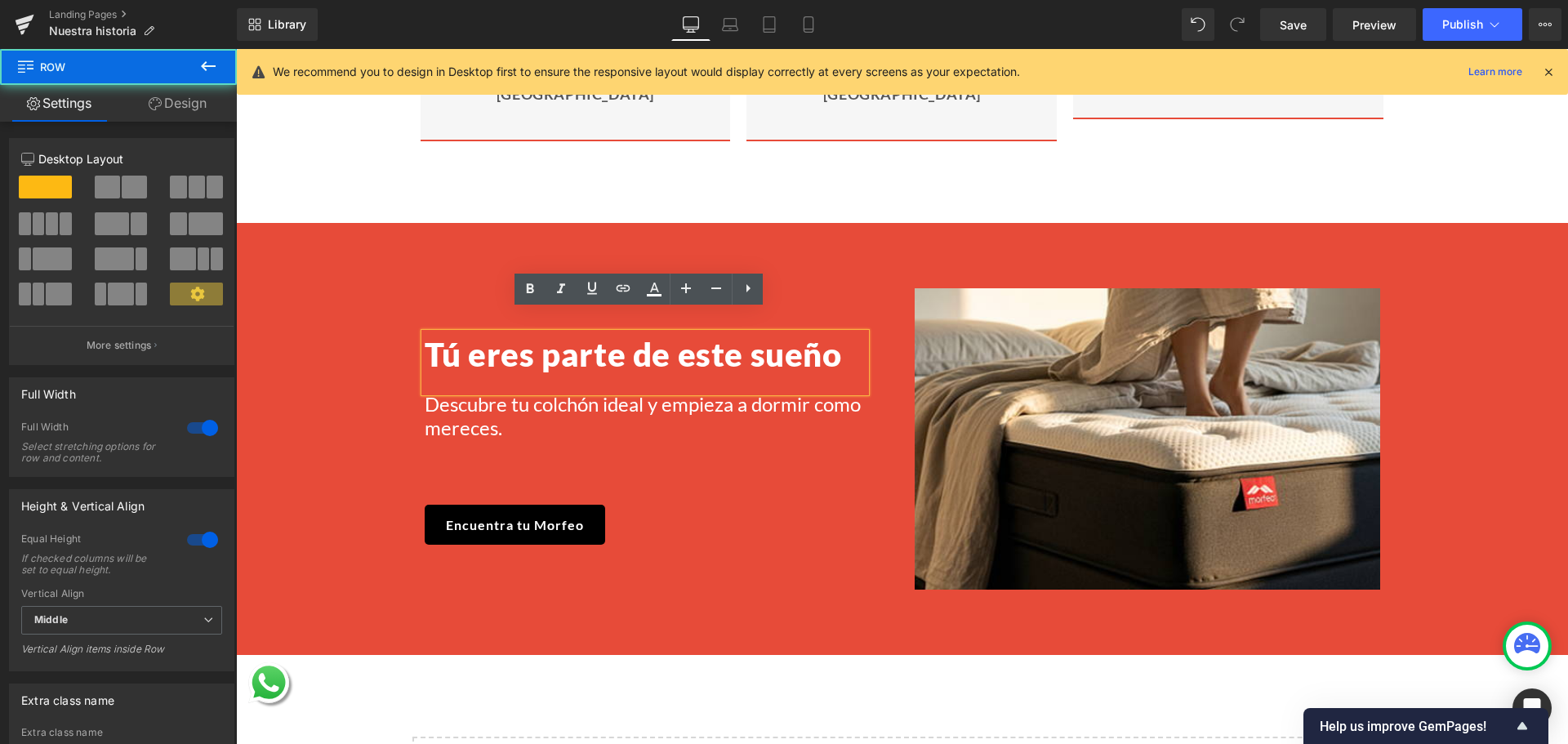
click at [337, 294] on div "Tú eres parte de este sueño Heading Descubre tu colchón ideal y empieza a dormi…" at bounding box center [902, 439] width 1267 height 300
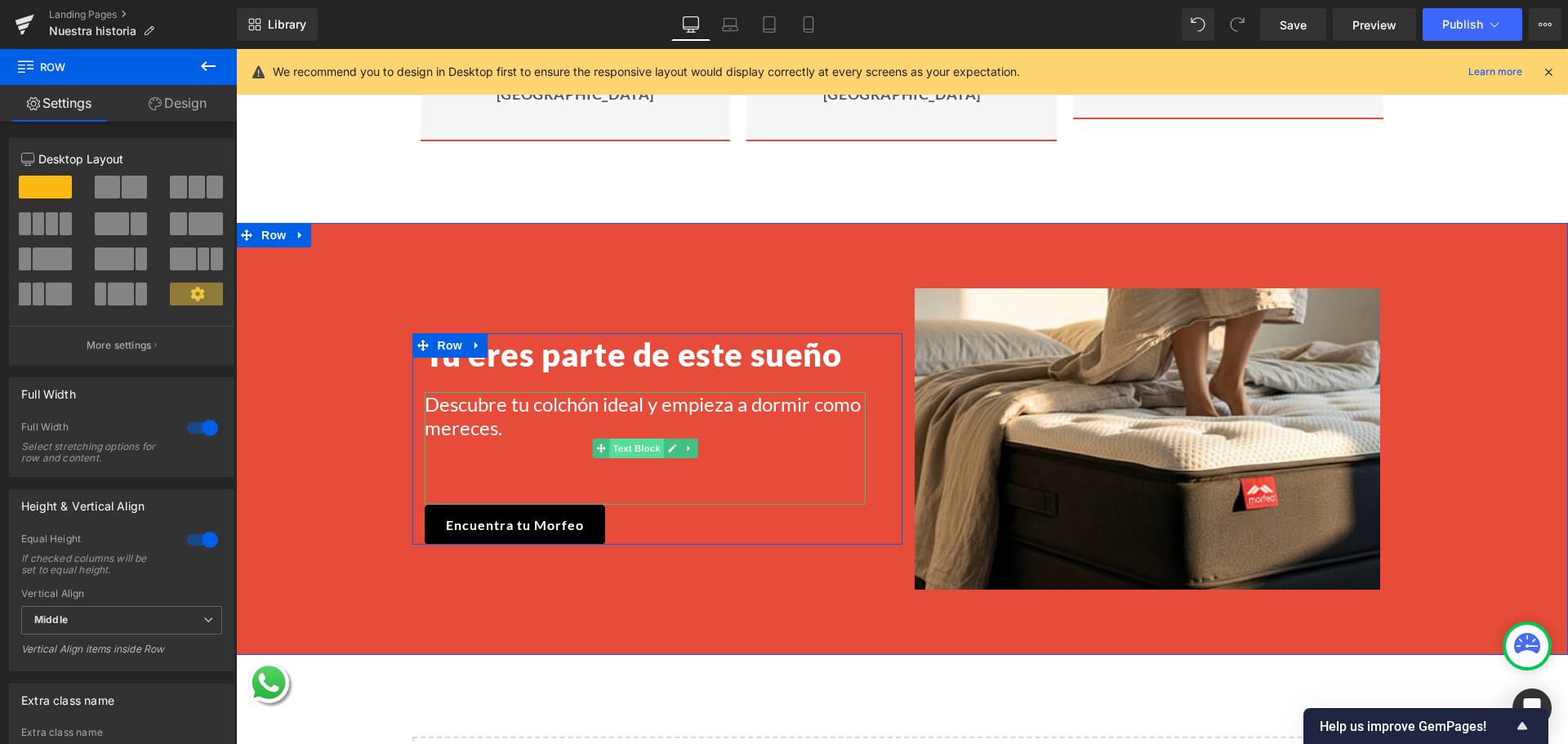
click at [626, 439] on span "Text Block" at bounding box center [636, 449] width 54 height 19
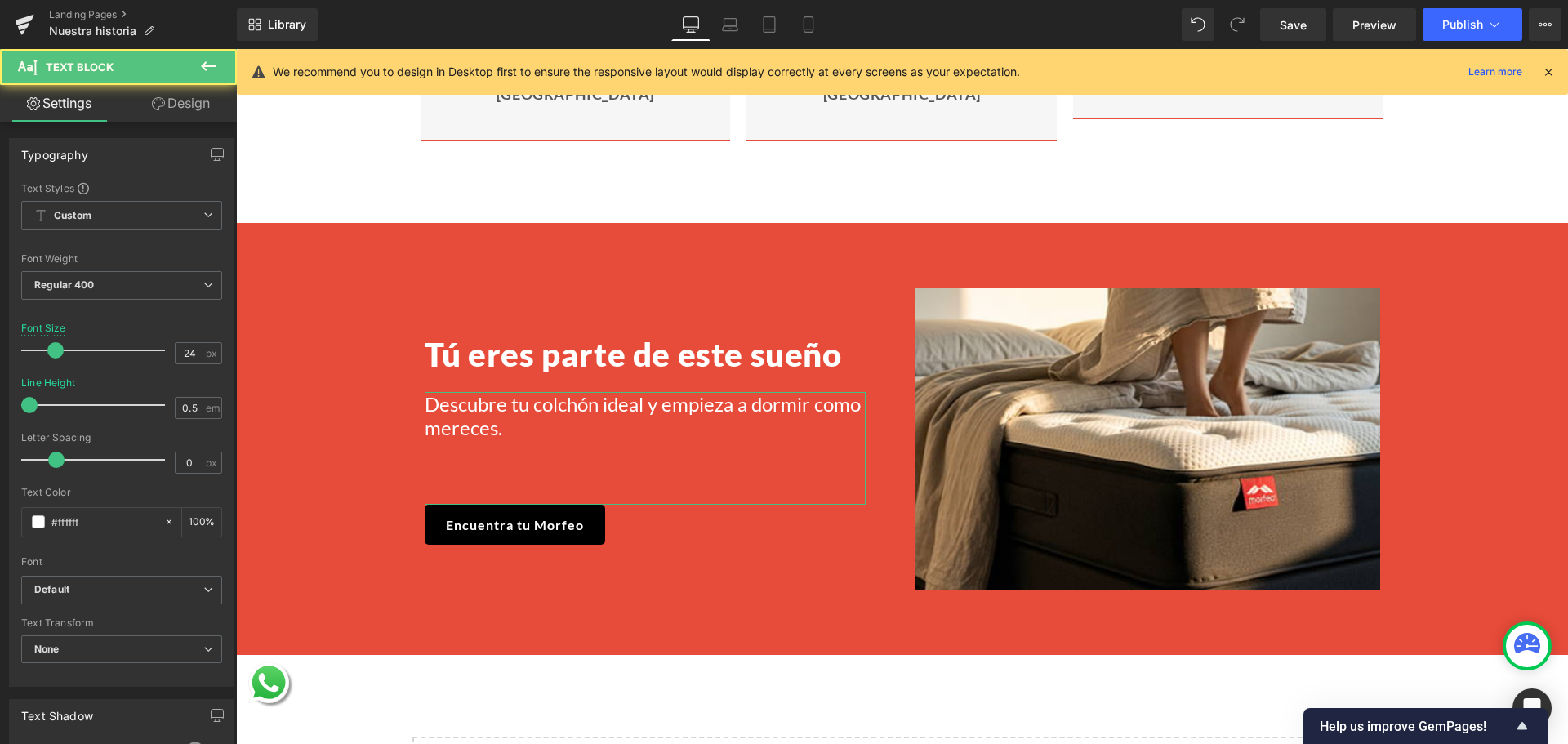
drag, startPoint x: 147, startPoint y: 109, endPoint x: 116, endPoint y: 181, distance: 78.4
click at [147, 109] on link "Design" at bounding box center [180, 103] width 118 height 37
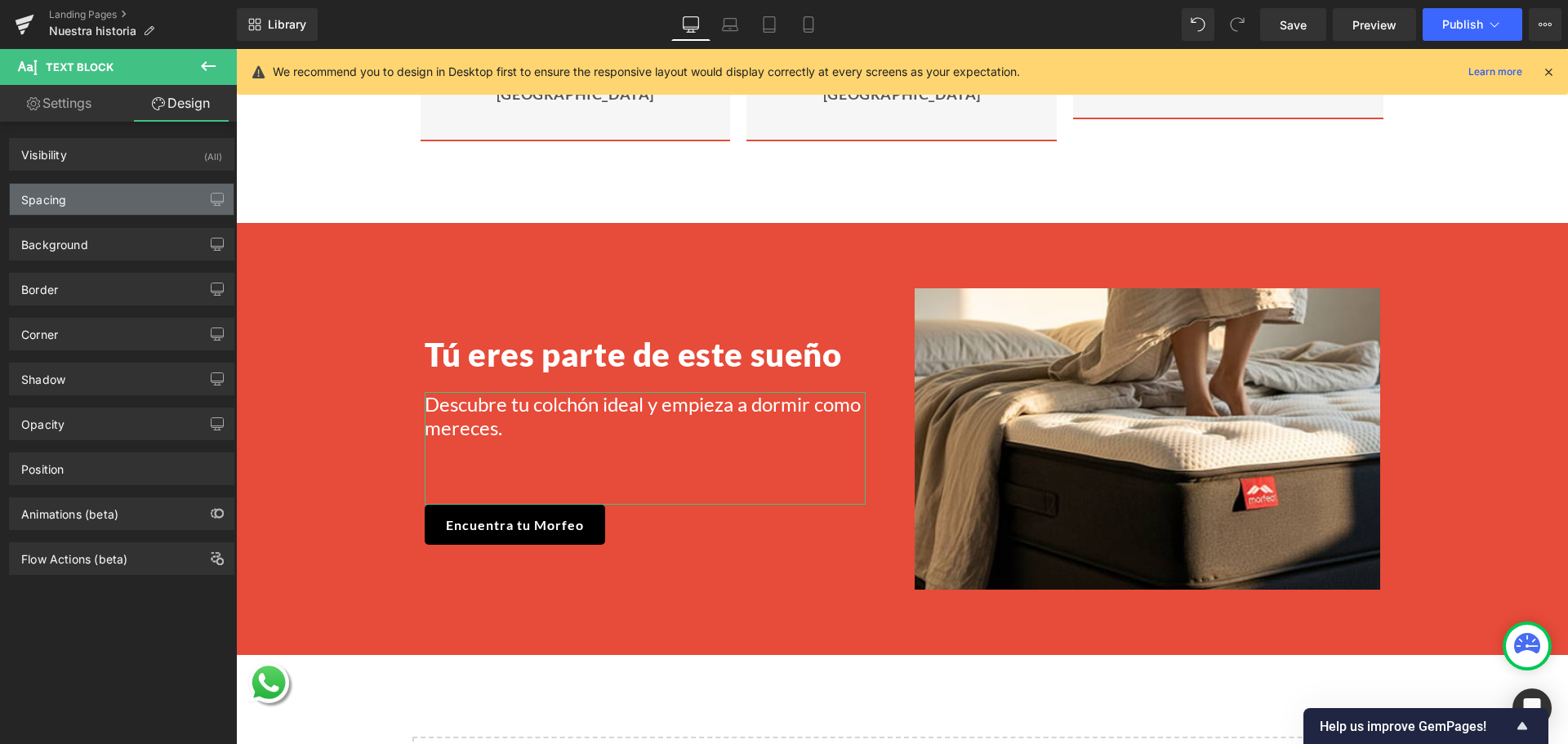
click at [110, 198] on div "Spacing" at bounding box center [121, 199] width 223 height 31
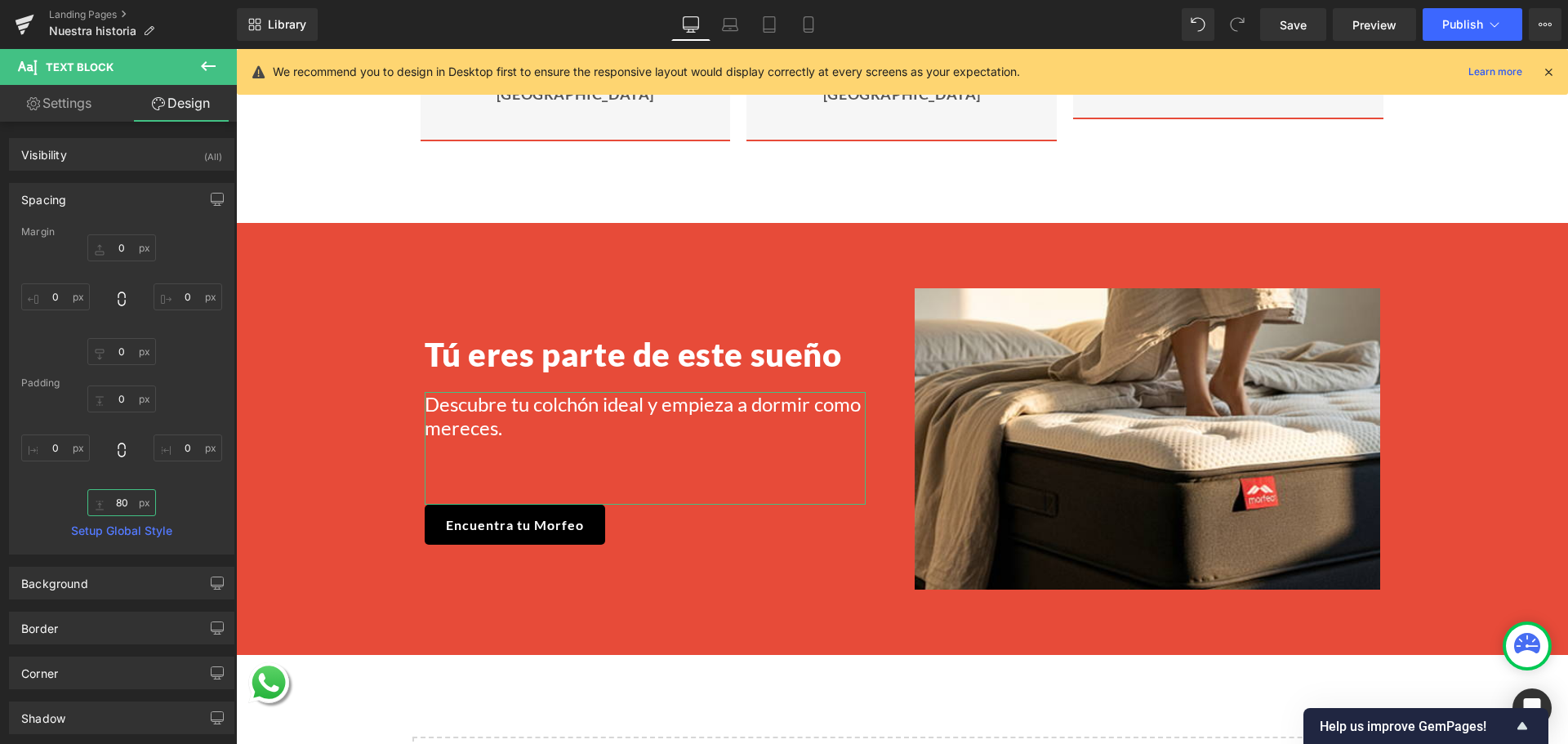
click at [121, 500] on input "80" at bounding box center [121, 502] width 68 height 27
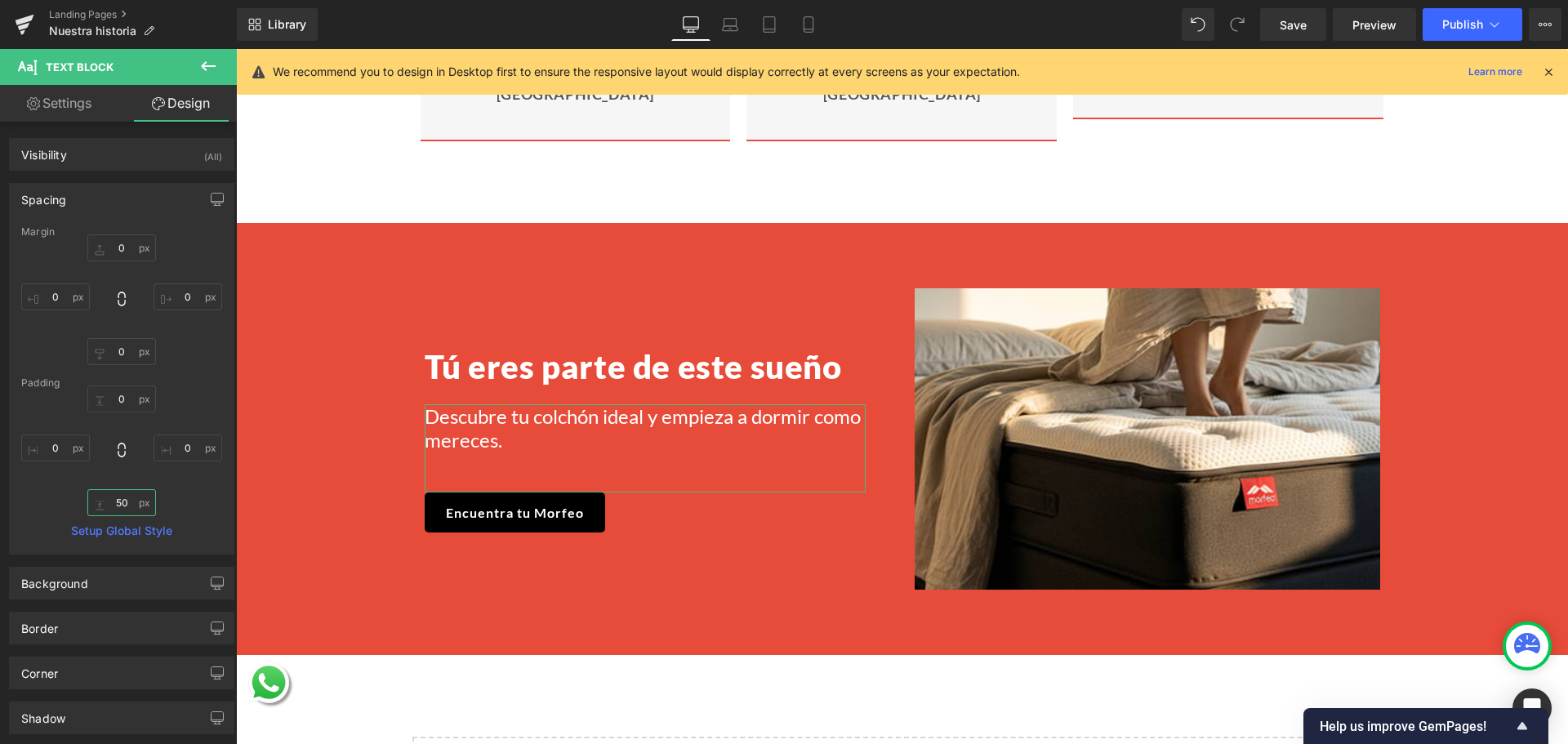
click at [121, 503] on input "50" at bounding box center [121, 502] width 68 height 27
type input "80"
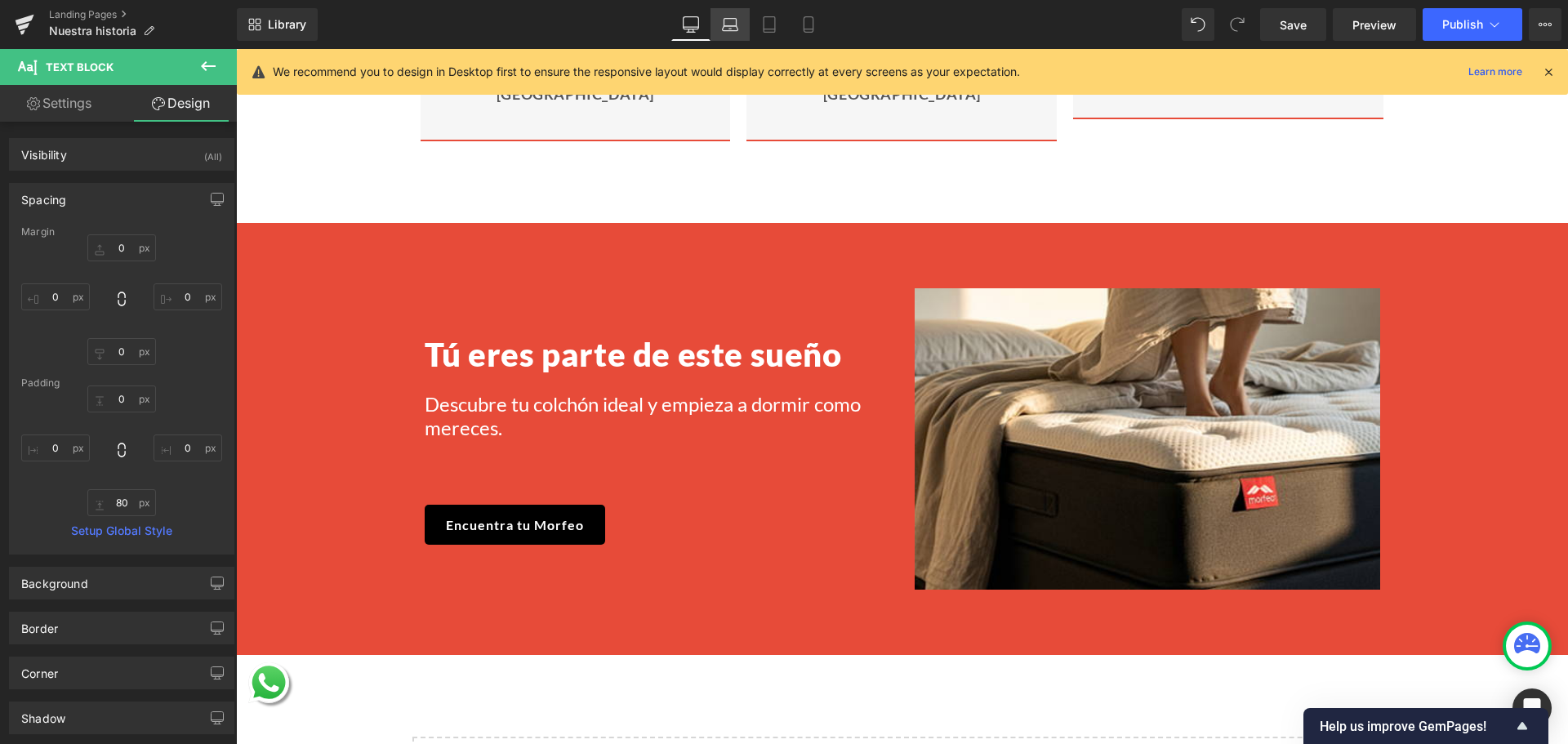
click at [744, 19] on link "Laptop" at bounding box center [730, 24] width 39 height 33
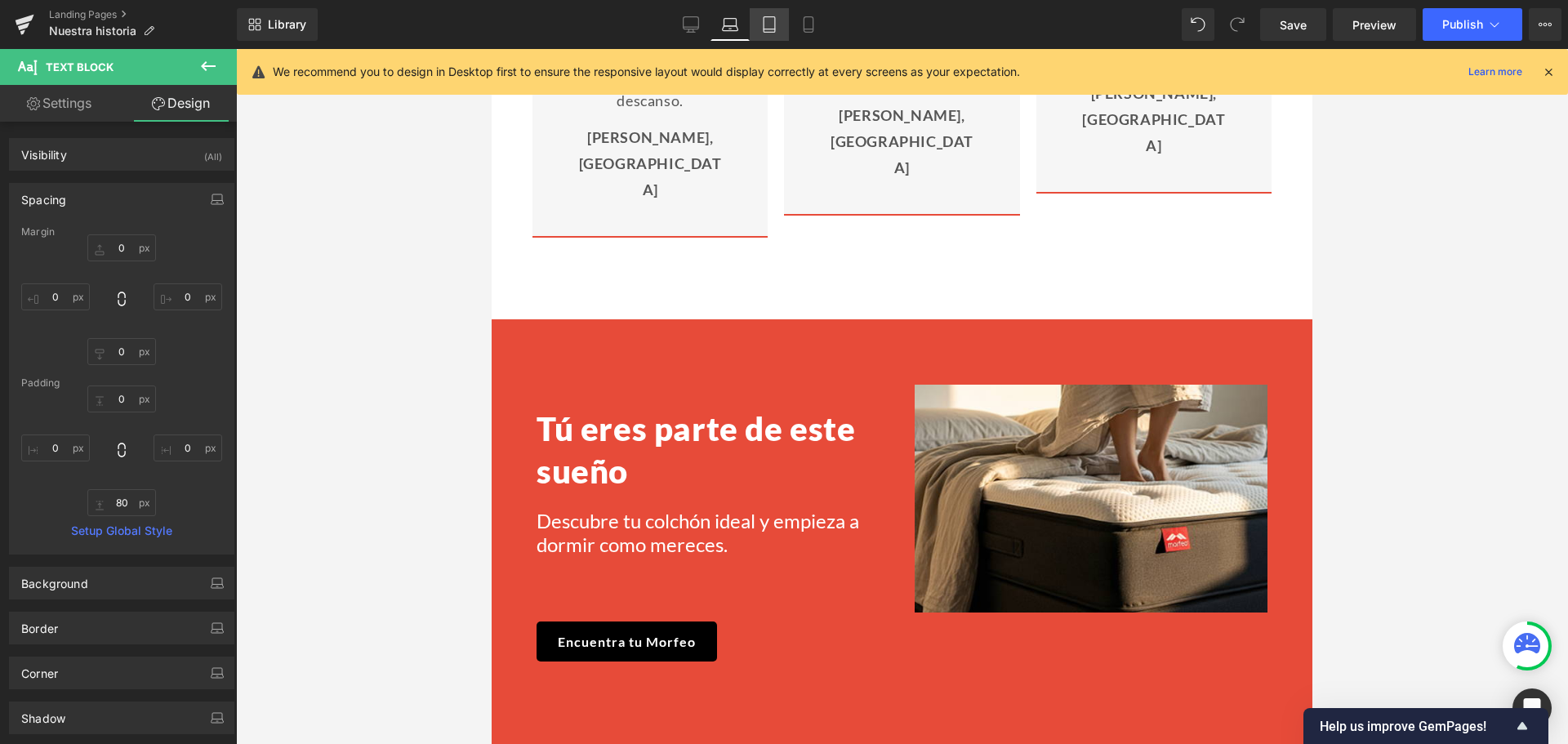
scroll to position [2641, 0]
type input "0"
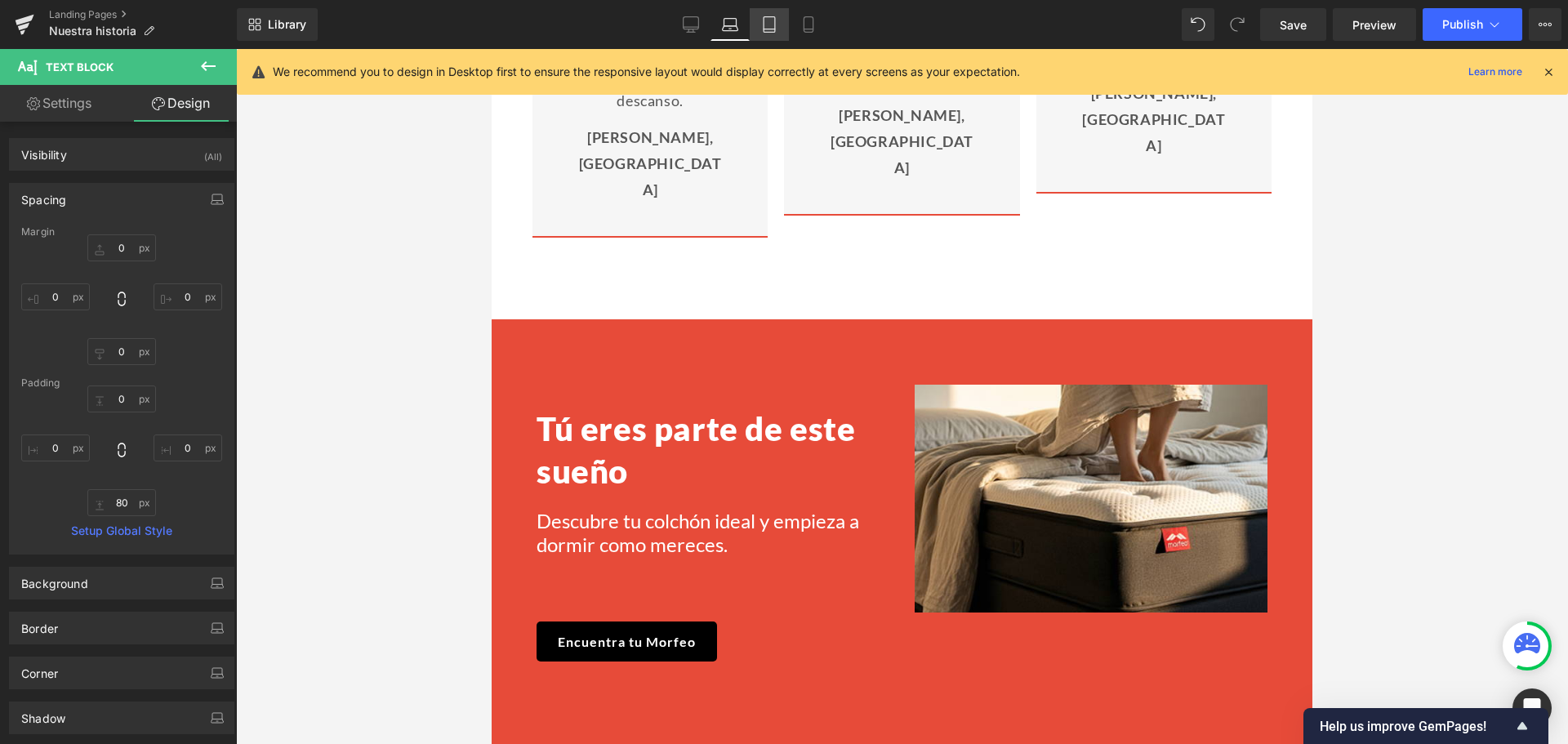
type input "0"
type input "80"
type input "0"
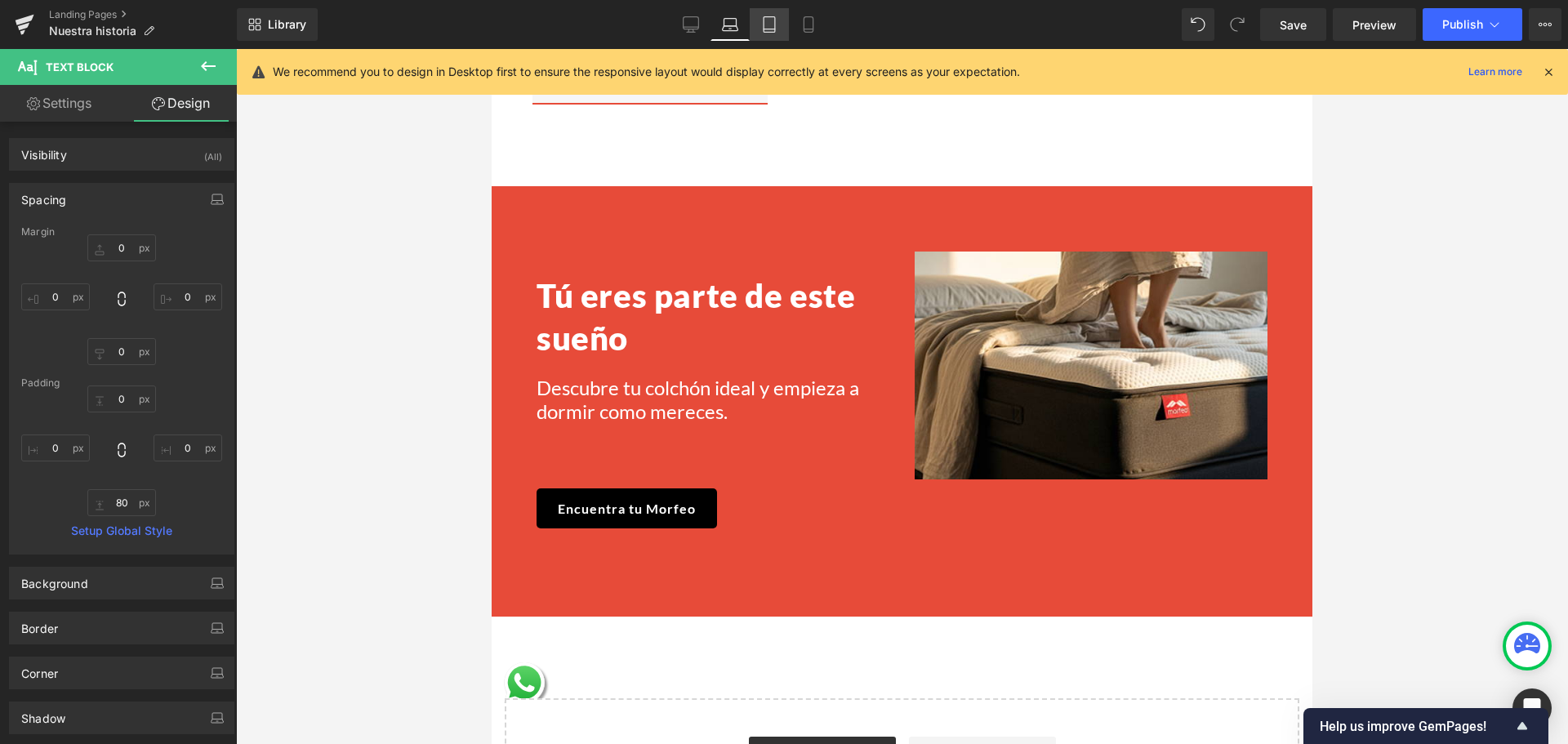
click at [768, 24] on icon at bounding box center [769, 24] width 16 height 16
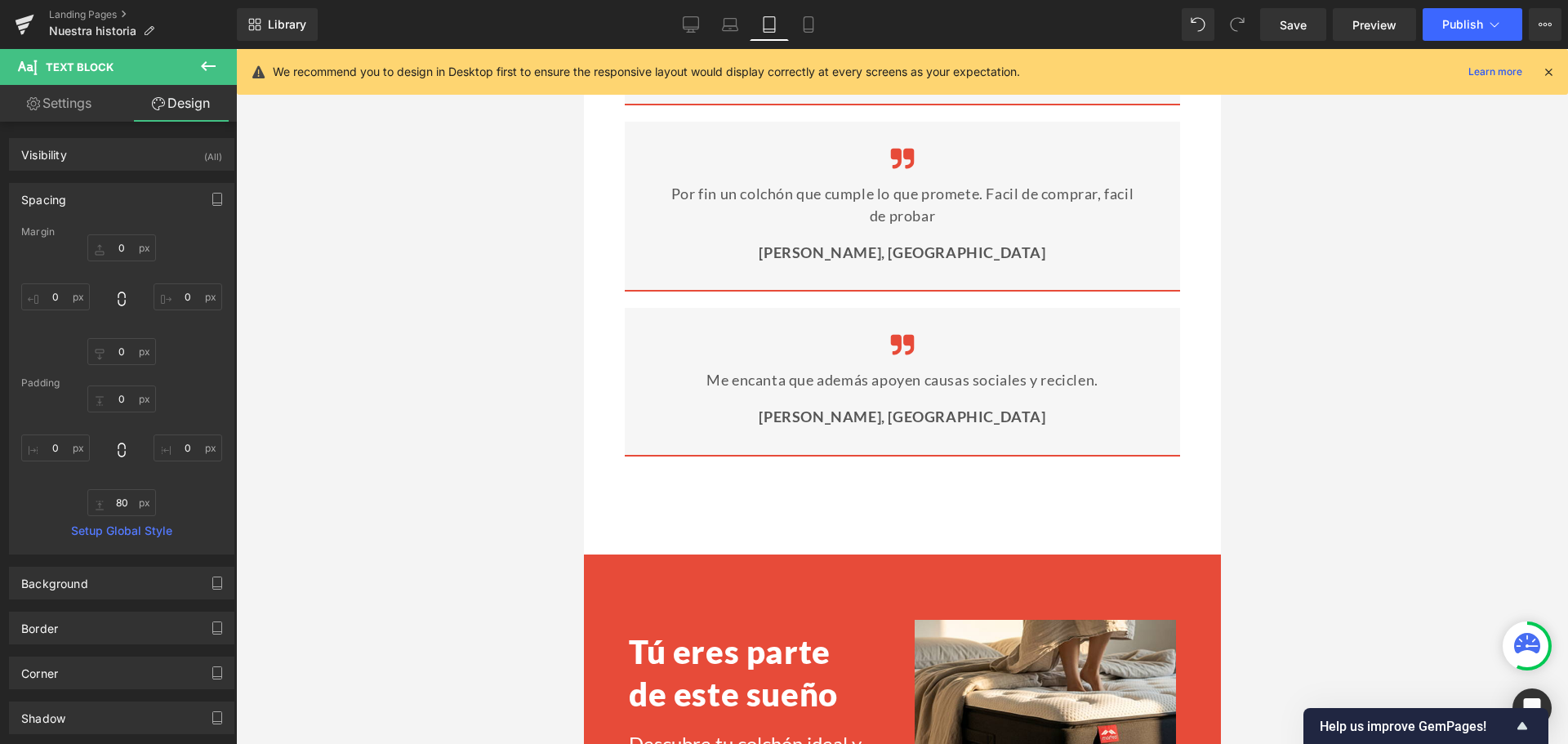
type input "0"
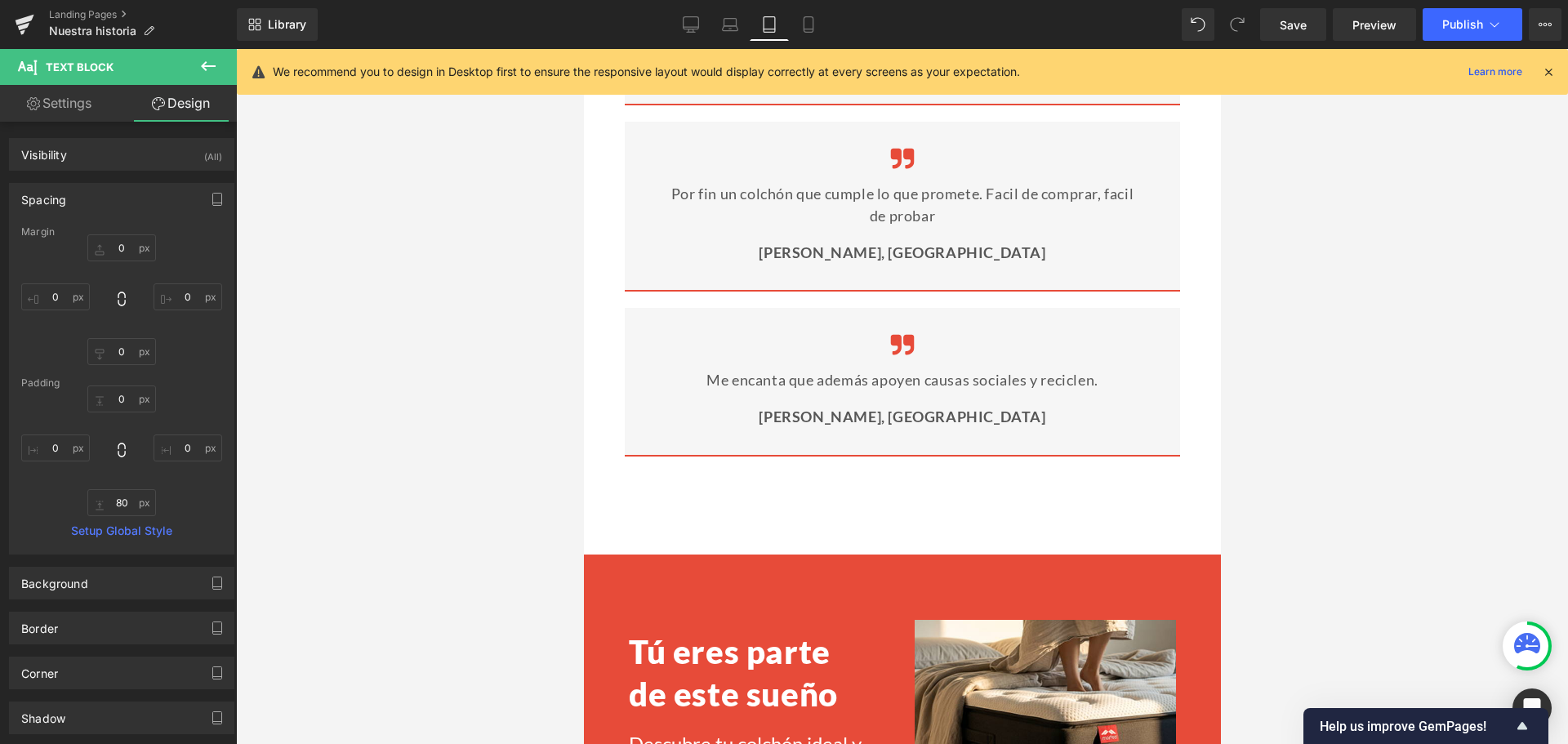
type input "0"
type input "80"
type input "0"
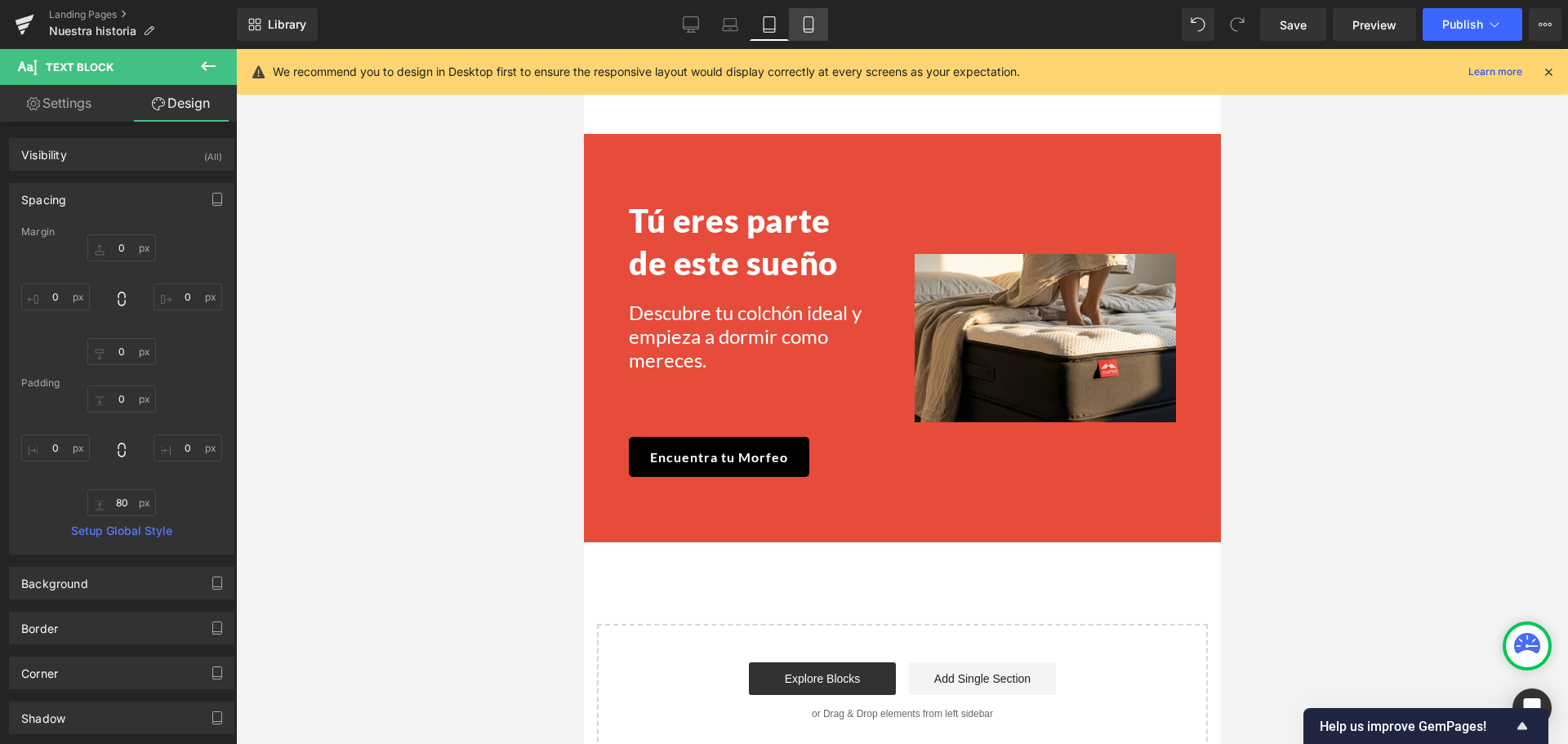
click at [816, 33] on link "Mobile" at bounding box center [809, 24] width 39 height 33
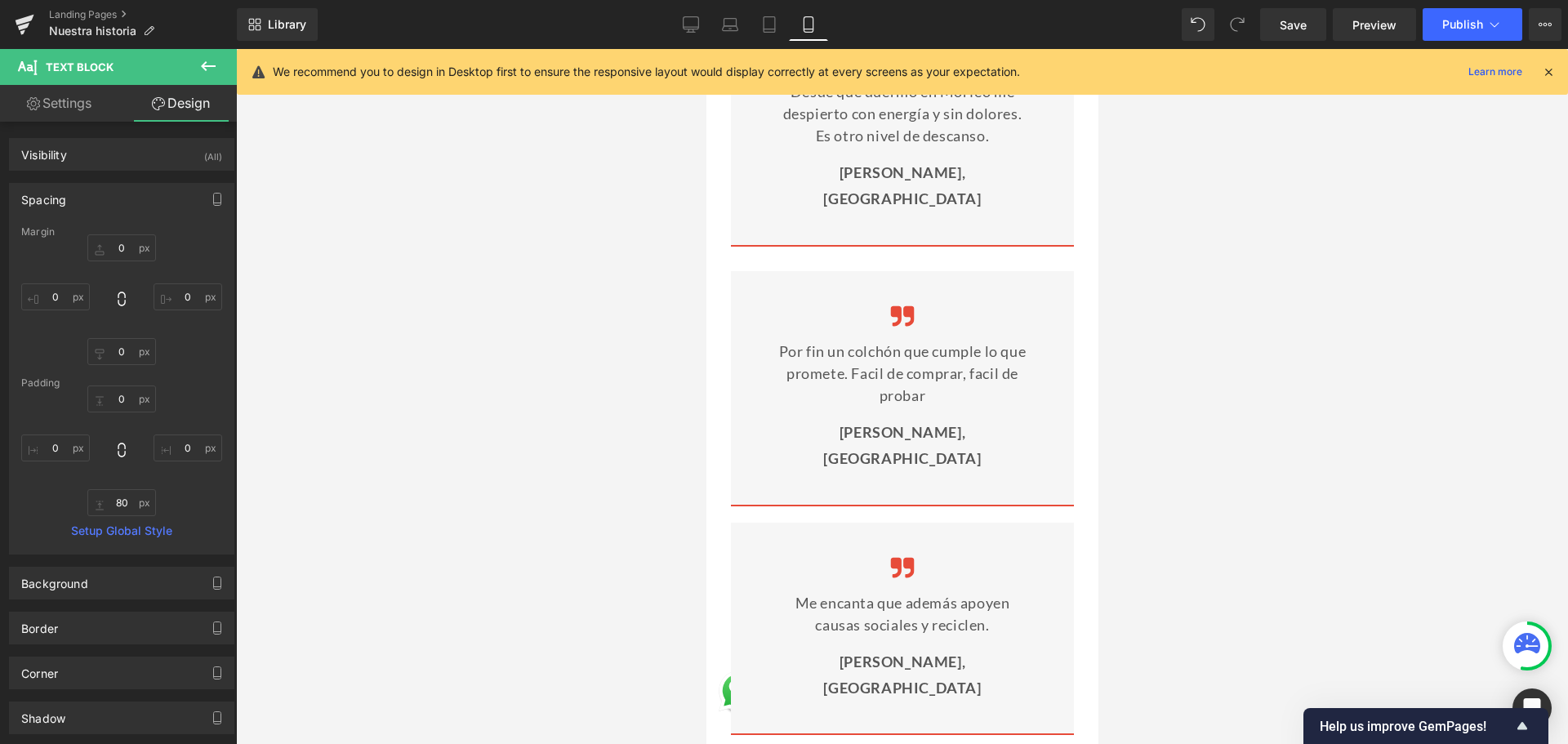
type input "0"
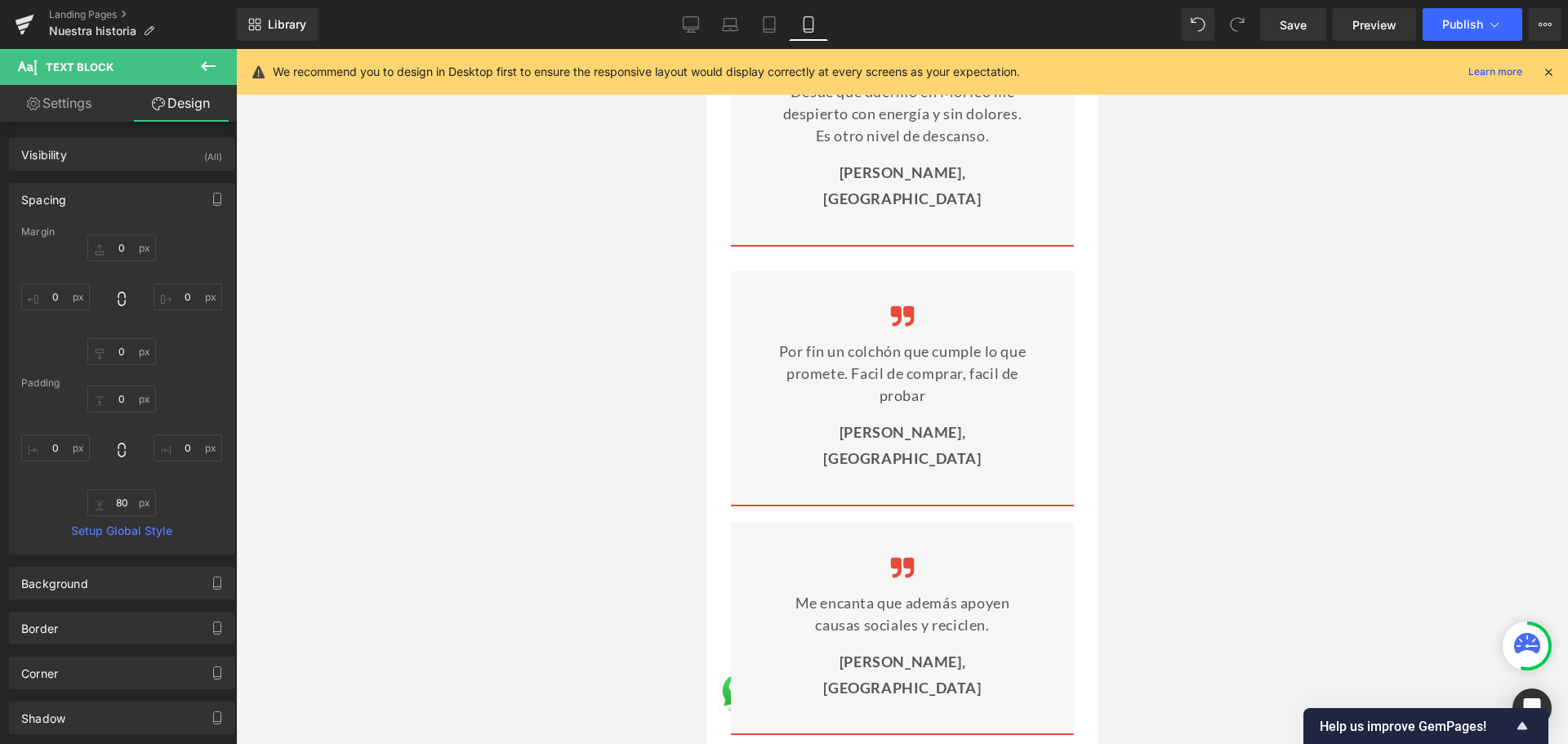
type input "0"
type input "80"
type input "0"
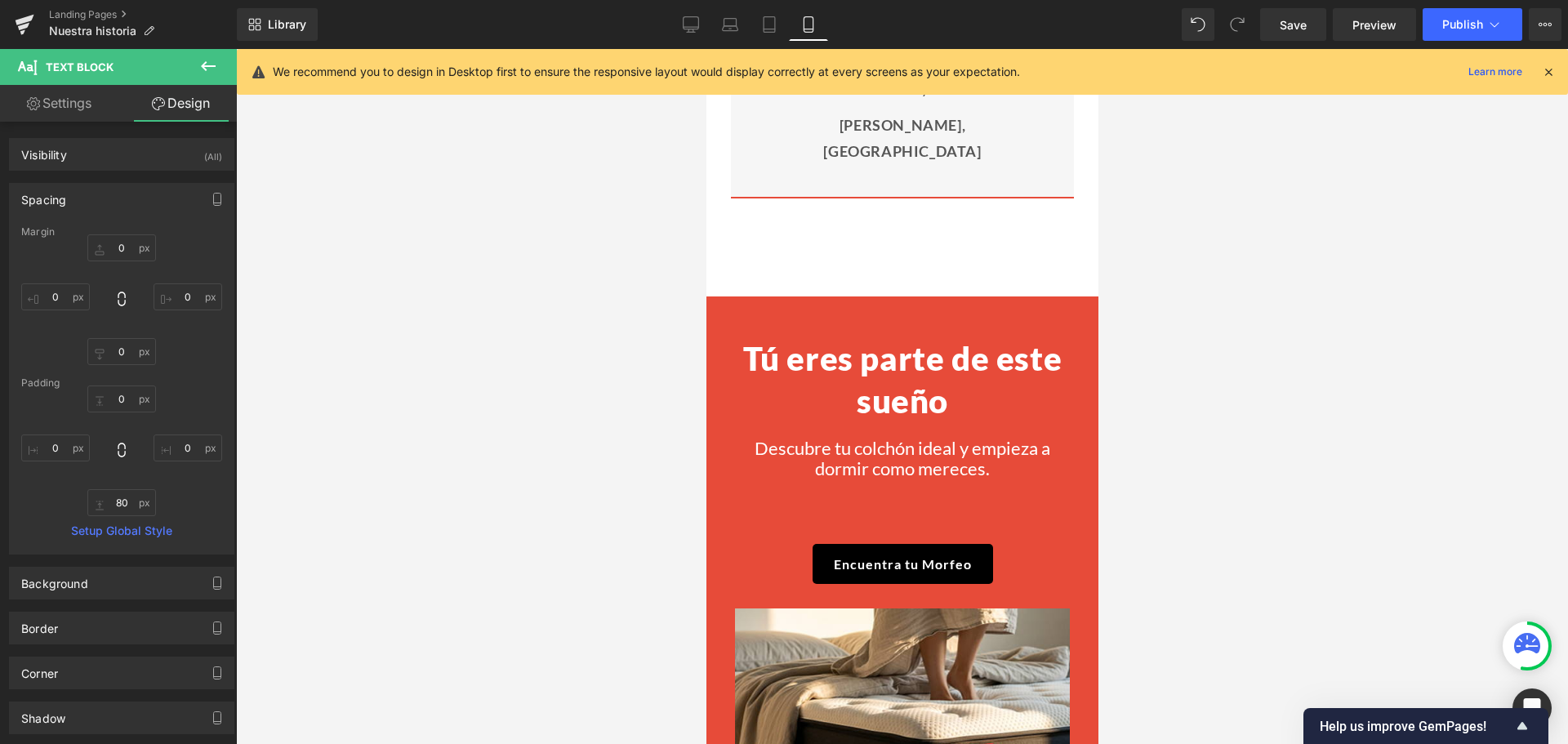
scroll to position [3549, 0]
click at [132, 502] on input "80" at bounding box center [121, 502] width 68 height 27
type input "50"
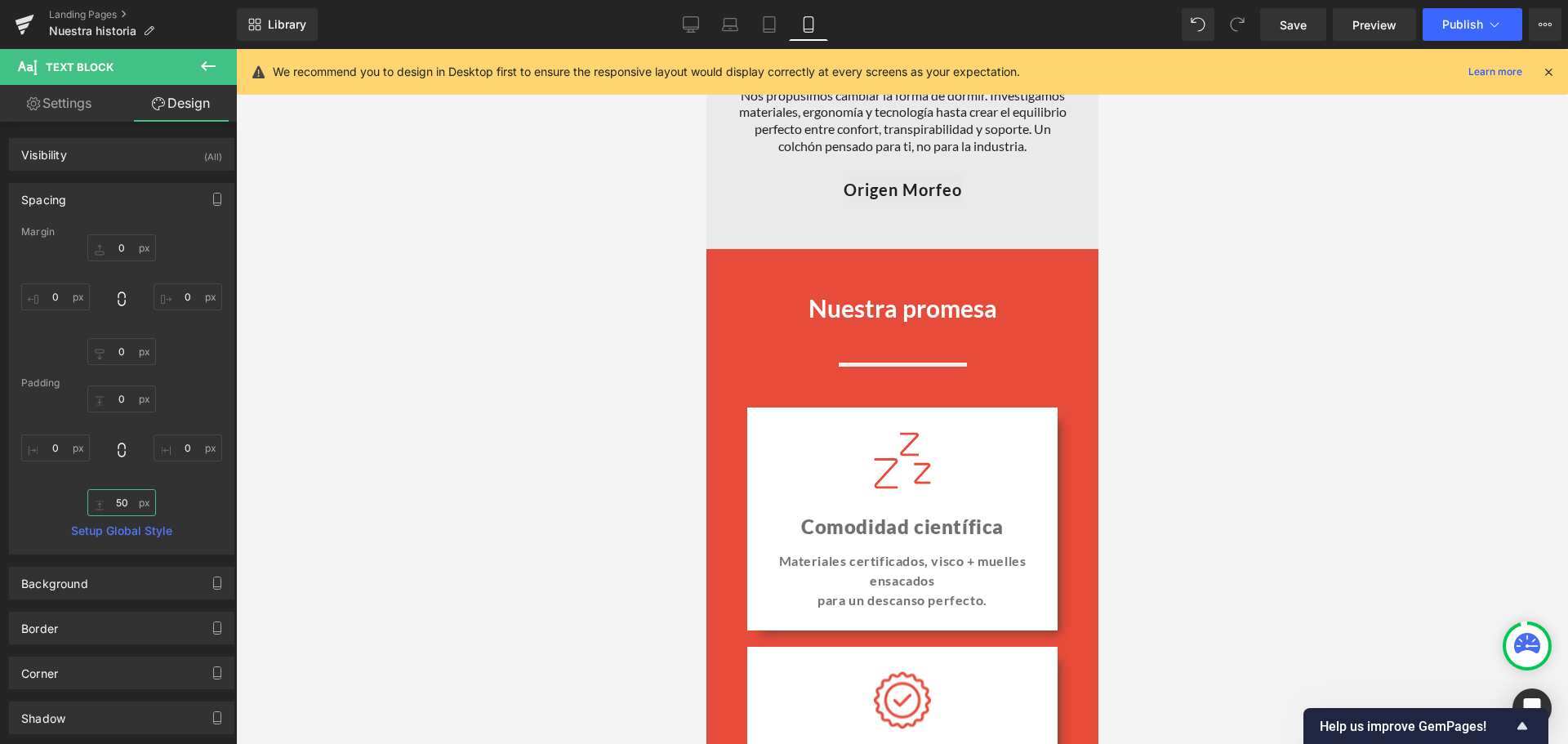
scroll to position [1506, 0]
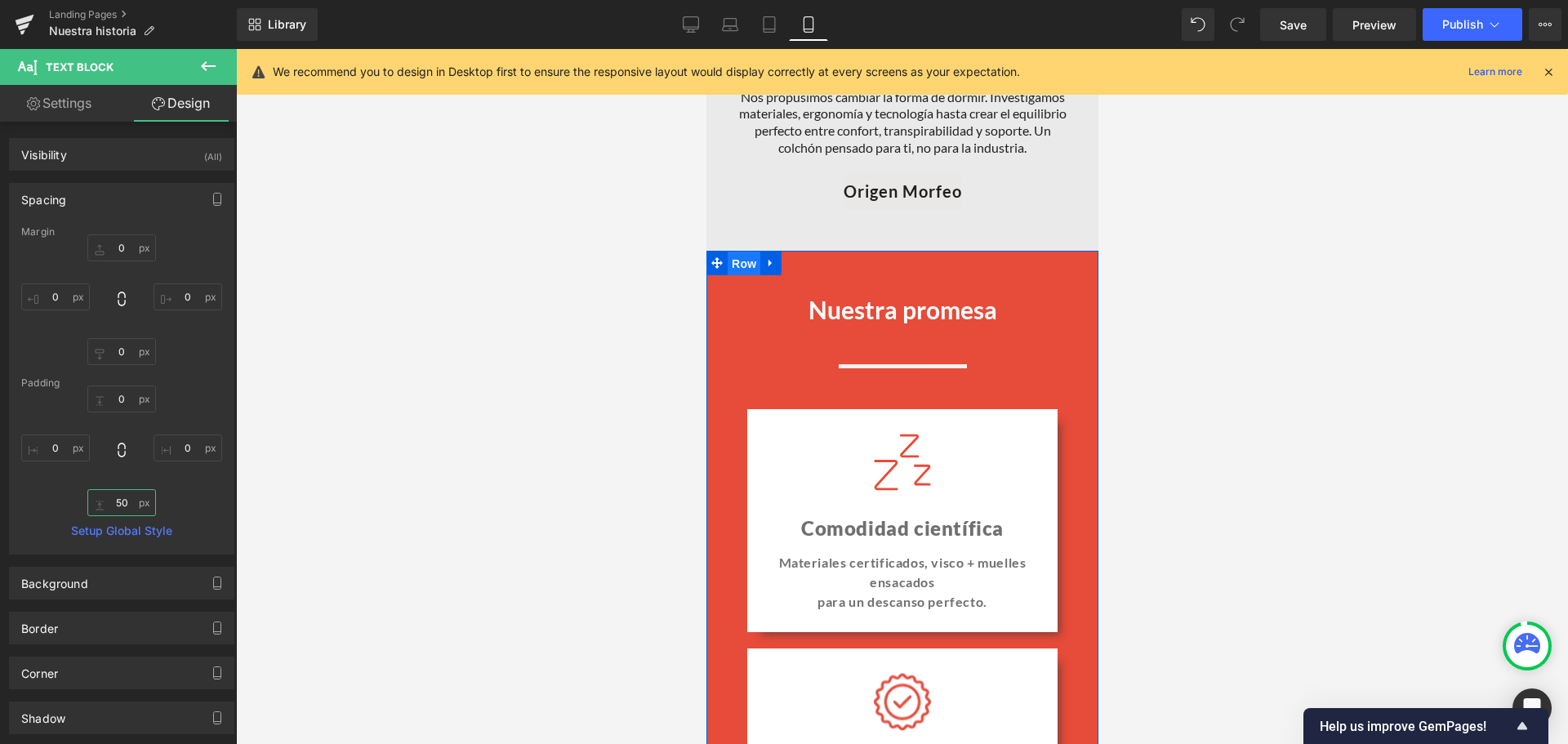
drag, startPoint x: 744, startPoint y: 266, endPoint x: 1048, endPoint y: 256, distance: 304.2
click at [744, 266] on span "Row" at bounding box center [743, 263] width 33 height 24
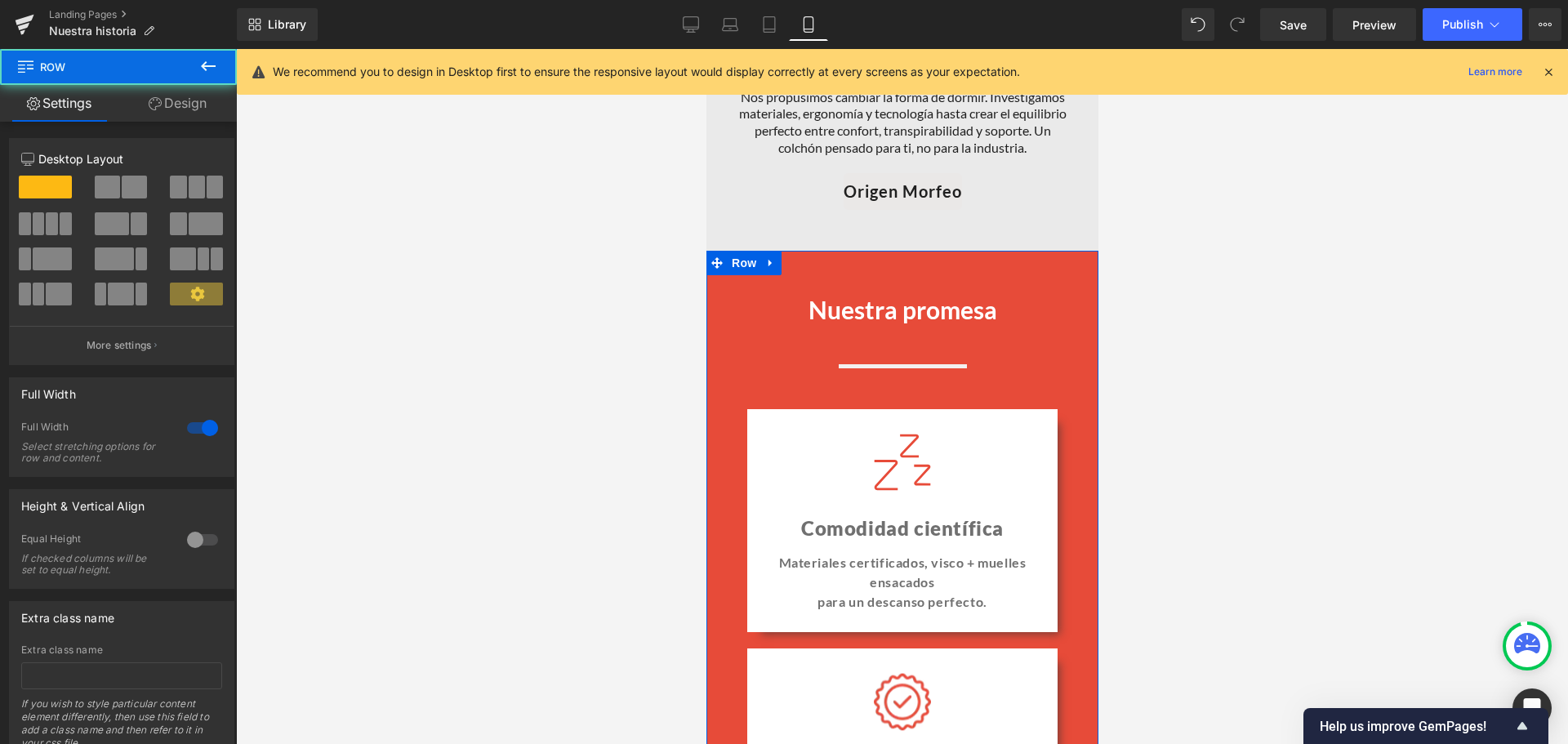
click at [172, 117] on link "Design" at bounding box center [177, 103] width 118 height 37
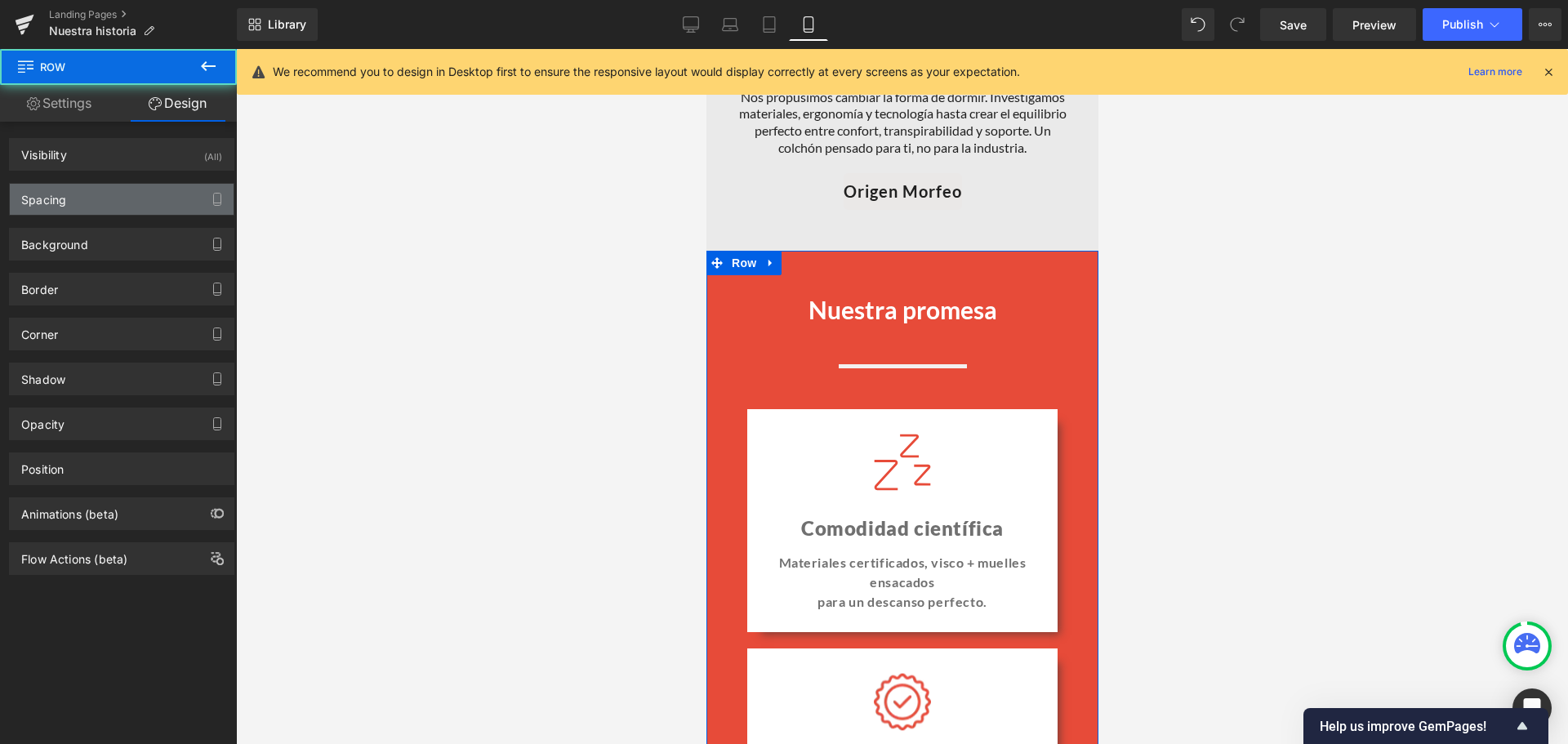
click at [78, 186] on div "Spacing" at bounding box center [121, 199] width 223 height 31
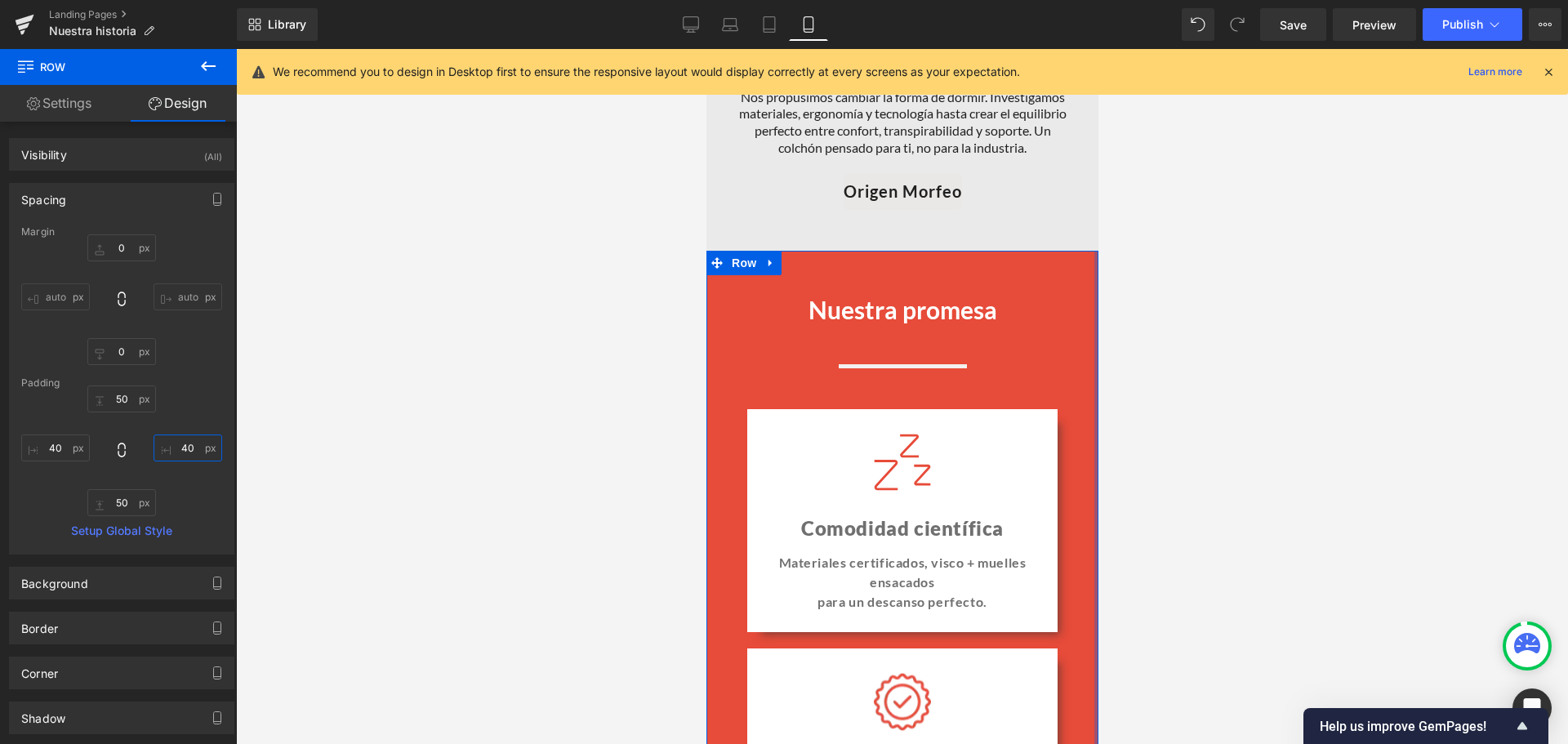
click at [175, 445] on input "40" at bounding box center [188, 448] width 68 height 27
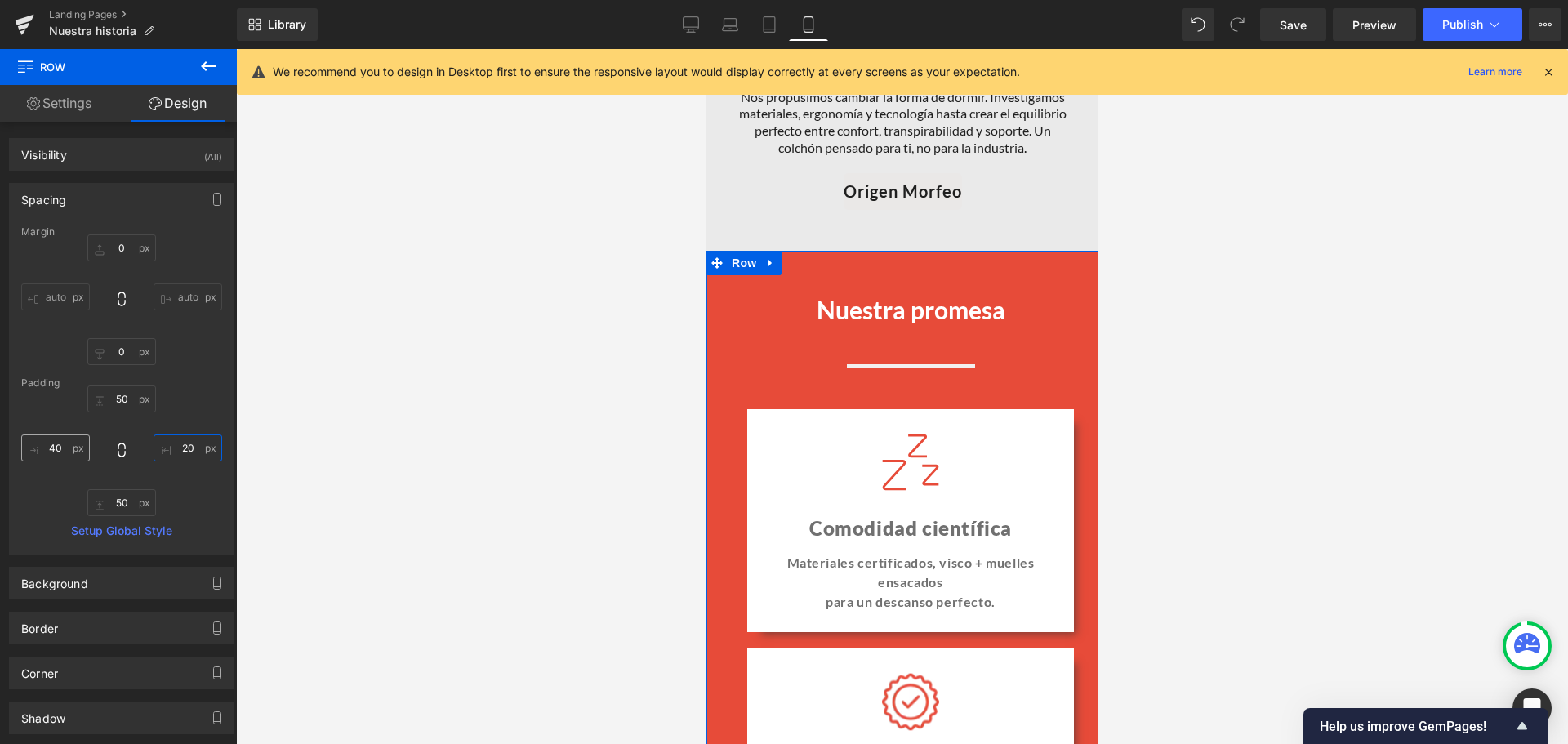
type input "20"
drag, startPoint x: 46, startPoint y: 443, endPoint x: 241, endPoint y: 473, distance: 197.3
click at [47, 442] on input "40" at bounding box center [55, 448] width 68 height 27
type input "20"
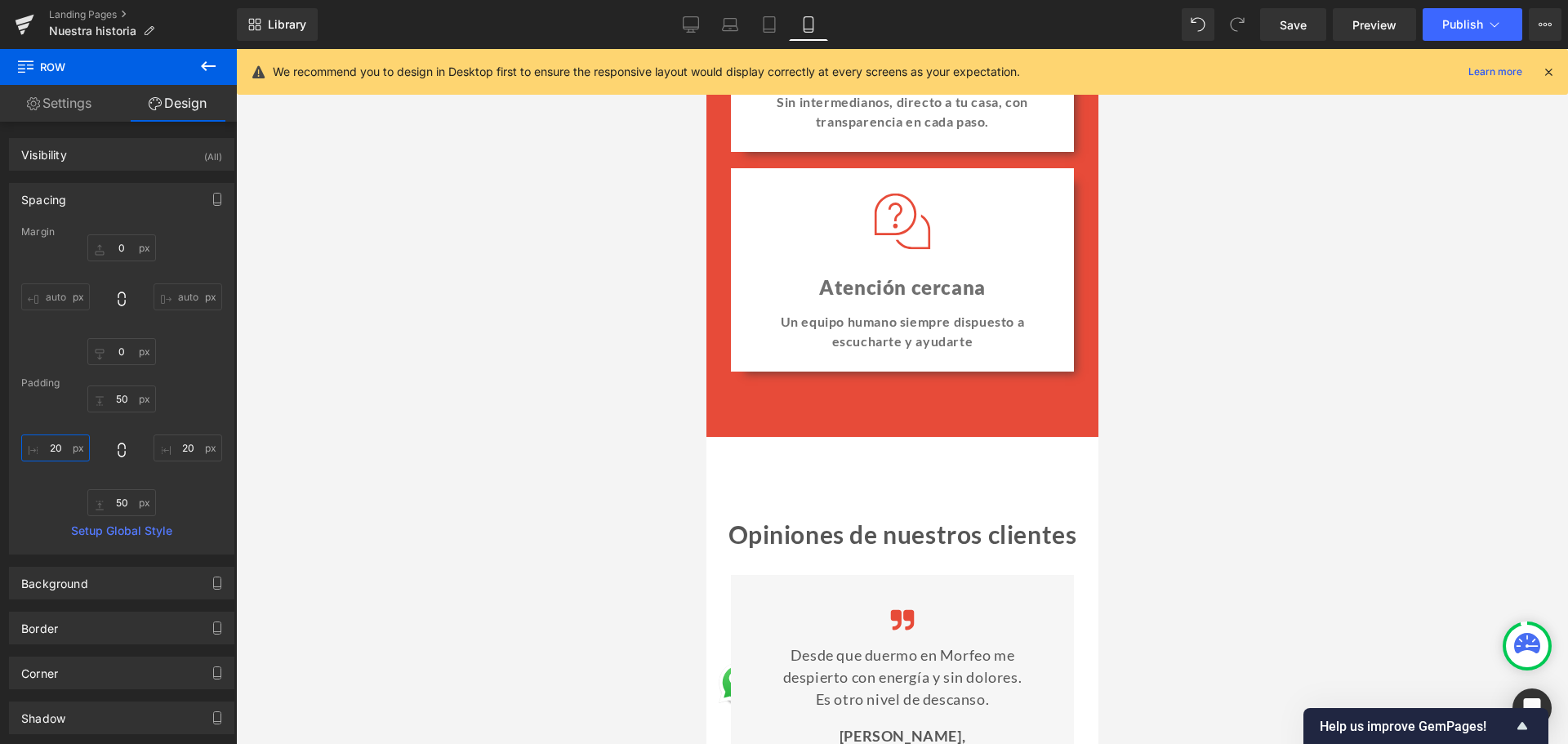
scroll to position [2323, 0]
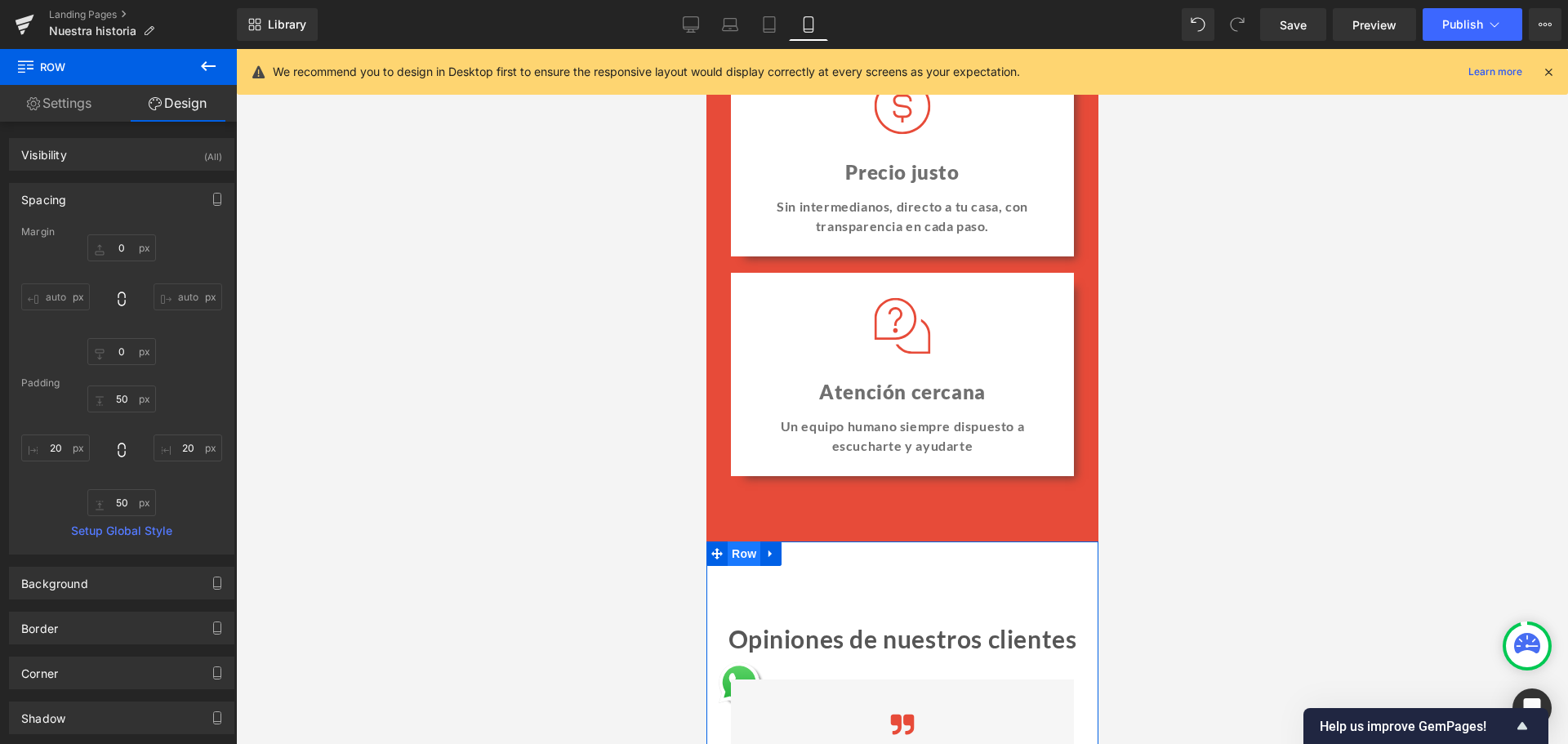
click at [735, 555] on span "Row" at bounding box center [743, 553] width 33 height 24
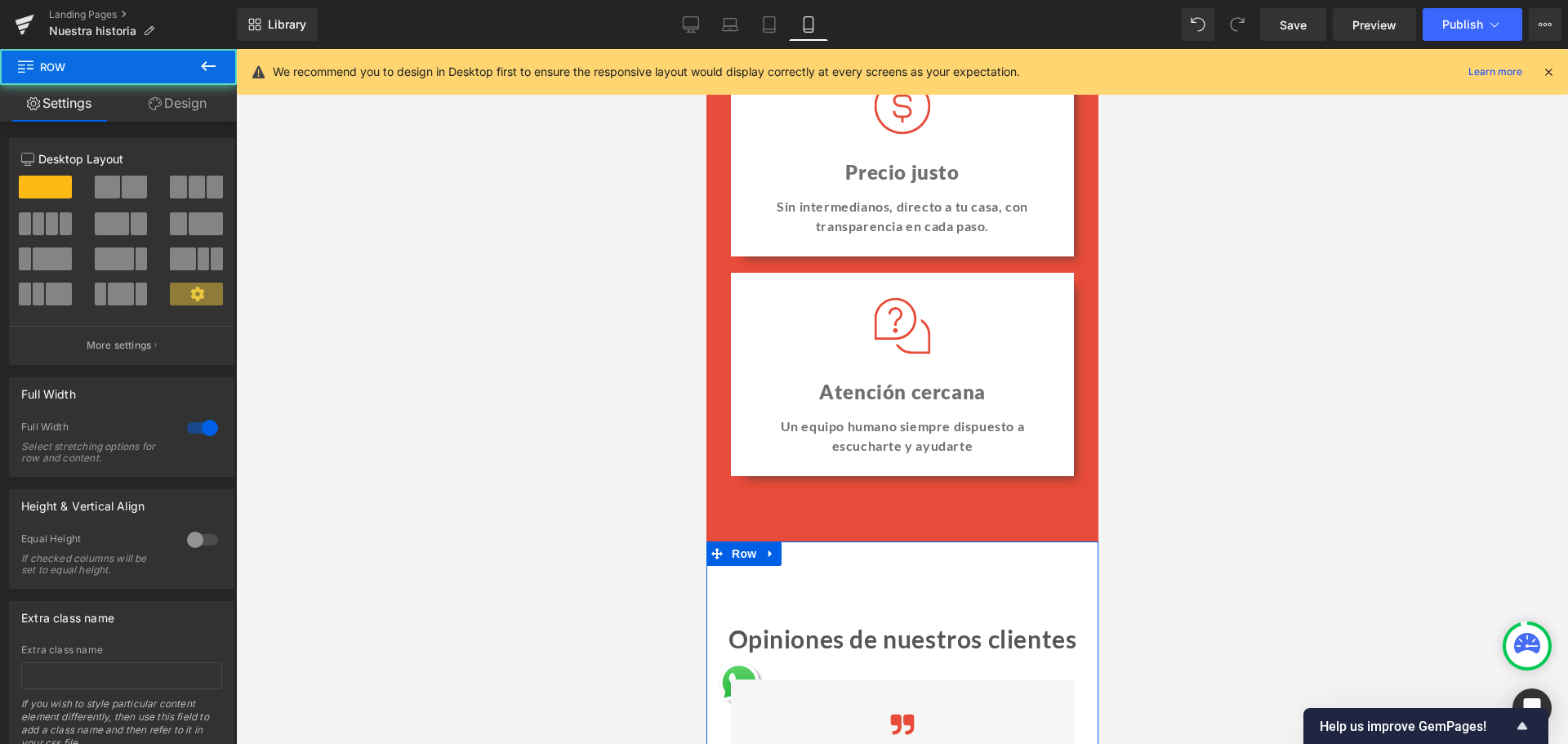
click at [163, 92] on link "Design" at bounding box center [177, 103] width 118 height 37
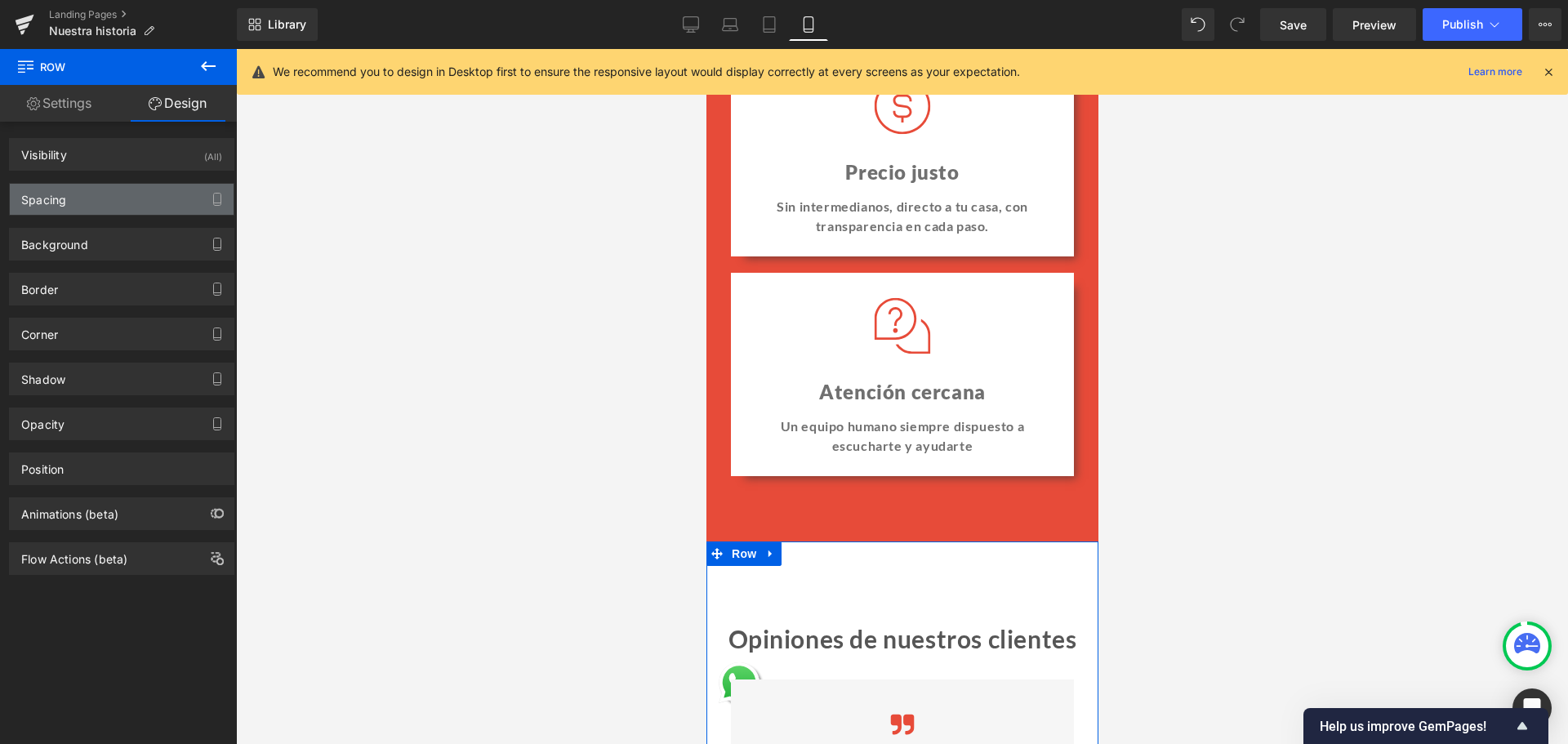
click at [100, 207] on div "Spacing" at bounding box center [121, 199] width 223 height 31
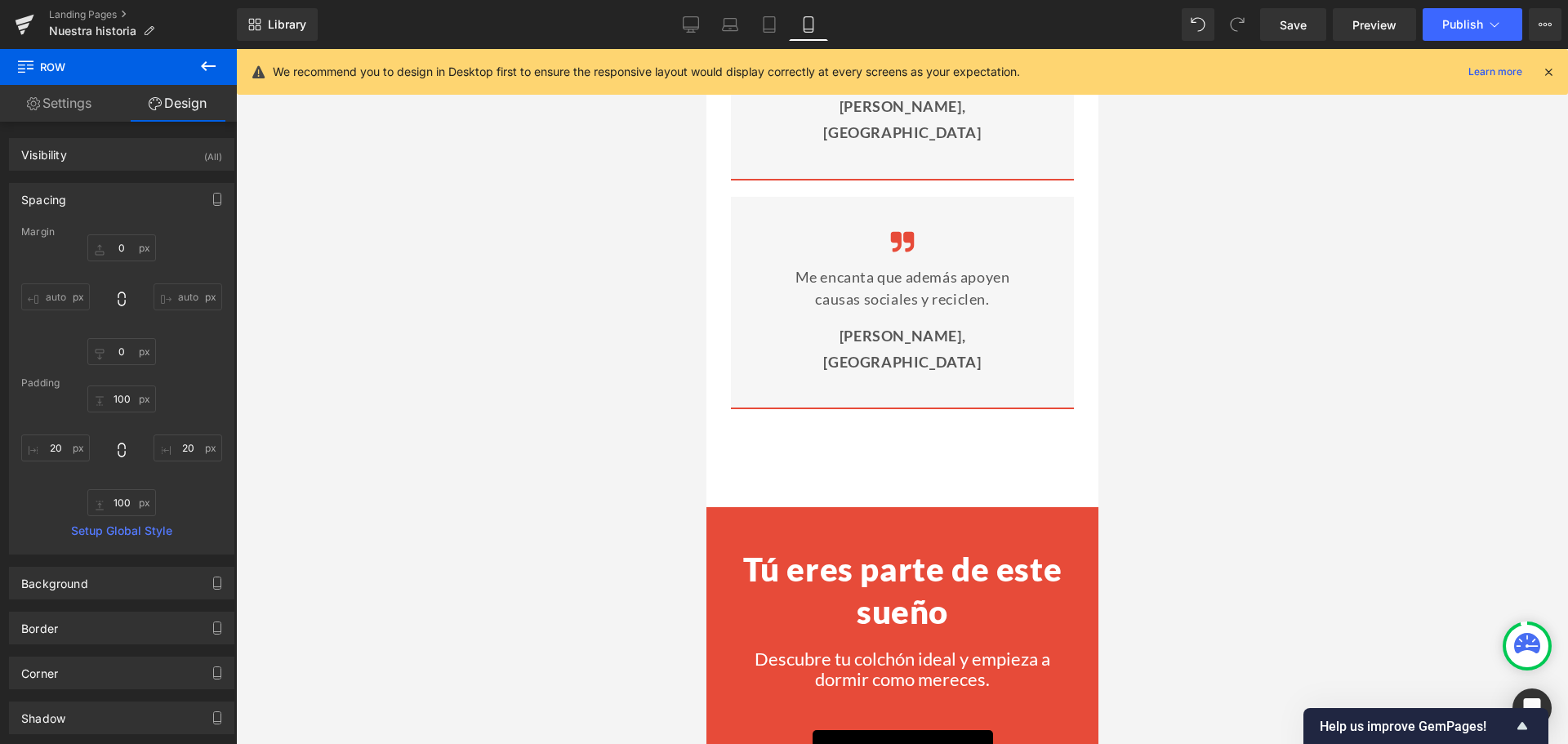
scroll to position [3467, 0]
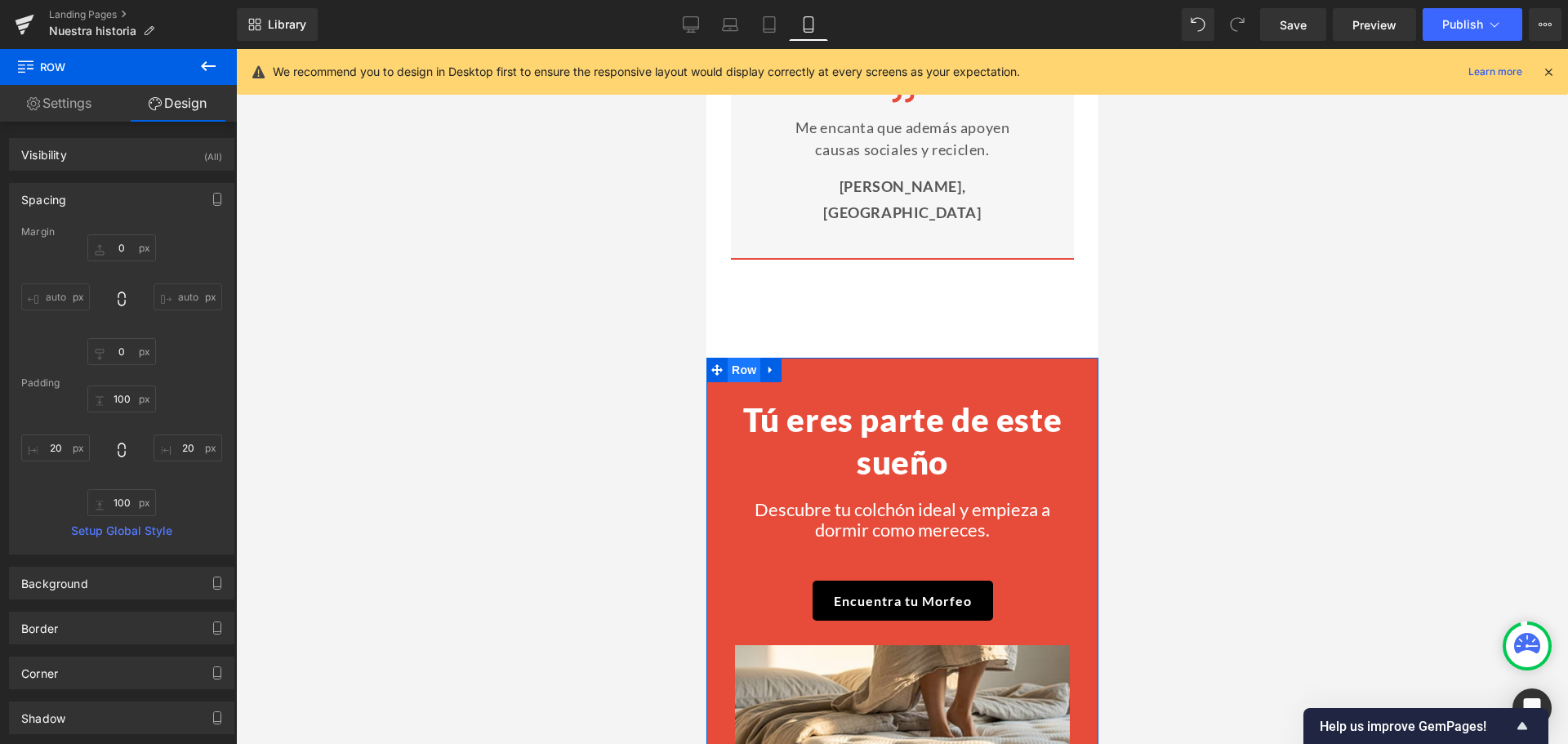
click at [735, 358] on span "Row" at bounding box center [743, 370] width 33 height 24
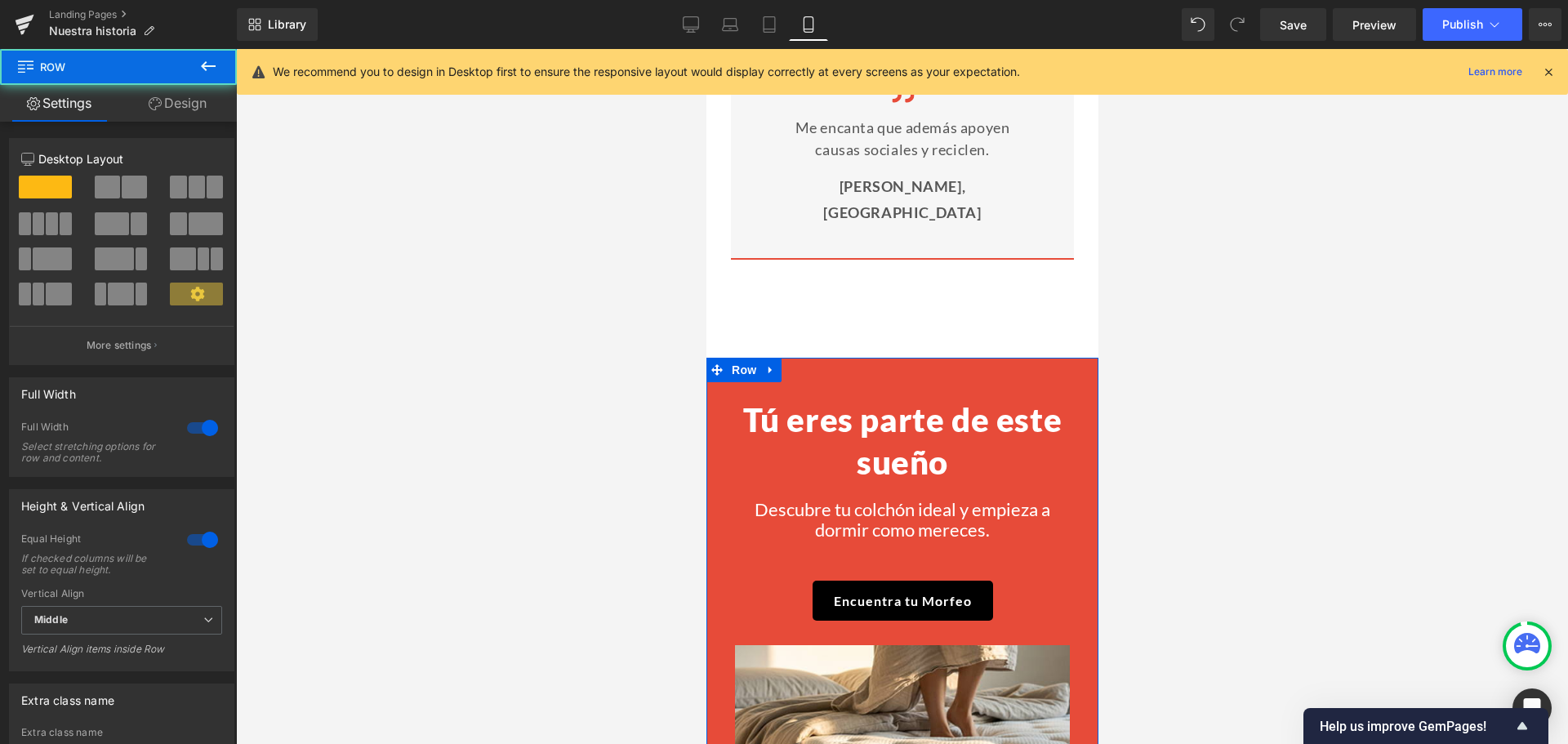
click at [175, 89] on link "Design" at bounding box center [177, 103] width 118 height 37
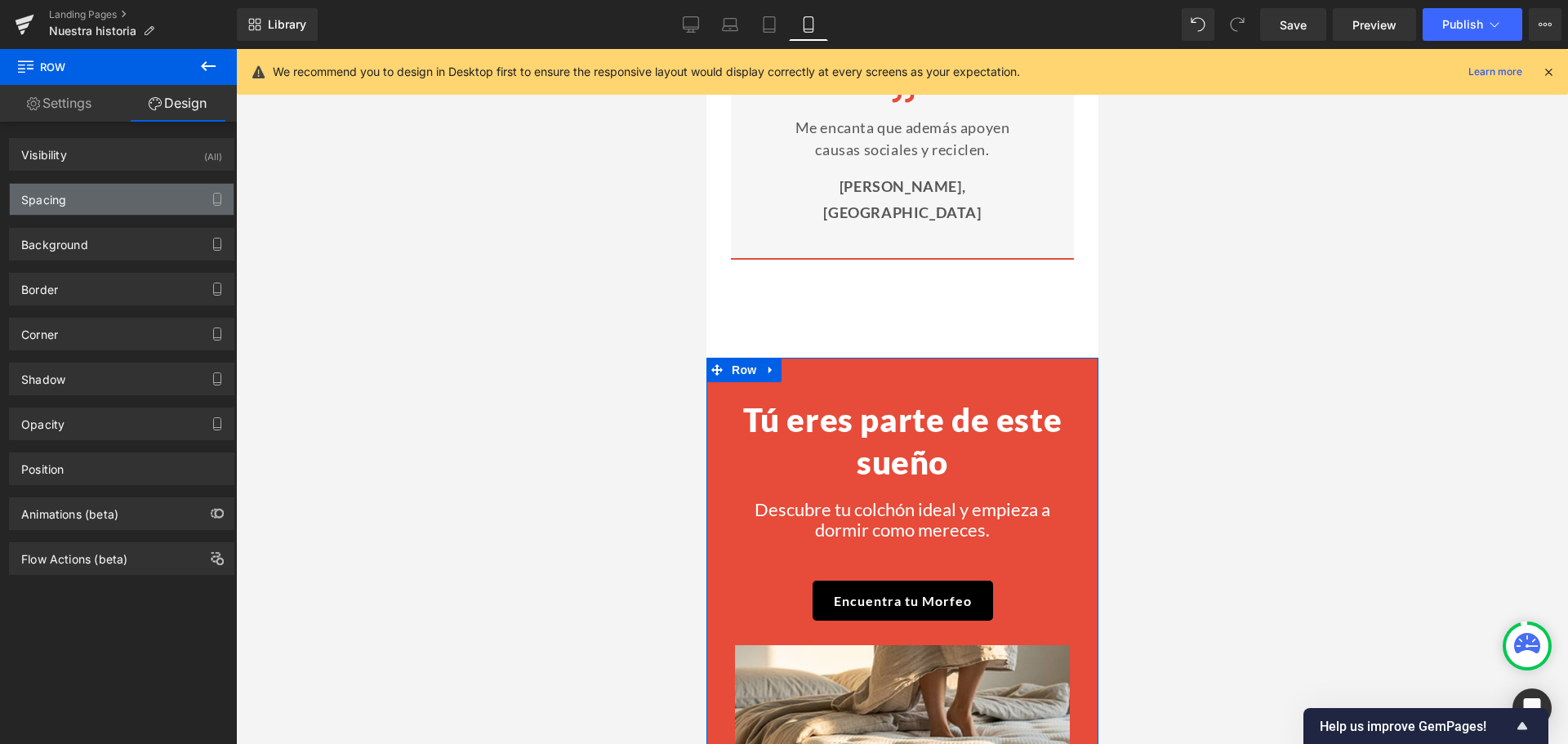
click at [78, 185] on div "Spacing" at bounding box center [121, 199] width 223 height 31
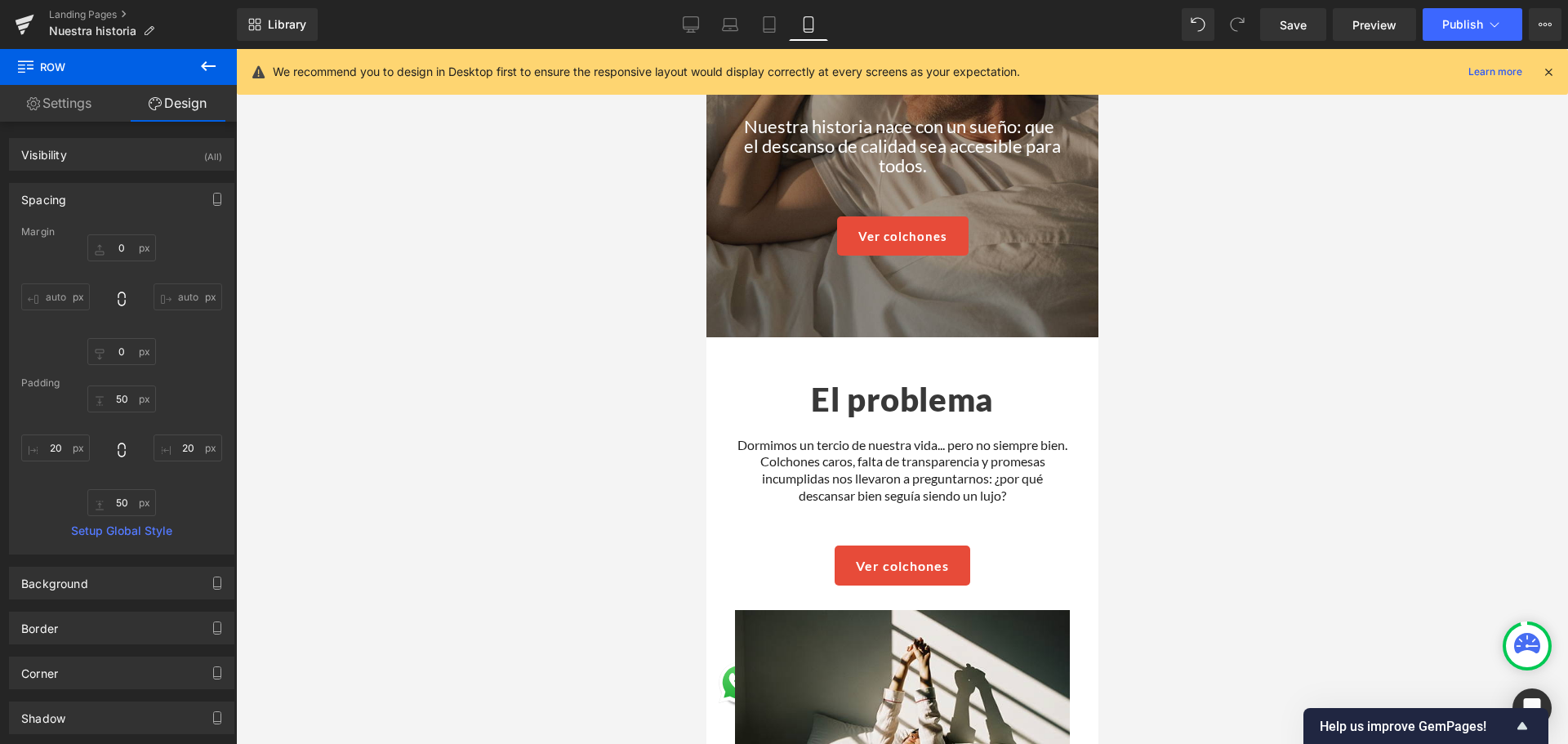
scroll to position [0, 0]
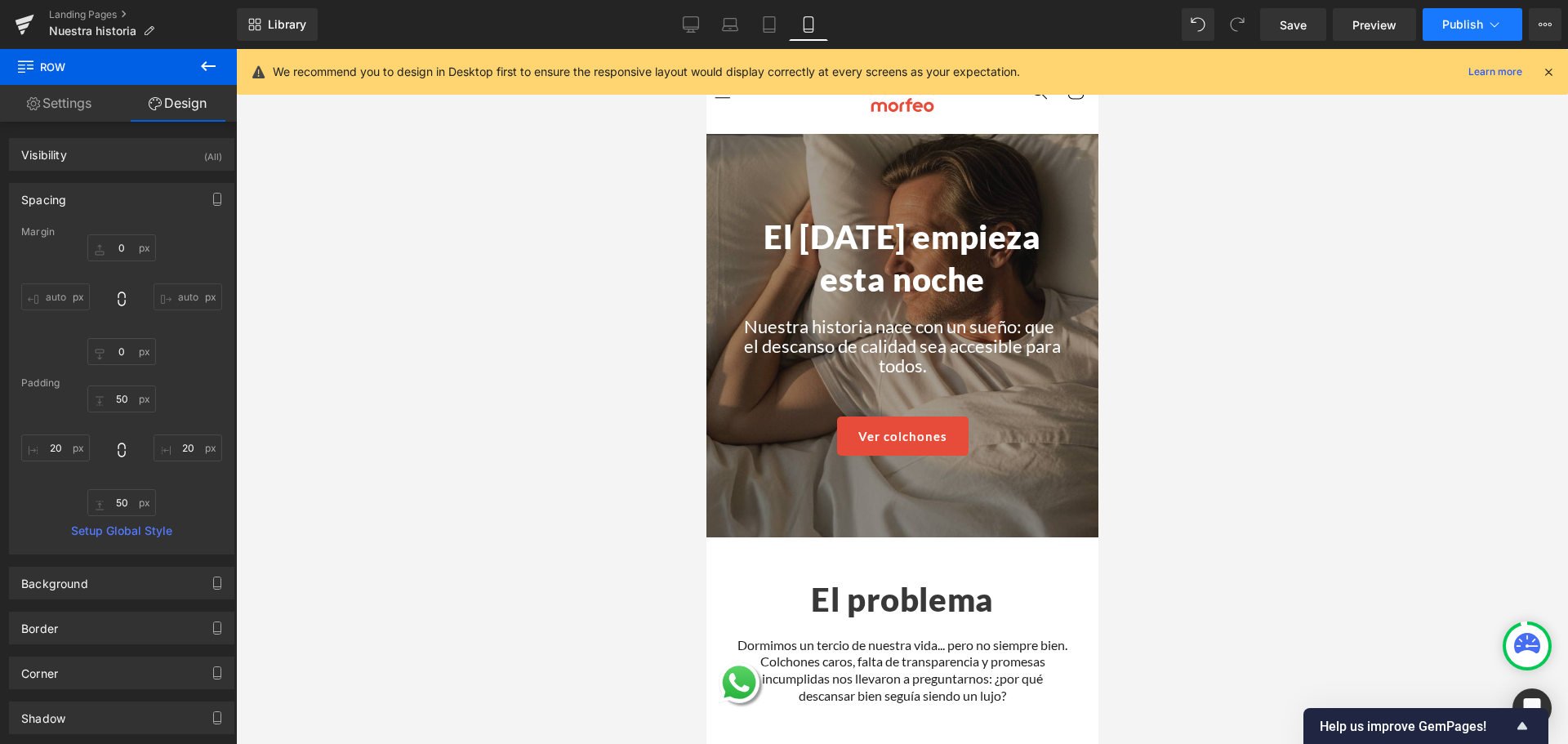
click at [1474, 31] on button "Publish" at bounding box center [1473, 24] width 100 height 33
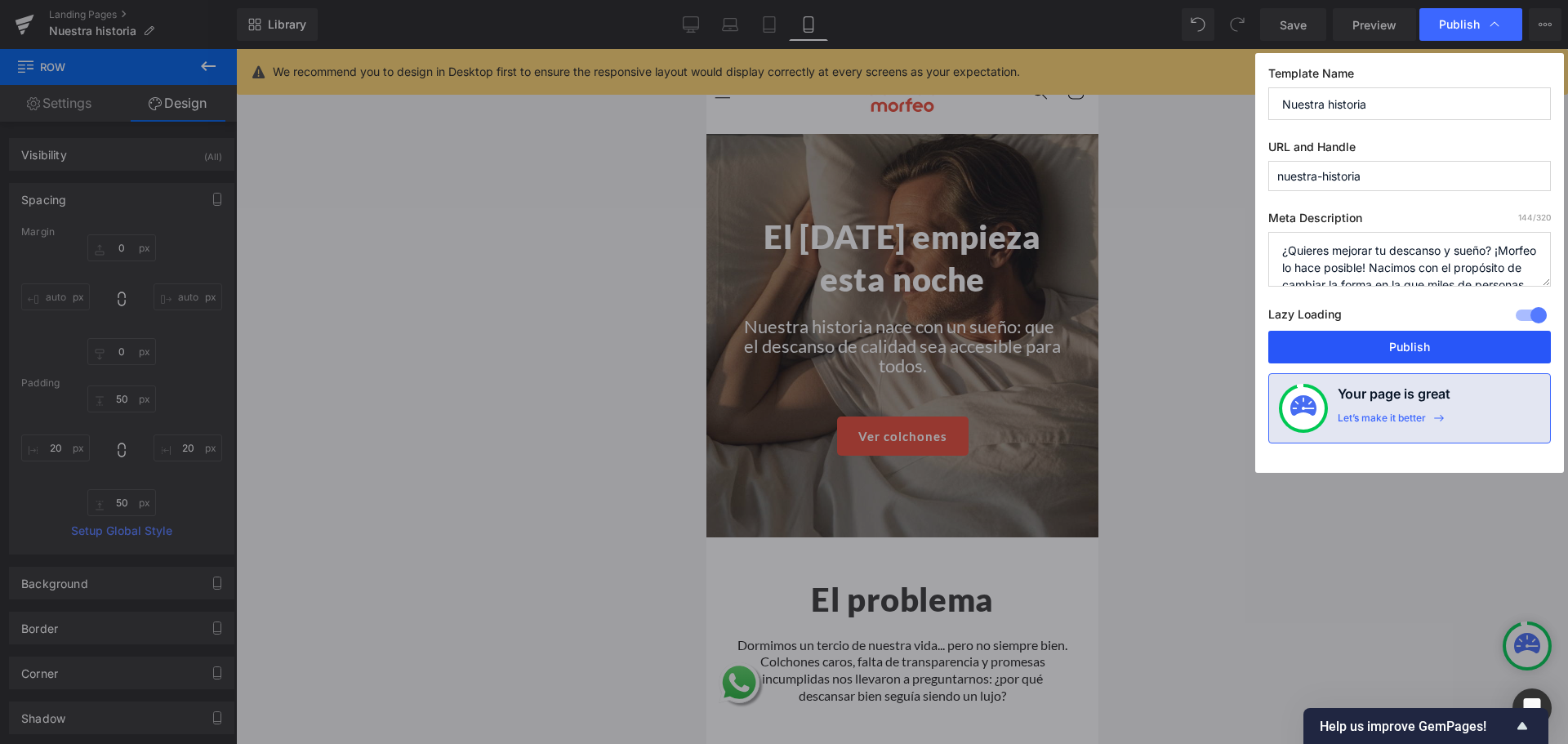
click at [1395, 341] on button "Publish" at bounding box center [1410, 347] width 283 height 33
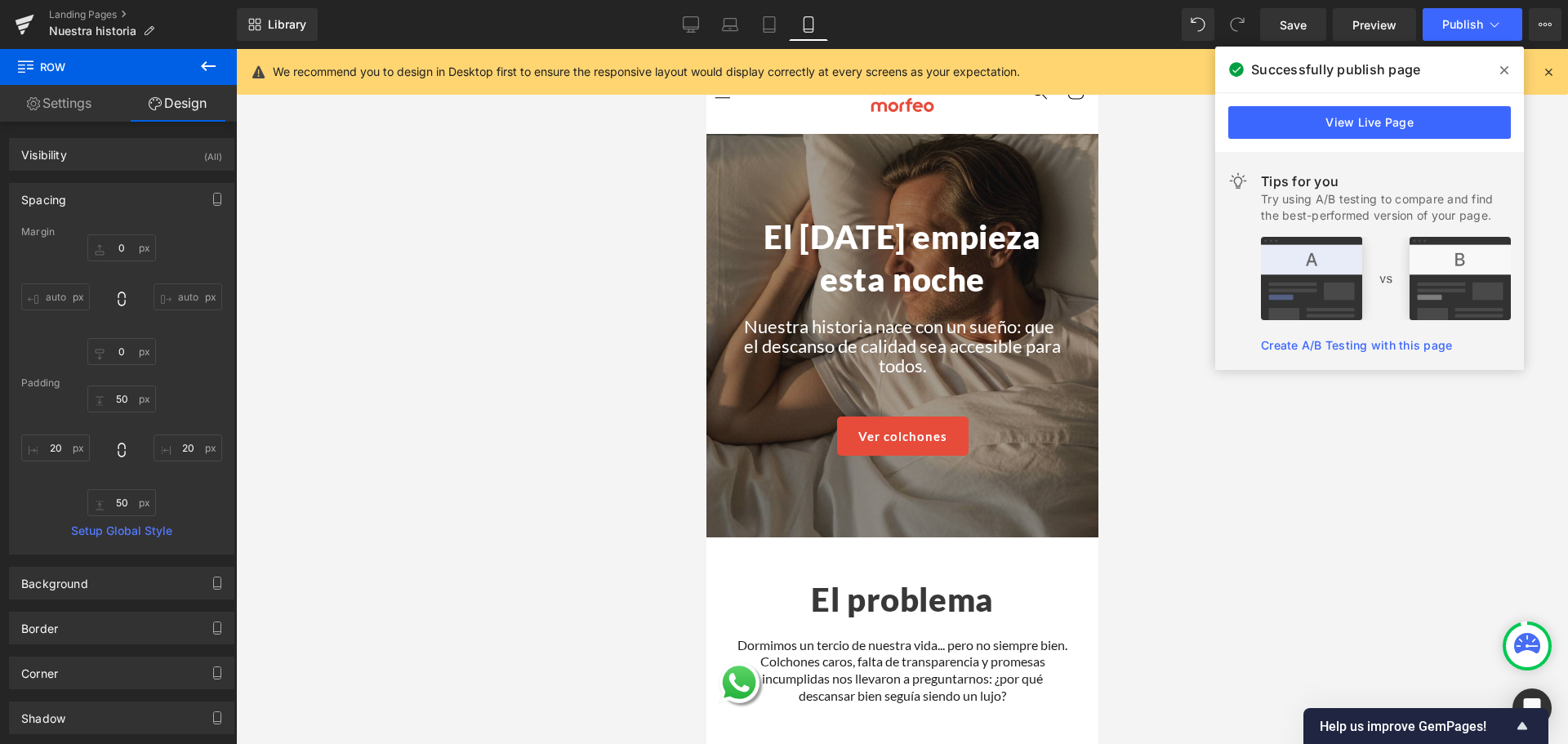
click at [306, 327] on div at bounding box center [902, 397] width 1332 height 695
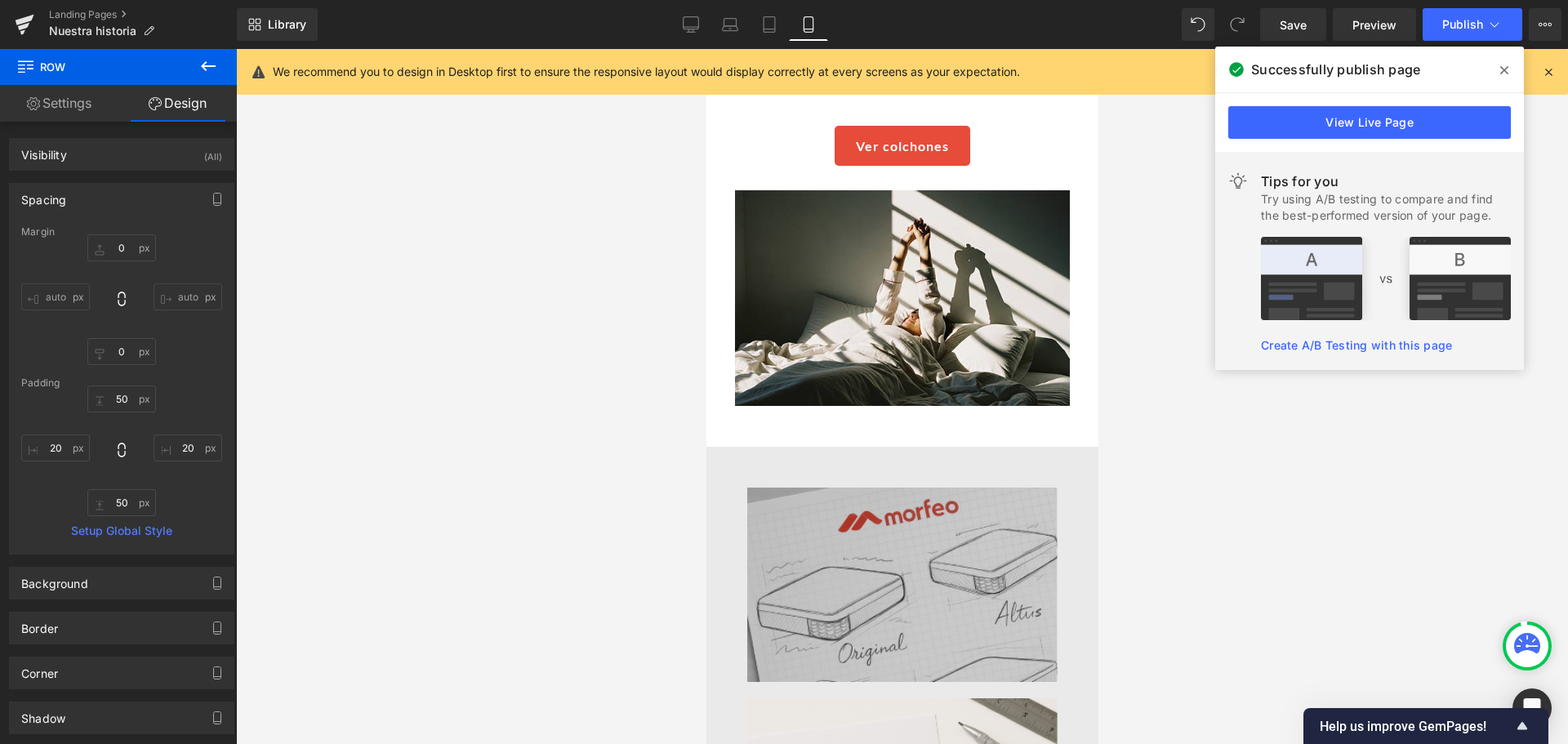
scroll to position [735, 0]
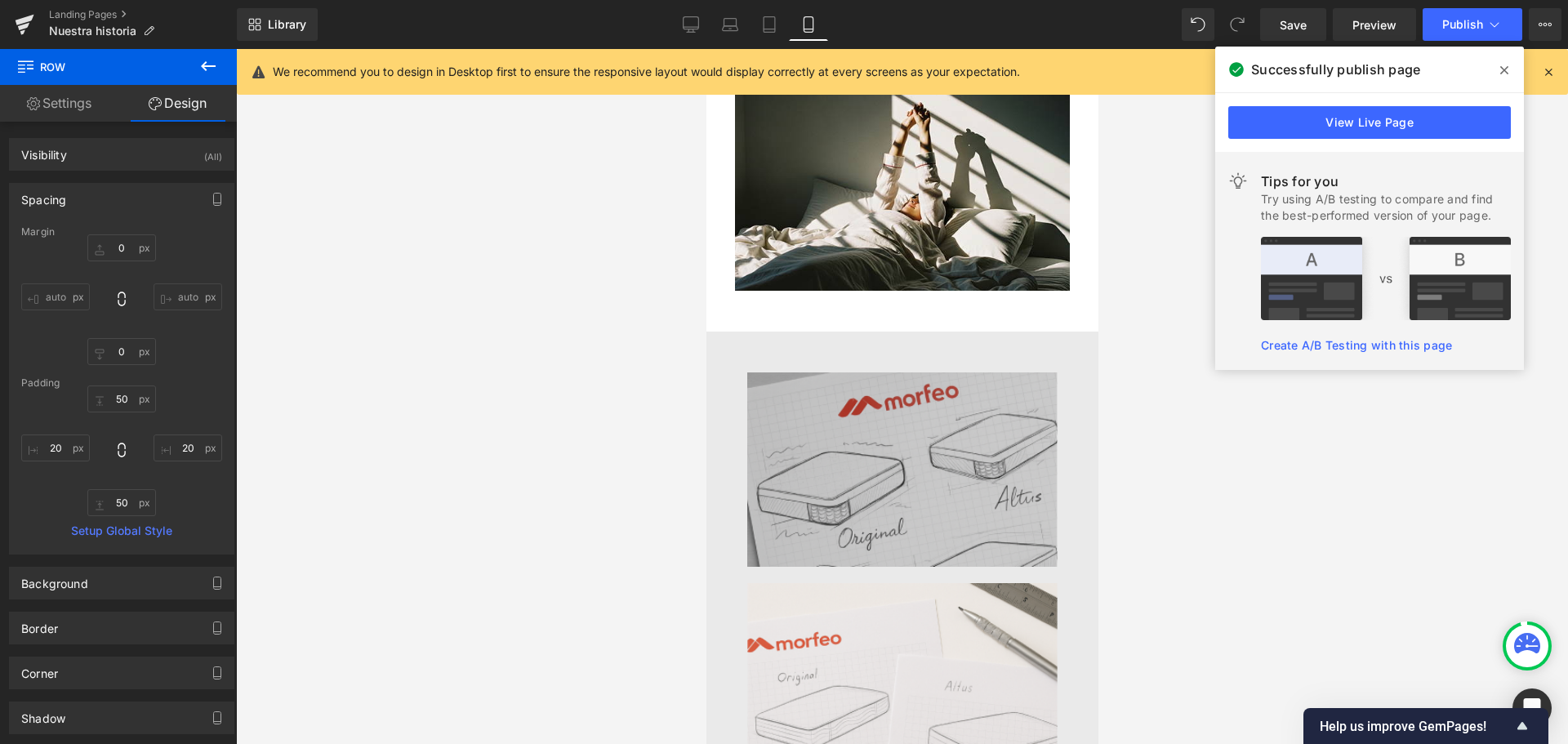
click at [855, 442] on img at bounding box center [902, 477] width 310 height 211
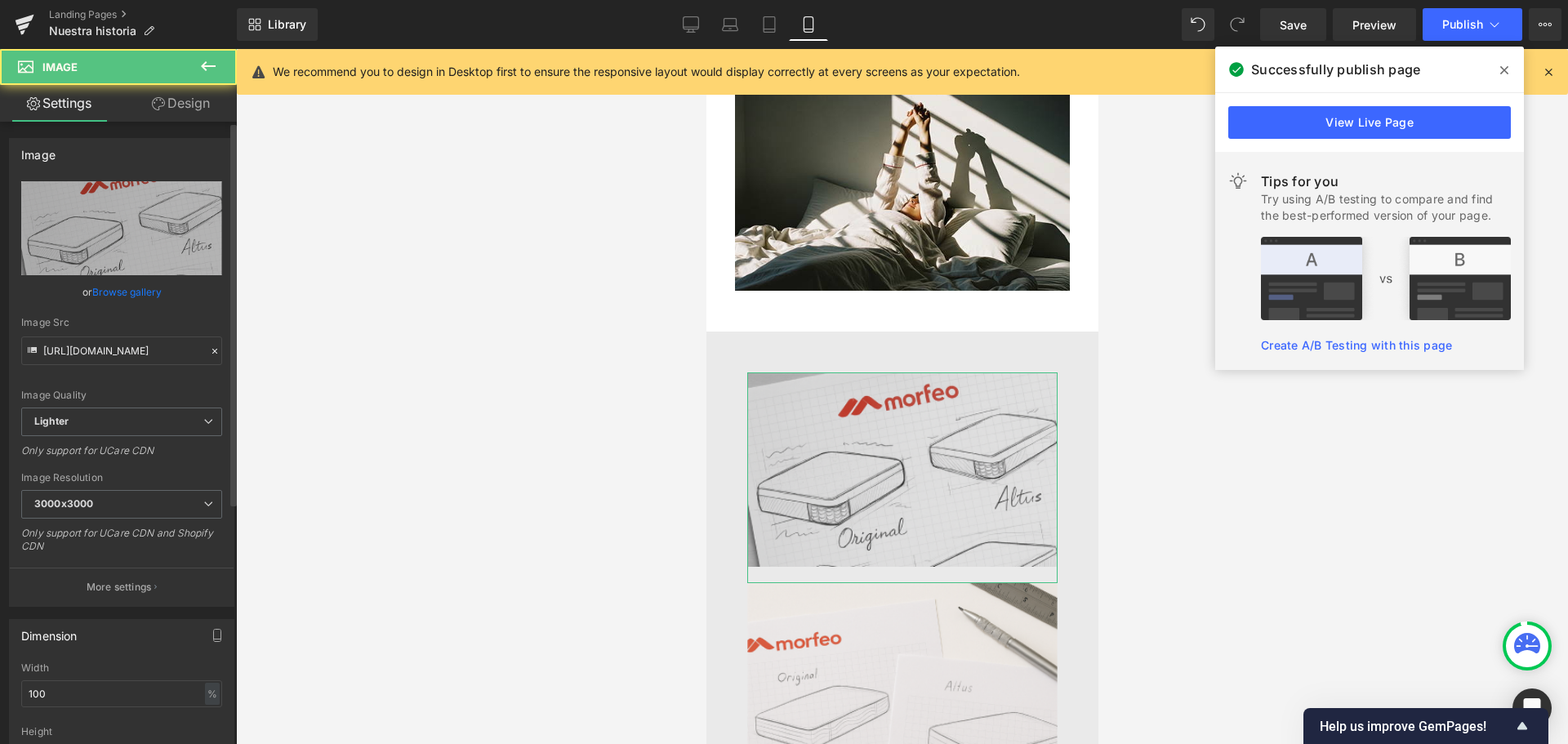
click at [142, 290] on link "Browse gallery" at bounding box center [127, 292] width 69 height 29
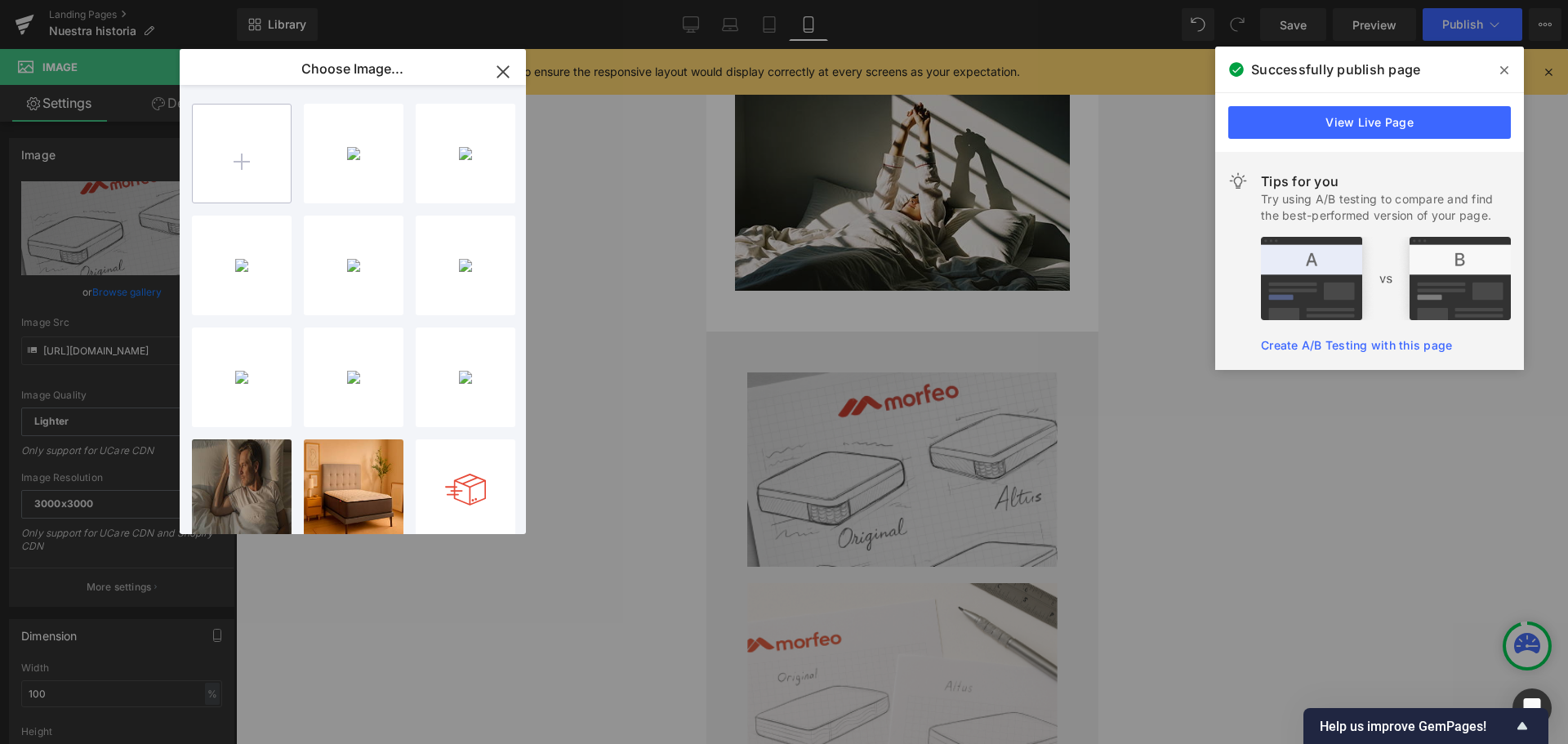
click at [263, 147] on input "file" at bounding box center [242, 154] width 98 height 98
type input "C:\fakepath\iamgen colchones 1.png"
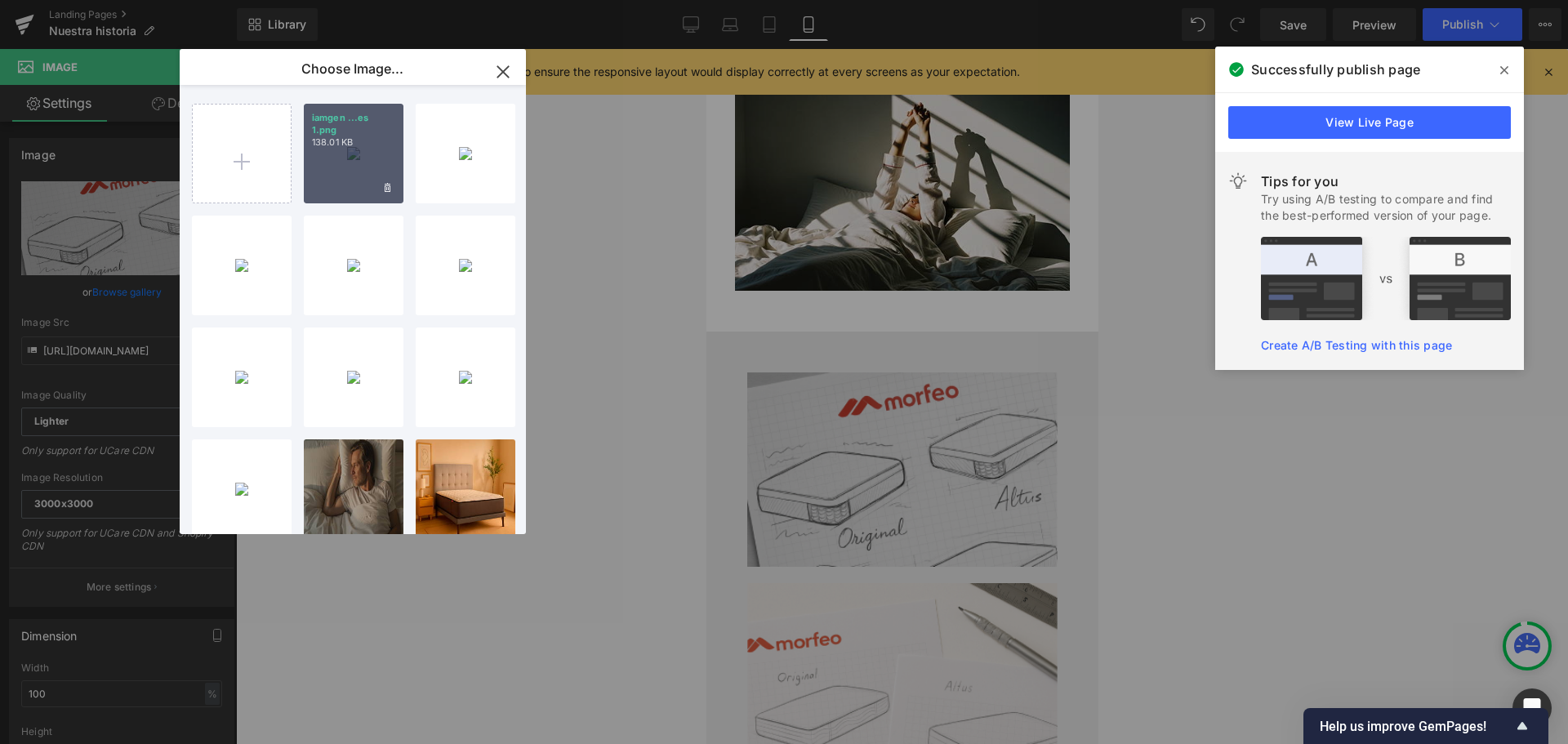
click at [344, 154] on div "iamgen ...es 1.png 138.01 KB" at bounding box center [354, 154] width 100 height 100
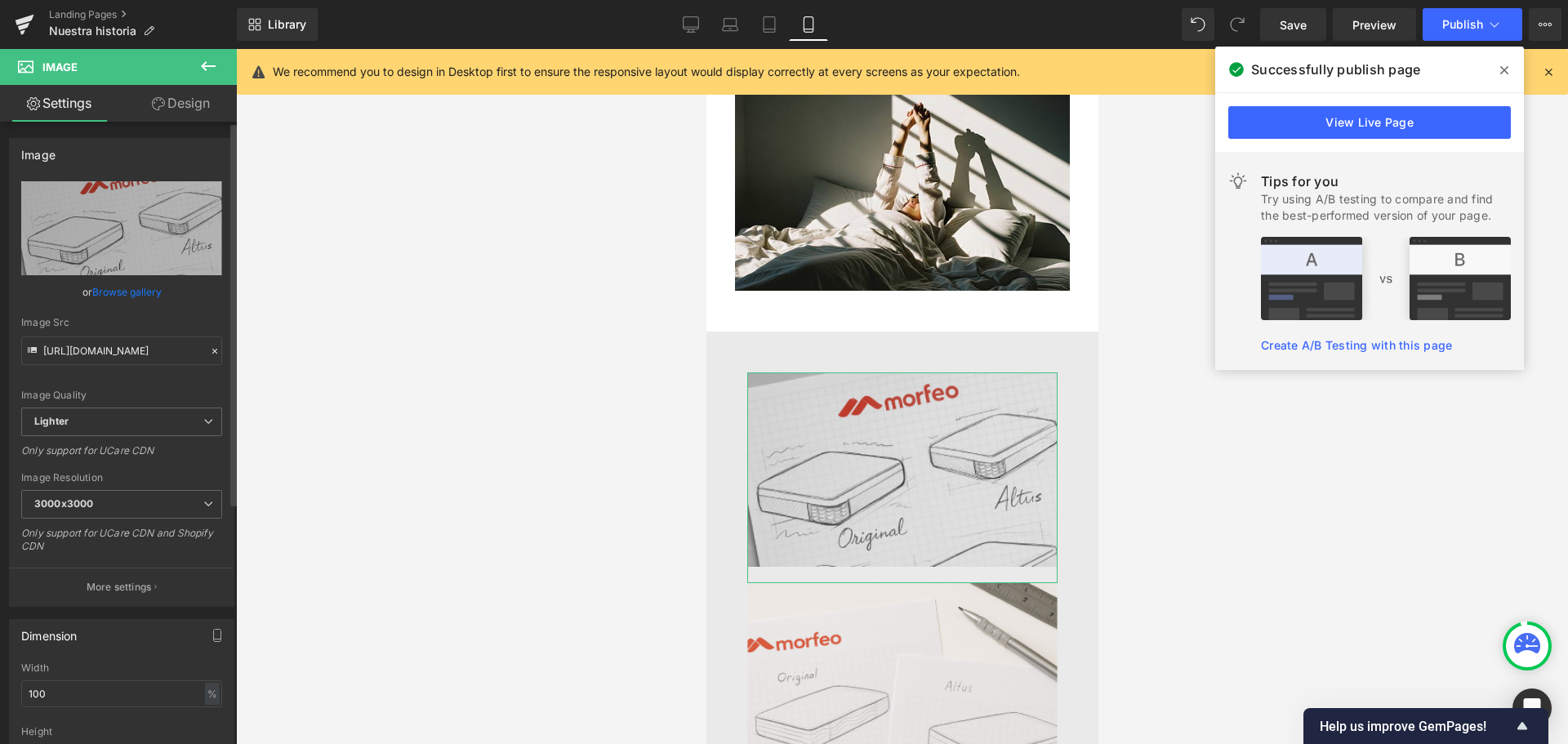
click at [141, 291] on link "Browse gallery" at bounding box center [127, 292] width 69 height 29
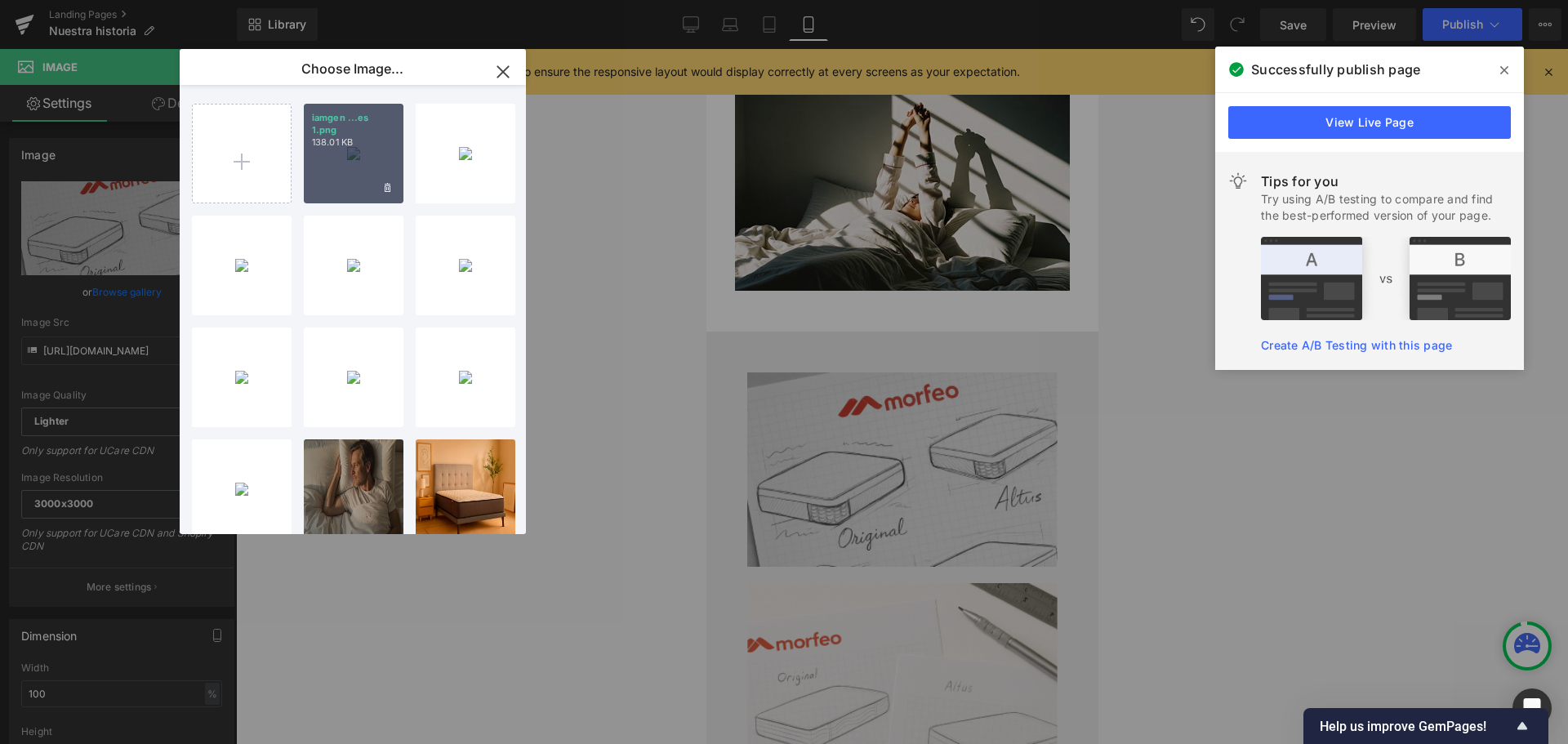
click at [368, 159] on div "iamgen ...es 1.png 138.01 KB" at bounding box center [354, 154] width 100 height 100
type input "[URL][DOMAIN_NAME]"
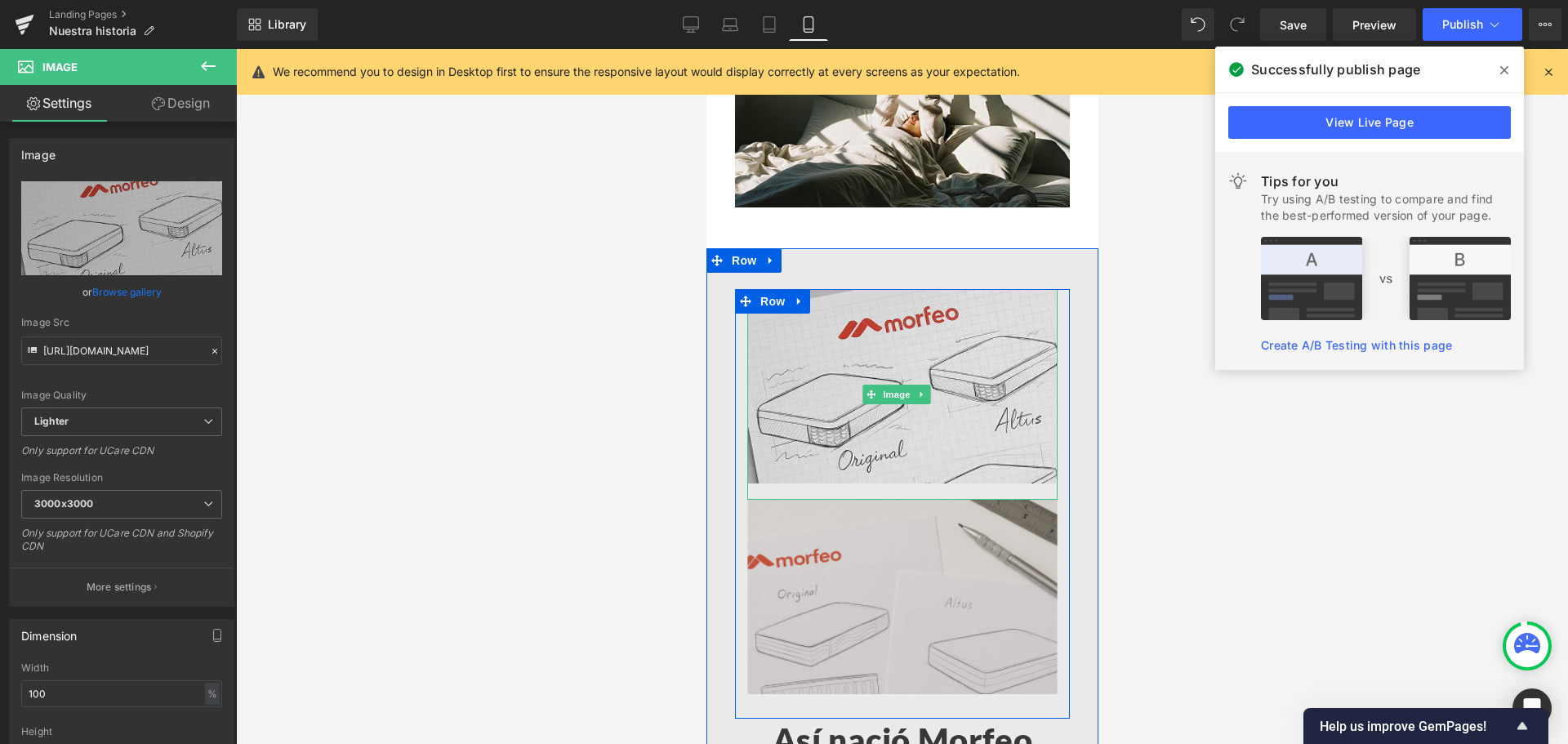
scroll to position [898, 0]
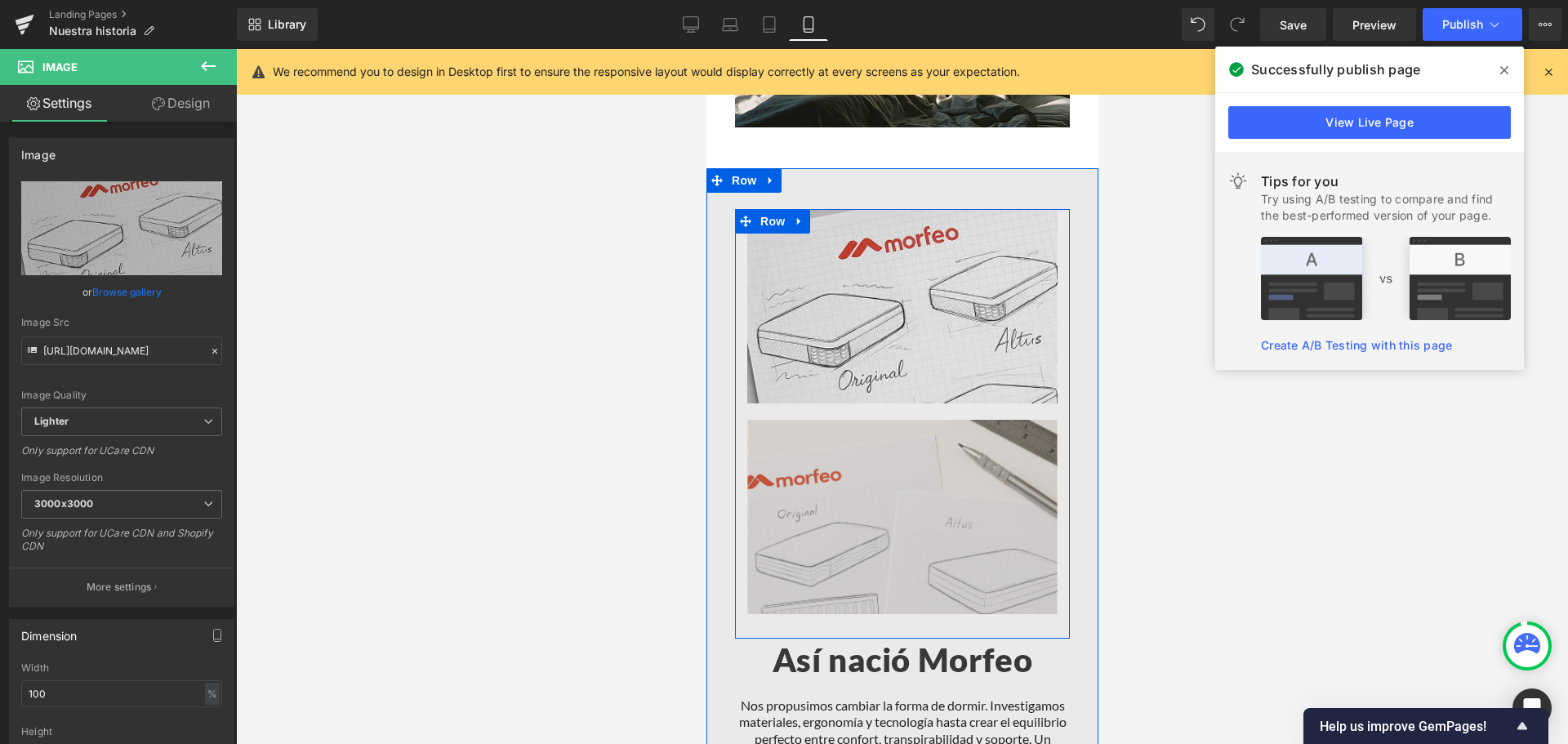
click at [795, 464] on img at bounding box center [902, 517] width 310 height 194
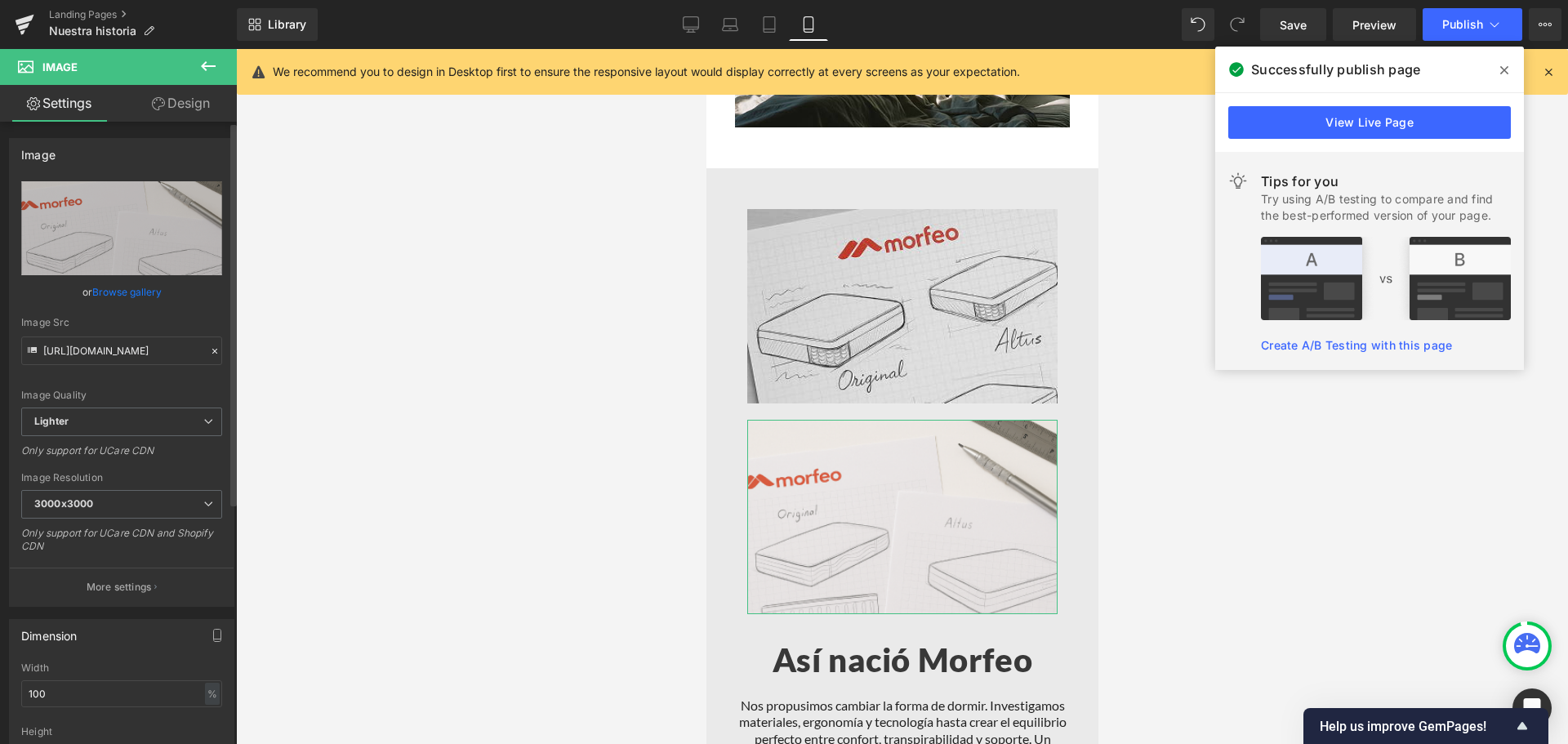
click at [132, 285] on link "Browse gallery" at bounding box center [127, 292] width 69 height 29
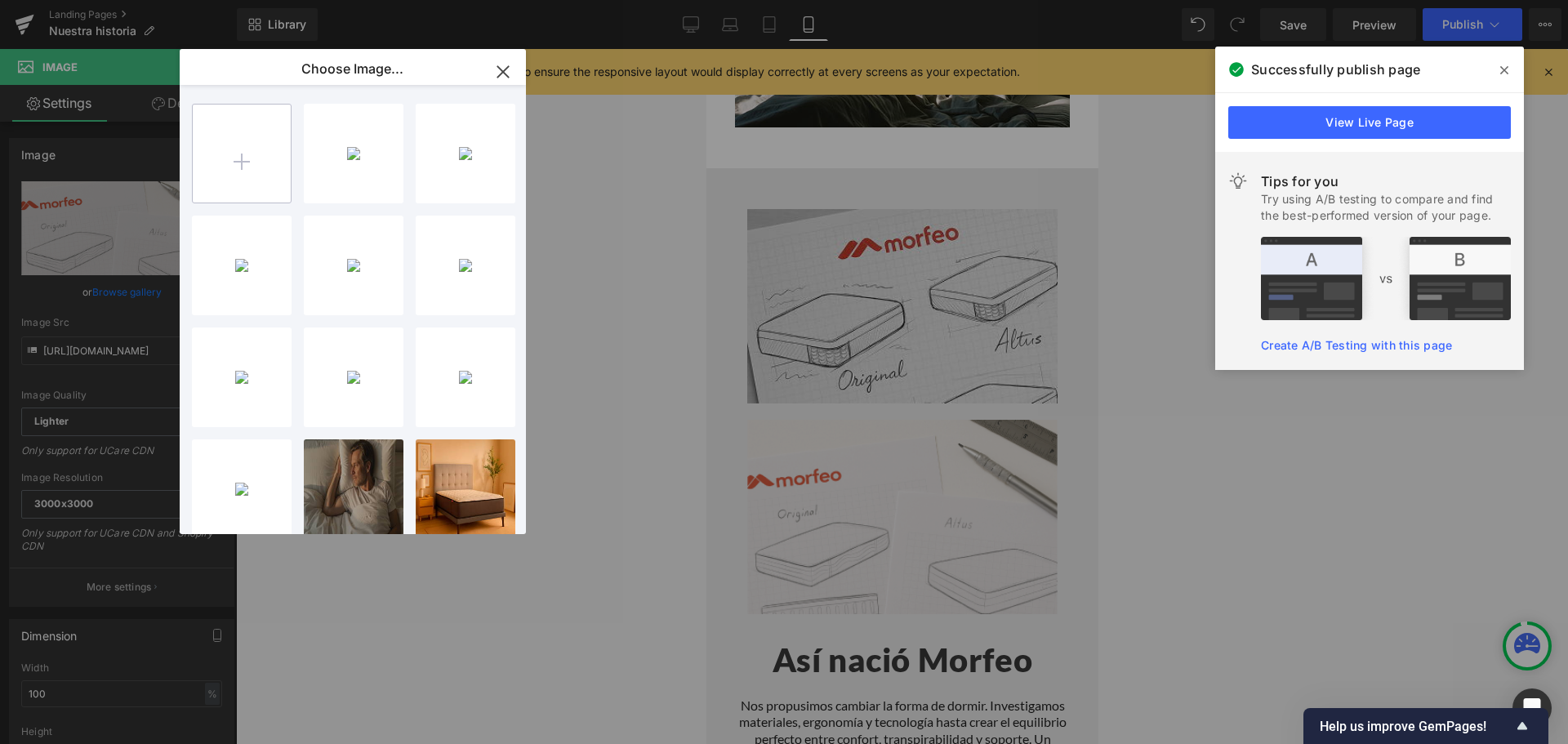
click at [244, 165] on input "file" at bounding box center [242, 154] width 98 height 98
type input "C:\fakepath\iamgen colchones 1.png"
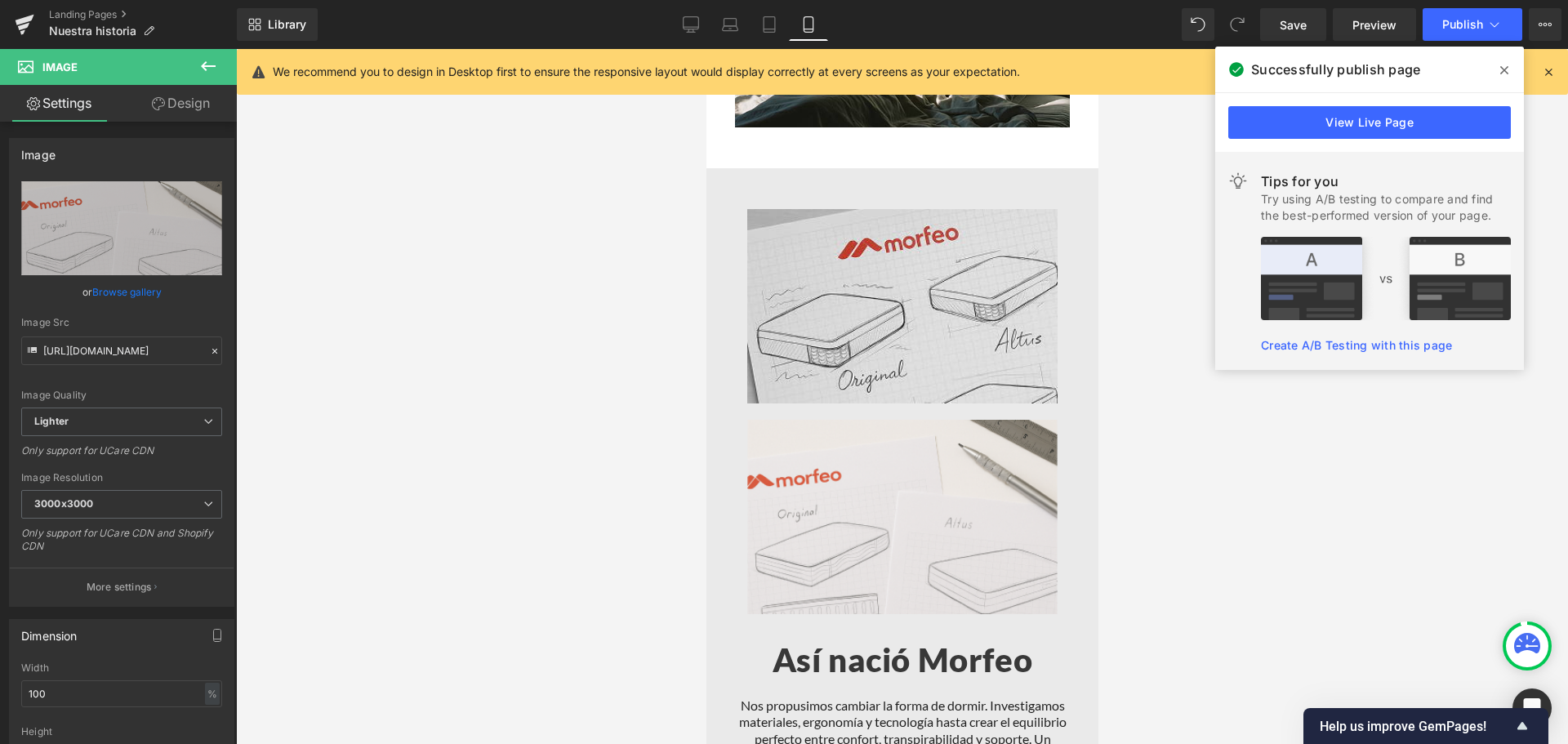
click at [113, 0] on div "Row You are previewing how the will restyle your page. You can not edit Element…" at bounding box center [784, 0] width 1568 height 0
click at [113, 291] on link "Browse gallery" at bounding box center [127, 292] width 69 height 29
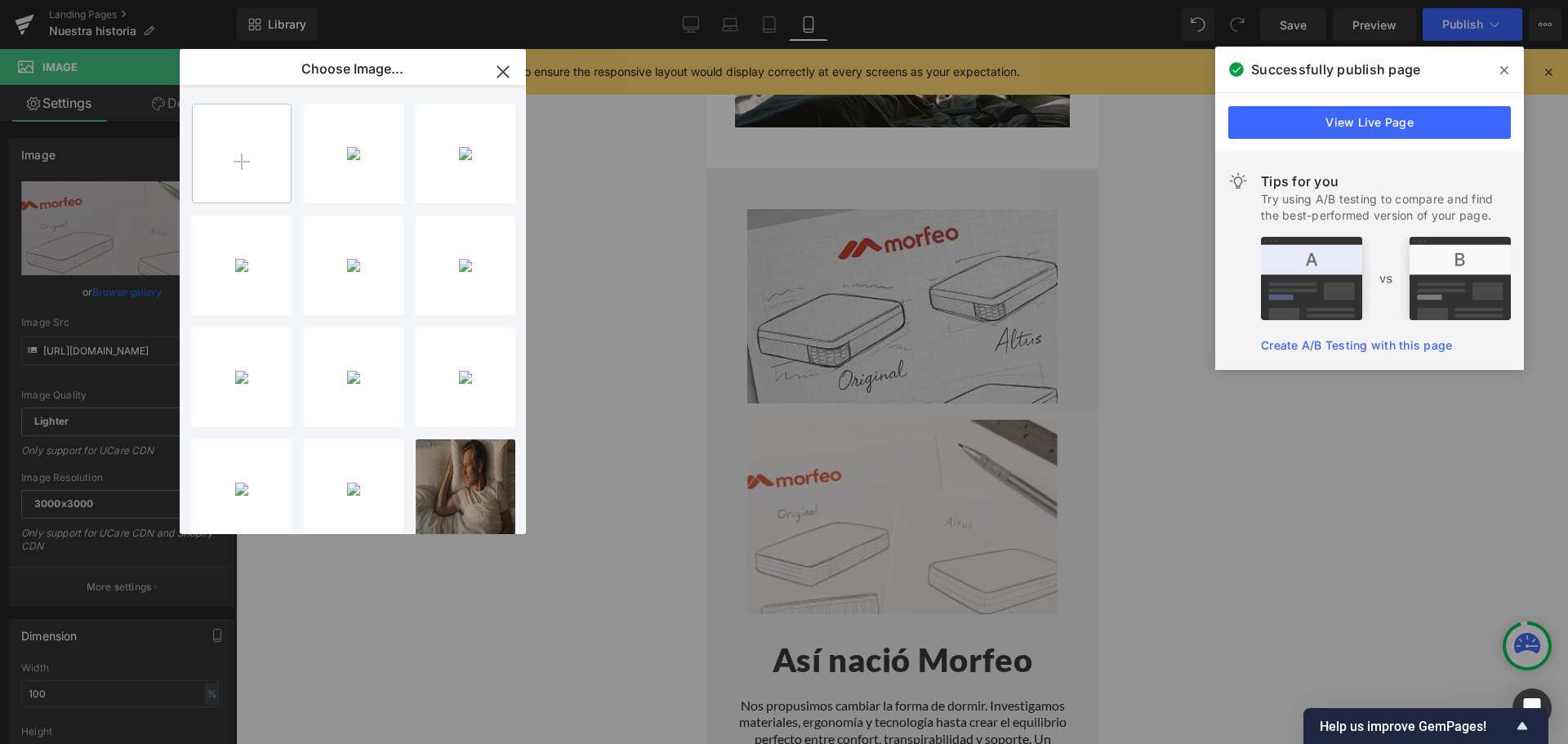
click at [269, 139] on input "file" at bounding box center [242, 154] width 98 height 98
type input "C:\fakepath\colchones dise C3 B1o 1.png"
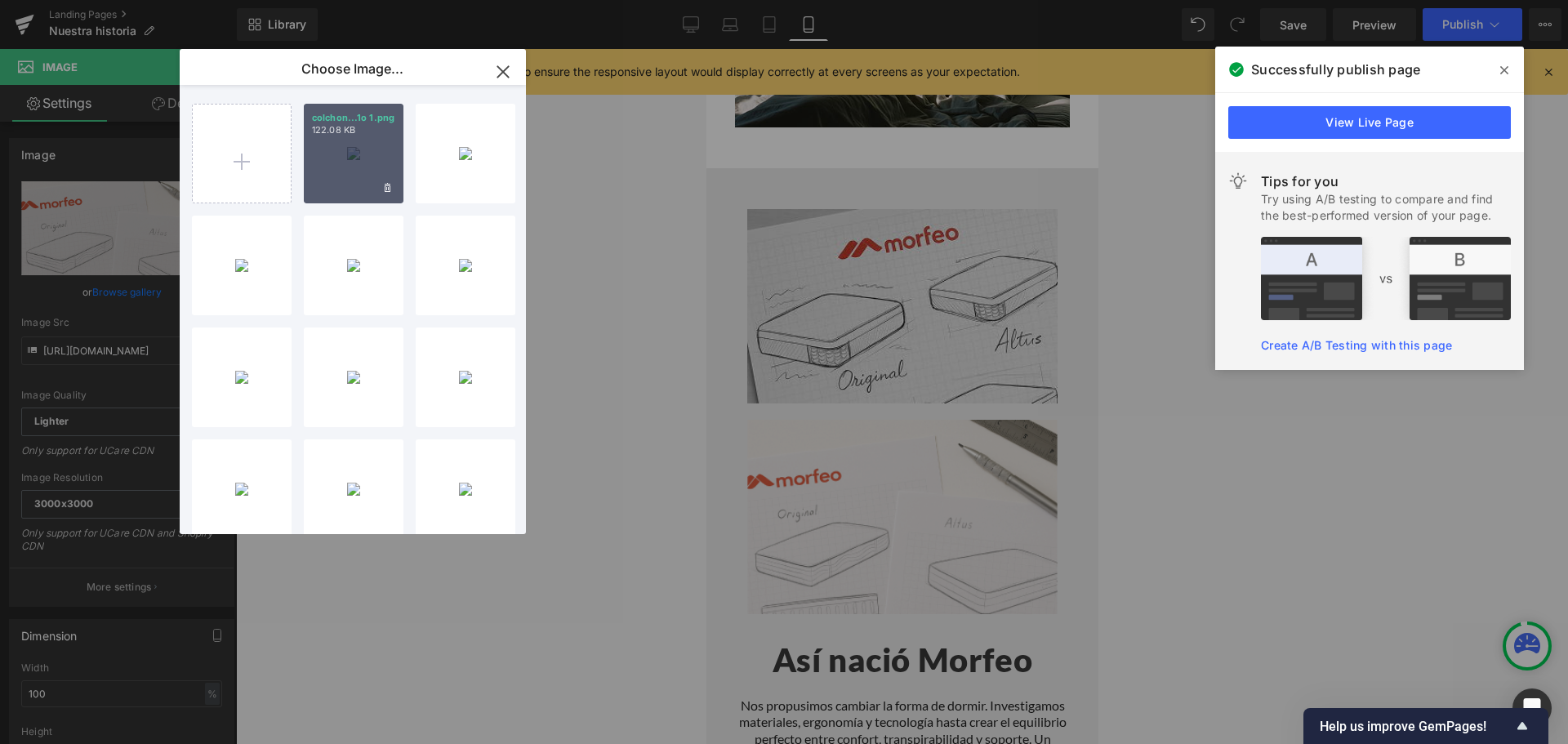
click at [335, 150] on div "colchon...1o 1.png 122.08 KB" at bounding box center [354, 154] width 100 height 100
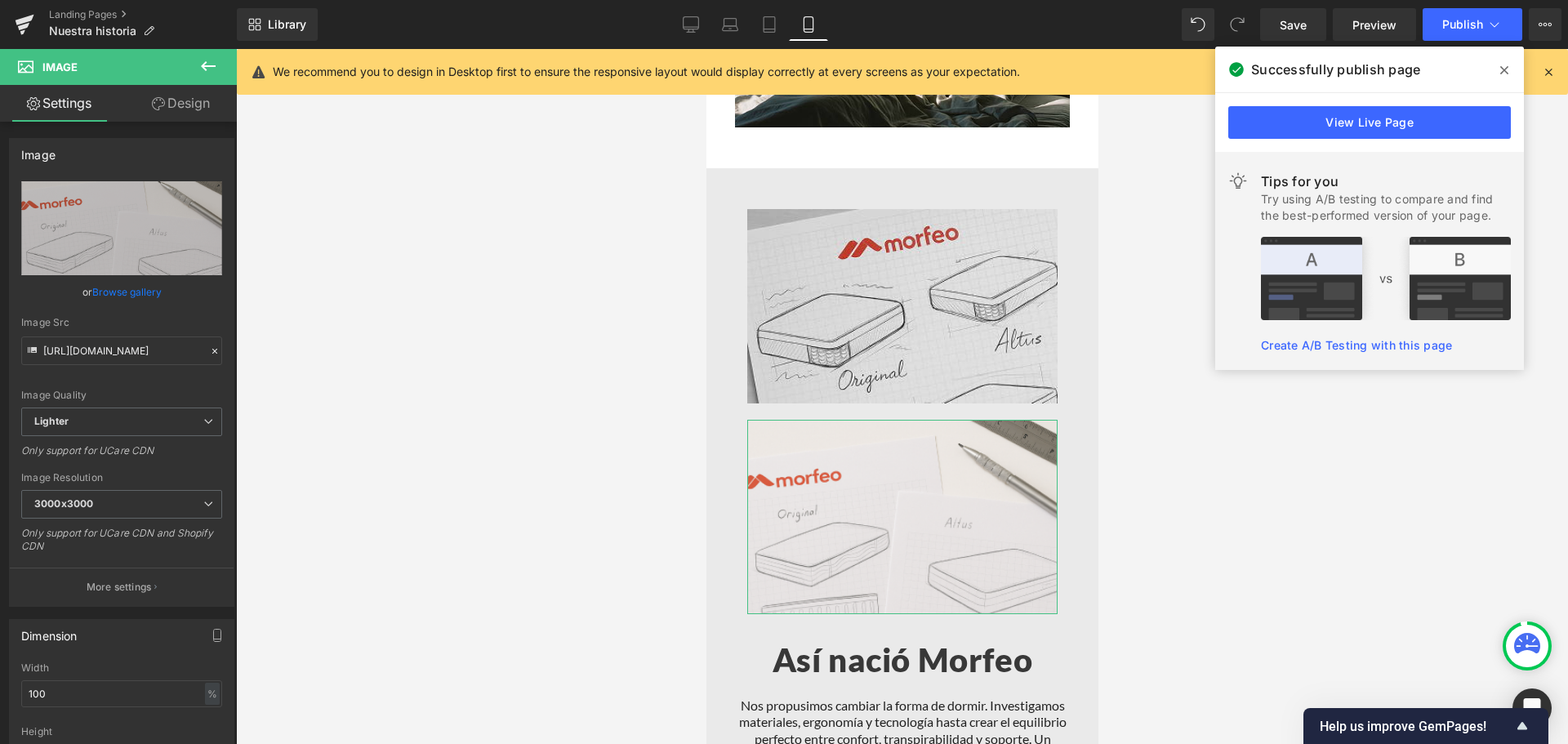
click at [129, 289] on link "Browse gallery" at bounding box center [127, 292] width 69 height 29
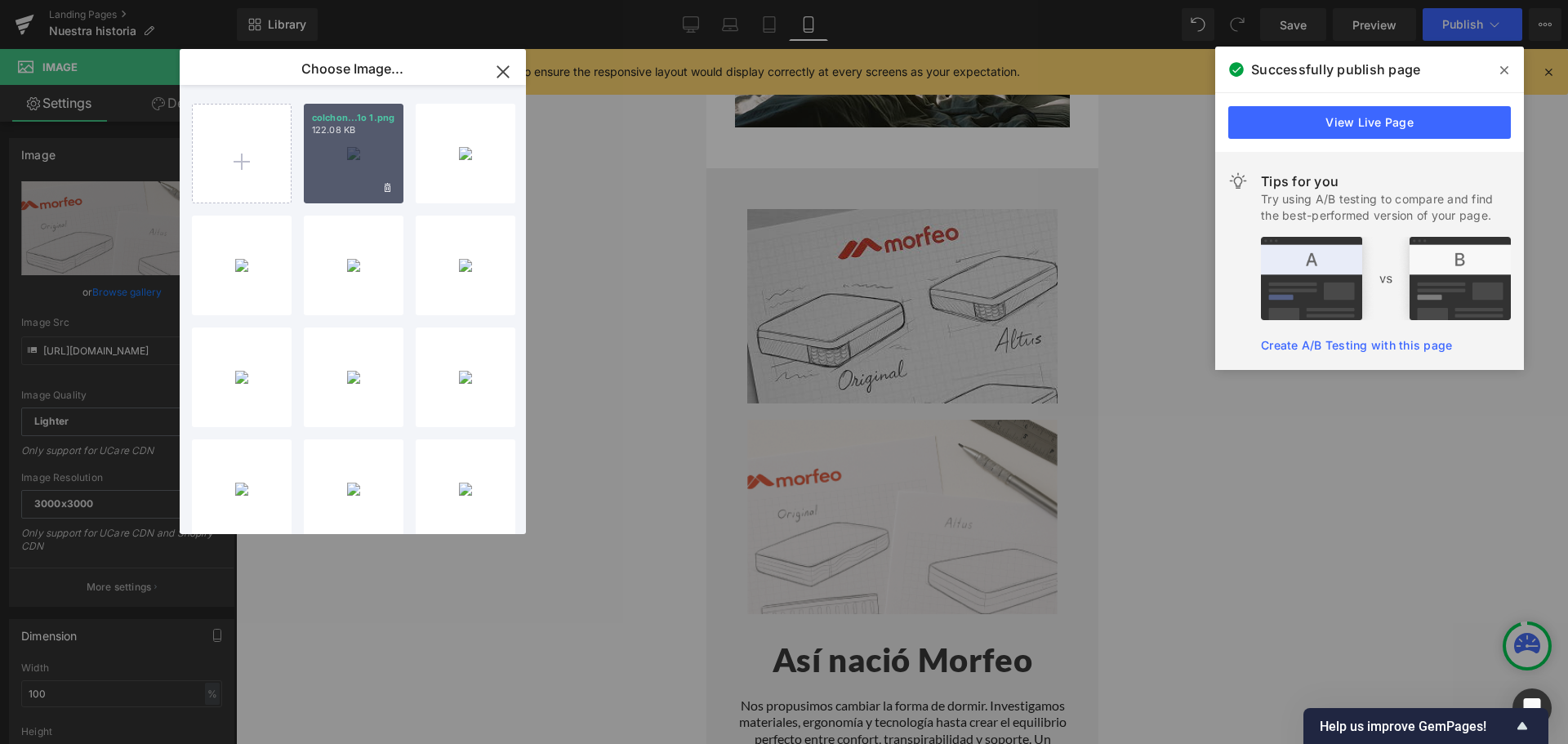
click at [333, 142] on div "colchon...1o 1.png 122.08 KB" at bounding box center [354, 154] width 100 height 100
type input "[URL][DOMAIN_NAME]"
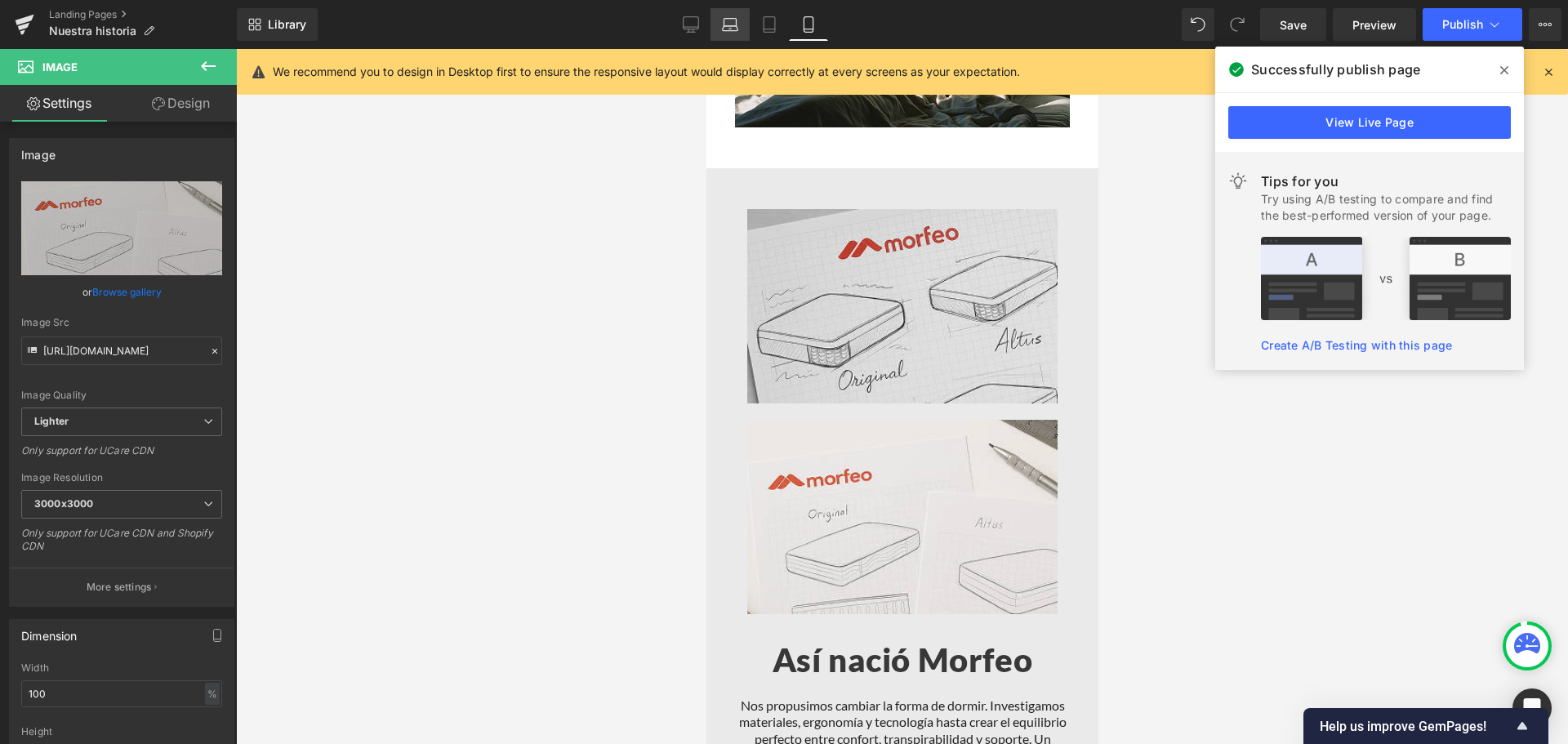
click at [711, 20] on link "Laptop" at bounding box center [730, 24] width 39 height 33
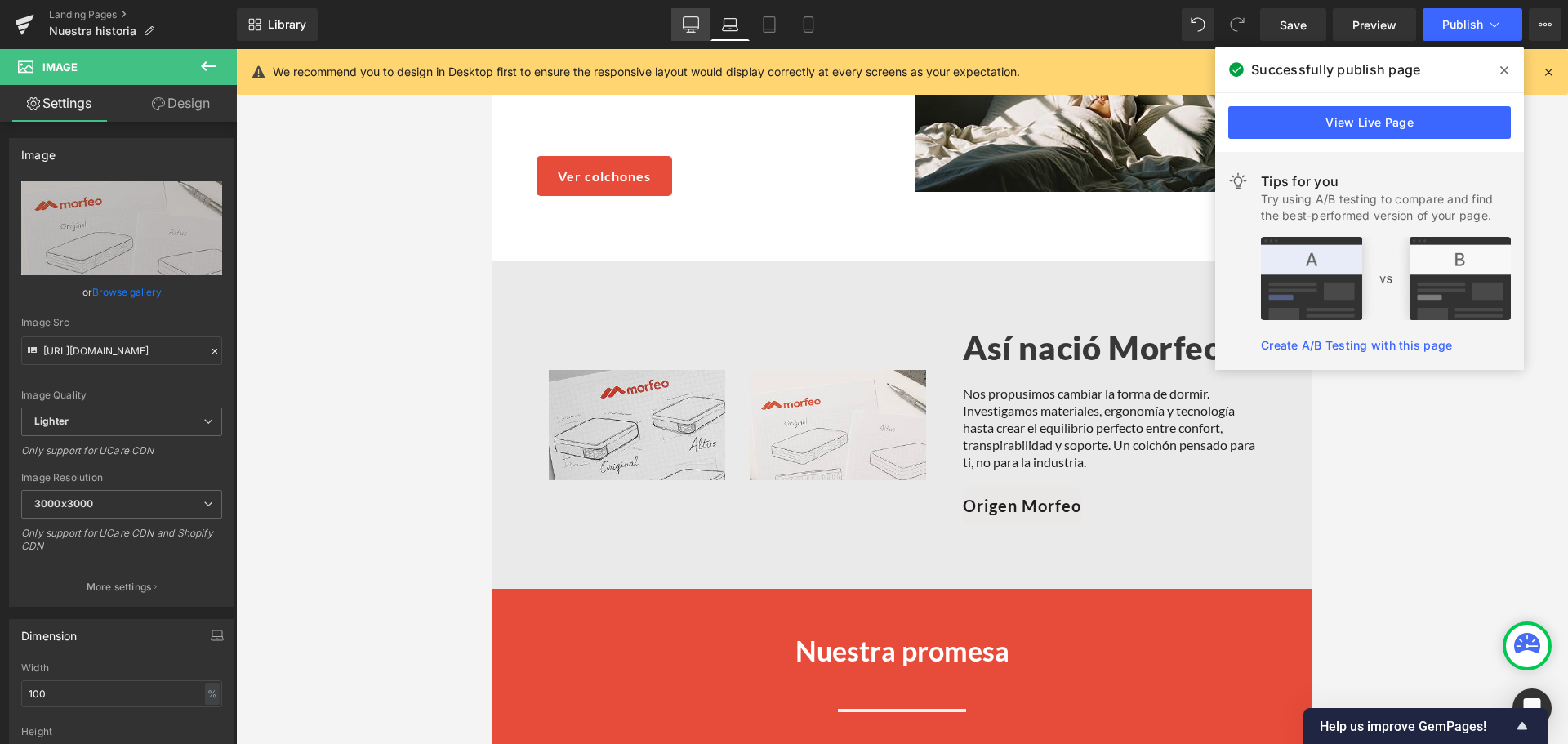
click at [684, 19] on icon at bounding box center [691, 23] width 15 height 13
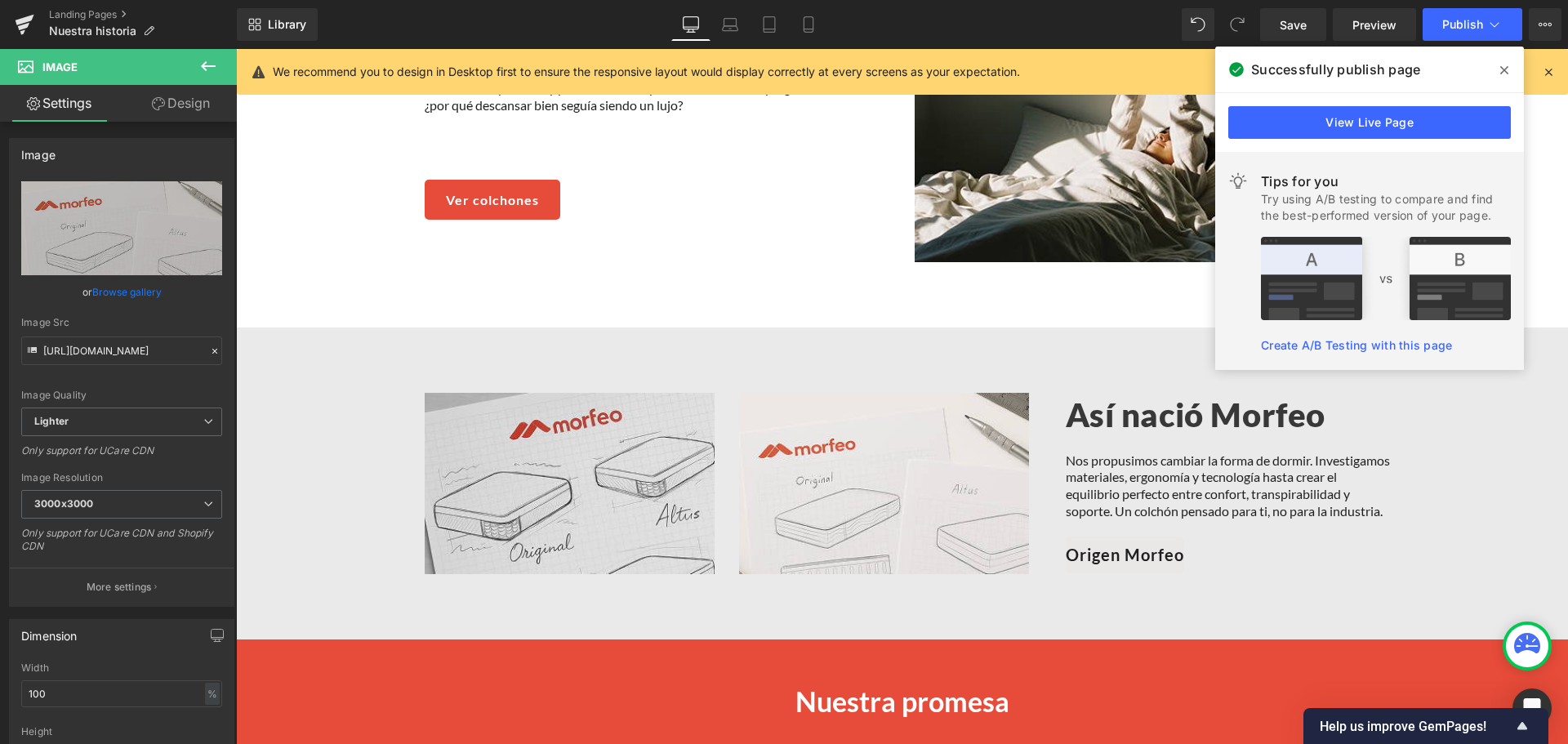
scroll to position [927, 0]
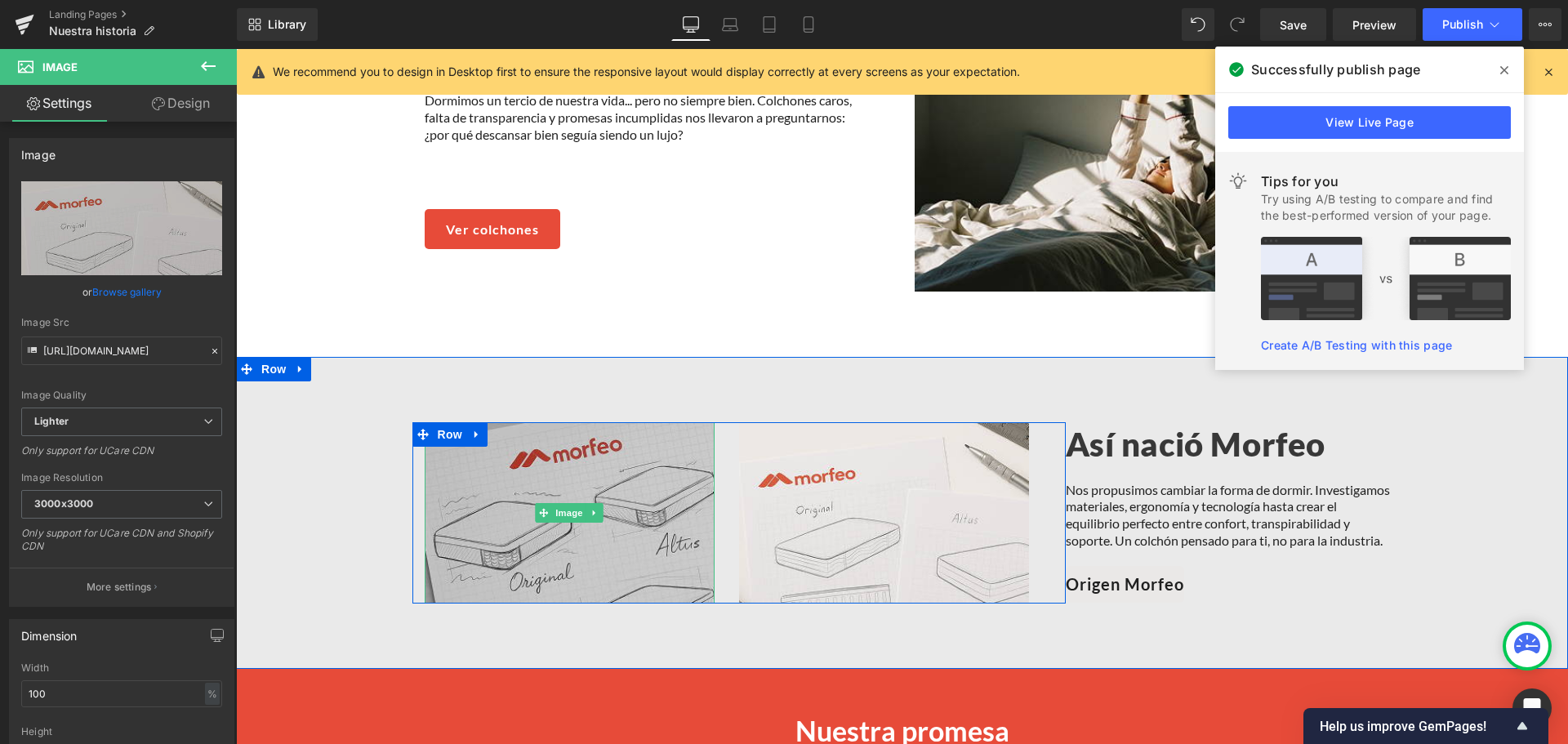
click at [515, 485] on img at bounding box center [569, 513] width 290 height 181
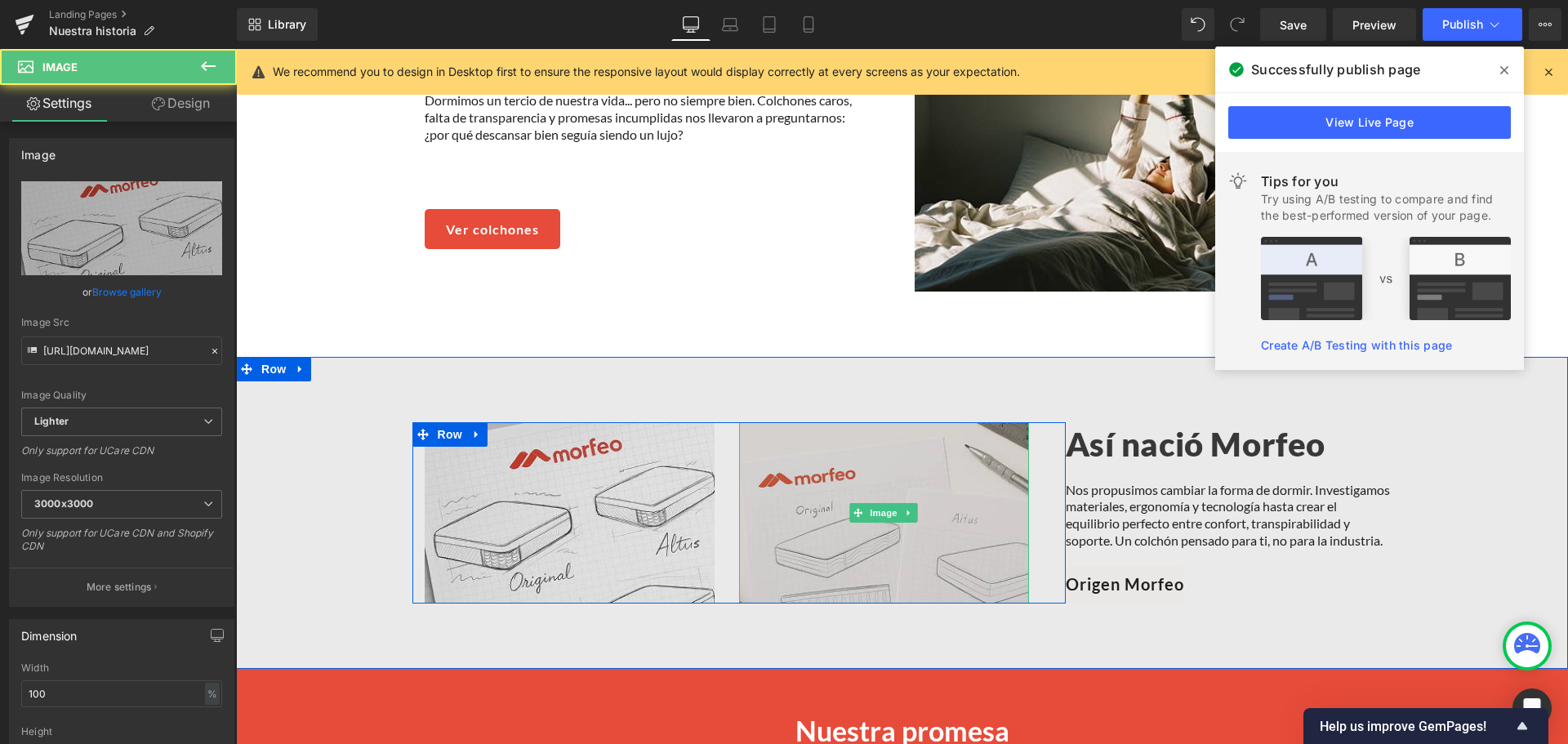
click at [739, 504] on img at bounding box center [884, 513] width 290 height 181
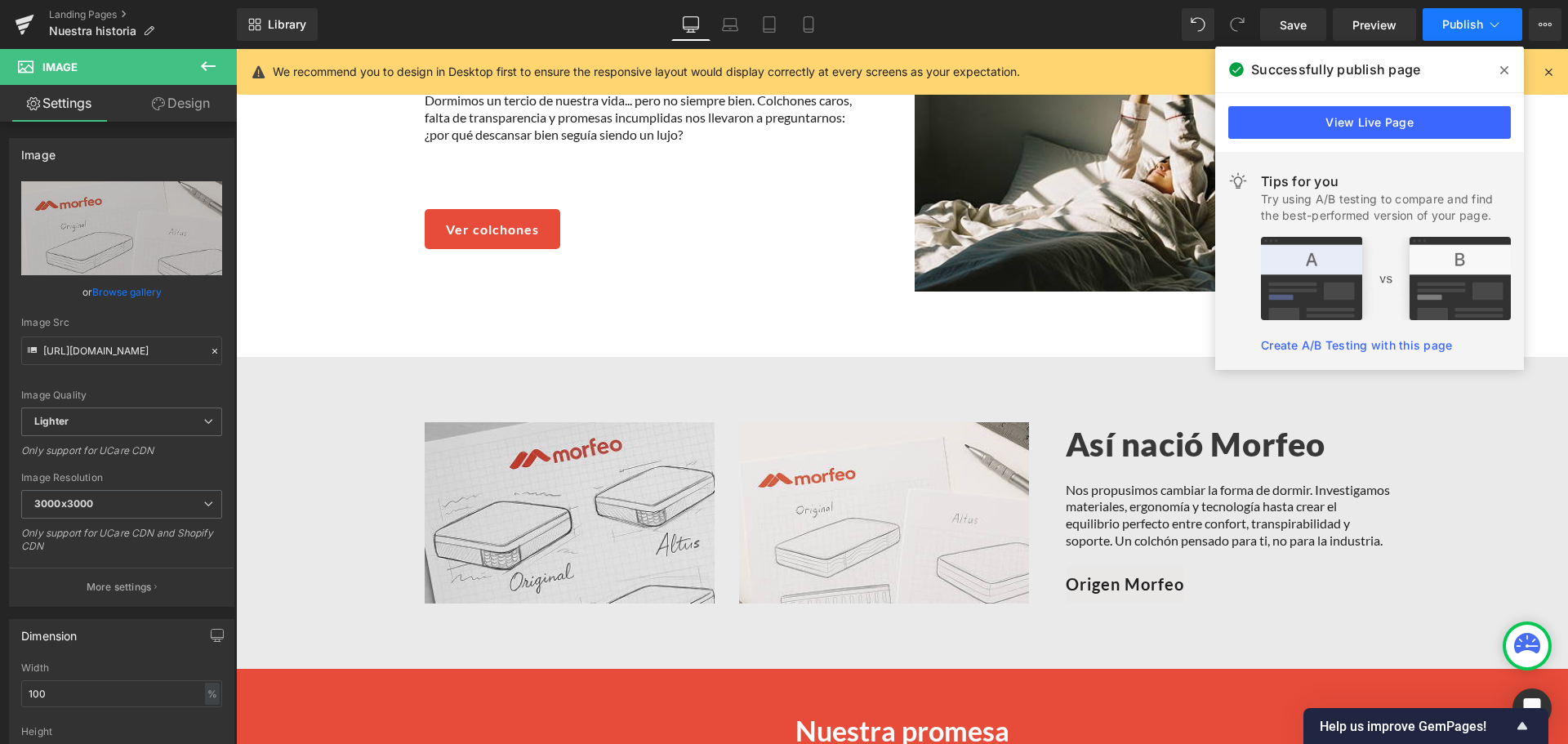
click at [1459, 28] on span "Publish" at bounding box center [1462, 25] width 40 height 13
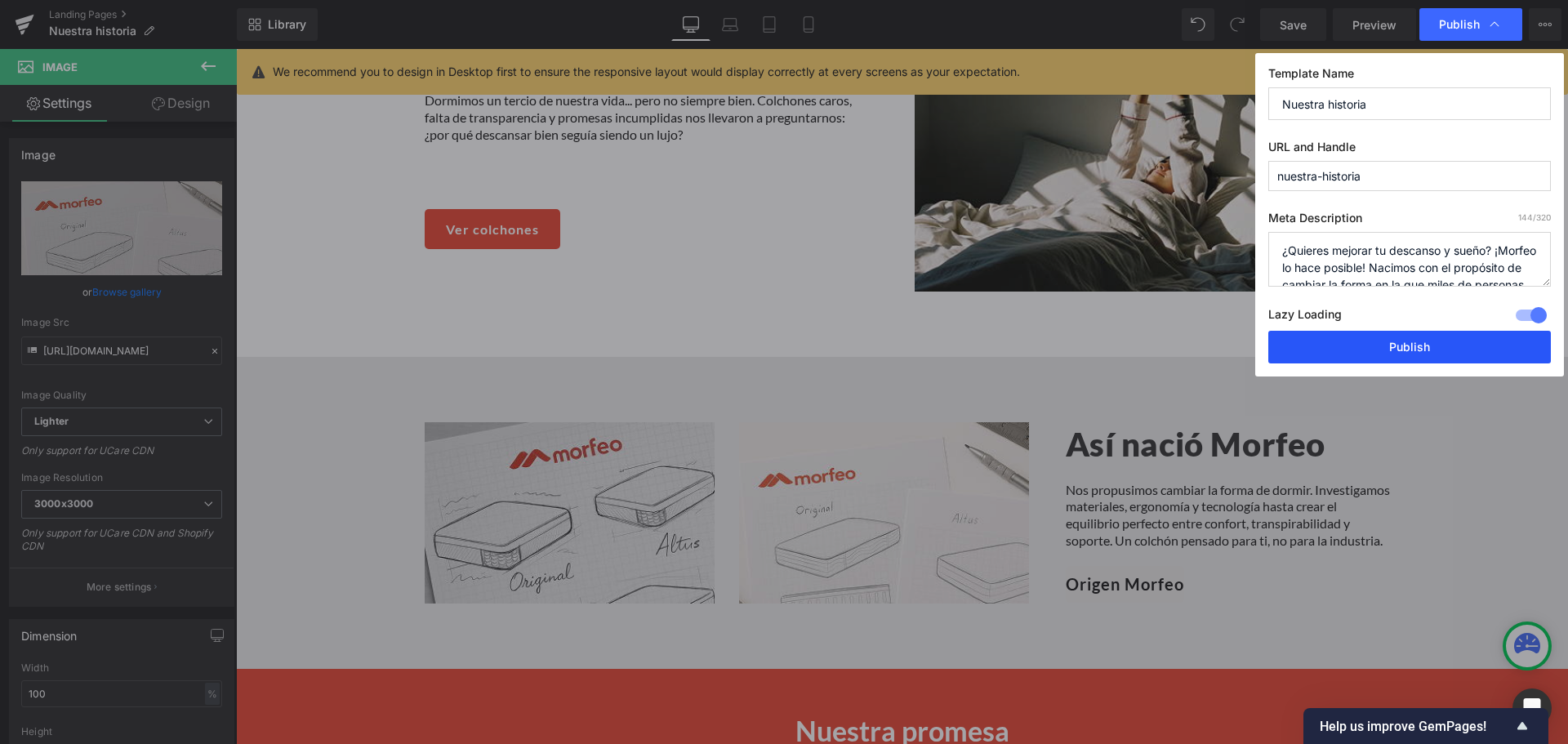
click at [1418, 337] on button "Publish" at bounding box center [1410, 347] width 283 height 33
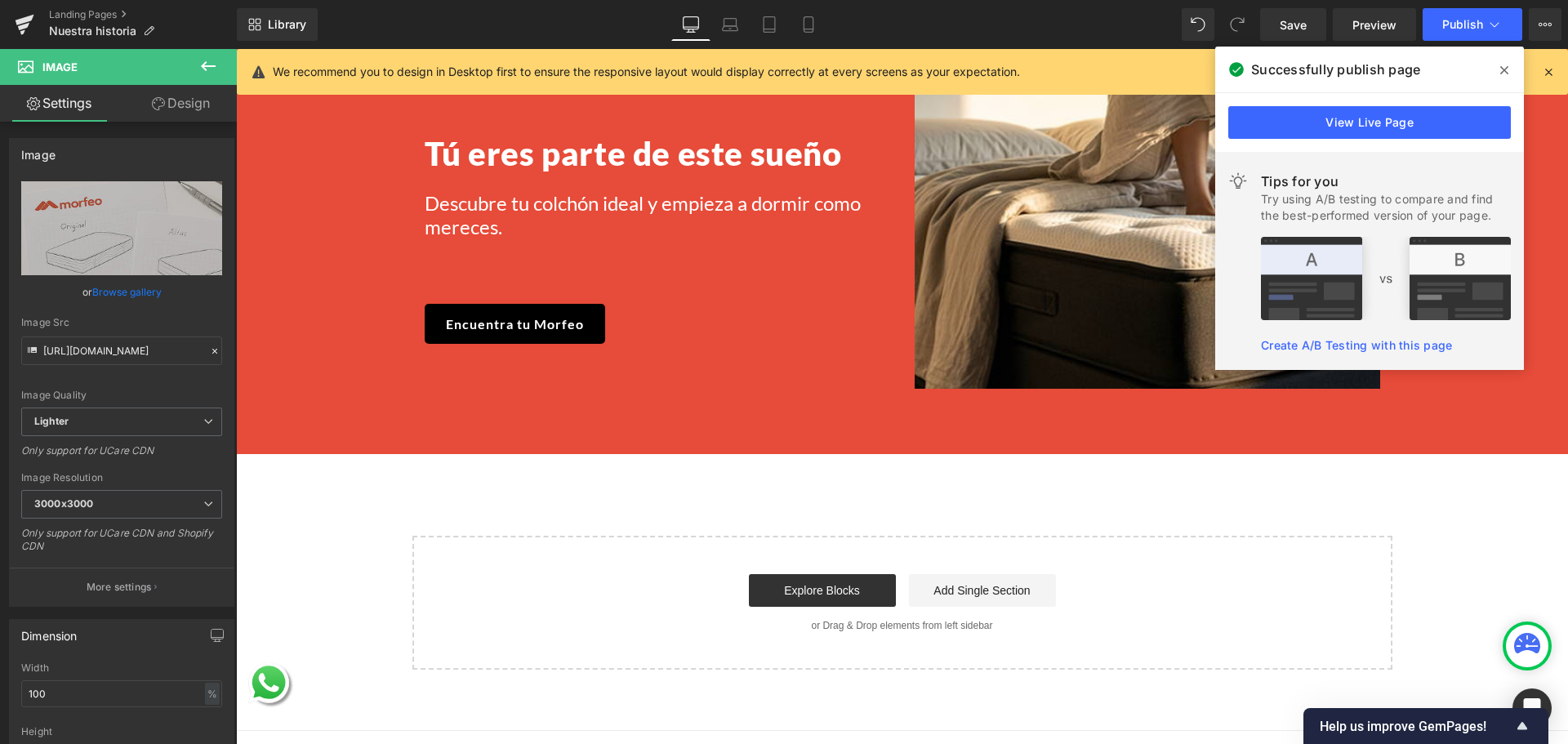
scroll to position [2806, 0]
